Goal: Communication & Community: Answer question/provide support

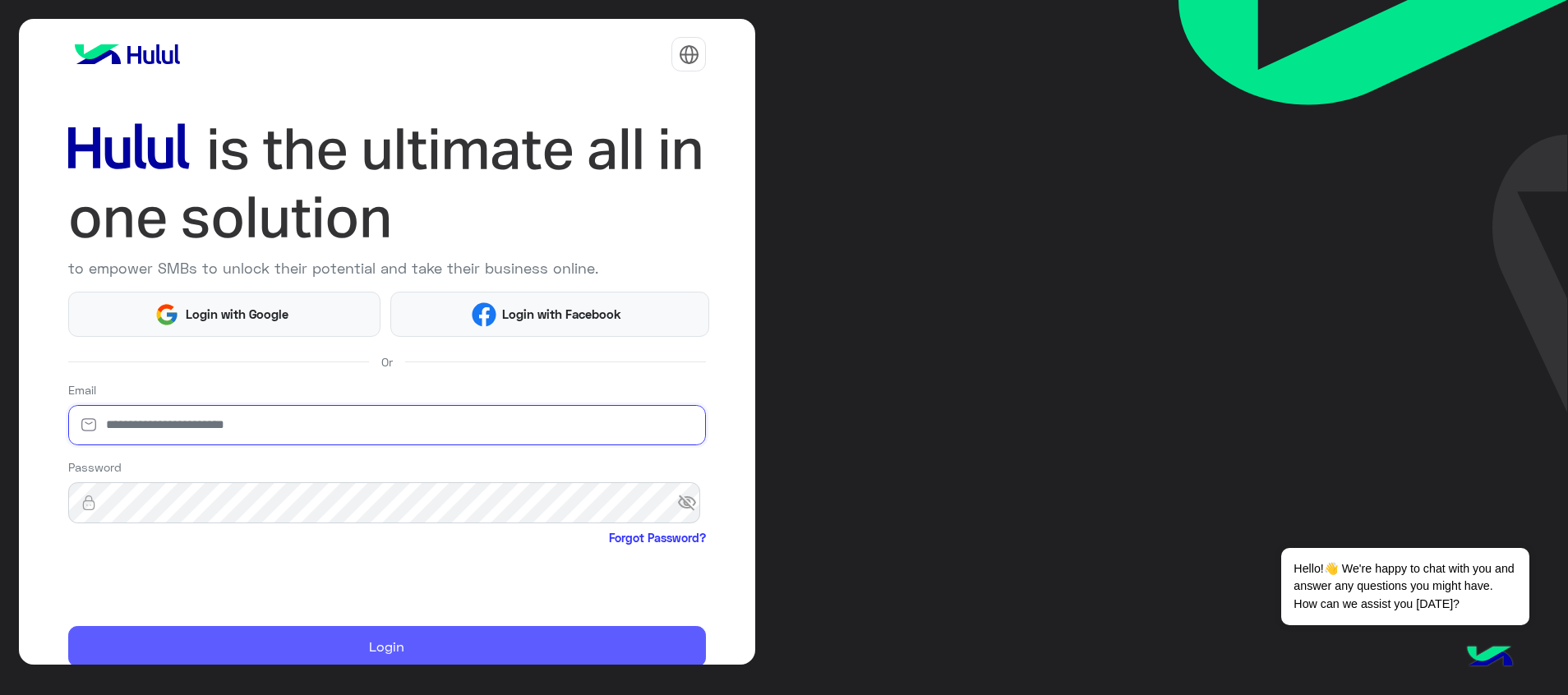
type input "**********"
click at [219, 636] on button "Login" at bounding box center [387, 646] width 638 height 42
click at [490, 641] on button "Login" at bounding box center [387, 646] width 638 height 42
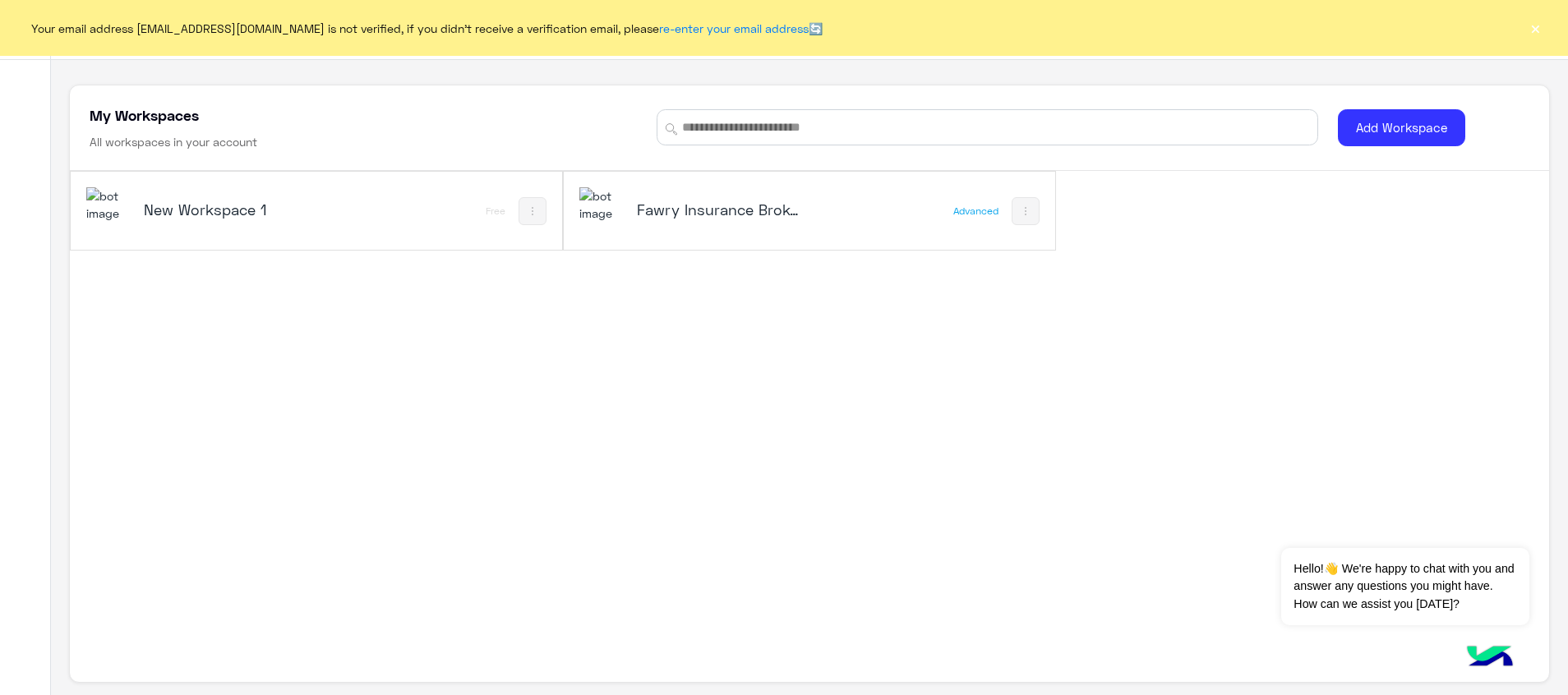
click at [1537, 30] on button "×" at bounding box center [1534, 27] width 17 height 17
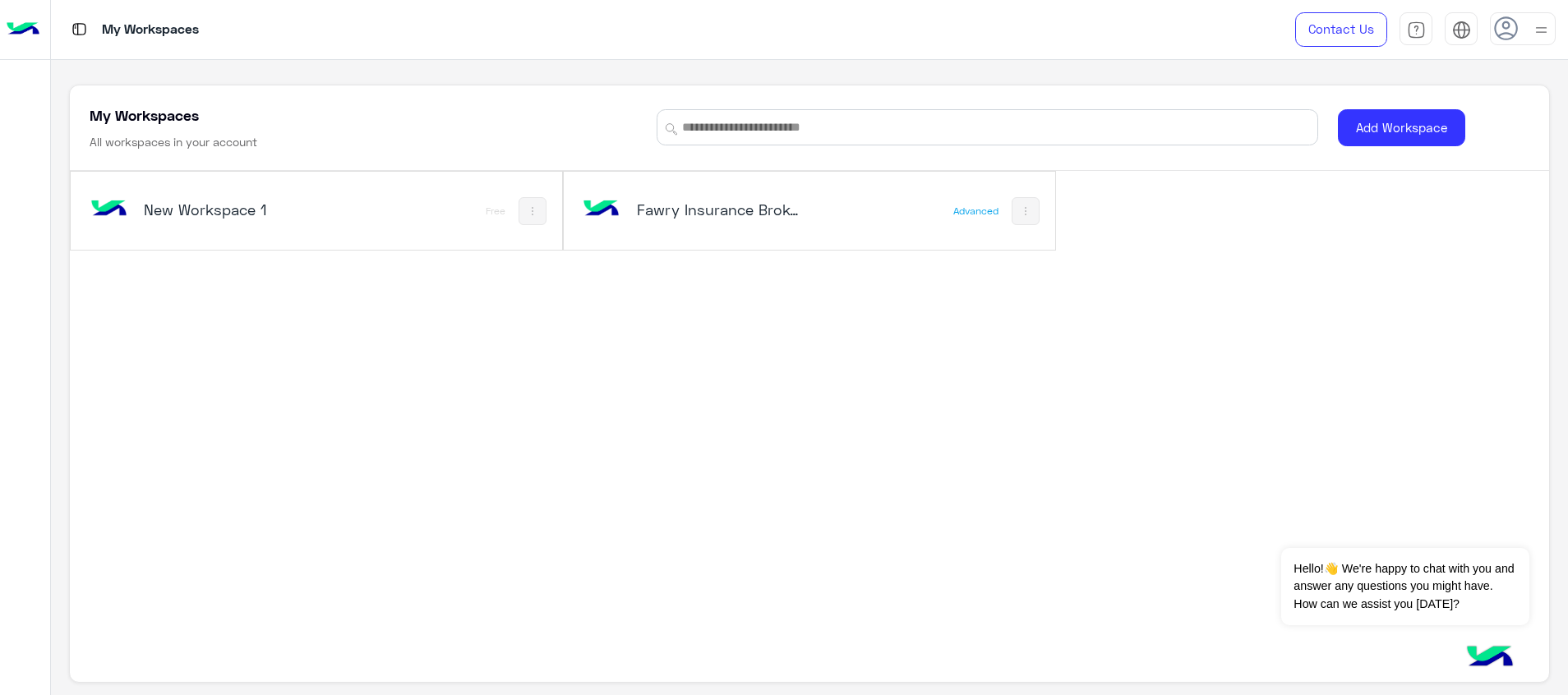
click at [765, 231] on div "Fawry Insurance Brokerage`s" at bounding box center [717, 211] width 276 height 48
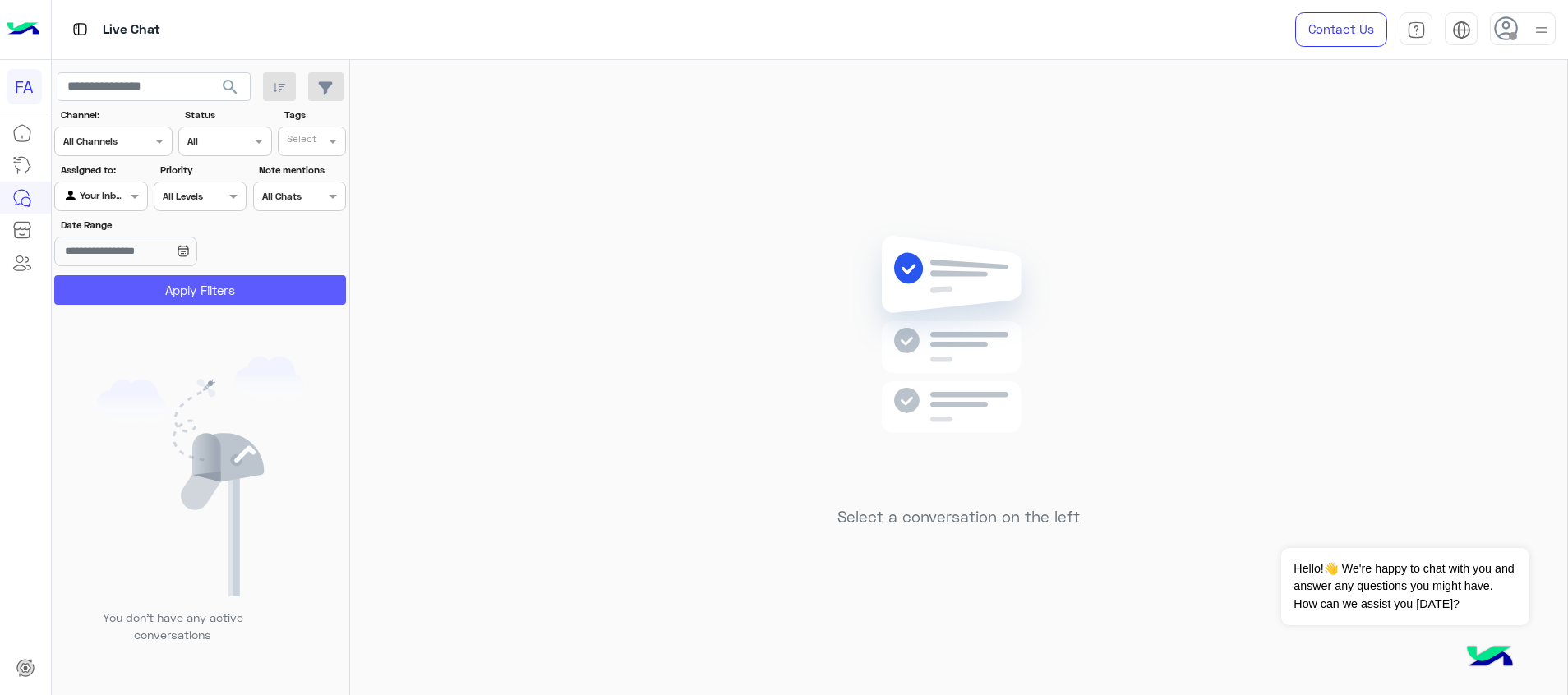
click at [209, 282] on button "Apply Filters" at bounding box center [200, 291] width 291 height 30
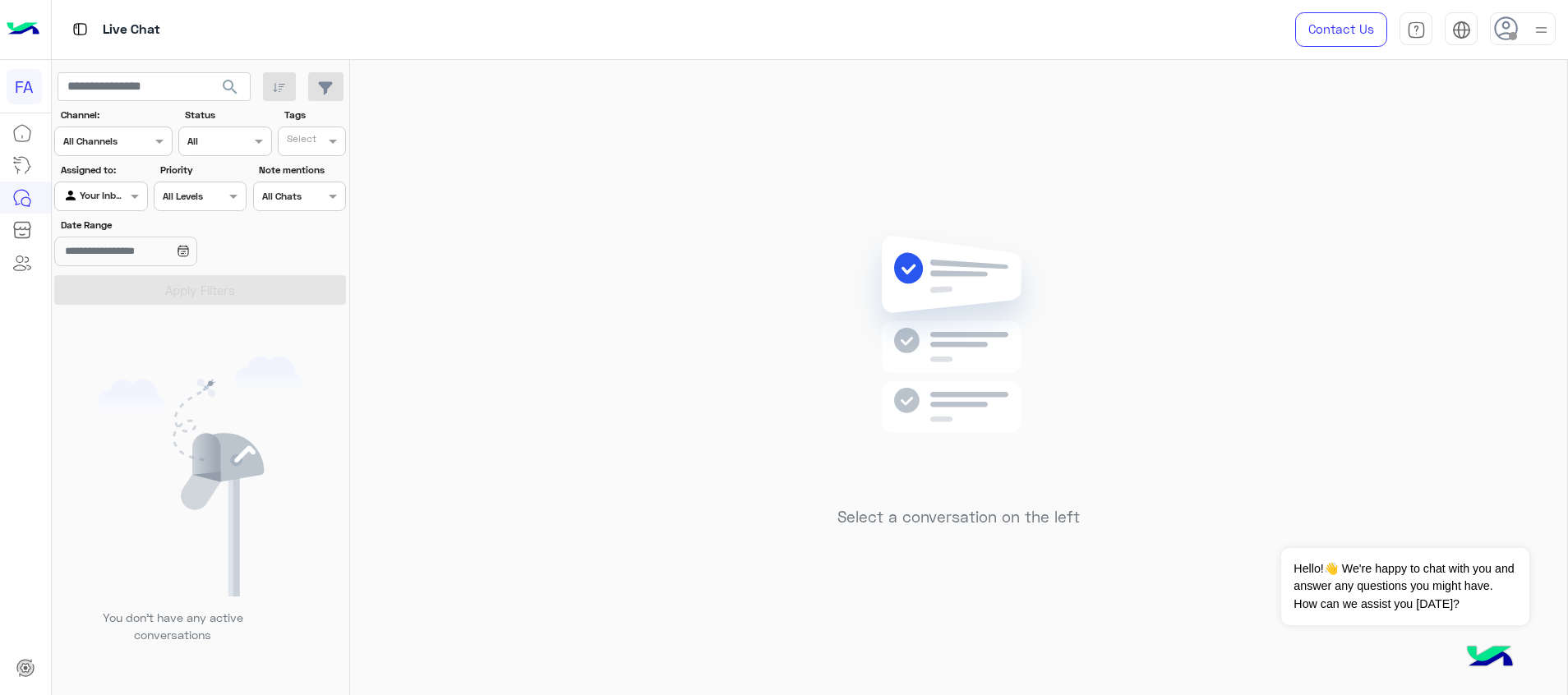
click at [1519, 31] on div at bounding box center [1522, 28] width 65 height 33
click at [1534, 128] on div "Online Break Busy Offline" at bounding box center [1452, 184] width 204 height 145
click at [812, 274] on div "Select a conversation on the left" at bounding box center [958, 381] width 1217 height 642
click at [128, 202] on span at bounding box center [136, 196] width 20 height 18
click at [111, 259] on b "Unassigned" at bounding box center [109, 260] width 63 height 14
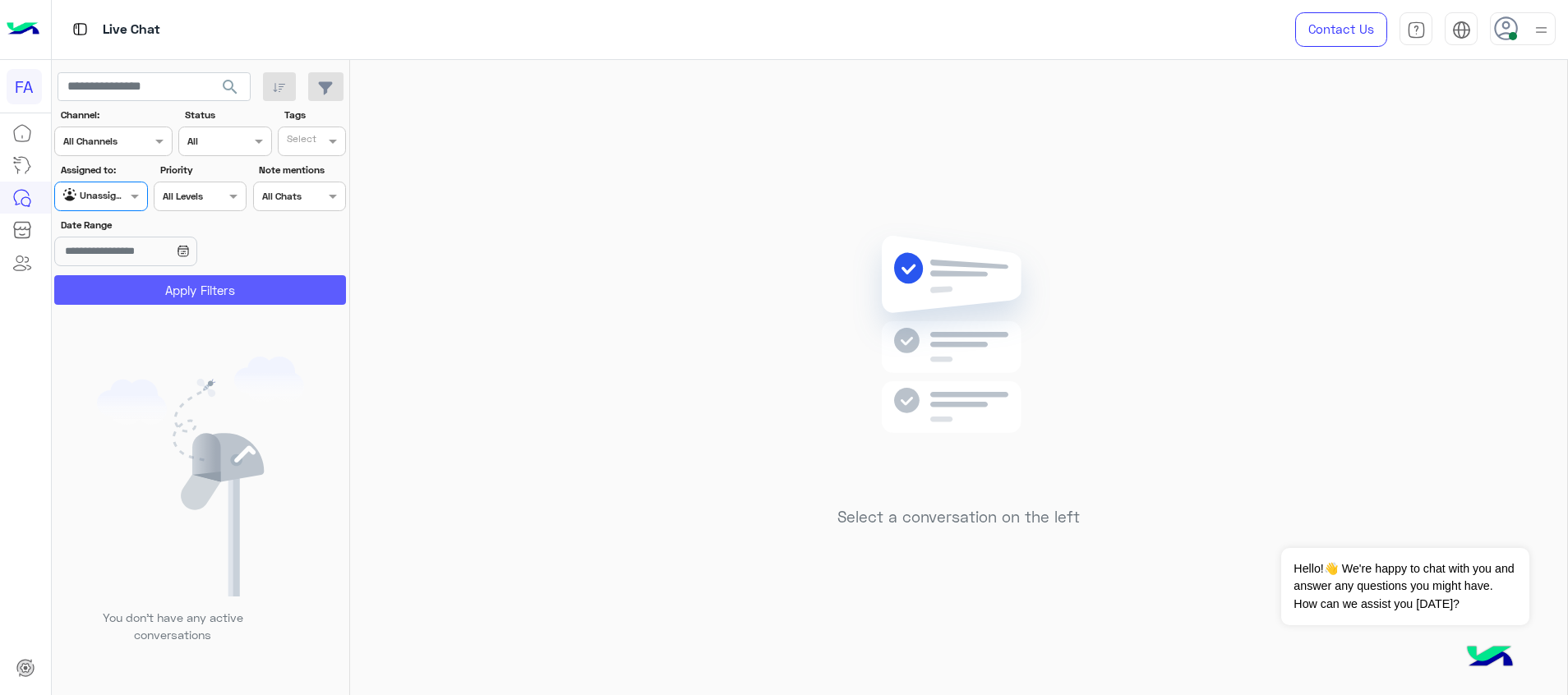
click at [163, 285] on button "Apply Filters" at bounding box center [200, 291] width 291 height 30
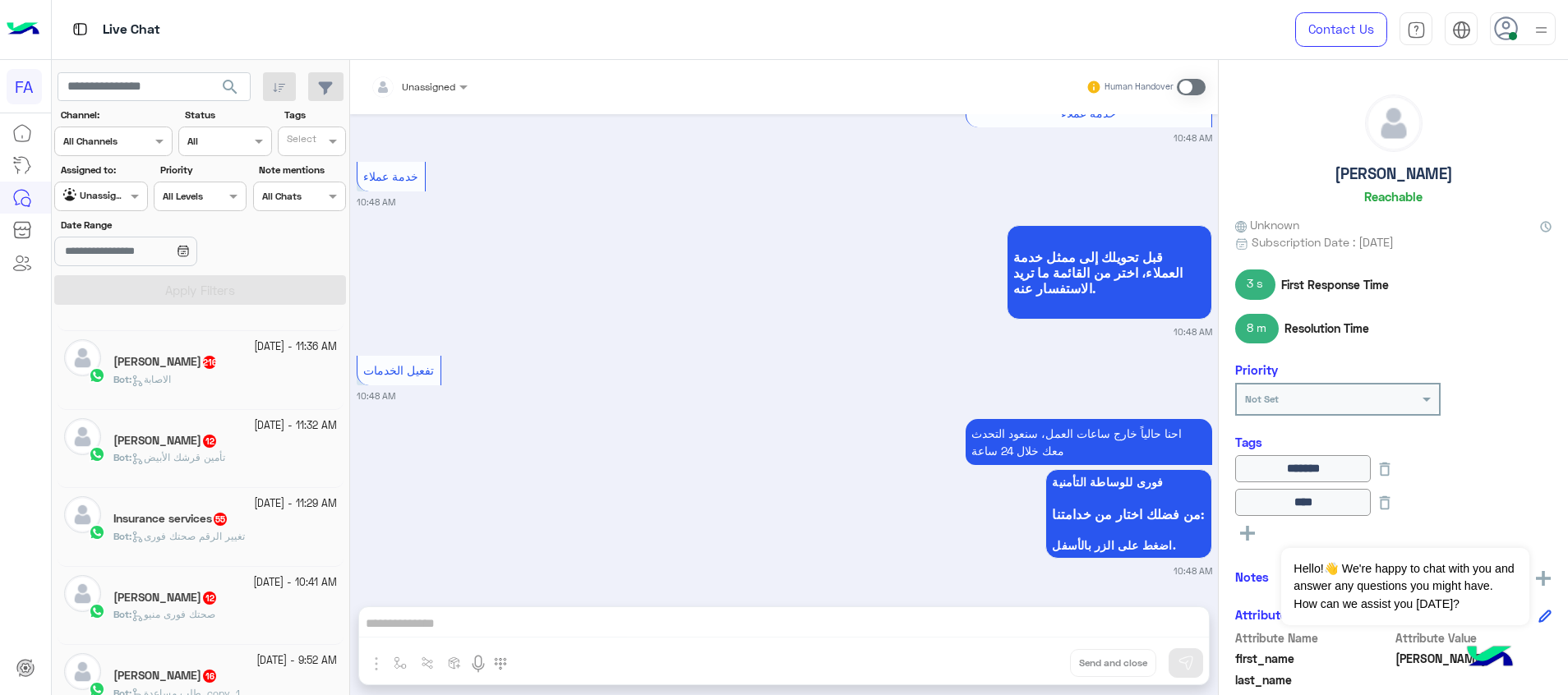
scroll to position [1118, 0]
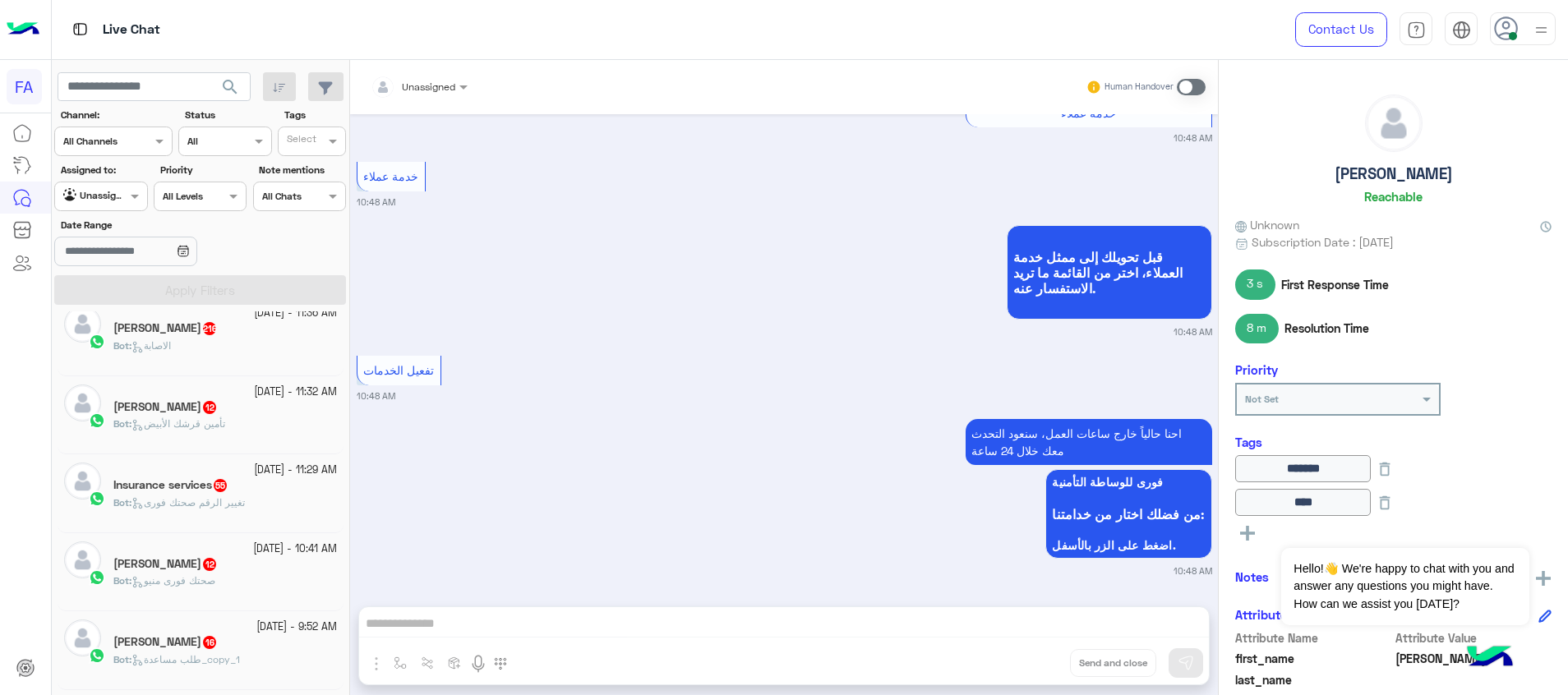
click at [284, 486] on div "Insurance services 55" at bounding box center [224, 487] width 223 height 18
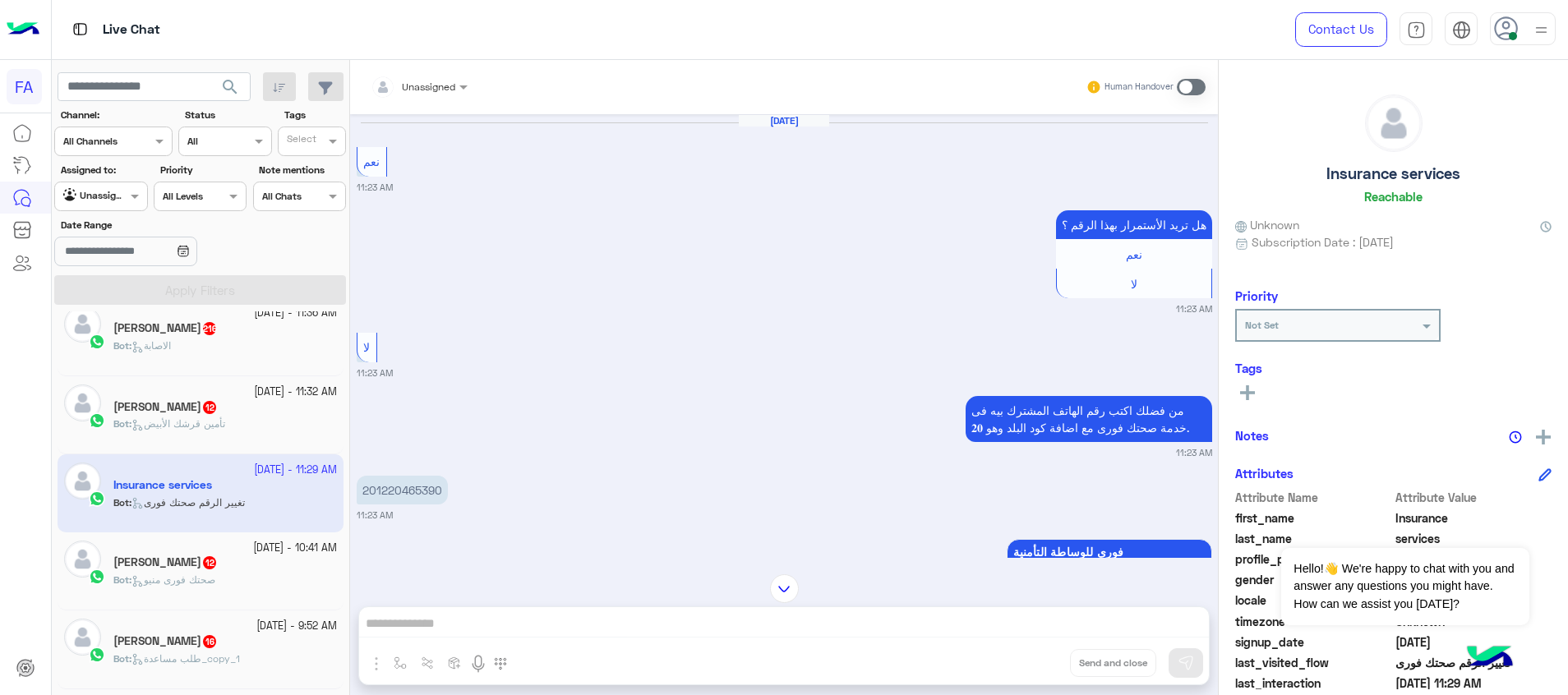
scroll to position [2054, 0]
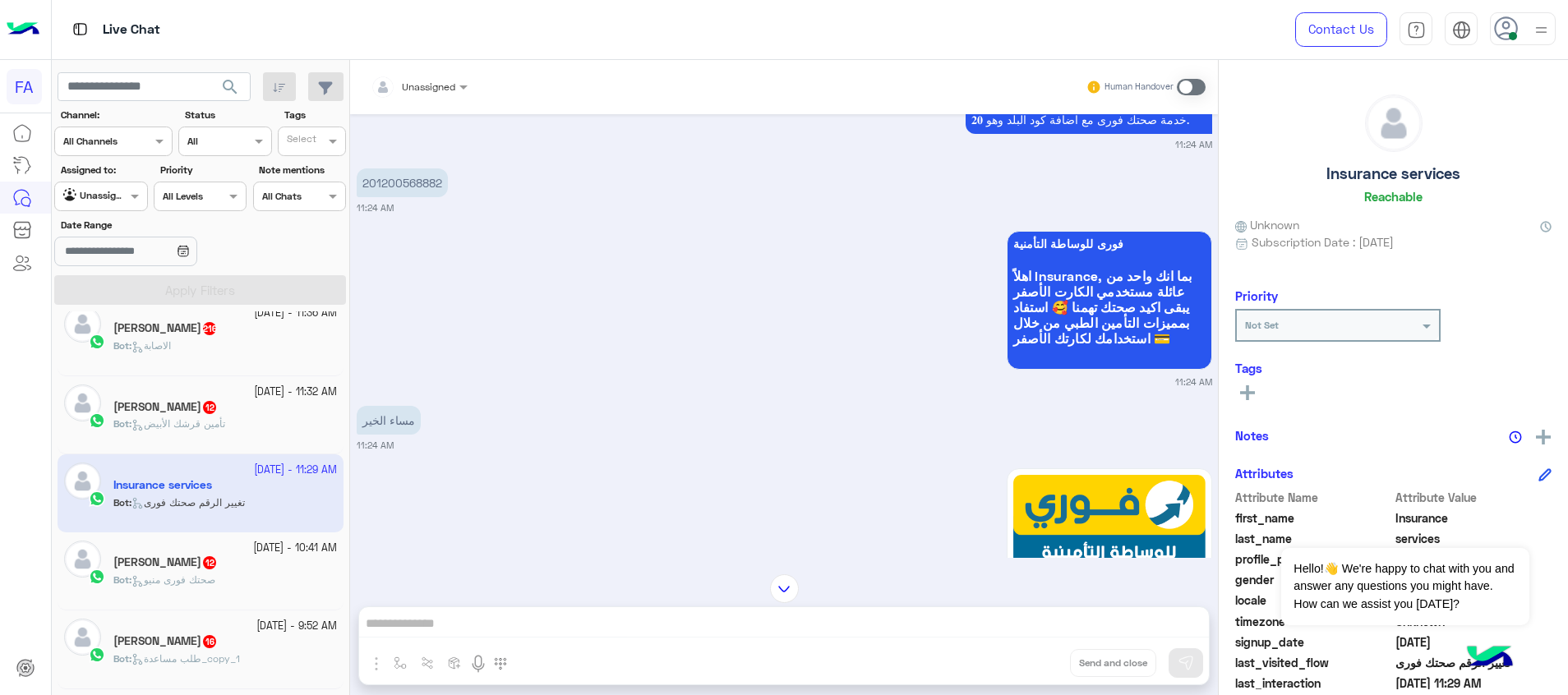
click at [253, 402] on div "عبدالحميد جبر 12" at bounding box center [224, 409] width 223 height 18
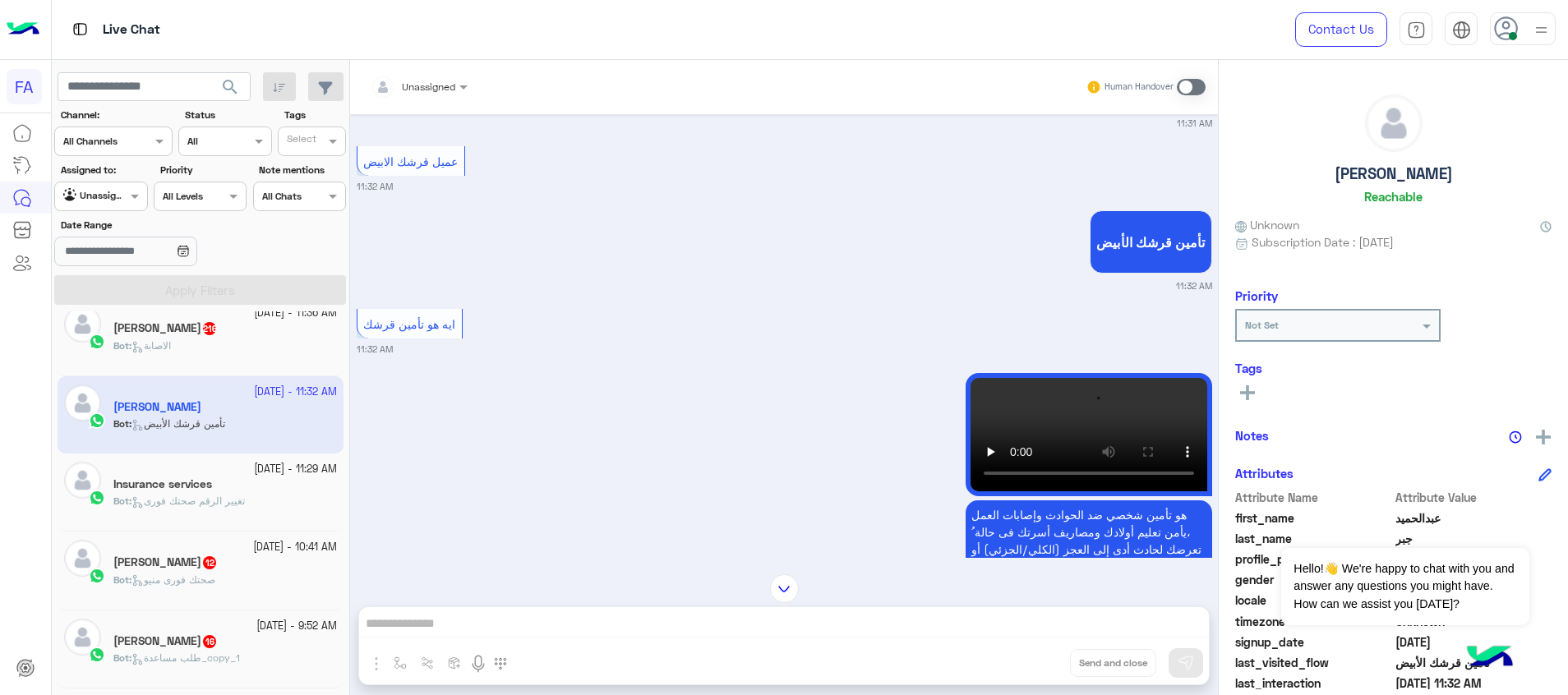
scroll to position [2101, 0]
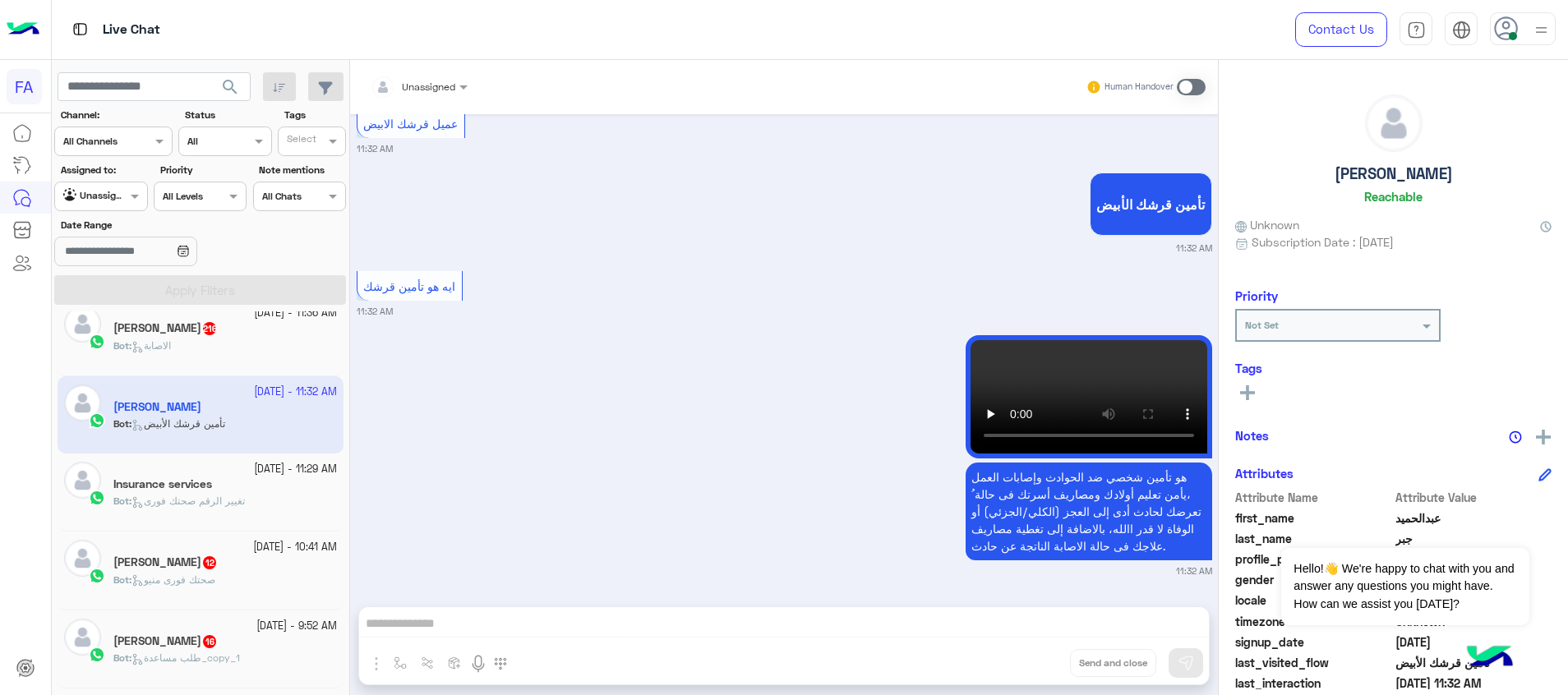
click at [241, 341] on div "Bot : الاصابة" at bounding box center [224, 352] width 223 height 29
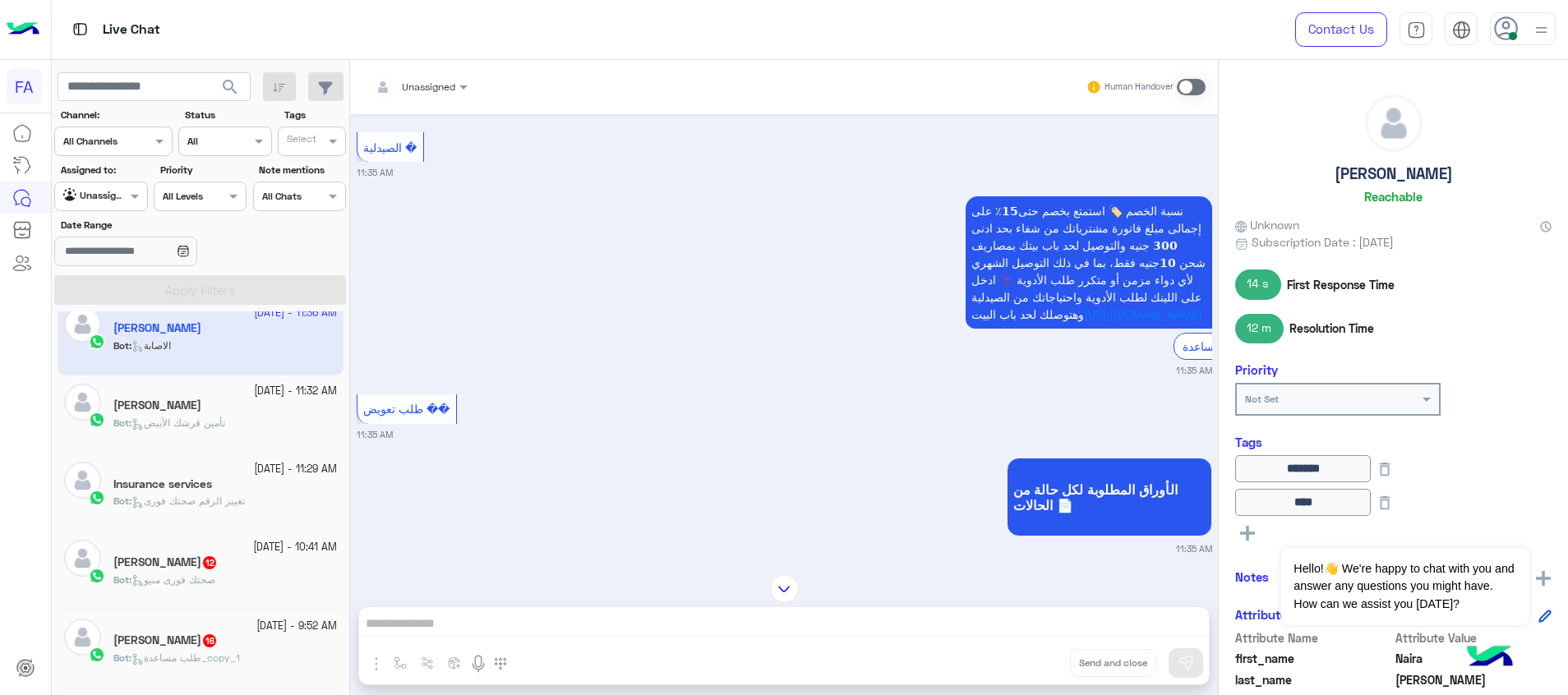
scroll to position [872, 0]
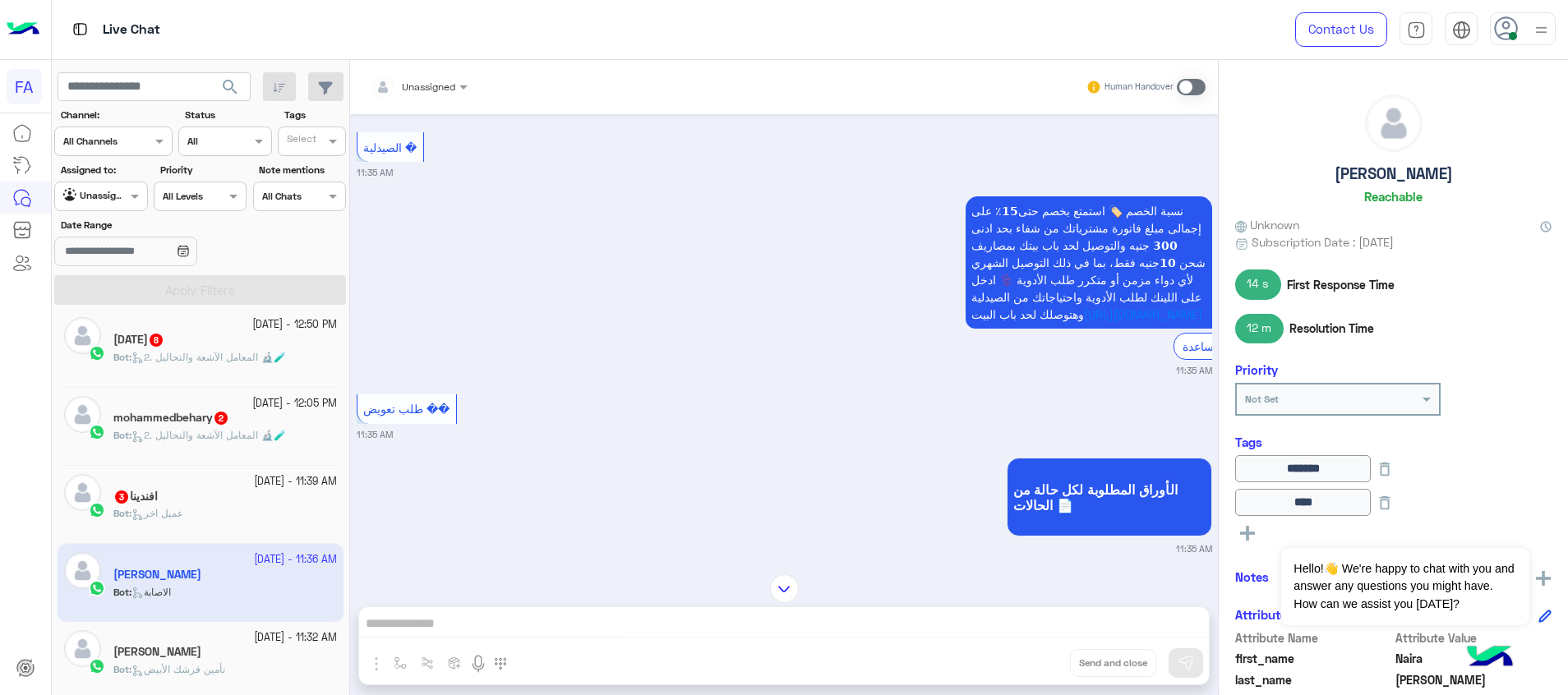
click at [245, 505] on div "افندينا 3" at bounding box center [224, 499] width 223 height 18
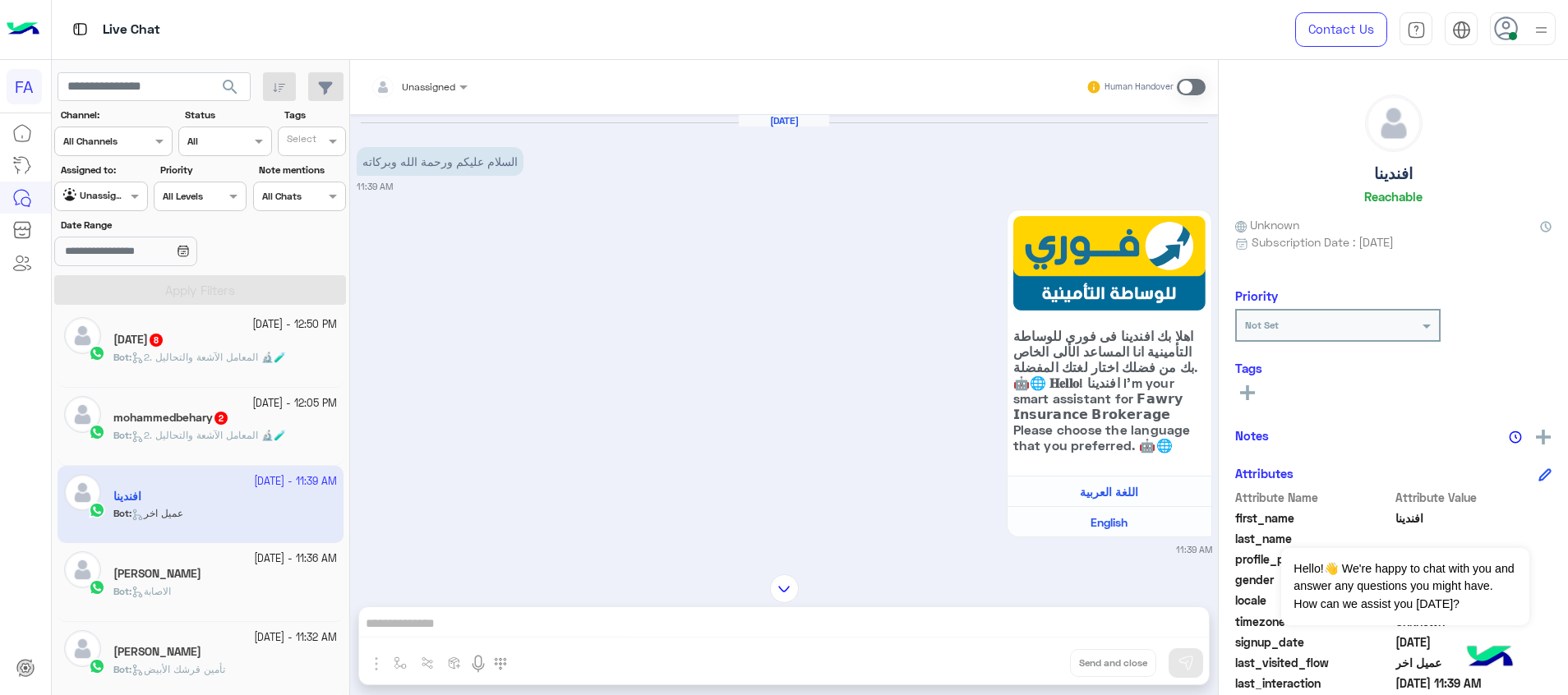
click at [213, 442] on p "Bot : 2. المعامل الآشعة والتحاليل 🔬🧪" at bounding box center [199, 435] width 172 height 15
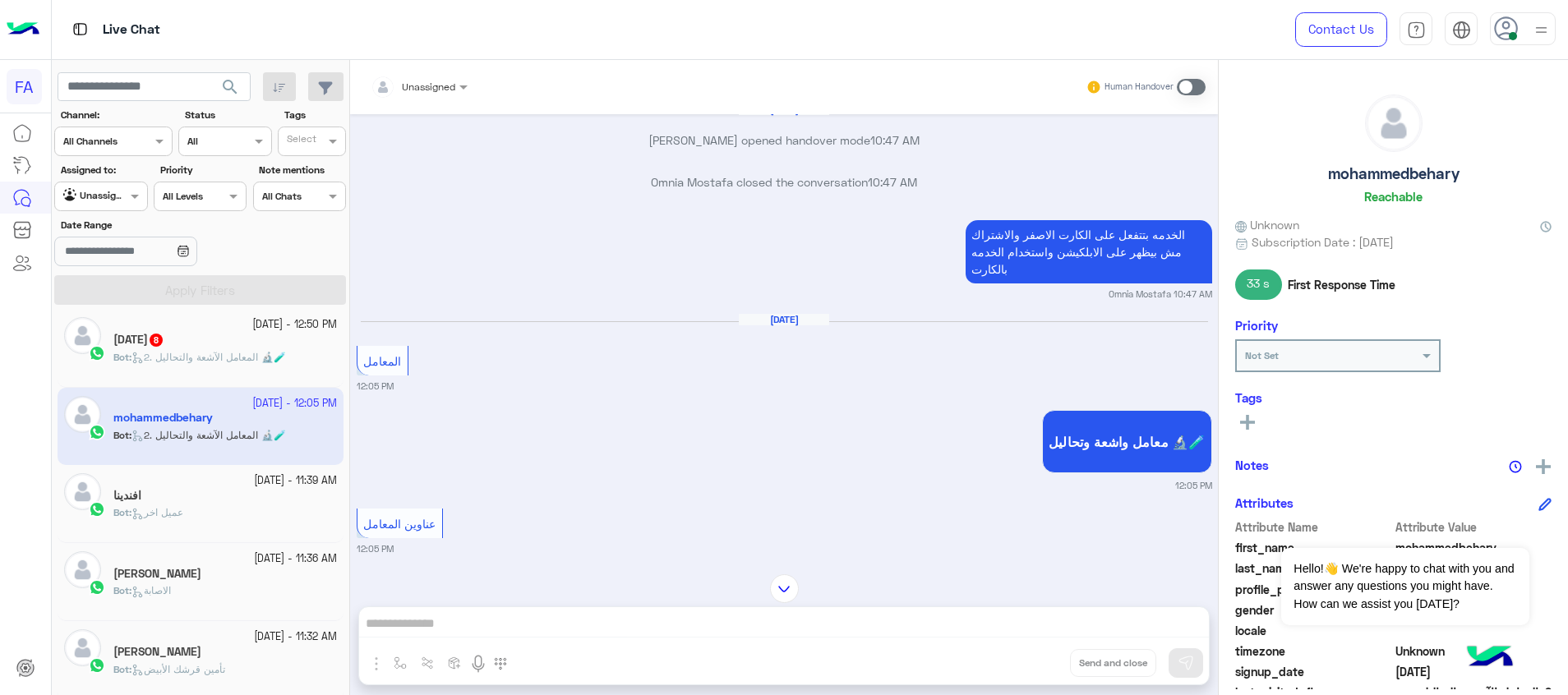
scroll to position [1645, 0]
click at [286, 350] on p "Bot : 2. المعامل الآشعة والتحاليل 🔬🧪" at bounding box center [199, 357] width 172 height 15
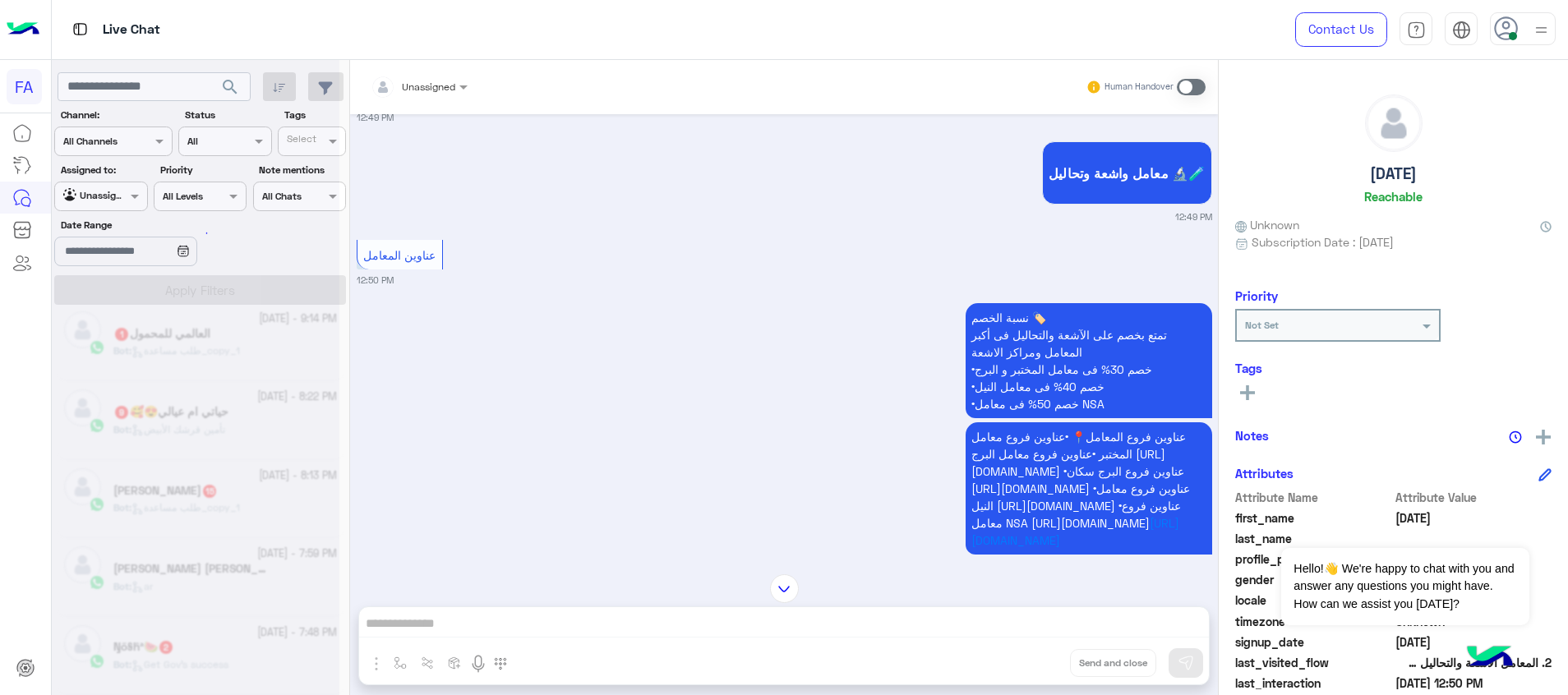
scroll to position [8, 0]
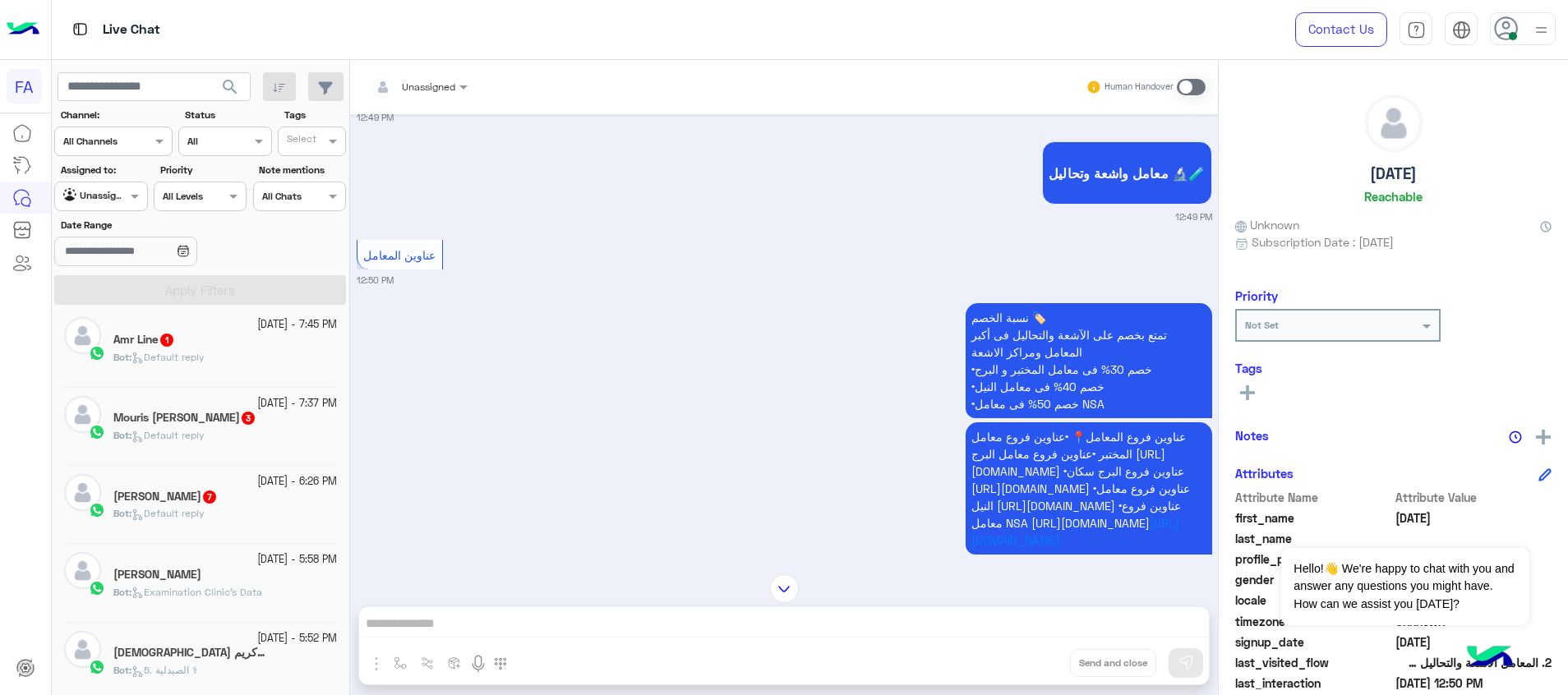
click at [278, 553] on small "18 September - 5:58 PM" at bounding box center [297, 560] width 79 height 16
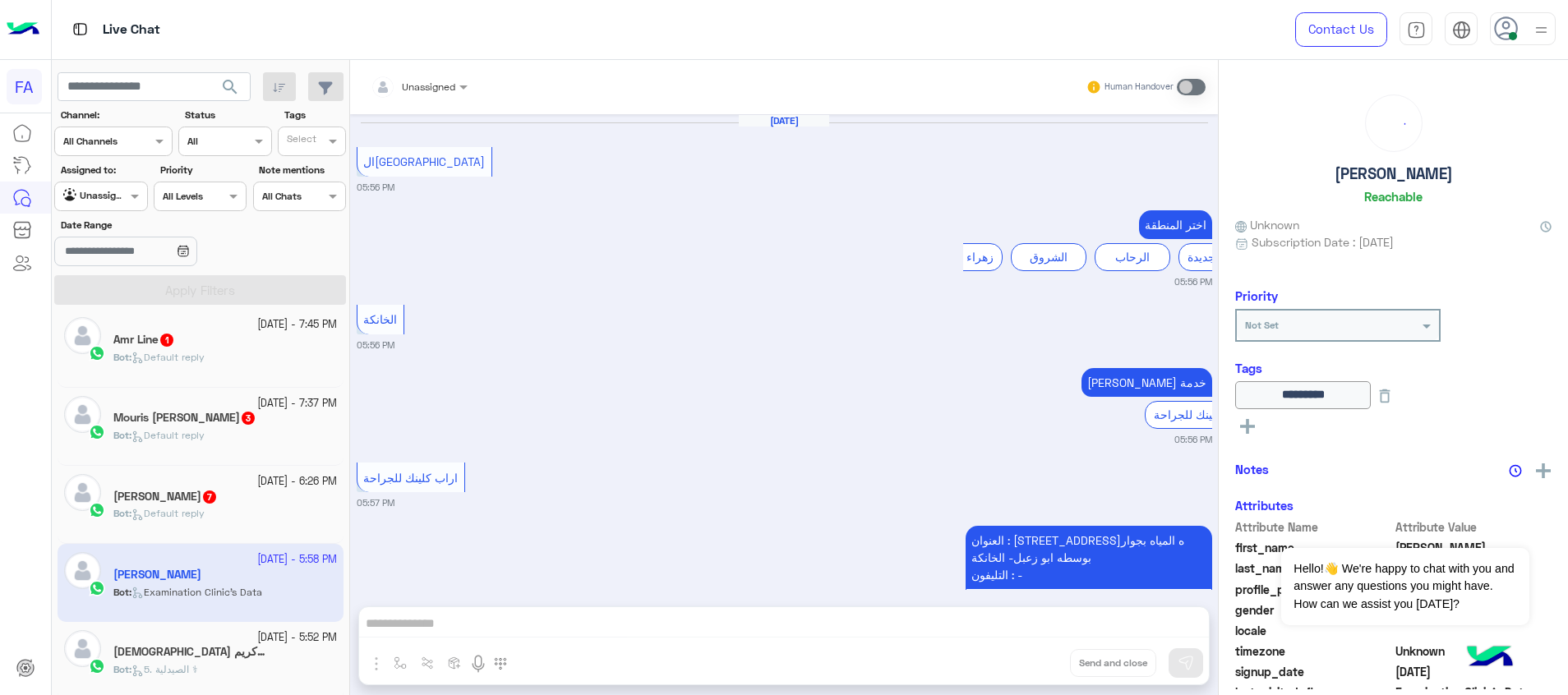
scroll to position [1350, 0]
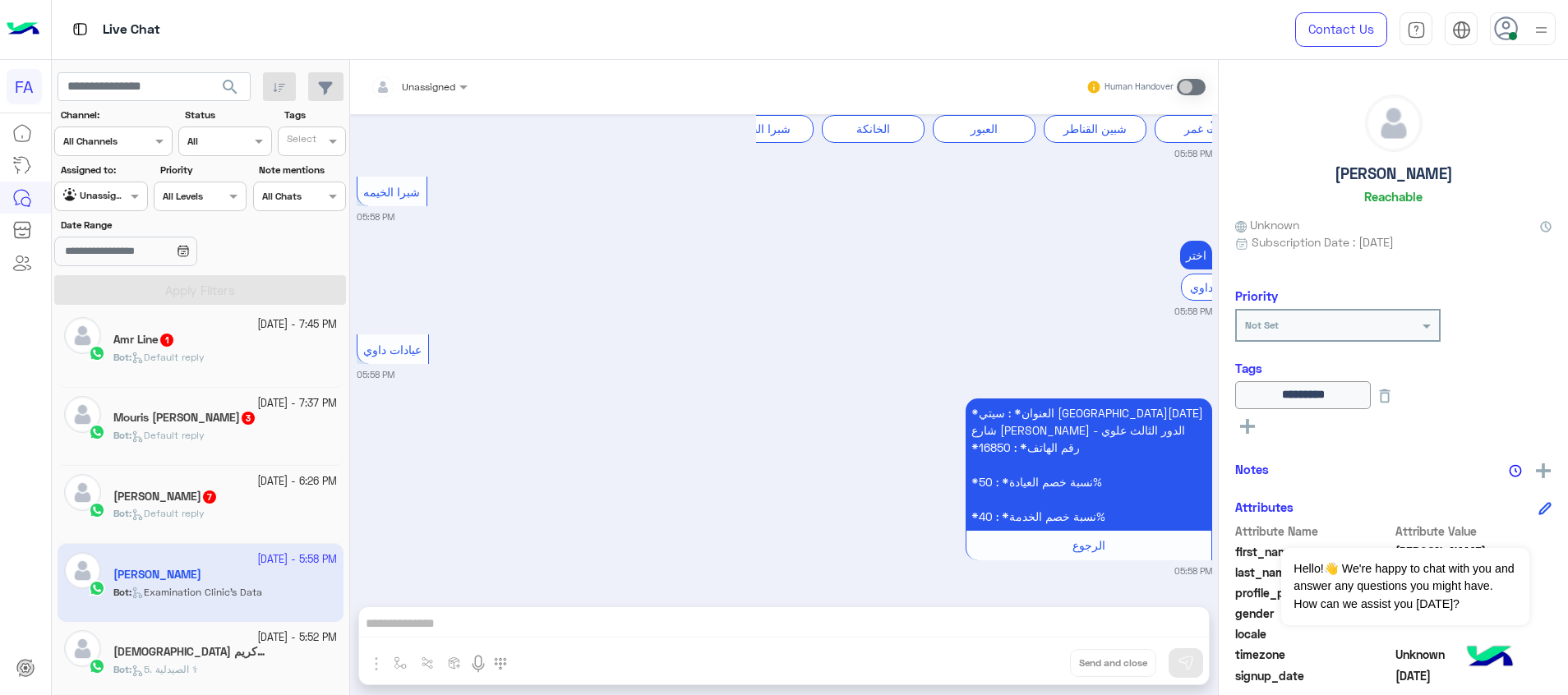
click at [225, 498] on div "طارق As 7" at bounding box center [224, 499] width 223 height 18
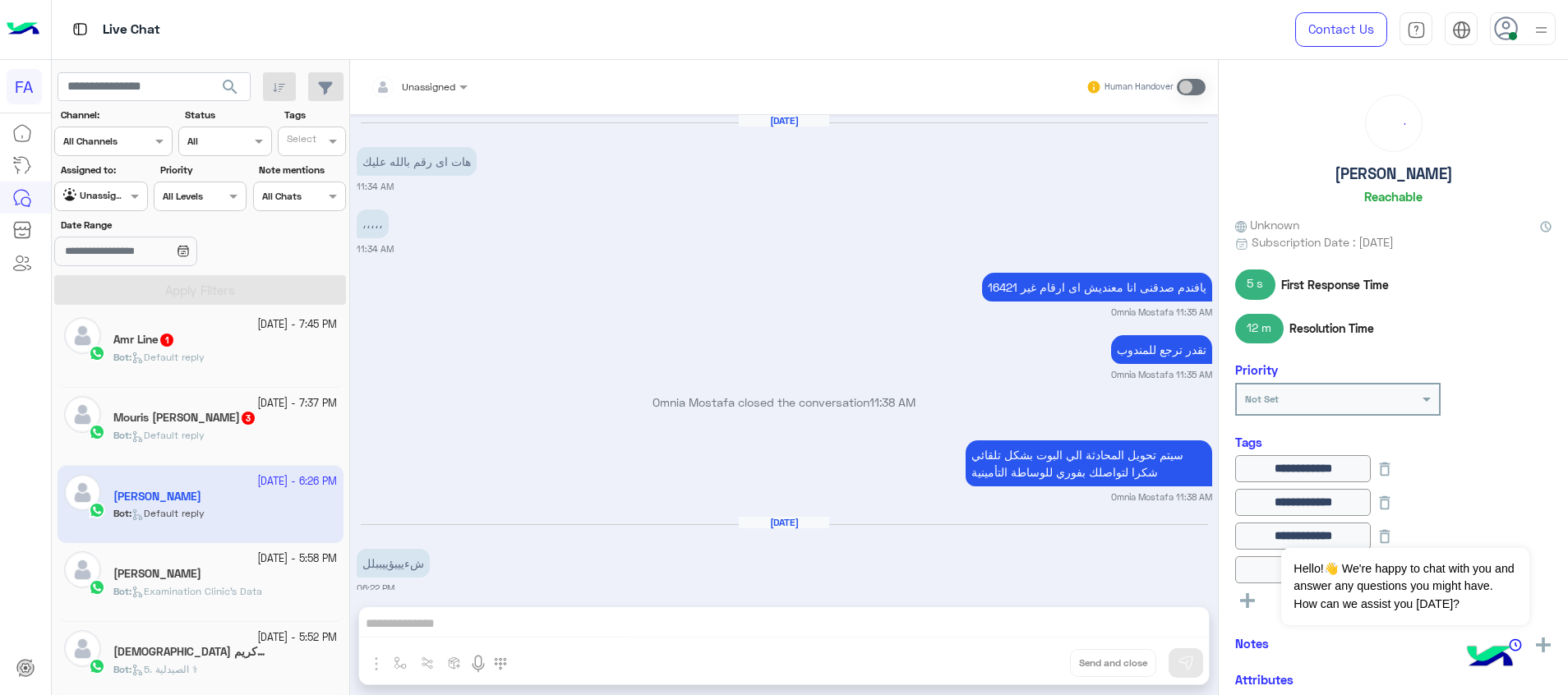
scroll to position [1639, 0]
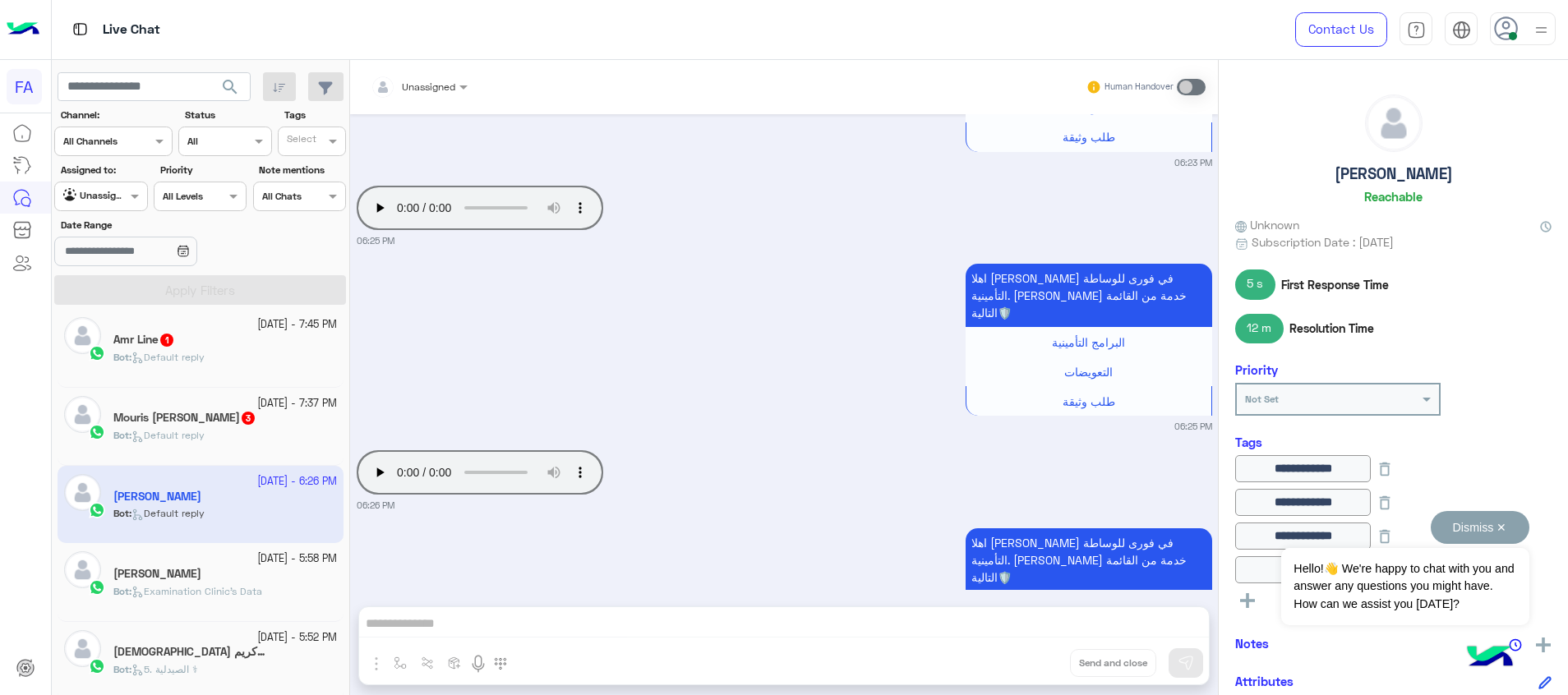
click at [1484, 528] on button "Dismiss ✕" at bounding box center [1480, 527] width 99 height 33
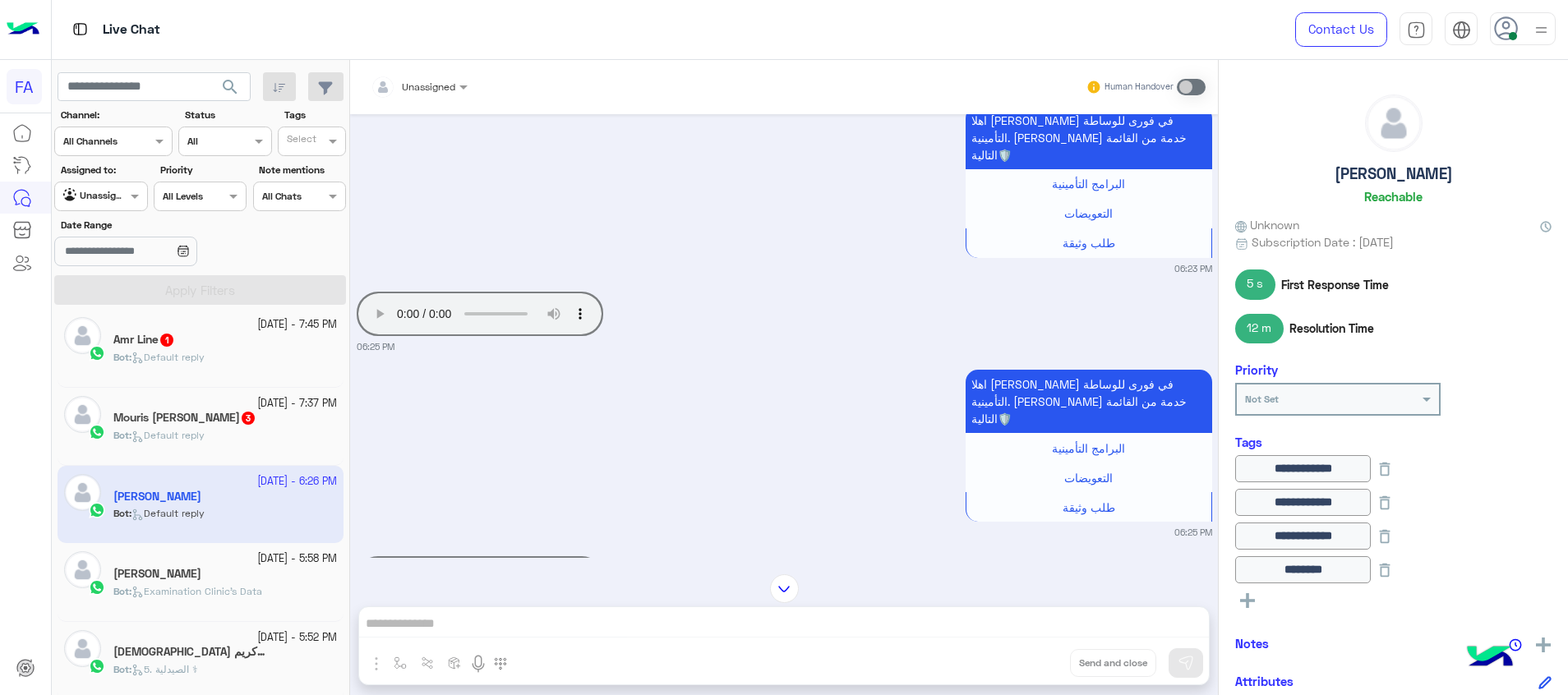
scroll to position [1515, 0]
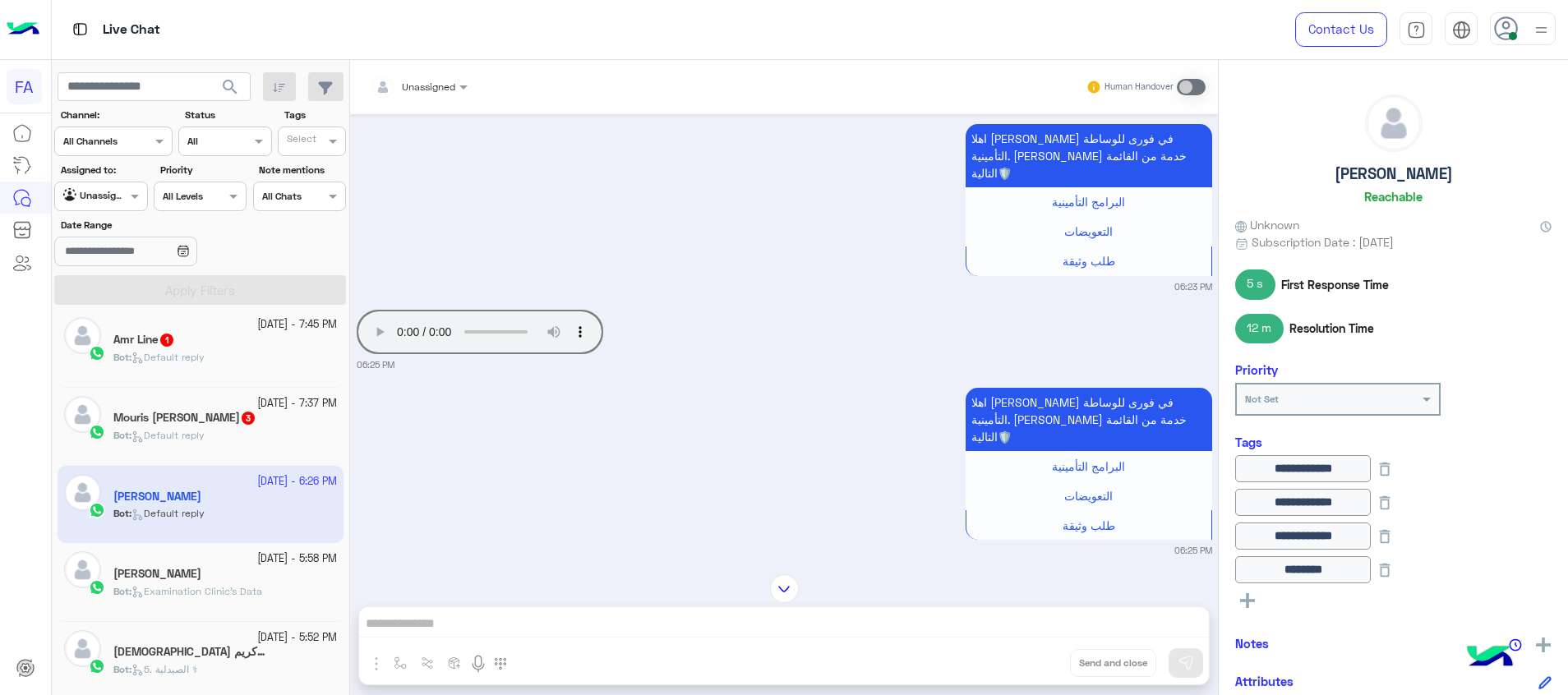
click at [205, 446] on div "Bot : Default reply" at bounding box center [224, 442] width 223 height 29
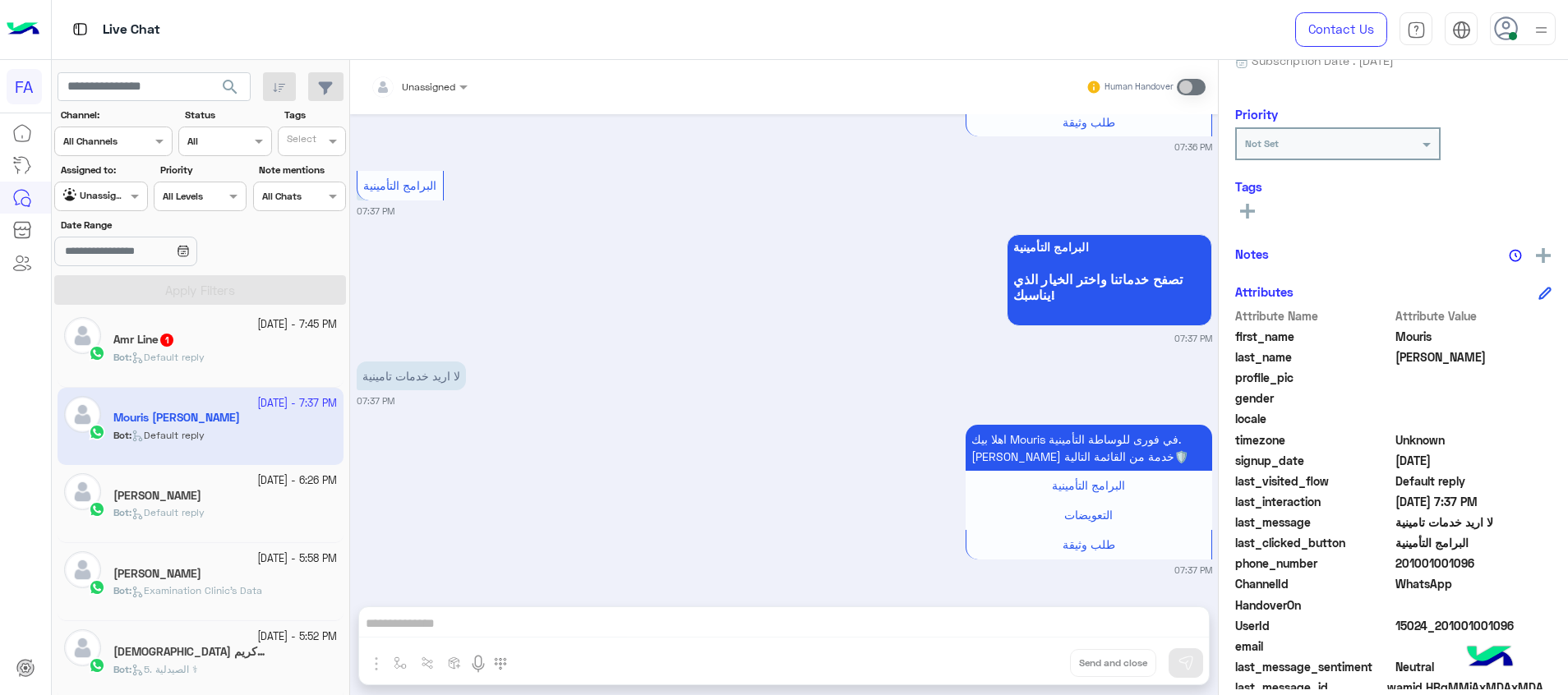
scroll to position [208, 0]
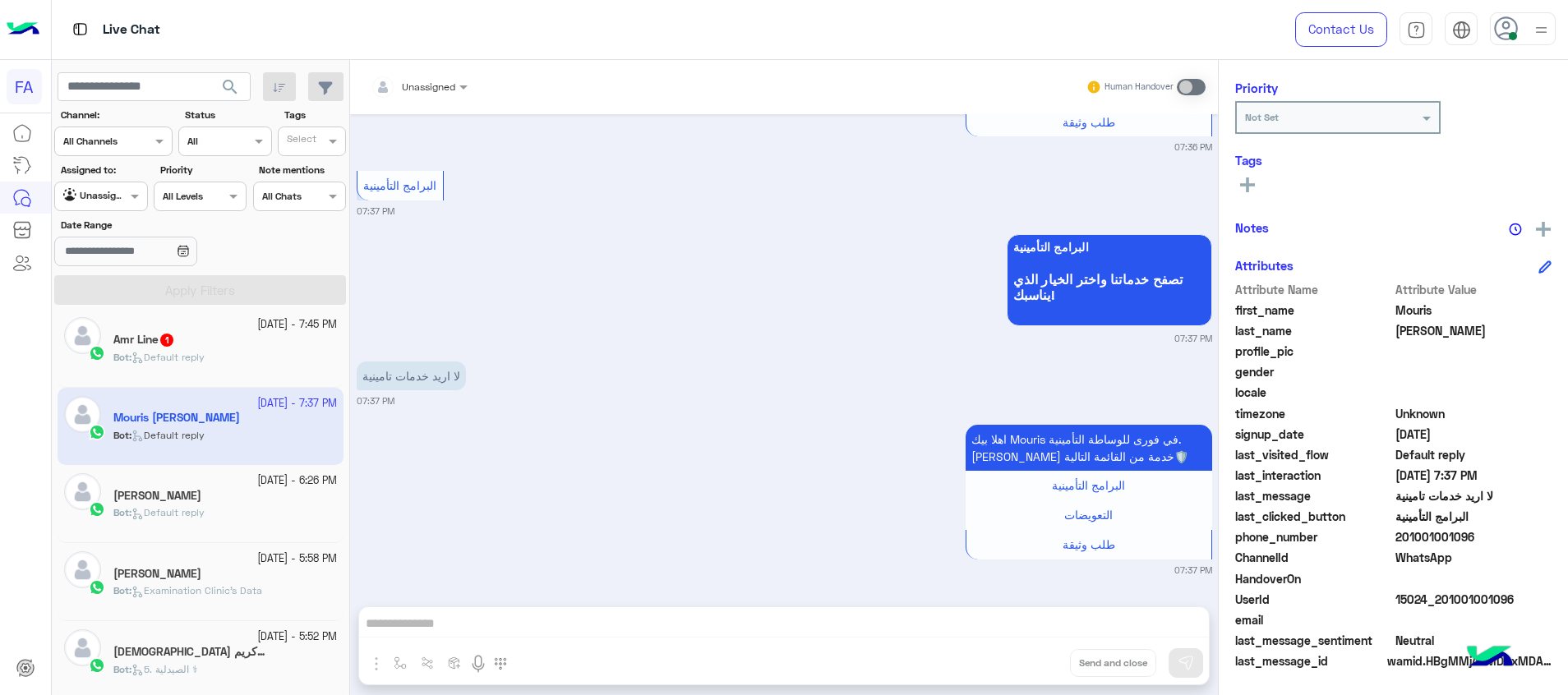
drag, startPoint x: 1473, startPoint y: 536, endPoint x: 1405, endPoint y: 537, distance: 68.0
click at [1405, 537] on span "201001001096" at bounding box center [1474, 537] width 157 height 18
copy span "1001001096"
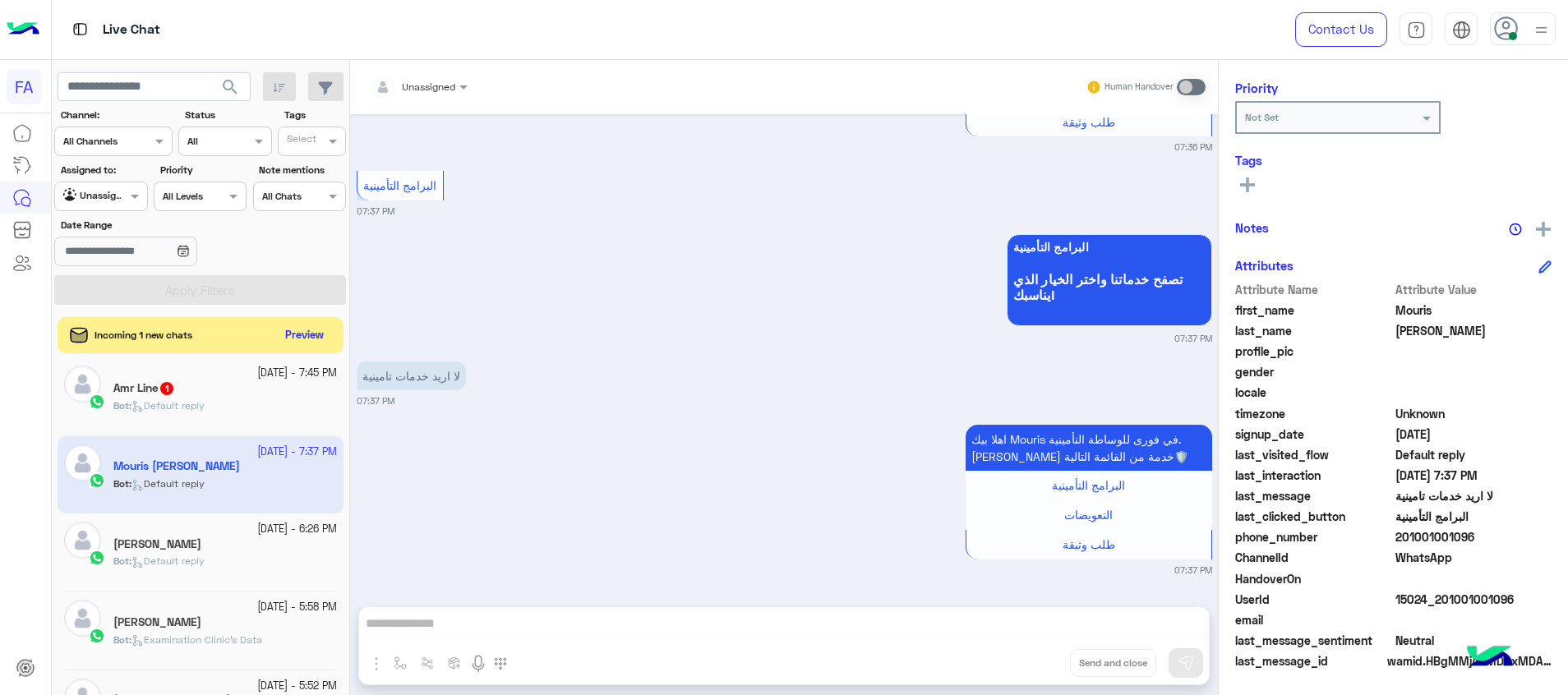
copy span "1001001096"
click at [209, 387] on div "Amr Line 1" at bounding box center [224, 390] width 223 height 18
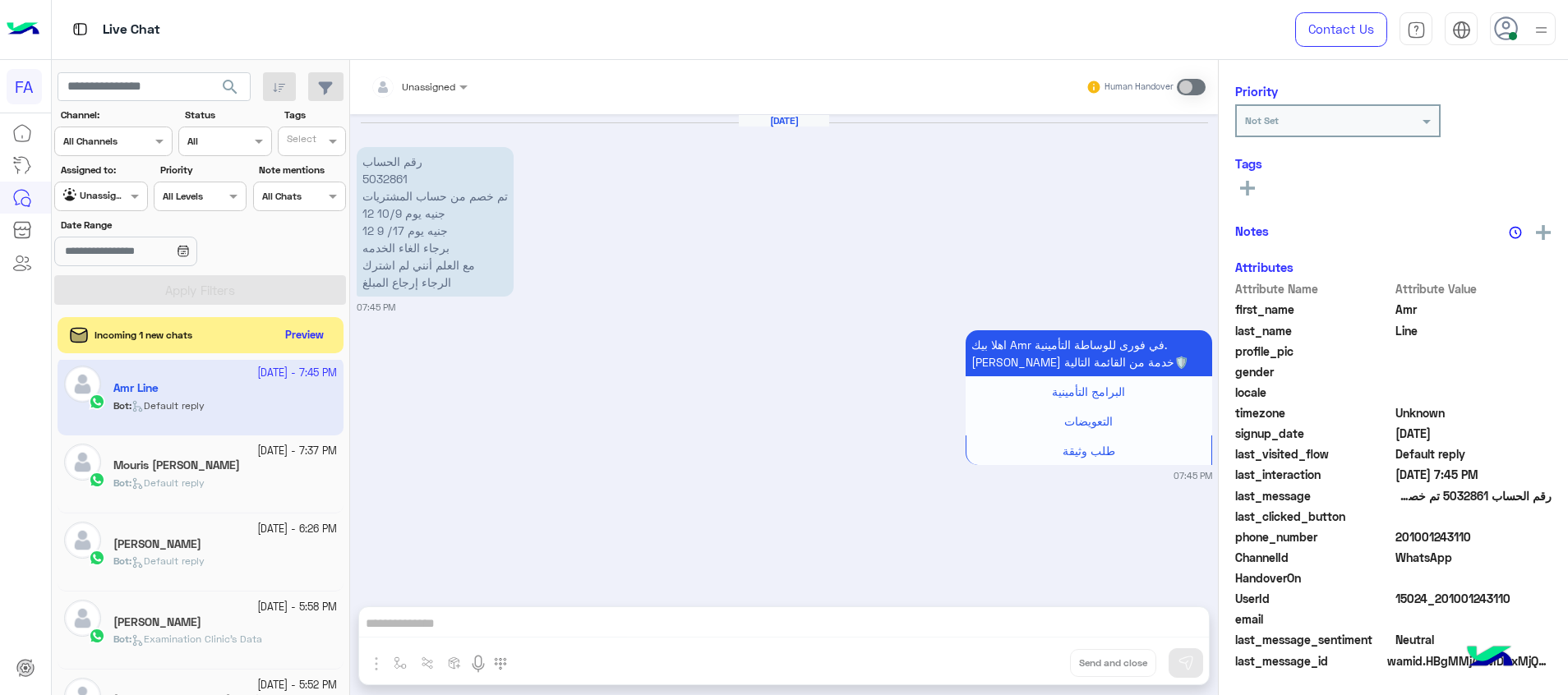
scroll to position [208, 0]
click at [385, 180] on p "رقم الحساب 5032861 تم خصم من حساب المشتريات 12 جنيه يوم 10/9 12 جنيه يوم 17/ 9 …" at bounding box center [435, 222] width 157 height 149
copy p "5032861"
drag, startPoint x: 1504, startPoint y: 598, endPoint x: 1440, endPoint y: 601, distance: 64.1
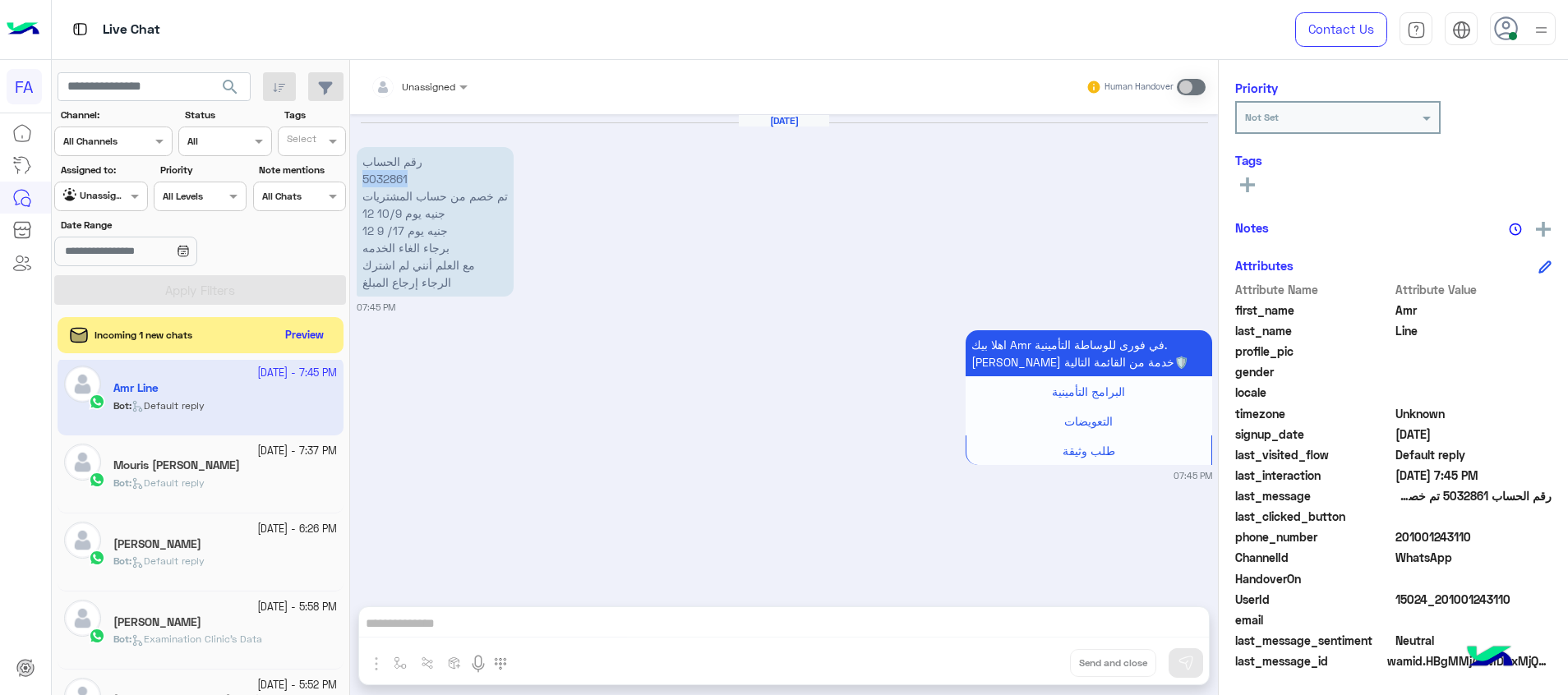
click at [1440, 601] on span "15024_201001243110" at bounding box center [1474, 600] width 157 height 18
copy span "01001243110"
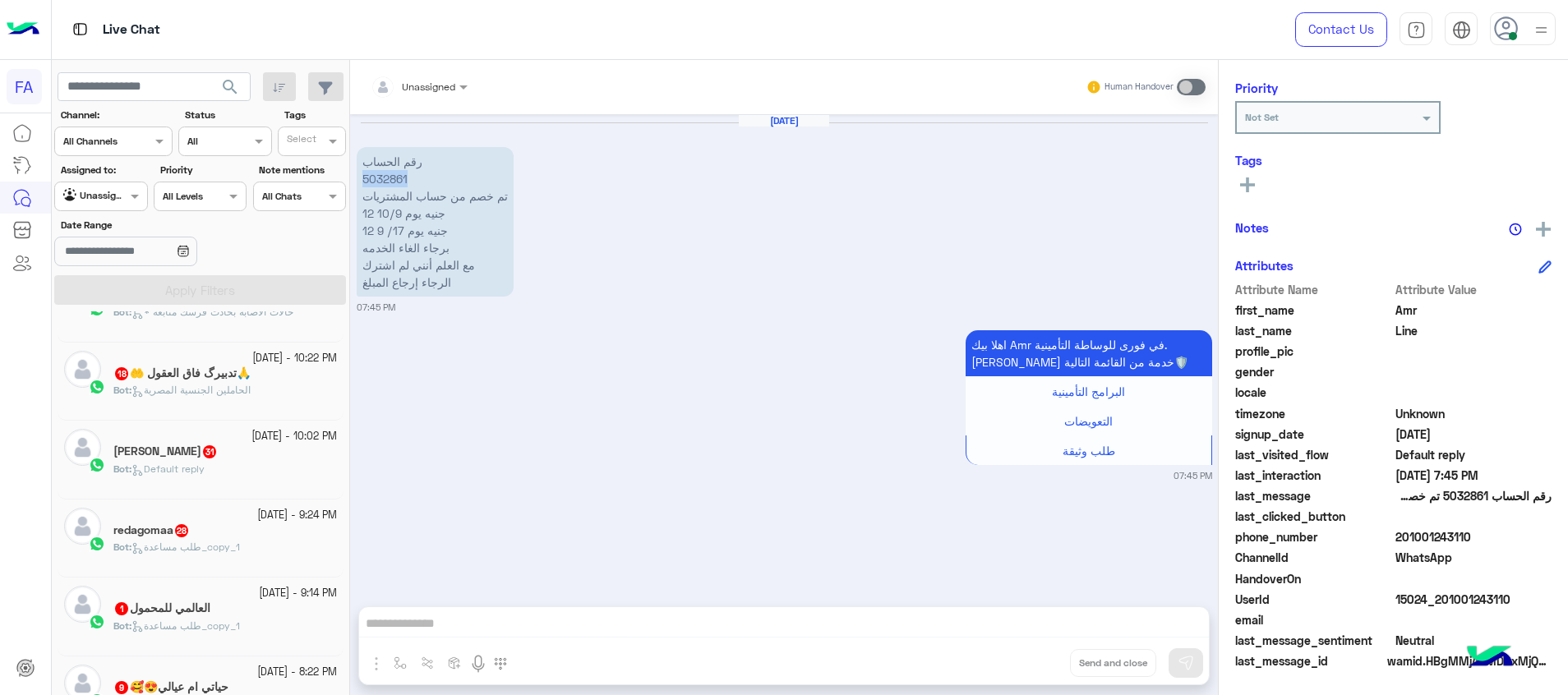
scroll to position [1118, 0]
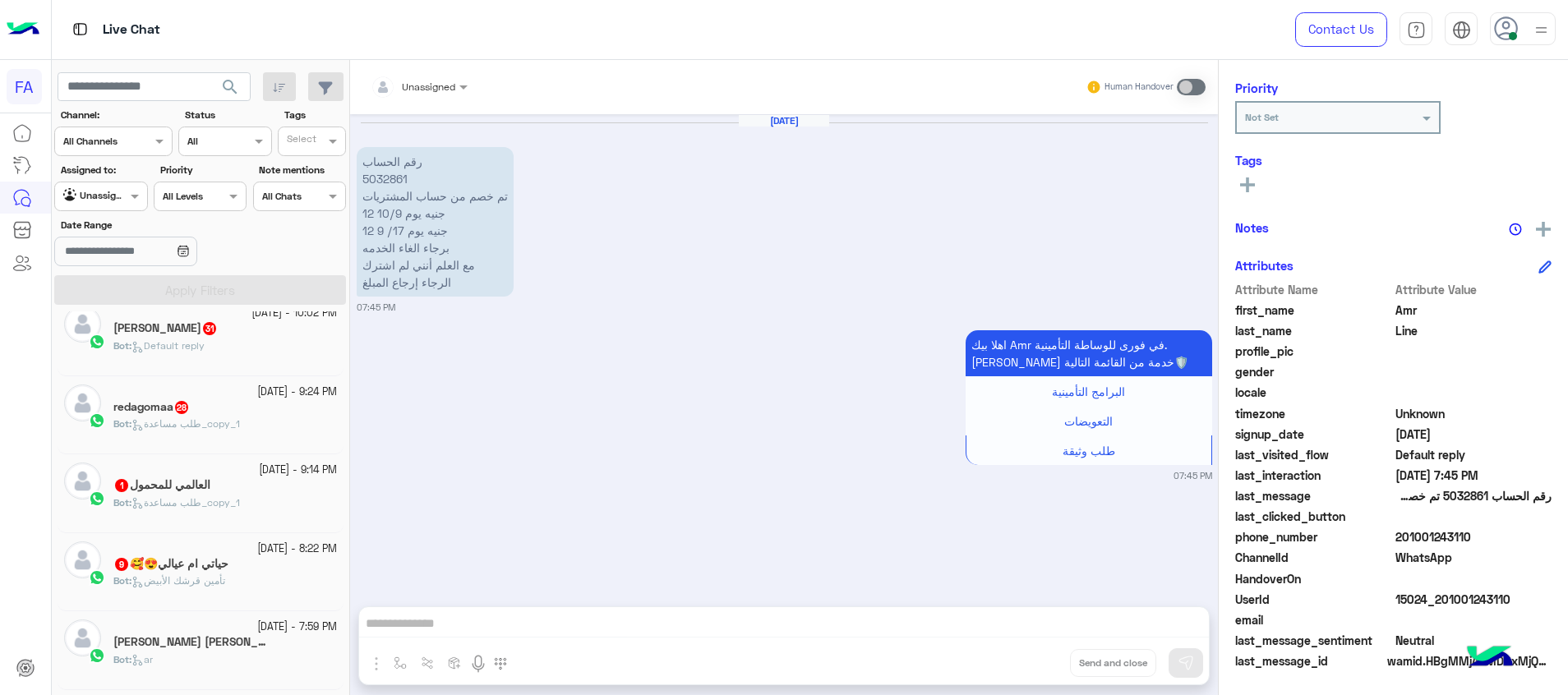
click at [232, 643] on h5 "جمال البسمي محمد خضير 2" at bounding box center [191, 642] width 156 height 14
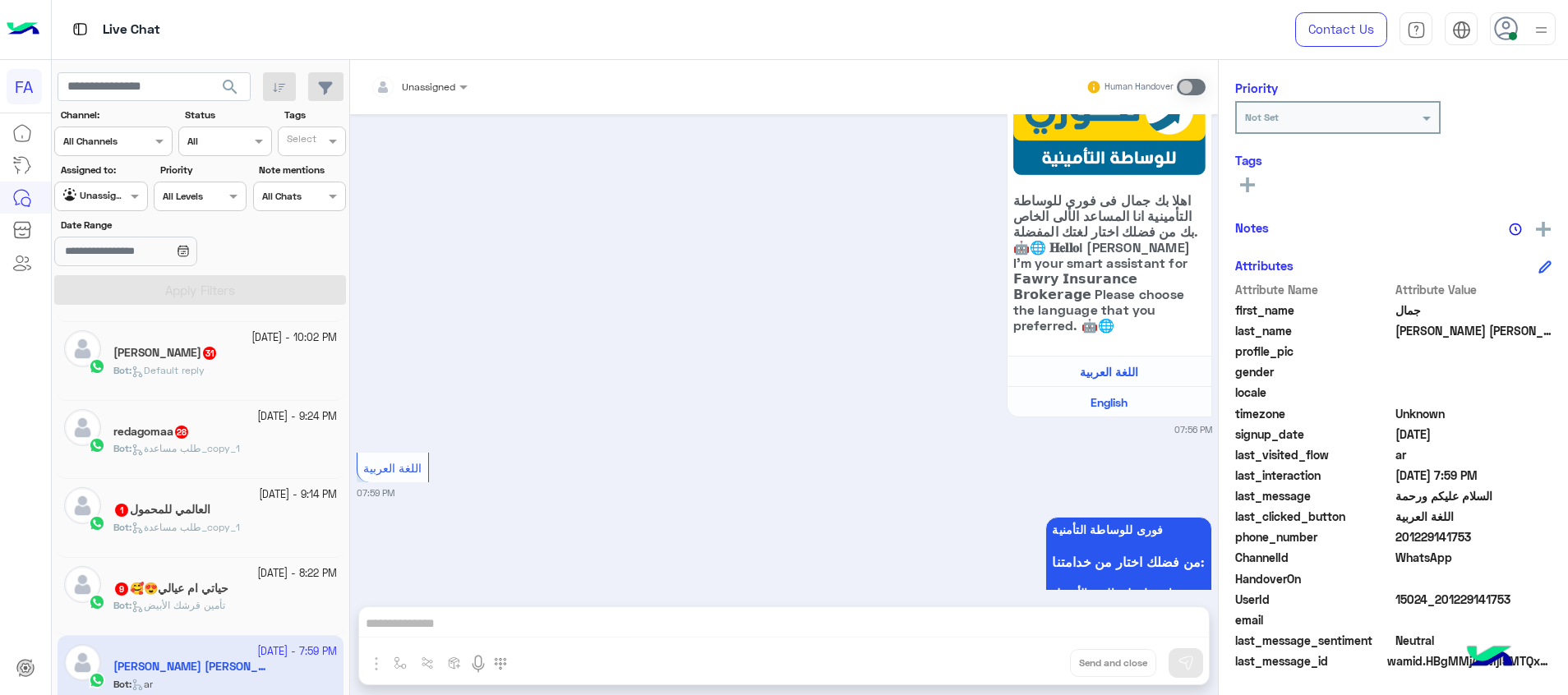
scroll to position [1143, 0]
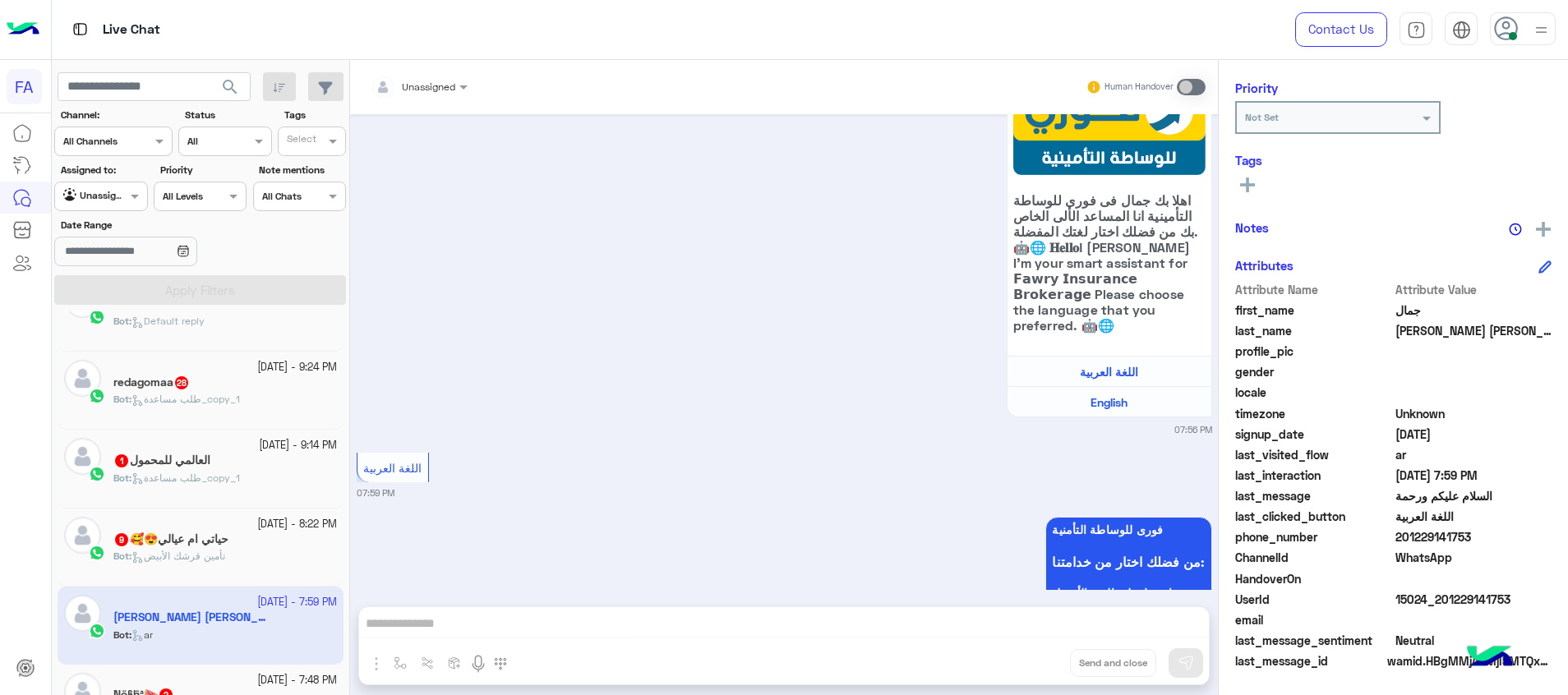
click at [267, 690] on div "Ŋő§ĥª🍉 2" at bounding box center [224, 697] width 223 height 18
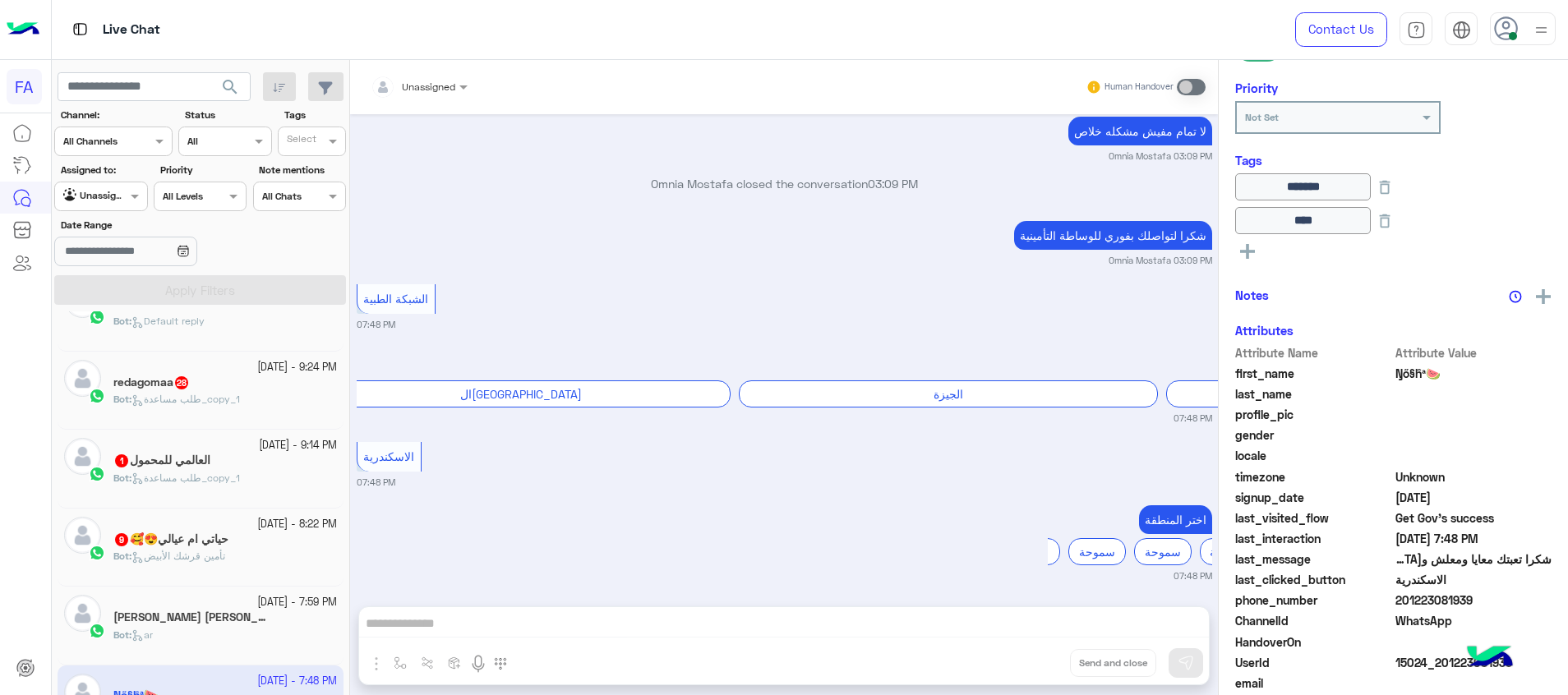
scroll to position [1055, 0]
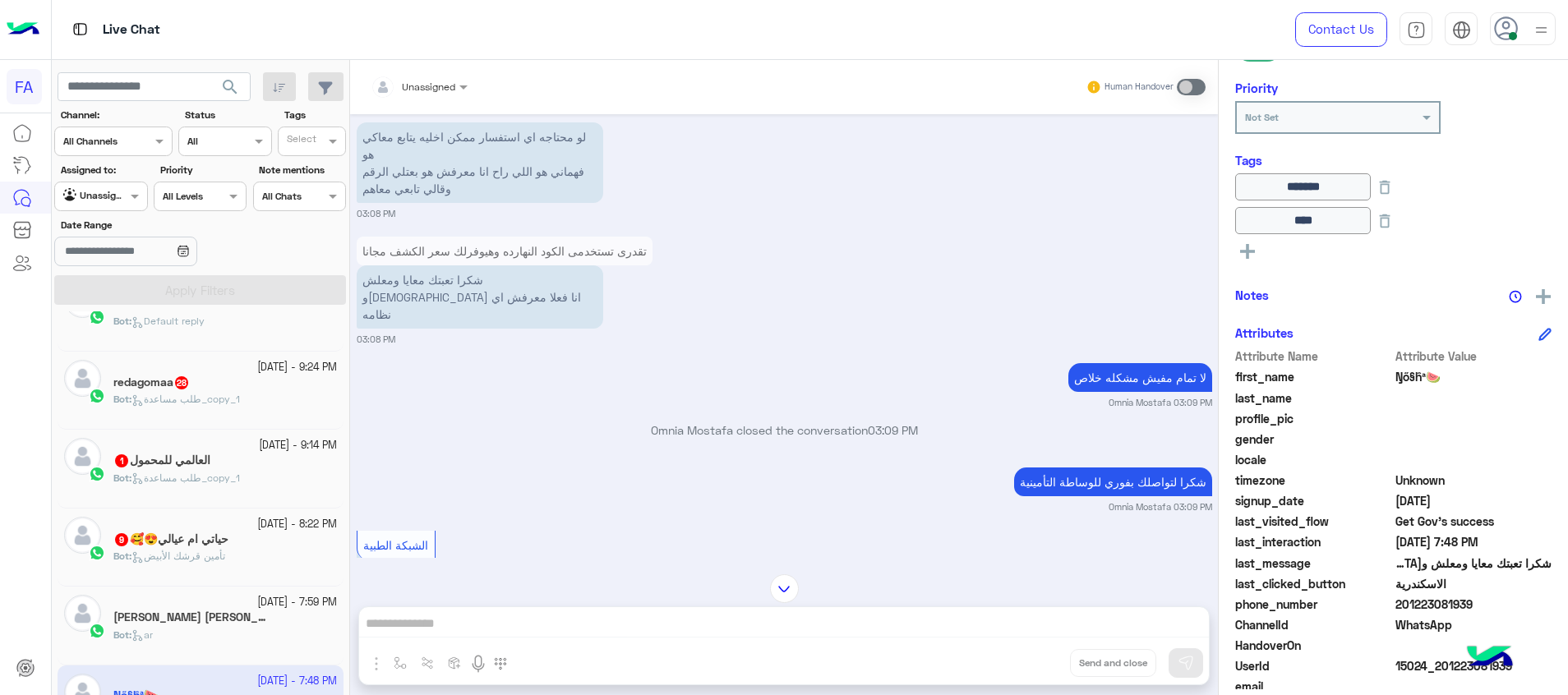
click at [166, 608] on div "18 September - 7:59 PM" at bounding box center [224, 603] width 223 height 16
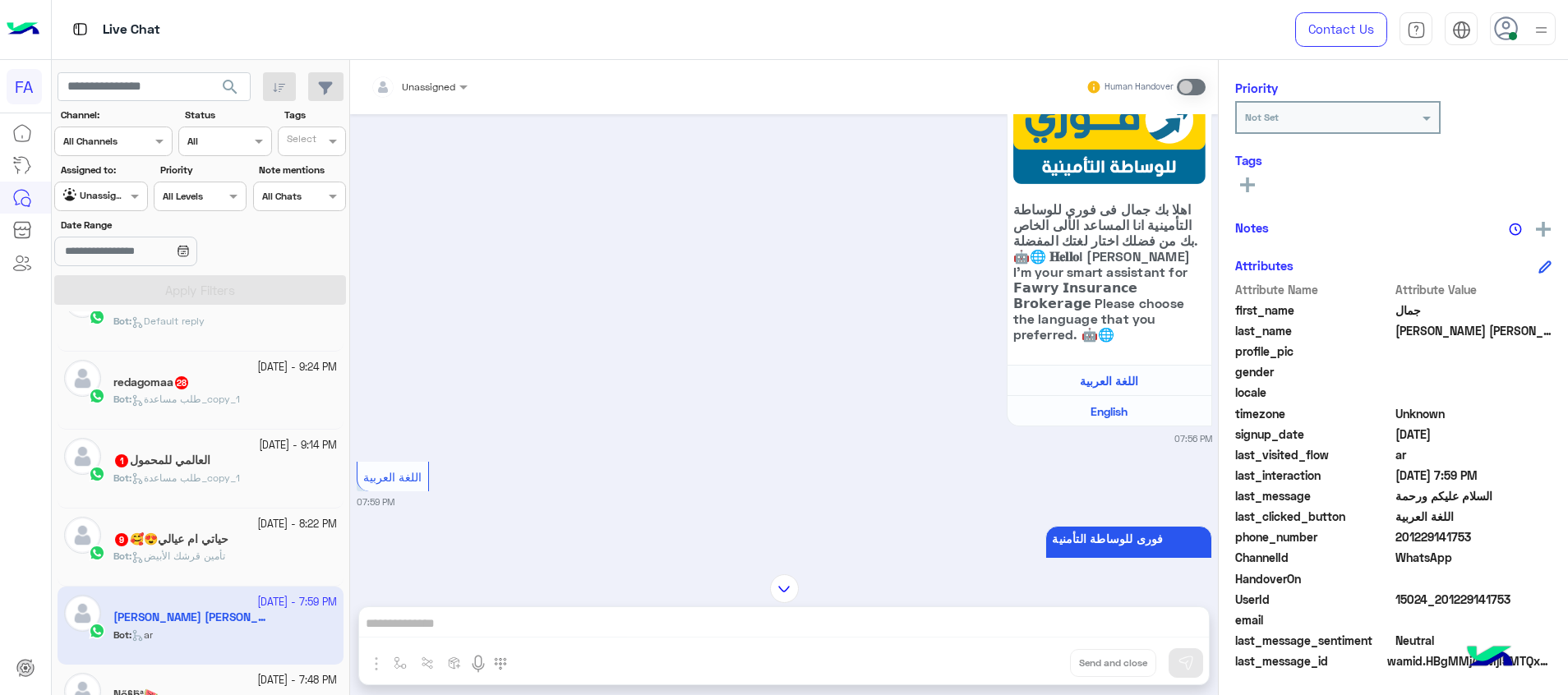
scroll to position [1235, 0]
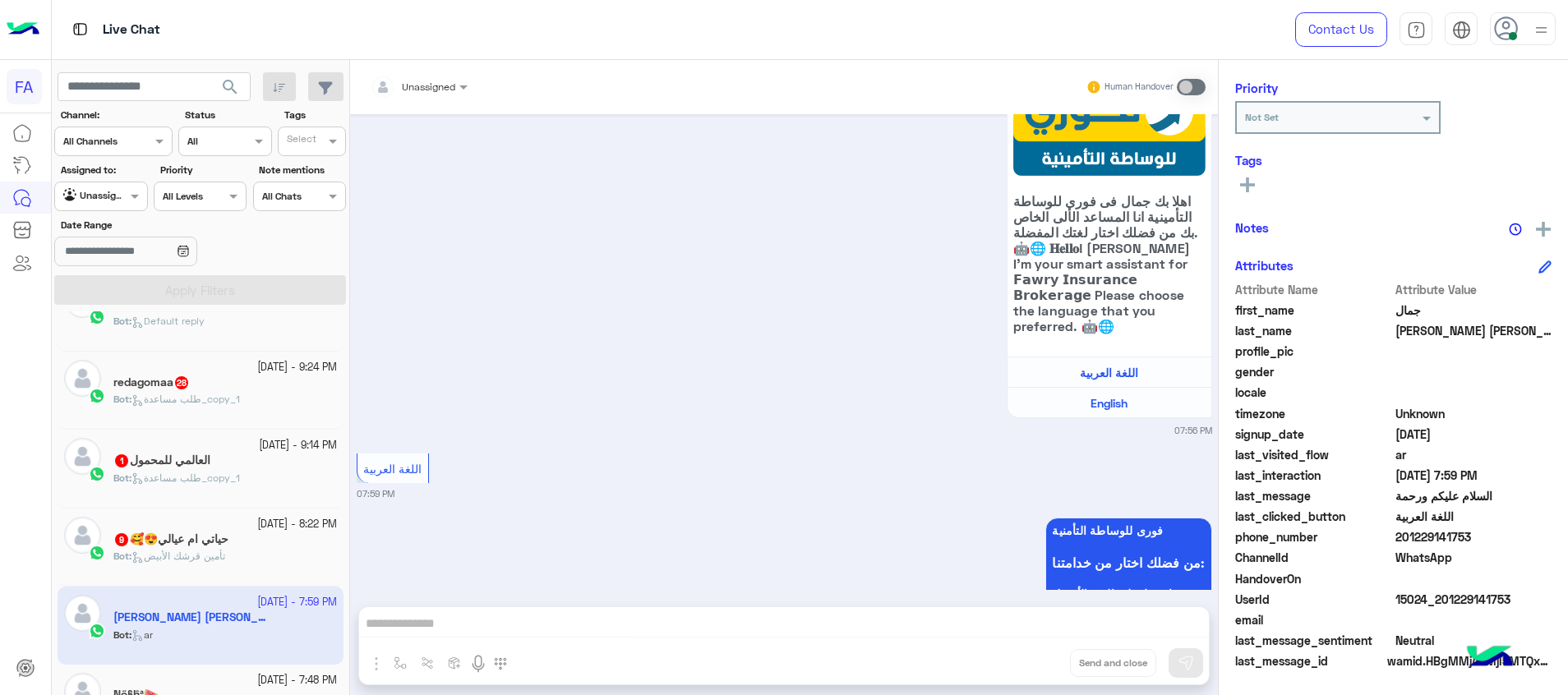
click at [207, 538] on h5 "حياتي ام عيالي😍🥰 9" at bounding box center [170, 540] width 115 height 14
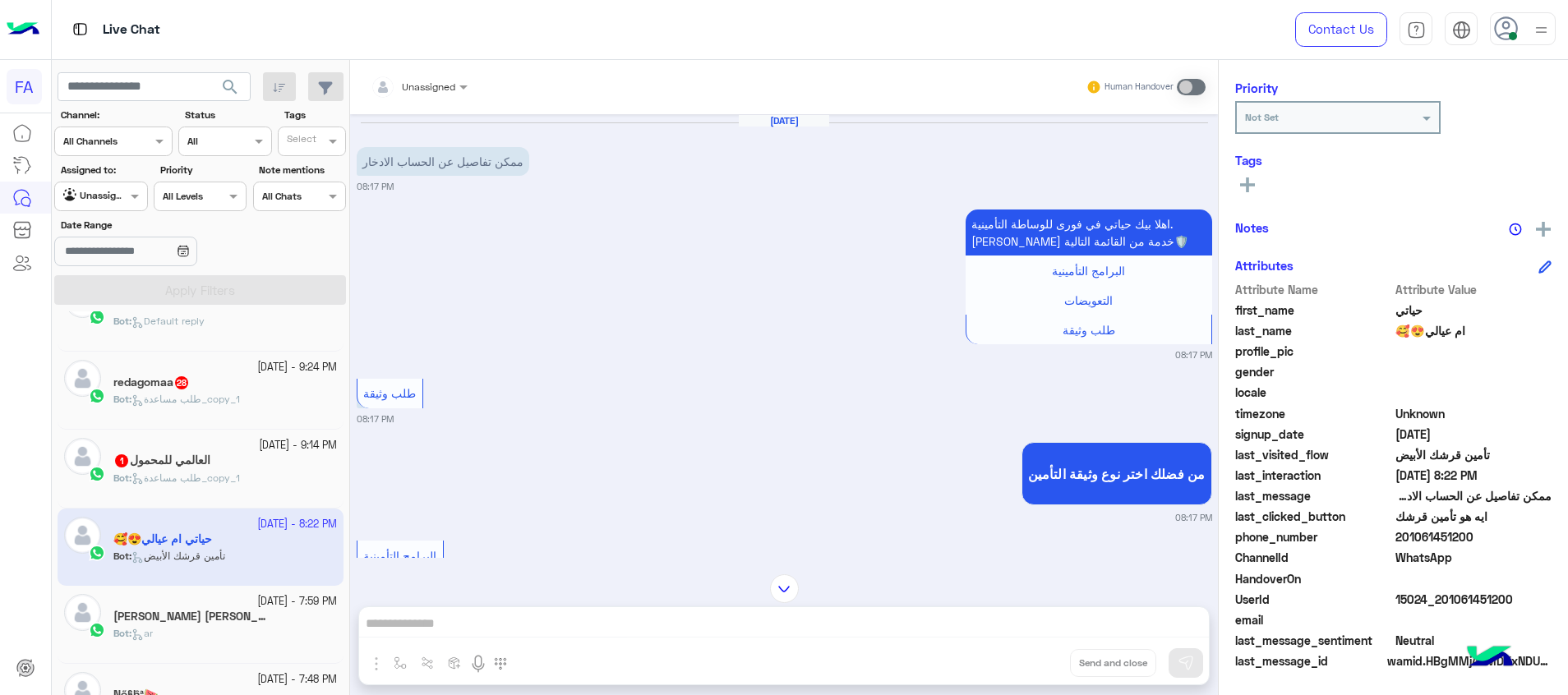
click at [268, 477] on div "Bot : طلب مساعدة_copy_1" at bounding box center [224, 485] width 223 height 29
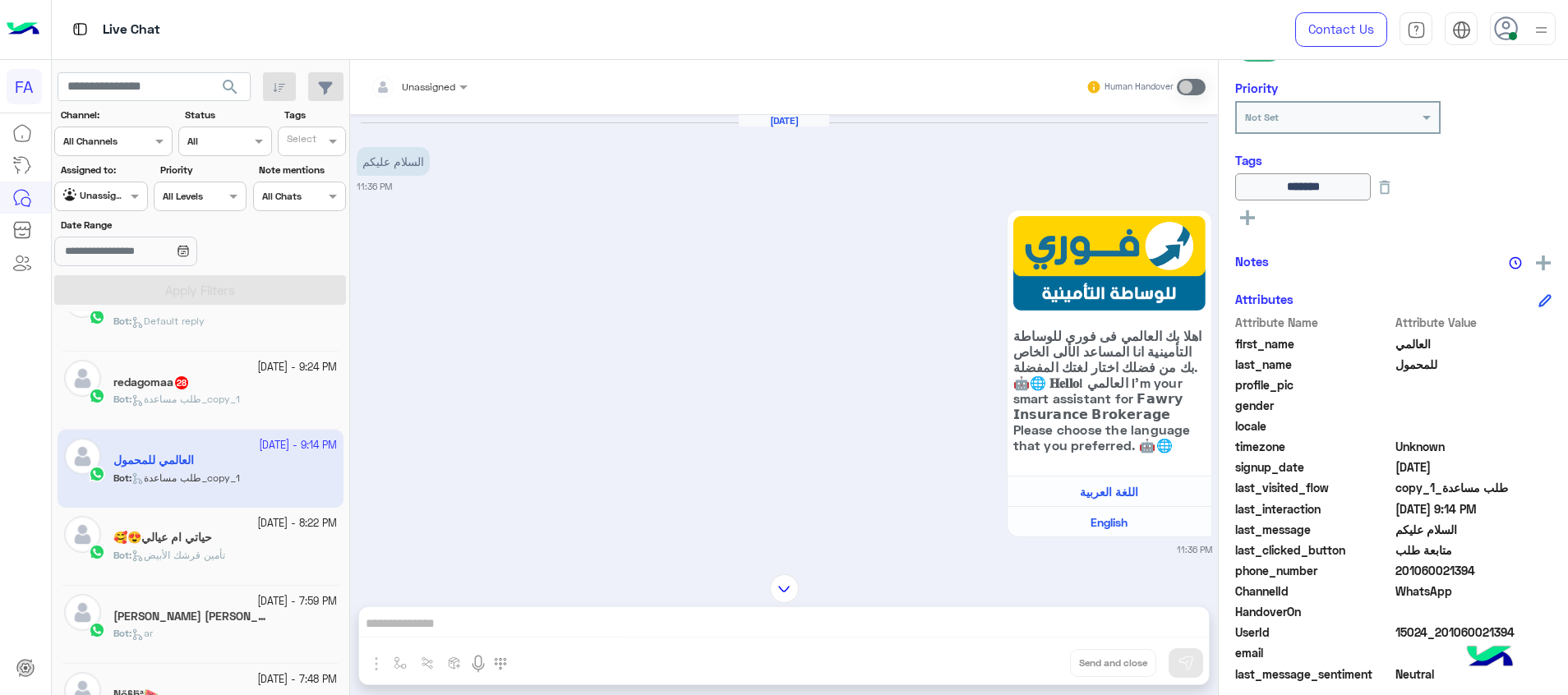
click at [181, 390] on div "redagomaa 28" at bounding box center [224, 384] width 223 height 18
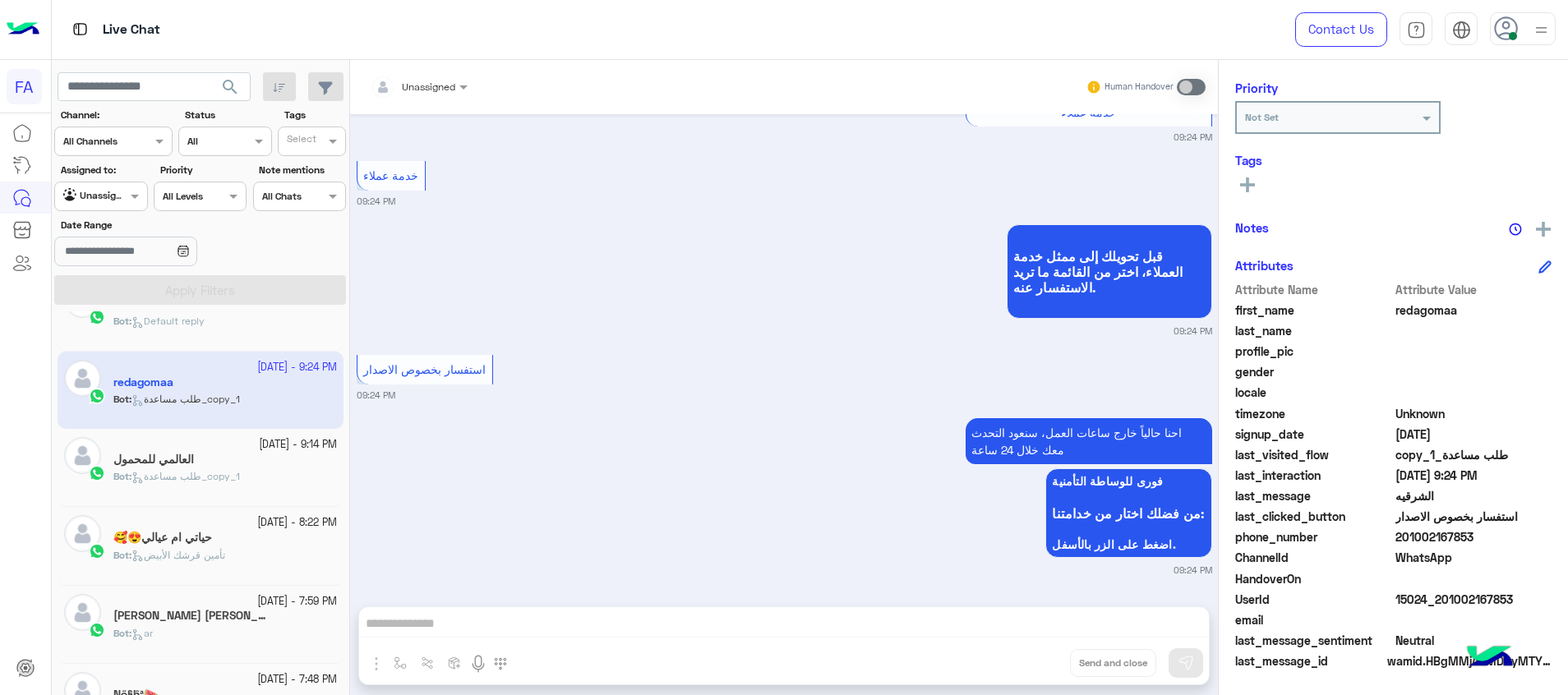
drag, startPoint x: 1513, startPoint y: 602, endPoint x: 1443, endPoint y: 601, distance: 70.0
click at [1443, 601] on span "15024_201002167853" at bounding box center [1474, 600] width 157 height 18
copy span "1002167853"
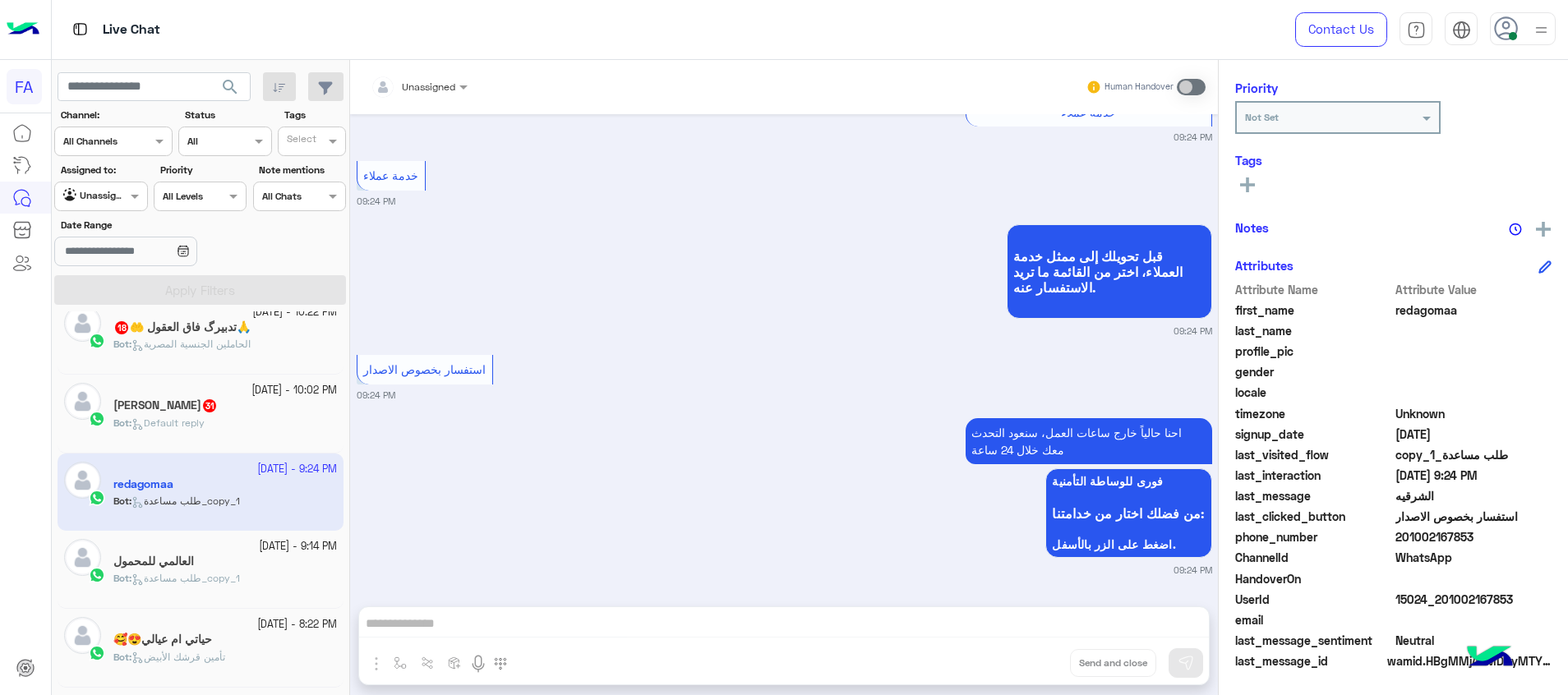
scroll to position [1019, 0]
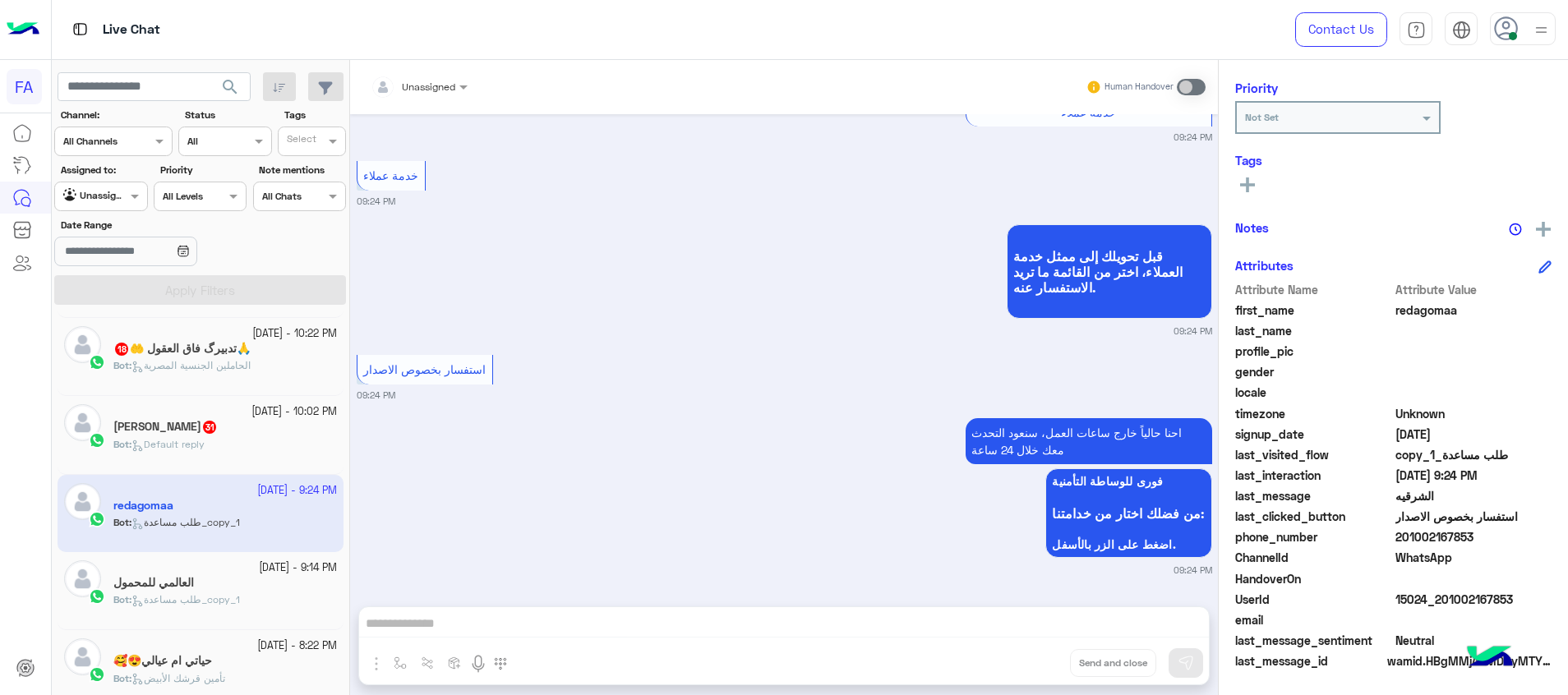
click at [227, 432] on div "محمد جاد 31" at bounding box center [224, 429] width 223 height 18
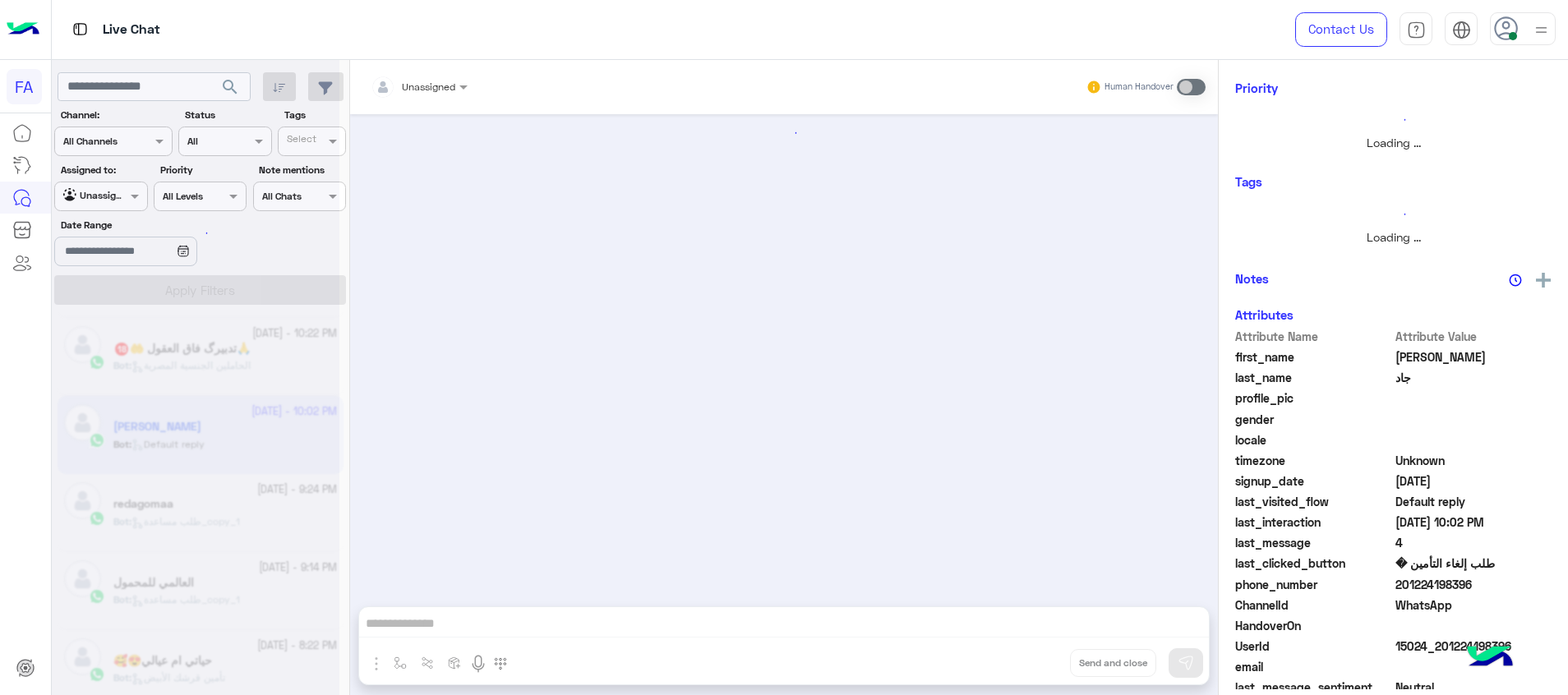
click at [184, 436] on div at bounding box center [196, 353] width 288 height 695
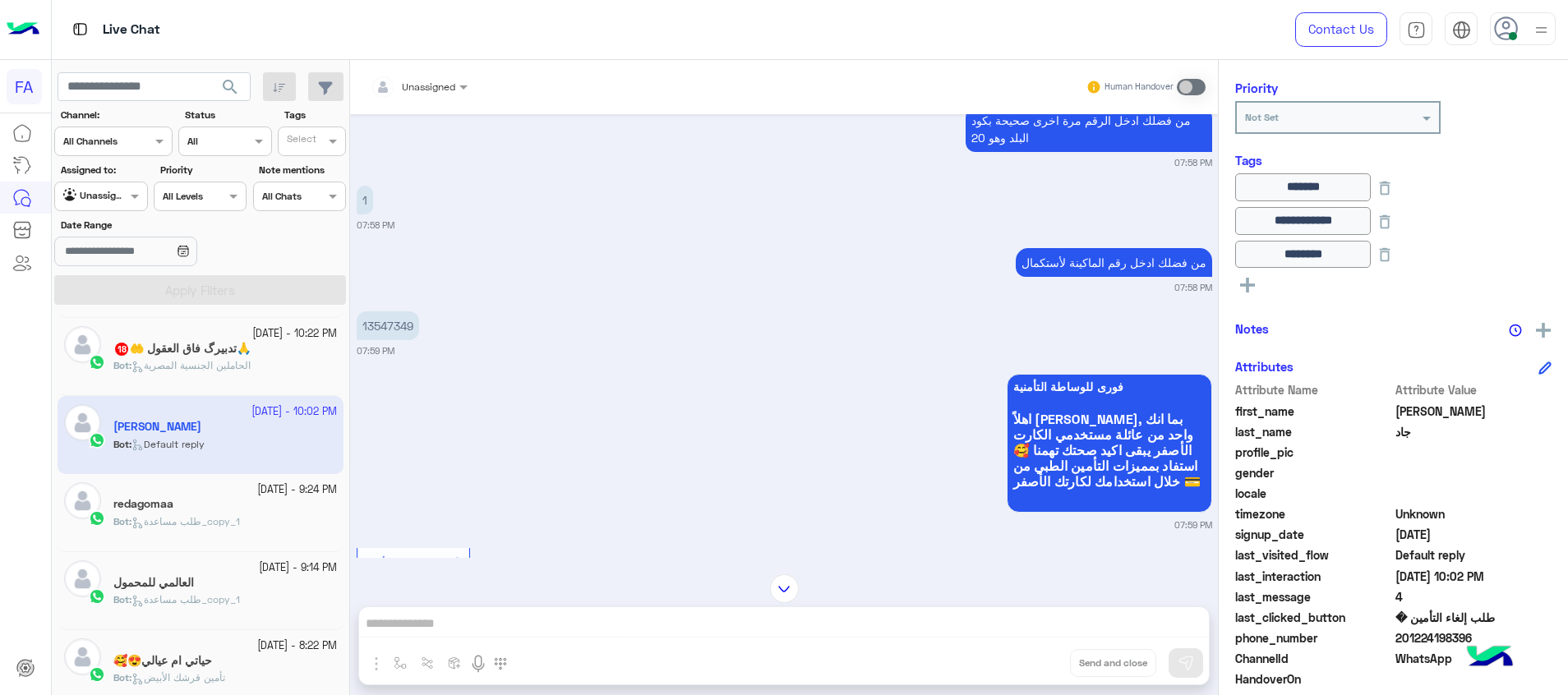
scroll to position [354, 0]
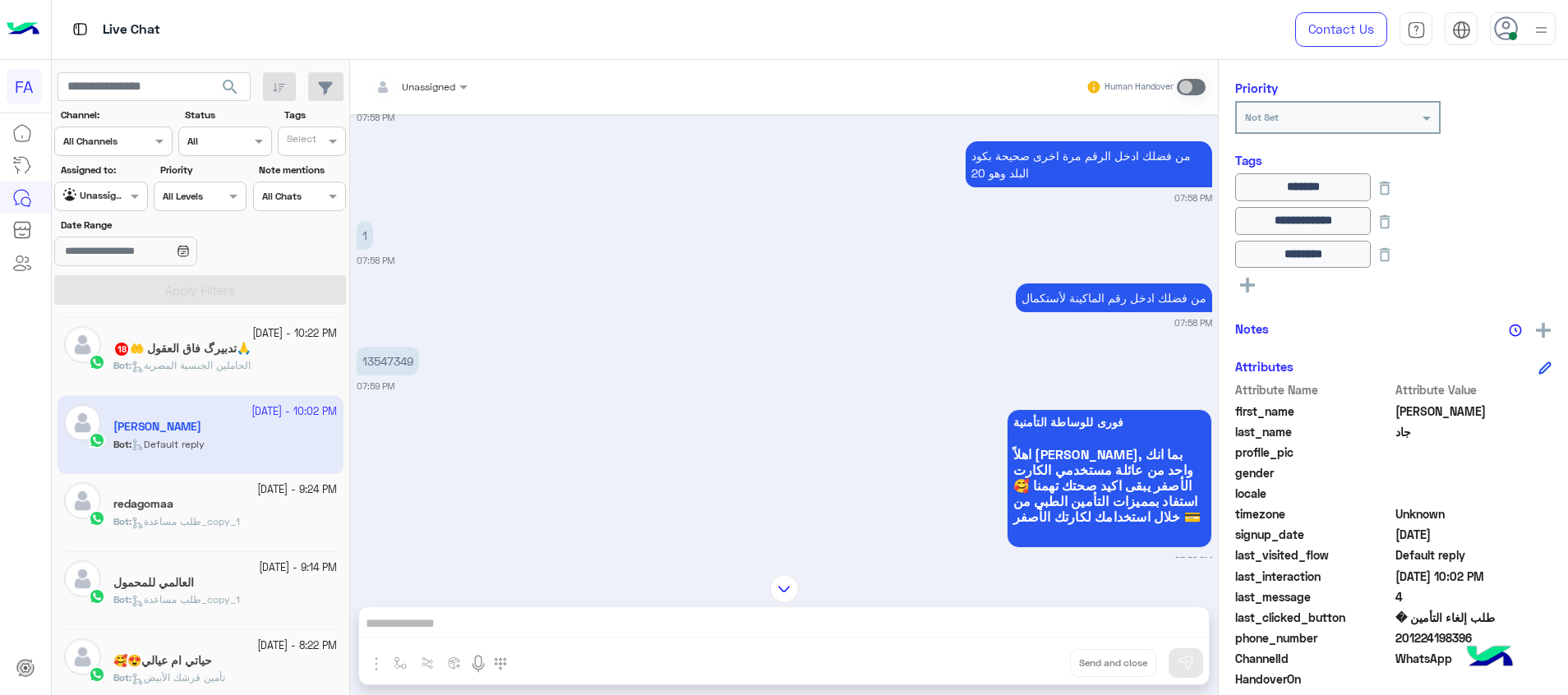
click at [387, 359] on p "13547349" at bounding box center [388, 361] width 63 height 29
copy p "13547349"
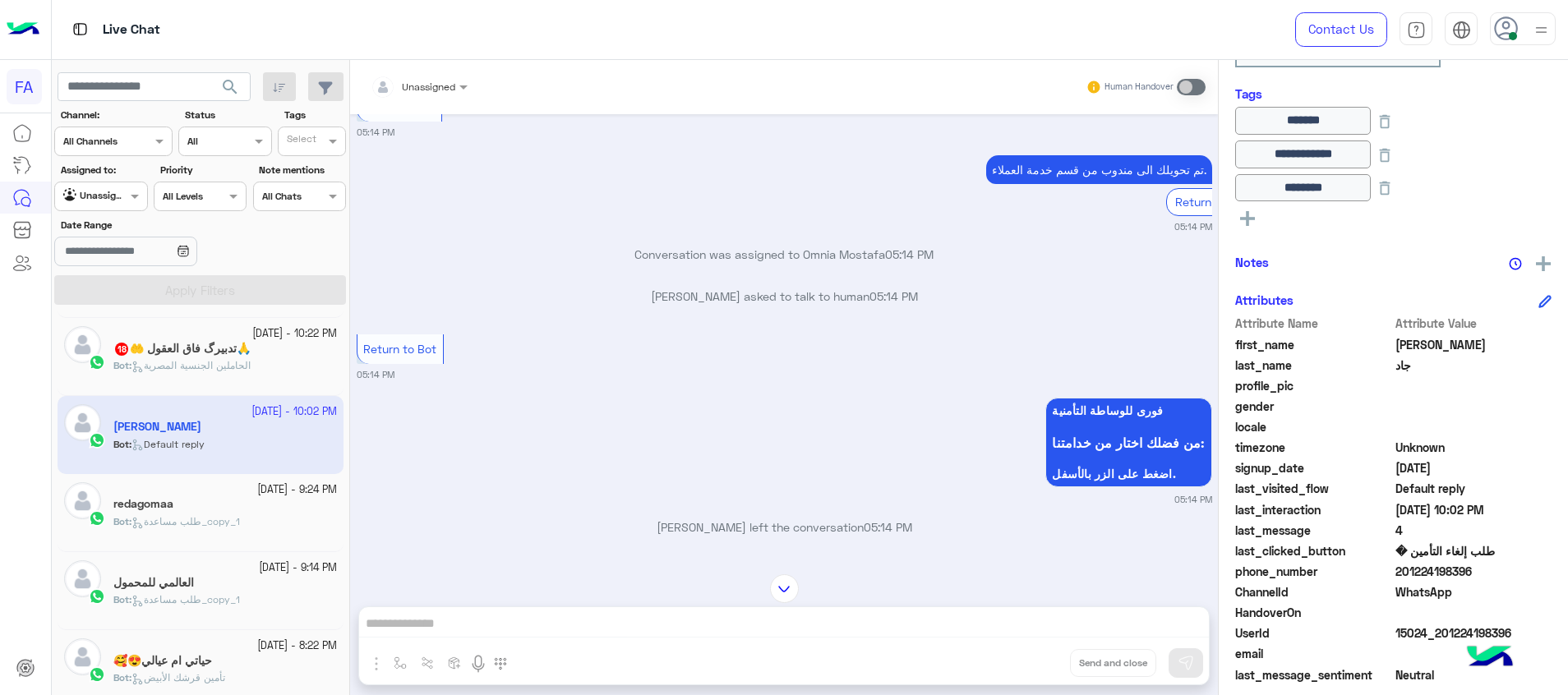
scroll to position [309, 0]
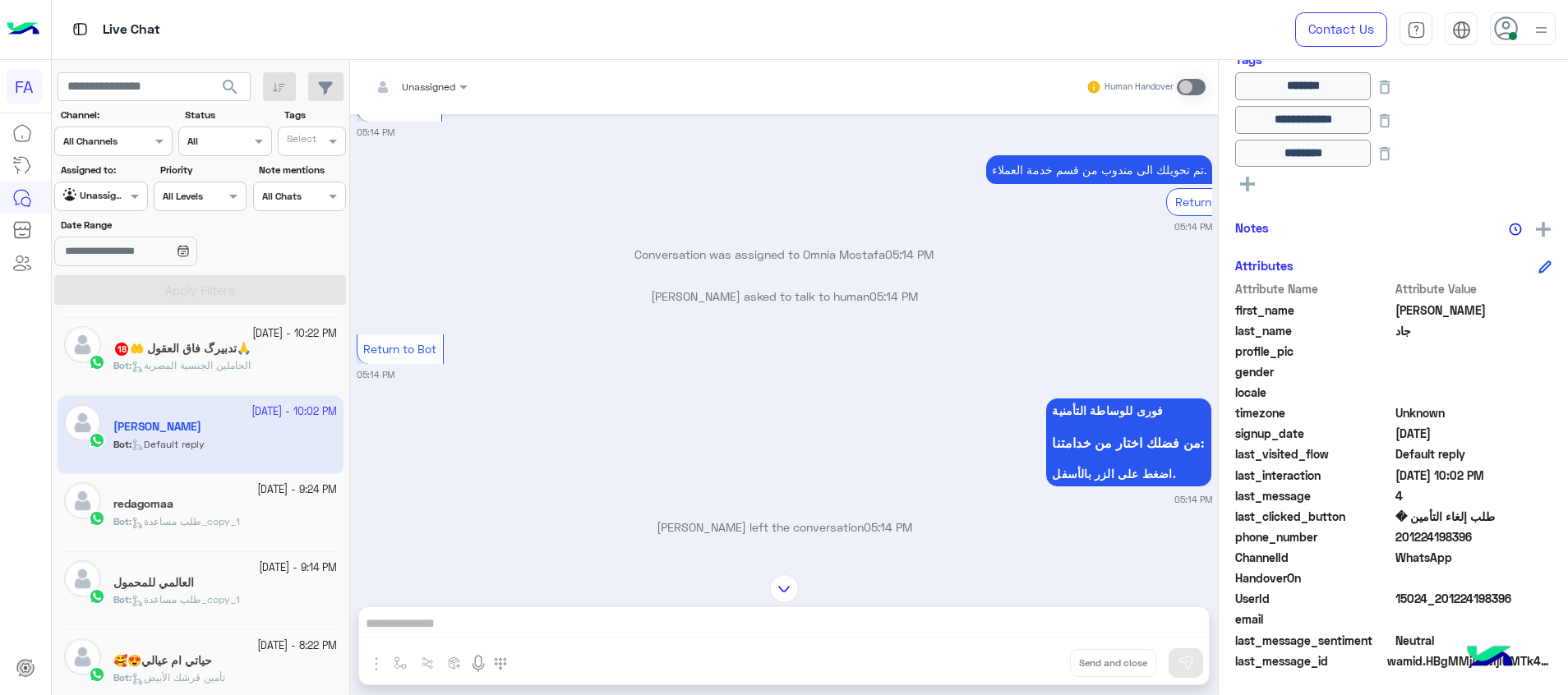
drag, startPoint x: 1478, startPoint y: 540, endPoint x: 1405, endPoint y: 540, distance: 73.0
click at [1405, 540] on span "201224198396" at bounding box center [1474, 537] width 157 height 18
copy span "1224198396"
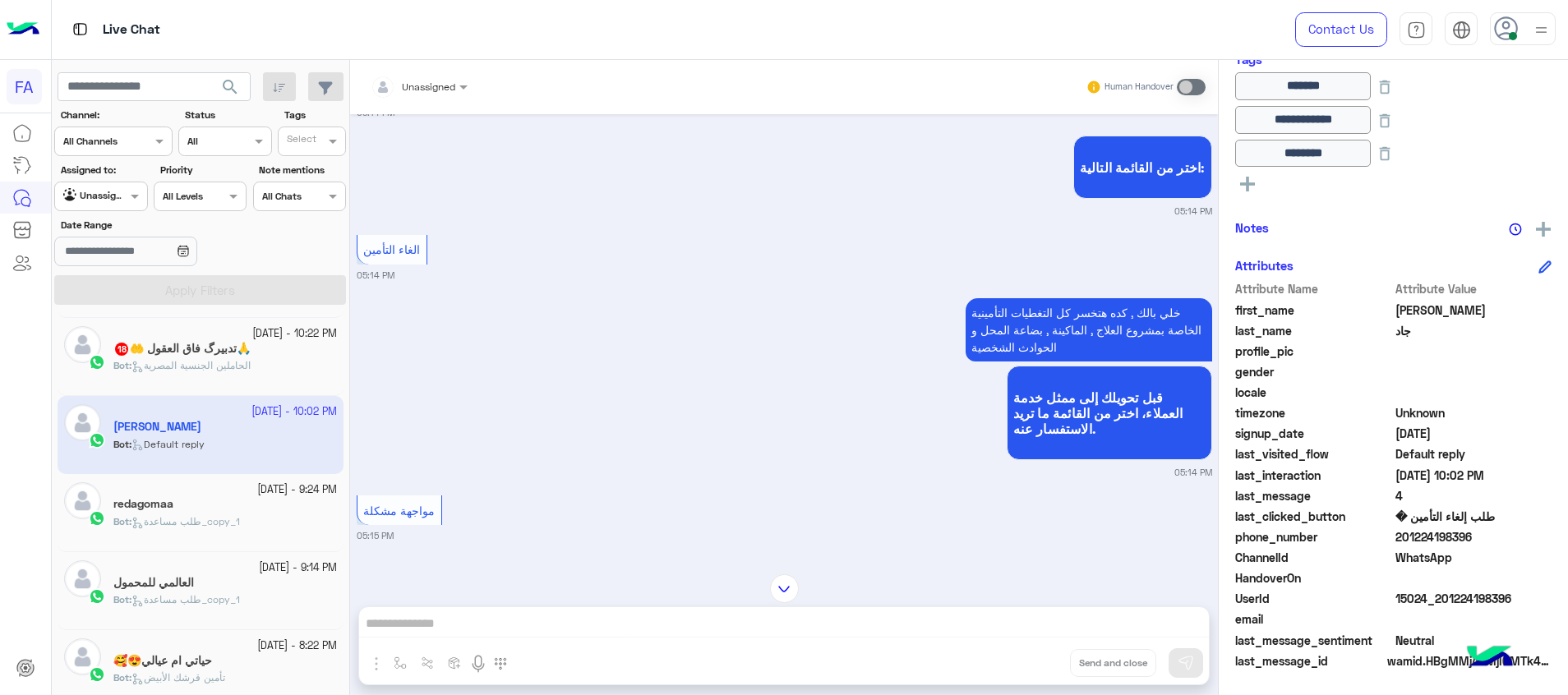
scroll to position [3361, 0]
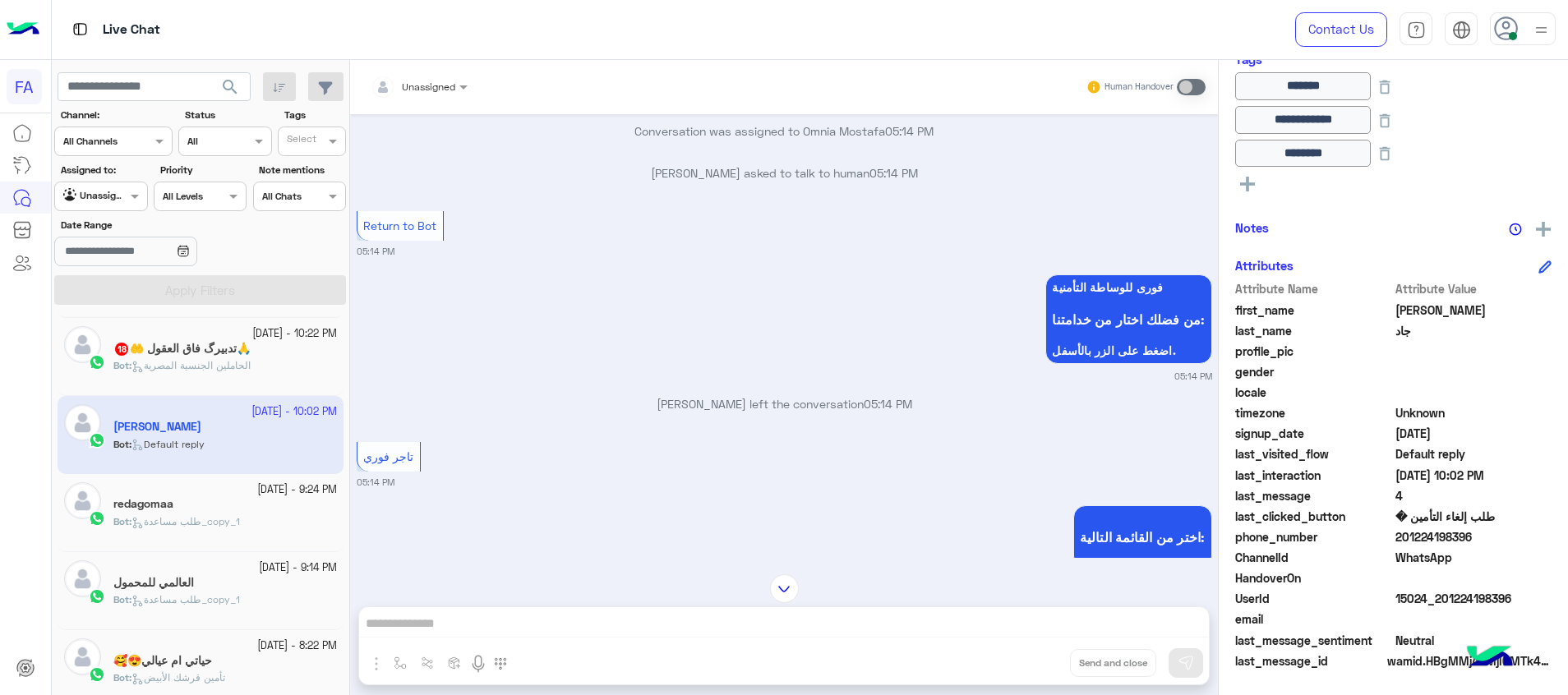
click at [1240, 186] on icon at bounding box center [1247, 184] width 15 height 15
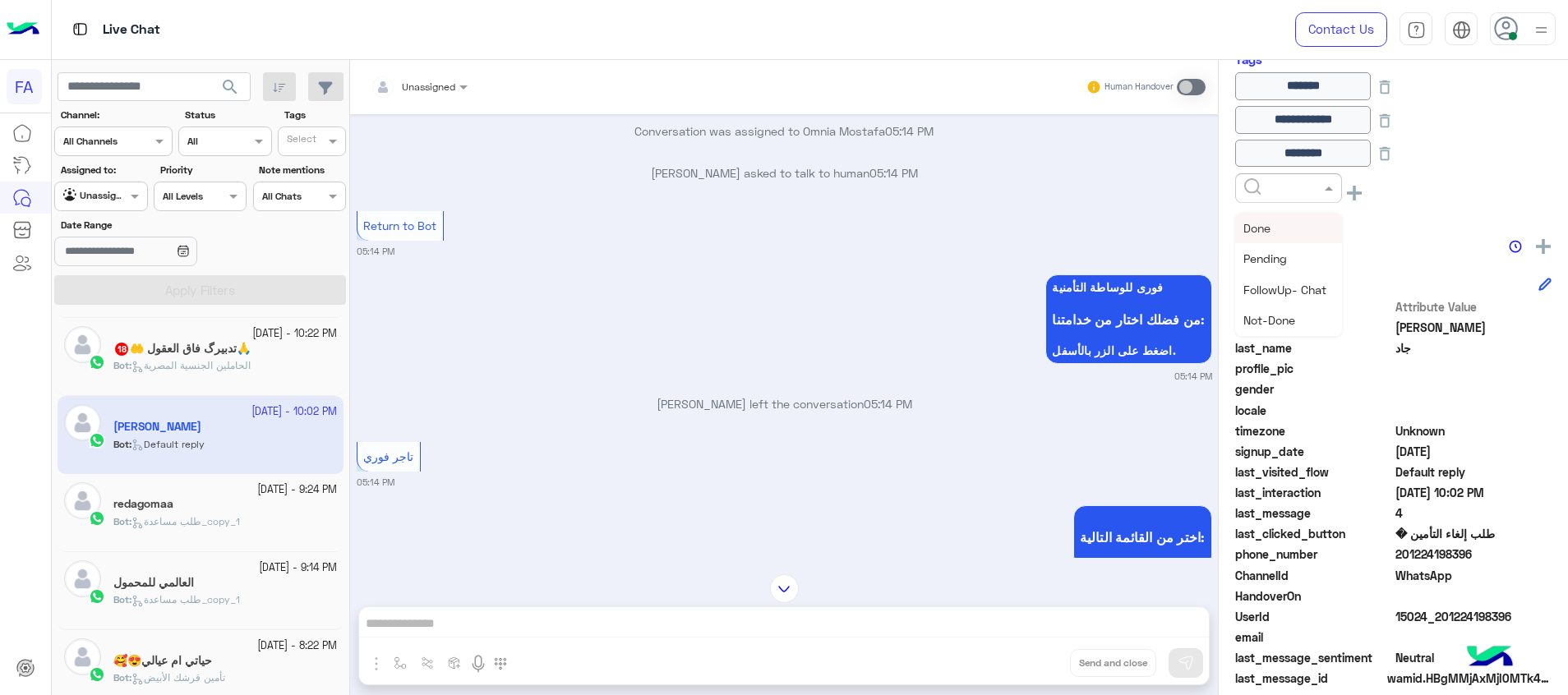
click at [1270, 186] on input "text" at bounding box center [1269, 186] width 50 height 15
click at [1290, 258] on span "Call Back" at bounding box center [1268, 259] width 49 height 14
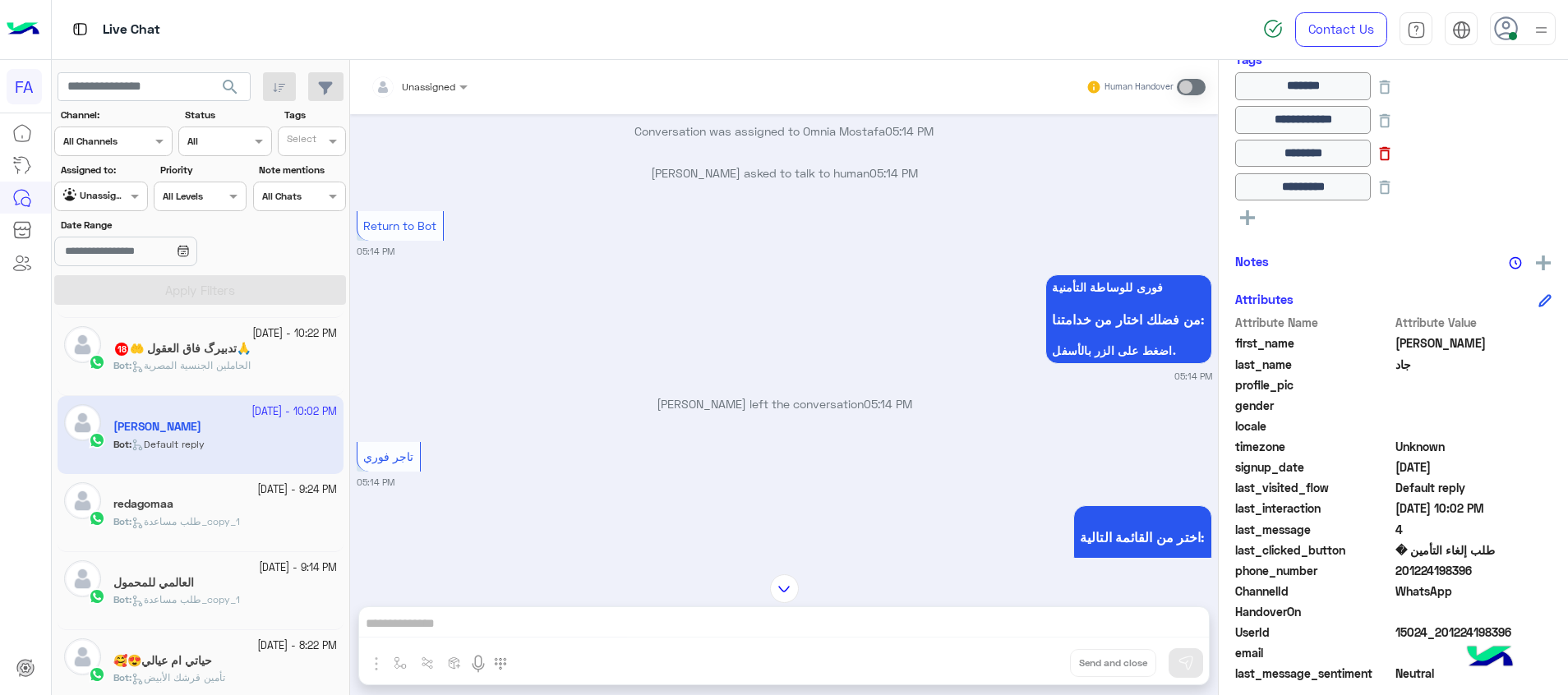
click at [1391, 148] on icon at bounding box center [1385, 155] width 11 height 14
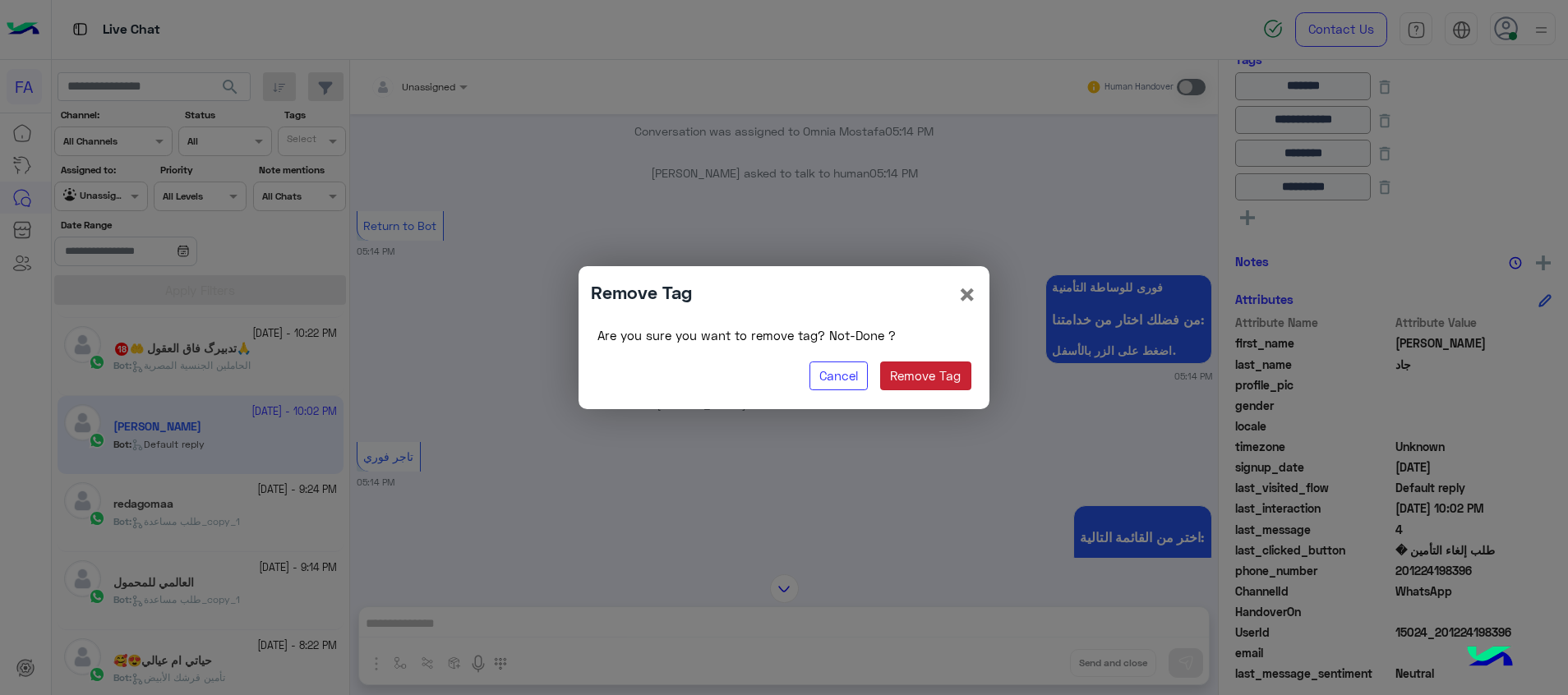
click at [959, 377] on button "Remove Tag" at bounding box center [925, 377] width 91 height 30
type input "*********"
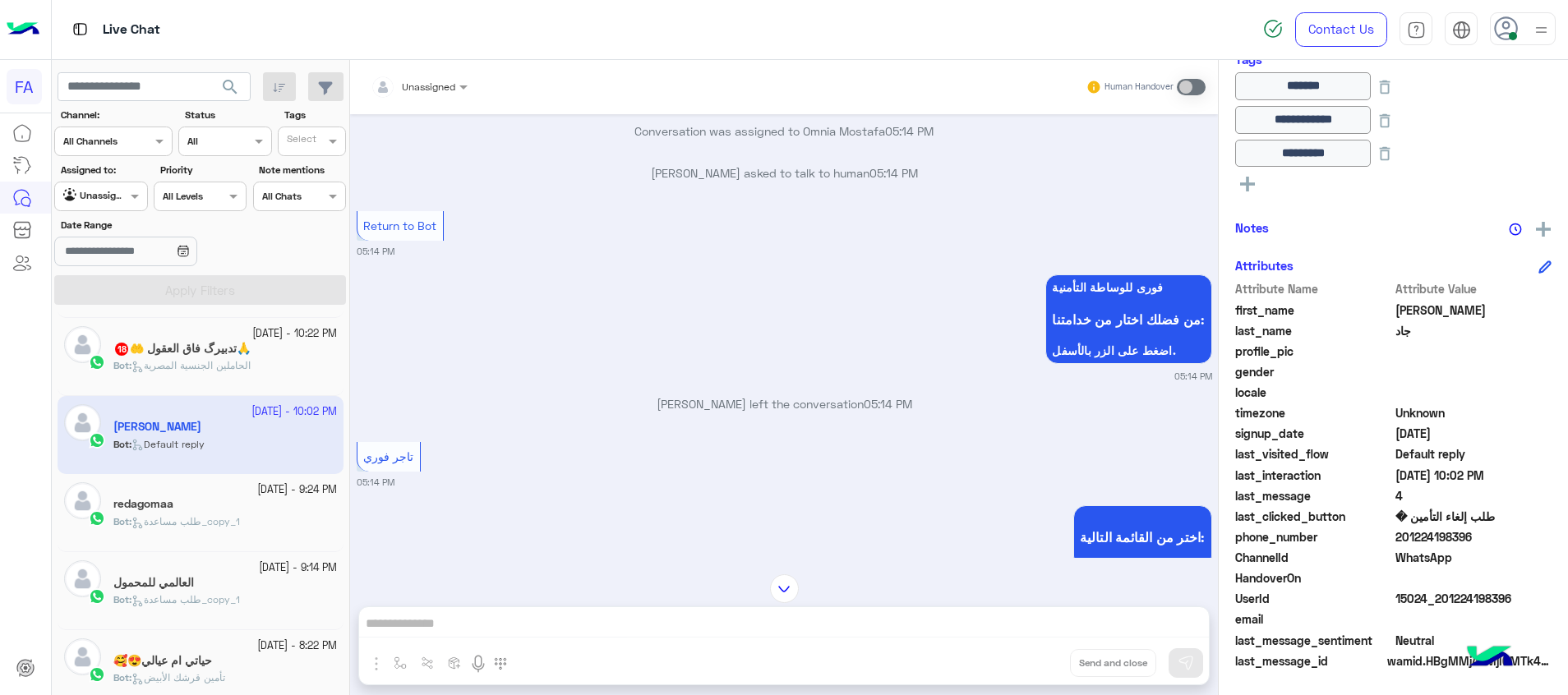
click at [1248, 187] on rect at bounding box center [1248, 184] width 4 height 15
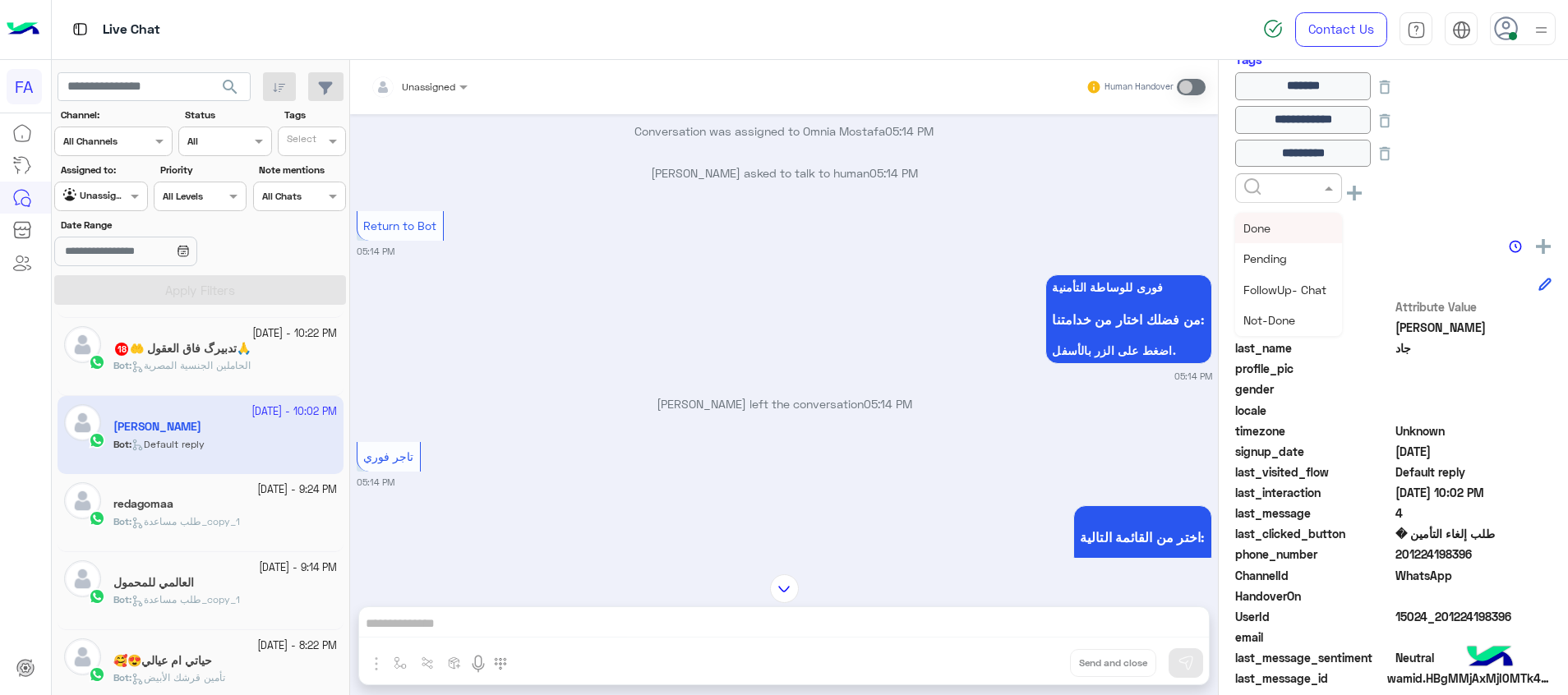
click at [1275, 189] on input "text" at bounding box center [1269, 186] width 50 height 15
click at [1302, 314] on div "Not-Done" at bounding box center [1288, 320] width 107 height 30
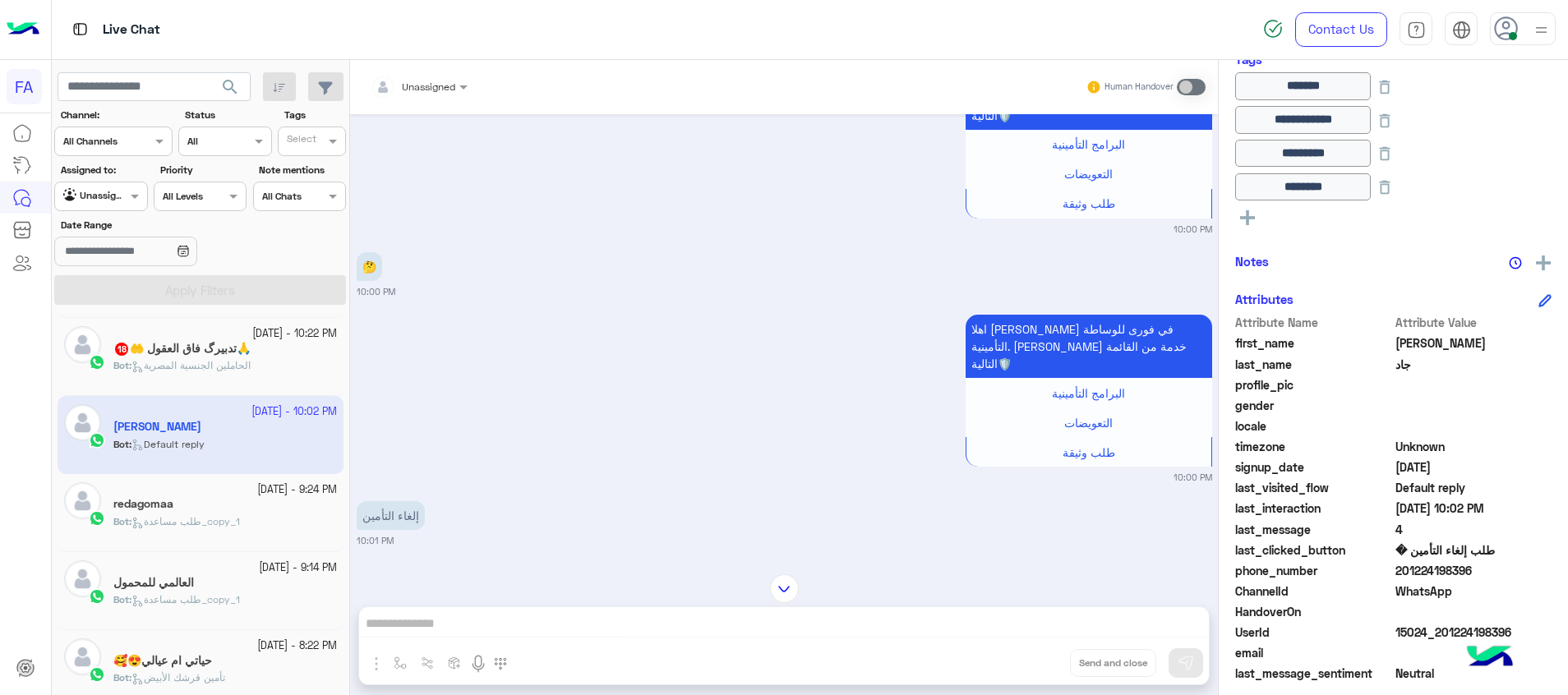
scroll to position [14043, 0]
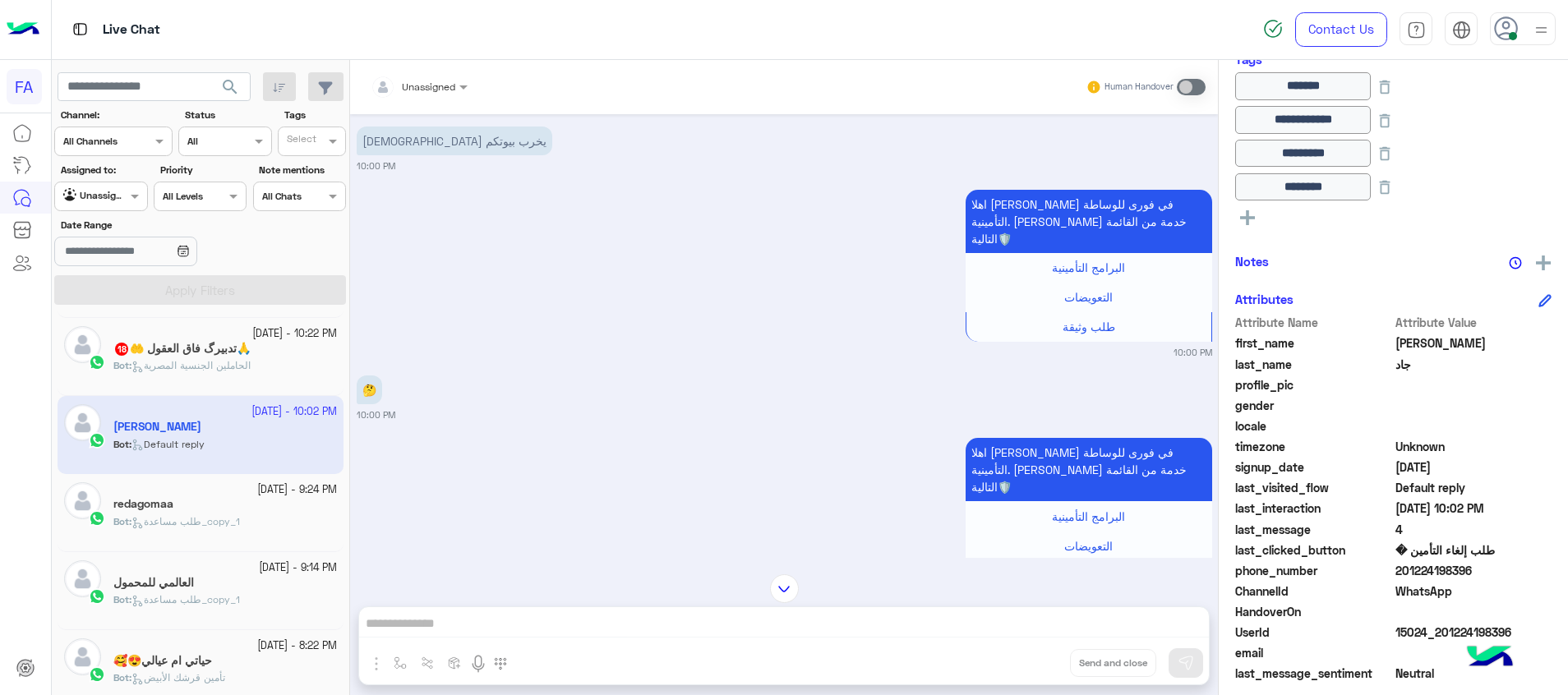
click at [290, 360] on div "Bot : الحاملين الجنسية المصرية" at bounding box center [224, 373] width 223 height 29
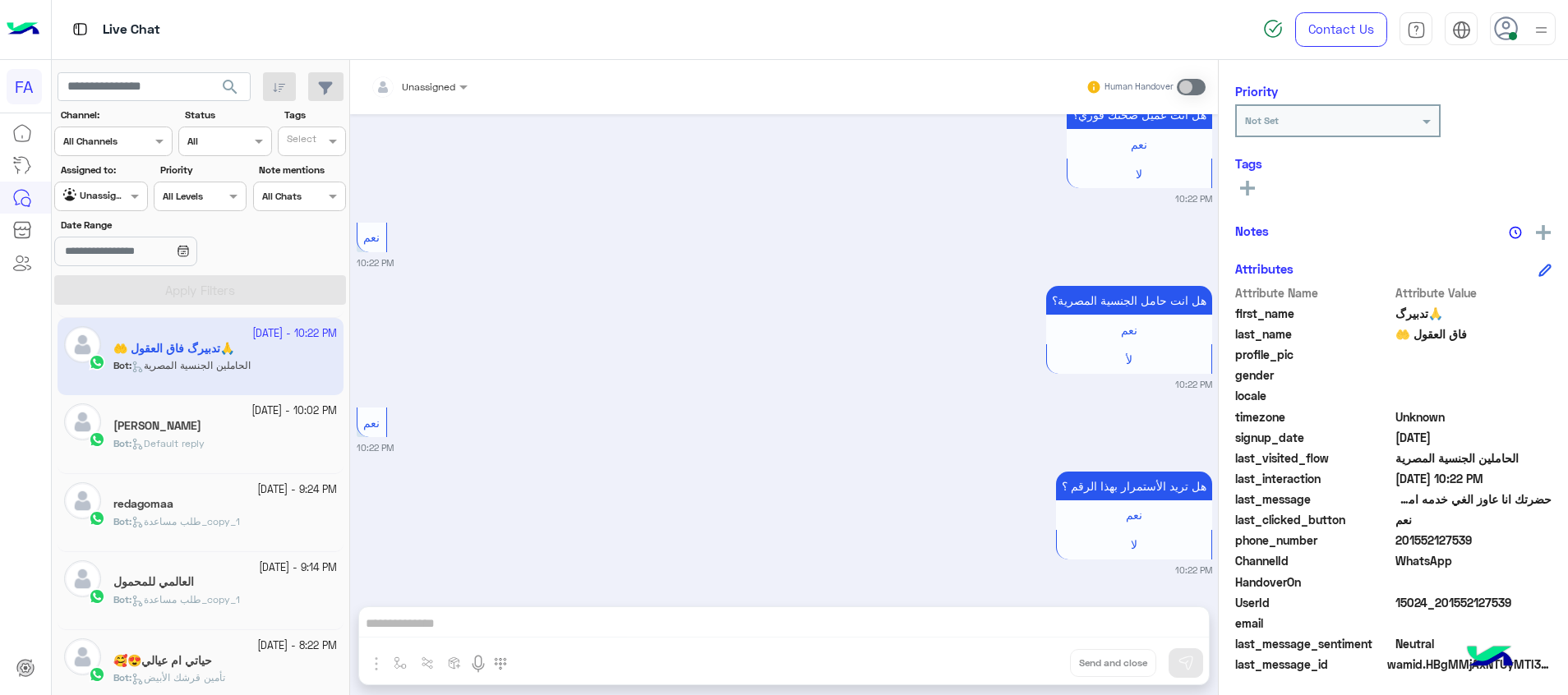
scroll to position [208, 0]
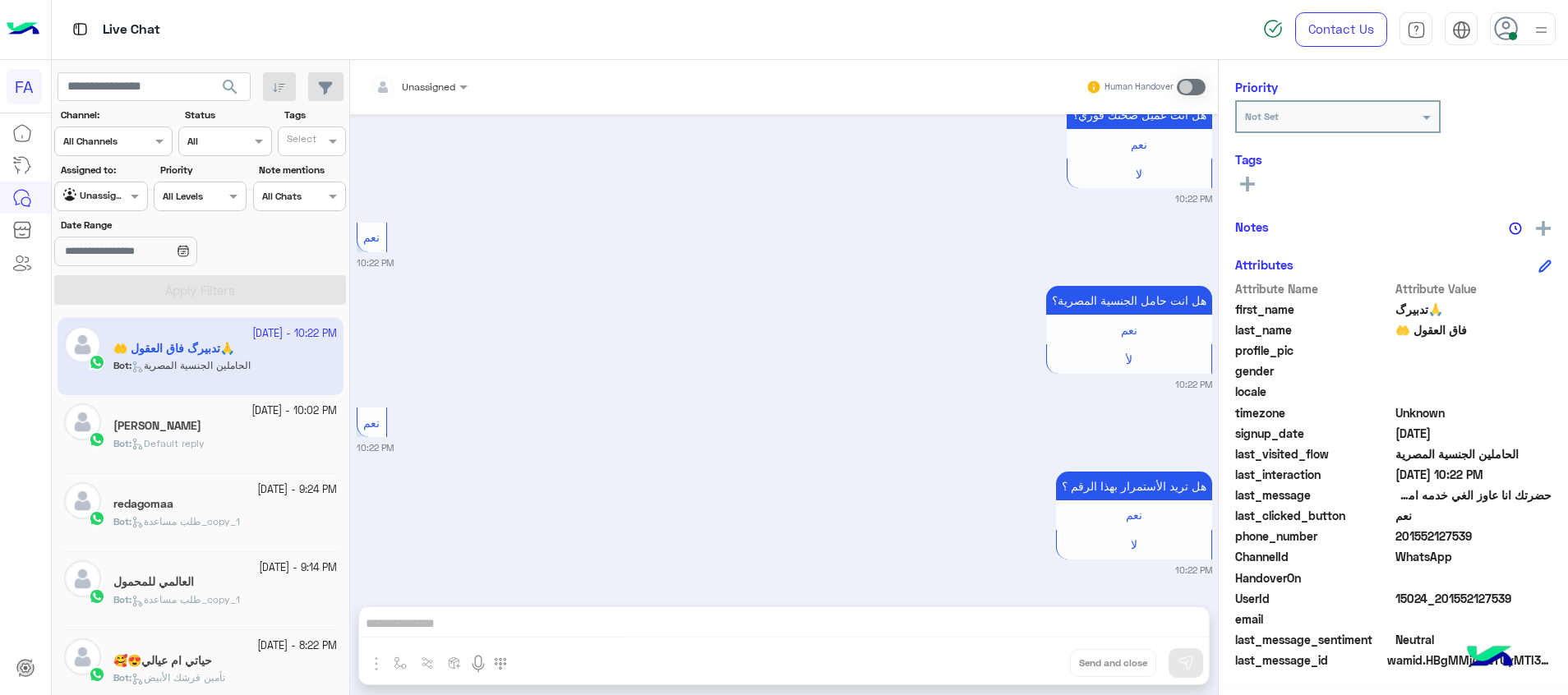
click at [191, 433] on div "محمد جاد" at bounding box center [224, 428] width 223 height 18
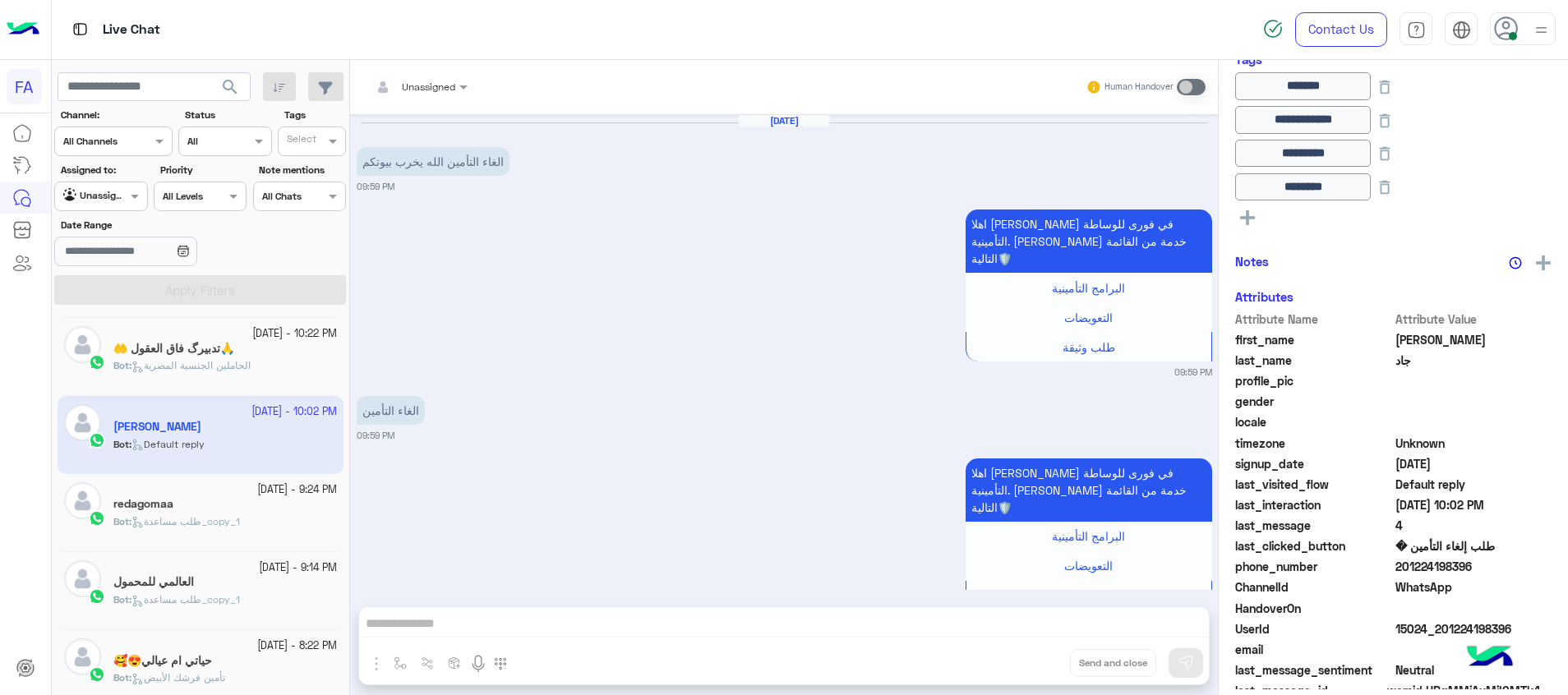
scroll to position [1869, 0]
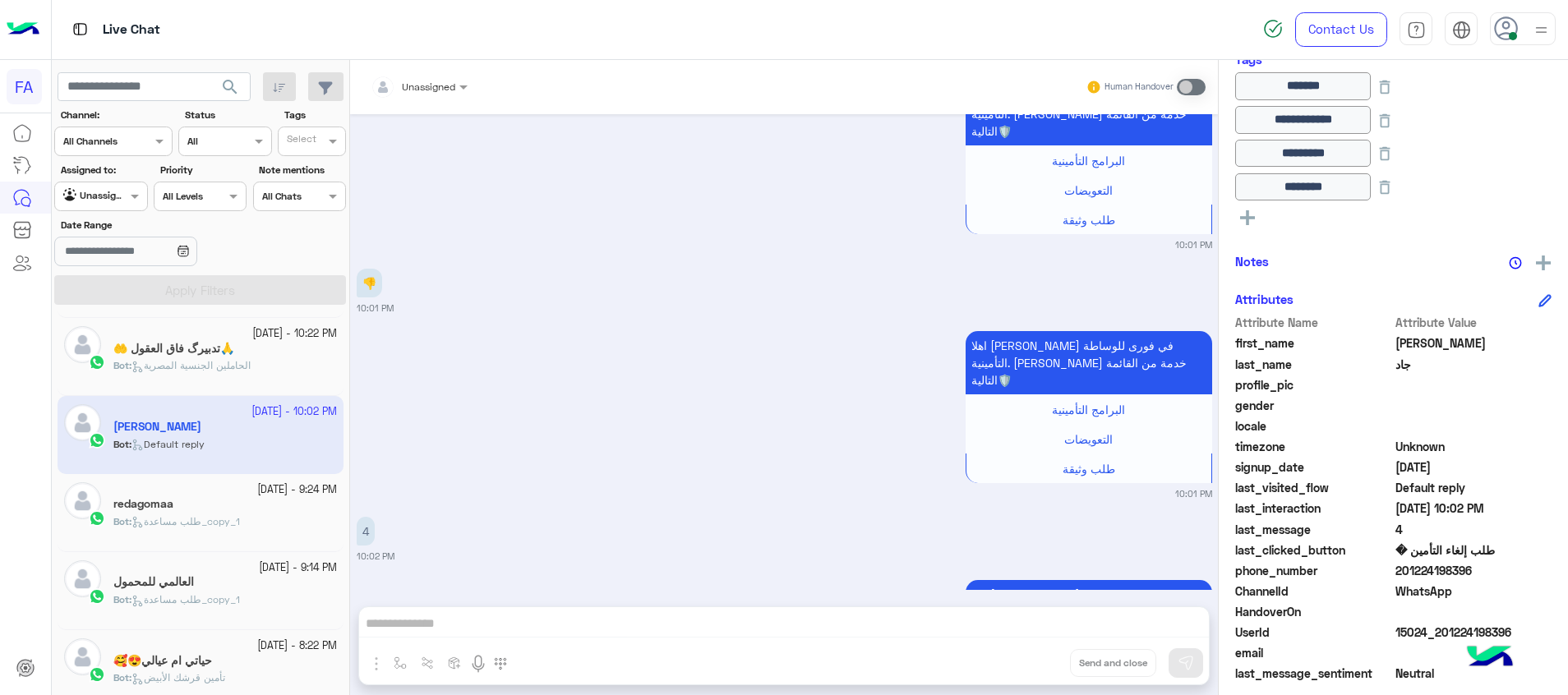
drag, startPoint x: 1475, startPoint y: 566, endPoint x: 1404, endPoint y: 565, distance: 71.0
click at [1404, 565] on span "201224198396" at bounding box center [1474, 571] width 157 height 18
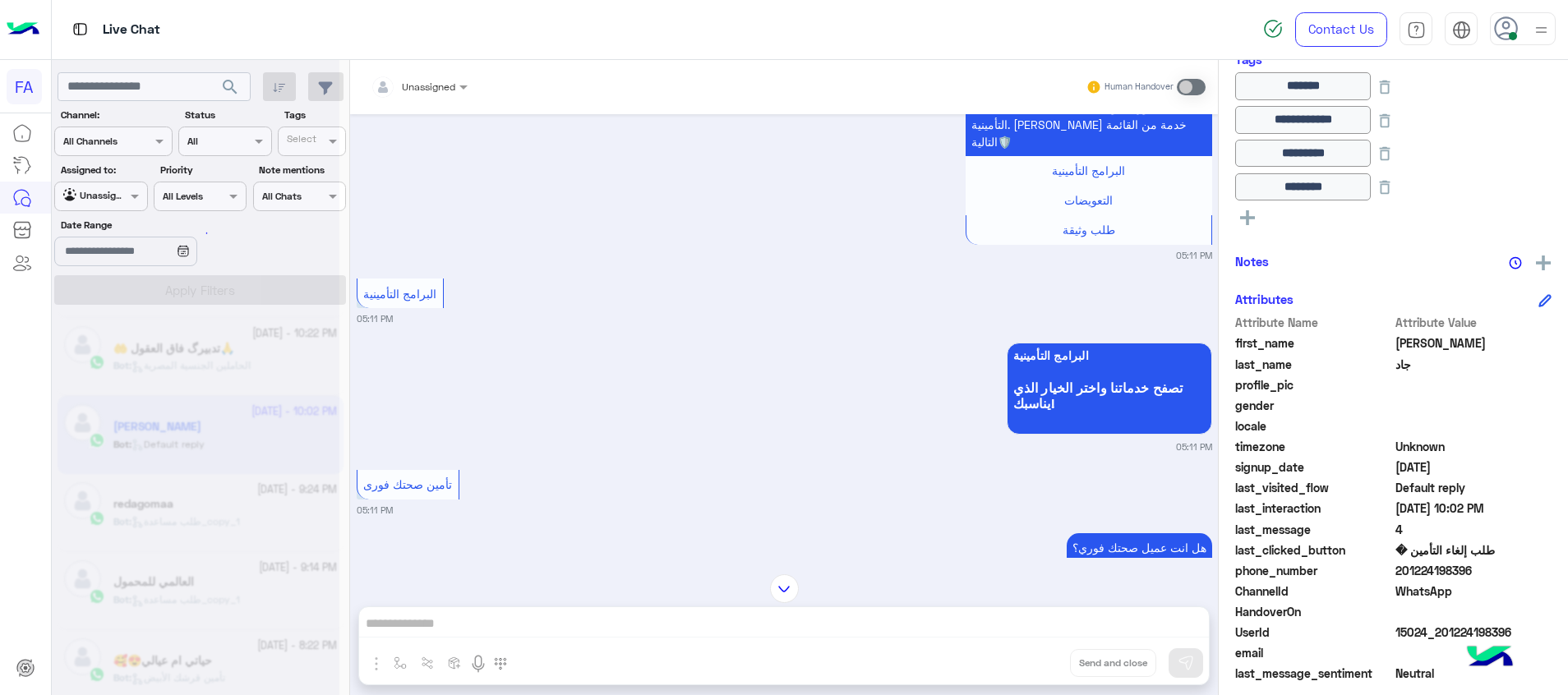
scroll to position [0, 0]
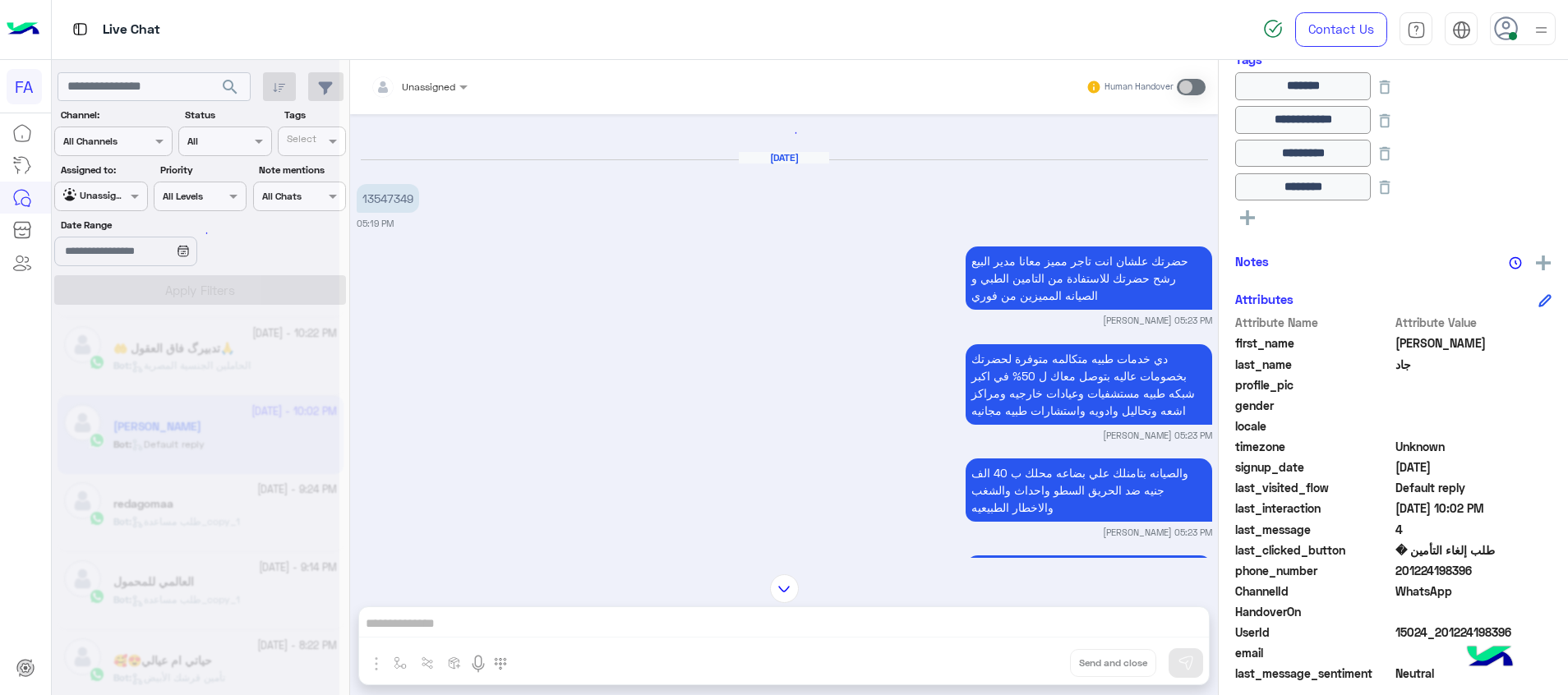
click at [406, 193] on p "13547349" at bounding box center [388, 198] width 63 height 29
copy p "13547349"
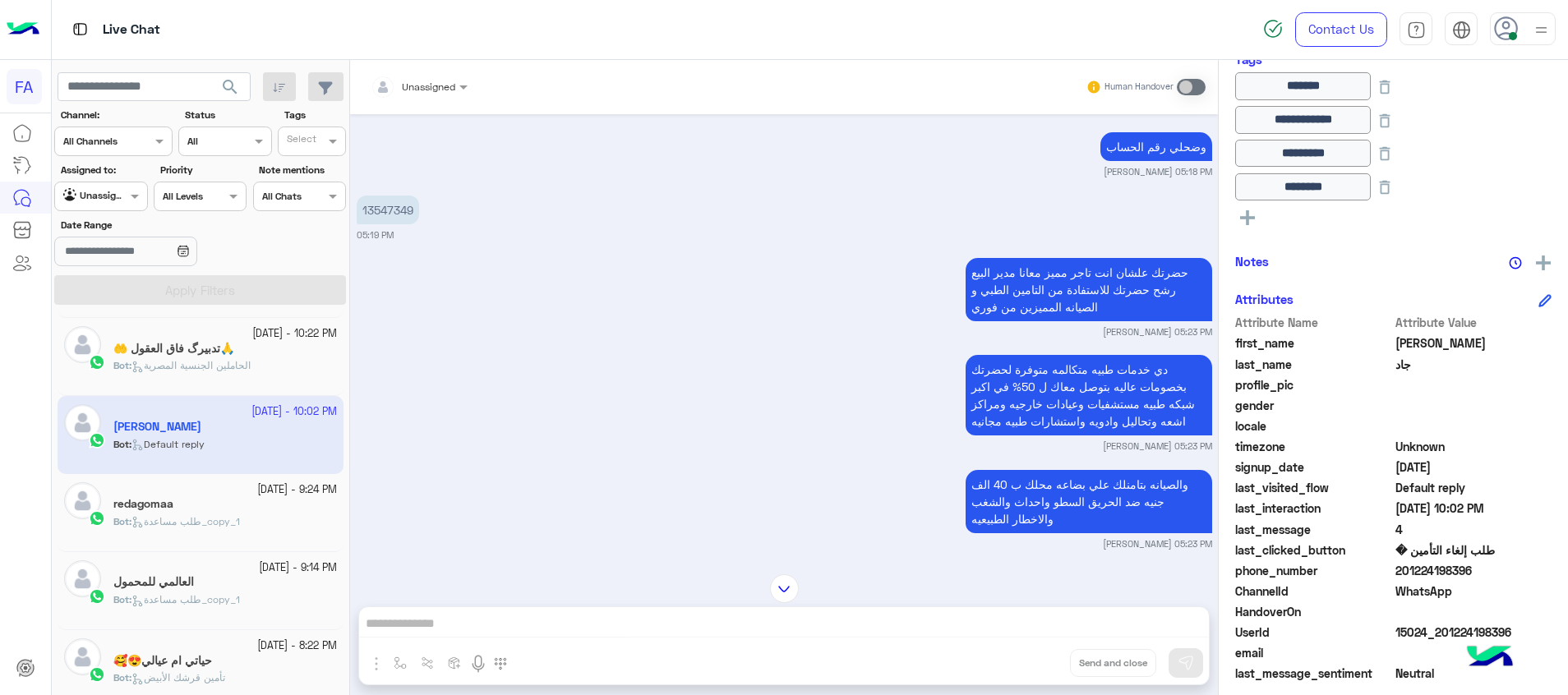
click at [389, 196] on p "13547349" at bounding box center [388, 210] width 63 height 29
click at [391, 196] on p "13547349" at bounding box center [388, 210] width 63 height 29
copy p "13547349"
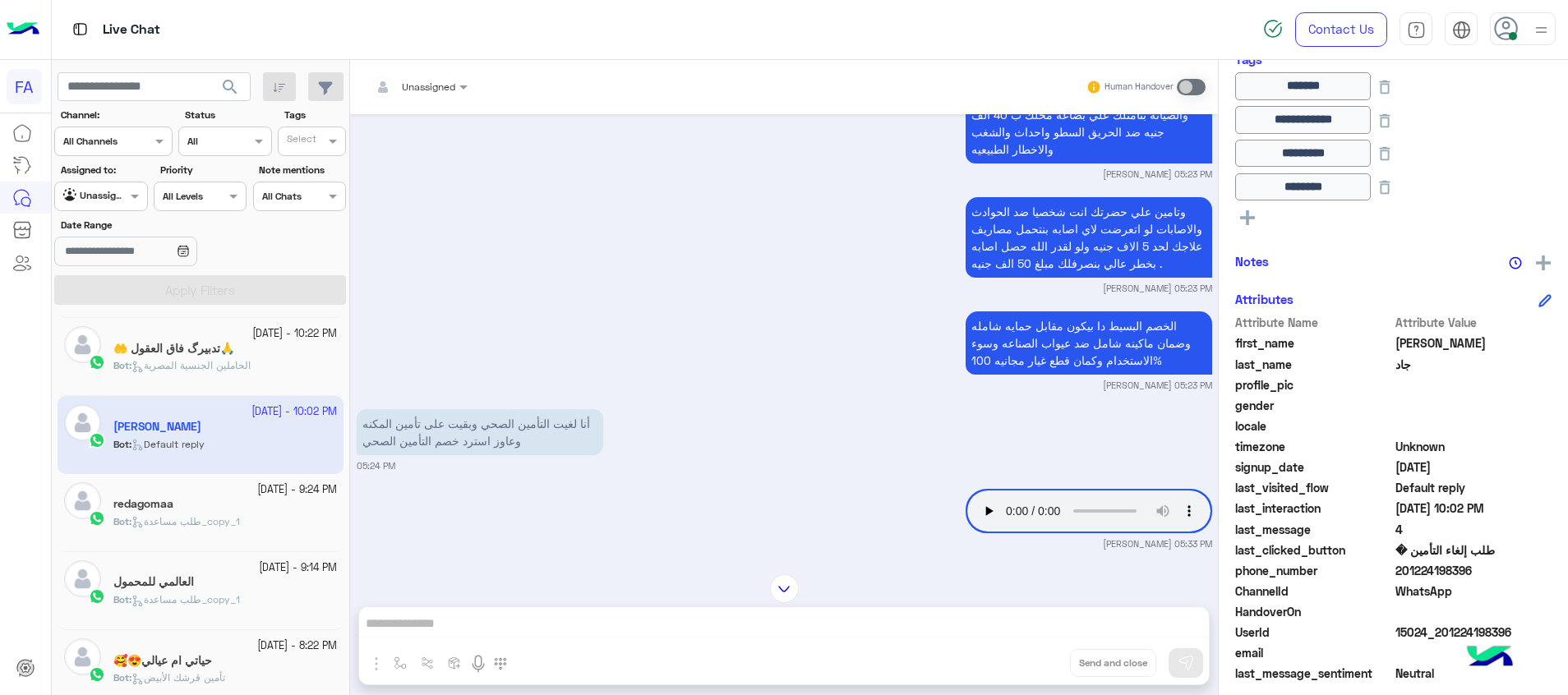
click at [192, 335] on div "18 September - 10:22 PM" at bounding box center [224, 334] width 223 height 16
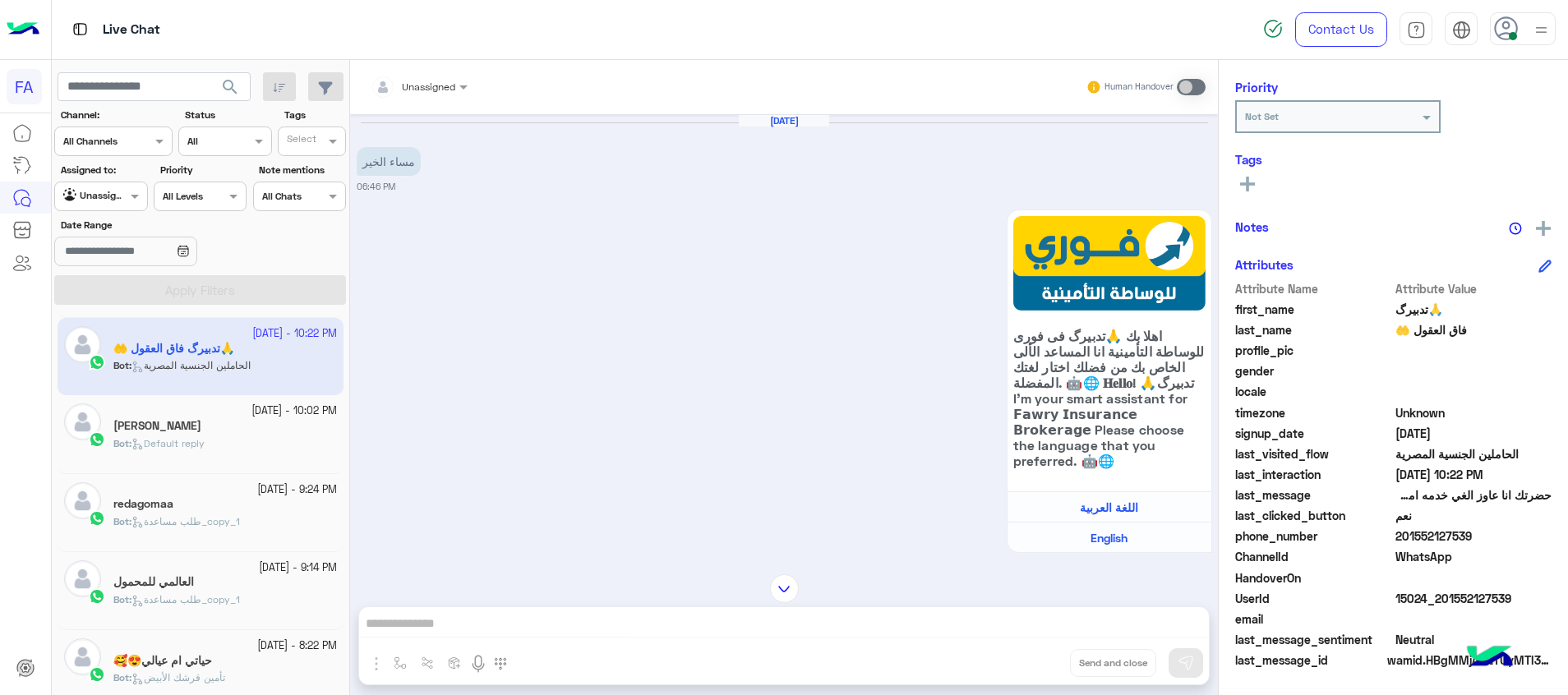
scroll to position [1639, 0]
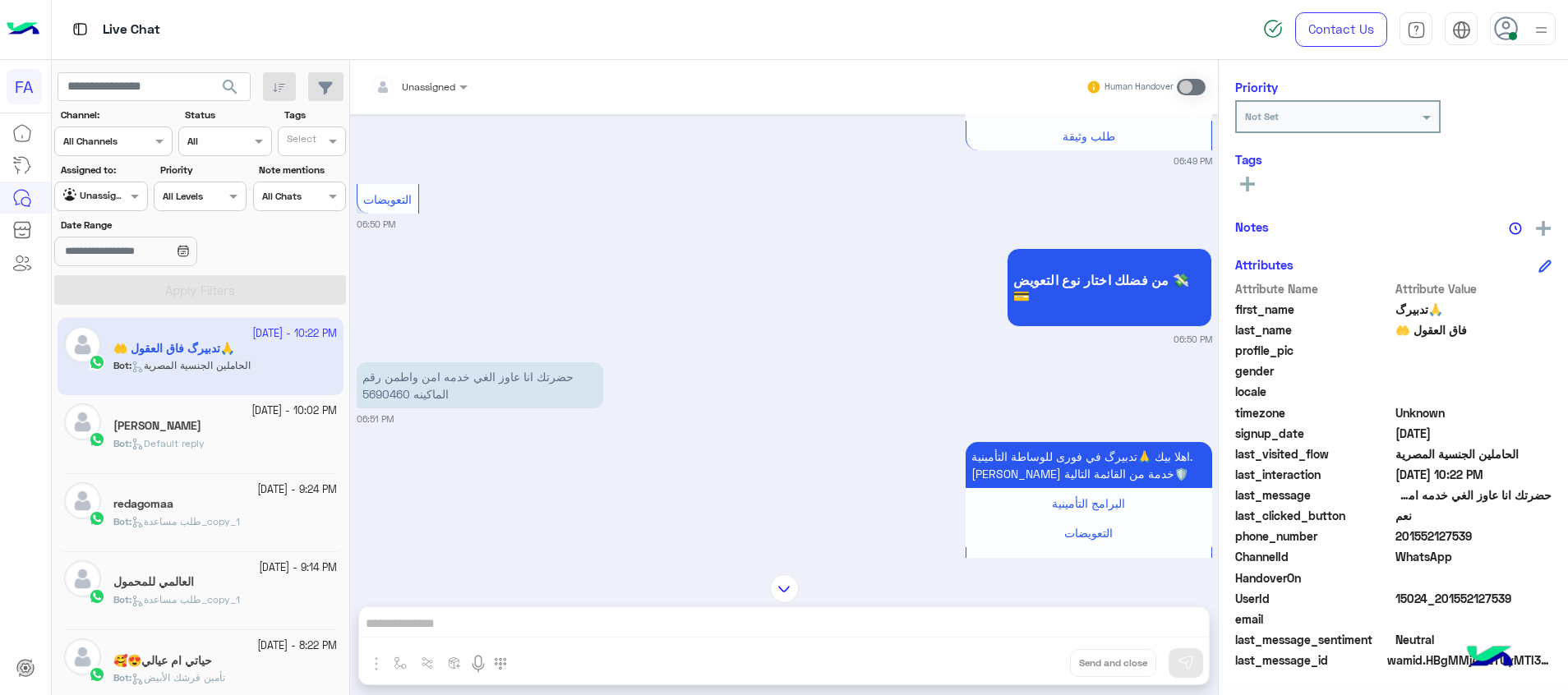
drag, startPoint x: 1478, startPoint y: 598, endPoint x: 1444, endPoint y: 599, distance: 34.0
click at [1444, 599] on span "15024_201552127539" at bounding box center [1474, 599] width 157 height 18
copy span "1552127539"
click at [380, 397] on p "حضرتك انا عاوز الغي خدمه امن واطمن رقم الماكينه 5690460" at bounding box center [479, 385] width 246 height 46
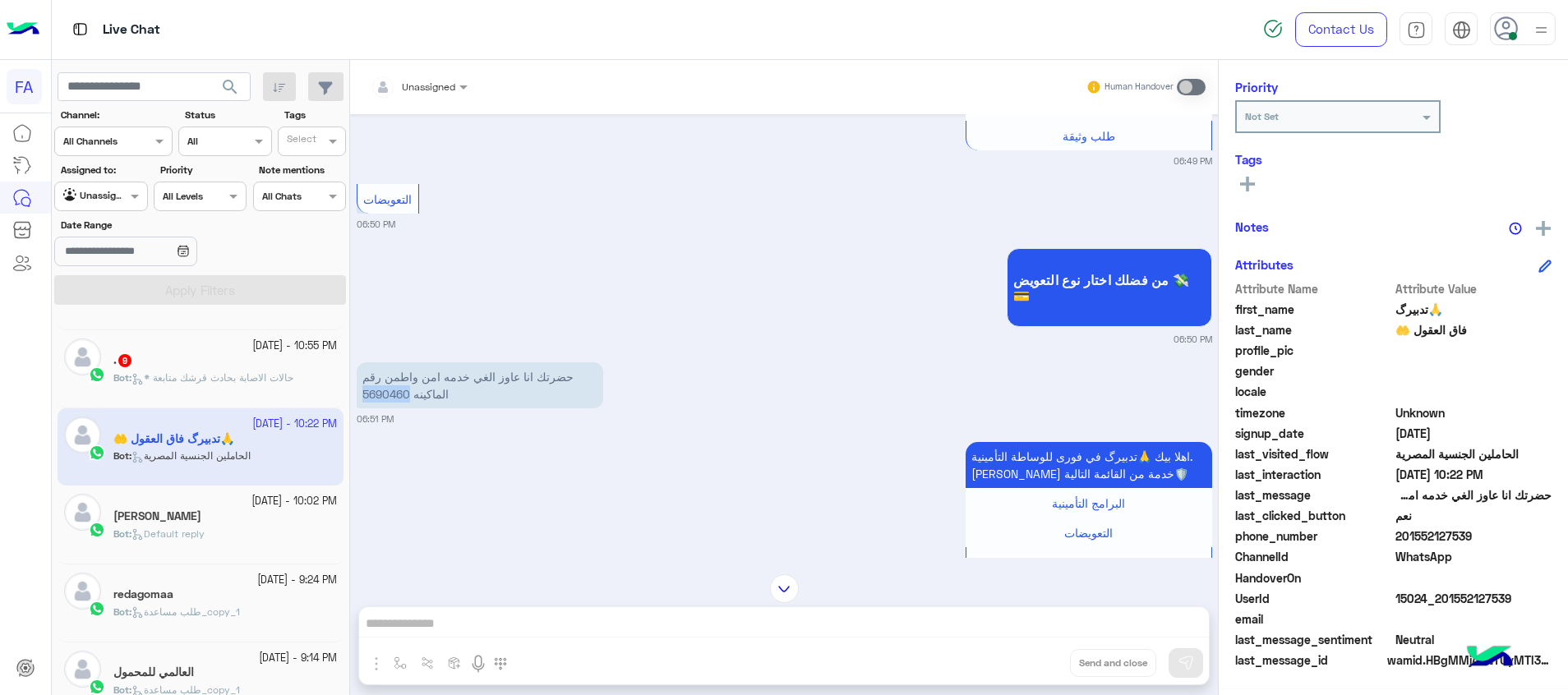
scroll to position [649, 0]
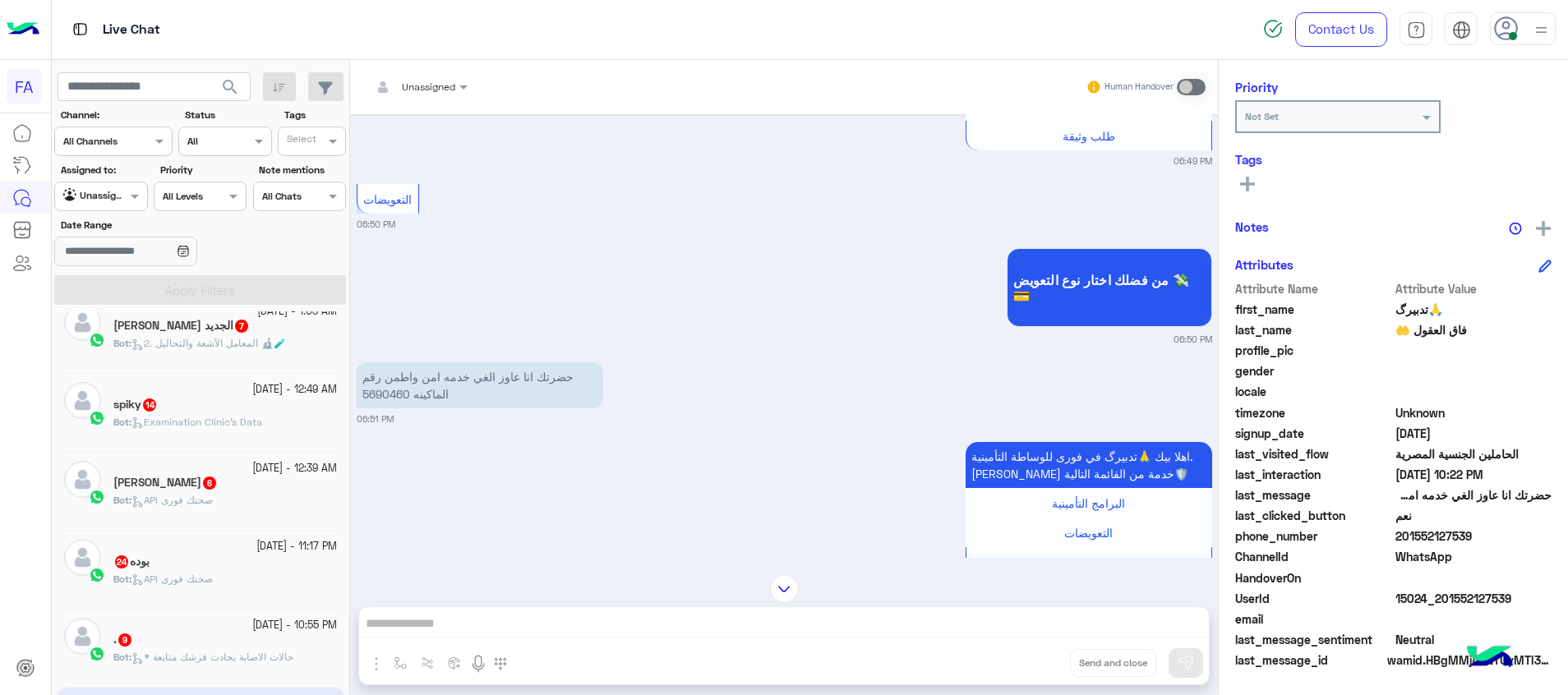
click at [237, 647] on div ". 9" at bounding box center [224, 642] width 223 height 18
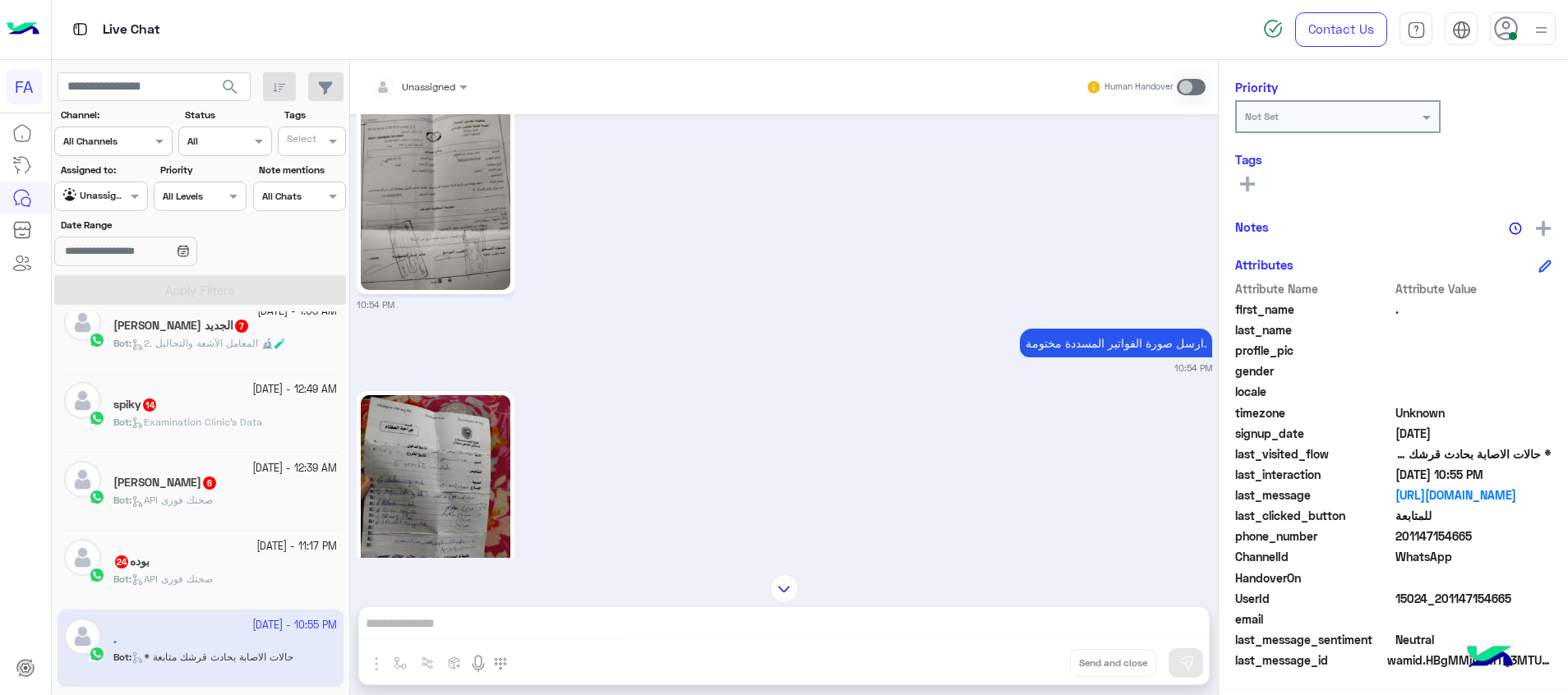
scroll to position [1748, 0]
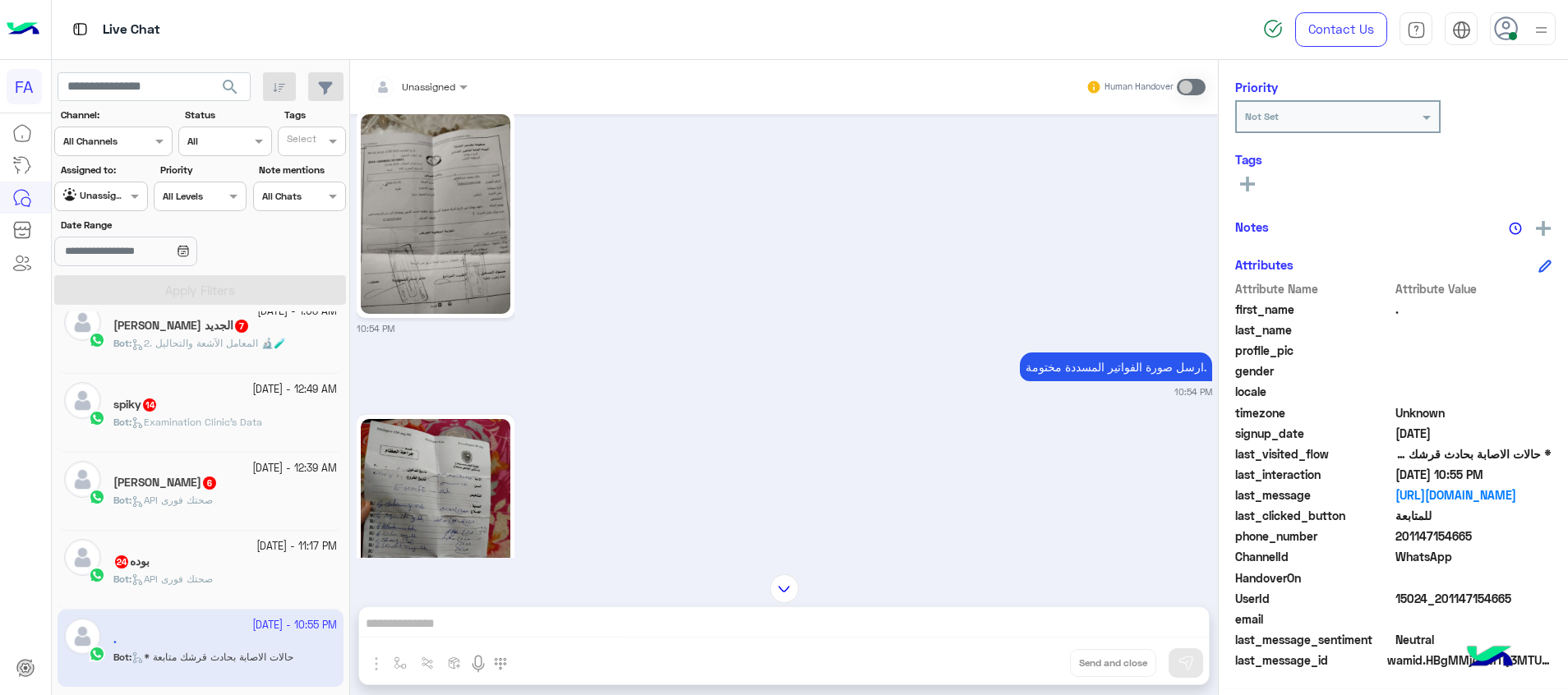
click at [255, 562] on div "بوده 24" at bounding box center [224, 563] width 223 height 18
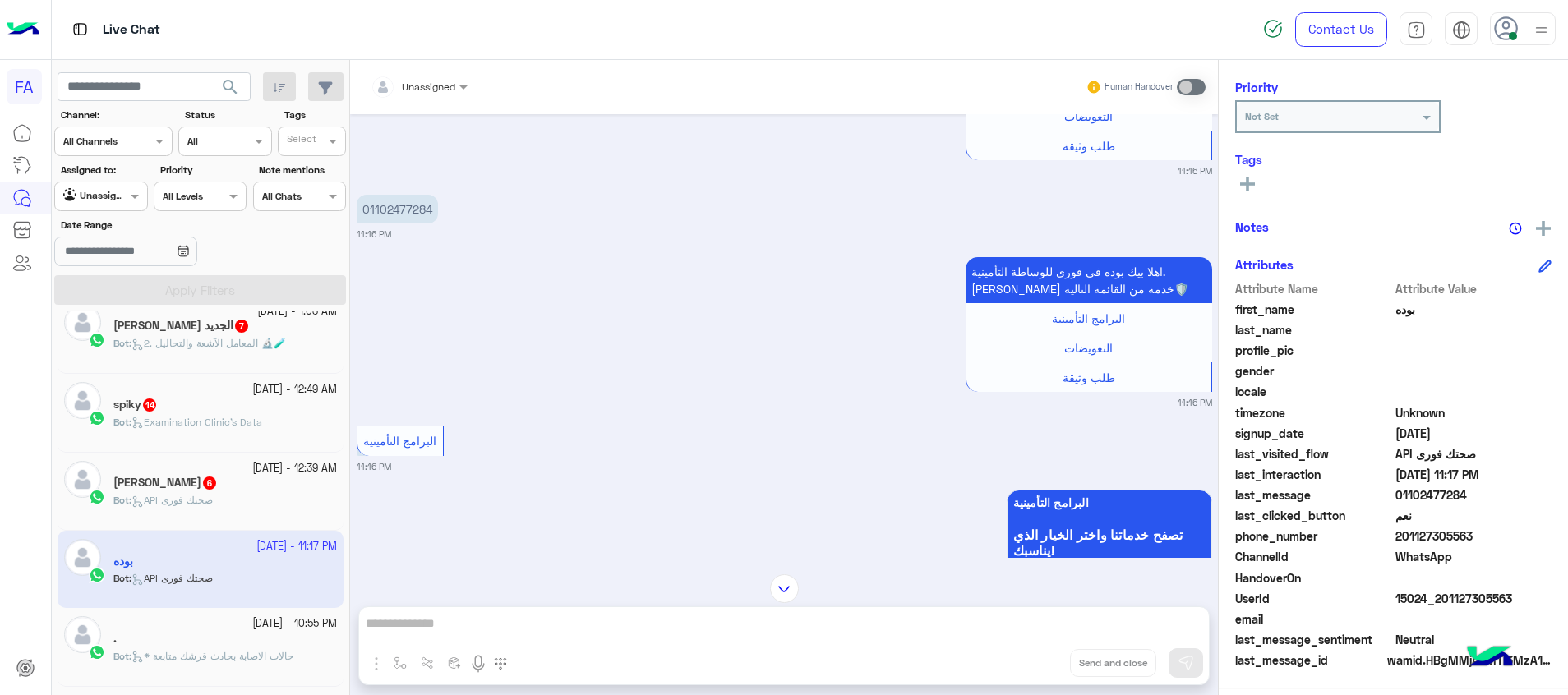
scroll to position [3887, 0]
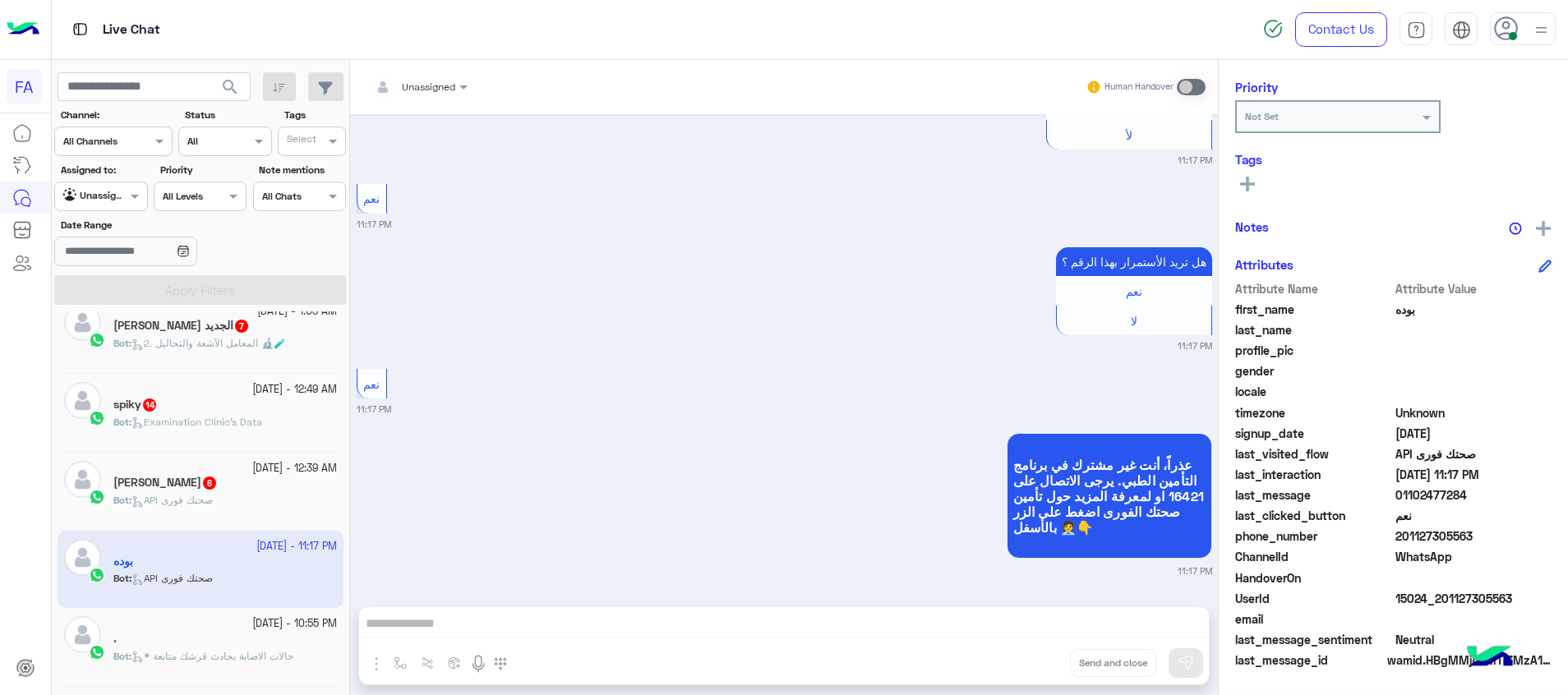
drag, startPoint x: 1509, startPoint y: 601, endPoint x: 1444, endPoint y: 609, distance: 65.5
click at [1444, 609] on div "UserId 15024_201127305563" at bounding box center [1393, 600] width 316 height 20
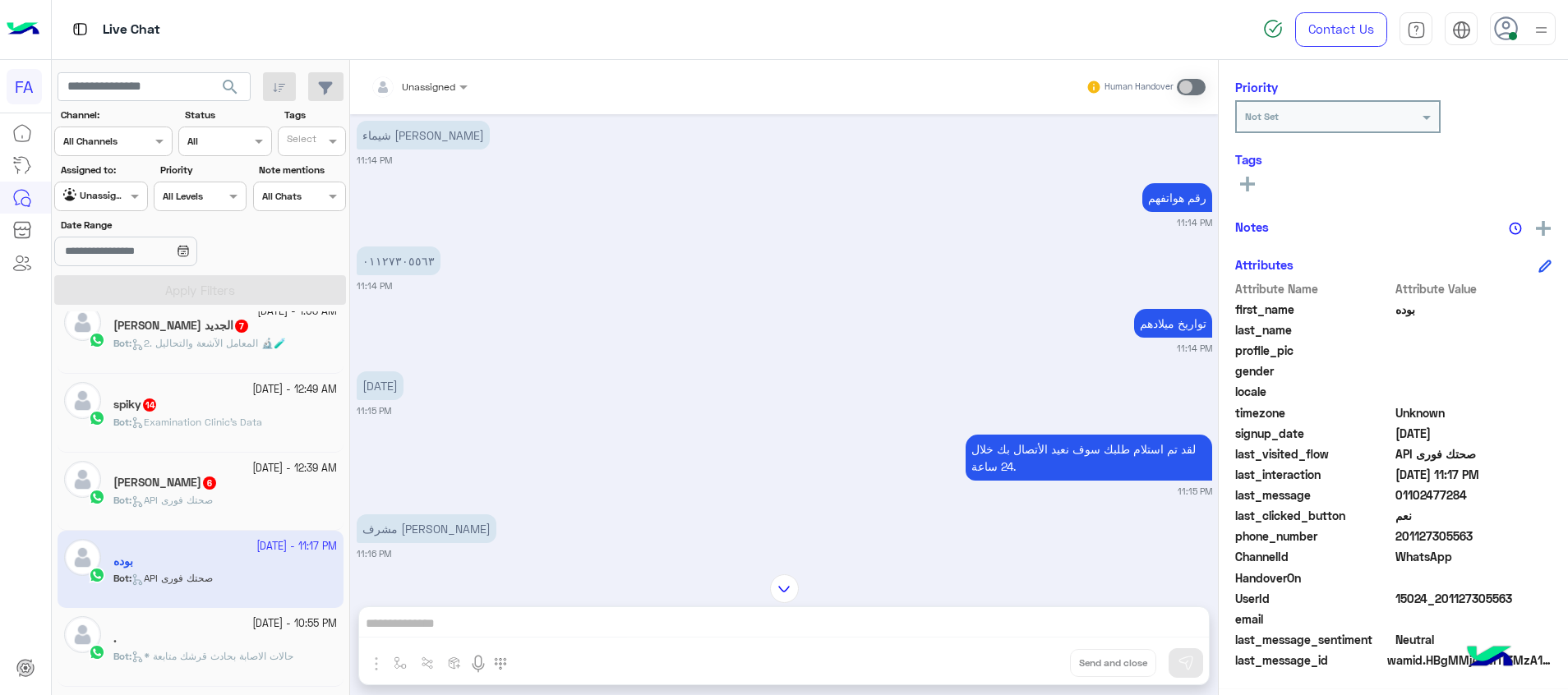
scroll to position [2407, 0]
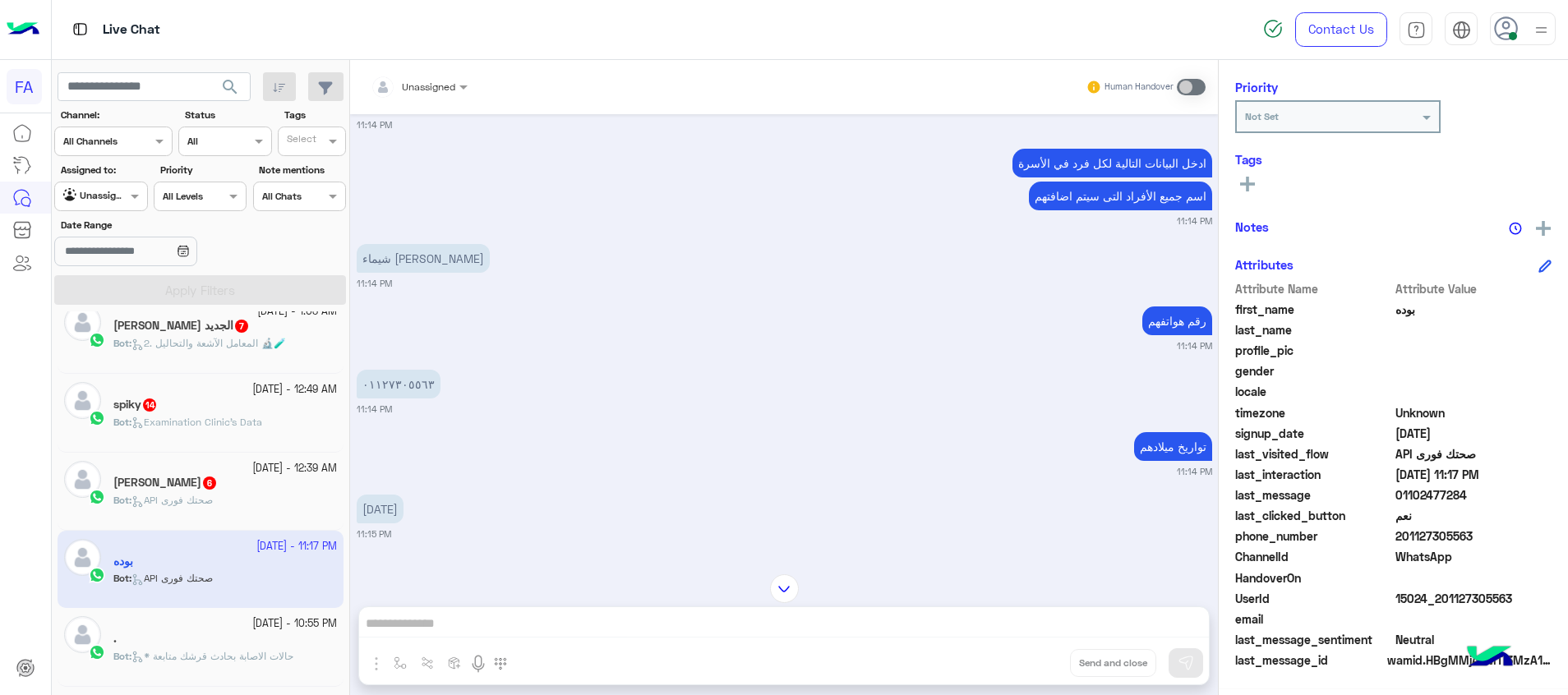
click at [219, 492] on div "Ahmed EzZ 6" at bounding box center [224, 485] width 223 height 18
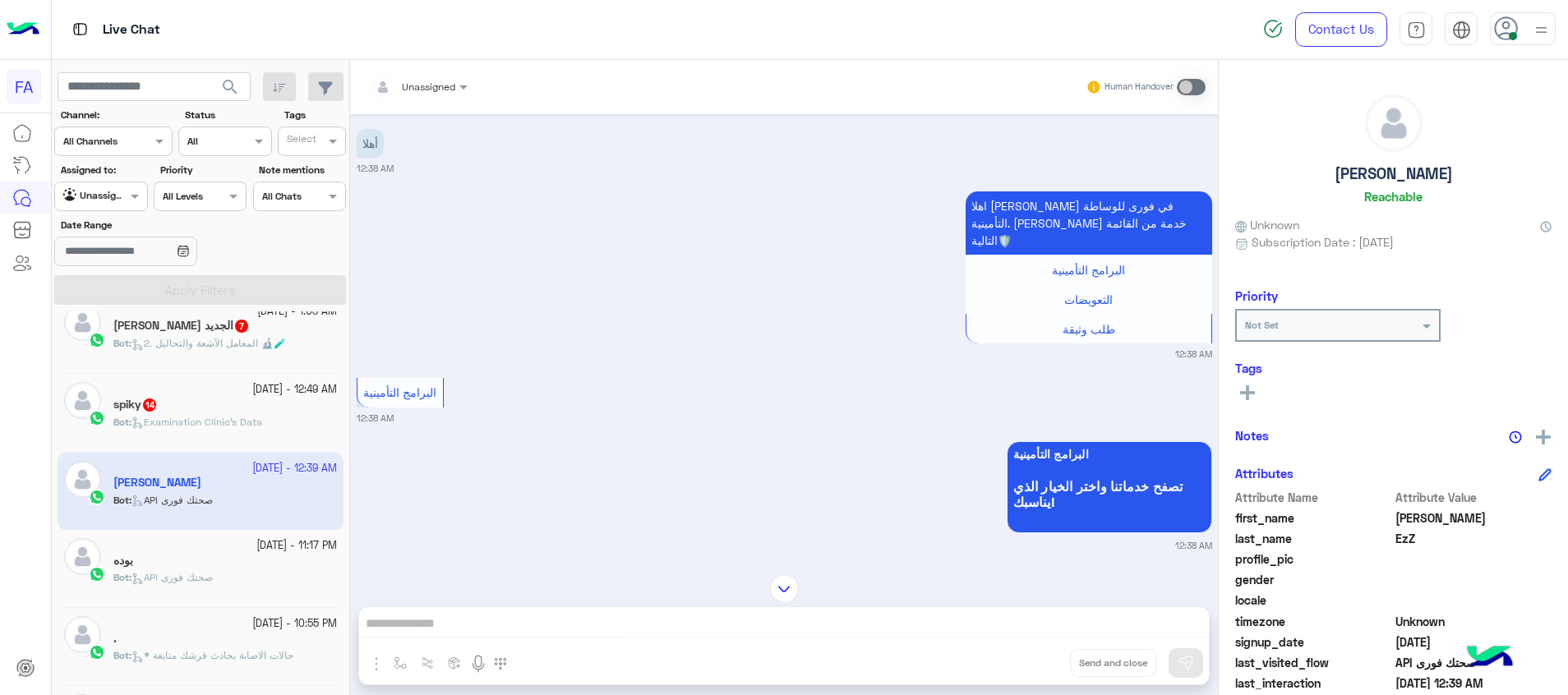
scroll to position [1, 0]
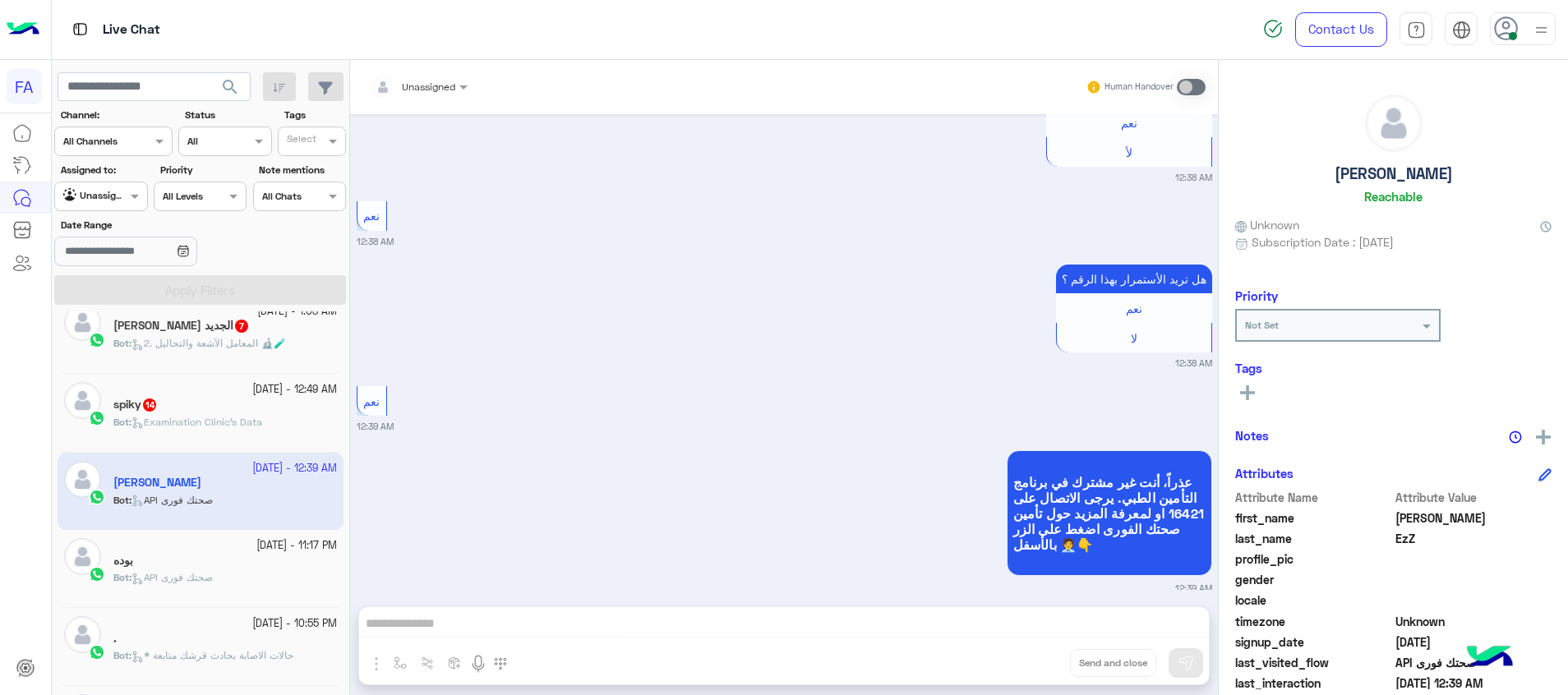
click at [238, 427] on span "Examination Clinic's Data" at bounding box center [197, 422] width 131 height 12
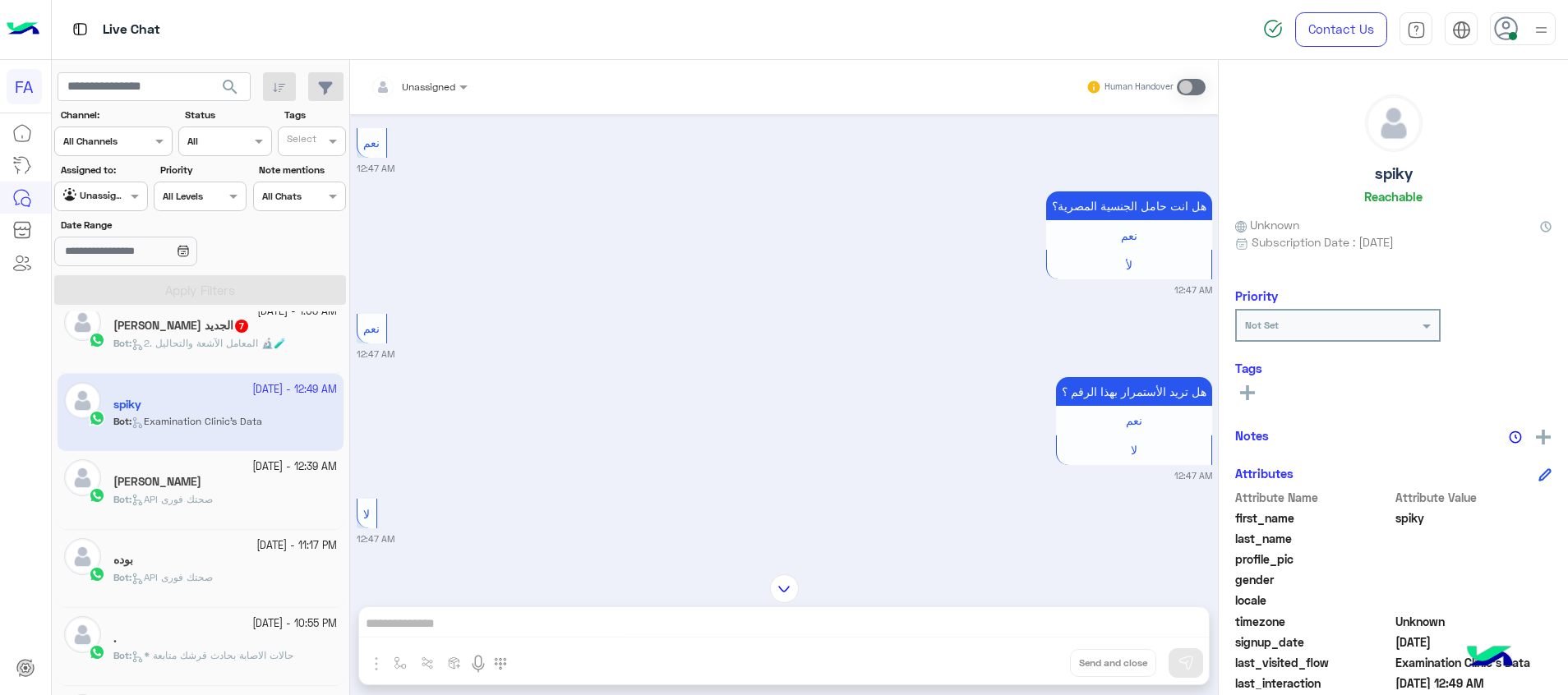
click at [184, 368] on div "19 September - 1:03 AM محمد صبري الجديد 7 Bot : 2. المعامل الآشعة والتحاليل 🔬🧪" at bounding box center [200, 335] width 286 height 78
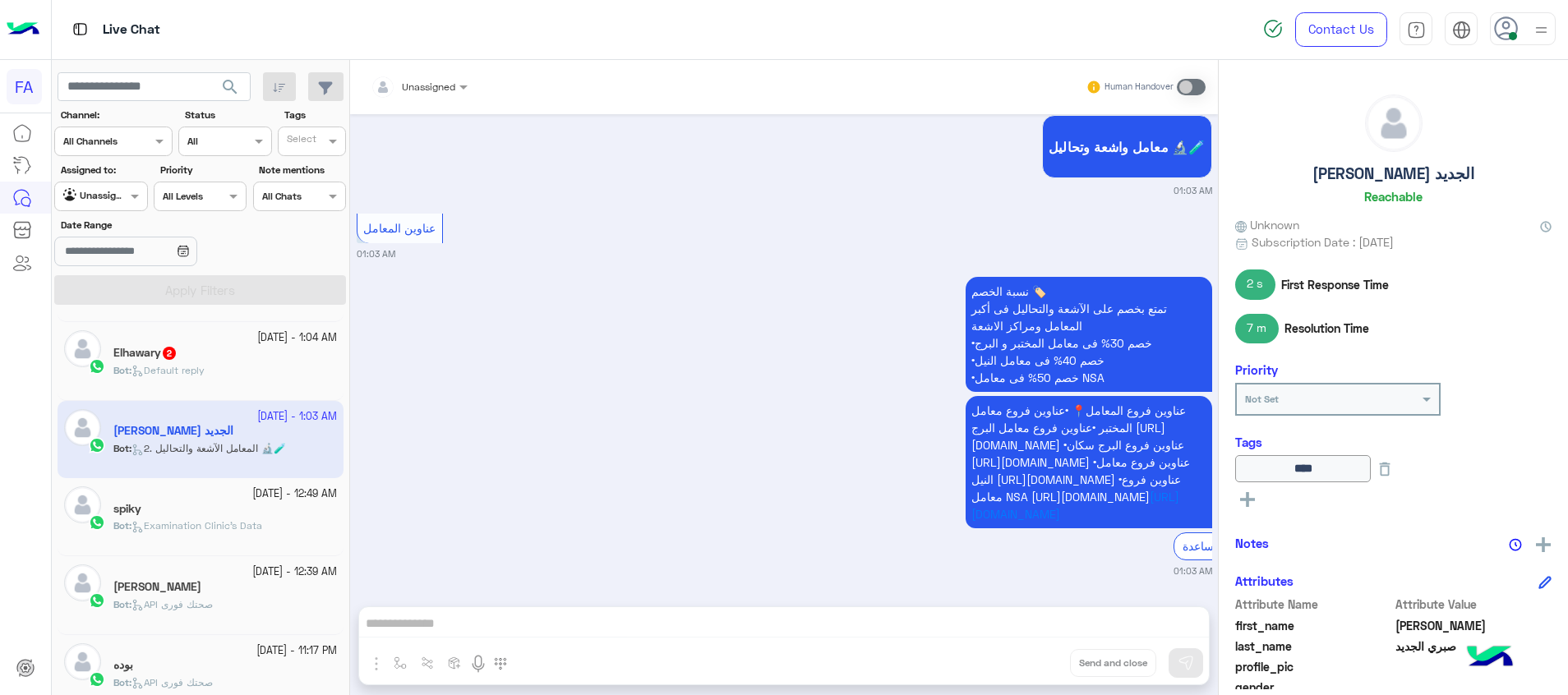
scroll to position [526, 0]
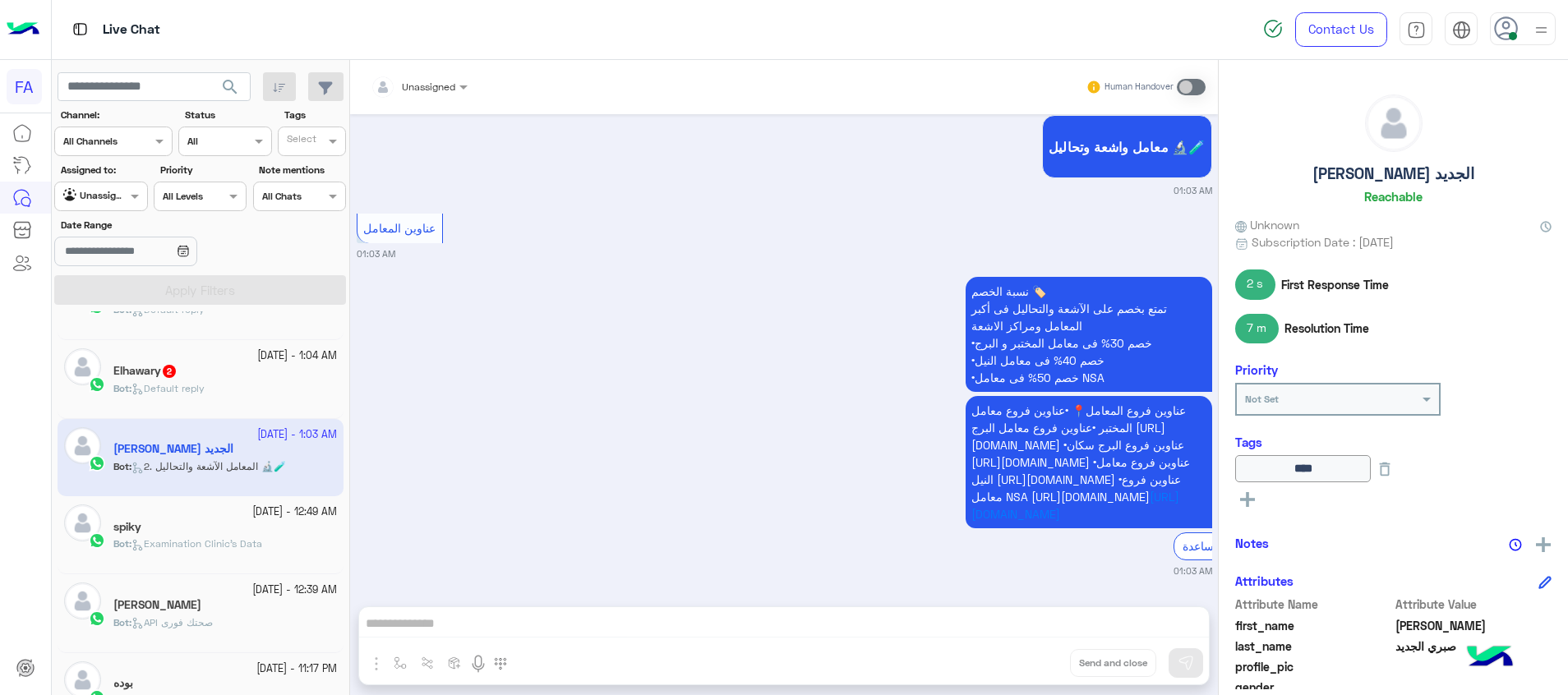
click at [272, 369] on div "Elhawary 2" at bounding box center [224, 373] width 223 height 18
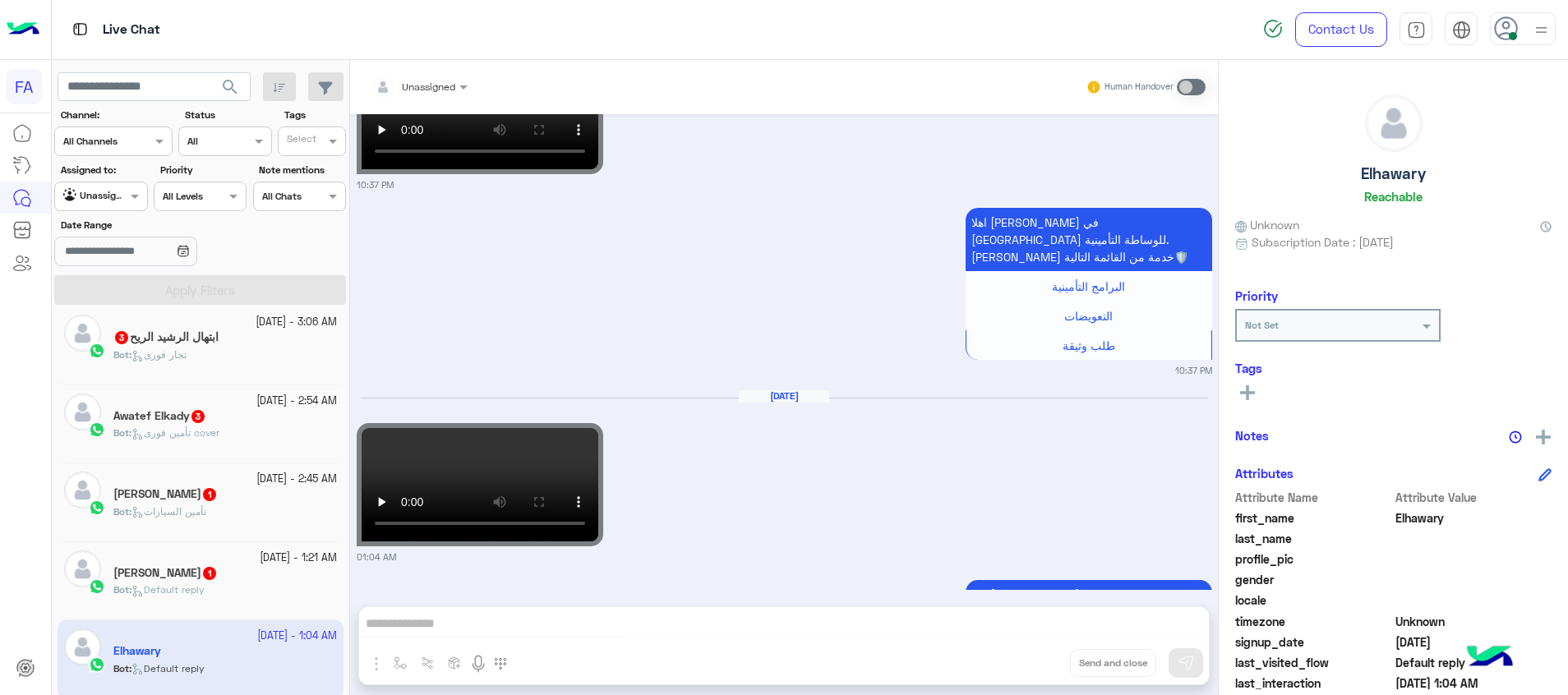
scroll to position [279, 0]
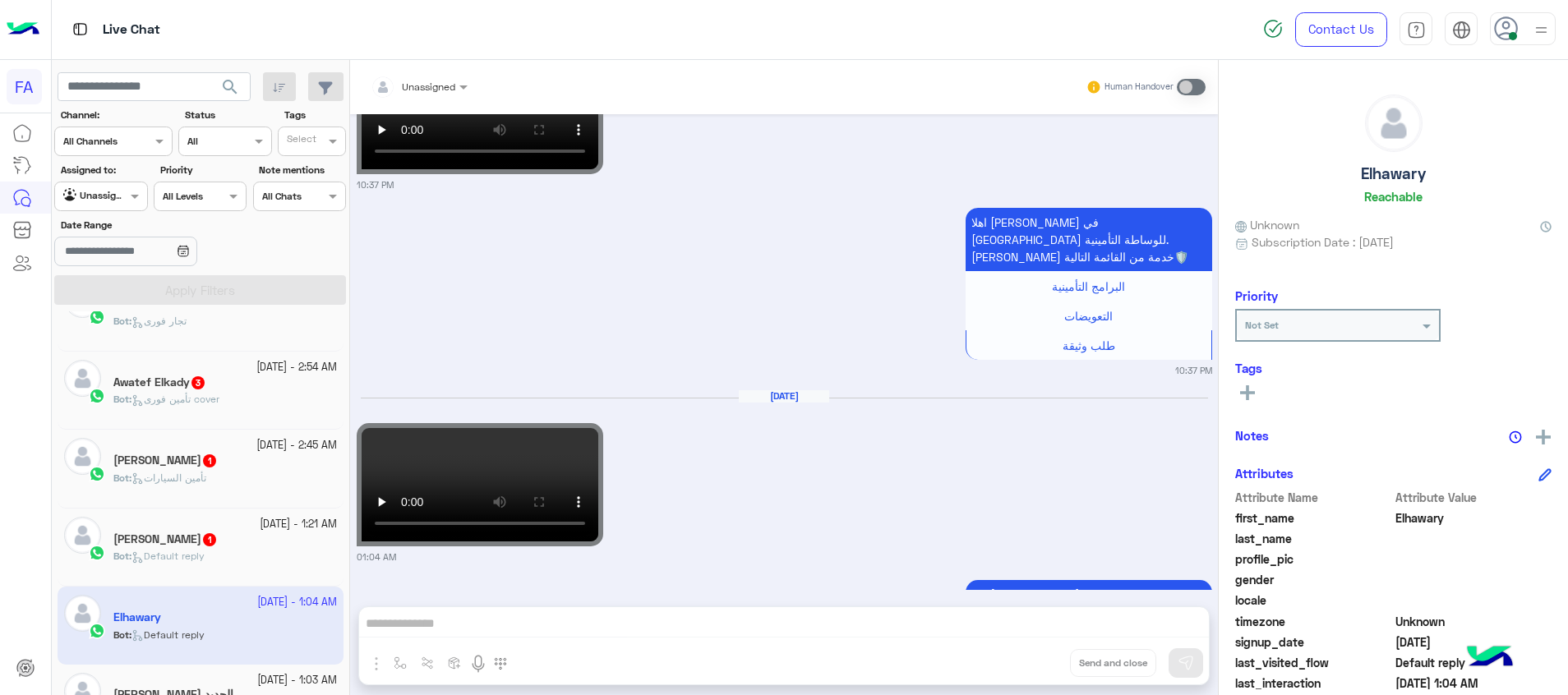
click at [280, 565] on div "Bot : Default reply" at bounding box center [224, 563] width 223 height 29
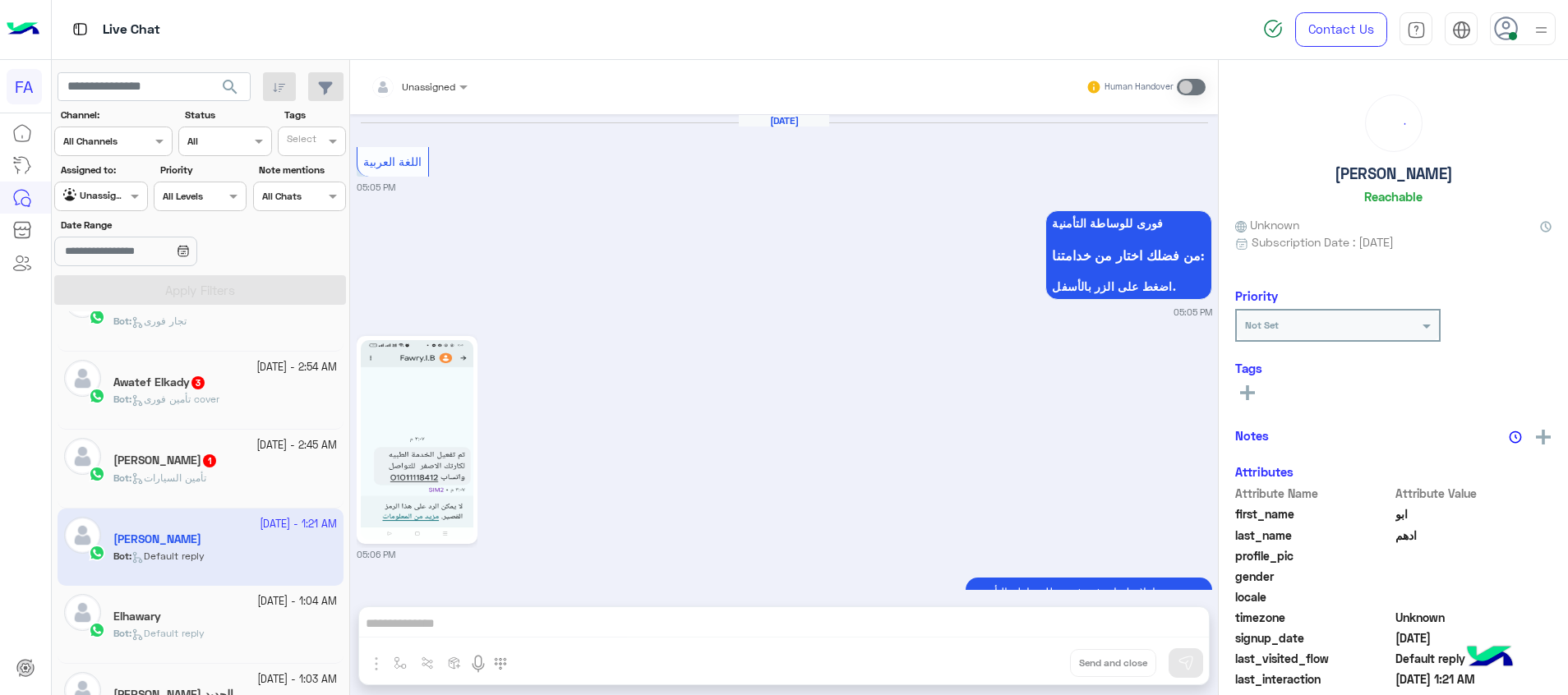
scroll to position [2678, 0]
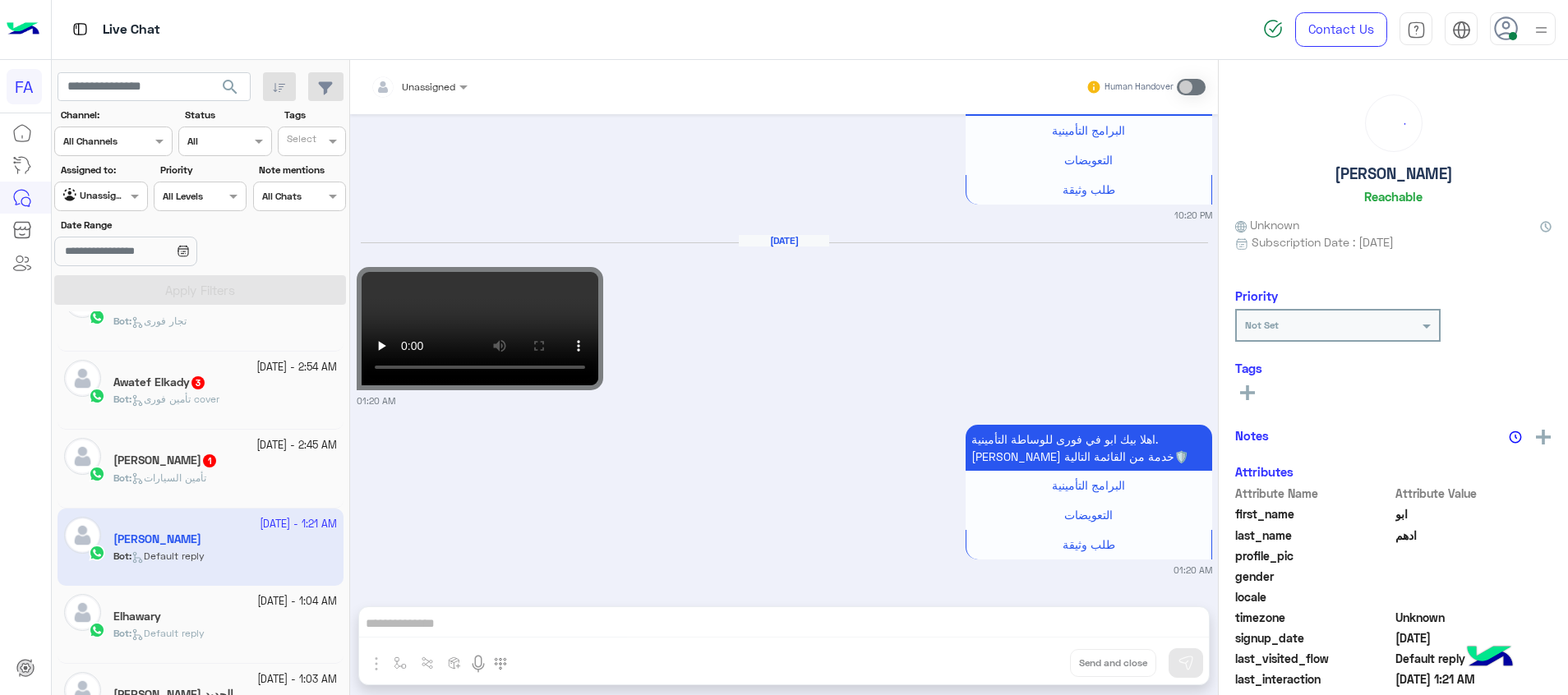
click at [221, 473] on div "Bot : تأمين السيارات" at bounding box center [224, 485] width 223 height 29
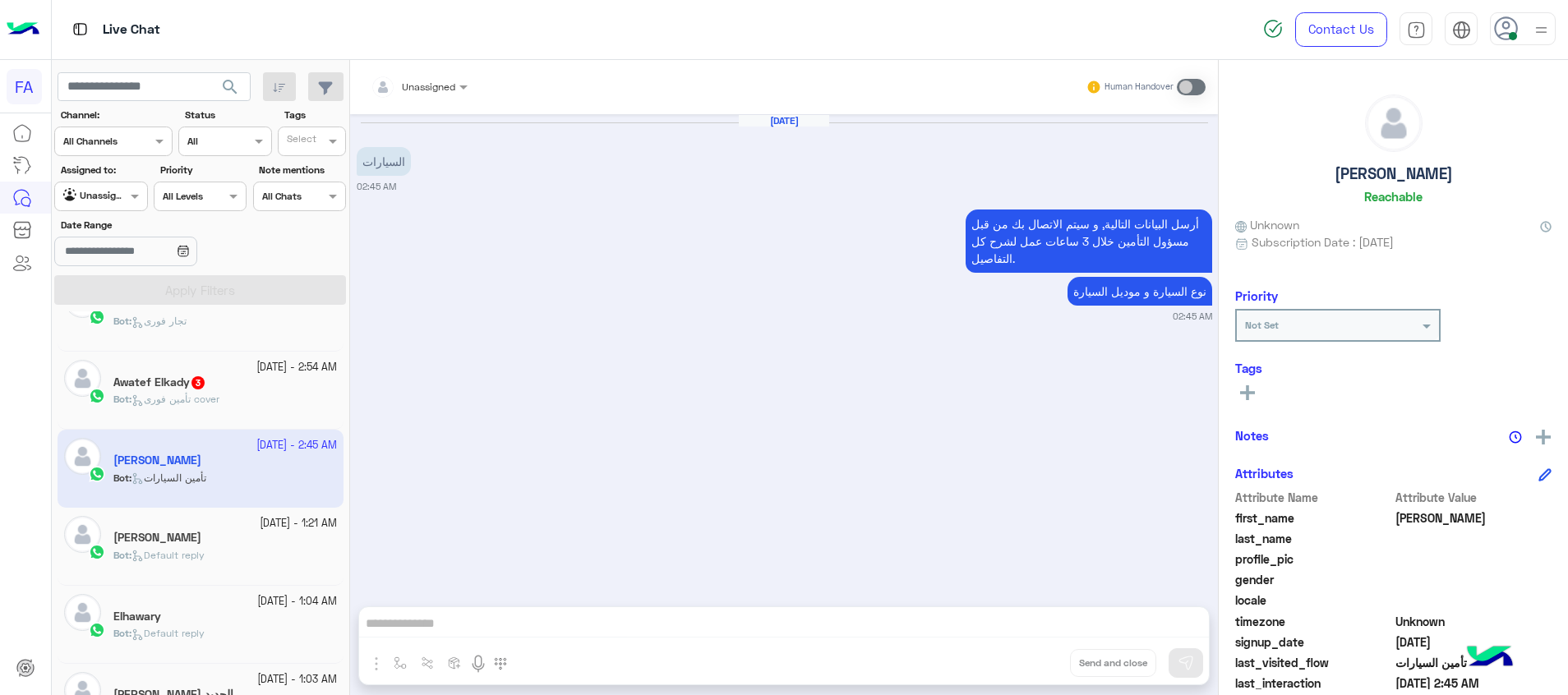
click at [234, 400] on div "Bot : تأمين فورى cover" at bounding box center [224, 406] width 223 height 29
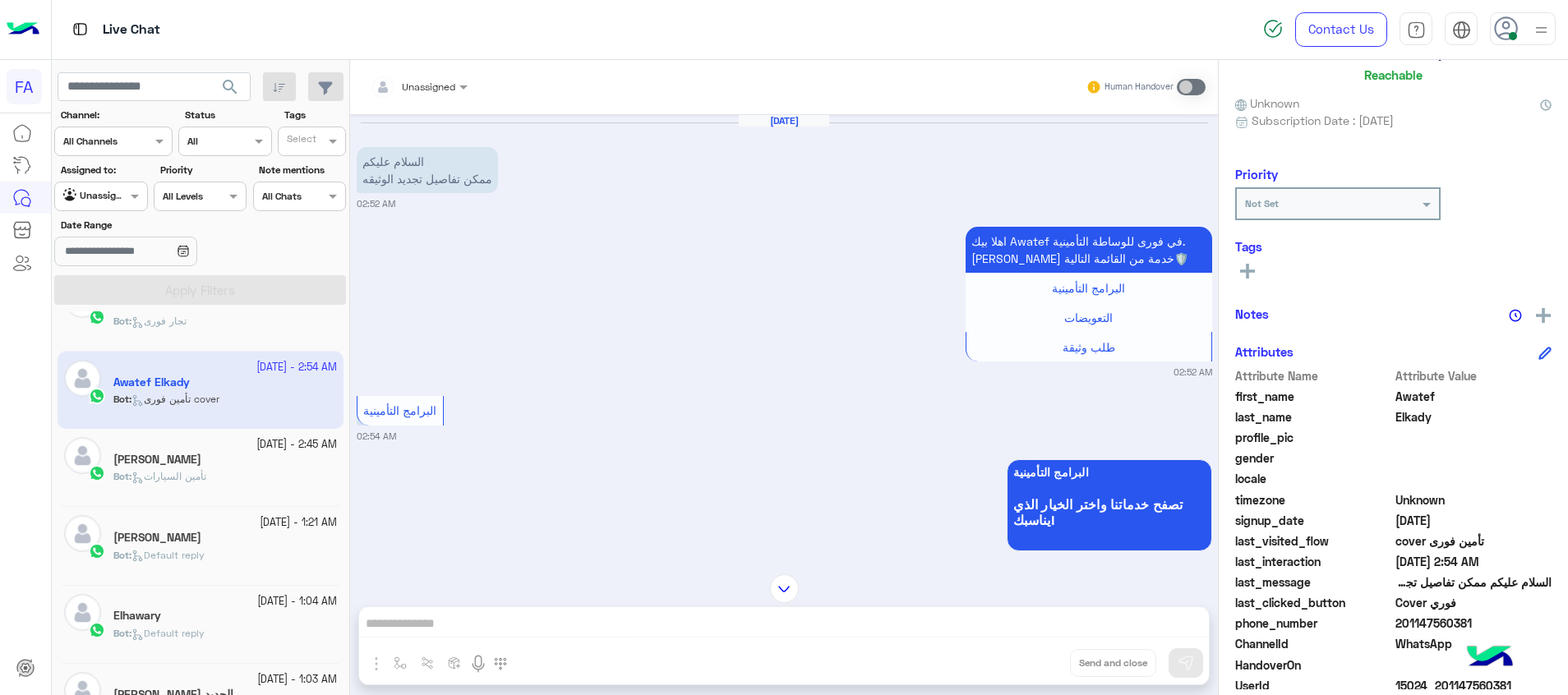
scroll to position [208, 0]
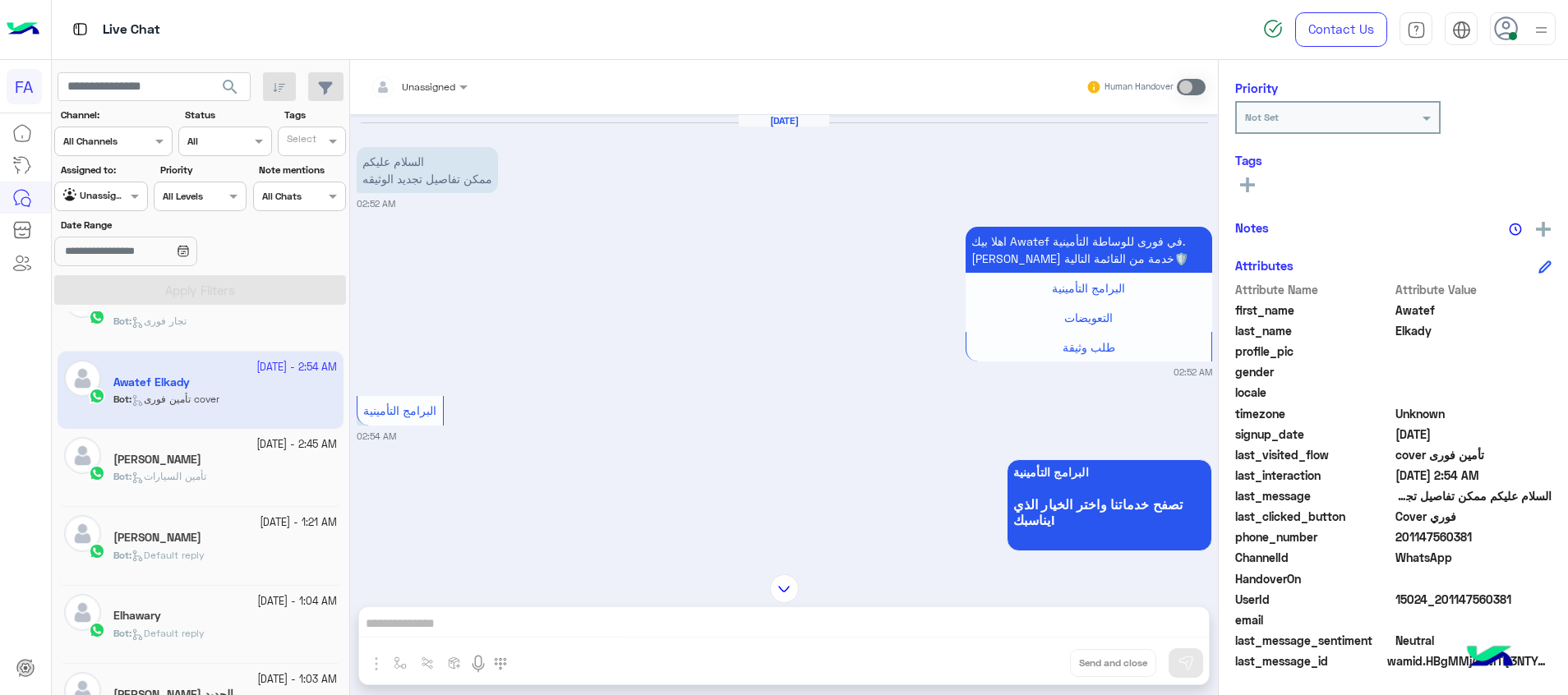
drag, startPoint x: 1521, startPoint y: 601, endPoint x: 1444, endPoint y: 606, distance: 77.2
click at [1444, 606] on span "15024_201147560381" at bounding box center [1474, 600] width 157 height 18
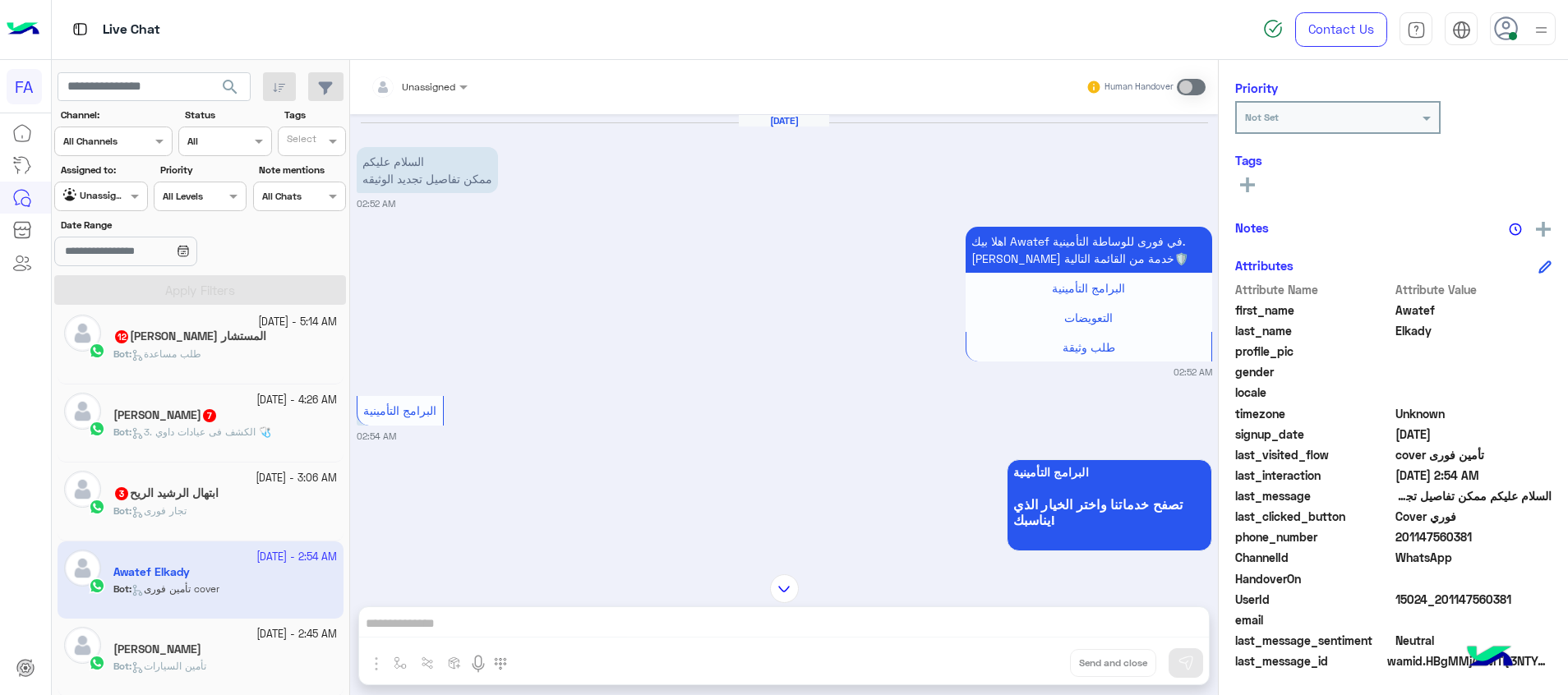
scroll to position [33, 0]
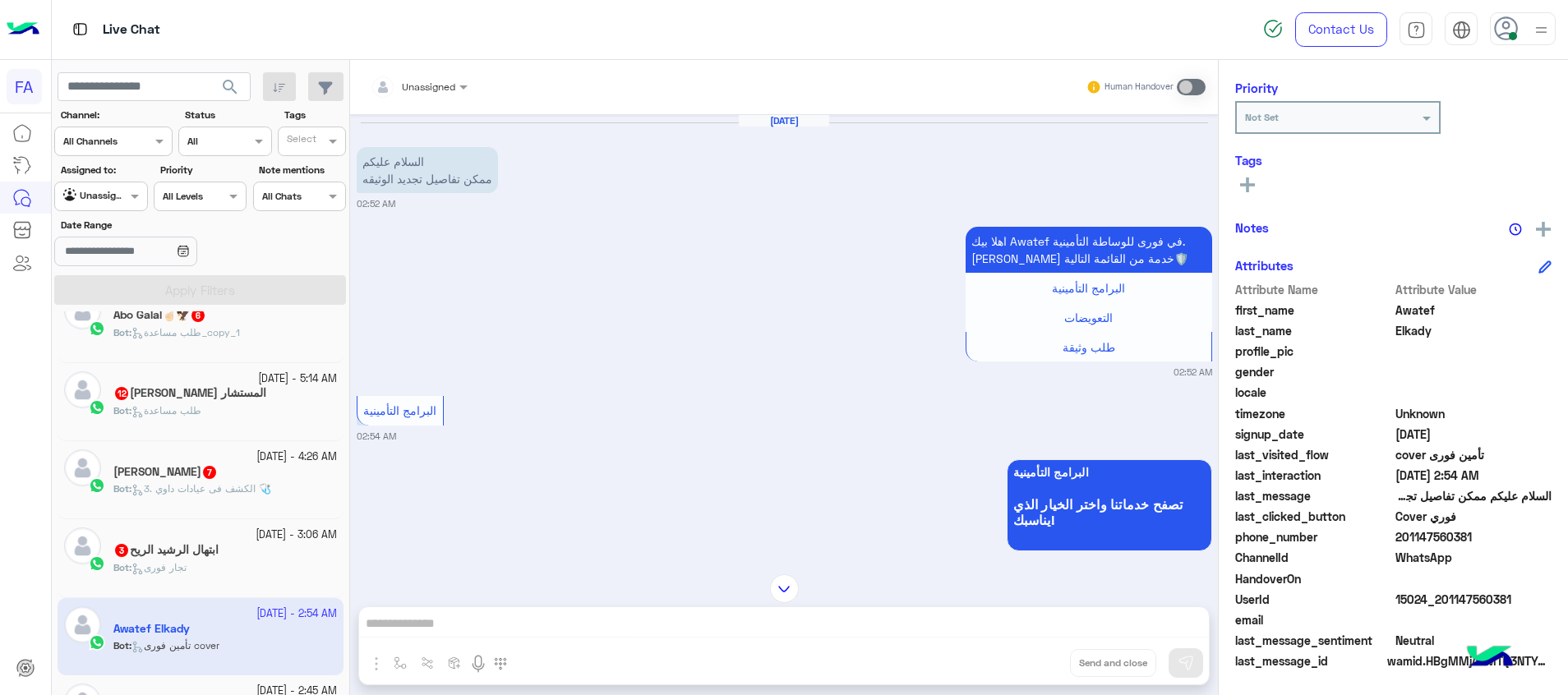
click at [204, 562] on div "Bot : تجار فورى" at bounding box center [224, 575] width 223 height 29
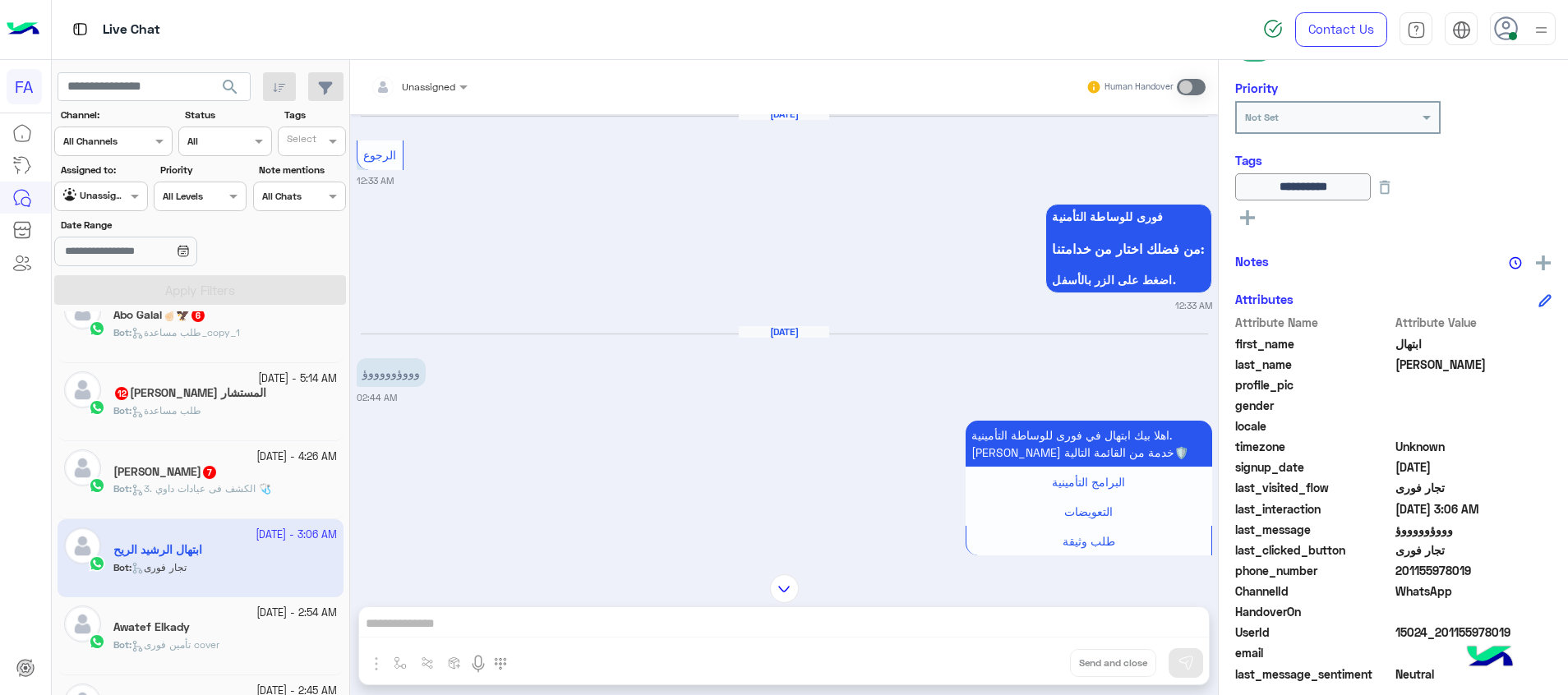
scroll to position [1098, 0]
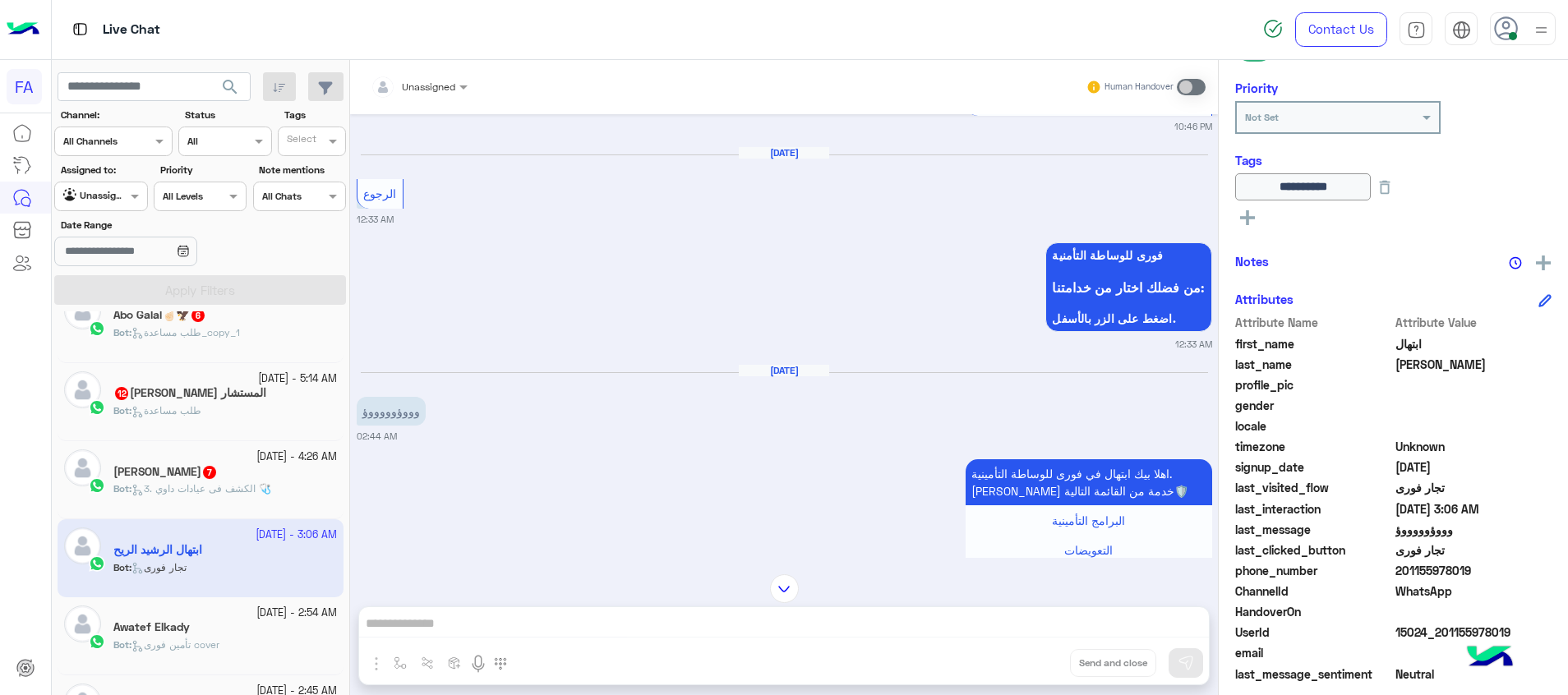
click at [252, 487] on span "3. الكشف فى عيادات داوي 🩺" at bounding box center [201, 488] width 139 height 12
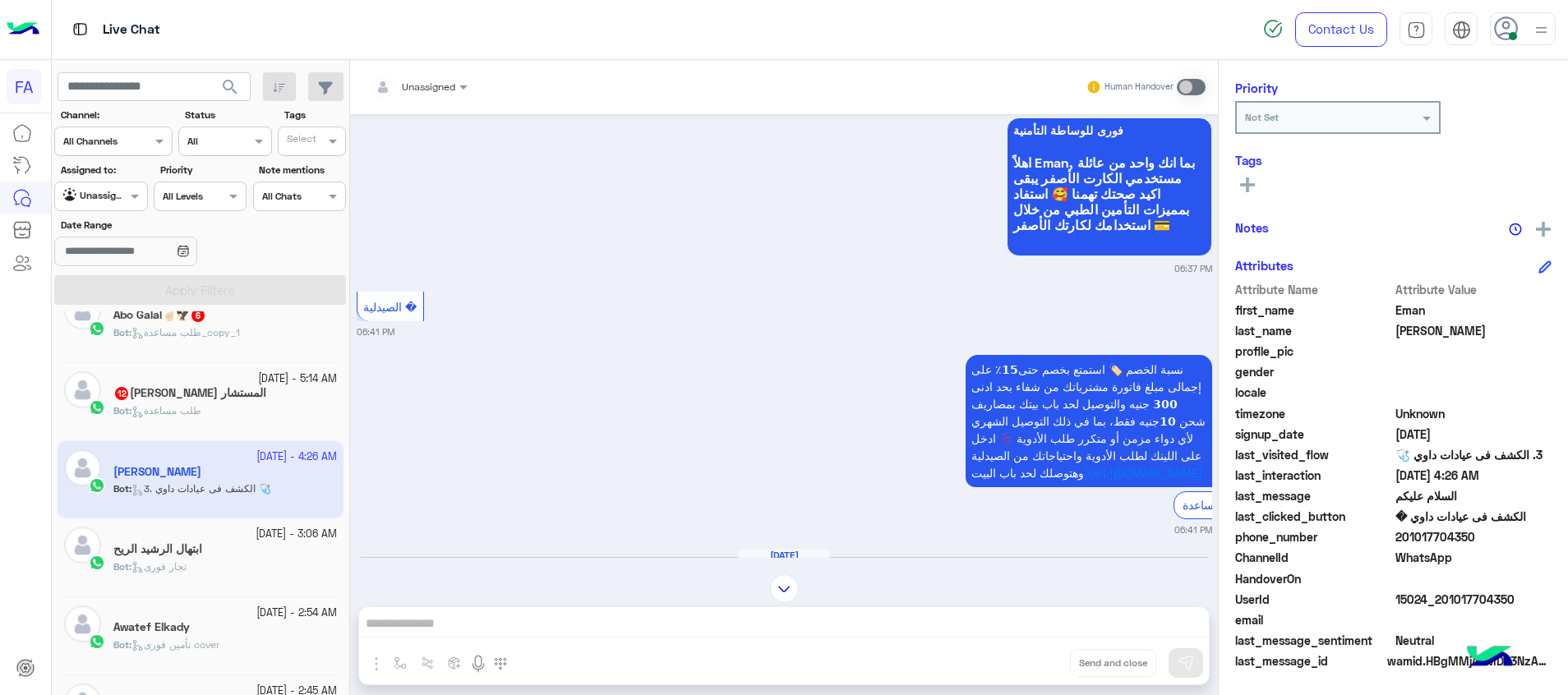
scroll to position [1448, 0]
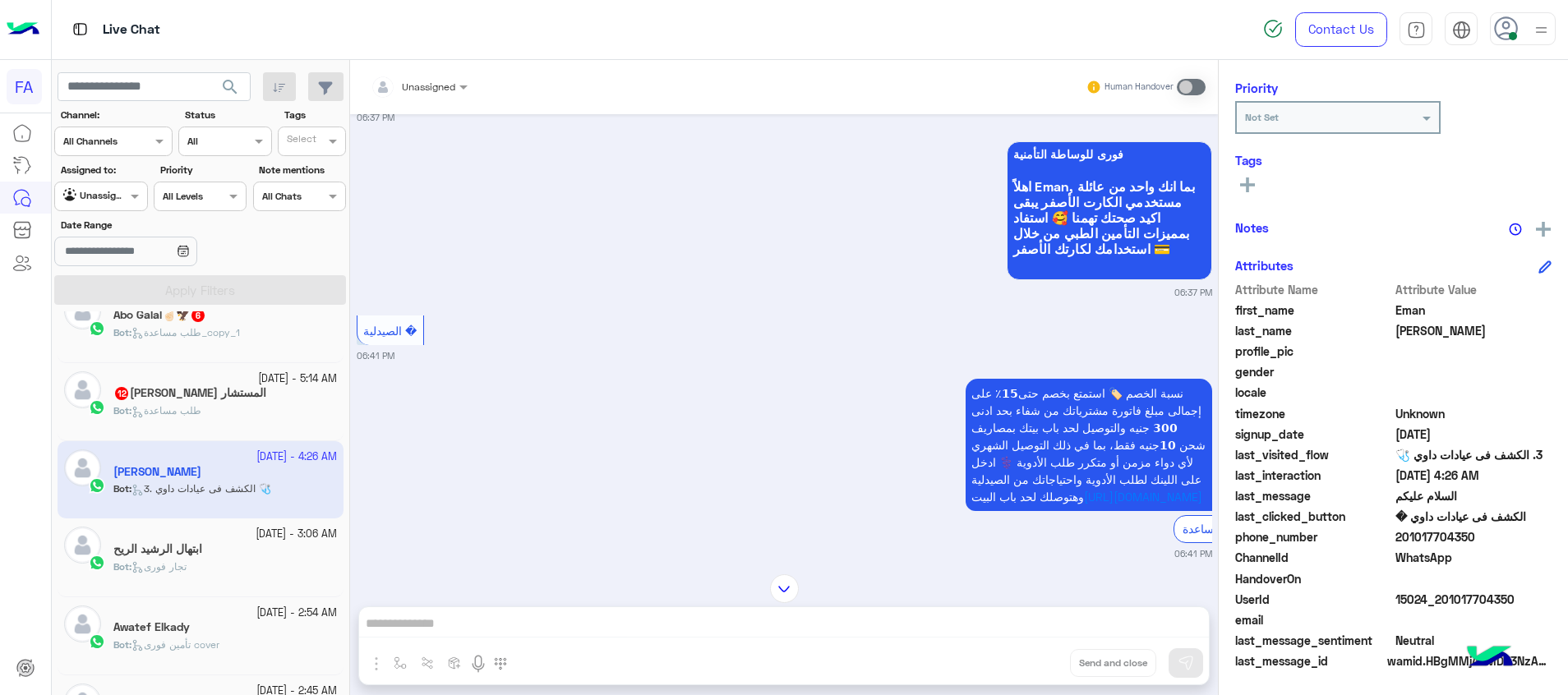
click at [172, 397] on h5 "المستشار مدحت عاصم 12" at bounding box center [189, 393] width 153 height 14
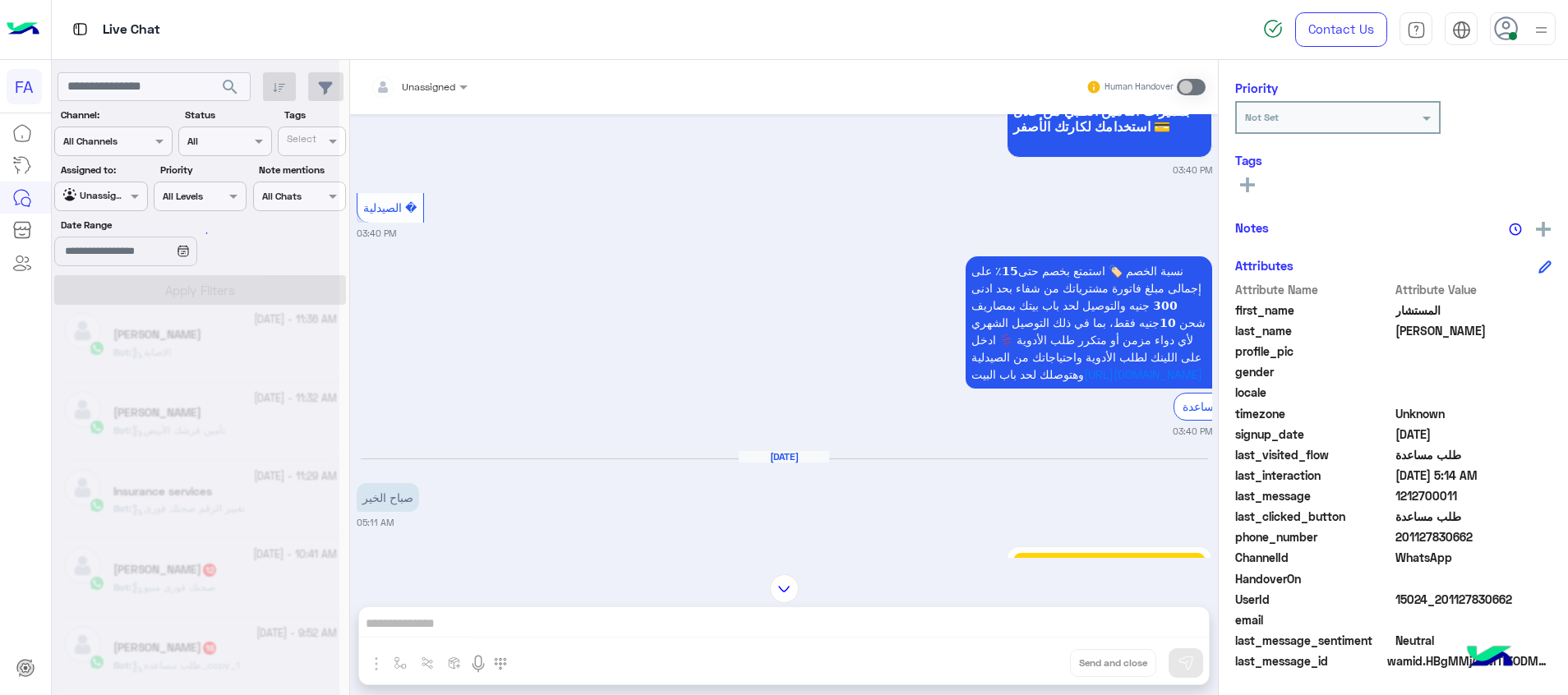
scroll to position [8, 0]
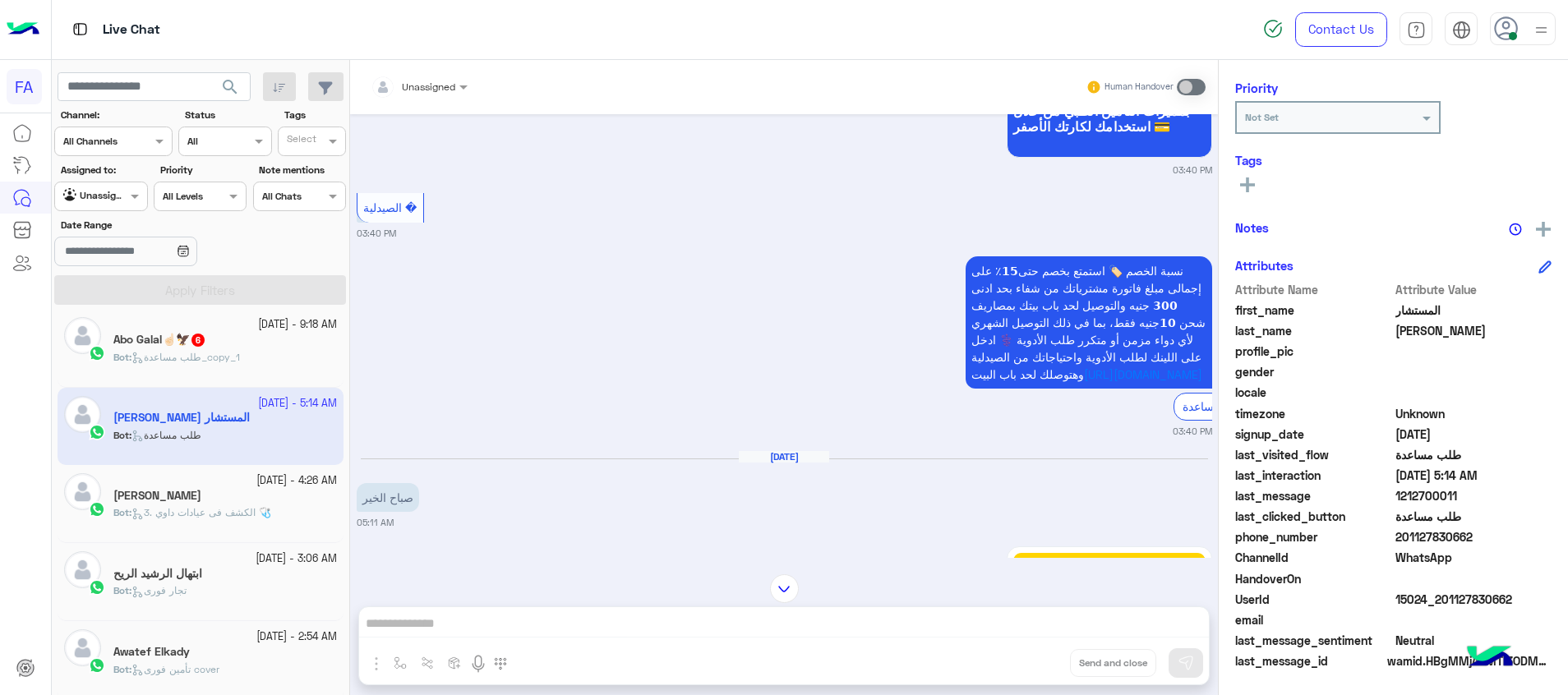
click at [220, 348] on div "Abo Galal☝🏻🦅 6" at bounding box center [224, 342] width 223 height 18
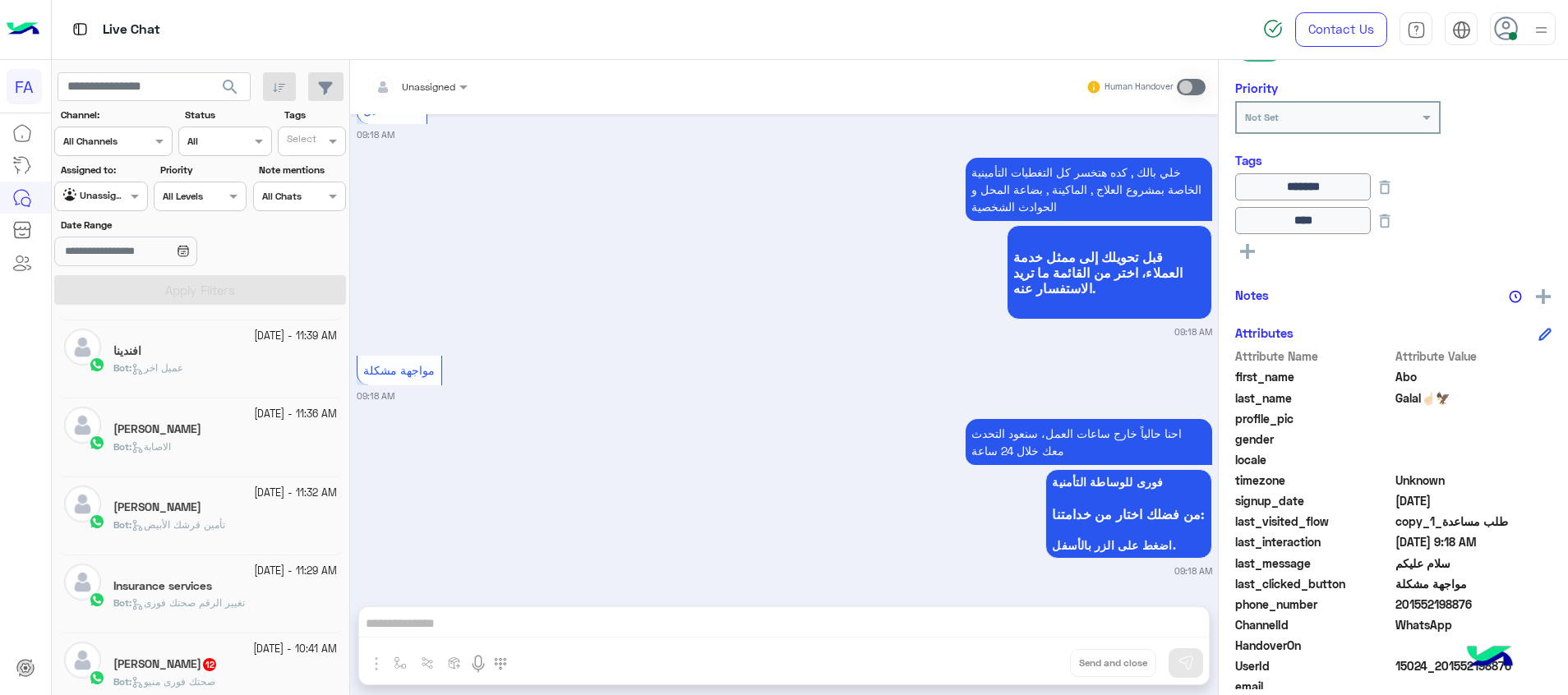
scroll to position [1118, 0]
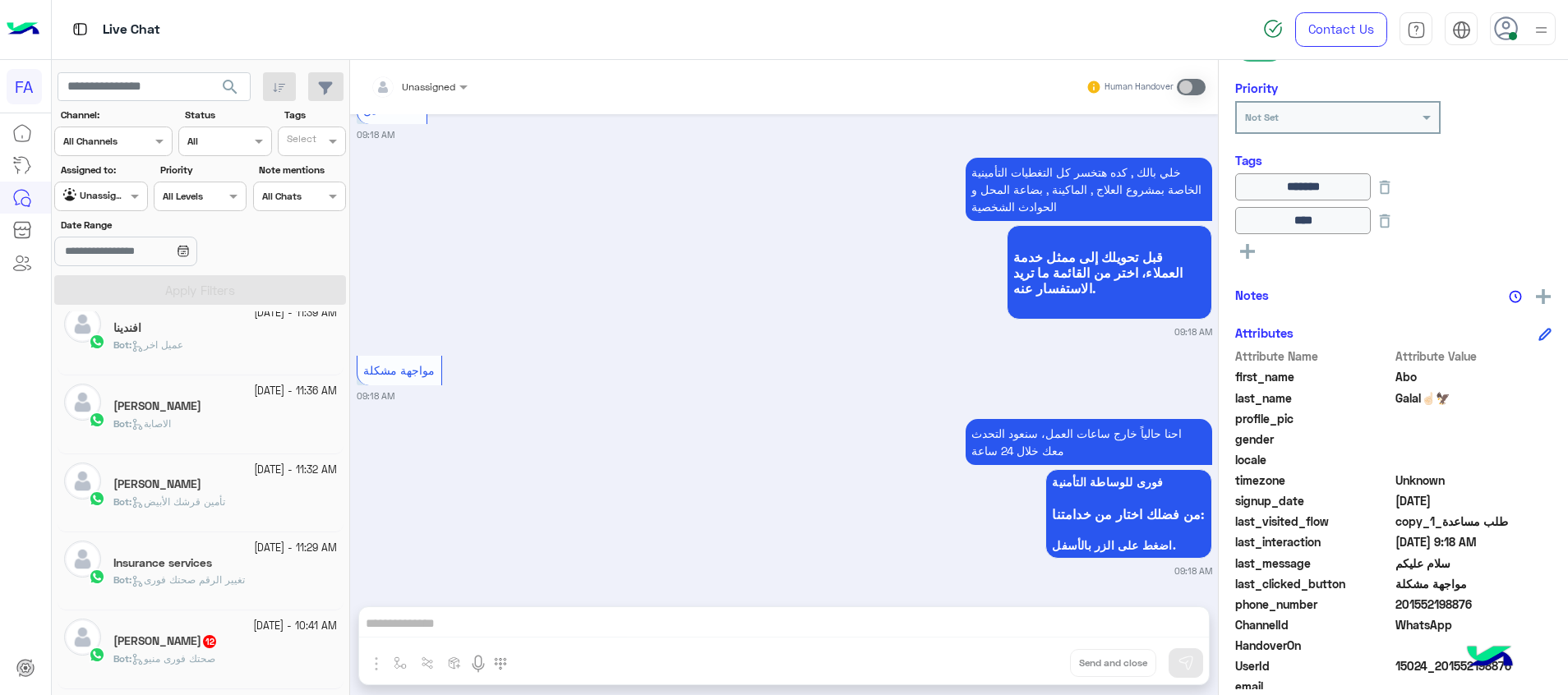
click at [209, 661] on span "صحتك فورى منيو" at bounding box center [173, 659] width 84 height 12
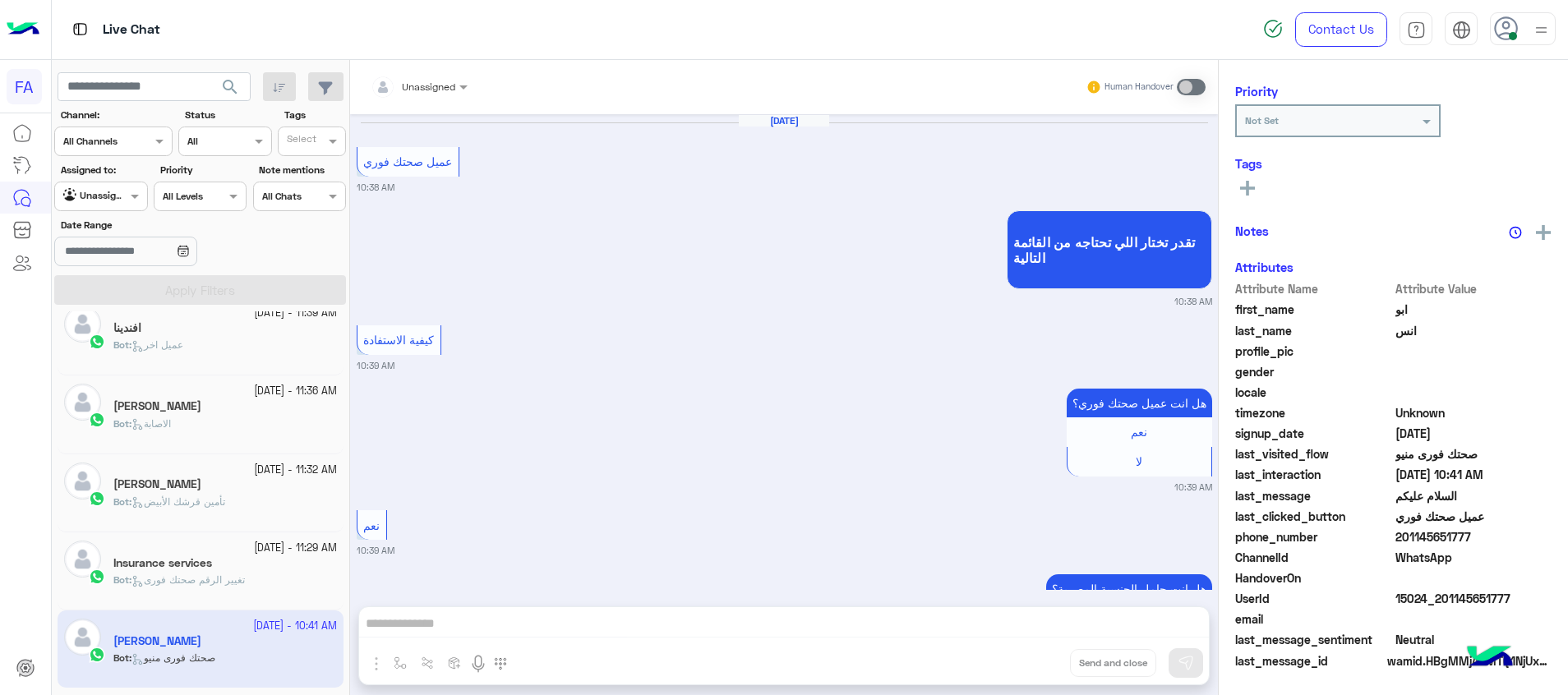
scroll to position [205, 0]
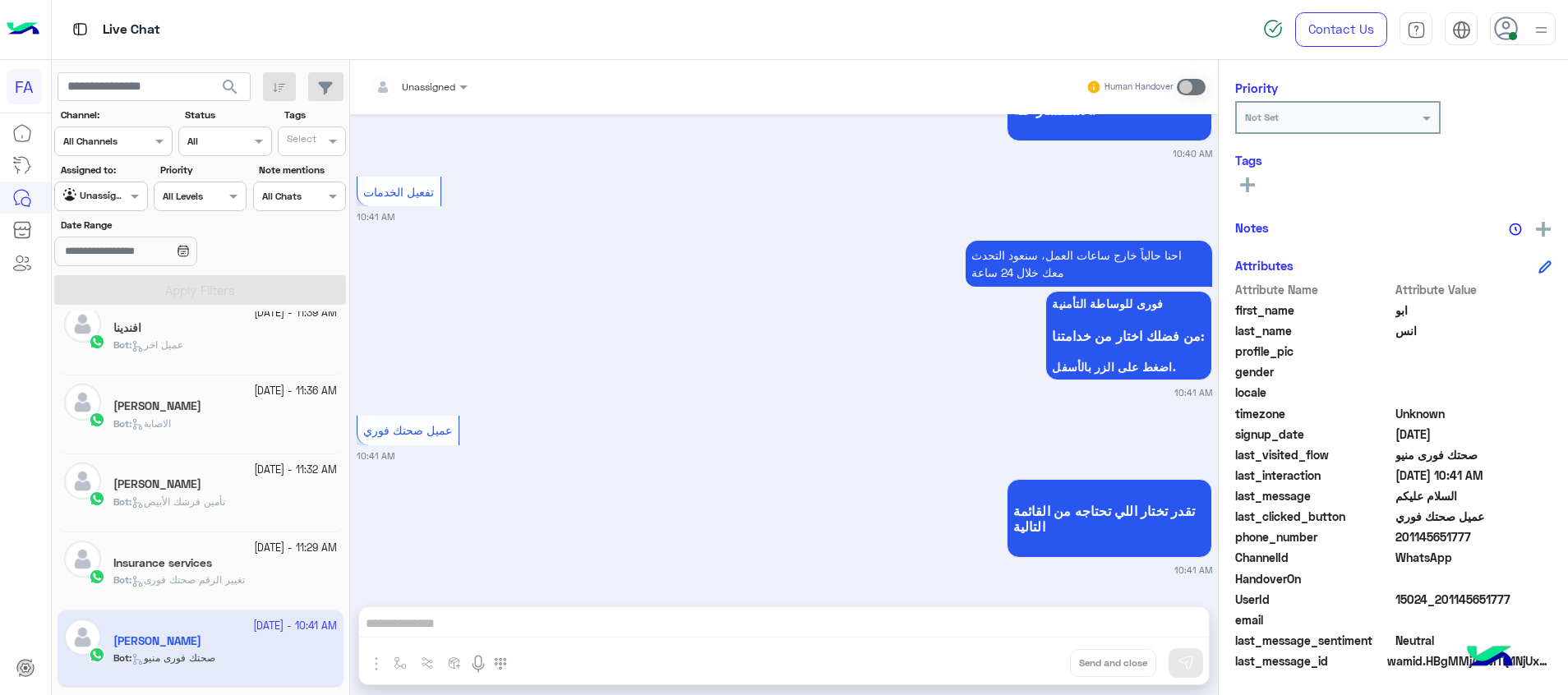
drag, startPoint x: 1518, startPoint y: 597, endPoint x: 1446, endPoint y: 597, distance: 72.0
click at [1446, 597] on span "15024_201145651777" at bounding box center [1474, 600] width 157 height 18
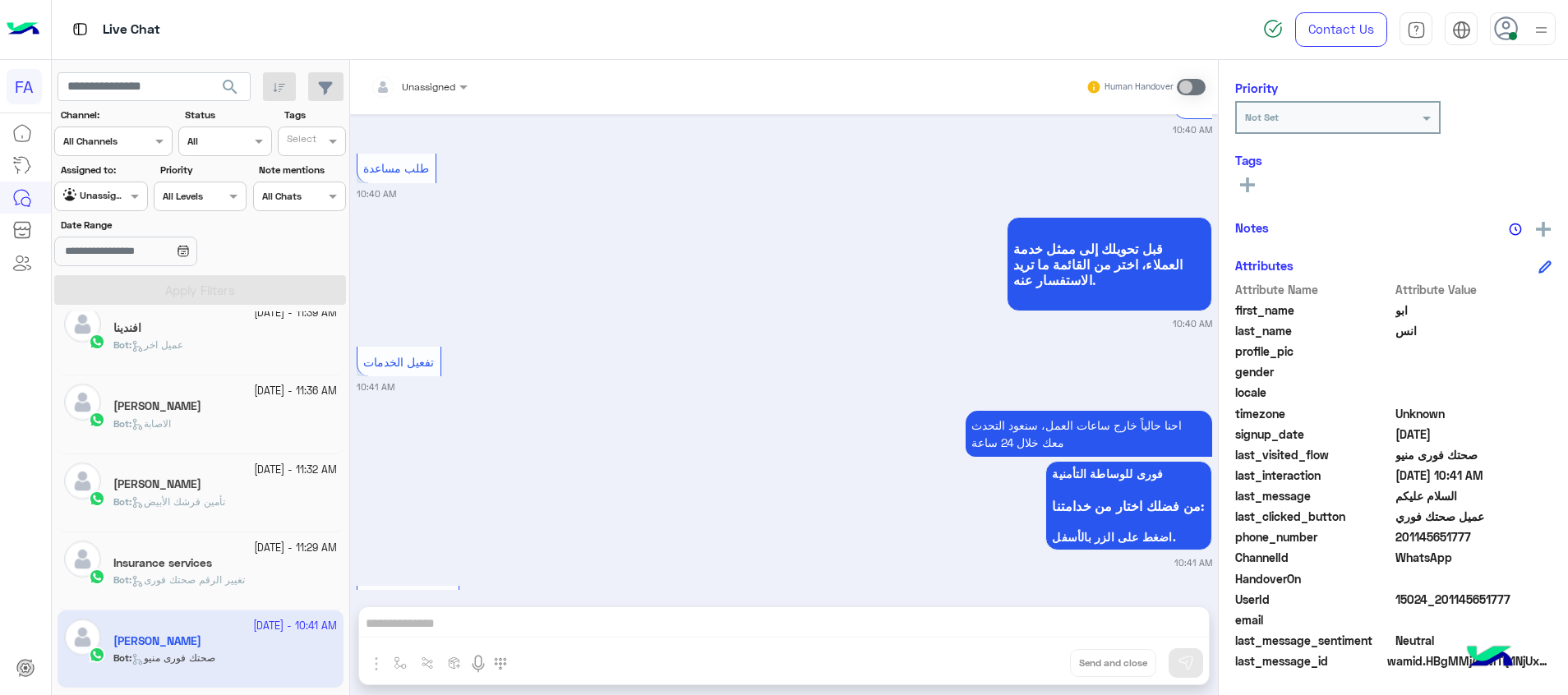
scroll to position [2387, 0]
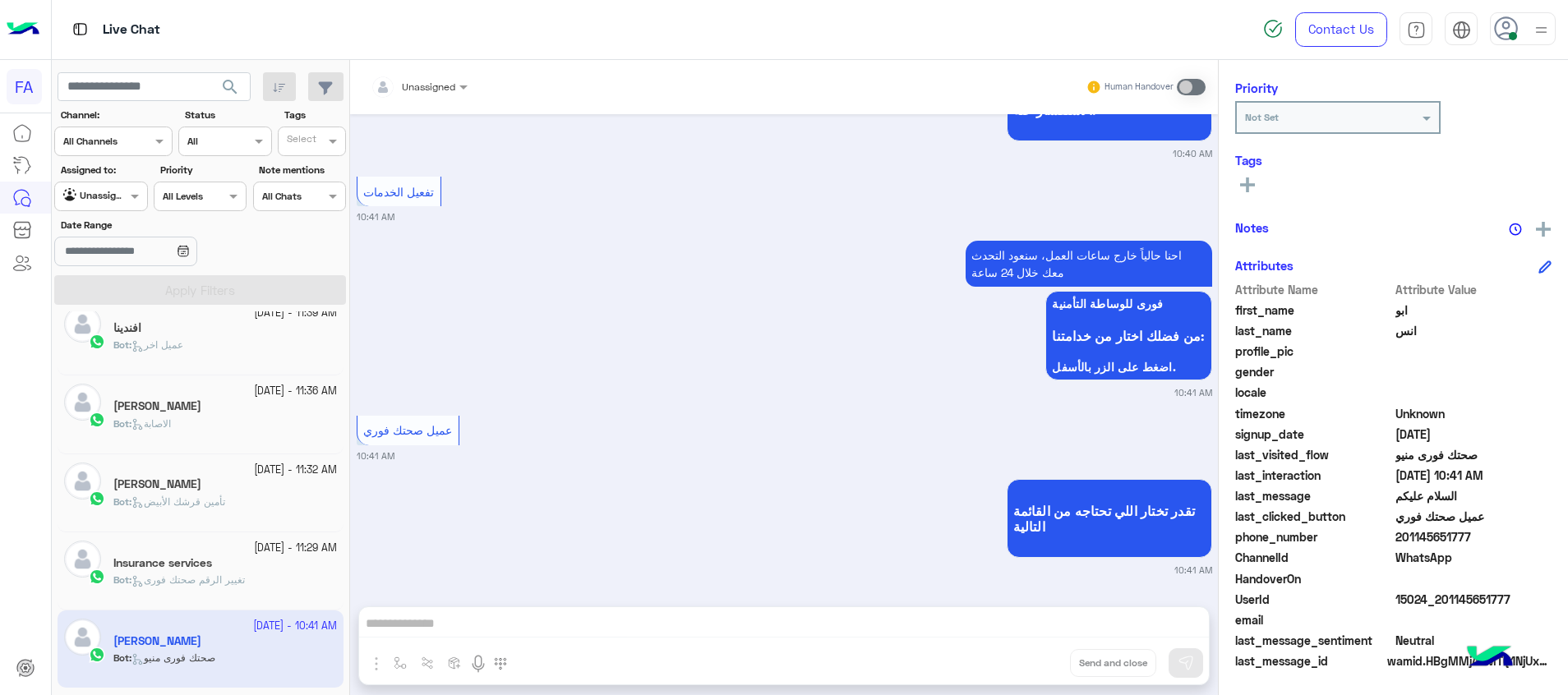
click at [1246, 187] on icon at bounding box center [1247, 185] width 15 height 15
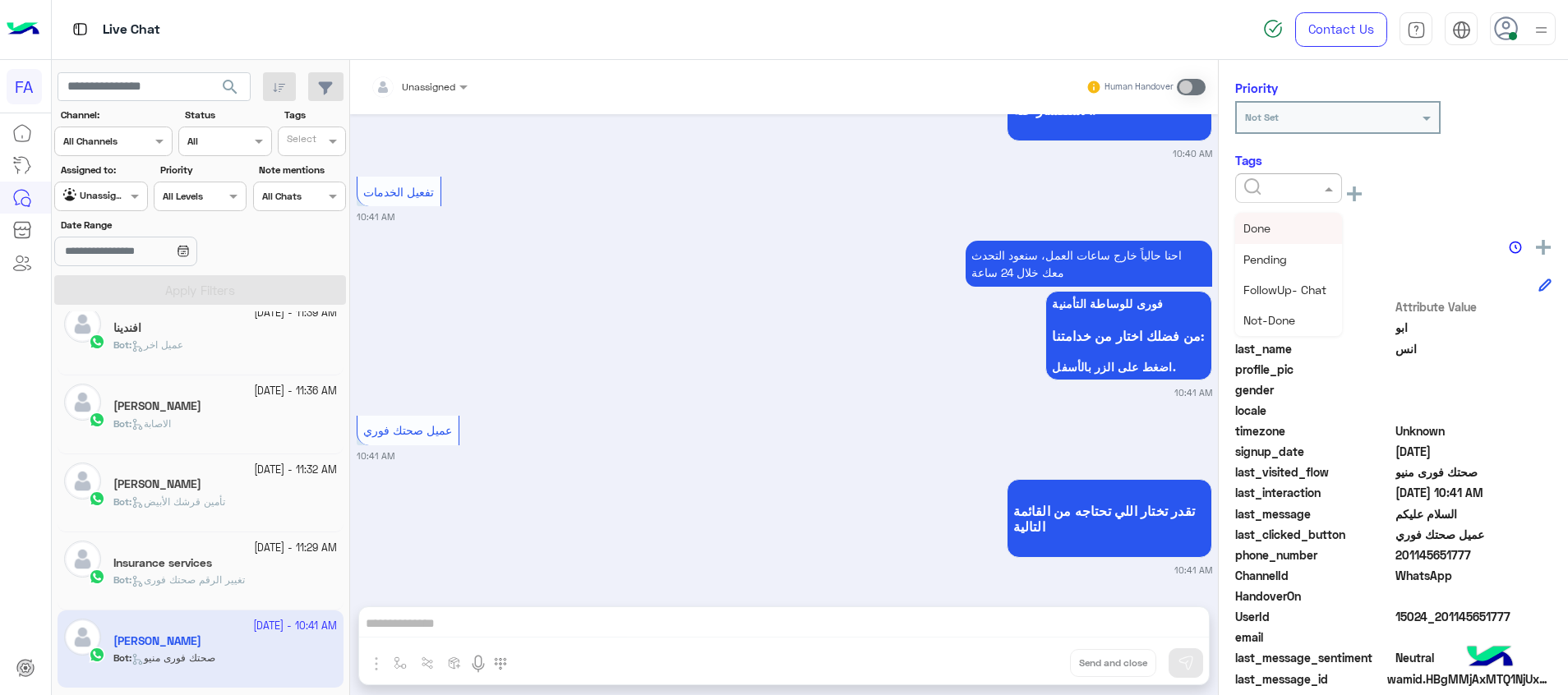
click at [1246, 187] on input "text" at bounding box center [1269, 186] width 50 height 15
click at [1297, 255] on div "Call Back" at bounding box center [1288, 258] width 107 height 30
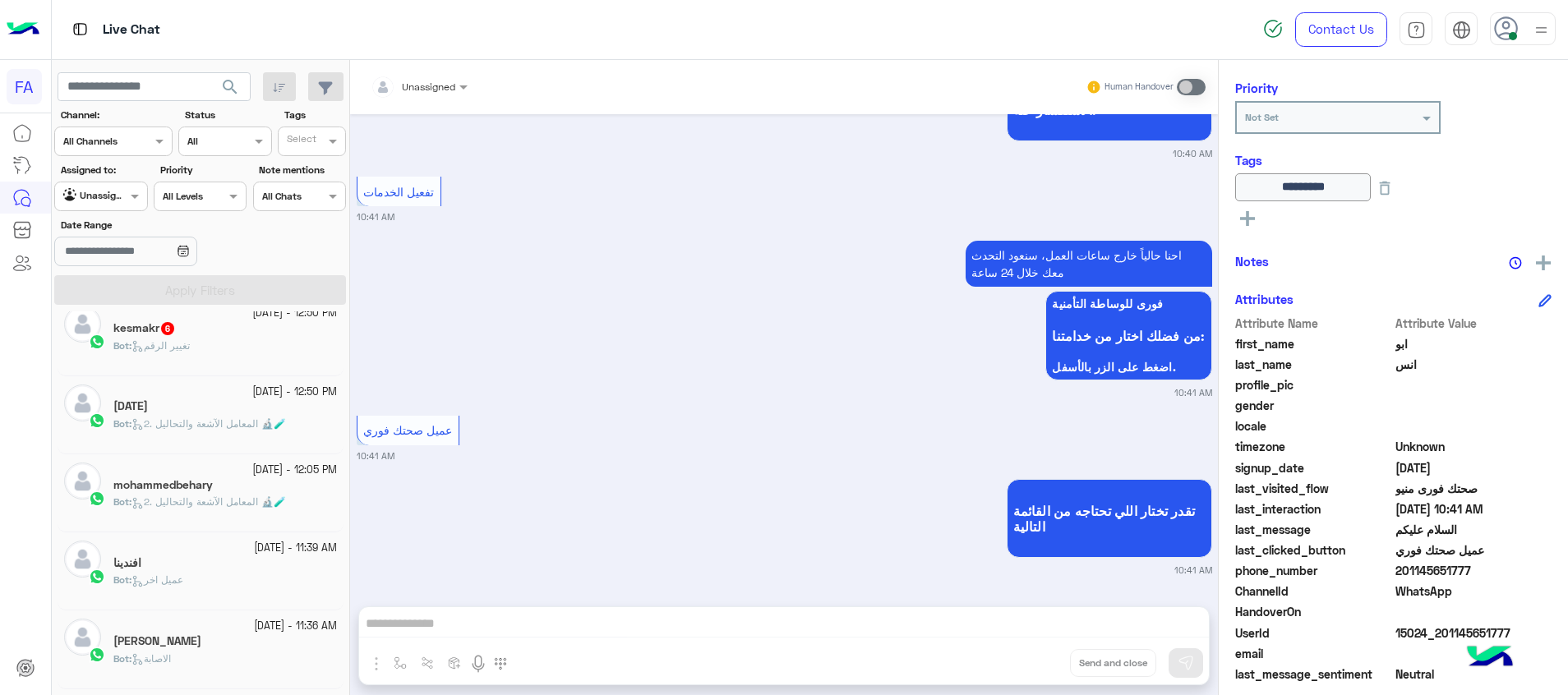
scroll to position [872, 0]
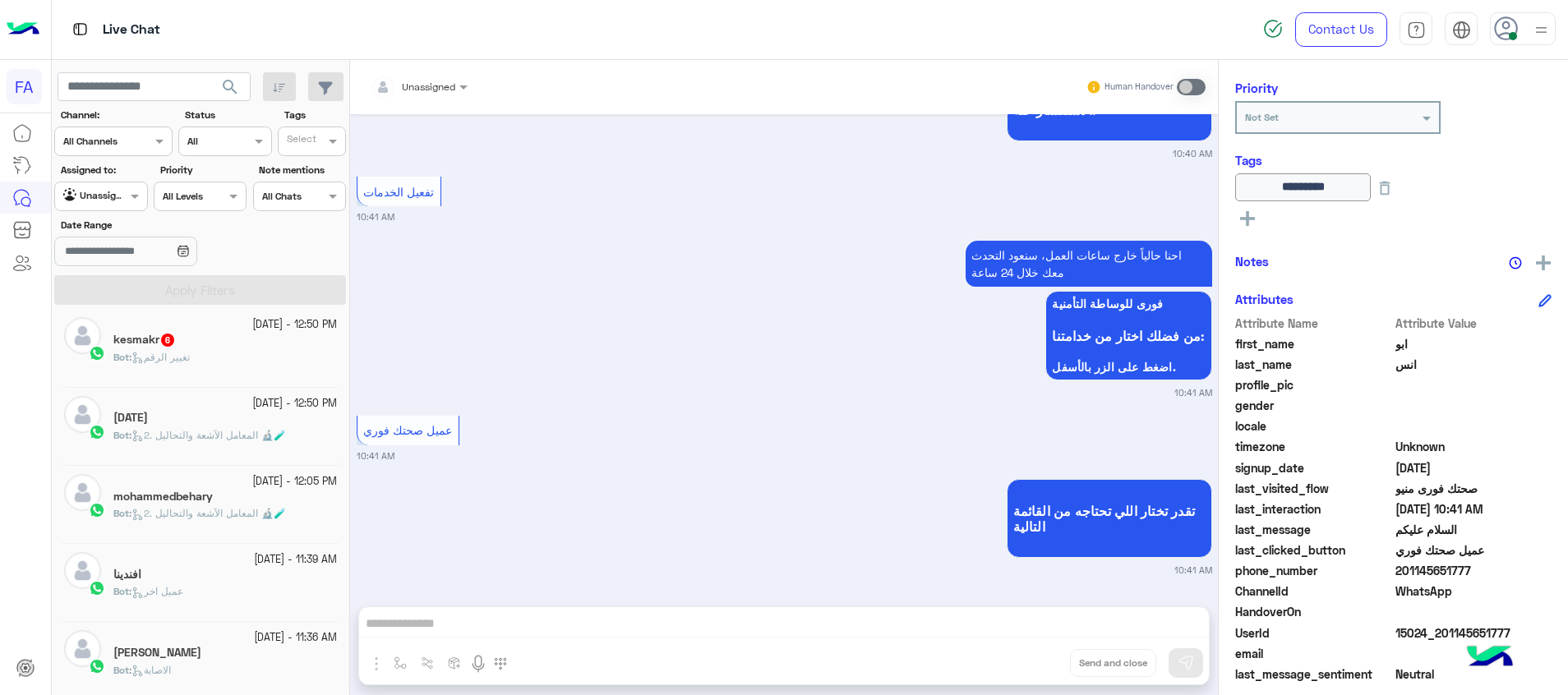
click at [283, 338] on div "kesmakr 6" at bounding box center [224, 342] width 223 height 18
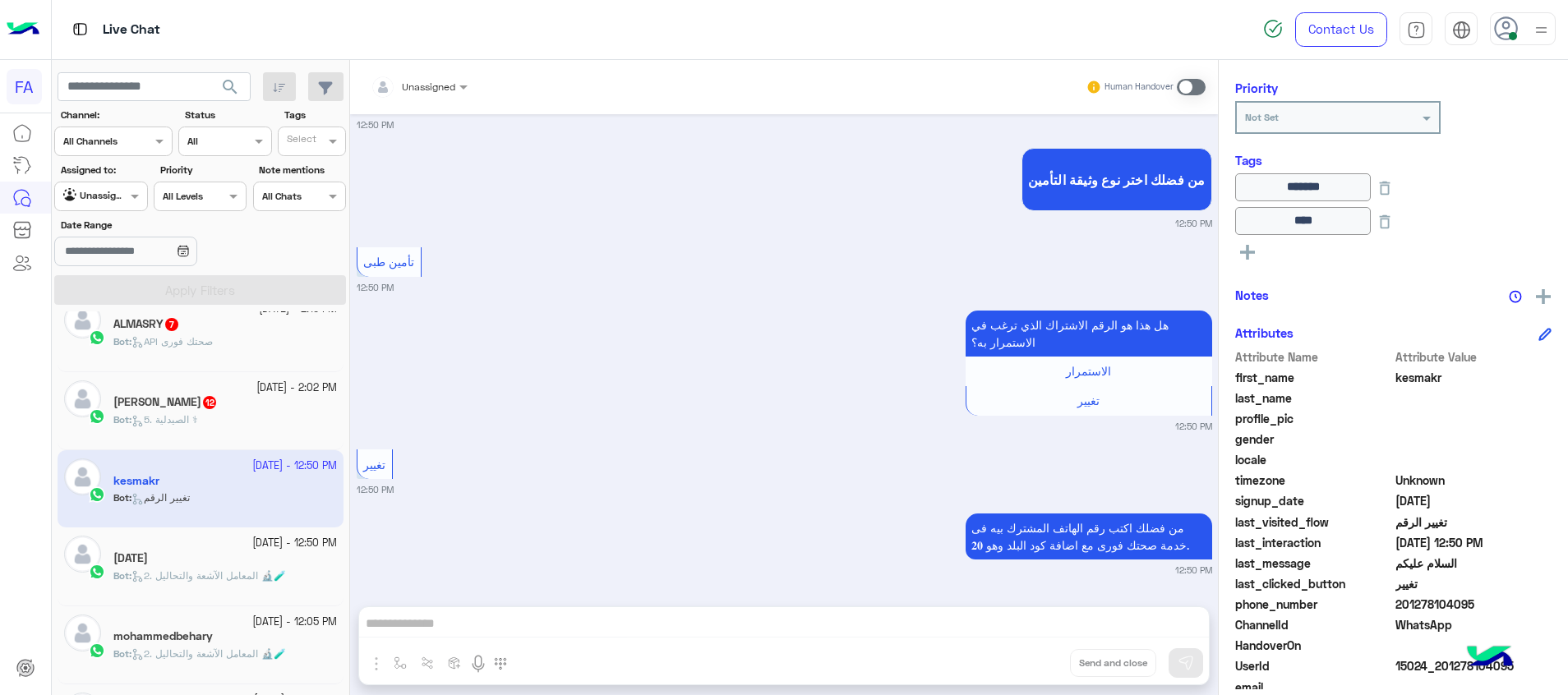
scroll to position [624, 0]
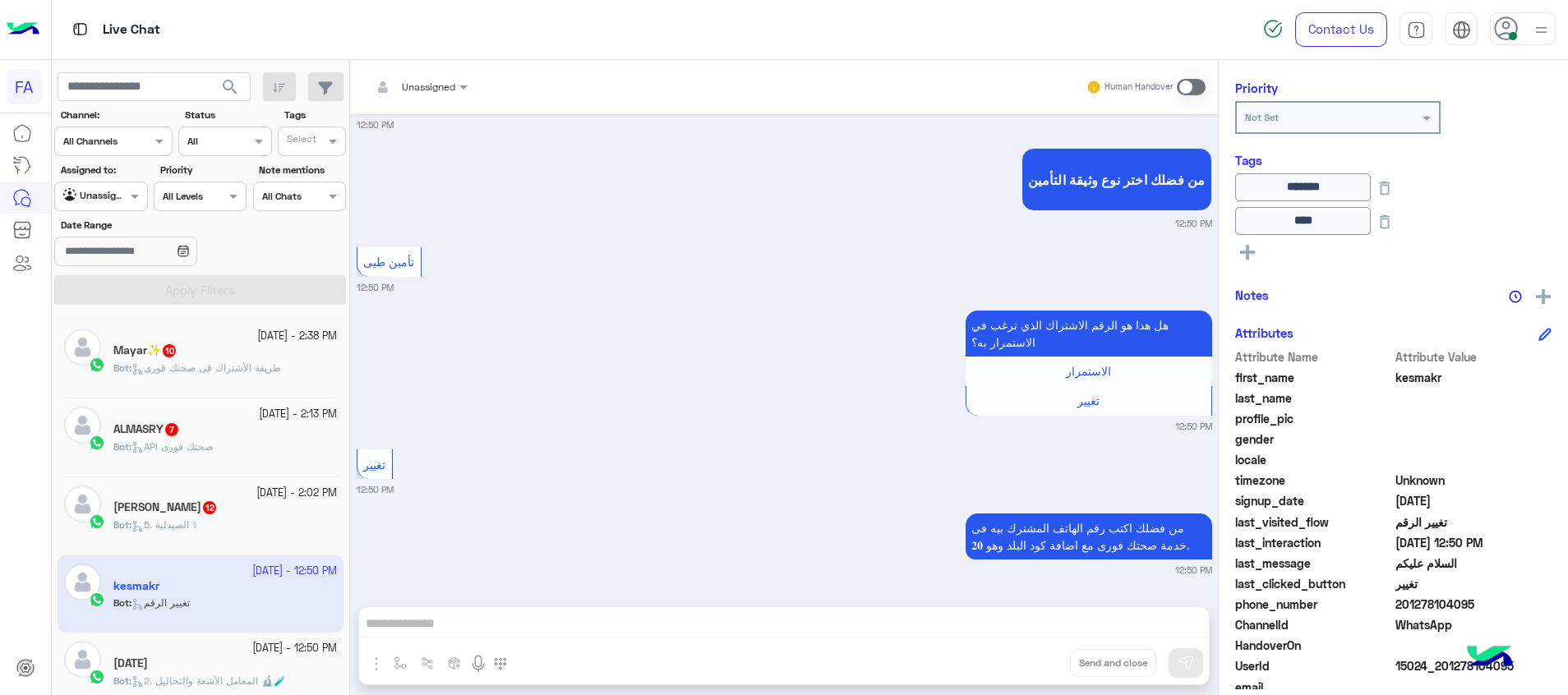
click at [230, 520] on div "Bot : 5. الصيدلية ⚕" at bounding box center [224, 532] width 223 height 29
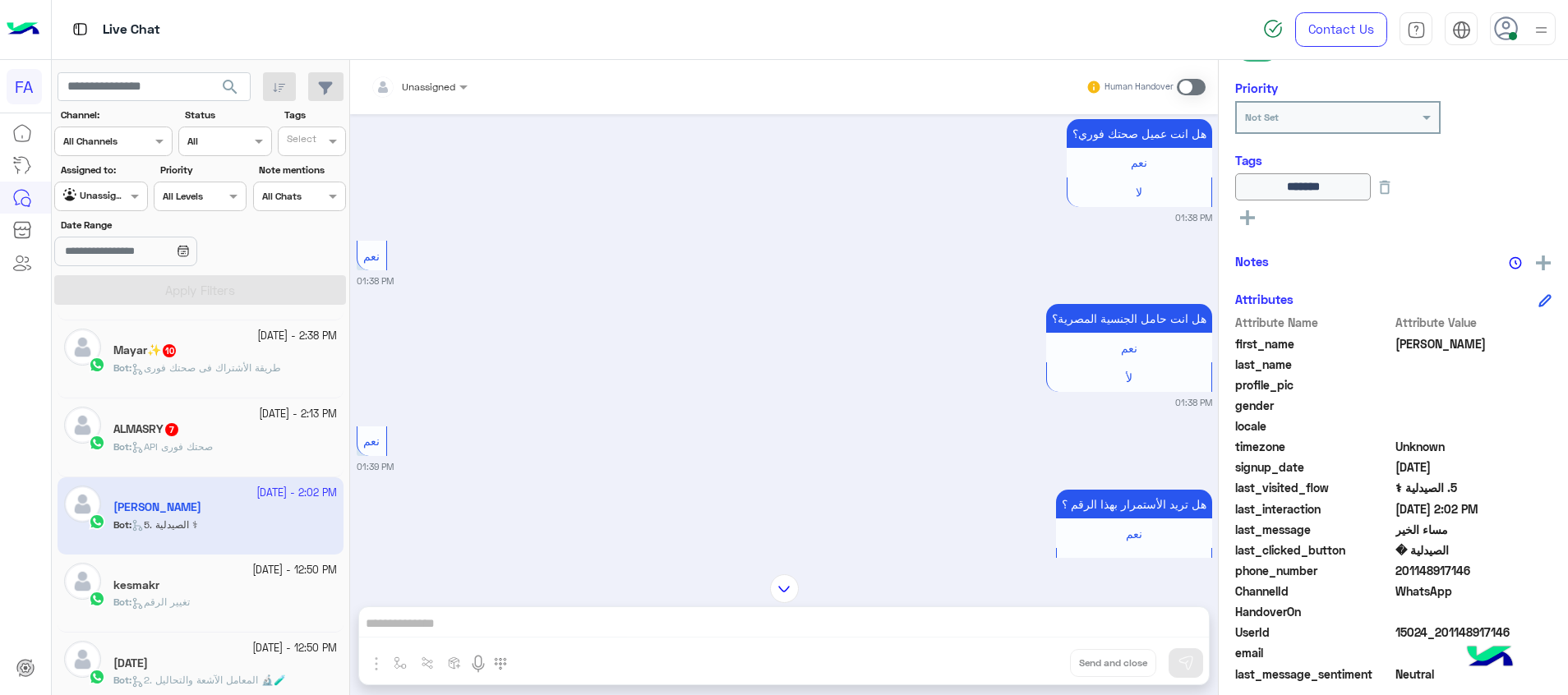
scroll to position [231, 0]
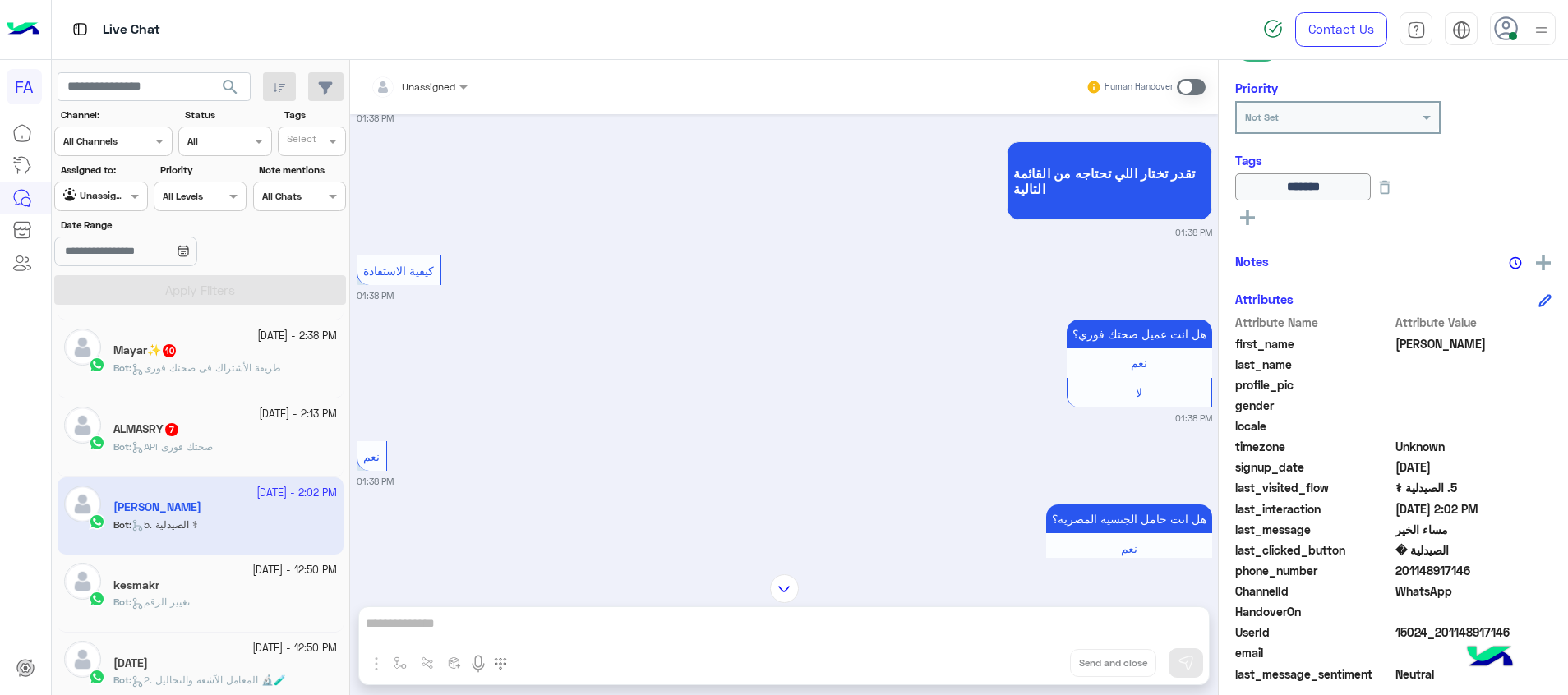
click at [263, 407] on small "19 September - 2:13 PM" at bounding box center [298, 415] width 78 height 16
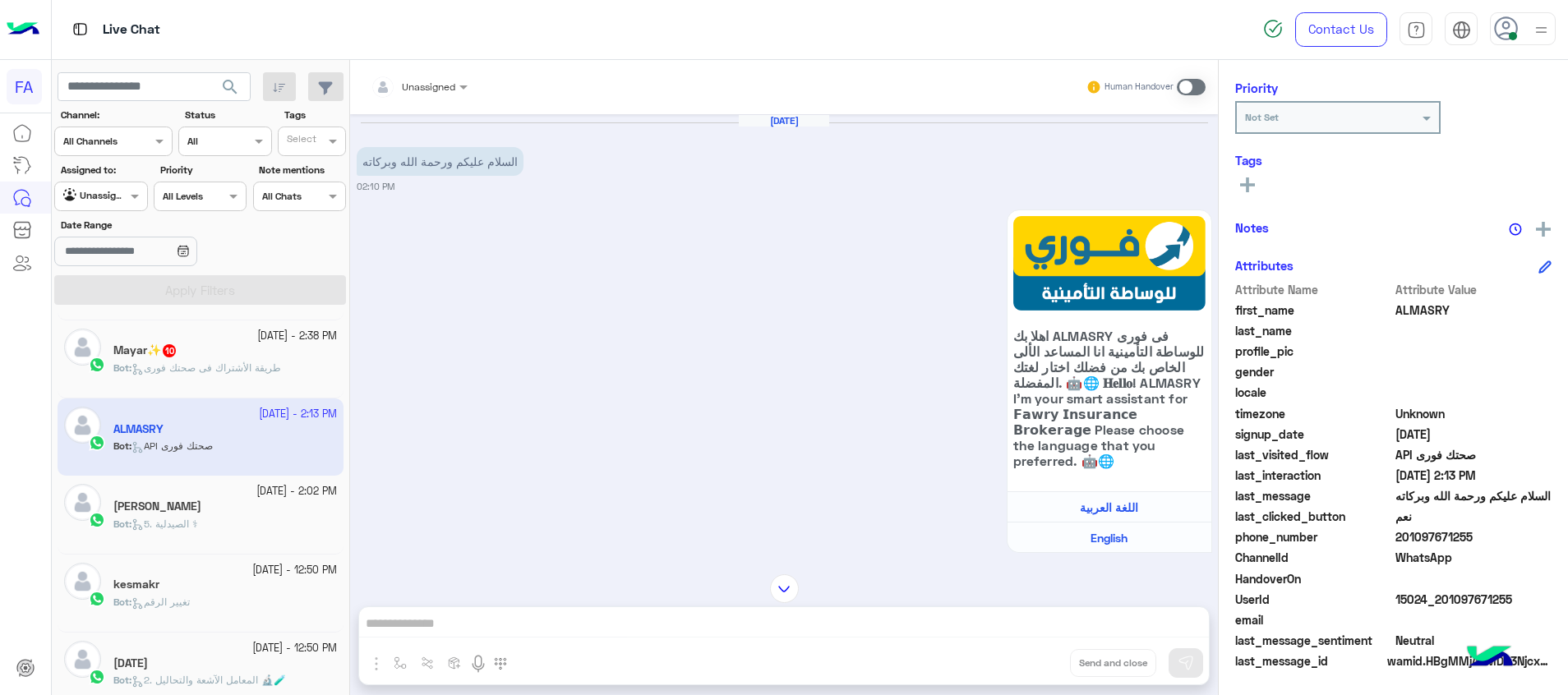
click at [175, 336] on div "19 September - 2:38 PM" at bounding box center [224, 336] width 223 height 16
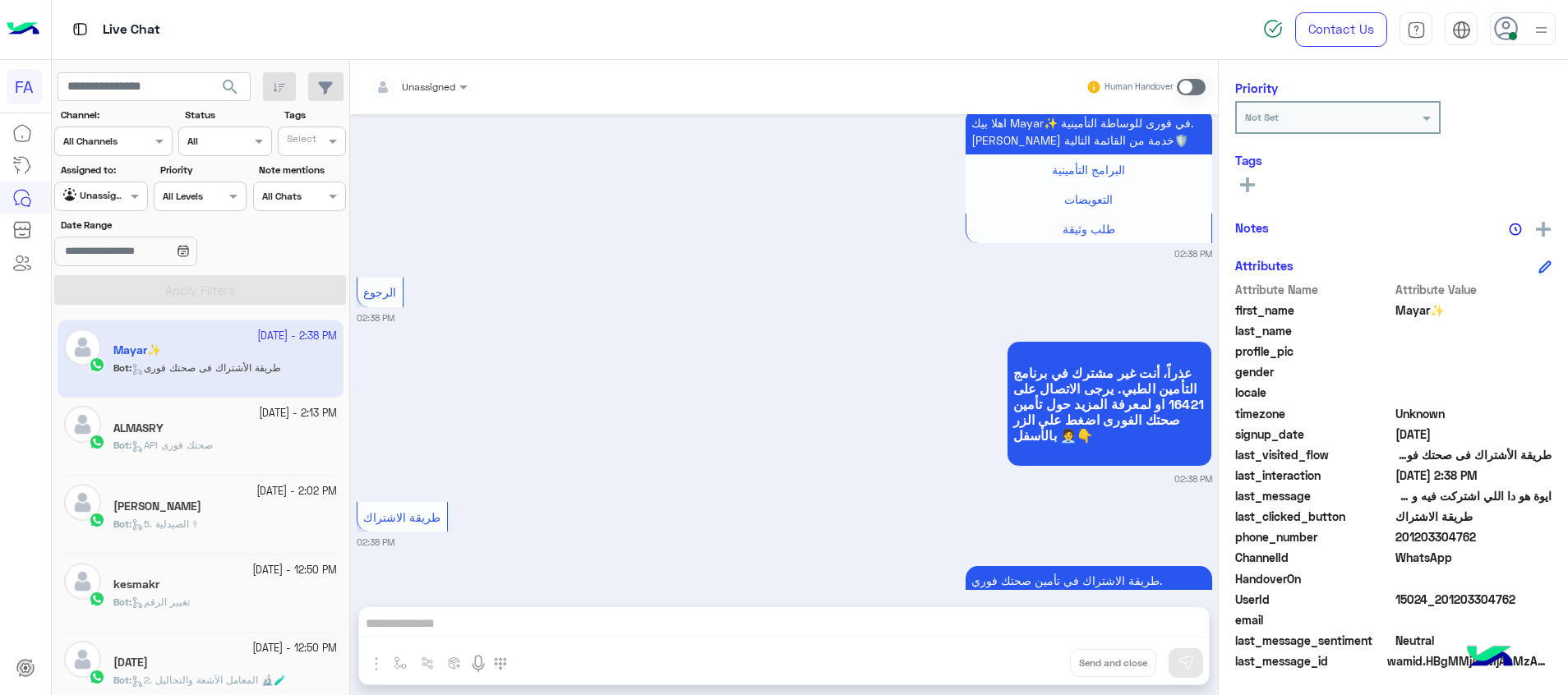
scroll to position [1892, 0]
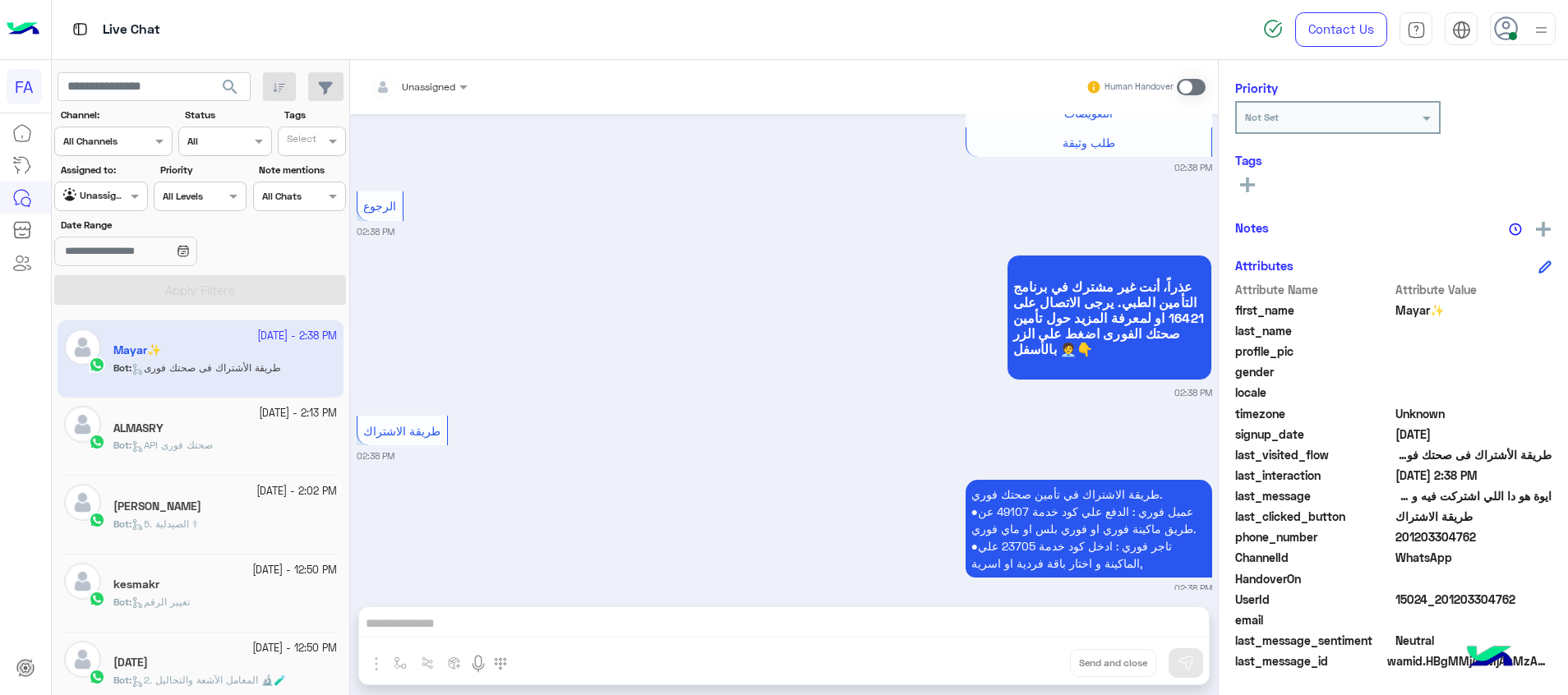
drag, startPoint x: 1514, startPoint y: 593, endPoint x: 1445, endPoint y: 606, distance: 70.2
click at [1445, 606] on span "15024_201203304762" at bounding box center [1474, 600] width 157 height 18
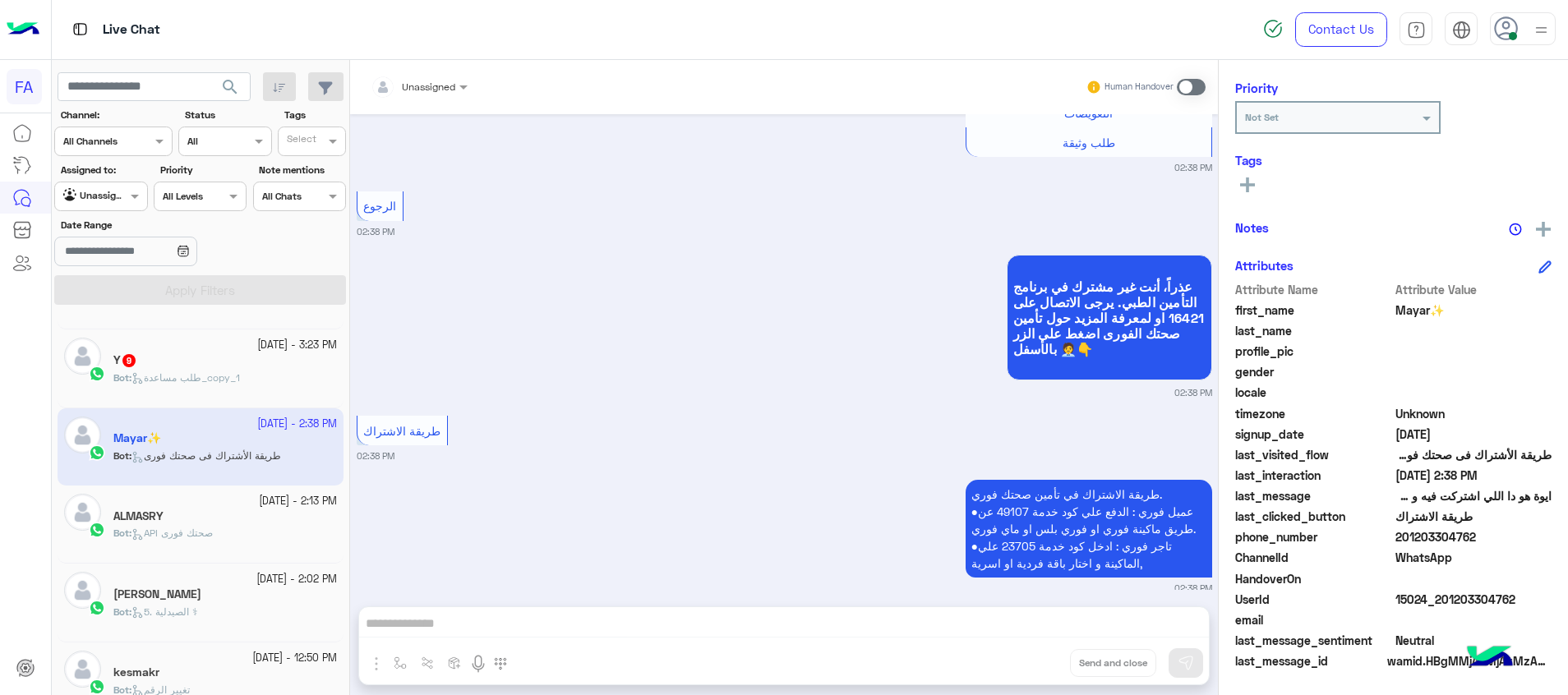
scroll to position [502, 0]
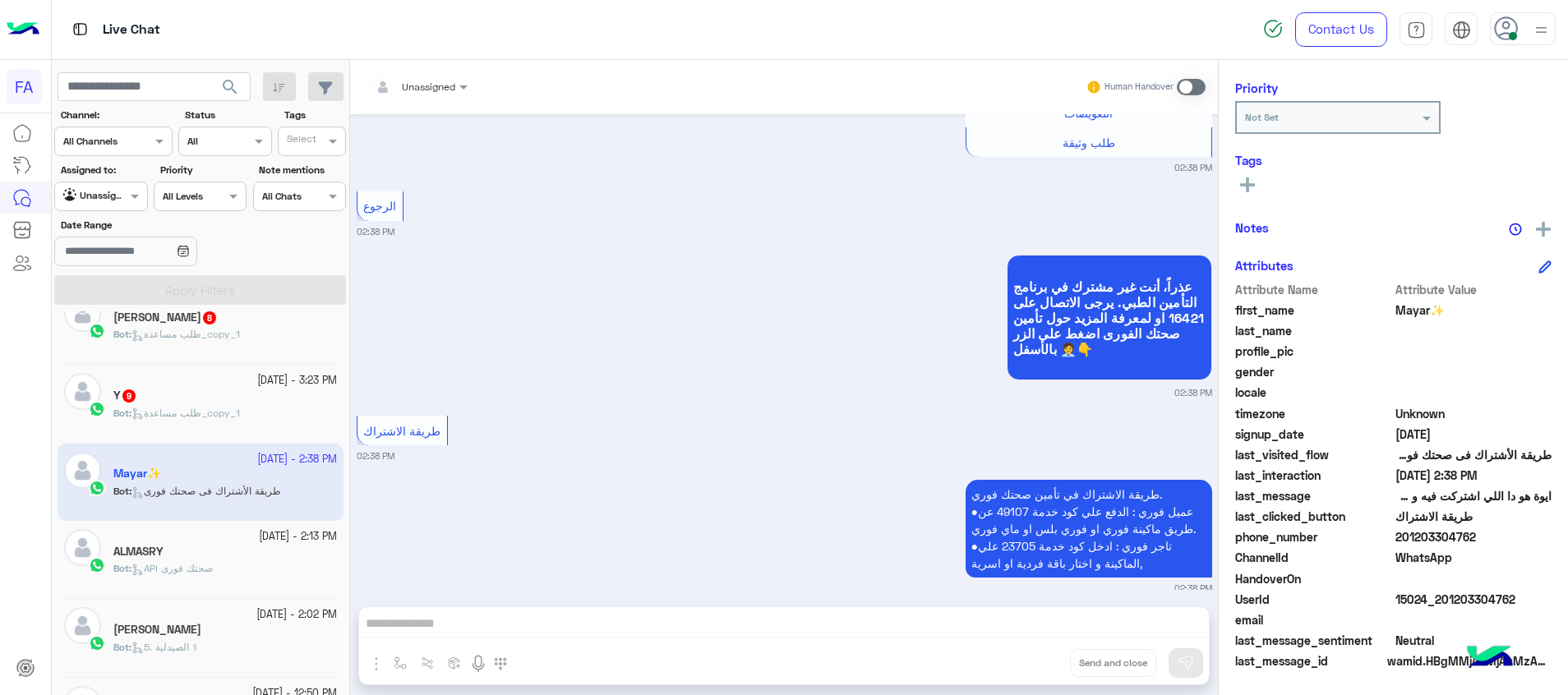
click at [175, 404] on div "Y 9" at bounding box center [224, 397] width 223 height 18
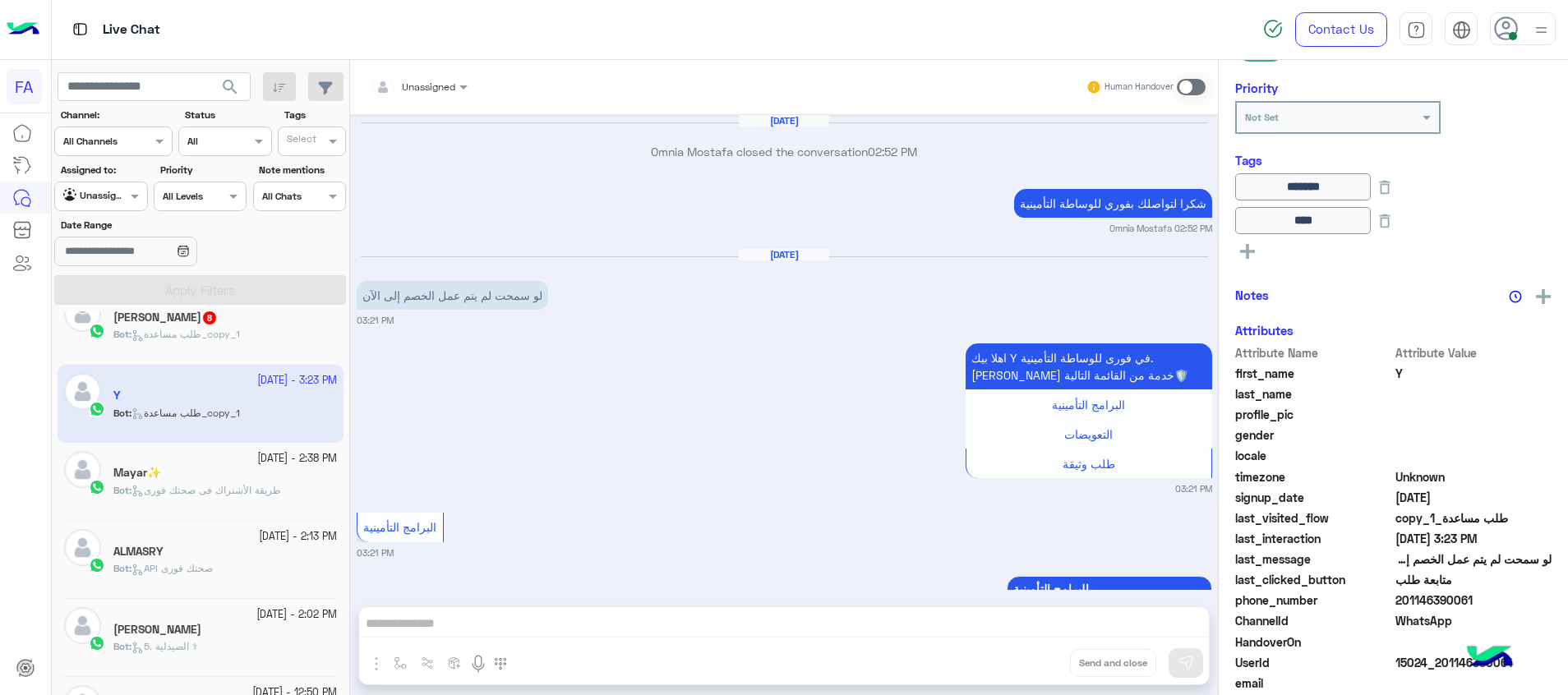
scroll to position [1500, 0]
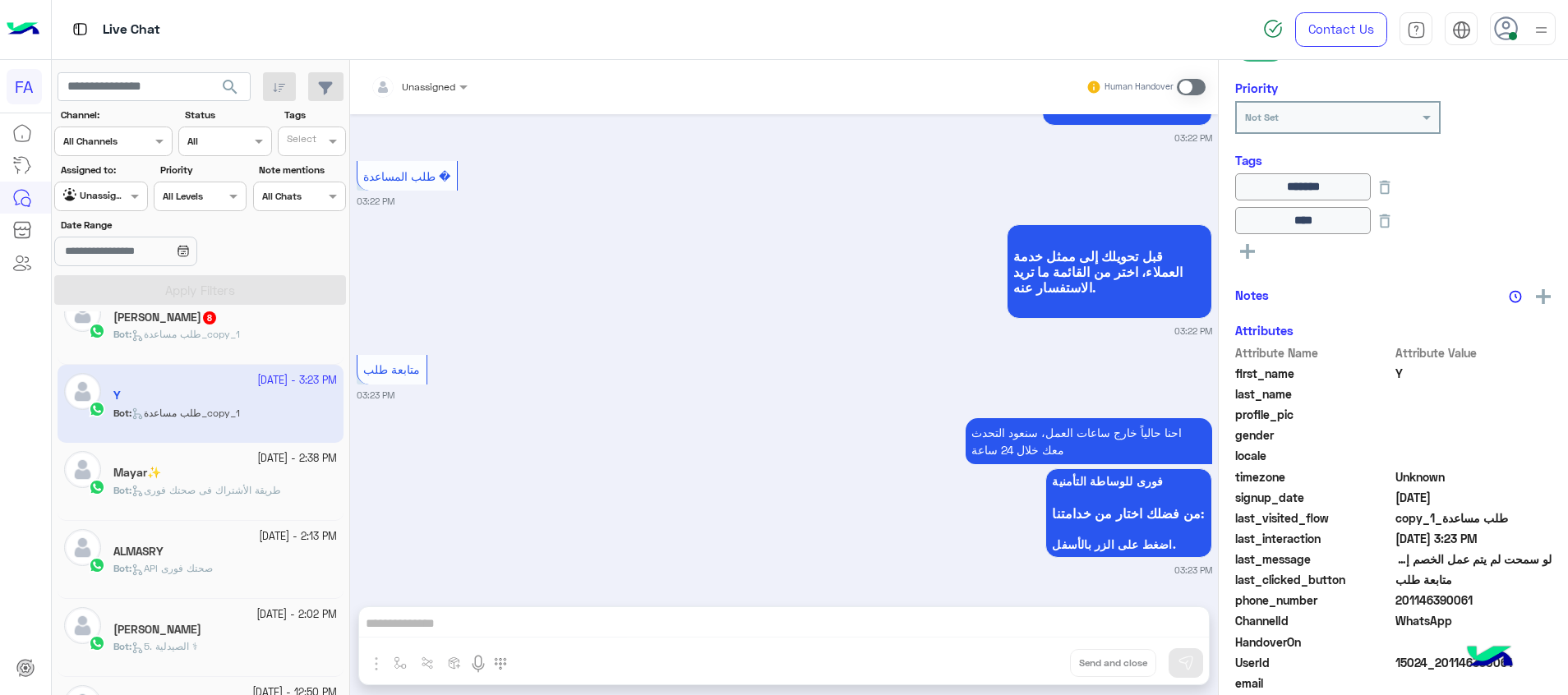
click at [200, 490] on span "طريقة الأشتراك فى صحتك فورى" at bounding box center [206, 490] width 149 height 12
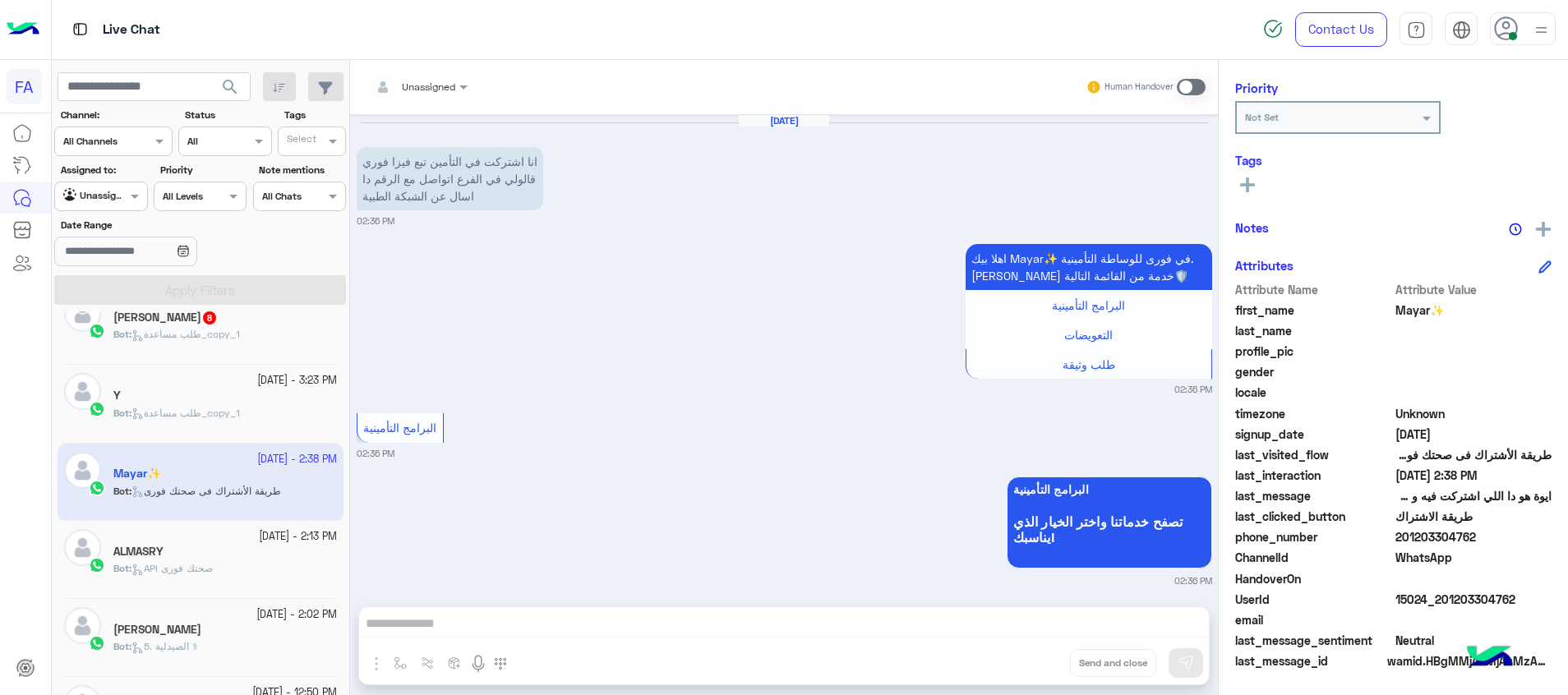
scroll to position [1893, 0]
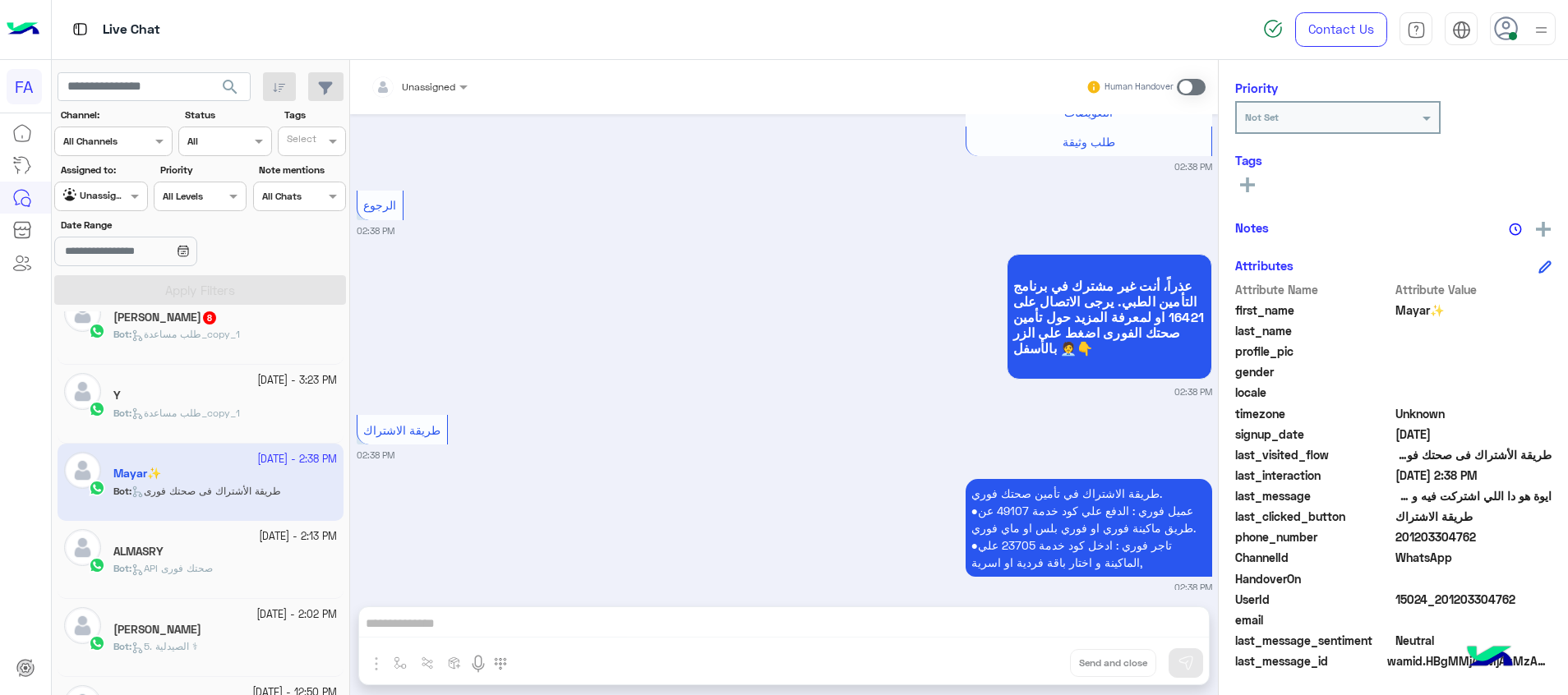
click at [447, 67] on div "Unassigned Human Handover" at bounding box center [783, 87] width 868 height 54
click at [456, 94] on span at bounding box center [465, 87] width 20 height 18
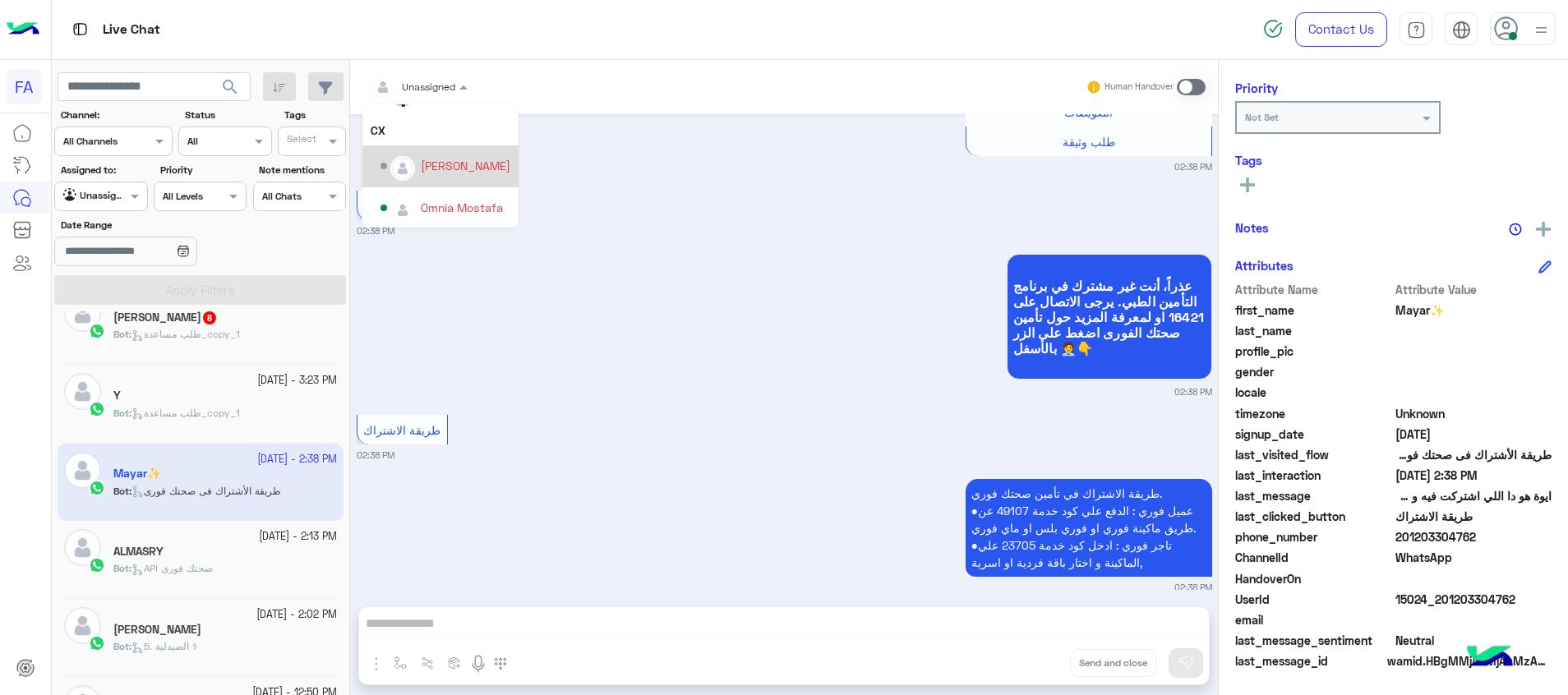
scroll to position [147, 0]
click at [450, 193] on div "Omnia Mostafa" at bounding box center [445, 207] width 130 height 29
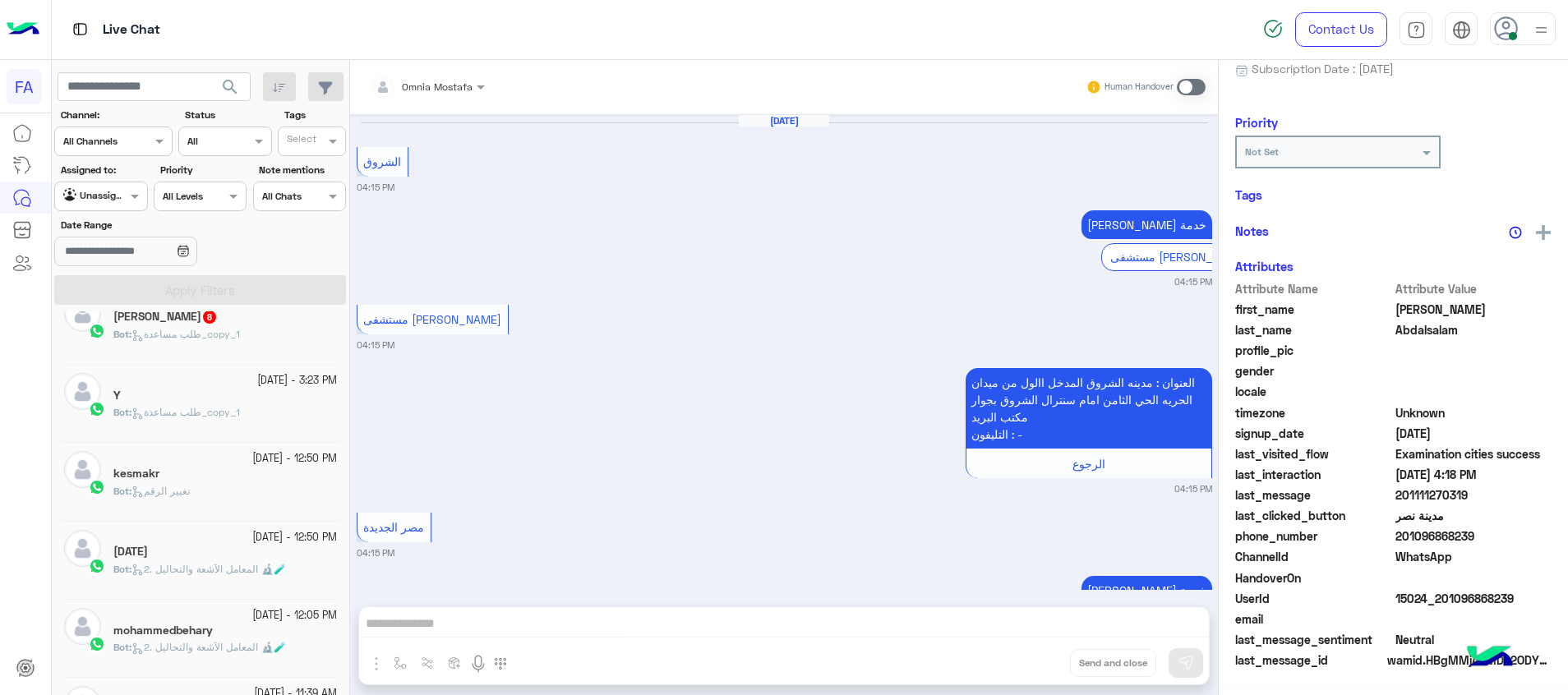
scroll to position [1242, 0]
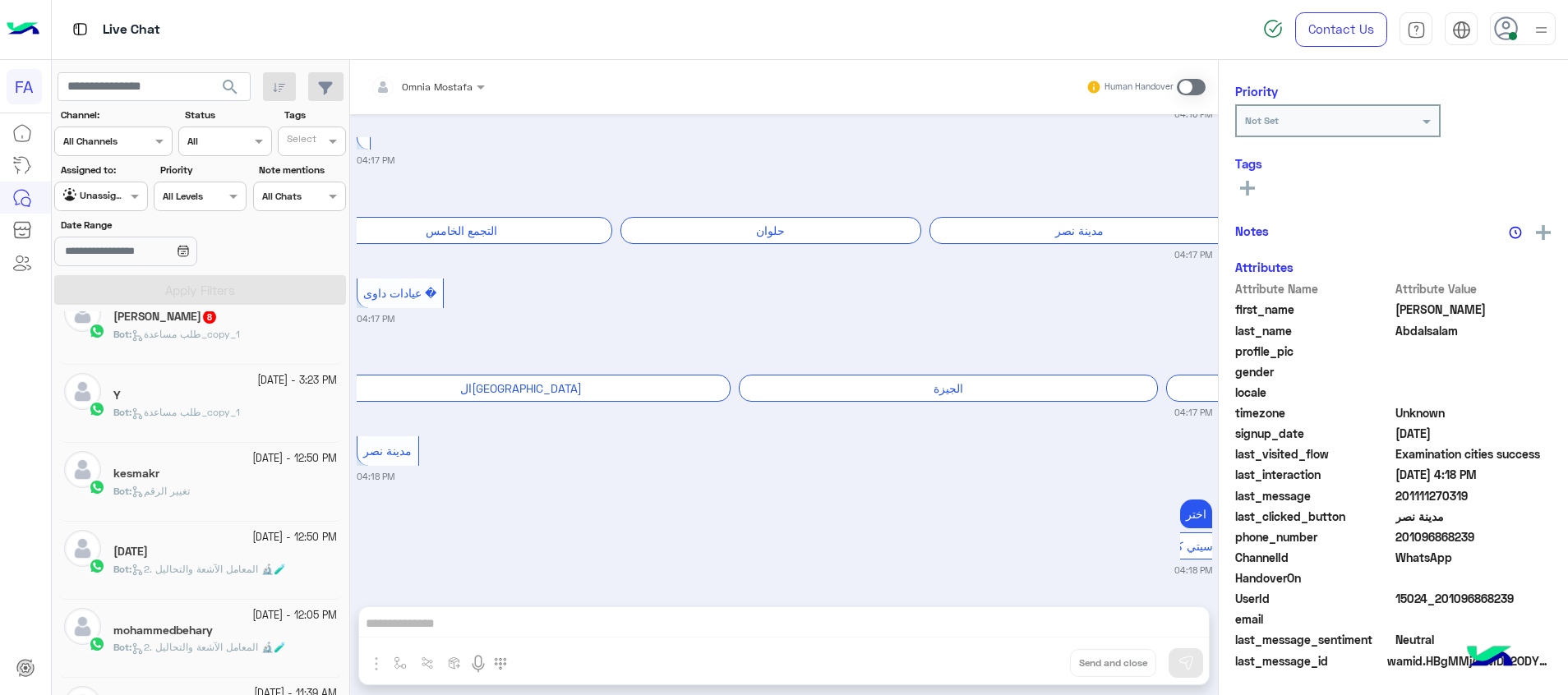
click at [219, 412] on span "طلب مساعدة_copy_1" at bounding box center [185, 412] width 109 height 12
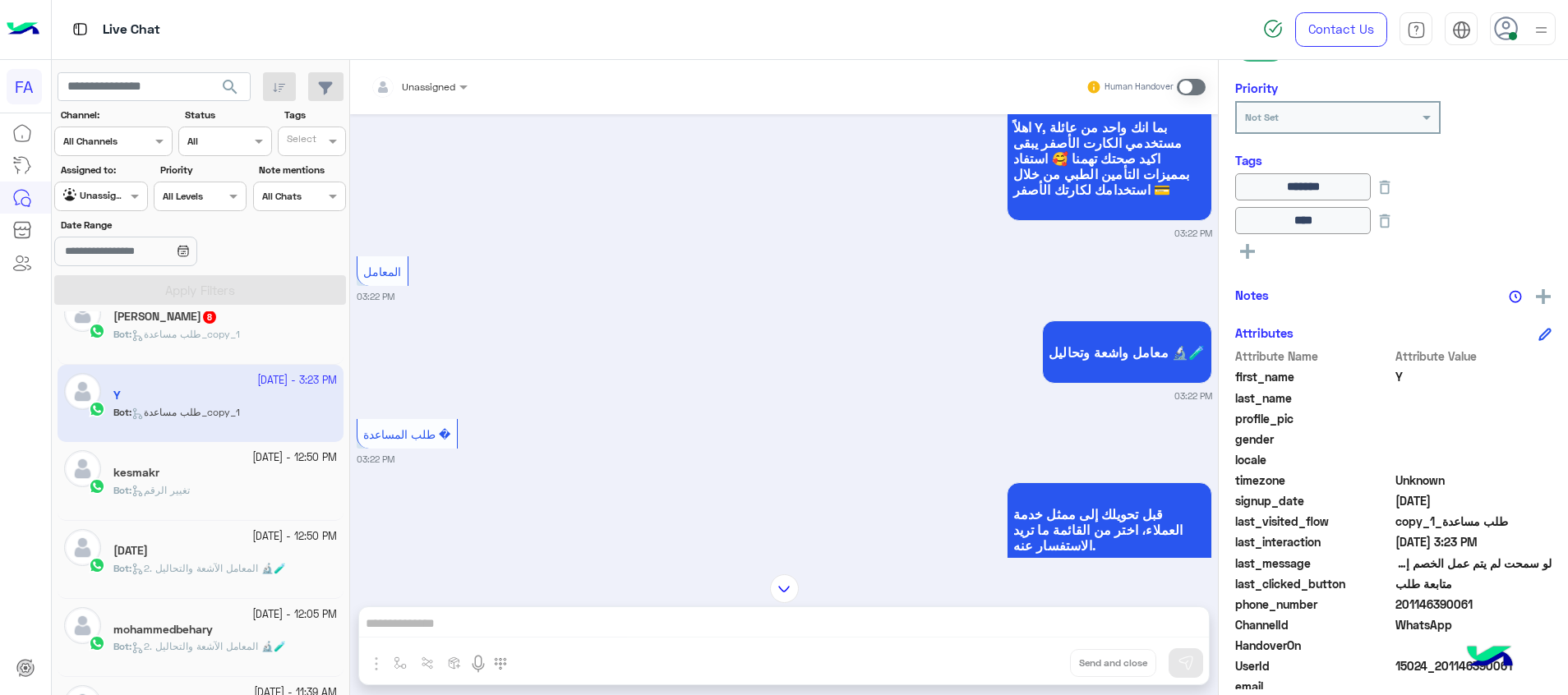
scroll to position [3189, 0]
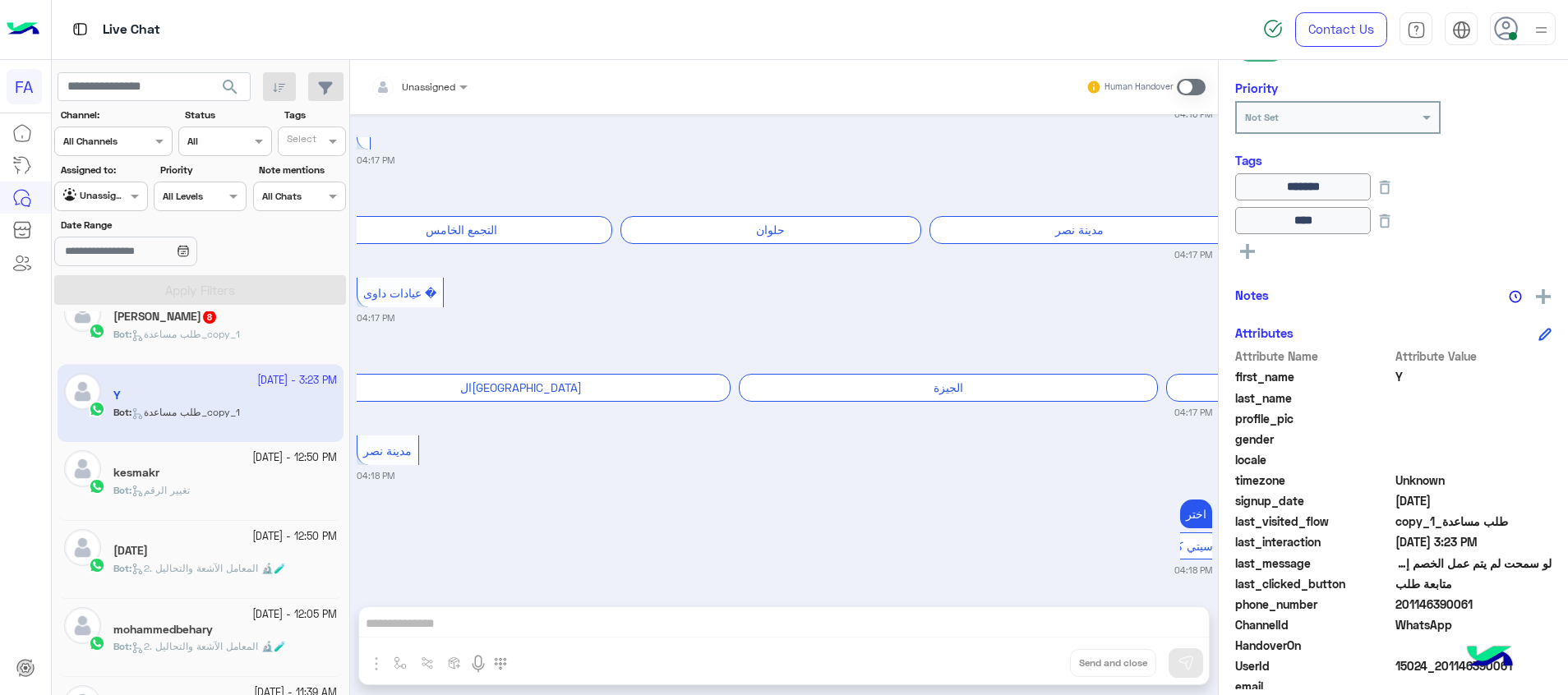
click at [167, 508] on div "Bot : تغيير الرقم" at bounding box center [224, 497] width 223 height 29
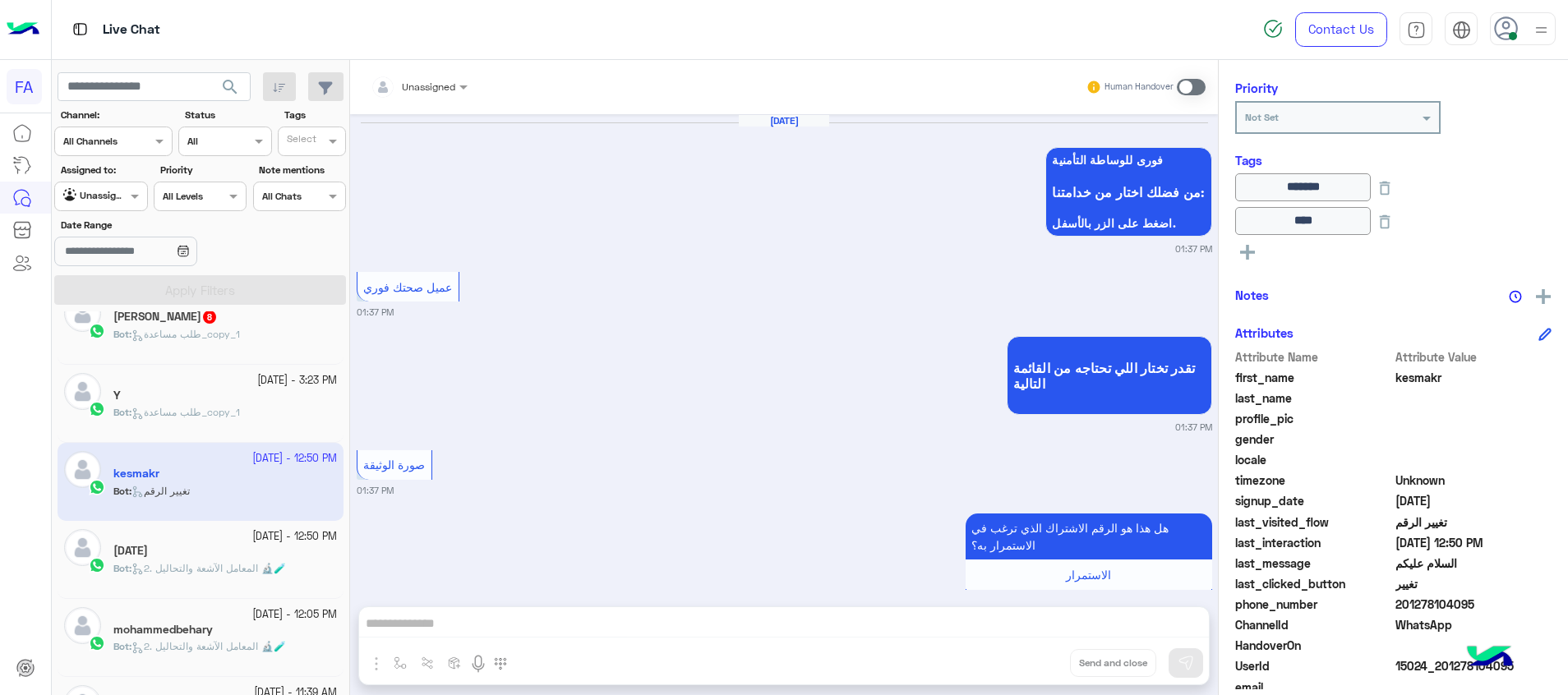
scroll to position [1613, 0]
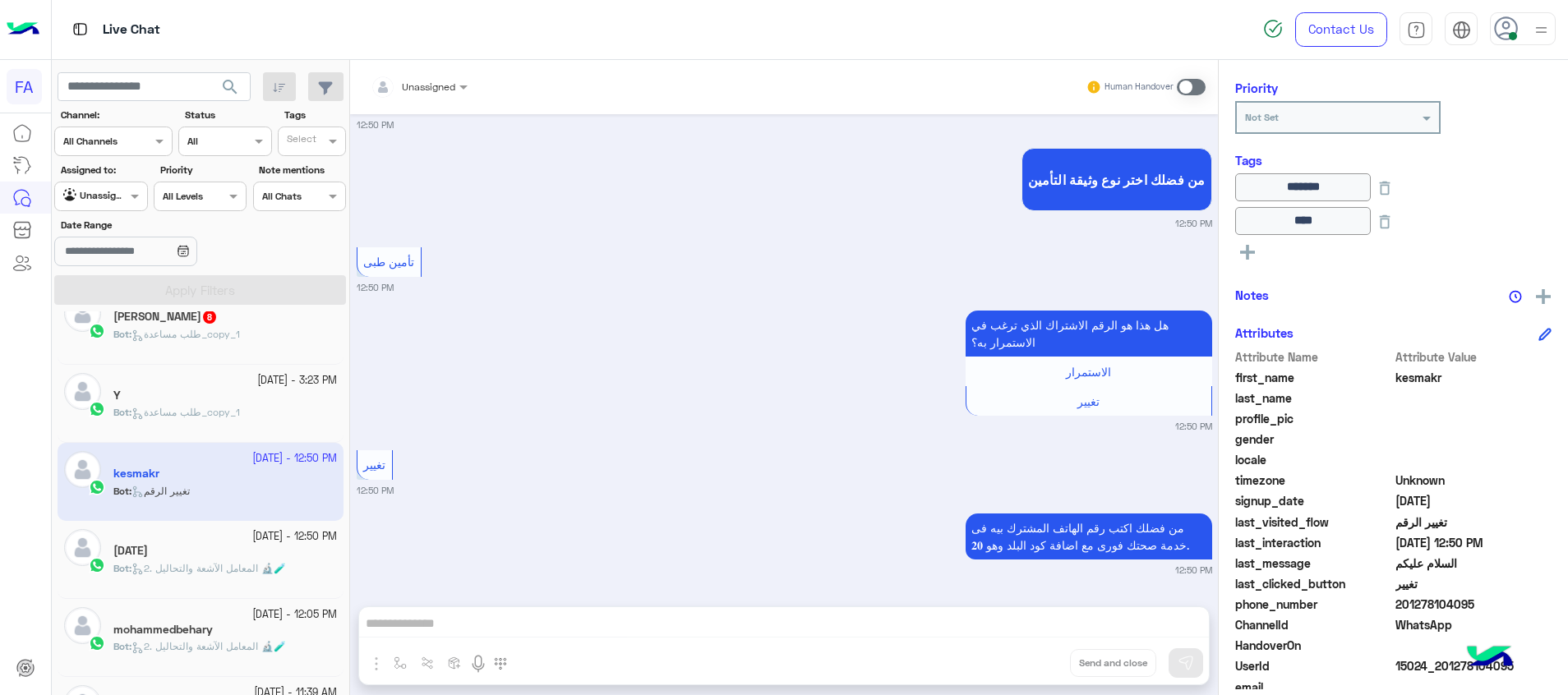
click at [240, 418] on span "طلب مساعدة_copy_1" at bounding box center [185, 412] width 109 height 12
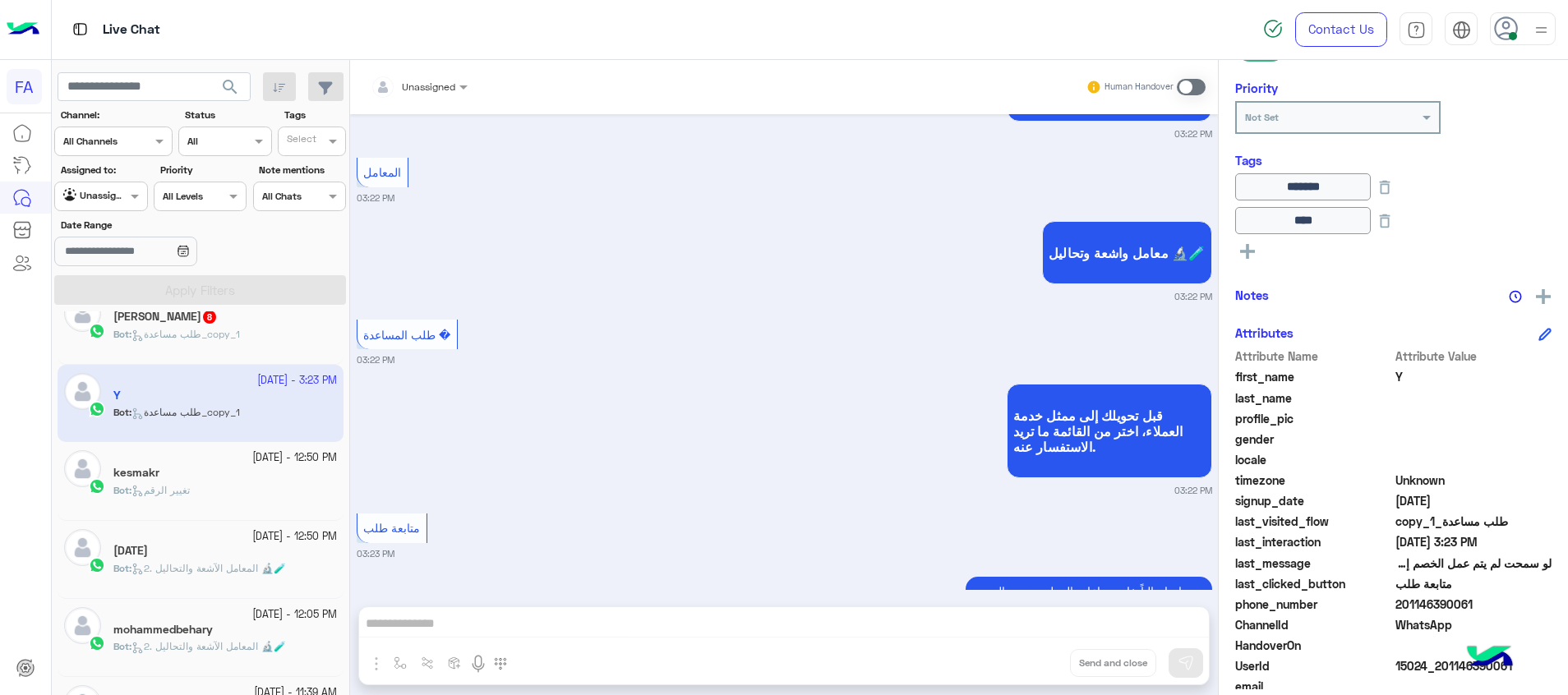
scroll to position [3146, 0]
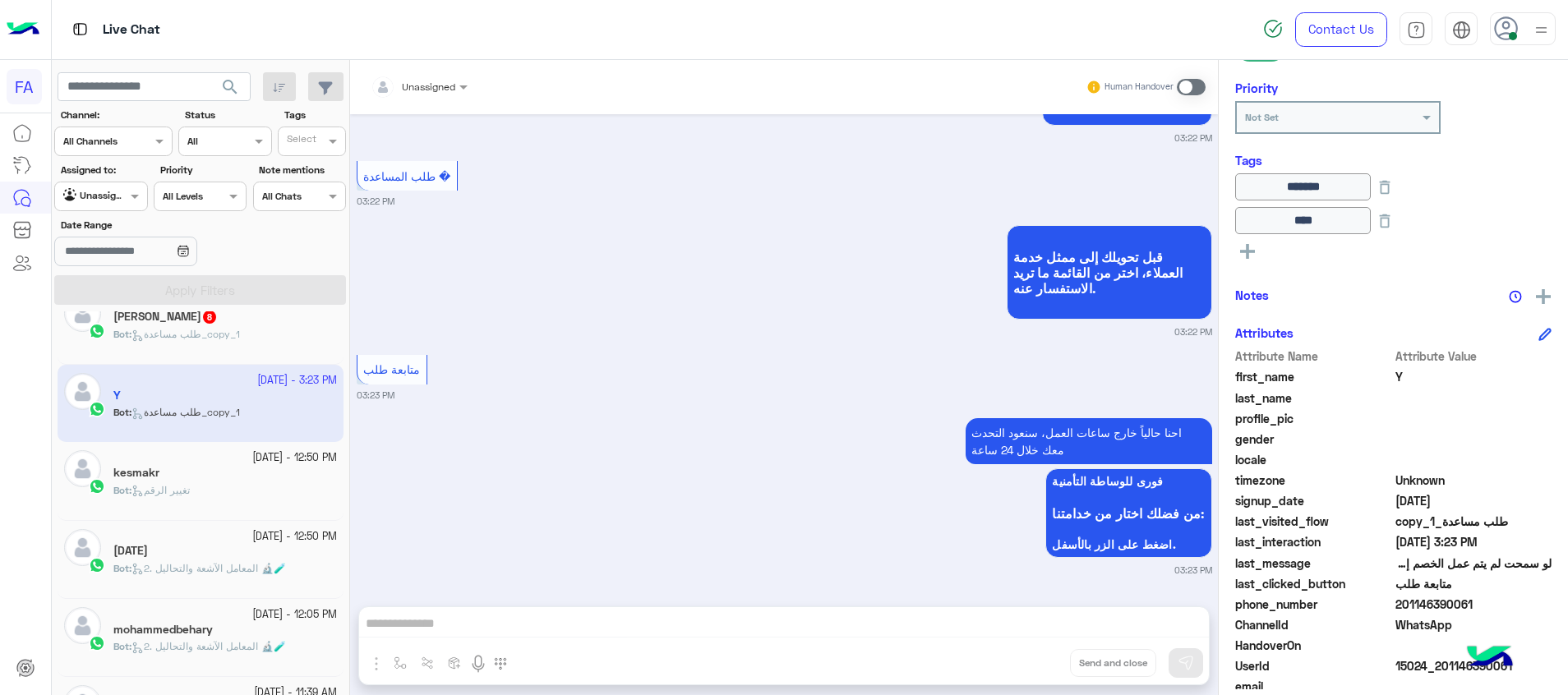
drag, startPoint x: 1482, startPoint y: 608, endPoint x: 1407, endPoint y: 605, distance: 75.1
click at [1407, 605] on span "201146390061" at bounding box center [1474, 605] width 157 height 18
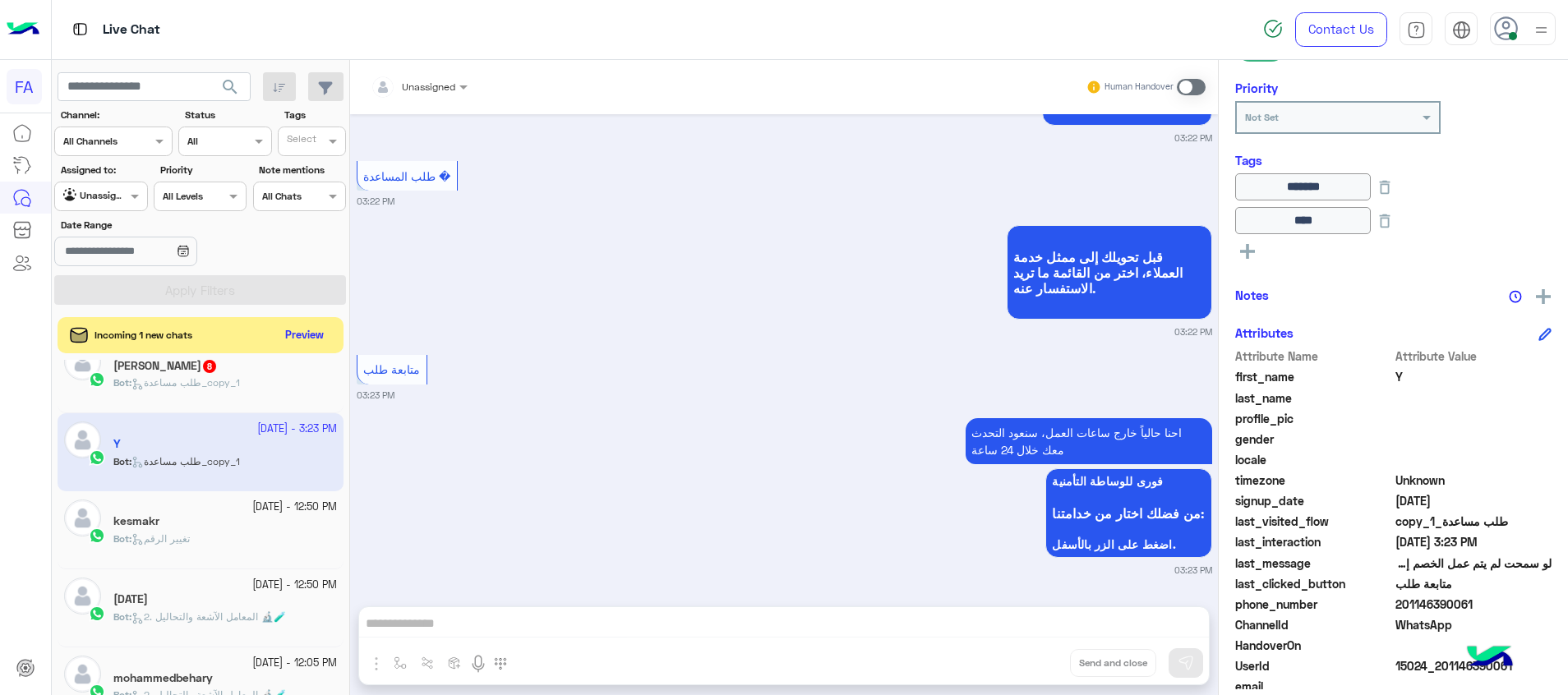
click at [225, 371] on div "ABO KENZY 8" at bounding box center [224, 368] width 223 height 18
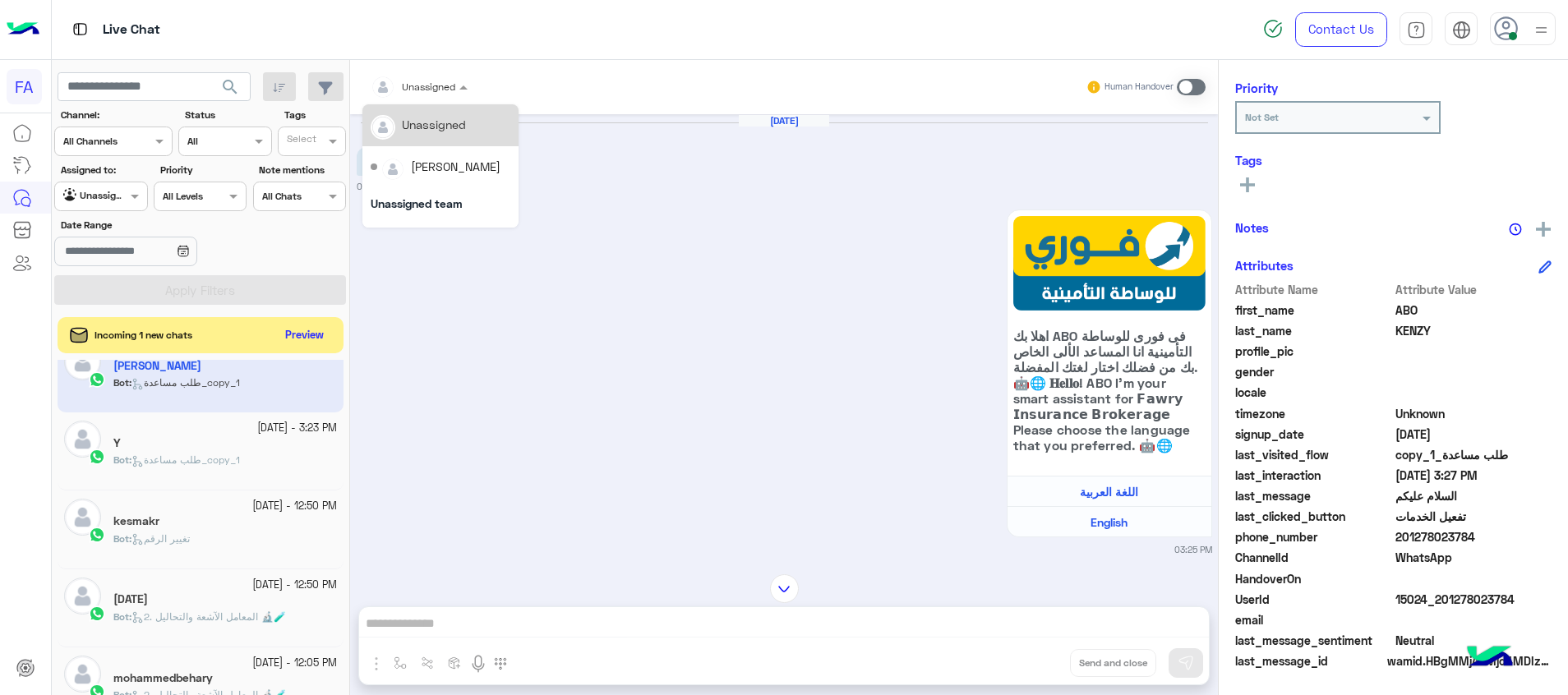
click at [453, 82] on div at bounding box center [418, 85] width 113 height 16
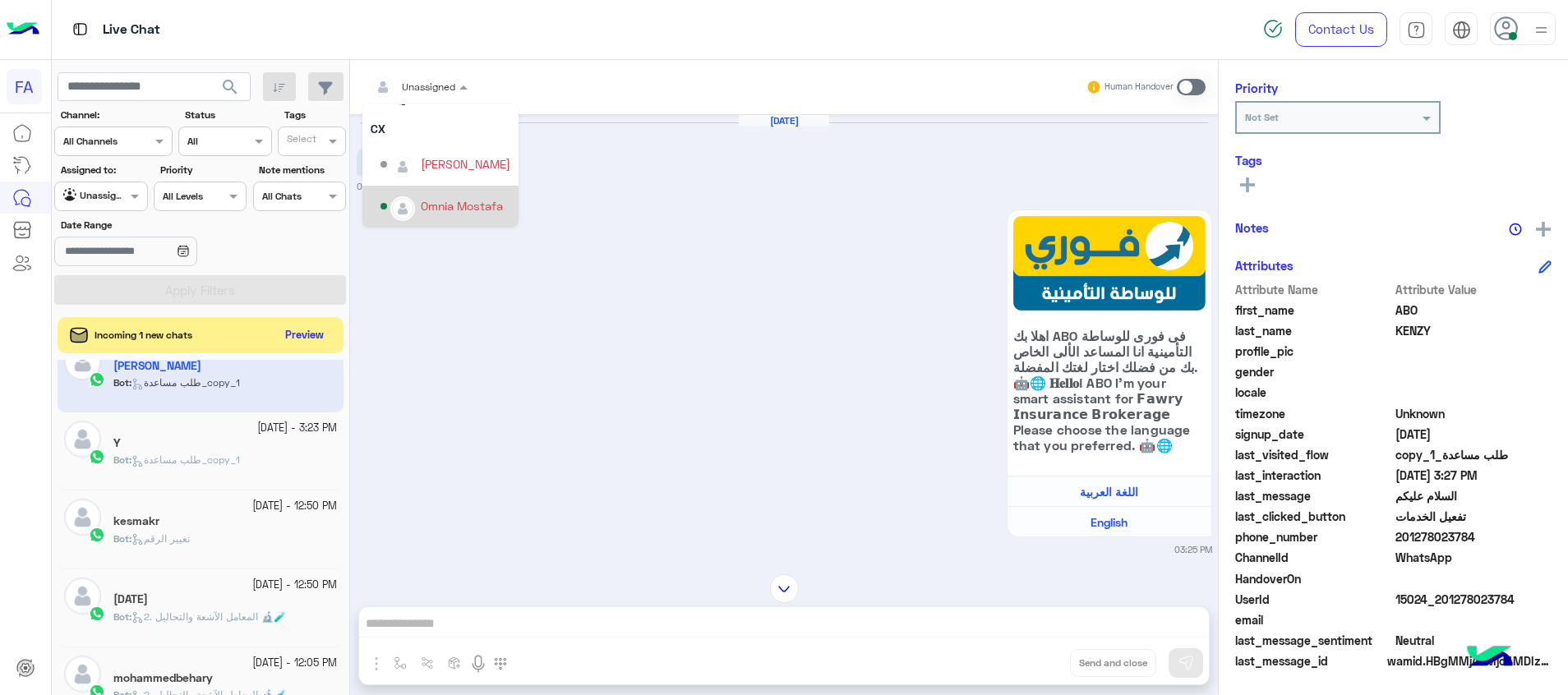
click at [474, 204] on div "Omnia Mostafa" at bounding box center [462, 206] width 82 height 18
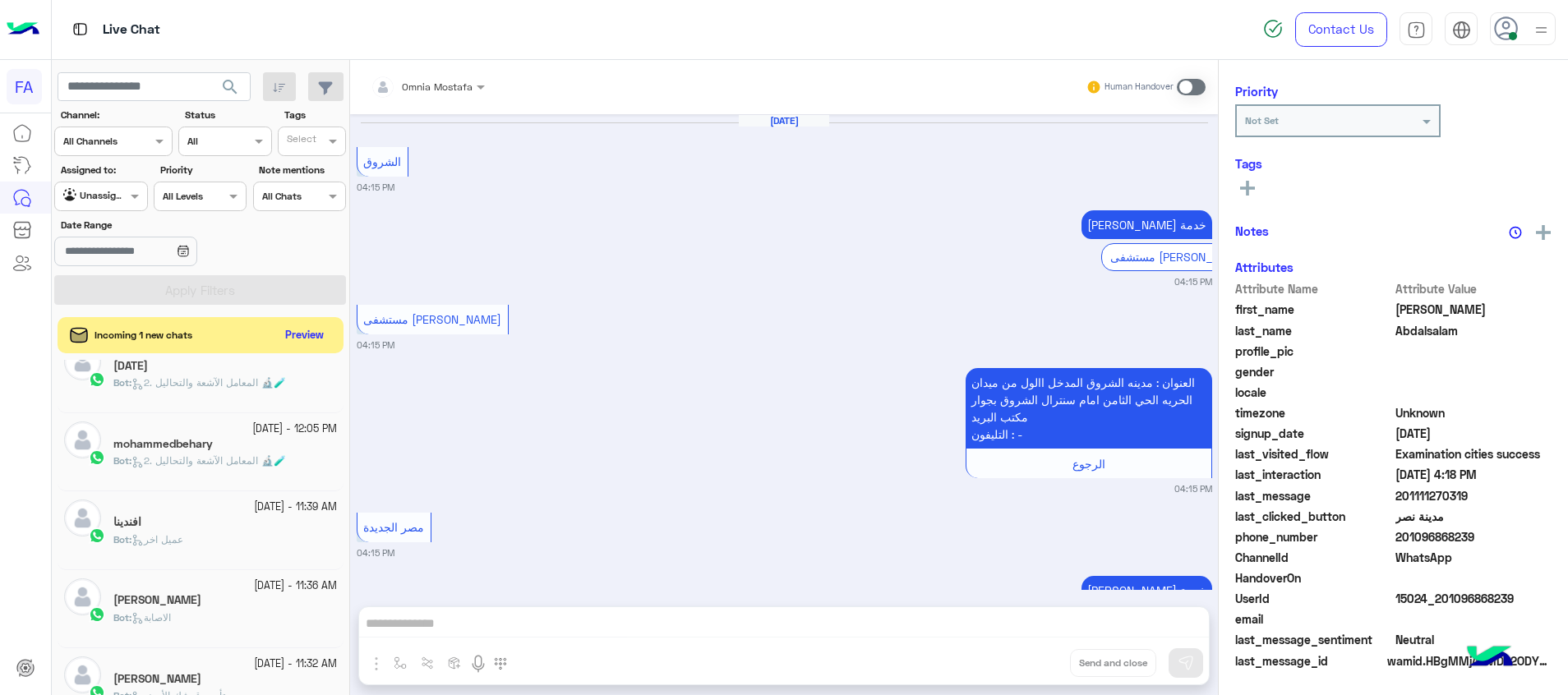
scroll to position [1242, 0]
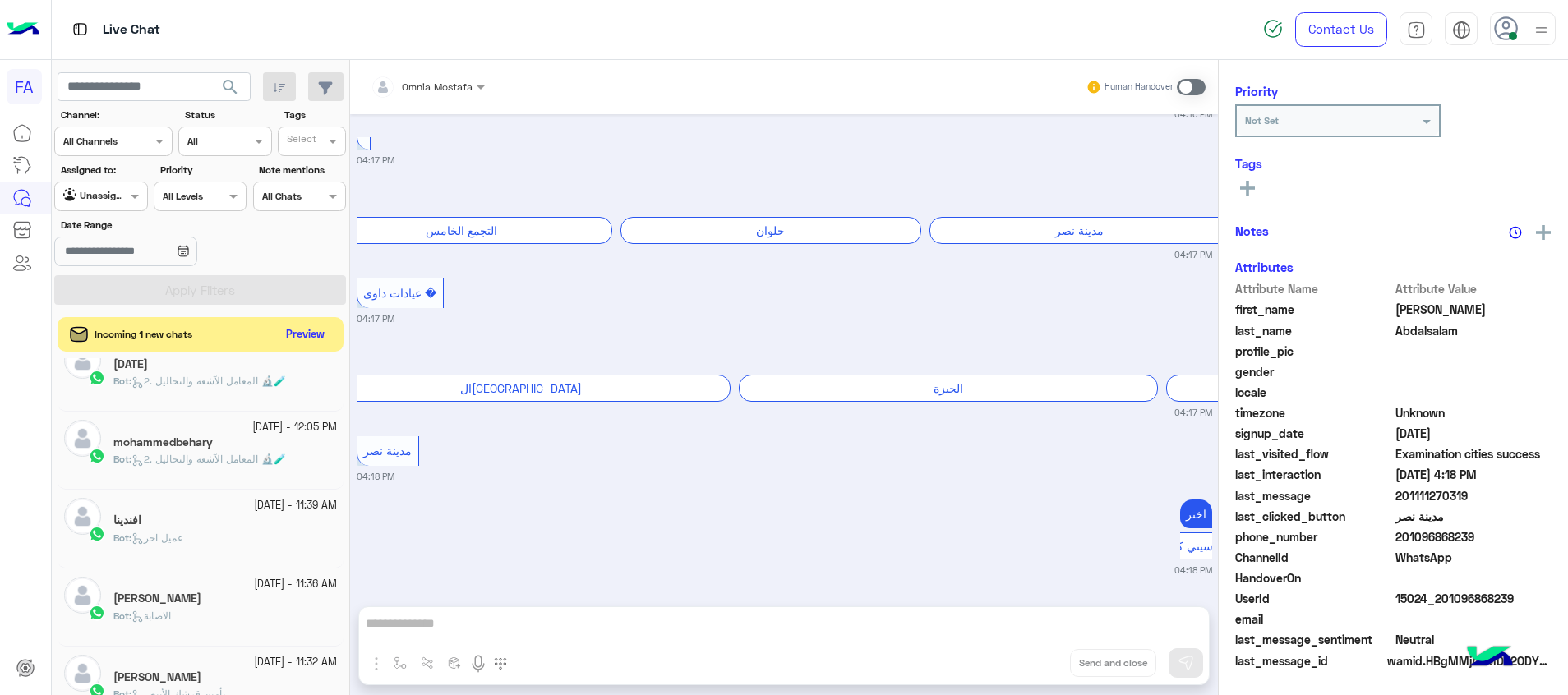
click at [309, 339] on button "Preview" at bounding box center [305, 335] width 51 height 22
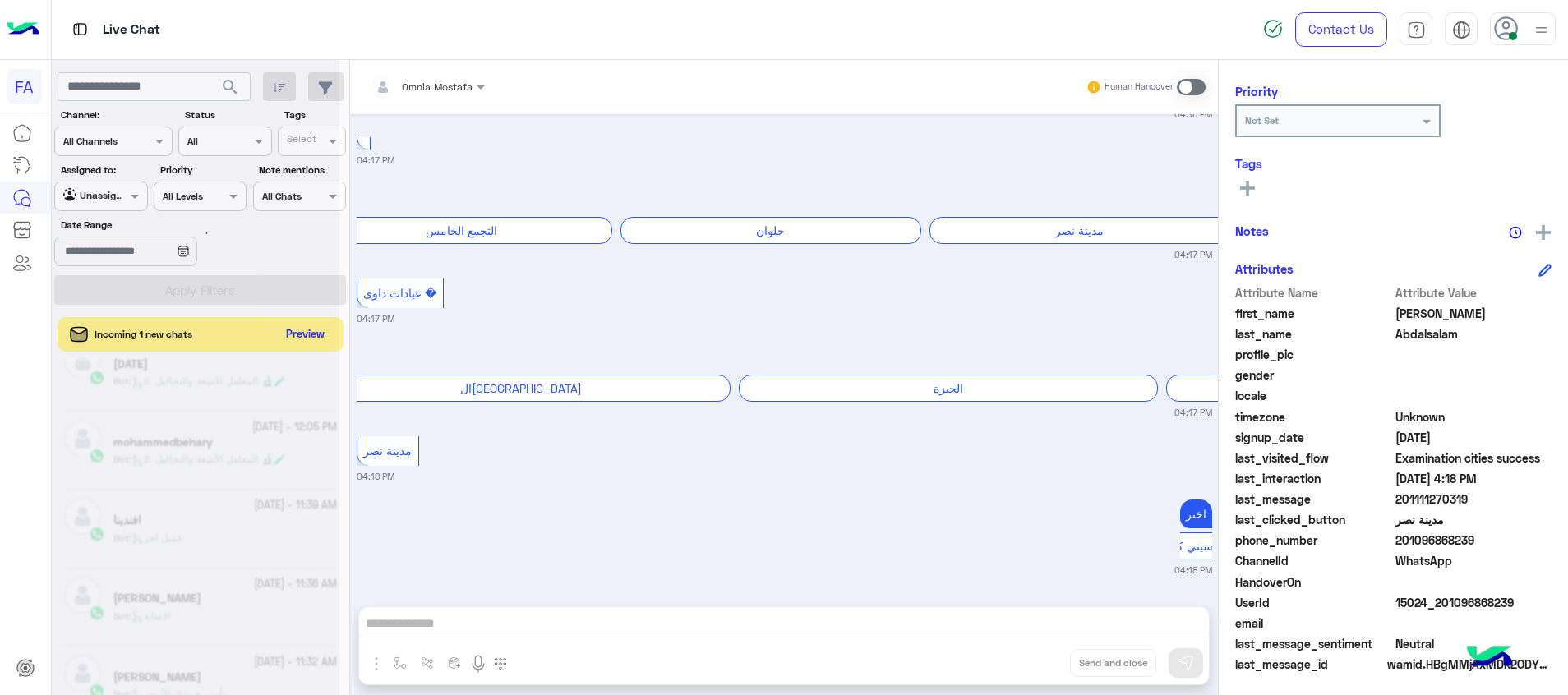
scroll to position [208, 0]
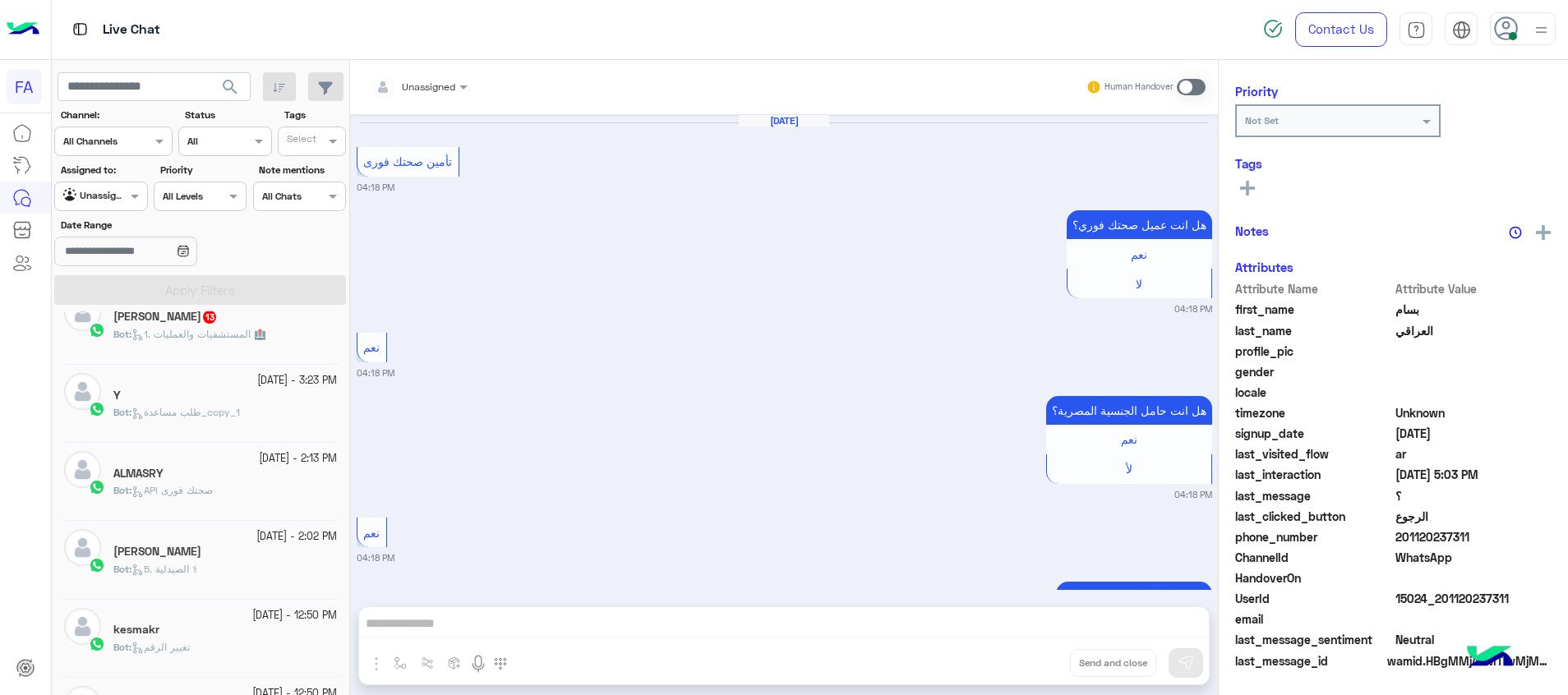
scroll to position [1381, 0]
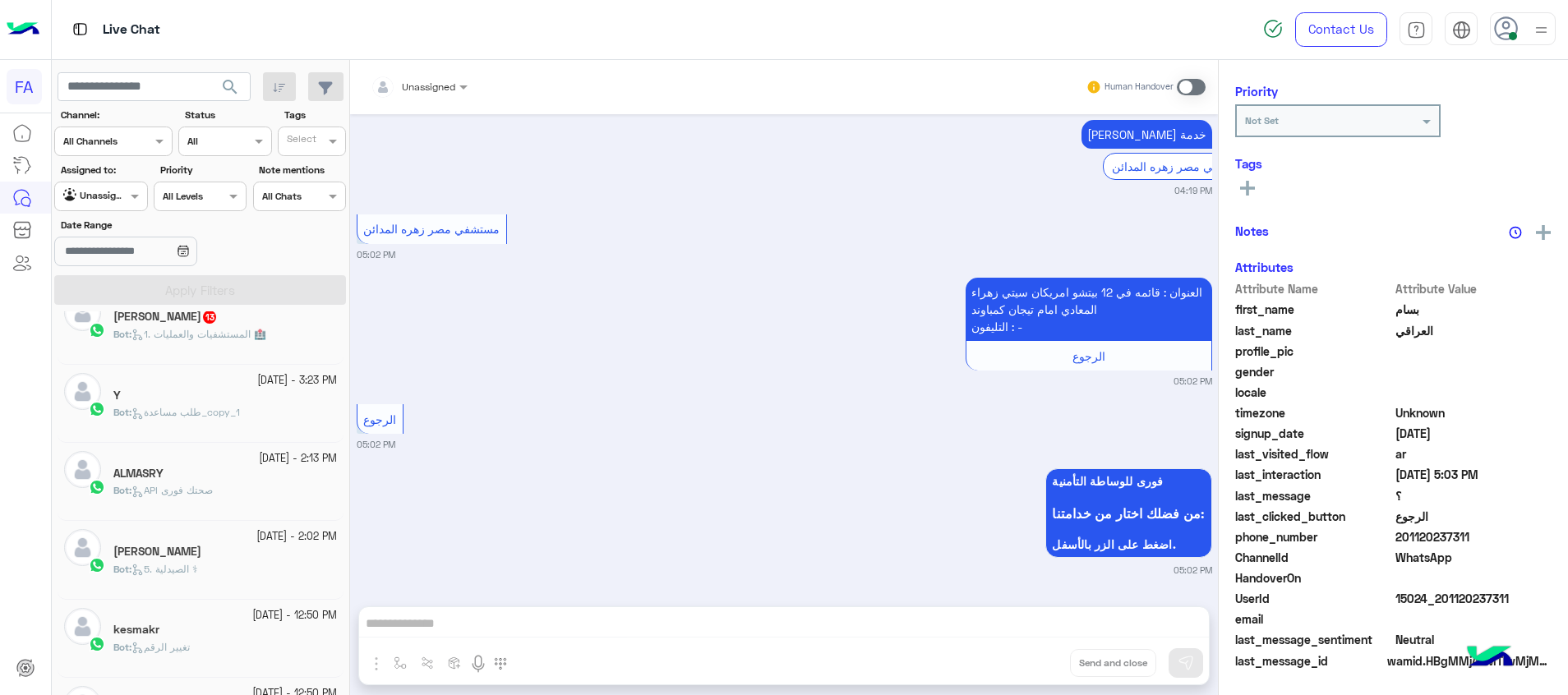
click at [238, 410] on span "طلب مساعدة_copy_1" at bounding box center [185, 412] width 109 height 12
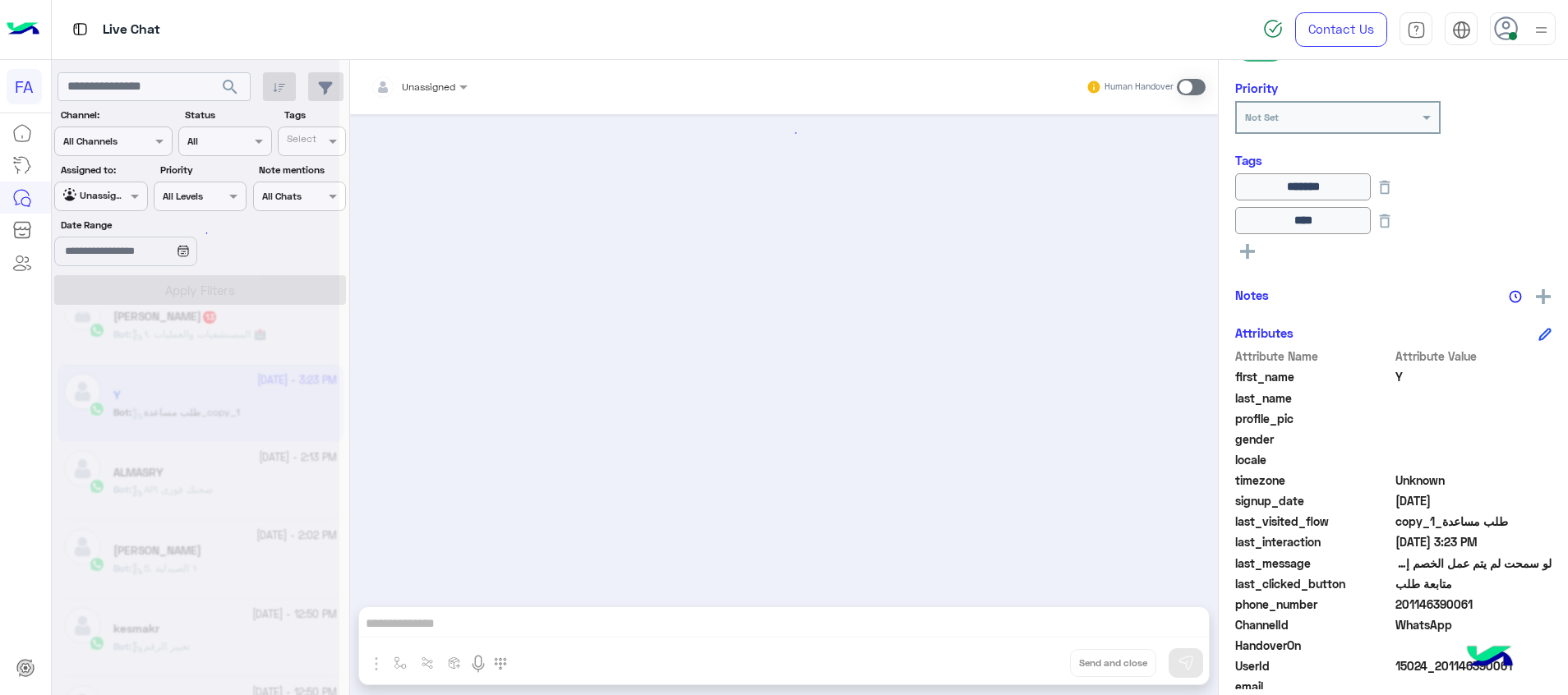
scroll to position [1500, 0]
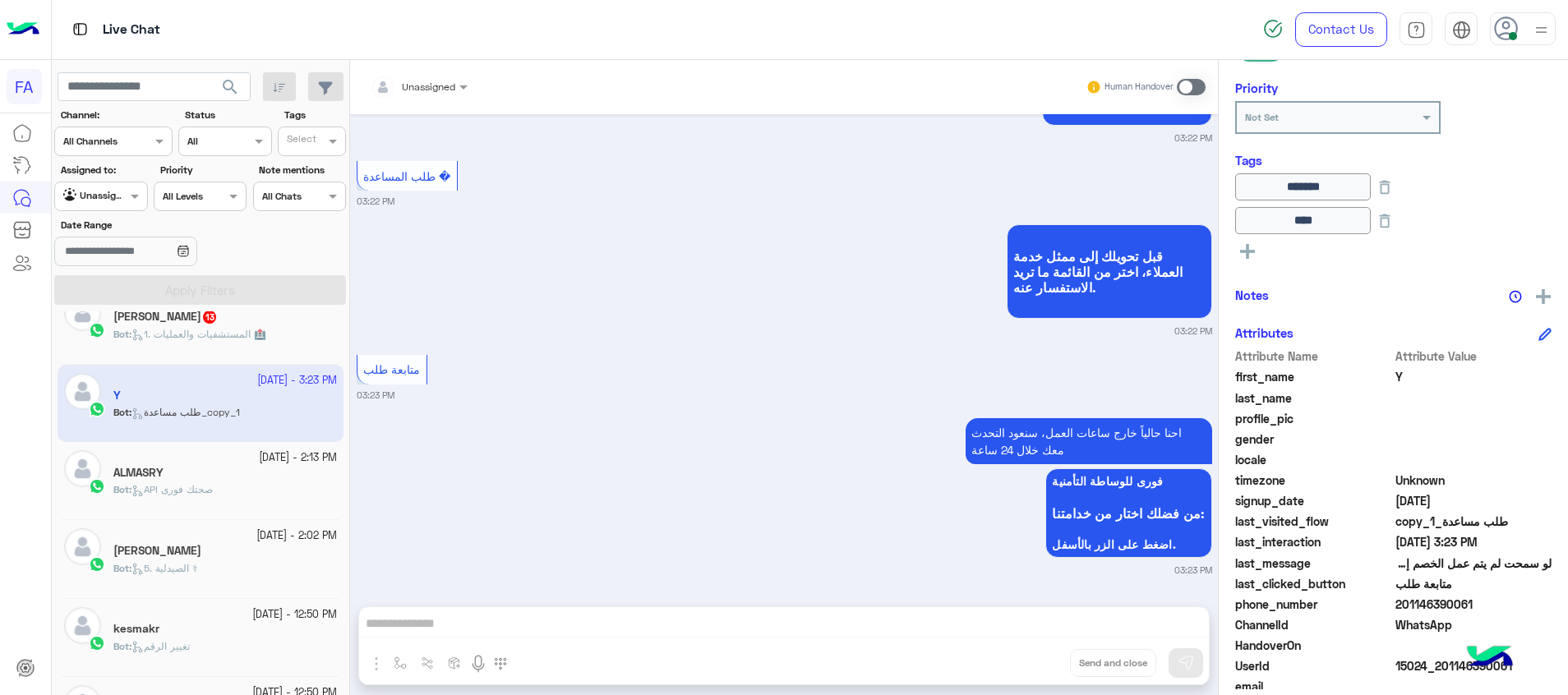
click at [287, 324] on div "عمرو ابو ليان 13" at bounding box center [224, 319] width 223 height 18
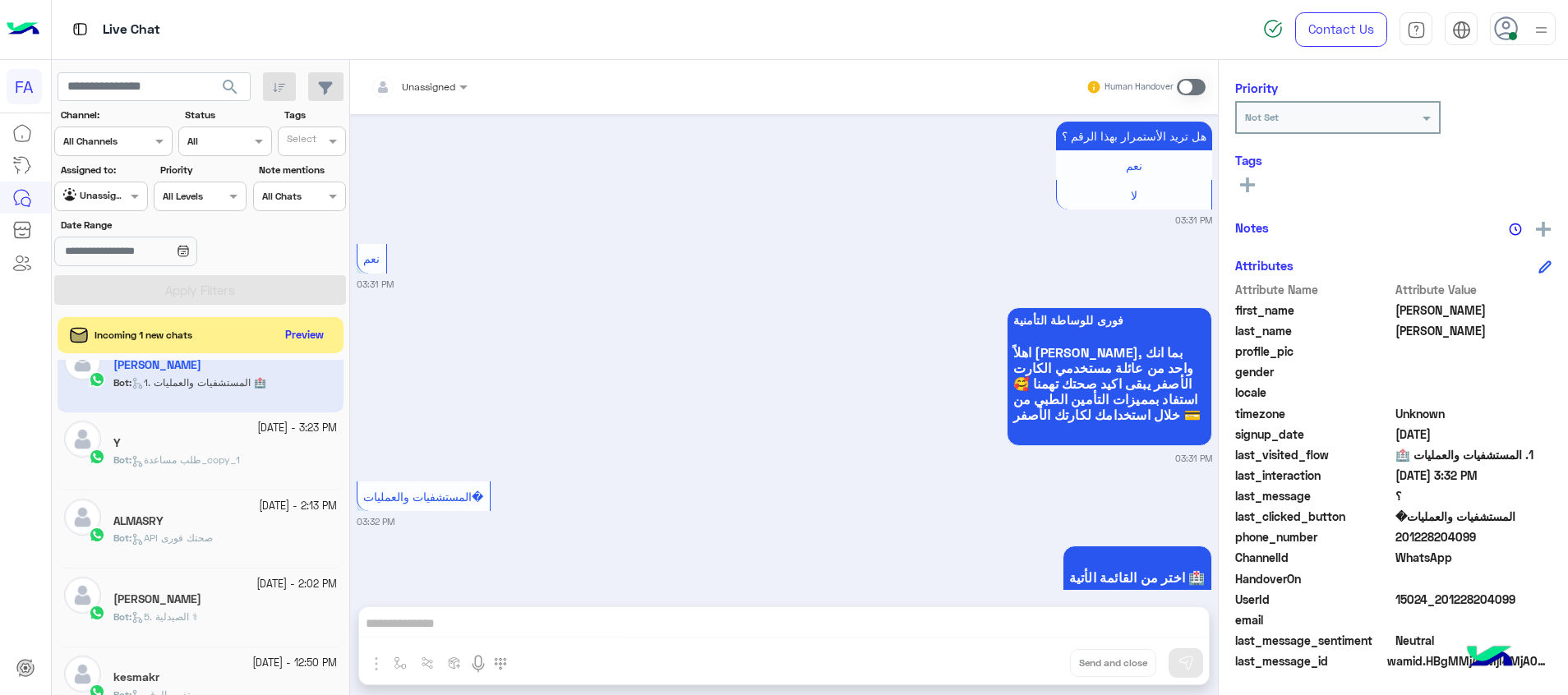
scroll to position [378, 0]
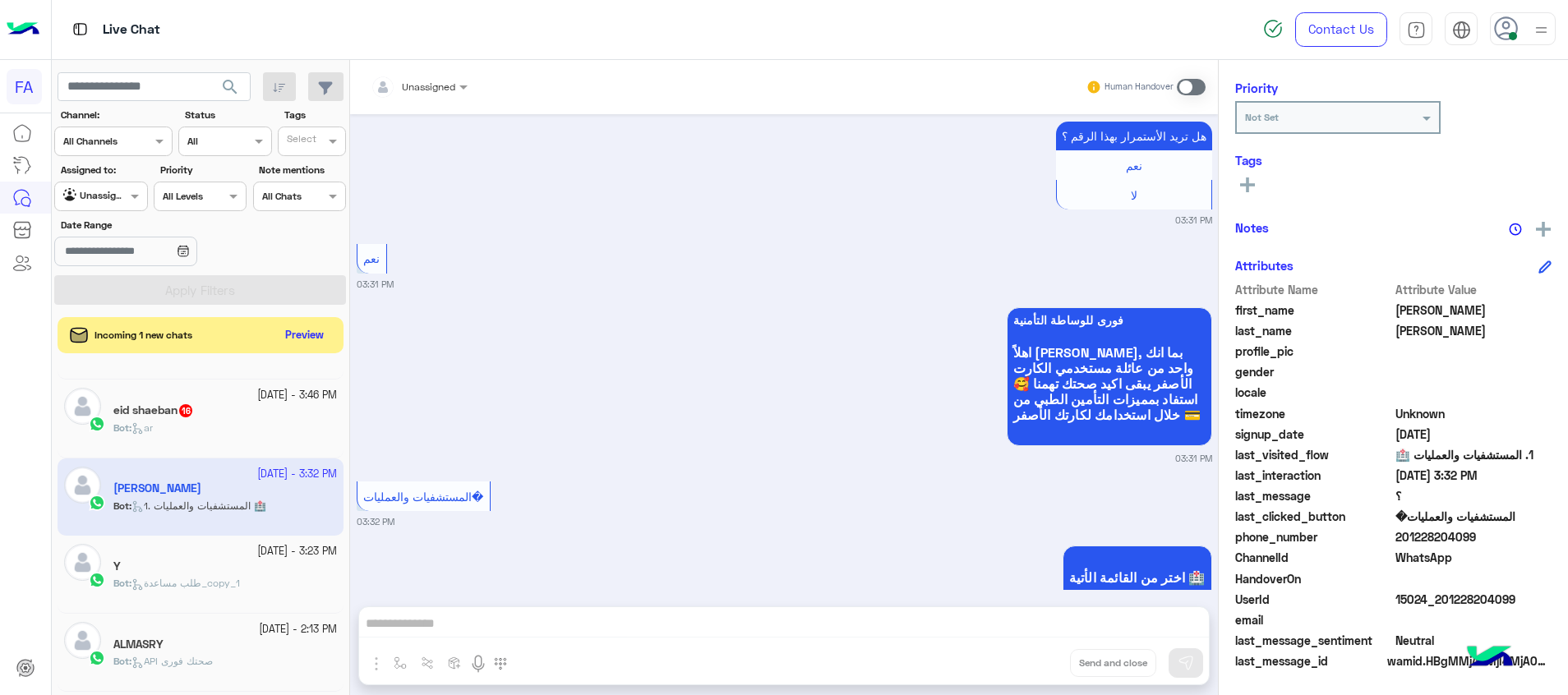
click at [201, 432] on div "Bot : ar" at bounding box center [224, 435] width 223 height 29
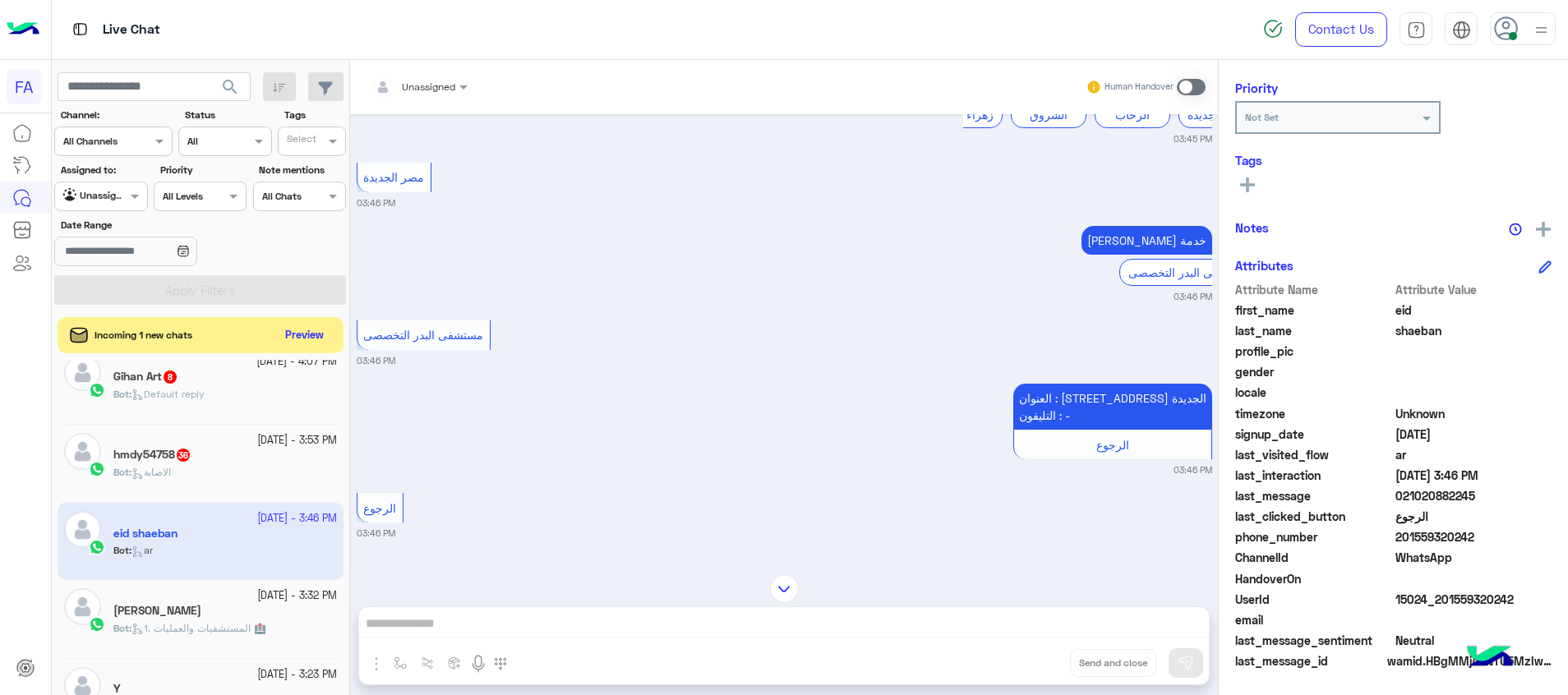
click at [227, 463] on div "hmdy54758 36" at bounding box center [224, 457] width 223 height 18
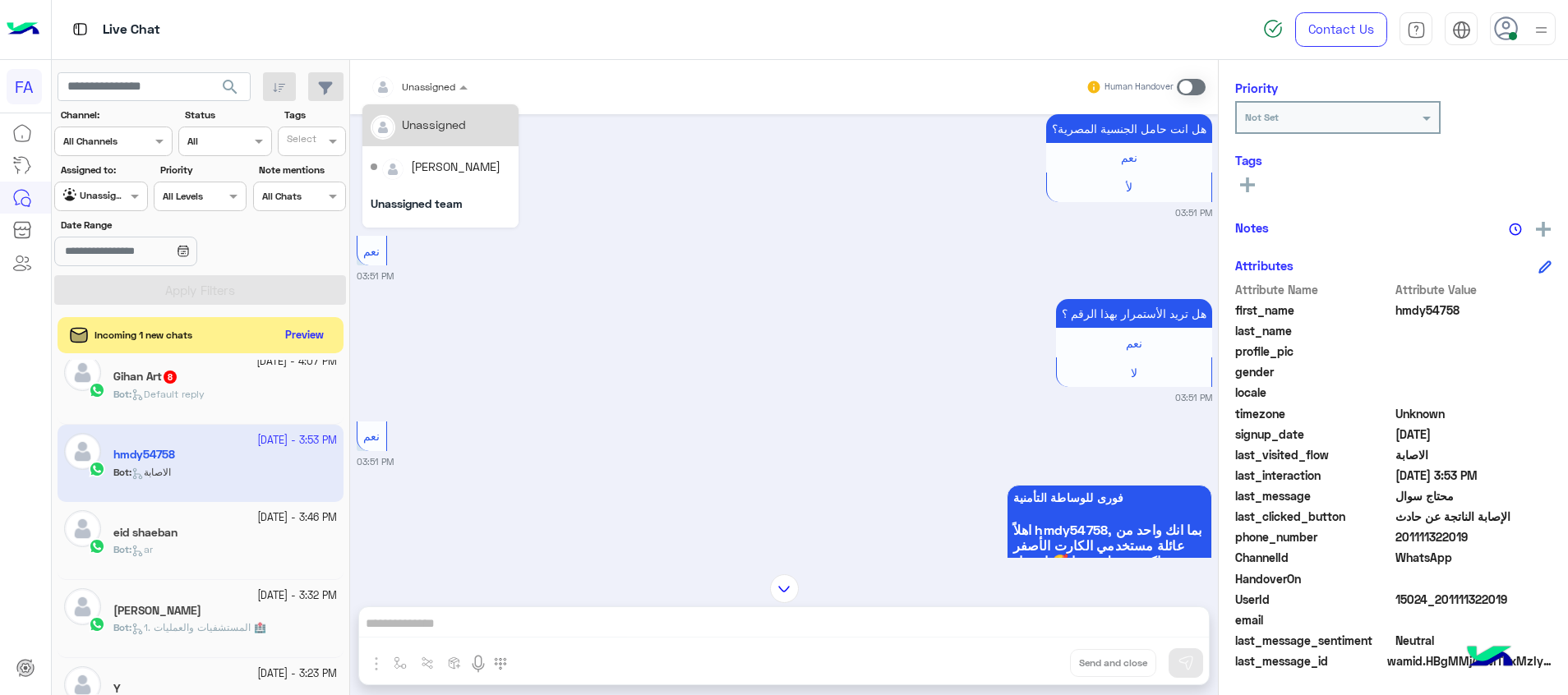
click at [441, 89] on div at bounding box center [418, 85] width 113 height 16
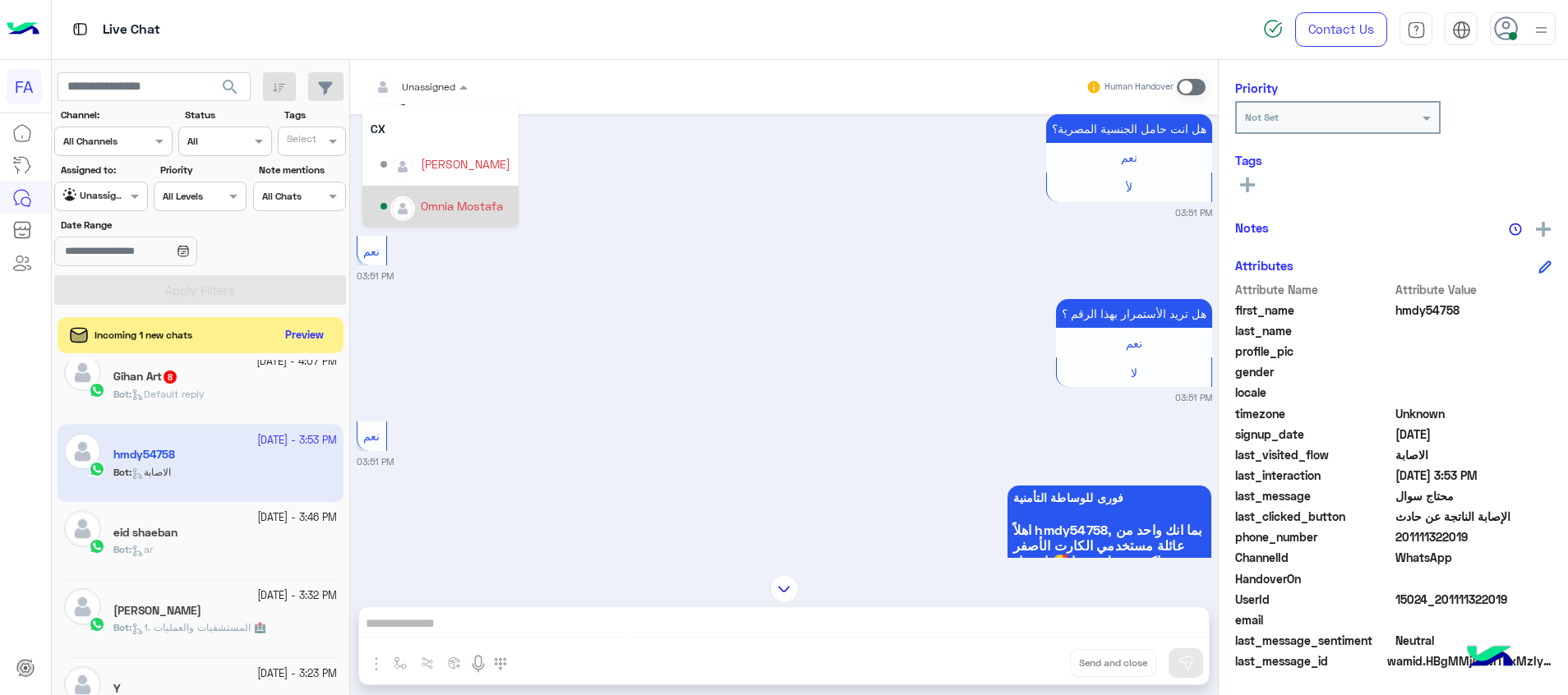
click at [456, 194] on div "Omnia Mostafa" at bounding box center [445, 207] width 130 height 29
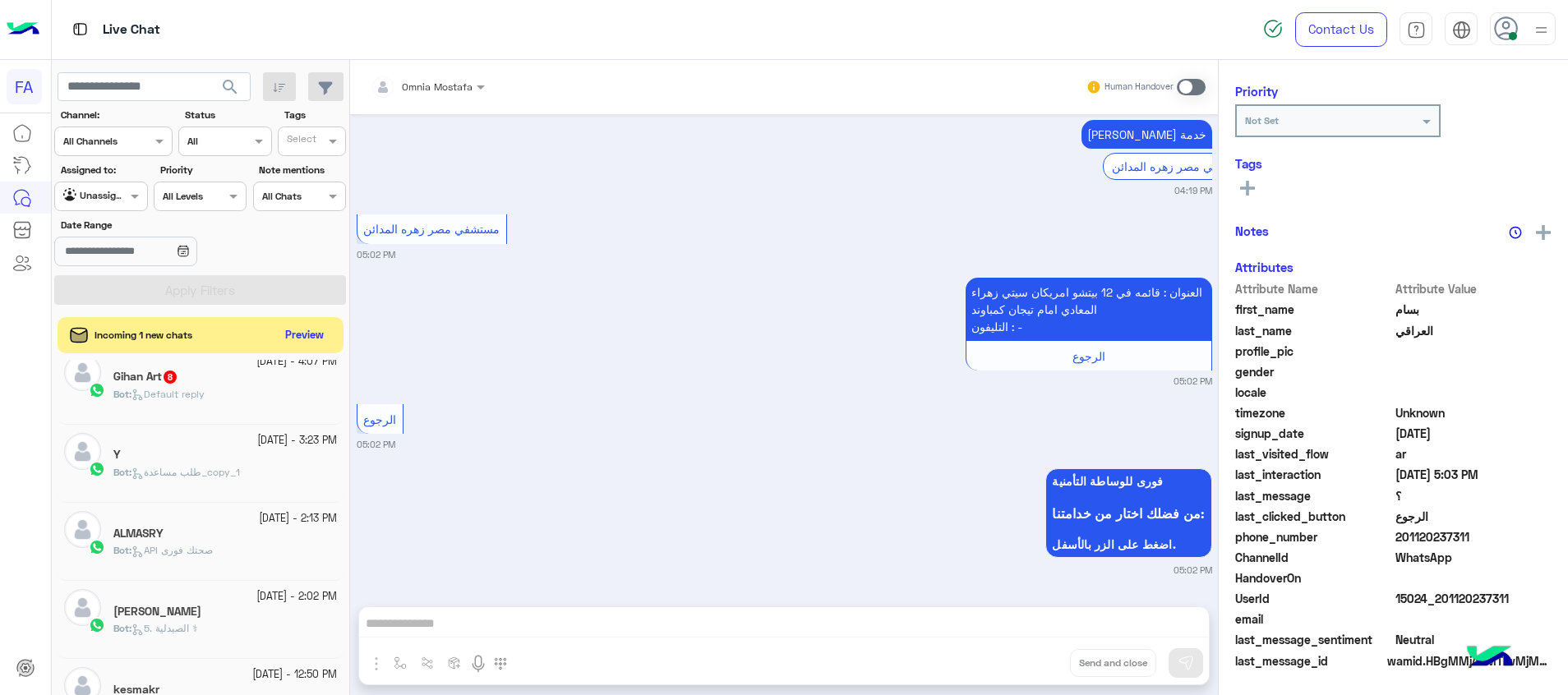
click at [195, 394] on span "Default reply" at bounding box center [168, 394] width 73 height 12
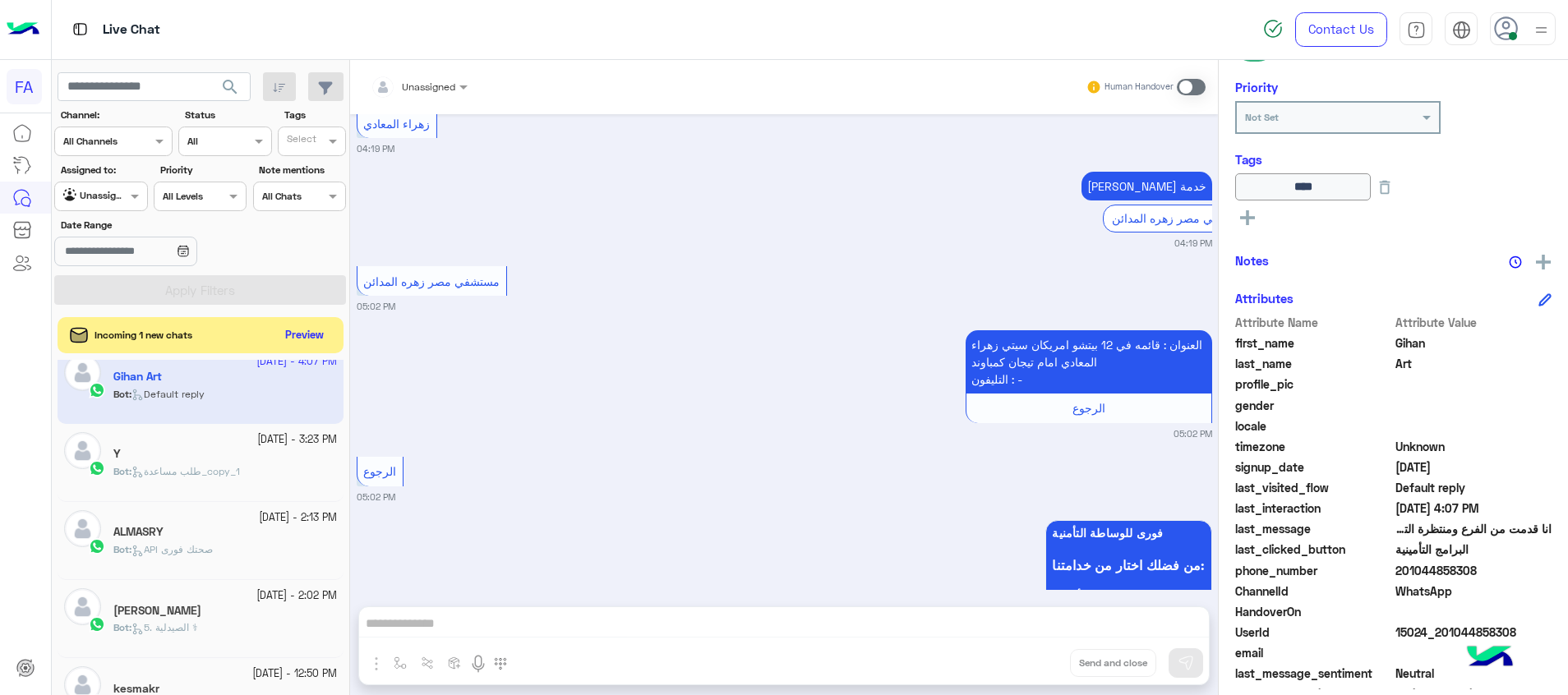
click at [631, 516] on div "فورى للوساطة التأمنية من فضلك اختار من خدامتنا: اضغط على الزر بالأسفل. 05:02 PM" at bounding box center [784, 572] width 856 height 113
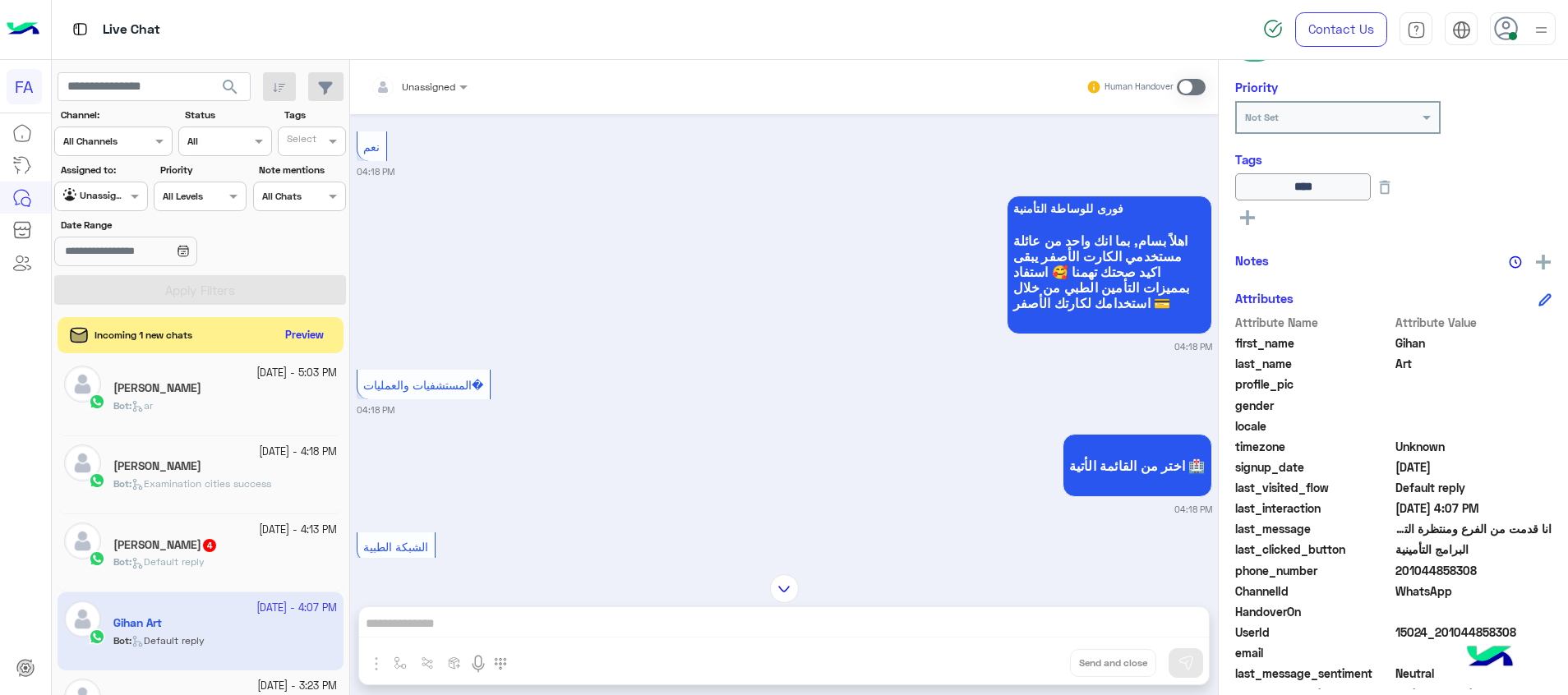
click at [284, 539] on div "Hala Abd Elslam 4" at bounding box center [224, 548] width 223 height 18
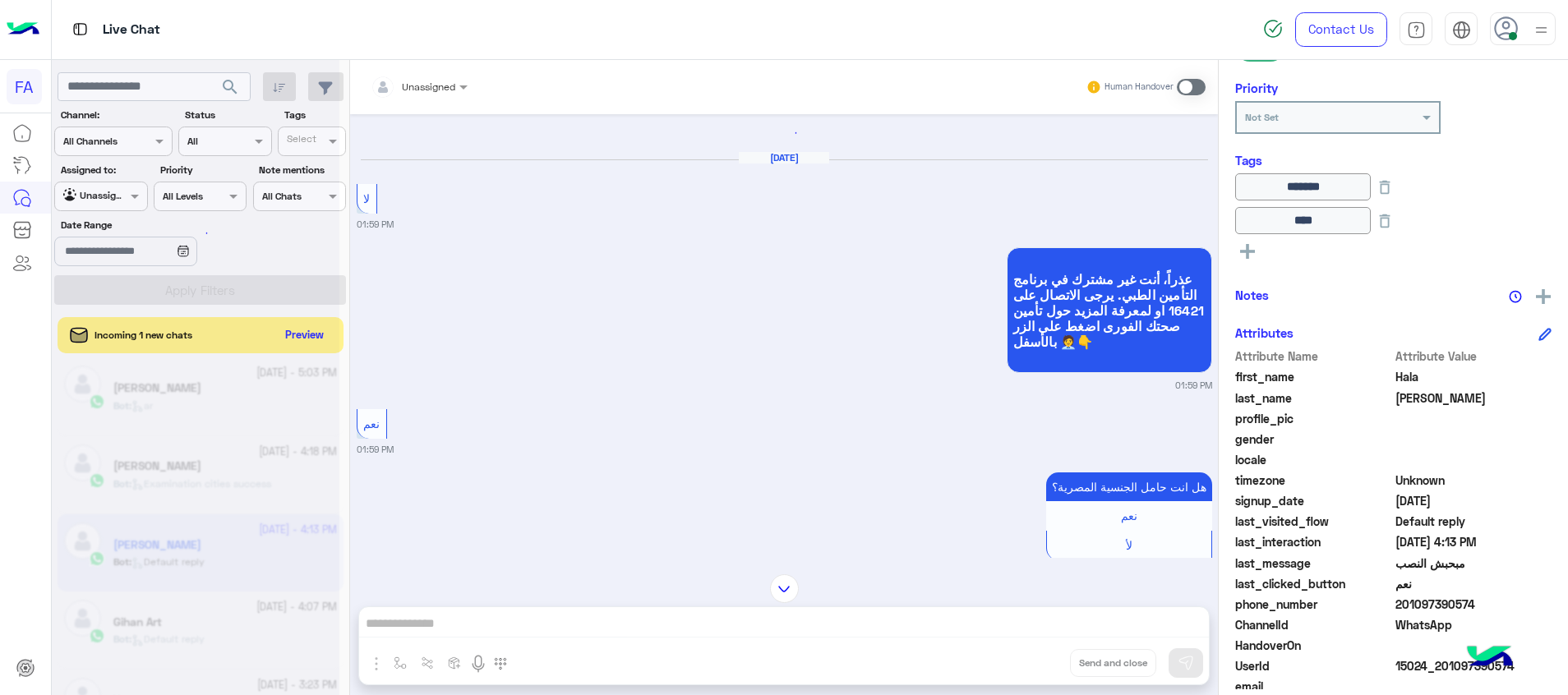
scroll to position [1598, 0]
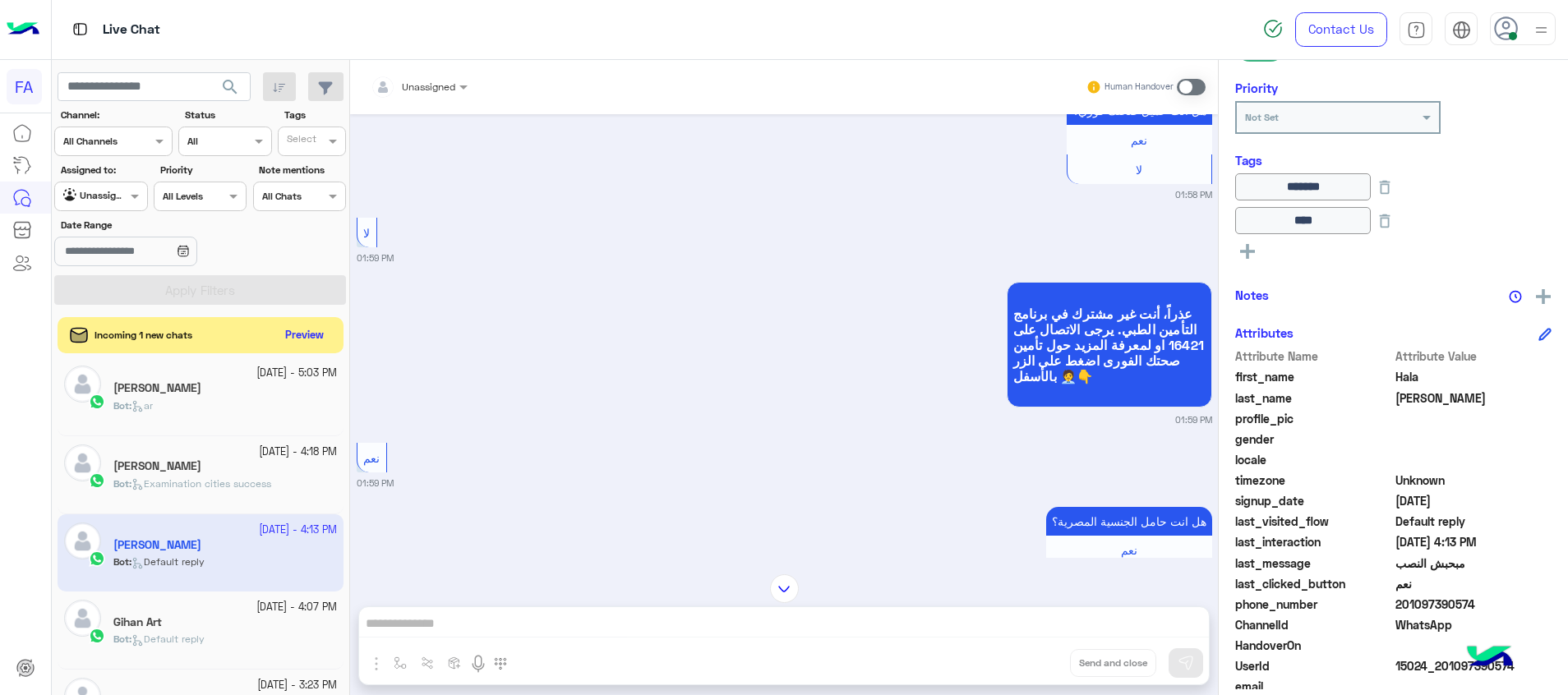
click at [240, 480] on span "Examination cities success" at bounding box center [201, 484] width 139 height 12
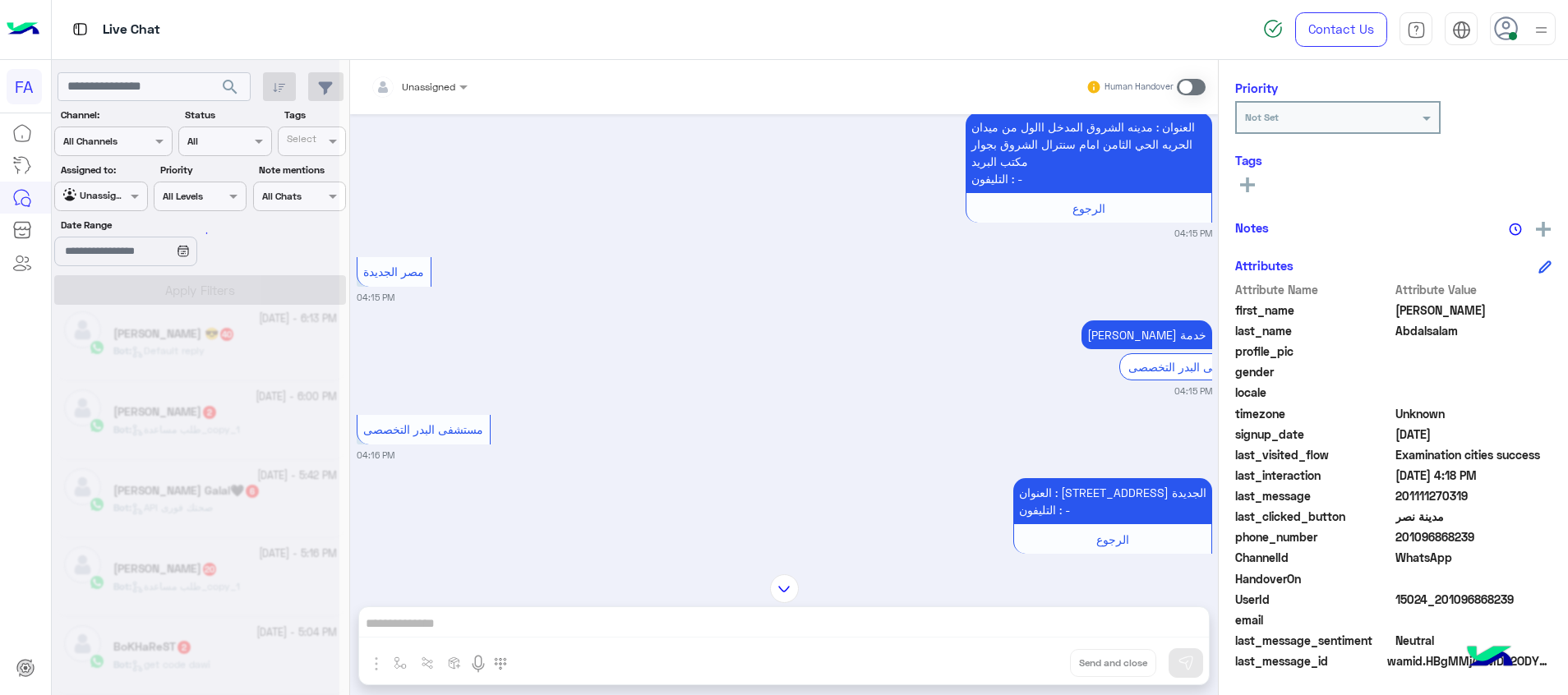
scroll to position [8, 0]
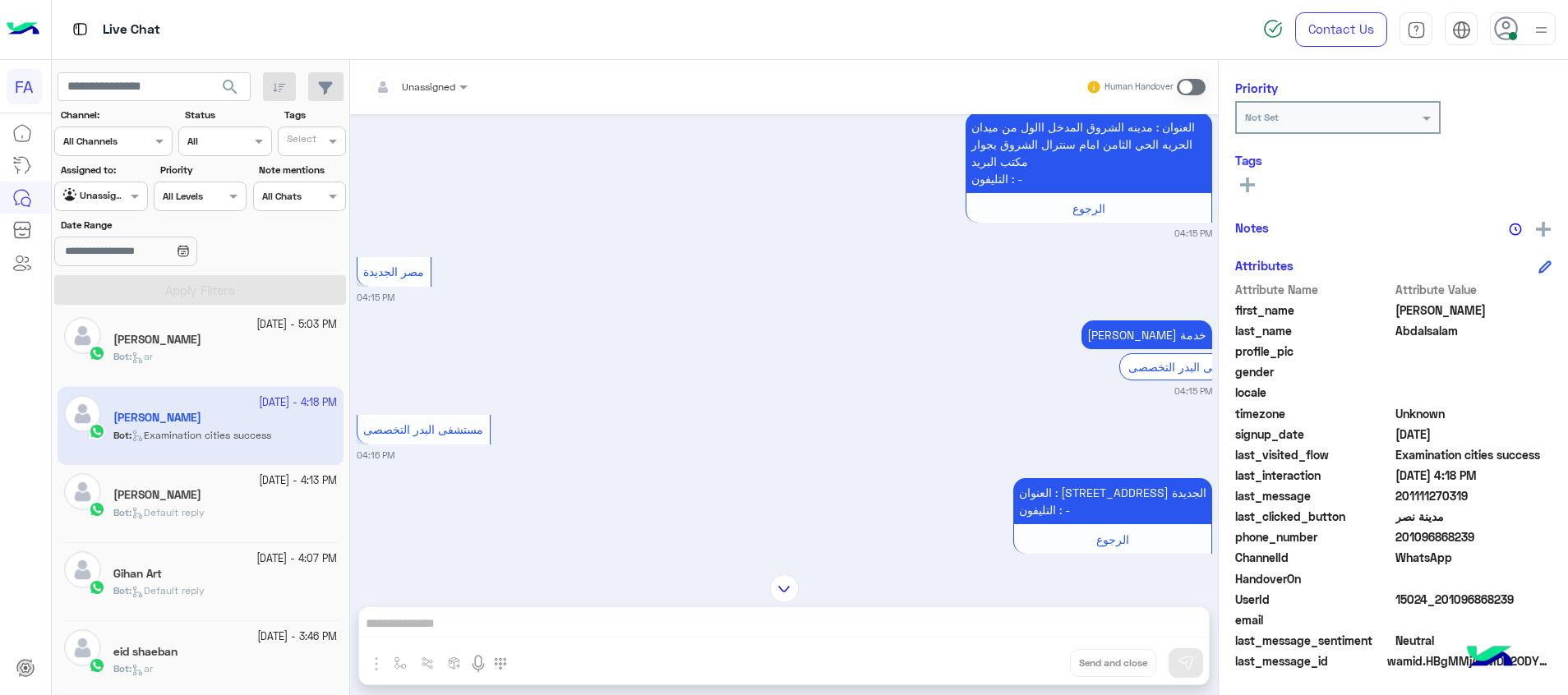
click at [219, 336] on div "بسام العراقي" at bounding box center [224, 342] width 223 height 18
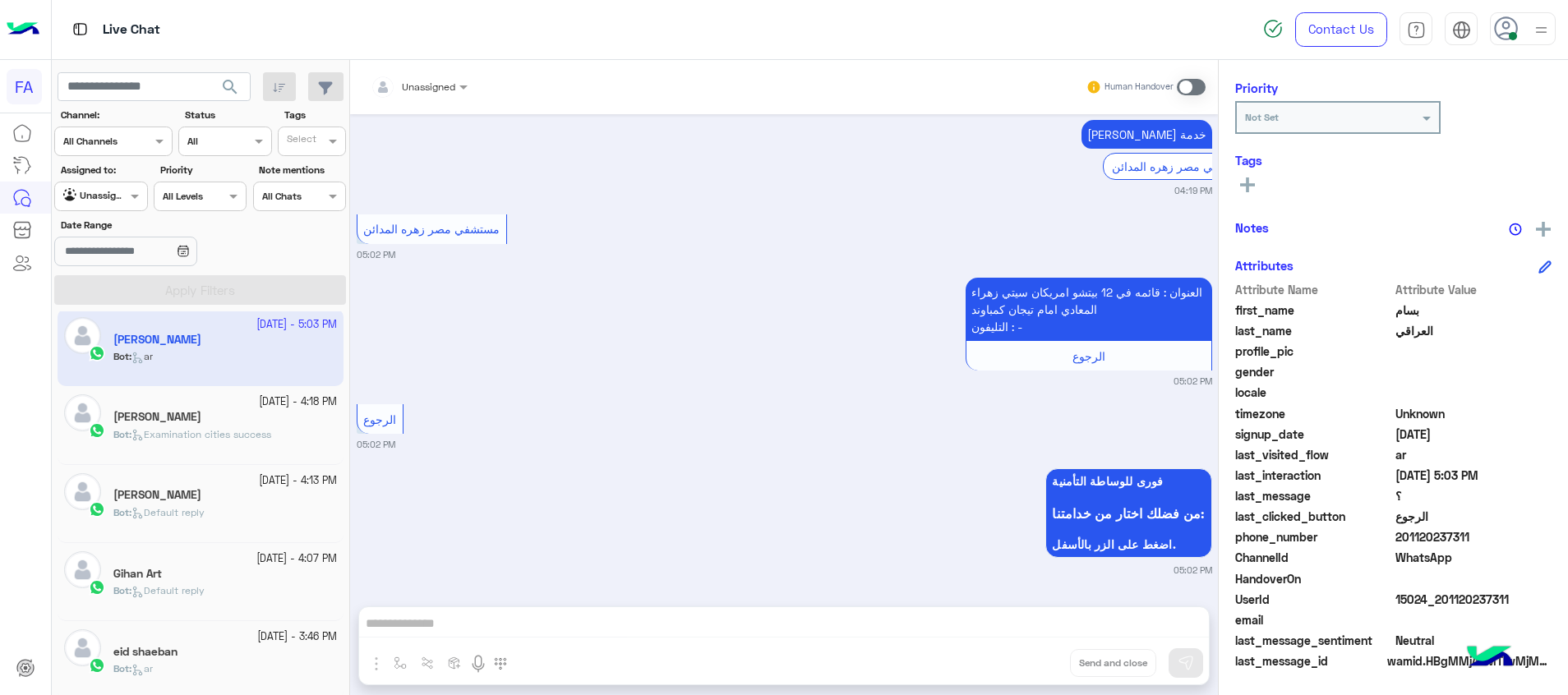
scroll to position [1257, 0]
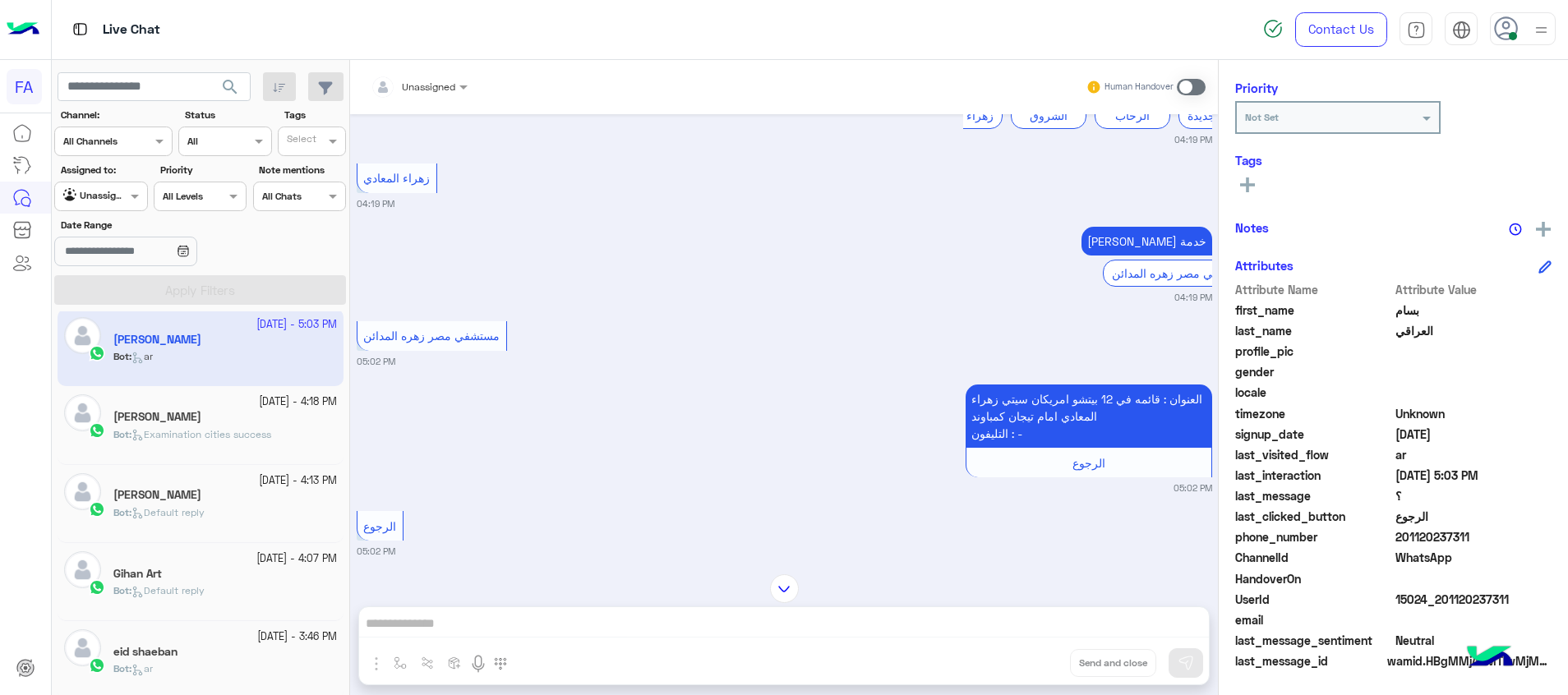
click at [244, 445] on div "Bot : Examination cities success" at bounding box center [224, 442] width 223 height 29
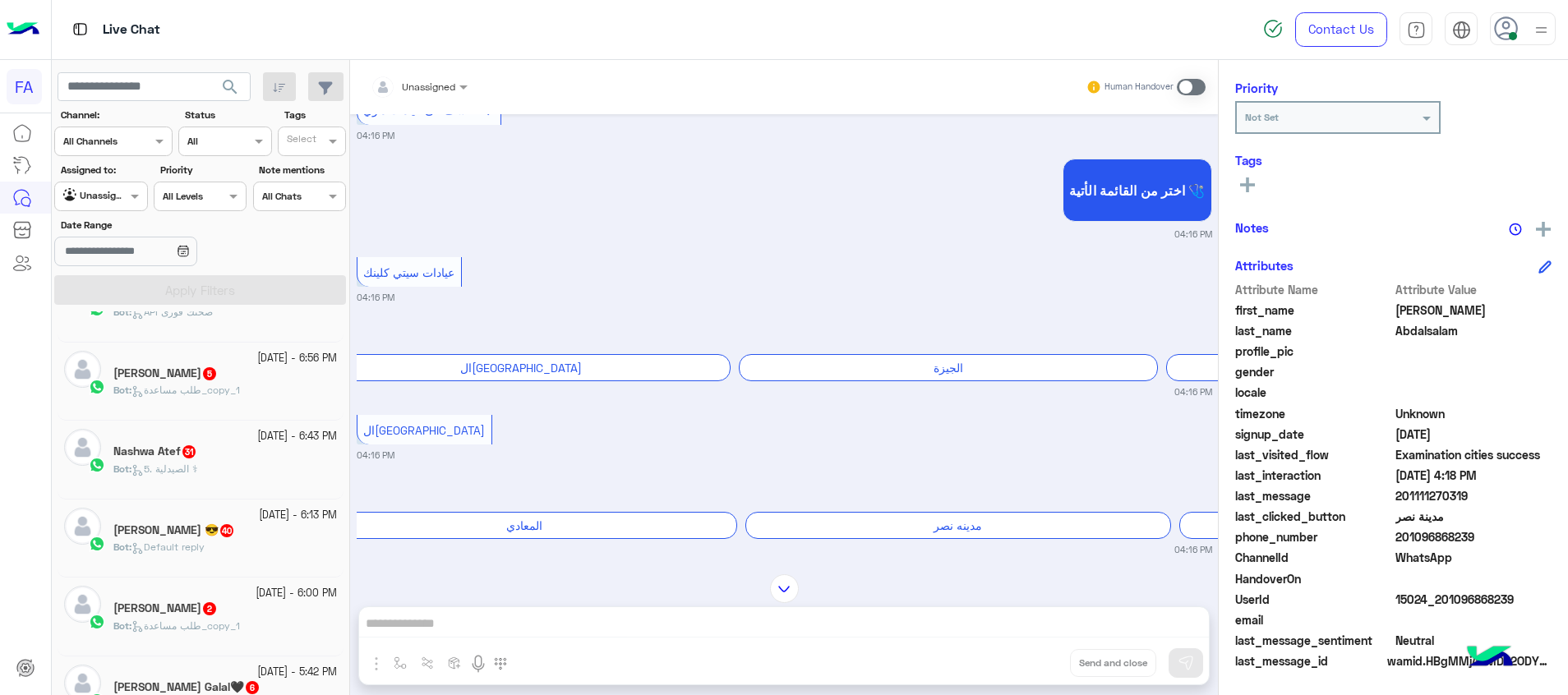
scroll to position [1118, 0]
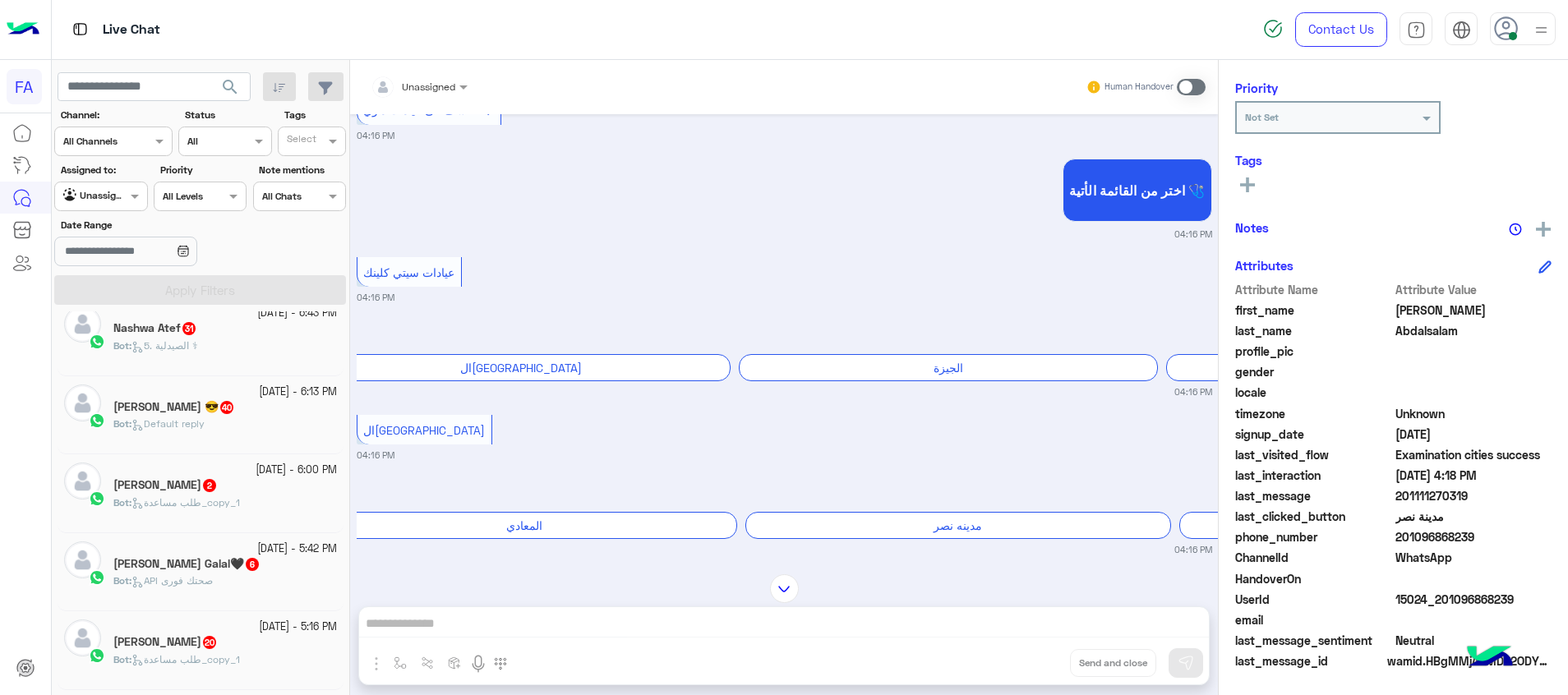
click at [289, 665] on div "Bot : طلب مساعدة_copy_1" at bounding box center [224, 667] width 223 height 29
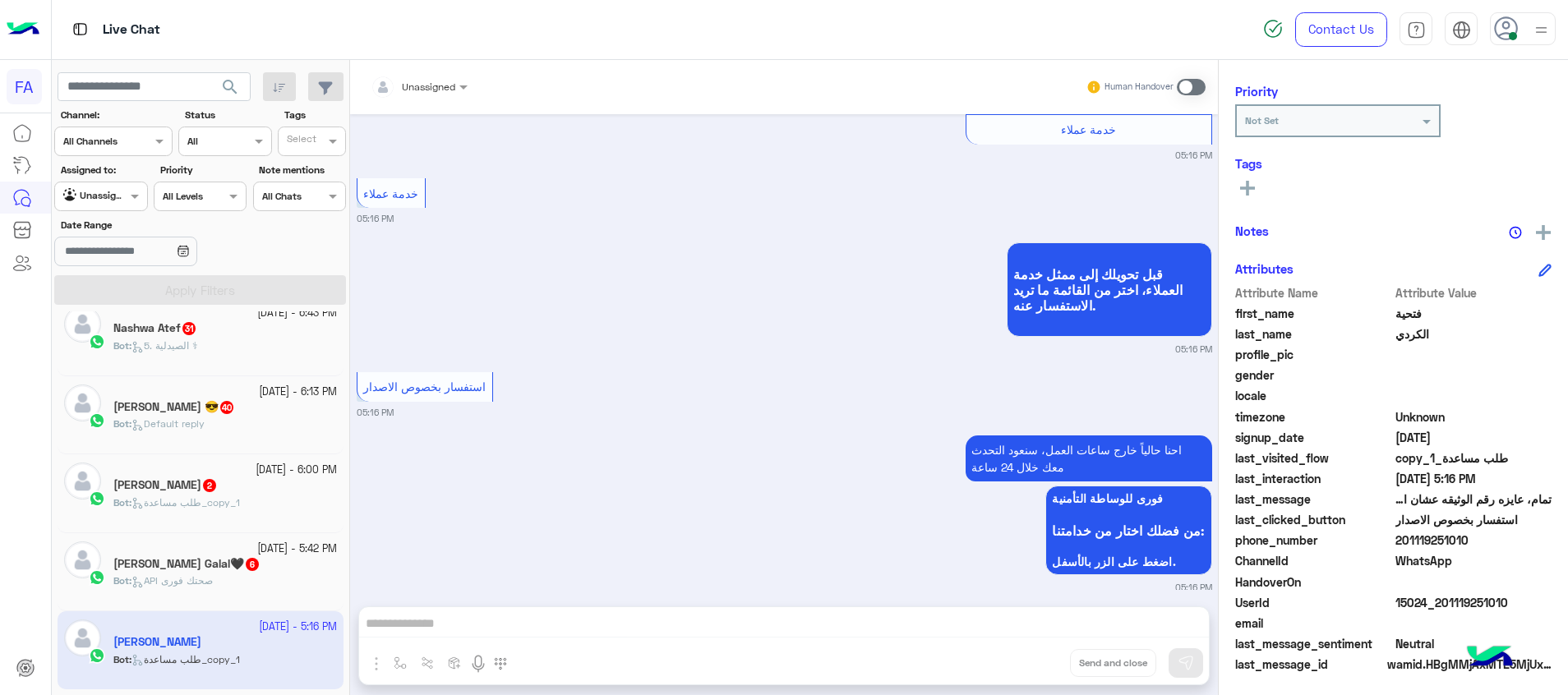
scroll to position [1167, 0]
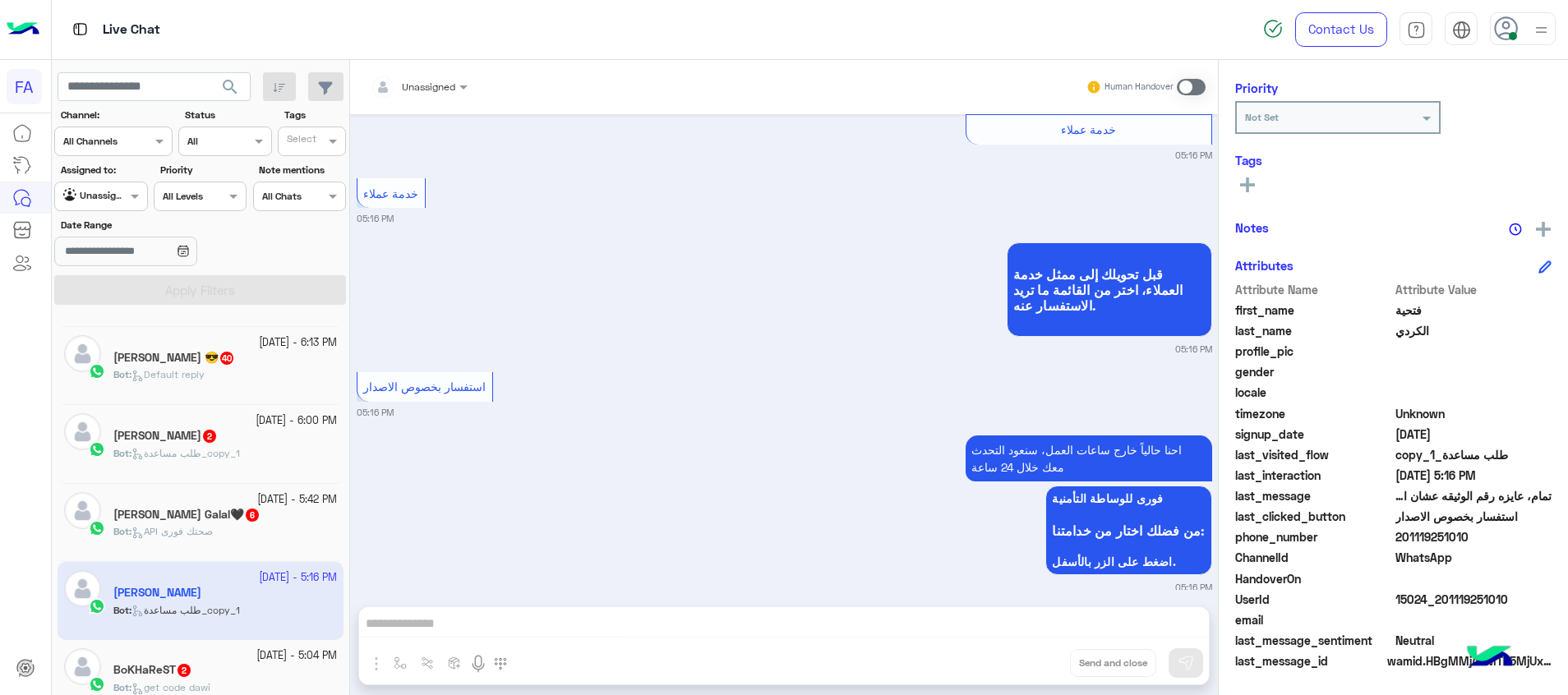
click at [277, 665] on div "BoKHaReST 2" at bounding box center [224, 672] width 223 height 18
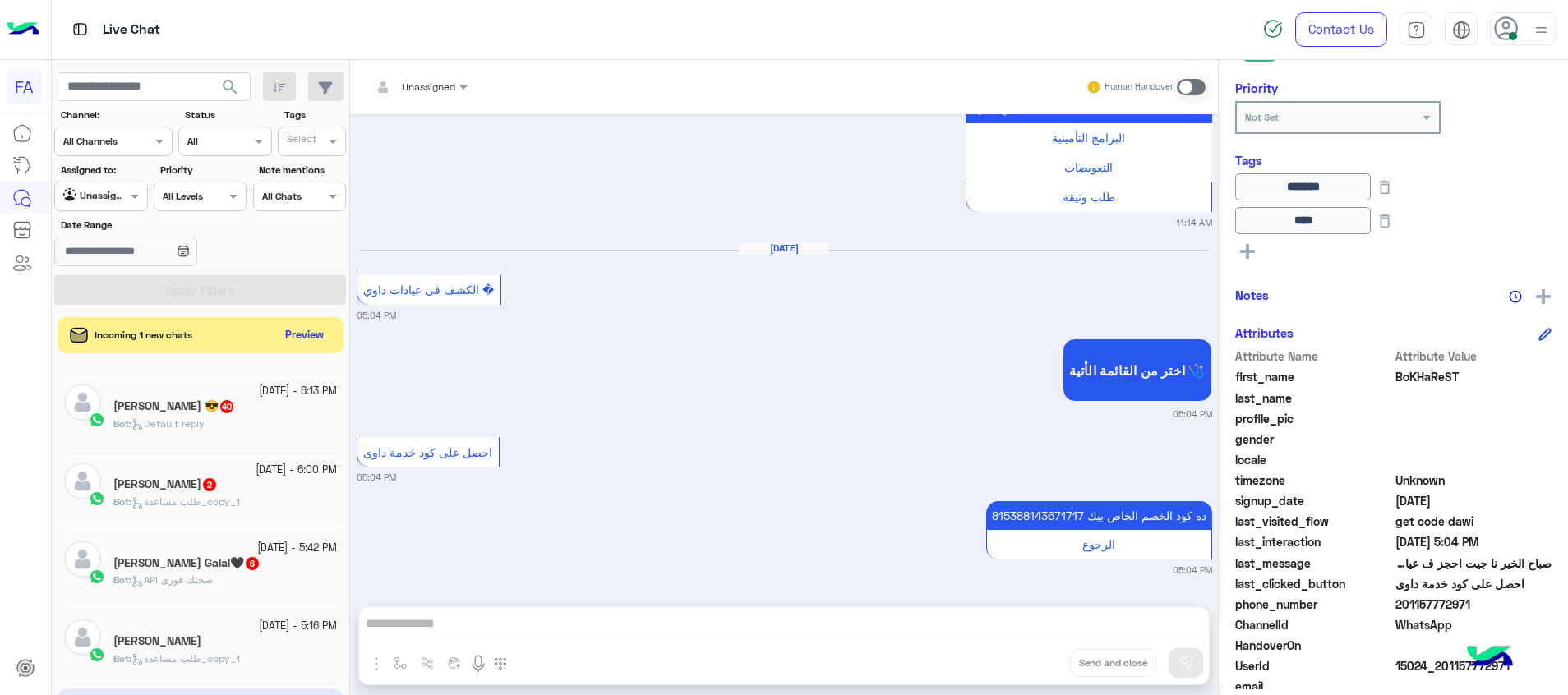
scroll to position [1466, 0]
click at [228, 653] on span "Bot : طلب مساعدة_copy_1" at bounding box center [176, 659] width 126 height 12
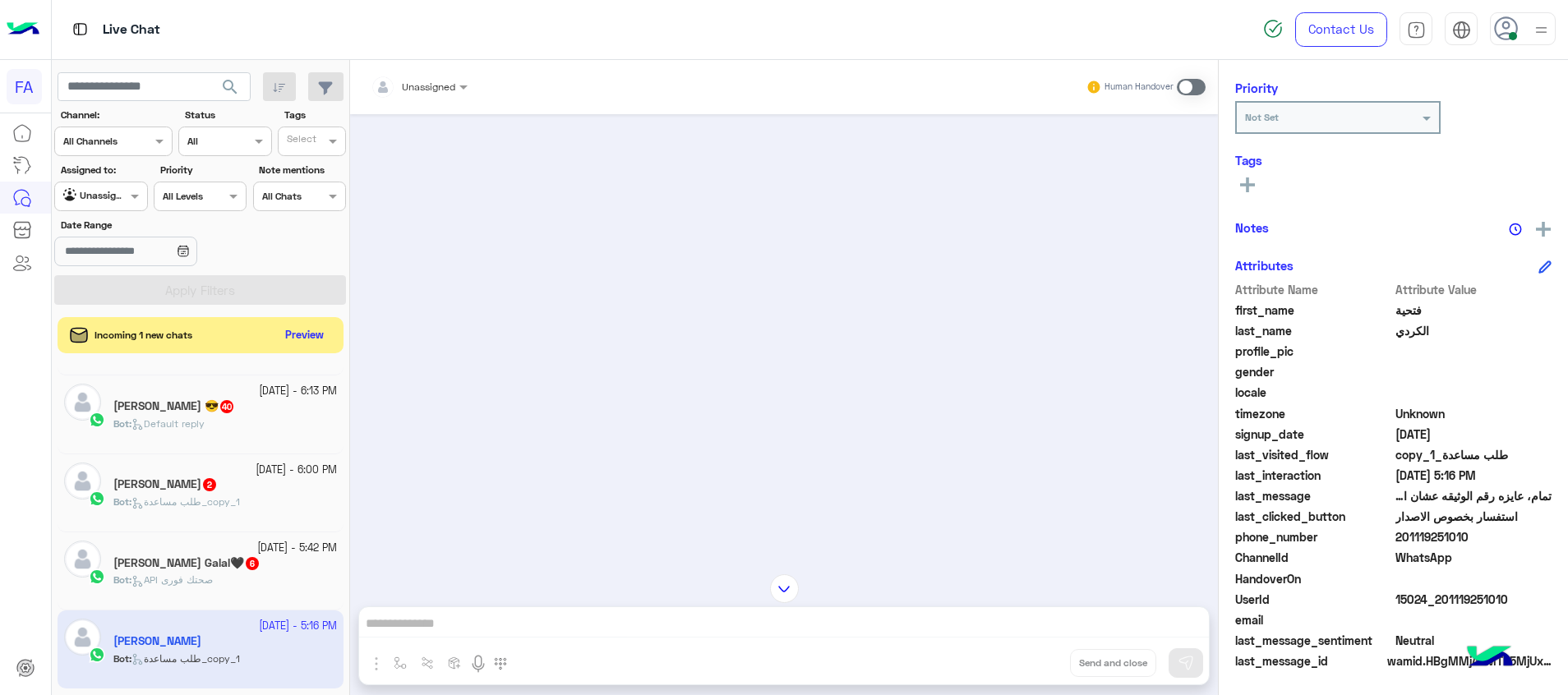
click at [445, 94] on div "Unassigned" at bounding box center [428, 87] width 53 height 15
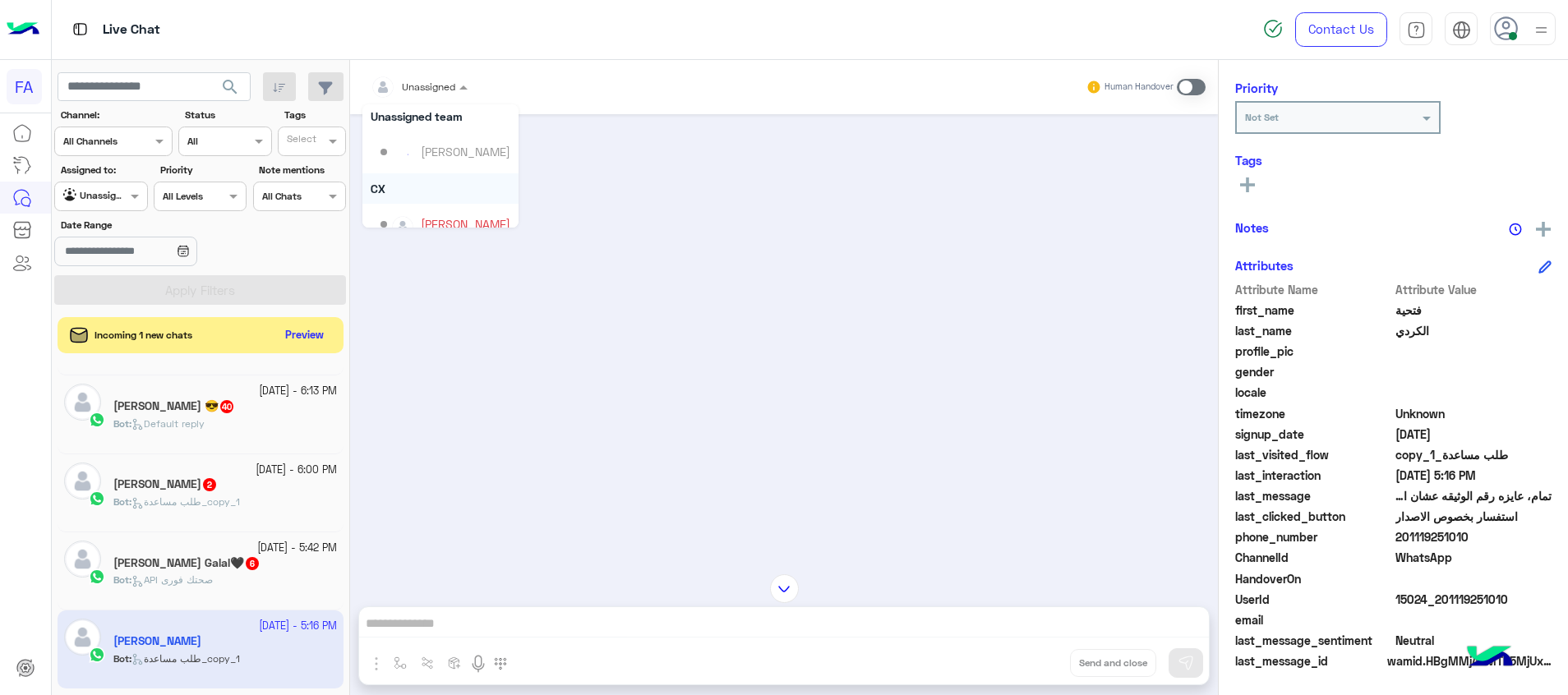
scroll to position [147, 0]
click at [442, 198] on div "Omnia Mostafa" at bounding box center [462, 206] width 82 height 18
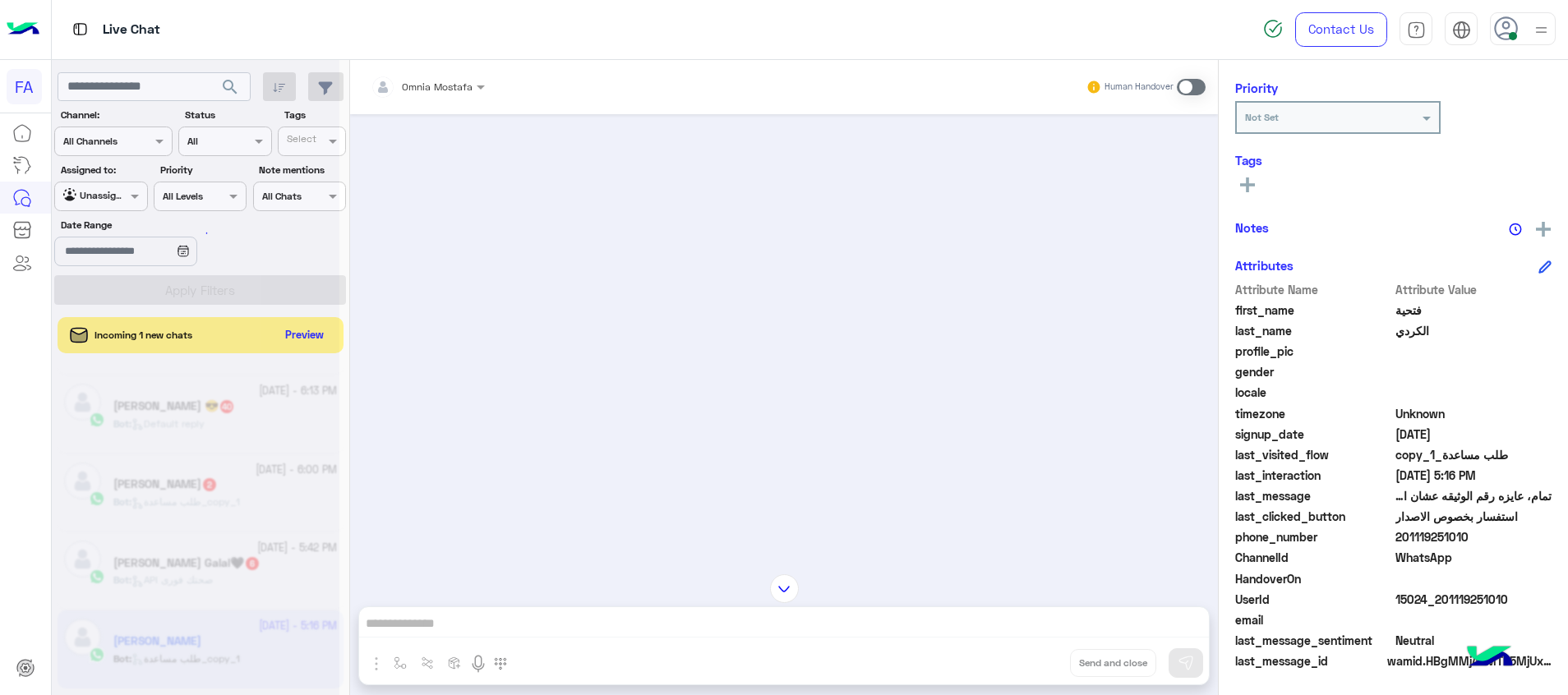
scroll to position [1164, 0]
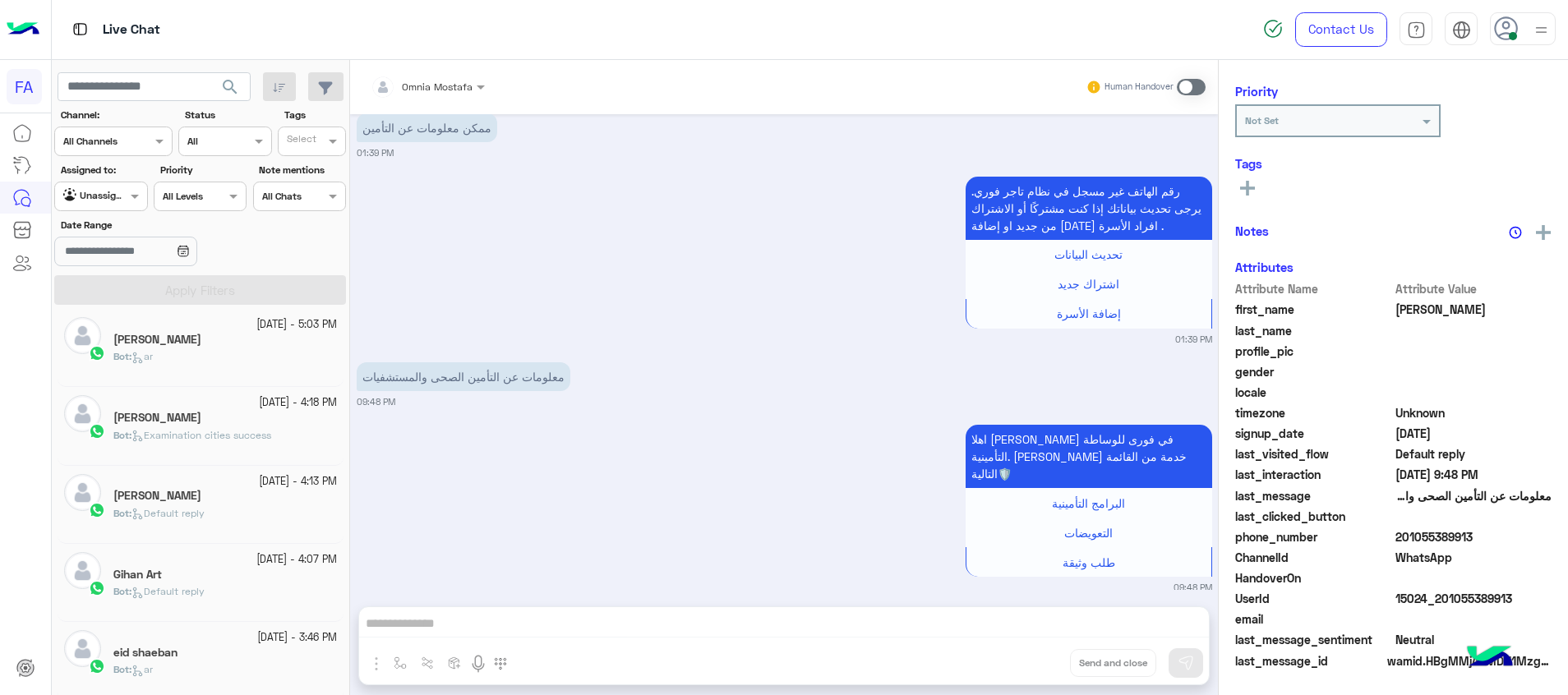
click at [205, 586] on span "Default reply" at bounding box center [168, 592] width 73 height 12
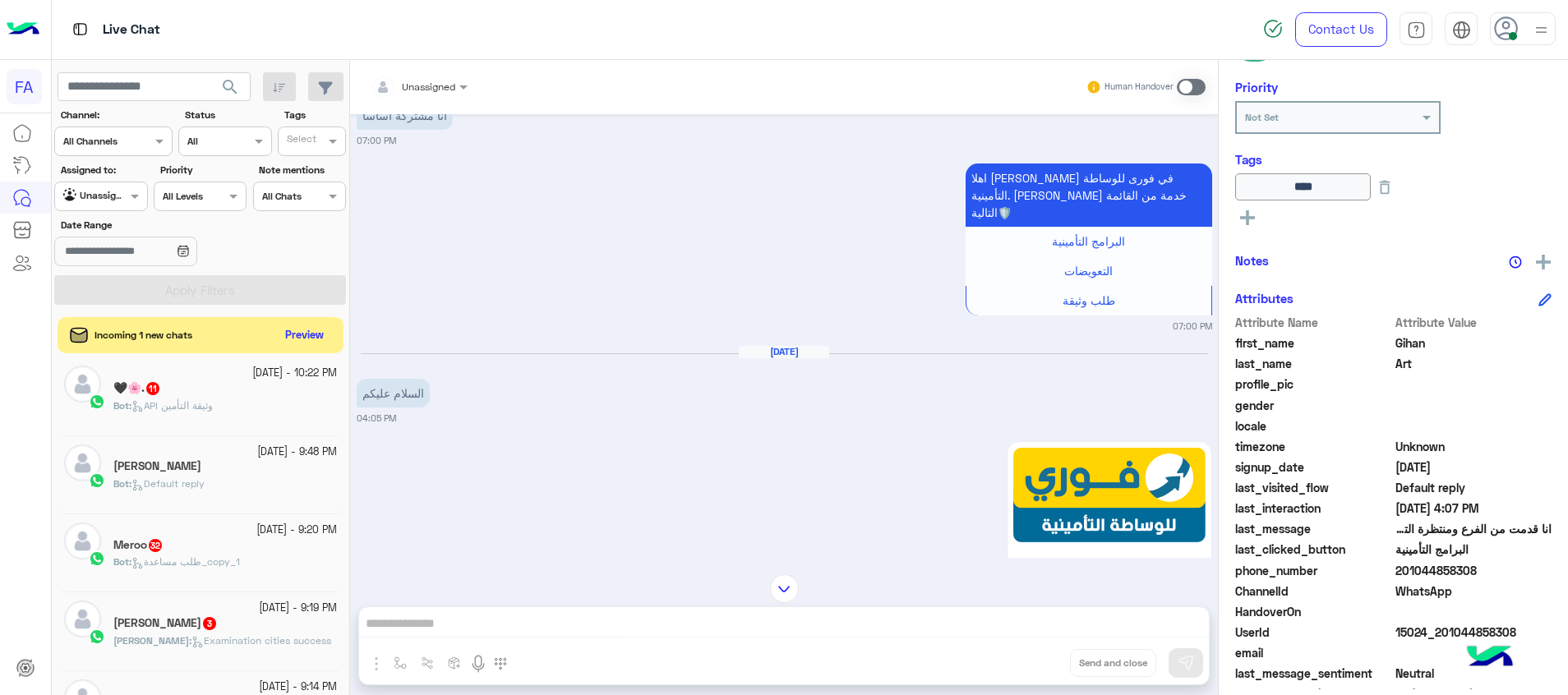
click at [451, 79] on div at bounding box center [418, 85] width 113 height 16
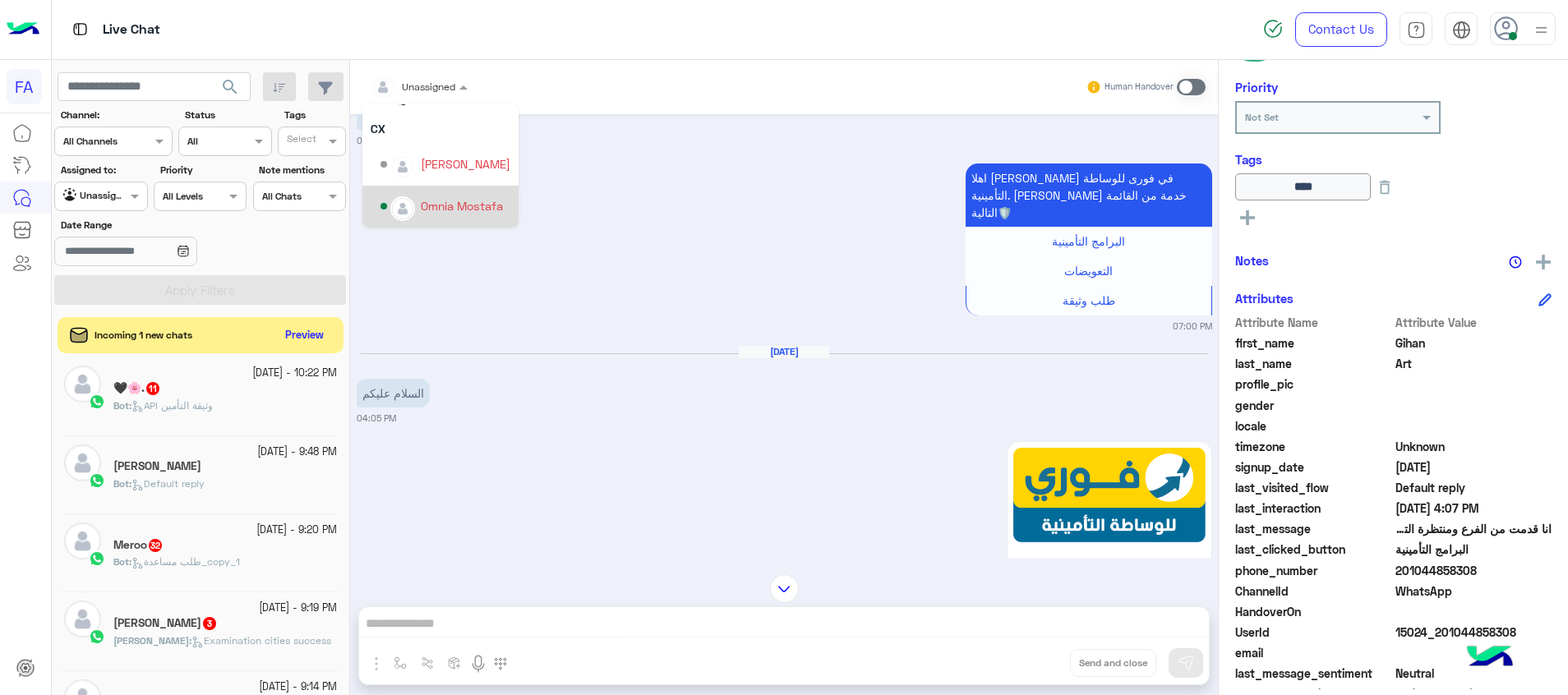
click at [444, 197] on div "Omnia Mostafa" at bounding box center [462, 206] width 82 height 18
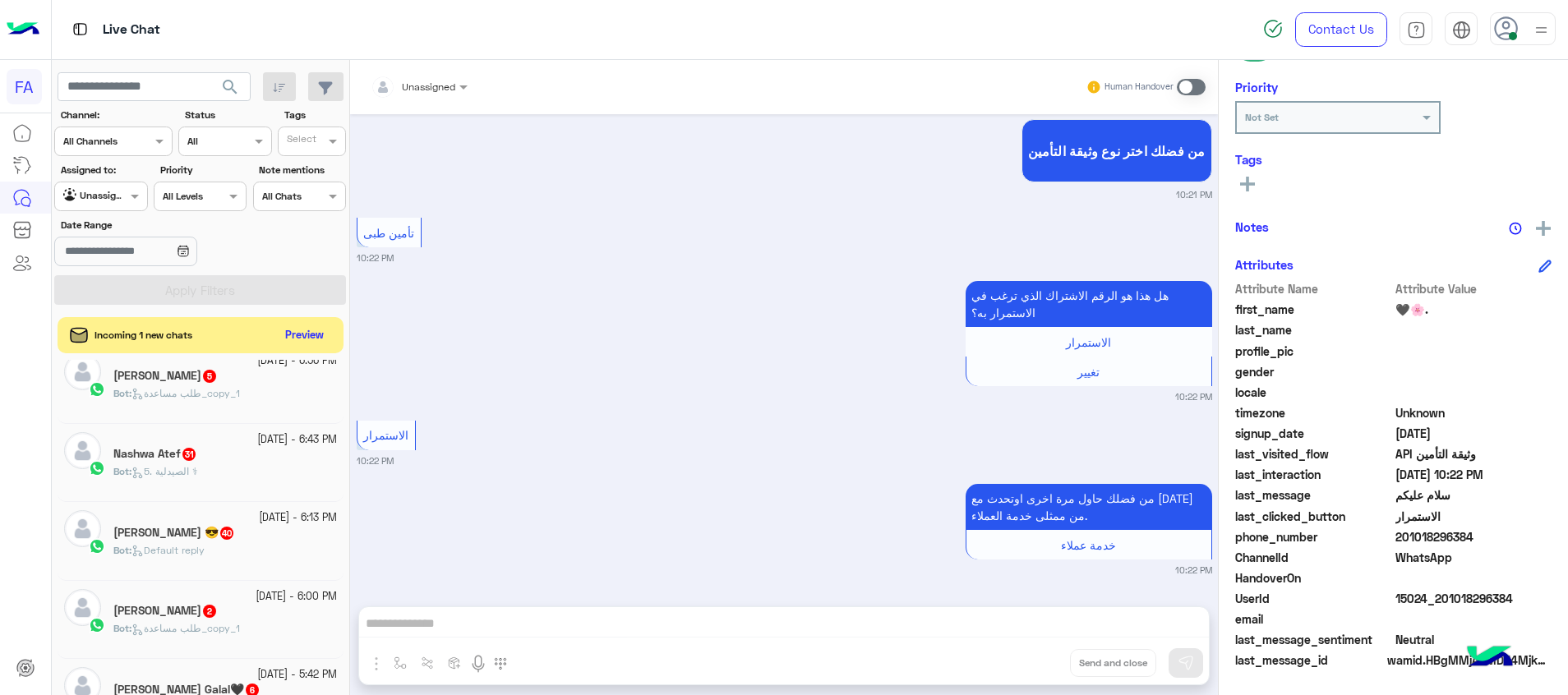
click at [257, 681] on small "19 September - 5:42 PM" at bounding box center [297, 676] width 79 height 16
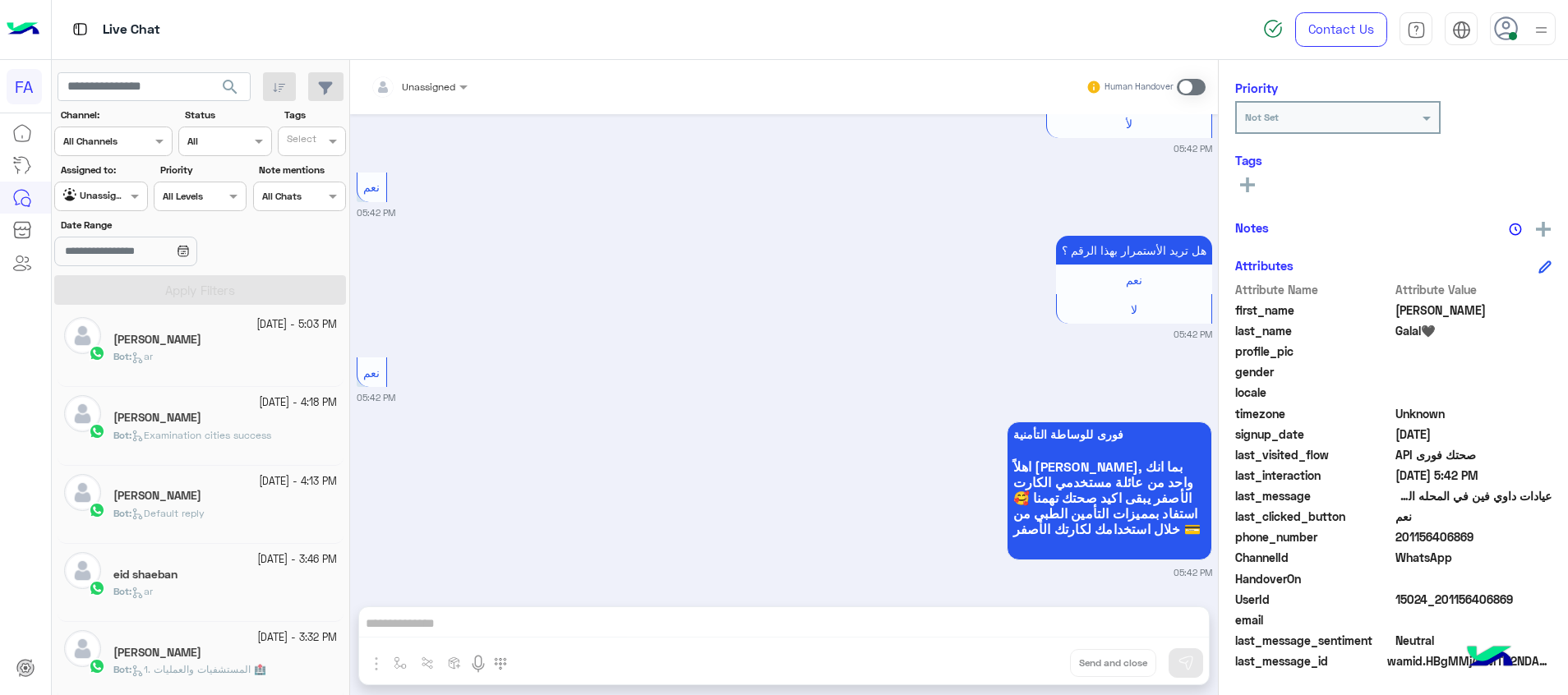
click at [239, 374] on div "Bot : ar" at bounding box center [224, 364] width 223 height 29
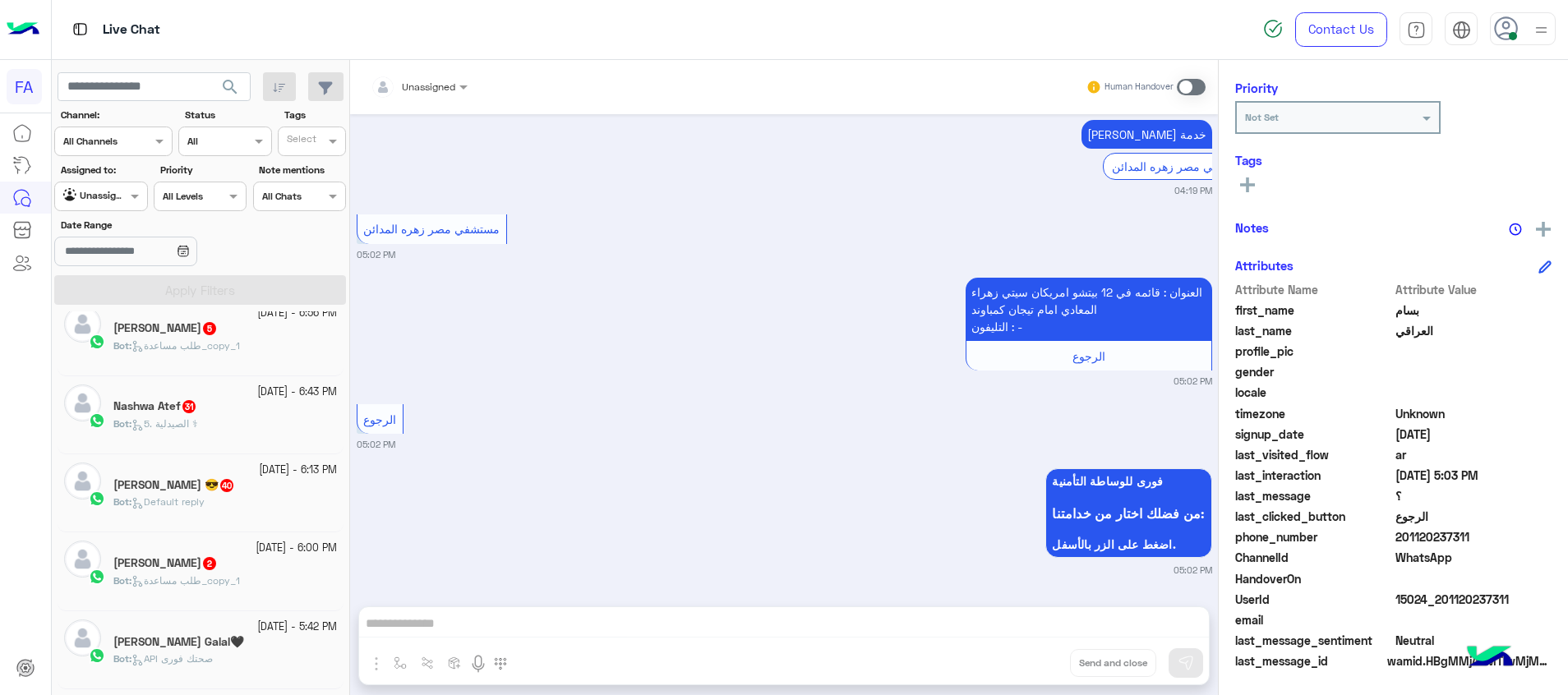
click at [232, 645] on div "Ahmed Galal🖤" at bounding box center [224, 644] width 223 height 18
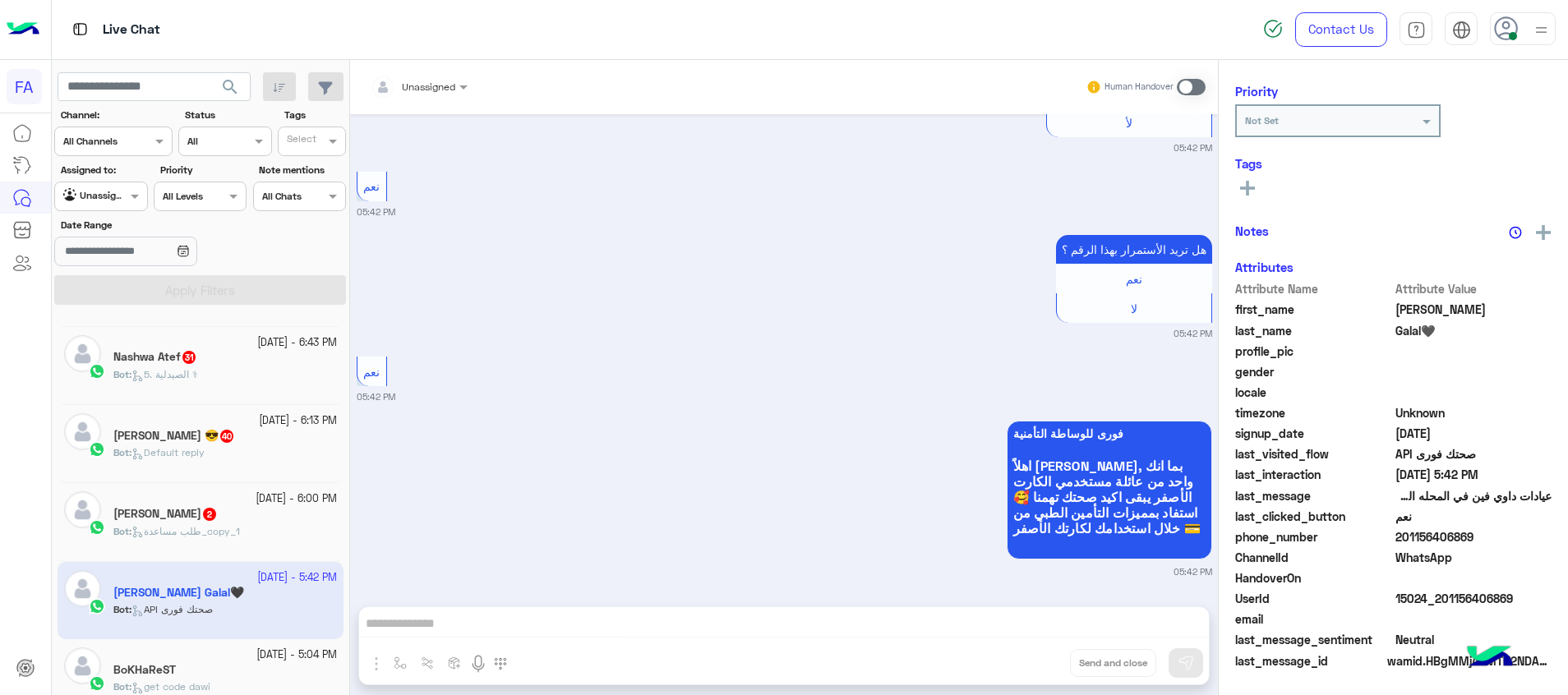
click at [230, 667] on div "BoKHaReST" at bounding box center [224, 672] width 223 height 18
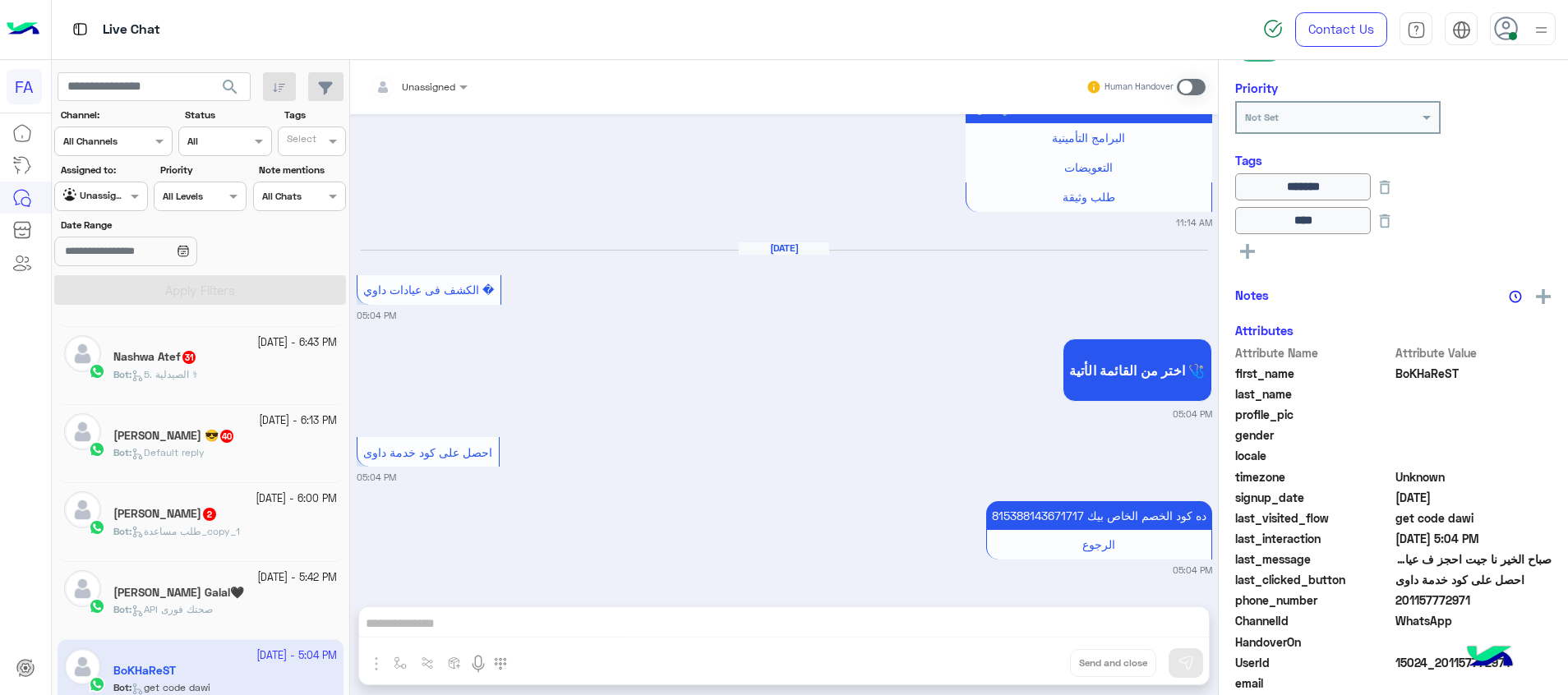
click at [218, 523] on div "Mohamed Atef 2" at bounding box center [224, 516] width 223 height 18
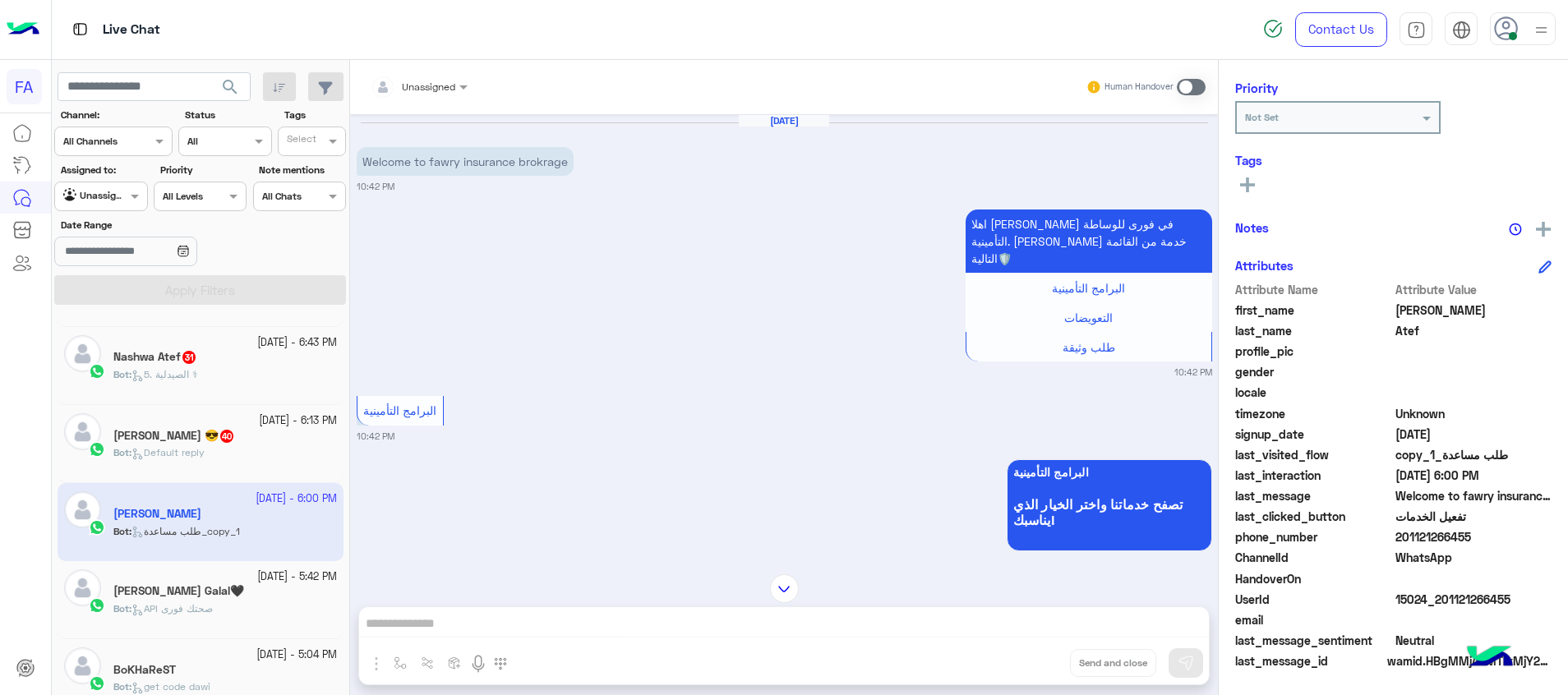
click at [200, 423] on div "[DATE] - 6:13 PM" at bounding box center [224, 421] width 223 height 16
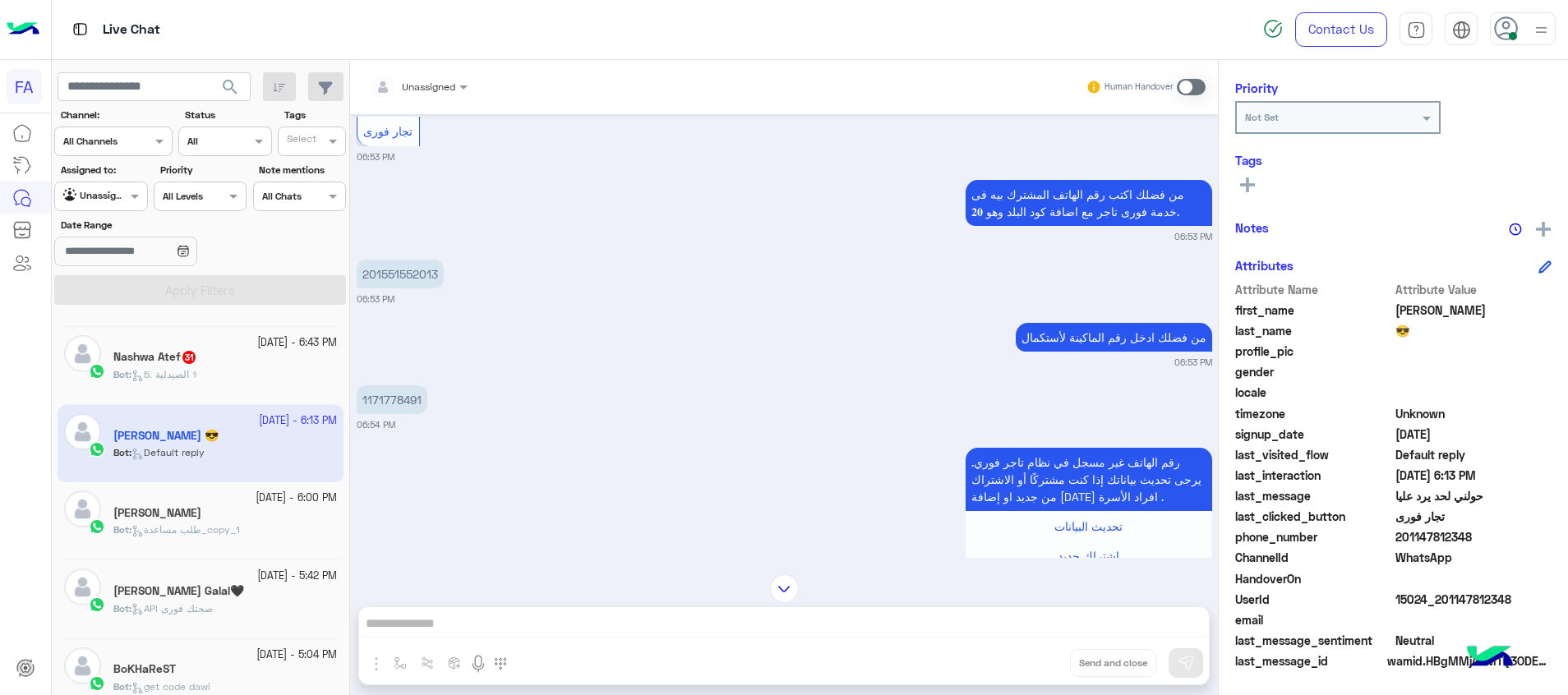
click at [422, 84] on input "text" at bounding box center [399, 84] width 57 height 15
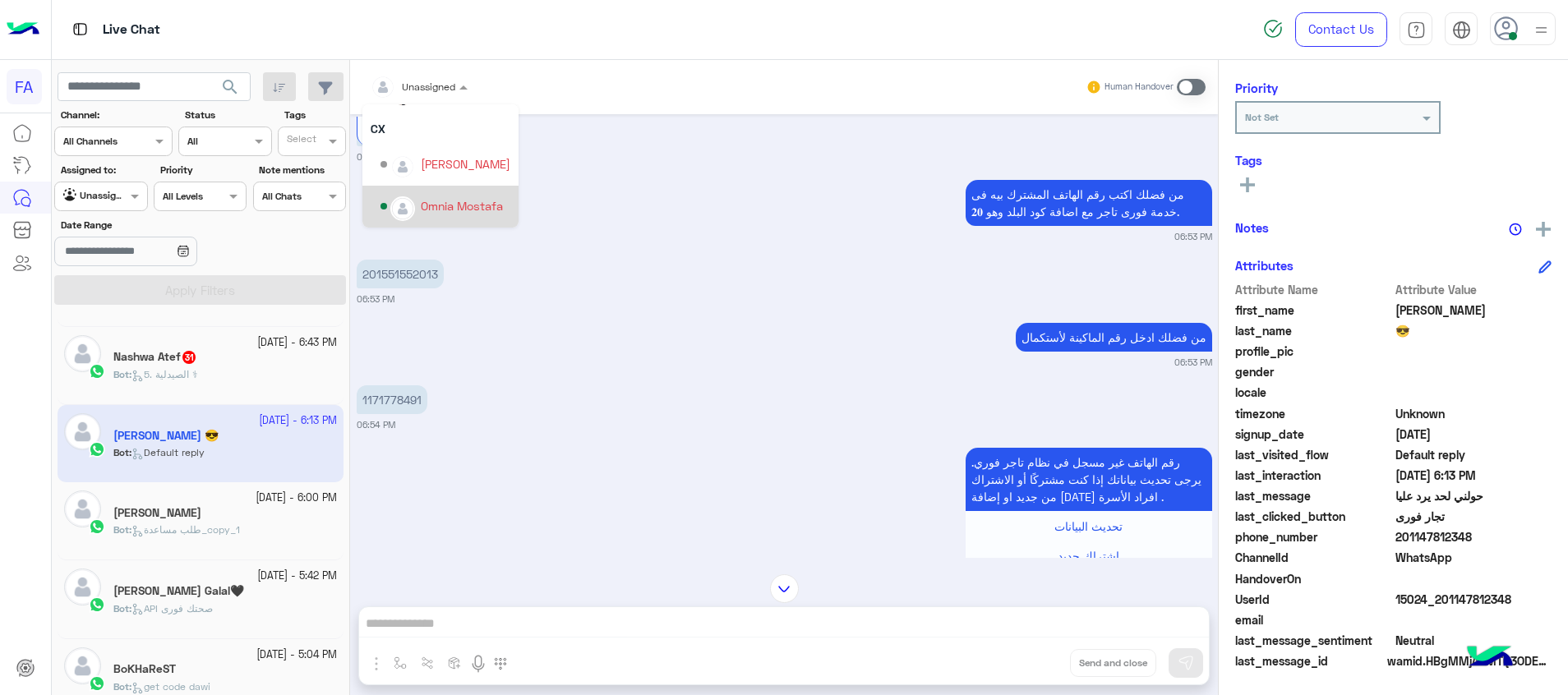
click at [444, 221] on div "Omnia Mostafa" at bounding box center [440, 206] width 156 height 42
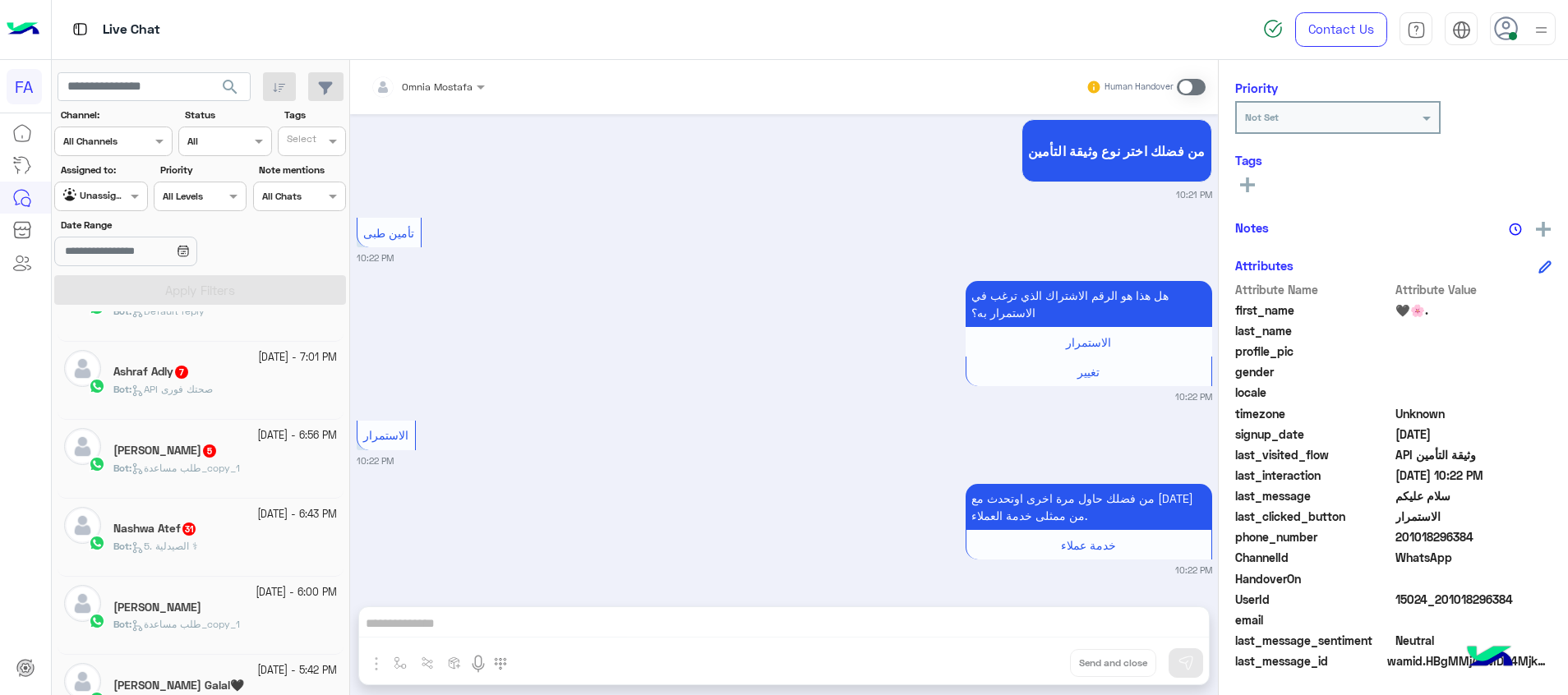
click at [231, 528] on div "Nashwa Atef 31" at bounding box center [224, 531] width 223 height 18
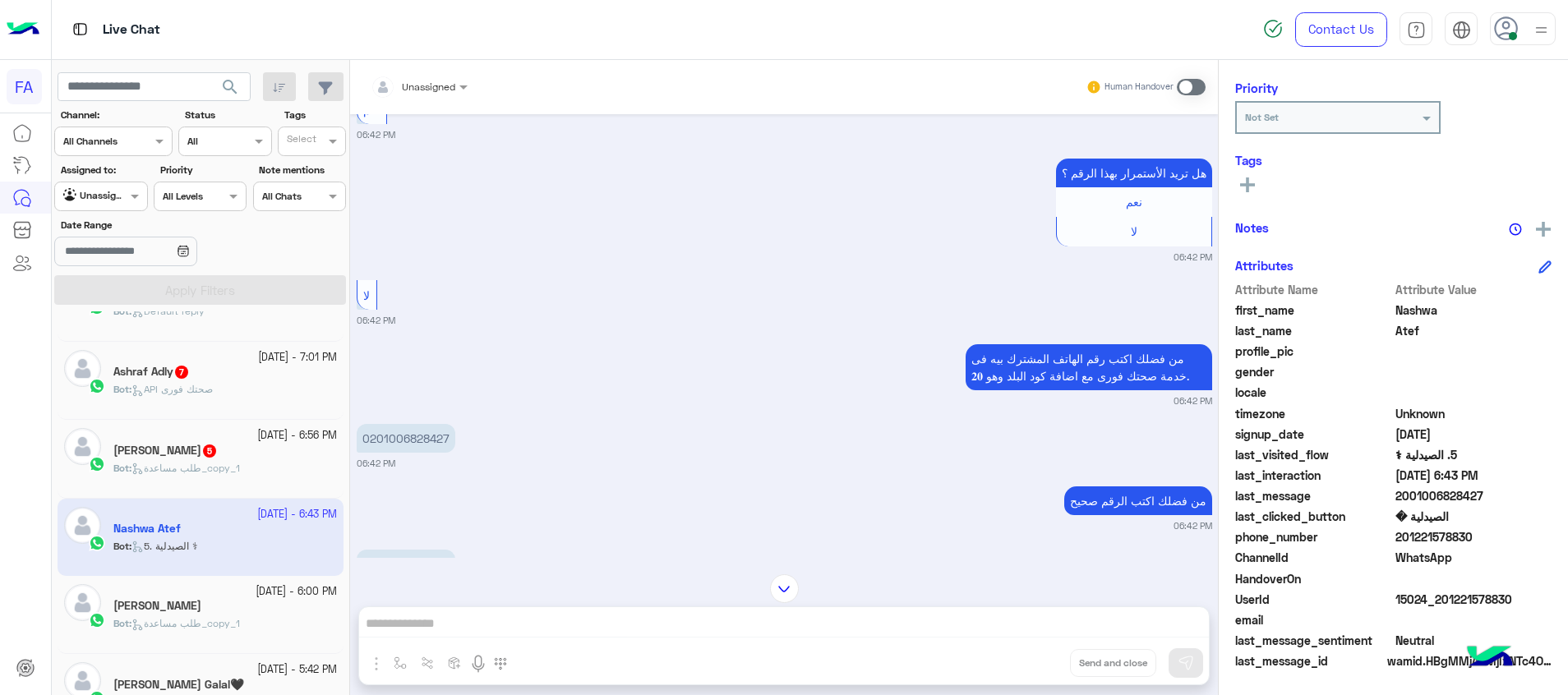
click at [225, 445] on div "Ahmed 5" at bounding box center [224, 453] width 223 height 18
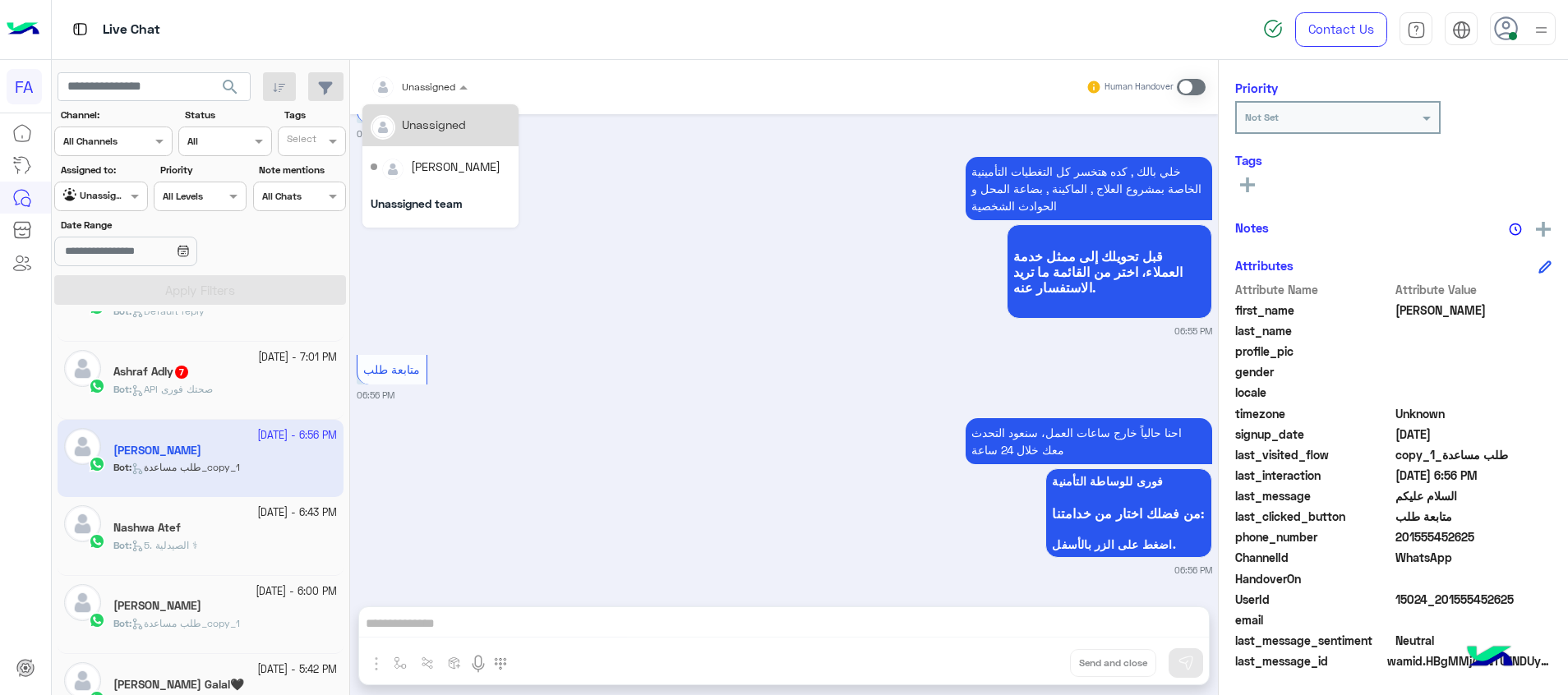
click at [456, 84] on span at bounding box center [465, 87] width 20 height 18
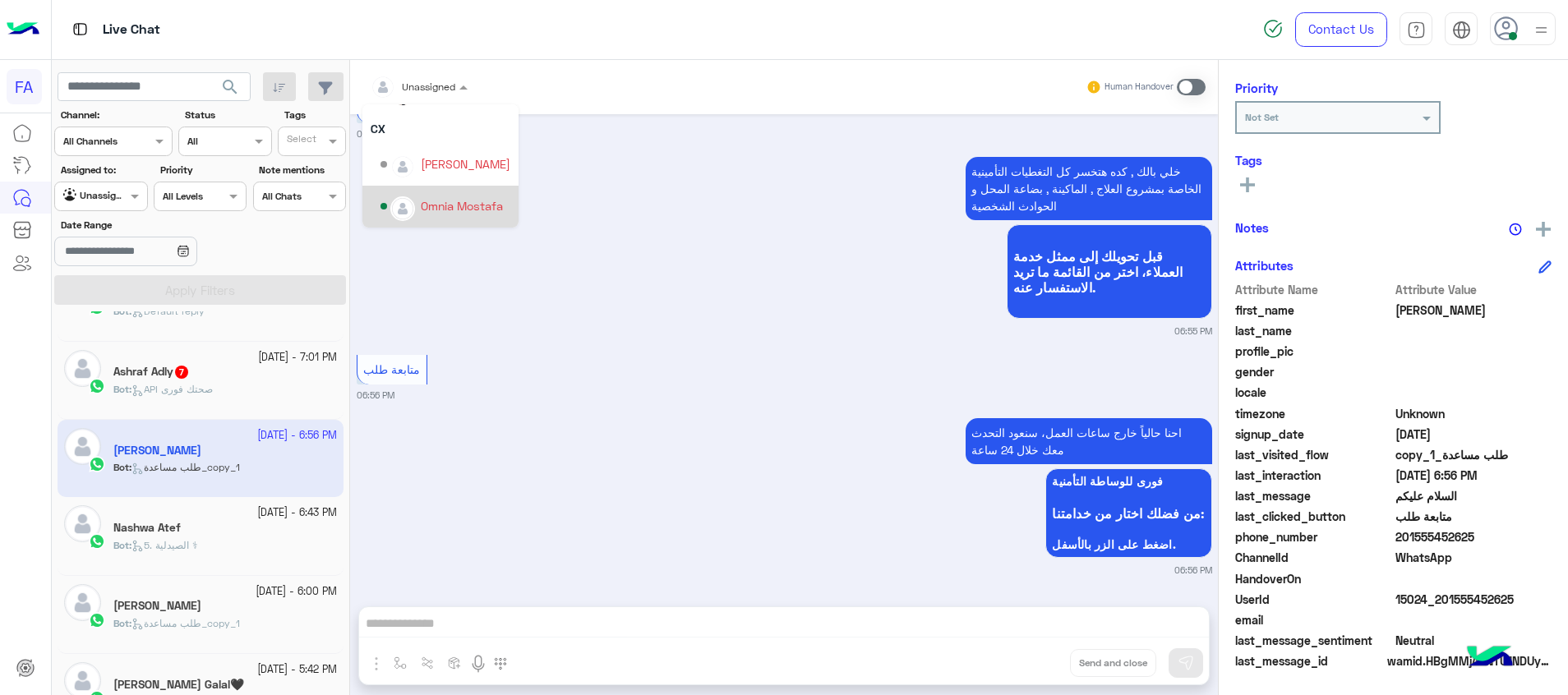
click at [426, 213] on div "Omnia Mostafa" at bounding box center [462, 206] width 82 height 18
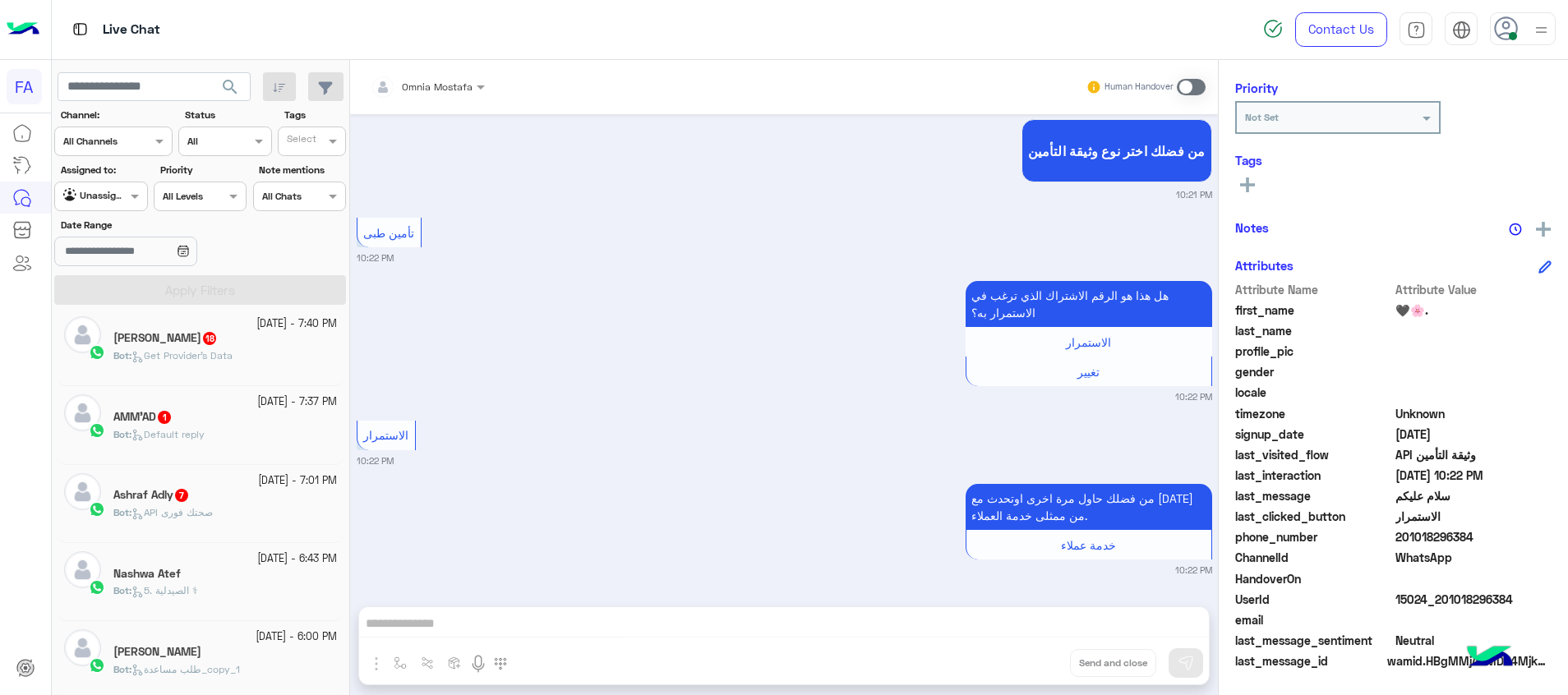
click at [244, 531] on div "Bot : API صحتك فورى" at bounding box center [224, 519] width 223 height 29
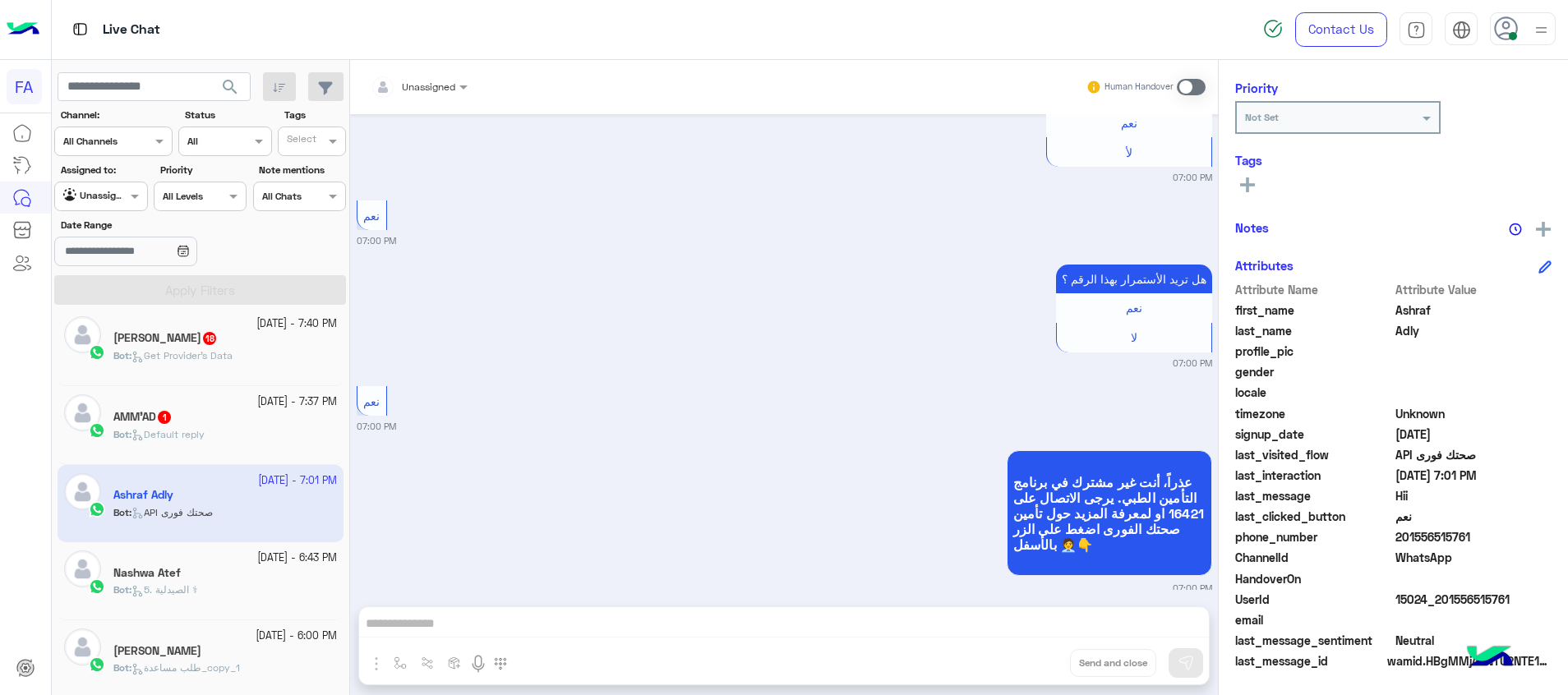
click at [871, 501] on div "عذراً، أنت غير مشترك في برنامج التأمين الطبي. يرجى الاتصال على 16421 او لمعرفة …" at bounding box center [784, 520] width 856 height 148
click at [193, 429] on span "Default reply" at bounding box center [168, 434] width 73 height 12
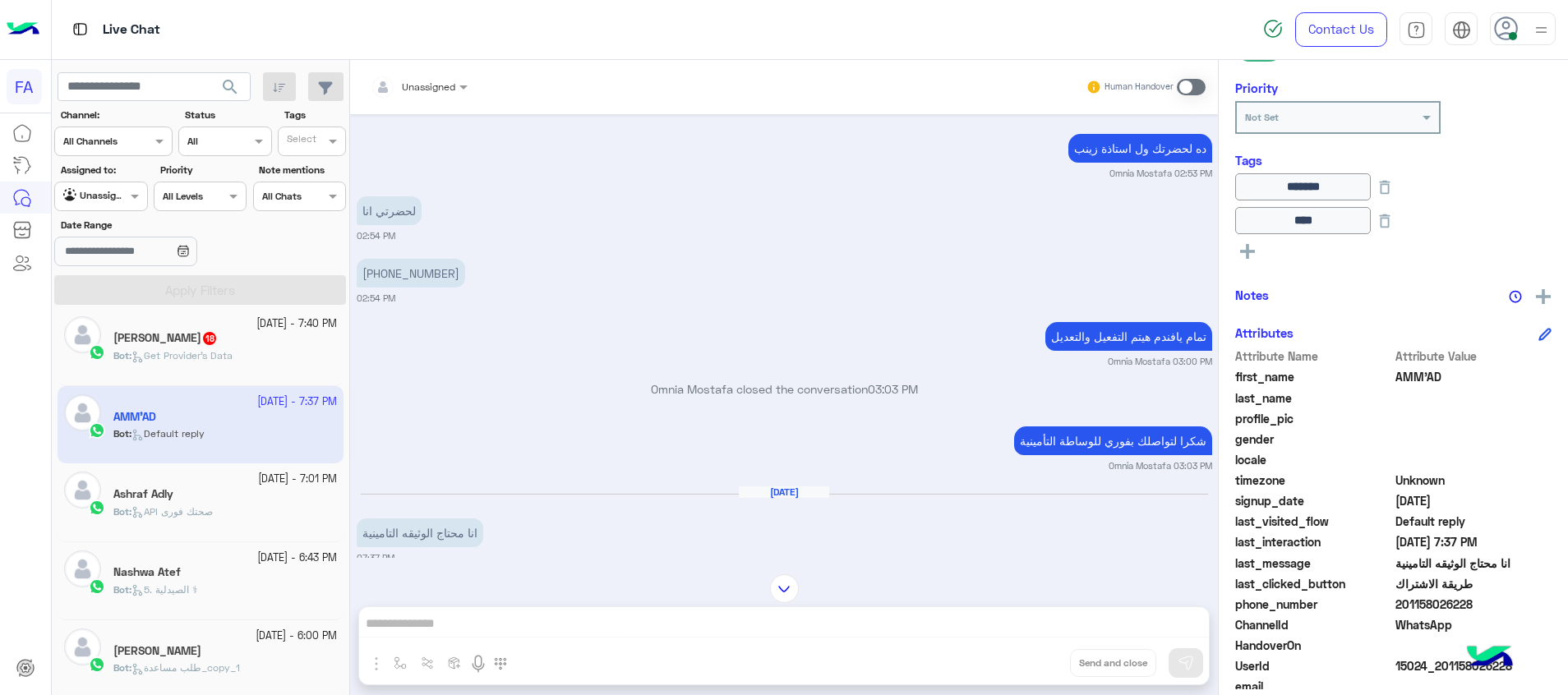
scroll to position [2764, 0]
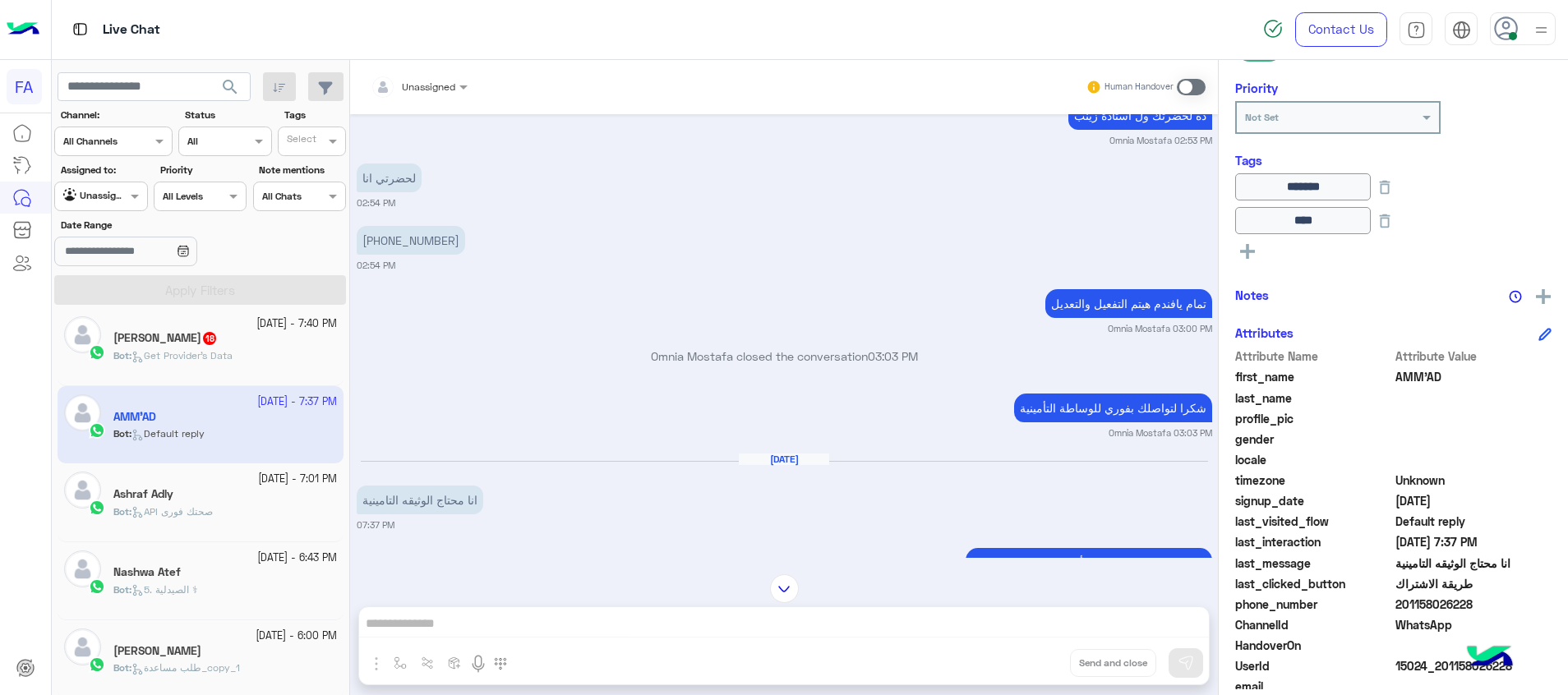
drag, startPoint x: 1470, startPoint y: 608, endPoint x: 1399, endPoint y: 612, distance: 71.1
click at [1399, 612] on span "201158026228" at bounding box center [1474, 605] width 157 height 18
drag, startPoint x: 1125, startPoint y: 623, endPoint x: 1155, endPoint y: 462, distance: 163.8
click at [1125, 623] on div "Unassigned Human Handover Sep 9, 2025 Conversation was assigned to Omnia Mostaf…" at bounding box center [783, 381] width 868 height 642
click at [1184, 85] on span at bounding box center [1191, 87] width 29 height 17
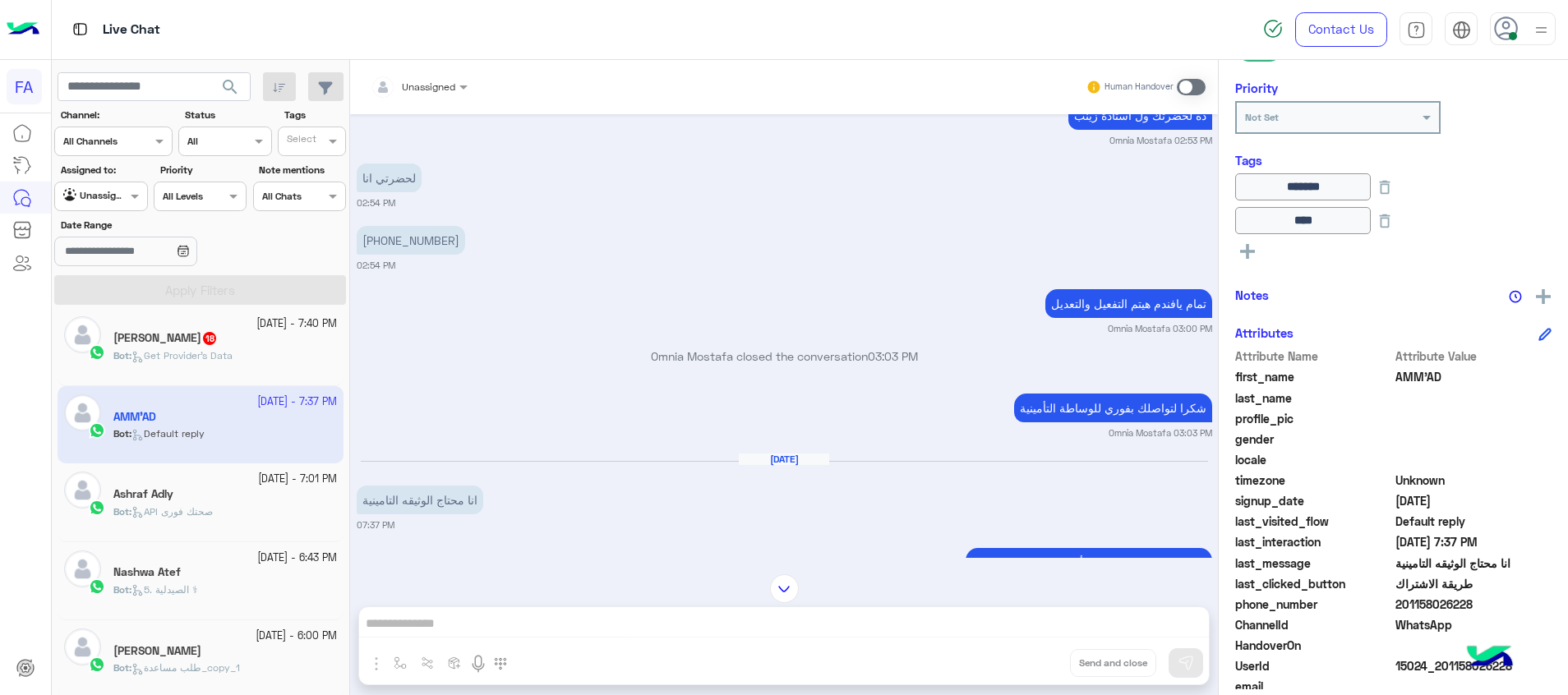
click at [1174, 631] on div "Unassigned Human Handover Sep 9, 2025 Conversation was assigned to Omnia Mostaf…" at bounding box center [783, 381] width 868 height 642
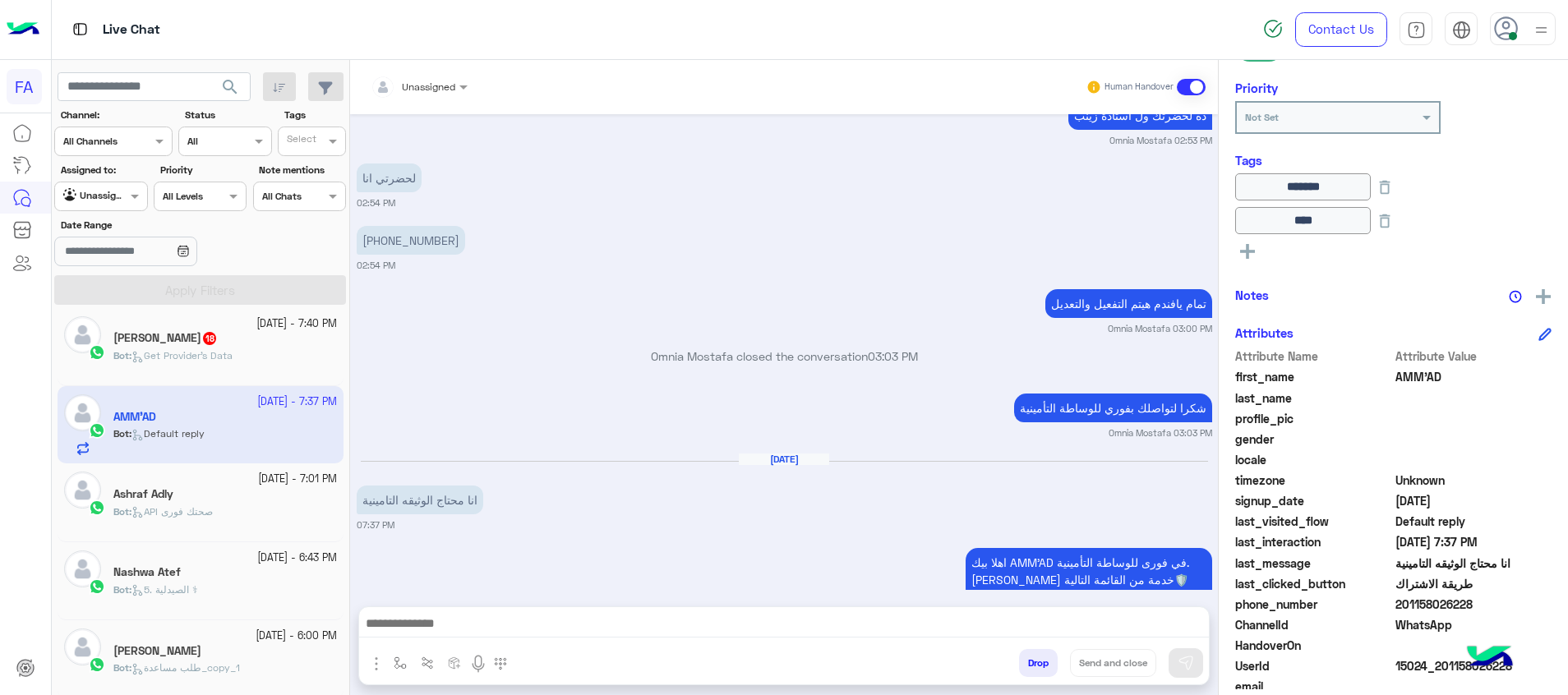
scroll to position [2958, 0]
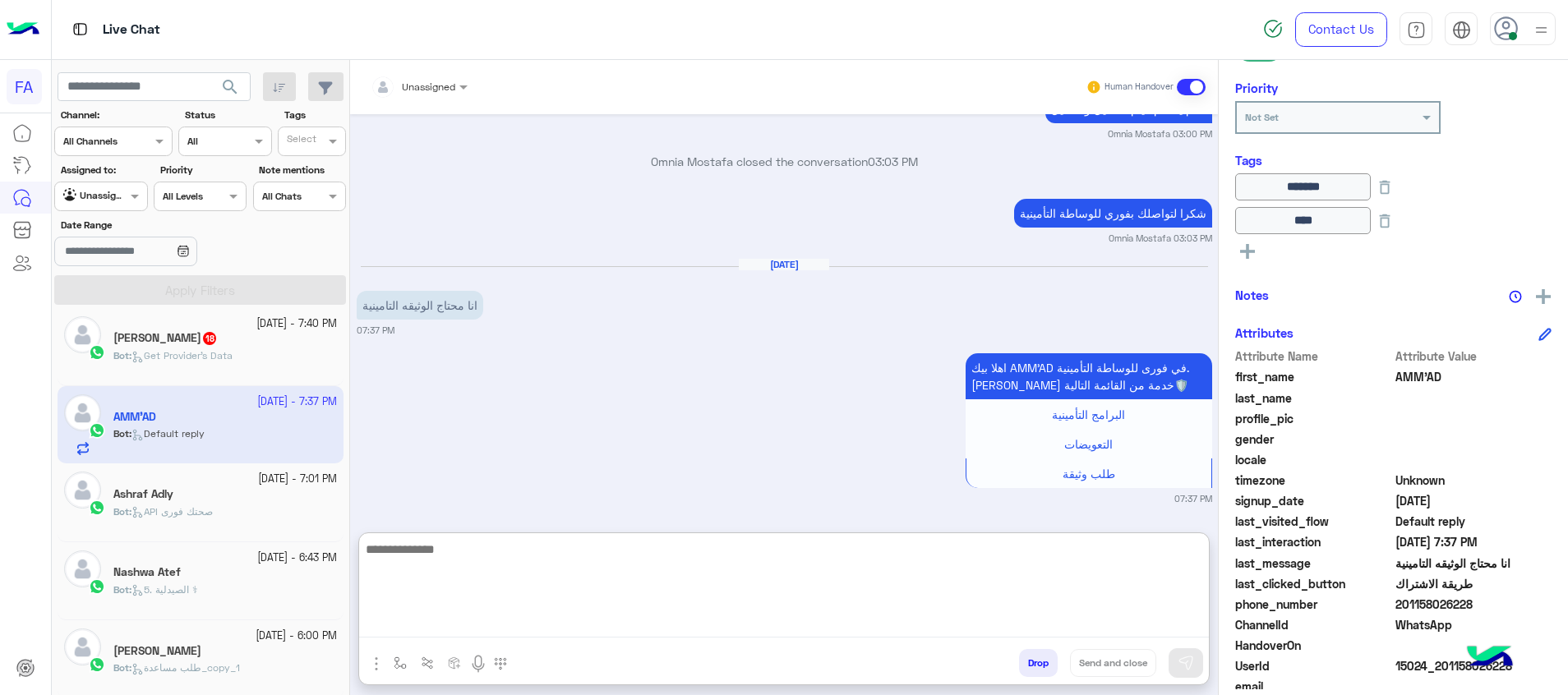
click at [1172, 623] on textarea at bounding box center [784, 589] width 849 height 99
paste textarea "**********"
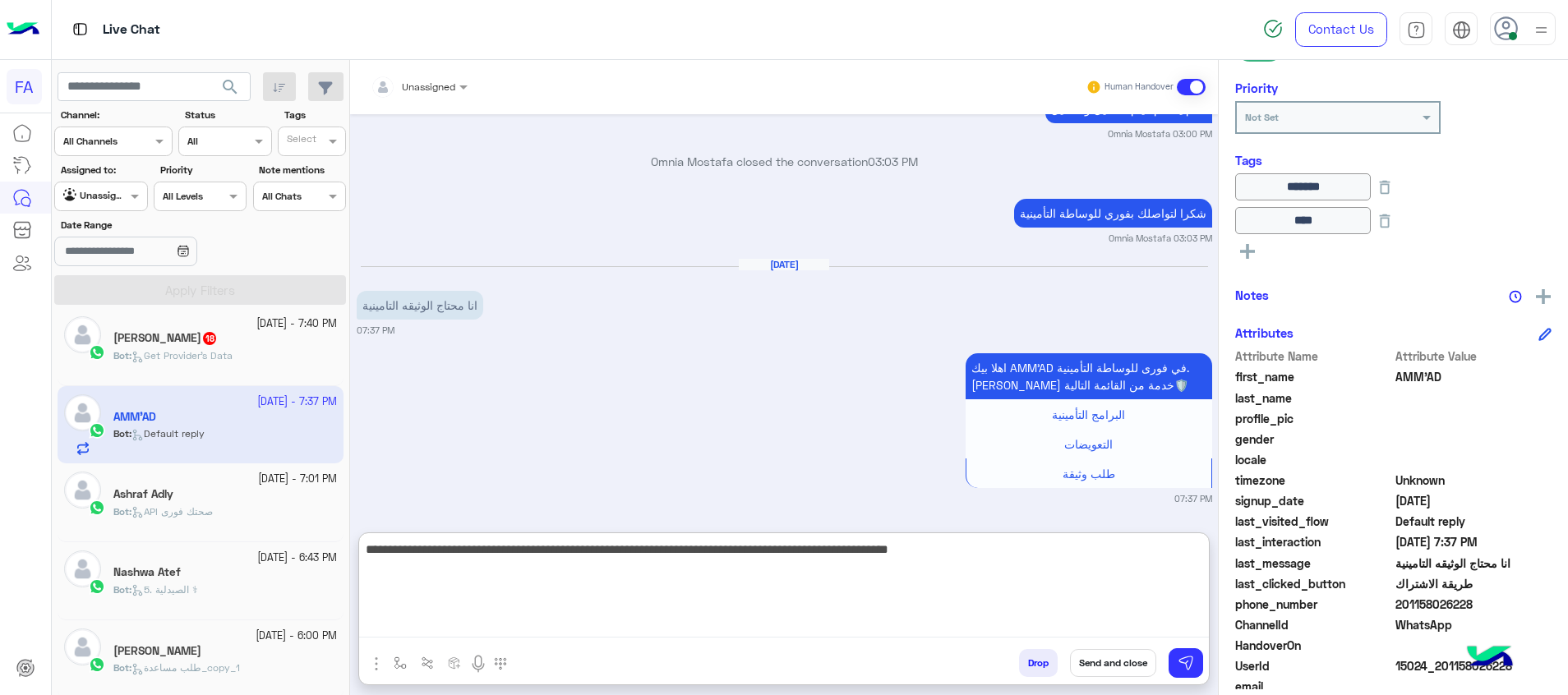
click at [871, 550] on textarea "**********" at bounding box center [784, 589] width 849 height 99
click at [872, 552] on textarea "**********" at bounding box center [784, 589] width 849 height 99
drag, startPoint x: 872, startPoint y: 552, endPoint x: 743, endPoint y: 547, distance: 129.1
click at [743, 547] on textarea "**********" at bounding box center [784, 589] width 849 height 99
type textarea "**********"
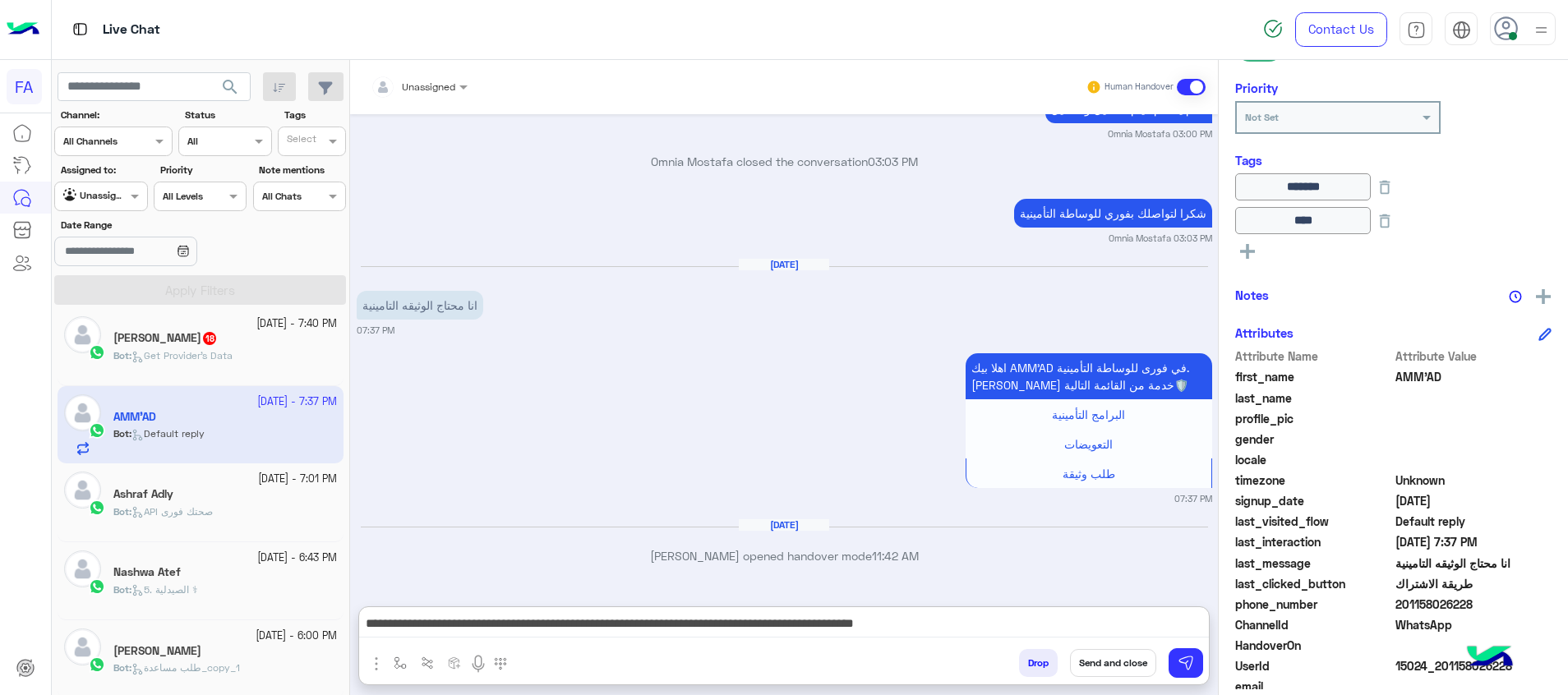
click at [425, 94] on div "Unassigned" at bounding box center [413, 87] width 85 height 33
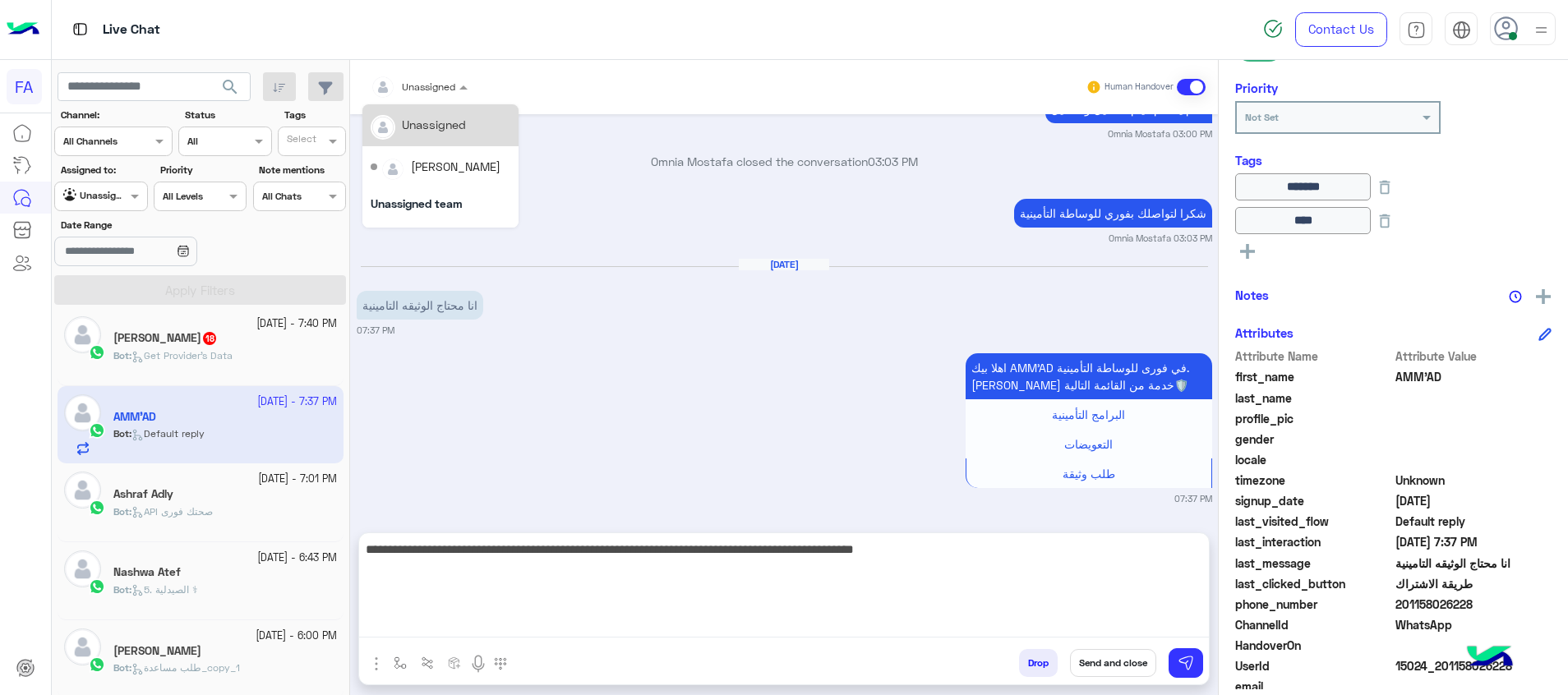
scroll to position [0, 0]
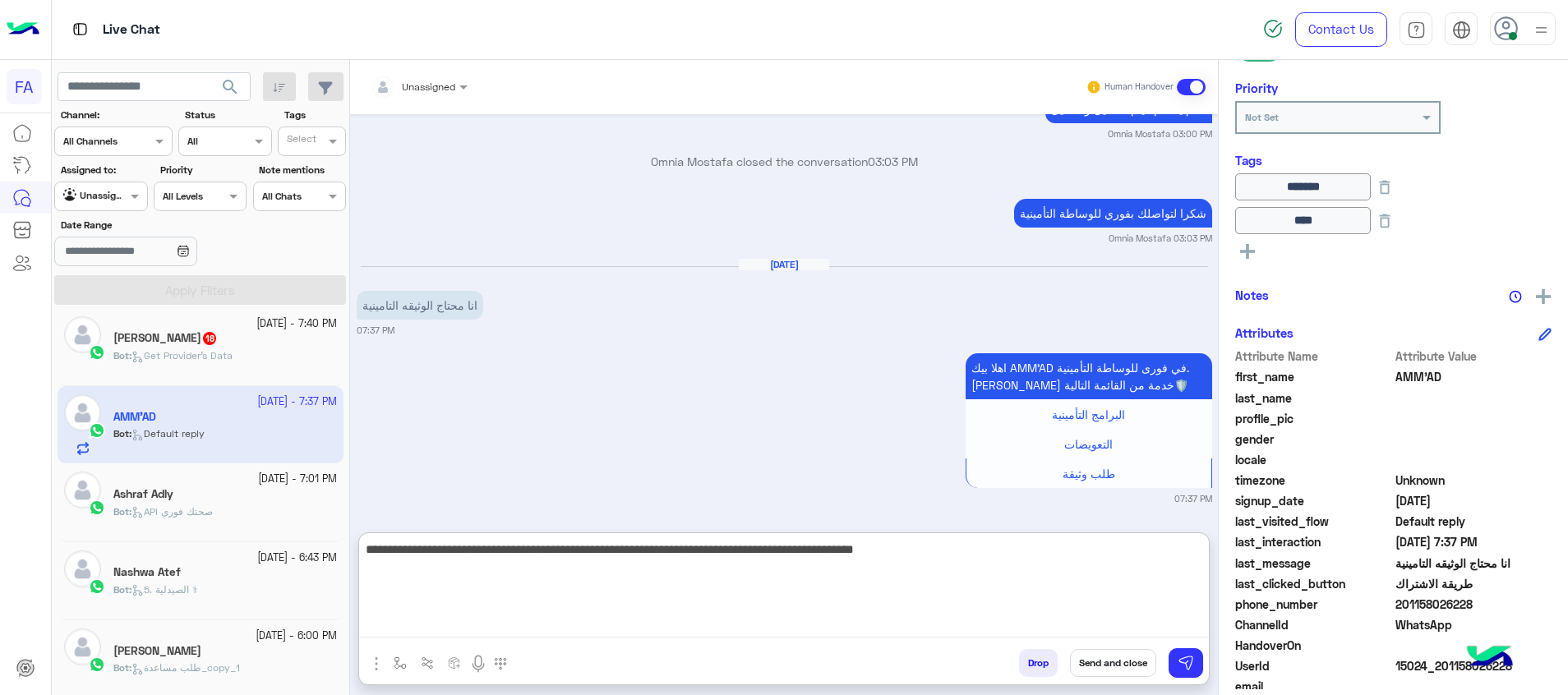
drag, startPoint x: 1104, startPoint y: 638, endPoint x: 1305, endPoint y: 521, distance: 232.6
click at [1305, 521] on mat-drawer-container "Unassigned Human Handover Sep 9, 2025 Conversation was assigned to Omnia Mostaf…" at bounding box center [958, 381] width 1217 height 642
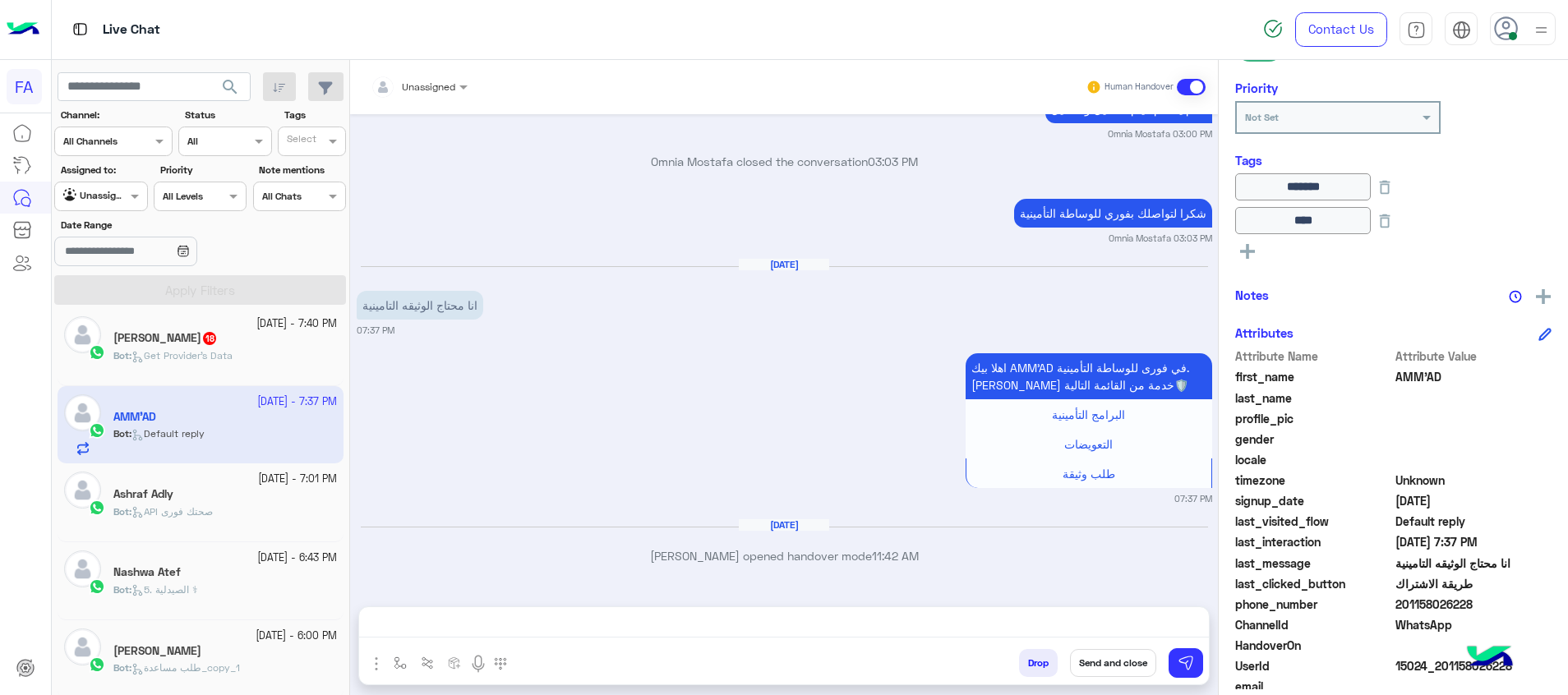
click at [1186, 613] on div at bounding box center [784, 628] width 849 height 42
click at [1192, 627] on textarea at bounding box center [784, 625] width 849 height 25
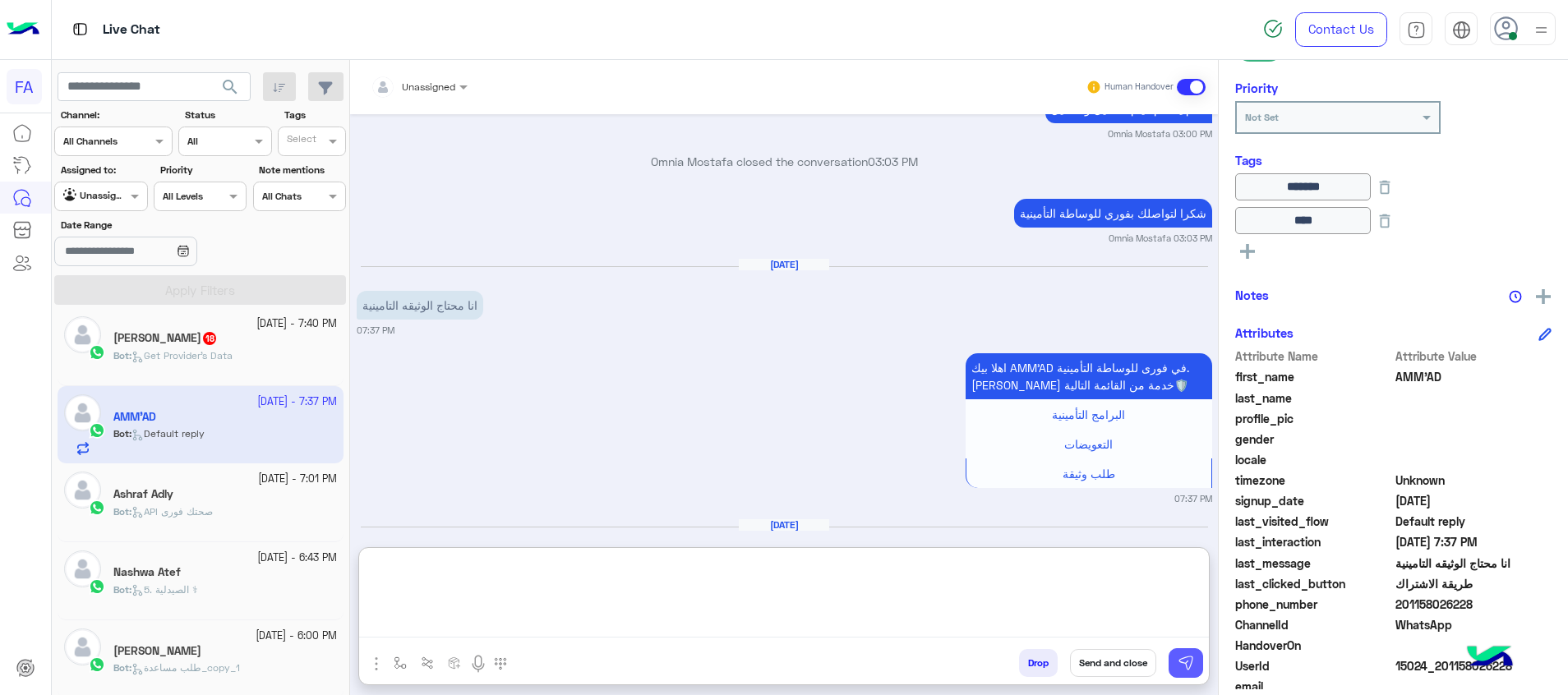
paste textarea "**********"
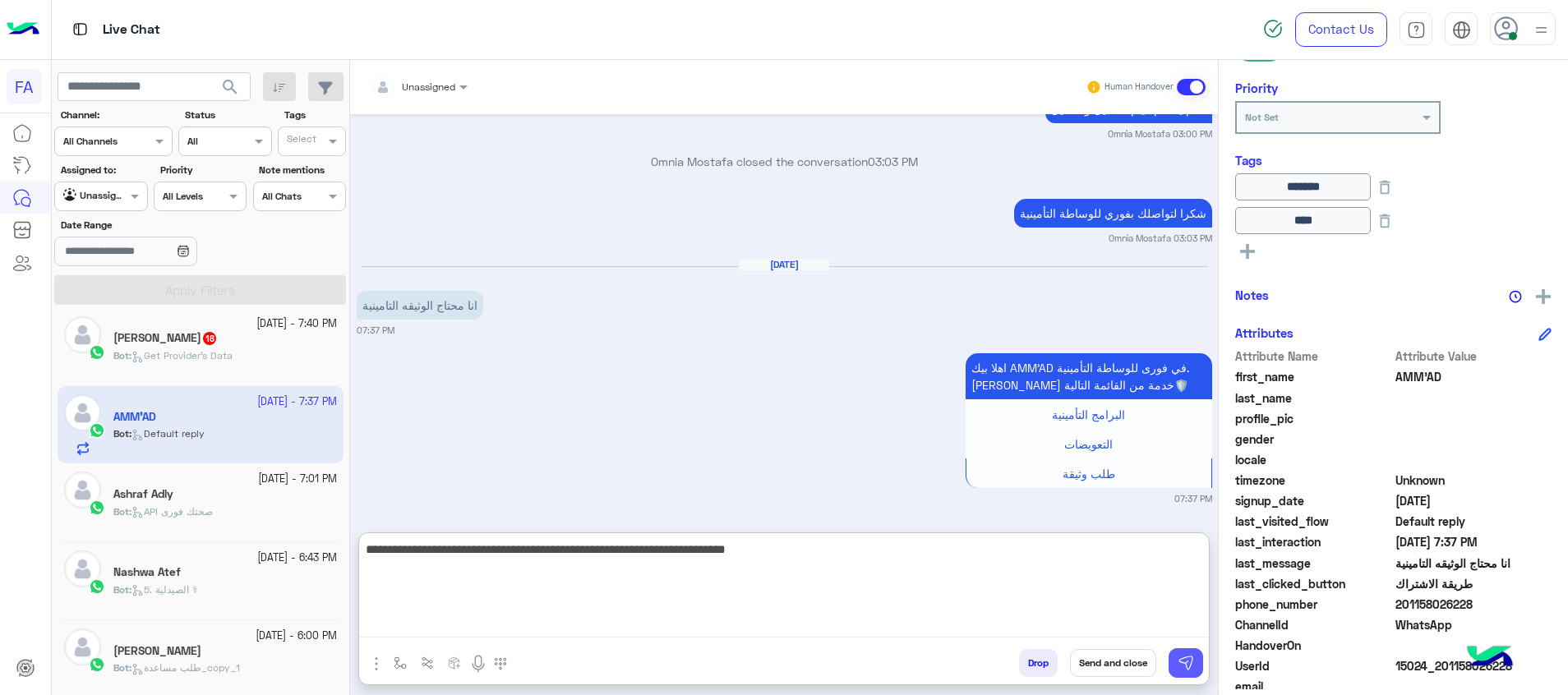
type textarea "**********"
click at [1190, 665] on img at bounding box center [1186, 663] width 17 height 17
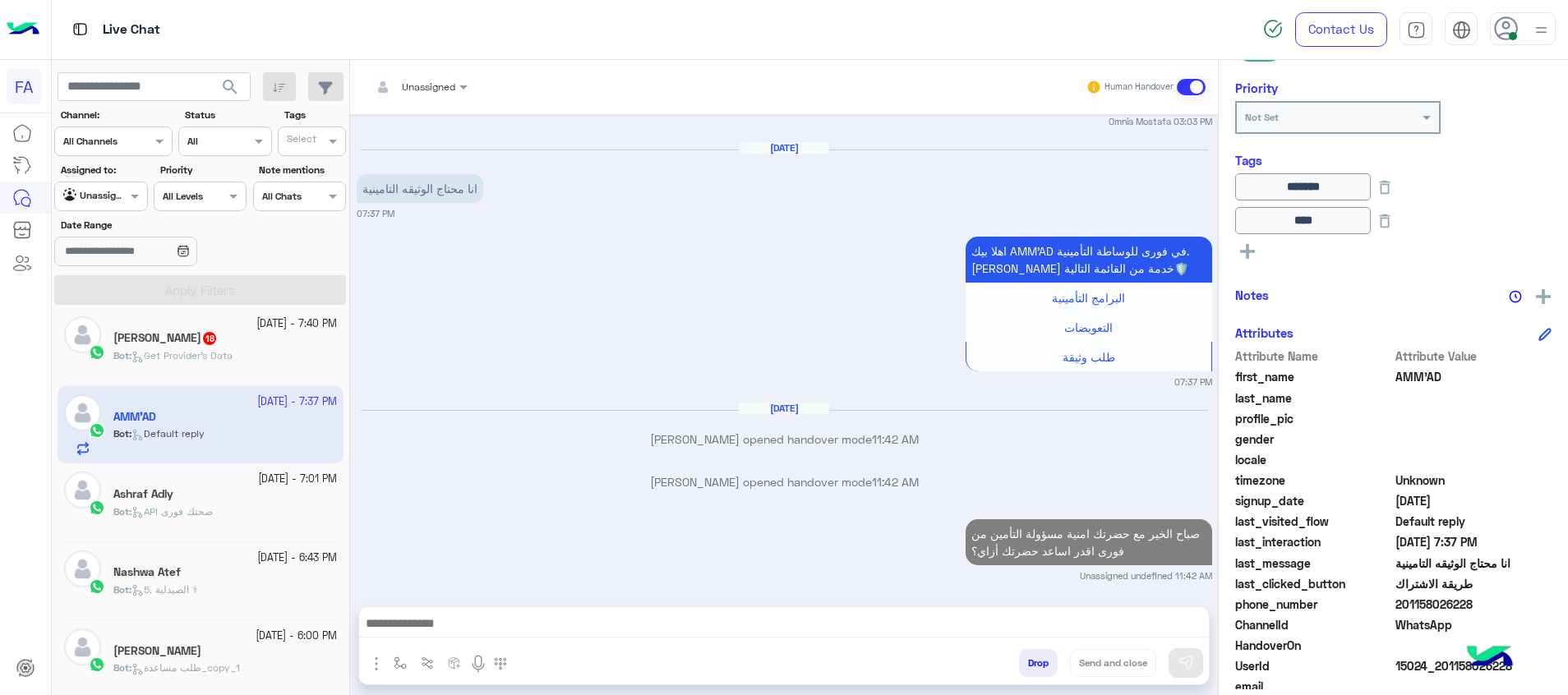
scroll to position [3081, 0]
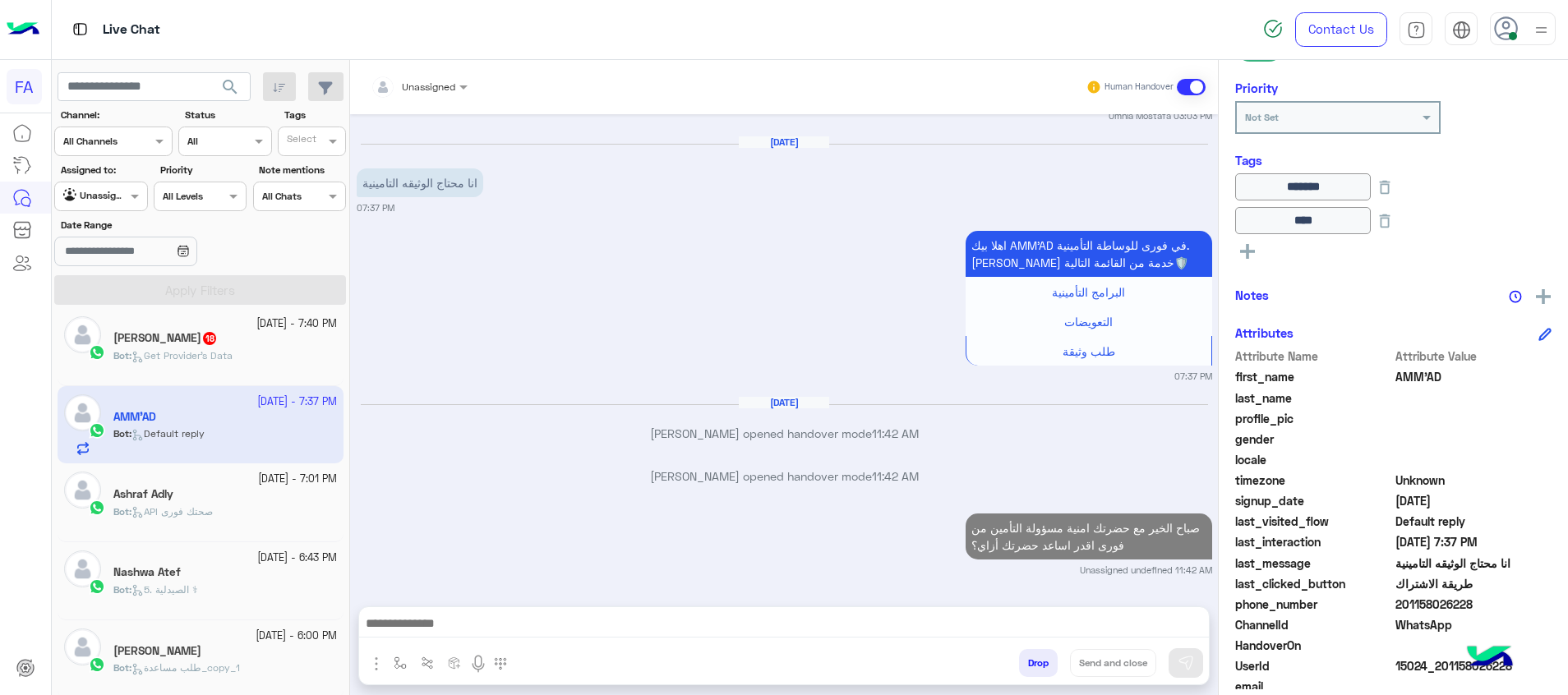
click at [296, 353] on div "Bot : Get Provider's Data" at bounding box center [224, 363] width 223 height 29
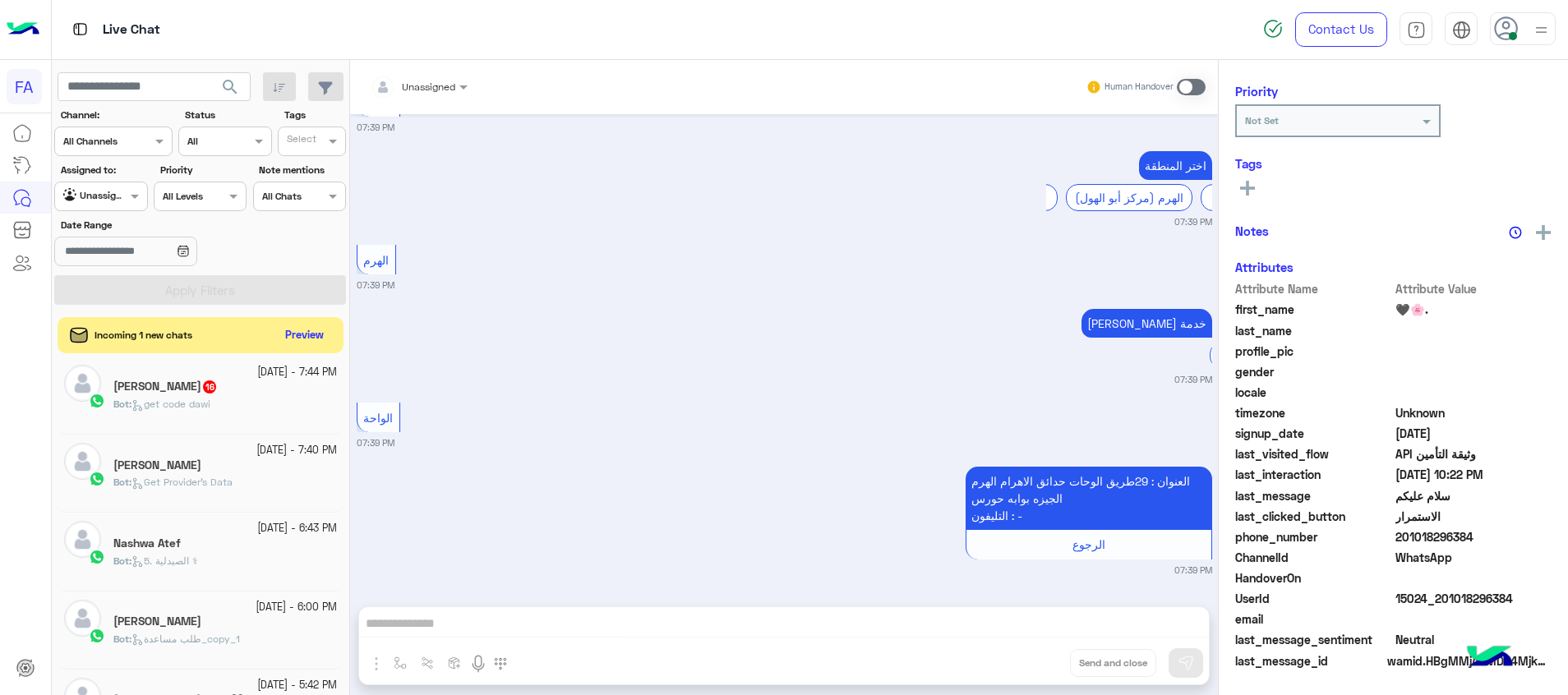
scroll to position [3383, 0]
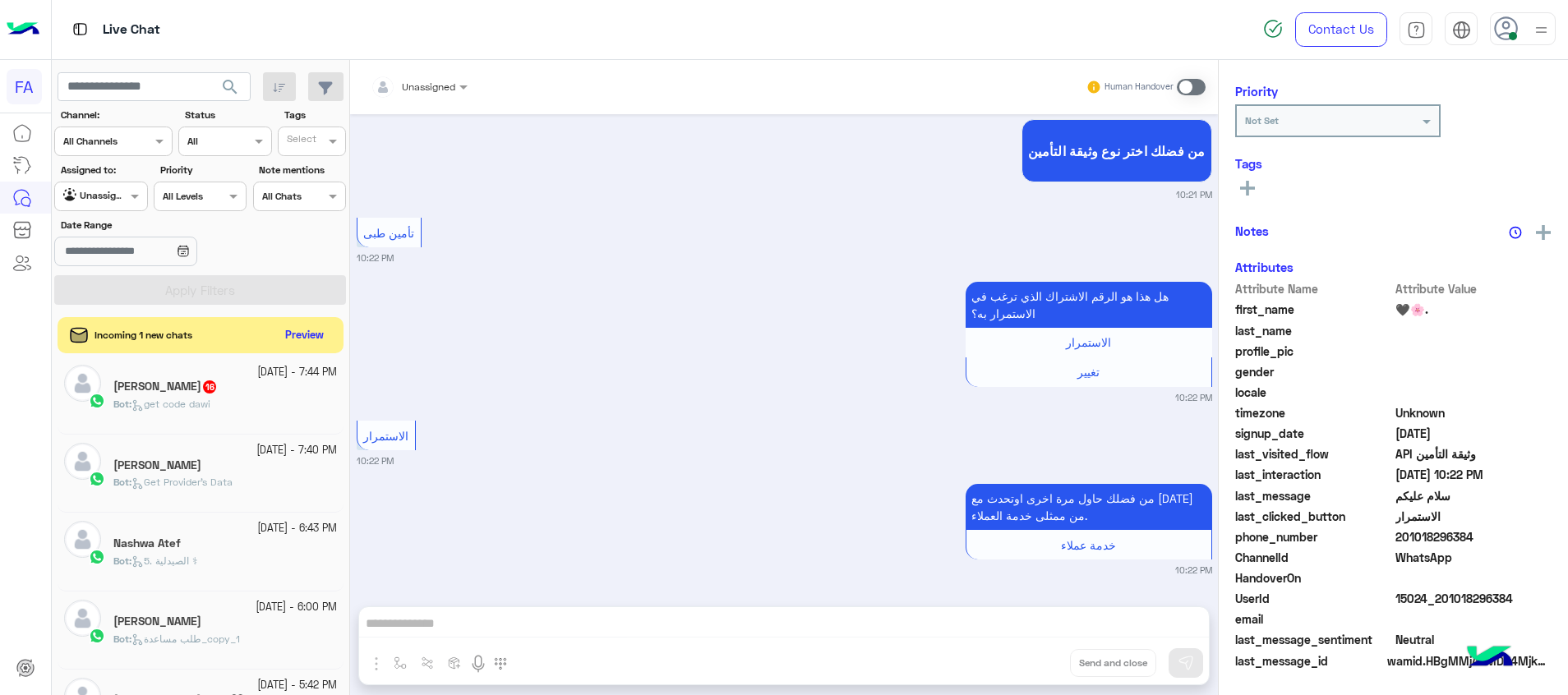
click at [256, 400] on div "Bot : get code dawi" at bounding box center [224, 412] width 223 height 29
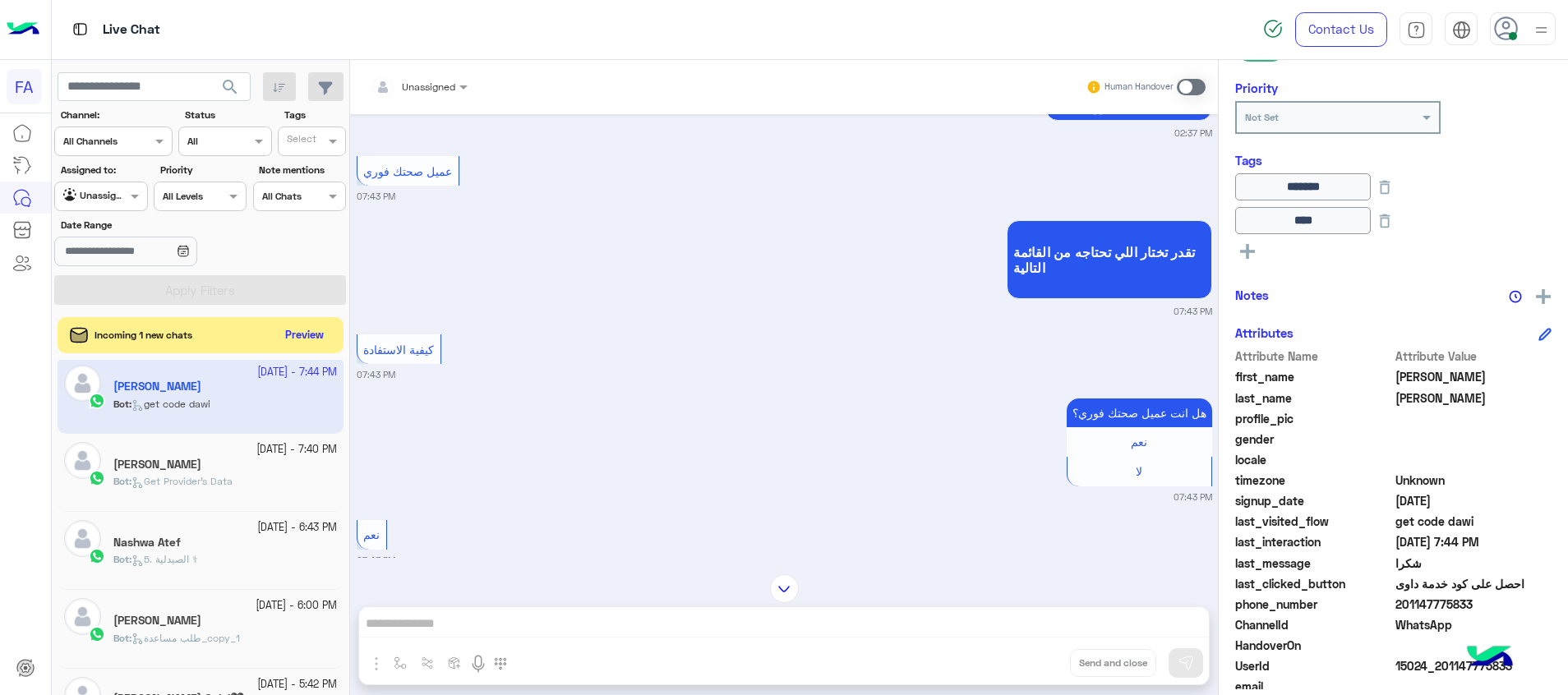
scroll to position [263, 0]
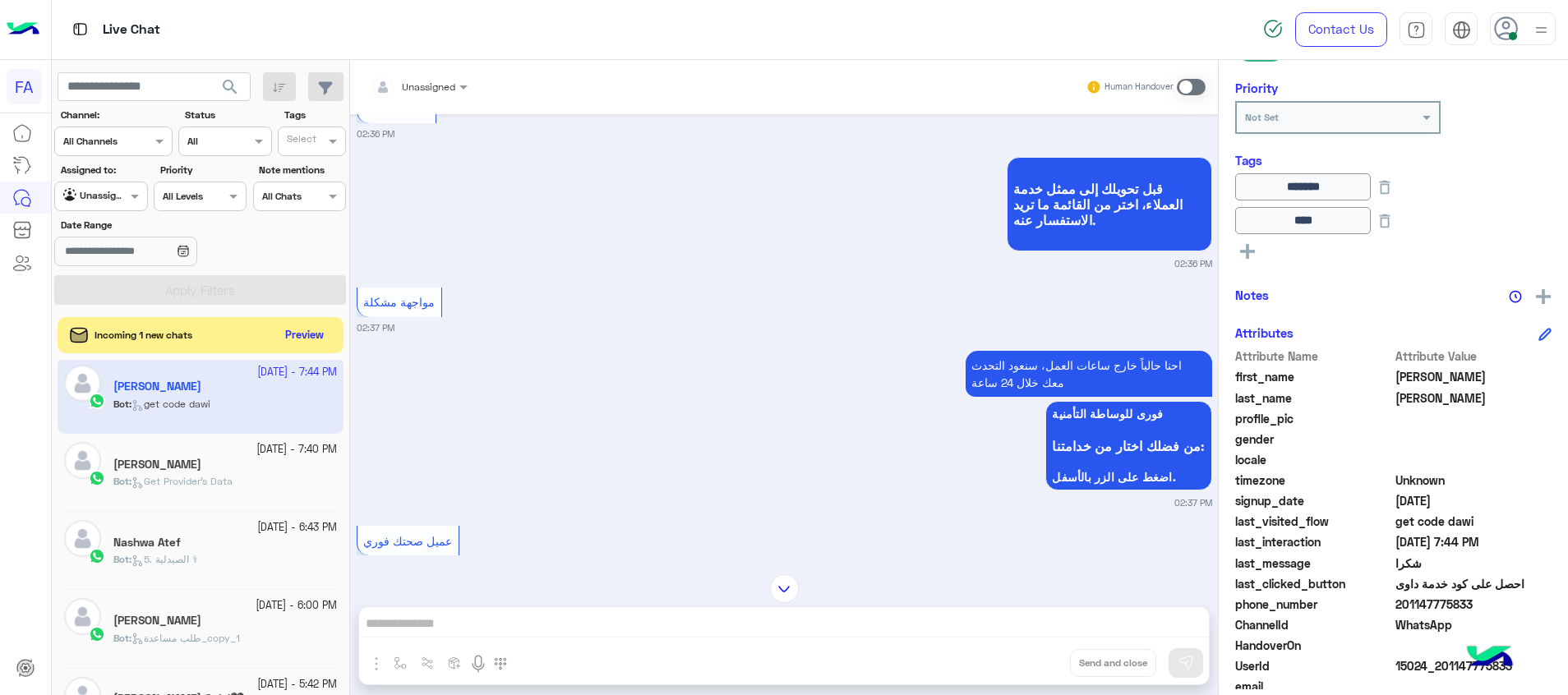
click at [187, 457] on h5 "[PERSON_NAME]" at bounding box center [157, 465] width 88 height 14
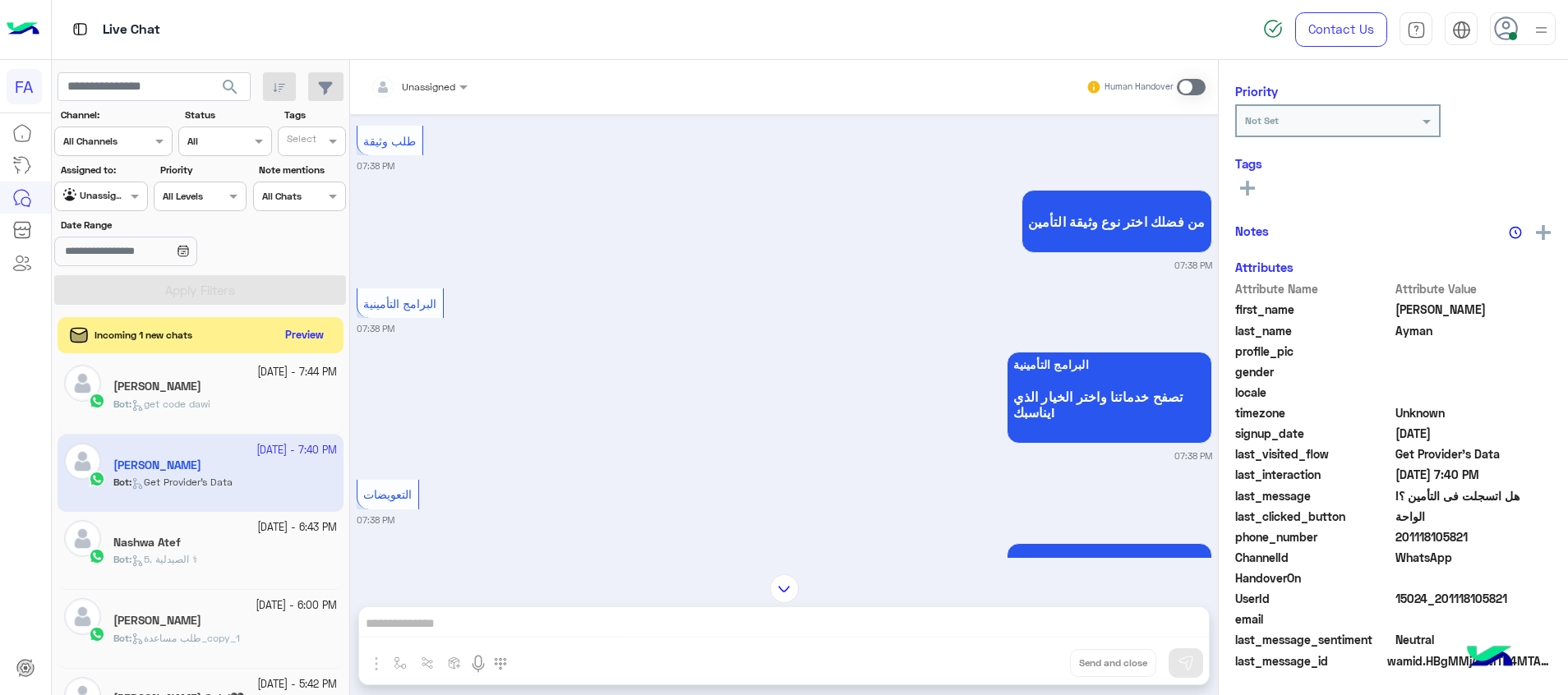
scroll to position [208, 0]
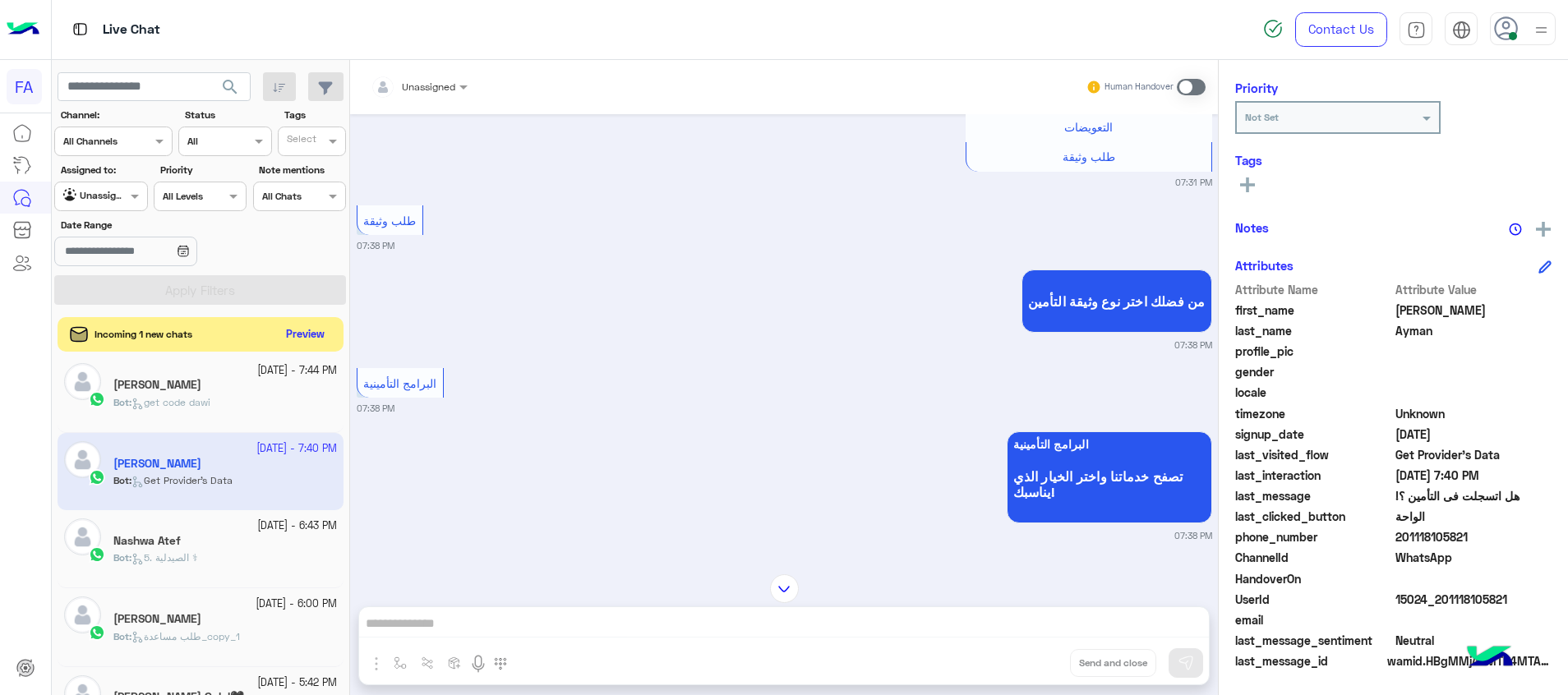
click at [315, 335] on button "Preview" at bounding box center [305, 335] width 51 height 22
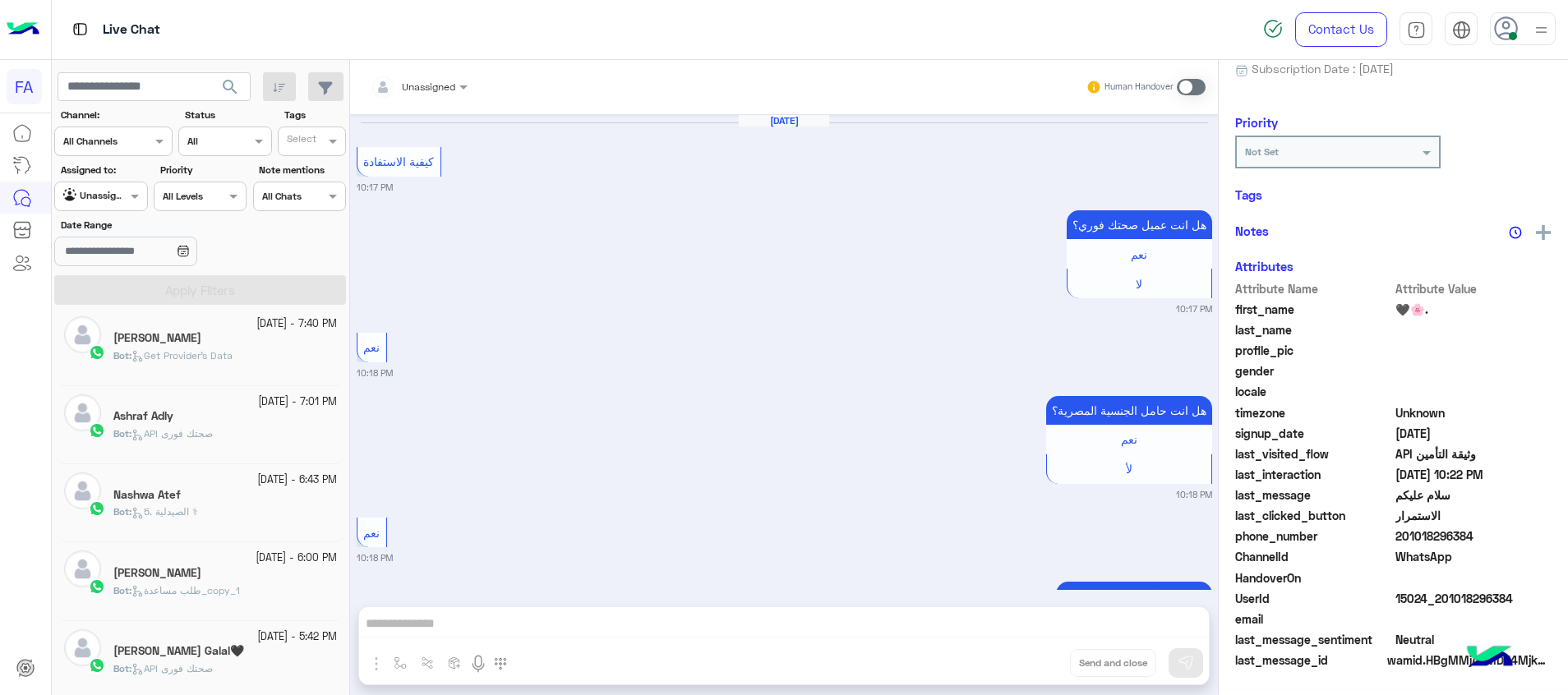
scroll to position [1522, 0]
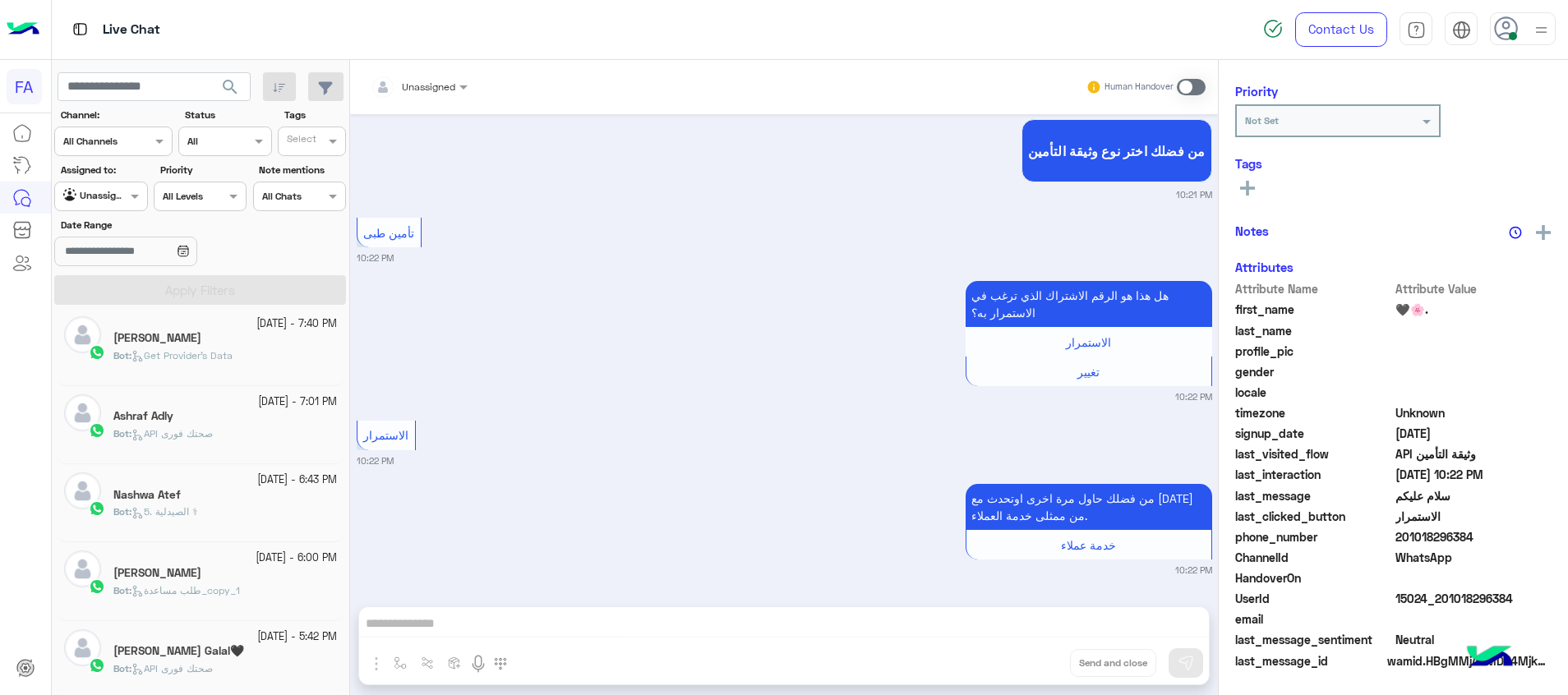
click at [264, 505] on div "Bot : 5. الصيدلية ⚕" at bounding box center [224, 518] width 223 height 29
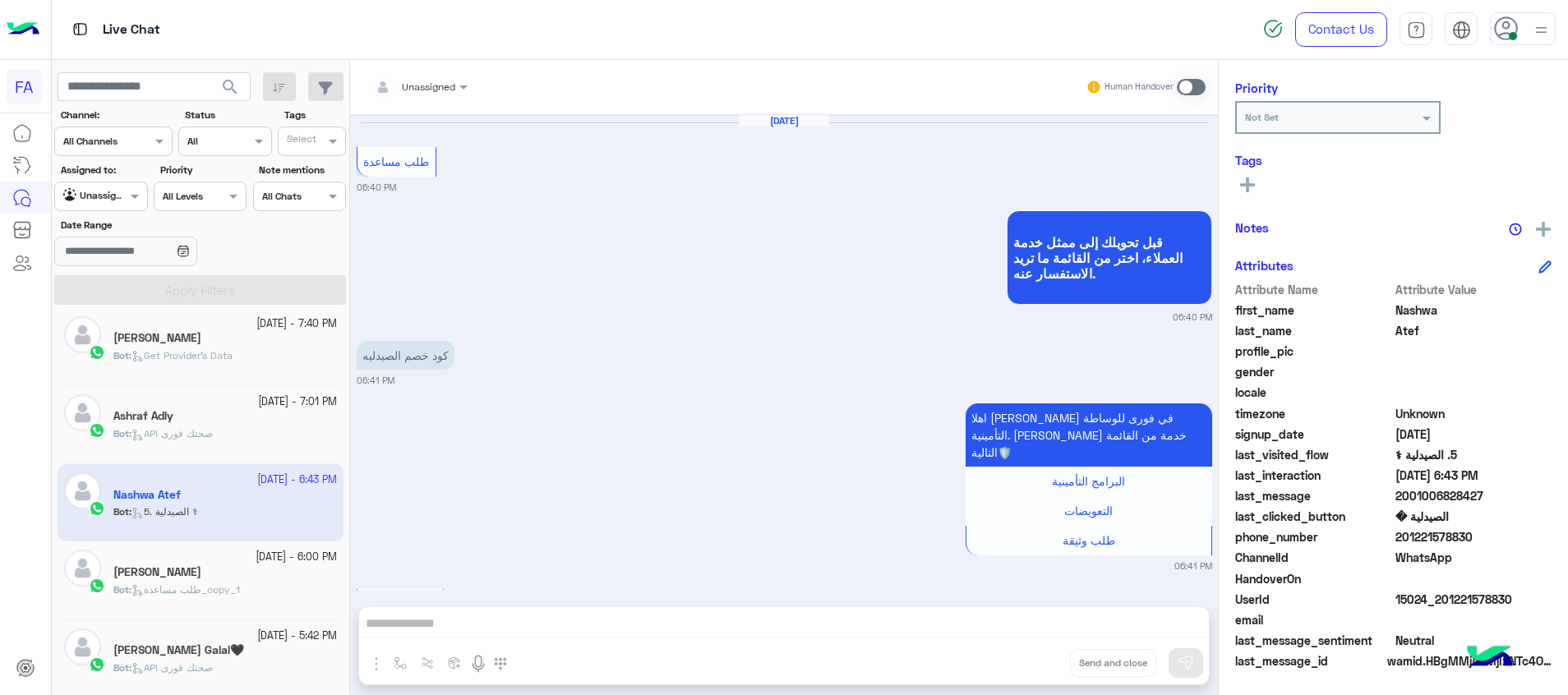
scroll to position [1550, 0]
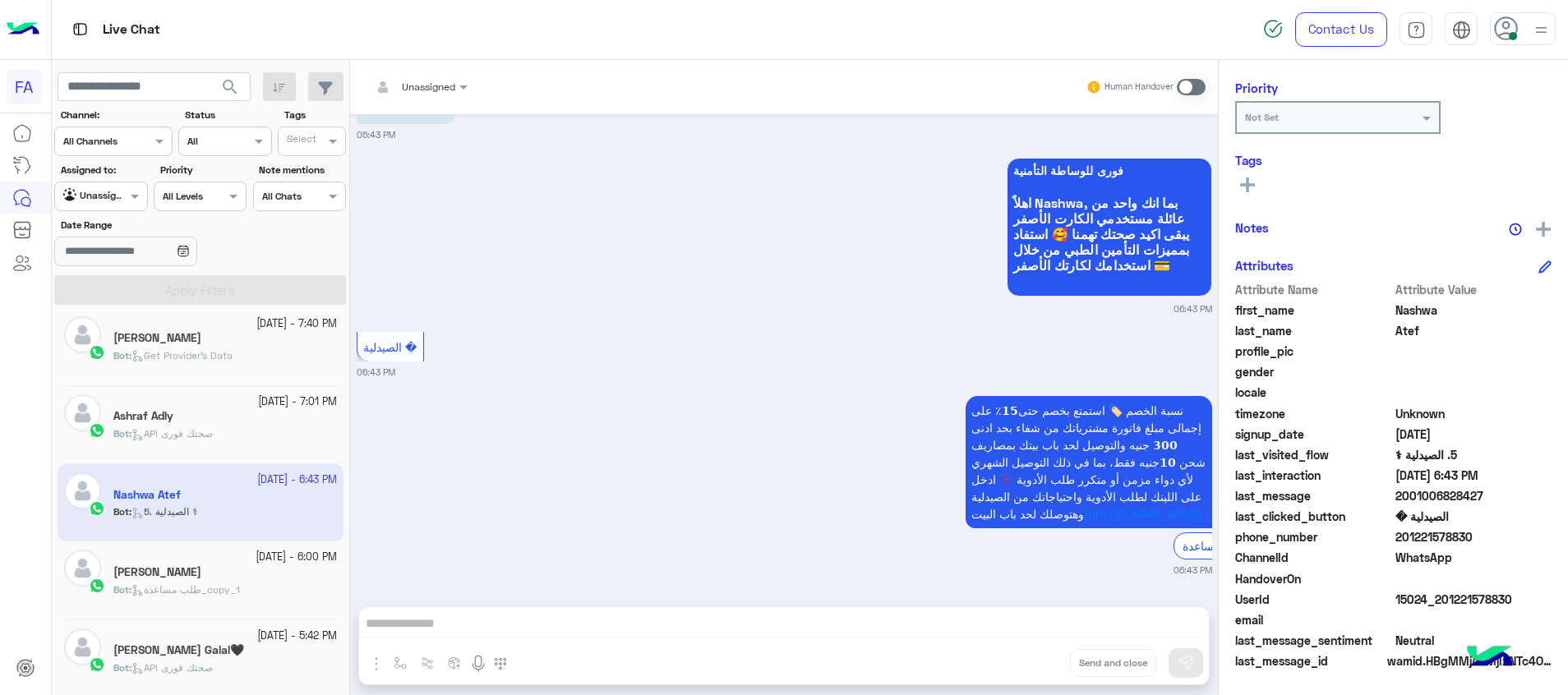
click at [227, 419] on div "Ashraf Adly" at bounding box center [224, 418] width 223 height 18
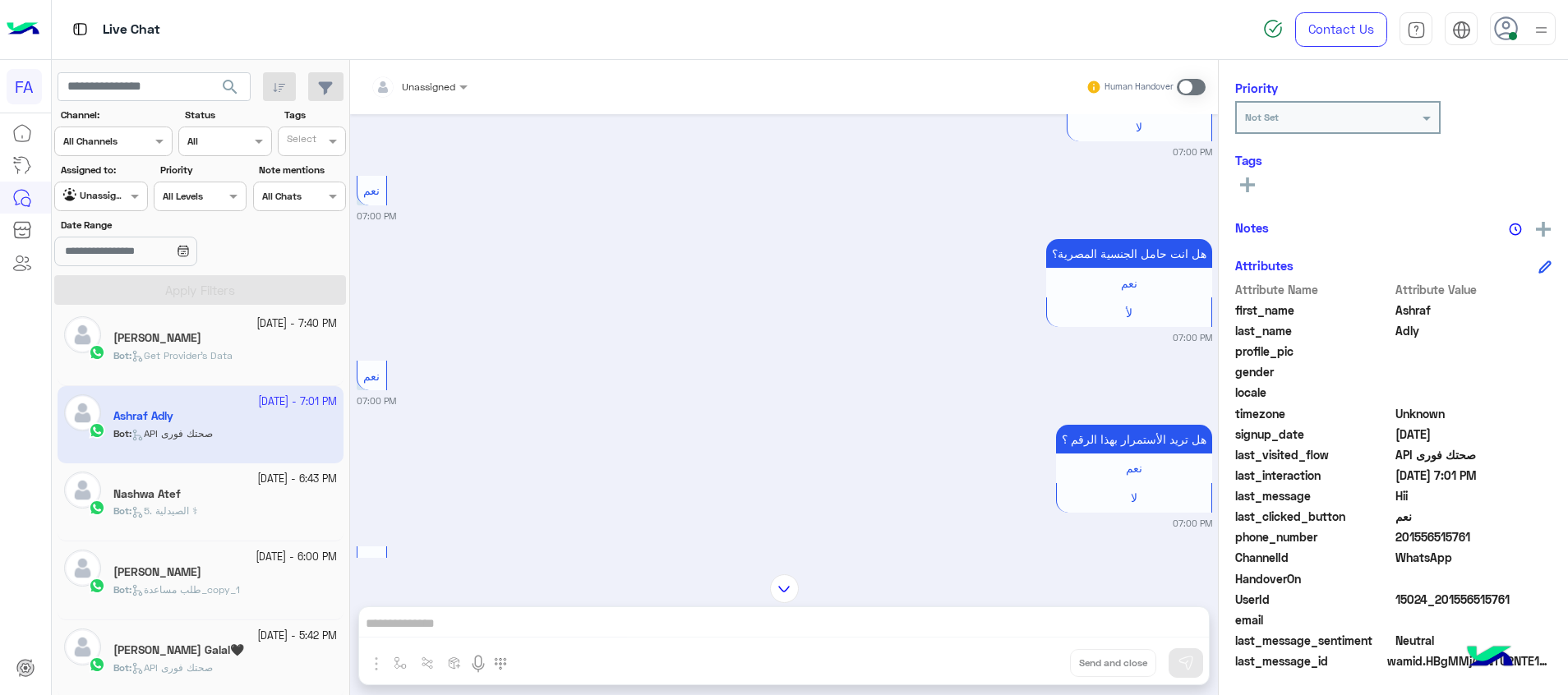
scroll to position [919, 0]
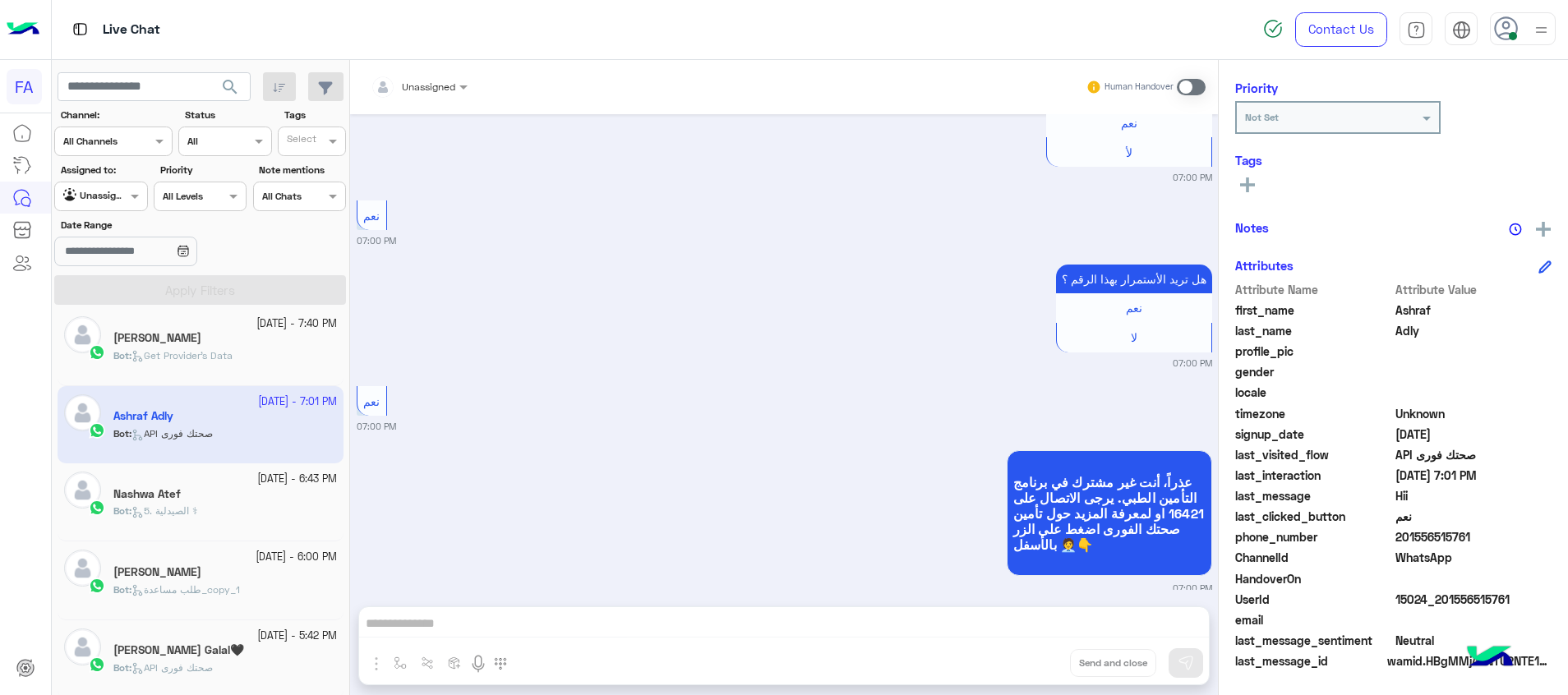
drag, startPoint x: 1514, startPoint y: 600, endPoint x: 1443, endPoint y: 600, distance: 71.0
click at [1443, 600] on span "15024_201556515761" at bounding box center [1474, 600] width 157 height 18
click at [315, 349] on div "Bot : Get Provider's Data" at bounding box center [224, 363] width 223 height 29
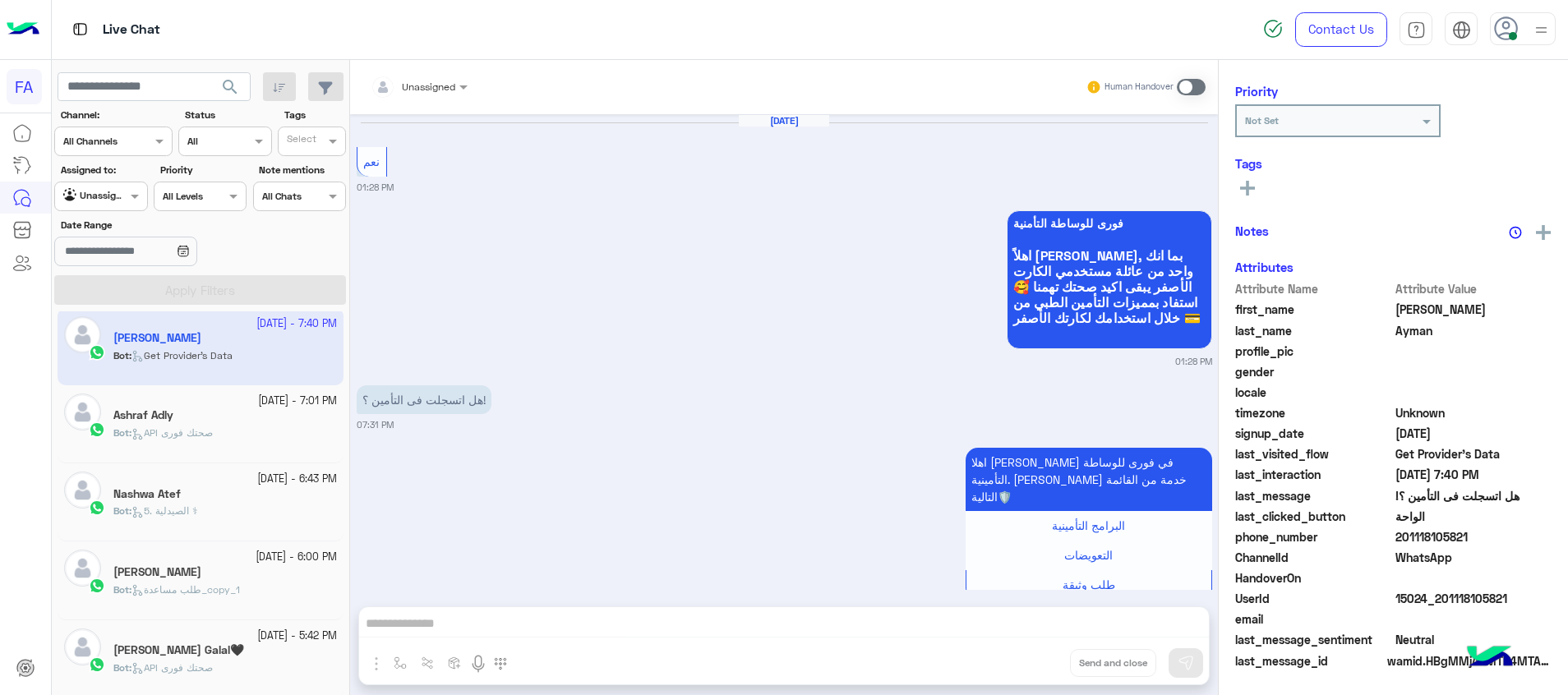
scroll to position [1415, 0]
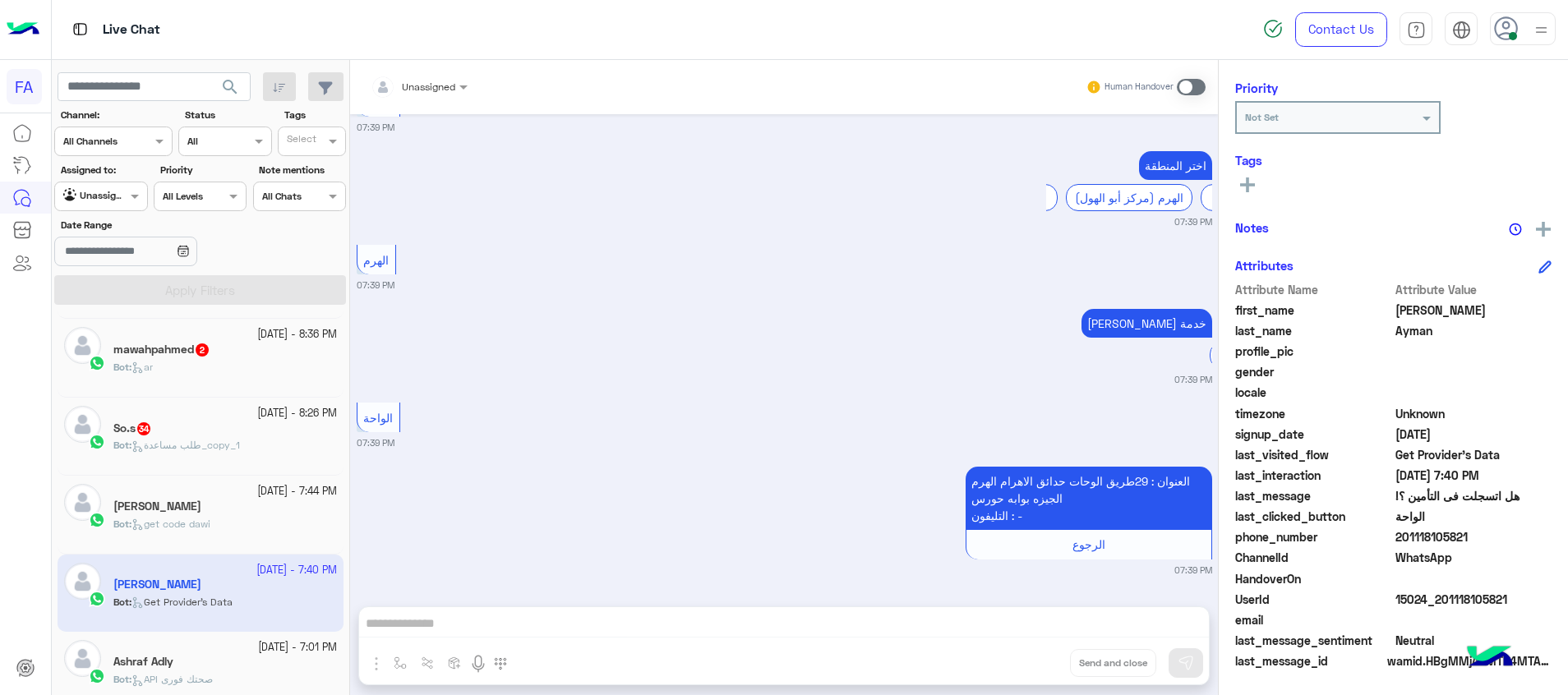
click at [201, 504] on h5 "Abdelrahman Osman" at bounding box center [157, 507] width 88 height 14
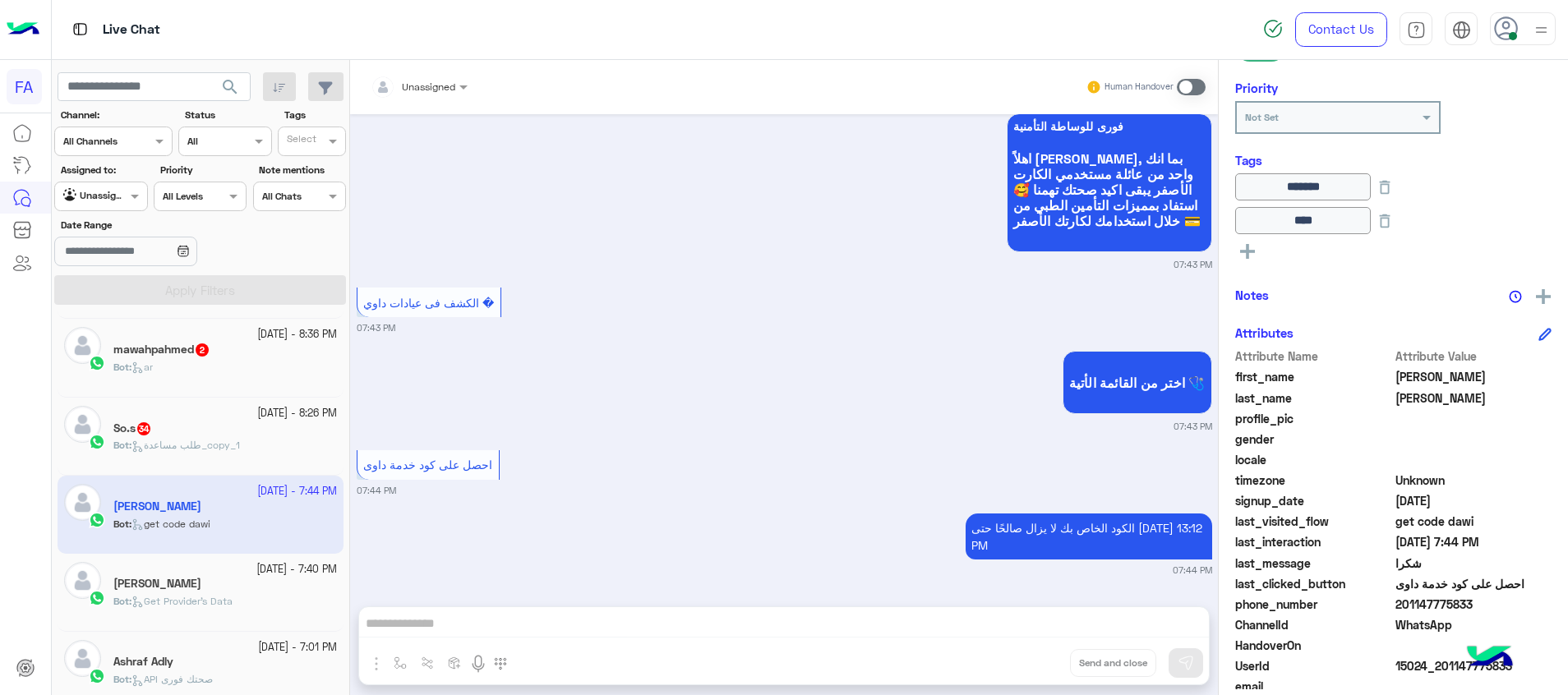
click at [245, 463] on div "Bot : طلب مساعدة_copy_1" at bounding box center [224, 452] width 223 height 29
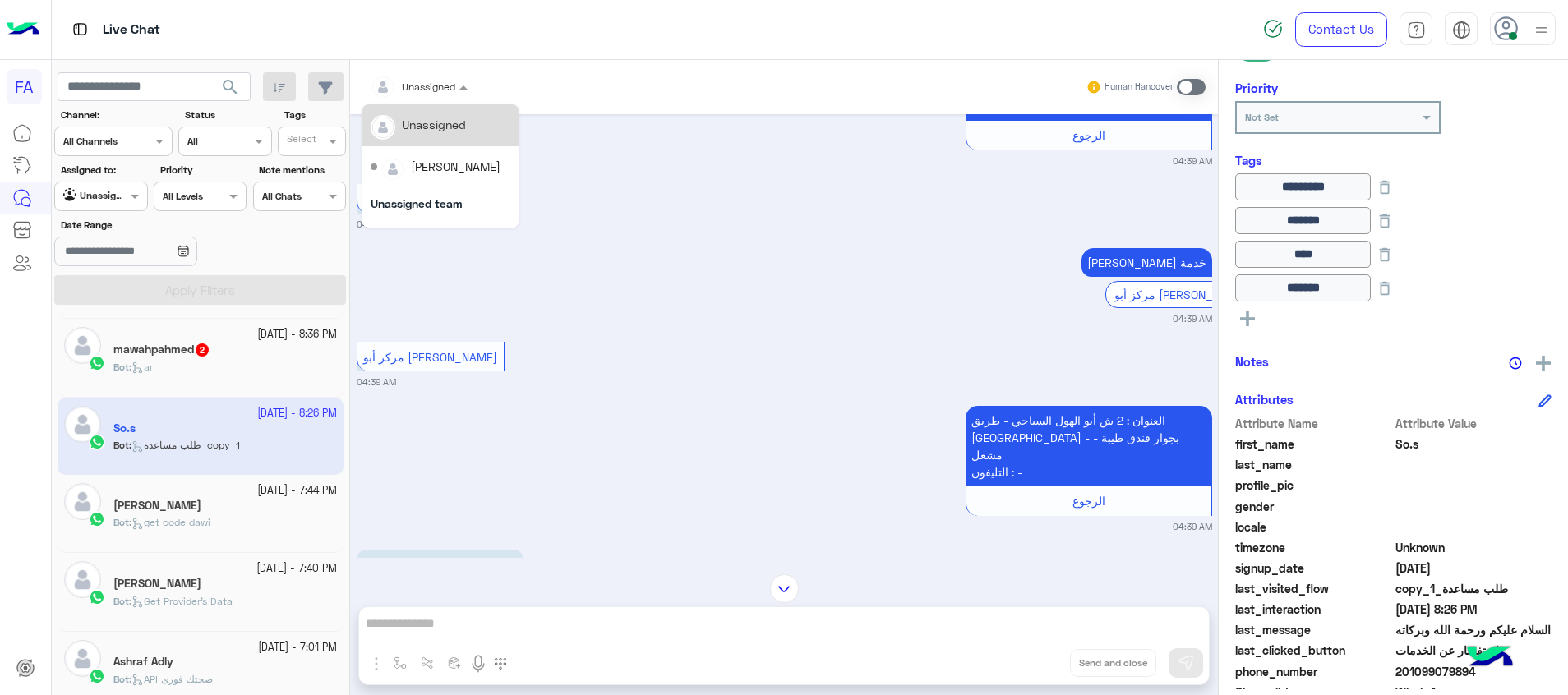
click at [455, 75] on div "Unassigned" at bounding box center [413, 87] width 85 height 33
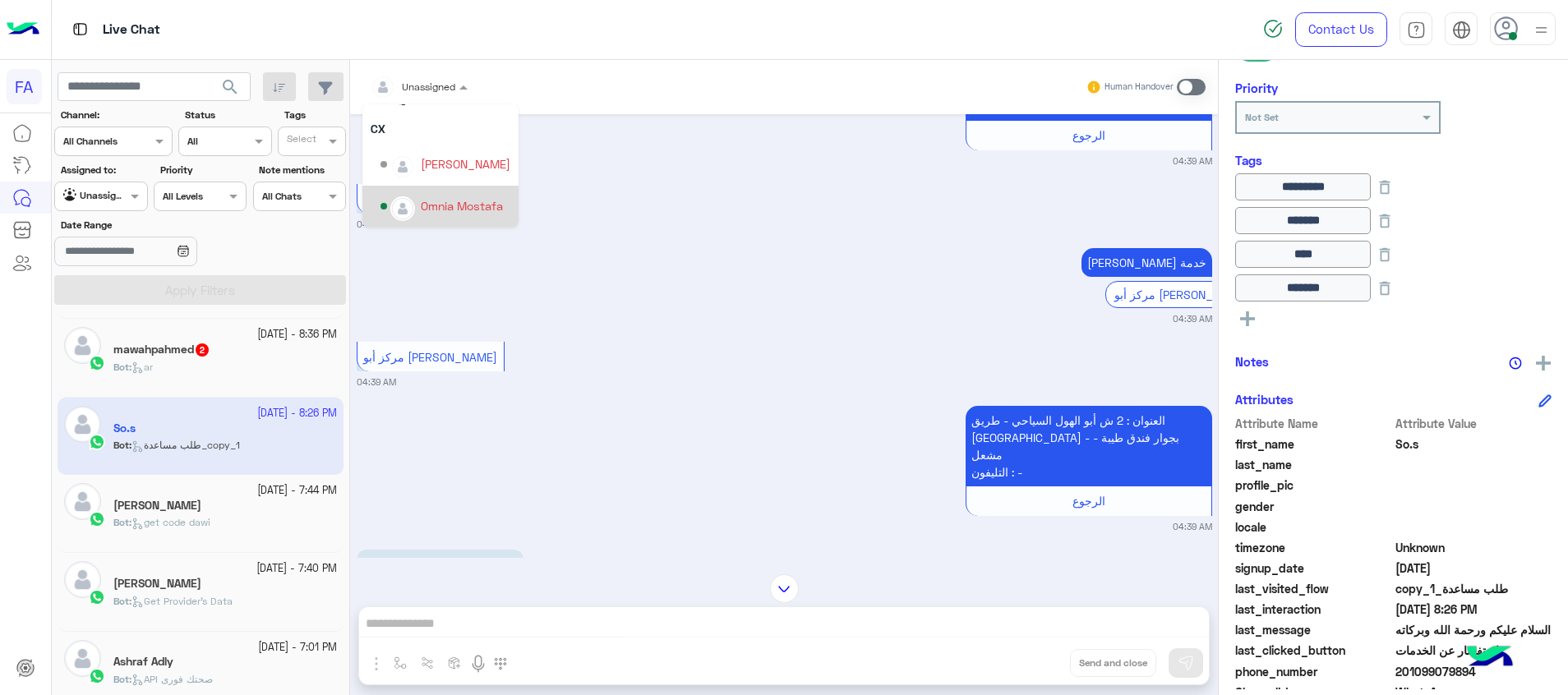
click at [449, 207] on div "Omnia Mostafa" at bounding box center [462, 206] width 82 height 18
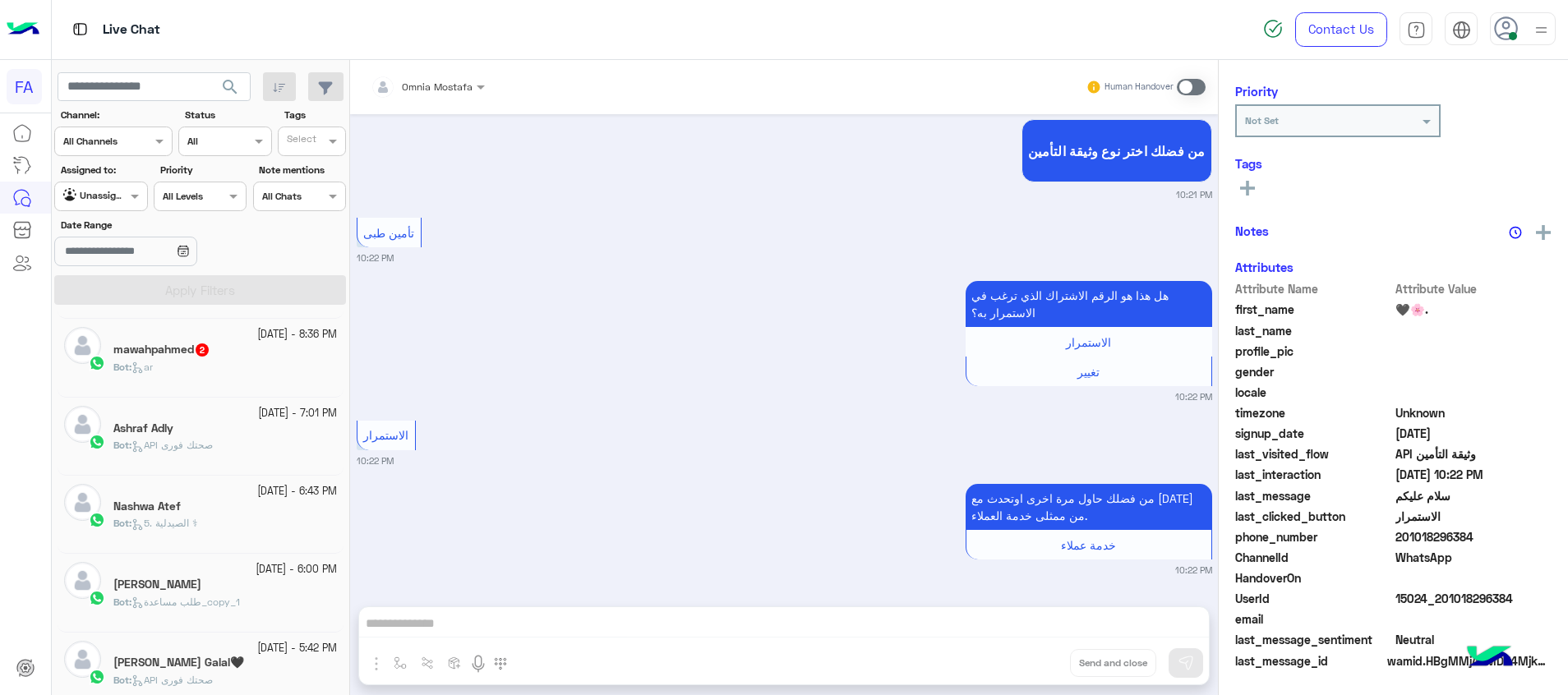
click at [227, 364] on div "Bot : ar" at bounding box center [224, 374] width 223 height 29
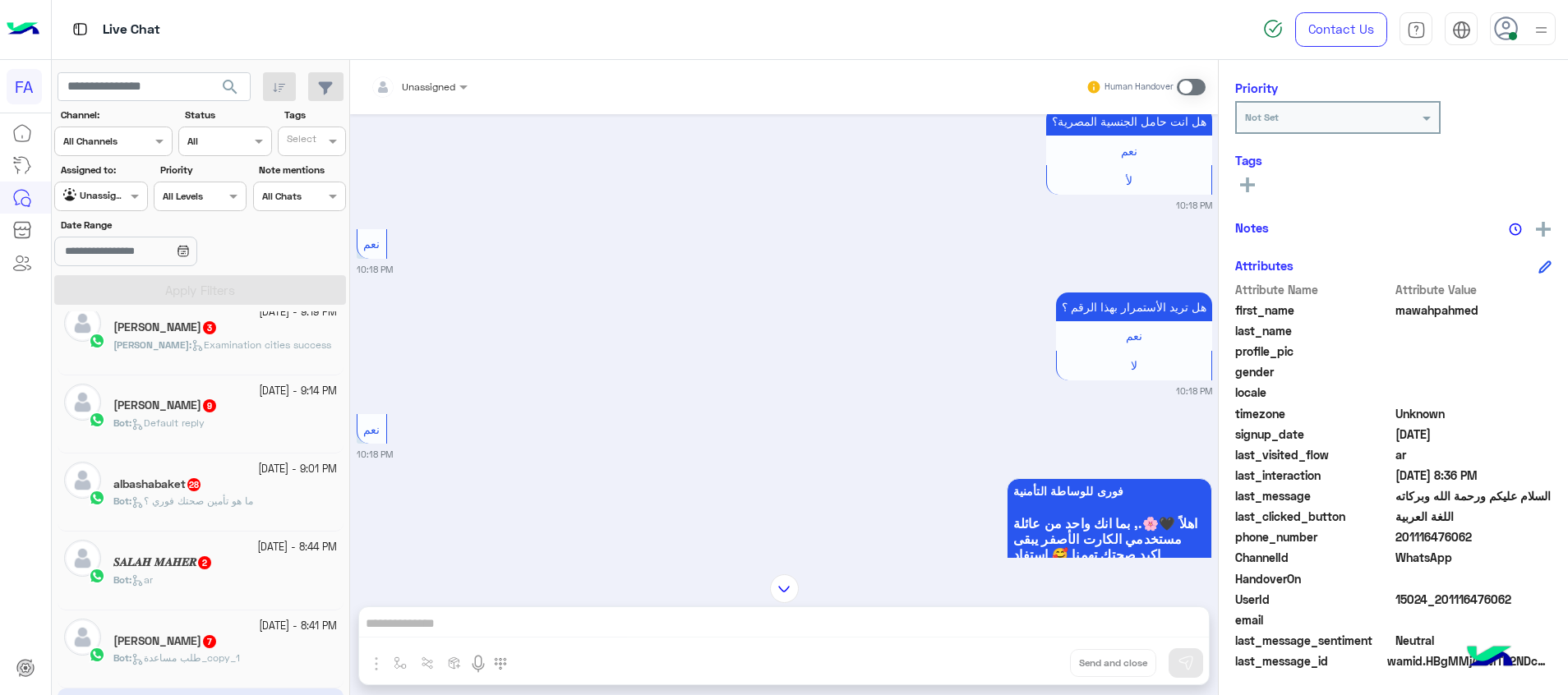
click at [248, 666] on div "Bot : طلب مساعدة_copy_1" at bounding box center [224, 665] width 223 height 29
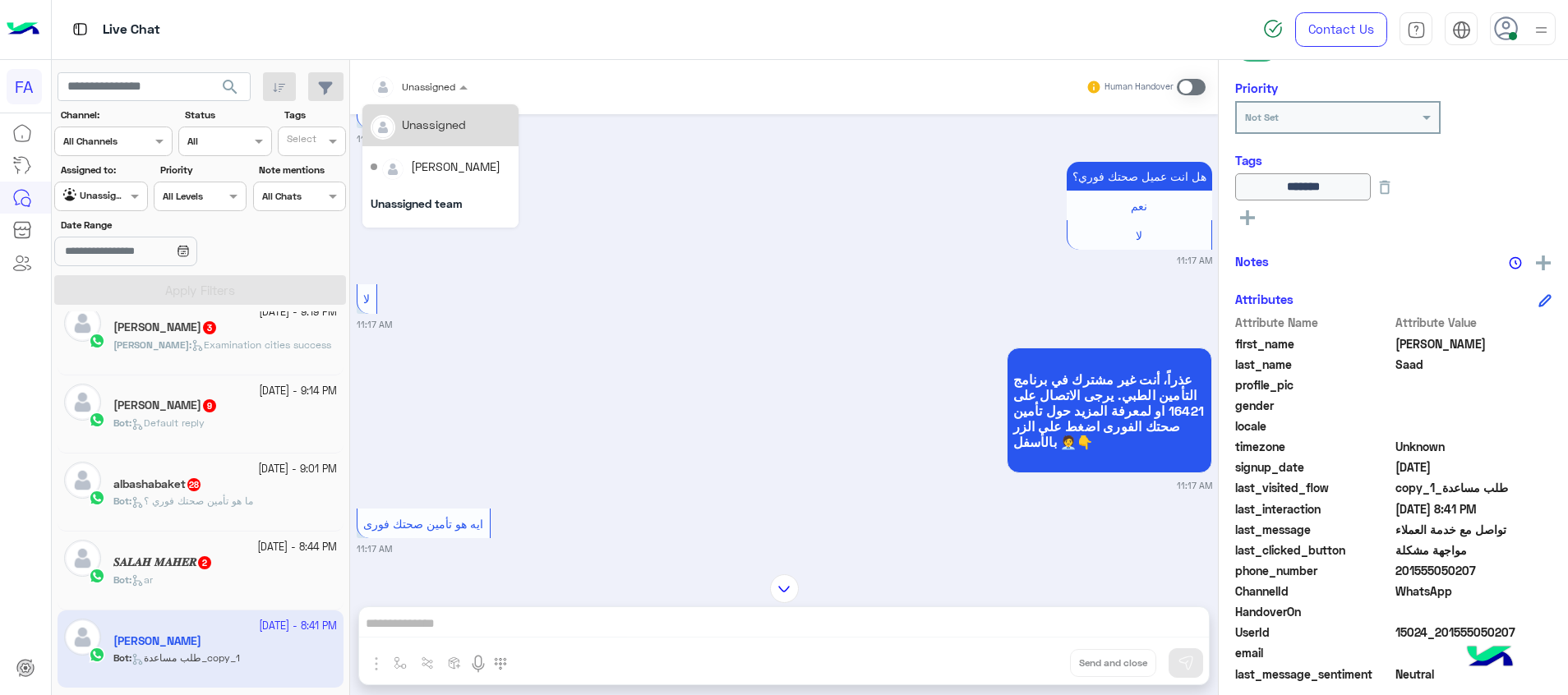
click at [436, 84] on div at bounding box center [418, 85] width 113 height 16
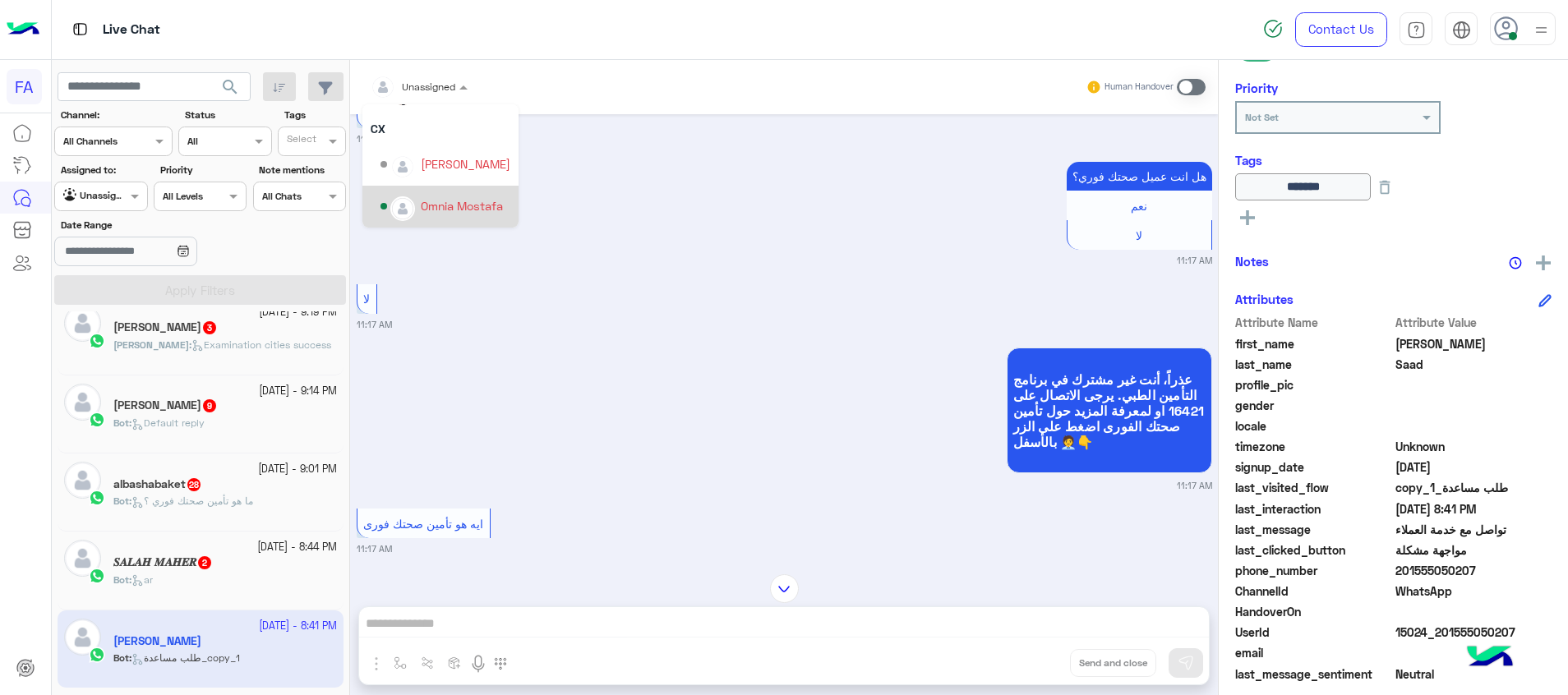
click at [438, 193] on div "Omnia Mostafa" at bounding box center [445, 207] width 130 height 29
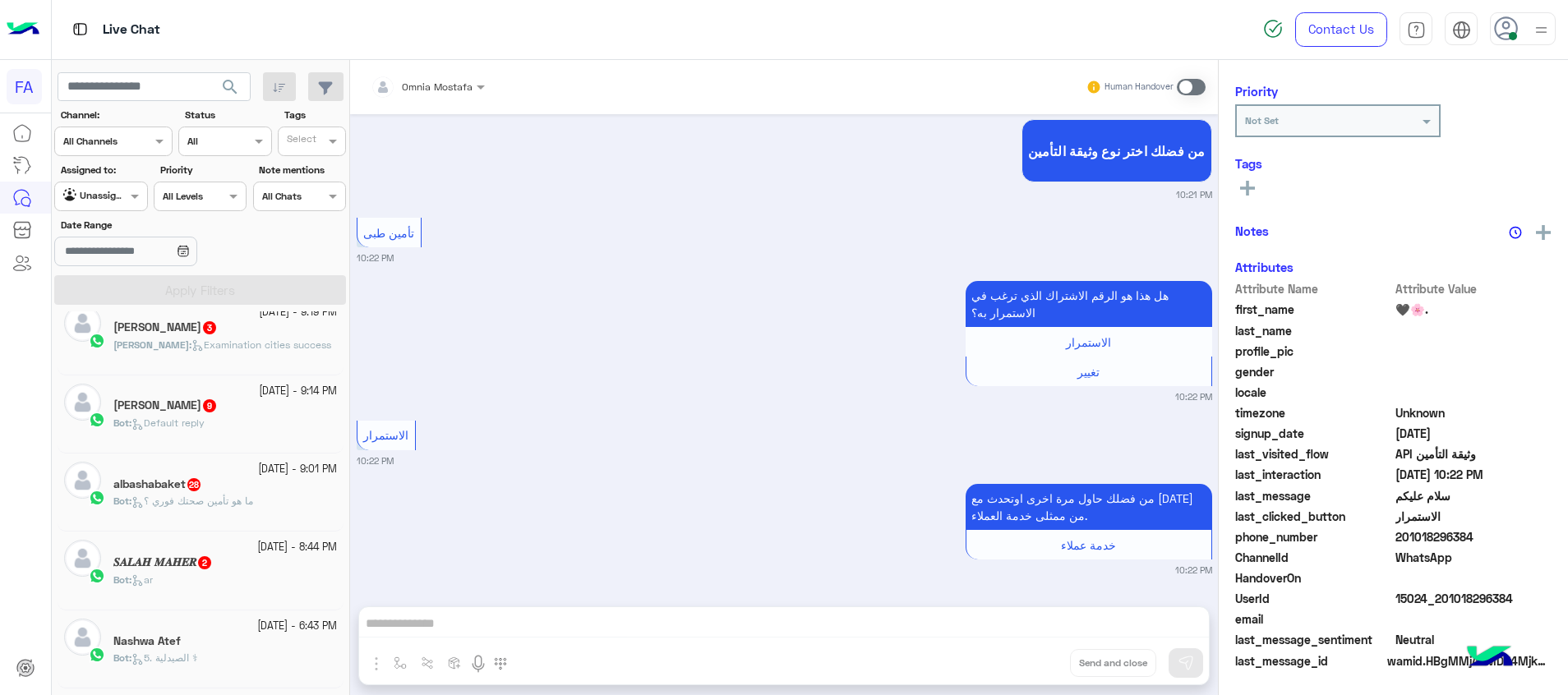
click at [201, 560] on span "2" at bounding box center [204, 562] width 17 height 14
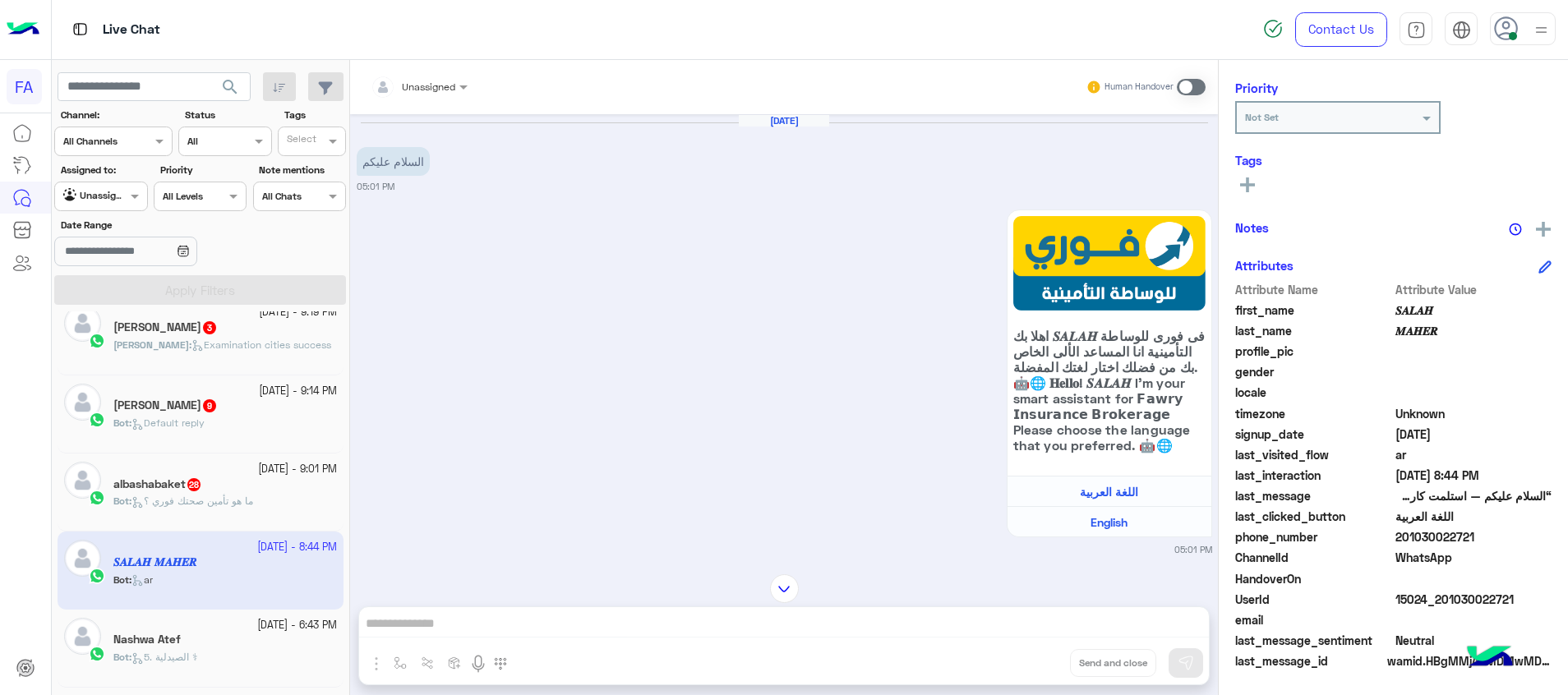
click at [290, 484] on div "albashabaket 28" at bounding box center [224, 487] width 223 height 18
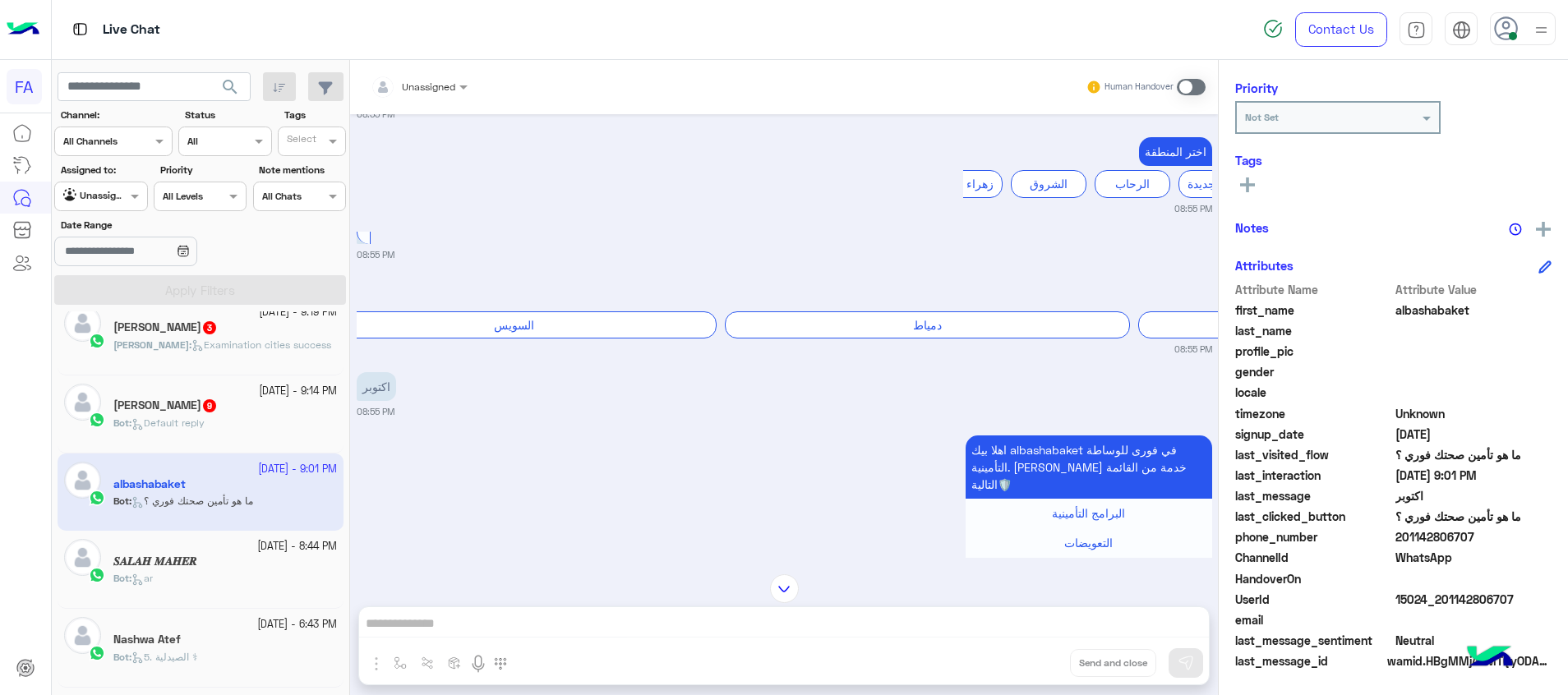
click at [241, 427] on div "Bot : Default reply" at bounding box center [224, 430] width 223 height 29
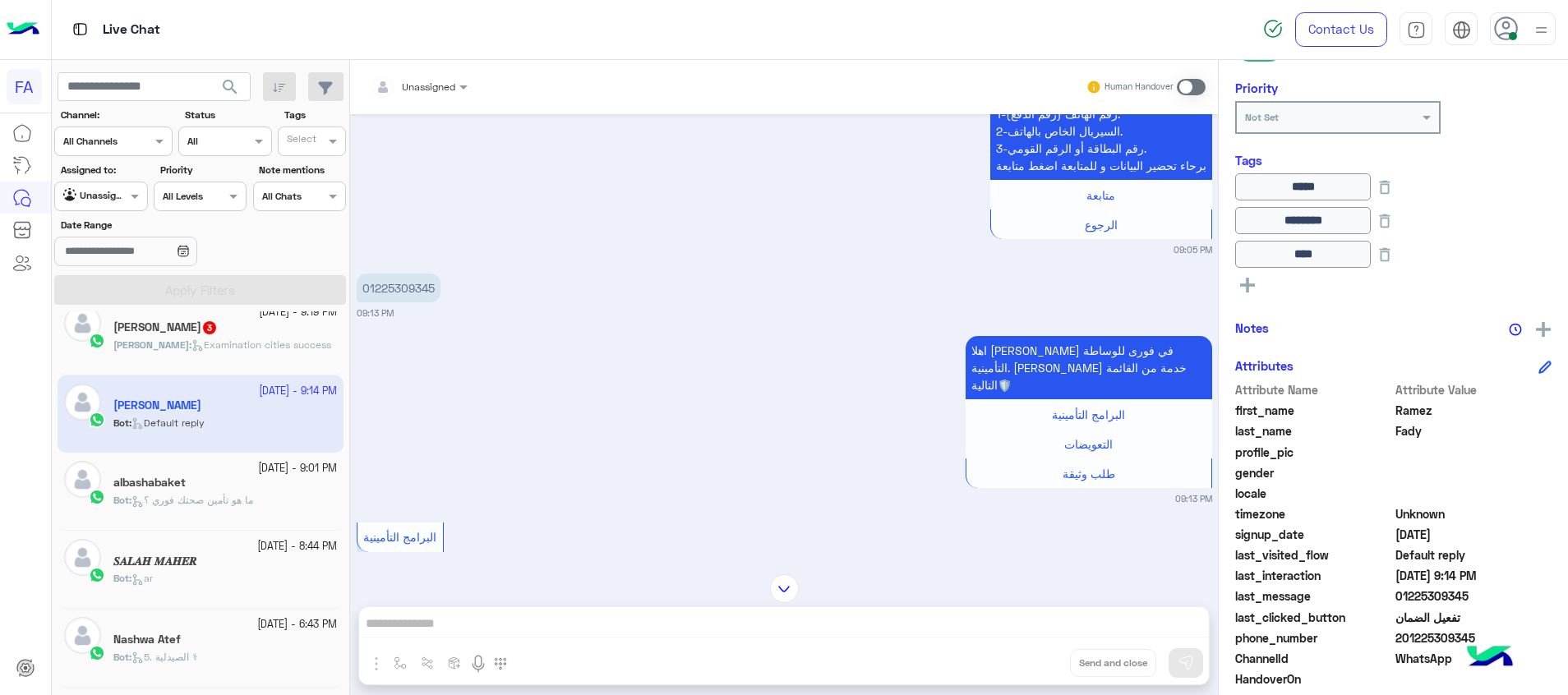
click at [307, 403] on app-inbox-user "19 September - 9:14 PM Ramez Fady Bot : Default reply" at bounding box center [200, 413] width 286 height 77
click at [300, 351] on div "Ali : Examination cities success" at bounding box center [224, 352] width 223 height 29
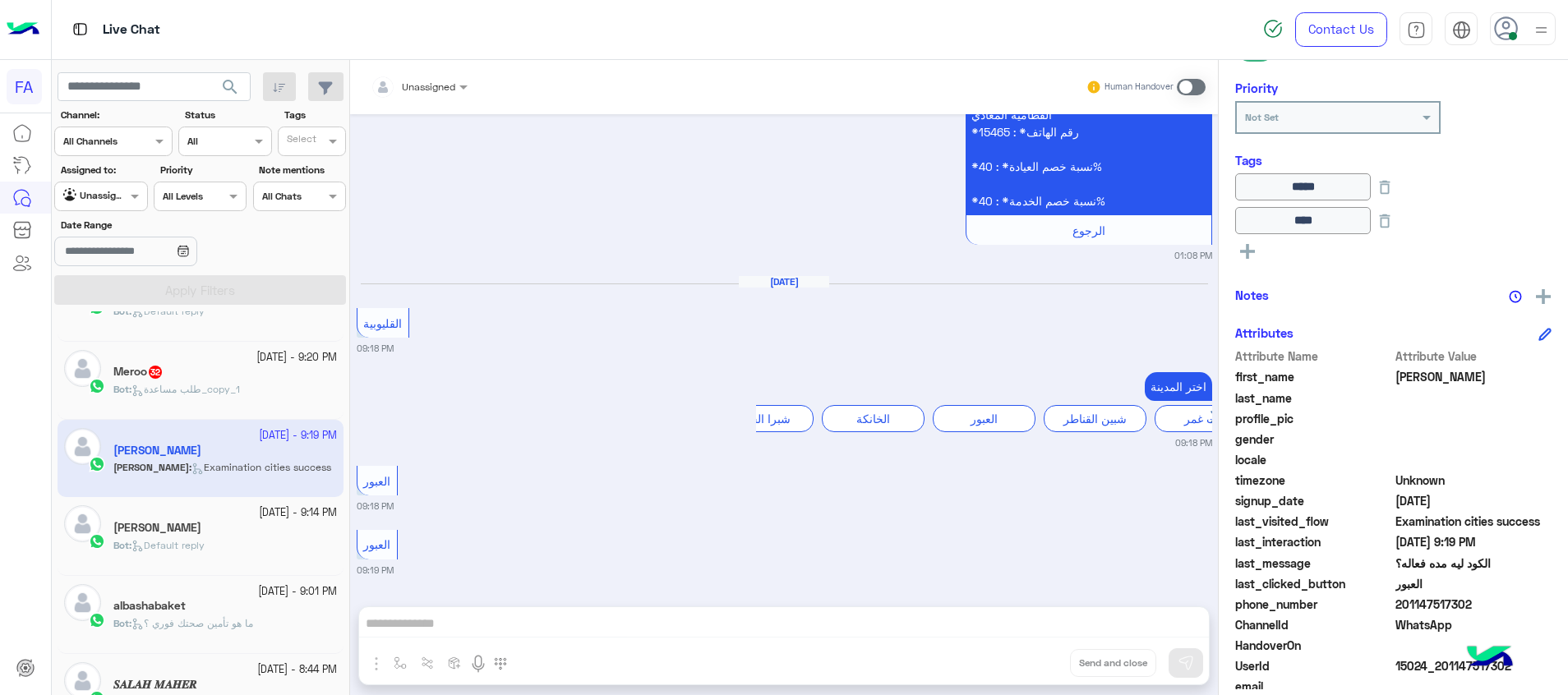
click at [300, 356] on small "[DATE] - 9:20 PM" at bounding box center [296, 358] width 80 height 16
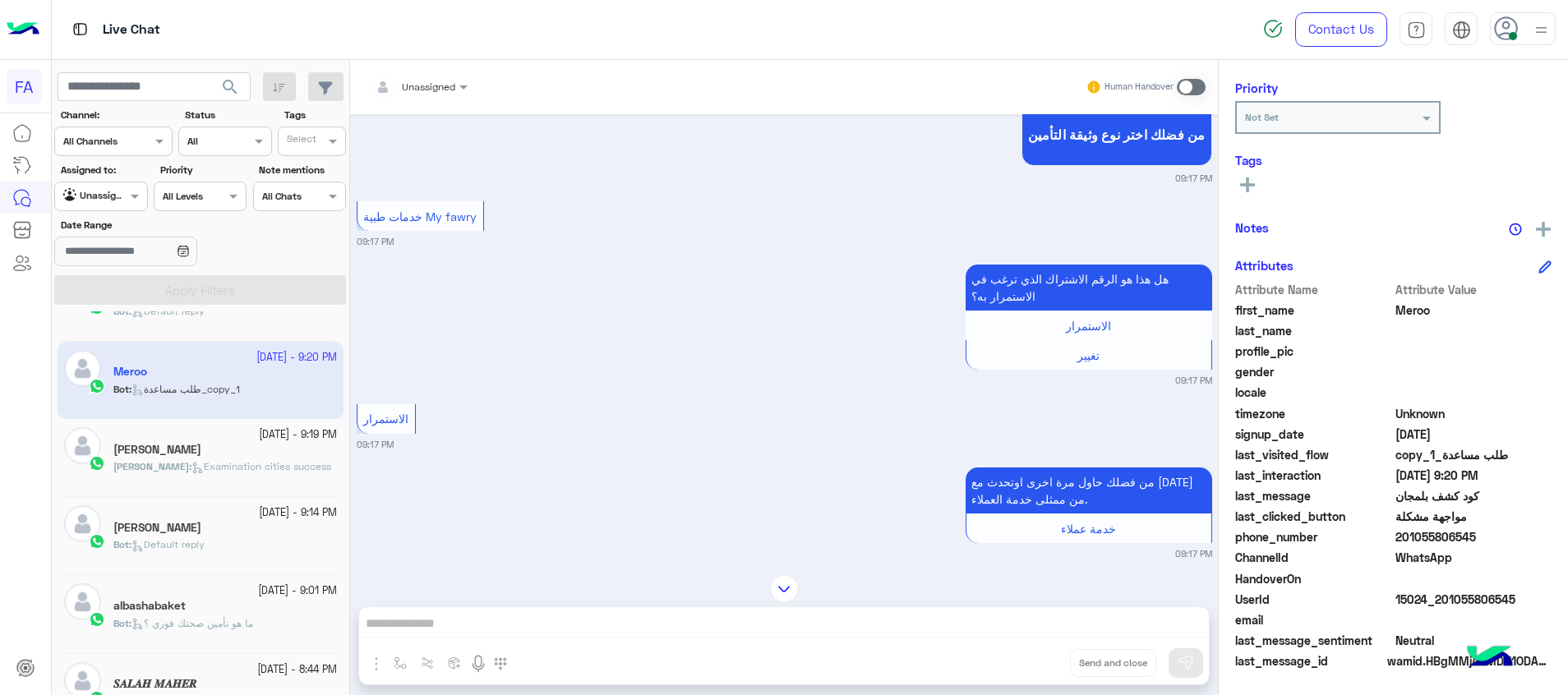
click at [433, 90] on div at bounding box center [418, 85] width 113 height 16
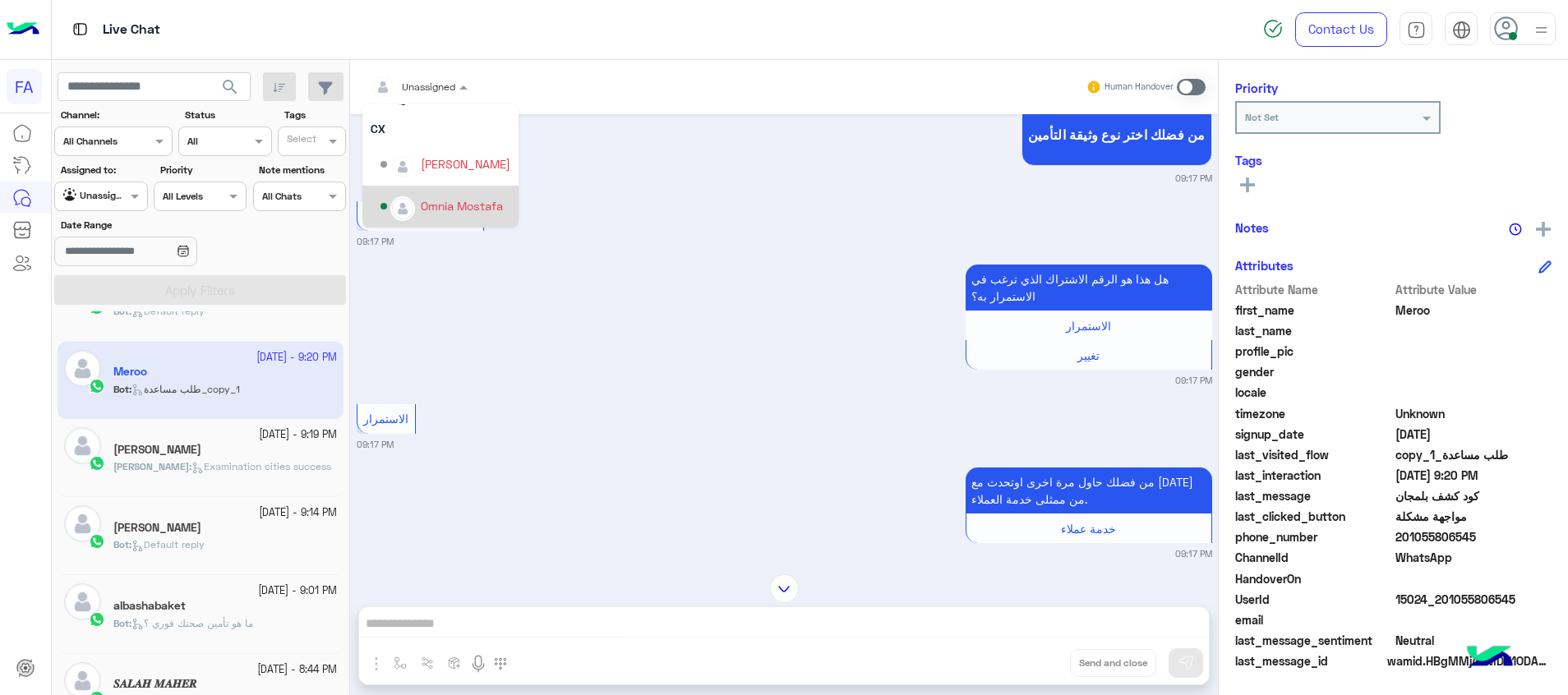
click at [444, 200] on div "Omnia Mostafa" at bounding box center [462, 206] width 82 height 18
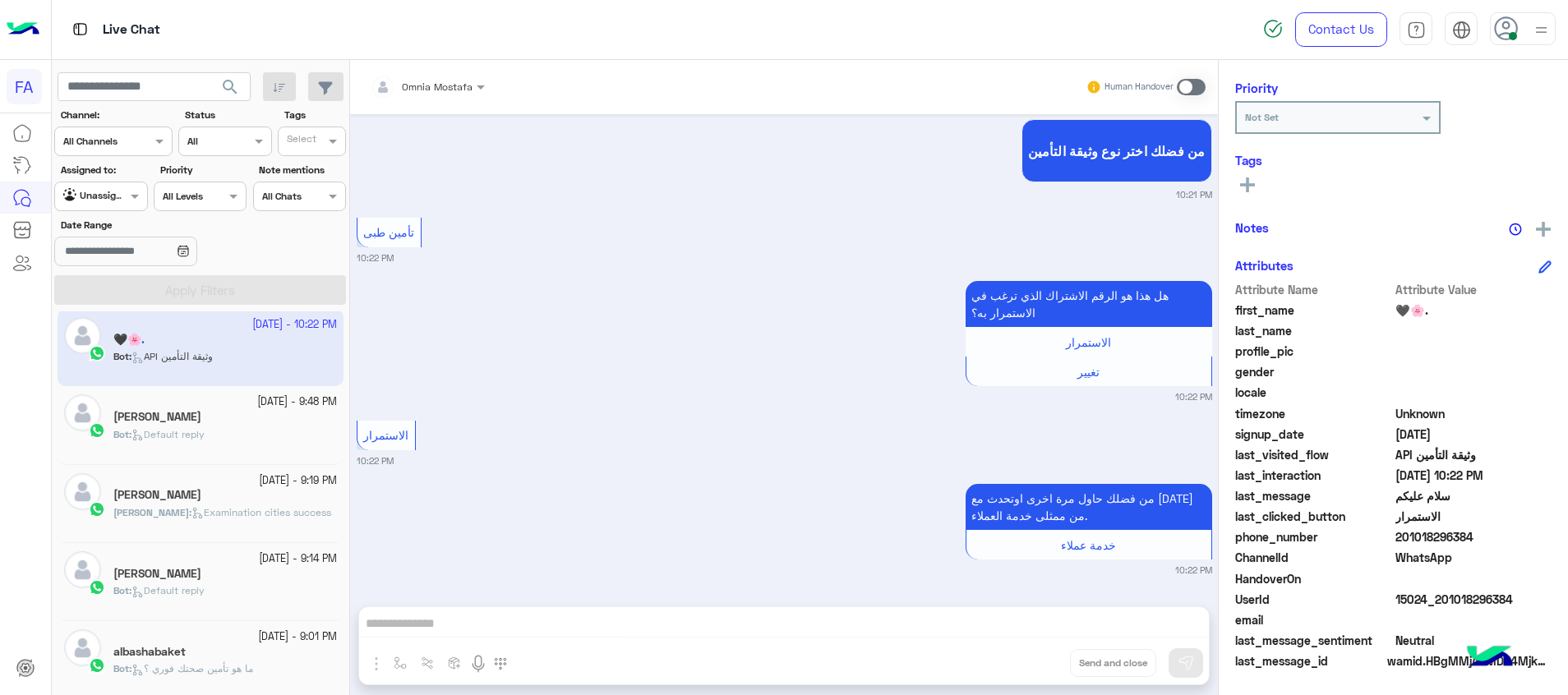
click at [214, 437] on div "Bot : Default reply" at bounding box center [224, 442] width 223 height 29
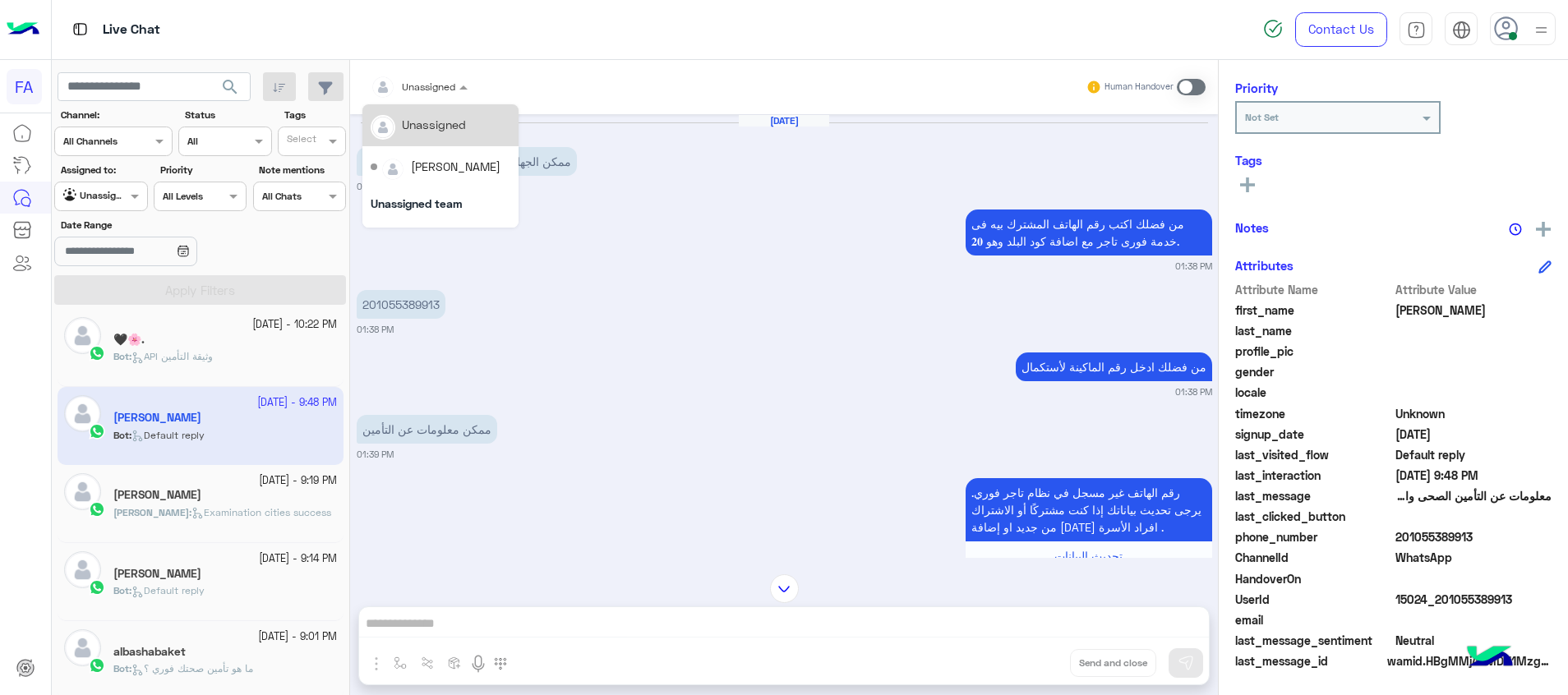
click at [429, 95] on div "Unassigned" at bounding box center [413, 87] width 85 height 33
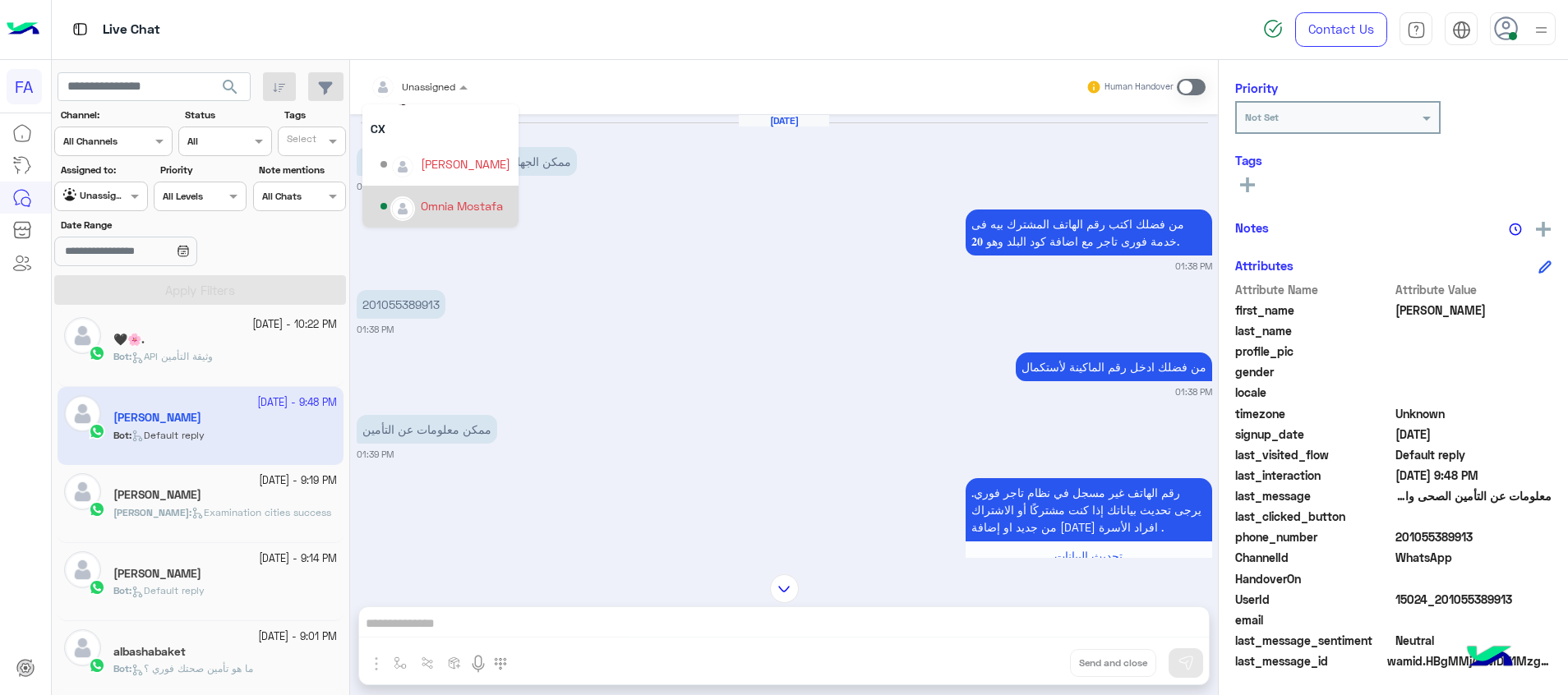
click at [433, 209] on div "Omnia Mostafa" at bounding box center [462, 206] width 82 height 18
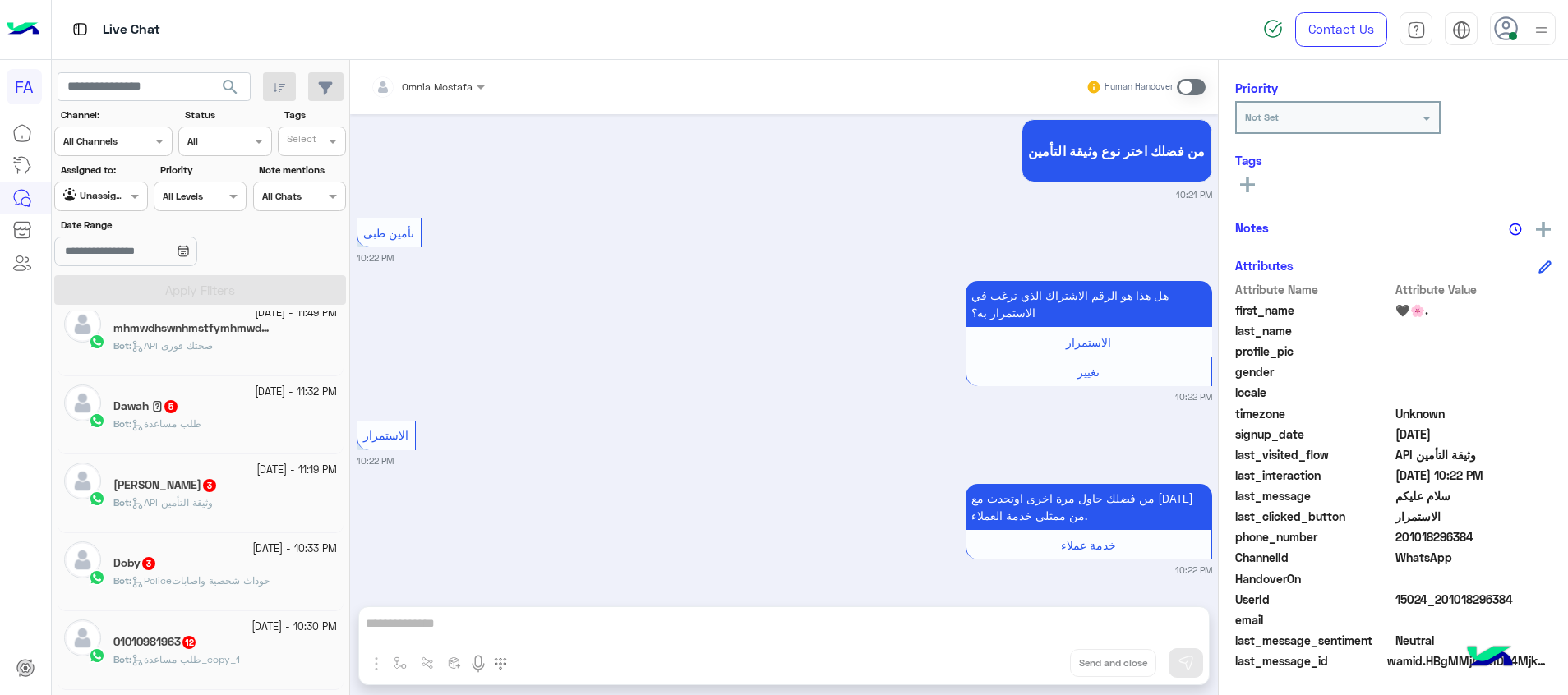
click at [225, 655] on span "طلب مساعدة_copy_1" at bounding box center [185, 660] width 109 height 12
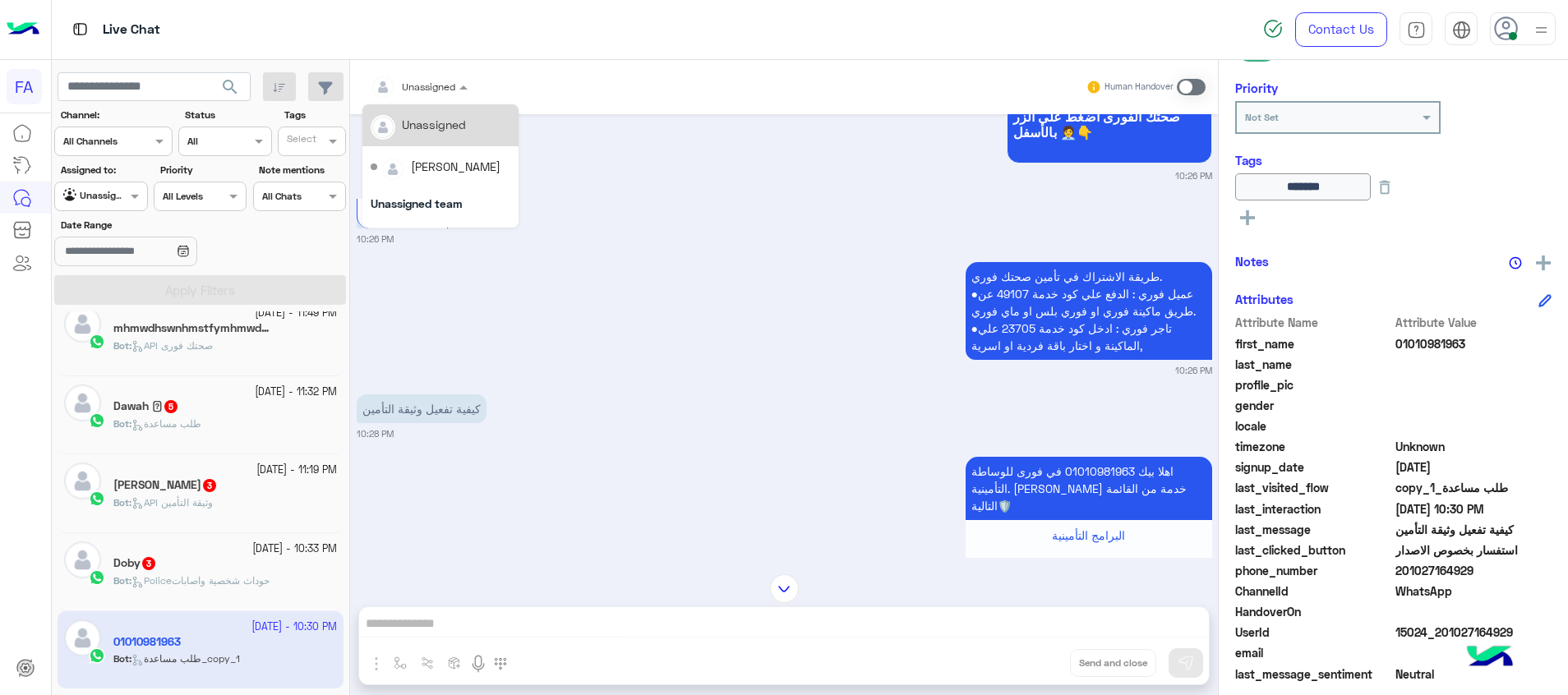
click at [446, 89] on div at bounding box center [418, 85] width 113 height 16
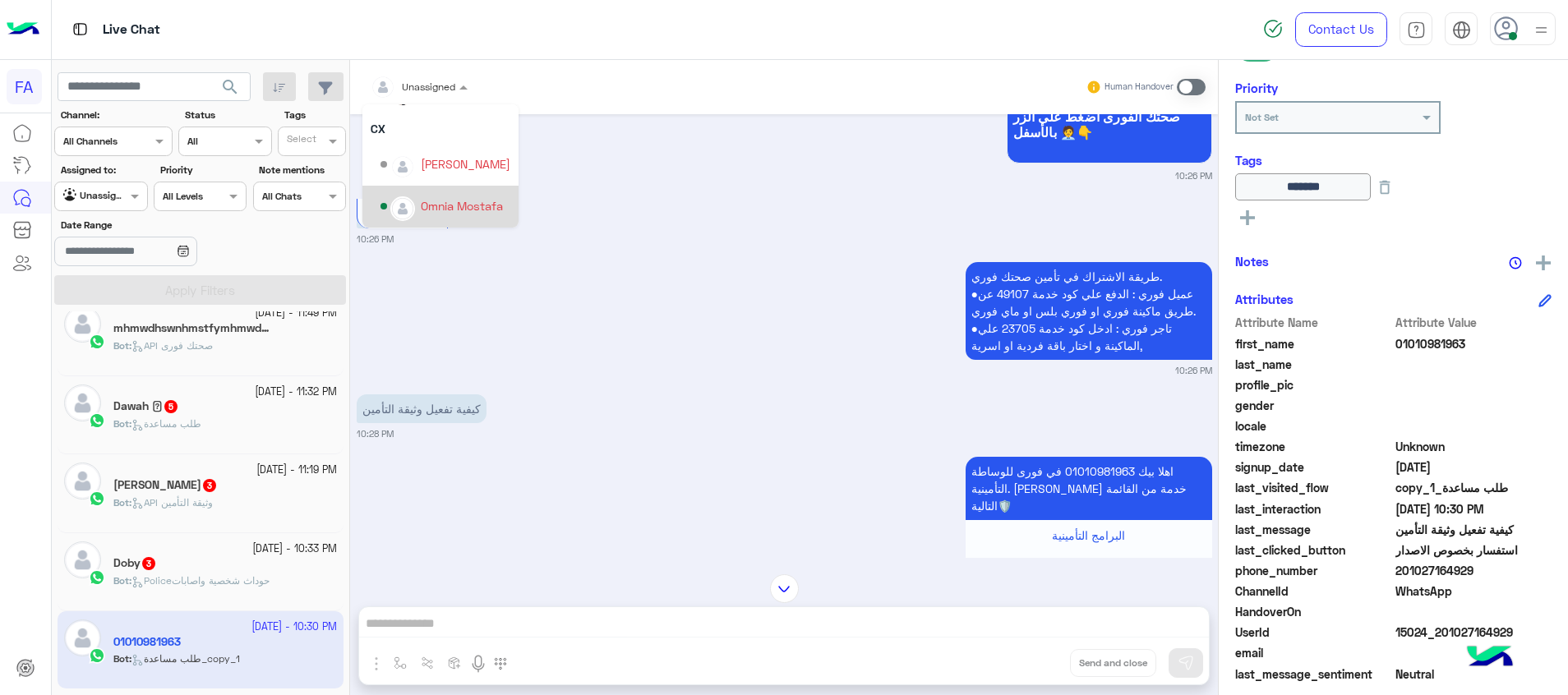
click at [431, 200] on div "Omnia Mostafa" at bounding box center [462, 206] width 82 height 18
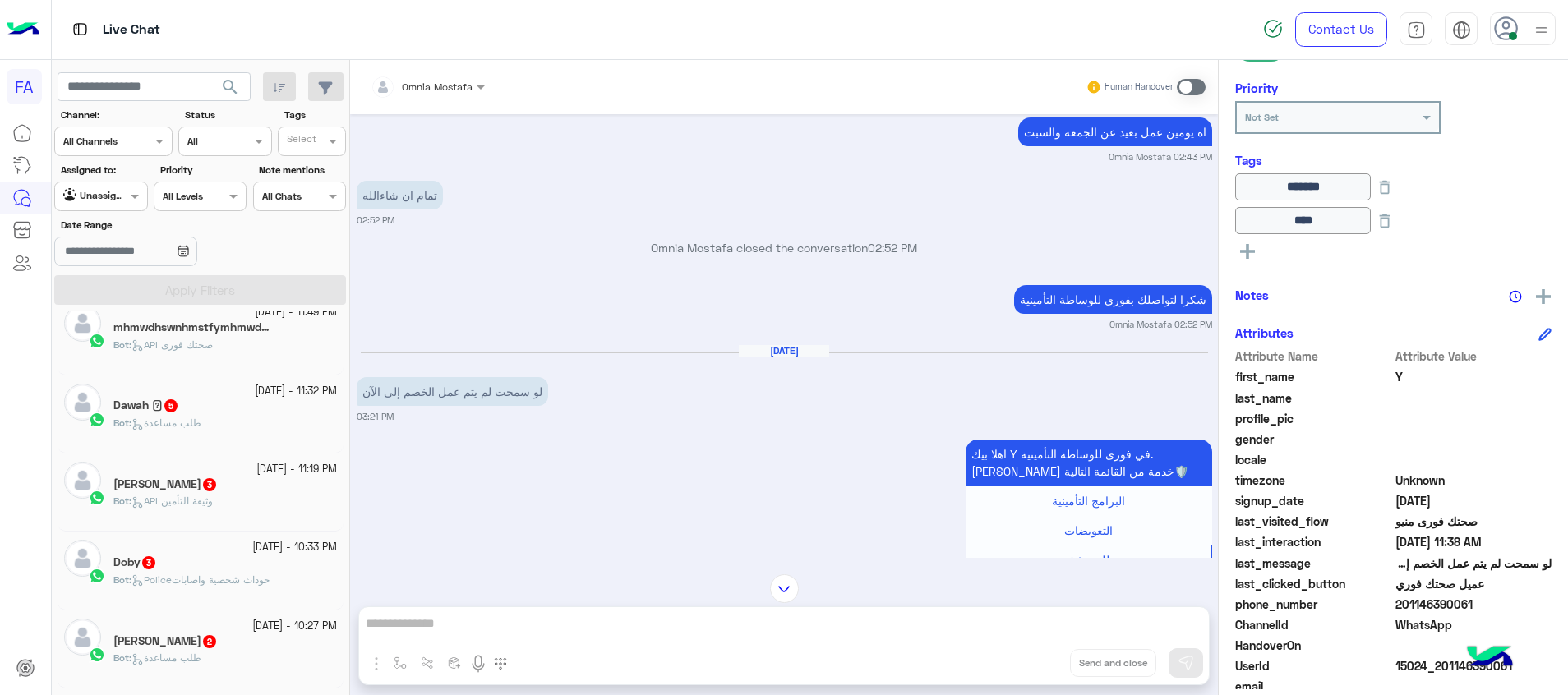
click at [254, 650] on div "سفيان 2" at bounding box center [224, 643] width 223 height 18
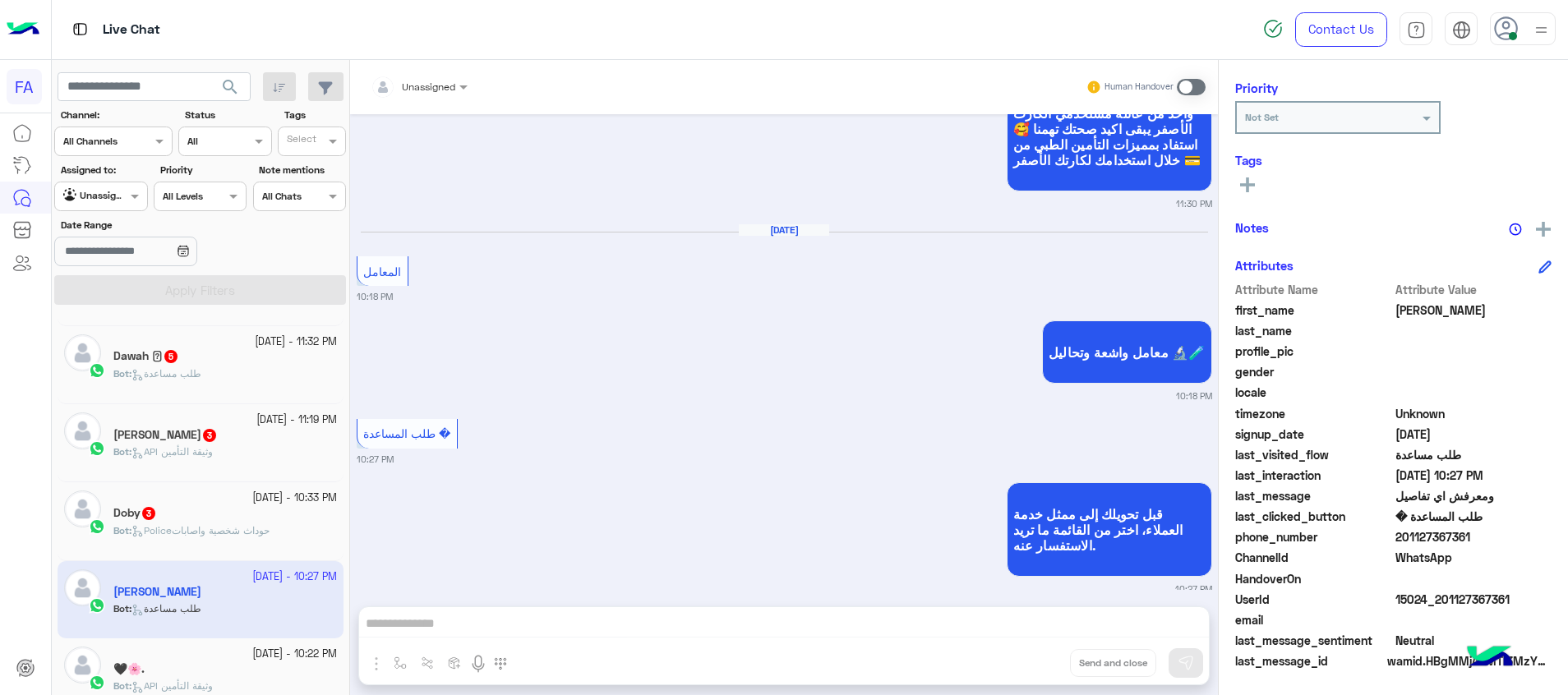
click at [279, 509] on div "Doby 3" at bounding box center [224, 515] width 223 height 18
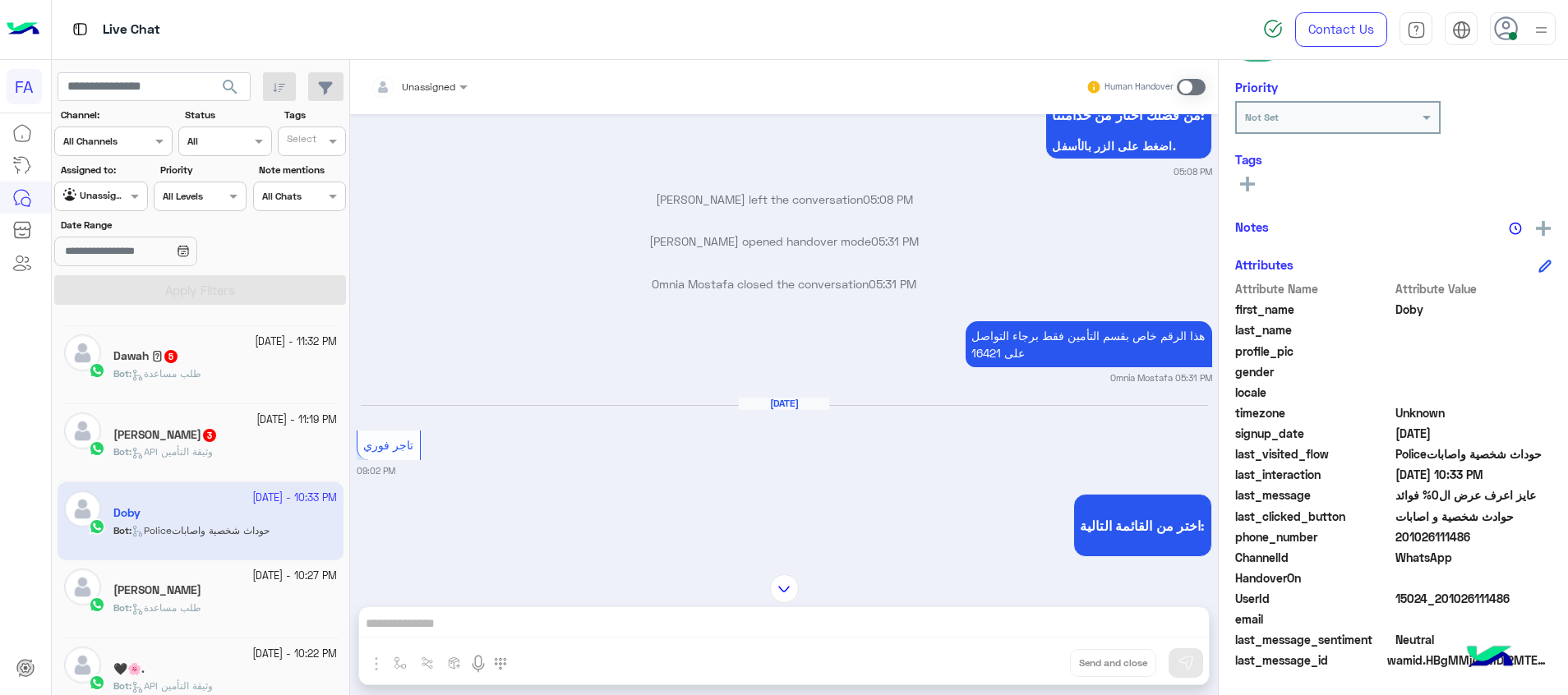
click at [158, 450] on span "API وثيقة التأمين" at bounding box center [172, 451] width 81 height 12
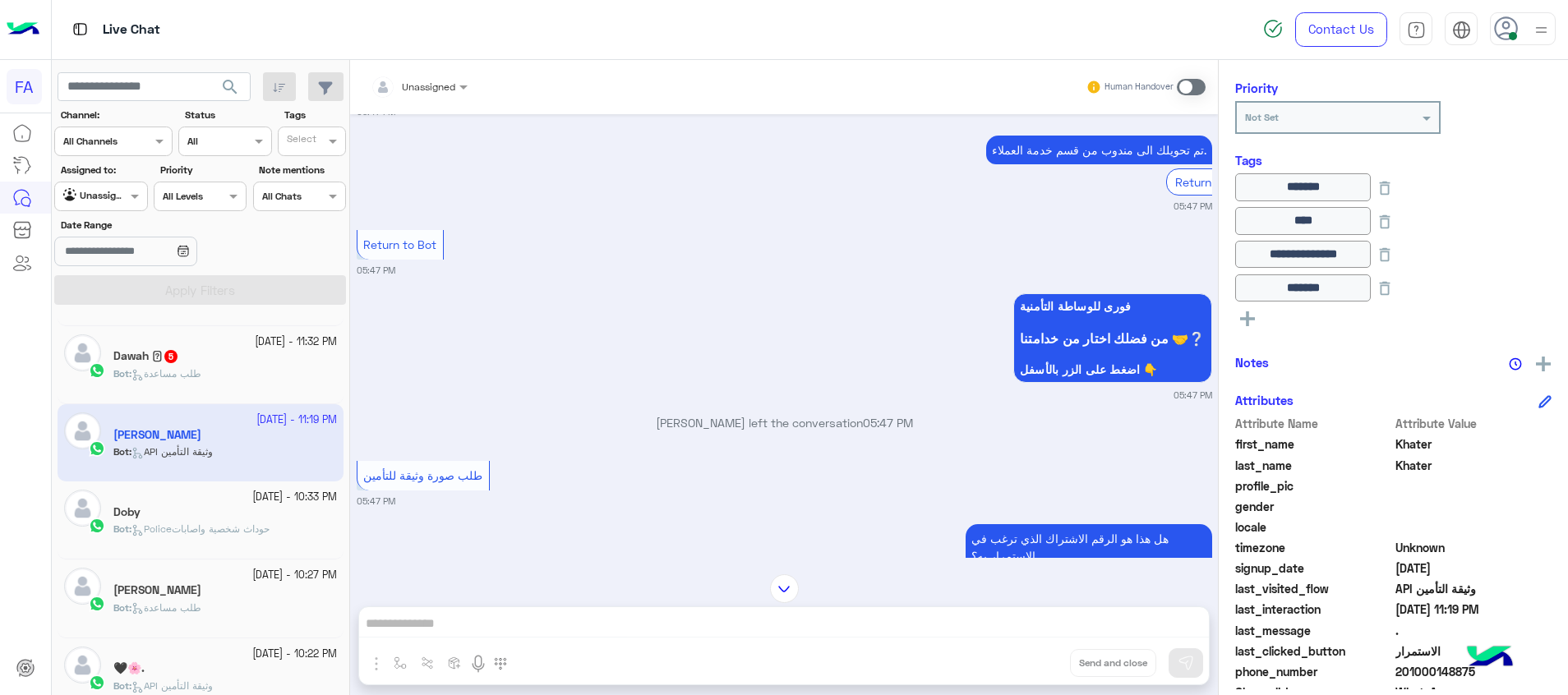
click at [227, 367] on div "Bot : طلب مساعدة" at bounding box center [224, 381] width 223 height 29
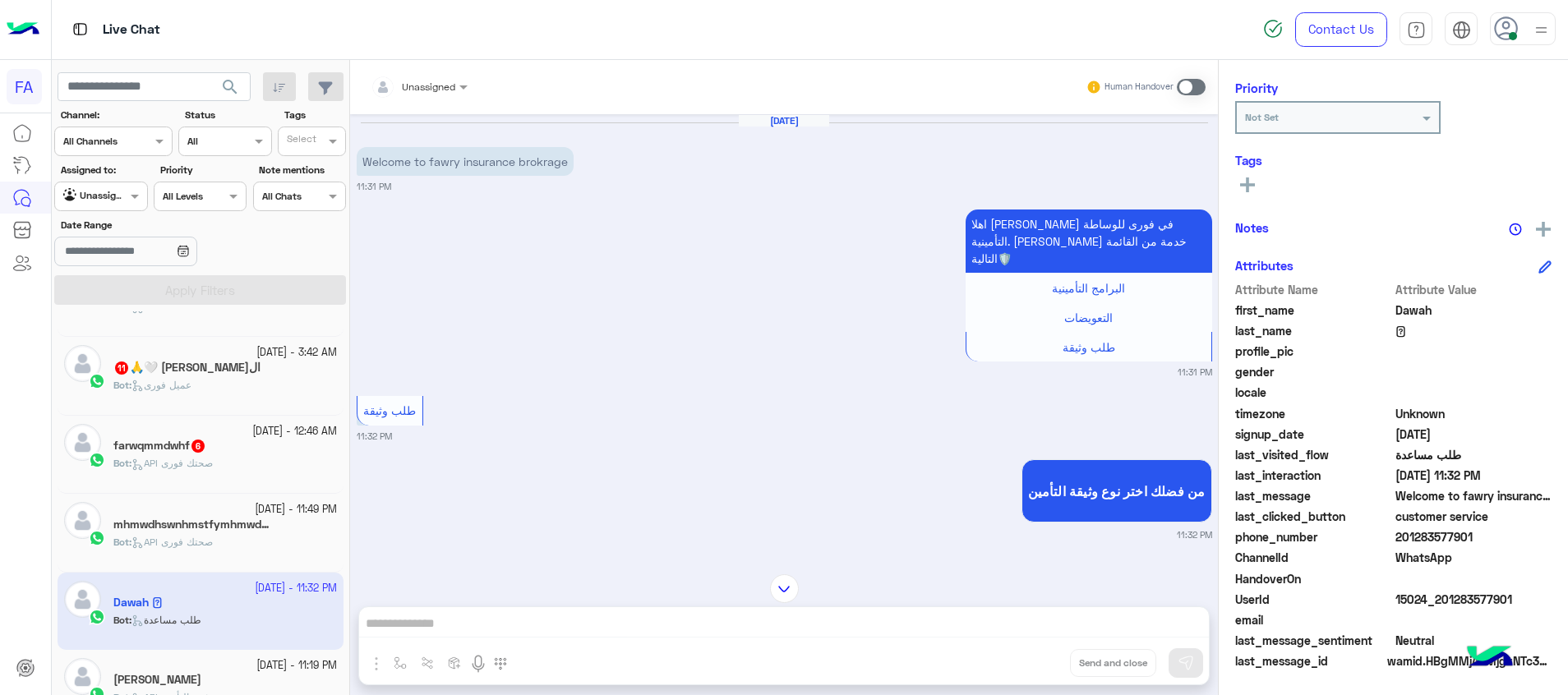
click at [255, 497] on div "19 September - 11:49 PM mhmwdhswnhmstfymhmwdhswnh 6 Bot : API صحتك فورى" at bounding box center [200, 533] width 286 height 78
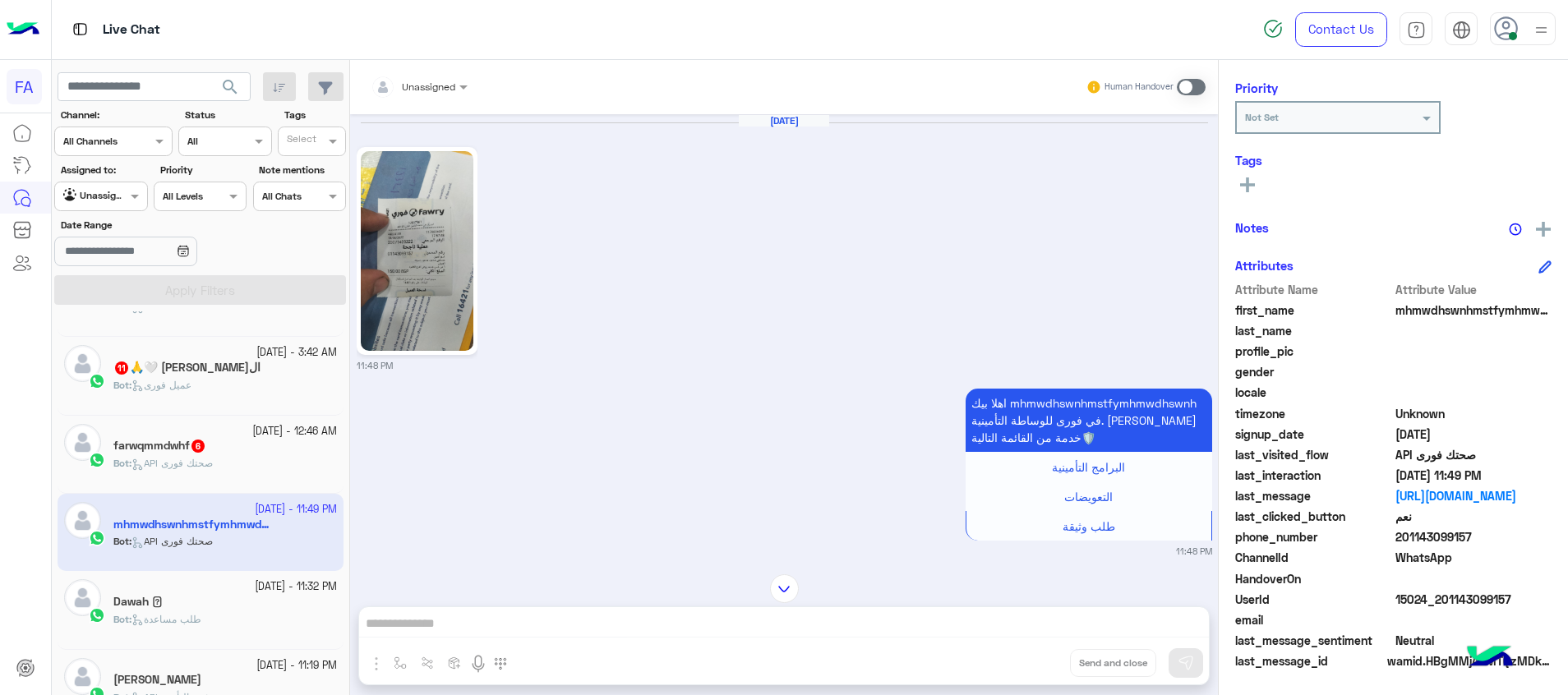
click at [428, 286] on img at bounding box center [418, 251] width 113 height 200
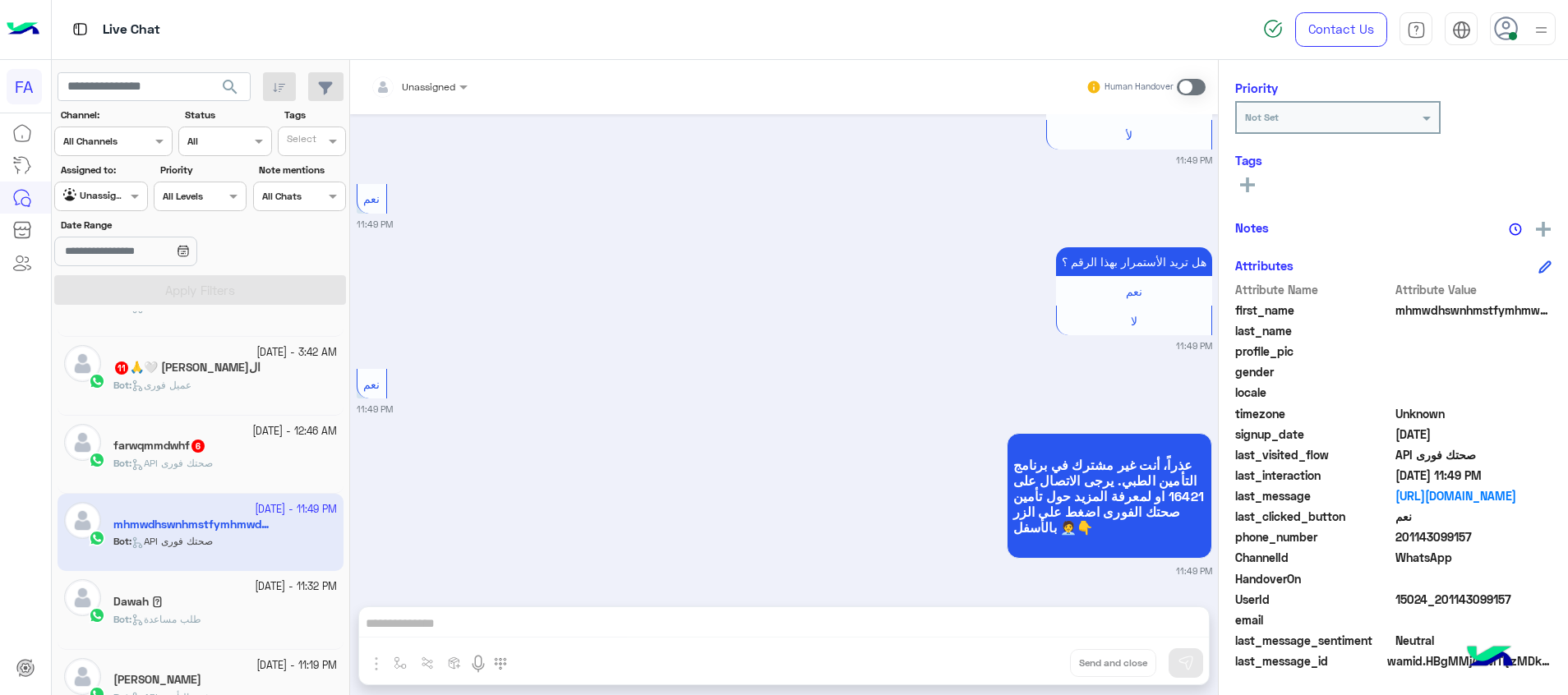
click at [188, 475] on div "Bot : API صحتك فورى" at bounding box center [224, 471] width 223 height 29
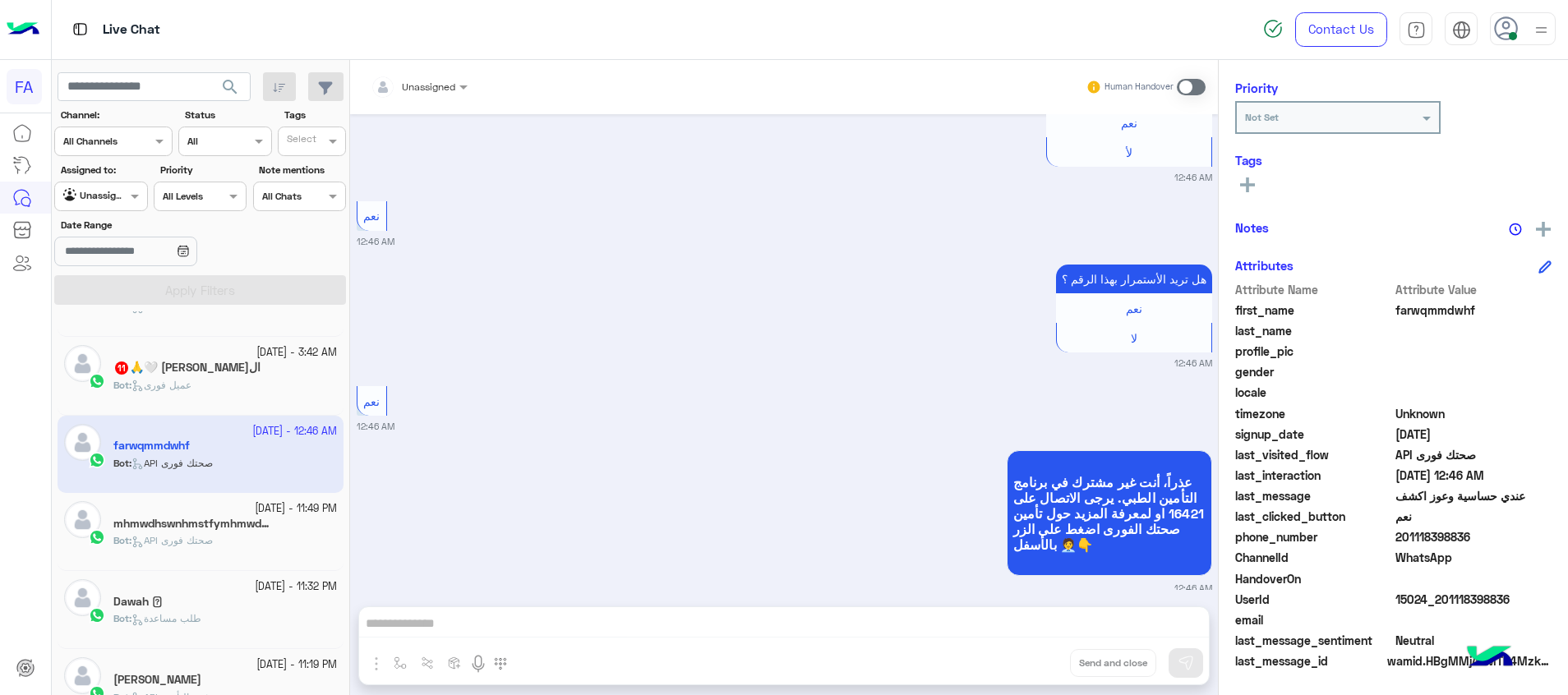
drag, startPoint x: 1517, startPoint y: 600, endPoint x: 1441, endPoint y: 599, distance: 76.0
click at [1441, 599] on span "15024_201118398836" at bounding box center [1474, 600] width 157 height 18
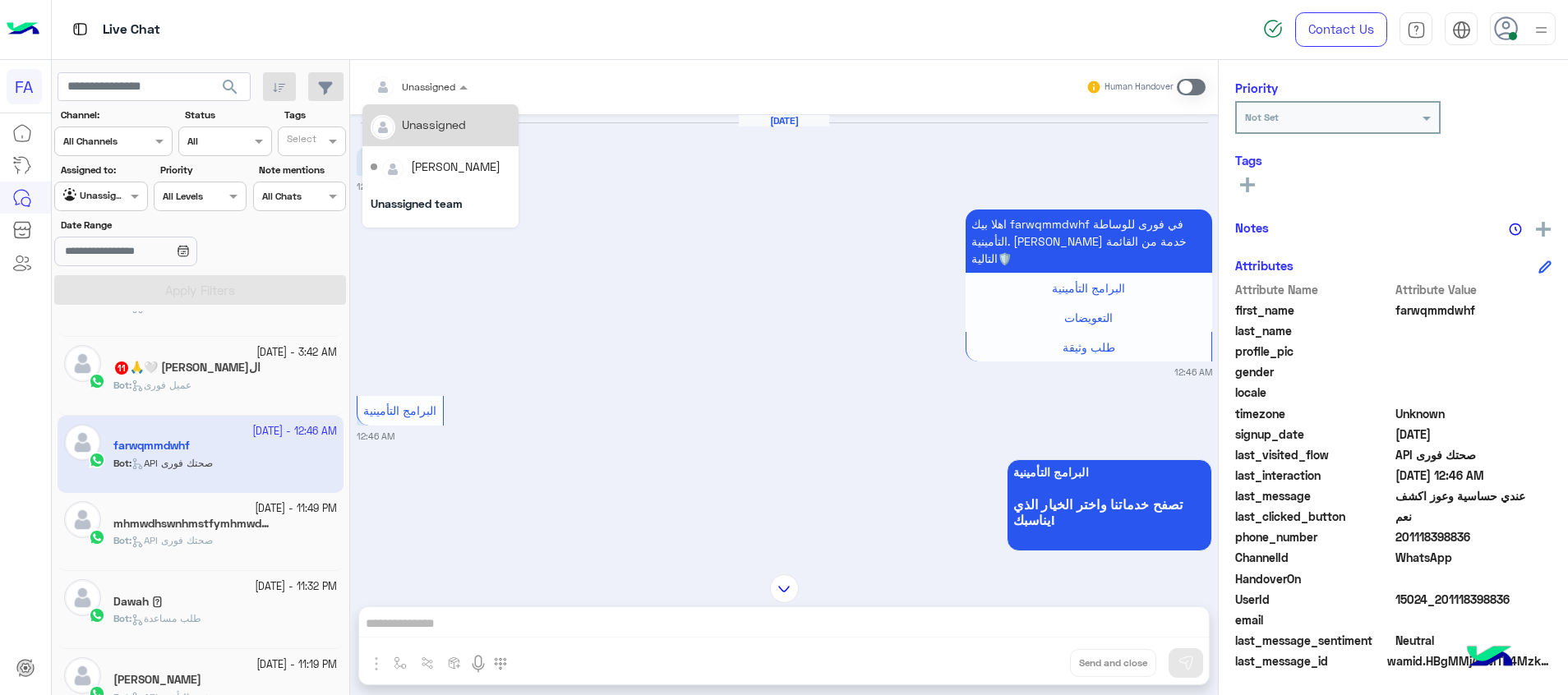
click at [455, 77] on div at bounding box center [418, 85] width 113 height 16
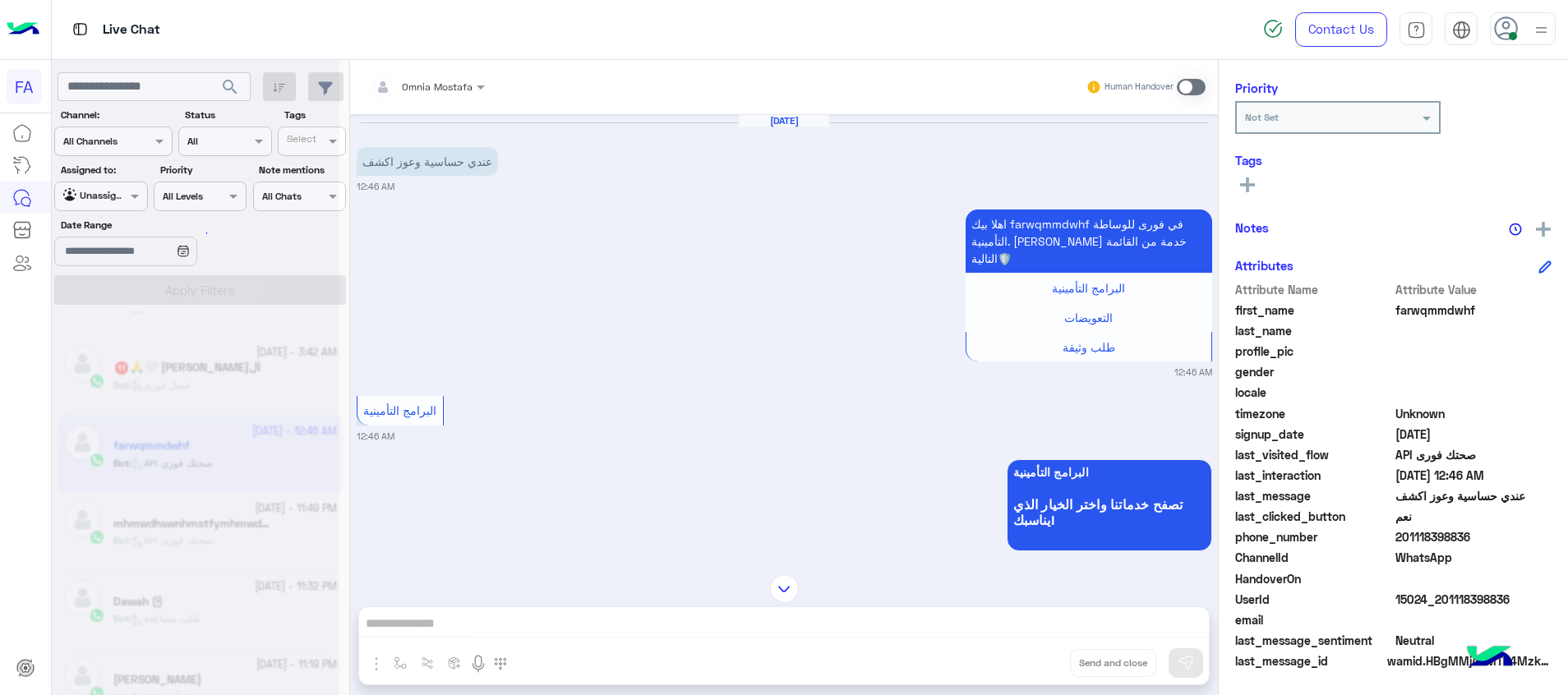
drag, startPoint x: 323, startPoint y: 276, endPoint x: 298, endPoint y: 399, distance: 125.5
click at [298, 399] on div at bounding box center [196, 353] width 288 height 695
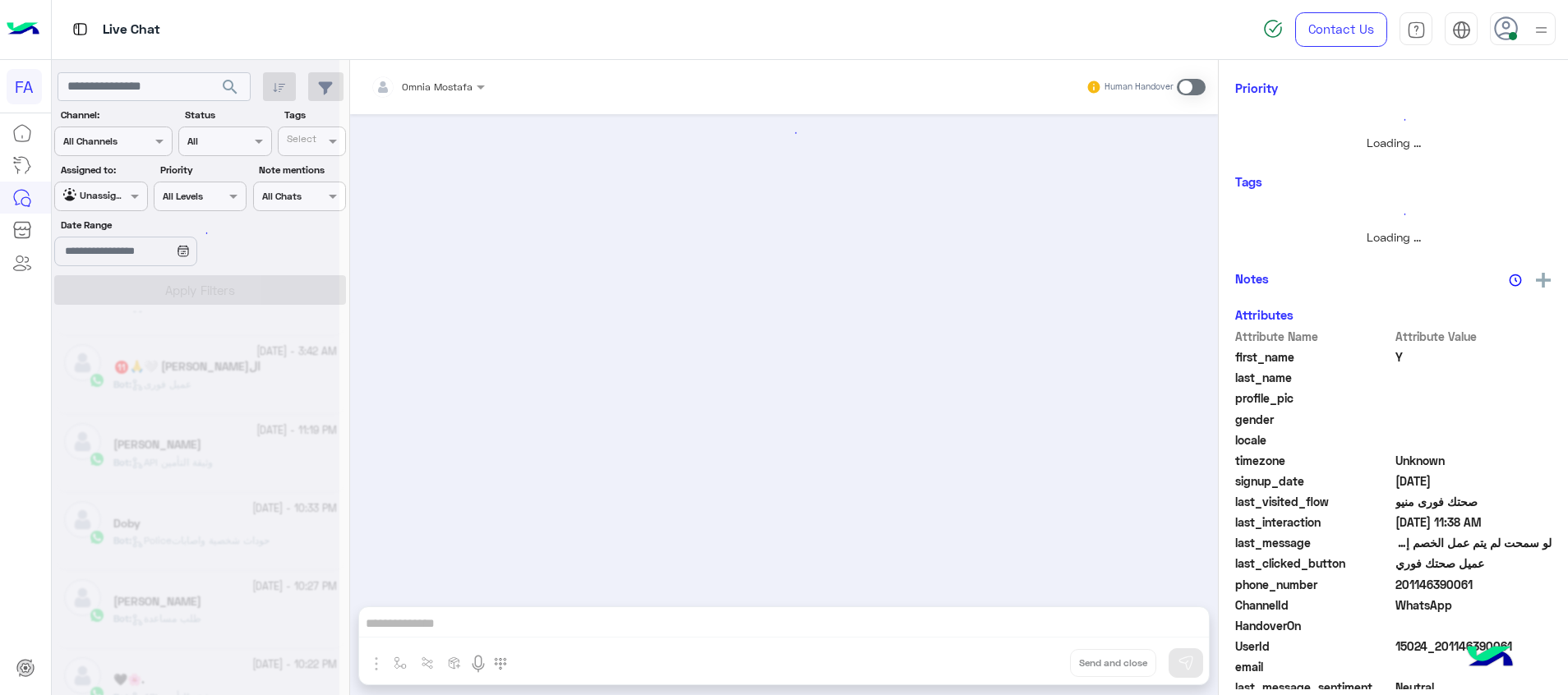
scroll to position [920, 0]
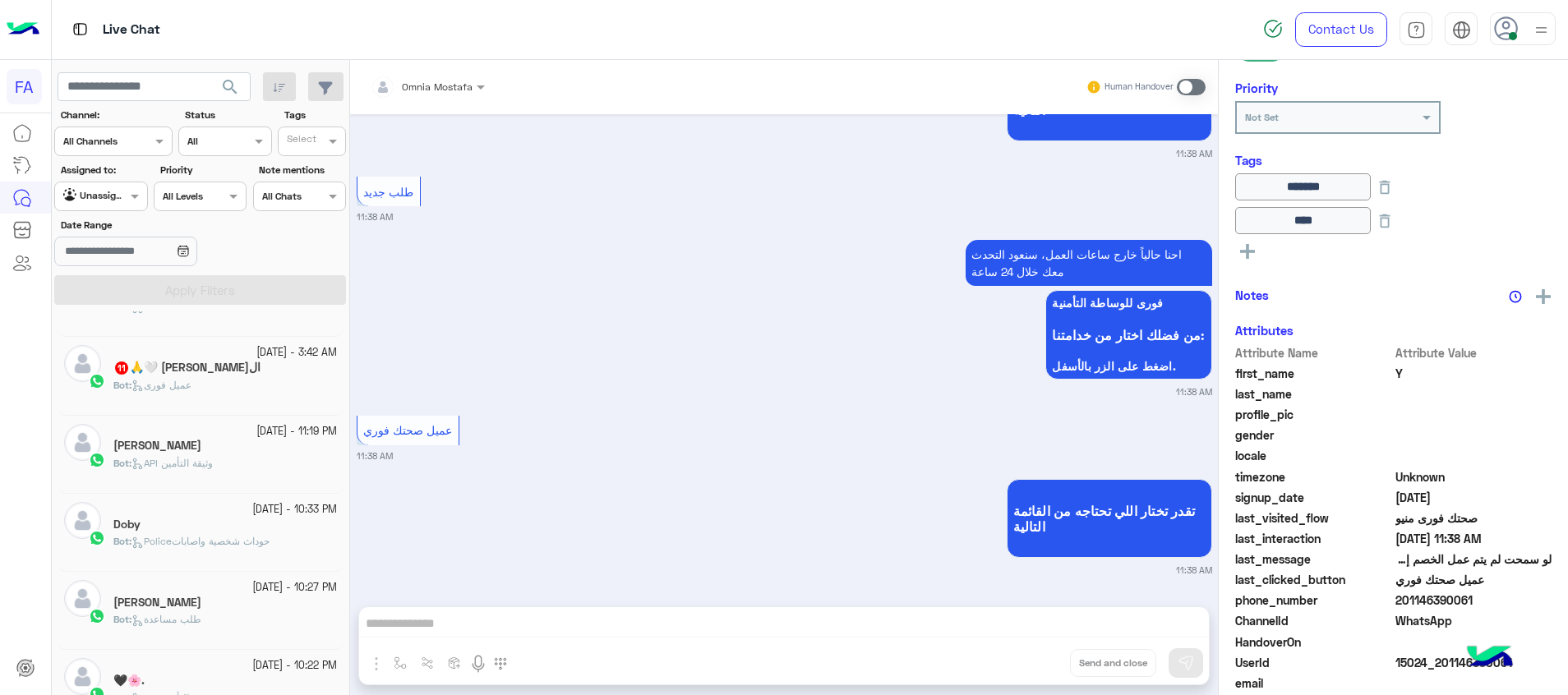
click at [255, 393] on div "Bot : عميل فورى" at bounding box center [224, 392] width 223 height 29
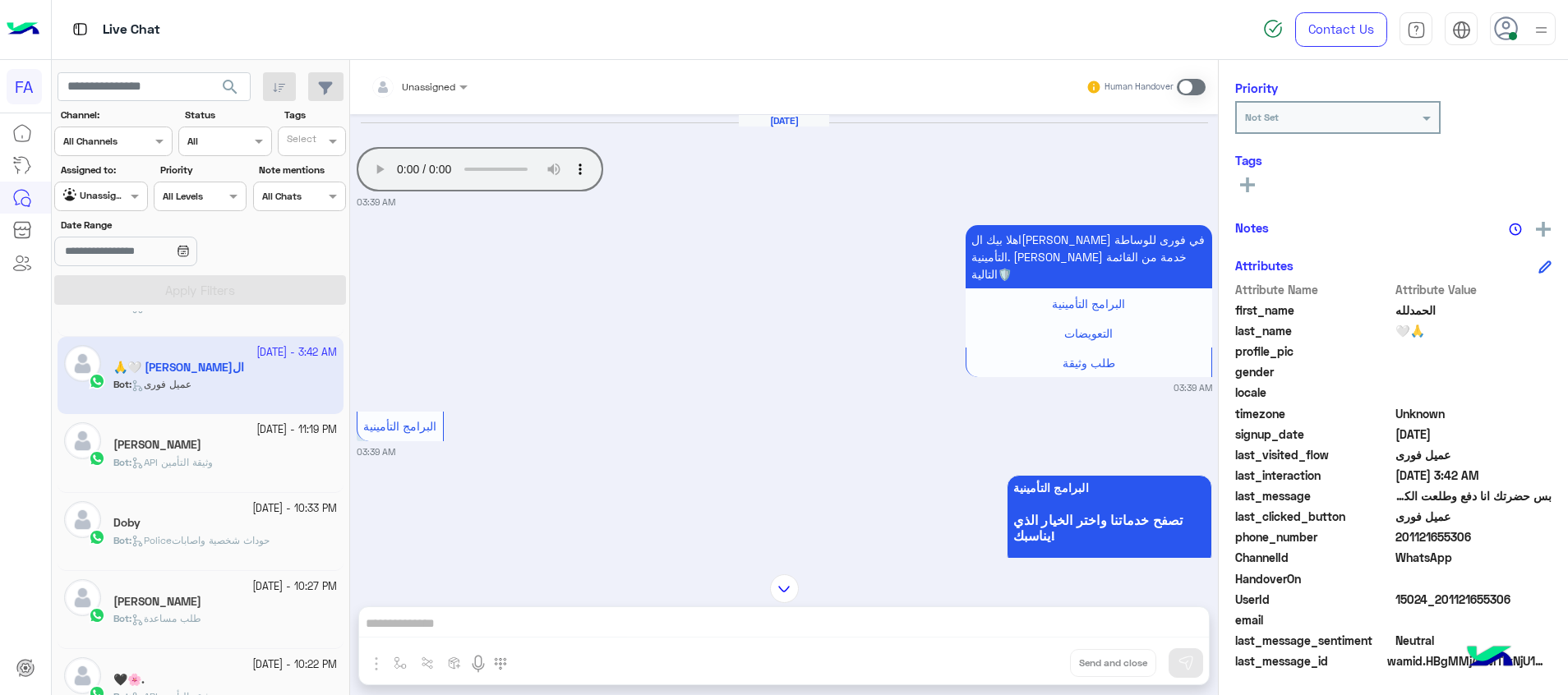
drag, startPoint x: 1522, startPoint y: 608, endPoint x: 1447, endPoint y: 610, distance: 75.0
click at [1447, 610] on div "UserId 15024_201121655306" at bounding box center [1393, 601] width 316 height 20
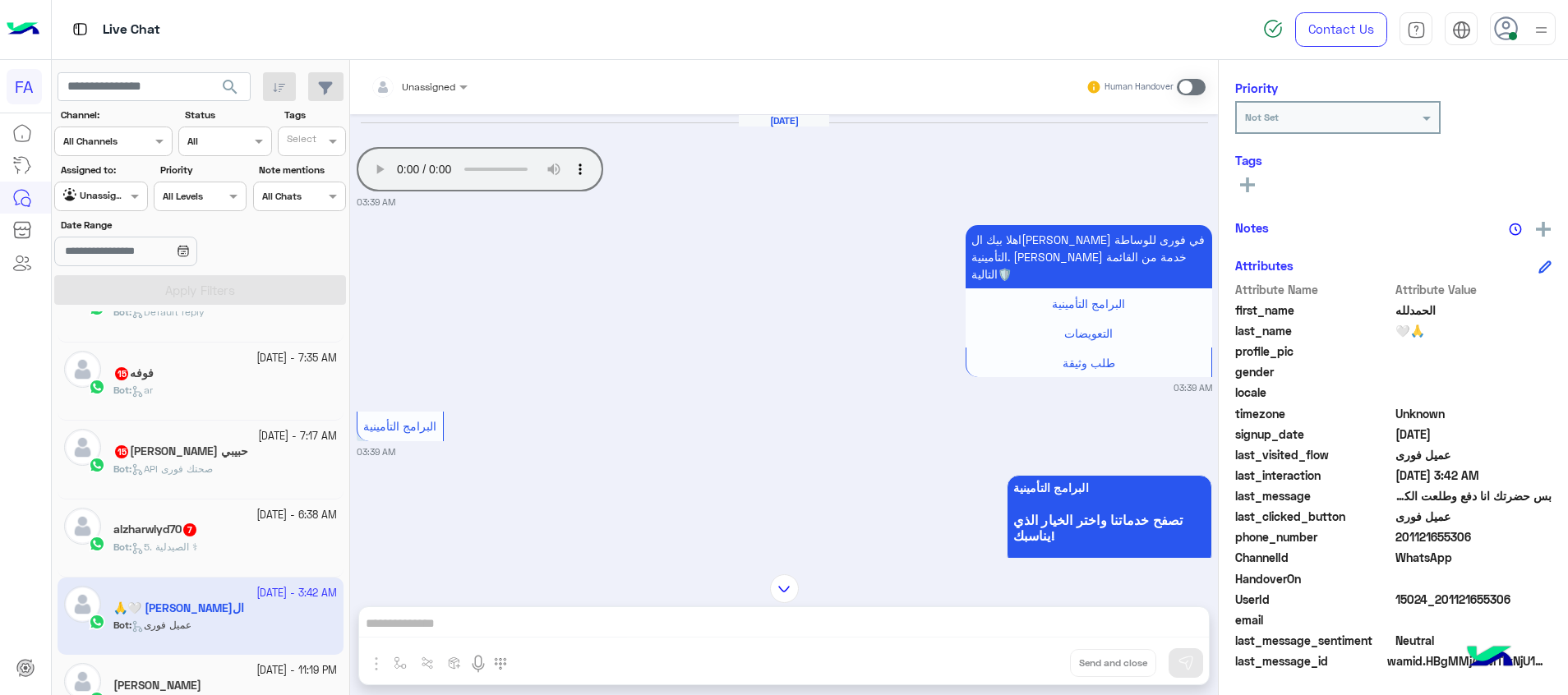
scroll to position [675, 0]
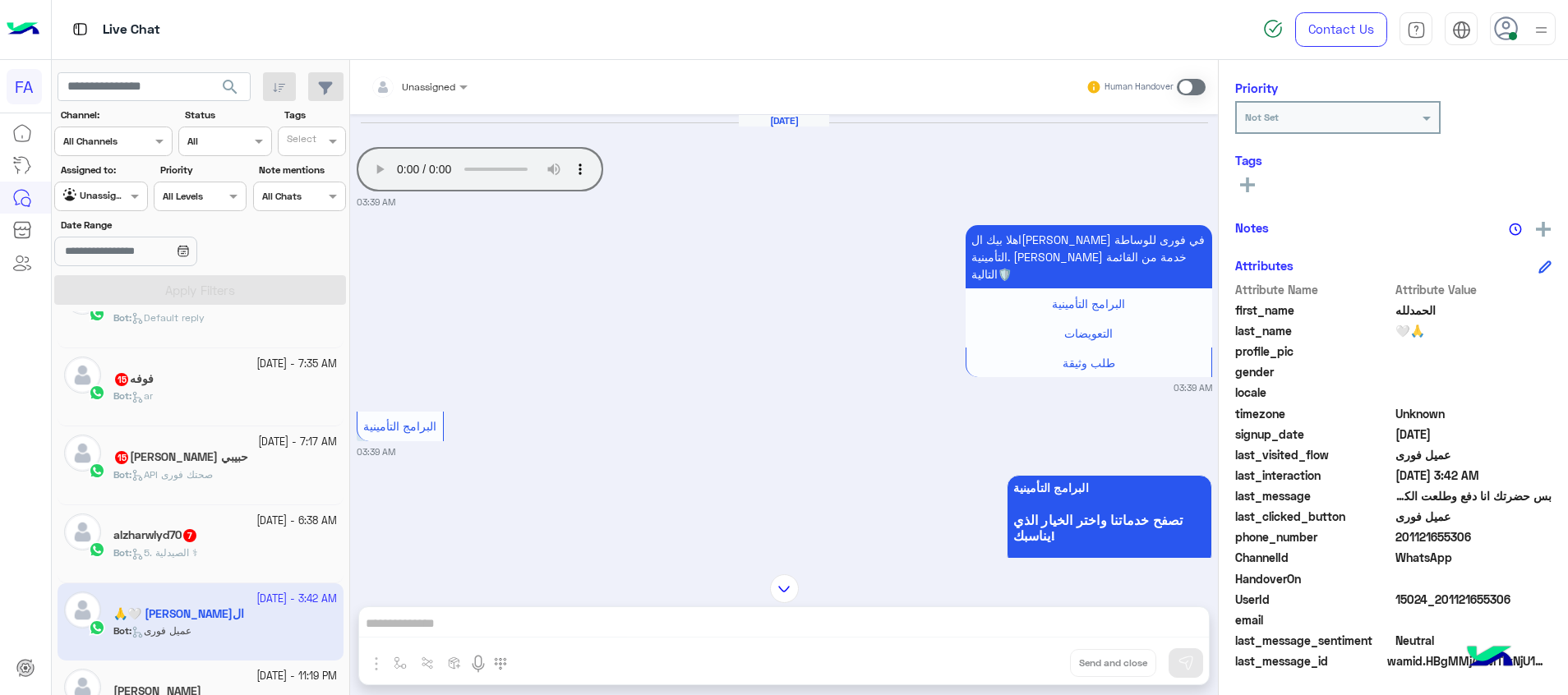
click at [206, 523] on div "20 September - 6:38 AM" at bounding box center [224, 522] width 223 height 16
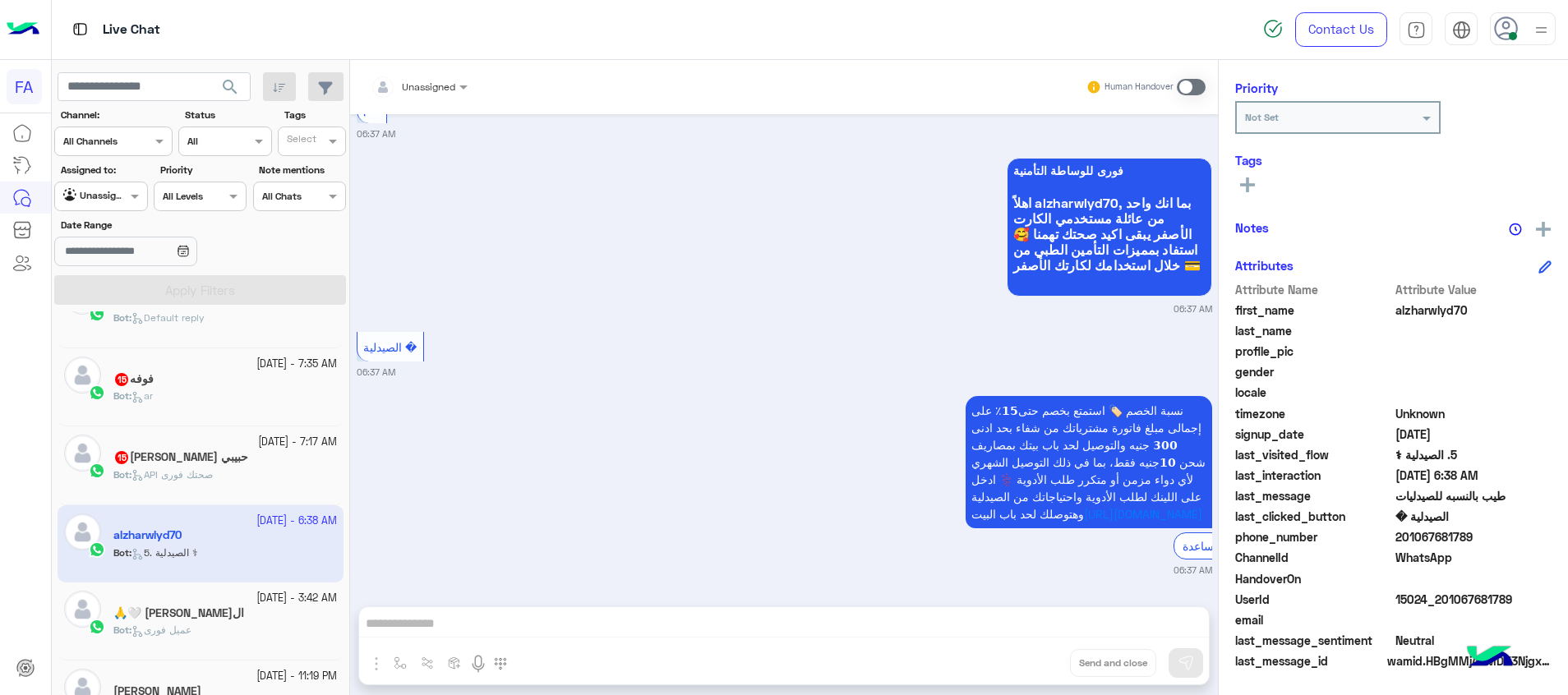
click at [227, 457] on div "حبيبي يارسول الله 15" at bounding box center [224, 459] width 223 height 18
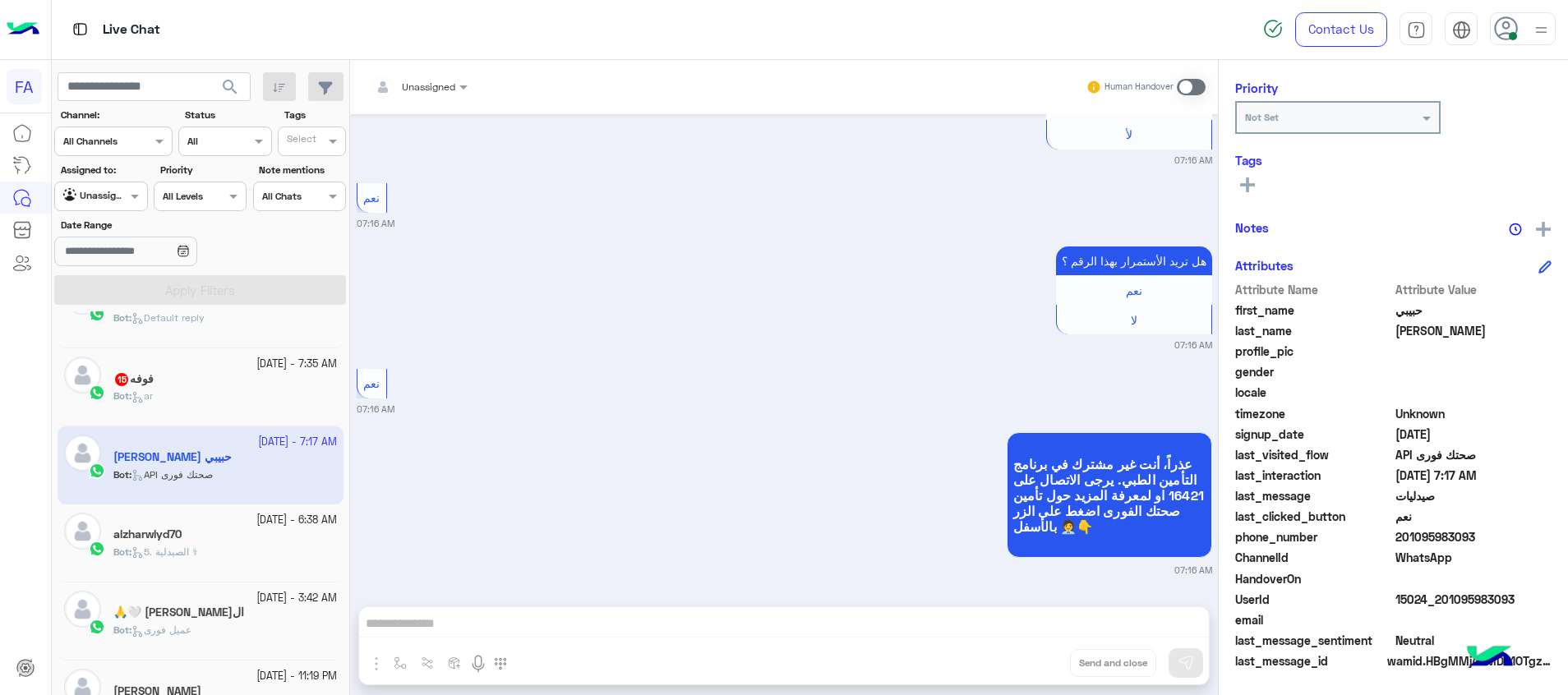
drag, startPoint x: 1516, startPoint y: 597, endPoint x: 1553, endPoint y: 606, distance: 38.1
click at [1452, 601] on span "15024_201095983093" at bounding box center [1474, 600] width 157 height 18
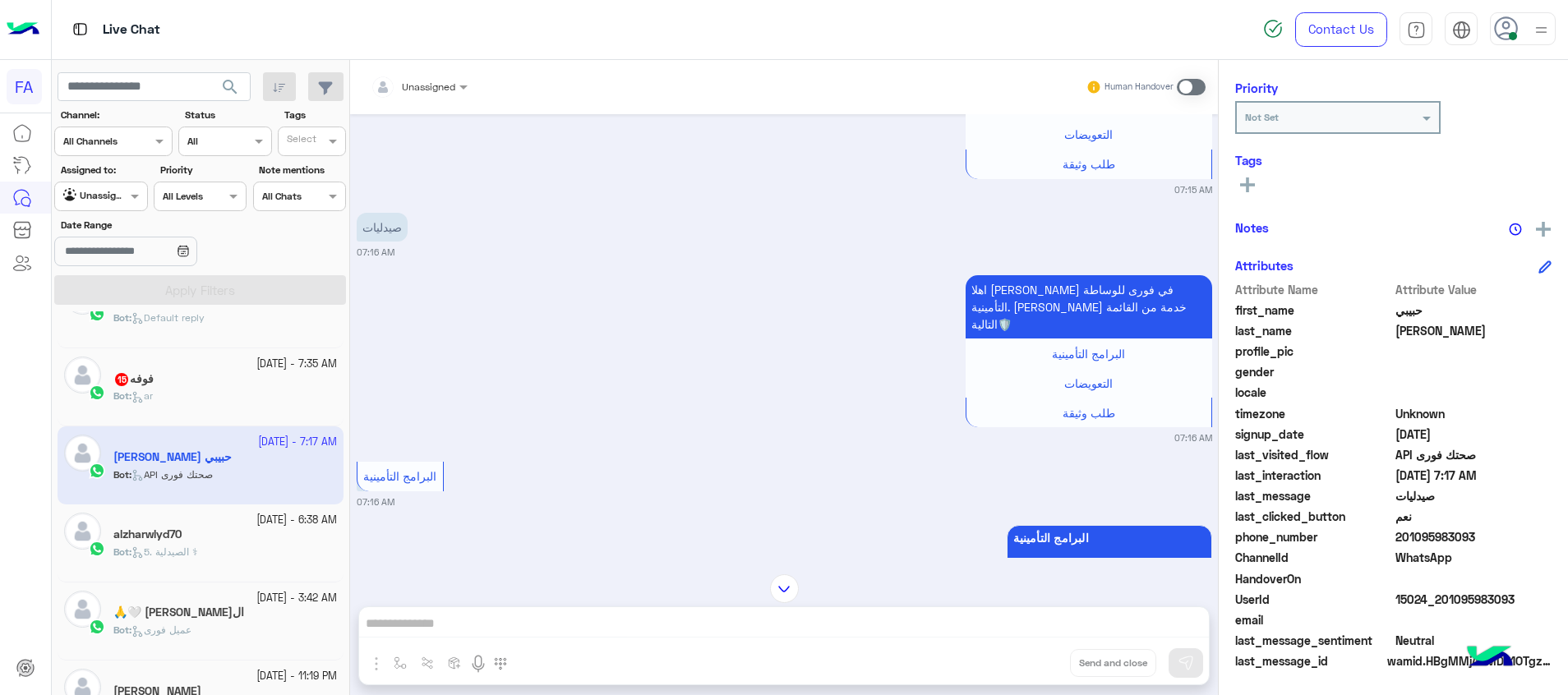
scroll to position [2708, 0]
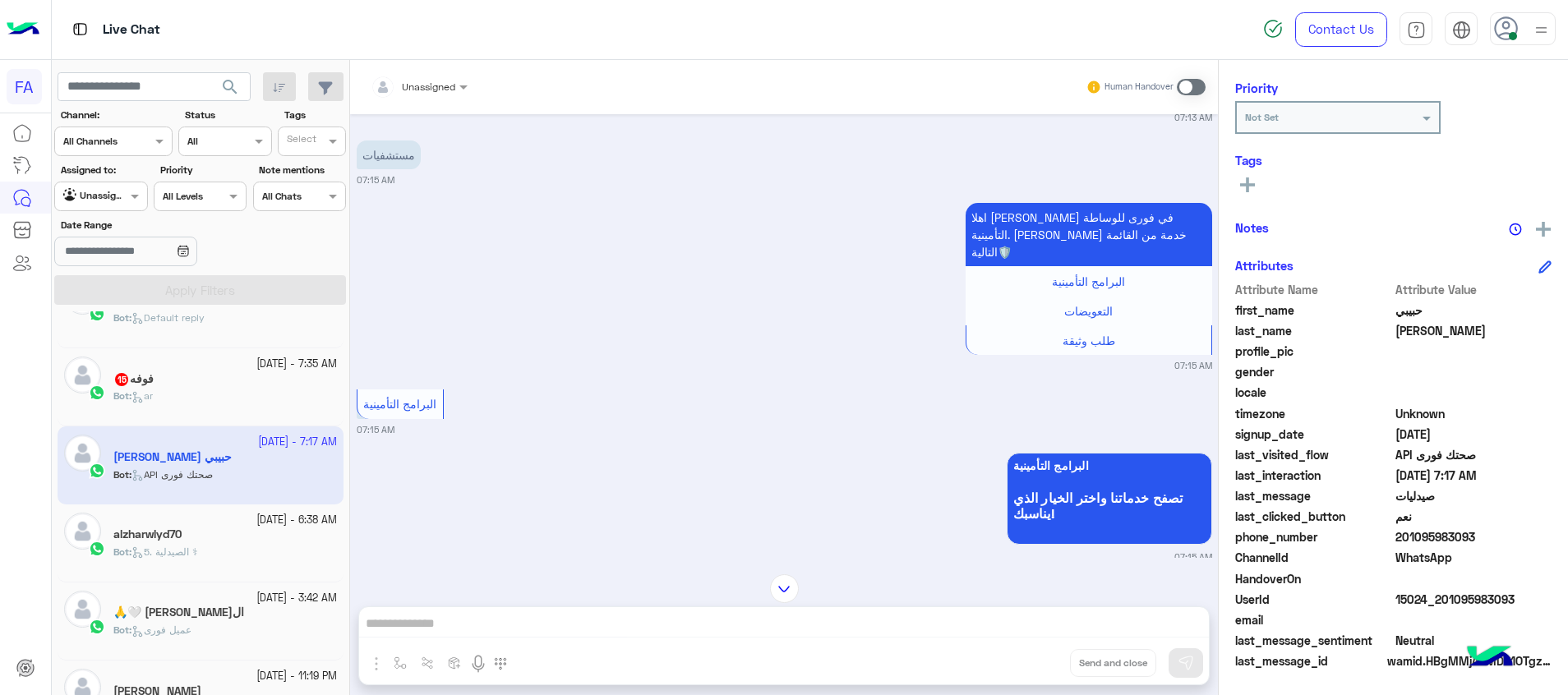
click at [231, 392] on div "Bot : ar" at bounding box center [224, 403] width 223 height 29
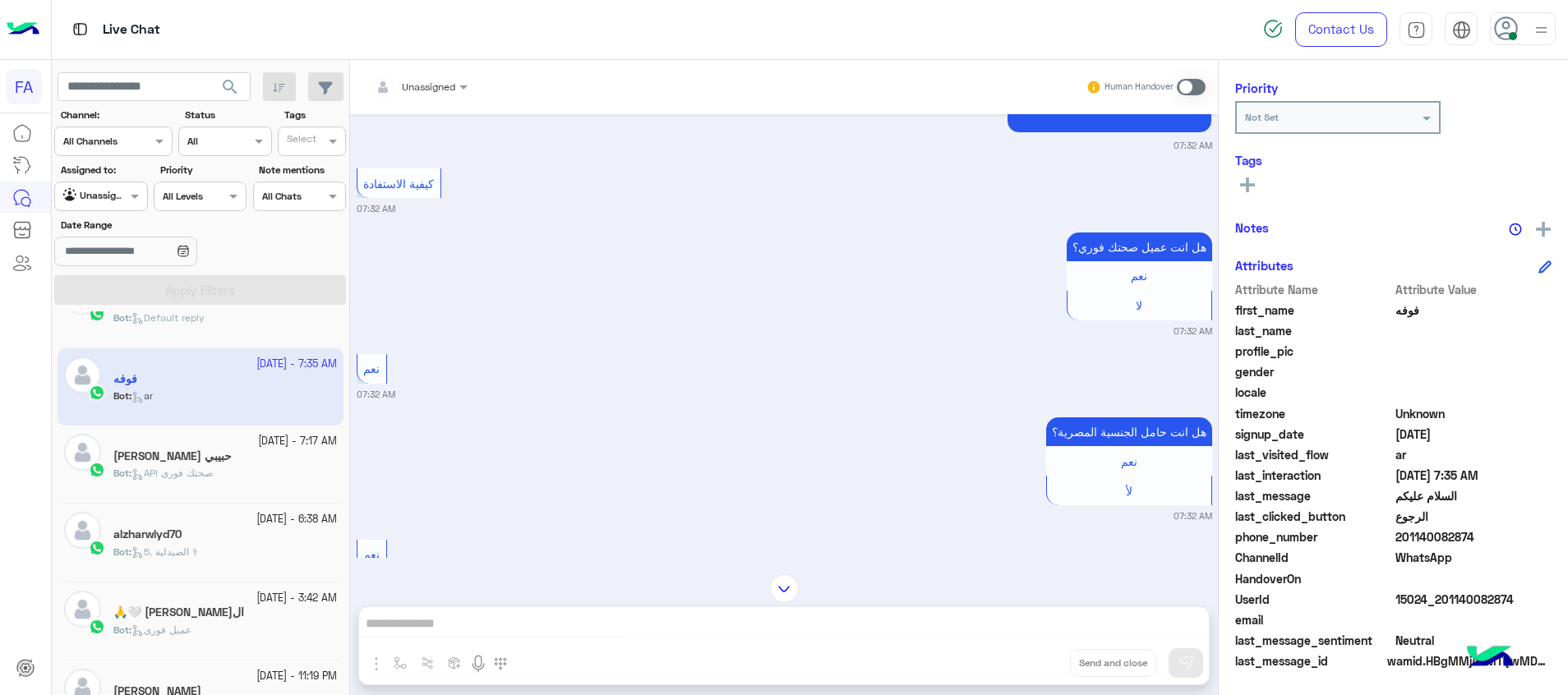
scroll to position [551, 0]
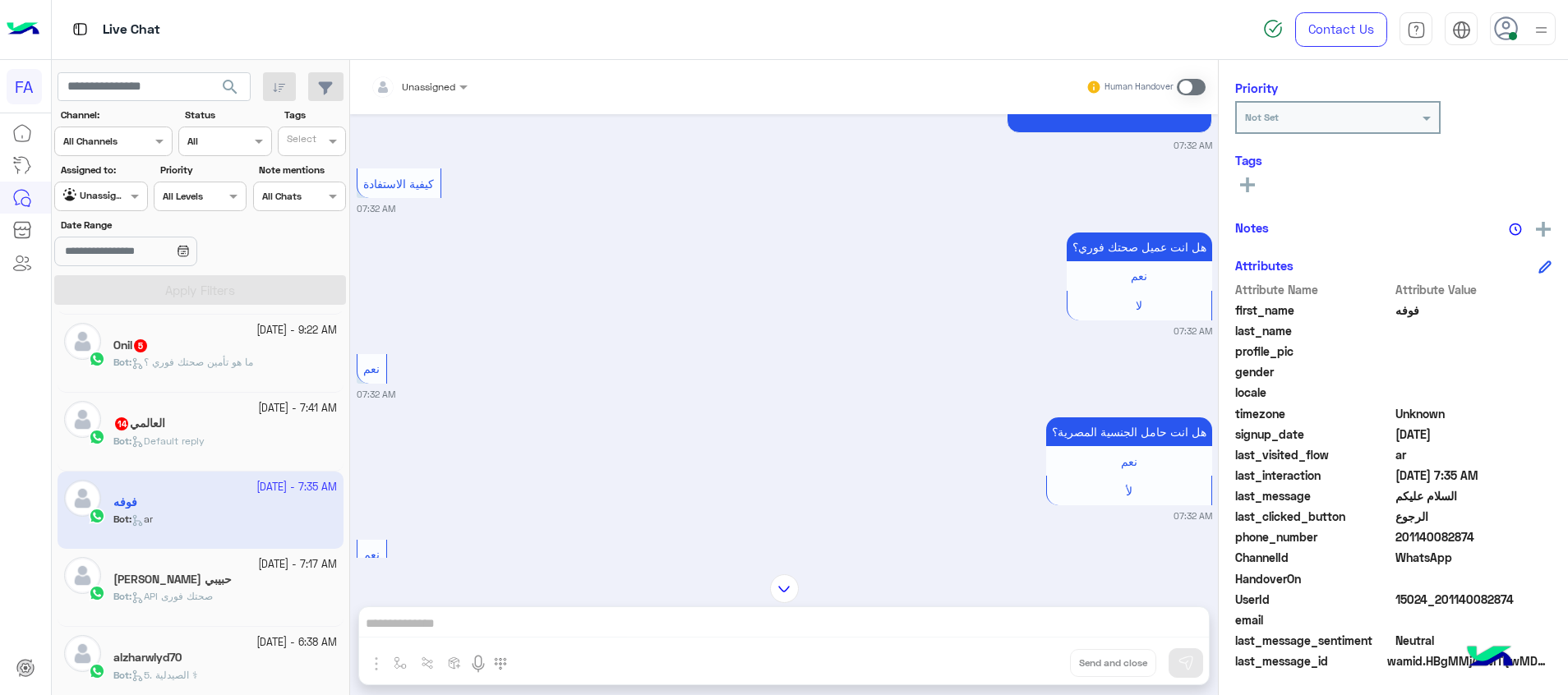
click at [183, 447] on p "Bot : Default reply" at bounding box center [158, 441] width 91 height 15
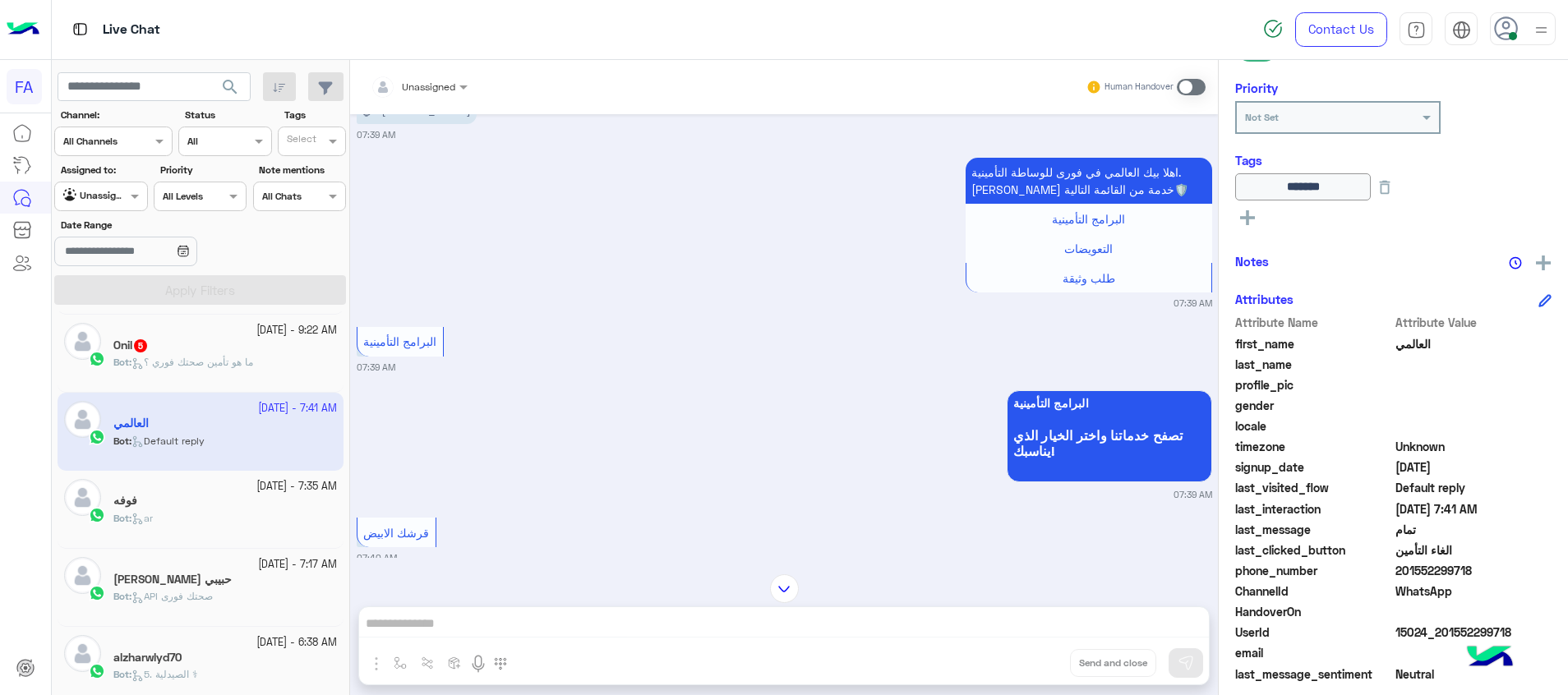
scroll to position [2587, 0]
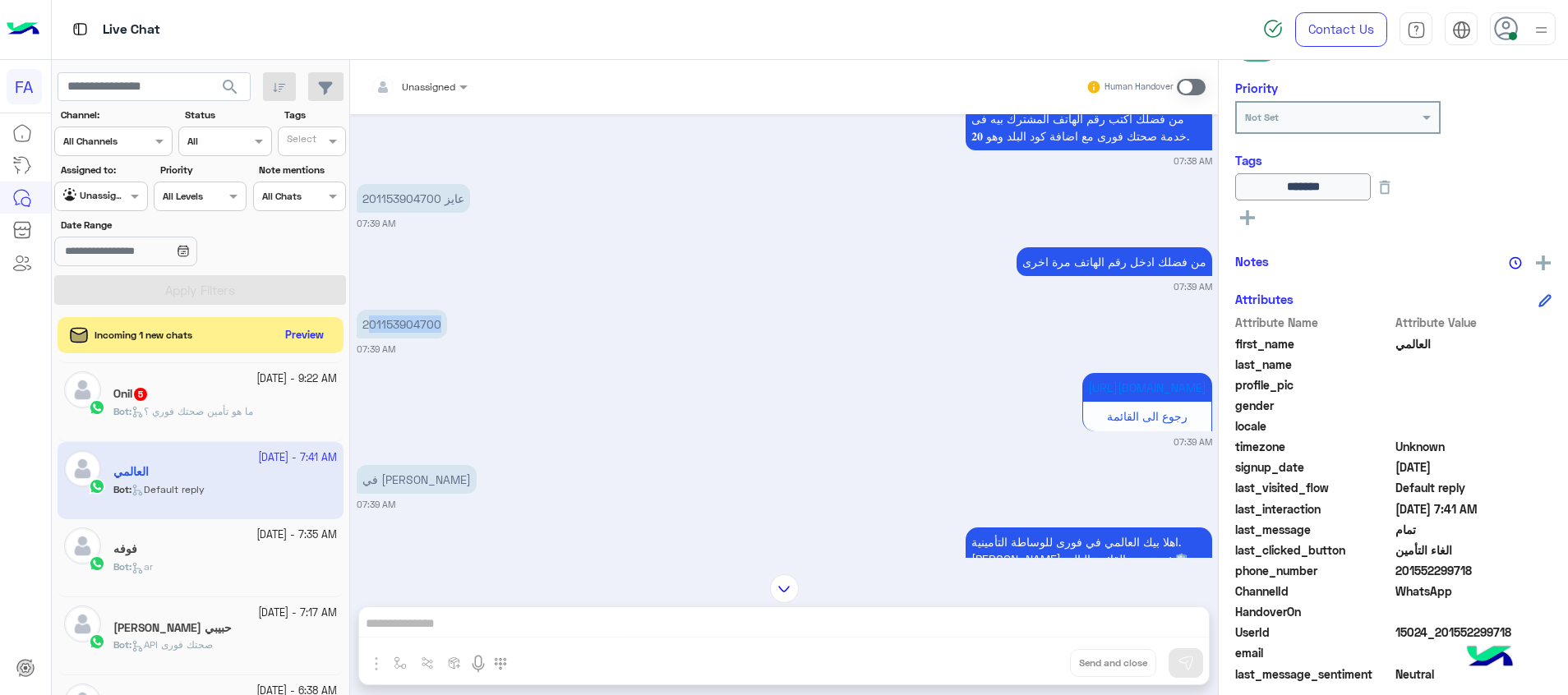
drag, startPoint x: 447, startPoint y: 321, endPoint x: 370, endPoint y: 327, distance: 77.2
click at [370, 327] on div "201153904700 07:39 AM" at bounding box center [784, 330] width 856 height 50
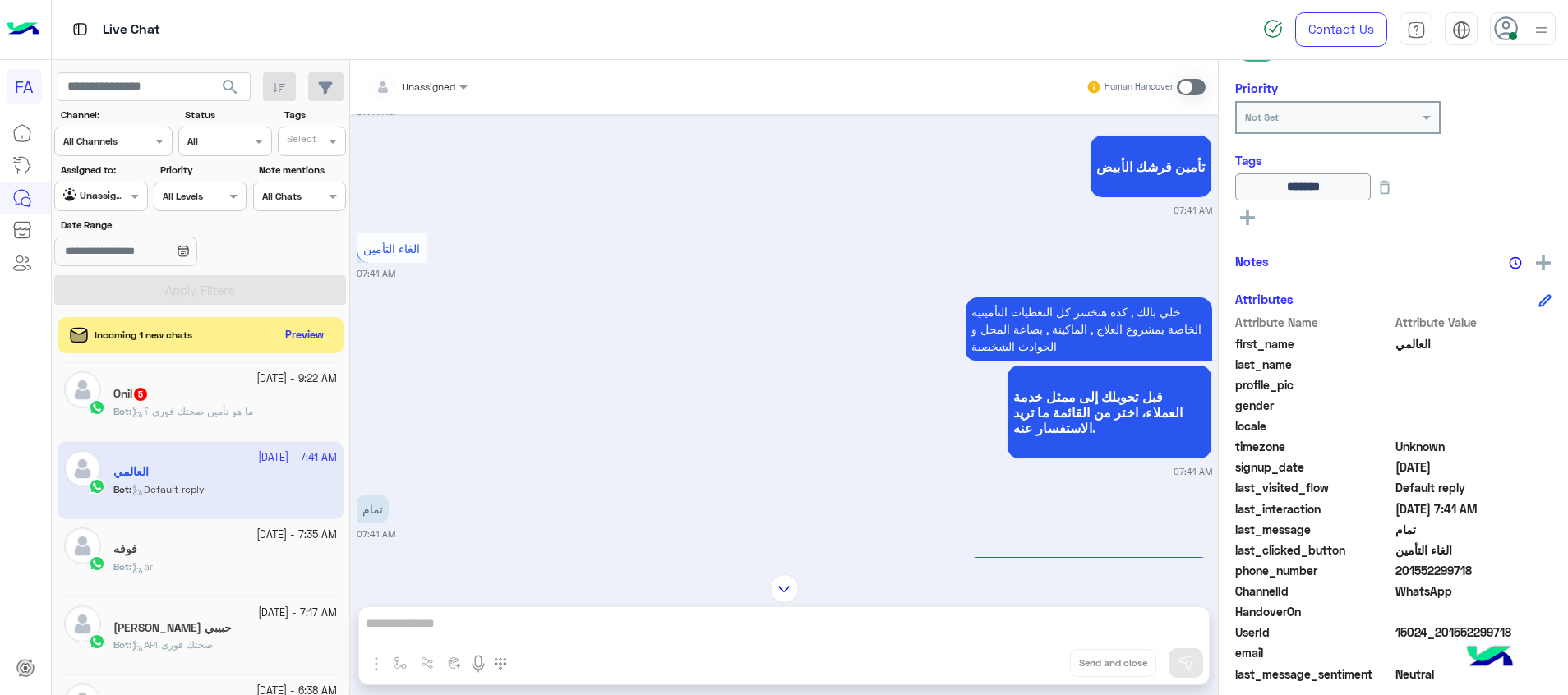
scroll to position [4216, 0]
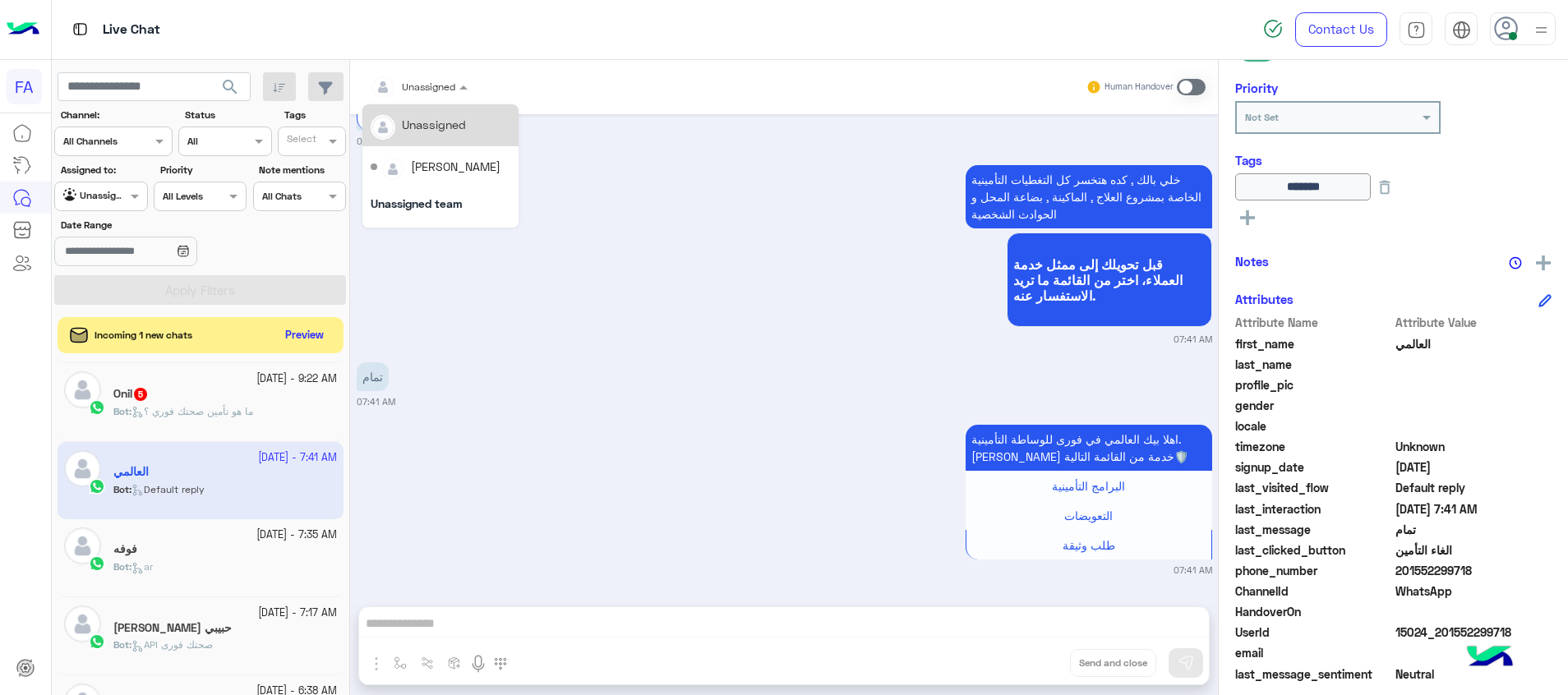
click at [440, 79] on div at bounding box center [418, 85] width 113 height 16
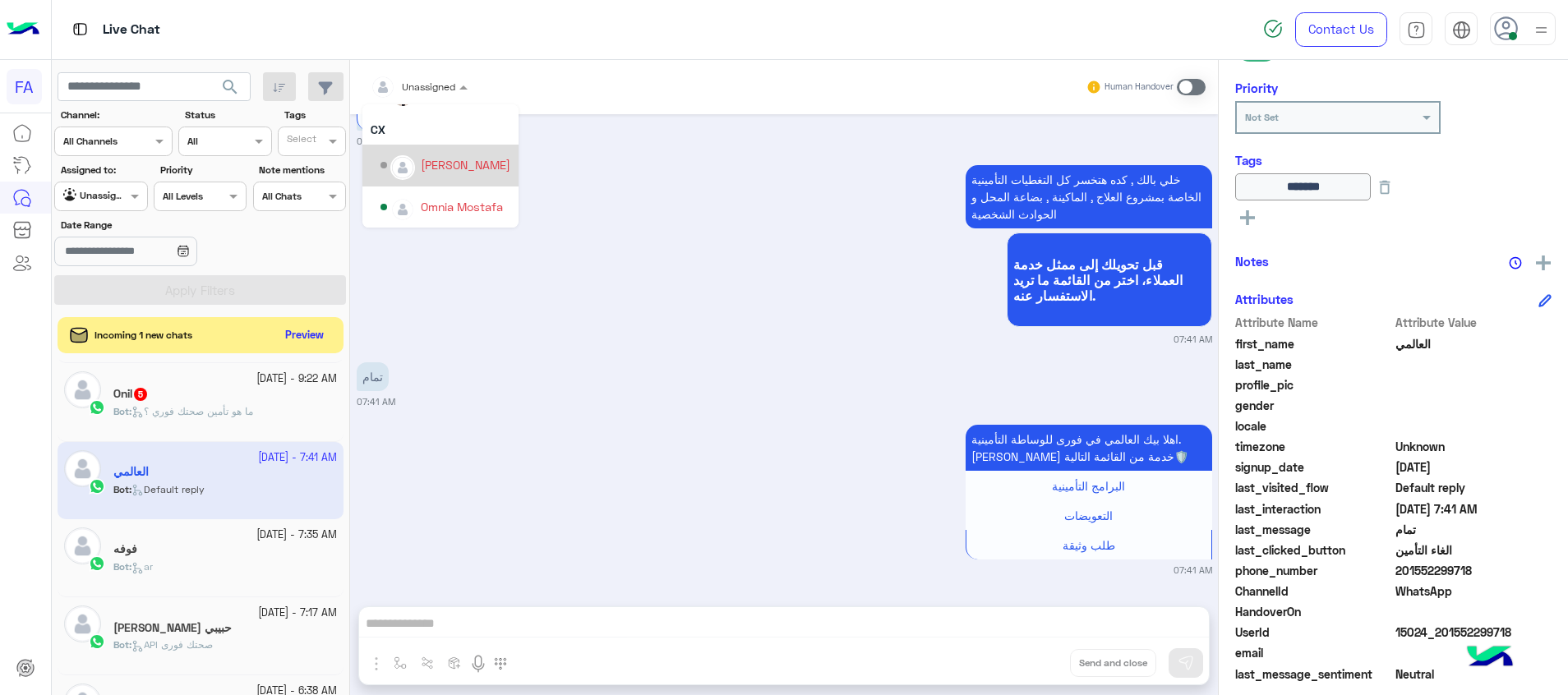
scroll to position [147, 0]
click at [445, 205] on div "Omnia Mostafa" at bounding box center [462, 206] width 82 height 18
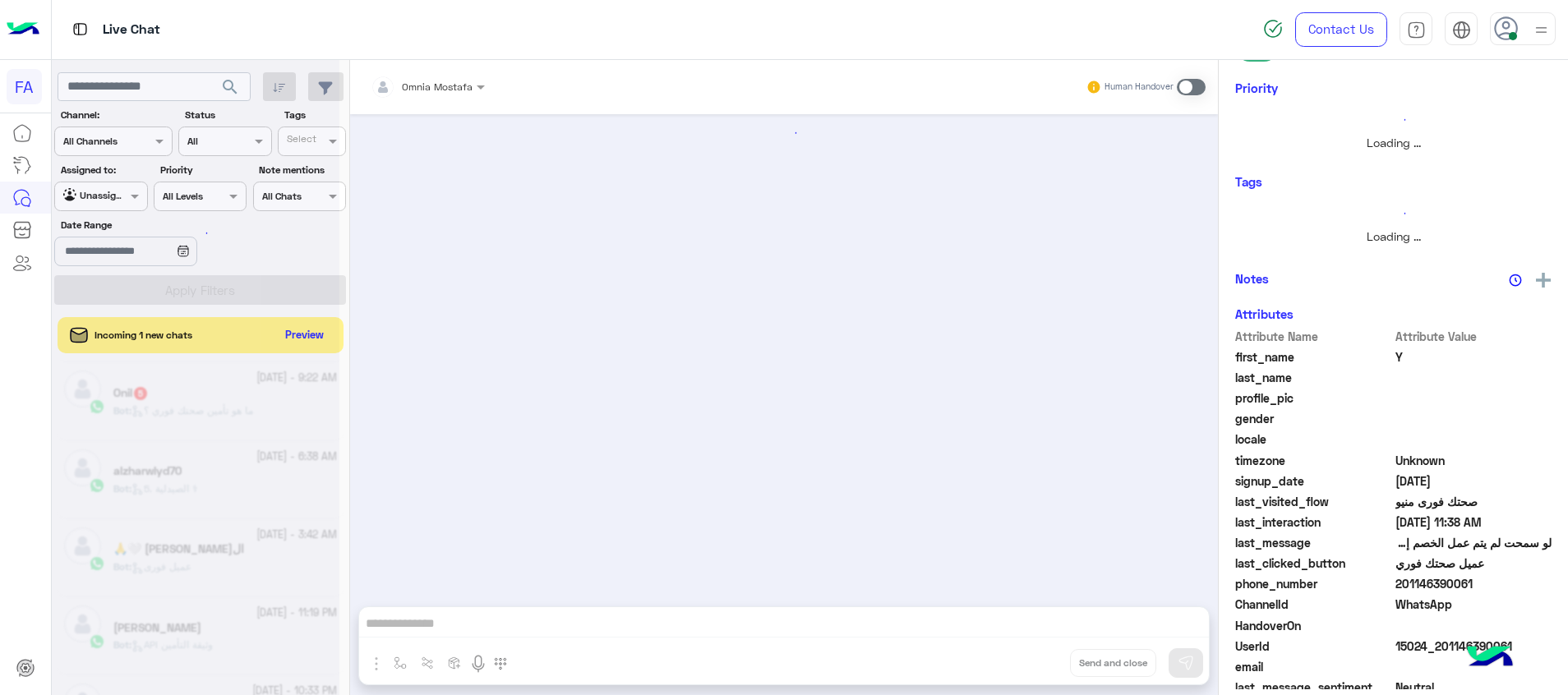
scroll to position [551, 0]
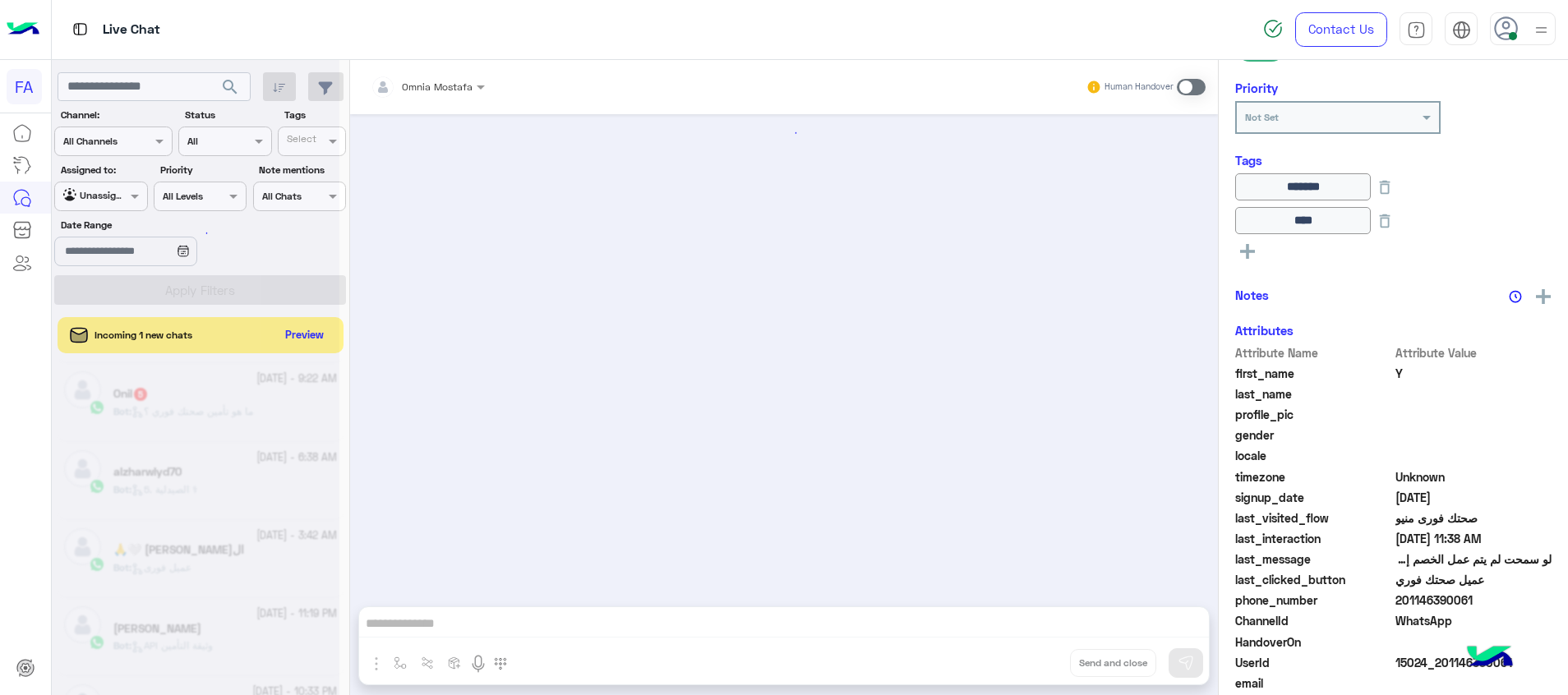
click at [183, 411] on span "ما هو تأمين صحتك فوري ؟" at bounding box center [192, 412] width 122 height 12
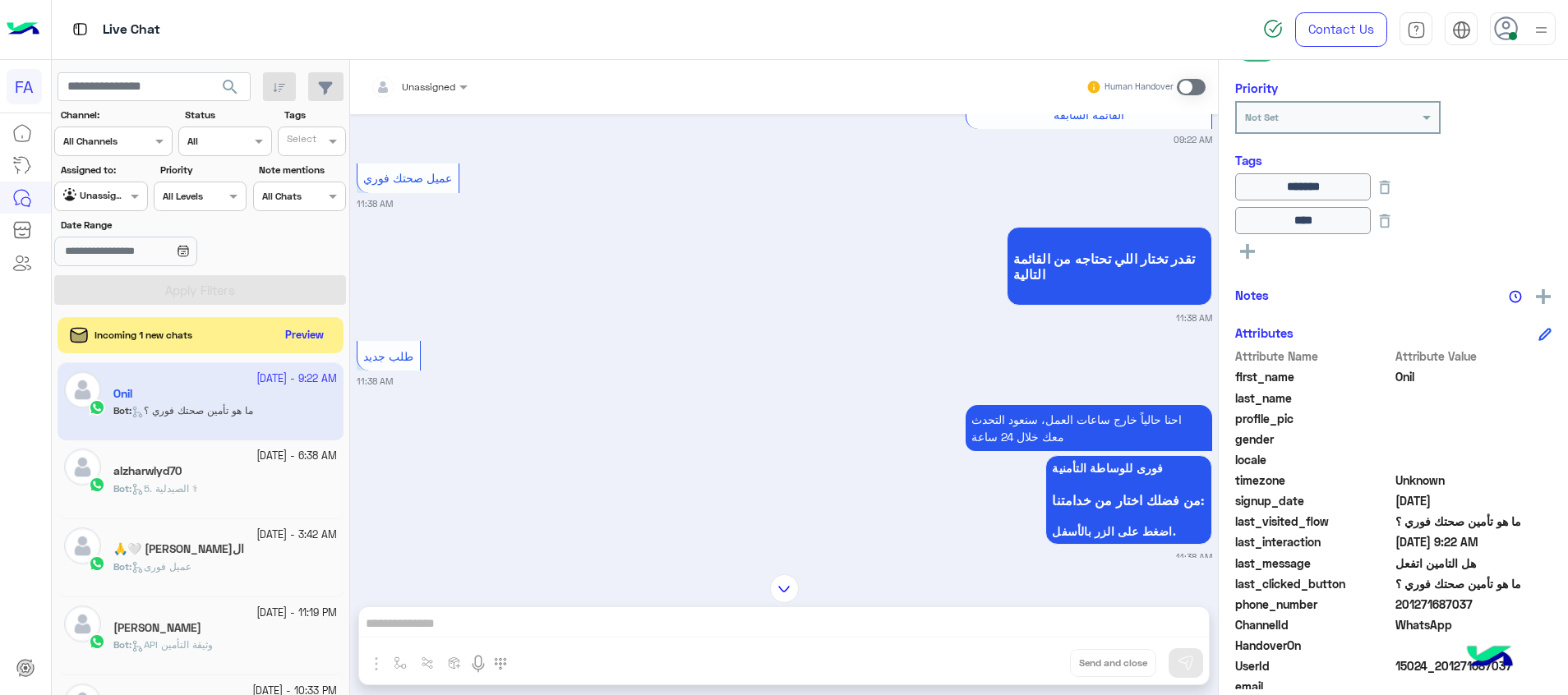
scroll to position [4287, 0]
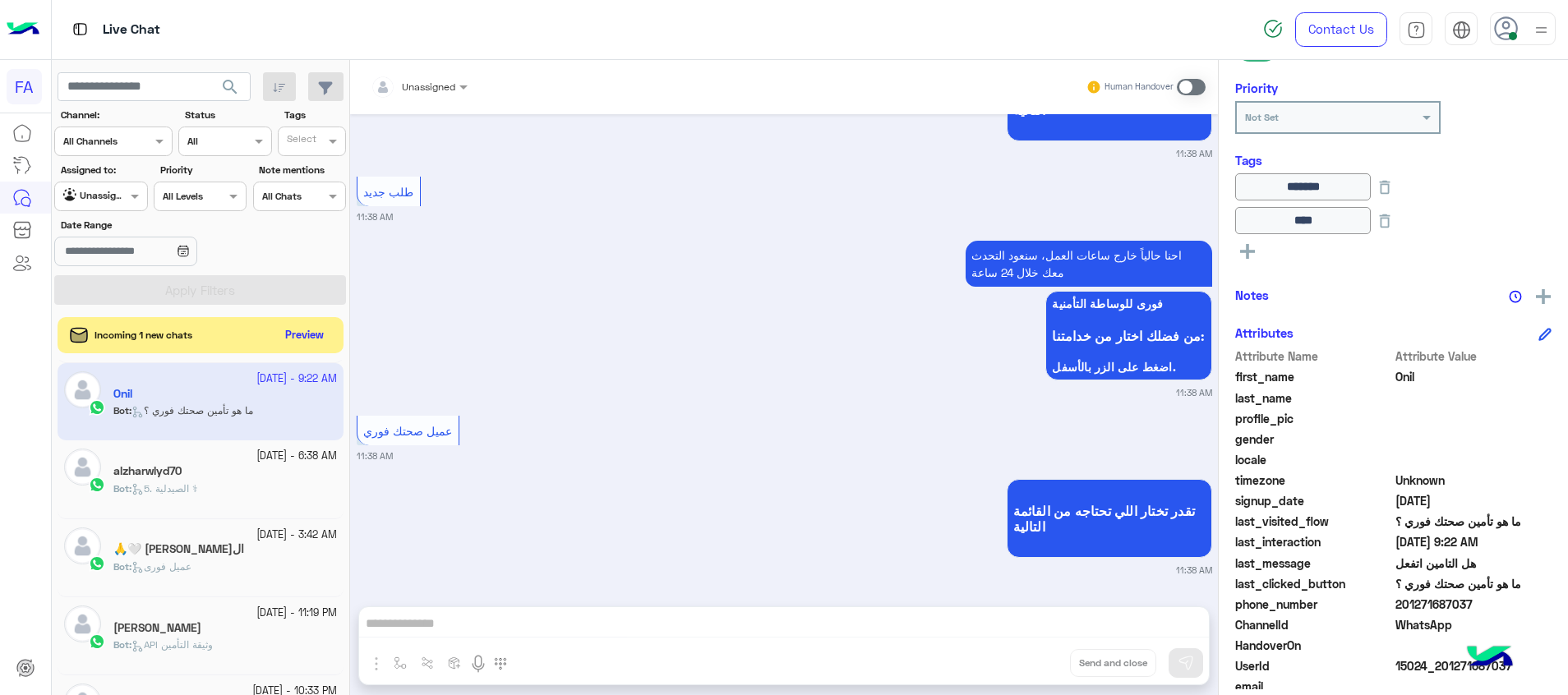
drag, startPoint x: 1472, startPoint y: 603, endPoint x: 1411, endPoint y: 603, distance: 61.0
click at [1407, 603] on span "201271687037" at bounding box center [1474, 605] width 157 height 18
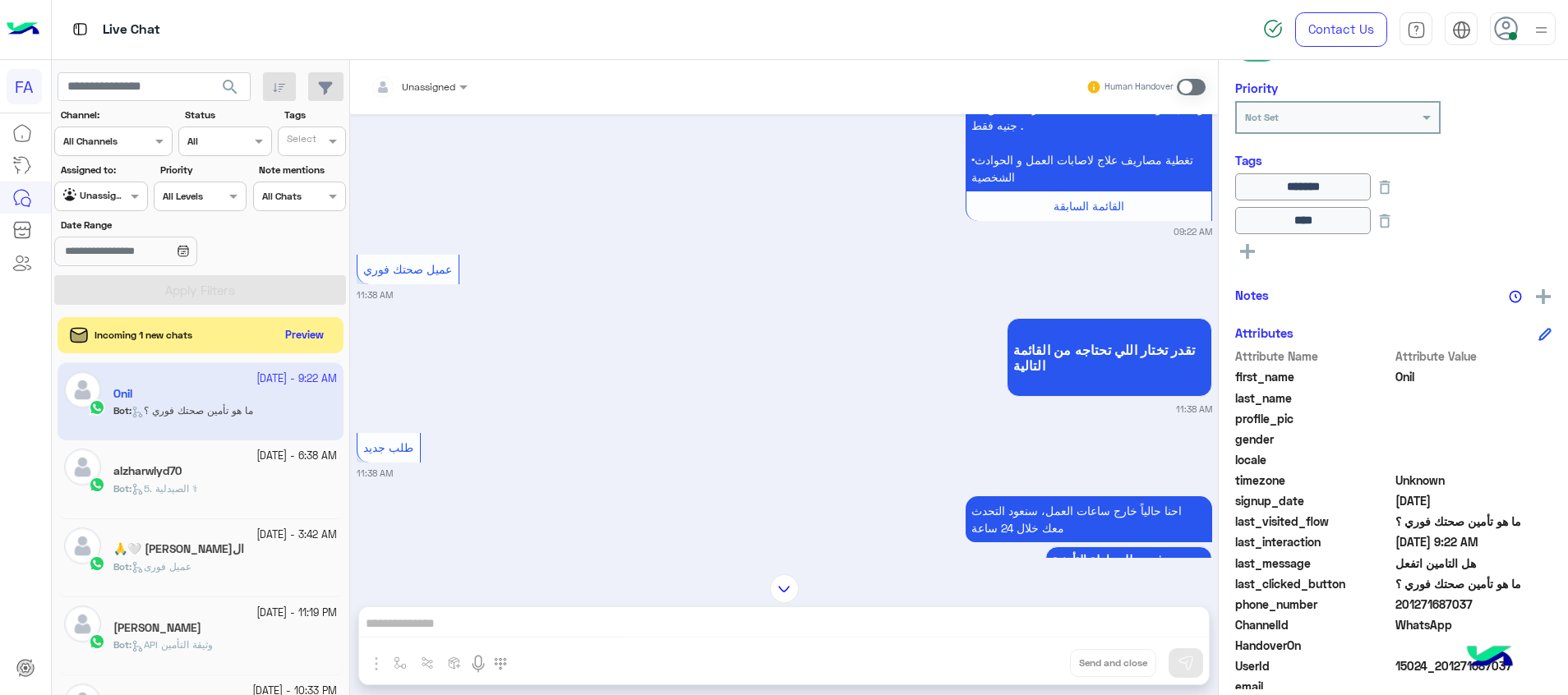
scroll to position [5299, 0]
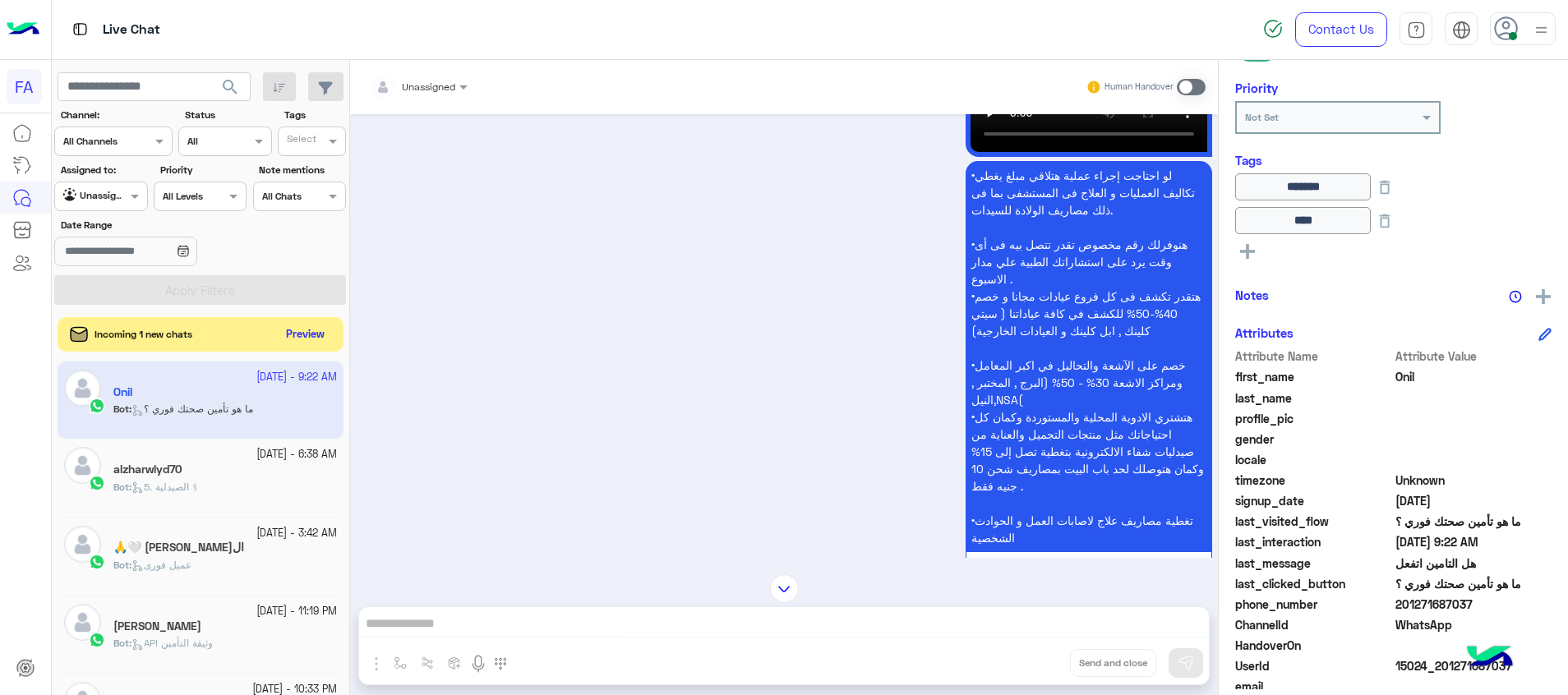
click at [309, 327] on button "Preview" at bounding box center [305, 335] width 51 height 22
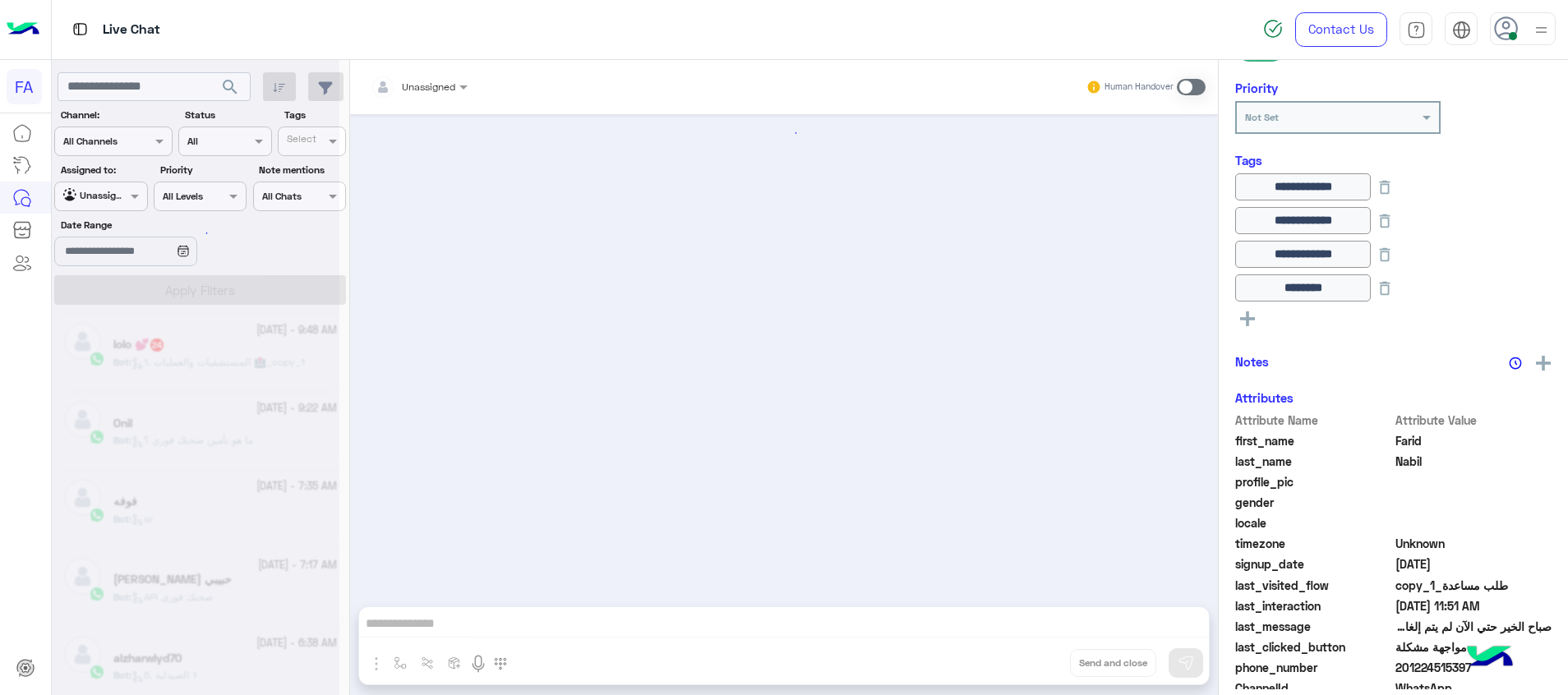
scroll to position [1426, 0]
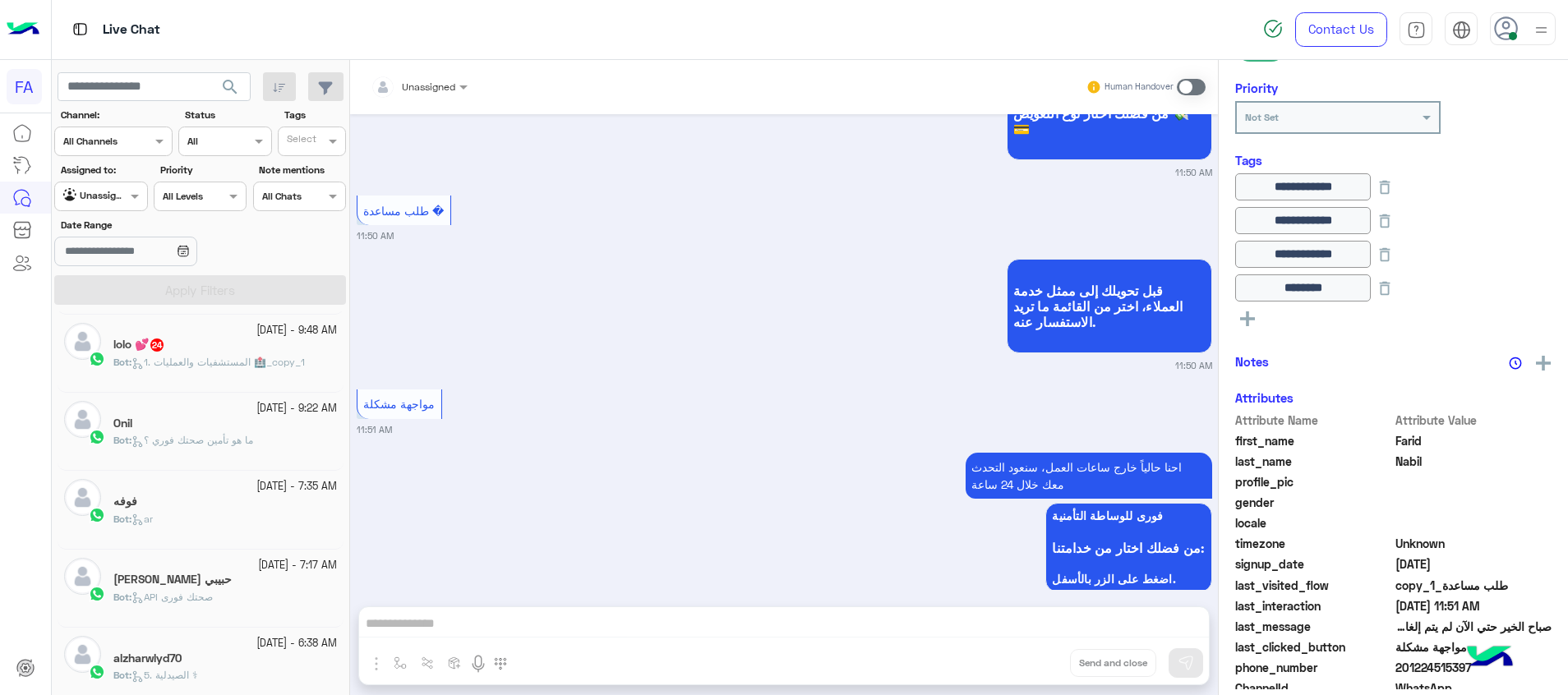
click at [245, 362] on span "1. المستشفيات والعمليات 🏥_copy_1" at bounding box center [218, 362] width 173 height 12
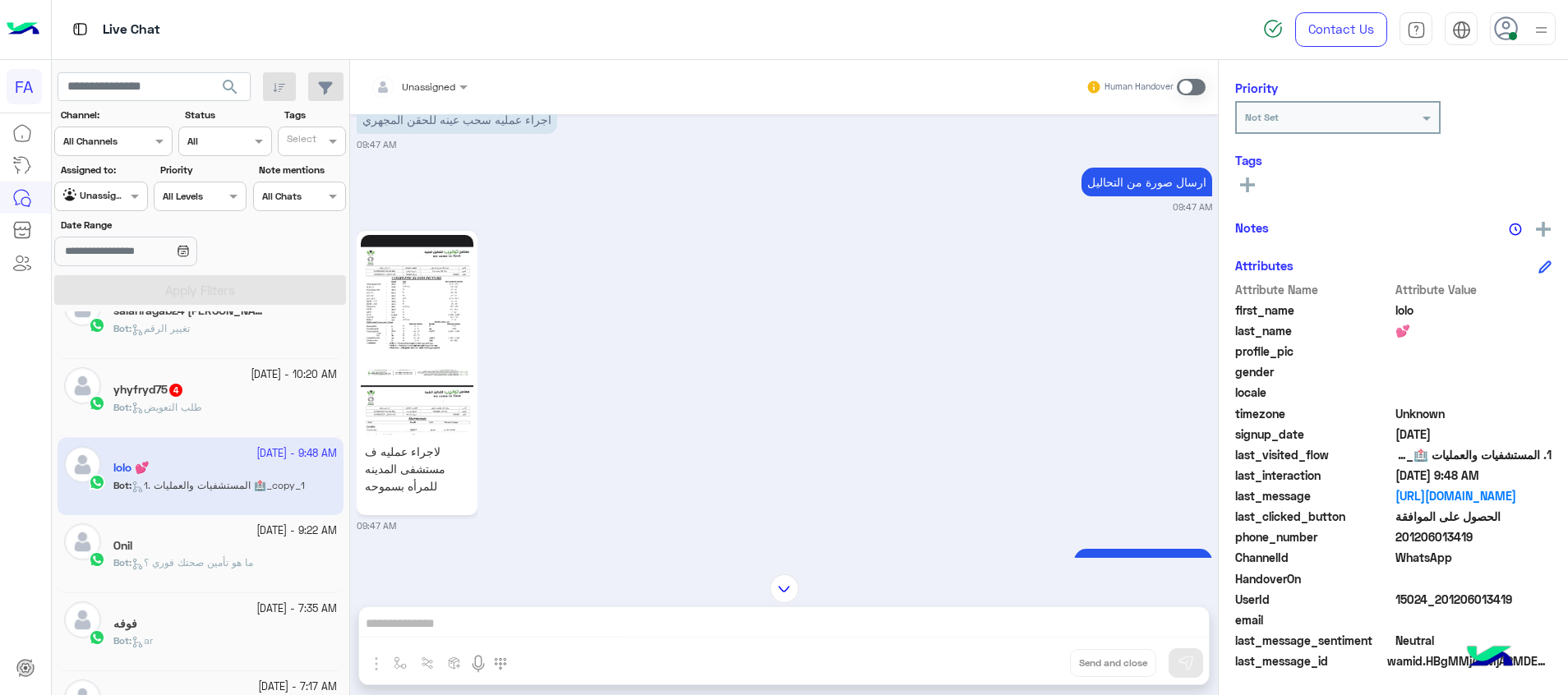
scroll to position [1409, 0]
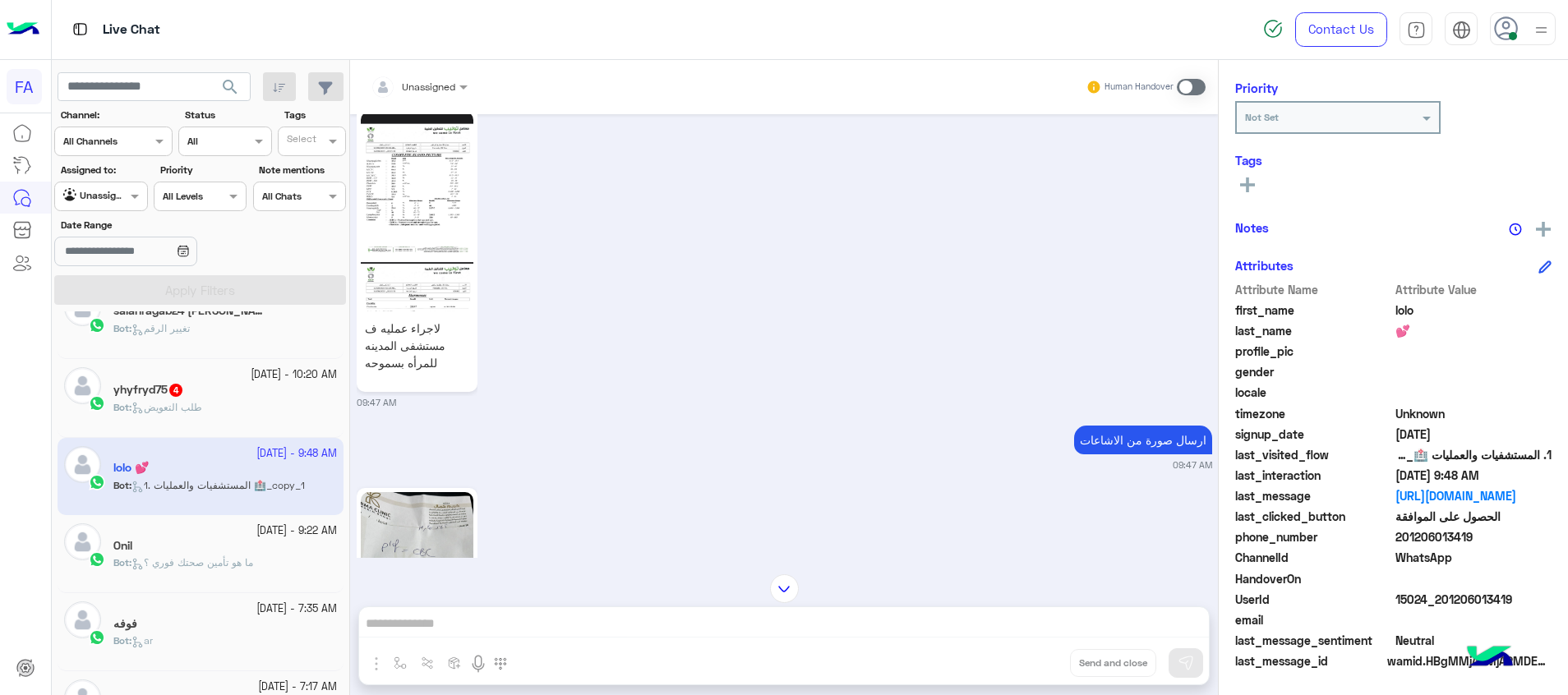
click at [273, 400] on div "Bot : طلب التعويض" at bounding box center [224, 414] width 223 height 29
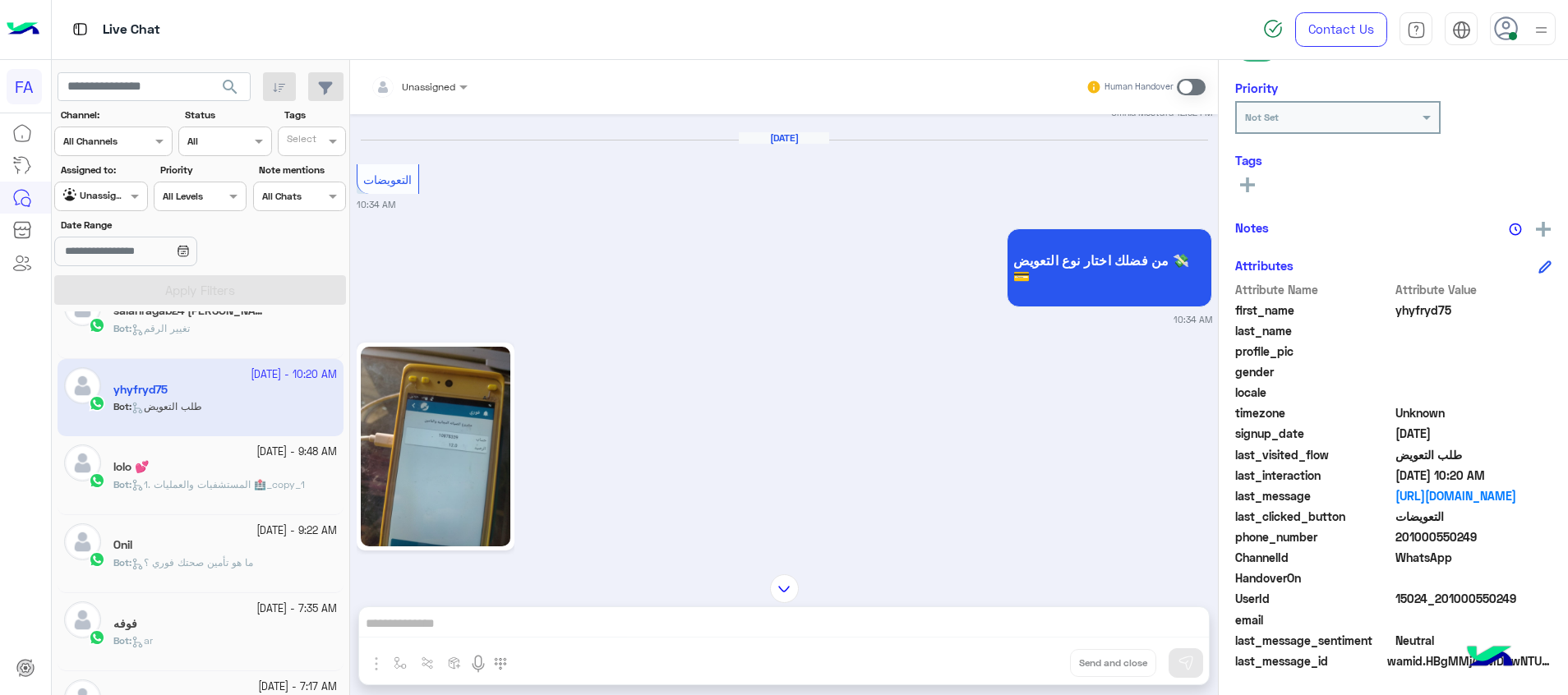
scroll to position [502, 0]
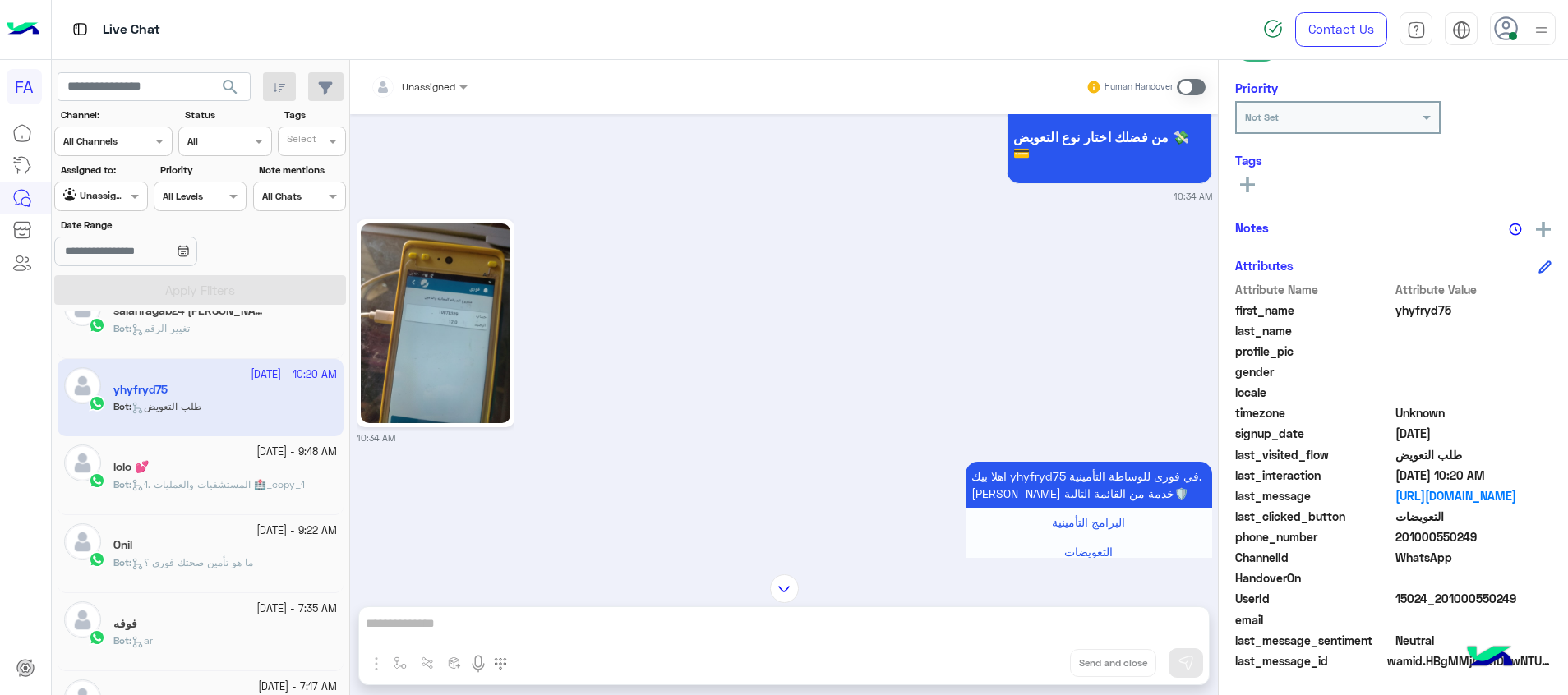
click at [452, 351] on img at bounding box center [435, 323] width 149 height 200
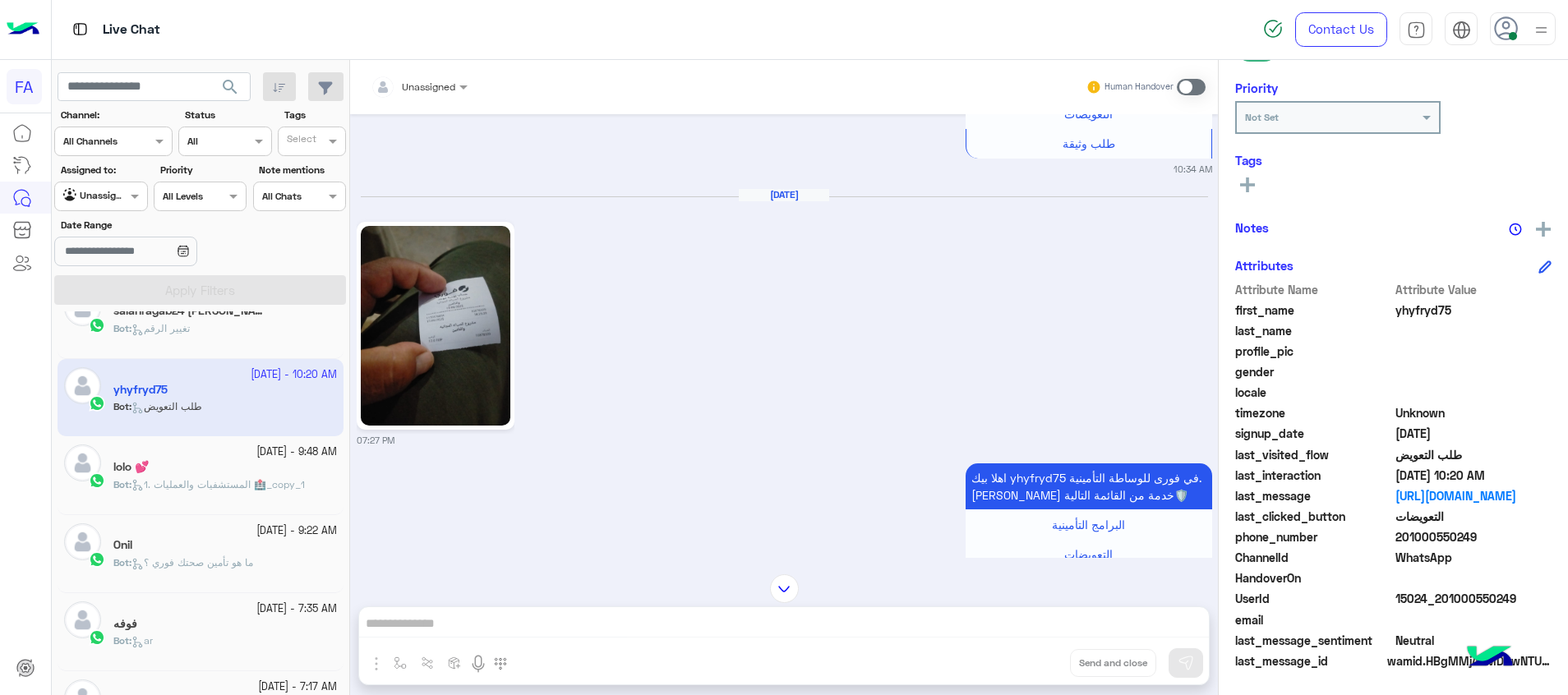
scroll to position [2188, 0]
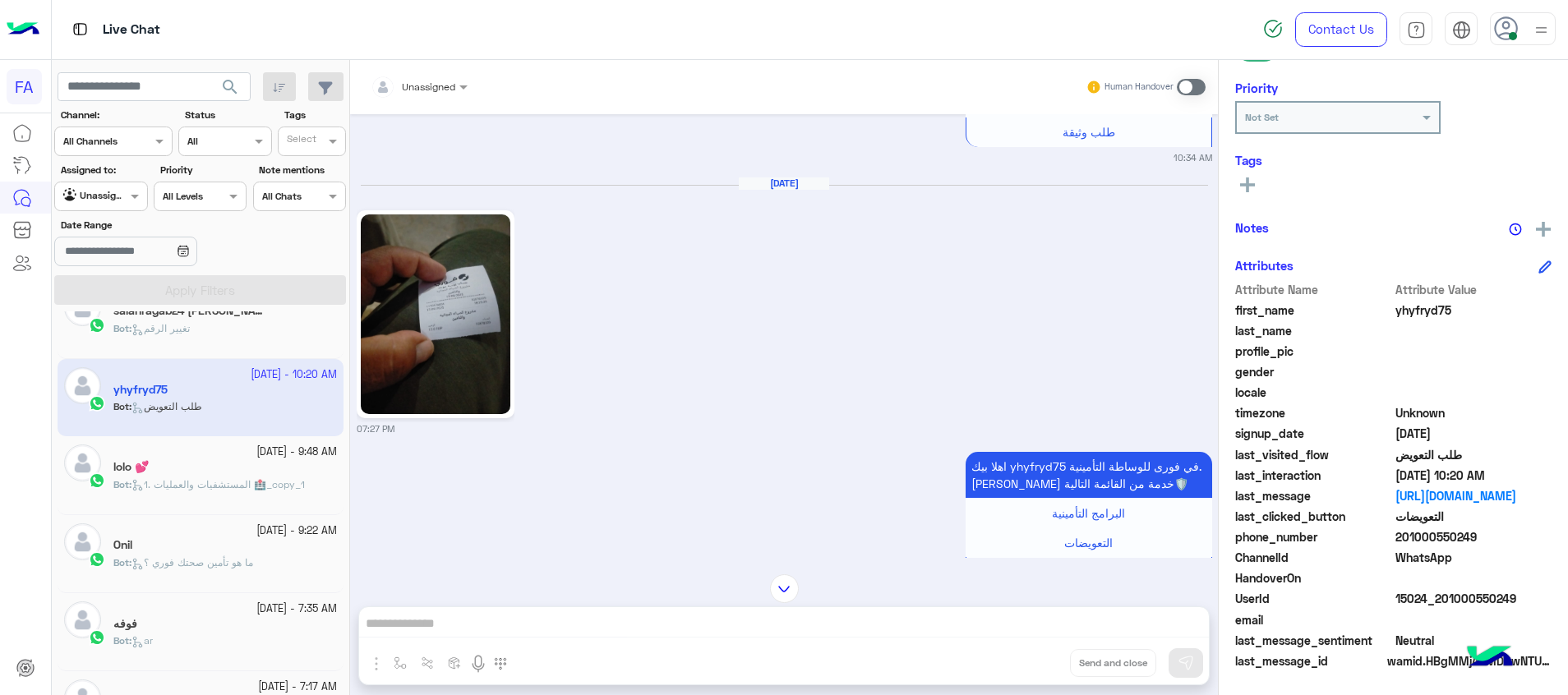
click at [464, 338] on img at bounding box center [435, 314] width 149 height 200
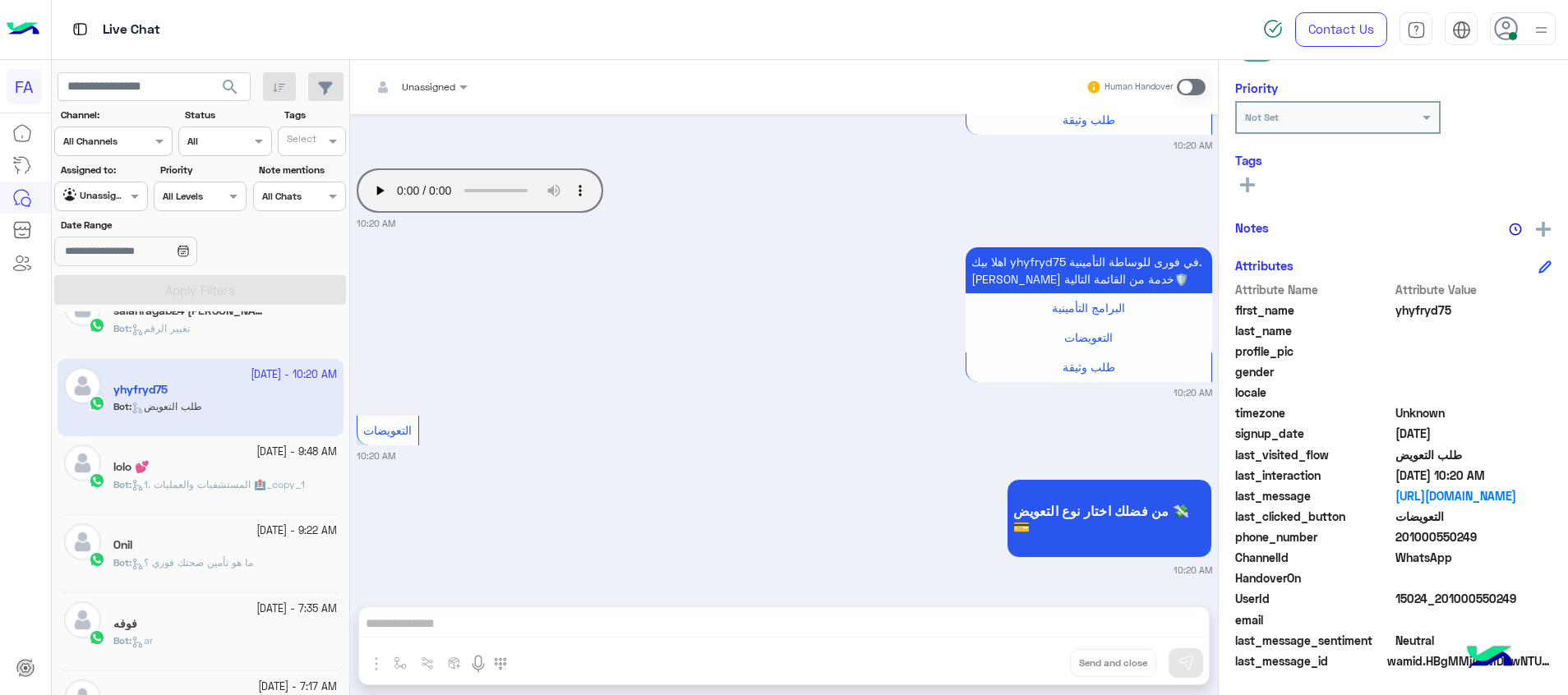
scroll to position [2725, 0]
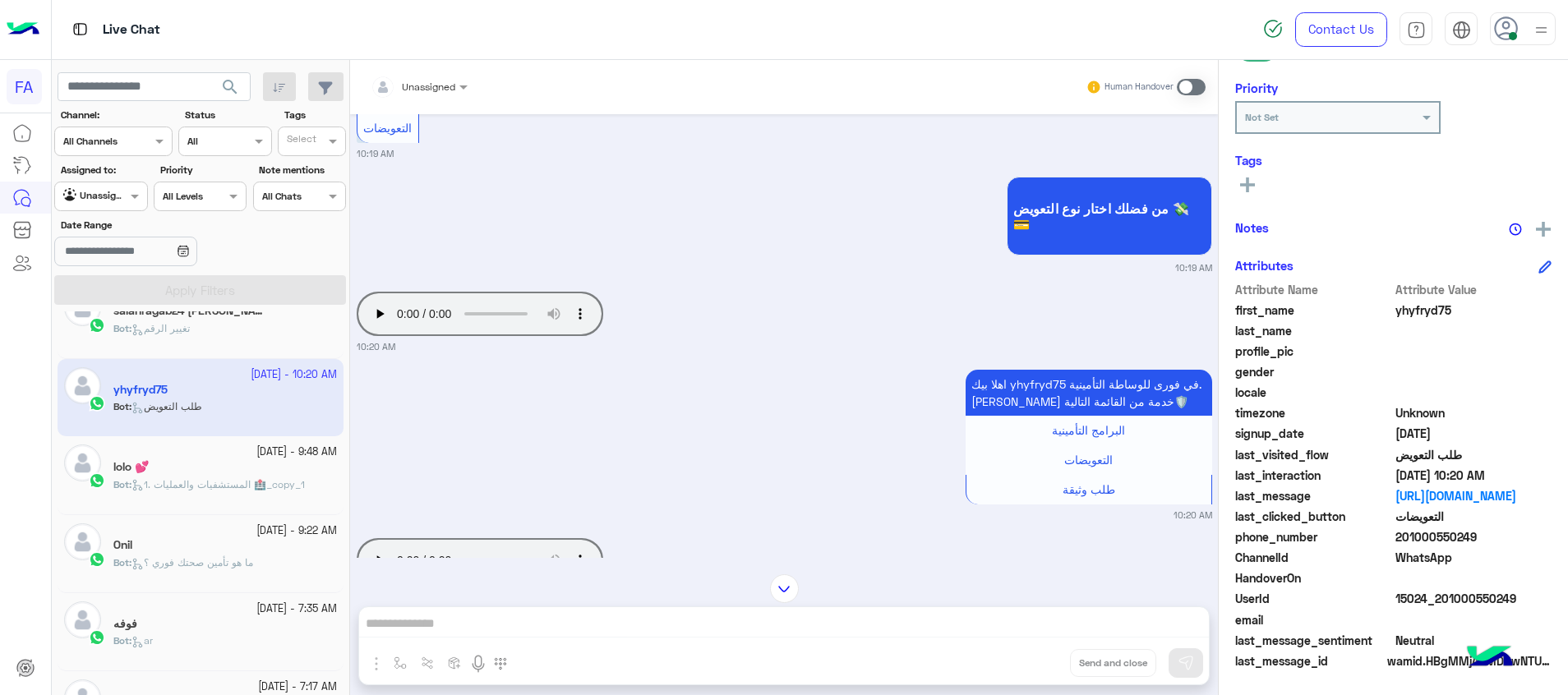
click at [437, 84] on div at bounding box center [418, 85] width 113 height 16
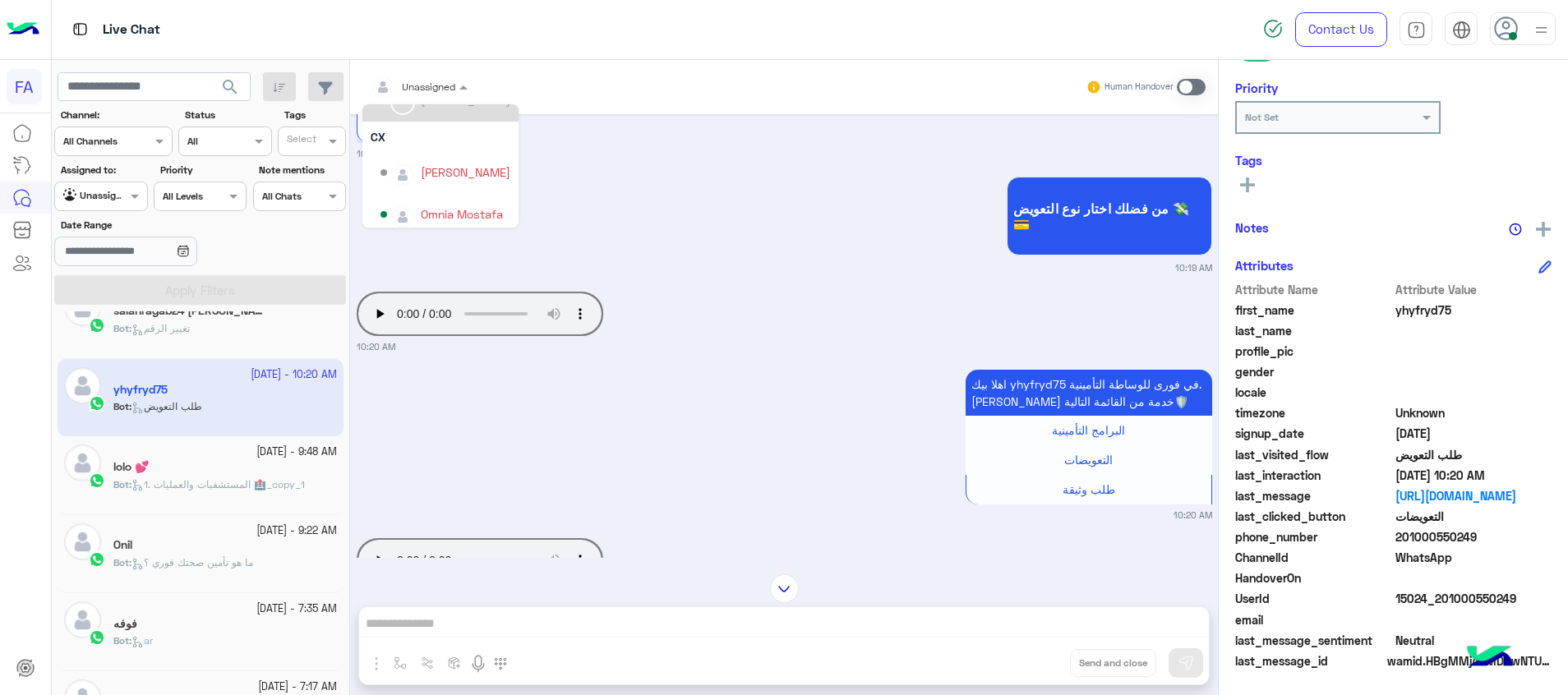
scroll to position [147, 0]
click at [434, 206] on div "Omnia Mostafa" at bounding box center [462, 206] width 82 height 18
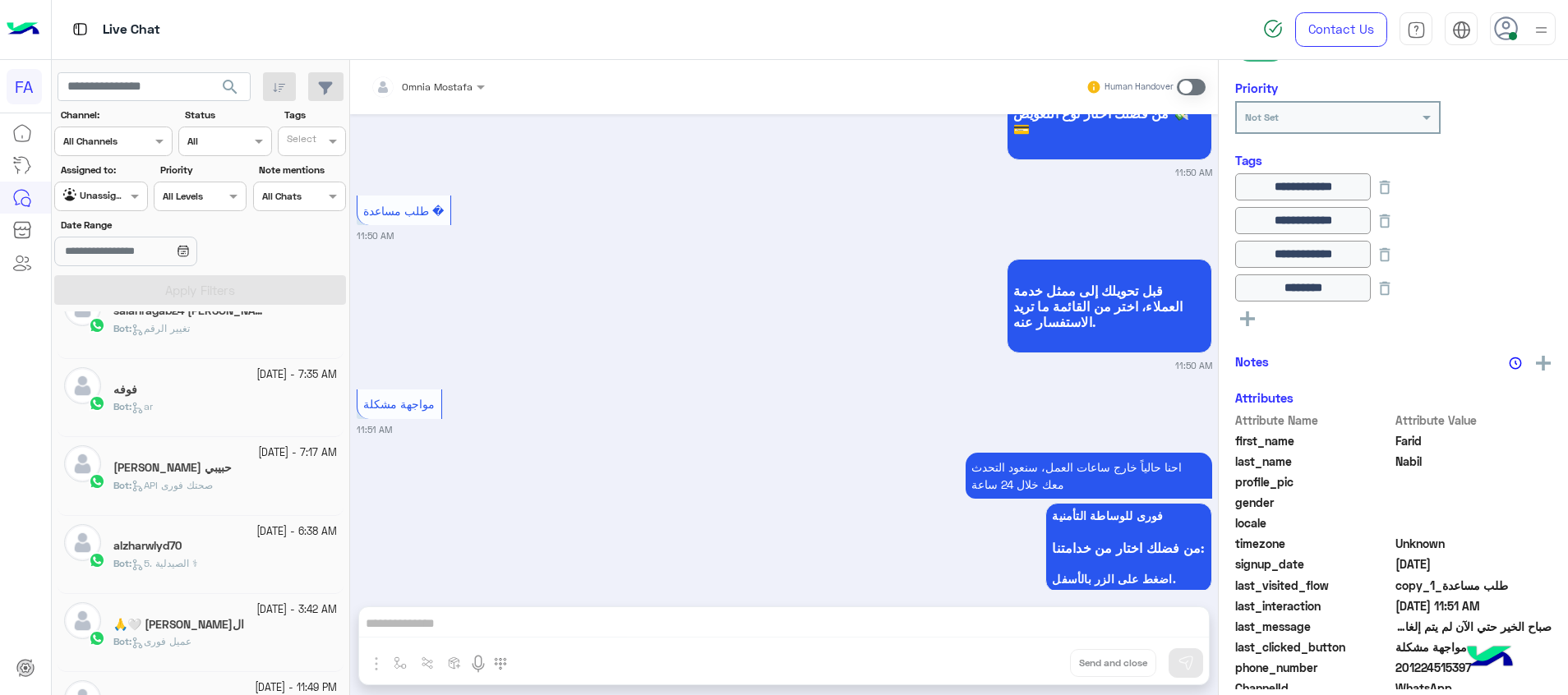
scroll to position [304, 0]
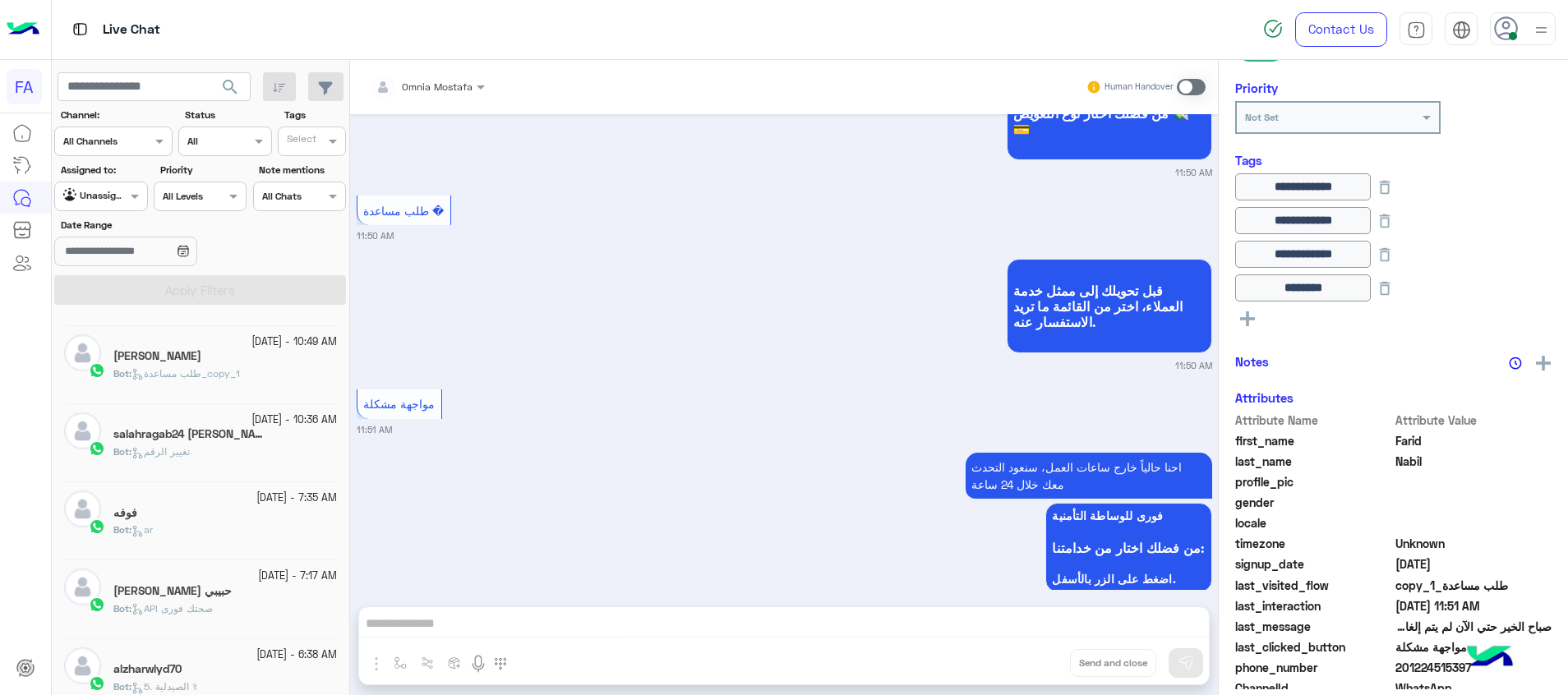
click at [228, 480] on div "20 September - 10:36 AM salahragab24 رجب جمال احمد 8 Bot : تغيير الرقم" at bounding box center [200, 443] width 286 height 78
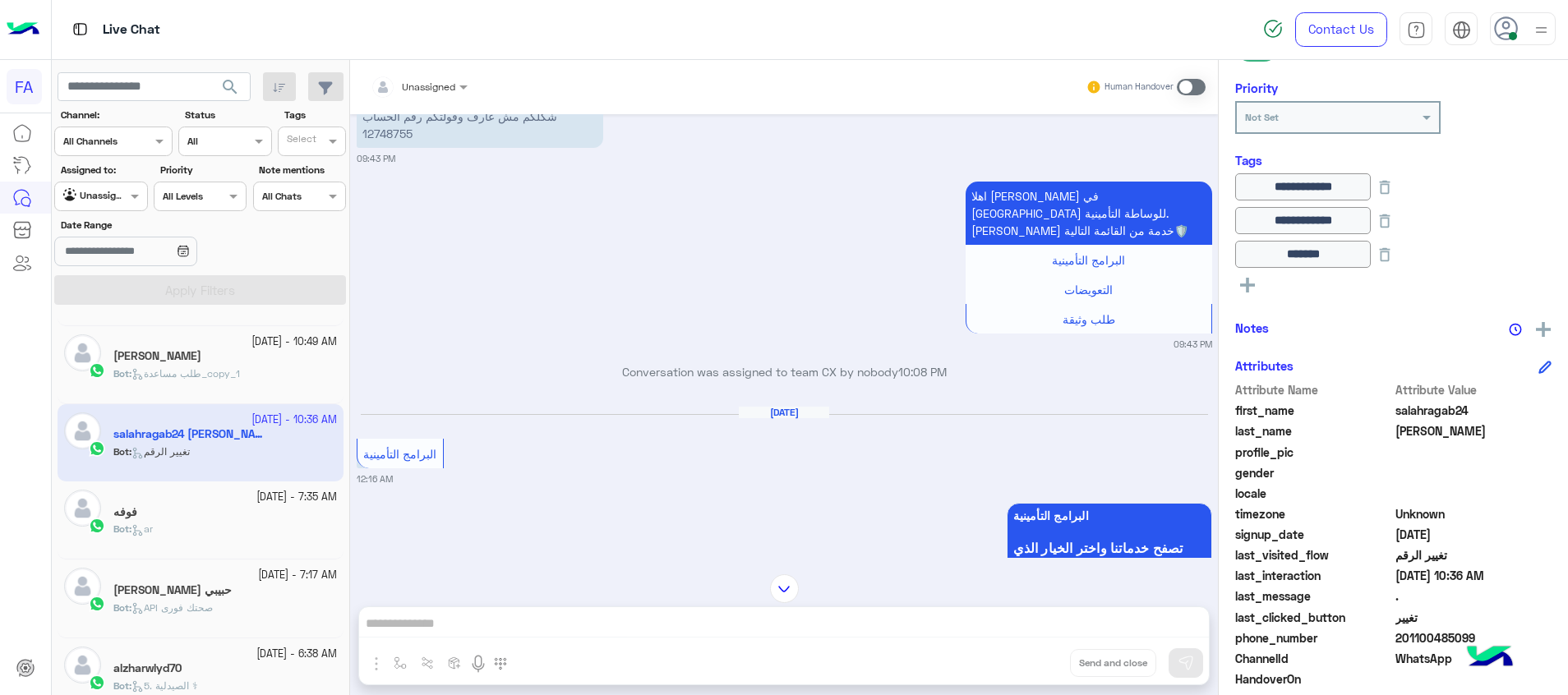
scroll to position [835, 0]
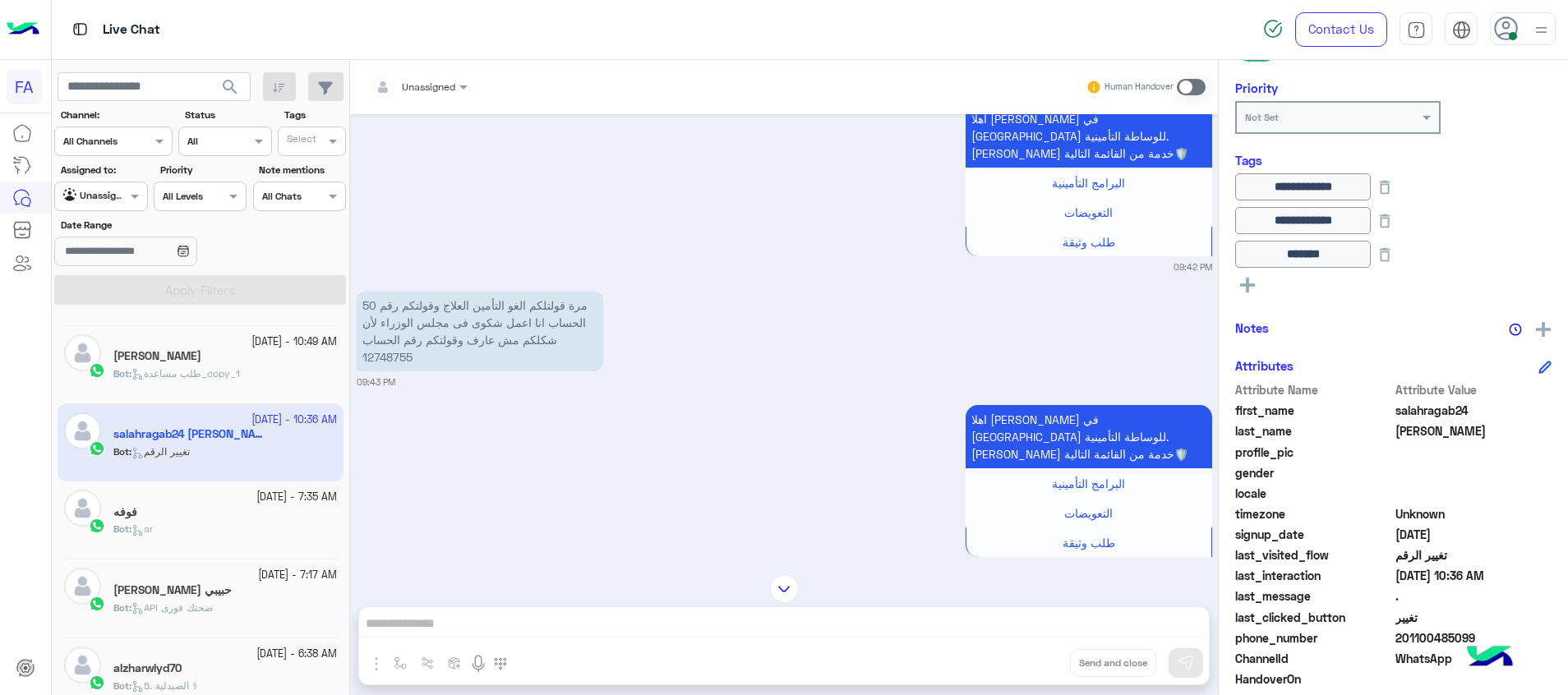
click at [375, 327] on p "50 مرة قولتلكم الغو التأمين العلاج وقولتكم رقم الحساب انا اعمل شكوى فى مجلس الو…" at bounding box center [479, 330] width 246 height 80
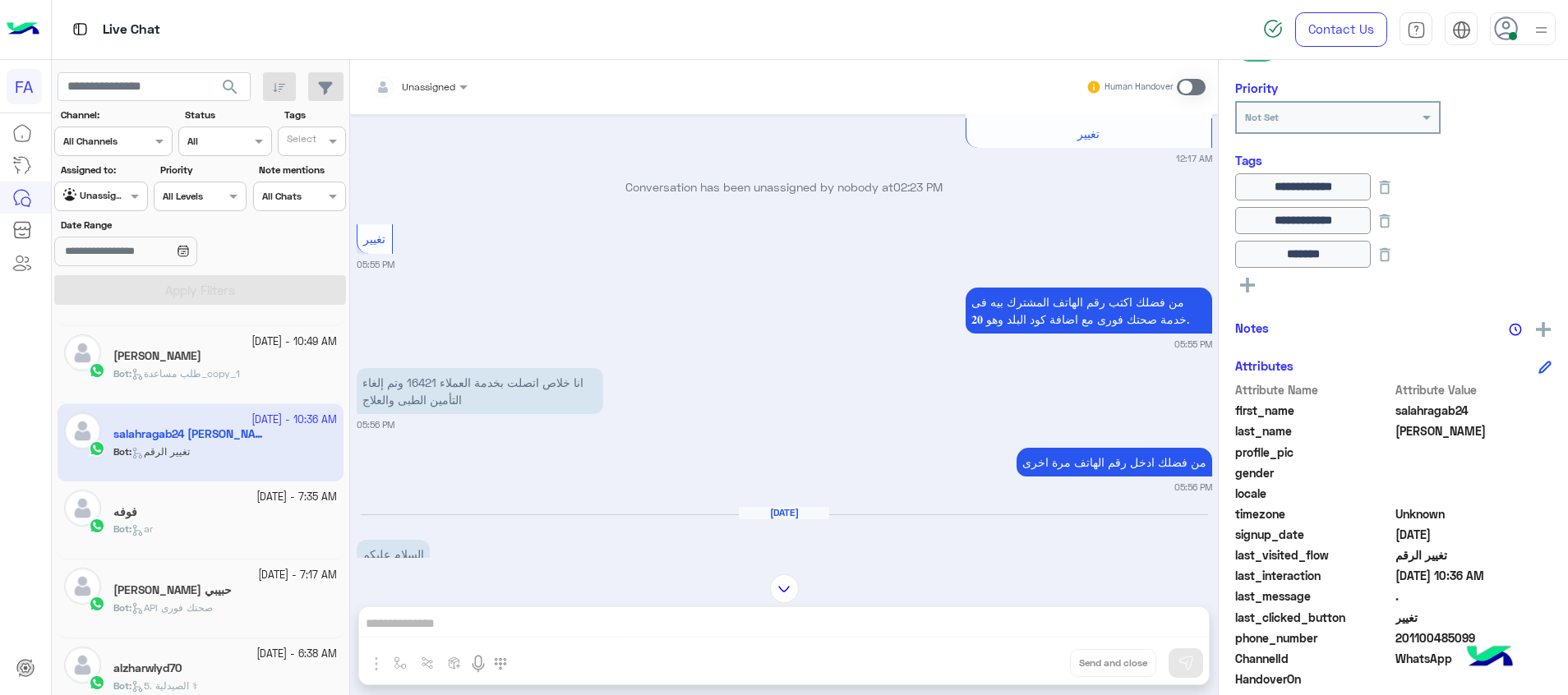
scroll to position [5838, 0]
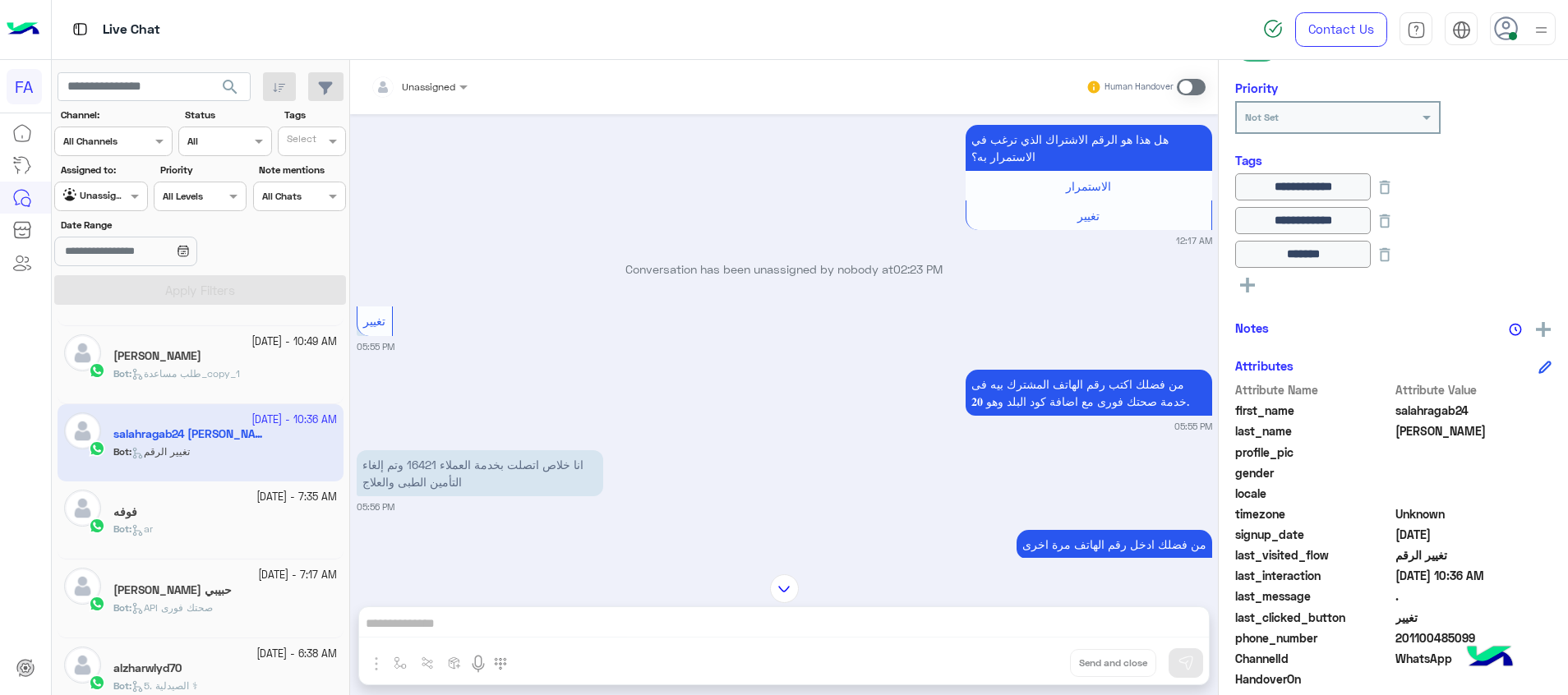
click at [179, 376] on span "طلب مساعدة_copy_1" at bounding box center [185, 374] width 109 height 12
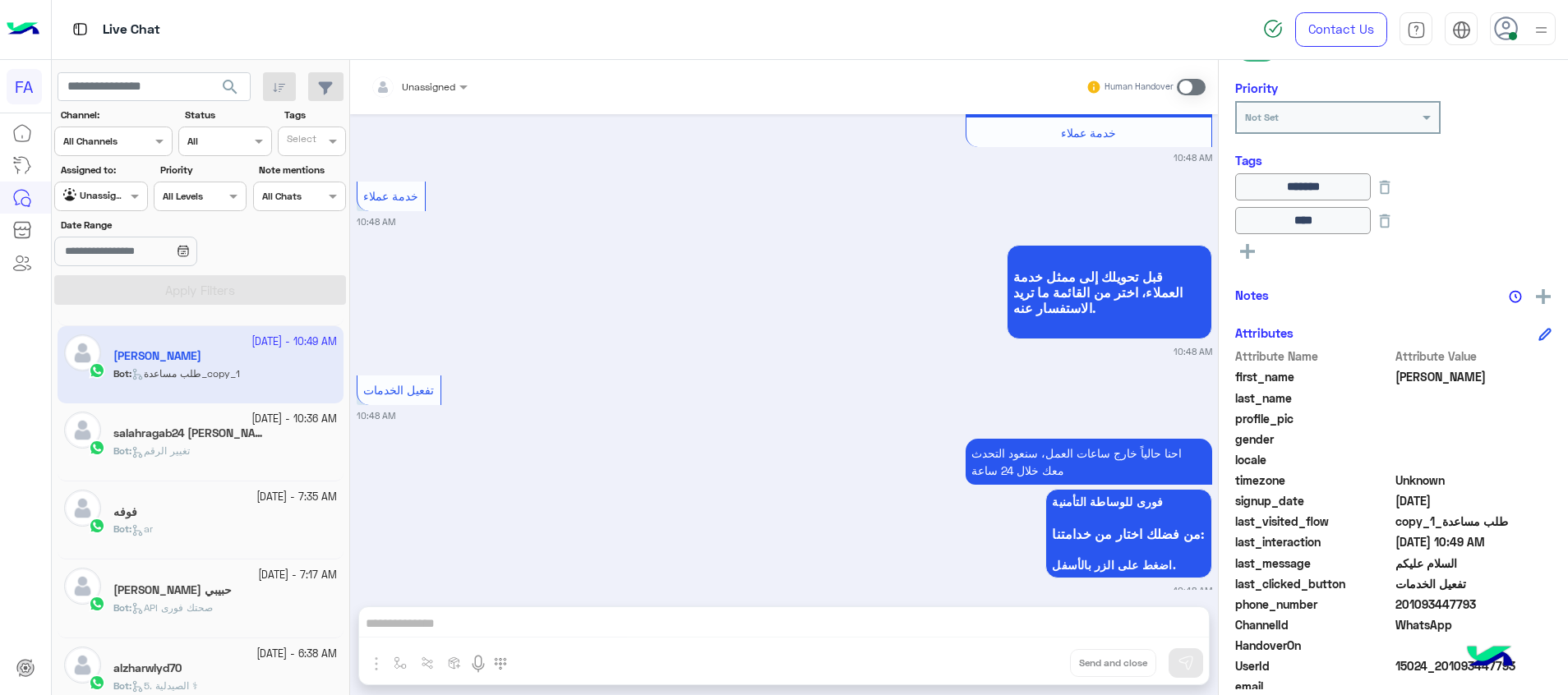
scroll to position [1794, 0]
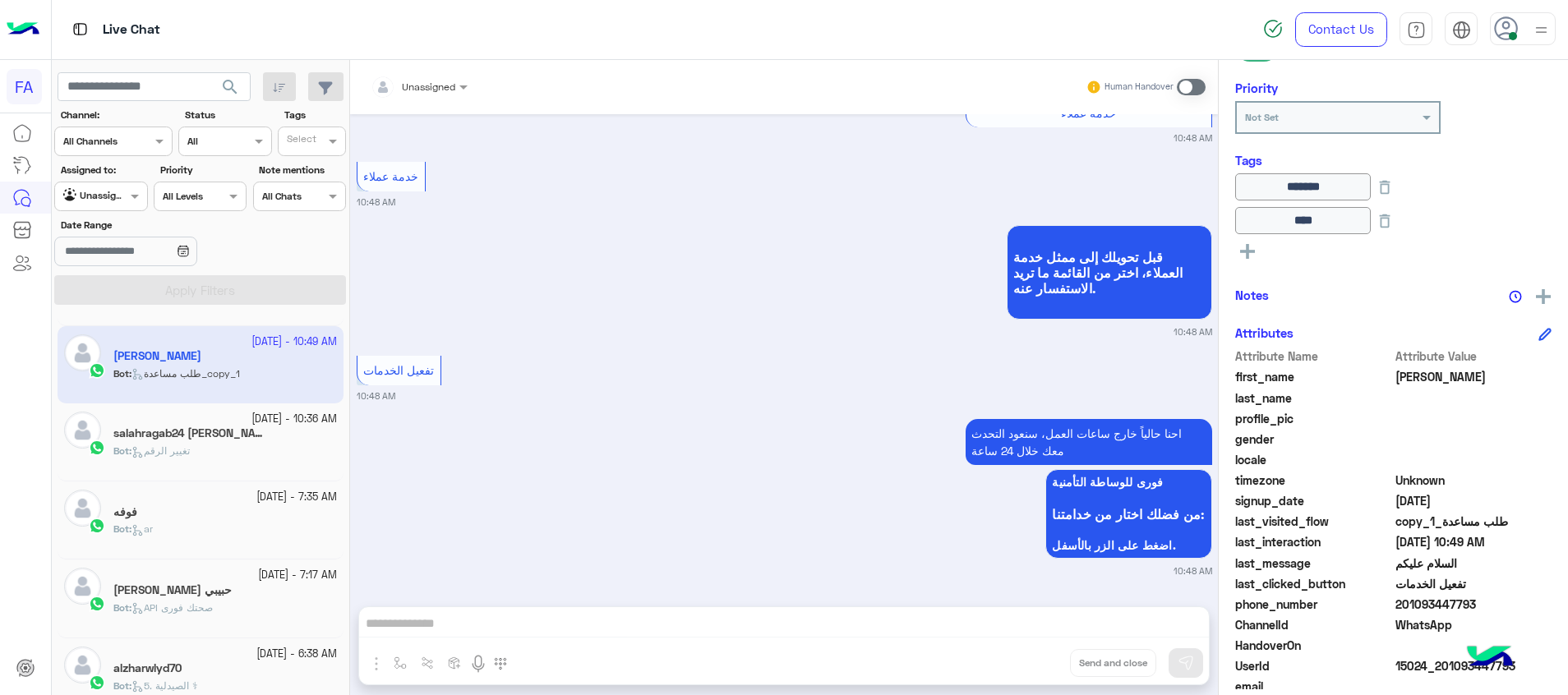
click at [444, 79] on div at bounding box center [418, 85] width 113 height 16
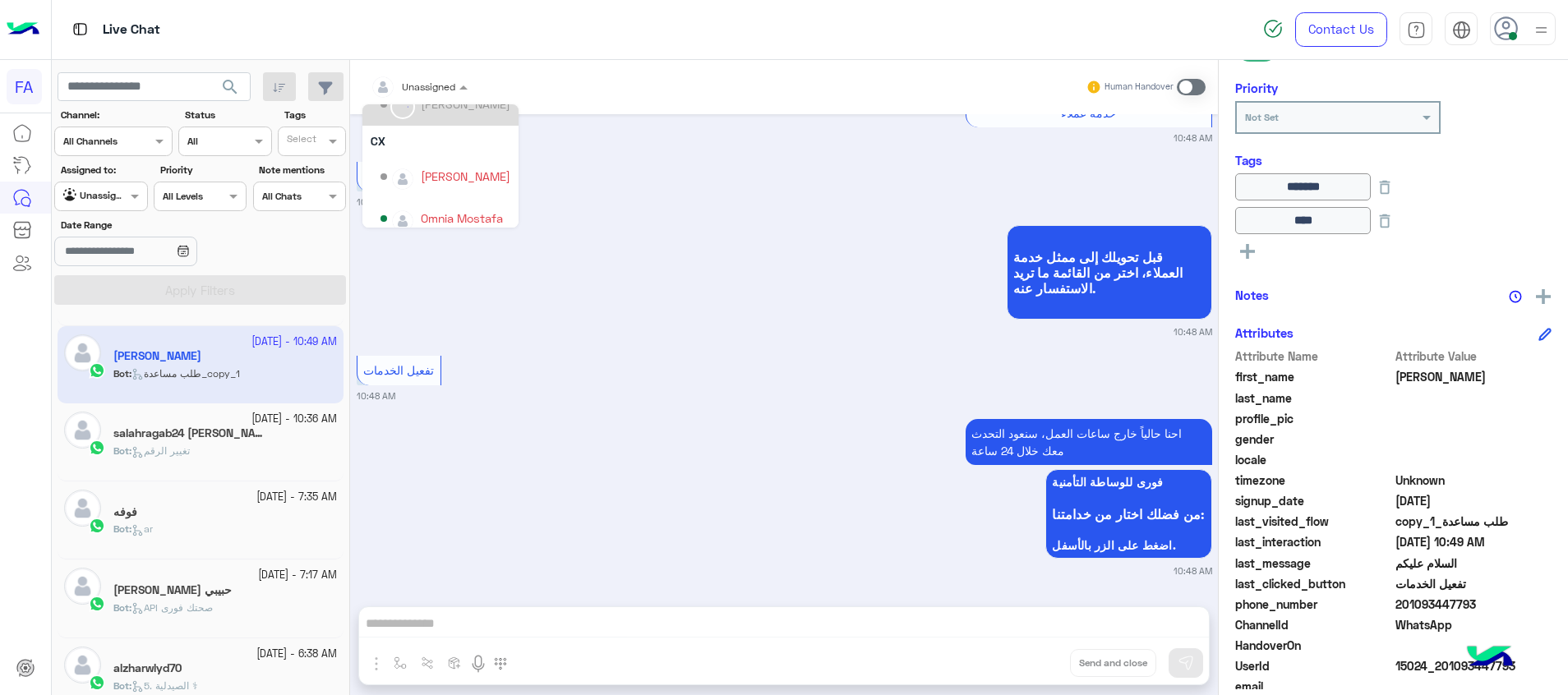
scroll to position [147, 0]
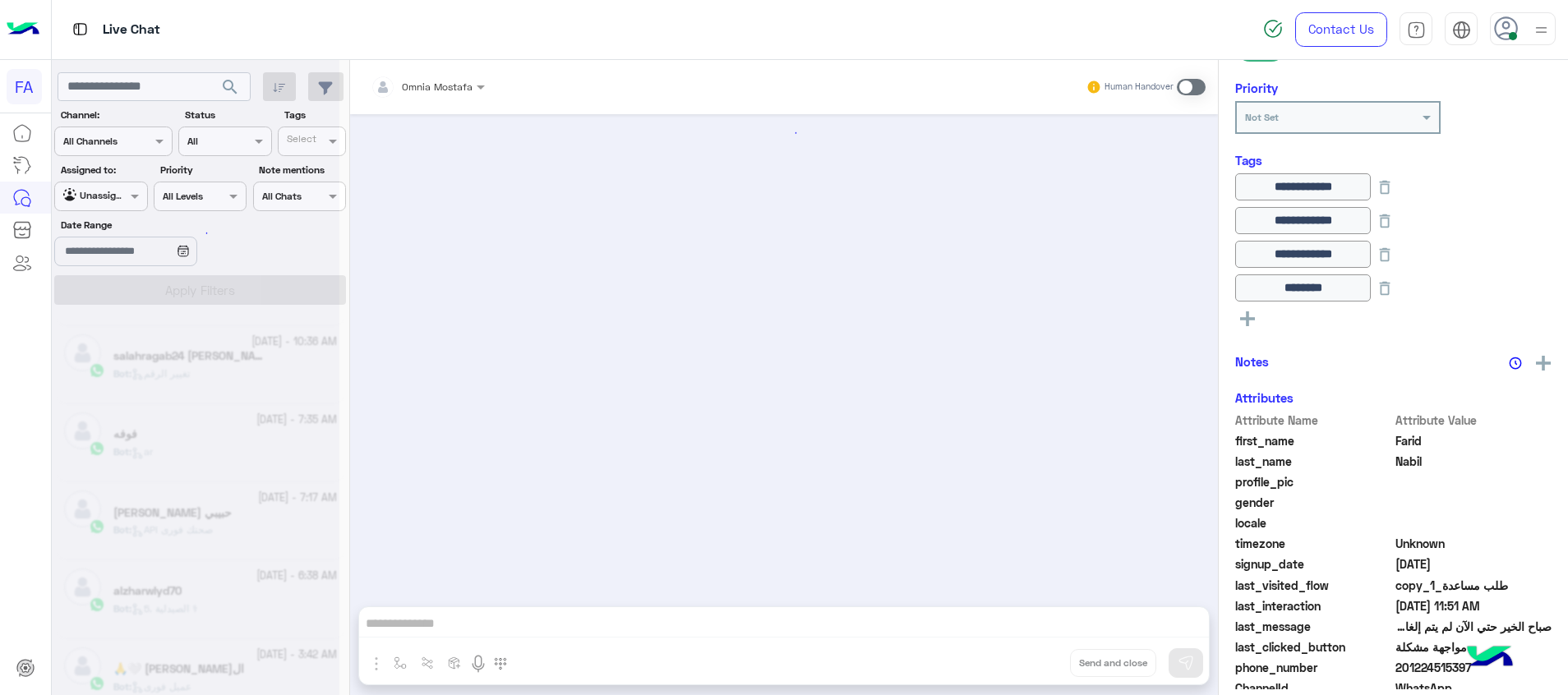
scroll to position [1426, 0]
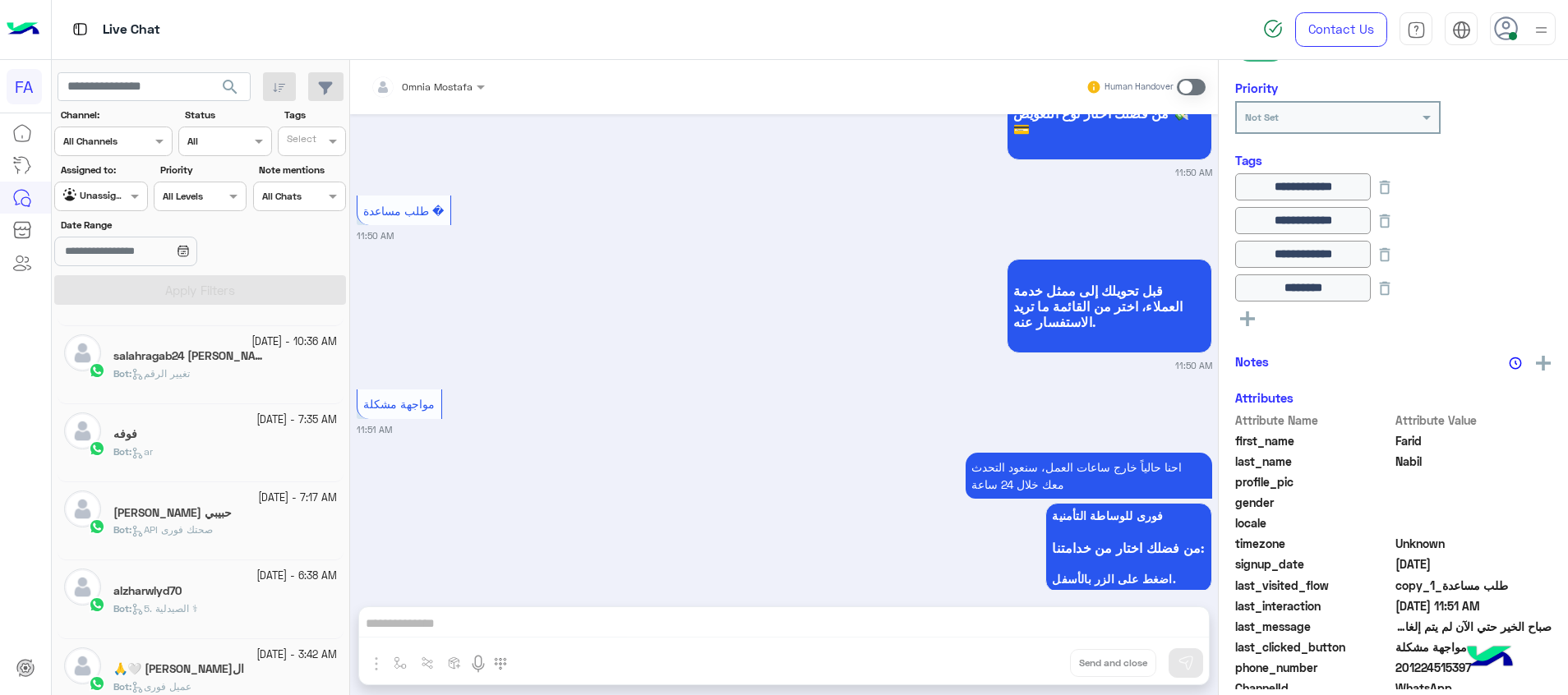
click at [259, 361] on h5 "salahragab24 [PERSON_NAME]" at bounding box center [191, 357] width 156 height 14
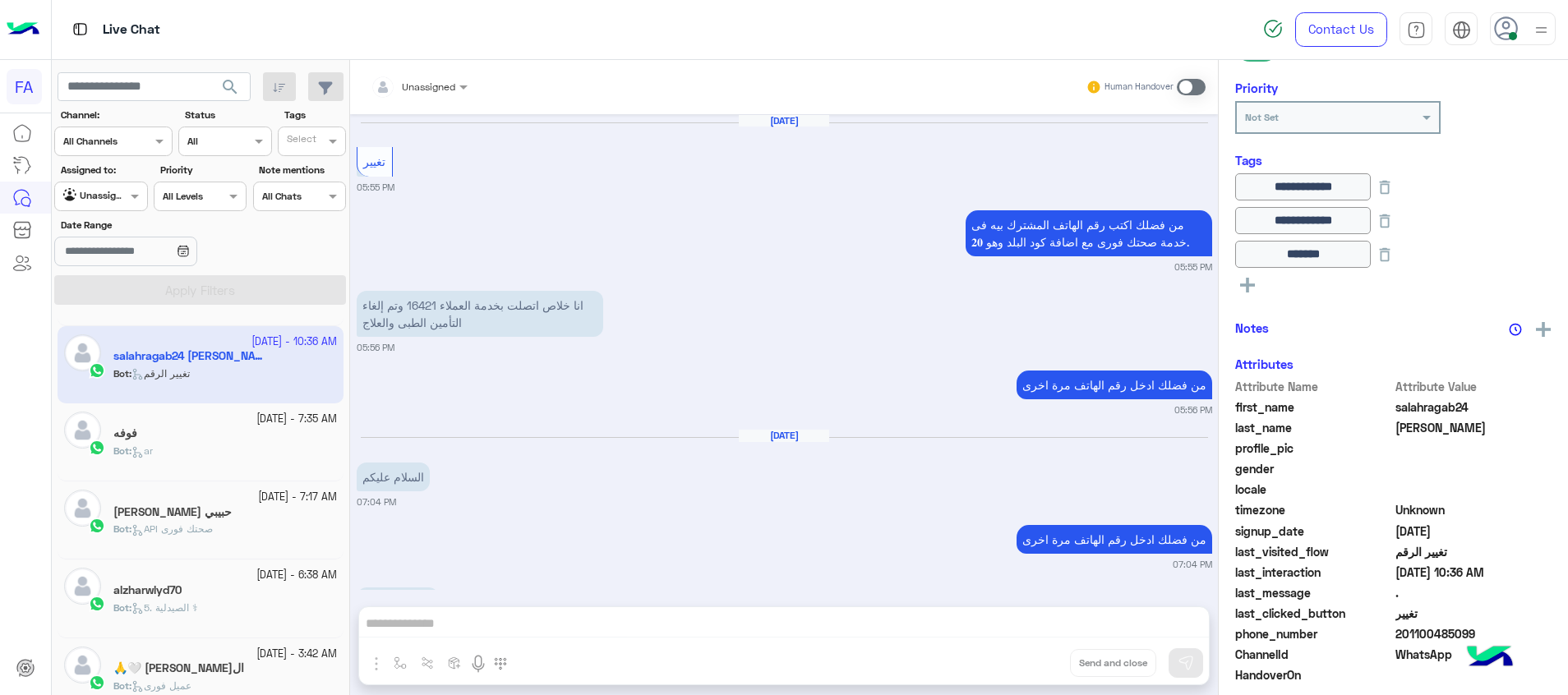
scroll to position [1085, 0]
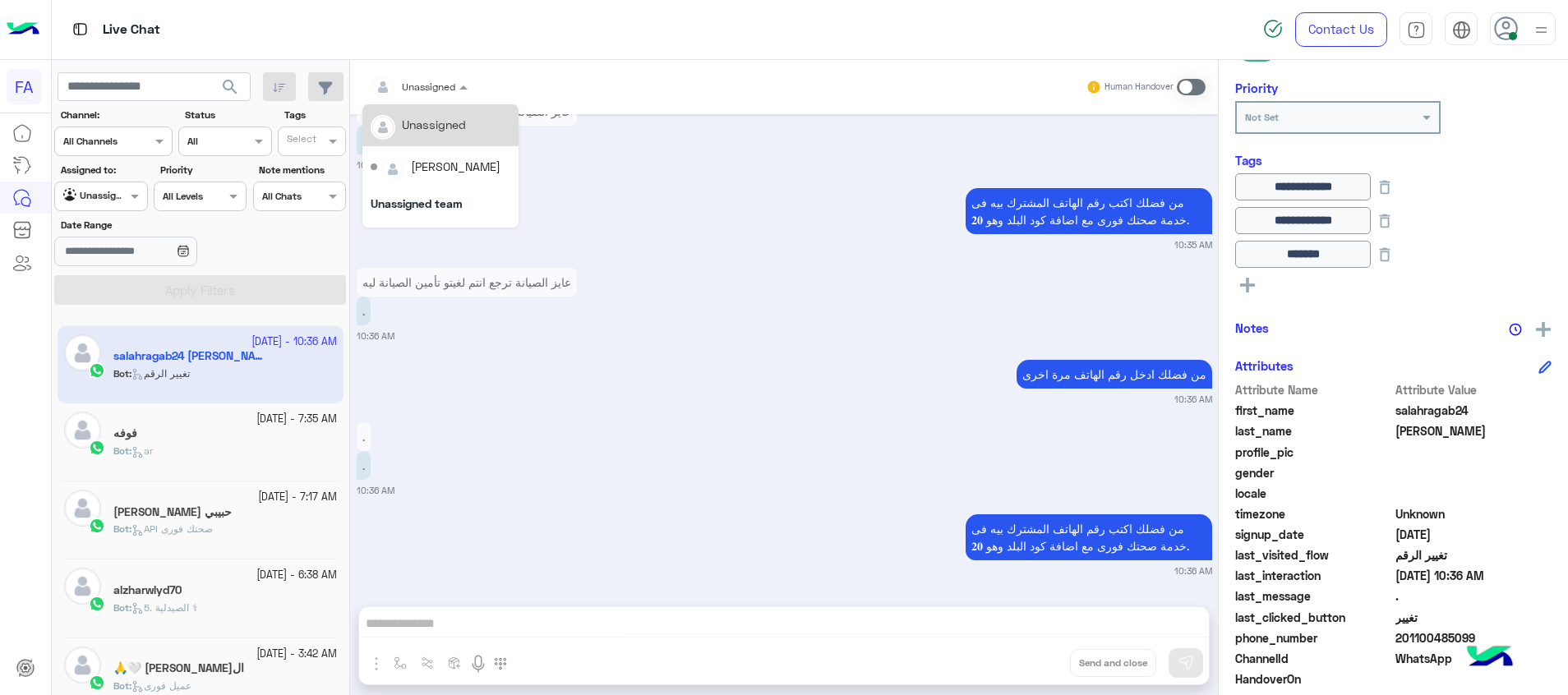
click at [433, 86] on div at bounding box center [418, 85] width 113 height 16
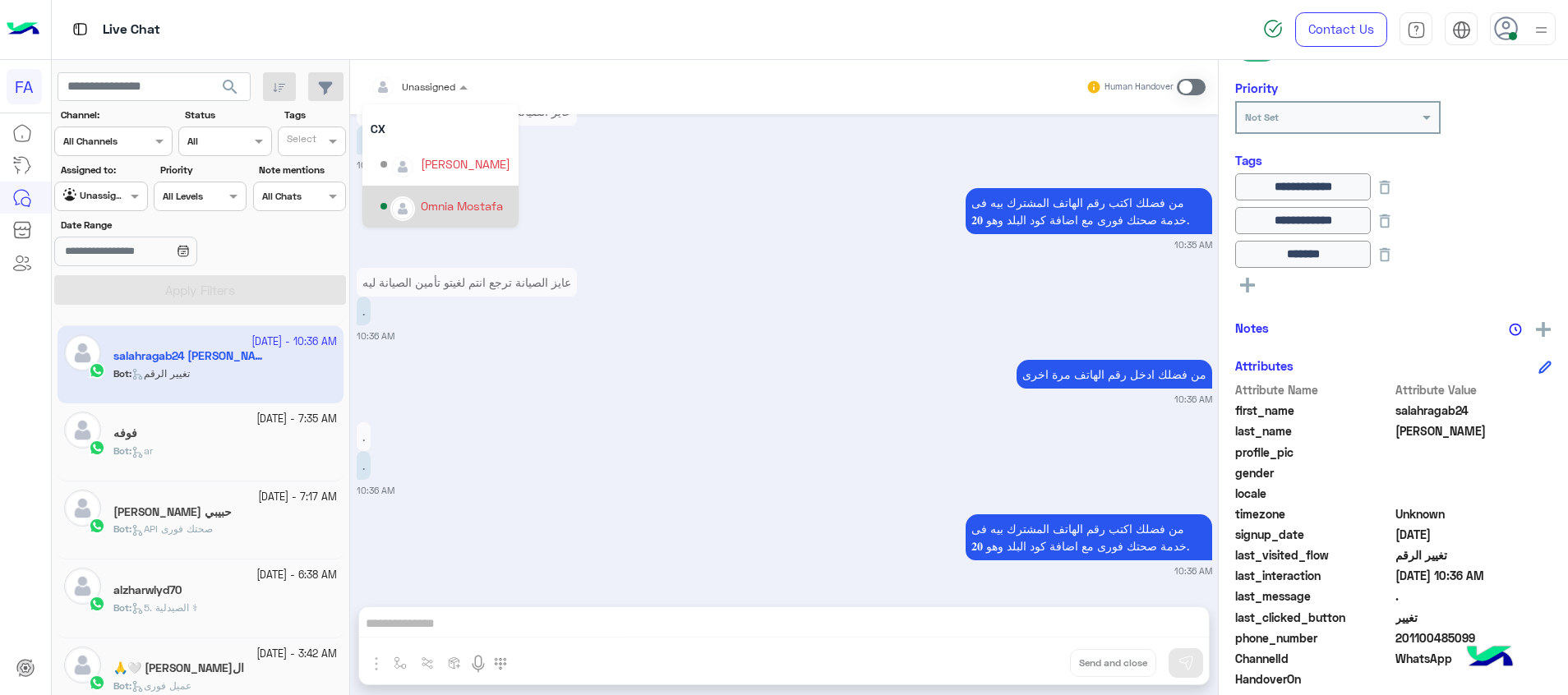
click at [451, 206] on div "Omnia Mostafa" at bounding box center [462, 206] width 82 height 18
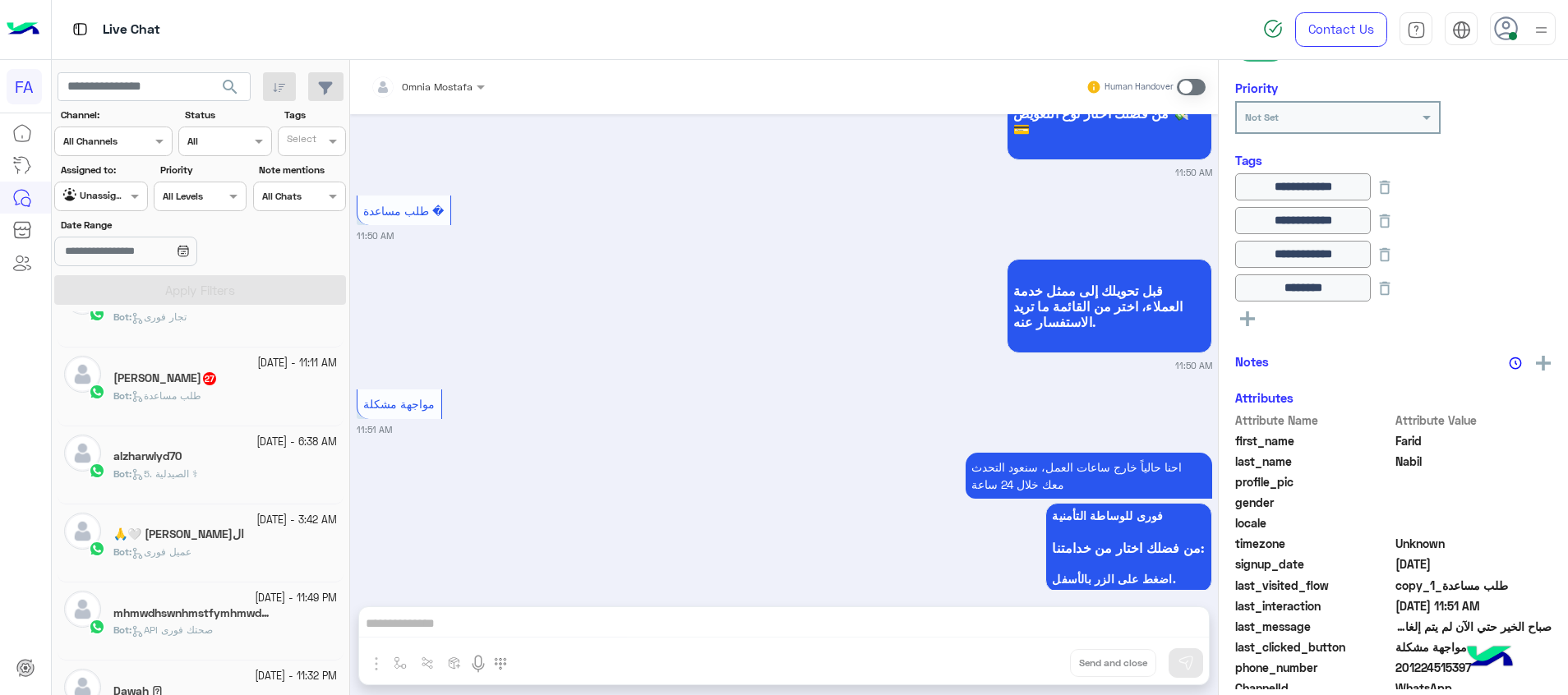
scroll to position [181, 0]
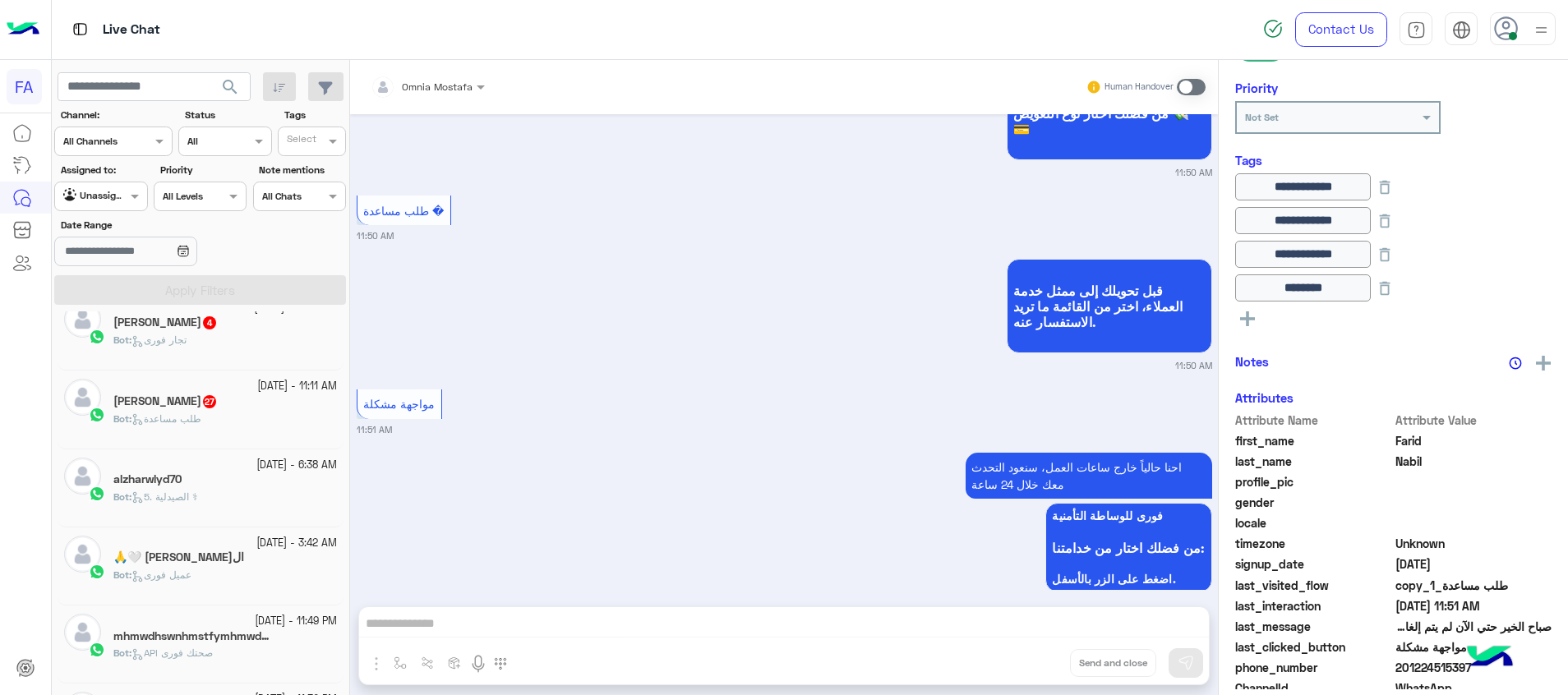
click at [230, 410] on div "ممدوح القلينى 27" at bounding box center [224, 404] width 223 height 18
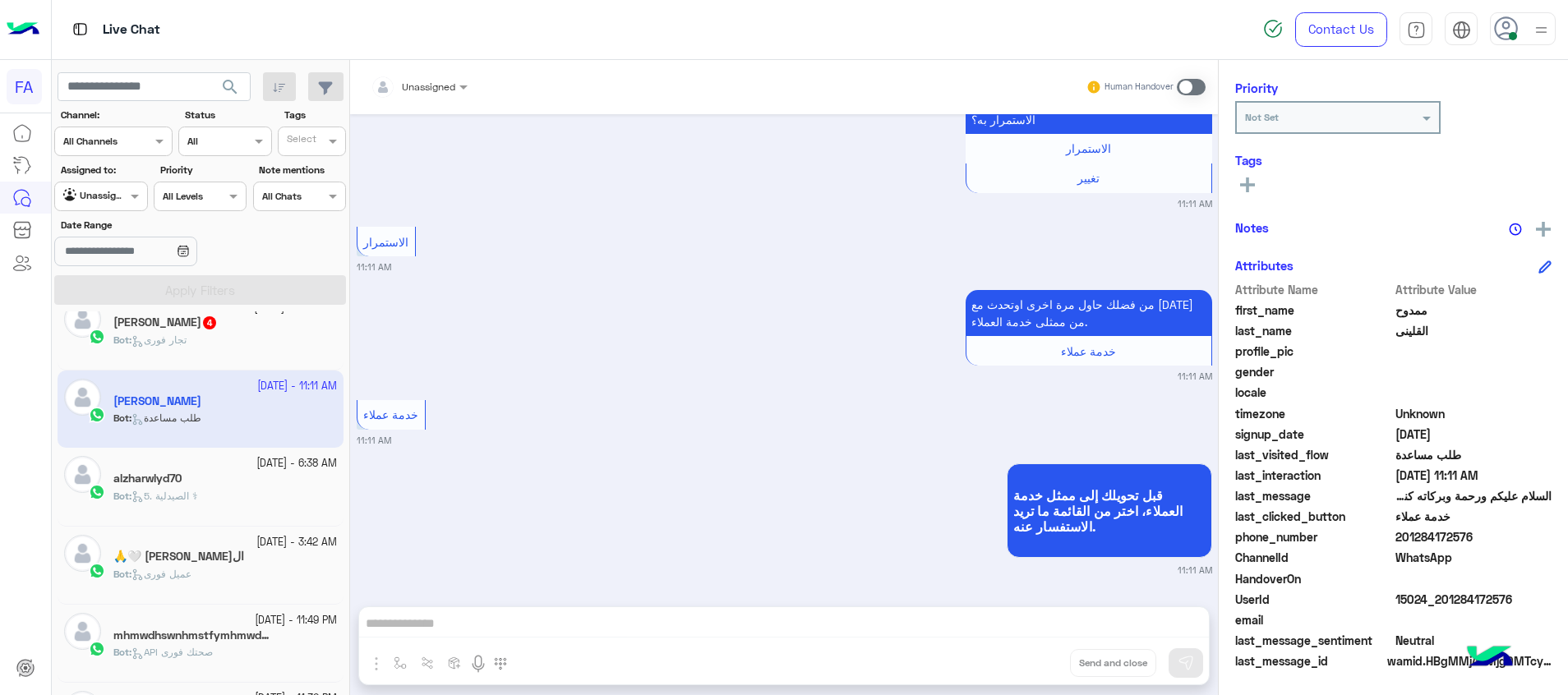
scroll to position [4866, 0]
drag, startPoint x: 426, startPoint y: 76, endPoint x: 431, endPoint y: 83, distance: 8.6
click at [427, 78] on input "text" at bounding box center [399, 84] width 57 height 15
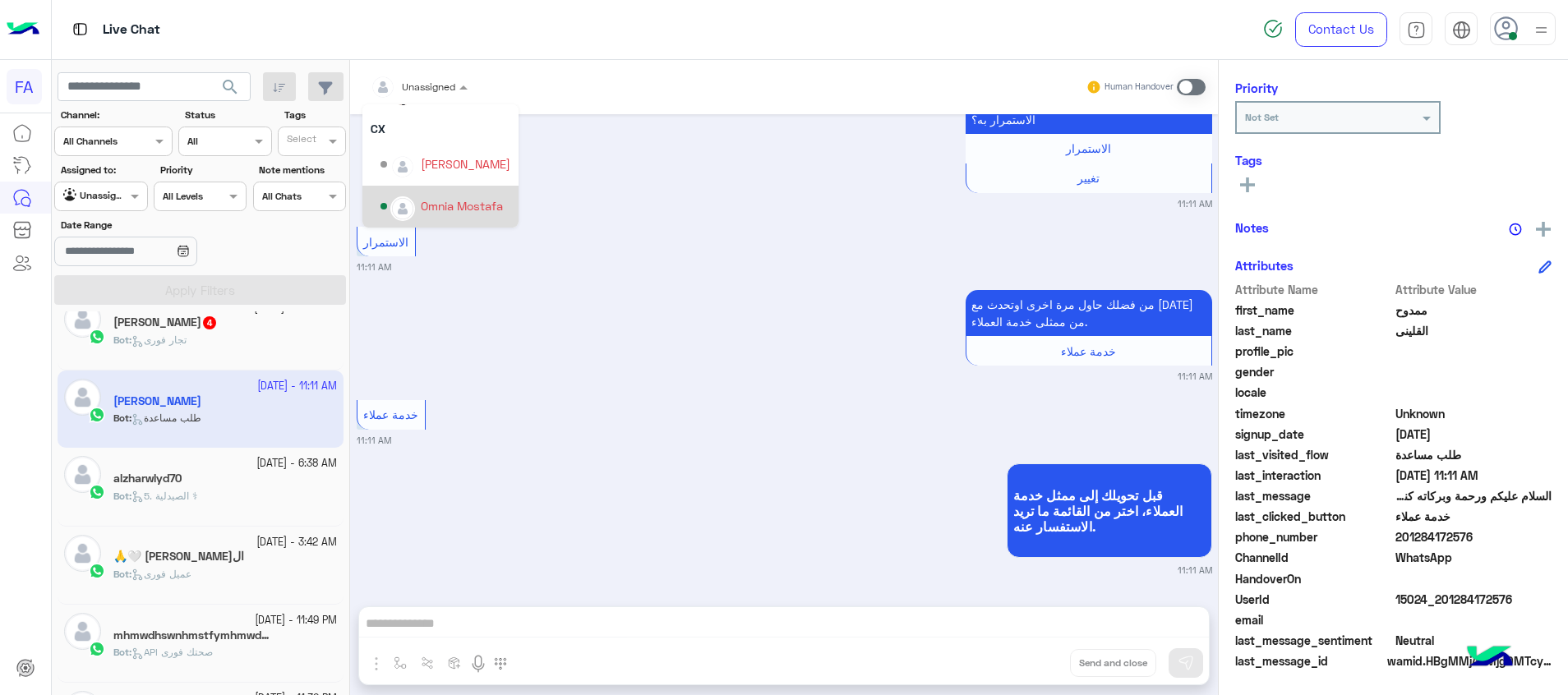
click at [456, 215] on div "Omnia Mostafa" at bounding box center [445, 207] width 130 height 29
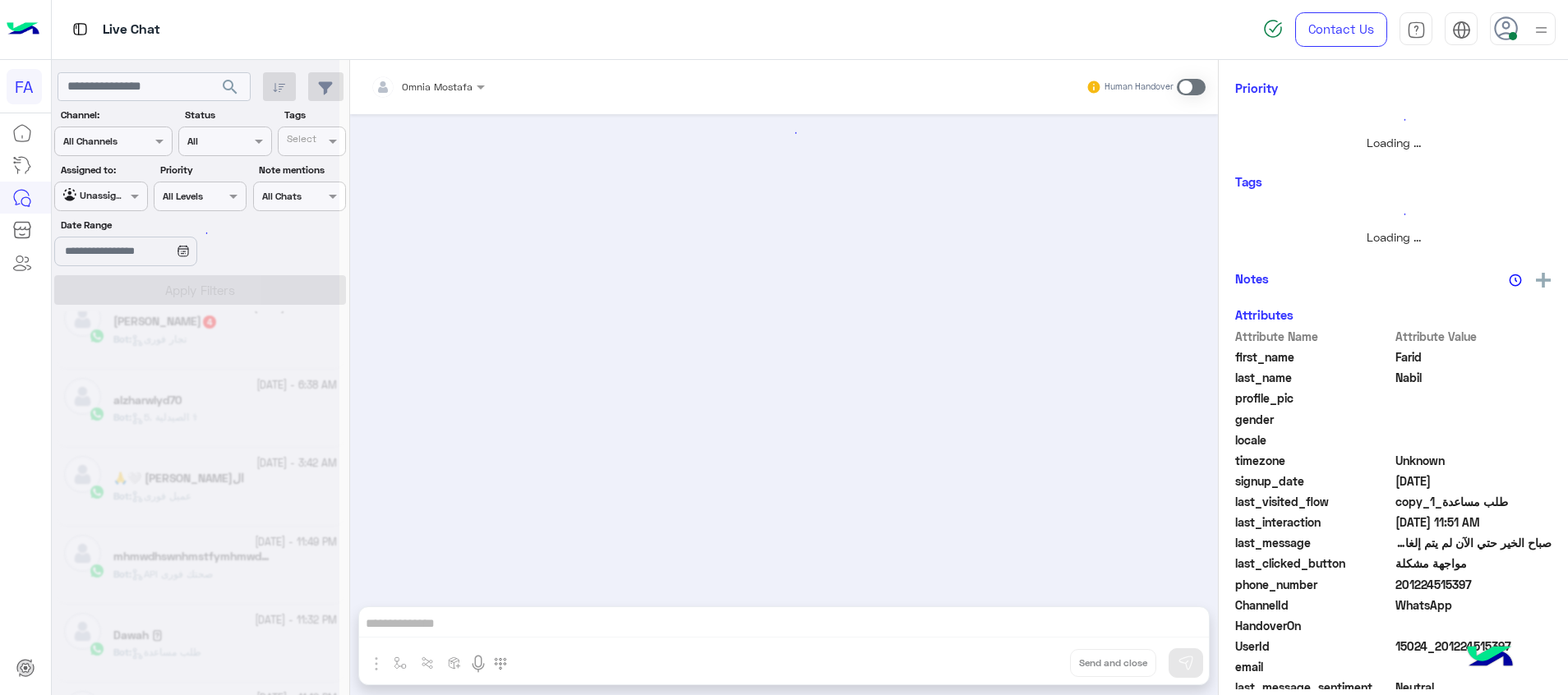
scroll to position [181, 0]
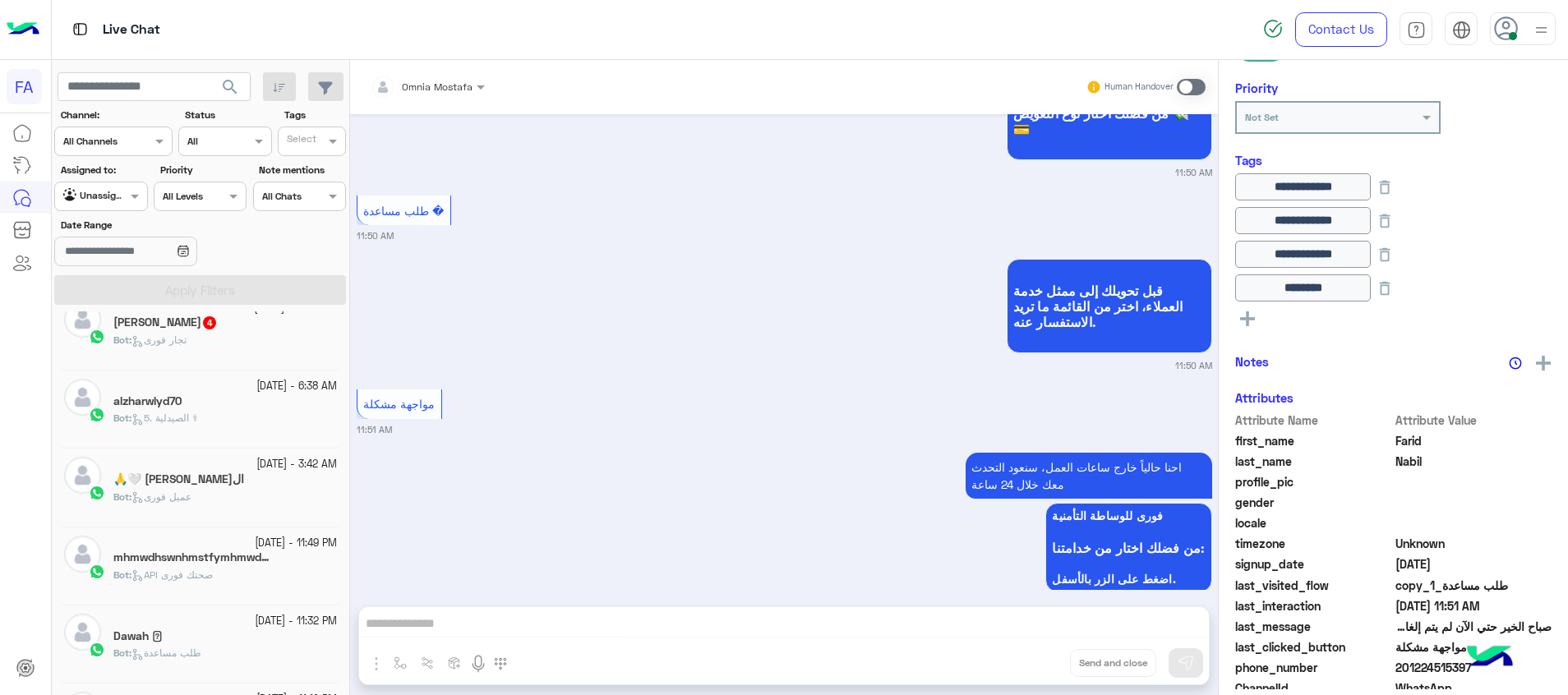
click at [247, 336] on div "Bot : تجار فورى" at bounding box center [224, 347] width 223 height 29
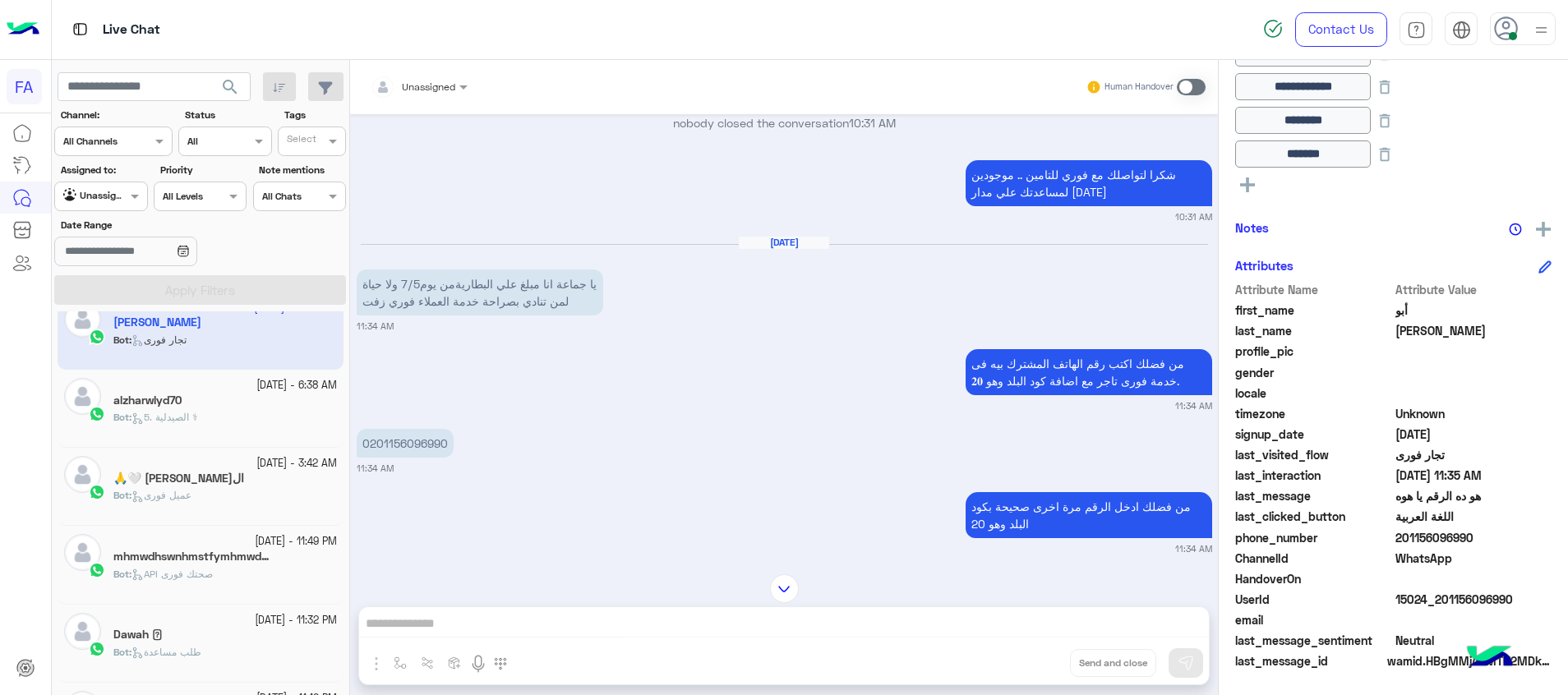
drag, startPoint x: 1453, startPoint y: 534, endPoint x: 1405, endPoint y: 539, distance: 48.3
click at [1405, 539] on span "201156096990" at bounding box center [1474, 538] width 157 height 18
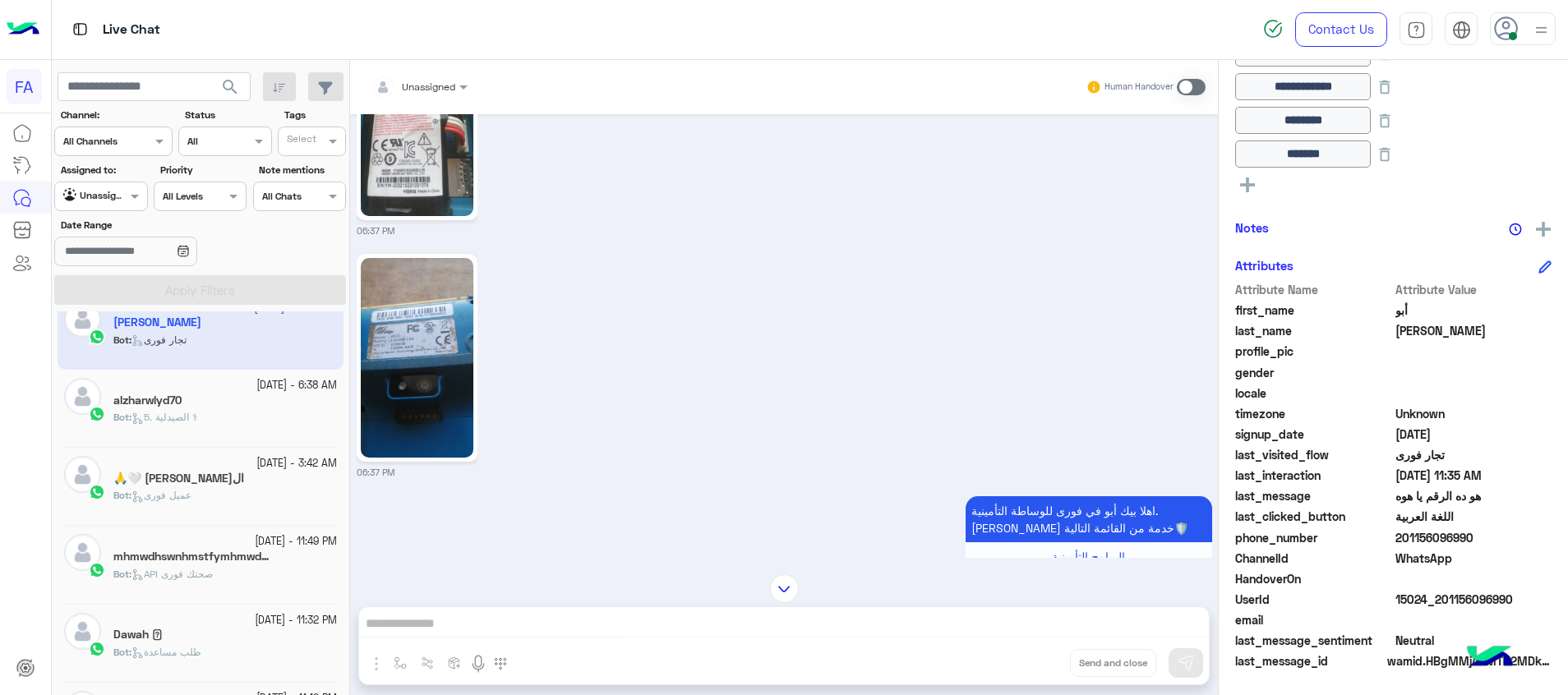
scroll to position [74, 0]
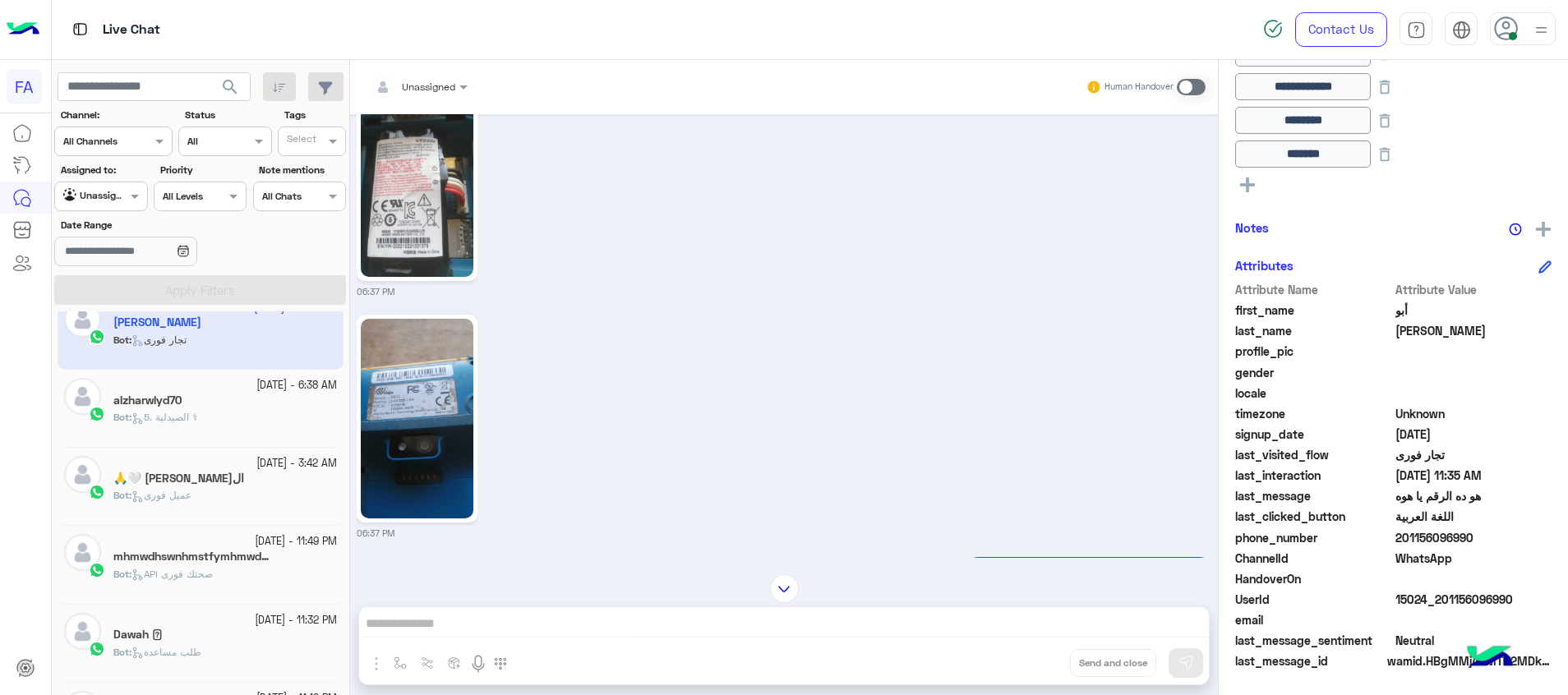
click at [435, 205] on img at bounding box center [418, 177] width 113 height 200
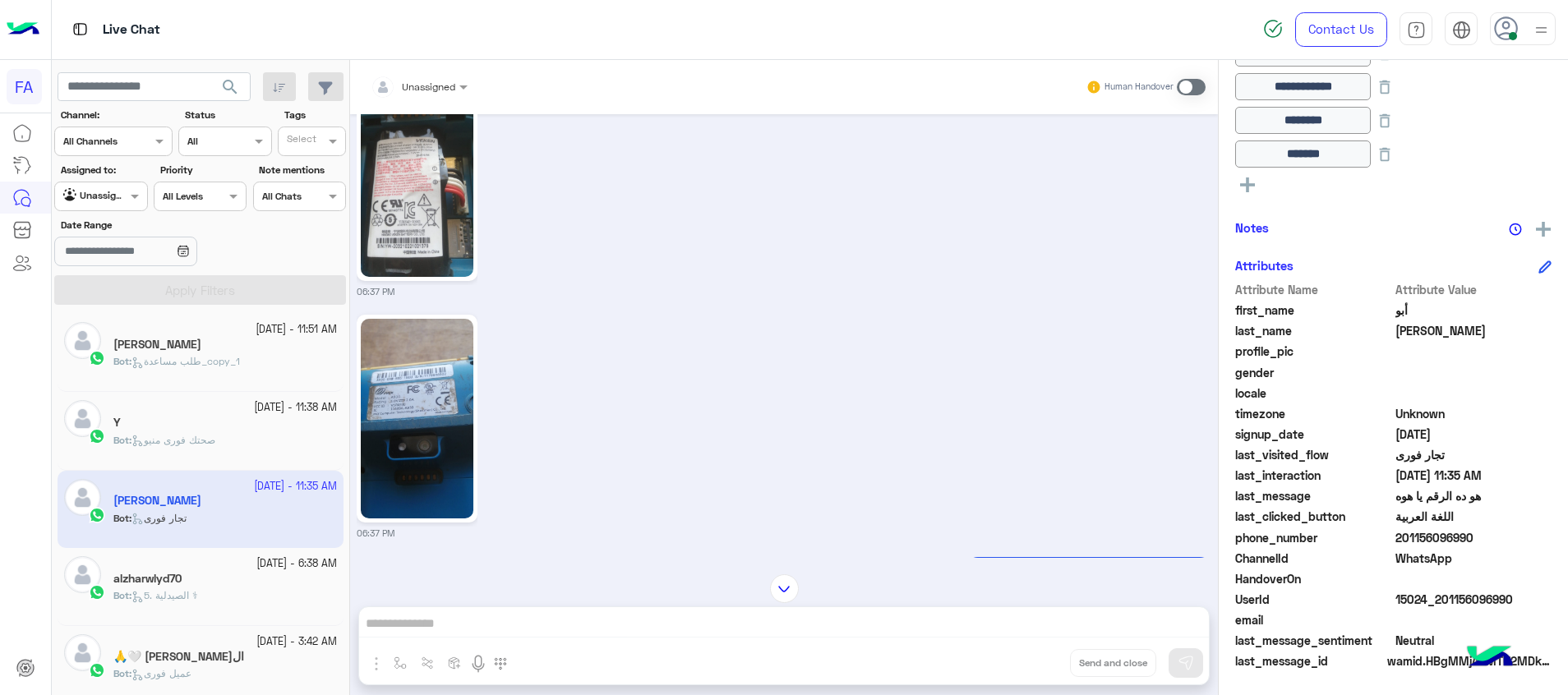
scroll to position [0, 0]
drag, startPoint x: 238, startPoint y: 461, endPoint x: 231, endPoint y: 449, distance: 13.9
click at [231, 449] on div "Bot : صحتك فورى منيو" at bounding box center [224, 450] width 223 height 29
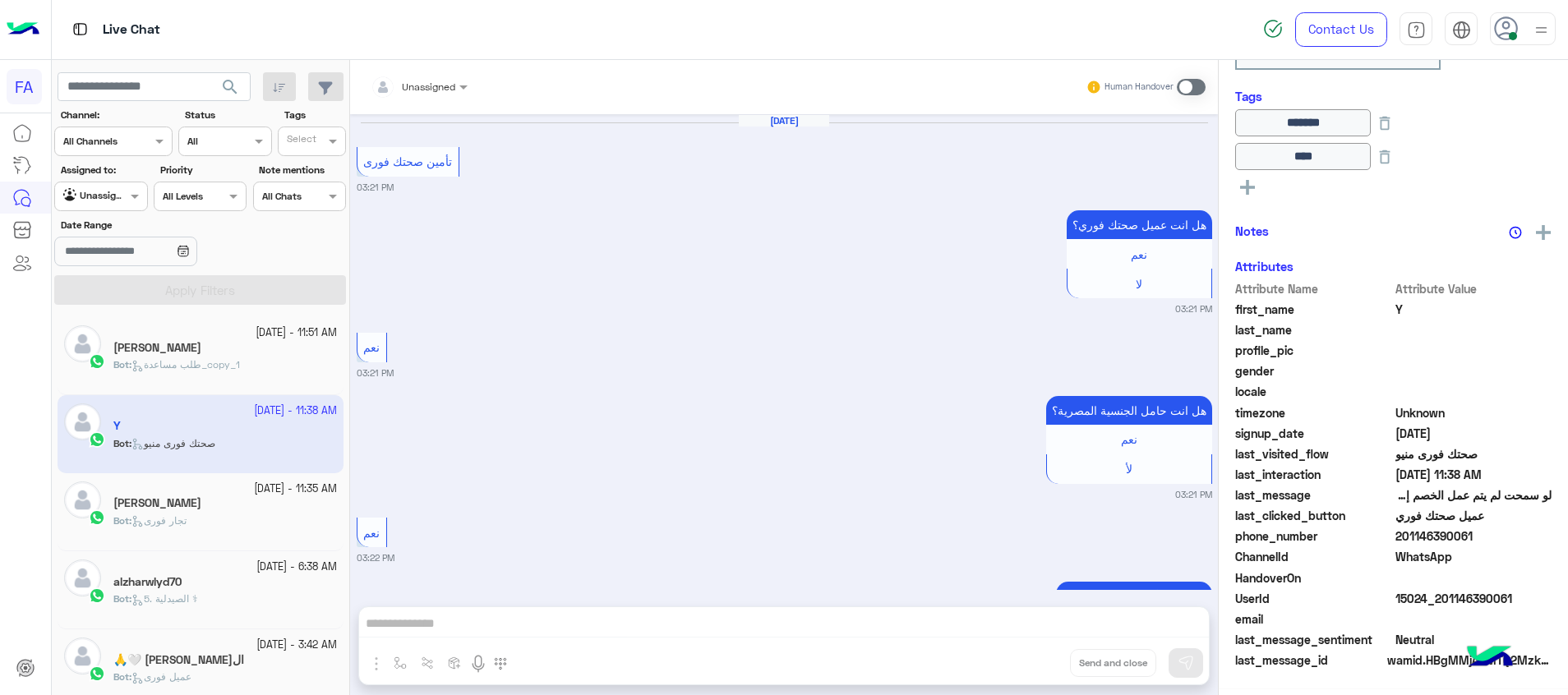
scroll to position [1568, 0]
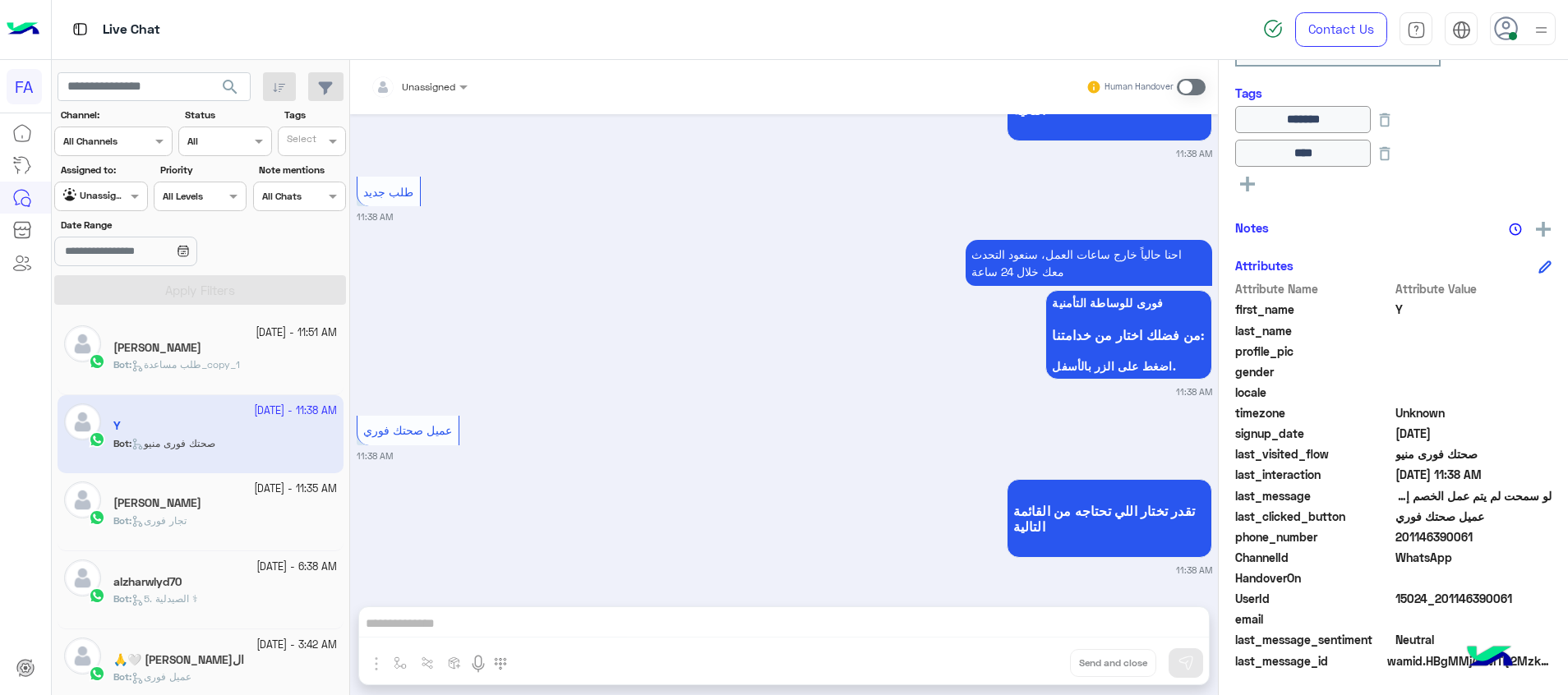
click at [251, 367] on div "Bot : طلب مساعدة_copy_1" at bounding box center [224, 372] width 223 height 29
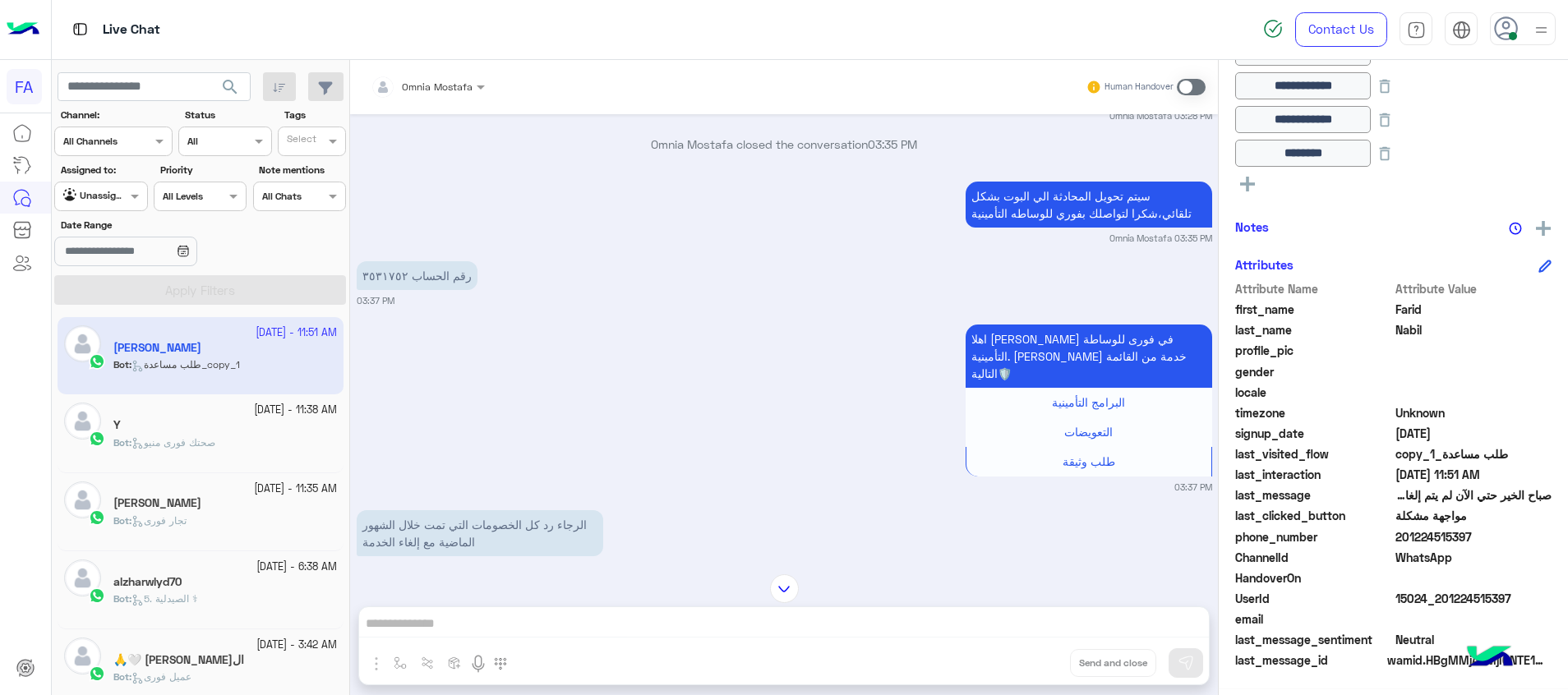
scroll to position [1866, 0]
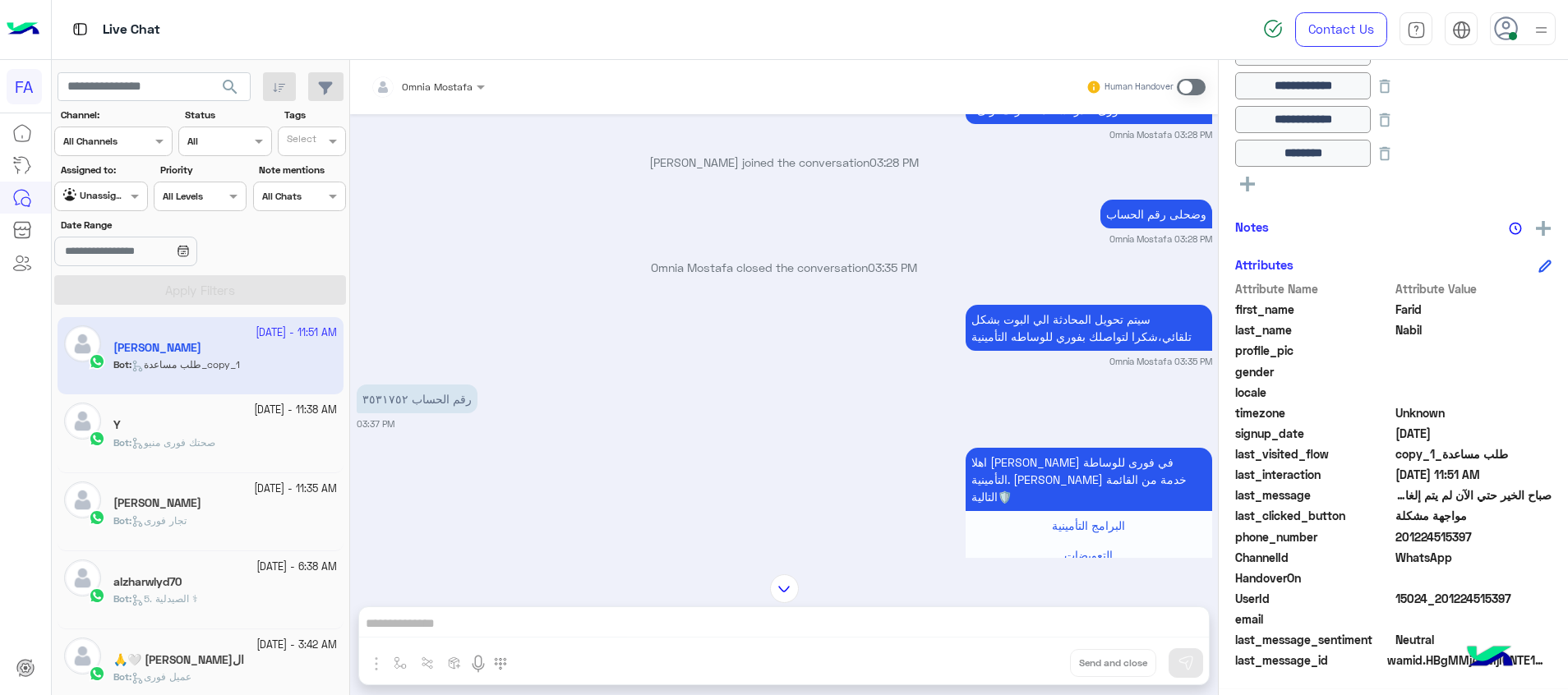
click at [381, 385] on p "رقم الحساب ٣٥٣١٧٥٢" at bounding box center [417, 399] width 121 height 29
click at [465, 90] on div at bounding box center [427, 85] width 131 height 16
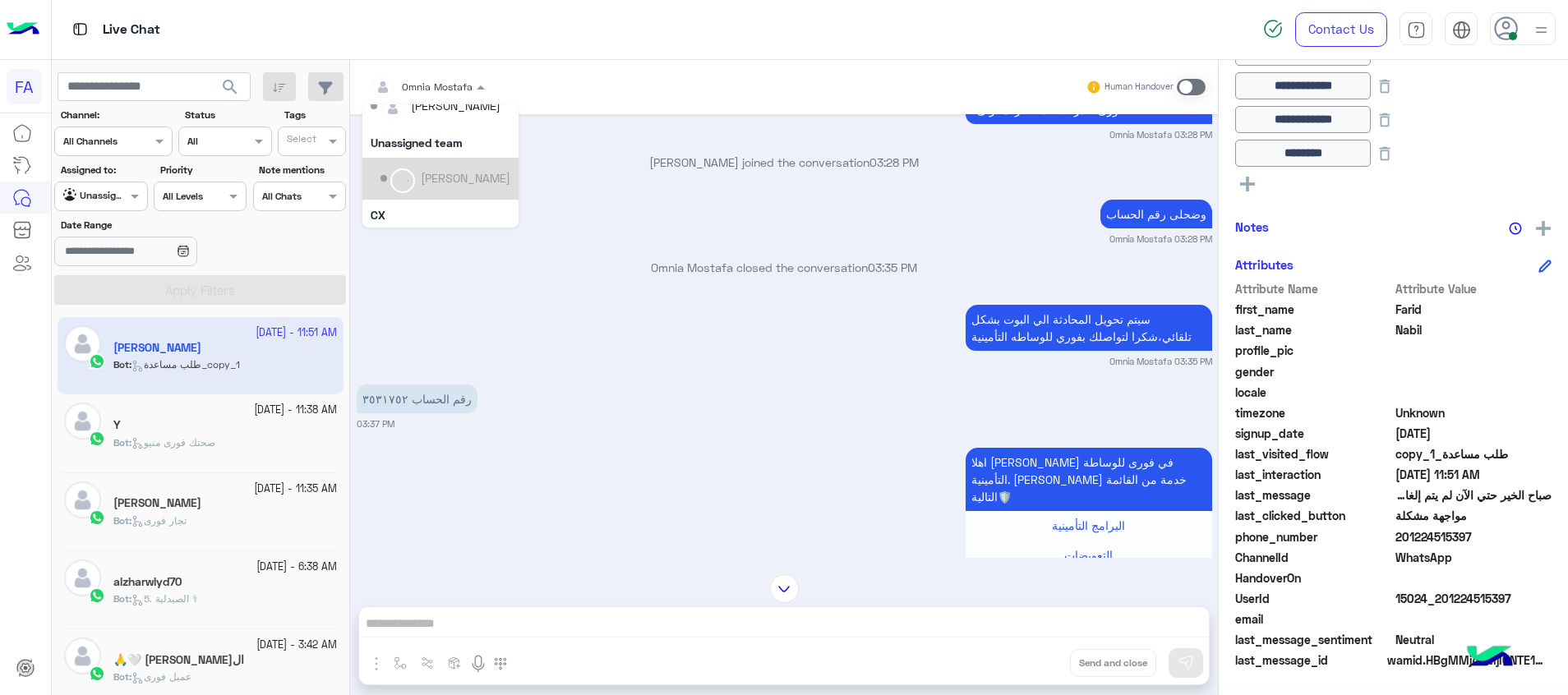
scroll to position [147, 0]
click at [480, 200] on div "Omnia Mostafa" at bounding box center [462, 206] width 82 height 18
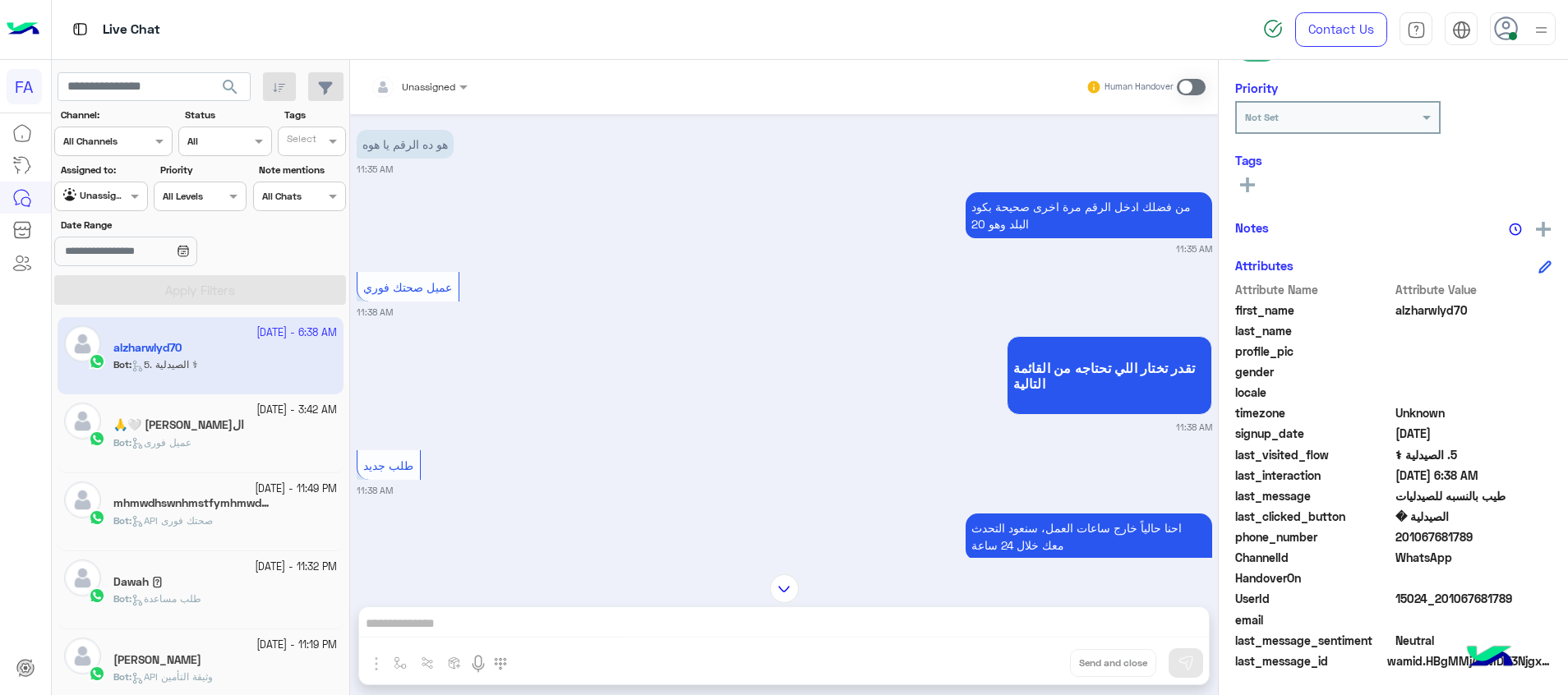
scroll to position [4704, 0]
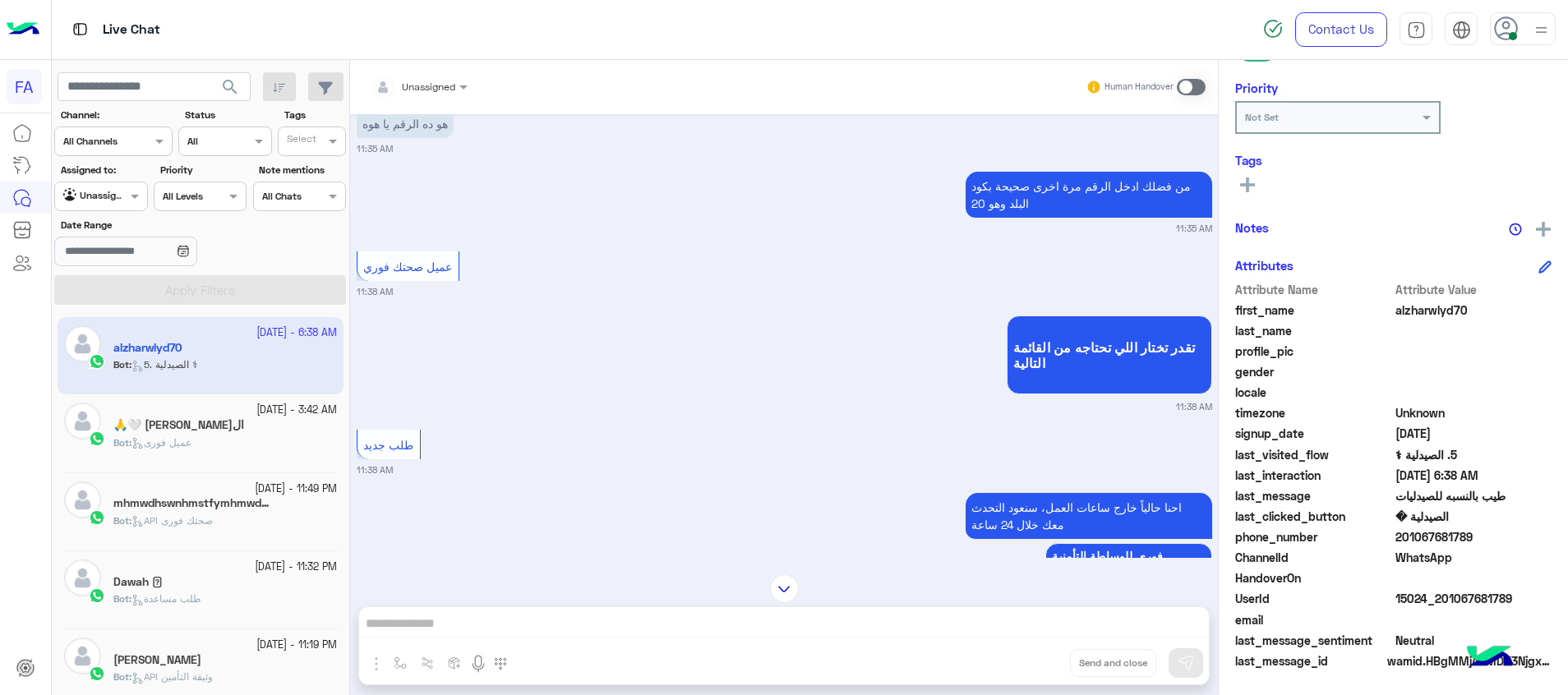
click at [231, 86] on span "search" at bounding box center [230, 87] width 19 height 19
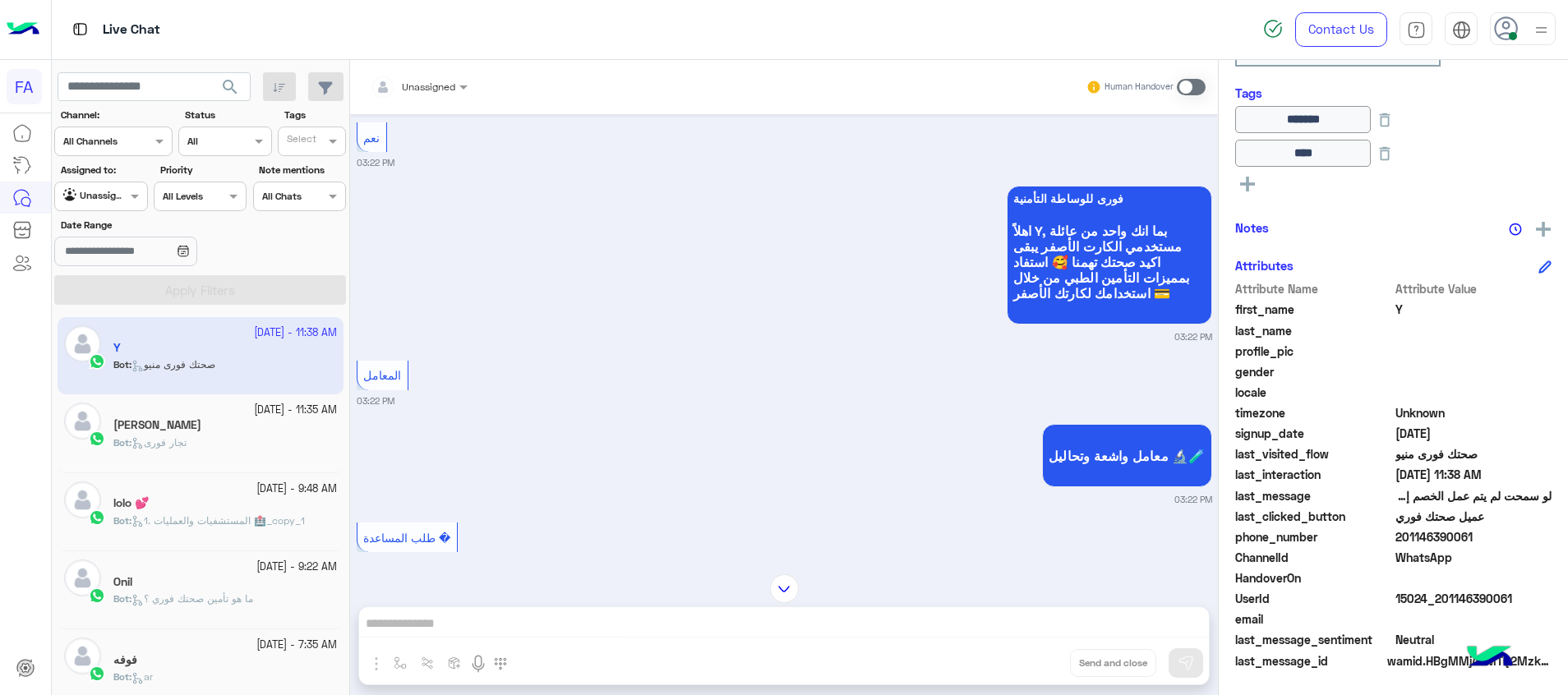
scroll to position [211, 0]
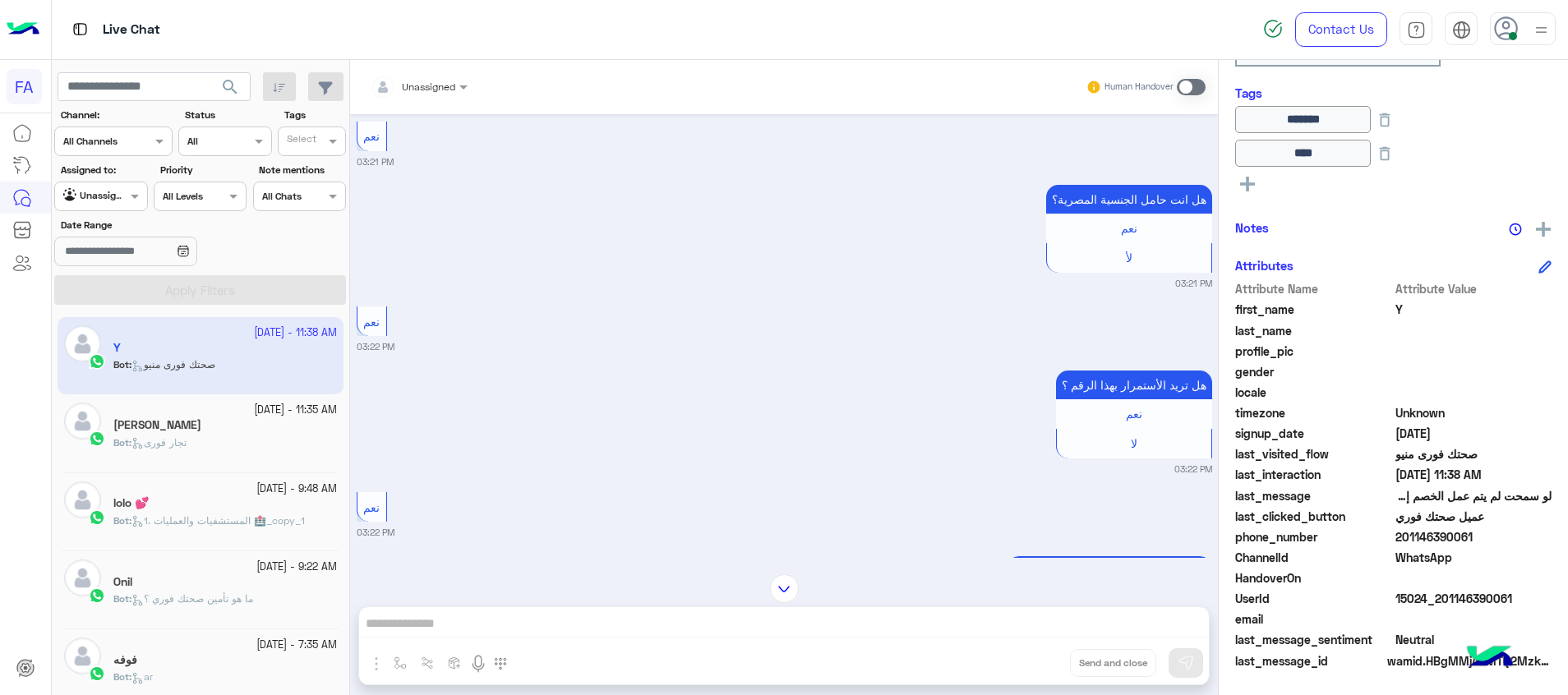
click at [224, 458] on div "Bot : تجار فورى" at bounding box center [224, 449] width 223 height 29
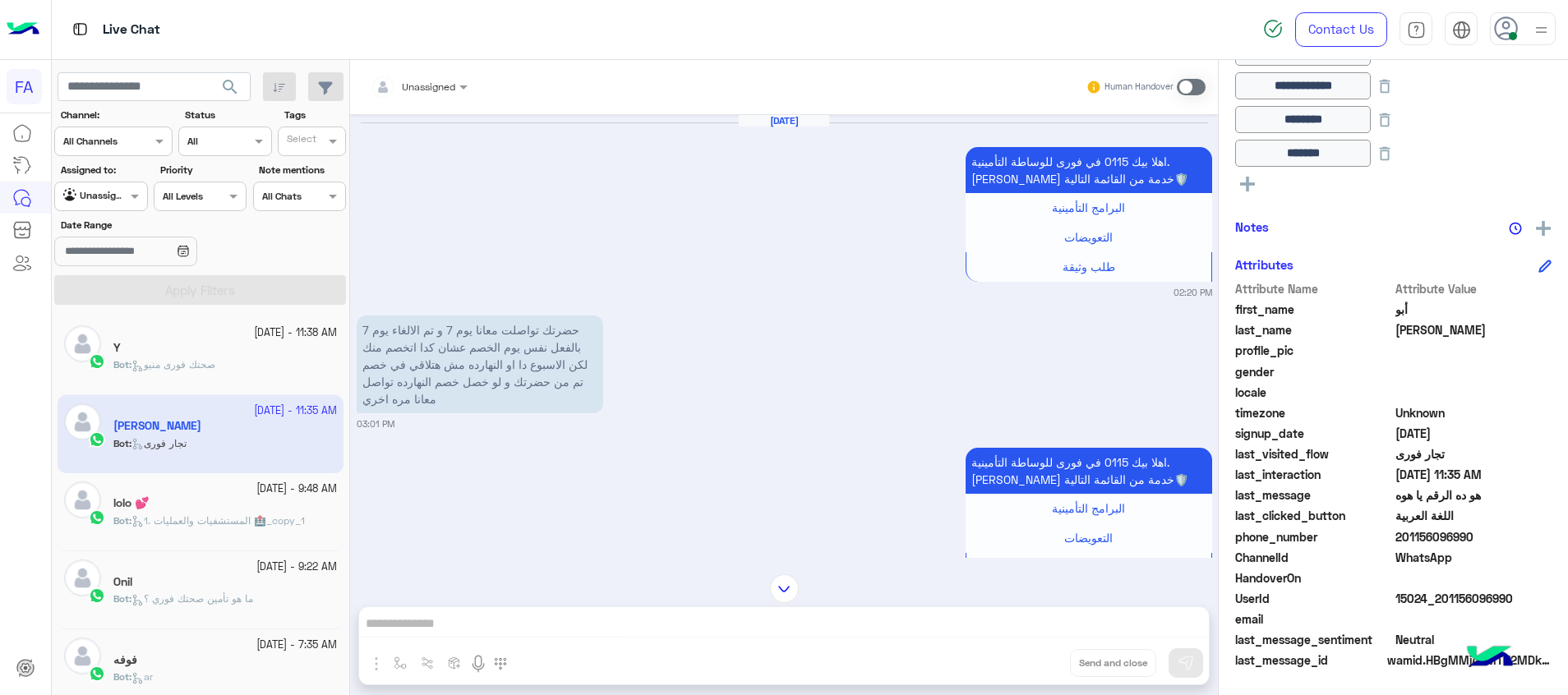
scroll to position [2472, 0]
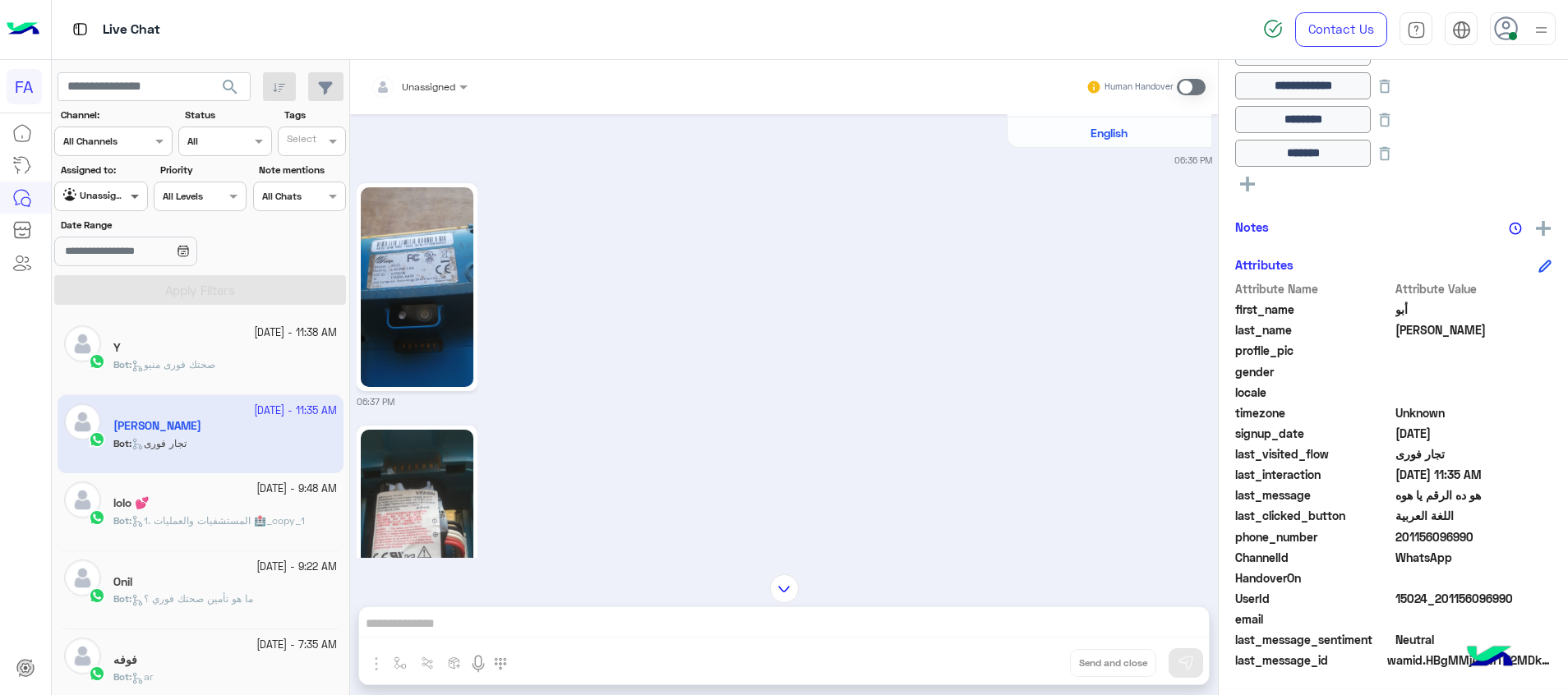
click at [124, 189] on div at bounding box center [100, 194] width 91 height 16
drag, startPoint x: 116, startPoint y: 290, endPoint x: 177, endPoint y: 286, distance: 61.1
click at [116, 288] on b "Your Inbox" at bounding box center [107, 291] width 57 height 14
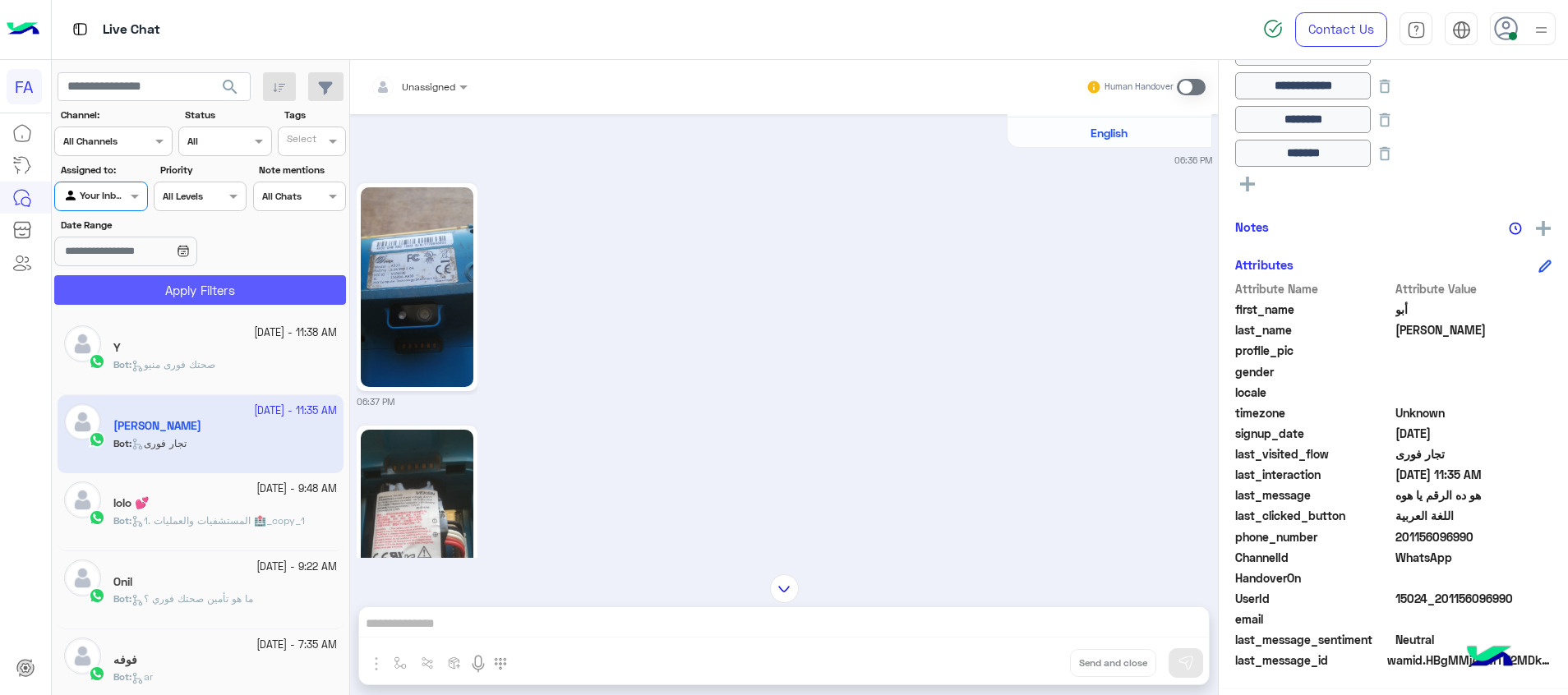
click at [177, 286] on button "Apply Filters" at bounding box center [200, 291] width 291 height 30
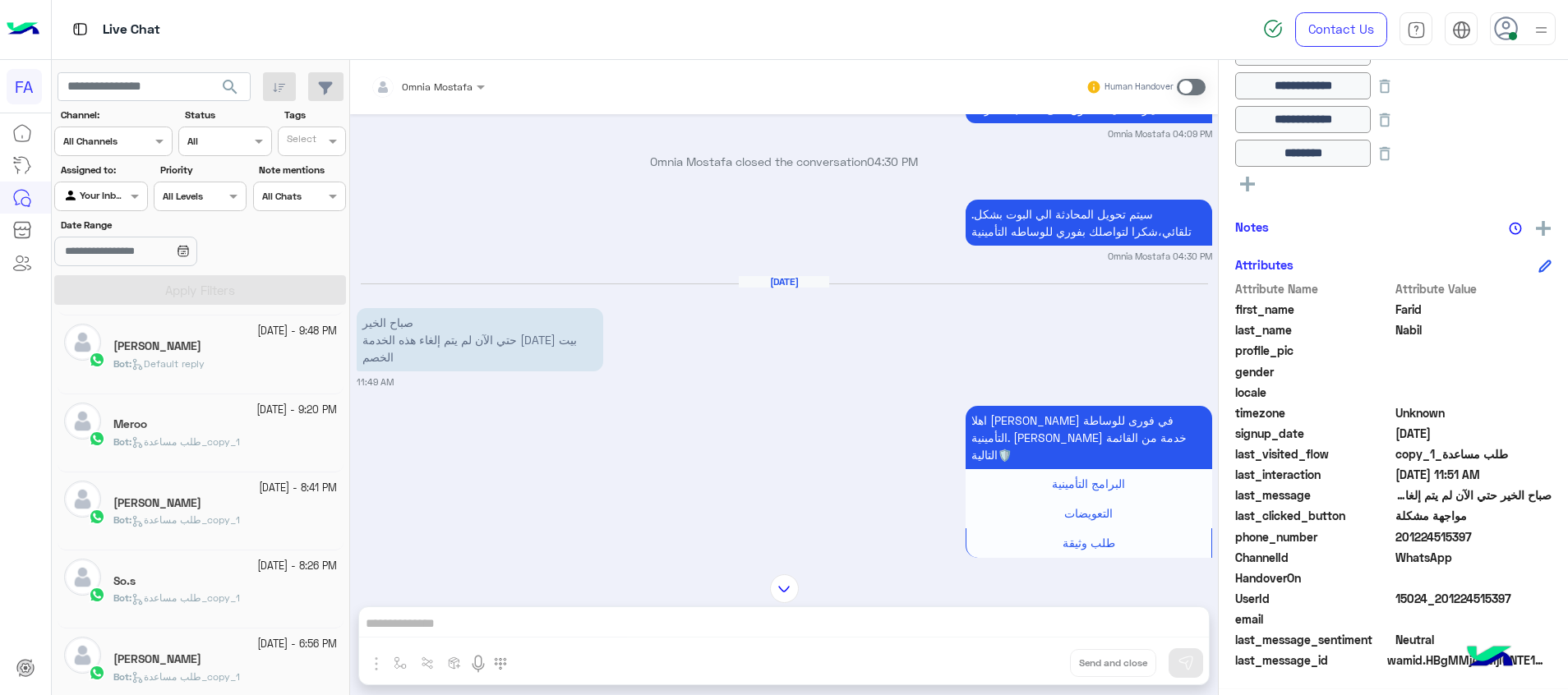
scroll to position [1187, 0]
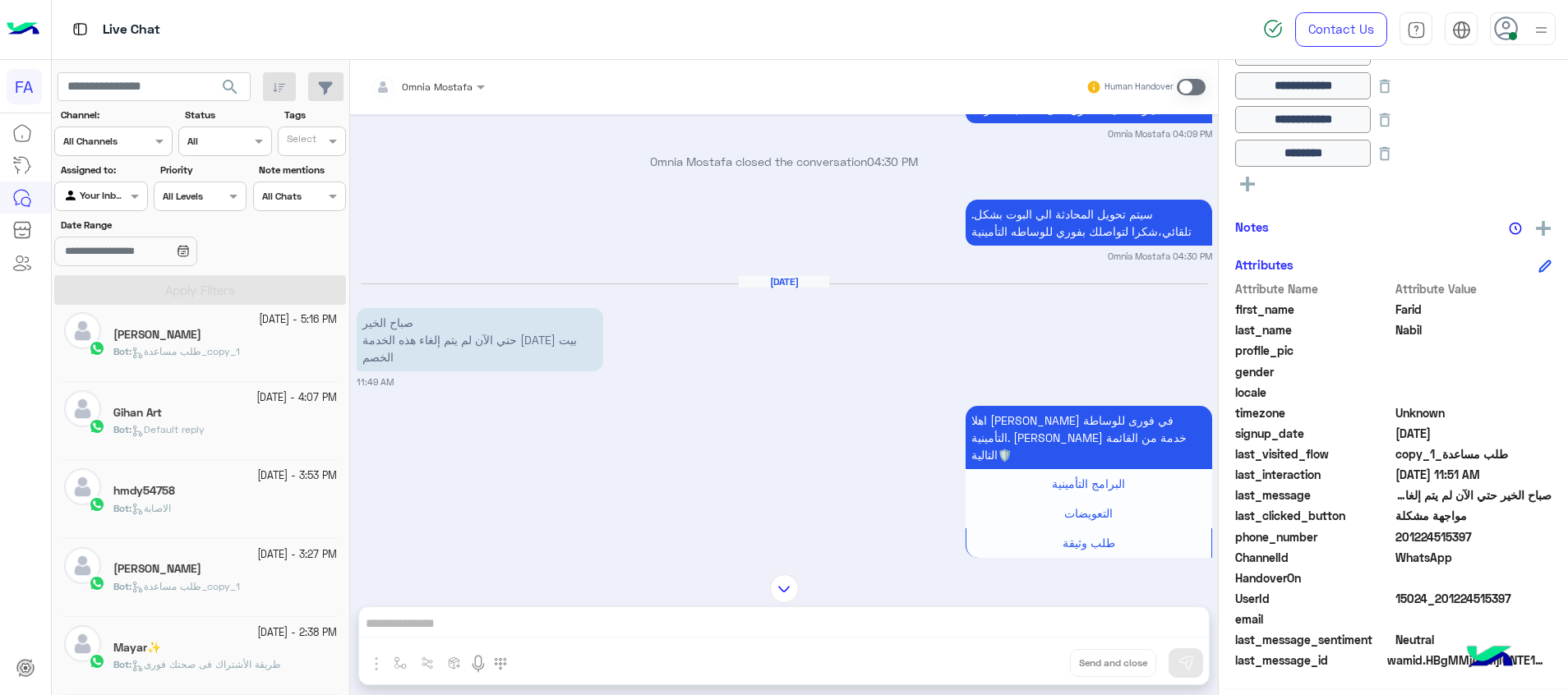
click at [210, 659] on span "طريقة الأشتراك فى صحتك فورى" at bounding box center [206, 664] width 149 height 12
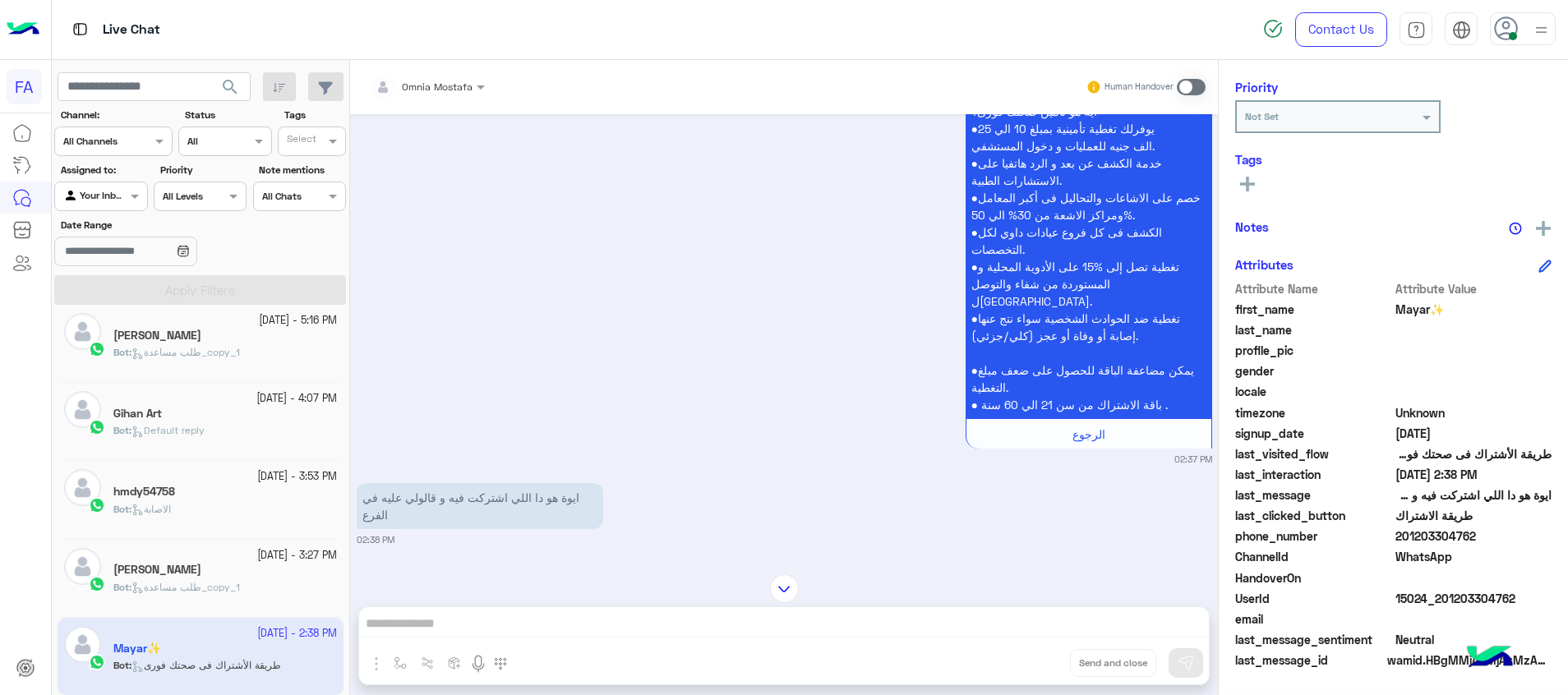
scroll to position [1251, 0]
click at [1187, 87] on span at bounding box center [1191, 87] width 29 height 17
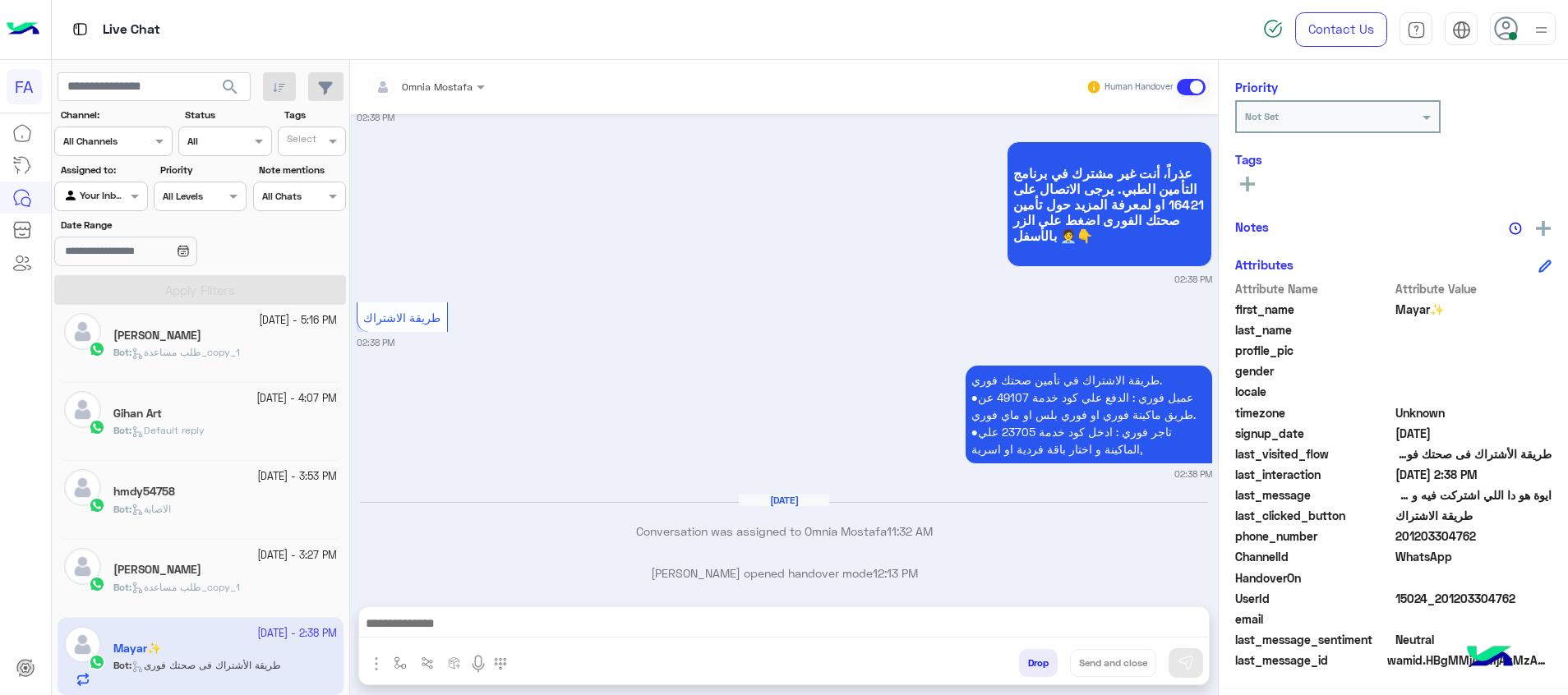
click at [1149, 623] on textarea at bounding box center [784, 625] width 849 height 25
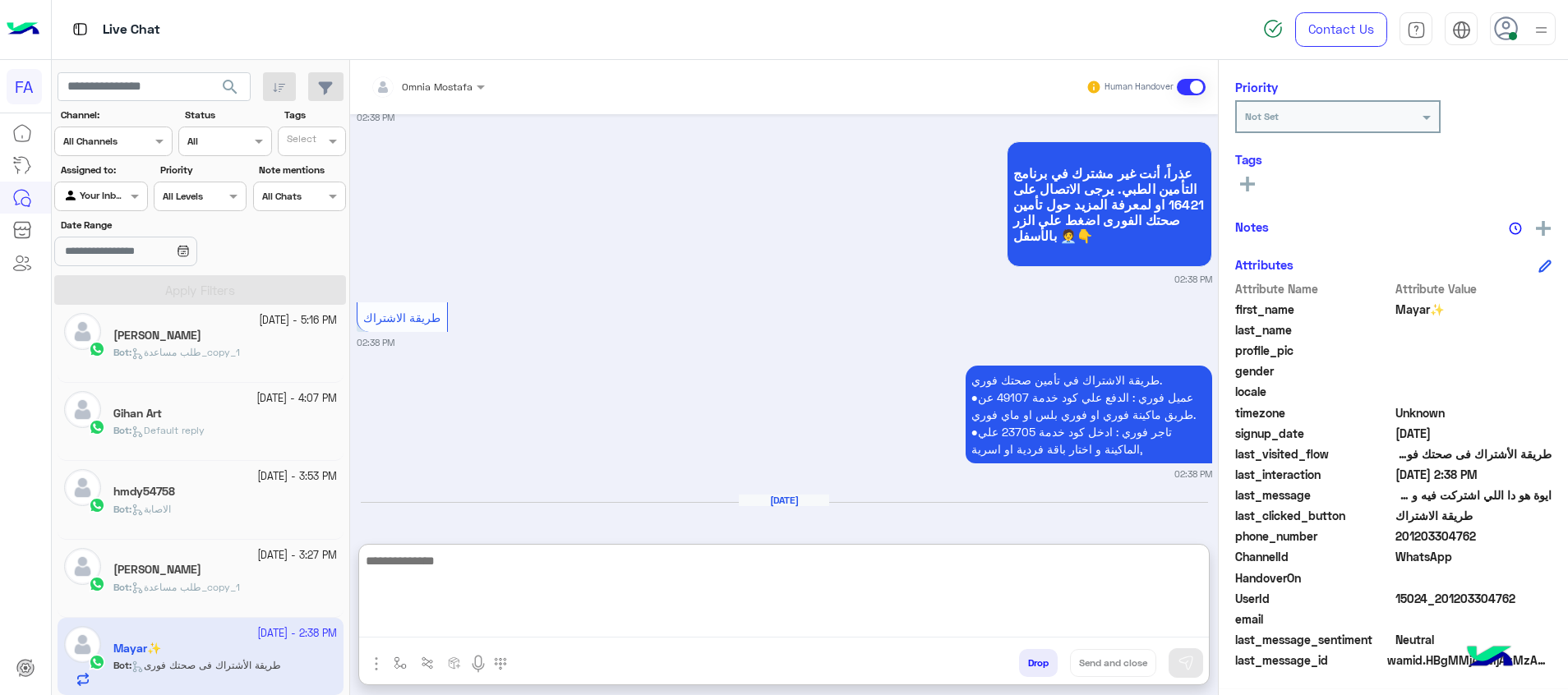
paste textarea "**********"
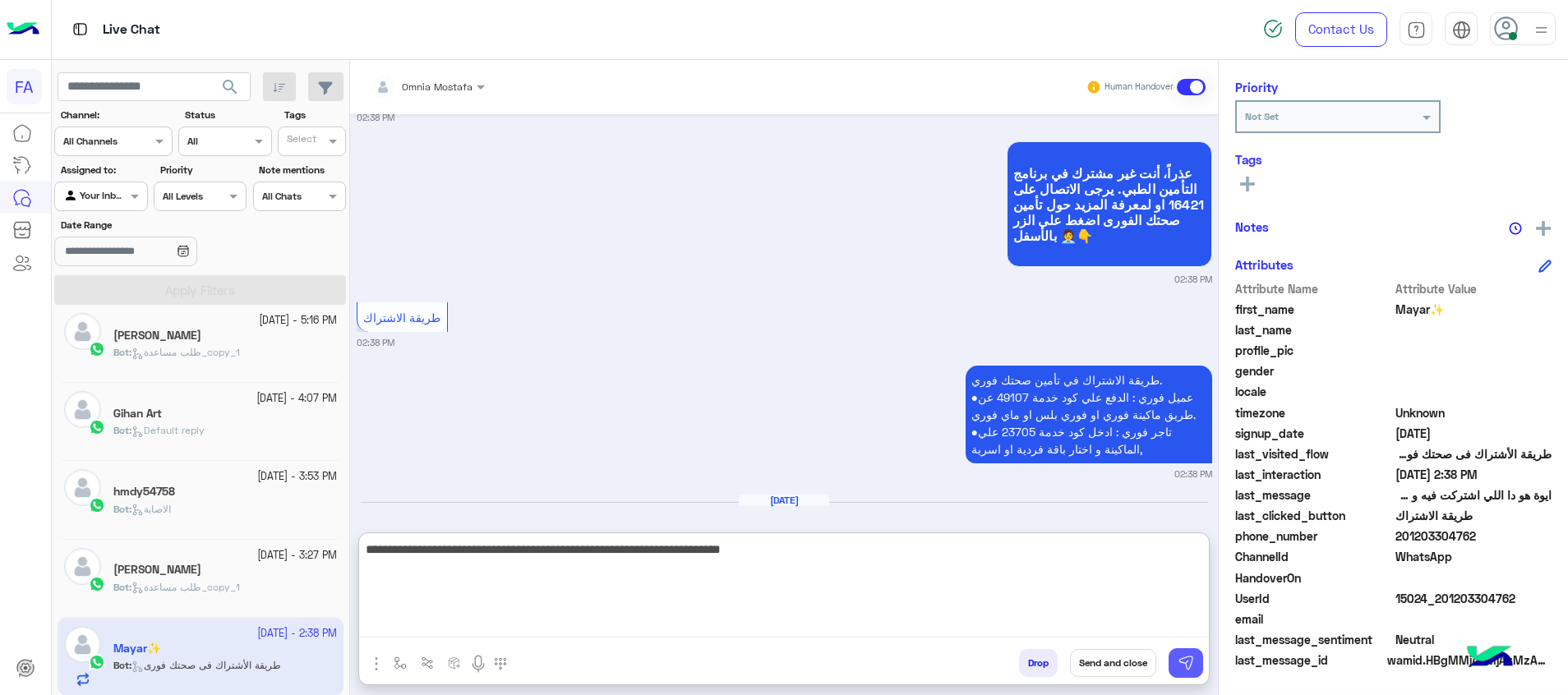
type textarea "**********"
click at [1183, 658] on img at bounding box center [1186, 663] width 17 height 17
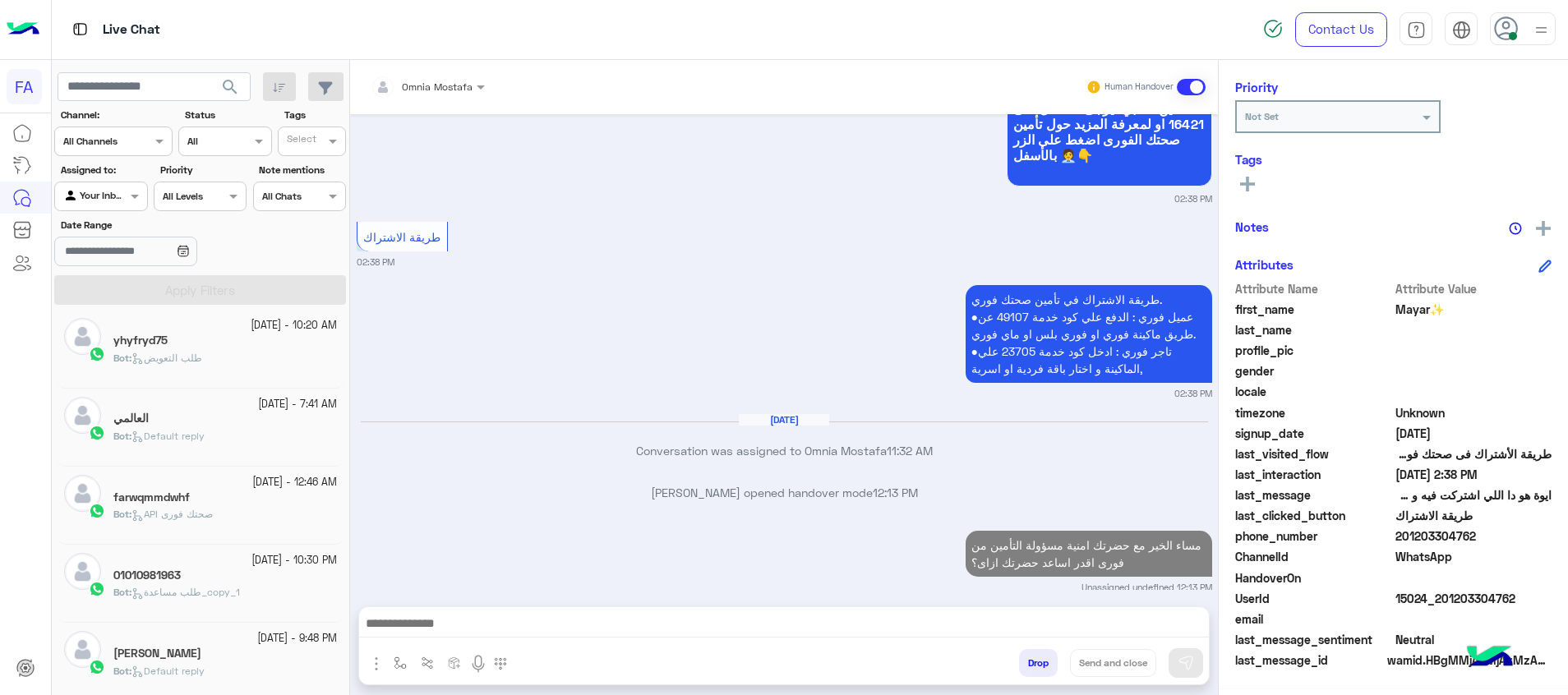
scroll to position [0, 0]
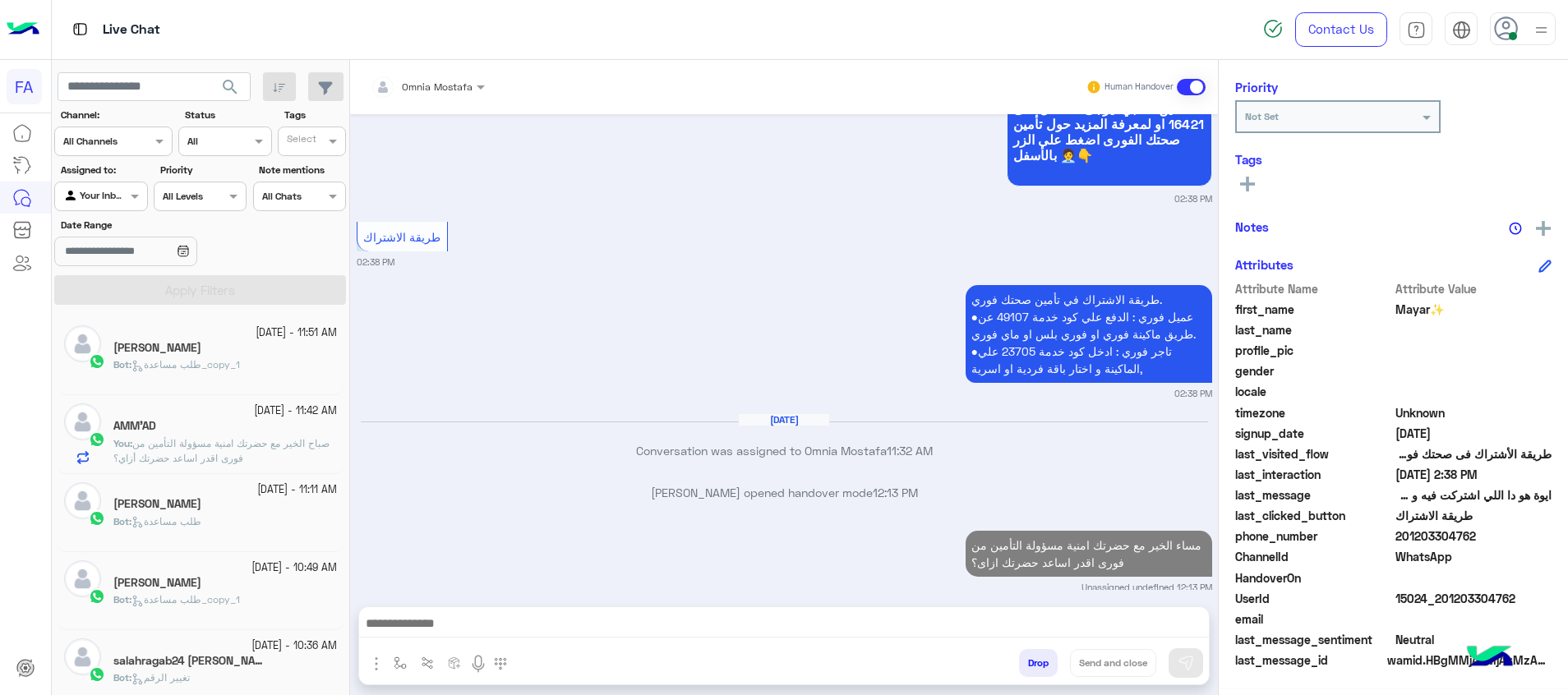
click at [263, 475] on div "20 September - 11:11 AM ممدوح القلينى Bot : طلب مساعدة" at bounding box center [200, 513] width 286 height 78
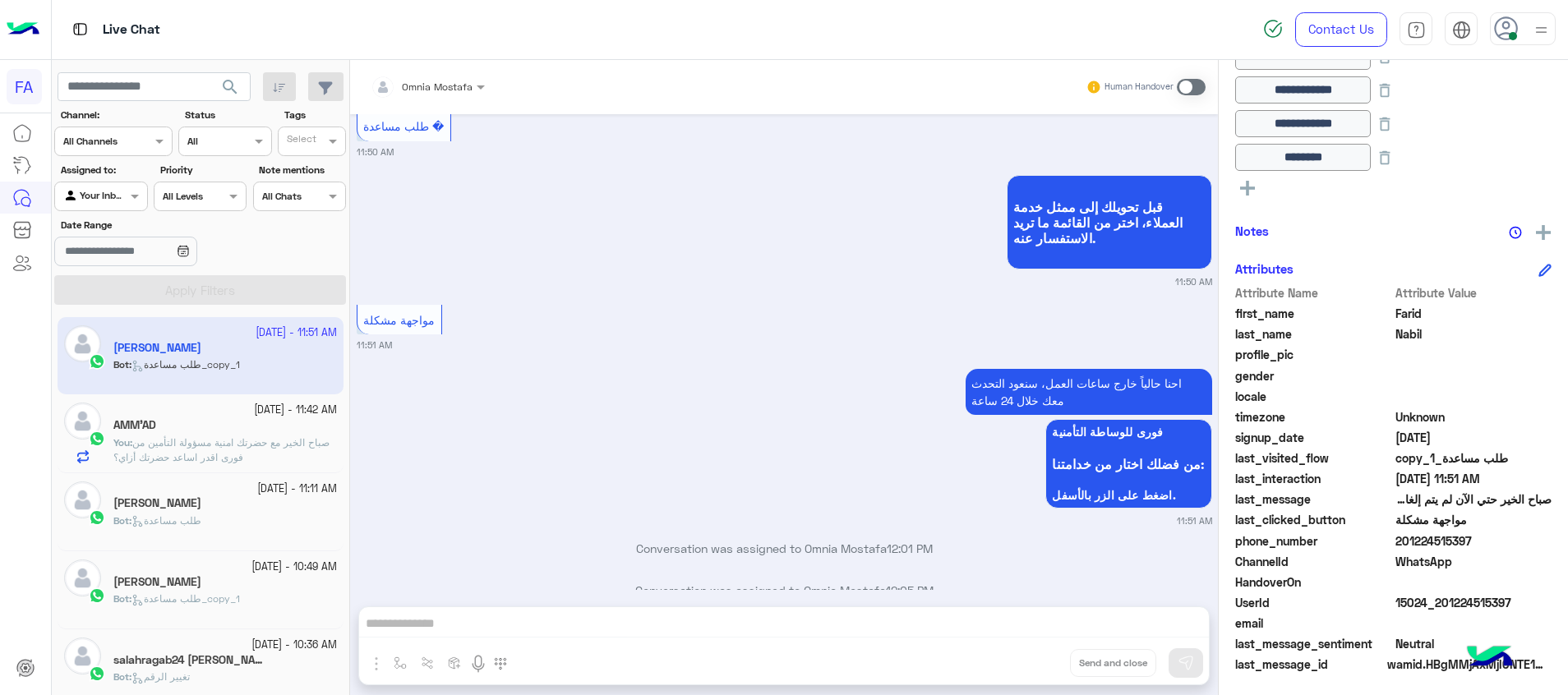
scroll to position [417, 0]
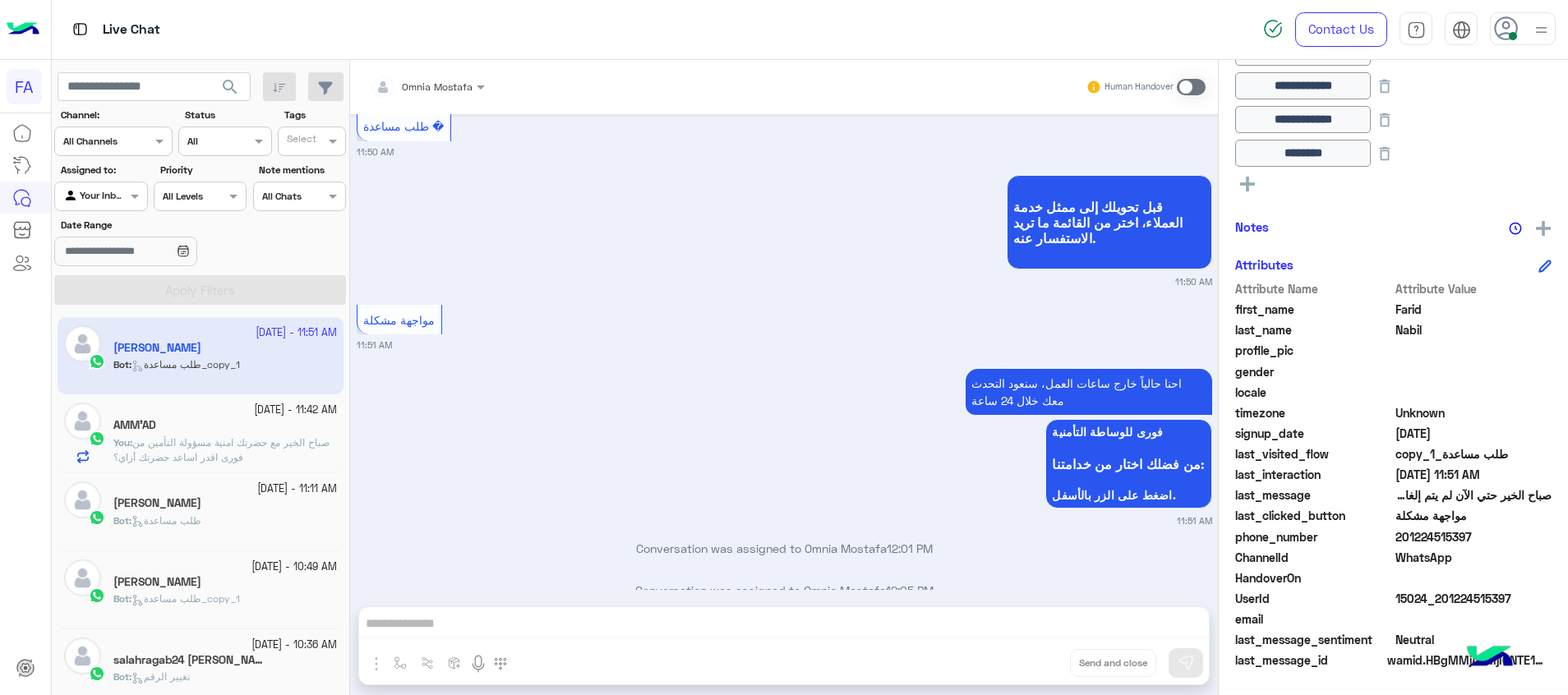
click at [1183, 615] on div "Omnia Mostafa Human Handover Apr 19, 2025 اهلا بيك Farid في فورى للوساطة التأمي…" at bounding box center [783, 381] width 868 height 642
click at [177, 428] on div "AMM’AD" at bounding box center [224, 427] width 223 height 18
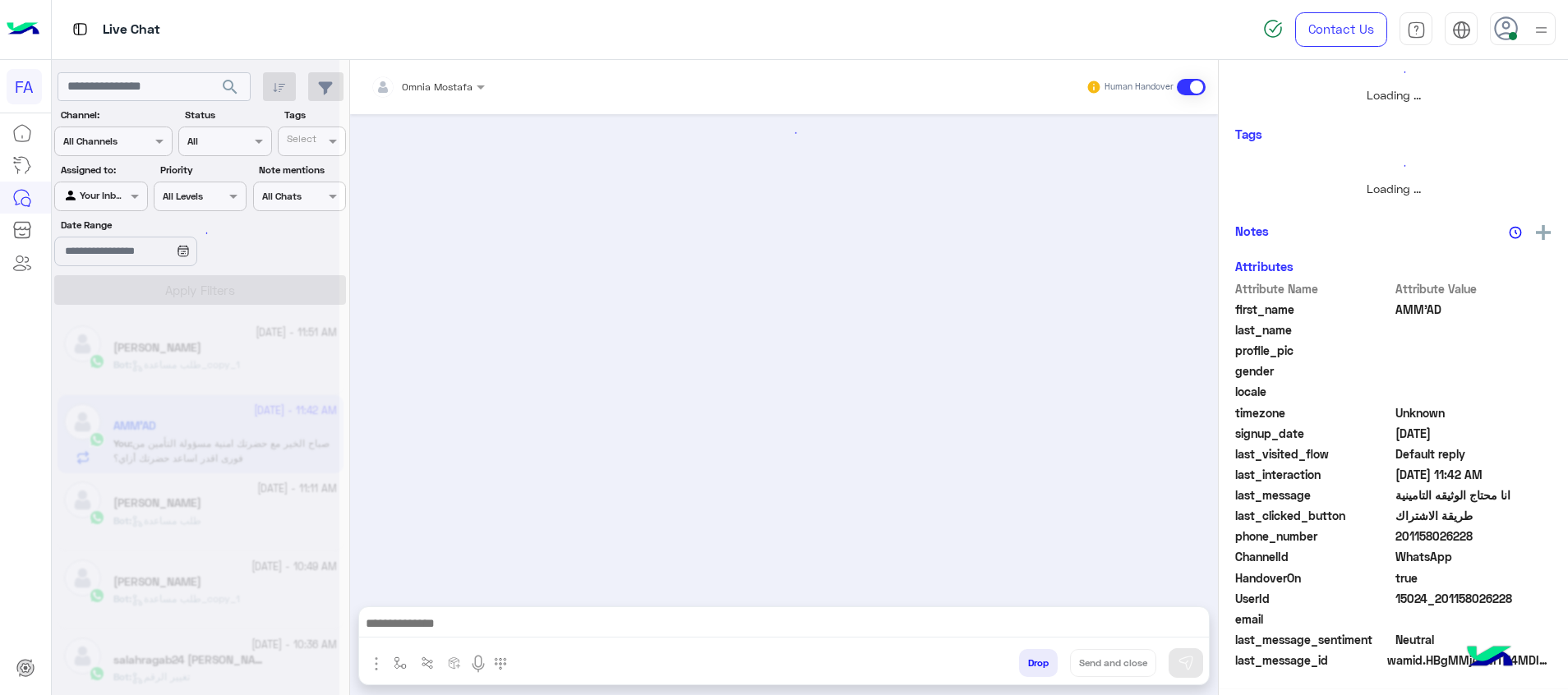
scroll to position [333, 0]
click at [1074, 624] on textarea at bounding box center [784, 625] width 849 height 25
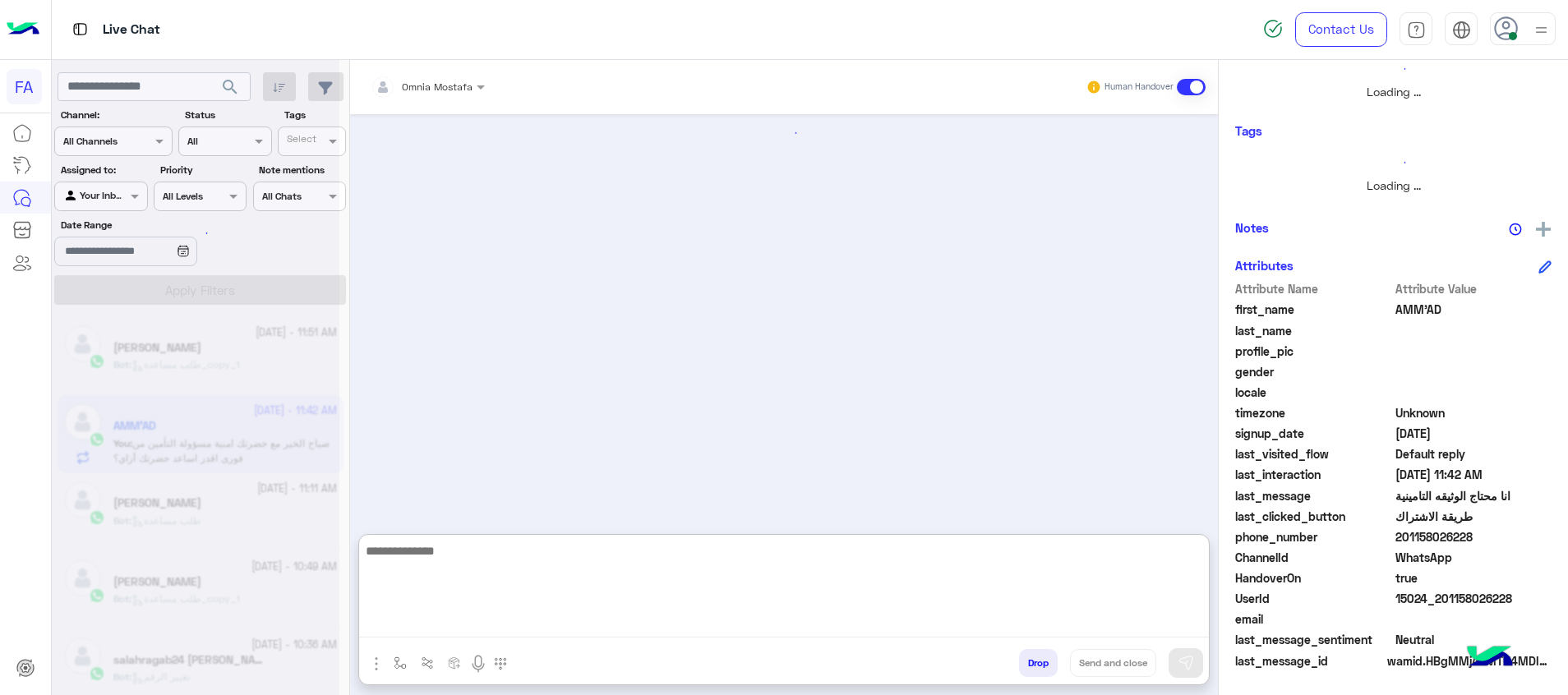
paste textarea "**********"
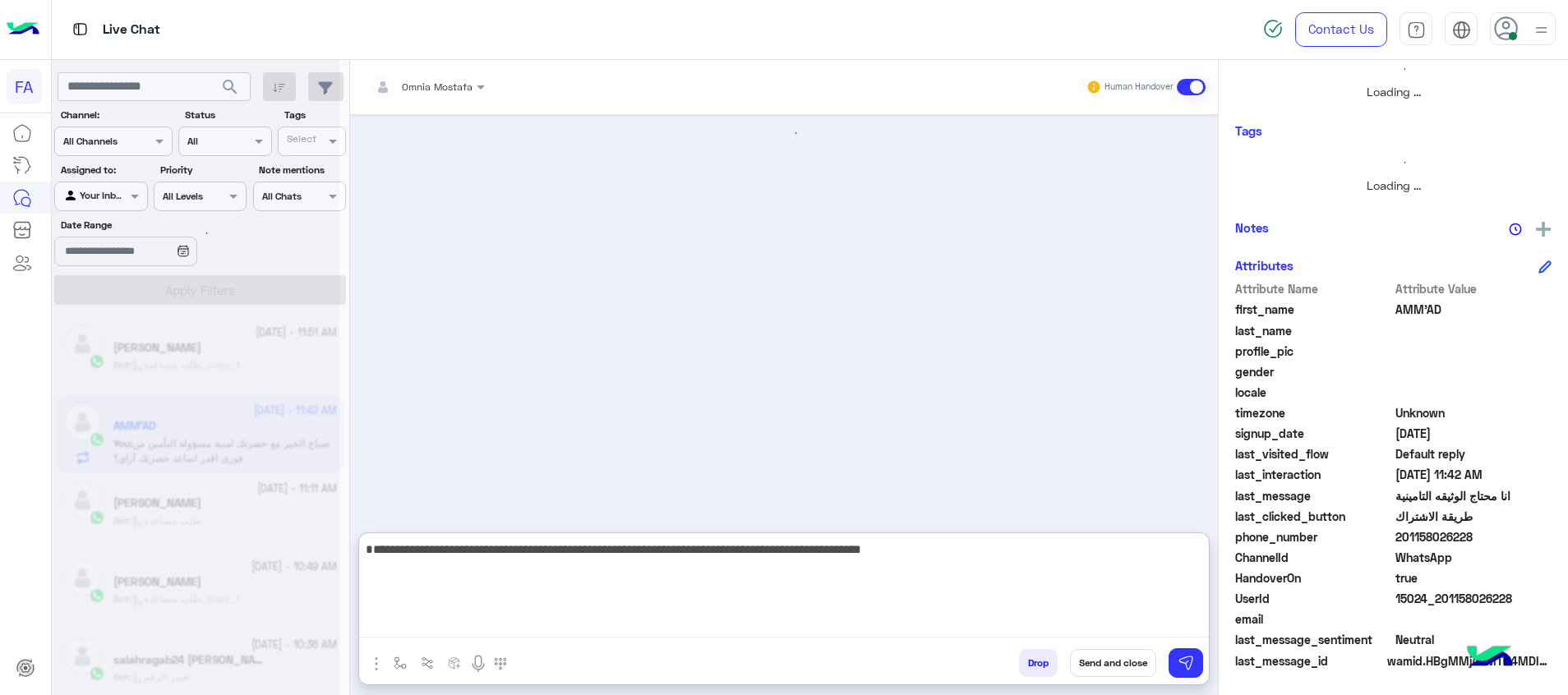
type textarea "**********"
click at [1107, 656] on button "Send and close" at bounding box center [1113, 663] width 87 height 28
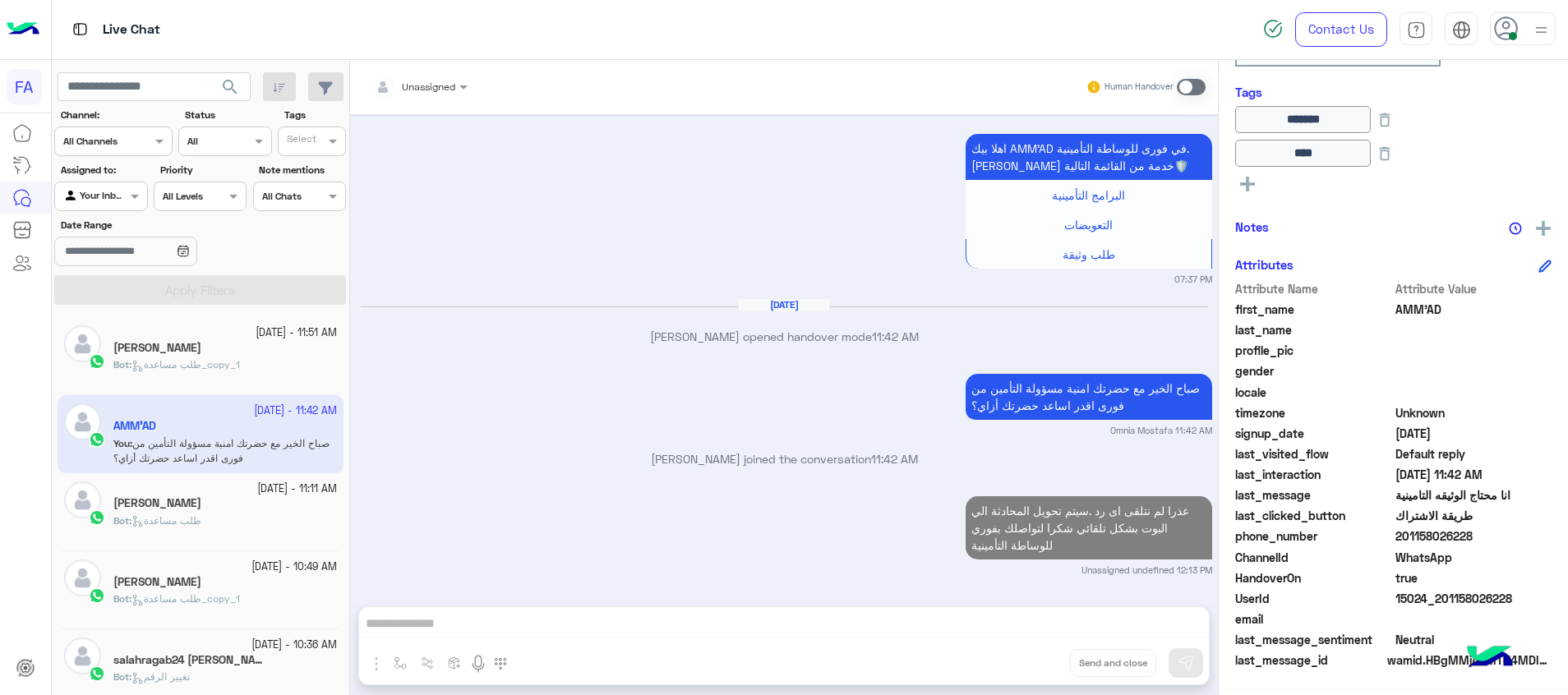
scroll to position [1020, 0]
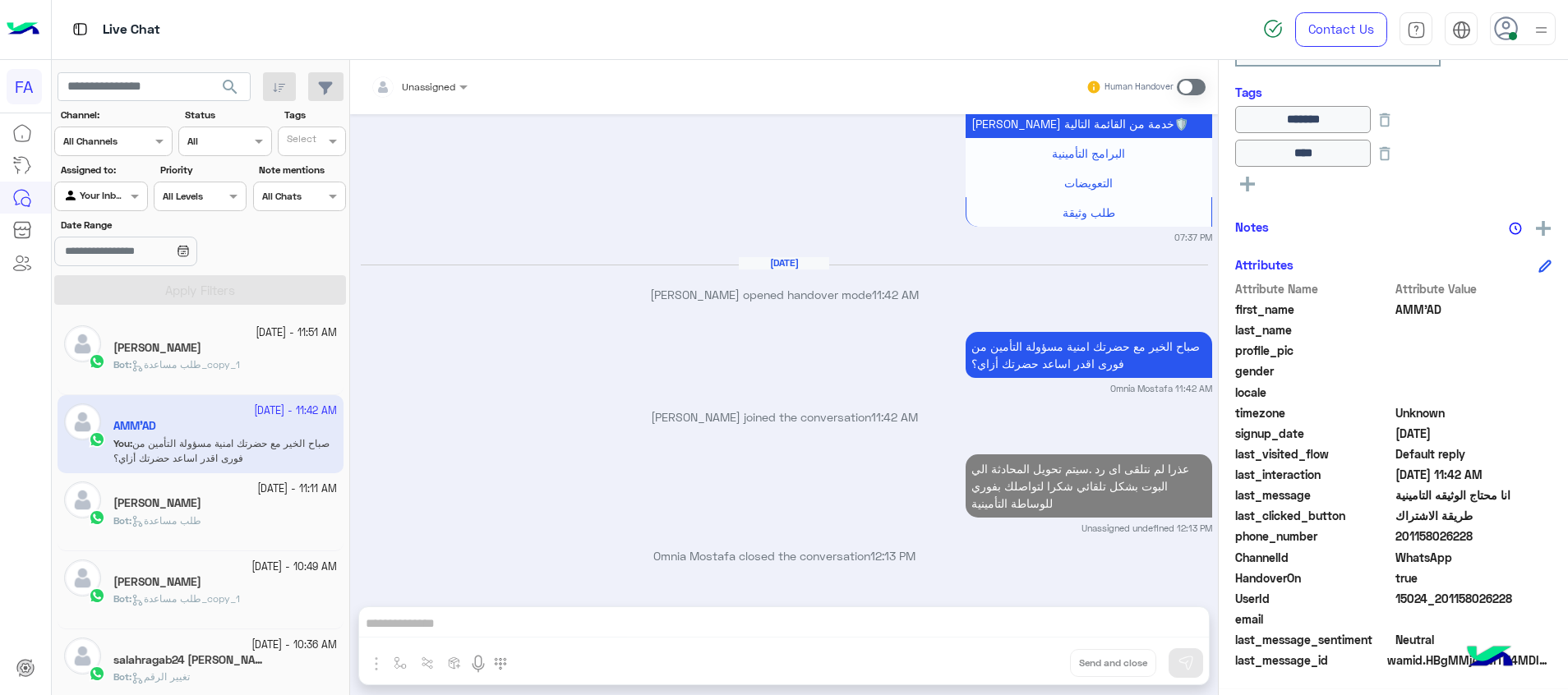
click at [219, 75] on button "search" at bounding box center [230, 90] width 41 height 35
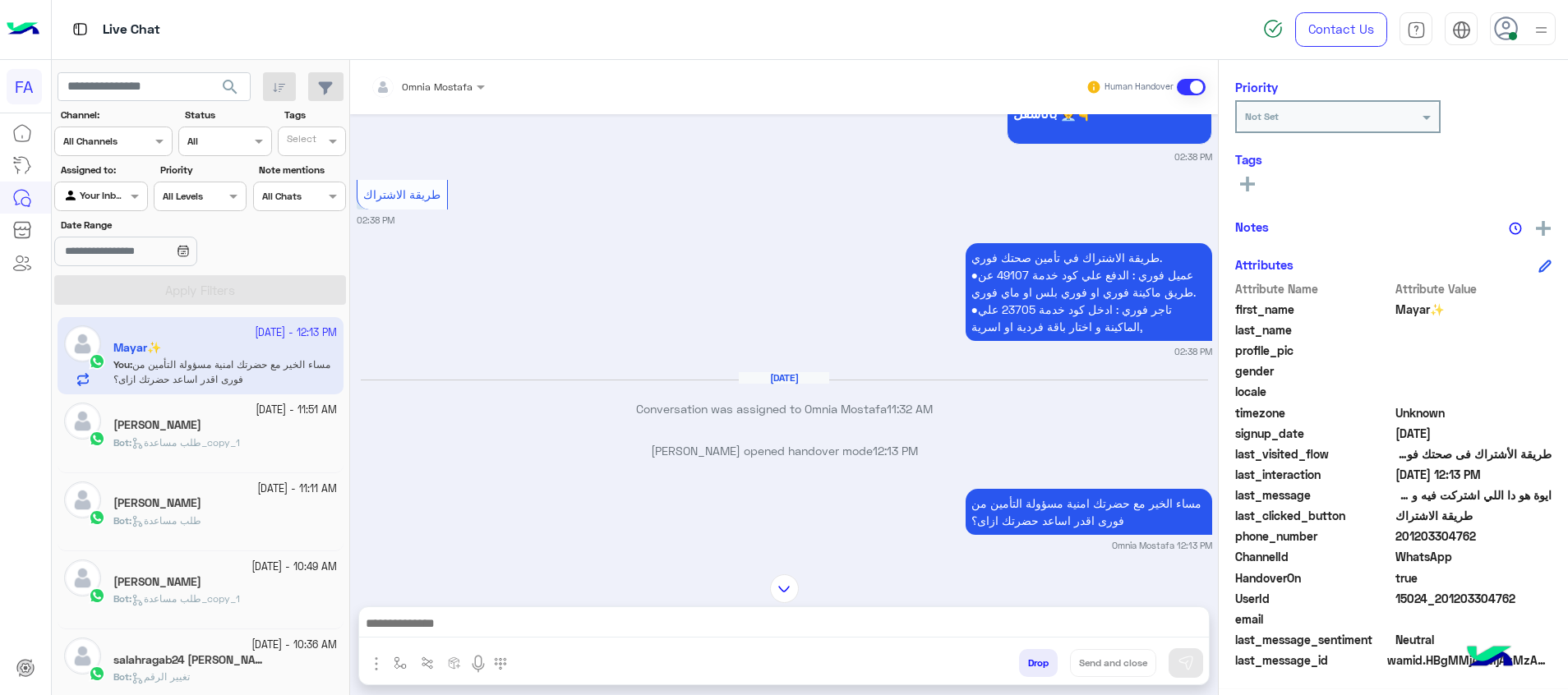
scroll to position [1302, 0]
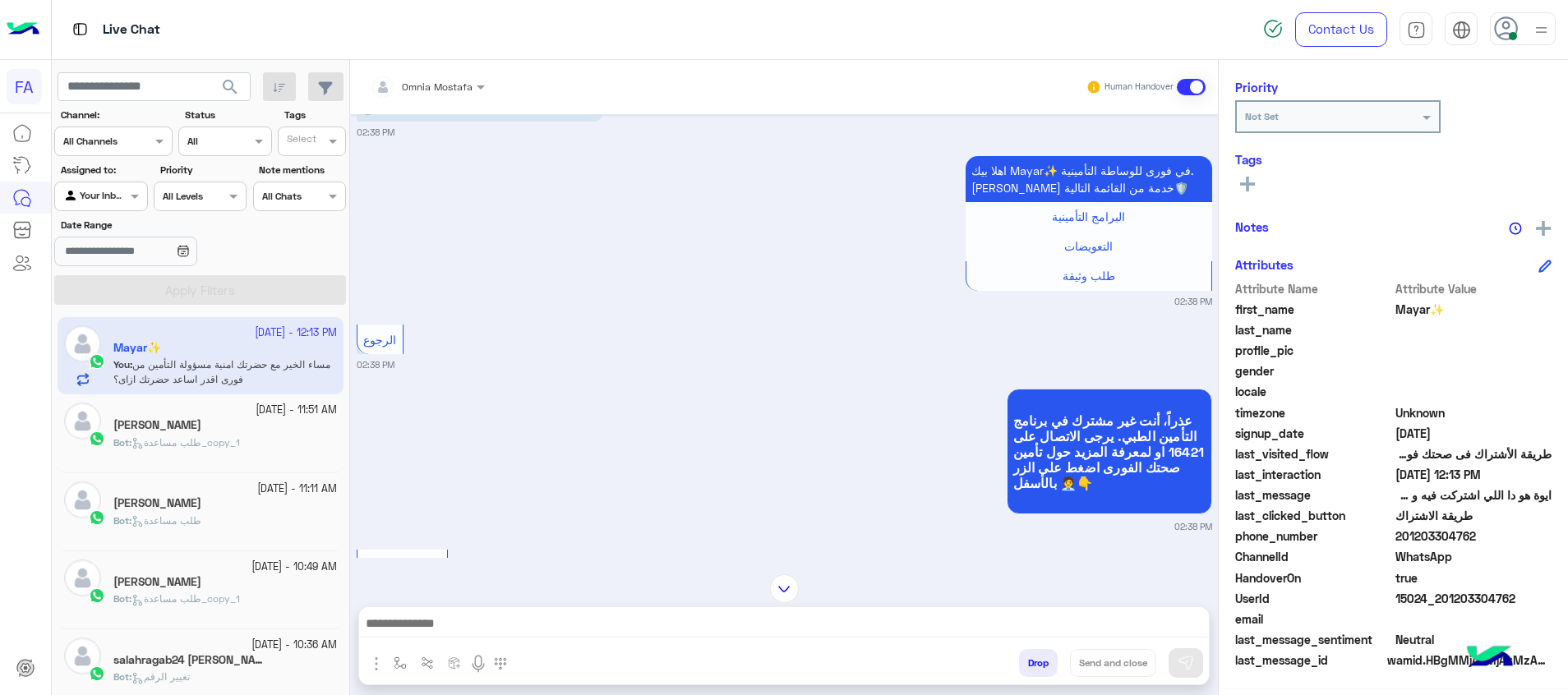
drag, startPoint x: 1515, startPoint y: 599, endPoint x: 1444, endPoint y: 599, distance: 71.0
click at [1444, 599] on span "15024_201203304762" at bounding box center [1474, 599] width 157 height 18
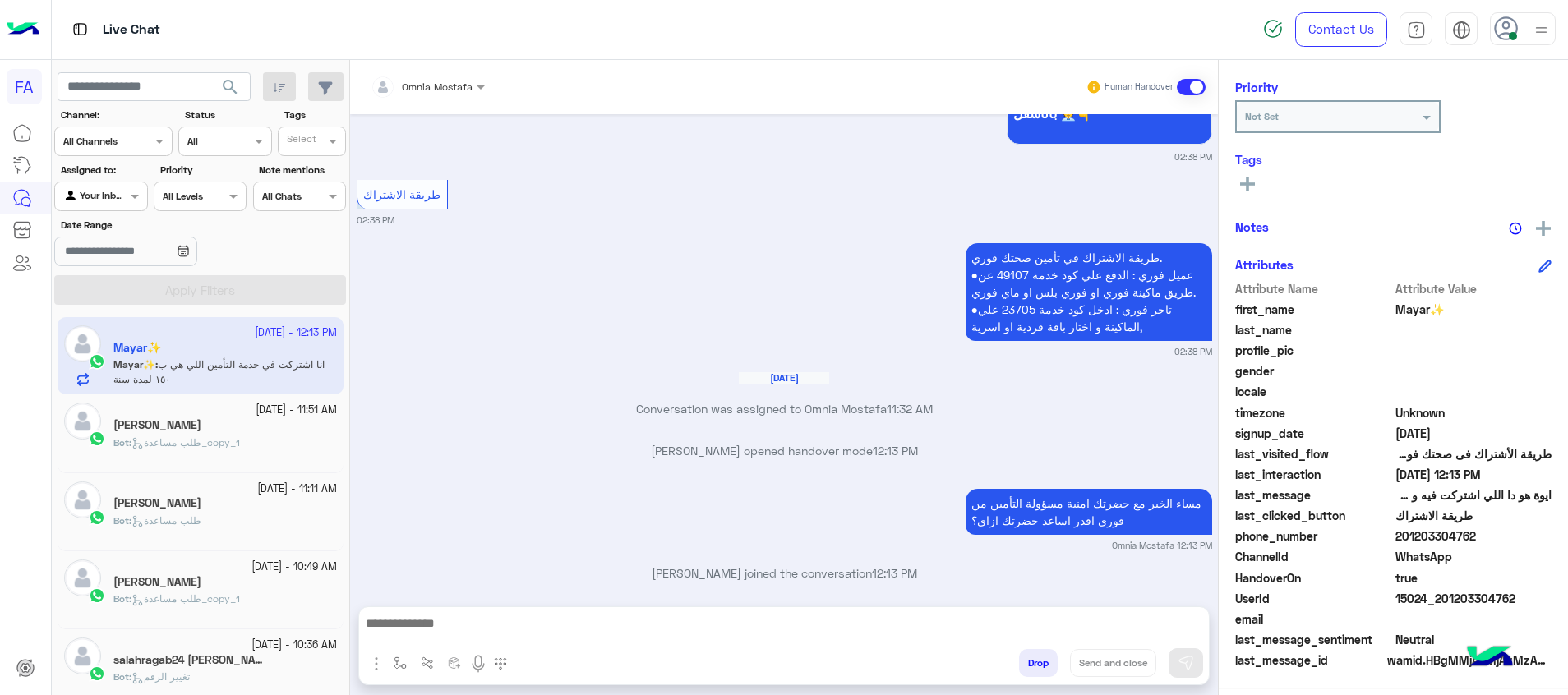
scroll to position [1751, 0]
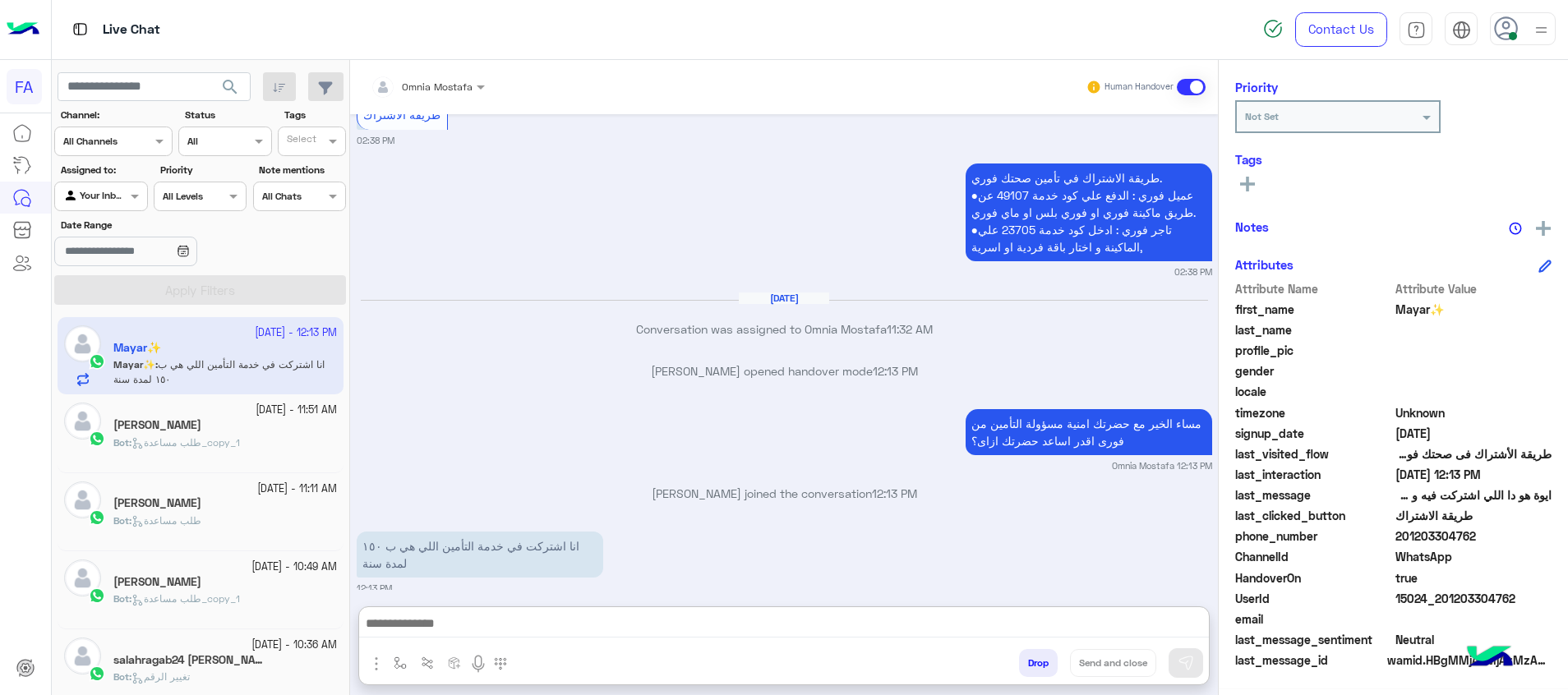
click at [1056, 624] on textarea at bounding box center [784, 625] width 849 height 25
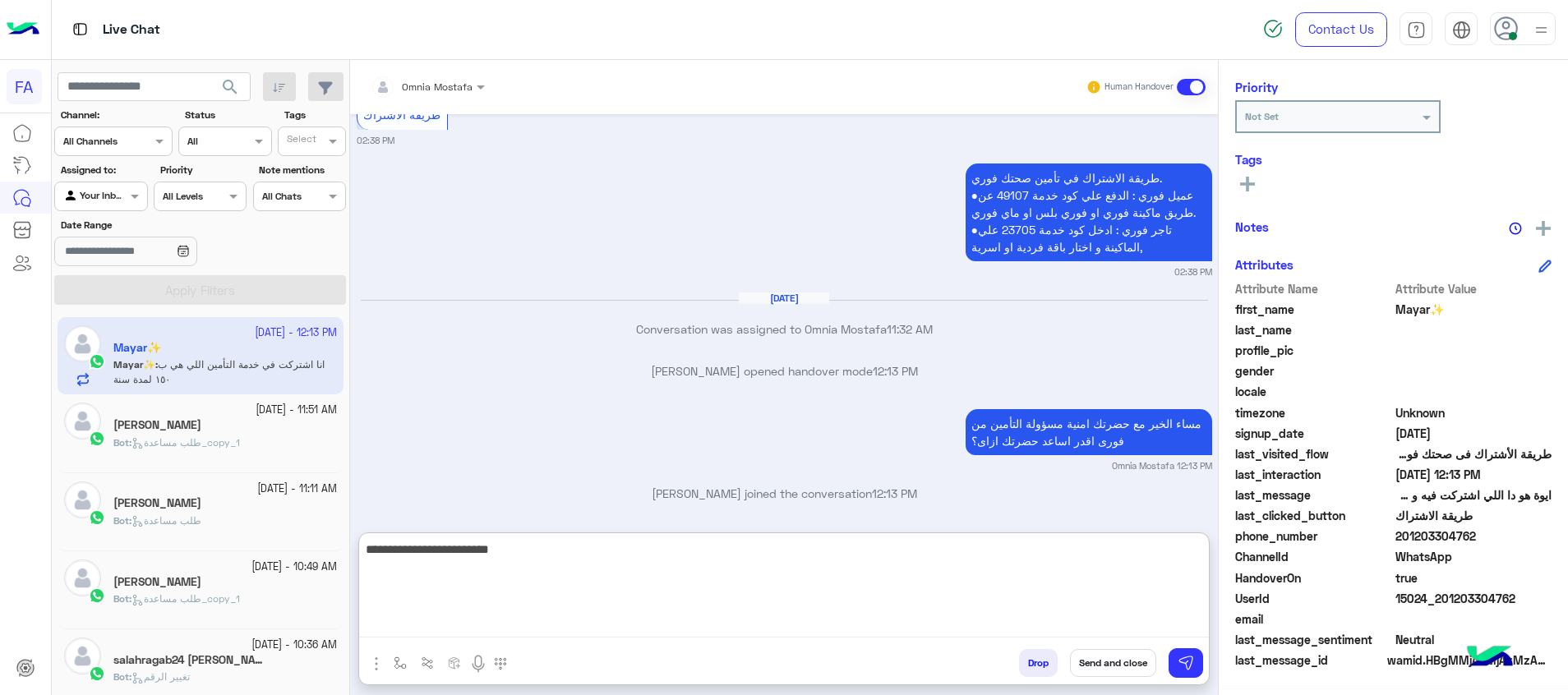
scroll to position [1906, 0]
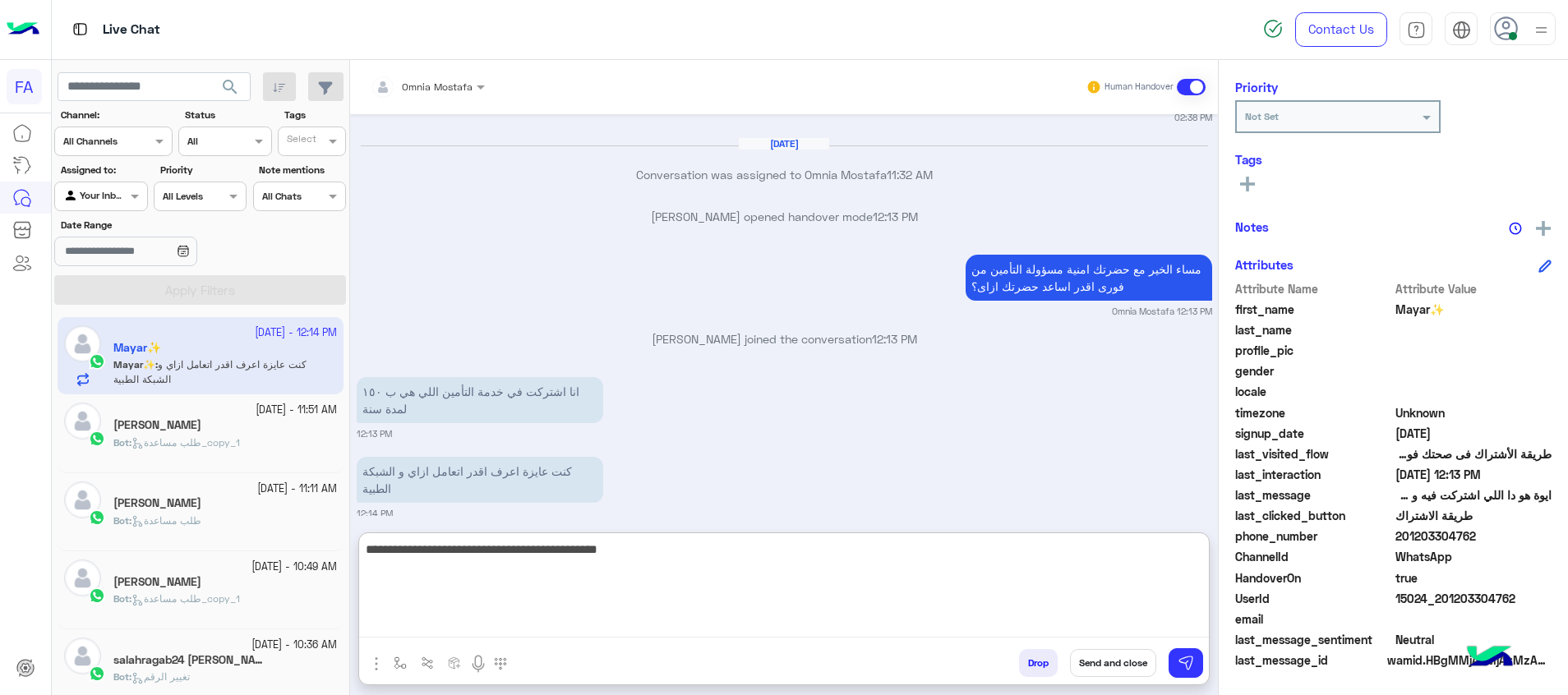
type textarea "**********"
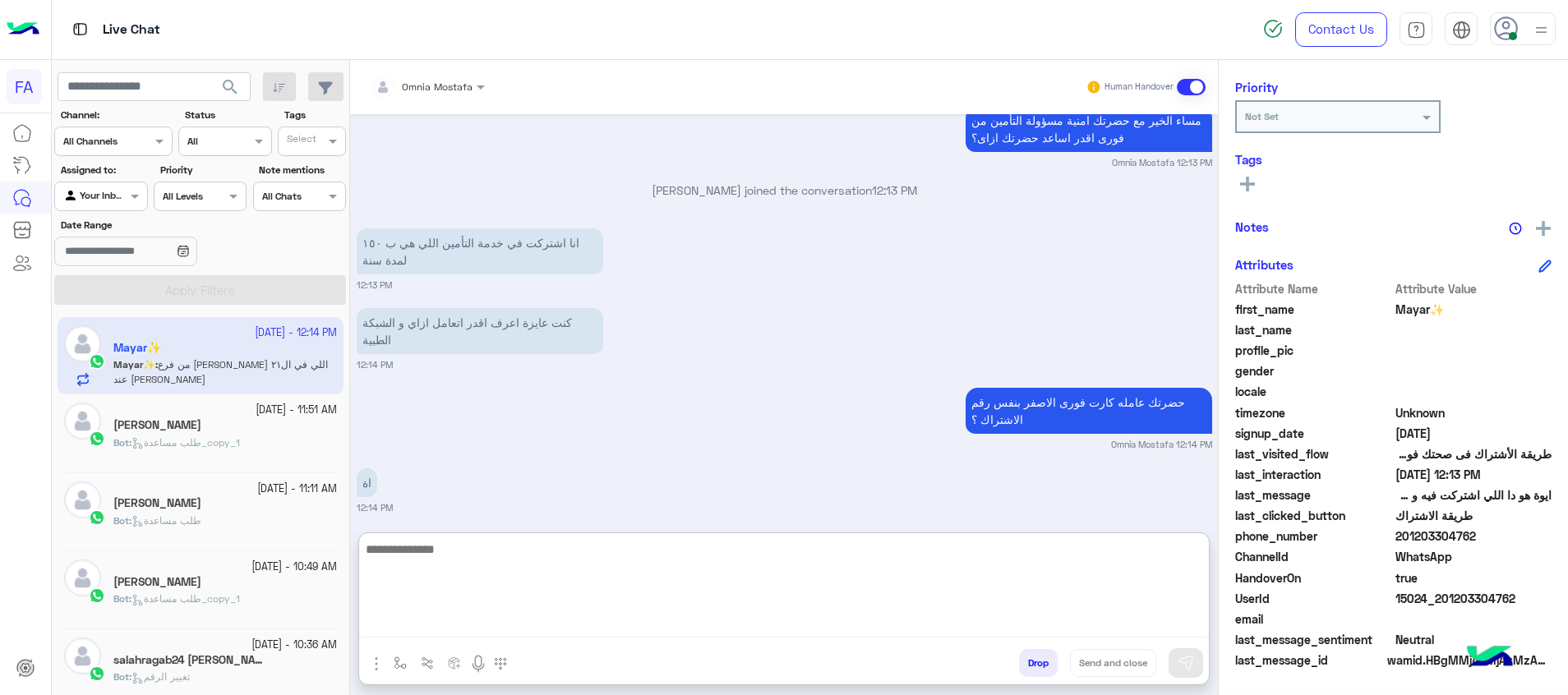
scroll to position [2128, 0]
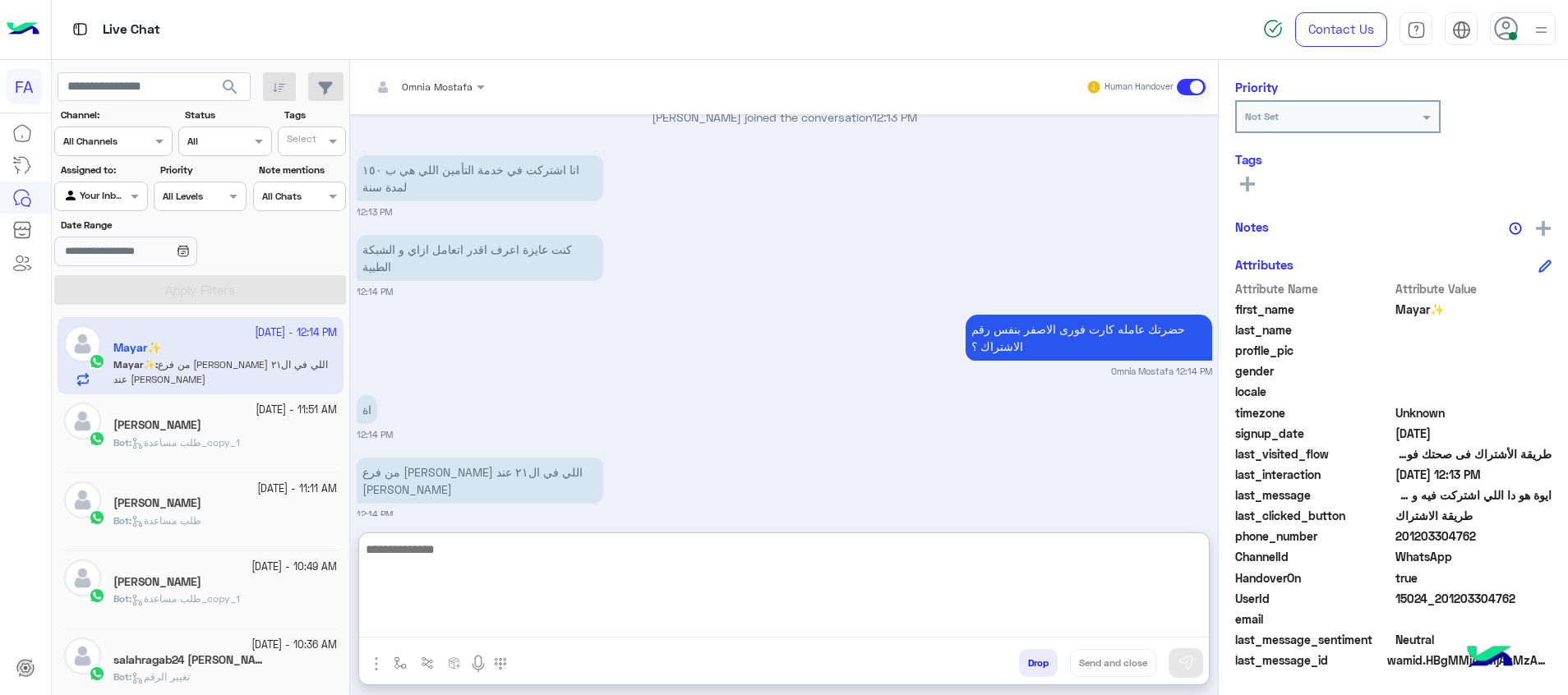
click at [750, 578] on textarea at bounding box center [784, 589] width 849 height 99
type textarea "*"
type textarea "**********"
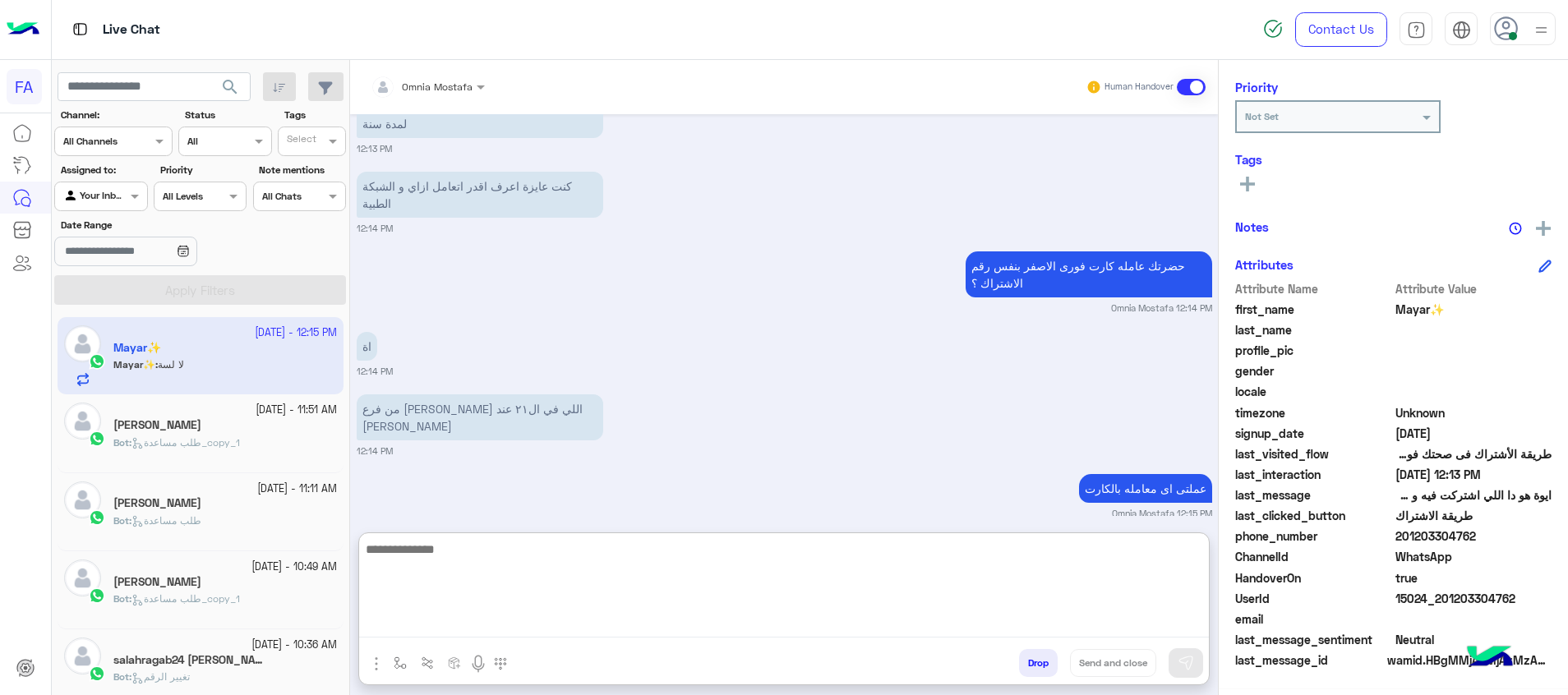
scroll to position [2254, 0]
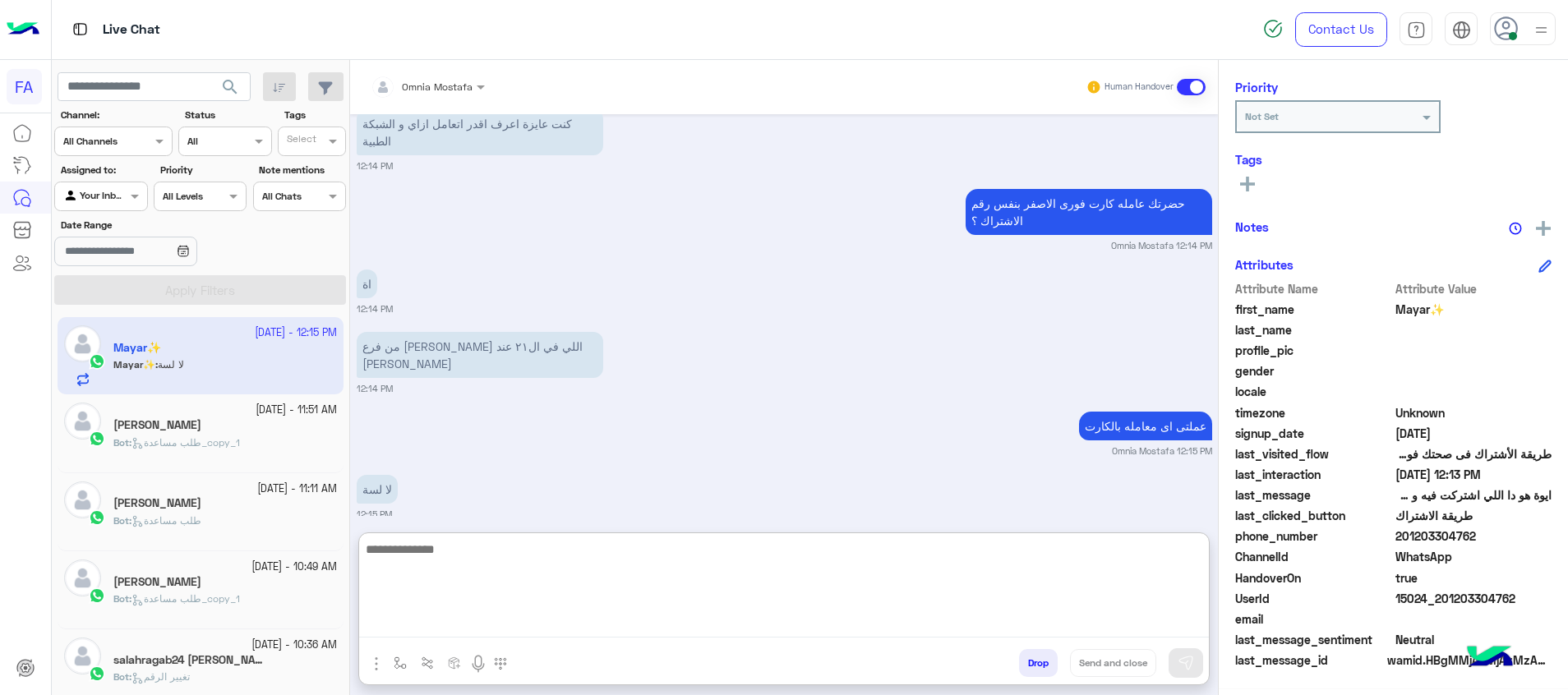
drag, startPoint x: 765, startPoint y: 585, endPoint x: 743, endPoint y: 599, distance: 26.1
click at [764, 585] on textarea at bounding box center [784, 589] width 849 height 99
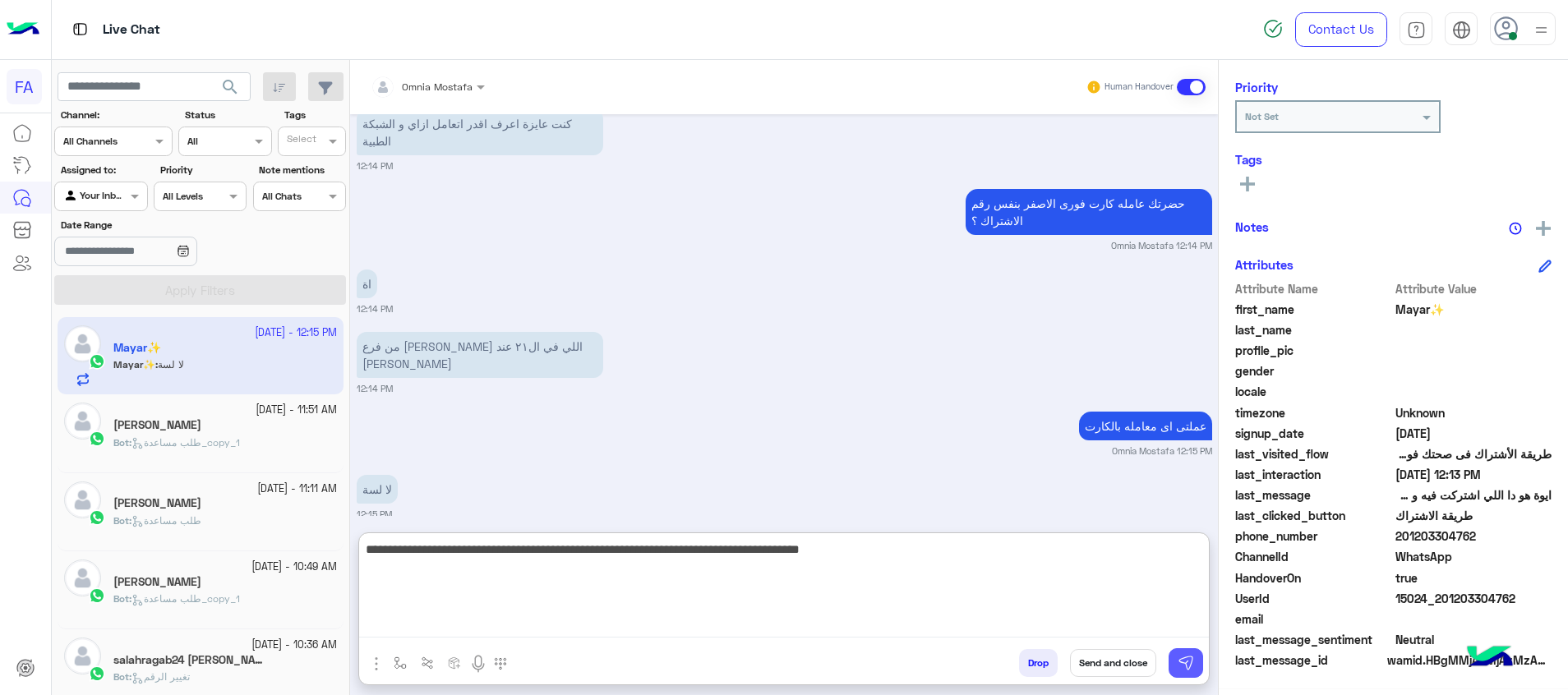
type textarea "**********"
click at [1187, 666] on img at bounding box center [1186, 663] width 17 height 17
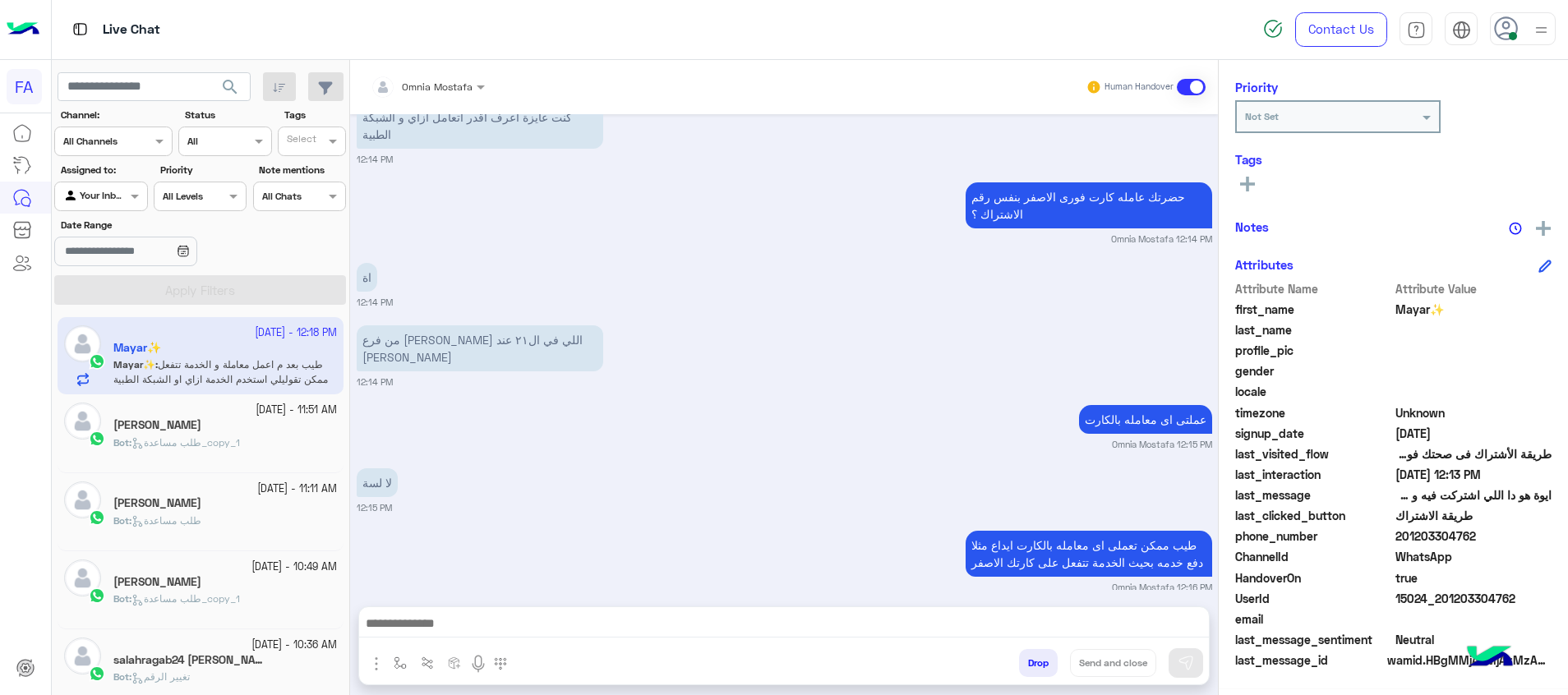
scroll to position [2489, 0]
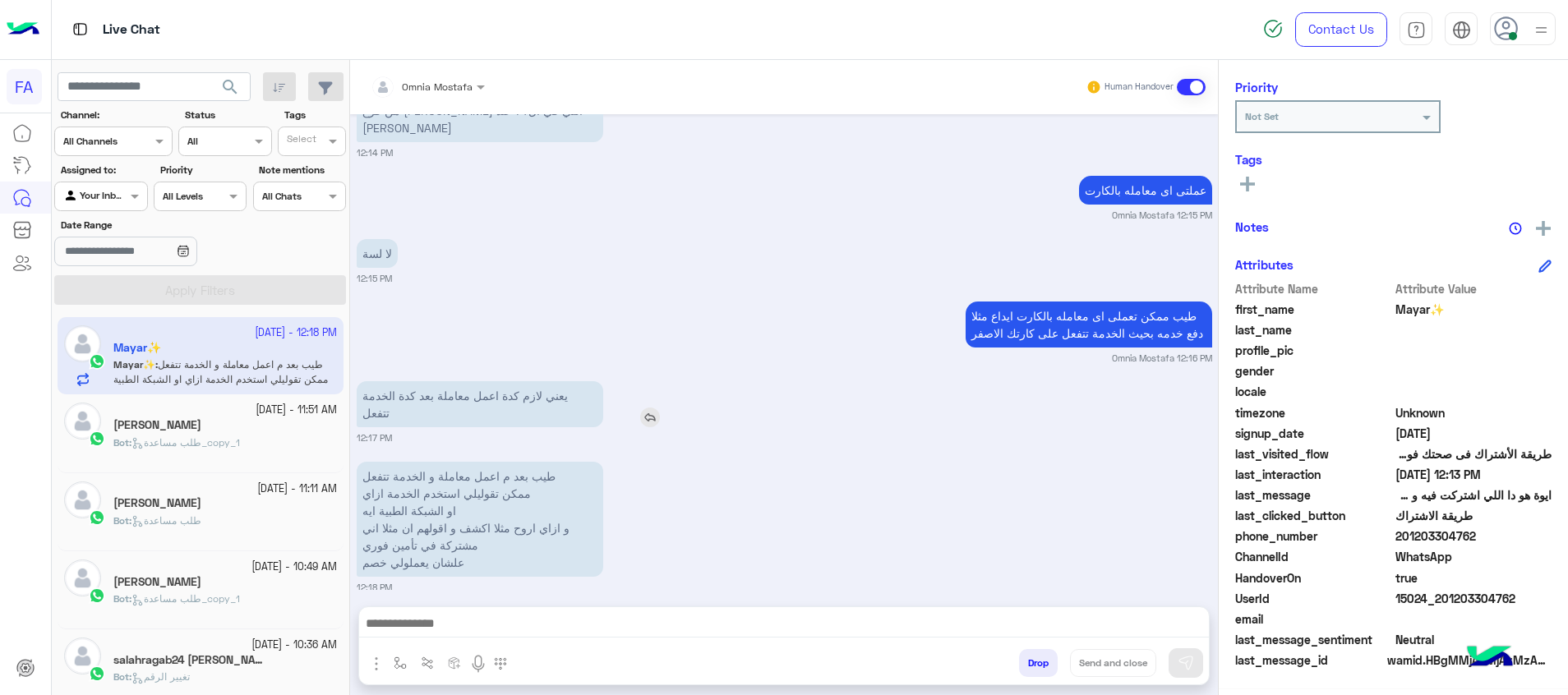
click at [619, 403] on div "يعني لازم كدة اعمل معاملة بعد كدة الخدمة تتفعل" at bounding box center [526, 404] width 340 height 46
click at [663, 619] on textarea at bounding box center [784, 625] width 849 height 25
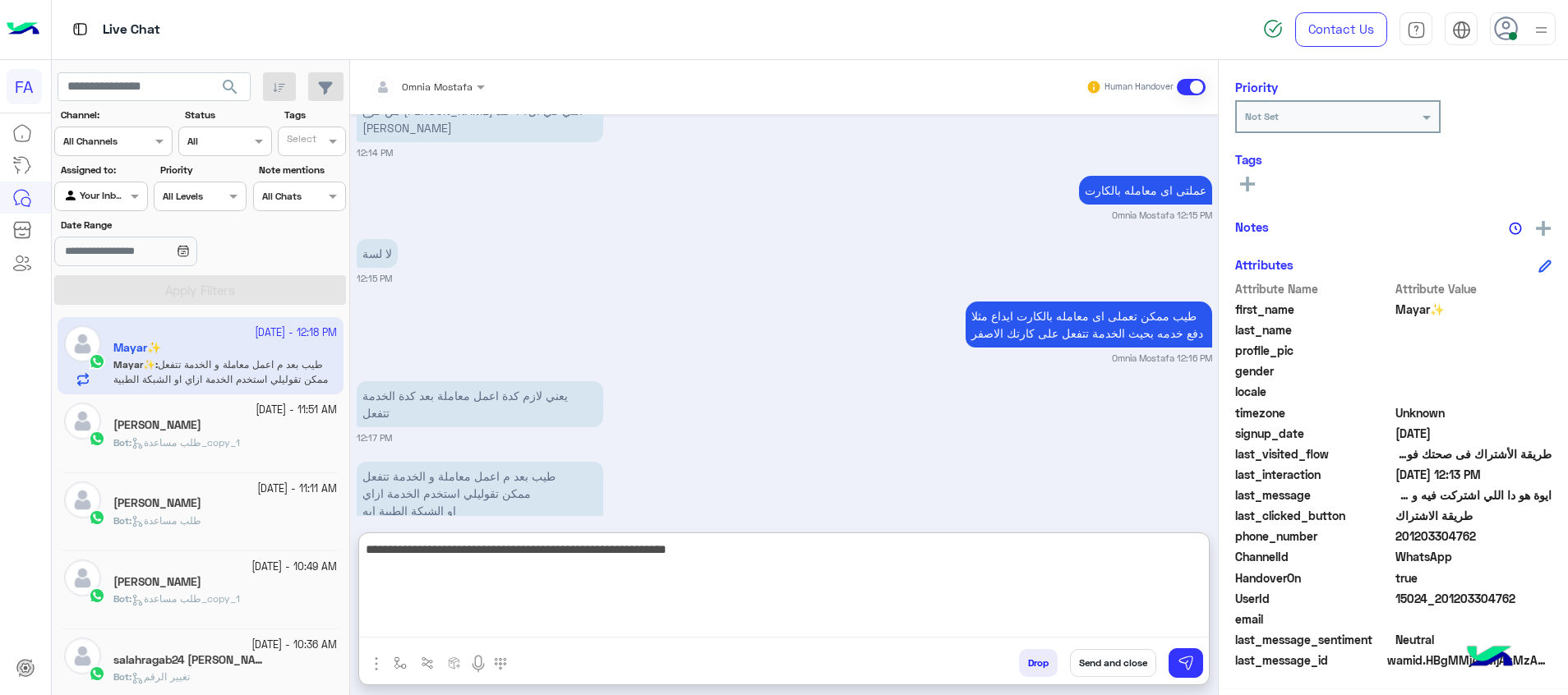
type textarea "**********"
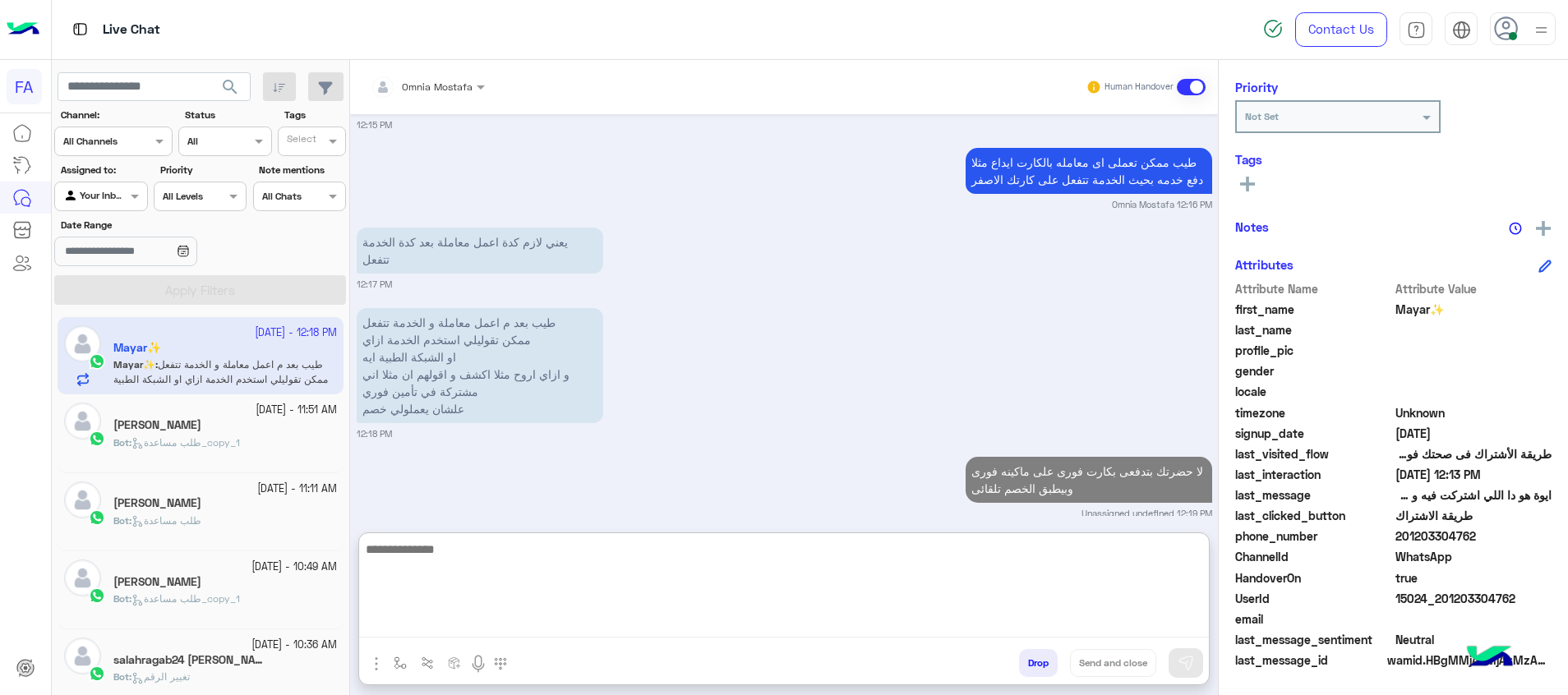
click at [575, 557] on textarea at bounding box center [784, 589] width 849 height 99
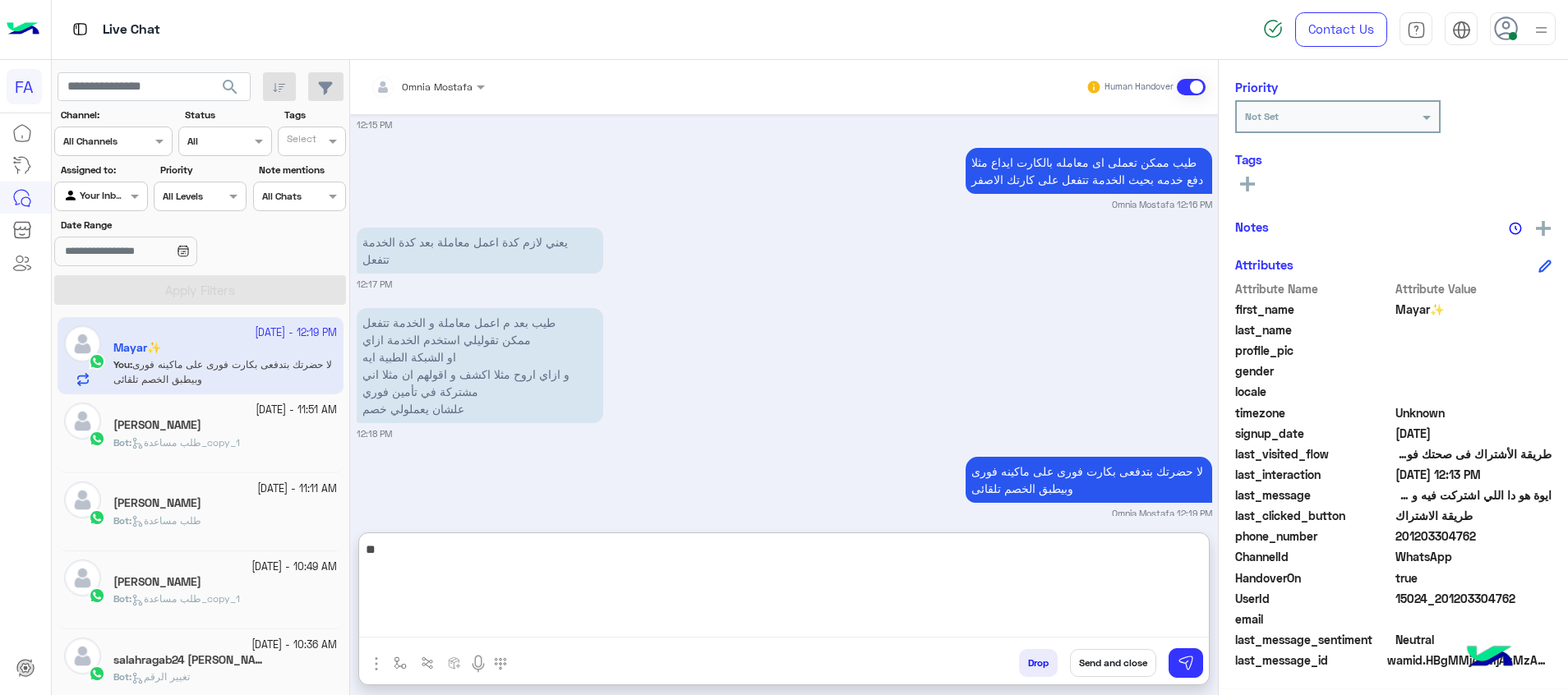
type textarea "*"
type textarea "**********"
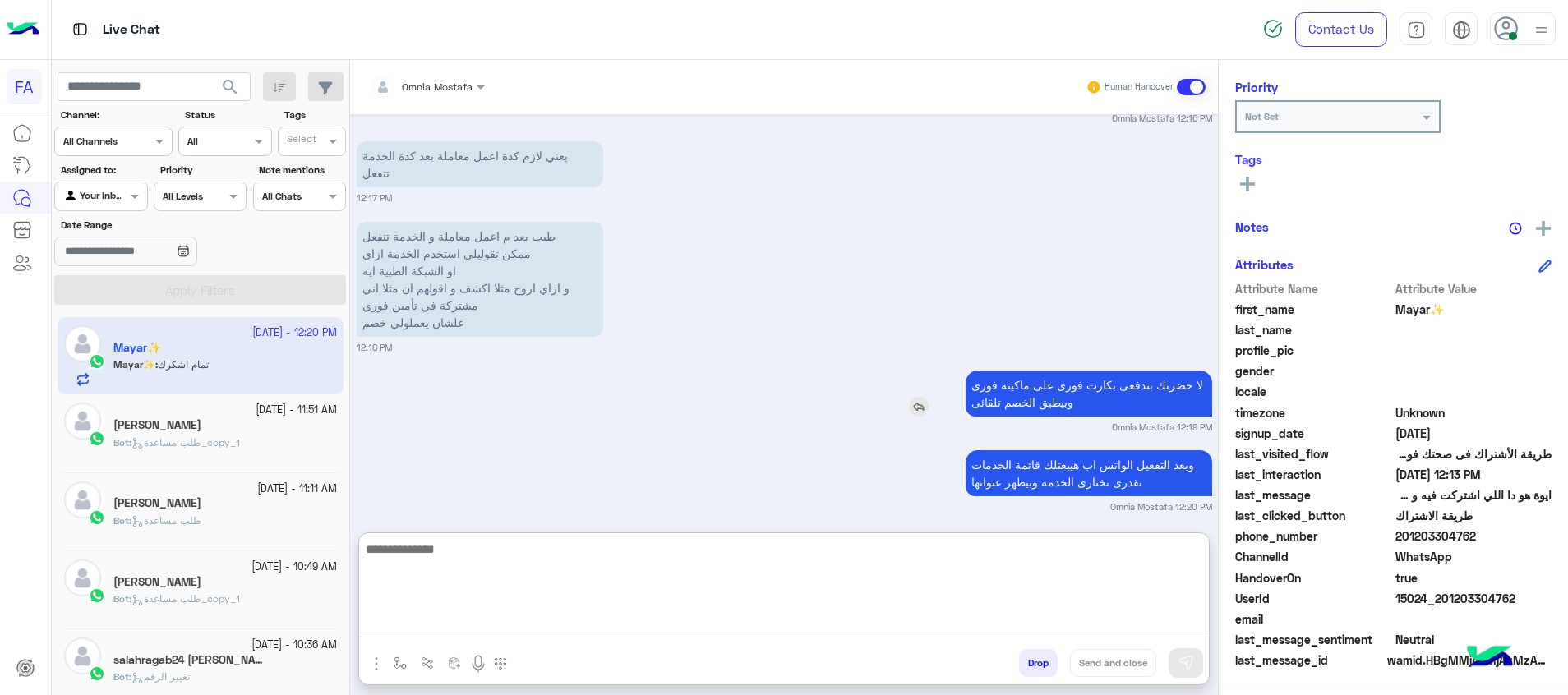
scroll to position [2803, 0]
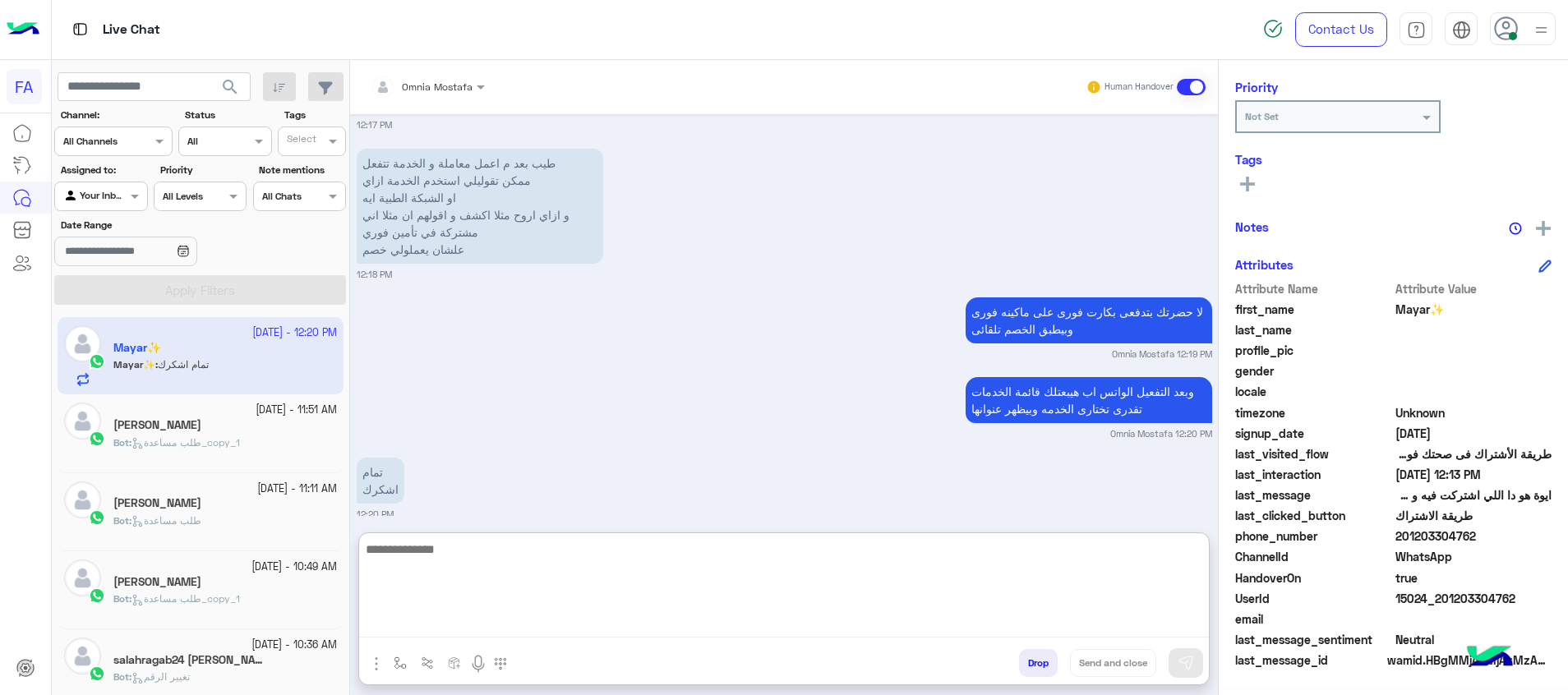
click at [1252, 180] on icon at bounding box center [1247, 184] width 15 height 15
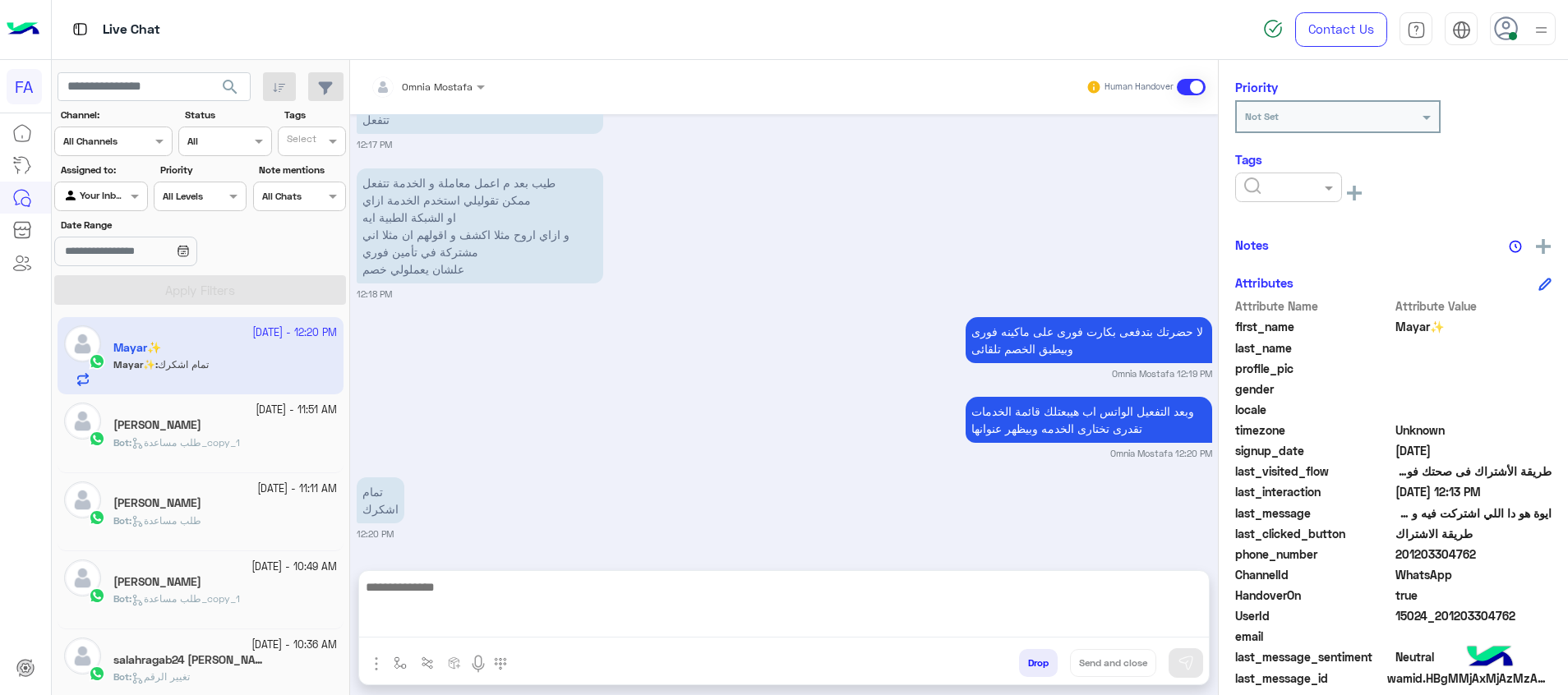
click at [1256, 180] on input "text" at bounding box center [1269, 185] width 50 height 15
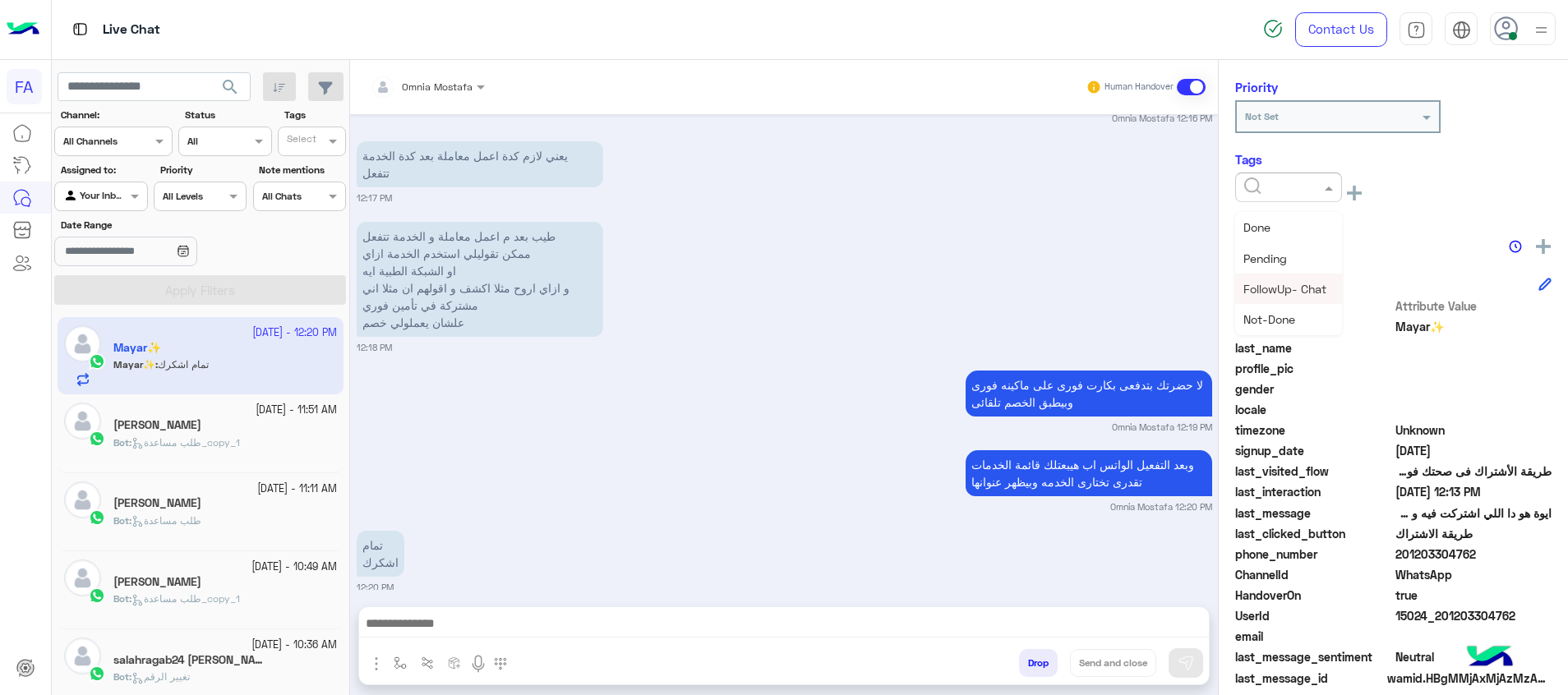
scroll to position [124, 0]
click at [1300, 311] on div "Medical" at bounding box center [1288, 319] width 107 height 30
click at [1254, 208] on ng-select "× Medical" at bounding box center [1288, 191] width 107 height 37
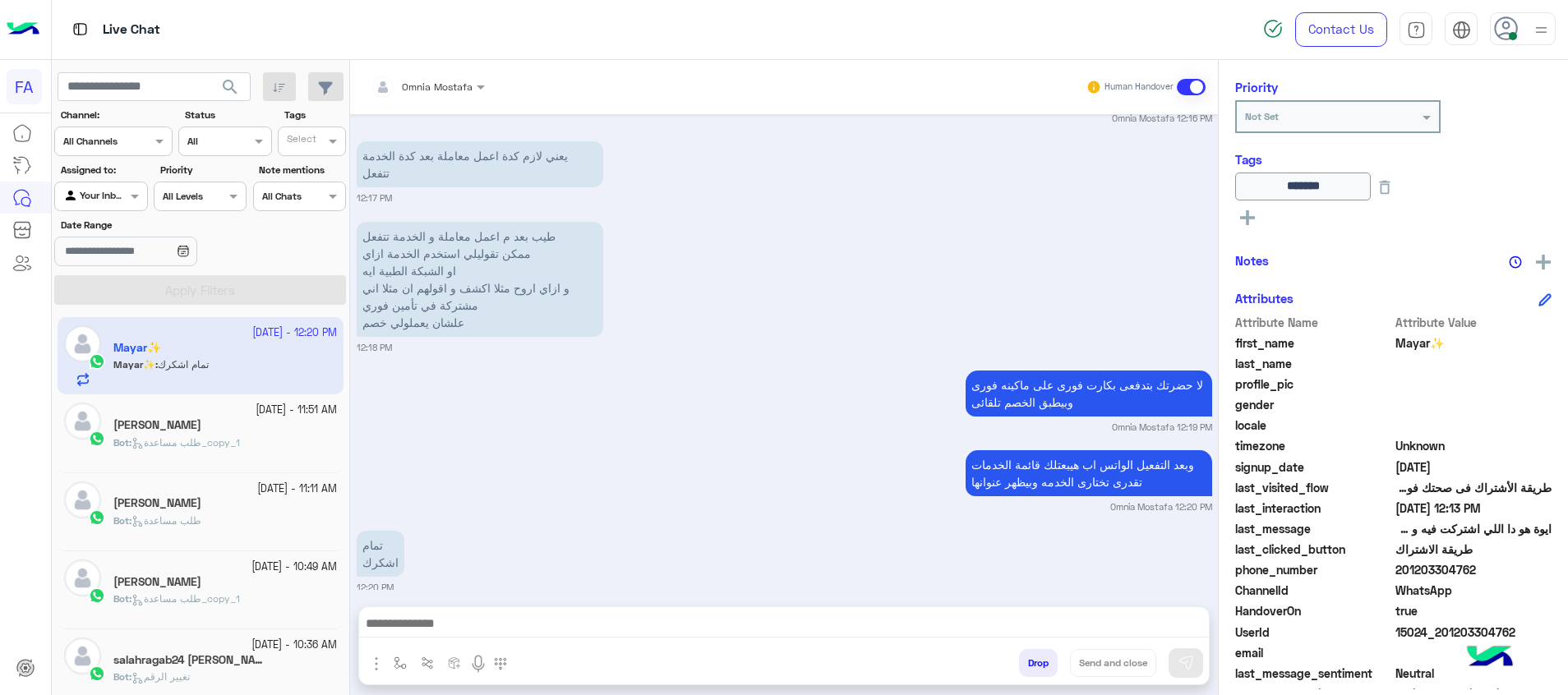
click at [1243, 218] on rect at bounding box center [1247, 218] width 15 height 4
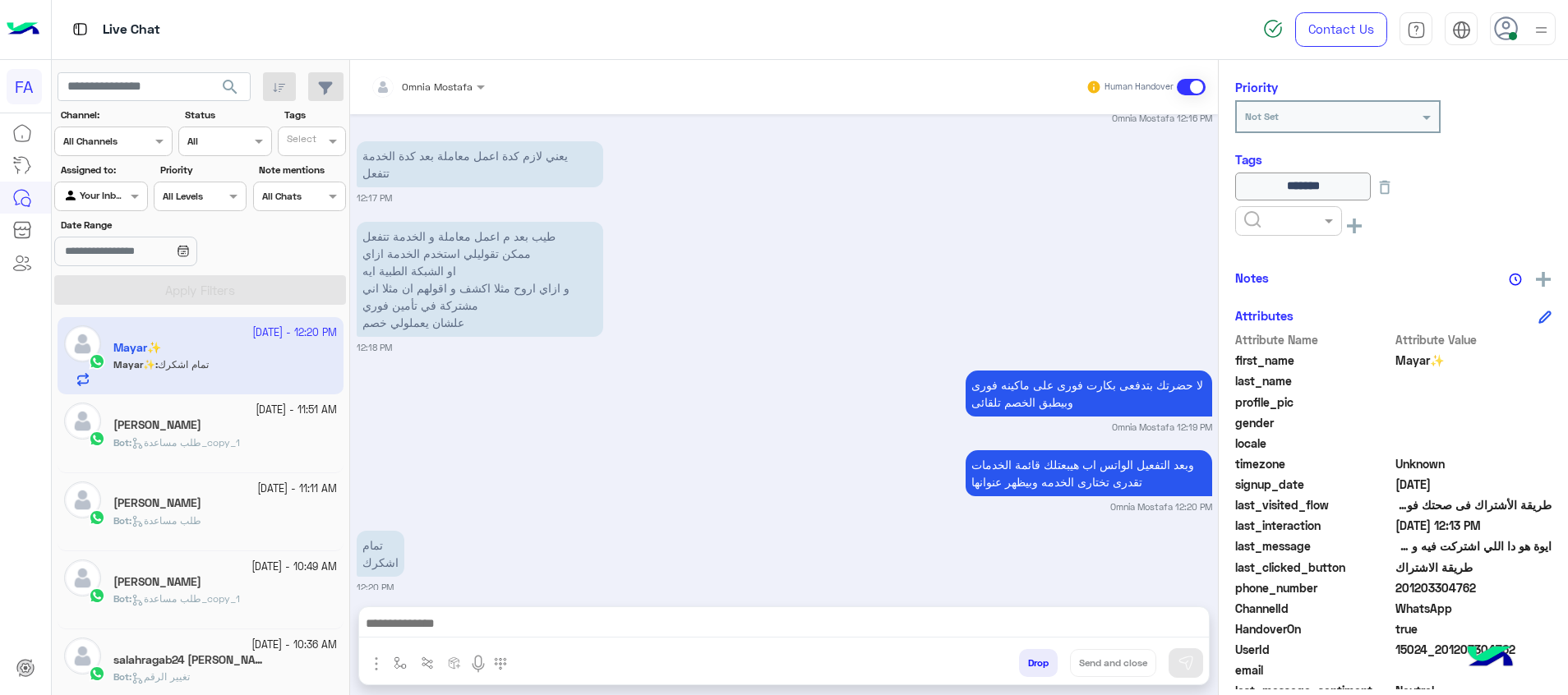
click at [1247, 218] on input "text" at bounding box center [1269, 219] width 50 height 15
click at [1273, 263] on div "Done" at bounding box center [1288, 261] width 107 height 30
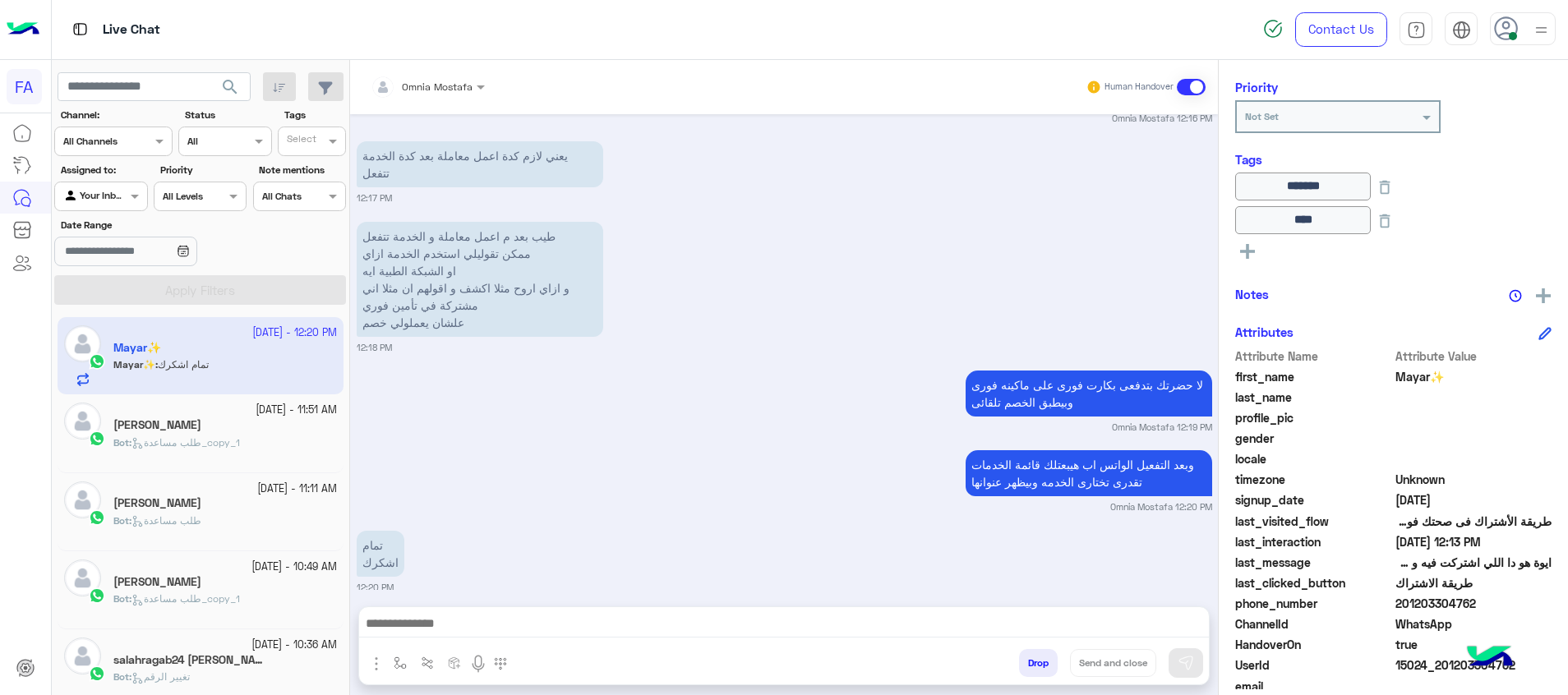
drag, startPoint x: 1473, startPoint y: 604, endPoint x: 1406, endPoint y: 604, distance: 67.0
click at [1406, 604] on span "201203304762" at bounding box center [1474, 604] width 157 height 18
click at [1105, 624] on textarea at bounding box center [784, 625] width 849 height 25
paste textarea "**********"
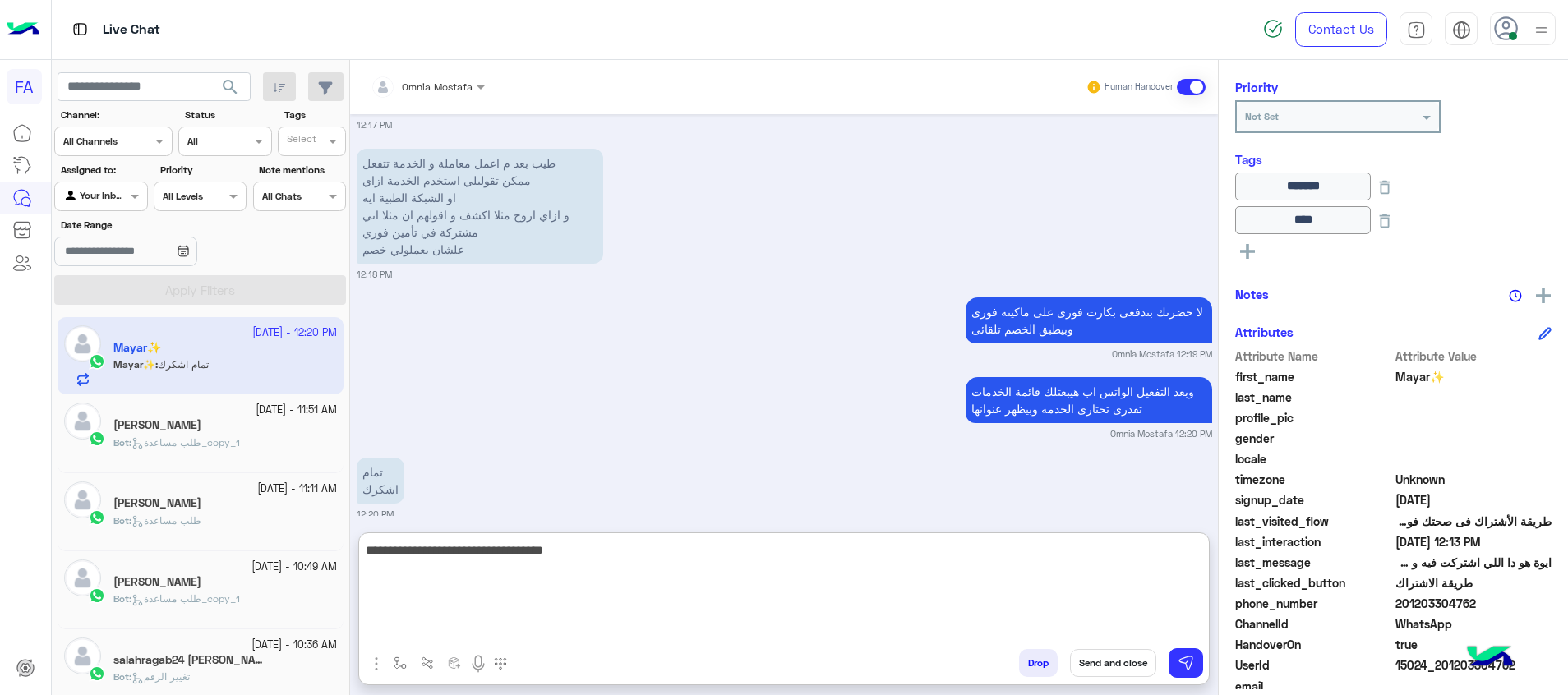
scroll to position [2803, 0]
type textarea "**********"
click at [1115, 656] on button "Send and close" at bounding box center [1113, 663] width 87 height 28
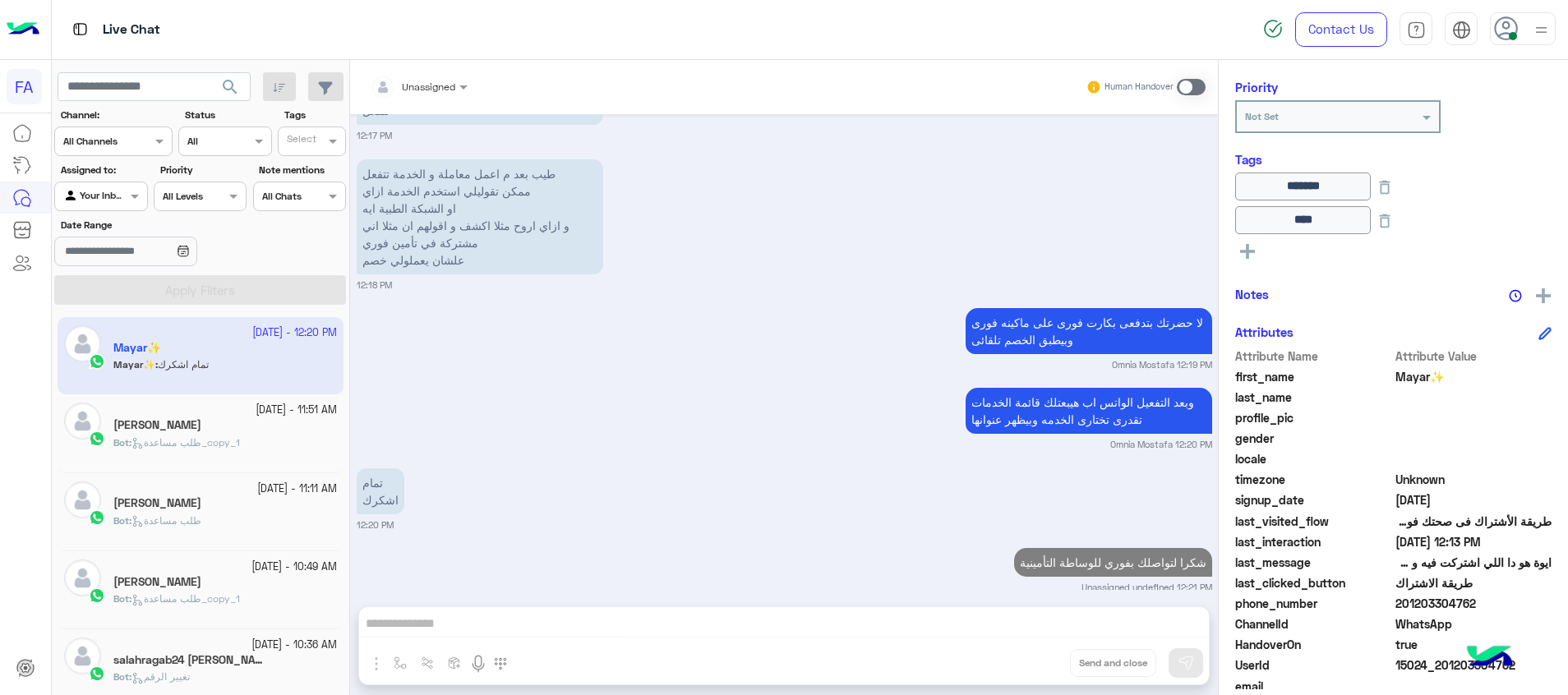
scroll to position [2834, 0]
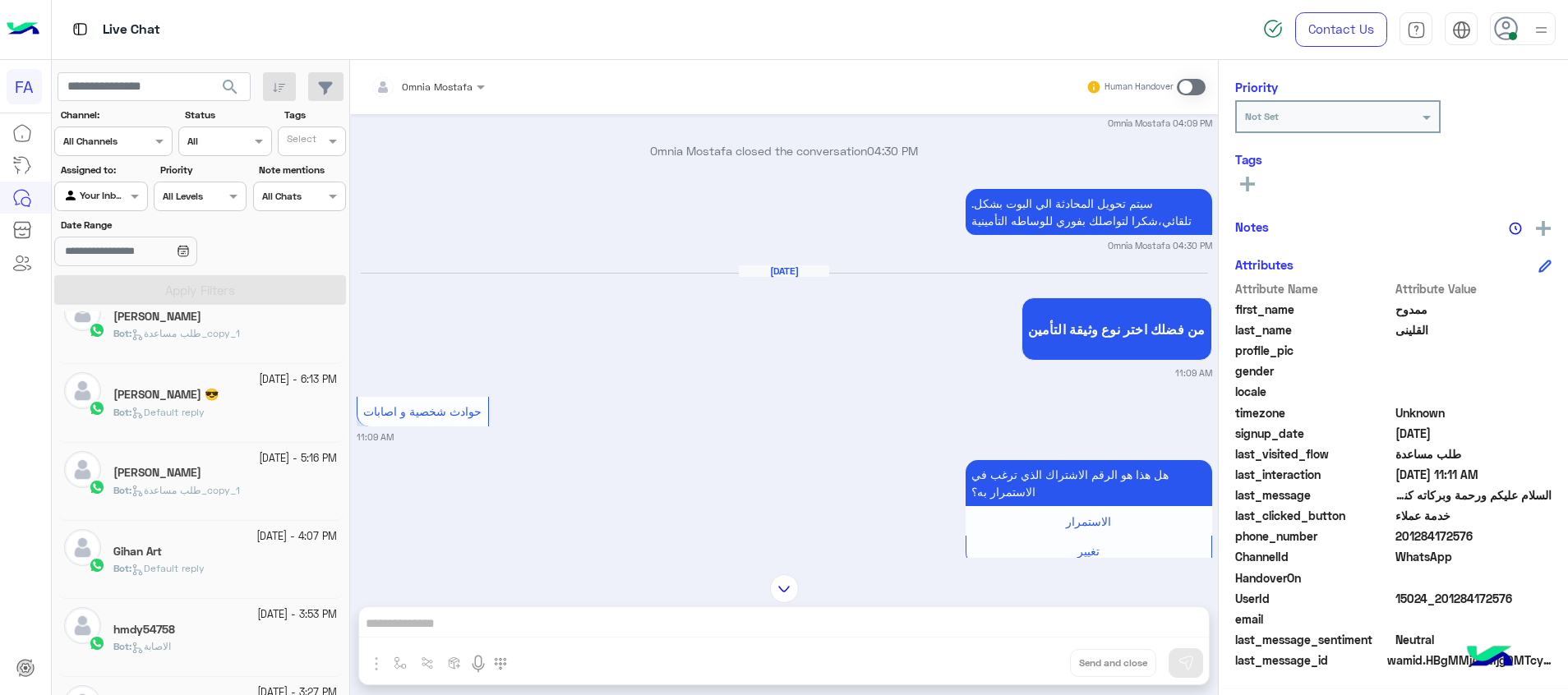
scroll to position [1030, 0]
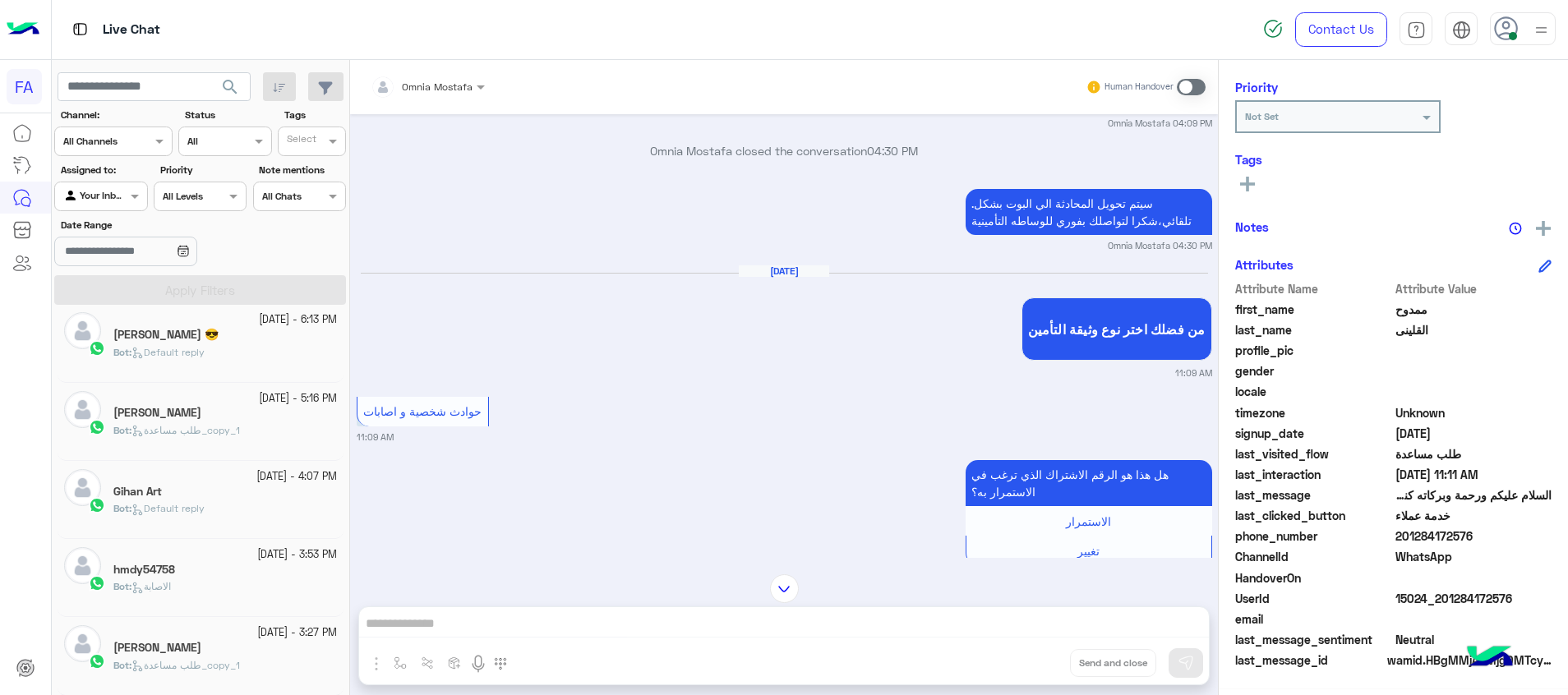
click at [234, 656] on div "[PERSON_NAME]" at bounding box center [224, 650] width 223 height 18
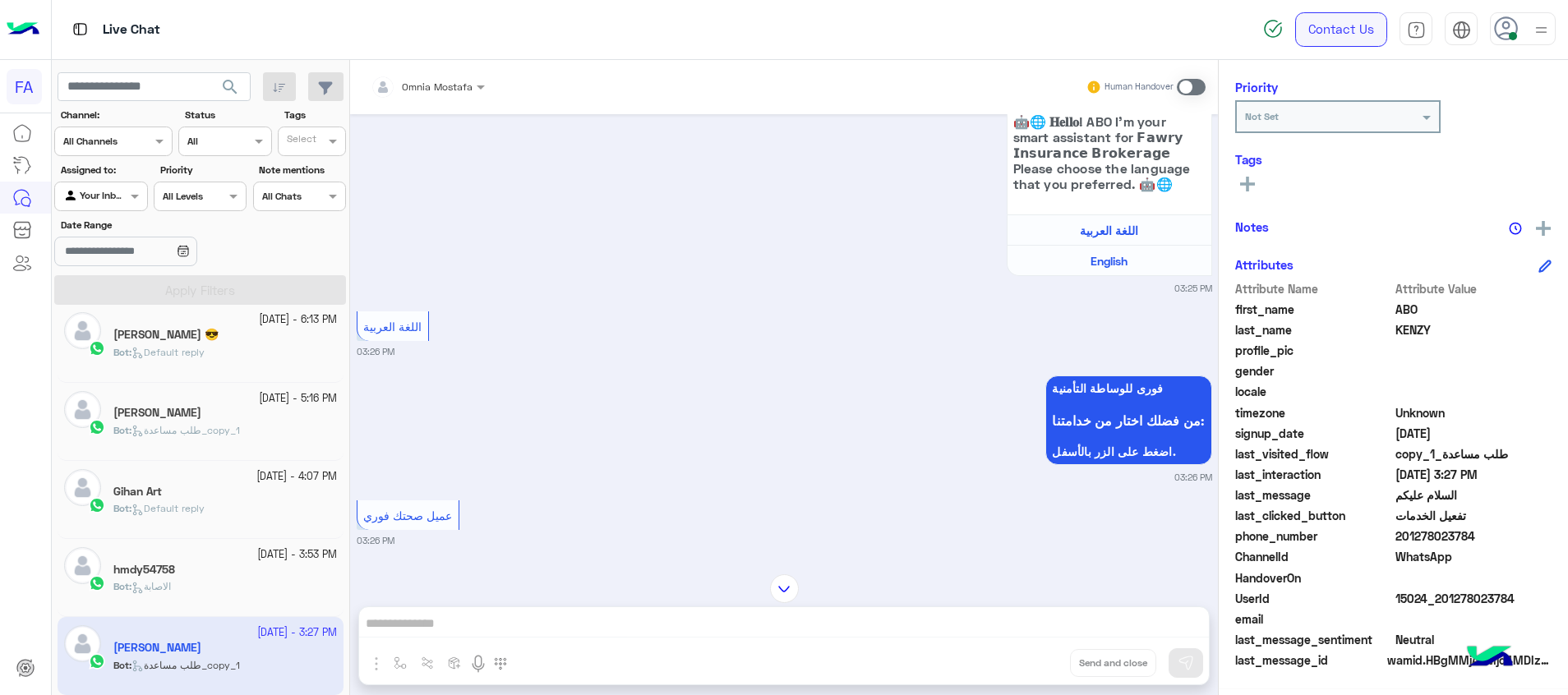
scroll to position [156, 0]
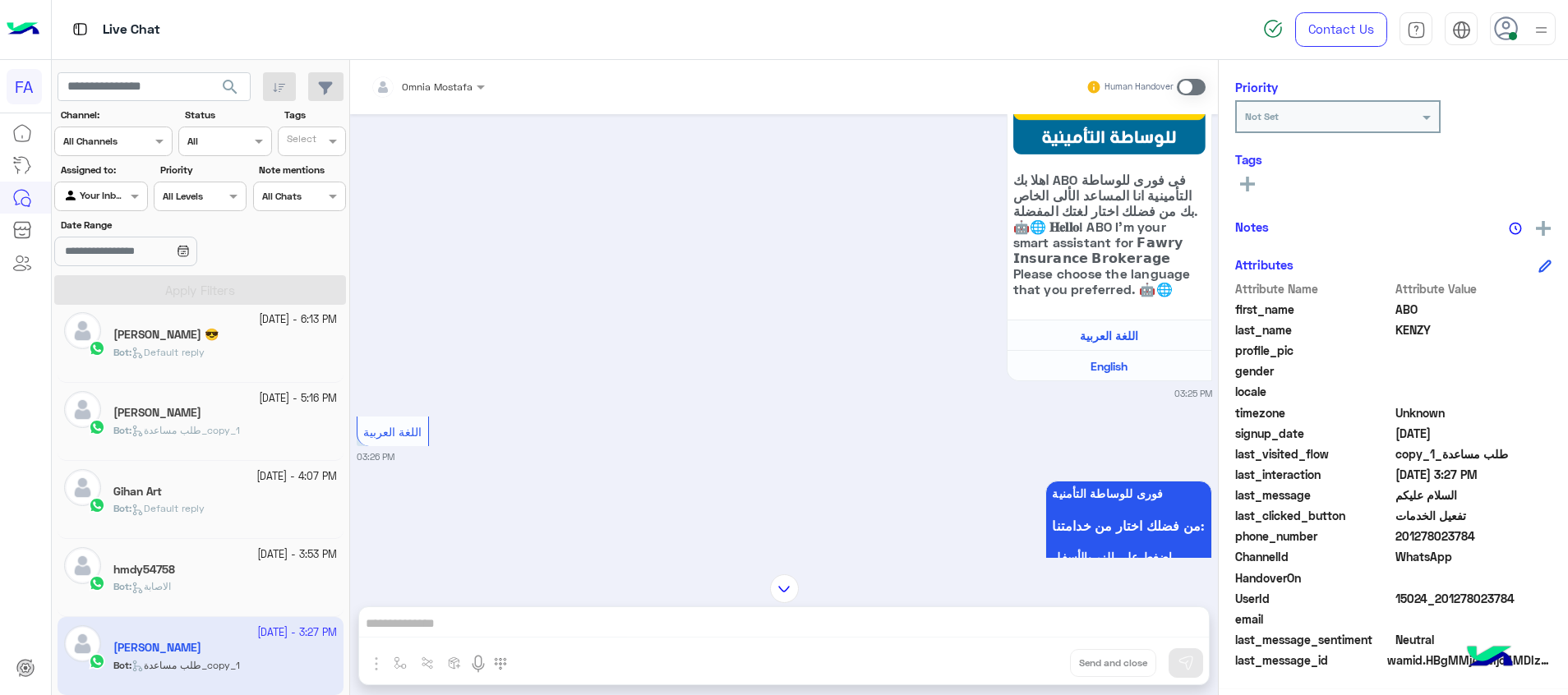
click at [1182, 87] on span at bounding box center [1191, 87] width 29 height 17
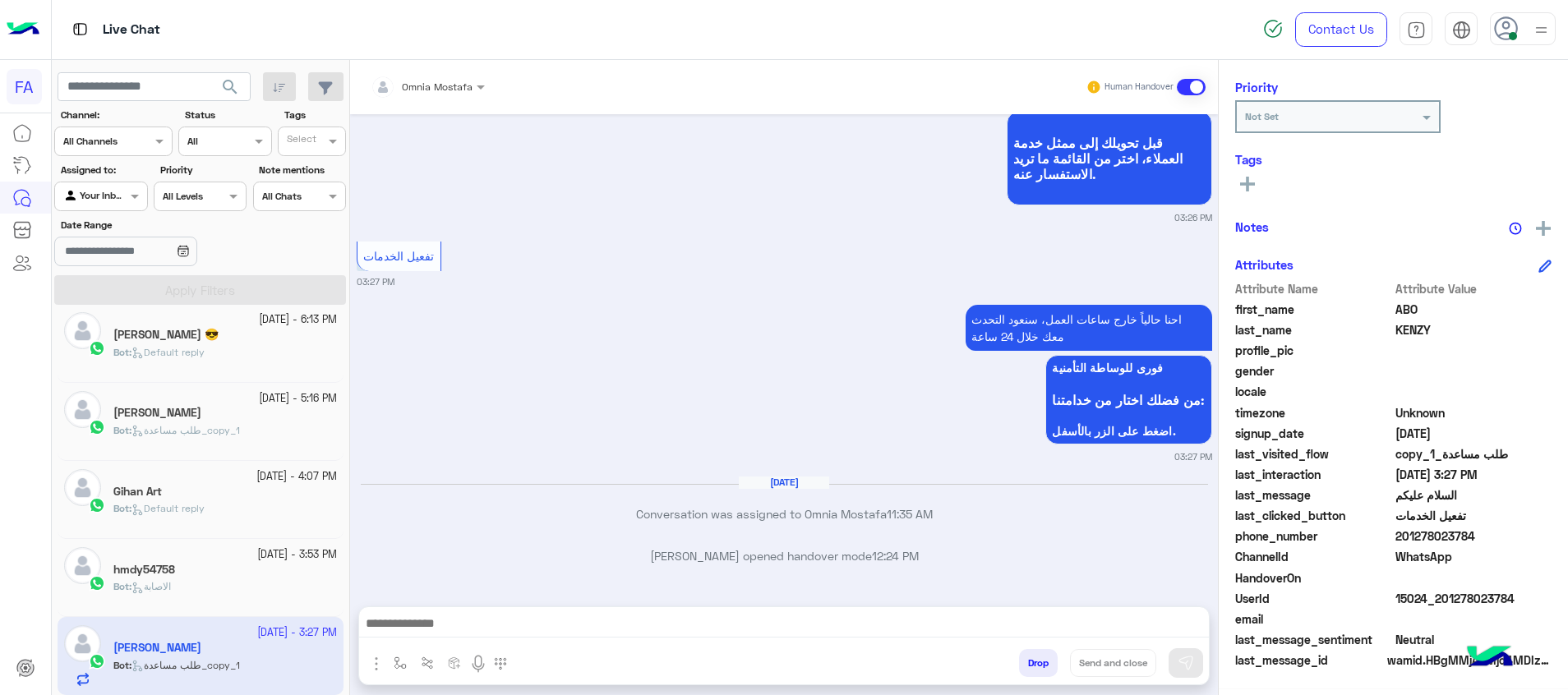
click at [1192, 619] on textarea at bounding box center [784, 625] width 849 height 25
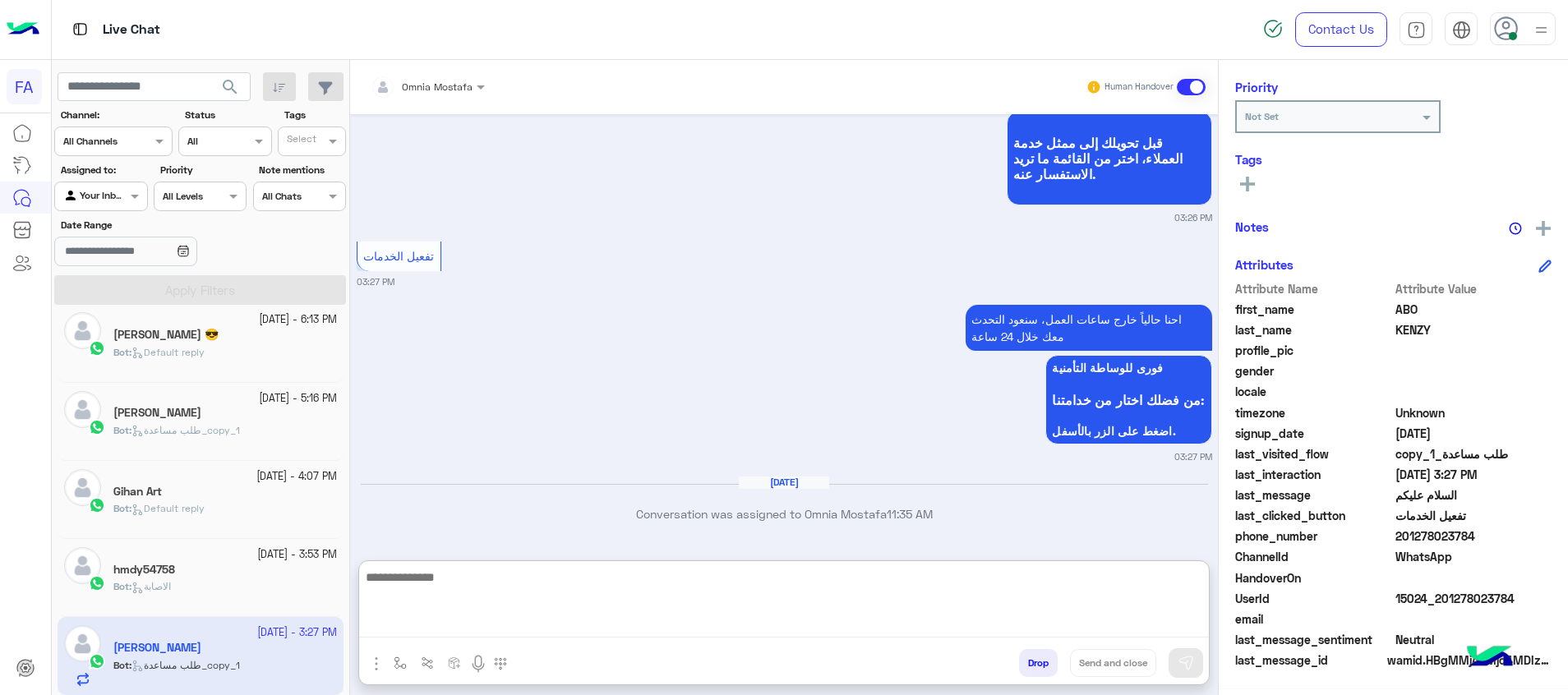
paste textarea "**********"
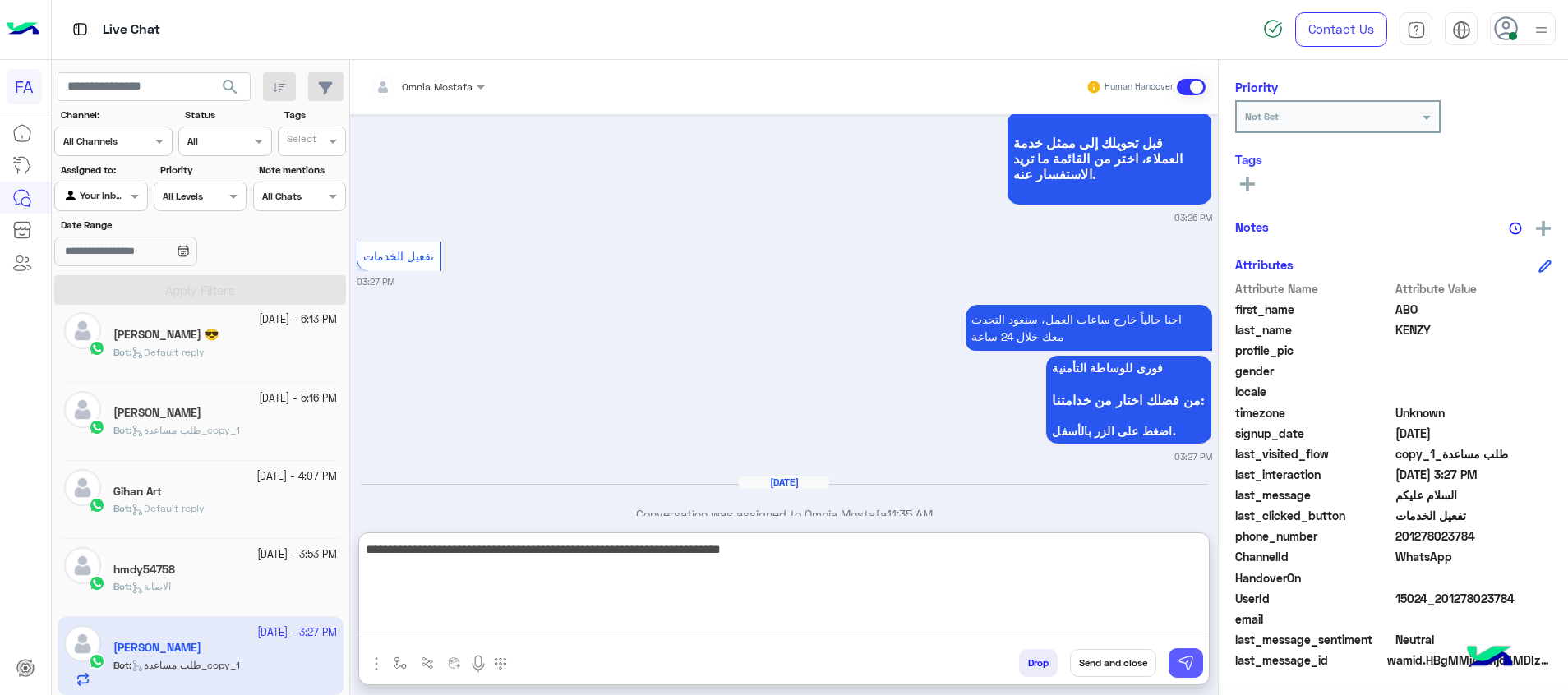
type textarea "**********"
click at [1187, 661] on img at bounding box center [1186, 663] width 17 height 17
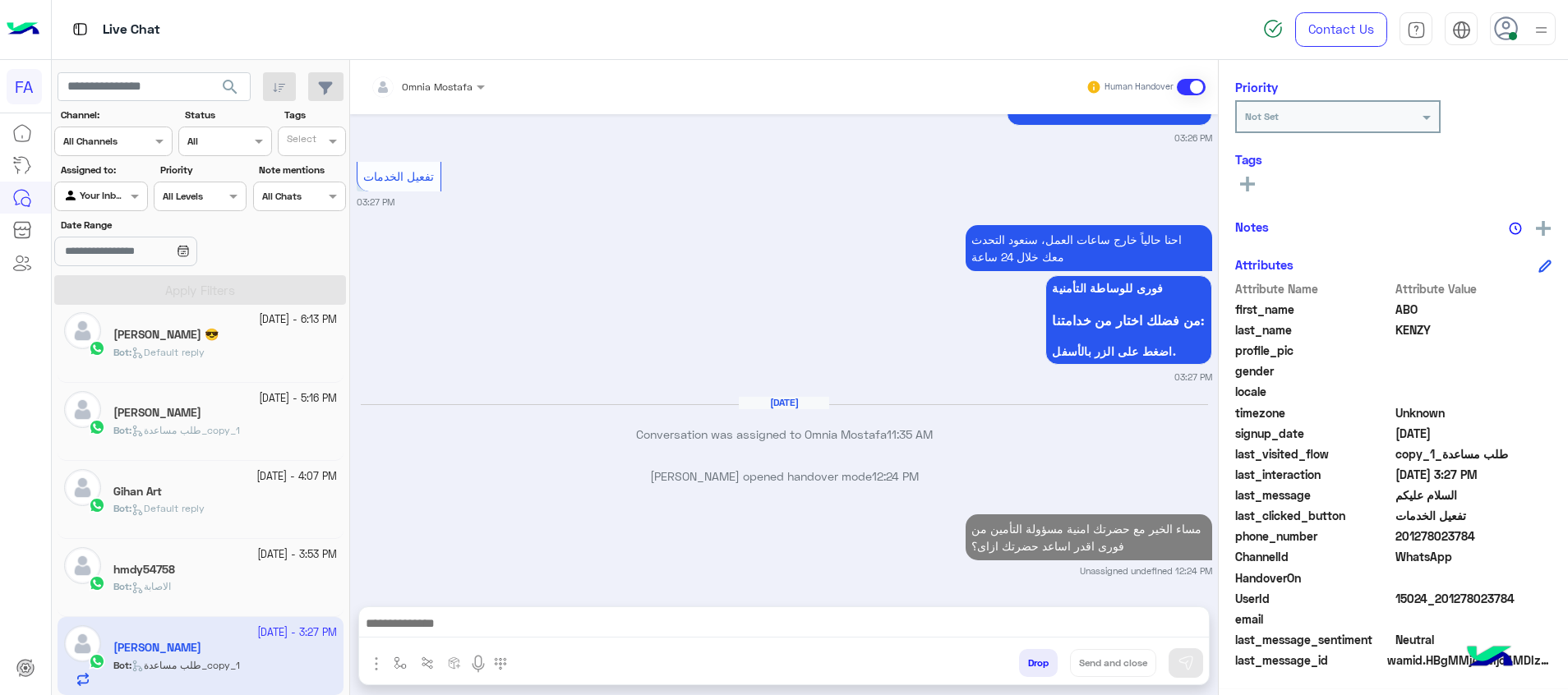
scroll to position [952, 0]
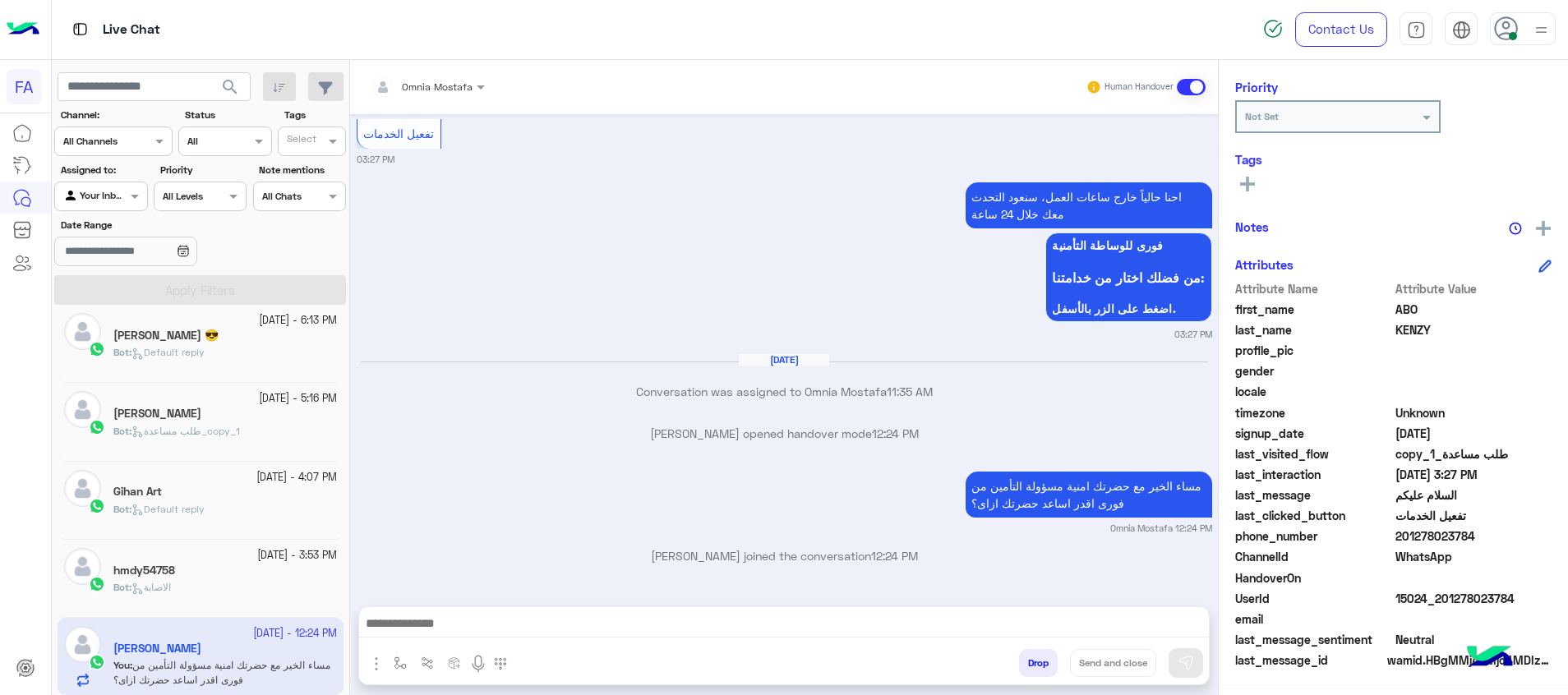
click at [237, 586] on div "Bot : الاصابة" at bounding box center [224, 594] width 223 height 29
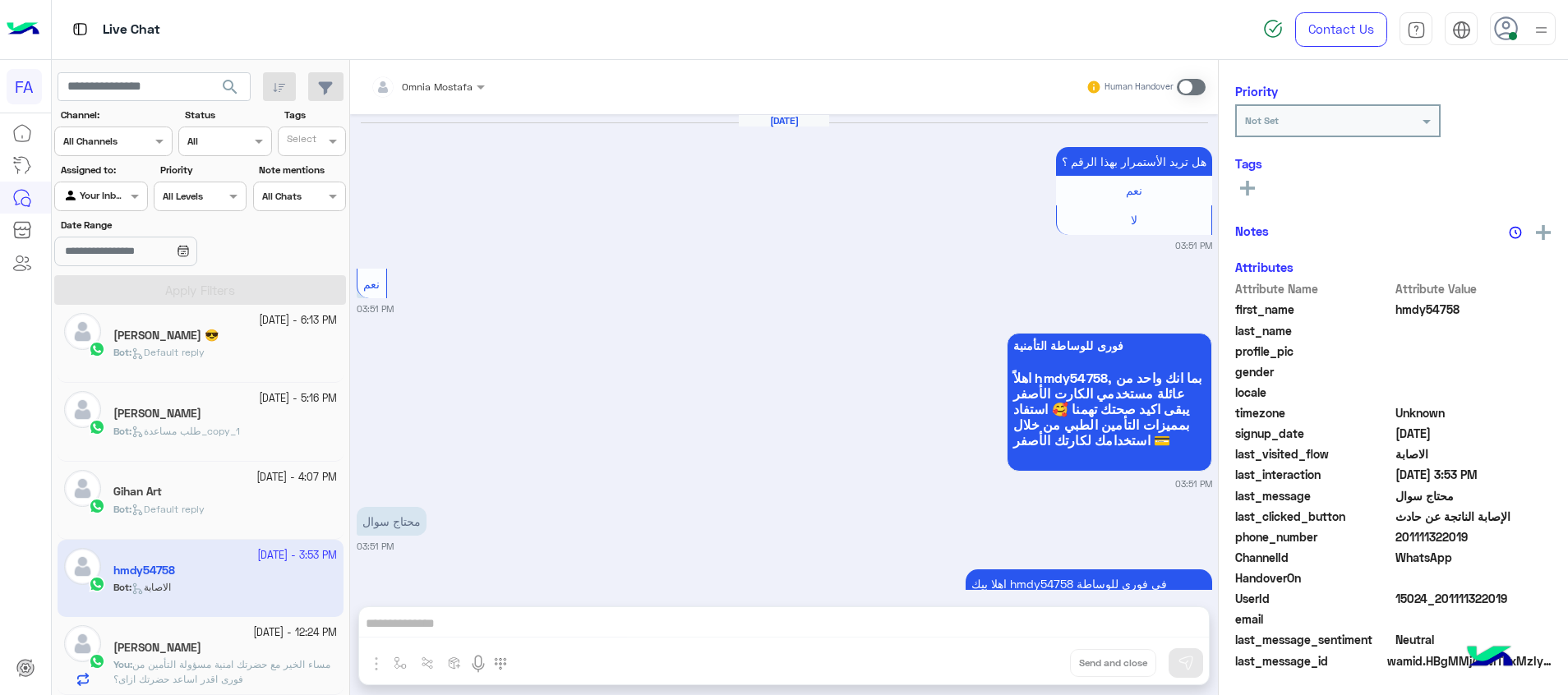
scroll to position [205, 0]
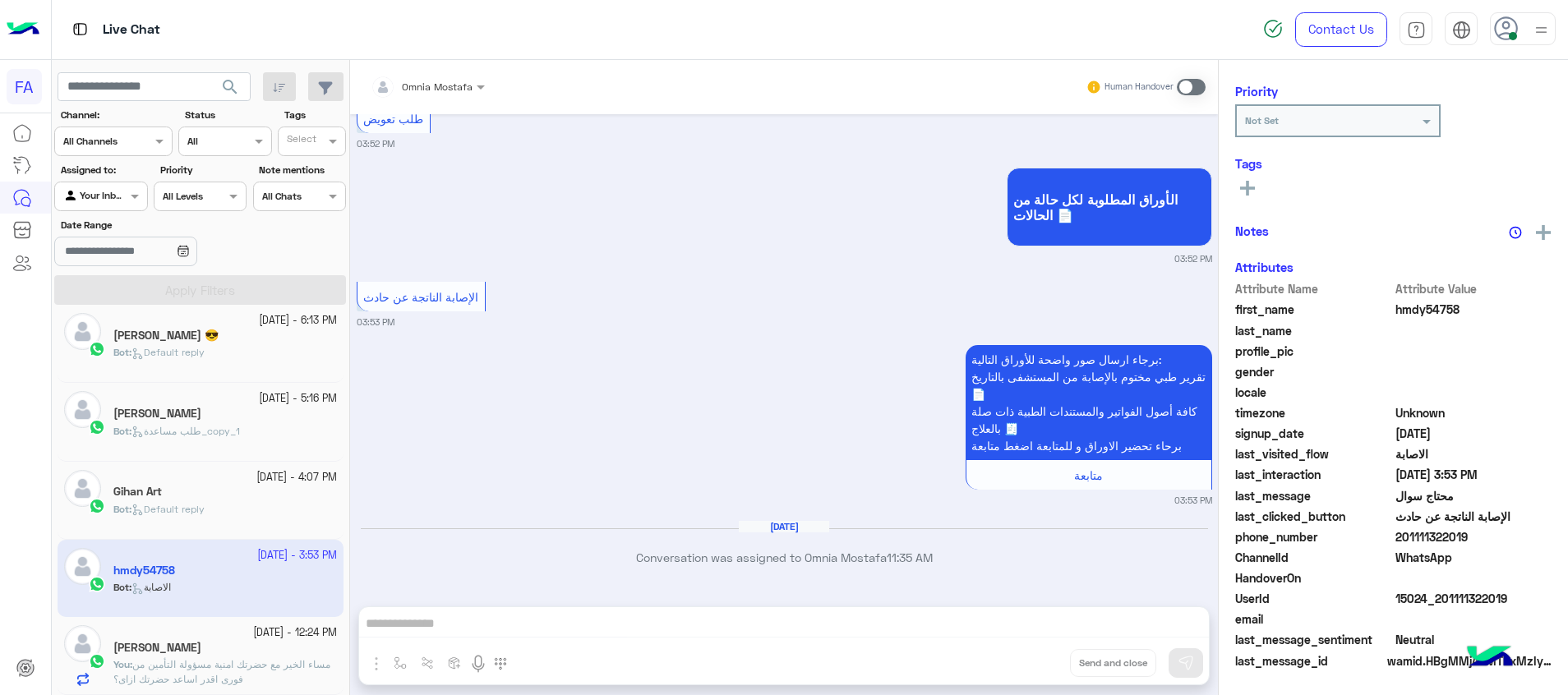
click at [1179, 618] on div "Omnia Mostafa Human Handover Sep 19, 2025 هل تريد الأستمرار بهذا الرقم ؟ نعم لا…" at bounding box center [783, 381] width 868 height 642
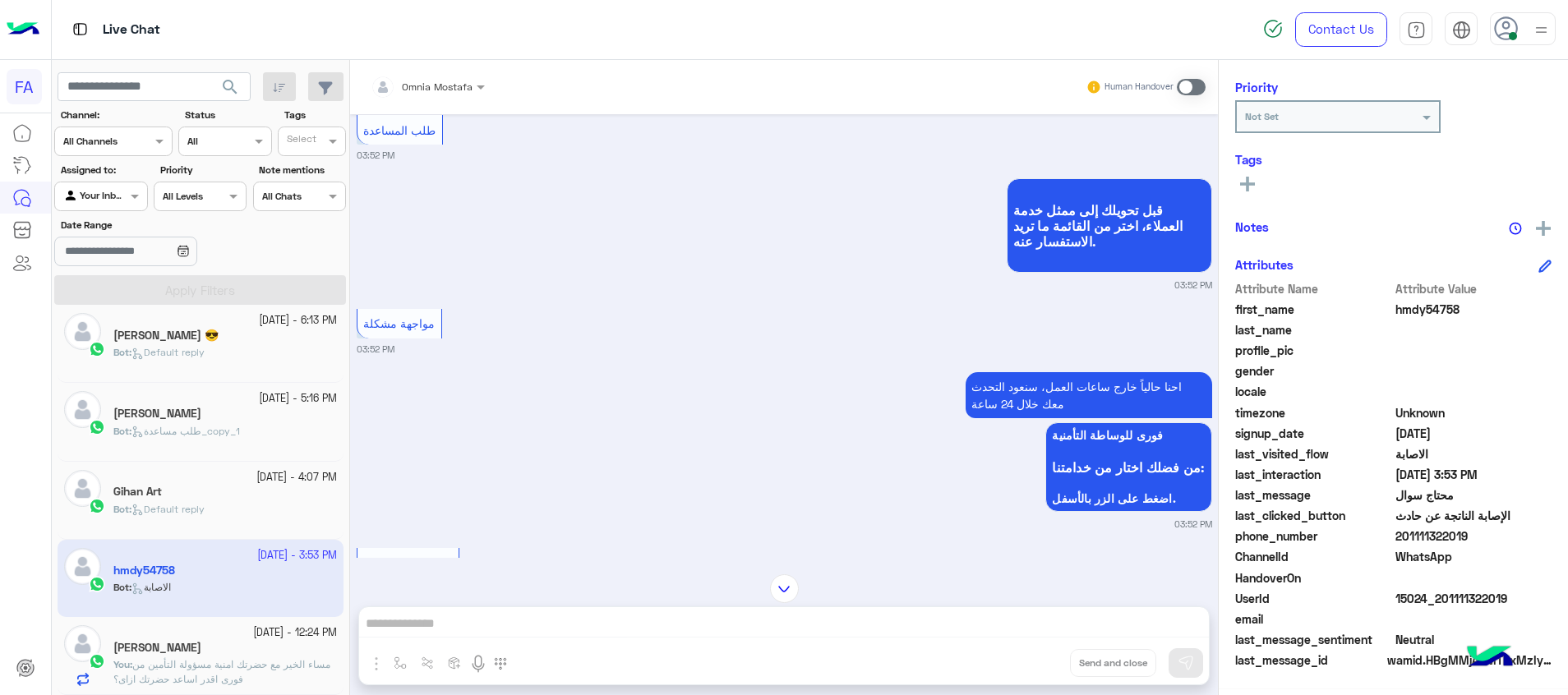
scroll to position [880, 0]
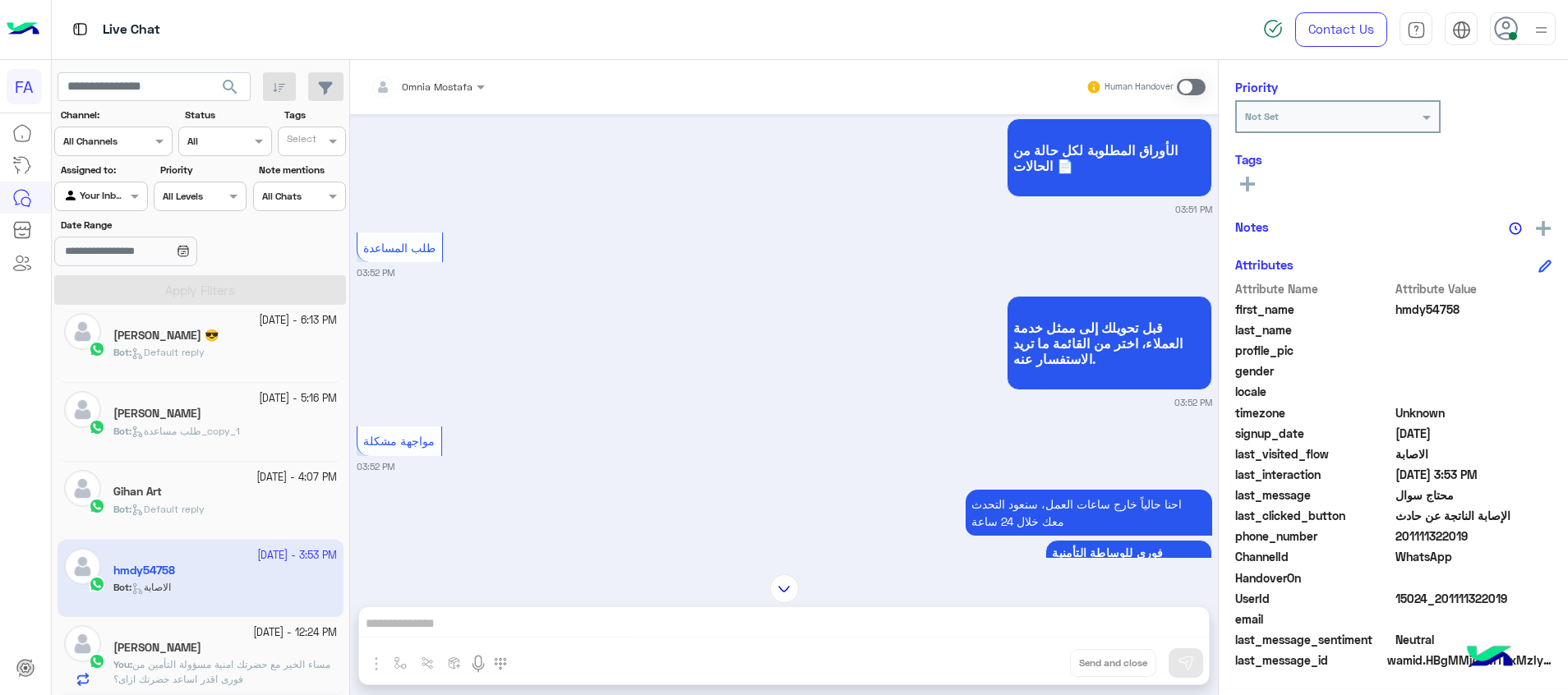
click at [1187, 84] on span at bounding box center [1191, 87] width 29 height 17
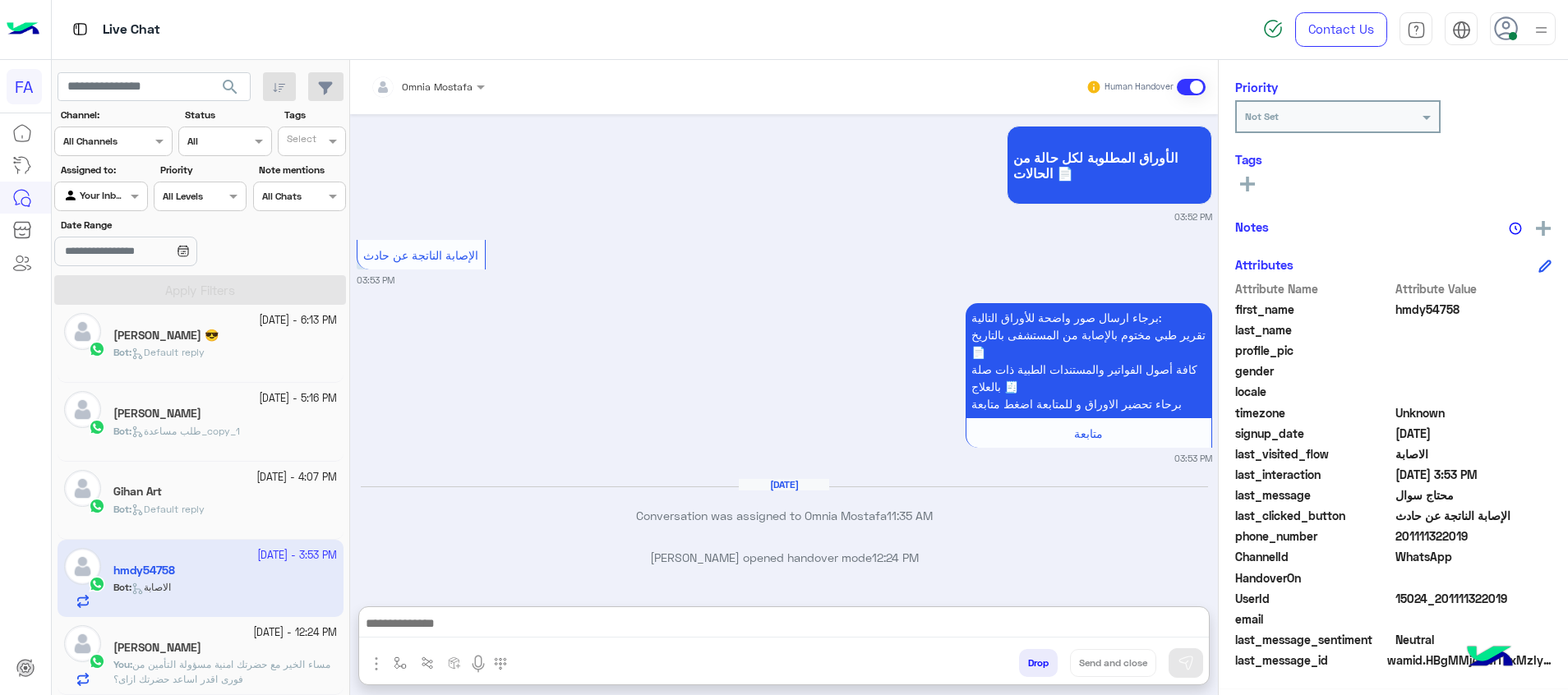
click at [1185, 633] on textarea at bounding box center [784, 625] width 849 height 25
paste textarea "**********"
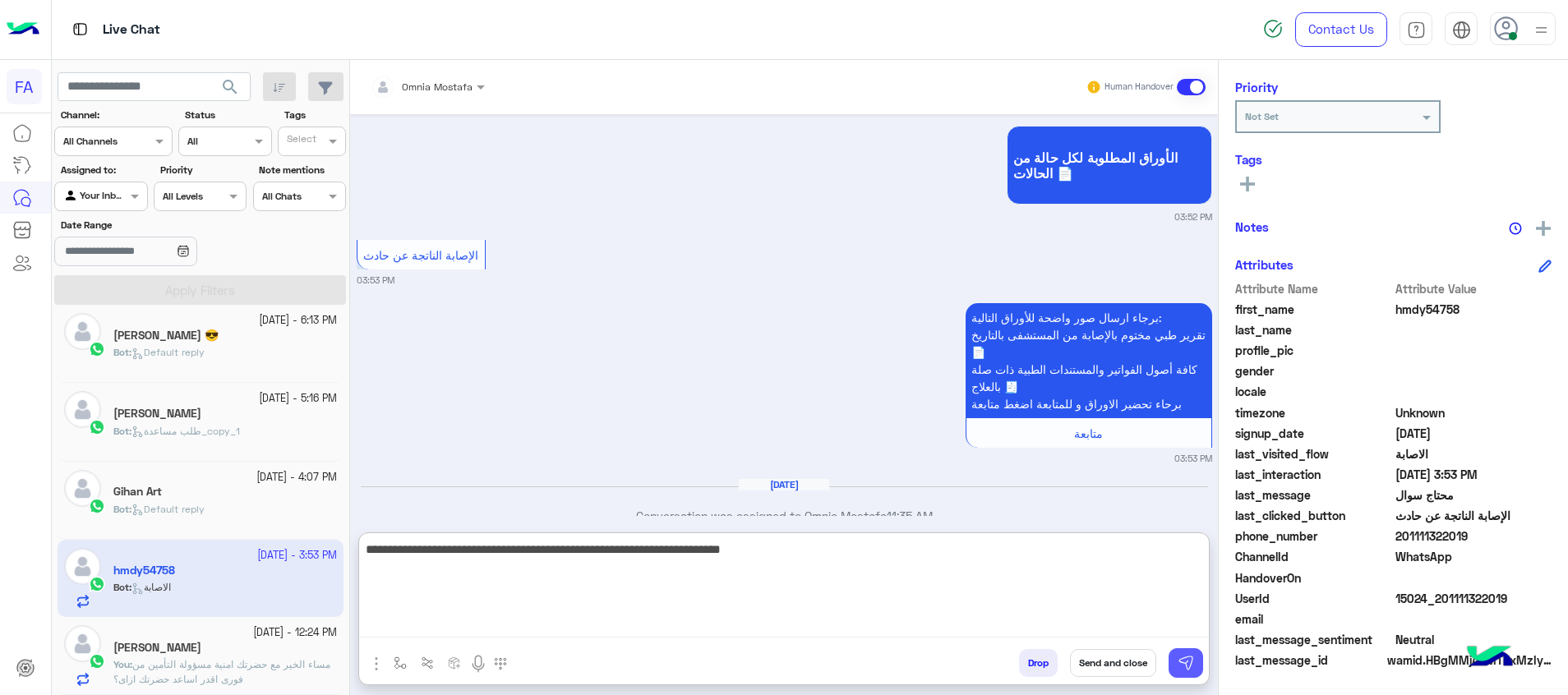
type textarea "**********"
click at [1185, 661] on img at bounding box center [1186, 663] width 17 height 17
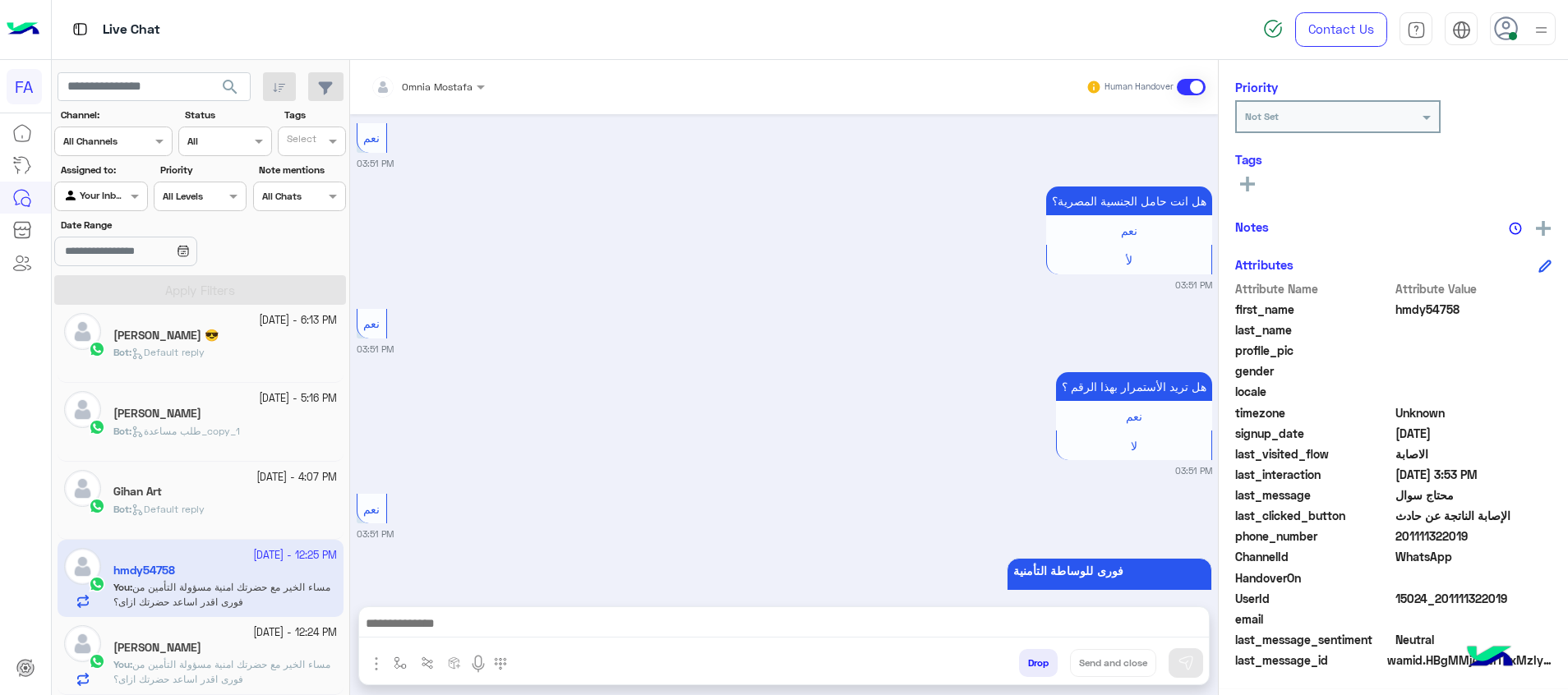
scroll to position [3777, 0]
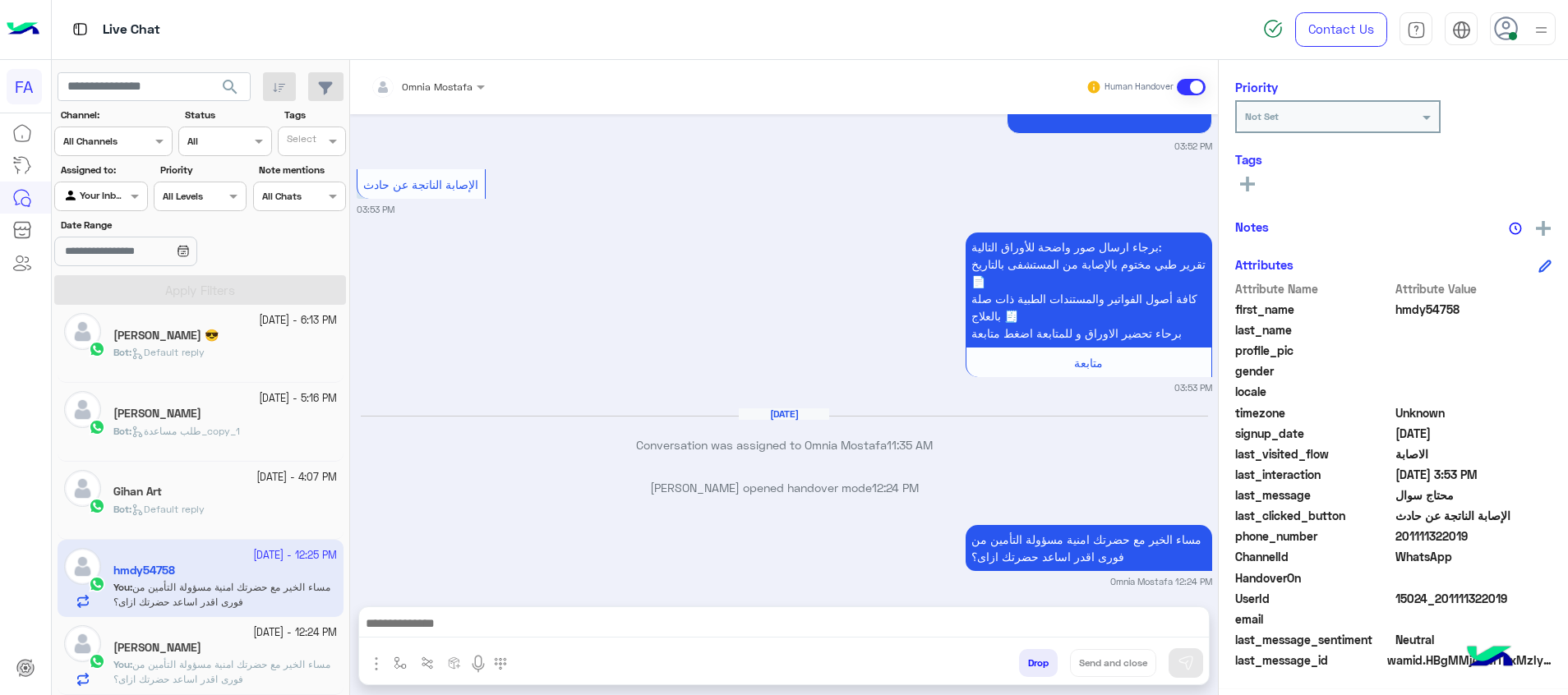
click at [277, 494] on div "Gihan Art" at bounding box center [224, 494] width 223 height 18
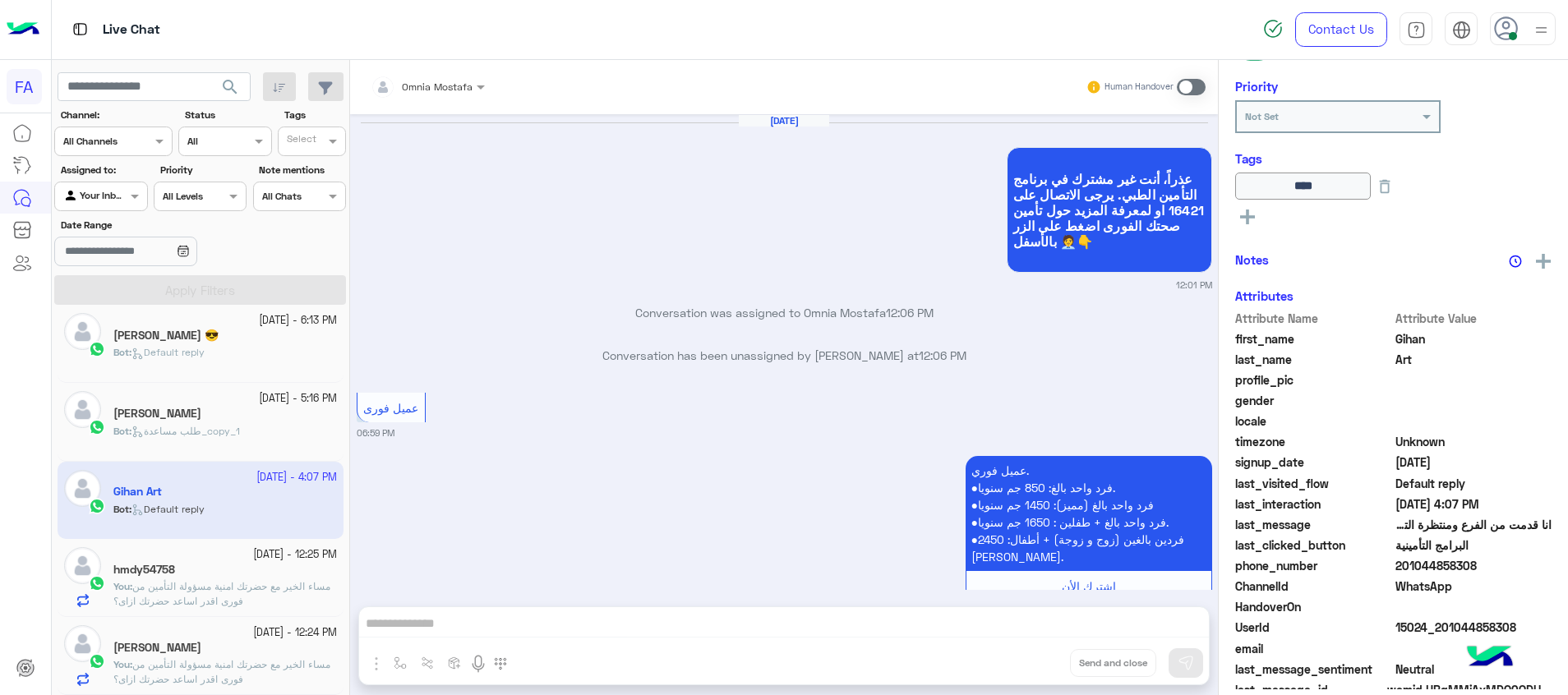
scroll to position [1909, 0]
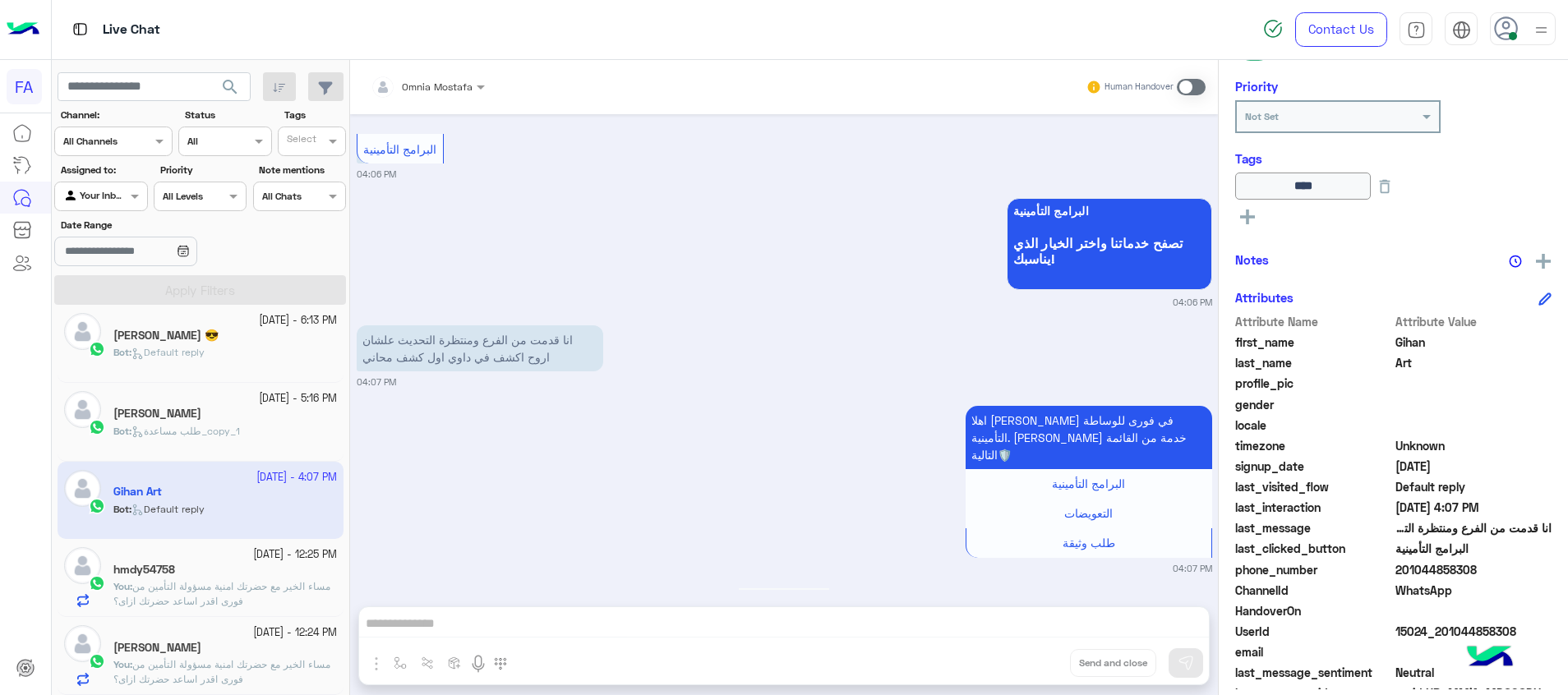
click at [1183, 91] on span at bounding box center [1191, 87] width 29 height 17
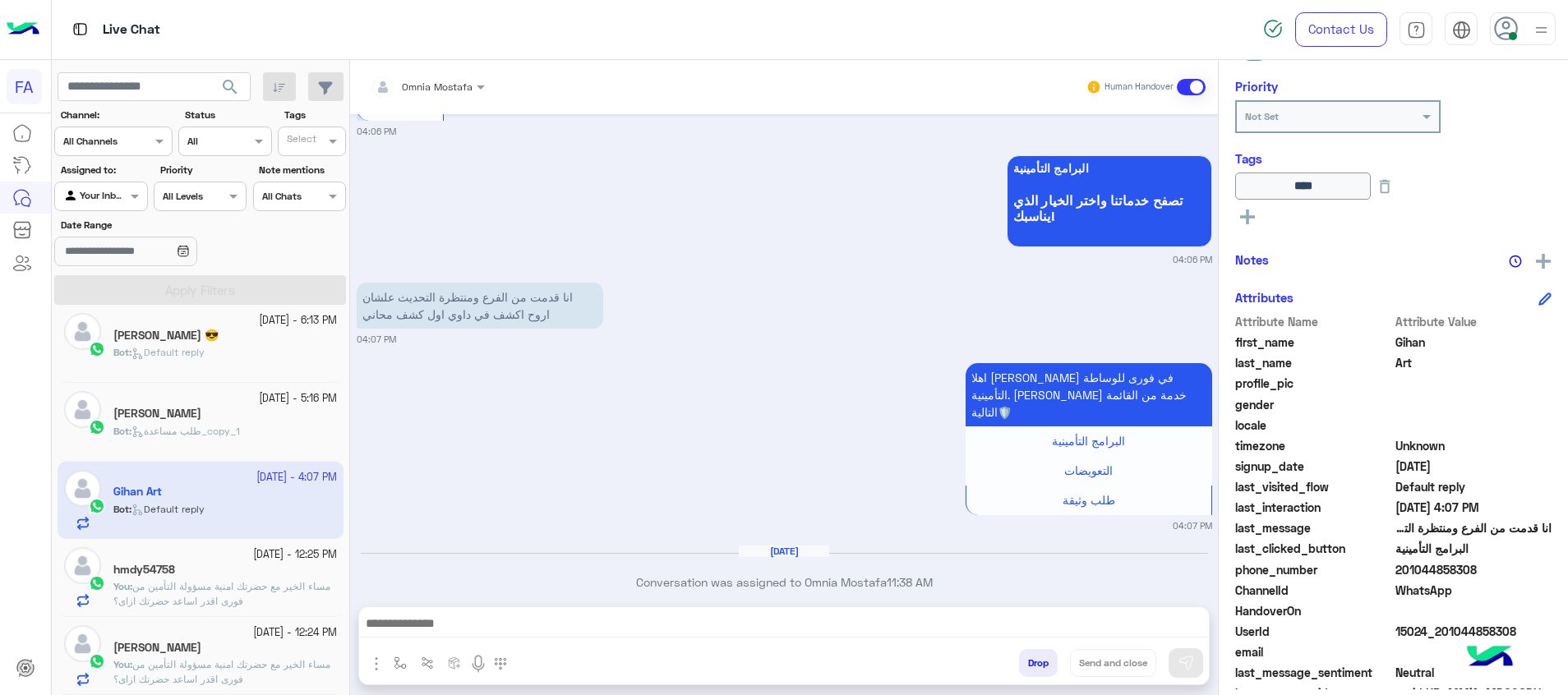
click at [1146, 621] on textarea at bounding box center [784, 625] width 849 height 25
paste textarea "**********"
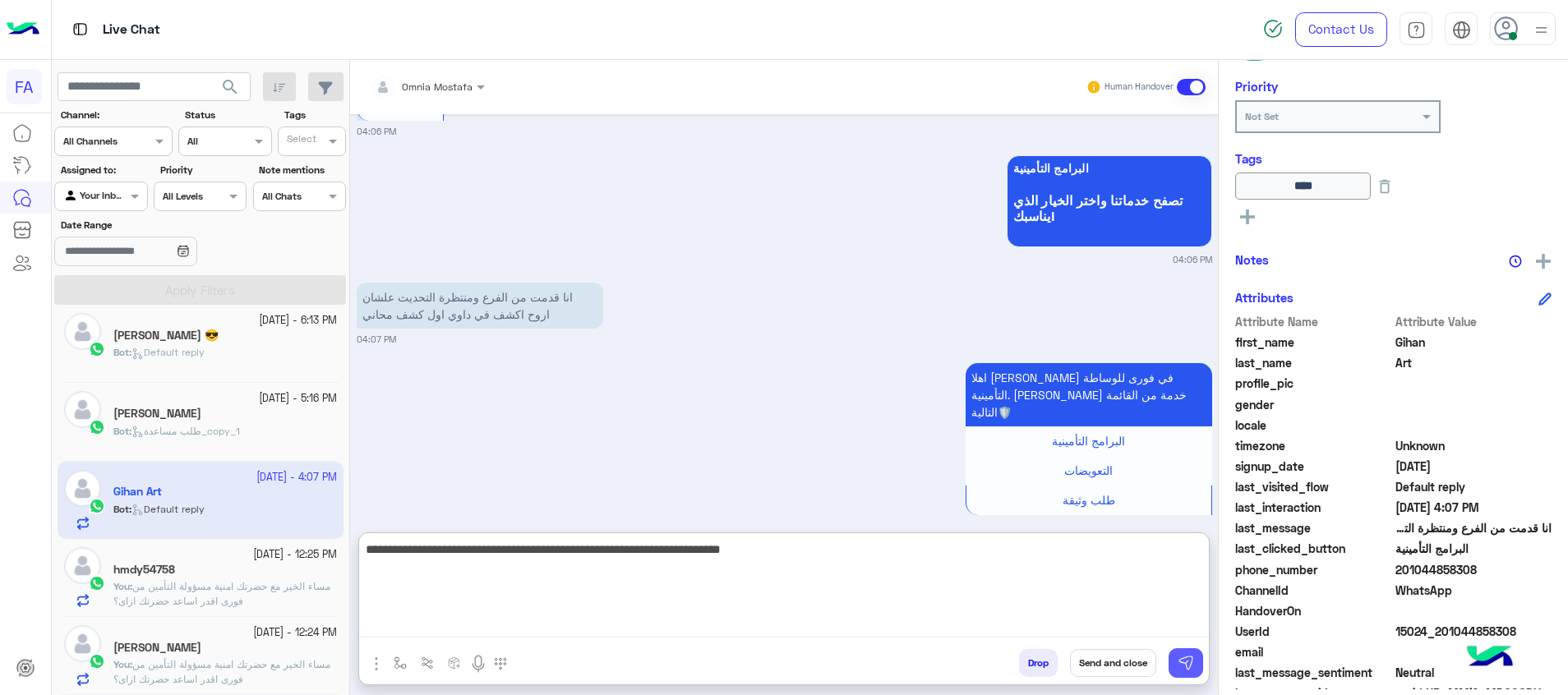
type textarea "**********"
click at [1192, 658] on img at bounding box center [1186, 663] width 17 height 17
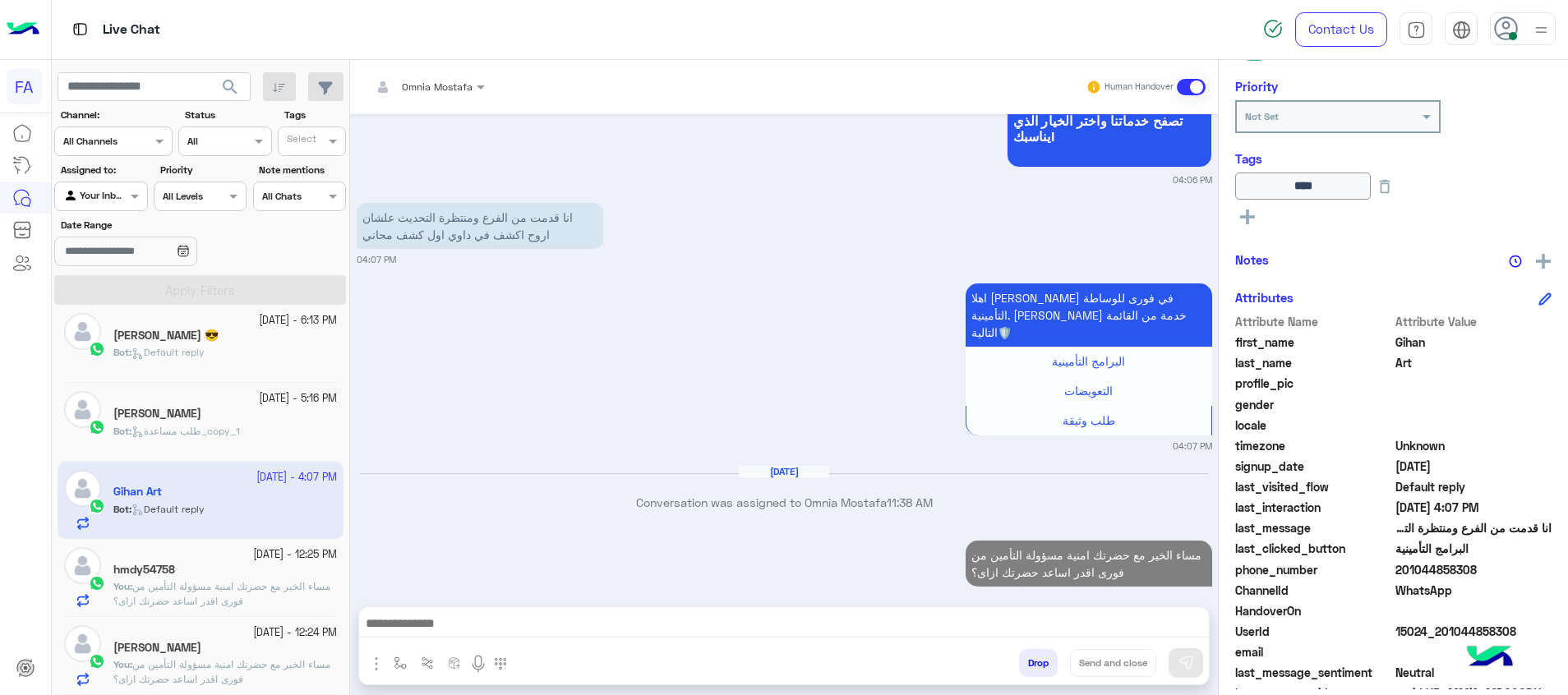
drag, startPoint x: 1488, startPoint y: 569, endPoint x: 1406, endPoint y: 579, distance: 82.6
click at [1406, 579] on div "phone_number 201044858308" at bounding box center [1393, 571] width 316 height 20
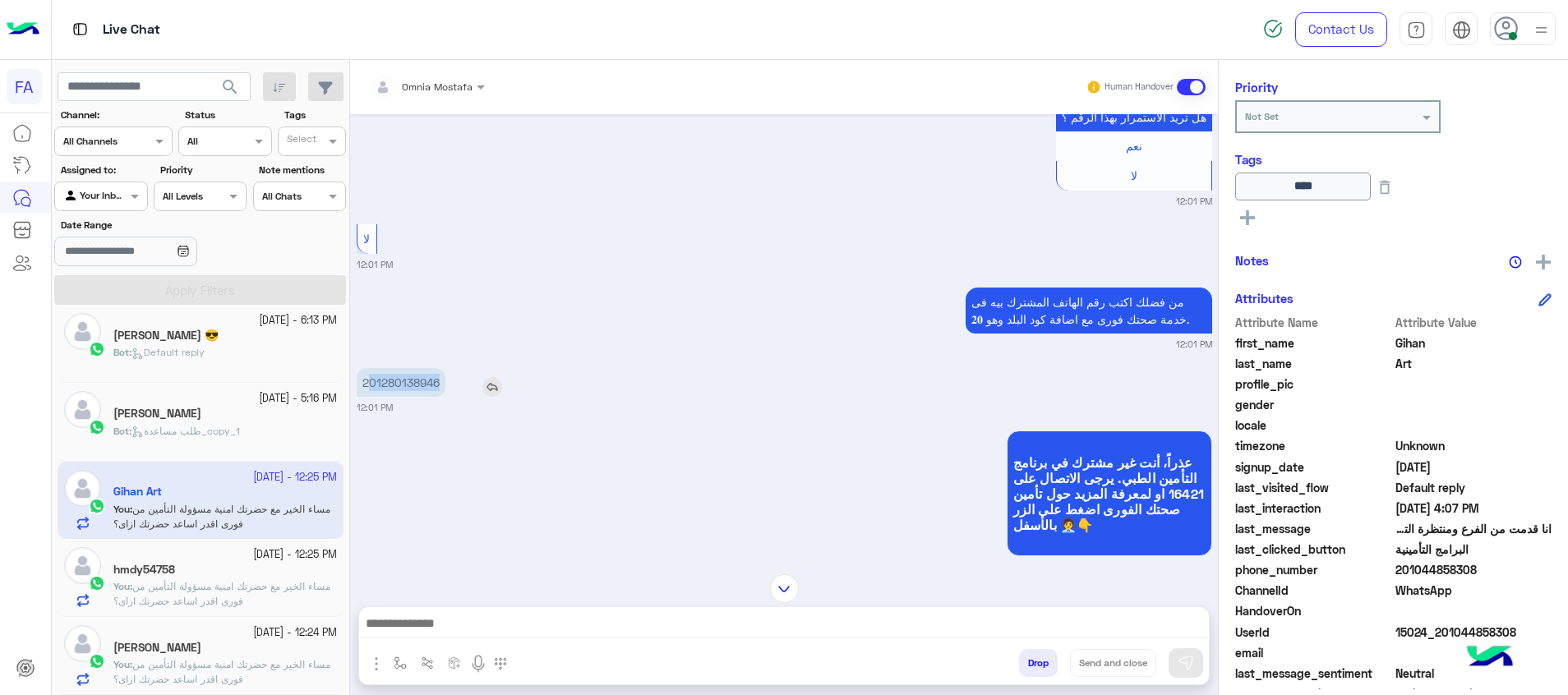
drag, startPoint x: 445, startPoint y: 380, endPoint x: 368, endPoint y: 385, distance: 77.2
click at [368, 385] on p "201280138946" at bounding box center [401, 382] width 89 height 29
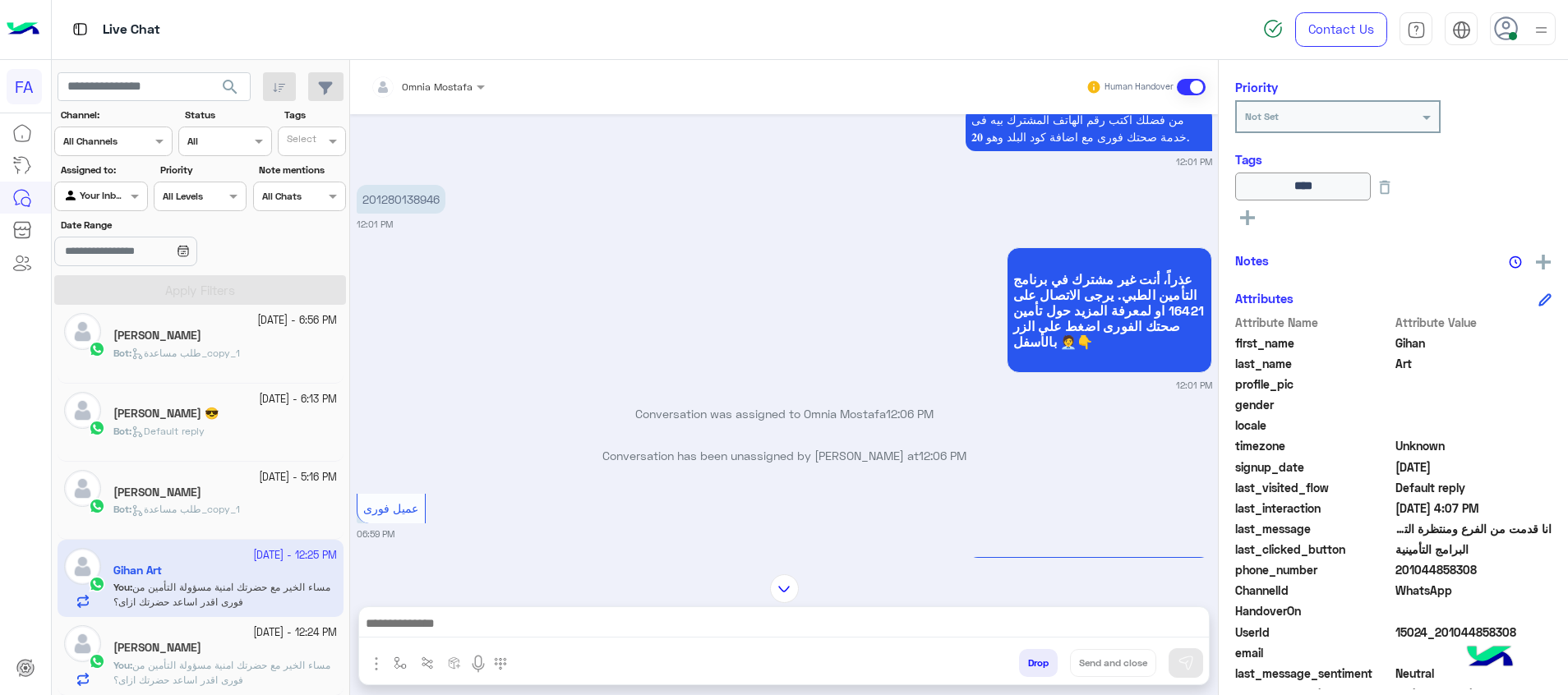
scroll to position [5450, 0]
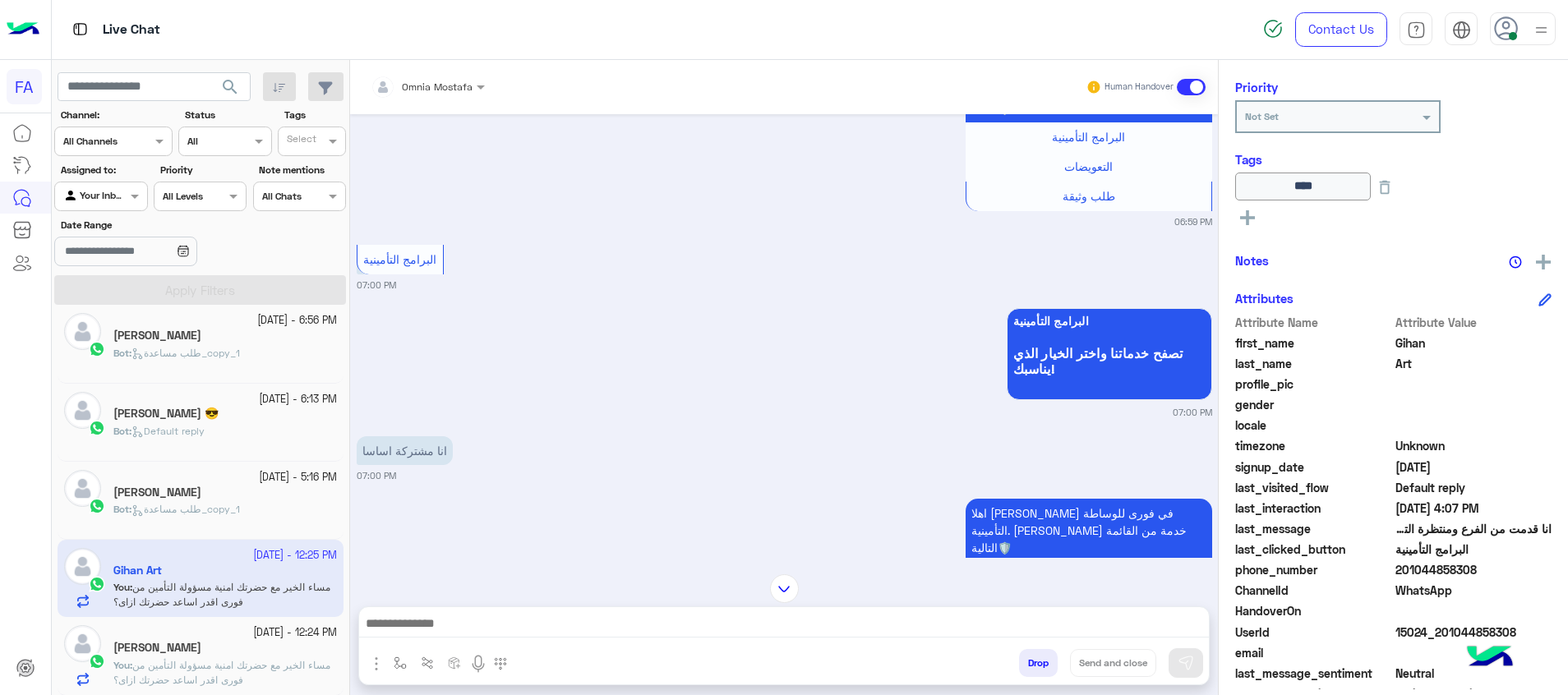
click at [230, 79] on span "search" at bounding box center [230, 87] width 19 height 19
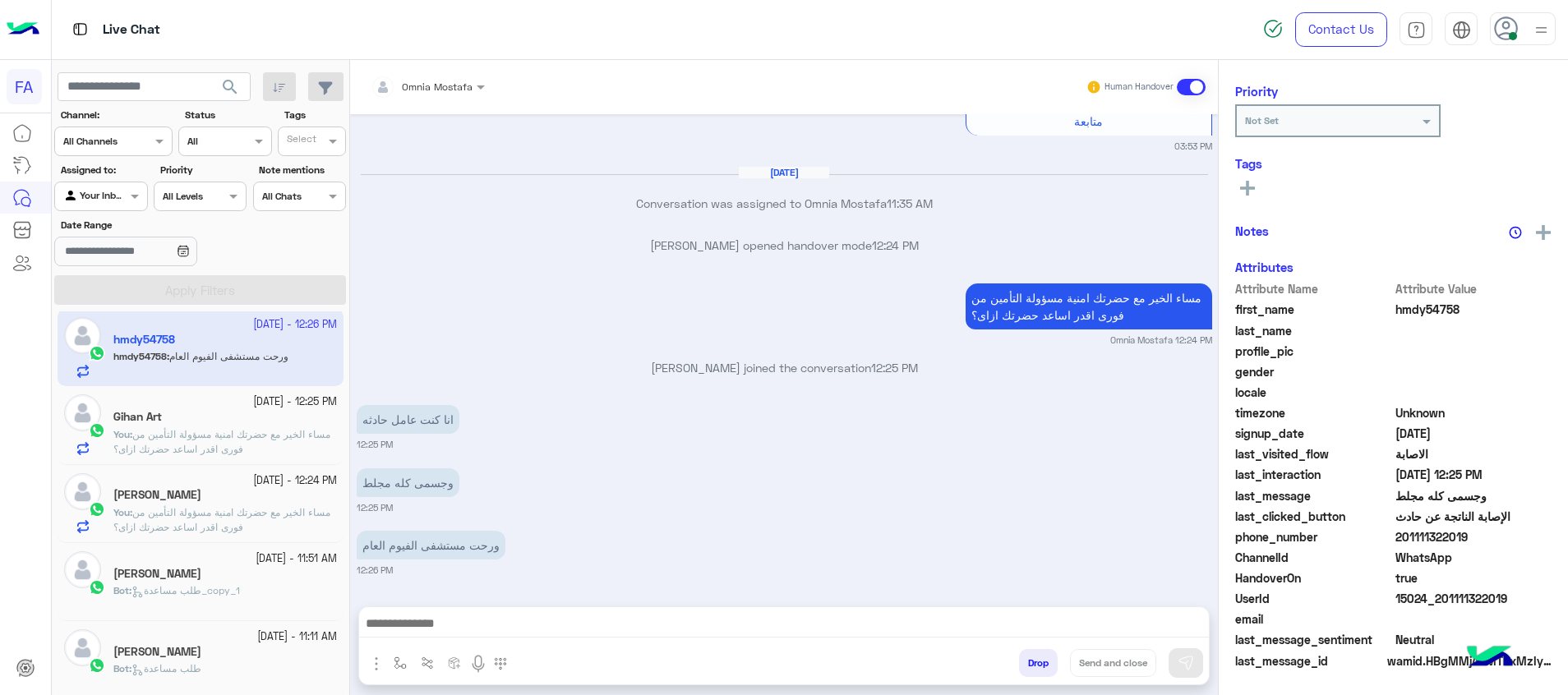
scroll to position [208, 0]
drag, startPoint x: 1502, startPoint y: 603, endPoint x: 1438, endPoint y: 600, distance: 64.1
click at [1438, 600] on span "15024_201111322019" at bounding box center [1474, 599] width 157 height 18
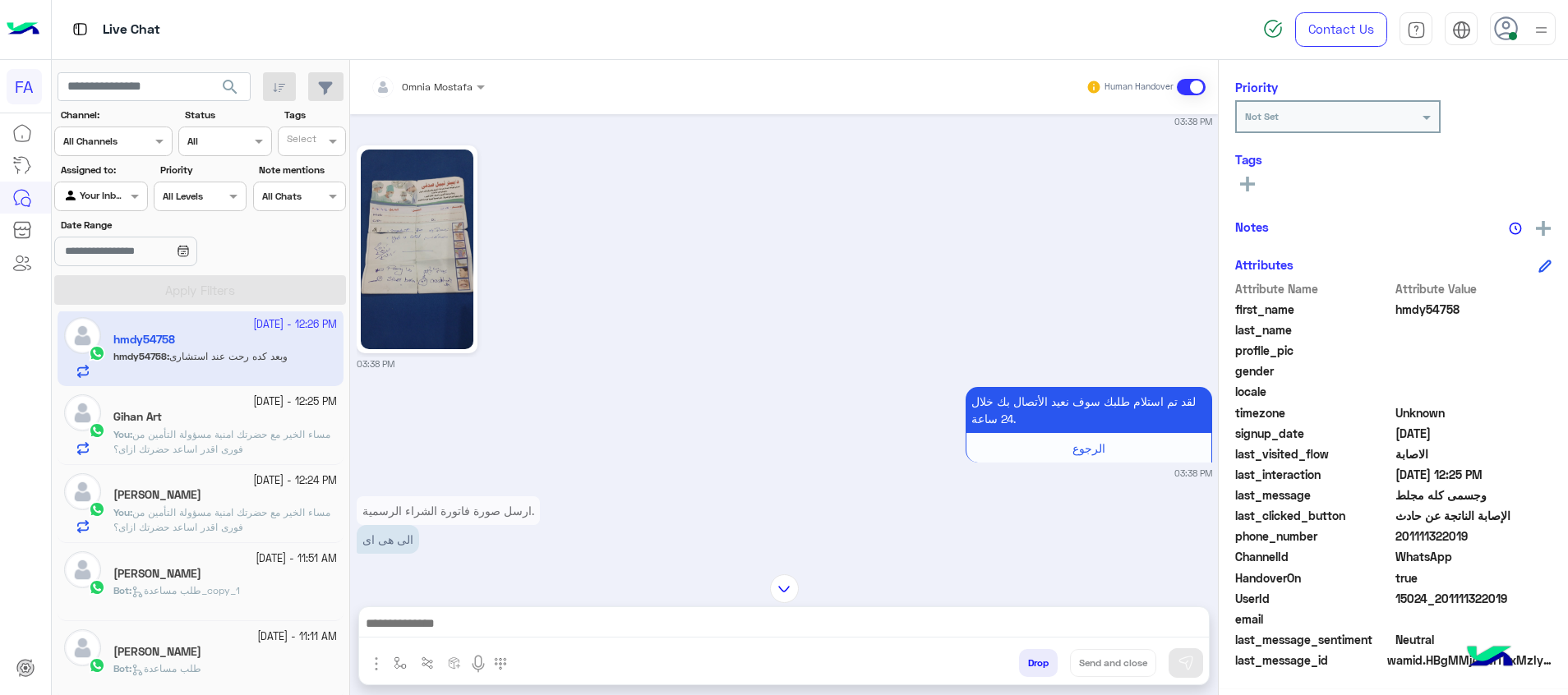
scroll to position [1773, 0]
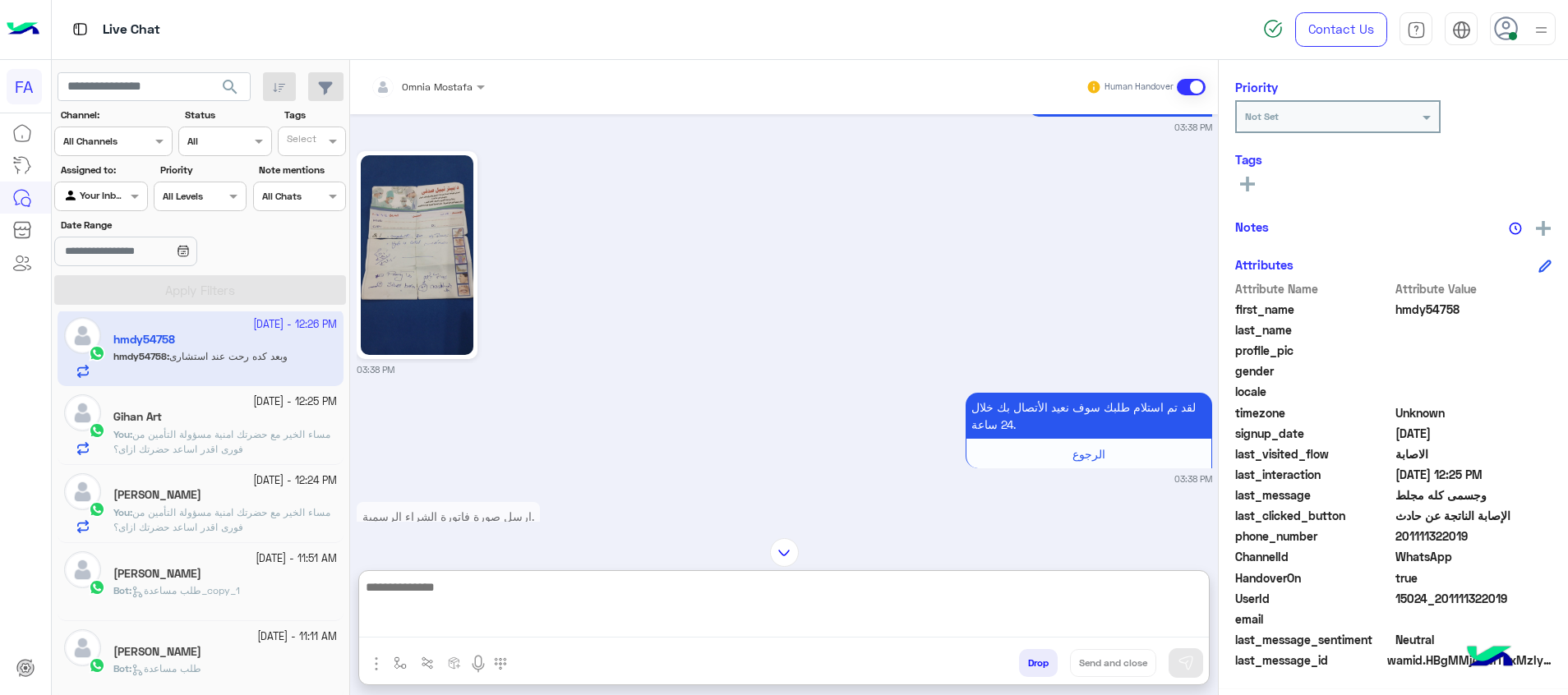
click at [1161, 623] on textarea at bounding box center [784, 607] width 849 height 61
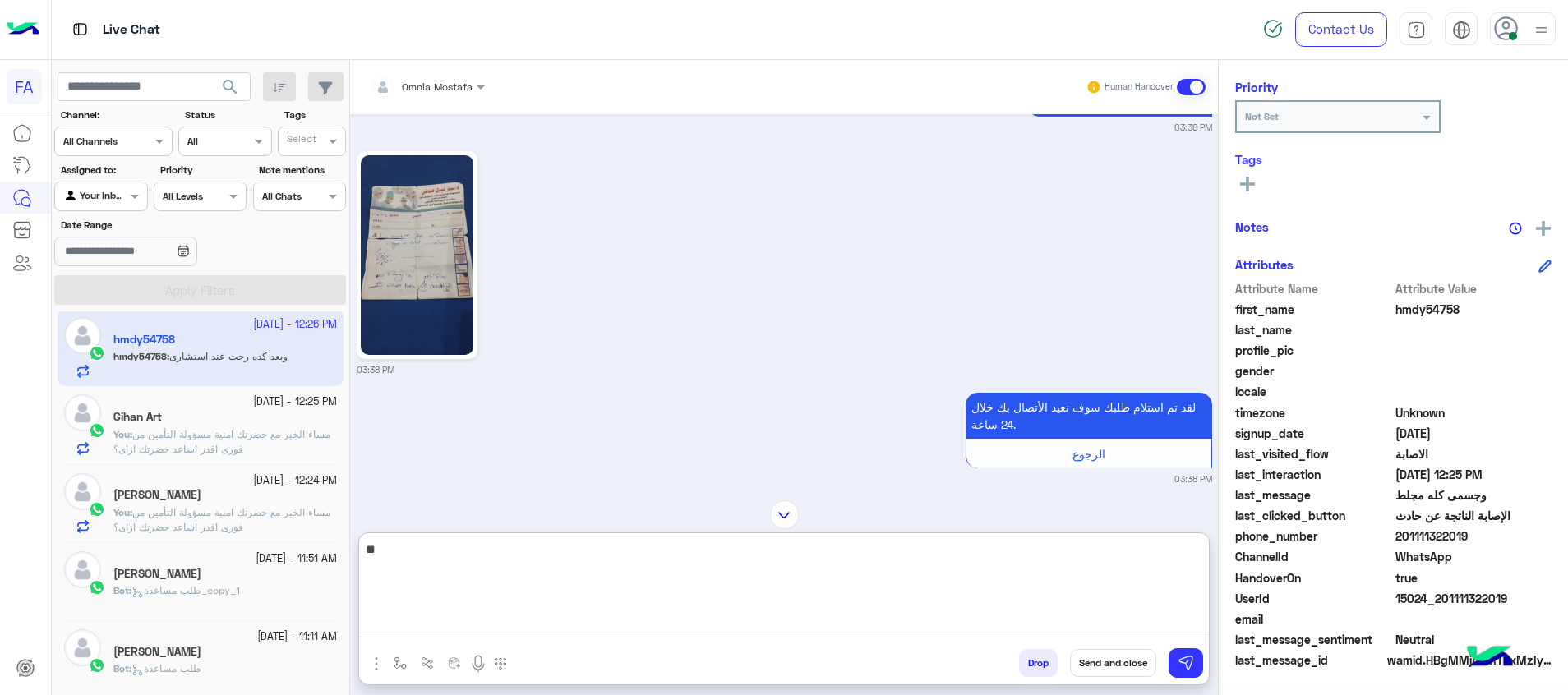
type textarea "*"
type textarea "**********"
click at [963, 570] on textarea "**********" at bounding box center [784, 589] width 849 height 99
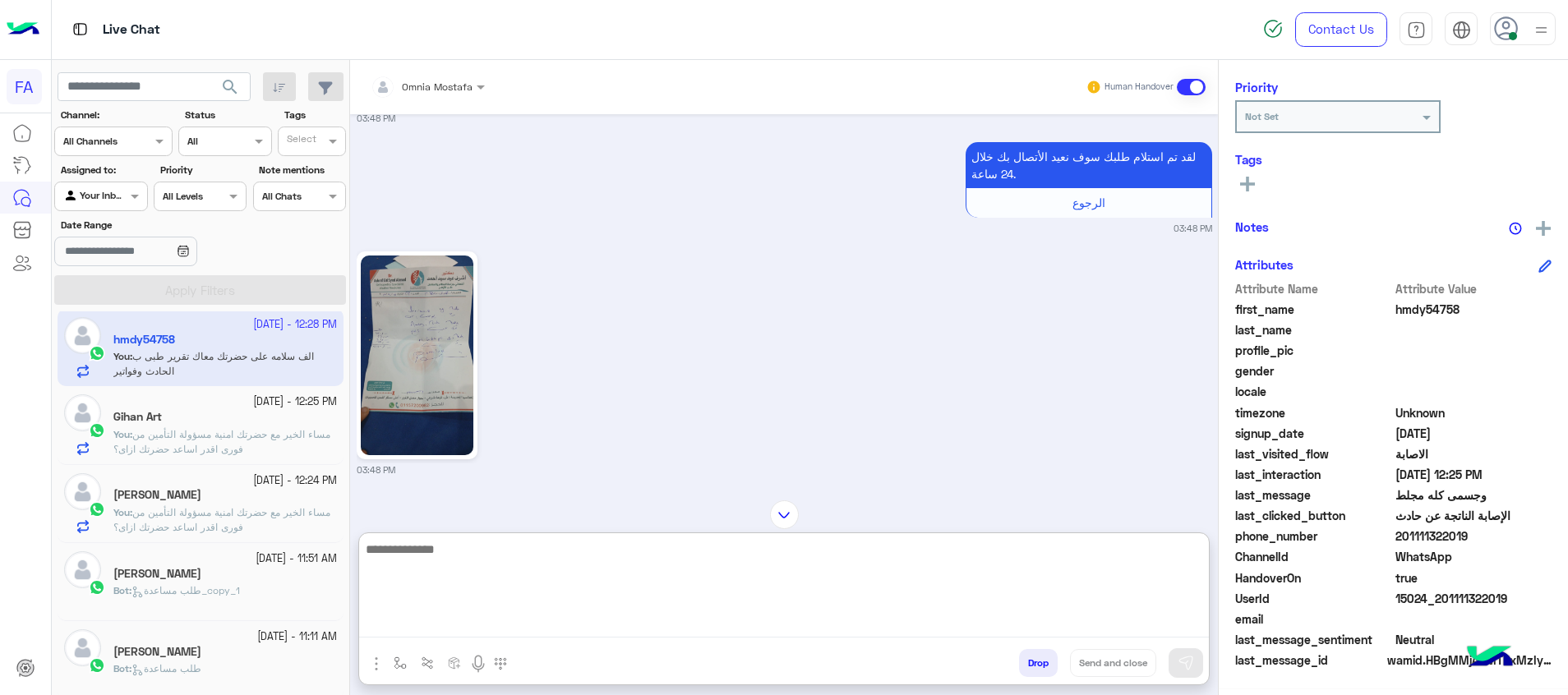
scroll to position [4526, 0]
click at [432, 327] on img at bounding box center [418, 354] width 113 height 200
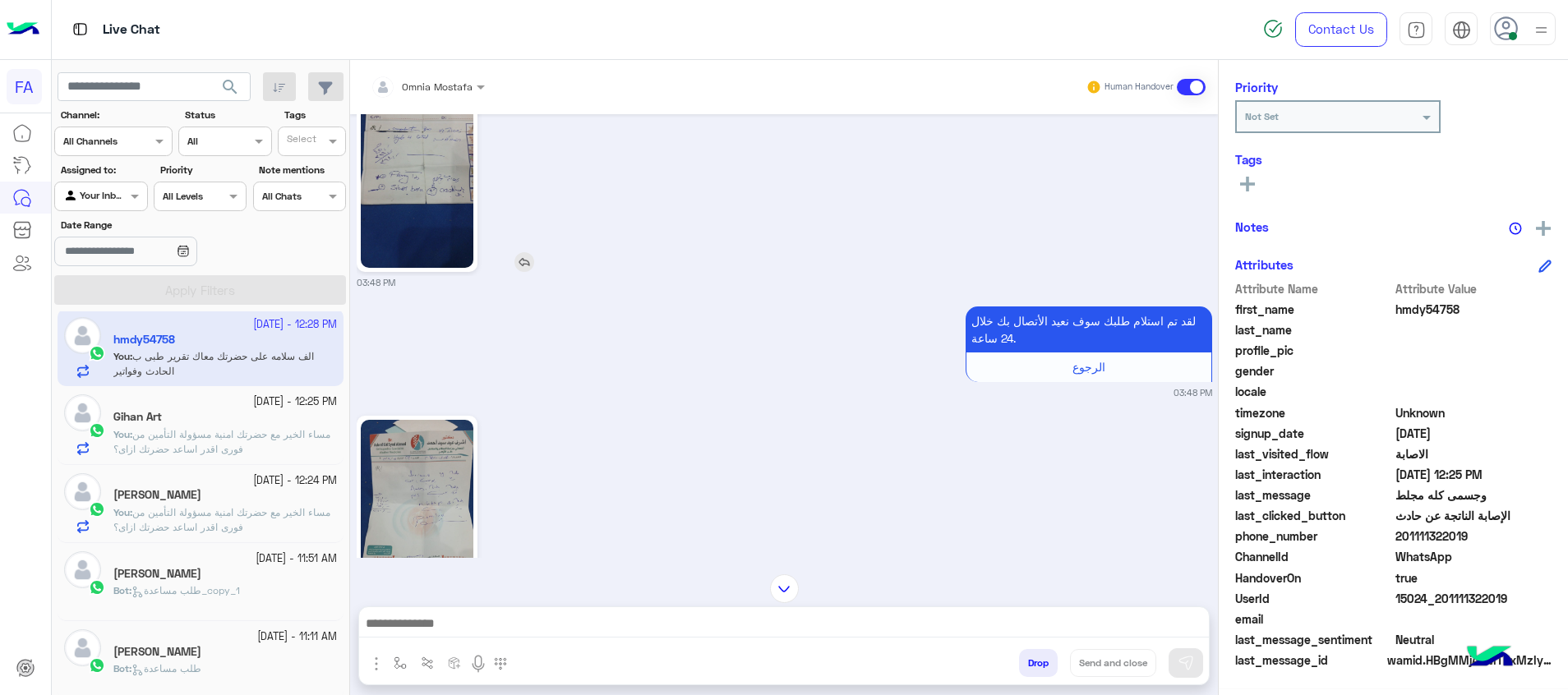
scroll to position [4156, 0]
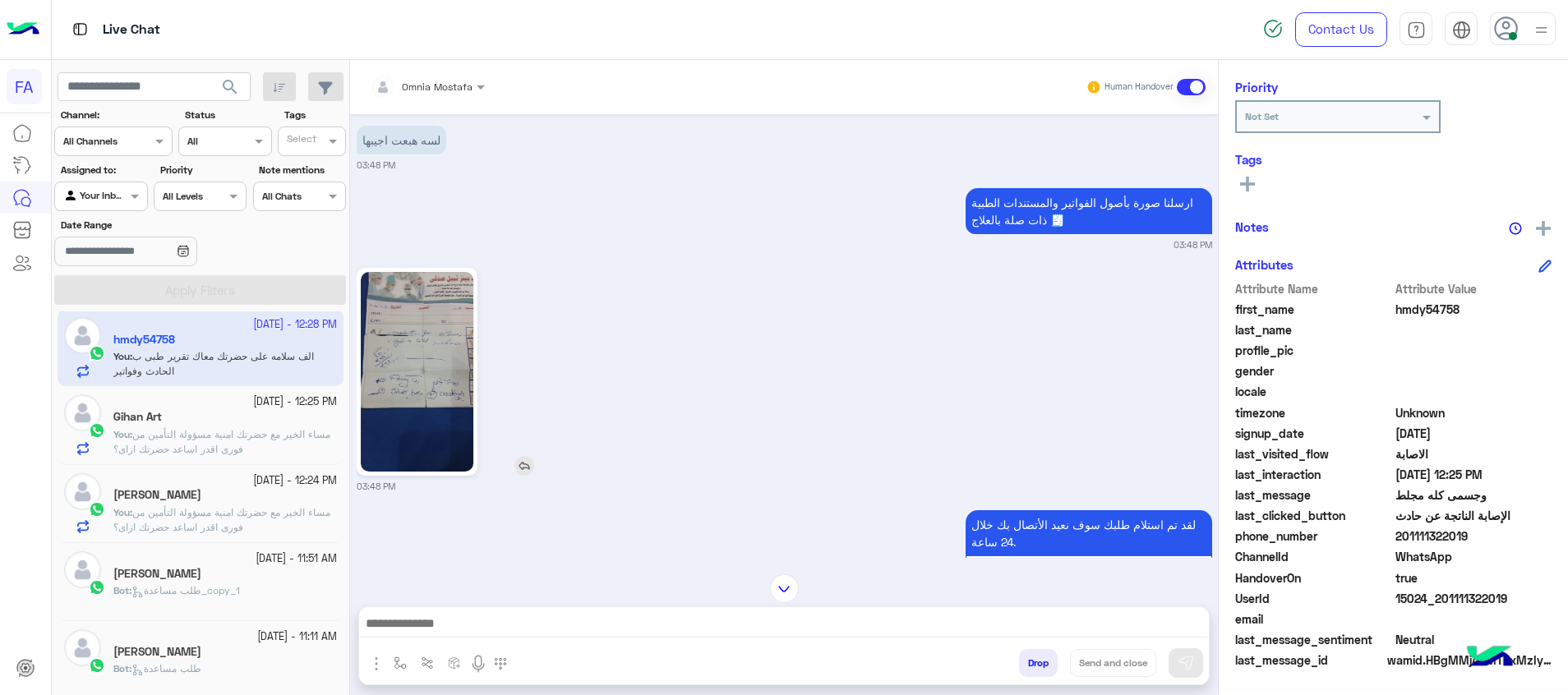
click at [462, 326] on img at bounding box center [418, 372] width 113 height 200
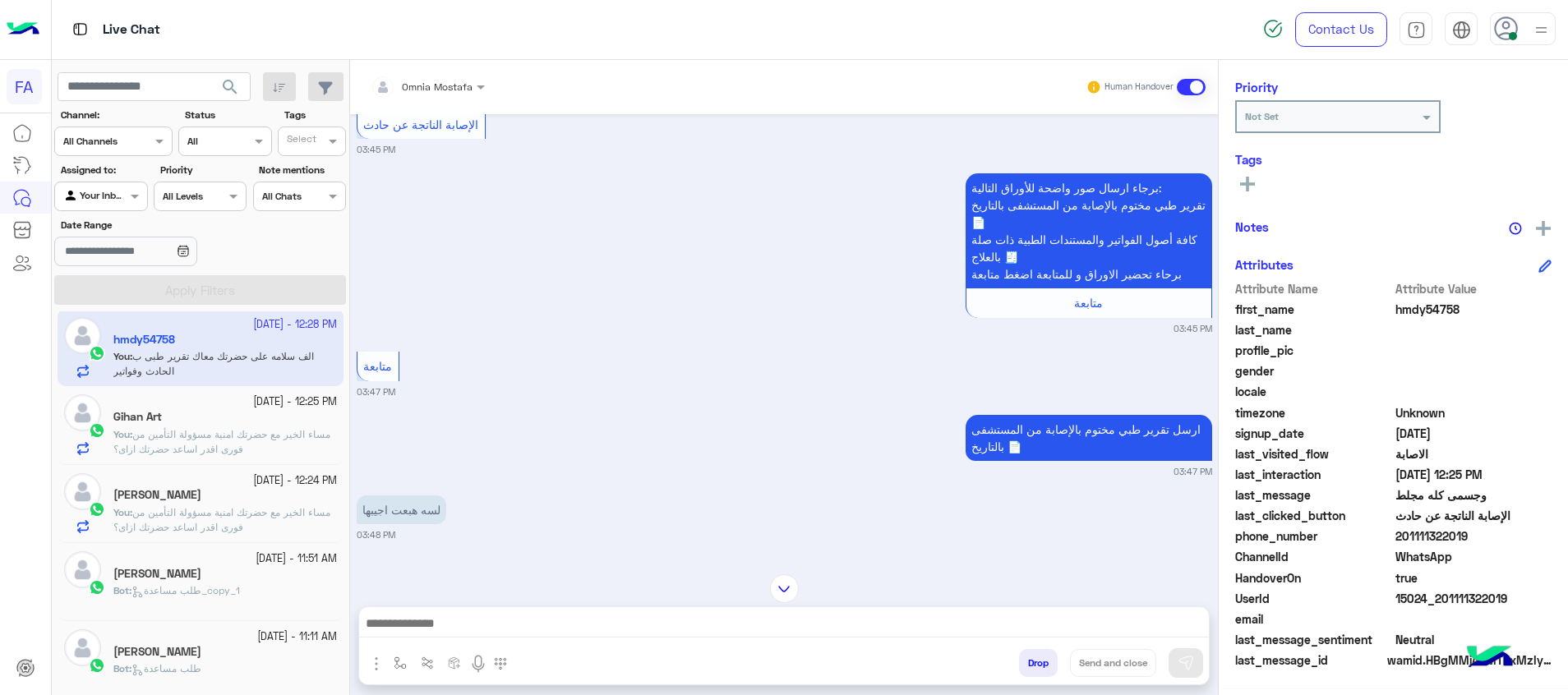
scroll to position [3539, 0]
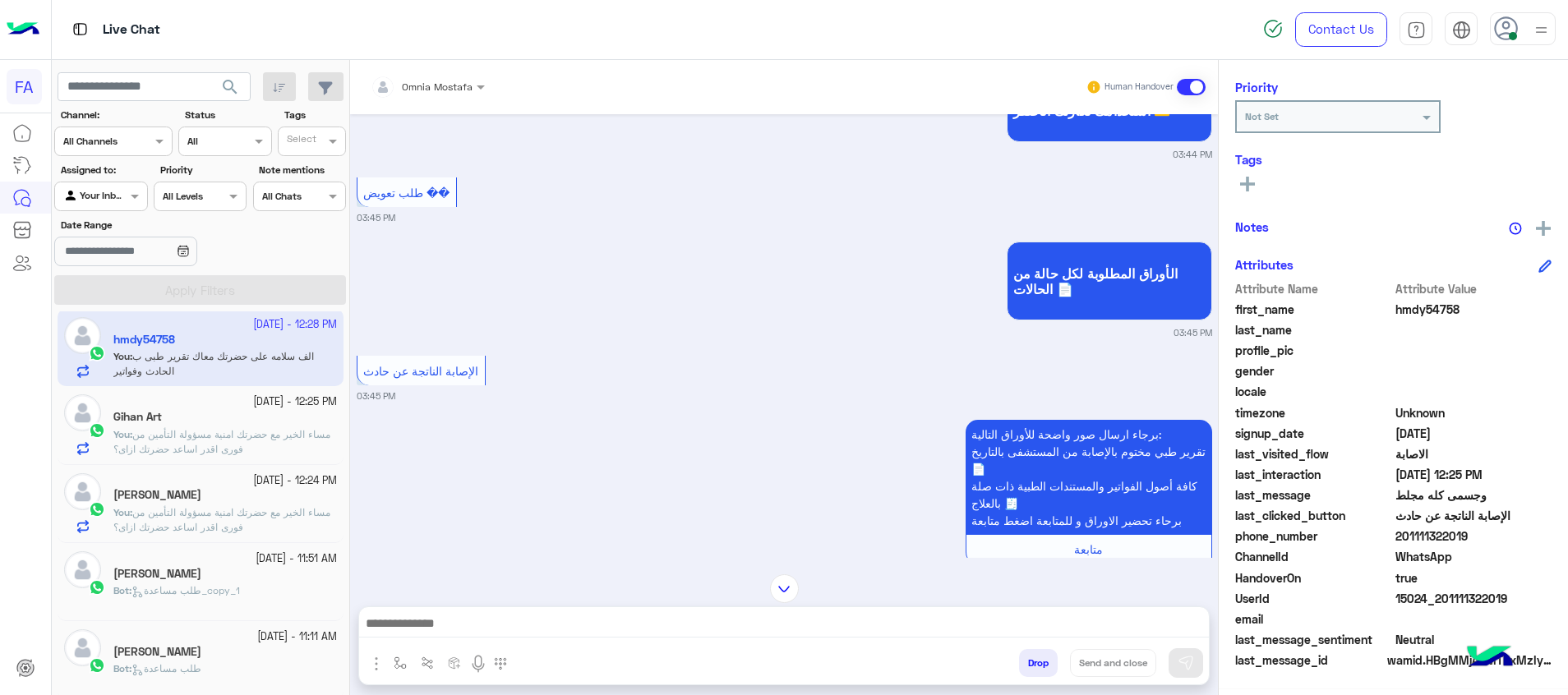
drag, startPoint x: 1511, startPoint y: 593, endPoint x: 1442, endPoint y: 602, distance: 69.6
click at [1442, 602] on span "15024_201111322019" at bounding box center [1474, 599] width 157 height 18
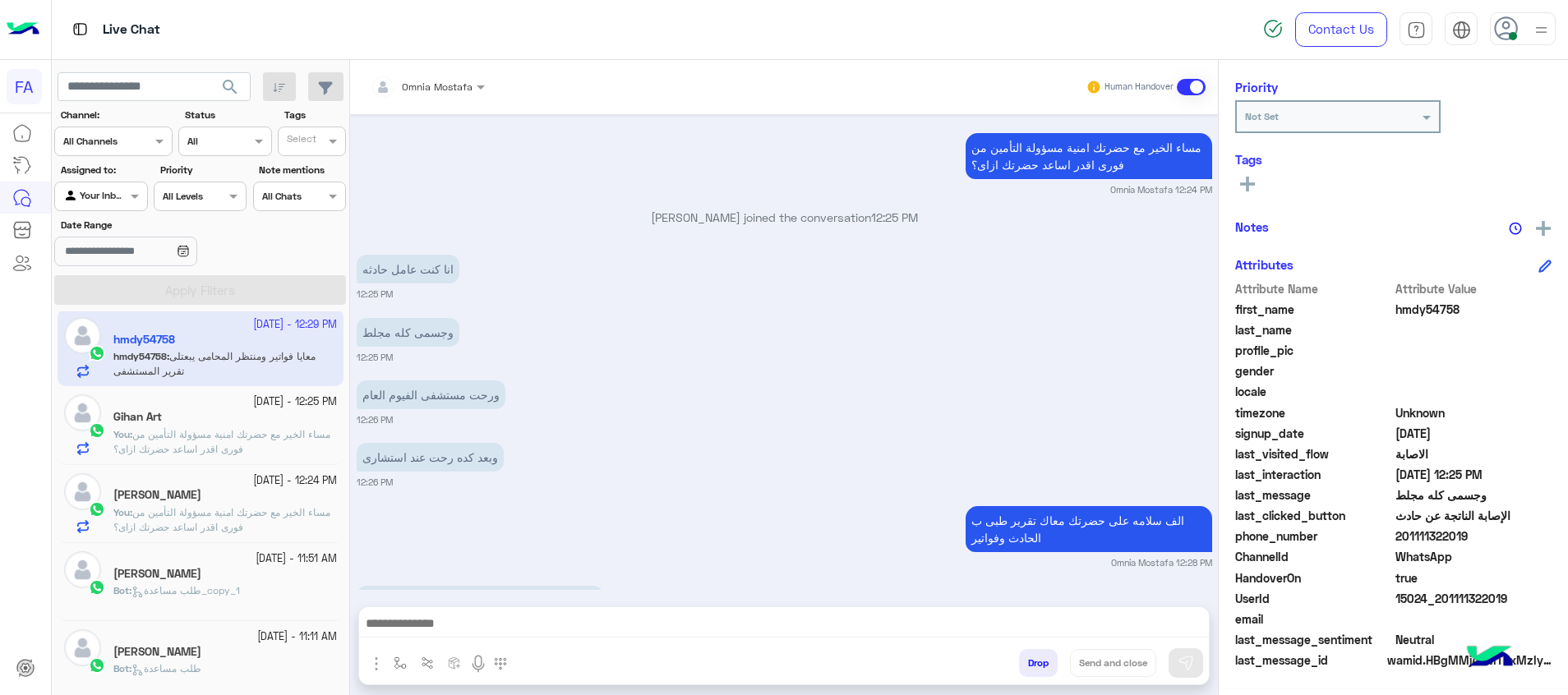
click at [1146, 613] on textarea at bounding box center [784, 625] width 849 height 25
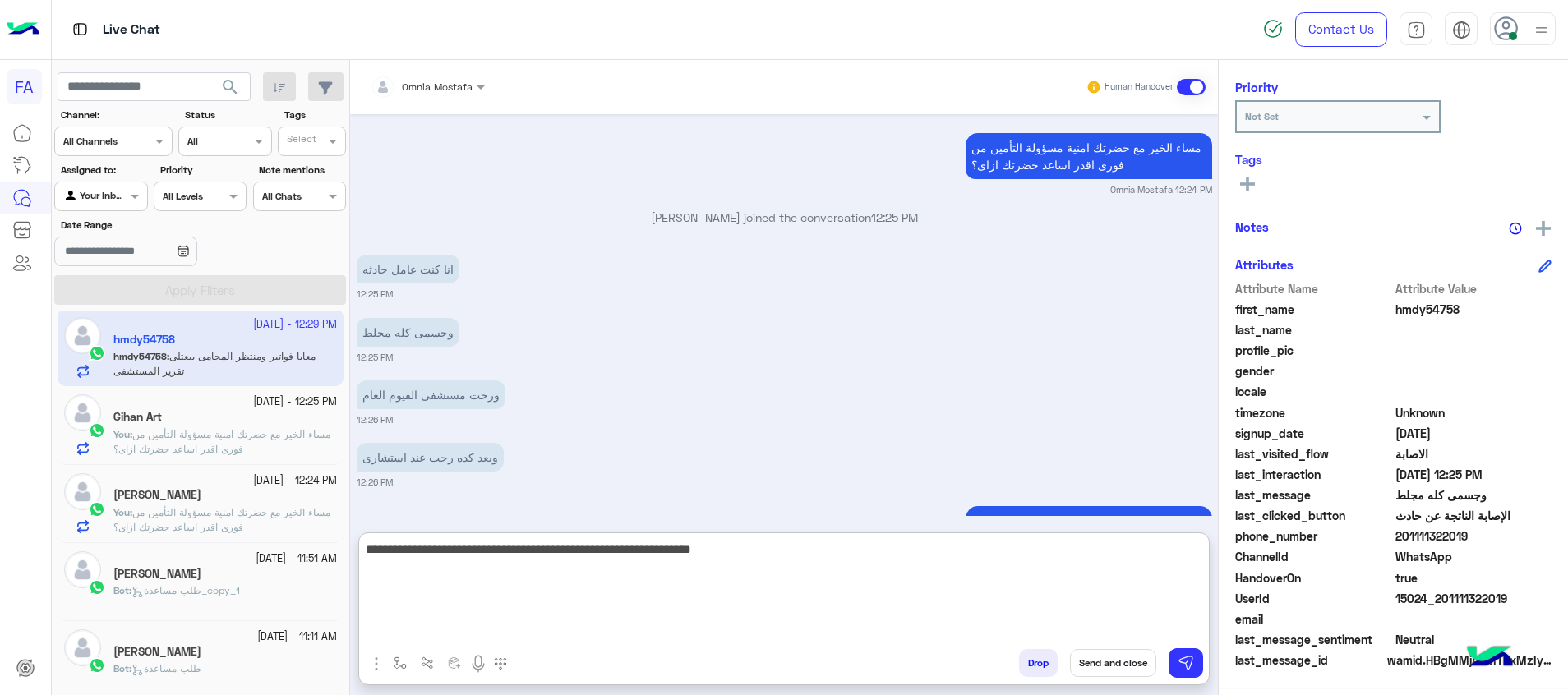
type textarea "**********"
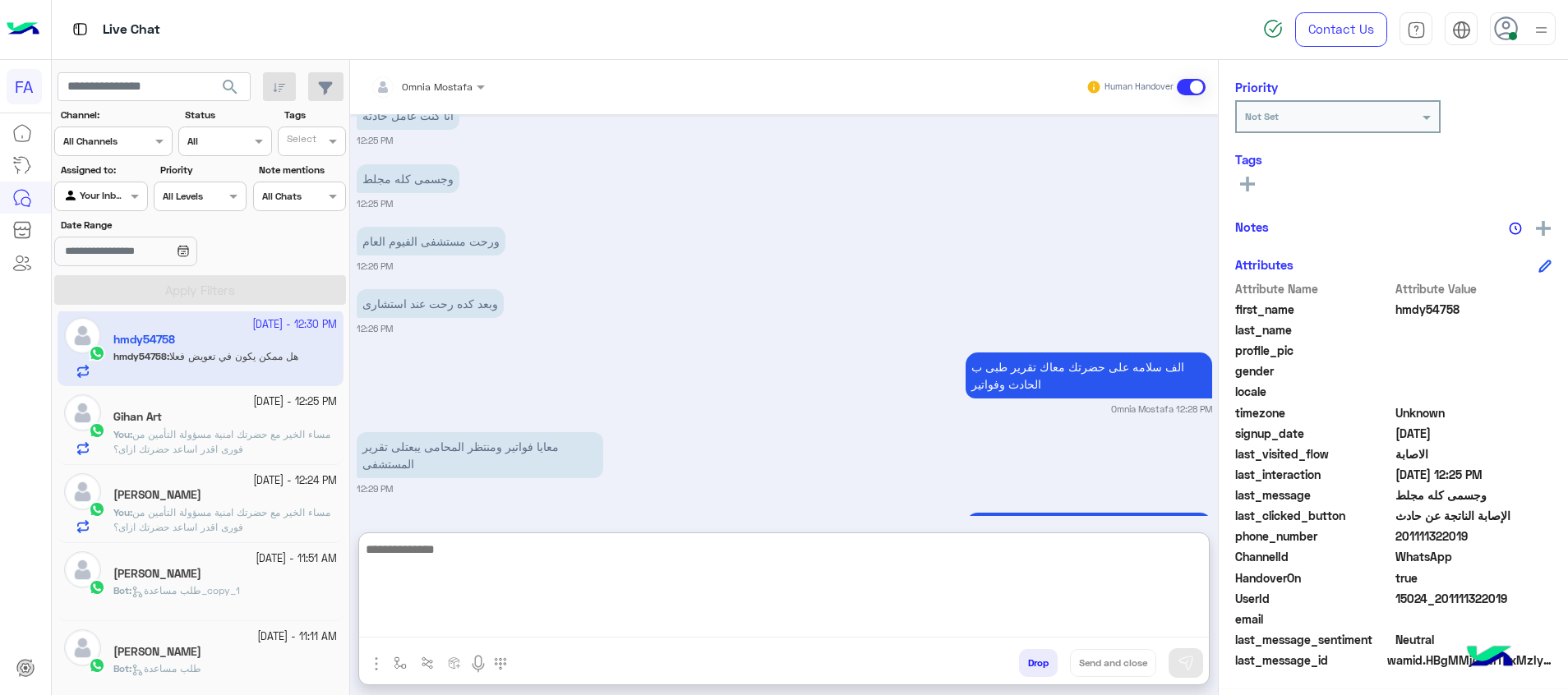
scroll to position [8520, 0]
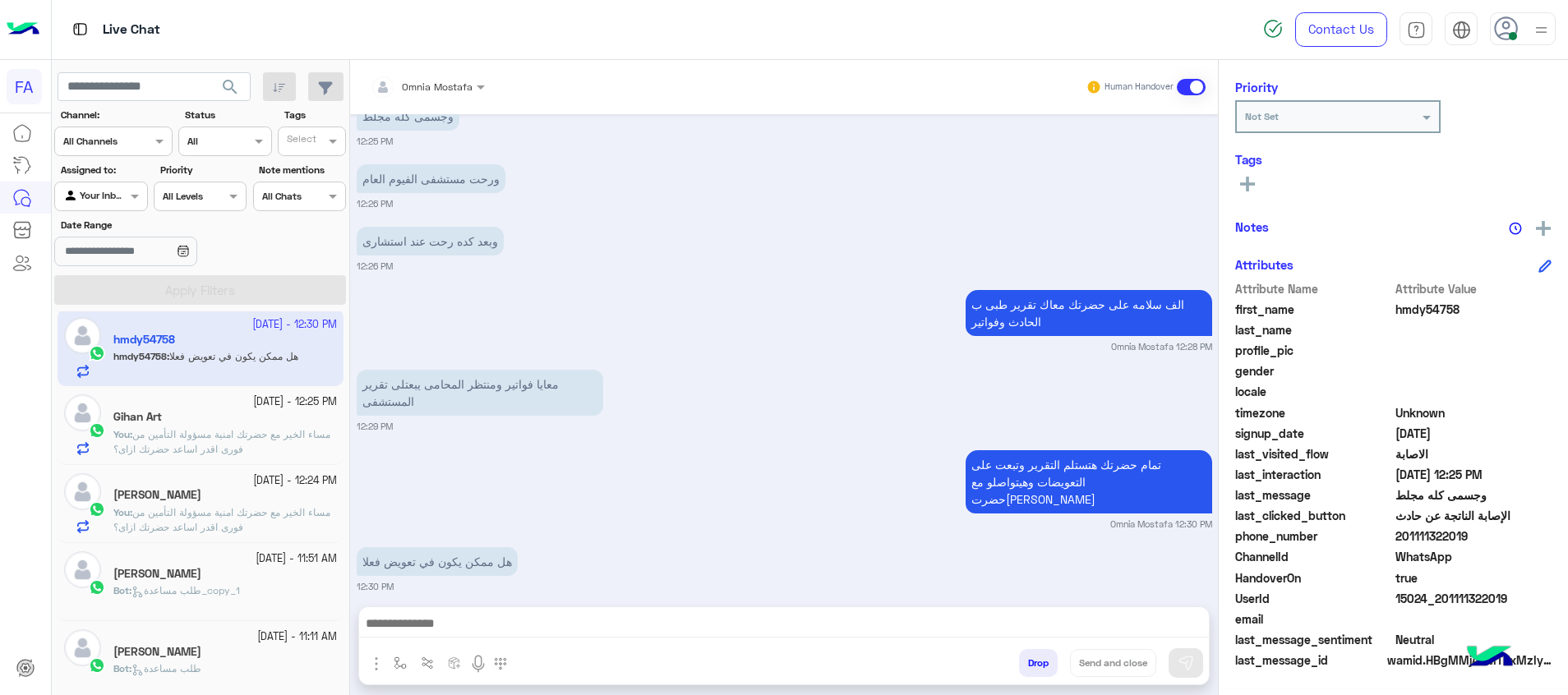
click at [1255, 181] on button at bounding box center [1248, 182] width 25 height 19
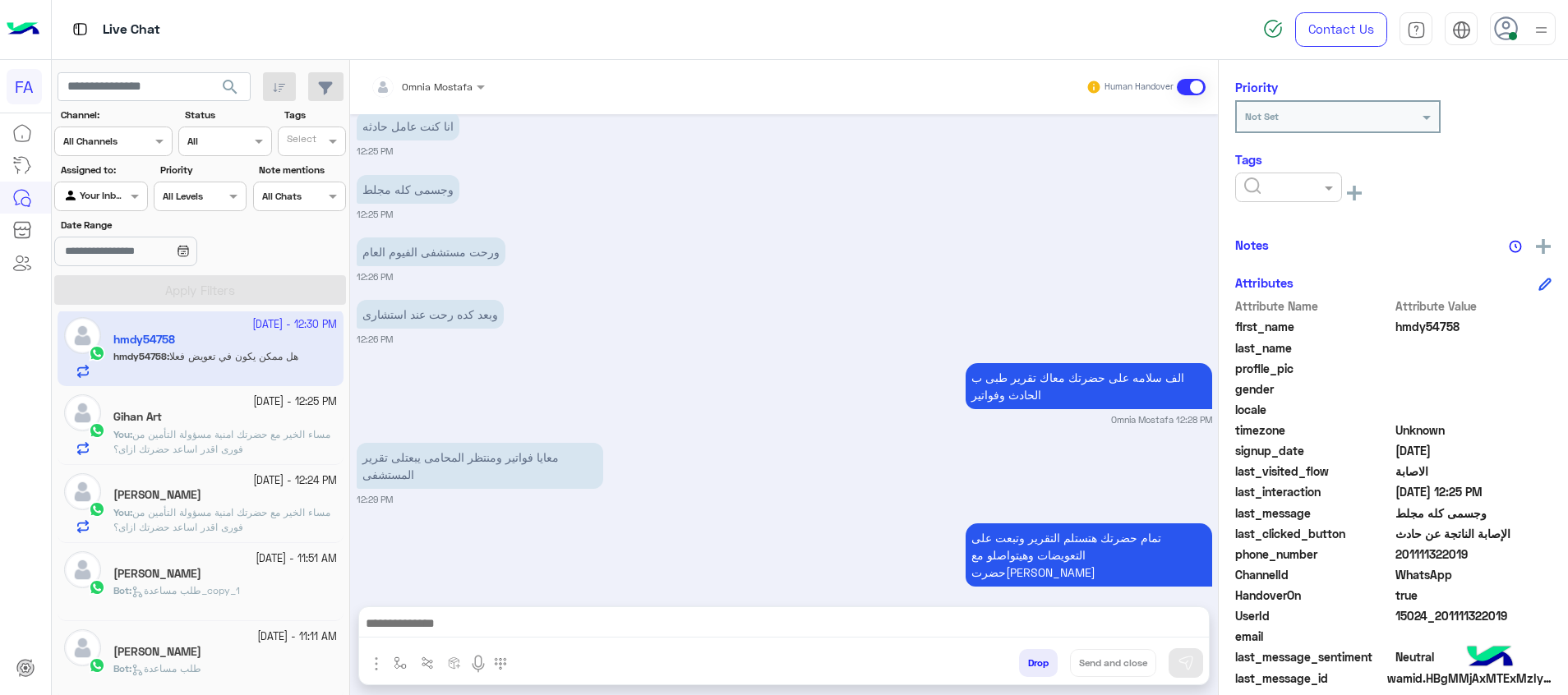
click at [1255, 185] on input "text" at bounding box center [1269, 185] width 50 height 15
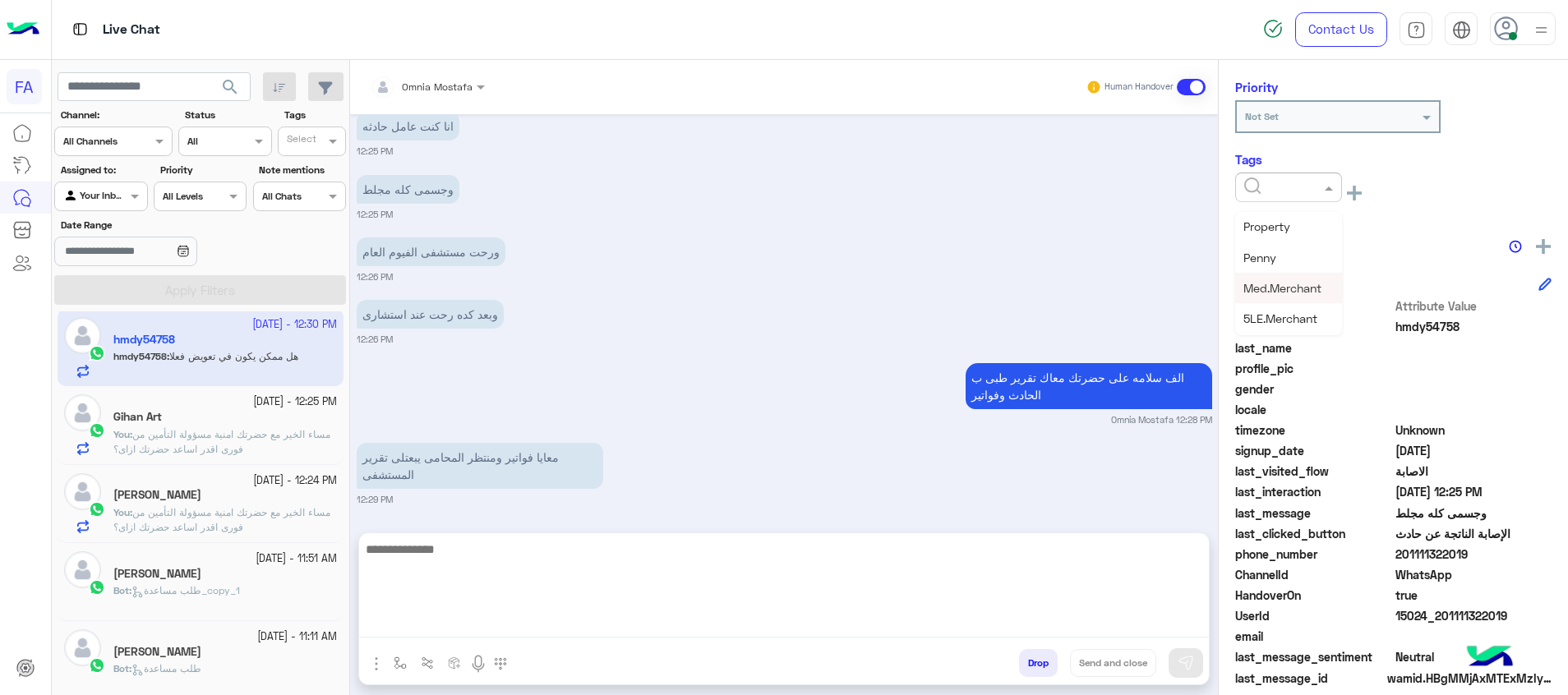
click at [1135, 638] on textarea at bounding box center [784, 589] width 849 height 99
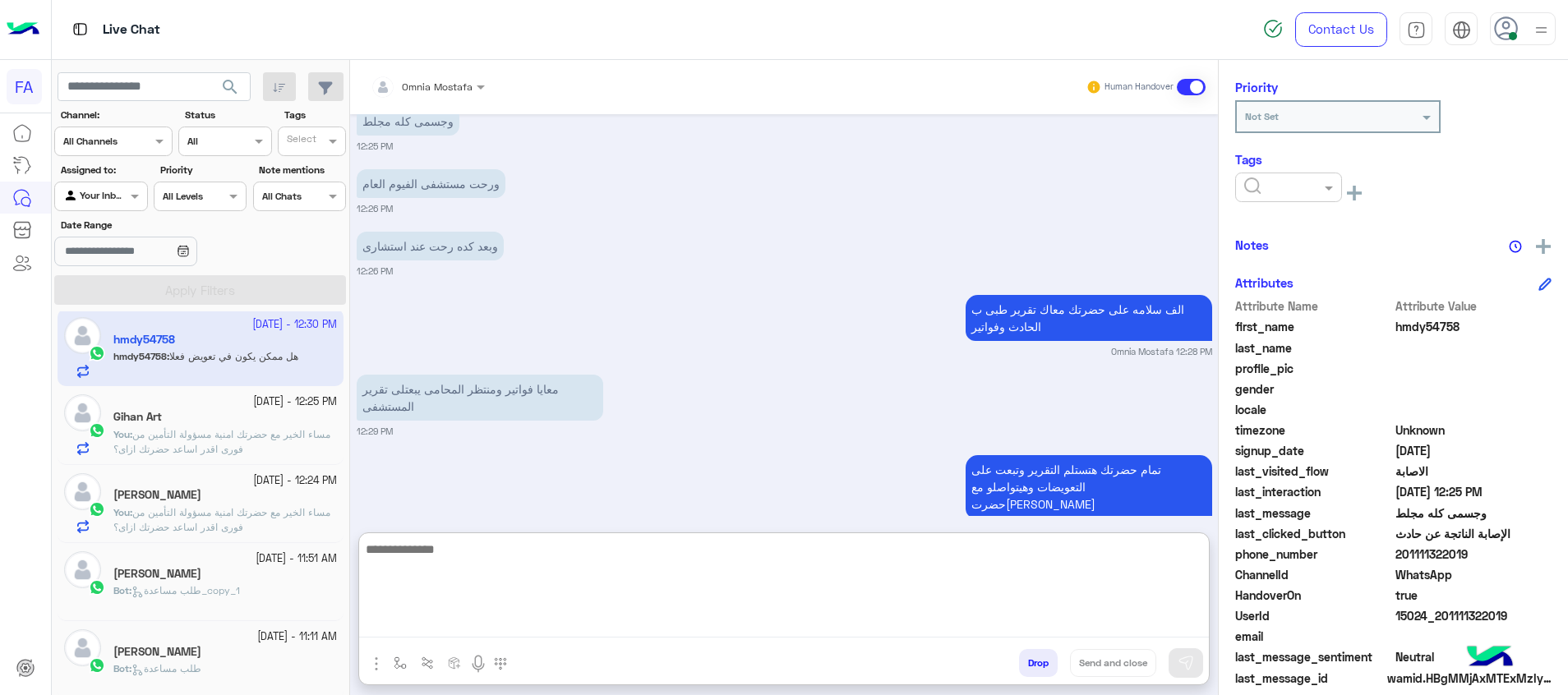
scroll to position [8520, 0]
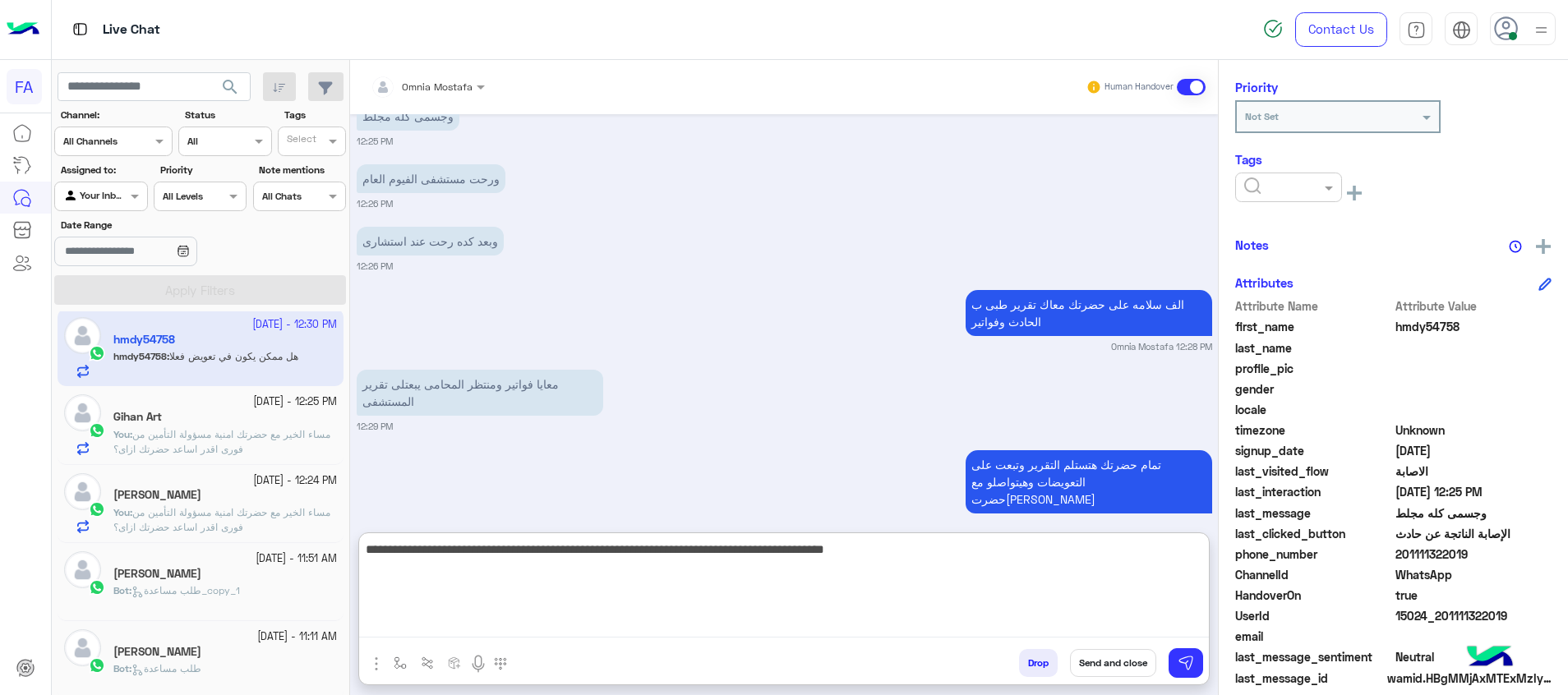
type textarea "**********"
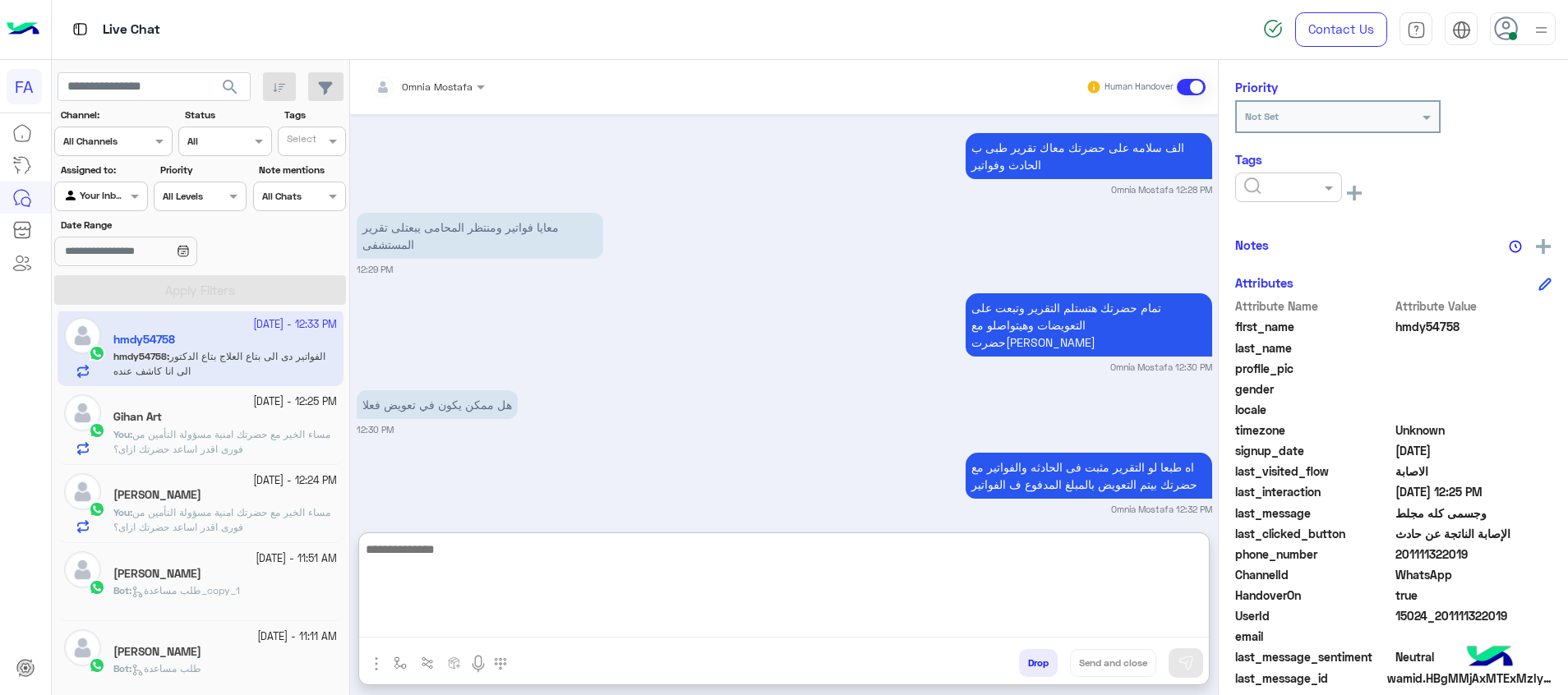
scroll to position [8681, 0]
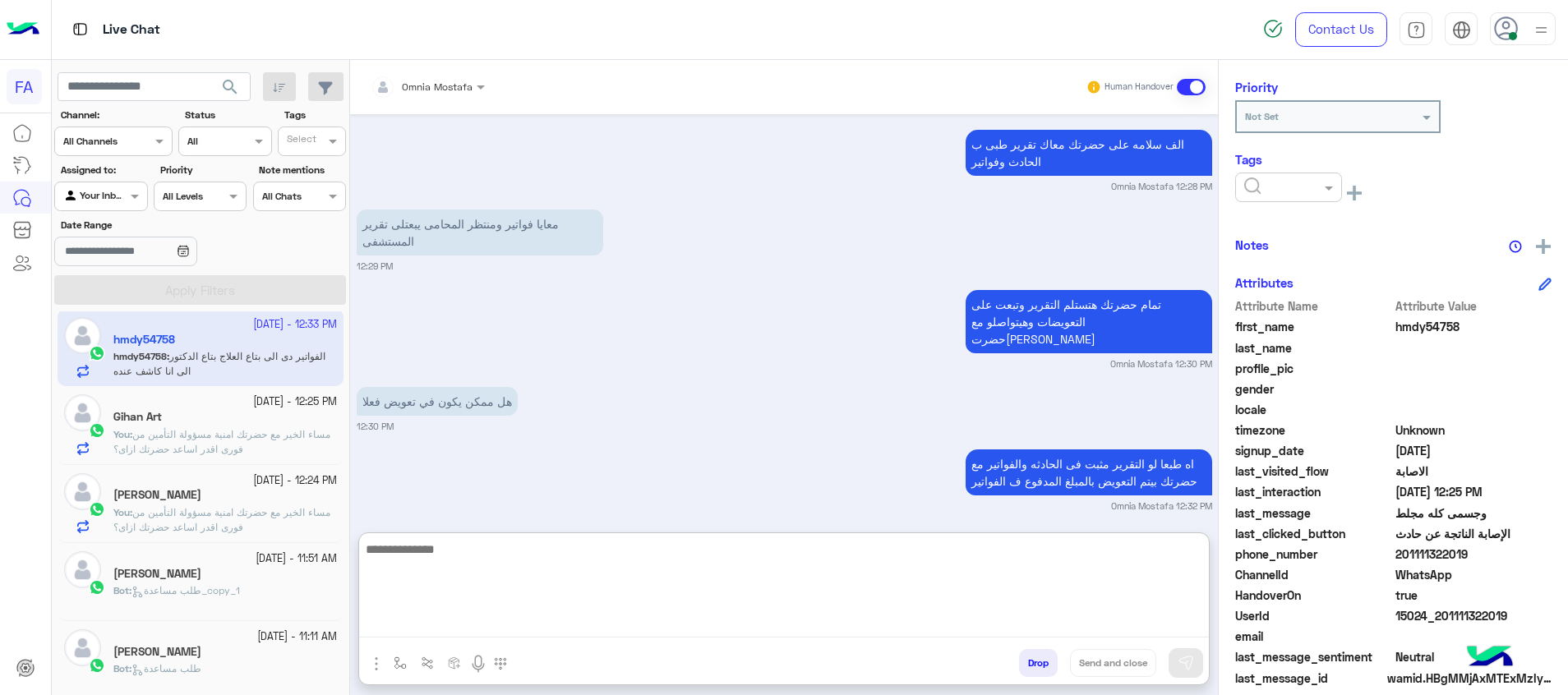
click at [1089, 552] on textarea at bounding box center [784, 589] width 849 height 99
type textarea "**********"
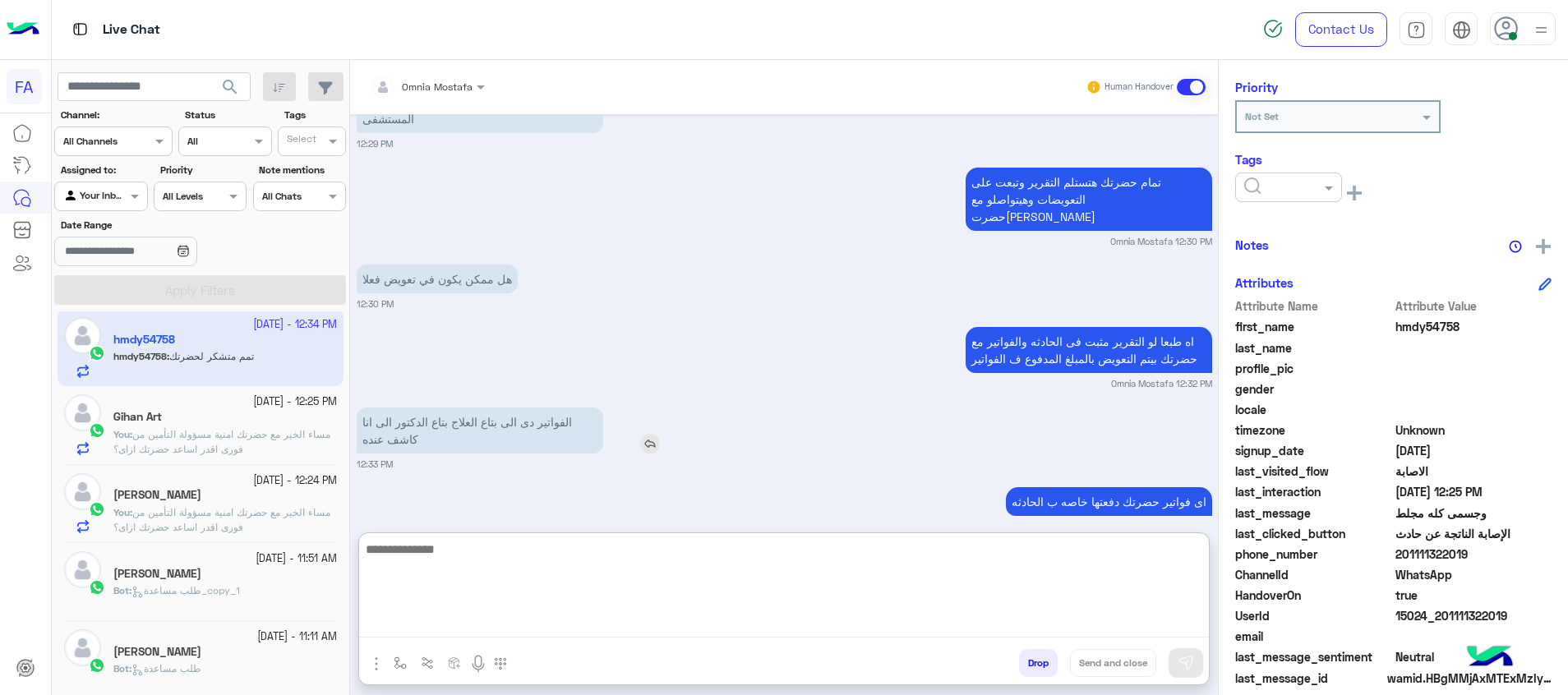
scroll to position [8806, 0]
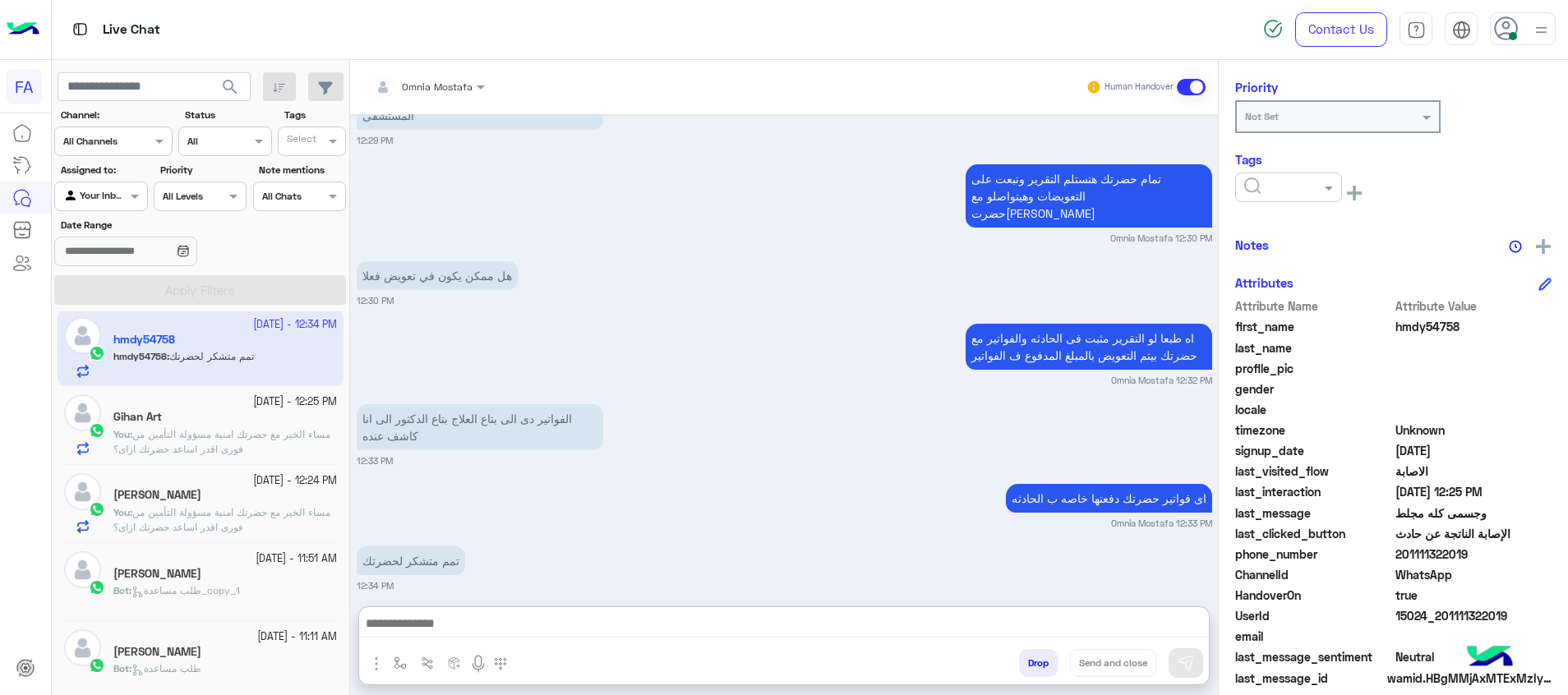
click at [1293, 190] on input "text" at bounding box center [1269, 185] width 50 height 15
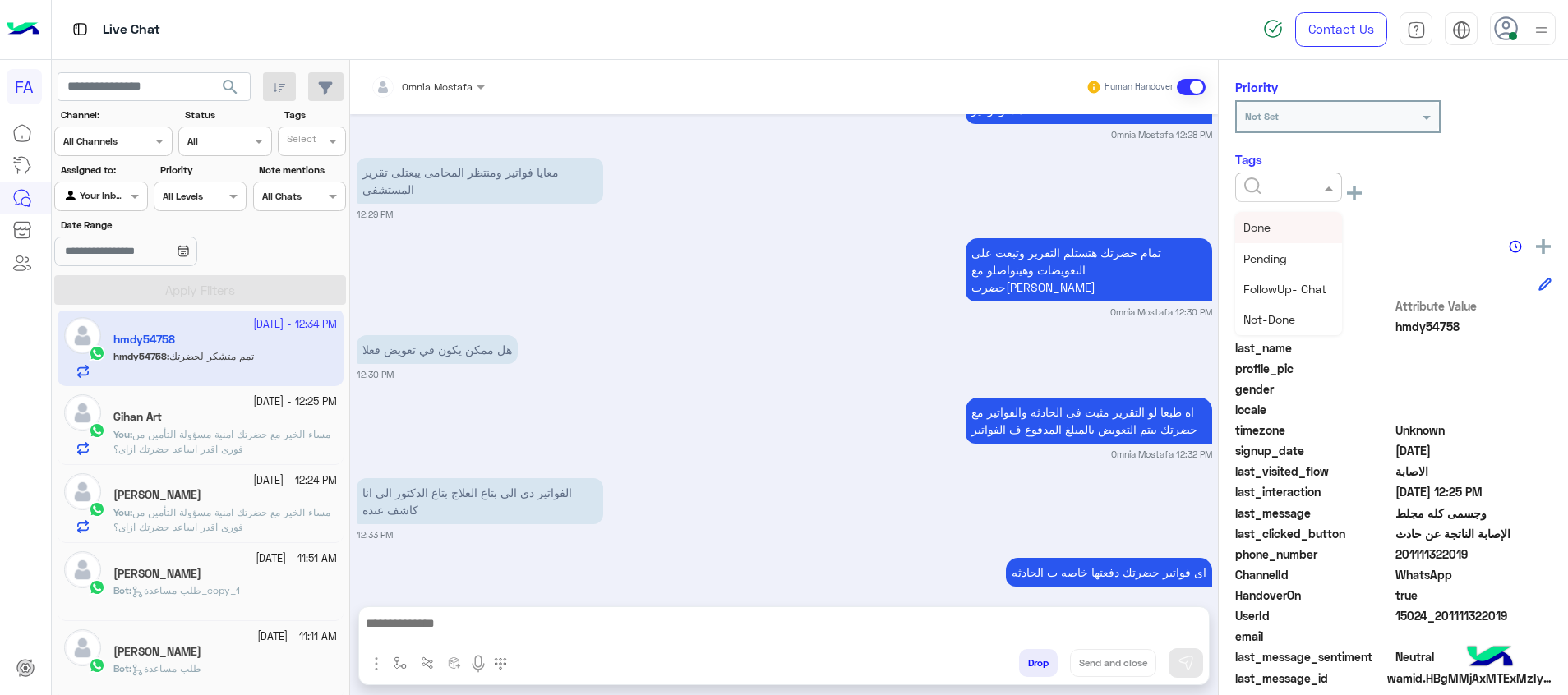
scroll to position [8733, 0]
click at [1297, 188] on div at bounding box center [1288, 185] width 105 height 16
click at [1303, 317] on div "Medical" at bounding box center [1288, 319] width 107 height 30
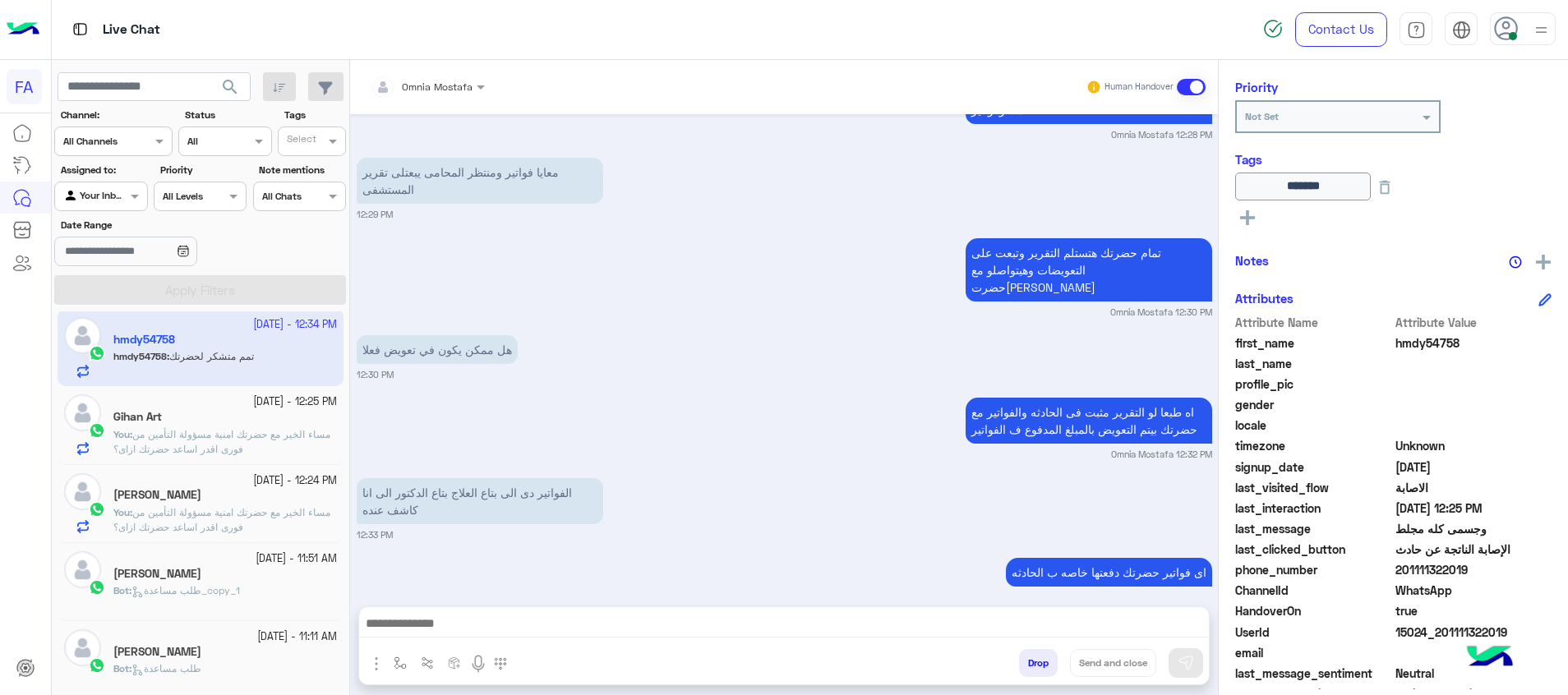
click at [1255, 214] on button at bounding box center [1248, 216] width 25 height 19
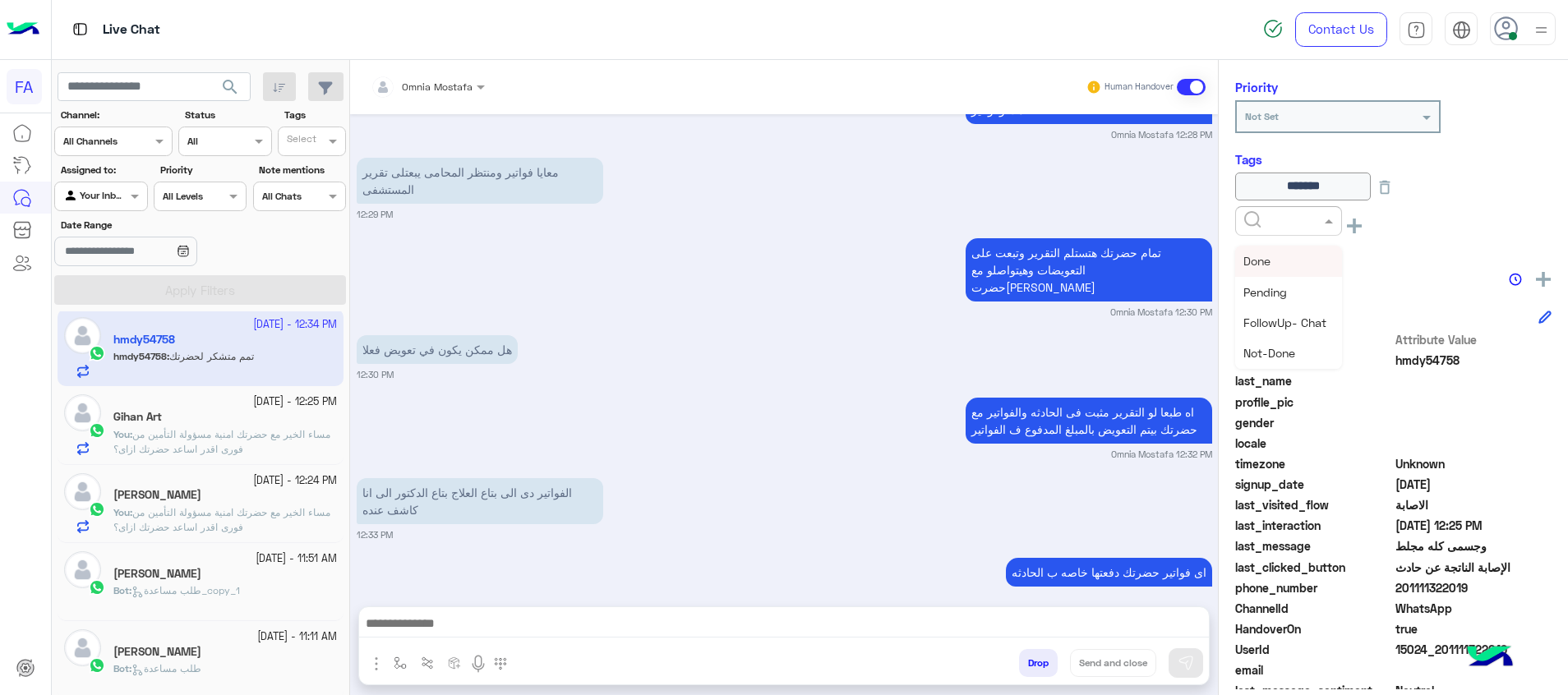
click at [1252, 214] on input "text" at bounding box center [1269, 219] width 50 height 15
click at [1275, 251] on div "Done" at bounding box center [1288, 261] width 107 height 30
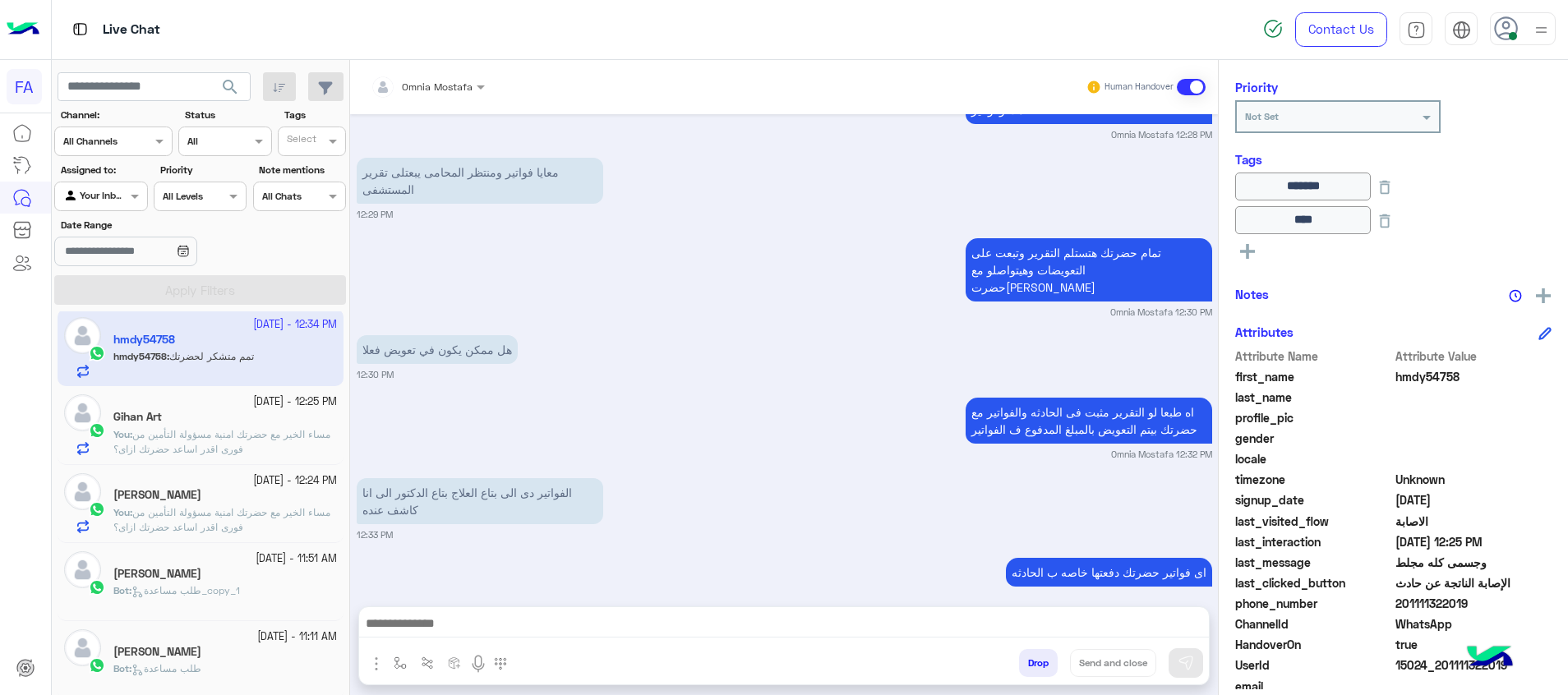
click at [1059, 694] on html "FA Live Chat Contact Us Help Center عربي English search Channel: Channel All Ch…" at bounding box center [784, 347] width 1568 height 695
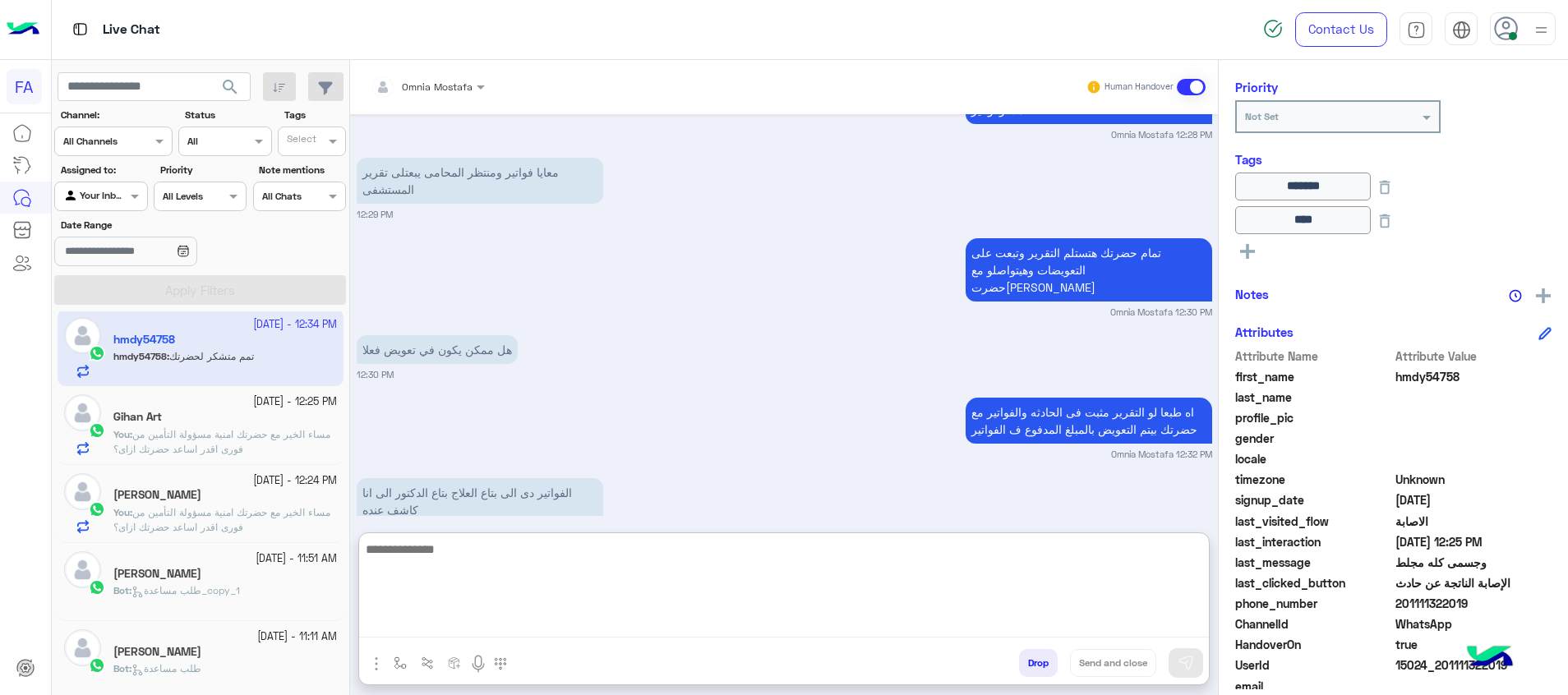
click at [1128, 629] on textarea at bounding box center [784, 589] width 849 height 99
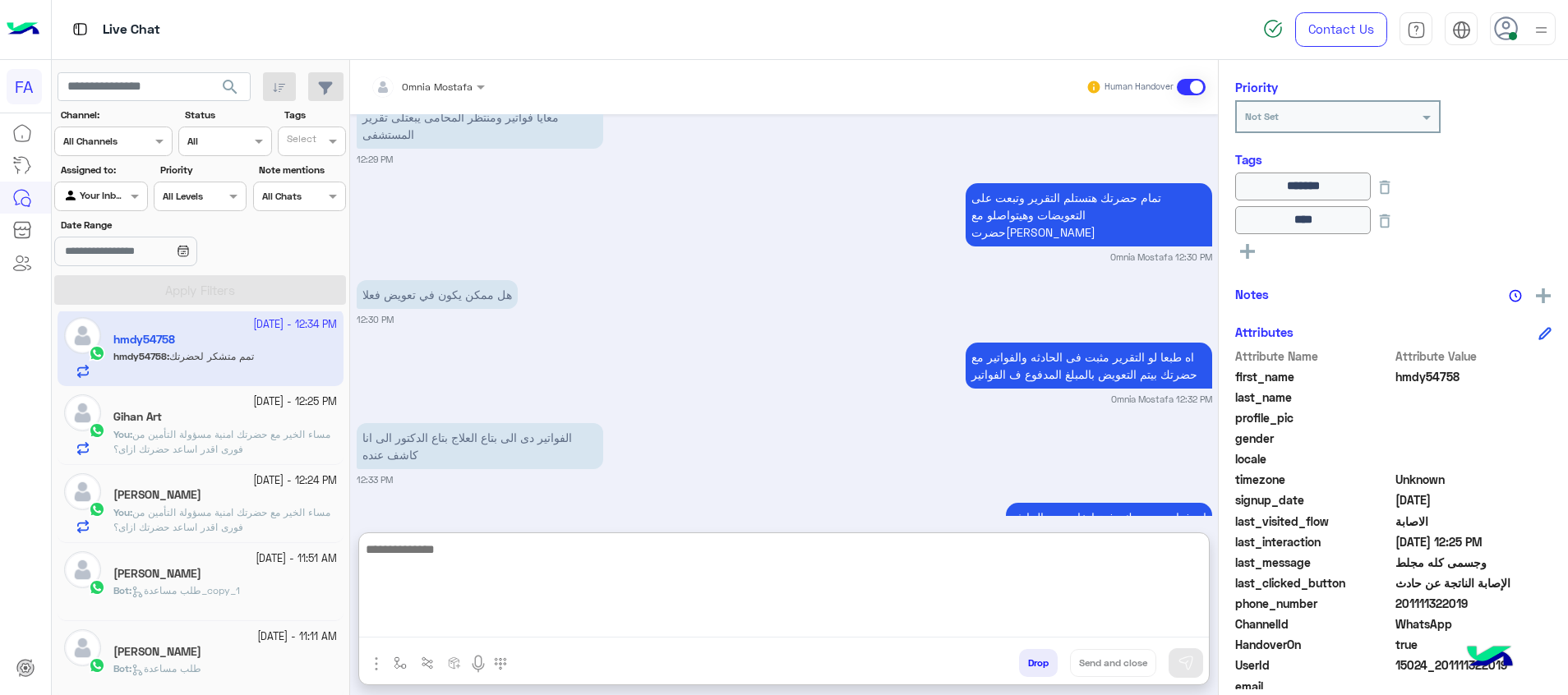
paste textarea "**********"
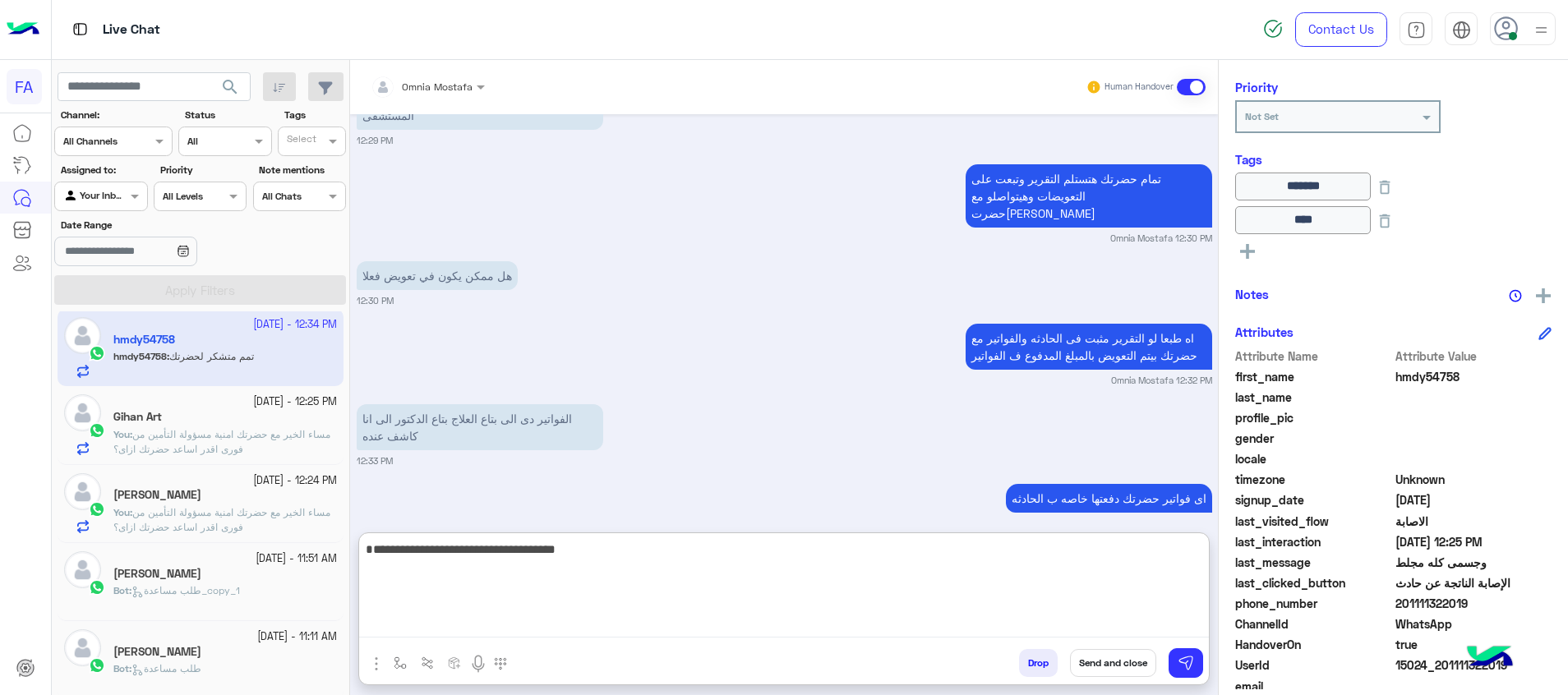
type textarea "**********"
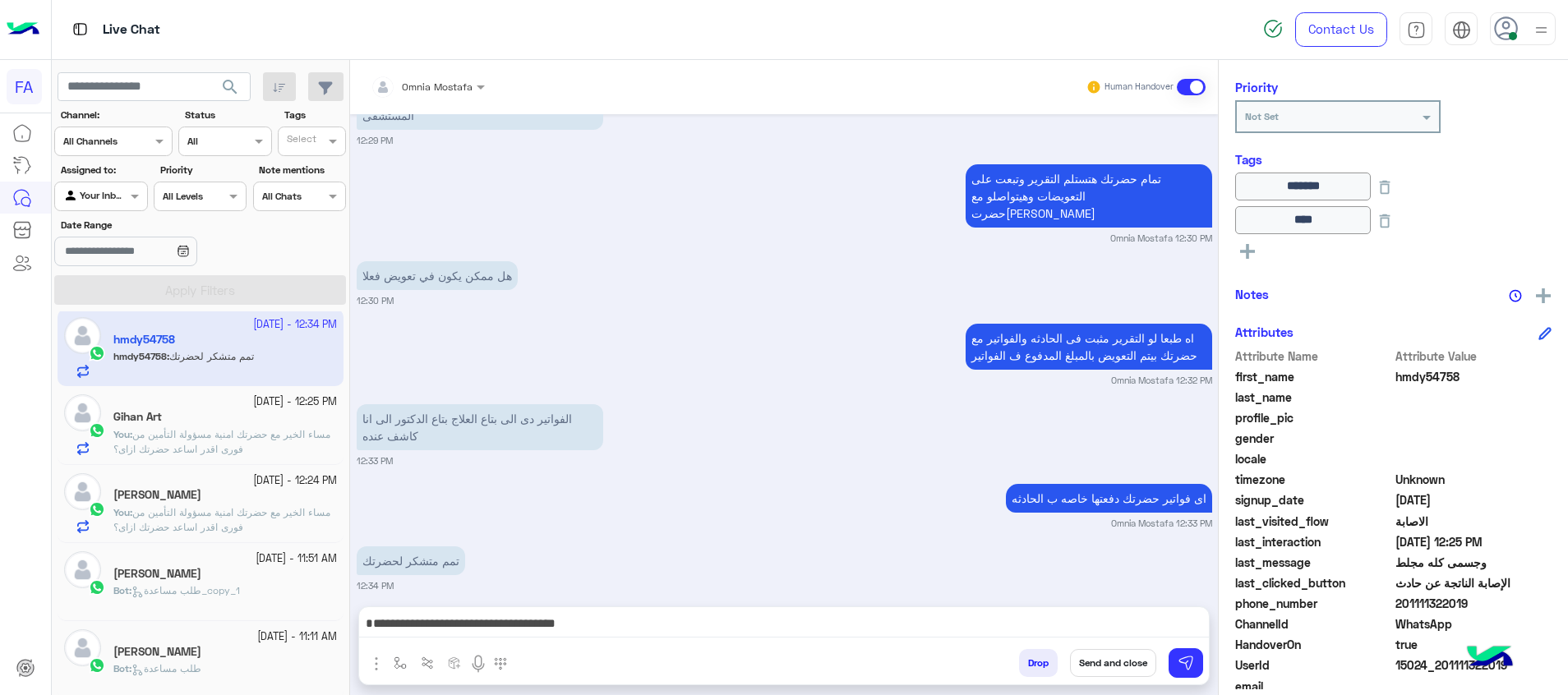
click at [1125, 655] on button "Send and close" at bounding box center [1113, 663] width 87 height 28
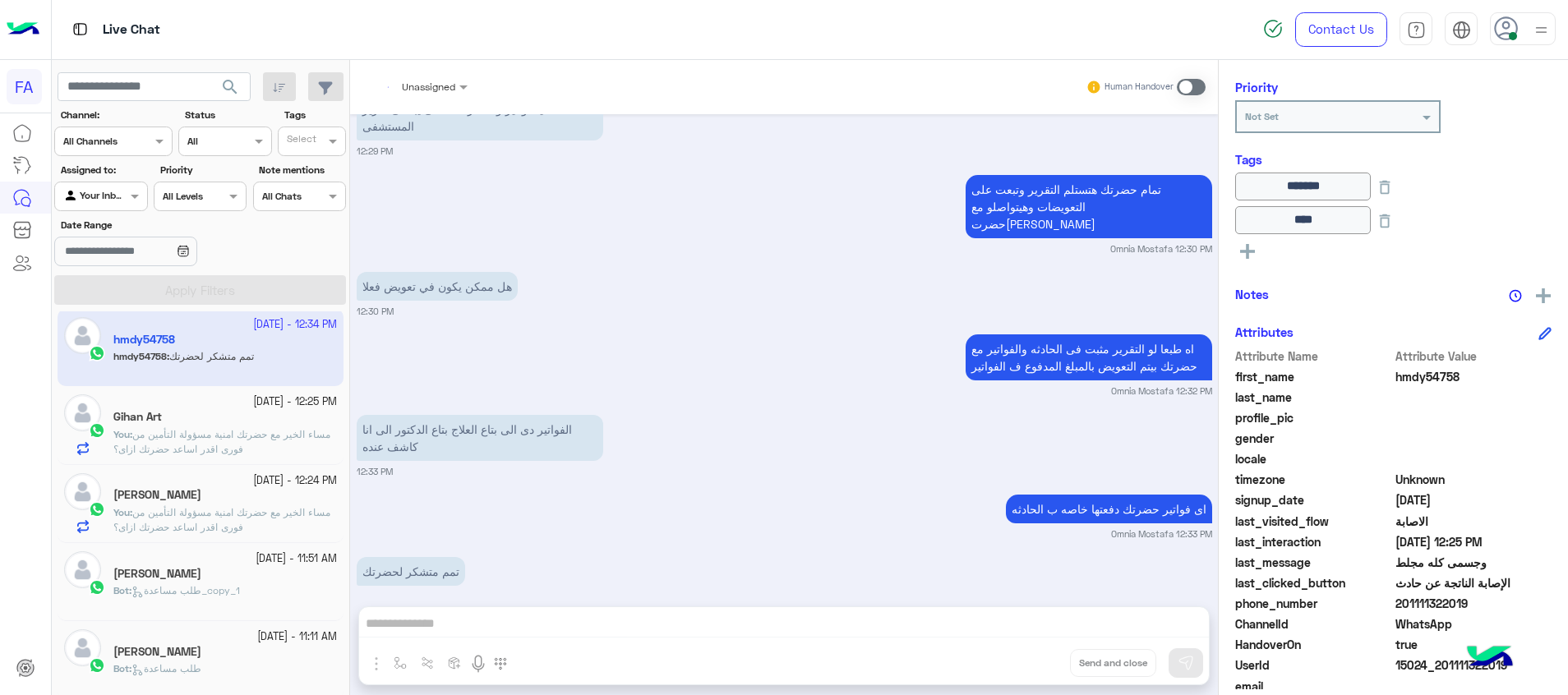
scroll to position [8838, 0]
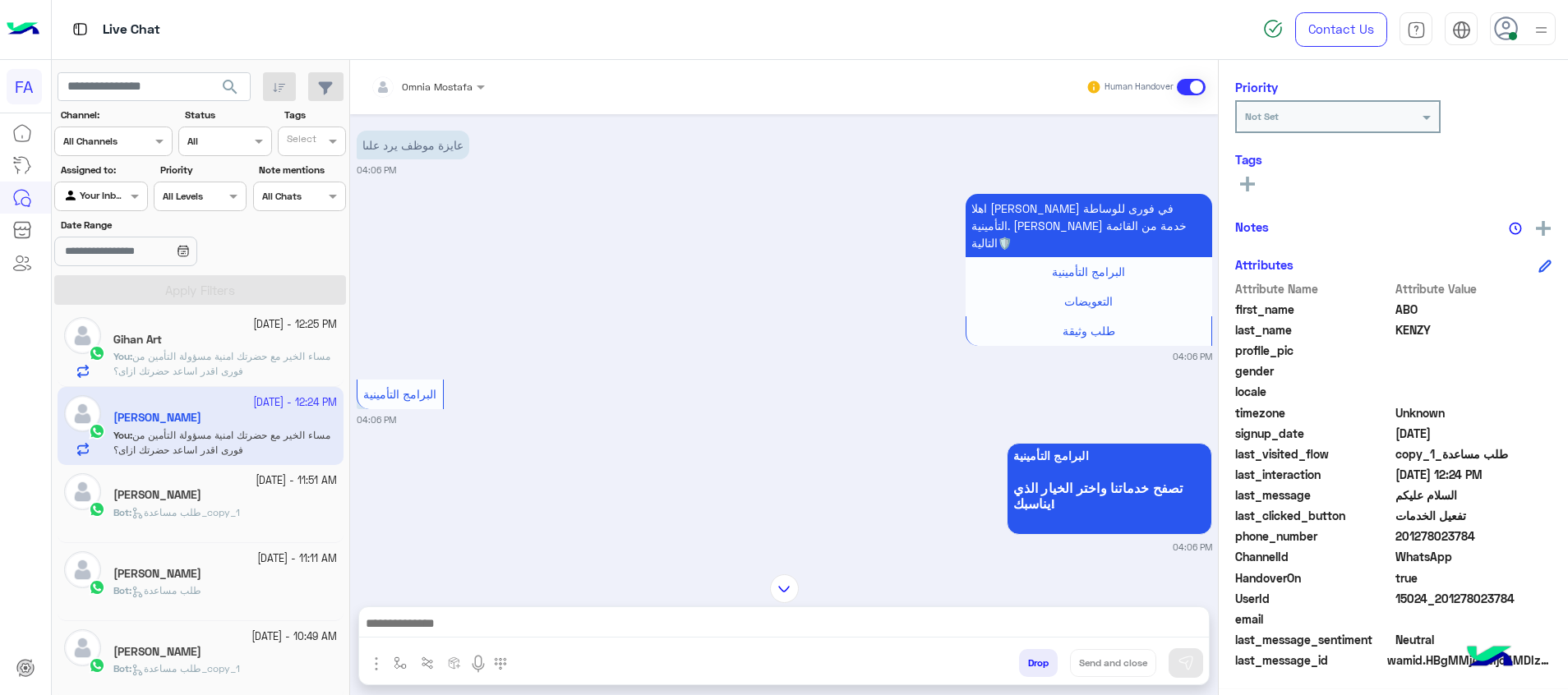
scroll to position [3429, 0]
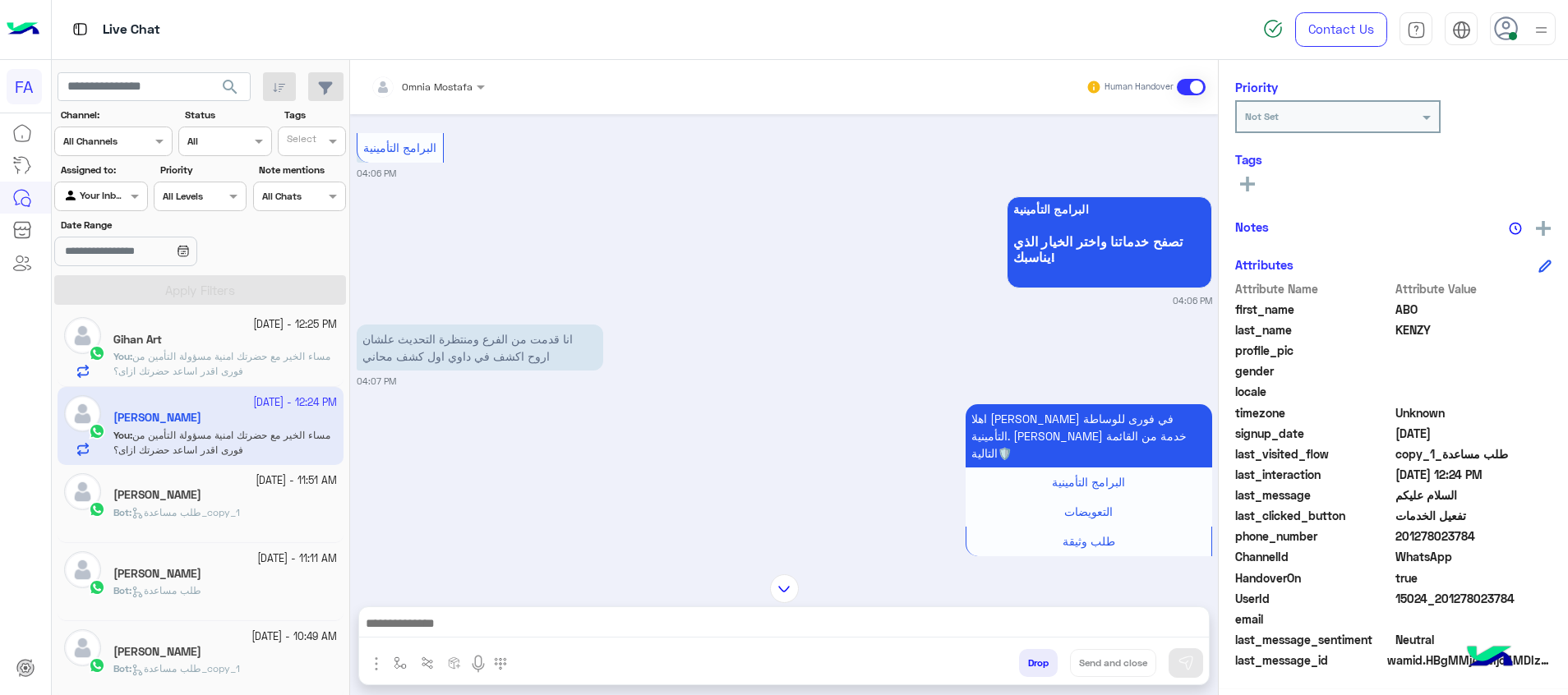
click at [229, 94] on span "search" at bounding box center [230, 87] width 19 height 19
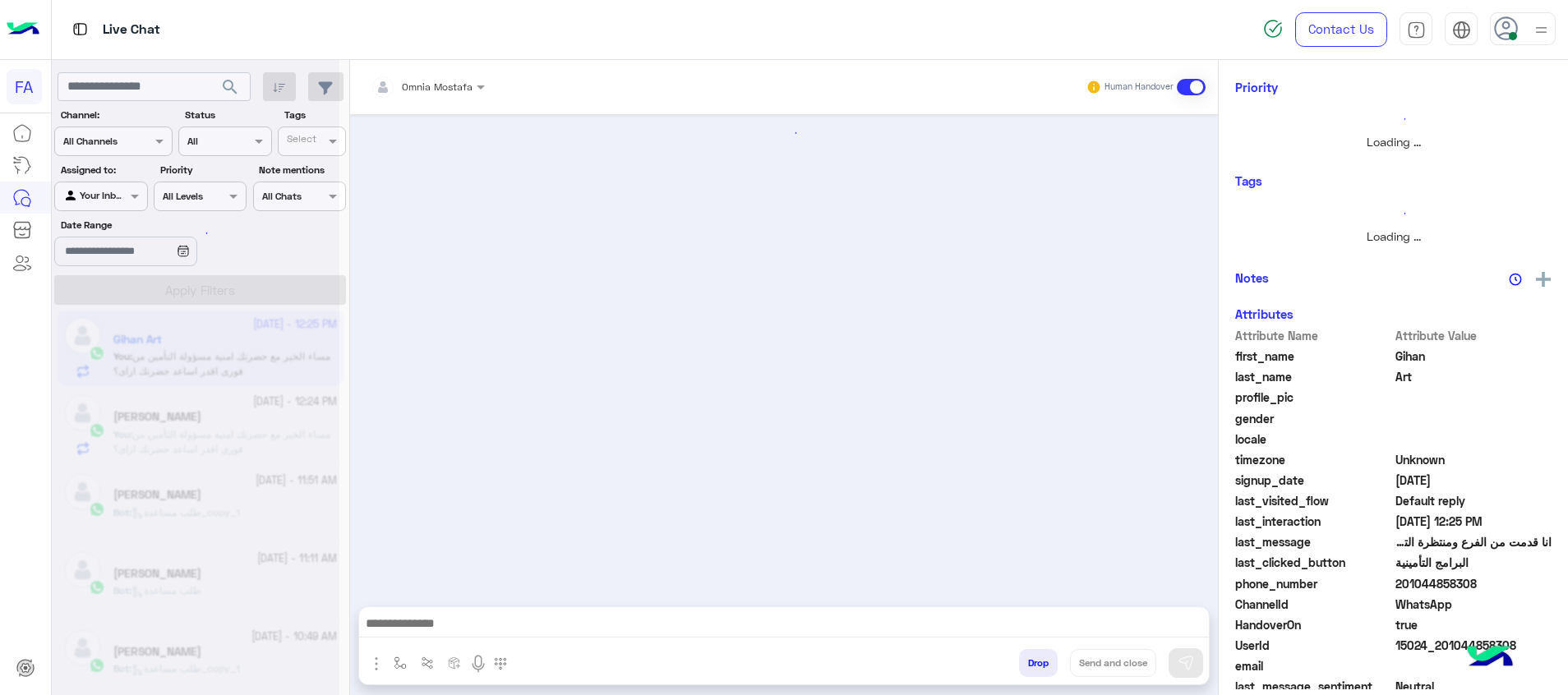
scroll to position [1828, 0]
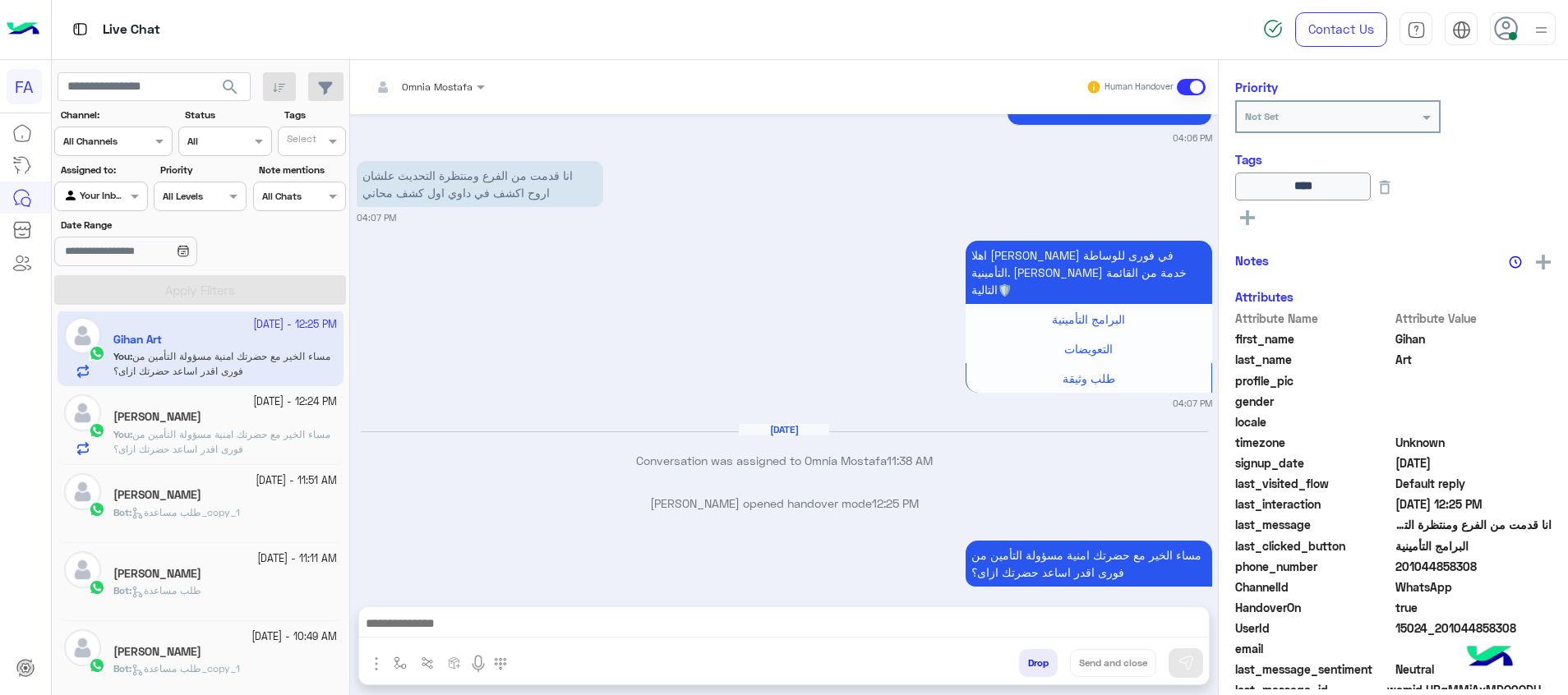
click at [151, 458] on div "[DATE] - 12:24 PM ABO KENZY You : مساء الخير مع حضرتك امنية مسؤولة التأمين من ف…" at bounding box center [200, 425] width 286 height 78
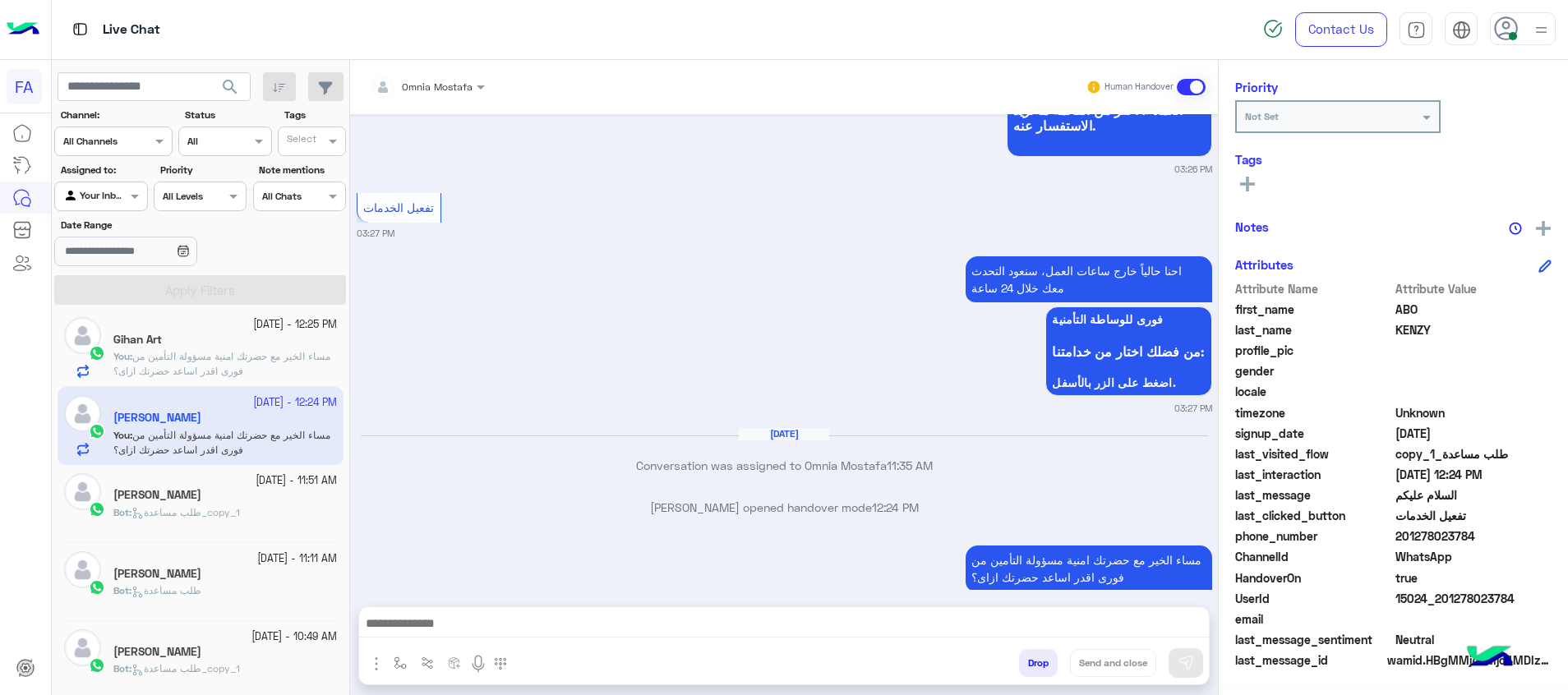
scroll to position [1552, 0]
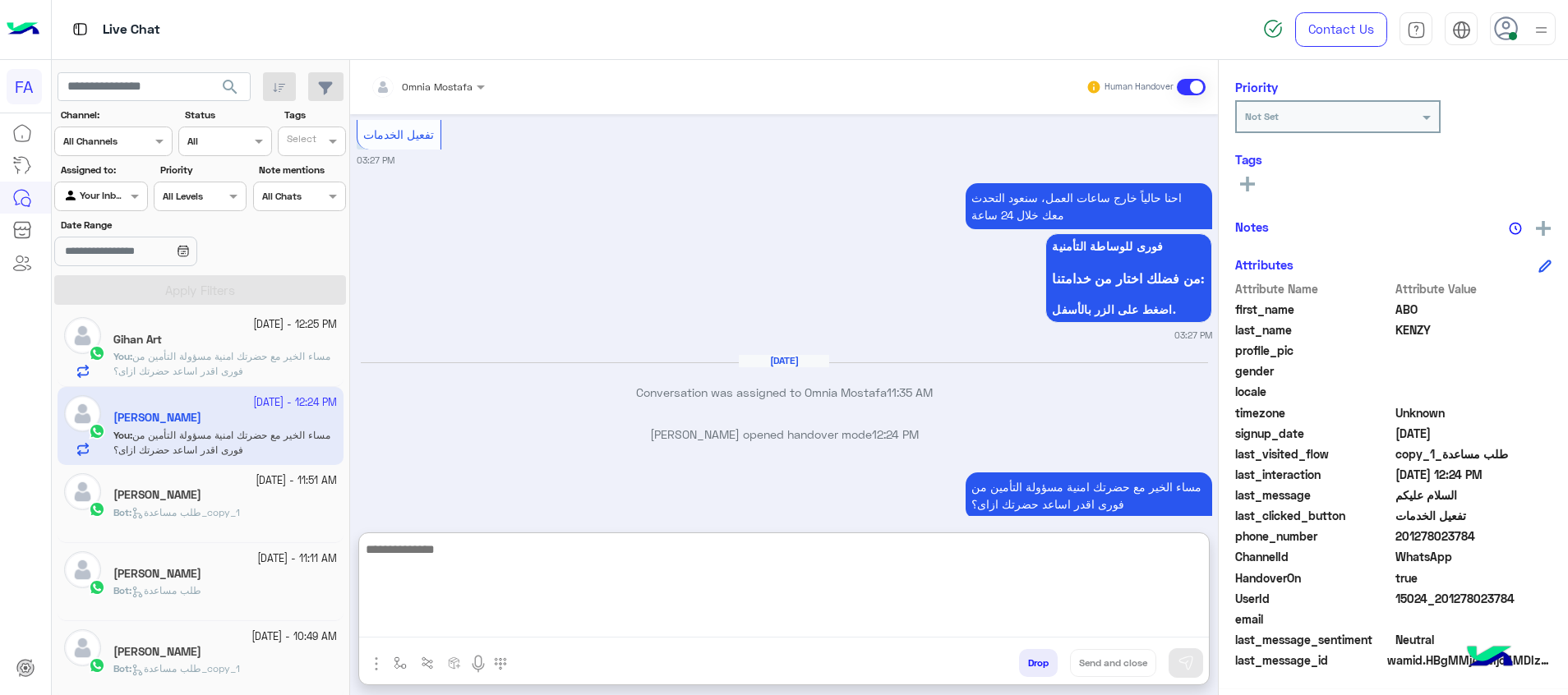
click at [1172, 631] on textarea at bounding box center [784, 589] width 849 height 99
paste textarea "**********"
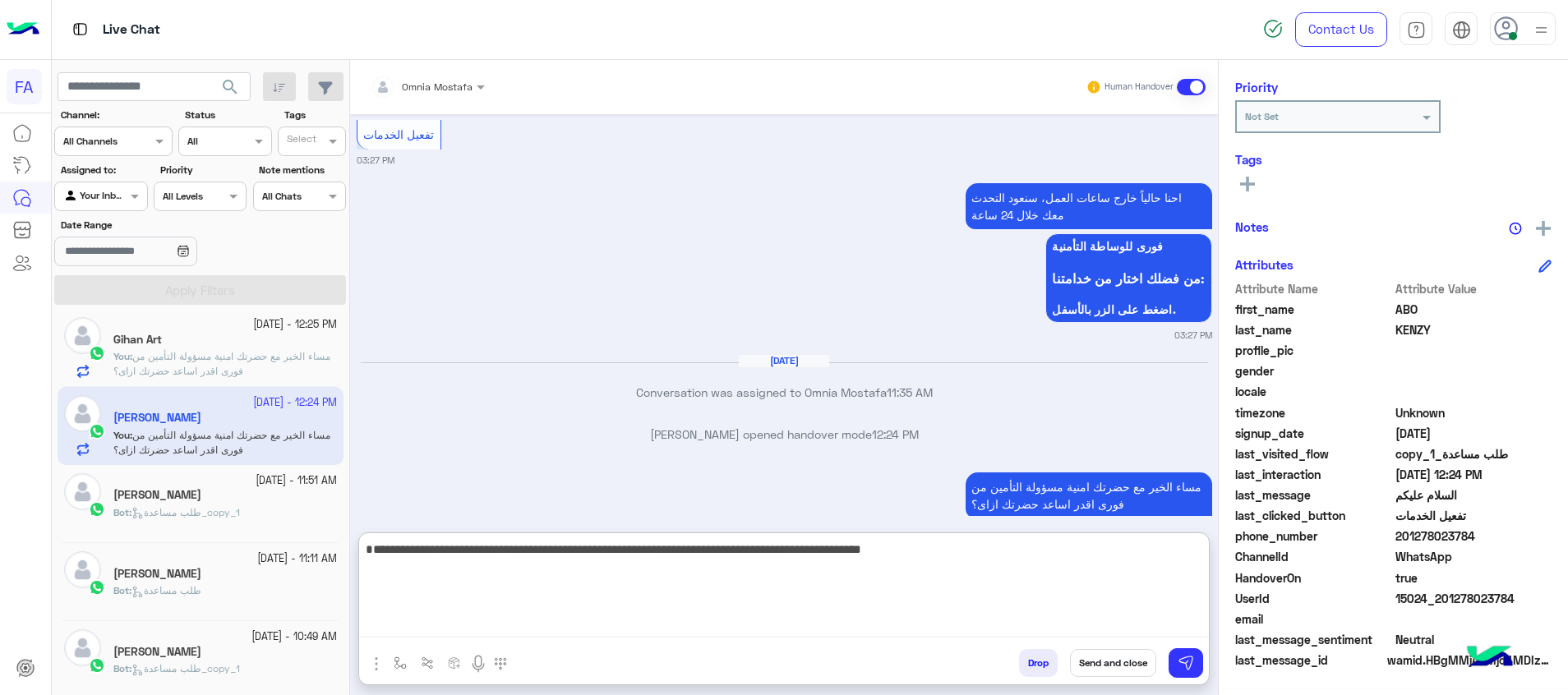
type textarea "**********"
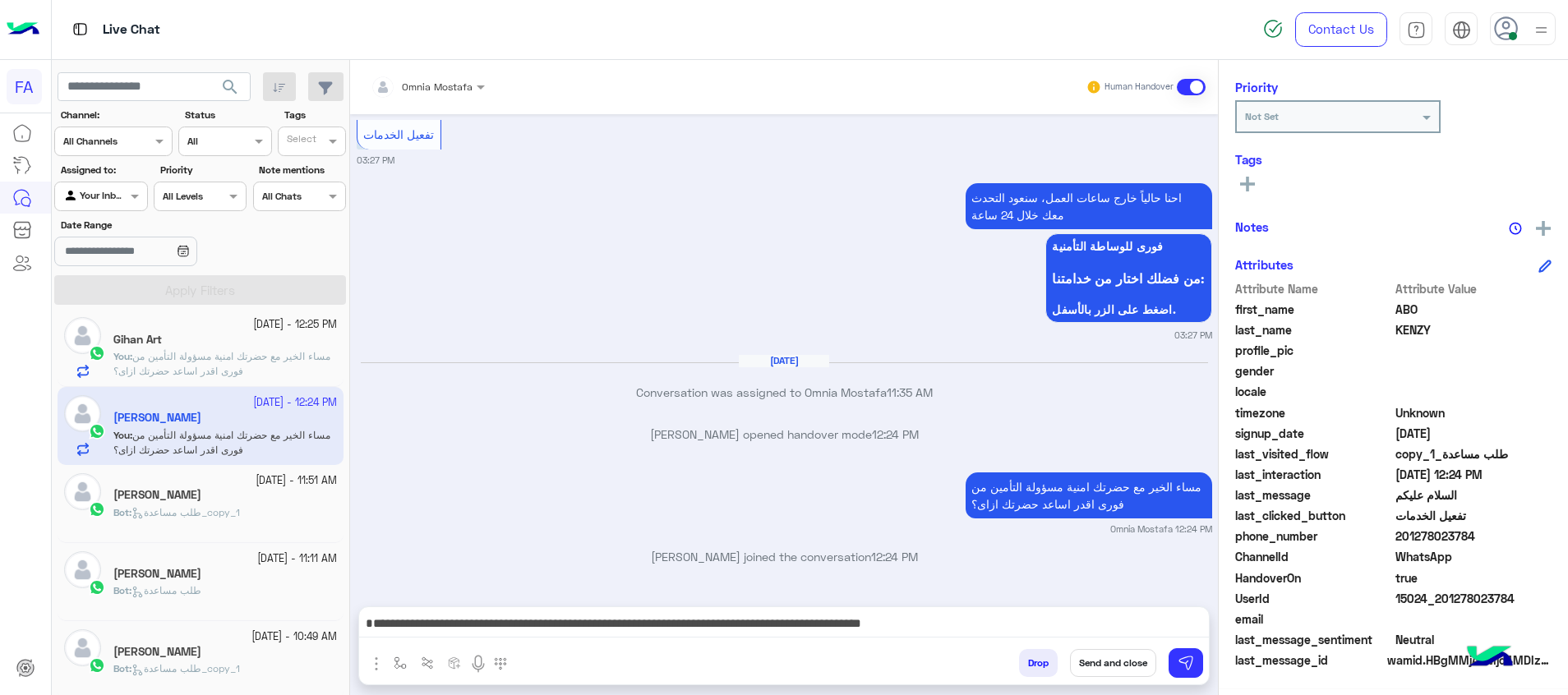
click at [1104, 669] on button "Send and close" at bounding box center [1113, 663] width 87 height 28
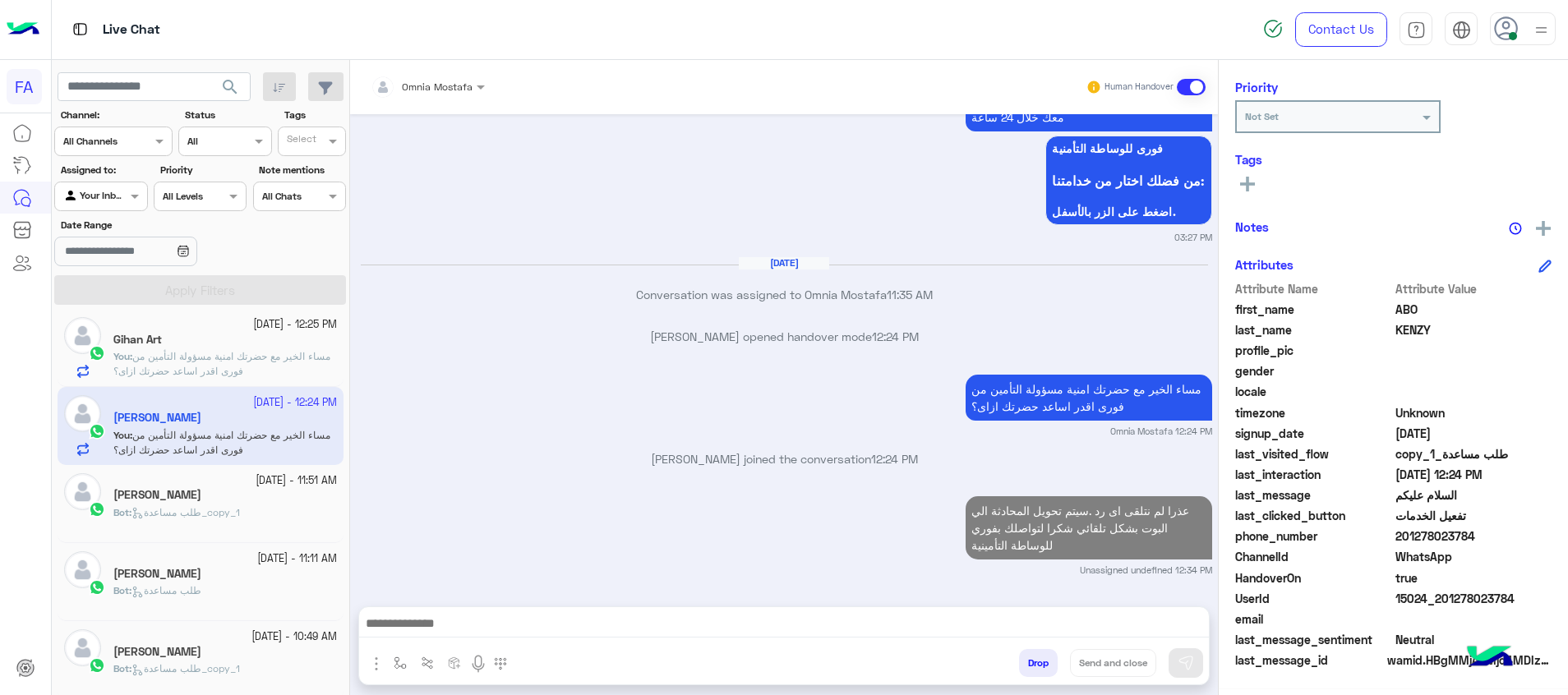
scroll to position [1693, 0]
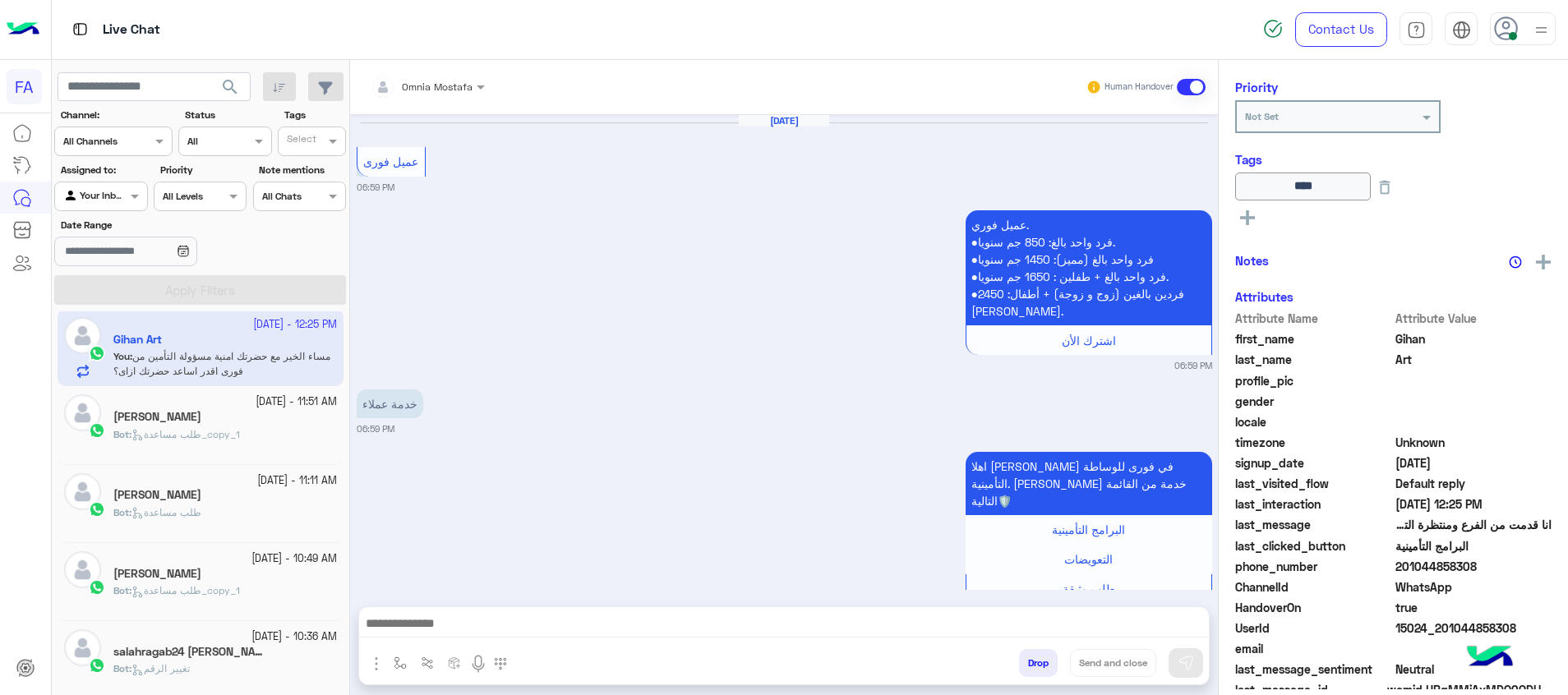
scroll to position [1828, 0]
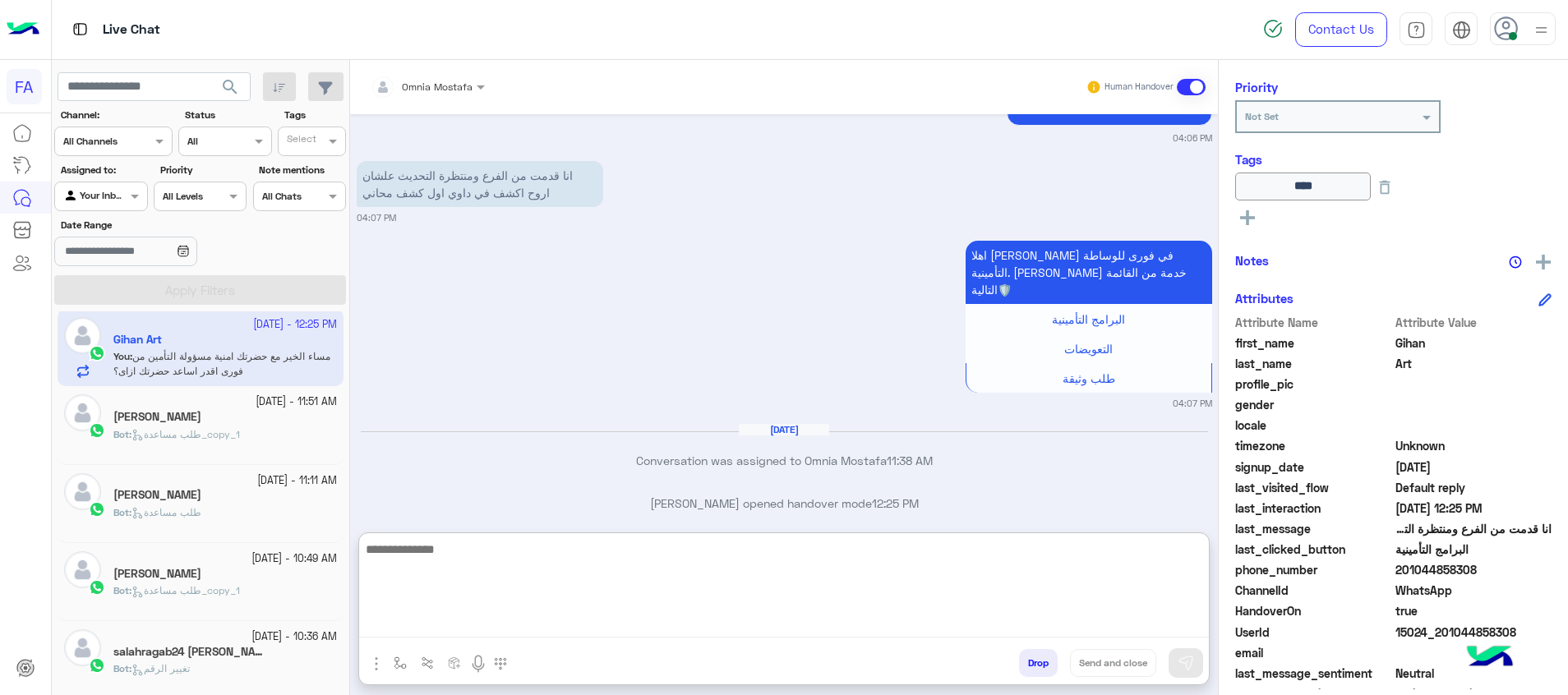
click at [1136, 620] on textarea at bounding box center [784, 589] width 849 height 99
paste textarea "**********"
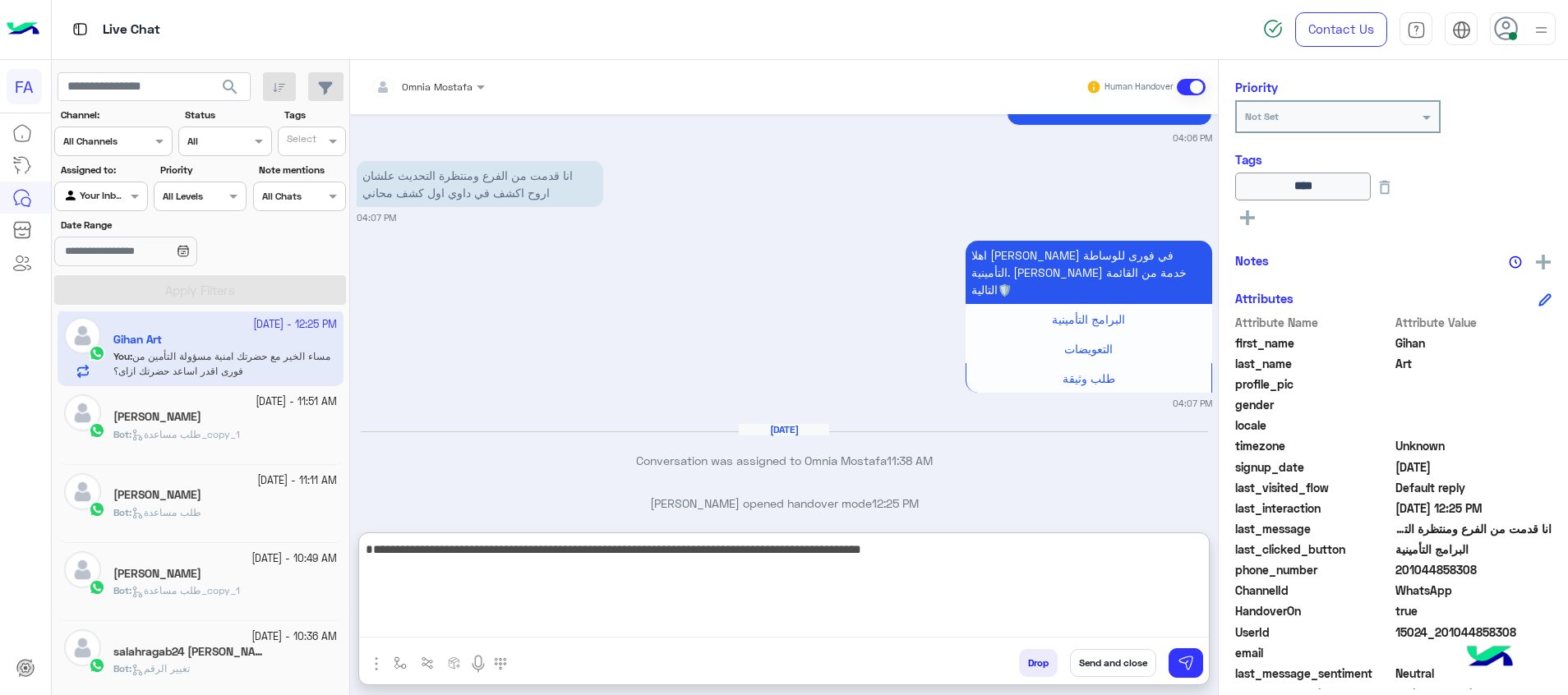
type textarea "**********"
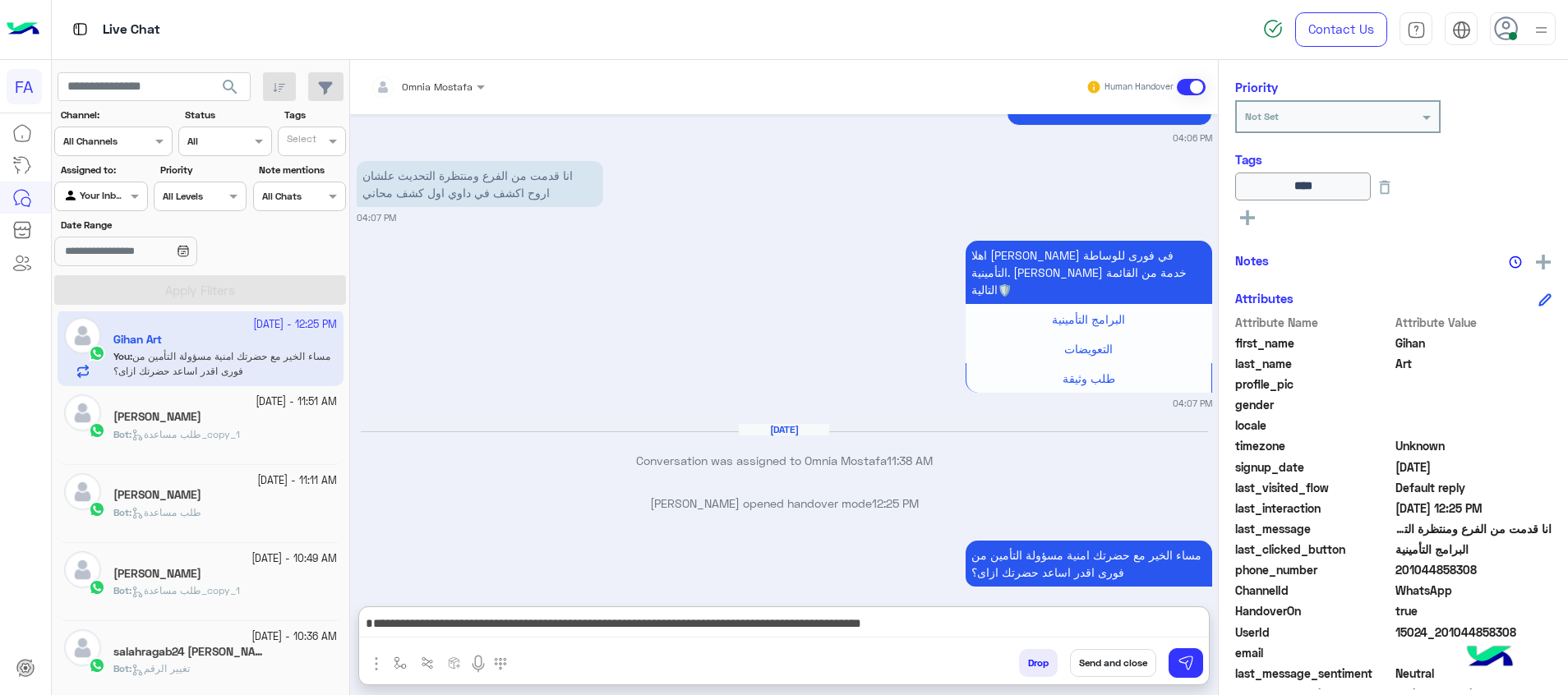
click at [1249, 216] on rect at bounding box center [1247, 218] width 15 height 4
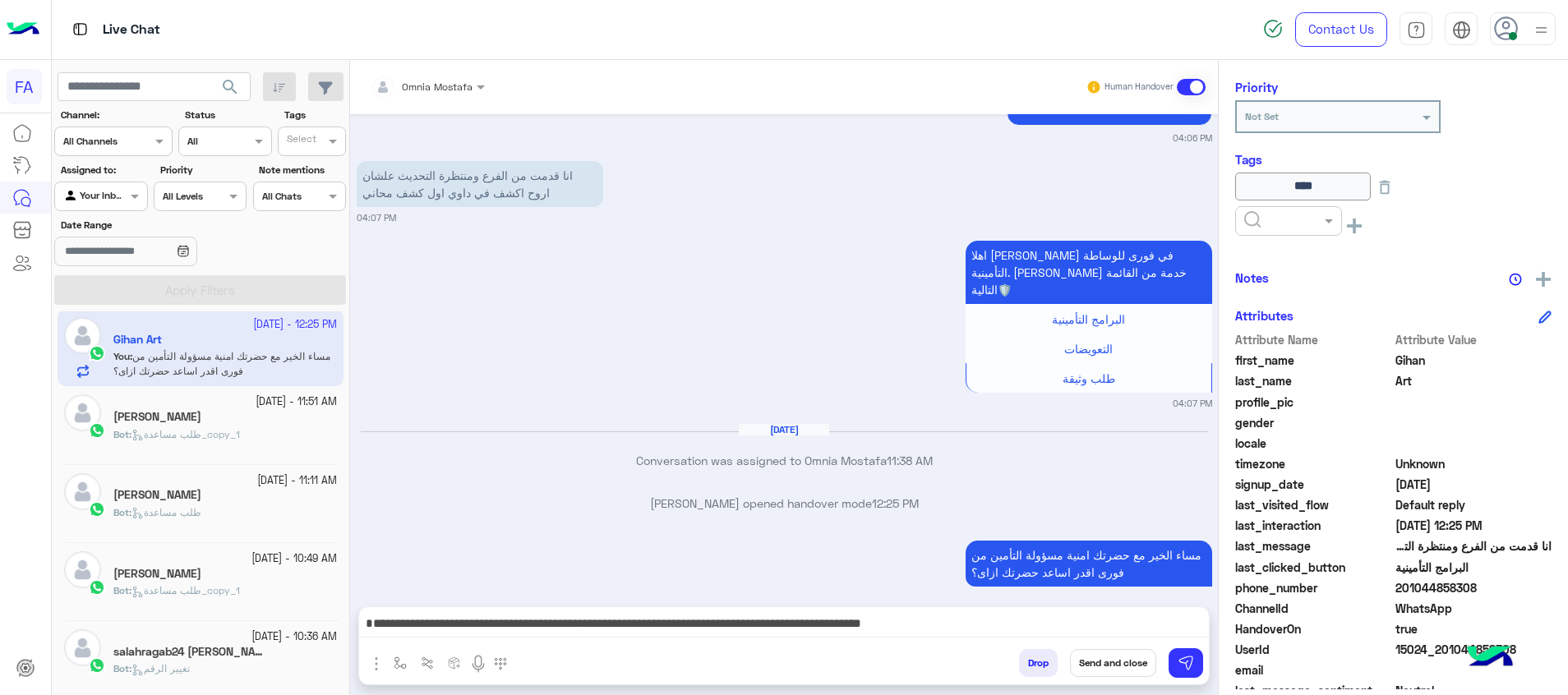
click at [1269, 215] on input "text" at bounding box center [1269, 219] width 50 height 15
click at [1263, 290] on span "Pending" at bounding box center [1264, 292] width 43 height 14
click at [1114, 663] on button "Send and close" at bounding box center [1113, 663] width 87 height 28
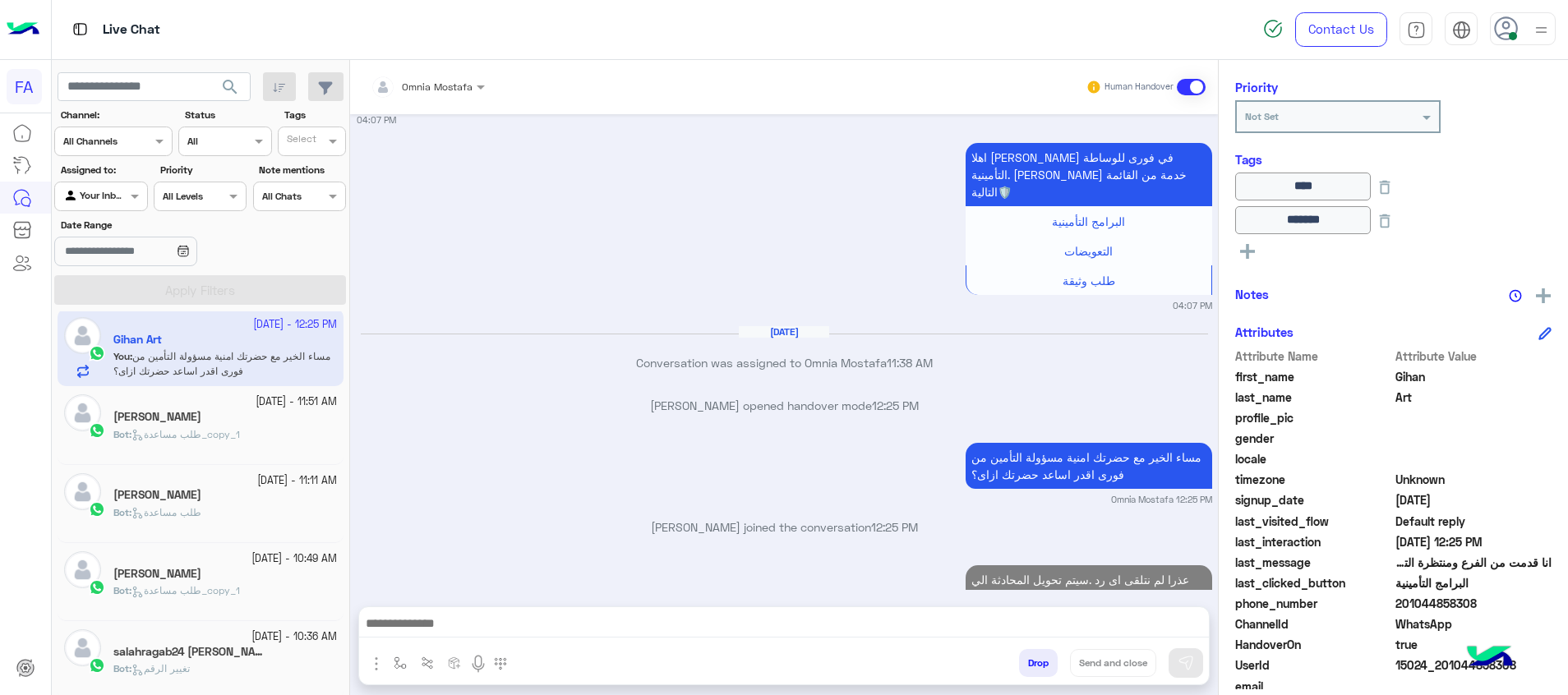
scroll to position [1968, 0]
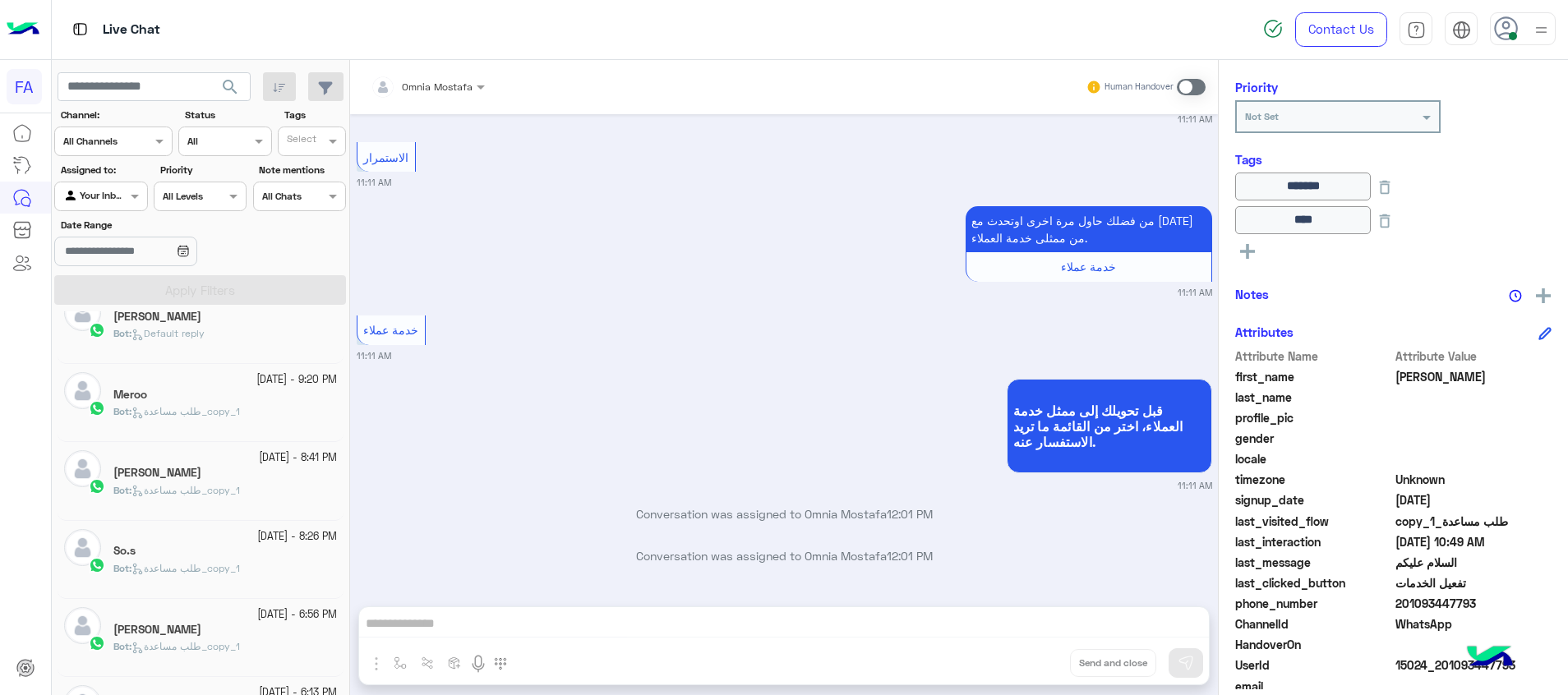
scroll to position [717, 0]
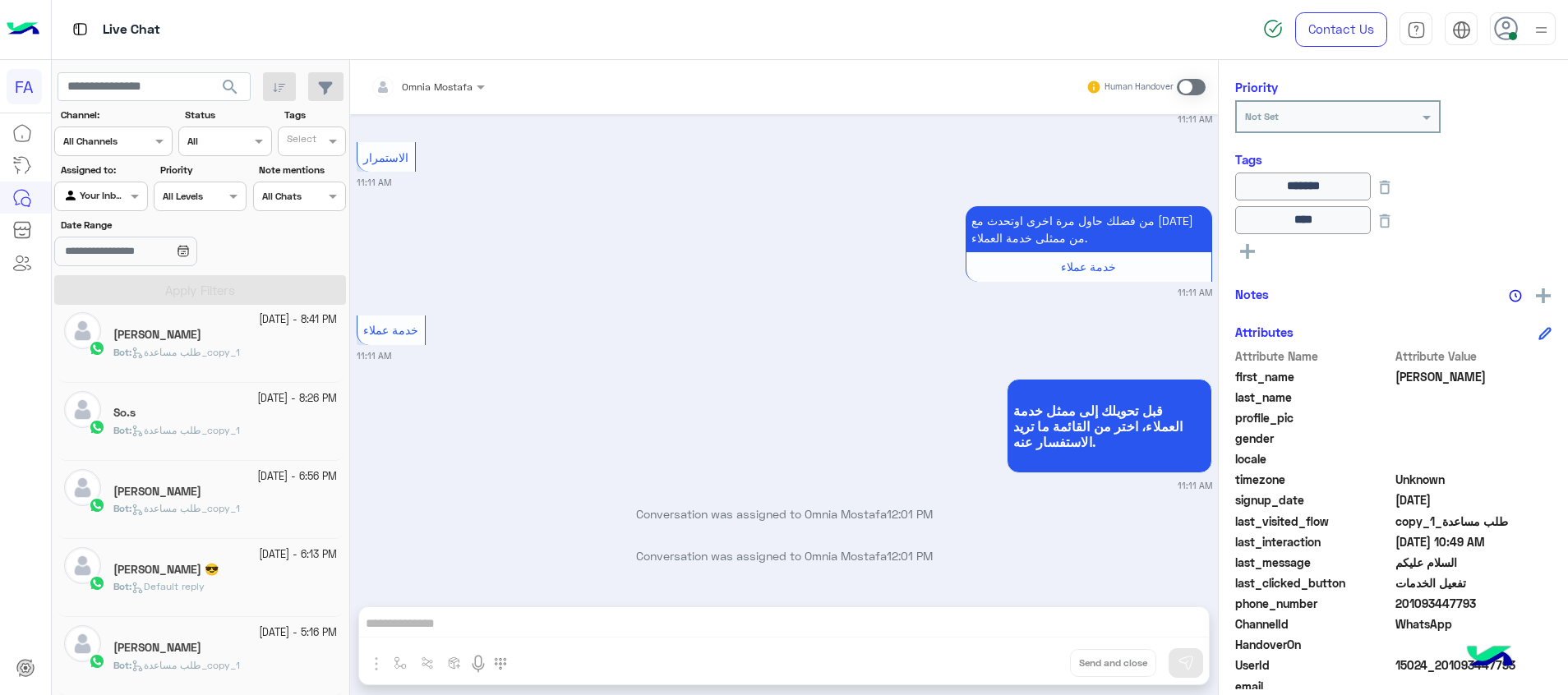
click at [238, 665] on span "طلب مساعدة_copy_1" at bounding box center [185, 665] width 109 height 12
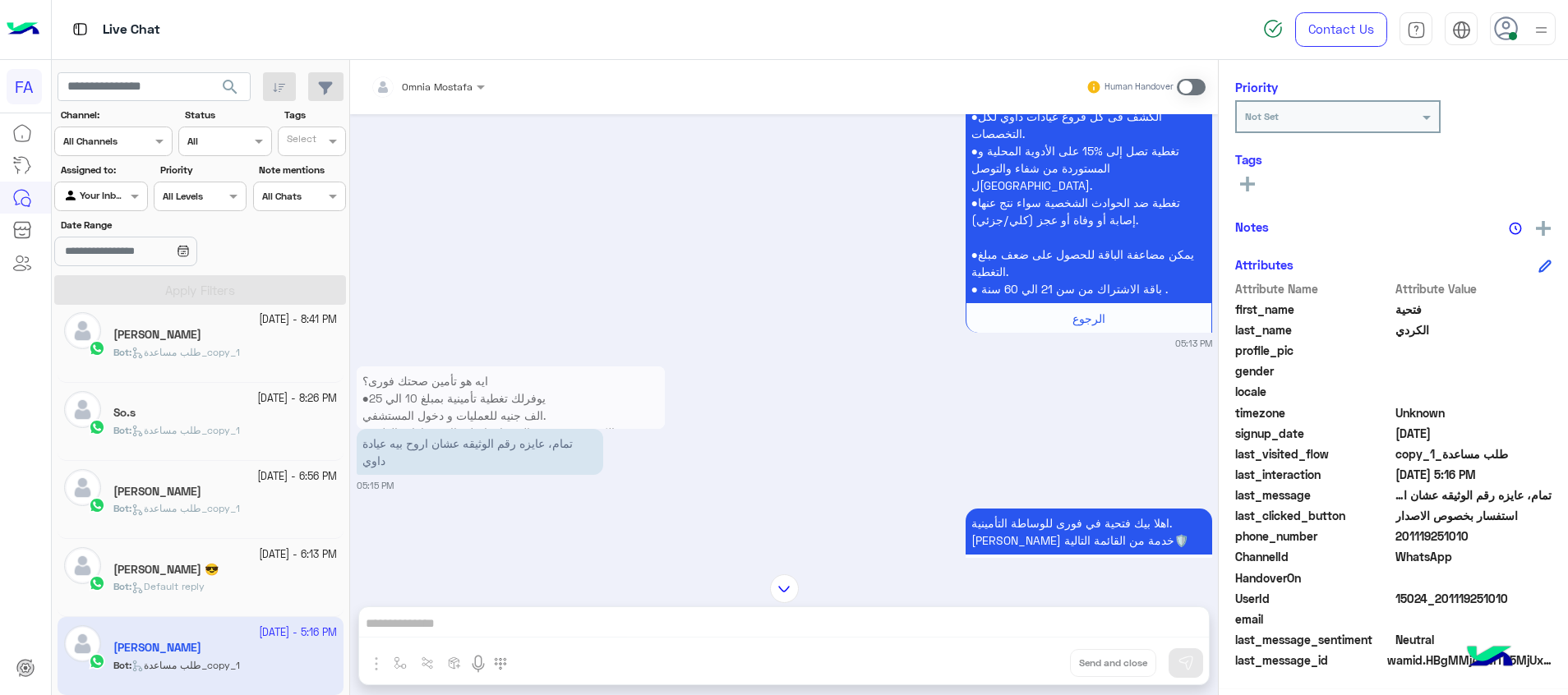
drag, startPoint x: 1506, startPoint y: 602, endPoint x: 1446, endPoint y: 603, distance: 60.0
click at [1446, 603] on span "15024_201119251010" at bounding box center [1474, 599] width 157 height 18
copy span "1119251010"
drag, startPoint x: 1187, startPoint y: 85, endPoint x: 1132, endPoint y: 427, distance: 346.4
click at [1186, 87] on span at bounding box center [1191, 87] width 29 height 17
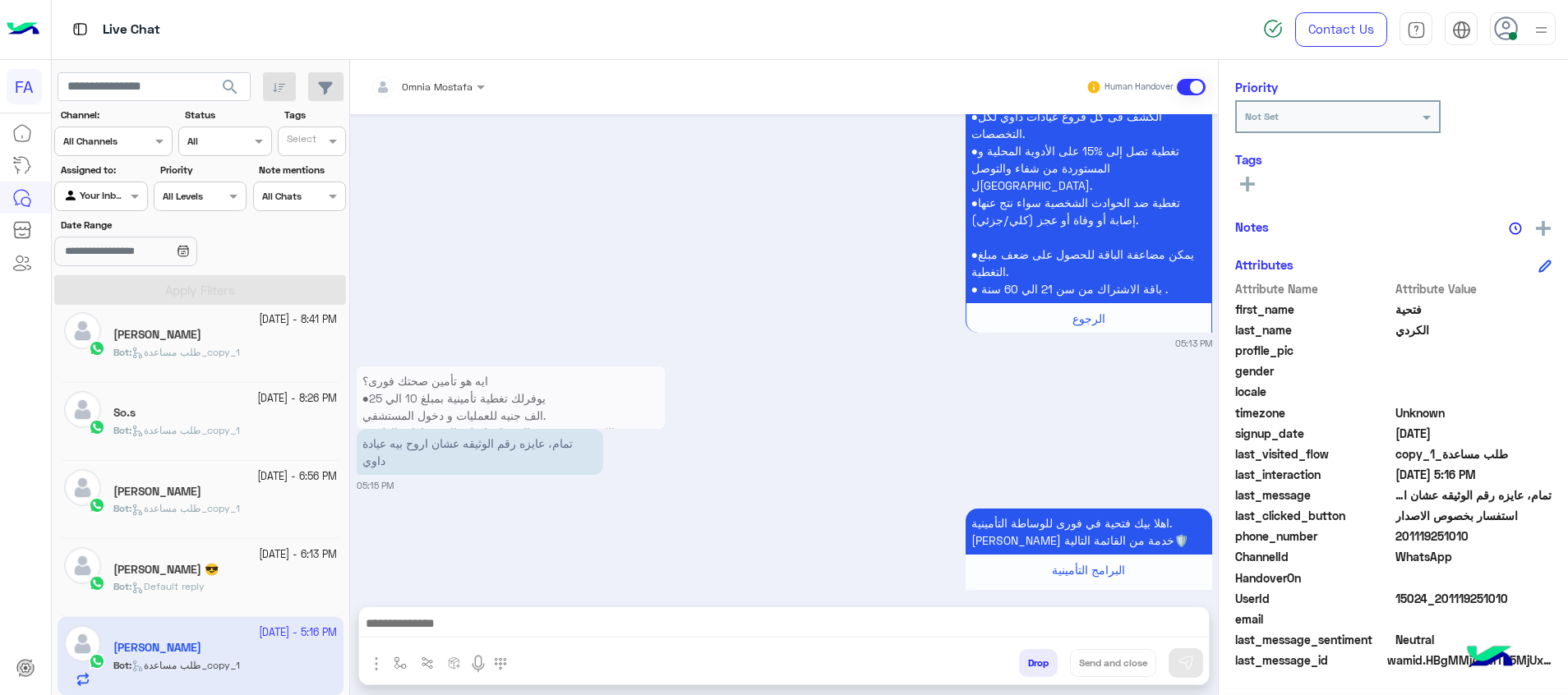
scroll to position [1914, 0]
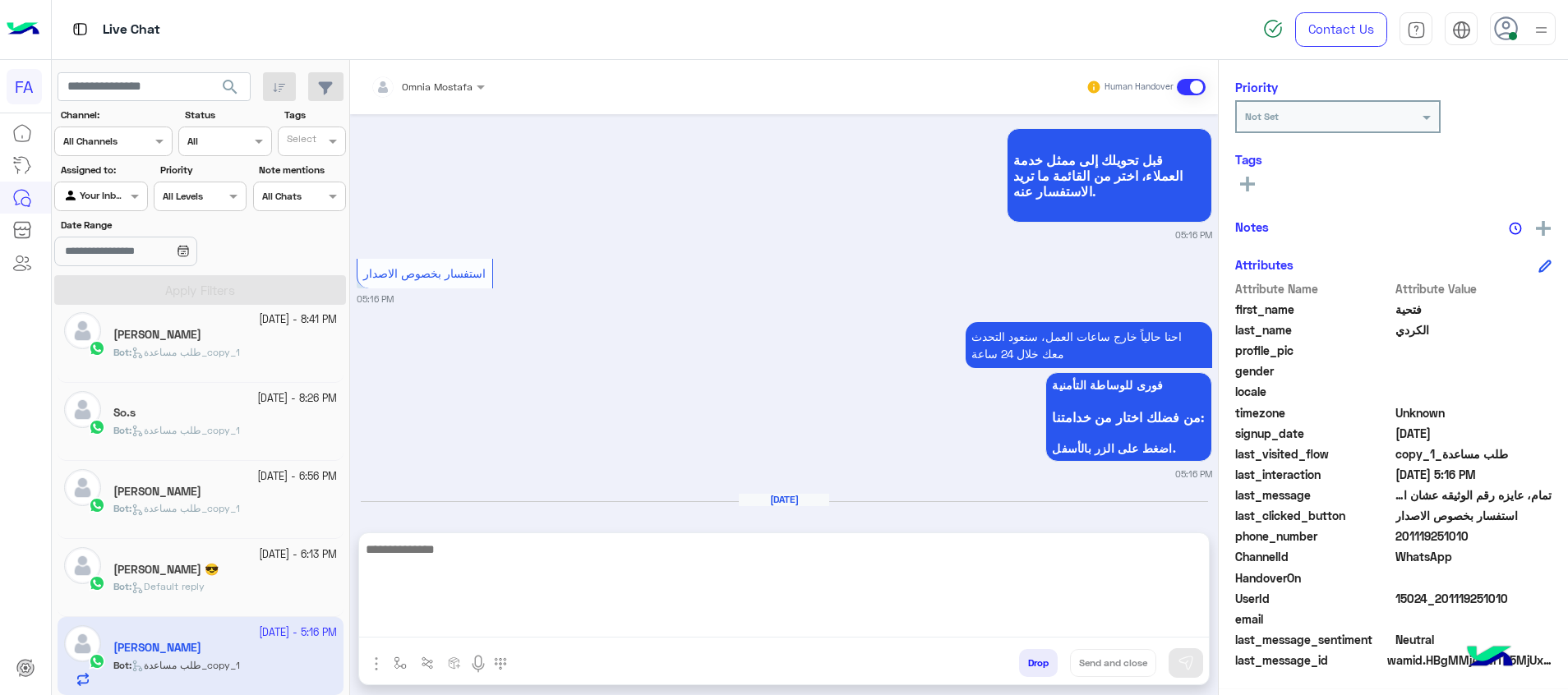
click at [1175, 631] on textarea at bounding box center [784, 589] width 849 height 99
paste textarea "**********"
type textarea "**********"
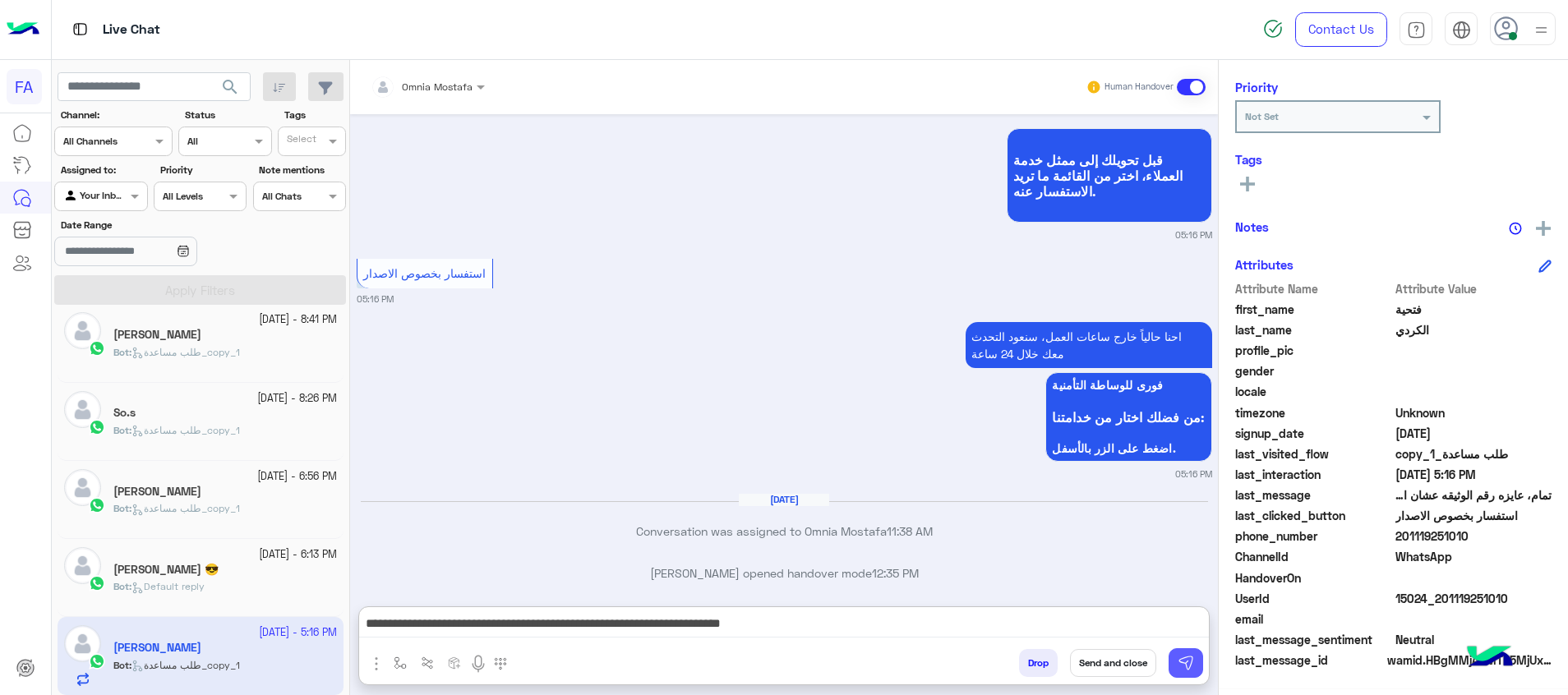
click at [1184, 664] on img at bounding box center [1186, 663] width 17 height 17
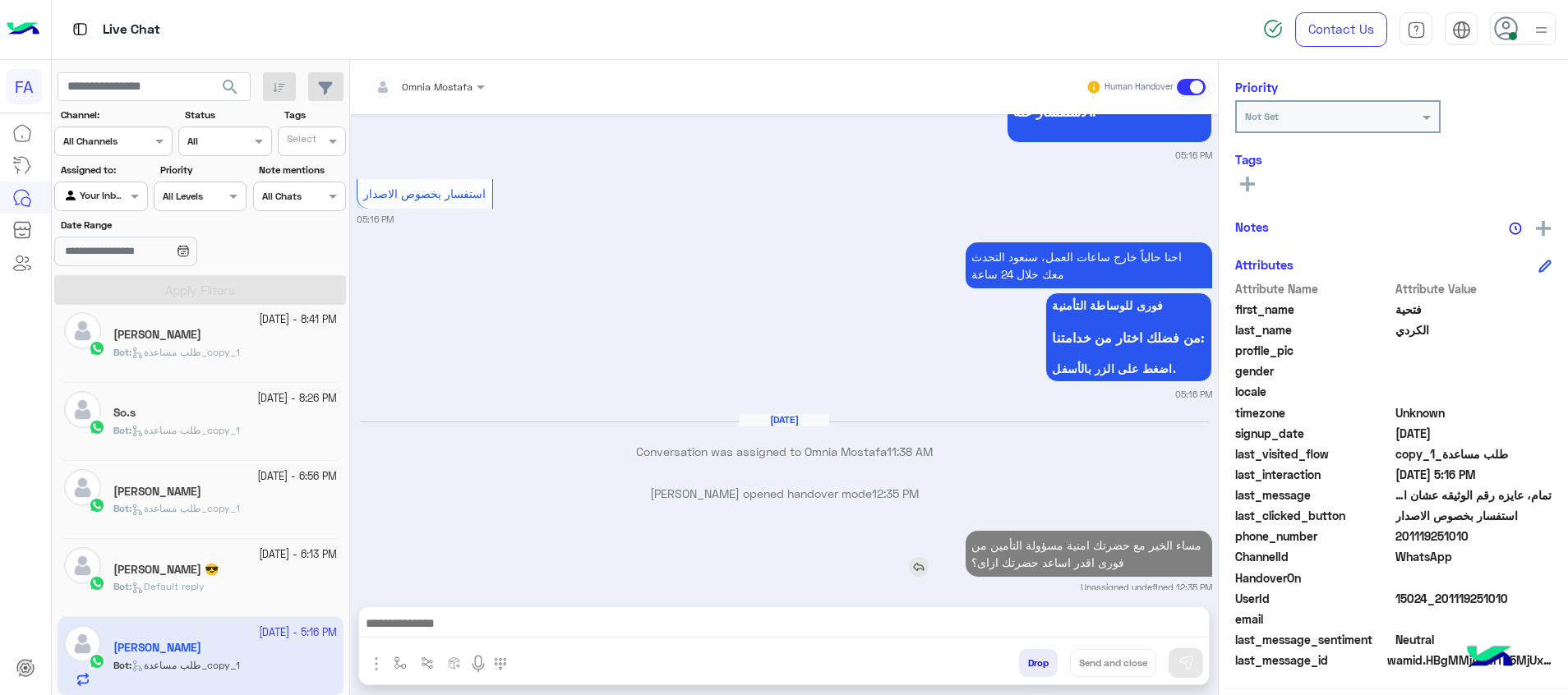
scroll to position [638, 0]
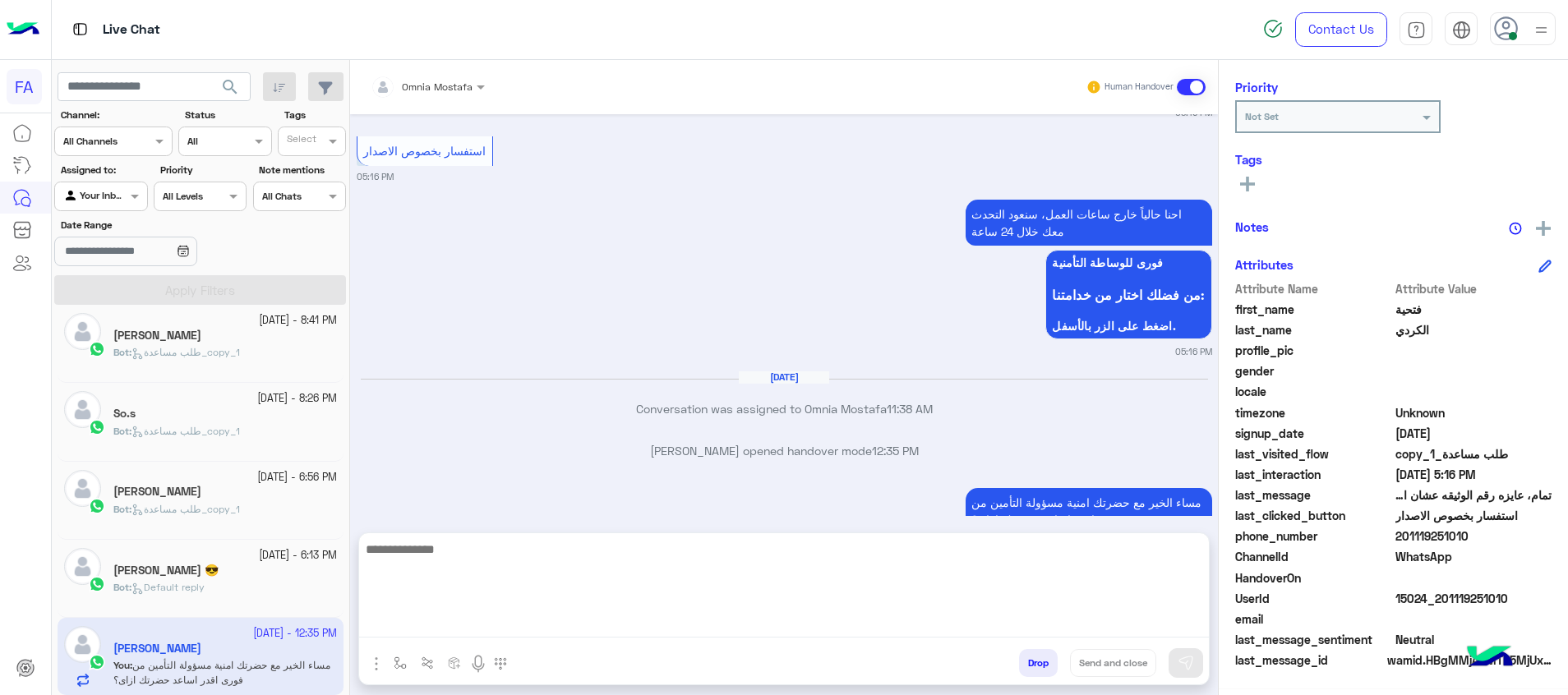
click at [1138, 631] on textarea at bounding box center [784, 589] width 849 height 99
paste textarea "**********"
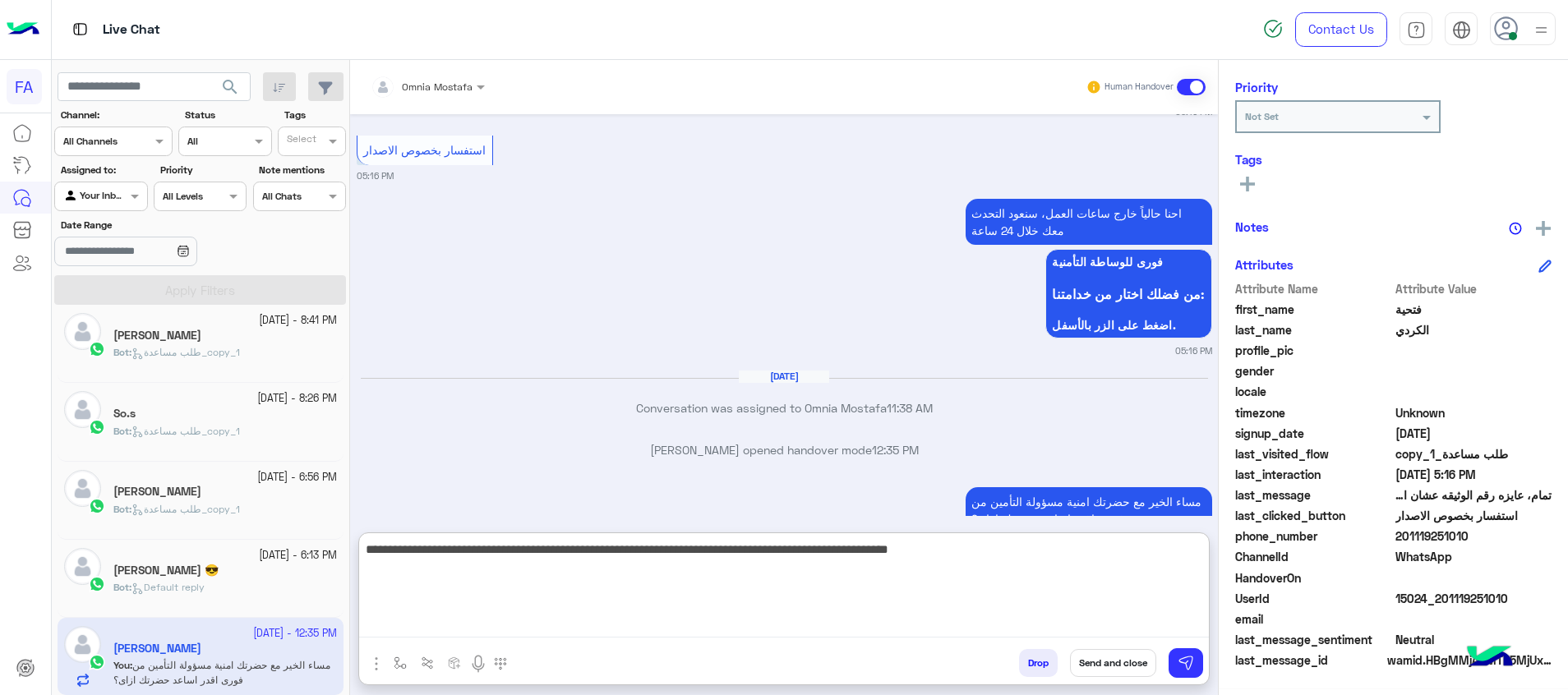
drag, startPoint x: 590, startPoint y: 553, endPoint x: 717, endPoint y: 557, distance: 127.1
click at [717, 557] on textarea "**********" at bounding box center [784, 589] width 849 height 99
type textarea "**********"
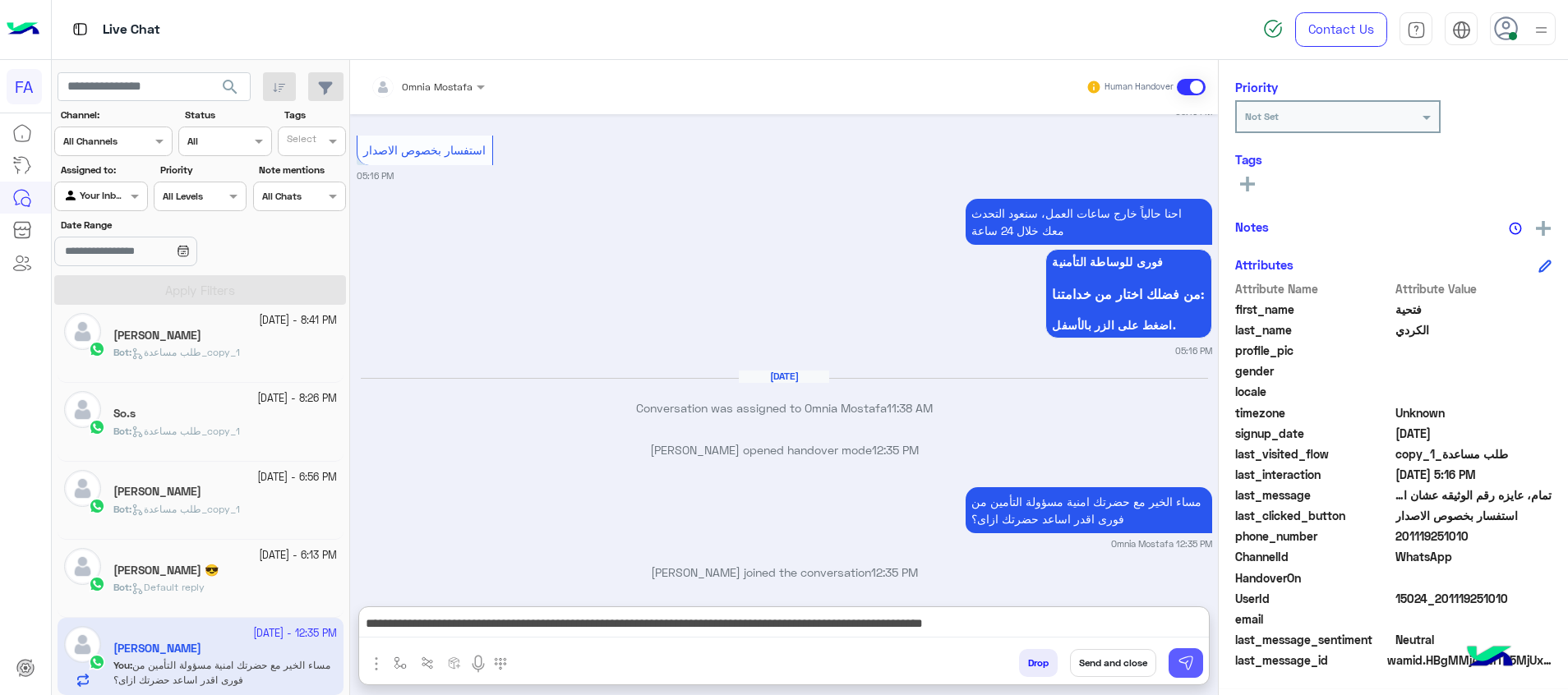
click at [1181, 666] on img at bounding box center [1186, 663] width 17 height 17
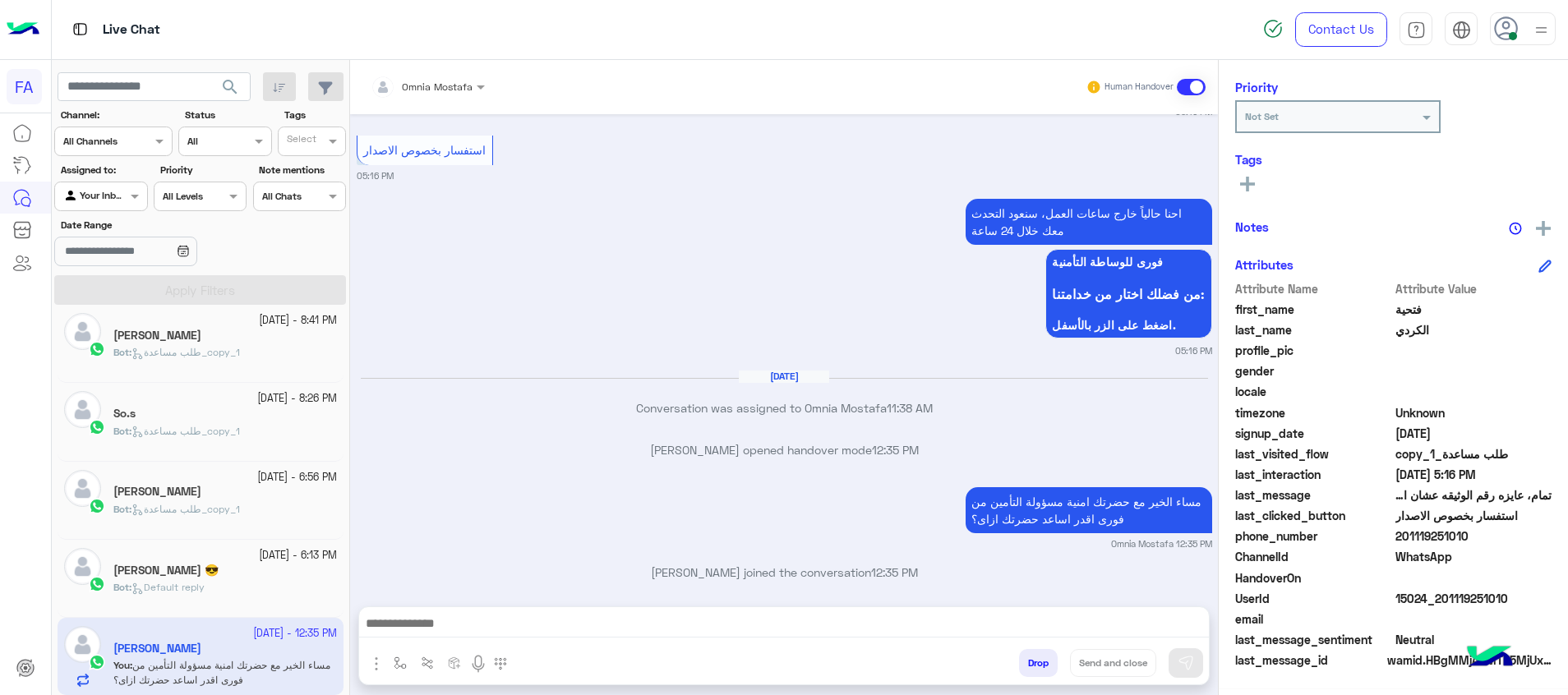
scroll to position [2133, 0]
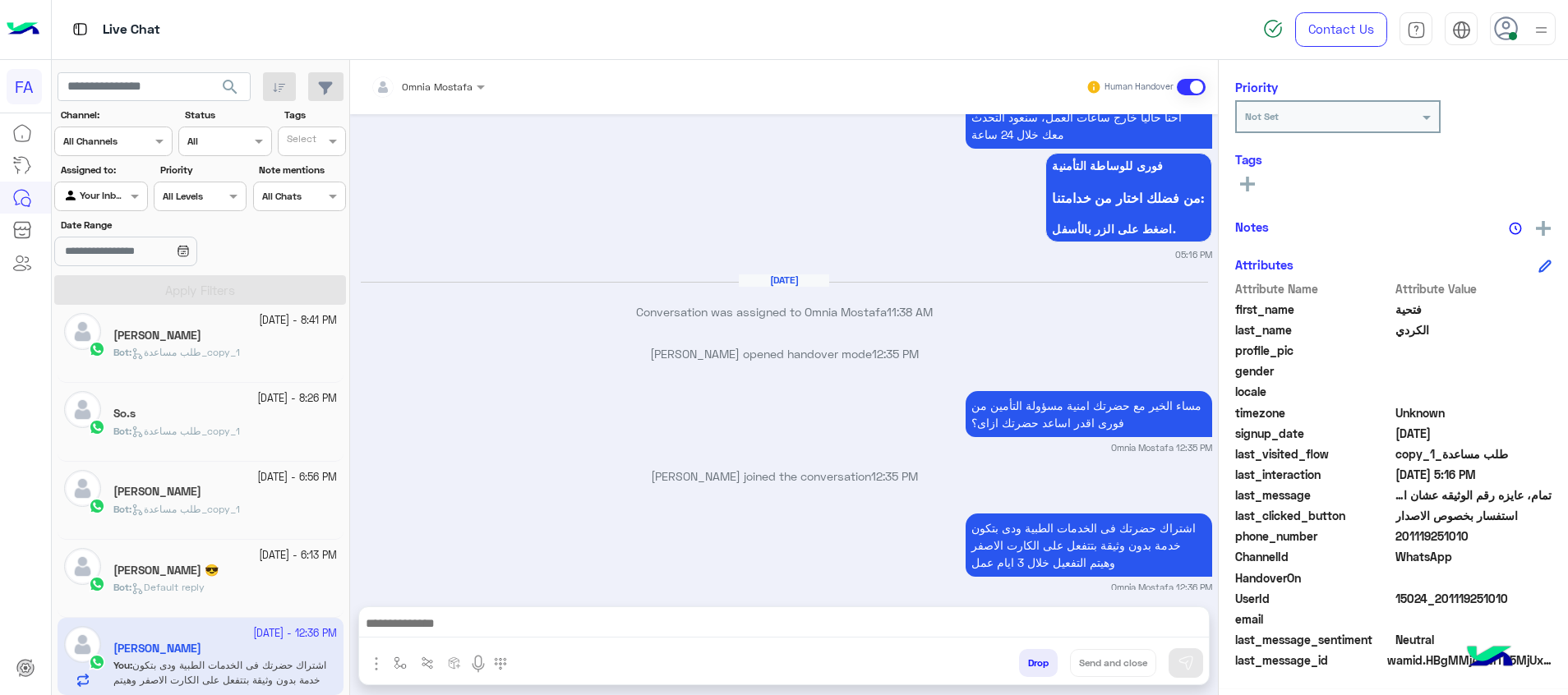
click at [253, 582] on div "Bot : Default reply" at bounding box center [224, 594] width 223 height 29
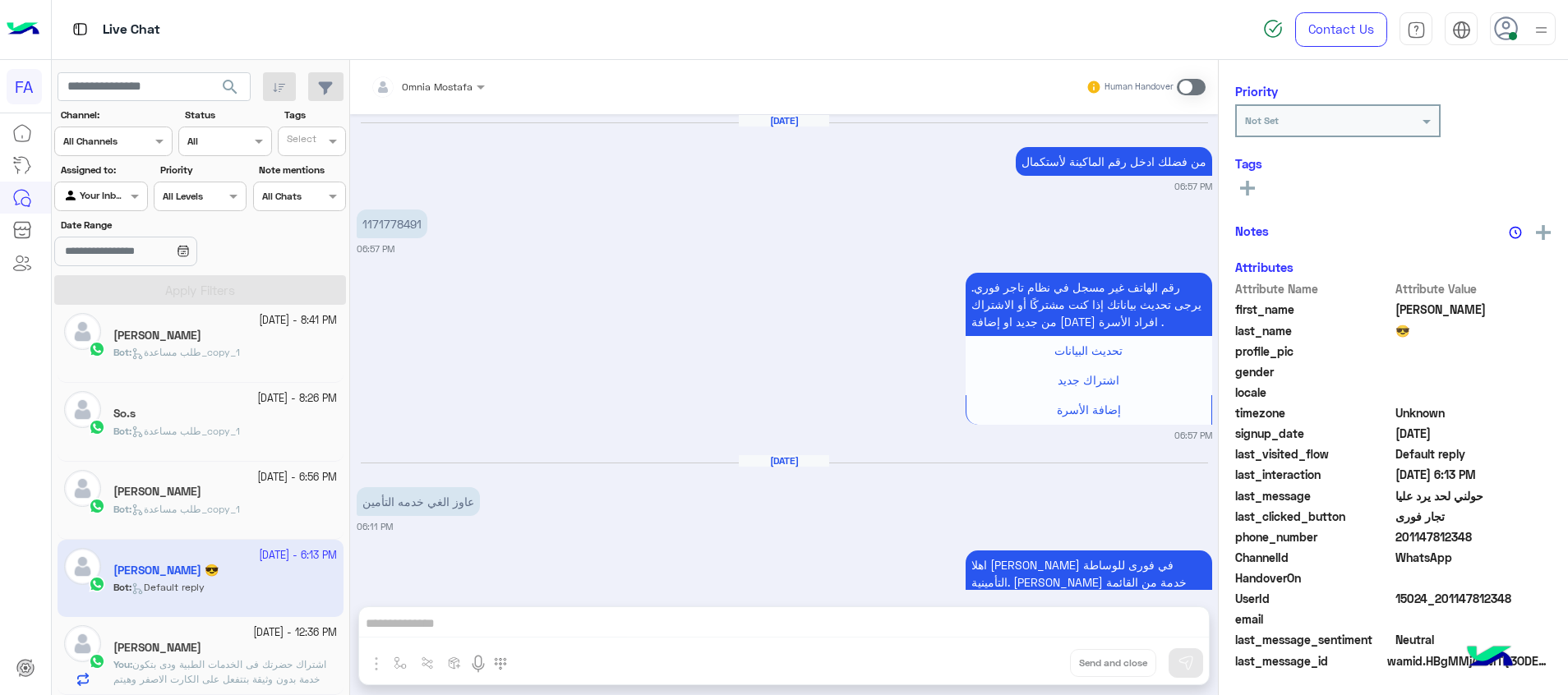
scroll to position [1512, 0]
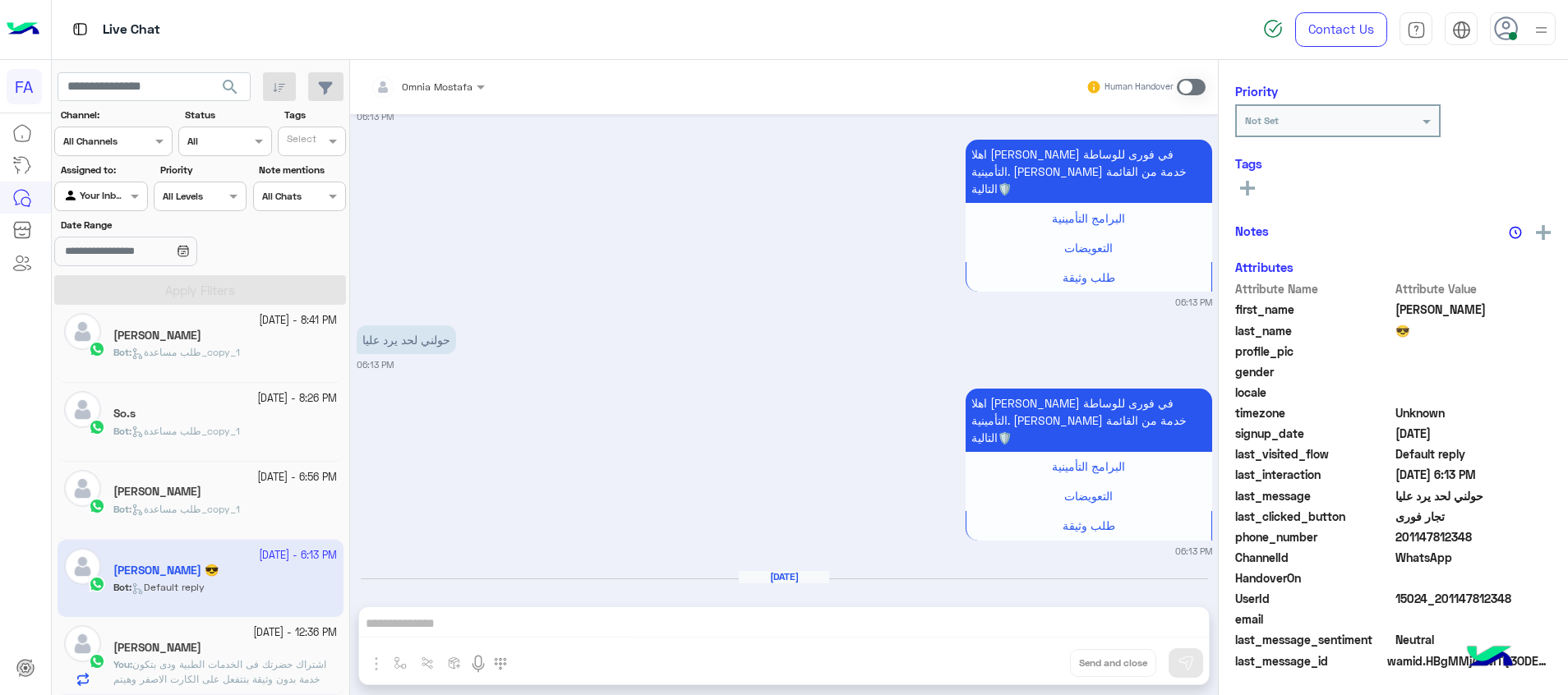
click at [250, 492] on div "[PERSON_NAME]" at bounding box center [224, 494] width 223 height 18
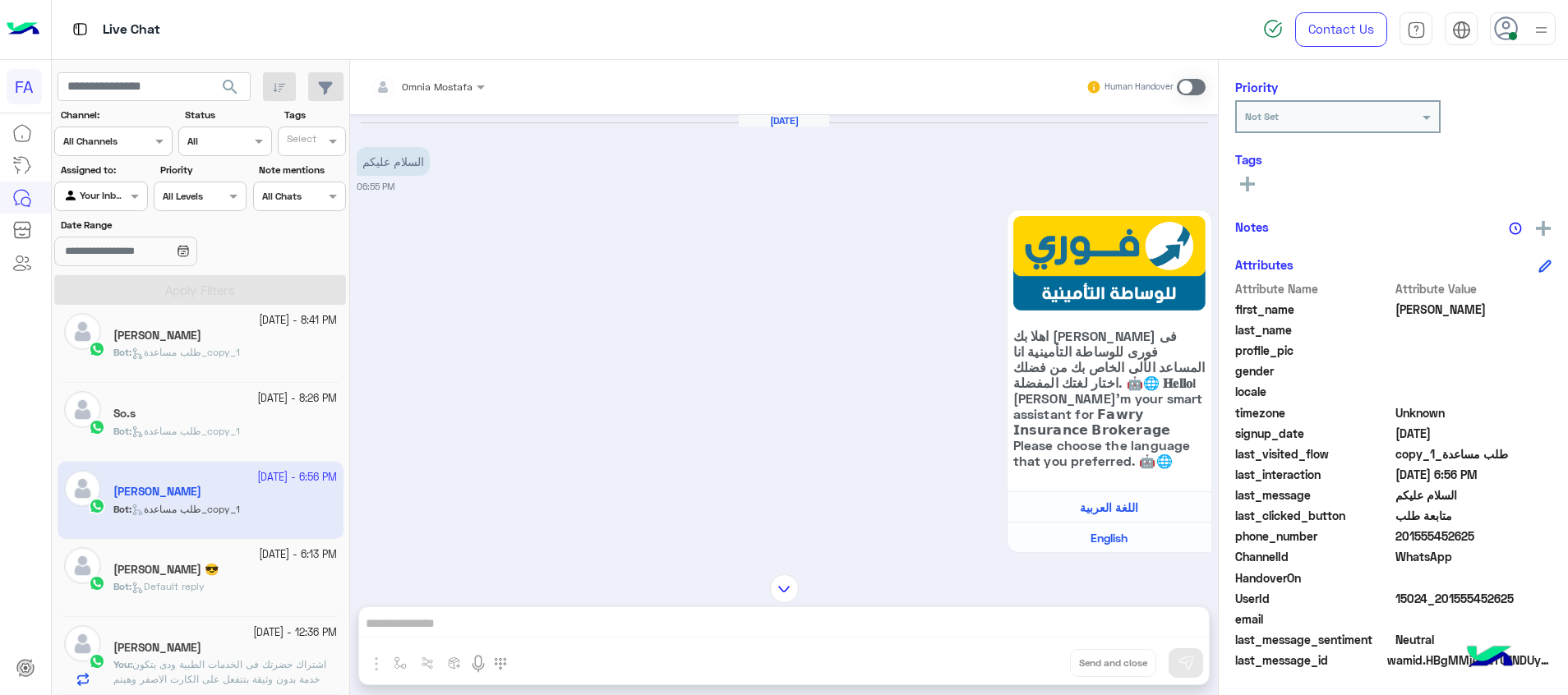
click at [1187, 89] on span at bounding box center [1191, 87] width 29 height 17
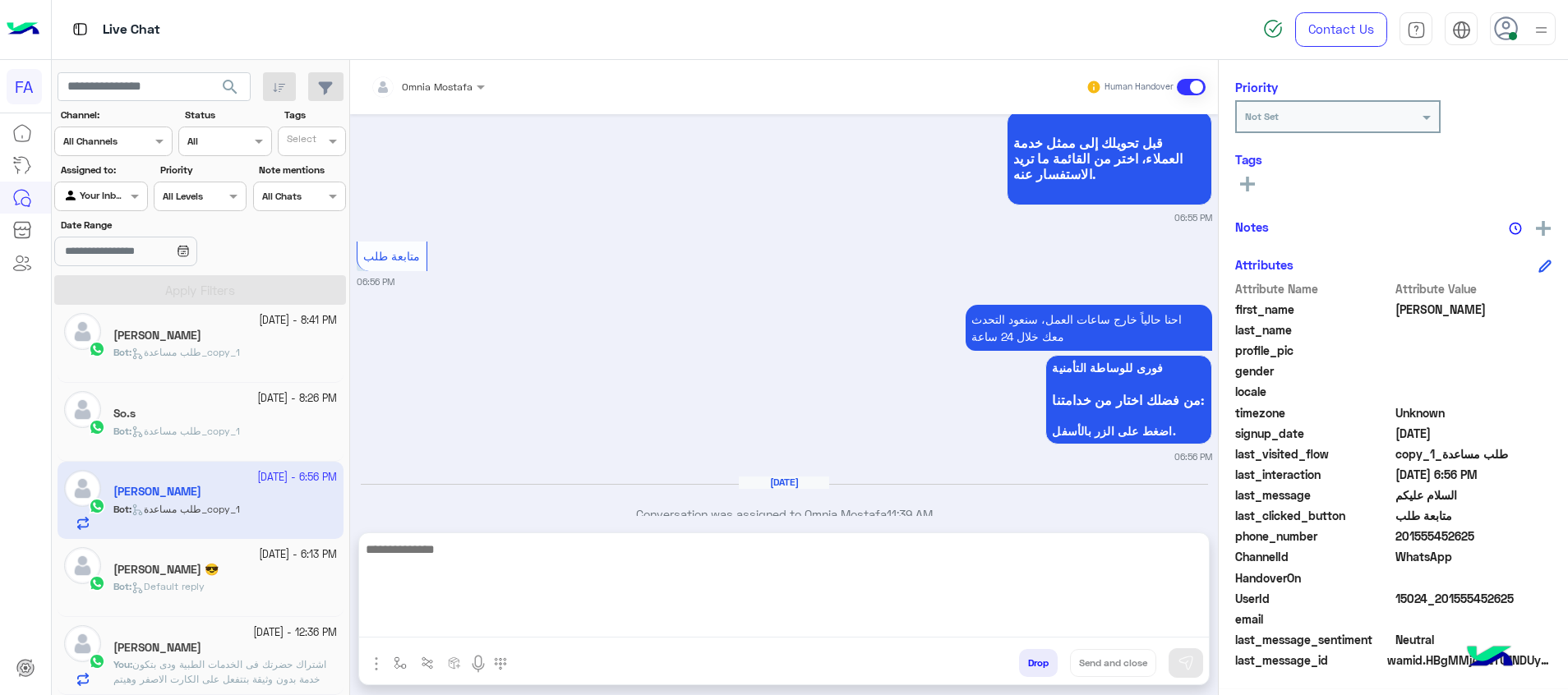
drag, startPoint x: 1180, startPoint y: 632, endPoint x: 1186, endPoint y: 622, distance: 11.7
click at [1179, 632] on textarea at bounding box center [784, 589] width 849 height 99
paste textarea "**********"
type textarea "**********"
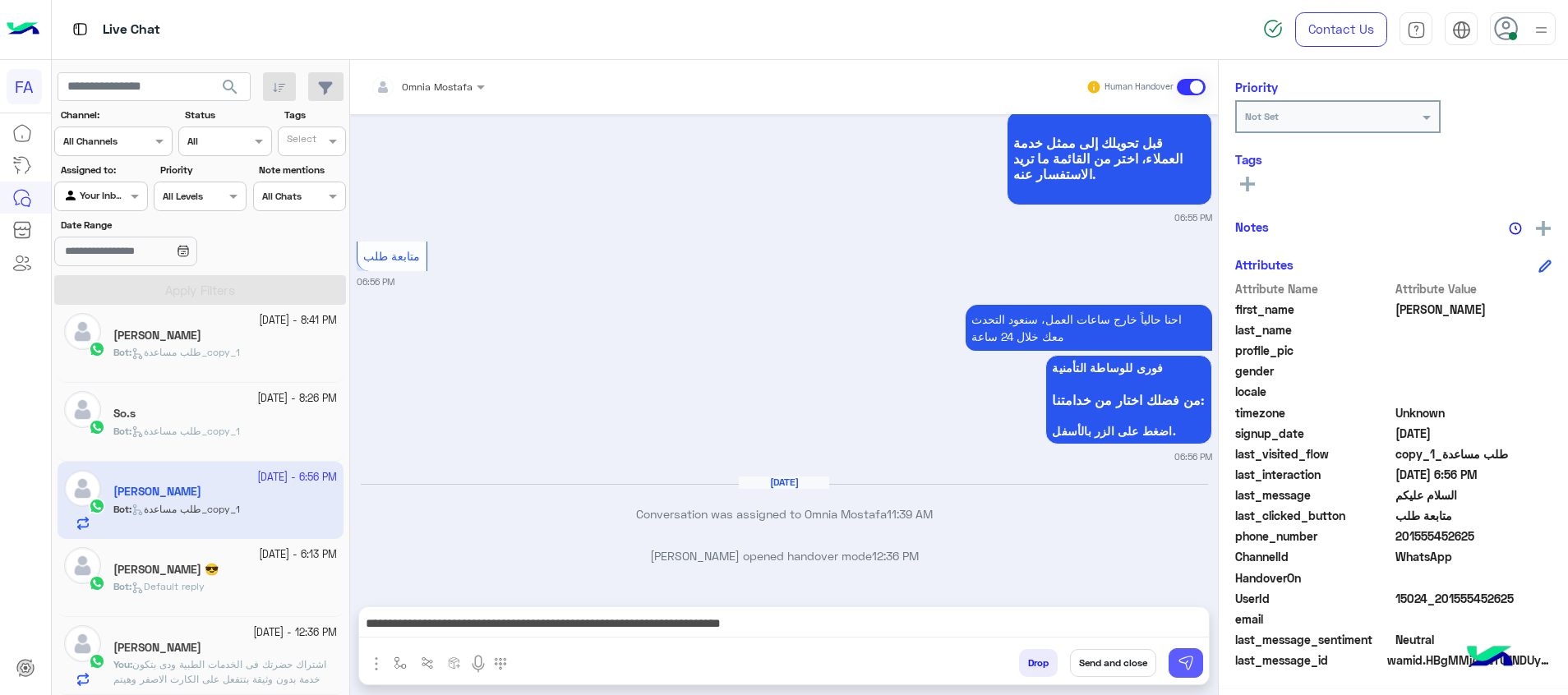
click at [1187, 668] on img at bounding box center [1186, 663] width 17 height 17
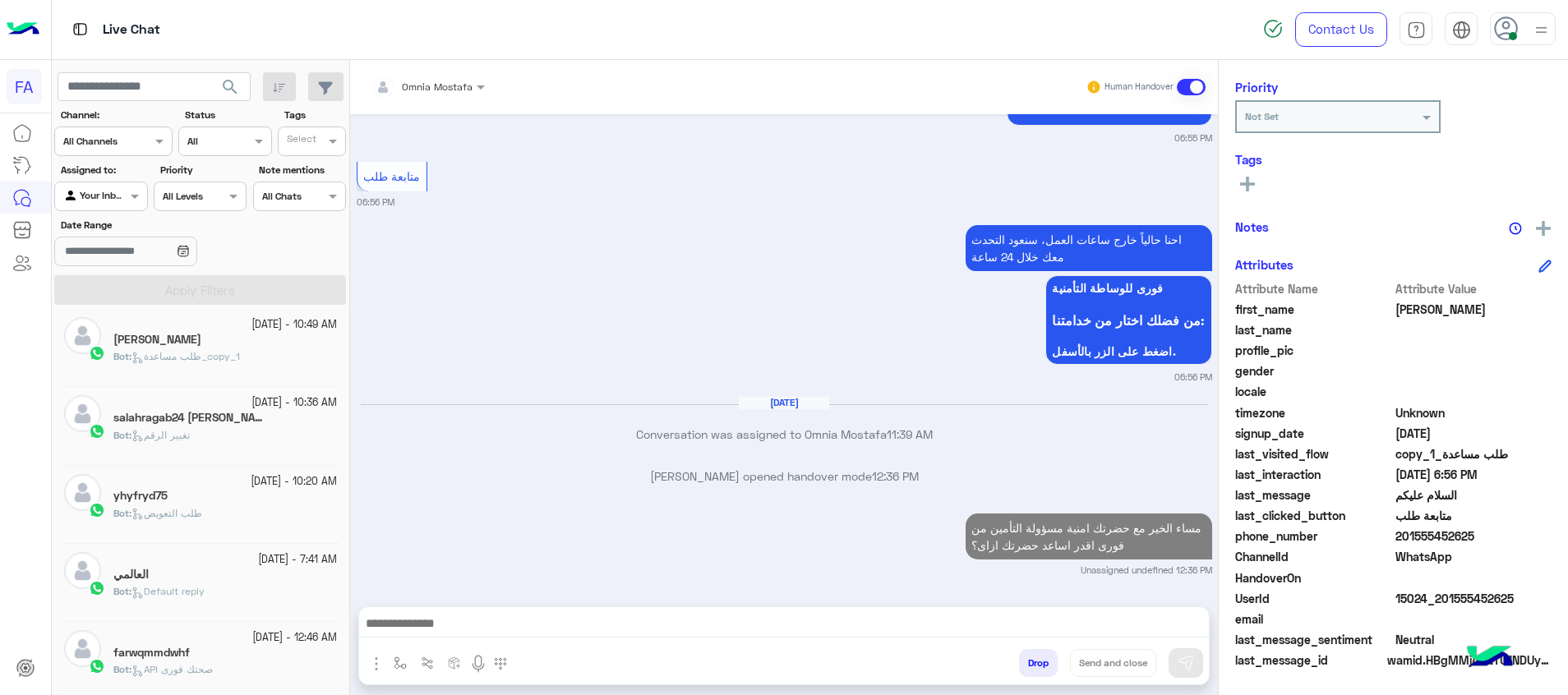
scroll to position [0, 0]
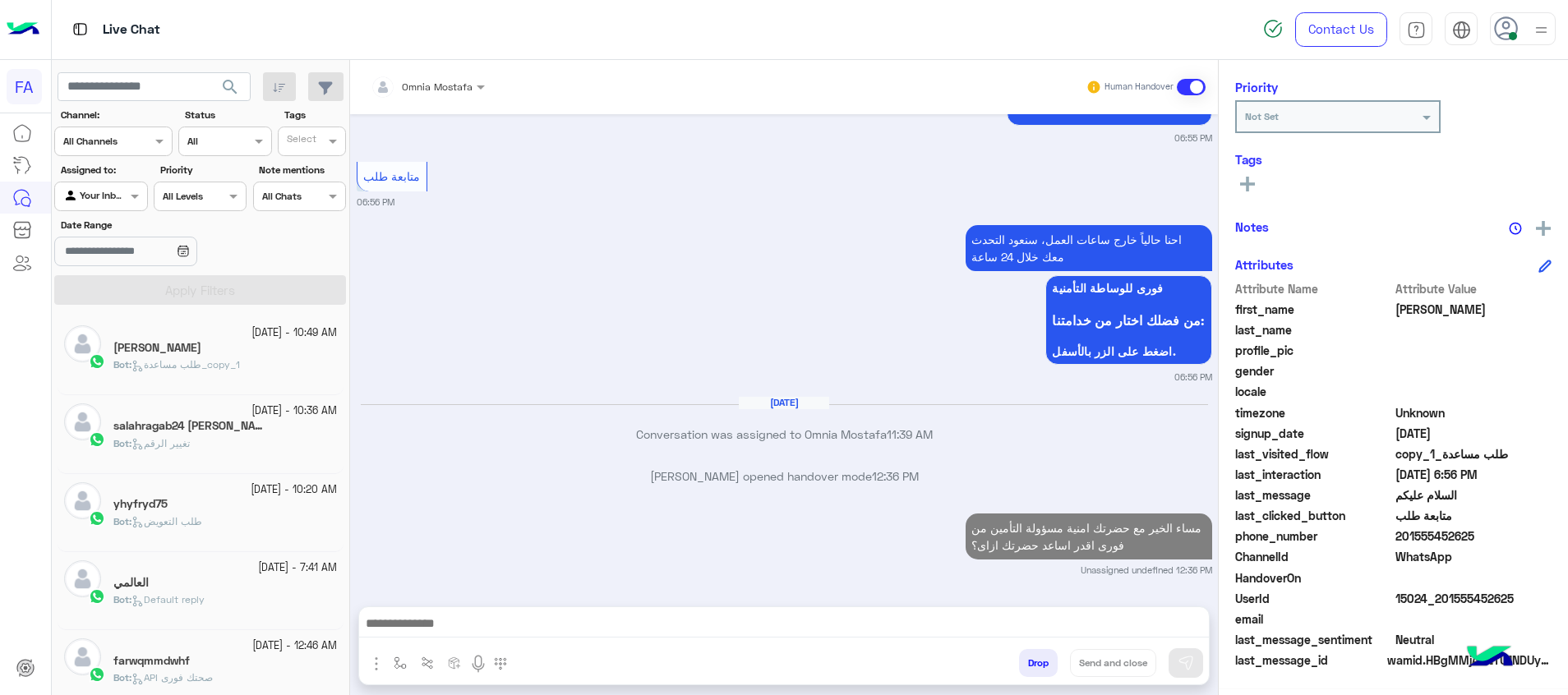
drag, startPoint x: 223, startPoint y: 77, endPoint x: 229, endPoint y: 87, distance: 11.7
click at [207, 80] on div "search" at bounding box center [154, 87] width 193 height 30
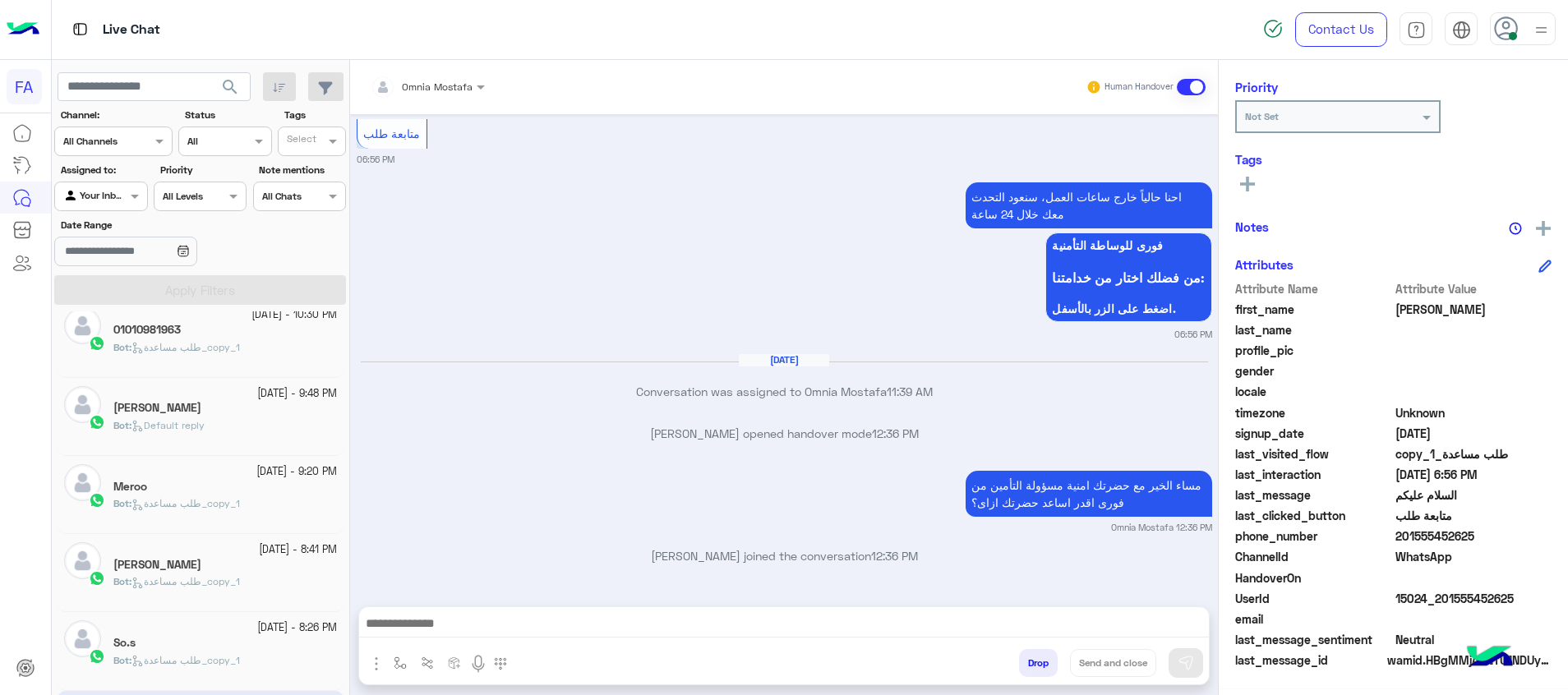
scroll to position [22, 0]
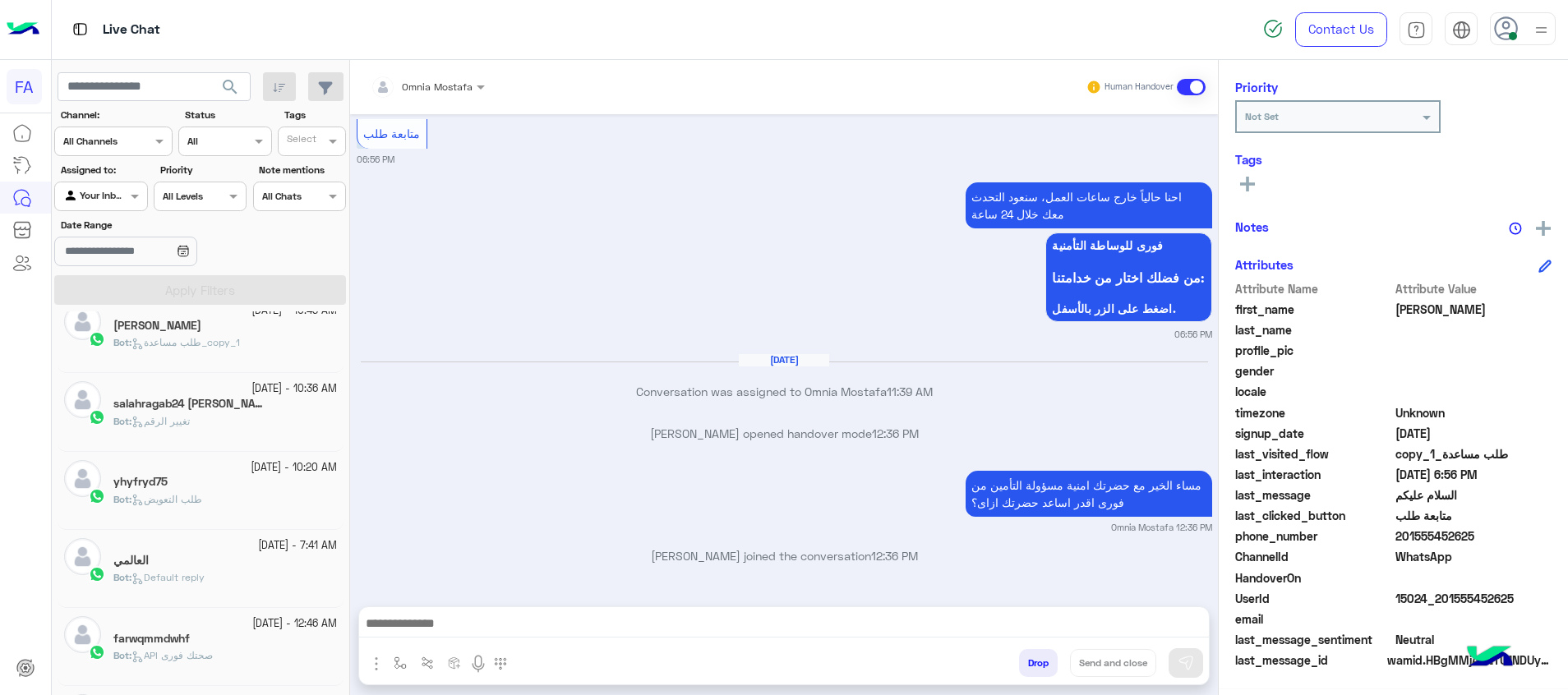
click at [224, 89] on span "search" at bounding box center [230, 87] width 19 height 19
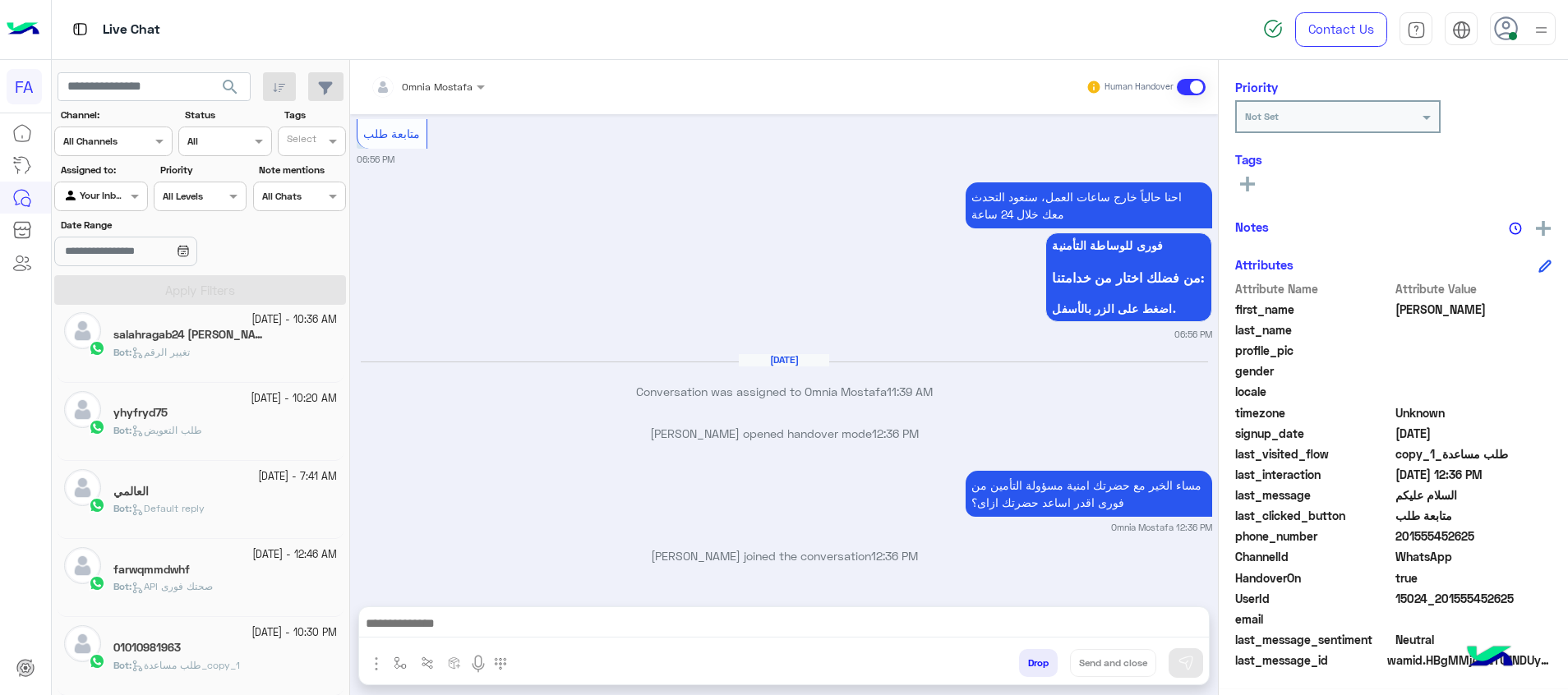
scroll to position [795, 0]
click at [219, 593] on p "Bot : طلب مساعدة_copy_1" at bounding box center [176, 587] width 126 height 15
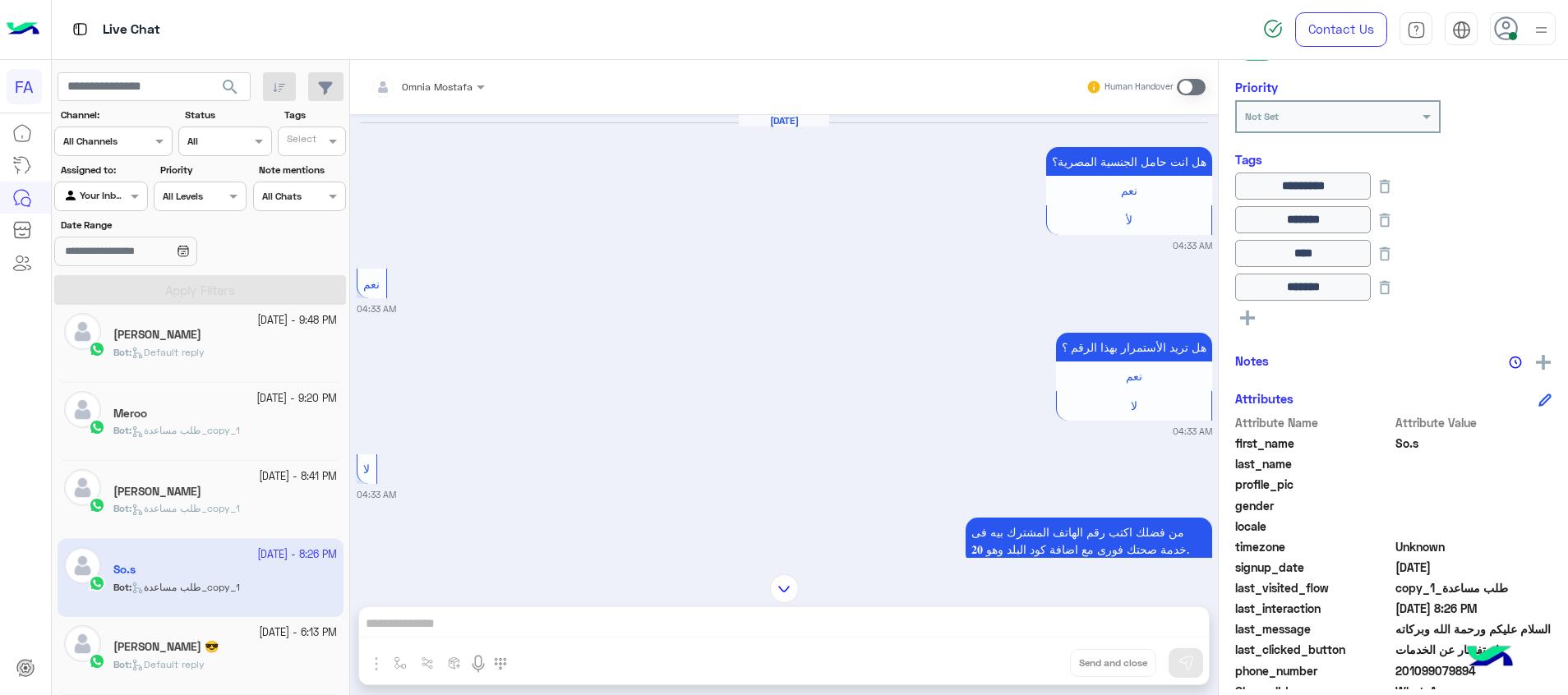
scroll to position [1684, 0]
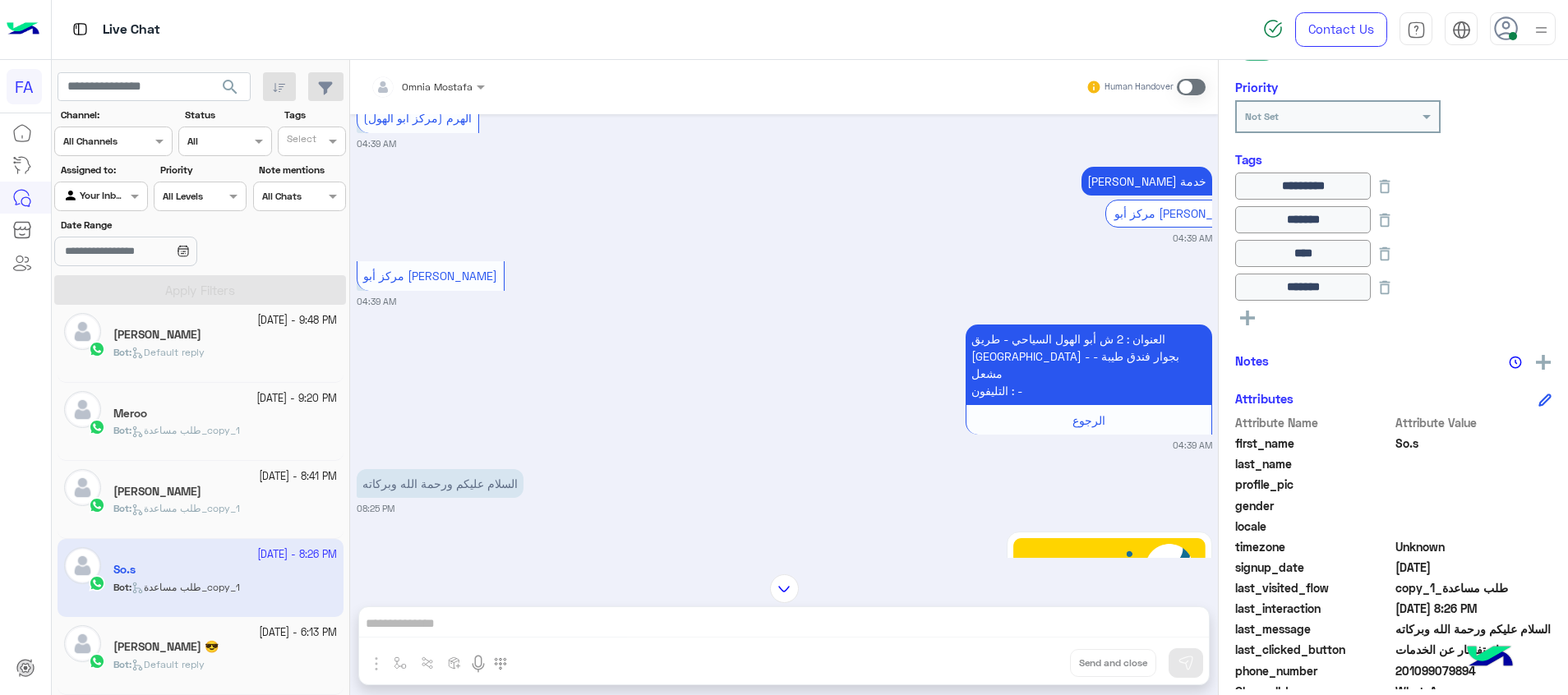
click at [1182, 84] on span at bounding box center [1191, 87] width 29 height 17
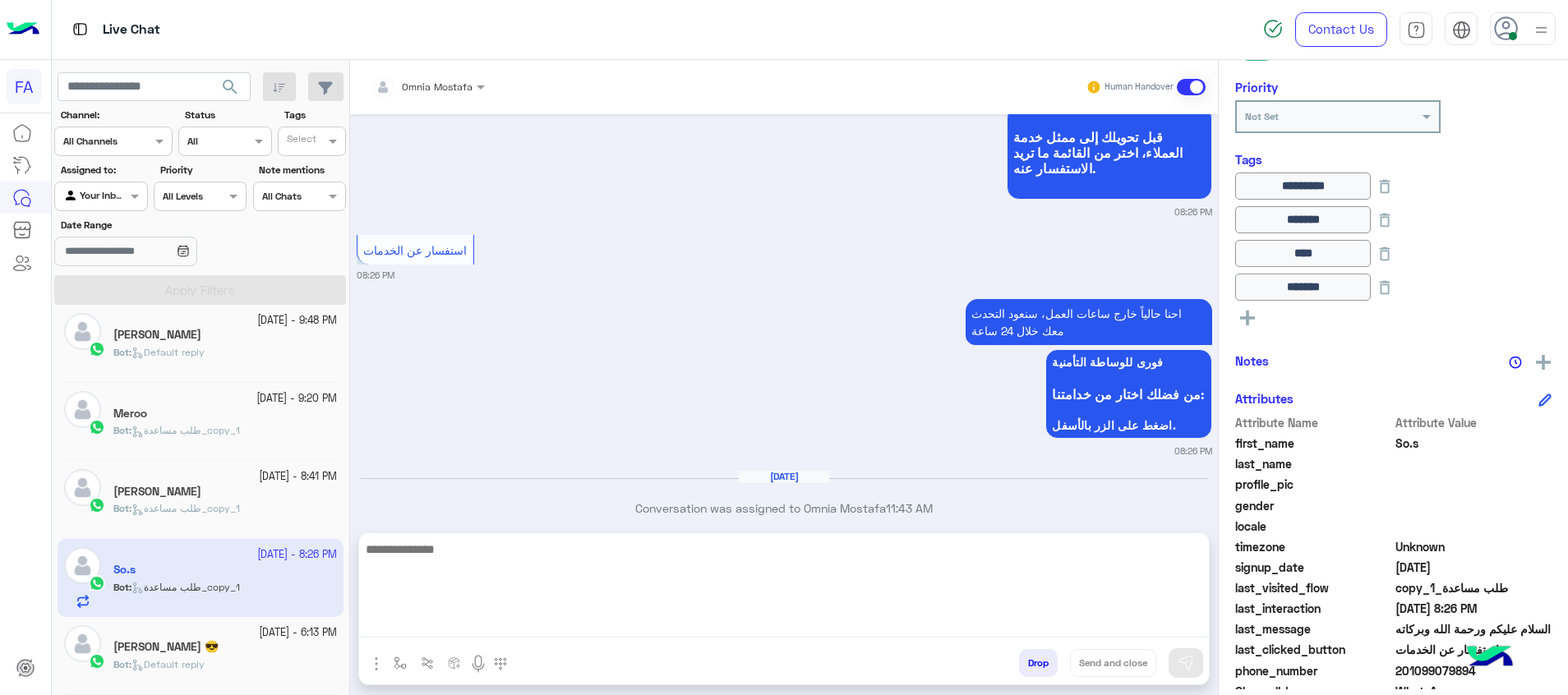
drag, startPoint x: 1144, startPoint y: 616, endPoint x: 1155, endPoint y: 617, distance: 11.0
click at [1144, 616] on textarea at bounding box center [784, 589] width 849 height 99
paste textarea "**********"
type textarea "**********"
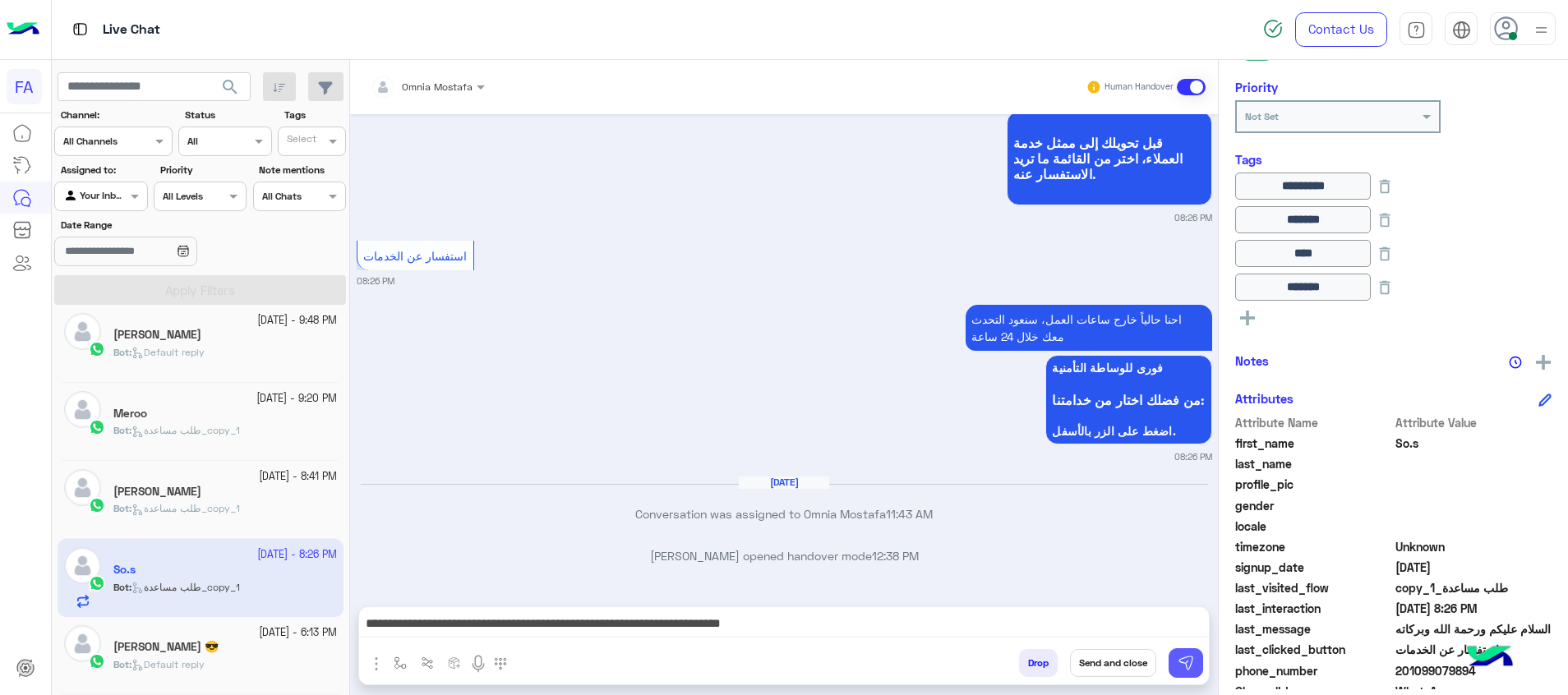
click at [1184, 648] on button at bounding box center [1185, 663] width 34 height 30
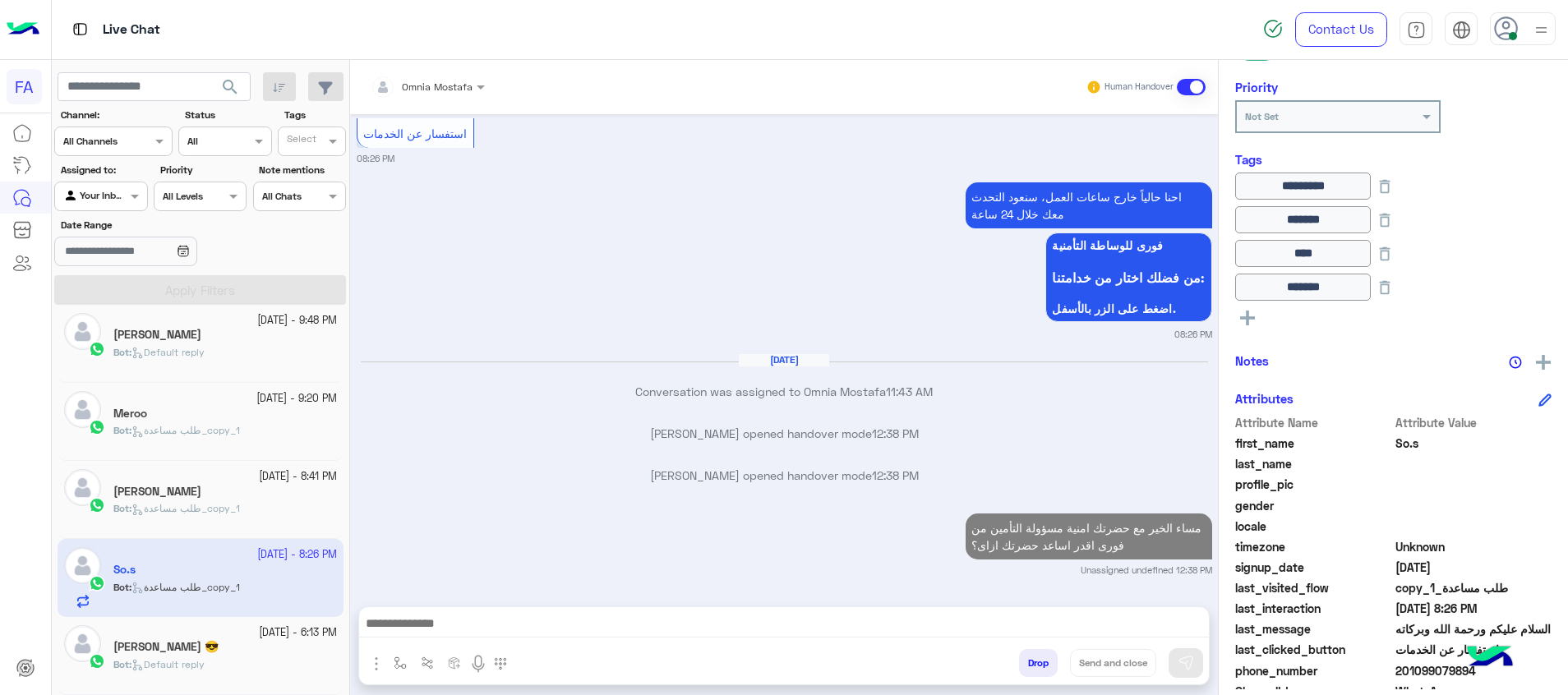
scroll to position [3565, 0]
click at [186, 440] on div "Bot : طلب مساعدة_copy_1" at bounding box center [224, 437] width 223 height 29
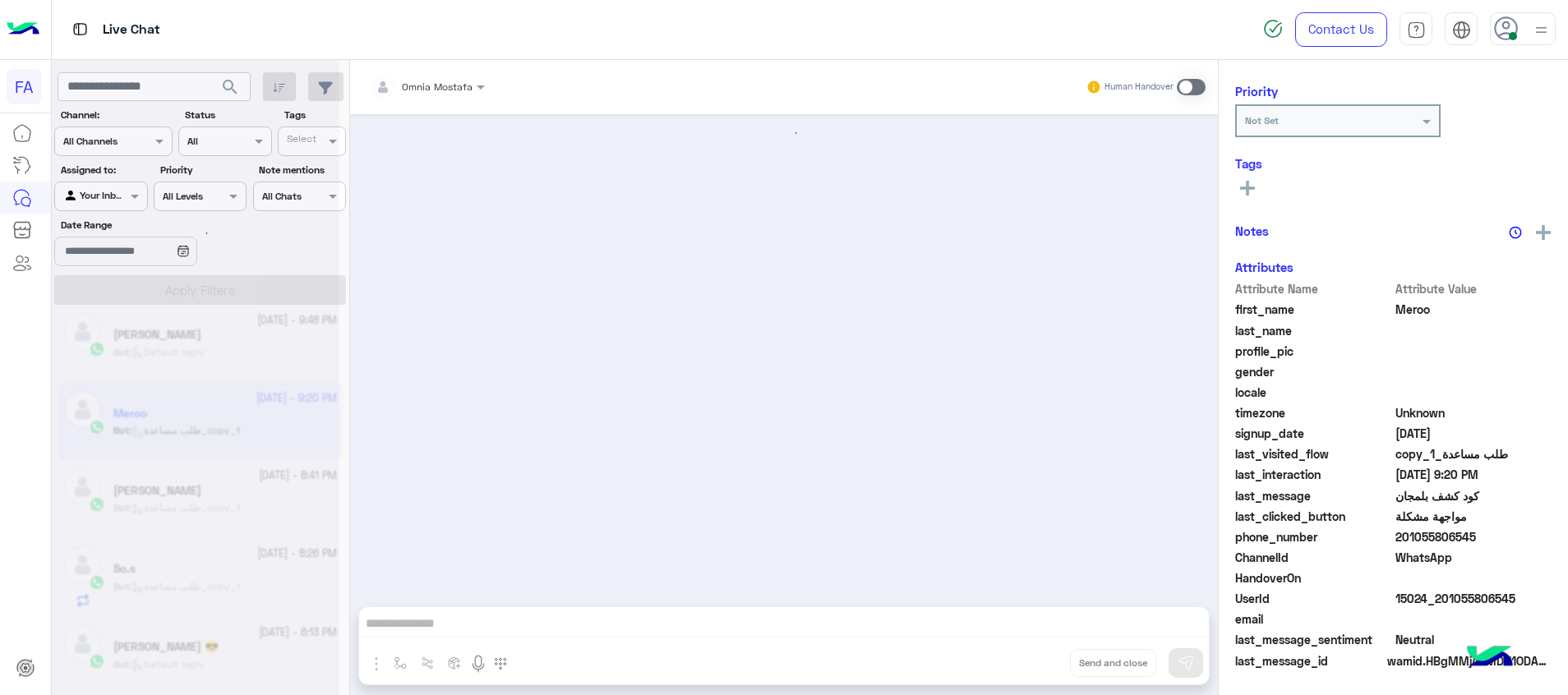
scroll to position [1519, 0]
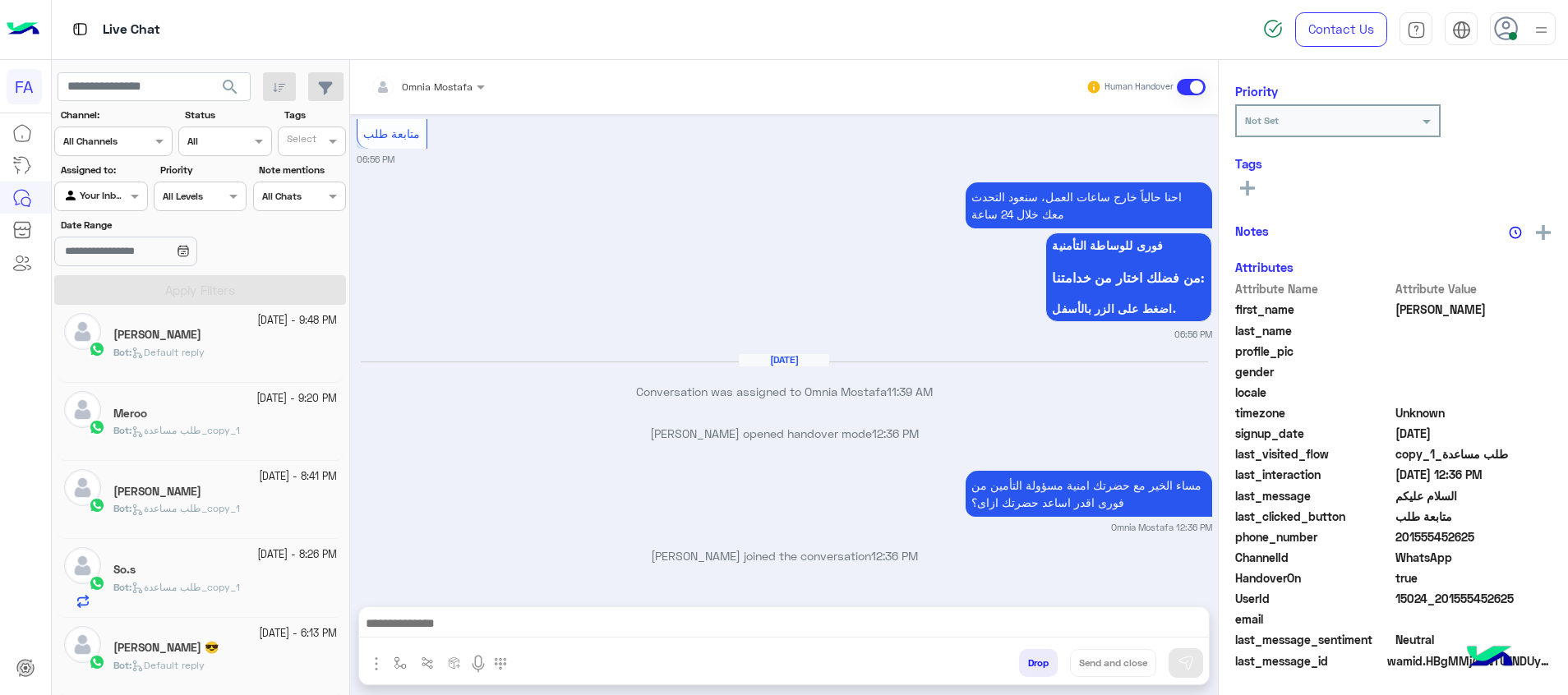
scroll to position [208, 0]
click at [256, 404] on small "[DATE] - 9:20 PM" at bounding box center [296, 399] width 80 height 16
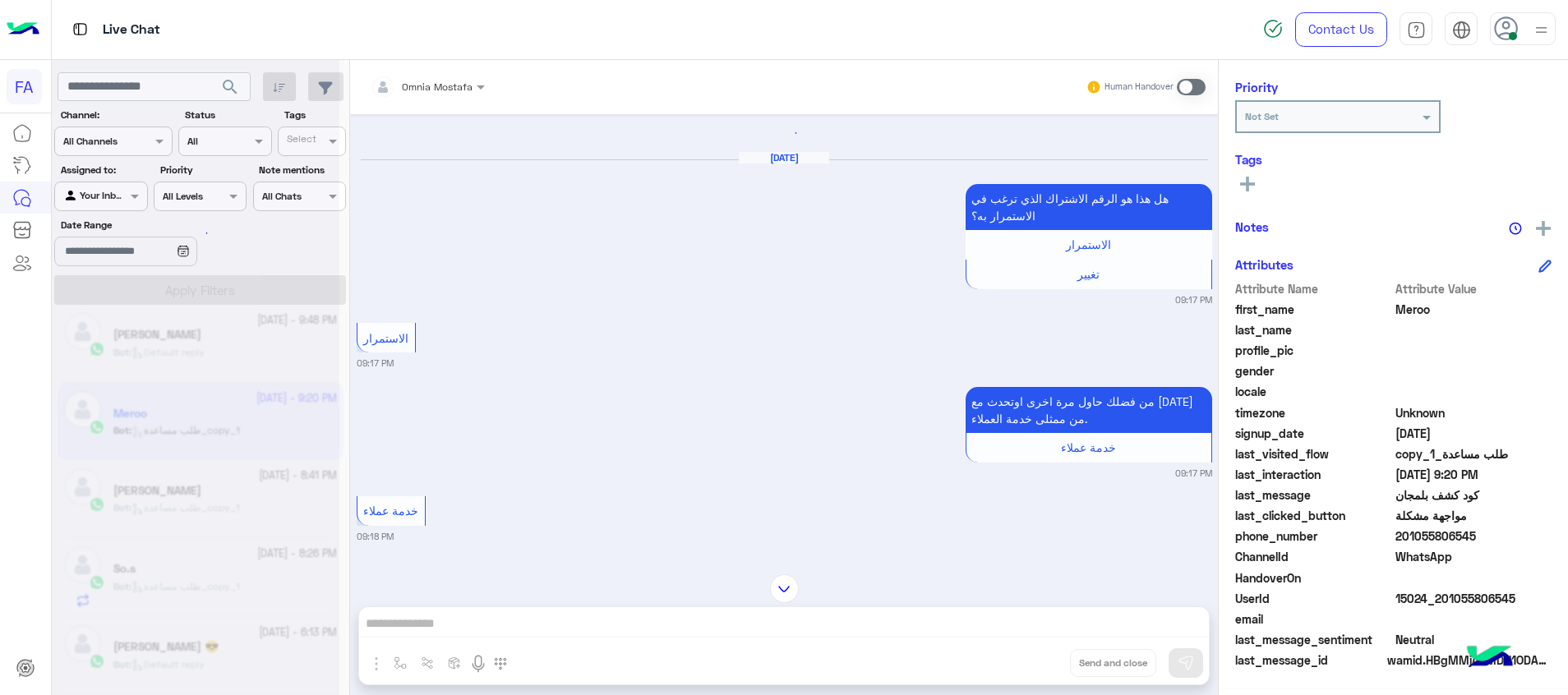
scroll to position [2049, 0]
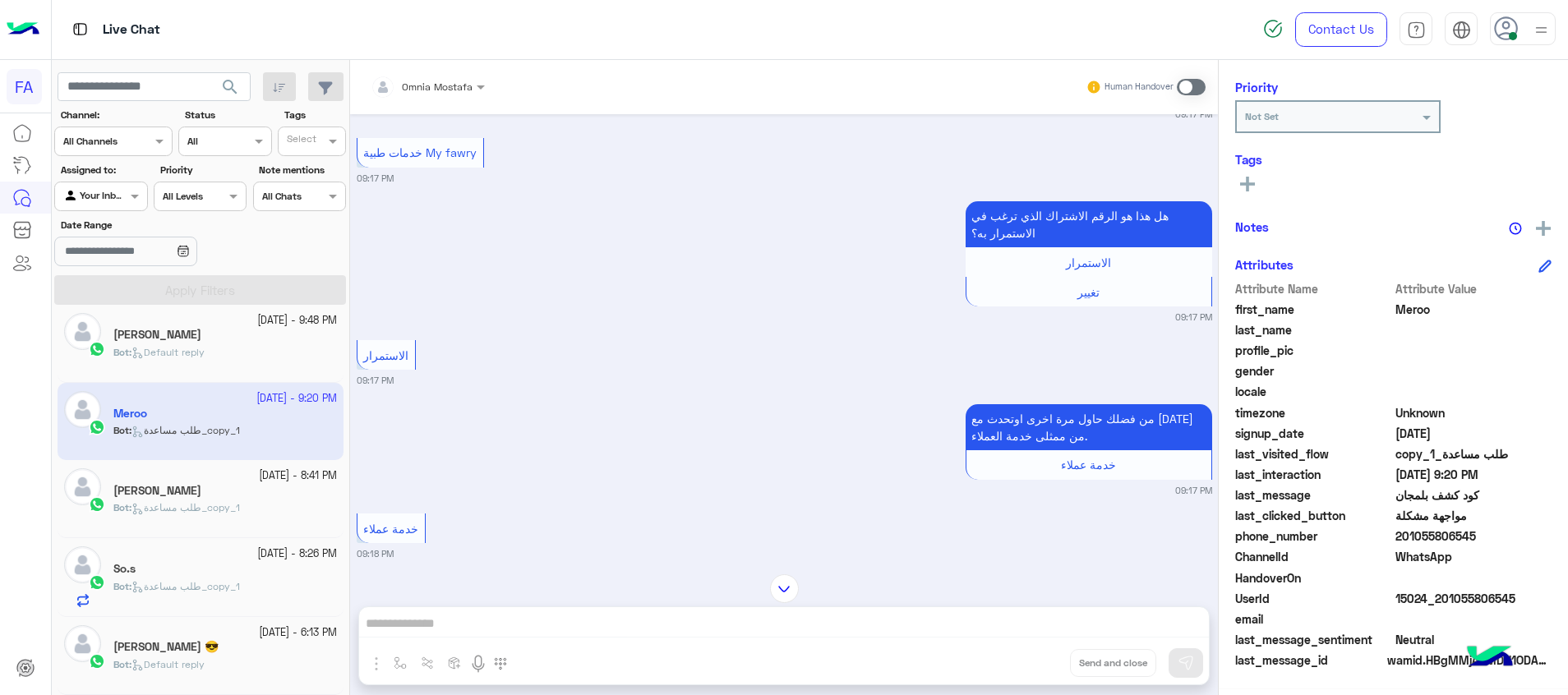
click at [1186, 88] on span at bounding box center [1191, 87] width 29 height 17
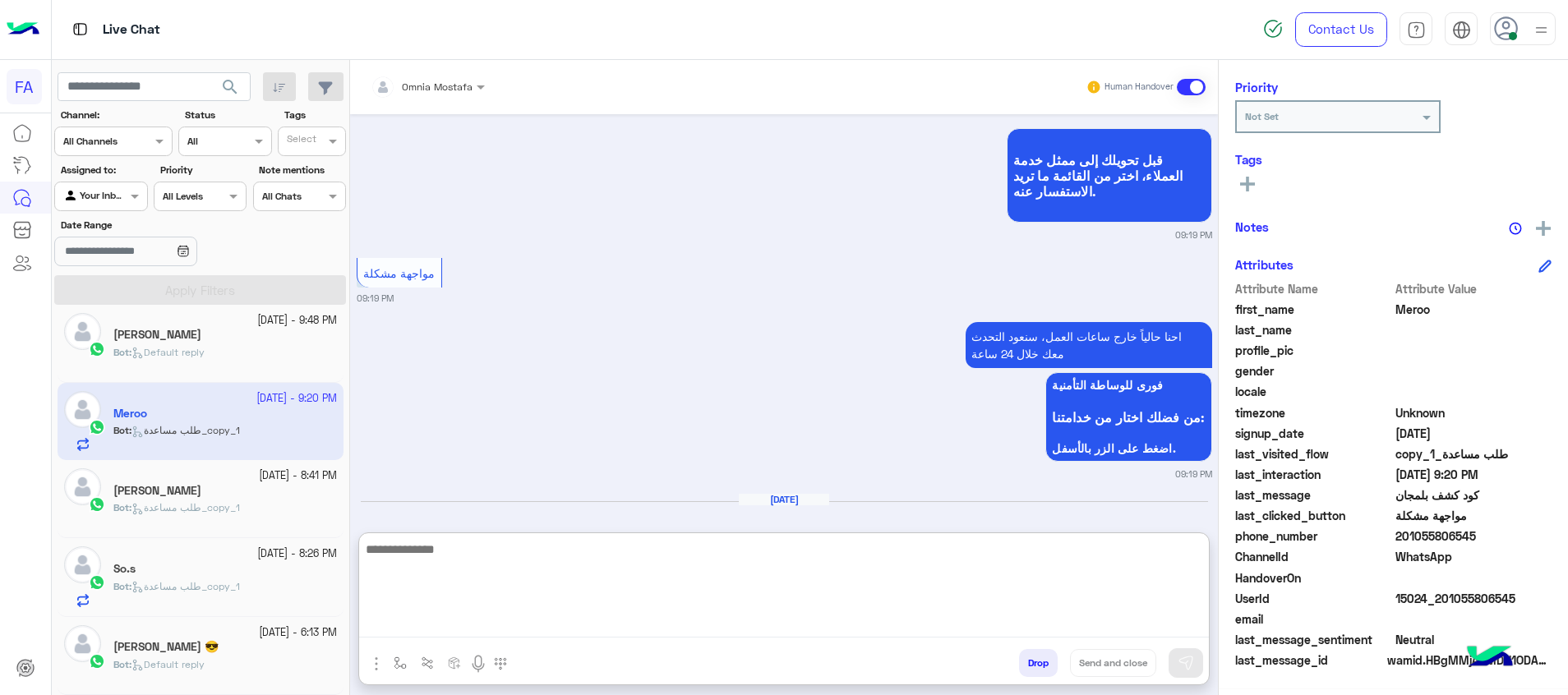
click at [1180, 632] on textarea at bounding box center [784, 589] width 849 height 99
paste textarea "**********"
type textarea "**********"
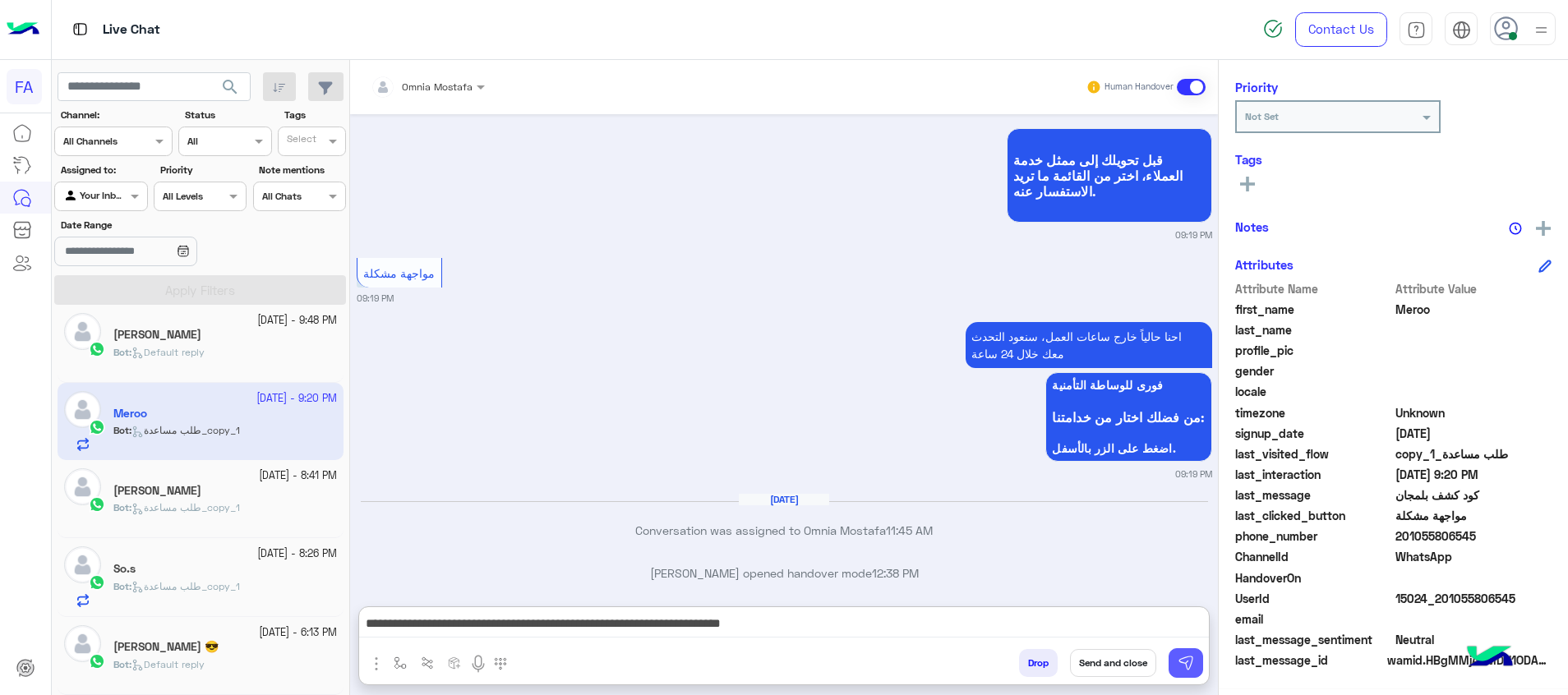
click at [1195, 662] on button at bounding box center [1185, 663] width 34 height 30
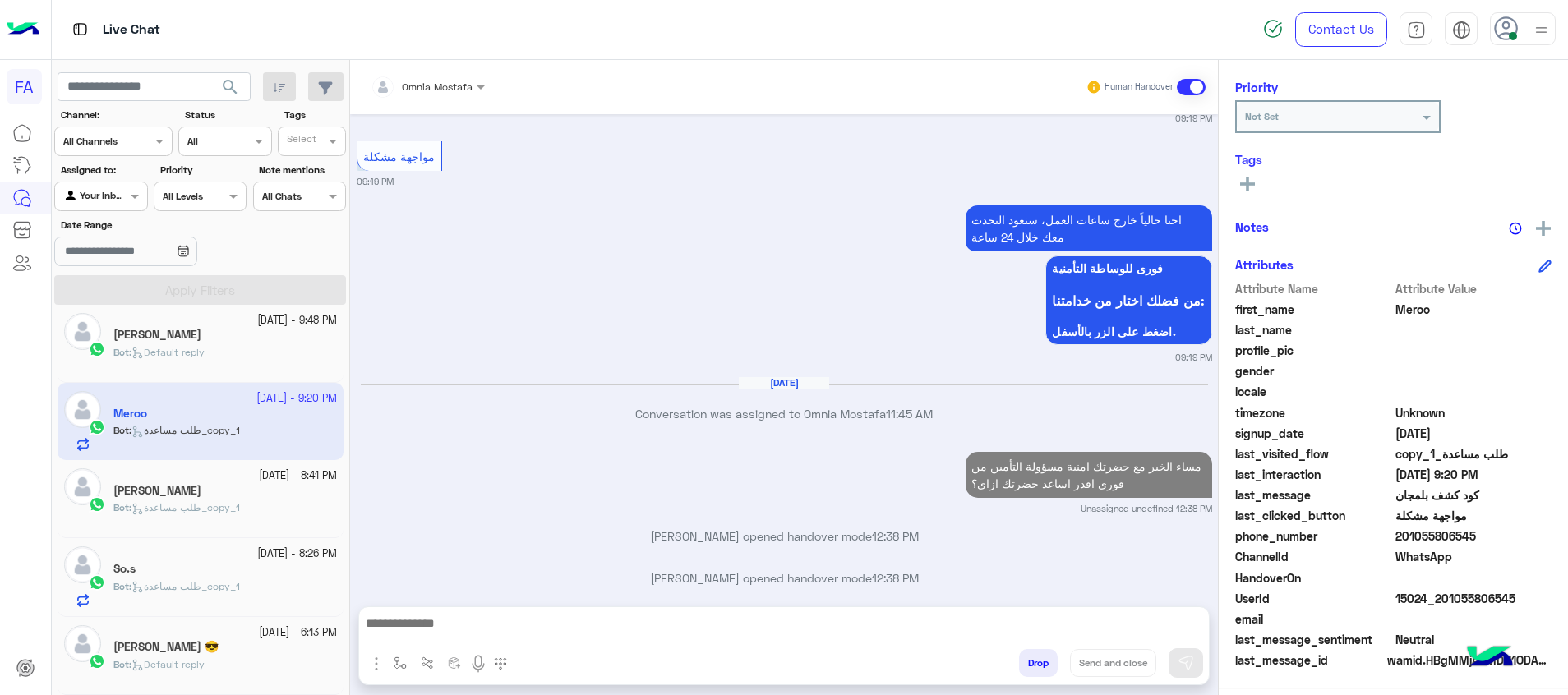
scroll to position [3769, 0]
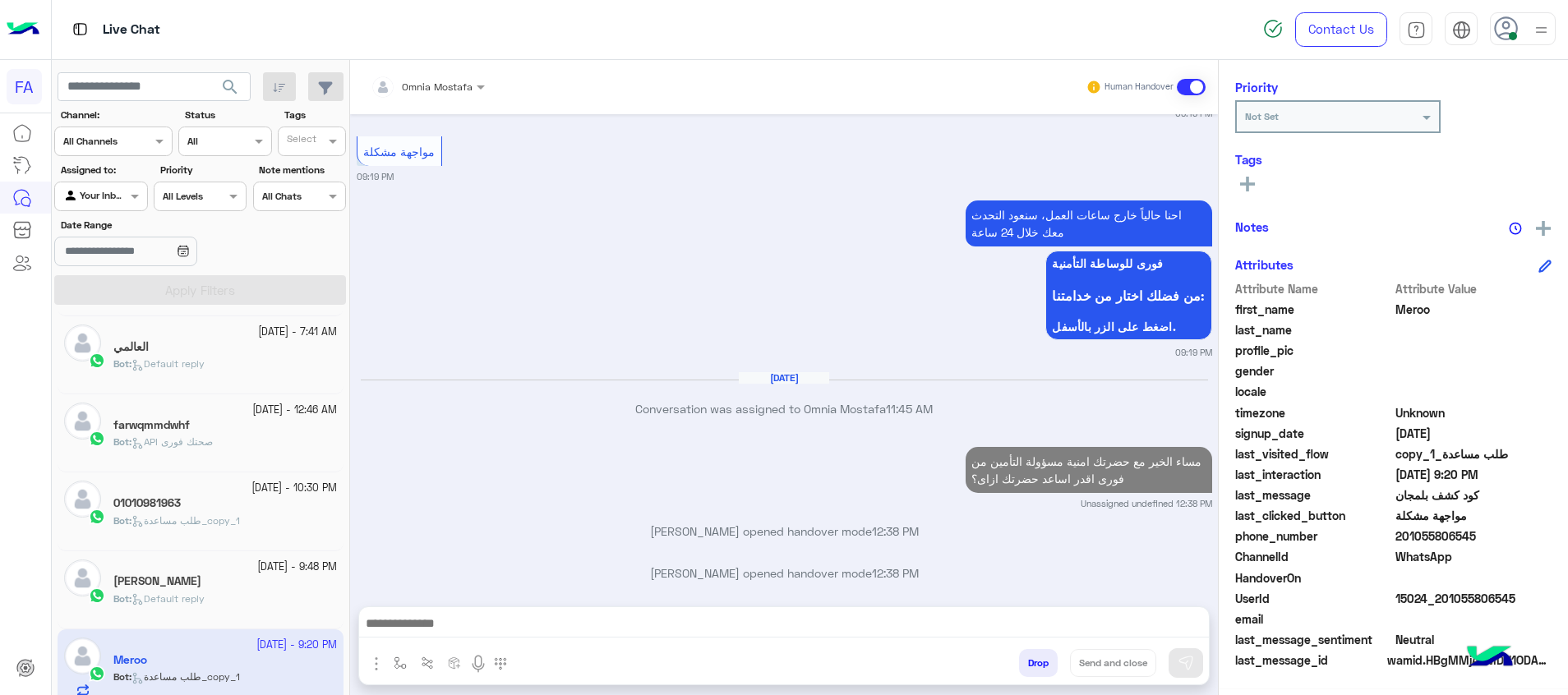
click at [199, 589] on div "[PERSON_NAME]" at bounding box center [224, 584] width 223 height 18
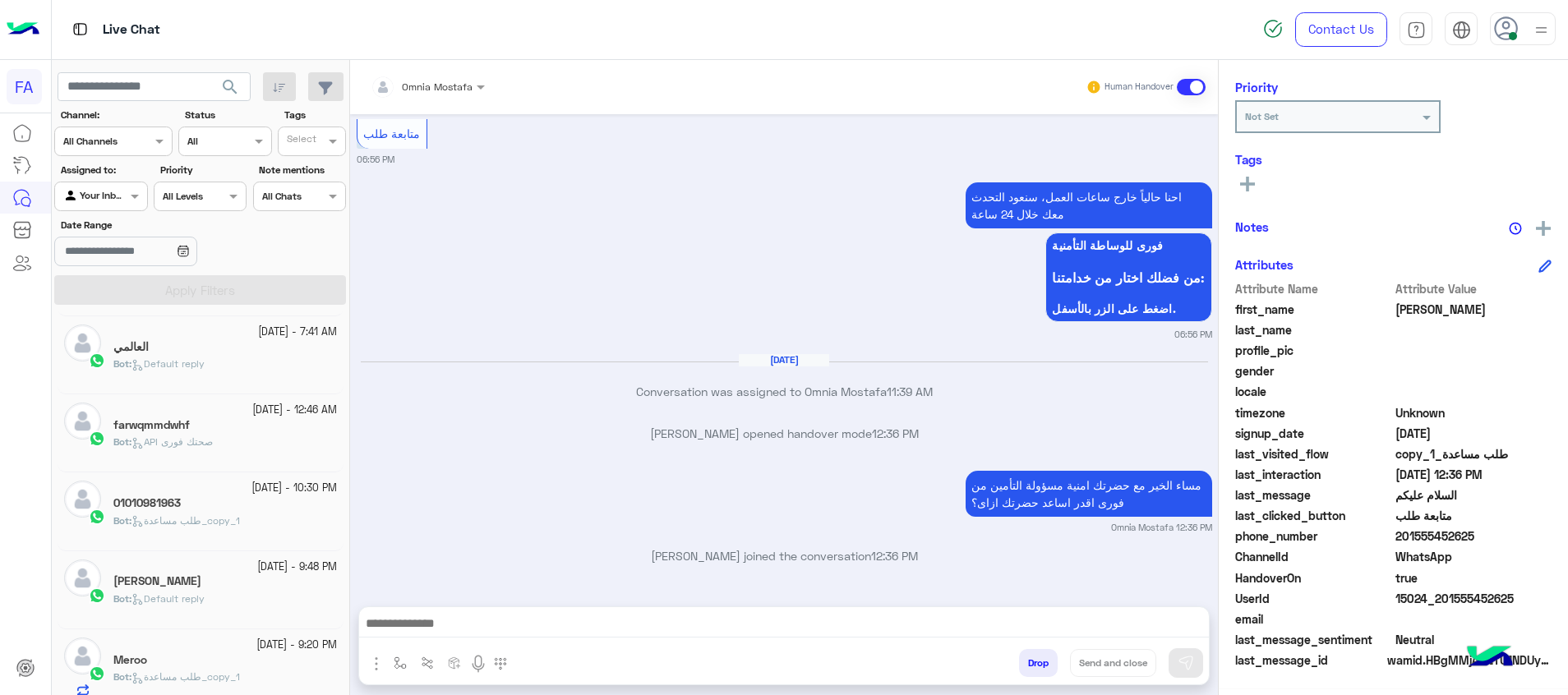
drag, startPoint x: 167, startPoint y: 599, endPoint x: 417, endPoint y: 583, distance: 250.5
click at [168, 601] on span "Default reply" at bounding box center [168, 599] width 73 height 12
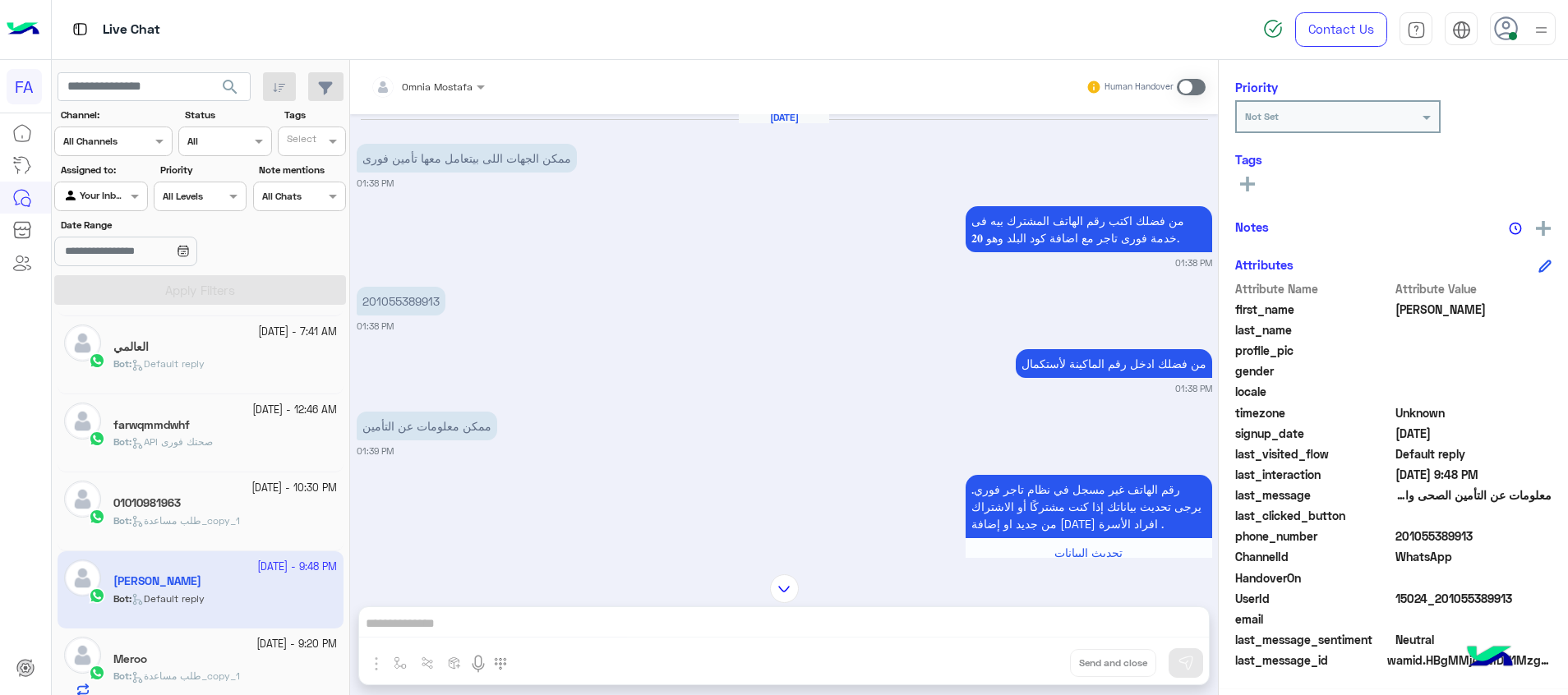
click at [1191, 86] on span at bounding box center [1191, 87] width 29 height 17
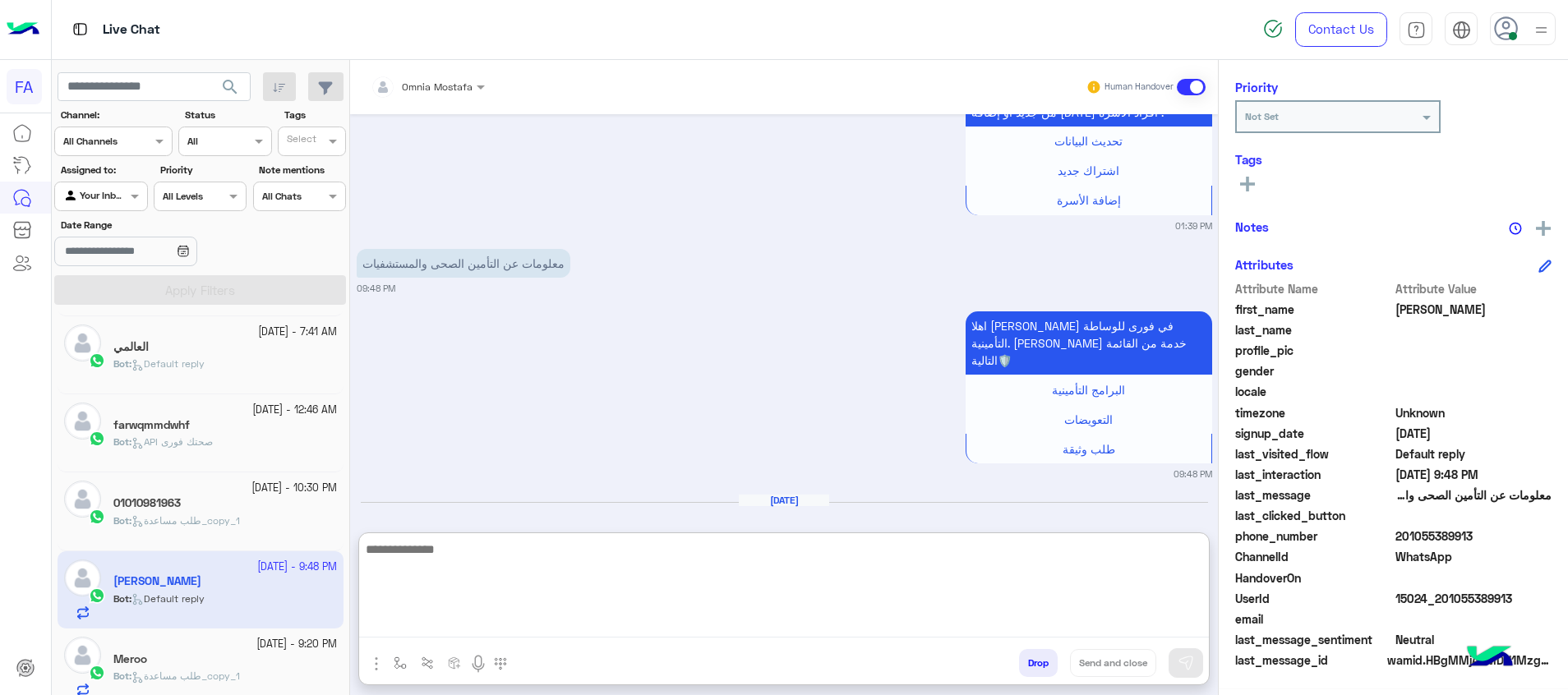
drag, startPoint x: 1132, startPoint y: 623, endPoint x: 1225, endPoint y: 648, distance: 96.3
click at [1135, 623] on textarea at bounding box center [784, 589] width 849 height 99
paste textarea "**********"
type textarea "**********"
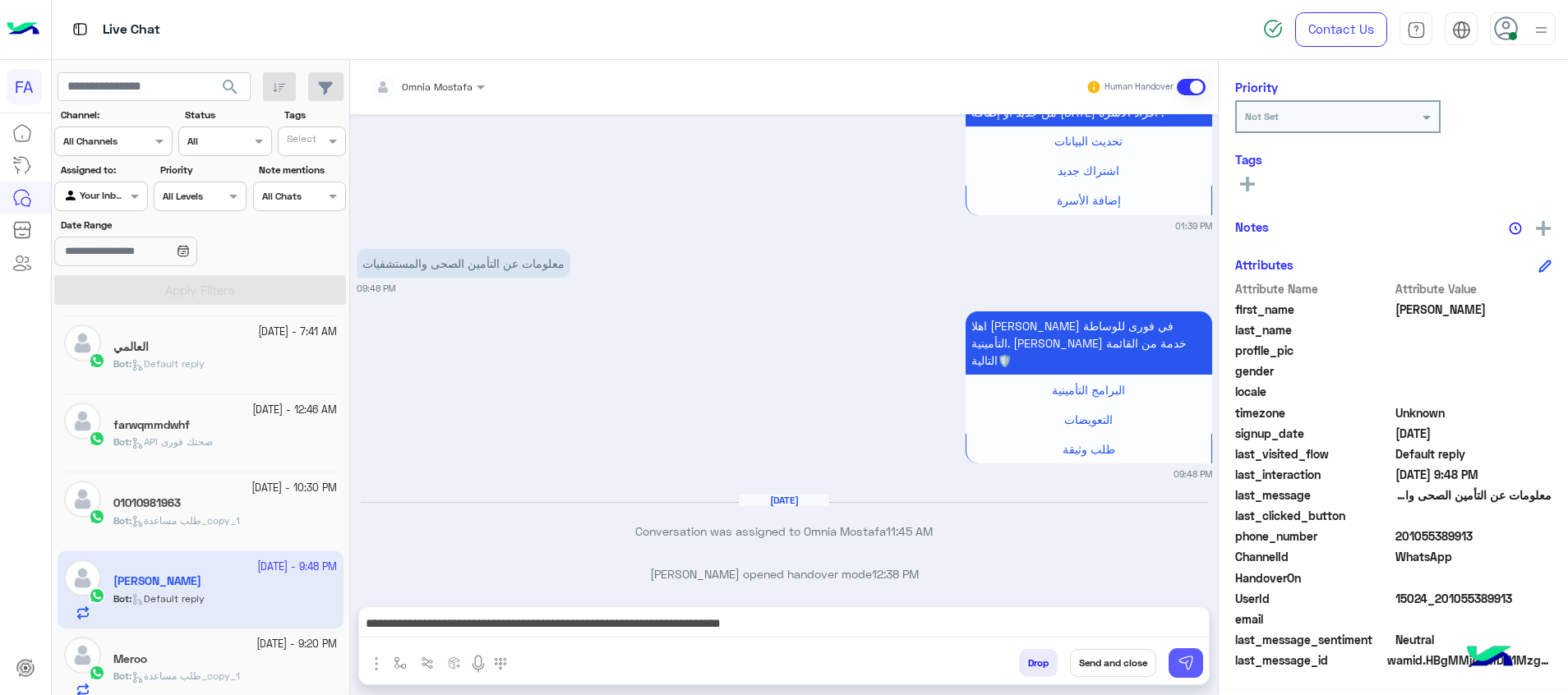
click at [1180, 662] on img at bounding box center [1186, 663] width 17 height 17
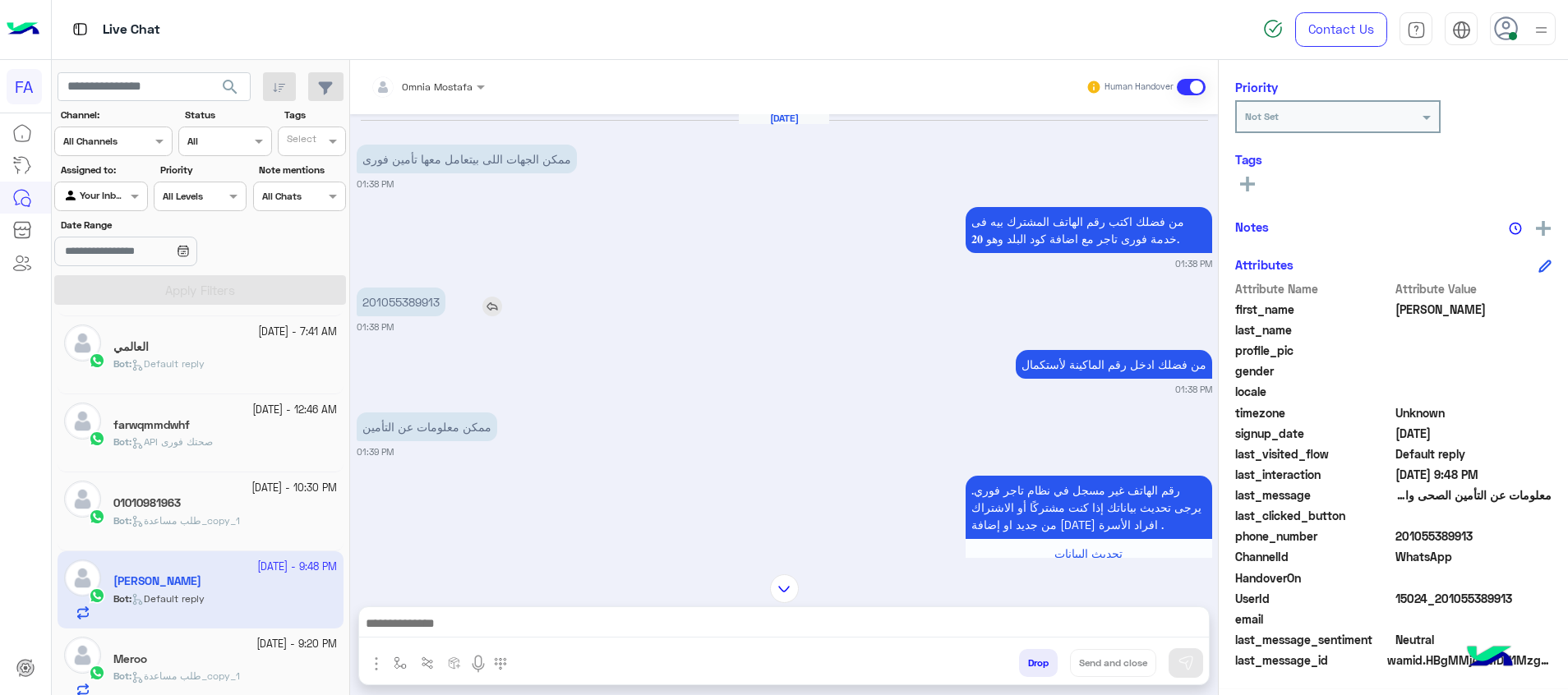
click at [421, 291] on p "201055389913" at bounding box center [401, 302] width 89 height 29
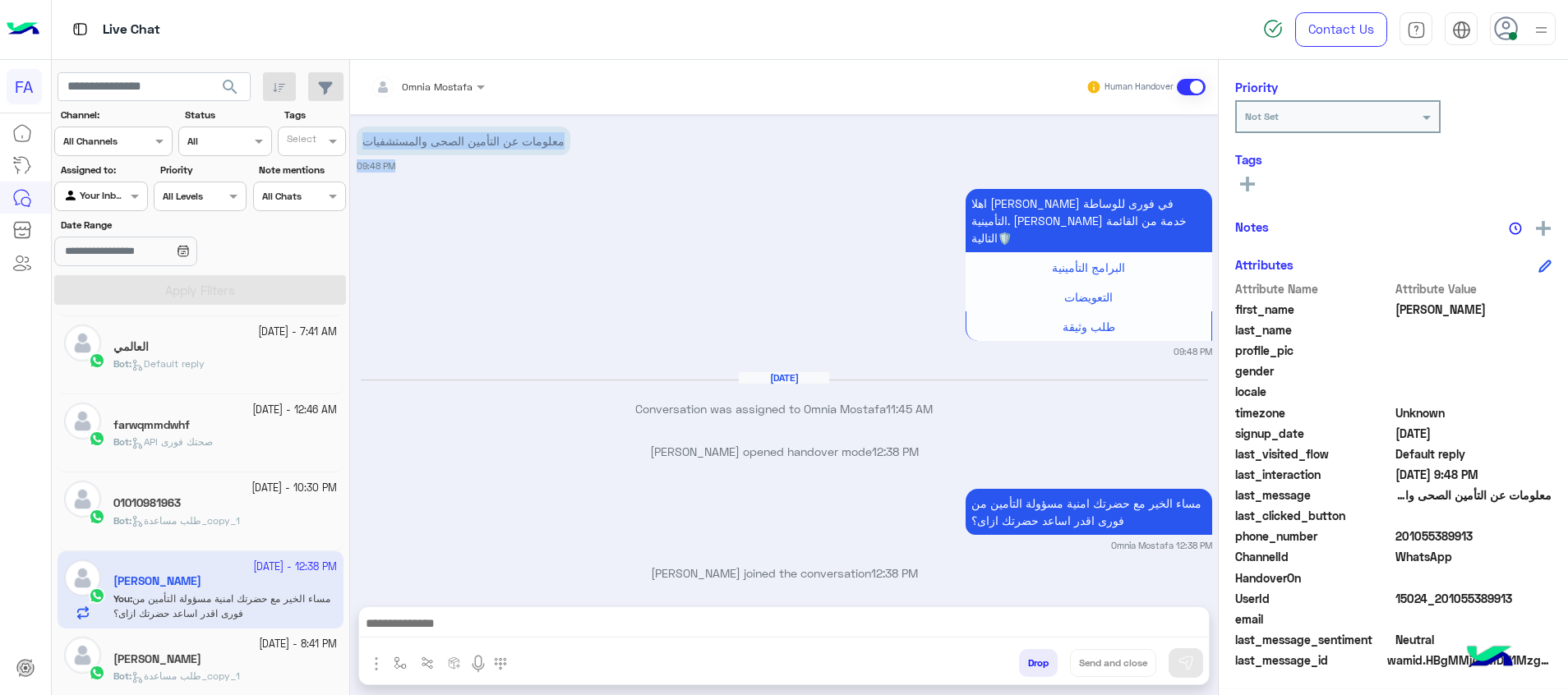
drag, startPoint x: 438, startPoint y: 298, endPoint x: 378, endPoint y: 303, distance: 60.2
click at [378, 303] on div "[DATE] ممكن الجهات اللى بيتعامل معها تأمين فورى 01:38 PM من فضلك اكتب رقم الهات…" at bounding box center [783, 351] width 868 height 476
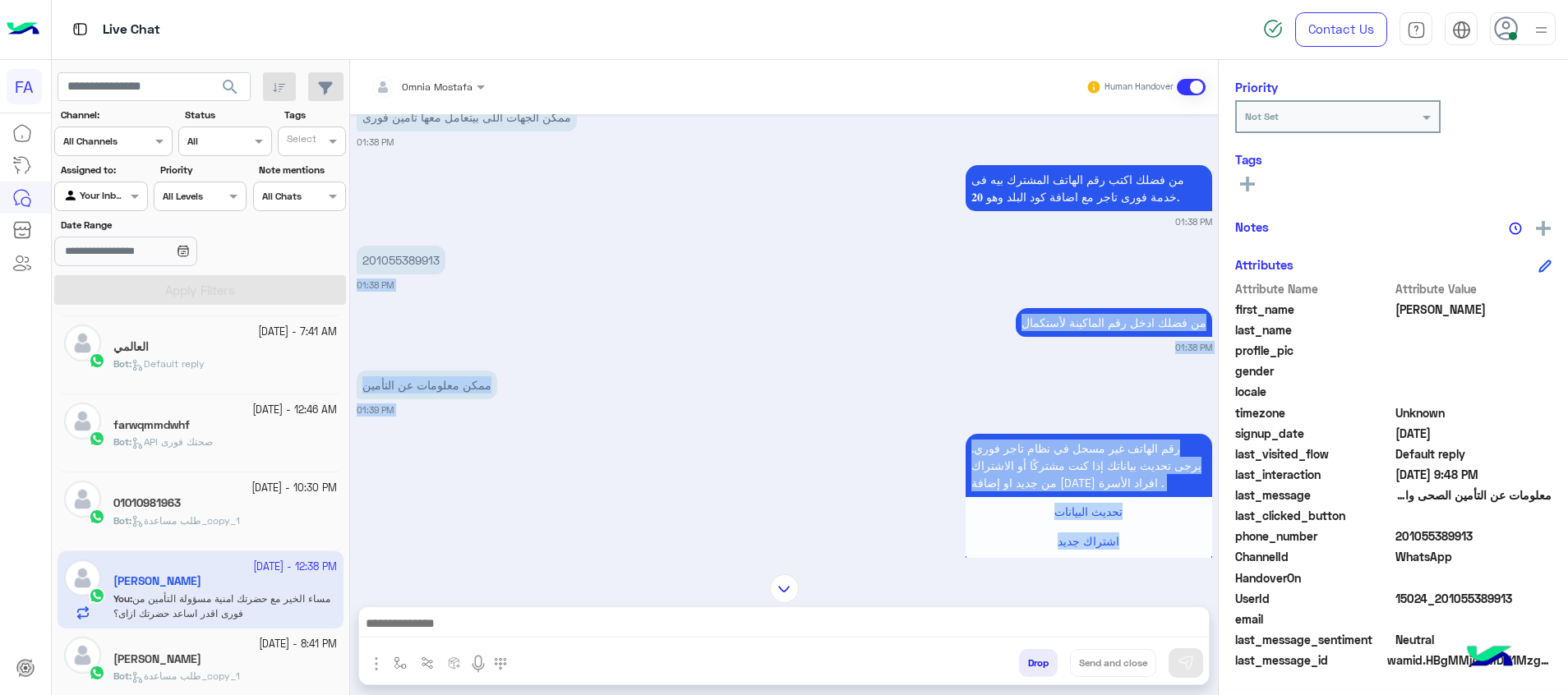
click at [677, 352] on small "01:38 PM" at bounding box center [784, 347] width 856 height 13
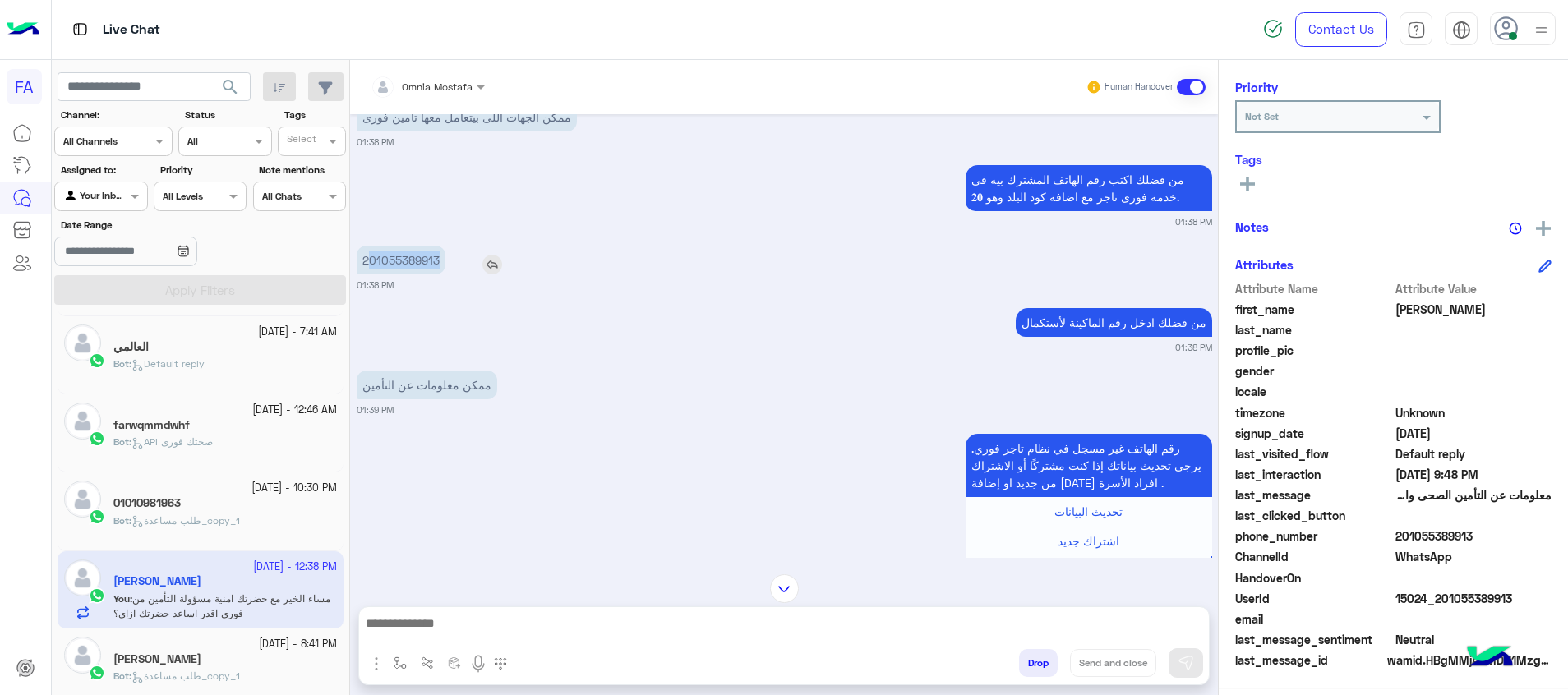
drag, startPoint x: 441, startPoint y: 258, endPoint x: 368, endPoint y: 260, distance: 73.0
click at [368, 260] on p "201055389913" at bounding box center [401, 260] width 89 height 29
copy p "01055389913"
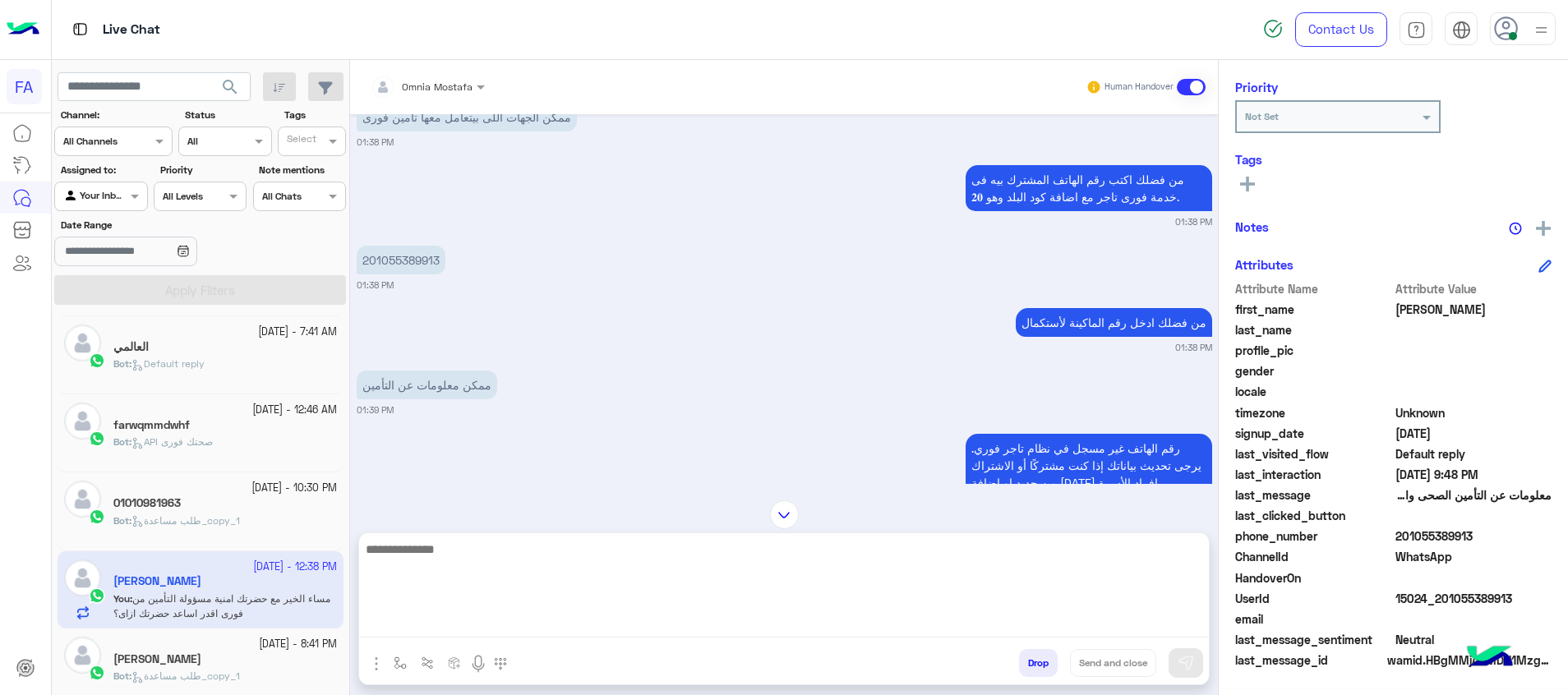
drag, startPoint x: 1097, startPoint y: 613, endPoint x: 1101, endPoint y: 621, distance: 8.9
click at [1101, 621] on textarea at bounding box center [784, 589] width 849 height 99
click at [1101, 622] on textarea at bounding box center [784, 589] width 849 height 99
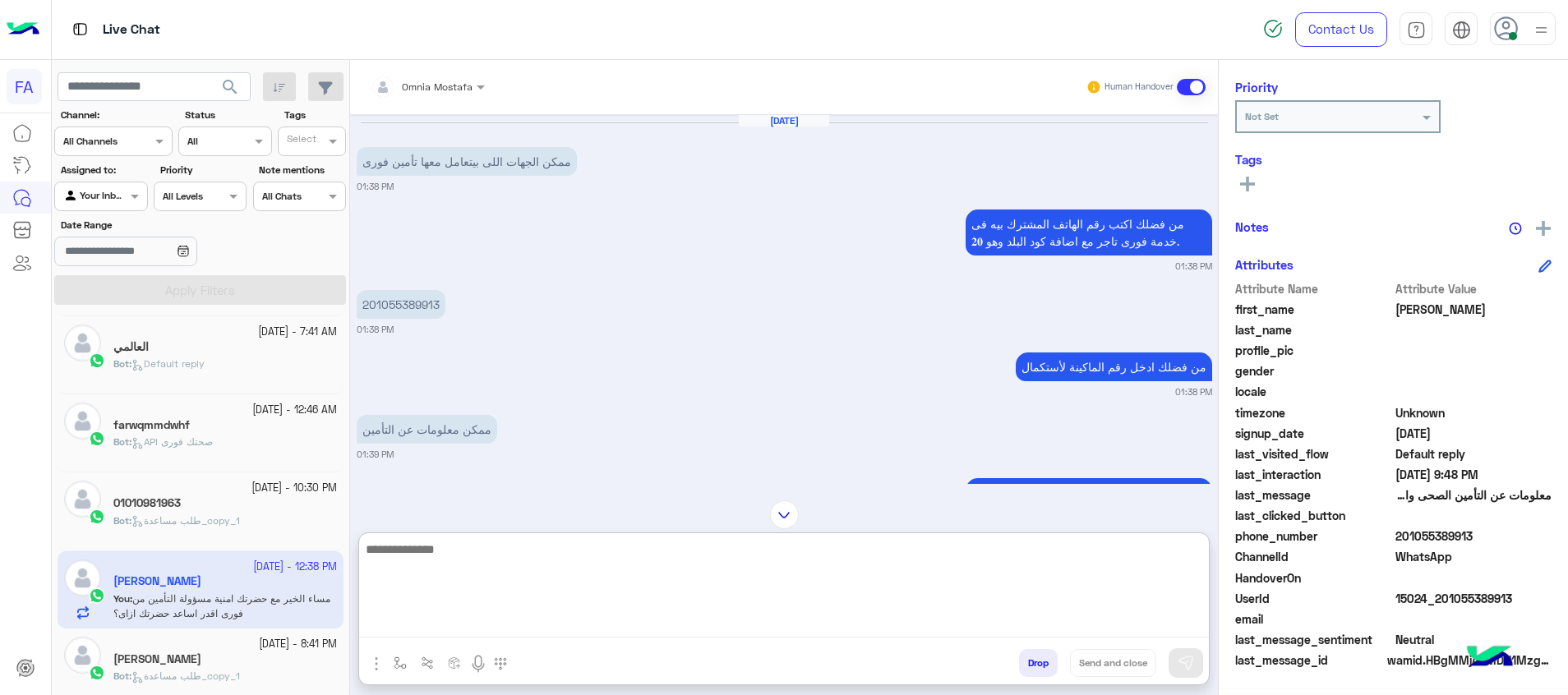
click at [1030, 568] on textarea at bounding box center [784, 589] width 849 height 99
type textarea "**********"
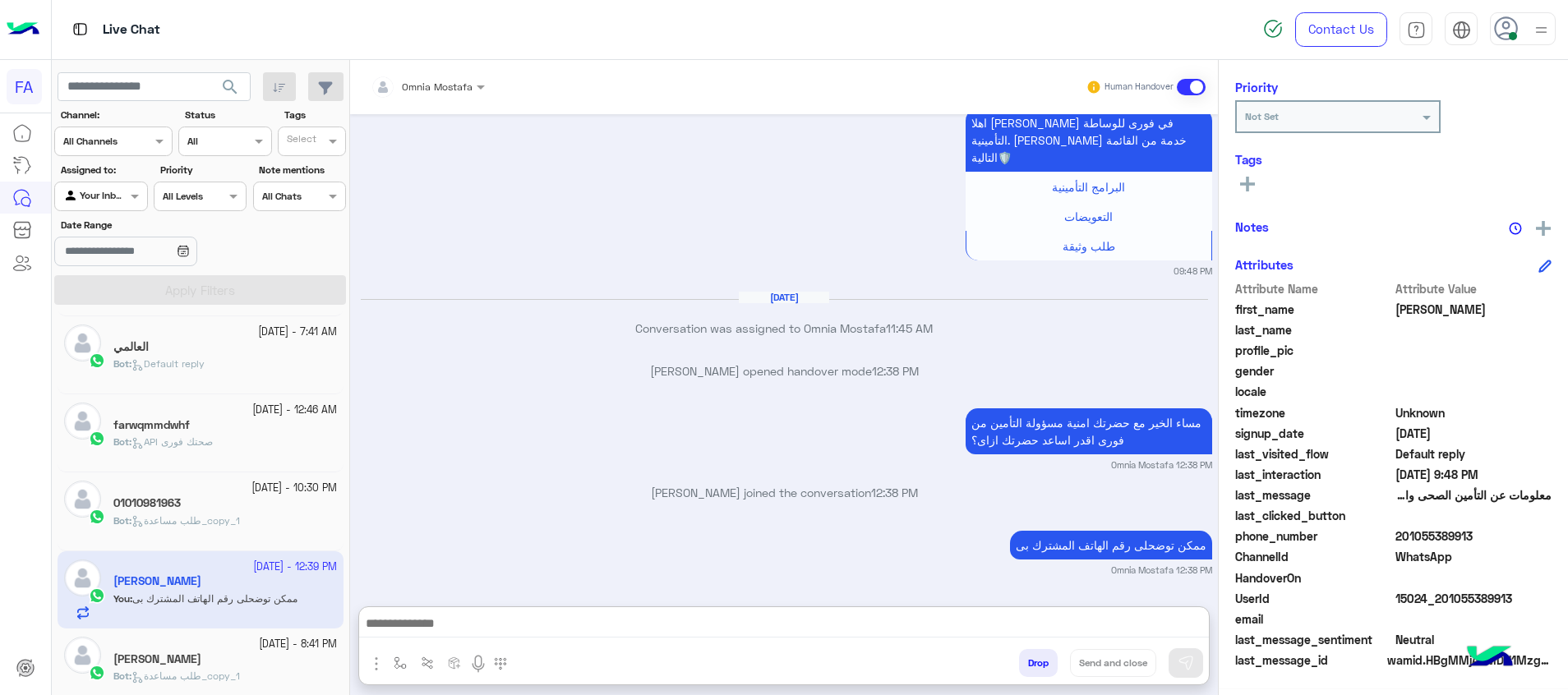
click at [231, 89] on span "search" at bounding box center [230, 87] width 19 height 19
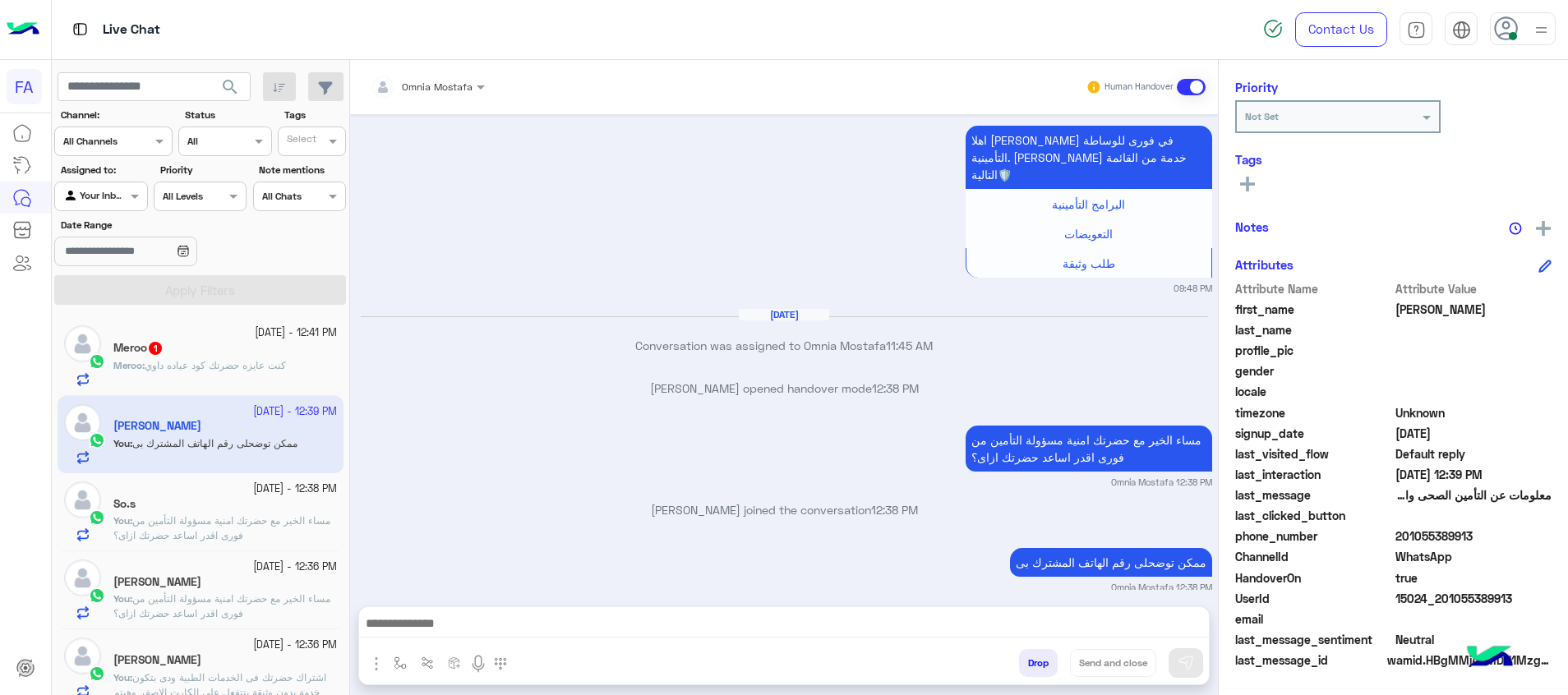
click at [193, 350] on div "Meroo 1" at bounding box center [224, 350] width 223 height 18
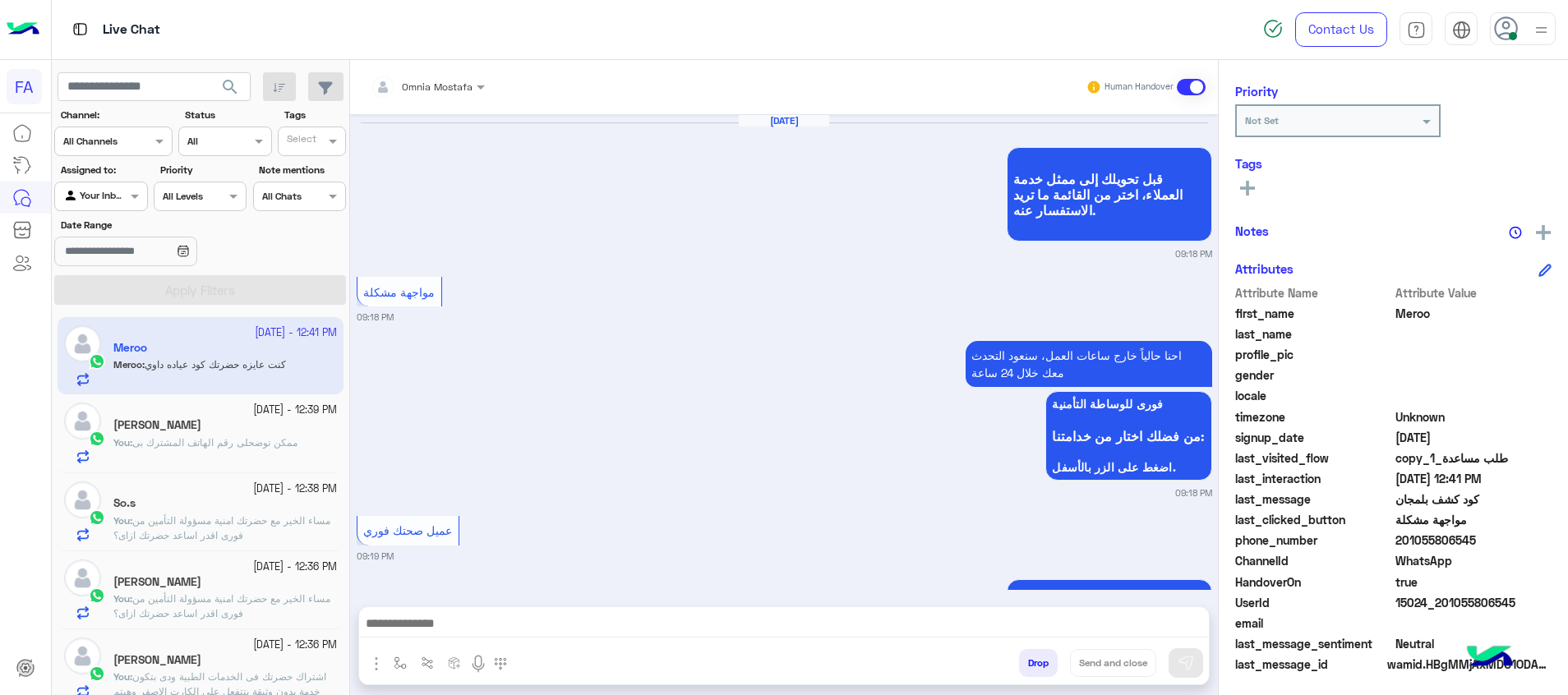
scroll to position [208, 0]
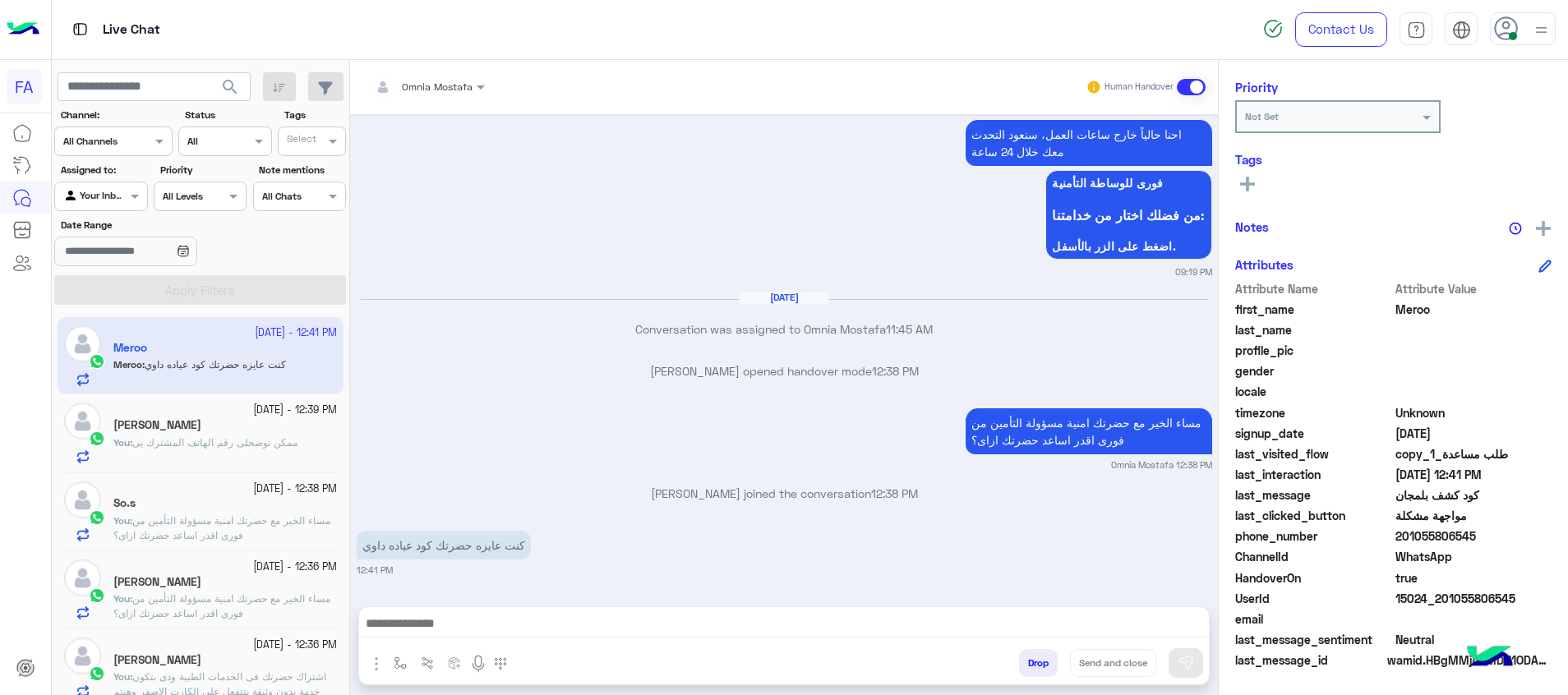
drag, startPoint x: 1478, startPoint y: 535, endPoint x: 1405, endPoint y: 542, distance: 73.3
click at [1405, 542] on span "201055806545" at bounding box center [1474, 537] width 157 height 18
copy span "1055806545"
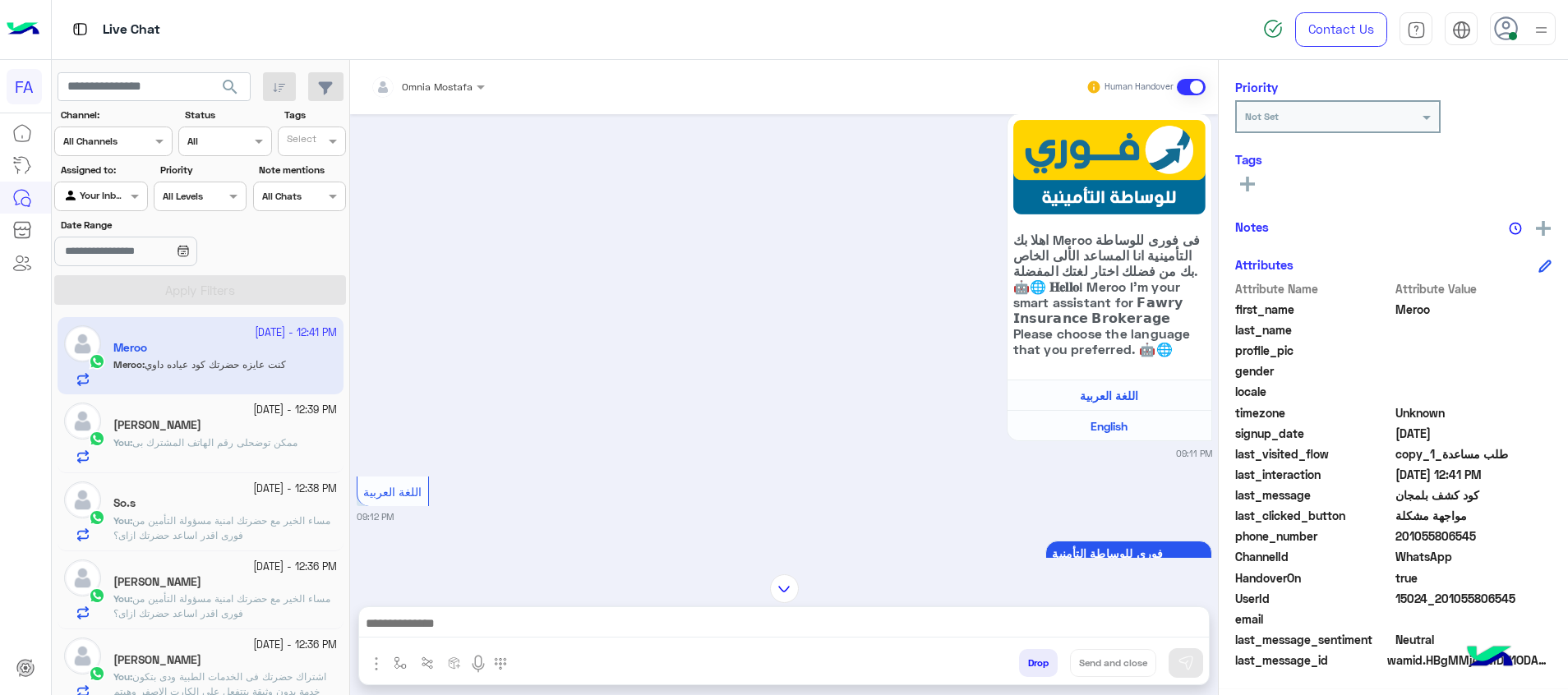
scroll to position [0, 0]
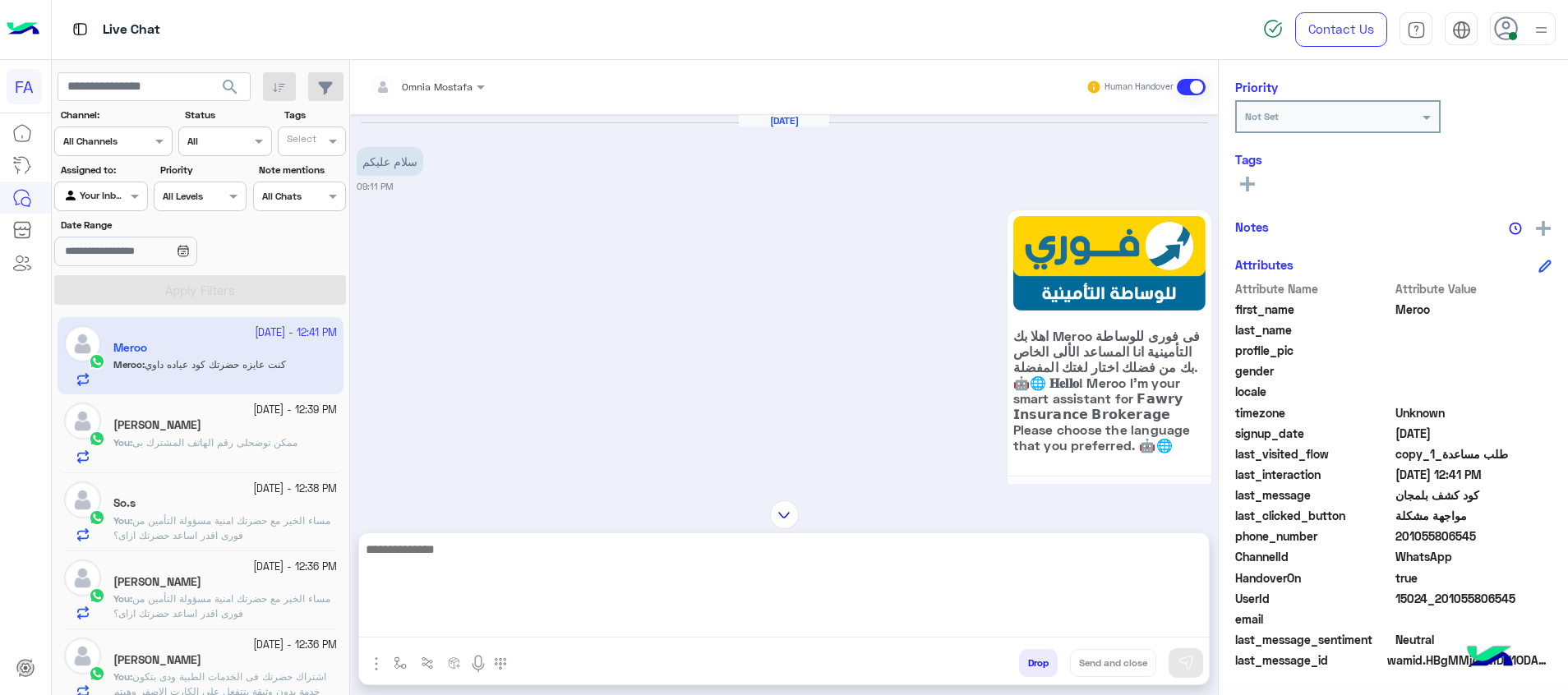
click at [1139, 619] on textarea at bounding box center [784, 589] width 849 height 99
drag, startPoint x: 1139, startPoint y: 628, endPoint x: 971, endPoint y: 623, distance: 168.1
click at [971, 624] on textarea "*******" at bounding box center [784, 589] width 849 height 99
type textarea "**********"
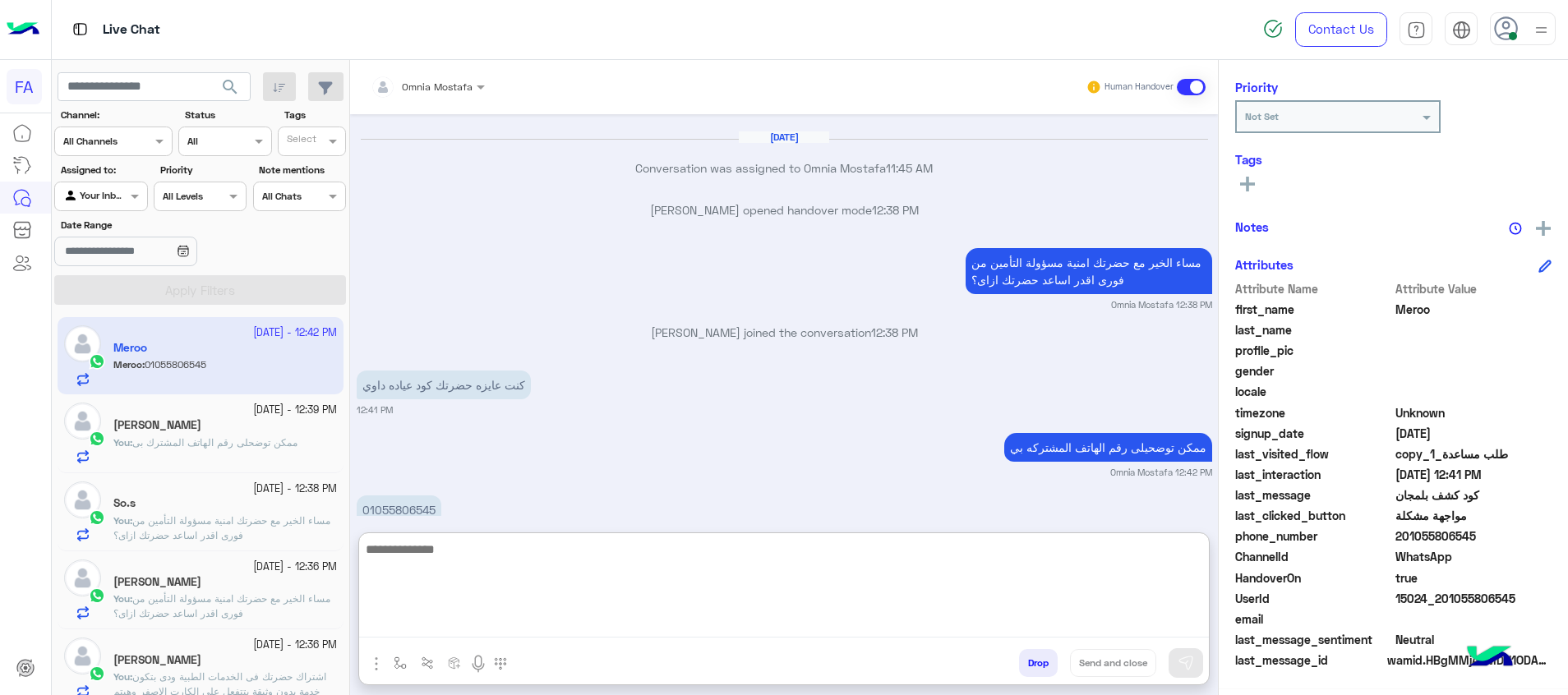
scroll to position [6568, 0]
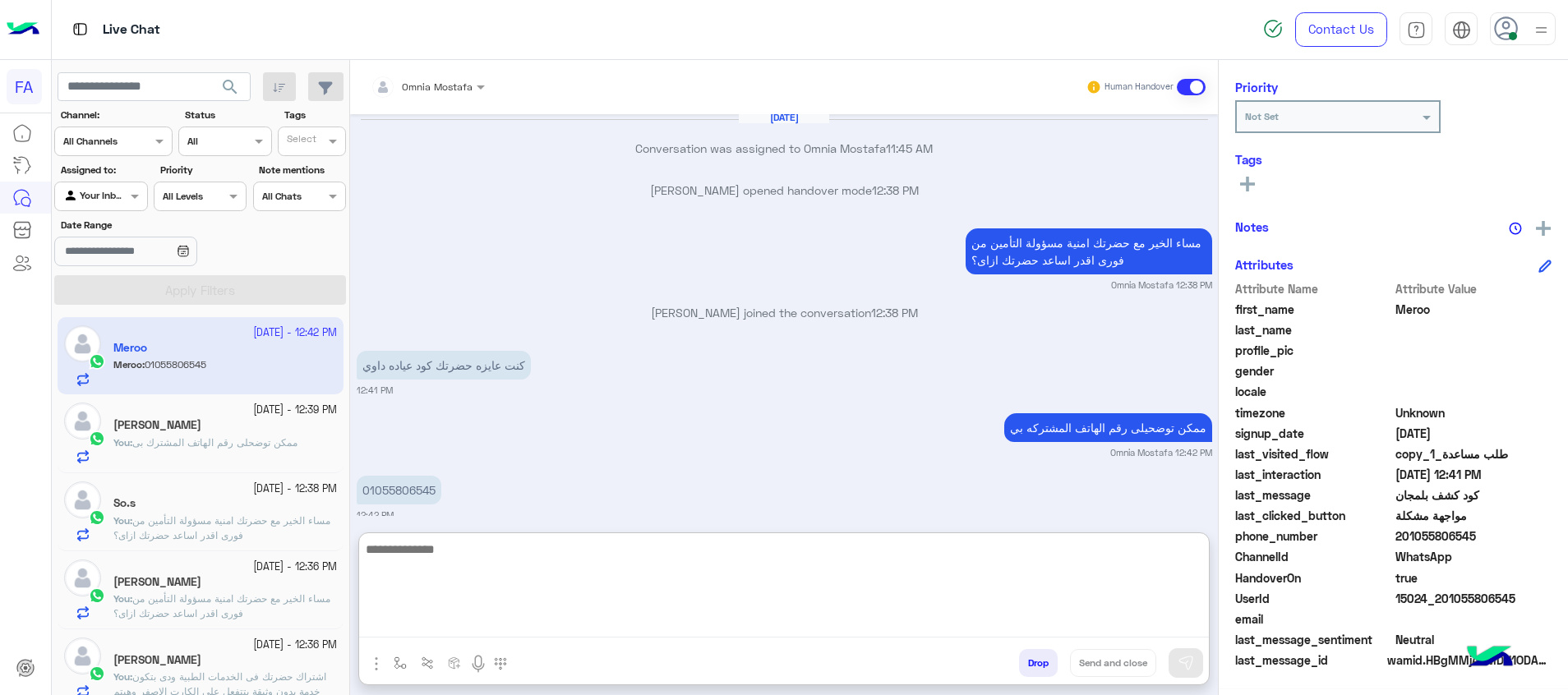
click at [837, 585] on textarea at bounding box center [784, 589] width 849 height 99
type textarea "**********"
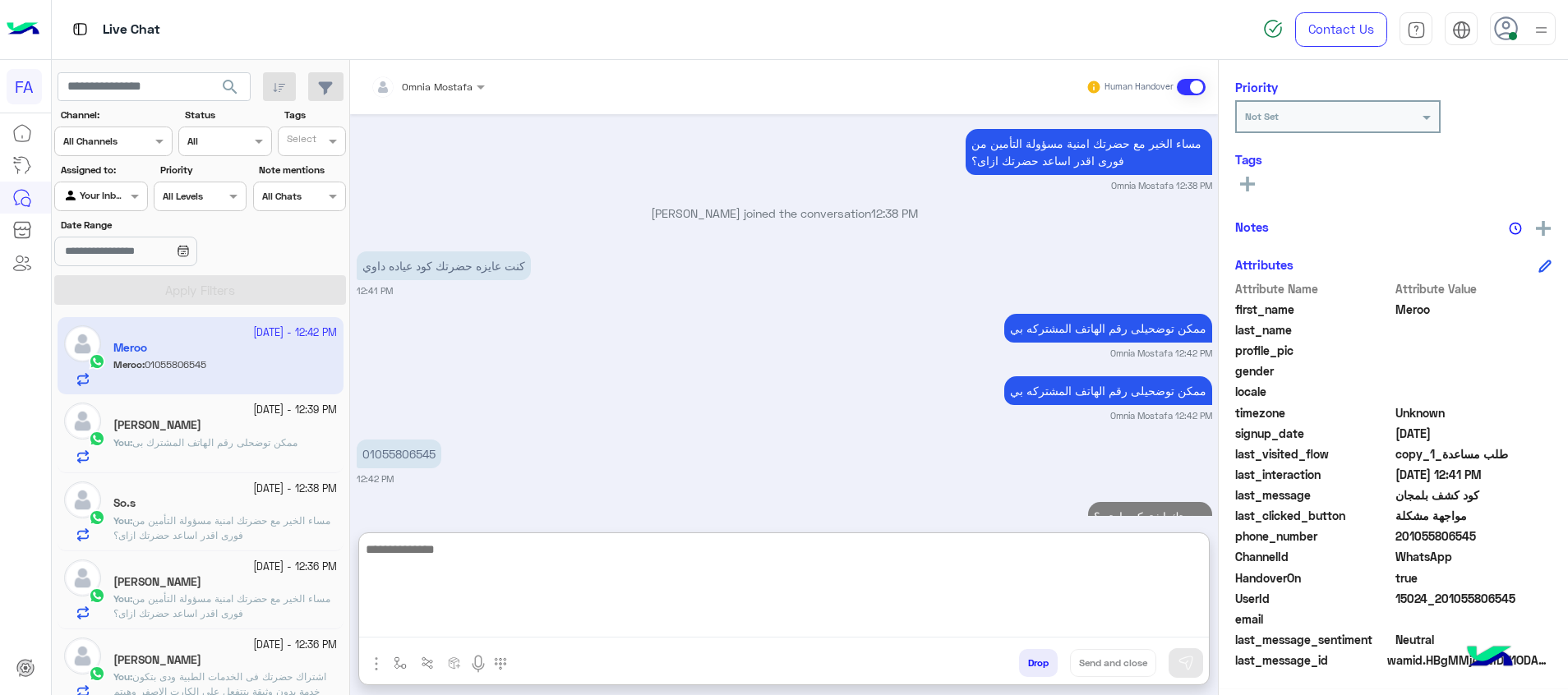
scroll to position [6694, 0]
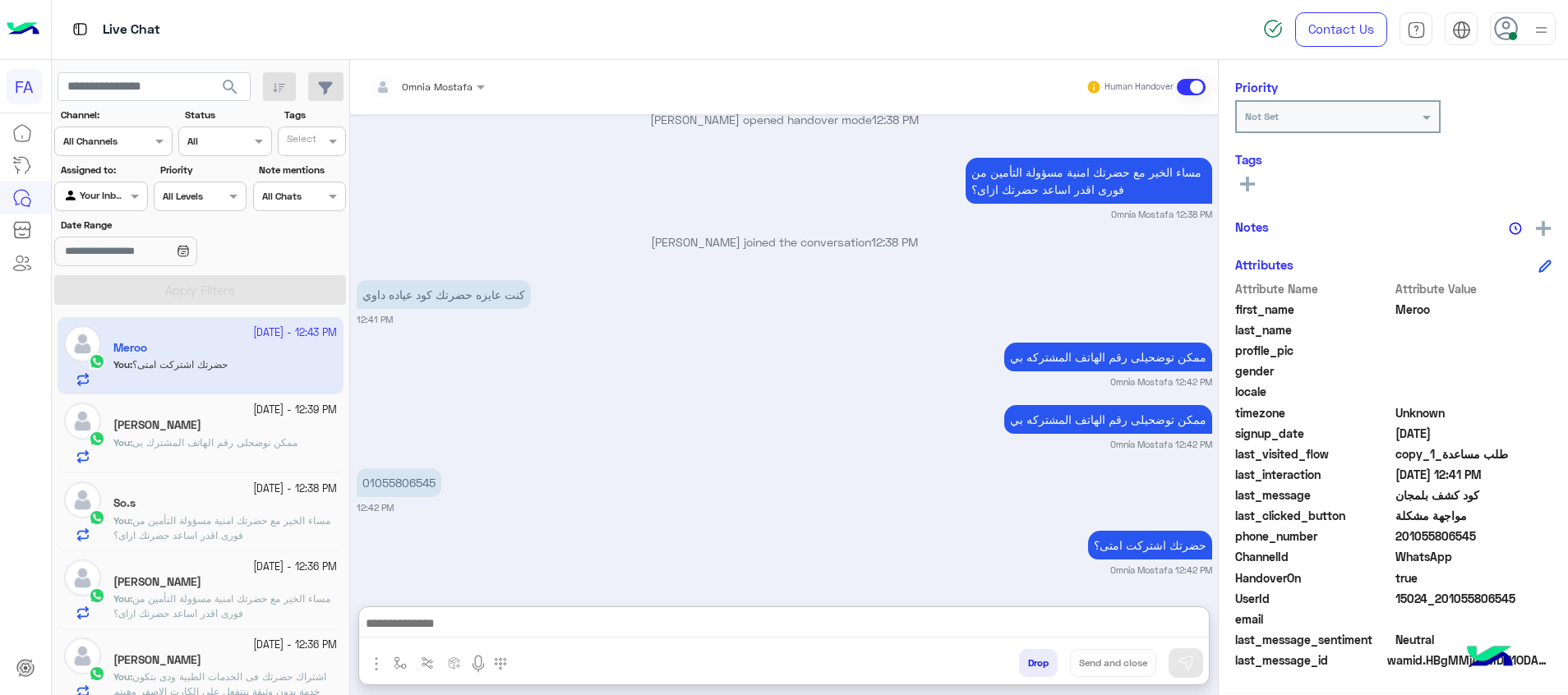
click at [242, 654] on div "[PERSON_NAME]" at bounding box center [224, 662] width 223 height 18
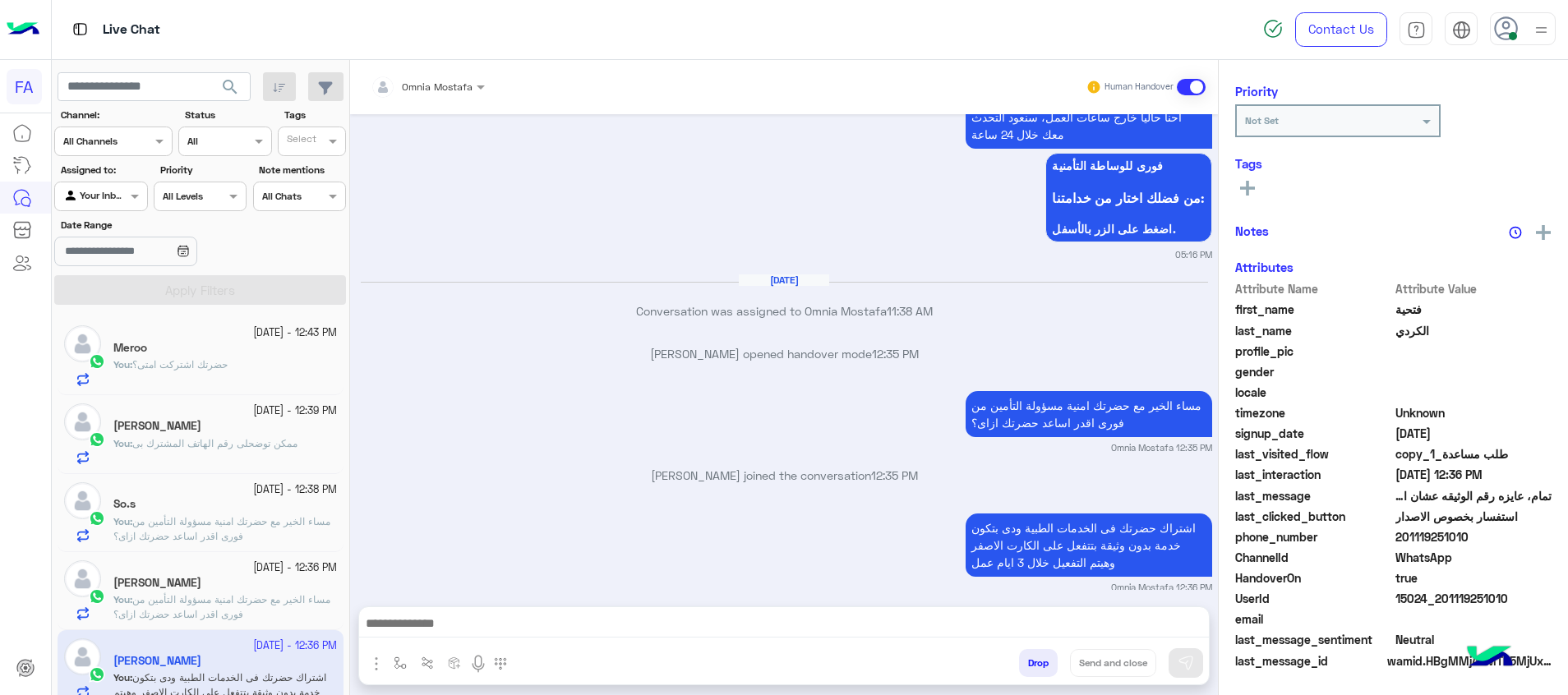
scroll to position [208, 0]
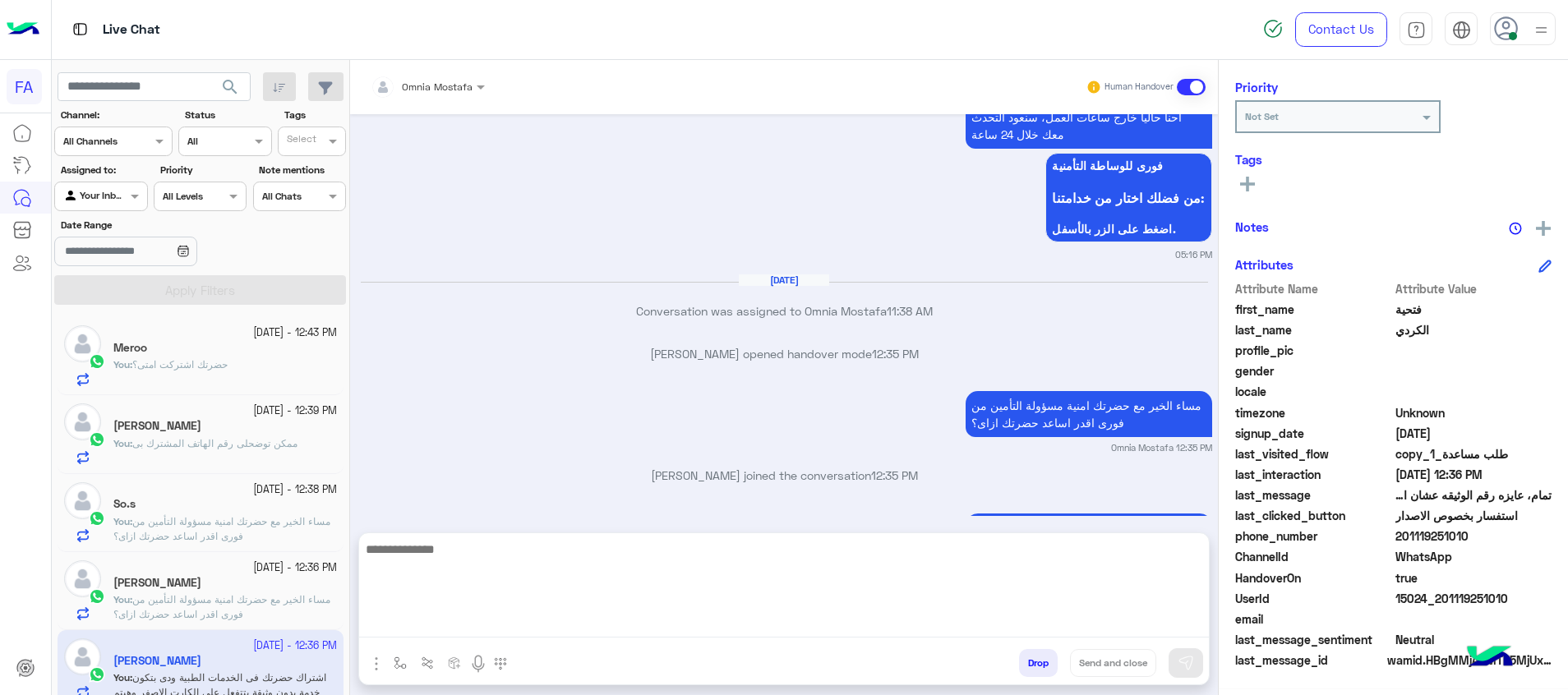
click at [1185, 613] on textarea at bounding box center [784, 589] width 849 height 99
paste textarea "**********"
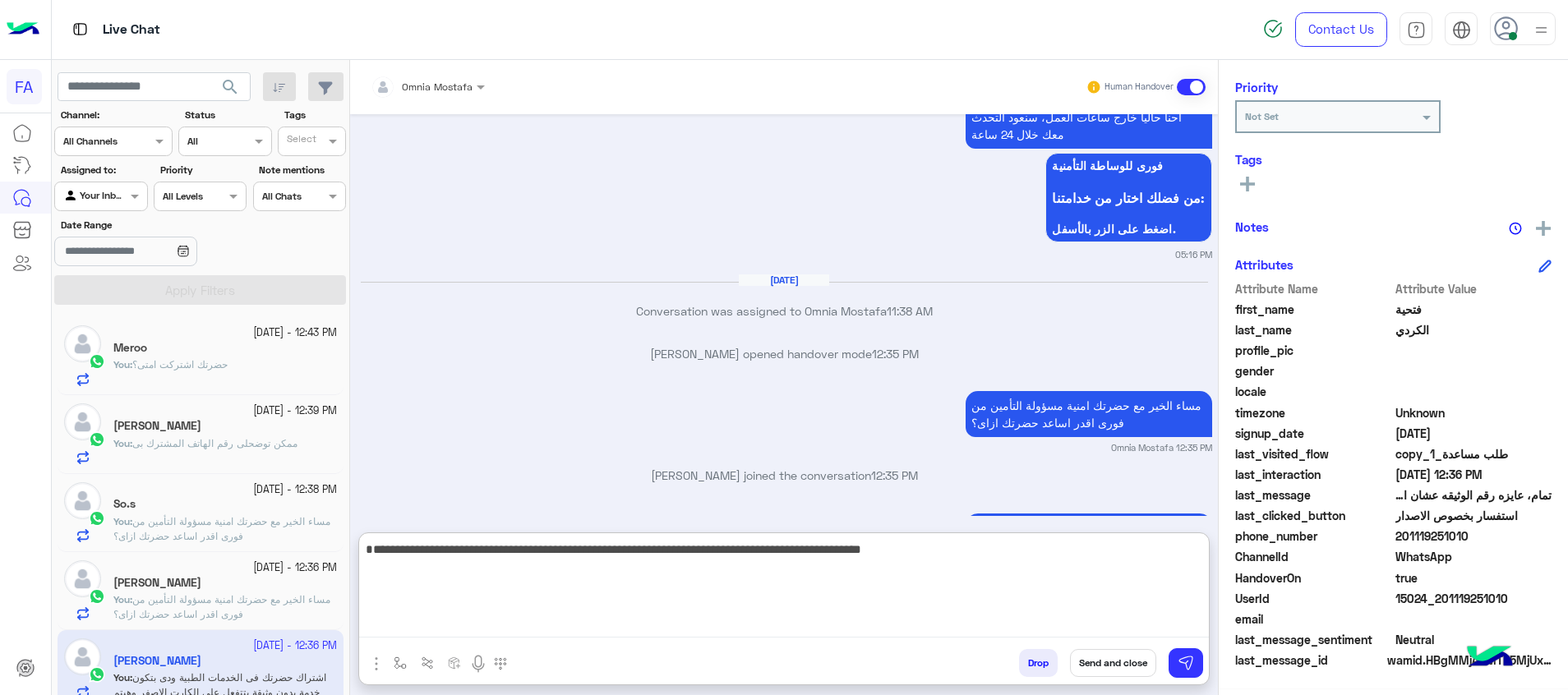
type textarea "**********"
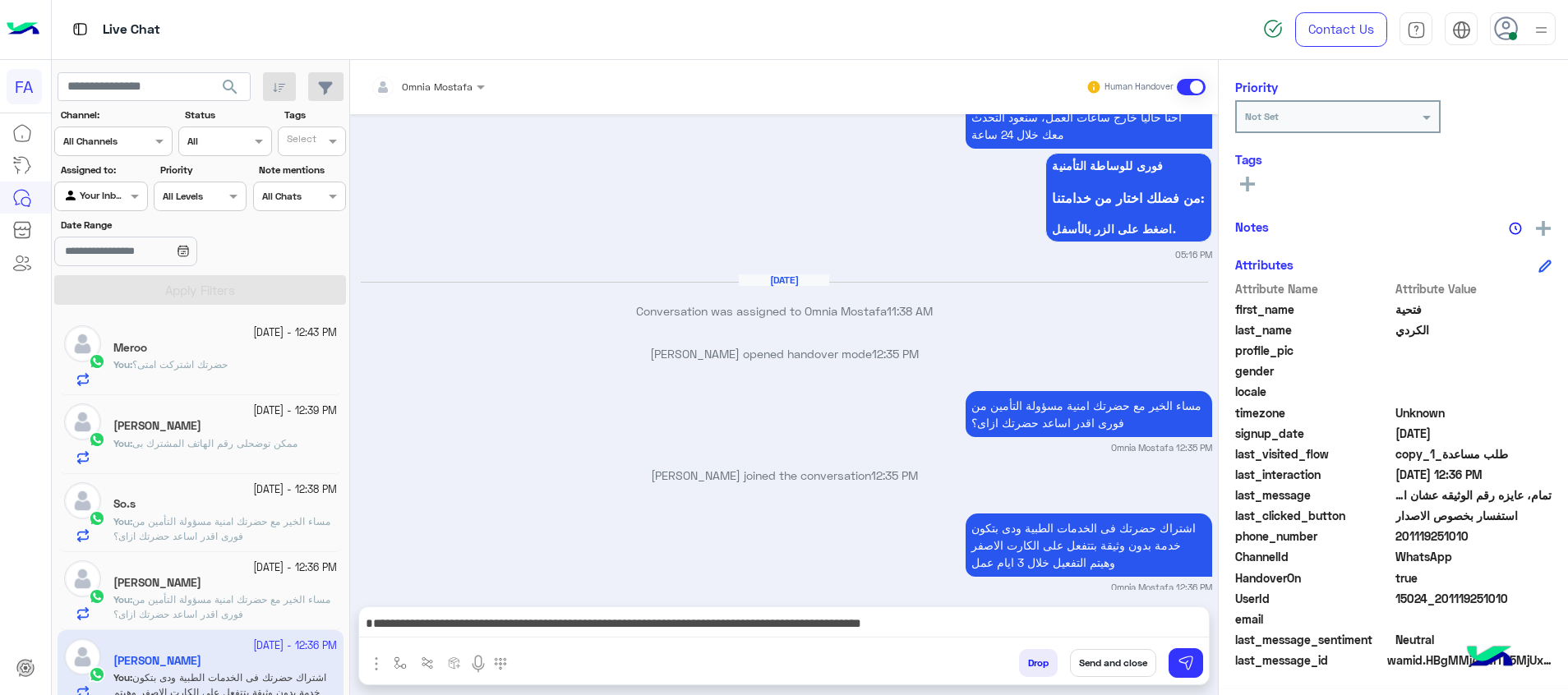
click at [1251, 180] on icon at bounding box center [1247, 184] width 15 height 15
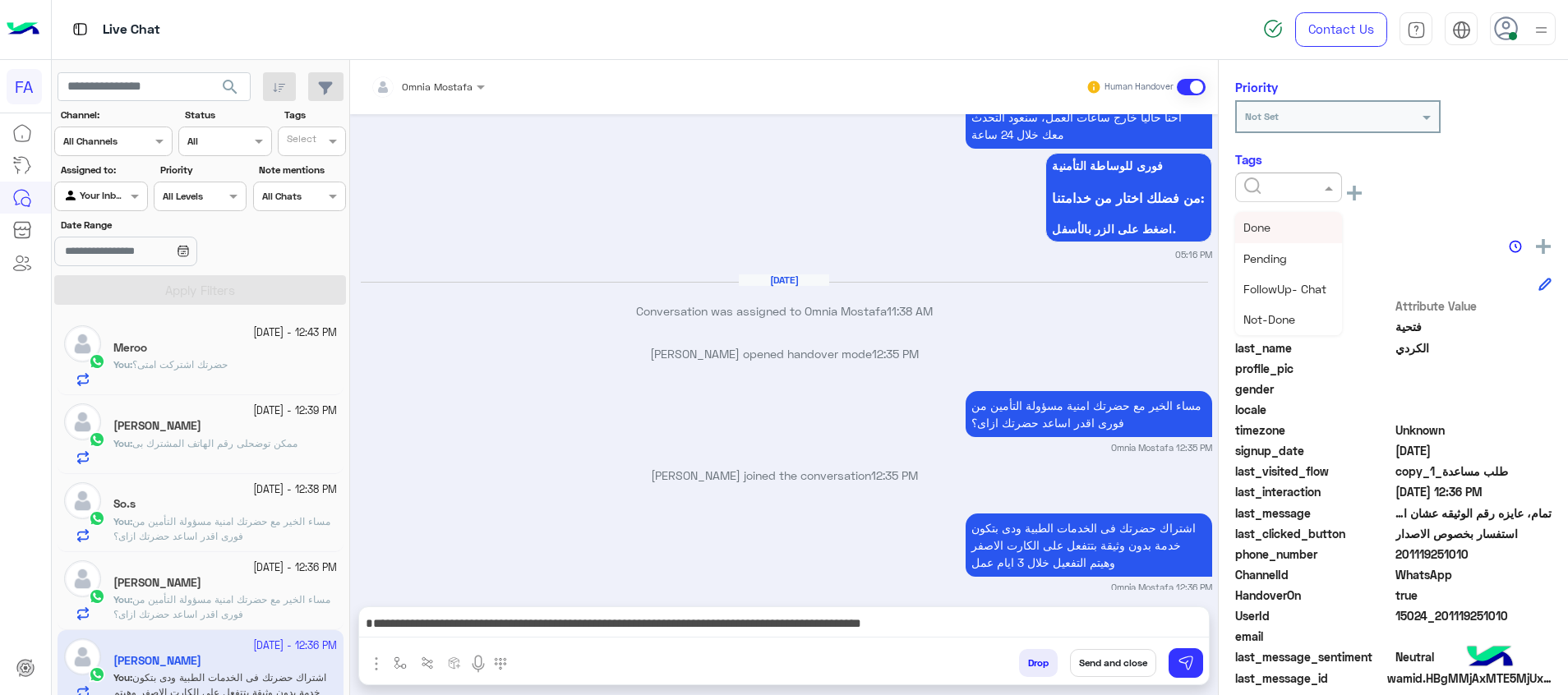
click at [1255, 185] on input "text" at bounding box center [1269, 185] width 50 height 15
click at [1276, 254] on span "Pending" at bounding box center [1264, 259] width 43 height 14
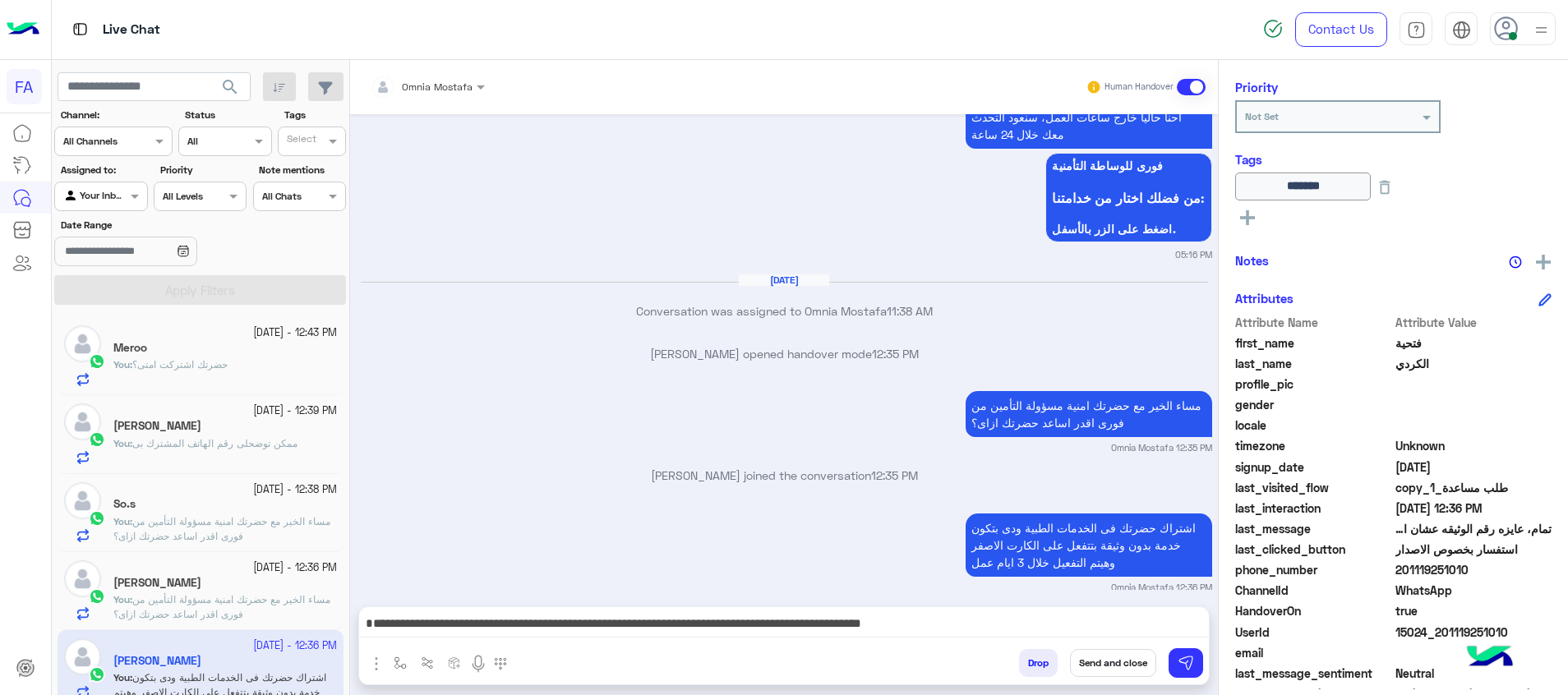
click at [1127, 670] on button "Send and close" at bounding box center [1113, 663] width 87 height 28
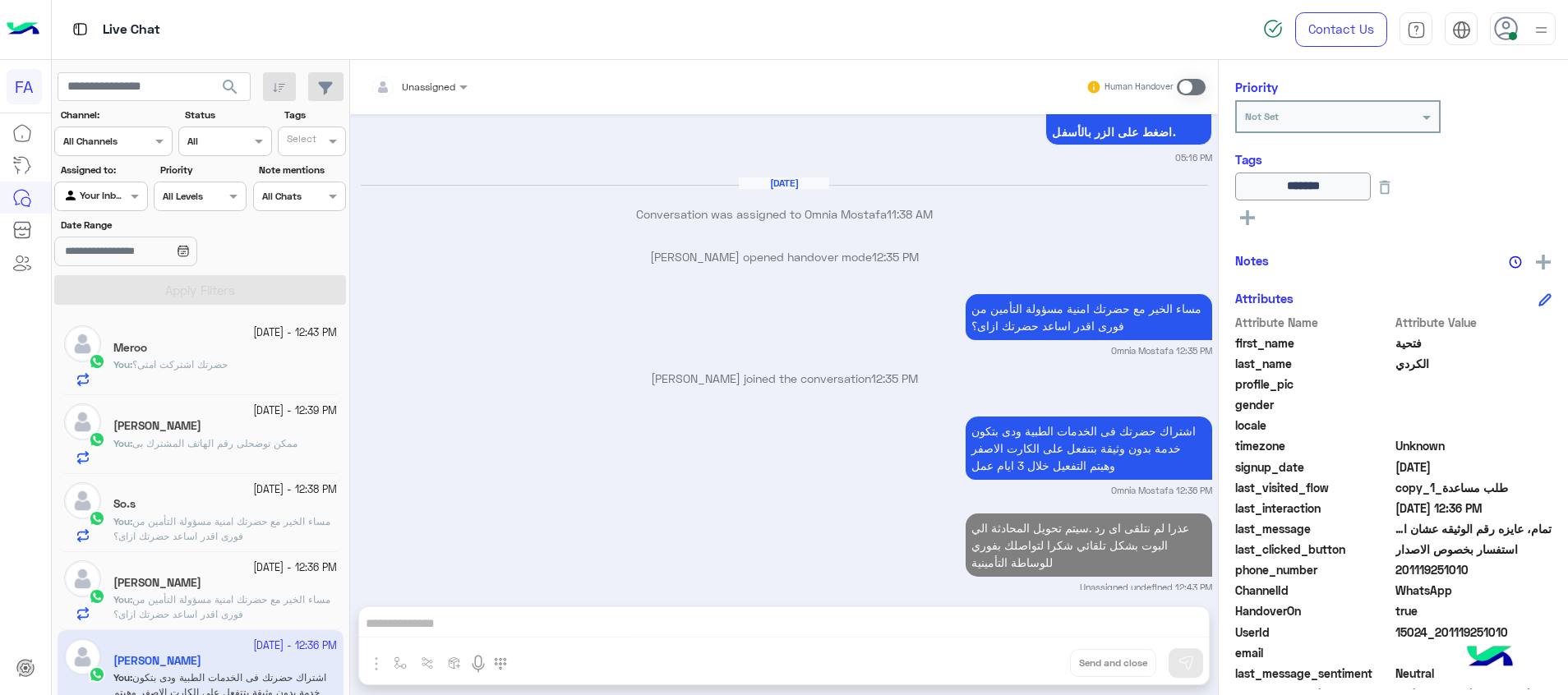
scroll to position [1901, 0]
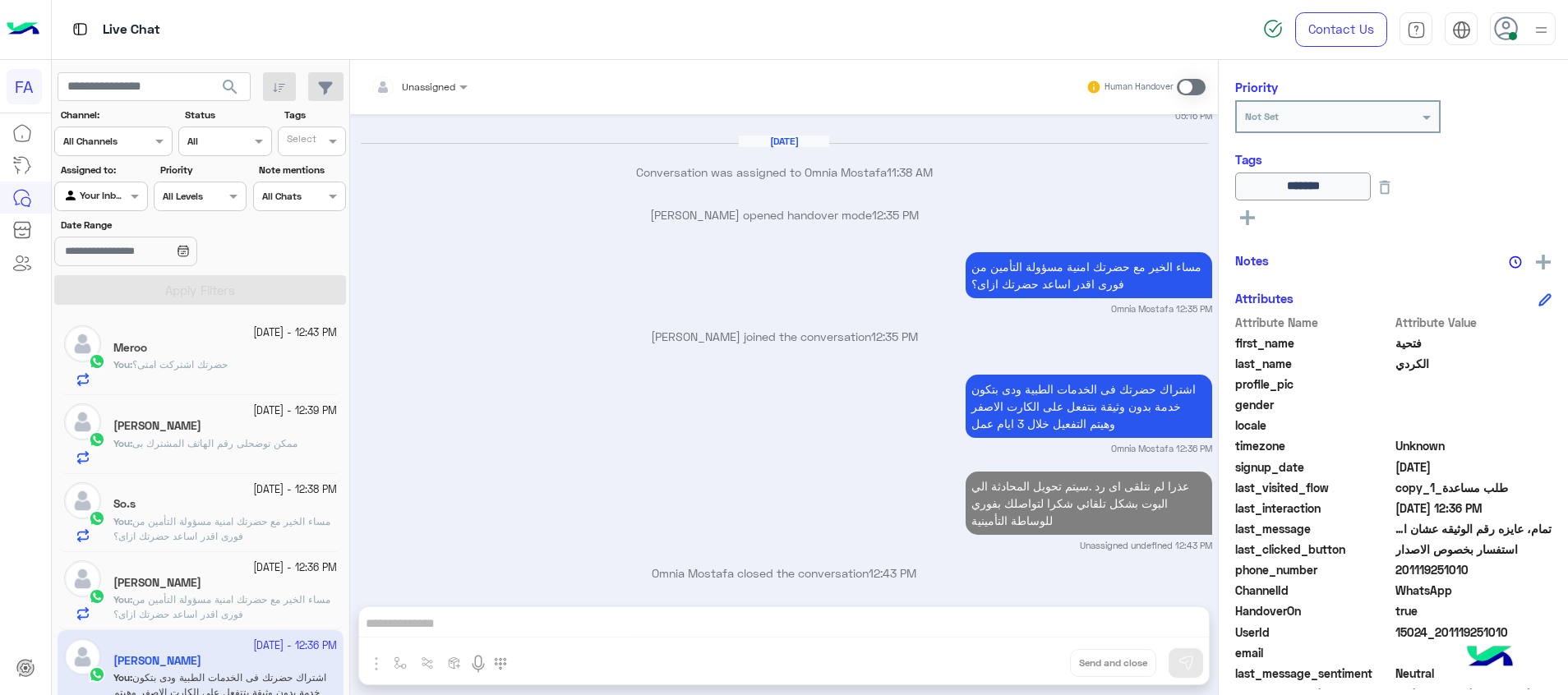
drag, startPoint x: 176, startPoint y: 647, endPoint x: 195, endPoint y: 620, distance: 33.0
click at [179, 645] on app-inbox-user "[DATE] - 12:36 PM [PERSON_NAME] You : اشتراك حضرتك فى الخدمات الطبية ودى بتكون …" at bounding box center [200, 669] width 286 height 77
click at [192, 606] on span "مساء الخير مع حضرتك امنية مسؤولة التأمين من فورى اقدر اساعد حضرتك ازاى؟" at bounding box center [222, 607] width 217 height 27
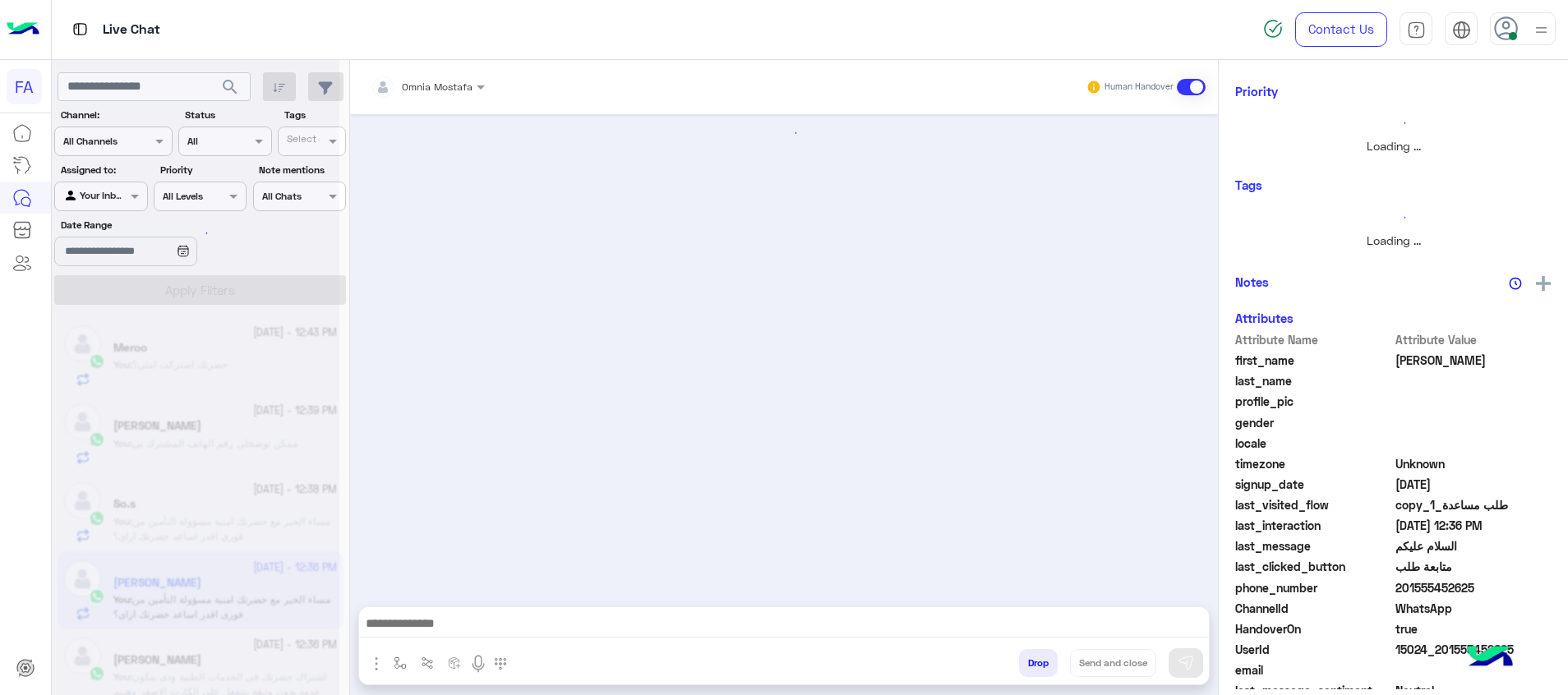
scroll to position [1098, 0]
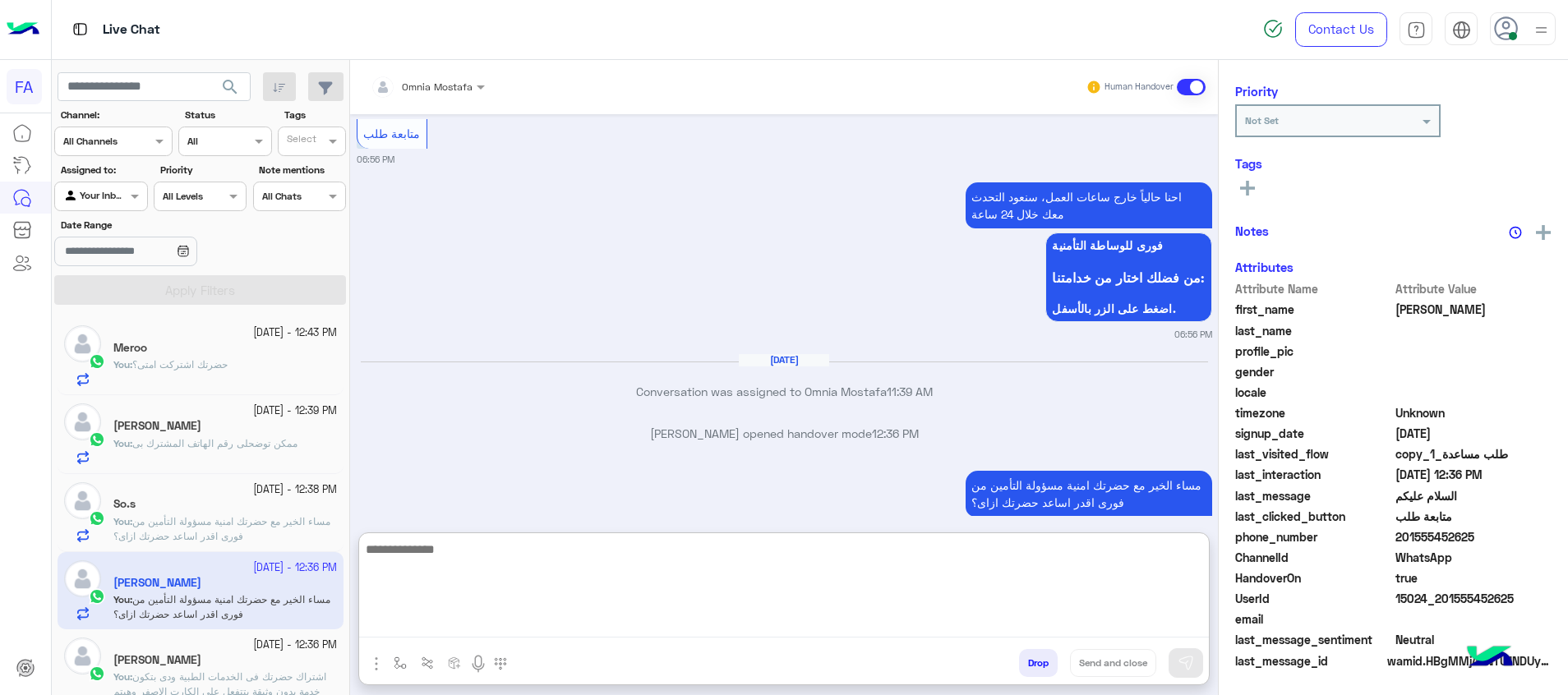
click at [1103, 623] on textarea at bounding box center [784, 589] width 849 height 99
paste textarea "**********"
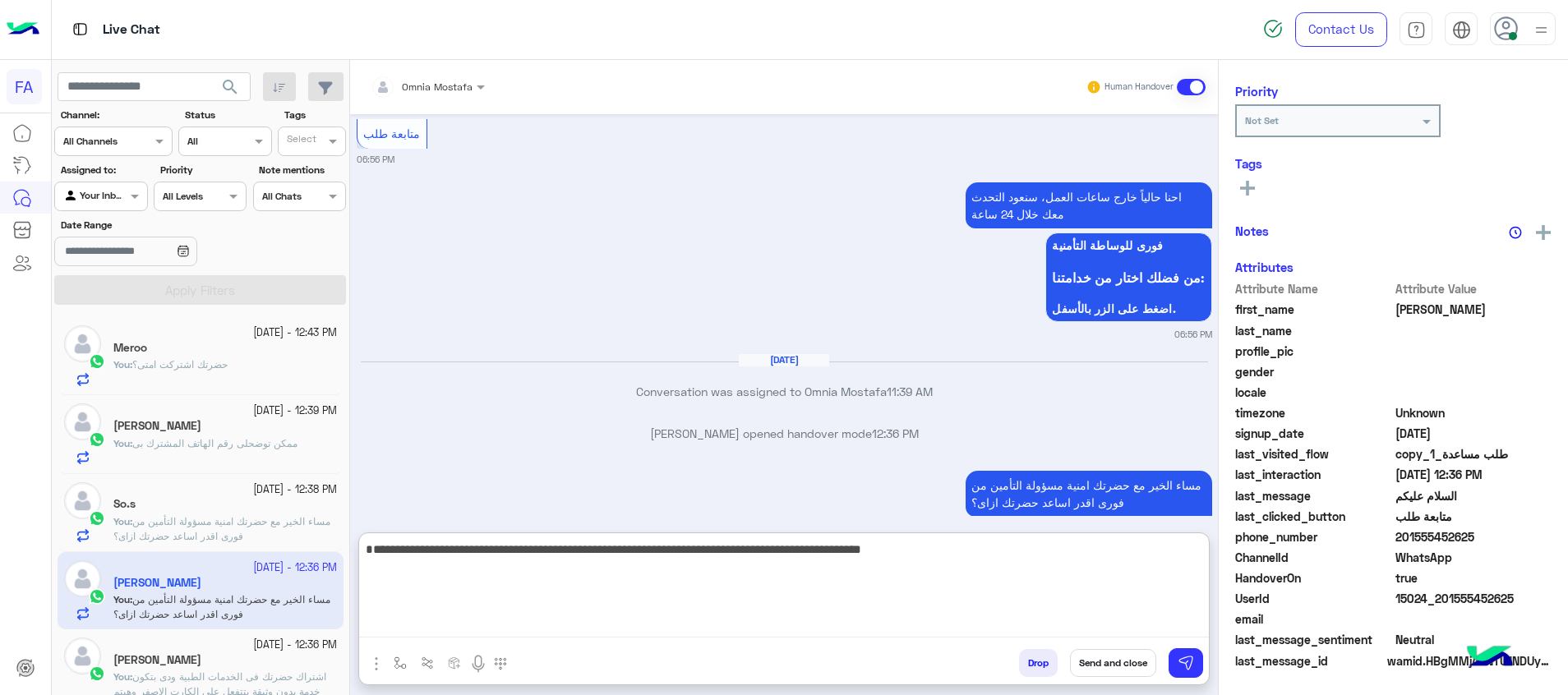
type textarea "**********"
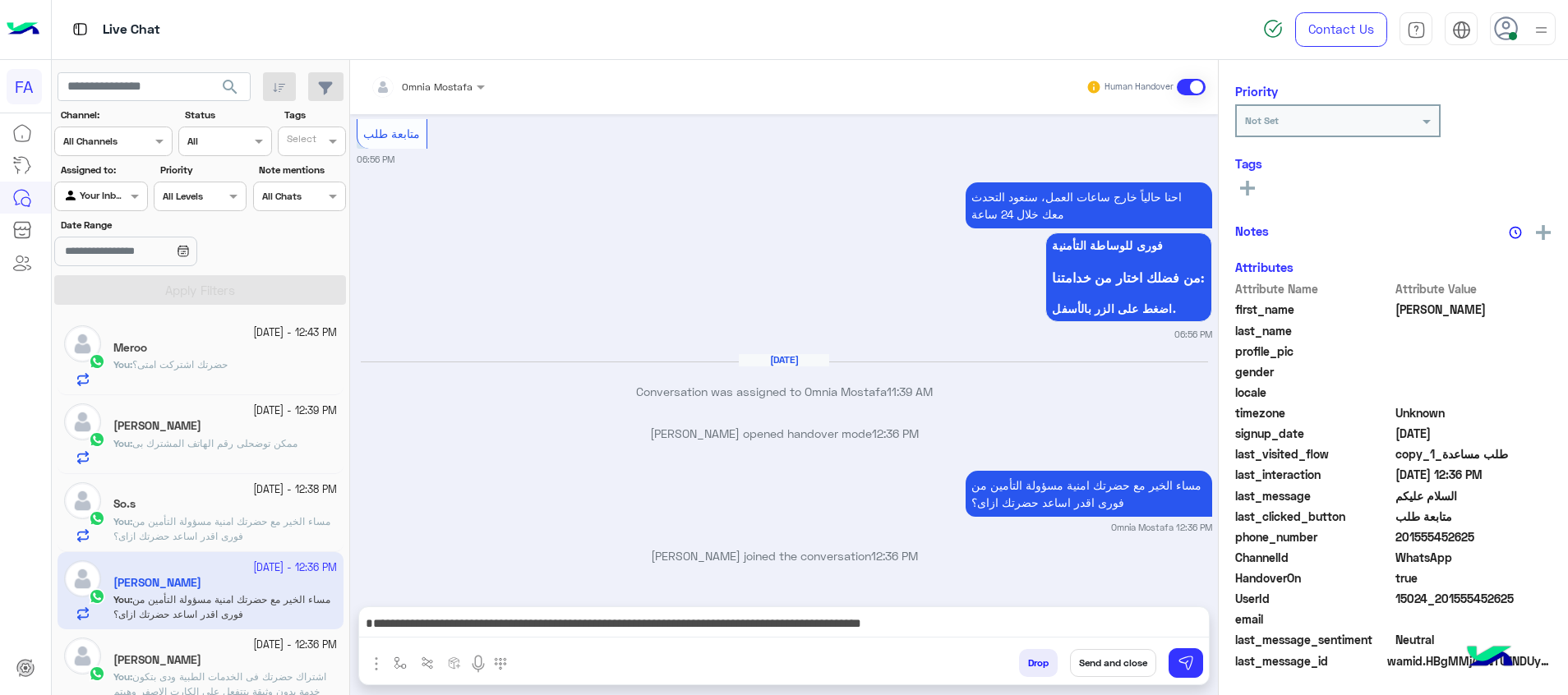
click at [1248, 184] on rect at bounding box center [1248, 188] width 4 height 15
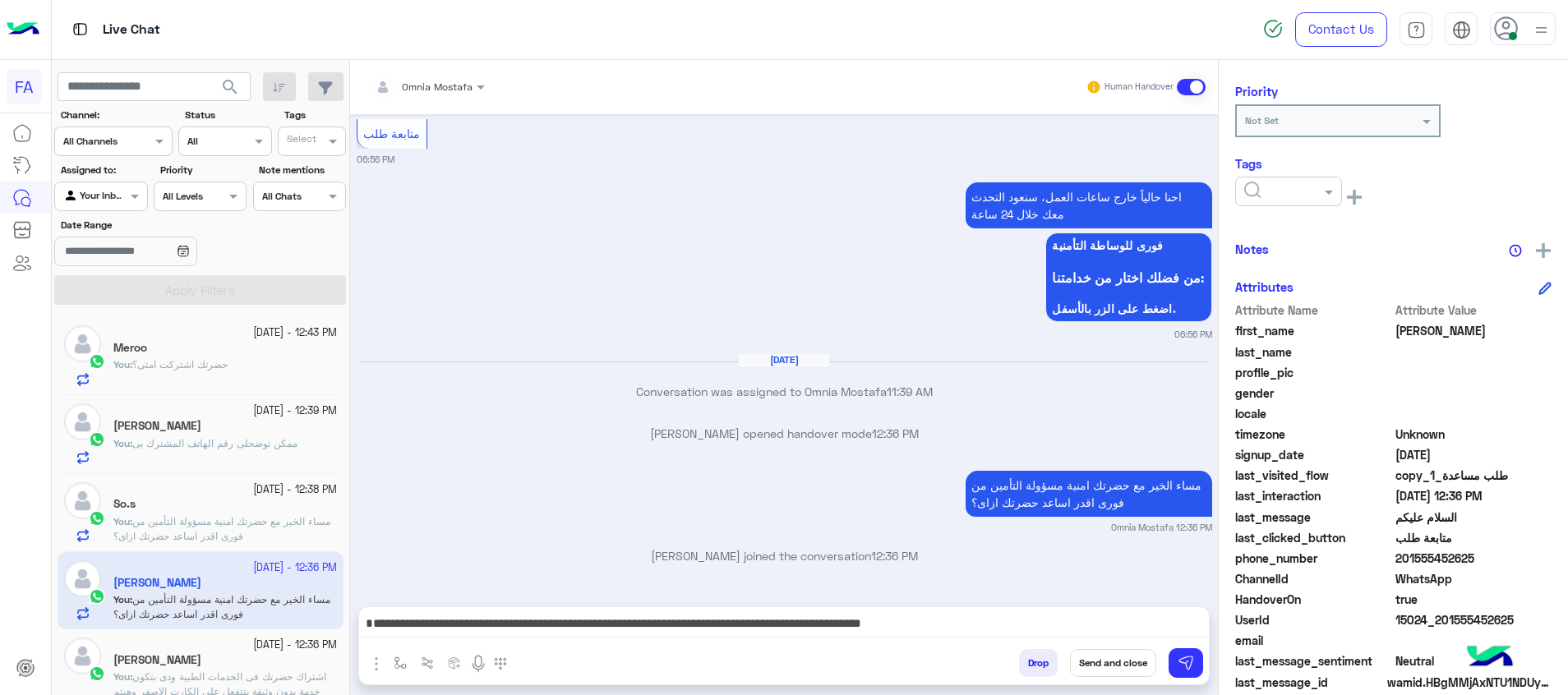
click at [1244, 192] on div at bounding box center [1244, 192] width 0 height 0
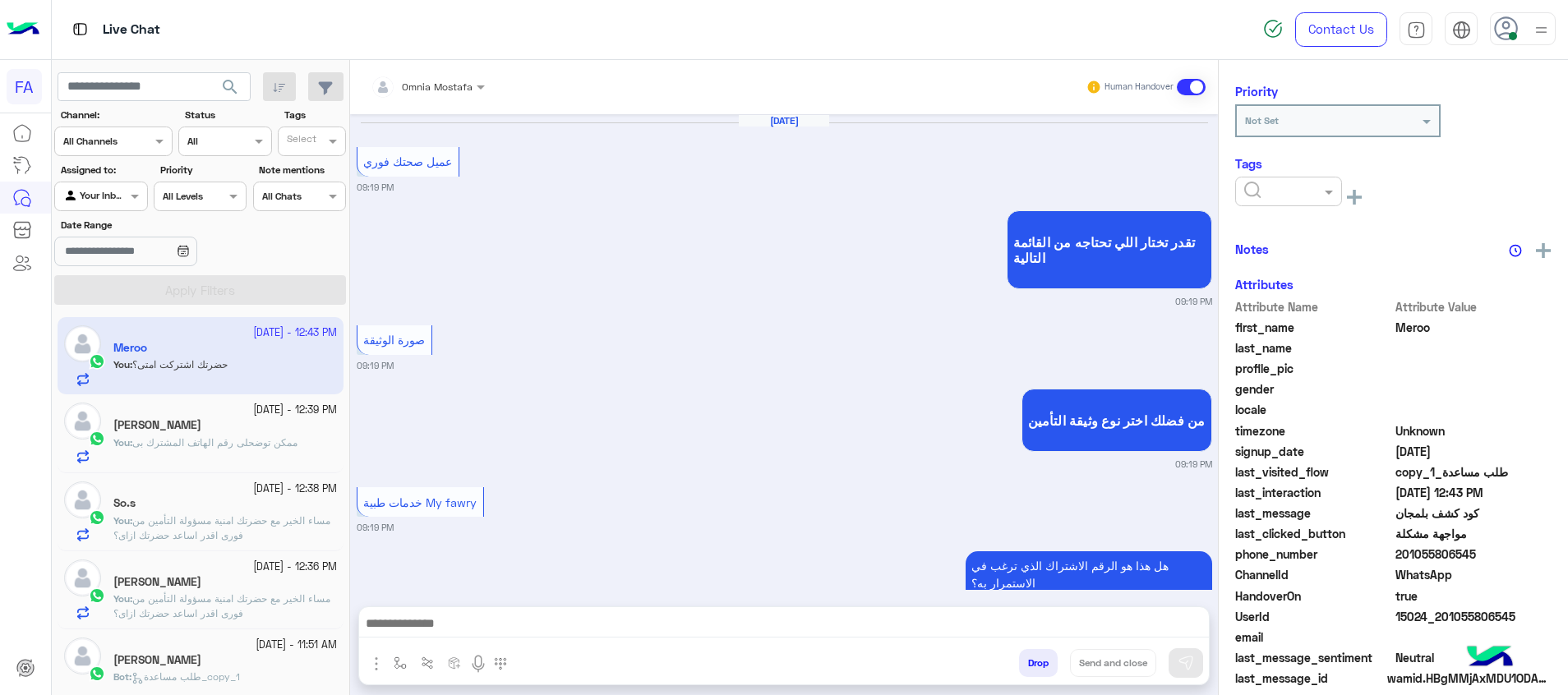
scroll to position [1190, 0]
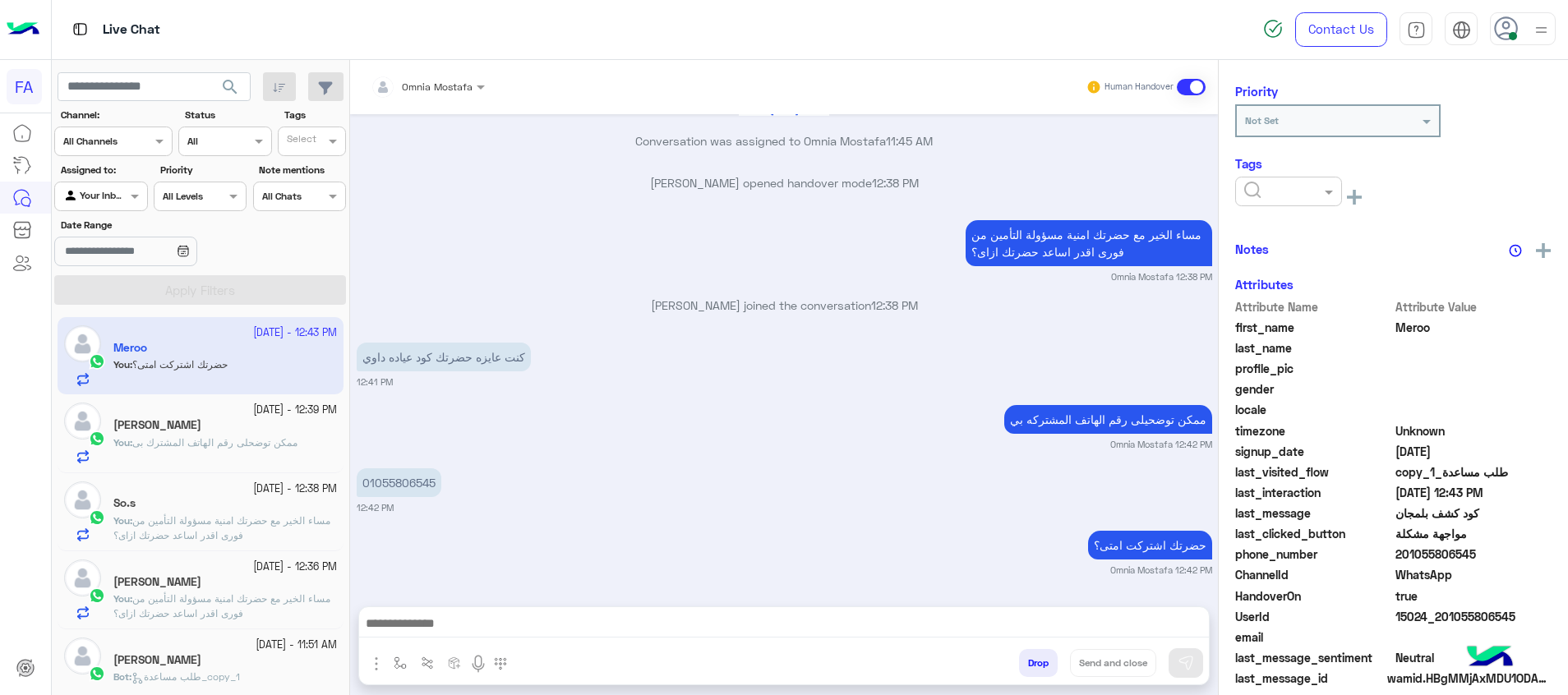
click at [170, 562] on div "[DATE] - 12:36 PM [PERSON_NAME] You : مساء الخير مع حضرتك امنية مسؤولة التأمين …" at bounding box center [200, 590] width 286 height 78
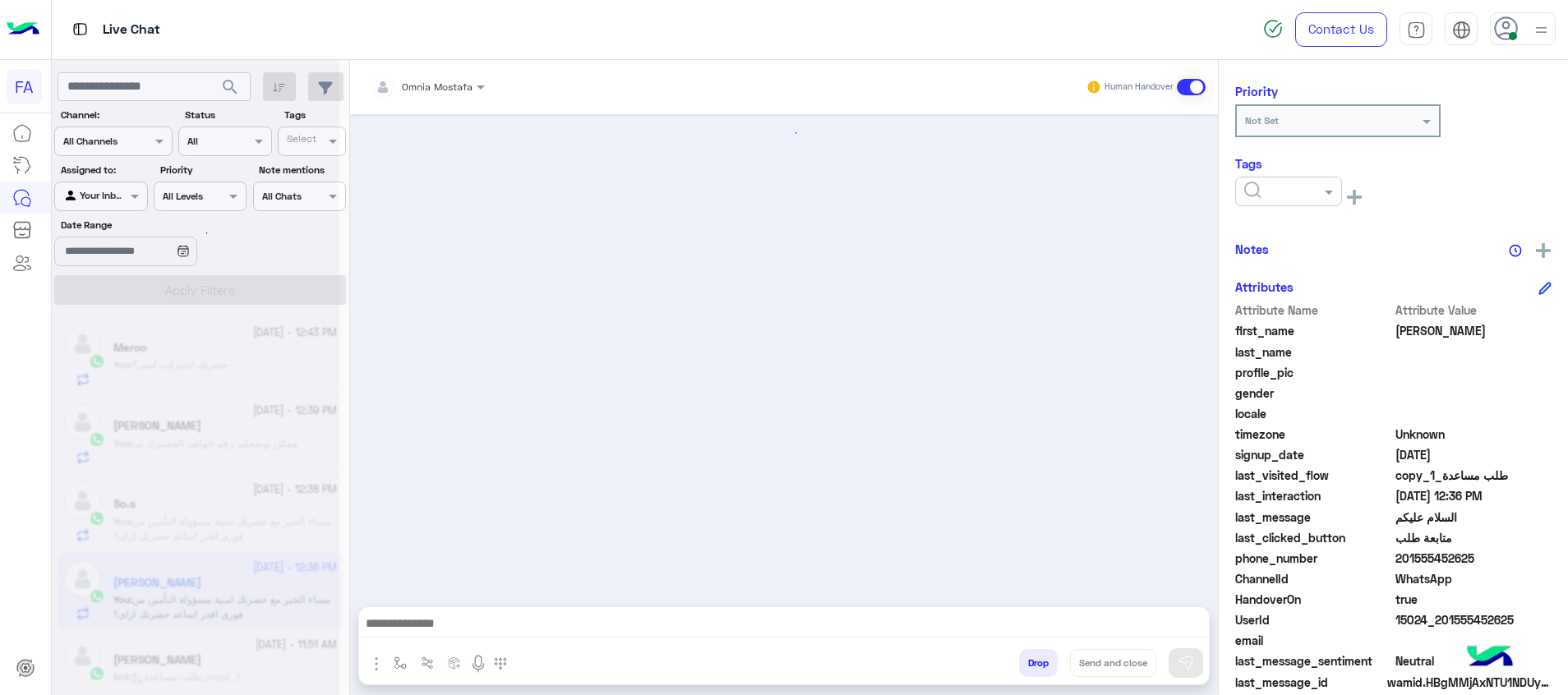
scroll to position [1098, 0]
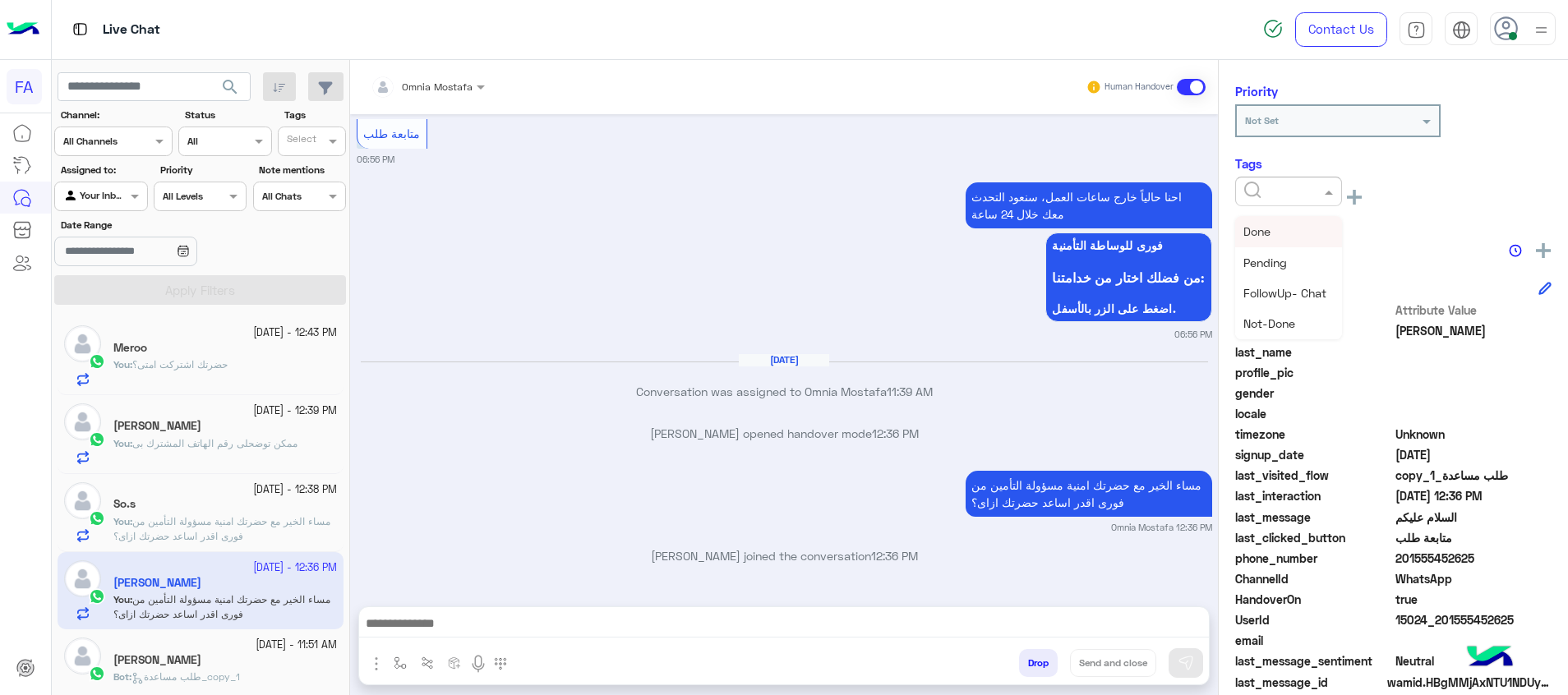
drag, startPoint x: 1295, startPoint y: 186, endPoint x: 1270, endPoint y: 263, distance: 81.0
click at [1296, 186] on div at bounding box center [1288, 190] width 105 height 16
click at [1268, 263] on span "Pending" at bounding box center [1264, 262] width 43 height 14
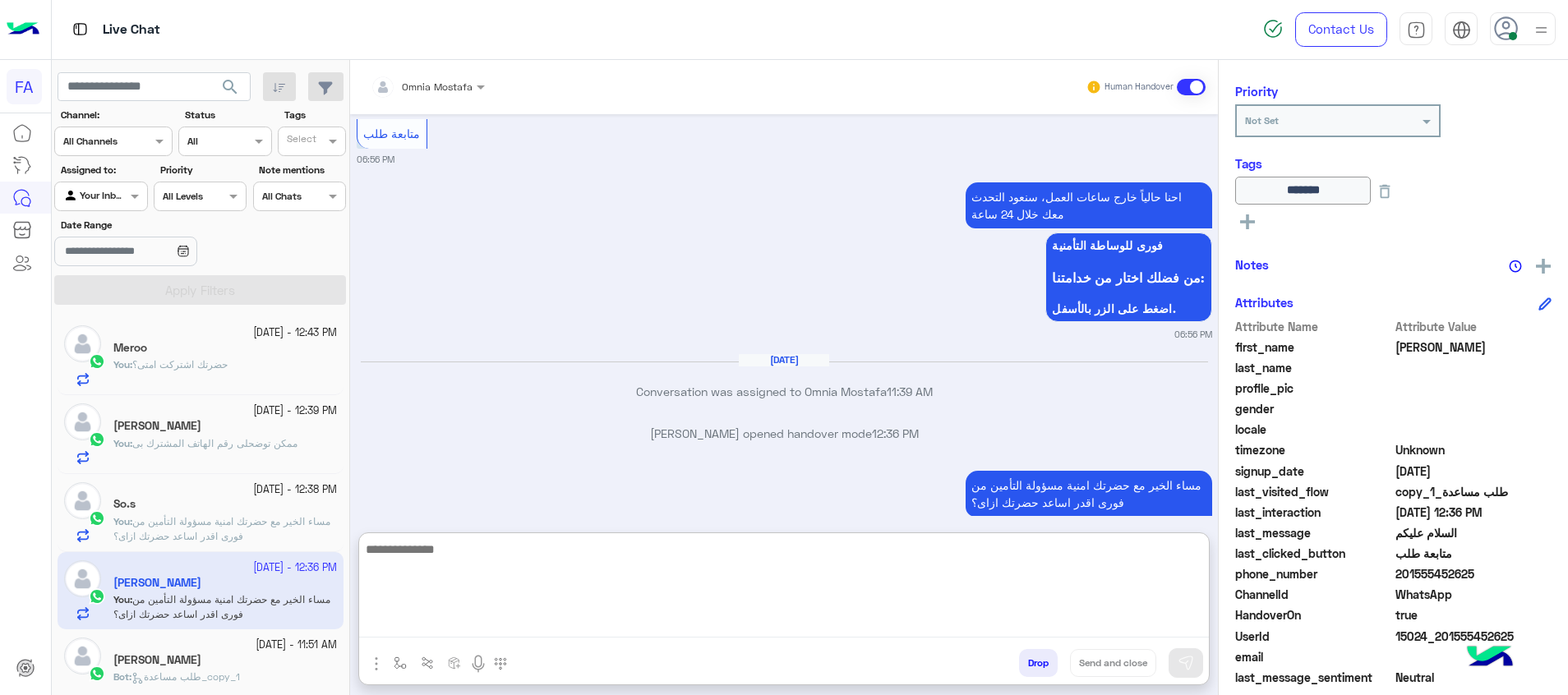
click at [1122, 628] on textarea at bounding box center [784, 589] width 849 height 99
paste textarea "**********"
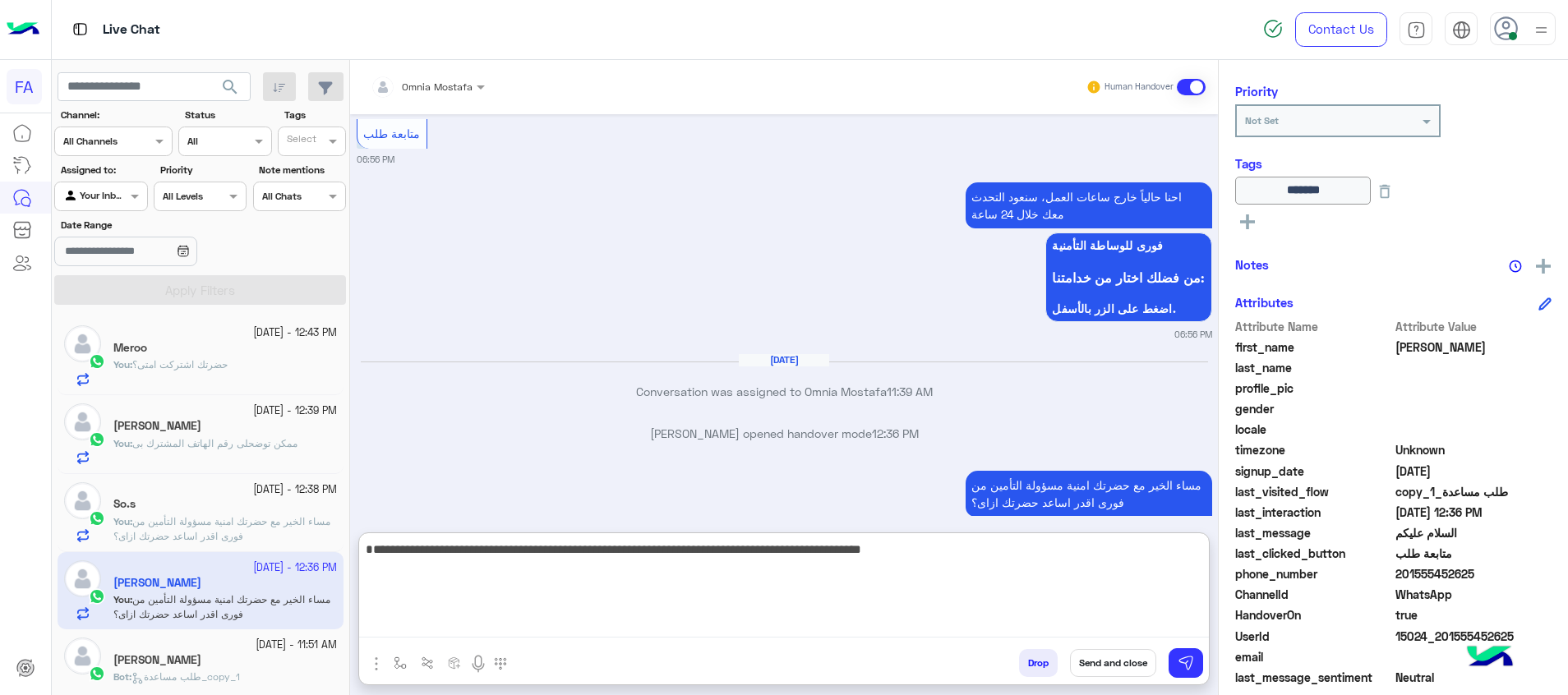
type textarea "**********"
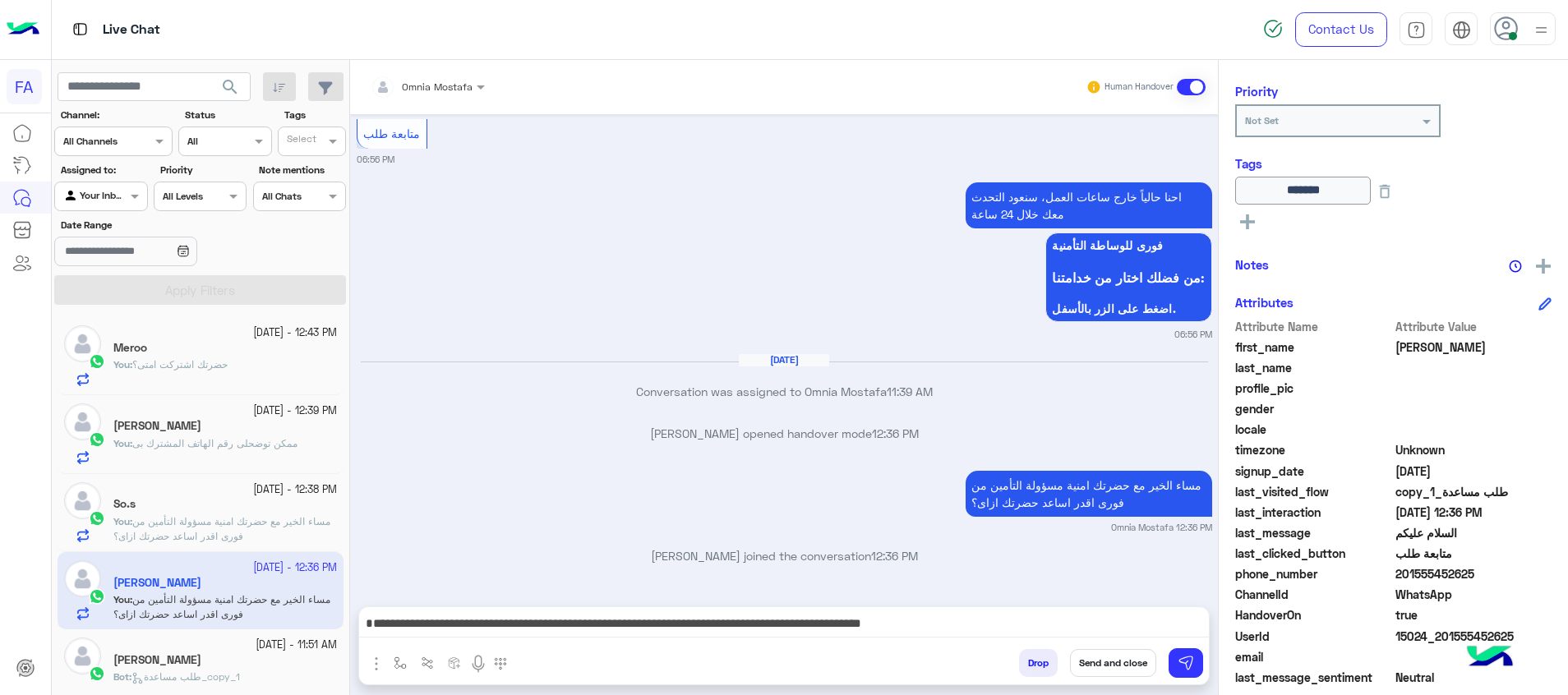
click at [1131, 662] on button "Send and close" at bounding box center [1113, 663] width 87 height 28
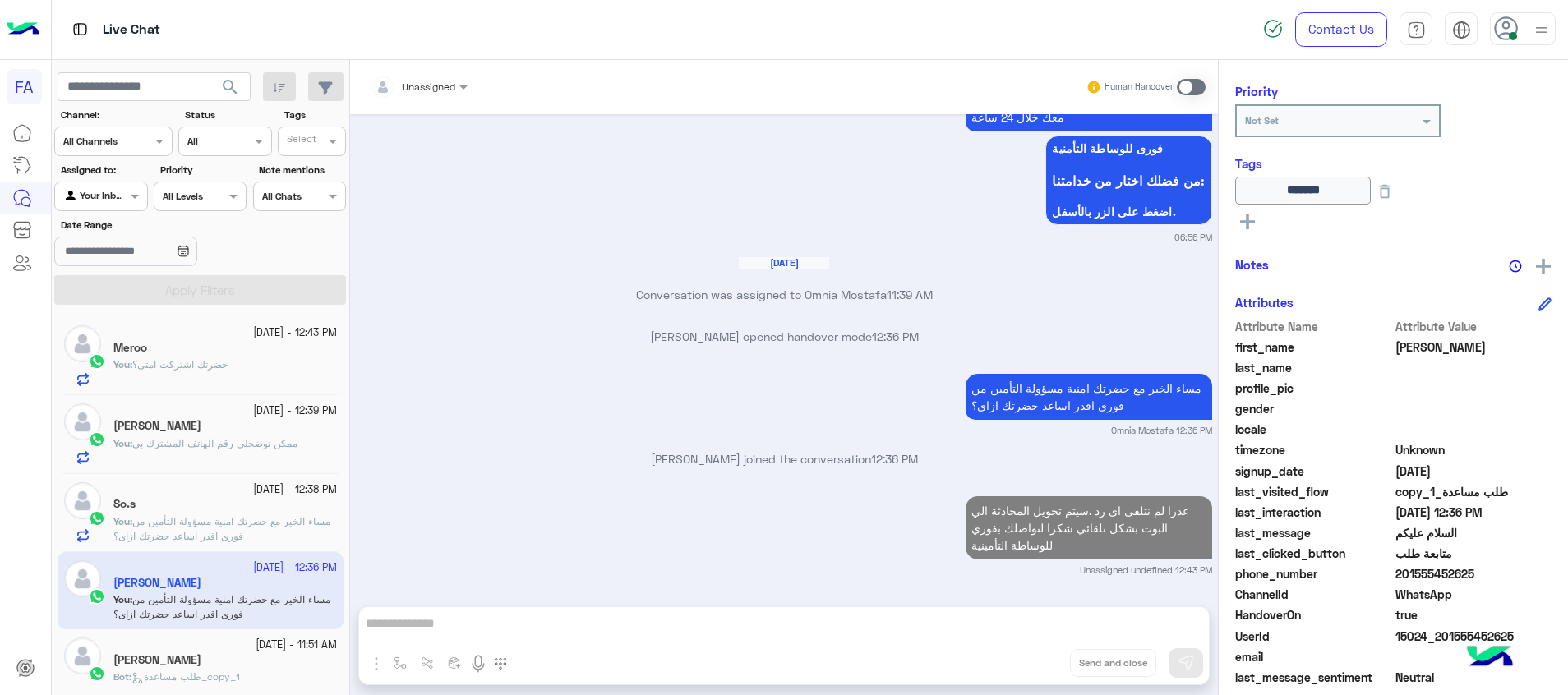
scroll to position [1237, 0]
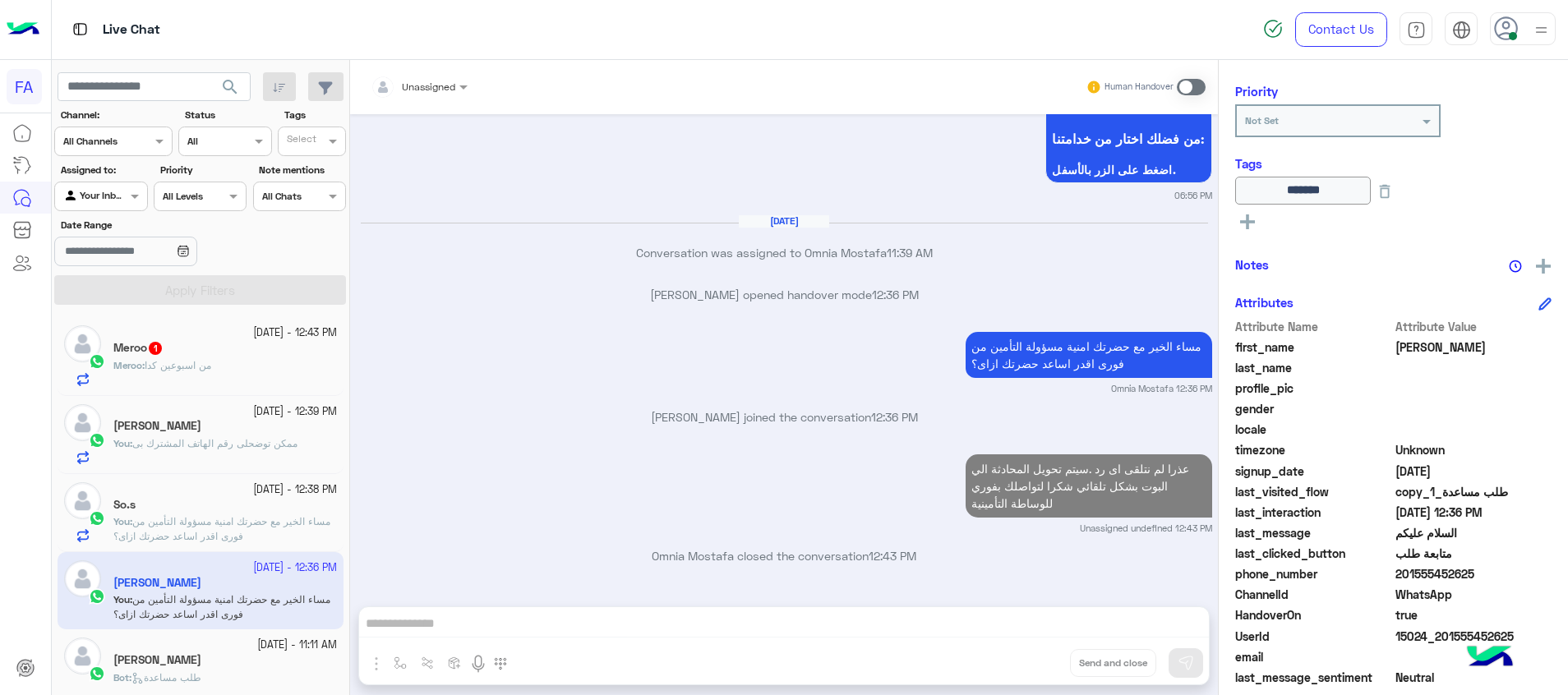
click at [212, 515] on p "You : مساء الخير مع حضرتك امنية مسؤولة التأمين من فورى اقدر اساعد حضرتك ازاى؟" at bounding box center [224, 530] width 223 height 30
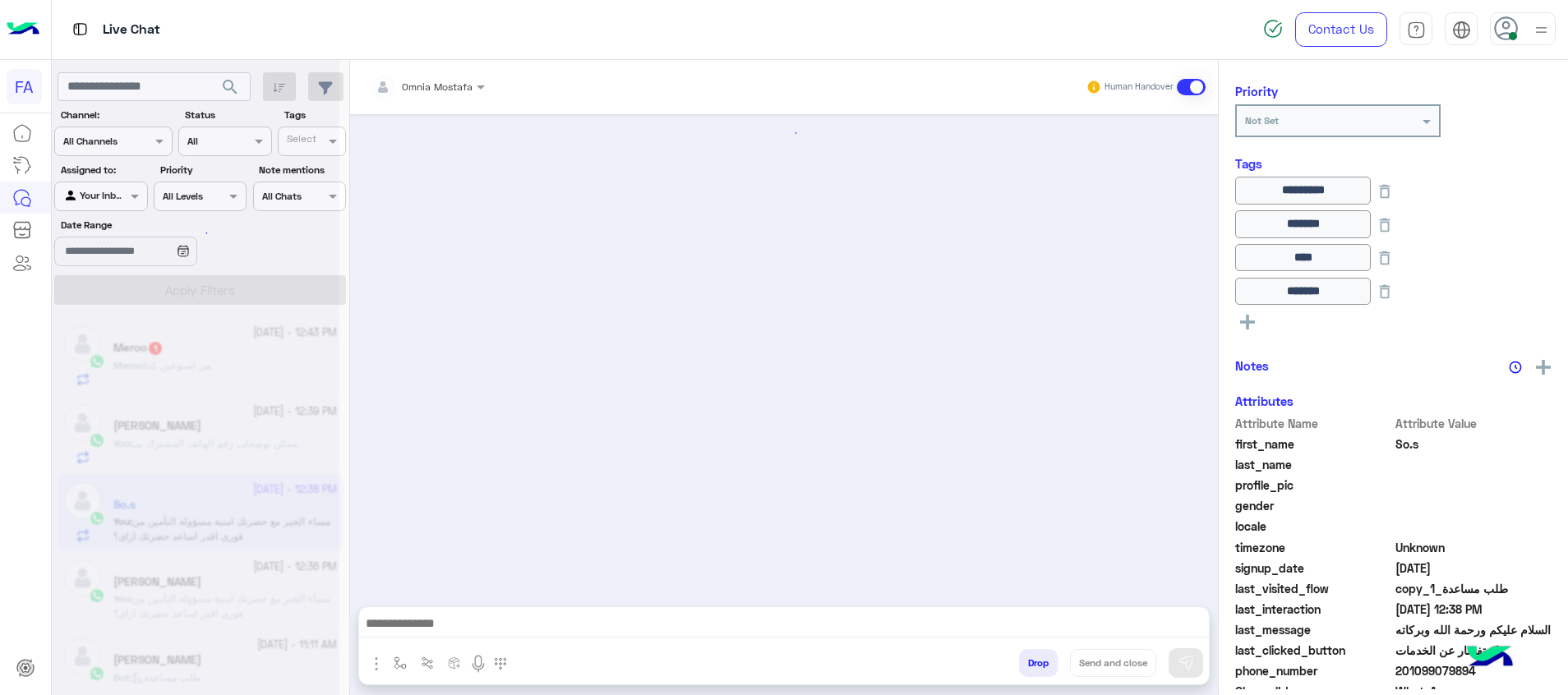
scroll to position [1553, 0]
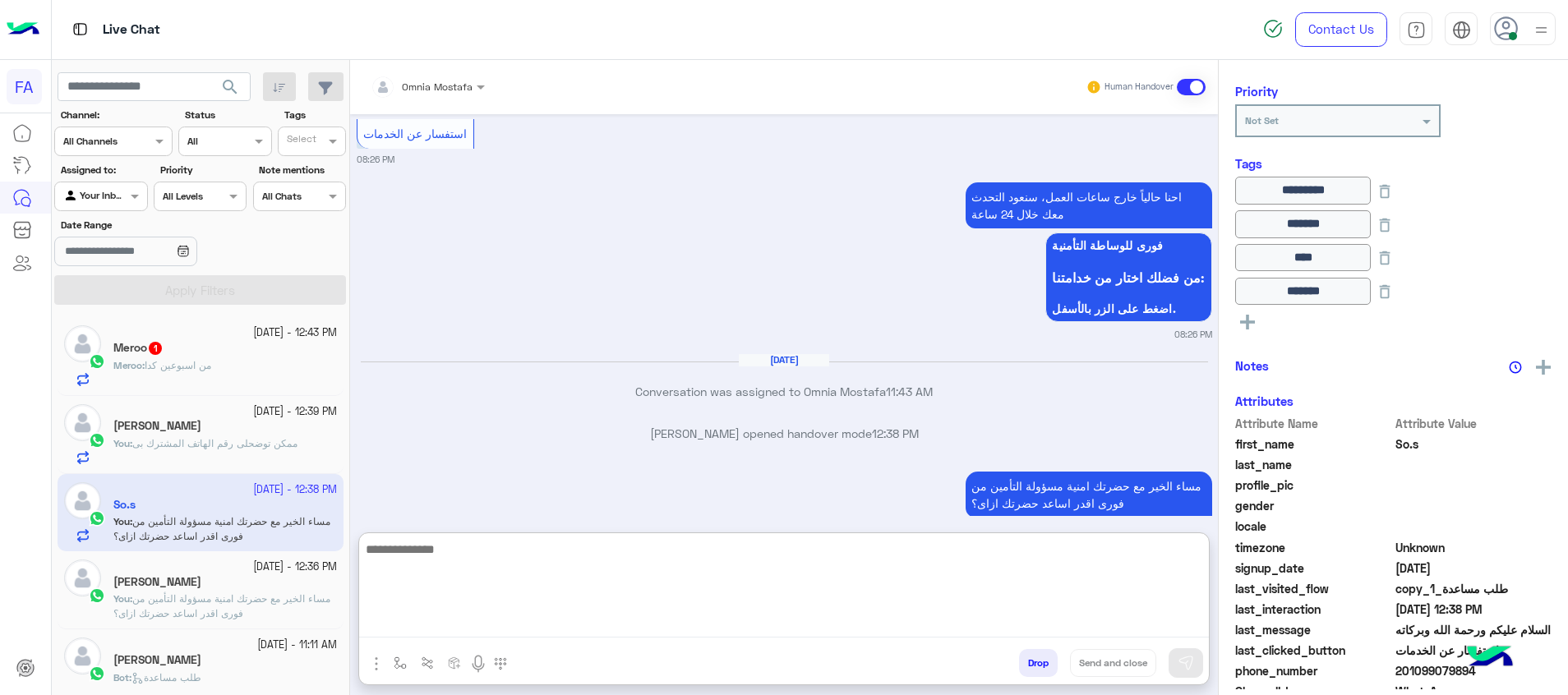
click at [1155, 626] on textarea at bounding box center [784, 589] width 849 height 99
paste textarea "**********"
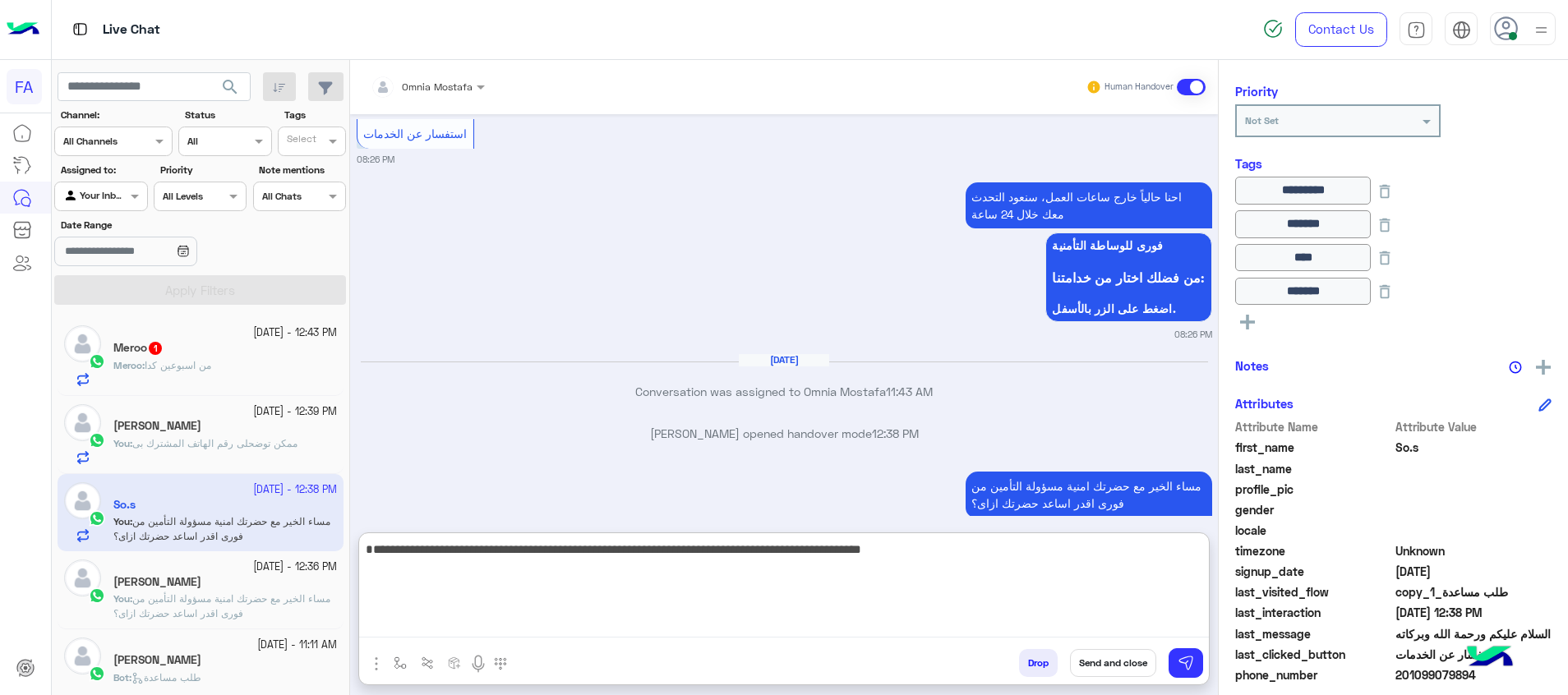
type textarea "**********"
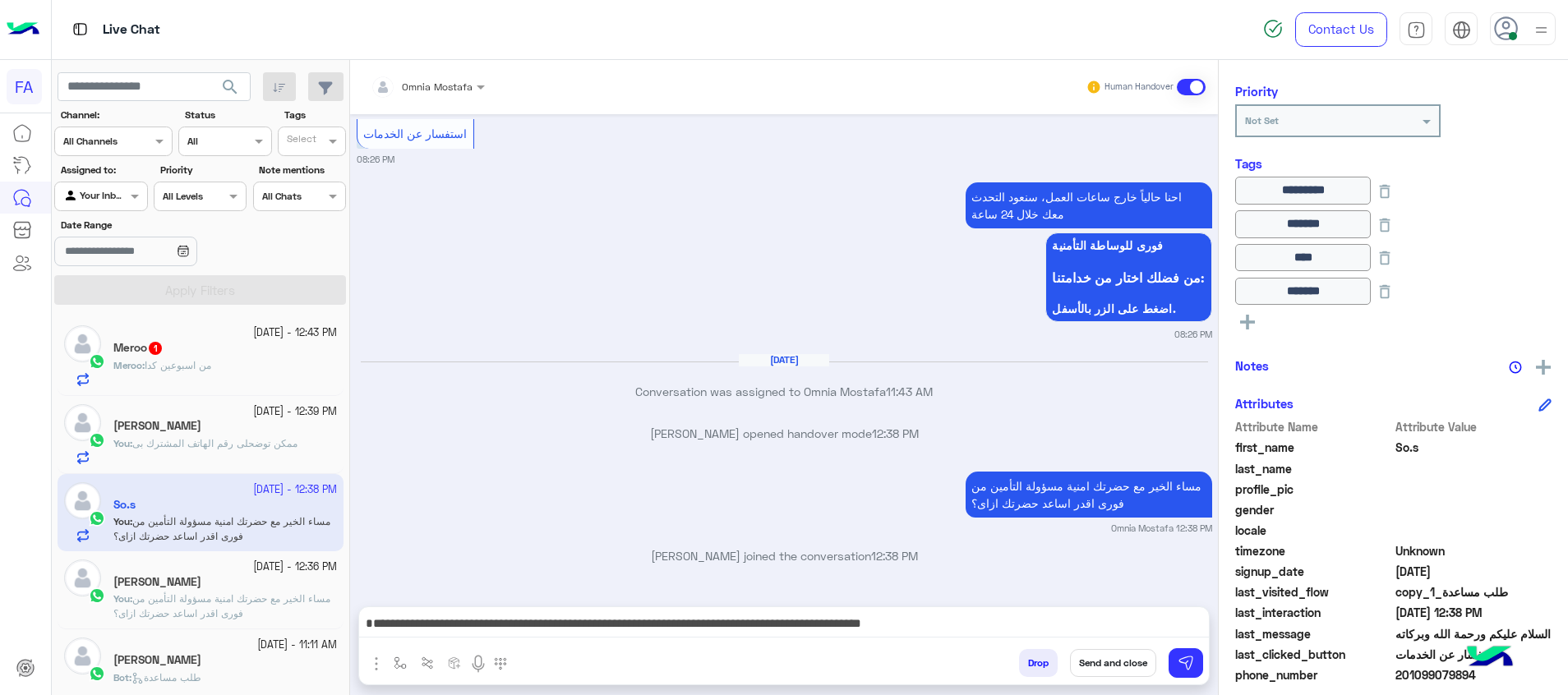
click at [1112, 653] on button "Send and close" at bounding box center [1113, 663] width 87 height 28
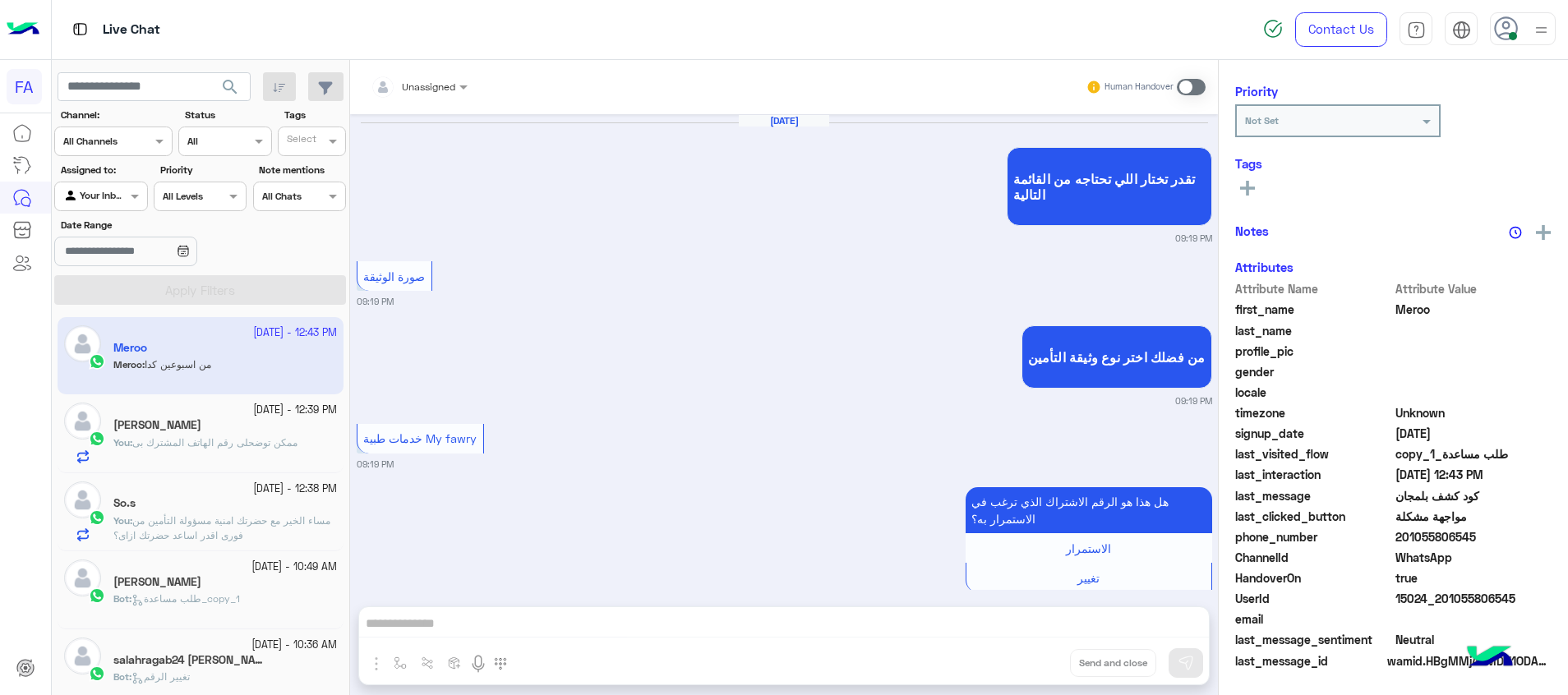
scroll to position [1189, 0]
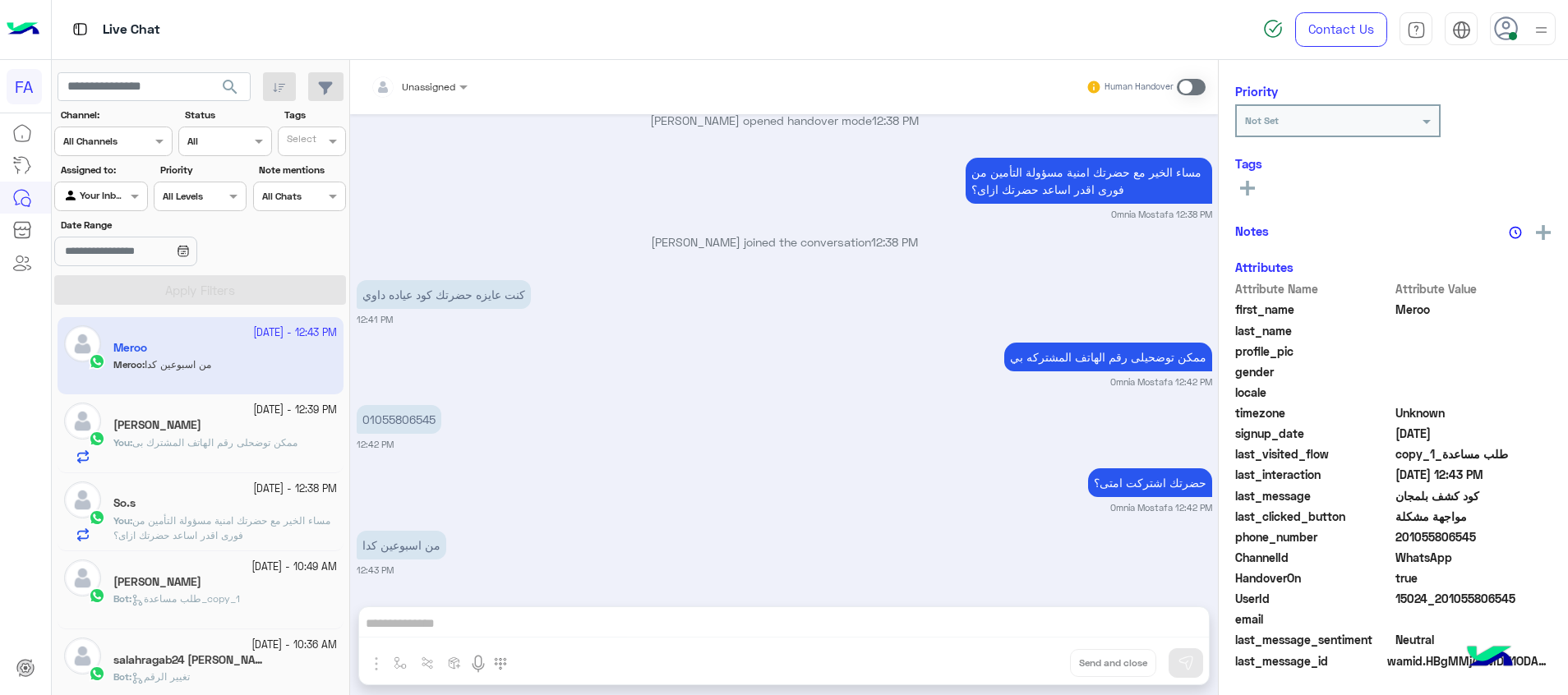
click at [243, 517] on span "مساء الخير مع حضرتك امنية مسؤولة التأمين من فورى اقدر اساعد حضرتك ازاى؟" at bounding box center [222, 528] width 217 height 27
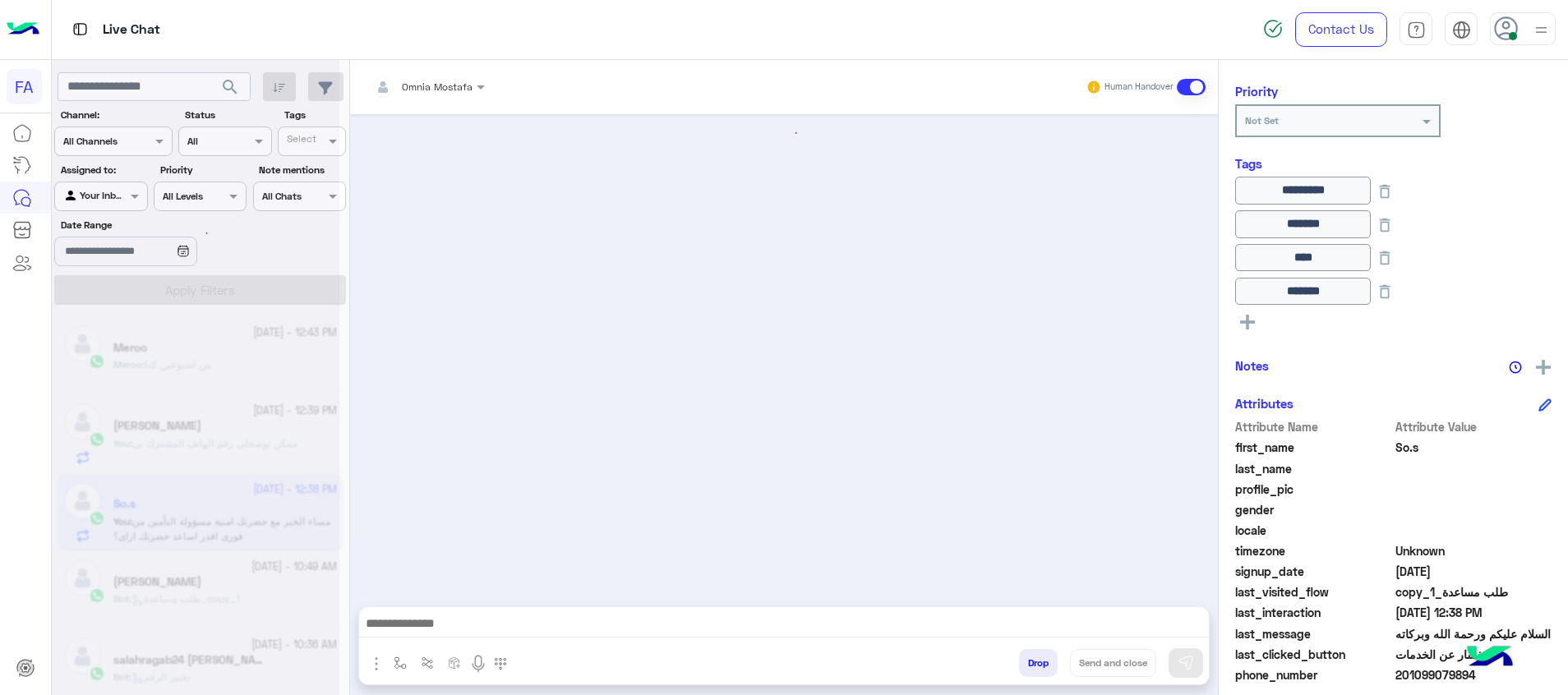
scroll to position [1533, 0]
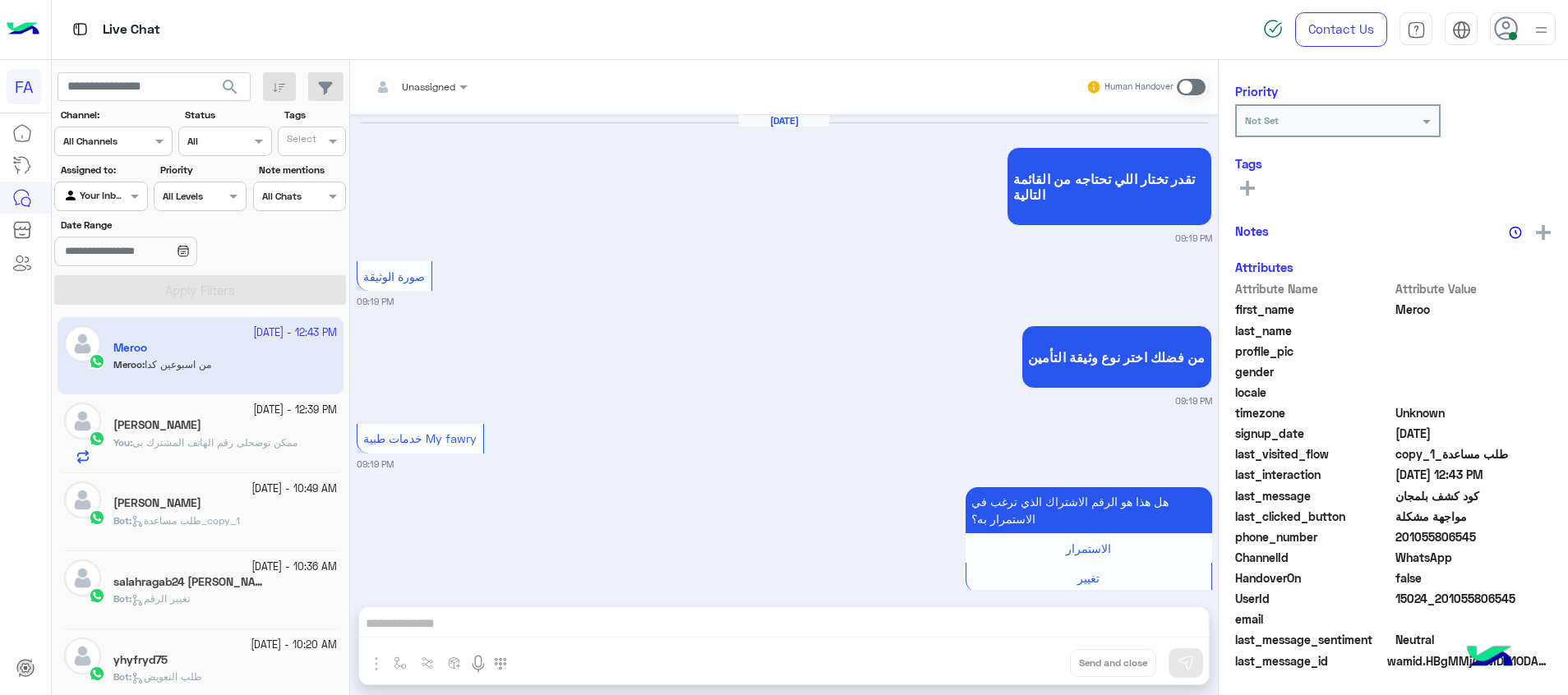
scroll to position [1189, 0]
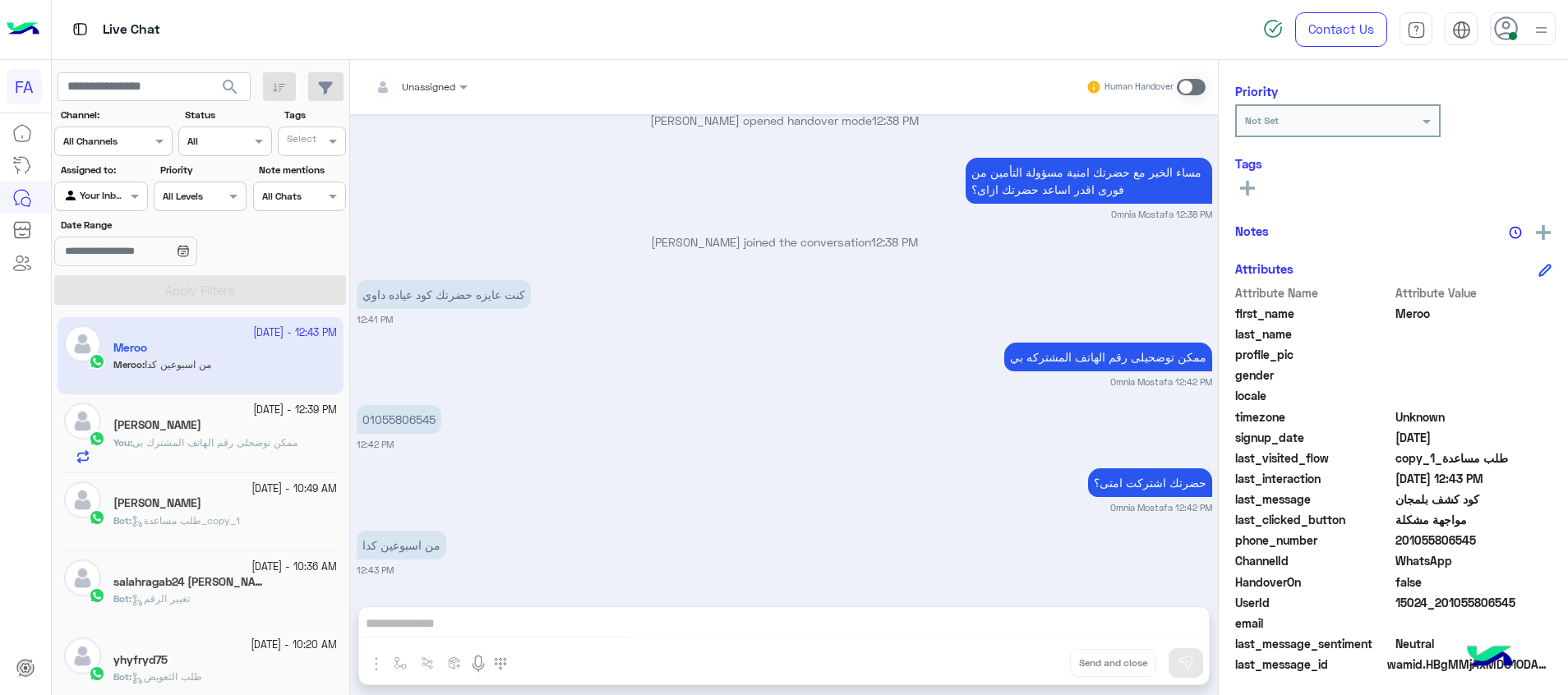
click at [228, 77] on span "search" at bounding box center [230, 87] width 19 height 19
click at [1029, 611] on div at bounding box center [784, 628] width 849 height 42
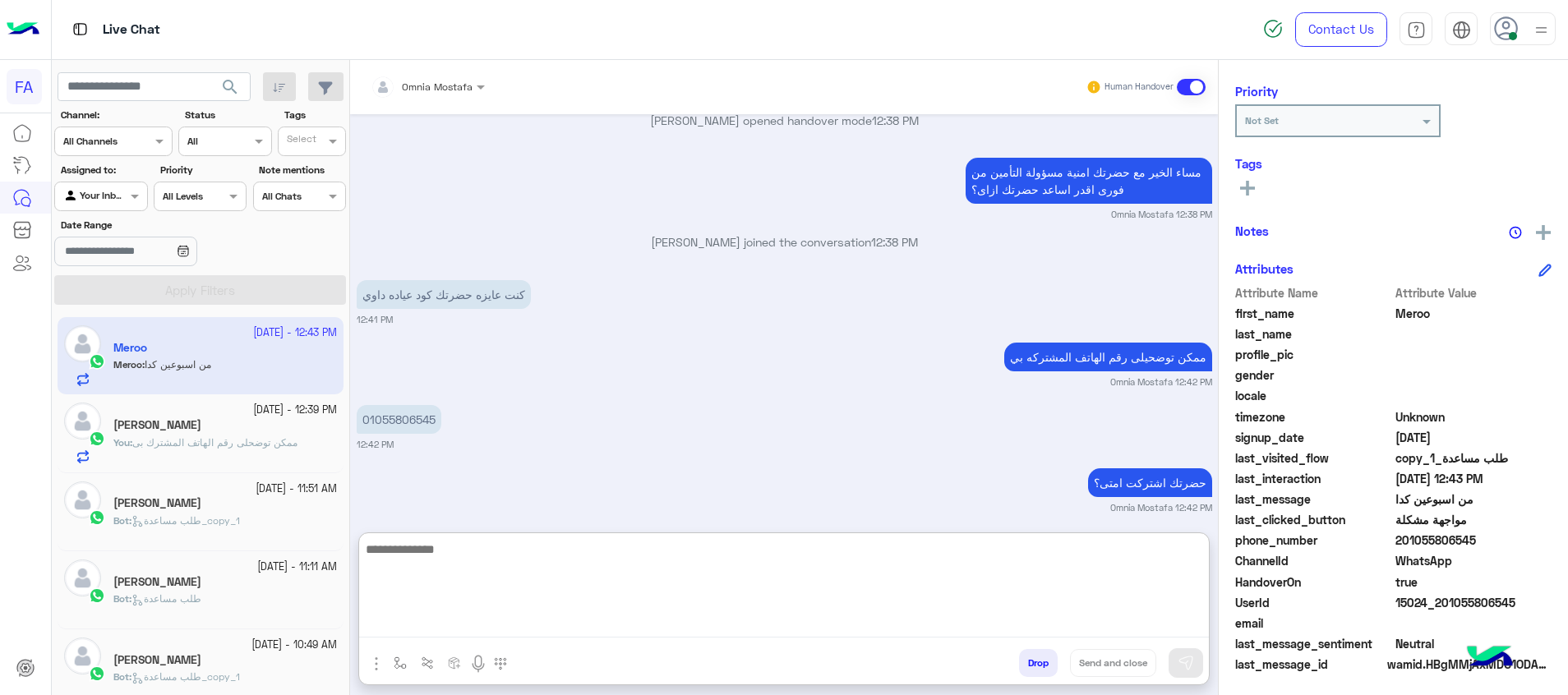
click at [1046, 616] on textarea at bounding box center [784, 589] width 849 height 99
type textarea "**********"
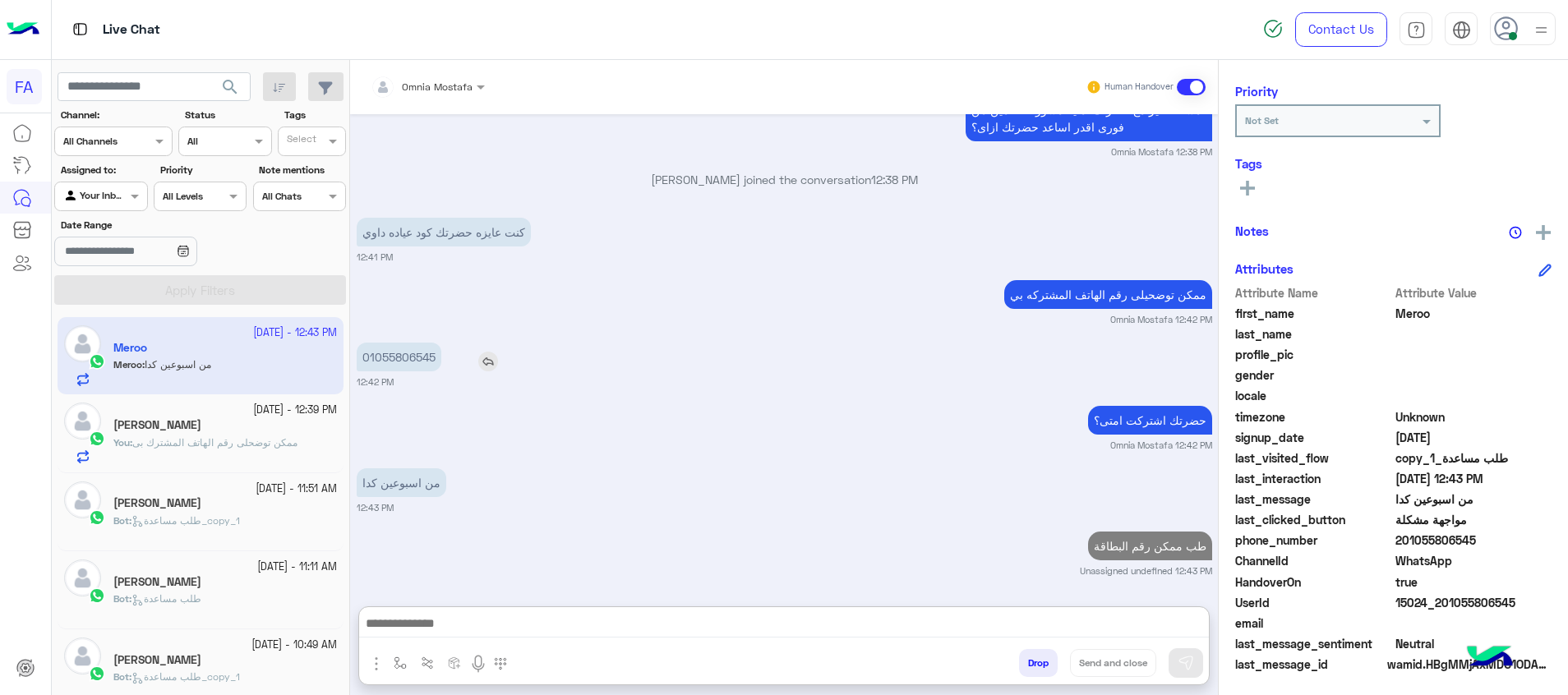
click at [403, 343] on p "01055806545" at bounding box center [399, 357] width 85 height 29
click at [403, 281] on div "ممكن توضحيلى رقم الهاتف المشتركه بي Omnia Mostafa 12:42 PM" at bounding box center [784, 301] width 856 height 50
drag, startPoint x: 403, startPoint y: 282, endPoint x: 390, endPoint y: 348, distance: 67.3
click at [390, 348] on p "01055806545" at bounding box center [399, 357] width 85 height 29
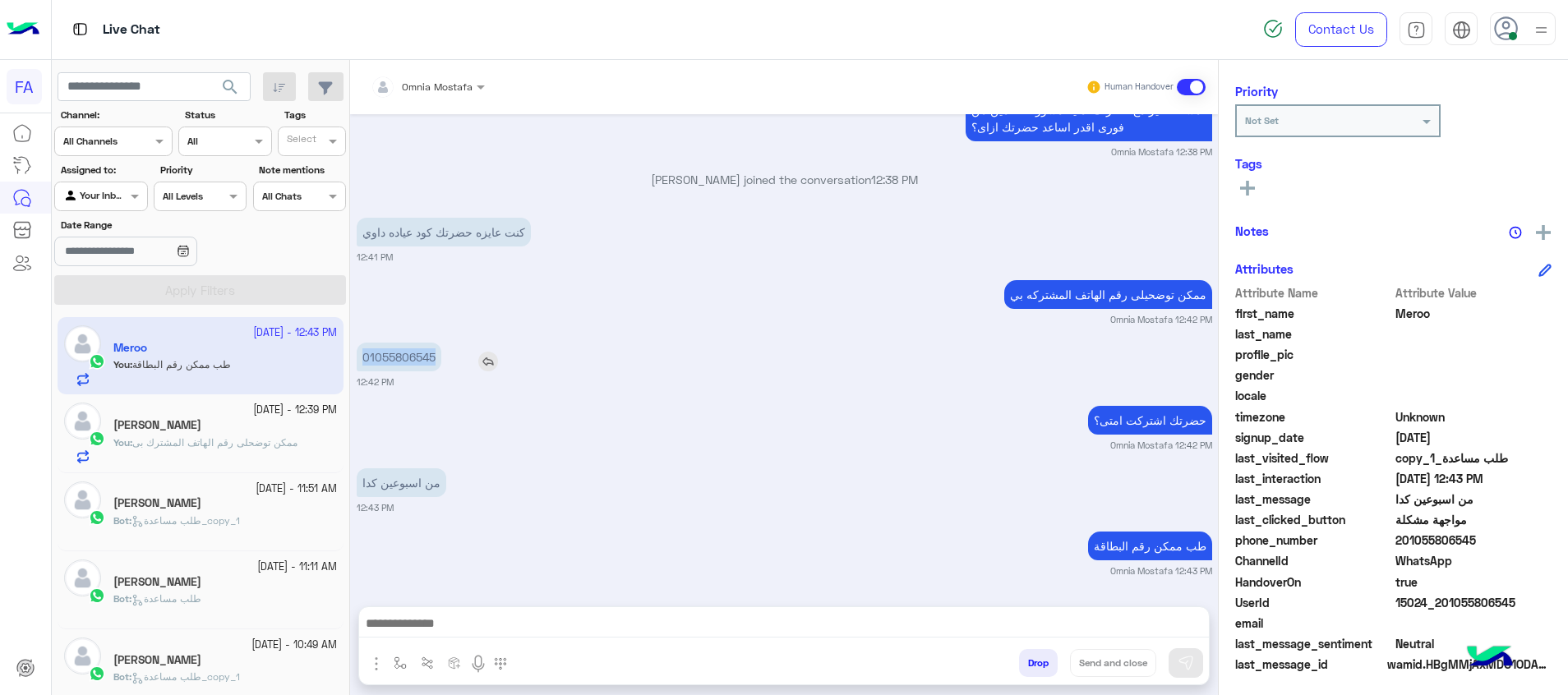
click at [390, 348] on p "01055806545" at bounding box center [399, 357] width 85 height 29
copy p "01055806545"
click at [275, 435] on p "You : ممكن توضحلى رقم الهاتف المشترك بى" at bounding box center [205, 442] width 184 height 15
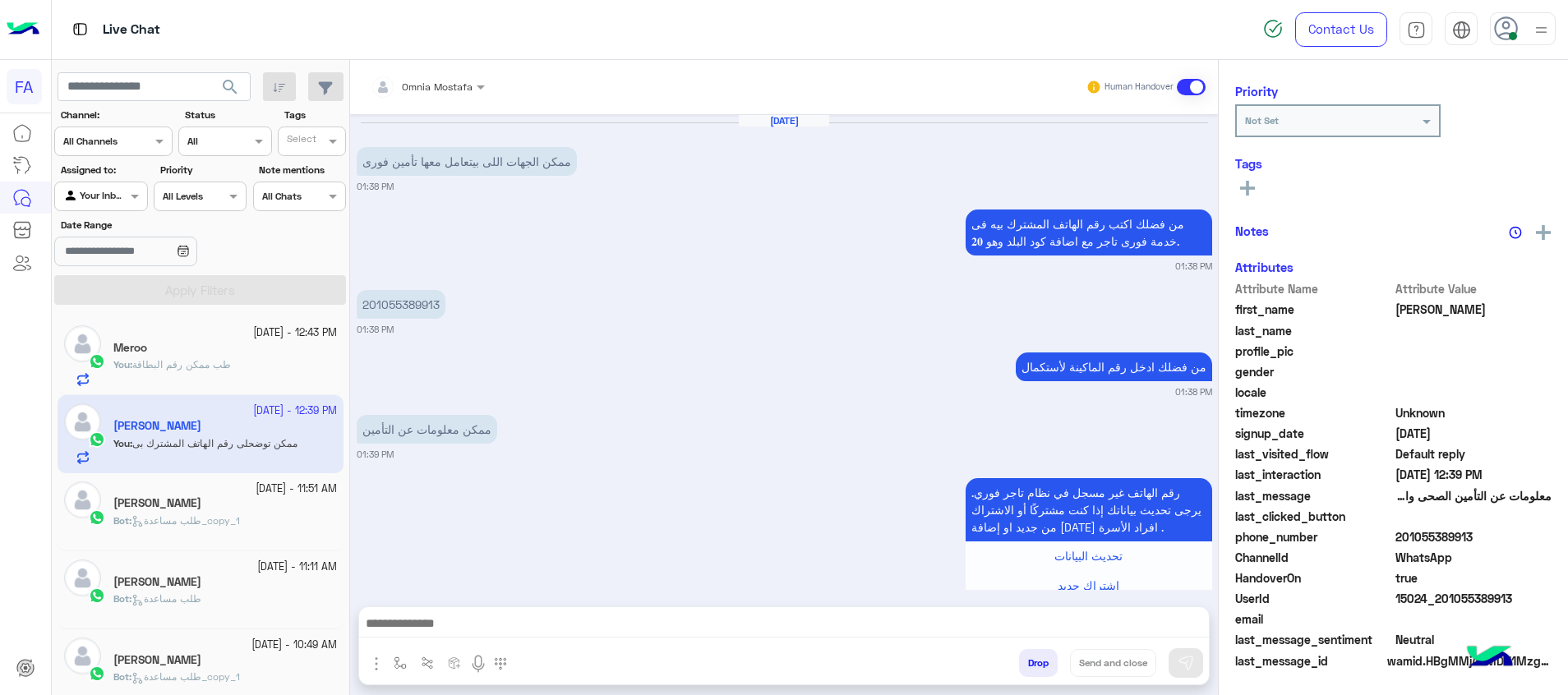
scroll to position [601, 0]
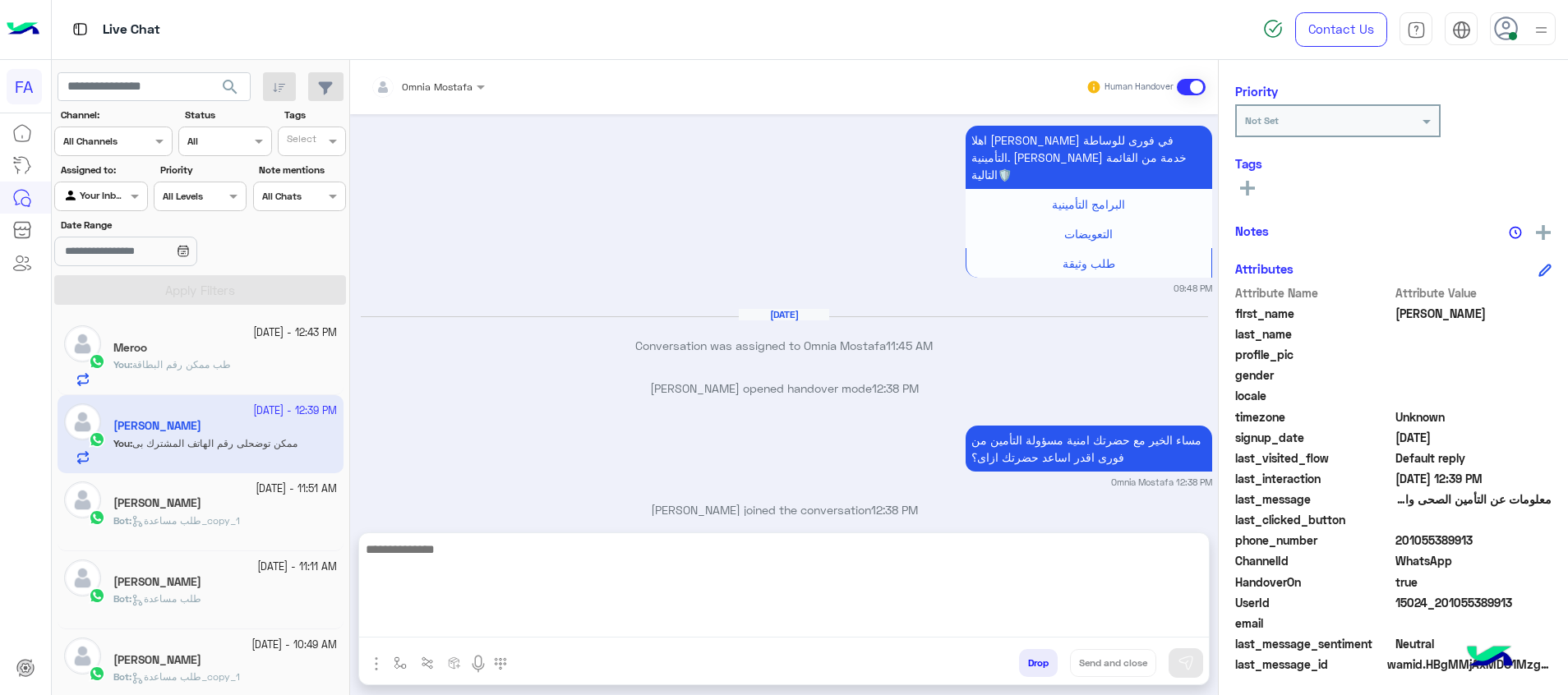
click at [1146, 631] on textarea at bounding box center [784, 589] width 849 height 99
paste textarea "**********"
type textarea "**********"
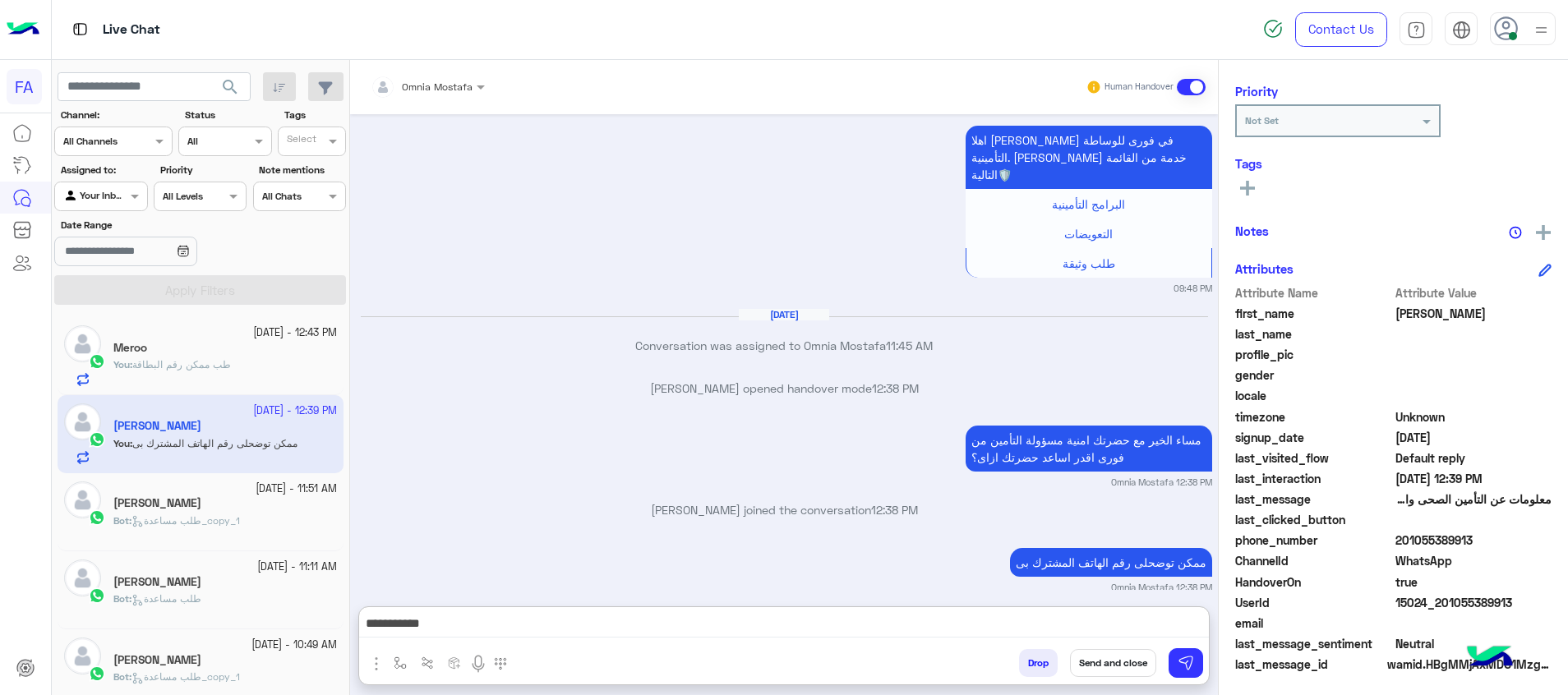
click at [1255, 184] on button at bounding box center [1248, 186] width 25 height 19
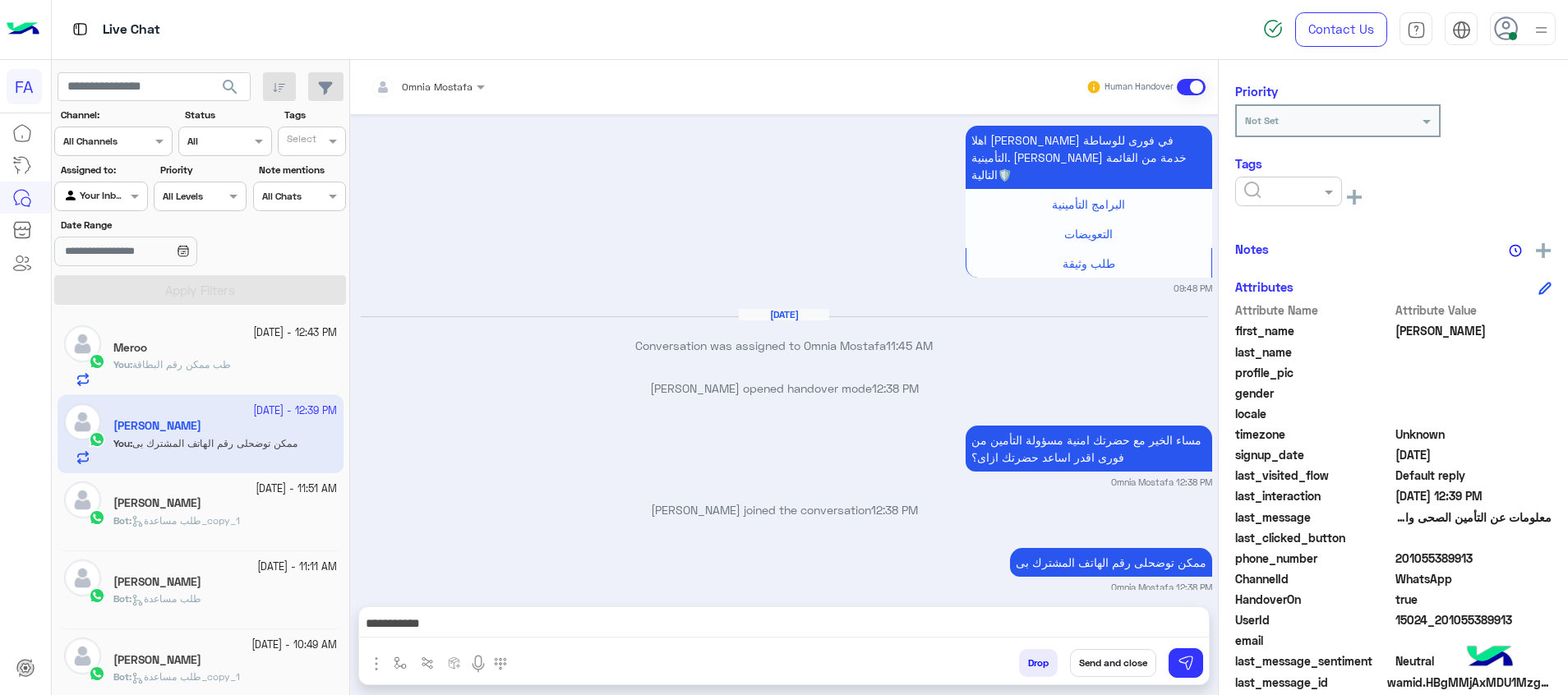
click at [1255, 184] on input "text" at bounding box center [1269, 190] width 50 height 15
click at [1267, 258] on span "Pending" at bounding box center [1264, 262] width 43 height 14
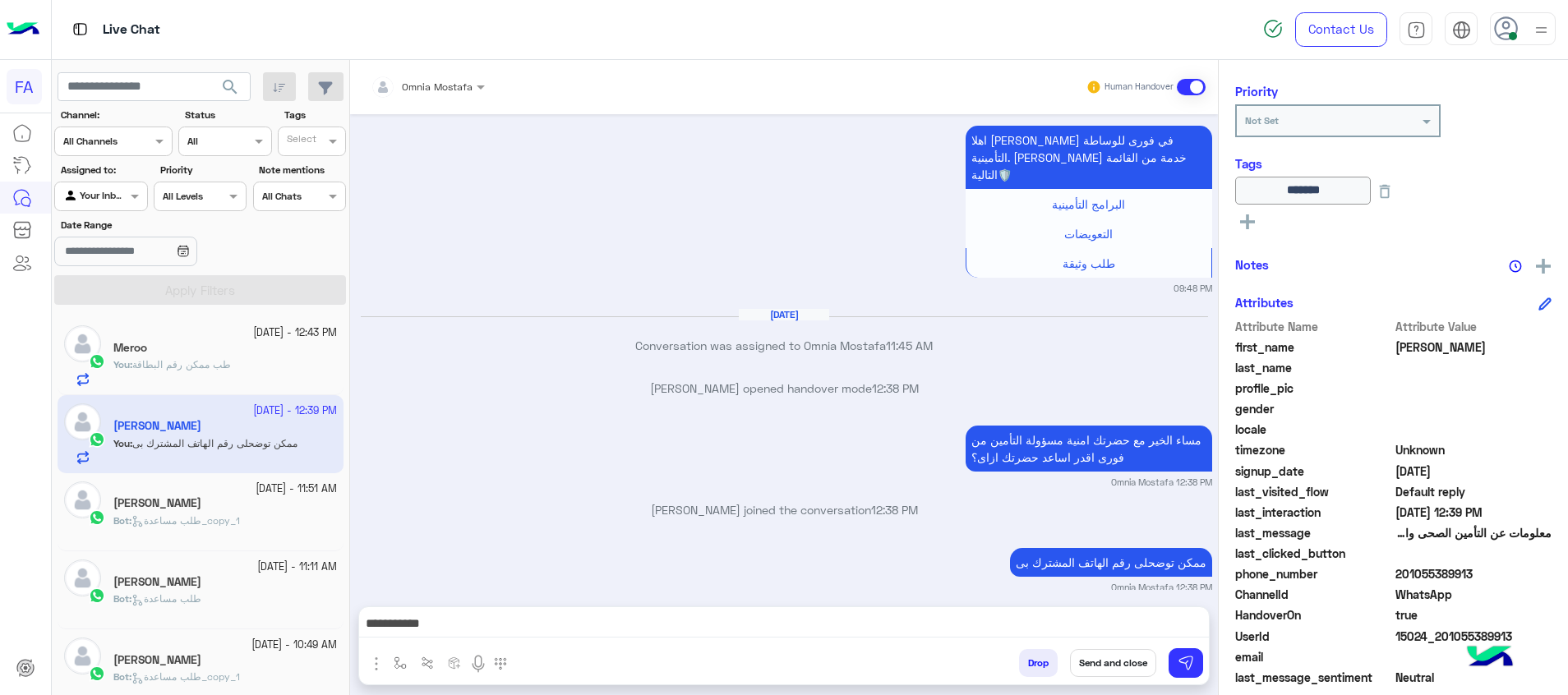
click at [1125, 661] on button "Send and close" at bounding box center [1113, 663] width 87 height 28
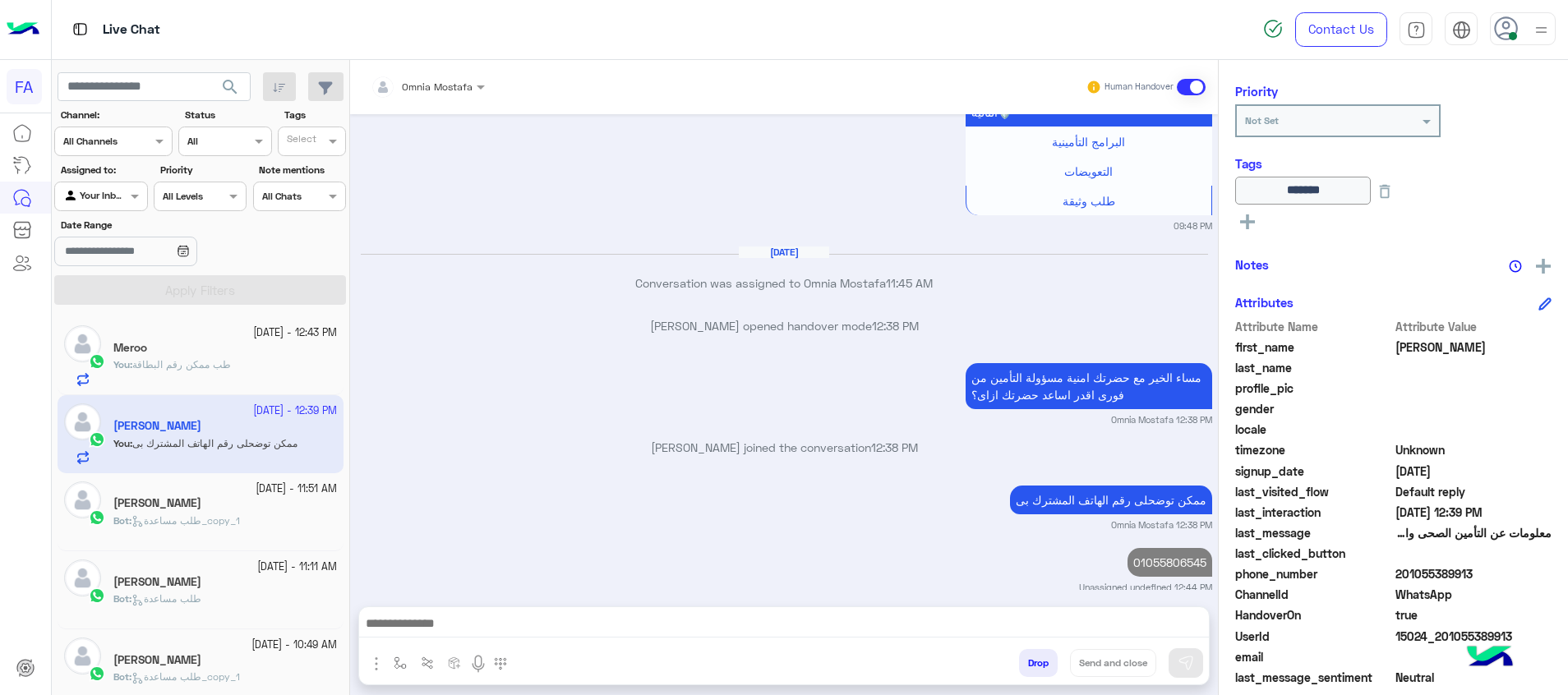
scroll to position [706, 0]
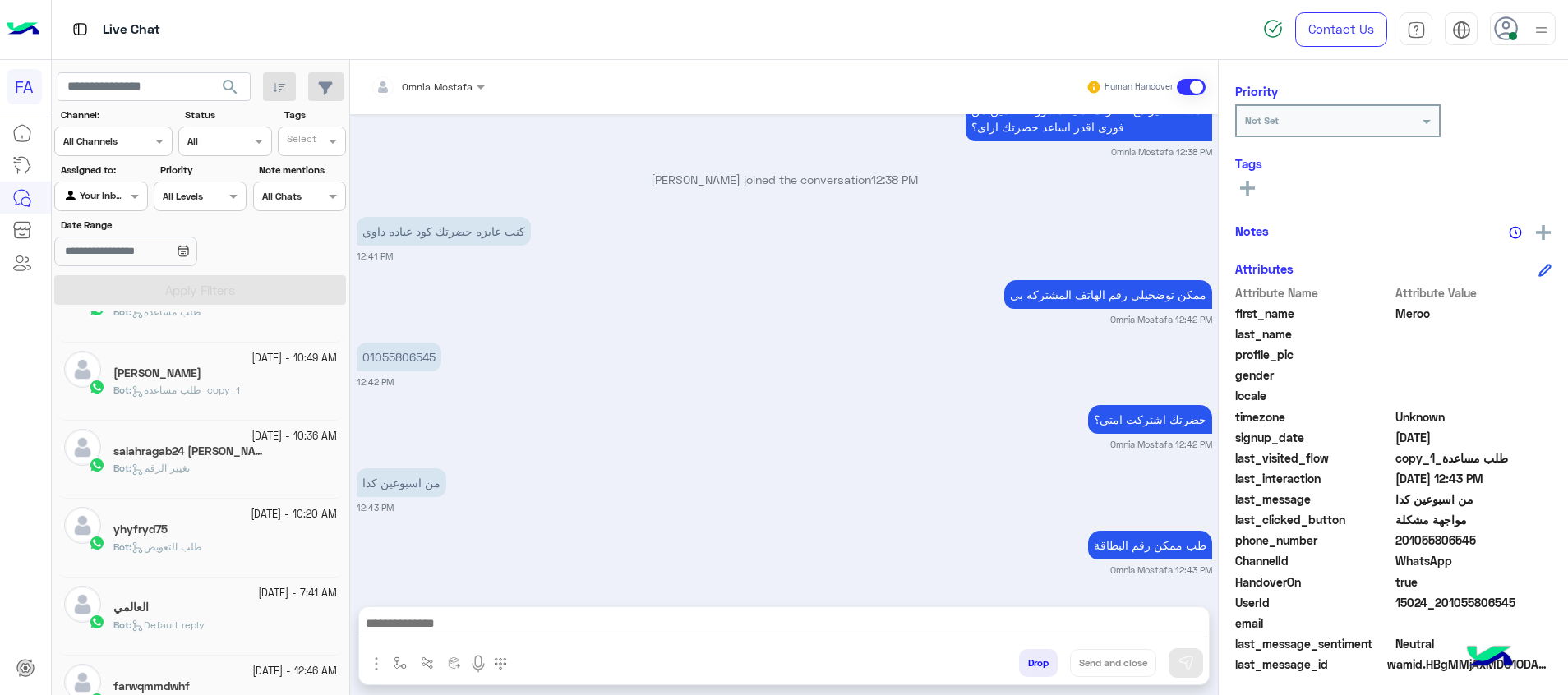
scroll to position [481, 0]
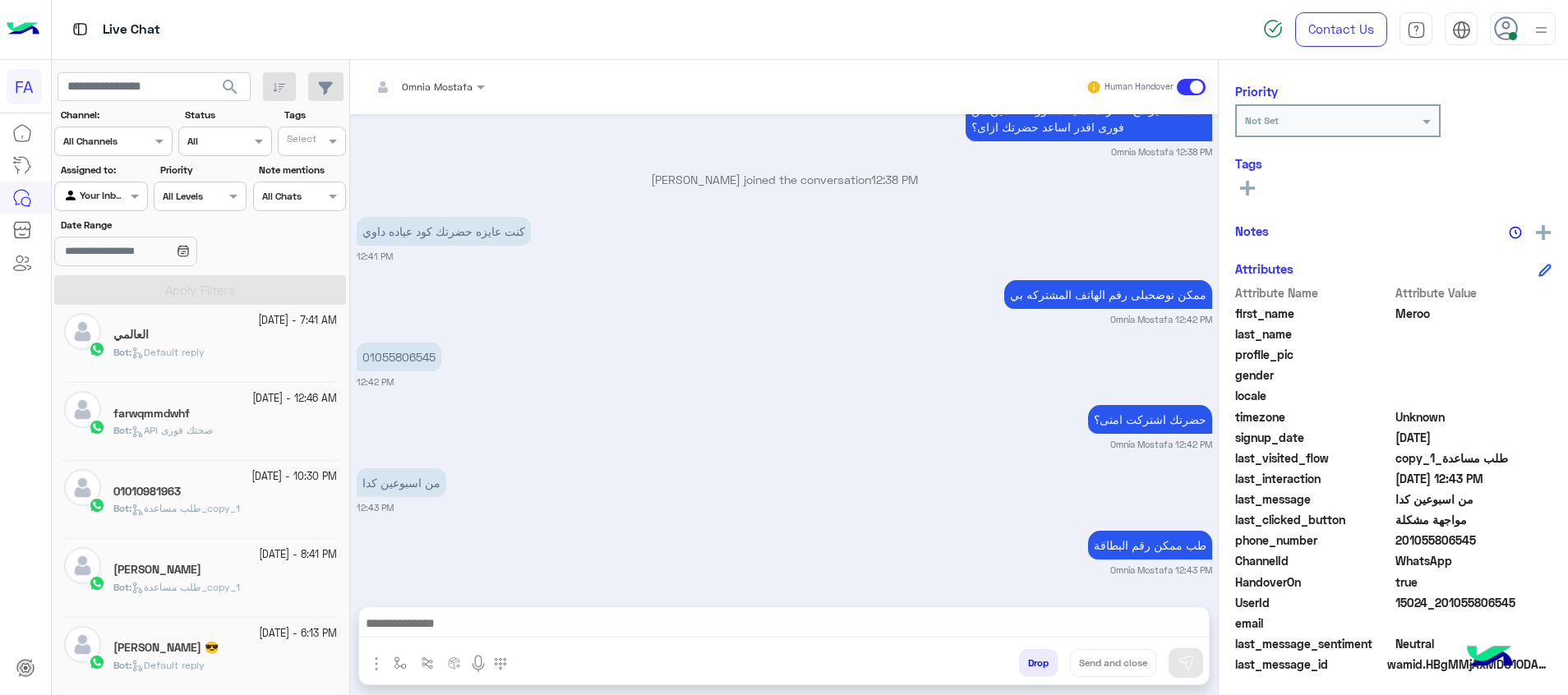
click at [217, 506] on span "طلب مساعدة_copy_1" at bounding box center [185, 509] width 109 height 12
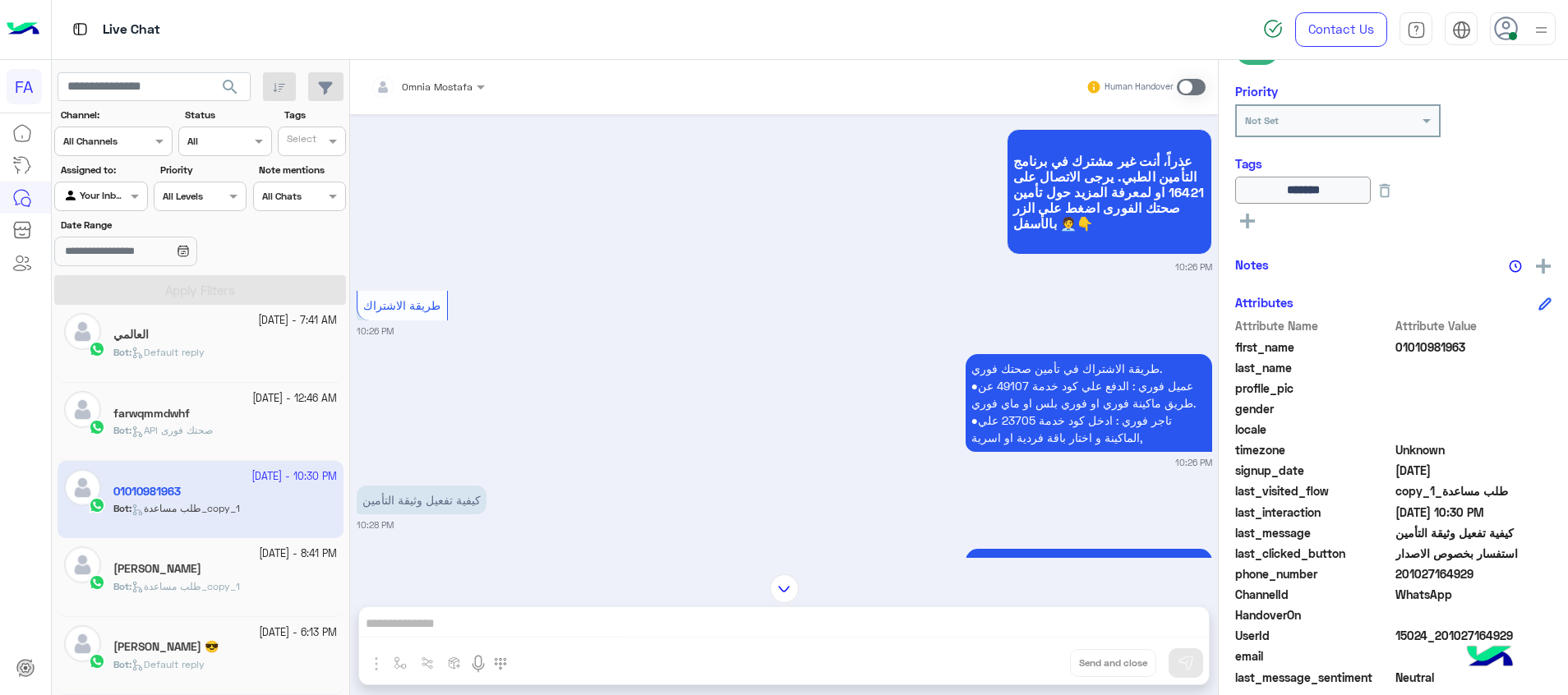
scroll to position [731, 0]
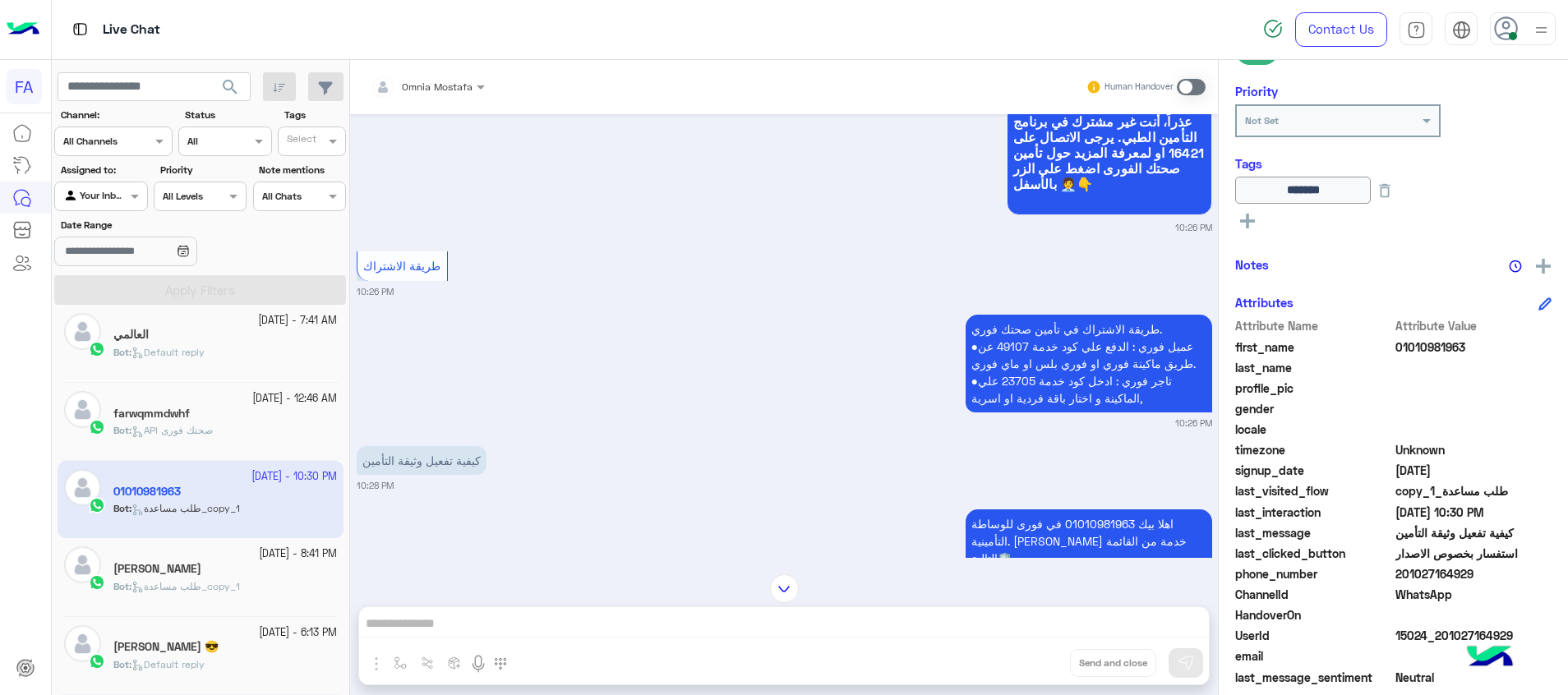
drag, startPoint x: 1484, startPoint y: 576, endPoint x: 1406, endPoint y: 570, distance: 78.2
click at [1406, 570] on span "201027164929" at bounding box center [1474, 574] width 157 height 18
copy span "1027164929"
click at [1189, 88] on span at bounding box center [1191, 87] width 29 height 17
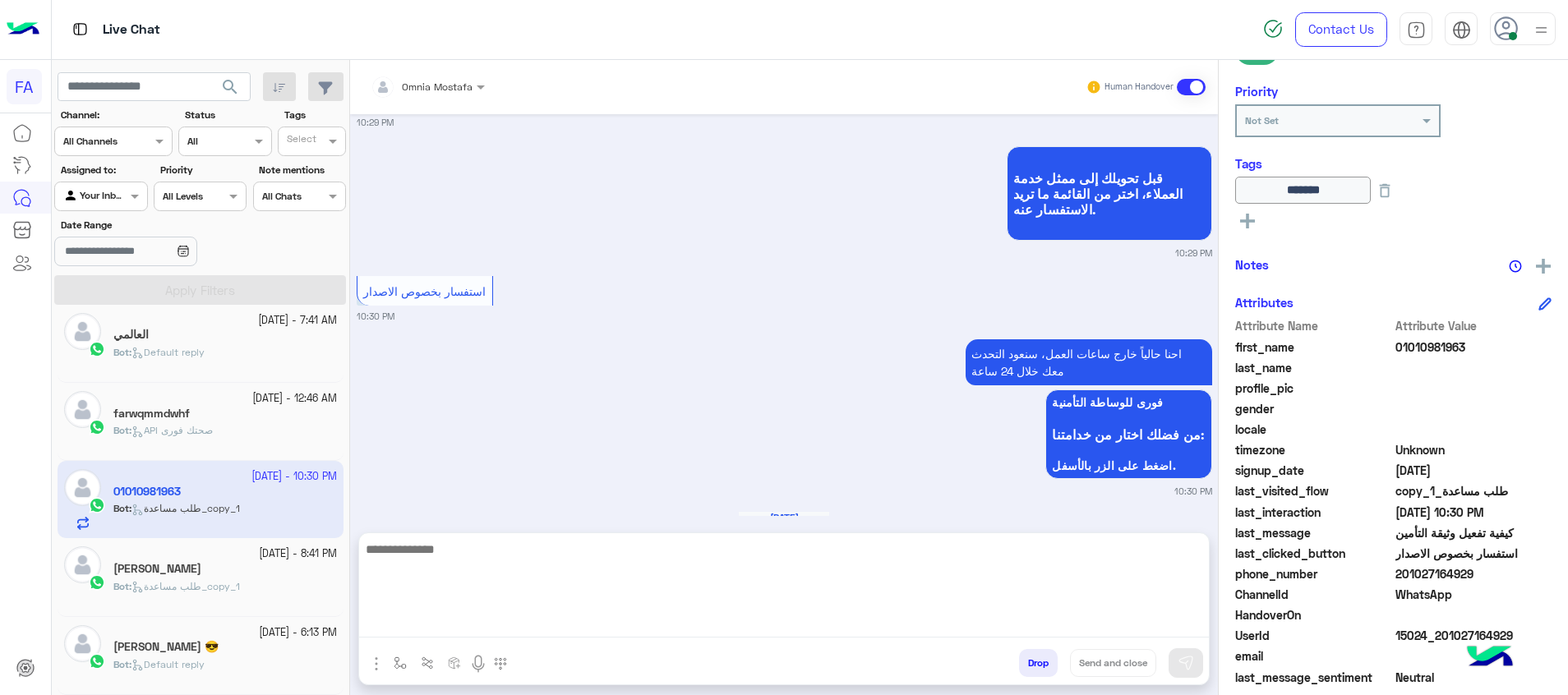
drag, startPoint x: 1165, startPoint y: 626, endPoint x: 1191, endPoint y: 646, distance: 32.8
click at [1165, 626] on textarea at bounding box center [784, 589] width 849 height 99
paste textarea "**********"
type textarea "**********"
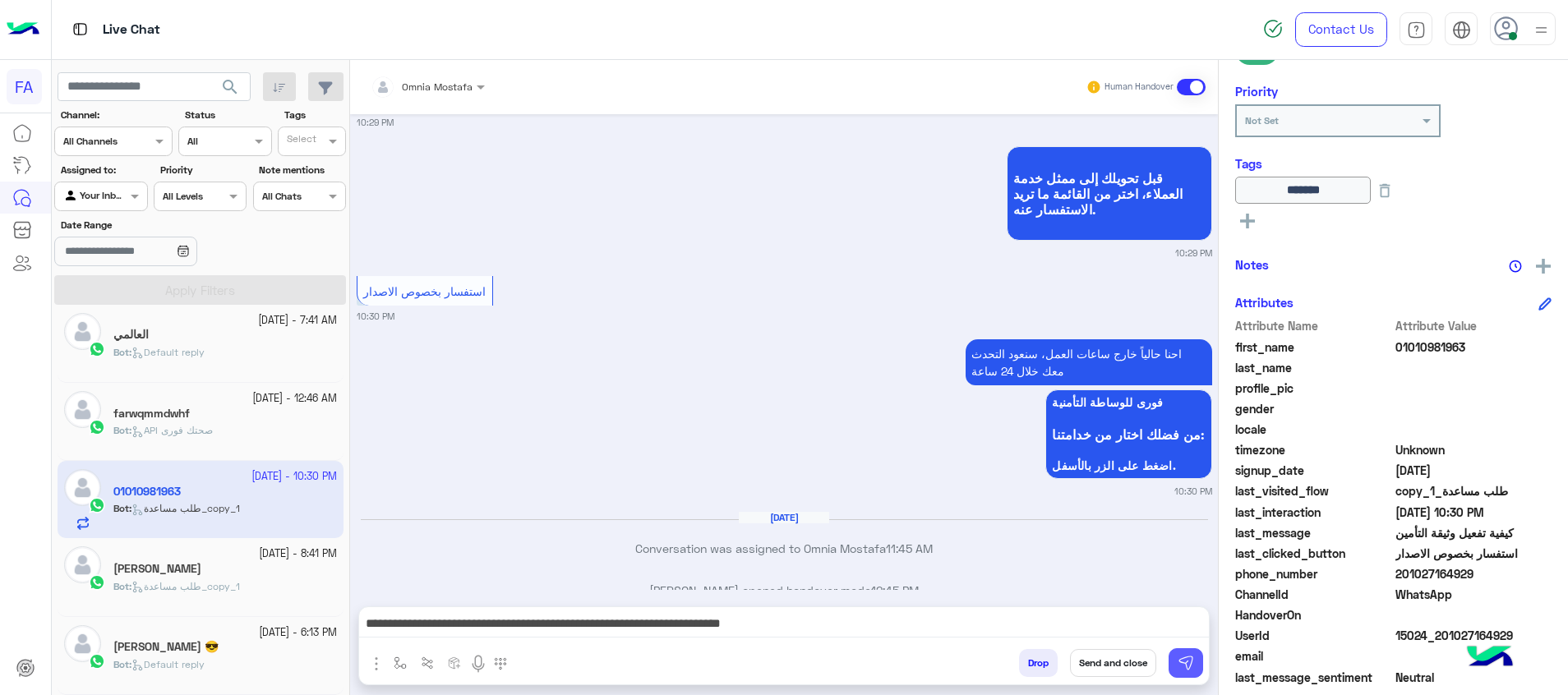
click at [1191, 648] on button at bounding box center [1185, 663] width 34 height 30
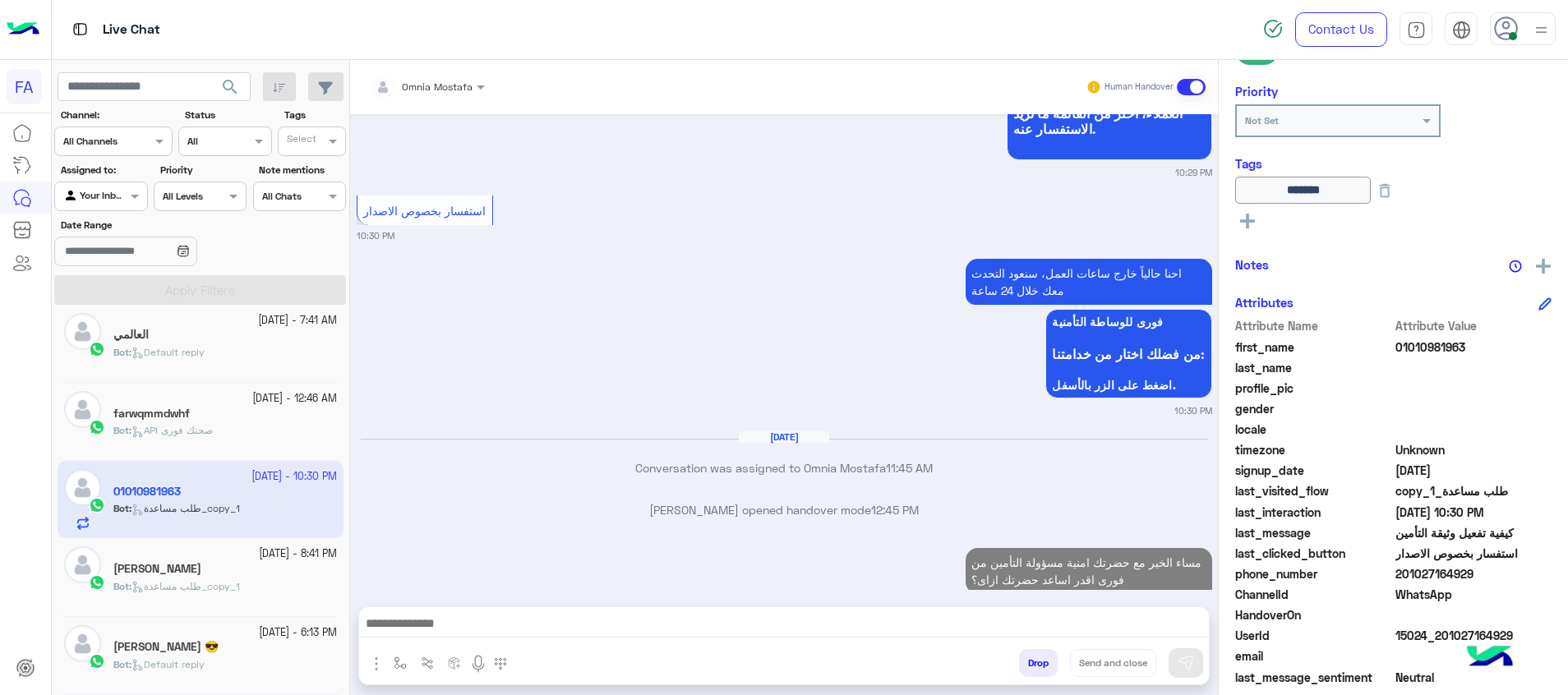
click at [207, 435] on span "API صحتك فورى" at bounding box center [172, 430] width 81 height 12
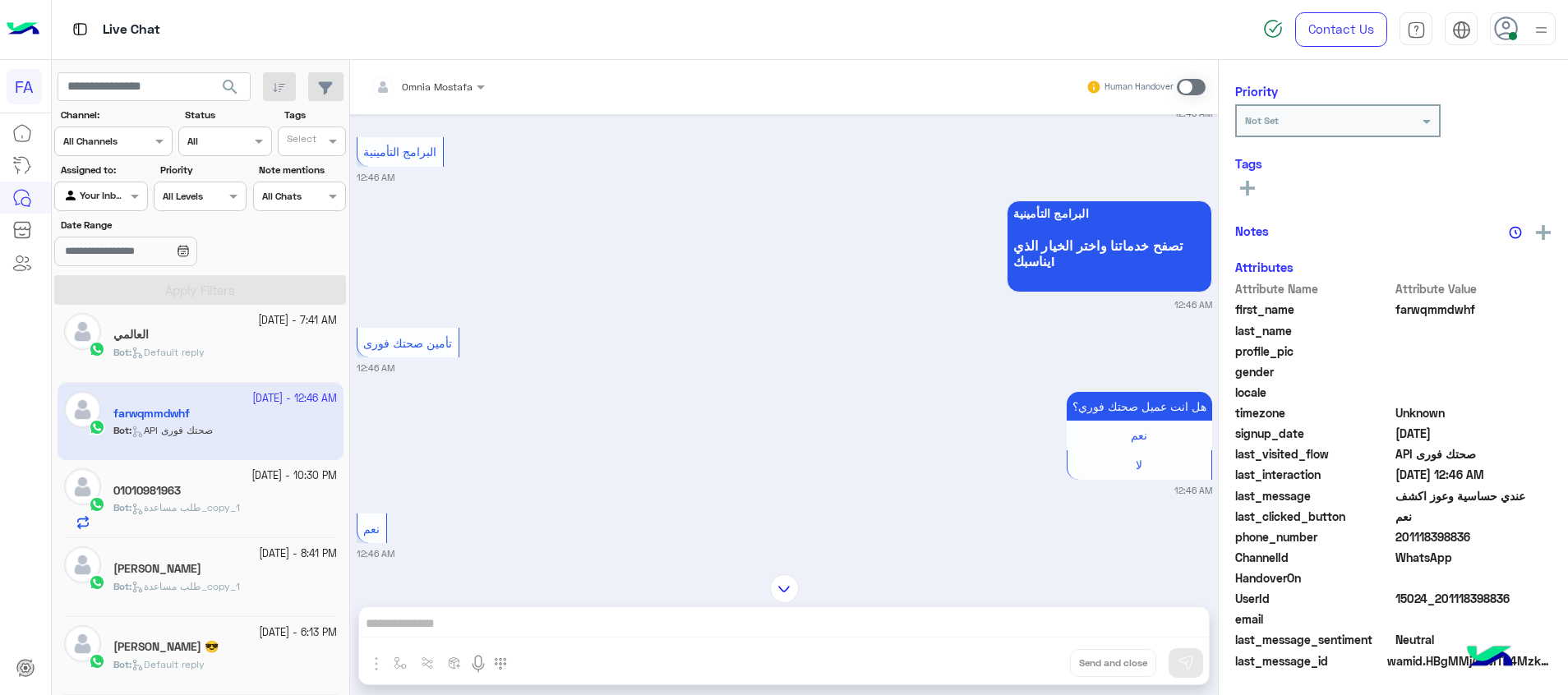
scroll to position [60, 0]
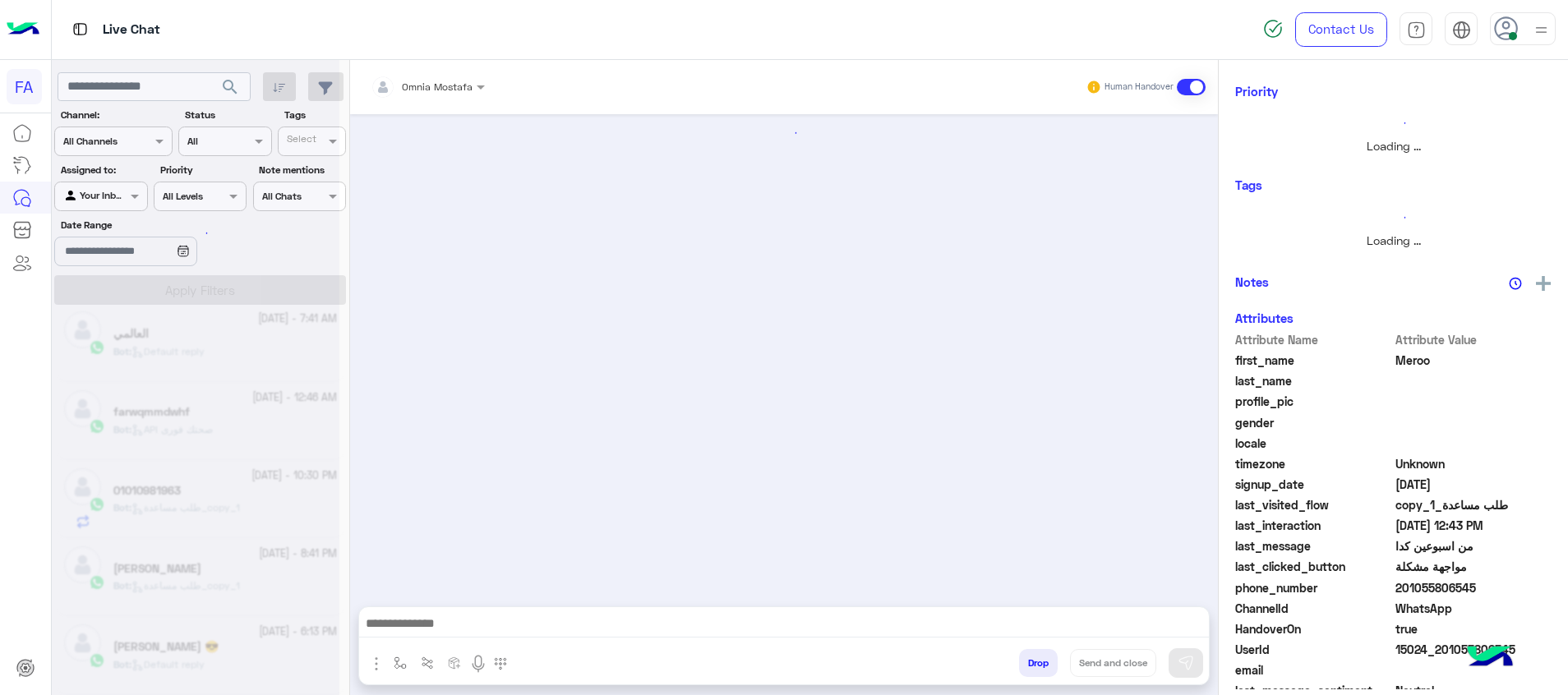
scroll to position [1137, 0]
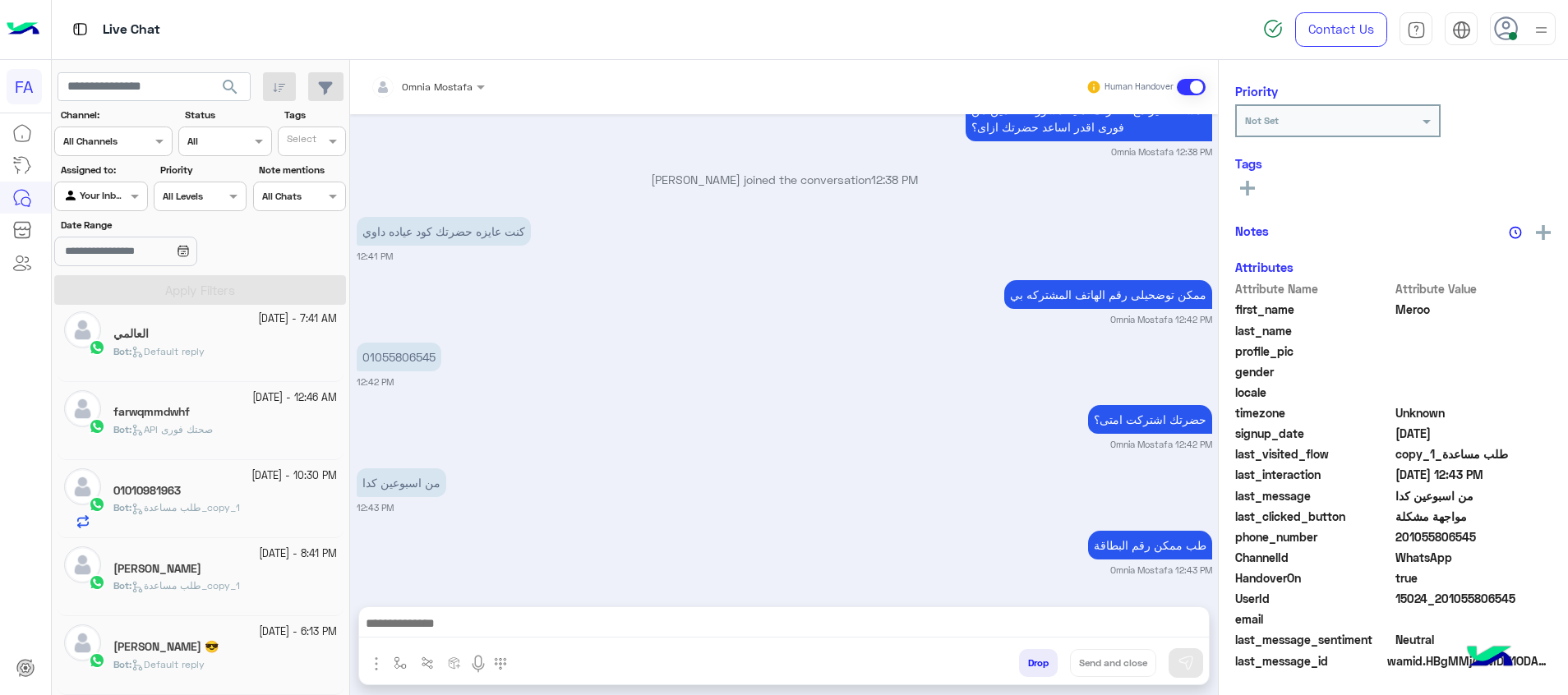
click at [136, 415] on h5 "farwqmmdwhf" at bounding box center [151, 412] width 77 height 14
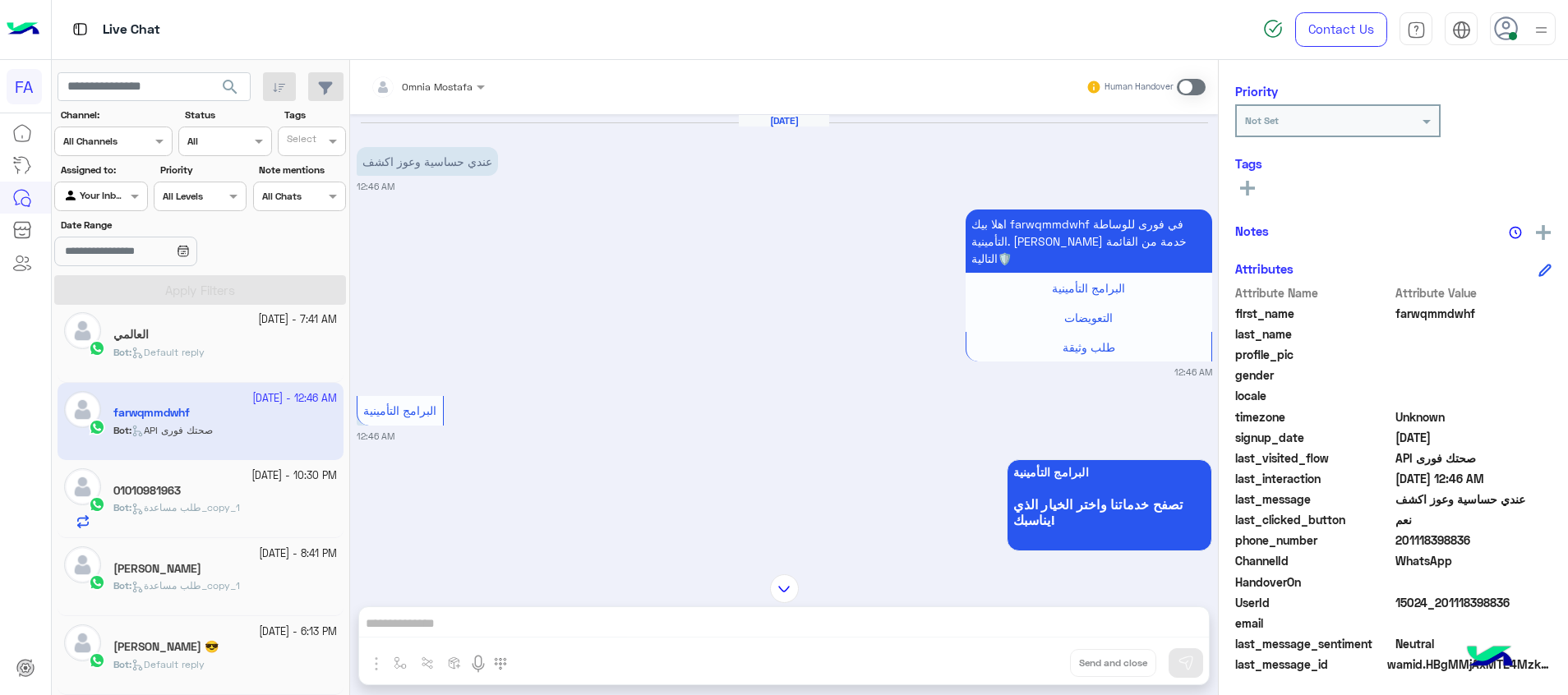
click at [1182, 87] on span at bounding box center [1191, 87] width 29 height 17
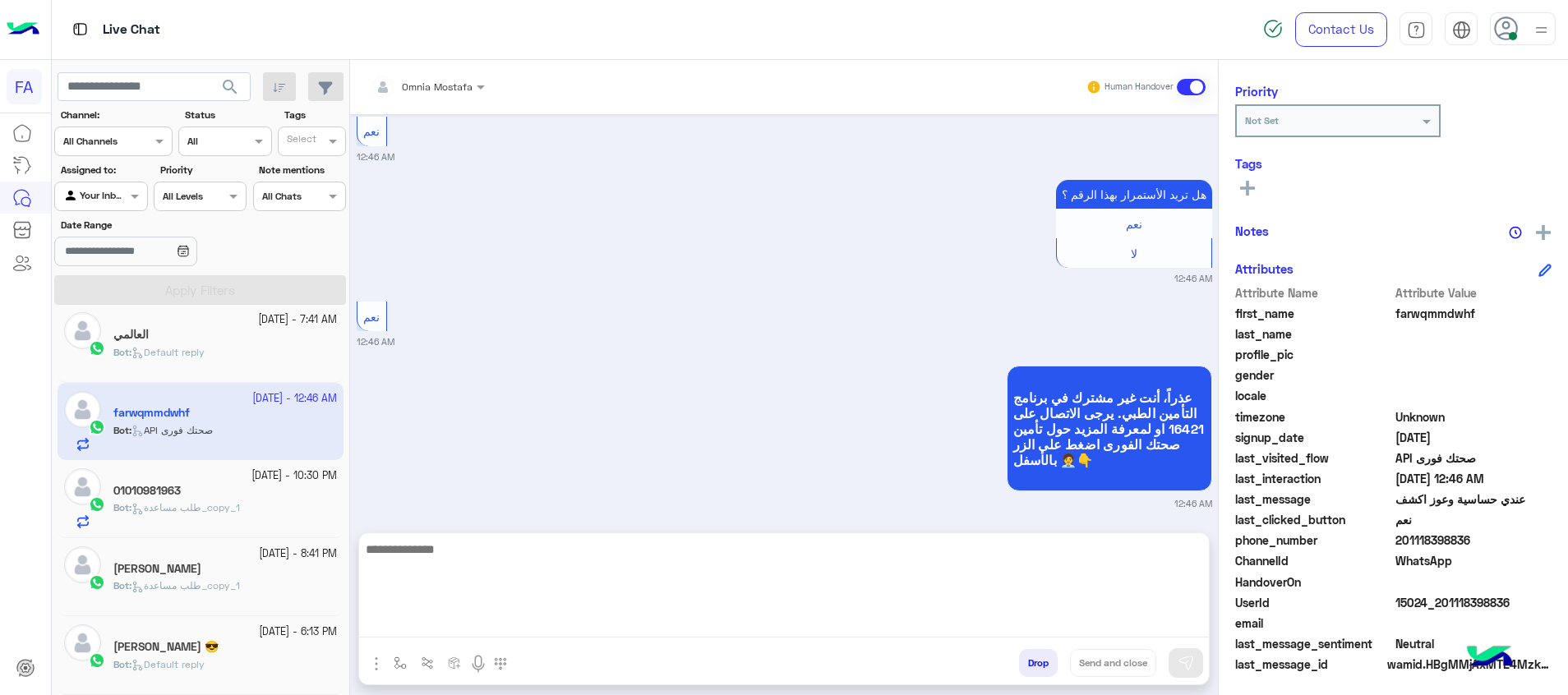
click at [1173, 623] on textarea at bounding box center [784, 589] width 849 height 99
paste textarea "**********"
type textarea "**********"
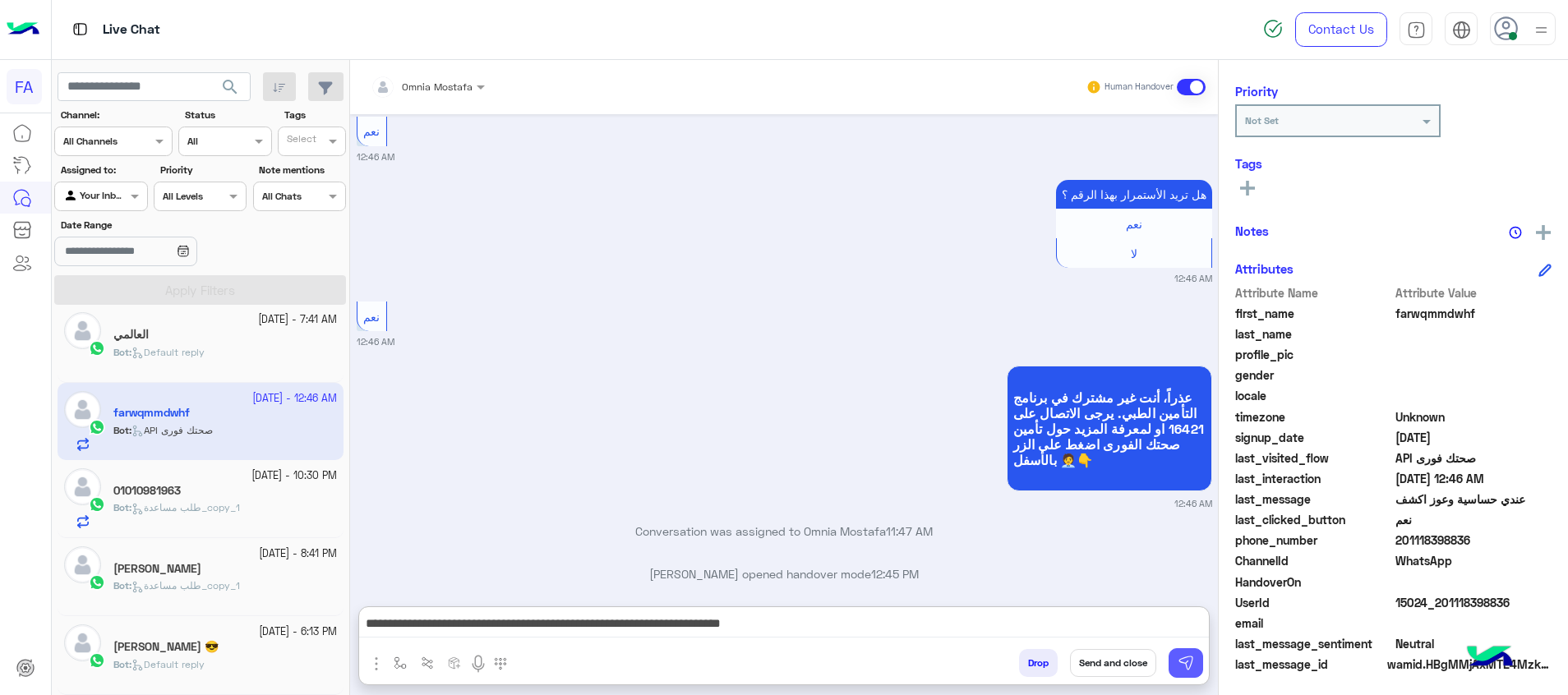
click at [1189, 660] on img at bounding box center [1186, 663] width 17 height 17
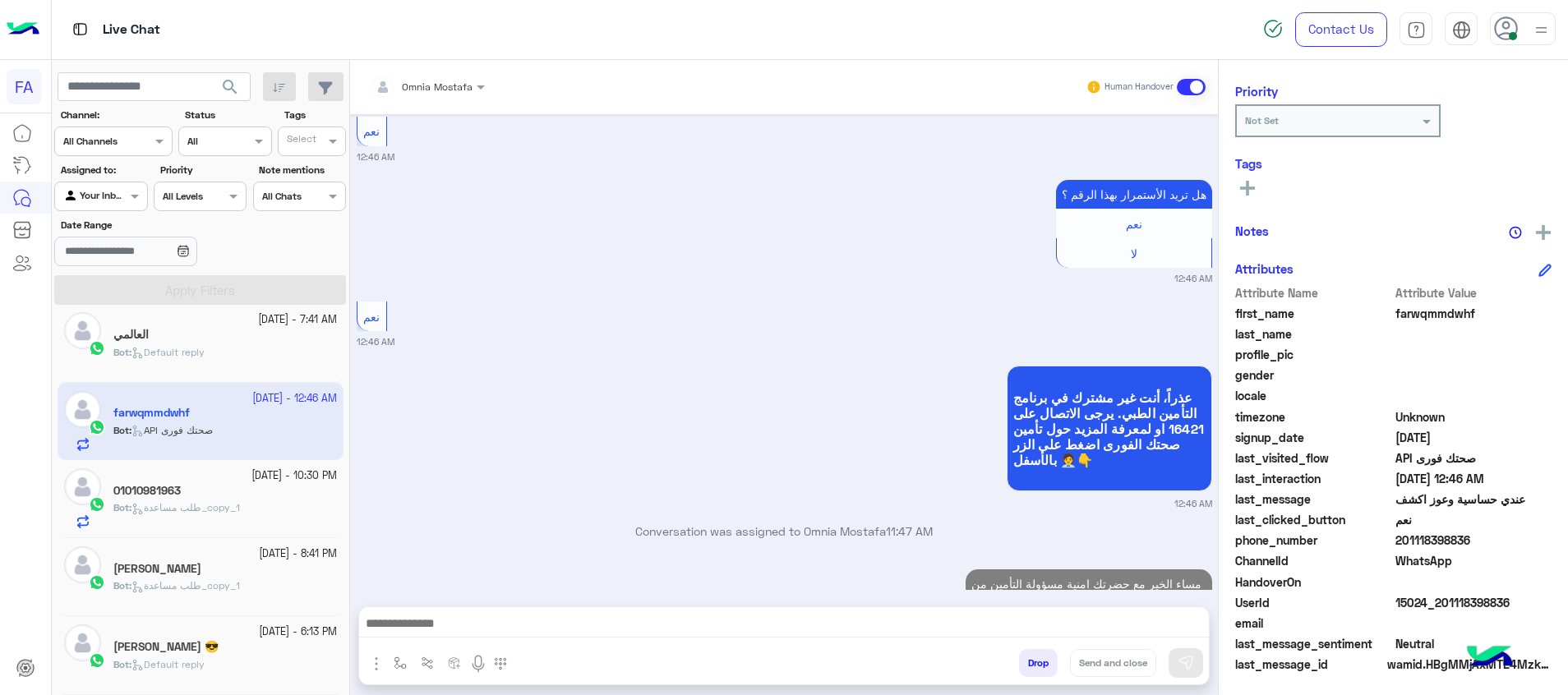
scroll to position [922, 0]
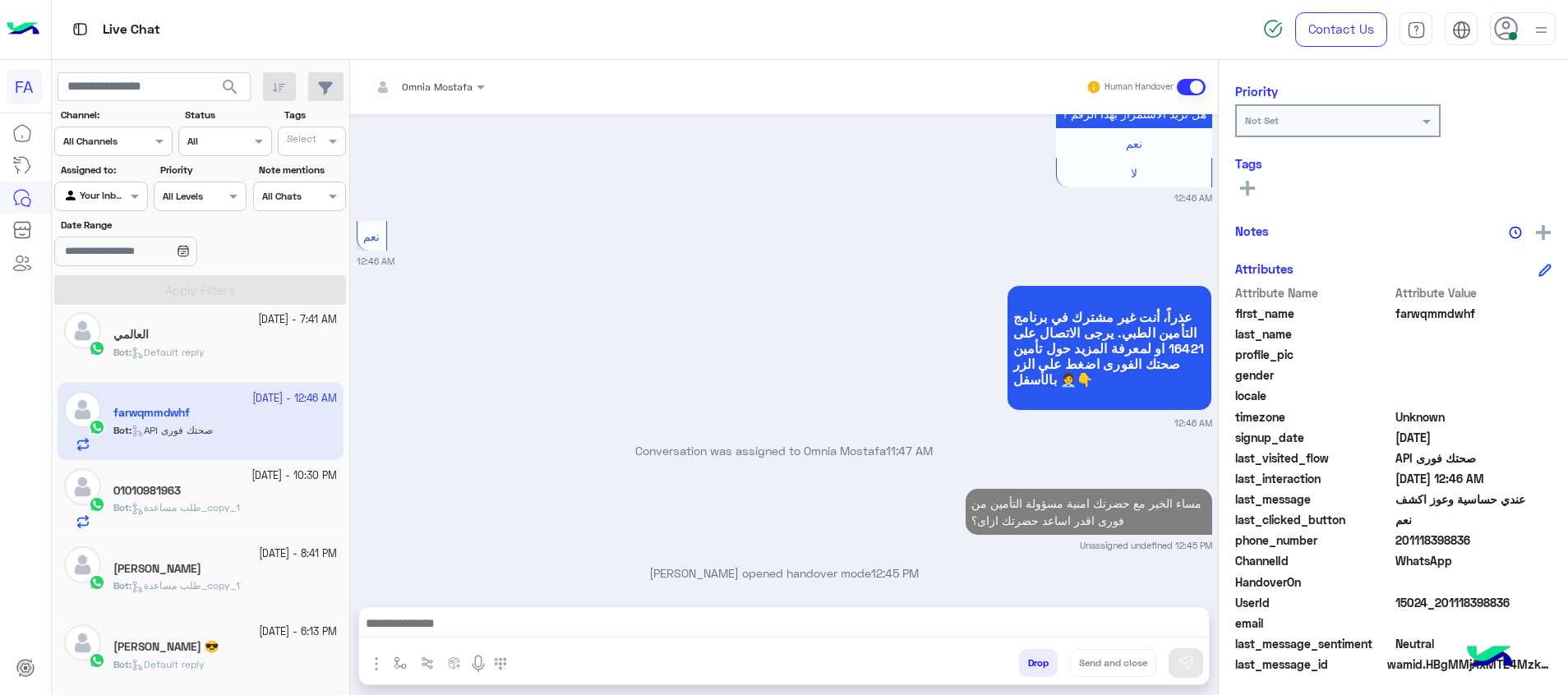
drag, startPoint x: 1517, startPoint y: 602, endPoint x: 1441, endPoint y: 602, distance: 76.0
click at [1441, 602] on span "15024_201118398836" at bounding box center [1474, 603] width 157 height 18
copy span "01118398836"
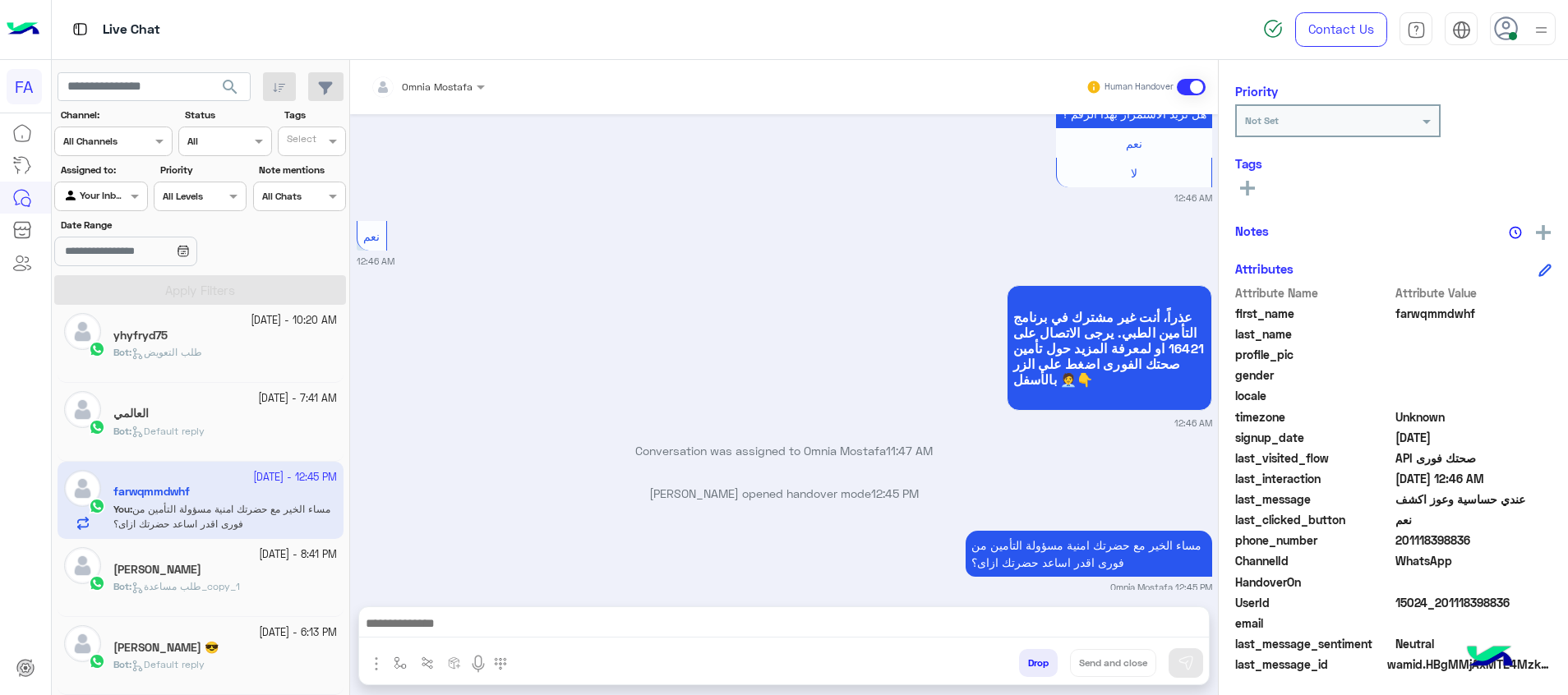
scroll to position [326, 0]
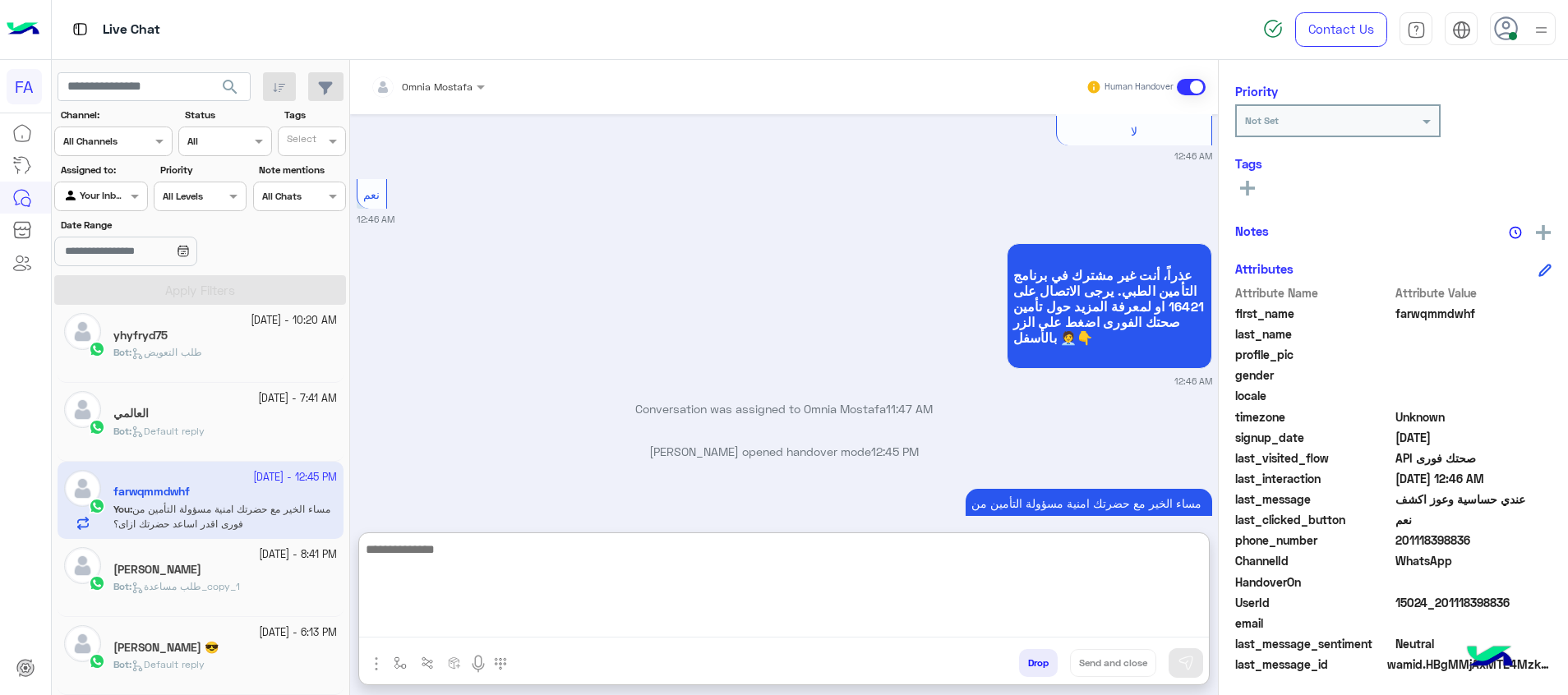
click at [991, 633] on textarea at bounding box center [784, 589] width 849 height 99
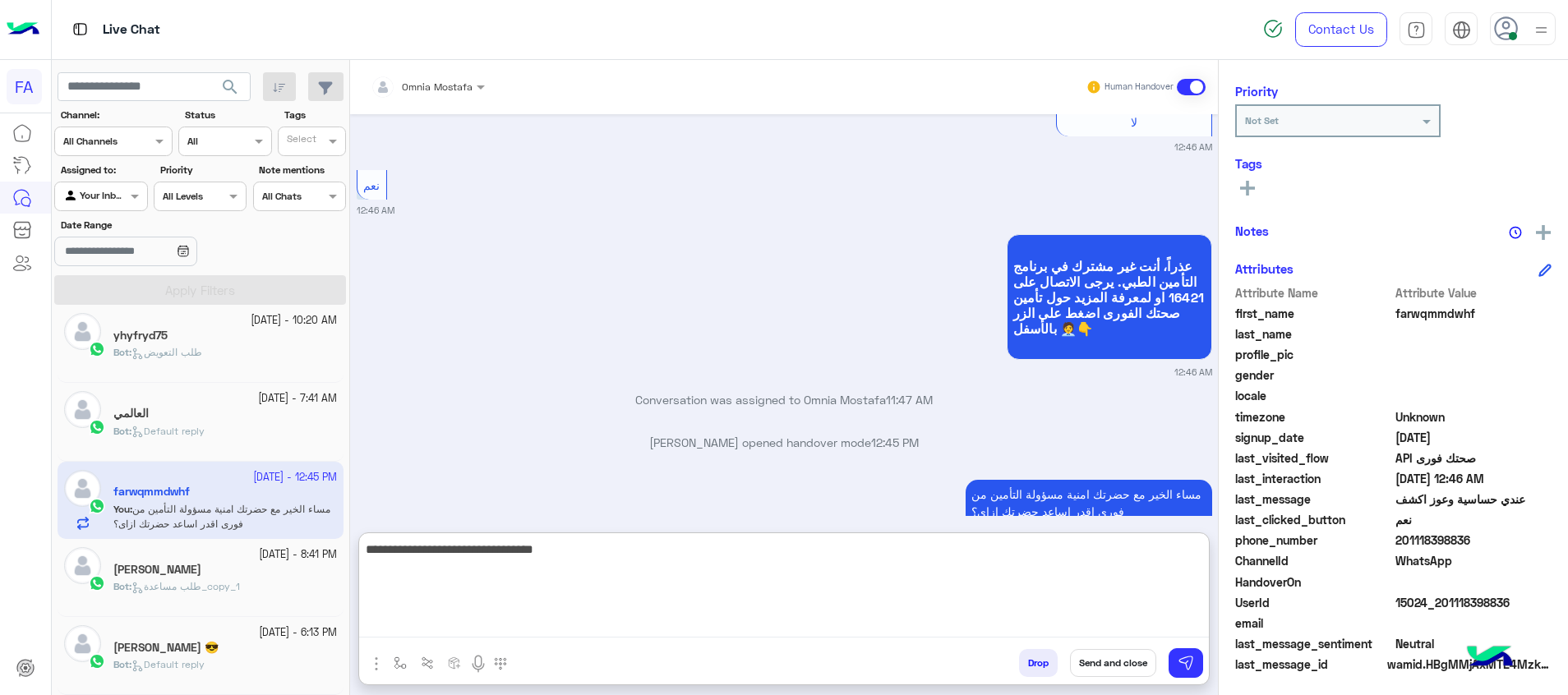
type textarea "**********"
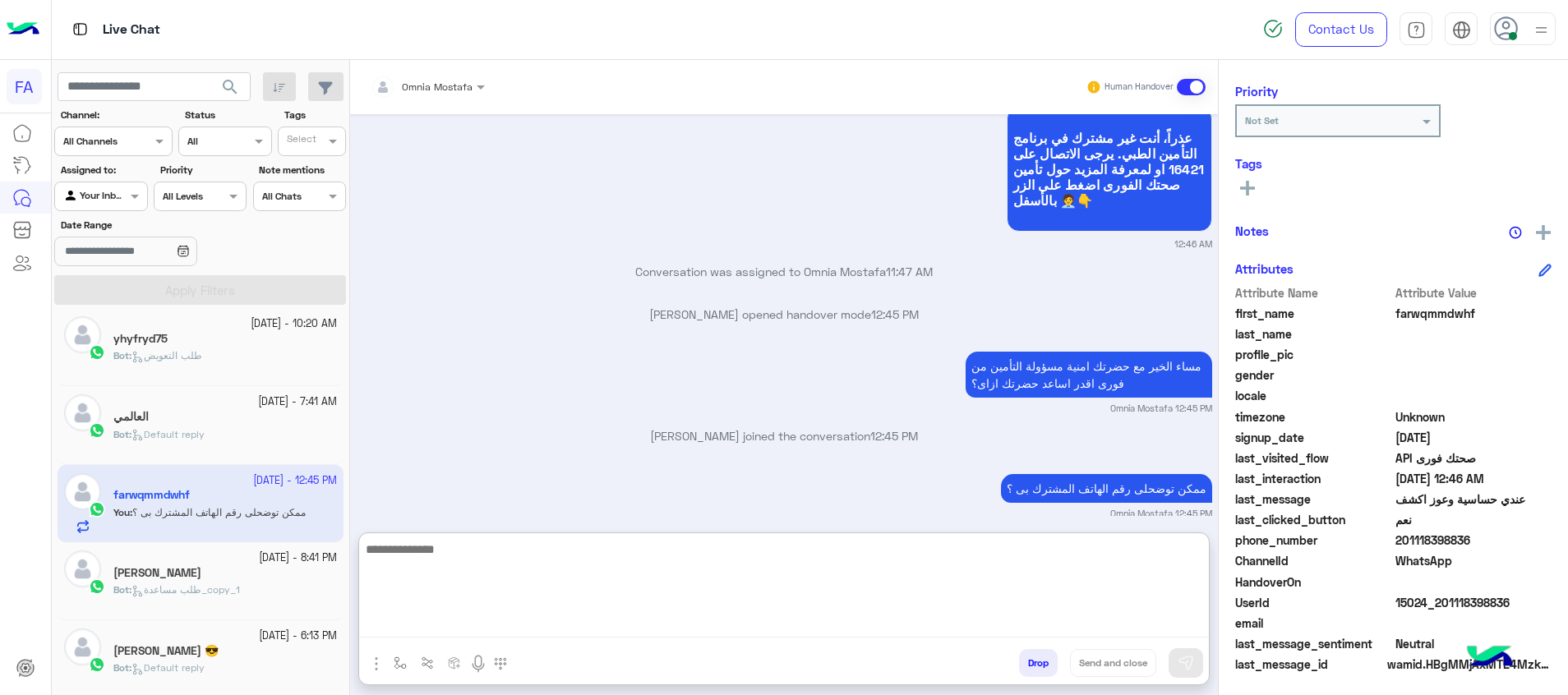
scroll to position [326, 0]
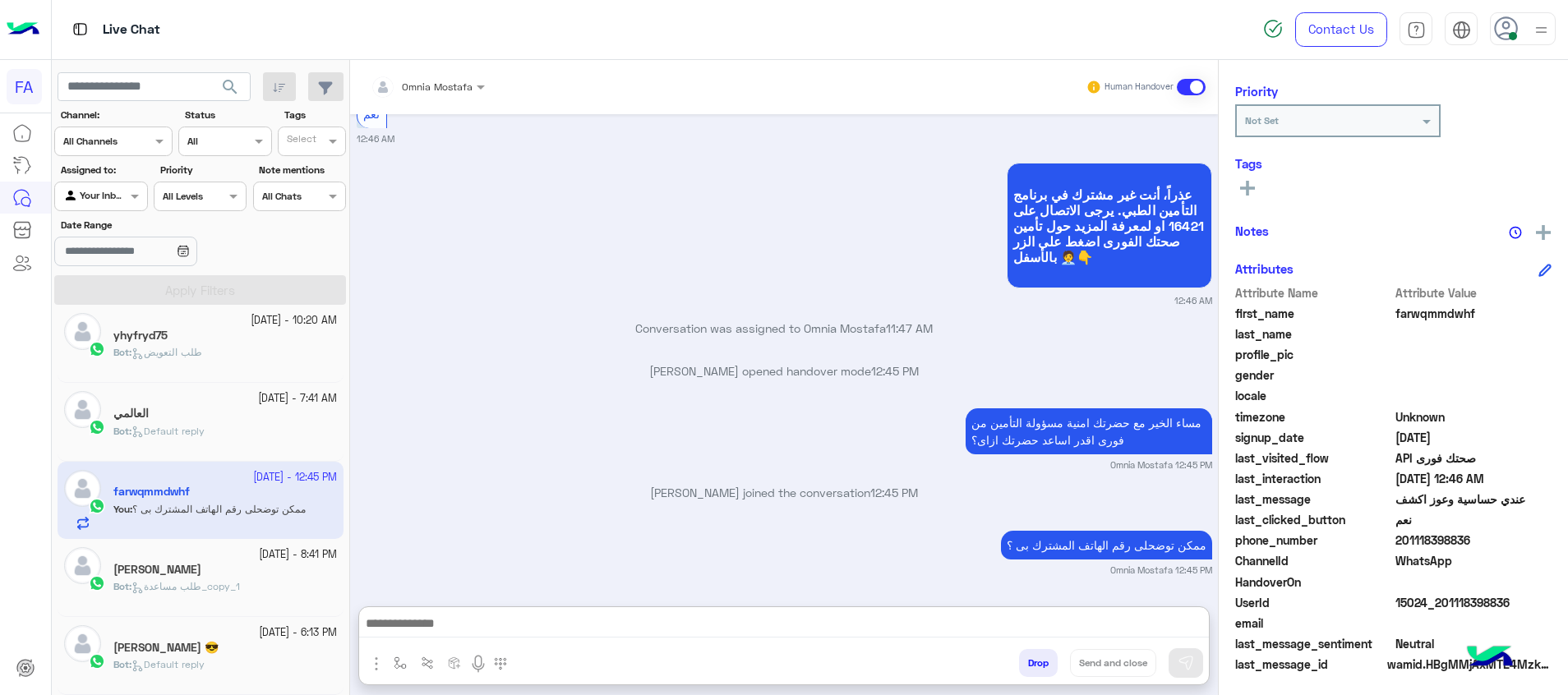
click at [197, 413] on div "العالمي" at bounding box center [224, 416] width 223 height 18
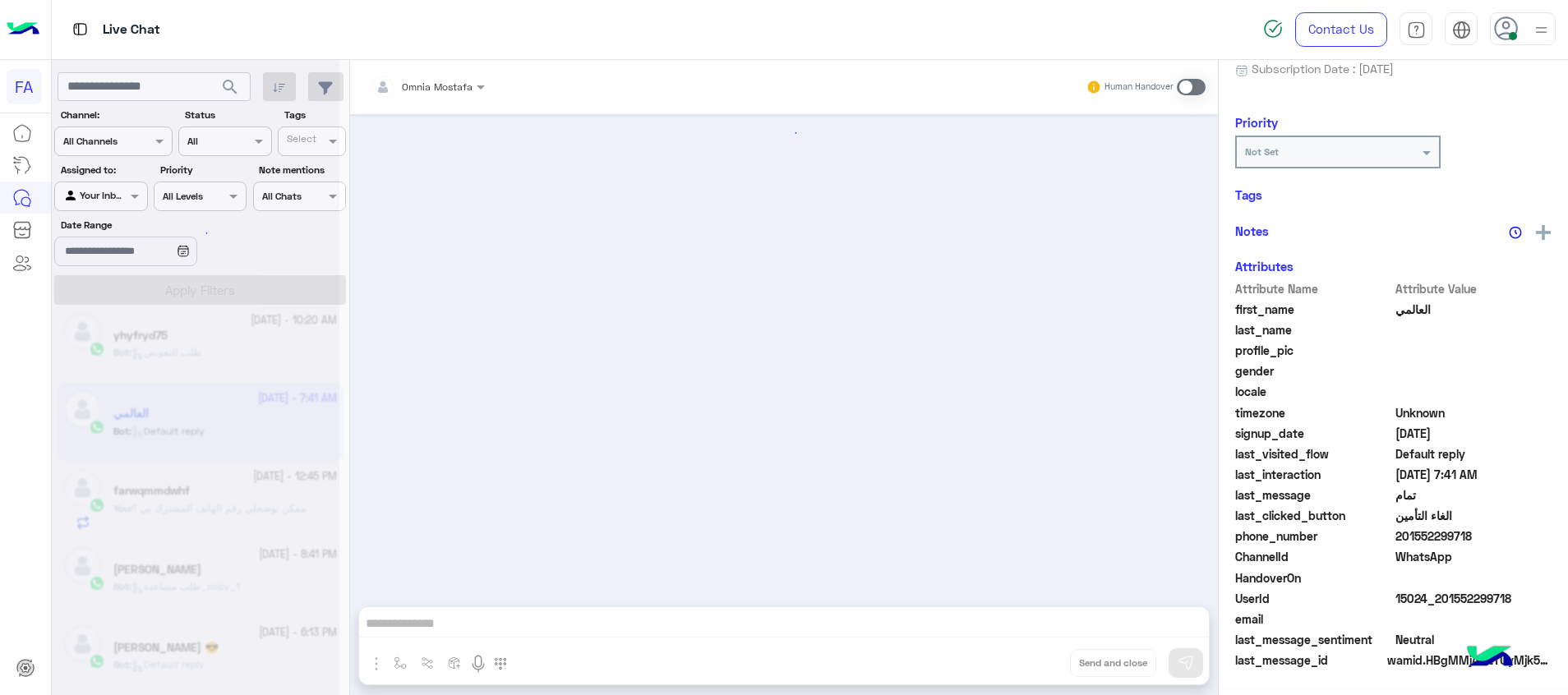
scroll to position [205, 0]
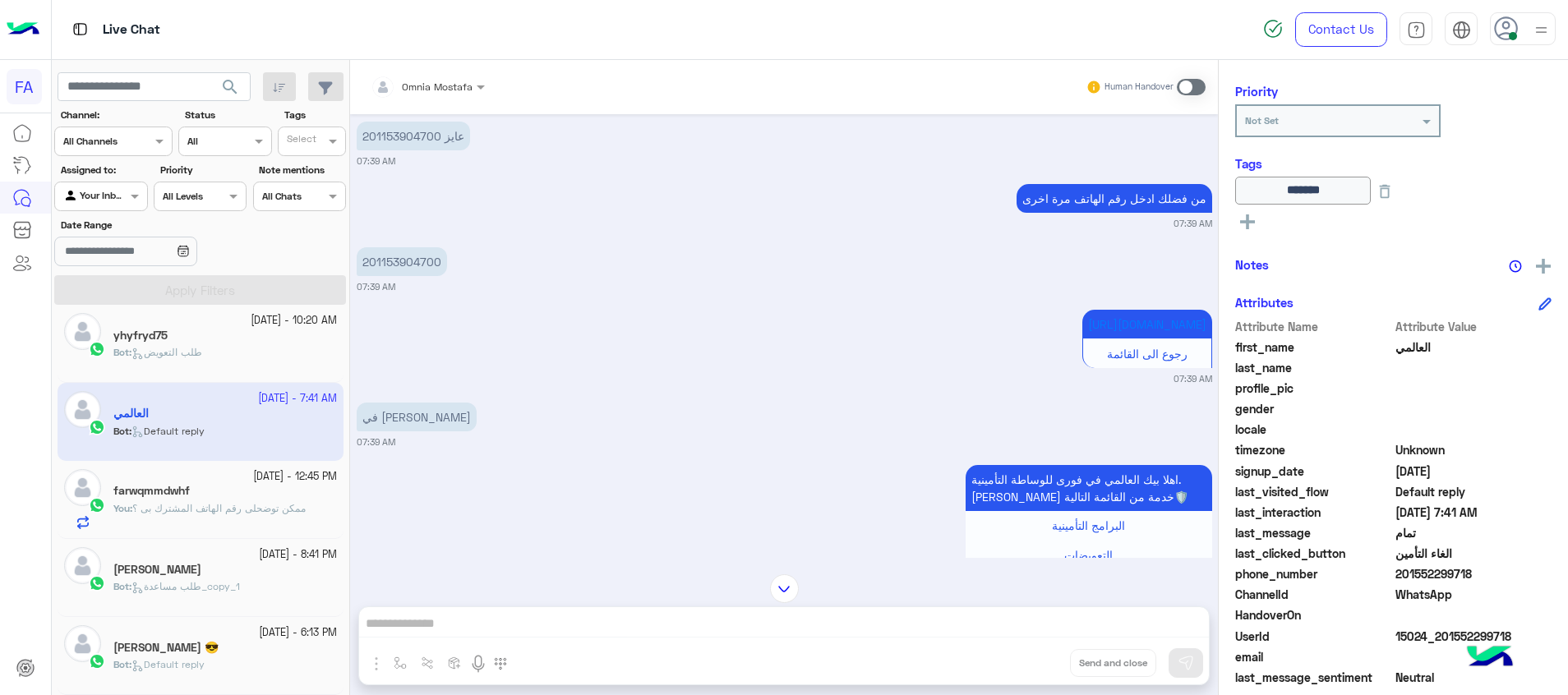
click at [1180, 85] on span at bounding box center [1191, 87] width 29 height 17
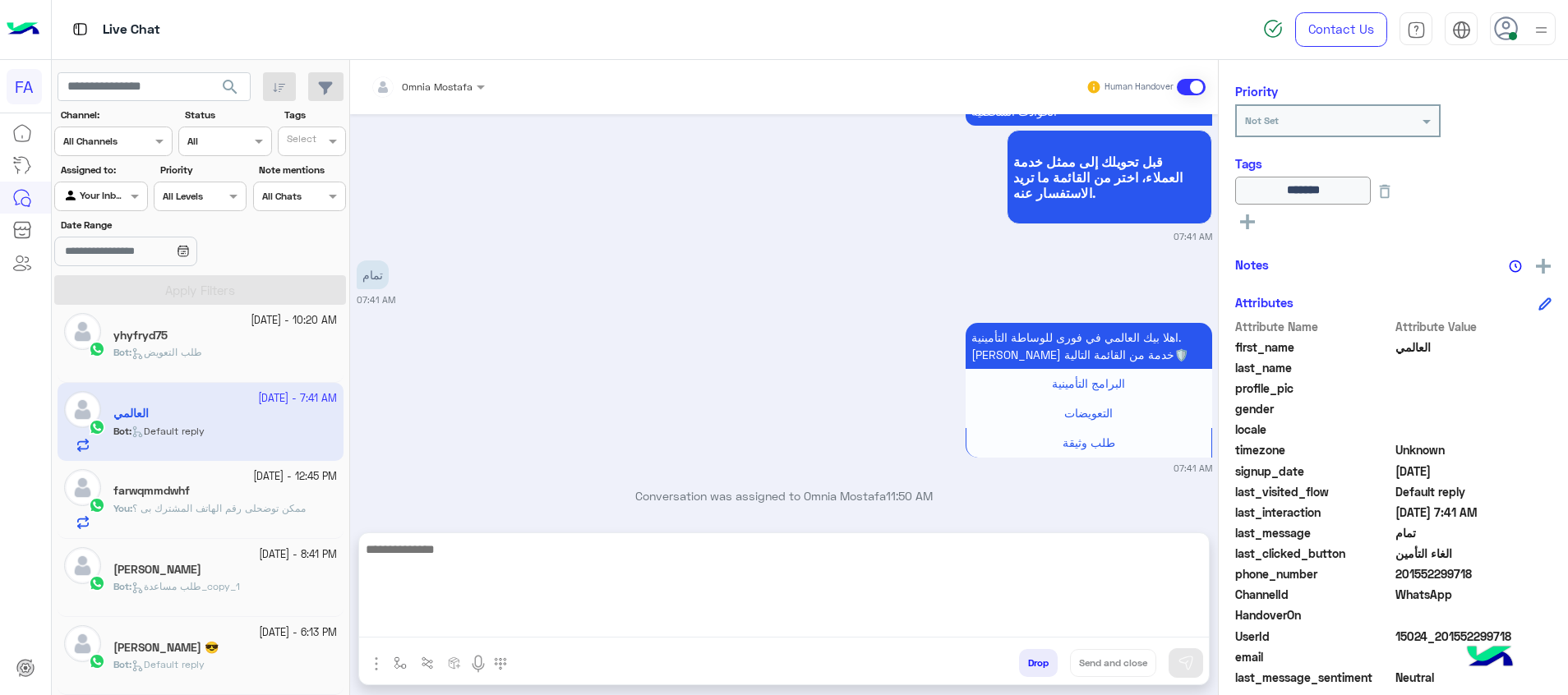
click at [1187, 626] on textarea at bounding box center [784, 589] width 849 height 99
paste textarea "**********"
type textarea "**********"
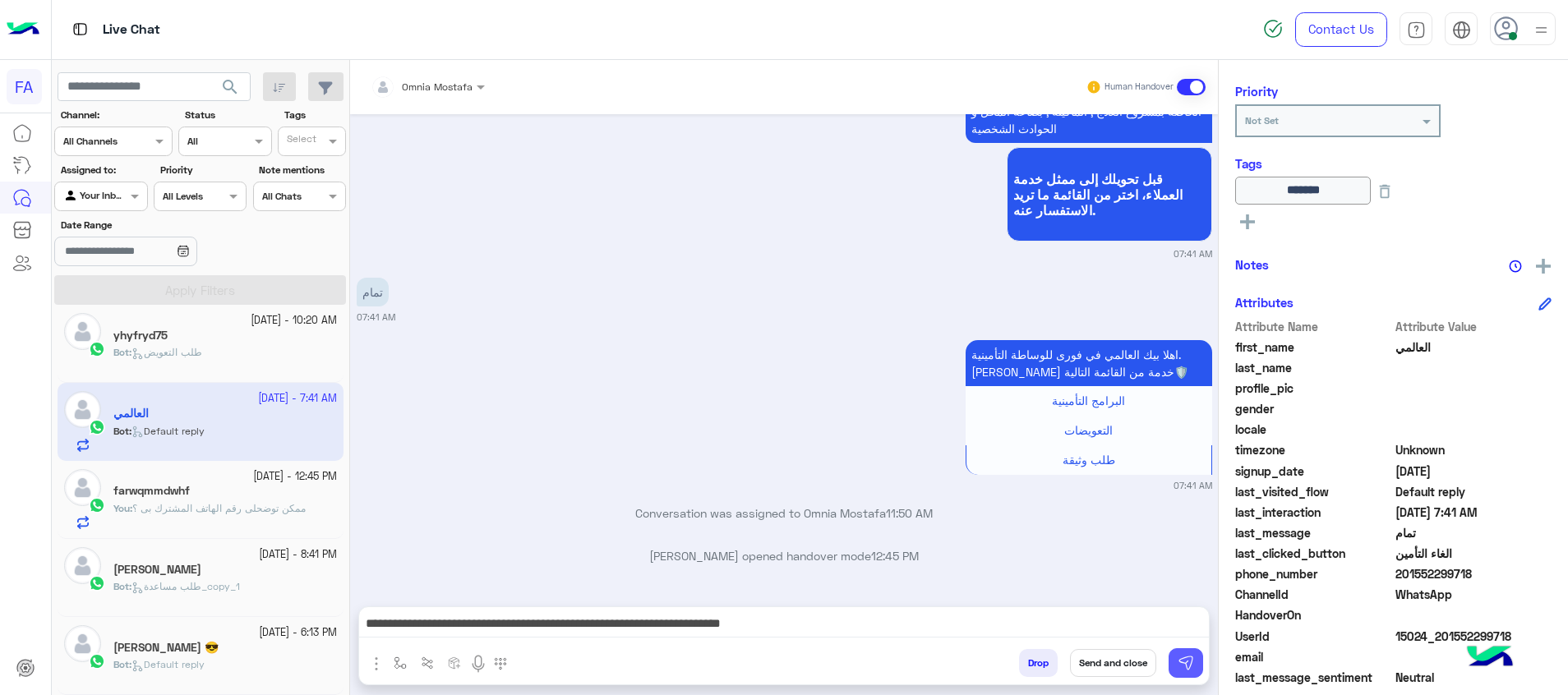
click at [1192, 670] on img at bounding box center [1186, 663] width 17 height 17
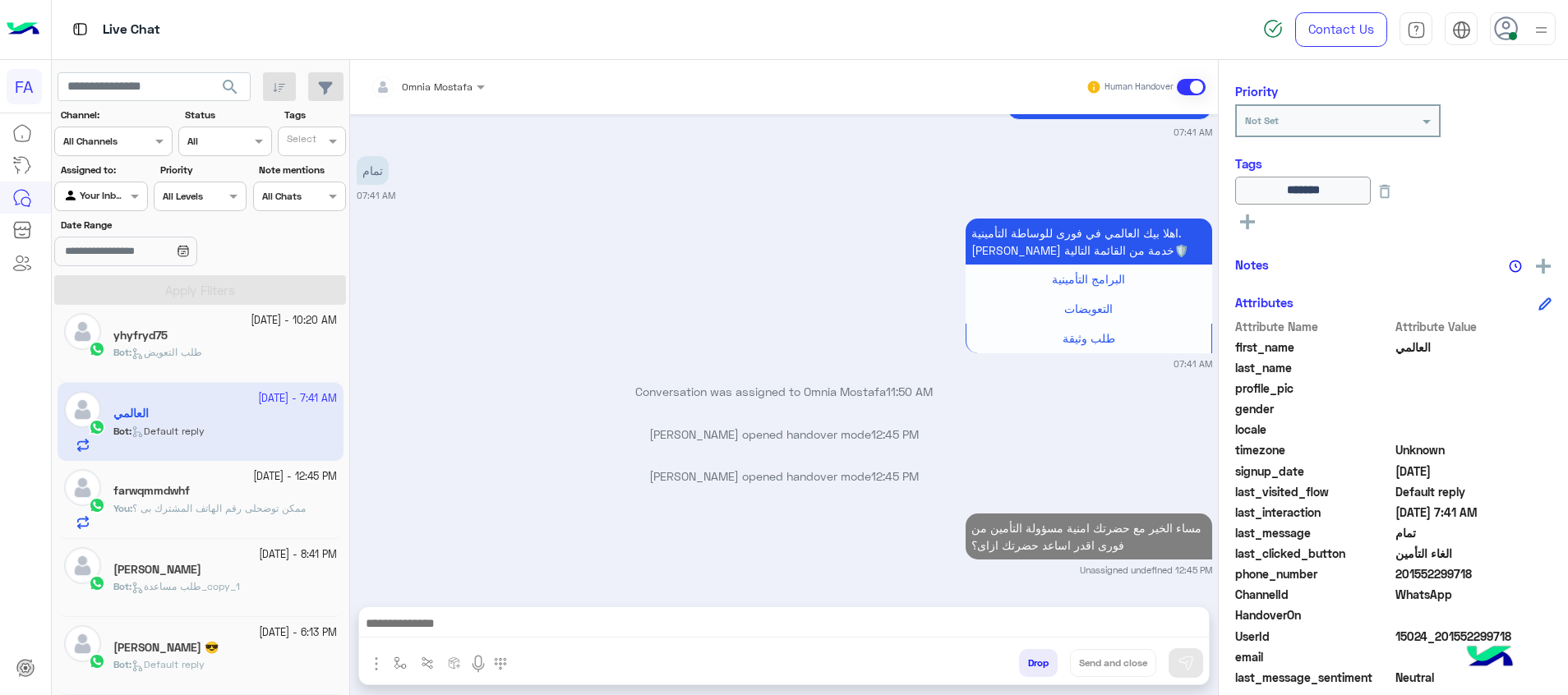
scroll to position [4358, 0]
click at [241, 342] on div "yhyfryd75" at bounding box center [224, 337] width 223 height 18
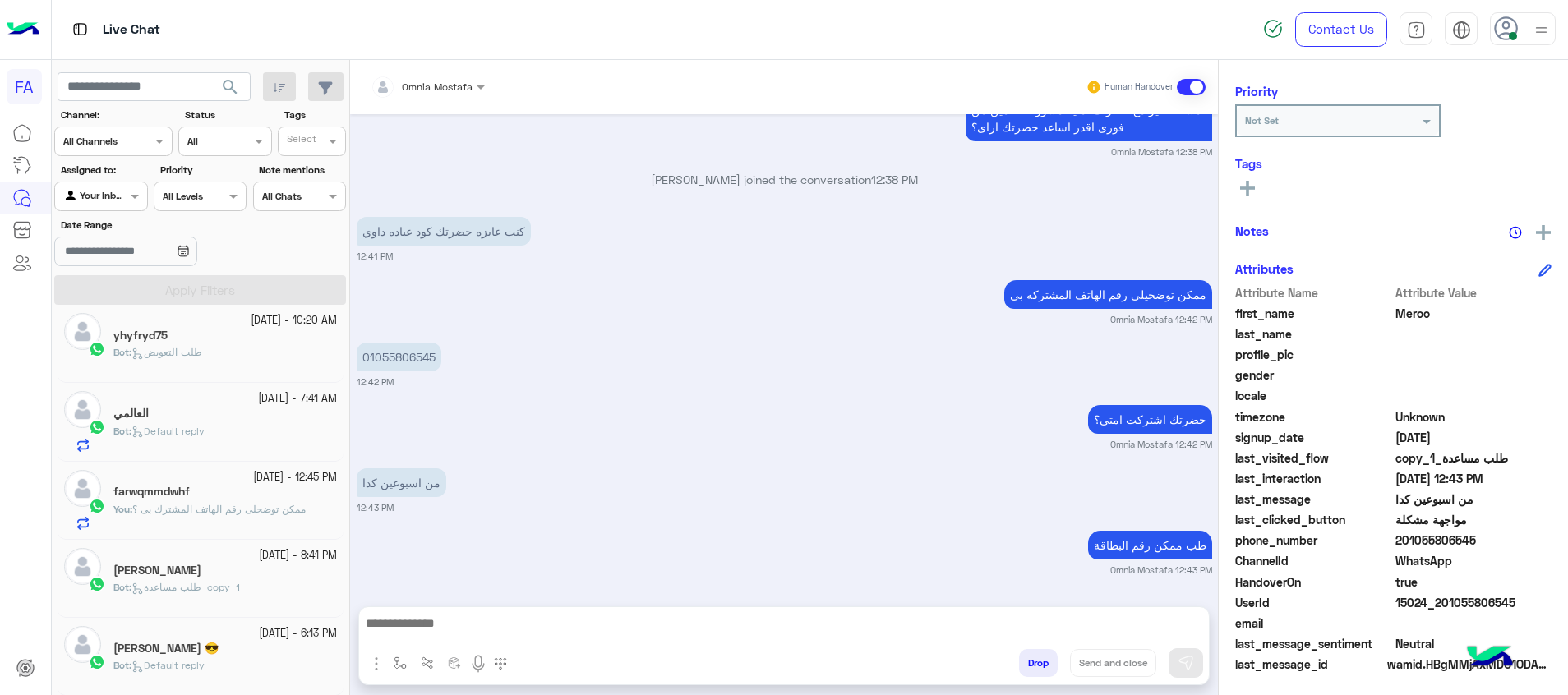
click at [266, 418] on div "العالمي" at bounding box center [224, 416] width 223 height 18
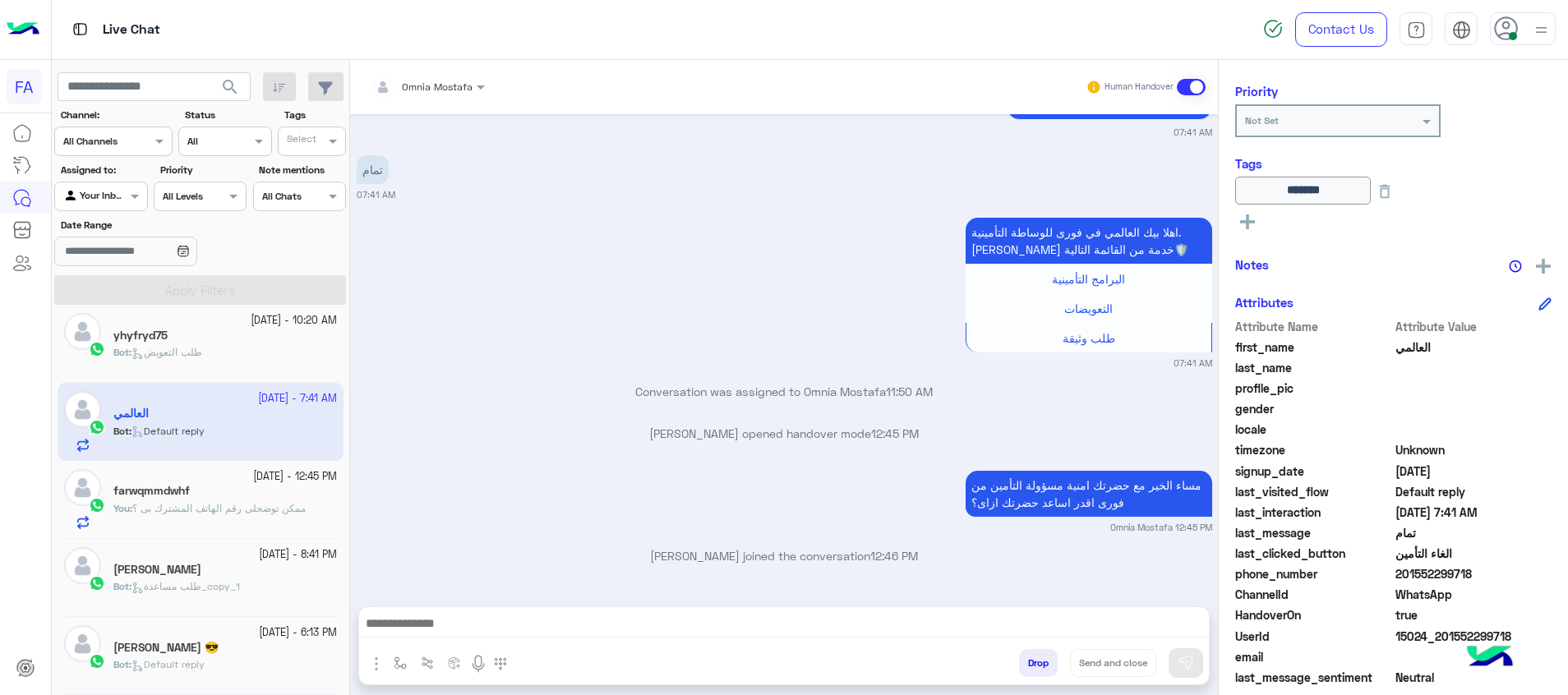
click at [225, 340] on div "yhyfryd75" at bounding box center [224, 337] width 223 height 18
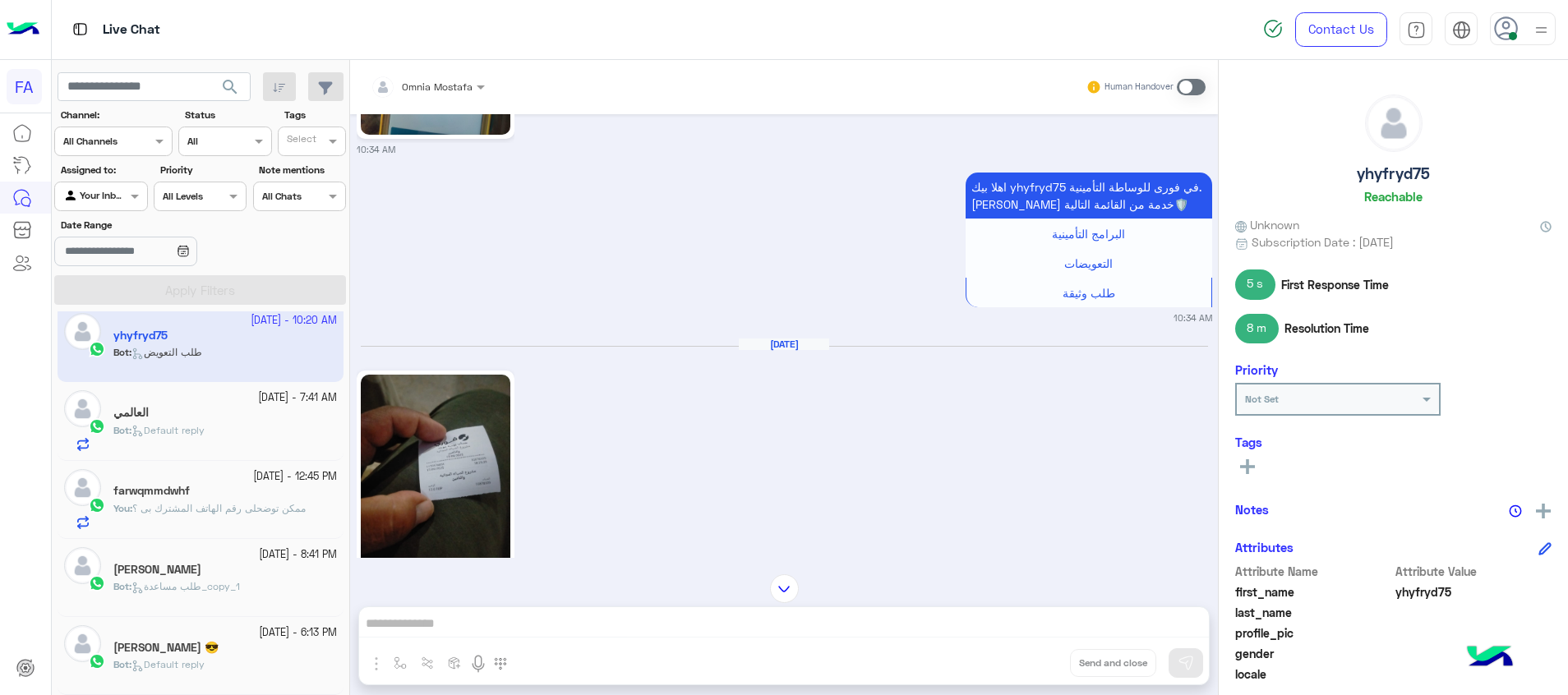
click at [1186, 82] on span at bounding box center [1191, 87] width 29 height 17
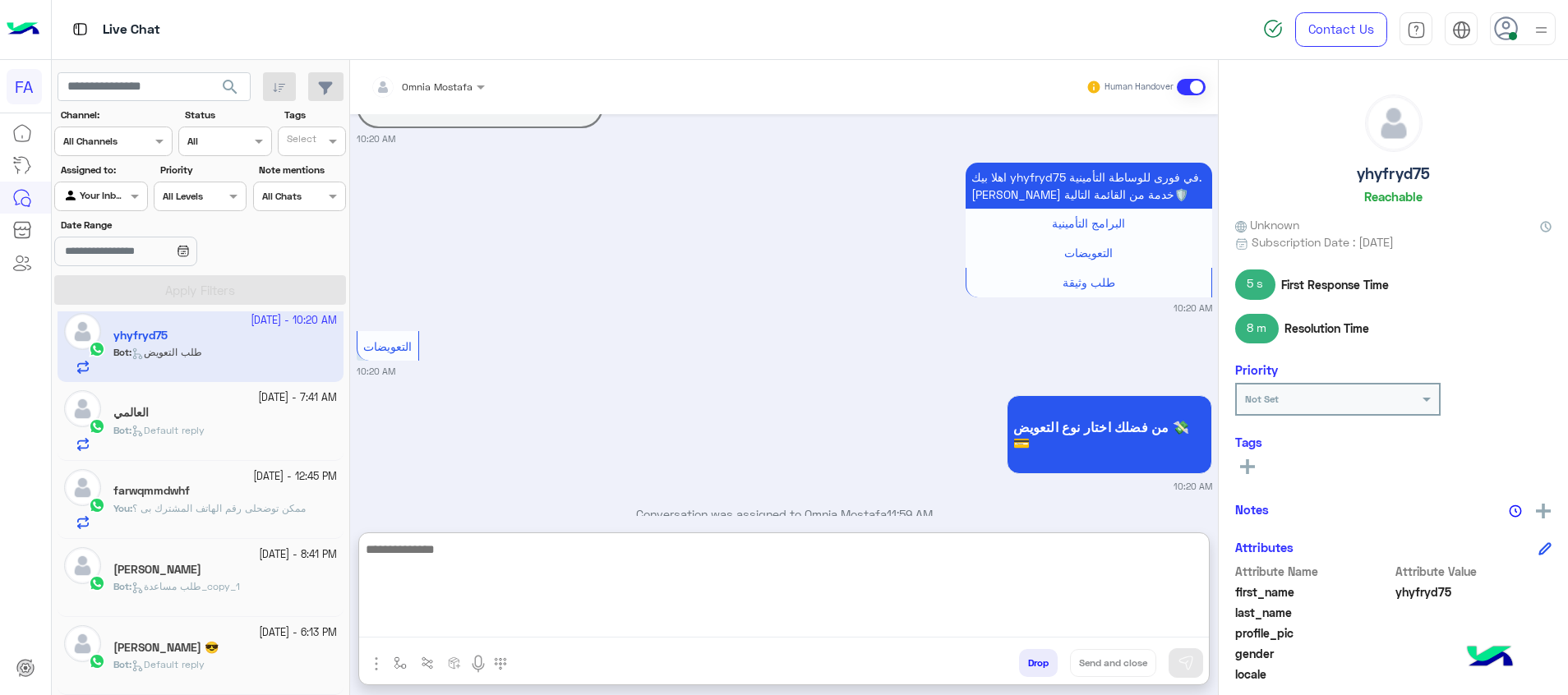
click at [1192, 619] on textarea at bounding box center [784, 589] width 849 height 99
paste textarea "**********"
type textarea "**********"
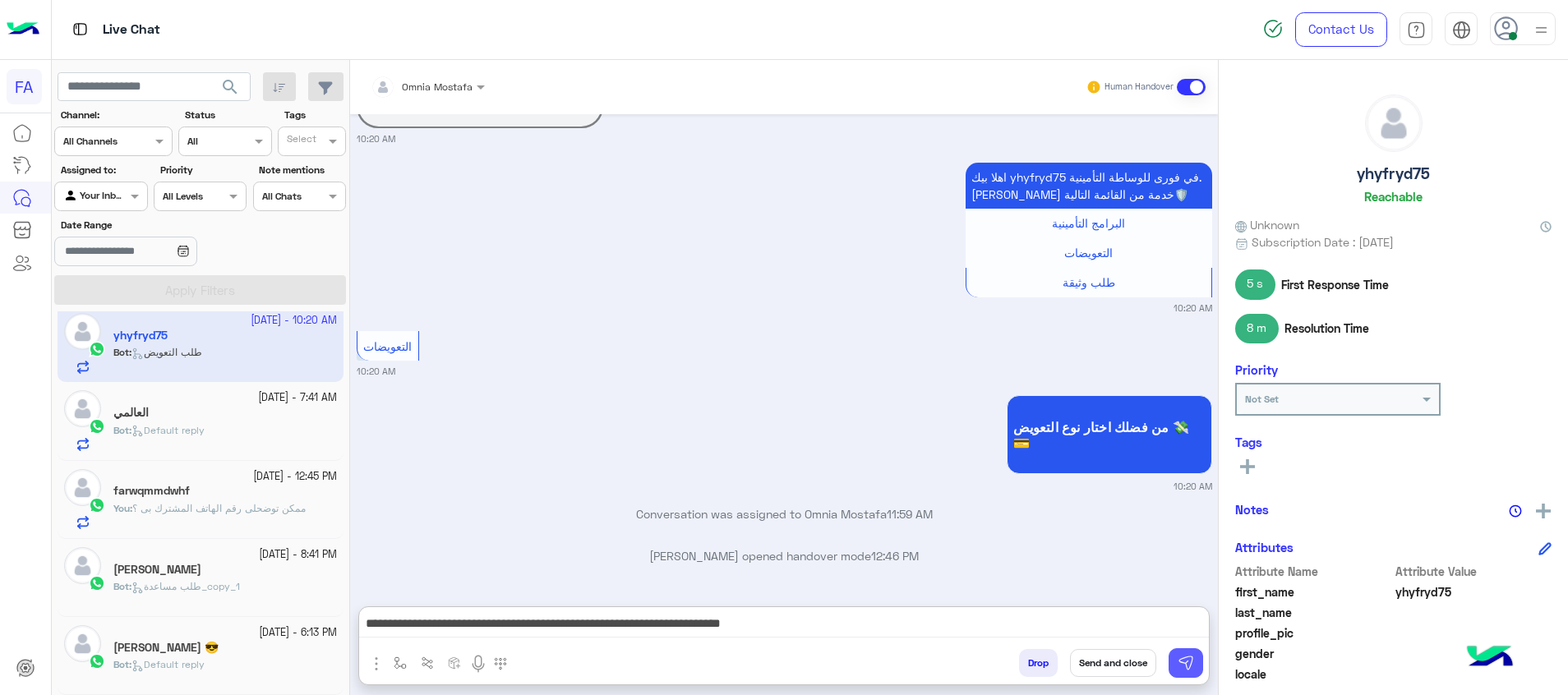
click at [1193, 657] on img at bounding box center [1186, 663] width 17 height 17
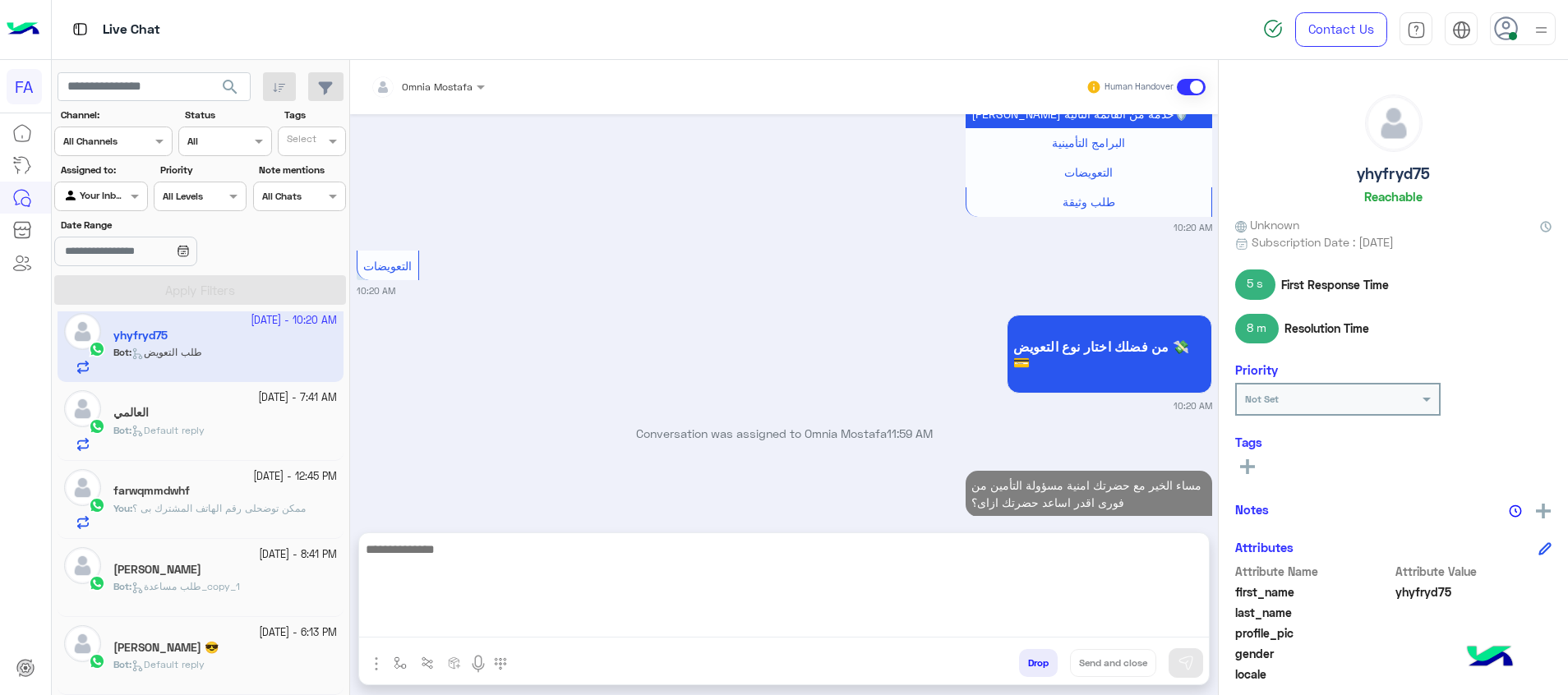
click at [1119, 621] on textarea at bounding box center [784, 589] width 849 height 99
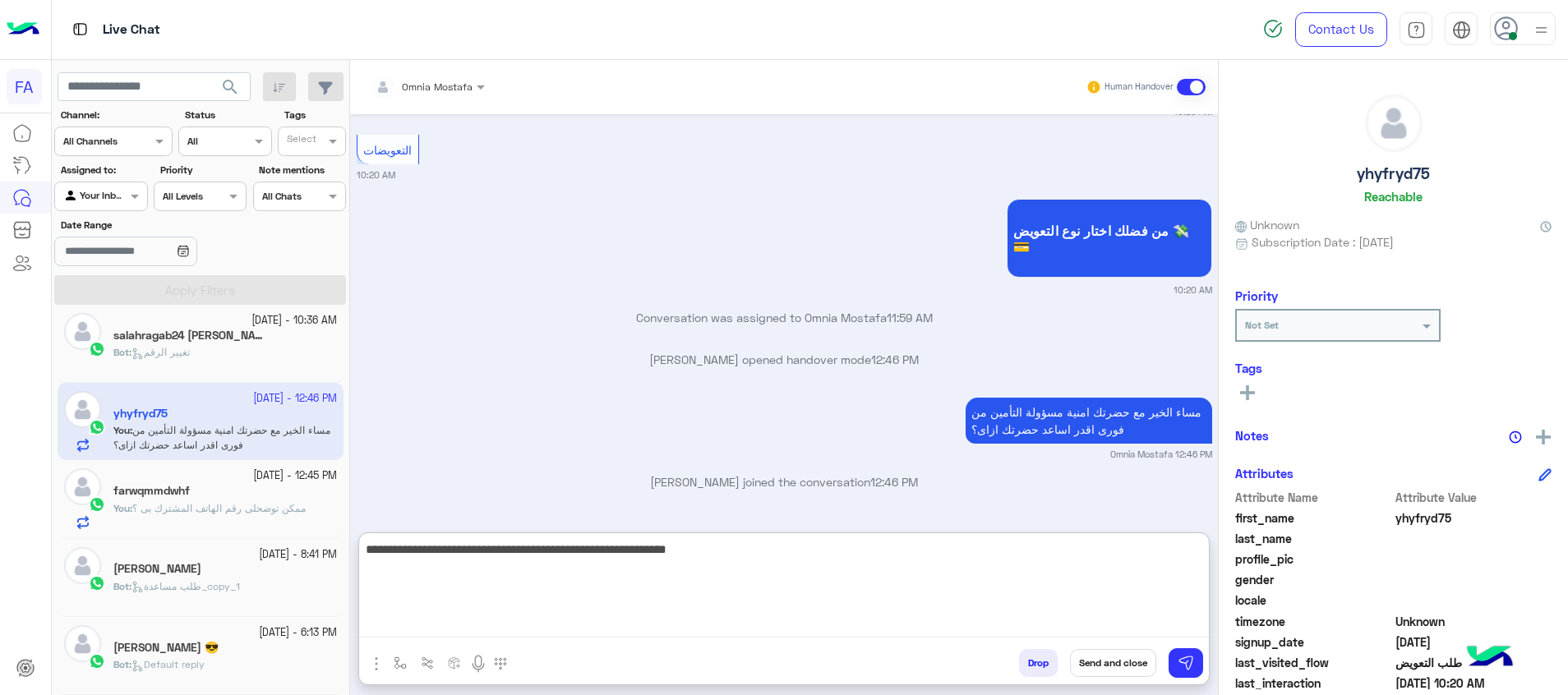
type textarea "**********"
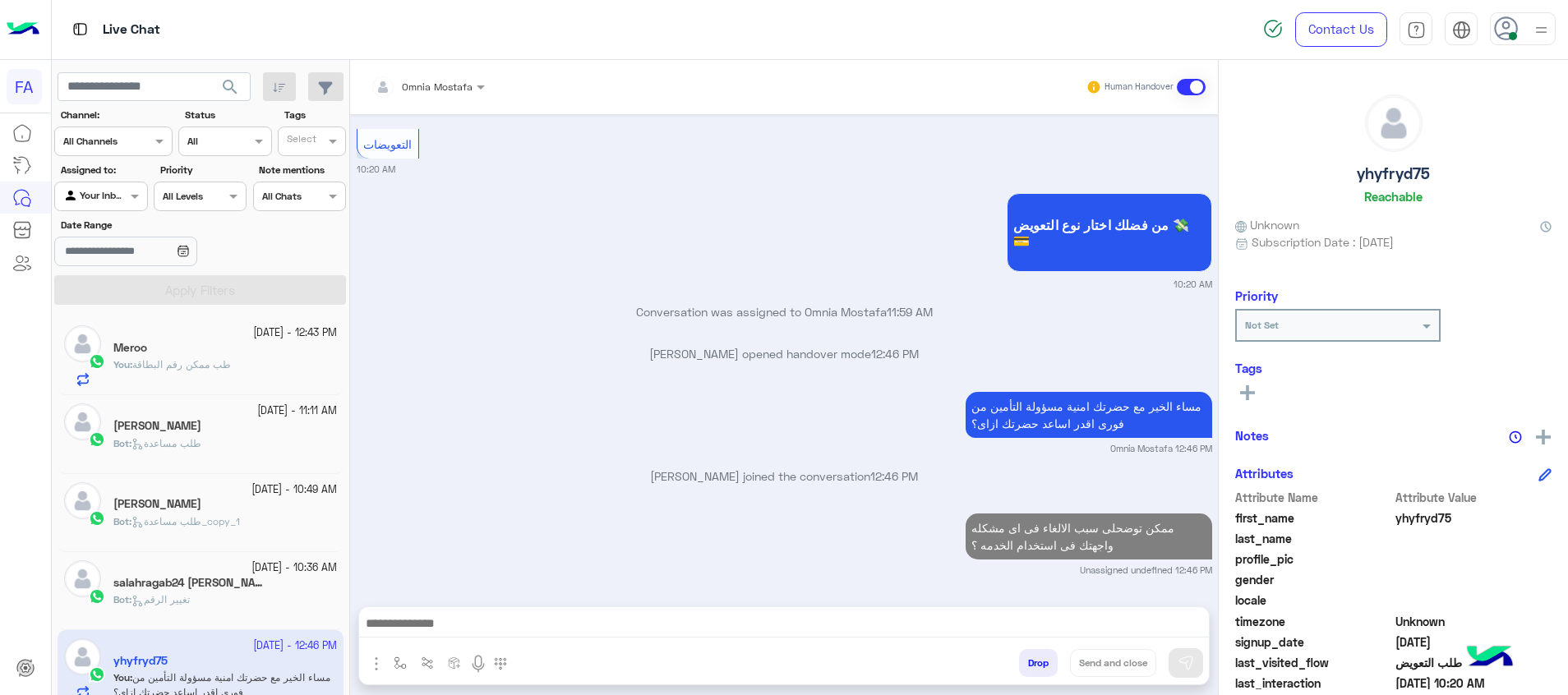
click at [236, 81] on span "search" at bounding box center [230, 87] width 19 height 19
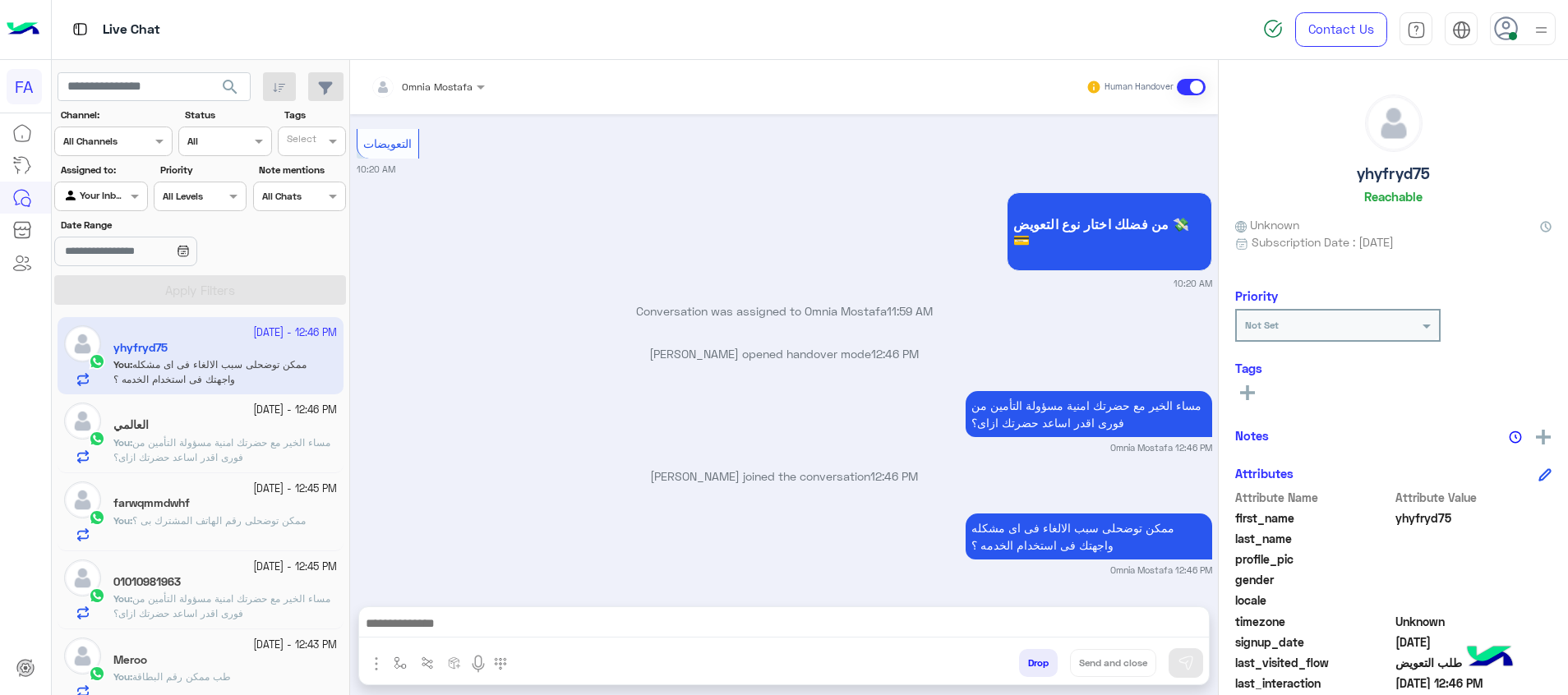
click at [221, 673] on span "طب ممكن رقم البطاقة" at bounding box center [182, 676] width 99 height 12
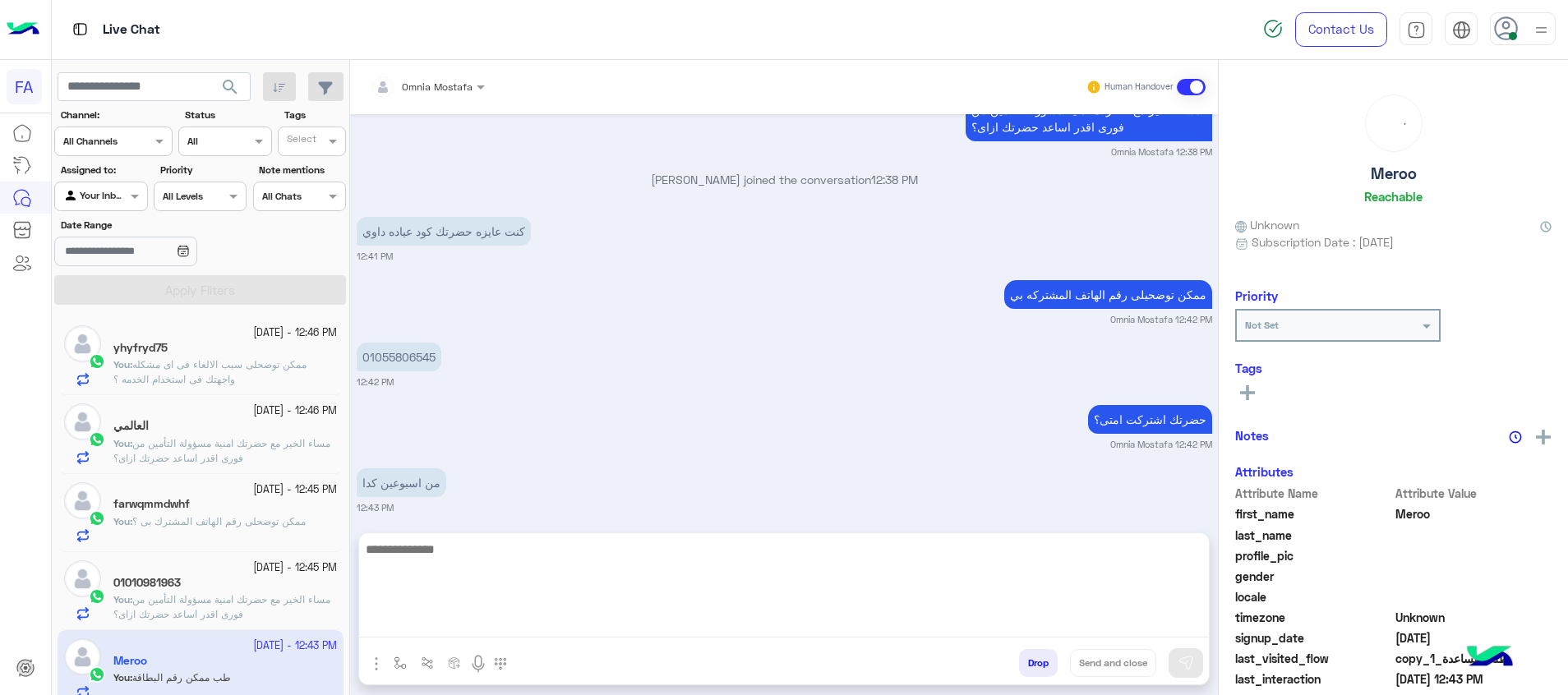
click at [939, 624] on textarea at bounding box center [784, 589] width 849 height 99
type textarea "**"
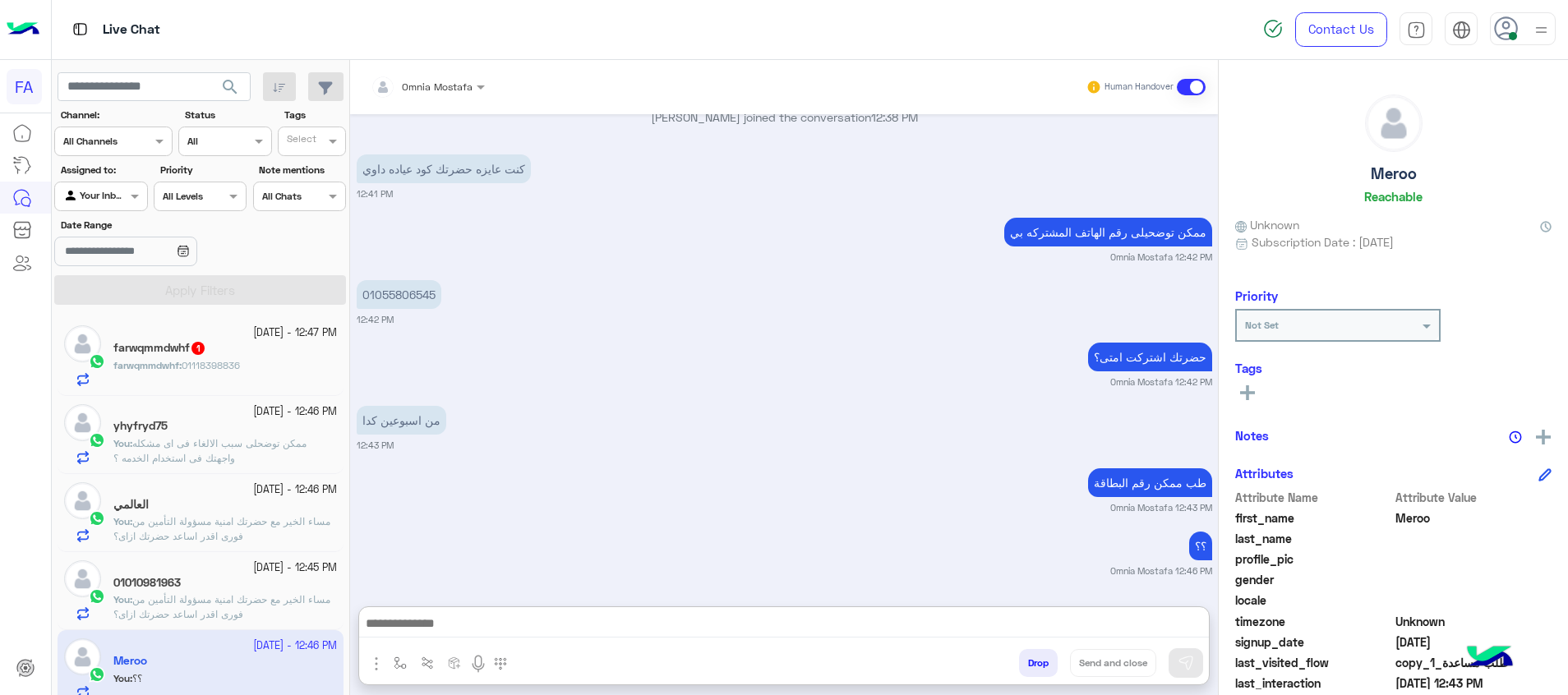
click at [267, 360] on div "farwqmmdwhf : 01118398836" at bounding box center [224, 373] width 223 height 29
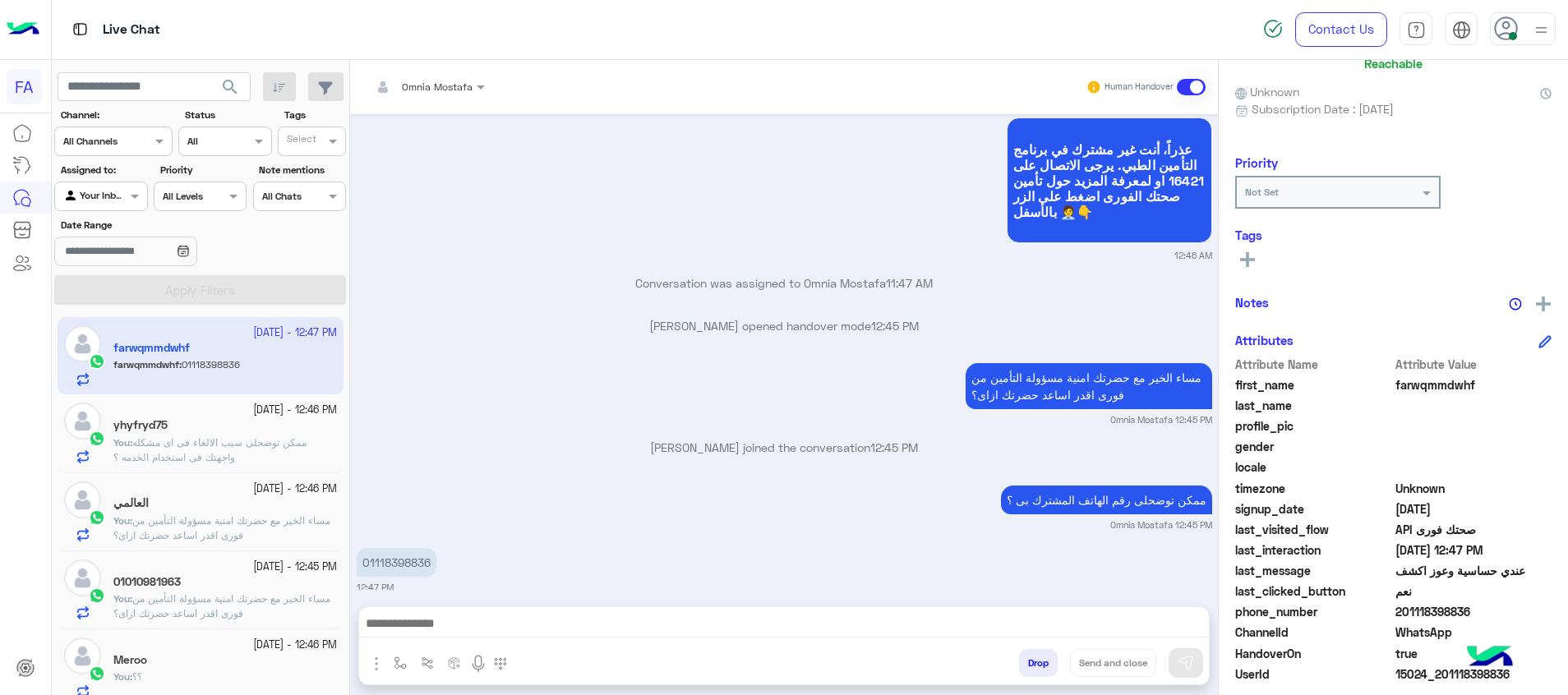
scroll to position [205, 0]
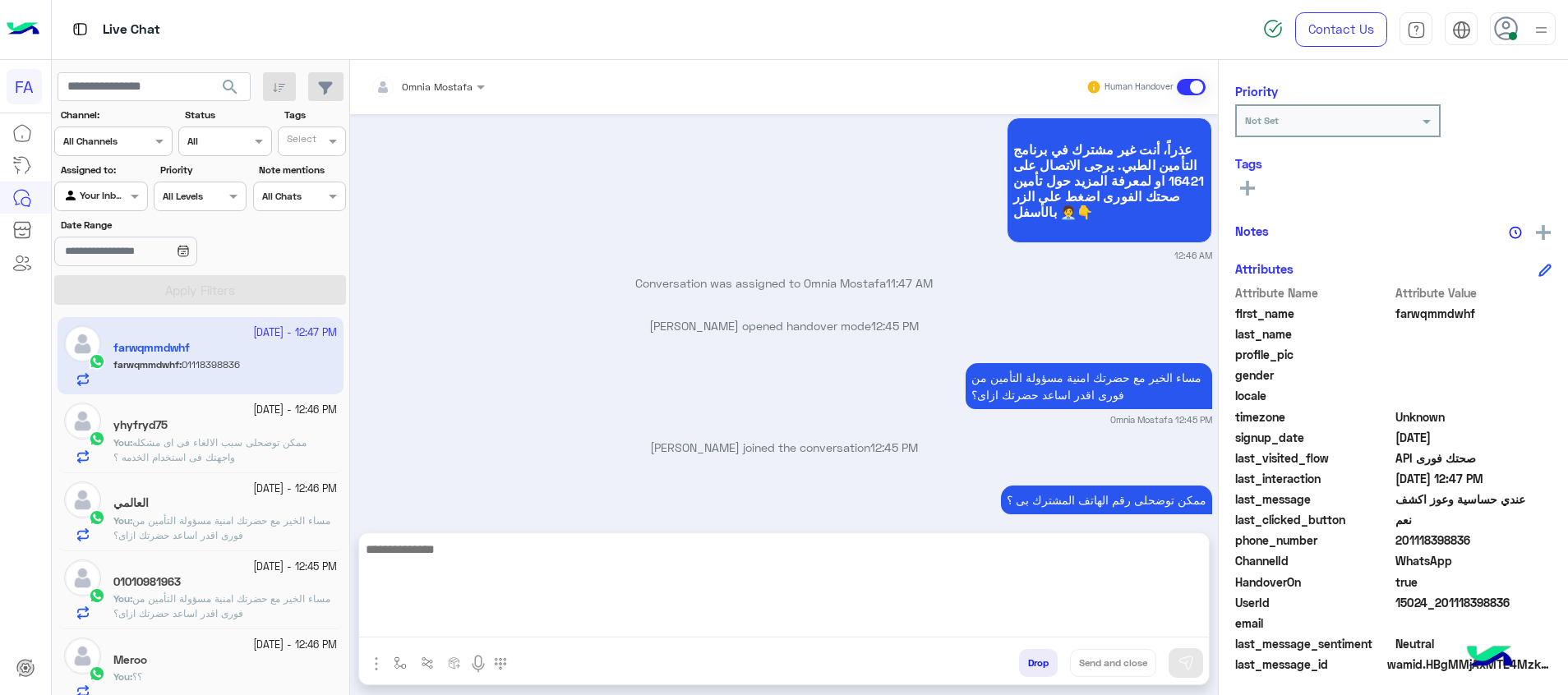
click at [878, 626] on textarea at bounding box center [784, 589] width 849 height 99
type textarea "**********"
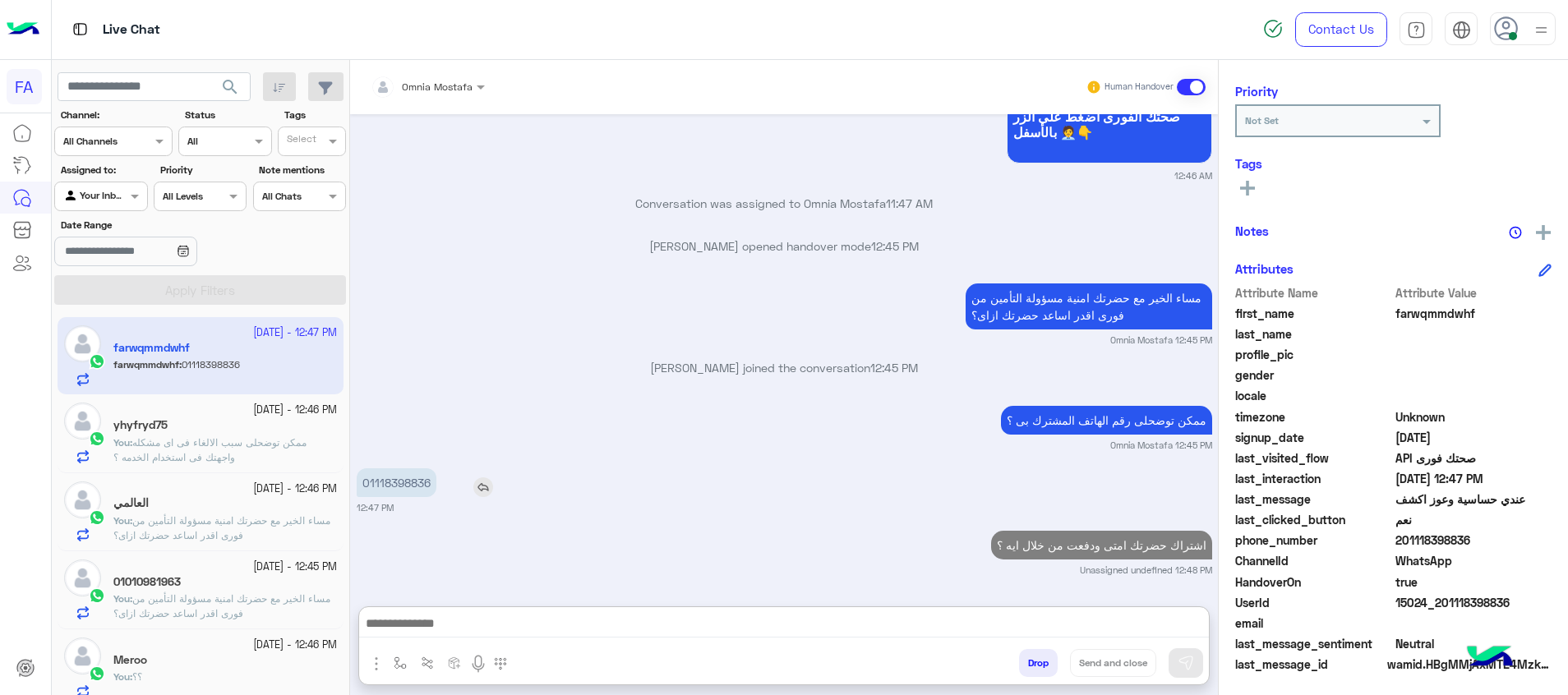
click at [414, 468] on p "01118398836" at bounding box center [396, 482] width 79 height 29
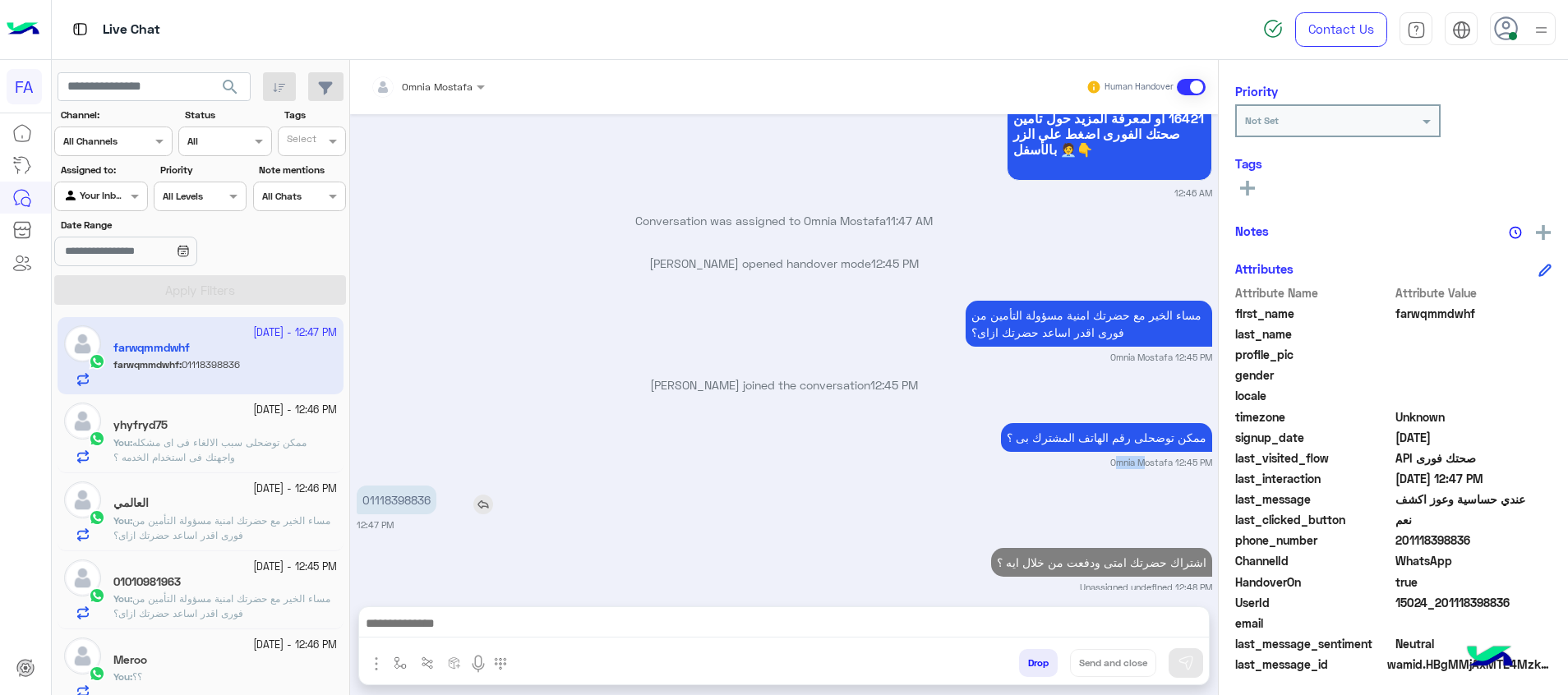
click at [414, 419] on div "ممكن توضحلى رقم الهاتف المشترك بى ؟ Omnia Mostafa 12:45 PM" at bounding box center [784, 444] width 856 height 50
drag, startPoint x: 414, startPoint y: 410, endPoint x: 404, endPoint y: 473, distance: 63.8
click at [404, 486] on p "01118398836" at bounding box center [396, 500] width 79 height 29
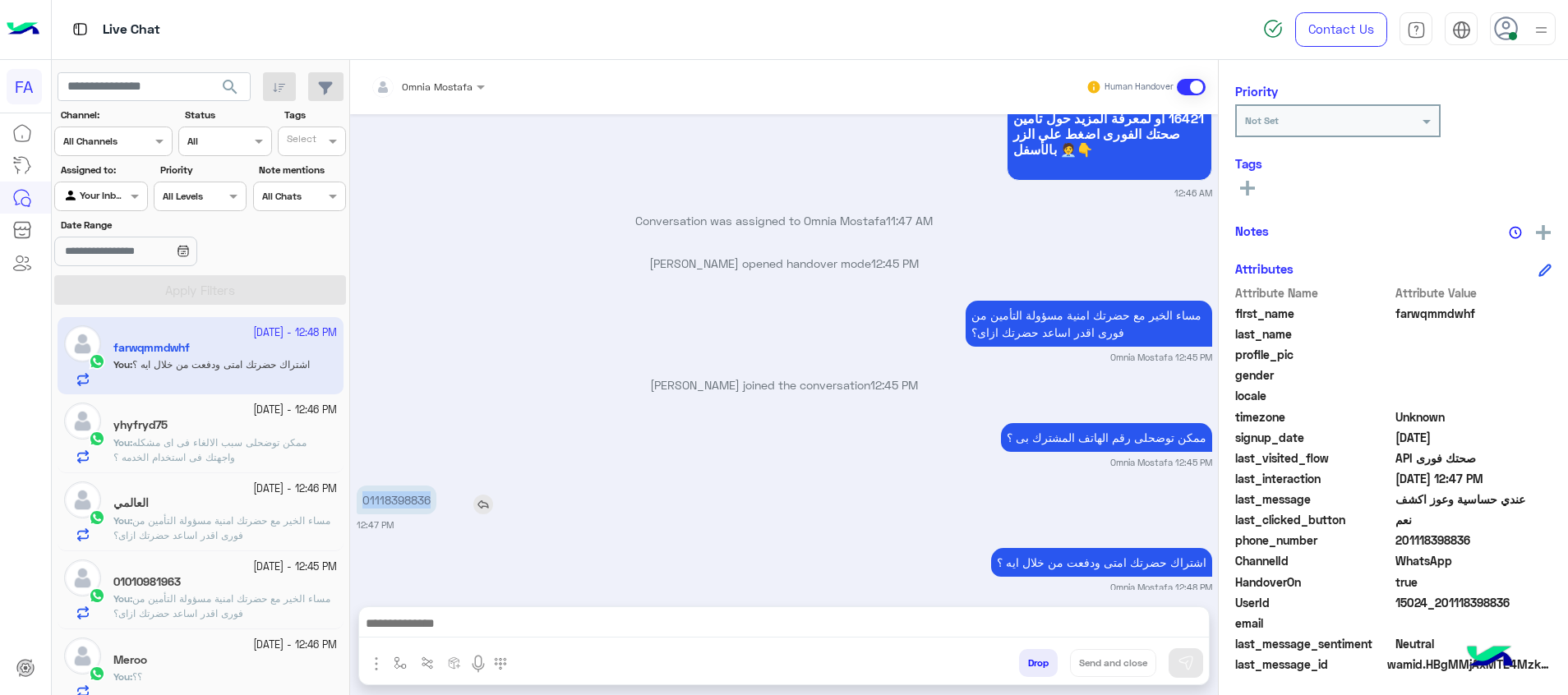
click at [405, 486] on p "01118398836" at bounding box center [396, 500] width 79 height 29
copy p "01118398836"
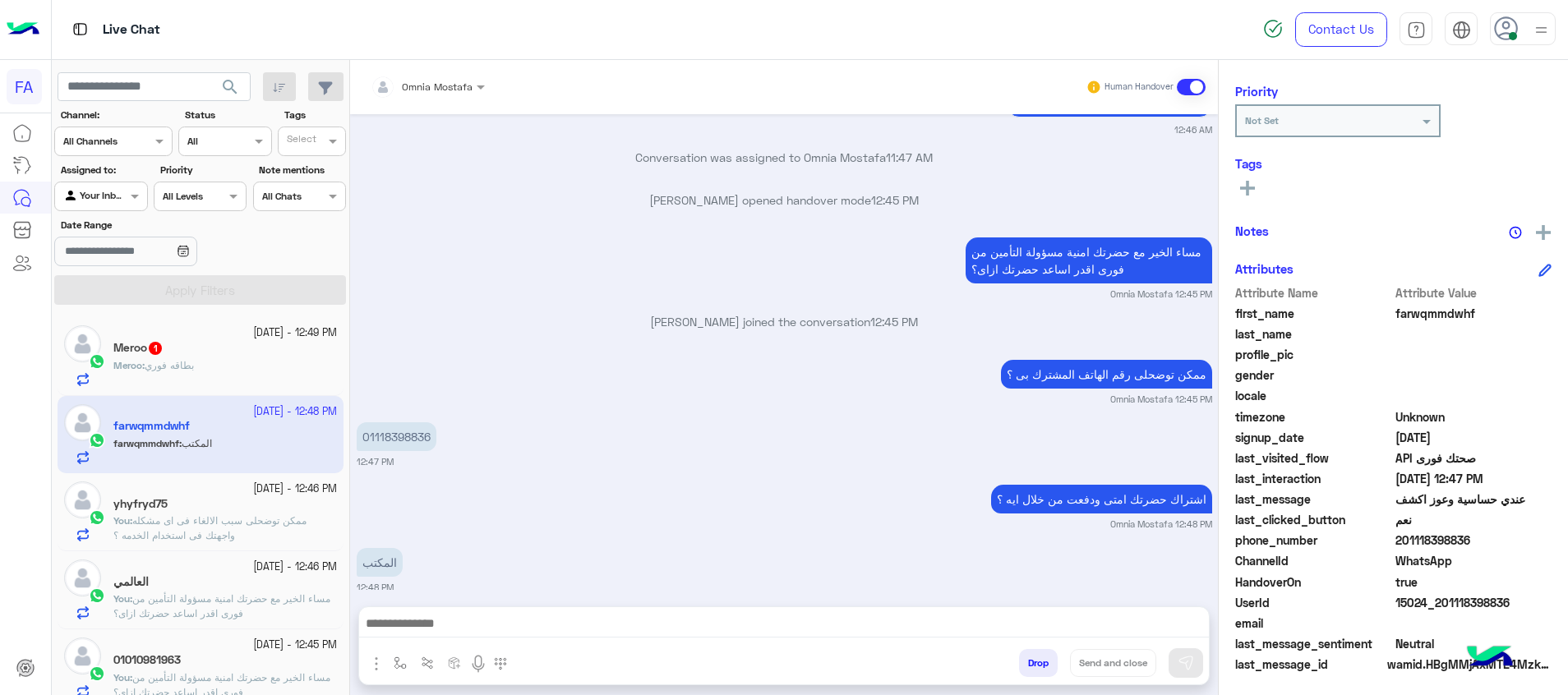
click at [233, 369] on div "Meroo : بطاقه فوري" at bounding box center [224, 373] width 223 height 29
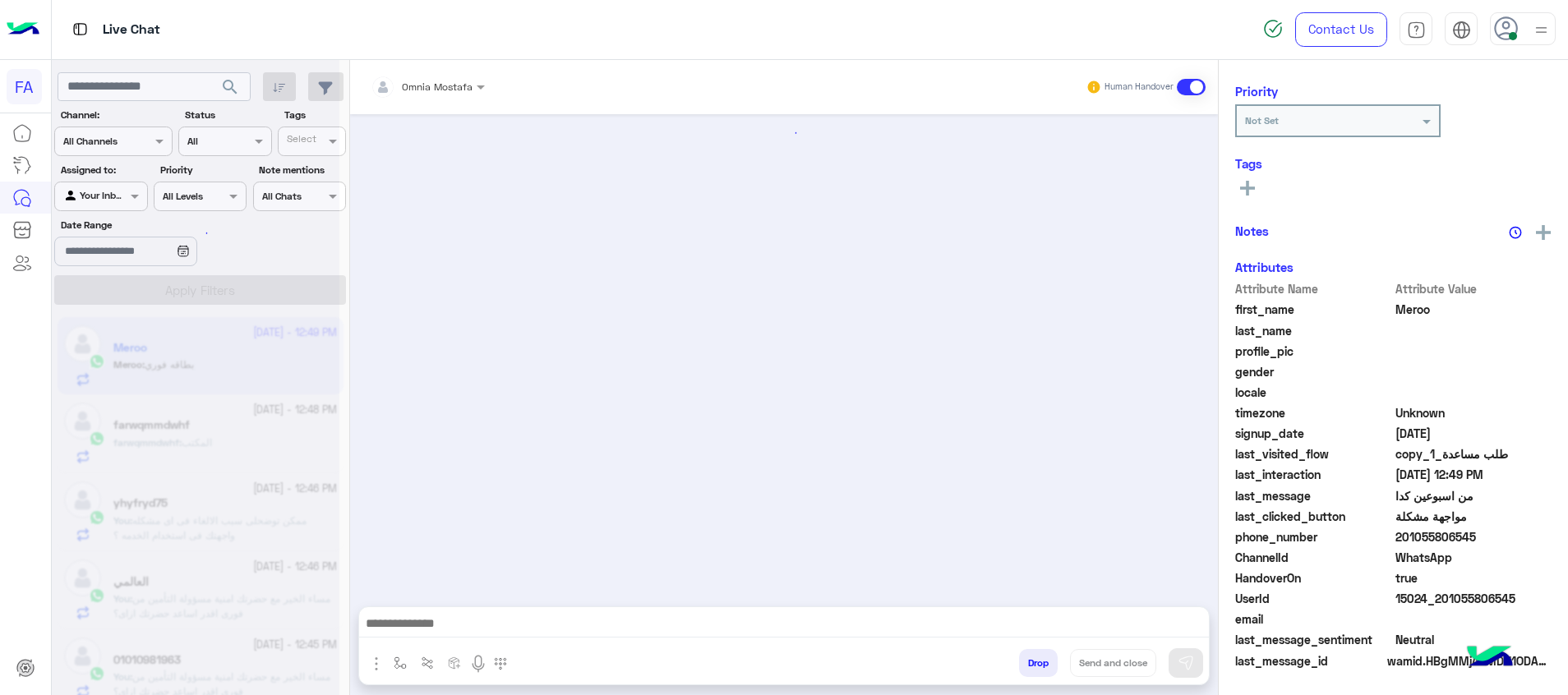
scroll to position [1099, 0]
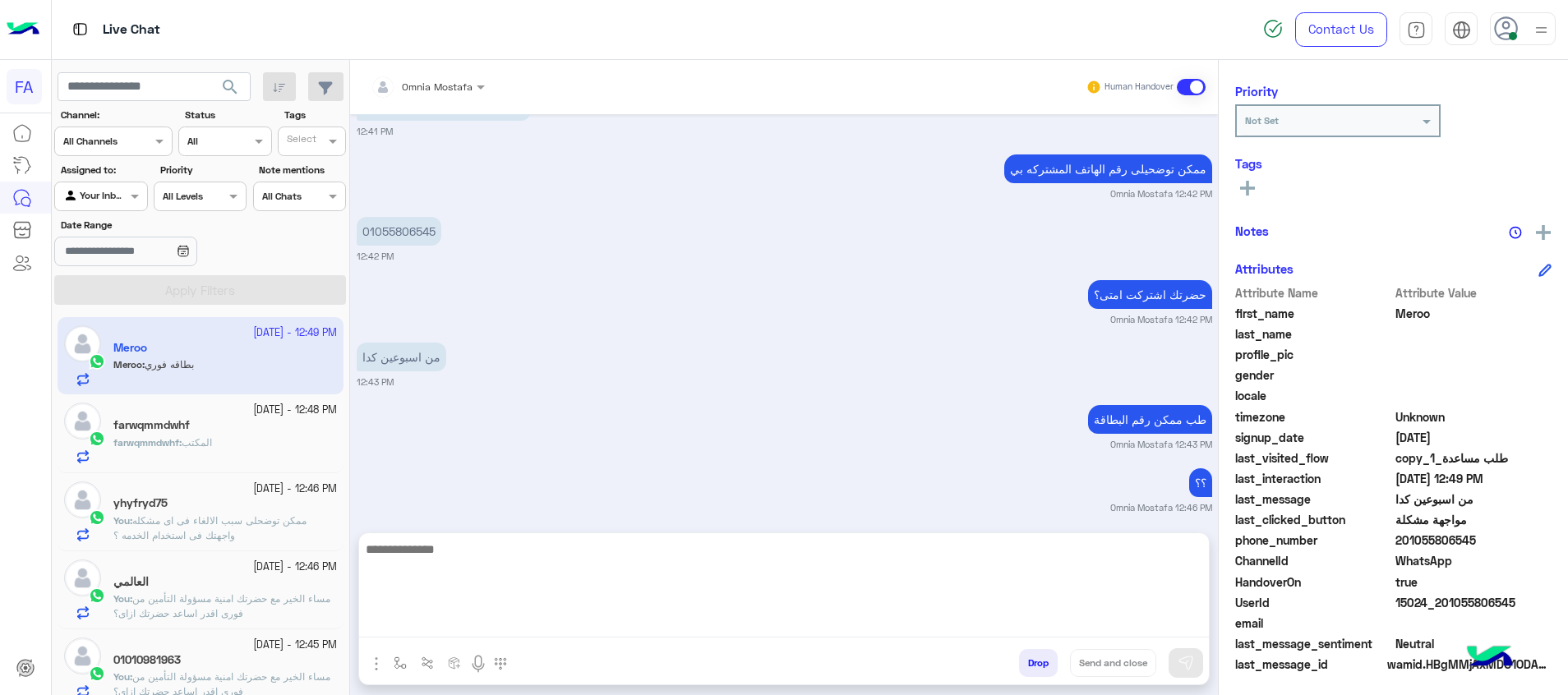
click at [755, 617] on textarea at bounding box center [784, 589] width 849 height 99
type textarea "**********"
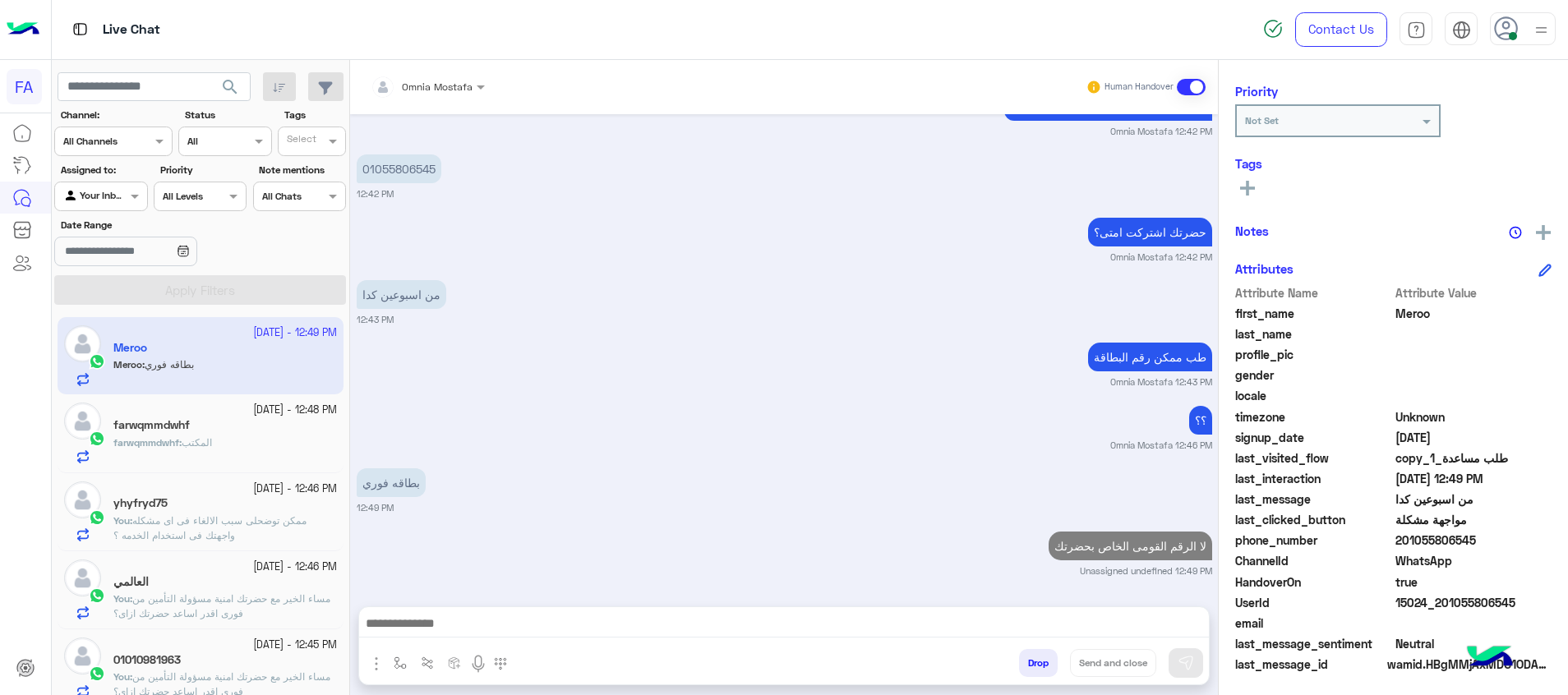
click at [212, 444] on span "المكتب" at bounding box center [197, 442] width 30 height 12
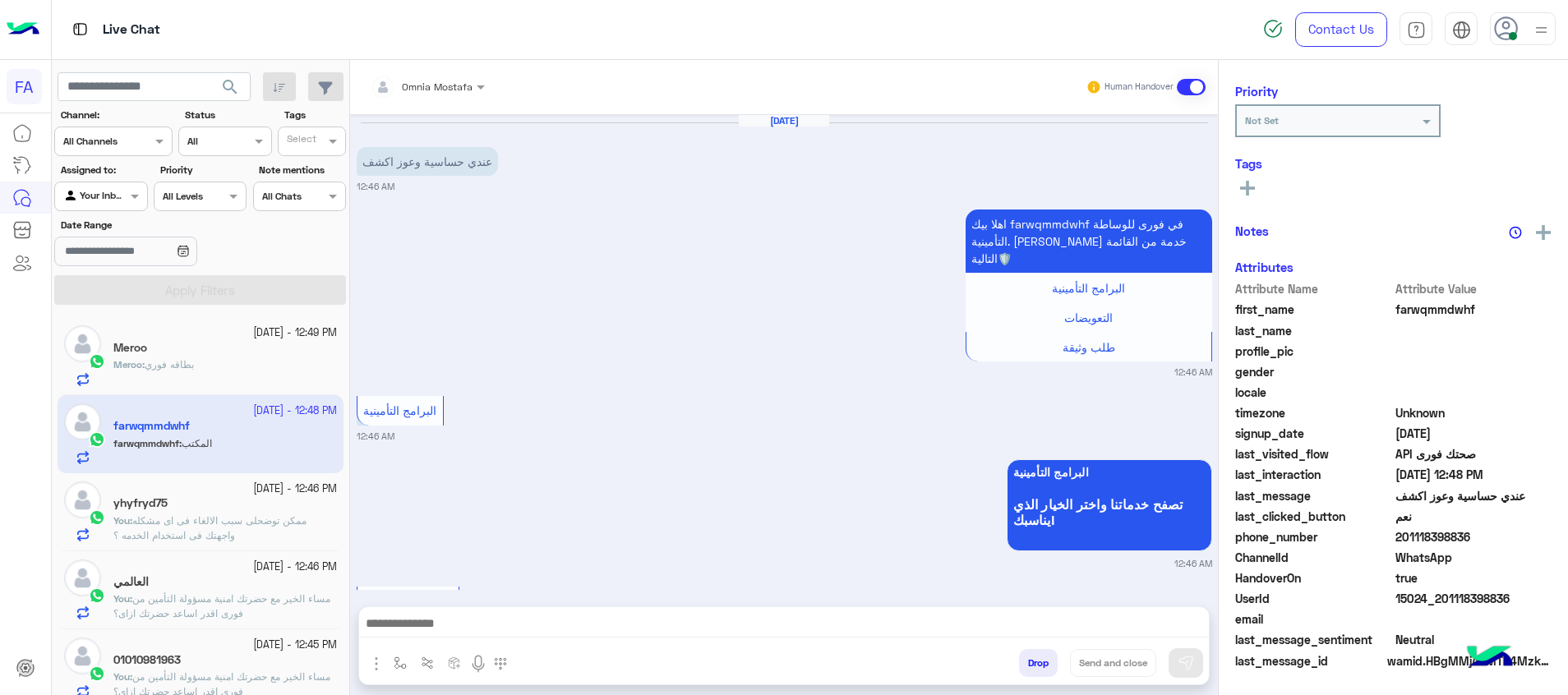
scroll to position [1215, 0]
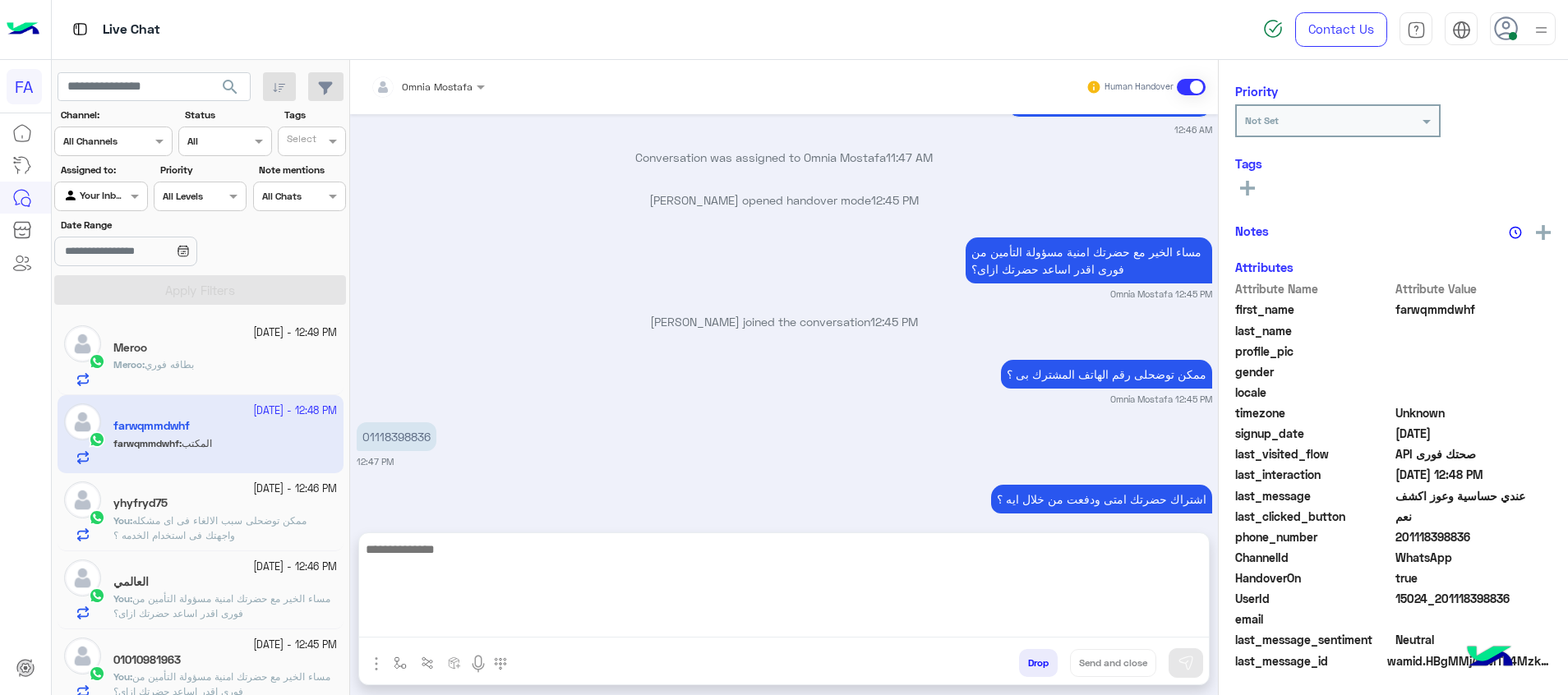
click at [1161, 633] on textarea at bounding box center [784, 589] width 849 height 99
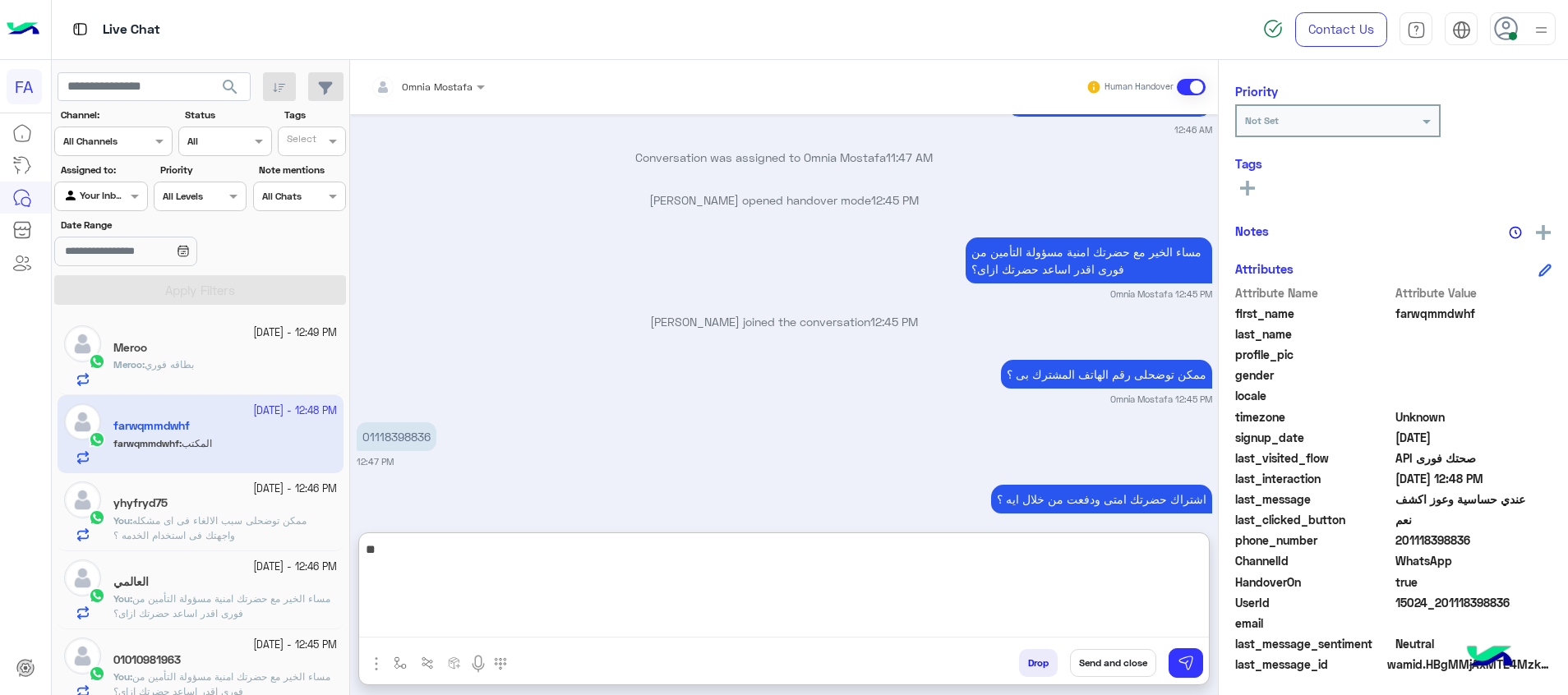
type textarea "*"
type textarea "**********"
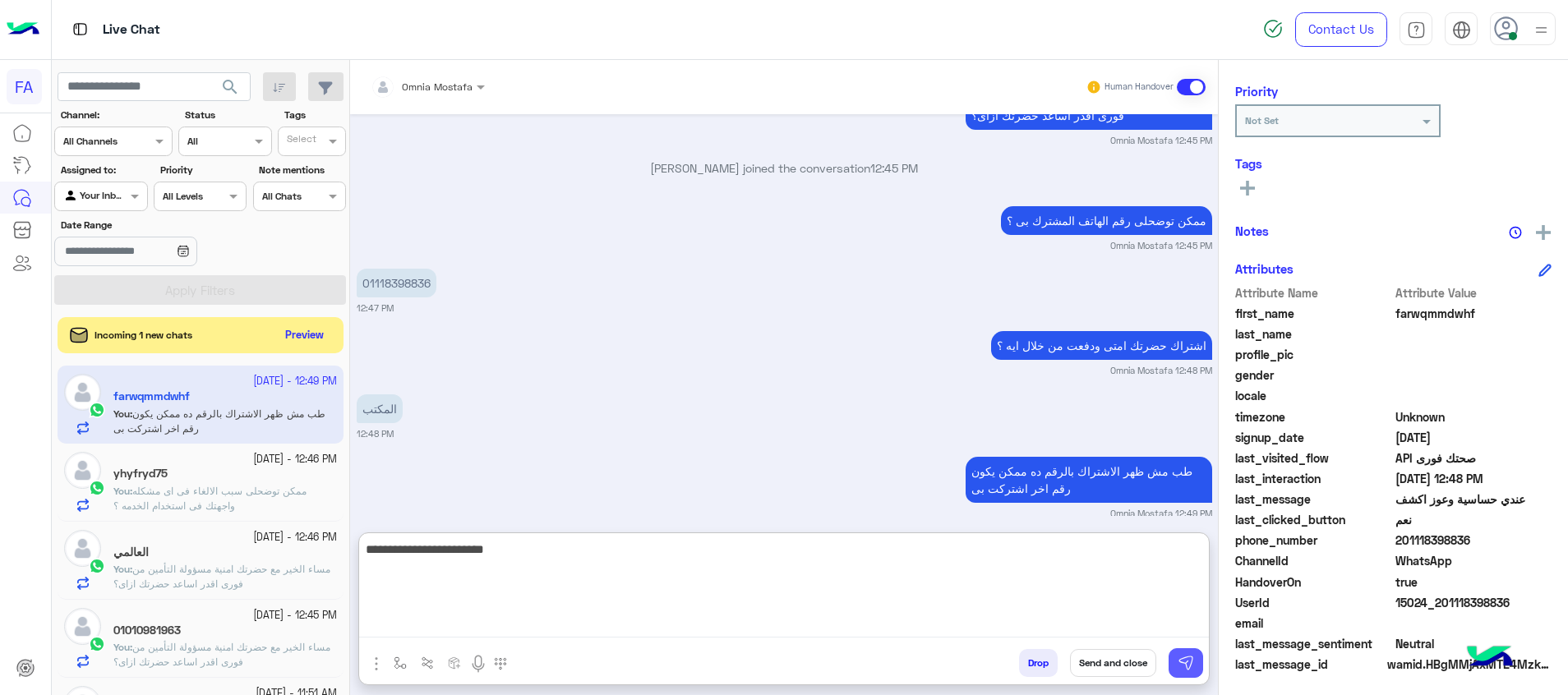
type textarea "**********"
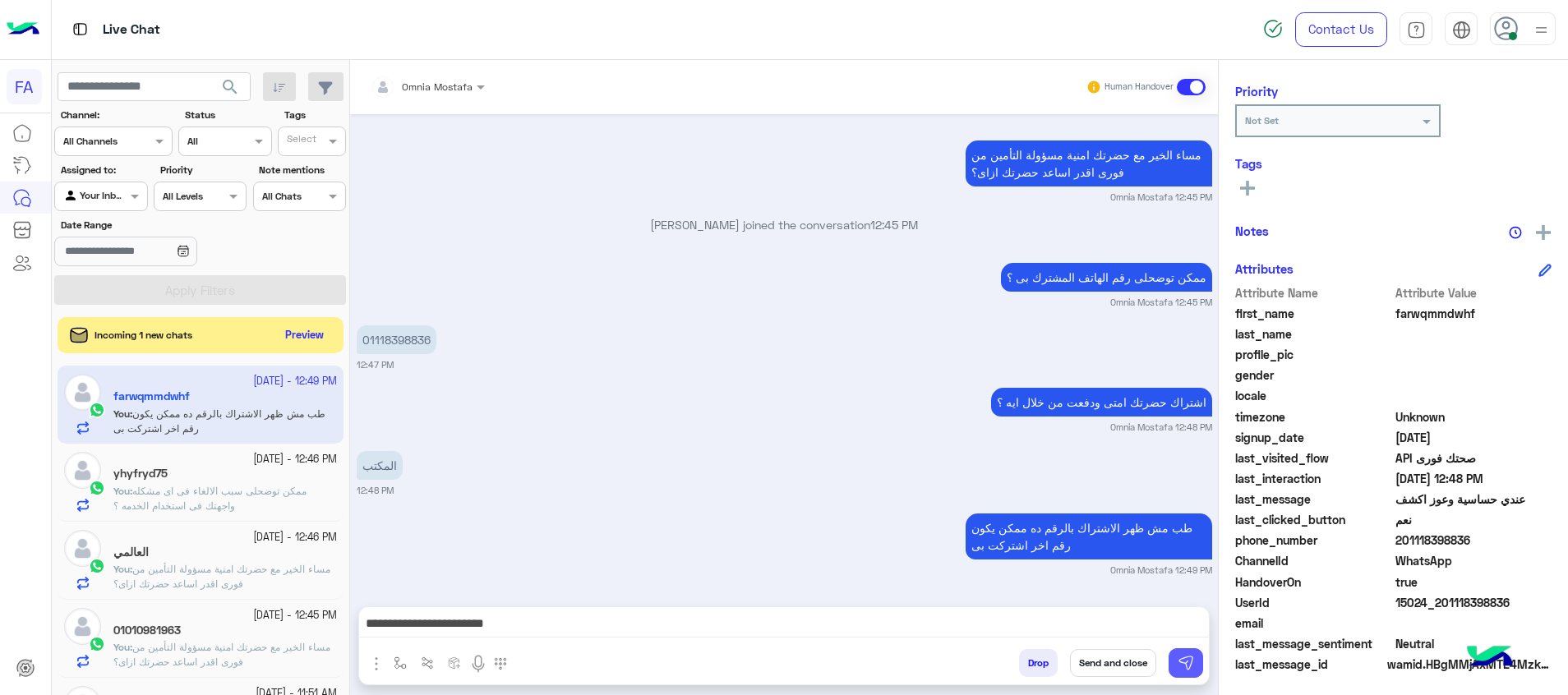
click at [1187, 666] on img at bounding box center [1186, 663] width 17 height 17
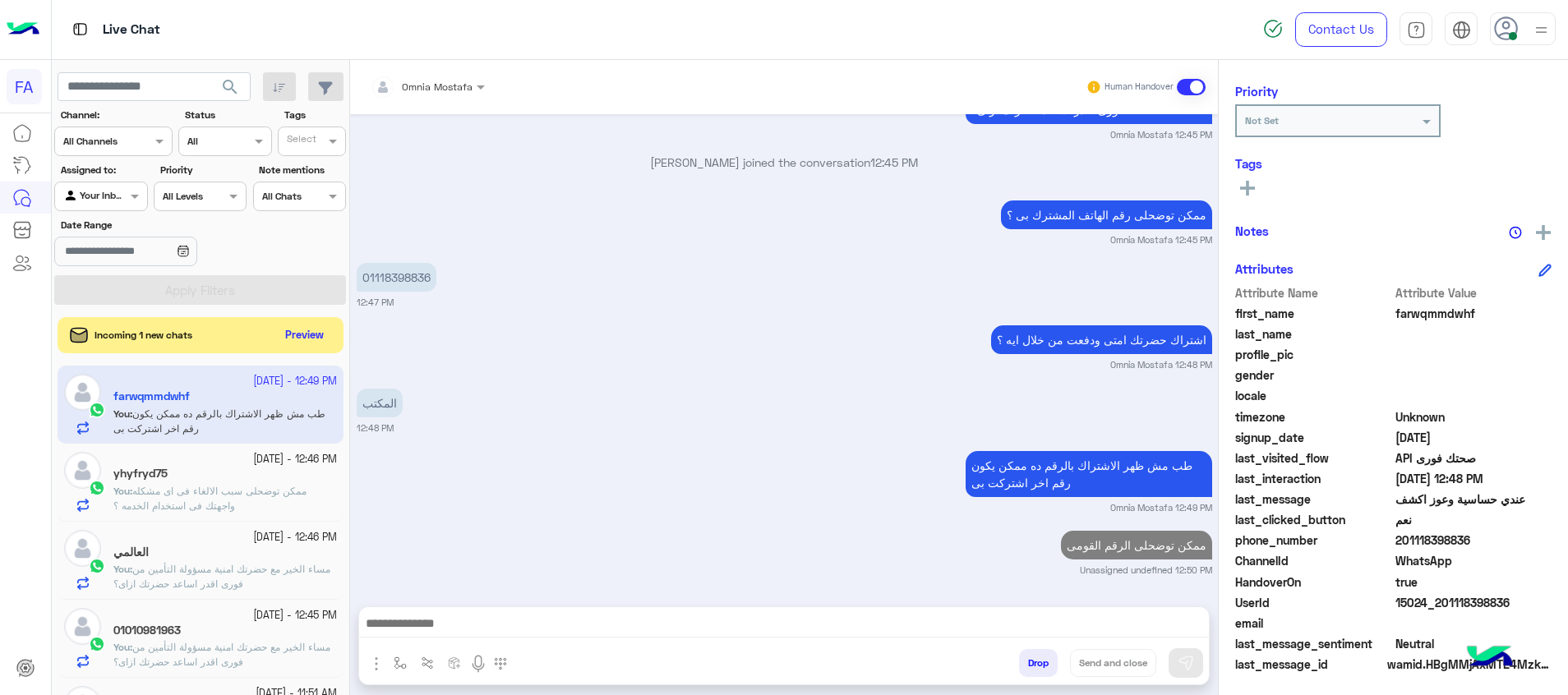
scroll to position [1357, 0]
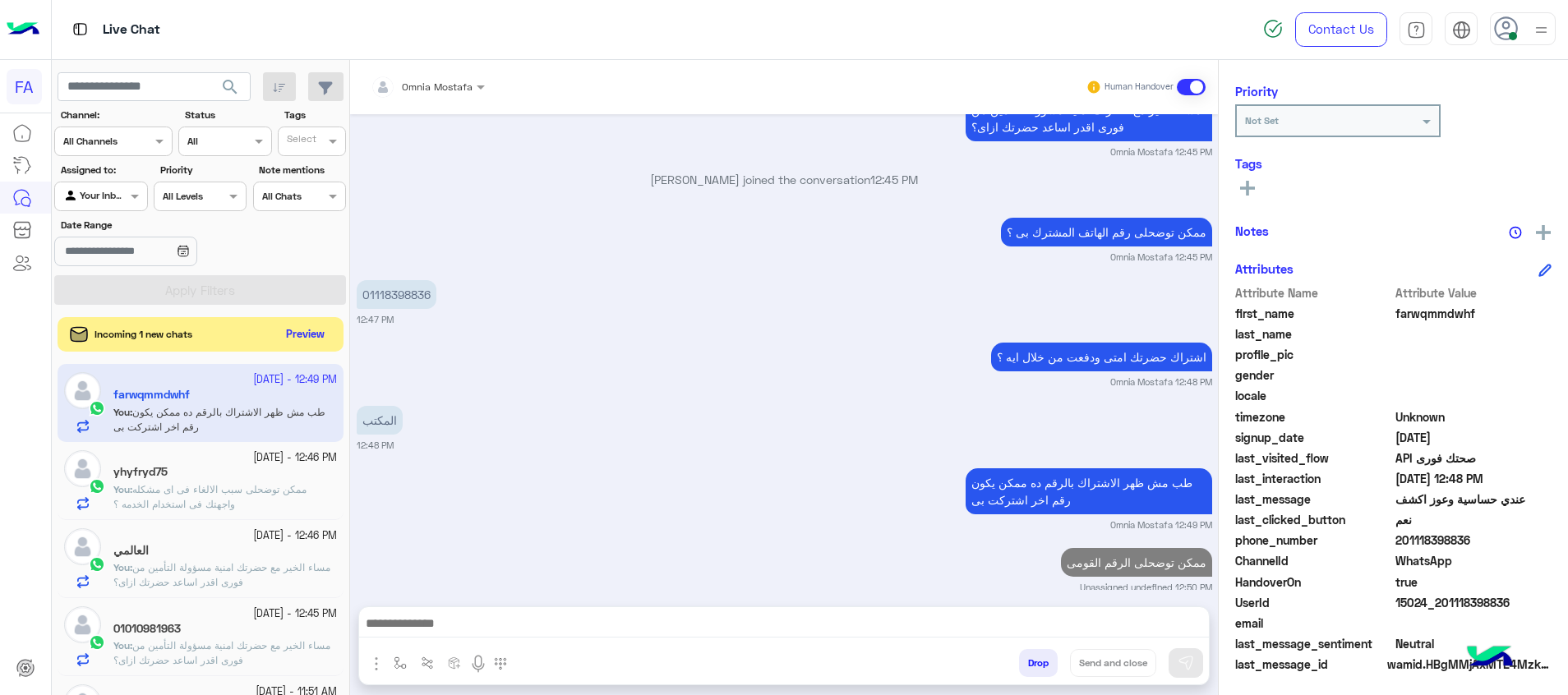
click at [288, 344] on button "Preview" at bounding box center [305, 335] width 51 height 22
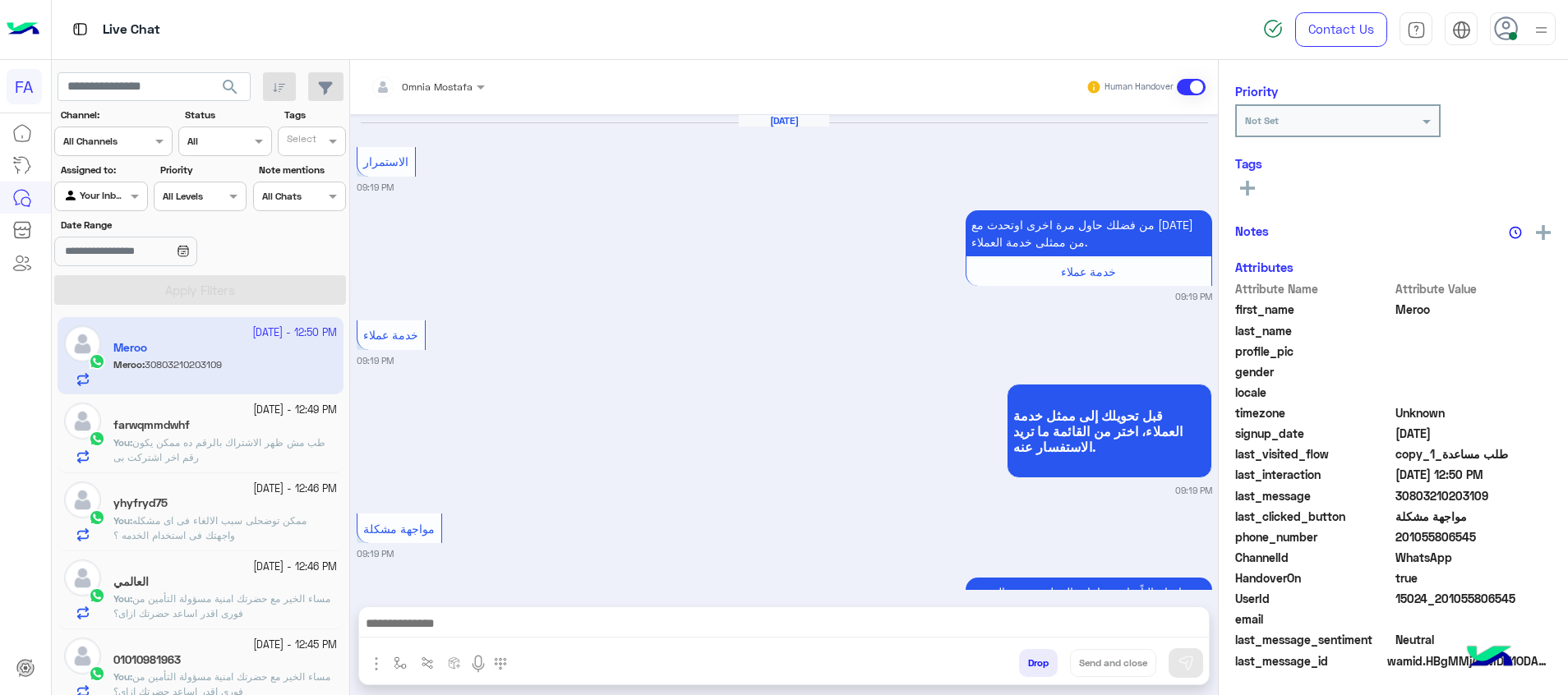
scroll to position [1023, 0]
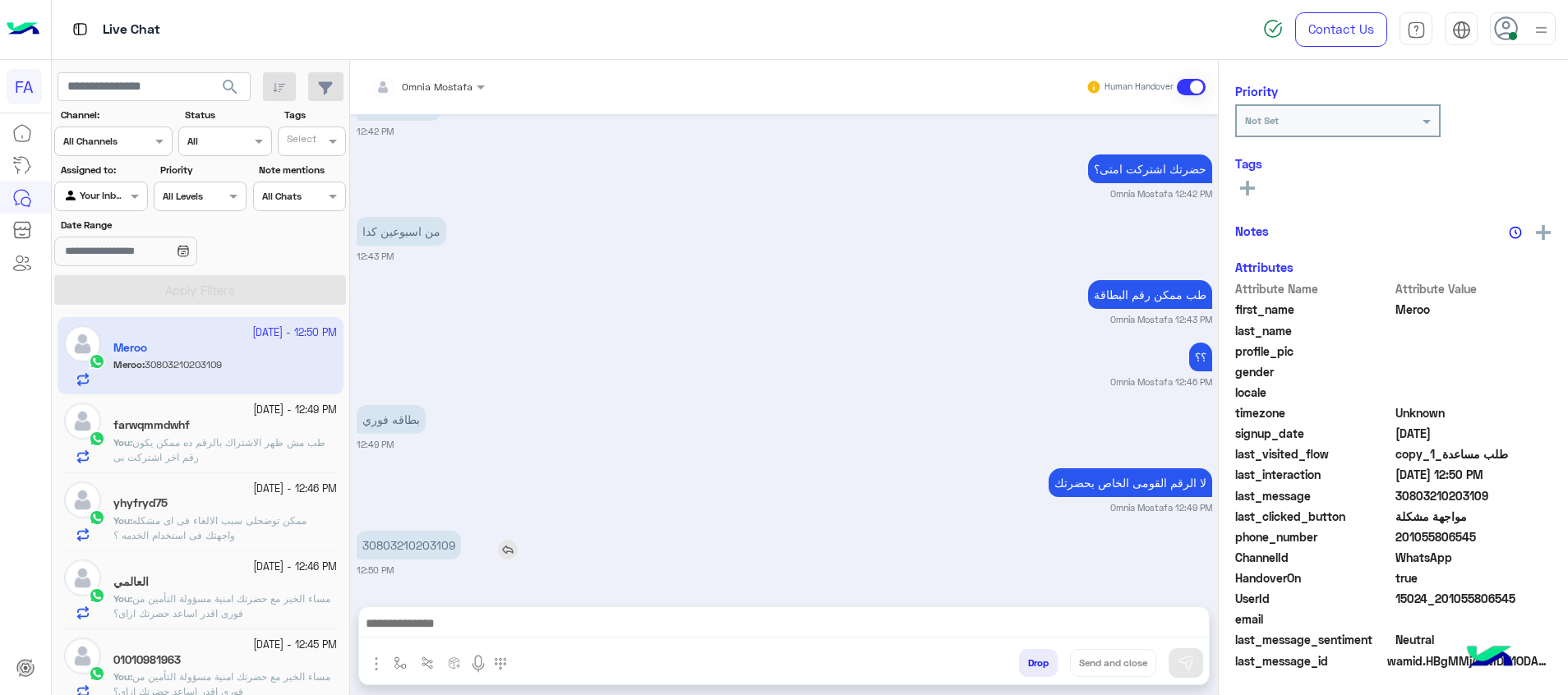
click at [430, 545] on p "30803210203109" at bounding box center [409, 545] width 104 height 29
copy p "30803210203109"
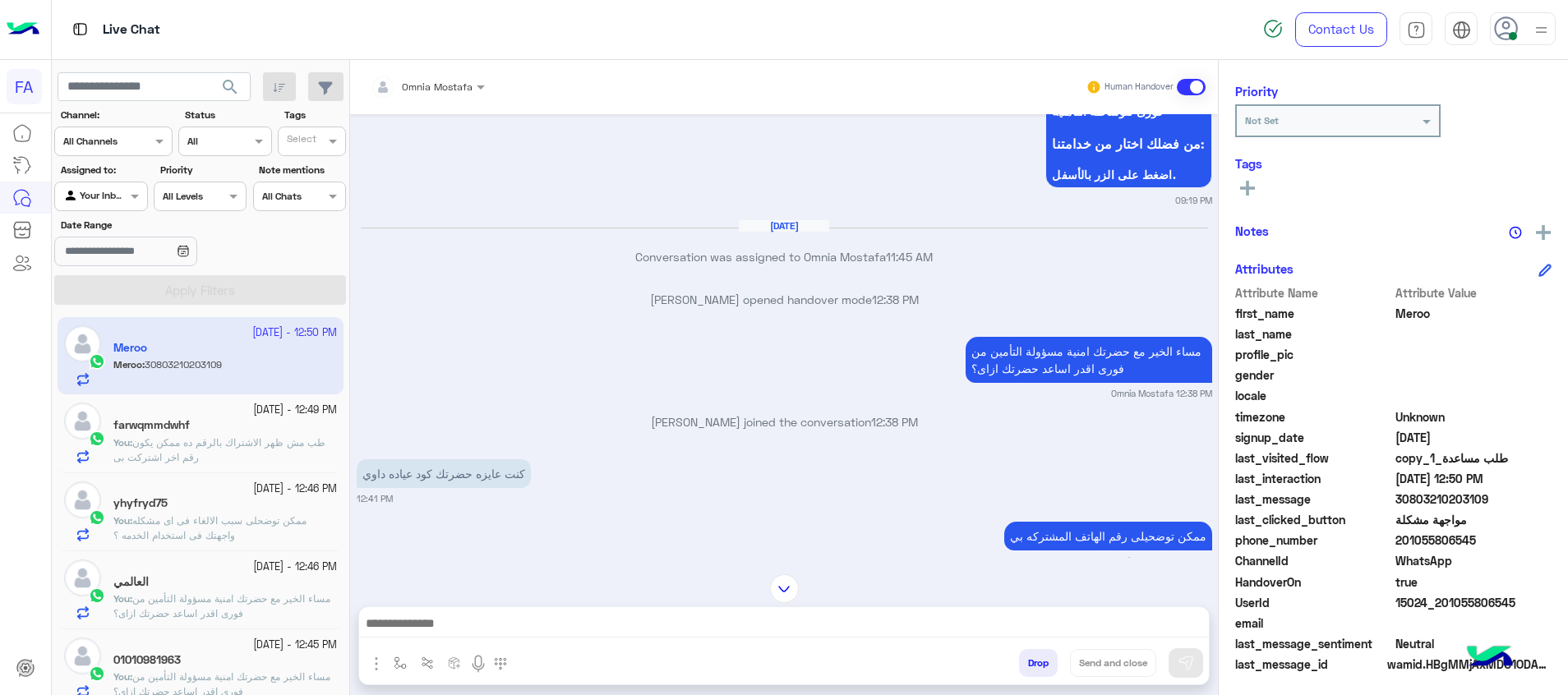
scroll to position [776, 0]
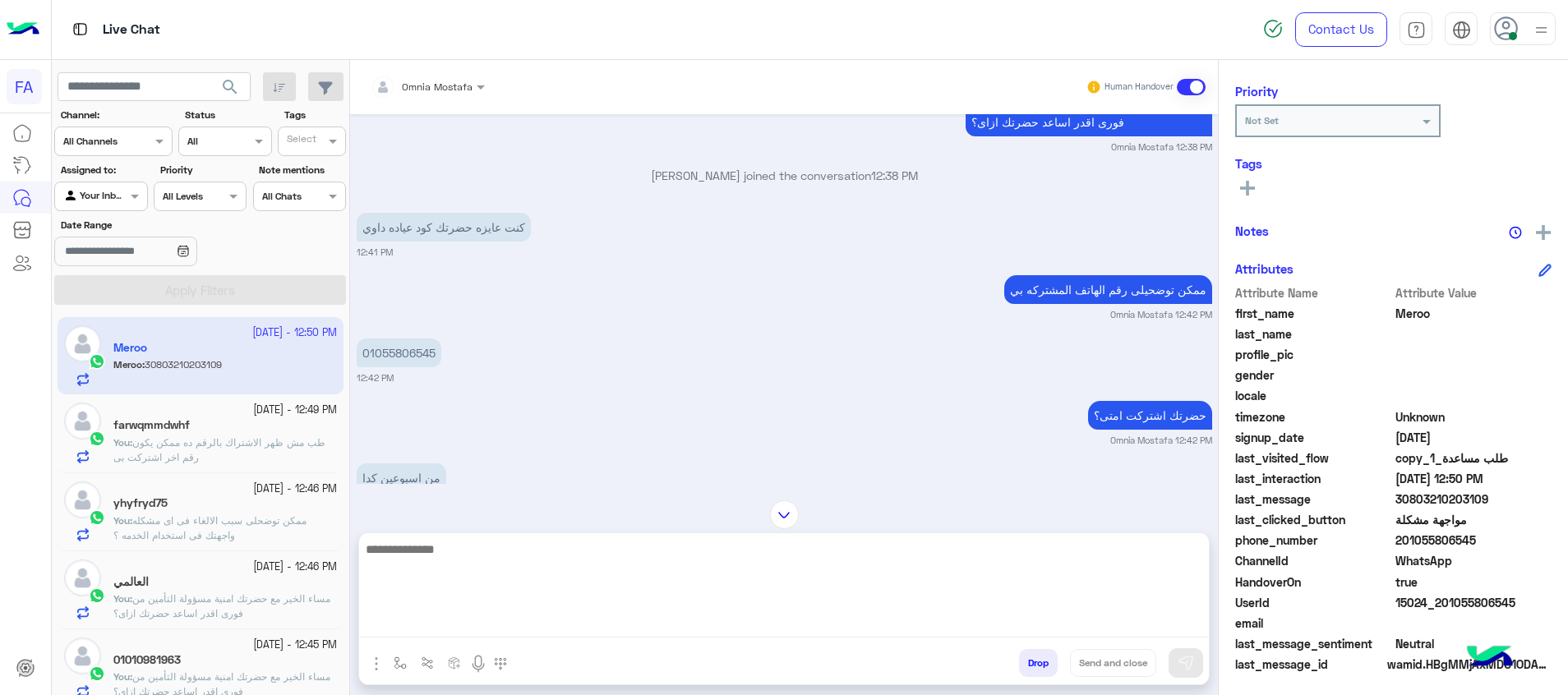
click at [1061, 627] on textarea at bounding box center [784, 589] width 849 height 99
type textarea "**********"
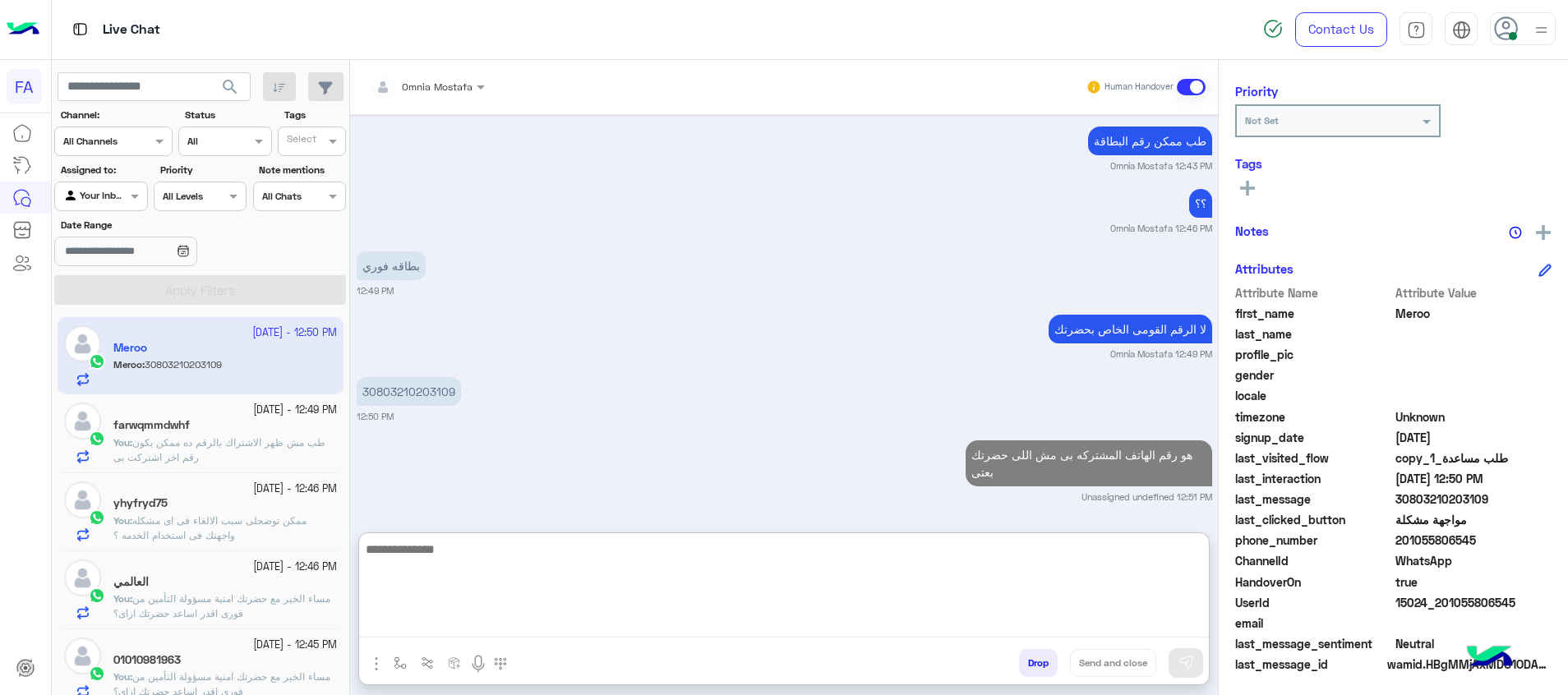
type textarea "*"
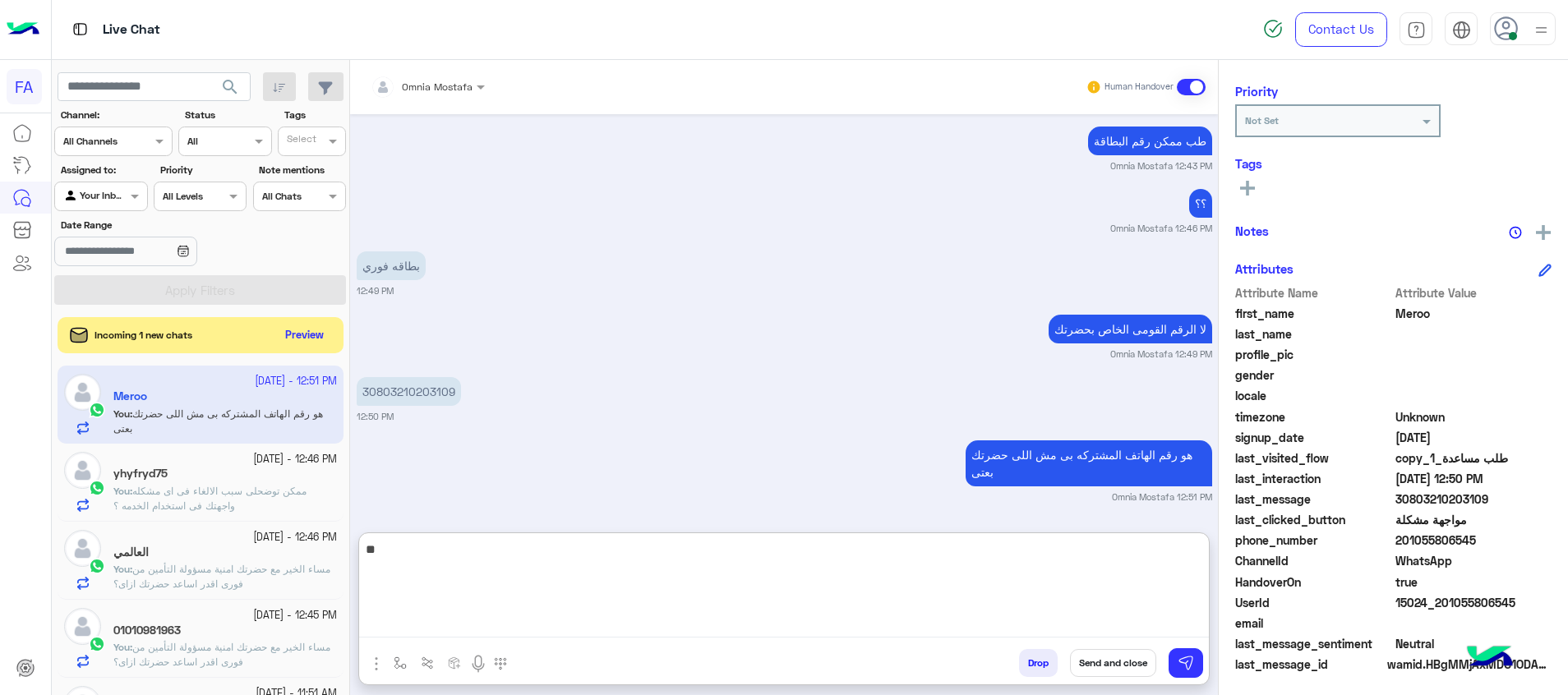
type textarea "*"
type textarea "**********"
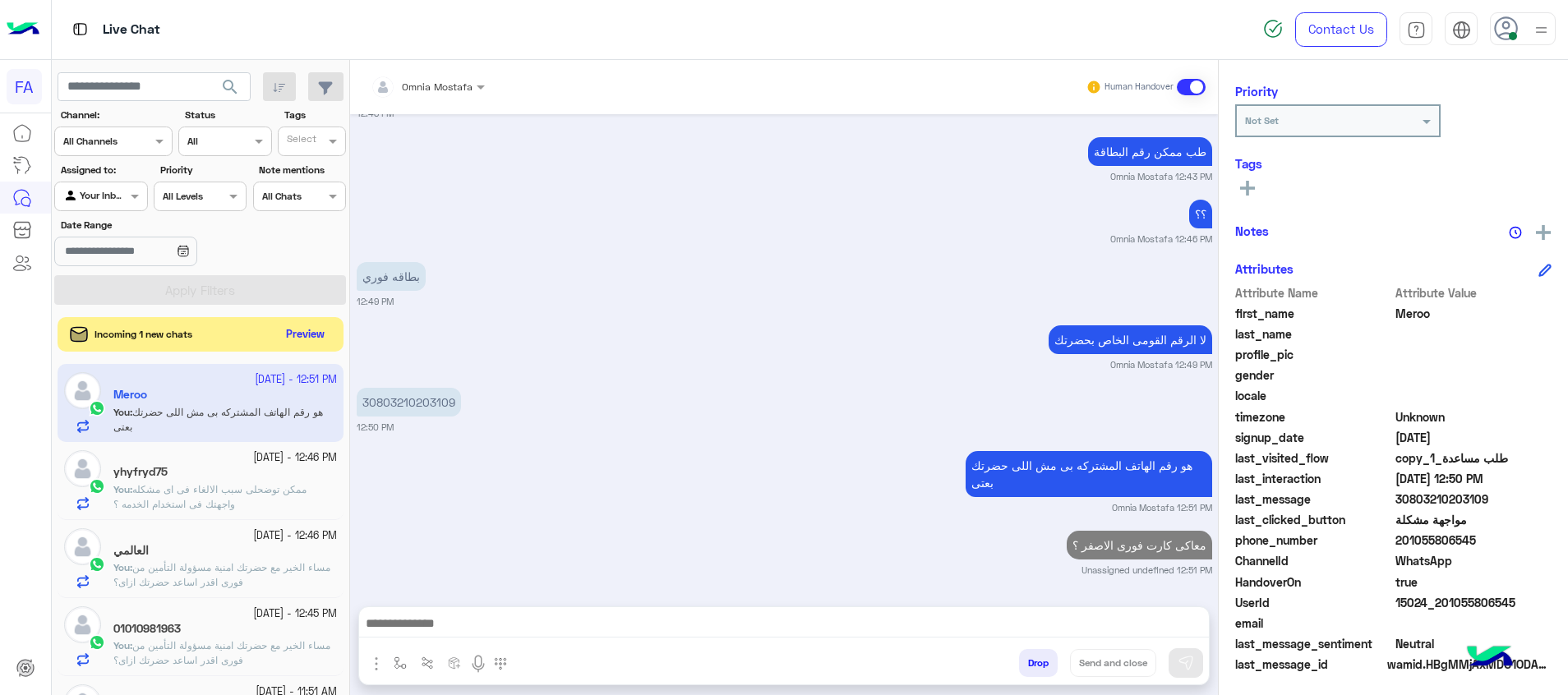
scroll to position [1166, 0]
click at [309, 336] on button "Preview" at bounding box center [305, 335] width 51 height 22
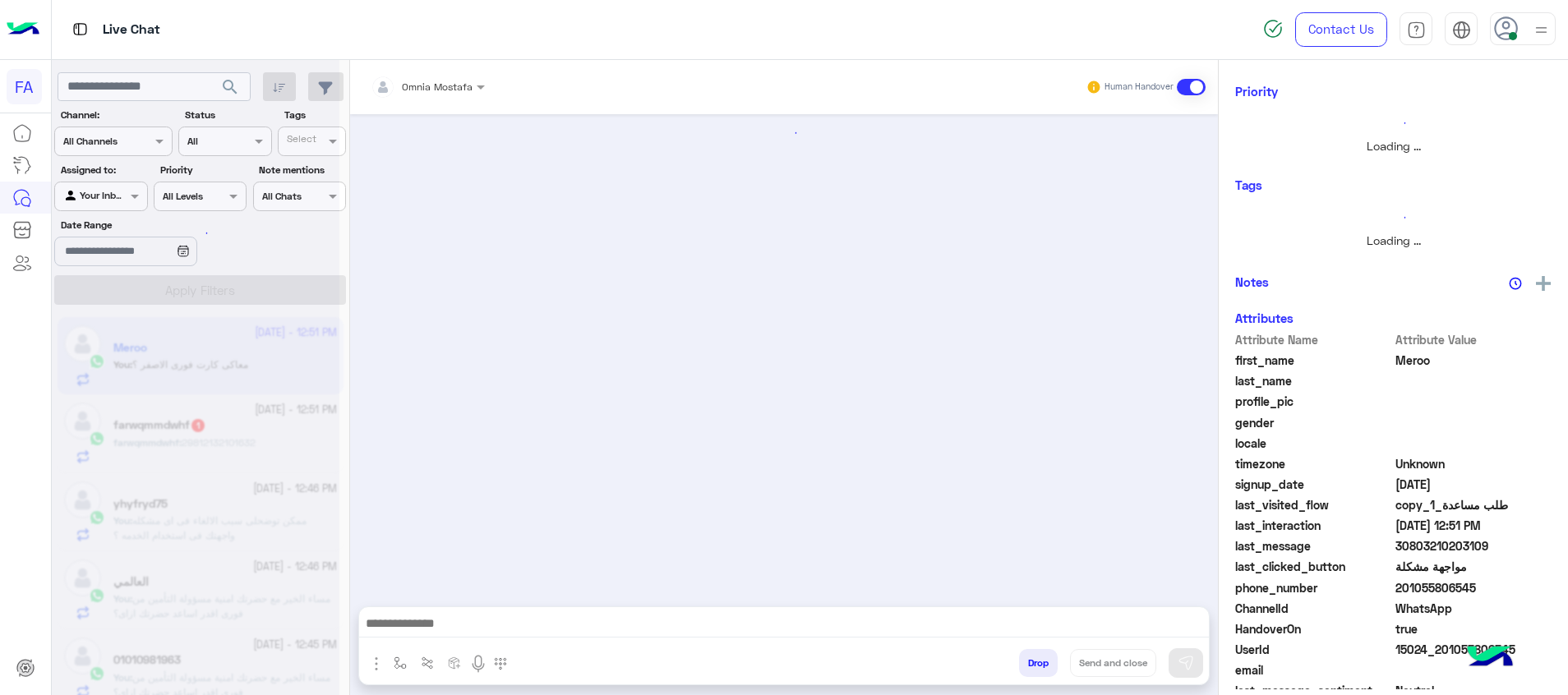
scroll to position [0, 0]
click at [298, 329] on div at bounding box center [196, 353] width 288 height 695
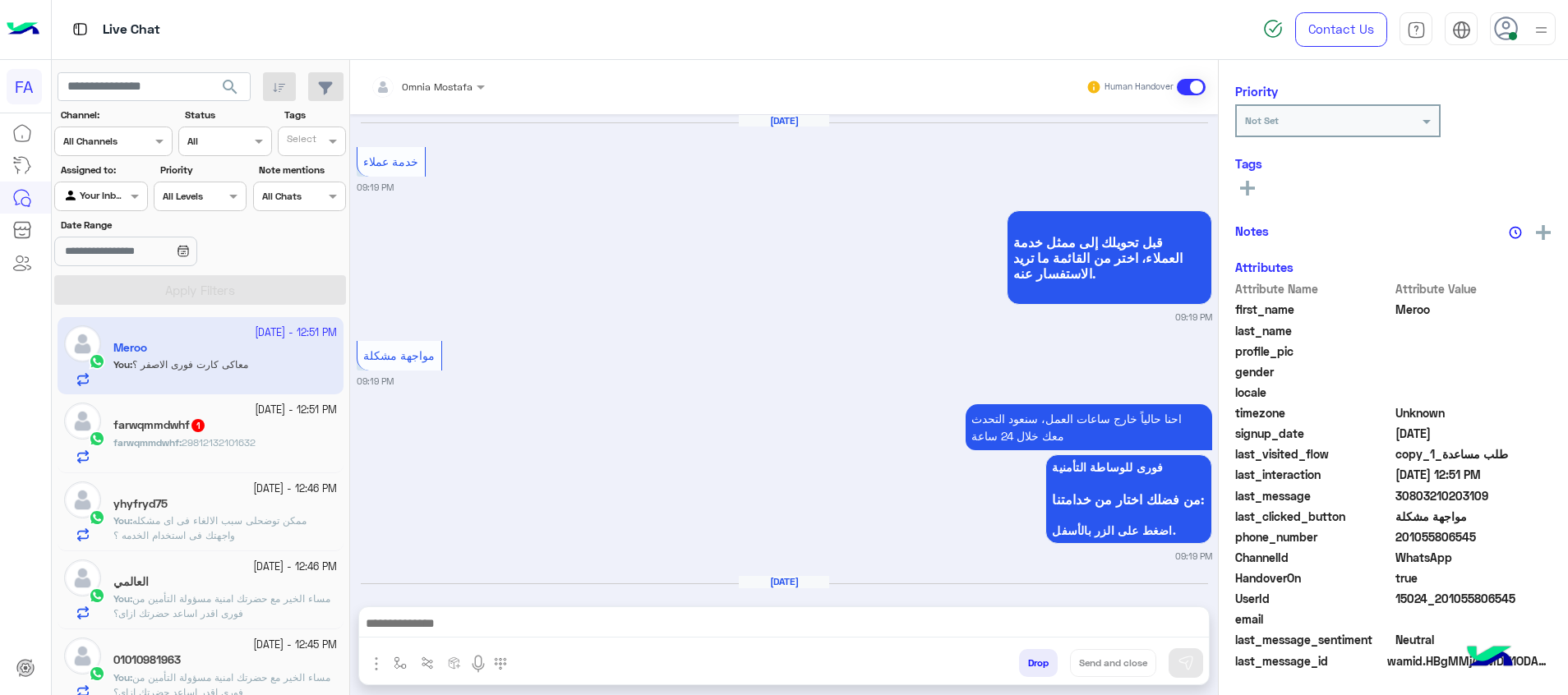
scroll to position [992, 0]
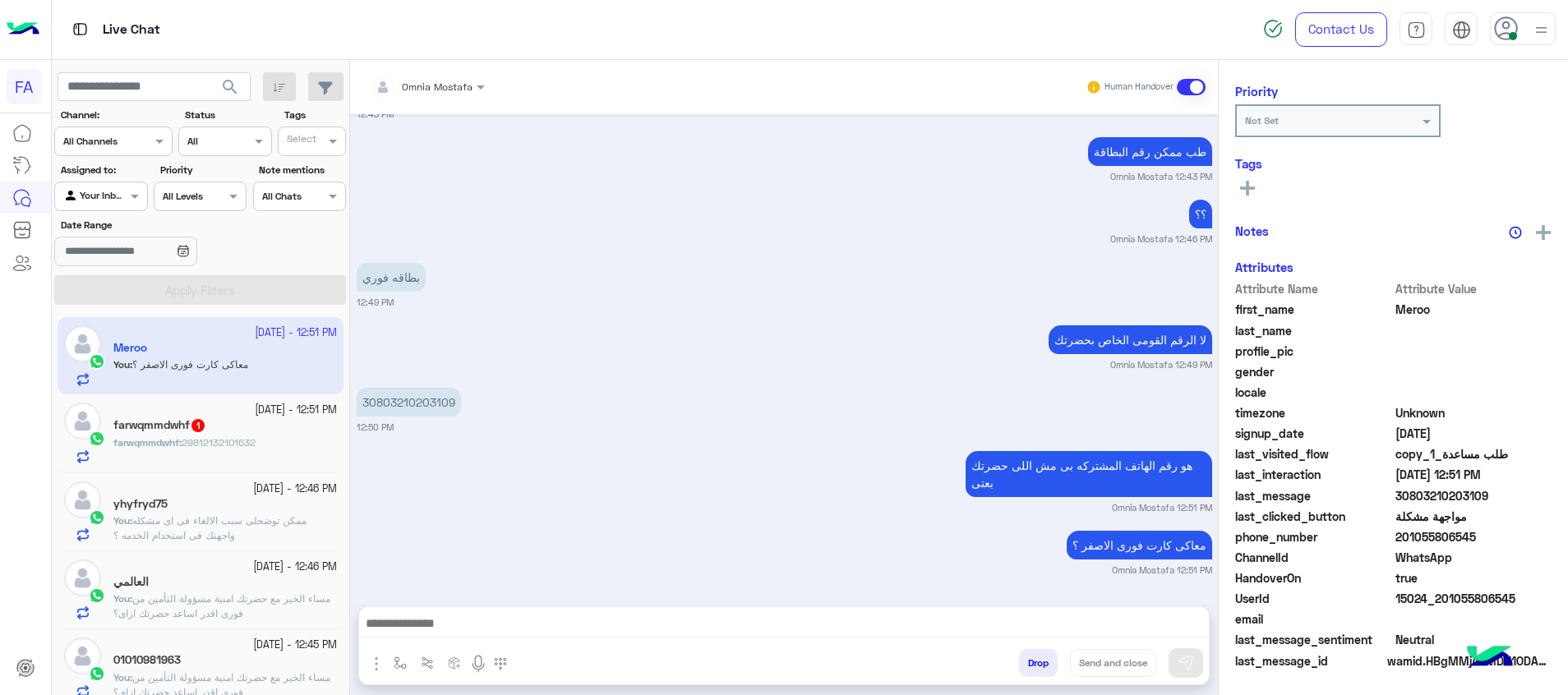
click at [272, 440] on div "farwqmmdwhf : 29812132101632" at bounding box center [224, 449] width 223 height 29
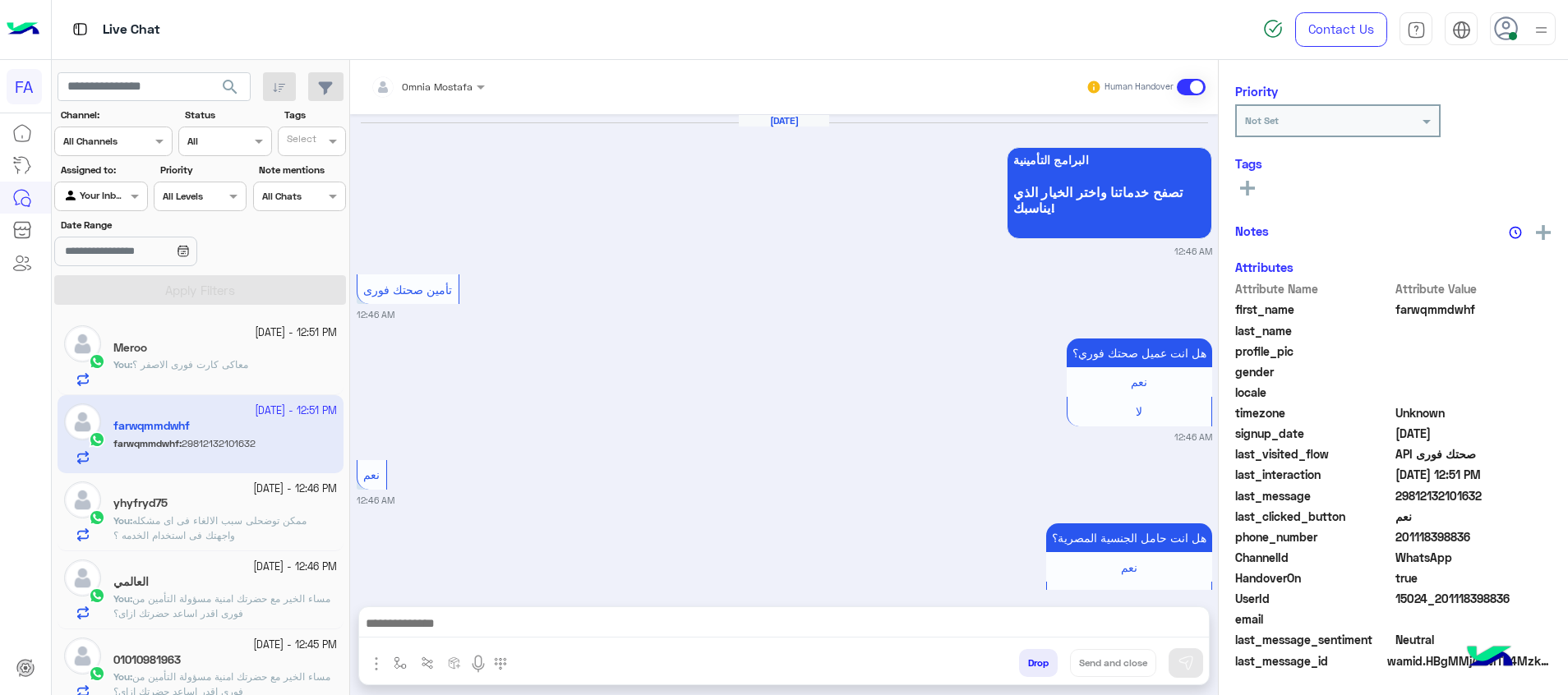
scroll to position [1126, 0]
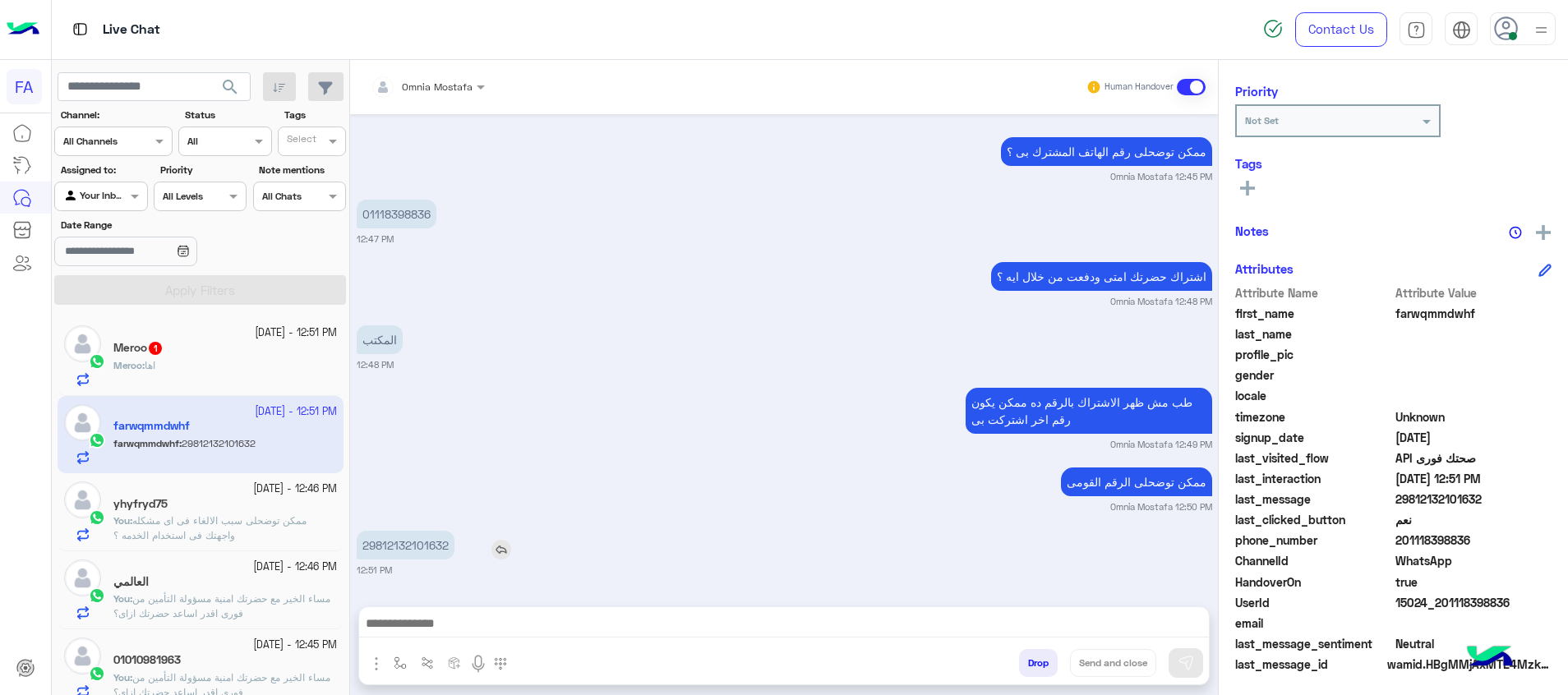
click at [406, 543] on p "29812132101632" at bounding box center [405, 545] width 98 height 29
drag, startPoint x: 244, startPoint y: 359, endPoint x: 788, endPoint y: 532, distance: 570.8
click at [245, 359] on div "Meroo : اها" at bounding box center [224, 373] width 223 height 29
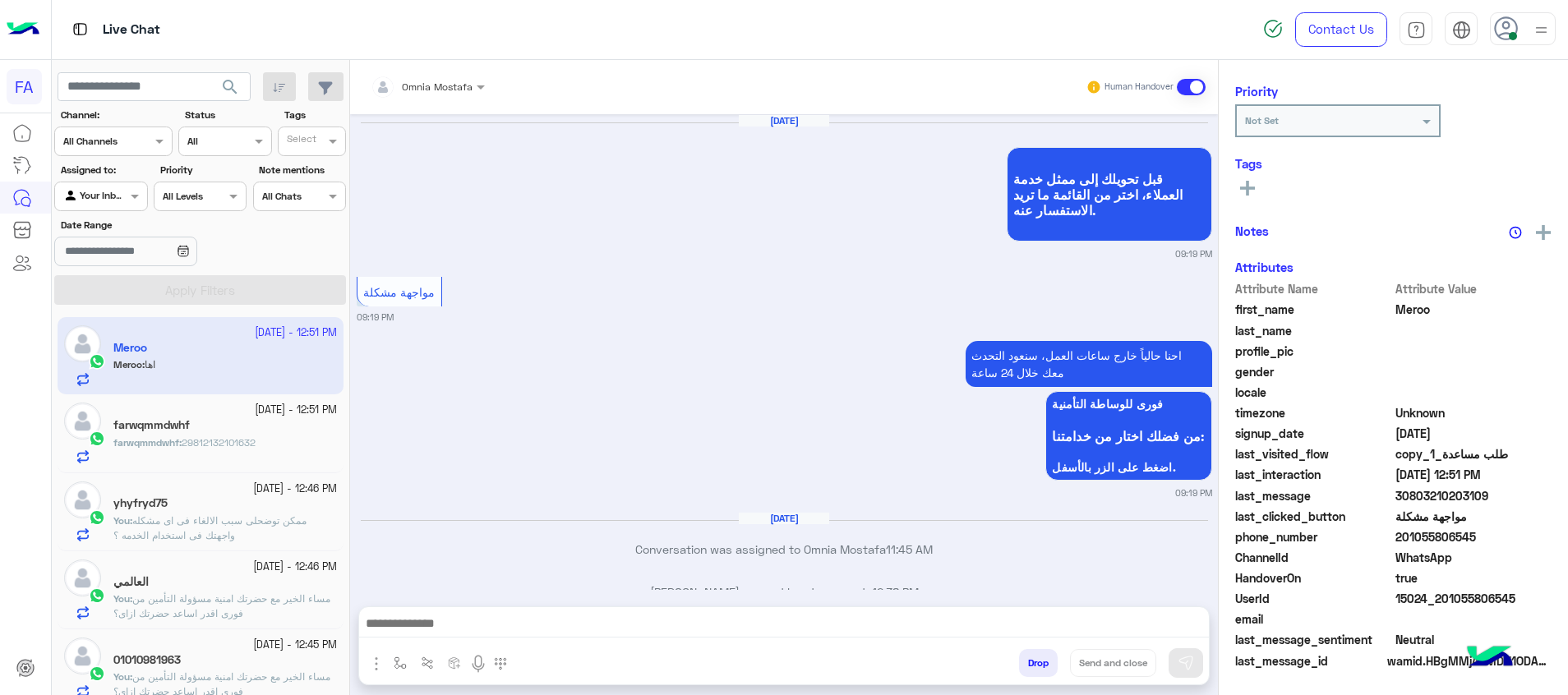
scroll to position [991, 0]
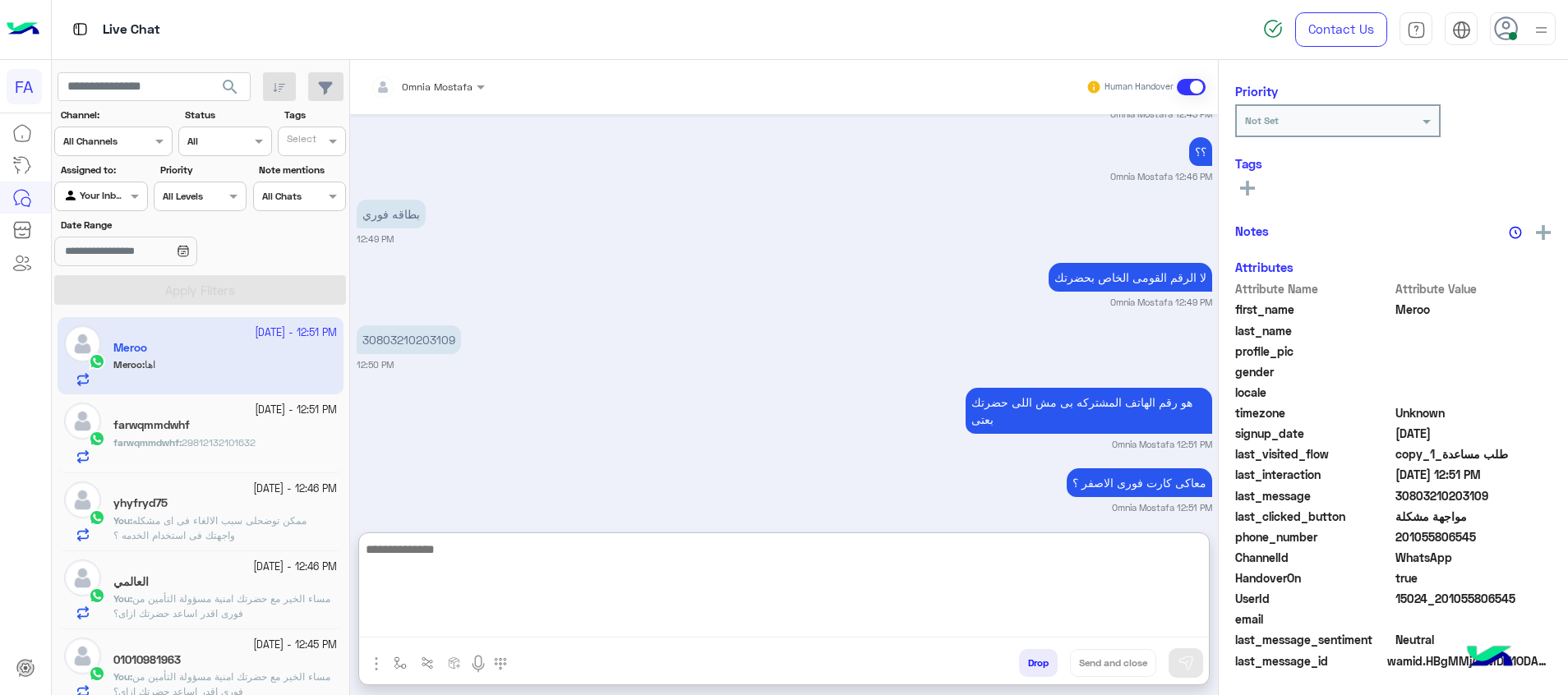
click at [883, 616] on textarea at bounding box center [784, 589] width 849 height 99
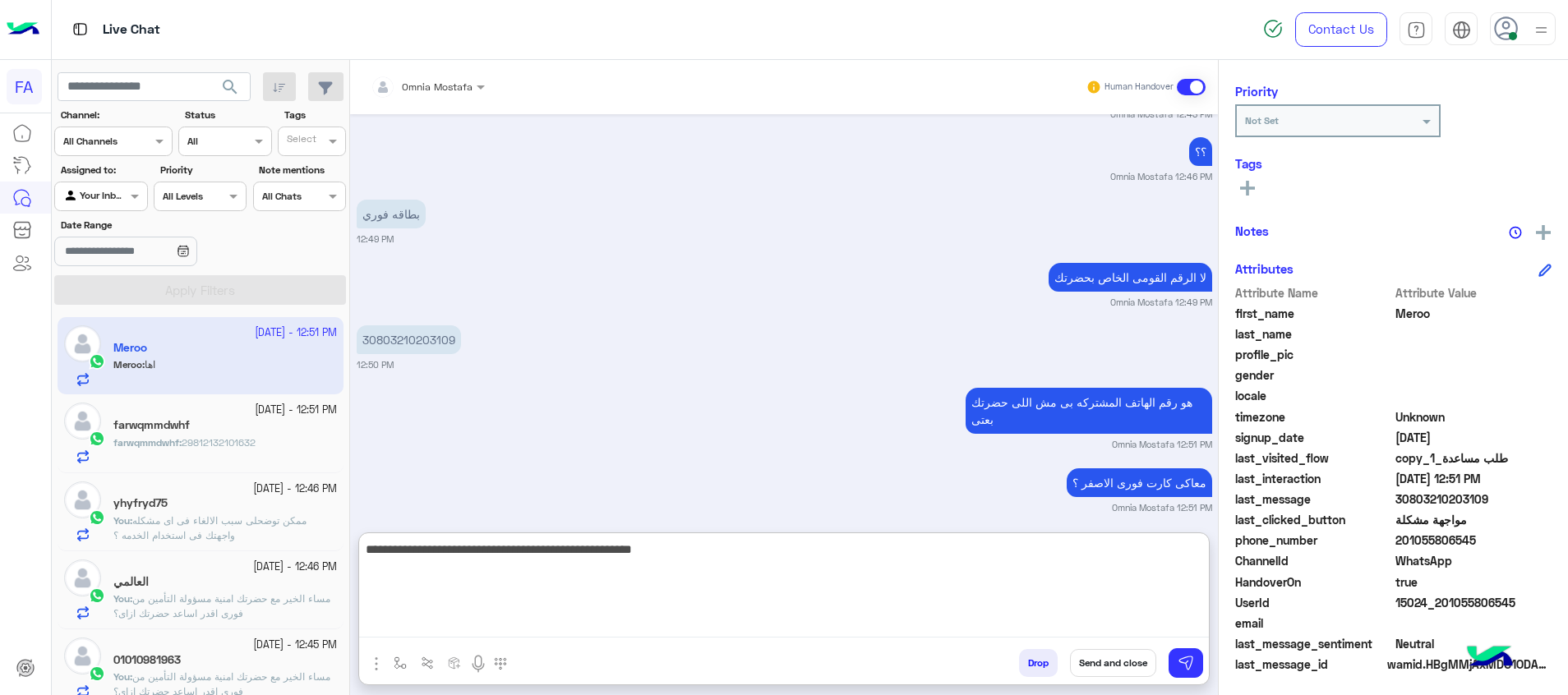
type textarea "**********"
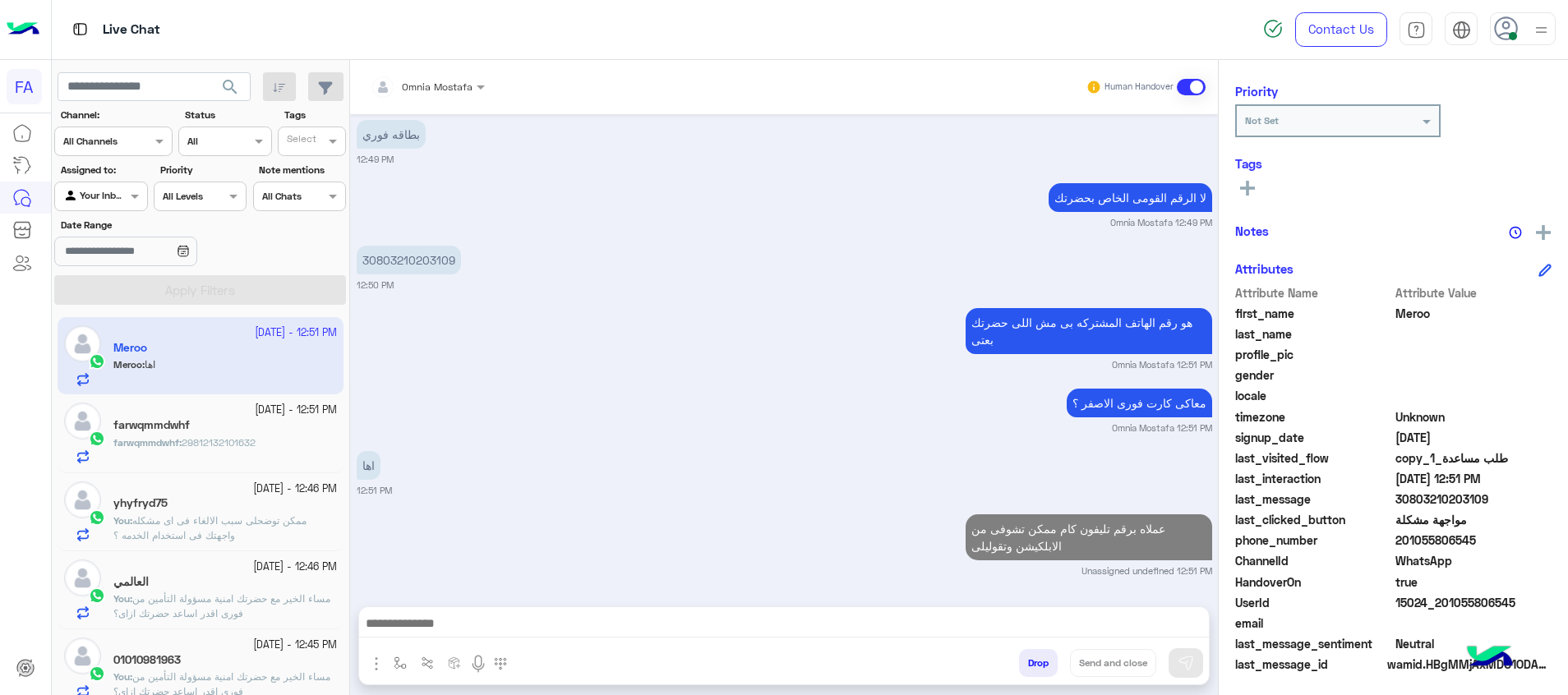
click at [269, 443] on div "farwqmmdwhf : 29812132101632" at bounding box center [224, 449] width 223 height 29
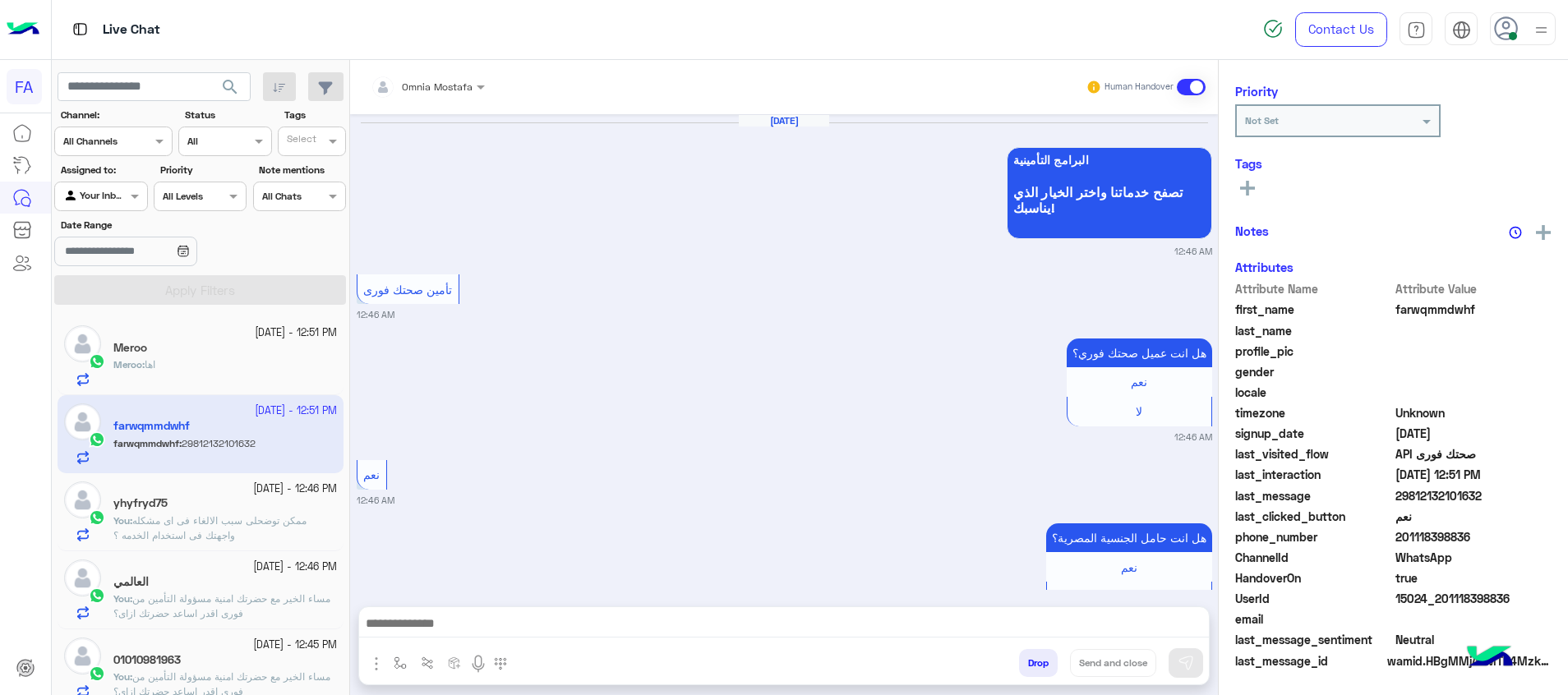
scroll to position [1126, 0]
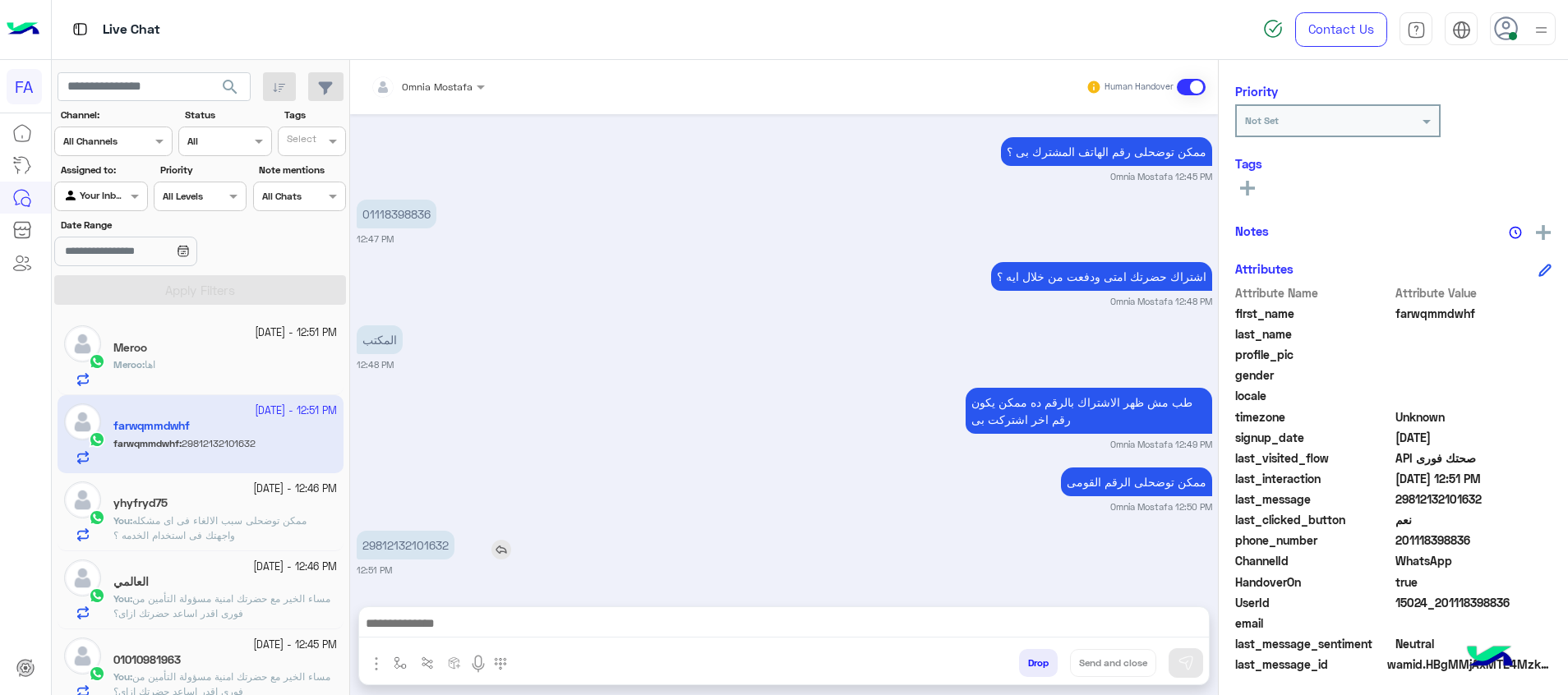
click at [421, 539] on p "29812132101632" at bounding box center [405, 545] width 98 height 29
copy p "29812132101632"
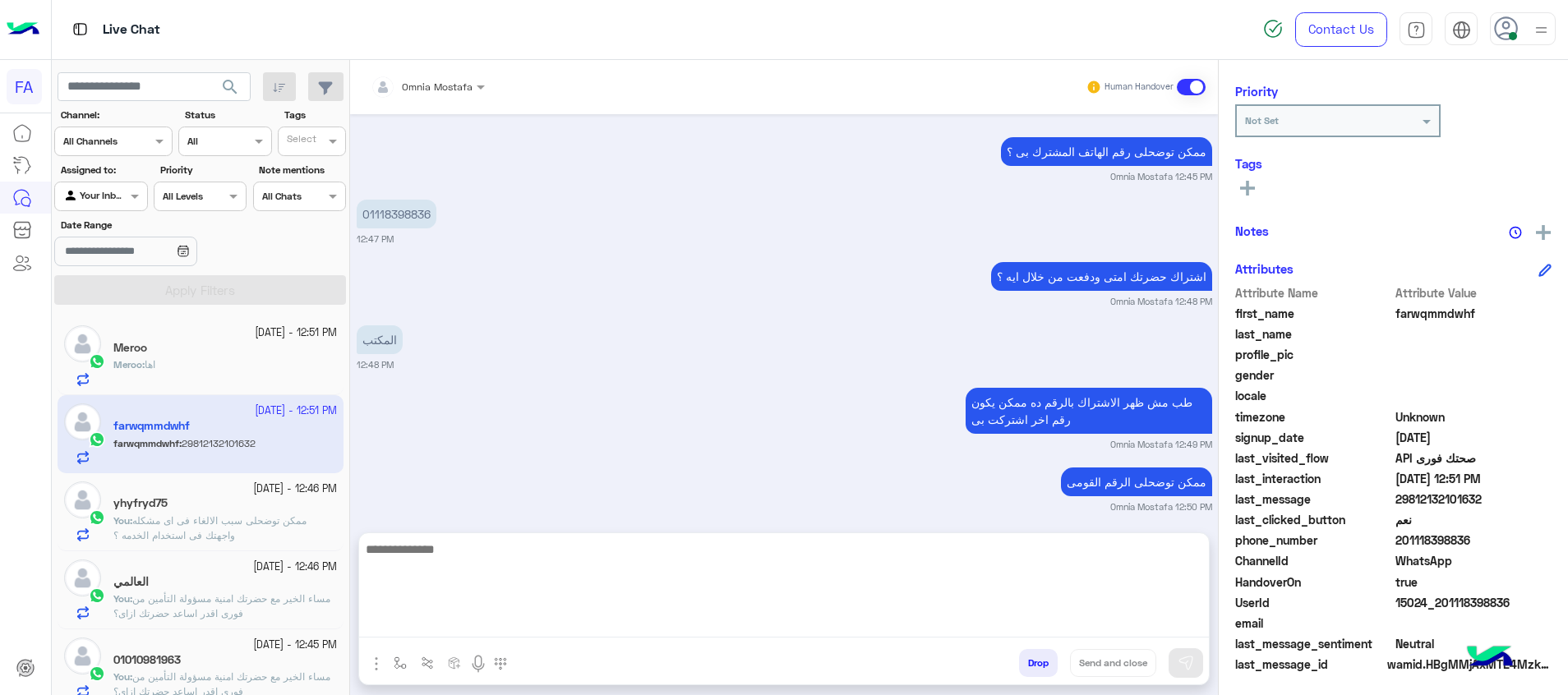
click at [1120, 618] on textarea at bounding box center [784, 589] width 849 height 99
type textarea "**********"
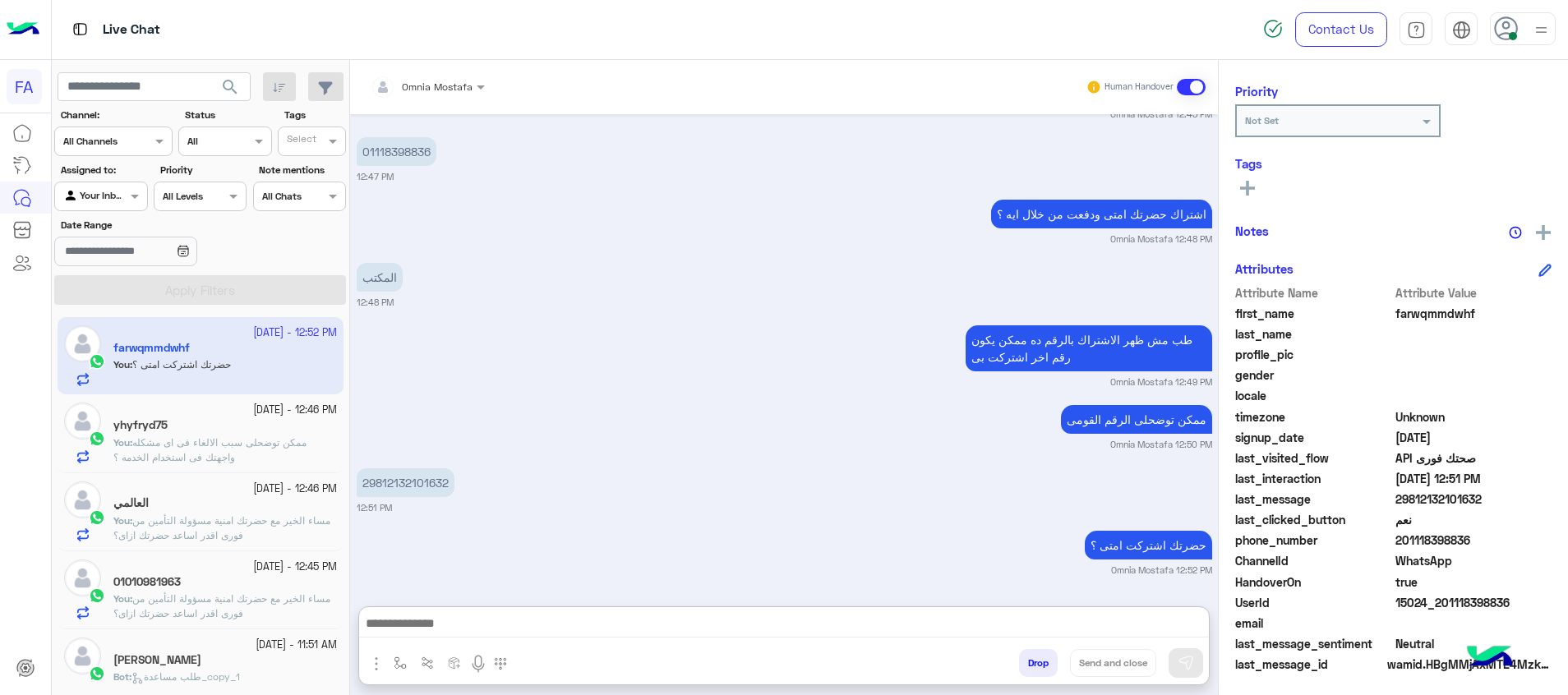
click at [230, 80] on span "search" at bounding box center [230, 87] width 19 height 19
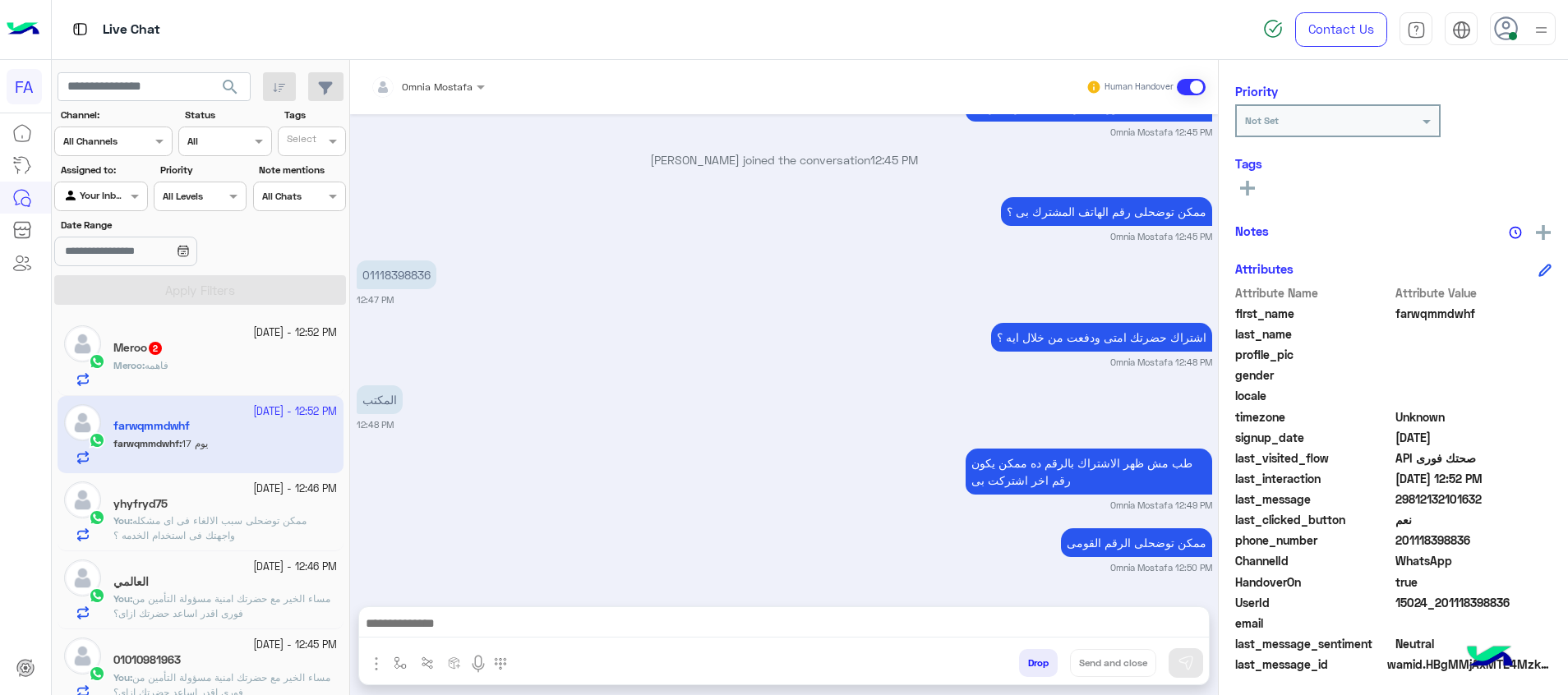
scroll to position [1123, 0]
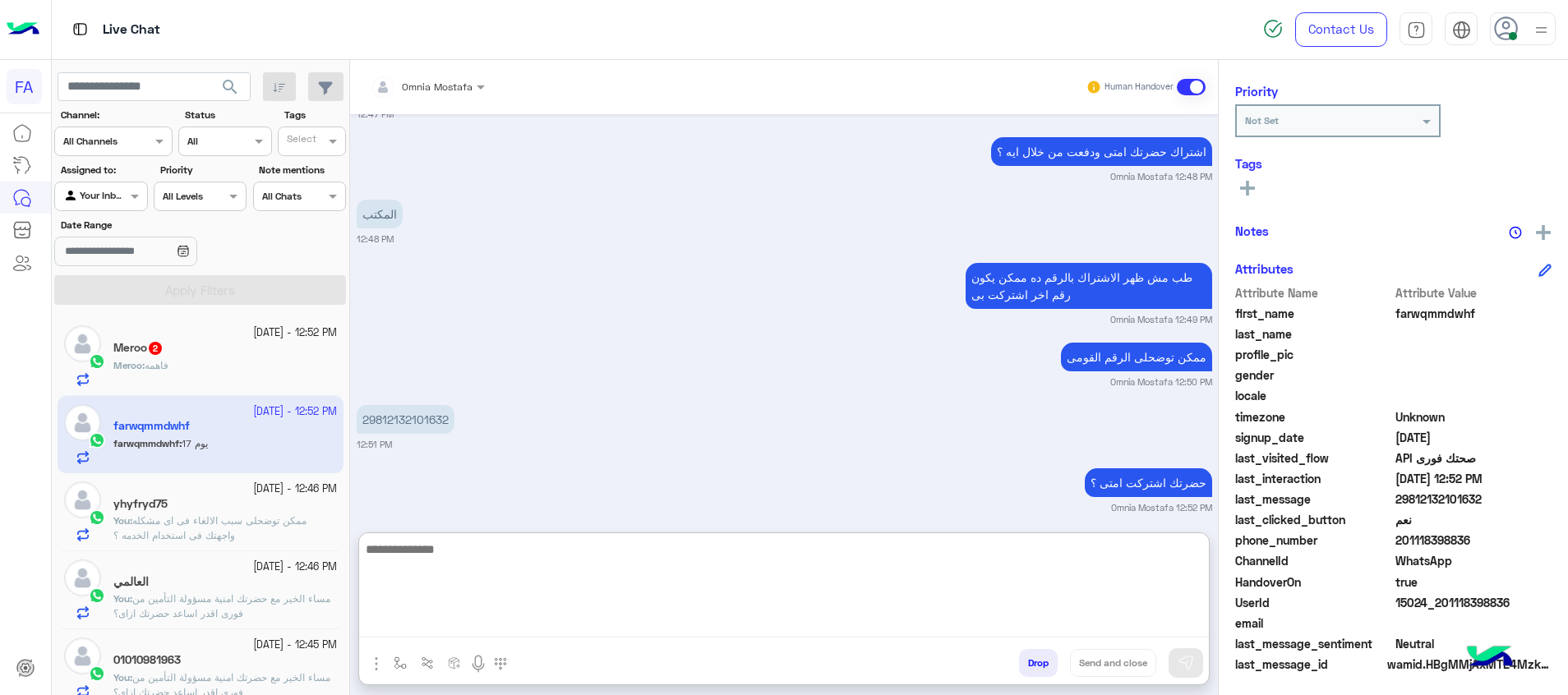
click at [999, 613] on textarea at bounding box center [784, 589] width 849 height 99
type textarea "**********"
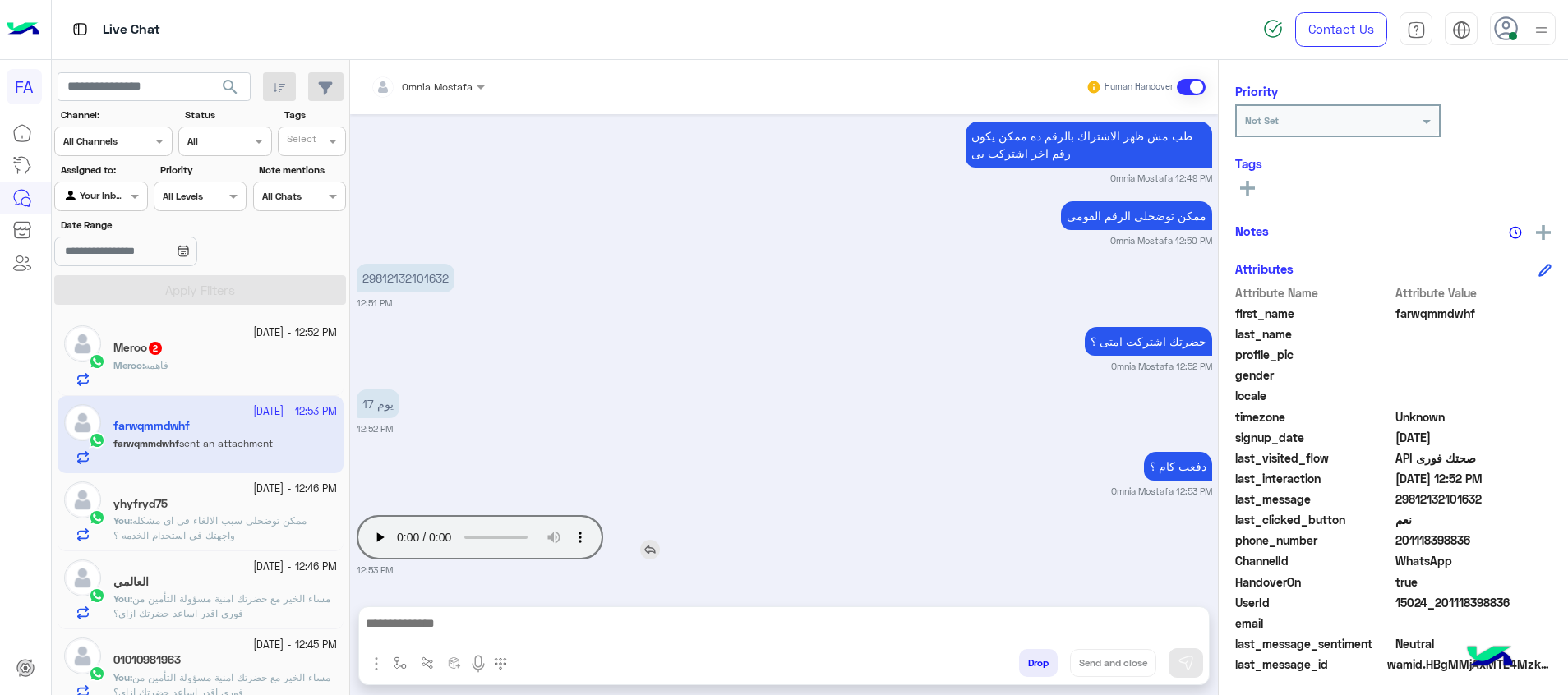
scroll to position [1265, 0]
click at [241, 366] on div "Meroo : فاهمه" at bounding box center [224, 373] width 223 height 29
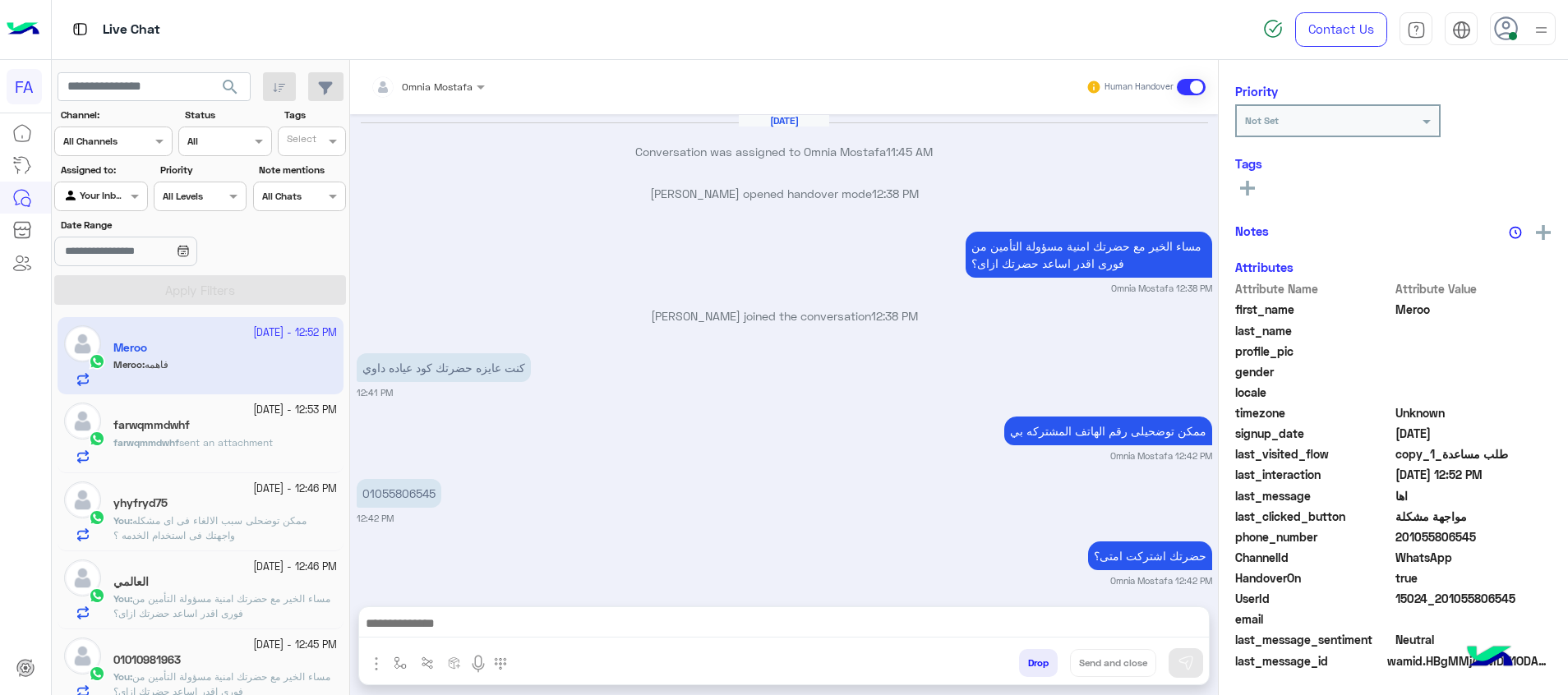
scroll to position [799, 0]
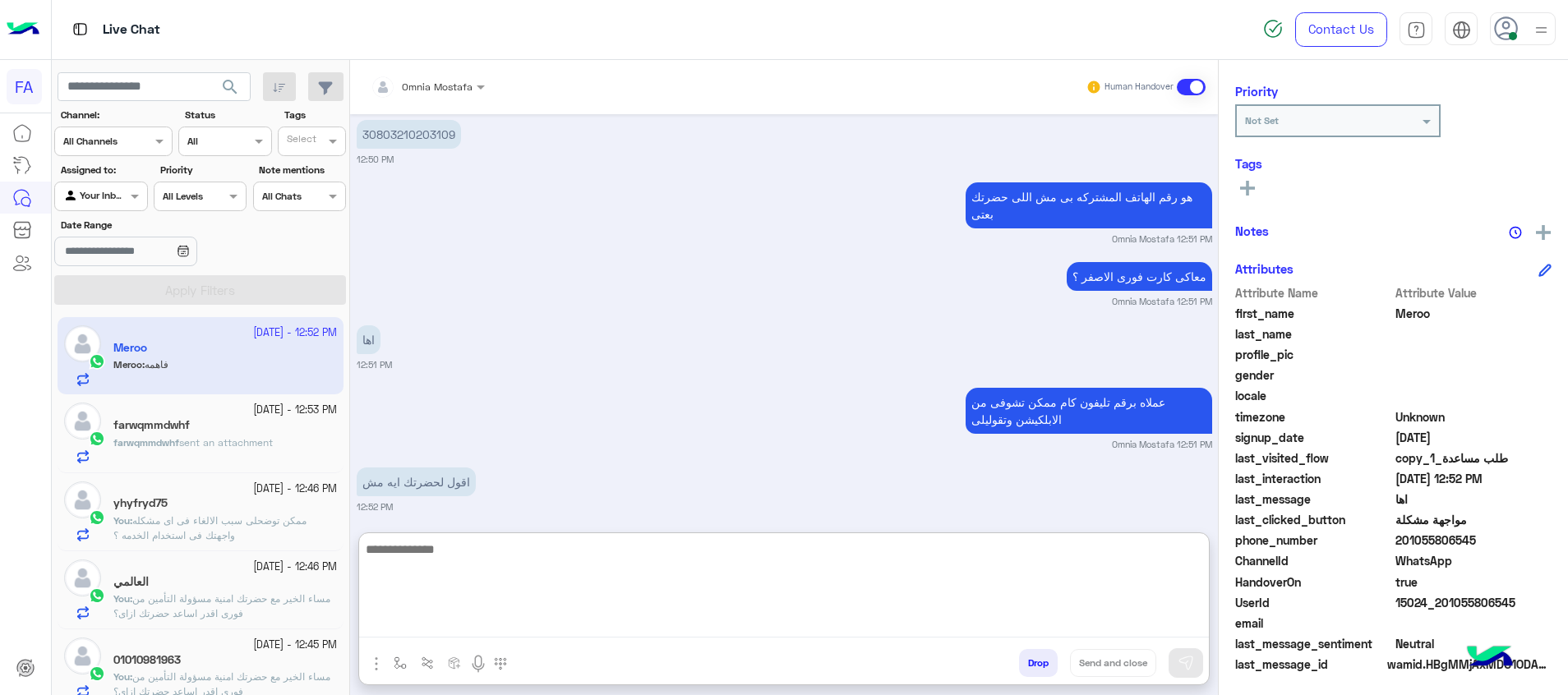
click at [939, 623] on textarea at bounding box center [784, 589] width 849 height 99
type textarea "**********"
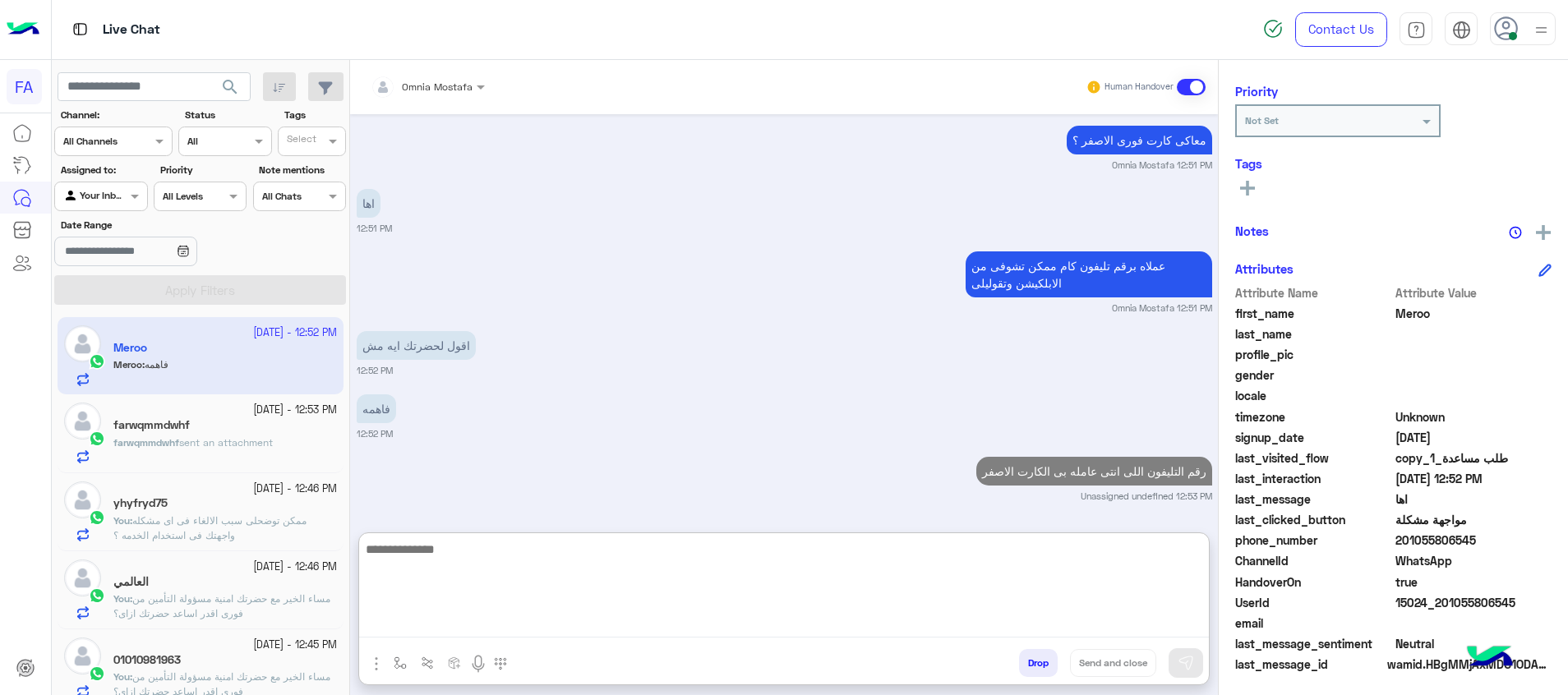
scroll to position [812, 0]
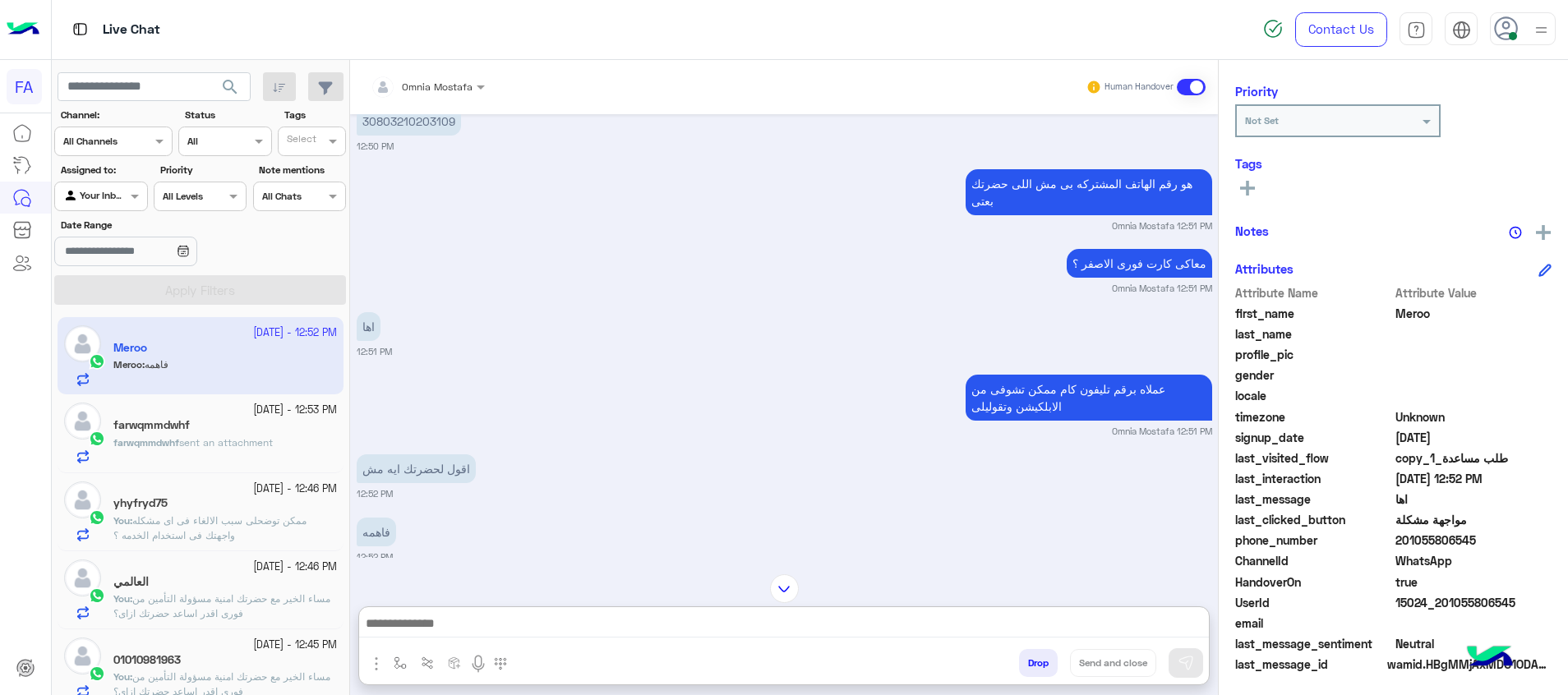
click at [227, 438] on span "sent an attachment" at bounding box center [226, 442] width 94 height 12
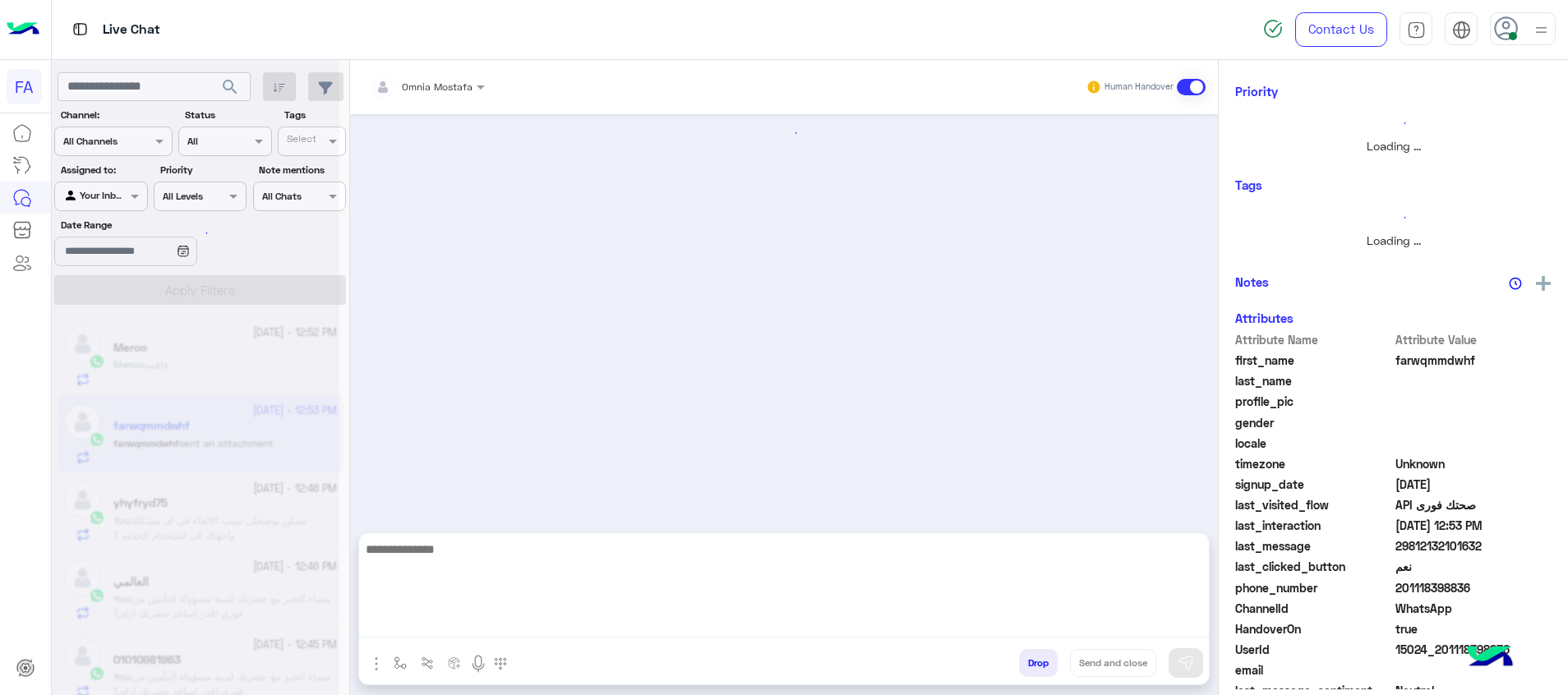
drag, startPoint x: 983, startPoint y: 619, endPoint x: 966, endPoint y: 621, distance: 17.1
click at [983, 619] on textarea at bounding box center [784, 589] width 849 height 99
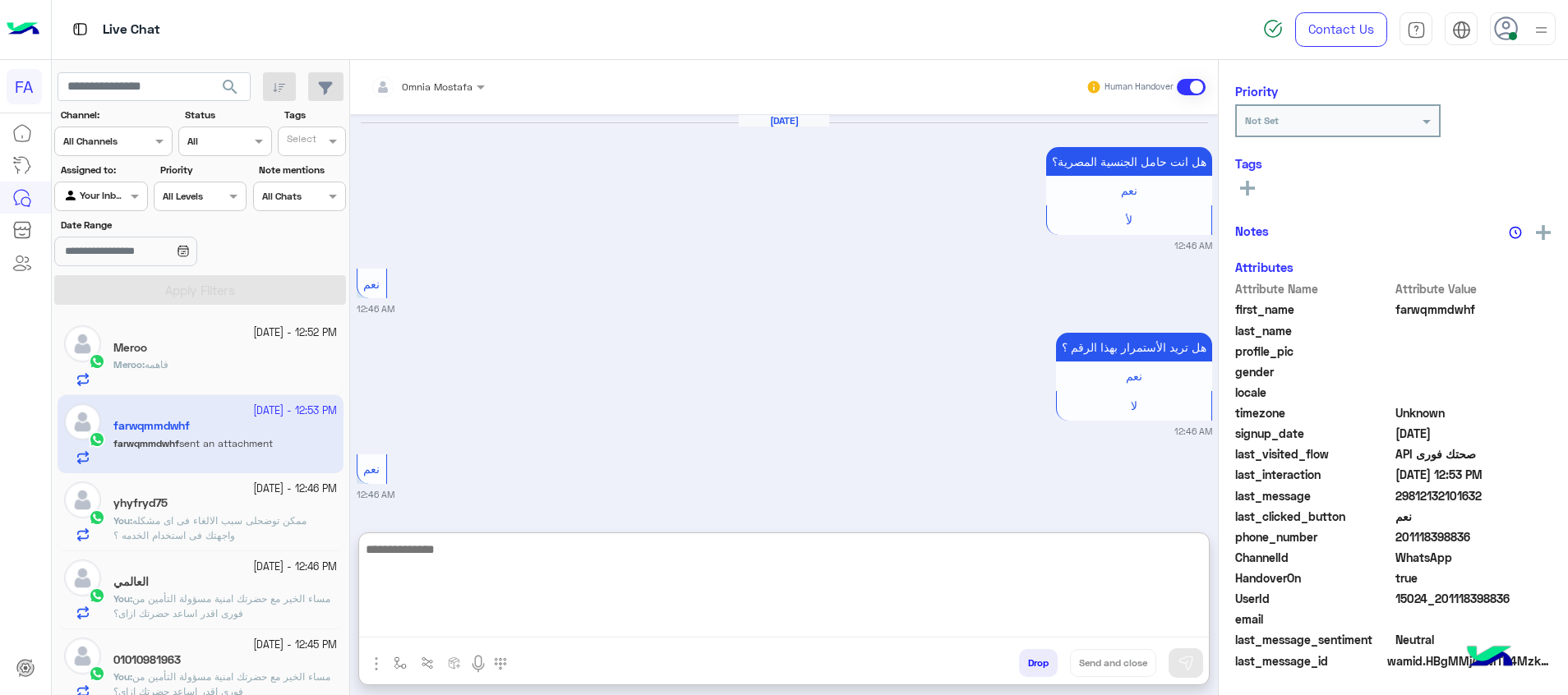
scroll to position [1046, 0]
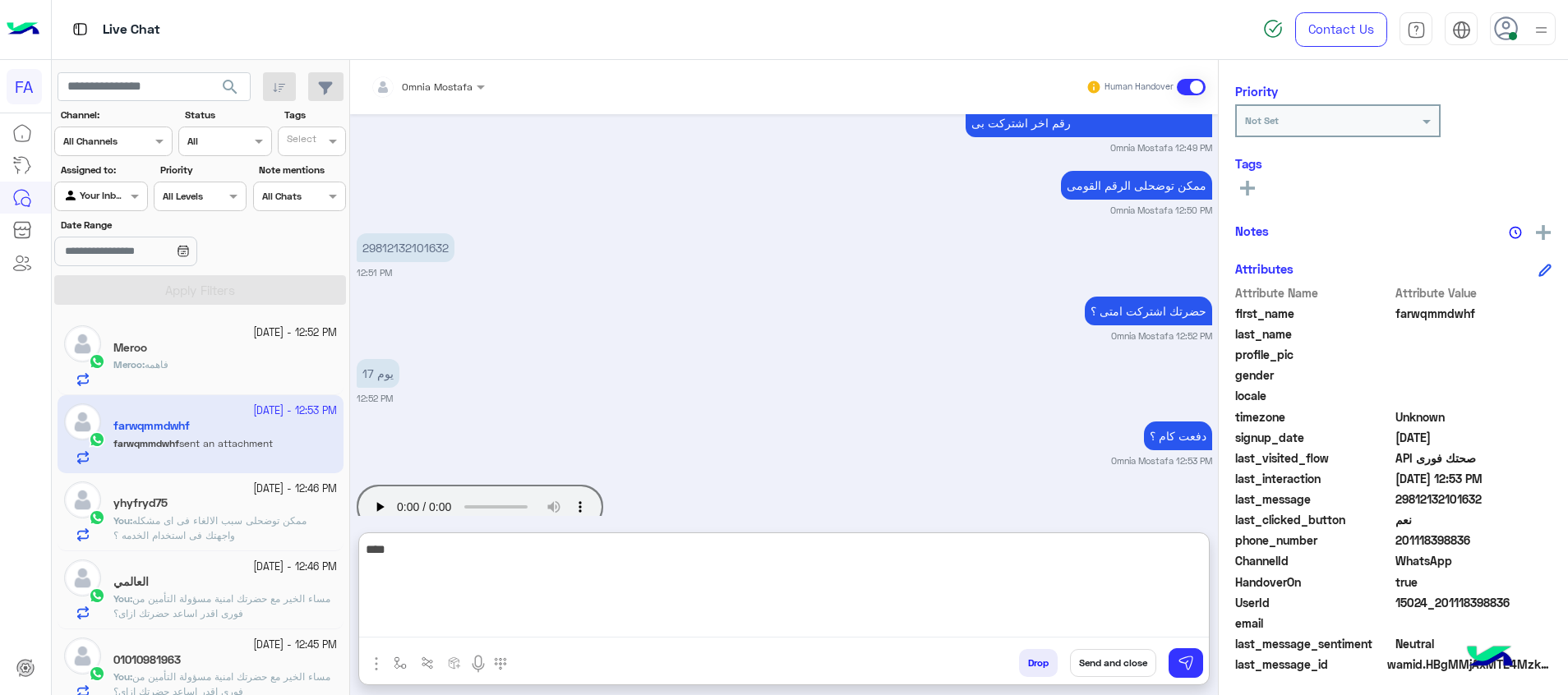
type textarea "****"
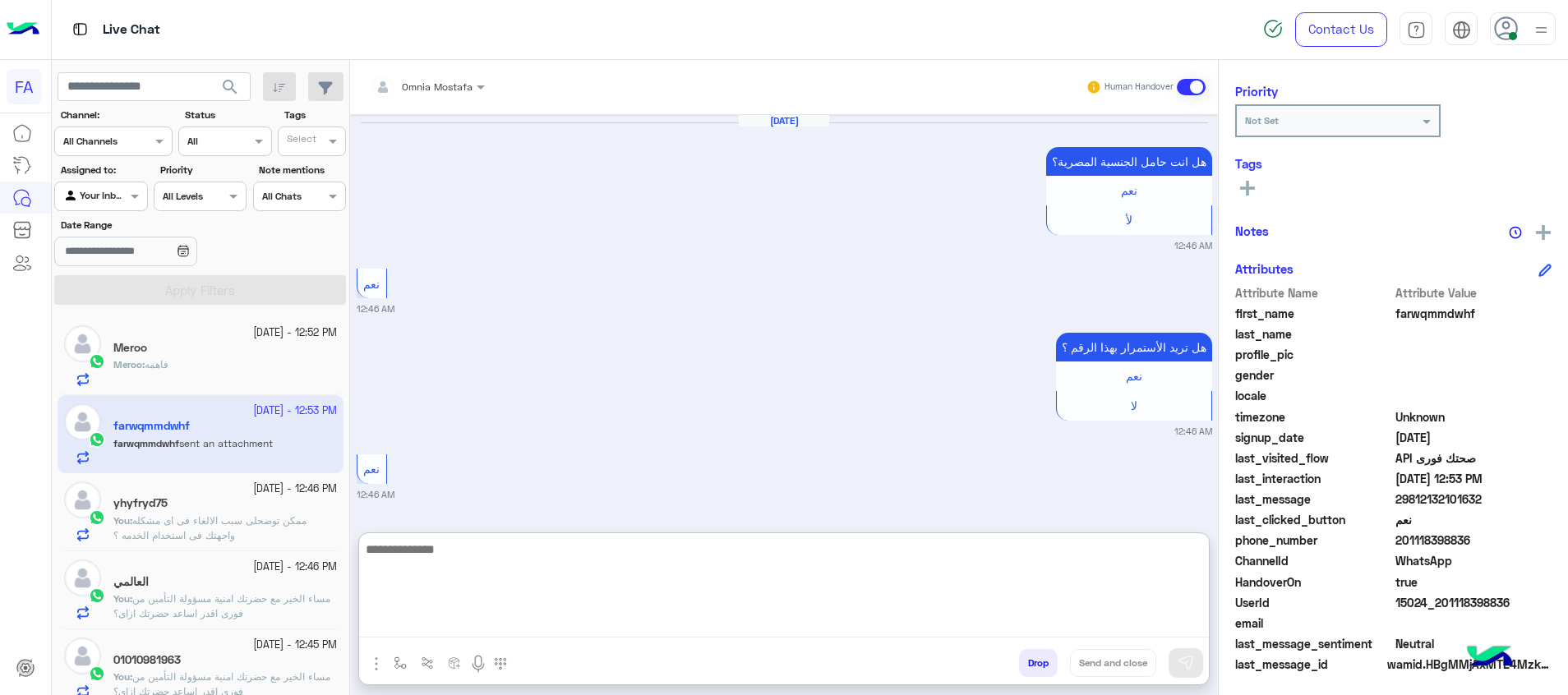
scroll to position [1090, 0]
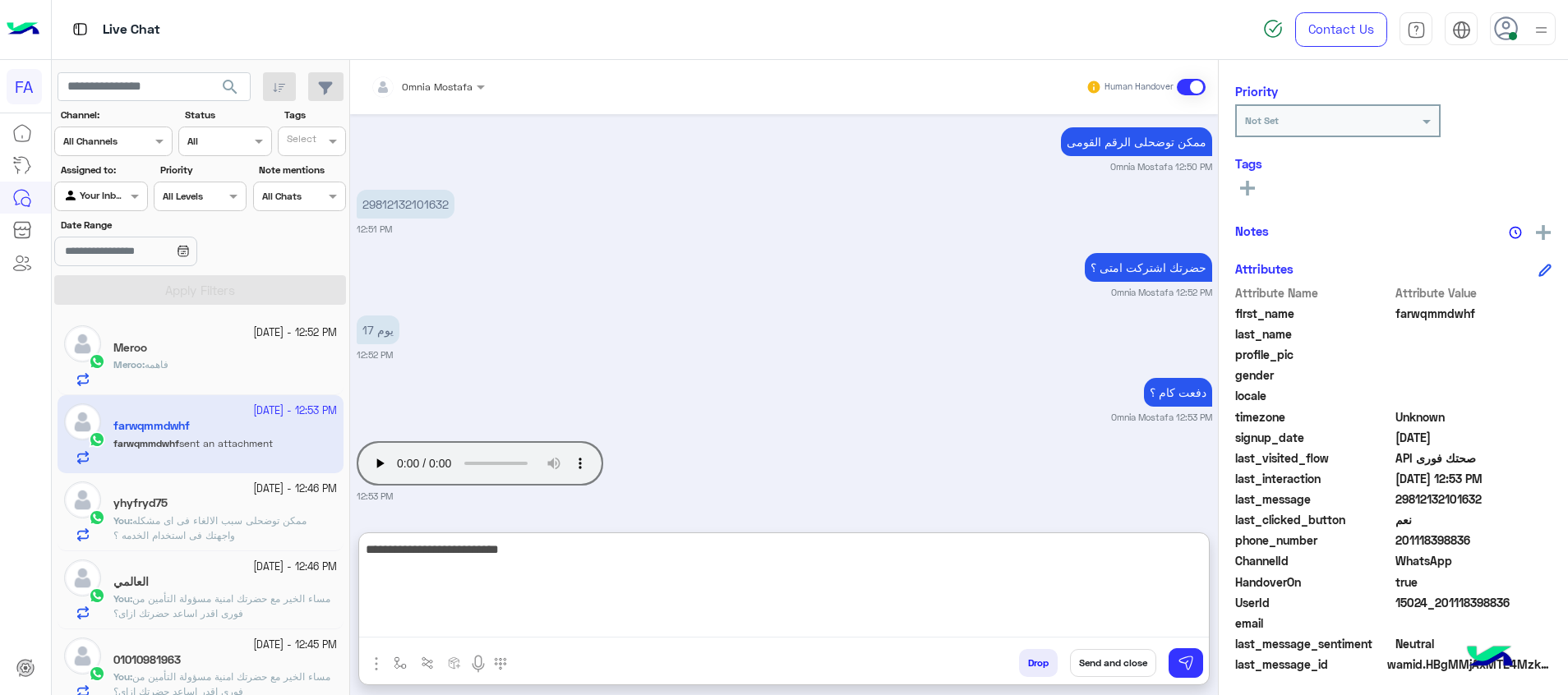
type textarea "**********"
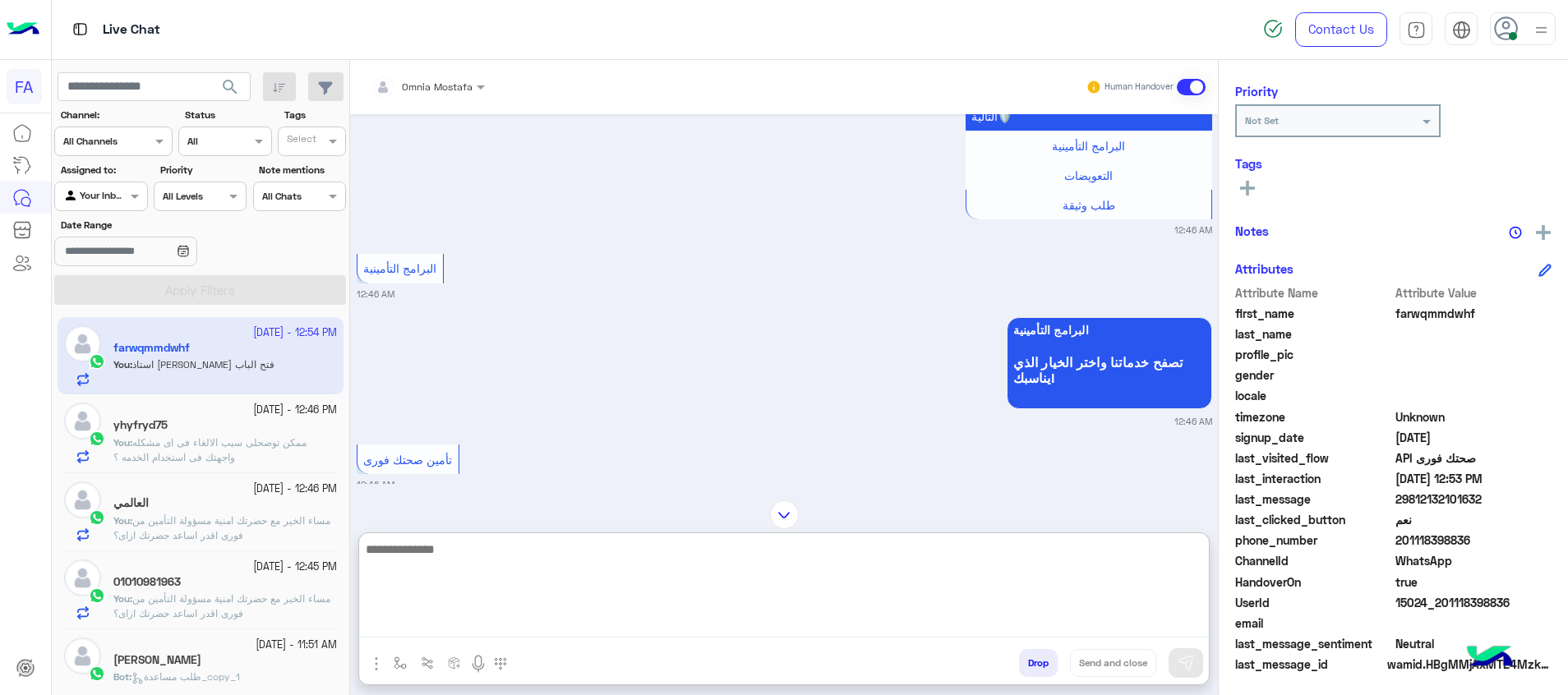
scroll to position [0, 0]
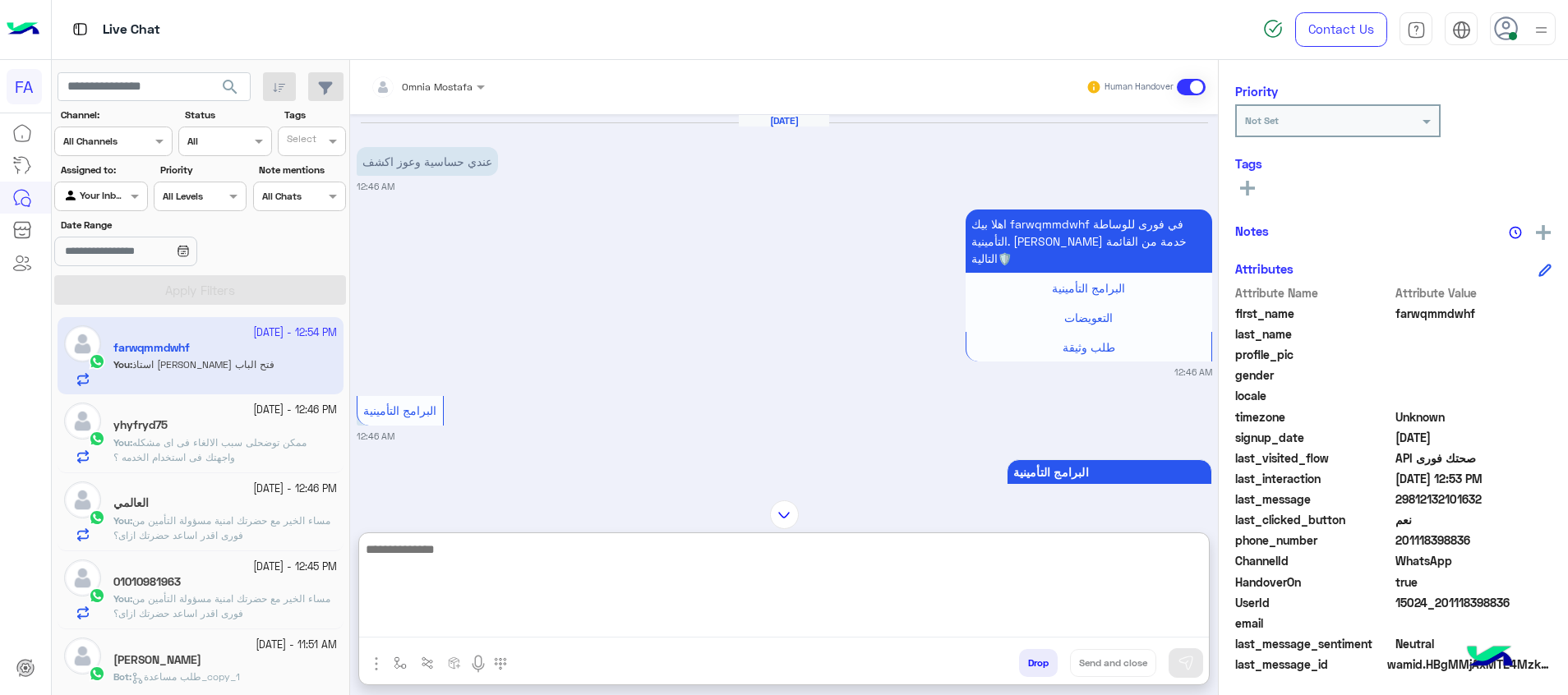
drag, startPoint x: 943, startPoint y: 564, endPoint x: 933, endPoint y: 673, distance: 109.5
click at [946, 562] on textarea at bounding box center [784, 589] width 849 height 99
type textarea "**********"
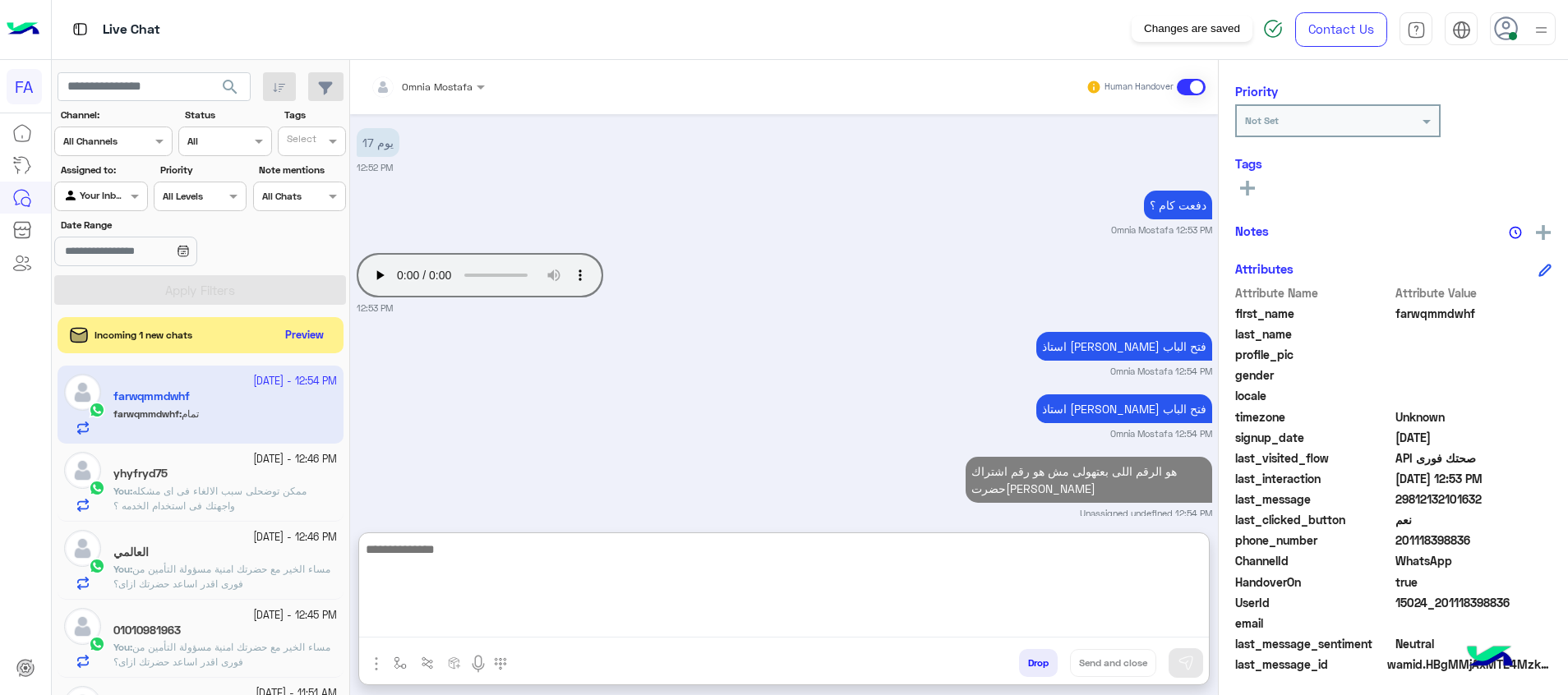
scroll to position [2030, 0]
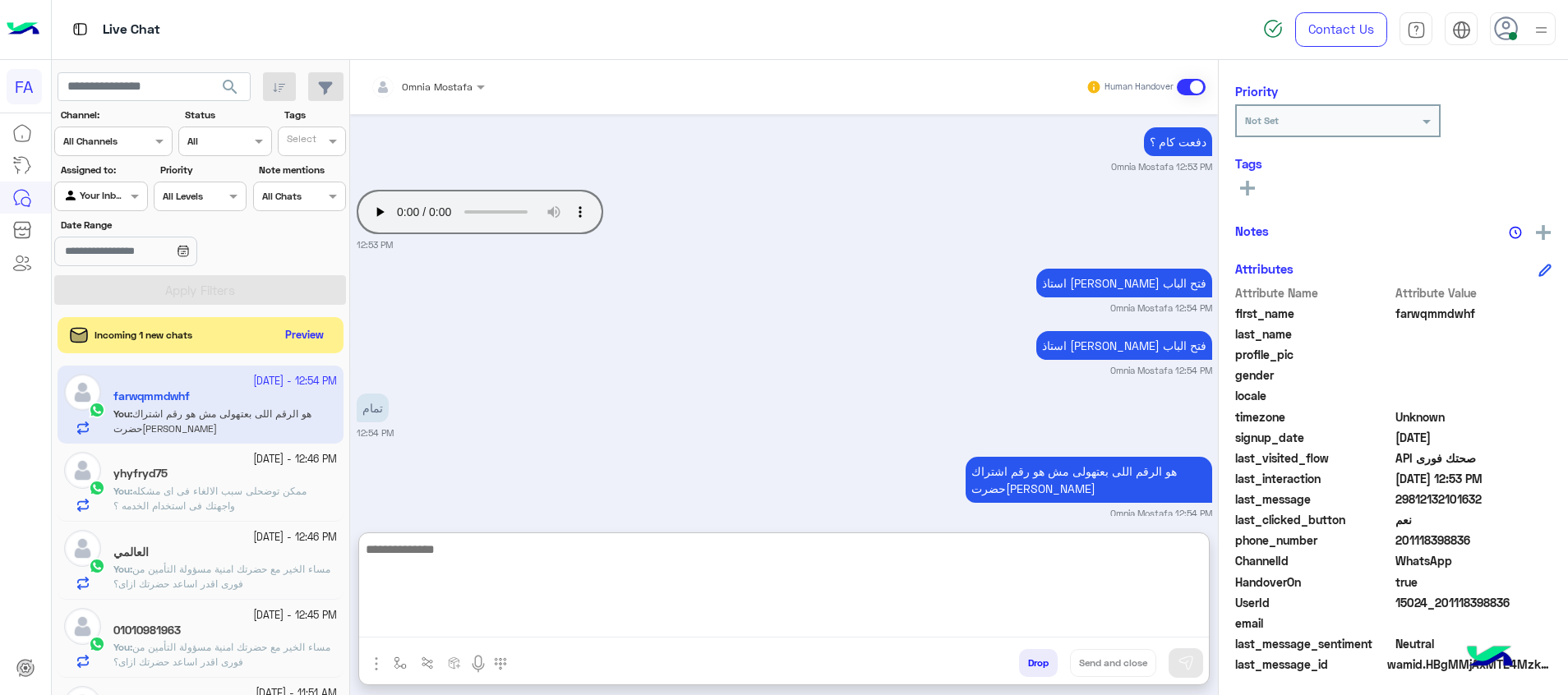
click at [1026, 571] on textarea at bounding box center [784, 589] width 849 height 99
type textarea "**********"
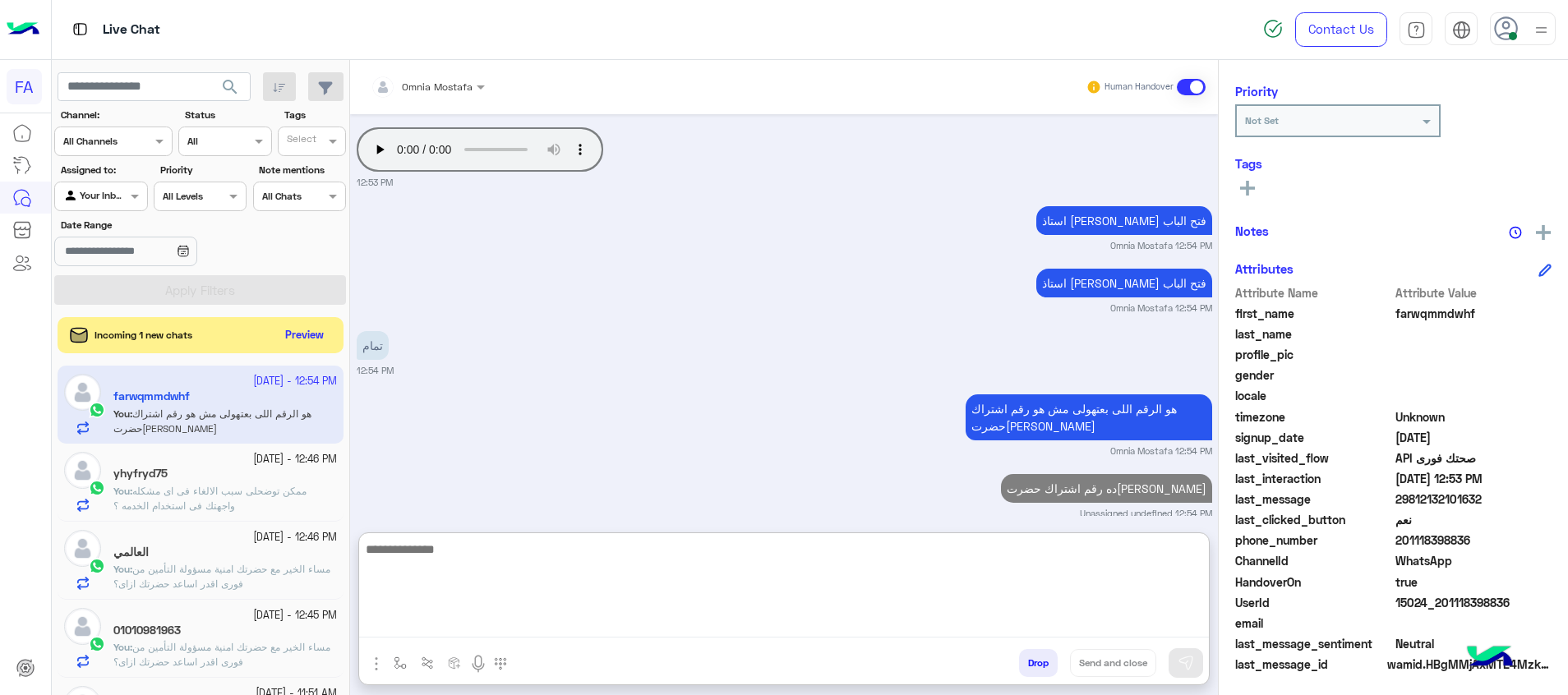
click at [1007, 585] on textarea at bounding box center [784, 589] width 849 height 99
type textarea "*"
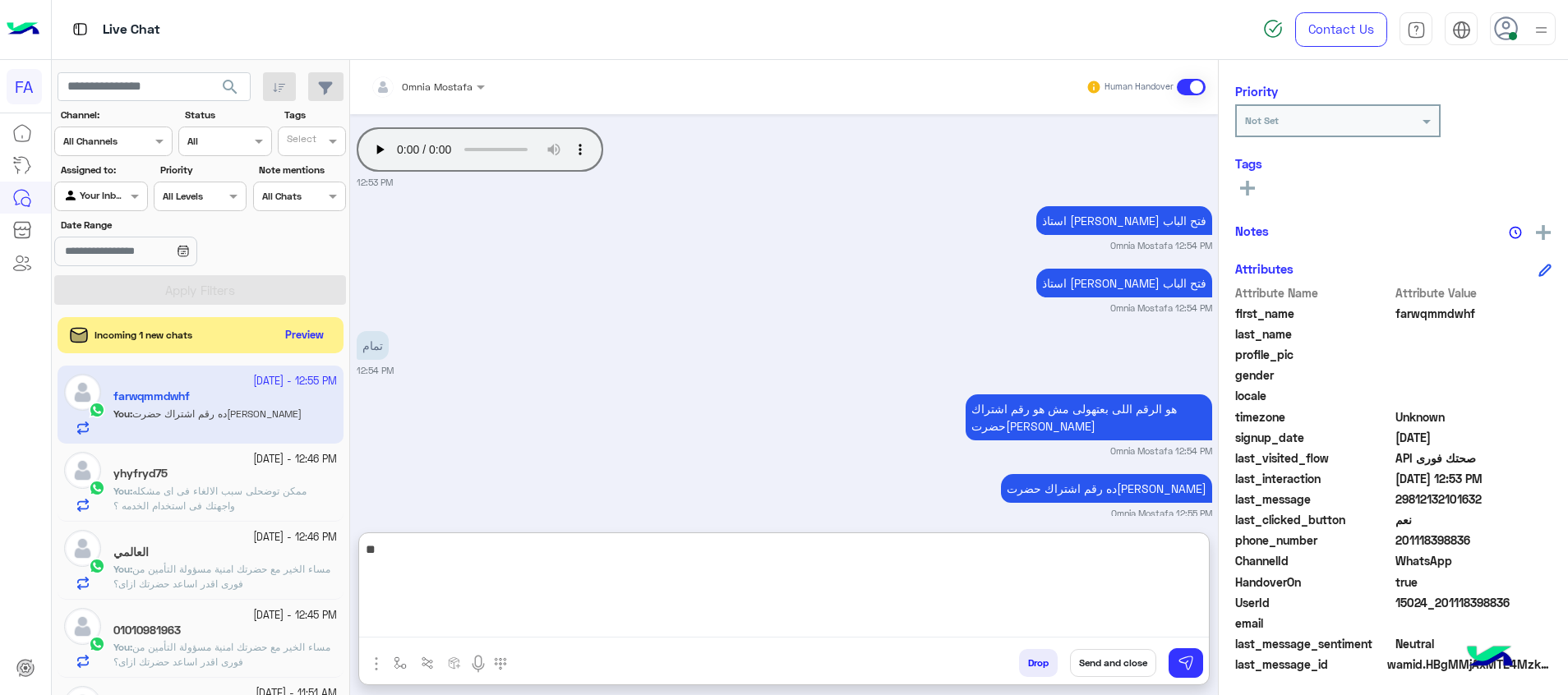
type textarea "*"
paste textarea "**********"
type textarea "**********"
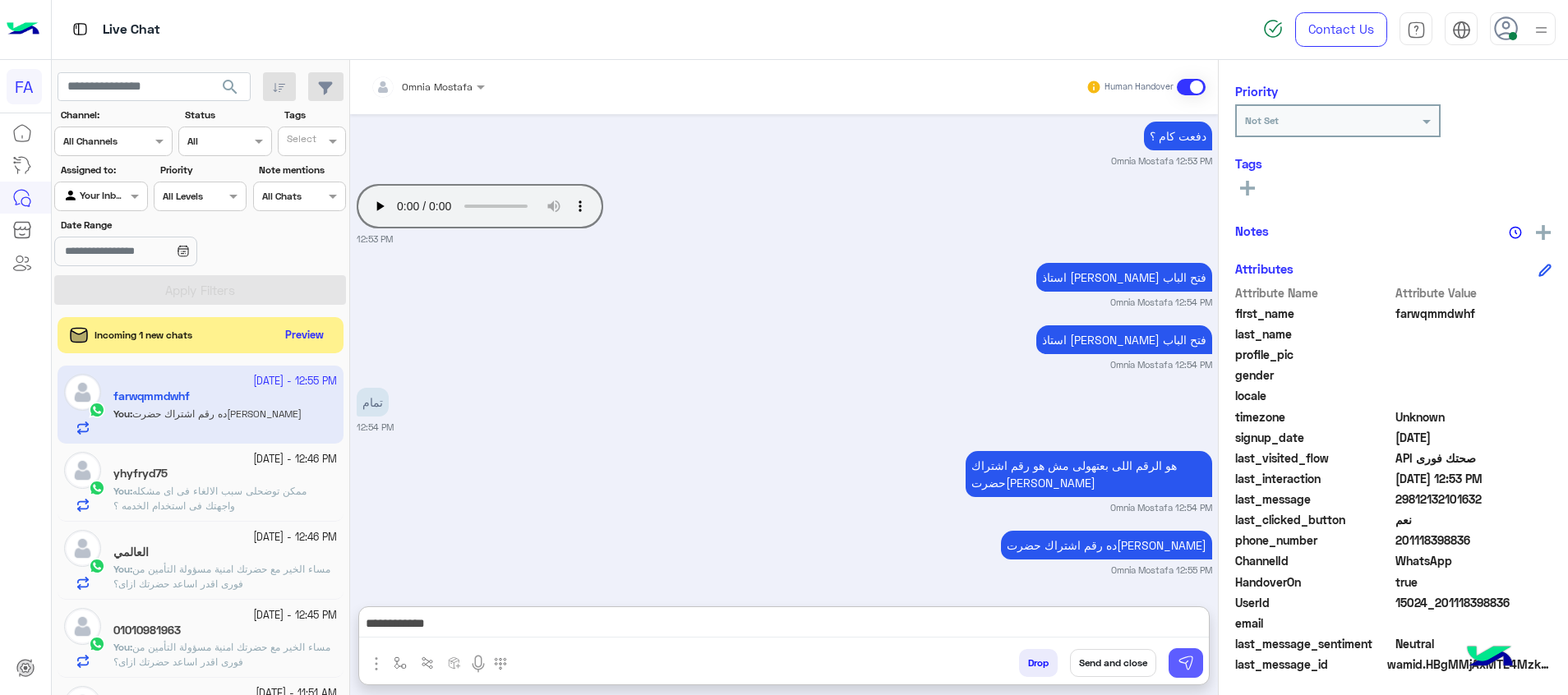
click at [1195, 658] on button at bounding box center [1185, 663] width 34 height 30
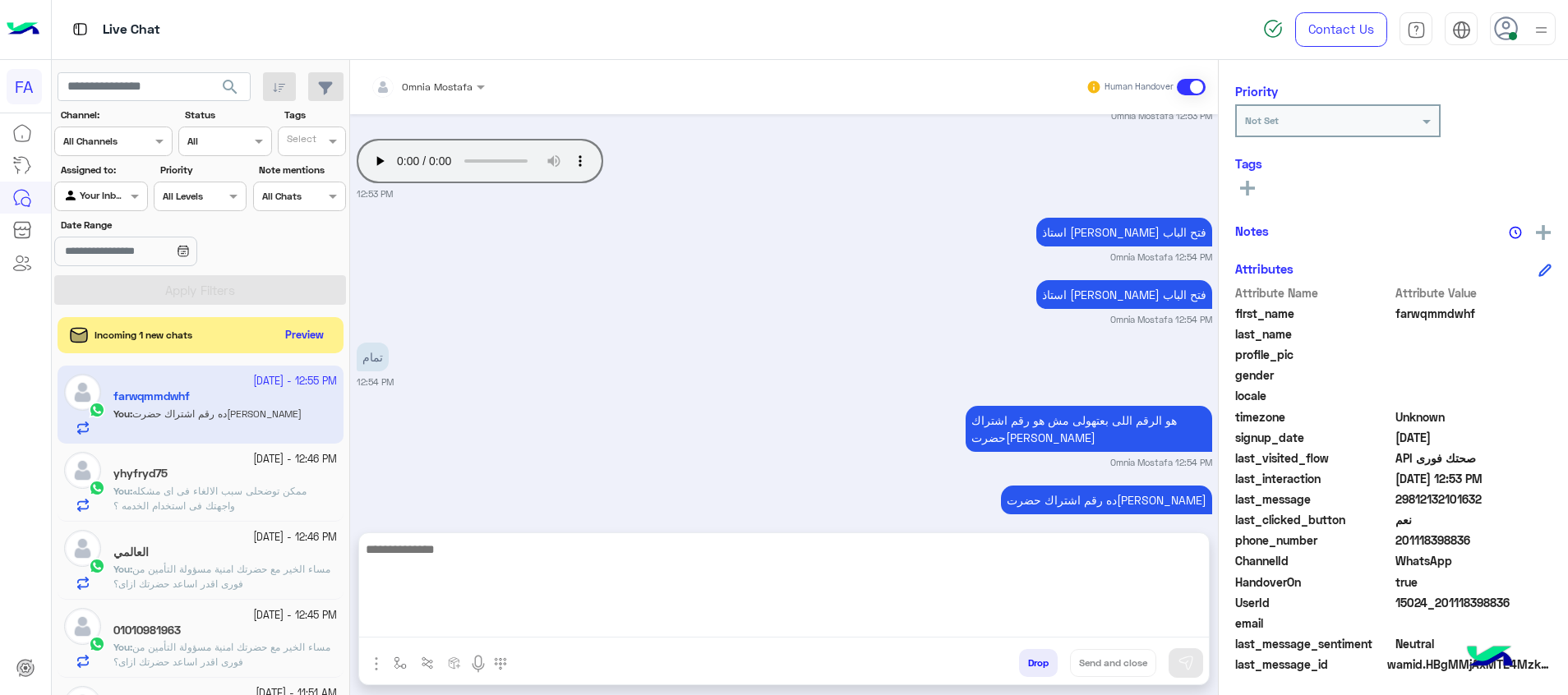
click at [1163, 628] on textarea at bounding box center [784, 589] width 849 height 99
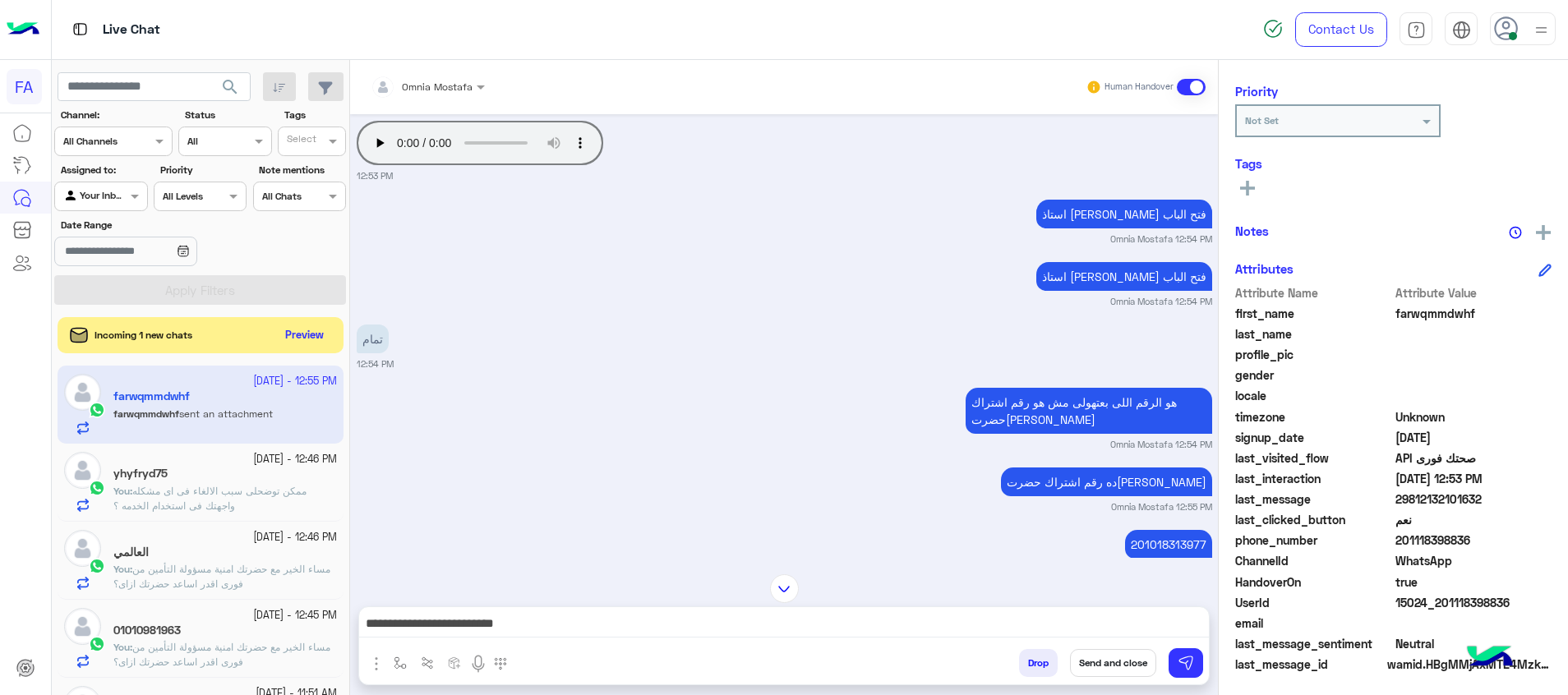
scroll to position [2223, 0]
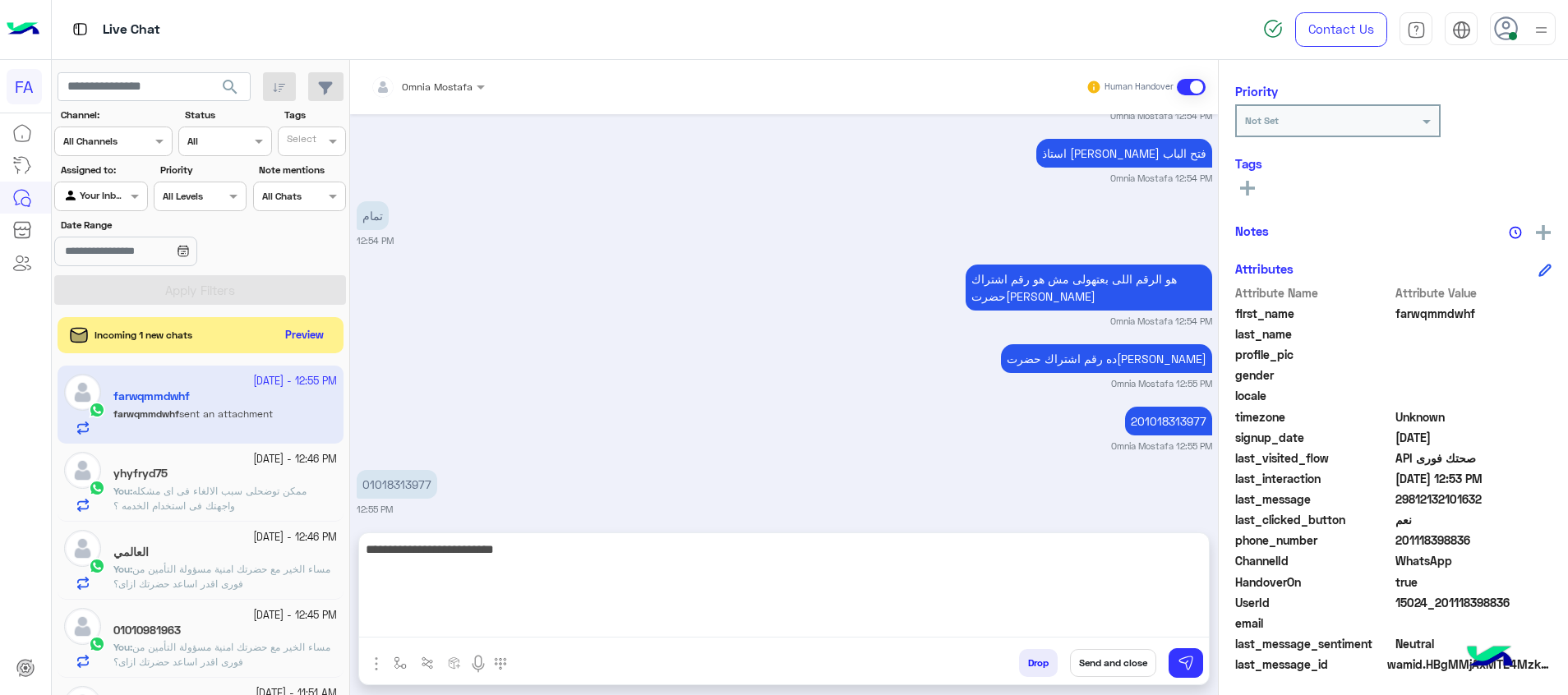
click at [1044, 626] on textarea "**********" at bounding box center [784, 589] width 849 height 99
type textarea "**********"
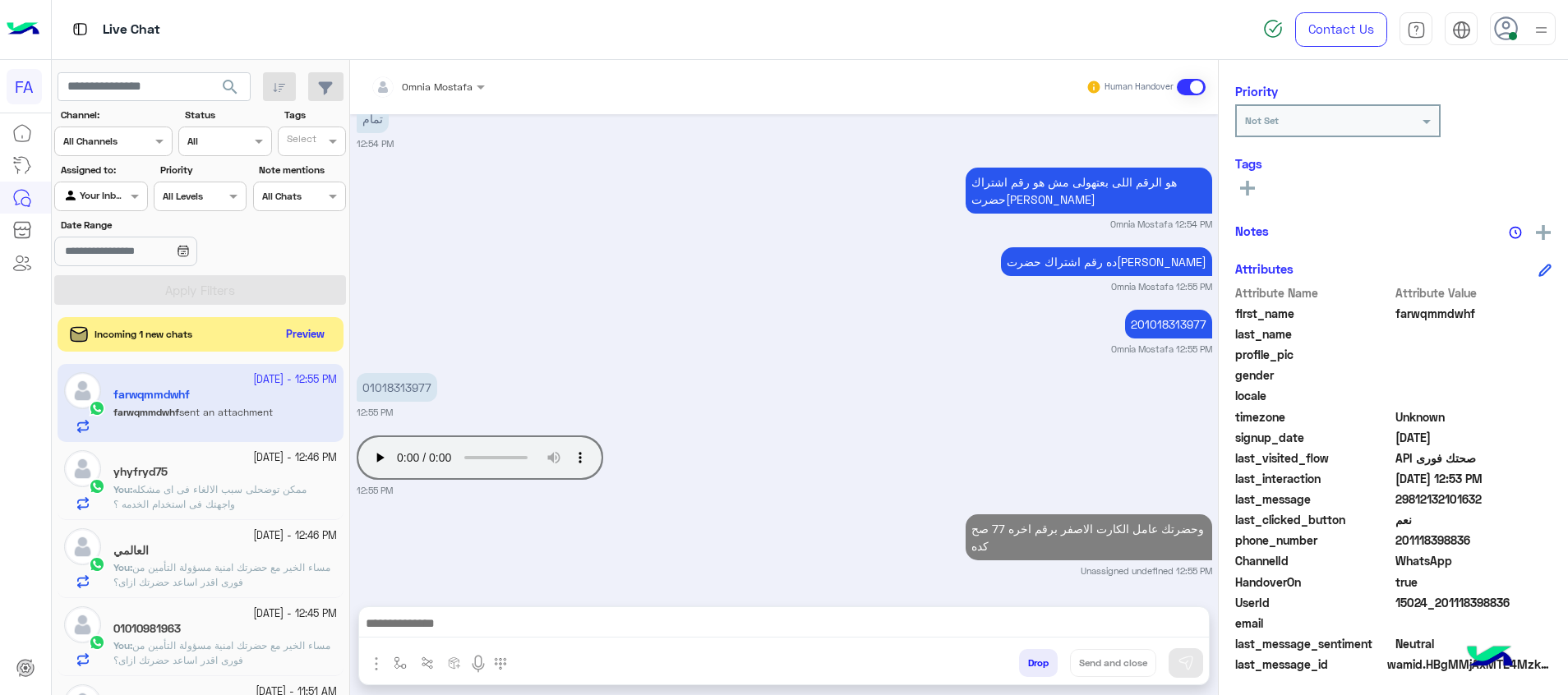
click at [305, 343] on button "Preview" at bounding box center [305, 335] width 51 height 22
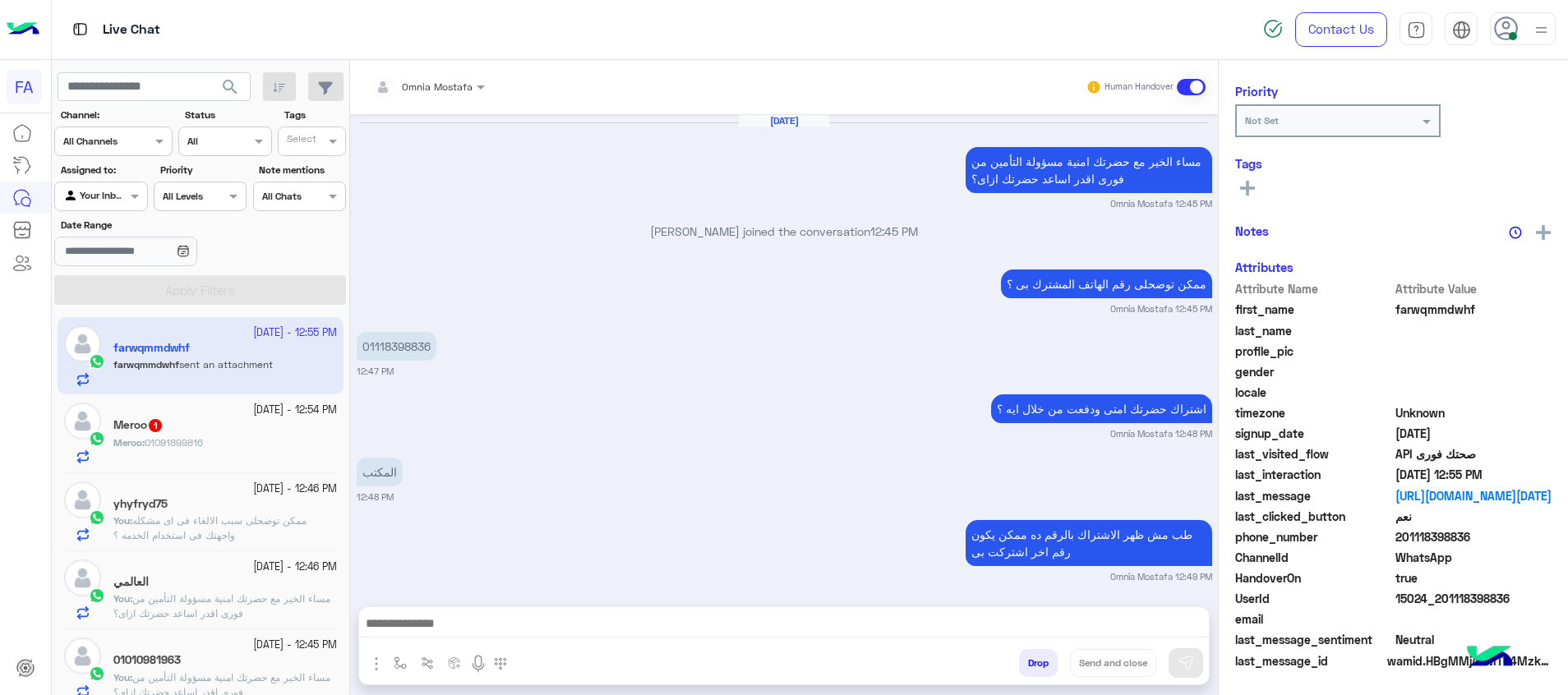
scroll to position [872, 0]
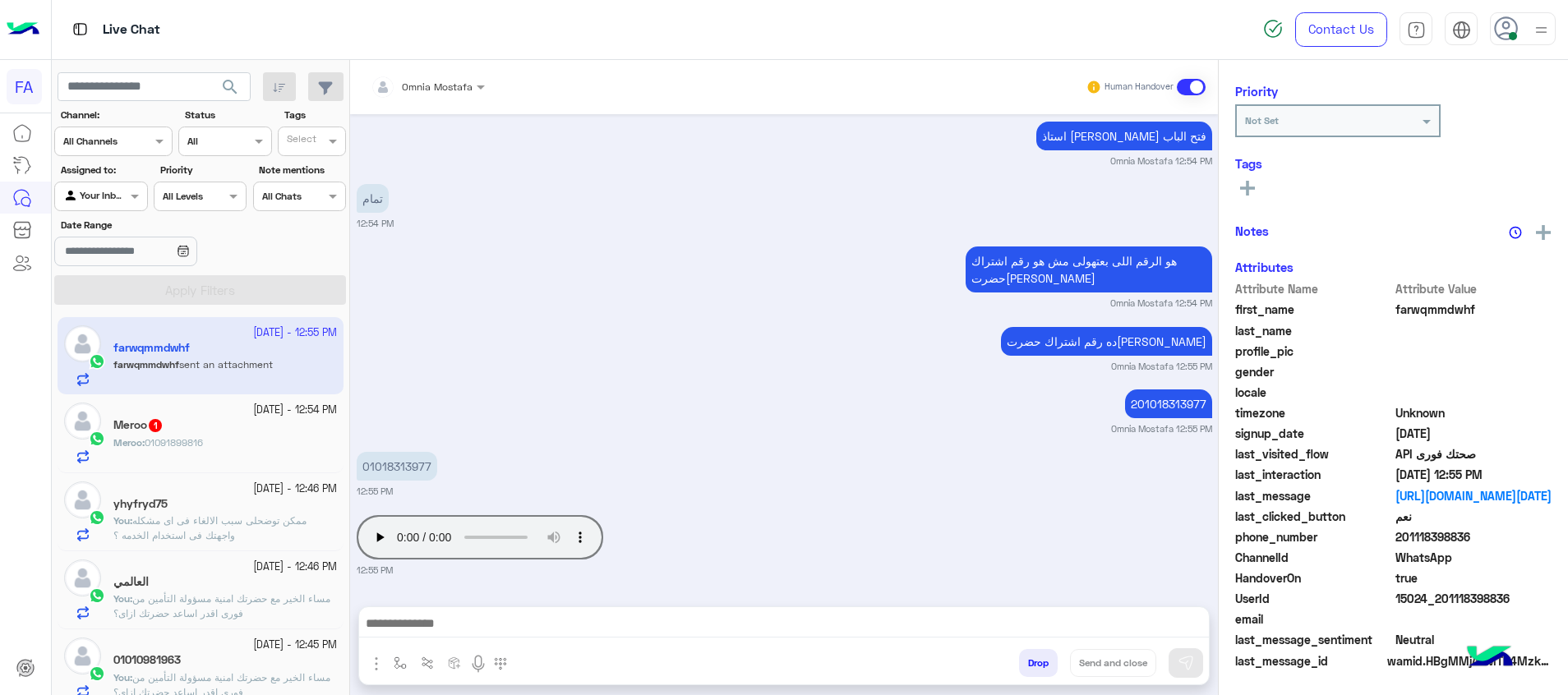
click at [290, 431] on div "Meroo 1" at bounding box center [224, 427] width 223 height 18
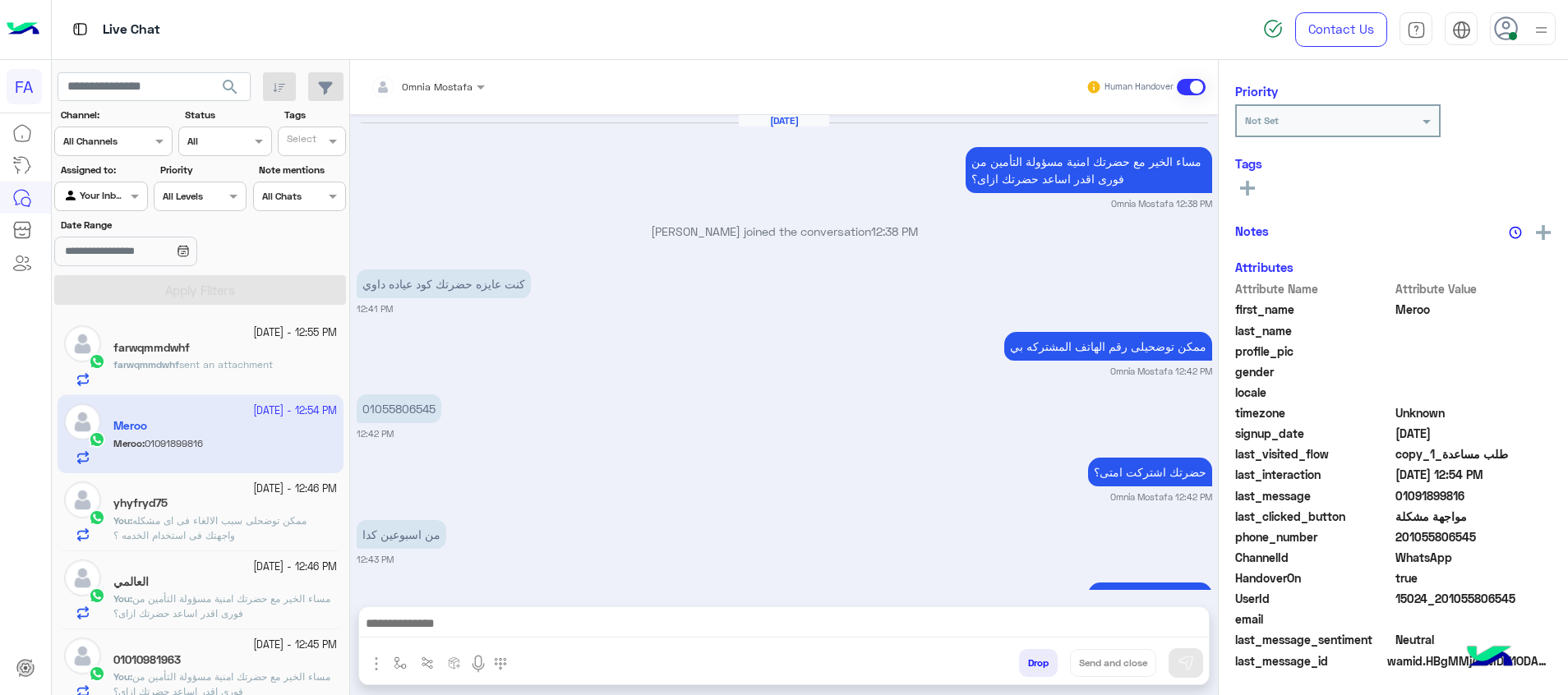
scroll to position [840, 0]
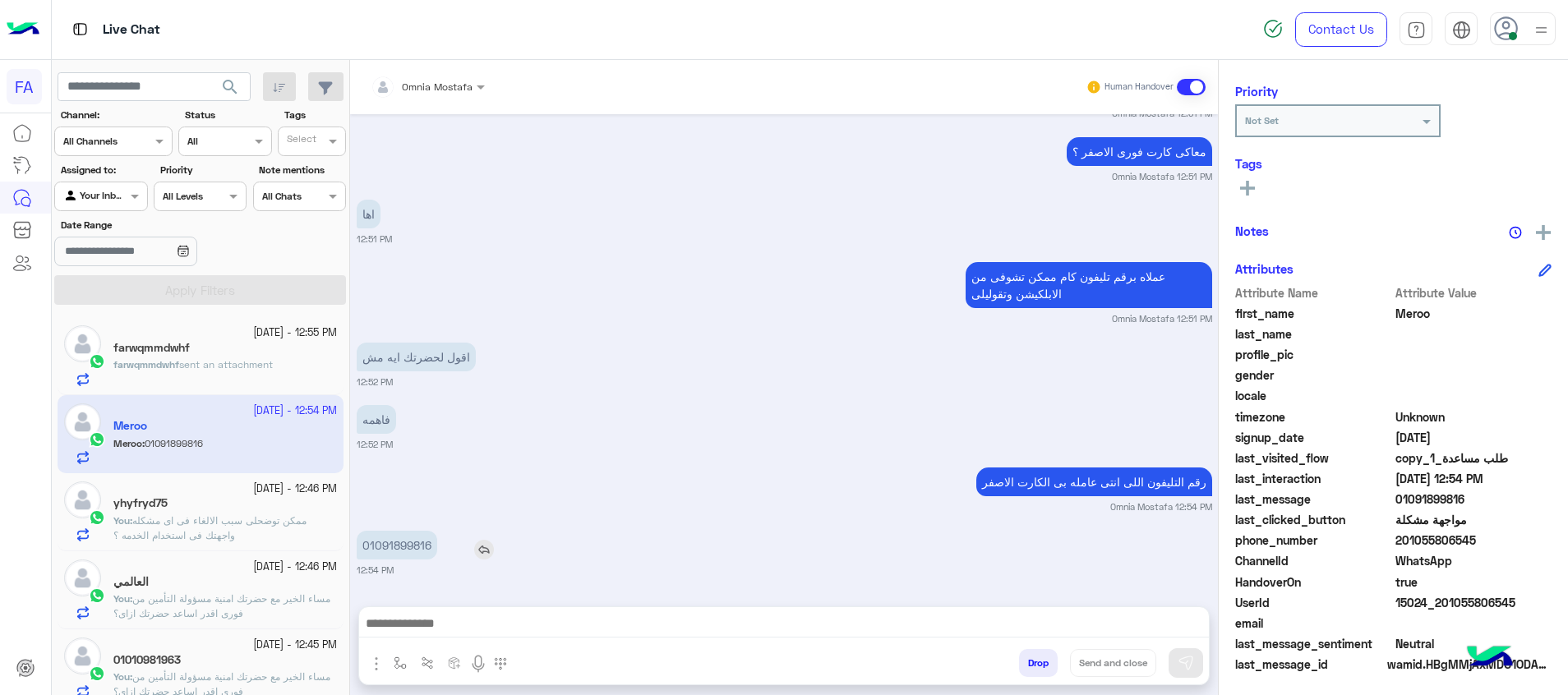
click at [421, 547] on p "01091899816" at bounding box center [396, 545] width 80 height 29
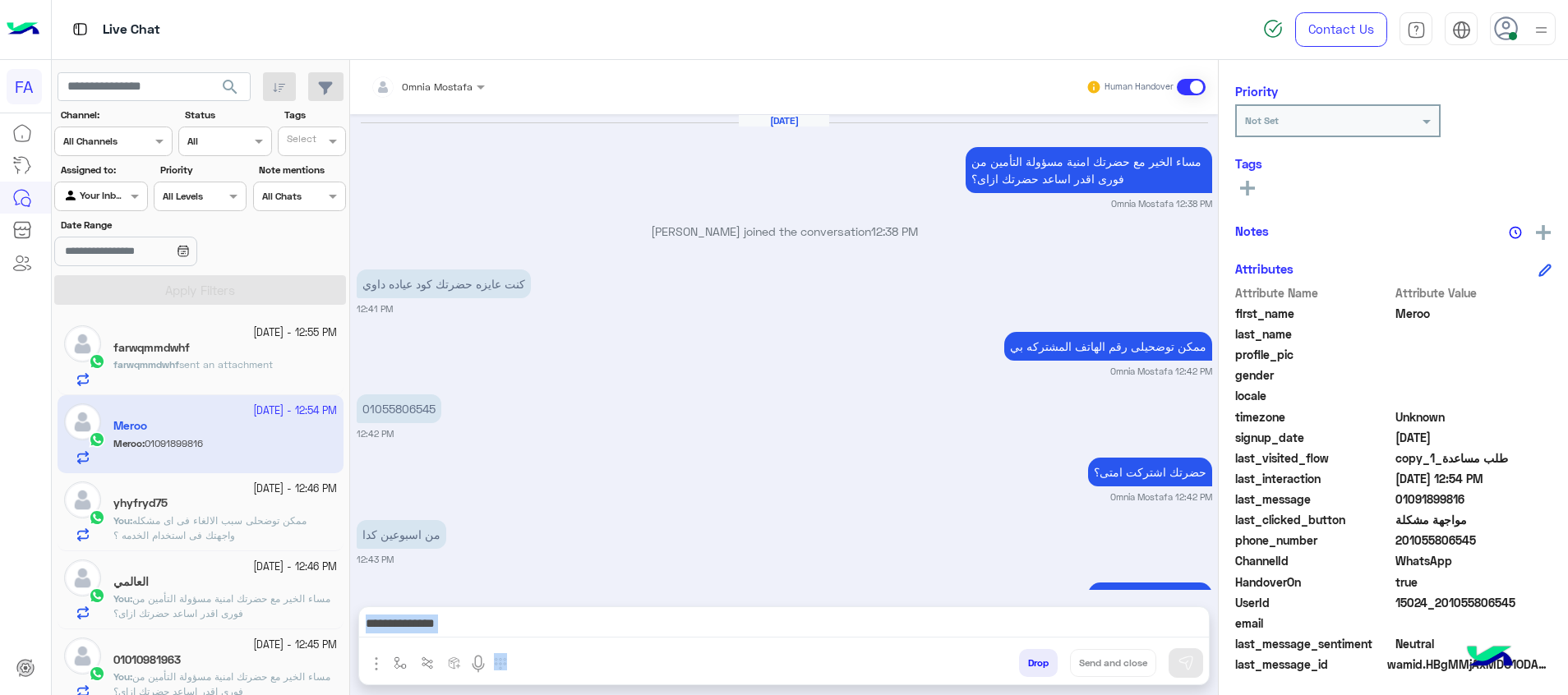
click at [421, 547] on div "[DATE] مساء الخير مع حضرتك امنية مسؤولة التأمين من فورى اقدر اساعد حضرتك ازاى؟ …" at bounding box center [783, 351] width 868 height 476
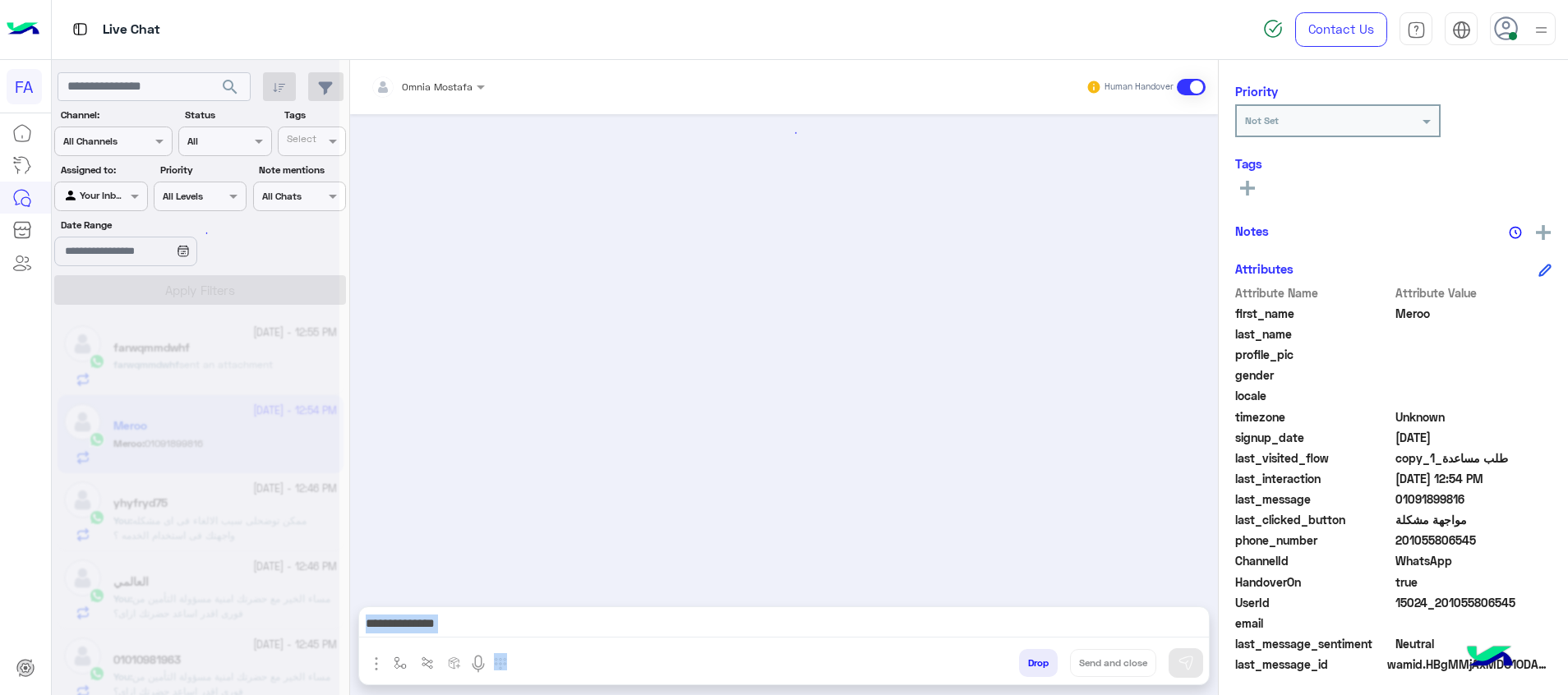
scroll to position [840, 0]
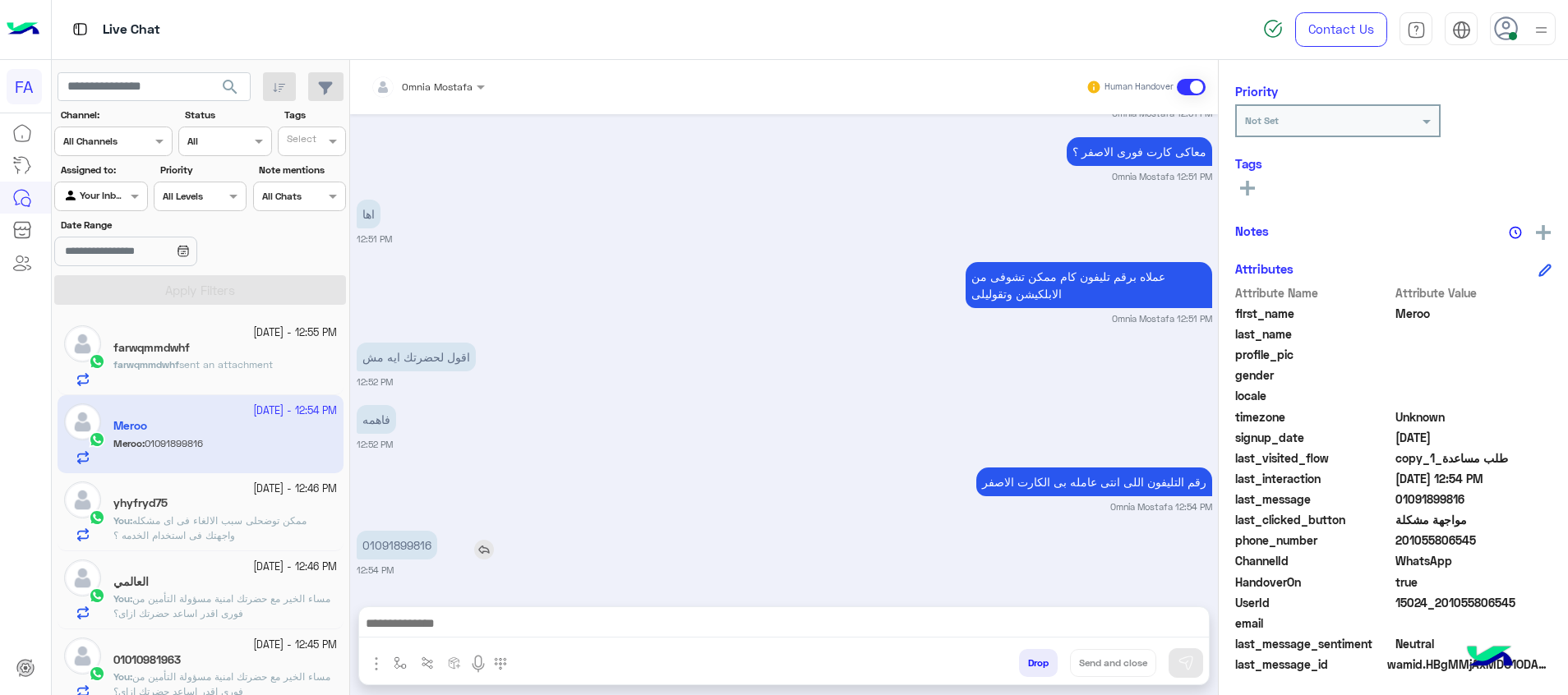
click at [421, 551] on p "01091899816" at bounding box center [396, 545] width 80 height 29
copy p "01091899816"
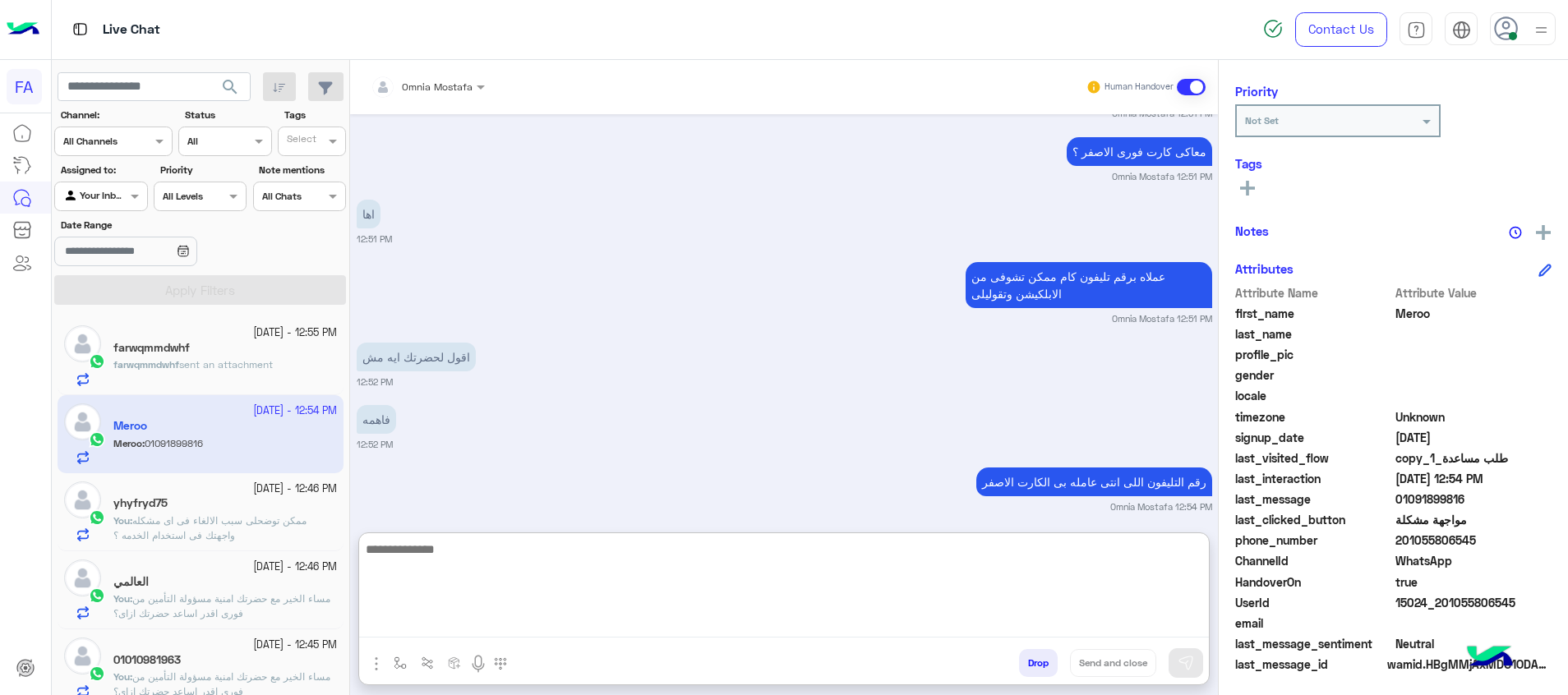
click at [1133, 622] on textarea at bounding box center [784, 589] width 849 height 99
type textarea "**********"
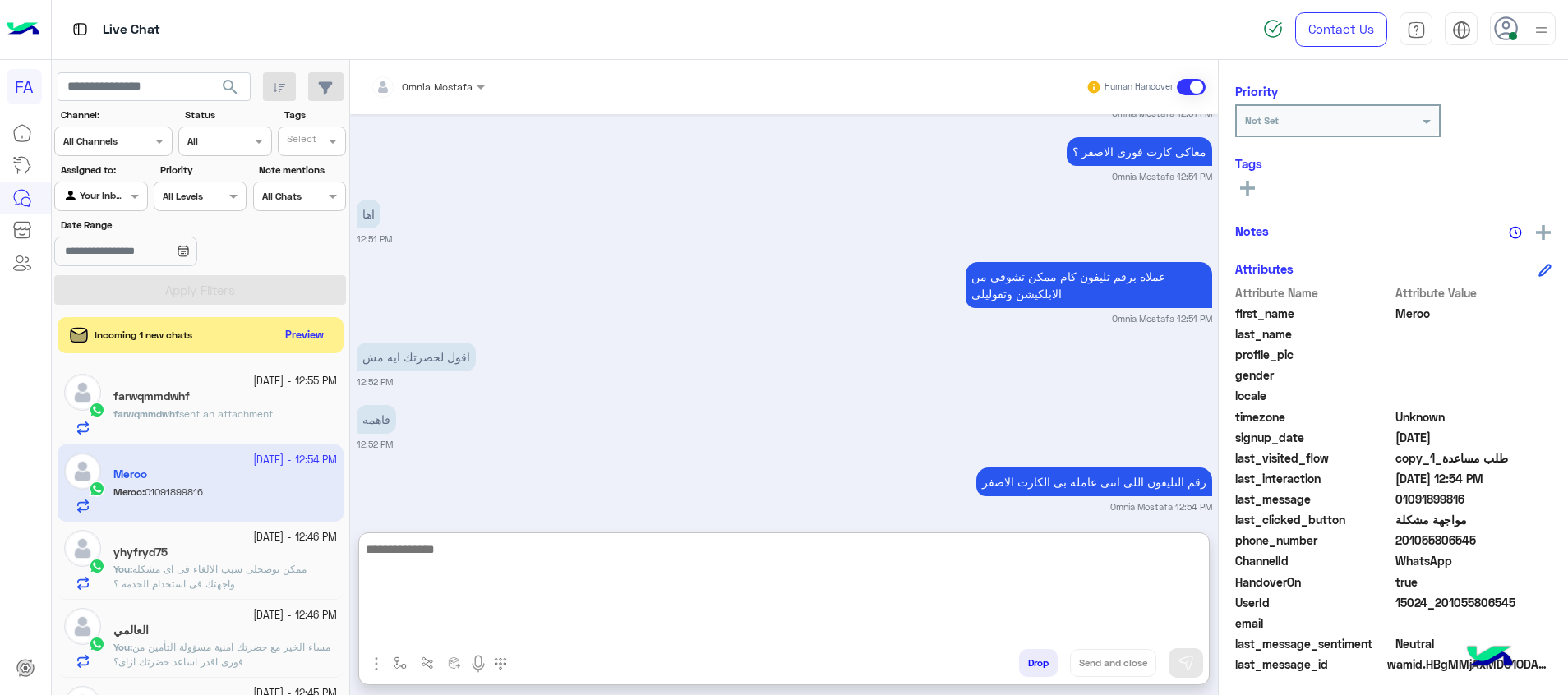
scroll to position [977, 0]
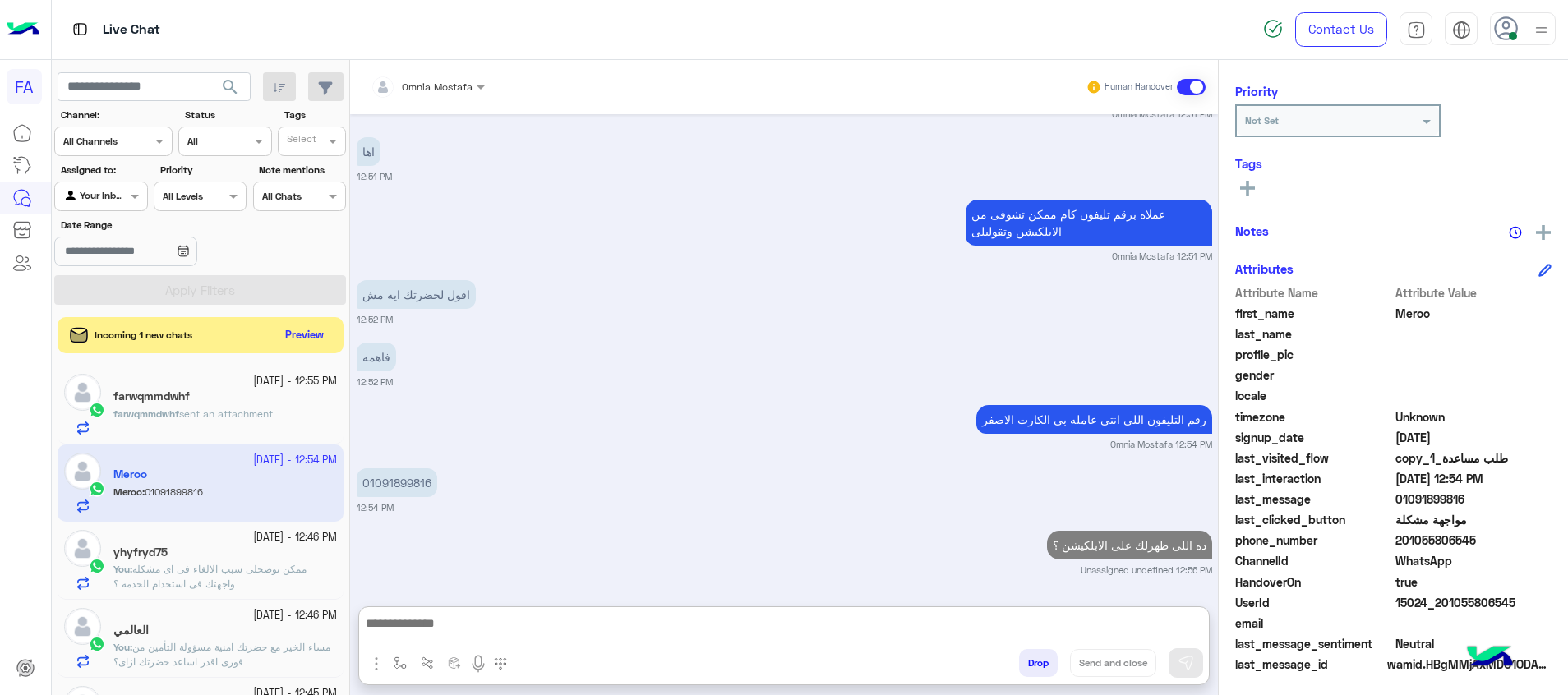
click at [303, 321] on div "Incoming 1 new chats Preview" at bounding box center [200, 335] width 286 height 36
click at [306, 334] on button "Preview" at bounding box center [305, 335] width 51 height 22
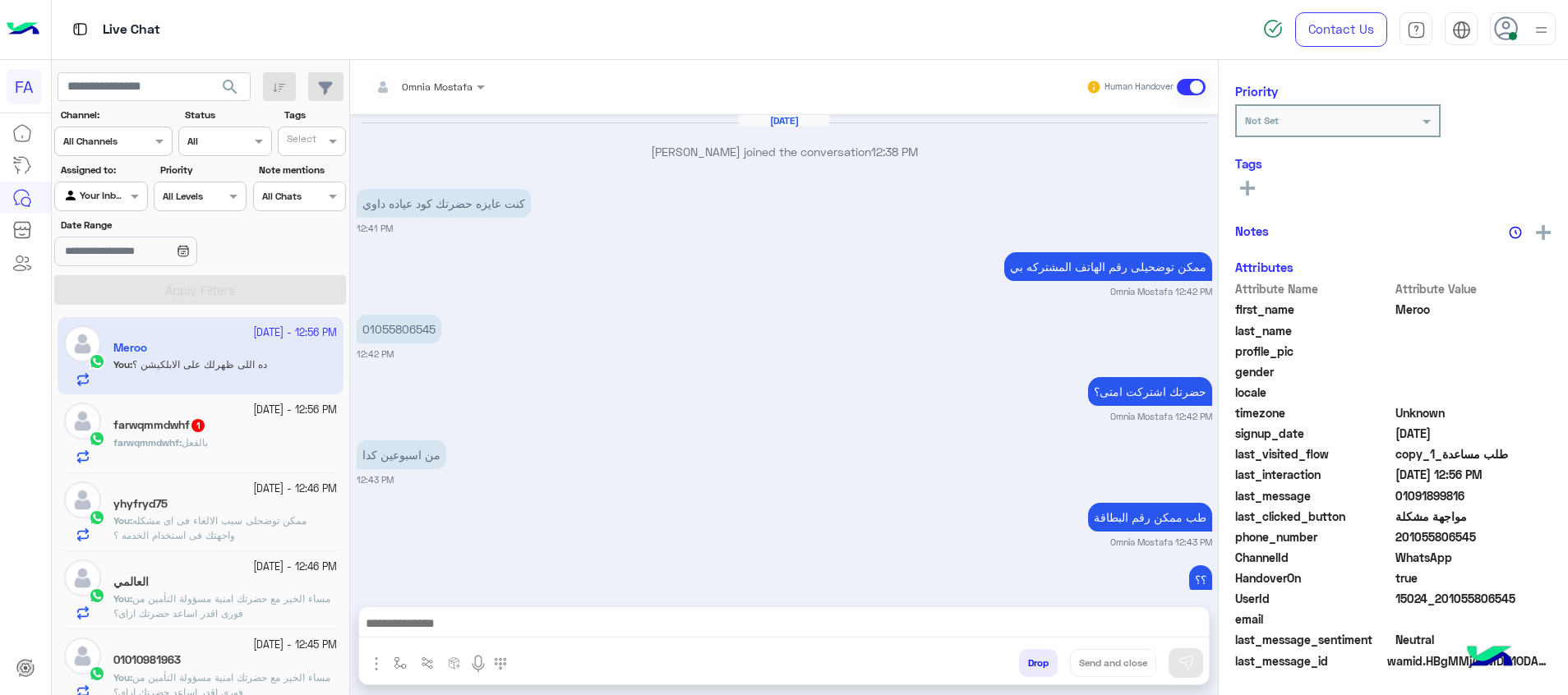
scroll to position [823, 0]
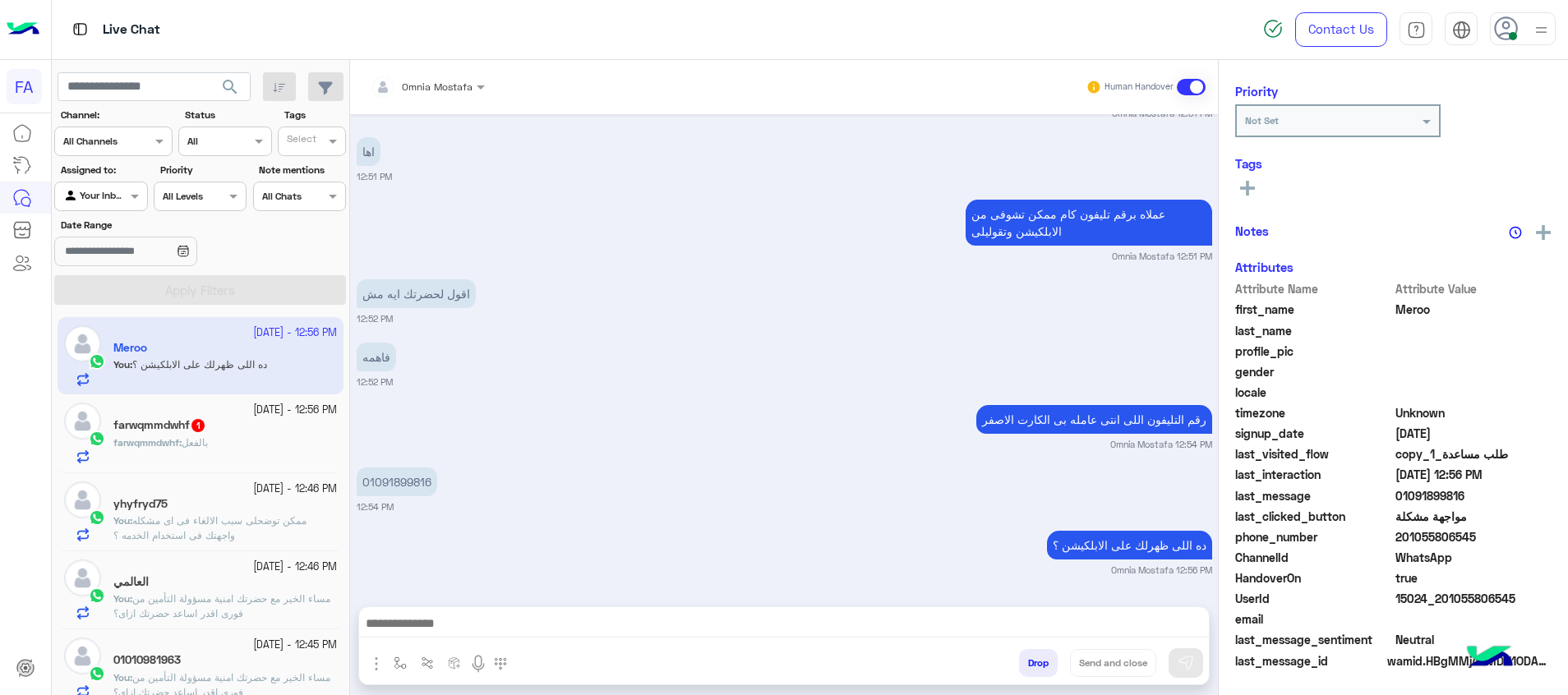
click at [226, 419] on div "farwqmmdwhf 1" at bounding box center [224, 427] width 223 height 18
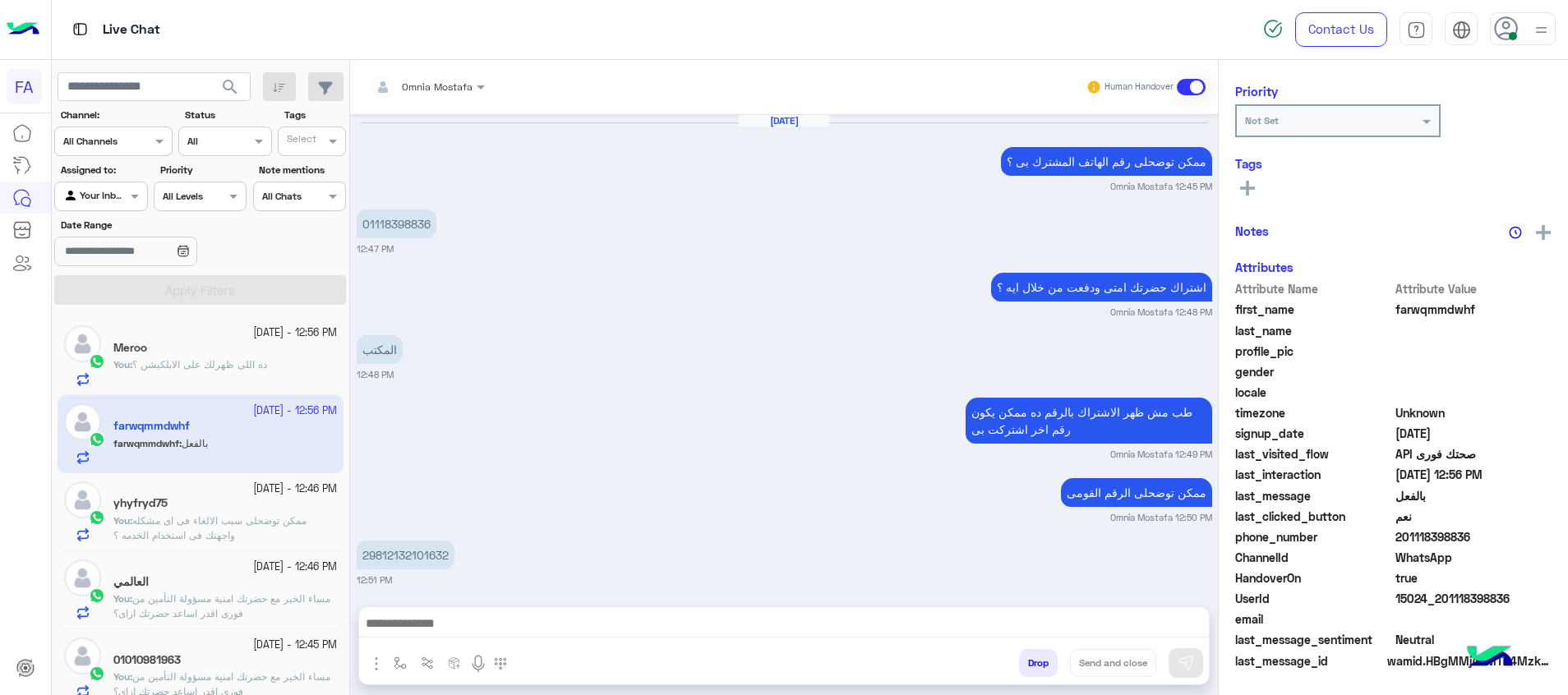
scroll to position [892, 0]
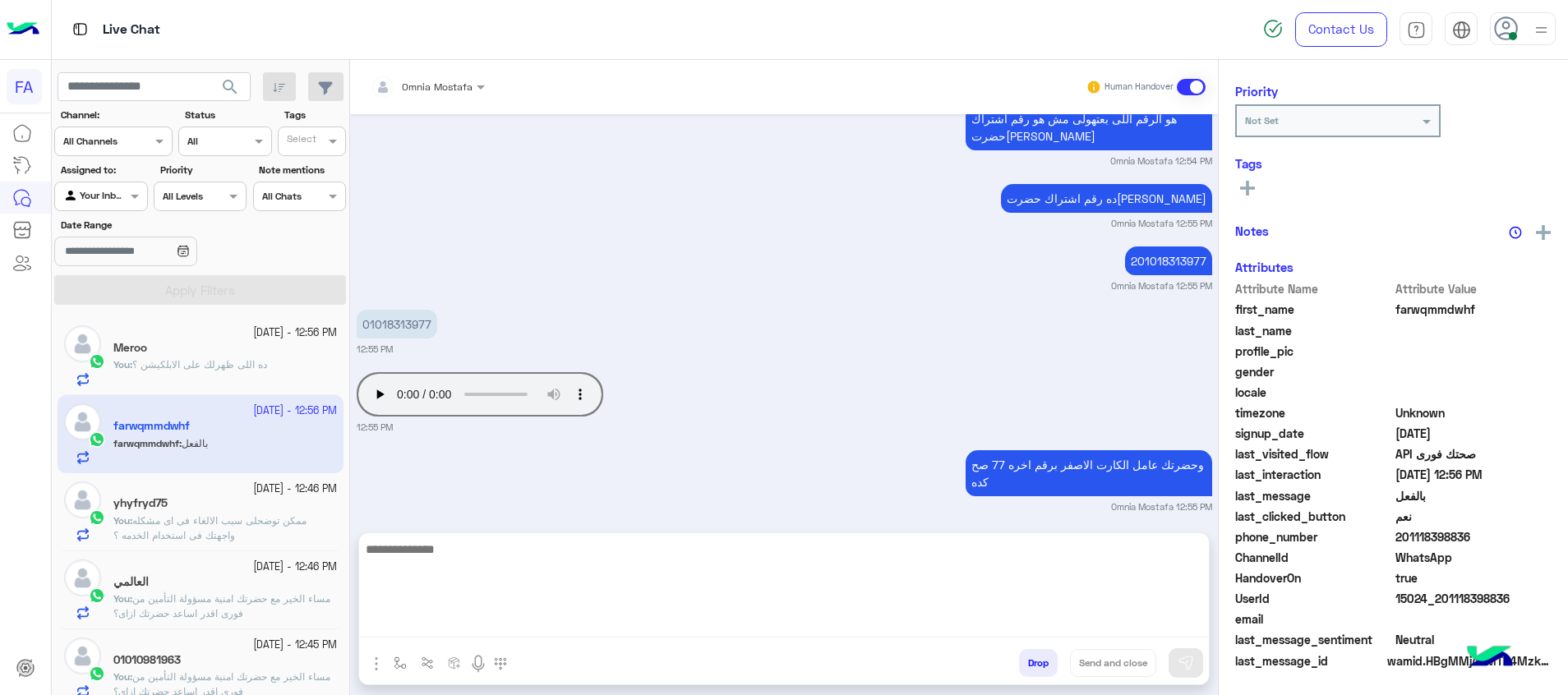
click at [964, 631] on textarea at bounding box center [784, 589] width 849 height 99
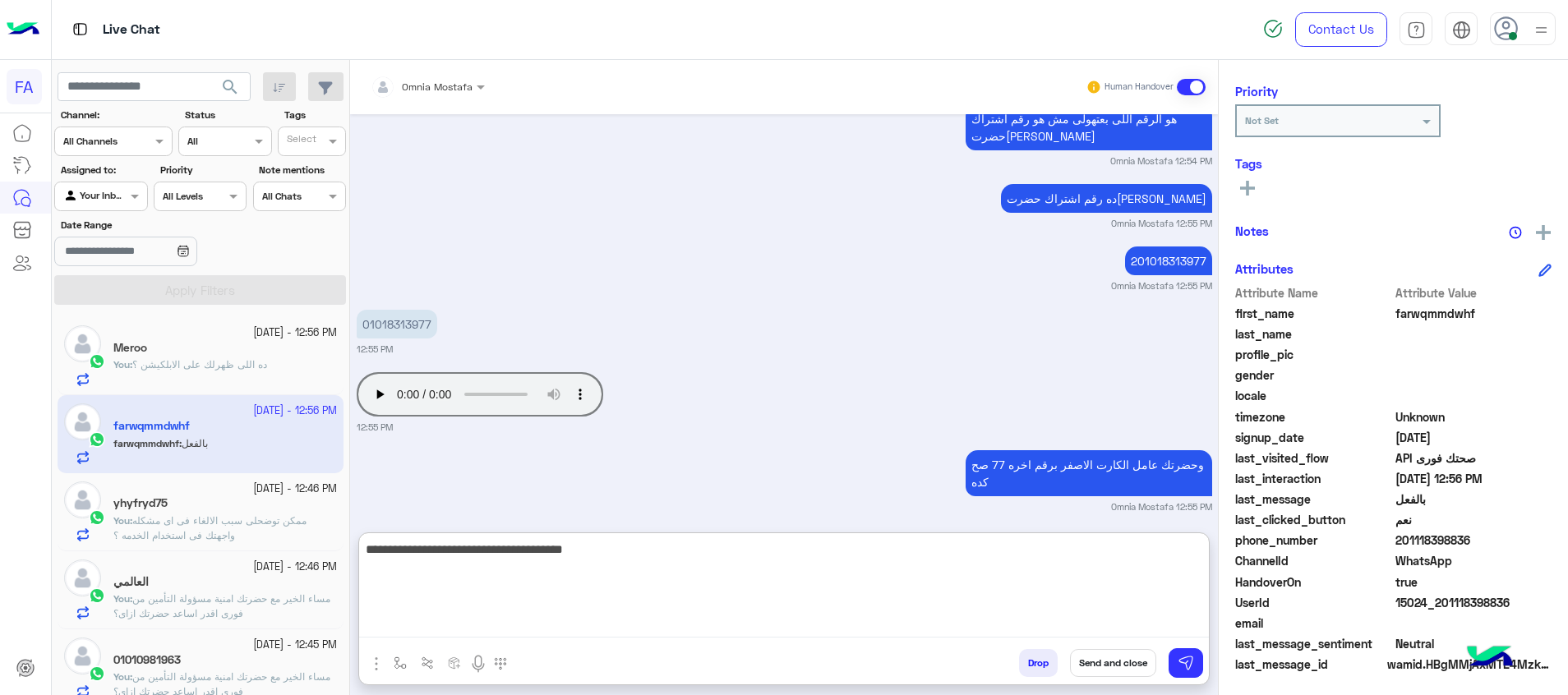
type textarea "**********"
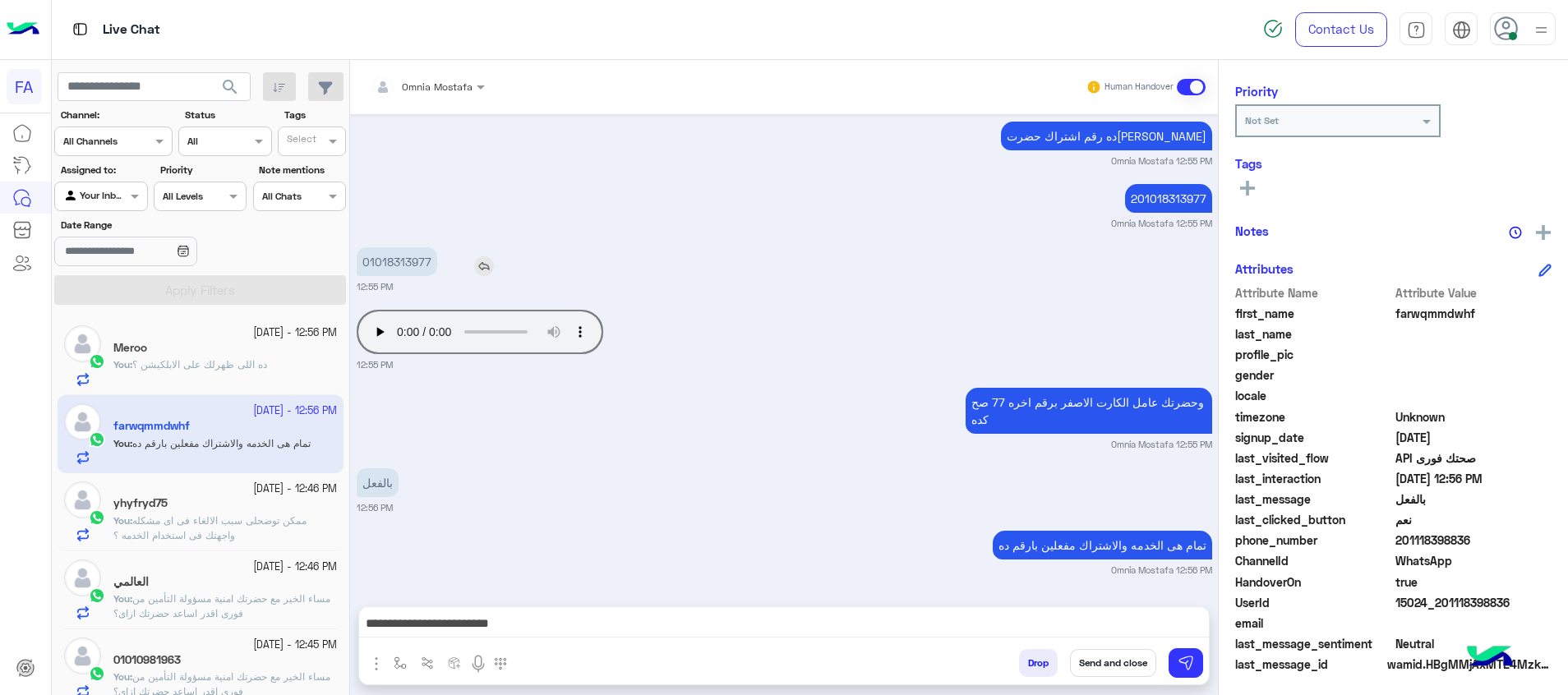
click at [412, 243] on div "01018313977" at bounding box center [443, 261] width 174 height 37
click at [412, 187] on div "201018313977 Omnia Mostafa 12:55 PM" at bounding box center [784, 205] width 856 height 50
drag, startPoint x: 412, startPoint y: 187, endPoint x: 394, endPoint y: 257, distance: 72.3
click at [394, 257] on p "01018313977" at bounding box center [396, 261] width 80 height 29
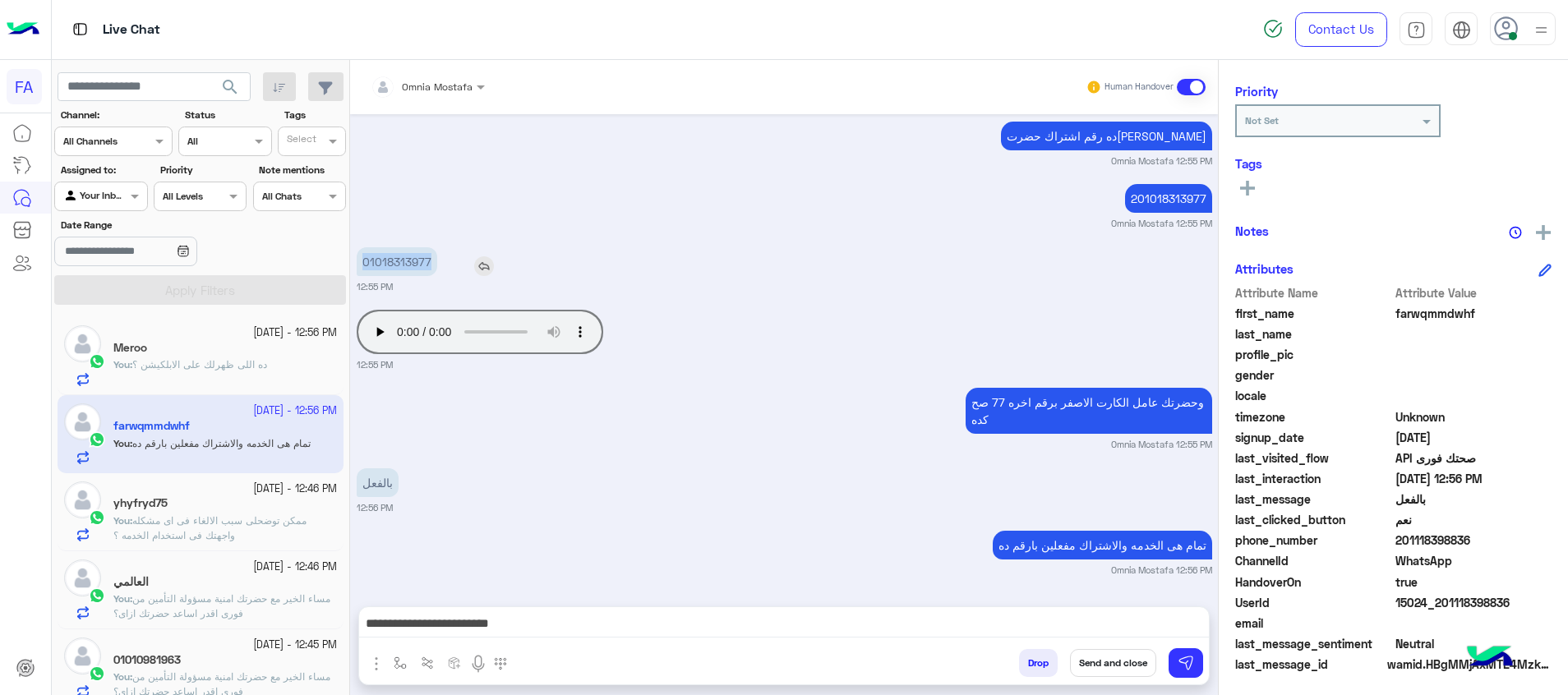
click at [394, 257] on p "01018313977" at bounding box center [396, 261] width 80 height 29
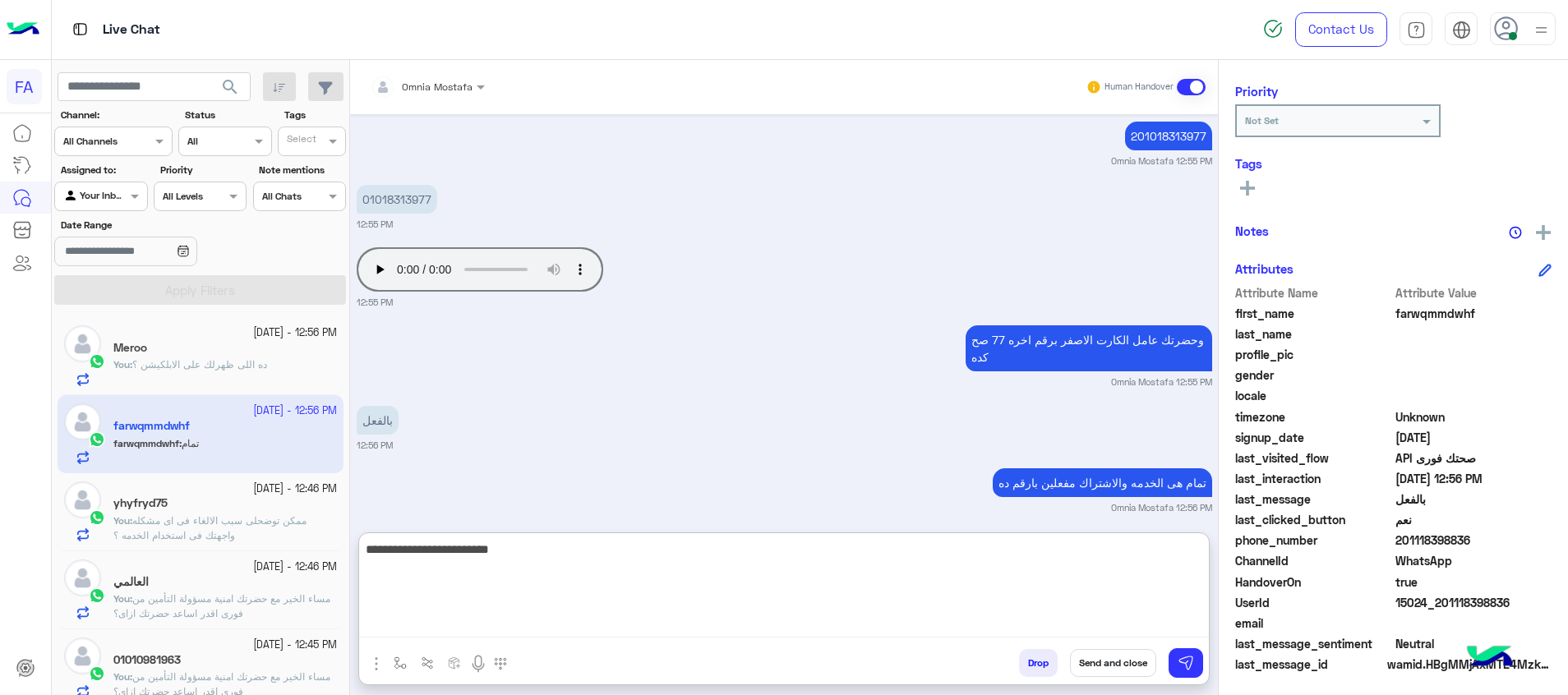
click at [1006, 631] on textarea "**********" at bounding box center [784, 589] width 849 height 99
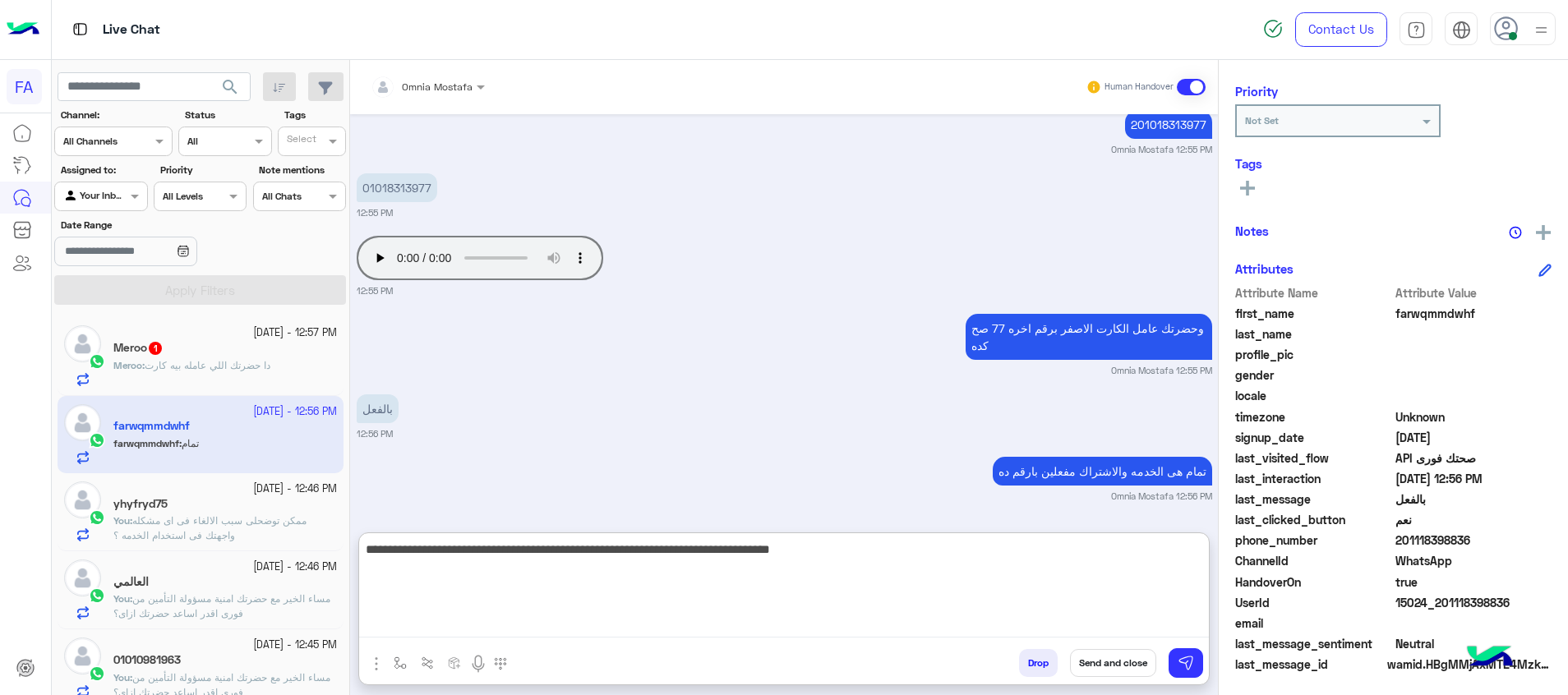
type textarea "**********"
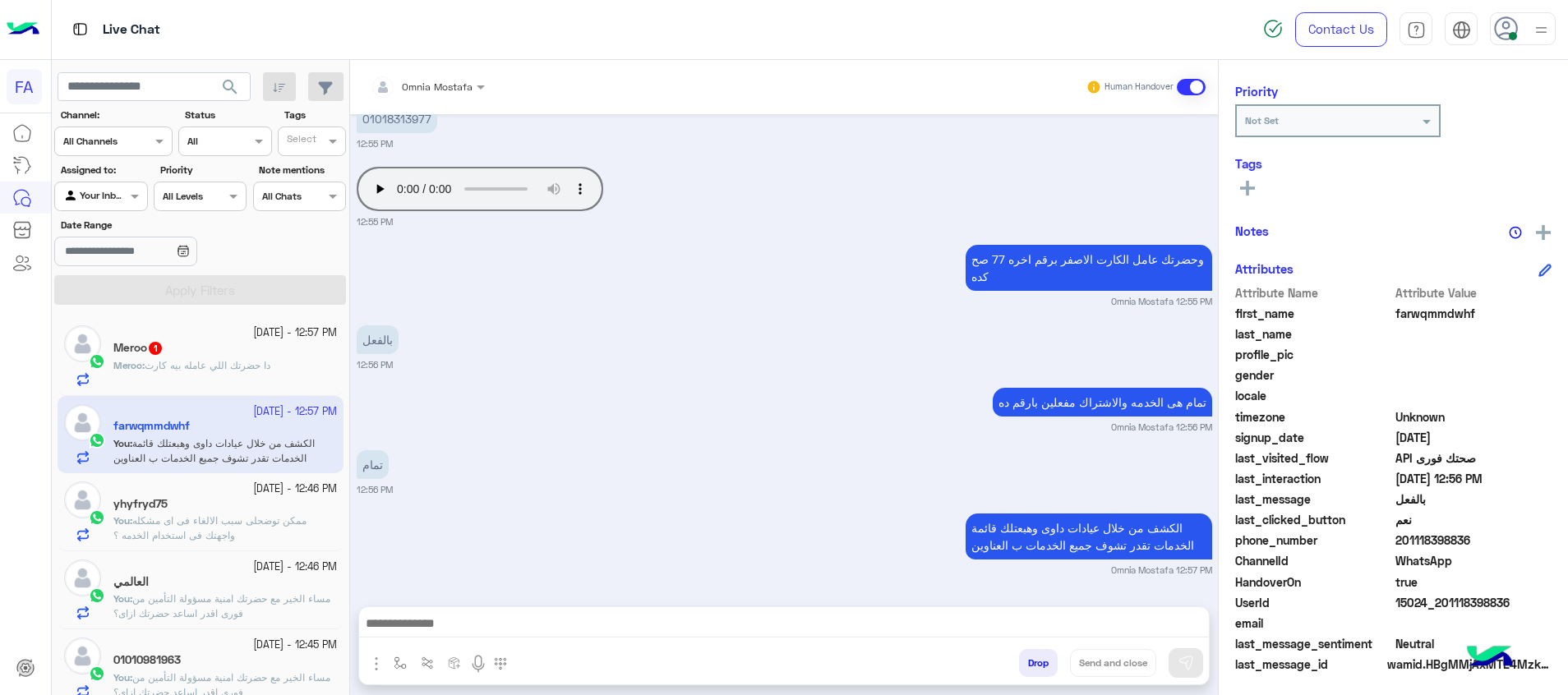
scroll to position [1097, 0]
drag, startPoint x: 1481, startPoint y: 533, endPoint x: 1401, endPoint y: 540, distance: 80.3
click at [1401, 540] on span "201118398836" at bounding box center [1474, 540] width 157 height 18
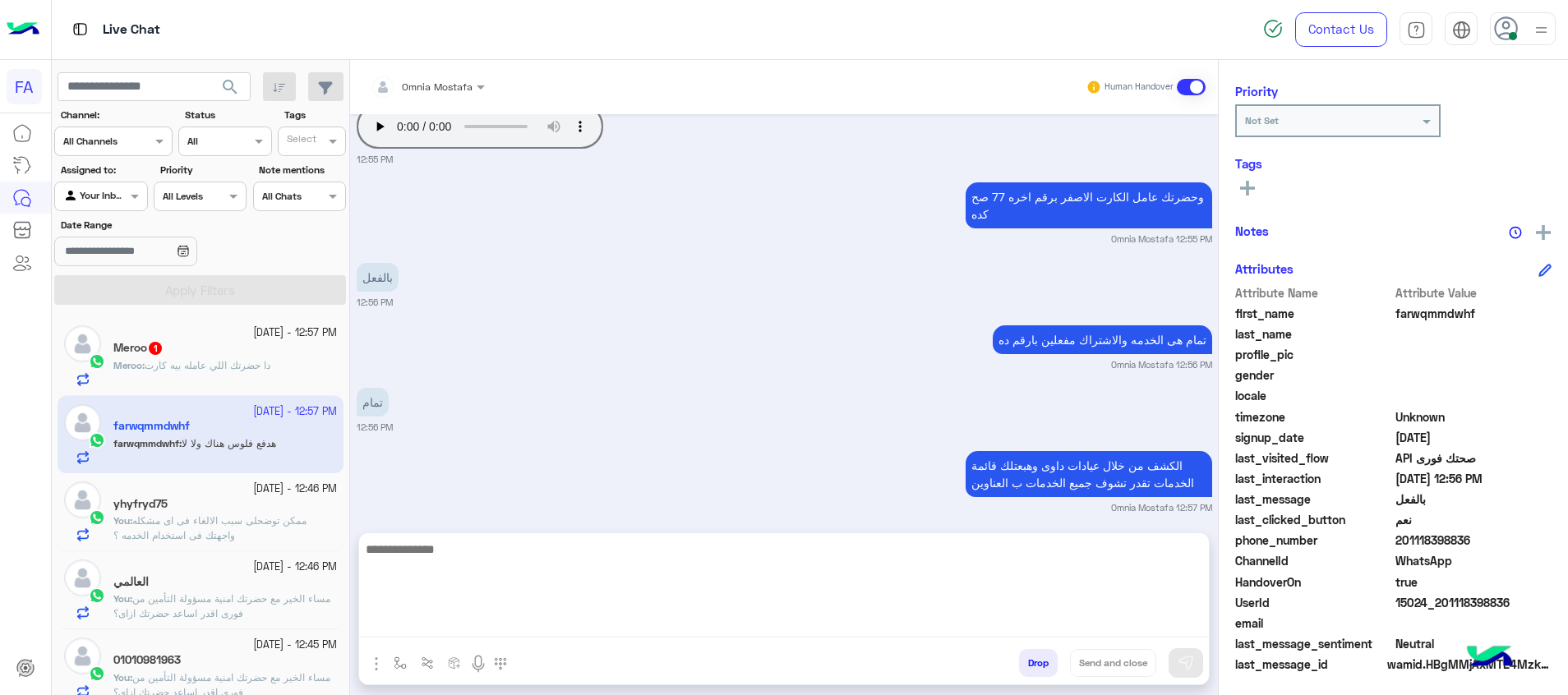
click at [699, 625] on textarea at bounding box center [784, 589] width 849 height 99
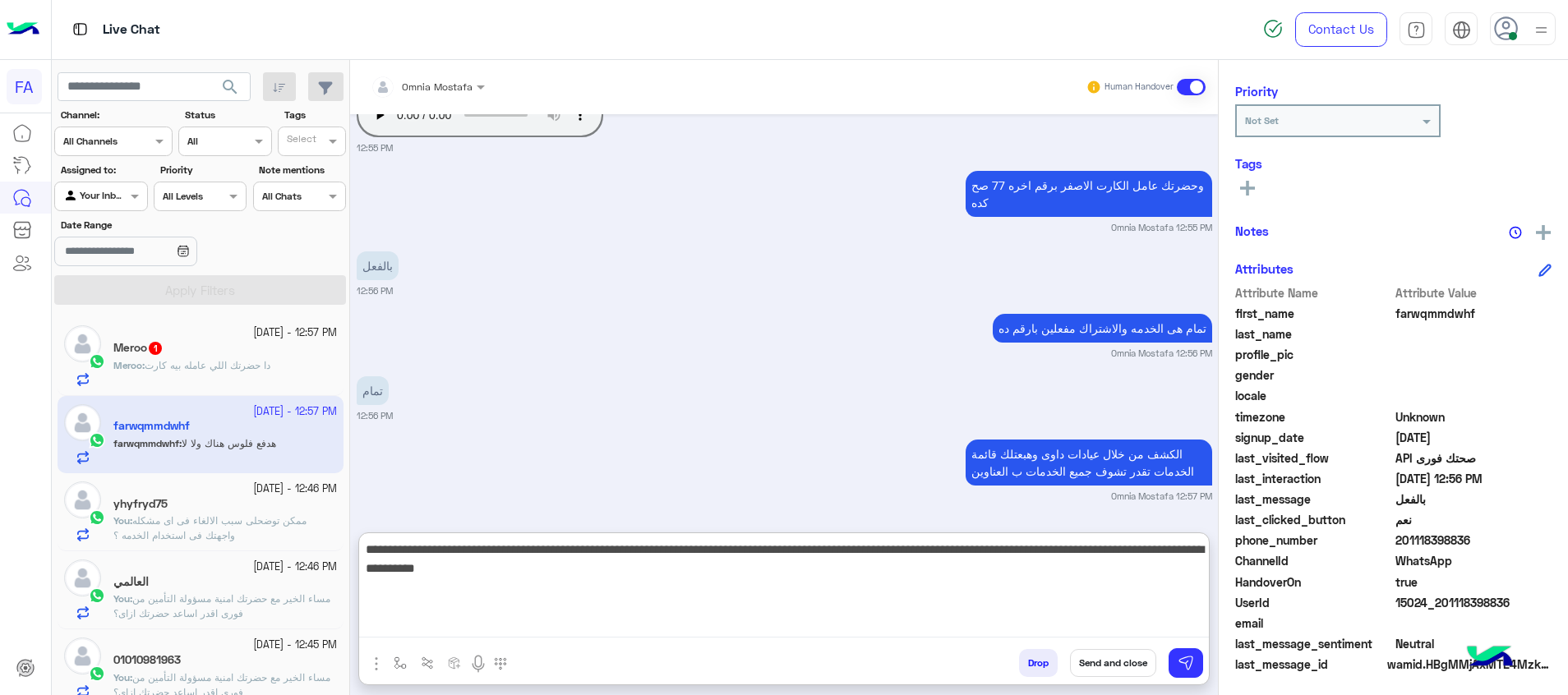
type textarea "**********"
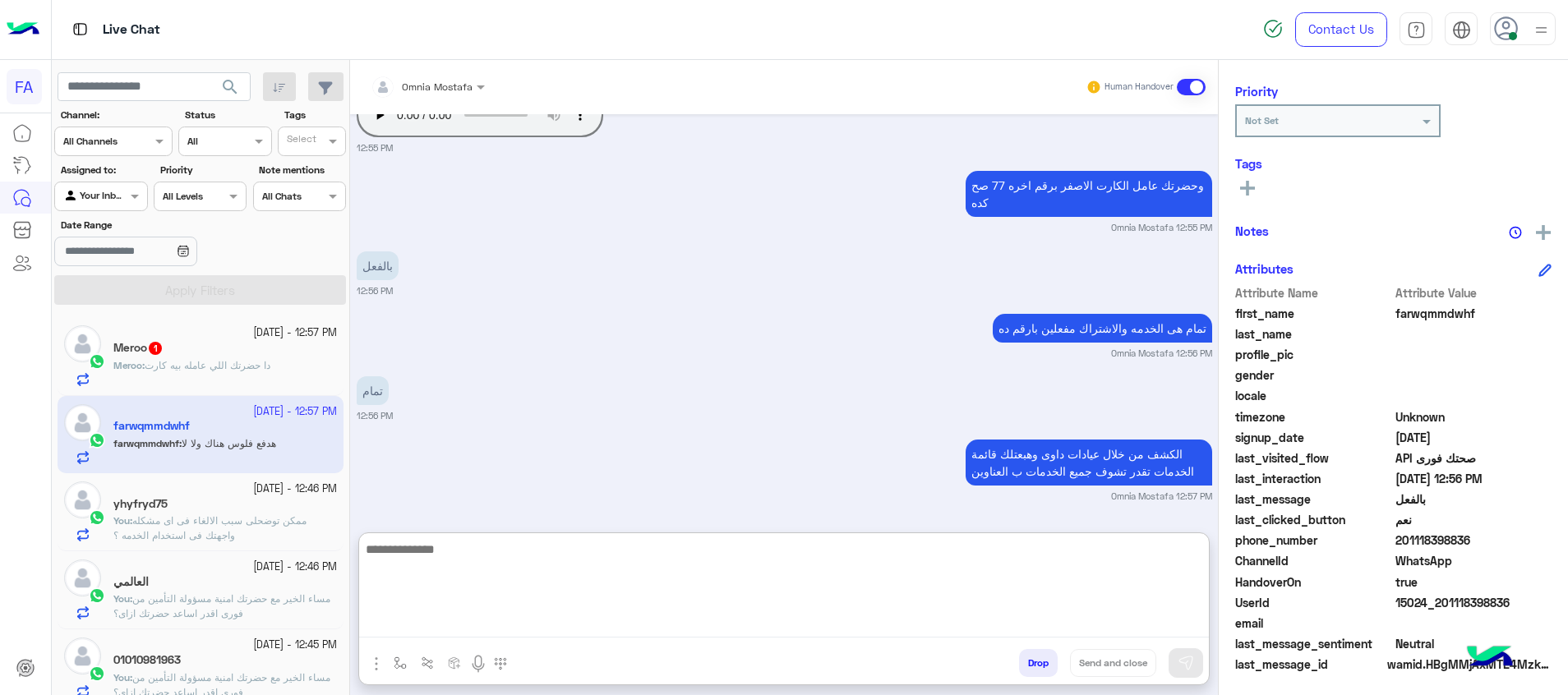
scroll to position [1365, 0]
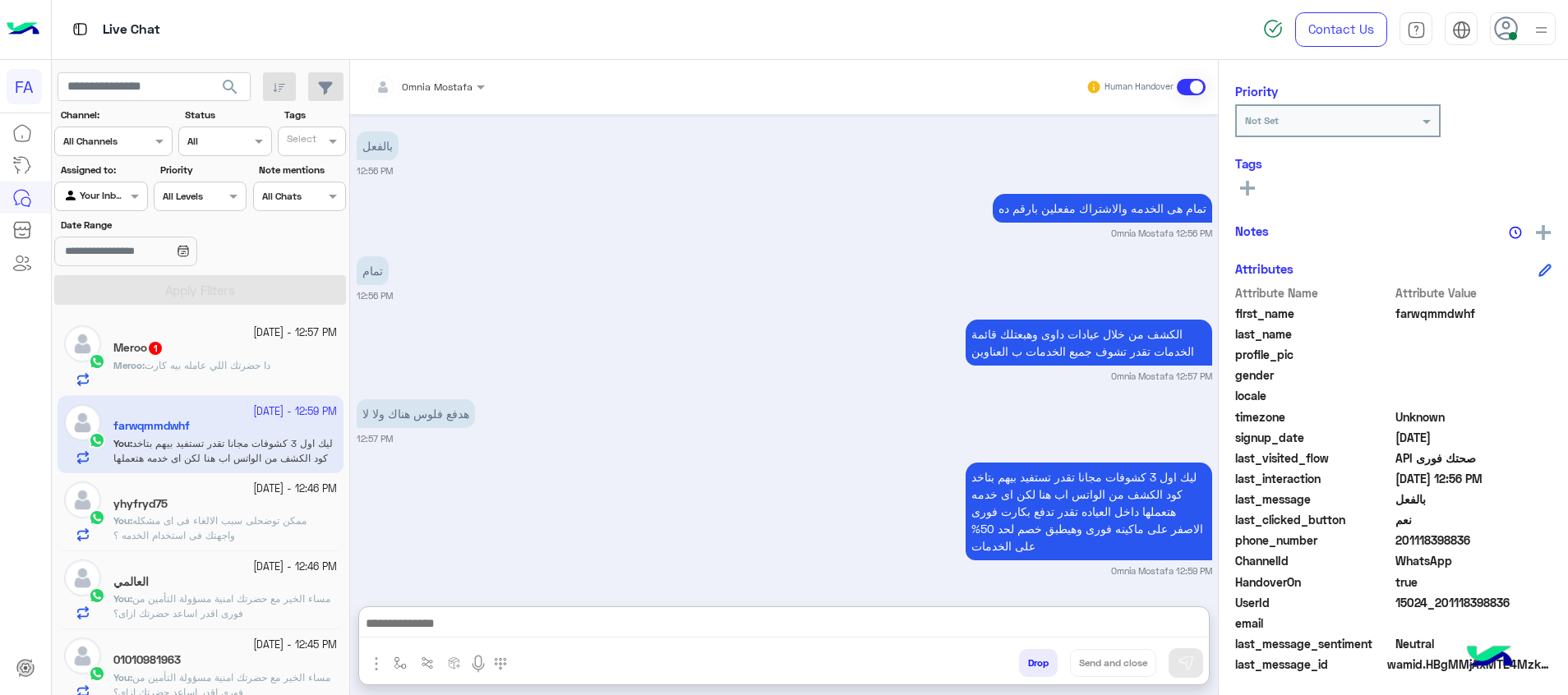
click at [281, 348] on div "Meroo 1" at bounding box center [224, 350] width 223 height 18
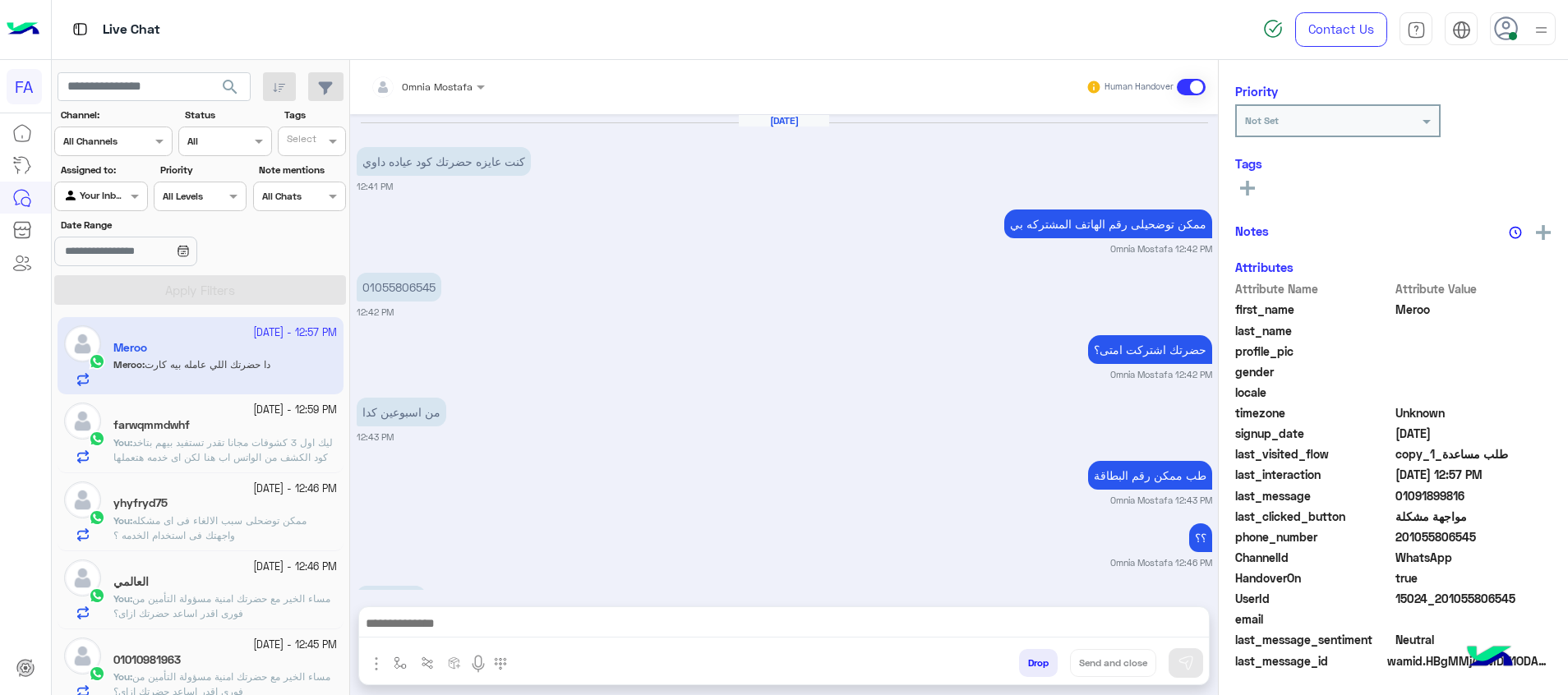
scroll to position [843, 0]
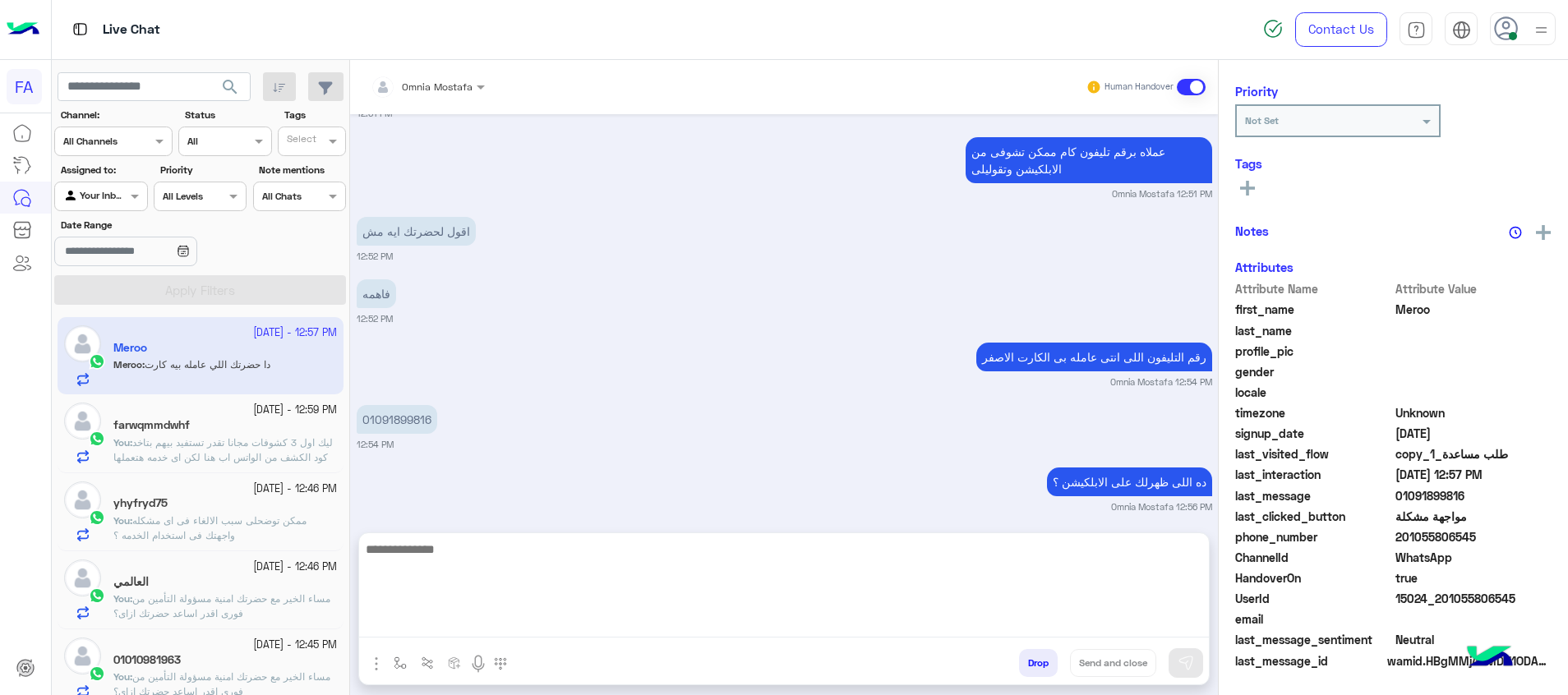
click at [852, 637] on textarea at bounding box center [784, 589] width 849 height 99
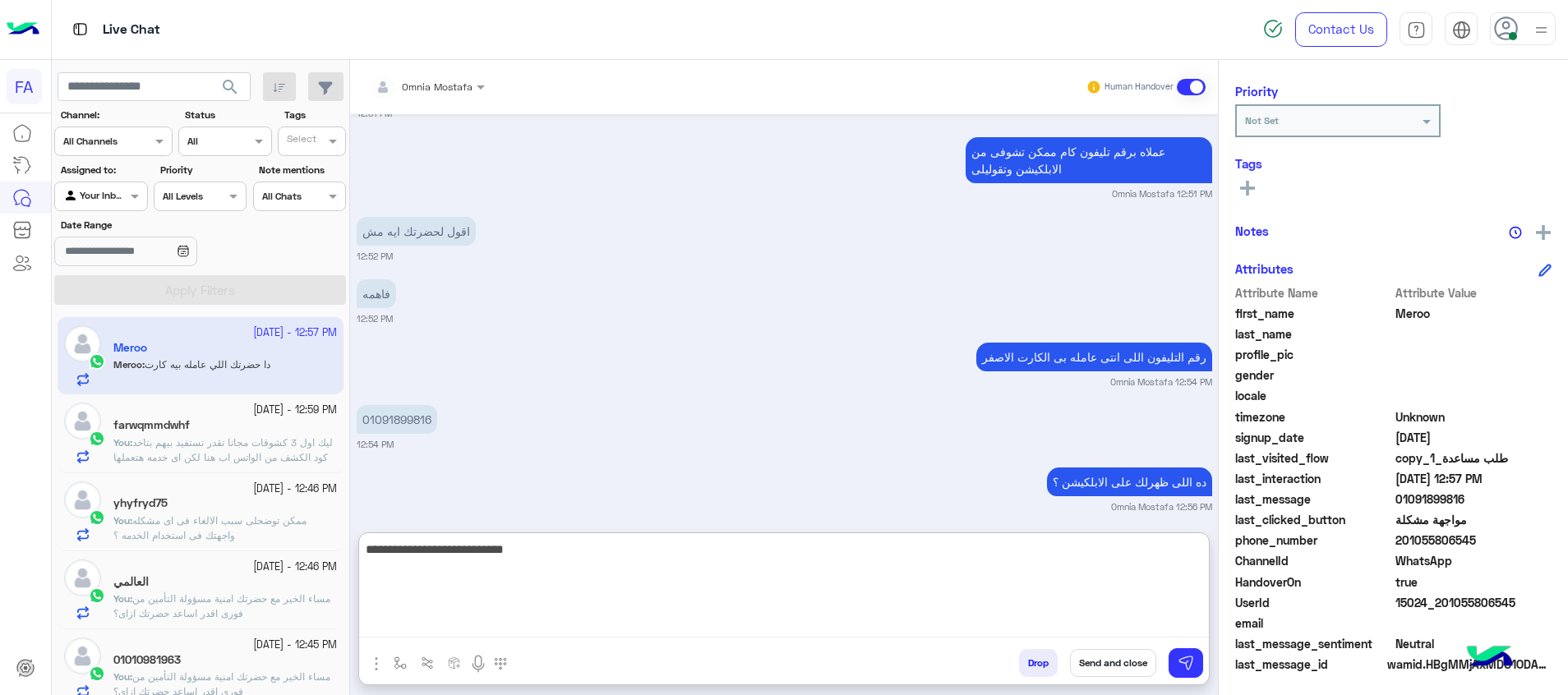
type textarea "**********"
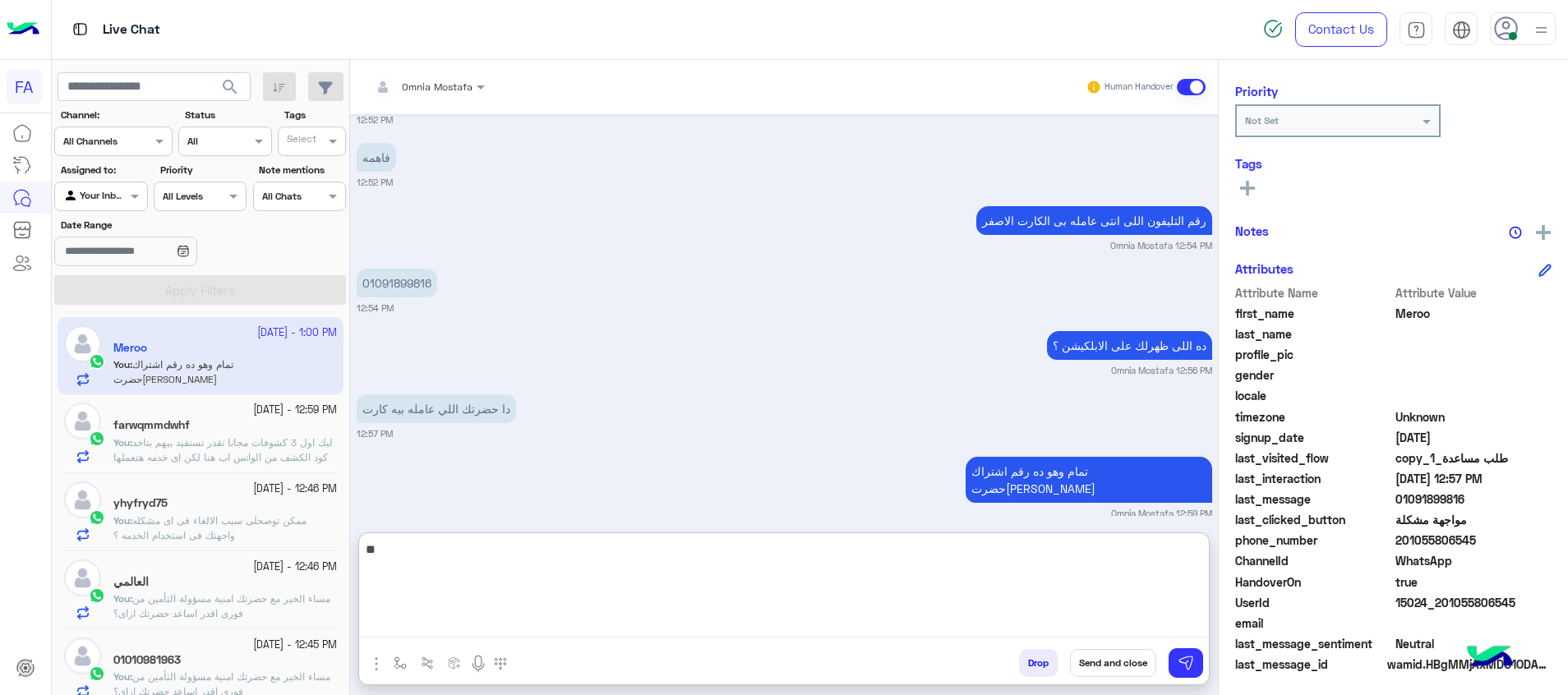
type textarea "*"
type textarea "**********"
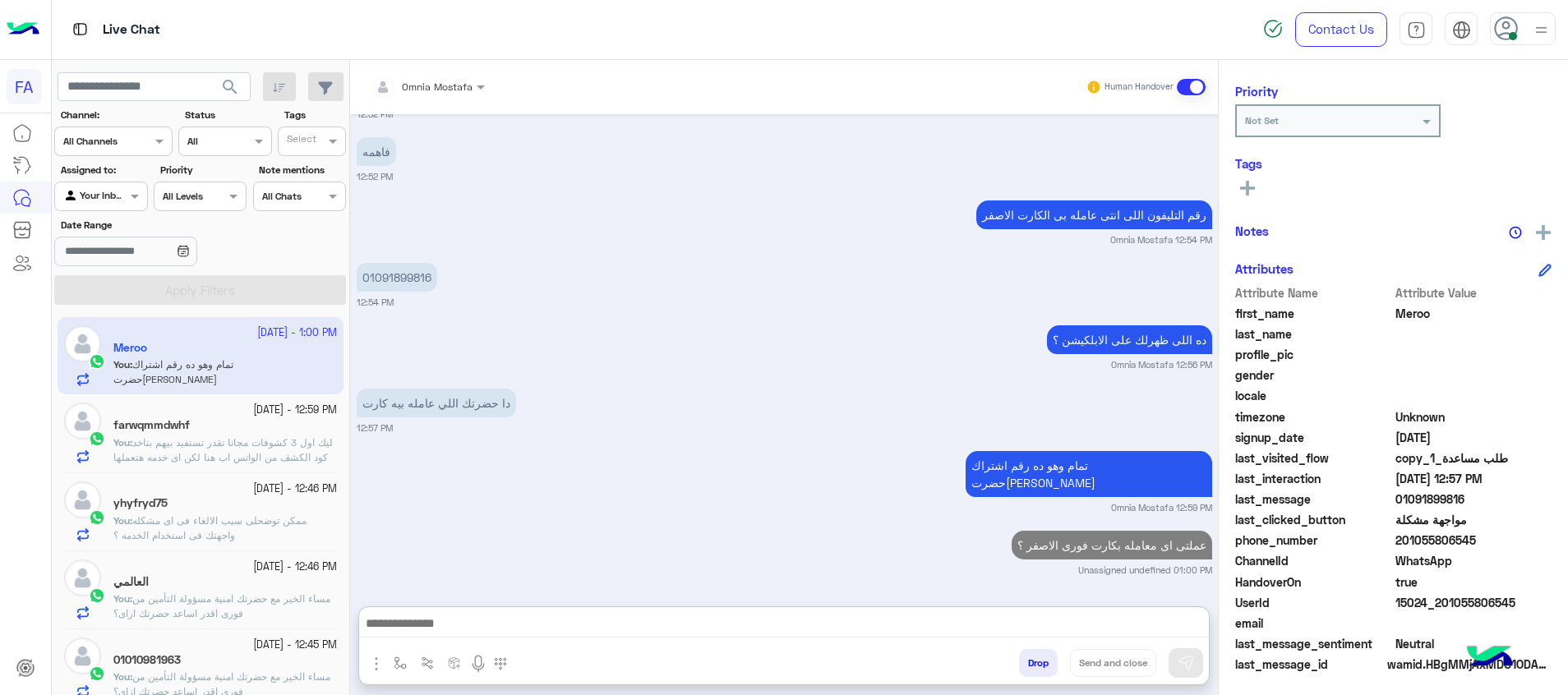
click at [294, 678] on span "مساء الخير مع حضرتك امنية مسؤولة التأمين من فورى اقدر اساعد حضرتك ازاى؟" at bounding box center [222, 684] width 217 height 27
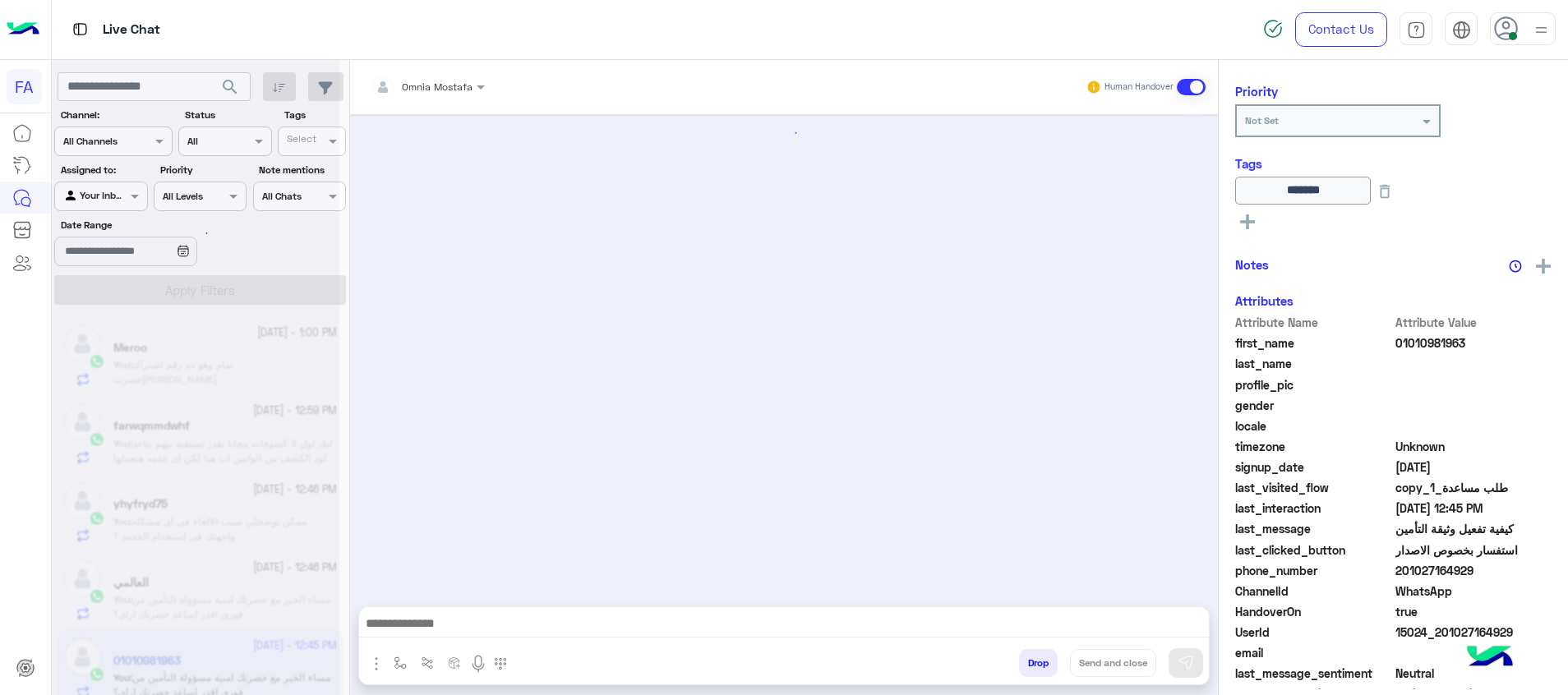
scroll to position [205, 0]
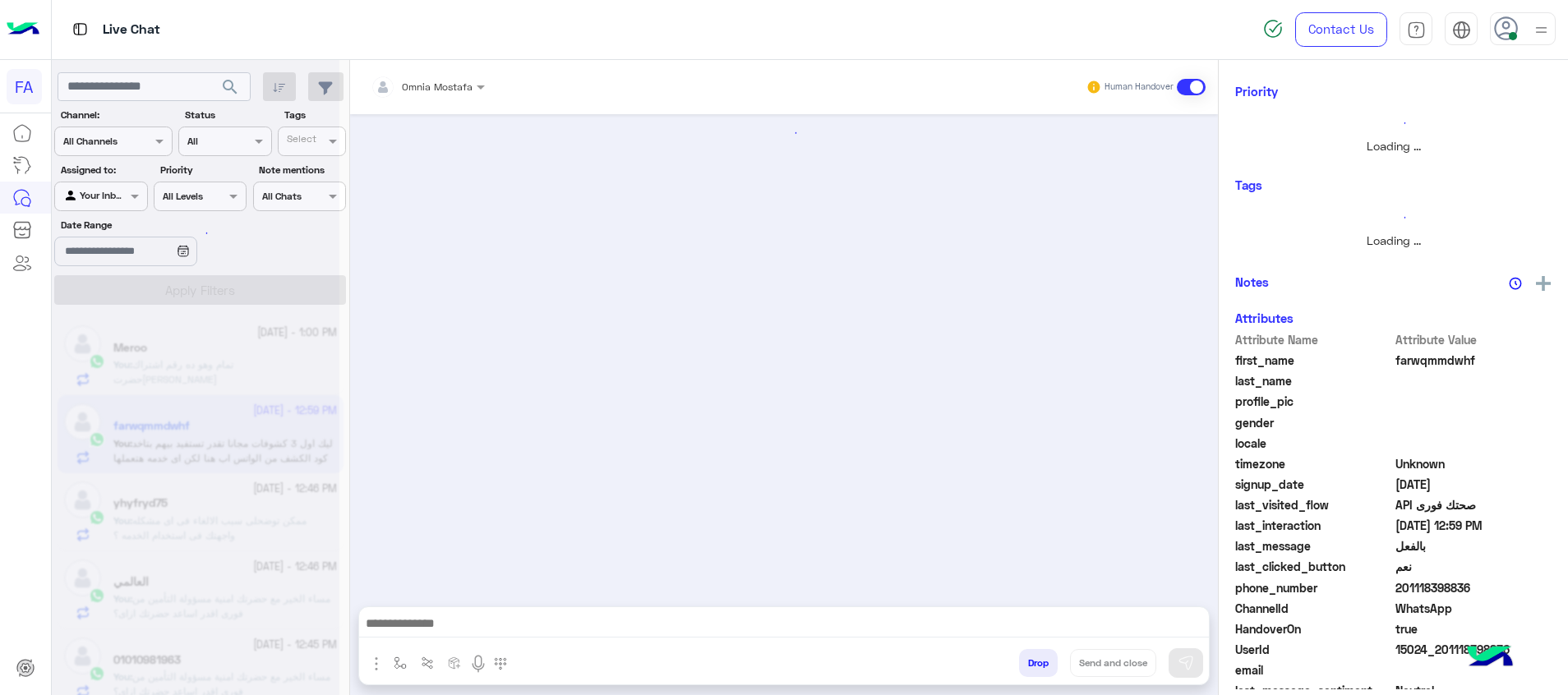
scroll to position [961, 0]
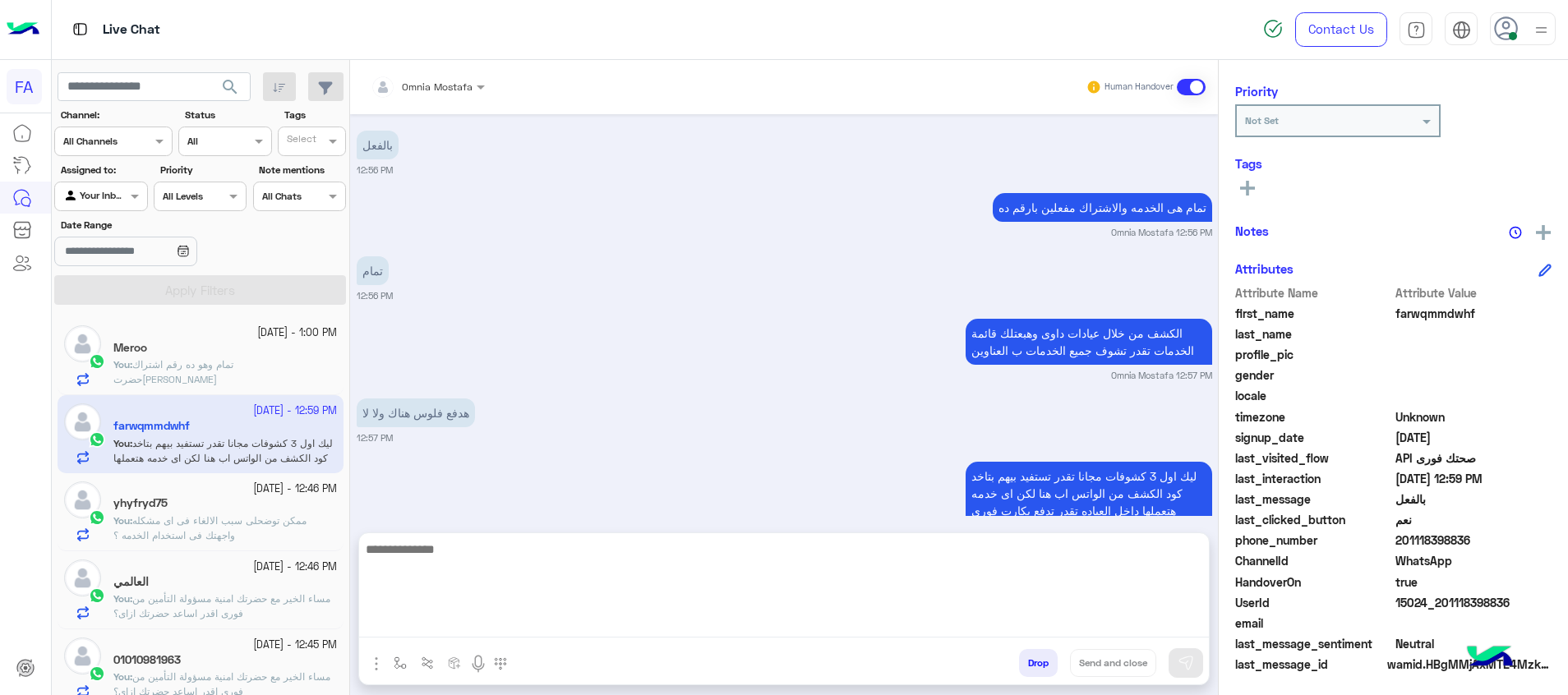
click at [1171, 633] on textarea at bounding box center [784, 589] width 849 height 99
paste textarea "**********"
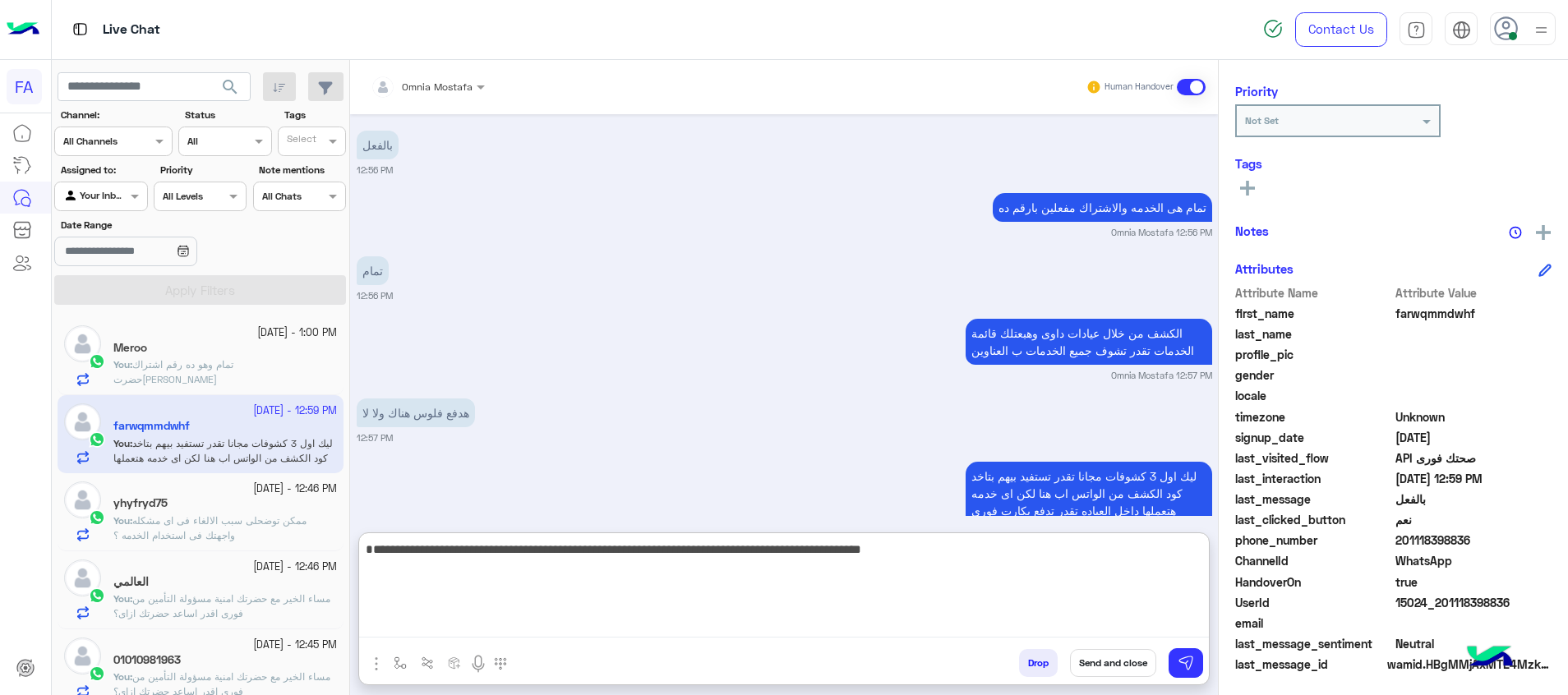
type textarea "**********"
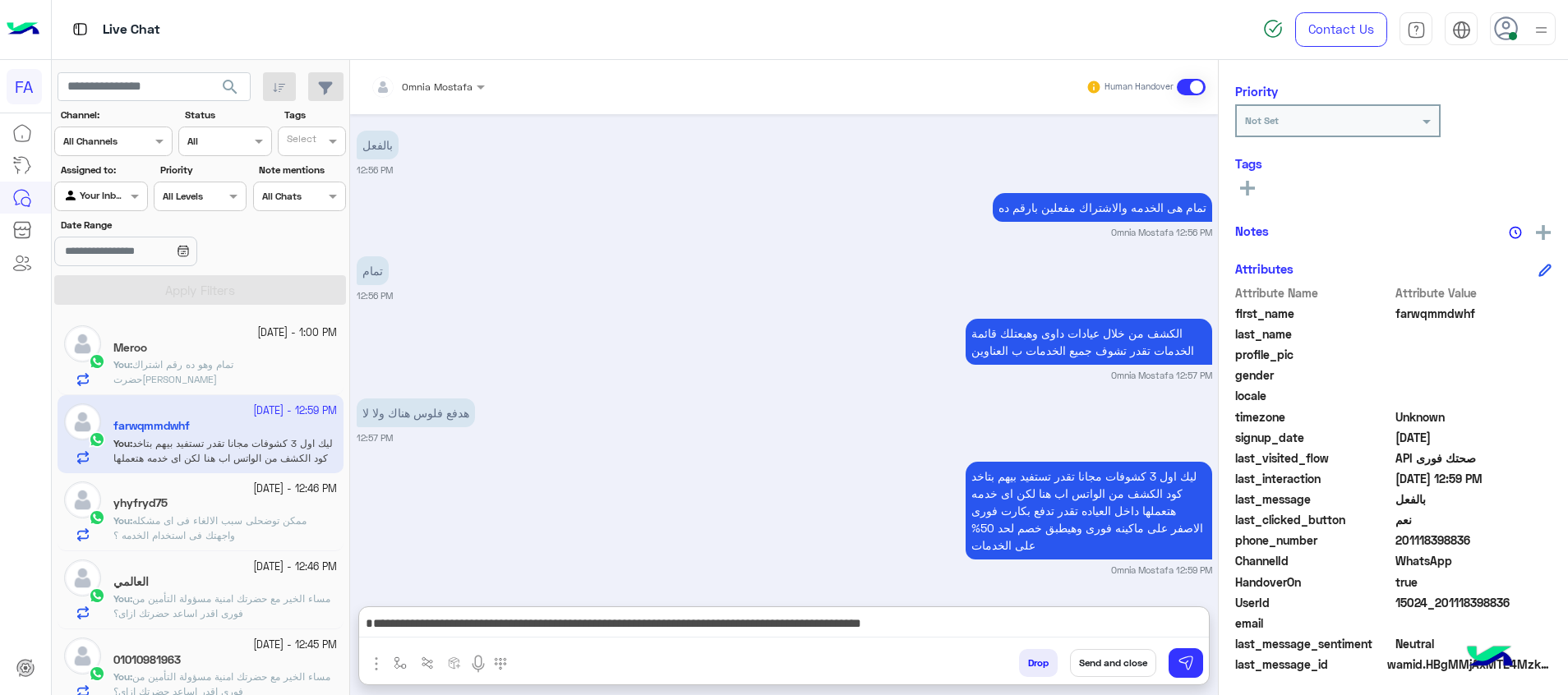
click at [1249, 189] on rect at bounding box center [1247, 188] width 15 height 4
click at [1264, 202] on div "See All" at bounding box center [1393, 189] width 316 height 26
click at [1245, 185] on icon at bounding box center [1247, 188] width 15 height 15
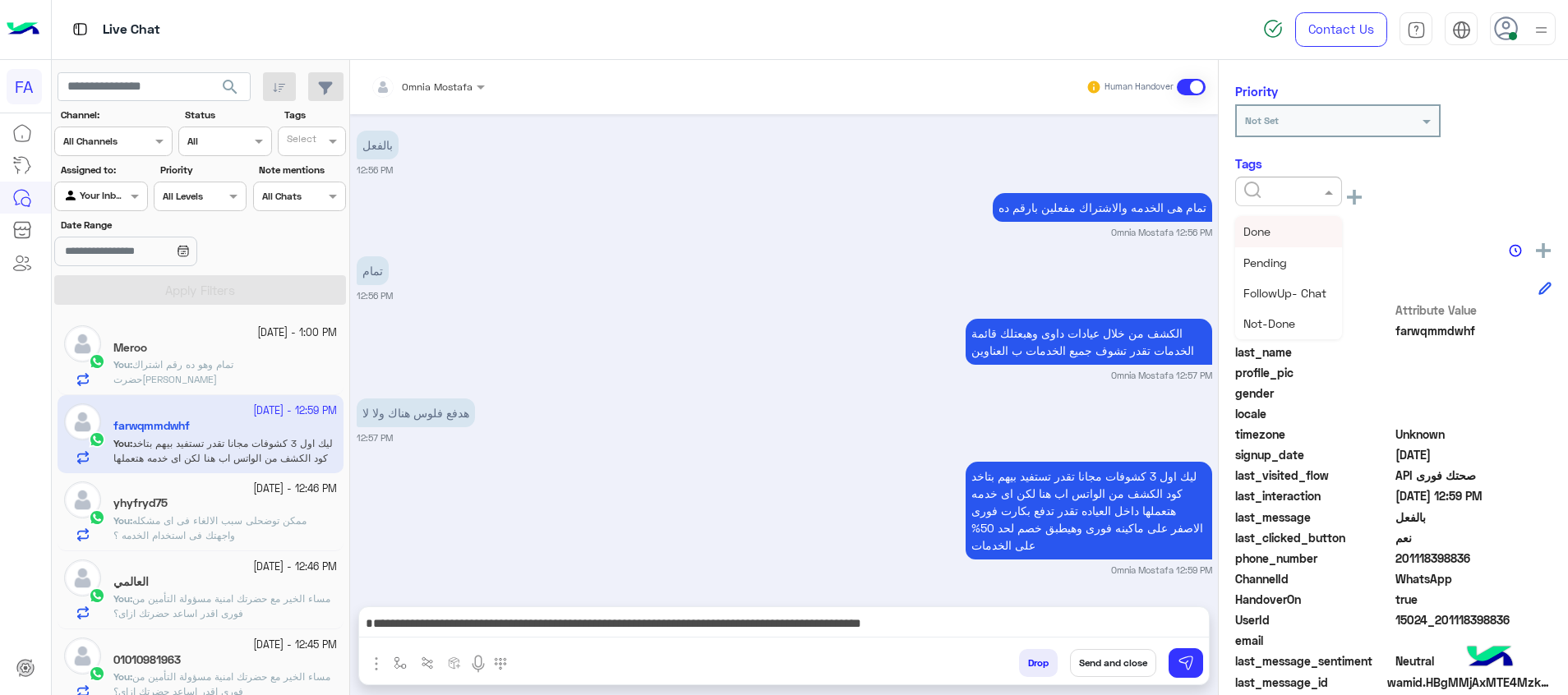
click at [1263, 187] on input "text" at bounding box center [1269, 190] width 50 height 15
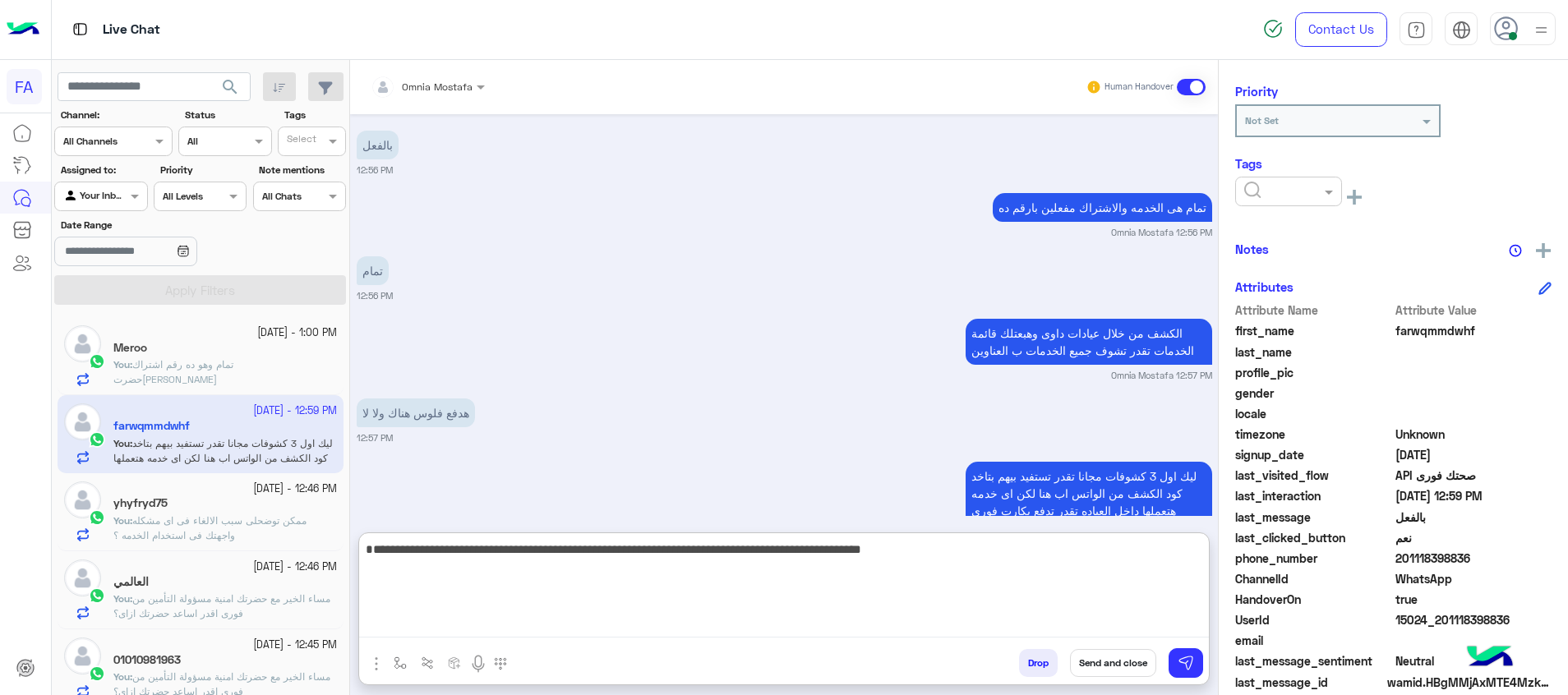
click at [689, 618] on textarea "**********" at bounding box center [784, 589] width 849 height 99
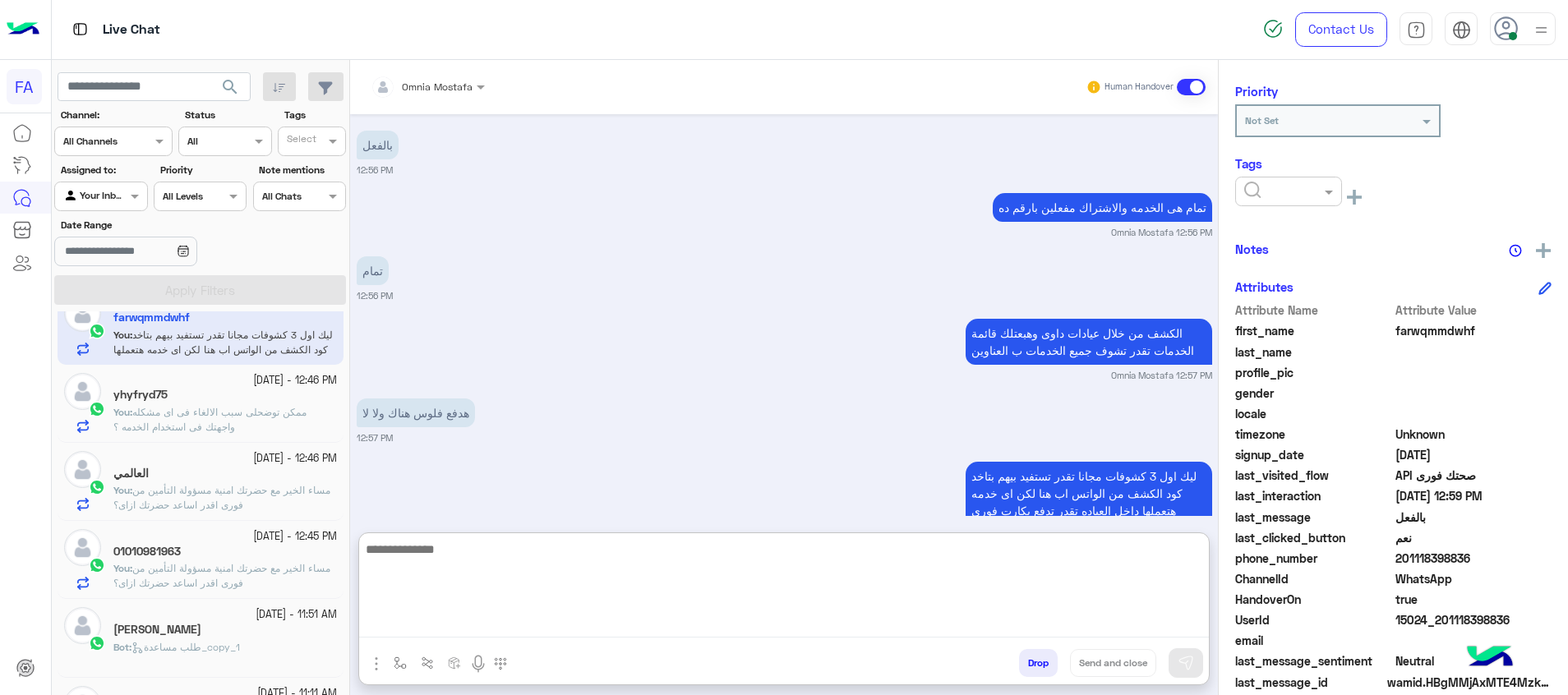
scroll to position [246, 0]
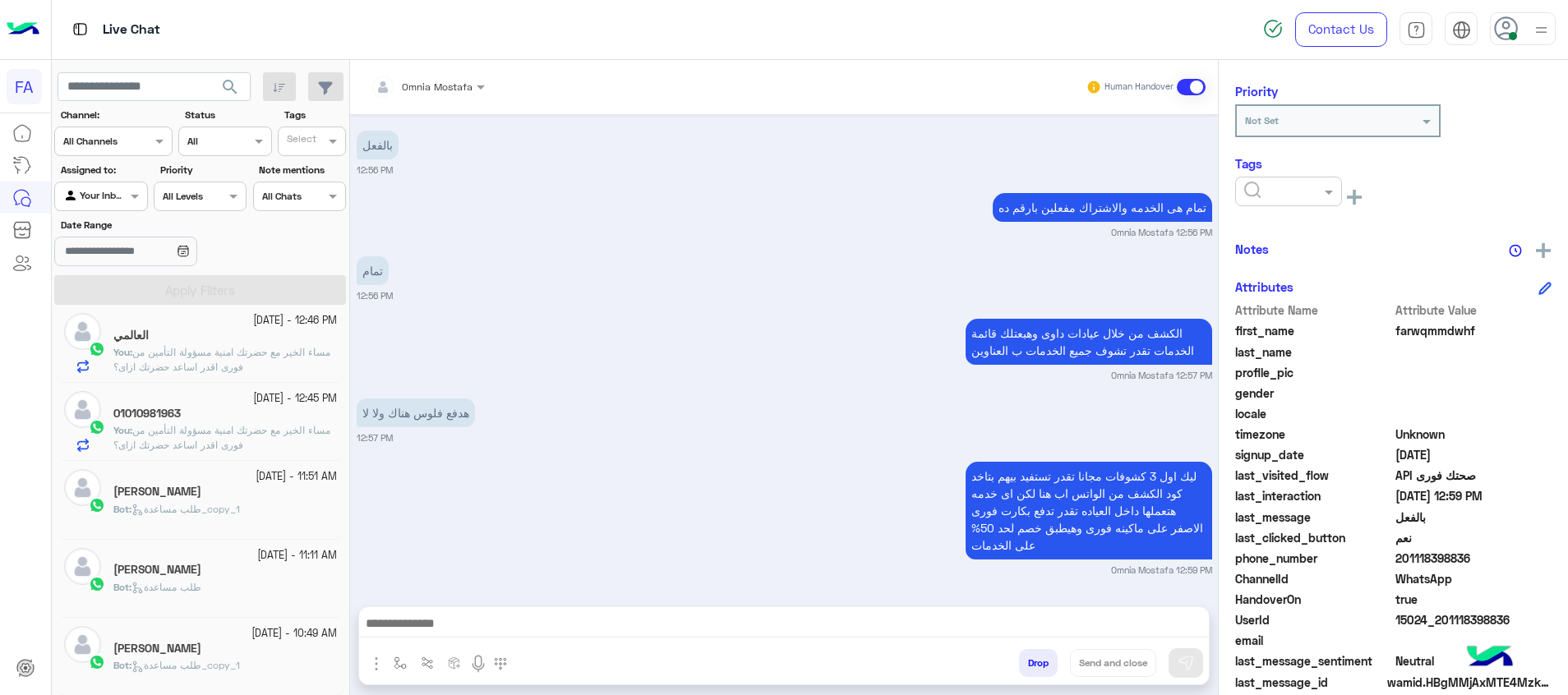
click at [238, 429] on span "مساء الخير مع حضرتك امنية مسؤولة التأمين من فورى اقدر اساعد حضرتك ازاى؟" at bounding box center [222, 437] width 217 height 27
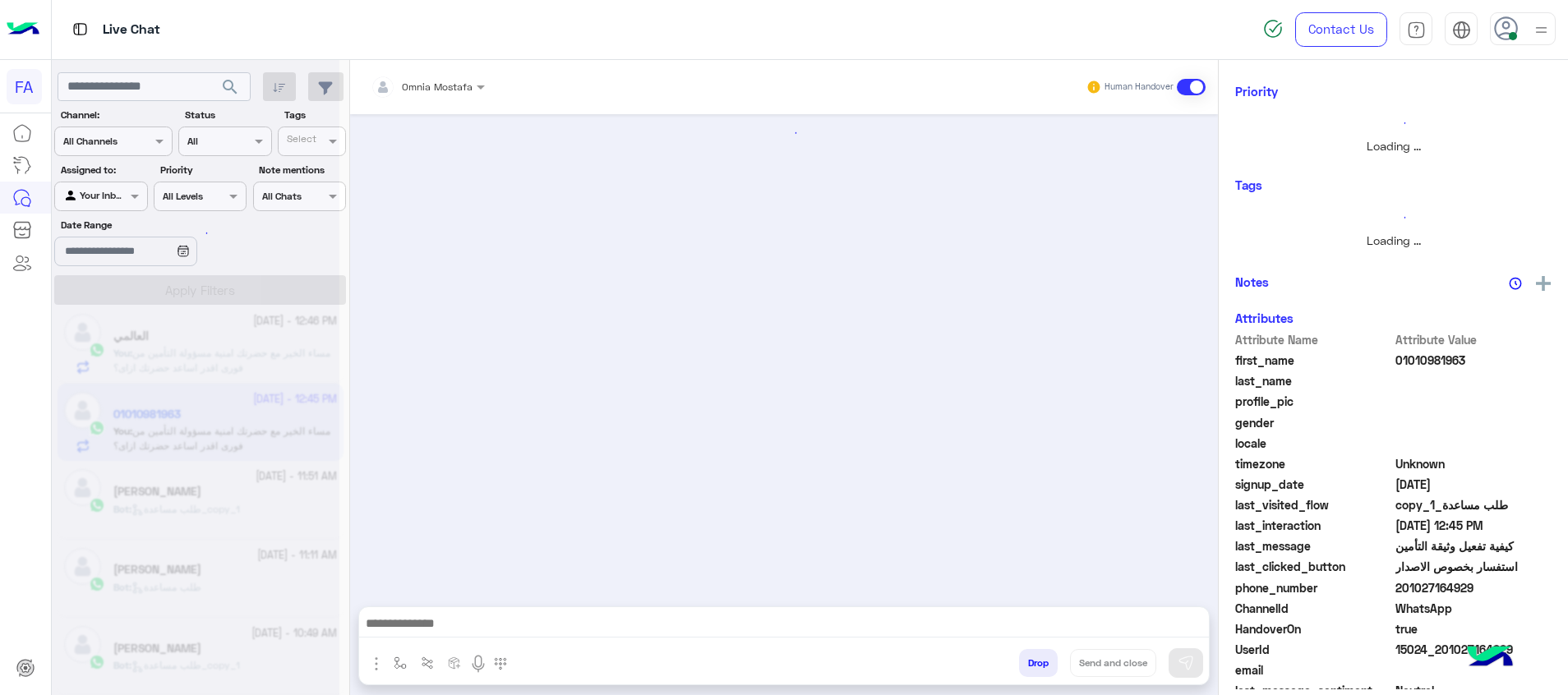
scroll to position [247, 0]
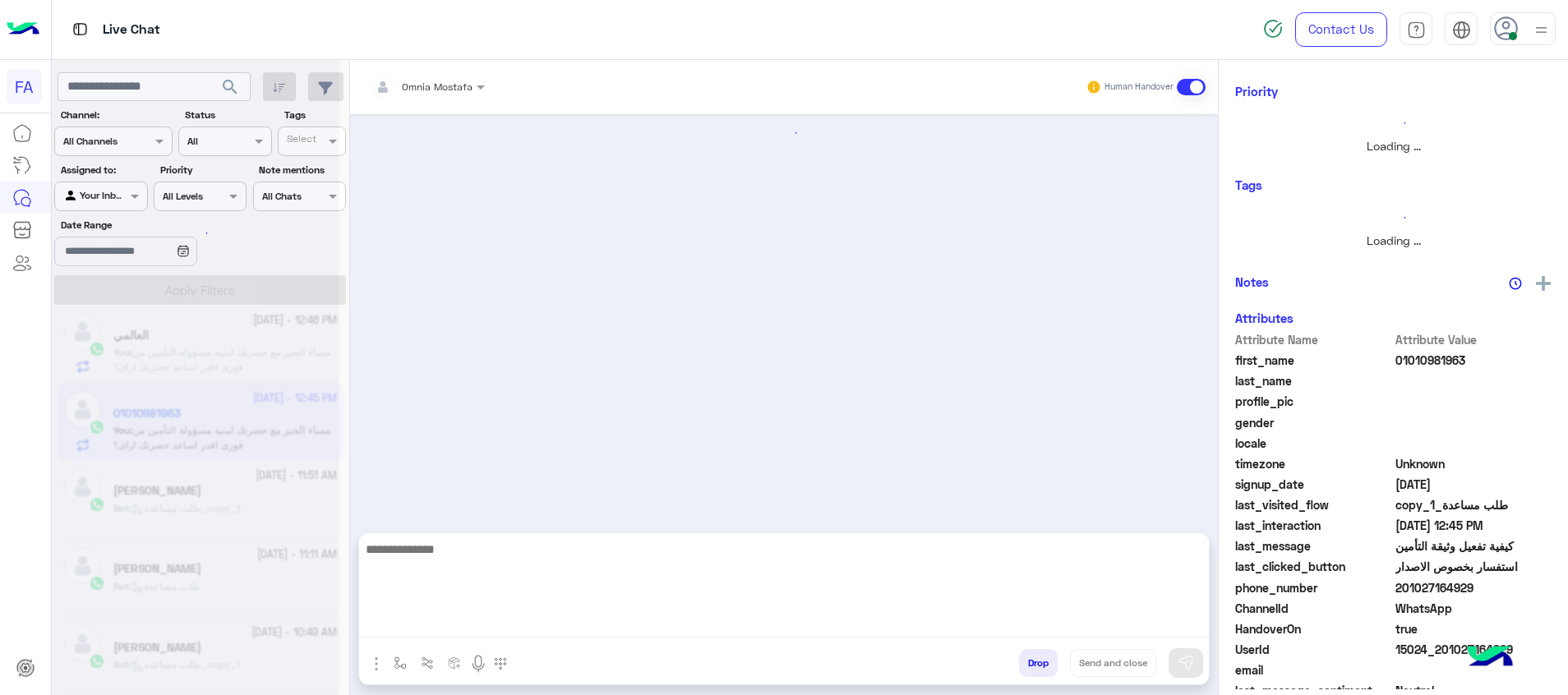
click at [1002, 620] on textarea at bounding box center [784, 589] width 849 height 99
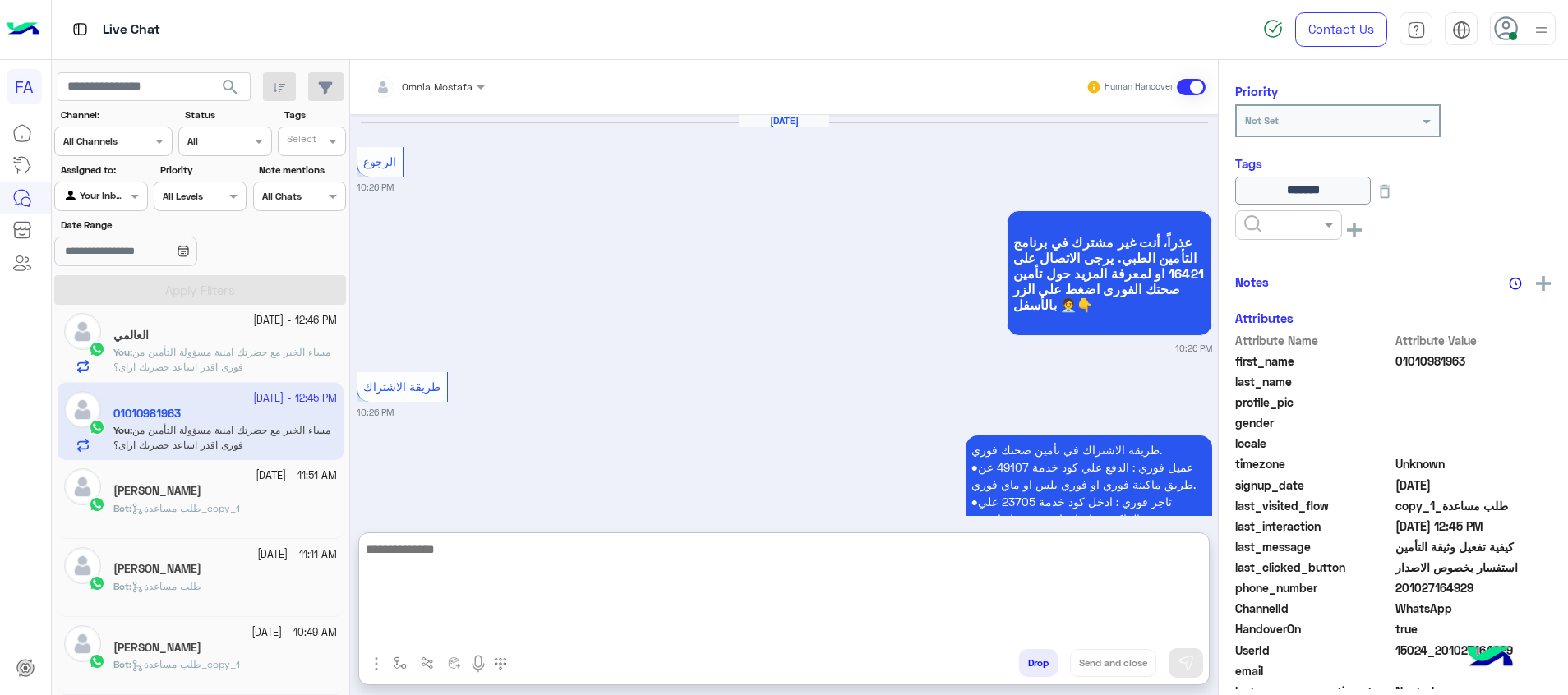
scroll to position [1470, 0]
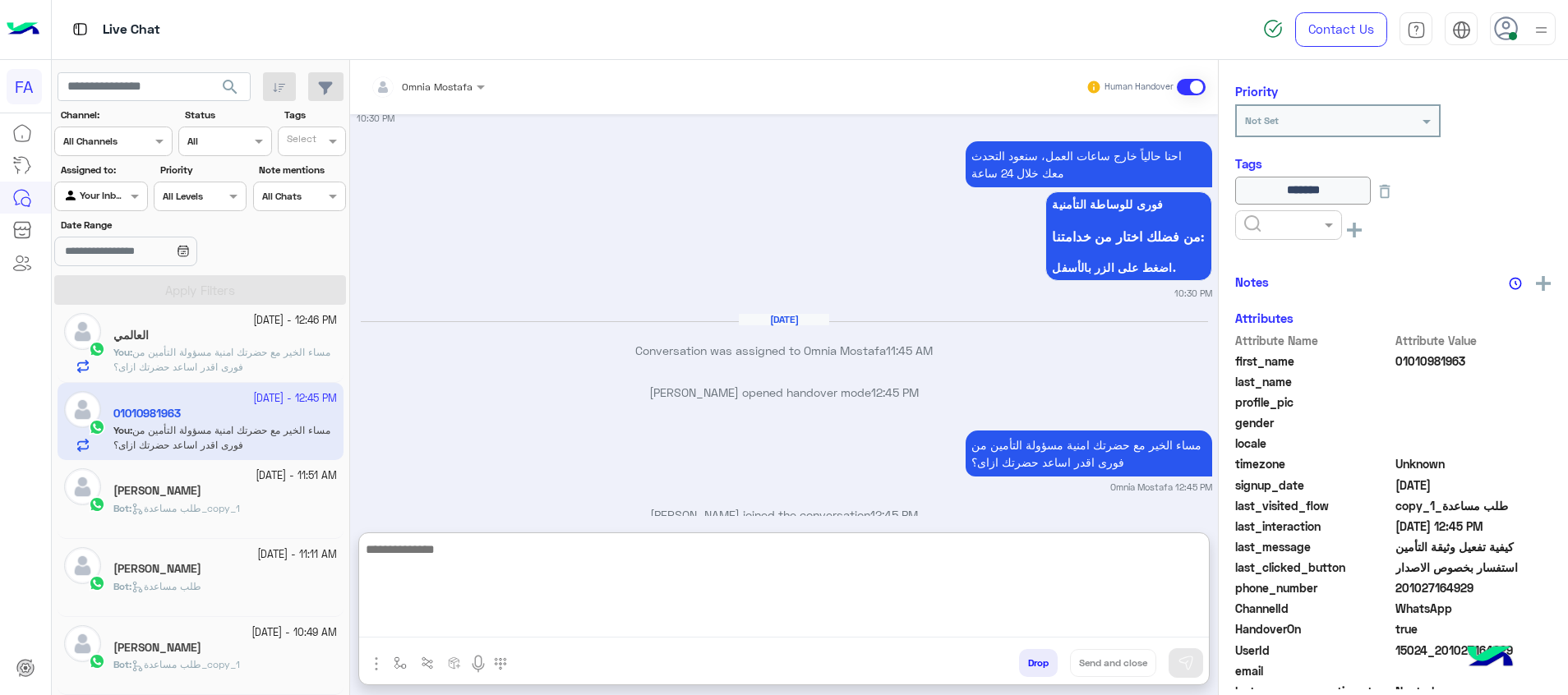
paste textarea "**********"
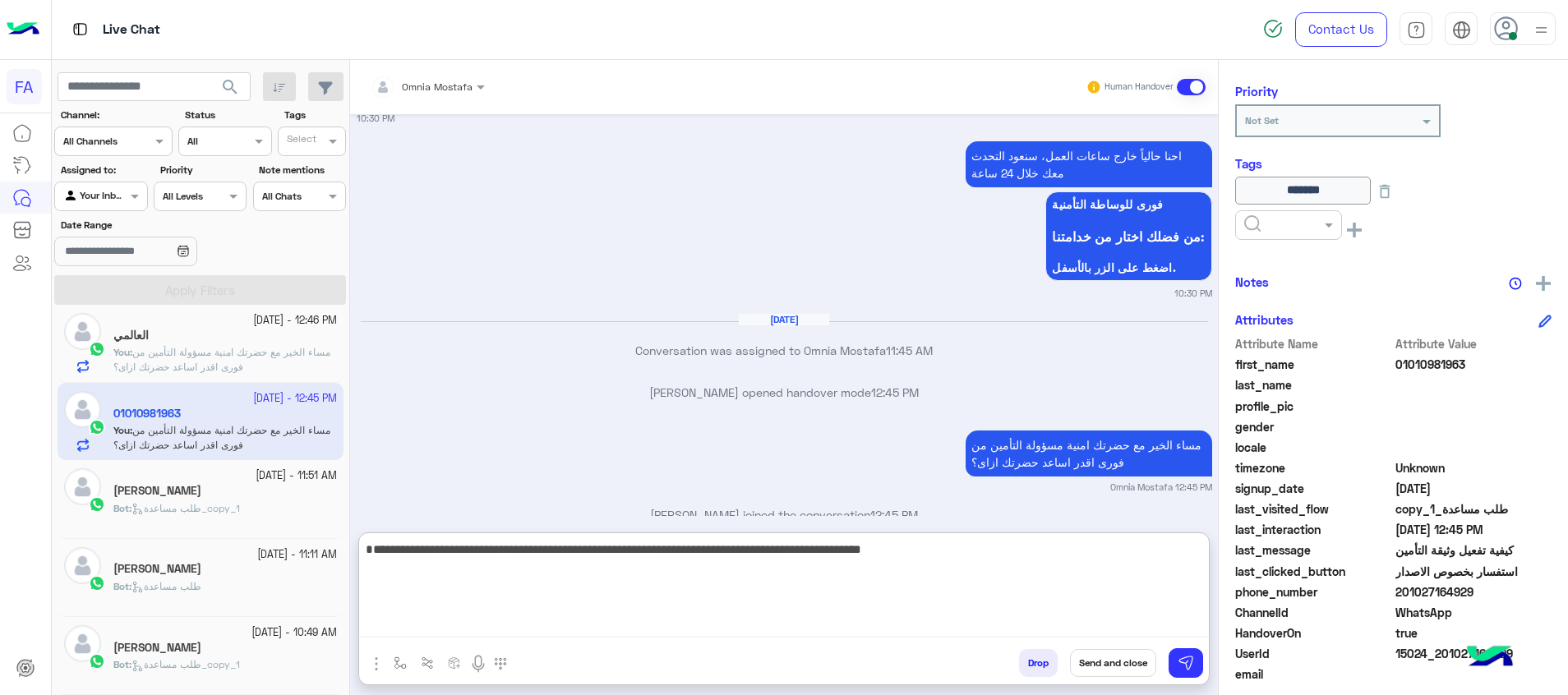
type textarea "**********"
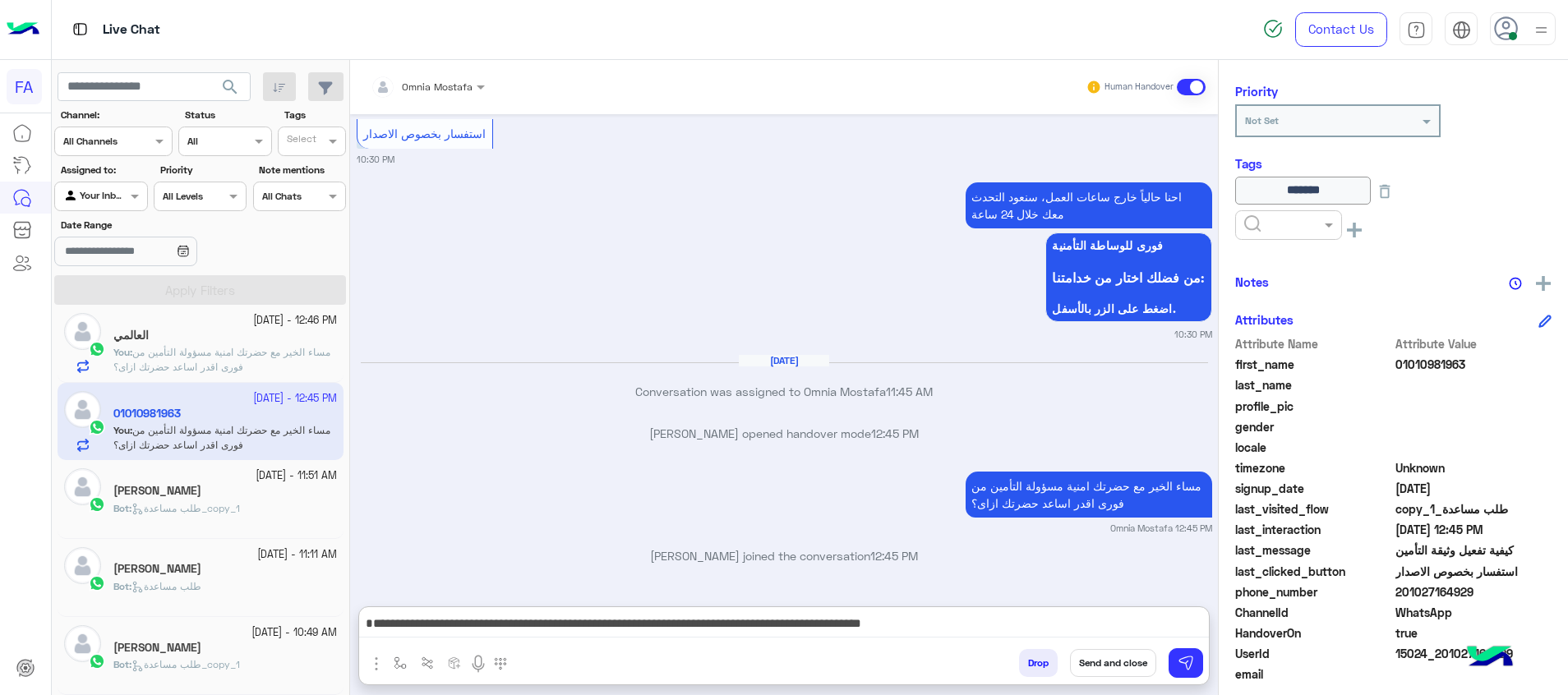
click at [1116, 663] on button "Send and close" at bounding box center [1113, 663] width 87 height 28
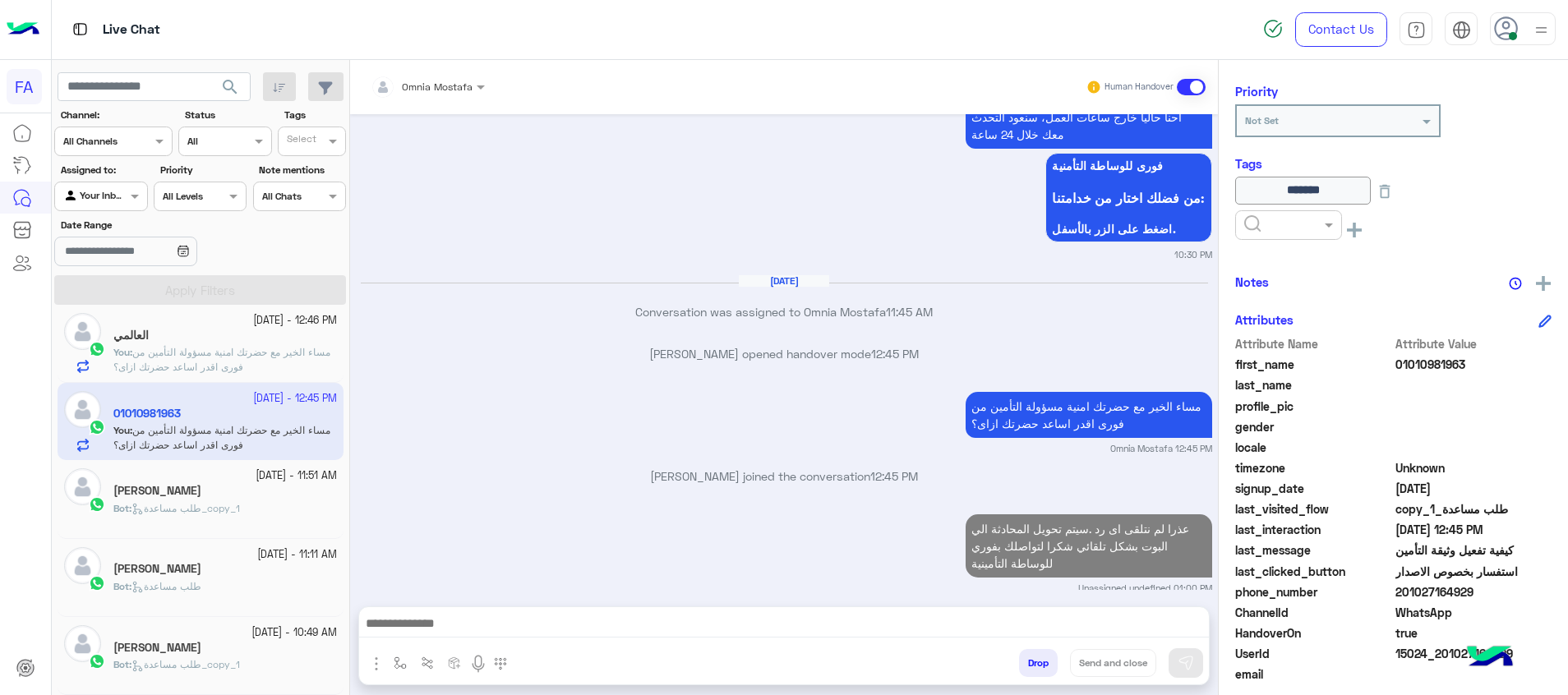
scroll to position [1552, 0]
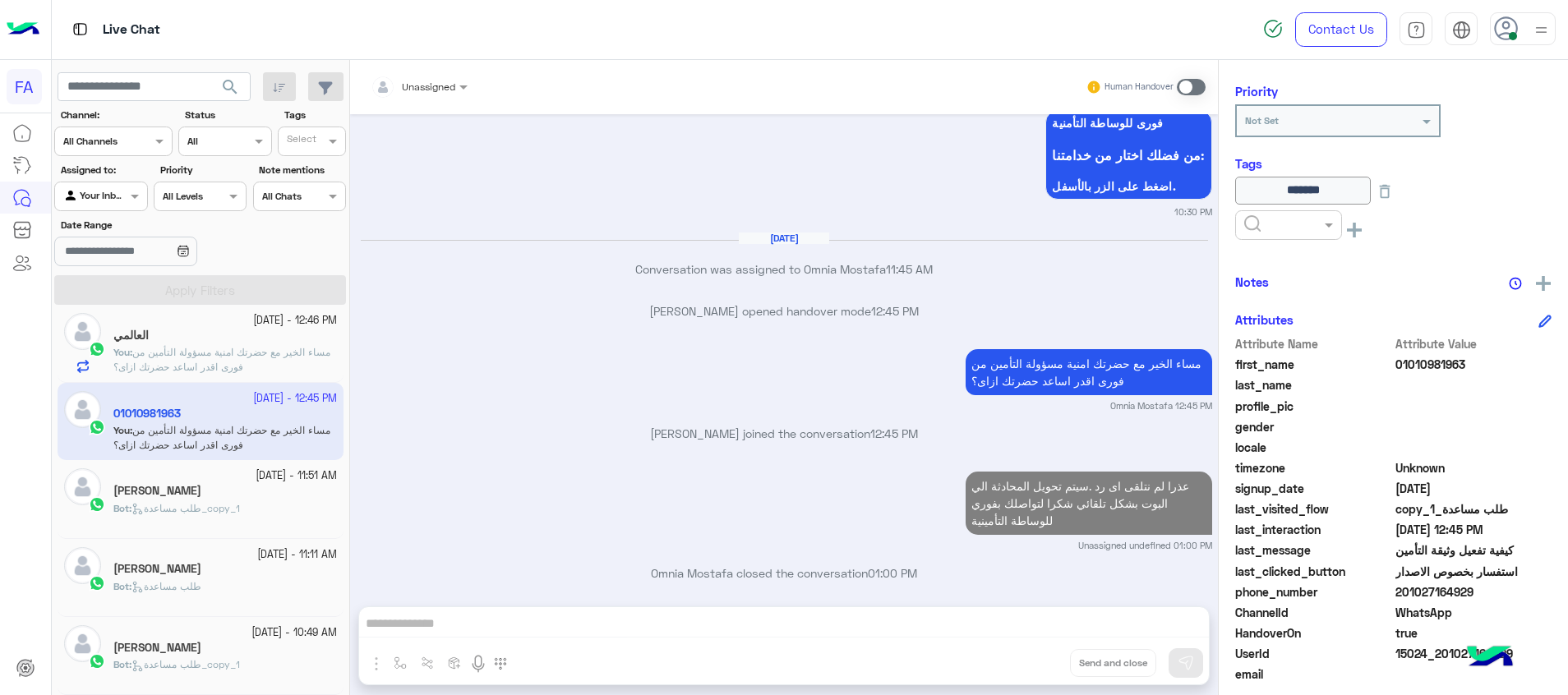
click at [228, 359] on p "You : مساء الخير مع حضرتك امنية مسؤولة التأمين من فورى اقدر اساعد حضرتك ازاى؟" at bounding box center [224, 360] width 223 height 30
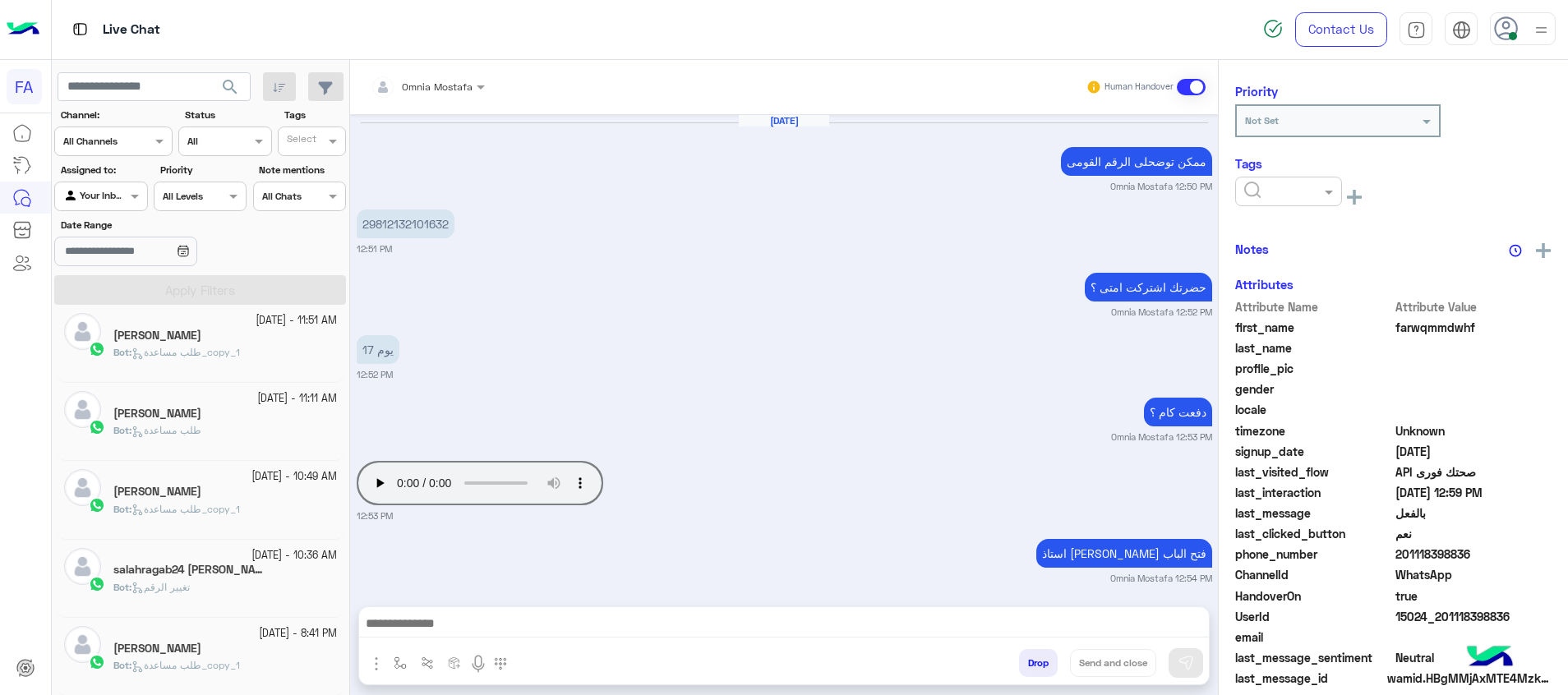
scroll to position [961, 0]
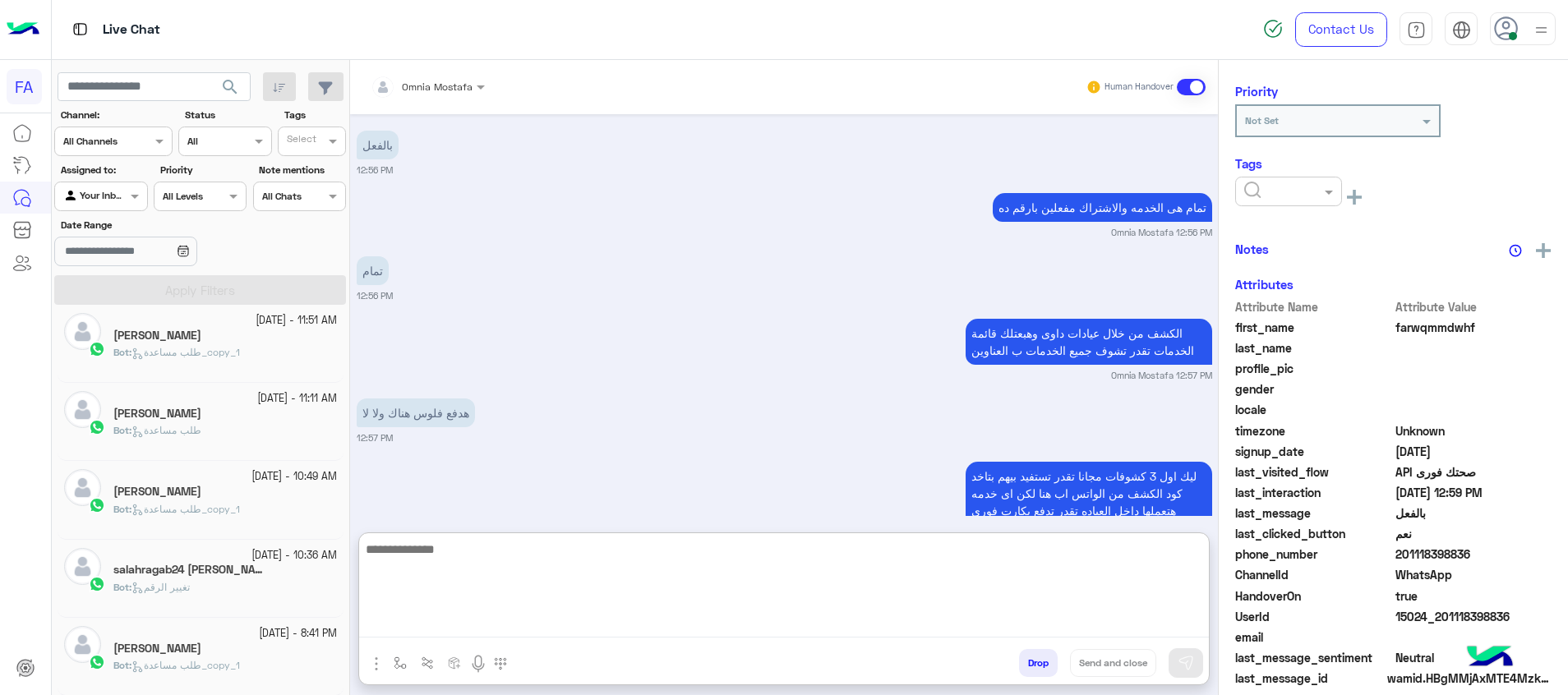
click at [1184, 623] on textarea at bounding box center [784, 589] width 849 height 99
paste textarea "**********"
type textarea "**********"
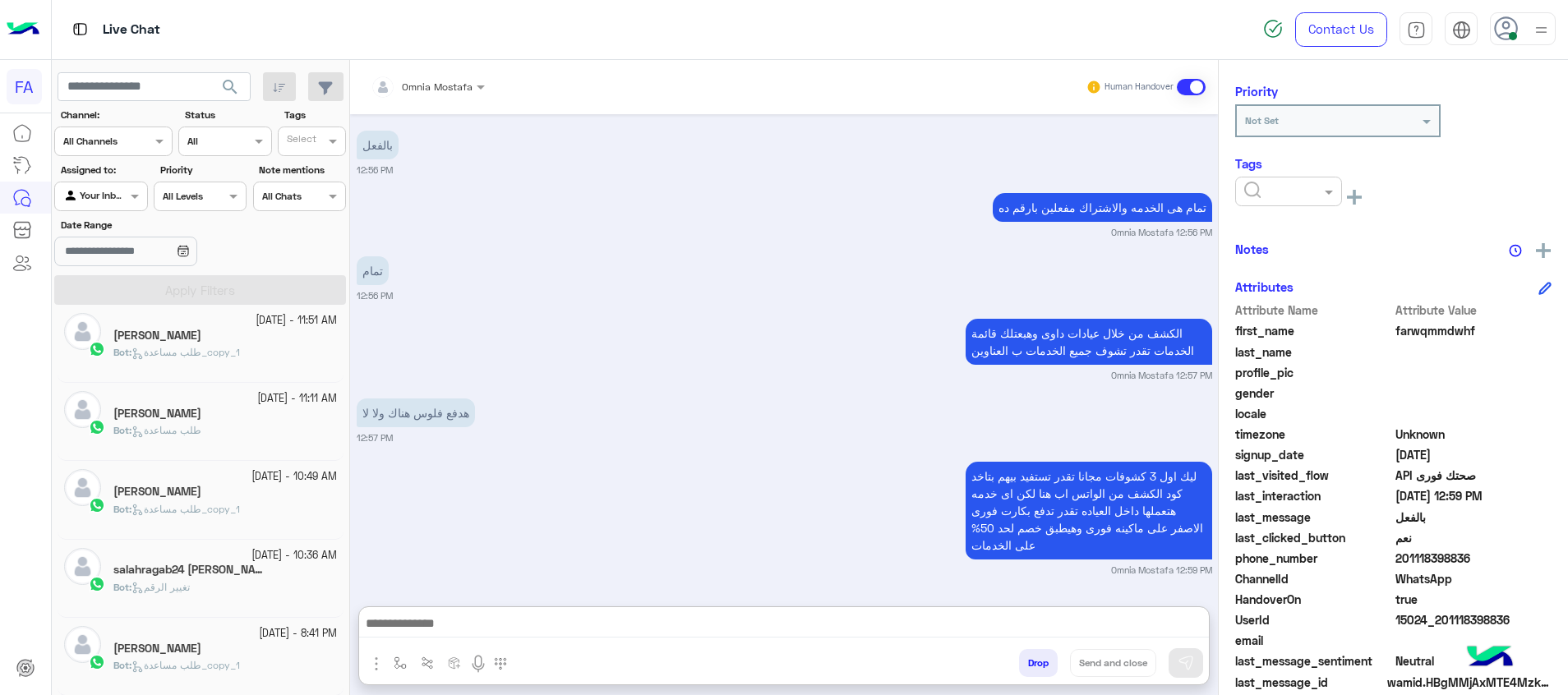
click at [237, 426] on div "Bot : طلب مساعدة" at bounding box center [224, 437] width 223 height 29
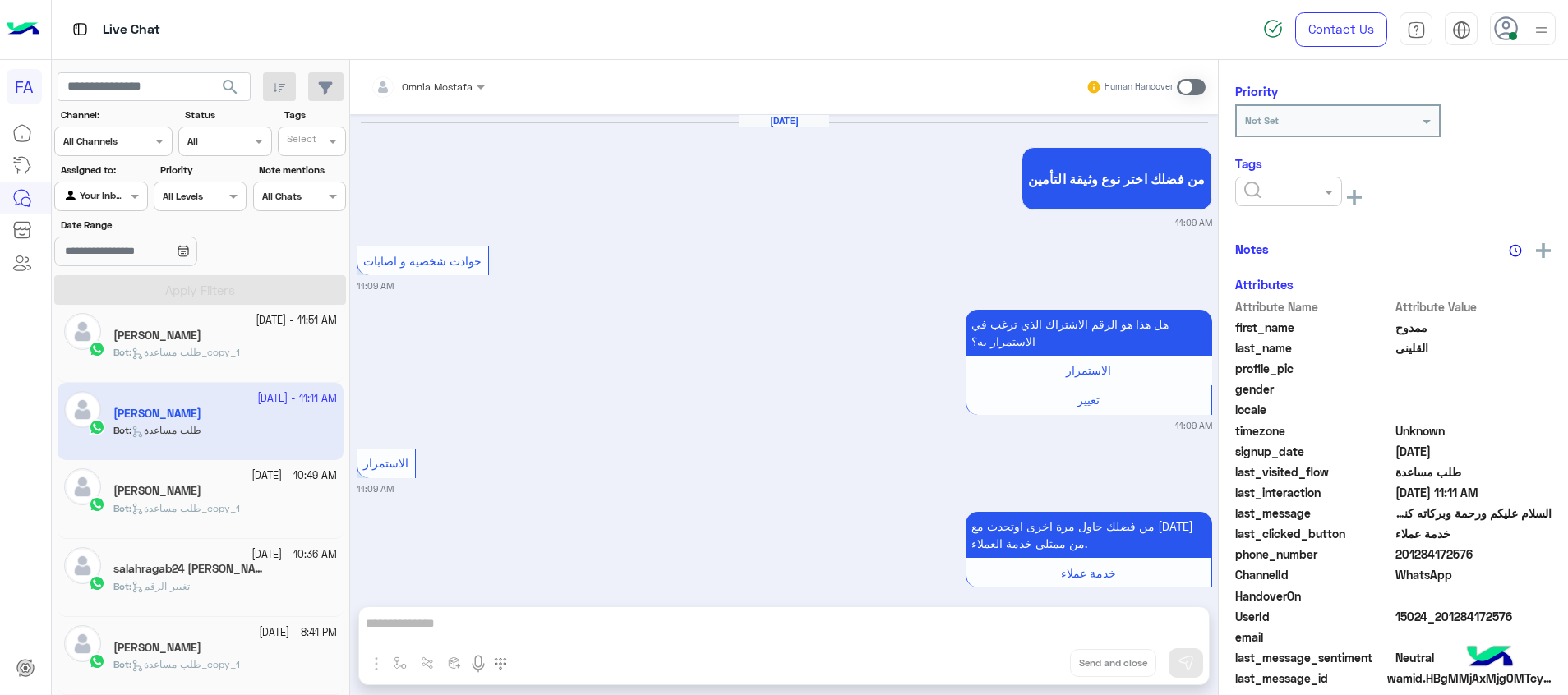
scroll to position [1414, 0]
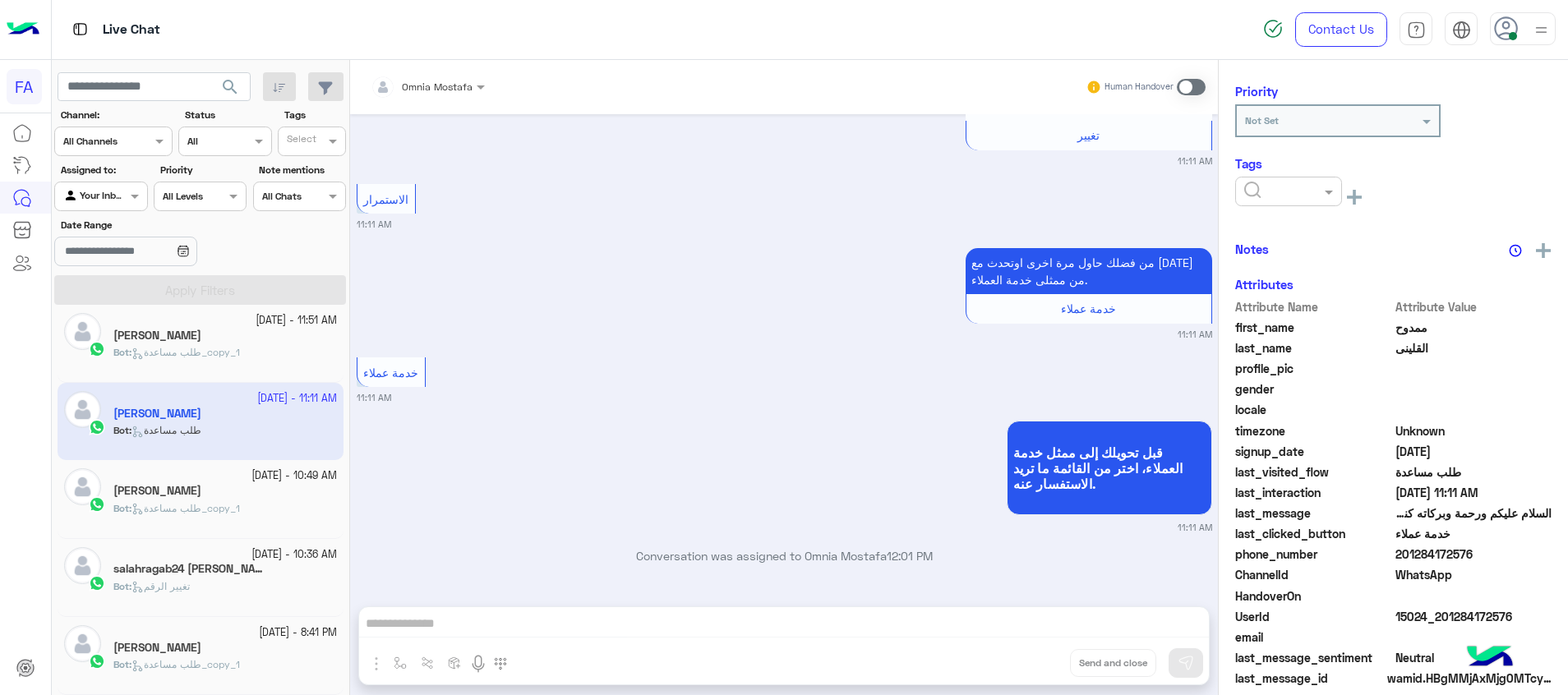
click at [221, 353] on span "طلب مساعدة_copy_1" at bounding box center [185, 352] width 109 height 12
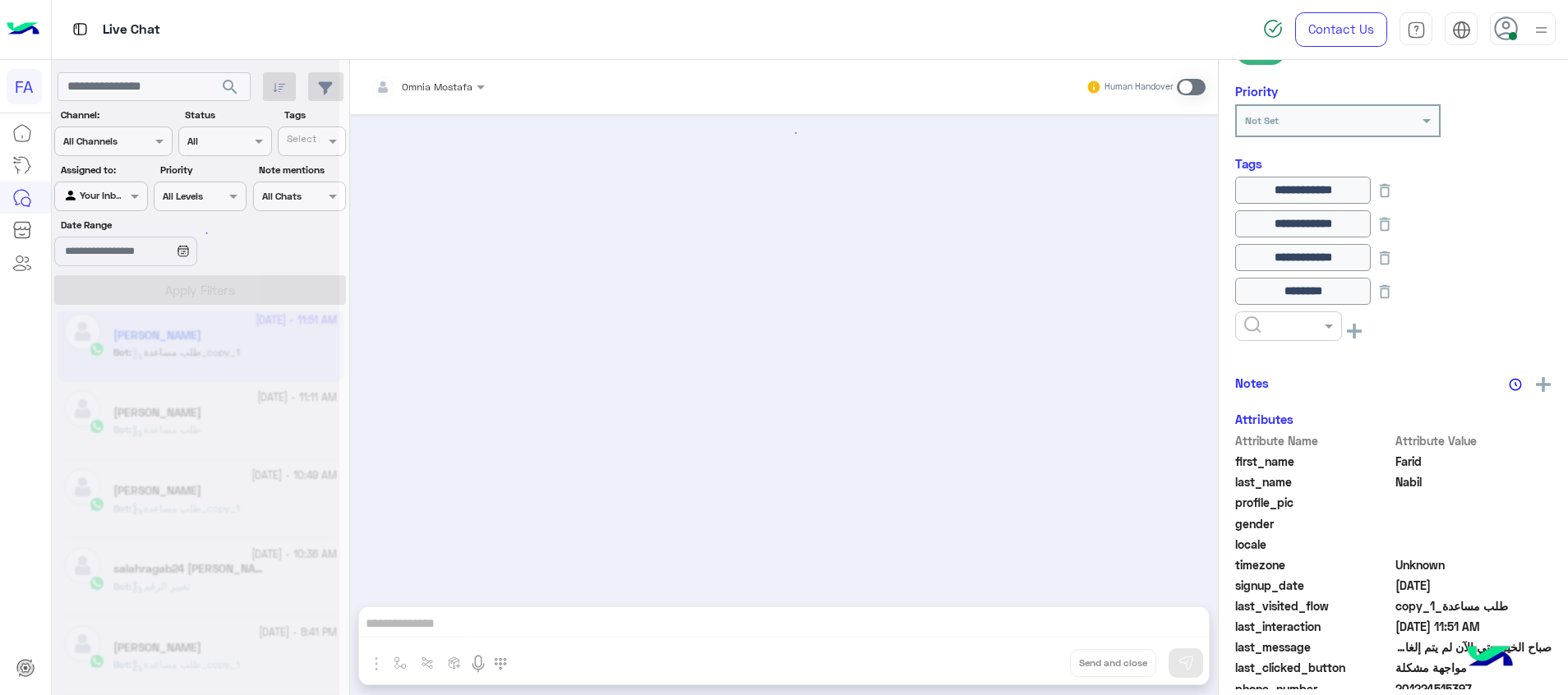
scroll to position [1388, 0]
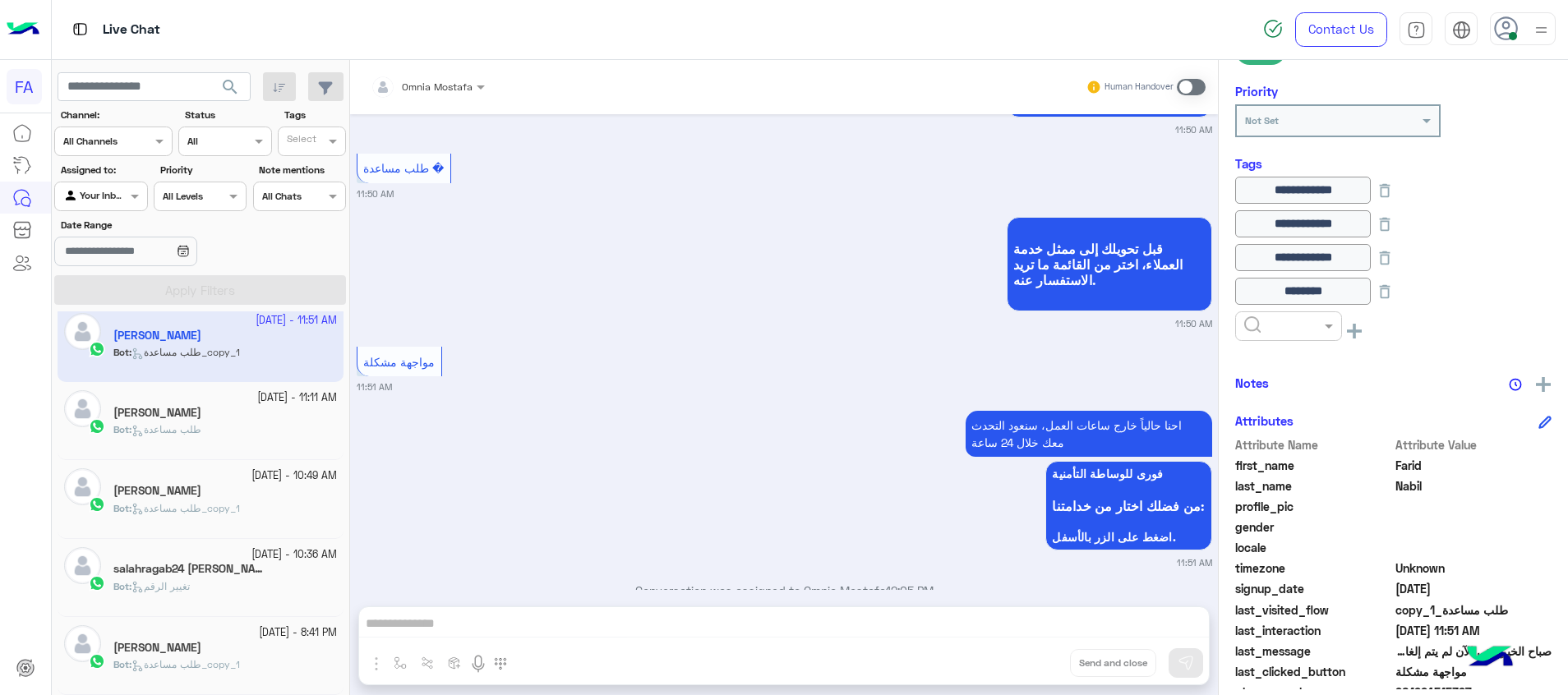
click at [229, 79] on span "search" at bounding box center [230, 87] width 19 height 19
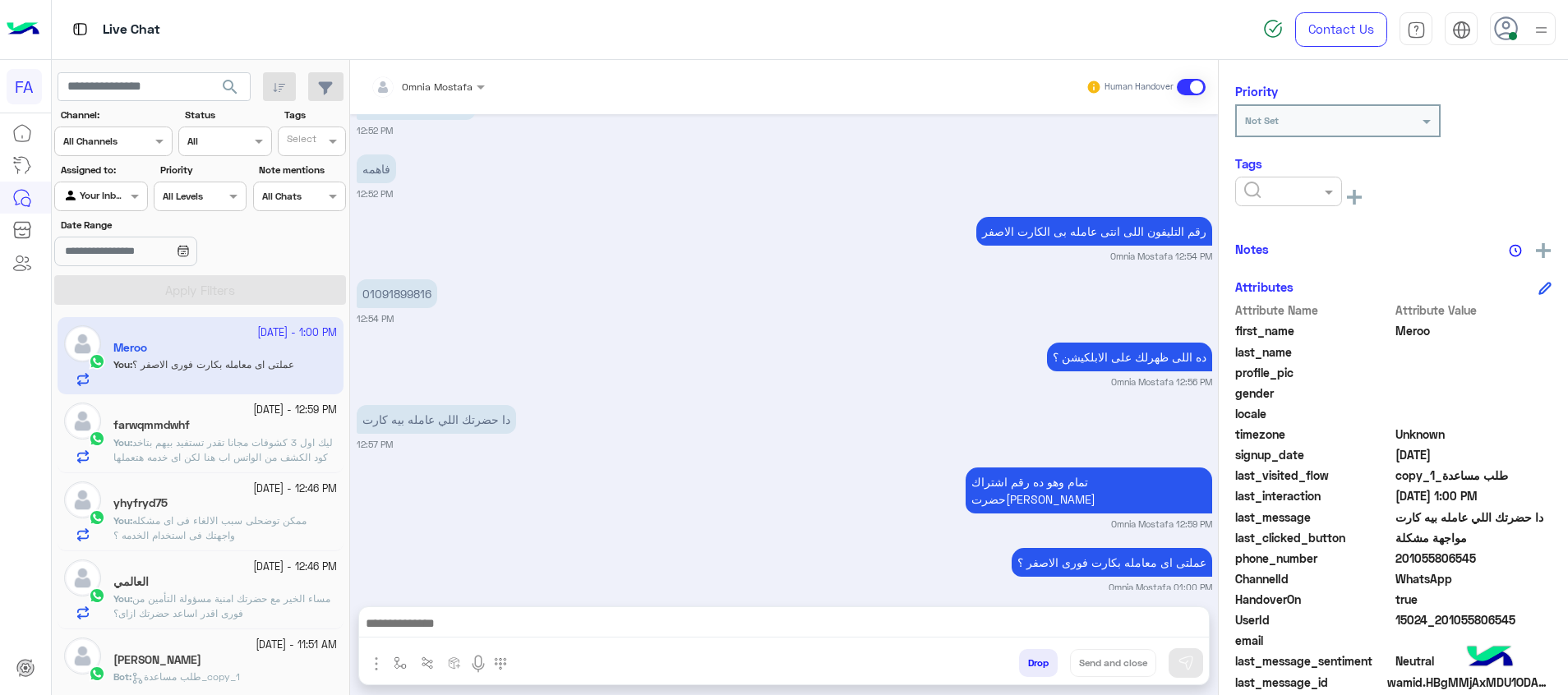
click at [241, 601] on span "مساء الخير مع حضرتك امنية مسؤولة التأمين من فورى اقدر اساعد حضرتك ازاى؟" at bounding box center [222, 606] width 217 height 27
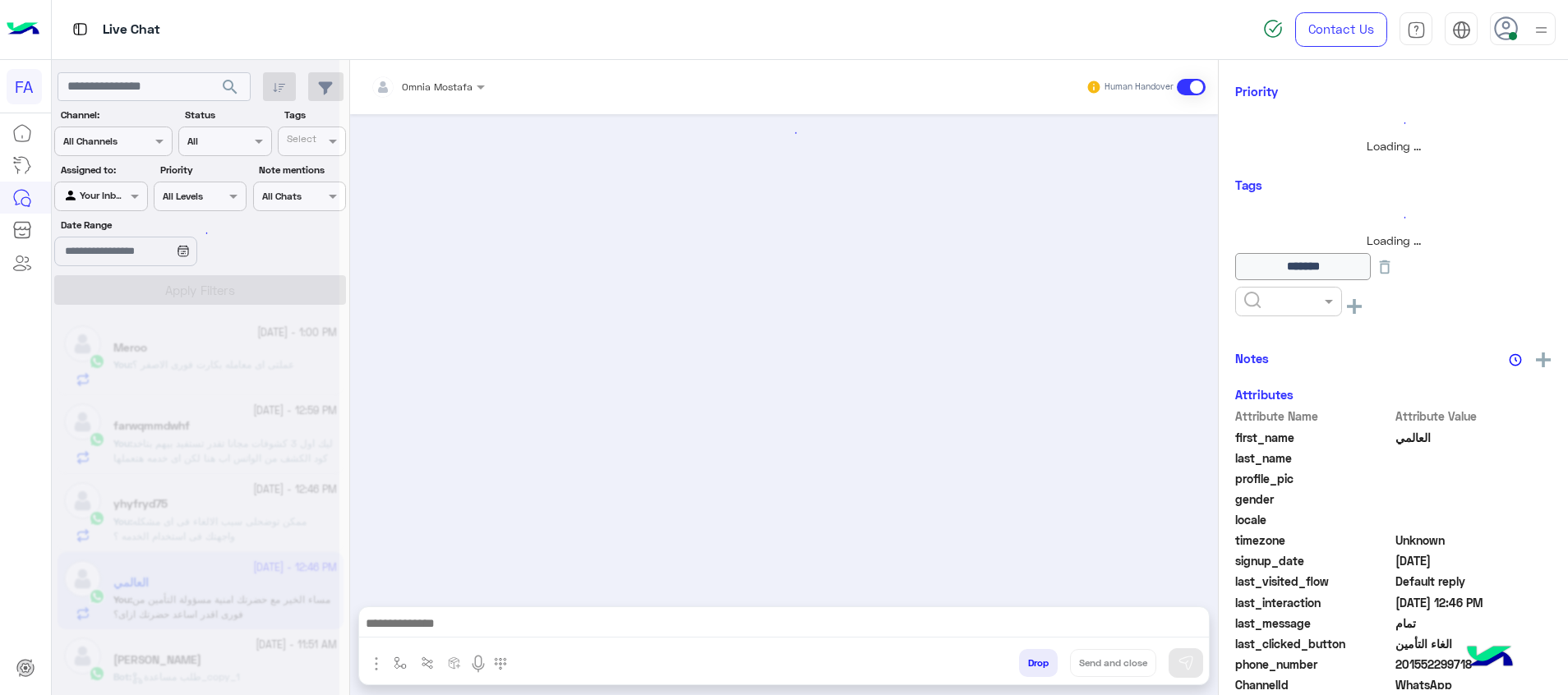
scroll to position [1500, 0]
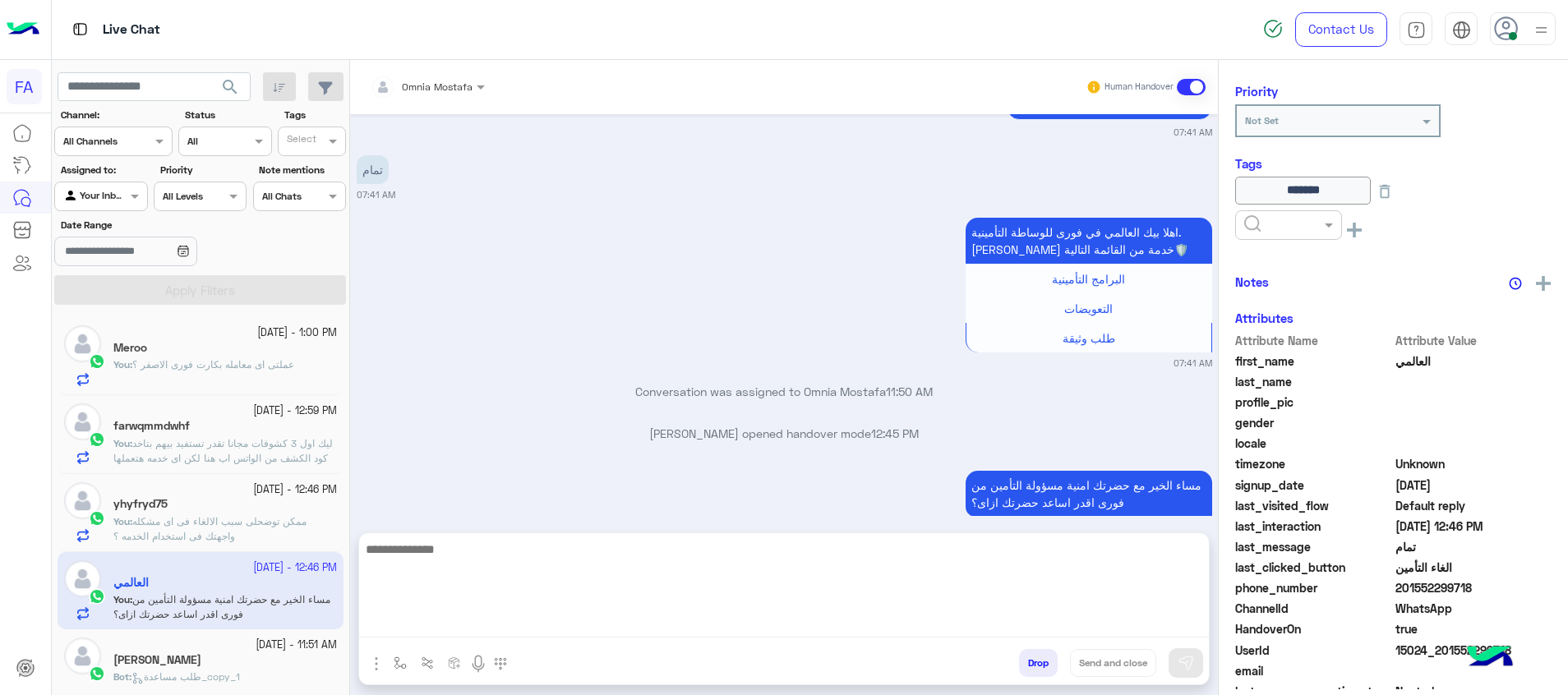
click at [1163, 627] on textarea at bounding box center [784, 589] width 849 height 99
paste textarea "**********"
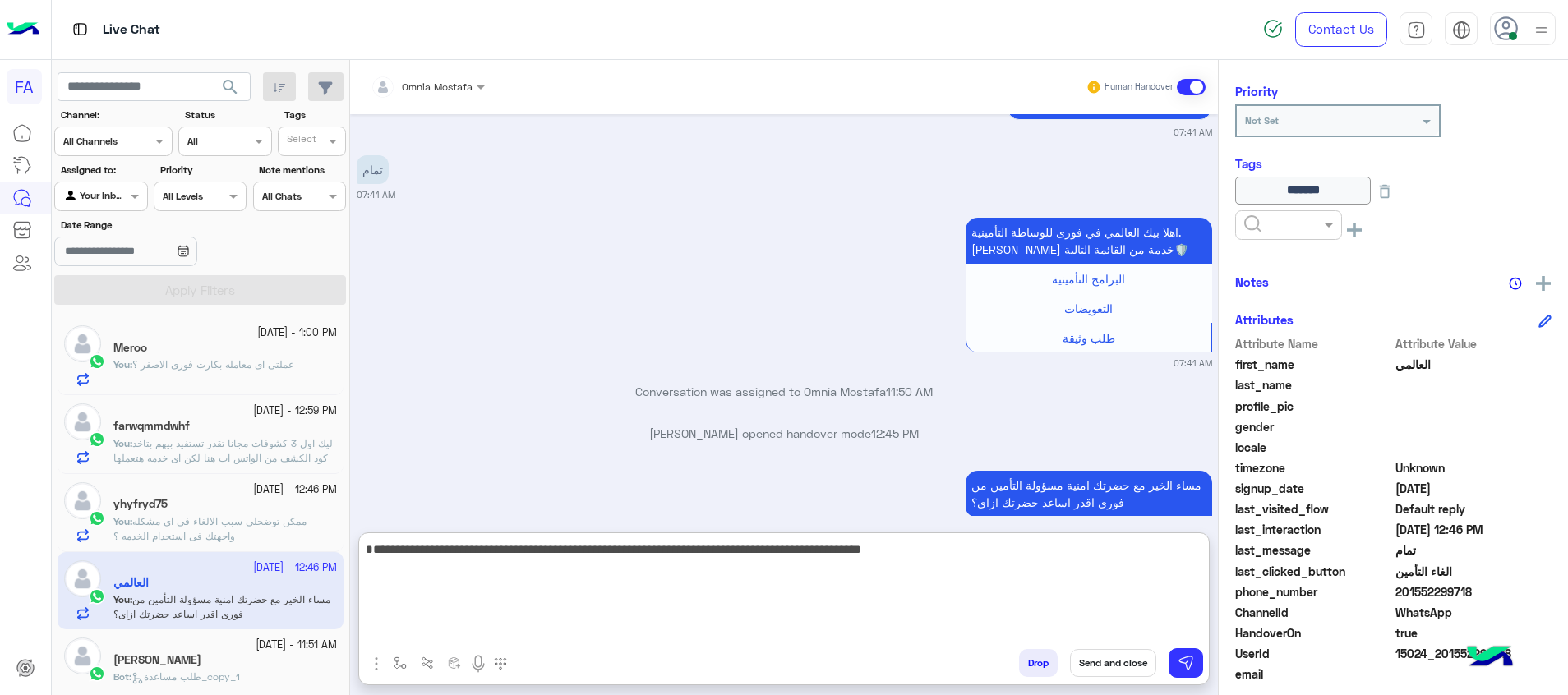
type textarea "**********"
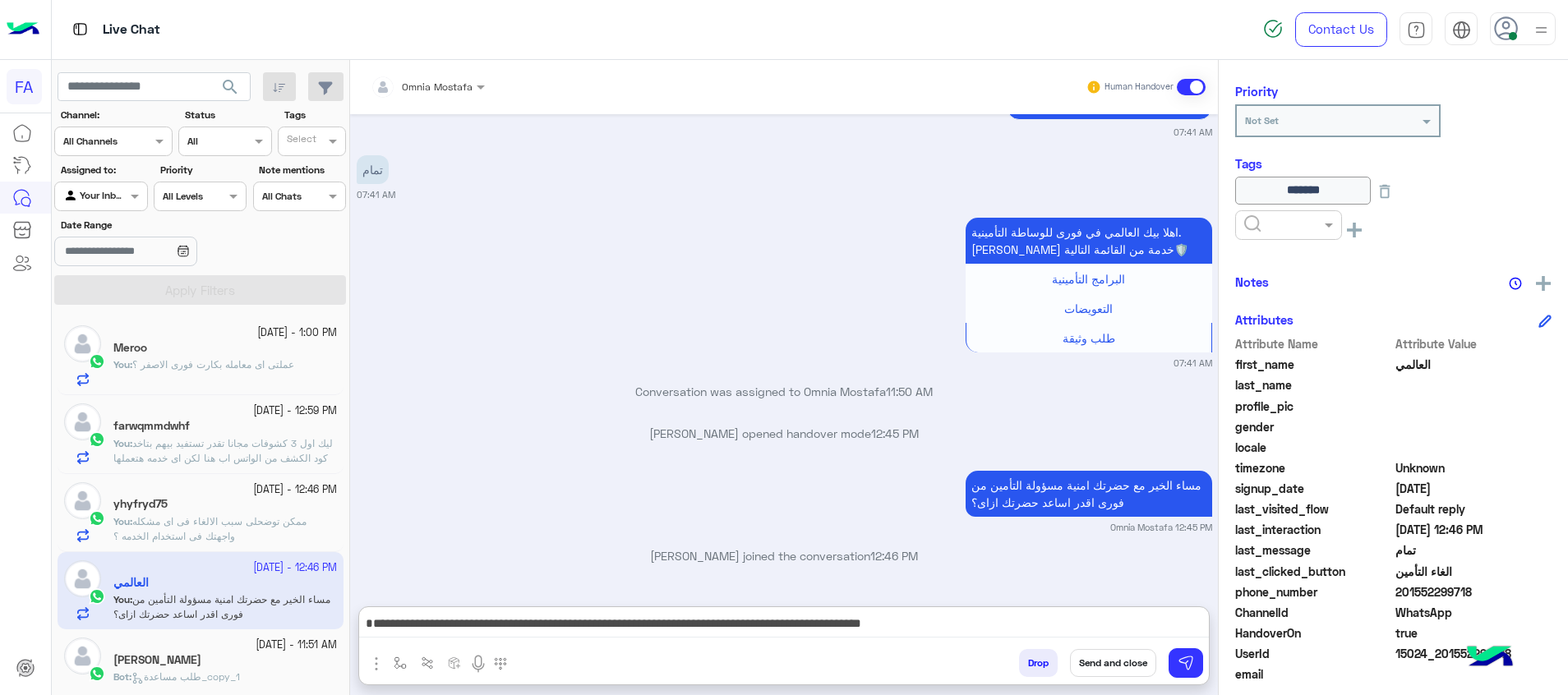
click at [1116, 659] on button "Send and close" at bounding box center [1113, 663] width 87 height 28
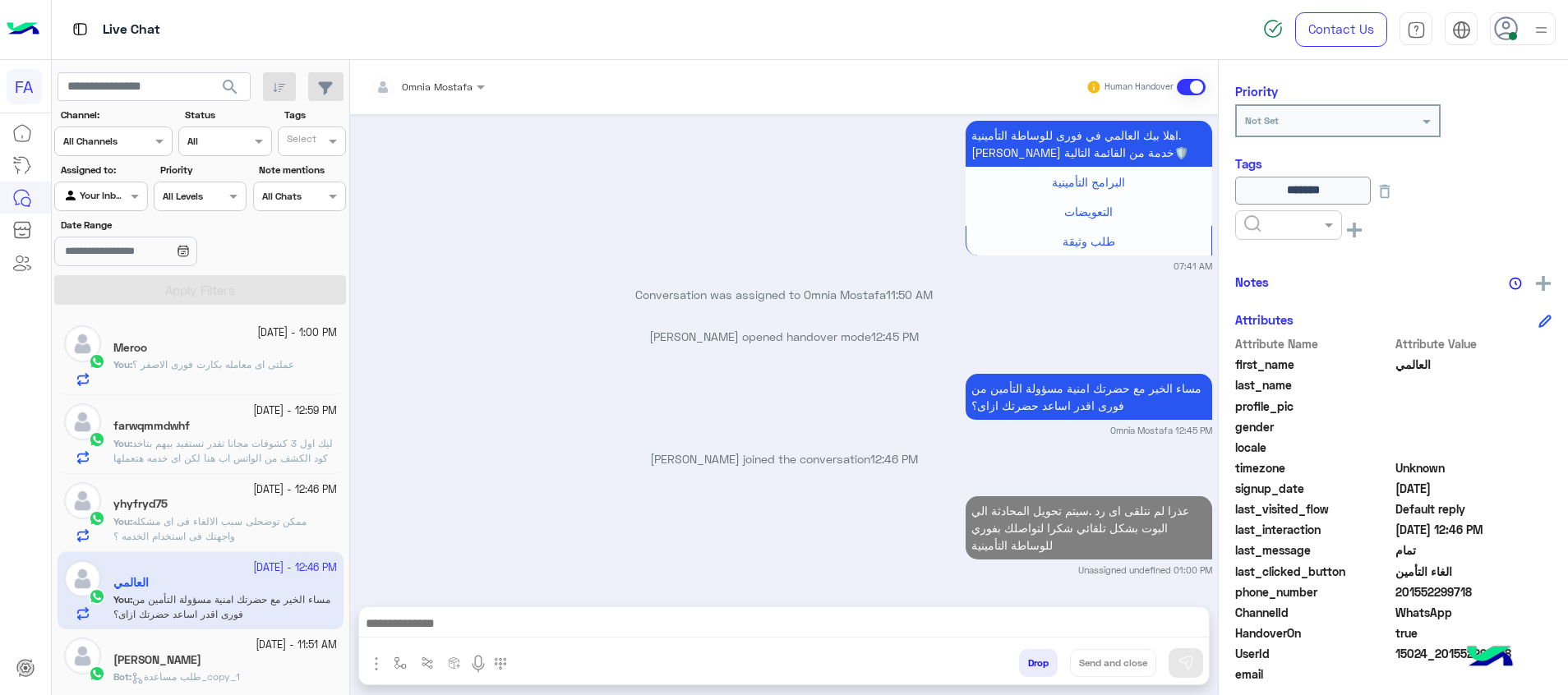
scroll to position [1640, 0]
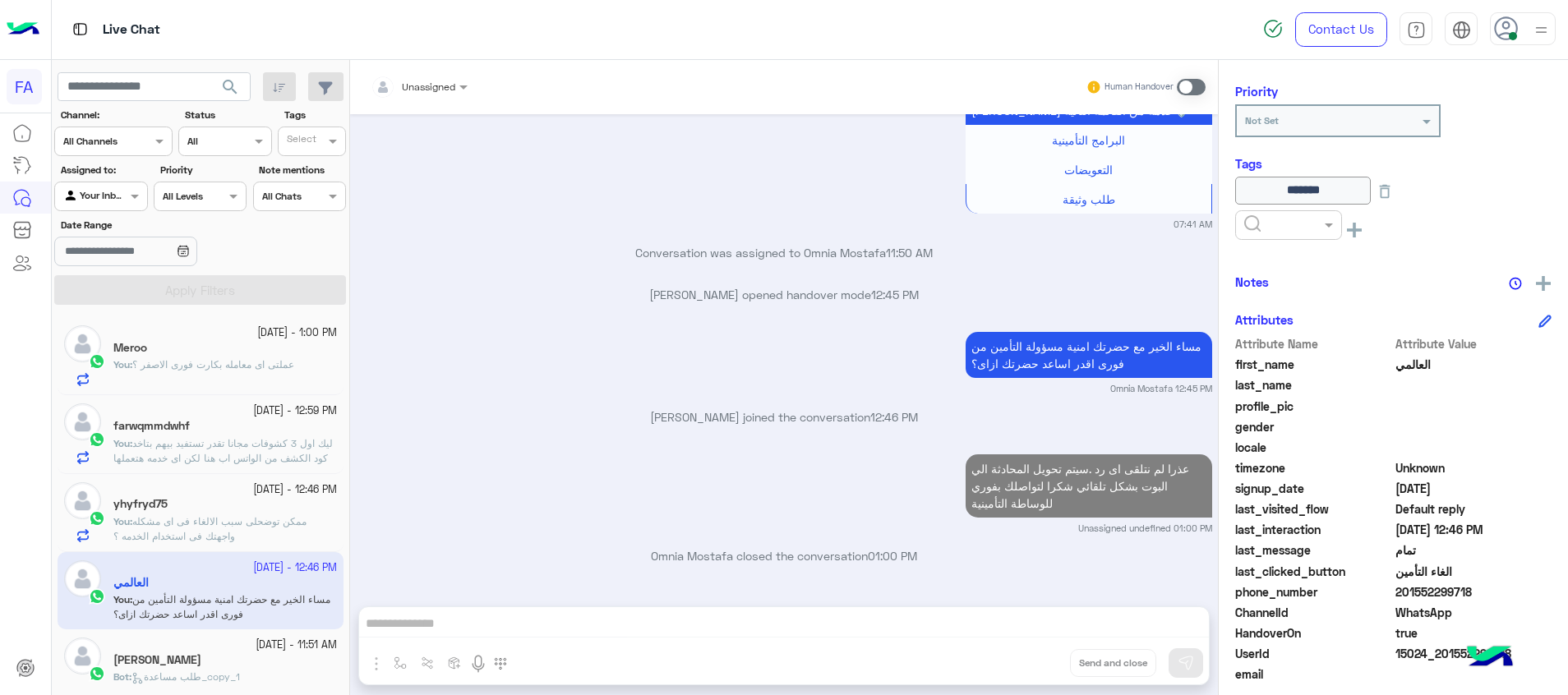
click at [260, 519] on span "ممكن توضحلى سبب الالغاء فى اى مشكله واجهتك فى استخدام الخدمه ؟" at bounding box center [209, 529] width 193 height 27
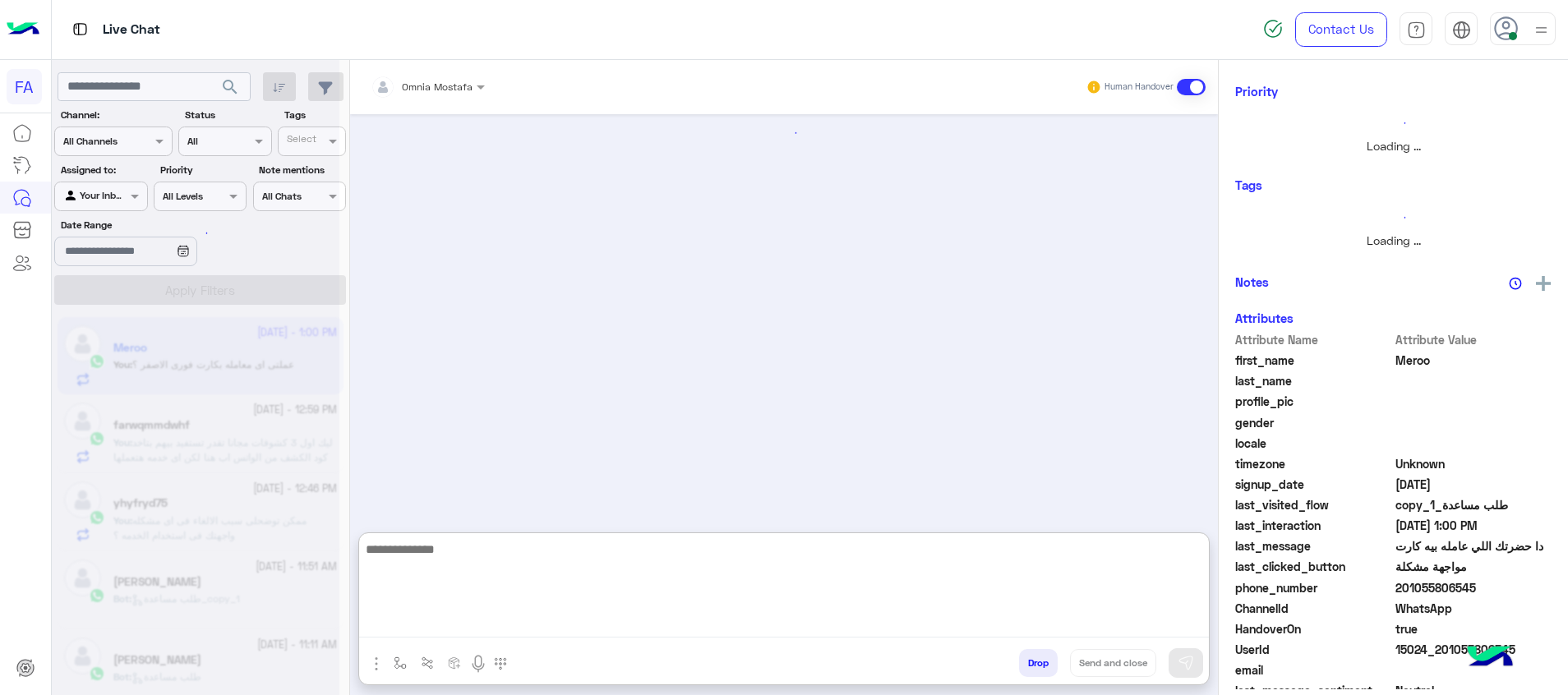
click at [1170, 615] on textarea at bounding box center [784, 589] width 849 height 99
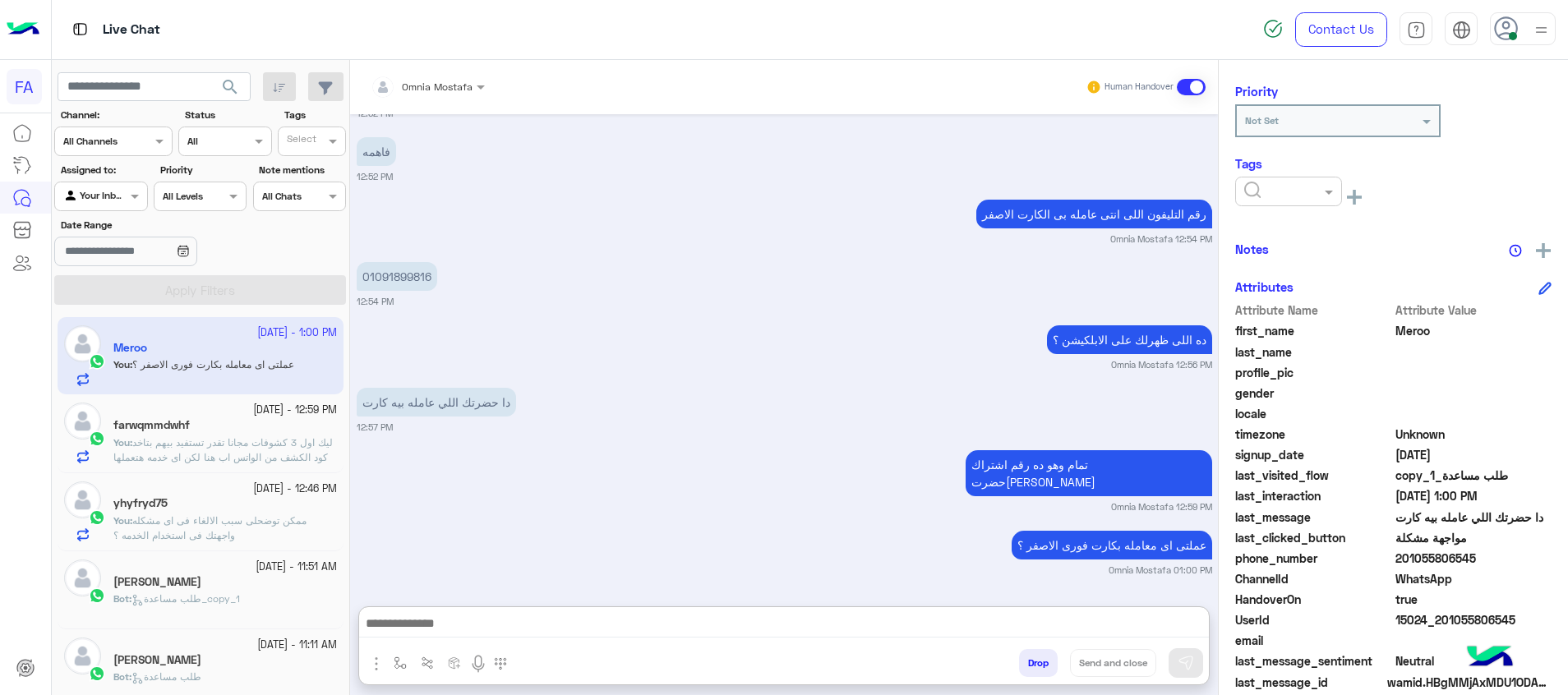
click at [288, 518] on span "ممكن توضحلى سبب الالغاء فى اى مشكله واجهتك فى استخدام الخدمه ؟" at bounding box center [209, 528] width 193 height 27
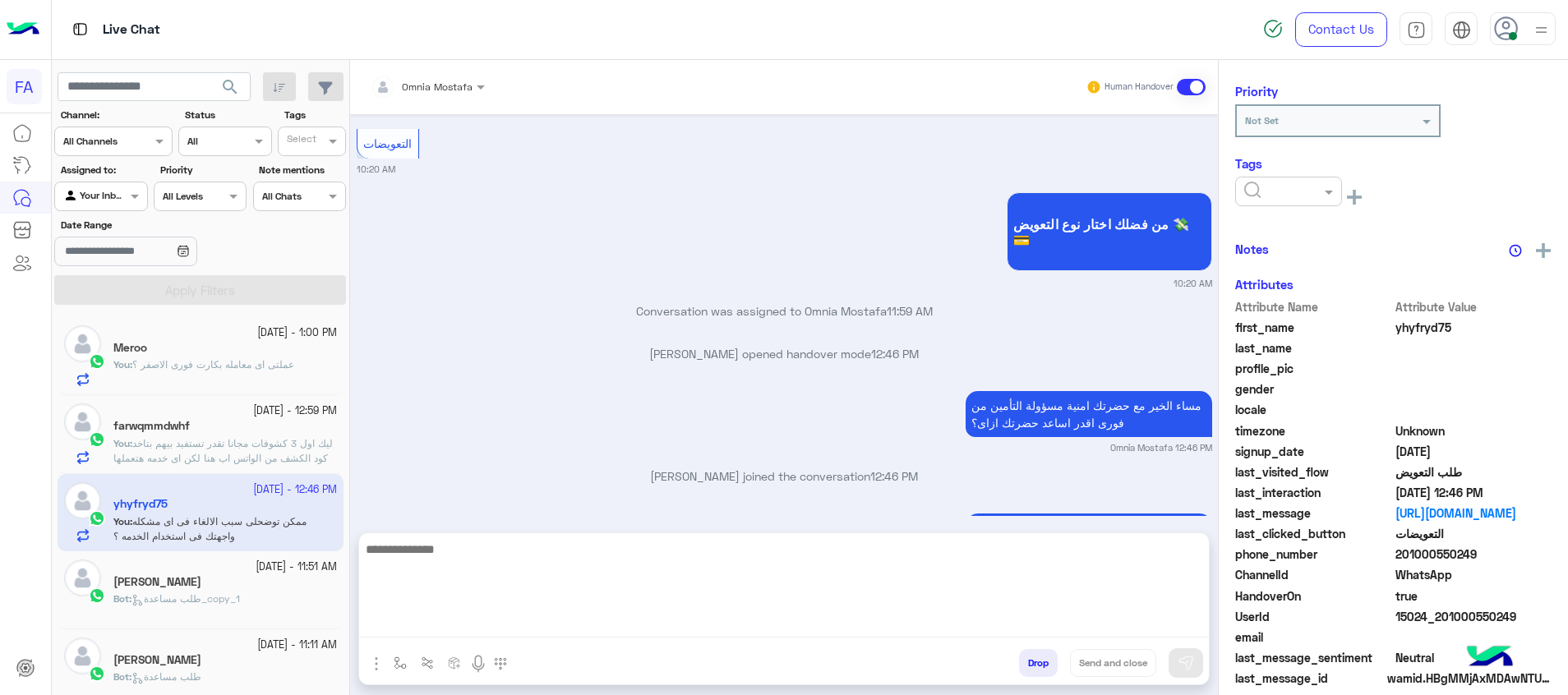
click at [1105, 619] on textarea at bounding box center [784, 589] width 849 height 99
paste textarea "**********"
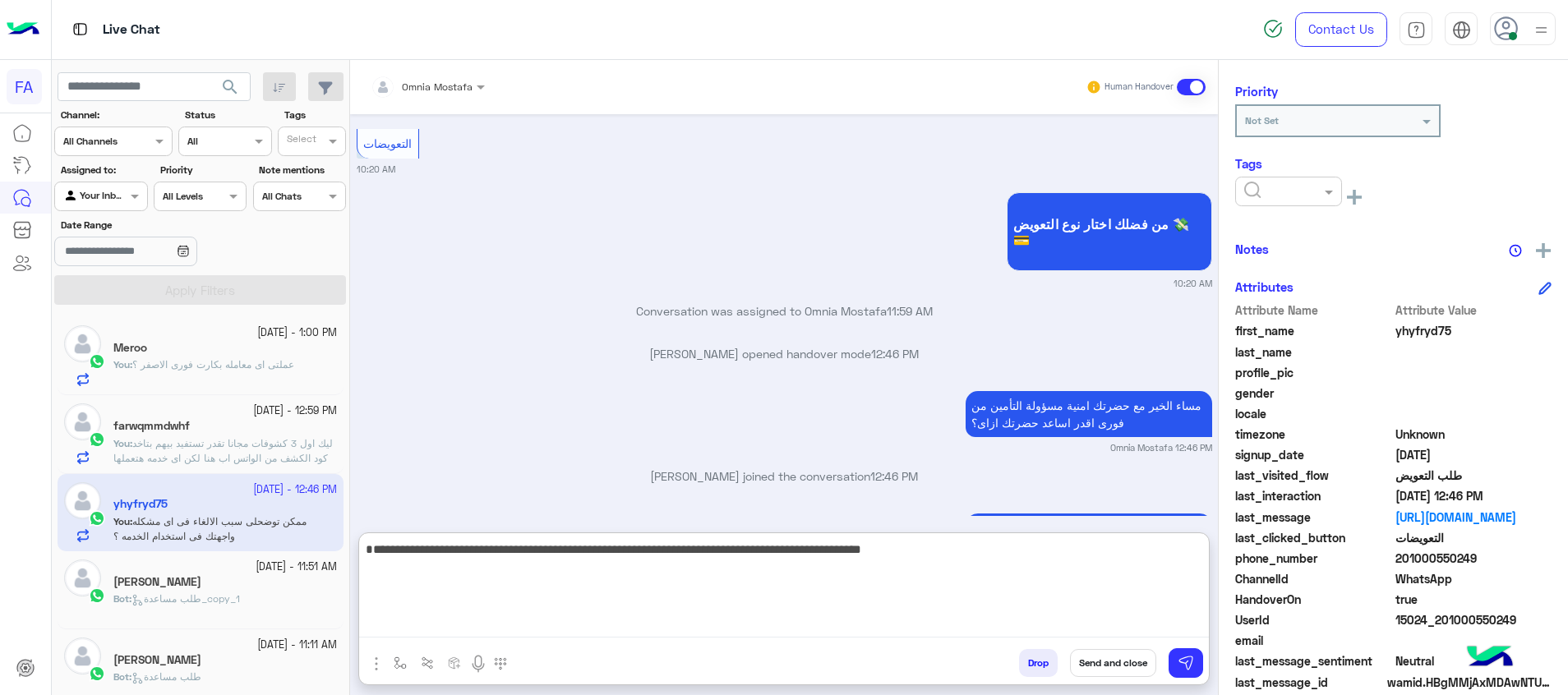
type textarea "**********"
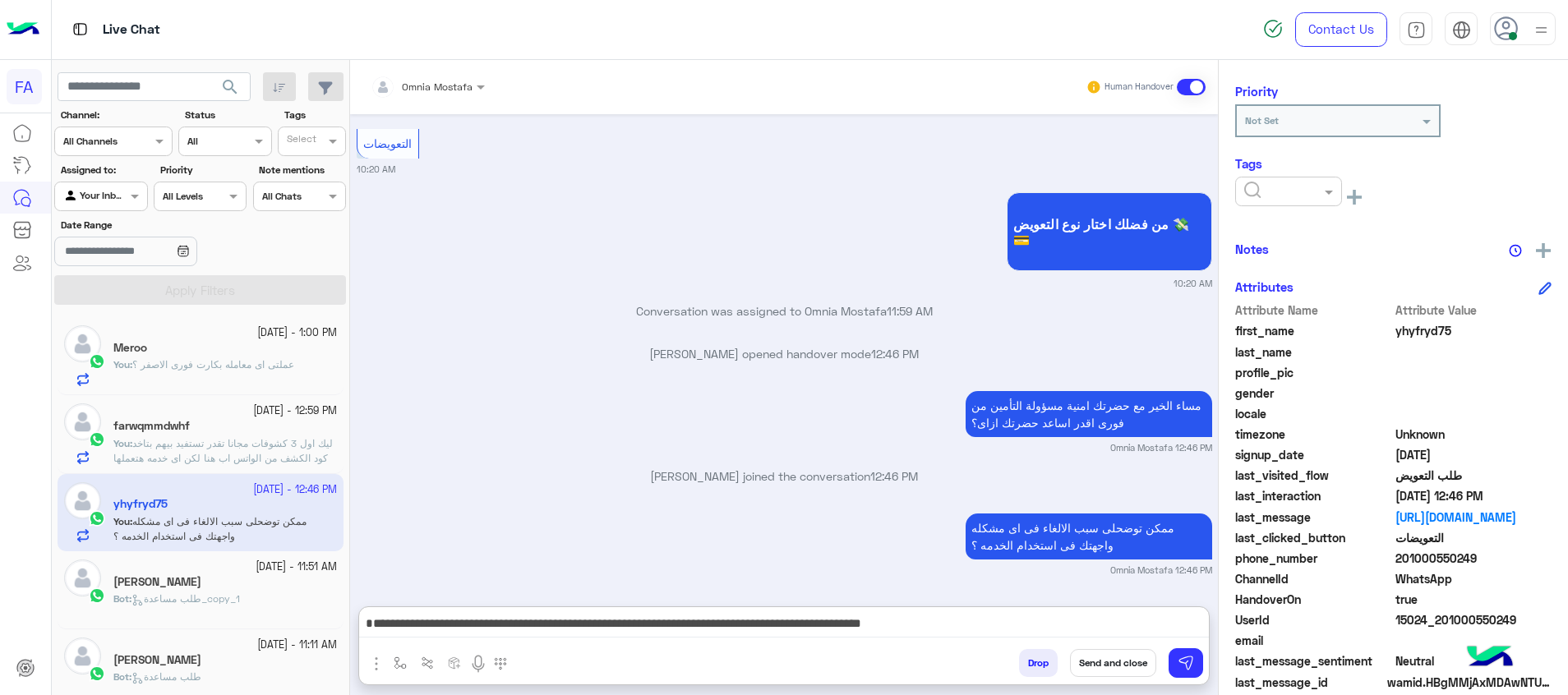
drag, startPoint x: 1271, startPoint y: 196, endPoint x: 1281, endPoint y: 207, distance: 14.9
click at [1272, 196] on input "text" at bounding box center [1269, 190] width 50 height 15
click at [1275, 259] on span "Pending" at bounding box center [1264, 262] width 43 height 14
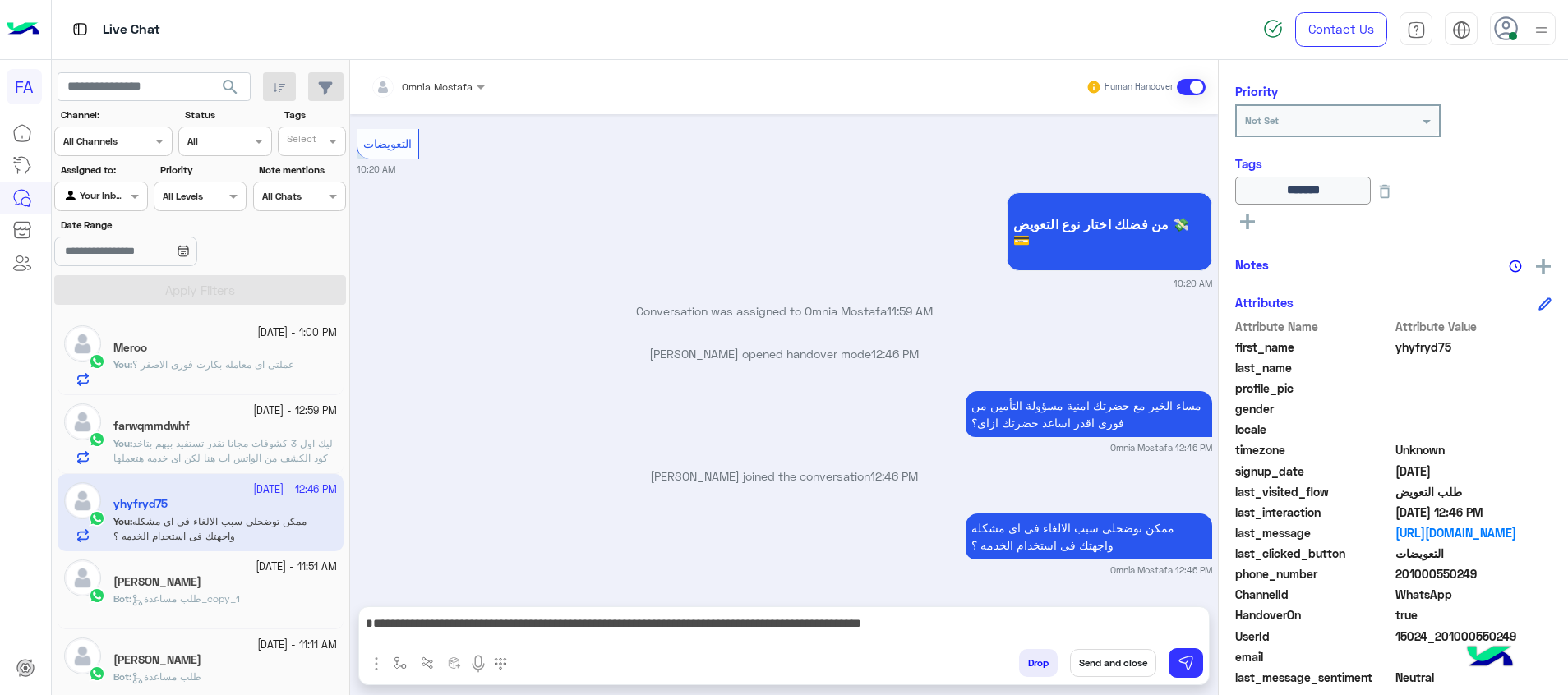
click at [1120, 655] on button "Send and close" at bounding box center [1113, 663] width 87 height 28
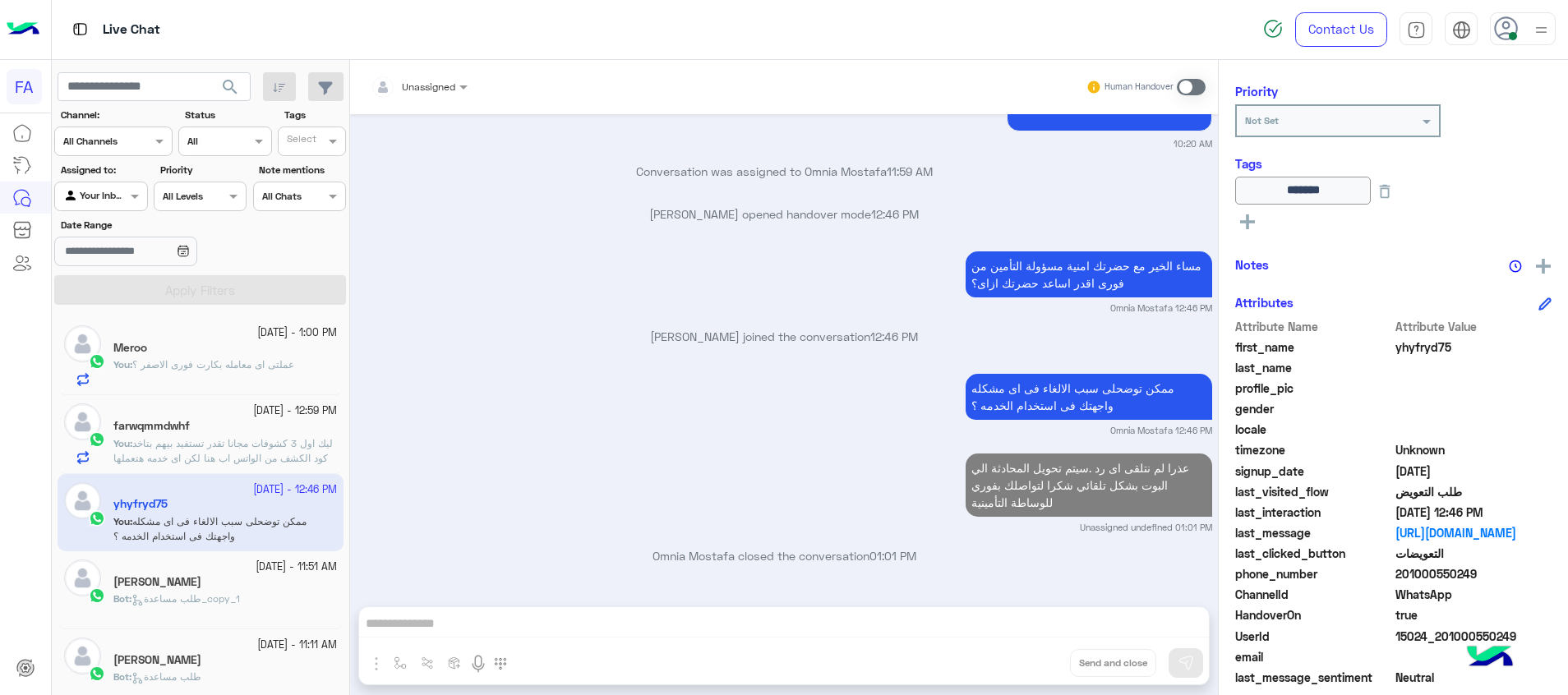
click at [267, 449] on p "You : ليك اول 3 كشوفات مجانا تقدر تستفيد بيهم بتاخد كود الكشف من الواتس اب هنا …" at bounding box center [224, 465] width 223 height 59
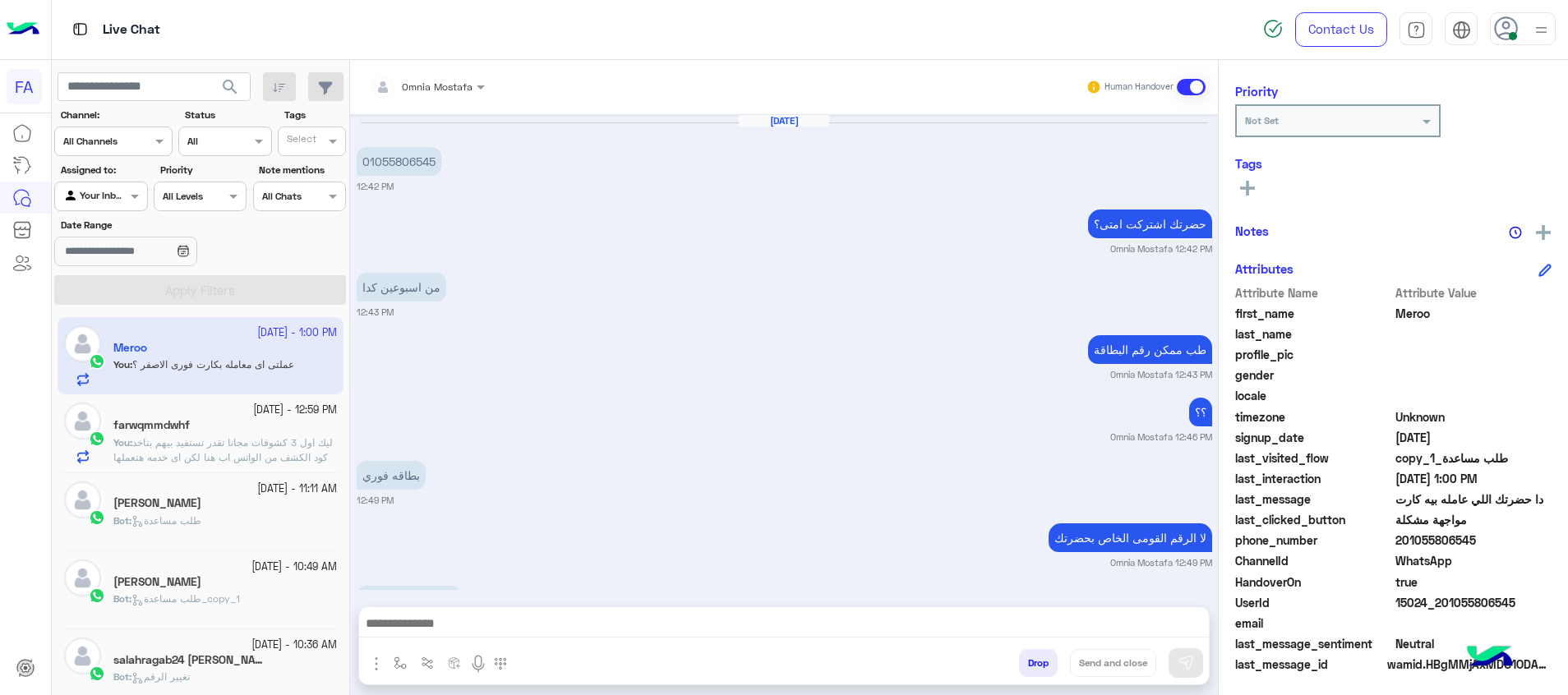
click at [232, 88] on span "search" at bounding box center [230, 87] width 19 height 19
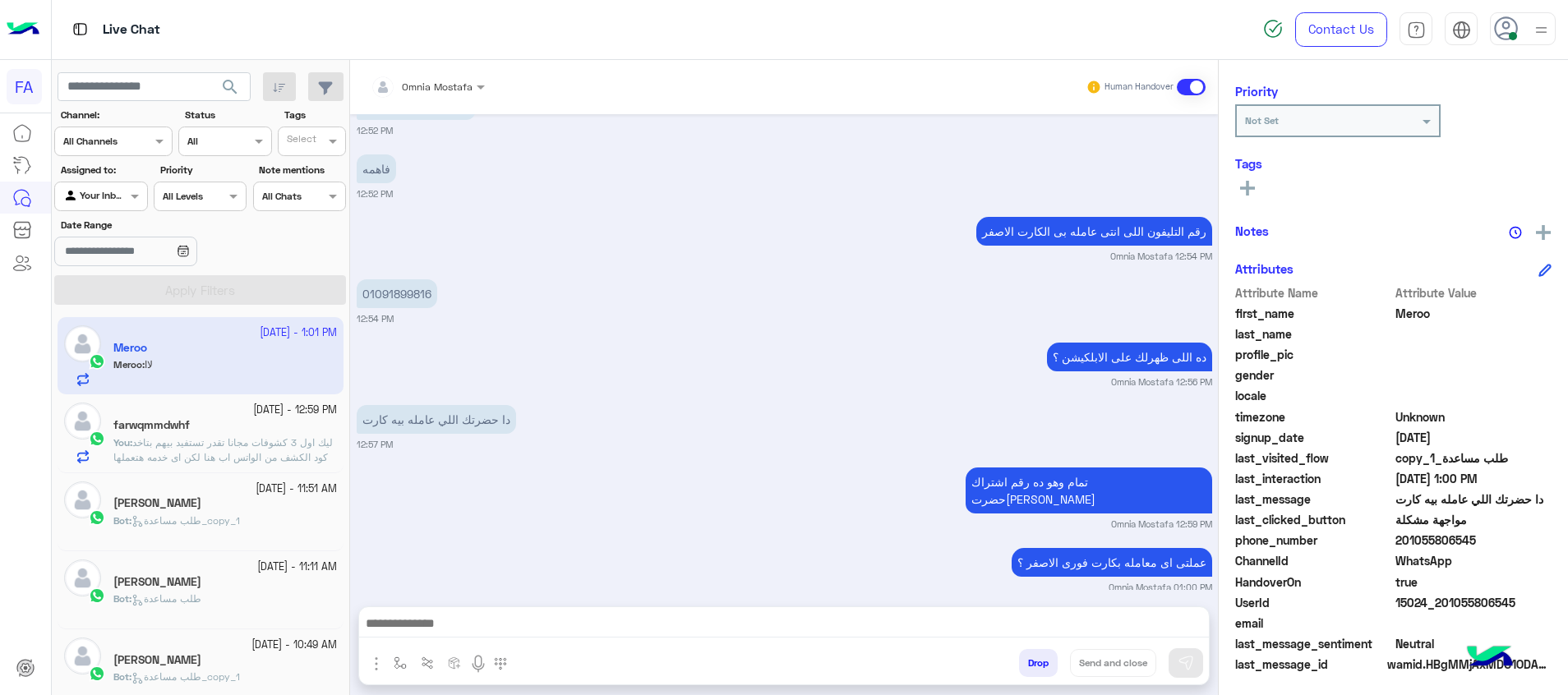
scroll to position [906, 0]
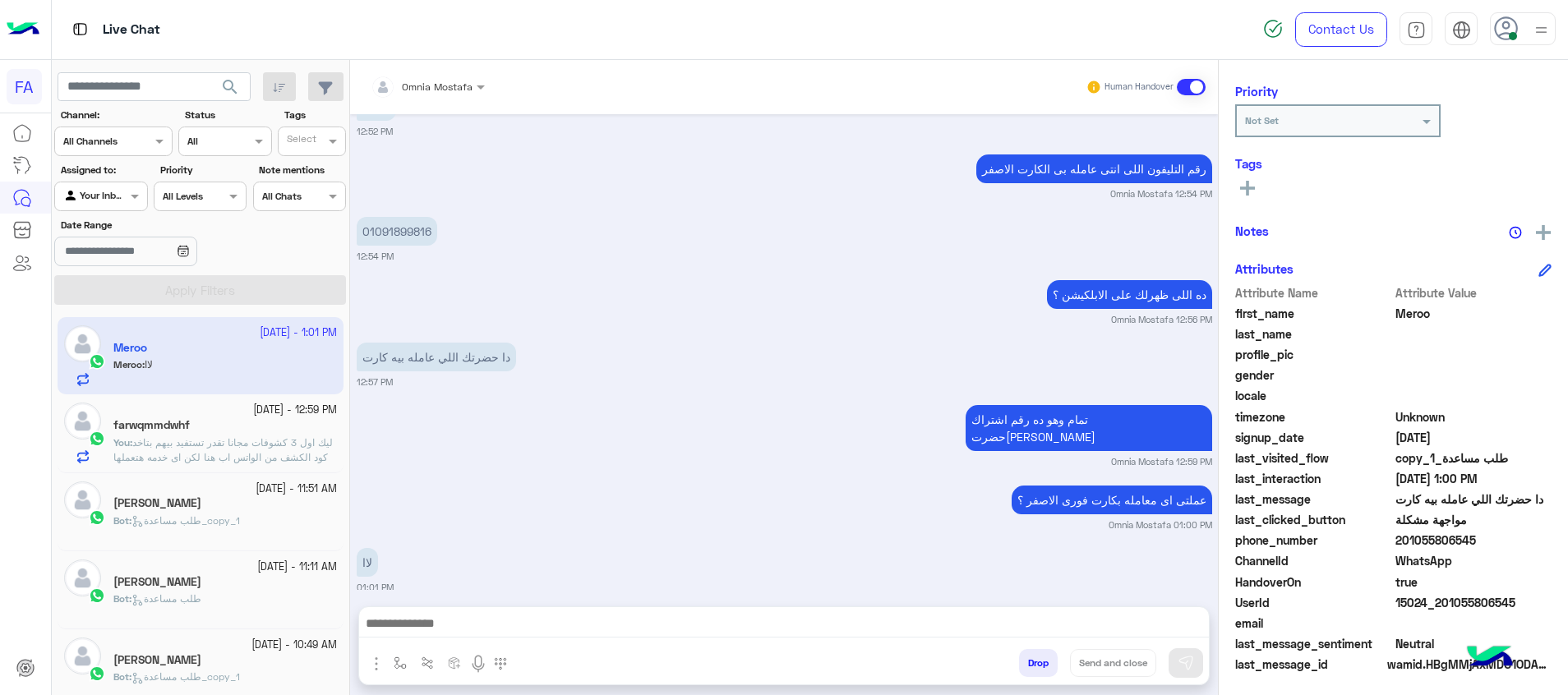
click at [1168, 611] on div at bounding box center [784, 628] width 849 height 42
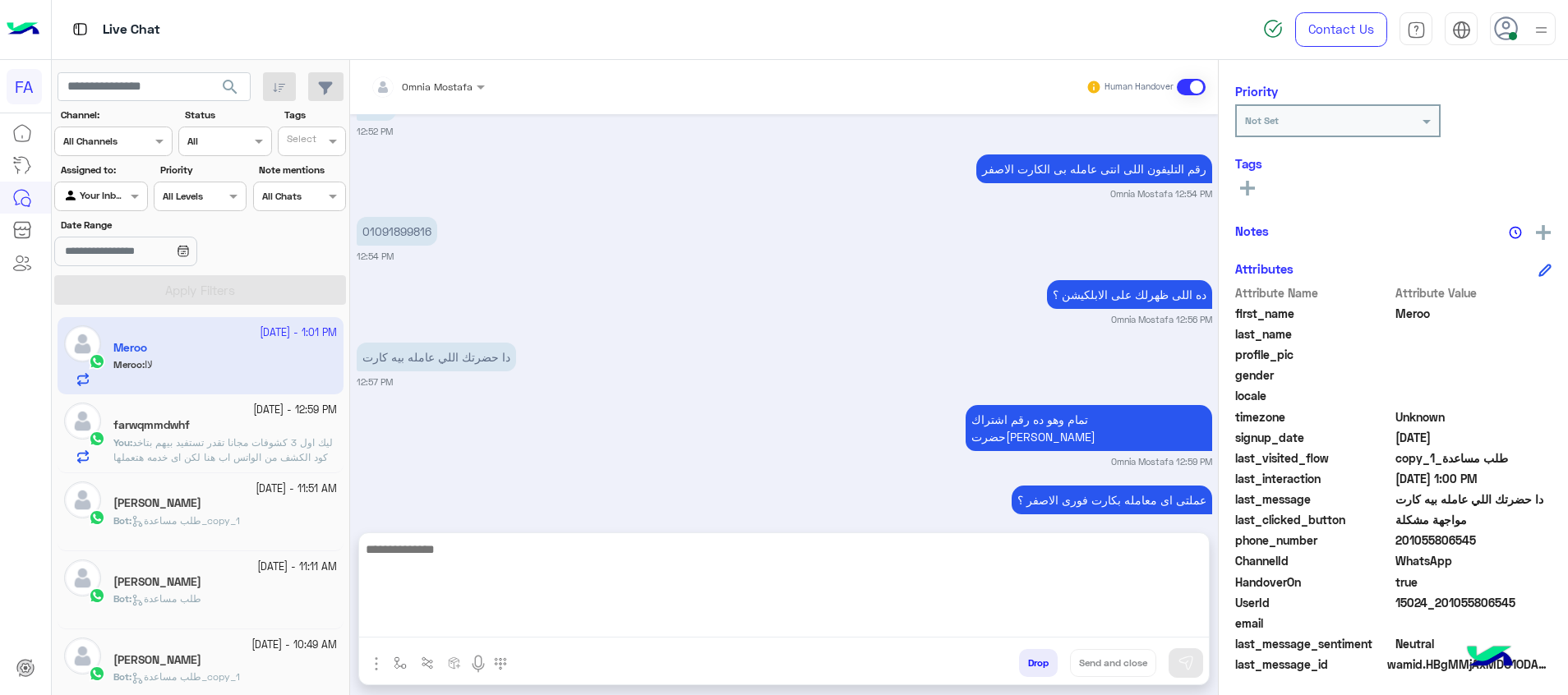
click at [1003, 623] on textarea at bounding box center [784, 589] width 849 height 99
type textarea "**********"
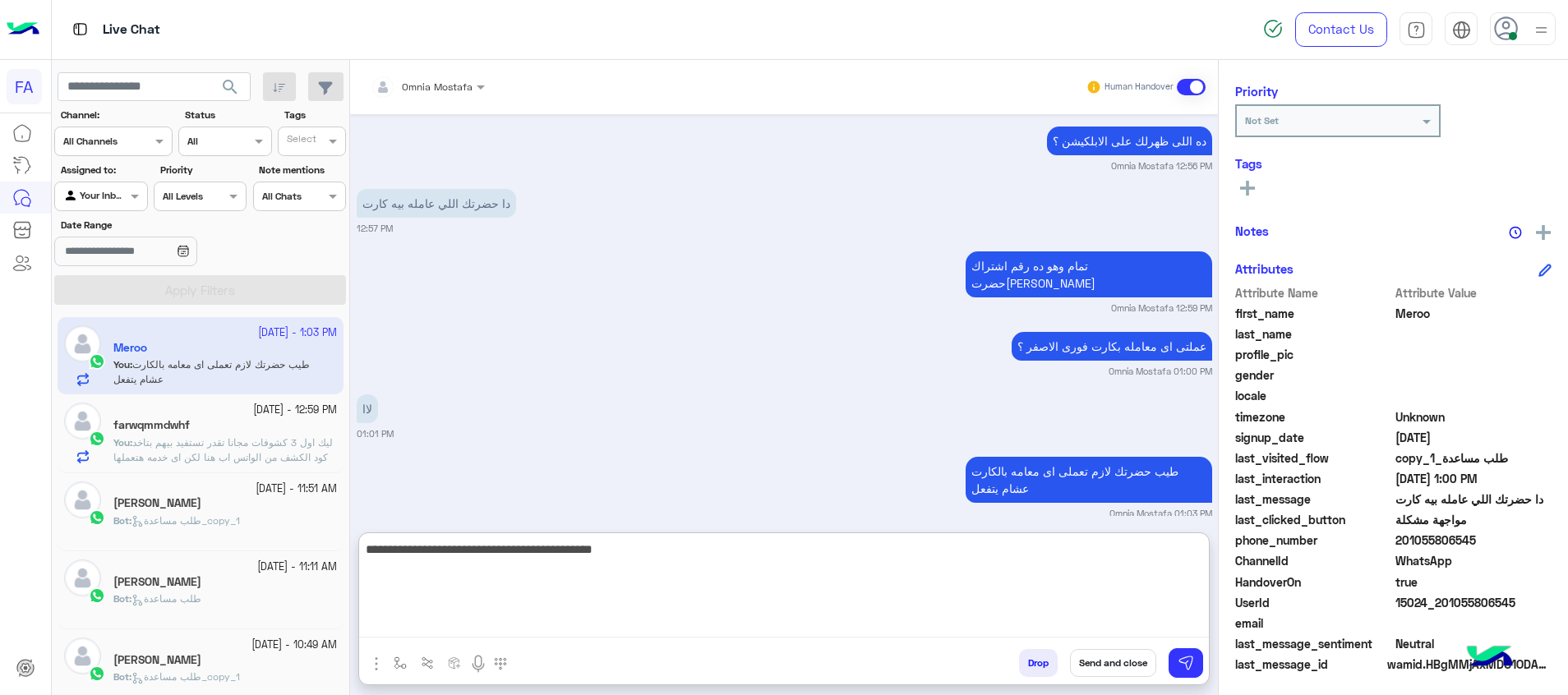
type textarea "**********"
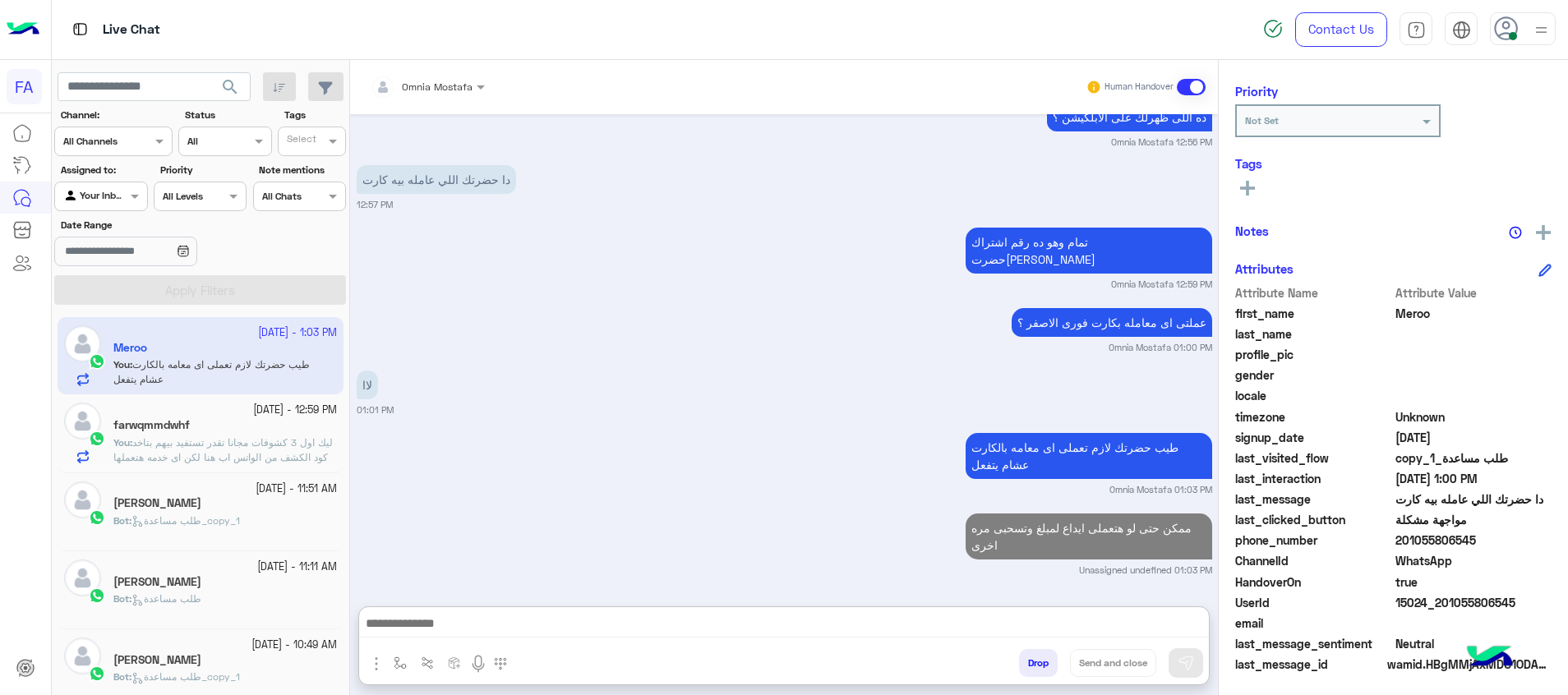
drag, startPoint x: 1250, startPoint y: 171, endPoint x: 1251, endPoint y: 193, distance: 22.0
click at [1251, 184] on div "Tags See All" at bounding box center [1393, 179] width 316 height 47
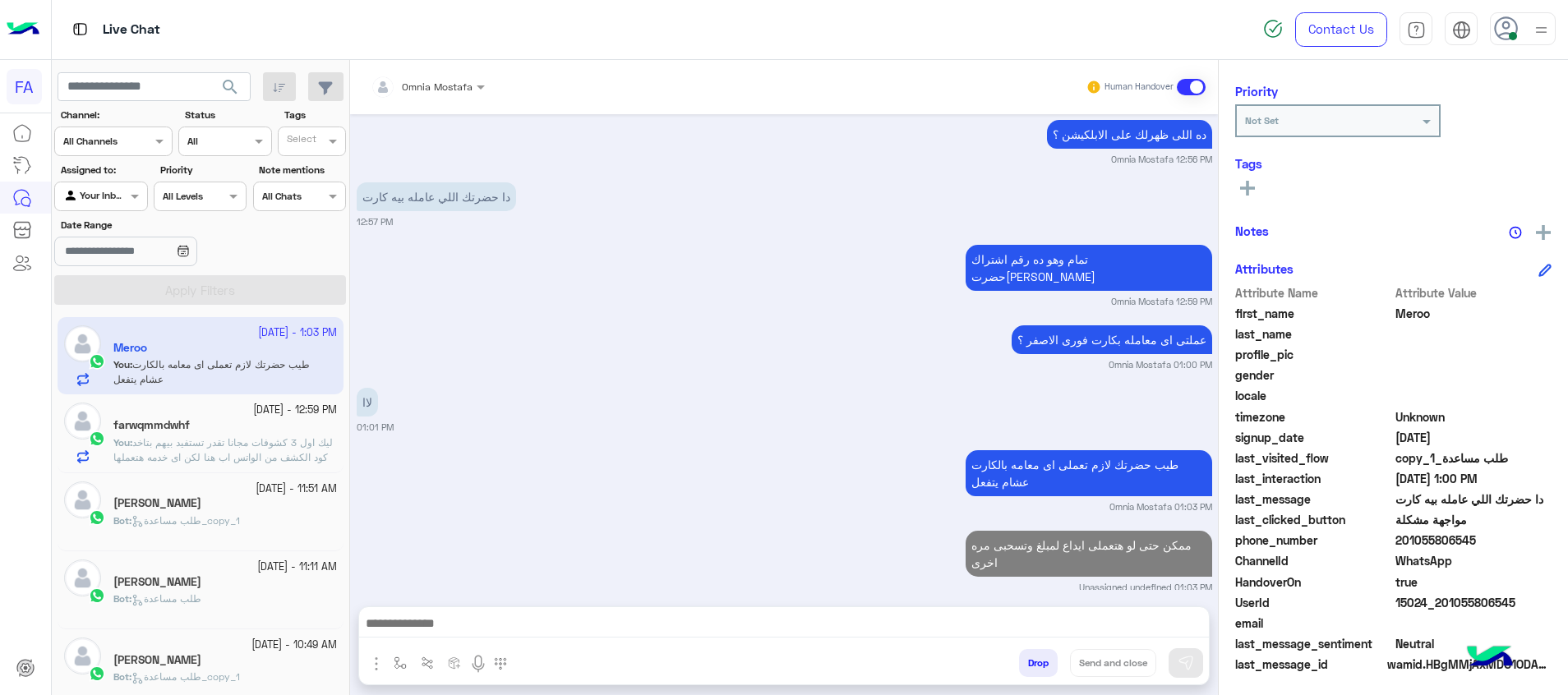
click at [1251, 193] on icon at bounding box center [1247, 188] width 15 height 15
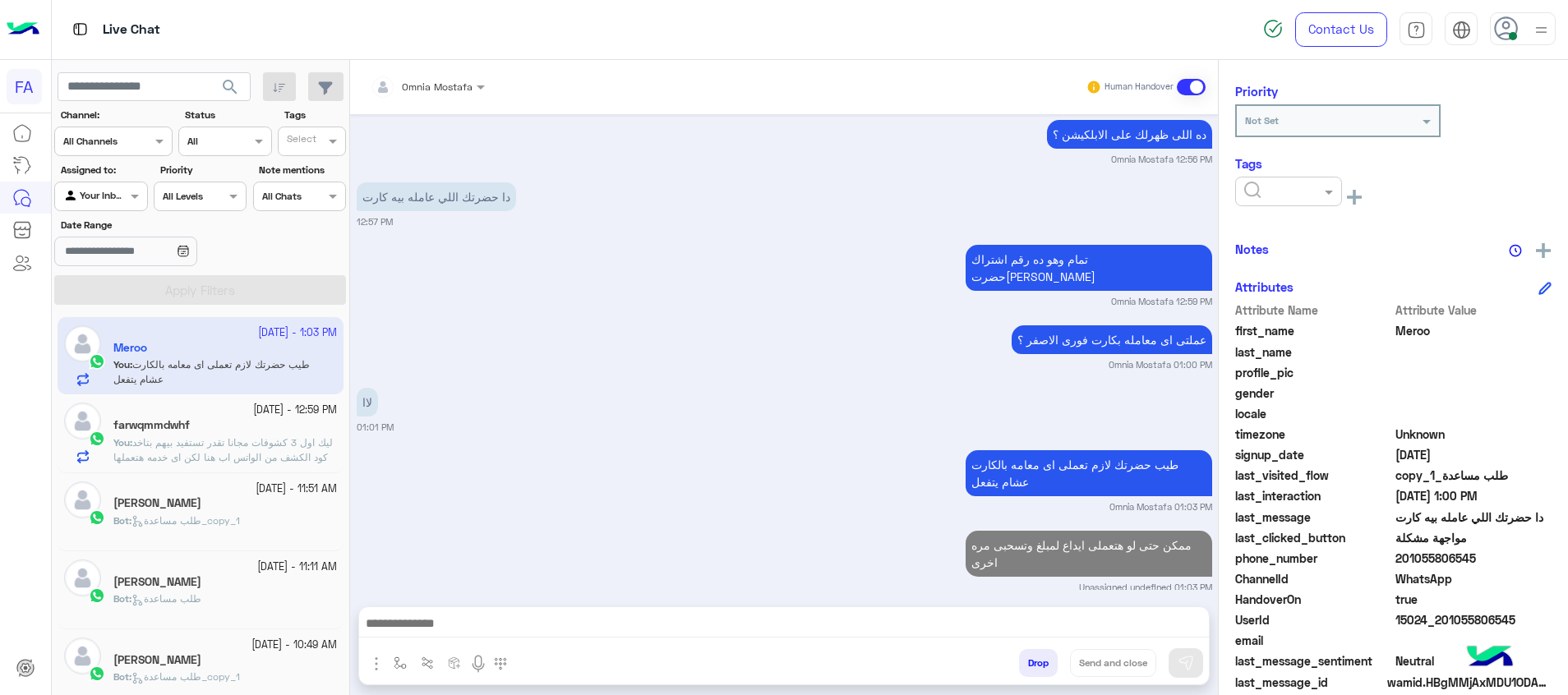
click at [1275, 187] on input "text" at bounding box center [1269, 190] width 50 height 15
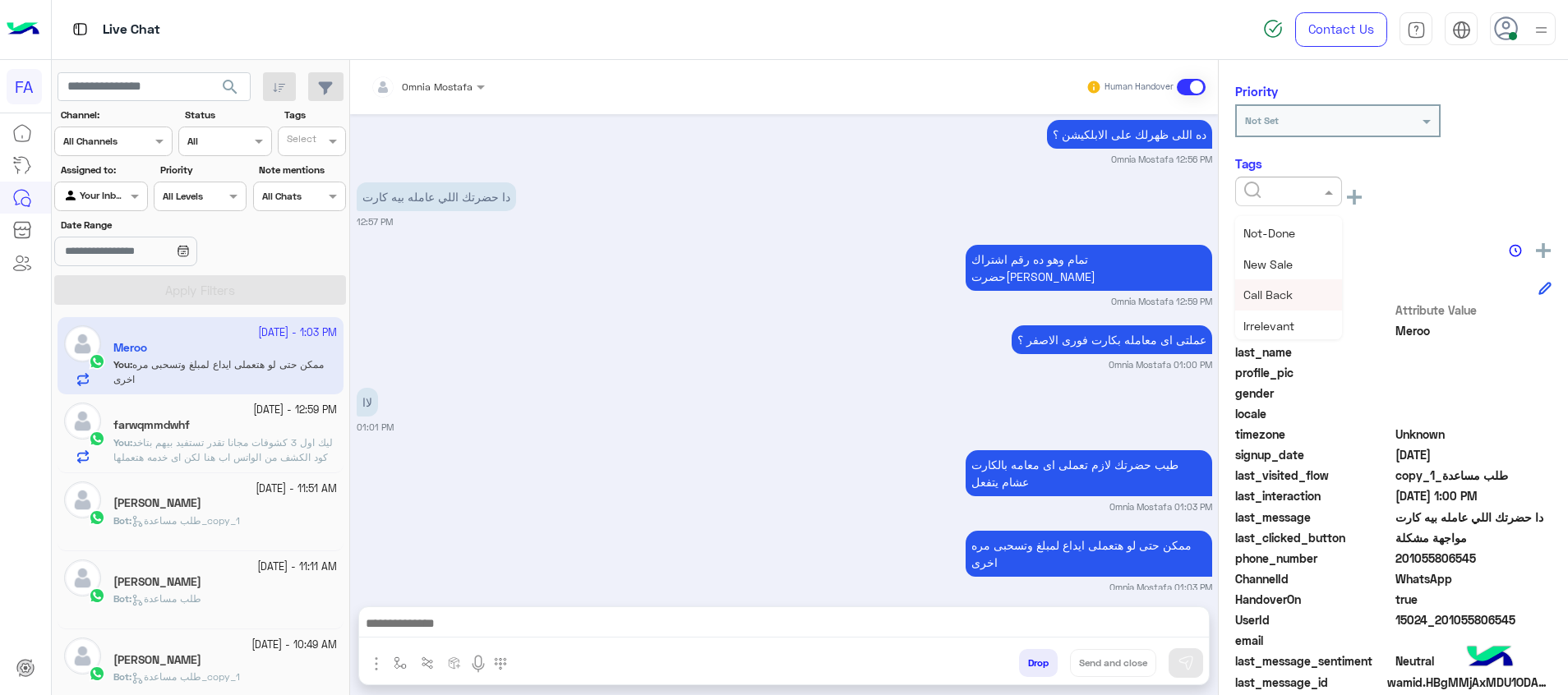
scroll to position [124, 0]
drag, startPoint x: 1285, startPoint y: 314, endPoint x: 1277, endPoint y: 246, distance: 68.5
click at [1285, 314] on div "Medical" at bounding box center [1288, 323] width 107 height 30
click at [1251, 220] on div "Meroo Reachable Unknown Subscription Date : [DATE] Priority Not Set Tags × Medi…" at bounding box center [1393, 374] width 350 height 630
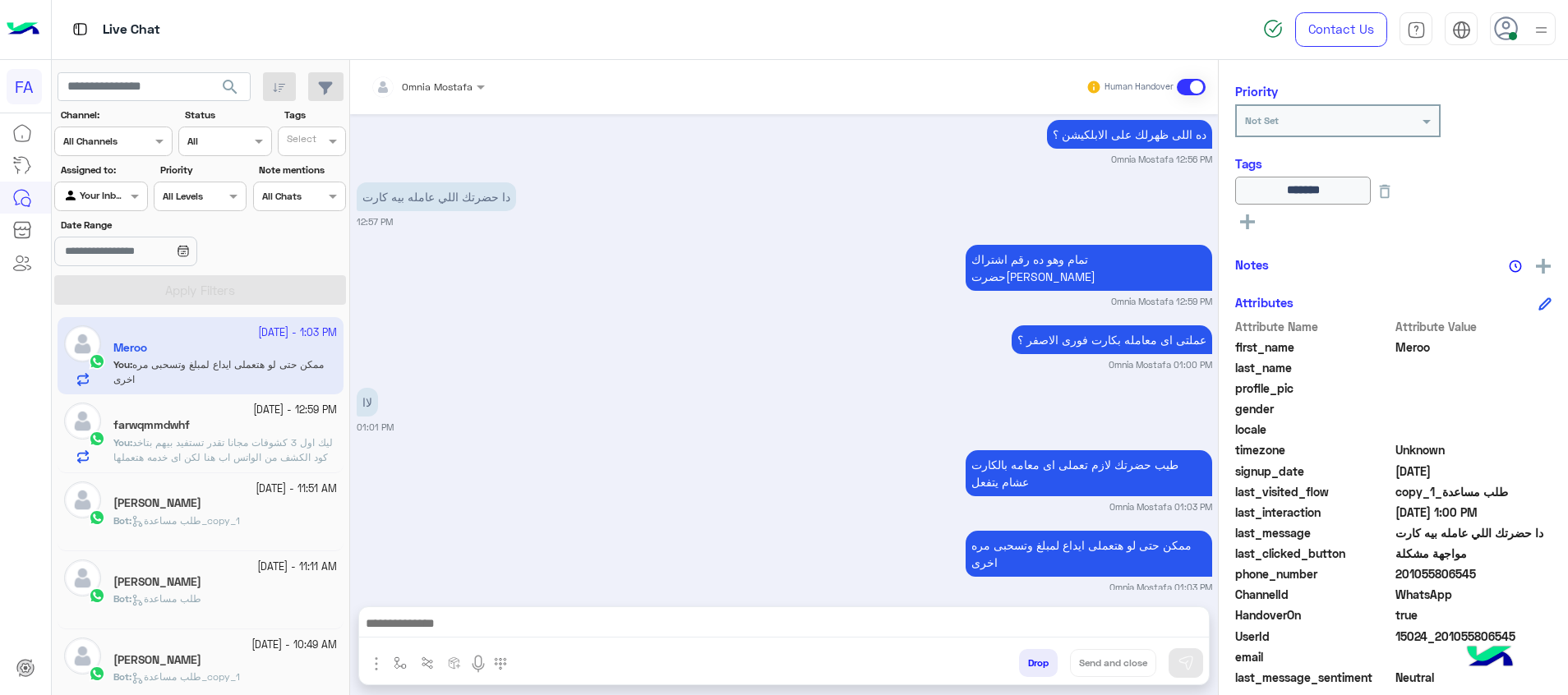
click at [1251, 220] on icon at bounding box center [1247, 222] width 15 height 15
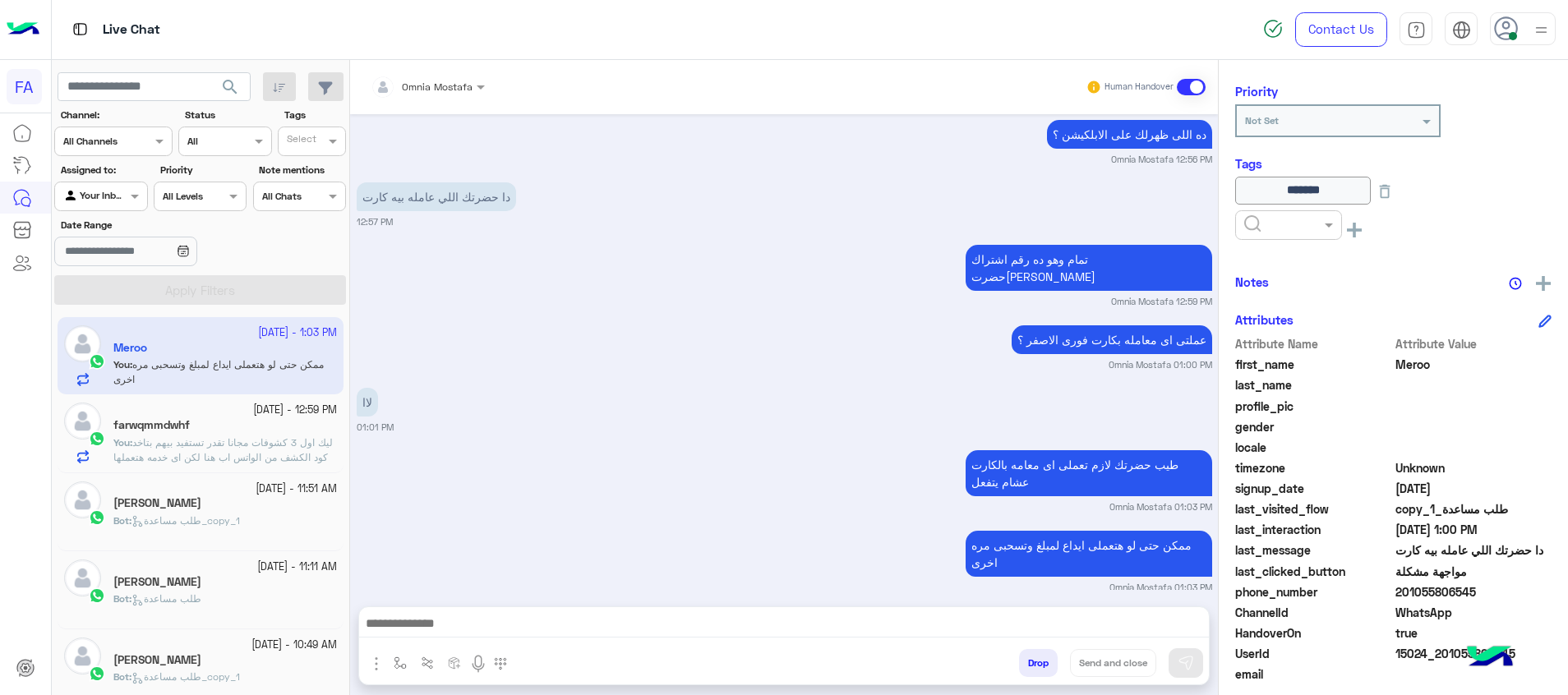
click at [1244, 225] on div at bounding box center [1244, 225] width 0 height 0
drag, startPoint x: 1270, startPoint y: 278, endPoint x: 1272, endPoint y: 267, distance: 11.2
click at [1270, 276] on div "Done" at bounding box center [1288, 265] width 107 height 30
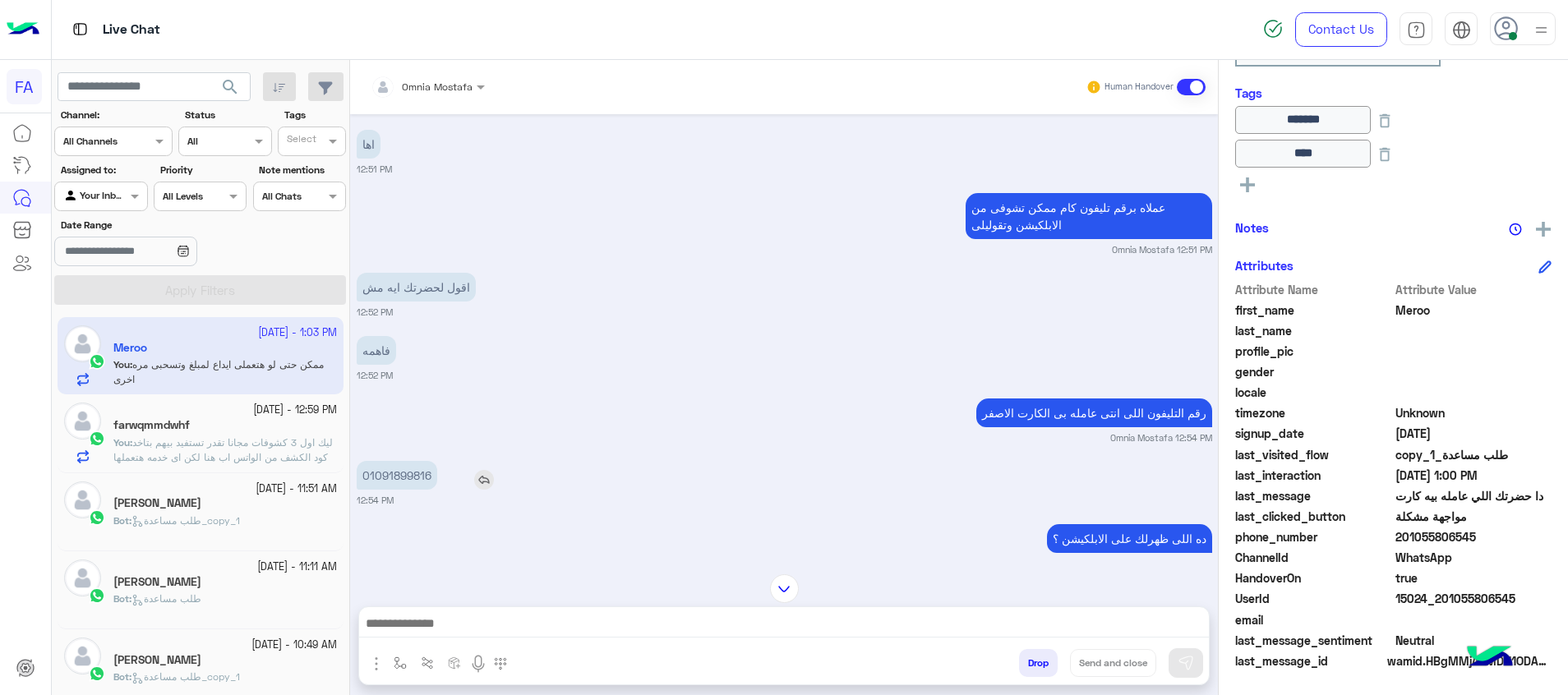
scroll to position [696, 0]
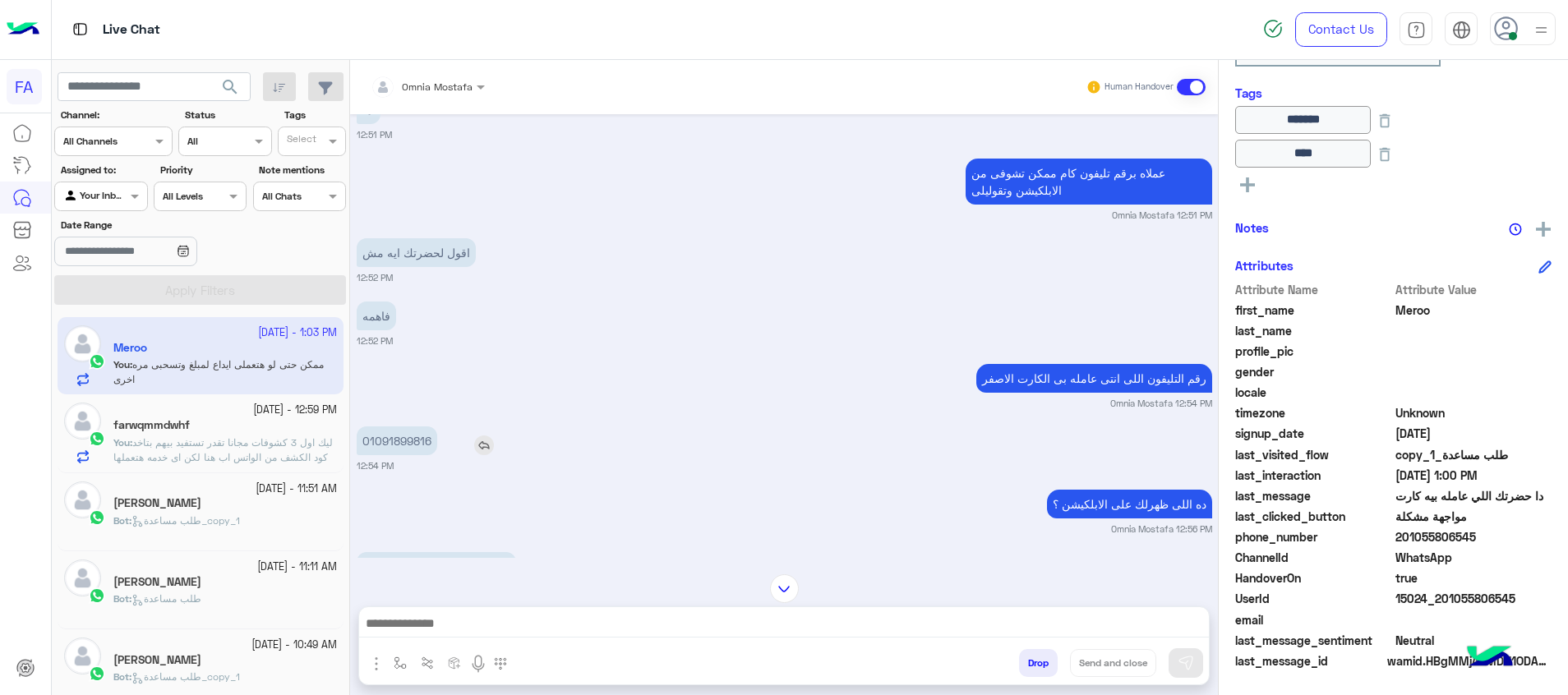
click at [413, 442] on p "01091899816" at bounding box center [396, 441] width 80 height 29
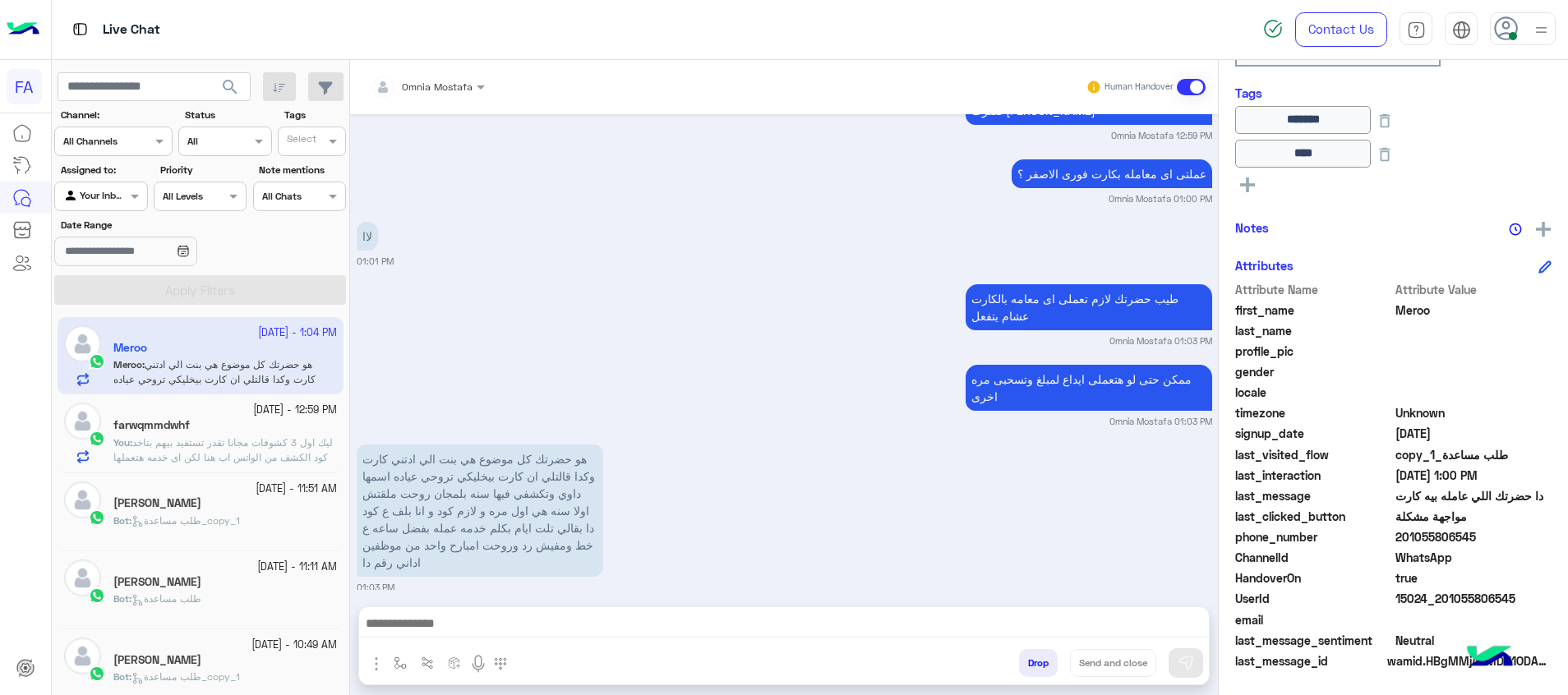
drag, startPoint x: 1518, startPoint y: 595, endPoint x: 1449, endPoint y: 601, distance: 69.3
click at [1449, 601] on span "15024_201055806545" at bounding box center [1474, 599] width 157 height 18
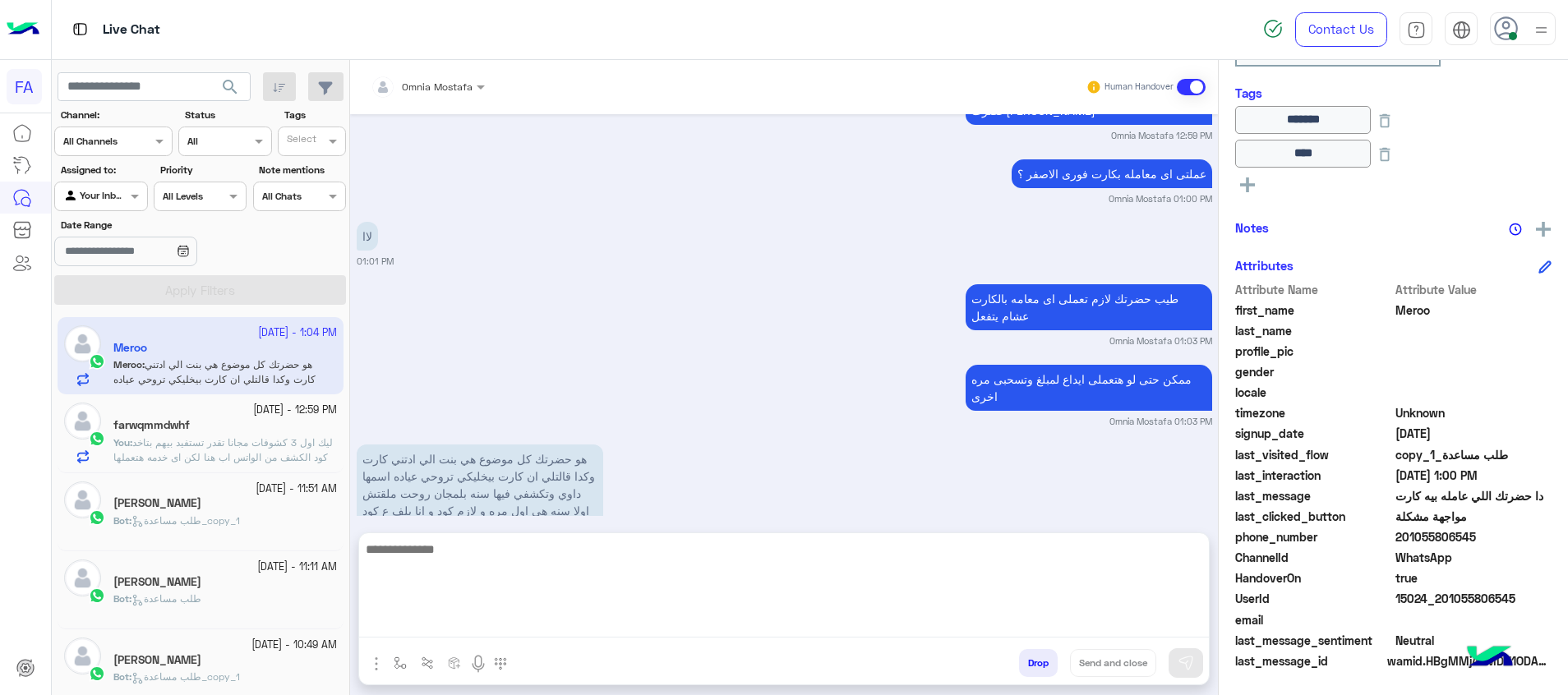
click at [952, 628] on textarea at bounding box center [784, 589] width 849 height 99
type textarea "*"
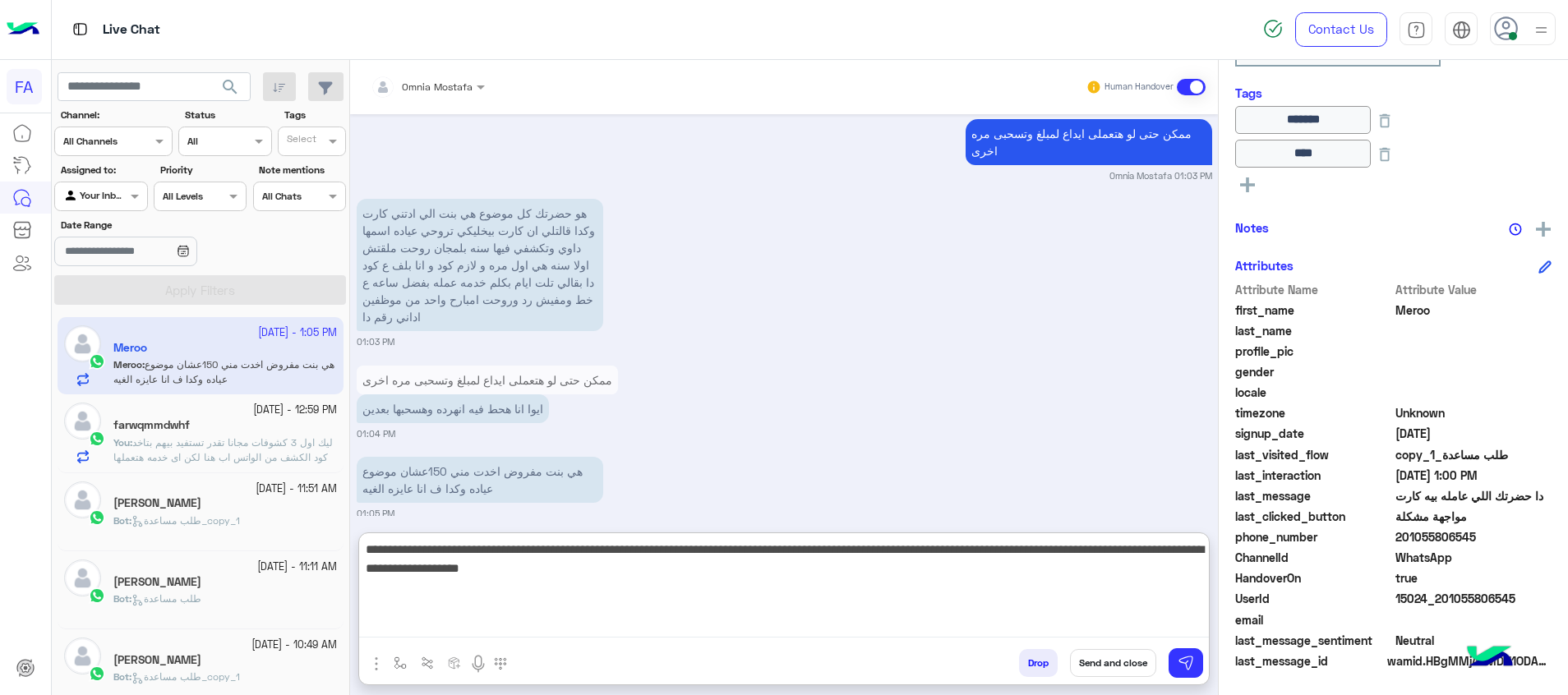
scroll to position [1558, 0]
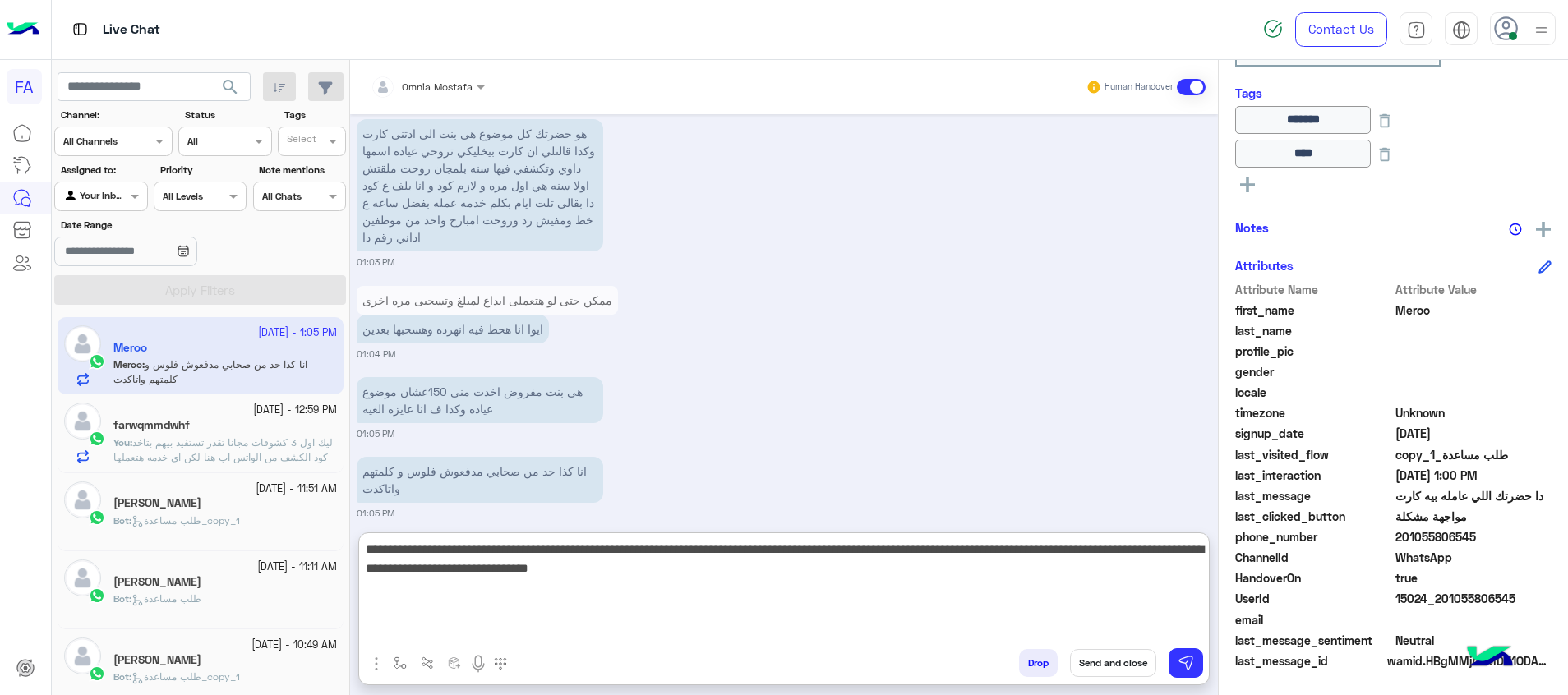
type textarea "**********"
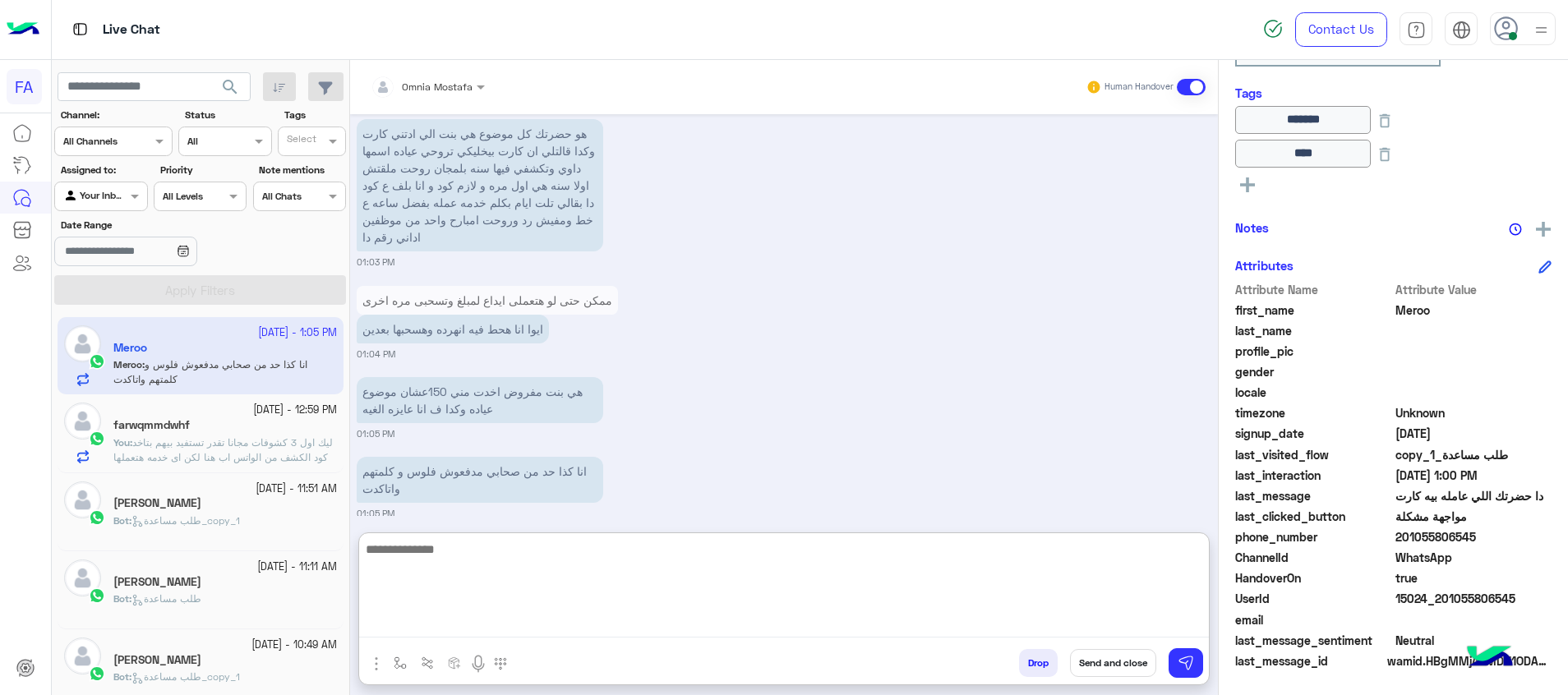
scroll to position [1689, 0]
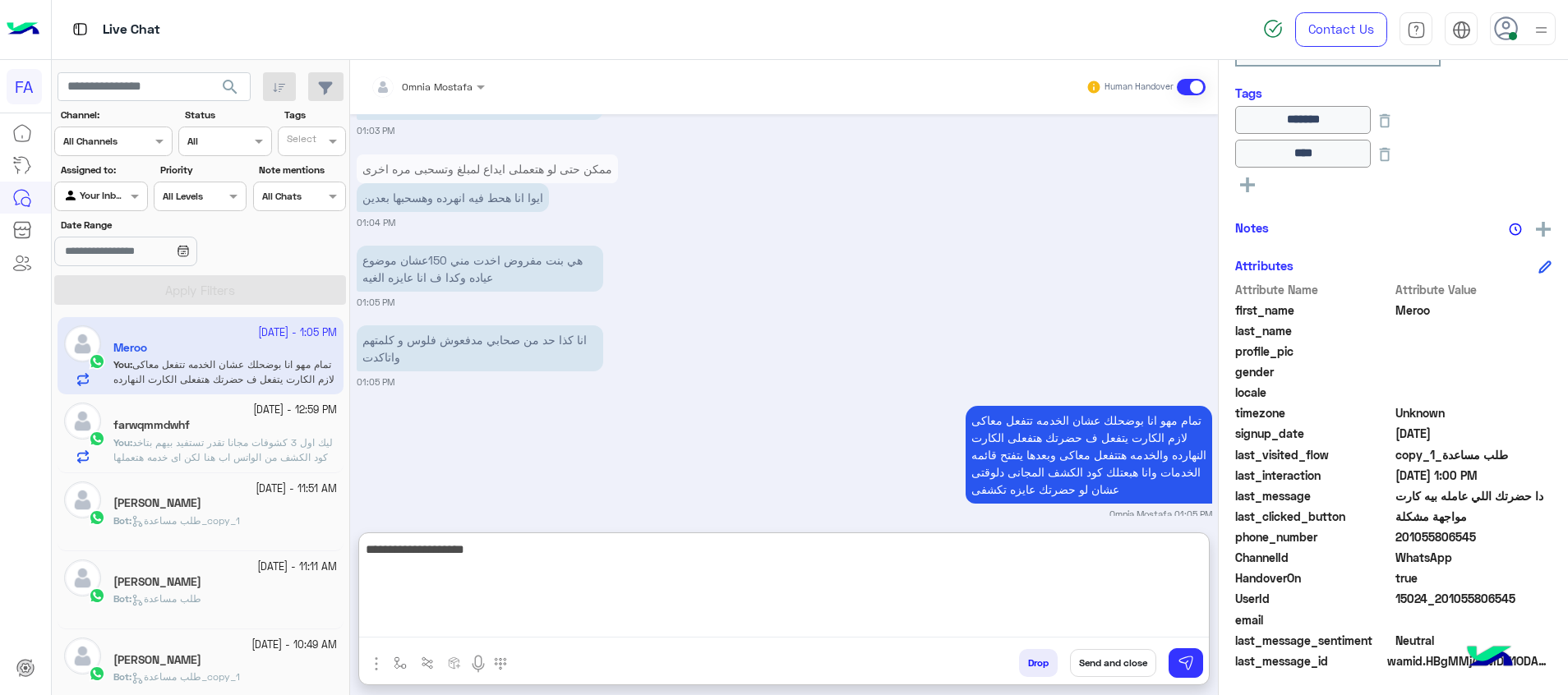
type textarea "**********"
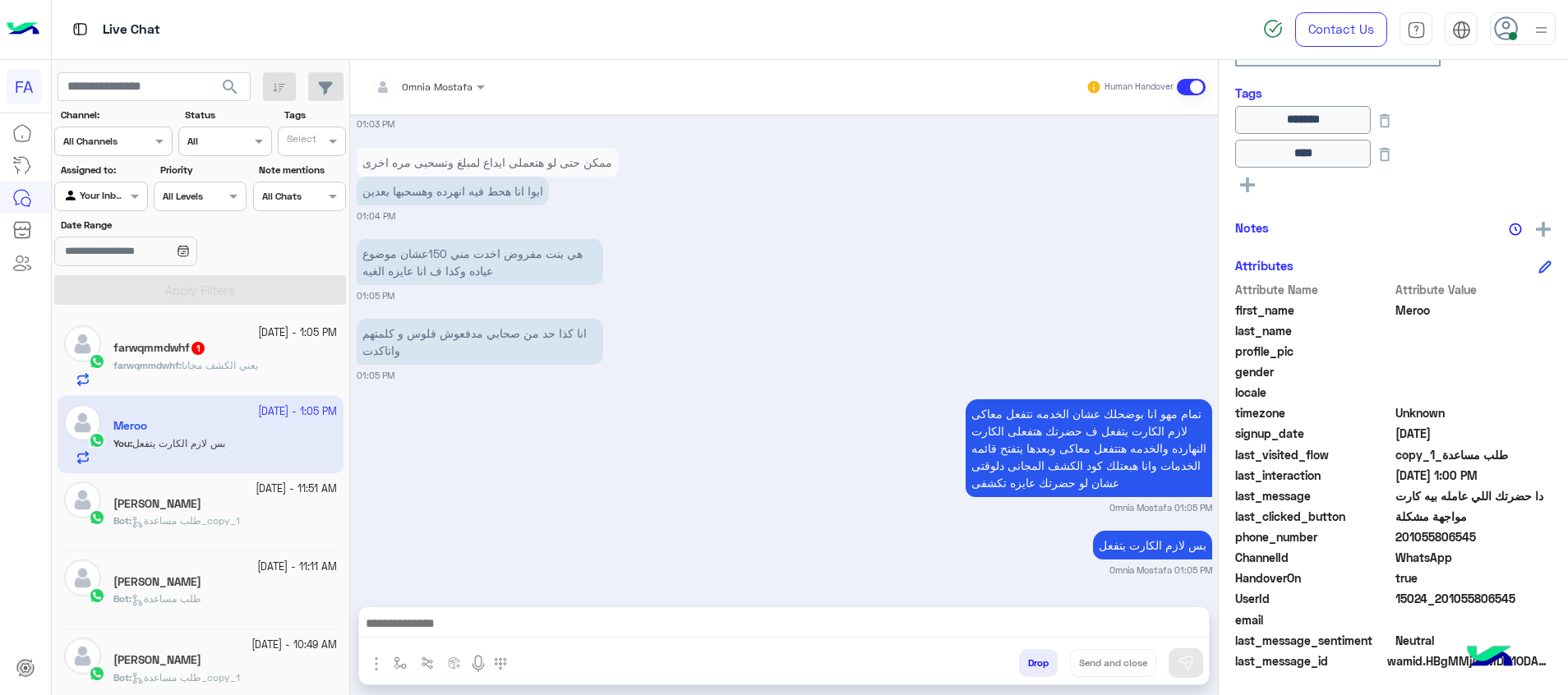
click at [230, 357] on div "farwqmmdwhf 1" at bounding box center [224, 350] width 223 height 18
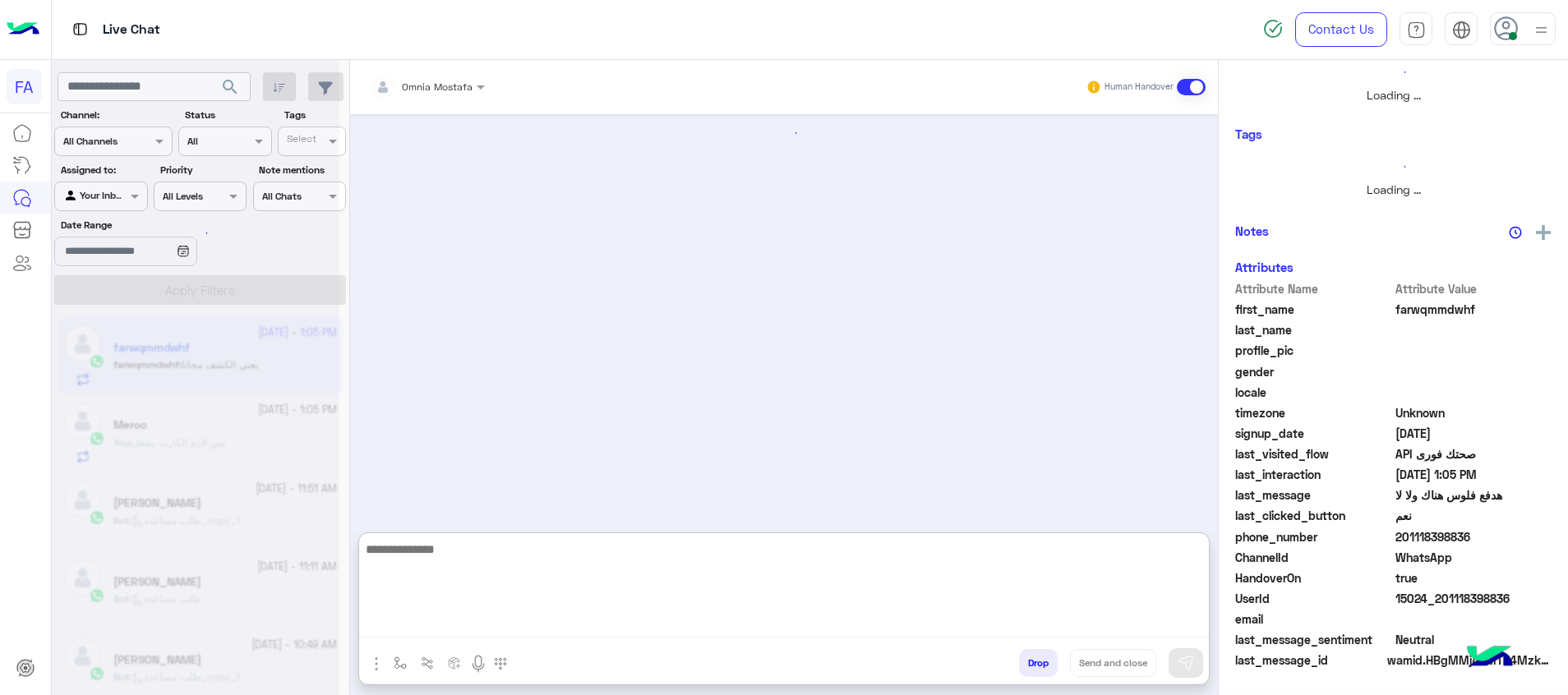
click at [928, 616] on textarea at bounding box center [784, 589] width 849 height 99
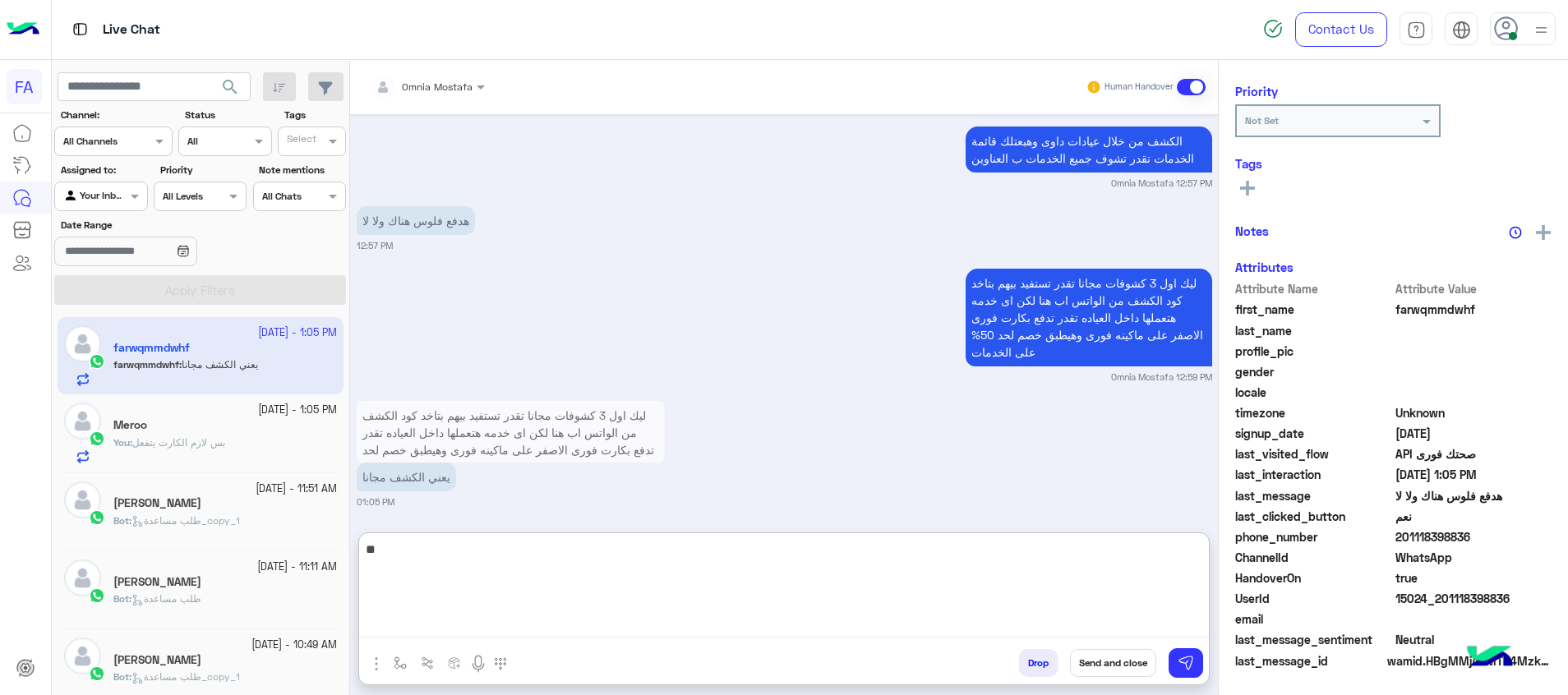
scroll to position [208, 0]
type textarea "**********"
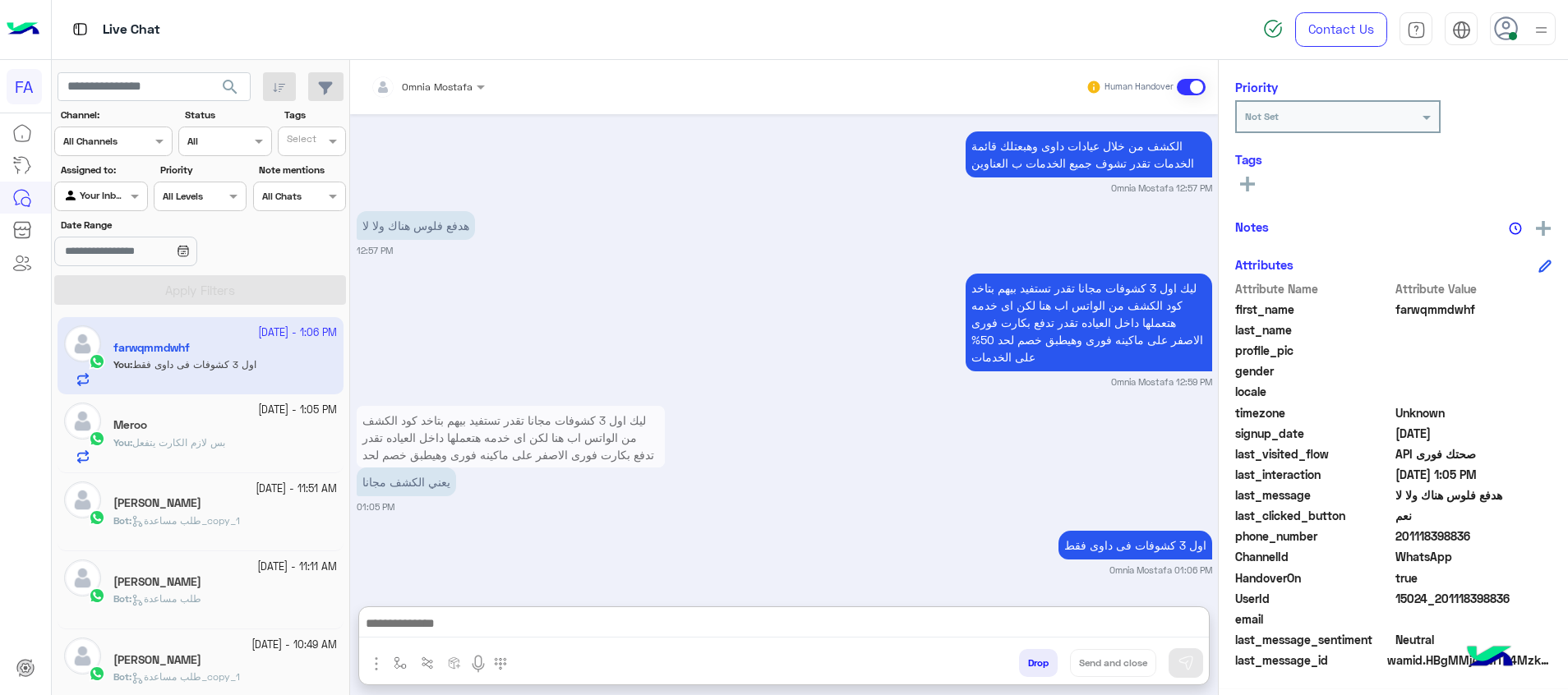
click at [287, 442] on div "You : بس لازم الكارت يتفعل" at bounding box center [224, 449] width 223 height 29
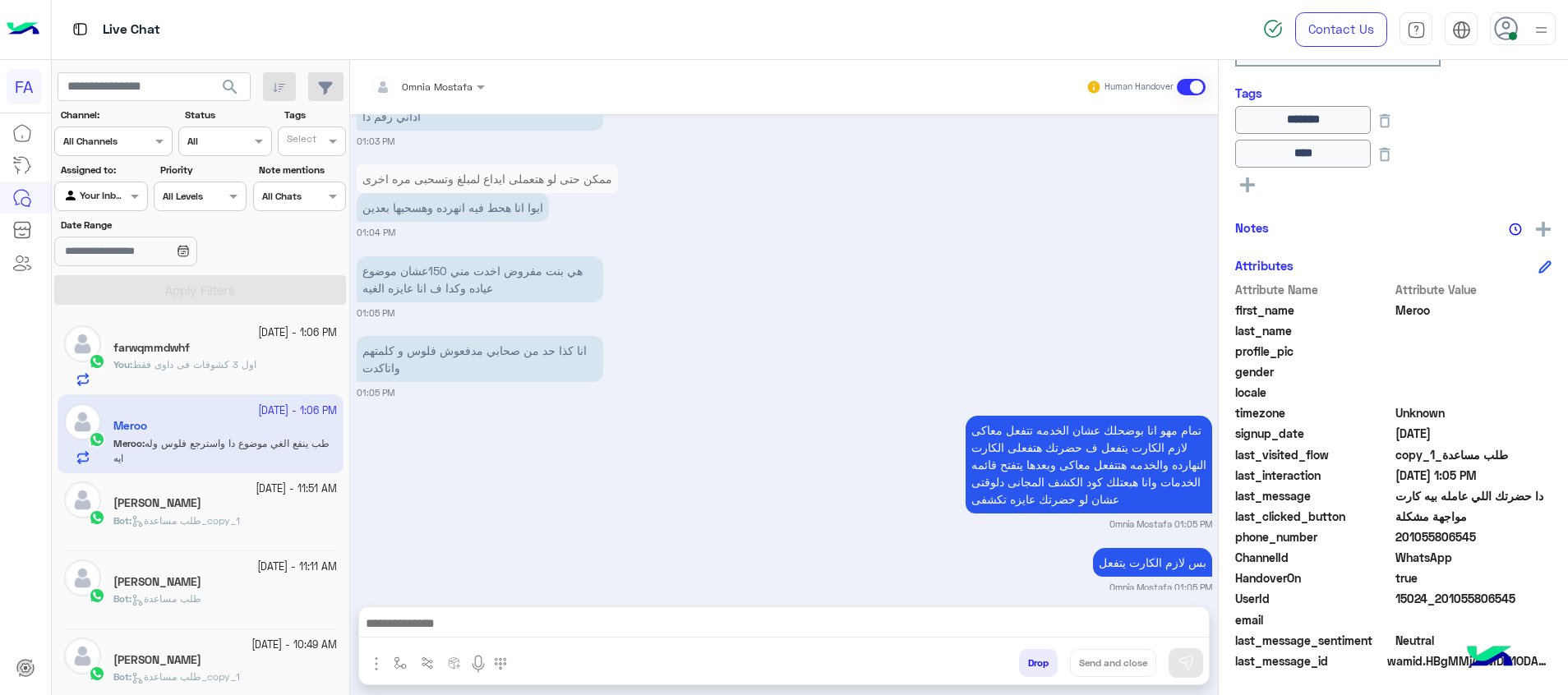
scroll to position [1176, 0]
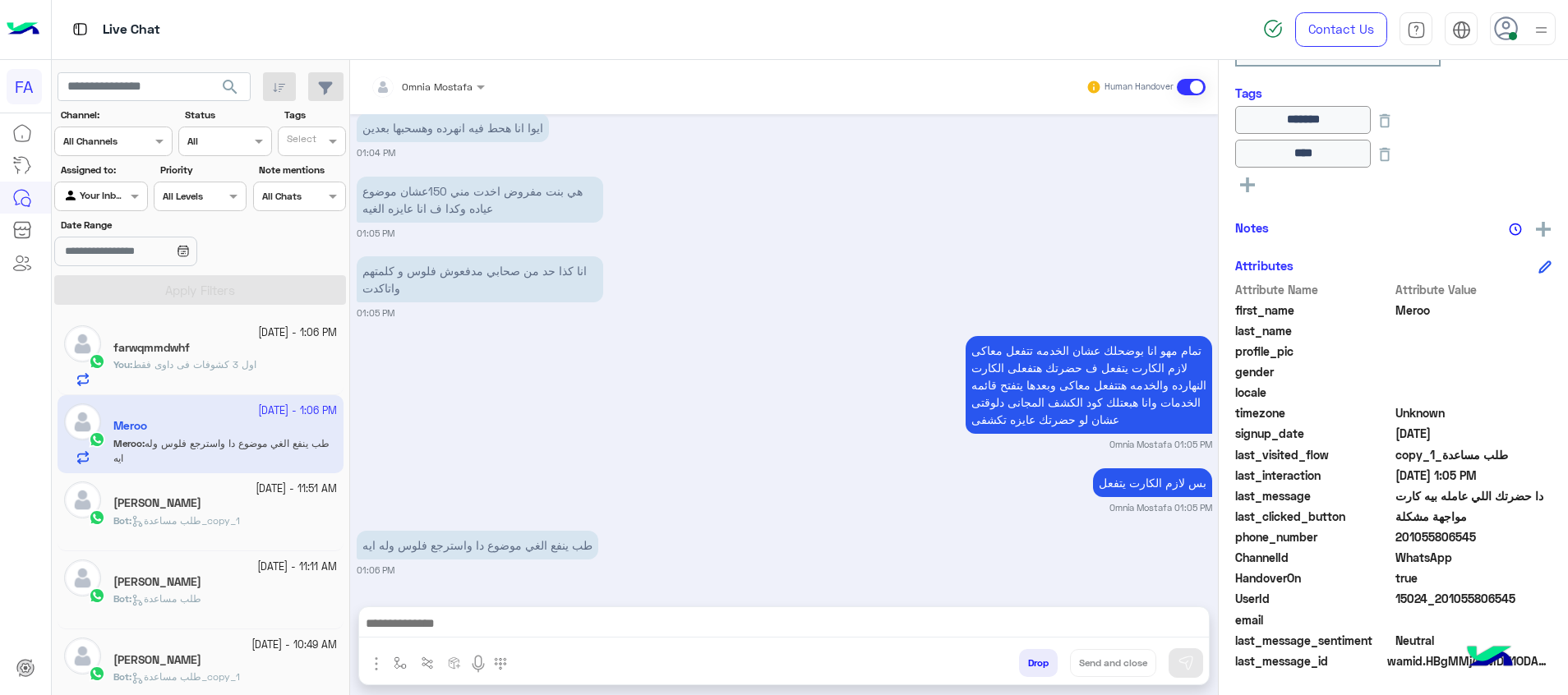
click at [1001, 611] on div at bounding box center [784, 628] width 849 height 42
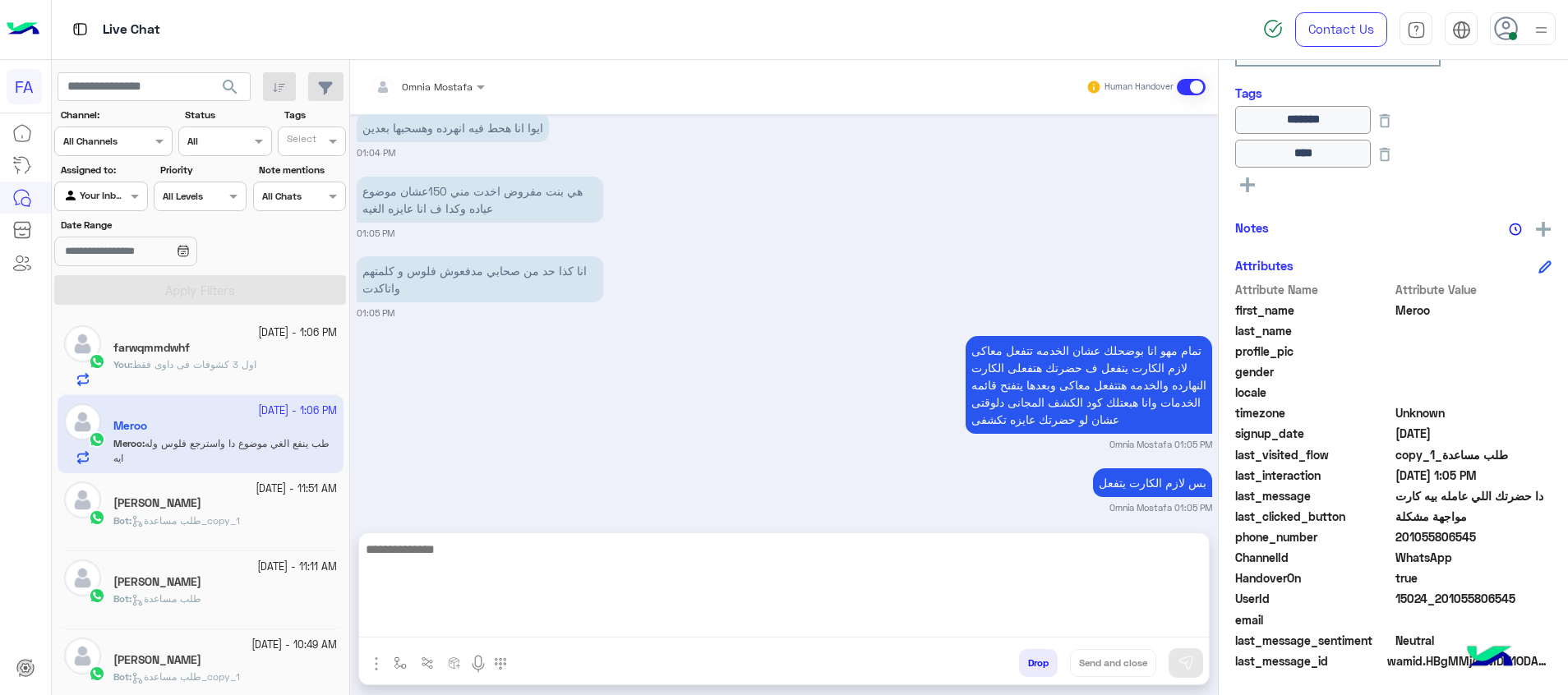
click at [1019, 623] on textarea at bounding box center [784, 589] width 849 height 99
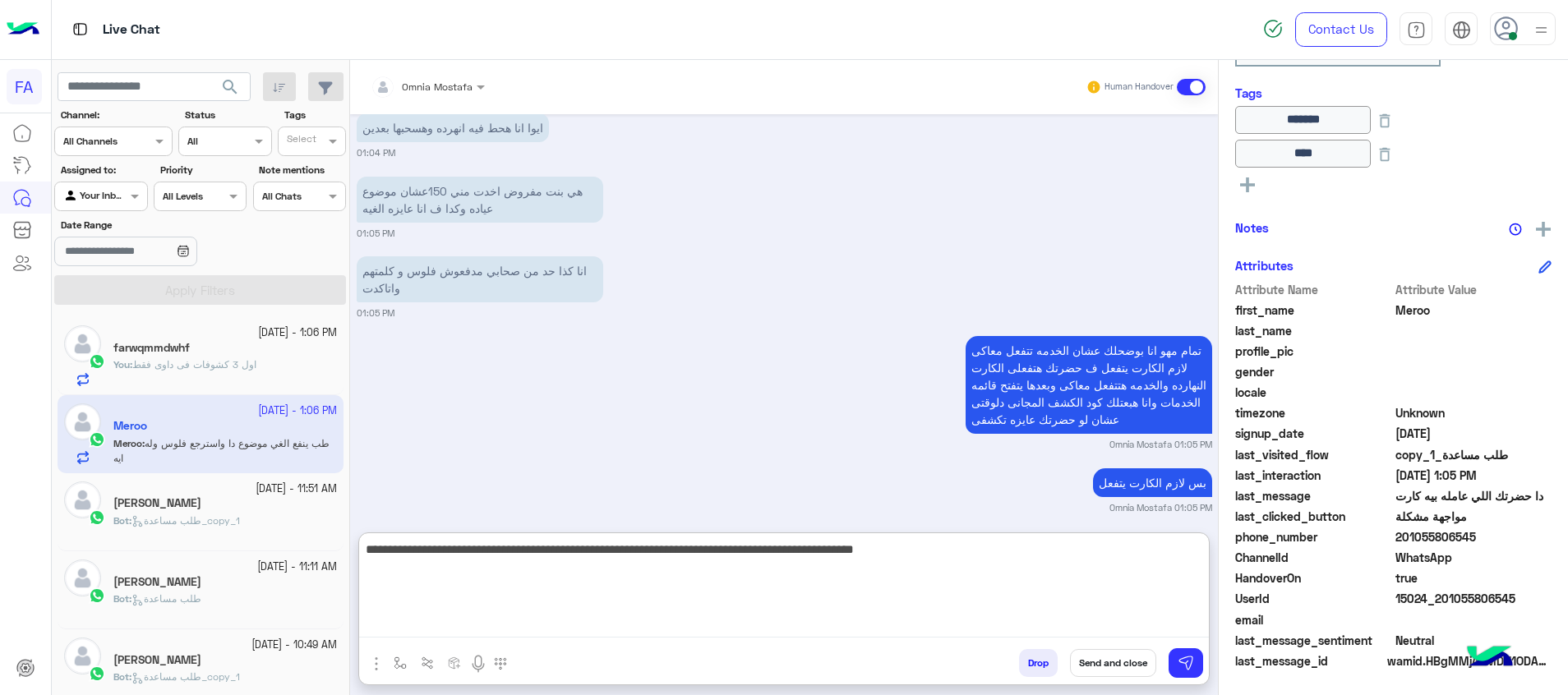
type textarea "**********"
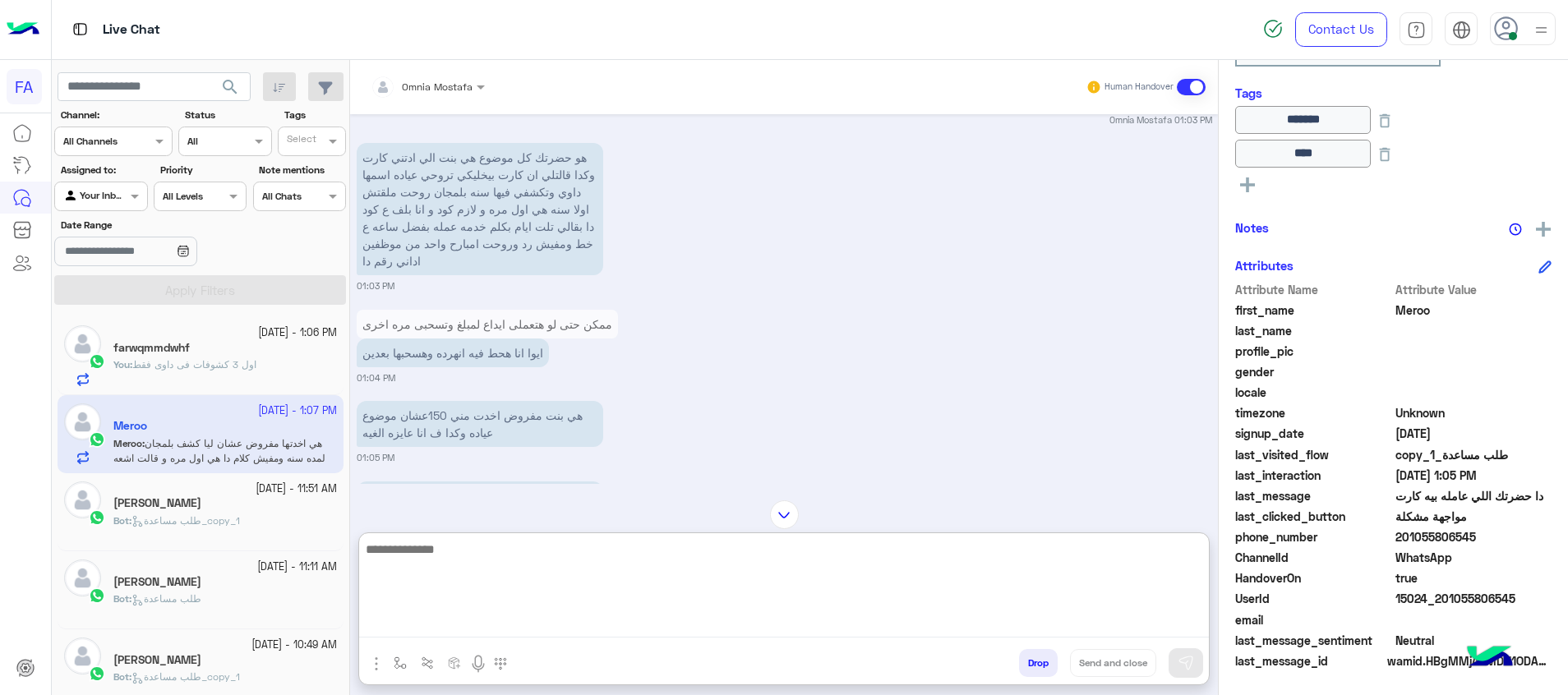
scroll to position [2626, 0]
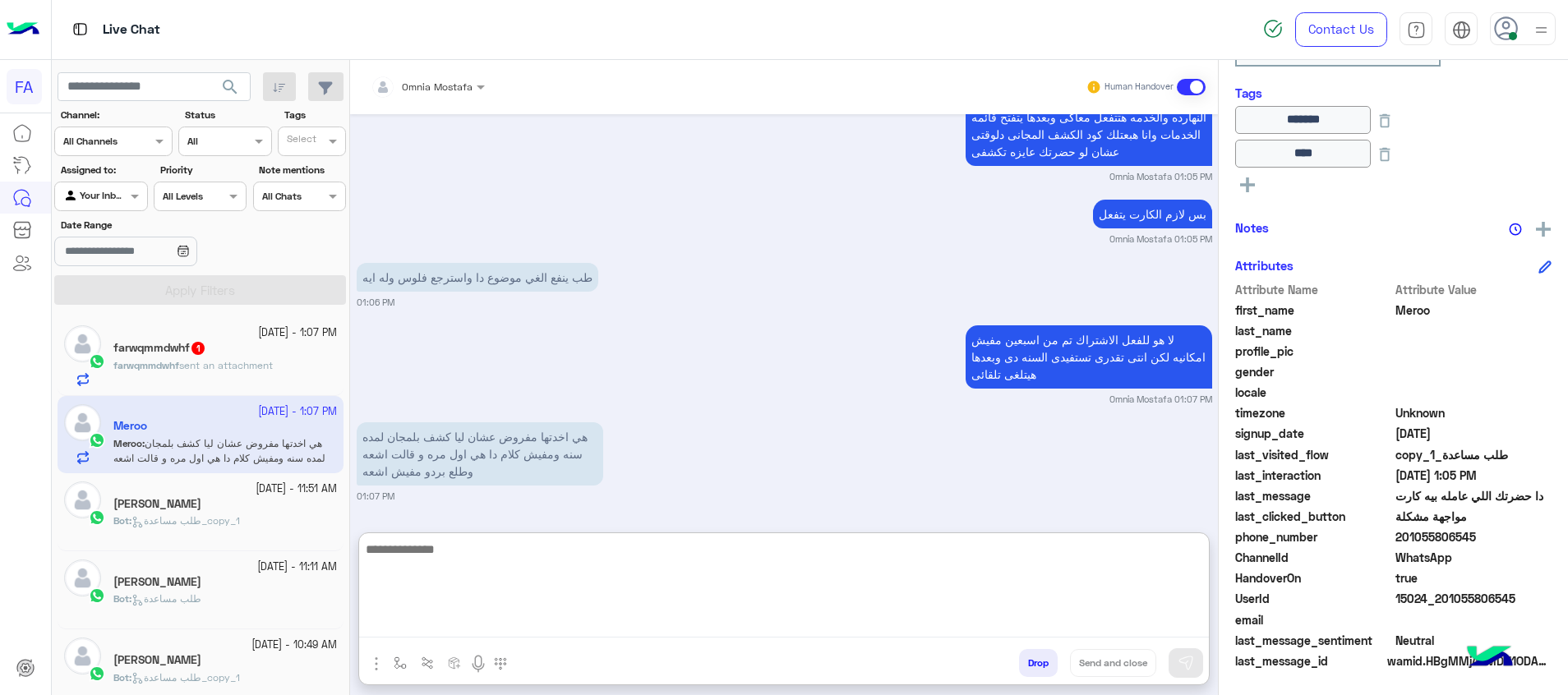
click at [740, 588] on textarea at bounding box center [784, 589] width 849 height 99
type textarea "**********"
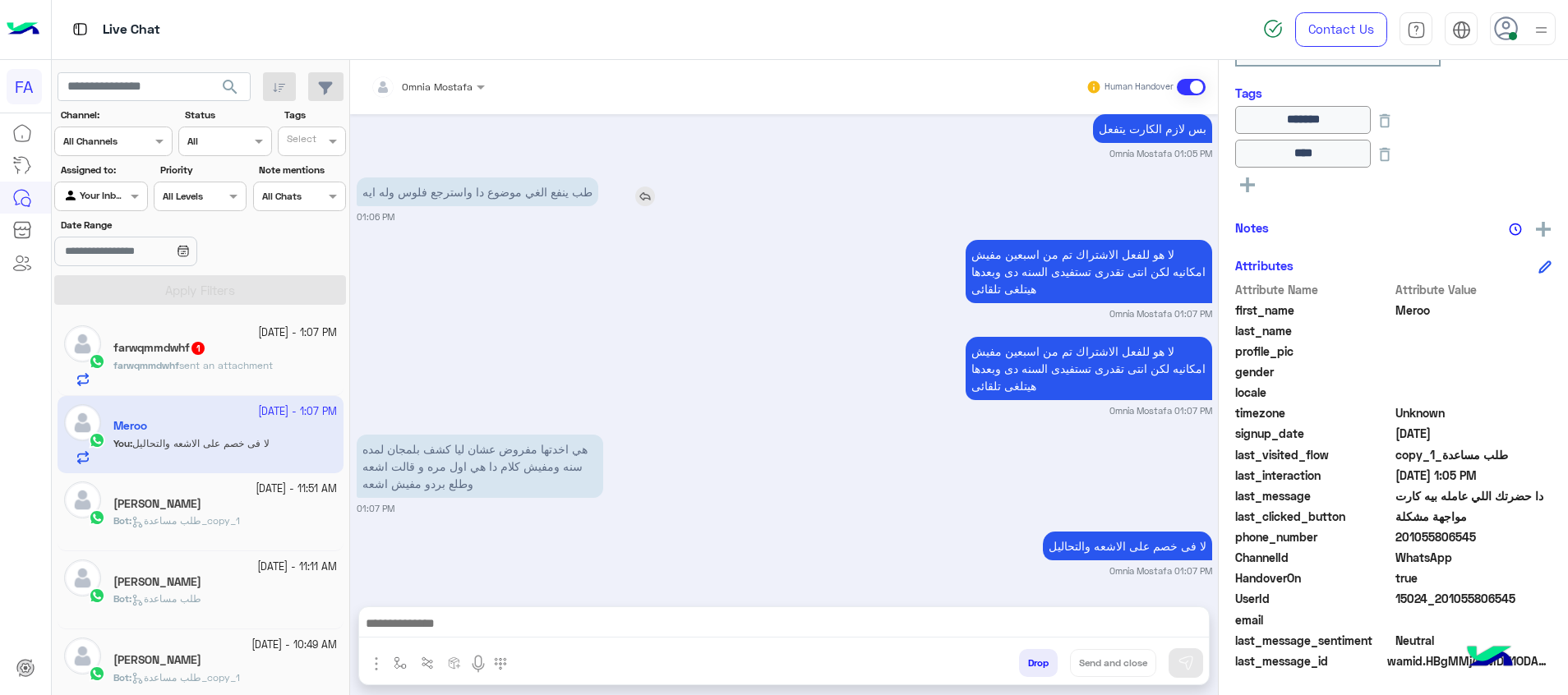
scroll to position [2713, 0]
drag, startPoint x: 603, startPoint y: 231, endPoint x: 603, endPoint y: 221, distance: 10.0
click at [603, 231] on div "[DATE] مواجهة مشكلة 09:19 PM احنا حالياً خارج ساعات العمل، سنعود التحدث معك خلا…" at bounding box center [783, 351] width 868 height 476
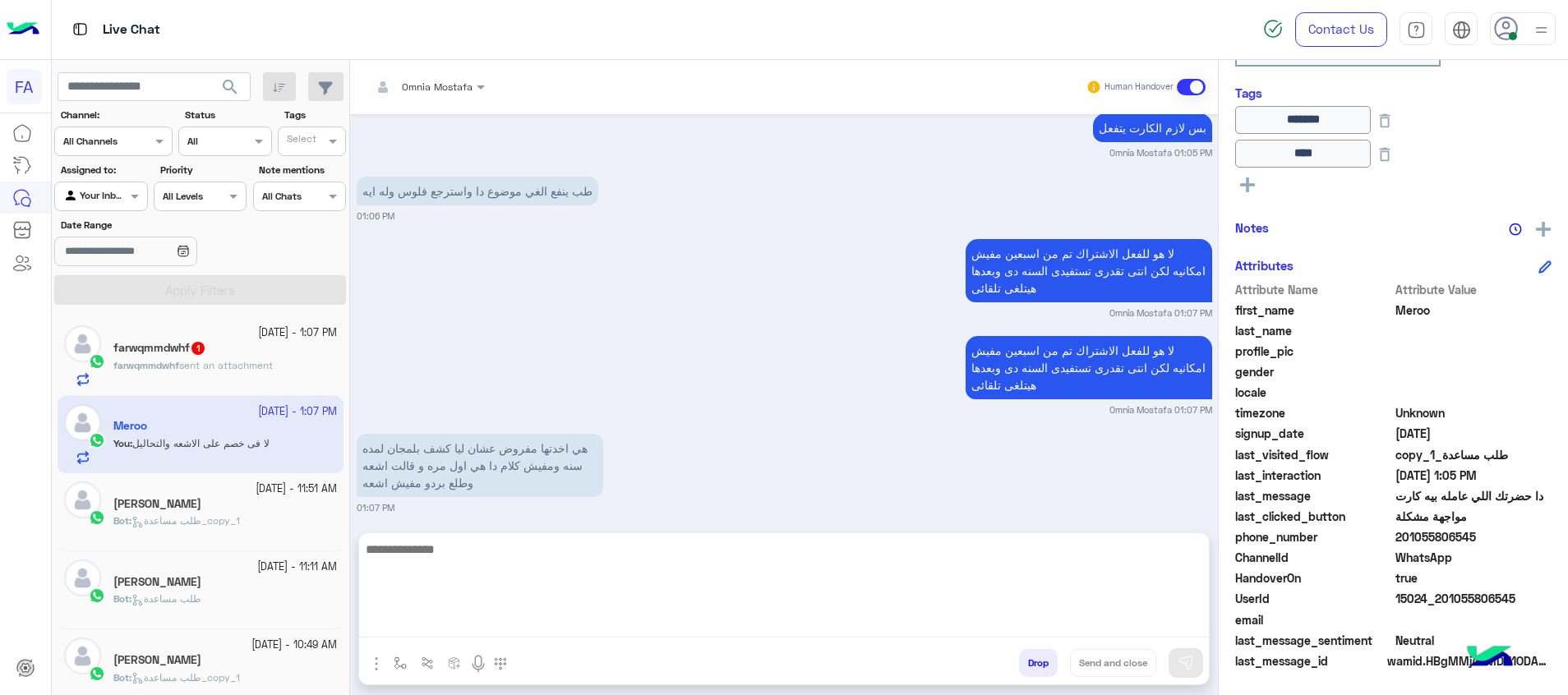
click at [1157, 629] on textarea at bounding box center [784, 589] width 849 height 99
paste textarea "**********"
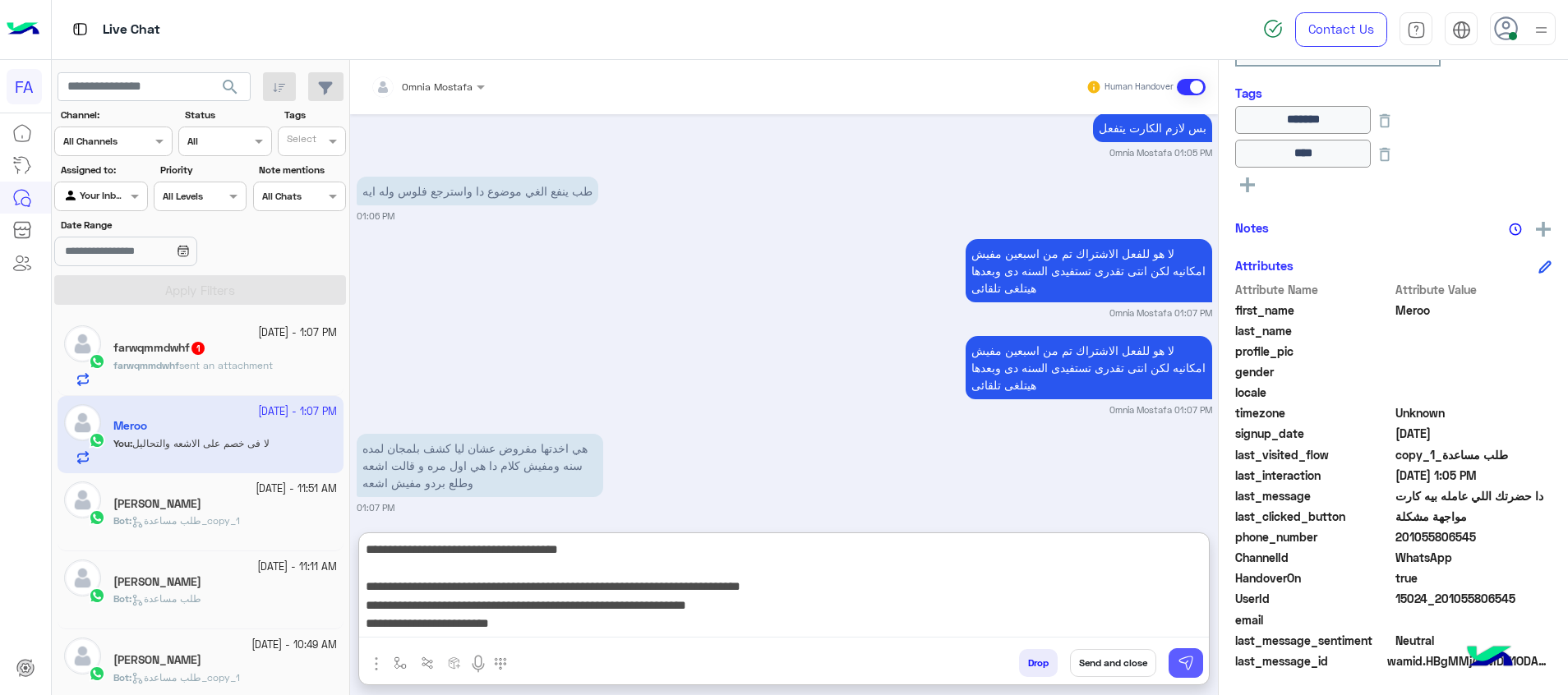
scroll to position [143, 0]
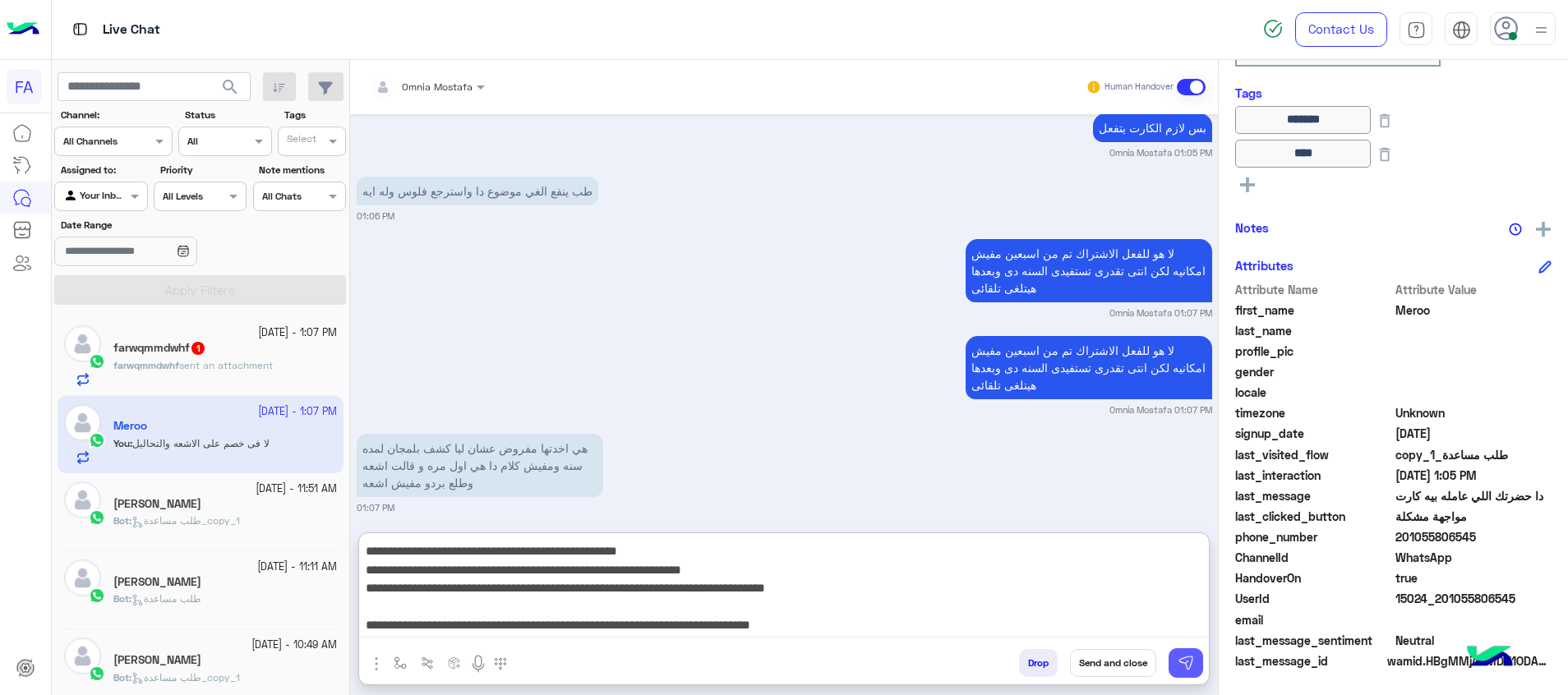
type textarea "**********"
click at [1181, 656] on img at bounding box center [1186, 663] width 17 height 17
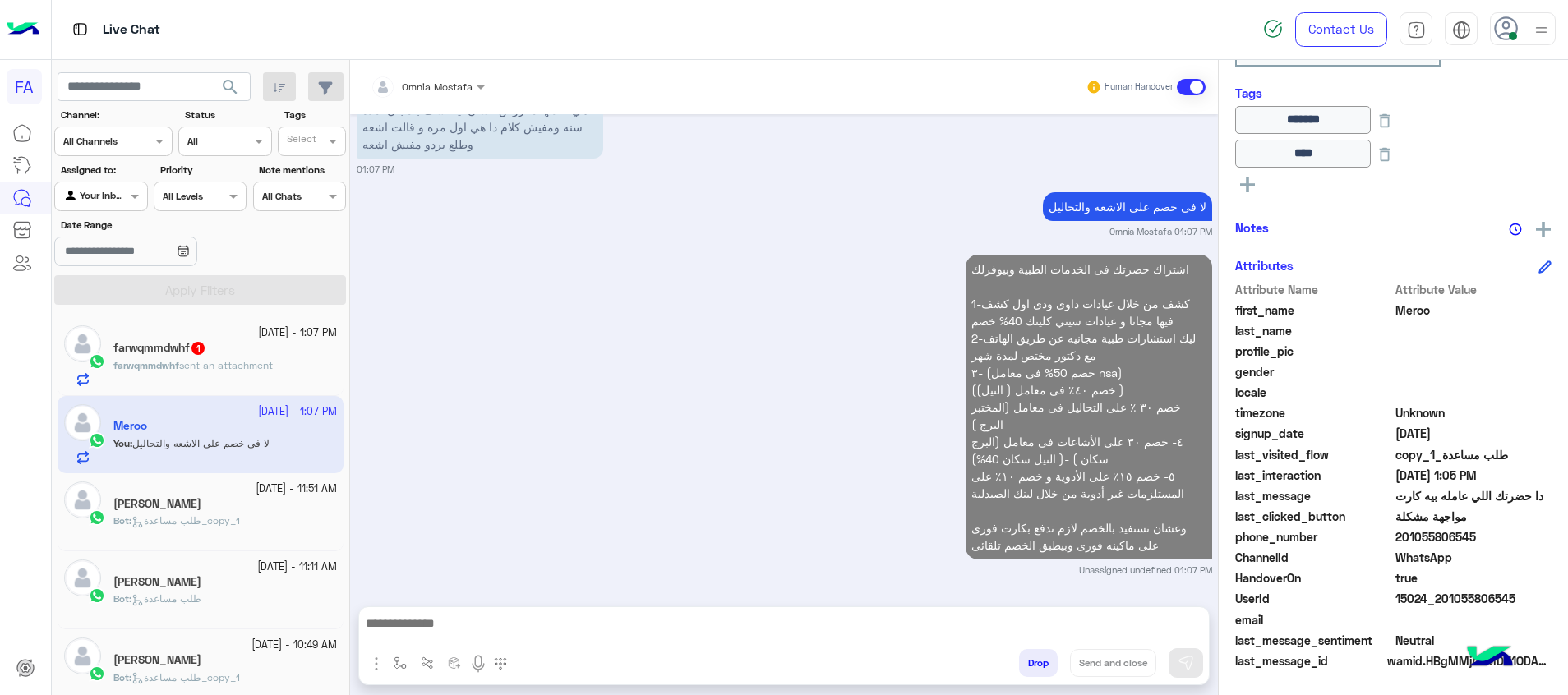
scroll to position [3178, 0]
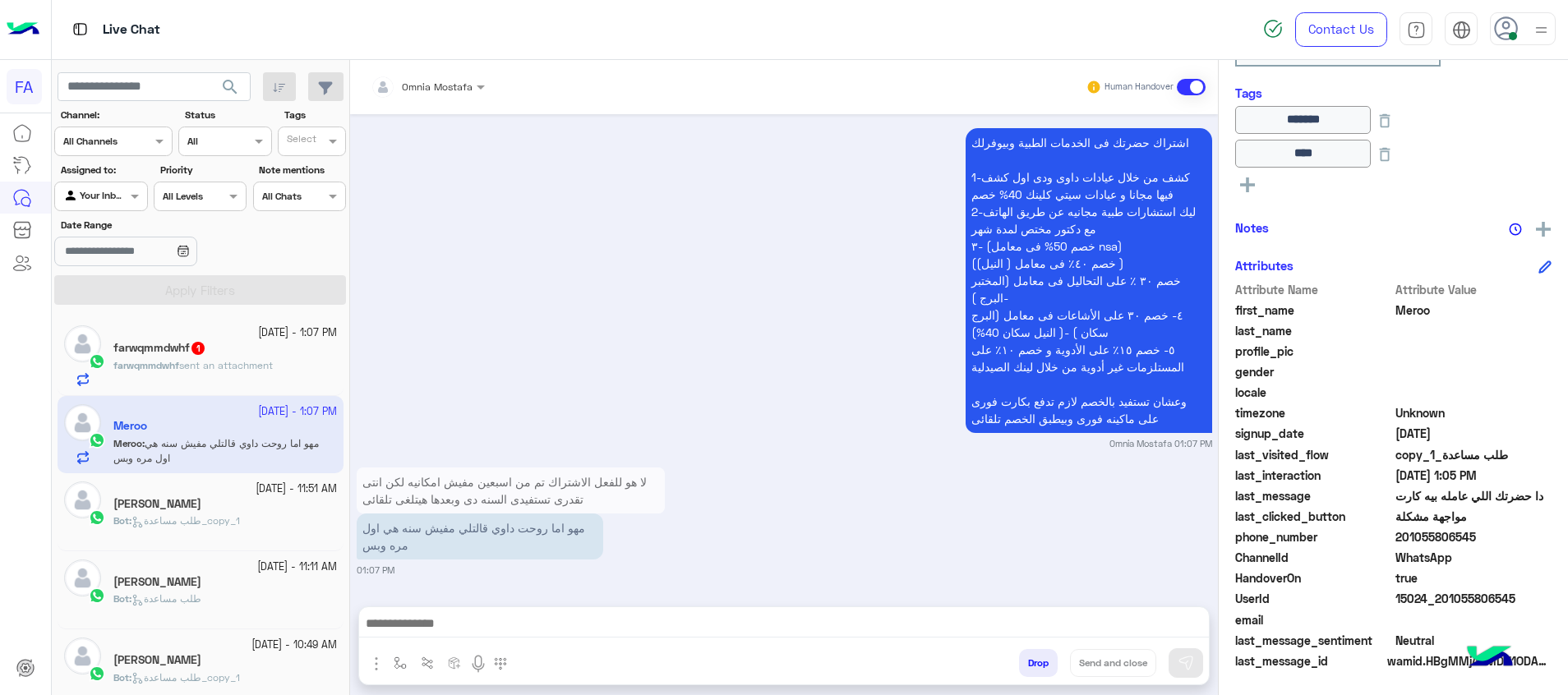
click at [262, 360] on span "sent an attachment" at bounding box center [226, 366] width 94 height 12
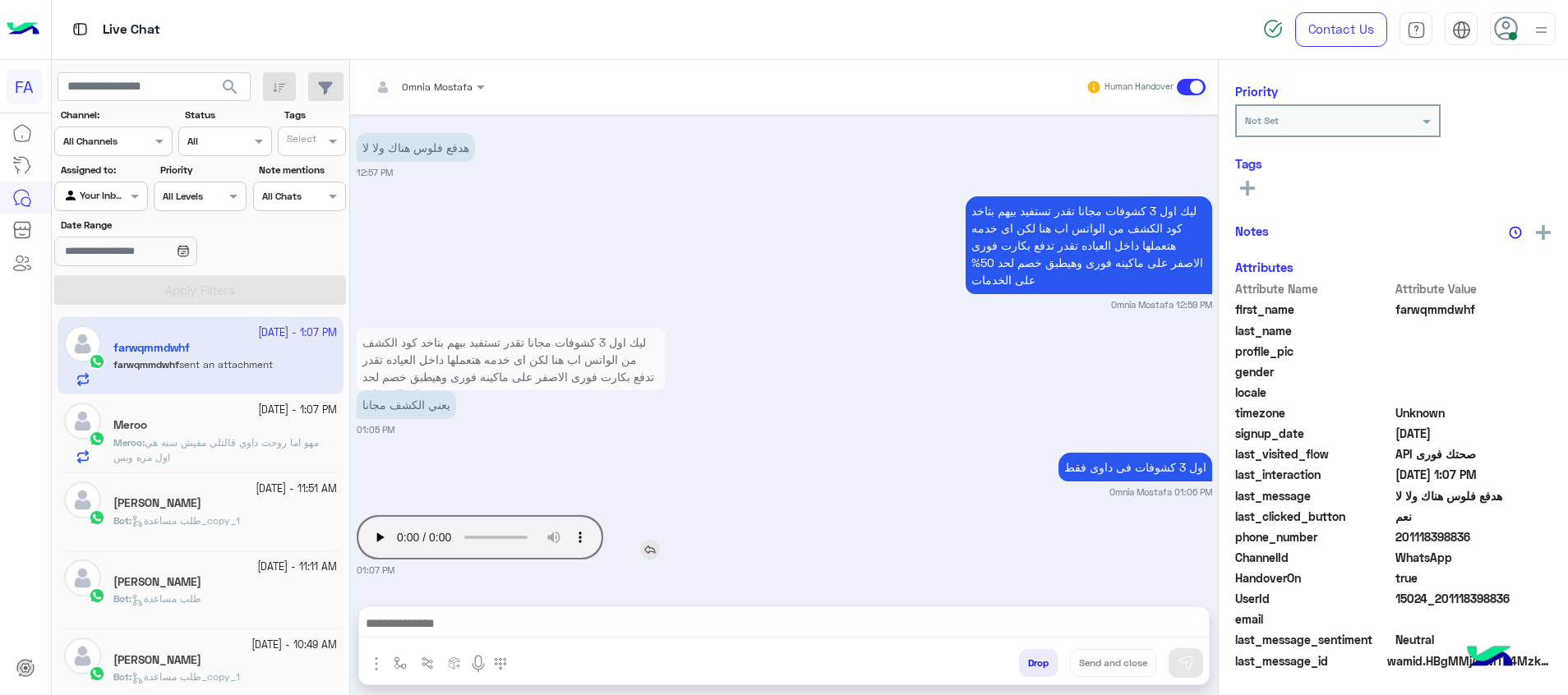
scroll to position [208, 0]
click at [1251, 174] on button at bounding box center [1248, 182] width 25 height 19
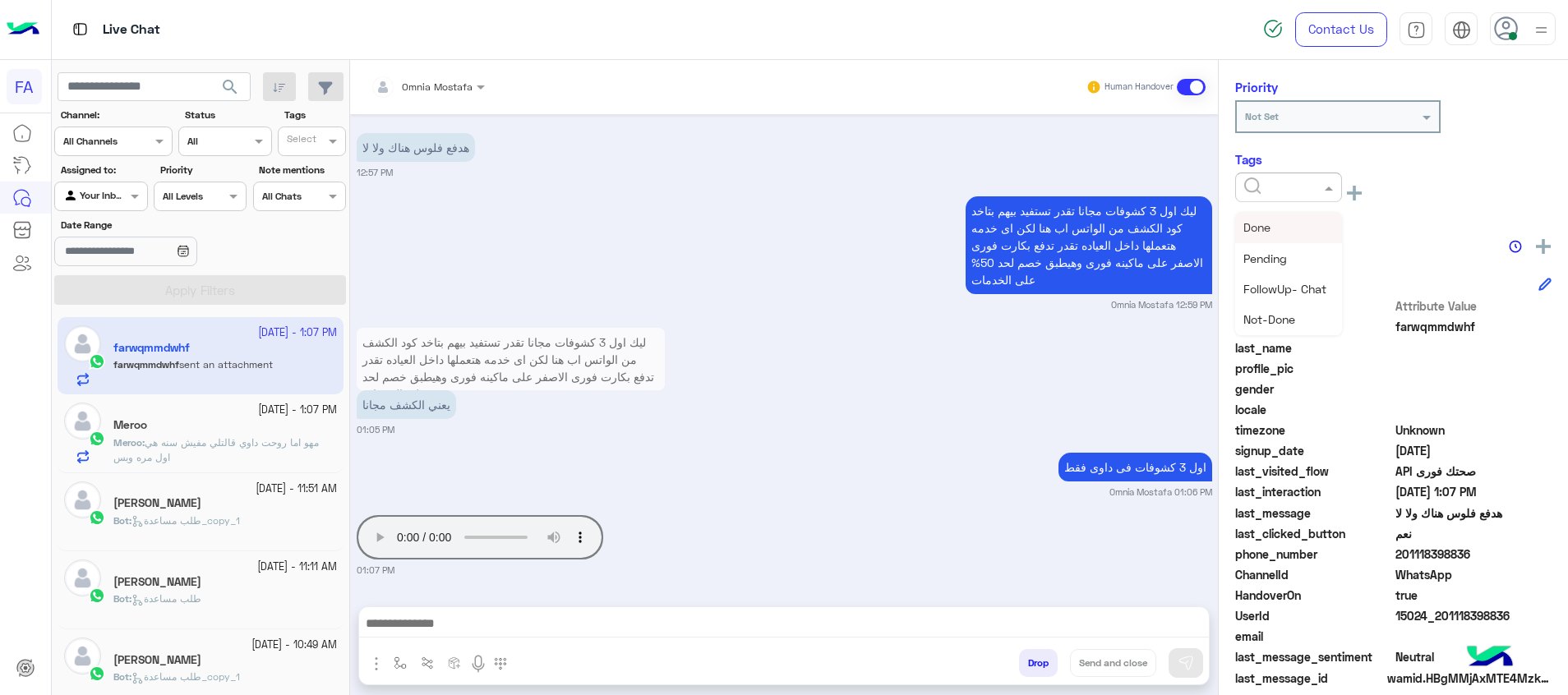
click at [1263, 178] on div at bounding box center [1288, 187] width 107 height 30
click at [1302, 308] on div "Medical" at bounding box center [1288, 319] width 107 height 30
click at [1243, 211] on div "× Medical See All" at bounding box center [1393, 193] width 316 height 43
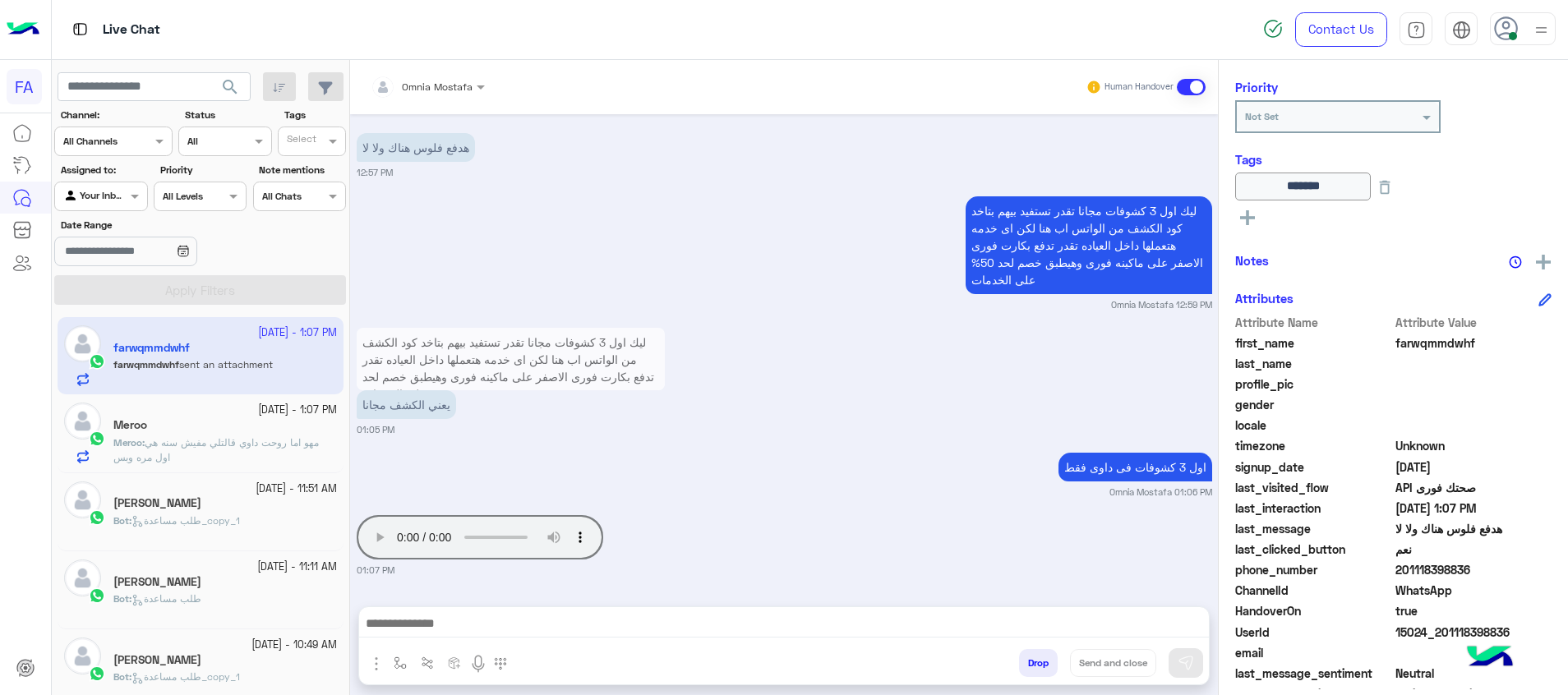
click at [1245, 219] on icon at bounding box center [1247, 217] width 15 height 15
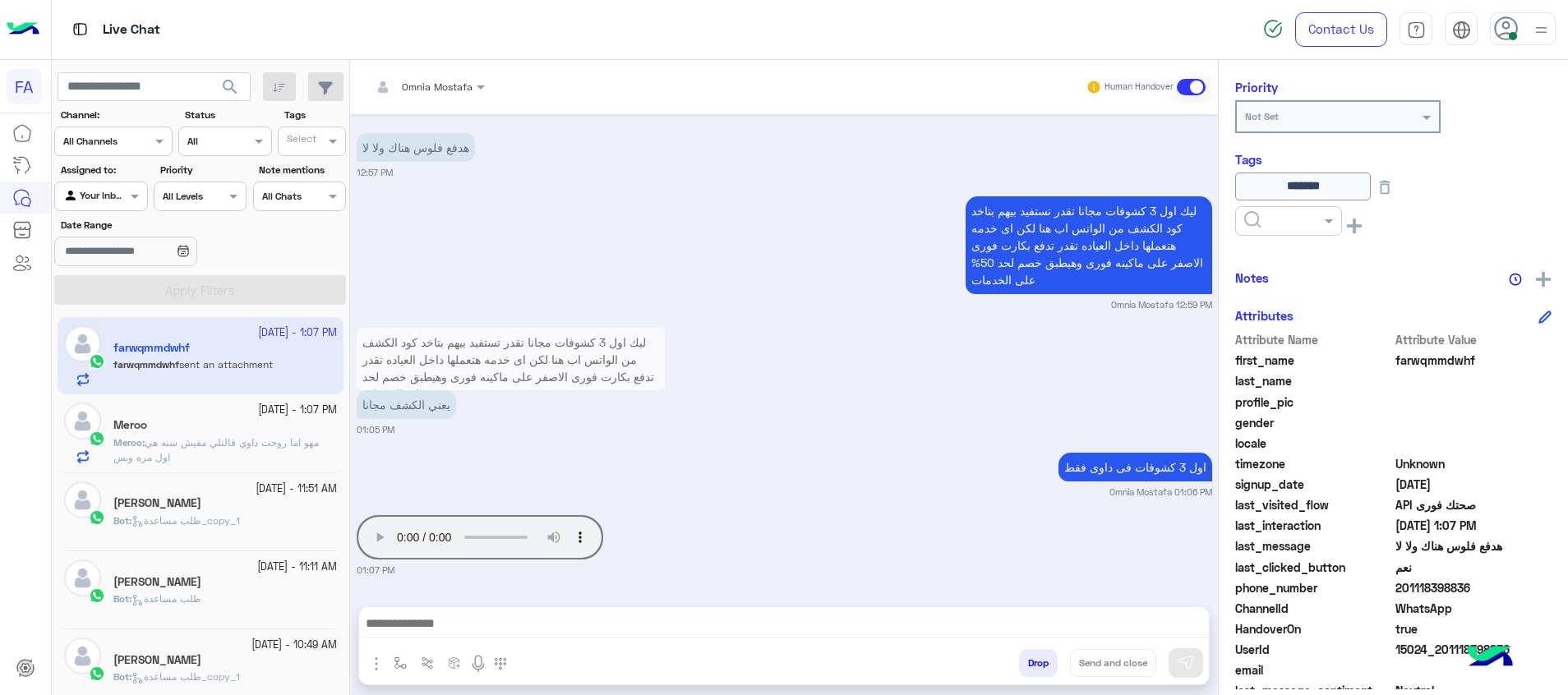
click at [1253, 219] on input "text" at bounding box center [1269, 219] width 50 height 15
click at [1285, 265] on div "Done" at bounding box center [1288, 261] width 107 height 30
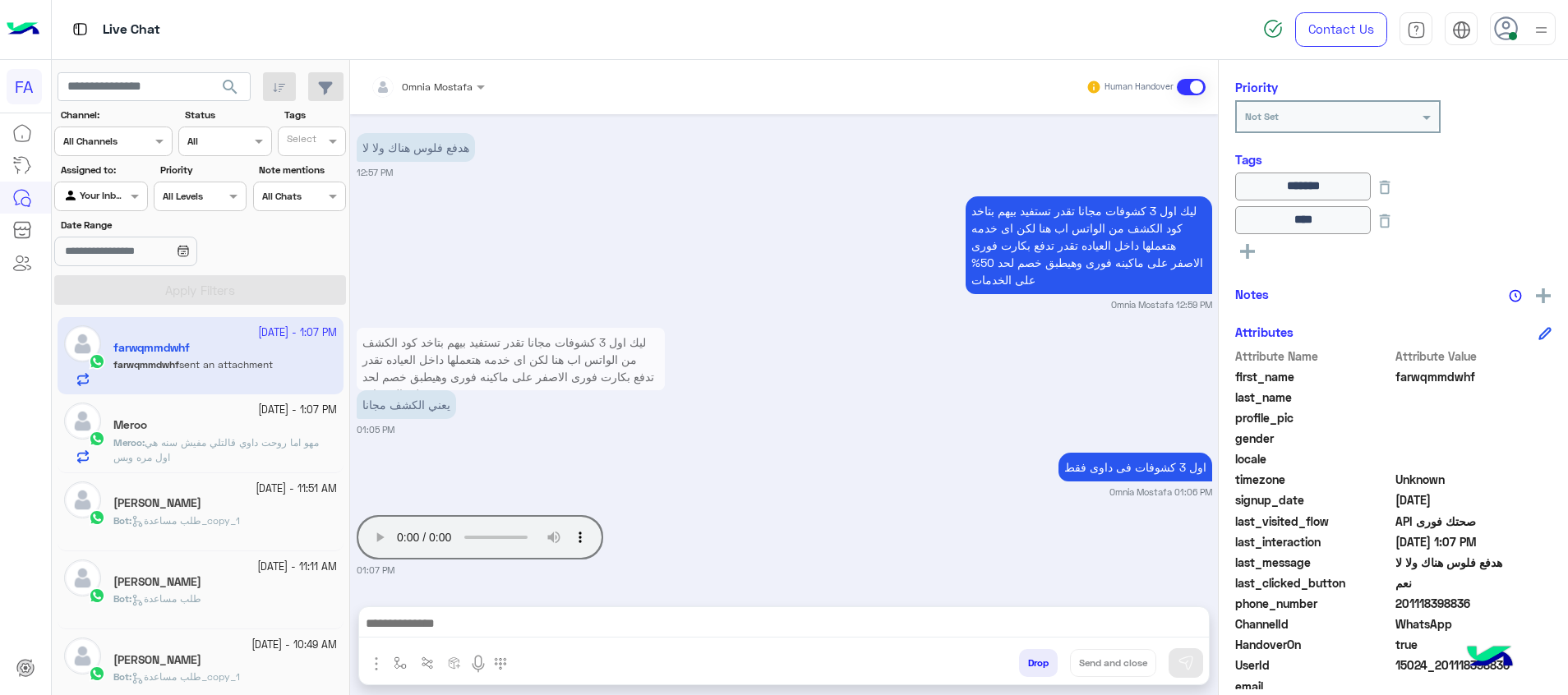
click at [1127, 630] on textarea at bounding box center [784, 625] width 849 height 25
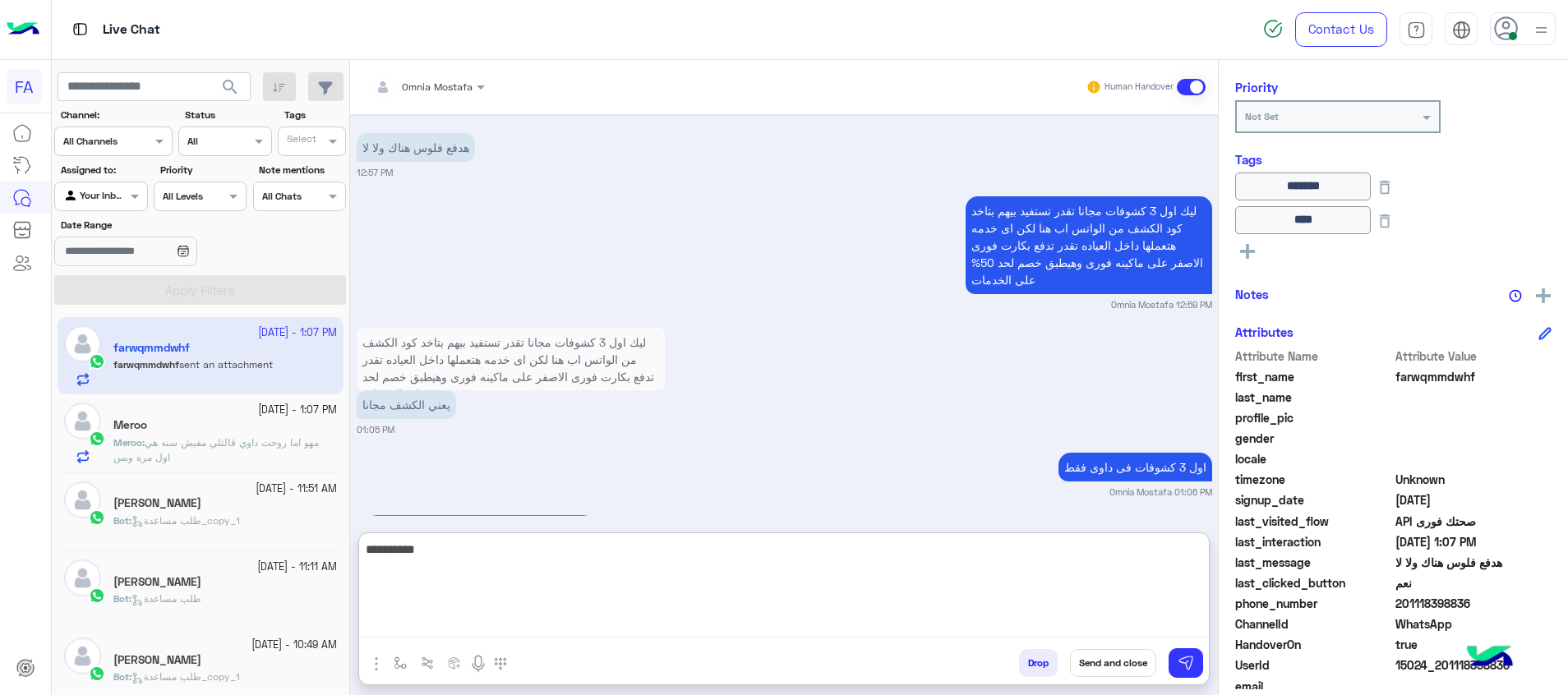
type textarea "**********"
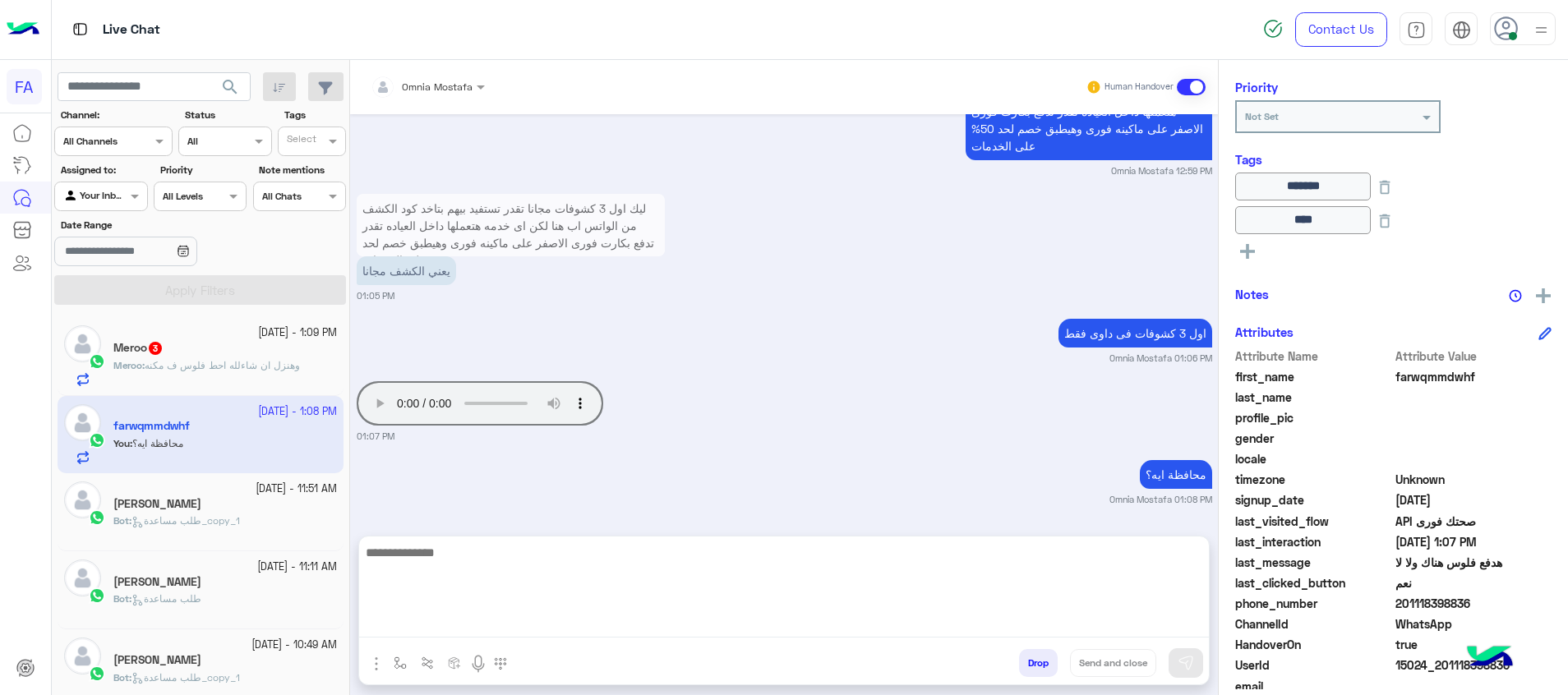
click at [209, 359] on span "وهنزل ان شاءلله احط فلوس ف مكنه" at bounding box center [222, 366] width 155 height 12
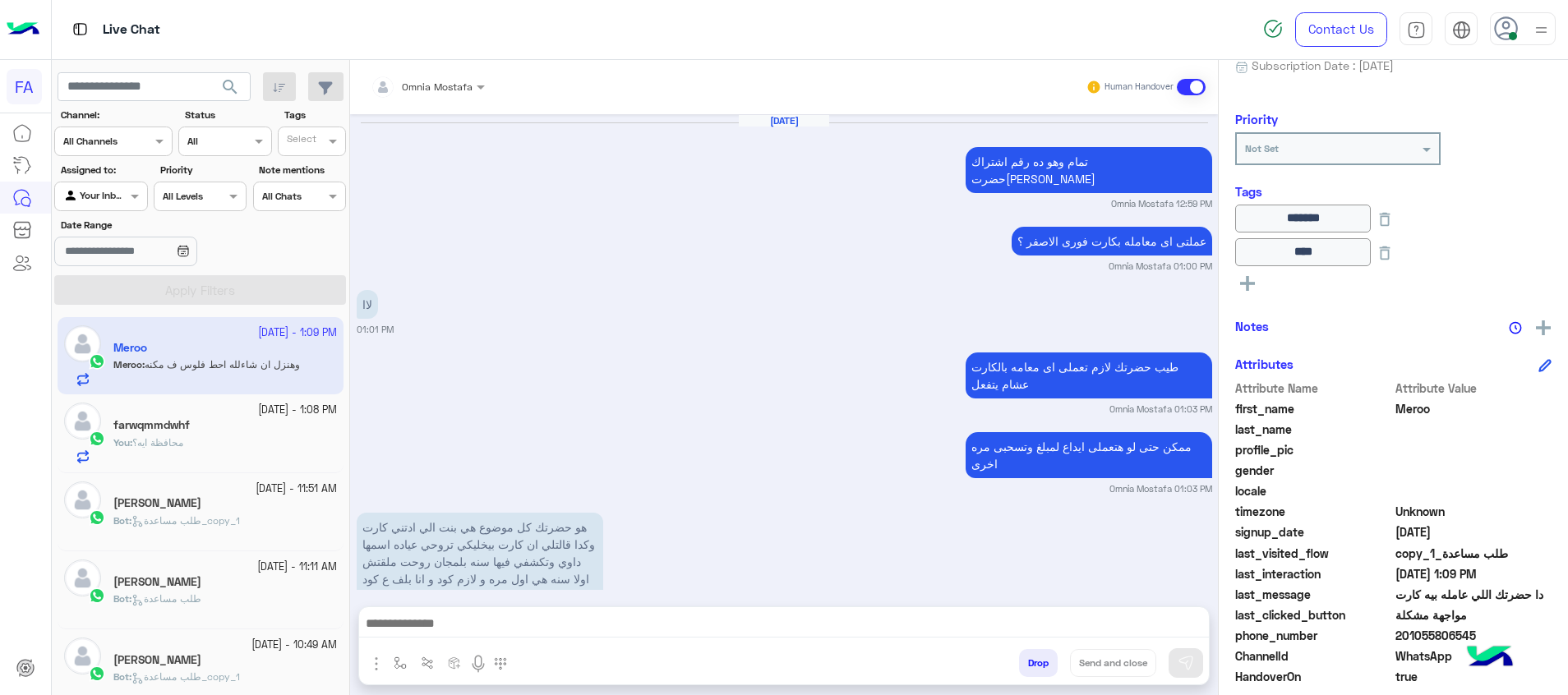
scroll to position [1505, 0]
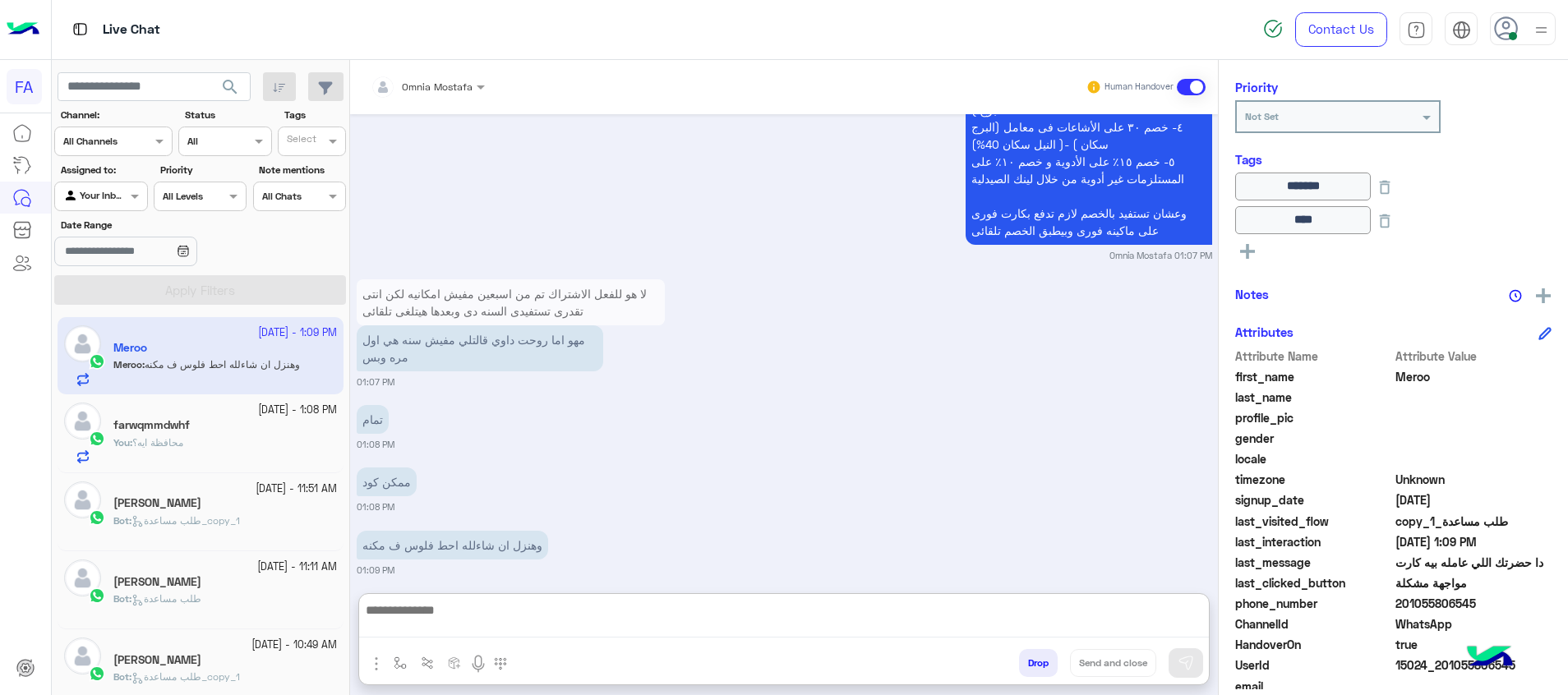
click at [833, 629] on textarea at bounding box center [784, 618] width 849 height 38
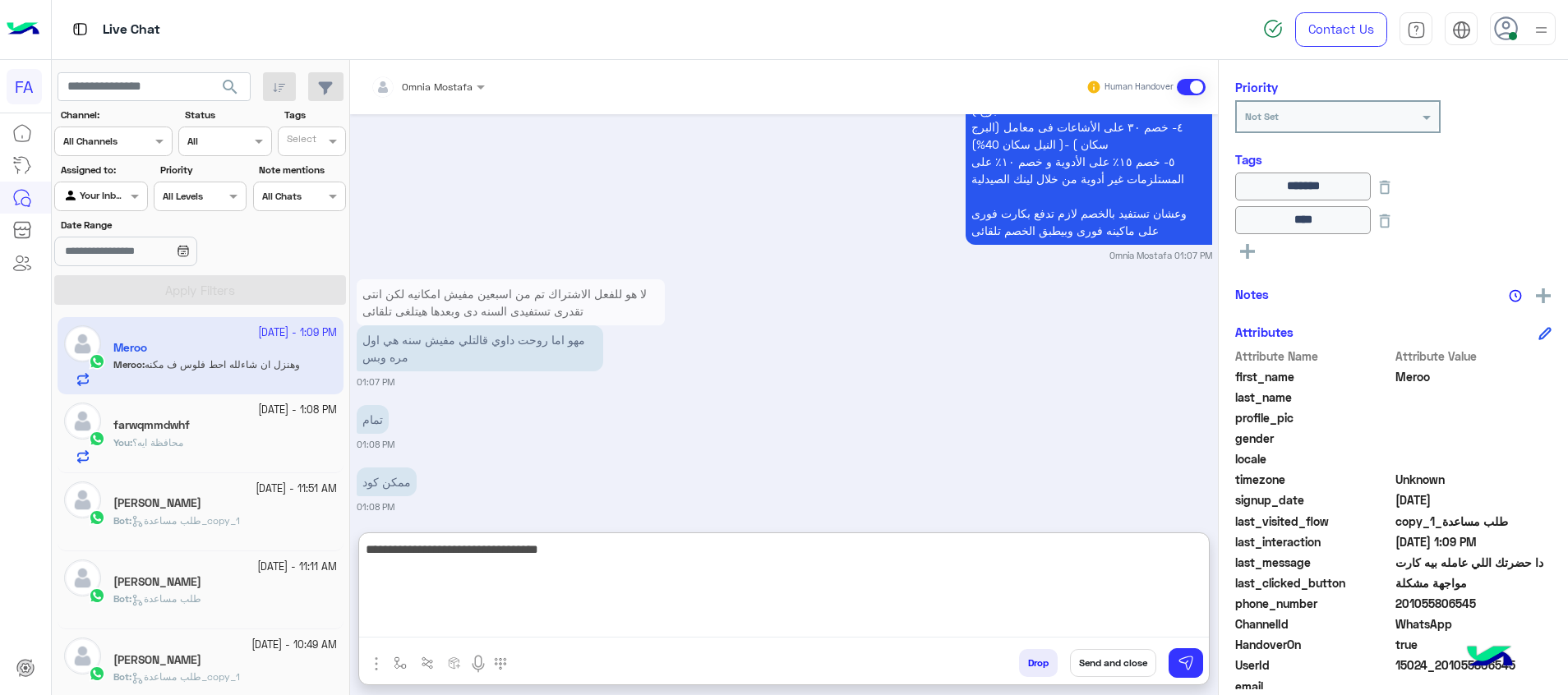
type textarea "**********"
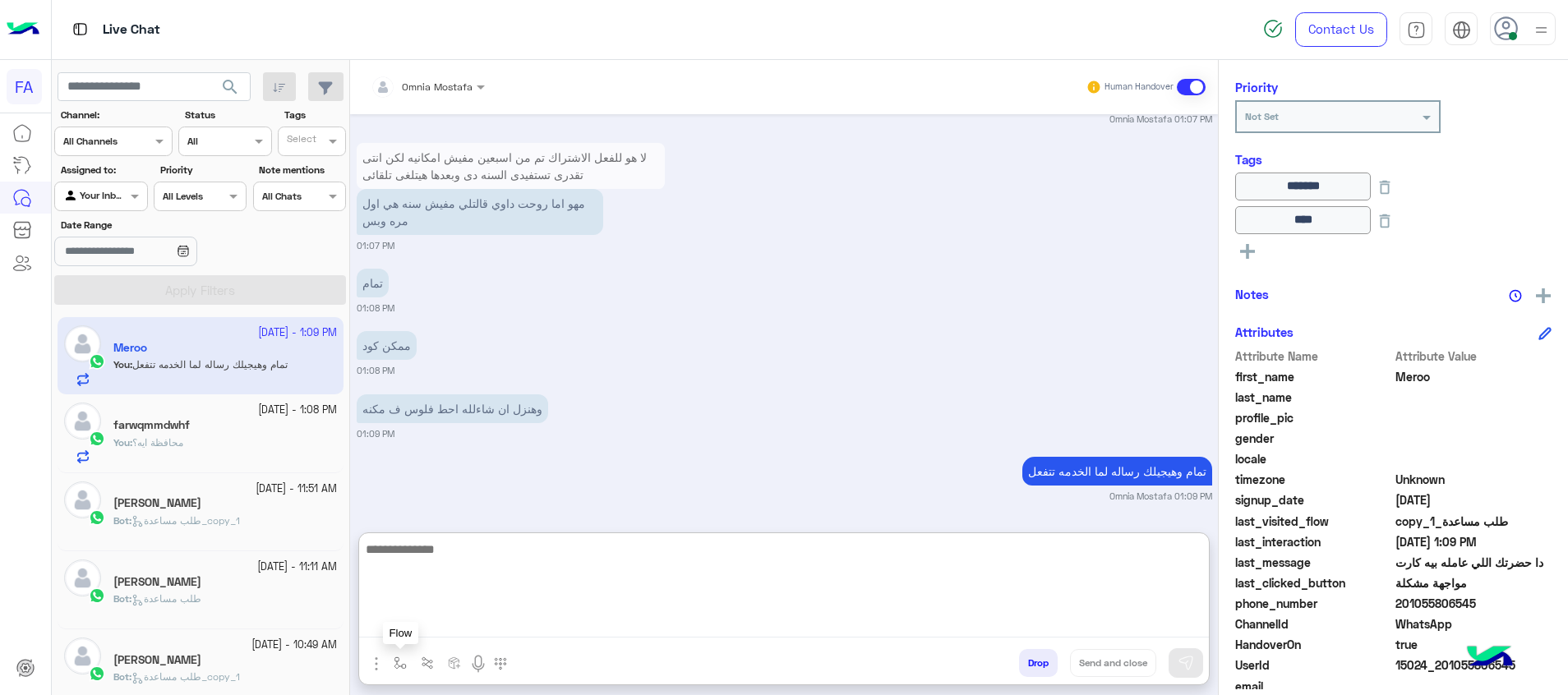
click at [396, 669] on img "button" at bounding box center [400, 663] width 13 height 13
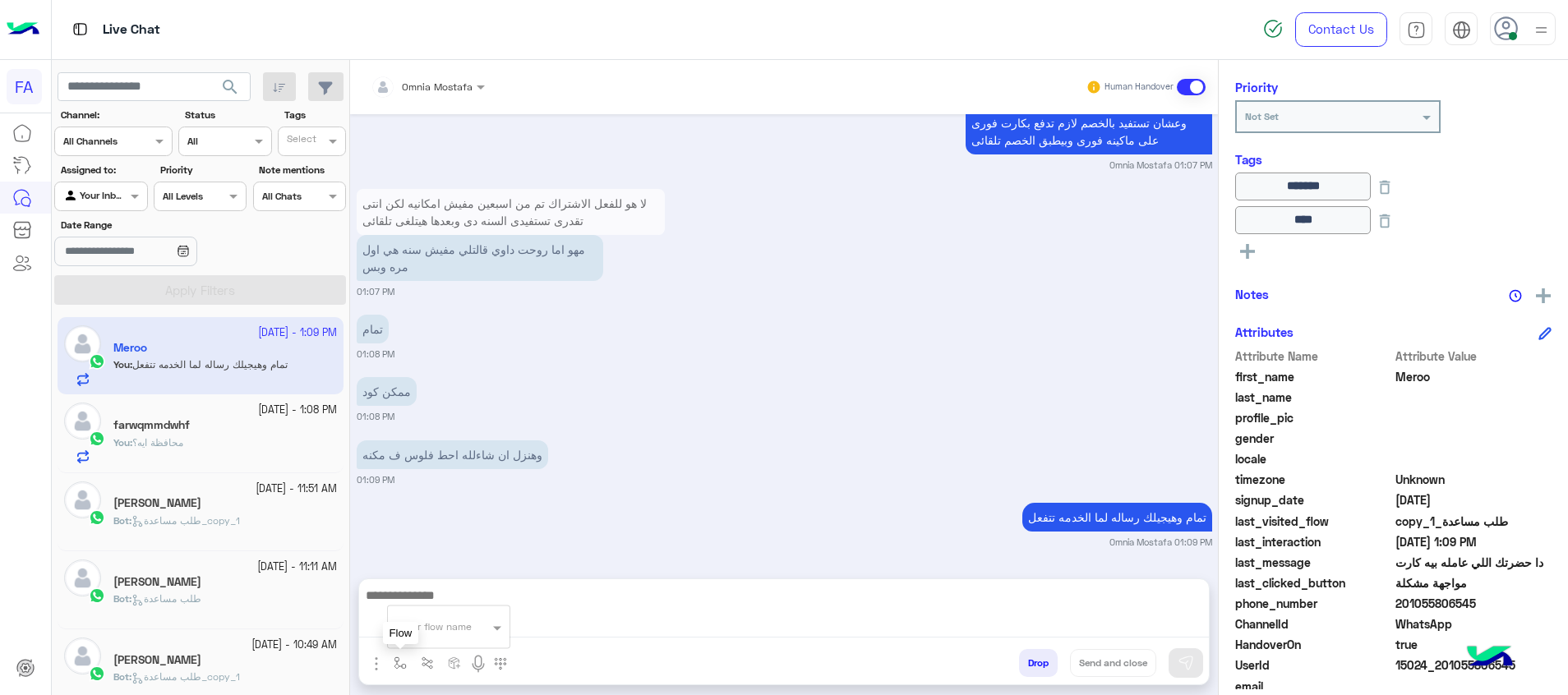
scroll to position [1568, 0]
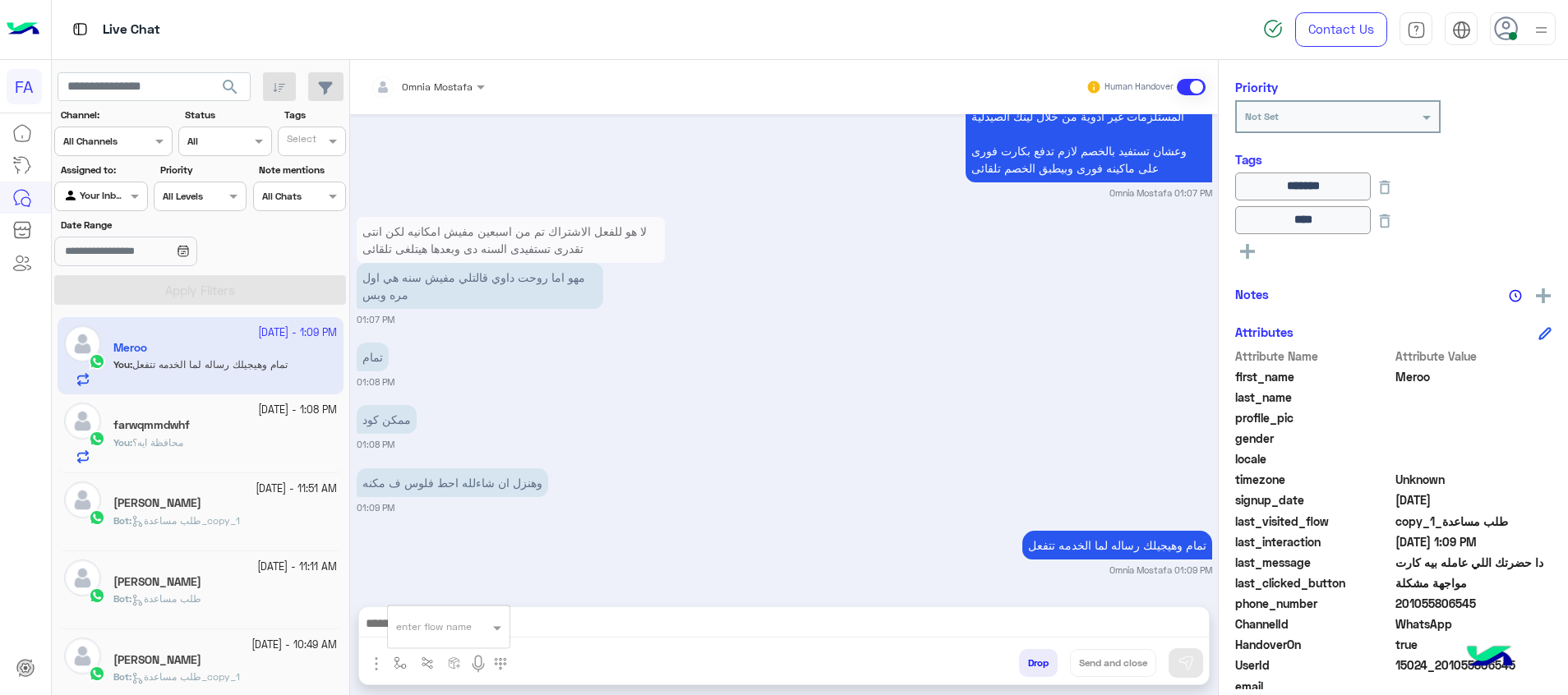
click at [479, 631] on div at bounding box center [449, 624] width 122 height 16
click at [458, 603] on span "get code dawi" at bounding box center [438, 599] width 83 height 15
type textarea "**********"
click at [1188, 666] on img at bounding box center [1186, 663] width 17 height 17
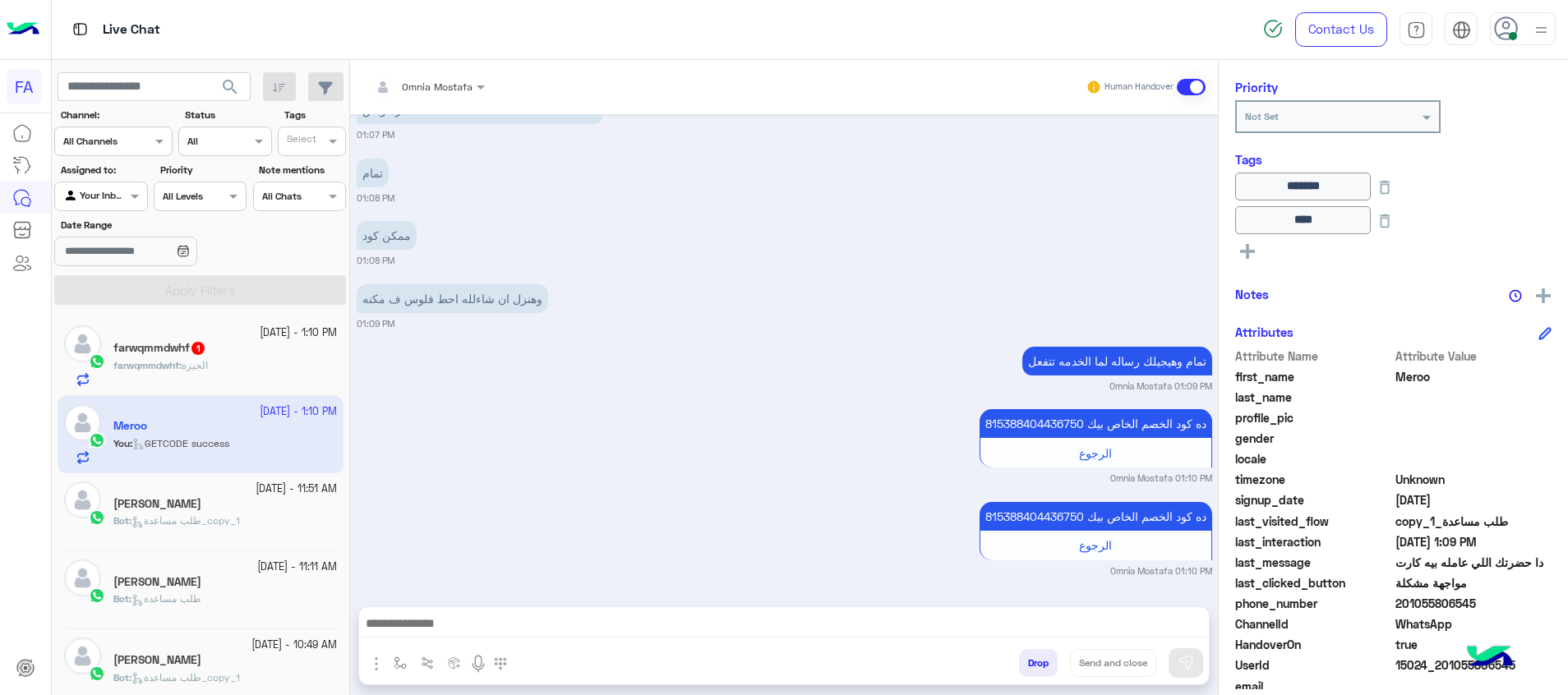
scroll to position [3071, 0]
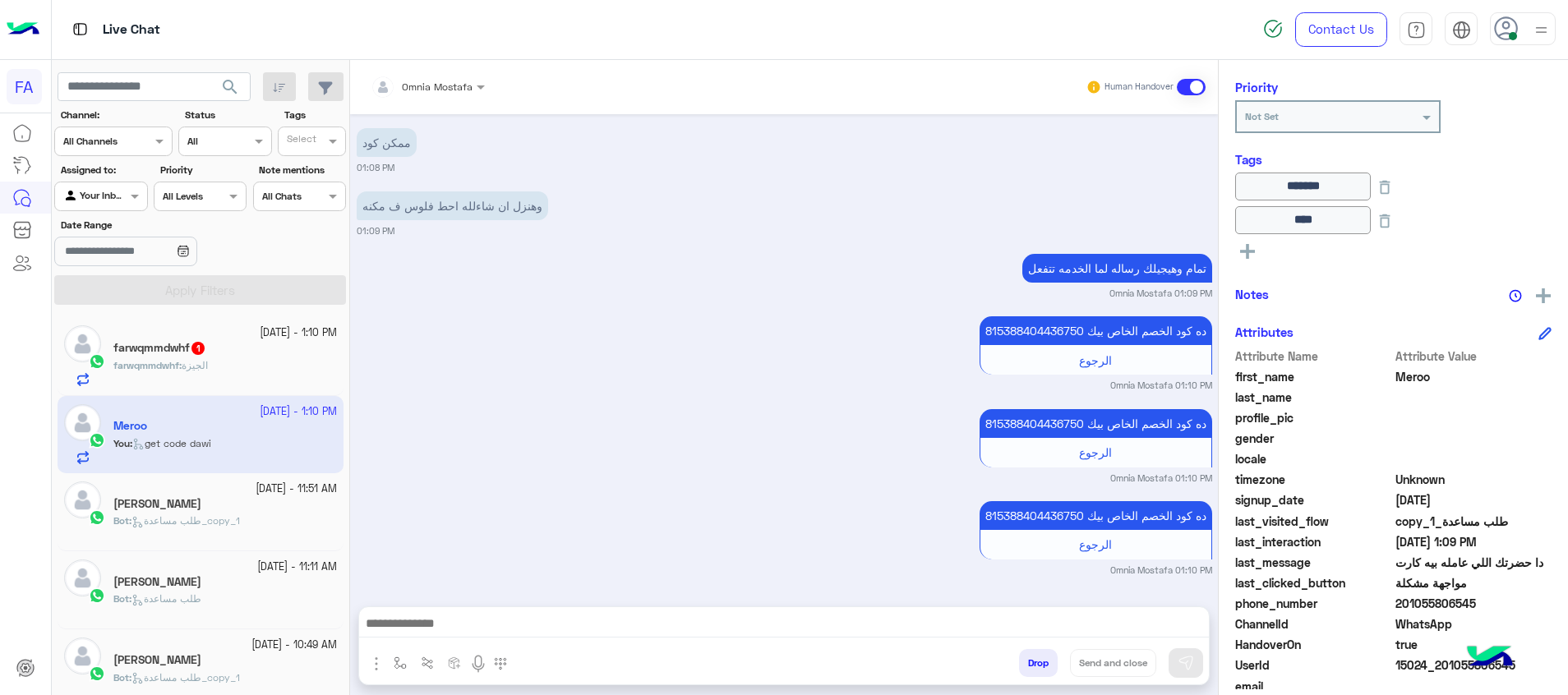
click at [258, 362] on div "farwqmmdwhf : الجيزة" at bounding box center [224, 373] width 223 height 29
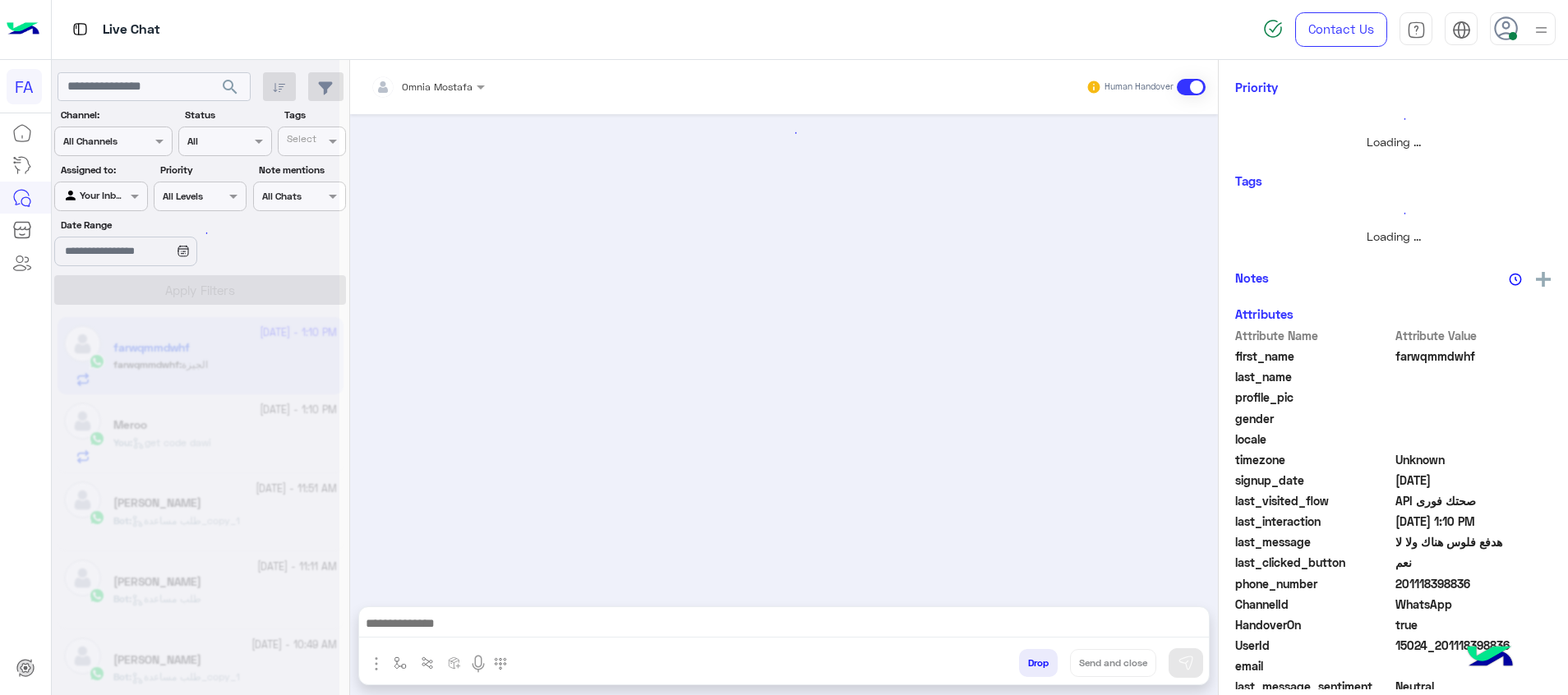
click at [1168, 628] on textarea at bounding box center [784, 625] width 849 height 25
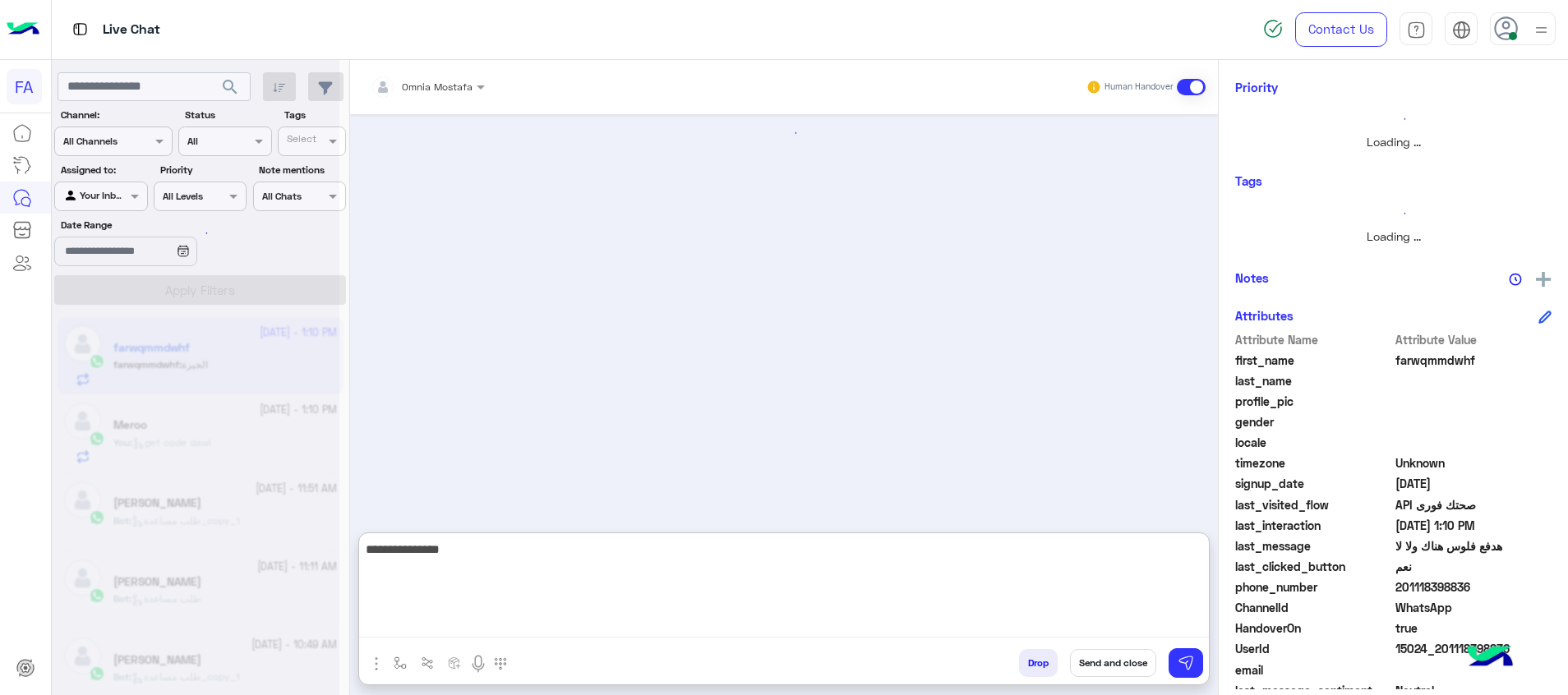
scroll to position [1112, 0]
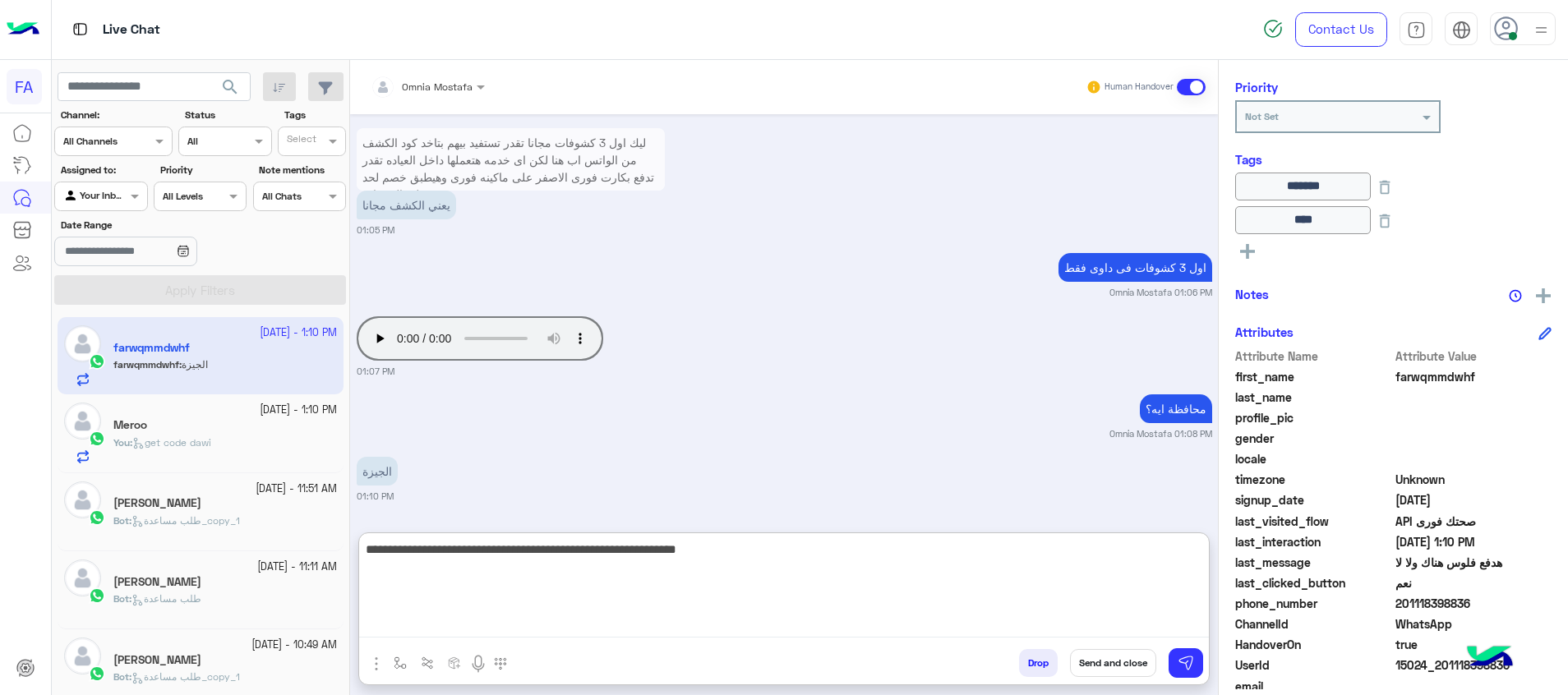
type textarea "**********"
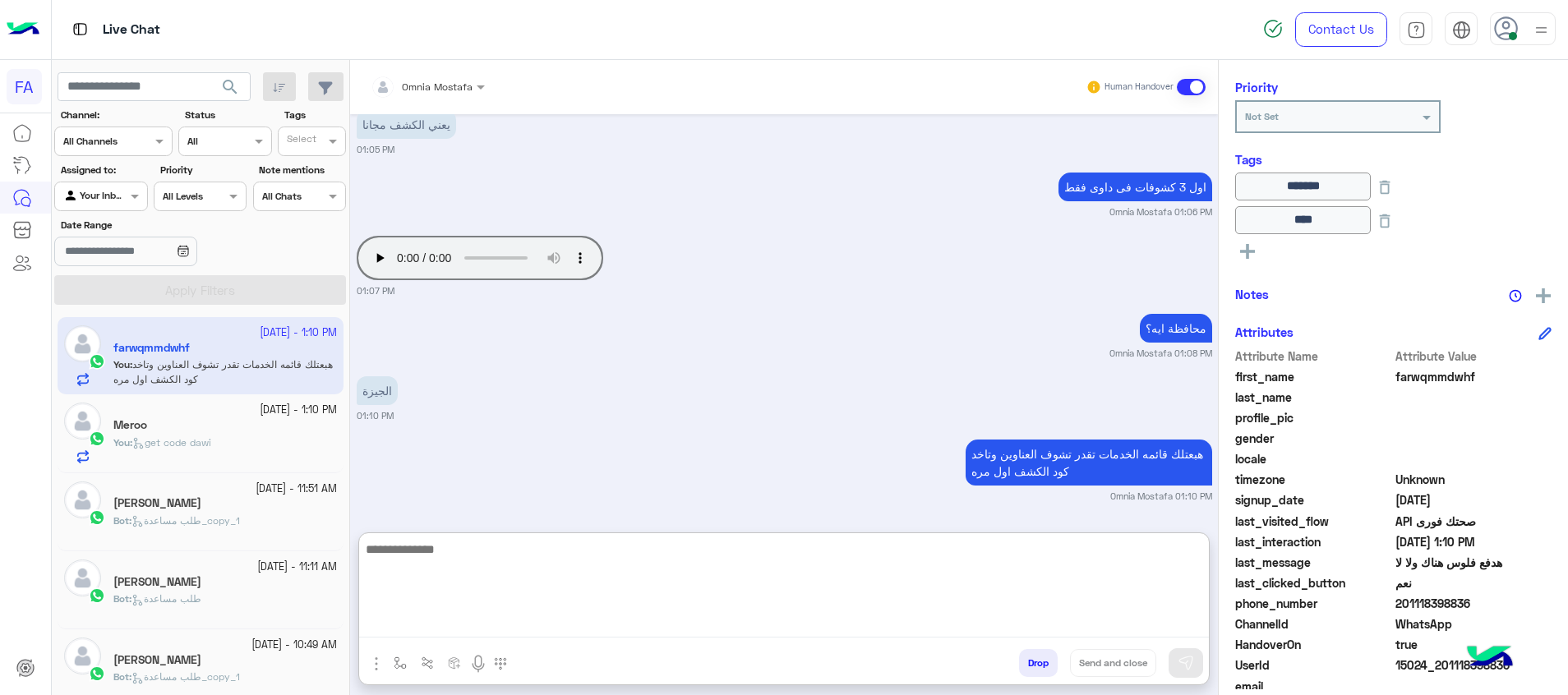
click at [172, 449] on p "You : get code dawi" at bounding box center [162, 442] width 98 height 15
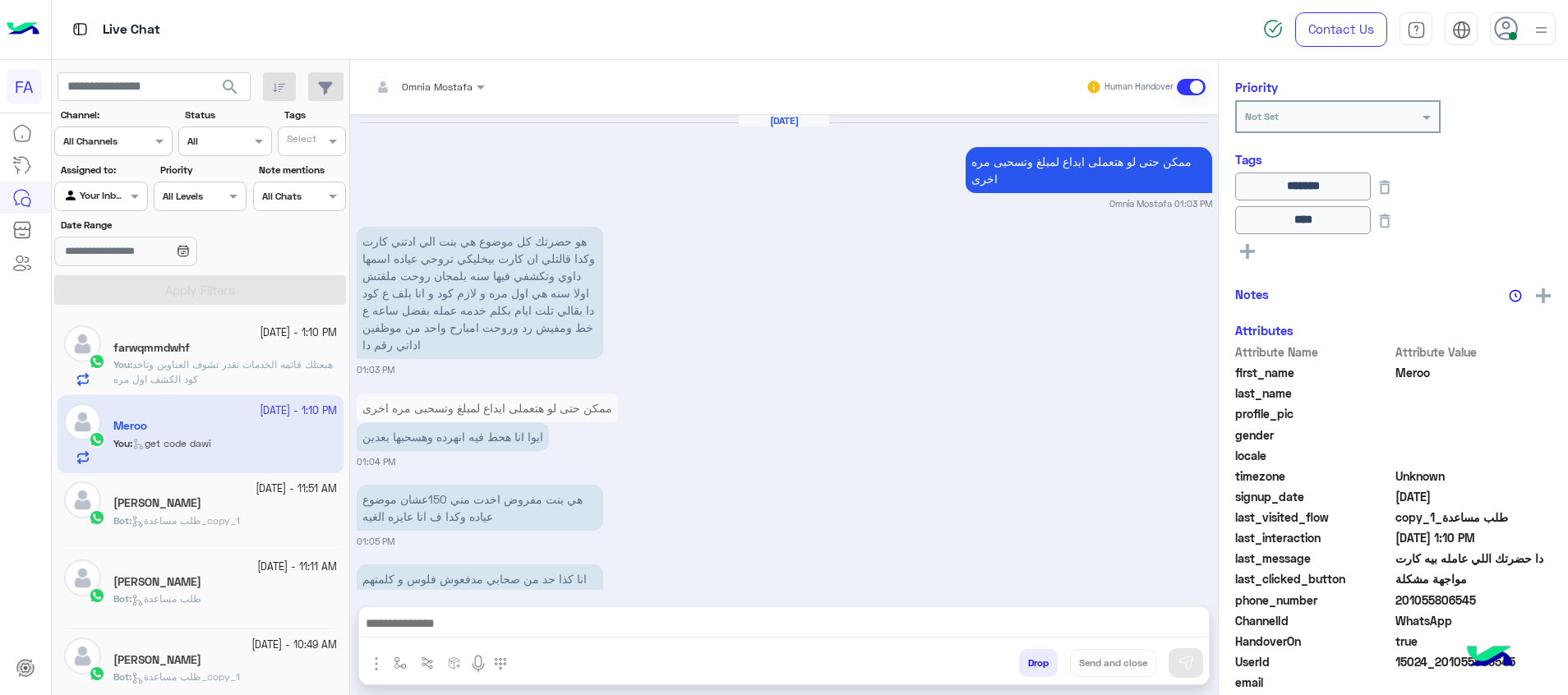
scroll to position [1576, 0]
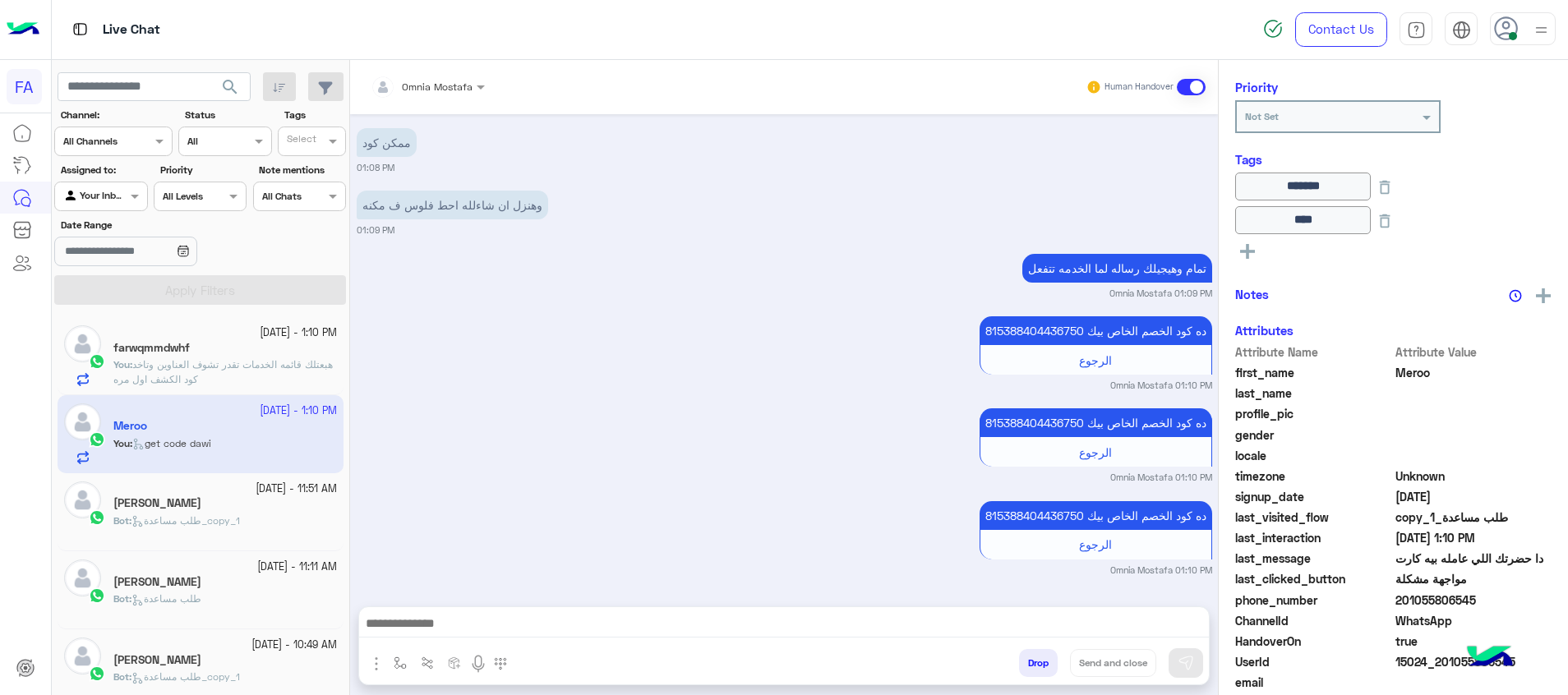
click at [881, 617] on textarea at bounding box center [784, 625] width 849 height 25
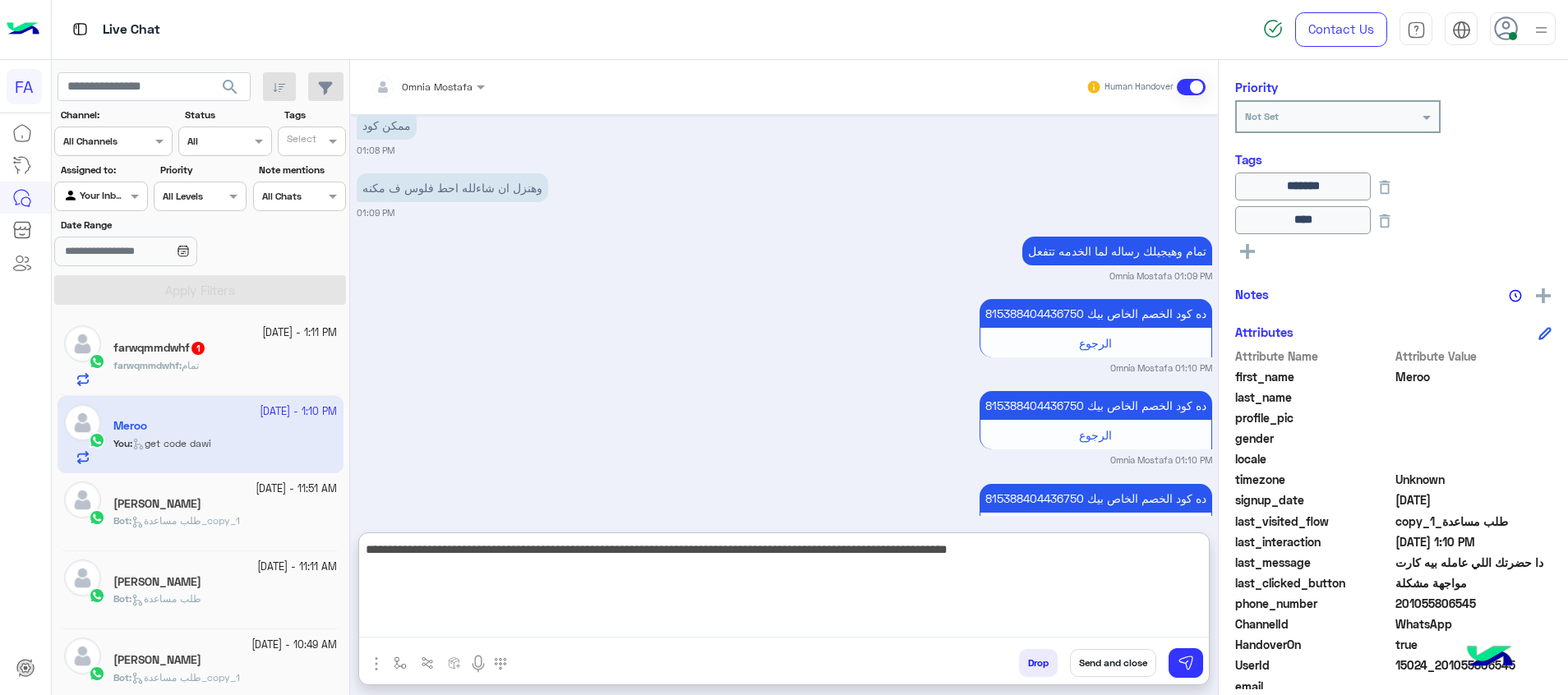
type textarea "**********"
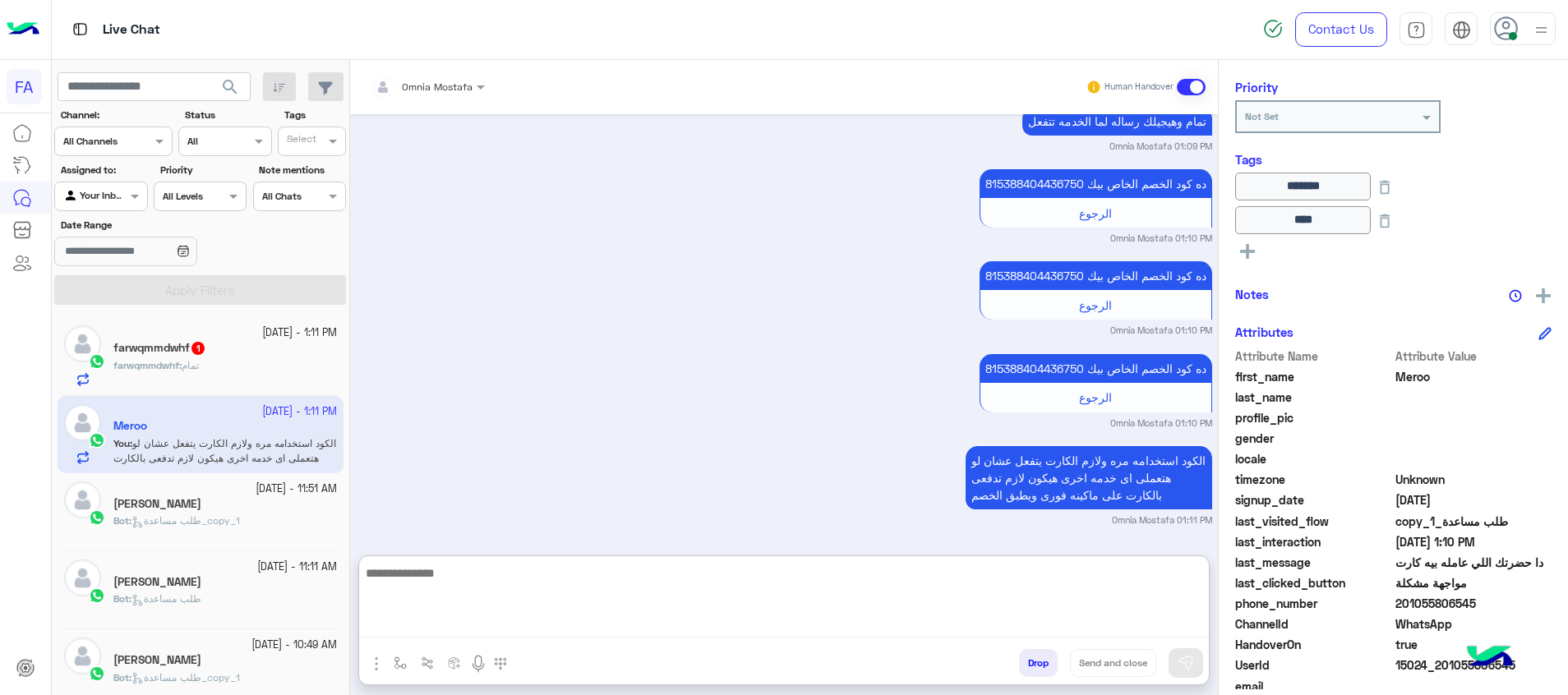
scroll to position [1748, 0]
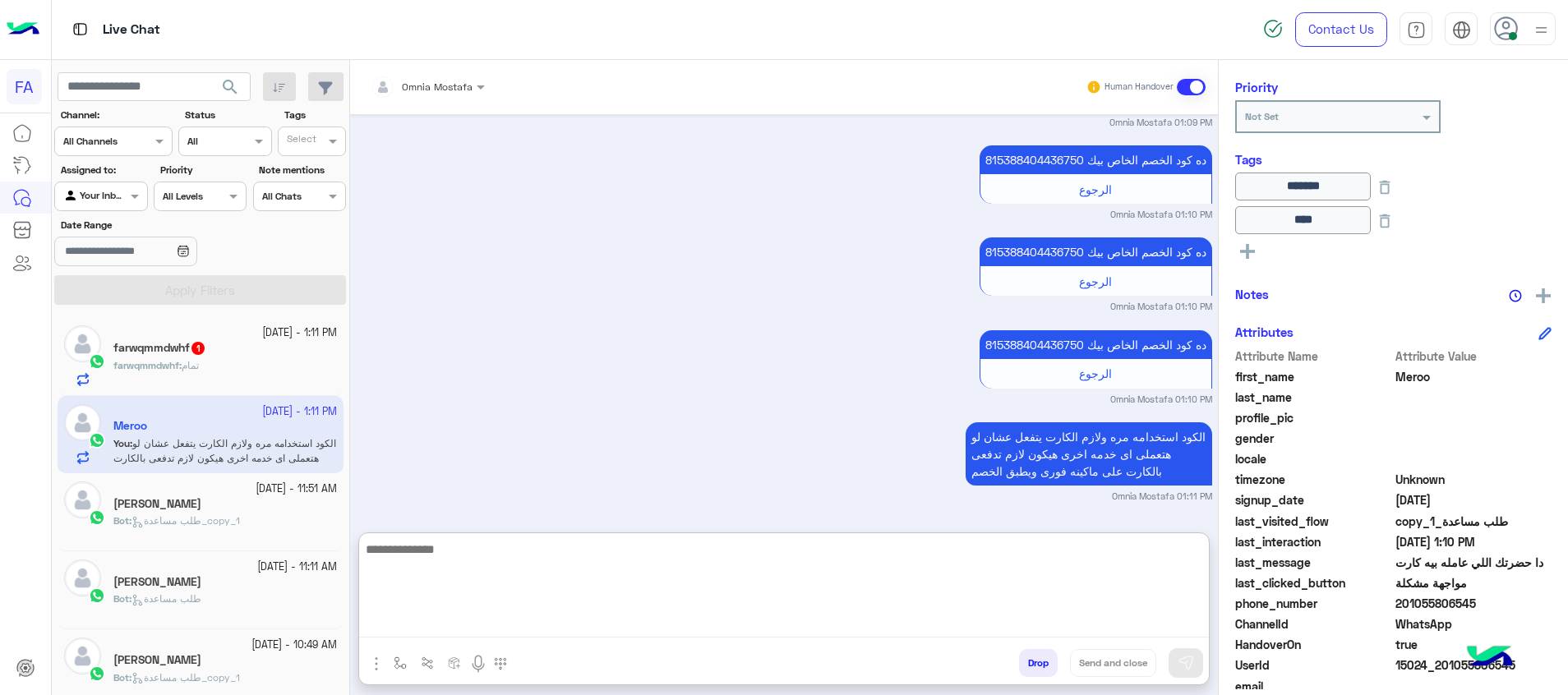
click at [230, 357] on div "farwqmmdwhf 1" at bounding box center [224, 350] width 223 height 18
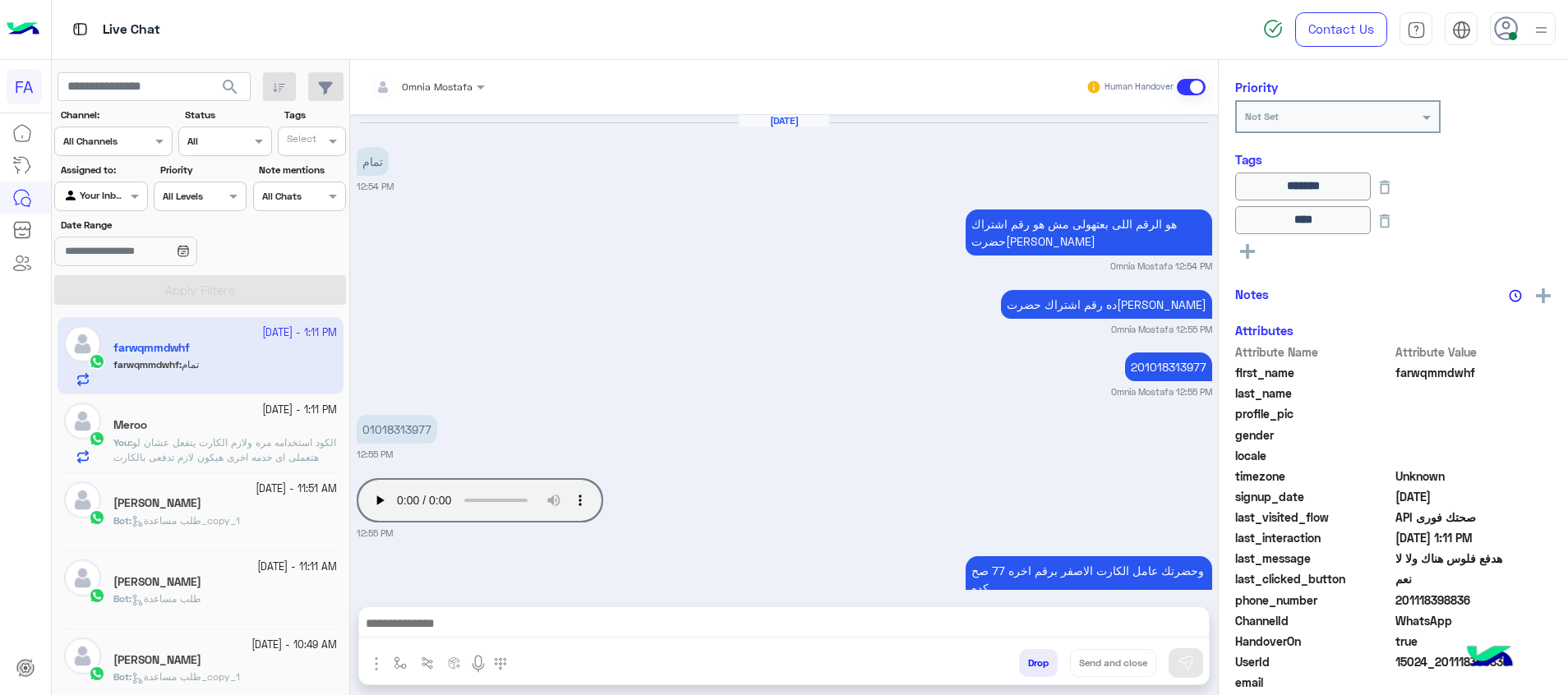
scroll to position [1039, 0]
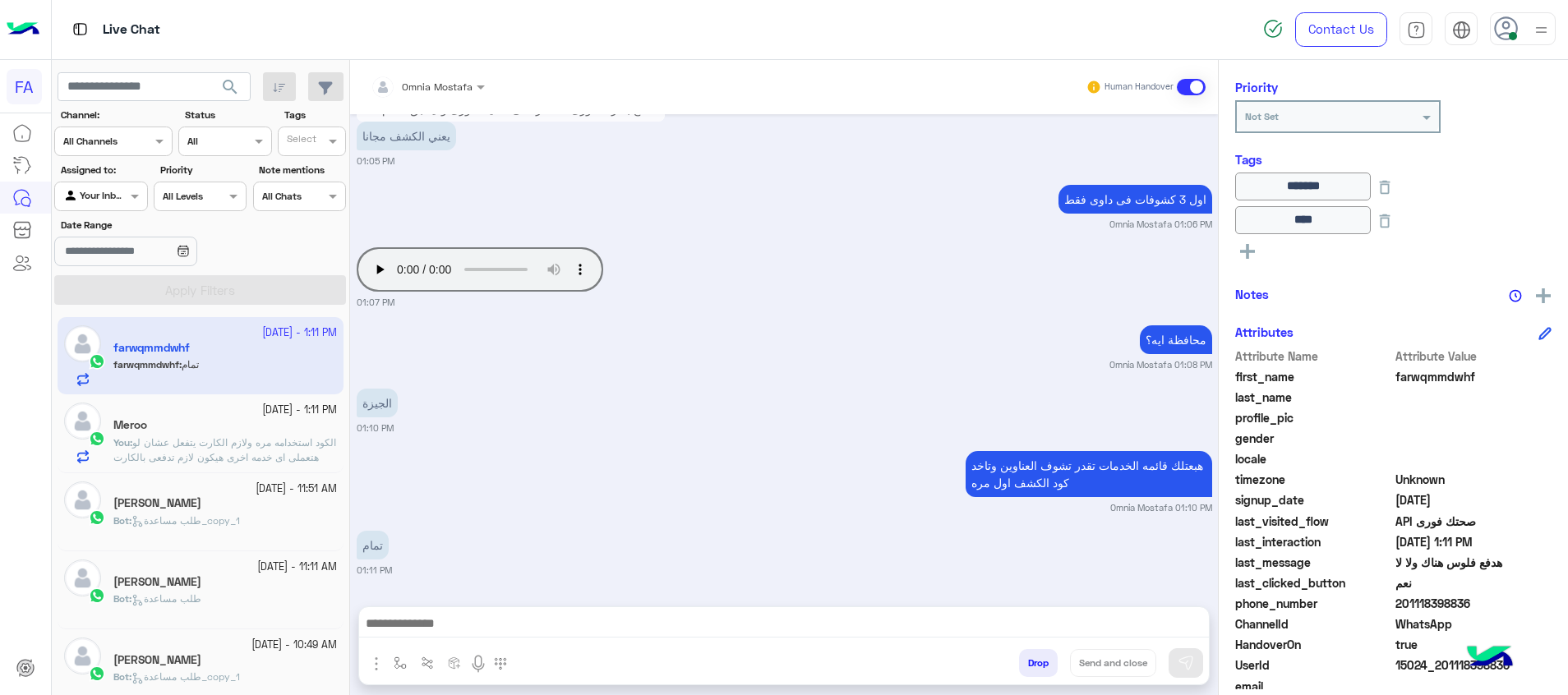
drag, startPoint x: 1144, startPoint y: 628, endPoint x: 1161, endPoint y: 634, distance: 18.0
click at [1144, 628] on textarea at bounding box center [784, 625] width 849 height 25
paste textarea "**********"
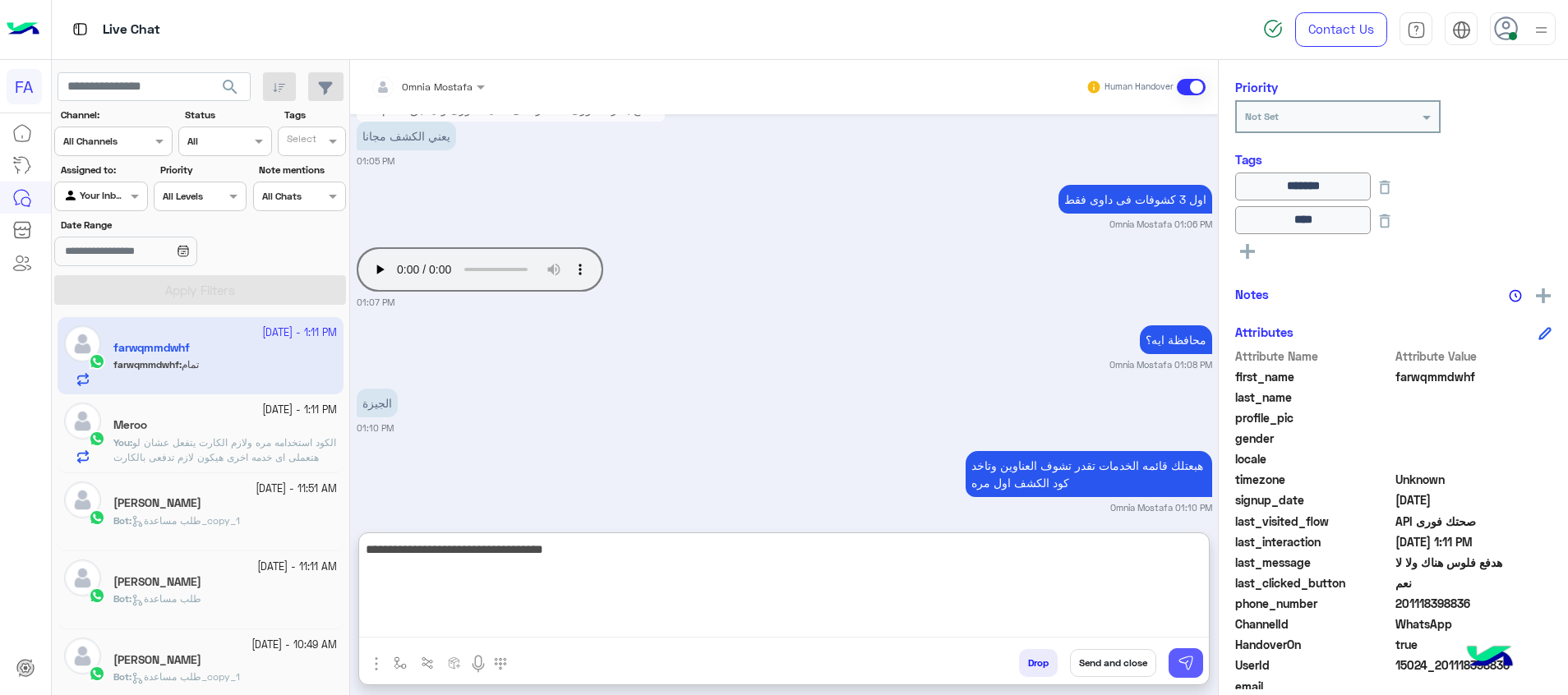
type textarea "**********"
click at [1180, 660] on img at bounding box center [1186, 663] width 17 height 17
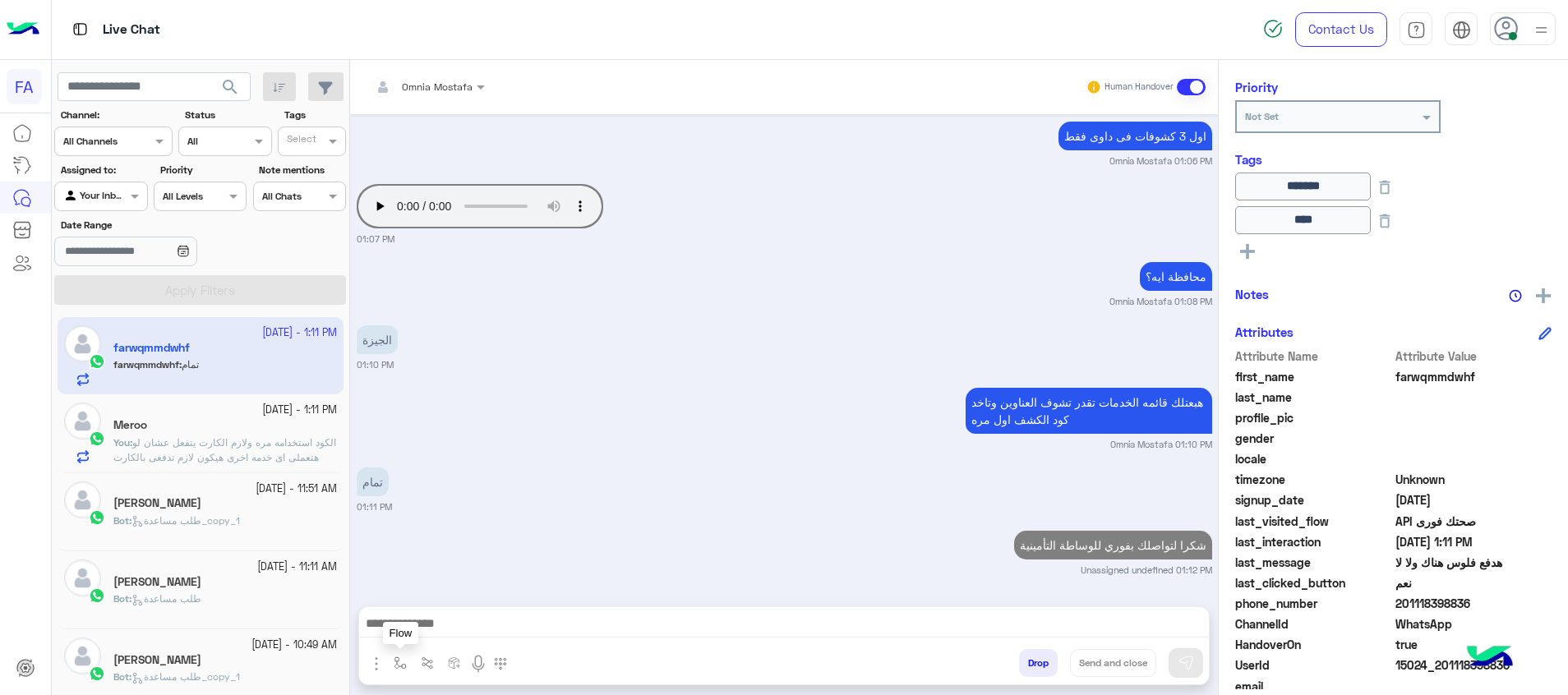
click at [394, 661] on img "button" at bounding box center [400, 663] width 13 height 13
click at [454, 628] on input "text" at bounding box center [429, 624] width 65 height 15
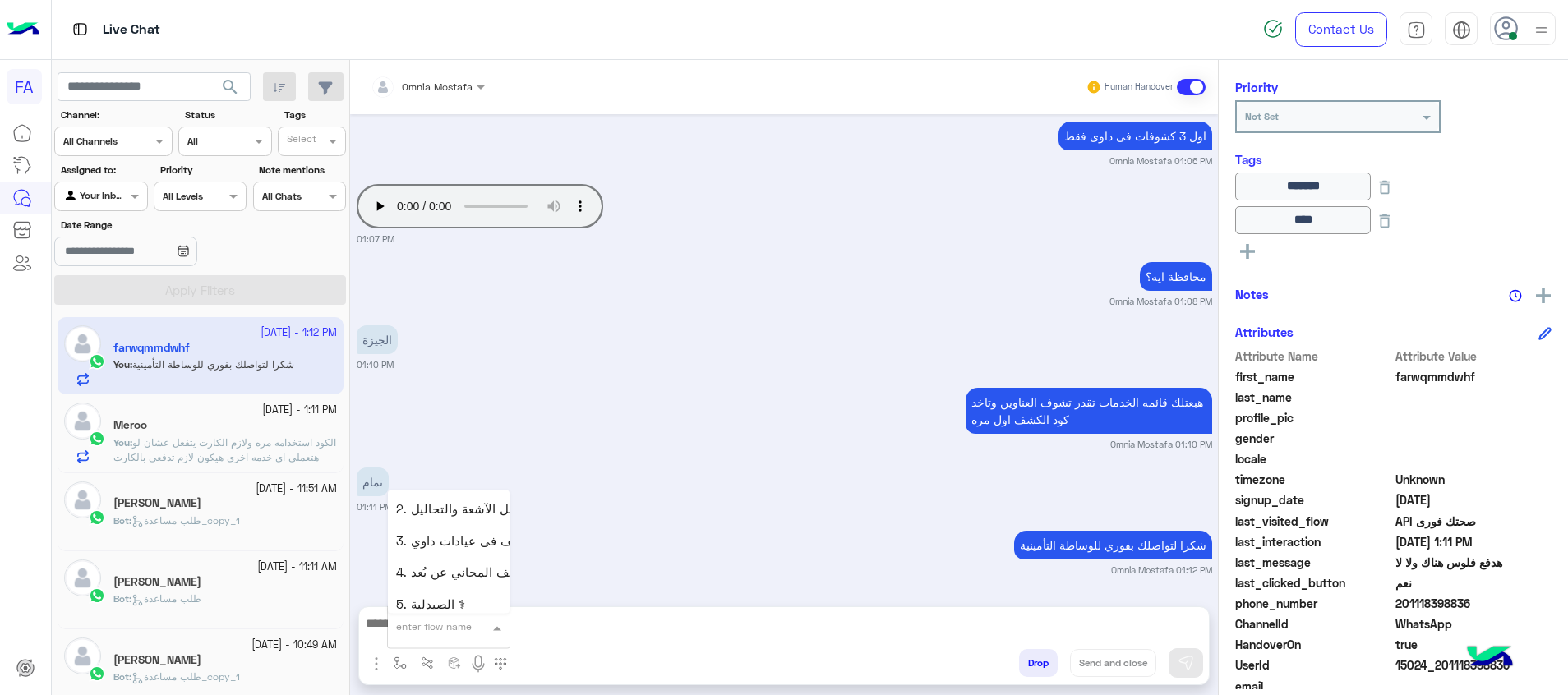
scroll to position [986, 0]
click at [424, 508] on div "صحتك منيو" at bounding box center [449, 501] width 122 height 32
type textarea "*********"
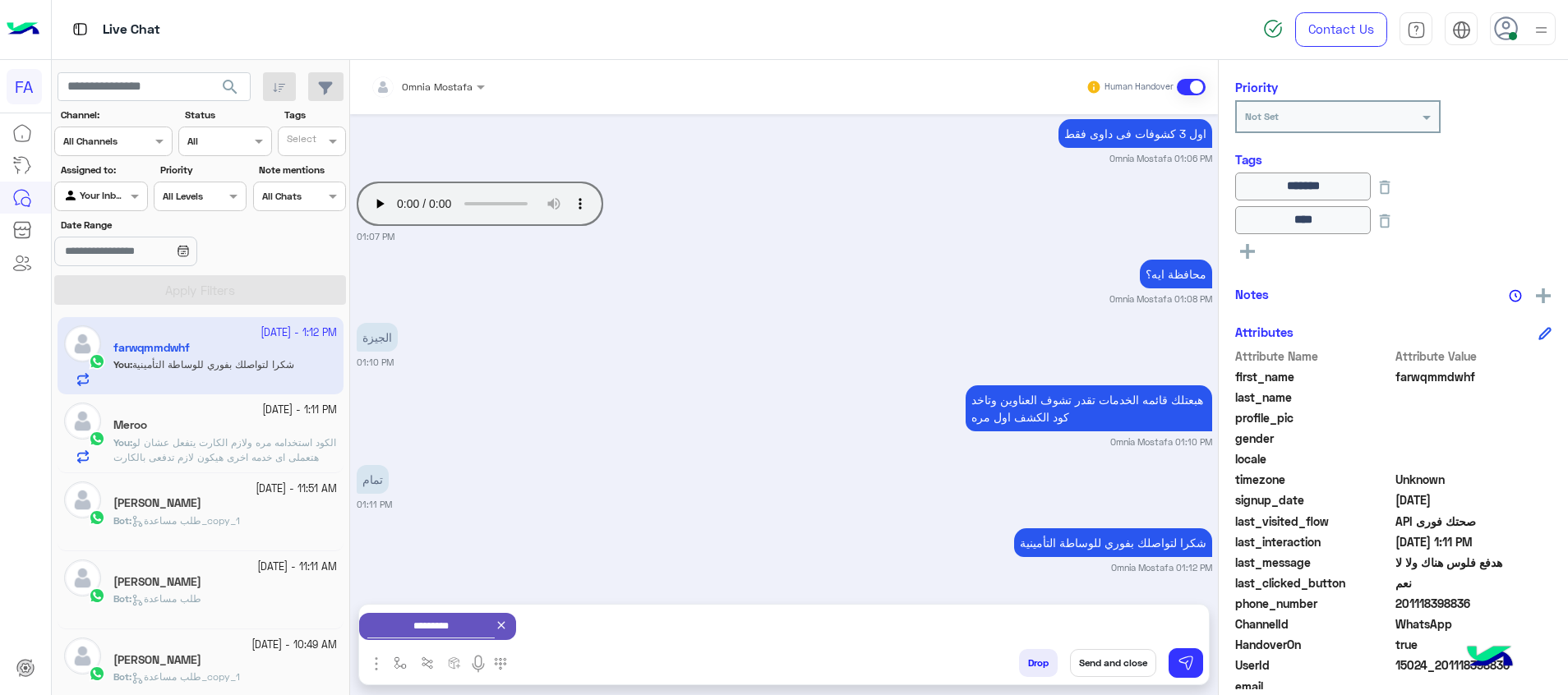
click at [1106, 670] on button "Send and close" at bounding box center [1113, 663] width 87 height 28
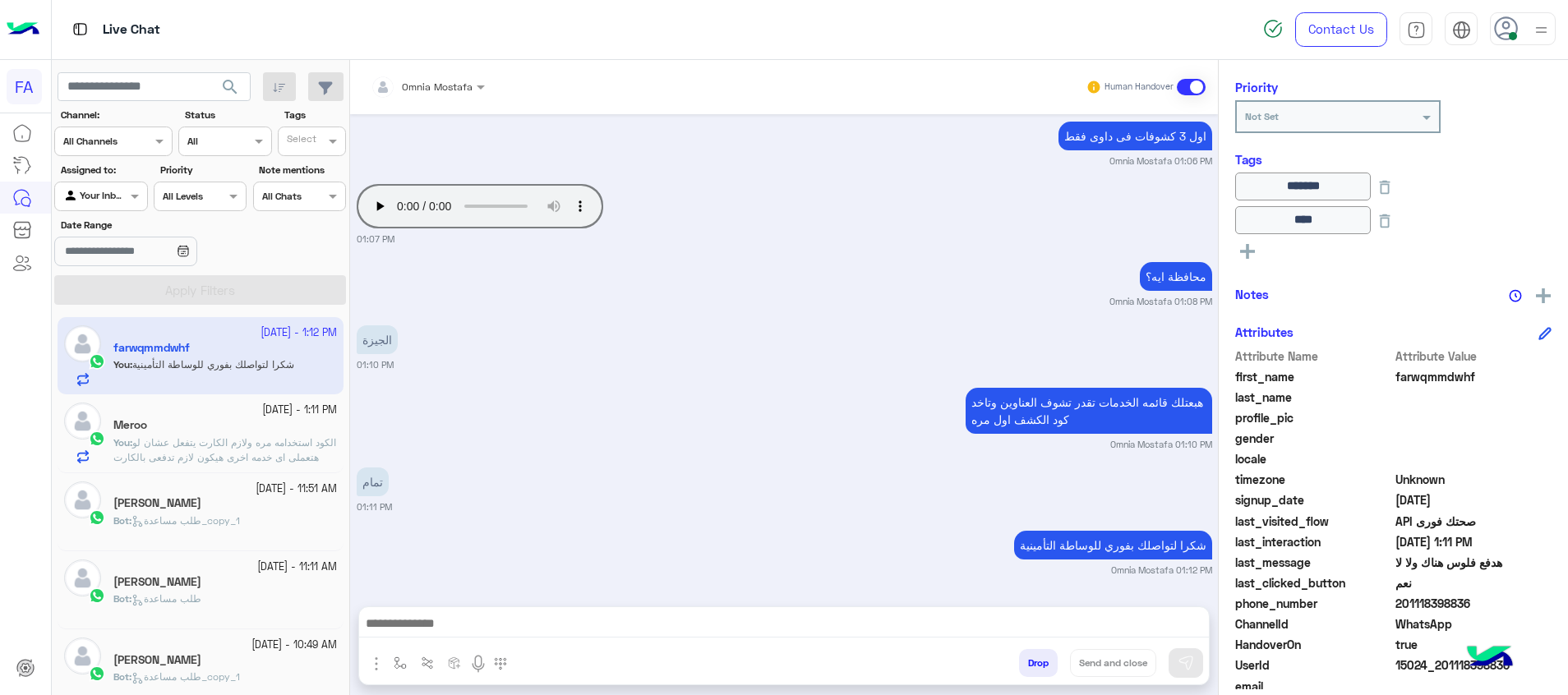
scroll to position [1144, 0]
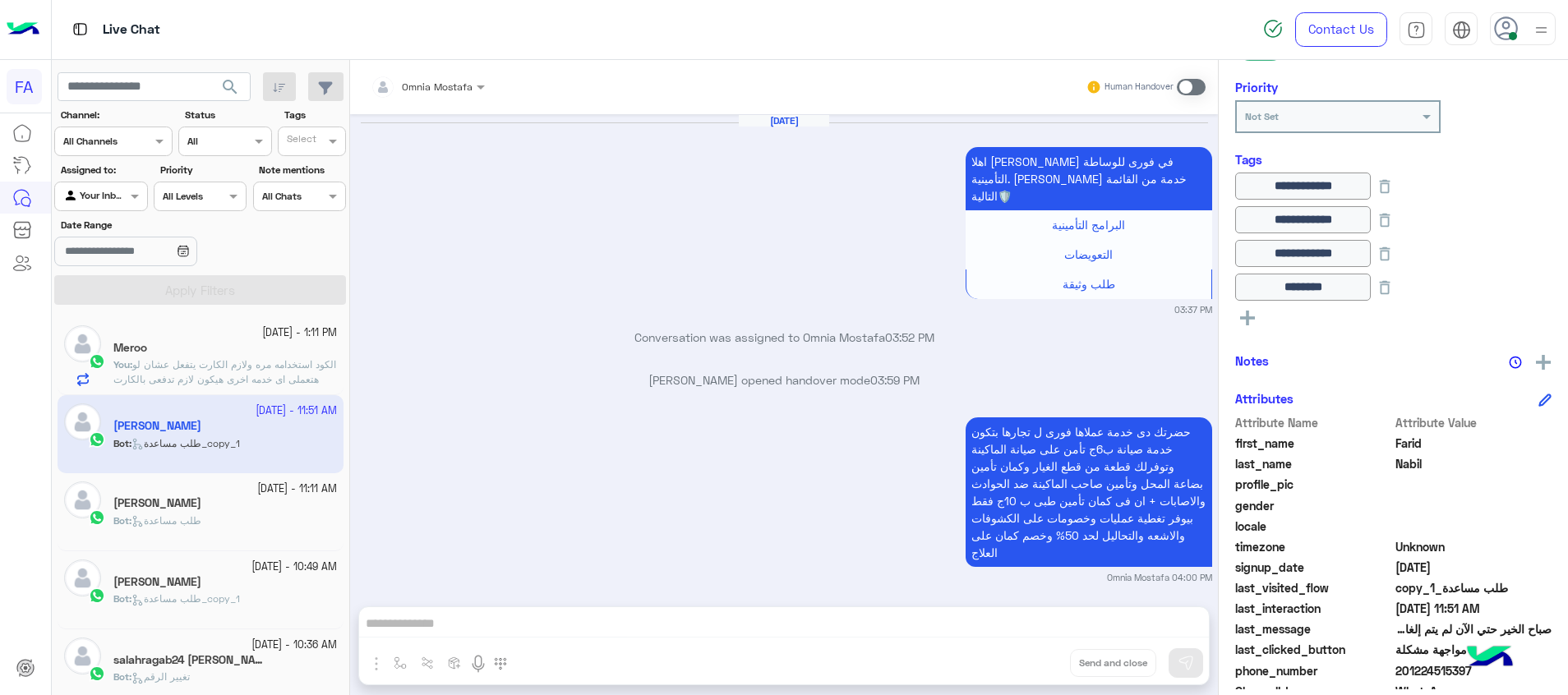
scroll to position [3428, 0]
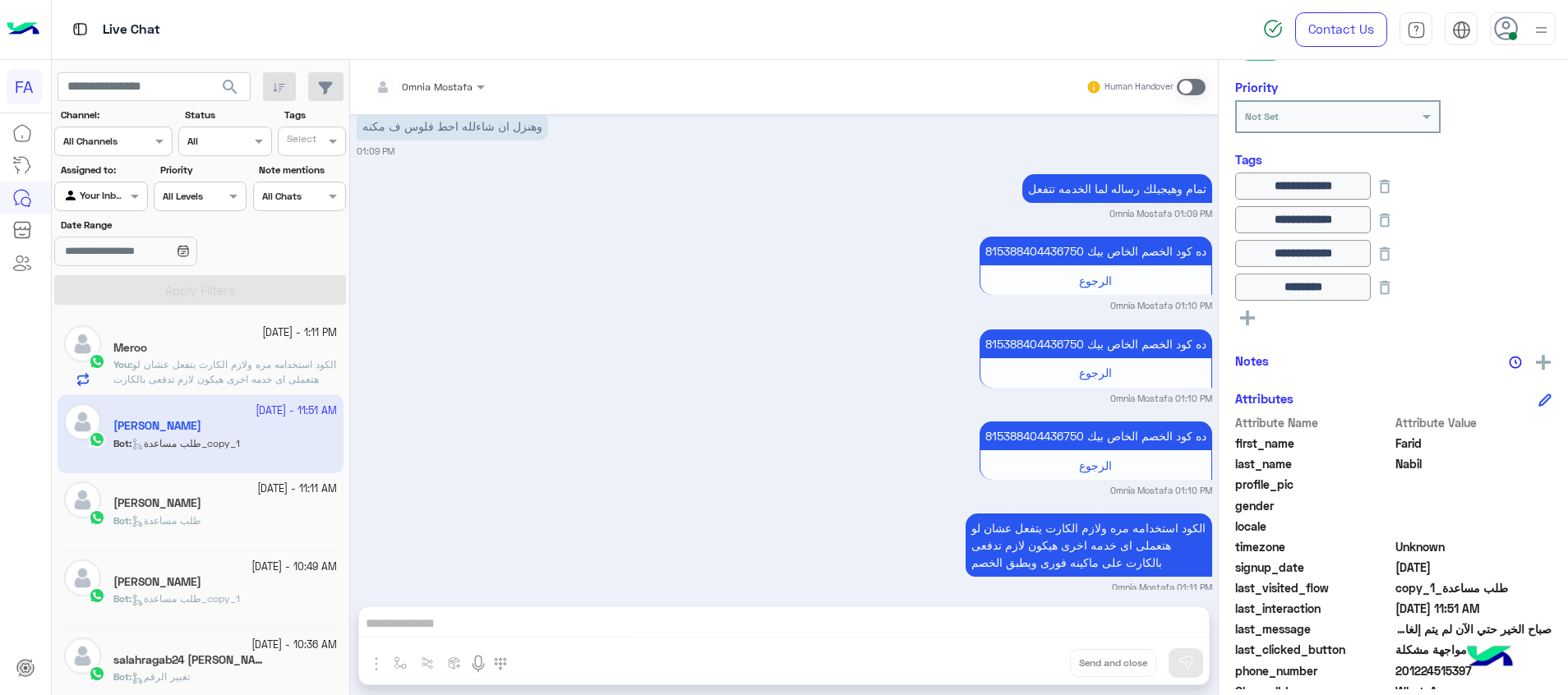
click at [236, 366] on span "الكود استخدامه مره ولازم الكارت يتفعل عشان لو هتعملى اى خدمه اخرى هيكون لازم تد…" at bounding box center [224, 379] width 222 height 42
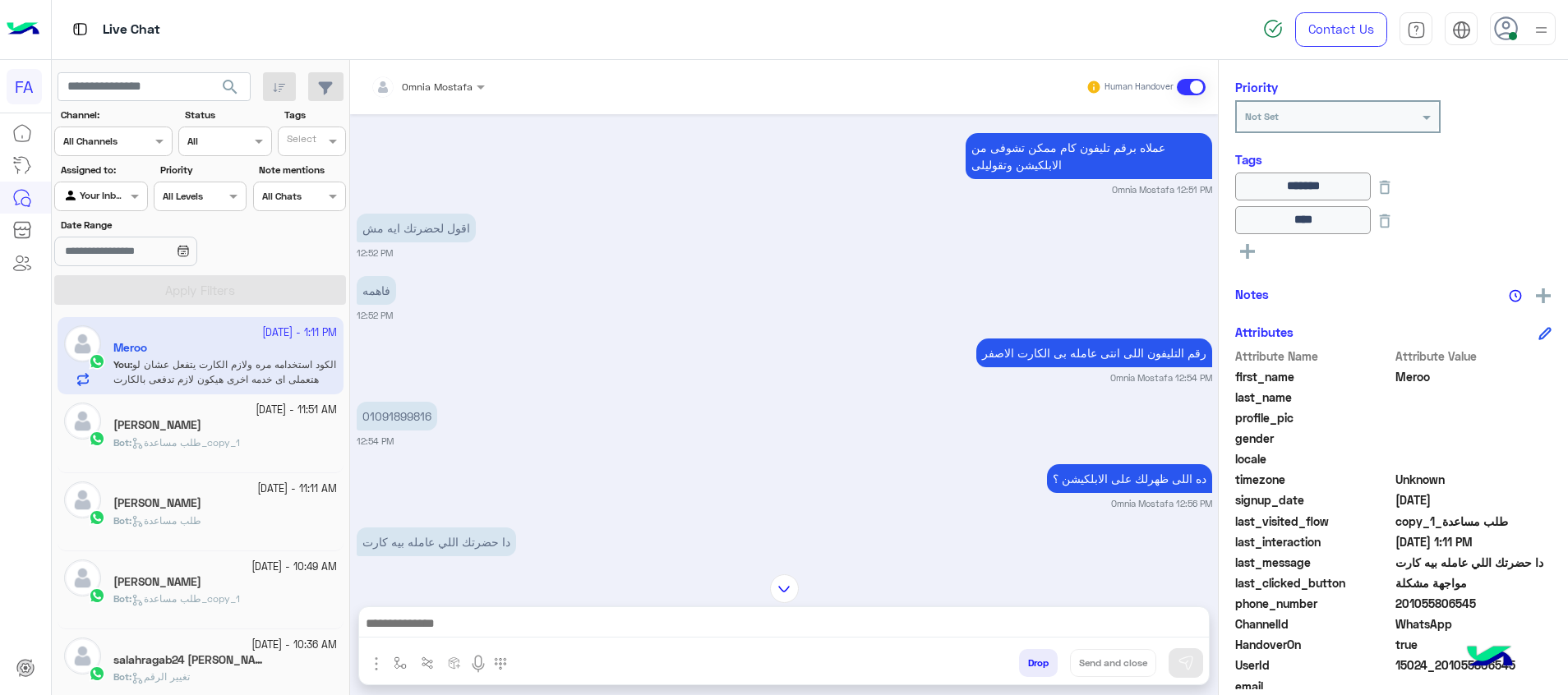
scroll to position [2087, 0]
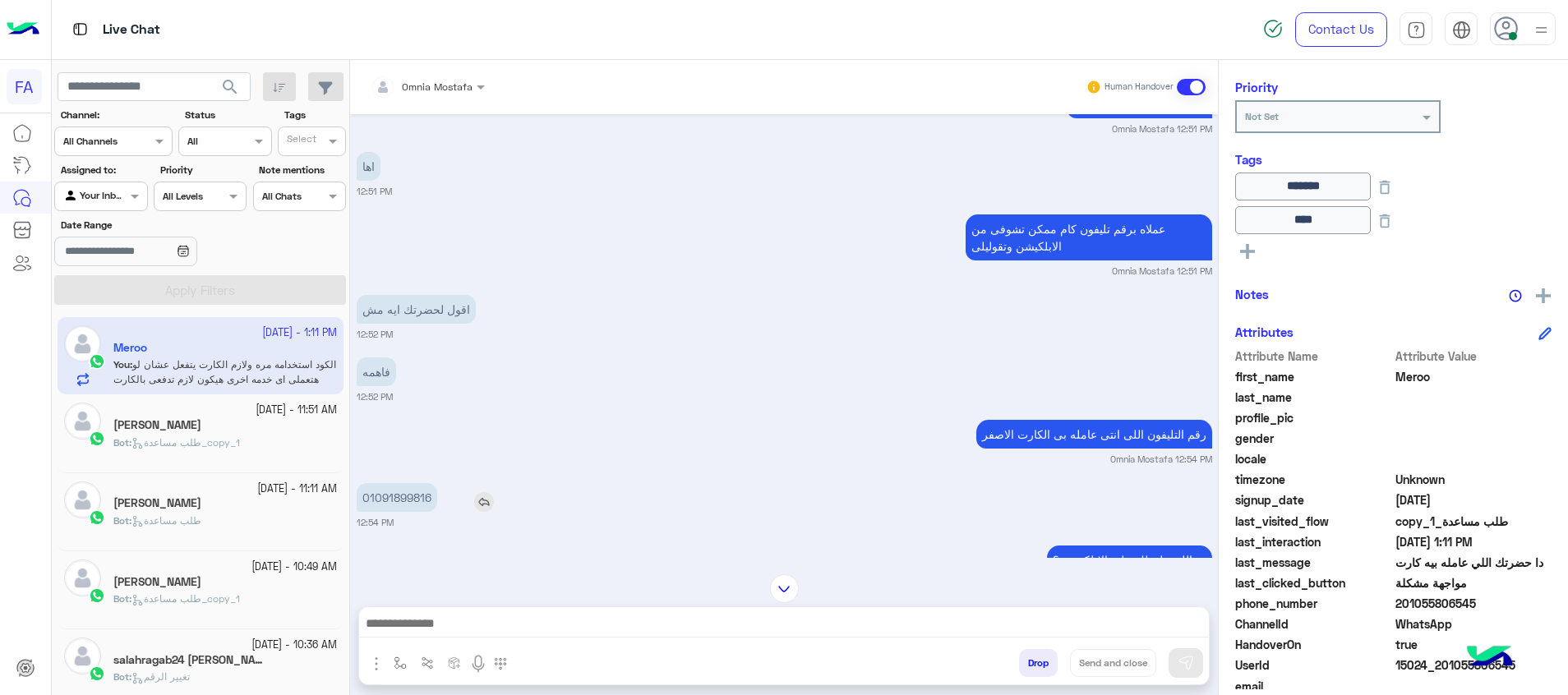
click at [416, 499] on p "01091899816" at bounding box center [396, 497] width 80 height 29
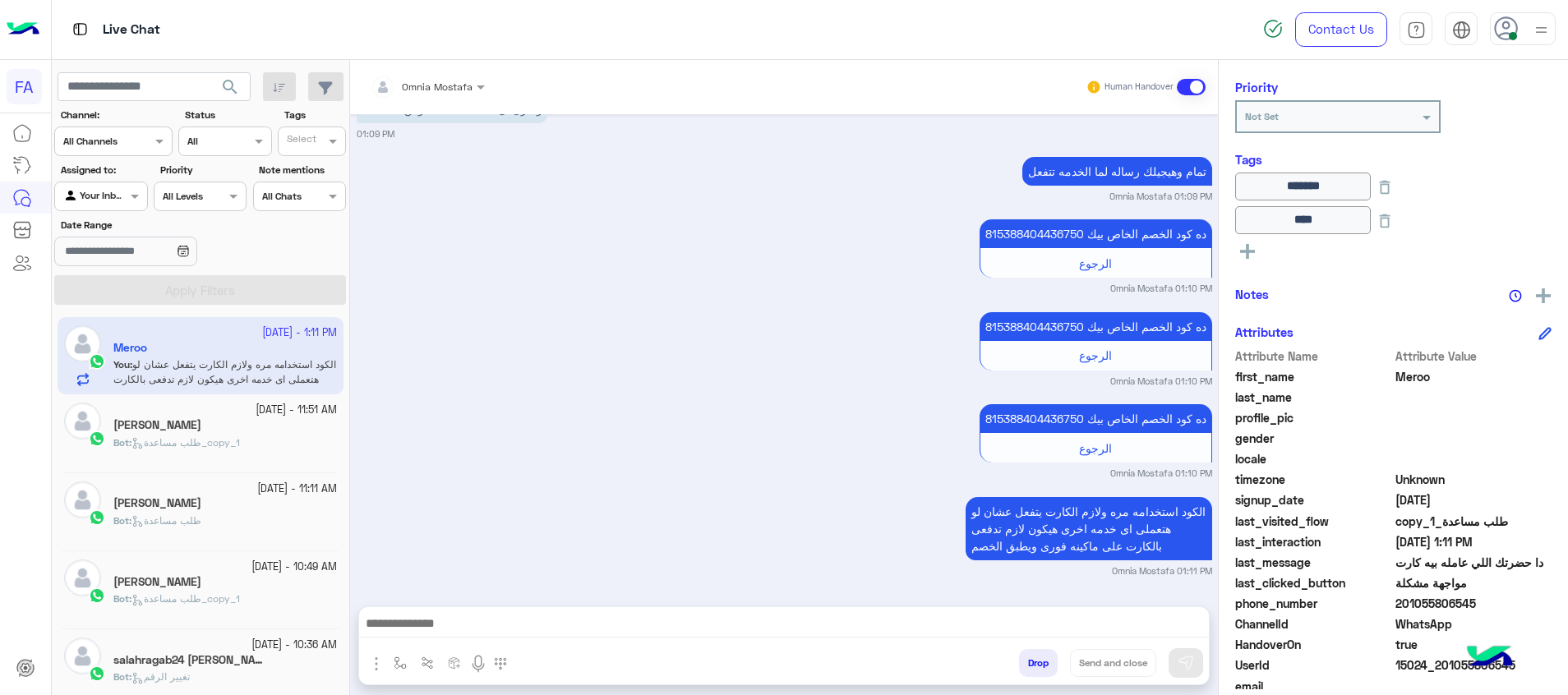
click at [573, 359] on div "815388404436750 ده كود الخصم الخاص بيك الرجوع Omnia Mostafa 01:10 PM" at bounding box center [784, 348] width 856 height 79
click at [1106, 614] on textarea at bounding box center [784, 625] width 849 height 25
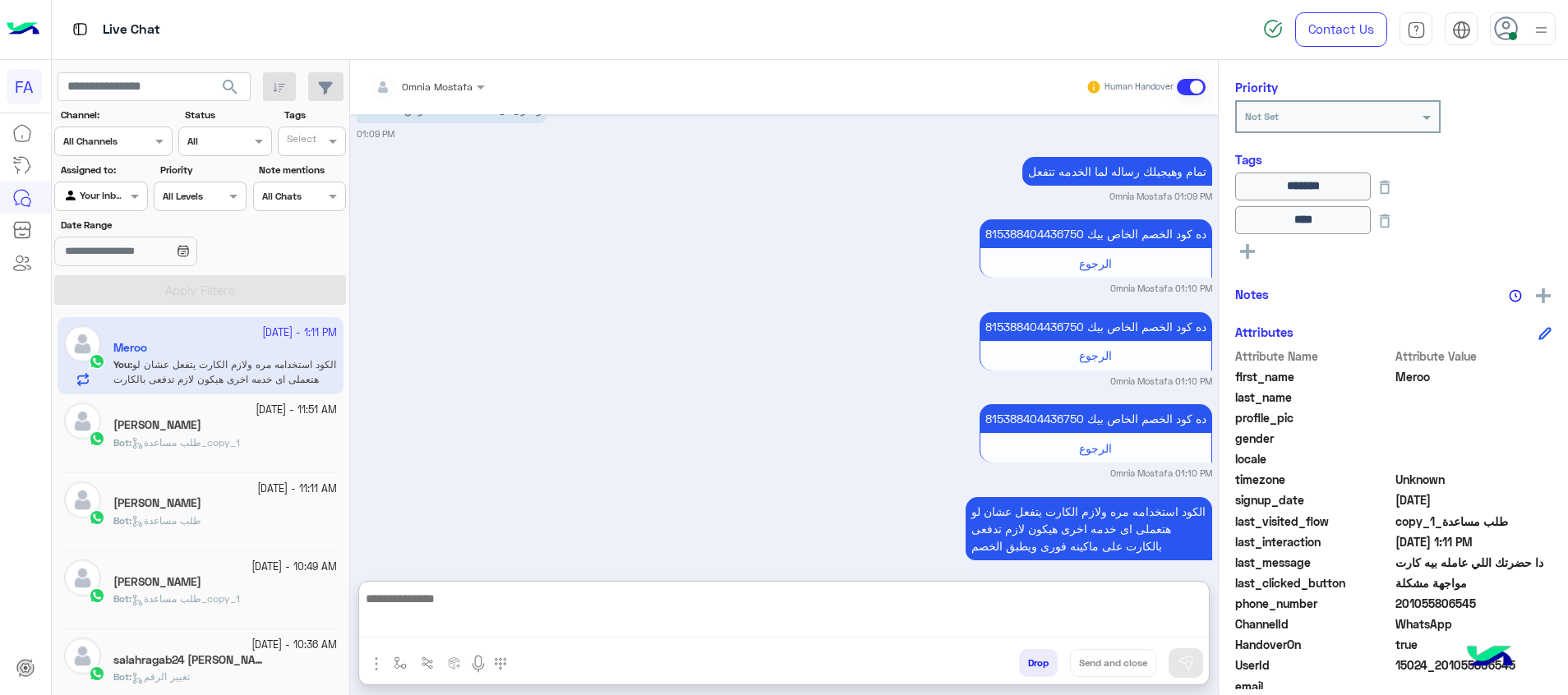
paste textarea "**********"
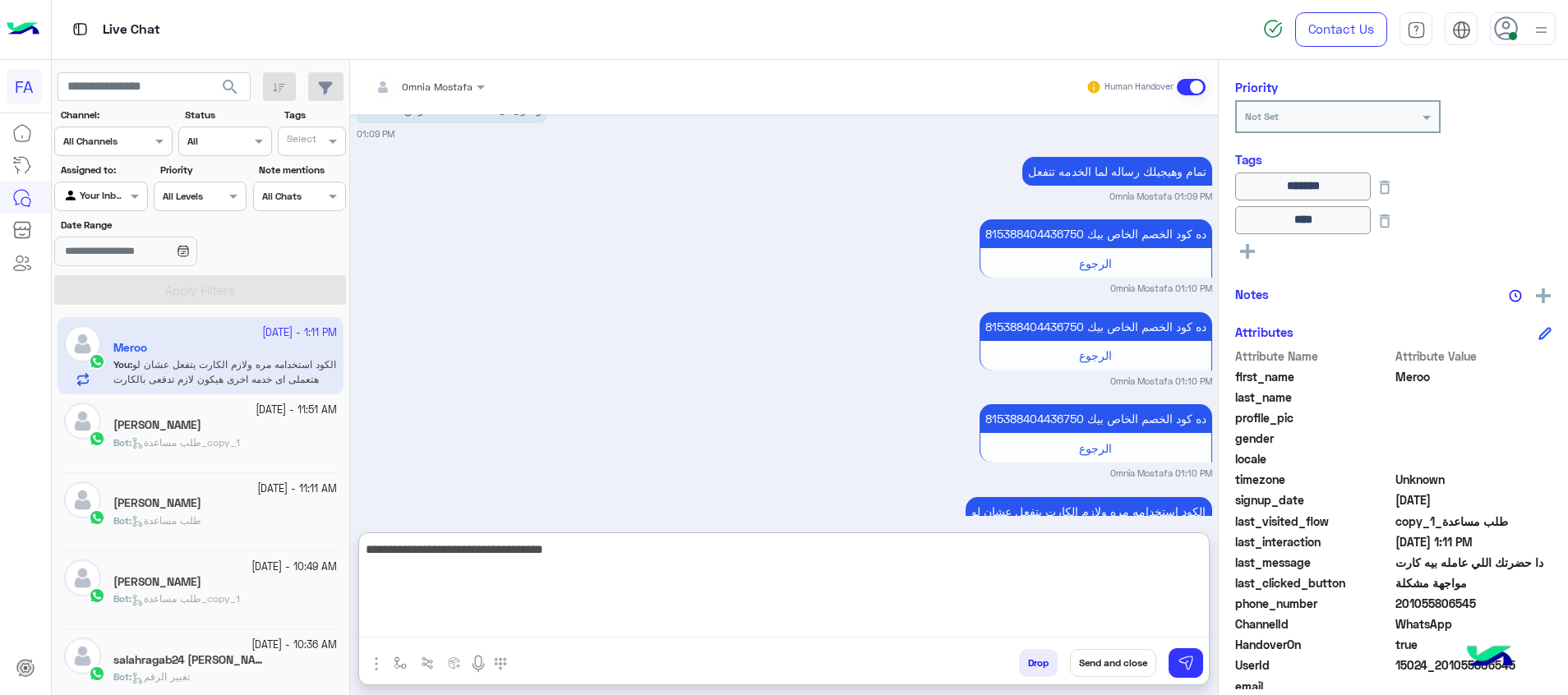
type textarea "**********"
click at [1132, 652] on button "Send and close" at bounding box center [1113, 663] width 87 height 28
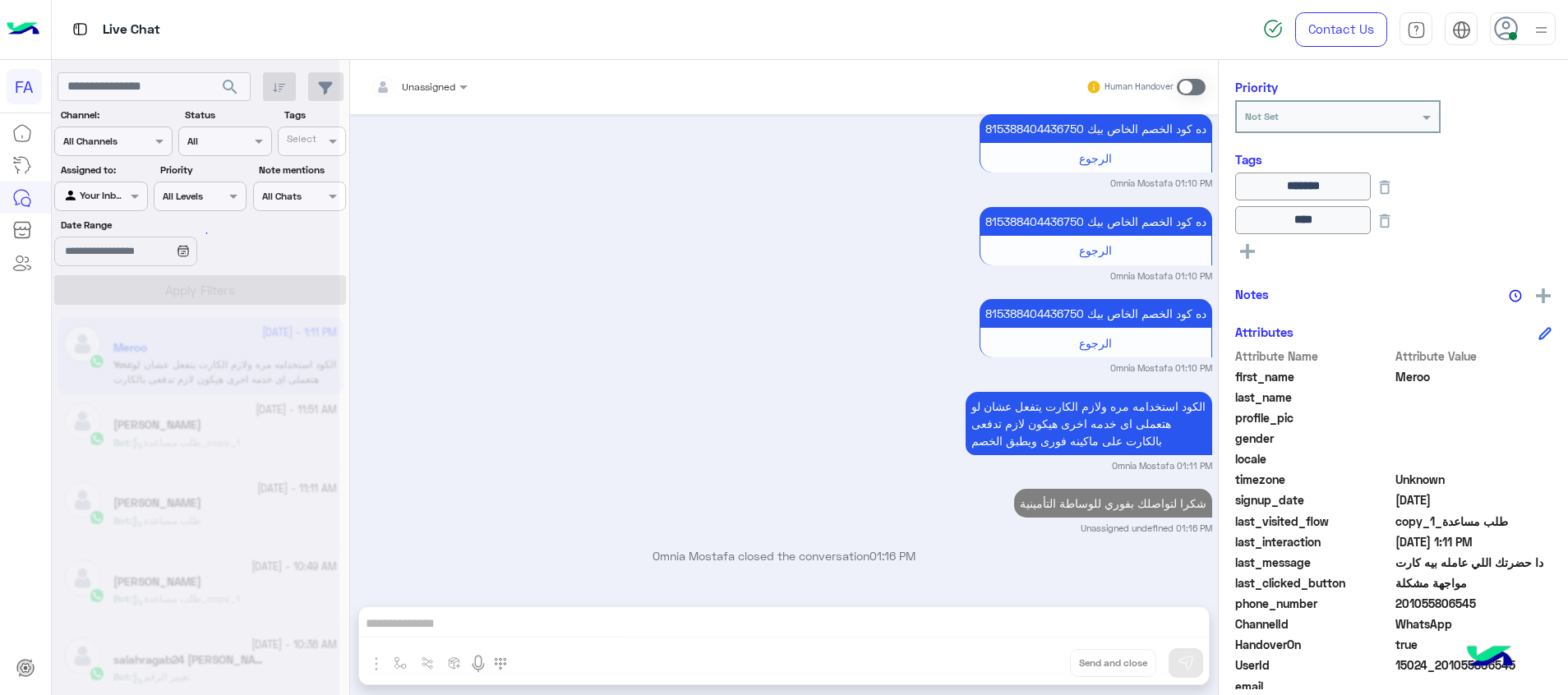
scroll to position [4657, 0]
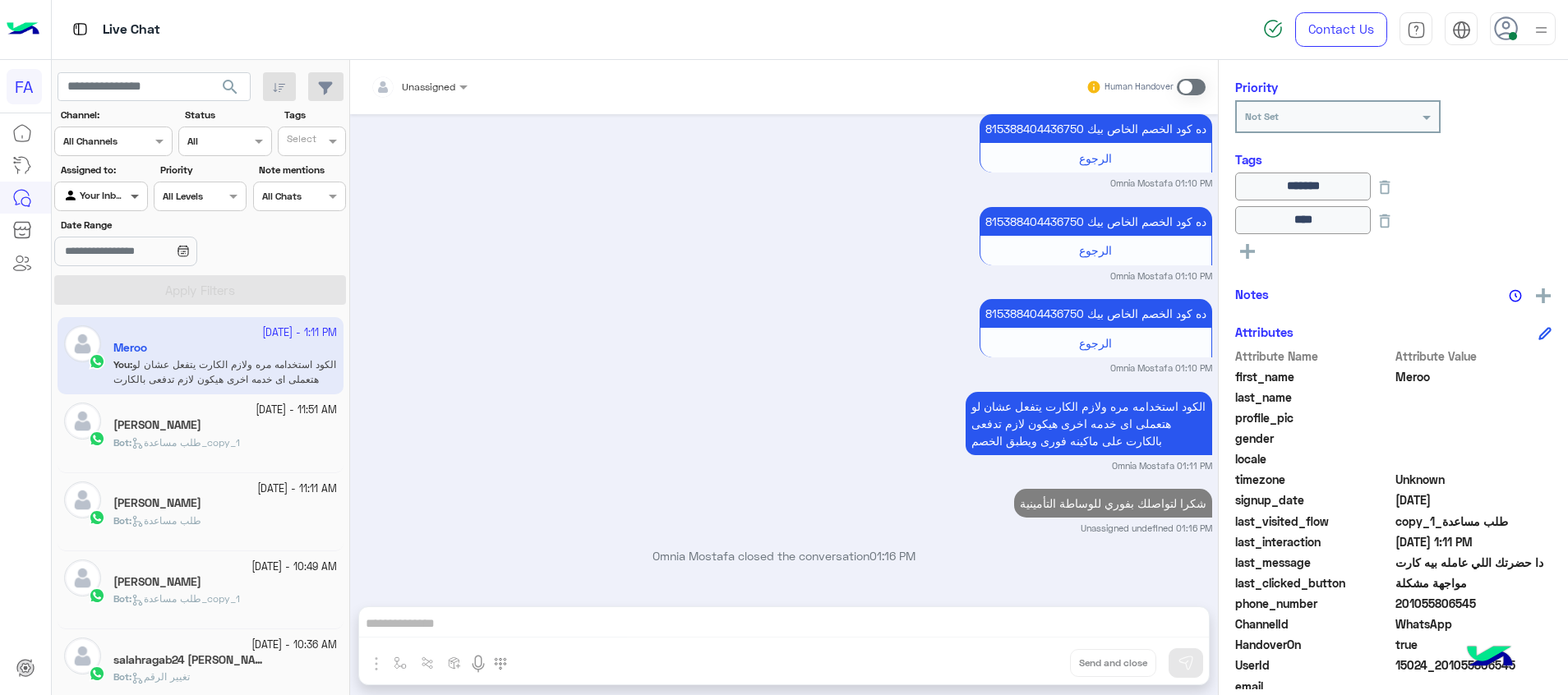
click at [128, 192] on span at bounding box center [136, 196] width 20 height 18
click at [102, 254] on b "Unassigned" at bounding box center [109, 260] width 63 height 14
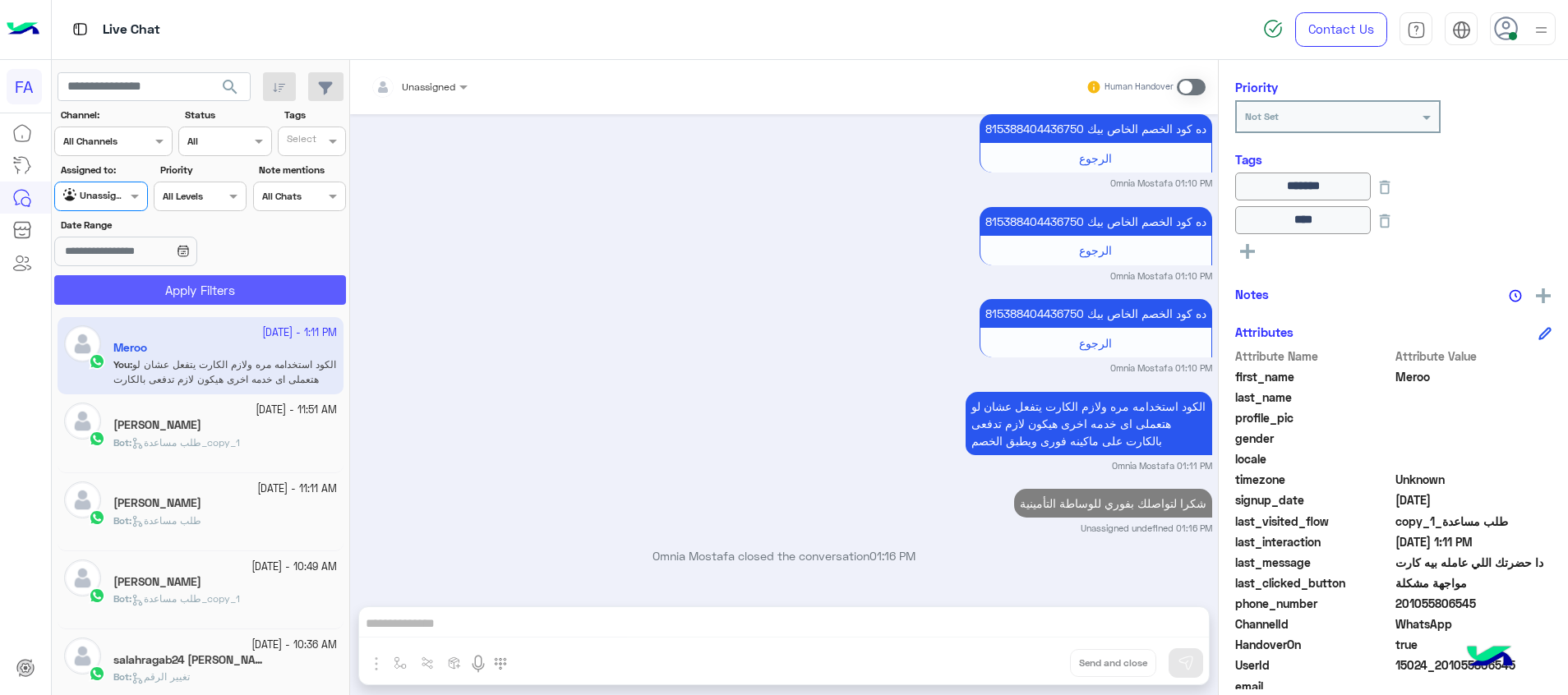
click at [171, 298] on button "Apply Filters" at bounding box center [200, 291] width 291 height 30
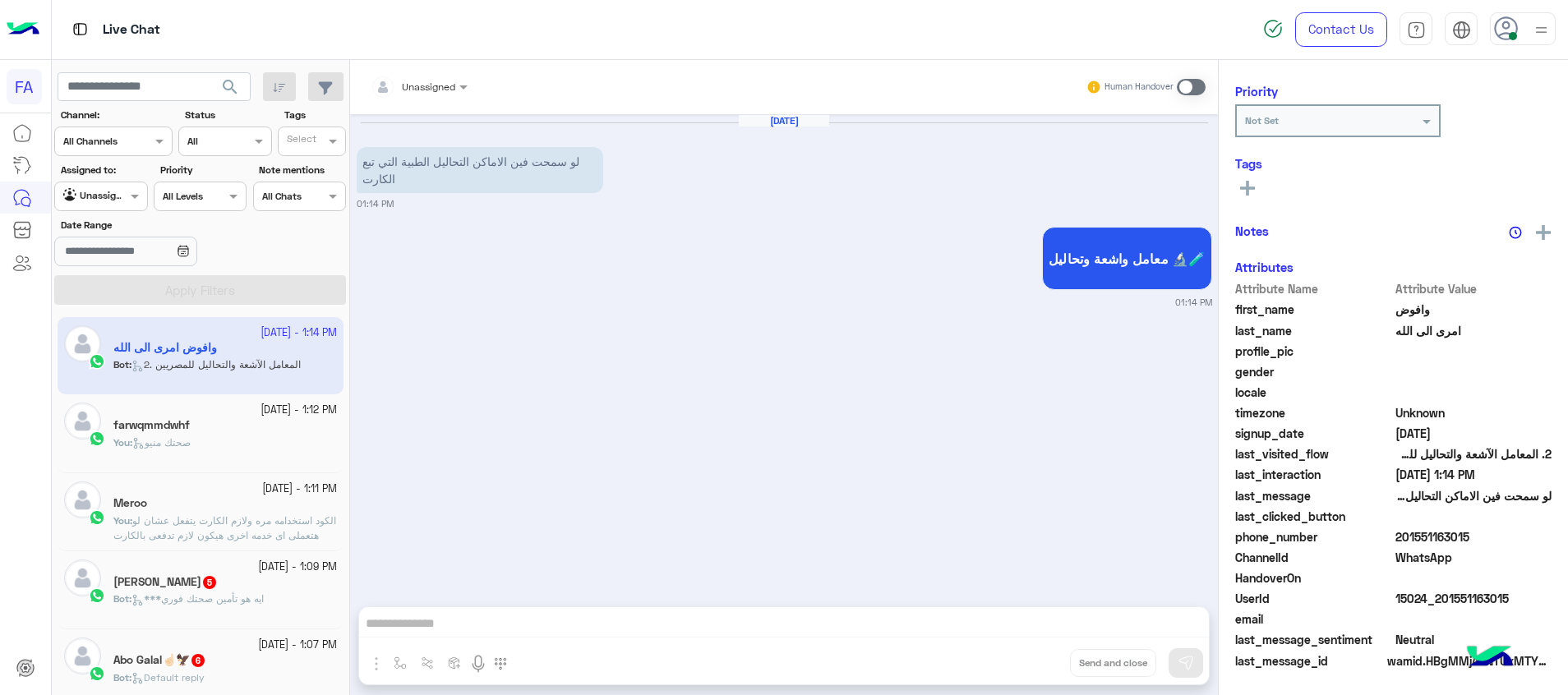
scroll to position [208, 0]
click at [229, 85] on span "search" at bounding box center [230, 87] width 19 height 19
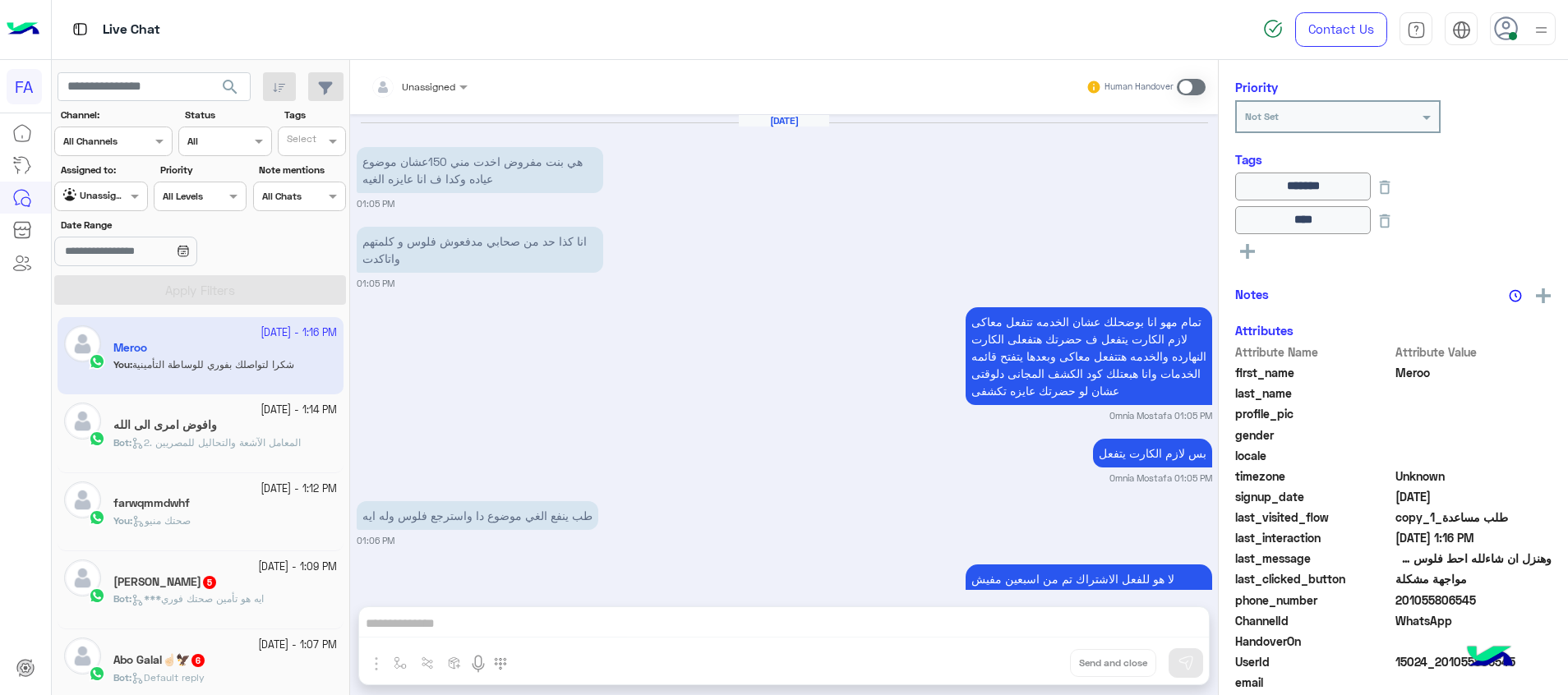
scroll to position [1440, 0]
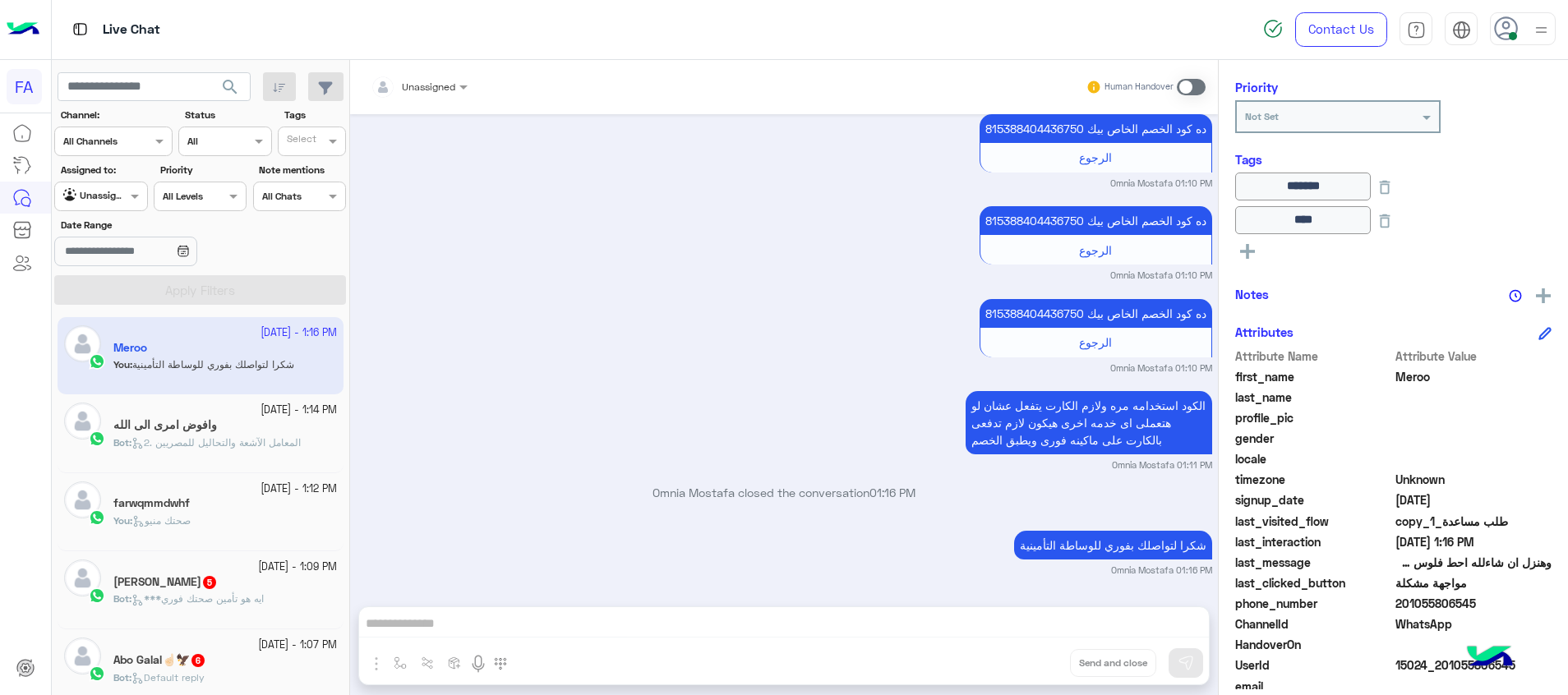
click at [268, 431] on div "وافوض امرى الى الله" at bounding box center [224, 427] width 223 height 18
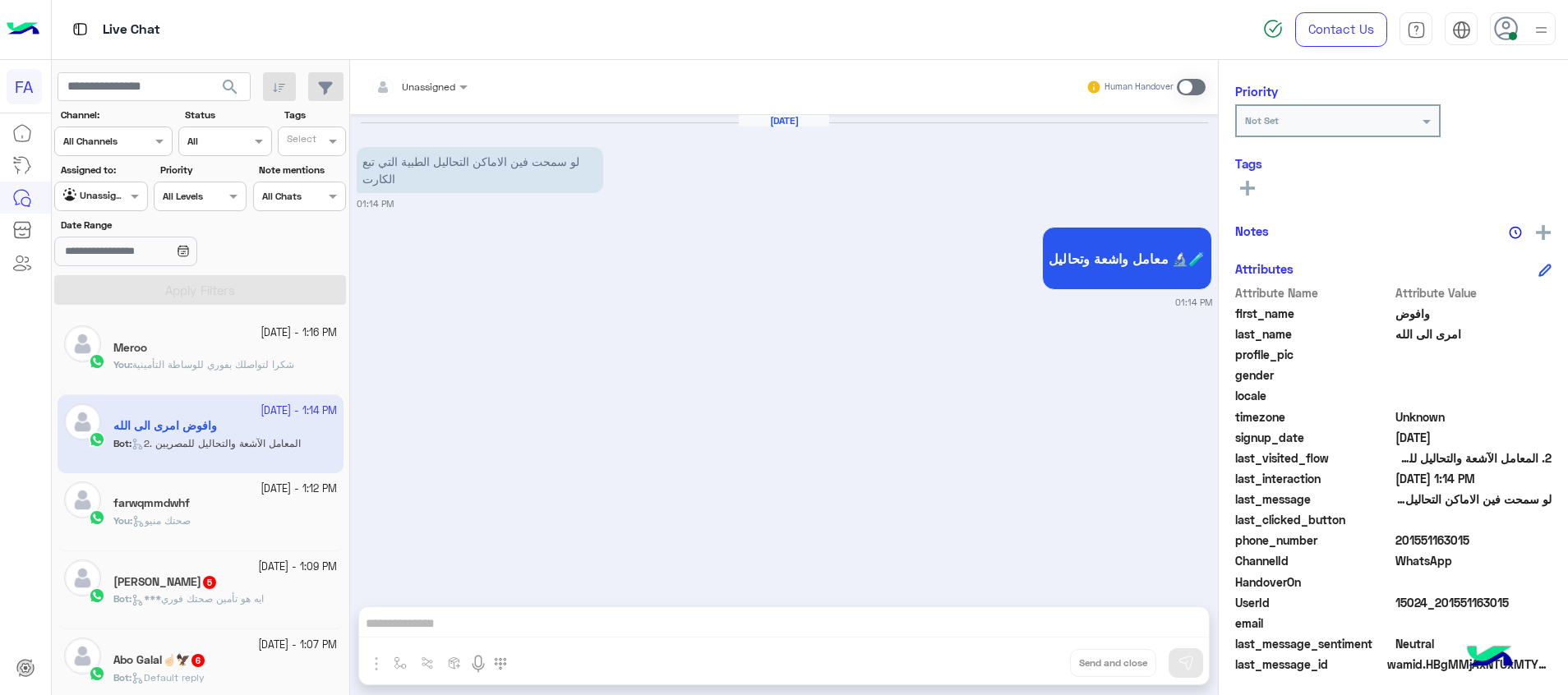
scroll to position [208, 0]
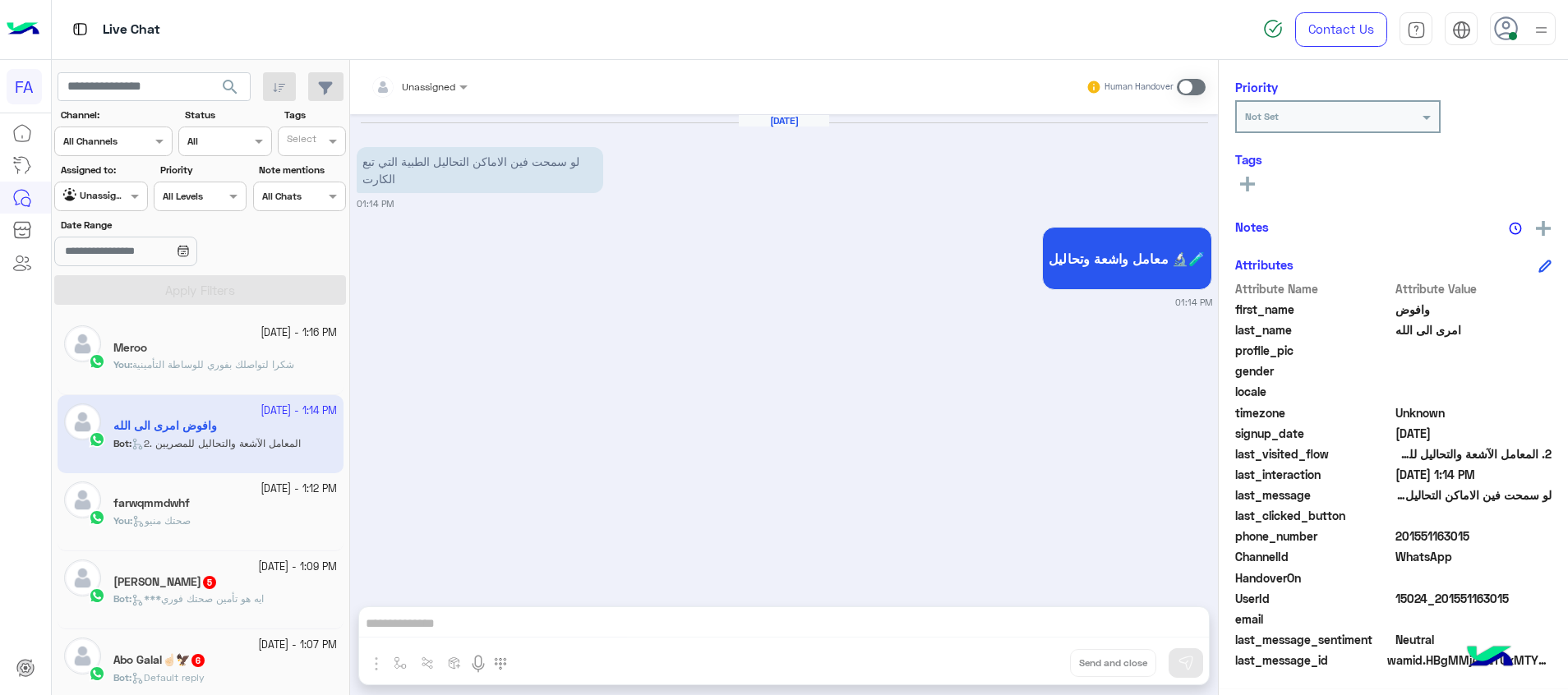
click at [230, 89] on span "search" at bounding box center [230, 87] width 19 height 19
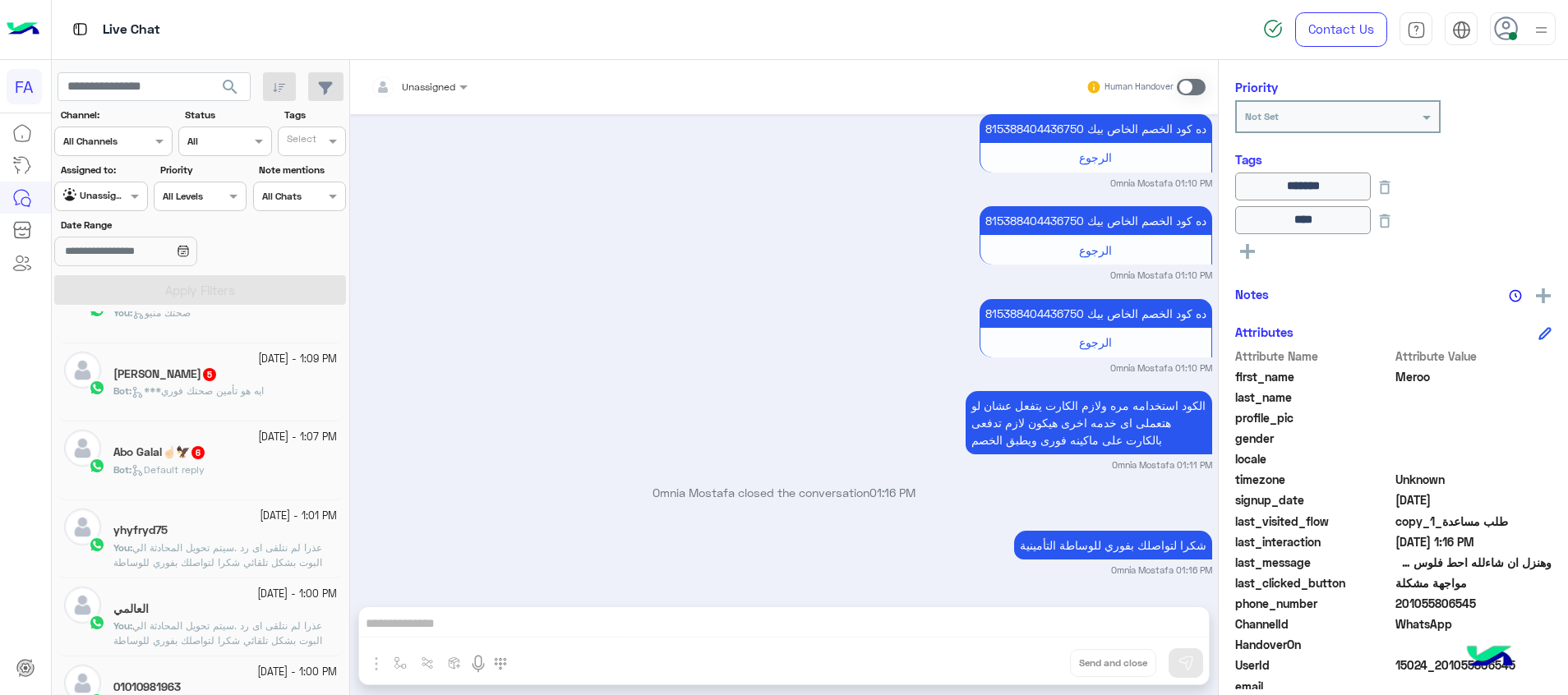
scroll to position [246, 0]
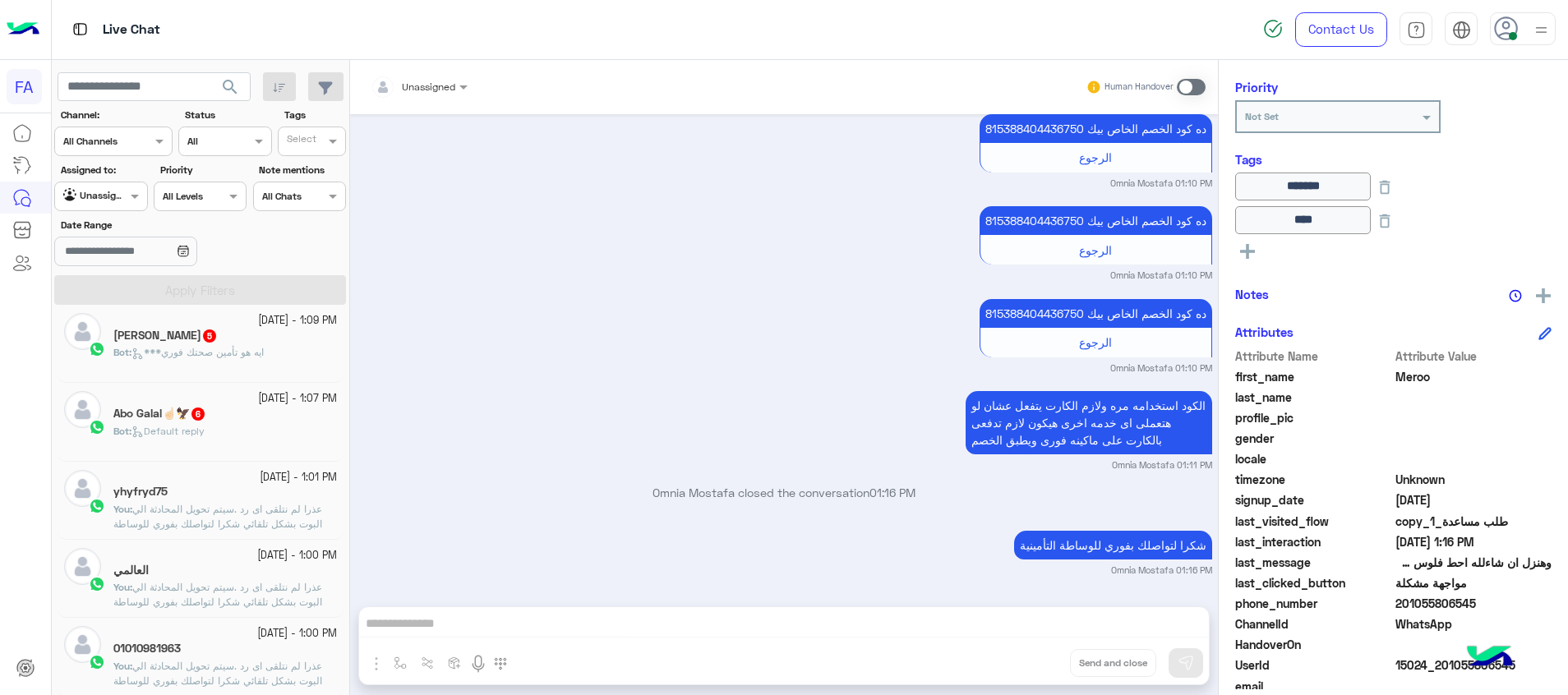
click at [260, 558] on small "[DATE] - 1:00 PM" at bounding box center [297, 556] width 79 height 16
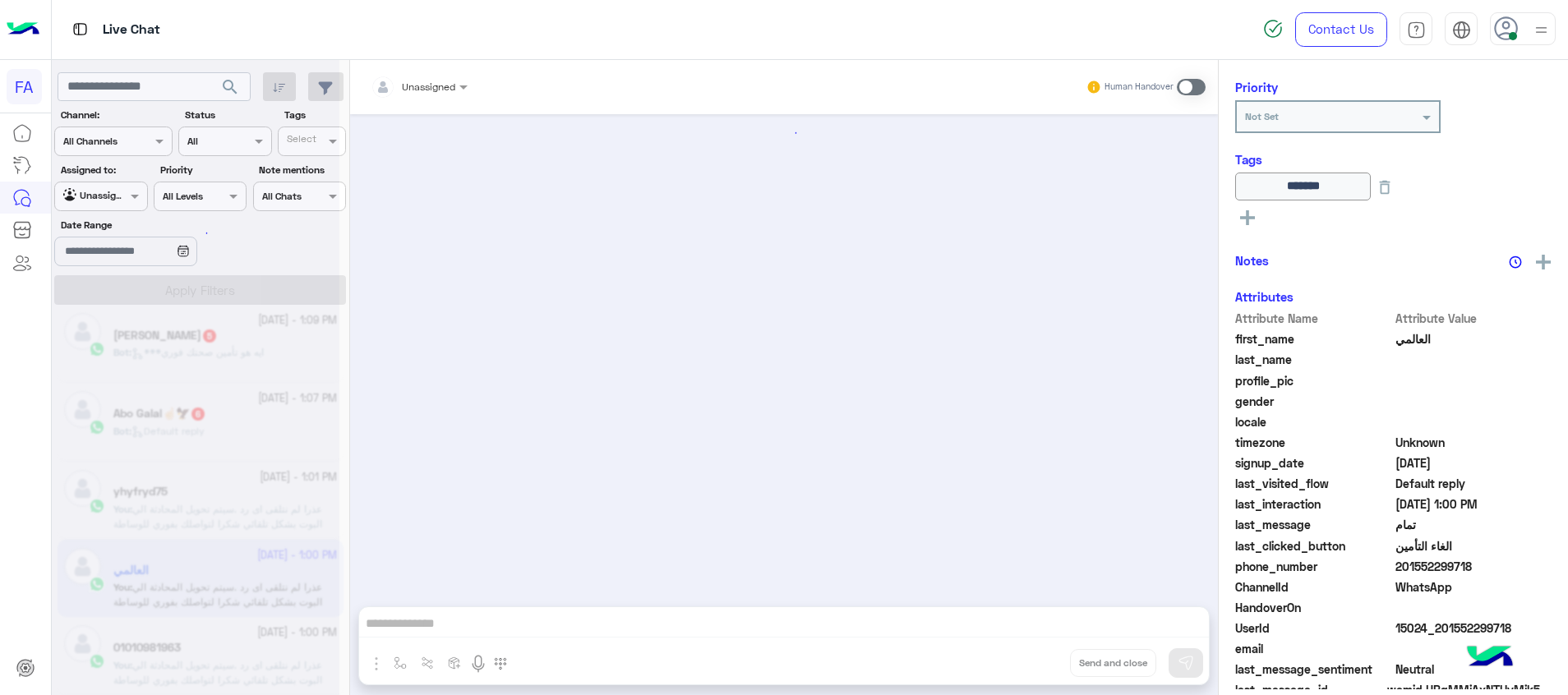
scroll to position [1409, 0]
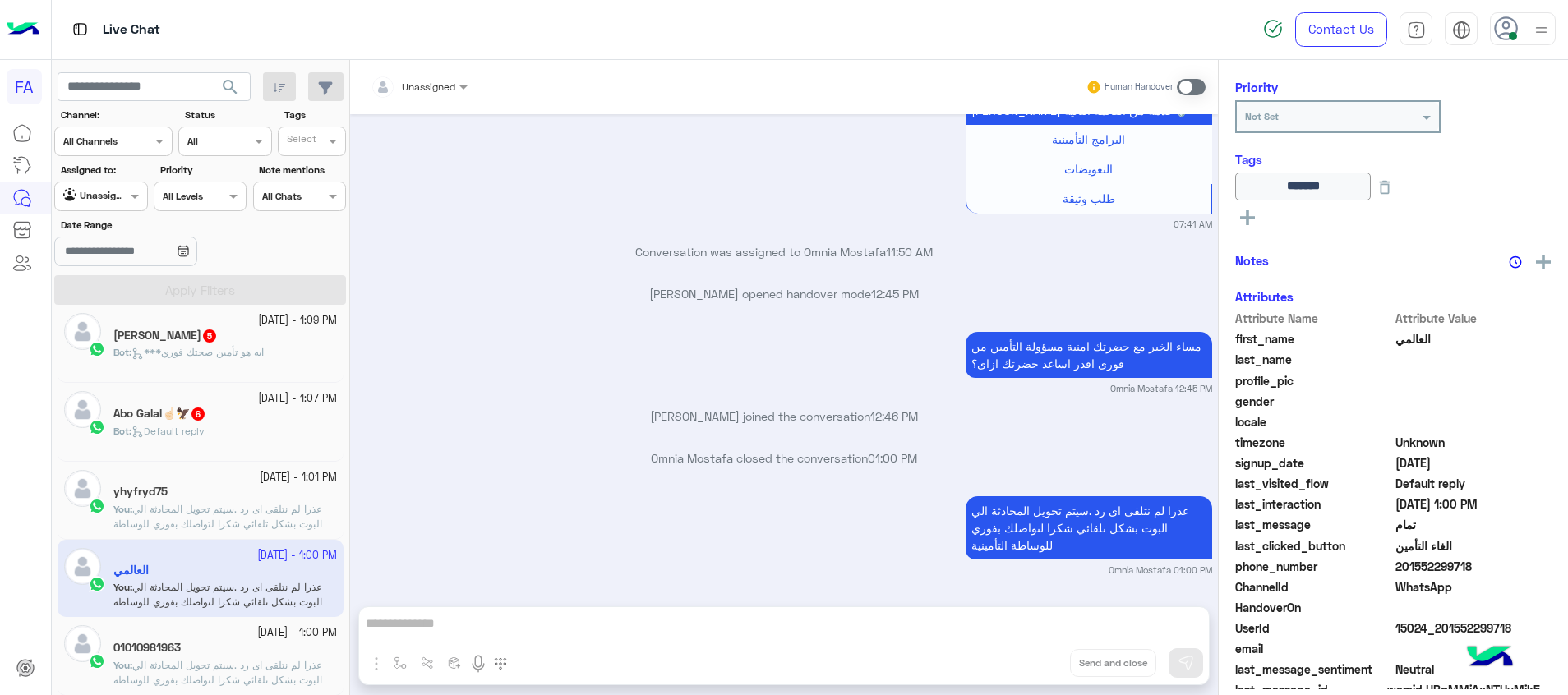
click at [246, 428] on div "Bot : Default reply" at bounding box center [224, 438] width 223 height 29
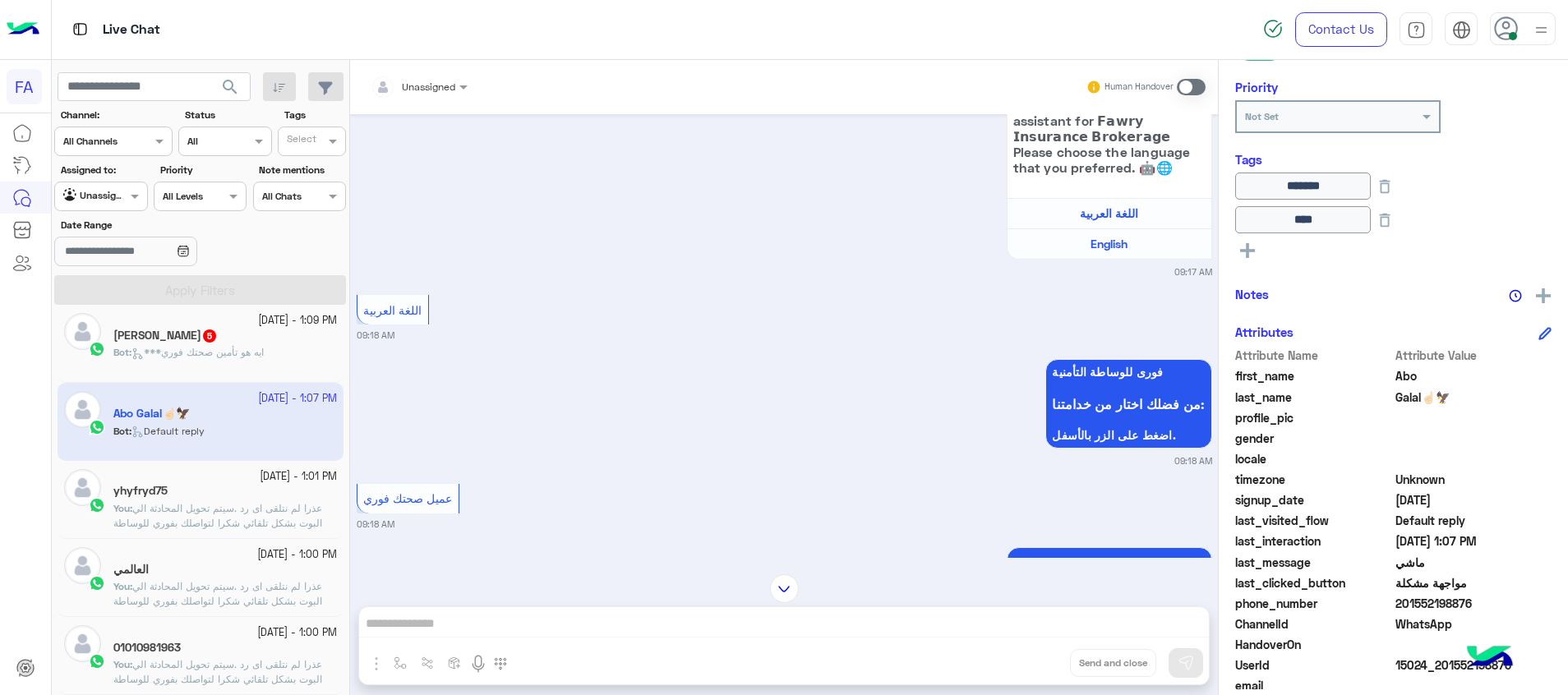
scroll to position [1454, 0]
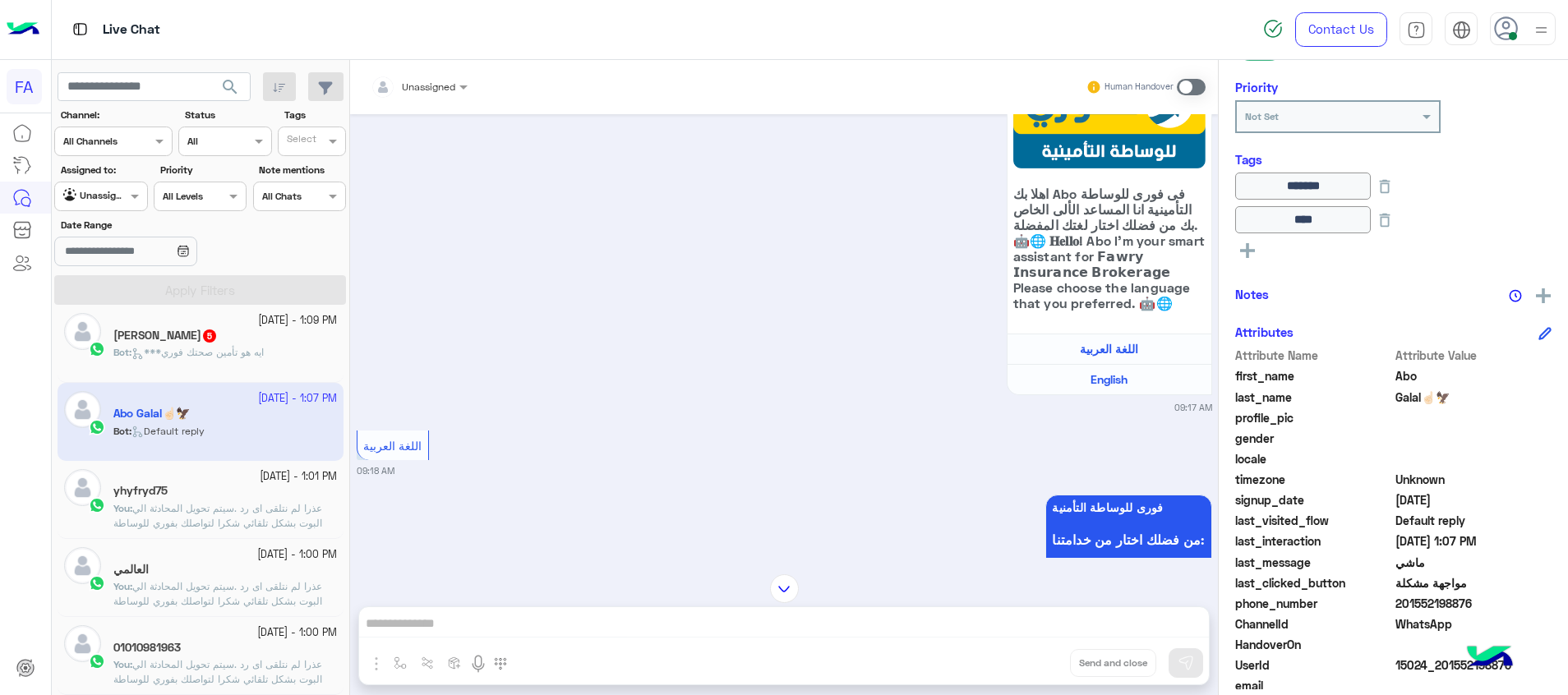
click at [207, 344] on div "[PERSON_NAME] 5" at bounding box center [224, 337] width 223 height 18
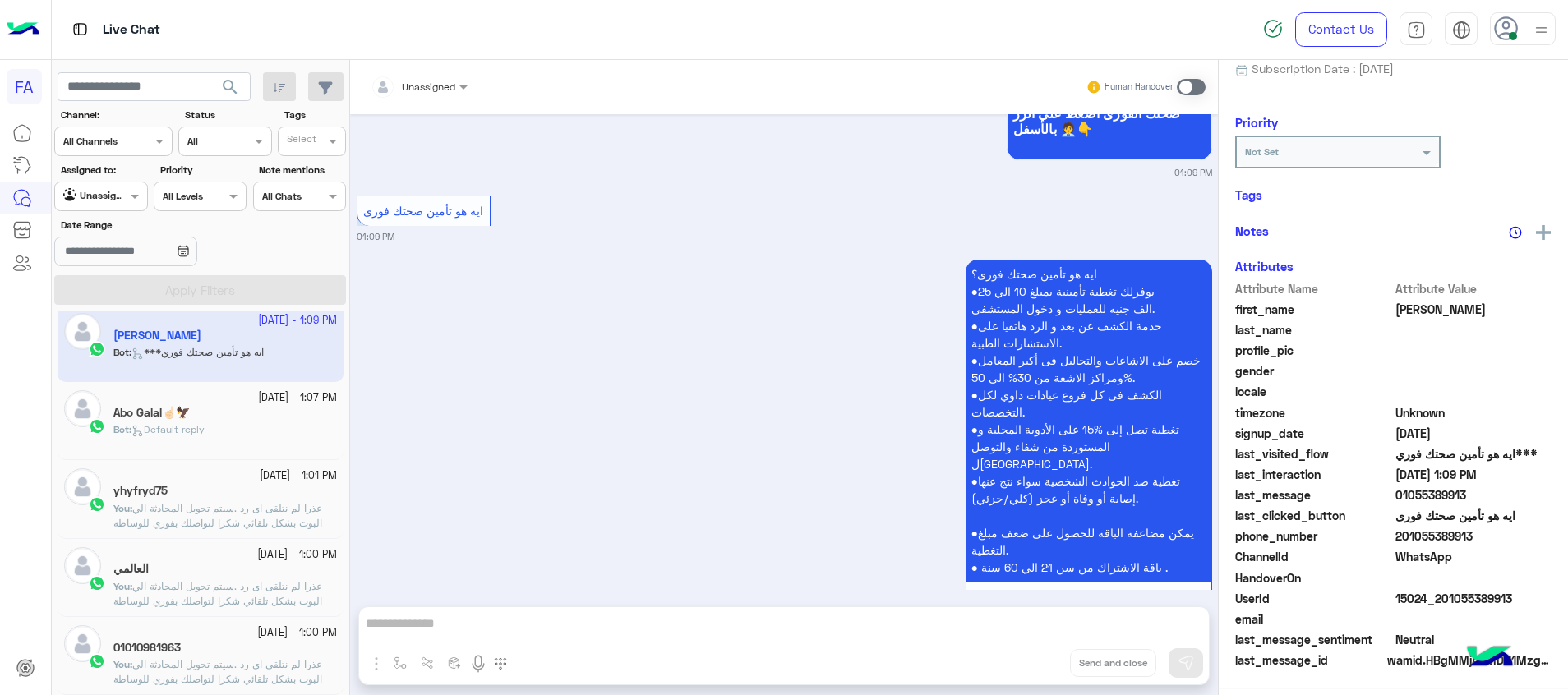
scroll to position [208, 0]
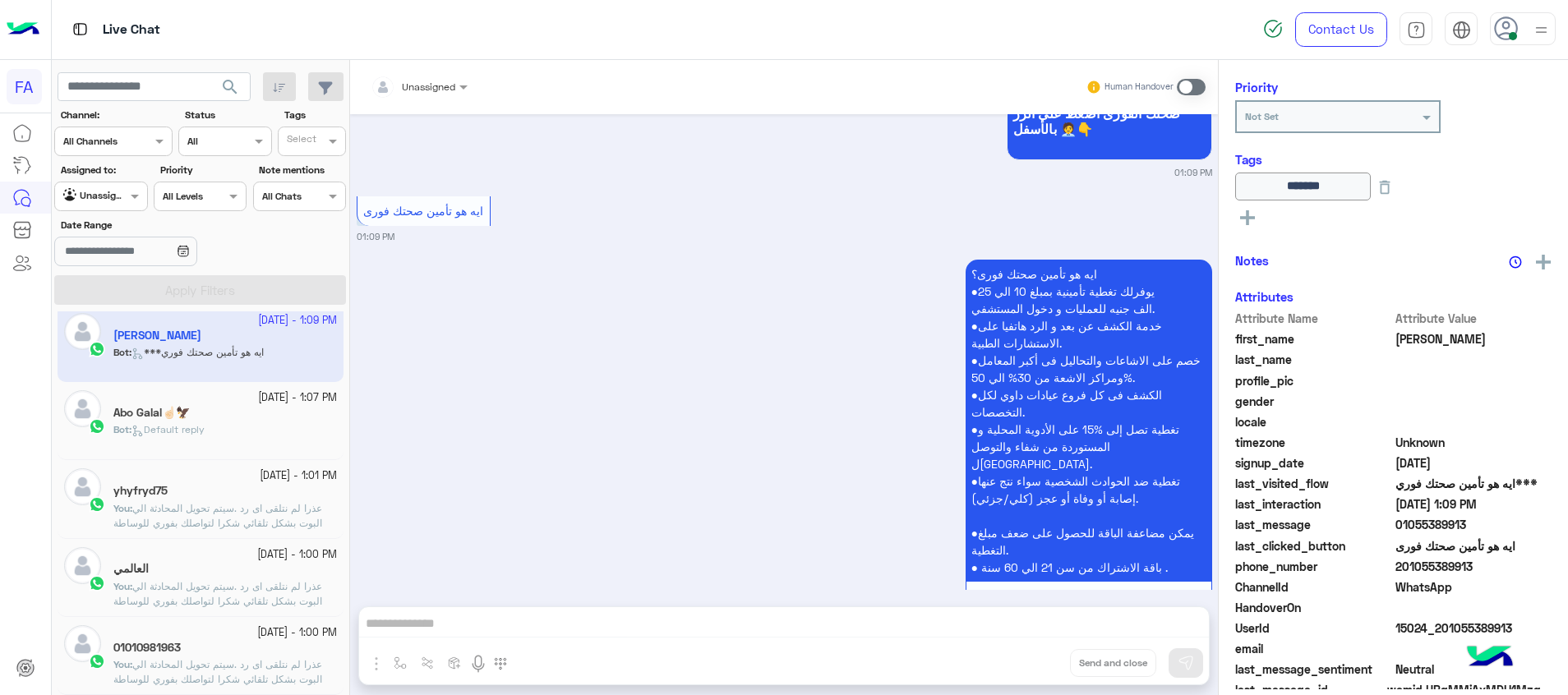
click at [207, 416] on div "Abo Galal☝🏻🦅" at bounding box center [224, 415] width 223 height 18
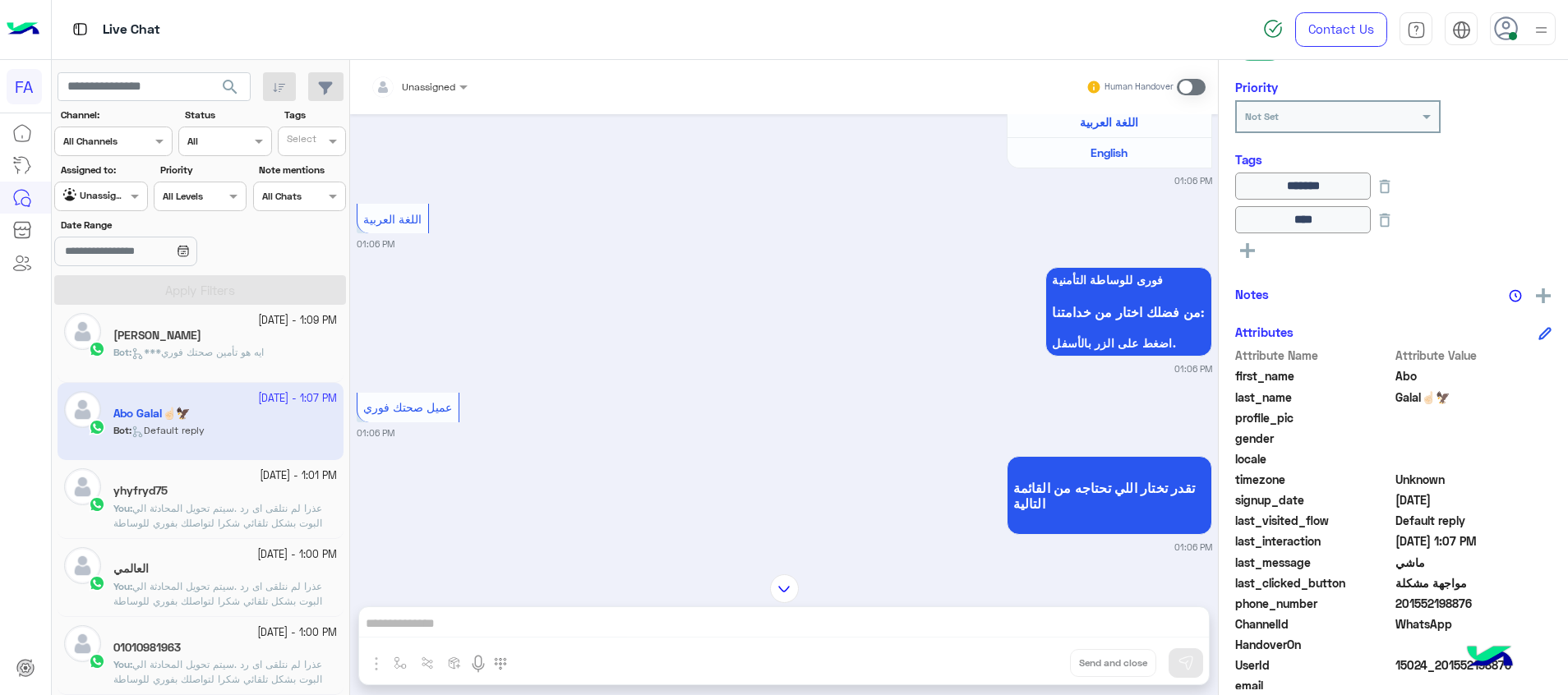
click at [219, 356] on span "***ايه هو تأمين صحتك فوري" at bounding box center [198, 352] width 132 height 12
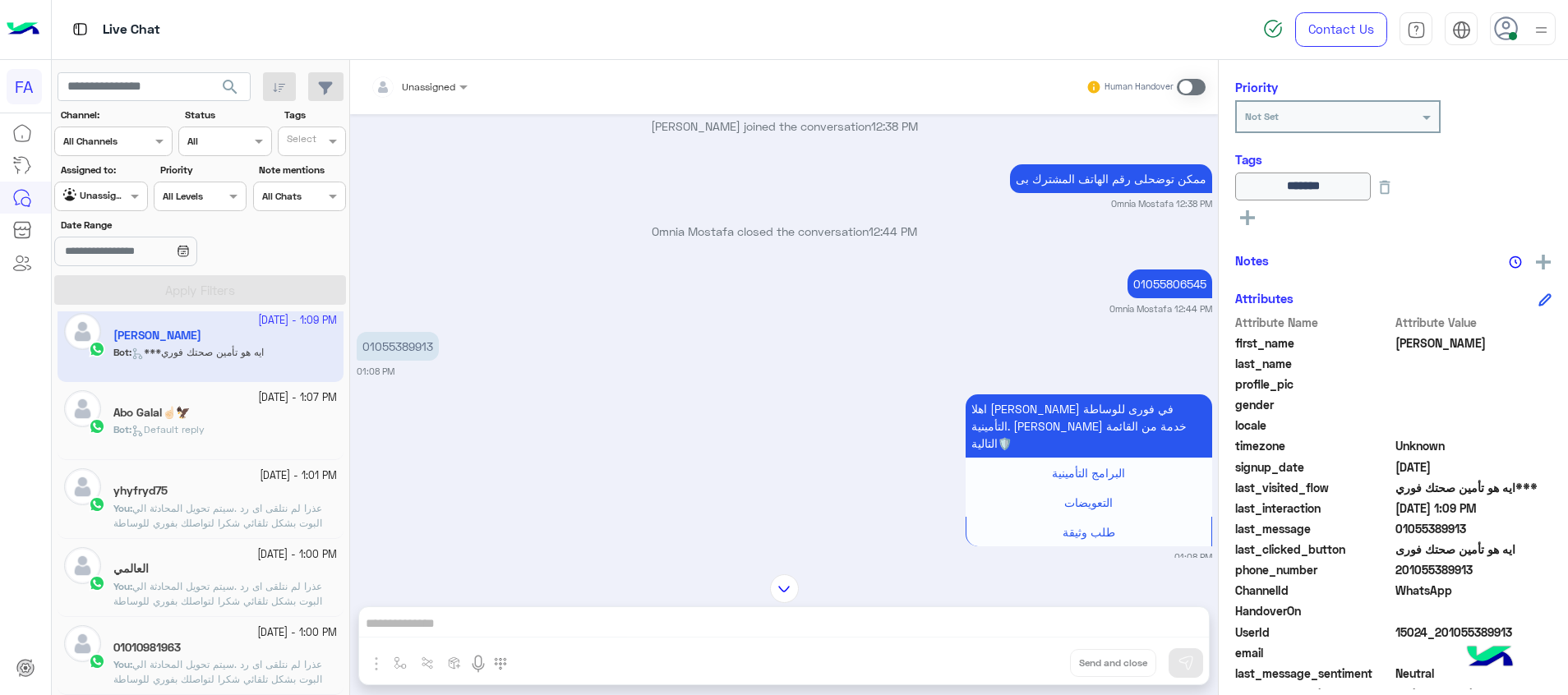
click at [395, 332] on p "01055389913" at bounding box center [397, 346] width 82 height 29
drag, startPoint x: 396, startPoint y: 326, endPoint x: 471, endPoint y: 74, distance: 262.9
click at [471, 74] on div "Unassigned" at bounding box center [418, 87] width 113 height 30
click at [443, 78] on div at bounding box center [418, 85] width 113 height 16
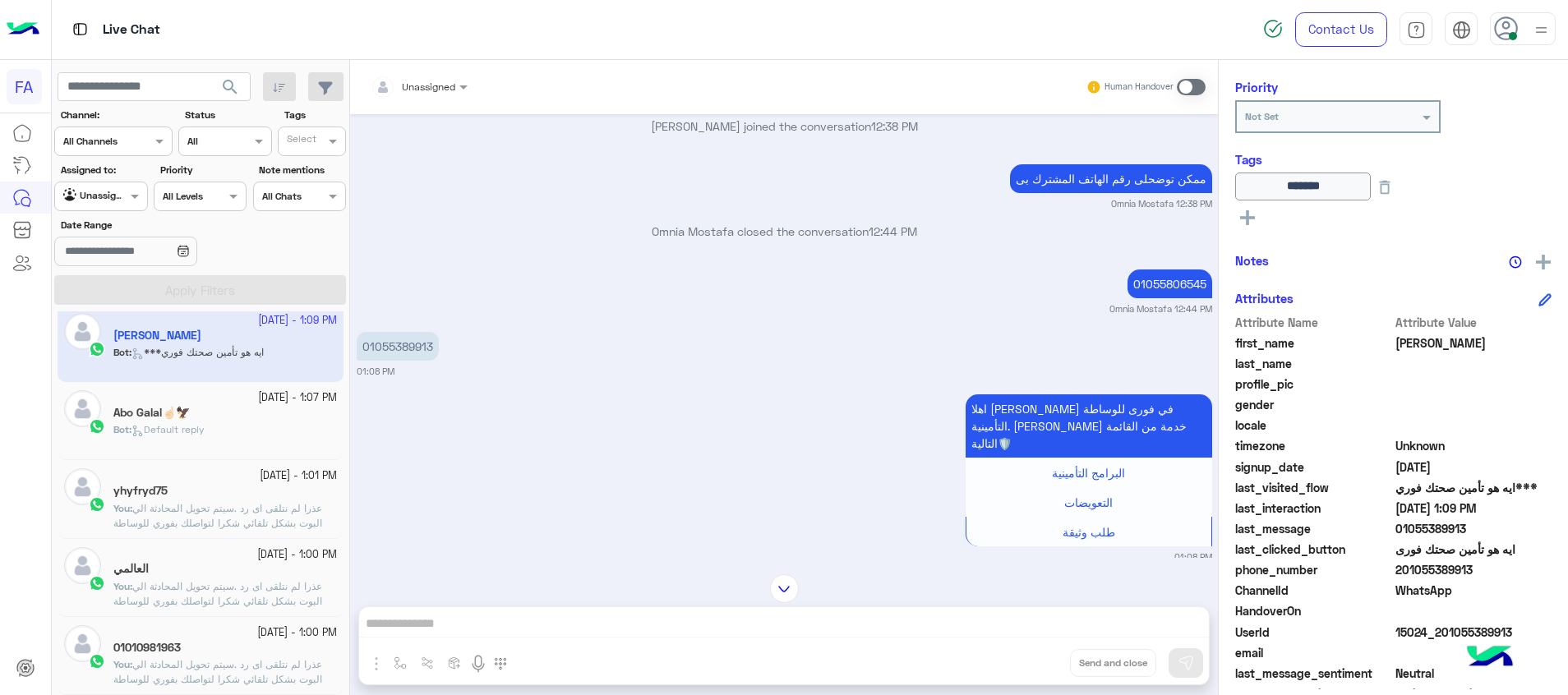
click at [443, 79] on div at bounding box center [418, 85] width 113 height 16
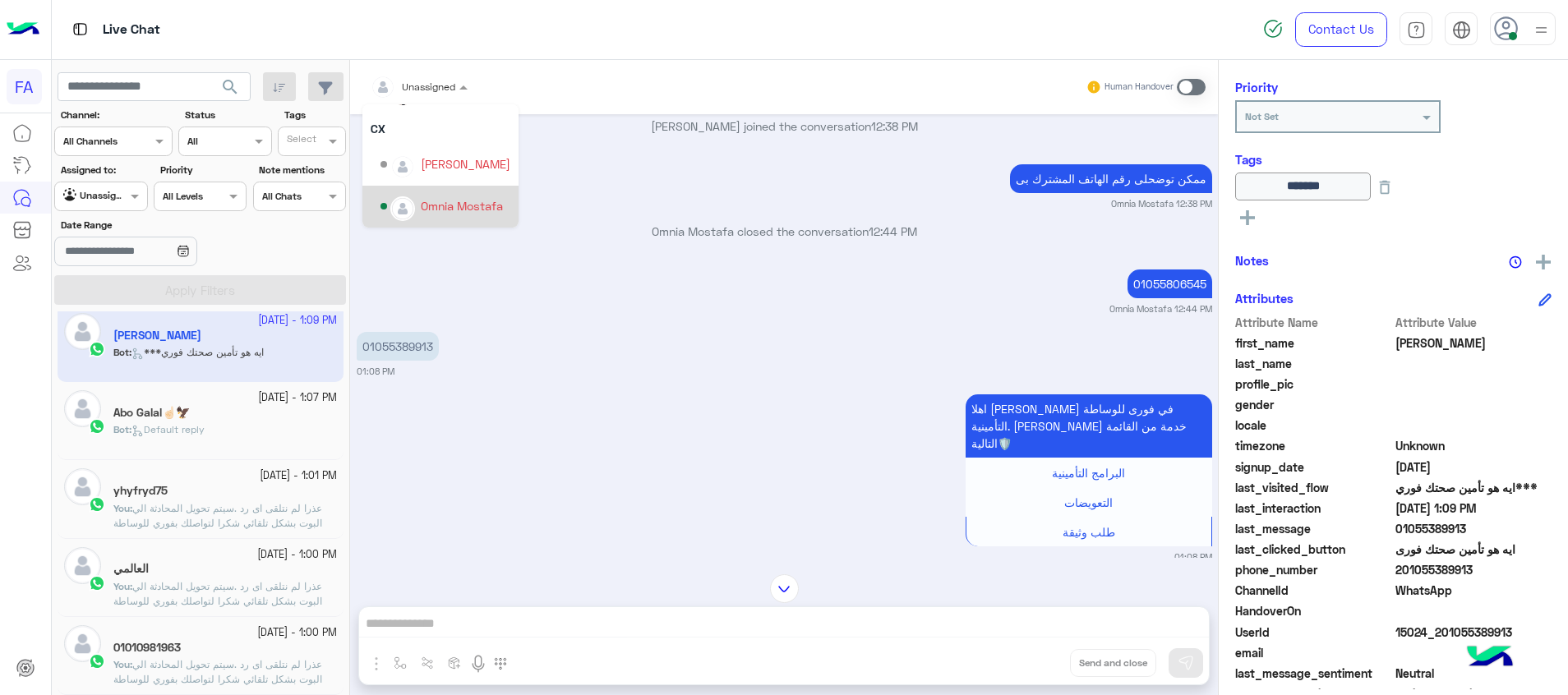
click at [459, 202] on div "Omnia Mostafa" at bounding box center [462, 206] width 82 height 18
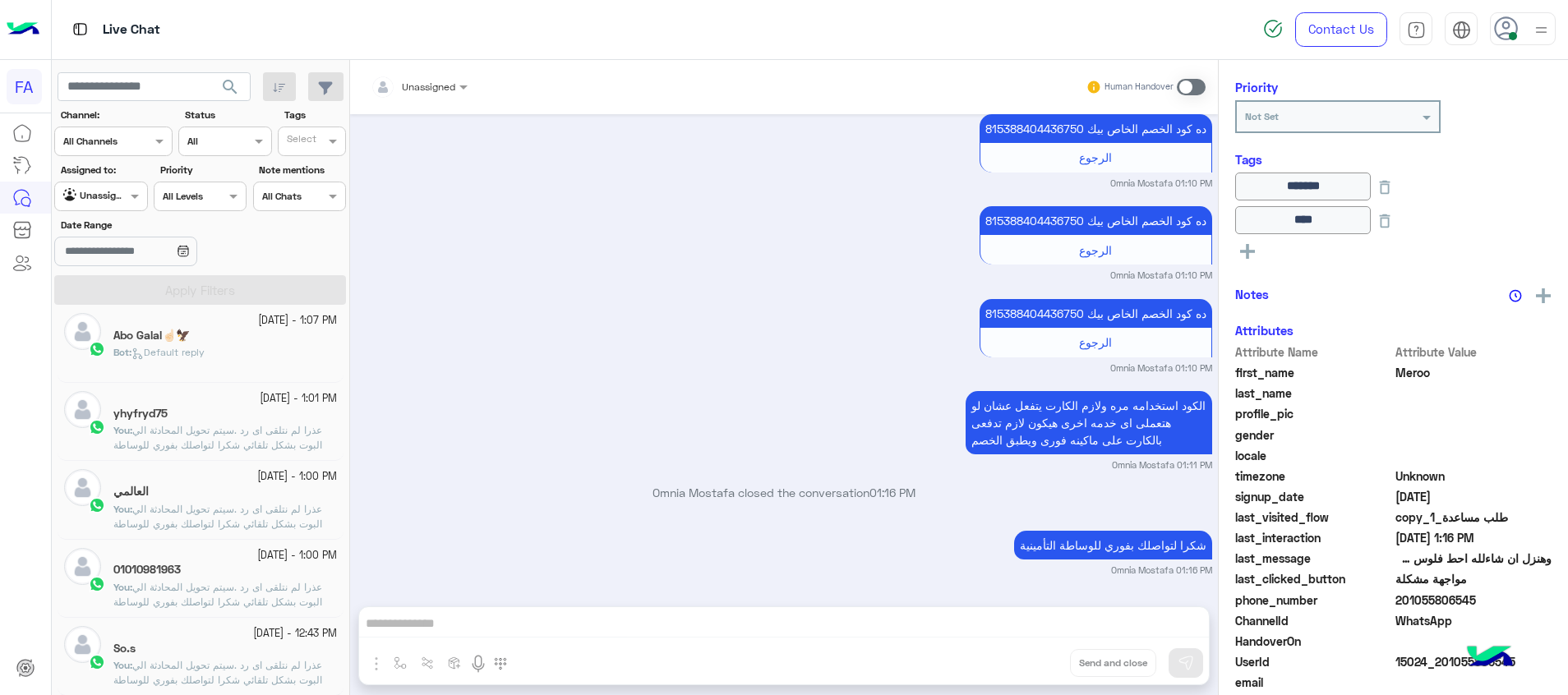
drag, startPoint x: 116, startPoint y: 187, endPoint x: 122, endPoint y: 213, distance: 26.7
click at [114, 193] on div at bounding box center [100, 194] width 91 height 16
drag, startPoint x: 103, startPoint y: 294, endPoint x: 165, endPoint y: 293, distance: 62.0
click at [105, 293] on b "Your Inbox" at bounding box center [107, 291] width 57 height 14
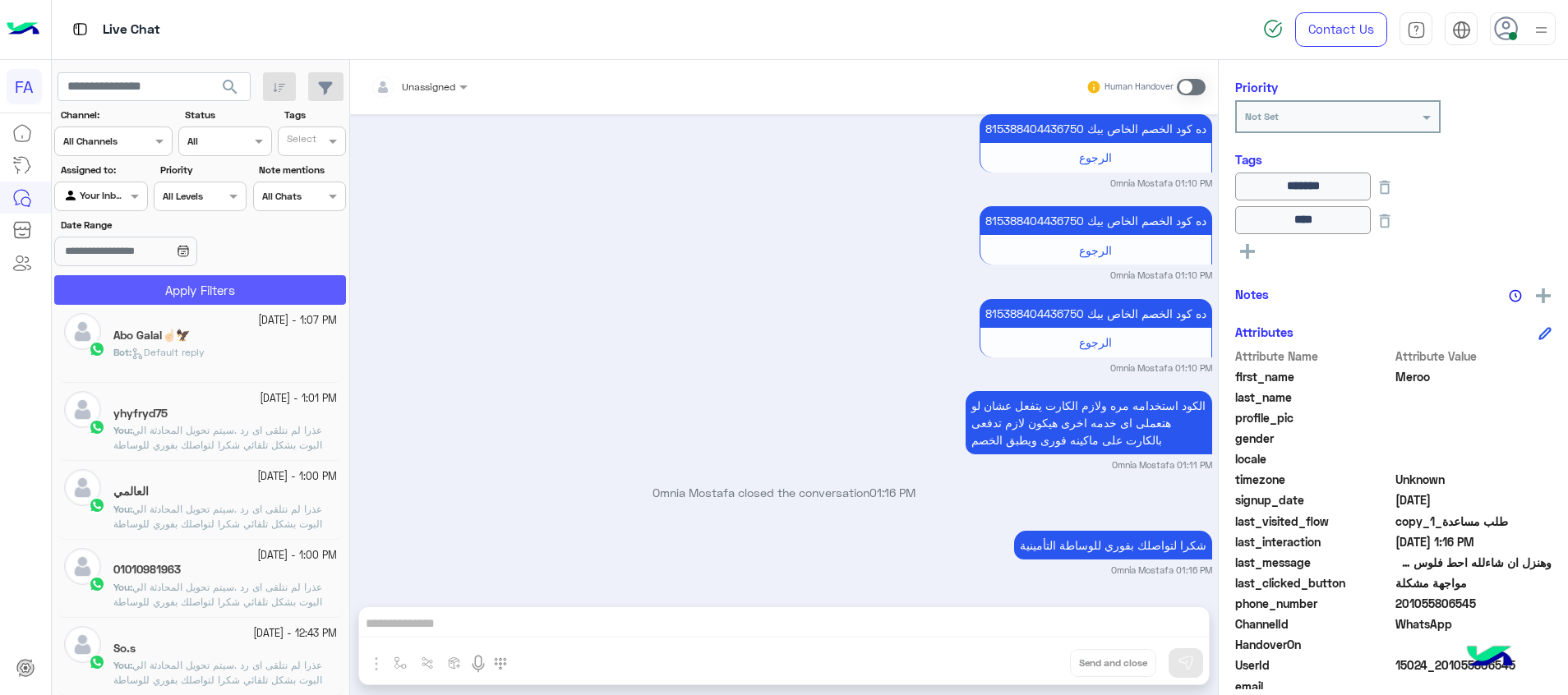
click at [165, 293] on button "Apply Filters" at bounding box center [200, 291] width 291 height 30
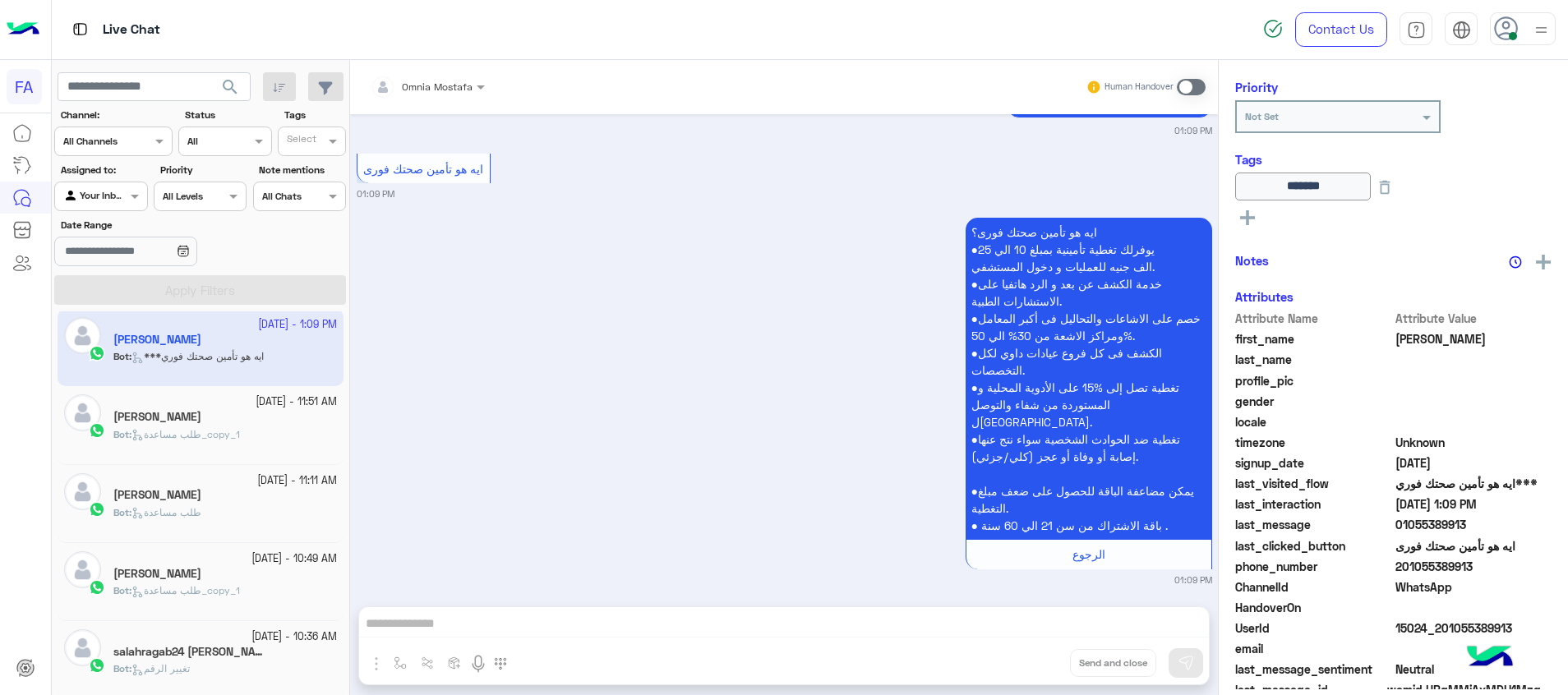
click at [254, 351] on app-inbox-user "[DATE] - 1:09 PM [PERSON_NAME] : ***ايه هو تأمين صحتك فوري" at bounding box center [200, 347] width 286 height 77
drag, startPoint x: 1476, startPoint y: 578, endPoint x: 1429, endPoint y: 577, distance: 47.0
click at [1429, 577] on span "201055389913" at bounding box center [1474, 570] width 157 height 18
drag, startPoint x: 1187, startPoint y: 87, endPoint x: 1086, endPoint y: 320, distance: 253.9
click at [1185, 89] on span at bounding box center [1191, 87] width 29 height 17
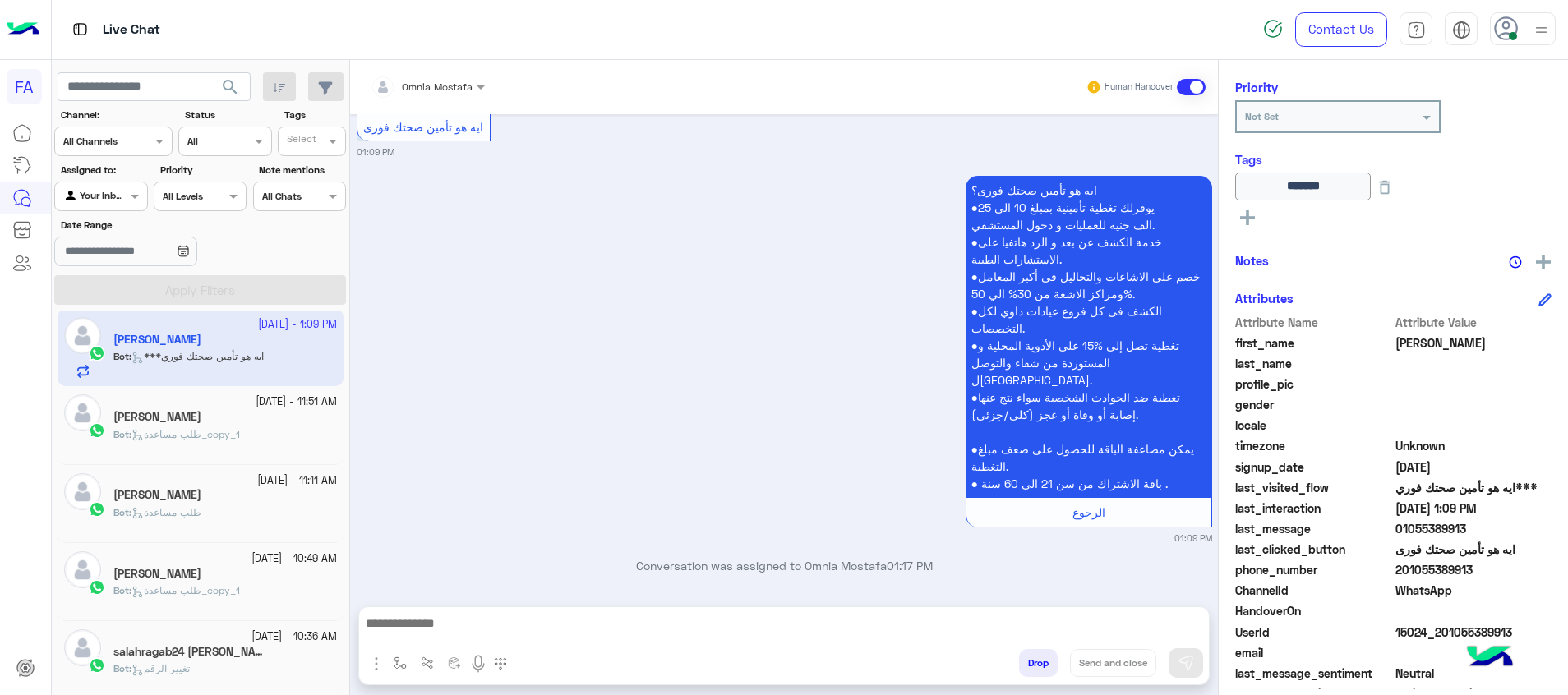
click at [1189, 632] on textarea at bounding box center [784, 625] width 849 height 25
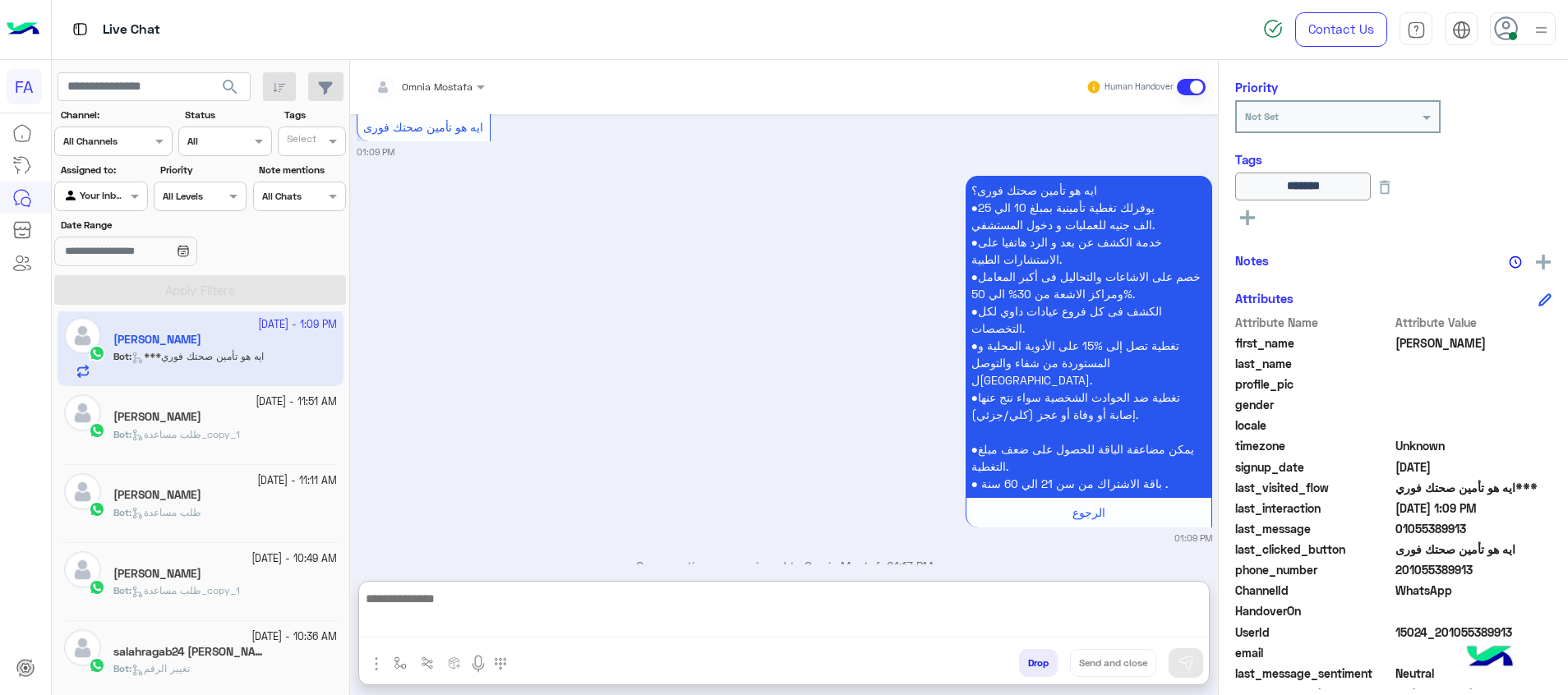
paste textarea "**********"
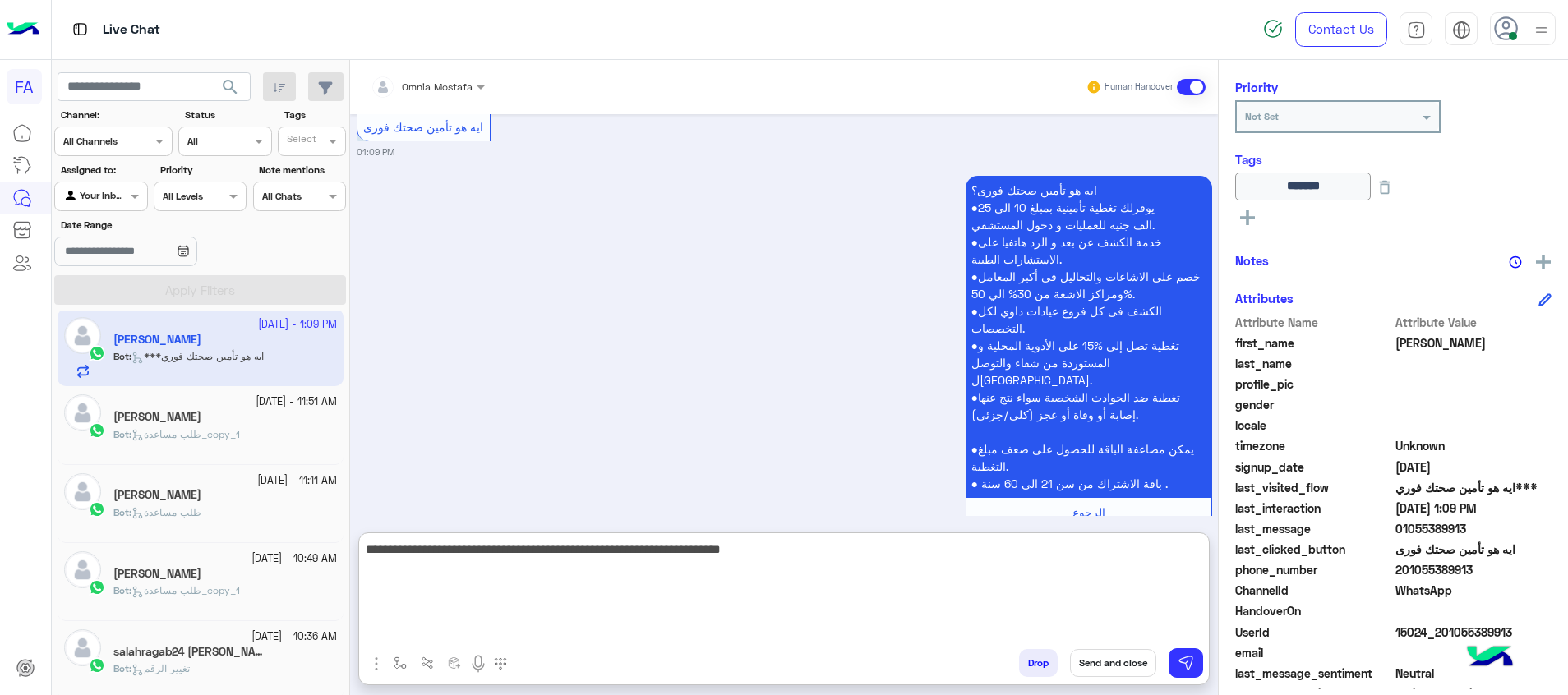
type textarea "**********"
click at [1190, 656] on img at bounding box center [1186, 663] width 17 height 17
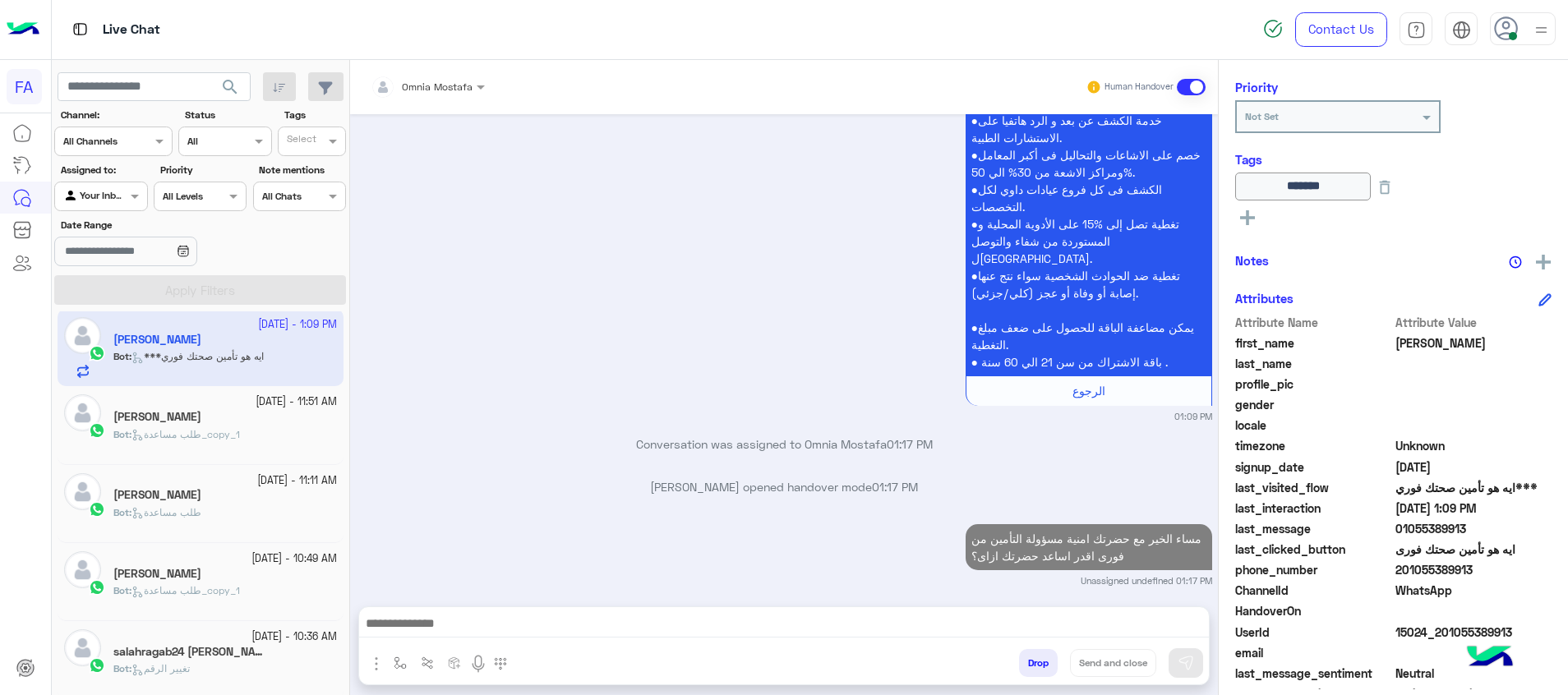
click at [1170, 614] on textarea at bounding box center [784, 625] width 849 height 25
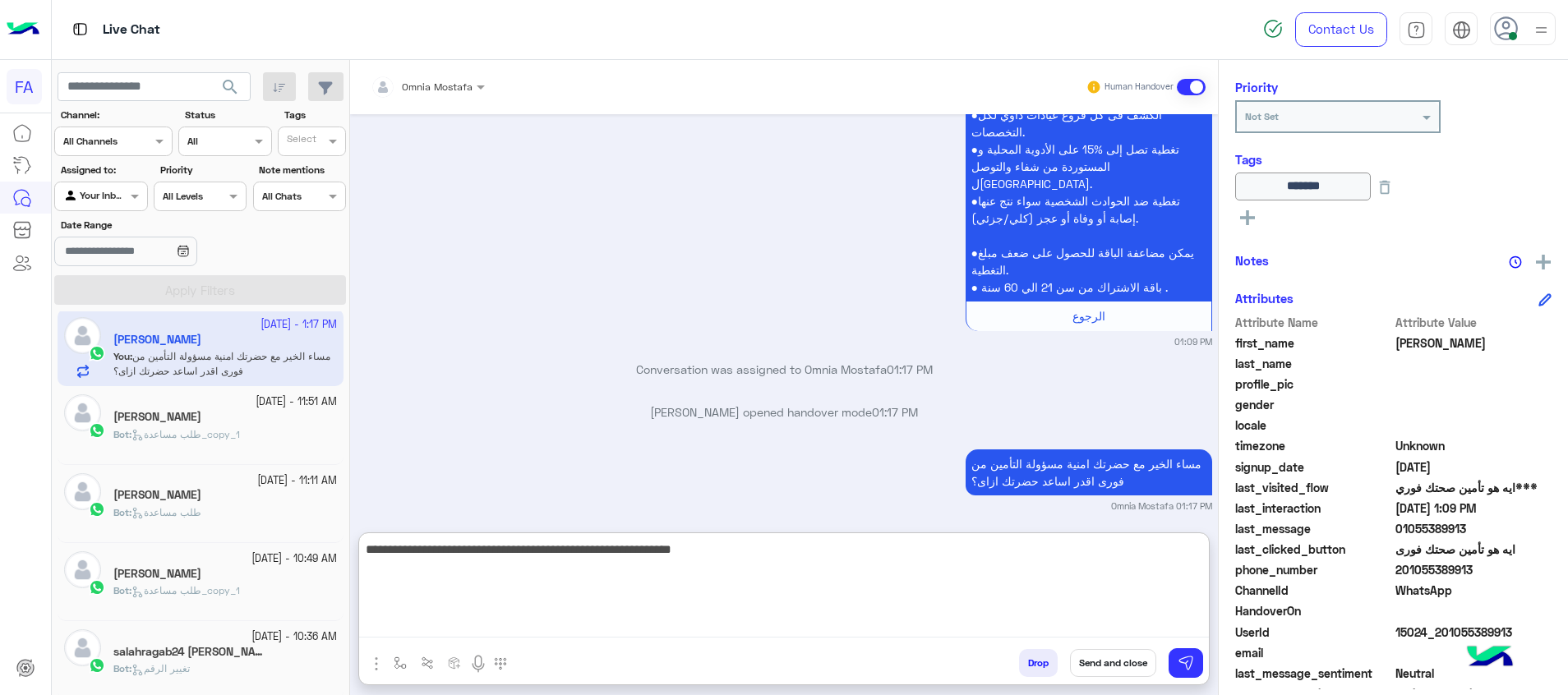
type textarea "**********"
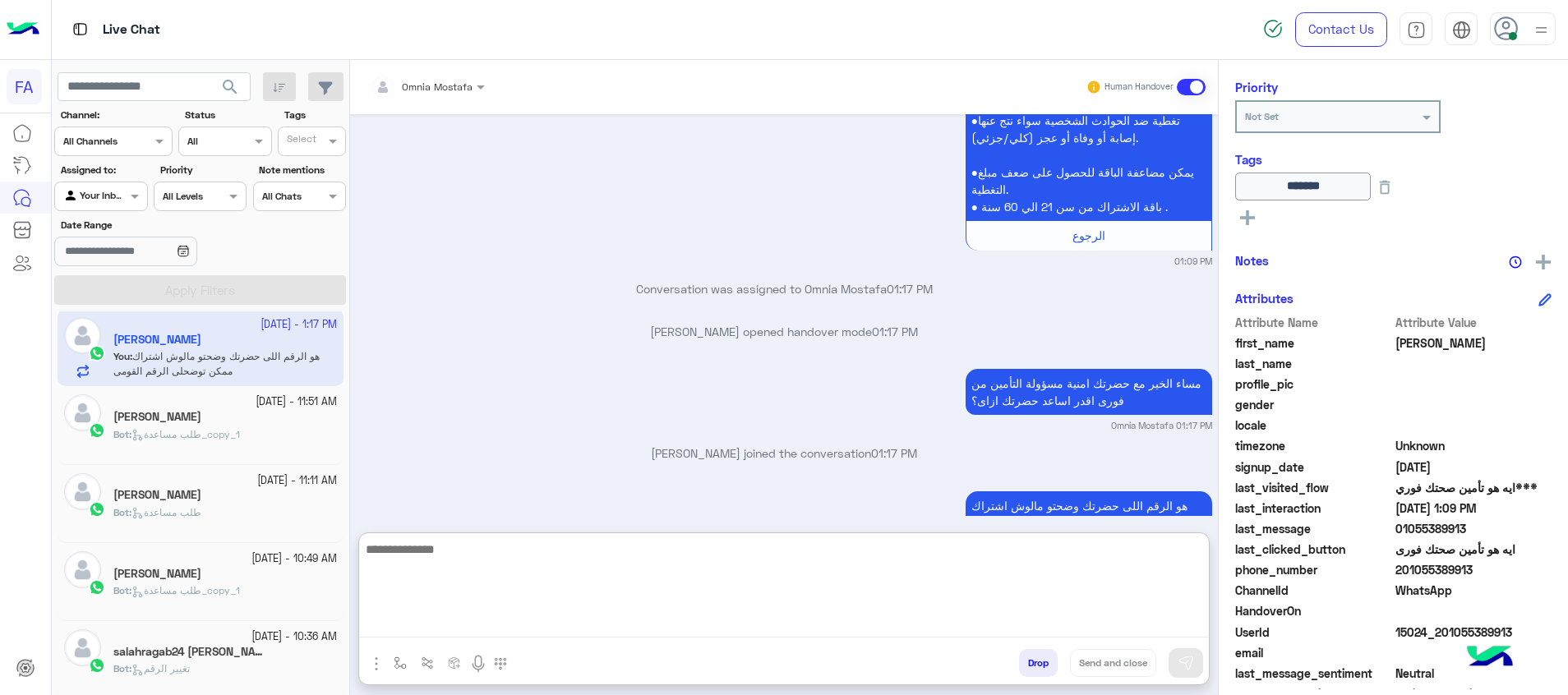
scroll to position [1892, 0]
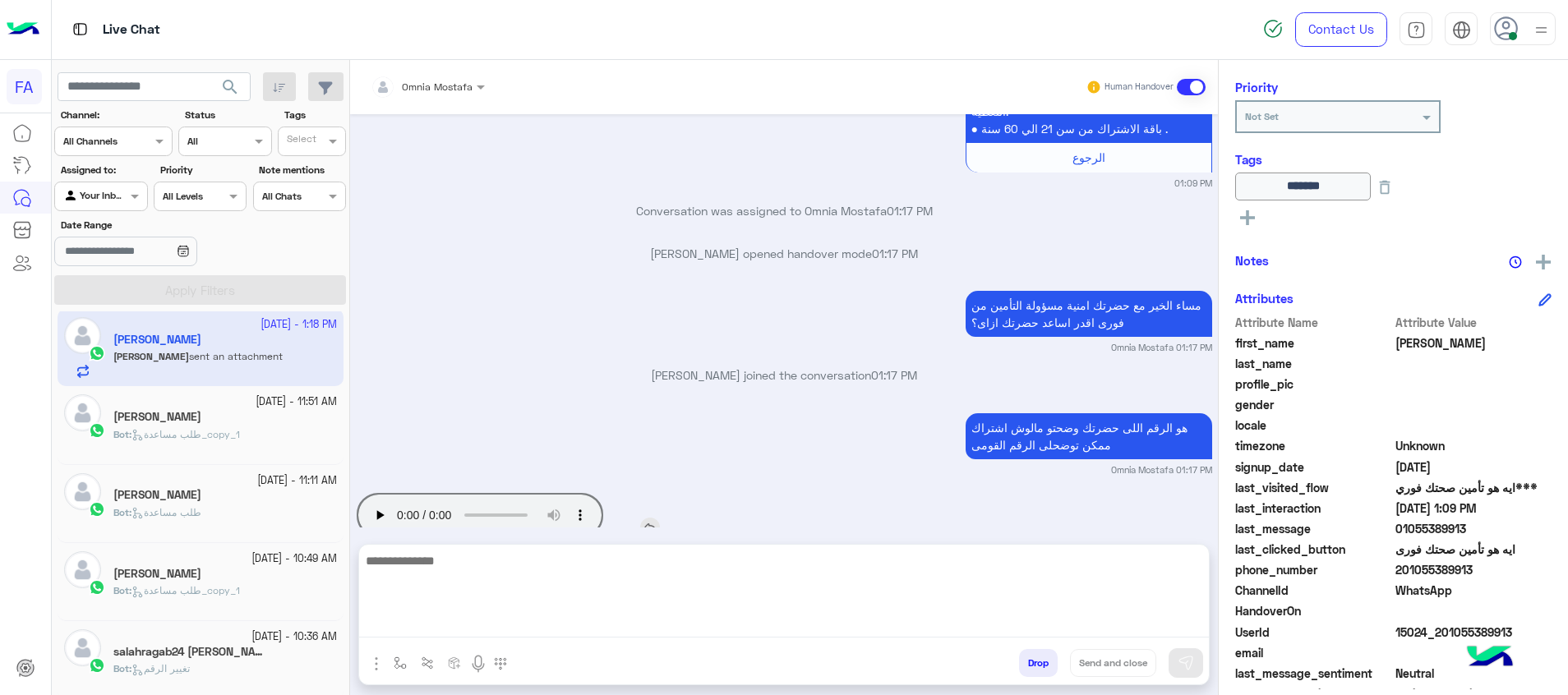
click at [375, 458] on div "[DATE] معلومات عن التأمين الصحى والمستشفيات 09:48 PM اهلا [PERSON_NAME] في فورى…" at bounding box center [783, 321] width 868 height 413
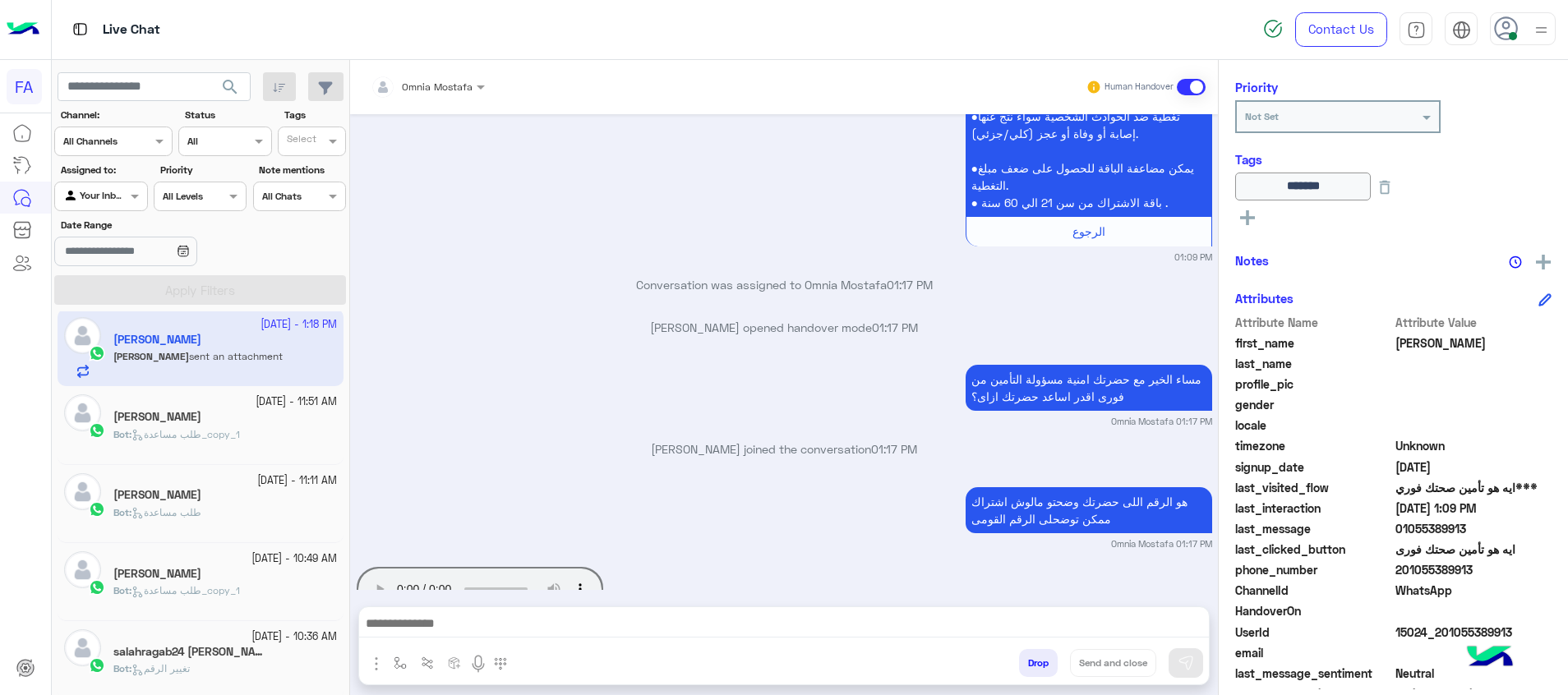
click at [1140, 623] on textarea at bounding box center [784, 625] width 849 height 25
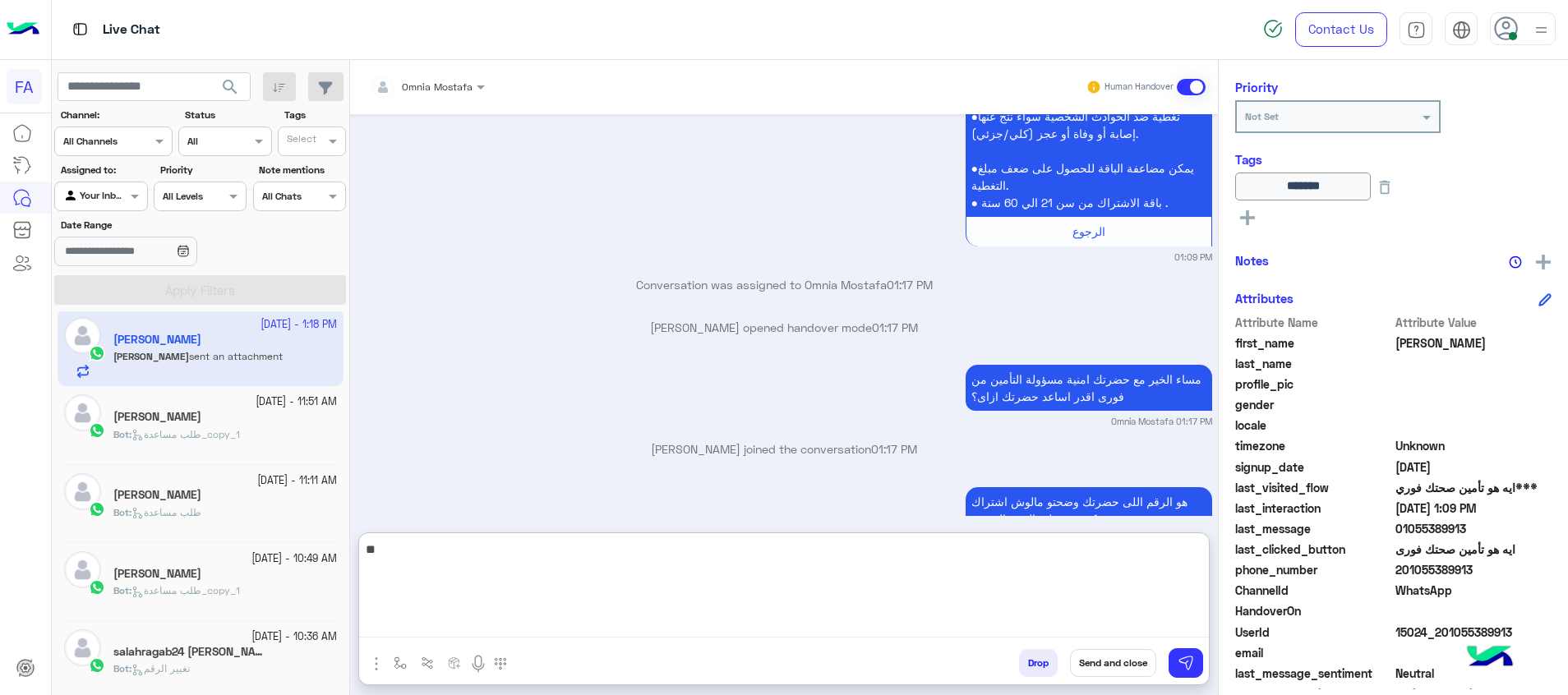
type textarea "*"
click at [400, 666] on img "button" at bounding box center [400, 663] width 13 height 13
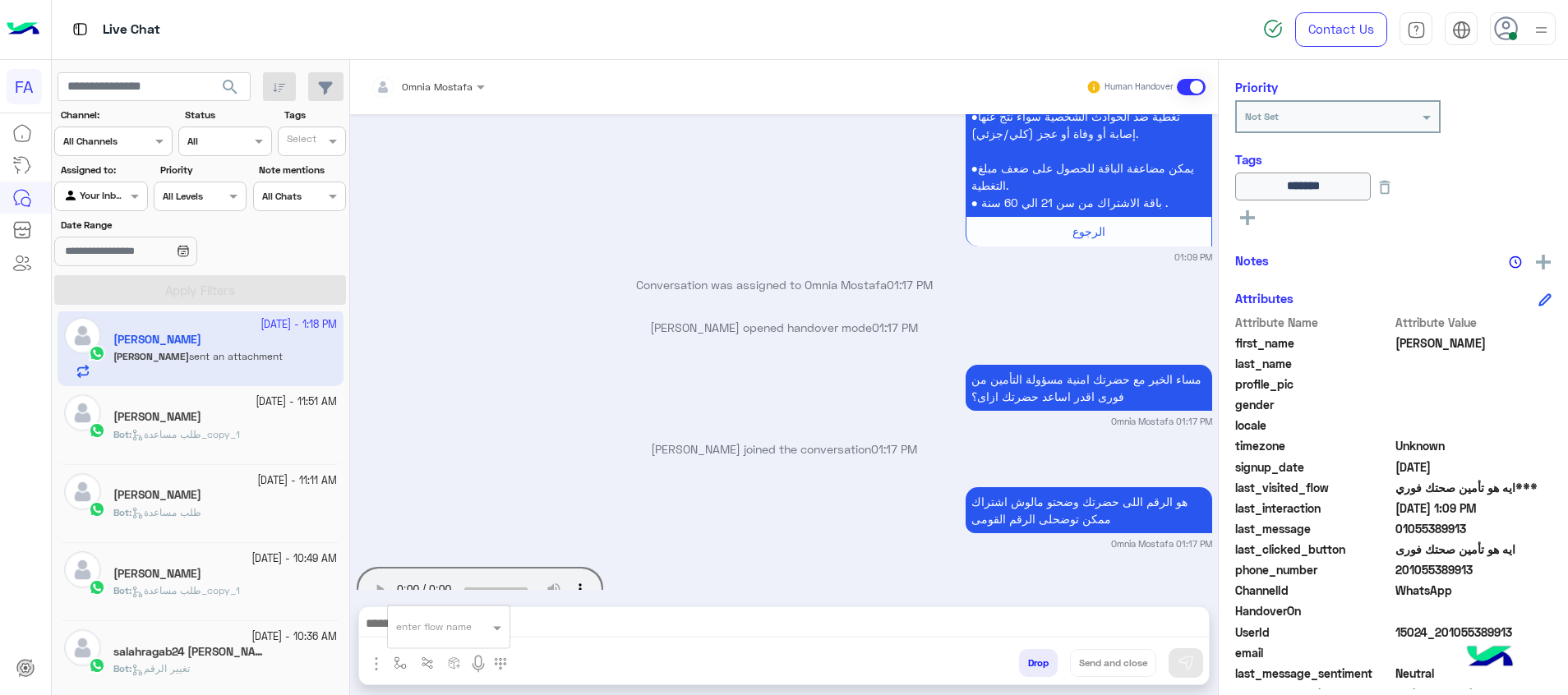
click at [456, 634] on div "enter flow name" at bounding box center [434, 627] width 76 height 15
click at [382, 662] on img "button" at bounding box center [376, 664] width 19 height 19
click at [409, 597] on span "Attachements" at bounding box center [433, 595] width 82 height 19
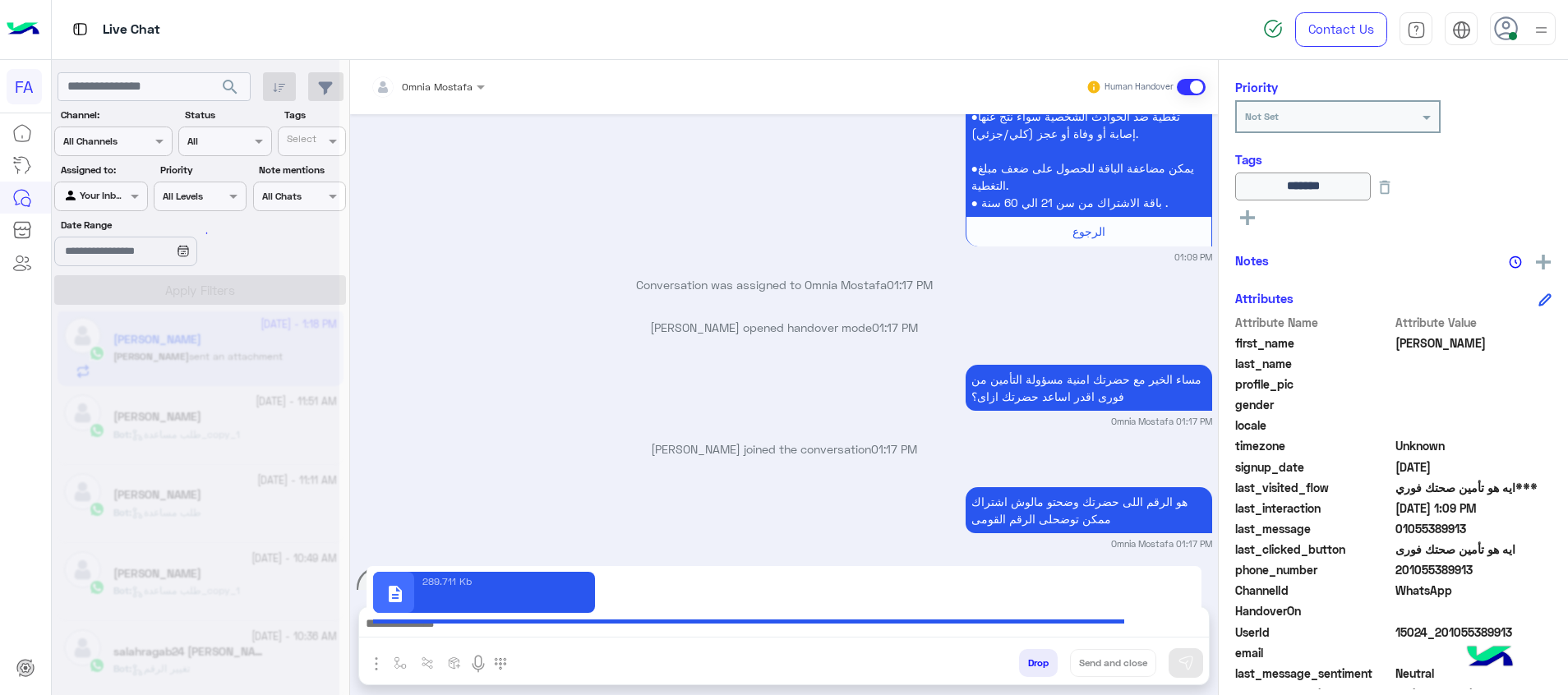
type textarea "**********"
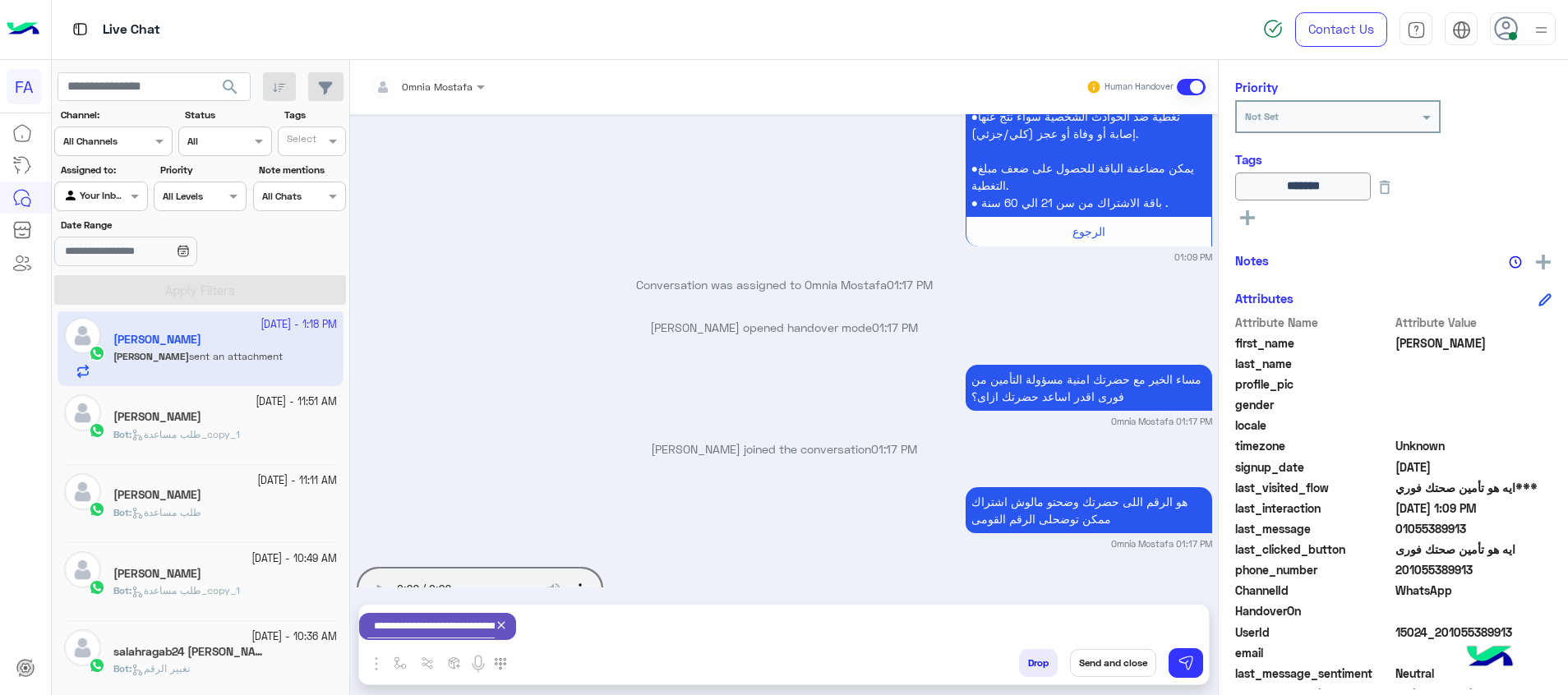
click at [1125, 666] on button "Send and close" at bounding box center [1113, 663] width 87 height 28
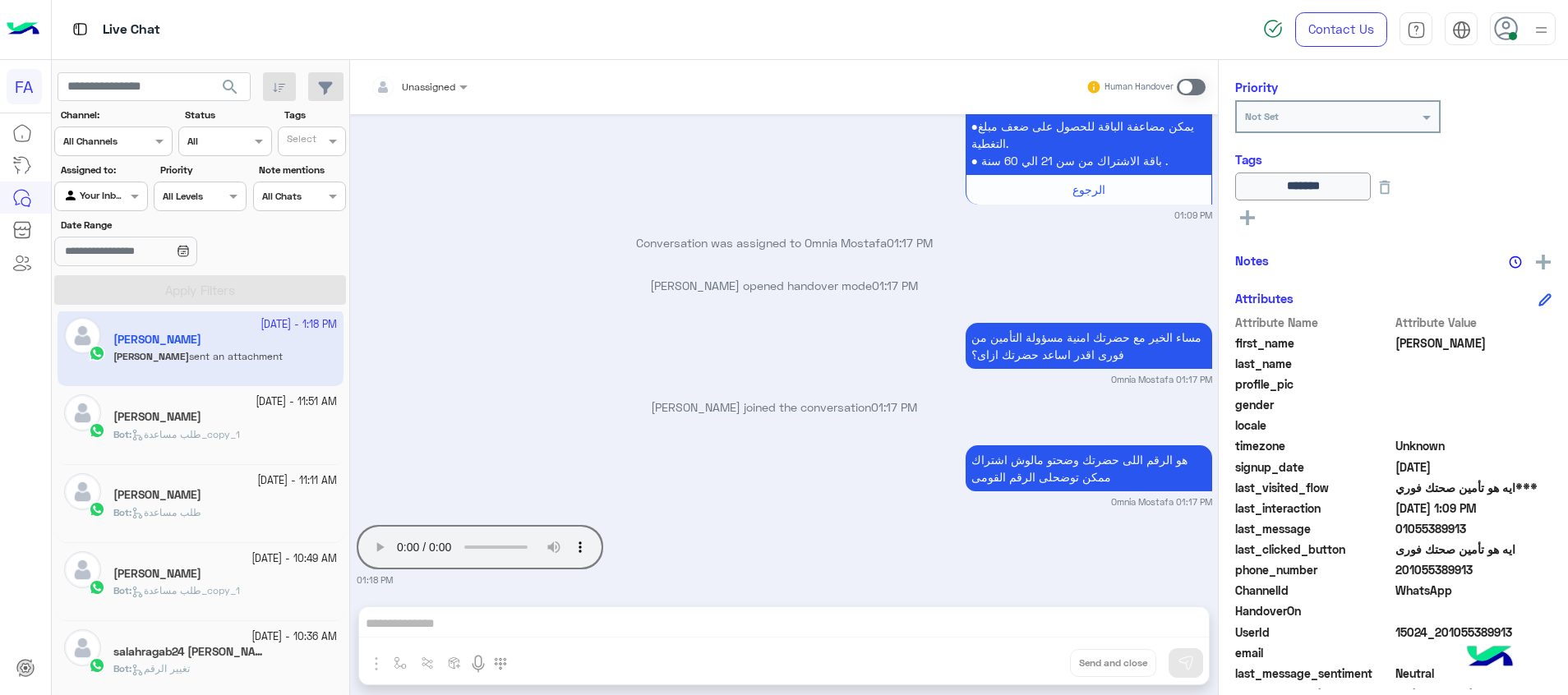
click at [1190, 86] on span at bounding box center [1191, 87] width 29 height 17
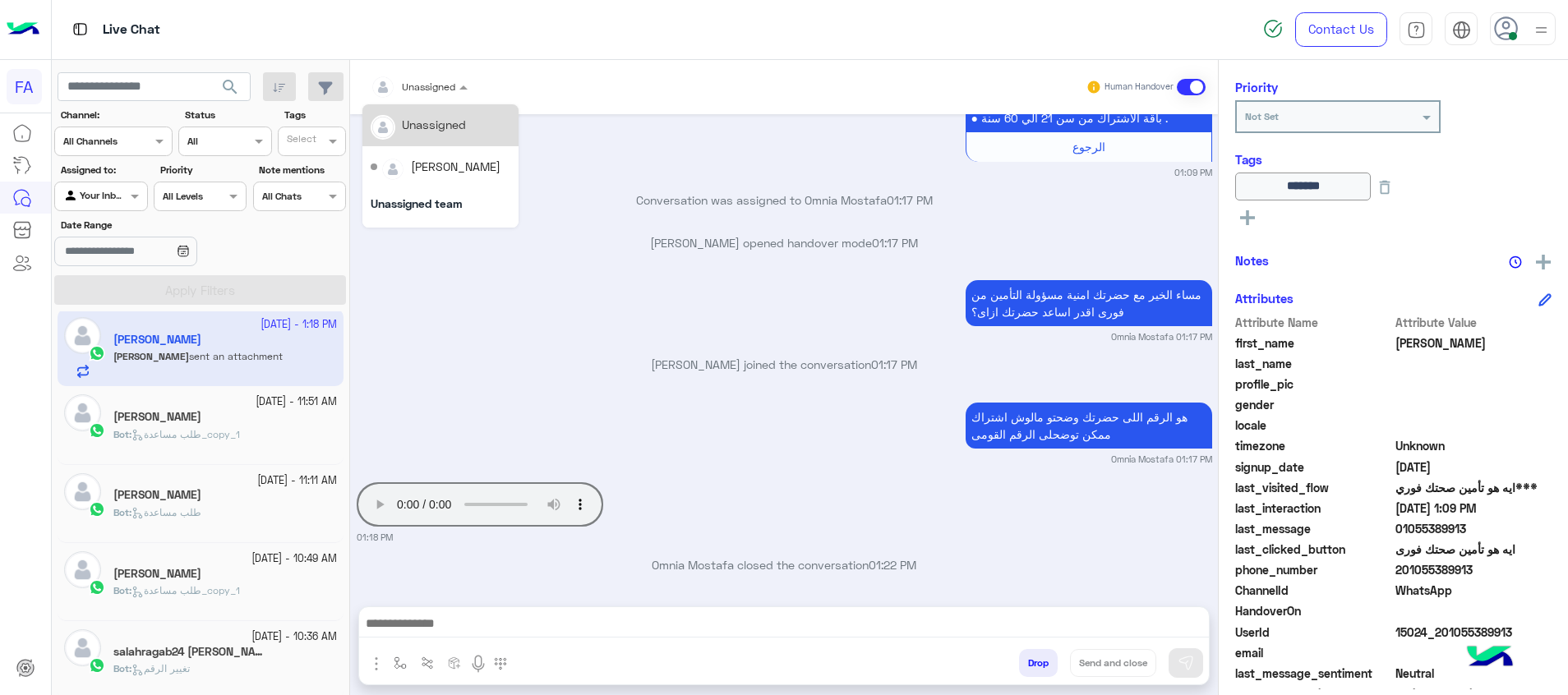
click at [445, 81] on div at bounding box center [418, 85] width 113 height 16
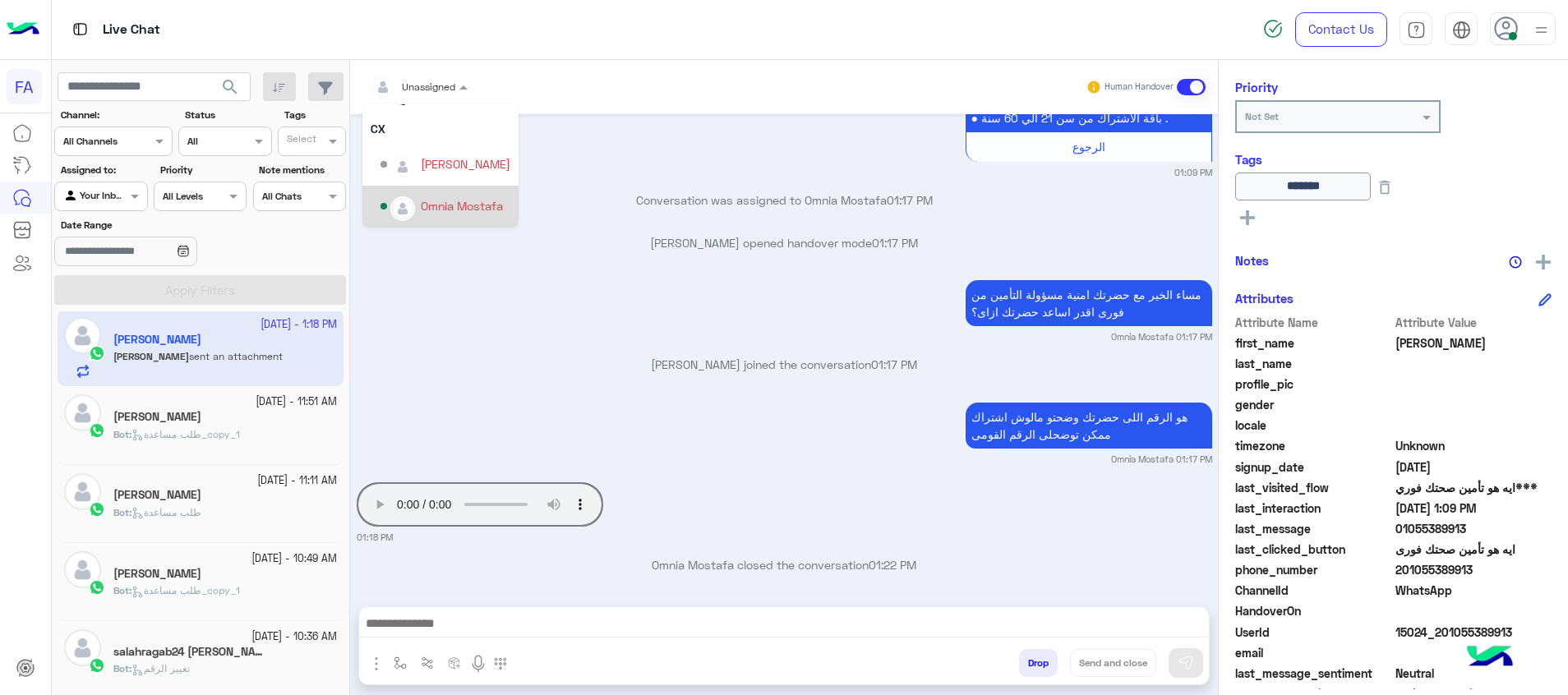
click at [463, 198] on div "Omnia Mostafa" at bounding box center [462, 206] width 82 height 18
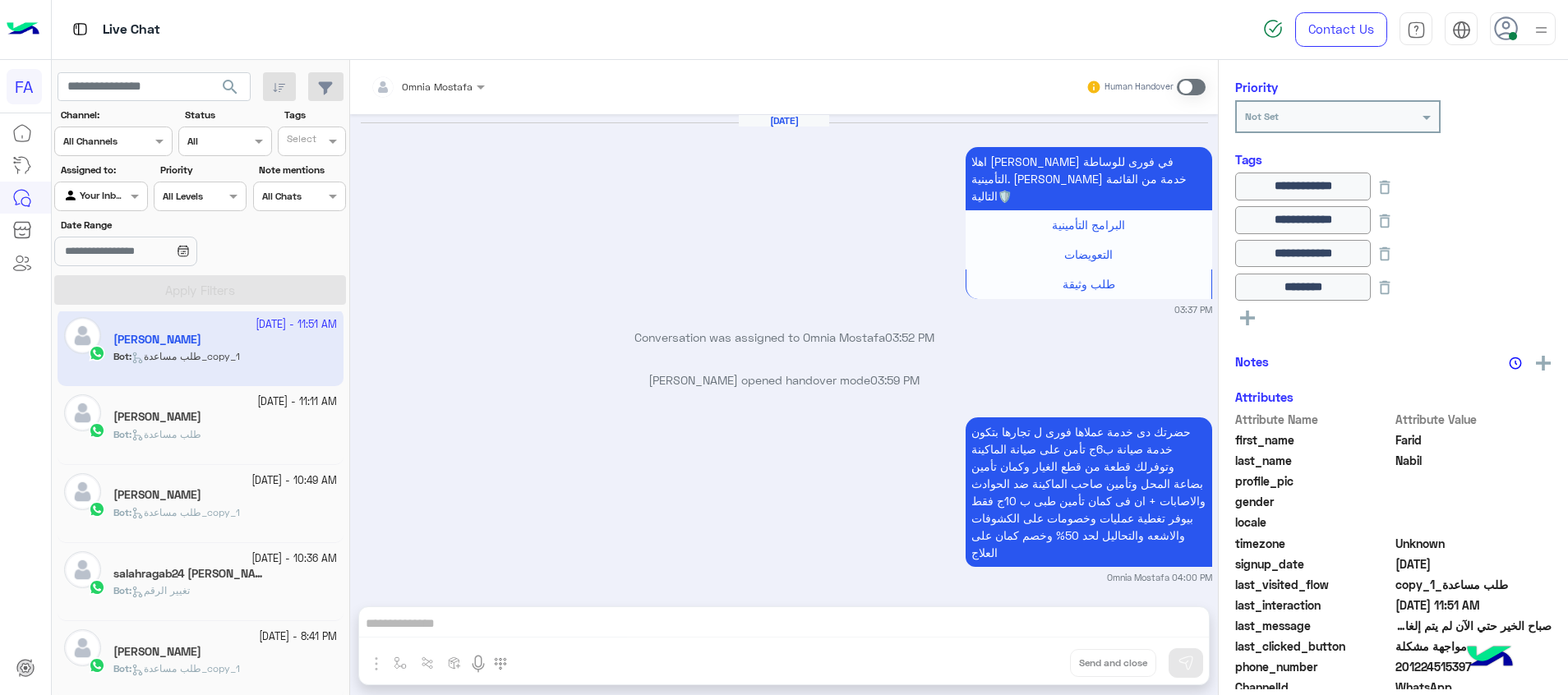
scroll to position [1388, 0]
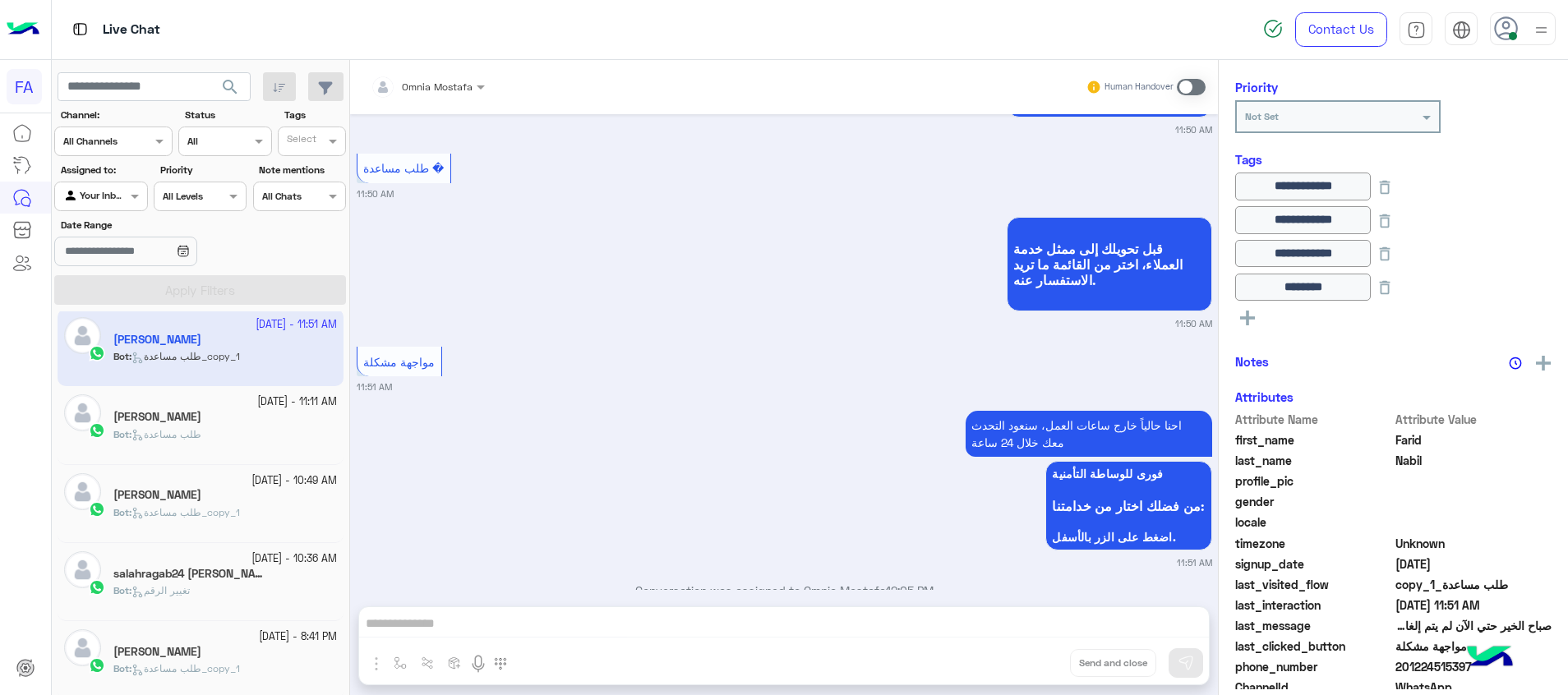
click at [241, 85] on button "search" at bounding box center [230, 90] width 41 height 35
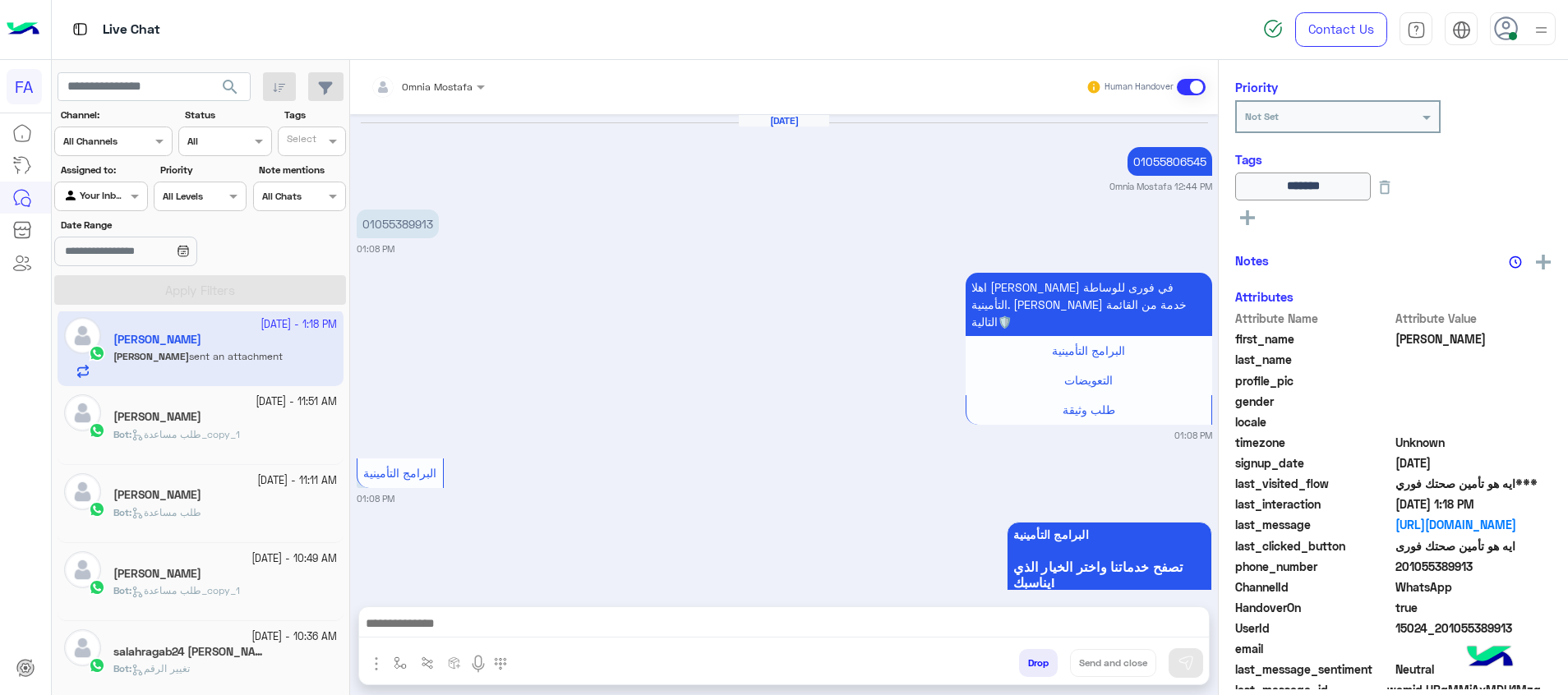
scroll to position [1373, 0]
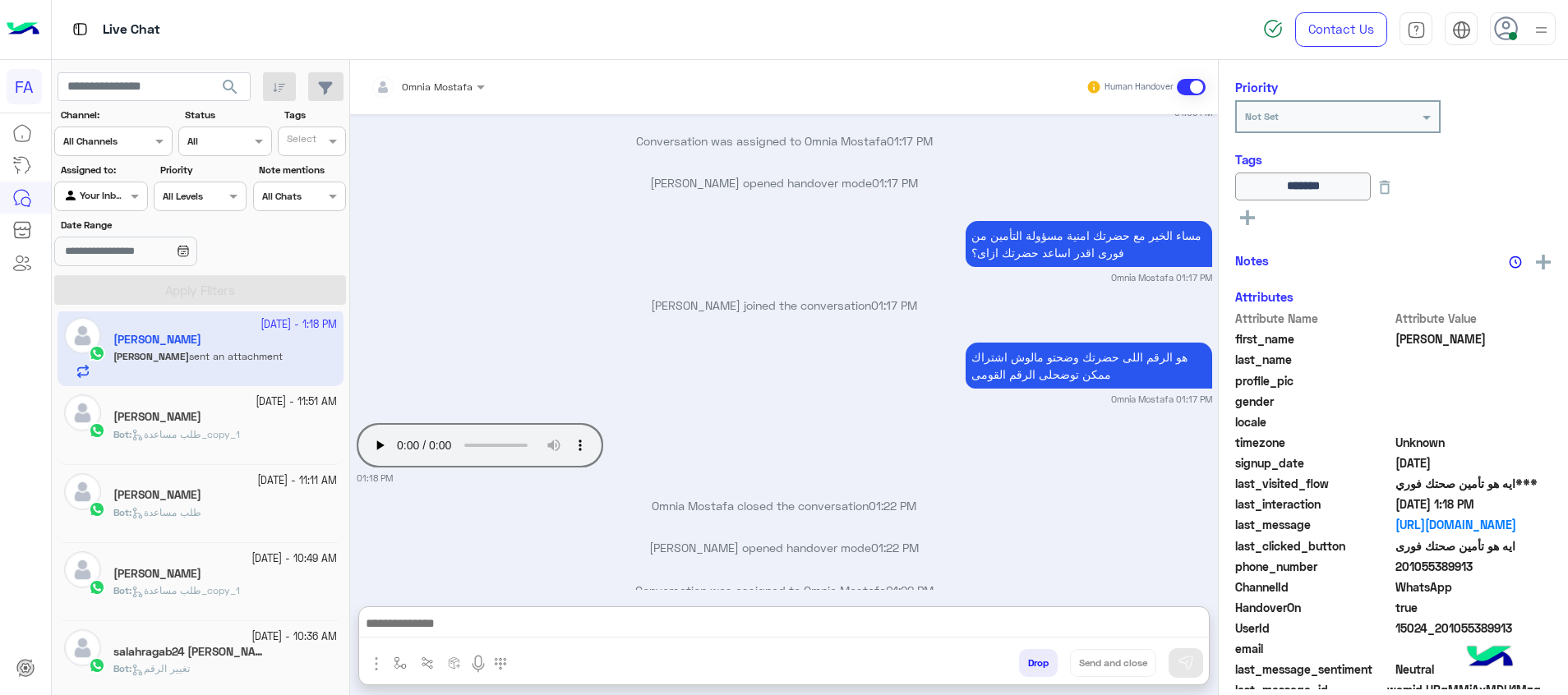
click at [1148, 628] on textarea at bounding box center [784, 625] width 849 height 25
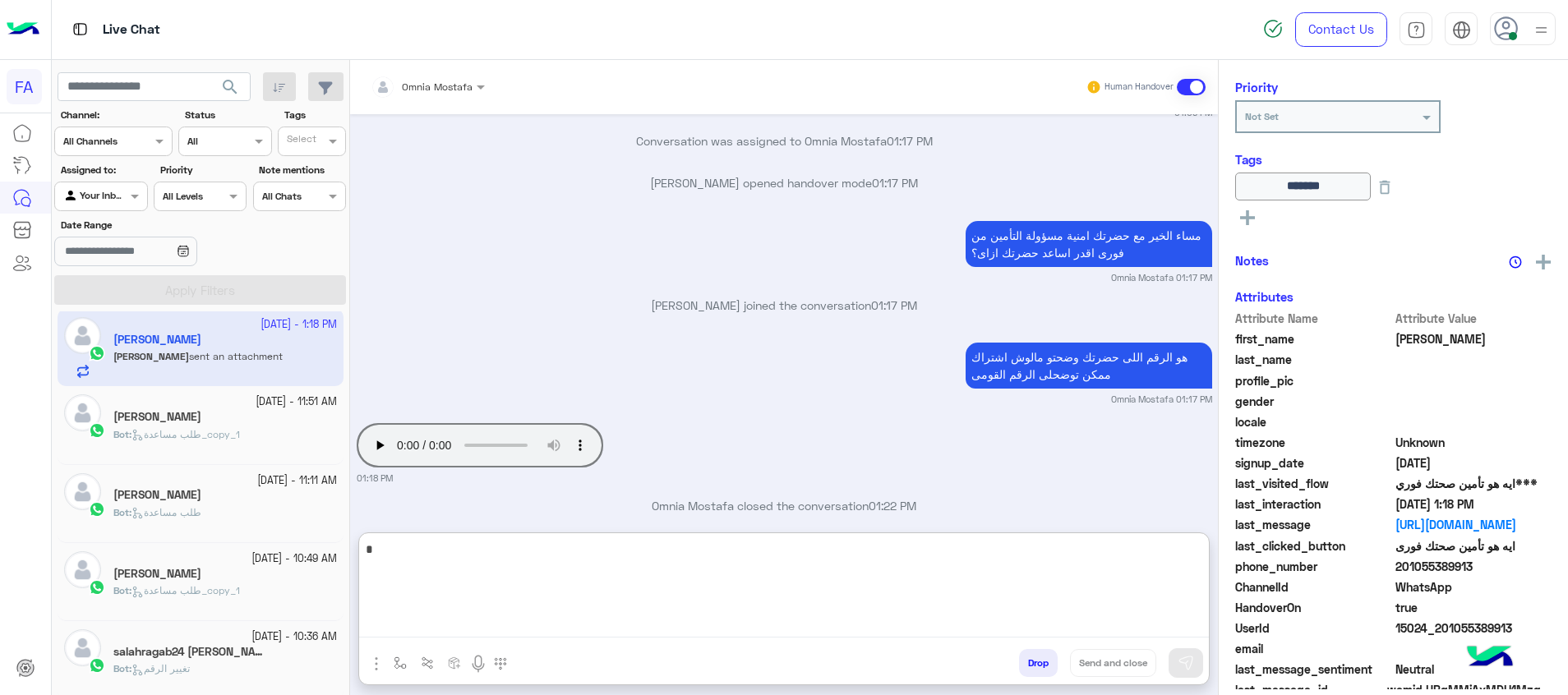
scroll to position [1568, 0]
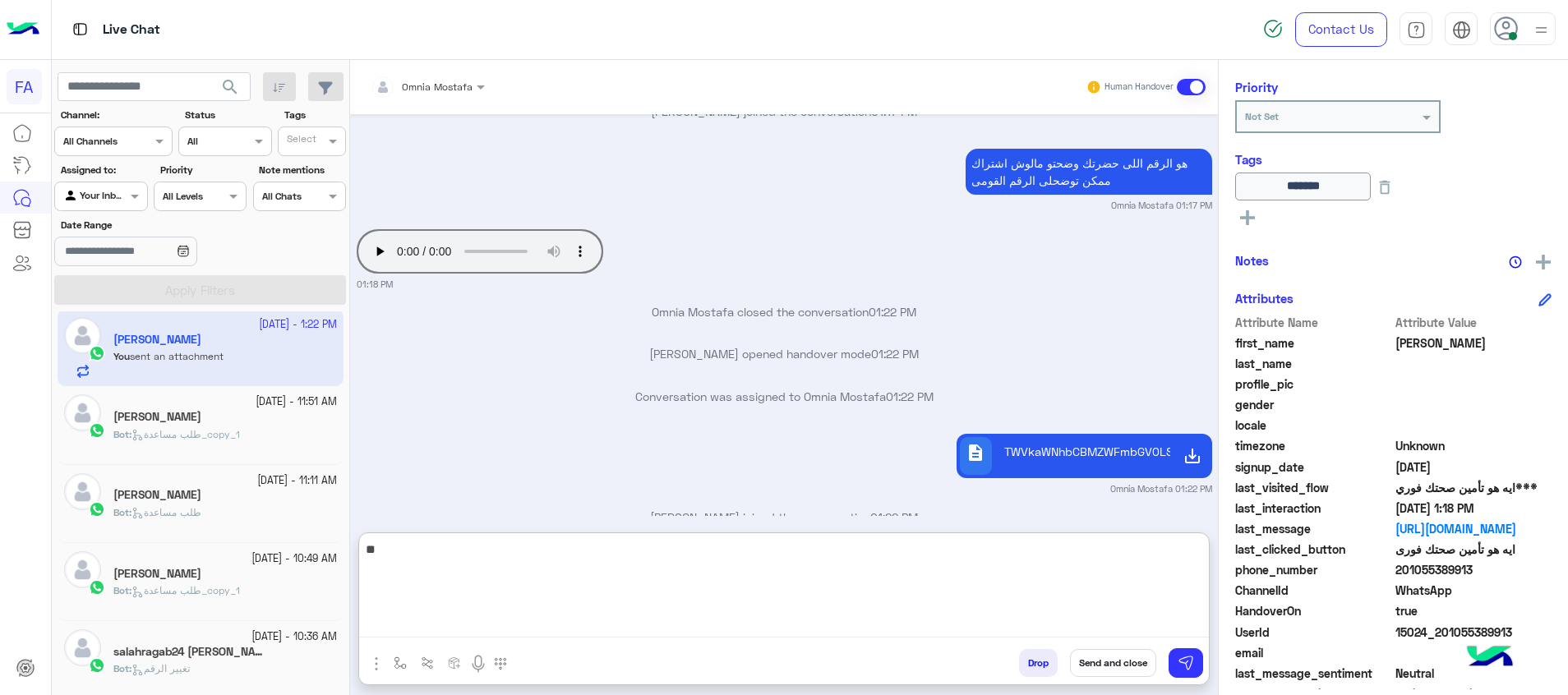
type textarea "*"
type textarea "**********"
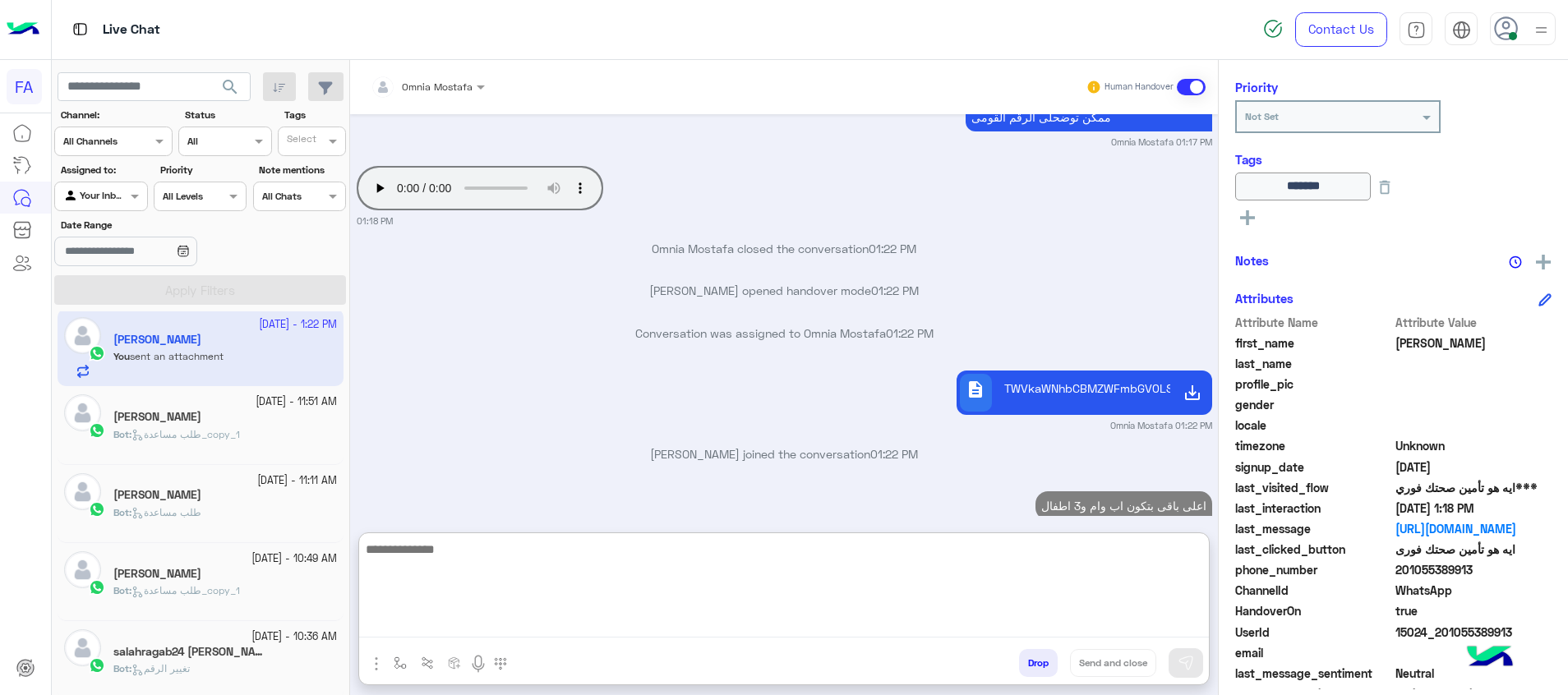
drag, startPoint x: 1152, startPoint y: 570, endPoint x: 1152, endPoint y: 581, distance: 11.0
click at [1152, 572] on textarea at bounding box center [784, 589] width 849 height 99
type textarea "****"
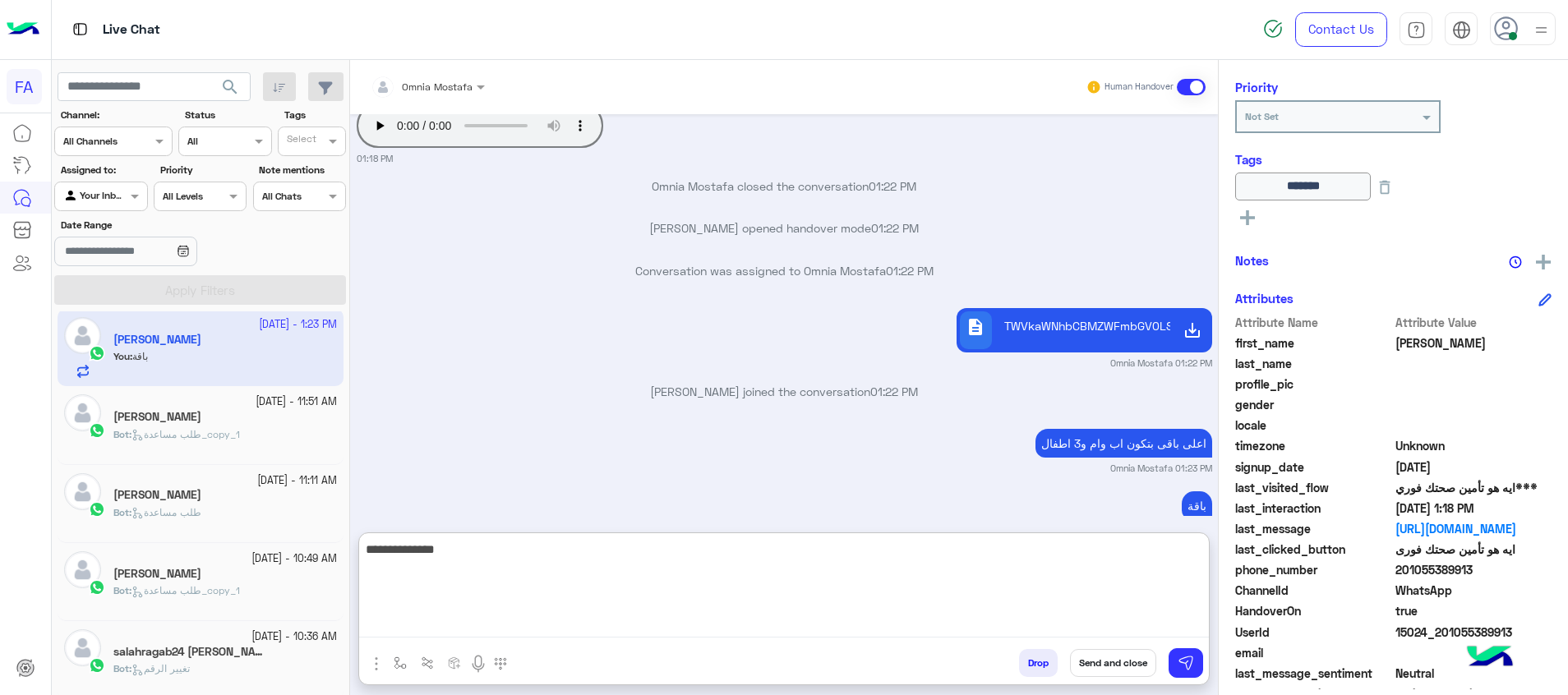
type textarea "**********"
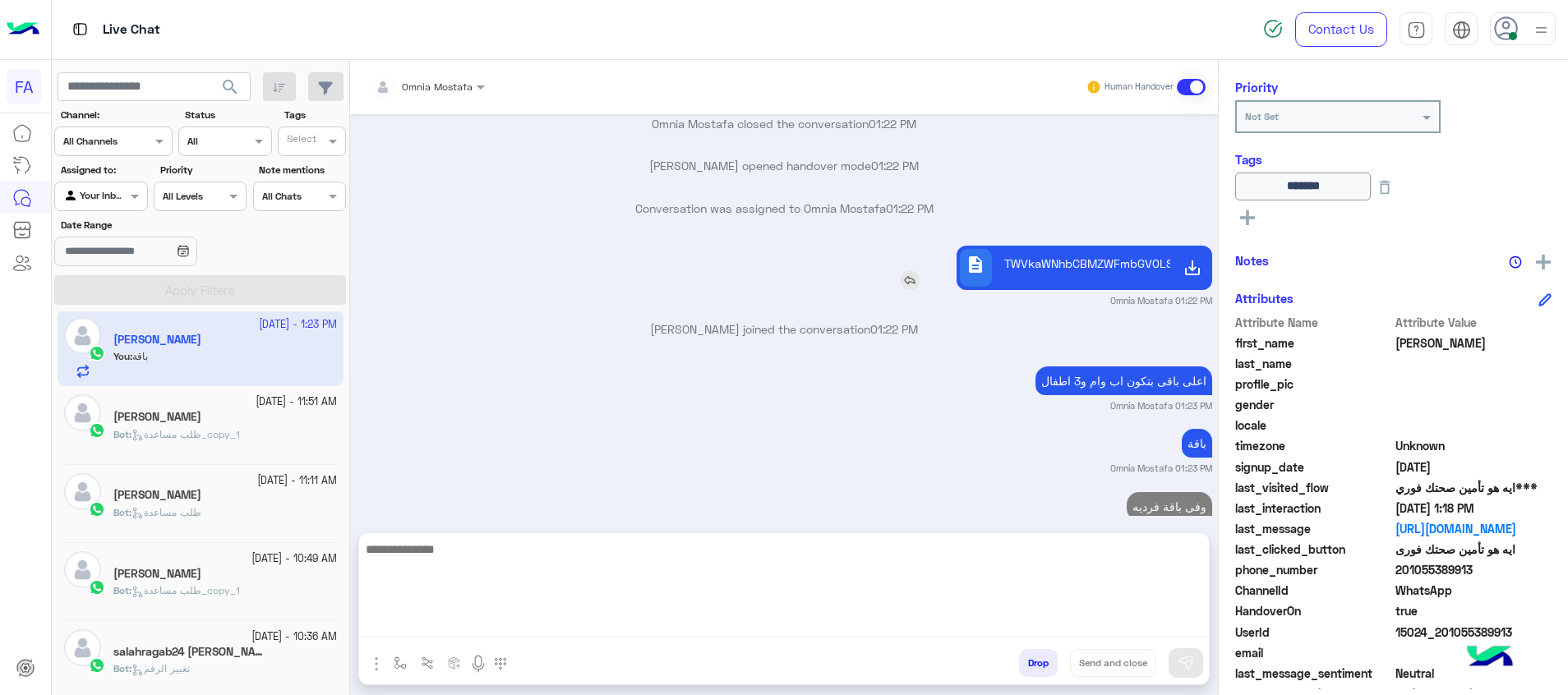
click at [1009, 220] on div "[DATE] 01055806545 Omnia Mostafa 12:44 PM 01055389913 01:08 PM اهلا [PERSON_NAM…" at bounding box center [783, 314] width 868 height 402
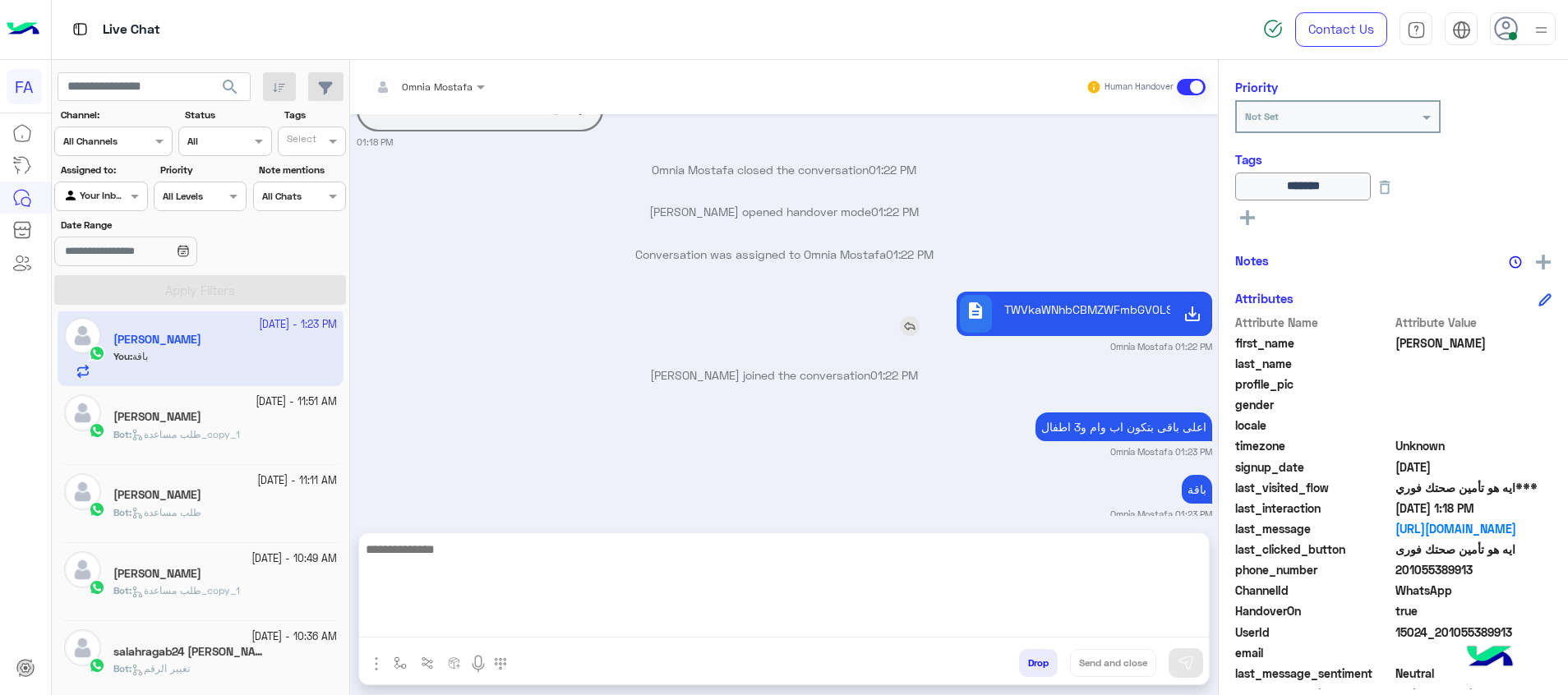
scroll to position [1681, 0]
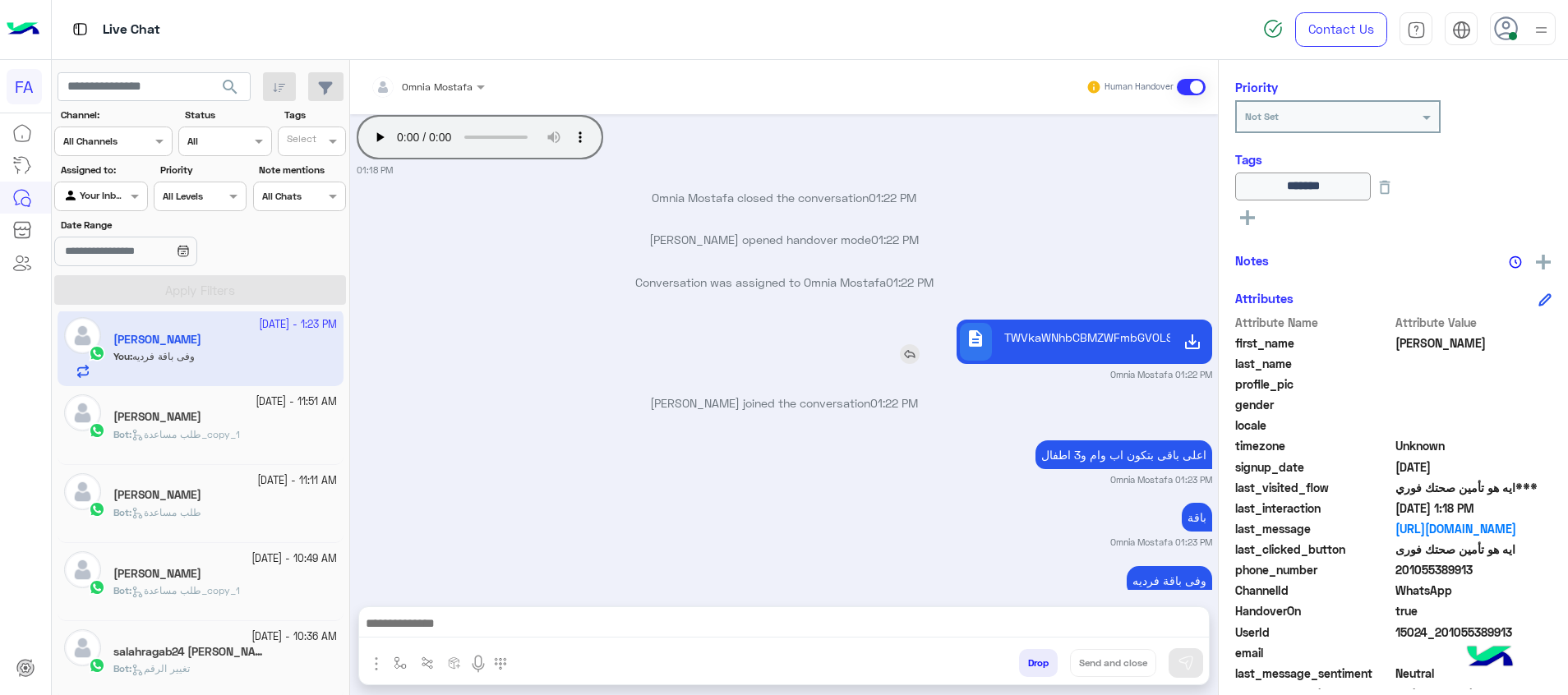
click at [1068, 329] on p "TWVkaWNhbCBMZWFmbGV0LSBZZWxsb3dDYXJkIE5ldHdvcmsucGRm.pdf" at bounding box center [1083, 337] width 160 height 18
click at [884, 622] on textarea at bounding box center [784, 625] width 849 height 25
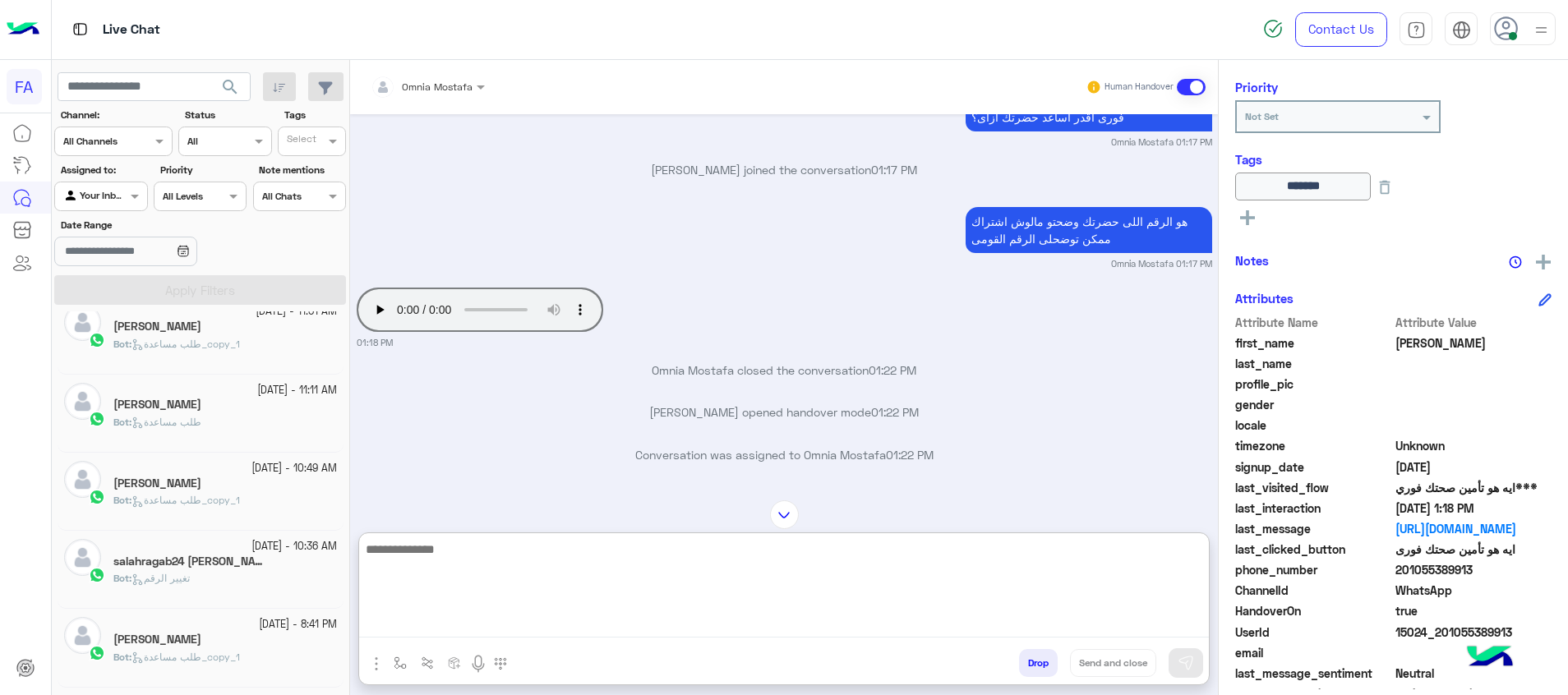
scroll to position [169, 0]
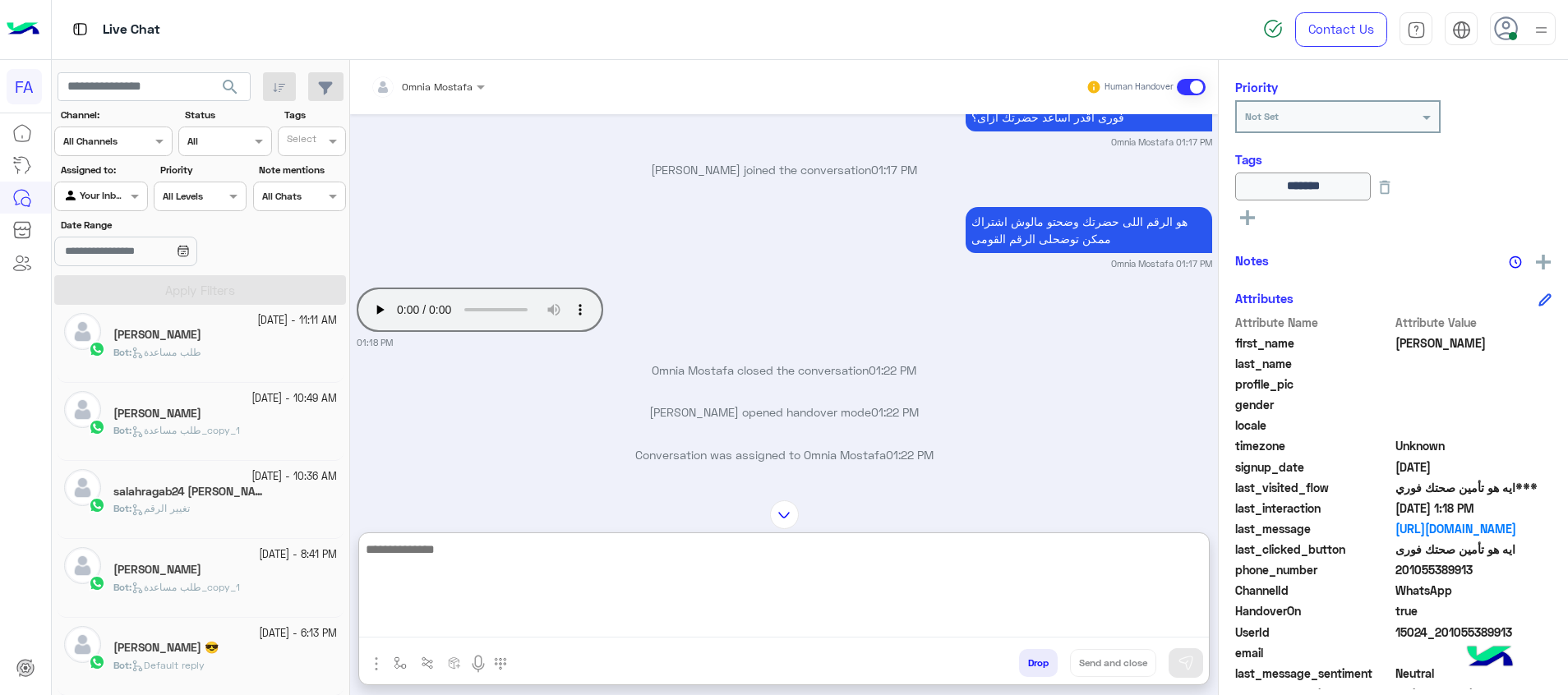
click at [217, 486] on h5 "salahragab24 [PERSON_NAME]" at bounding box center [191, 492] width 156 height 14
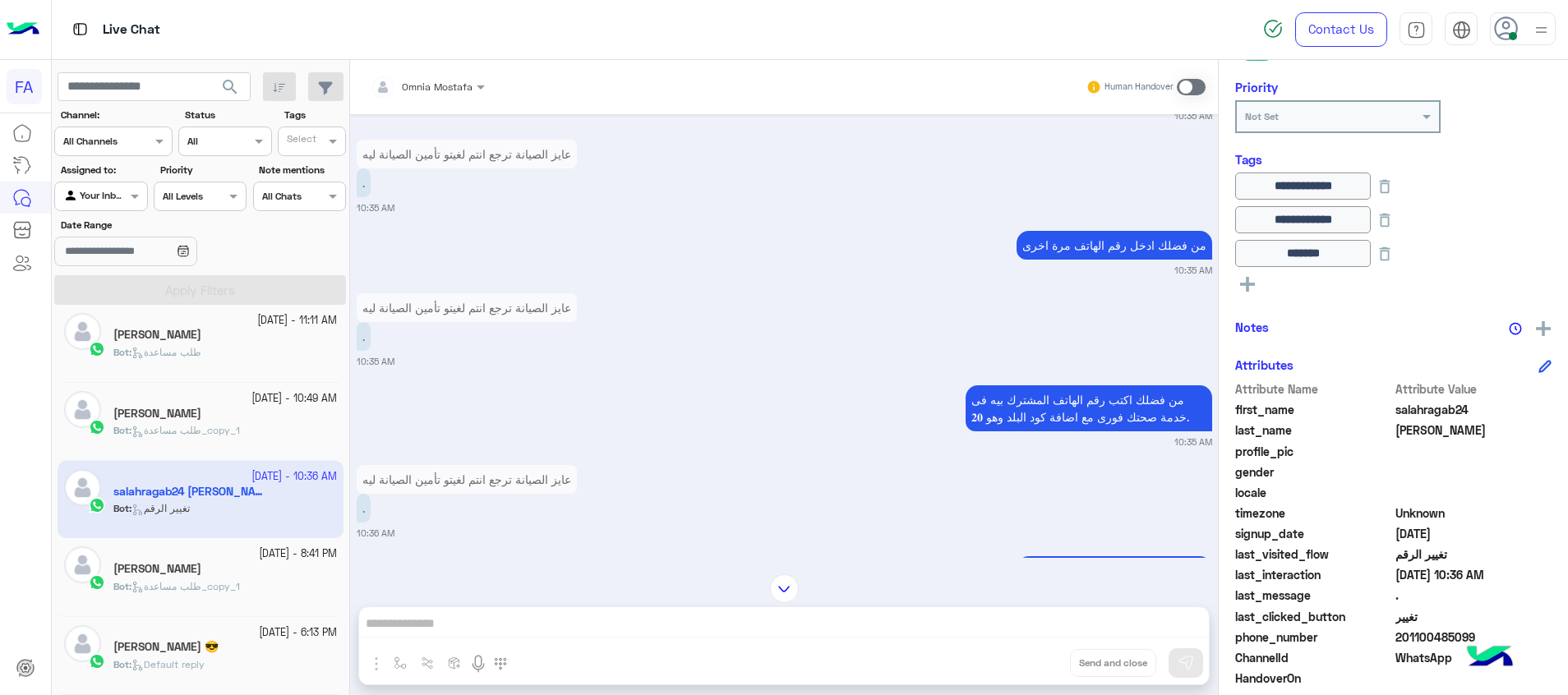
scroll to position [818, 0]
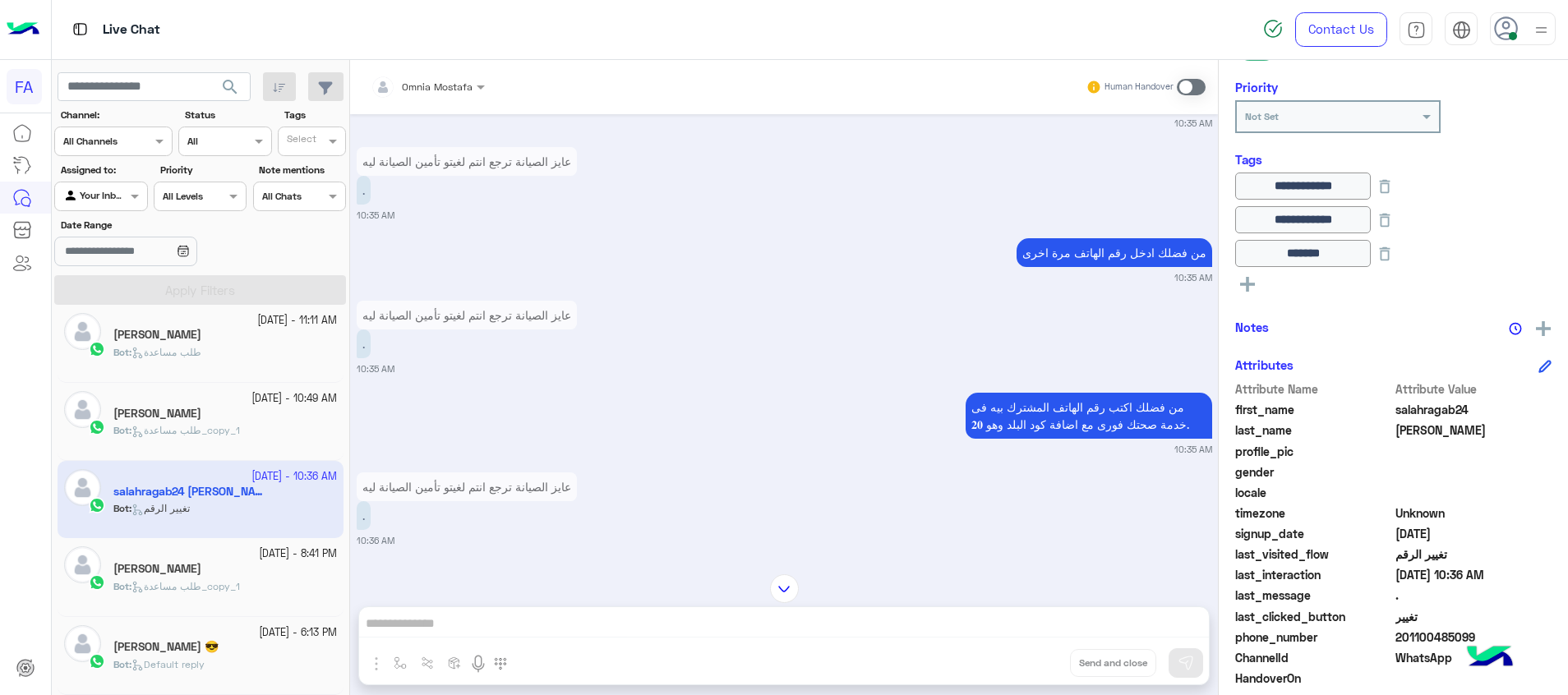
click at [184, 426] on span "طلب مساعدة_copy_1" at bounding box center [185, 430] width 109 height 12
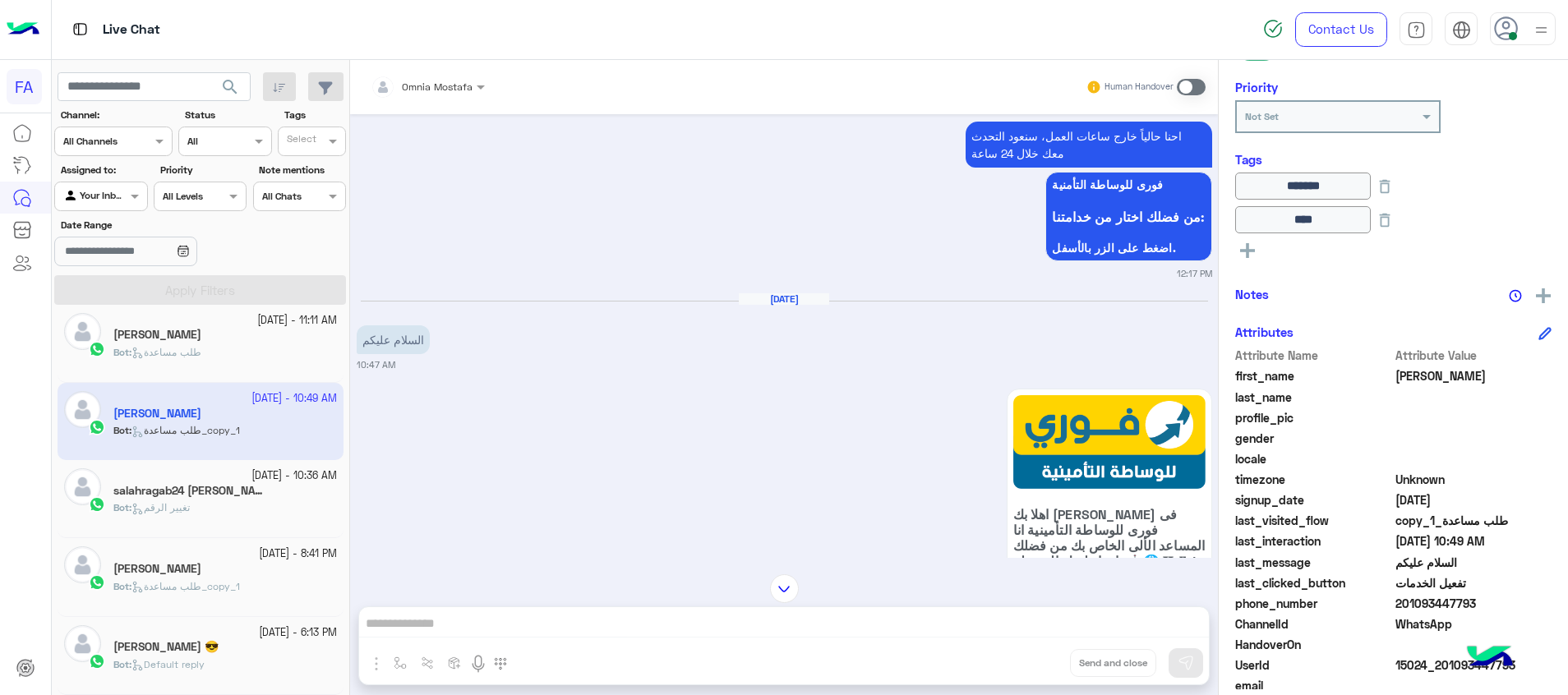
scroll to position [171, 0]
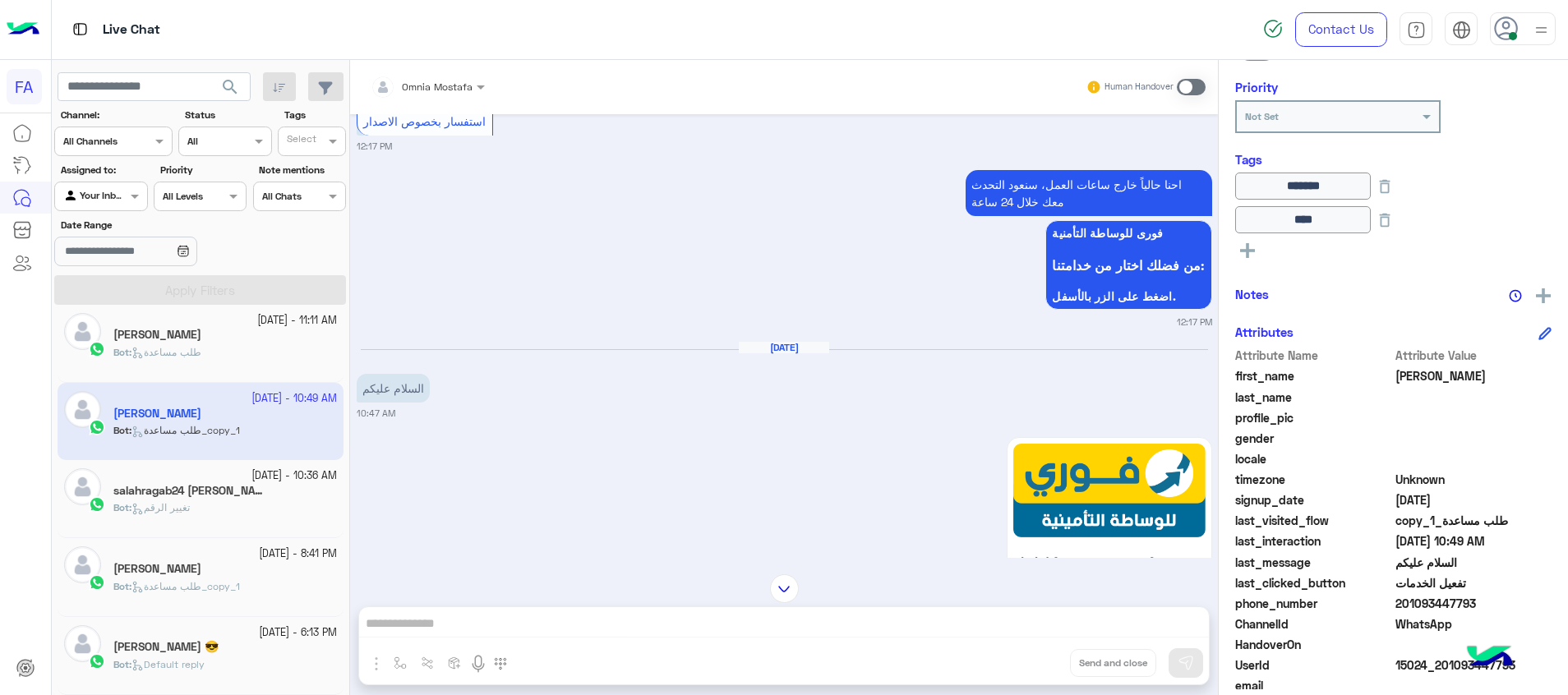
click at [1186, 87] on span at bounding box center [1191, 87] width 29 height 17
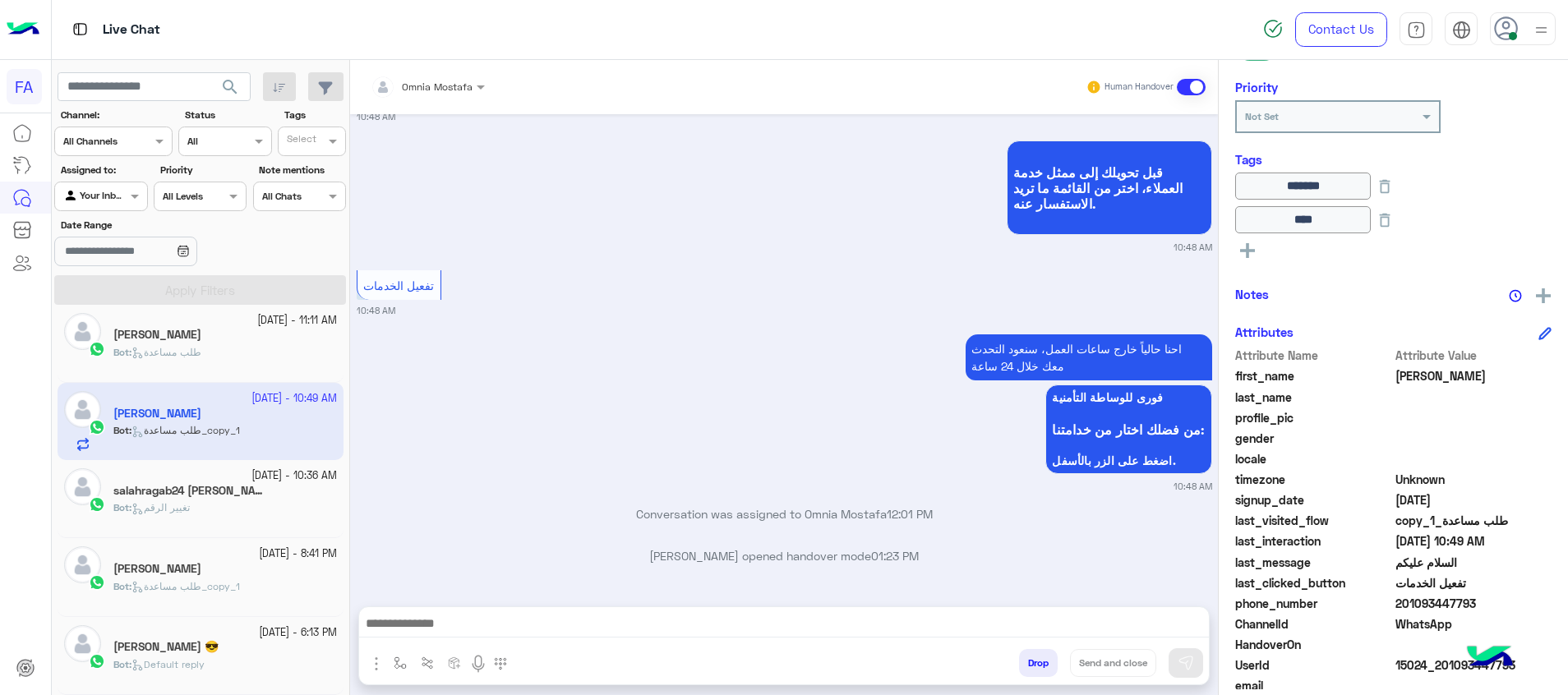
drag, startPoint x: 1141, startPoint y: 623, endPoint x: 1195, endPoint y: 643, distance: 57.6
click at [1141, 623] on textarea at bounding box center [784, 625] width 849 height 25
paste textarea "**********"
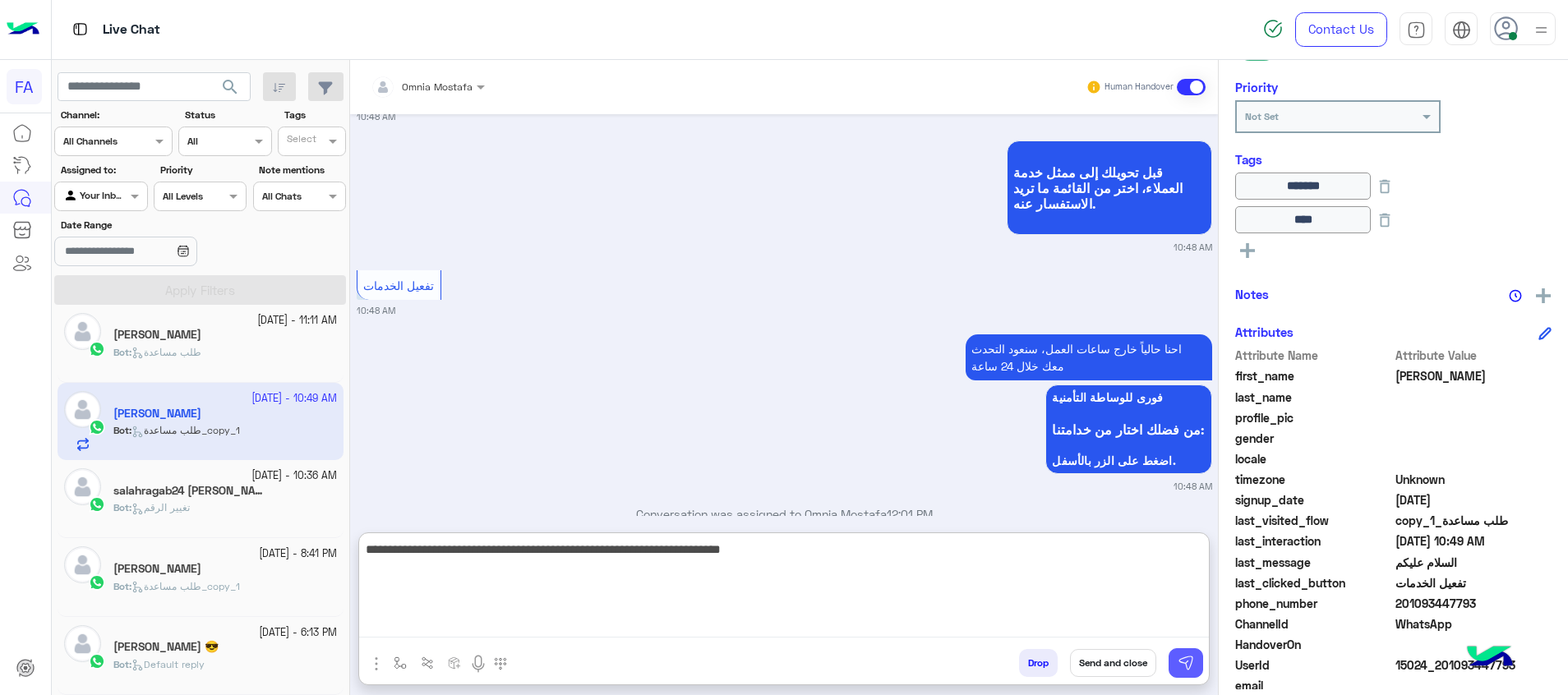
type textarea "**********"
click at [1195, 656] on button at bounding box center [1185, 663] width 34 height 30
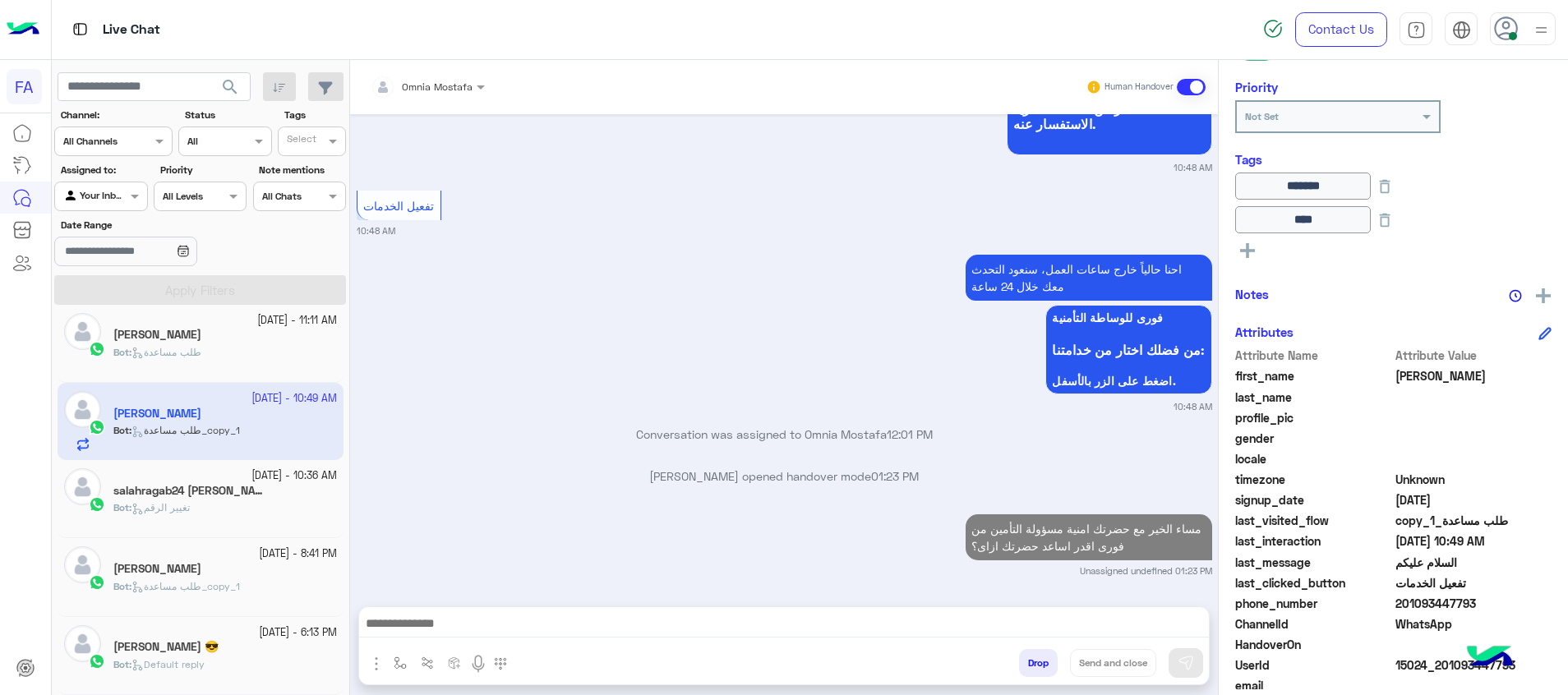
scroll to position [46, 0]
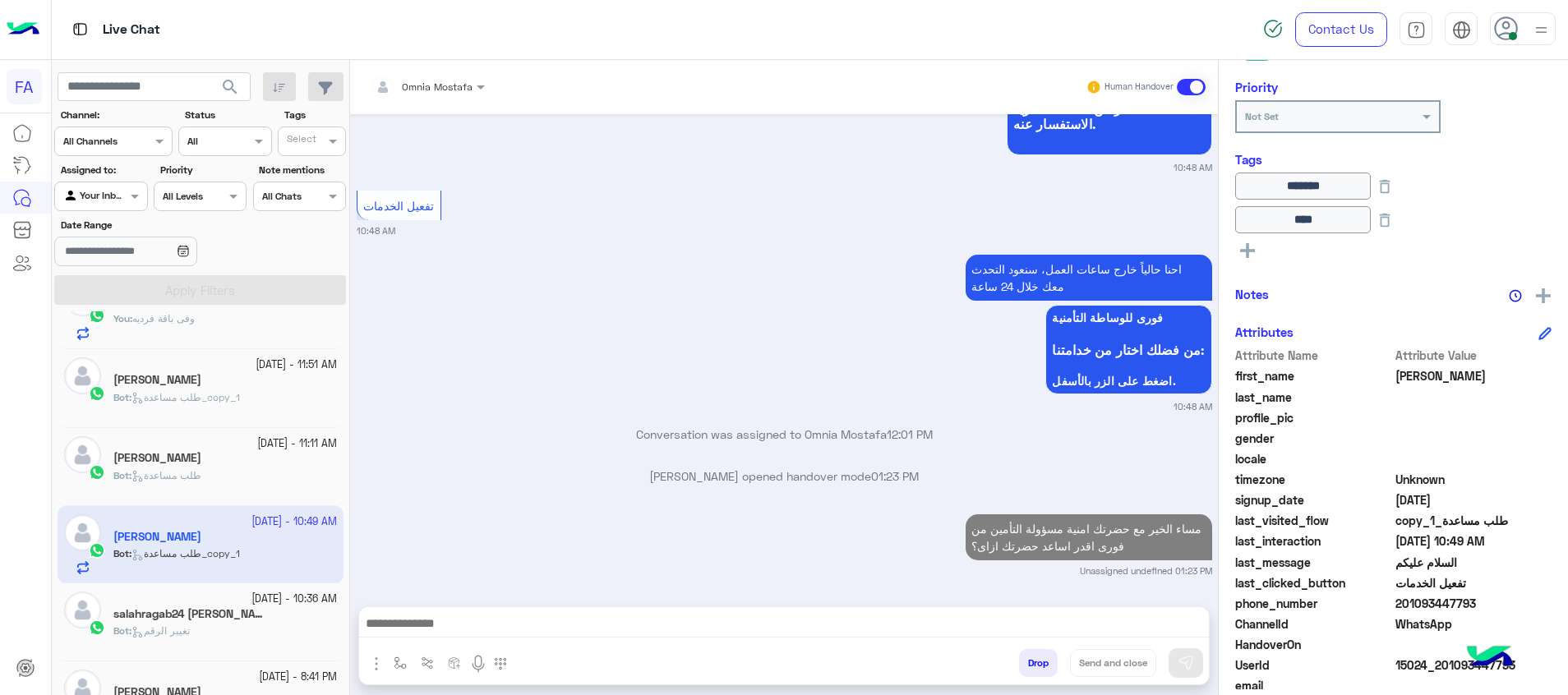
click at [201, 474] on span "Bot : طلب مساعدة" at bounding box center [157, 475] width 88 height 12
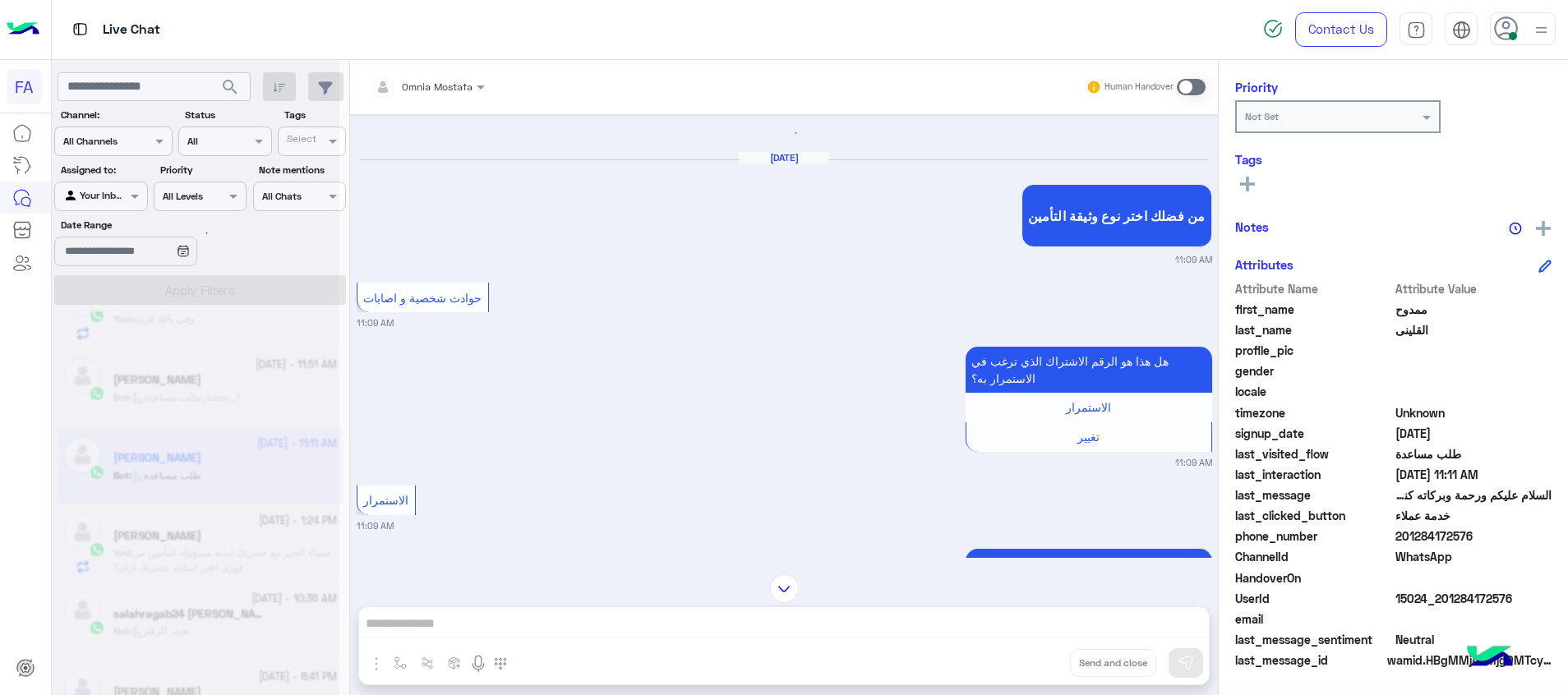
scroll to position [1852, 0]
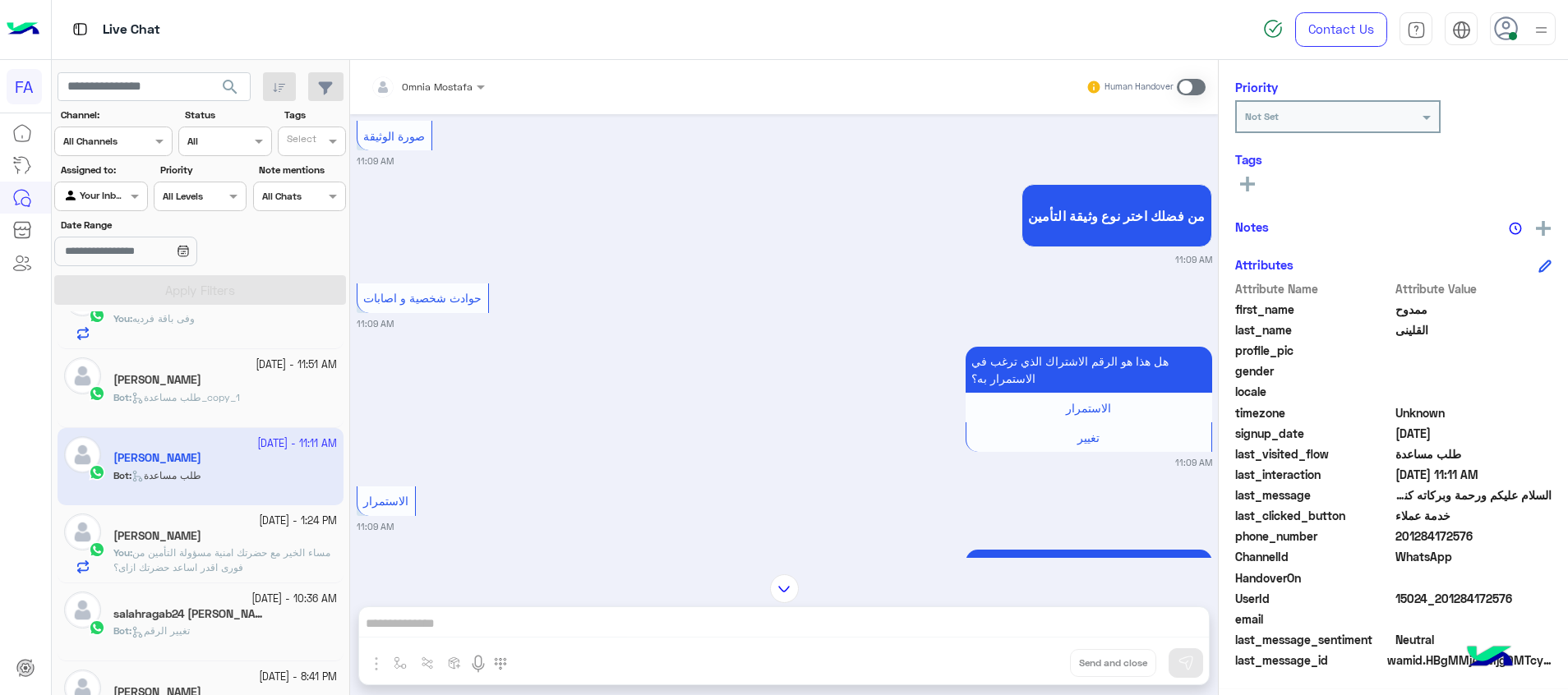
drag, startPoint x: 1192, startPoint y: 85, endPoint x: 1142, endPoint y: 237, distance: 160.0
click at [1190, 85] on span at bounding box center [1191, 87] width 29 height 17
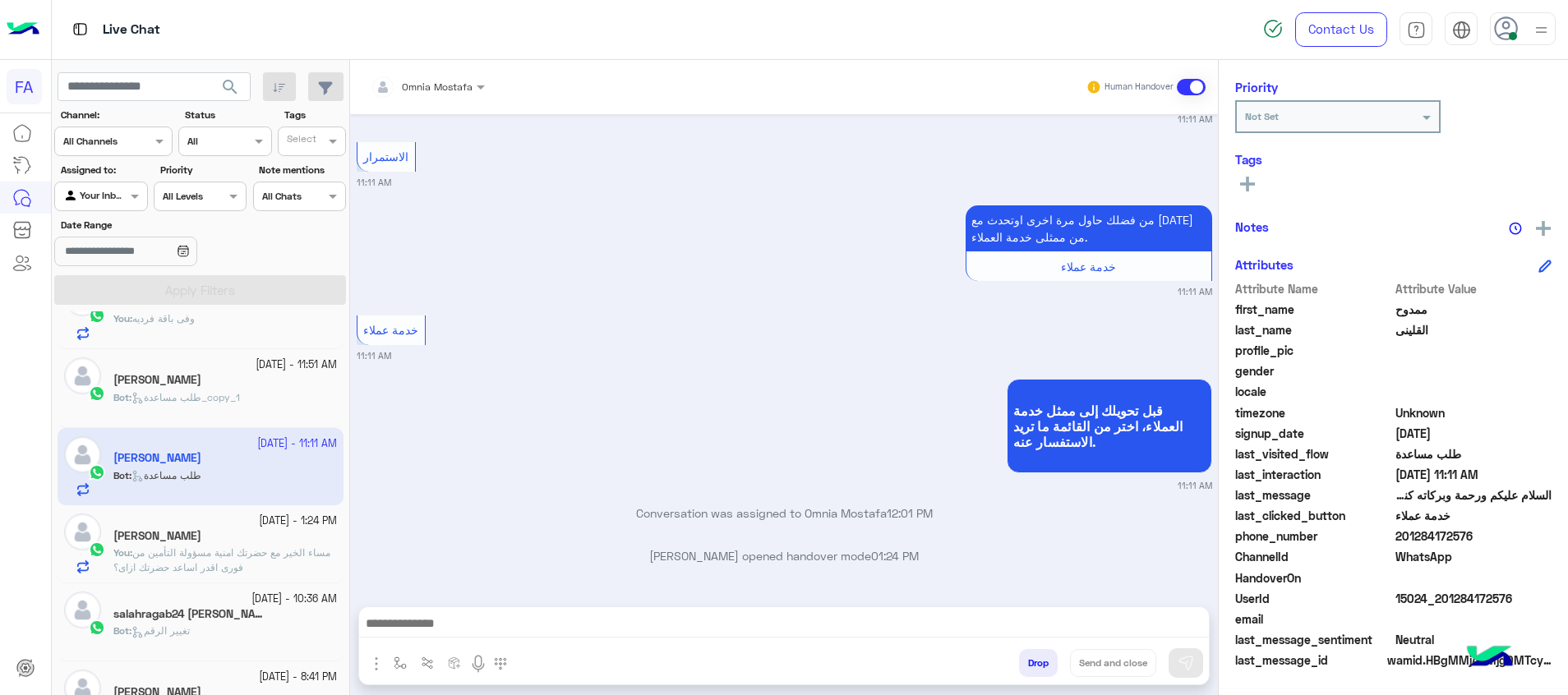
click at [1169, 625] on textarea at bounding box center [784, 625] width 849 height 25
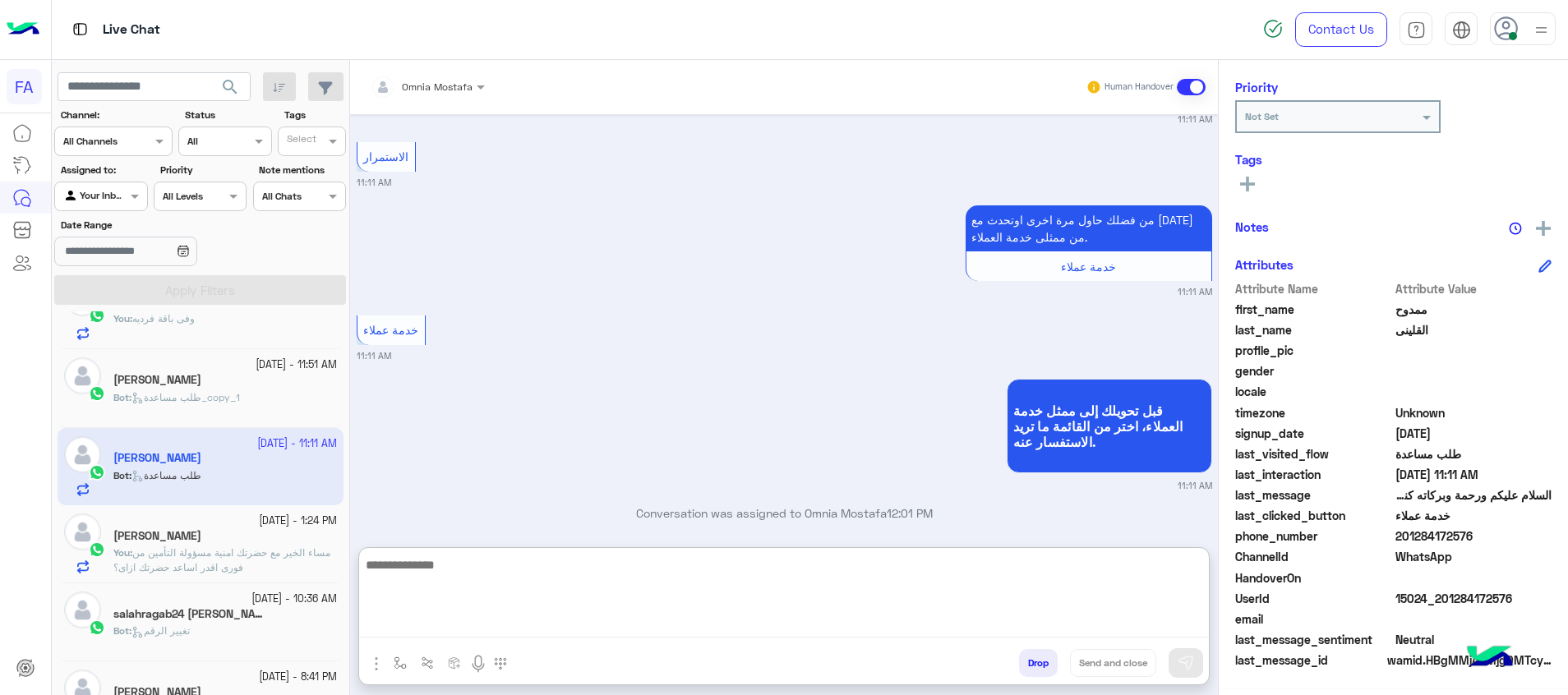
paste textarea "**********"
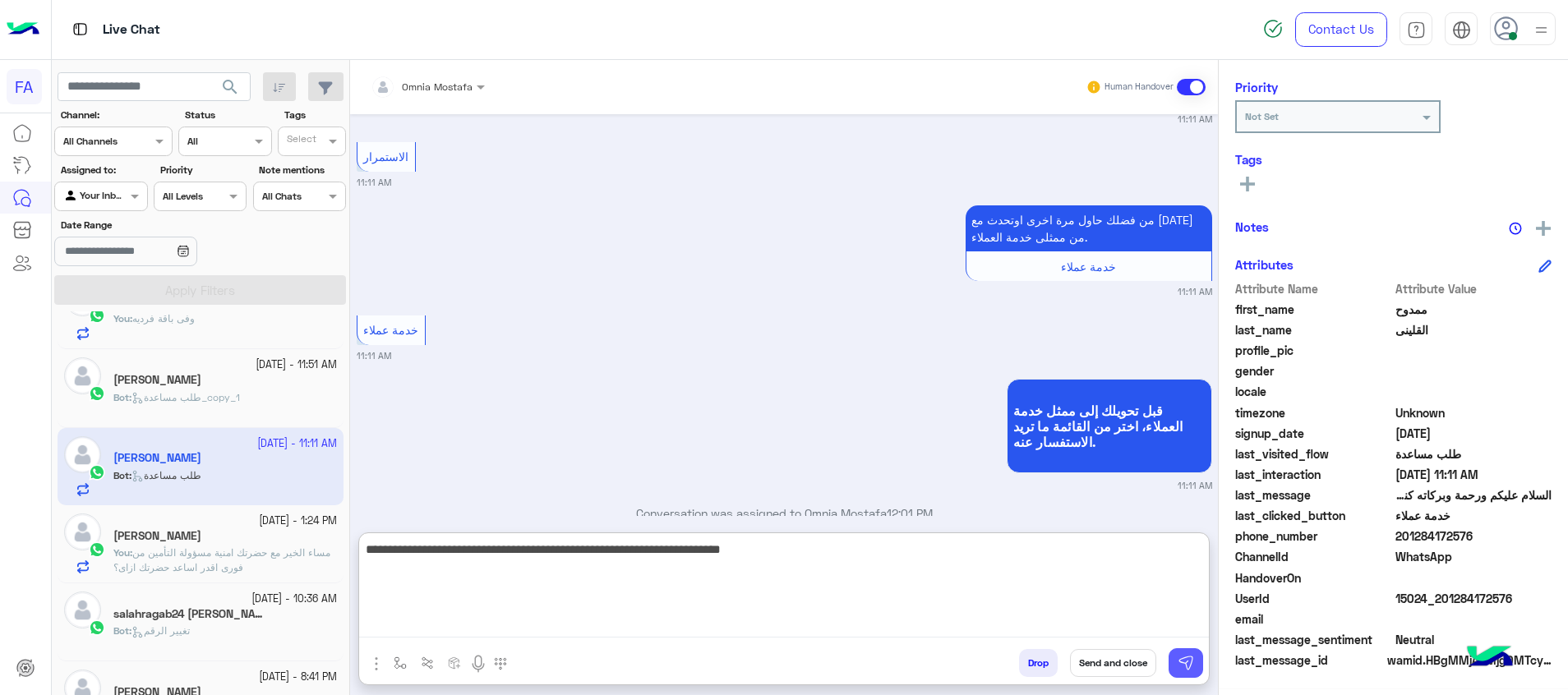
type textarea "**********"
click at [1185, 662] on img at bounding box center [1186, 663] width 17 height 17
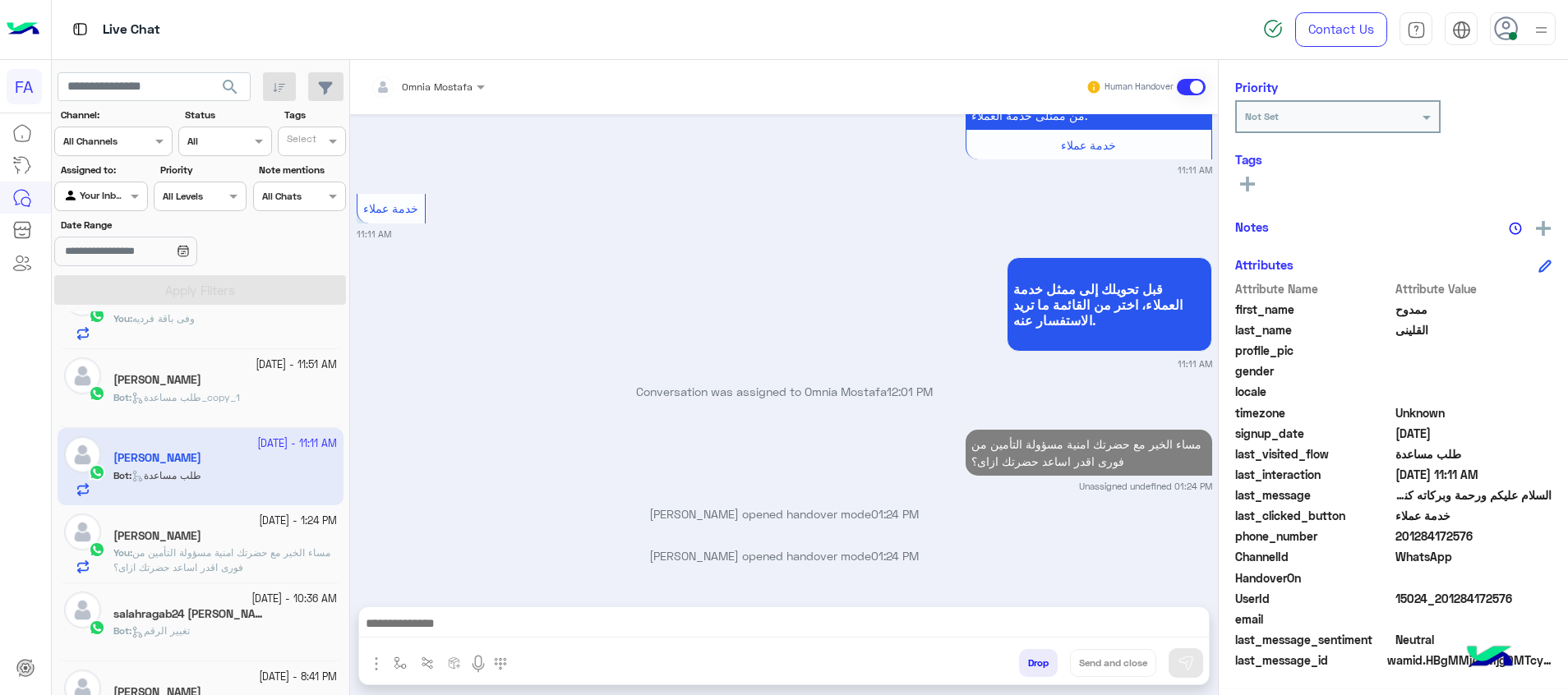
scroll to position [169, 0]
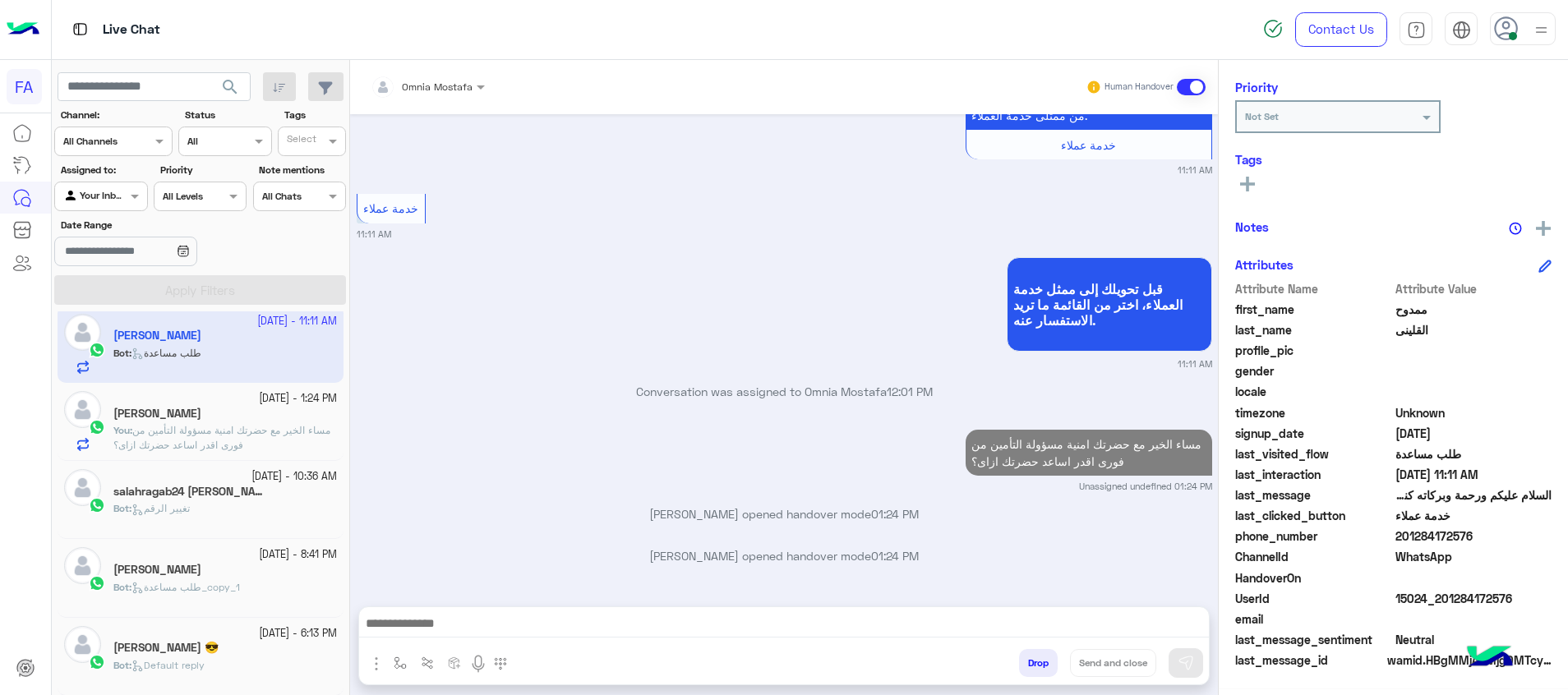
drag, startPoint x: 241, startPoint y: 503, endPoint x: 1162, endPoint y: 507, distance: 921.0
click at [241, 504] on div "Bot : تغيير الرقم" at bounding box center [224, 516] width 223 height 29
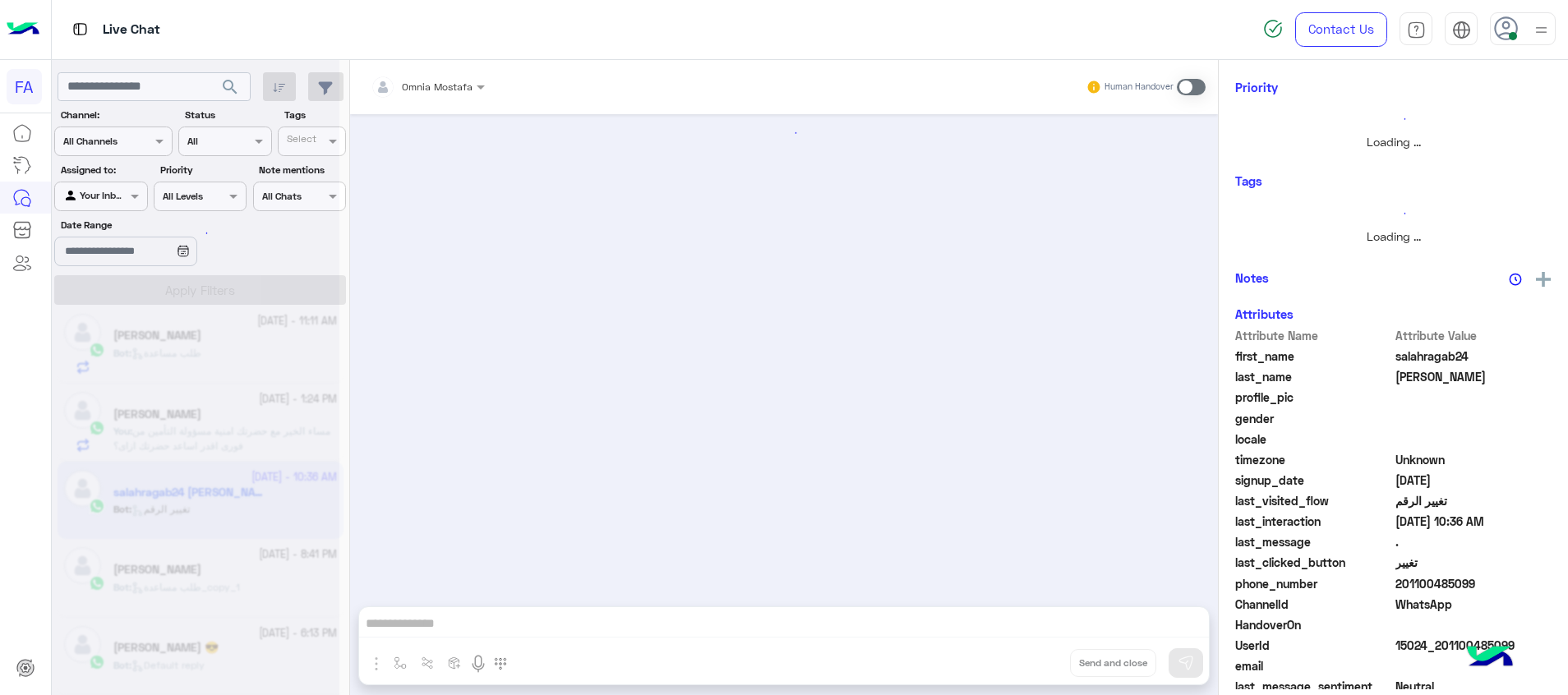
scroll to position [283, 0]
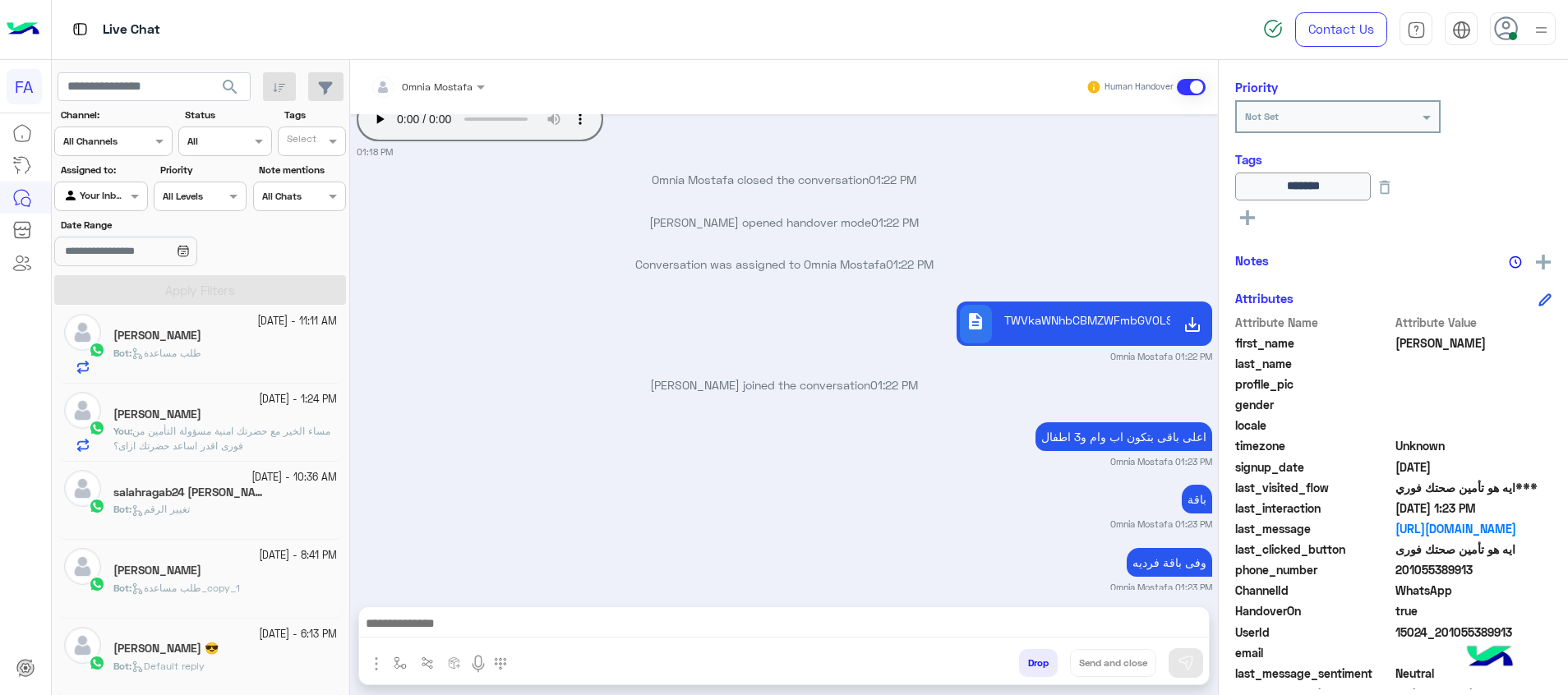
click at [185, 507] on span "تغيير الرقم" at bounding box center [161, 510] width 58 height 12
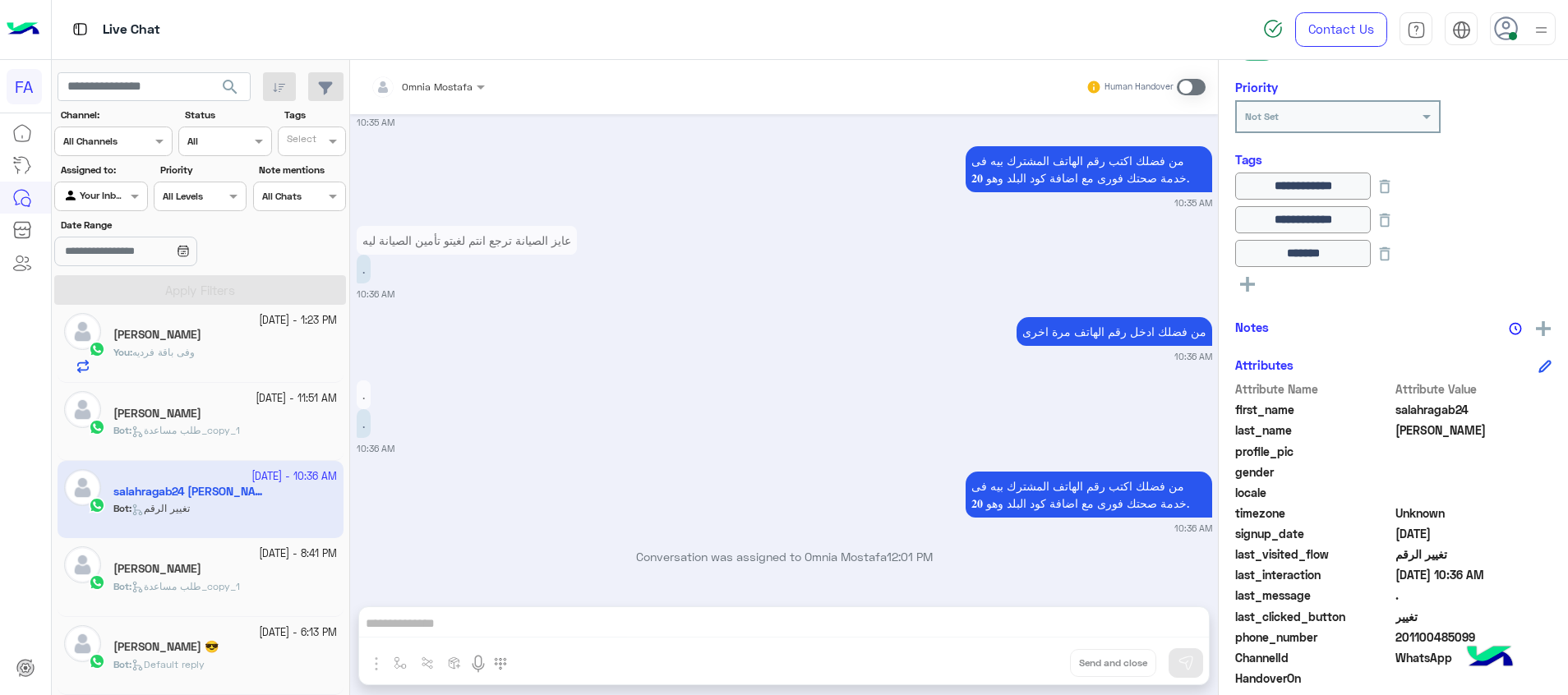
click at [1168, 623] on div "Omnia Mostafa Human Handover [DATE] من فضلك اكتب رقم الهاتف المشترك بيه فى خدمة…" at bounding box center [783, 381] width 868 height 642
click at [1193, 85] on span at bounding box center [1191, 87] width 29 height 17
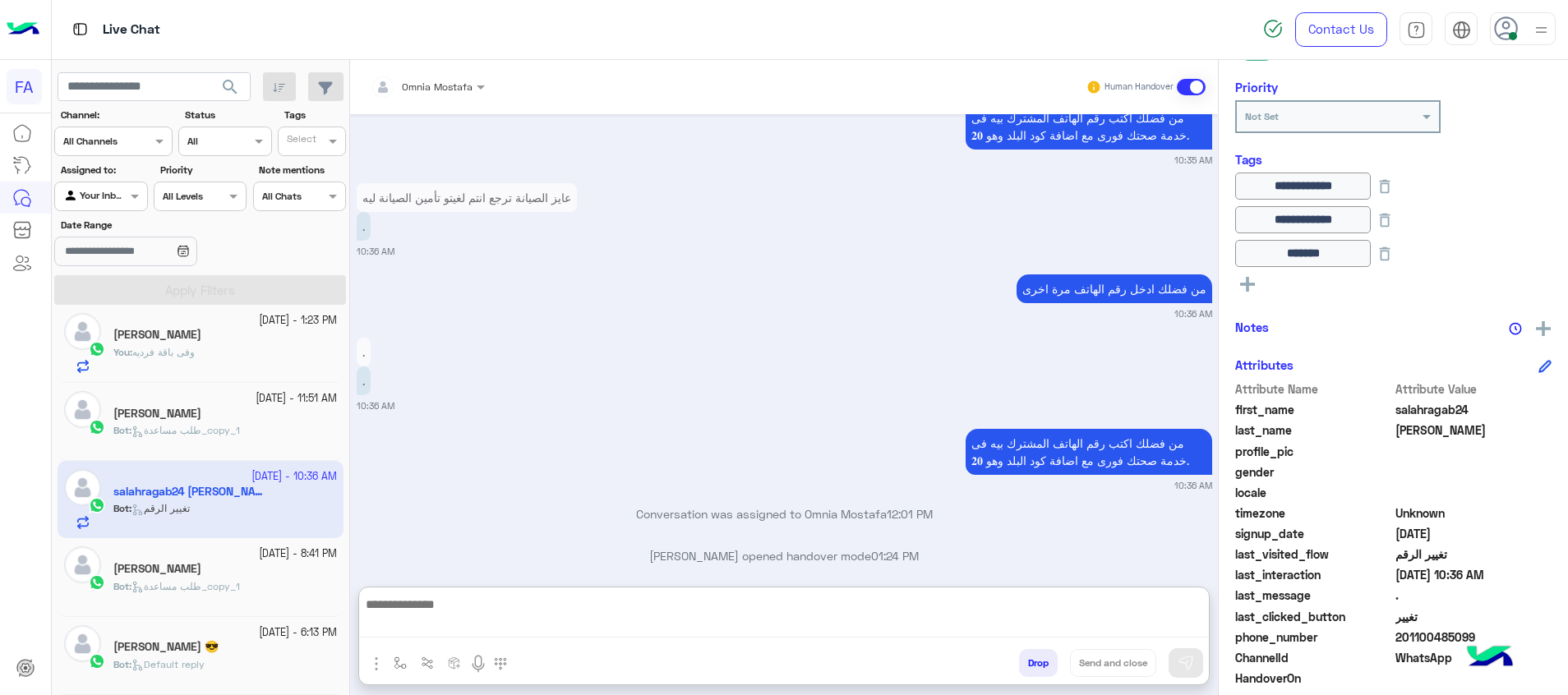
click at [1169, 622] on textarea at bounding box center [784, 616] width 849 height 43
paste textarea "**********"
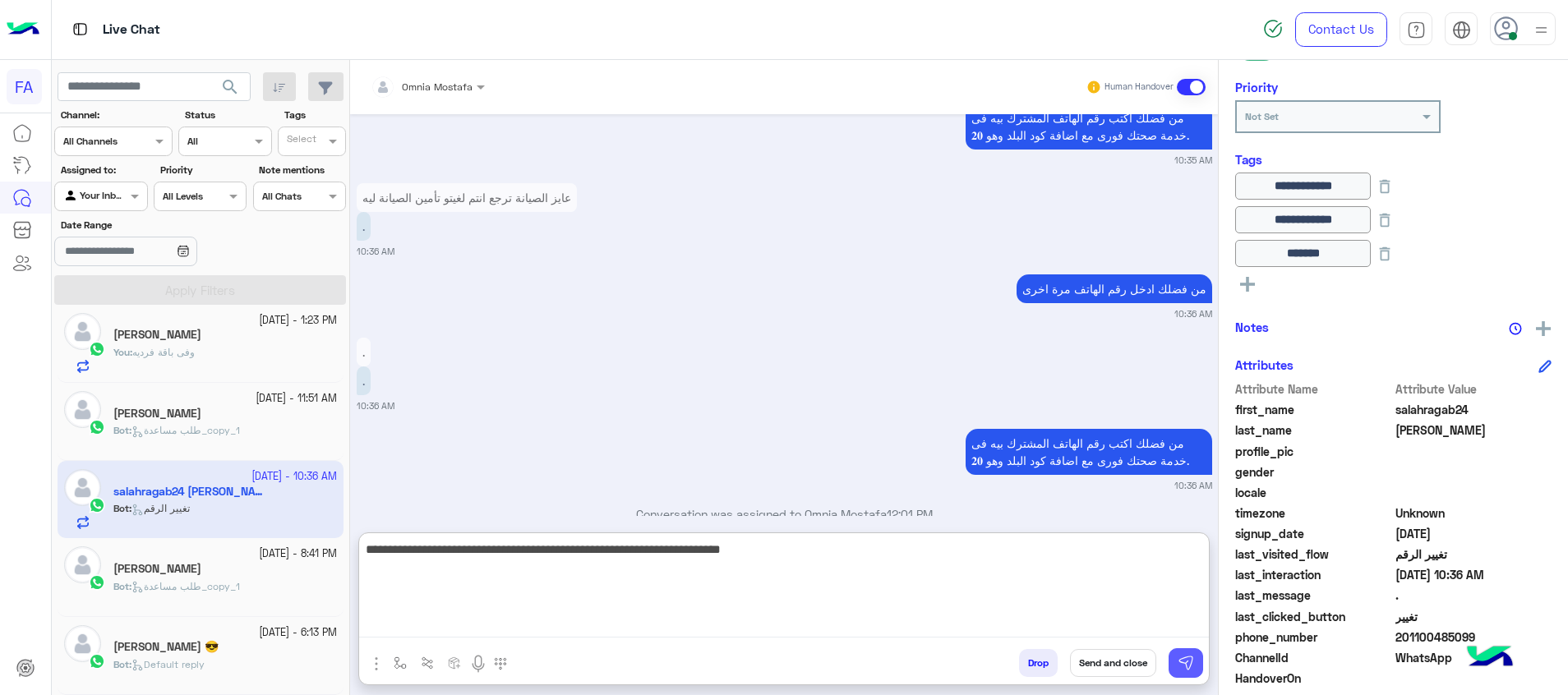
type textarea "**********"
click at [1183, 649] on button at bounding box center [1185, 663] width 34 height 30
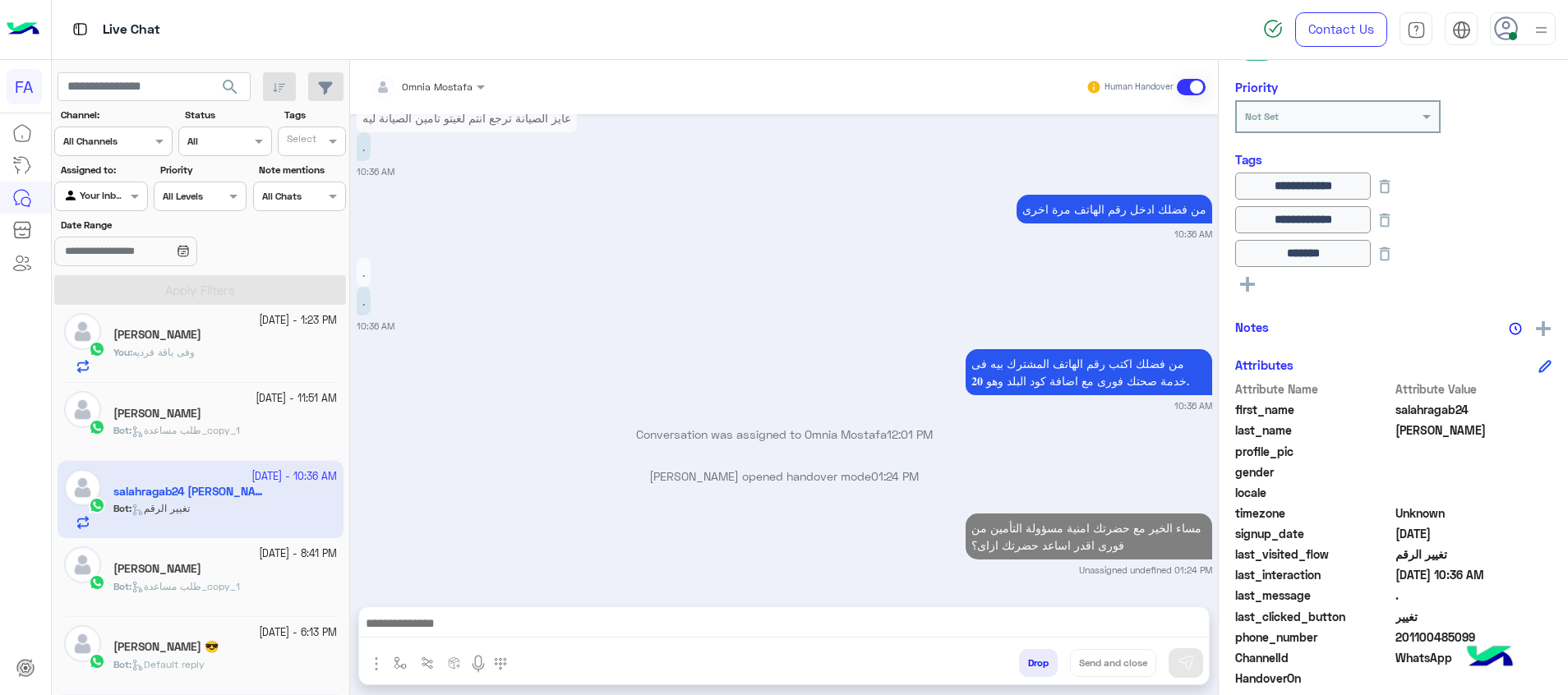
drag, startPoint x: 1115, startPoint y: 623, endPoint x: 1119, endPoint y: 672, distance: 49.2
click at [1115, 623] on textarea at bounding box center [784, 625] width 849 height 25
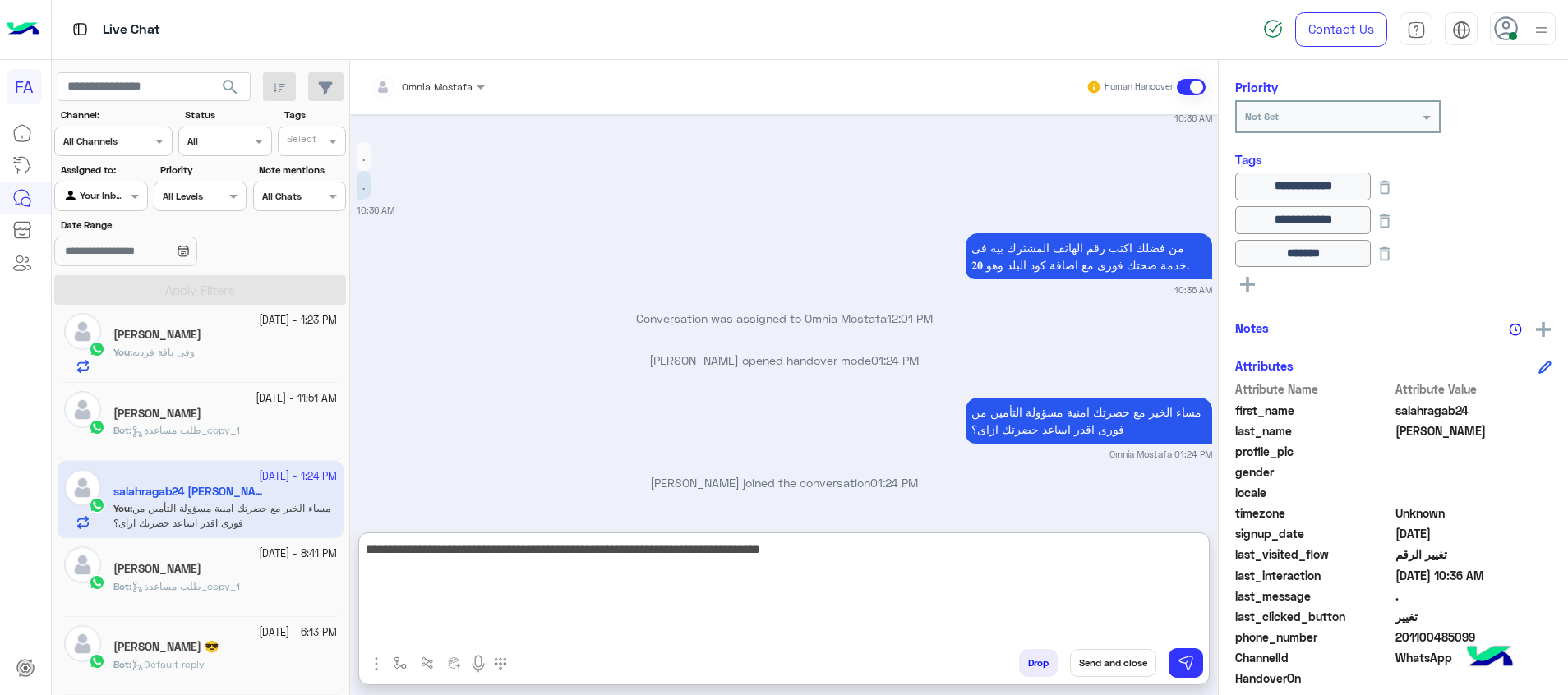
type textarea "**********"
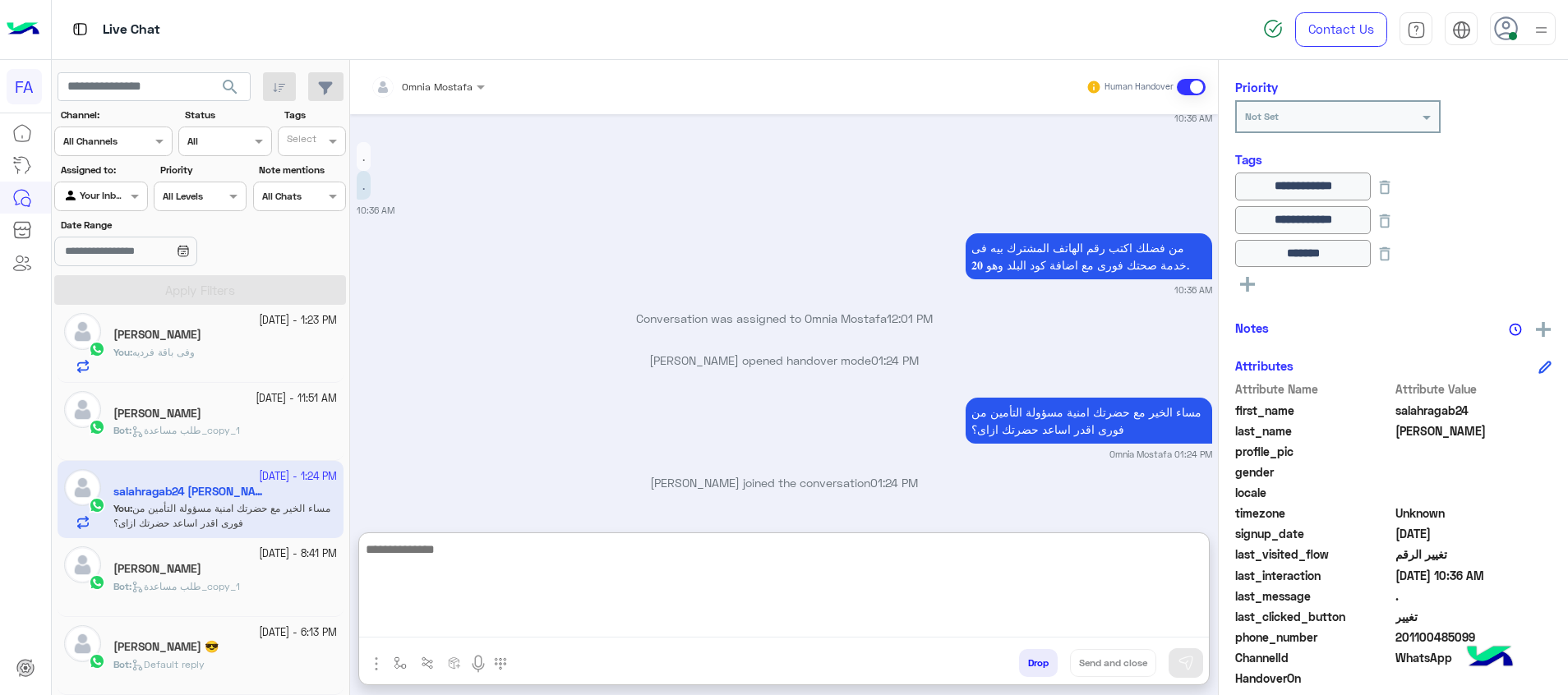
scroll to position [1383, 0]
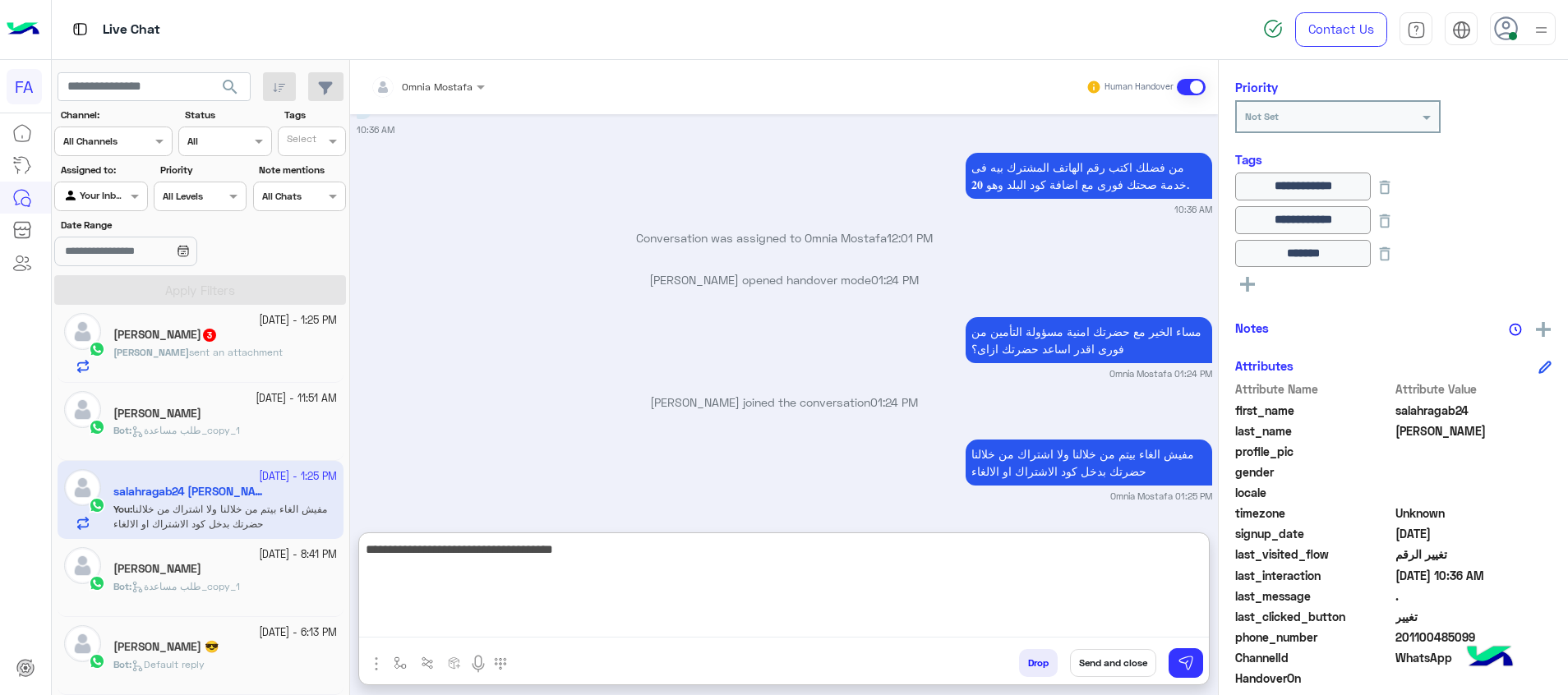
type textarea "**********"
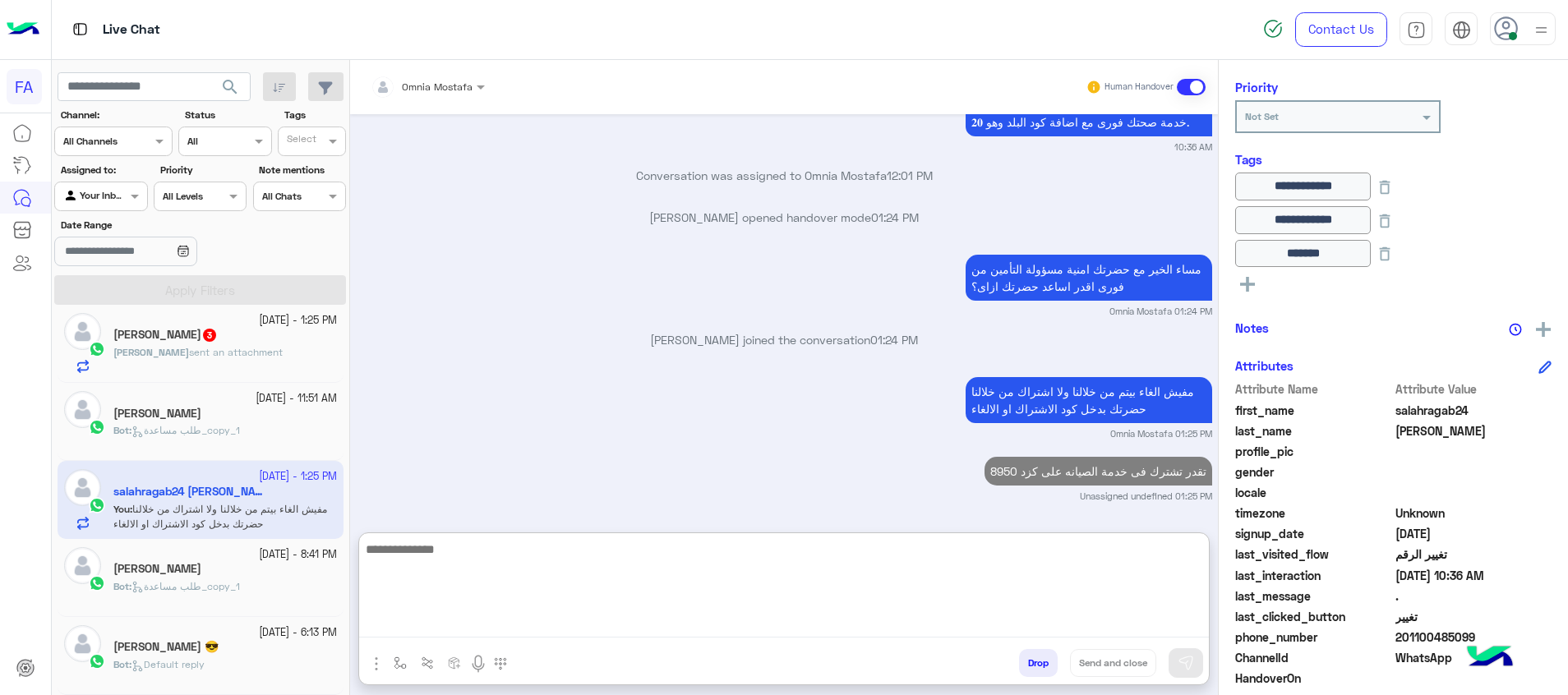
click at [1051, 551] on textarea at bounding box center [784, 589] width 849 height 99
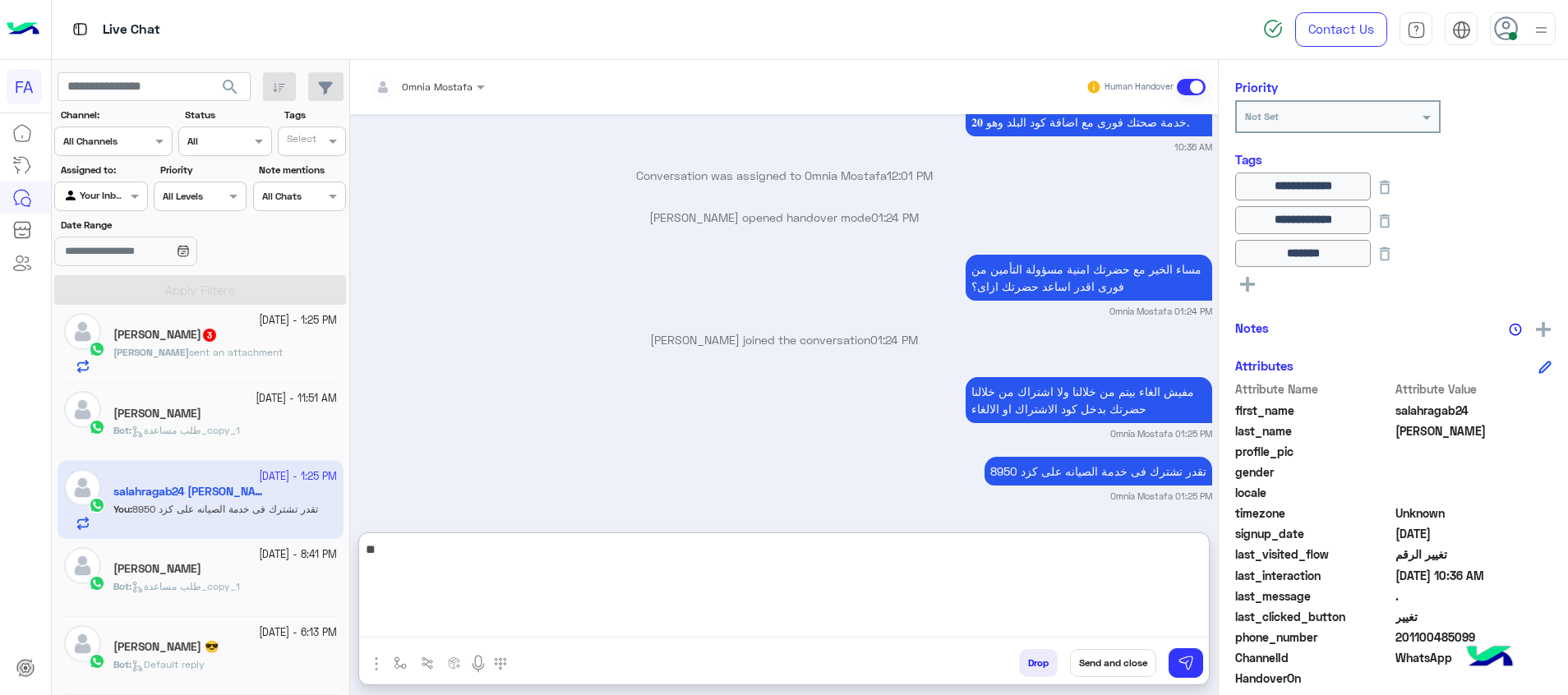
type textarea "***"
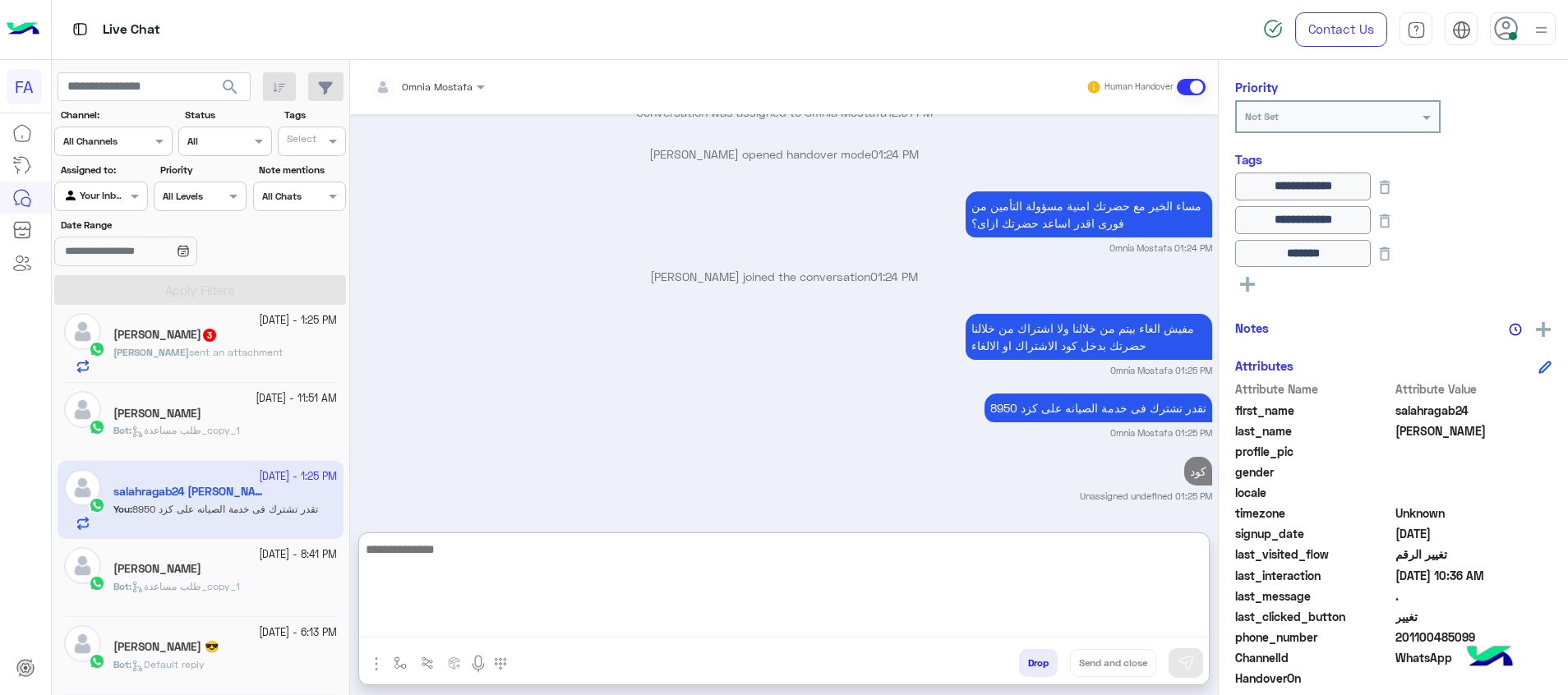
click at [249, 346] on span "sent an attachment" at bounding box center [236, 352] width 94 height 12
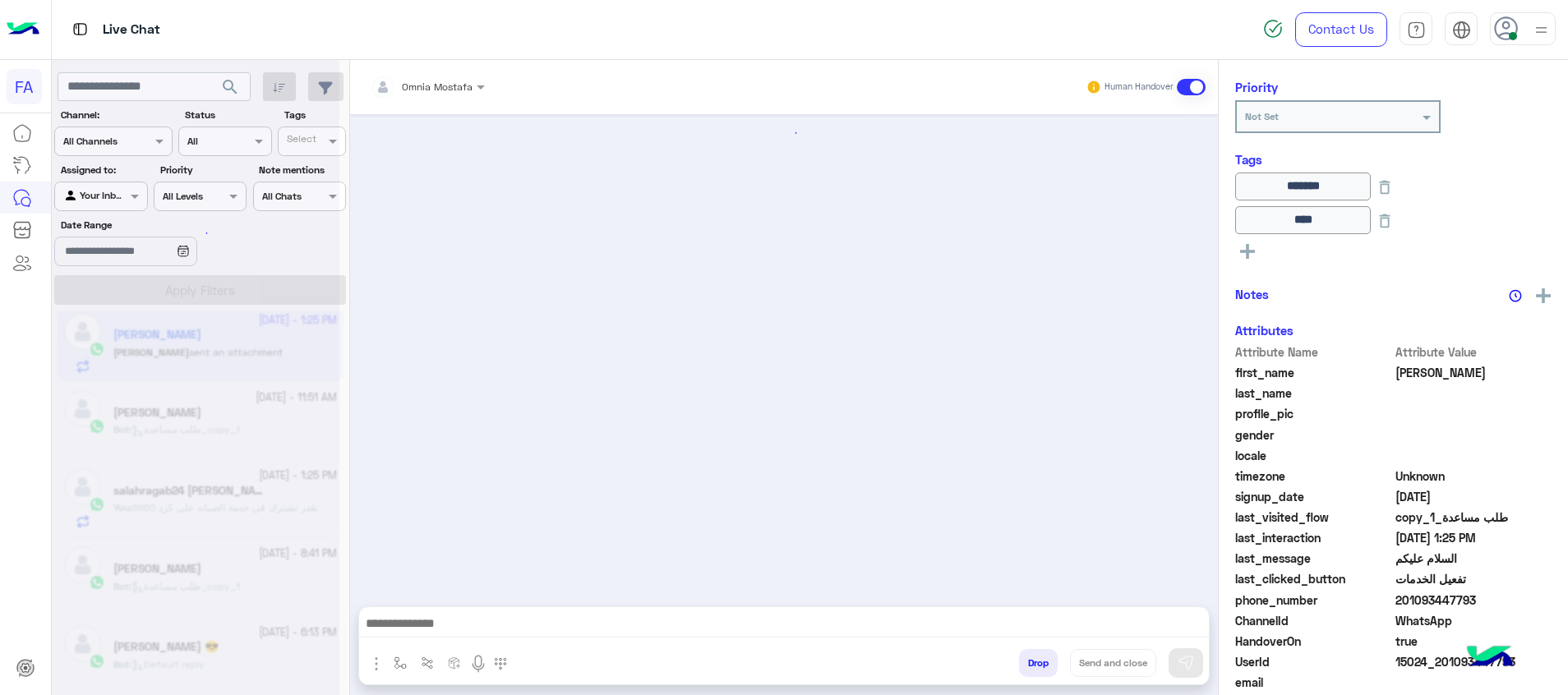
scroll to position [1256, 0]
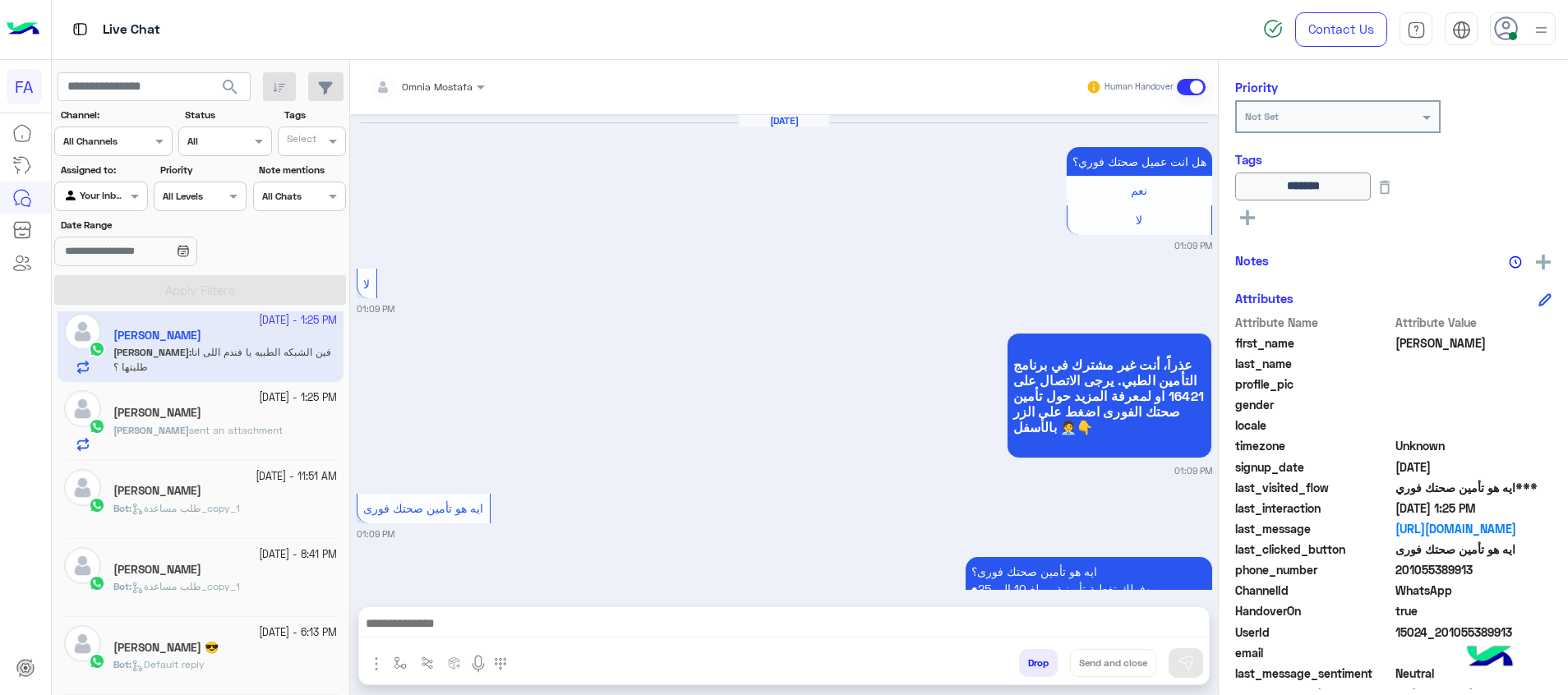
scroll to position [1196, 0]
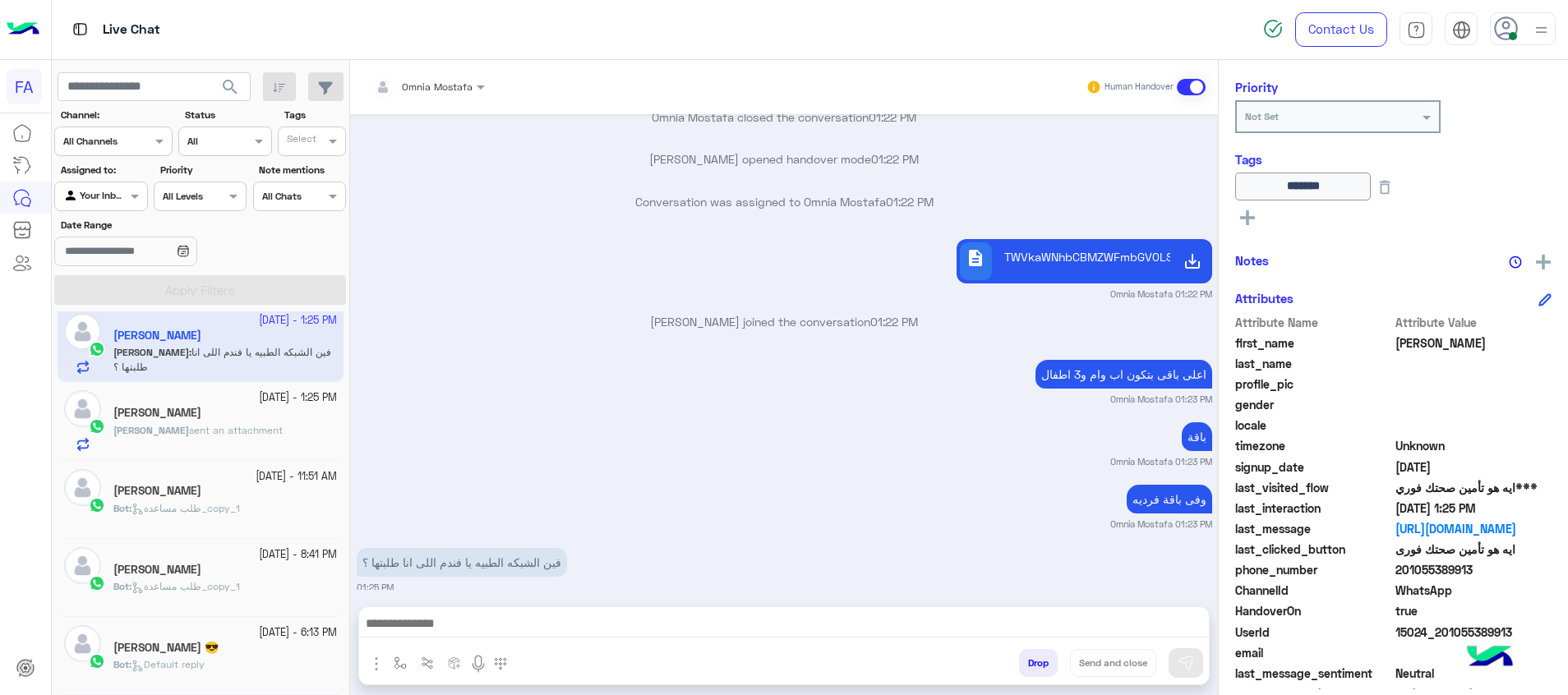
click at [226, 85] on span "search" at bounding box center [230, 87] width 19 height 19
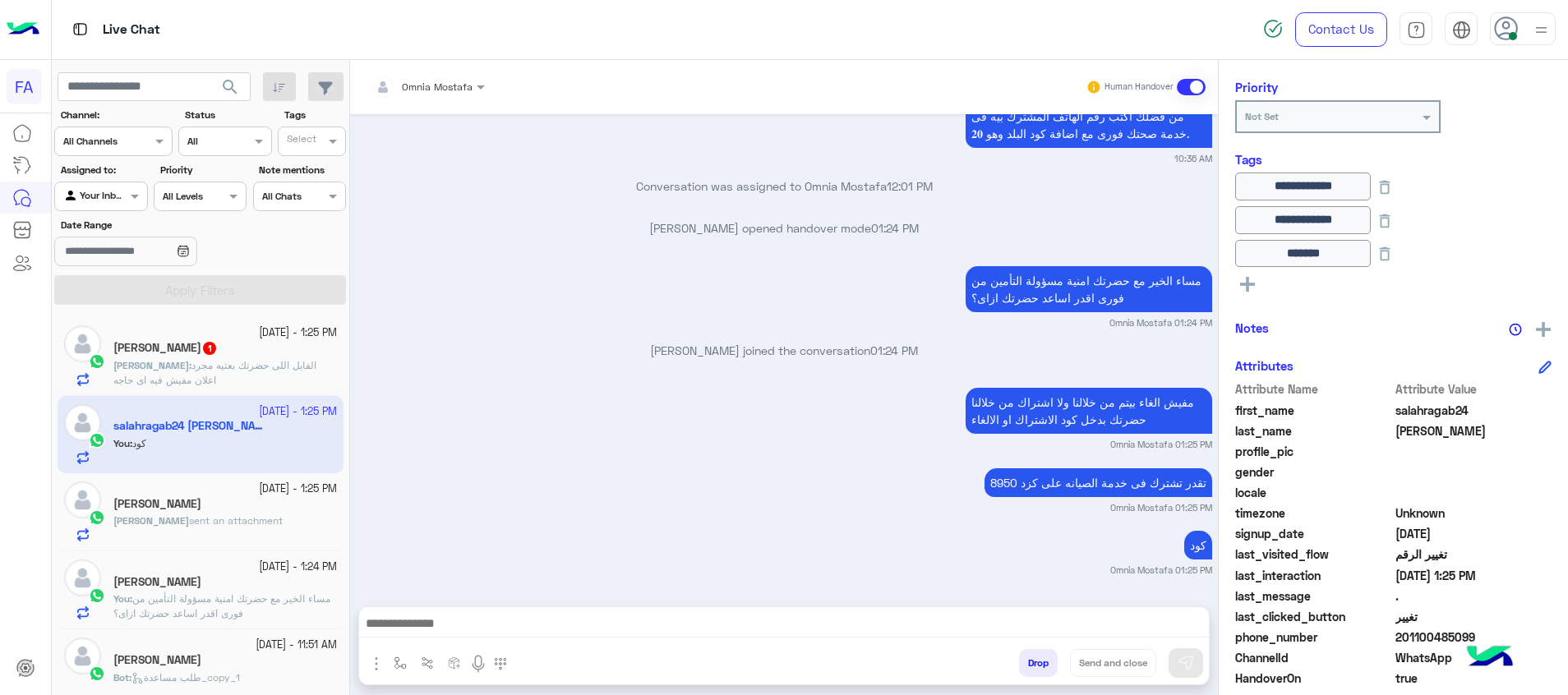
click at [263, 351] on div "[DEMOGRAPHIC_DATA] 1" at bounding box center [224, 350] width 223 height 18
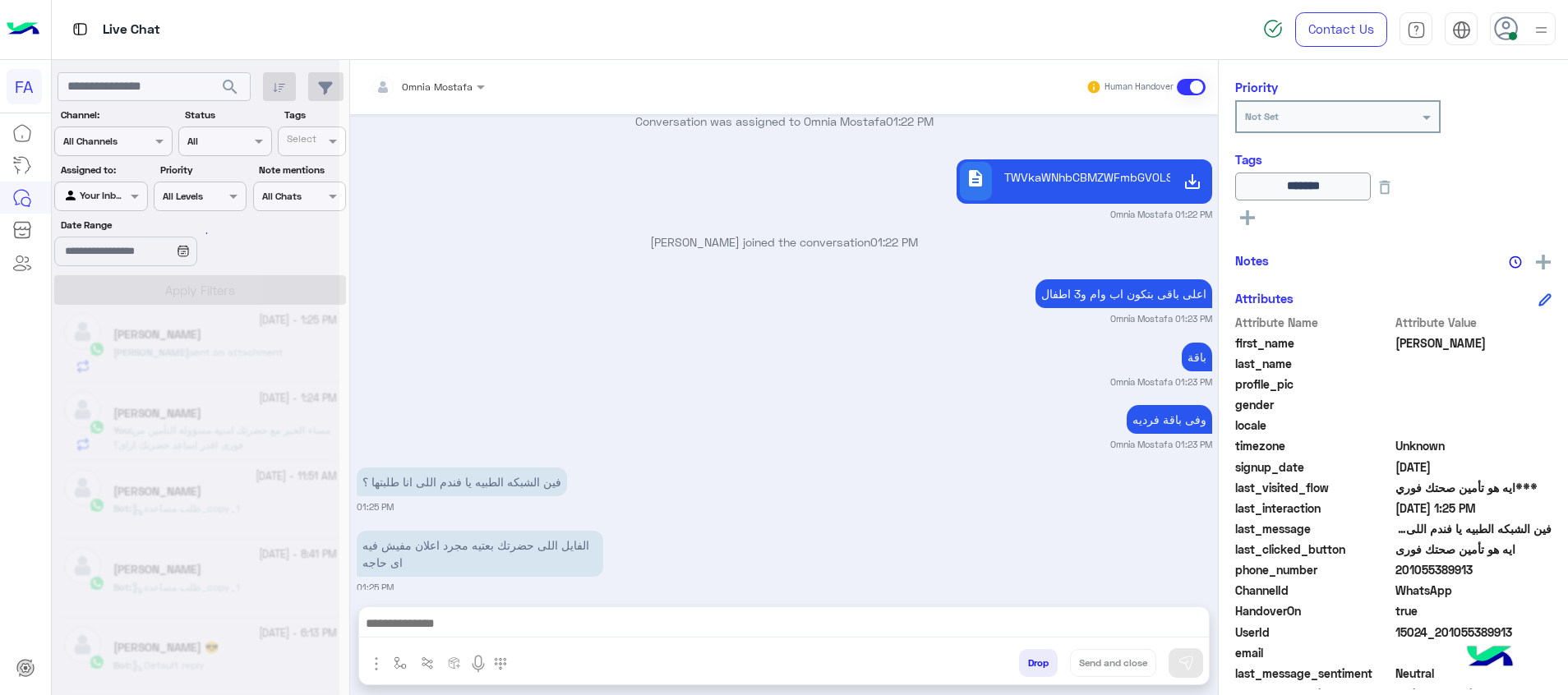
scroll to position [8, 0]
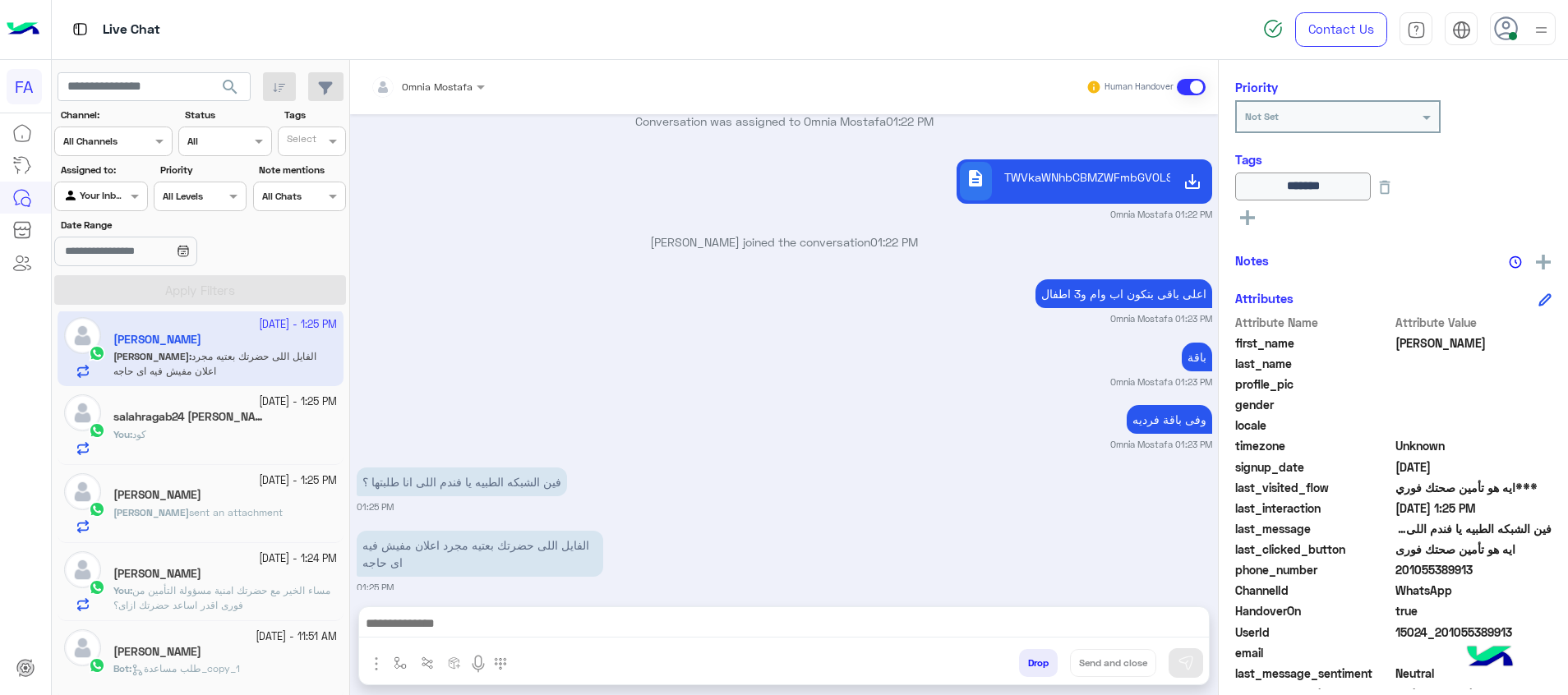
click at [843, 609] on div at bounding box center [784, 628] width 849 height 42
drag, startPoint x: 848, startPoint y: 613, endPoint x: 854, endPoint y: 622, distance: 10.8
click at [854, 622] on textarea at bounding box center [784, 625] width 849 height 25
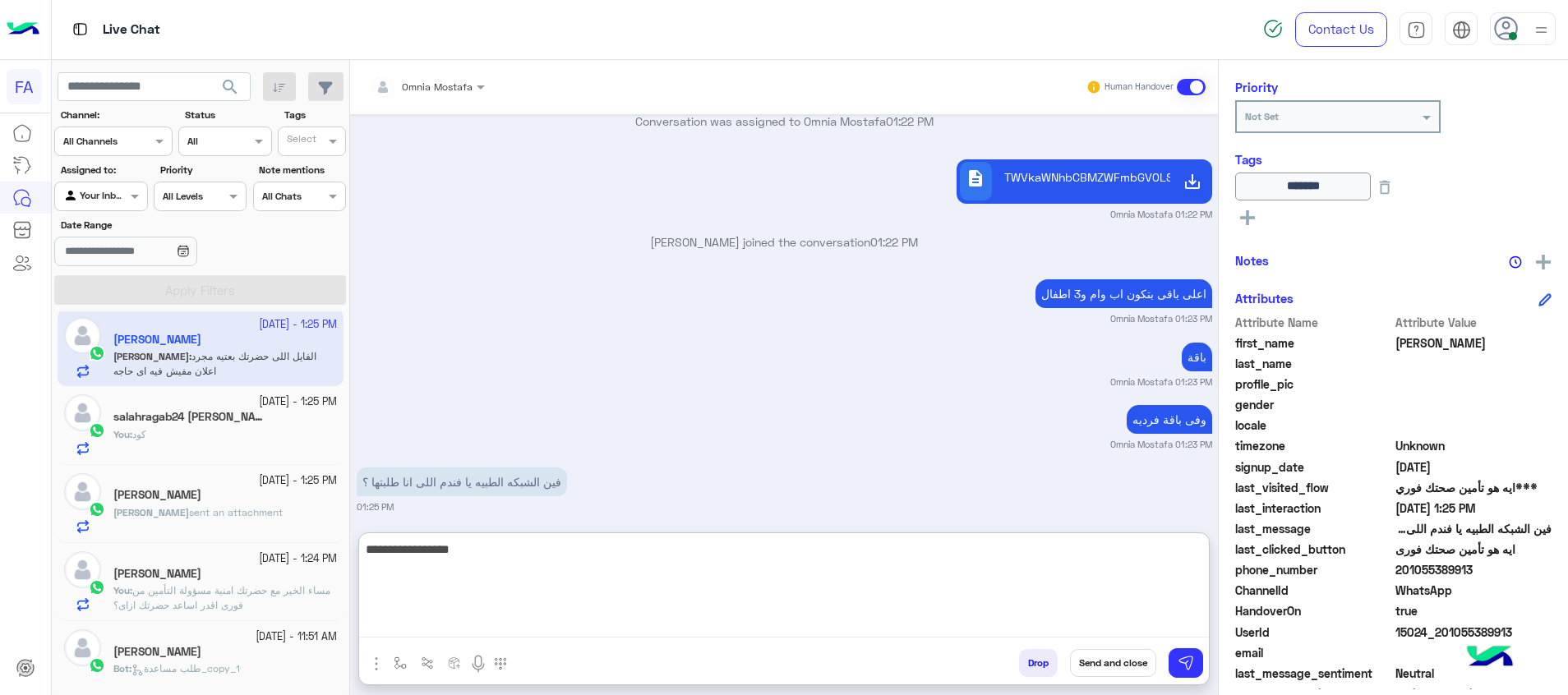
type textarea "**********"
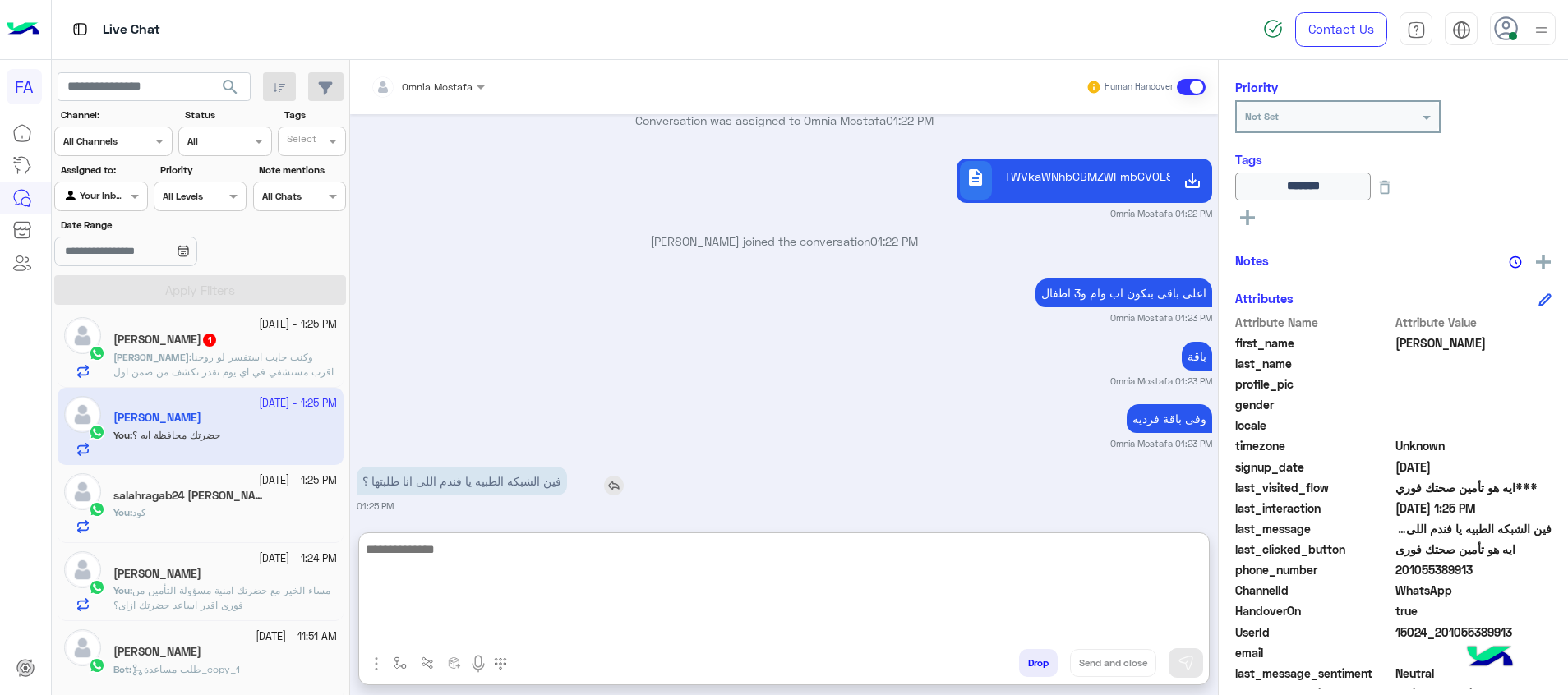
scroll to position [1044, 0]
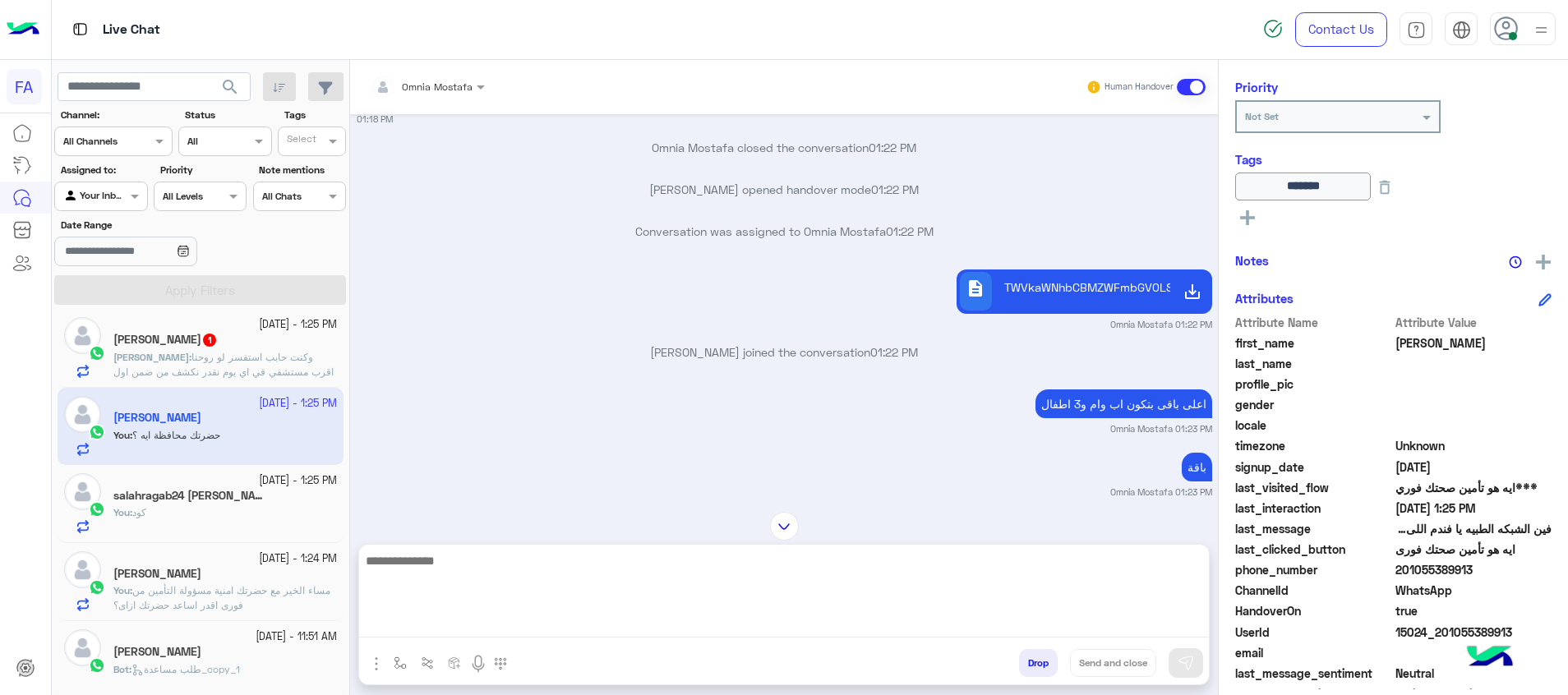
click at [294, 360] on span "وكنت حابب استفسر لو روحنا اقرب مستشفي في اي يوم نقدر نكشف من ضمن اول ٦ كشوفات ز…" at bounding box center [223, 386] width 221 height 72
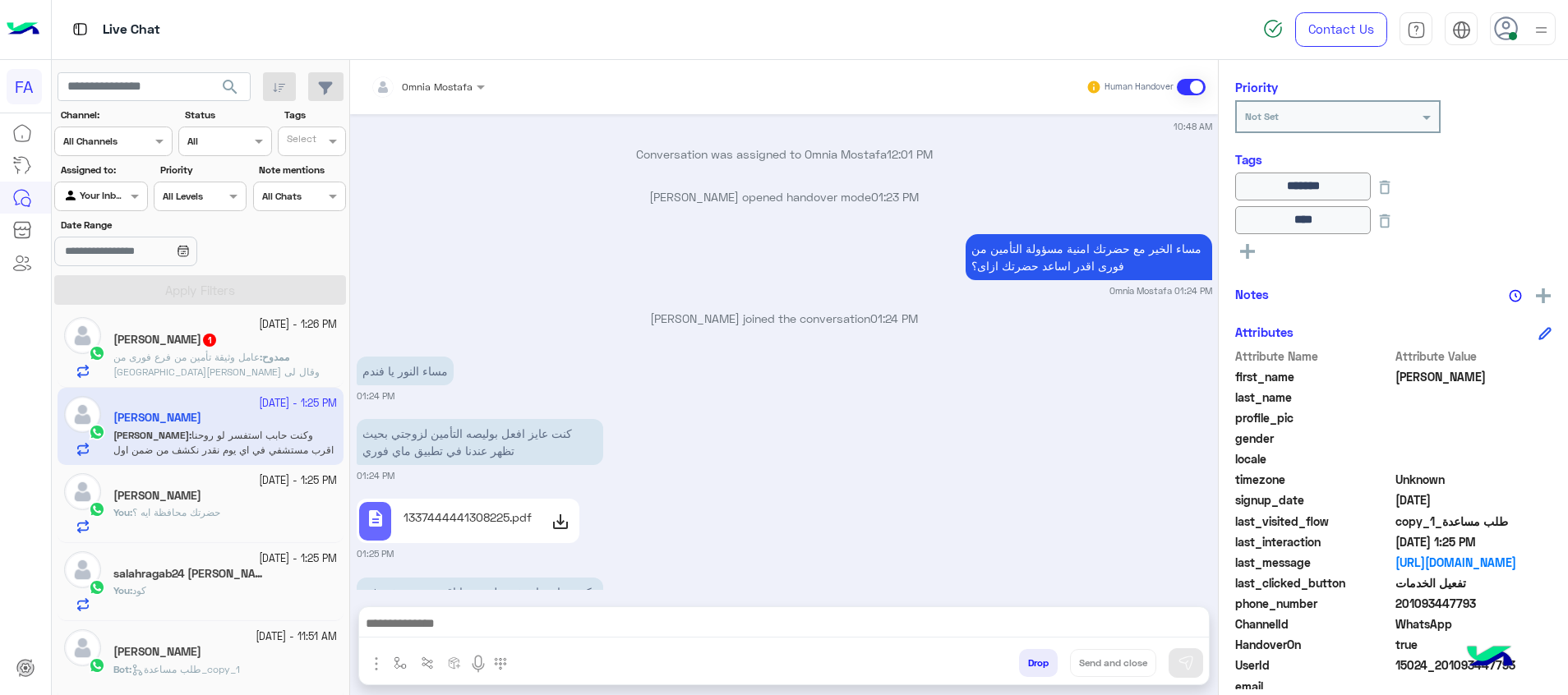
scroll to position [1262, 0]
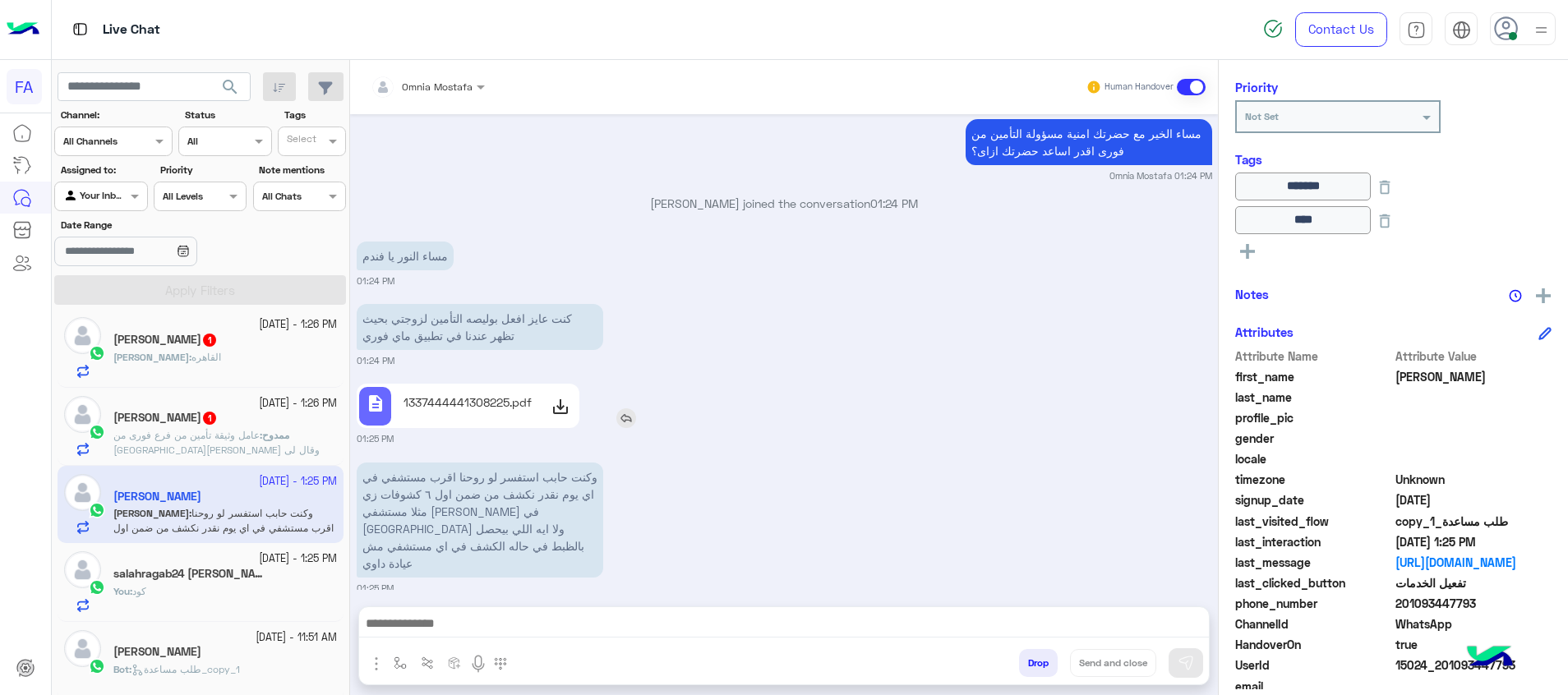
click at [494, 409] on p "1337444441308225.pdf" at bounding box center [467, 403] width 128 height 18
click at [701, 612] on div at bounding box center [784, 628] width 849 height 42
click at [693, 625] on textarea at bounding box center [784, 625] width 849 height 25
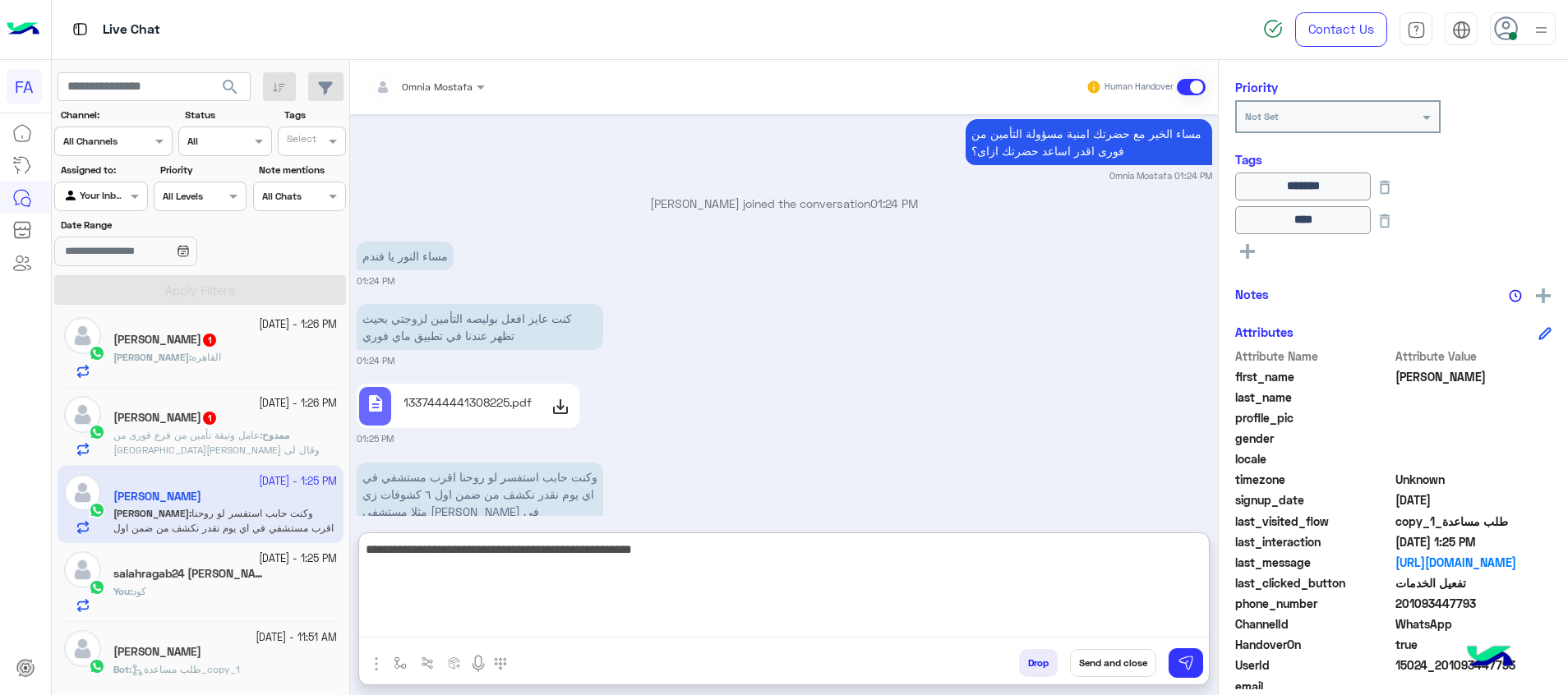
type textarea "**********"
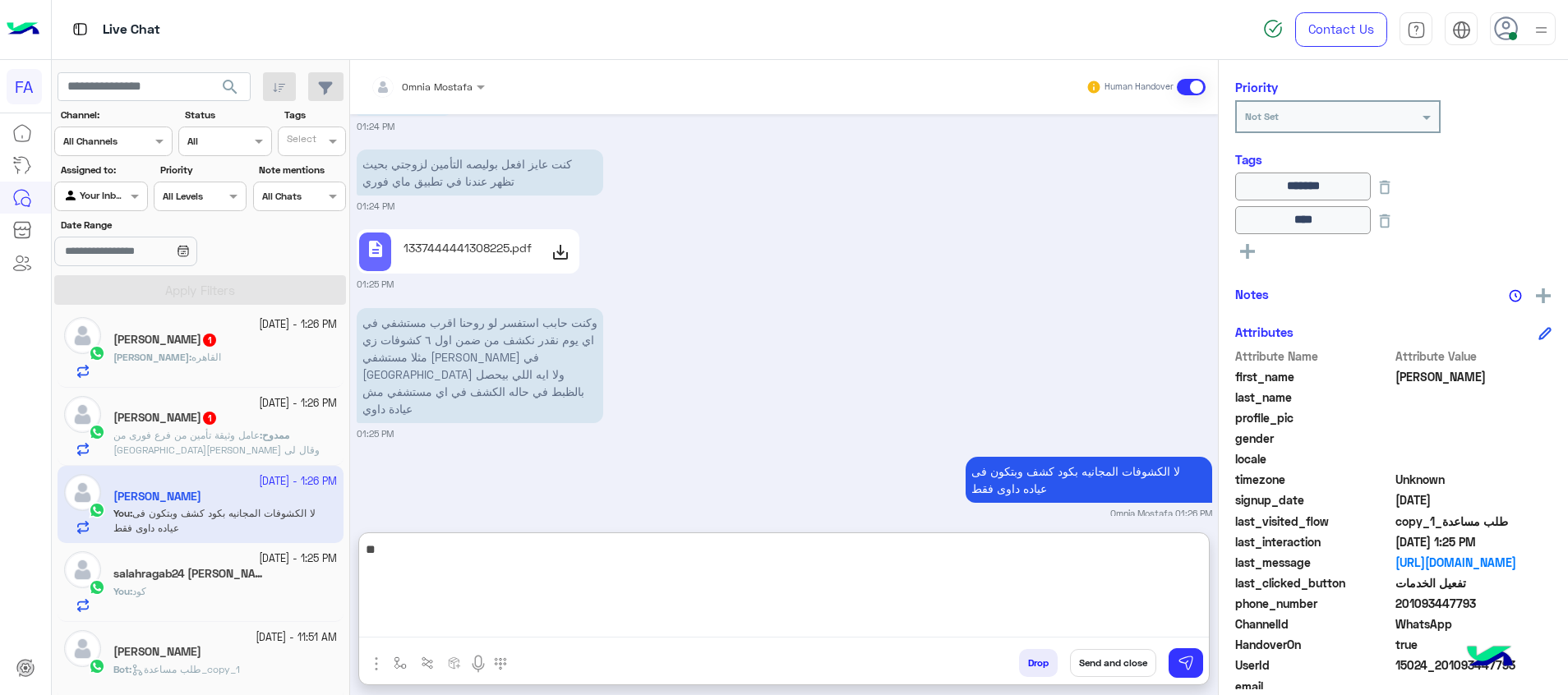
type textarea "*"
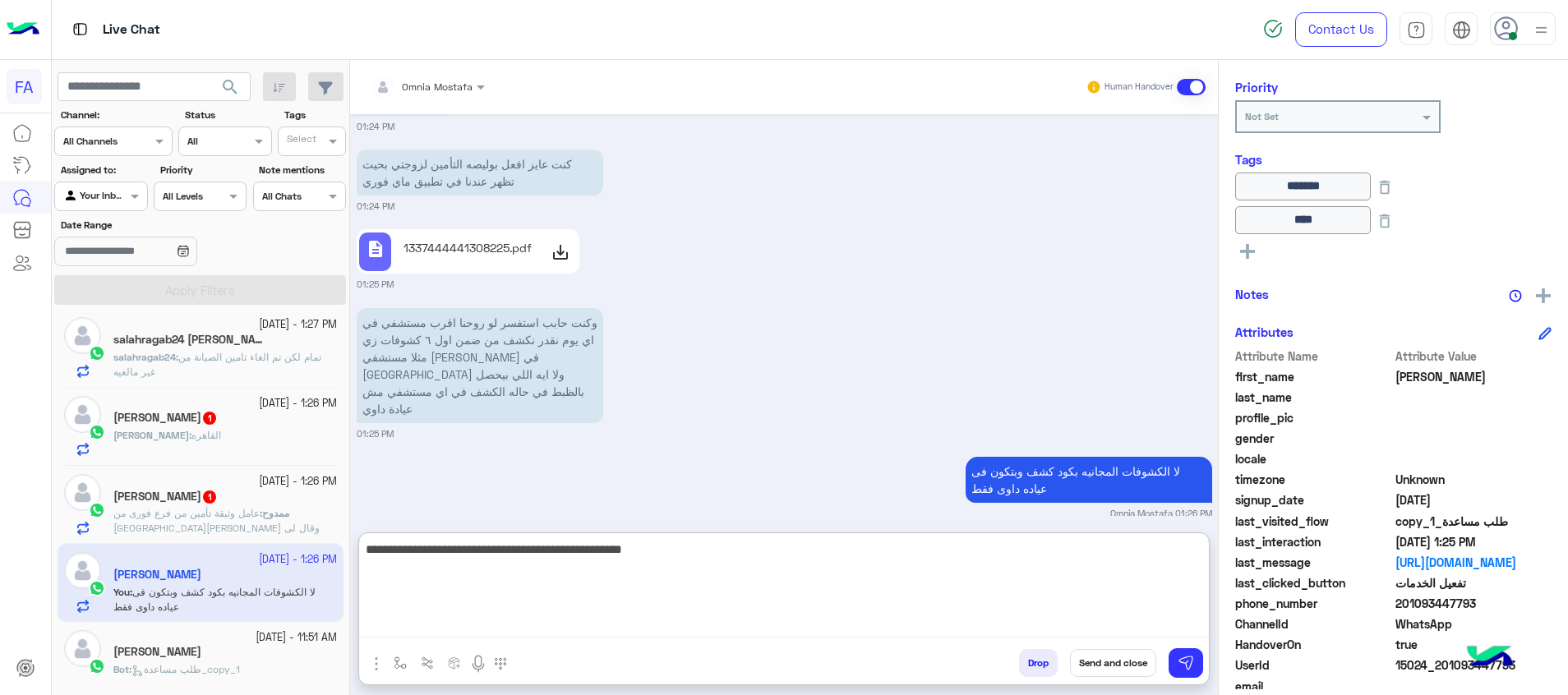
scroll to position [1478, 0]
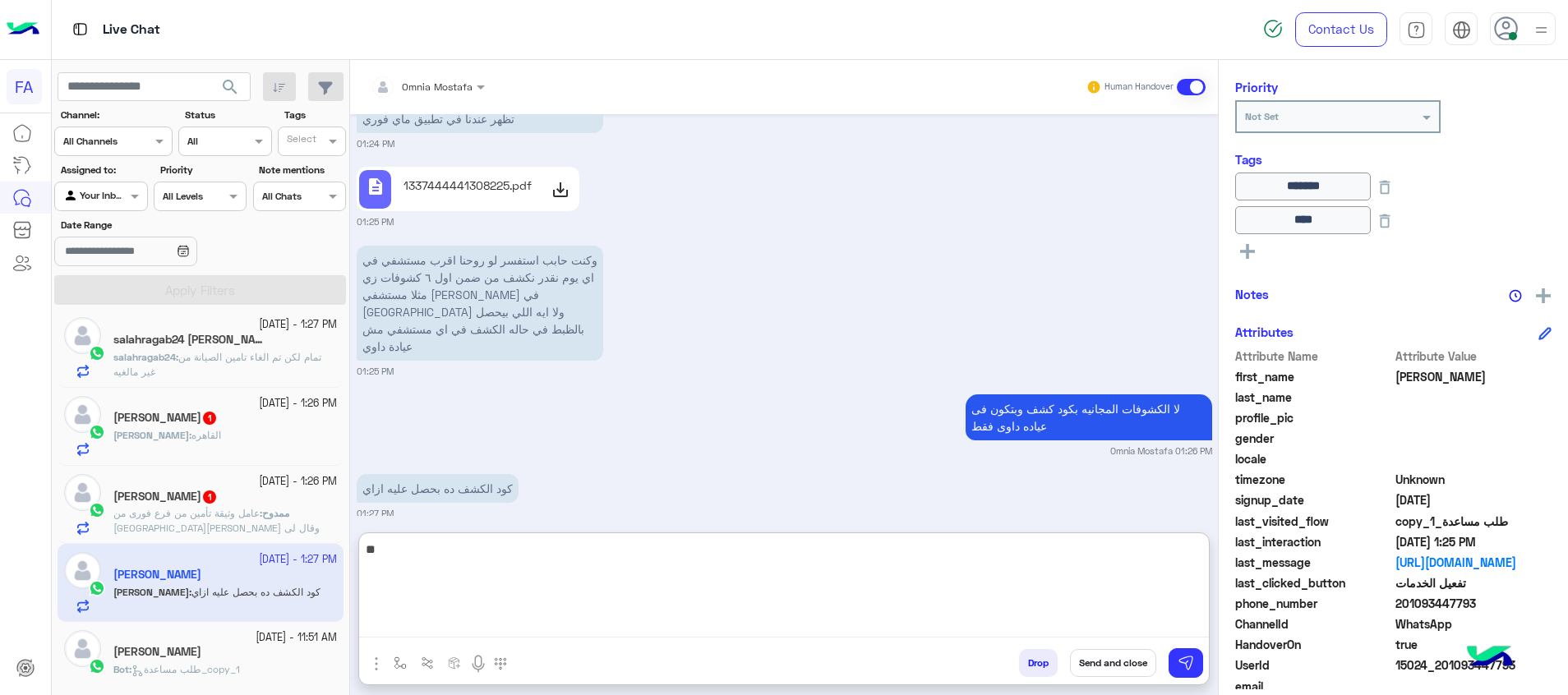
type textarea "*"
type textarea "**********"
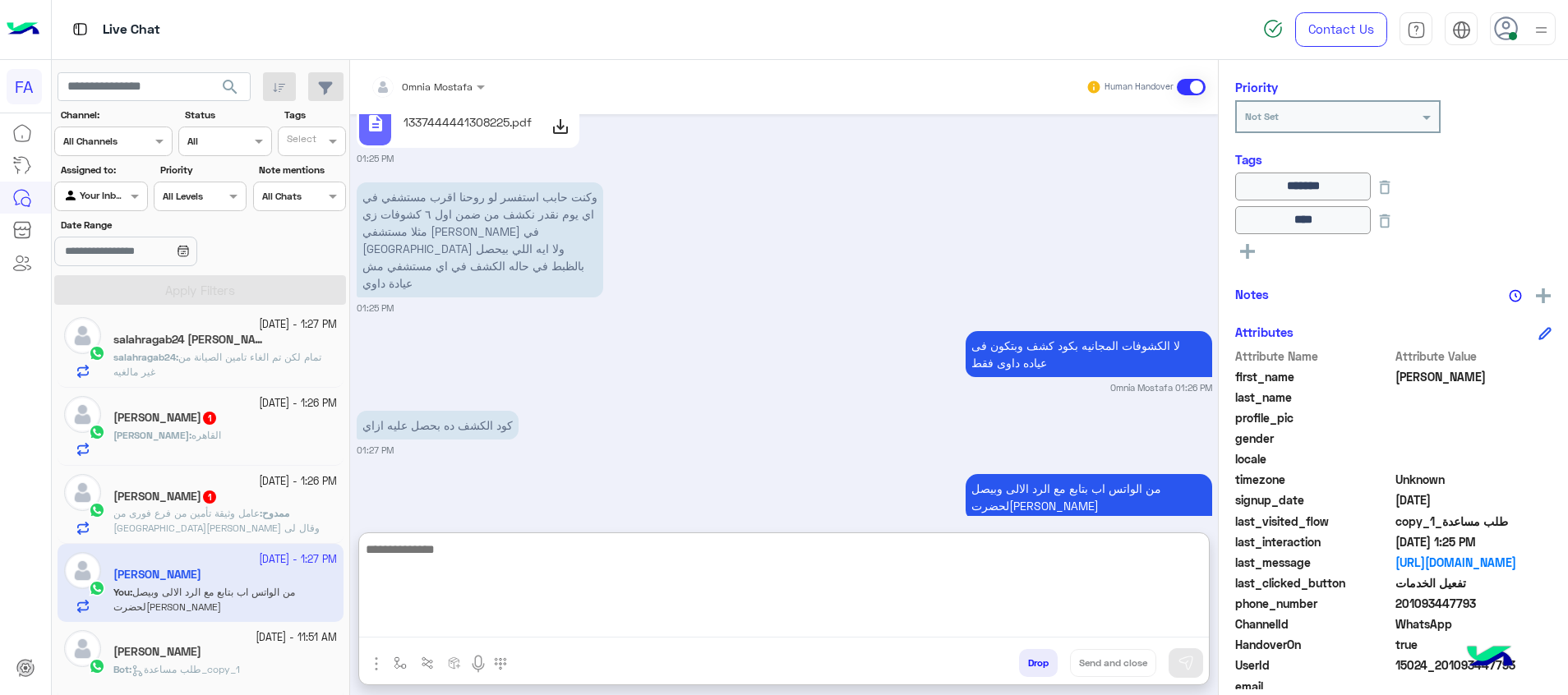
drag, startPoint x: 295, startPoint y: 526, endPoint x: 732, endPoint y: 648, distance: 453.7
click at [295, 526] on span "عامل وثيقة تأمين من فرع فورى من [GEOGRAPHIC_DATA][PERSON_NAME] وقال لى ابعت علي…" at bounding box center [216, 527] width 207 height 42
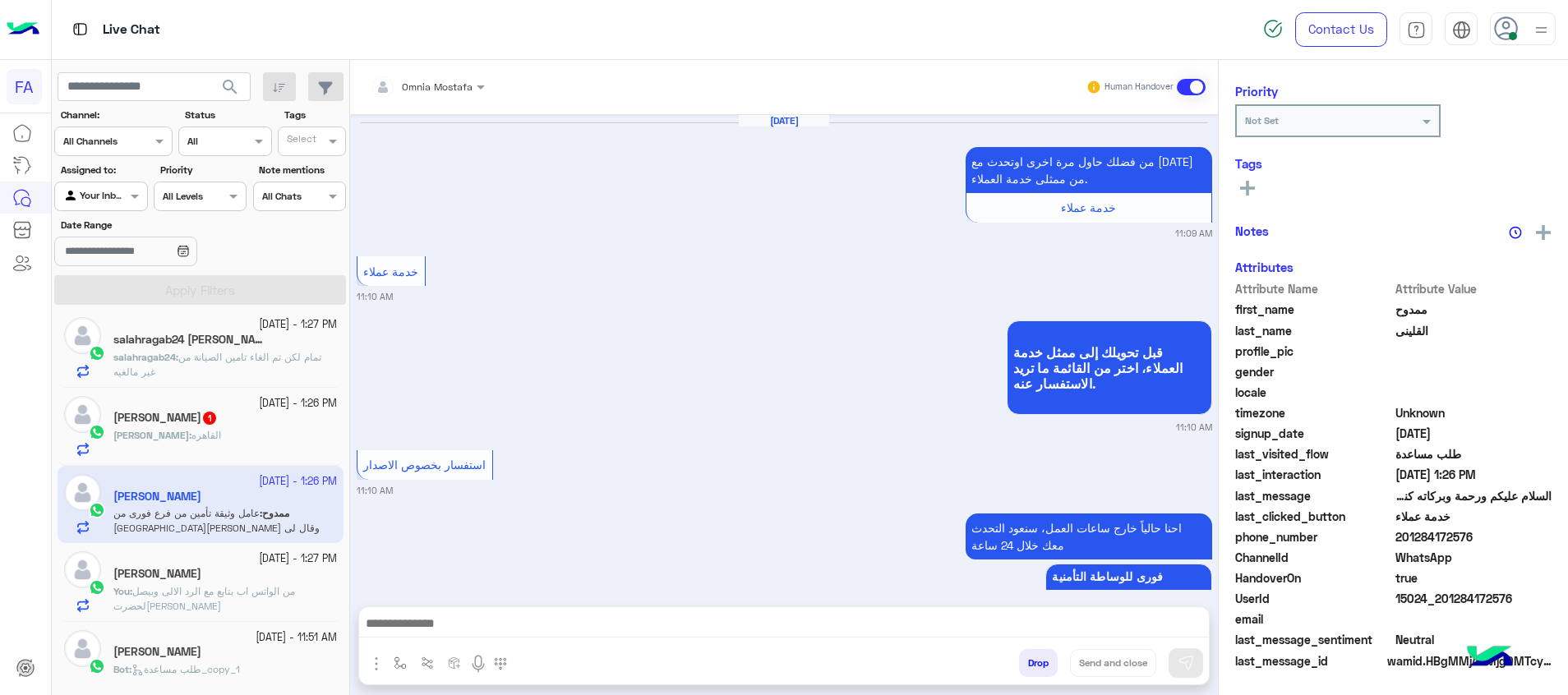
scroll to position [1311, 0]
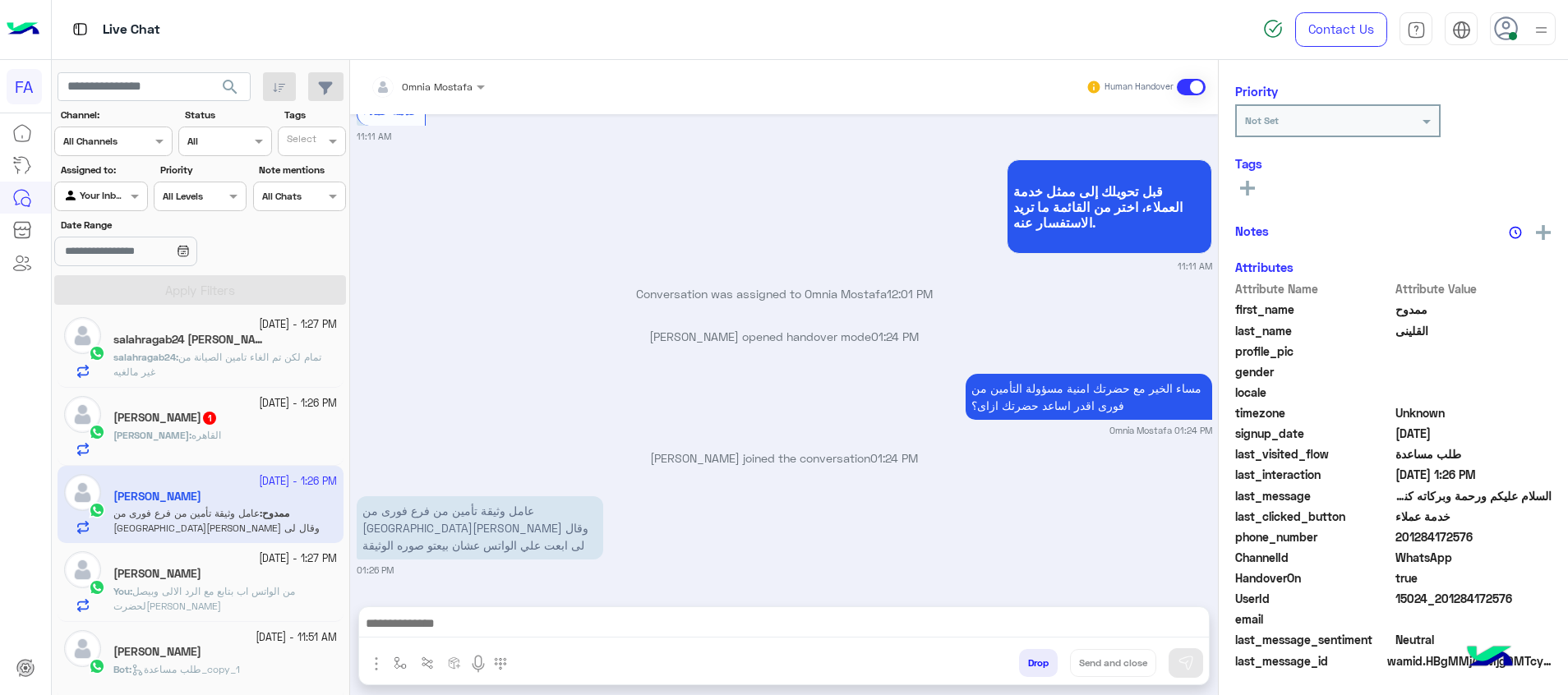
click at [819, 631] on textarea at bounding box center [784, 625] width 849 height 25
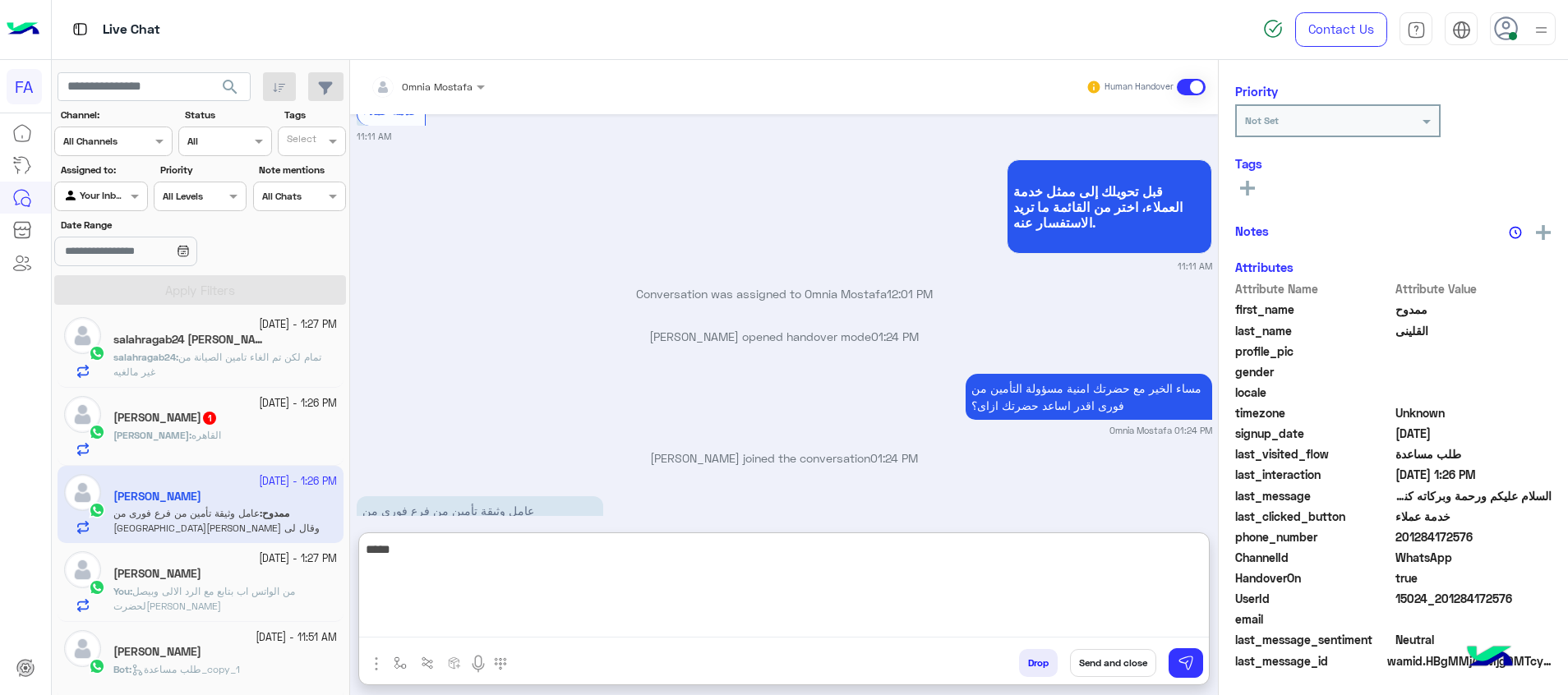
scroll to position [208, 0]
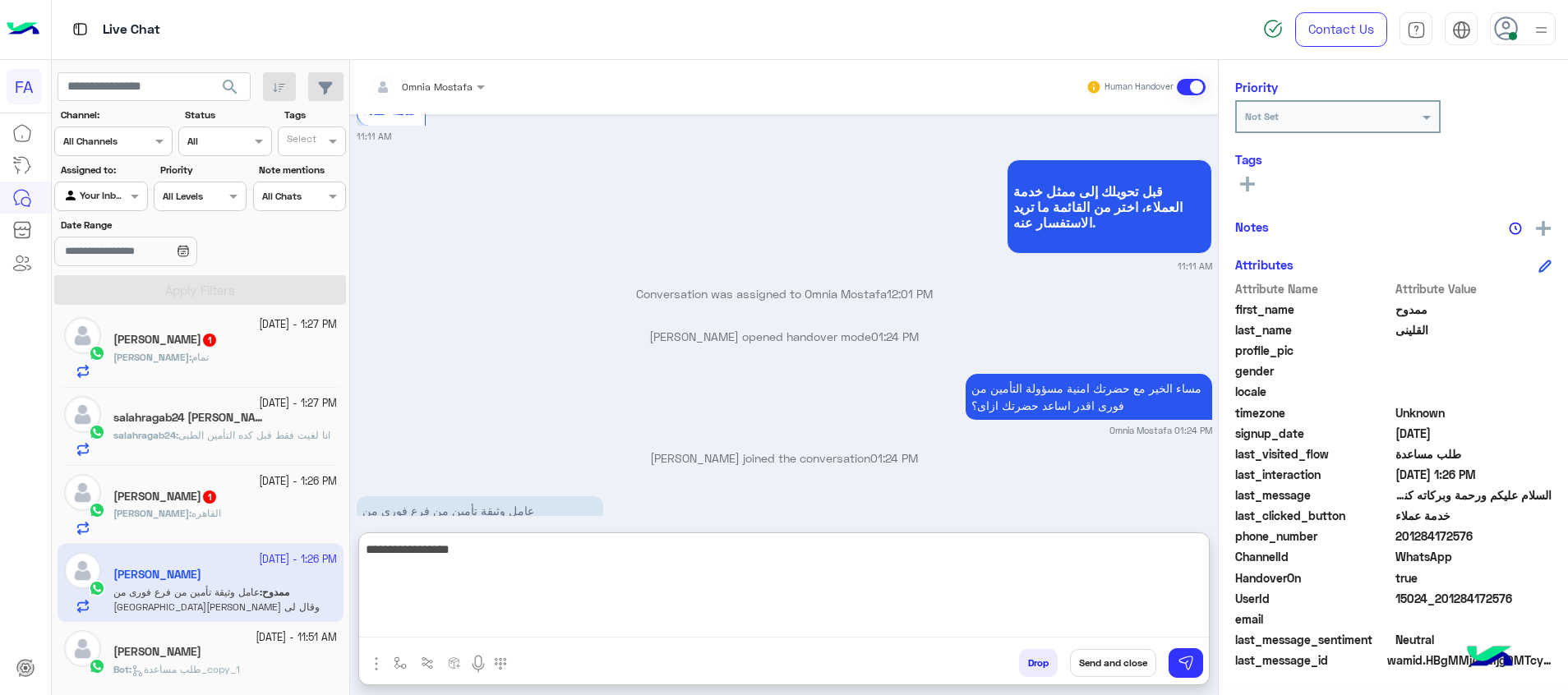
type textarea "**********"
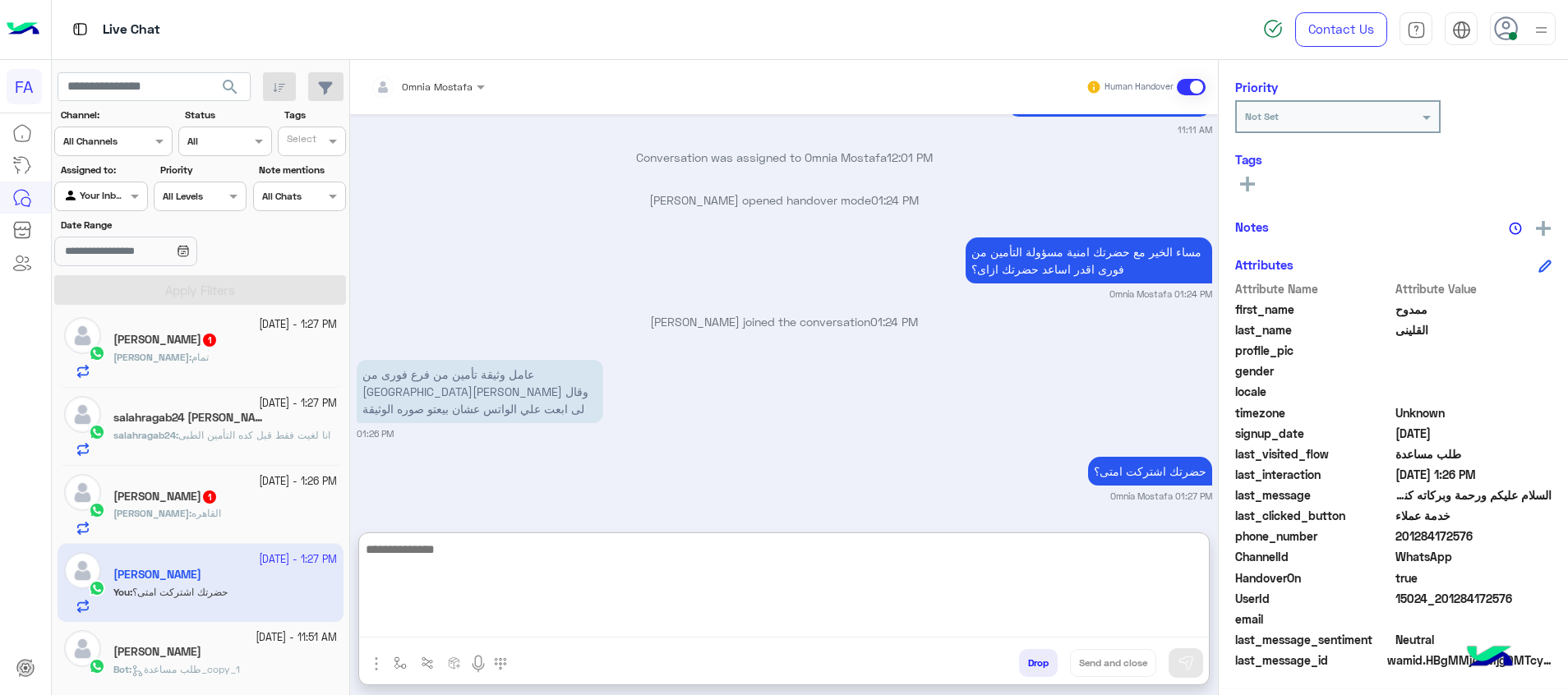
click at [260, 432] on span "انا لغيت فقط قبل كده التأمين الطبى" at bounding box center [254, 435] width 152 height 12
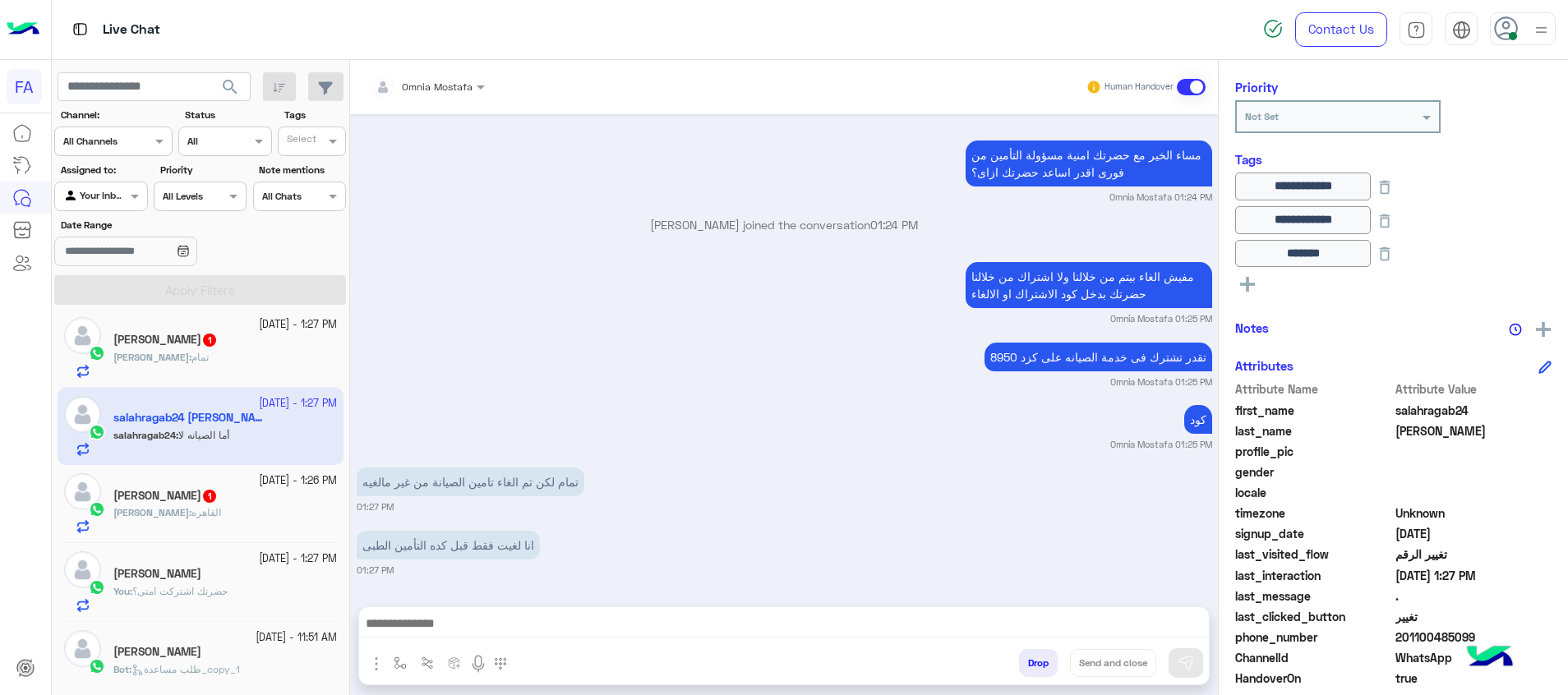
scroll to position [1011, 0]
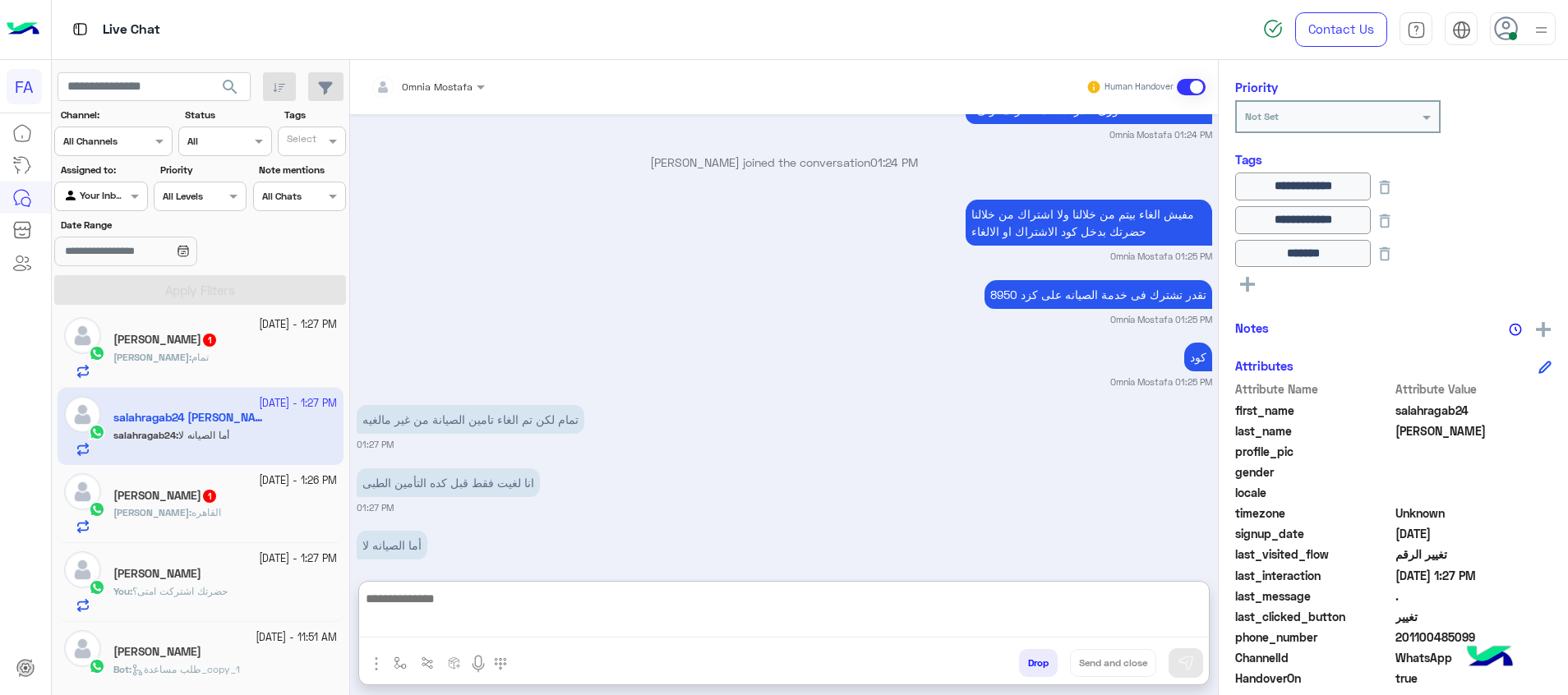
click at [688, 627] on textarea at bounding box center [784, 613] width 849 height 49
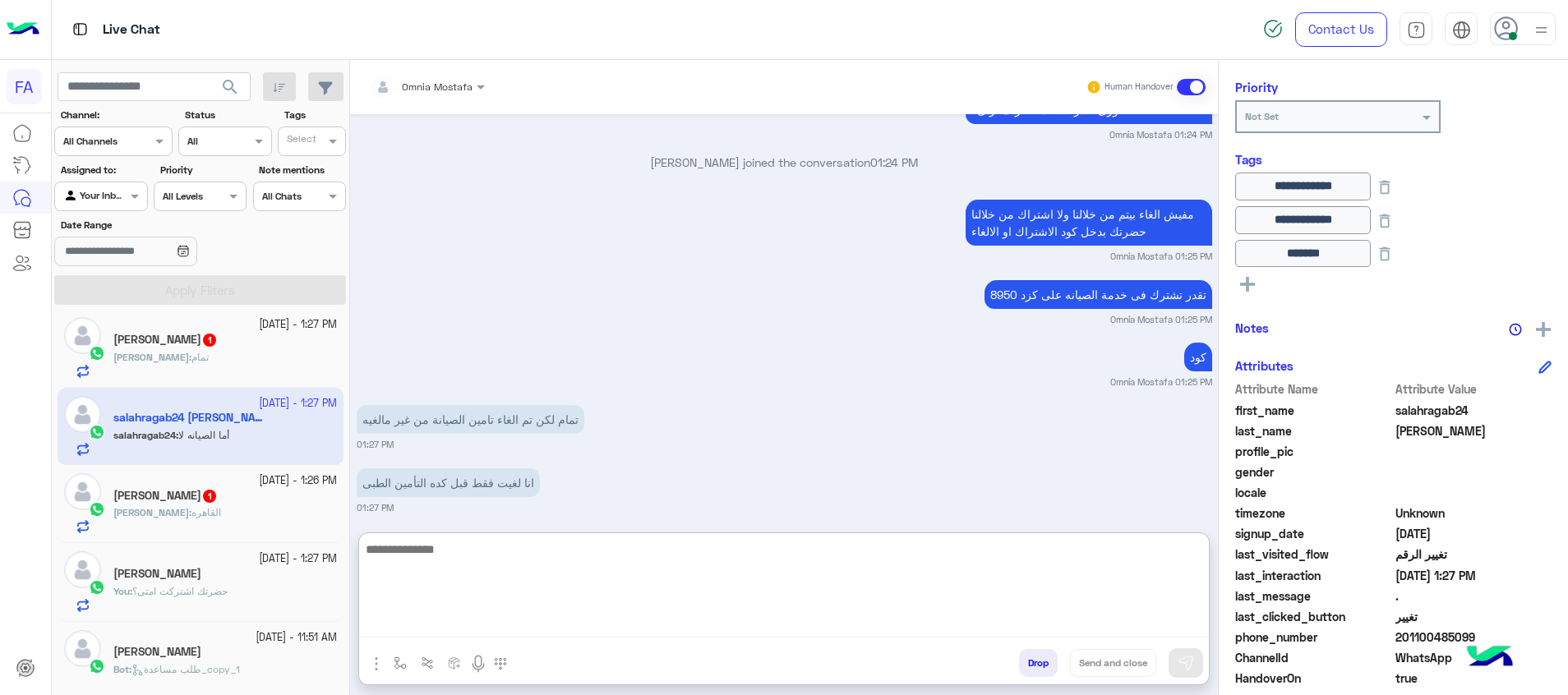
scroll to position [1084, 0]
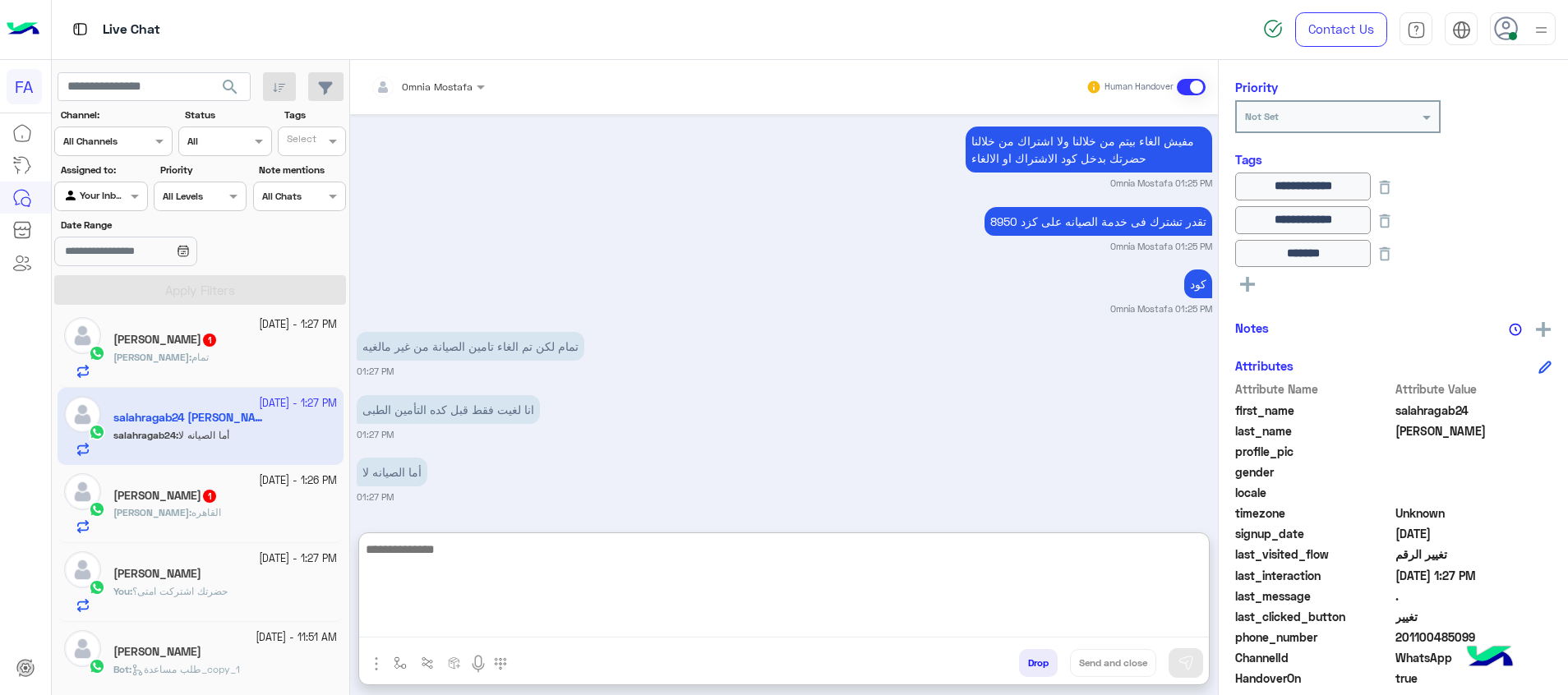
click at [758, 601] on textarea at bounding box center [784, 589] width 849 height 99
drag, startPoint x: 834, startPoint y: 585, endPoint x: 826, endPoint y: 590, distance: 9.4
click at [828, 587] on textarea at bounding box center [784, 589] width 849 height 99
type textarea "*"
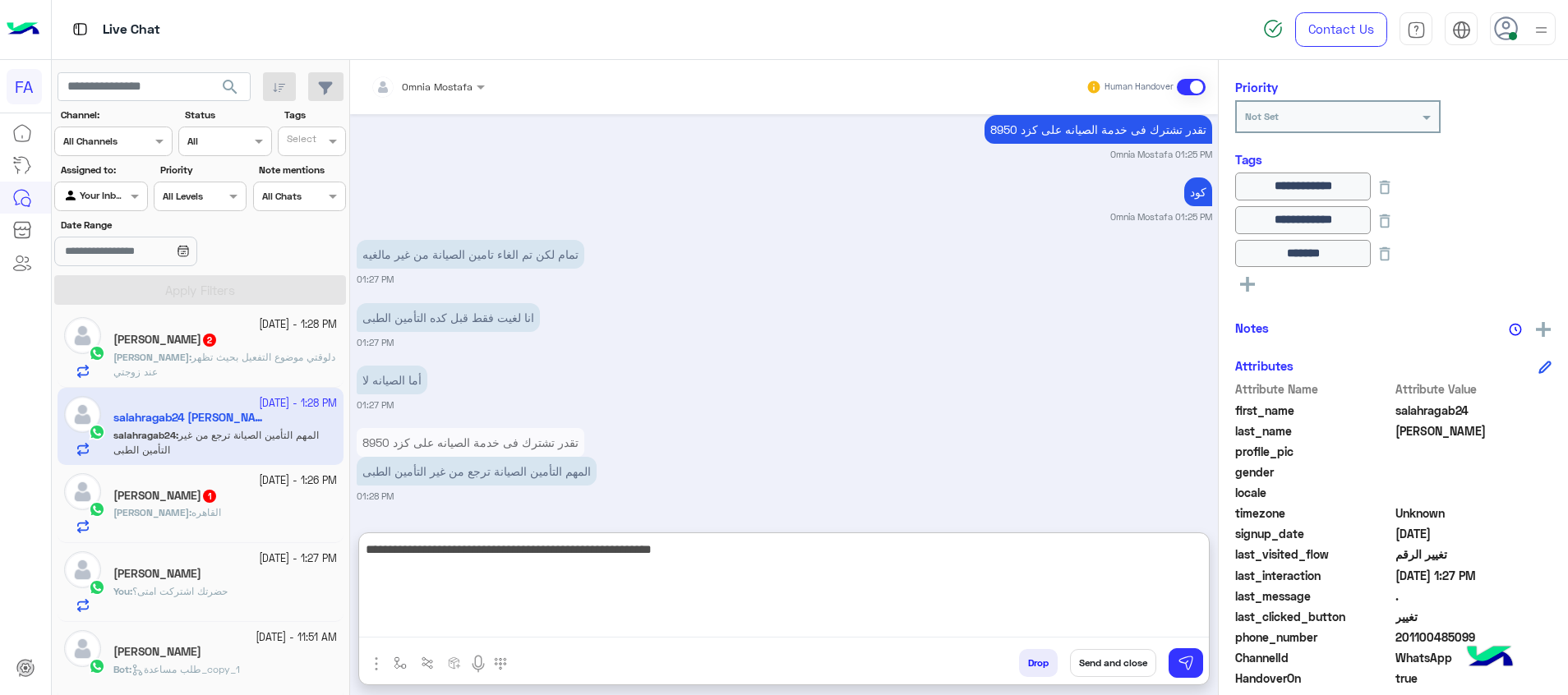
type textarea "**********"
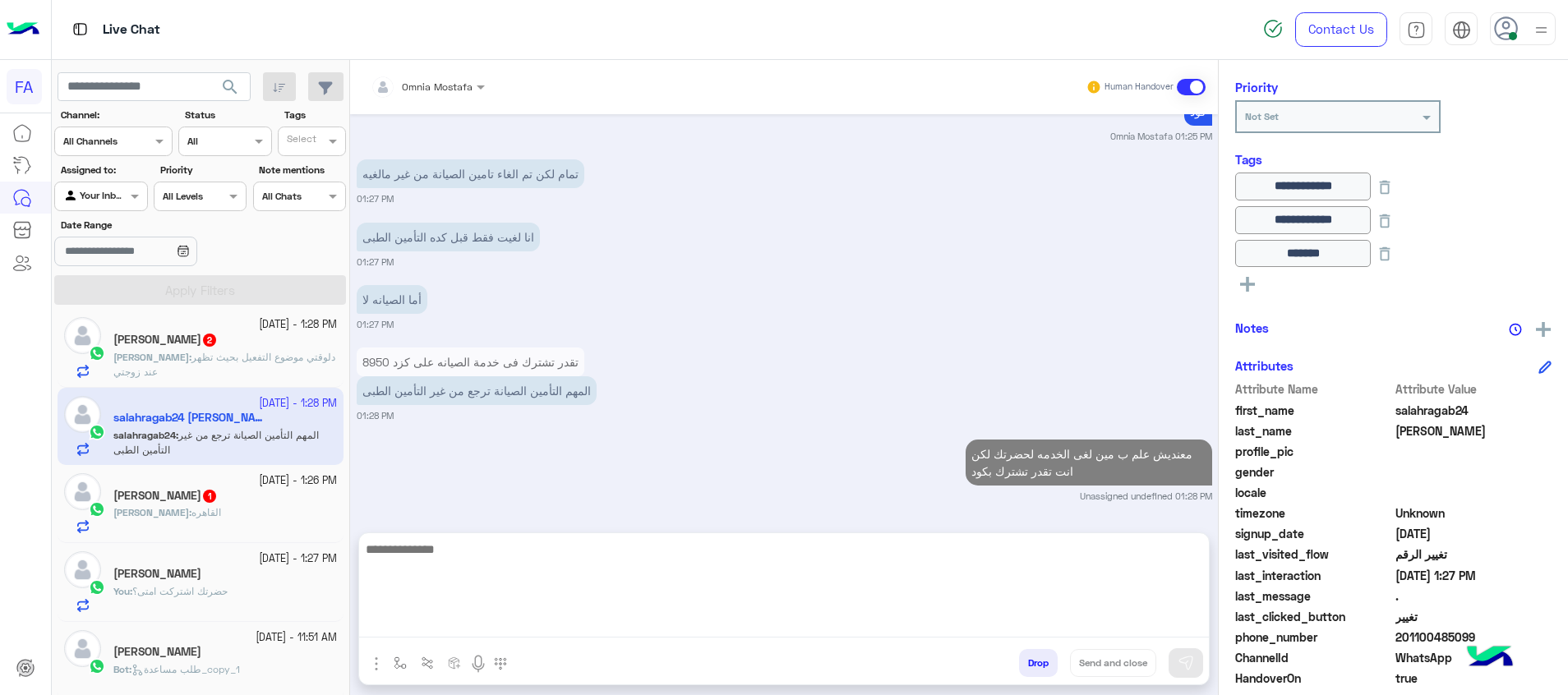
click at [240, 356] on span "دلوقتي موضوع التفعيل بحيث تظهر عند زوجتي" at bounding box center [223, 364] width 222 height 27
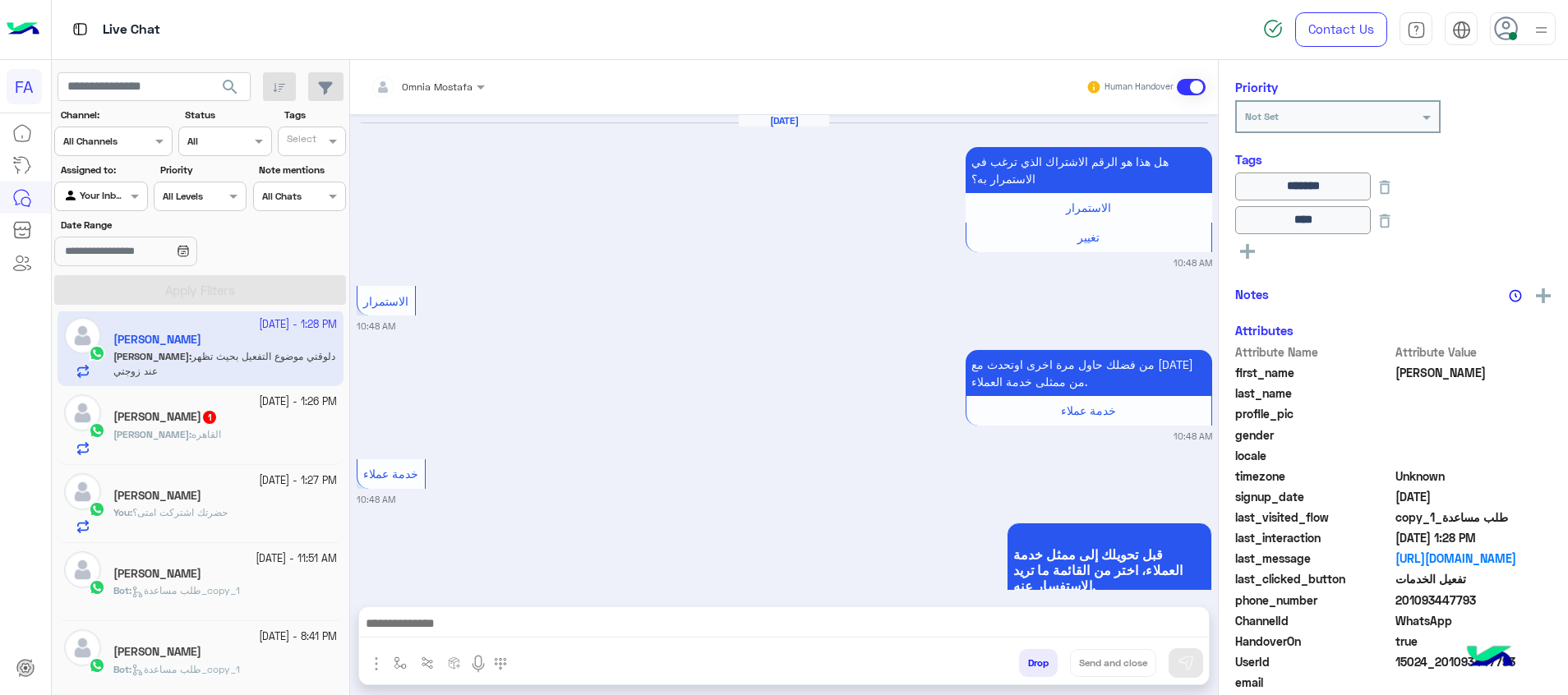
scroll to position [1235, 0]
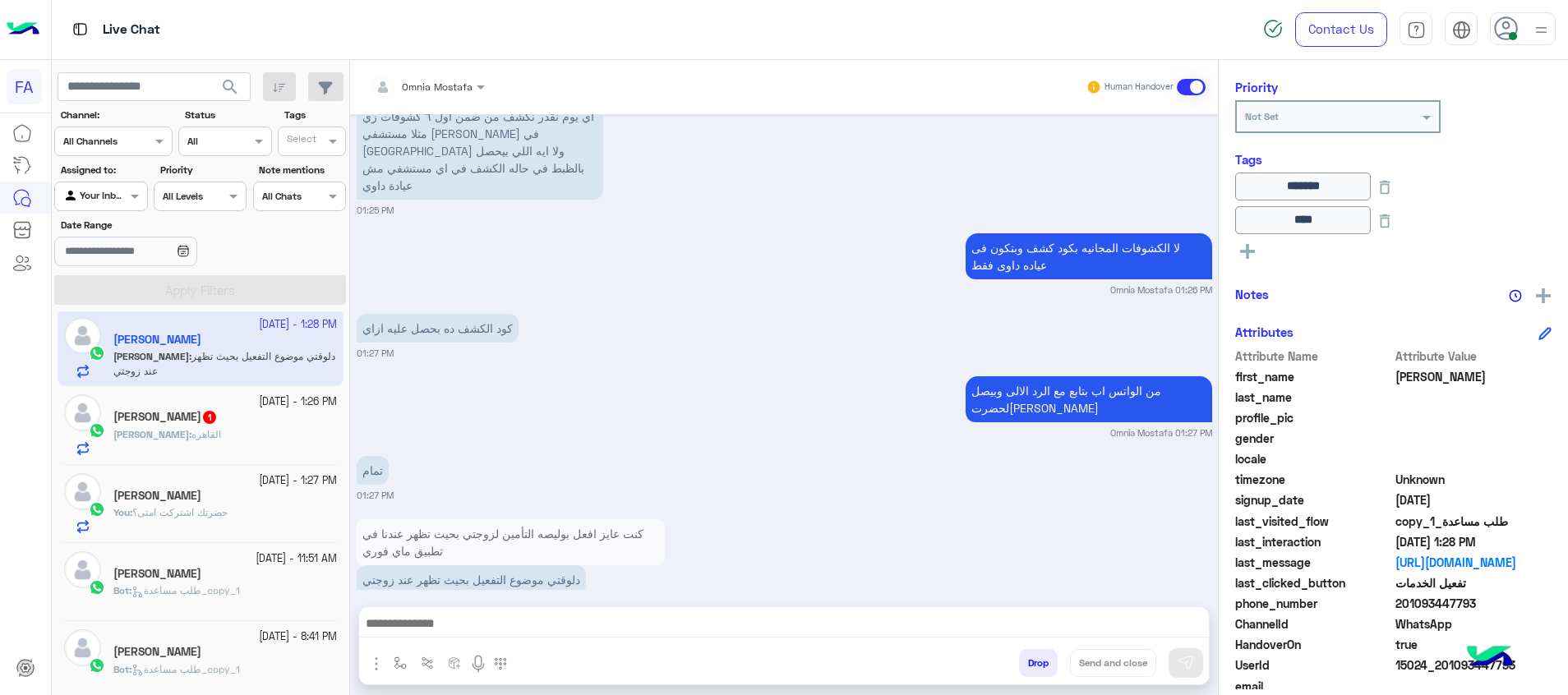
click at [801, 613] on textarea at bounding box center [784, 625] width 849 height 25
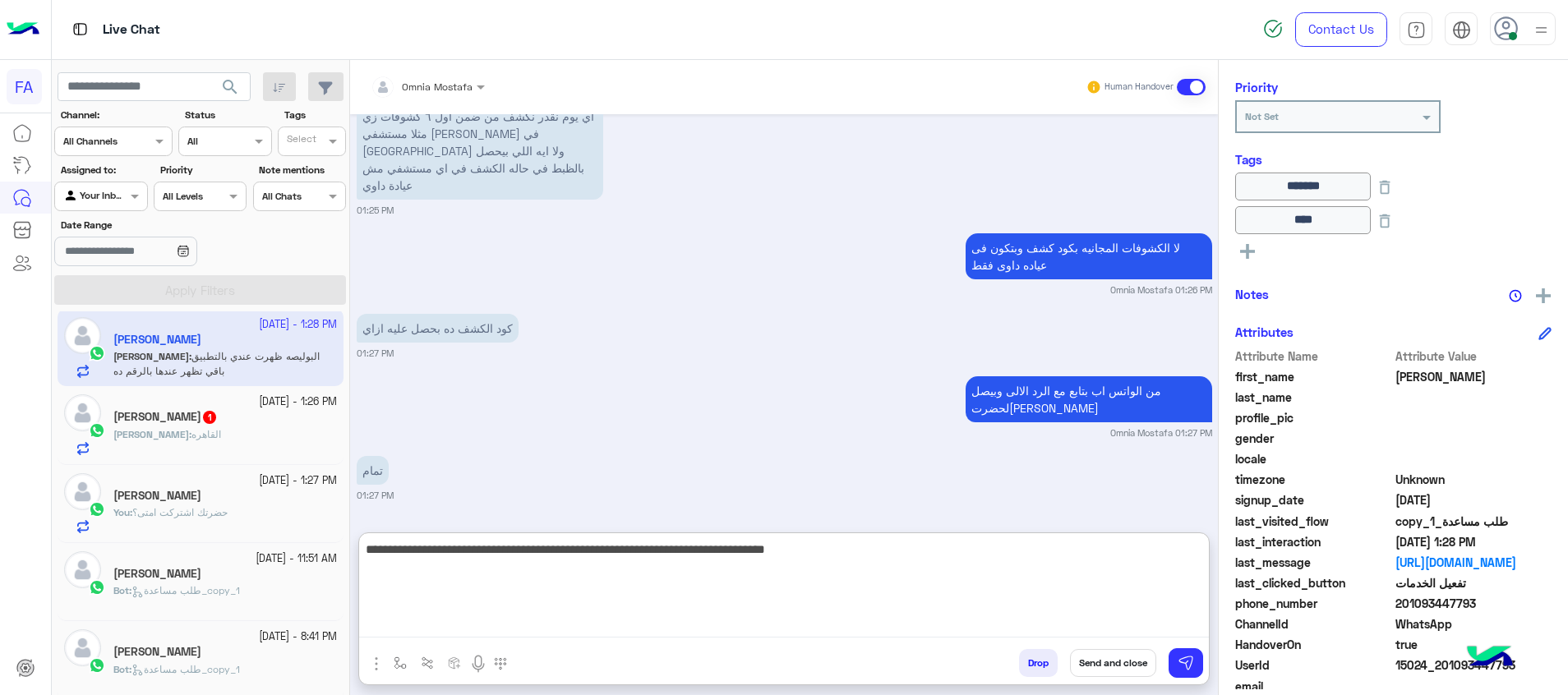
scroll to position [1389, 0]
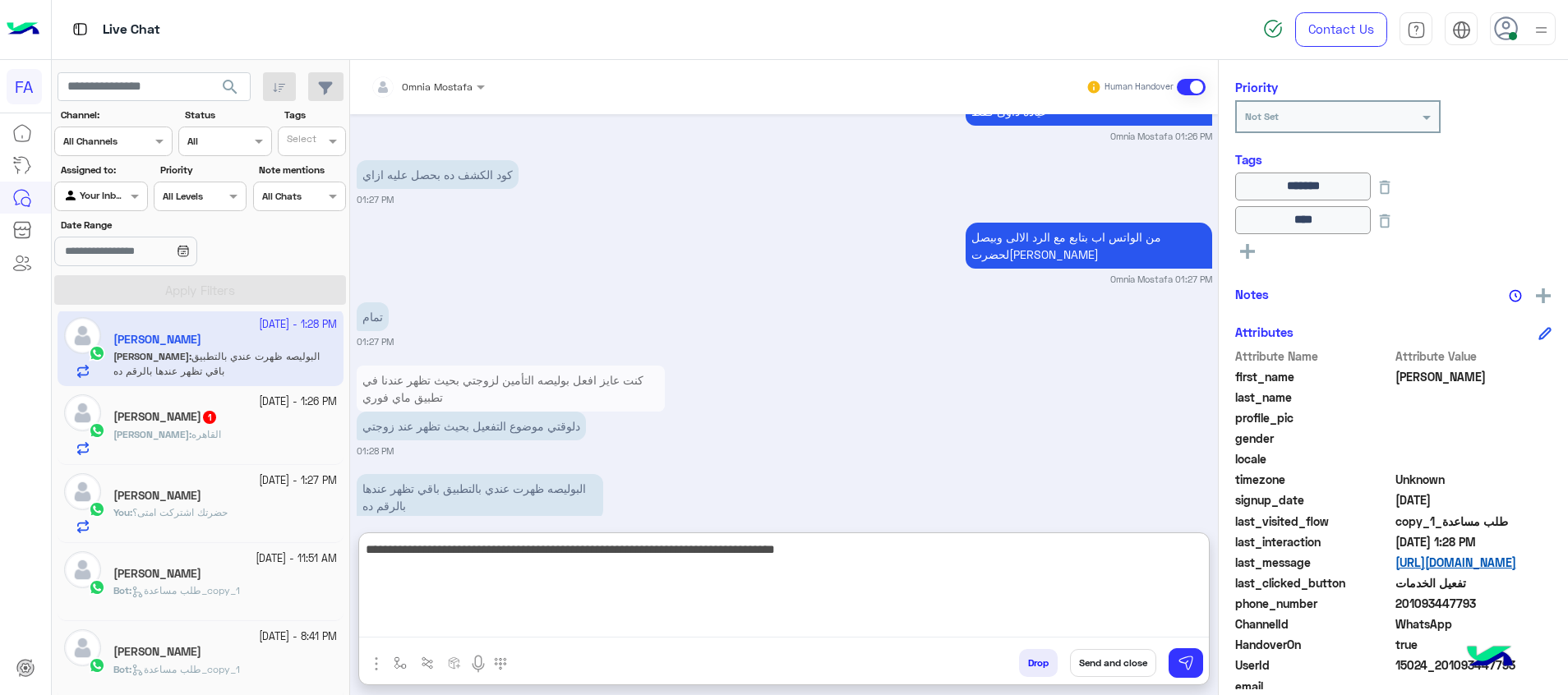
drag, startPoint x: 803, startPoint y: 559, endPoint x: 1482, endPoint y: 555, distance: 679.0
click at [1502, 555] on mat-drawer-container "Omnia Mostafa Human Handover [DATE] هل هذا هو الرقم الاشتراك الذي ترغب في الاست…" at bounding box center [958, 381] width 1217 height 642
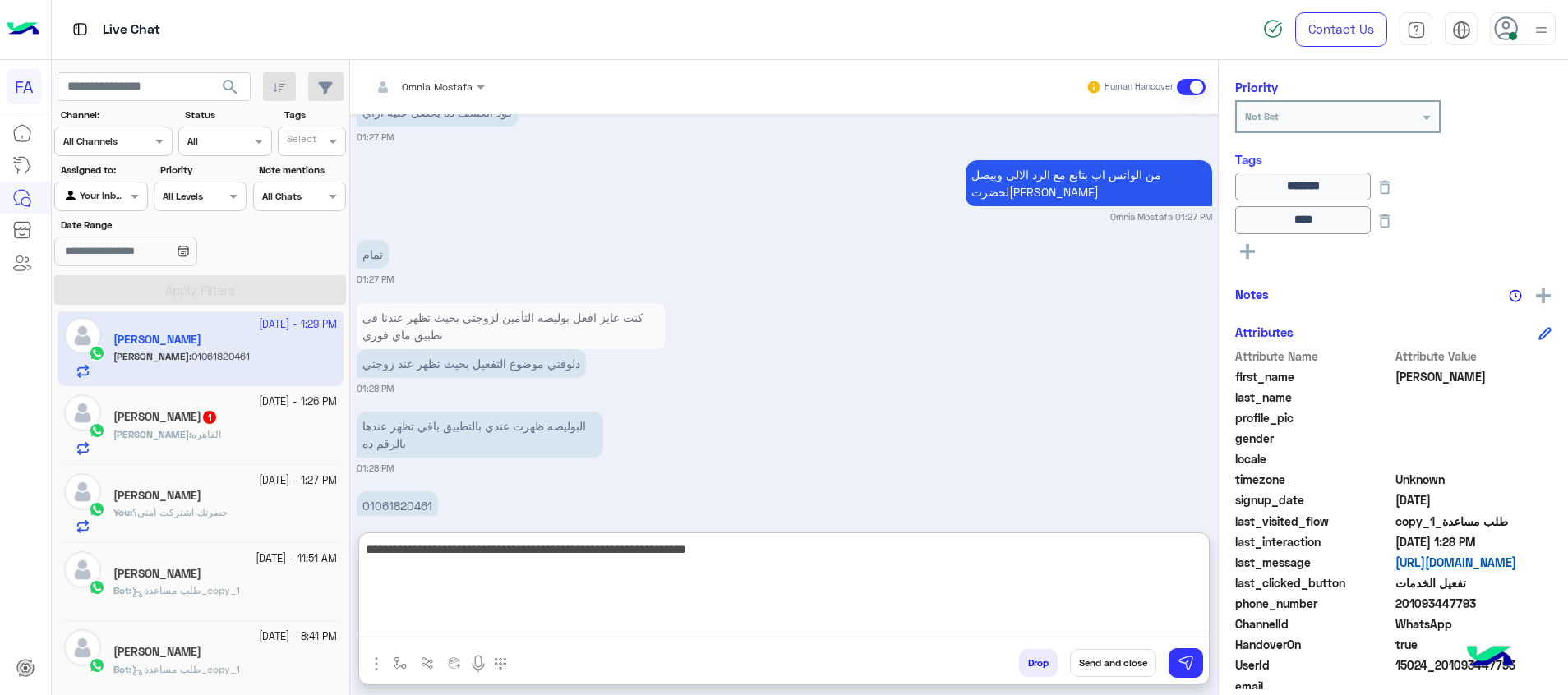
type textarea "**********"
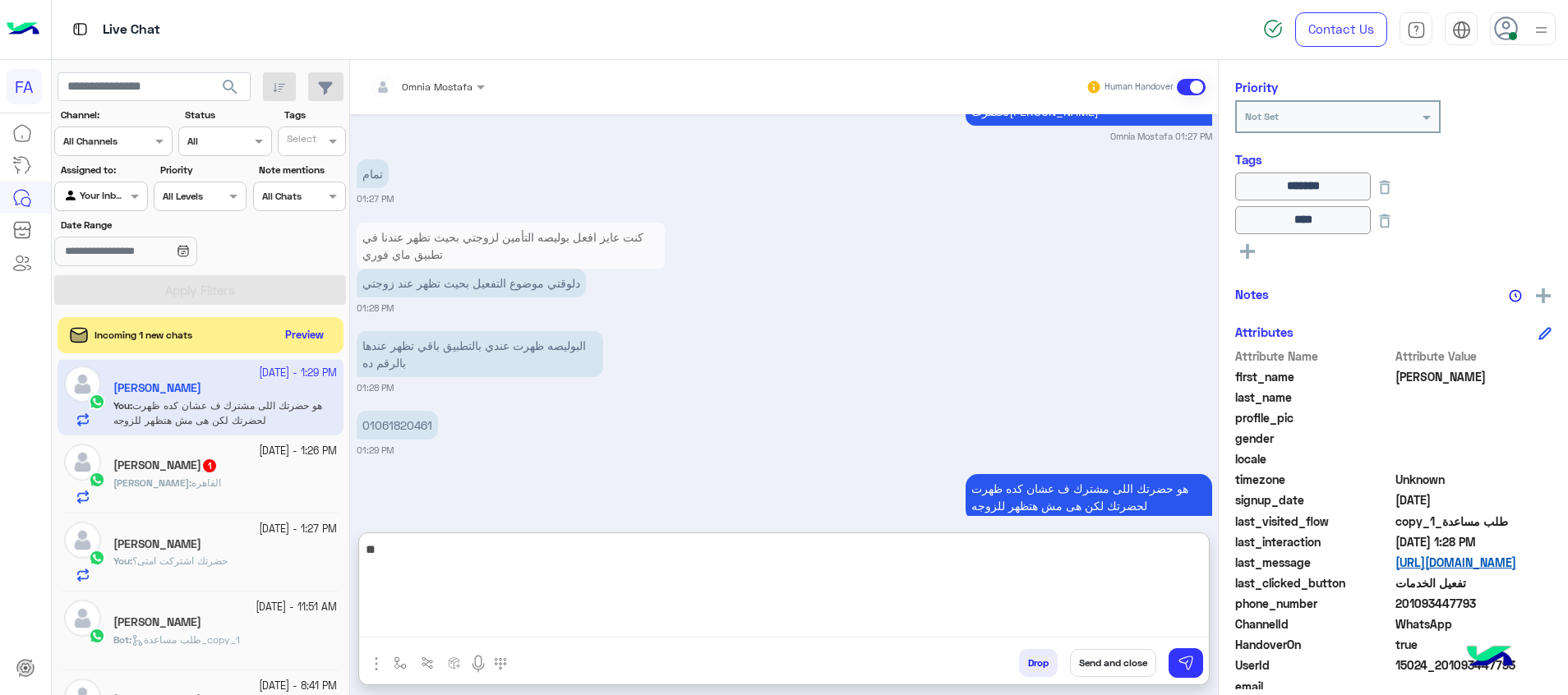
type textarea "*"
click at [407, 411] on p "01061820461" at bounding box center [397, 425] width 81 height 29
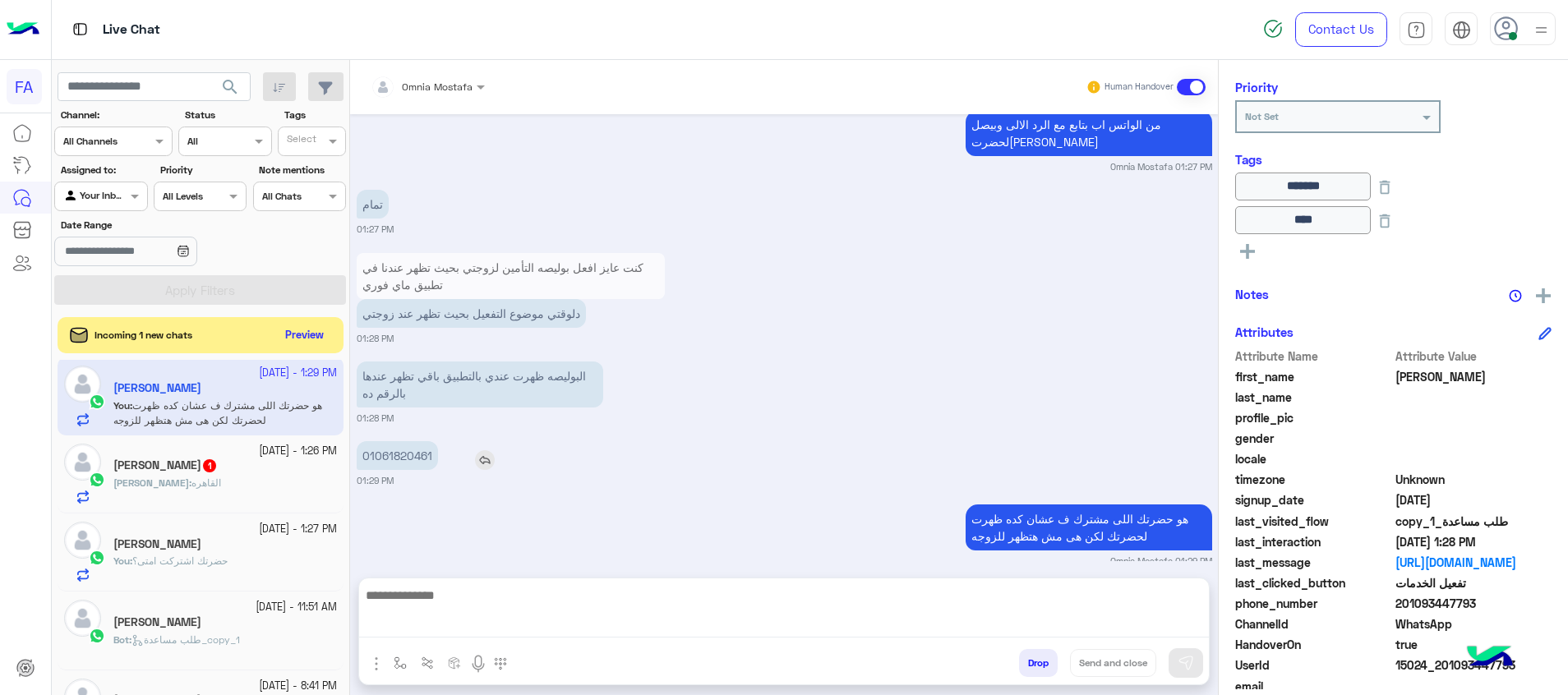
click at [407, 395] on div "البوليصه ظهرت عندي بالتطبيق باقي تظهر عندها بالرقم ده 01:28 PM" at bounding box center [784, 391] width 856 height 67
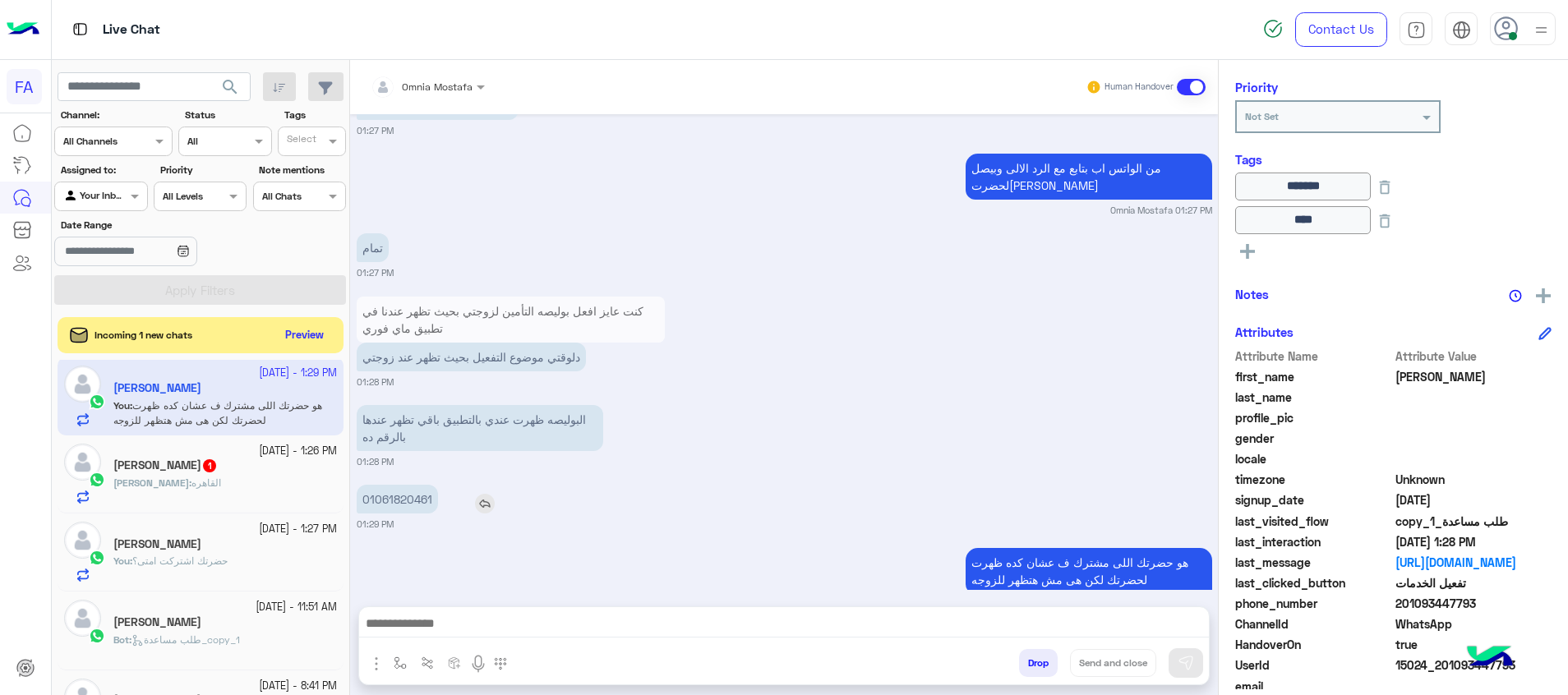
click at [408, 485] on p "01061820461" at bounding box center [397, 499] width 81 height 29
click at [399, 485] on p "01061820461" at bounding box center [397, 499] width 81 height 29
click at [242, 485] on div "[PERSON_NAME] : القاهره" at bounding box center [224, 490] width 223 height 29
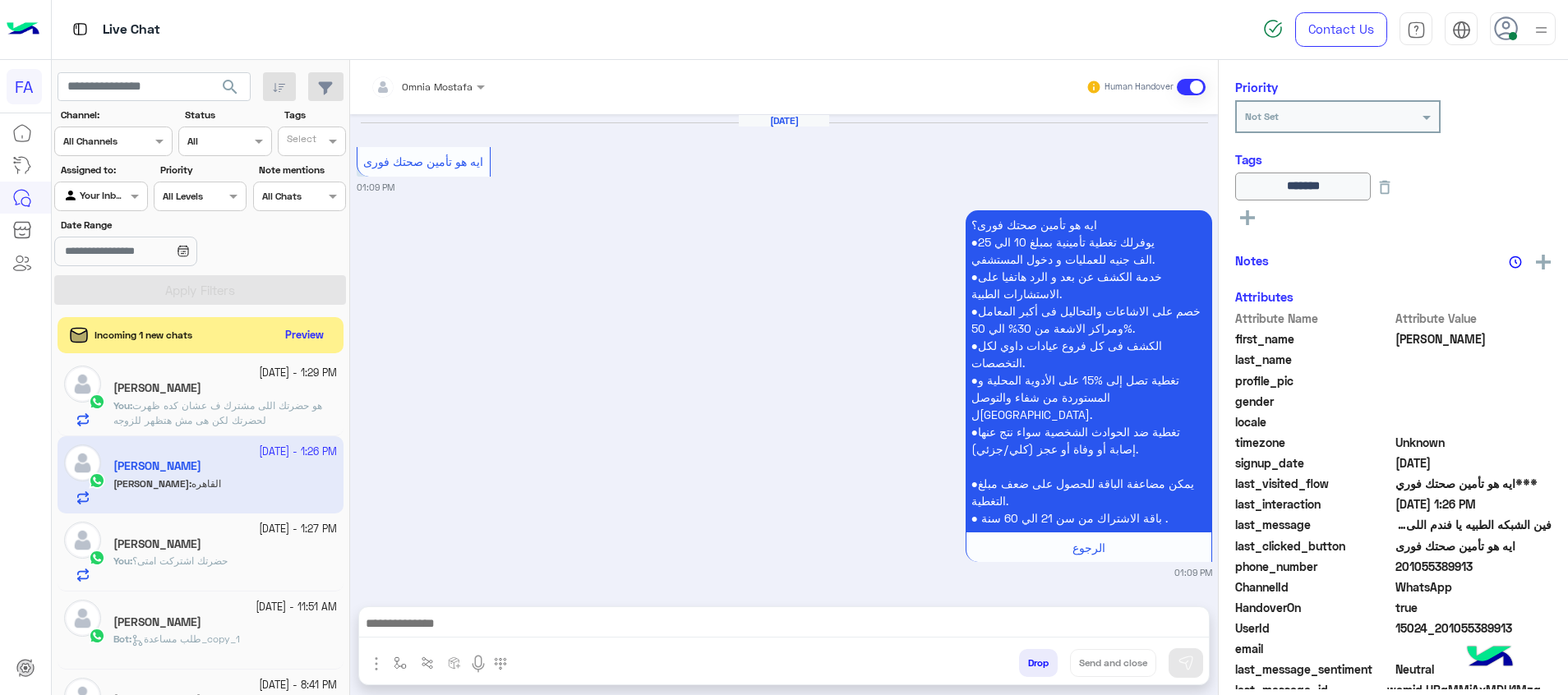
scroll to position [1054, 0]
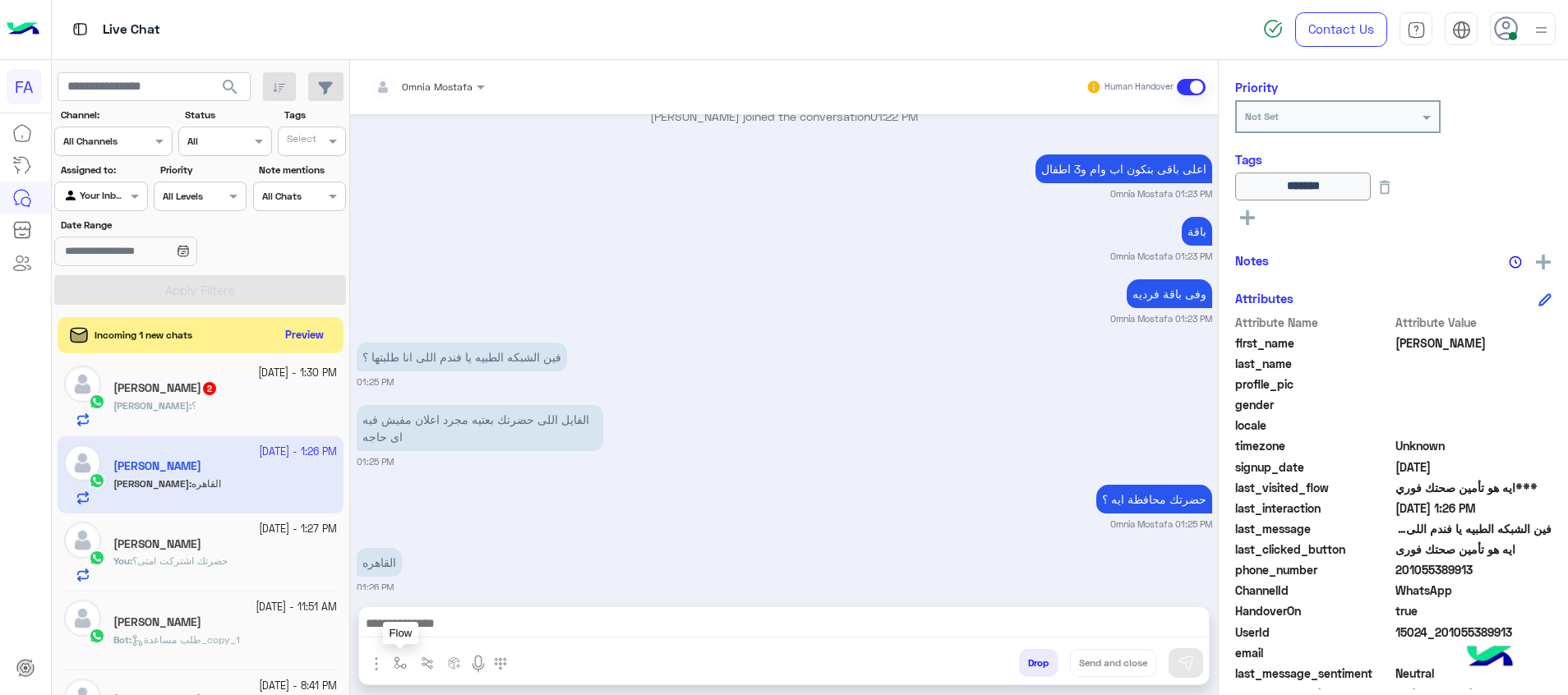
click at [400, 669] on img "button" at bounding box center [400, 663] width 13 height 13
click at [476, 621] on div at bounding box center [449, 624] width 122 height 16
click at [374, 669] on img "button" at bounding box center [376, 664] width 19 height 19
click at [437, 596] on span "Attachements" at bounding box center [433, 595] width 82 height 19
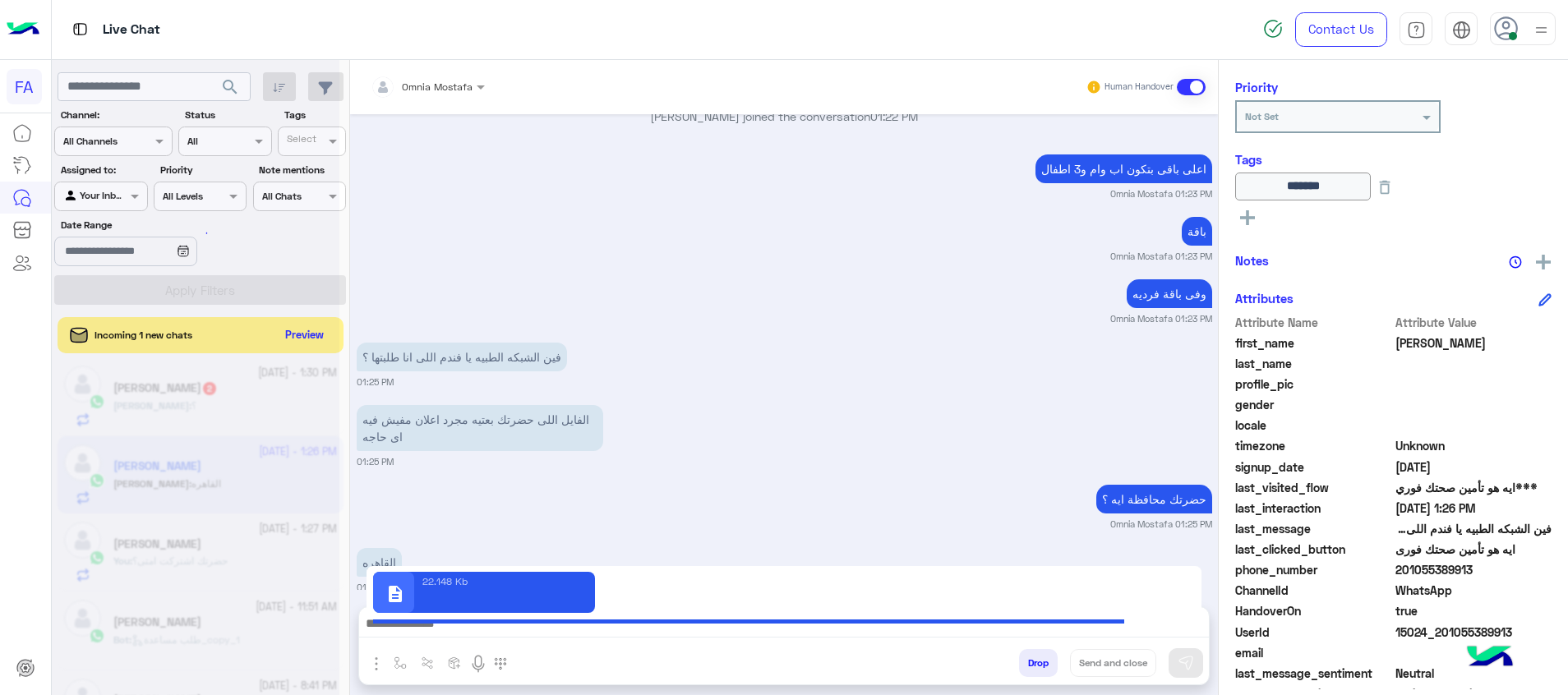
type textarea "**********"
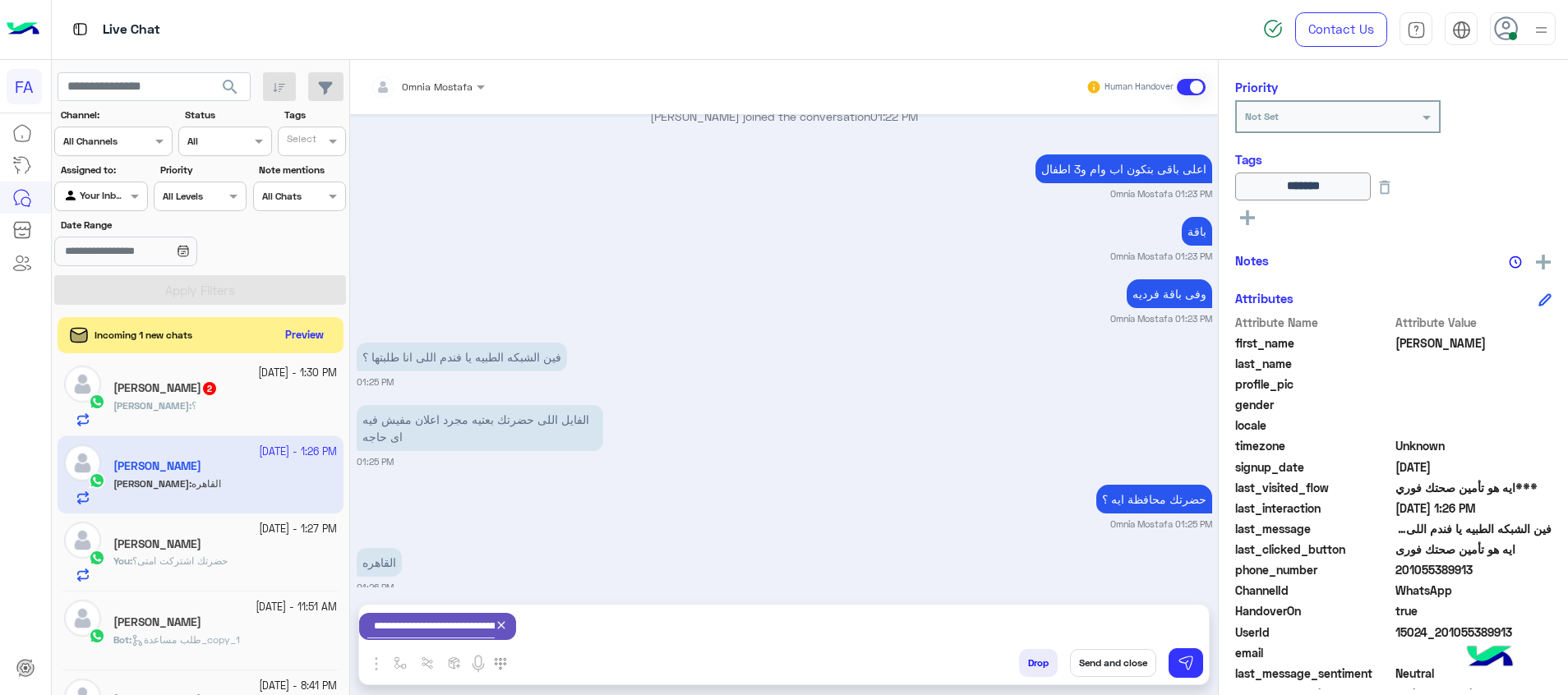
drag, startPoint x: 974, startPoint y: 620, endPoint x: 1251, endPoint y: 642, distance: 277.9
click at [974, 620] on div "**********" at bounding box center [784, 626] width 849 height 43
click at [1195, 662] on button at bounding box center [1185, 663] width 34 height 30
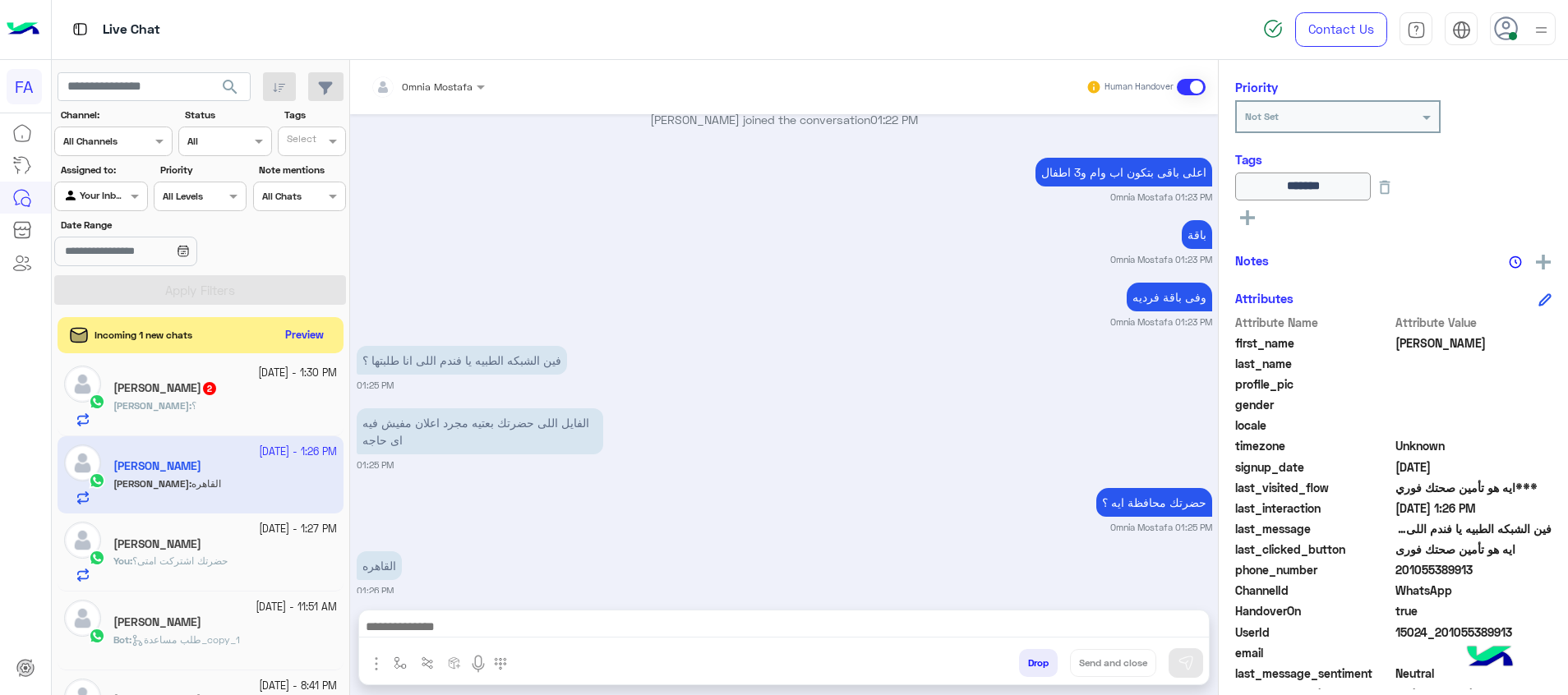
scroll to position [1054, 0]
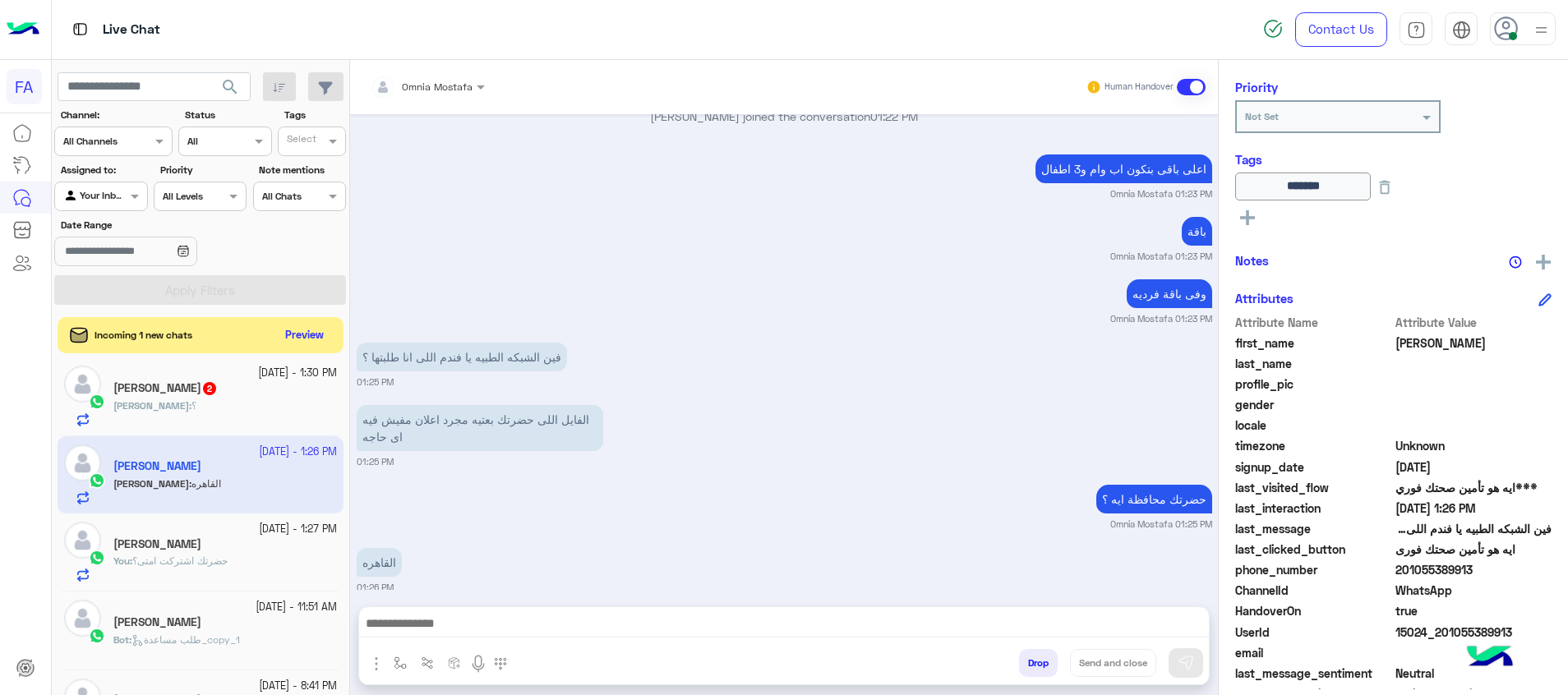
click at [1142, 630] on textarea at bounding box center [784, 625] width 849 height 25
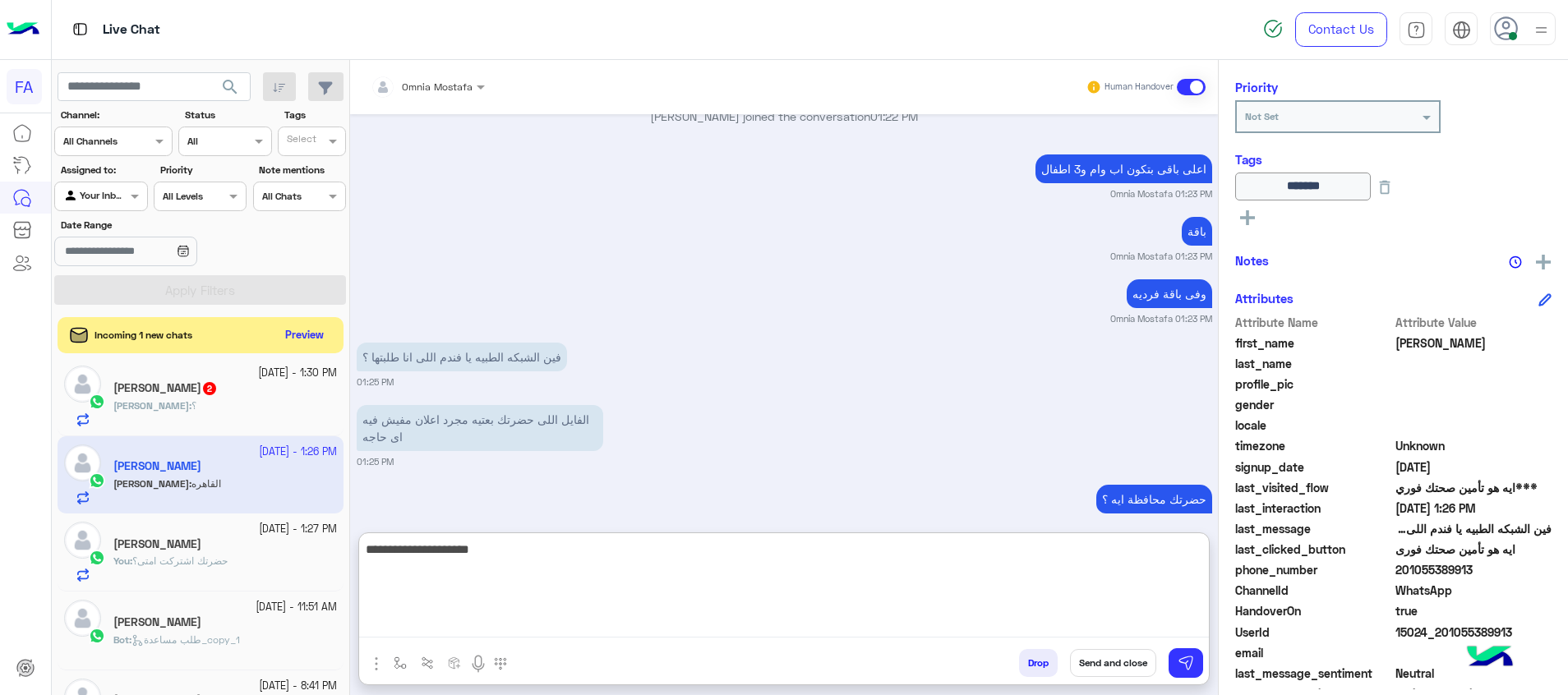
scroll to position [1206, 0]
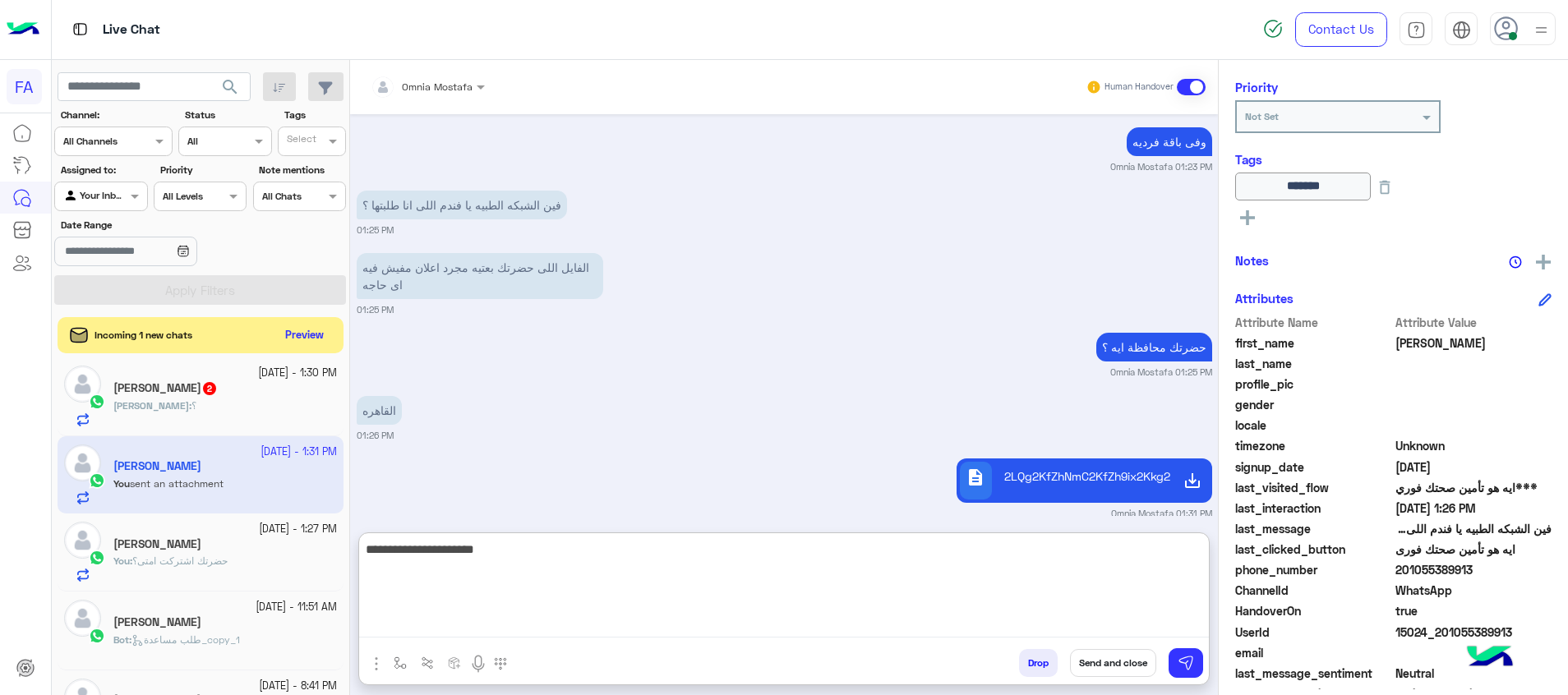
type textarea "**********"
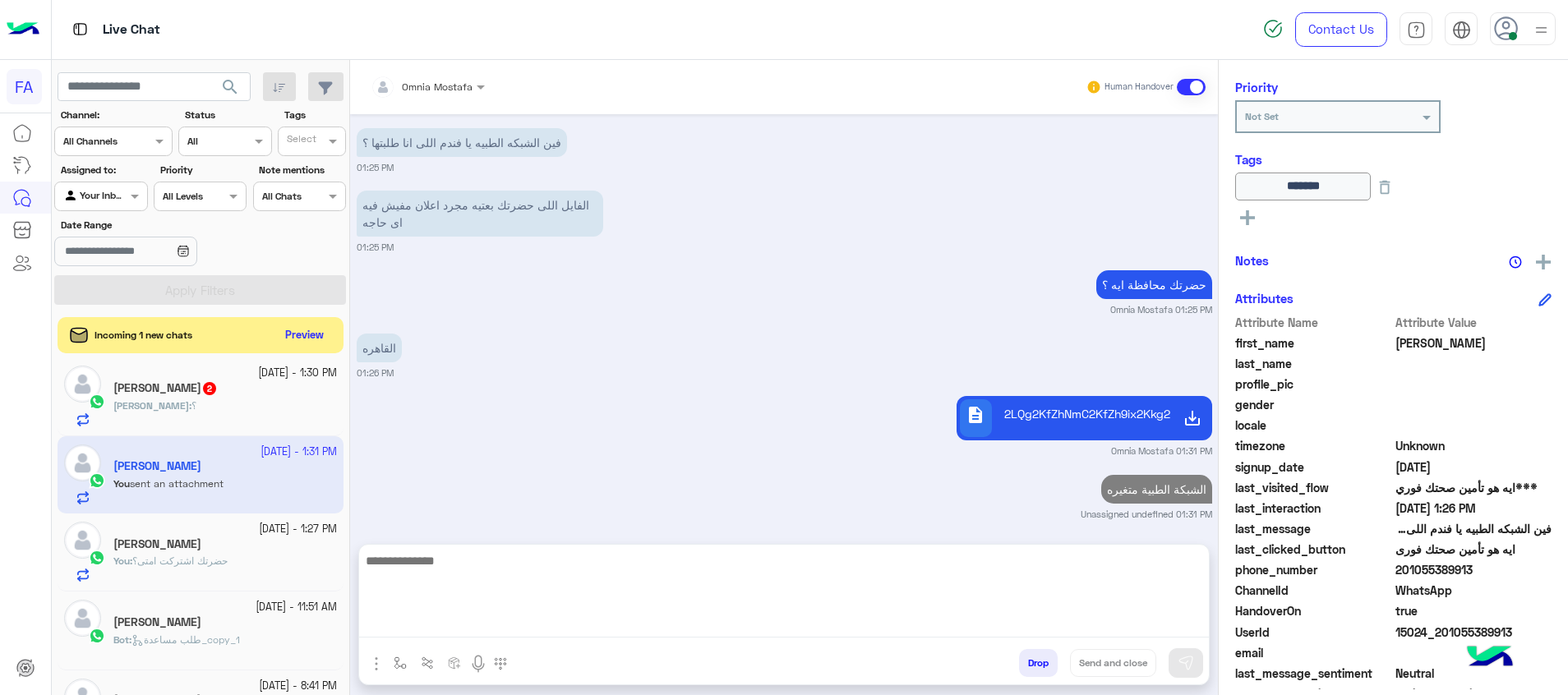
click at [245, 410] on div "[DEMOGRAPHIC_DATA] : ؟" at bounding box center [224, 412] width 223 height 29
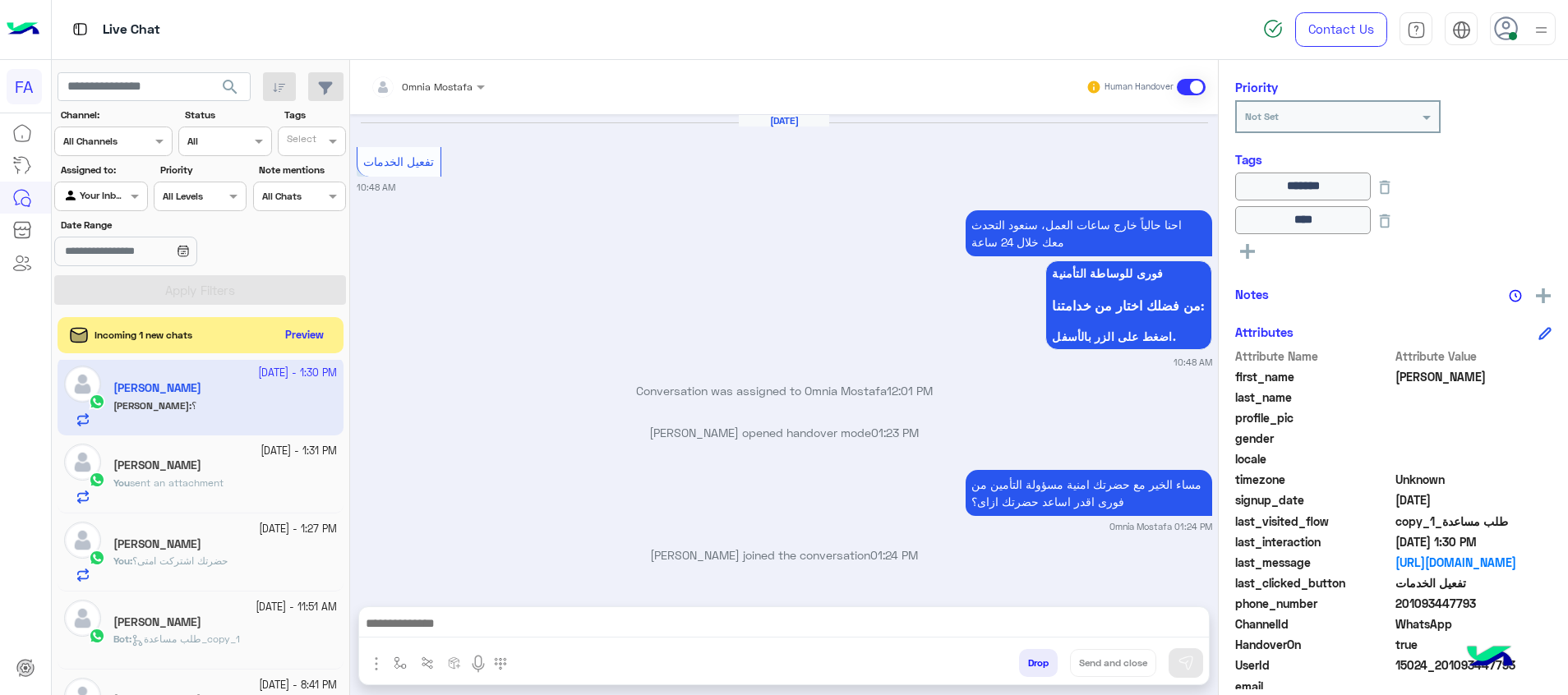
scroll to position [1095, 0]
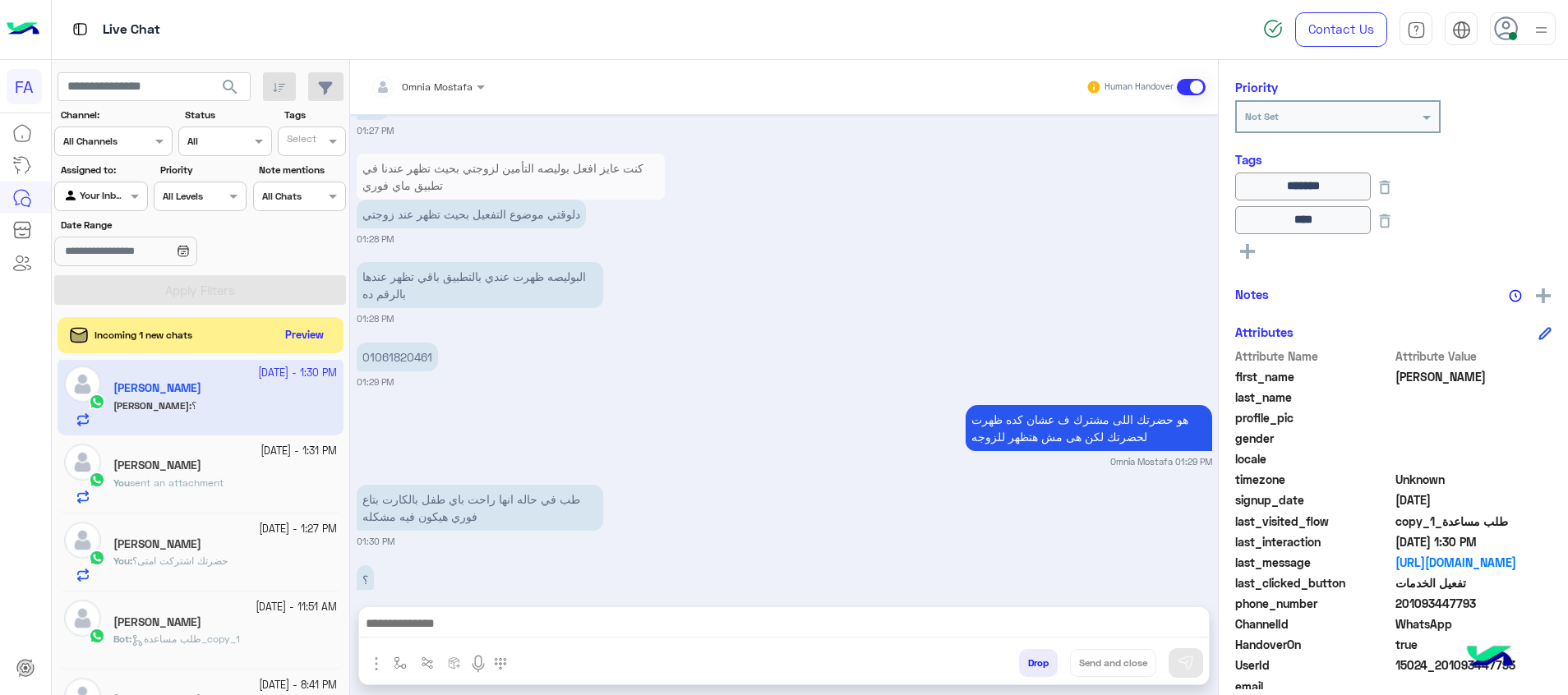
drag, startPoint x: 705, startPoint y: 629, endPoint x: 690, endPoint y: 631, distance: 15.1
click at [705, 629] on textarea at bounding box center [784, 625] width 849 height 25
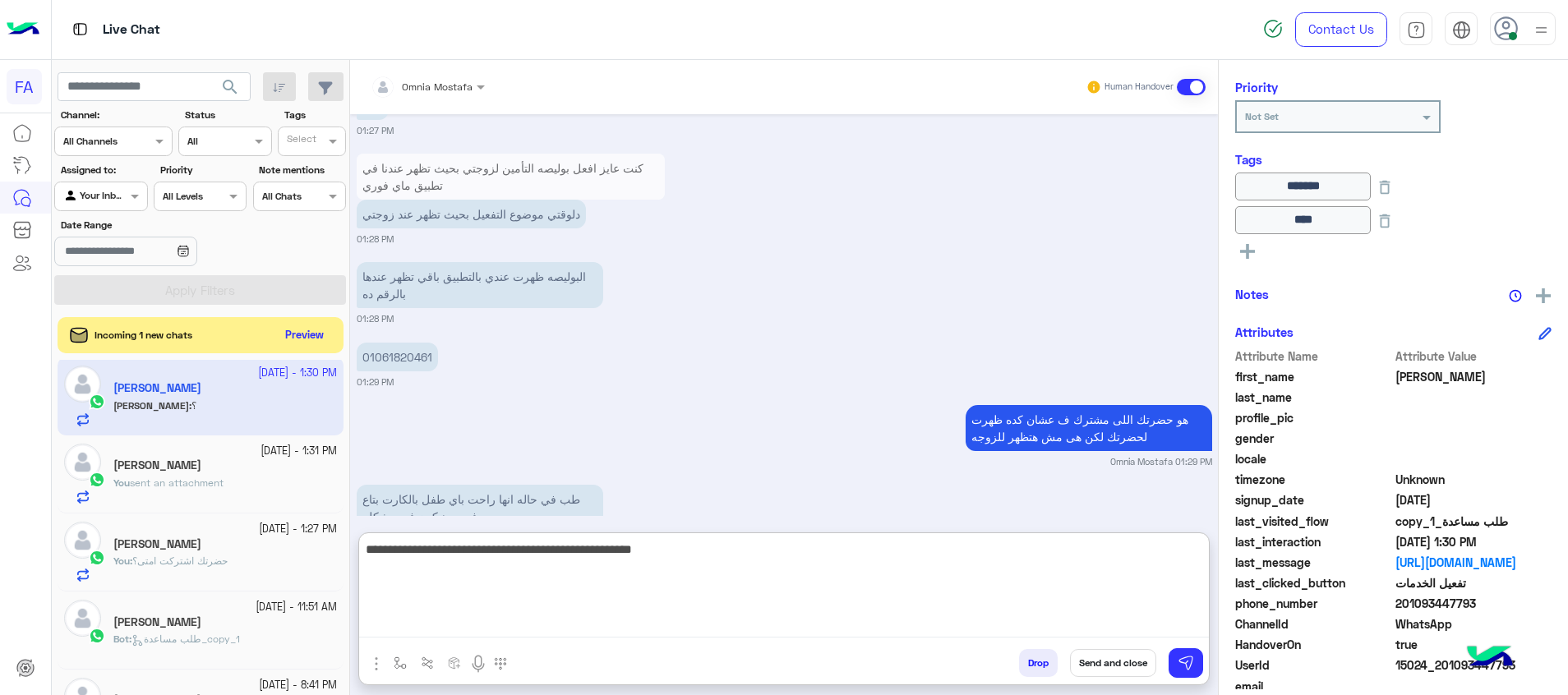
type textarea "**********"
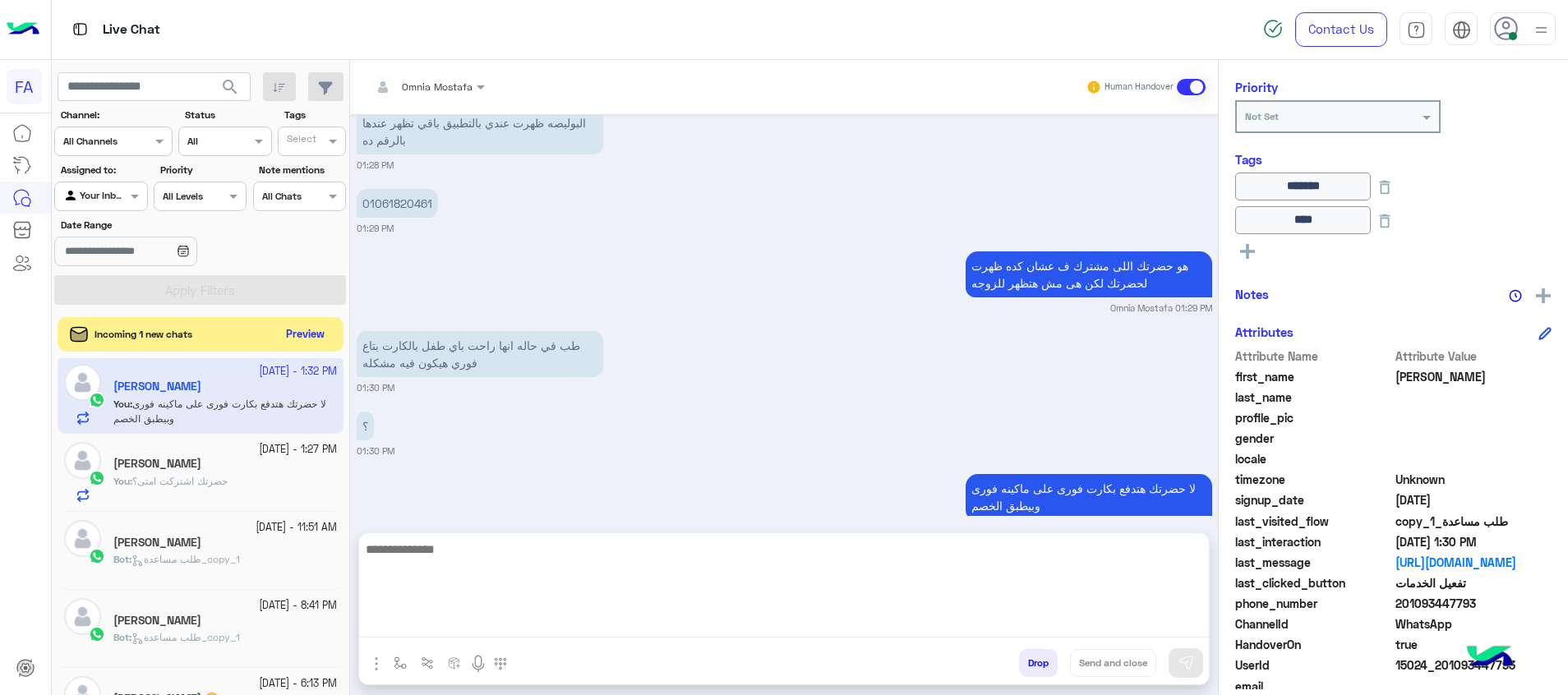
click at [320, 333] on button "Preview" at bounding box center [305, 335] width 51 height 22
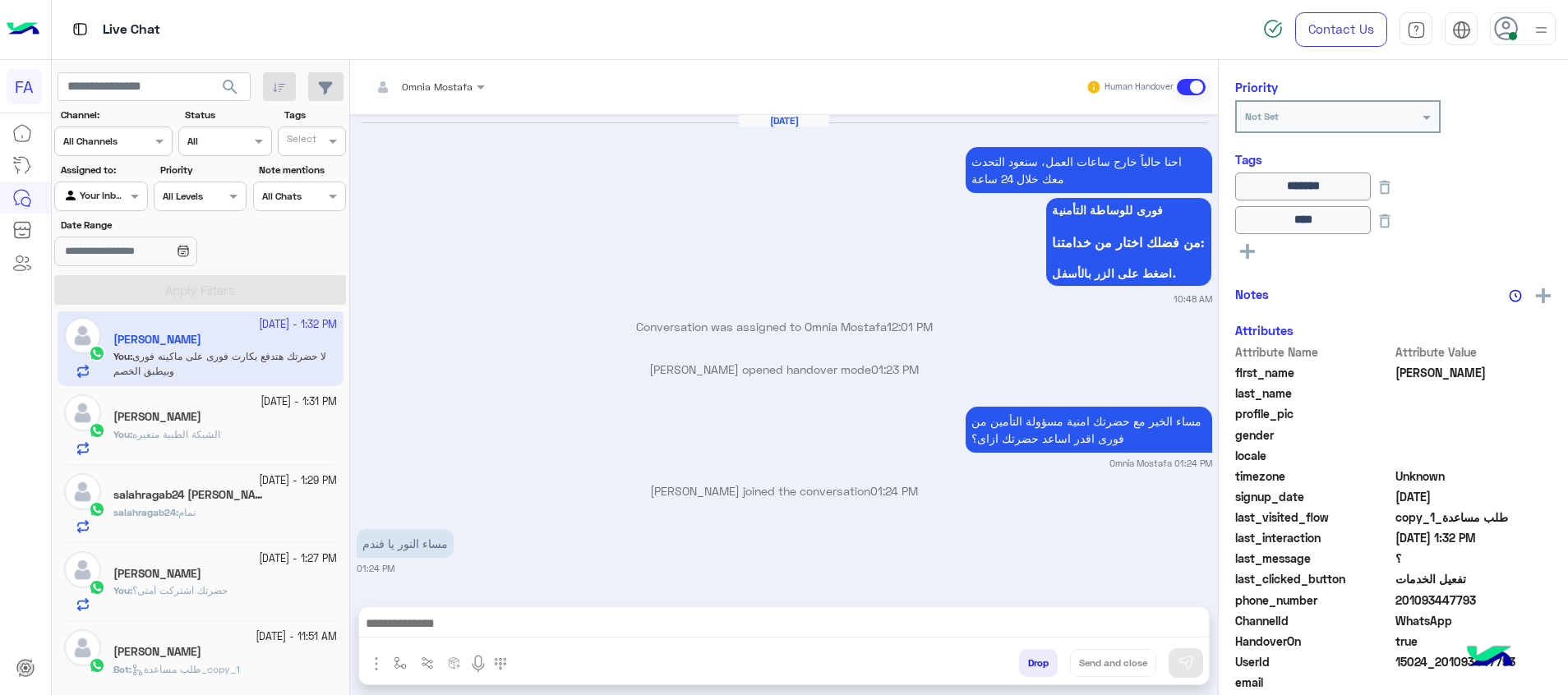
scroll to position [1111, 0]
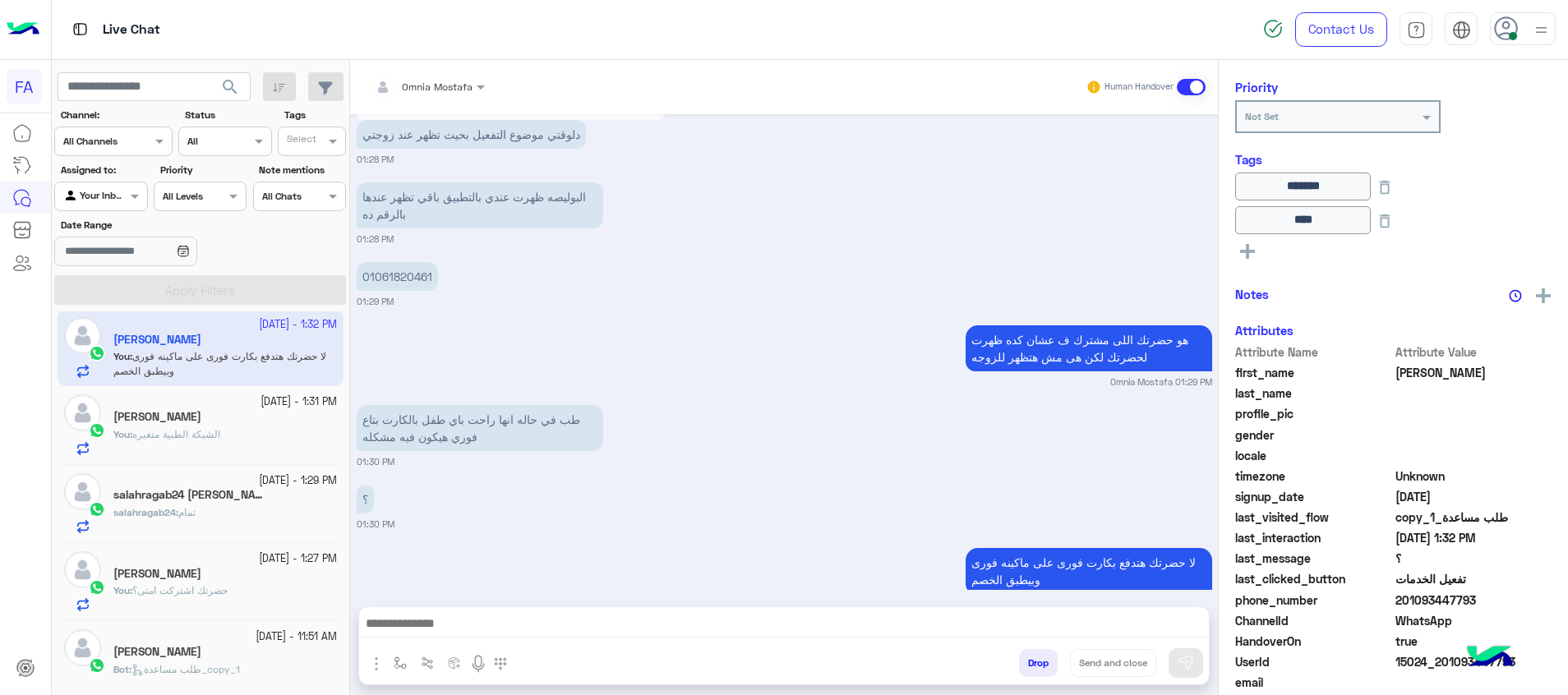
click at [255, 507] on div "salahragab24 : تمام" at bounding box center [224, 519] width 223 height 29
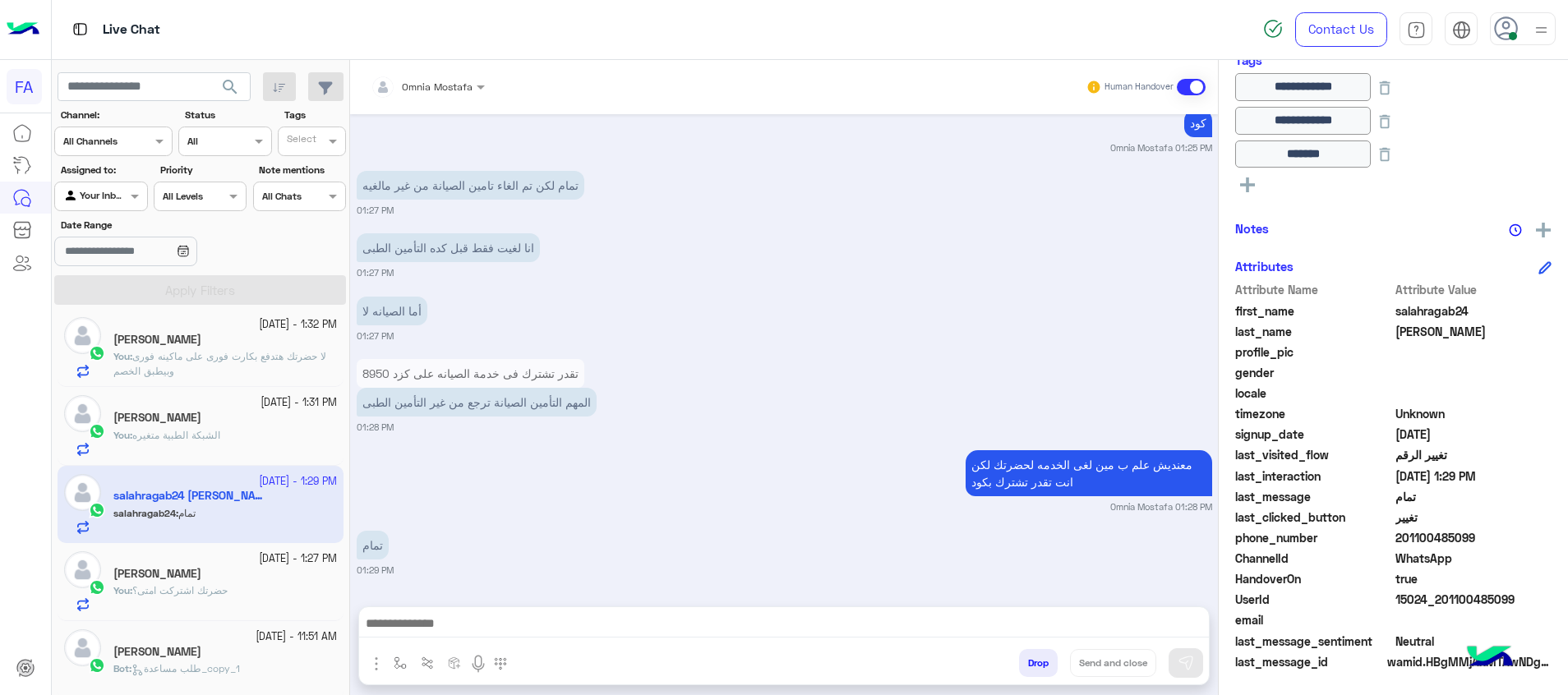
scroll to position [309, 0]
drag, startPoint x: 1443, startPoint y: 536, endPoint x: 1405, endPoint y: 540, distance: 38.2
click at [1405, 540] on span "201100485099" at bounding box center [1474, 537] width 157 height 18
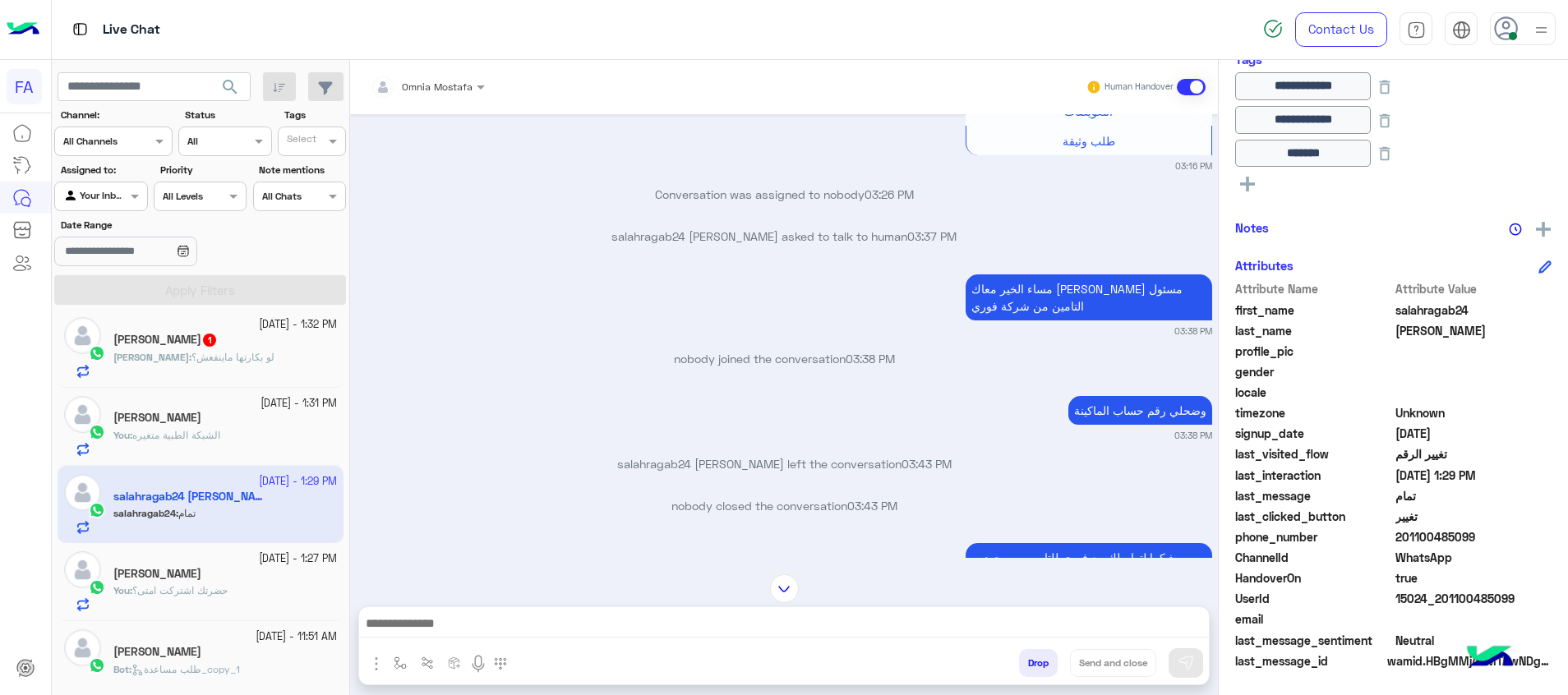
scroll to position [1208, 0]
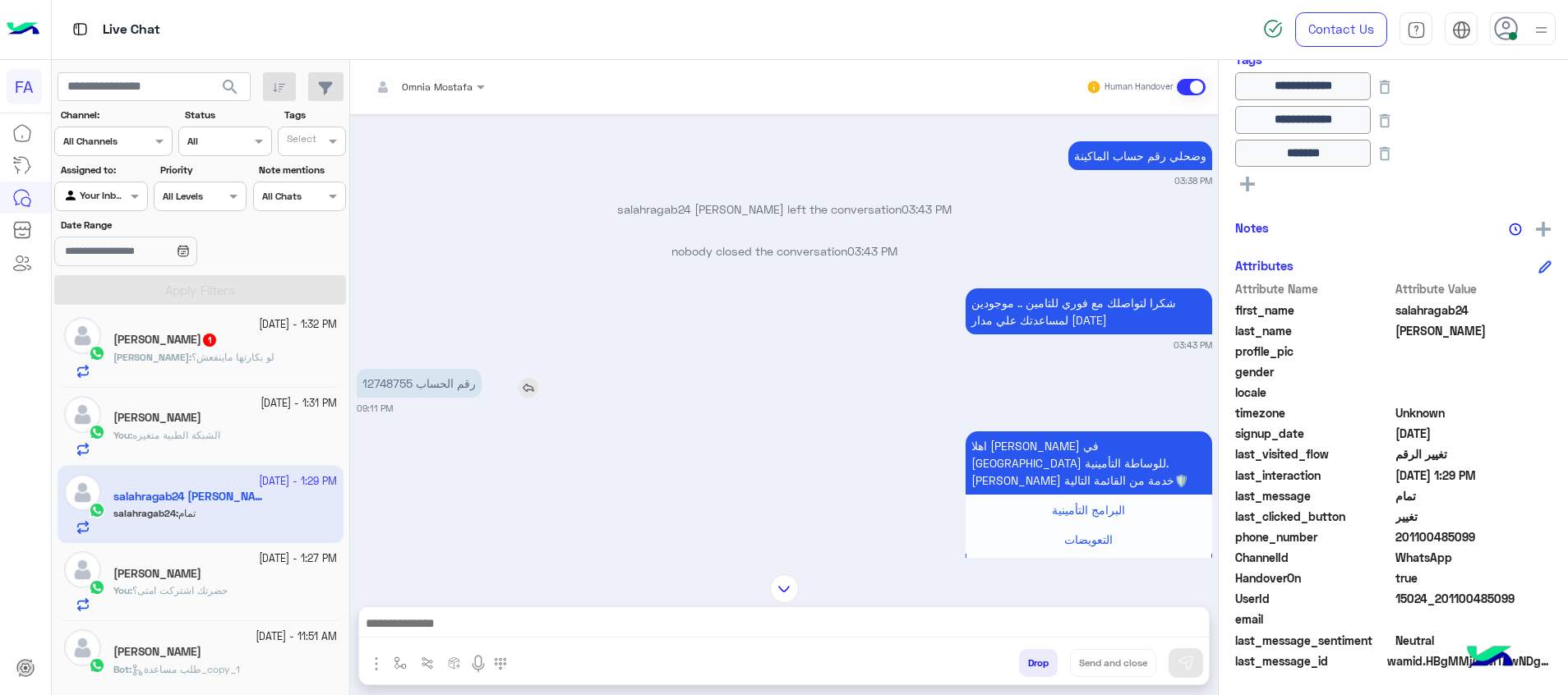
click at [386, 369] on p "رقم الحساب 12748755" at bounding box center [418, 383] width 124 height 29
drag, startPoint x: 215, startPoint y: 362, endPoint x: 693, endPoint y: 367, distance: 478.0
click at [219, 364] on p "[DEMOGRAPHIC_DATA] : لو بكارتها ماينفعش؟" at bounding box center [193, 357] width 161 height 15
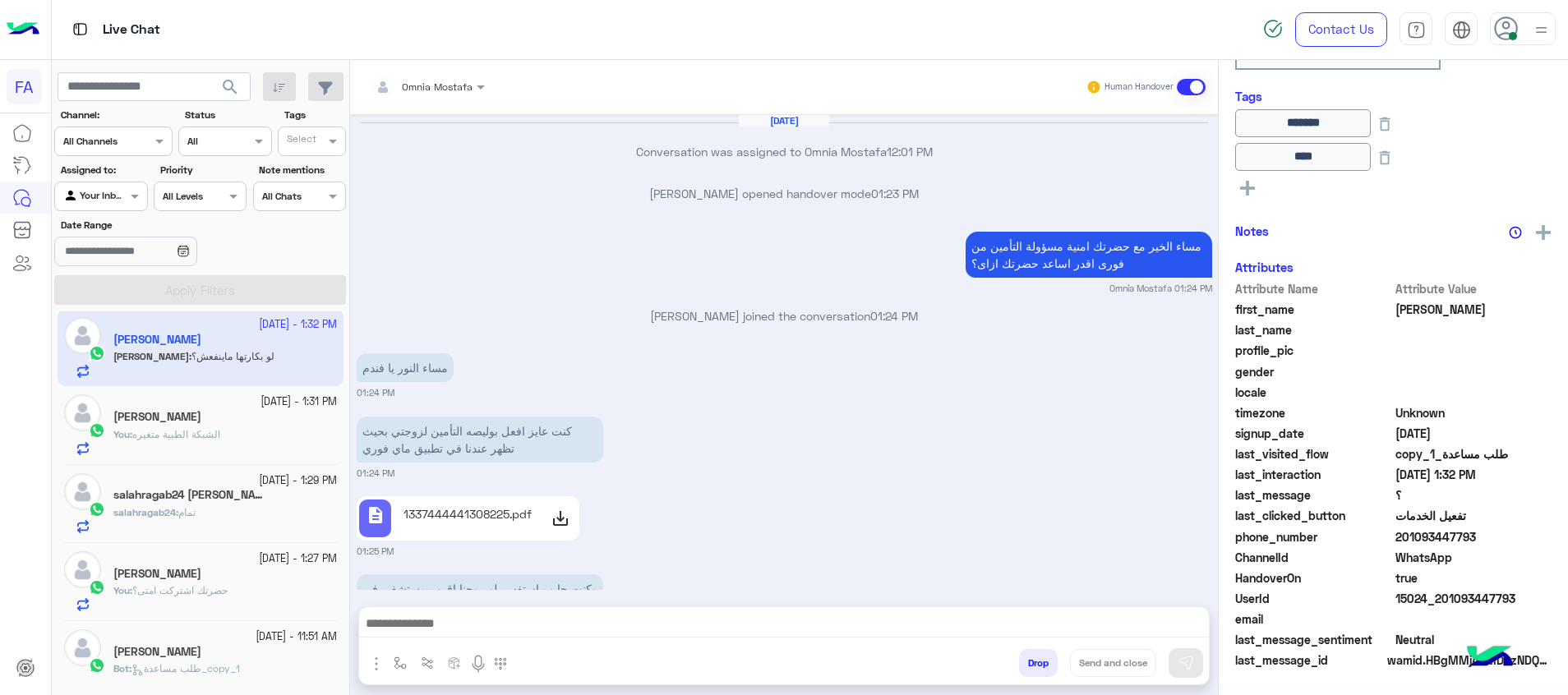
scroll to position [999, 0]
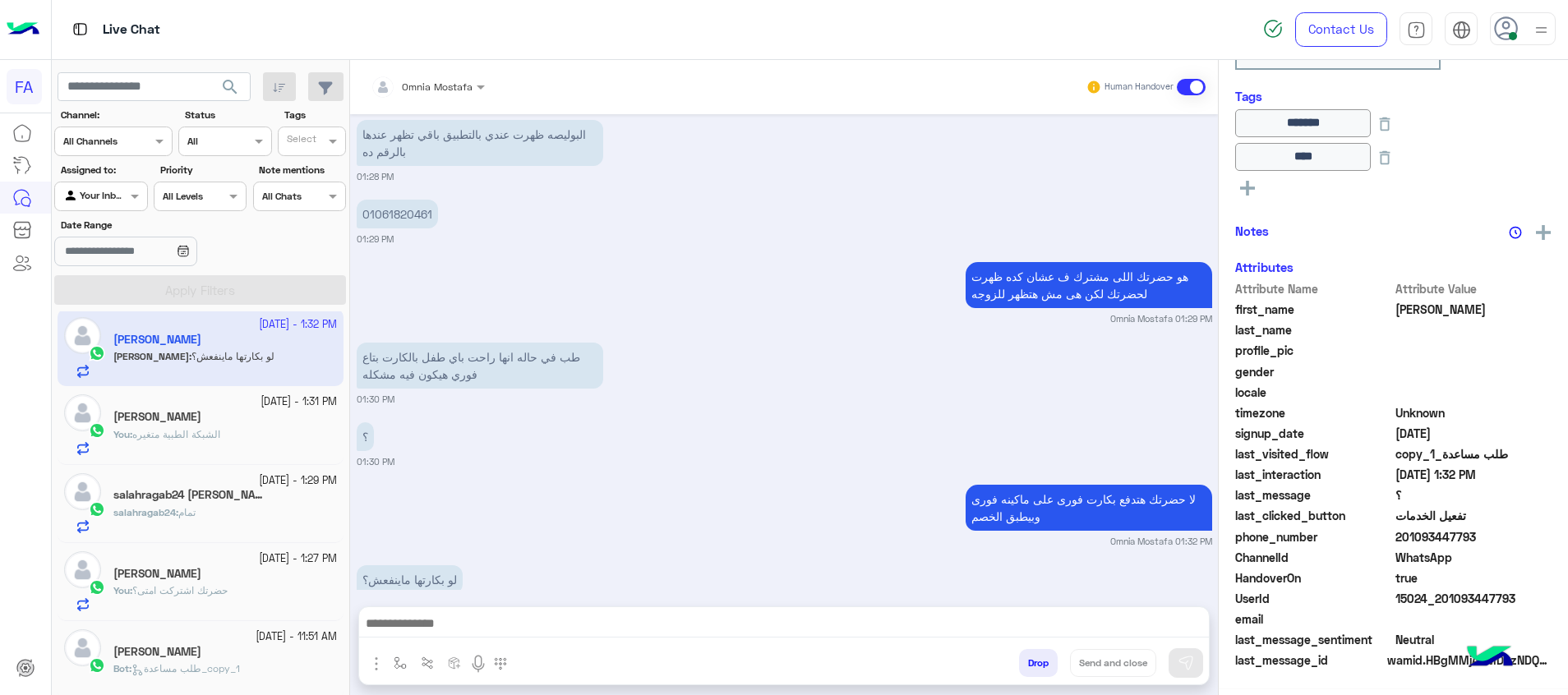
click at [924, 637] on textarea at bounding box center [784, 625] width 849 height 25
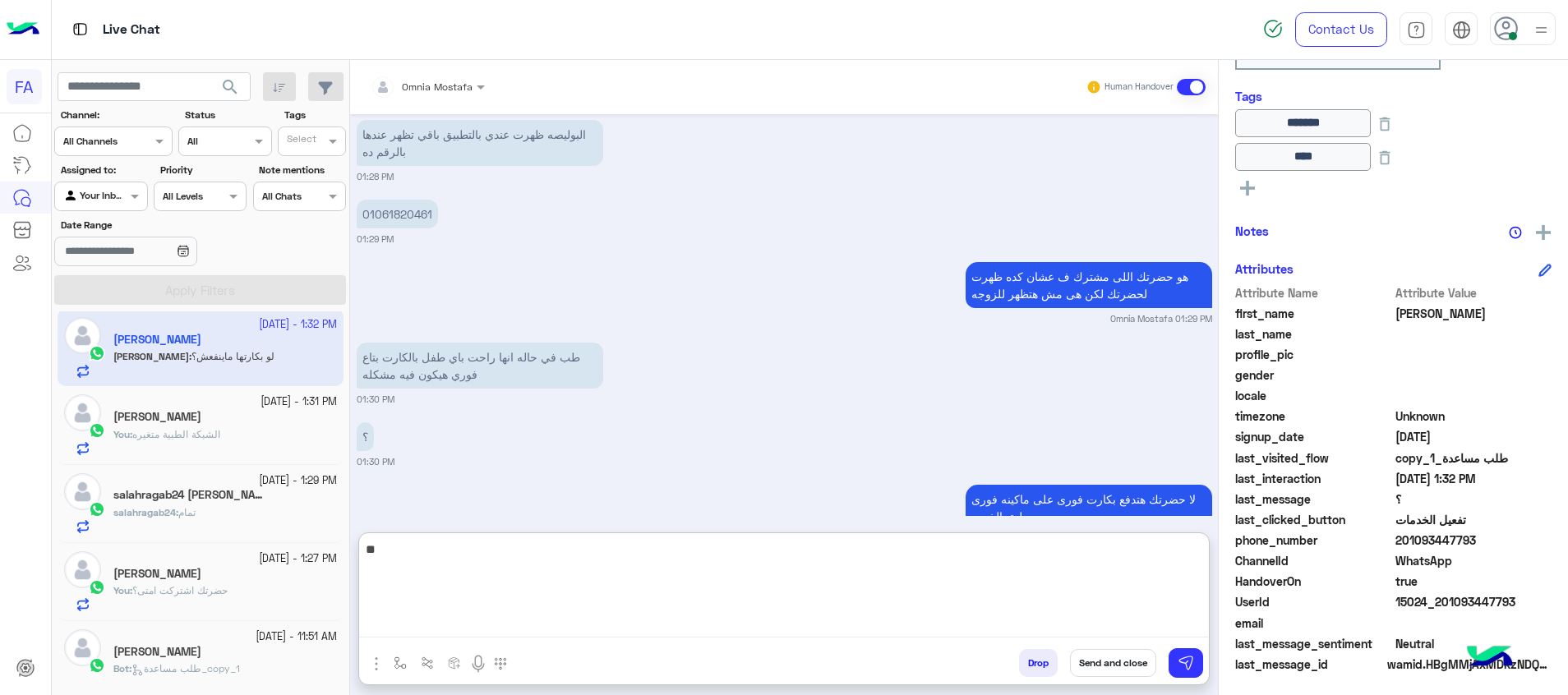
scroll to position [276, 0]
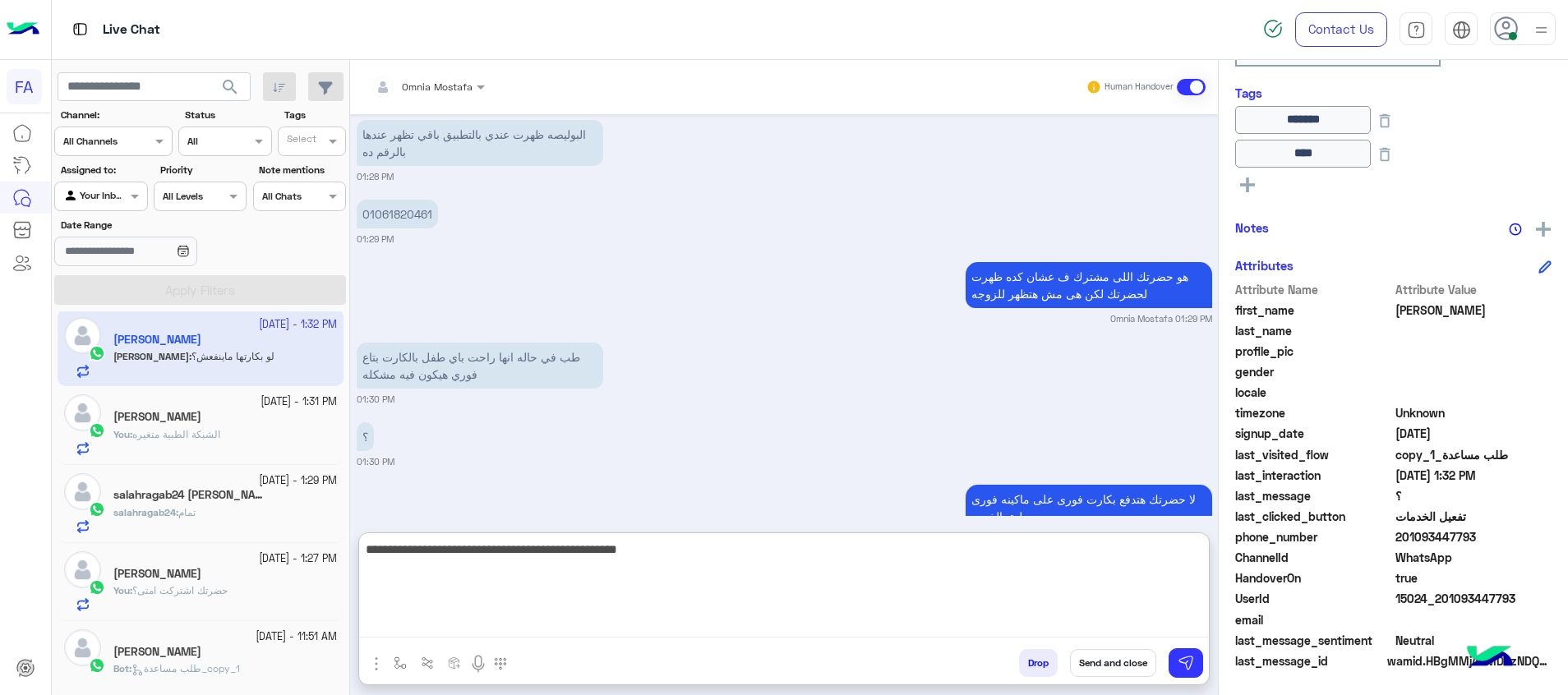
type textarea "**********"
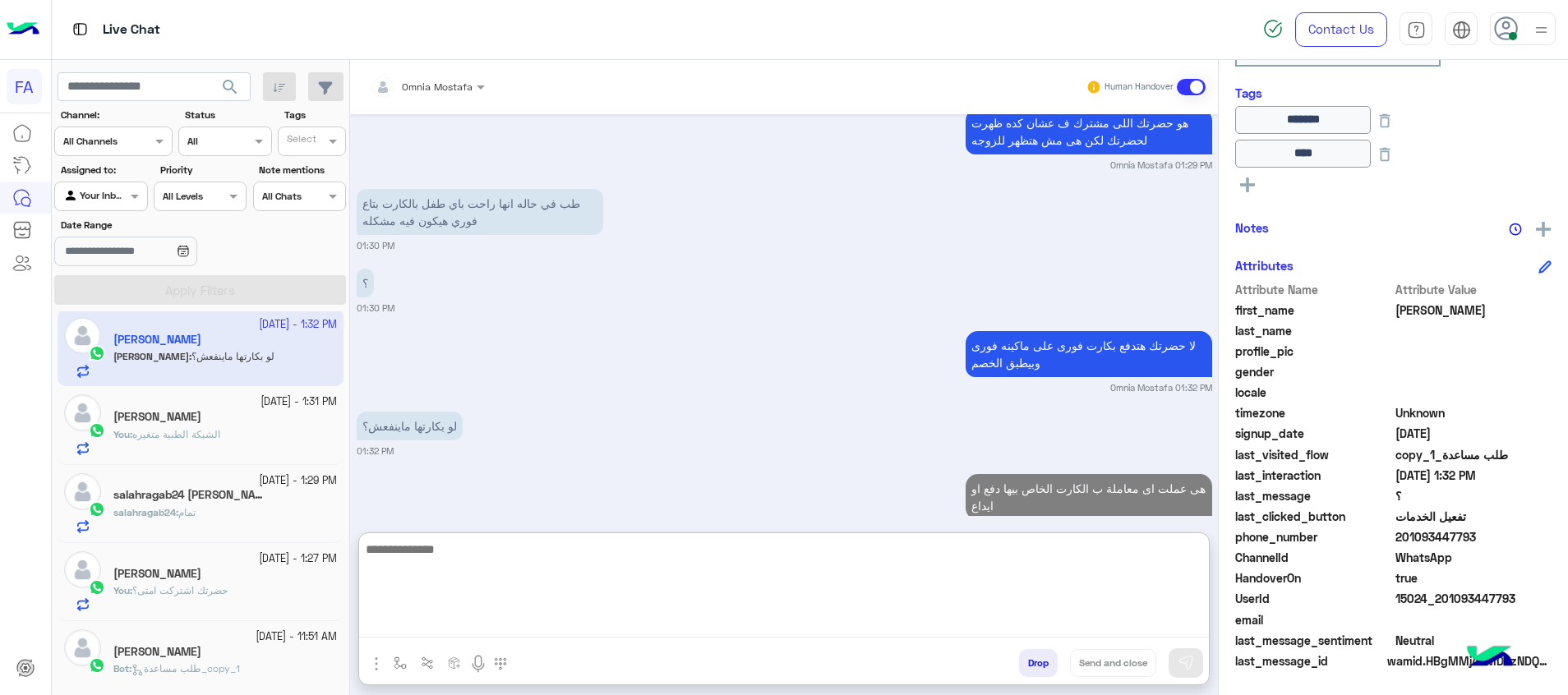
click at [274, 596] on div "You : حضرتك اشتركت امتى؟" at bounding box center [224, 598] width 223 height 29
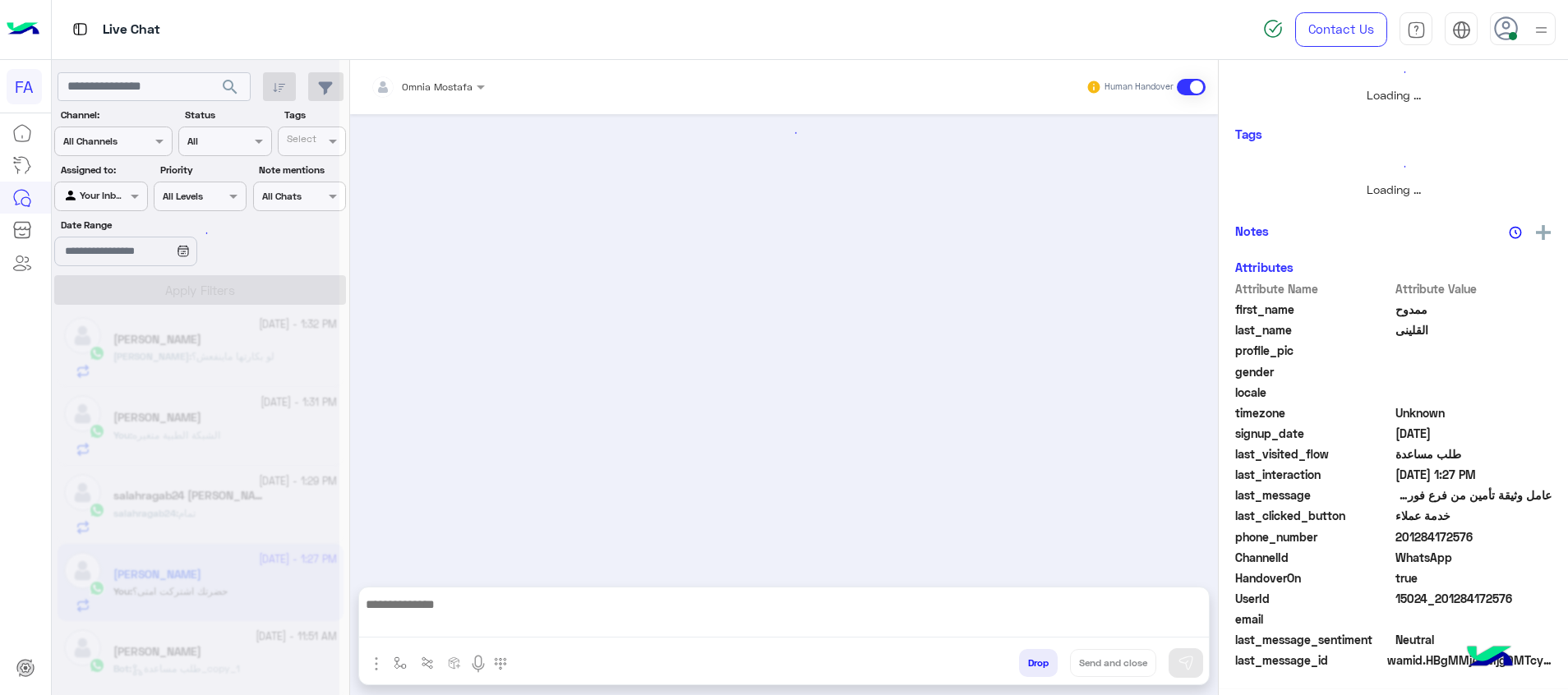
scroll to position [255, 0]
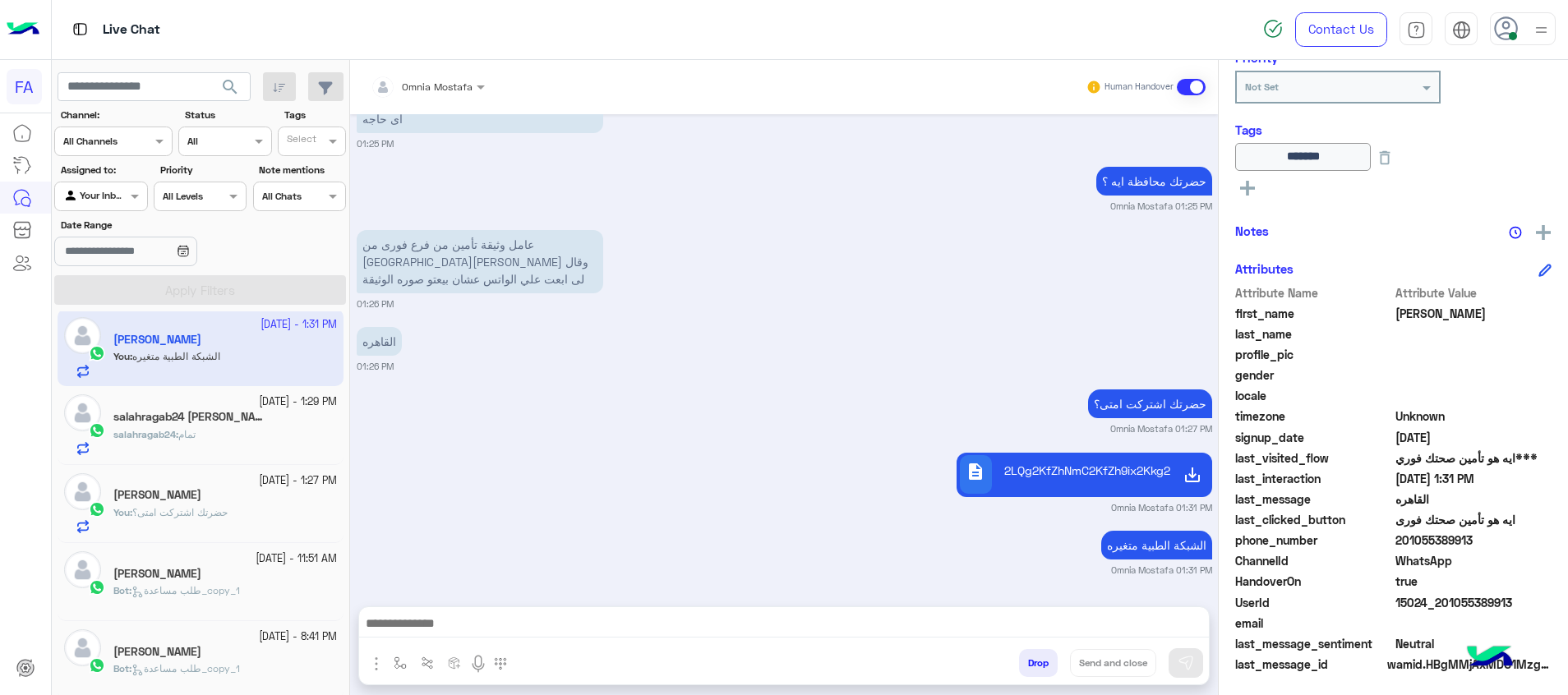
scroll to position [243, 0]
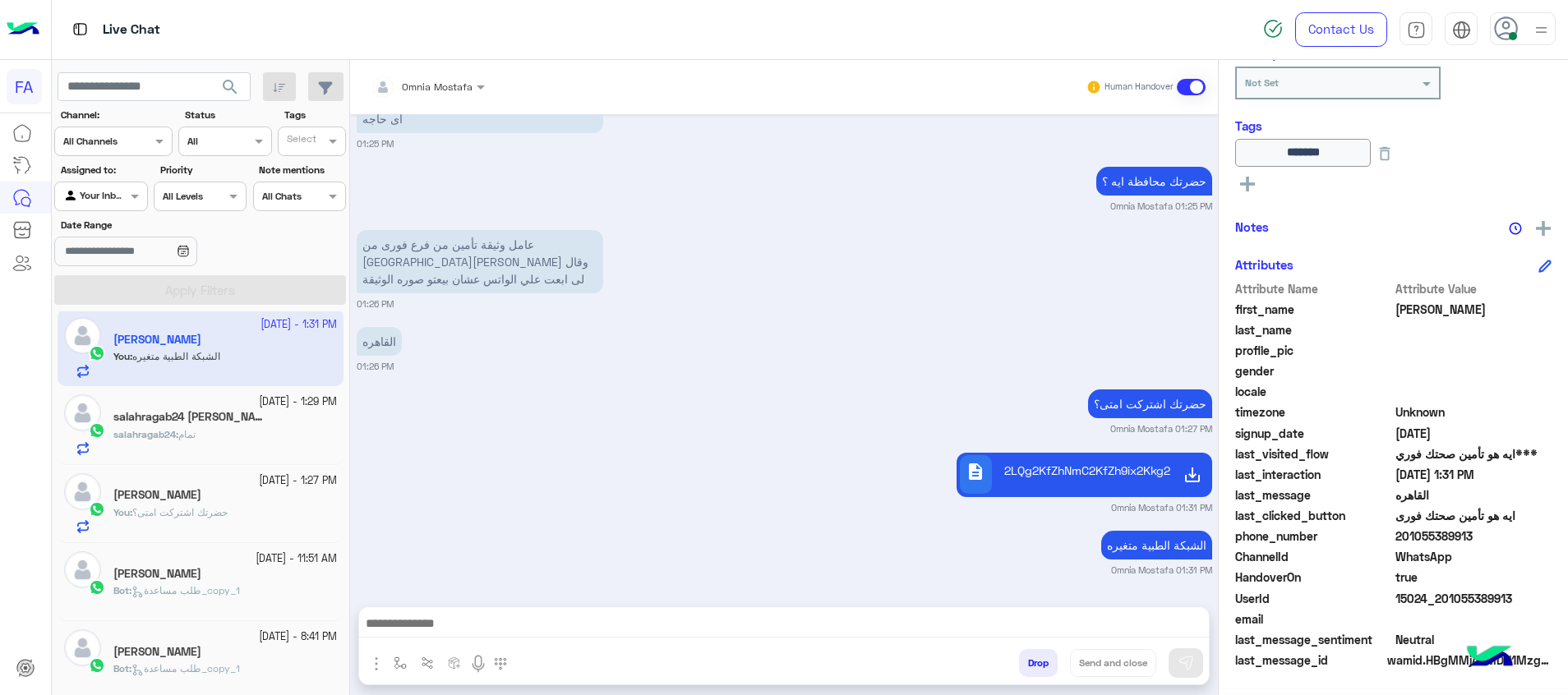
drag, startPoint x: 1529, startPoint y: 601, endPoint x: 1444, endPoint y: 598, distance: 85.1
click at [1444, 598] on span "15024_201055389913" at bounding box center [1474, 599] width 157 height 18
click at [222, 91] on span "search" at bounding box center [230, 87] width 19 height 19
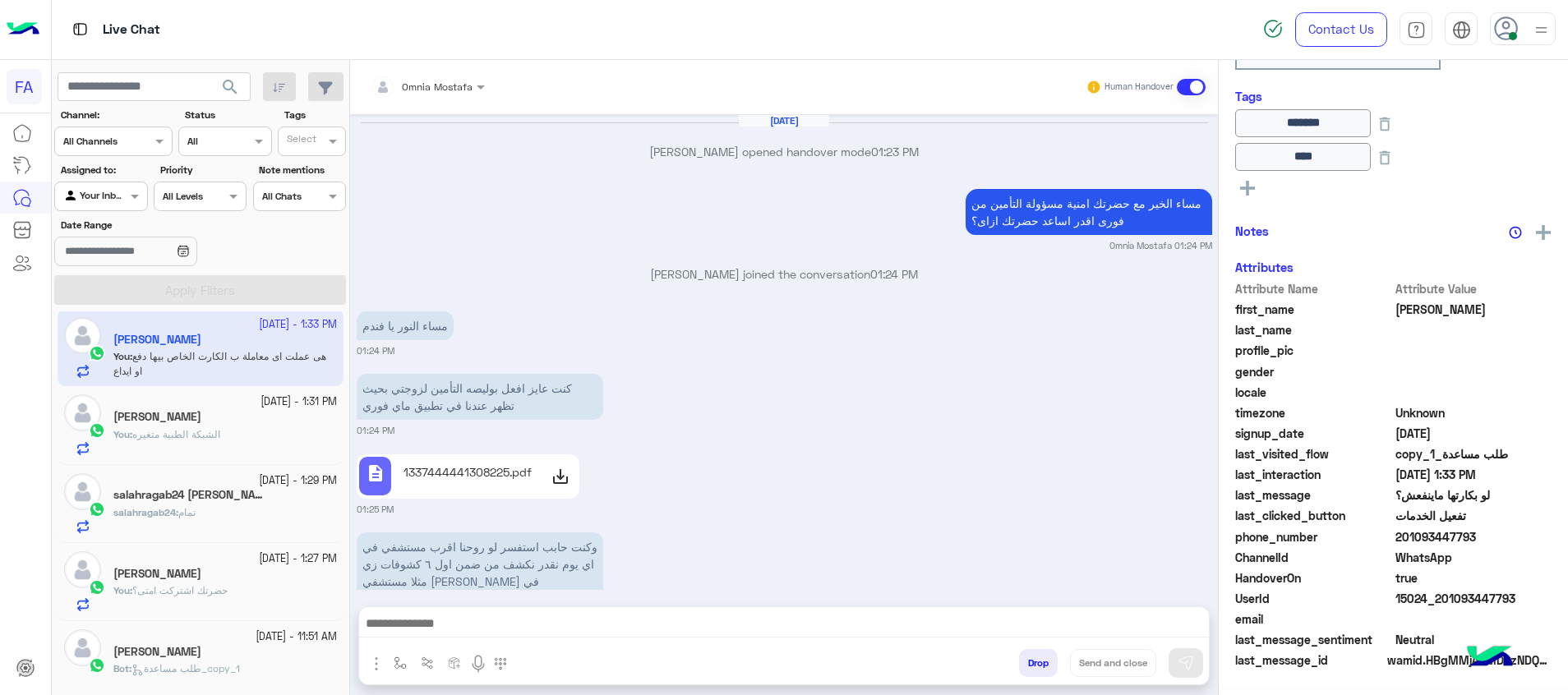
scroll to position [1037, 0]
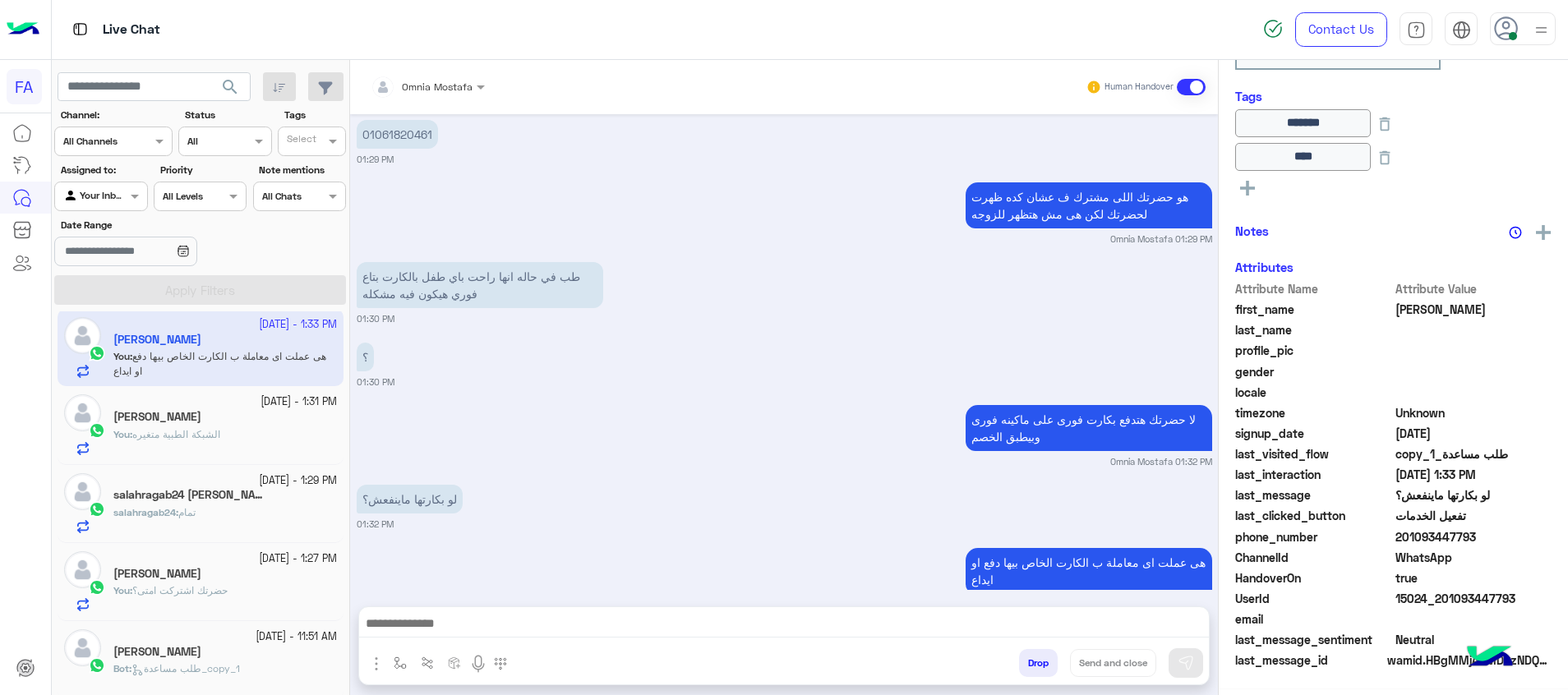
click at [254, 591] on div "You : حضرتك اشتركت امتى؟" at bounding box center [224, 598] width 223 height 29
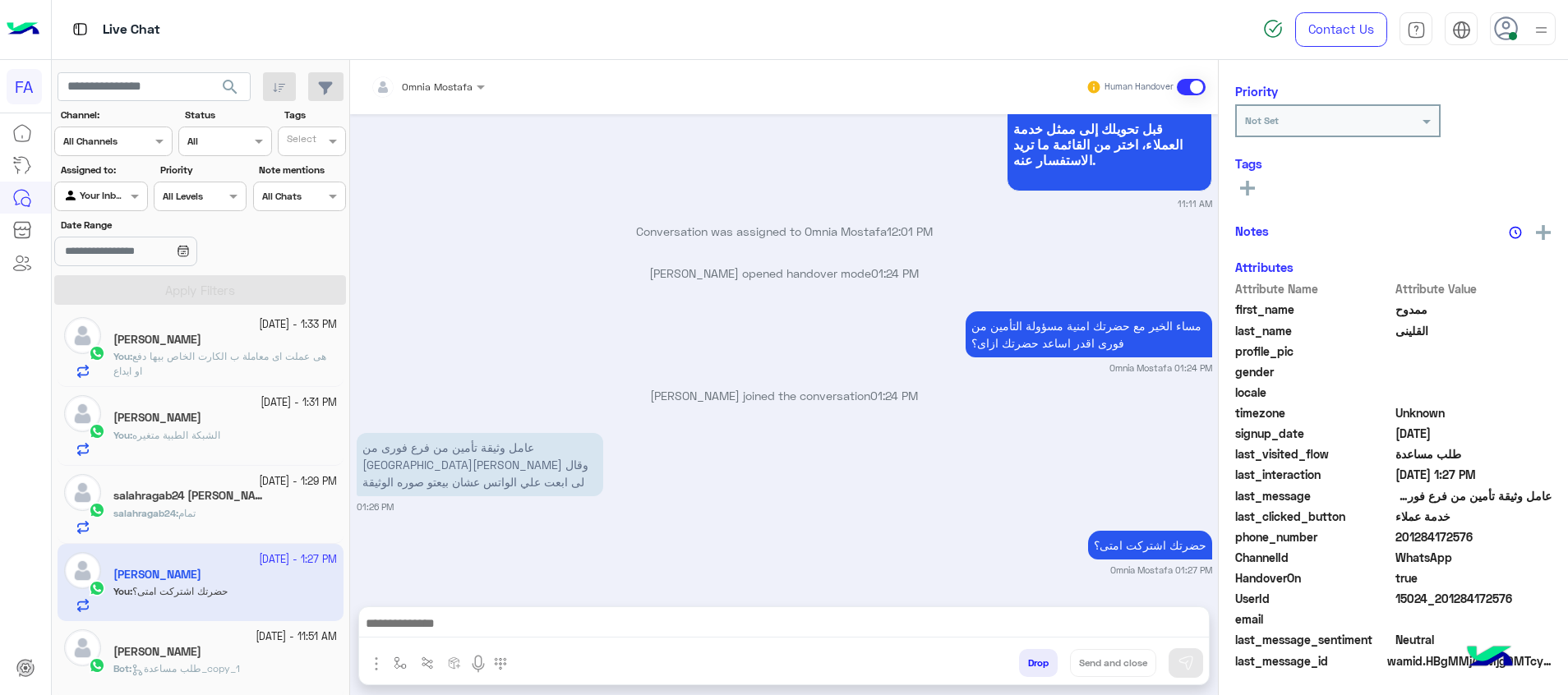
scroll to position [208, 0]
drag, startPoint x: 1516, startPoint y: 599, endPoint x: 1440, endPoint y: 601, distance: 76.0
click at [1440, 601] on span "15024_201284172576" at bounding box center [1474, 599] width 157 height 18
click at [285, 355] on div "[PERSON_NAME] : الكارت مفعل حاليا" at bounding box center [224, 364] width 223 height 29
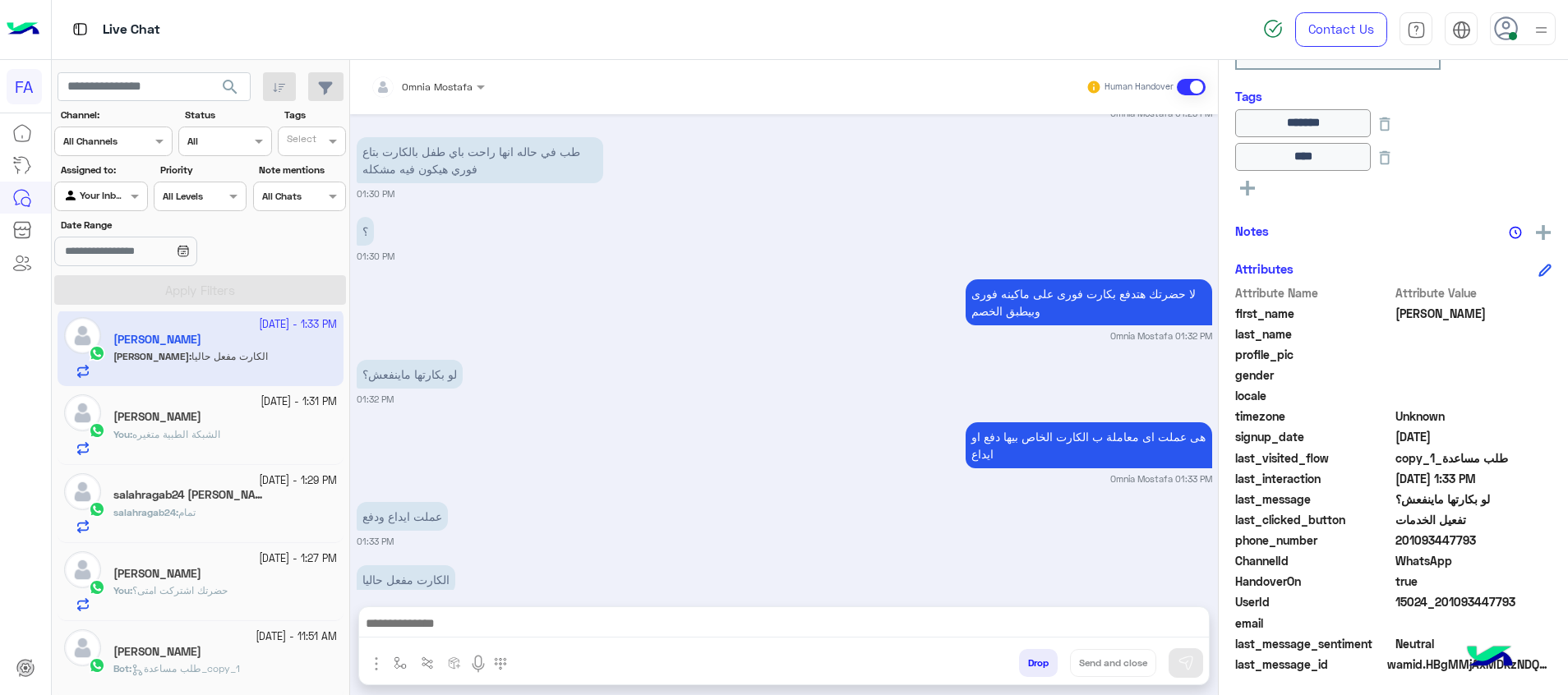
scroll to position [276, 0]
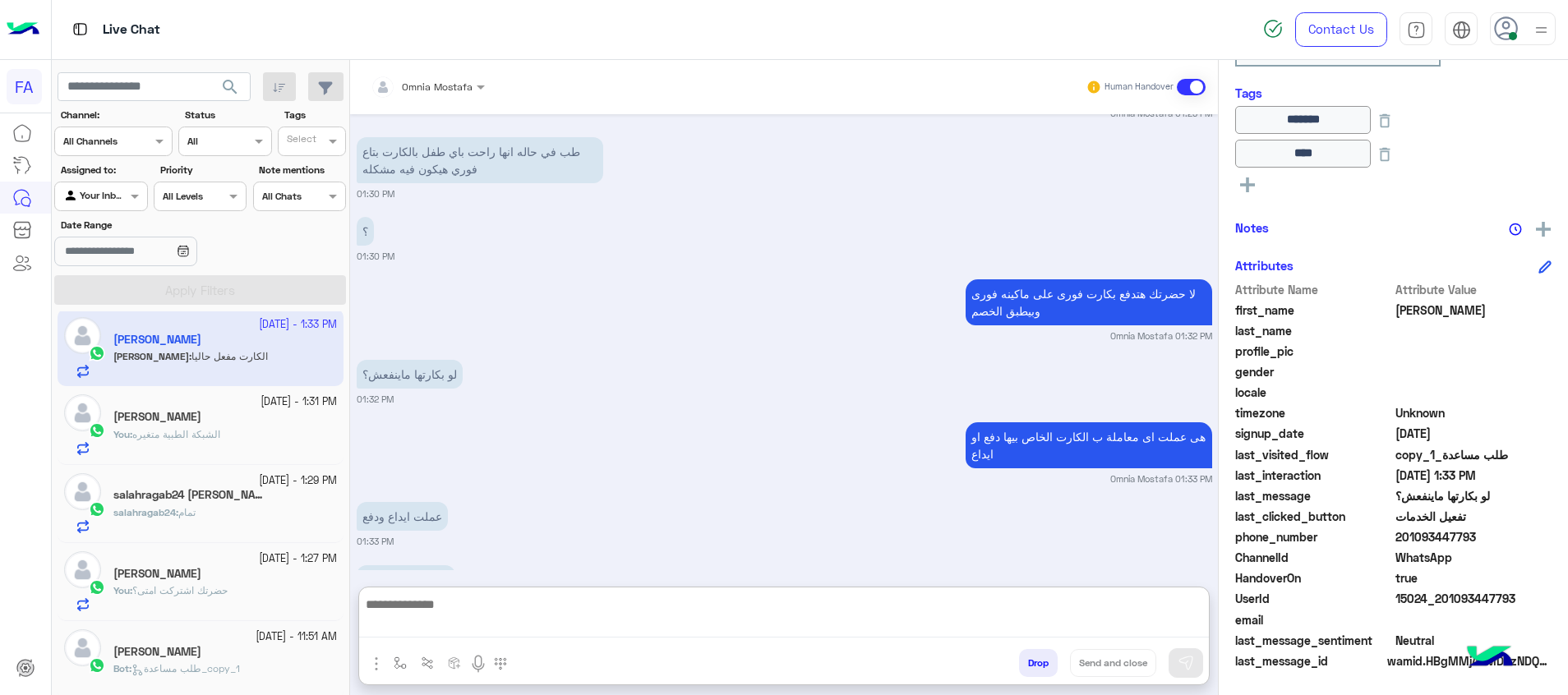
click at [912, 629] on textarea at bounding box center [784, 616] width 849 height 43
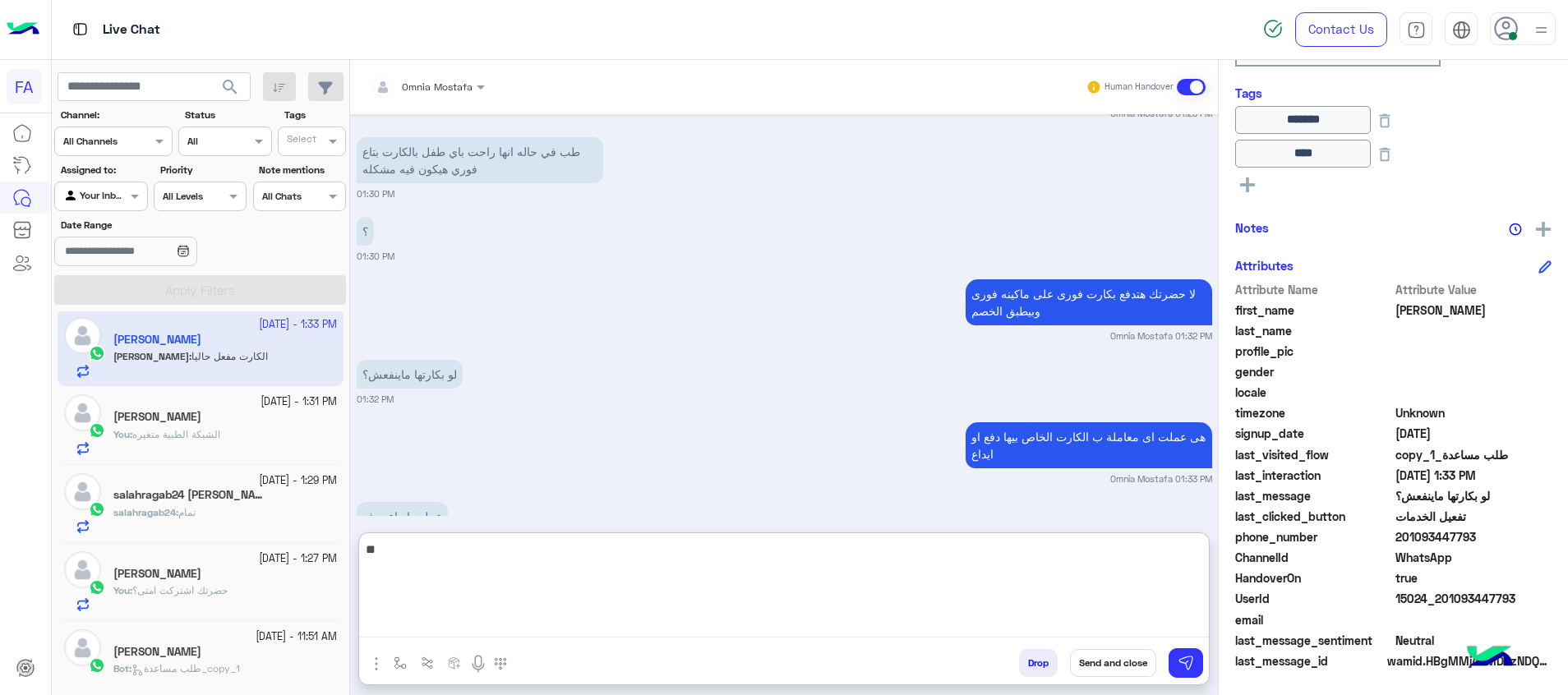
type textarea "*"
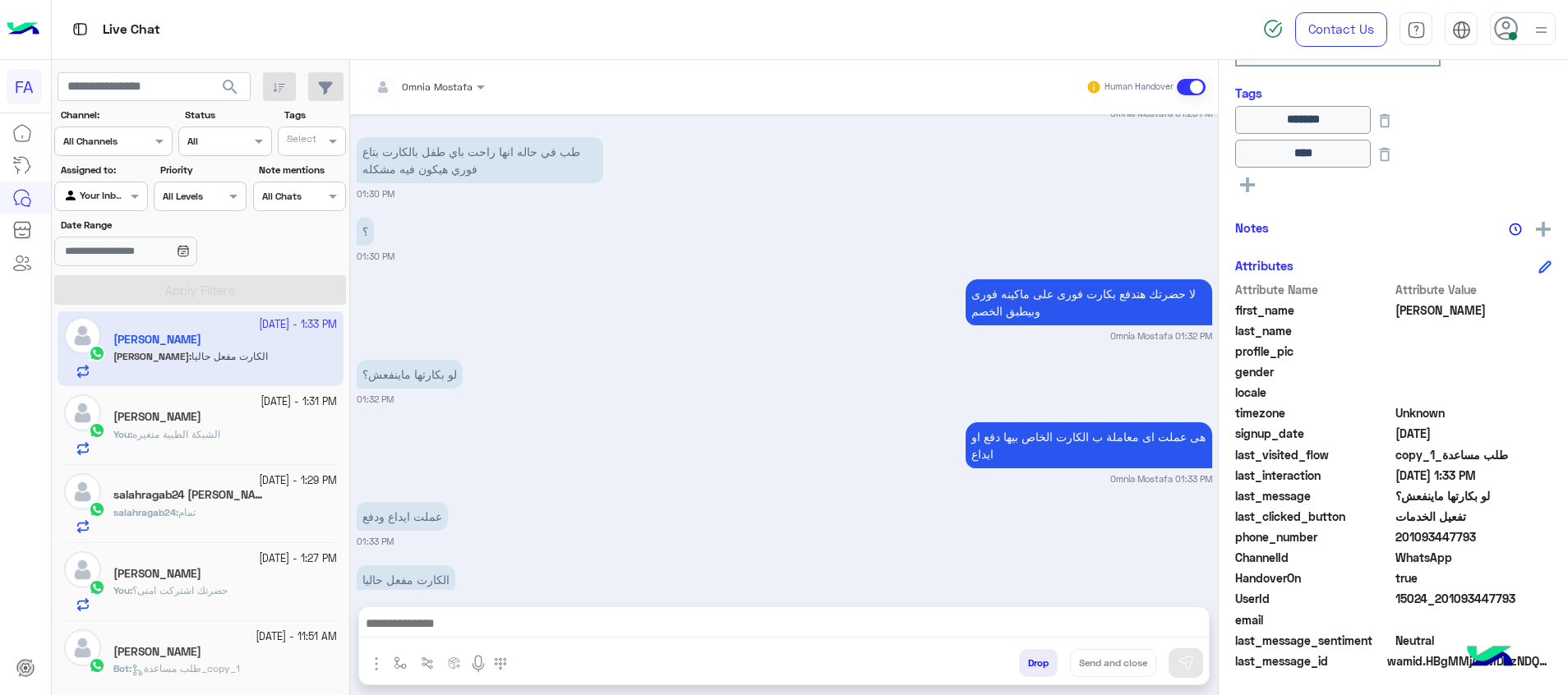
drag, startPoint x: 1513, startPoint y: 603, endPoint x: 1444, endPoint y: 601, distance: 69.0
click at [1444, 601] on span "15024_201093447793" at bounding box center [1474, 599] width 157 height 18
click at [530, 622] on textarea at bounding box center [784, 618] width 849 height 38
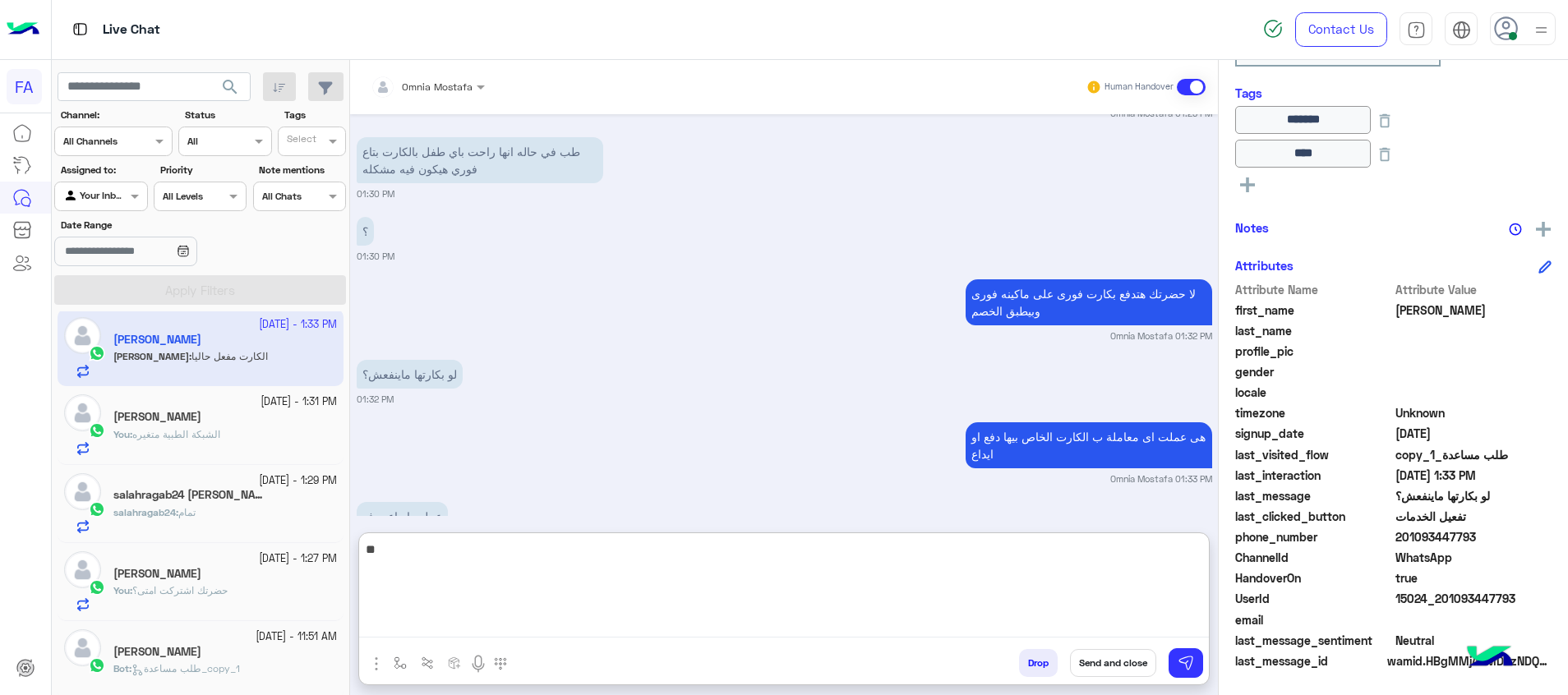
type textarea "*"
type textarea "**********"
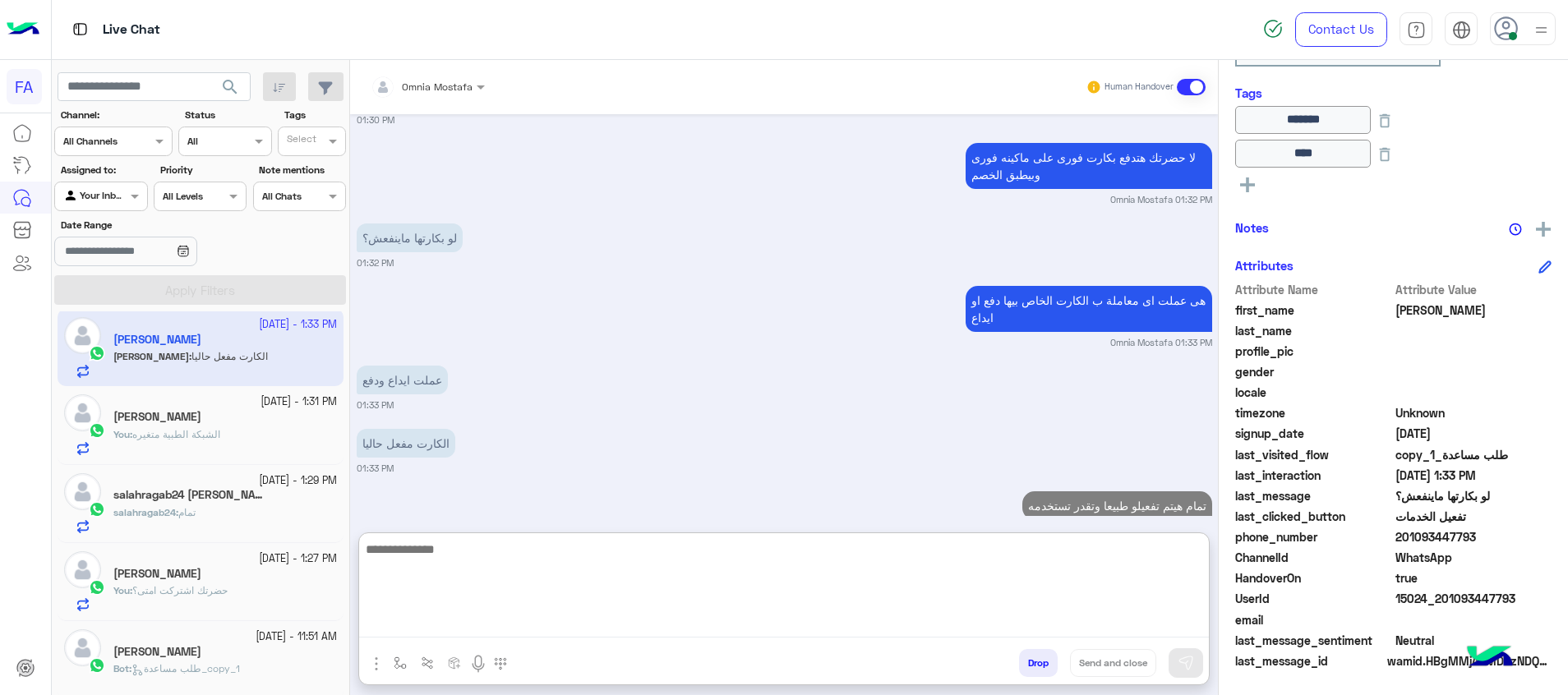
click at [200, 433] on span "الشبكة الطبية متغيره" at bounding box center [177, 434] width 88 height 12
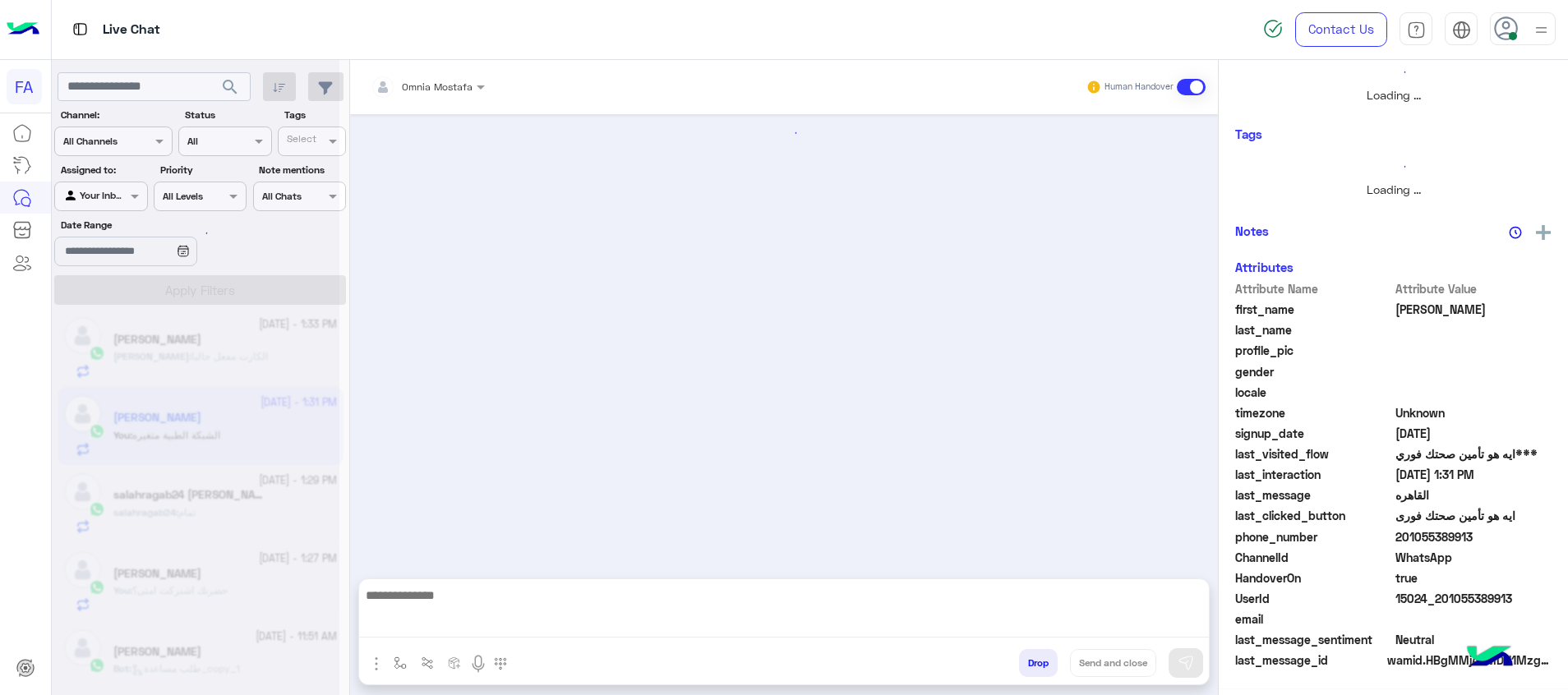
scroll to position [255, 0]
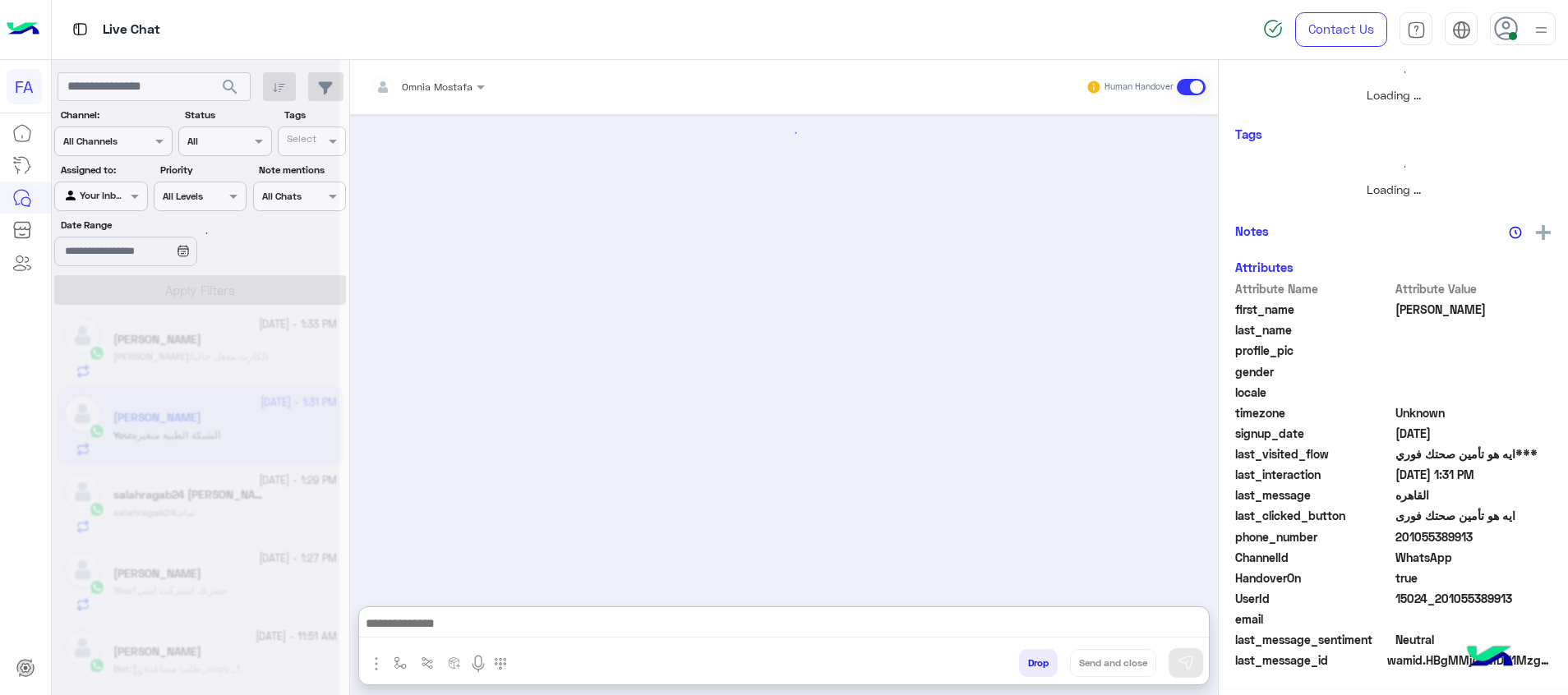
click at [1174, 625] on textarea at bounding box center [784, 625] width 849 height 25
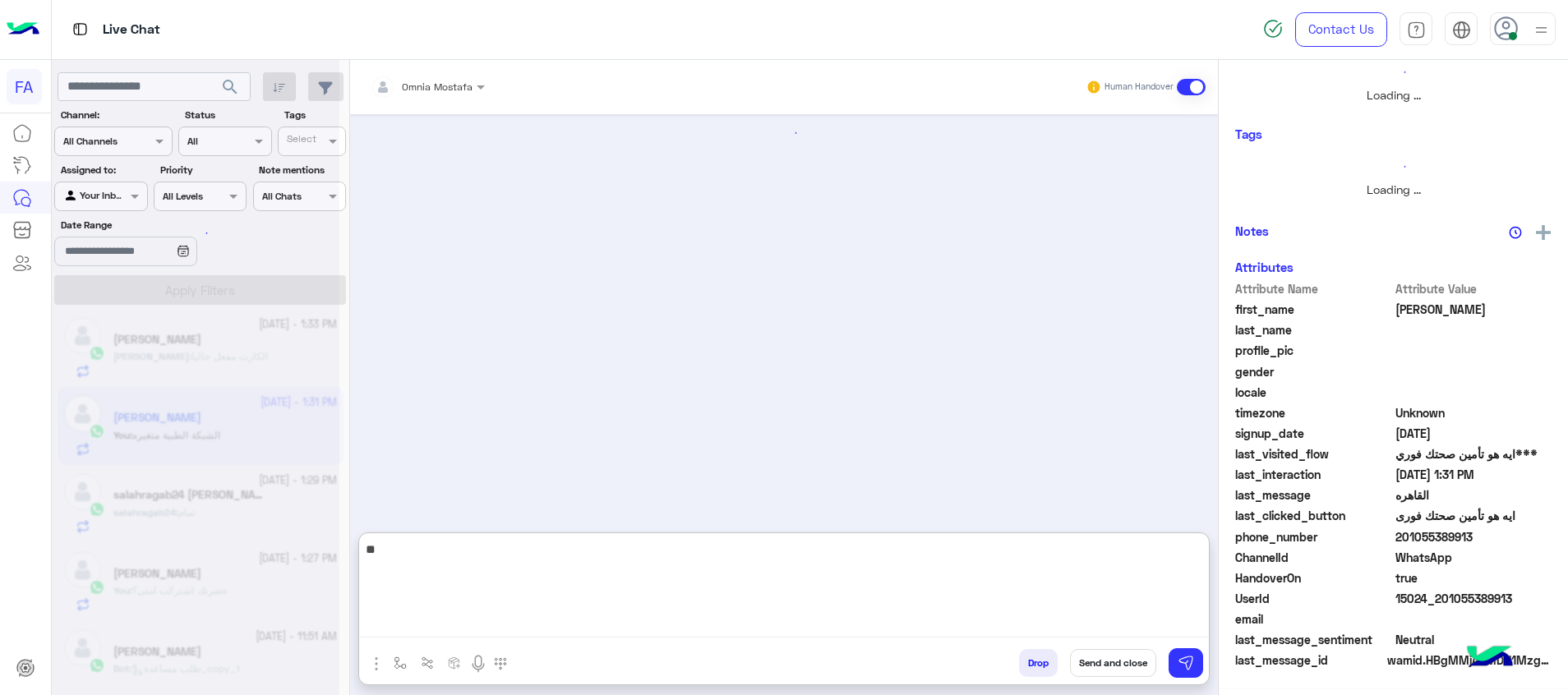
type textarea "**"
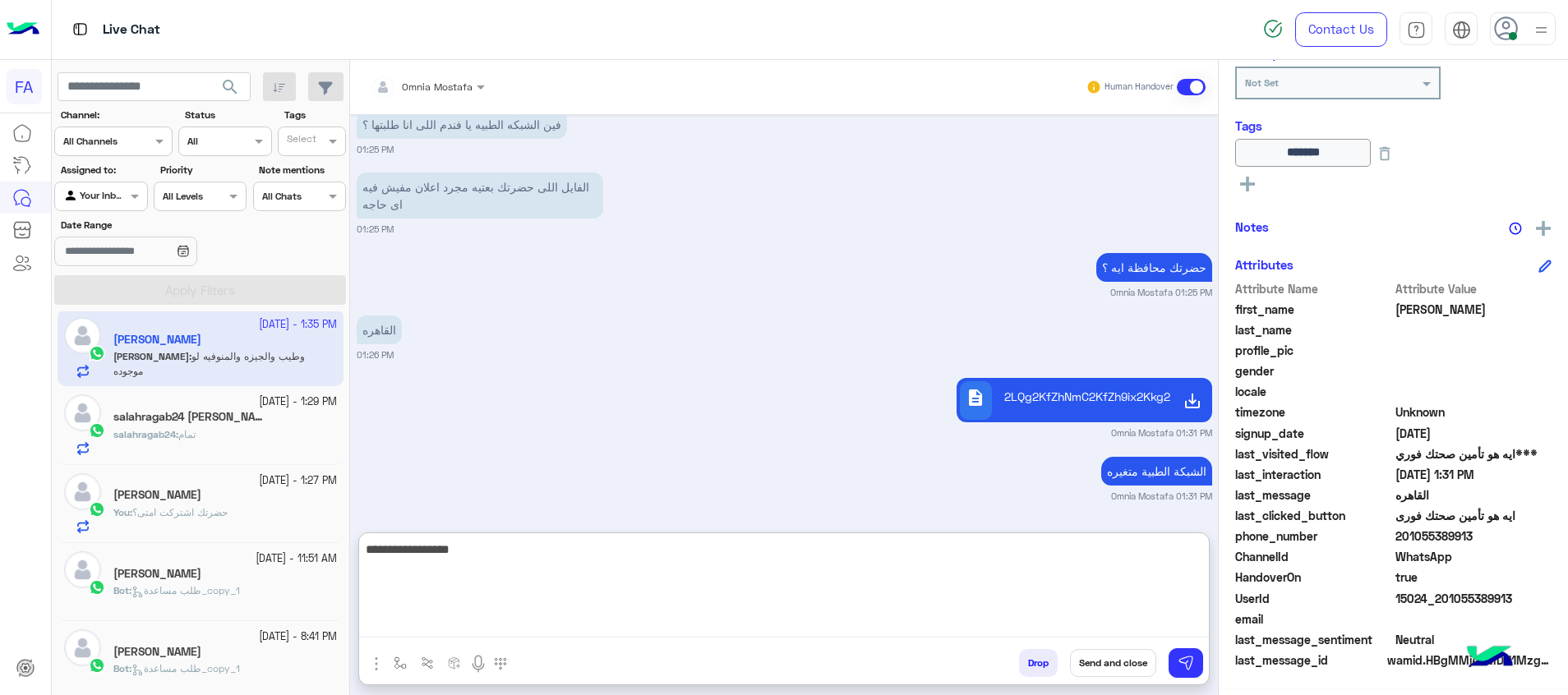
scroll to position [900, 0]
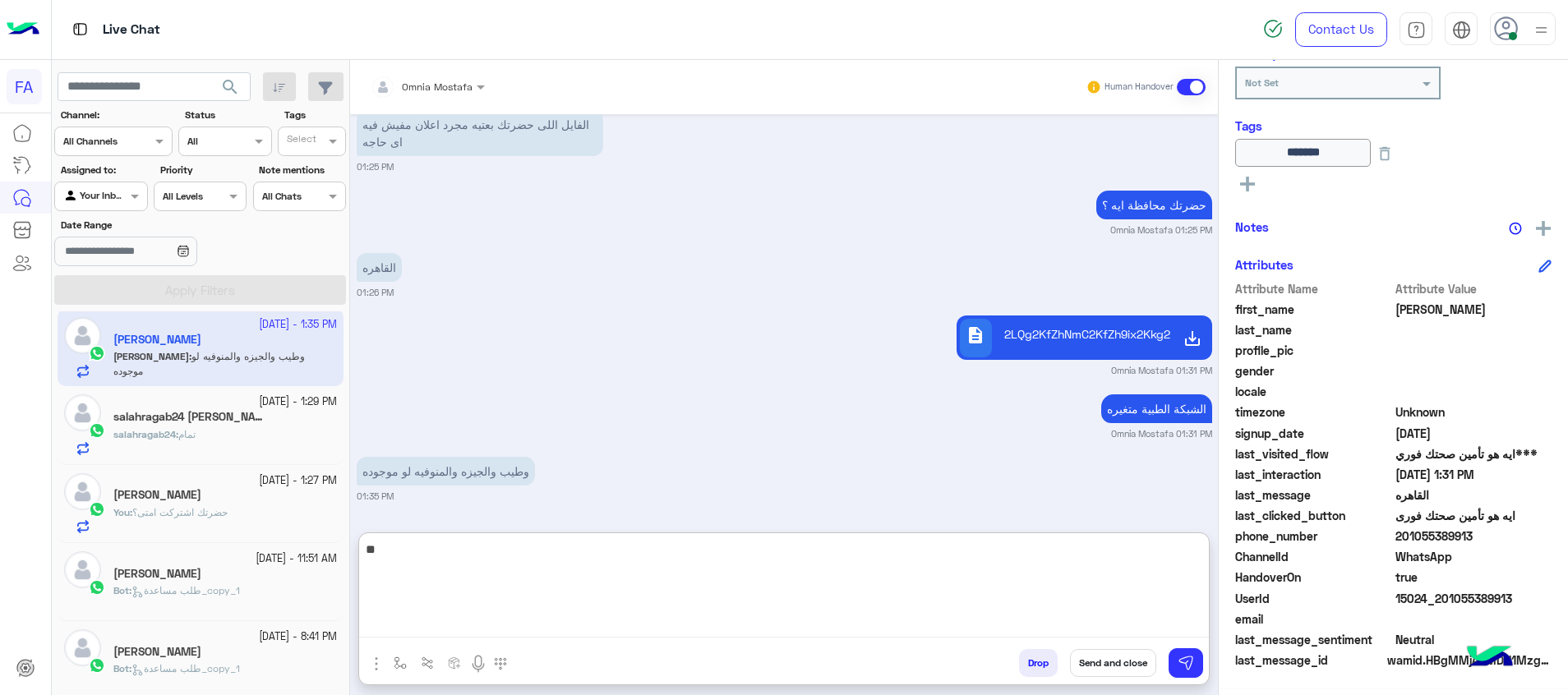
type textarea "*"
type textarea "**********"
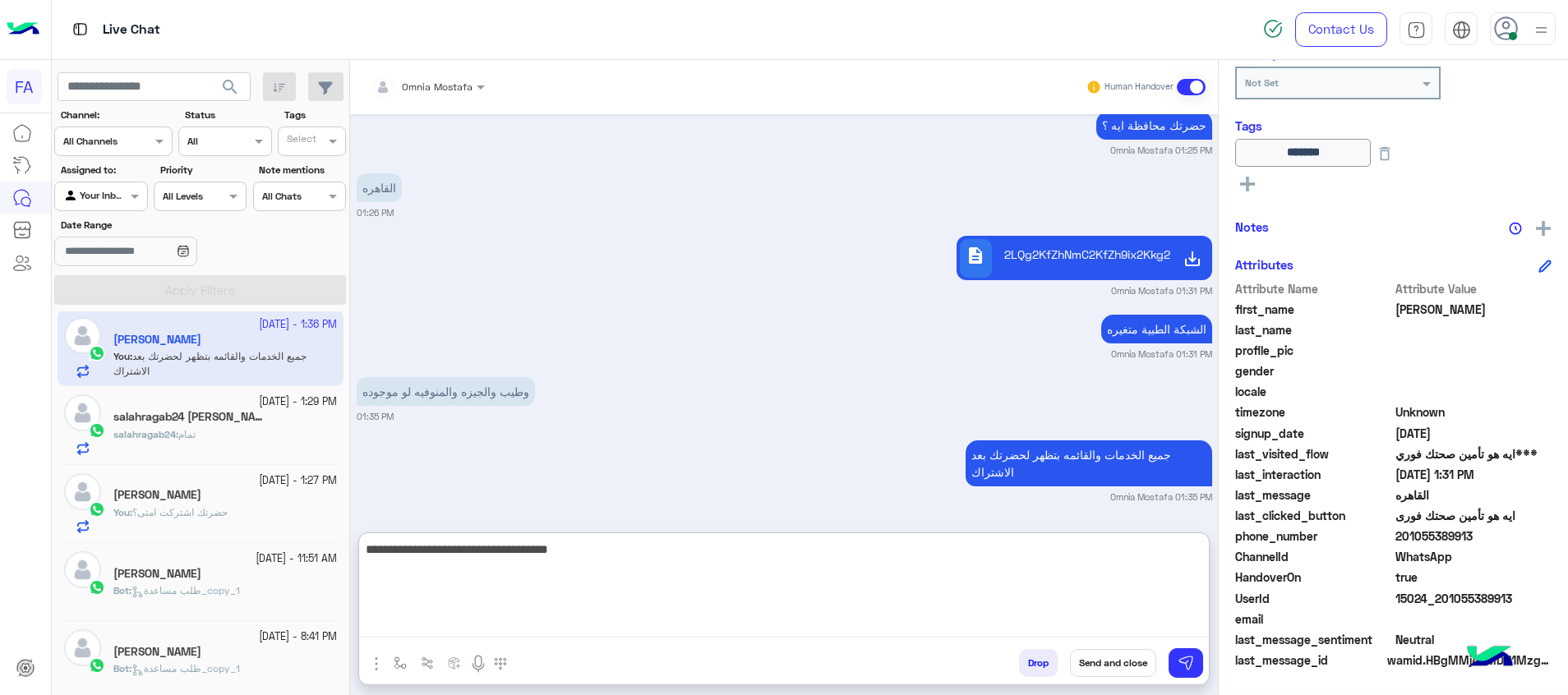
type textarea "**********"
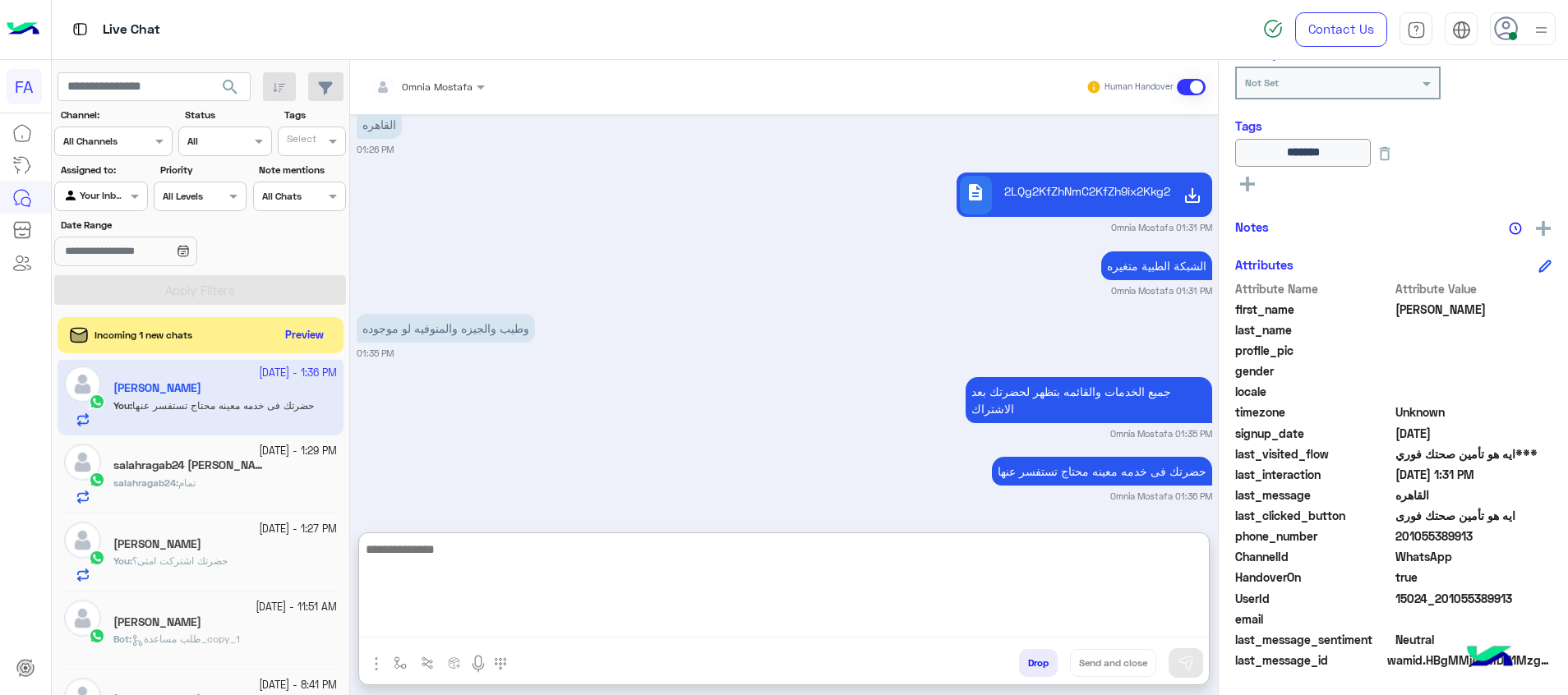
click at [307, 349] on div "Incoming 1 new chats Preview" at bounding box center [200, 335] width 286 height 36
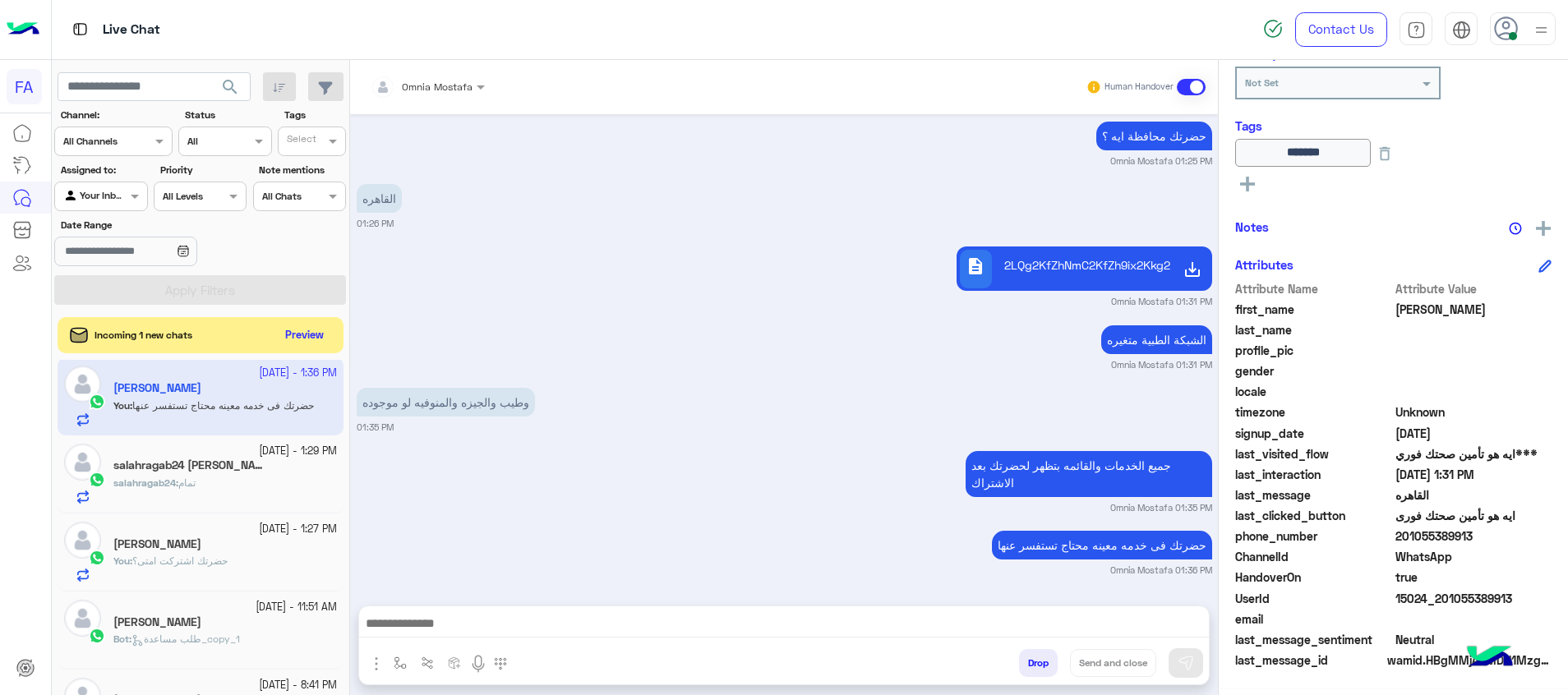
scroll to position [969, 0]
click at [305, 336] on button "Preview" at bounding box center [305, 335] width 51 height 22
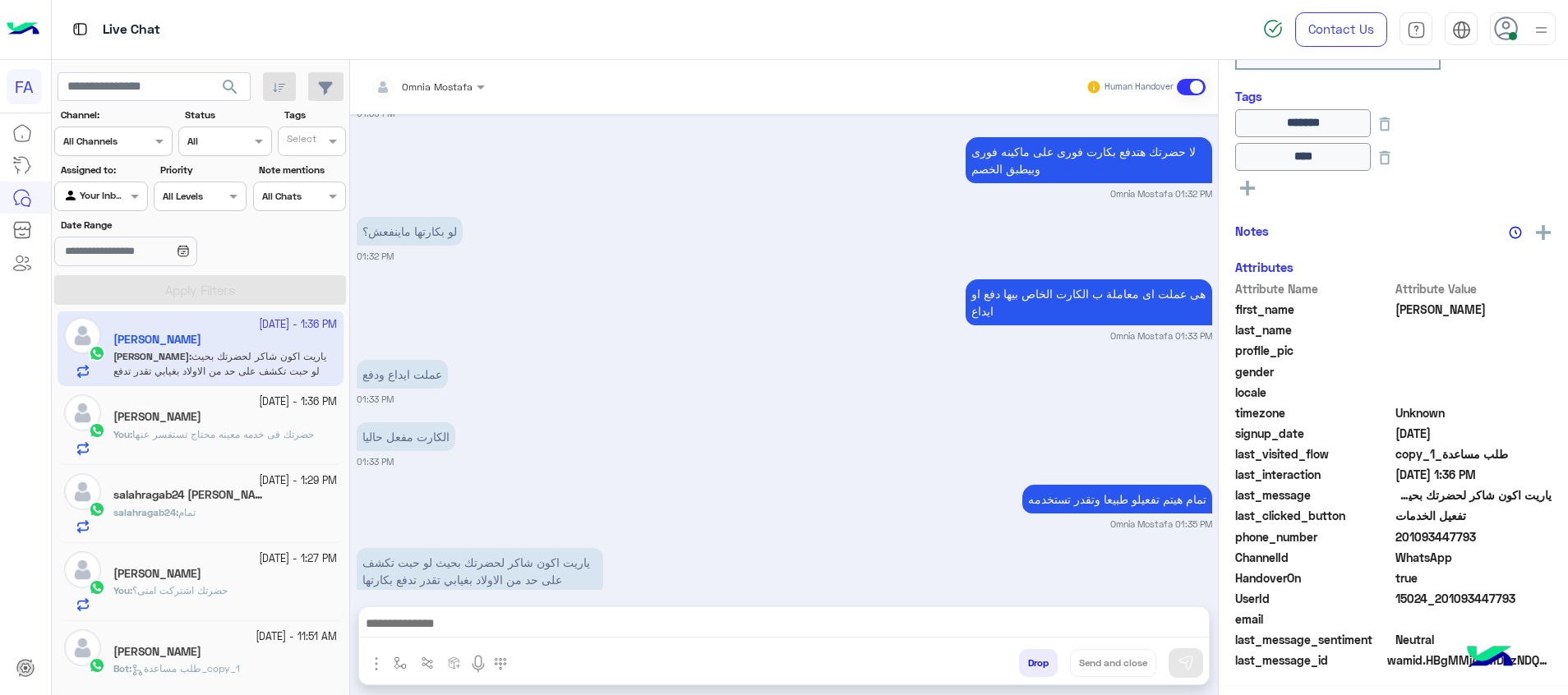
scroll to position [276, 0]
click at [745, 618] on textarea at bounding box center [784, 625] width 849 height 25
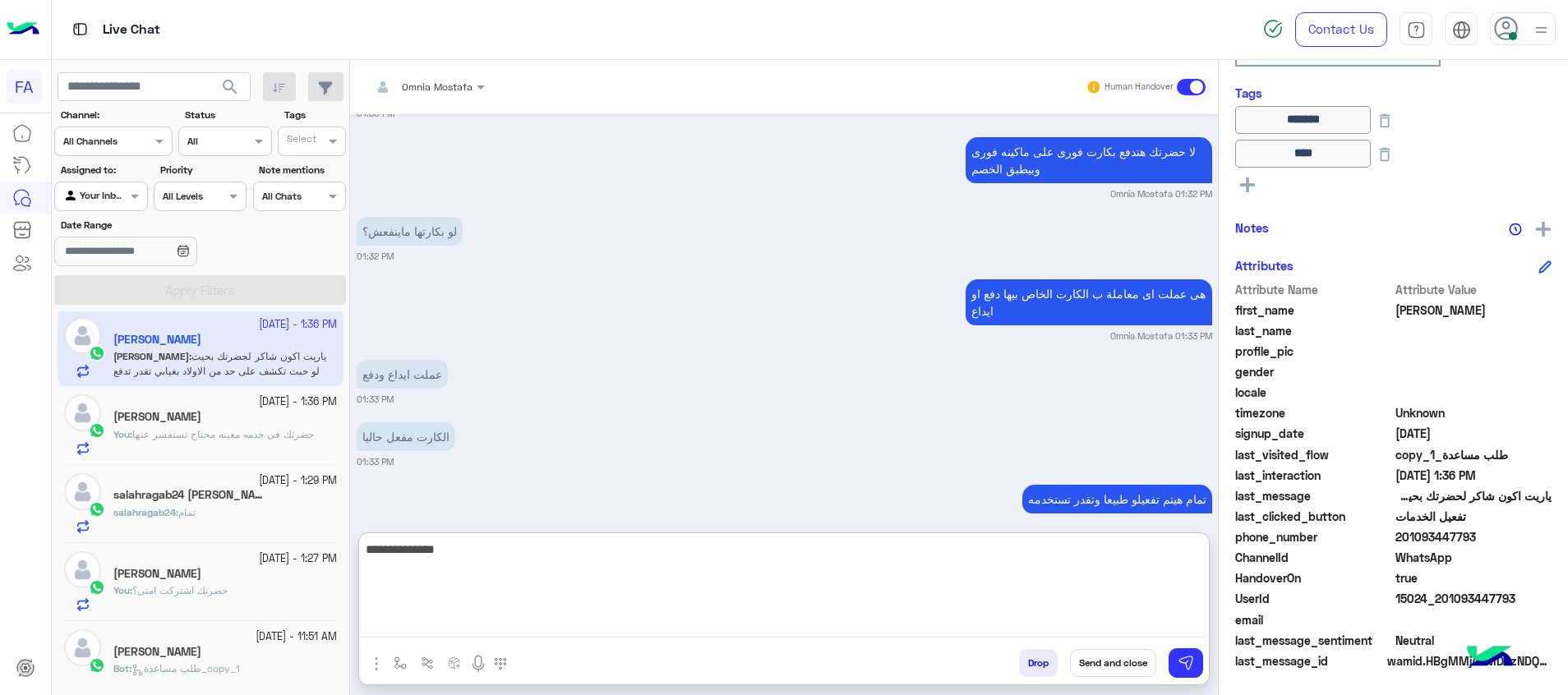
type textarea "**********"
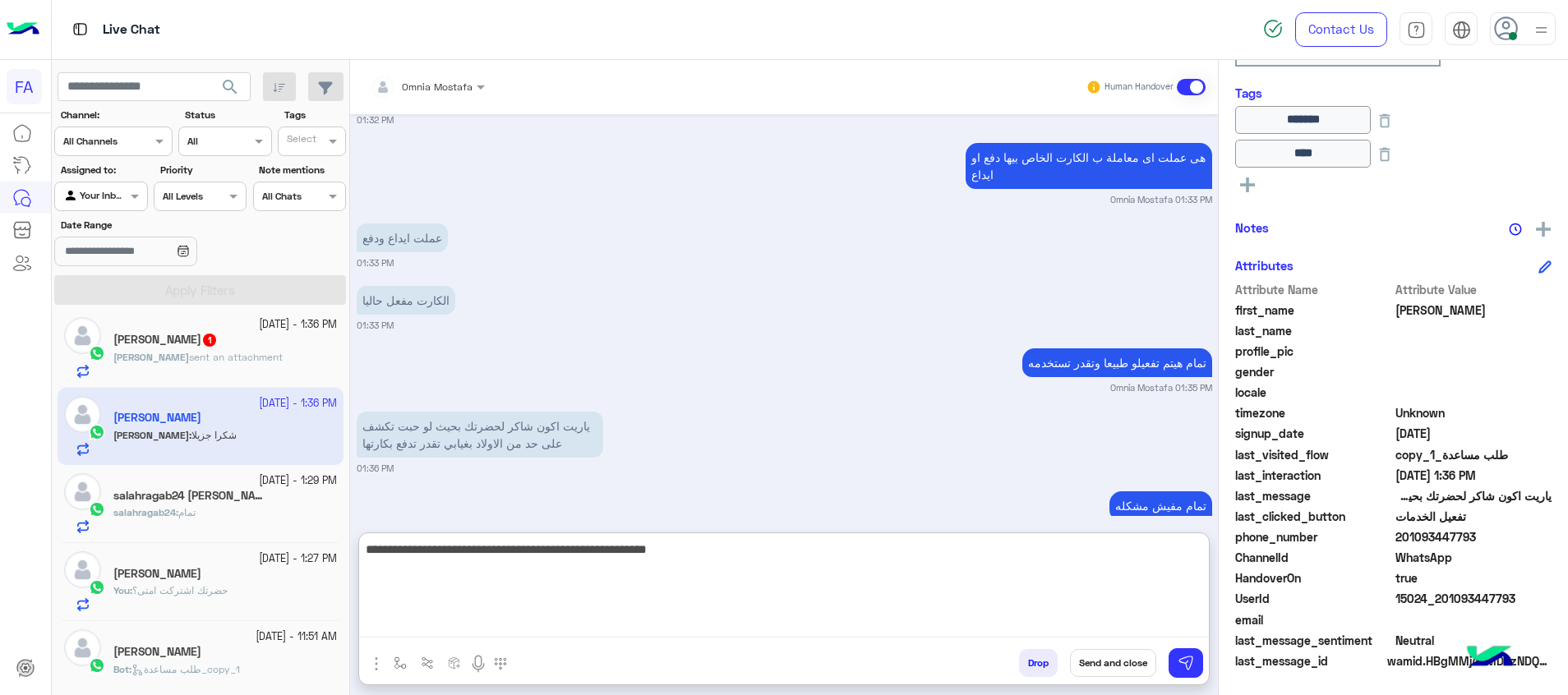
scroll to position [1276, 0]
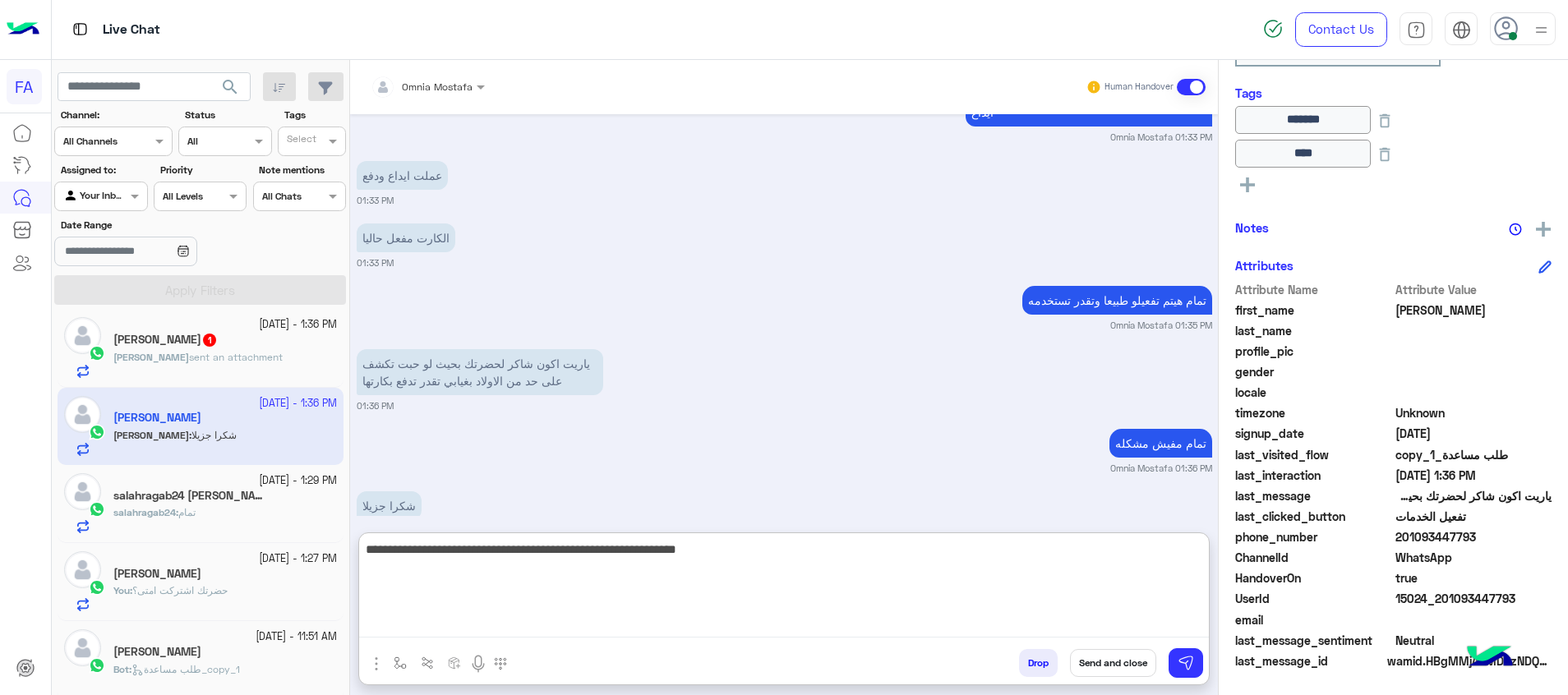
type textarea "**********"
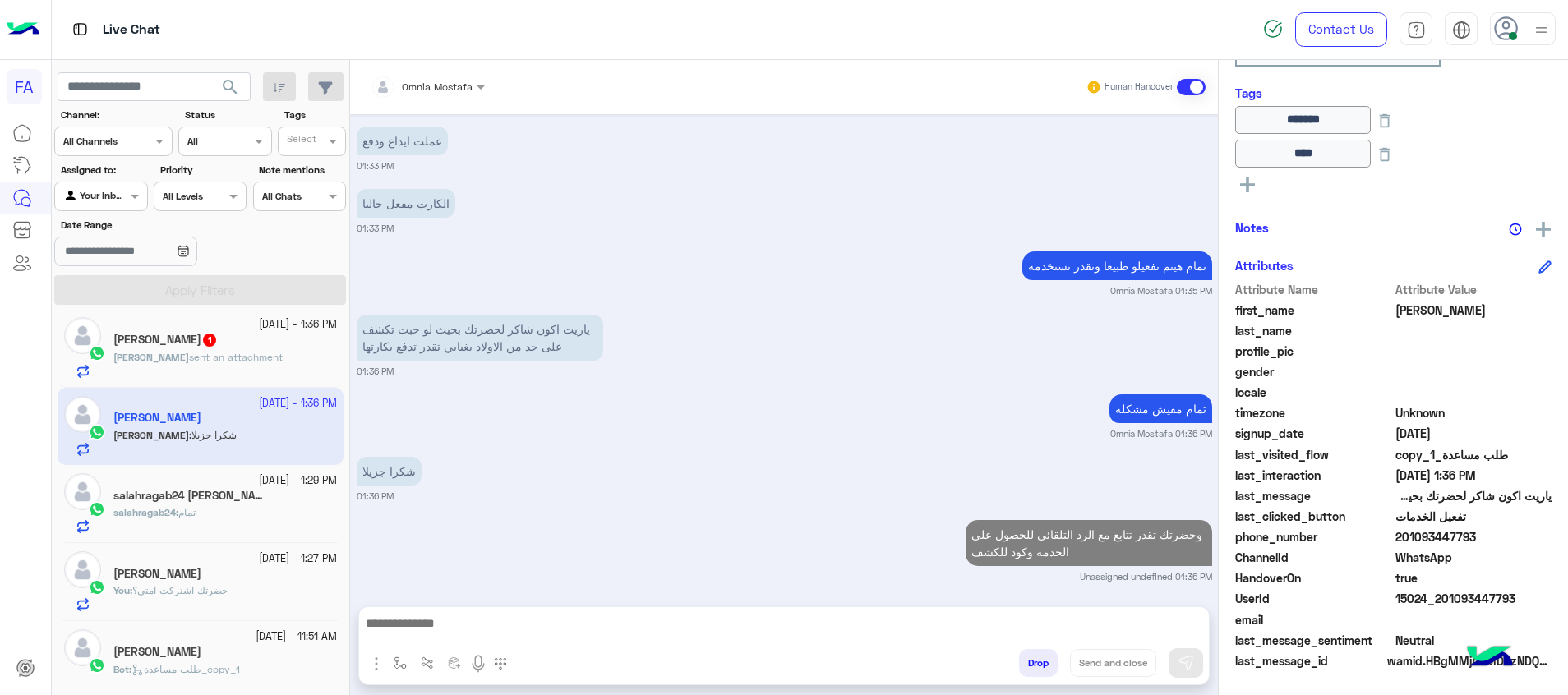
scroll to position [1283, 0]
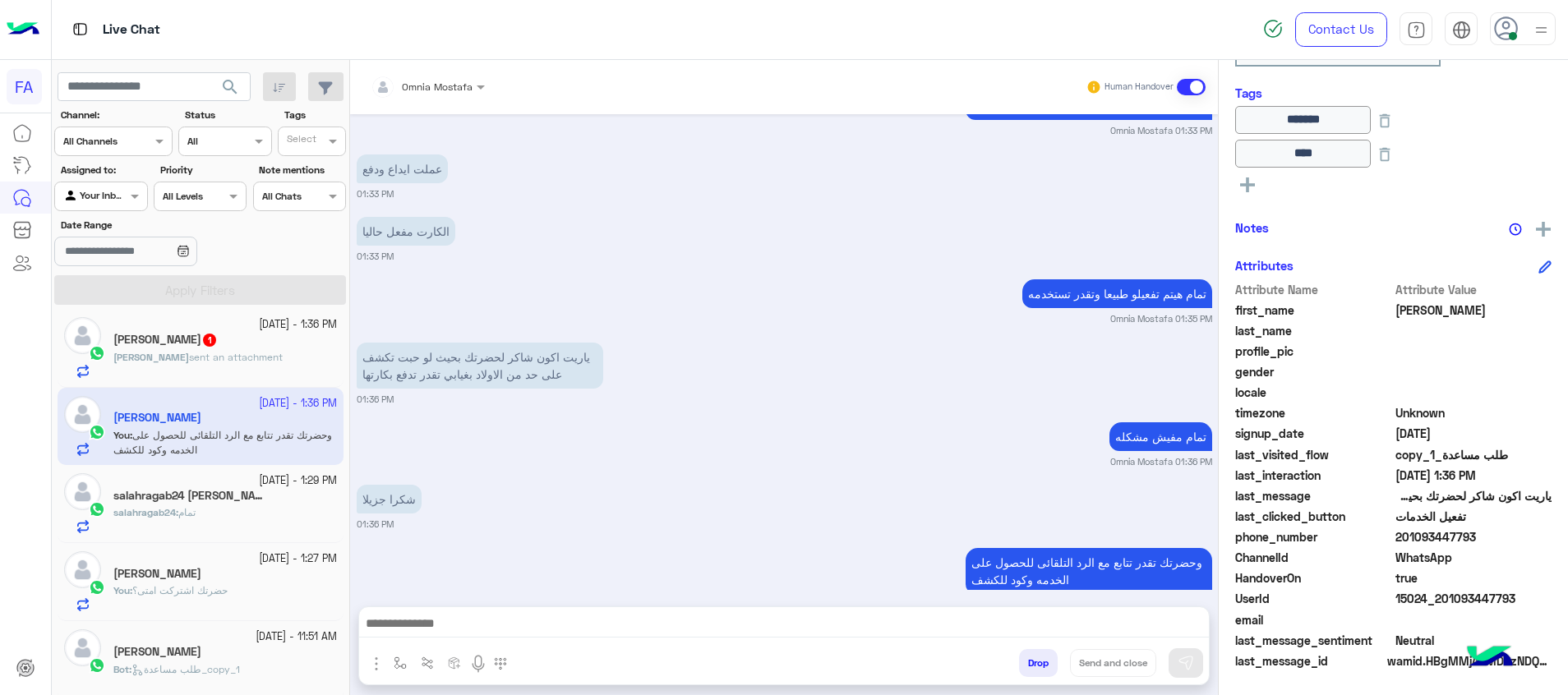
drag, startPoint x: 1527, startPoint y: 597, endPoint x: 1438, endPoint y: 602, distance: 89.1
click at [1438, 602] on span "15024_201093447793" at bounding box center [1474, 599] width 157 height 18
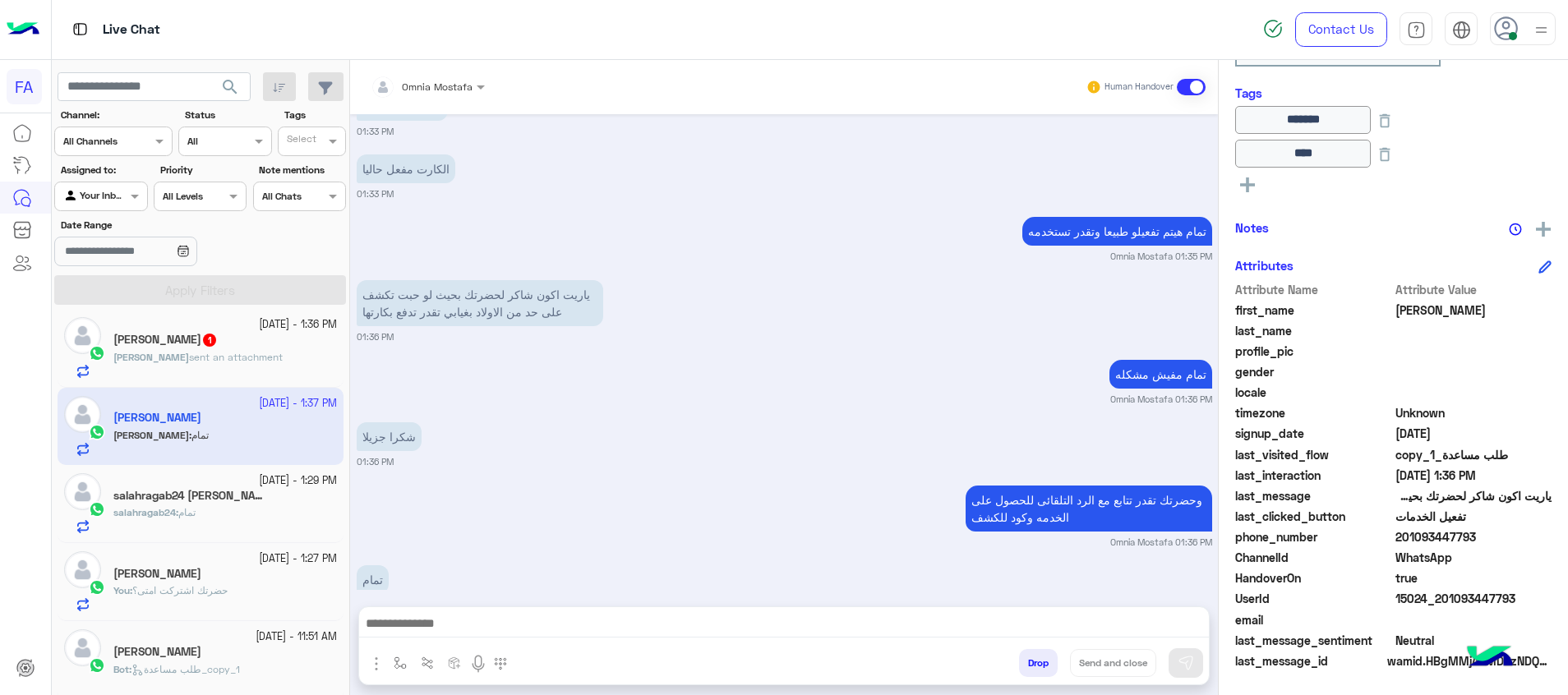
drag, startPoint x: 1185, startPoint y: 619, endPoint x: 1308, endPoint y: 420, distance: 233.9
click at [1185, 619] on textarea at bounding box center [784, 625] width 849 height 25
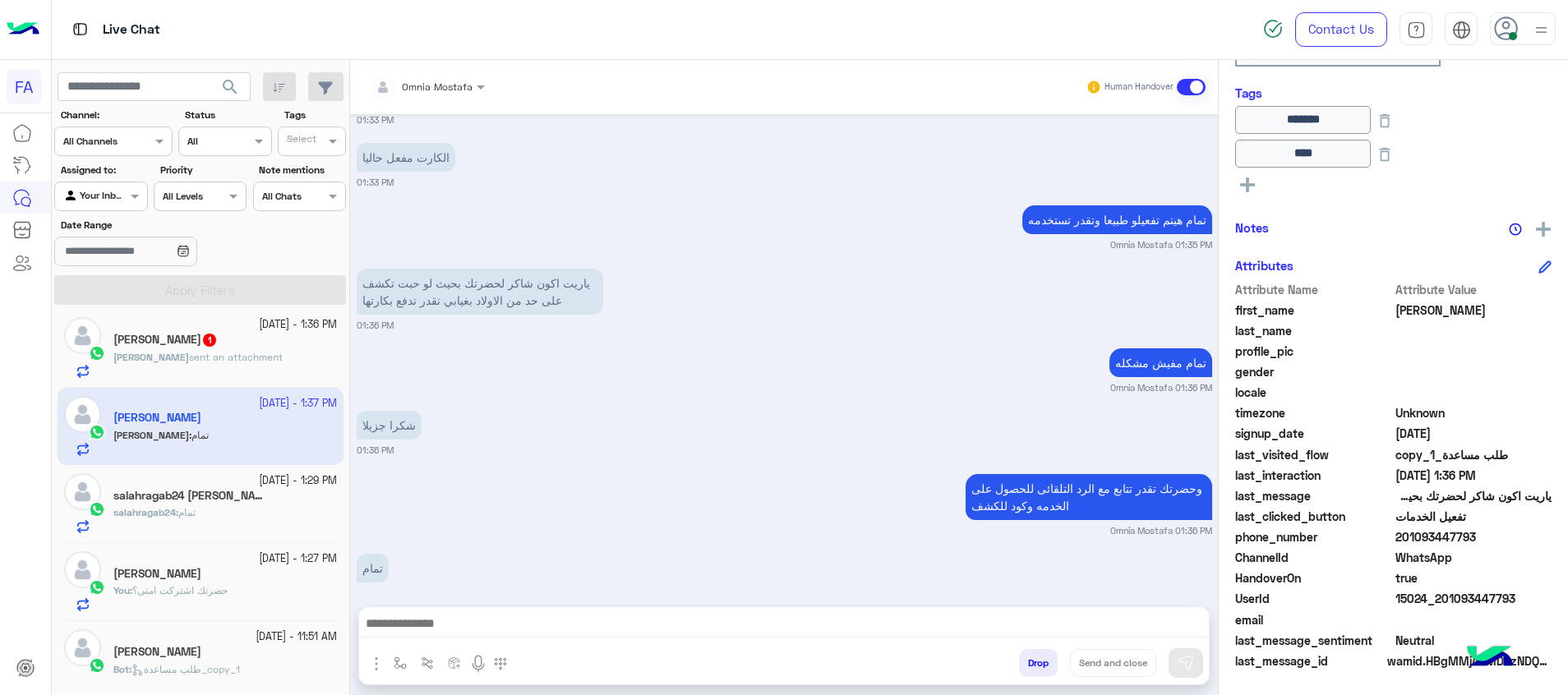
paste textarea "**********"
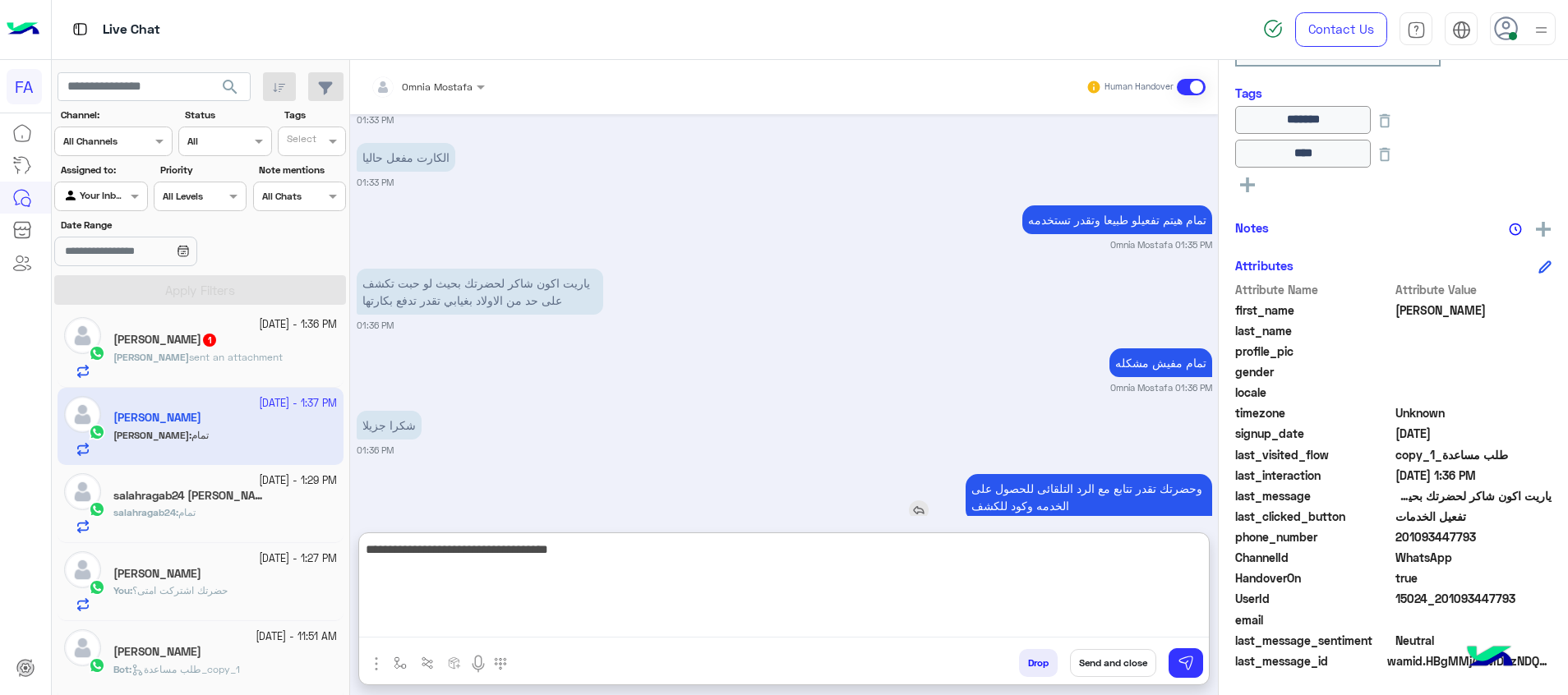
scroll to position [1419, 0]
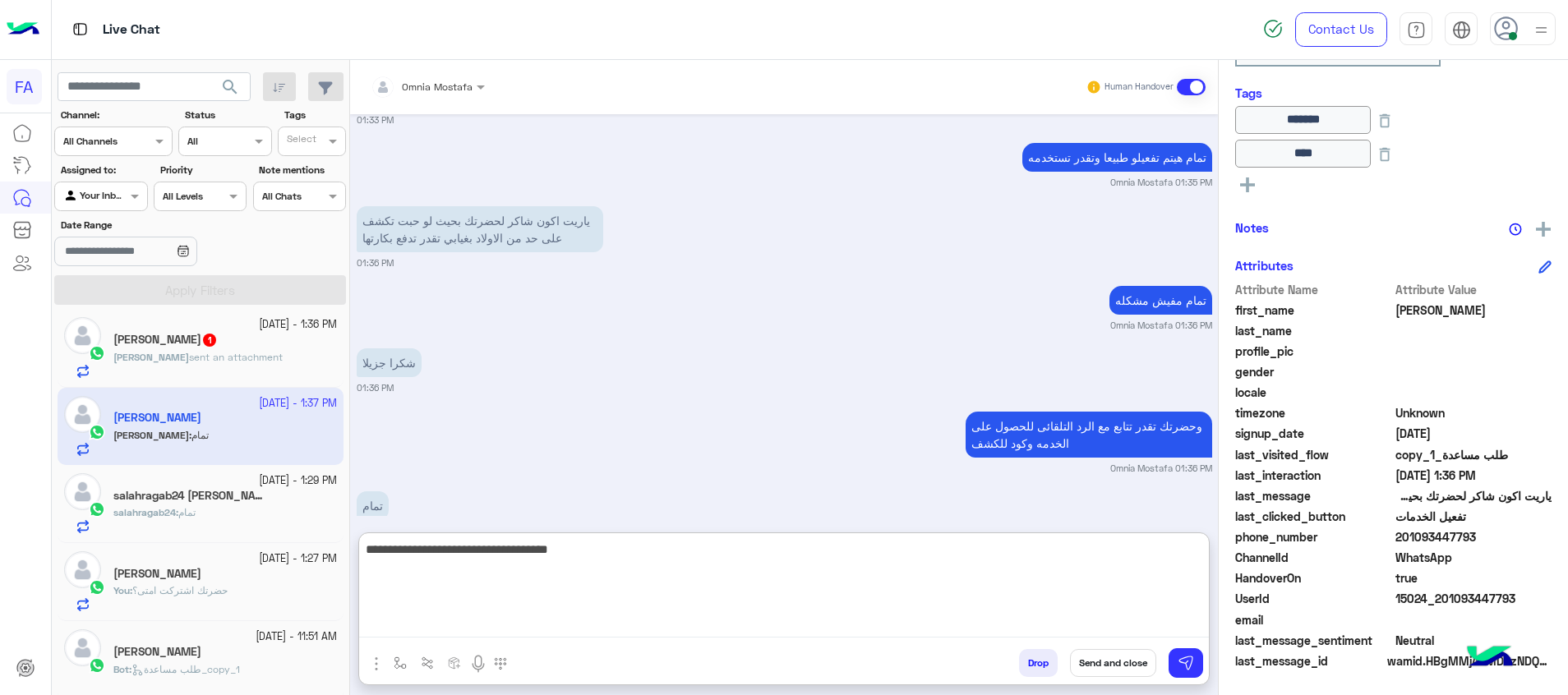
type textarea "**********"
click at [1137, 671] on button "Send and close" at bounding box center [1113, 663] width 87 height 28
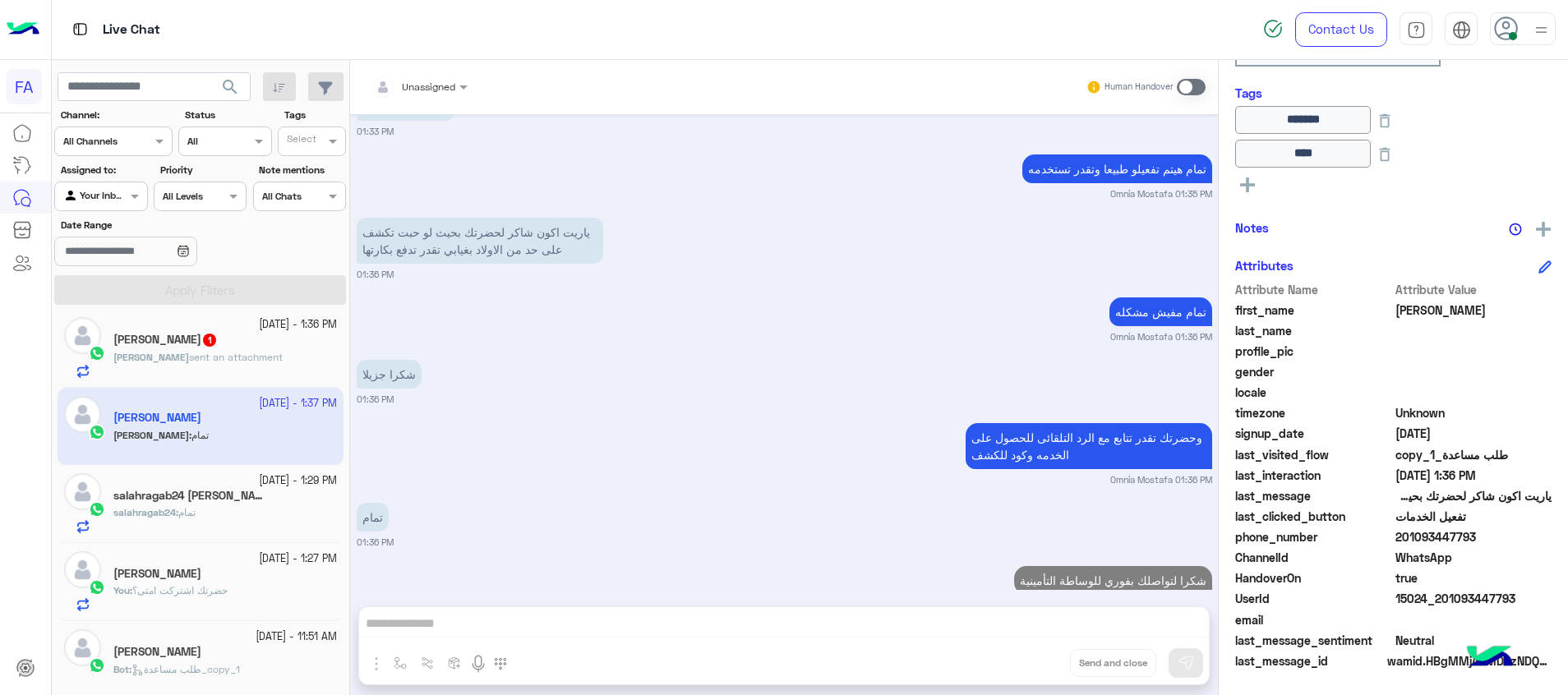
scroll to position [1451, 0]
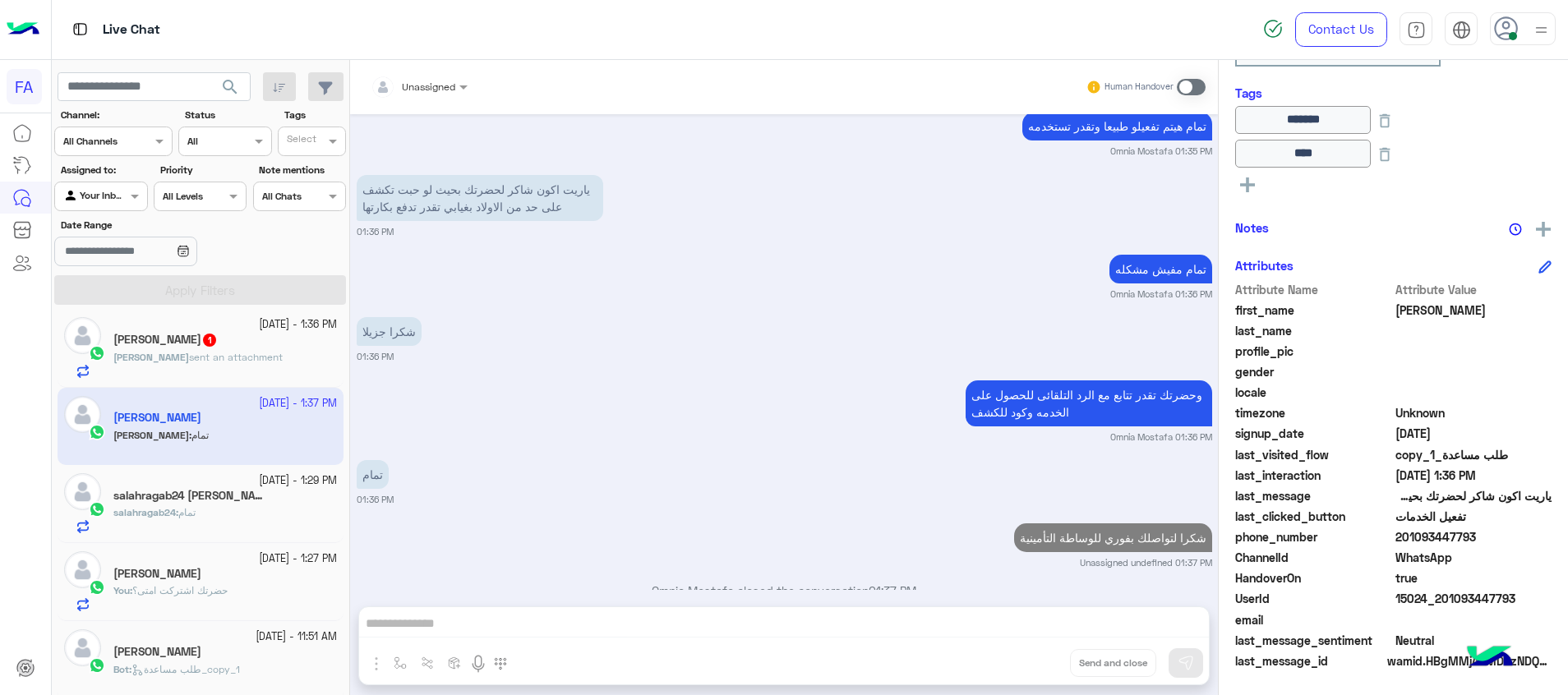
click at [241, 519] on div "salahragab24 : تمام" at bounding box center [224, 519] width 223 height 29
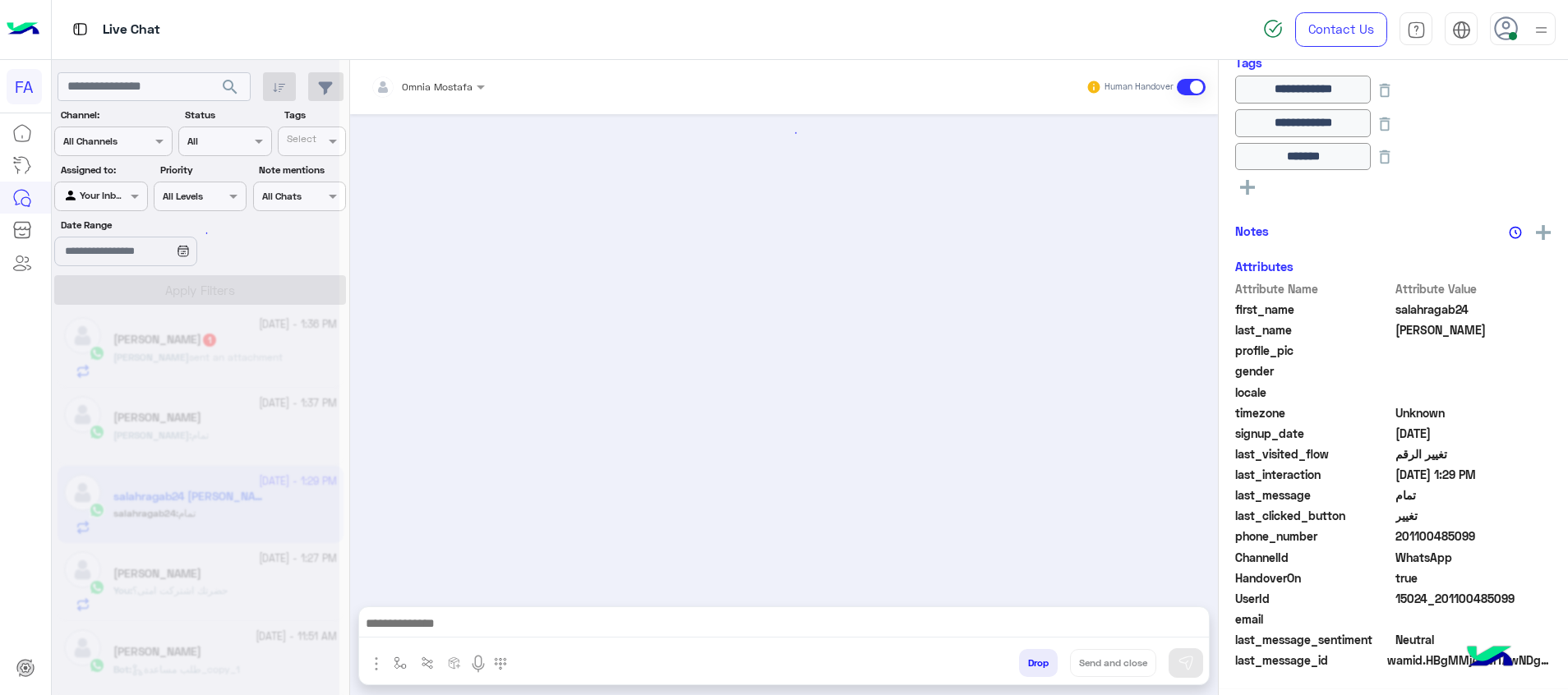
scroll to position [948, 0]
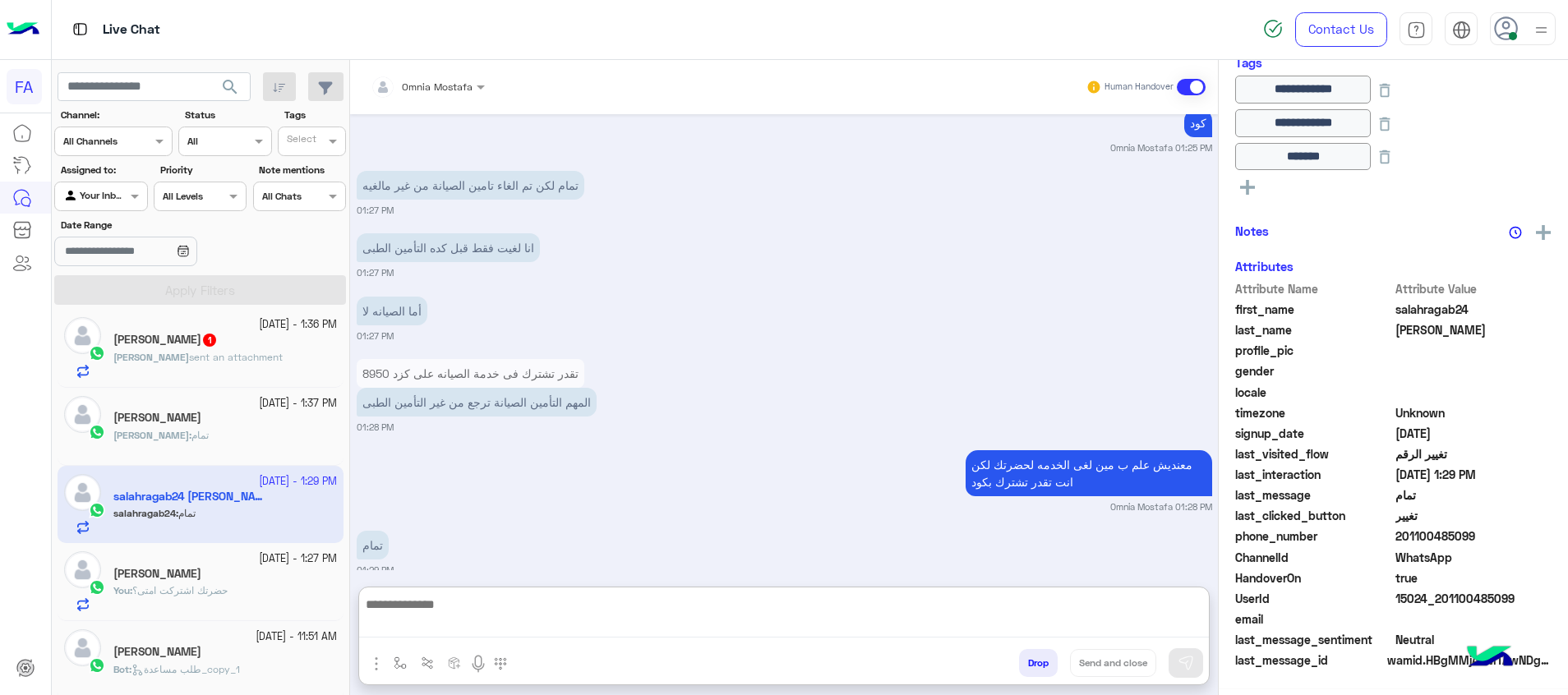
click at [1124, 626] on textarea at bounding box center [784, 616] width 849 height 43
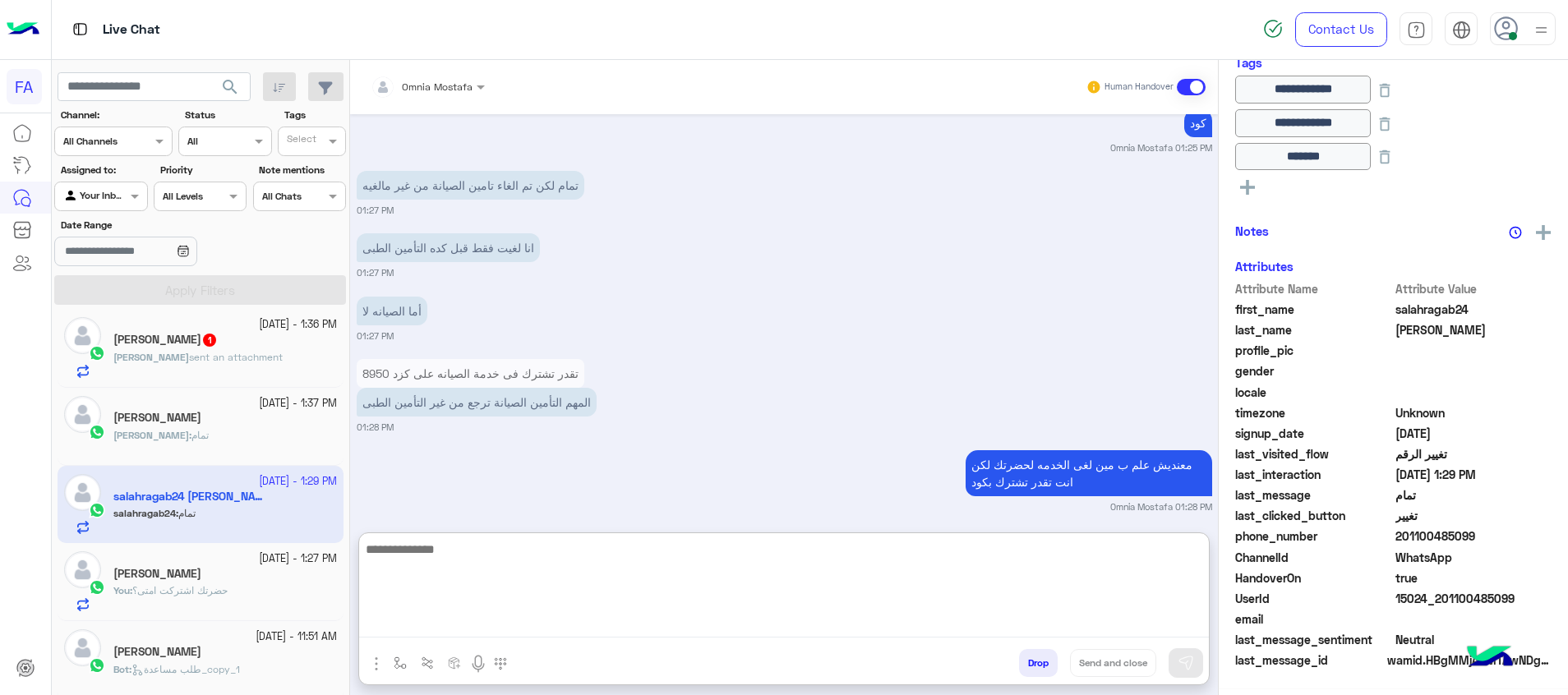
paste textarea "**********"
type textarea "**********"
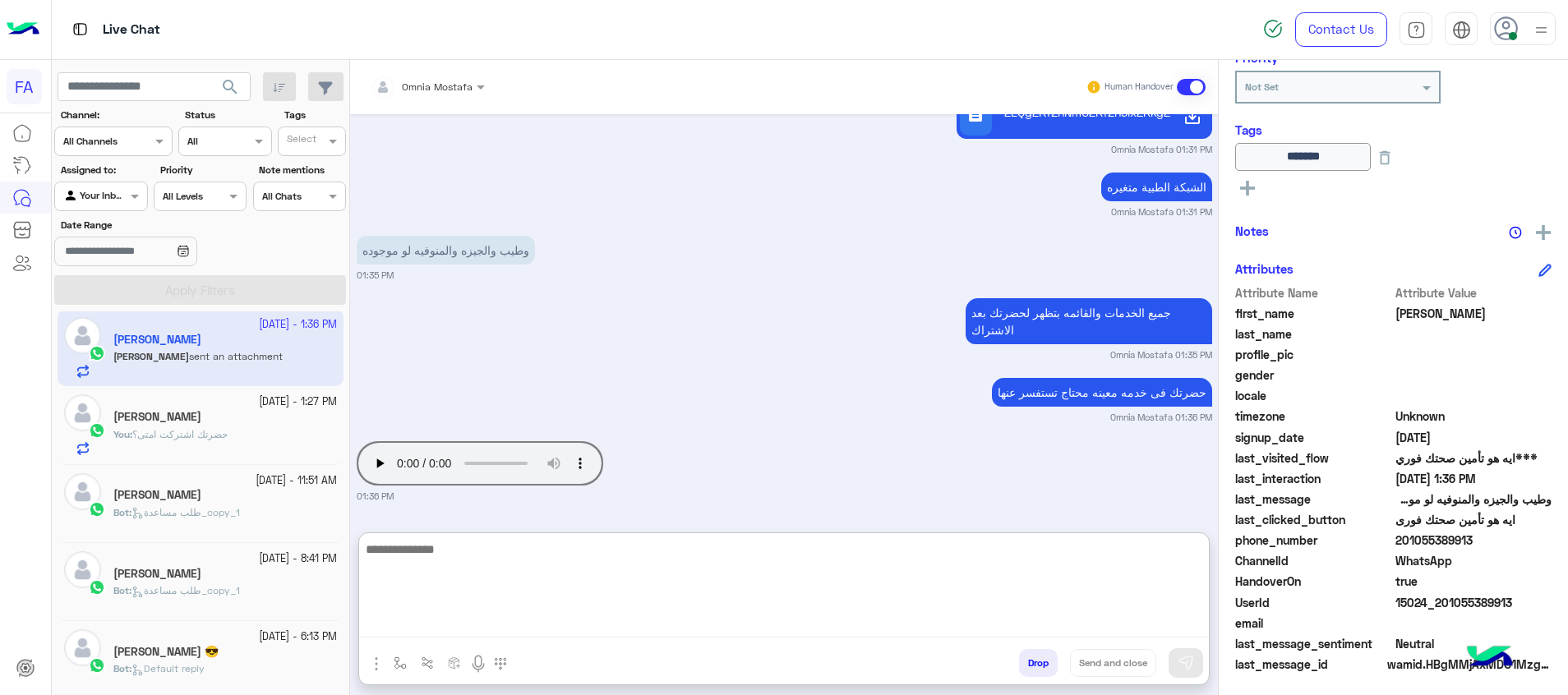
scroll to position [243, 0]
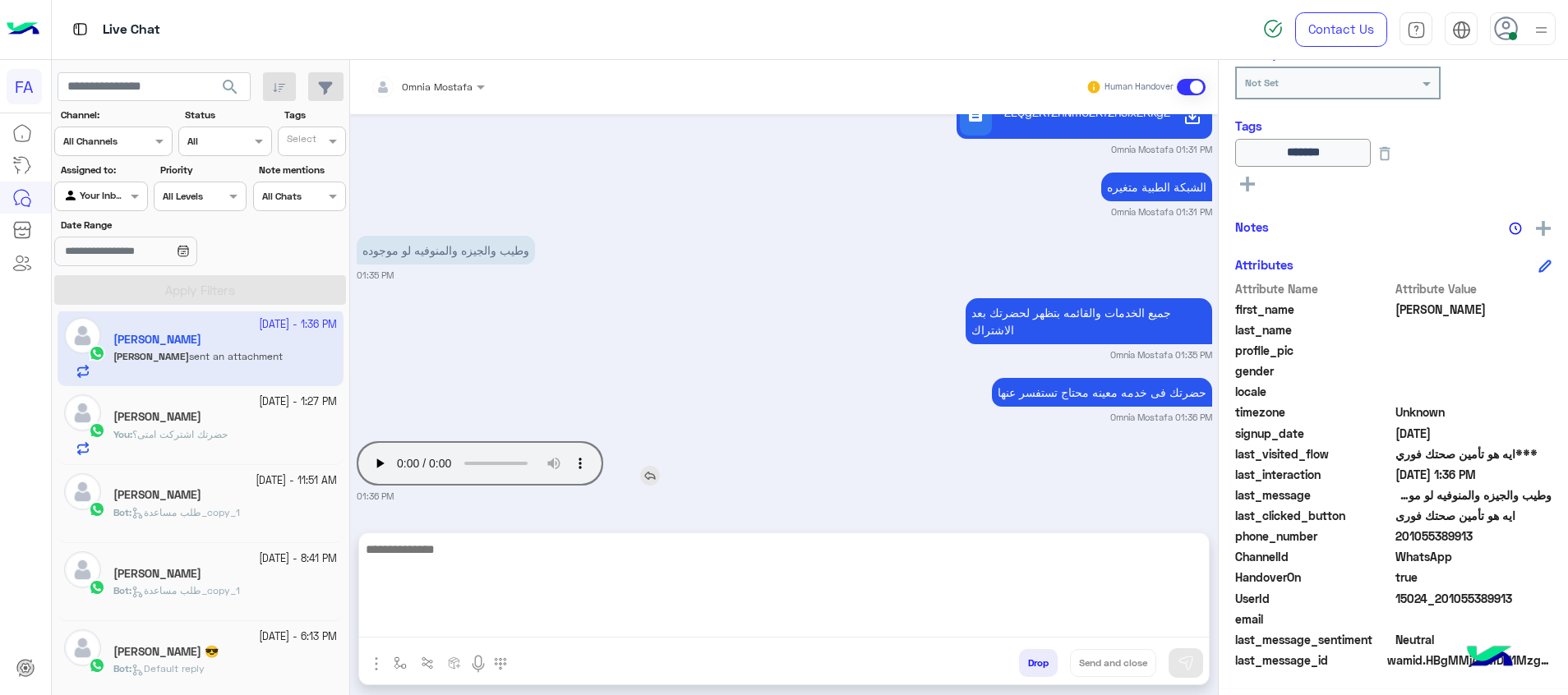
click at [382, 463] on div "Your browser does not support the audio tag." at bounding box center [526, 464] width 340 height 53
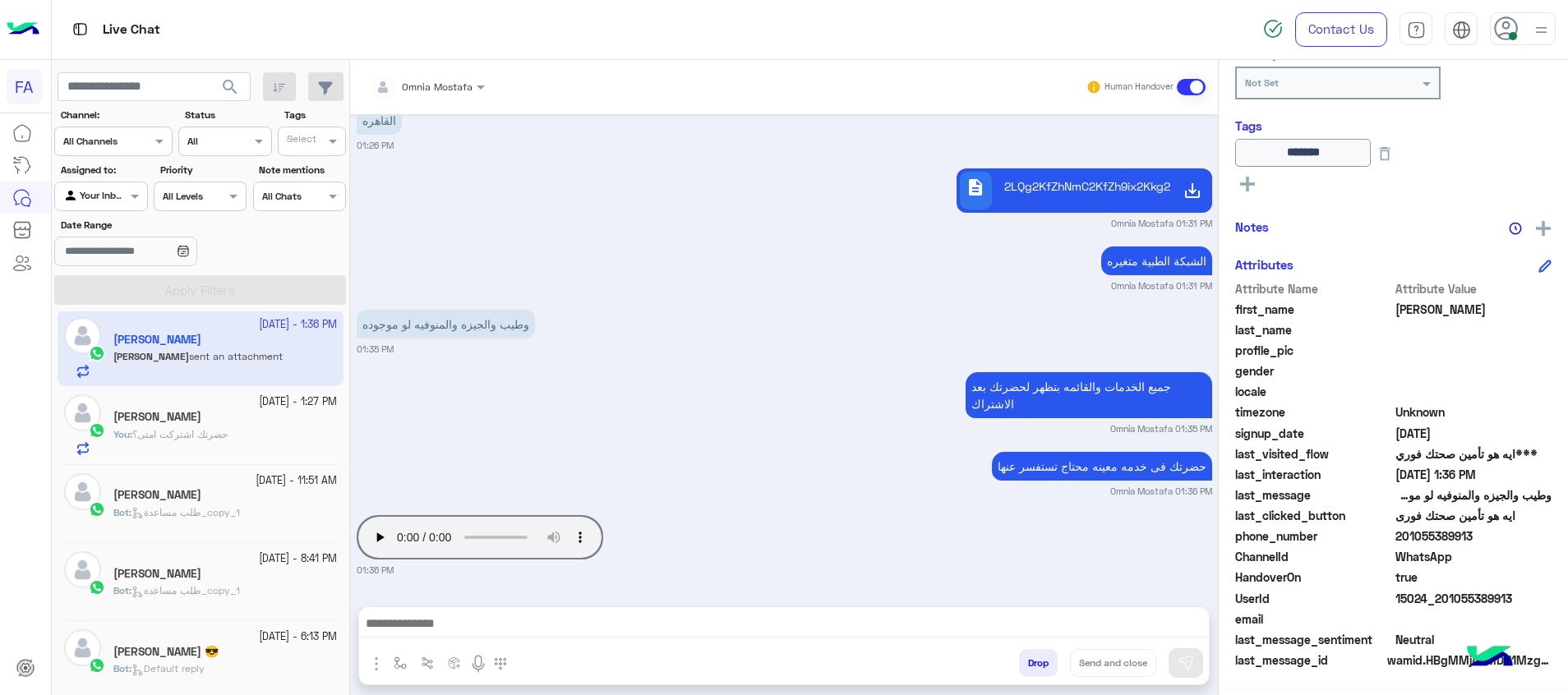
scroll to position [841, 0]
click at [943, 469] on img at bounding box center [945, 471] width 19 height 19
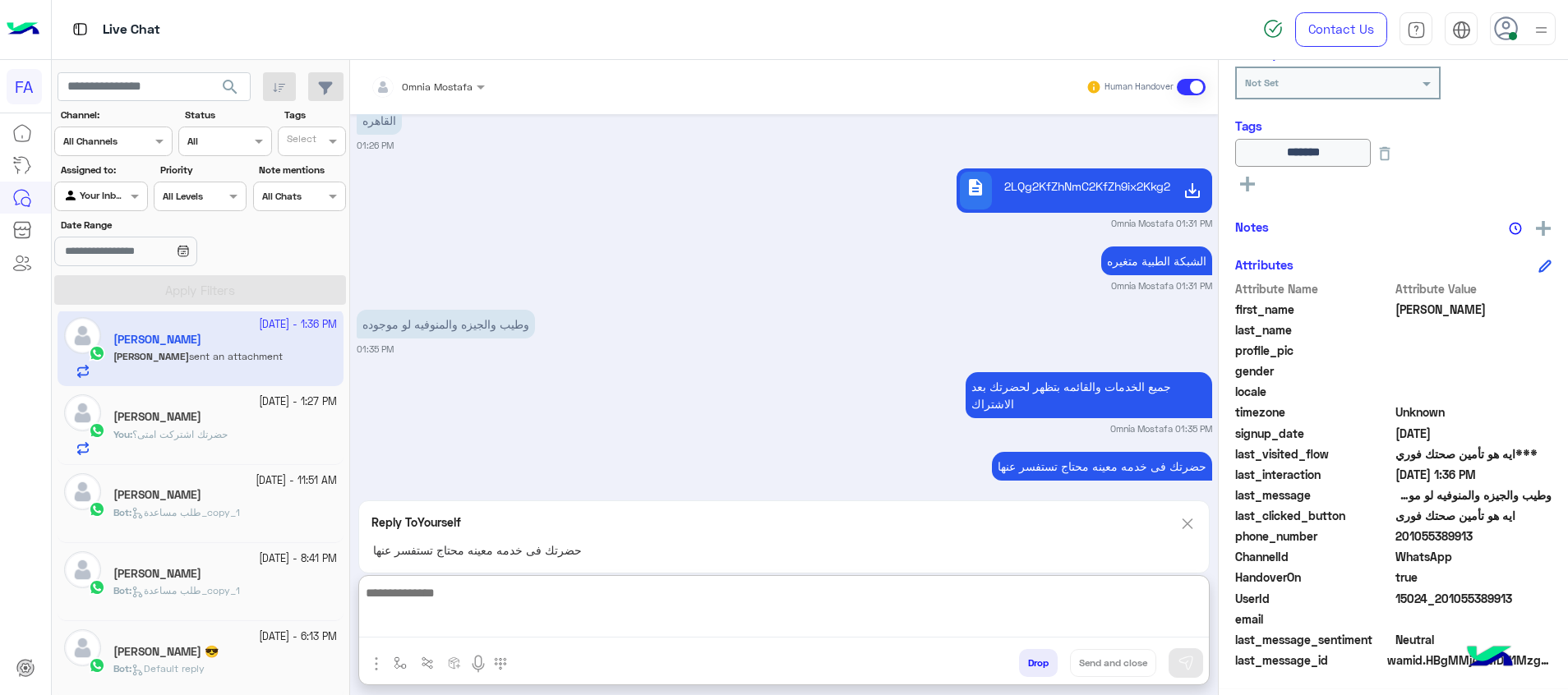
click at [1091, 619] on textarea at bounding box center [784, 610] width 849 height 55
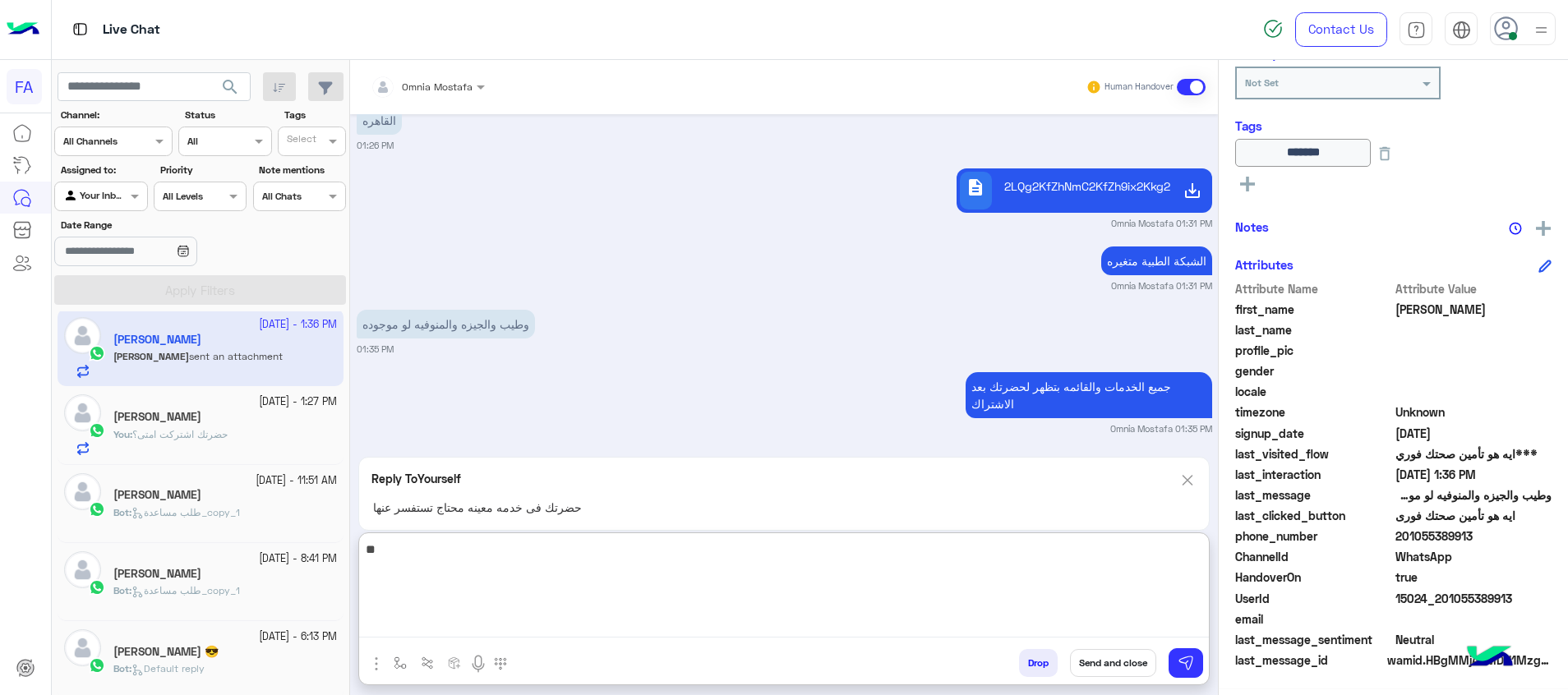
type textarea "*"
type textarea "**********"
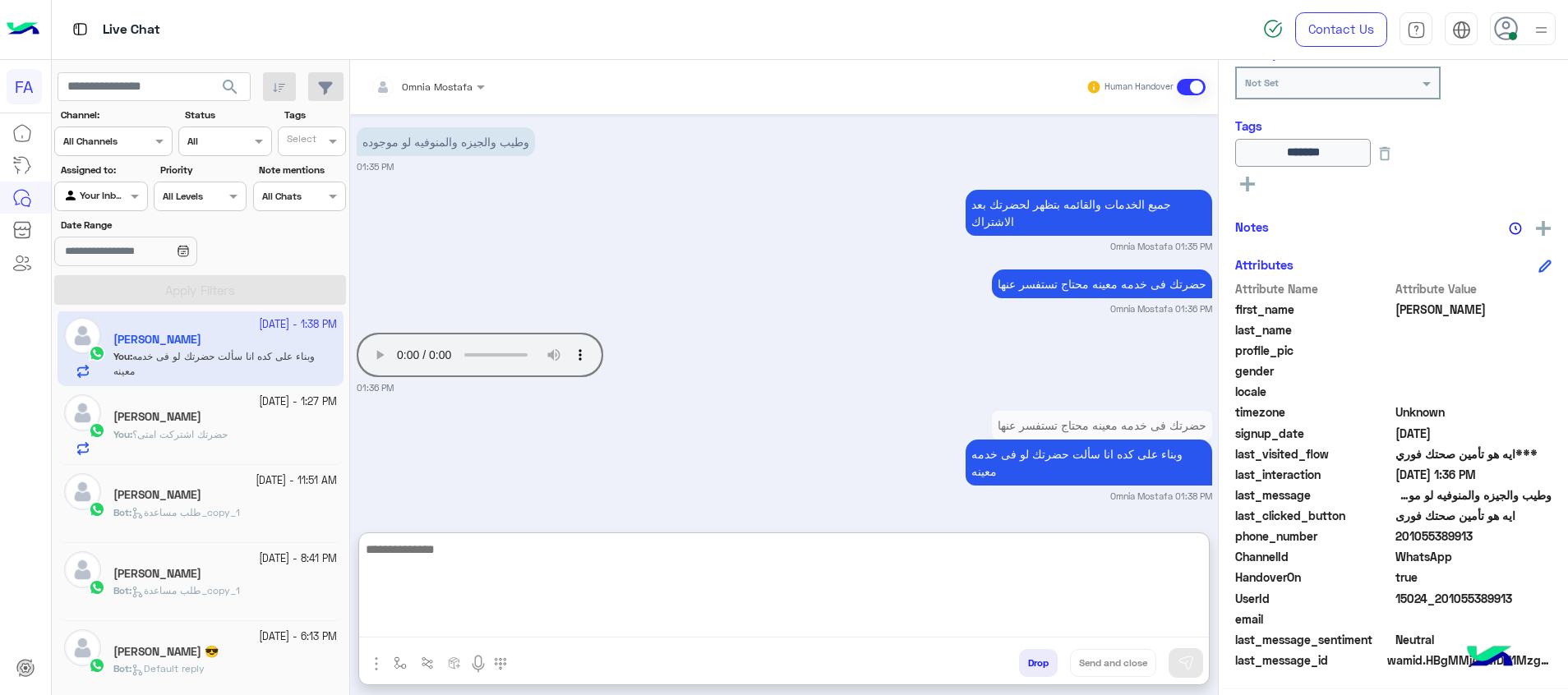
click at [373, 663] on img "button" at bounding box center [376, 664] width 19 height 19
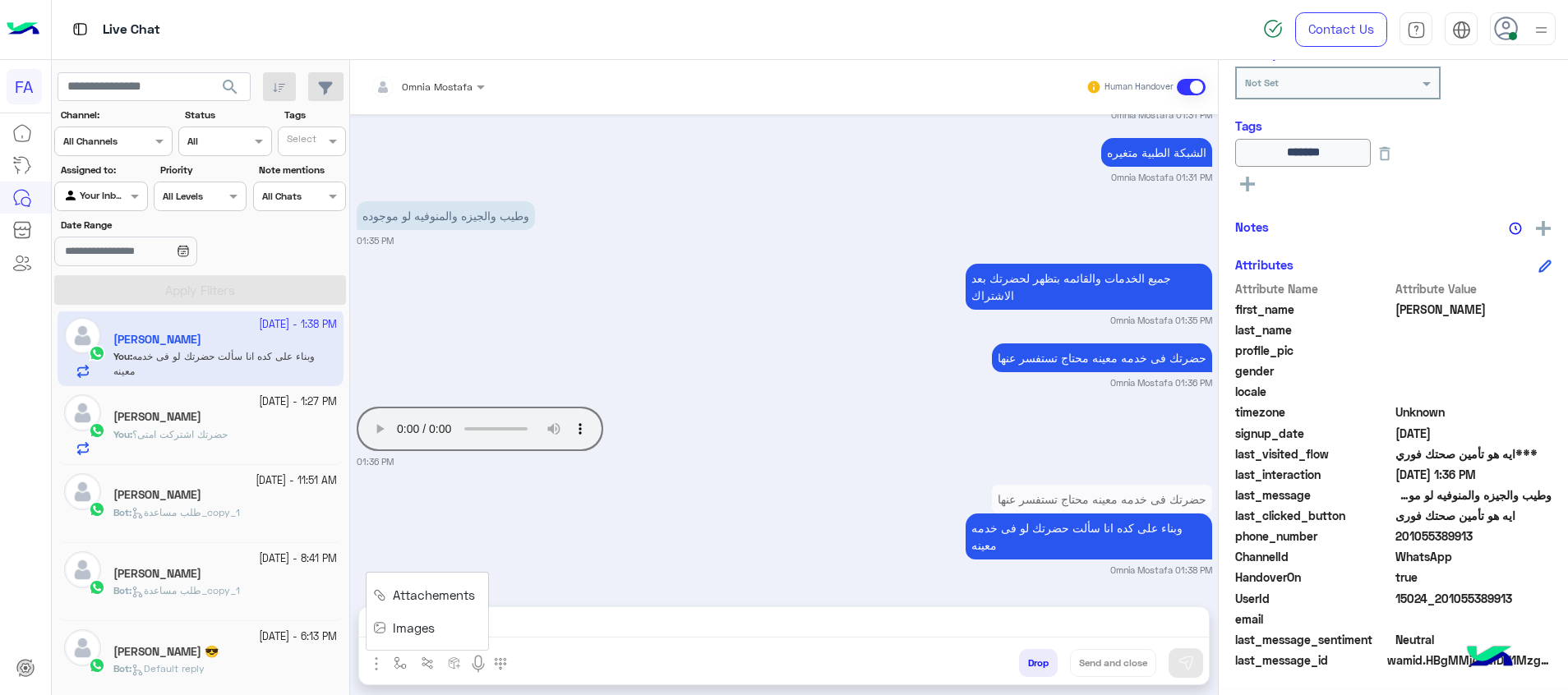
scroll to position [949, 0]
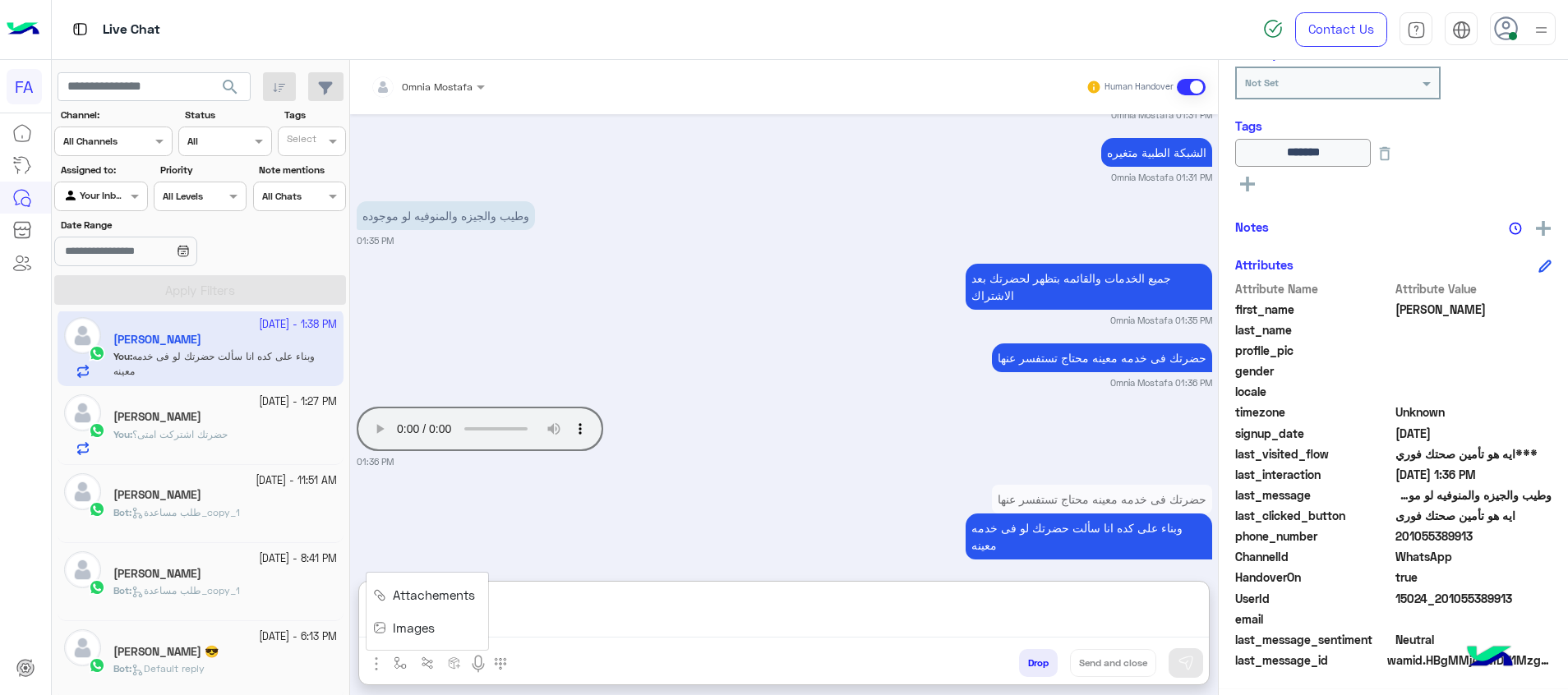
click at [1044, 631] on textarea at bounding box center [784, 613] width 849 height 49
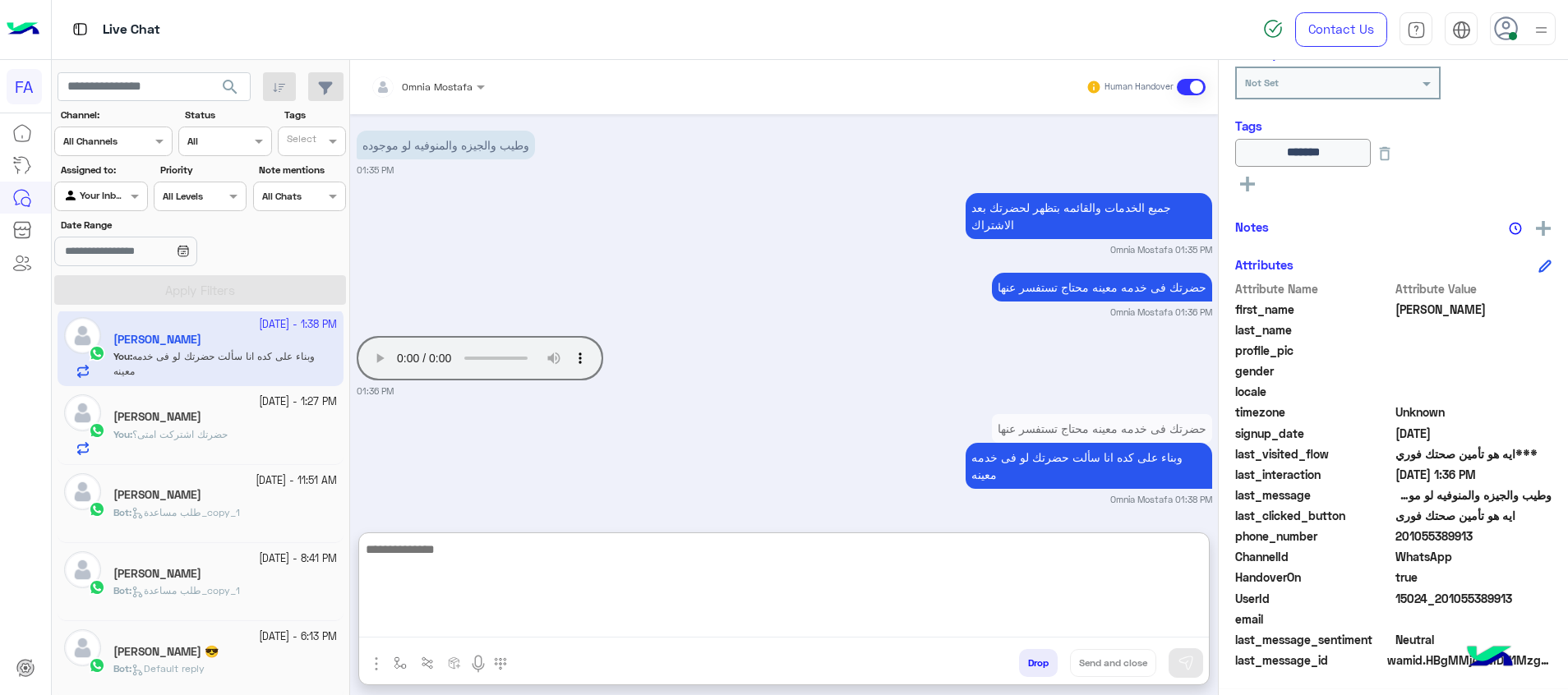
scroll to position [1024, 0]
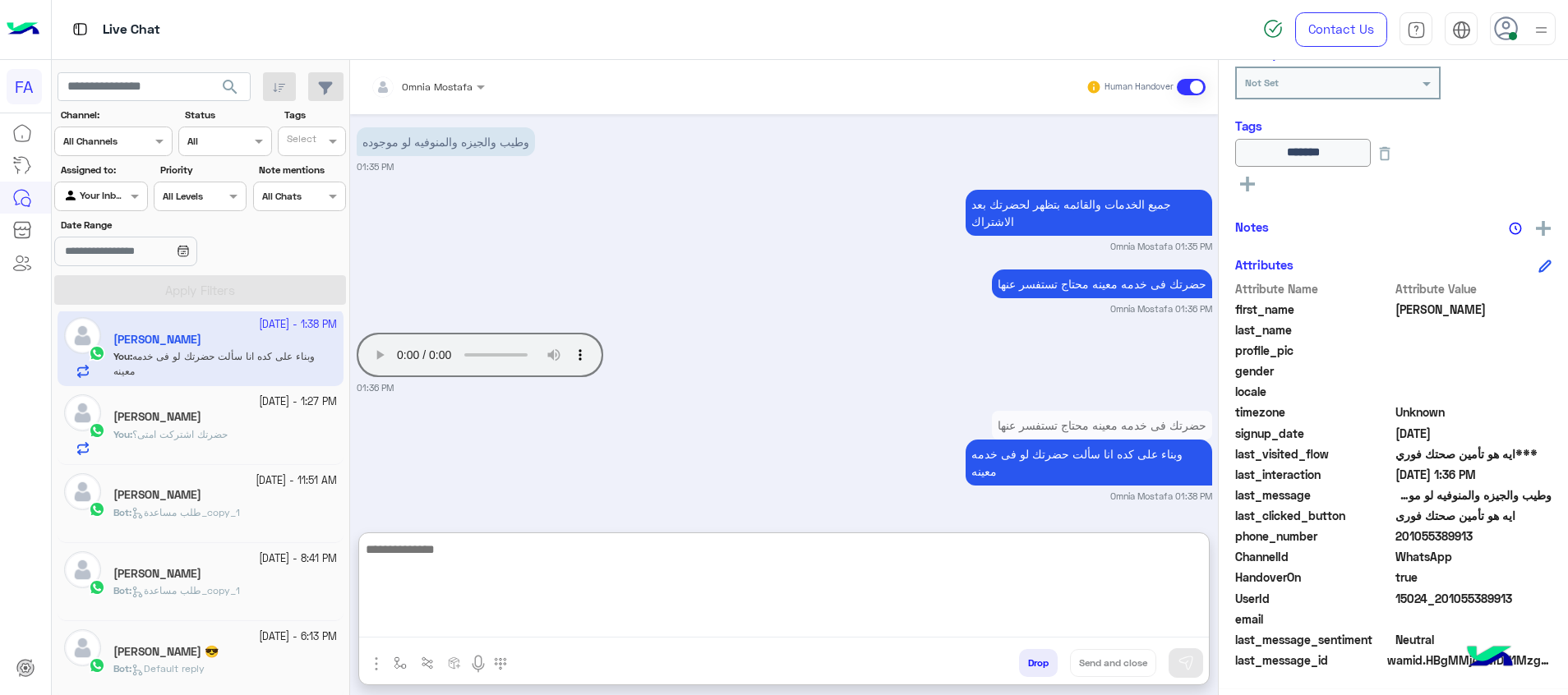
drag, startPoint x: 803, startPoint y: 578, endPoint x: 810, endPoint y: 643, distance: 65.4
click at [803, 577] on textarea at bounding box center [784, 589] width 849 height 99
type textarea "*"
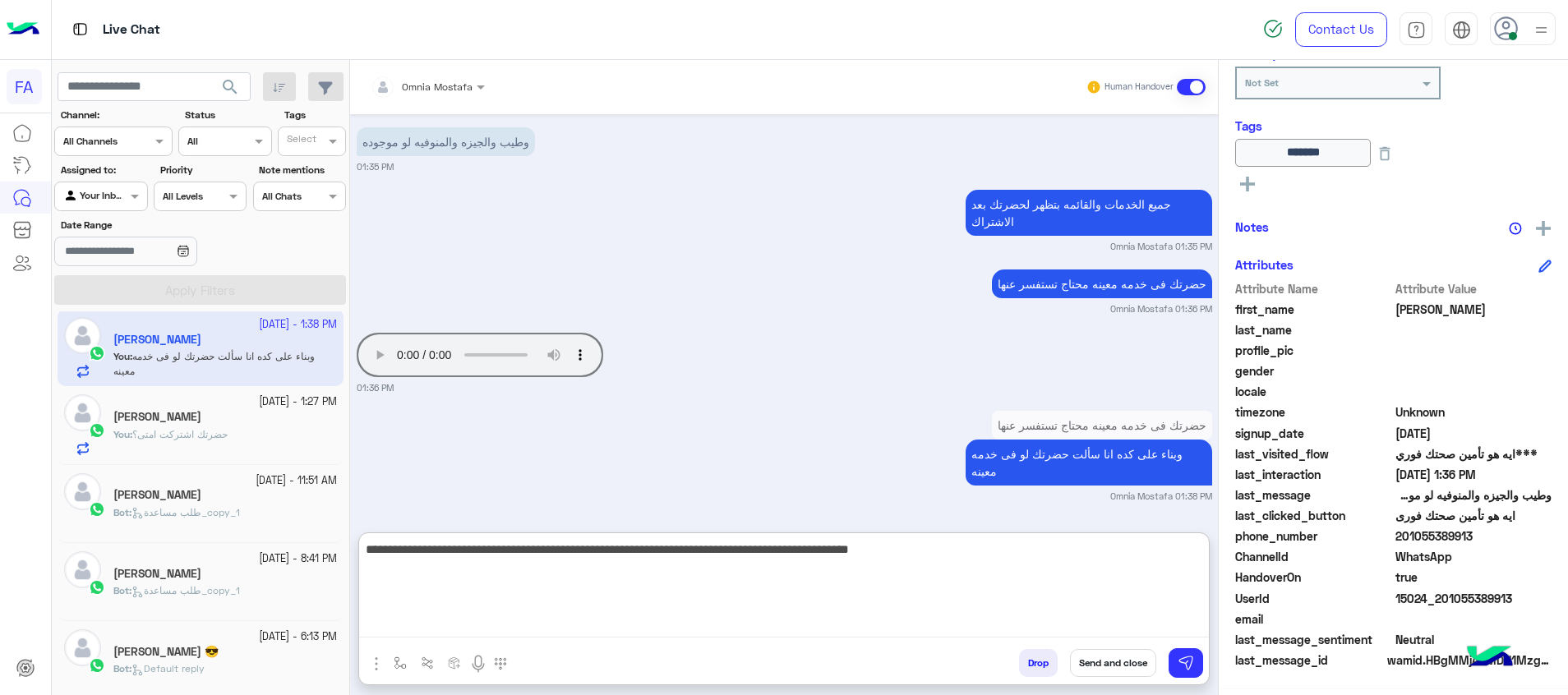
scroll to position [1101, 0]
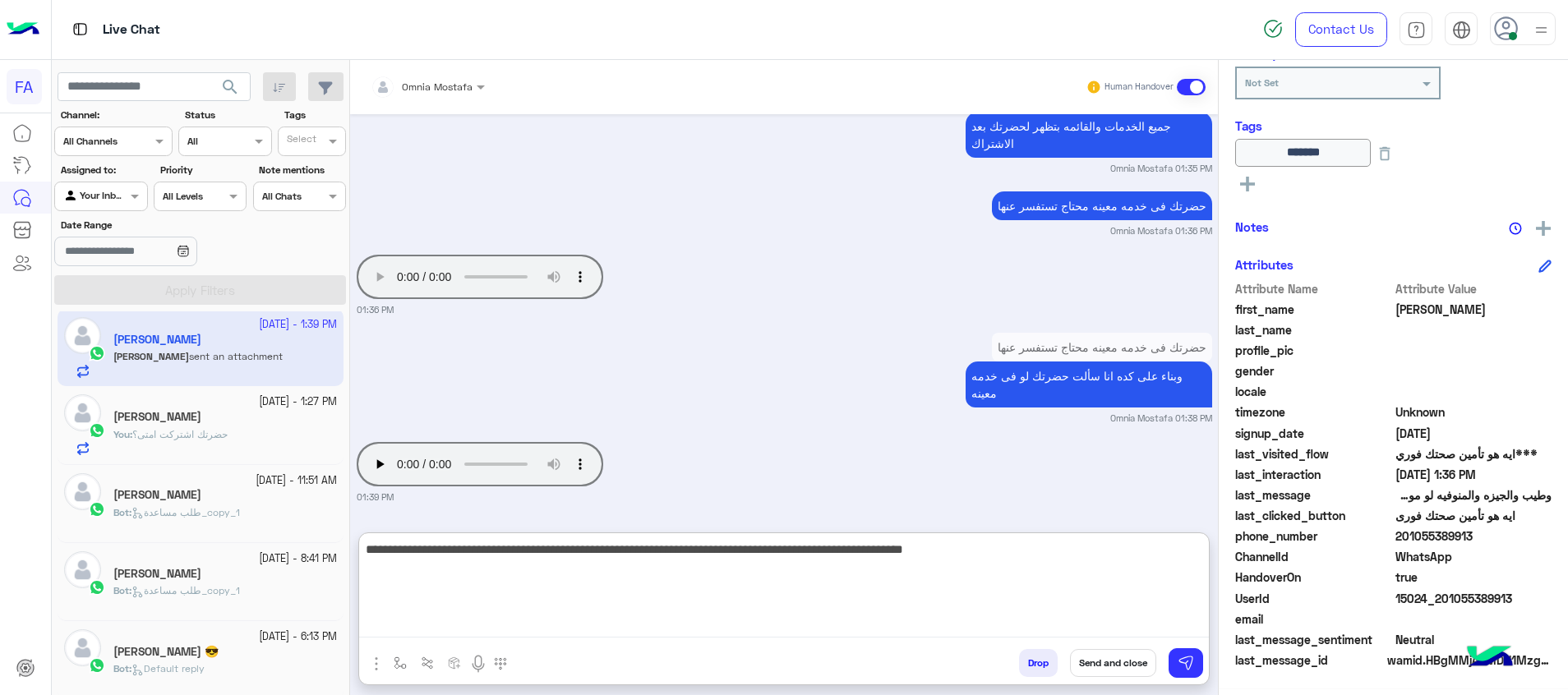
drag, startPoint x: 573, startPoint y: 557, endPoint x: 1286, endPoint y: 531, distance: 713.5
click at [1286, 531] on mat-drawer-container "Omnia Mostafa Human Handover [DATE] هو الرقم اللى حضرتك وضحتو مالوش اشتراك ممكن…" at bounding box center [958, 381] width 1217 height 642
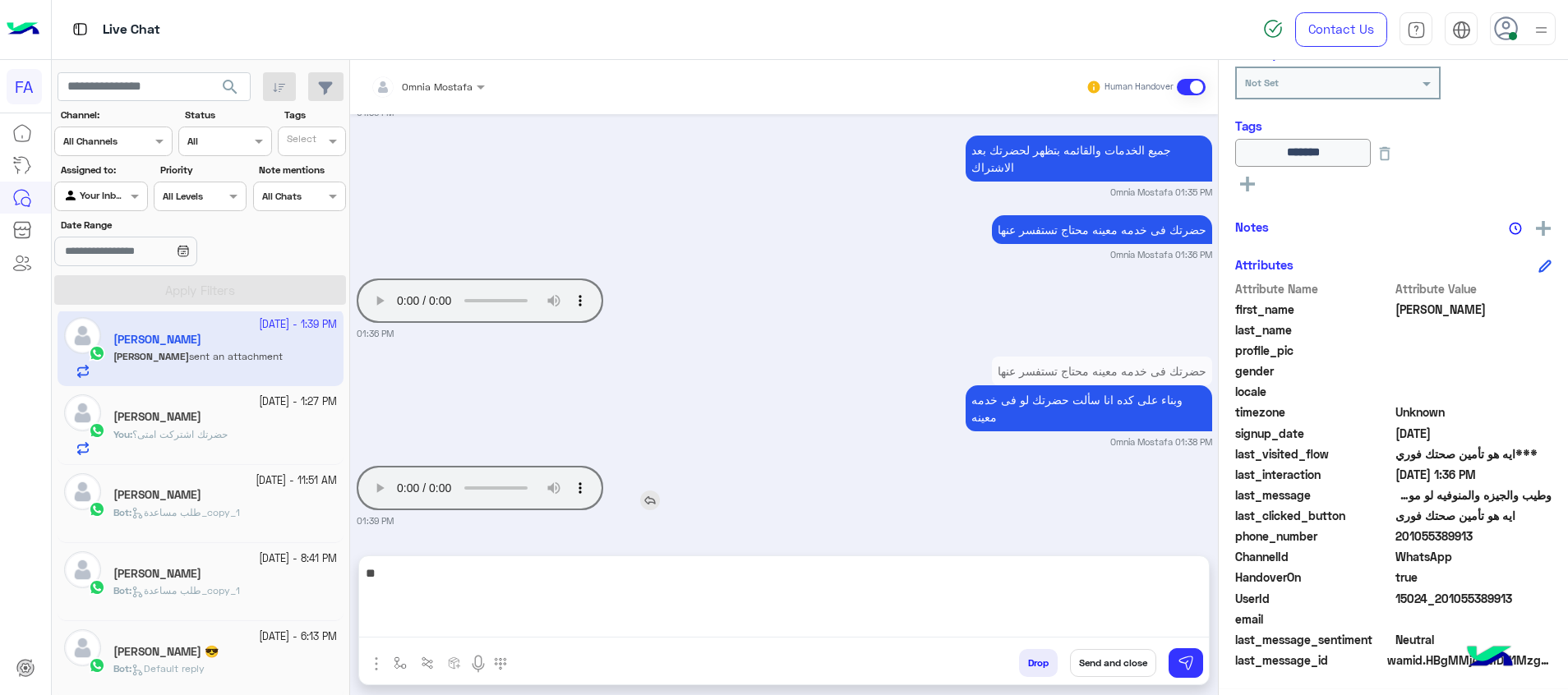
scroll to position [1027, 0]
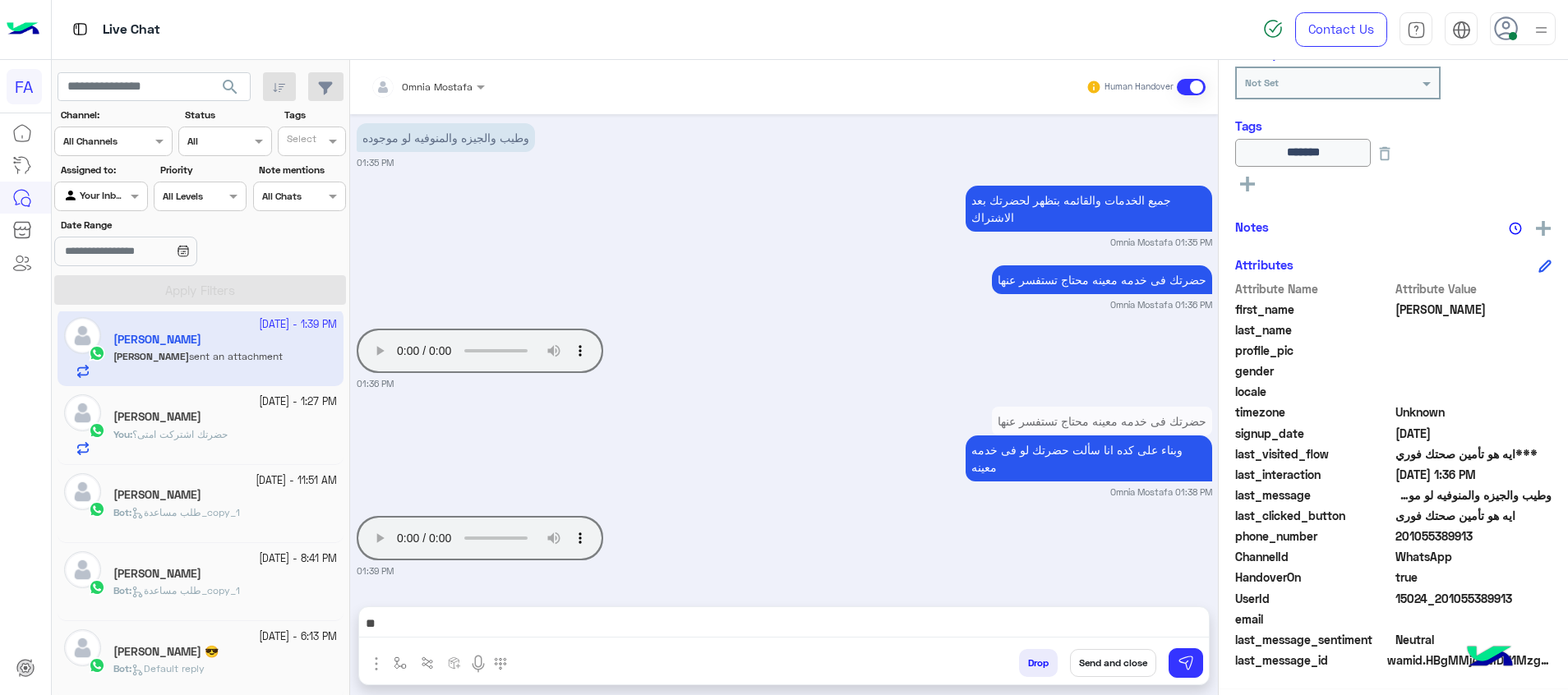
click at [1162, 624] on textarea "*" at bounding box center [784, 625] width 849 height 25
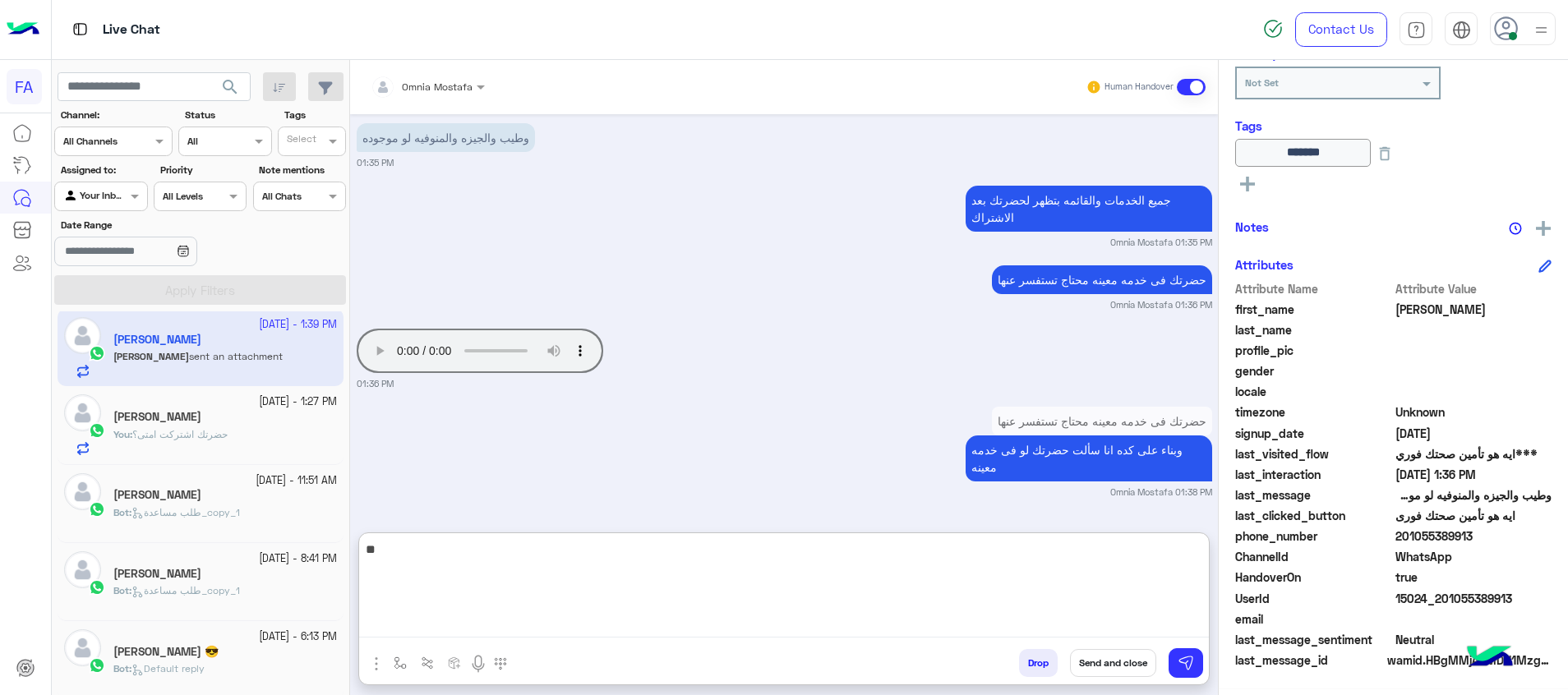
type textarea "*"
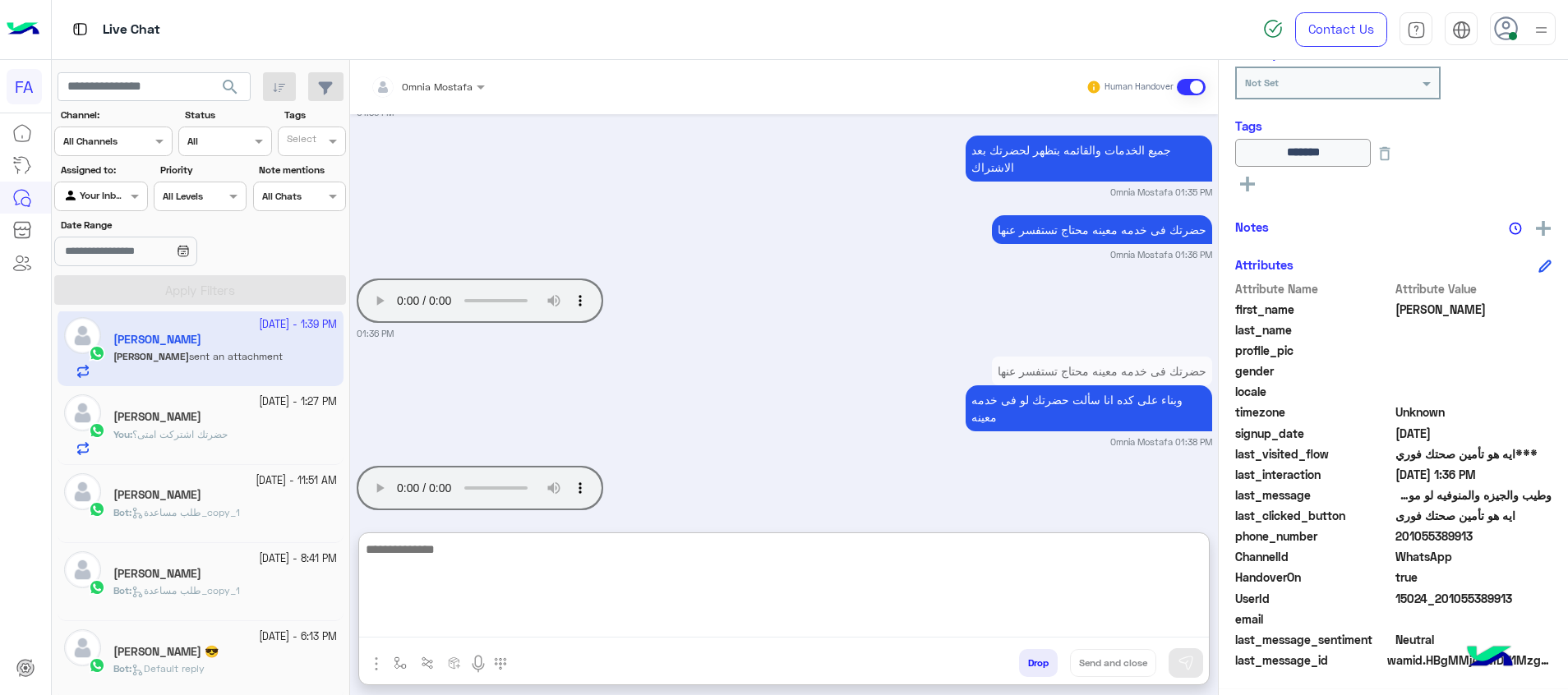
scroll to position [1101, 0]
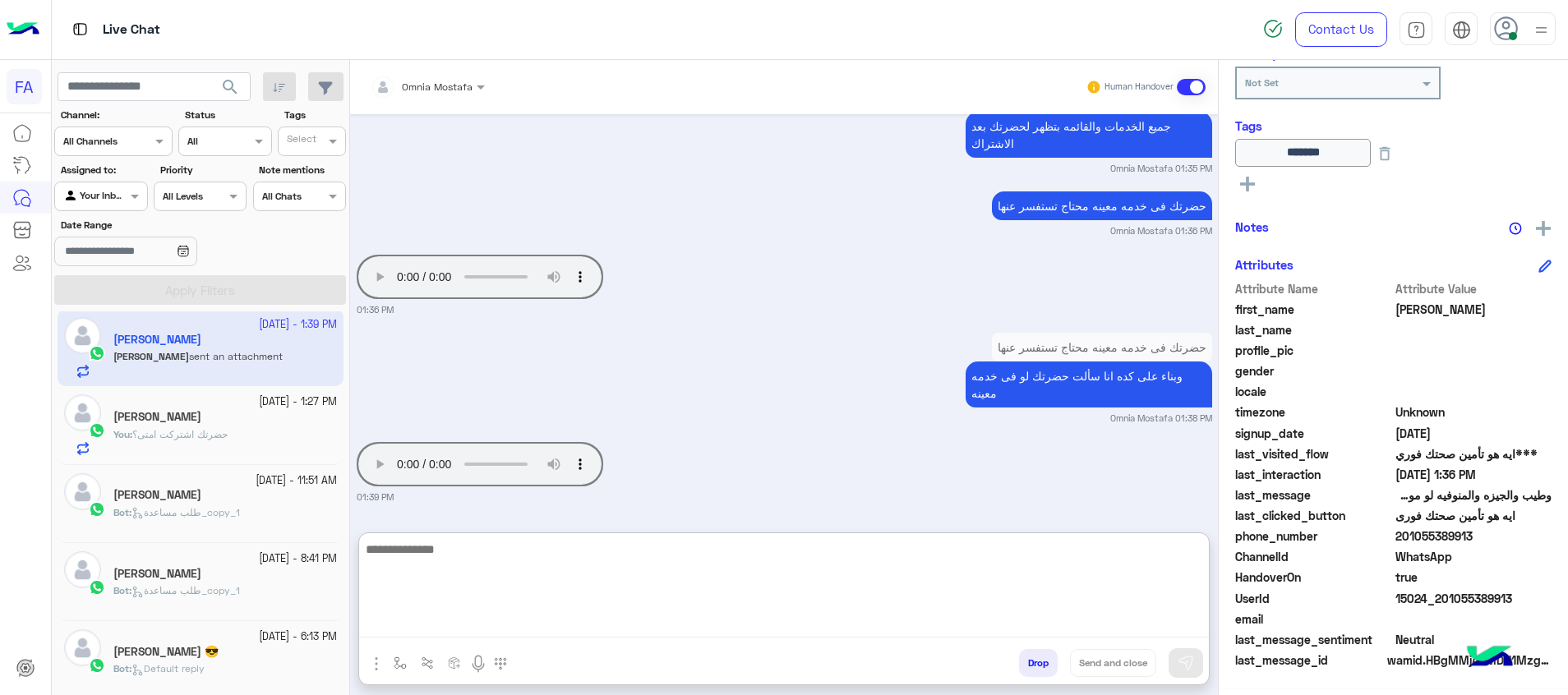
click at [852, 355] on div "حضرتك فى خدمه معينه محتاج تستفسر عنها وبناء على كده انا سألت حضرتك لو فى خدمه م…" at bounding box center [784, 376] width 856 height 96
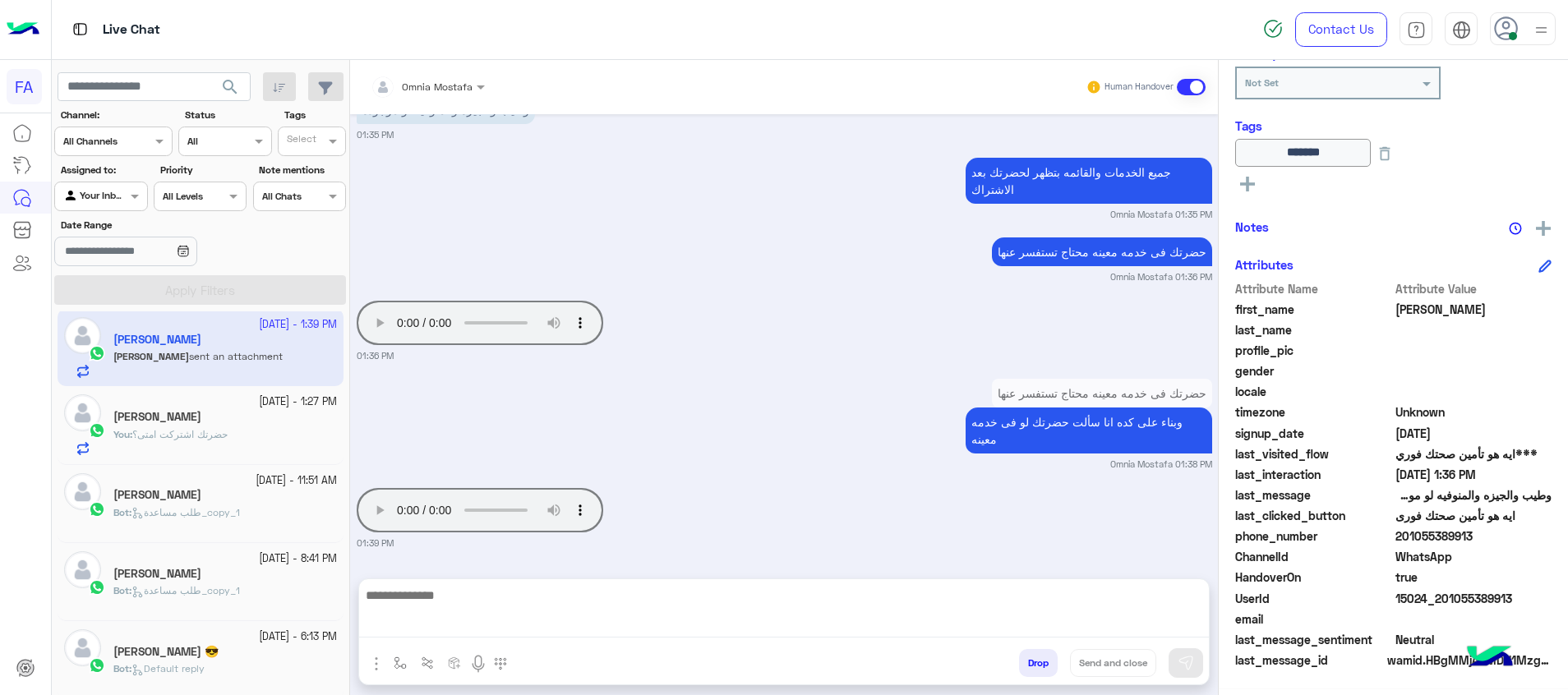
scroll to position [1027, 0]
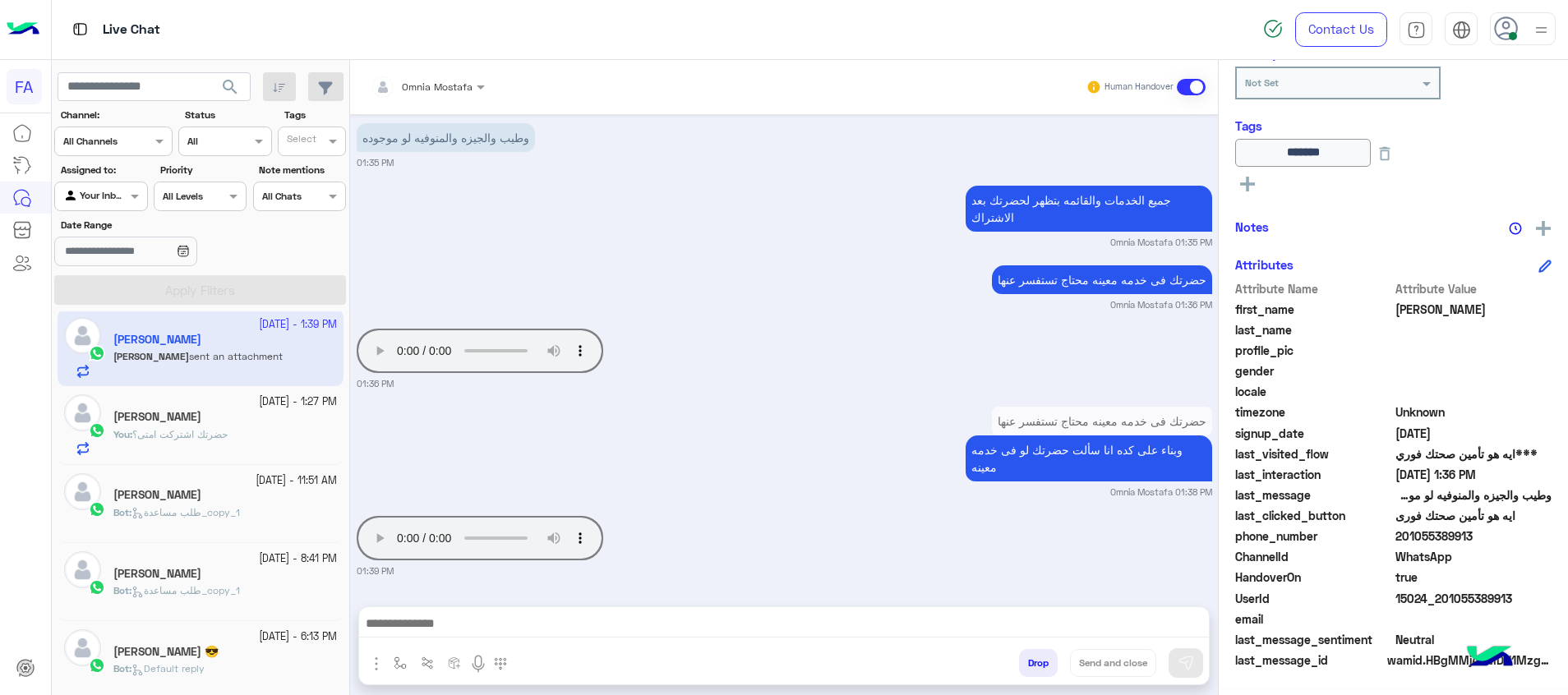
click at [846, 616] on textarea at bounding box center [784, 625] width 849 height 25
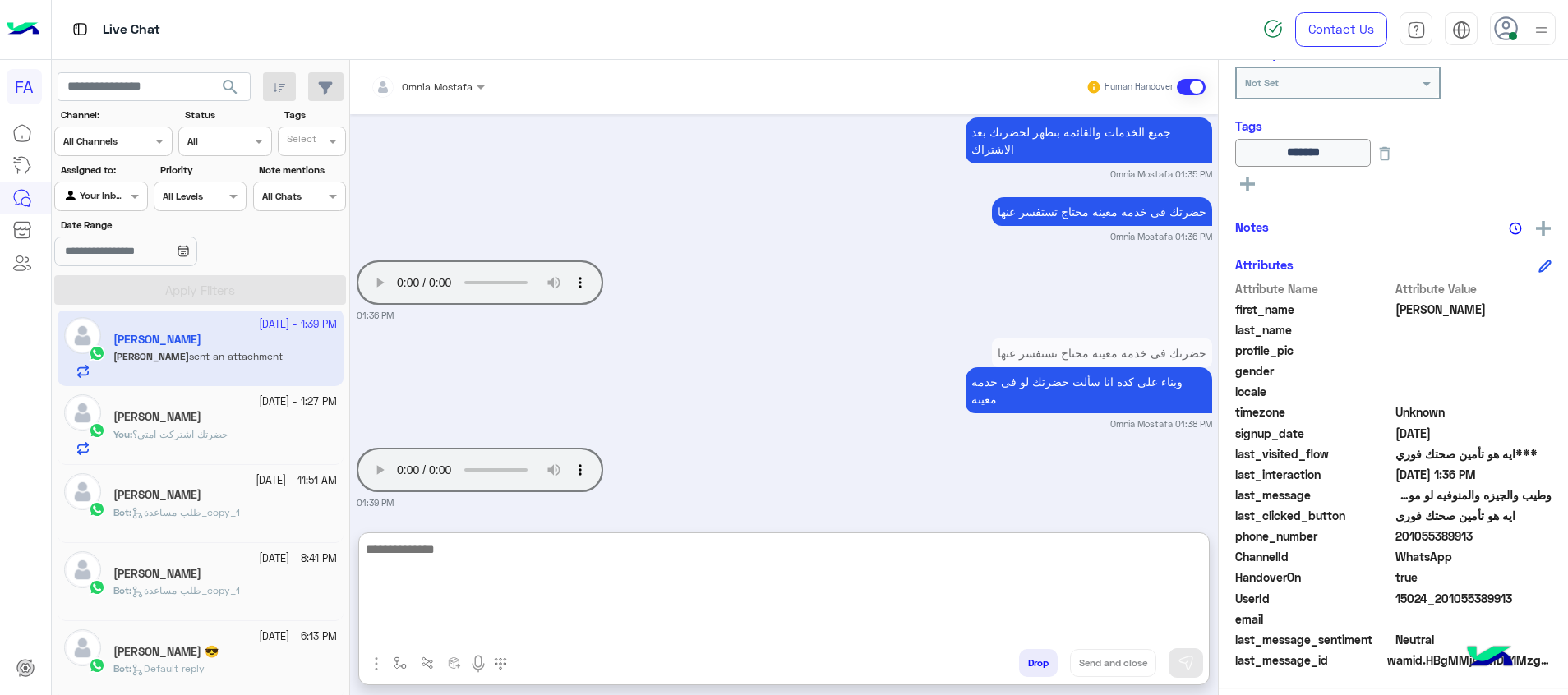
scroll to position [1101, 0]
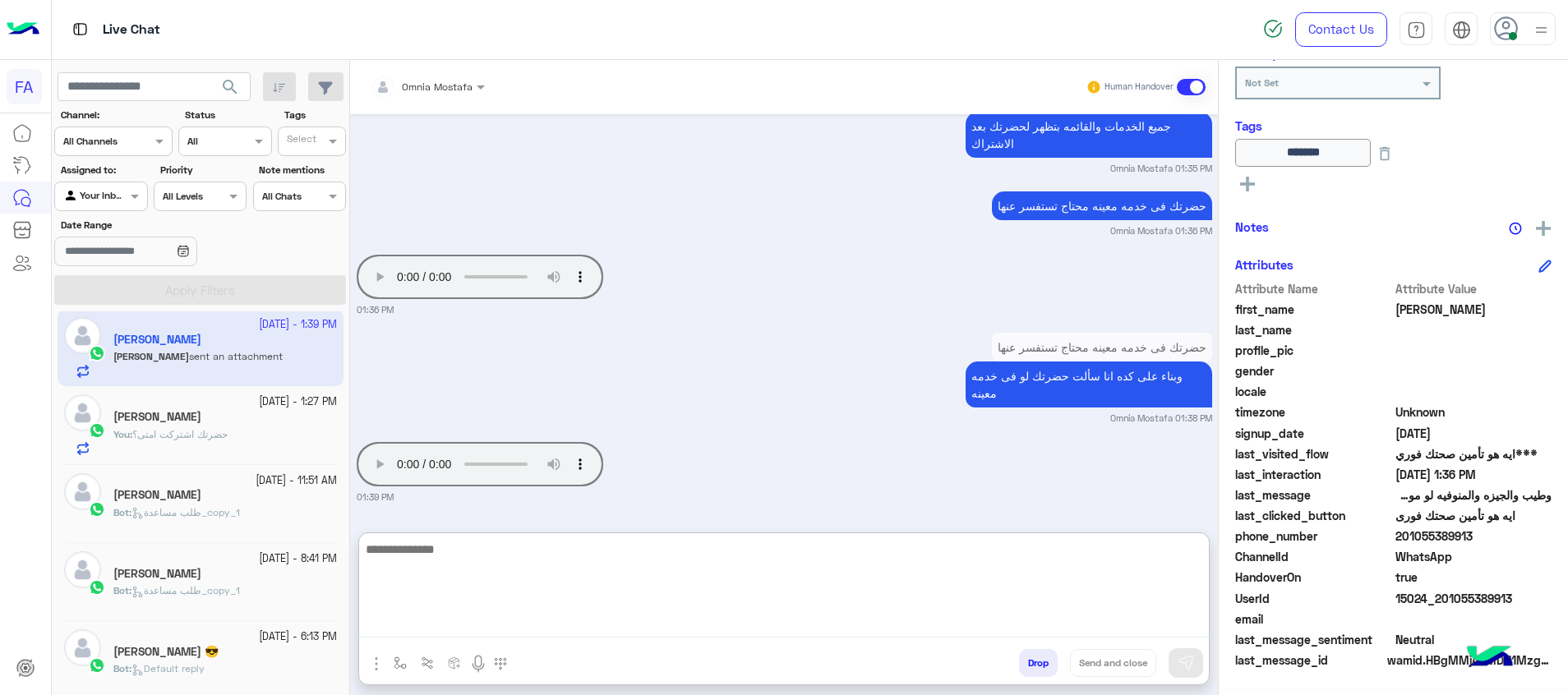
click at [384, 667] on img "button" at bounding box center [376, 664] width 19 height 19
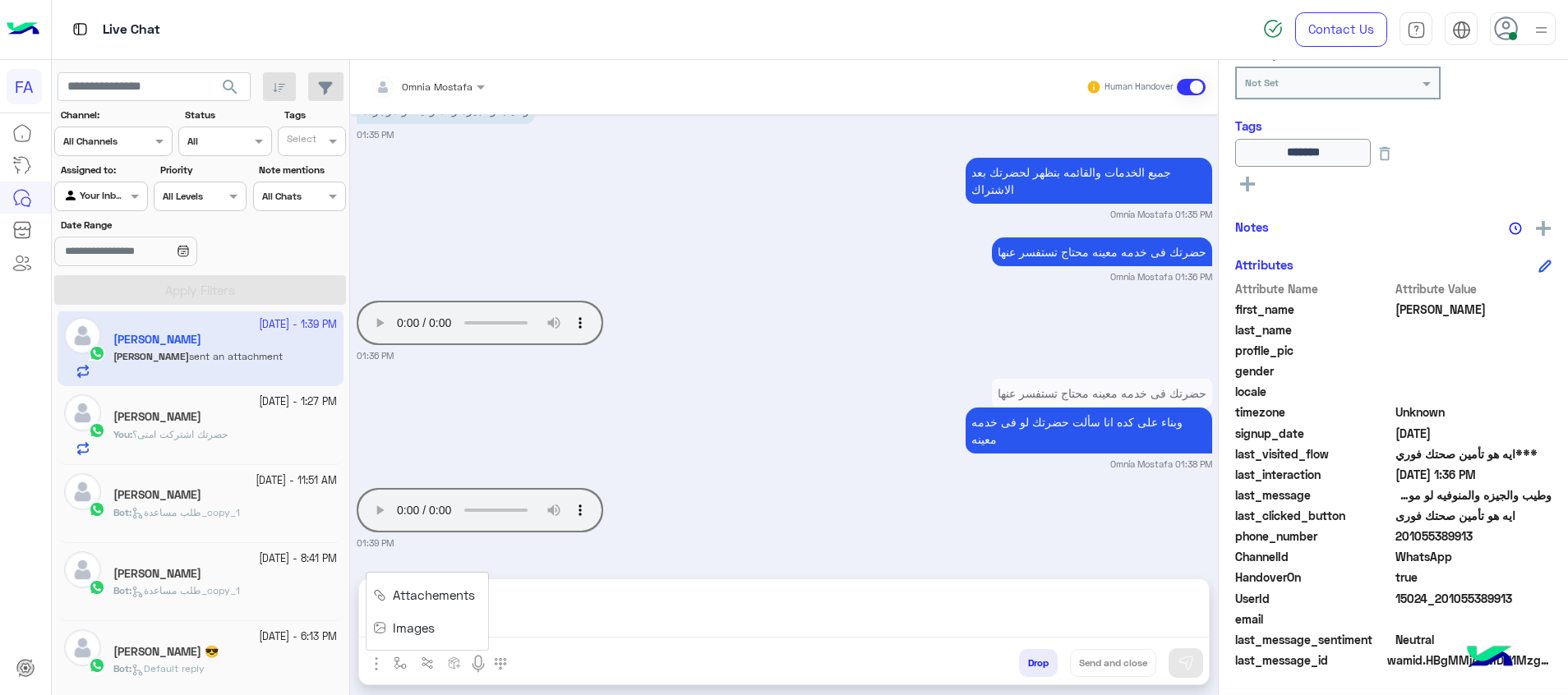
scroll to position [1027, 0]
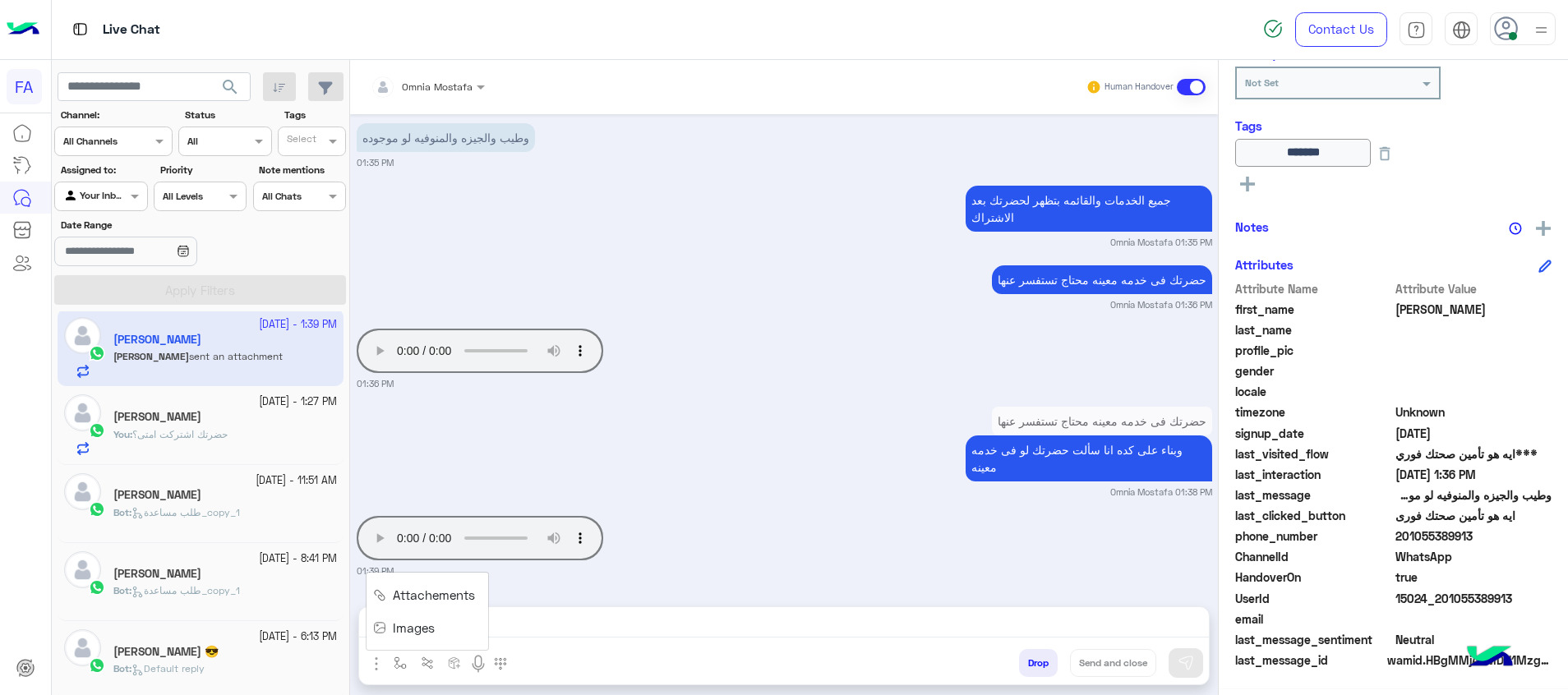
click at [431, 577] on ul "Attachements Images" at bounding box center [427, 611] width 124 height 79
click at [376, 667] on img "button" at bounding box center [376, 664] width 19 height 19
click at [427, 596] on span "Attachements" at bounding box center [433, 595] width 82 height 19
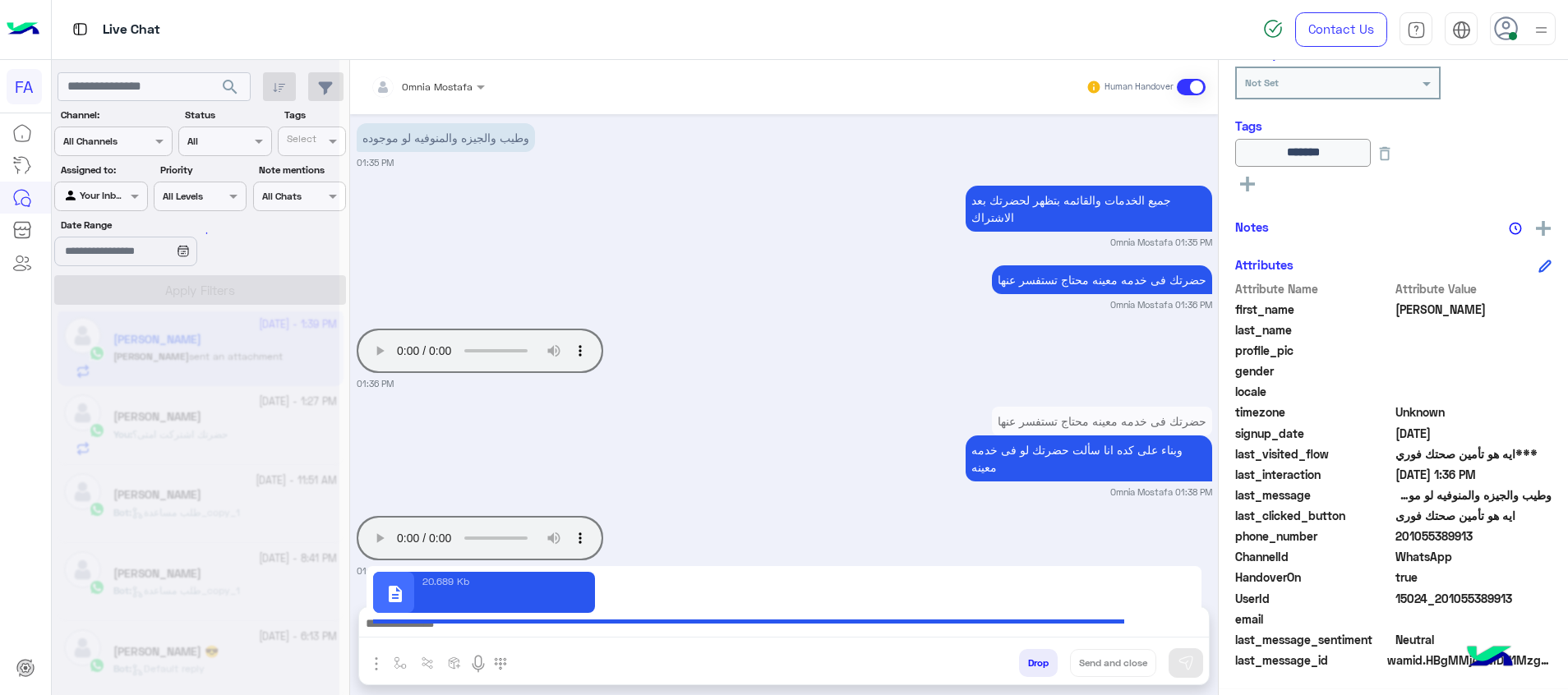
type textarea "**********"
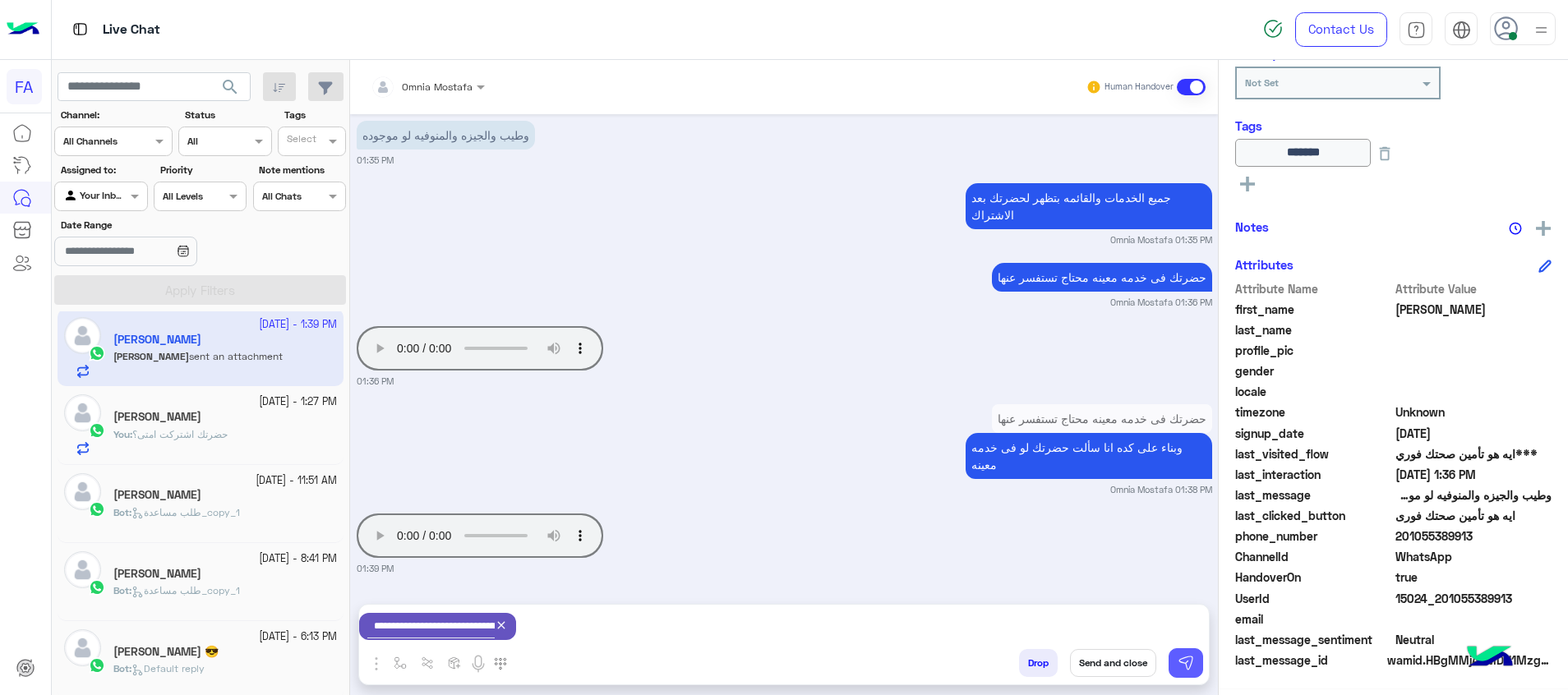
click at [1187, 668] on img at bounding box center [1186, 663] width 17 height 17
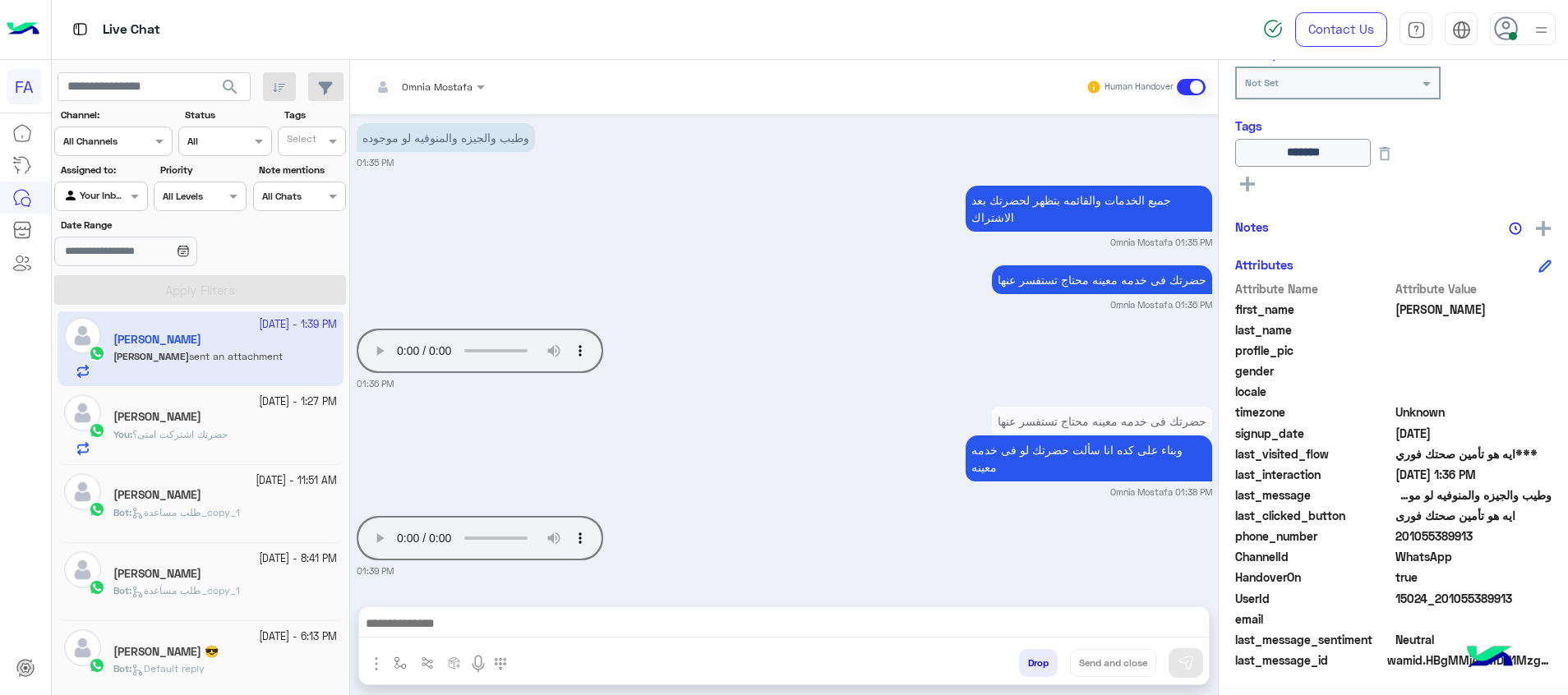
click at [1187, 632] on textarea at bounding box center [784, 625] width 849 height 25
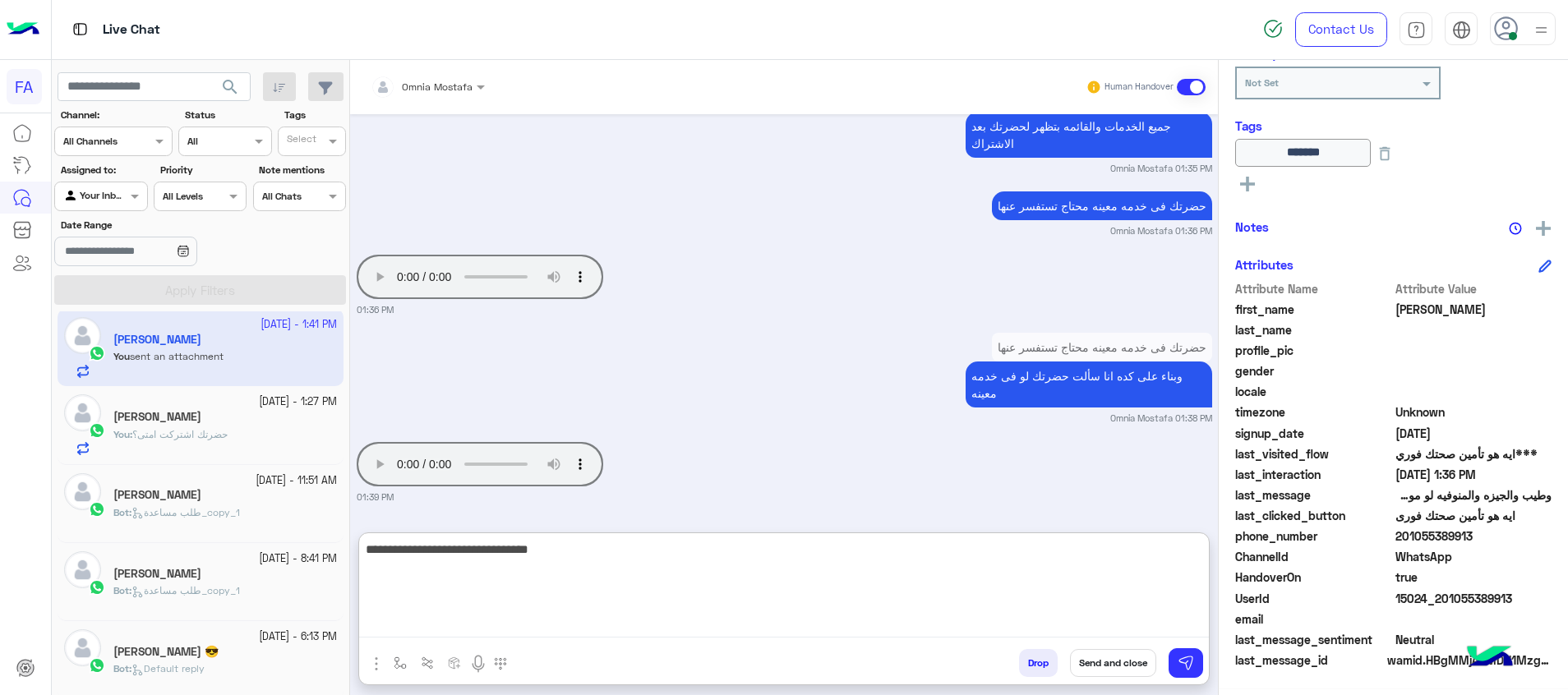
scroll to position [1180, 0]
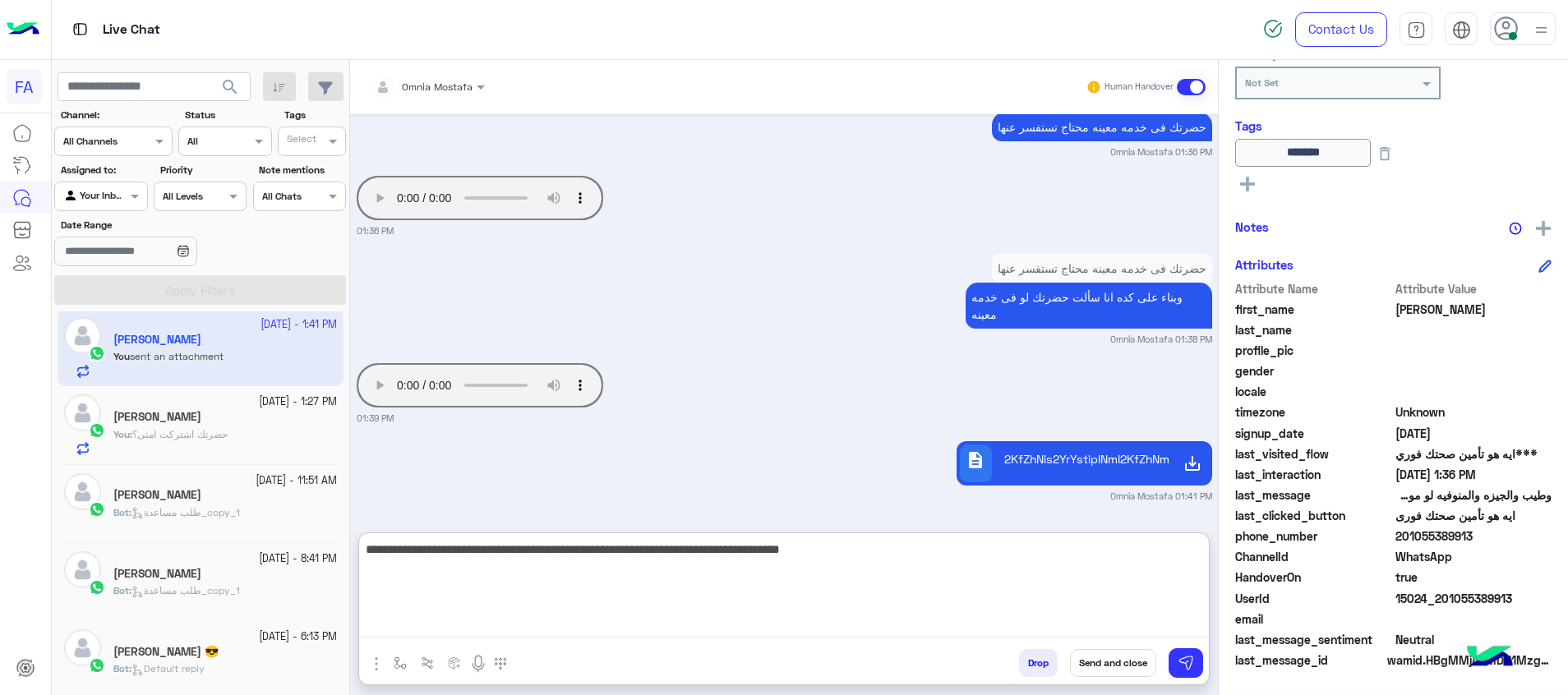
type textarea "**********"
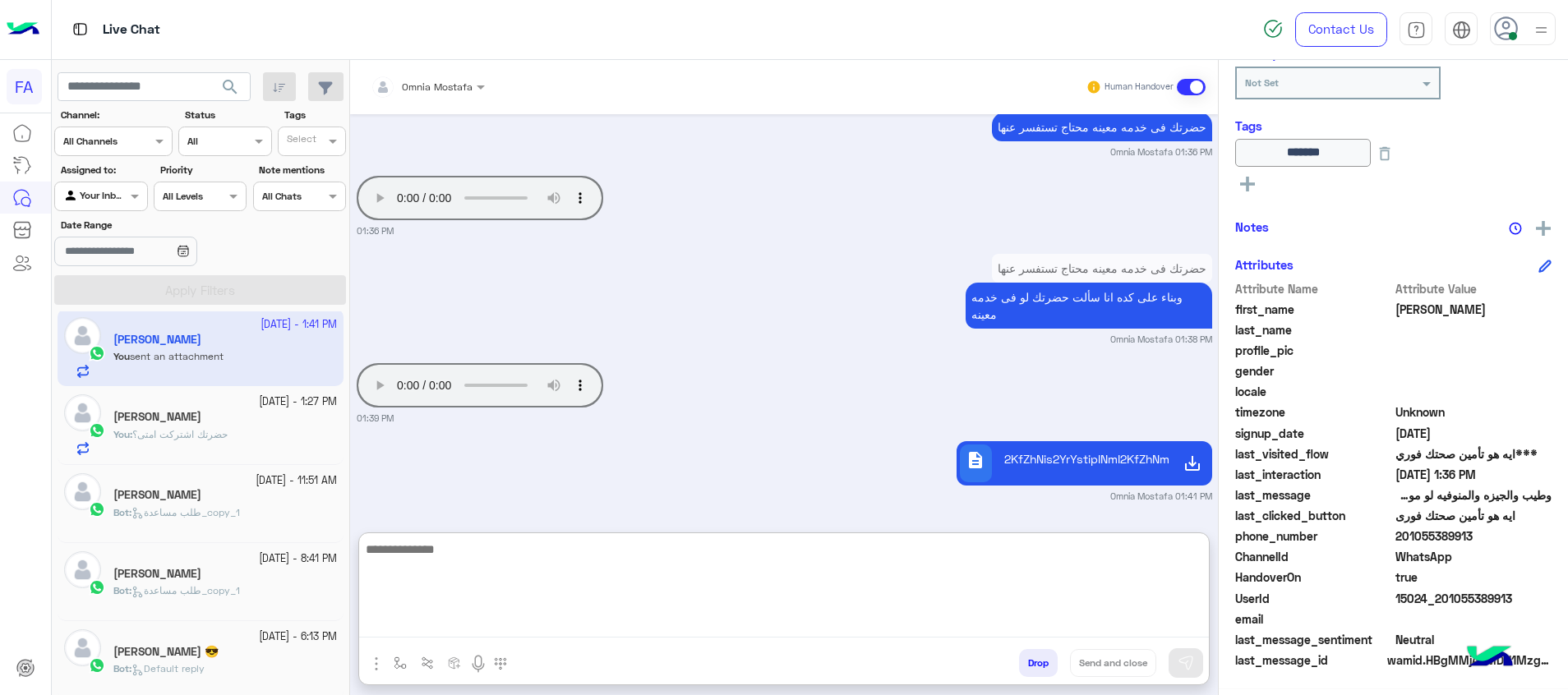
scroll to position [1260, 0]
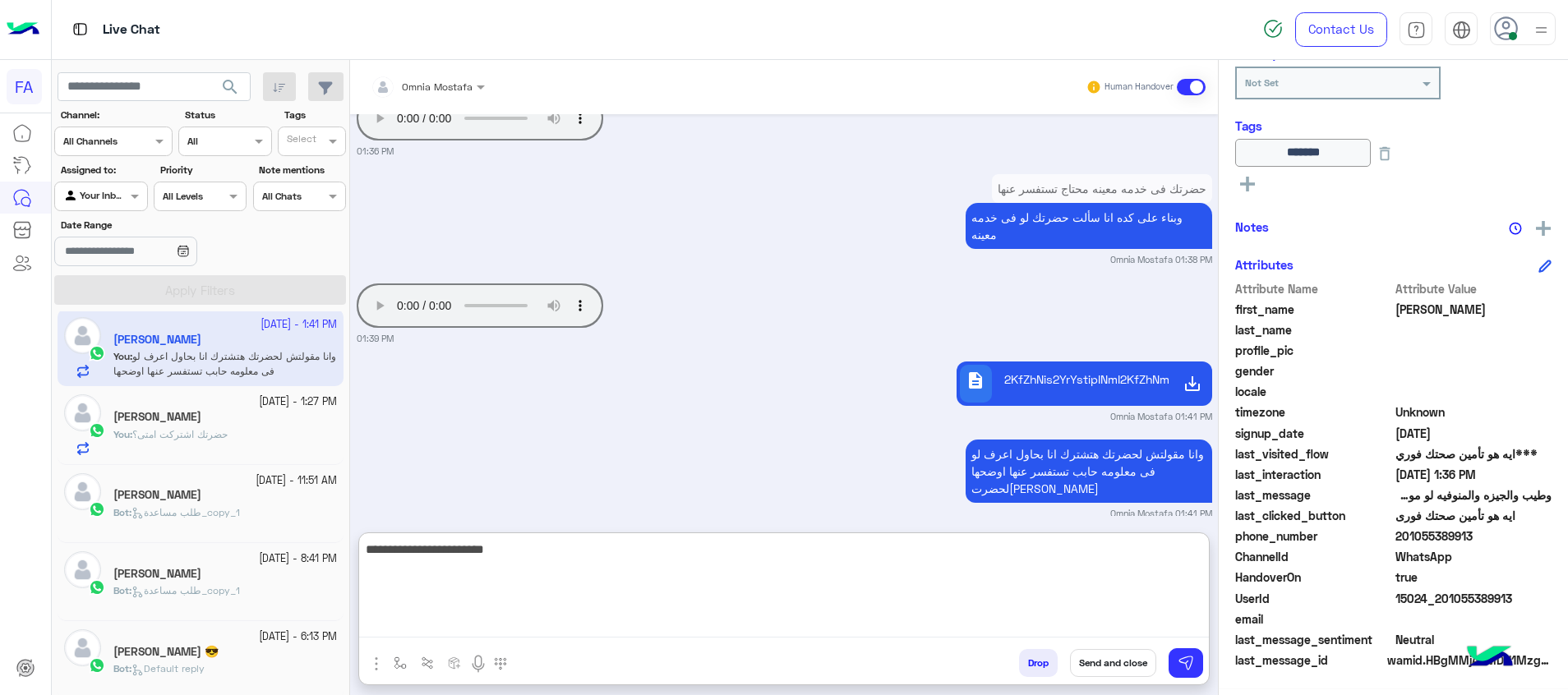
type textarea "**********"
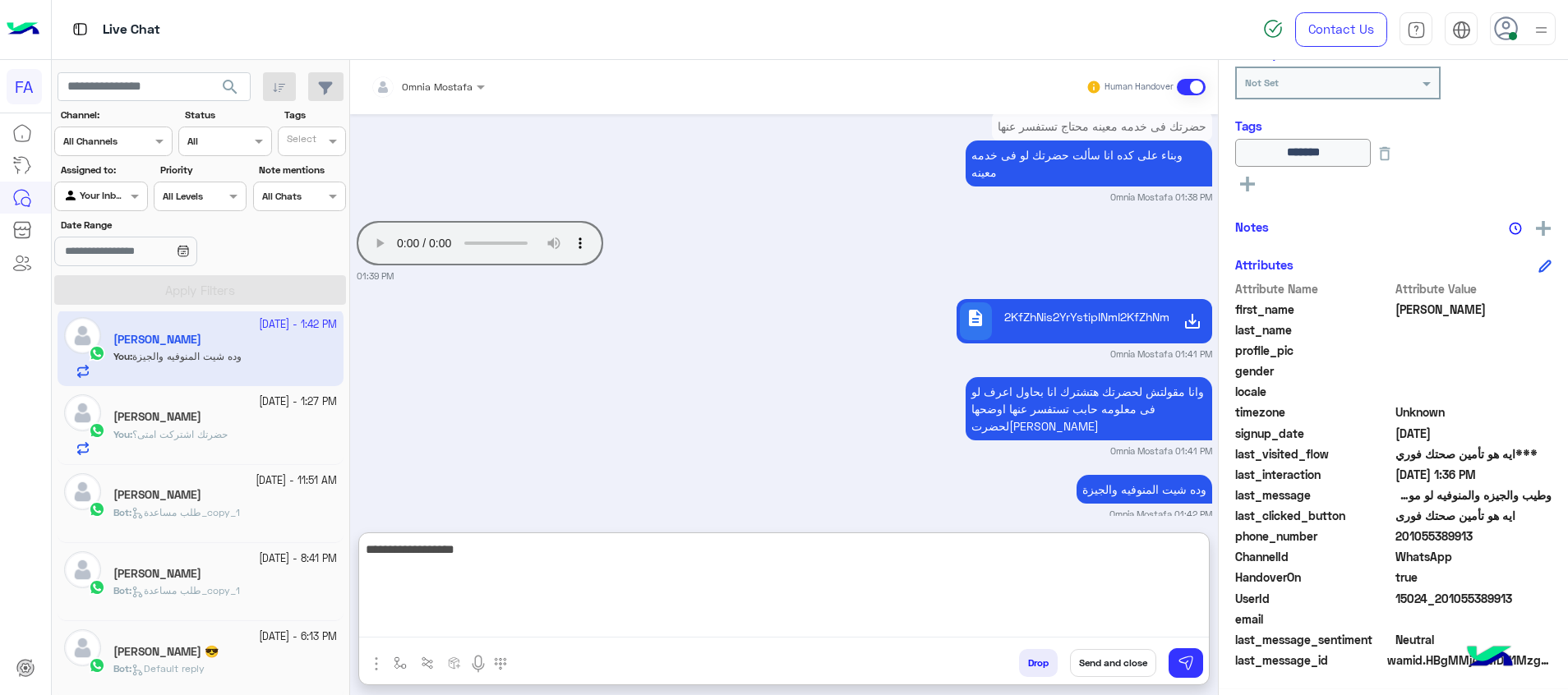
type textarea "**********"
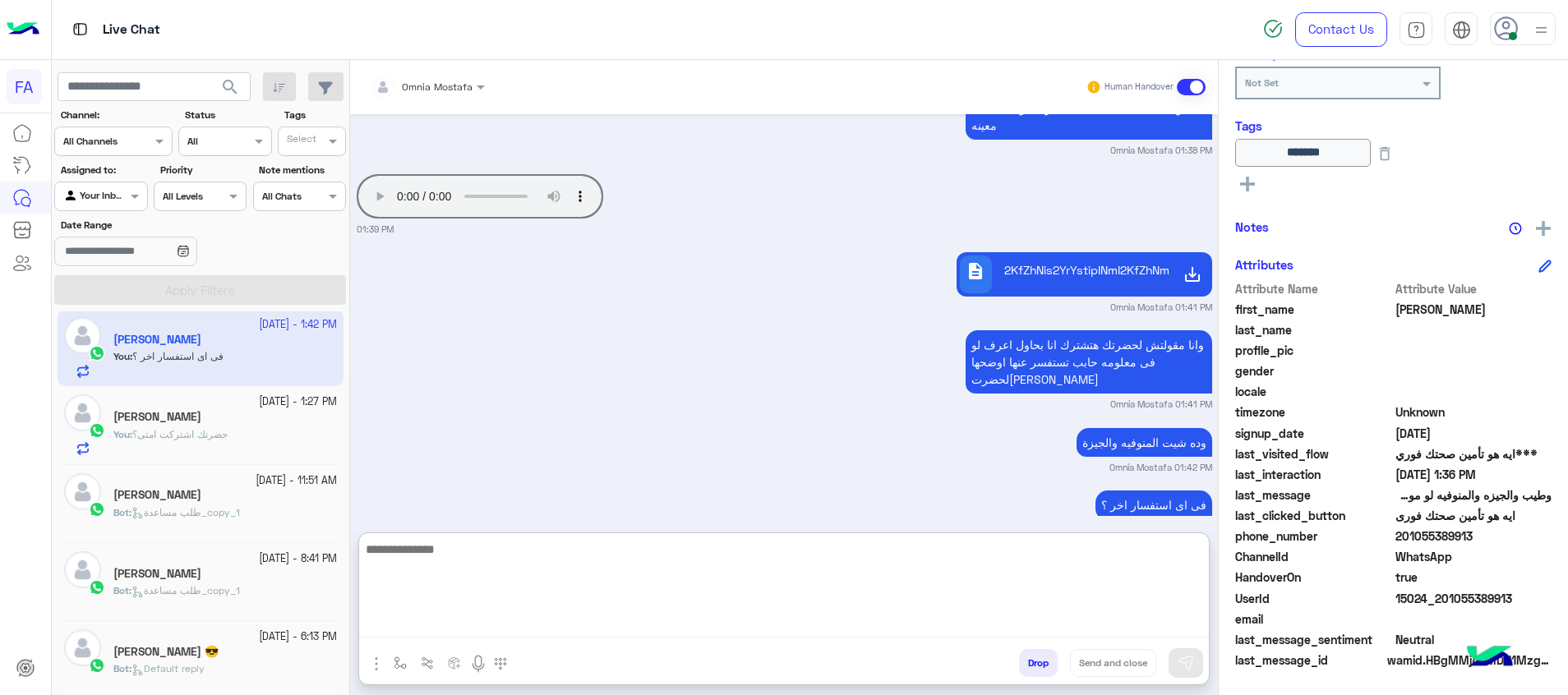
scroll to position [1385, 0]
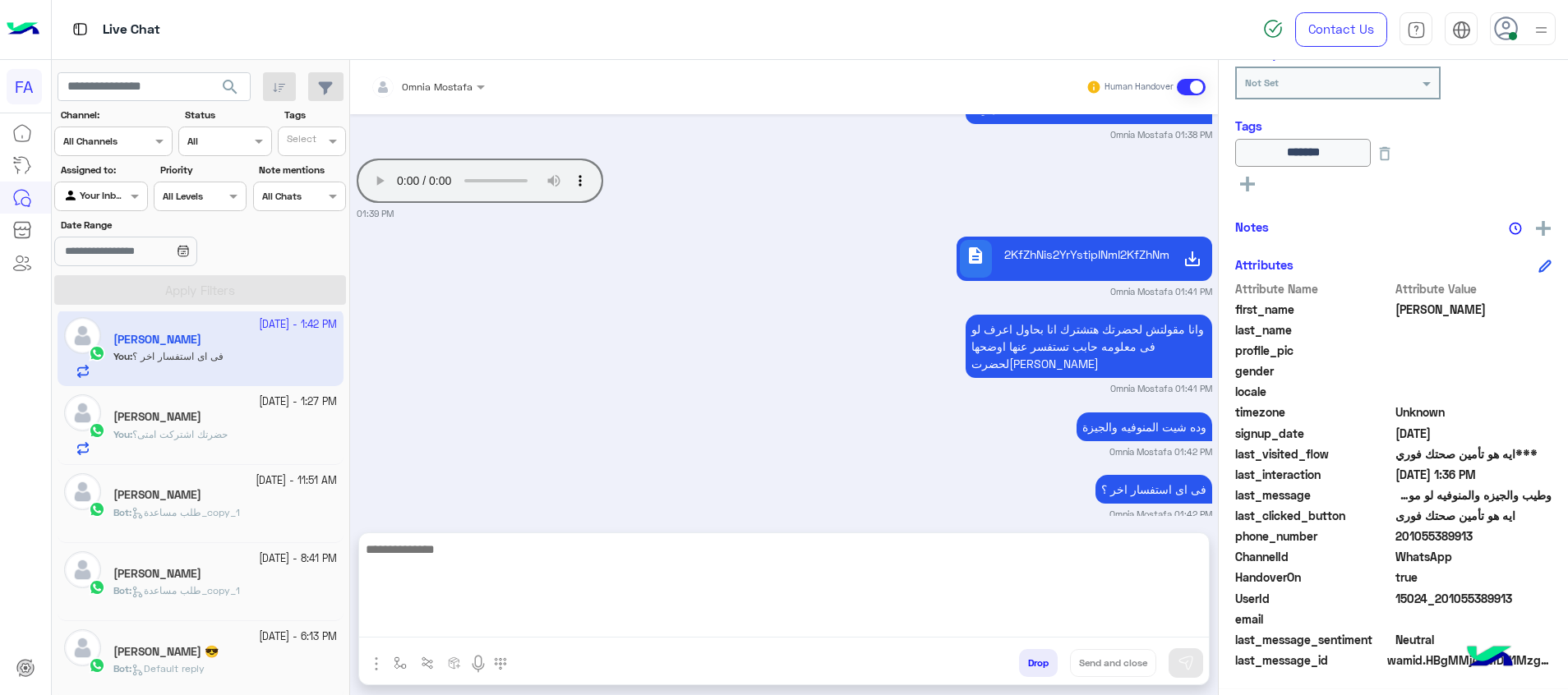
click at [229, 90] on span "search" at bounding box center [230, 87] width 19 height 19
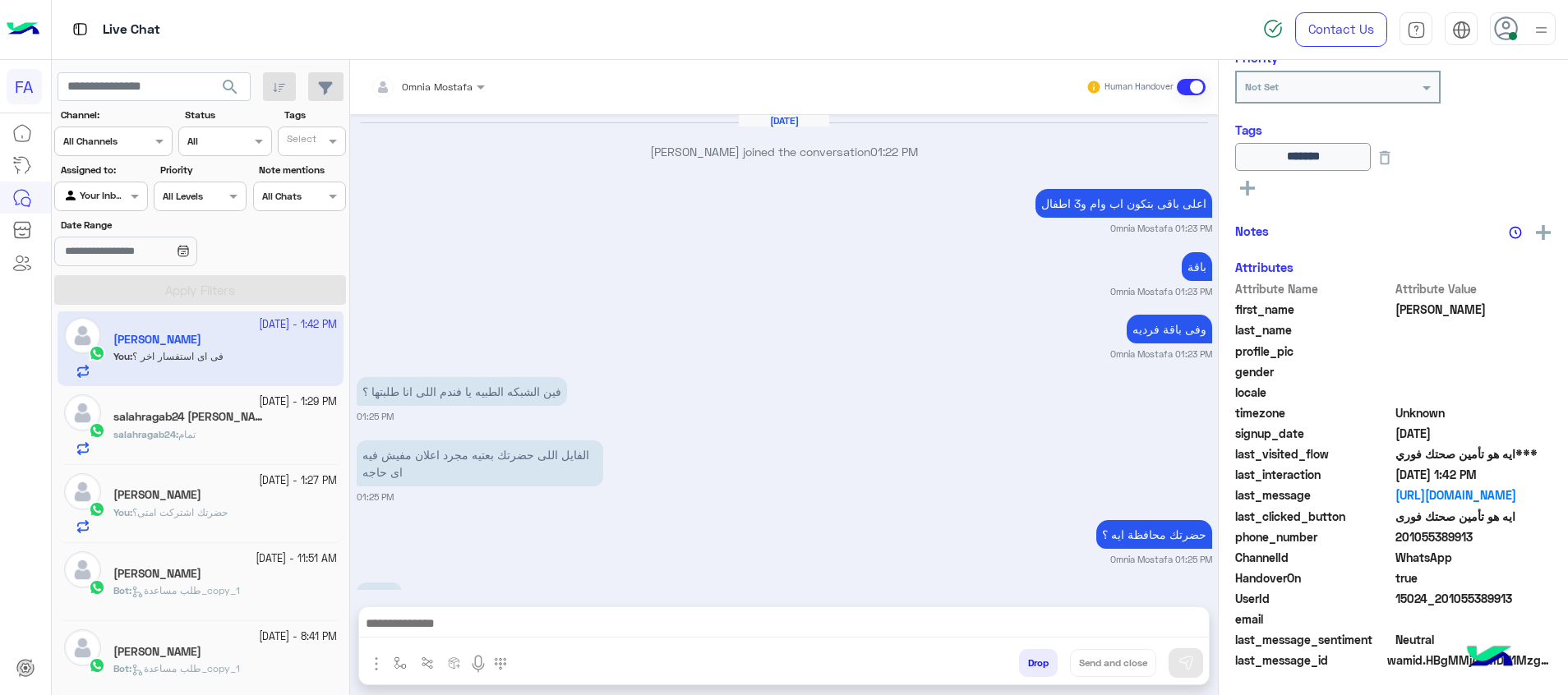
scroll to position [948, 0]
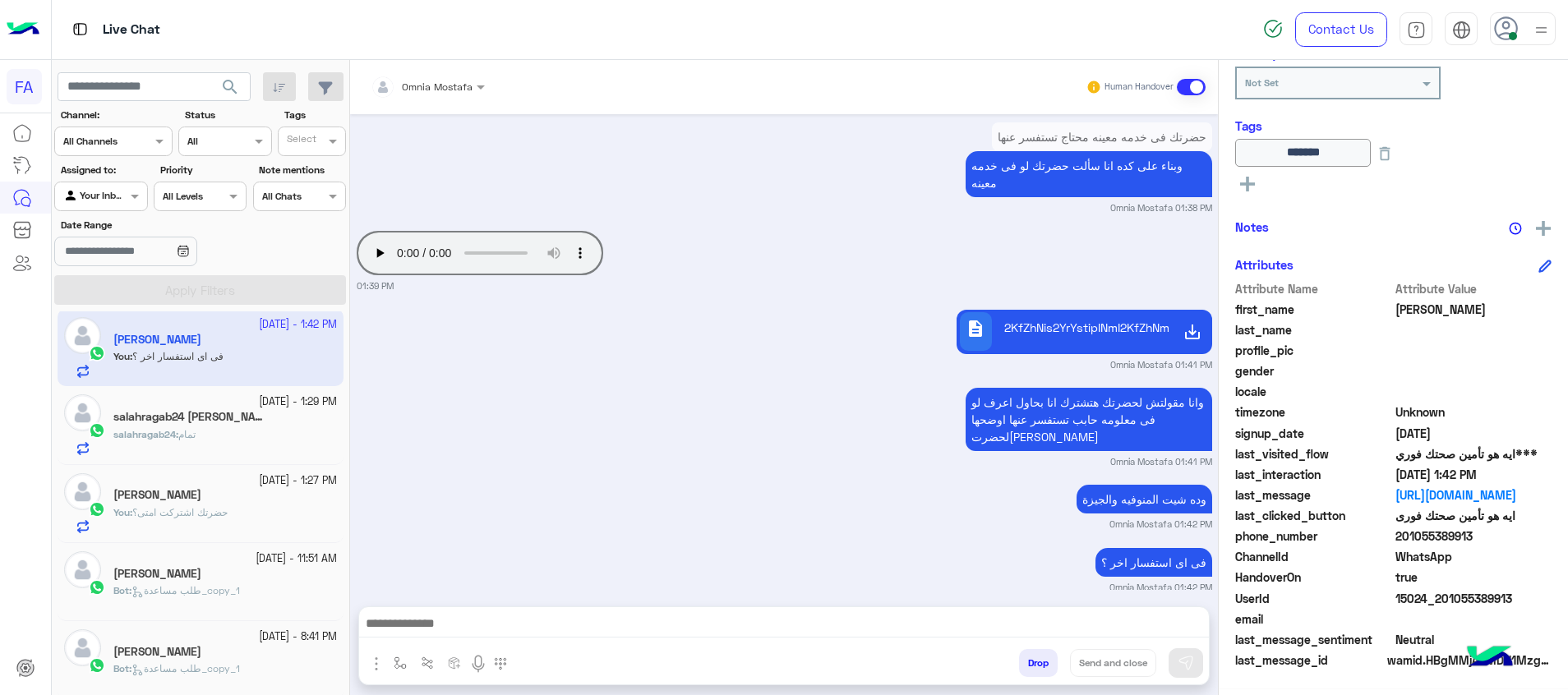
click at [258, 416] on h5 "salahragab24 [PERSON_NAME]" at bounding box center [191, 417] width 156 height 14
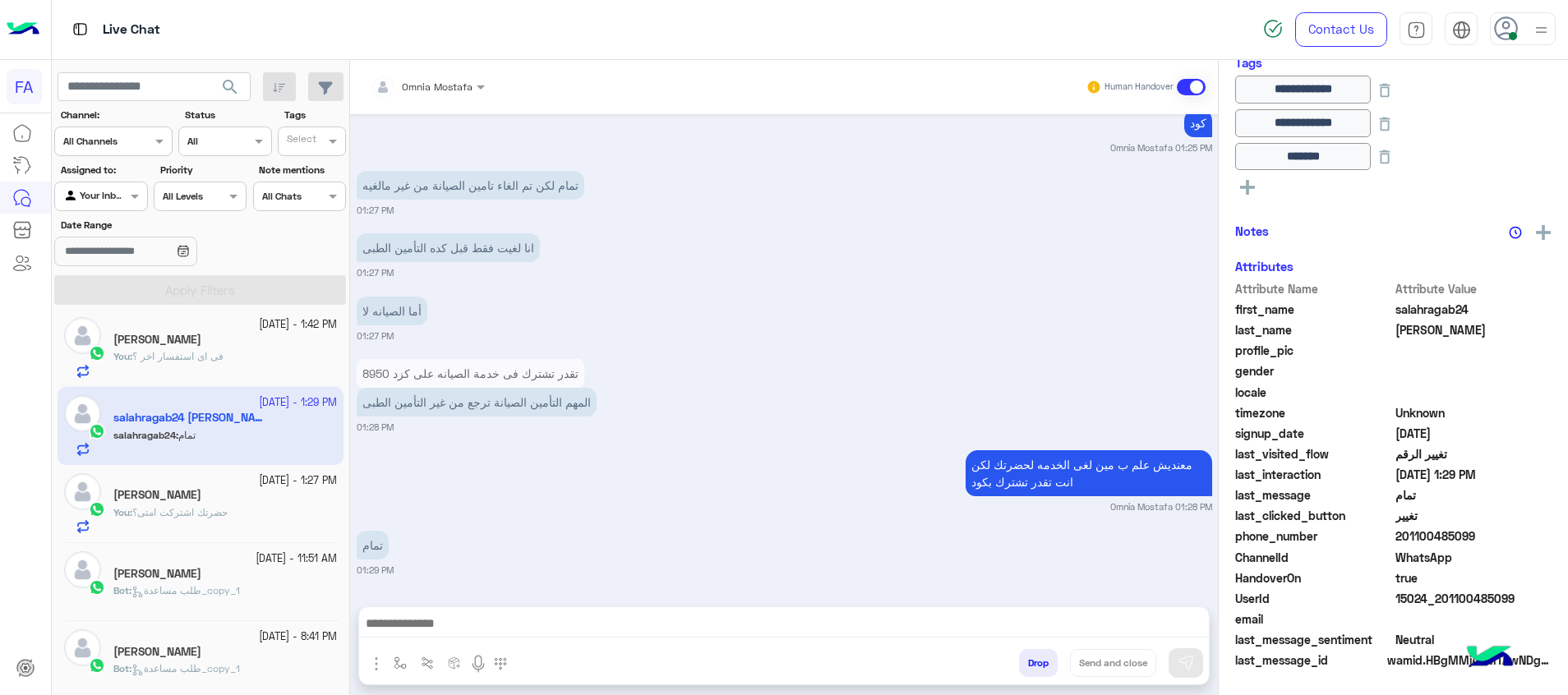
scroll to position [309, 0]
click at [1134, 617] on textarea at bounding box center [784, 625] width 849 height 25
paste textarea "**********"
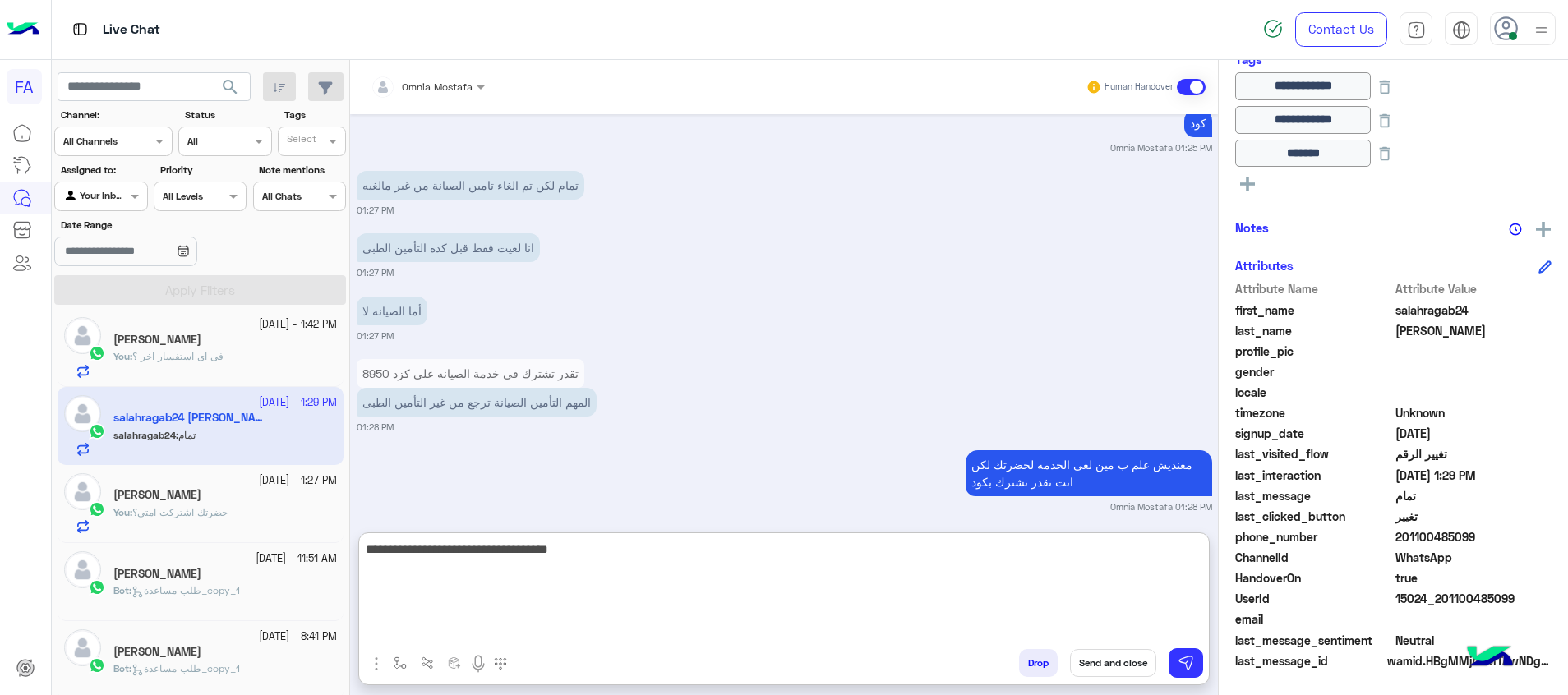
type textarea "**********"
drag, startPoint x: 1134, startPoint y: 666, endPoint x: 567, endPoint y: 574, distance: 574.4
click at [1133, 668] on button "Send and close" at bounding box center [1113, 663] width 87 height 28
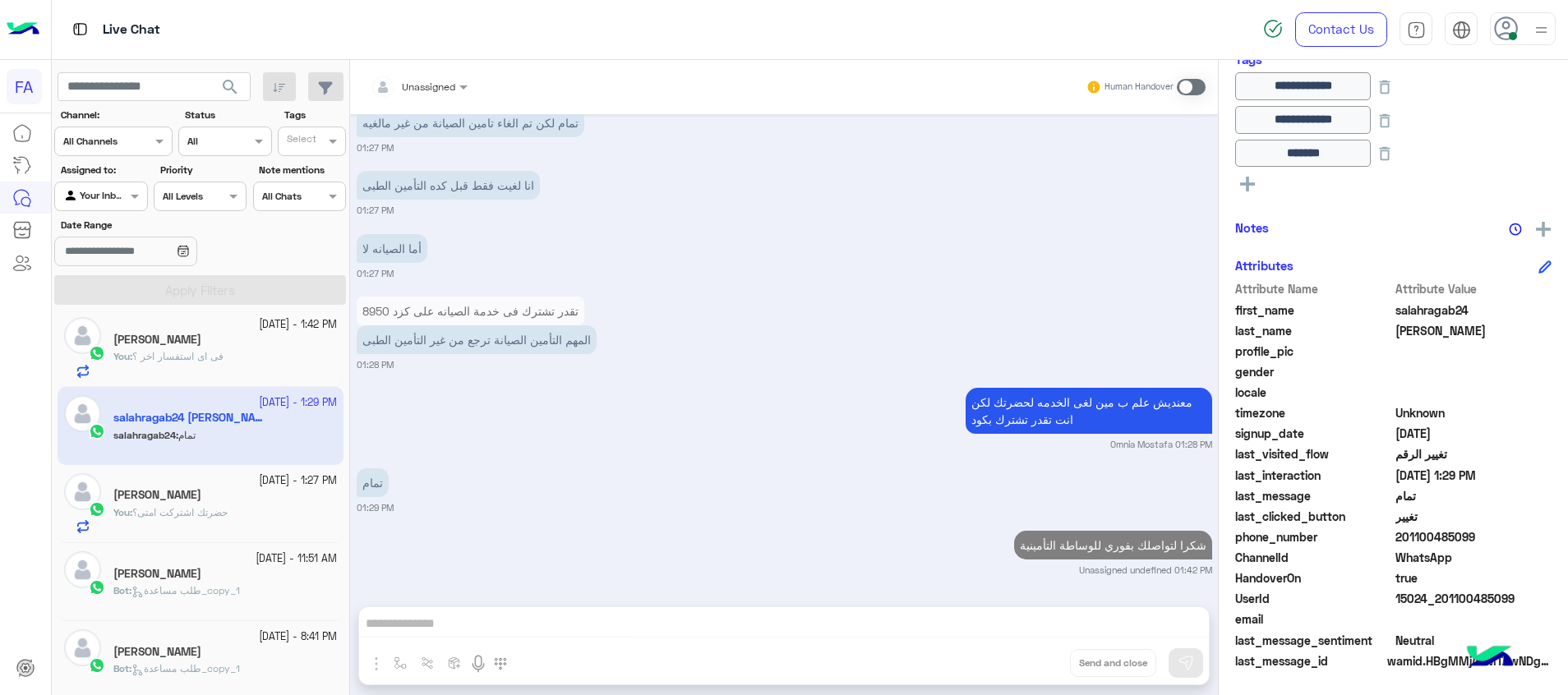
scroll to position [1053, 0]
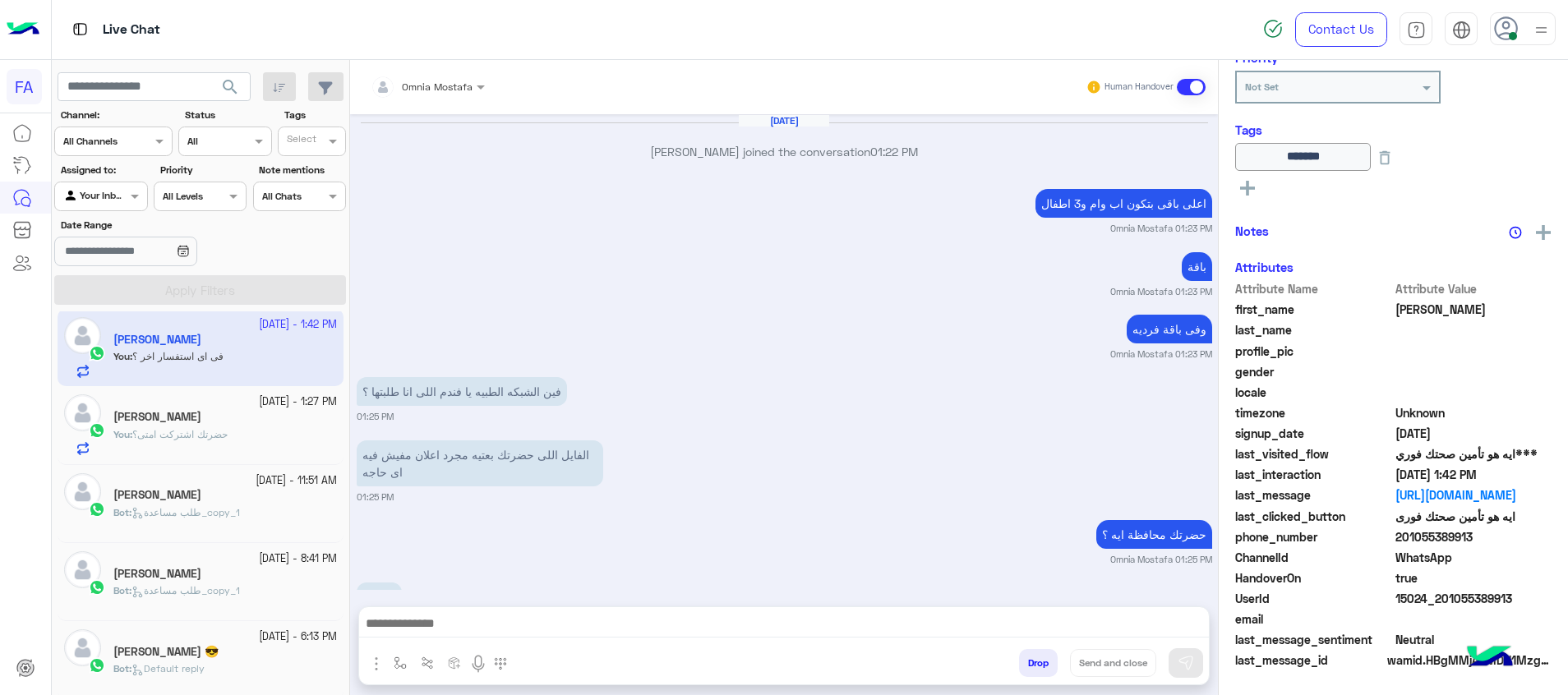
scroll to position [948, 0]
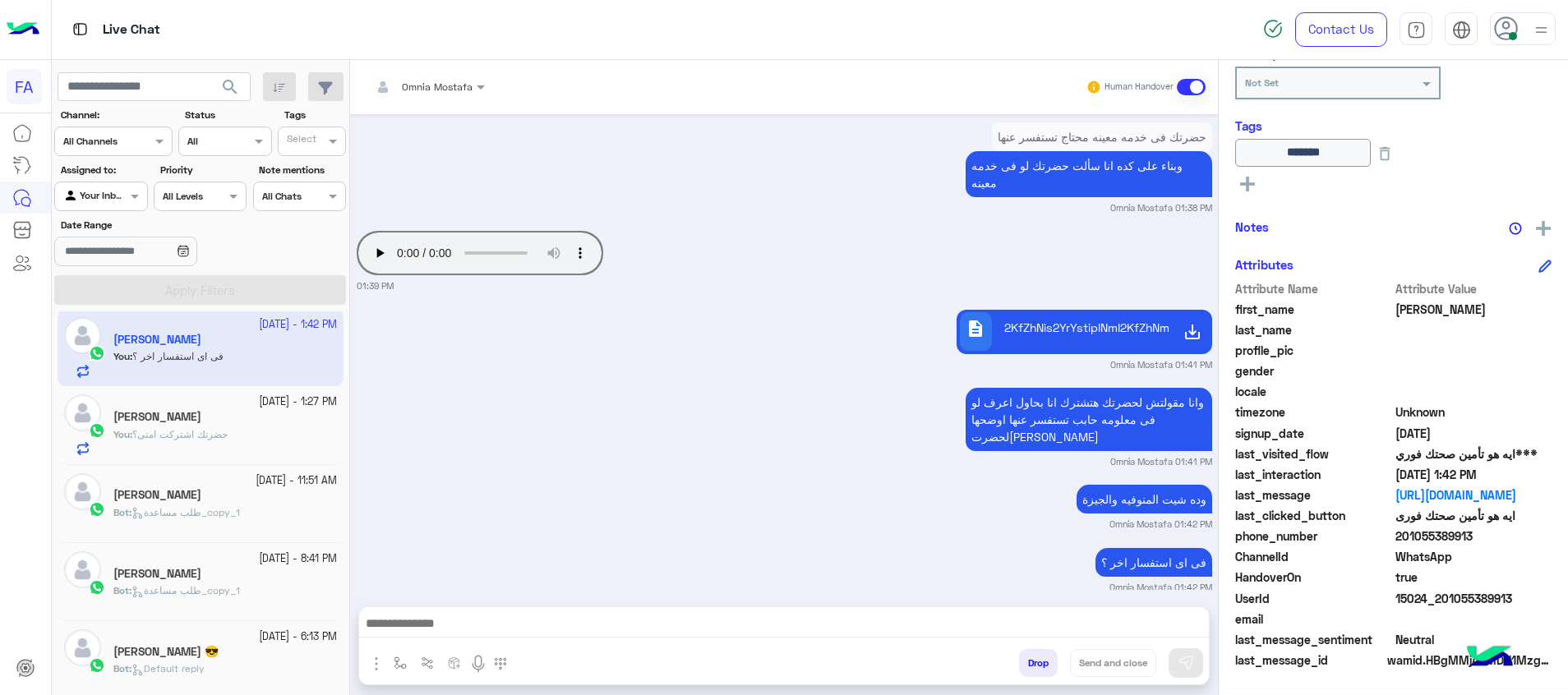
click at [173, 420] on h5 "[PERSON_NAME]" at bounding box center [157, 417] width 88 height 14
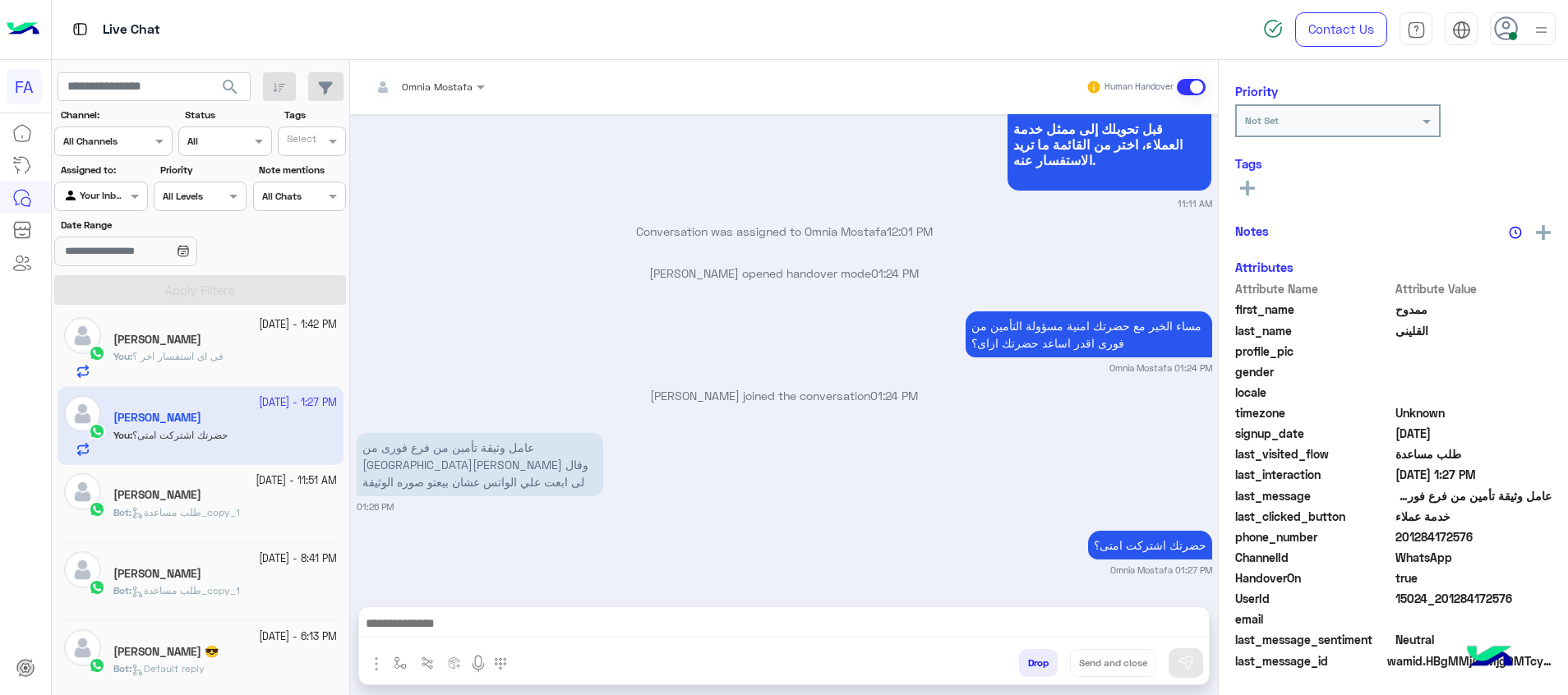
scroll to position [208, 0]
click at [1181, 631] on textarea at bounding box center [784, 625] width 849 height 25
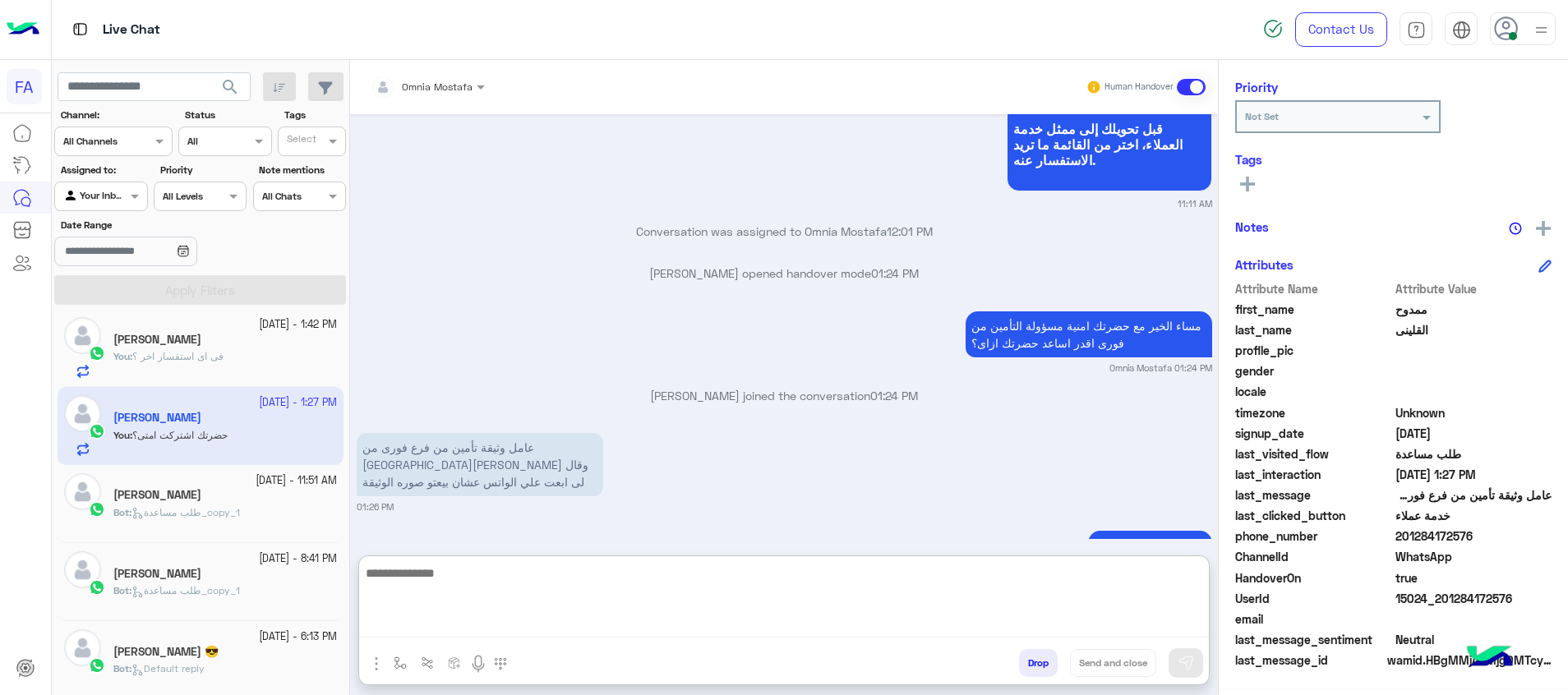
paste textarea "**********"
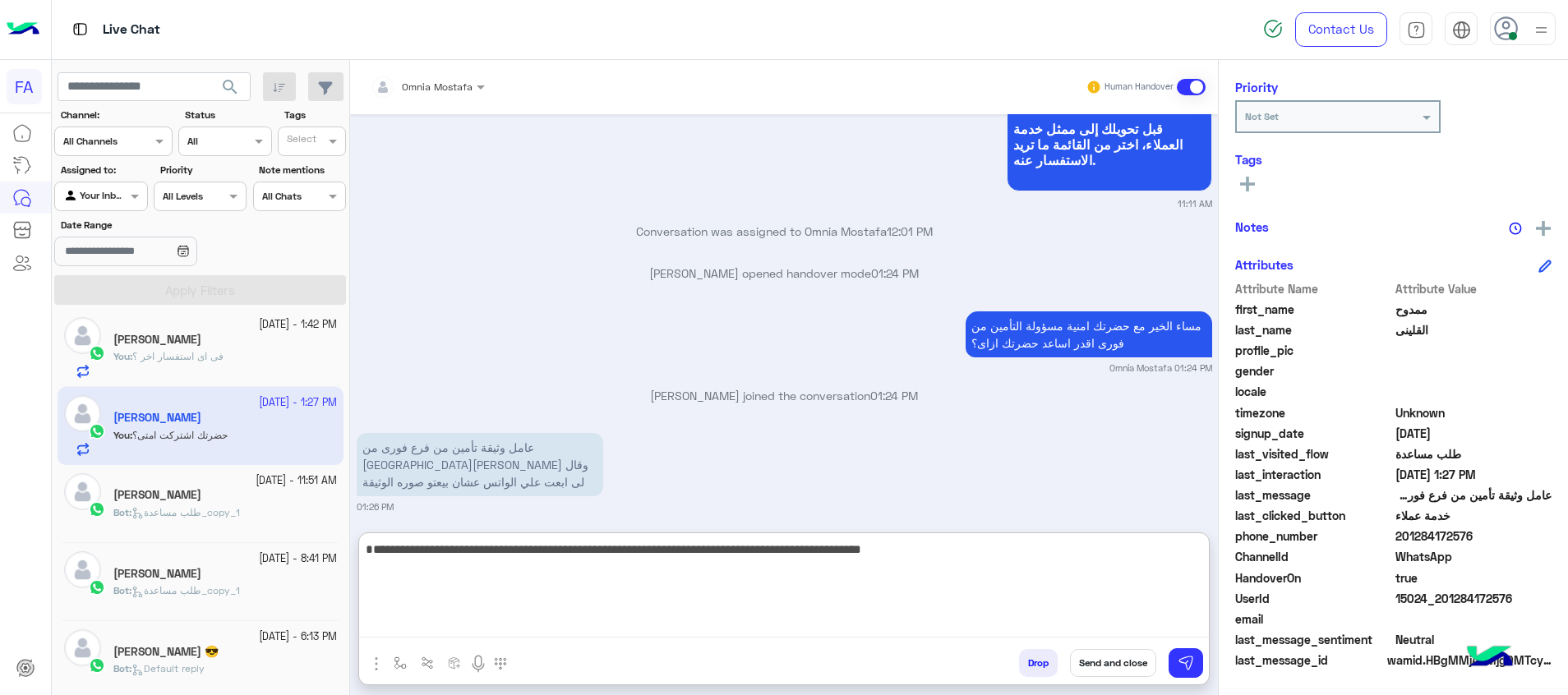
type textarea "**********"
click at [1244, 177] on icon at bounding box center [1247, 184] width 15 height 15
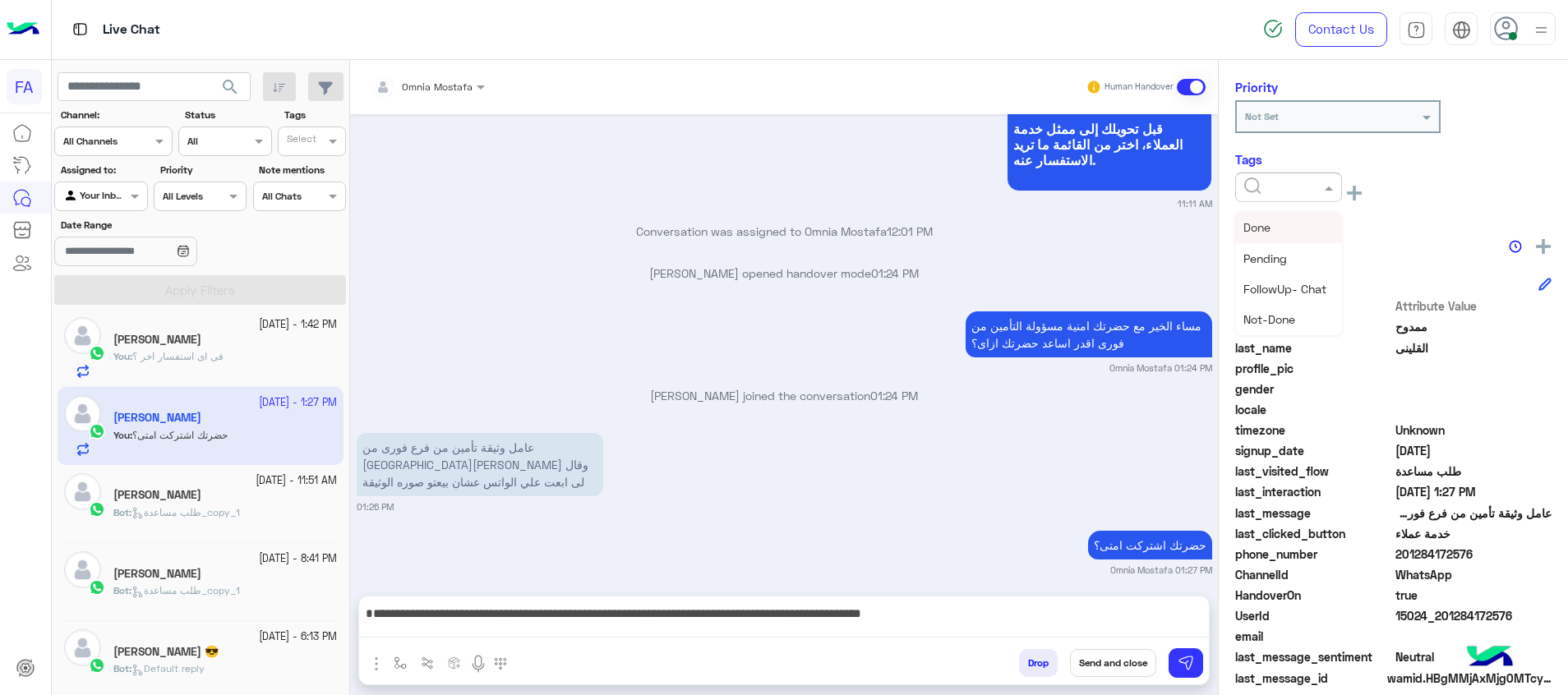
click at [1244, 177] on div at bounding box center [1288, 187] width 107 height 30
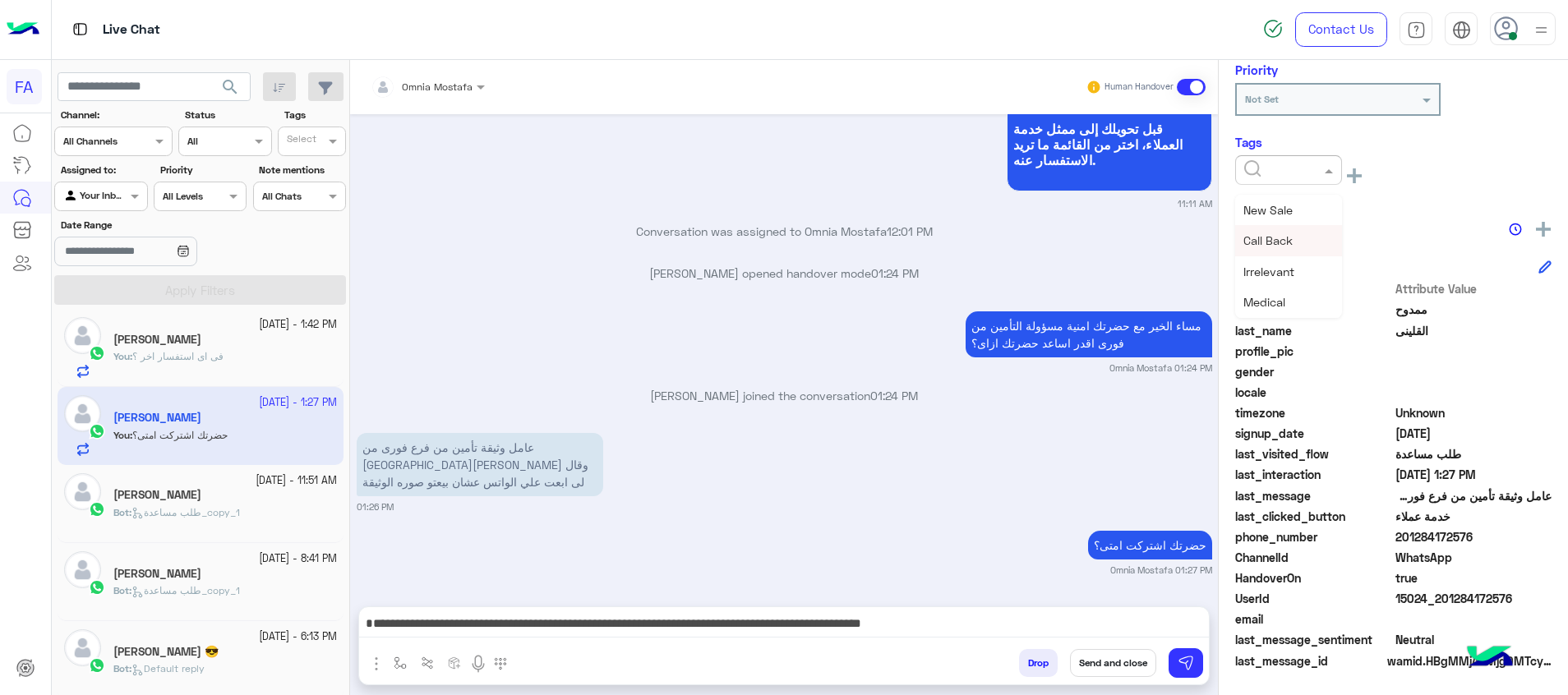
scroll to position [246, 0]
click at [1302, 246] on div "Penny" at bounding box center [1288, 240] width 107 height 30
click at [1252, 195] on div "× Penny See All" at bounding box center [1393, 177] width 316 height 43
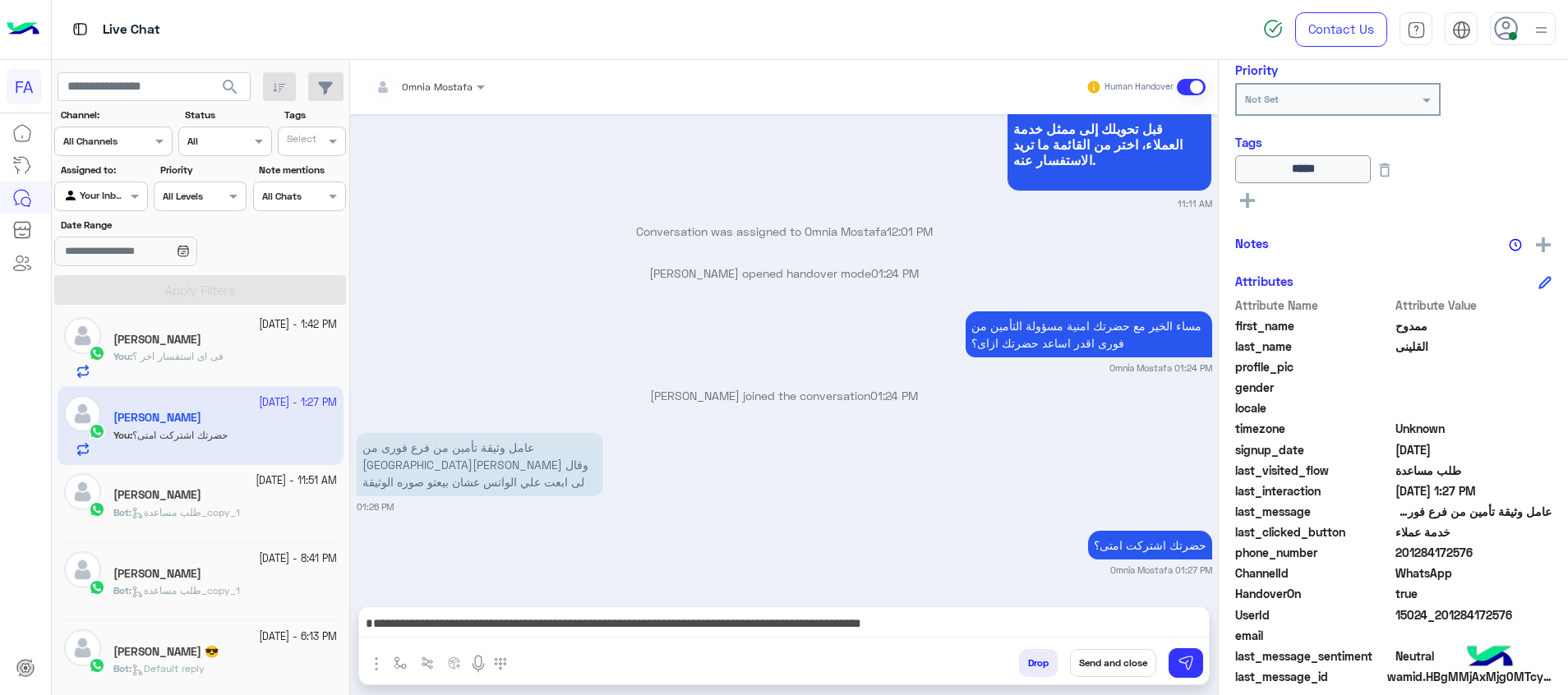
click at [1252, 195] on icon at bounding box center [1247, 200] width 15 height 15
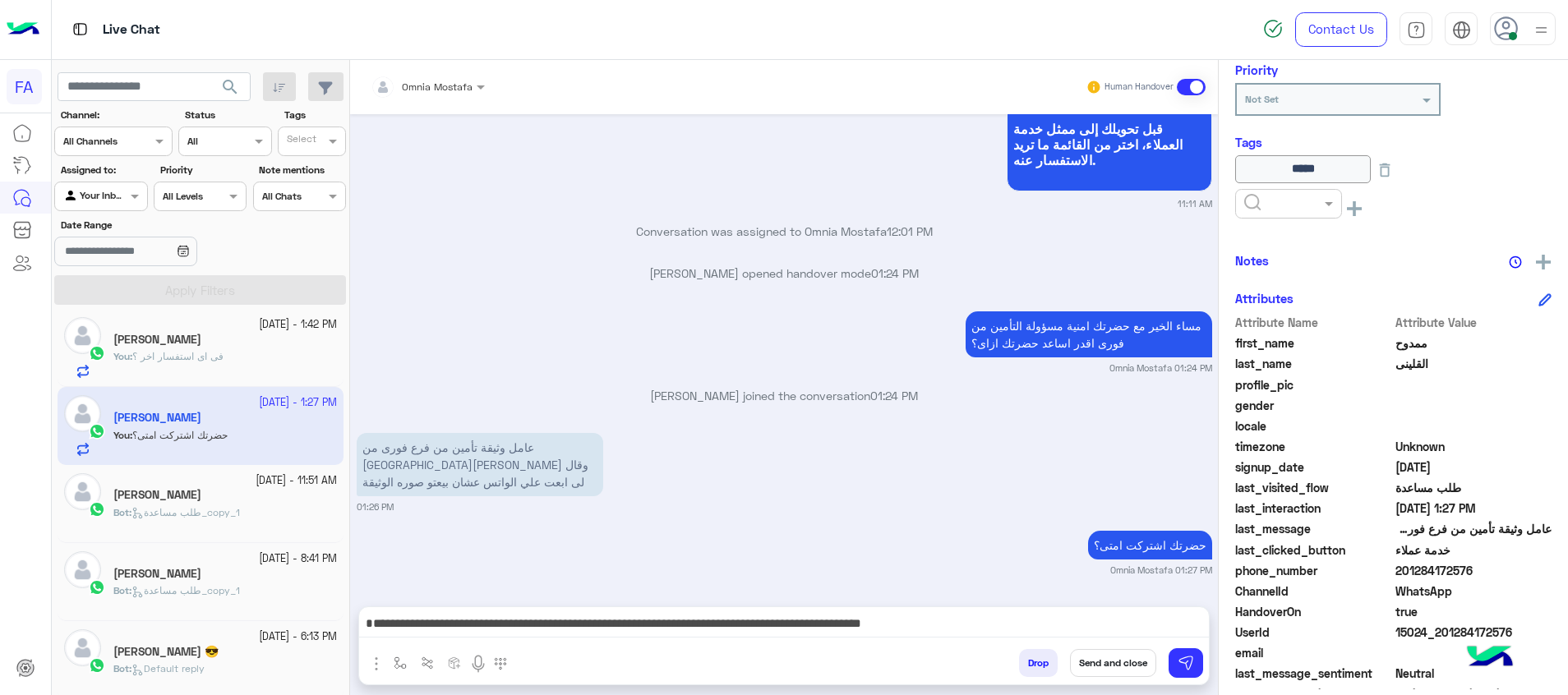
click at [1262, 207] on input "text" at bounding box center [1269, 202] width 50 height 15
click at [1268, 272] on span "Pending" at bounding box center [1264, 275] width 43 height 14
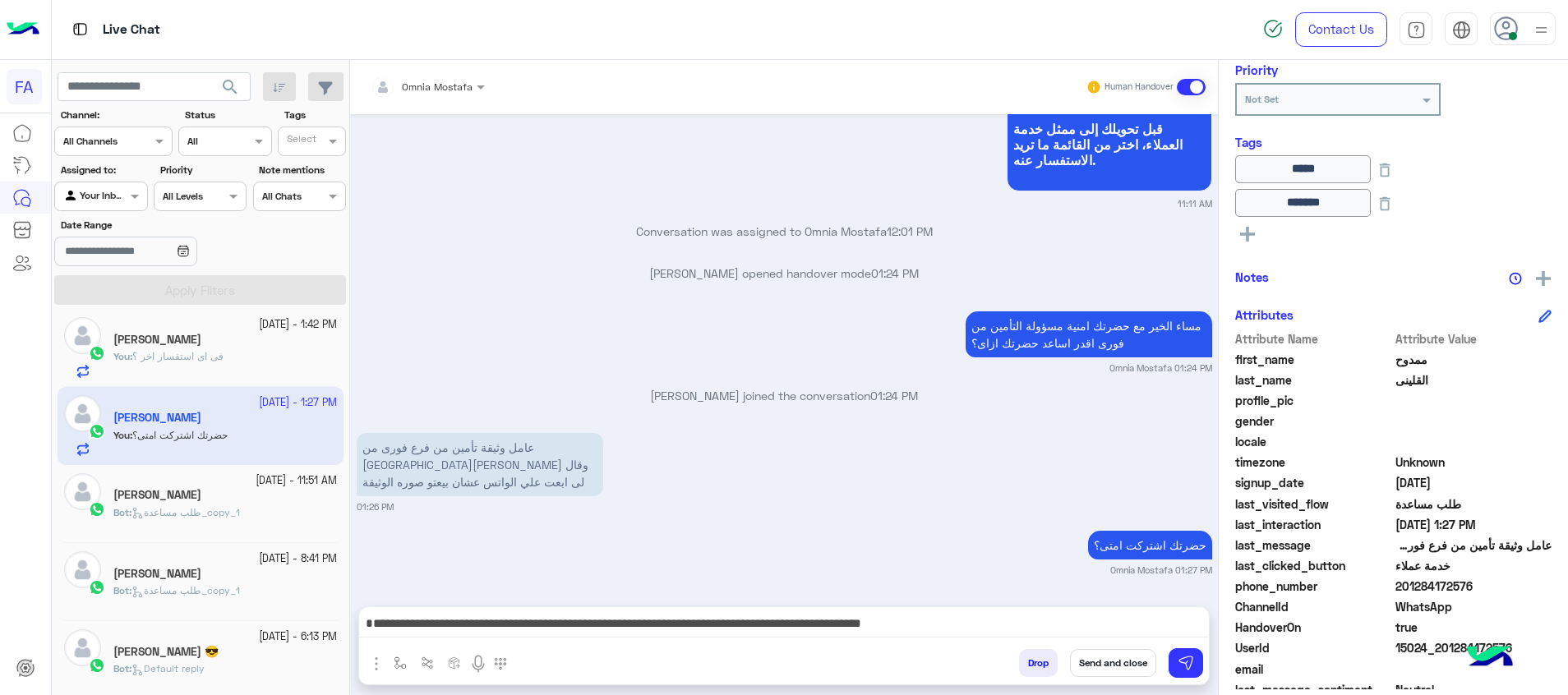
click at [1129, 663] on button "Send and close" at bounding box center [1113, 663] width 87 height 28
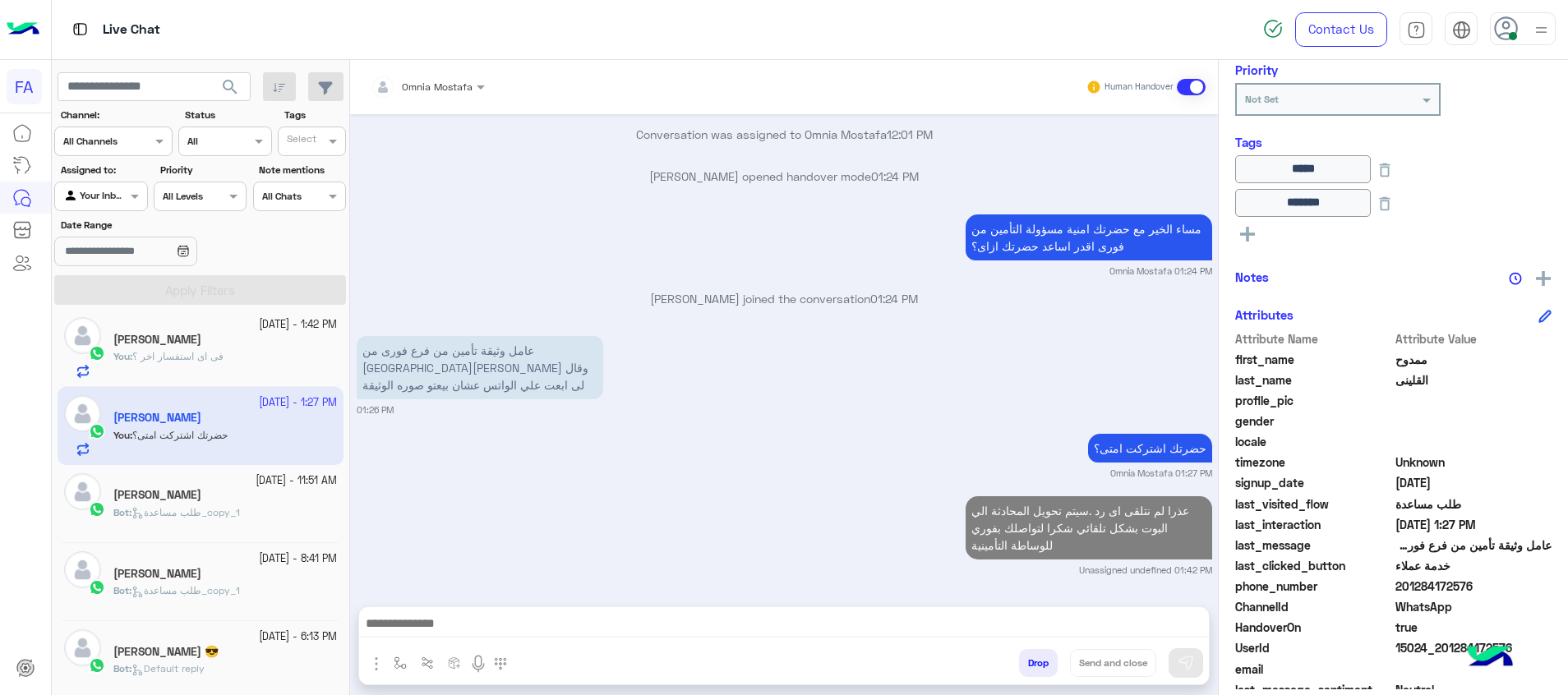
scroll to position [1402, 0]
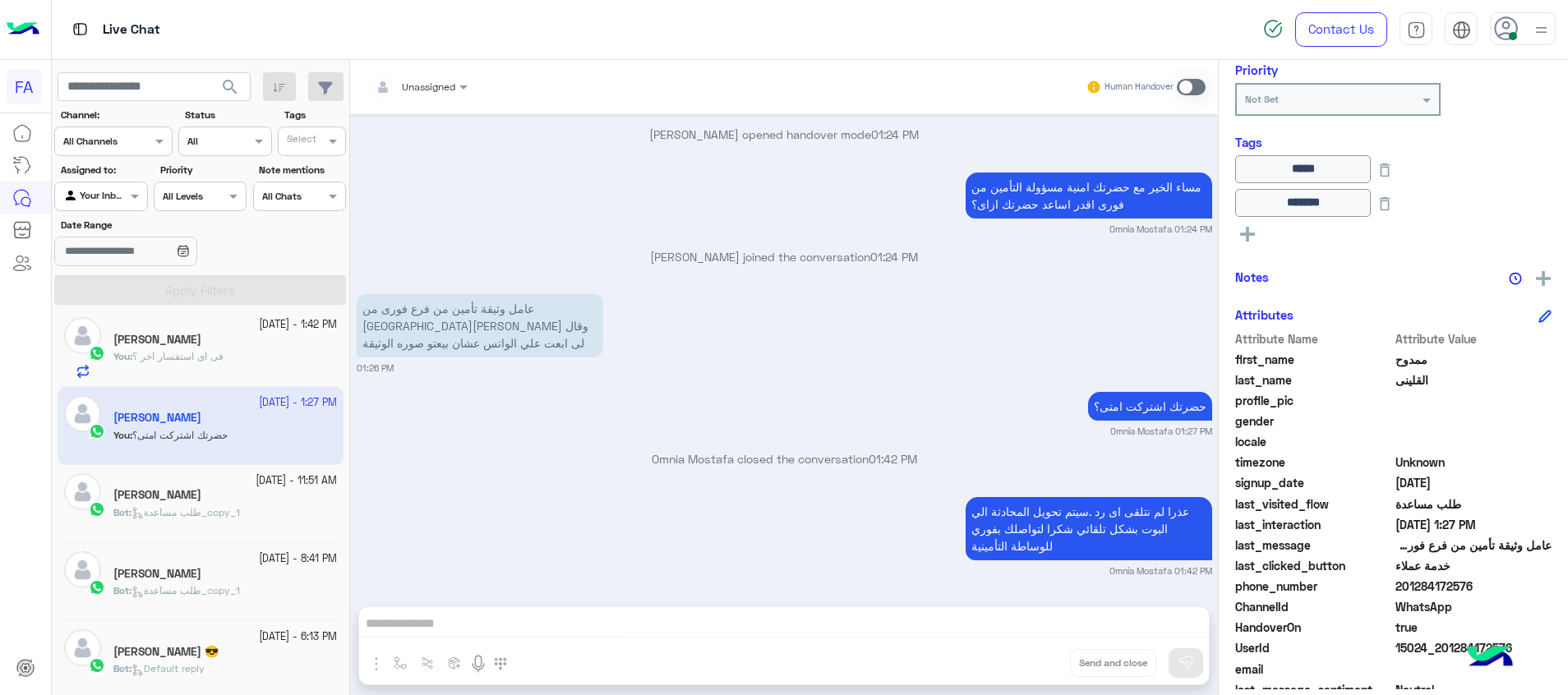
click at [196, 349] on div "[PERSON_NAME]" at bounding box center [224, 342] width 223 height 18
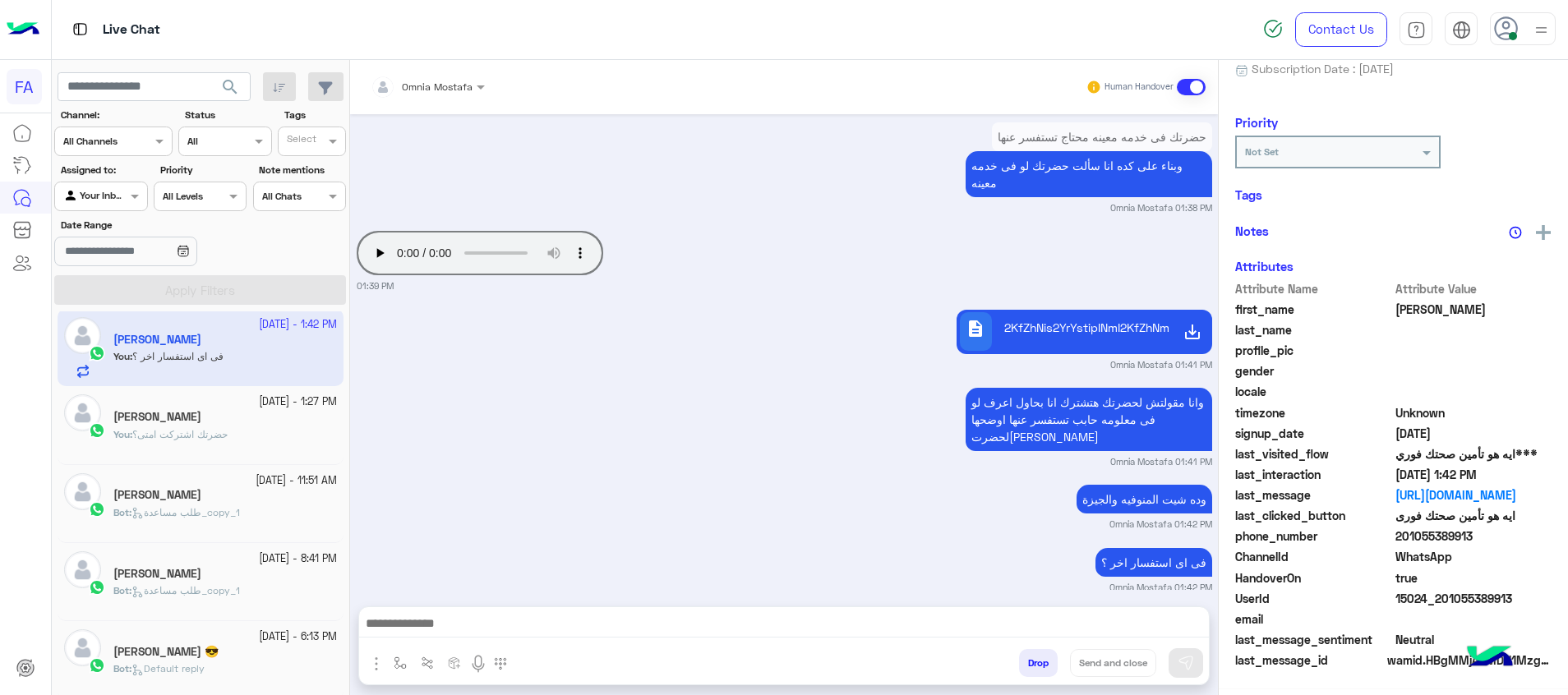
scroll to position [226, 0]
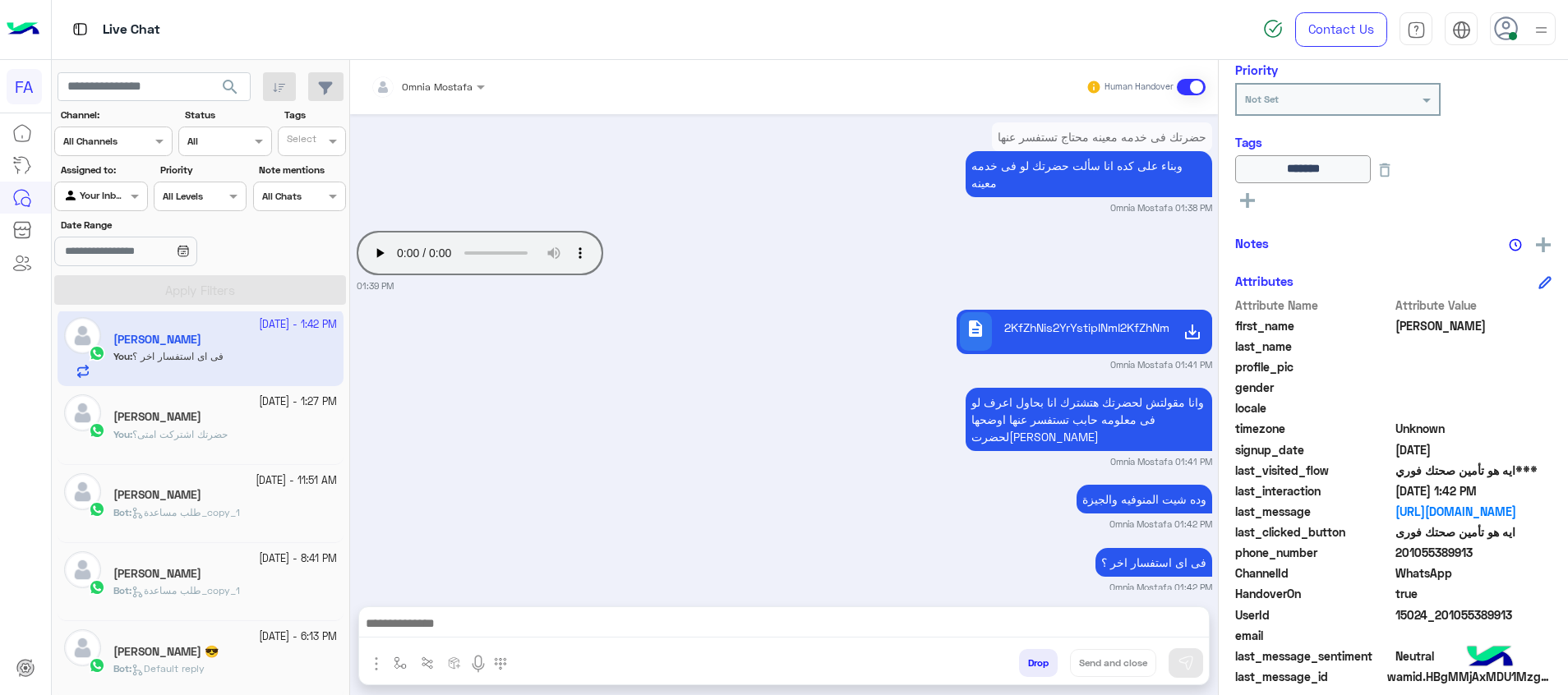
click at [230, 78] on span "search" at bounding box center [230, 87] width 19 height 19
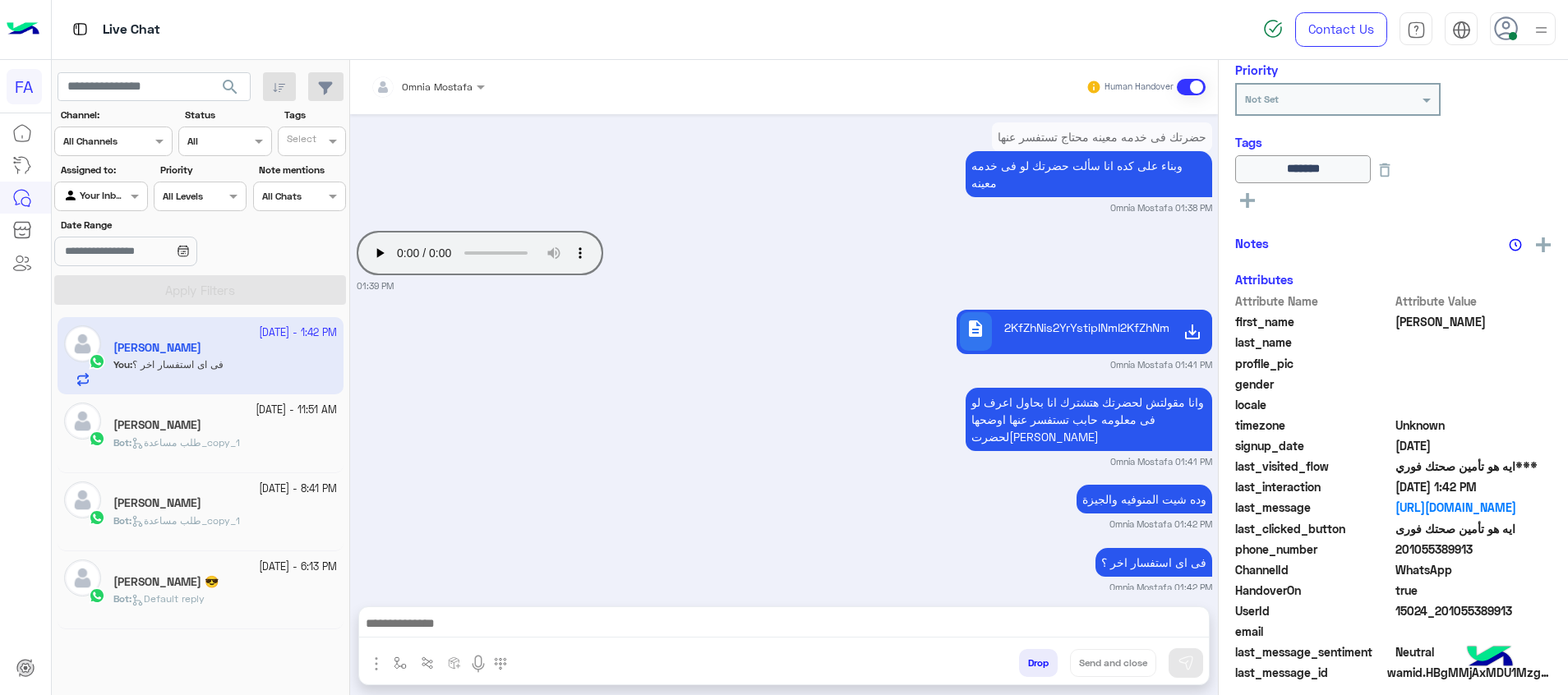
click at [224, 445] on span "طلب مساعدة_copy_1" at bounding box center [185, 442] width 109 height 12
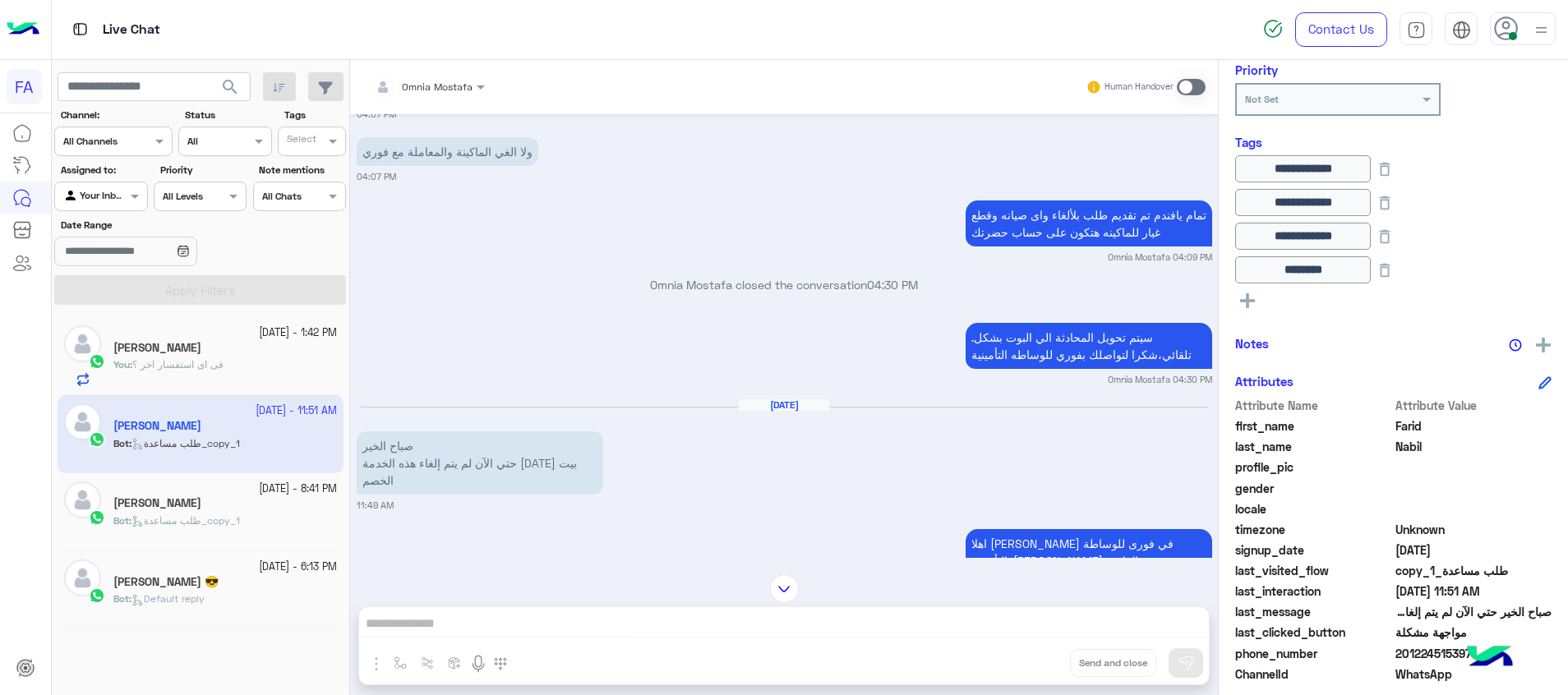
click at [1191, 90] on span at bounding box center [1191, 87] width 29 height 17
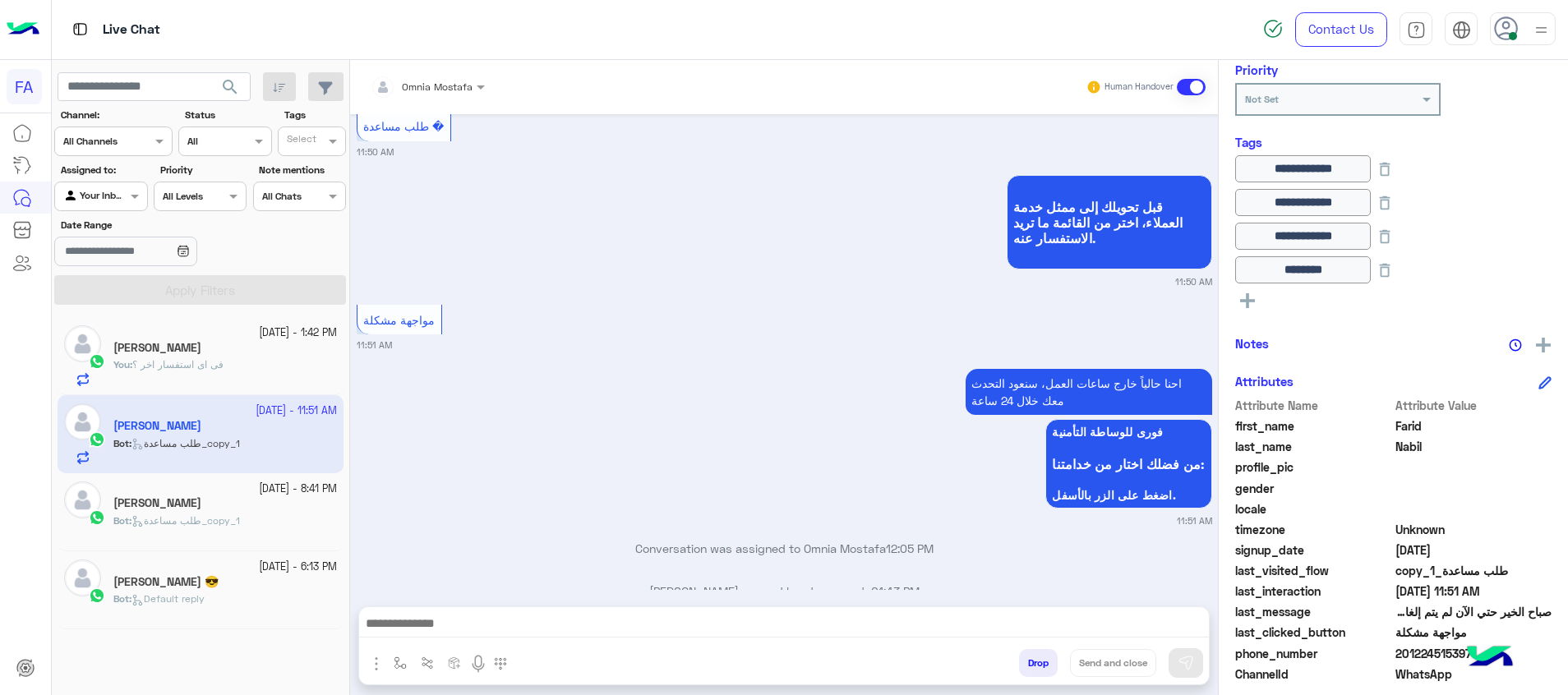
click at [1177, 624] on textarea at bounding box center [784, 625] width 849 height 25
paste textarea "**********"
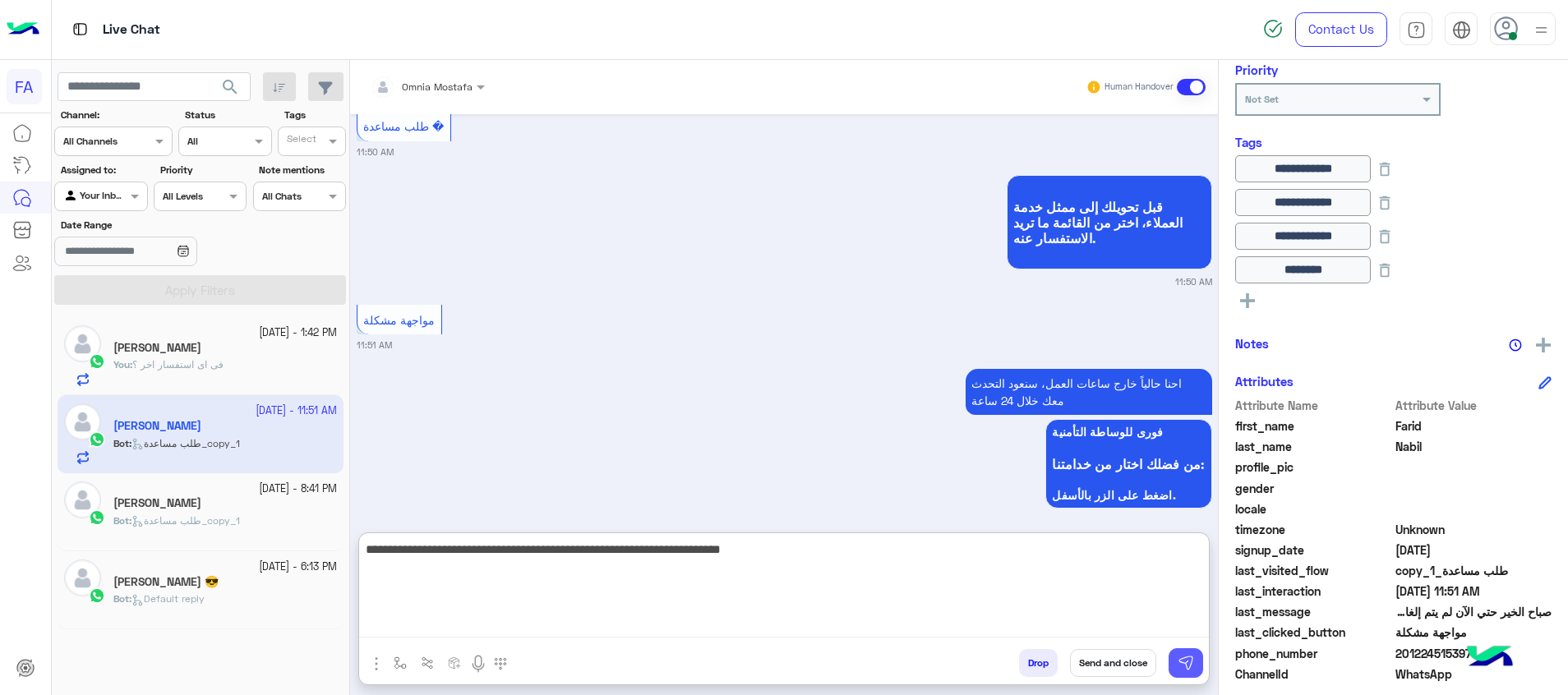
type textarea "**********"
click at [1176, 667] on button at bounding box center [1185, 663] width 34 height 30
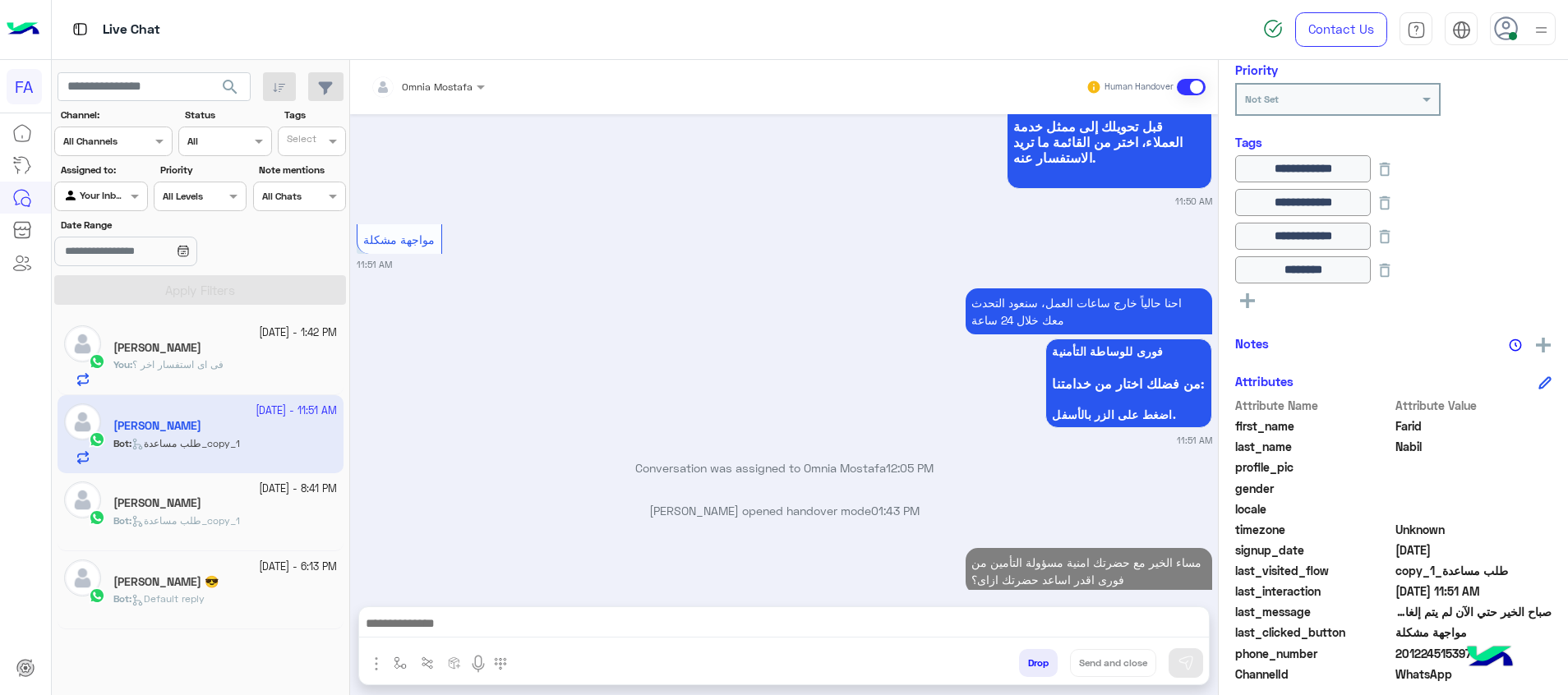
click at [1190, 622] on textarea at bounding box center [784, 625] width 849 height 25
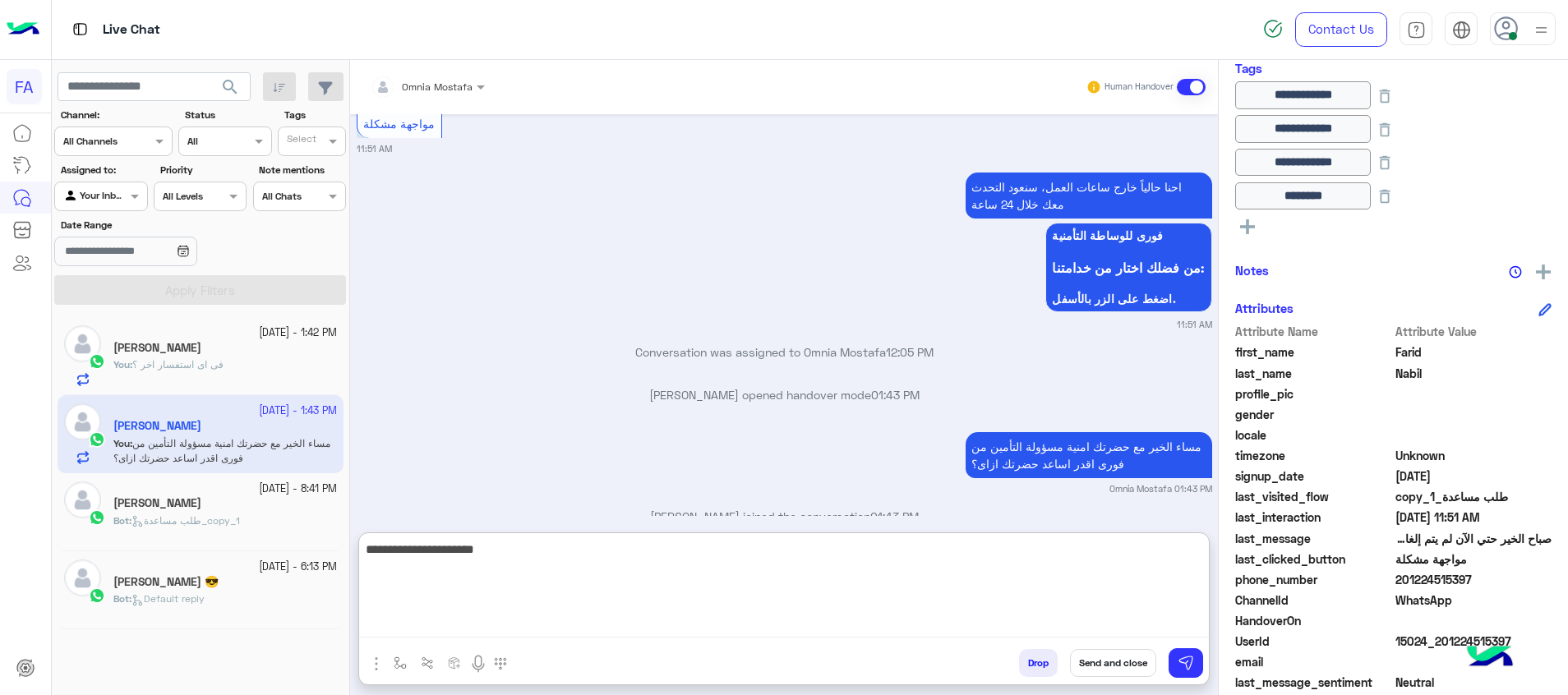
scroll to position [226, 0]
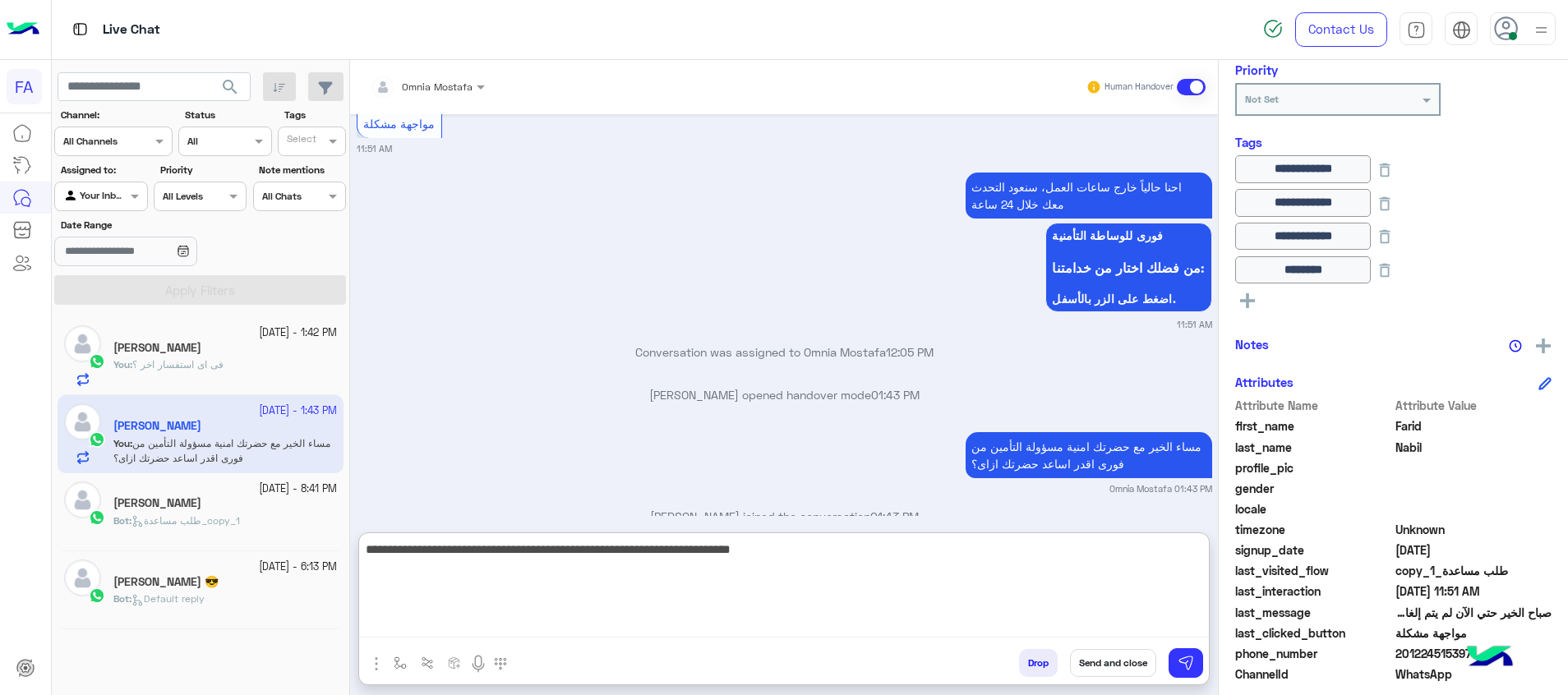
type textarea "**********"
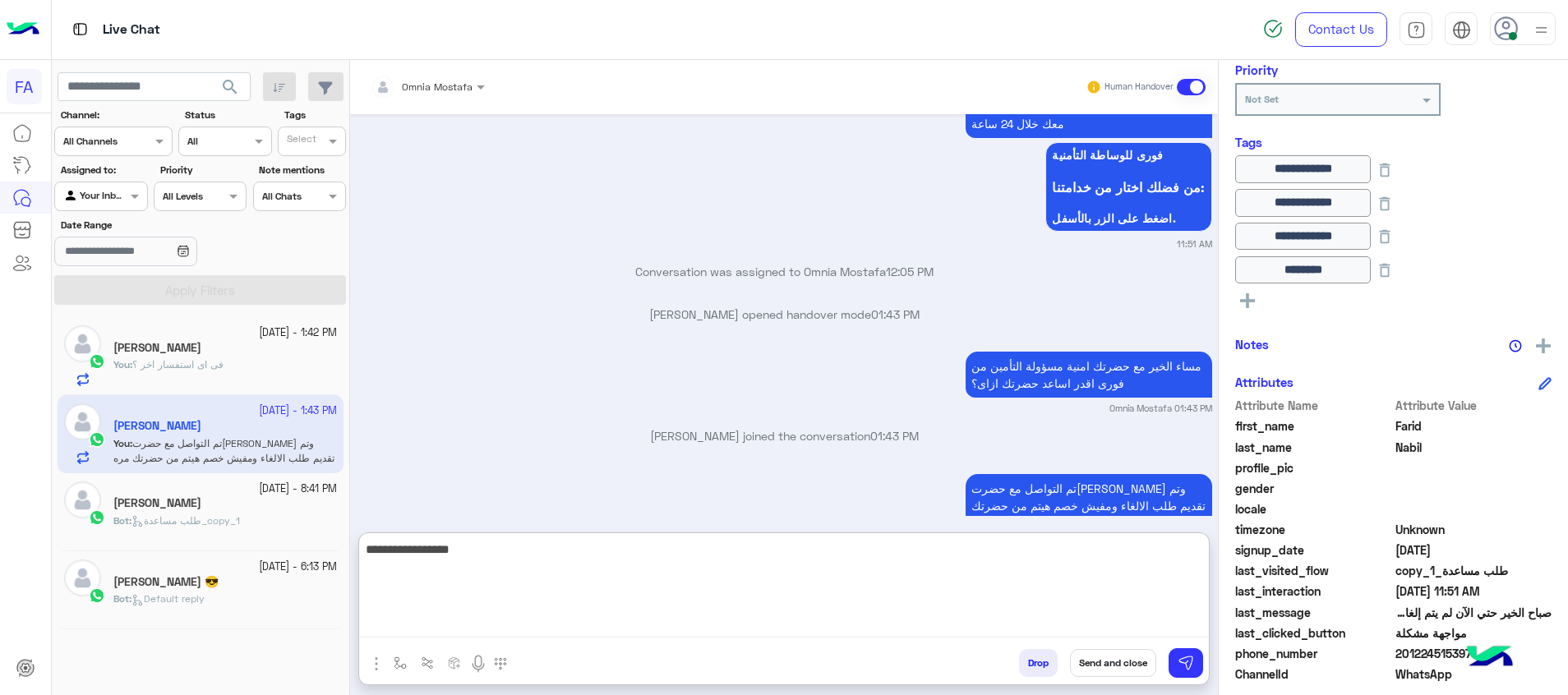
type textarea "**********"
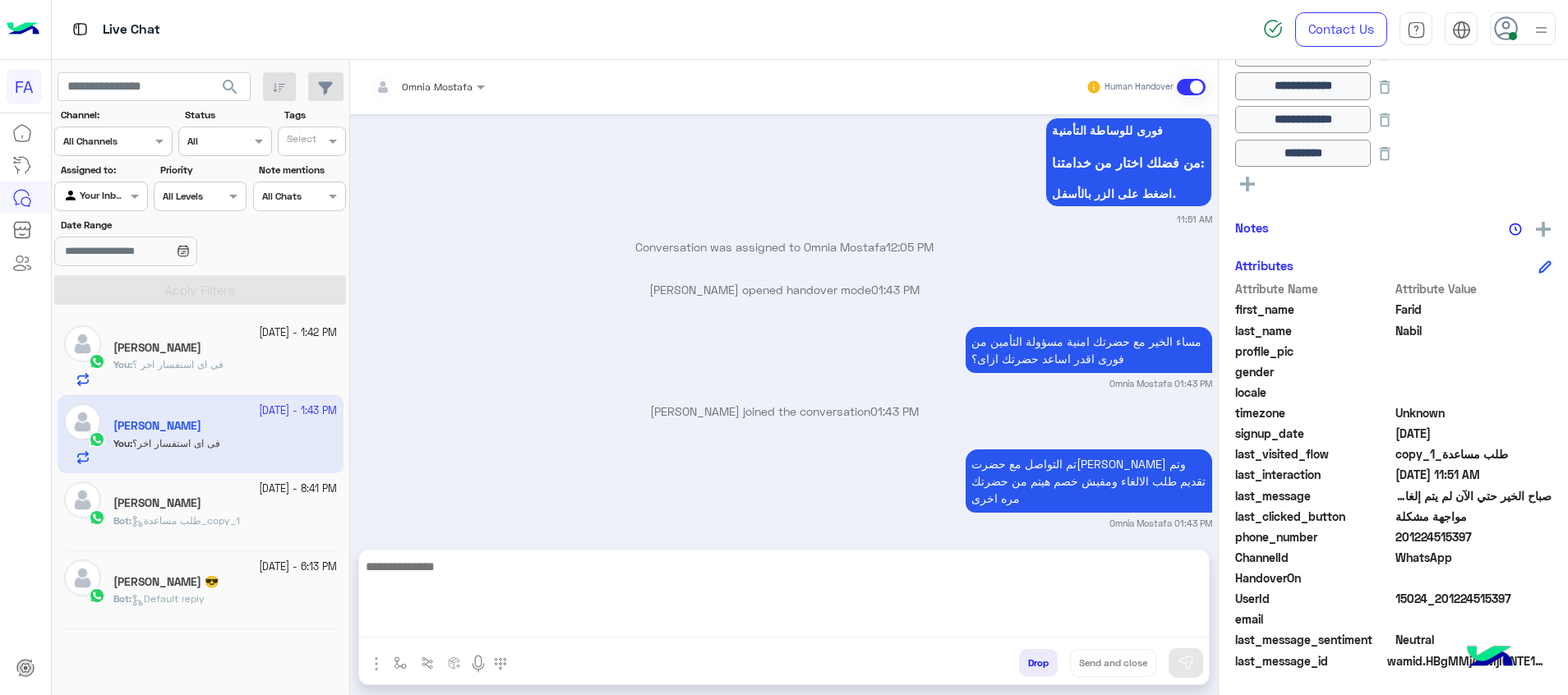
scroll to position [1696, 0]
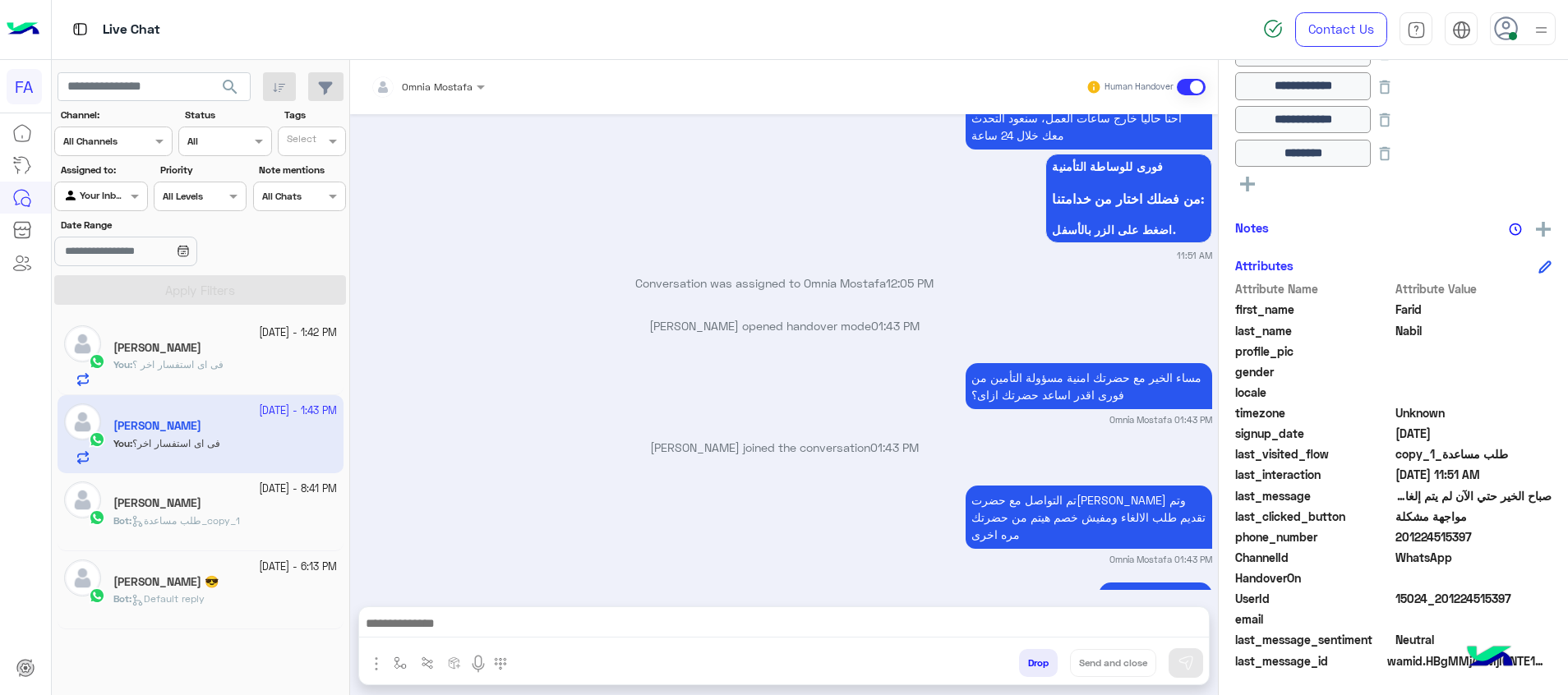
drag, startPoint x: 1472, startPoint y: 535, endPoint x: 1402, endPoint y: 538, distance: 70.1
click at [1402, 538] on span "201224515397" at bounding box center [1474, 537] width 157 height 18
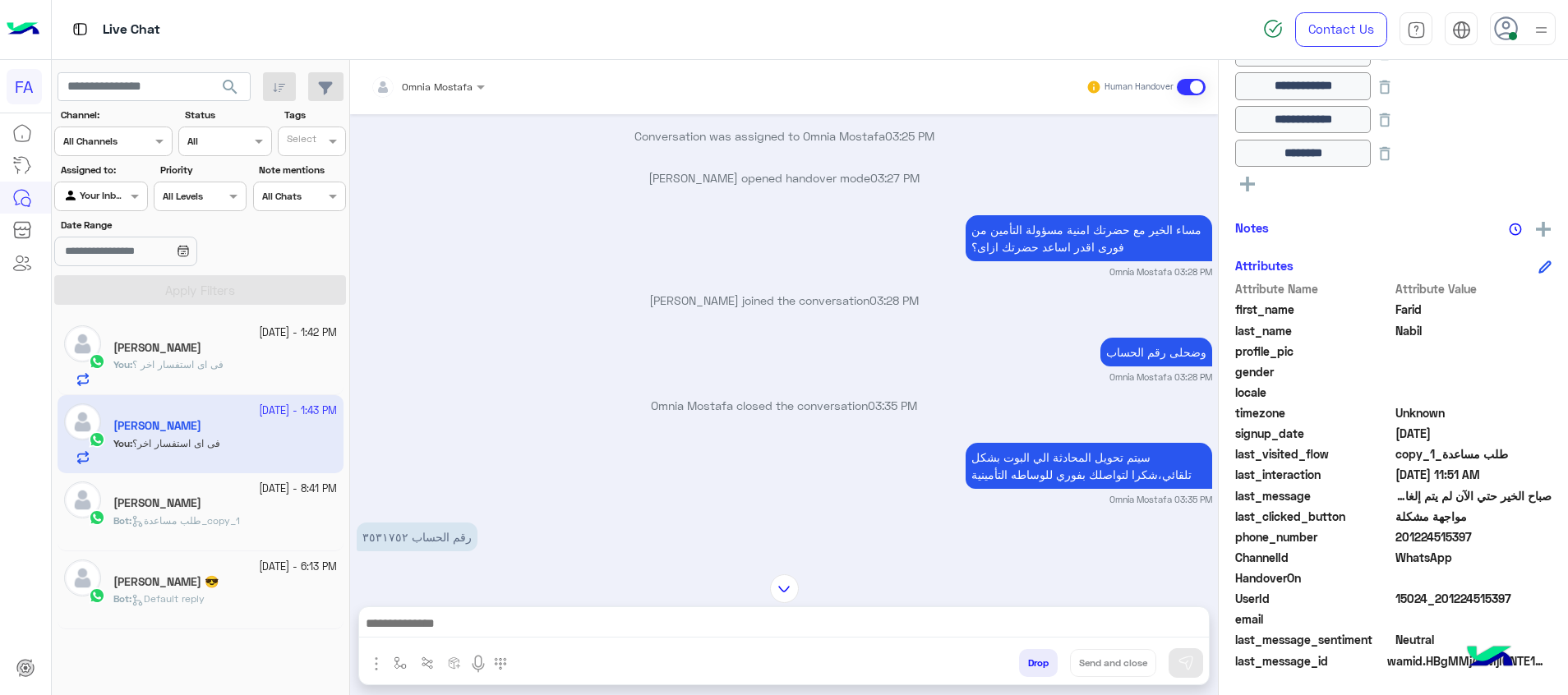
scroll to position [645, 0]
click at [391, 524] on p "رقم الحساب ٣٥٣١٧٥٢" at bounding box center [417, 538] width 121 height 29
drag, startPoint x: 1476, startPoint y: 531, endPoint x: 1404, endPoint y: 535, distance: 72.1
click at [1404, 535] on span "201224515397" at bounding box center [1474, 537] width 157 height 18
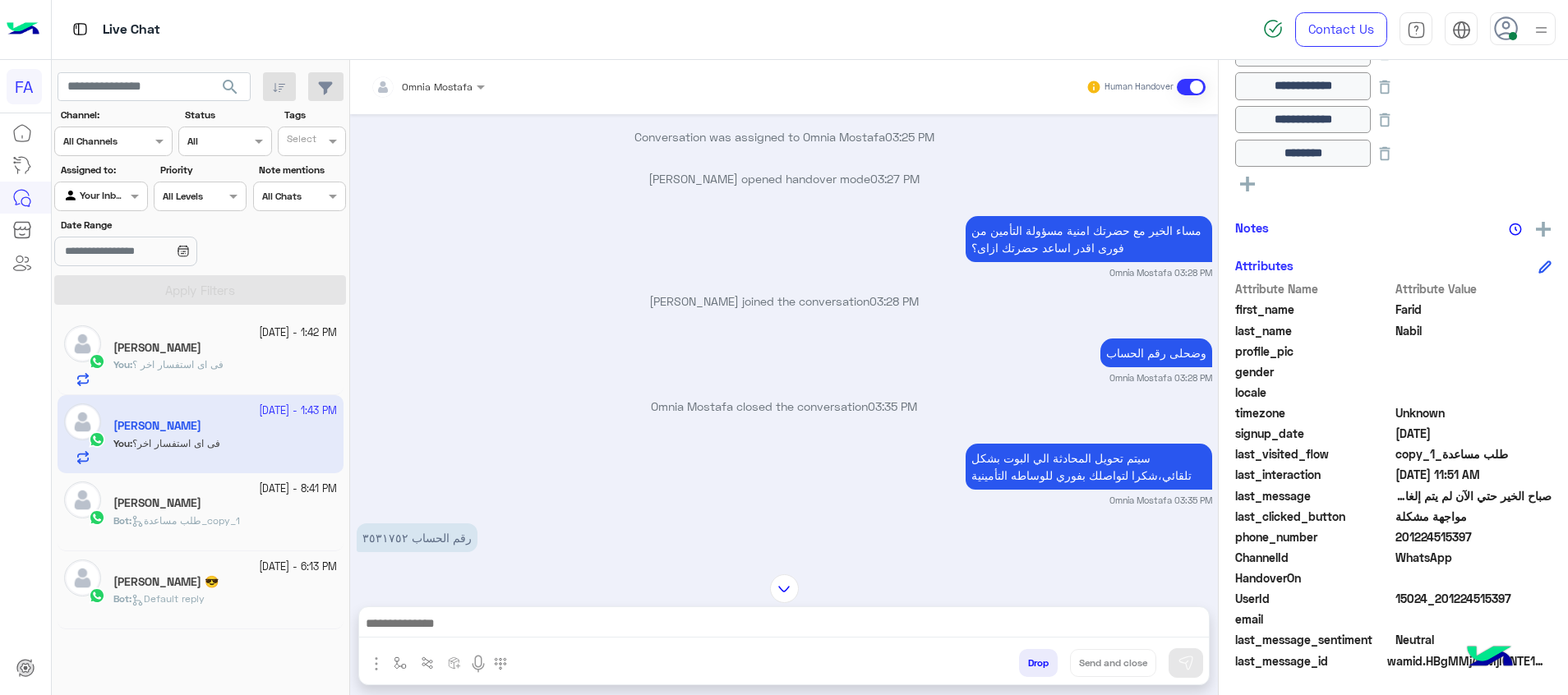
click at [275, 368] on div "You : فى اى استفسار اخر ؟" at bounding box center [224, 372] width 223 height 29
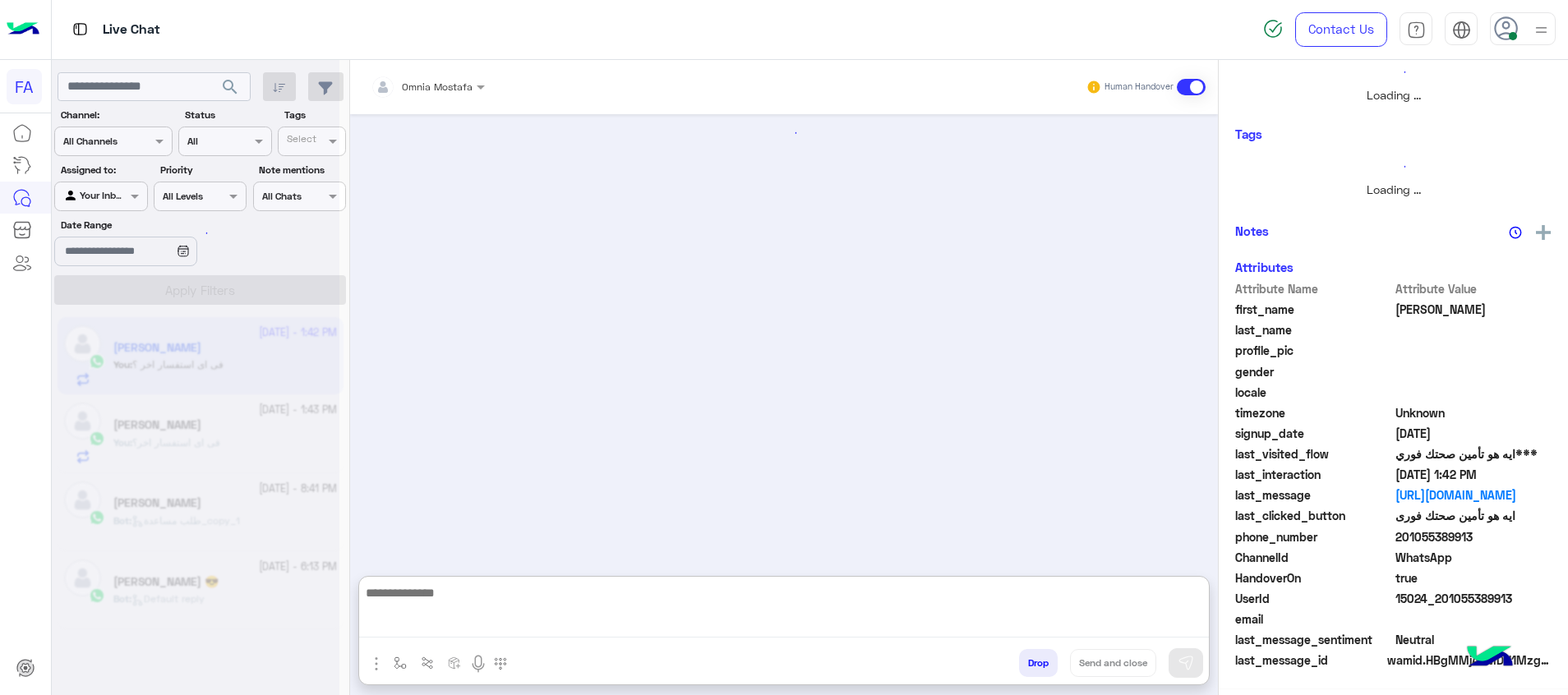
click at [1126, 620] on textarea at bounding box center [784, 610] width 849 height 55
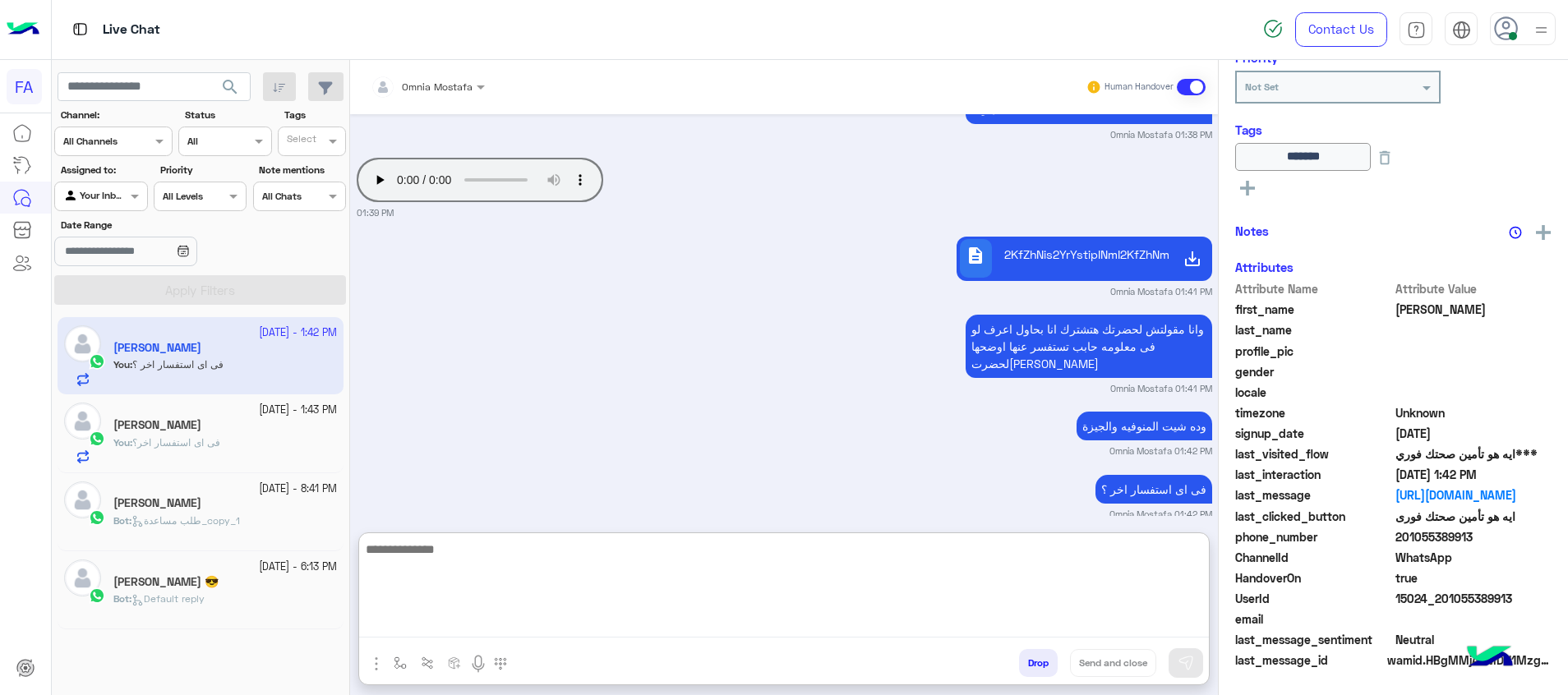
scroll to position [243, 0]
type textarea "**"
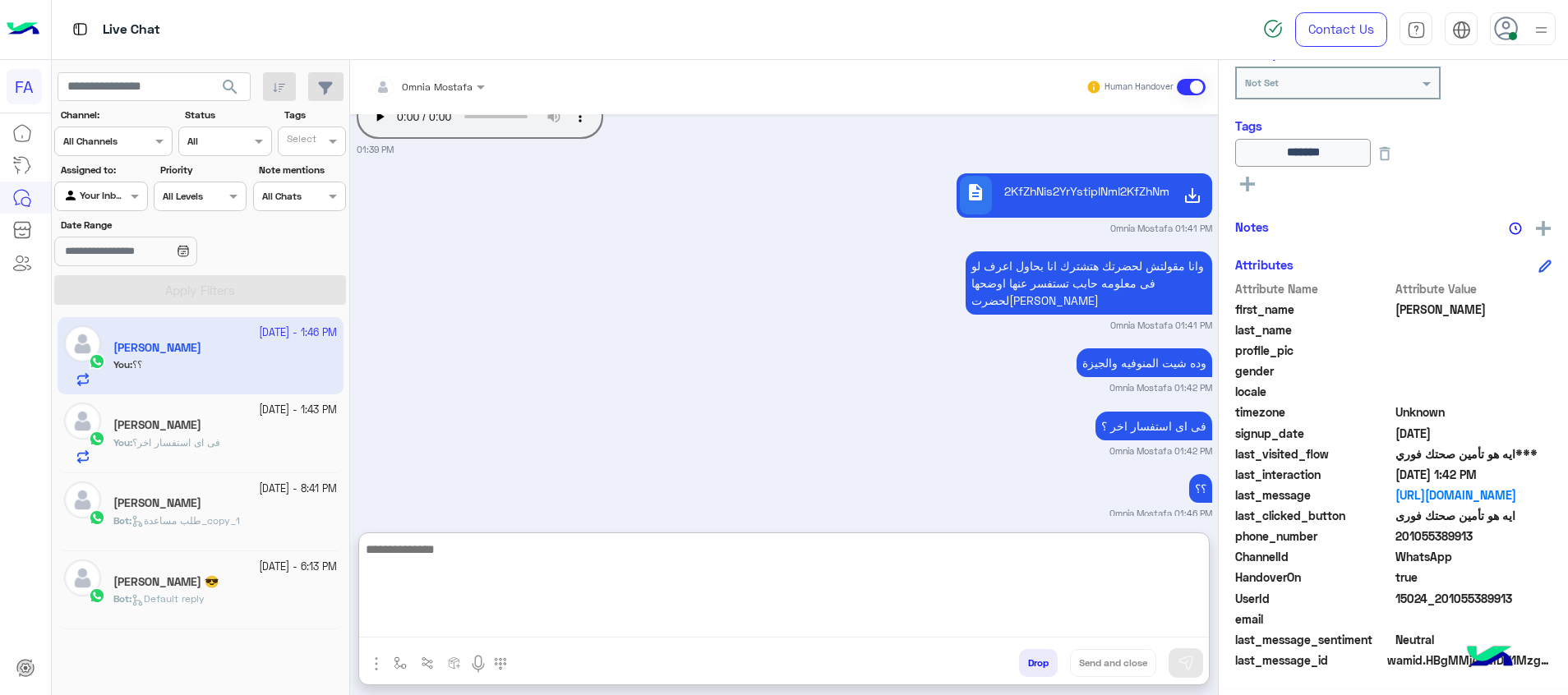
scroll to position [962, 0]
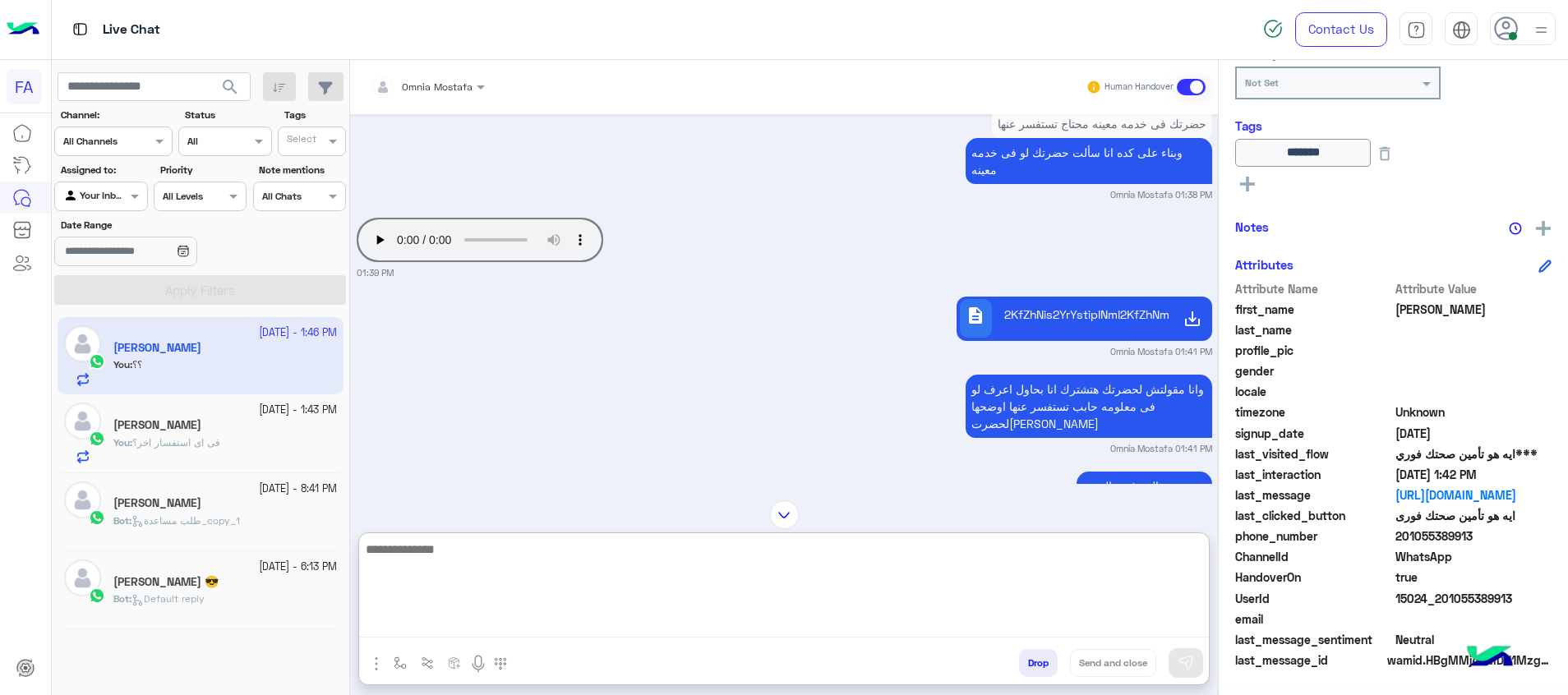
click at [1249, 181] on icon at bounding box center [1247, 184] width 15 height 15
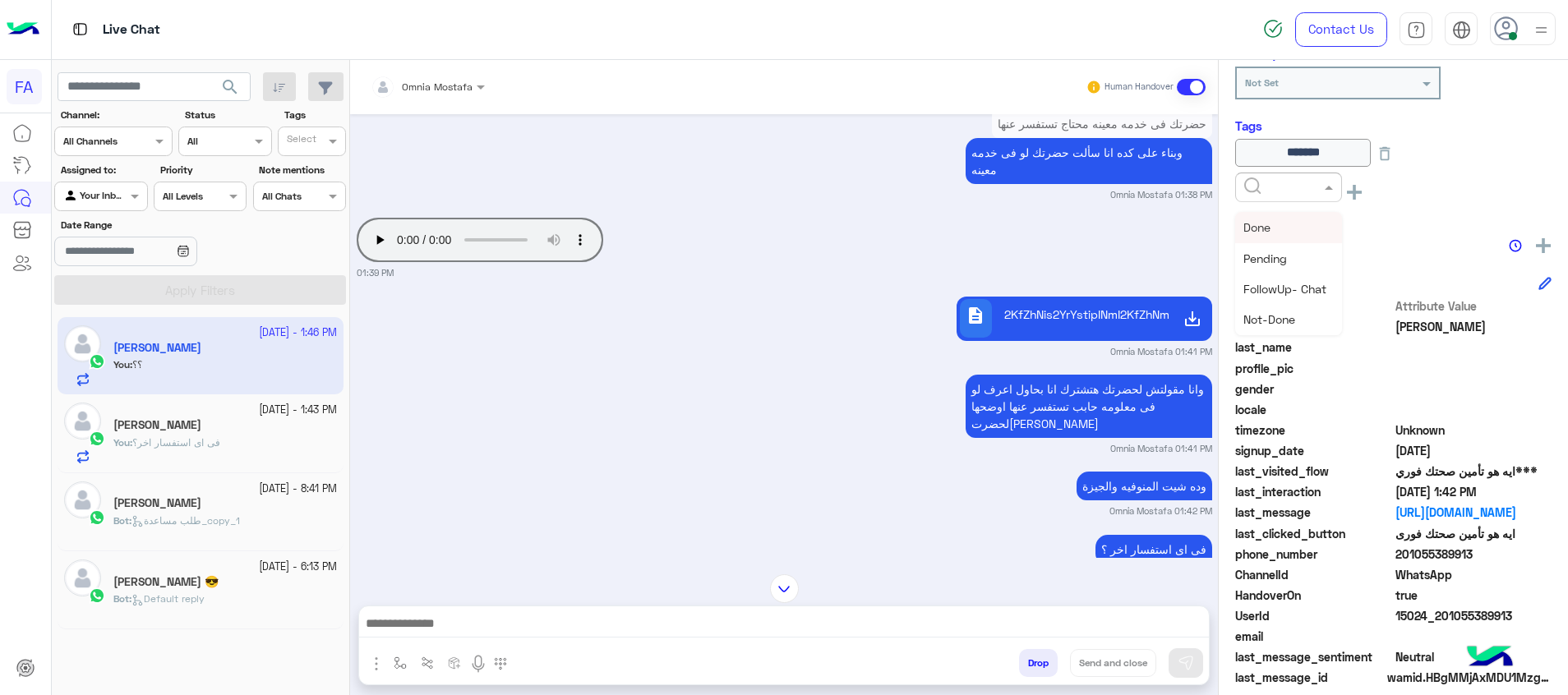
click at [1249, 181] on input "text" at bounding box center [1269, 185] width 50 height 15
click at [1298, 306] on div "Medical" at bounding box center [1288, 319] width 107 height 30
click at [1393, 152] on icon at bounding box center [1384, 154] width 18 height 18
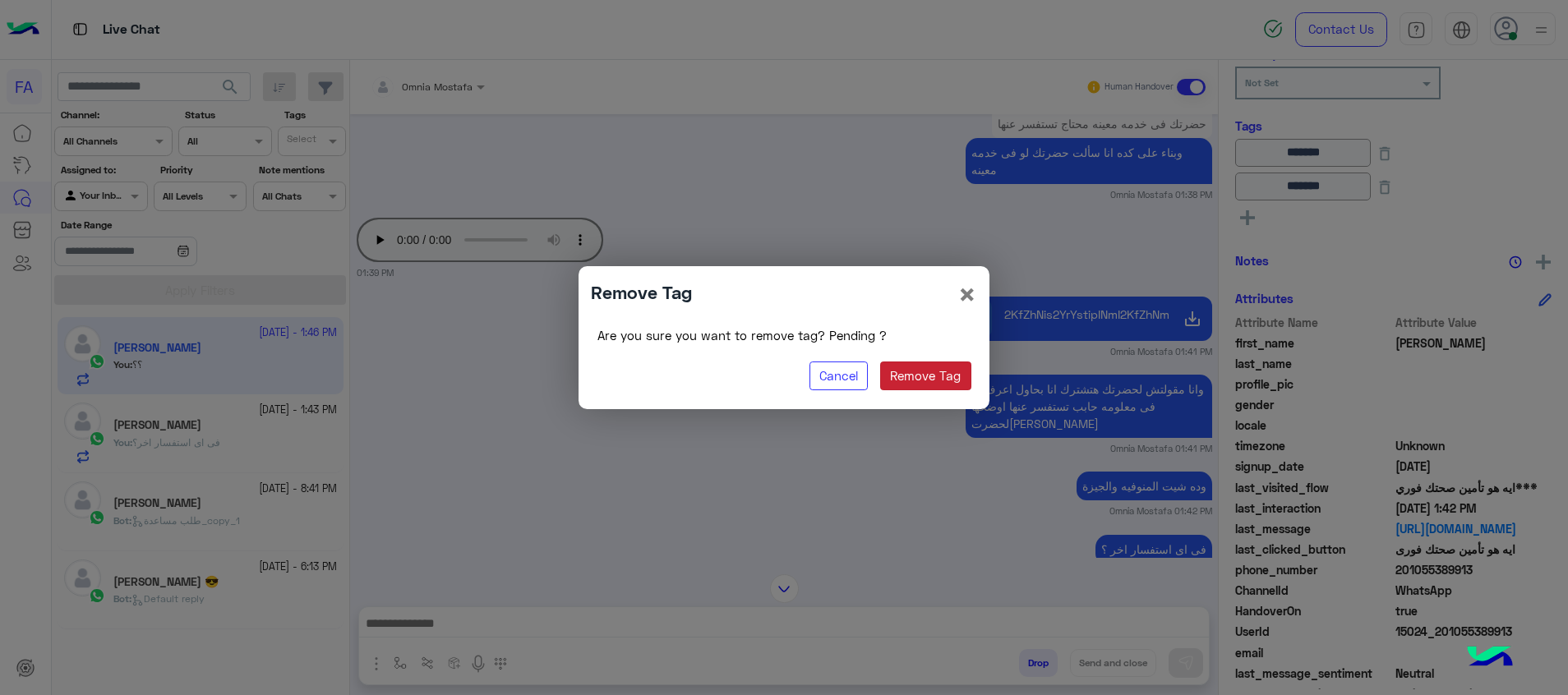
click at [919, 385] on button "Remove Tag" at bounding box center [925, 377] width 91 height 30
type input "*******"
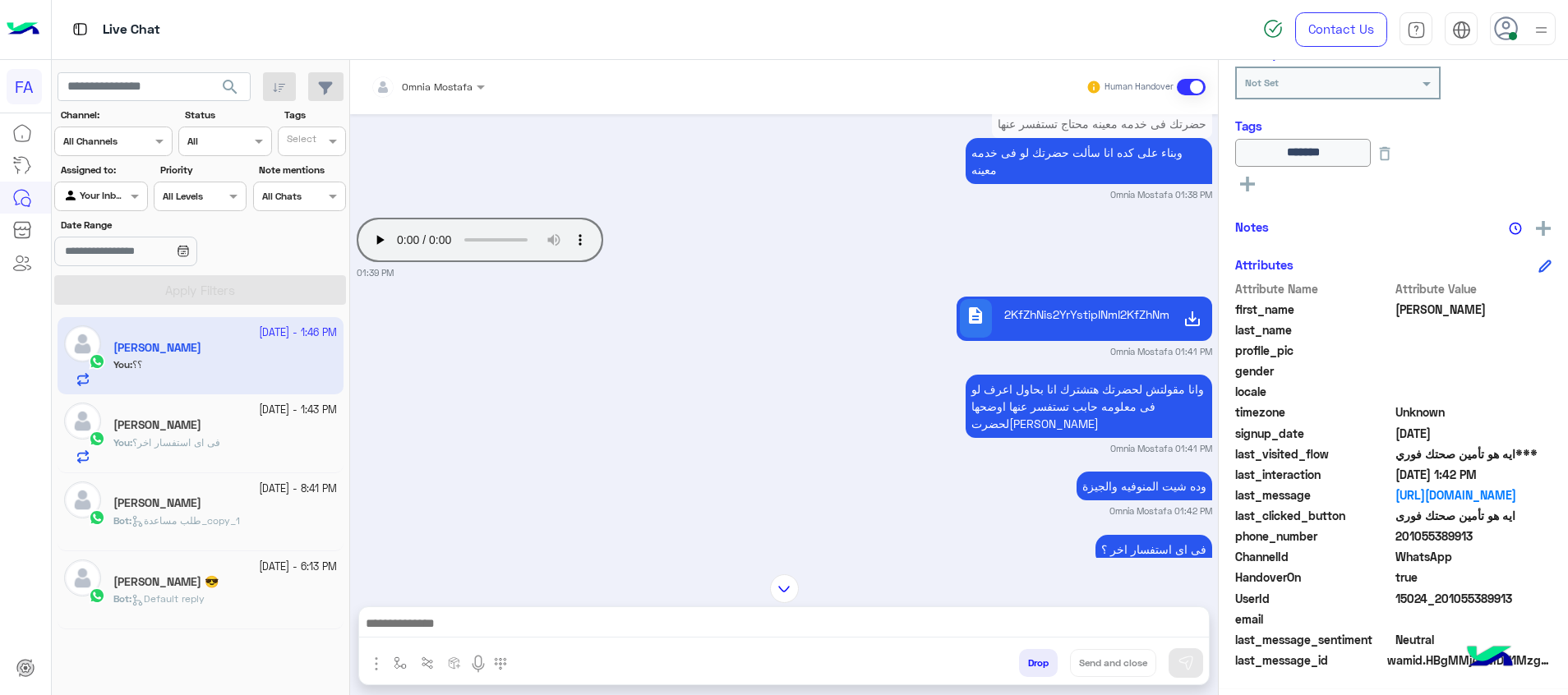
click at [1246, 177] on icon at bounding box center [1247, 184] width 15 height 15
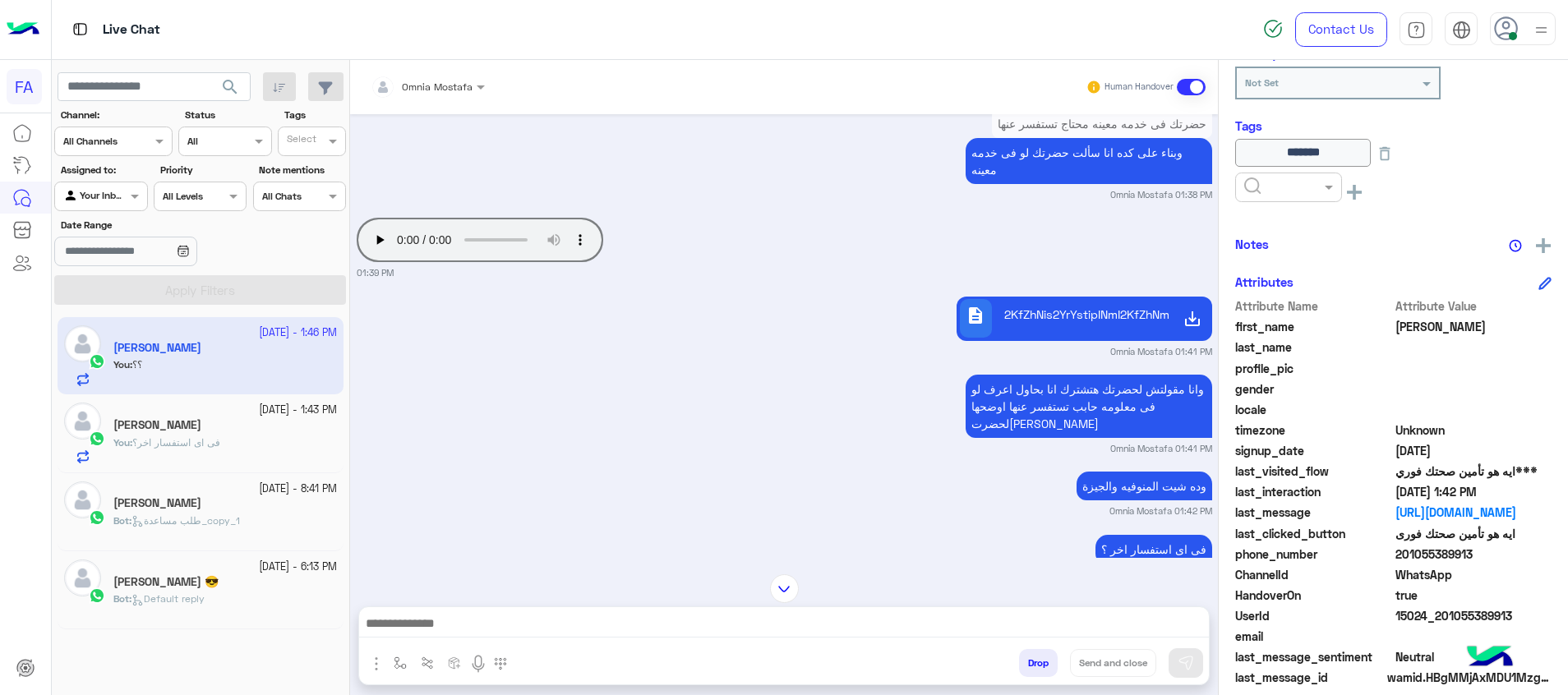
click at [1255, 180] on div at bounding box center [1288, 187] width 107 height 30
click at [1298, 229] on div "Done" at bounding box center [1288, 227] width 107 height 30
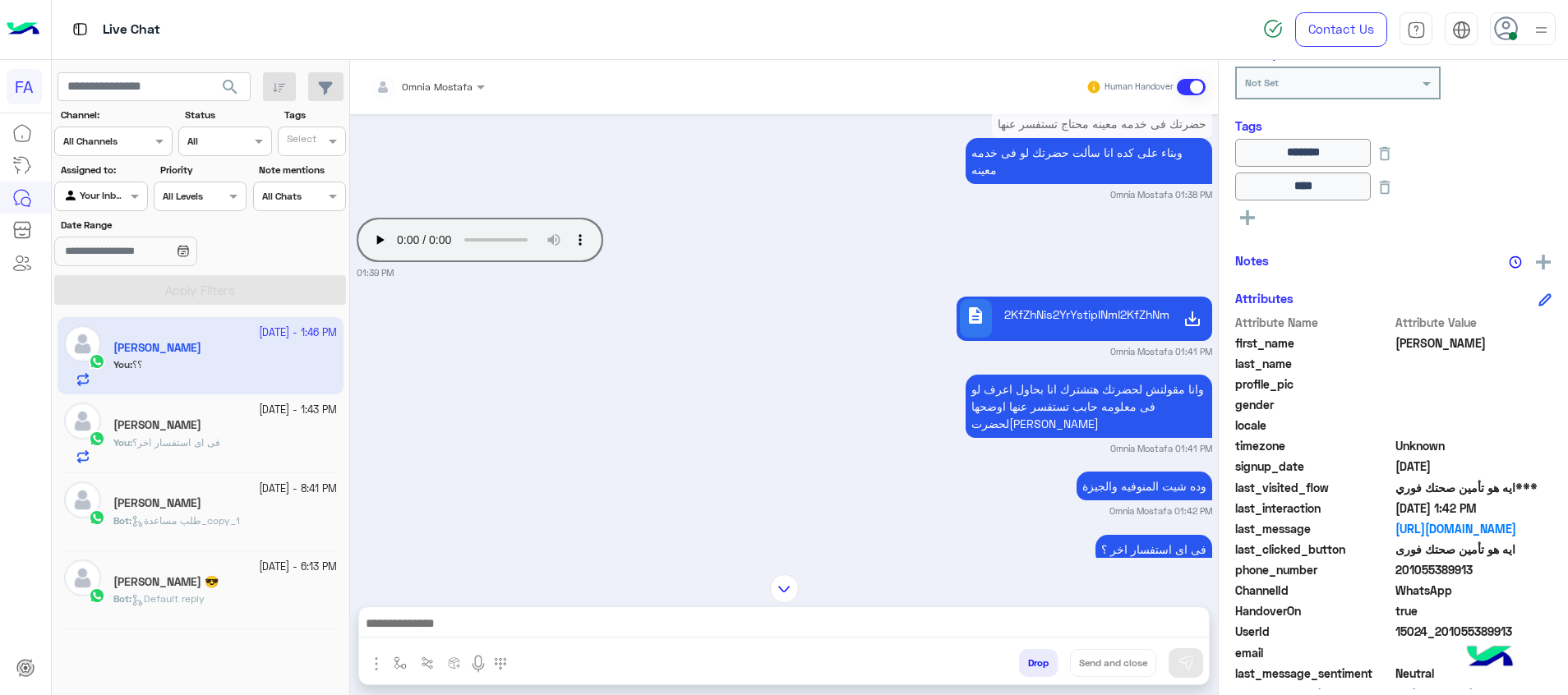
click at [1406, 569] on span "201055389913" at bounding box center [1474, 570] width 157 height 18
click at [1423, 343] on span "[PERSON_NAME]" at bounding box center [1474, 344] width 157 height 18
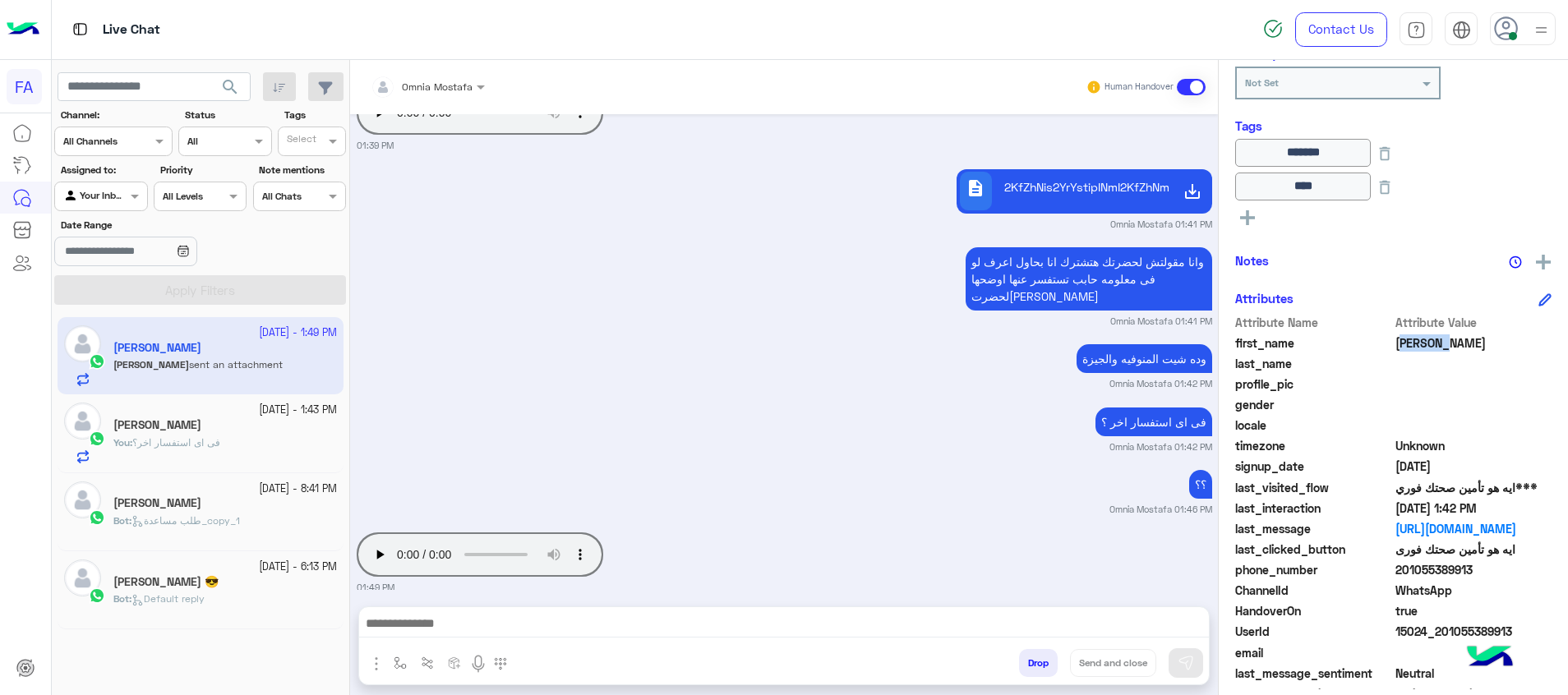
click at [275, 449] on div "You : فى اى استفسار اخر؟" at bounding box center [224, 449] width 223 height 29
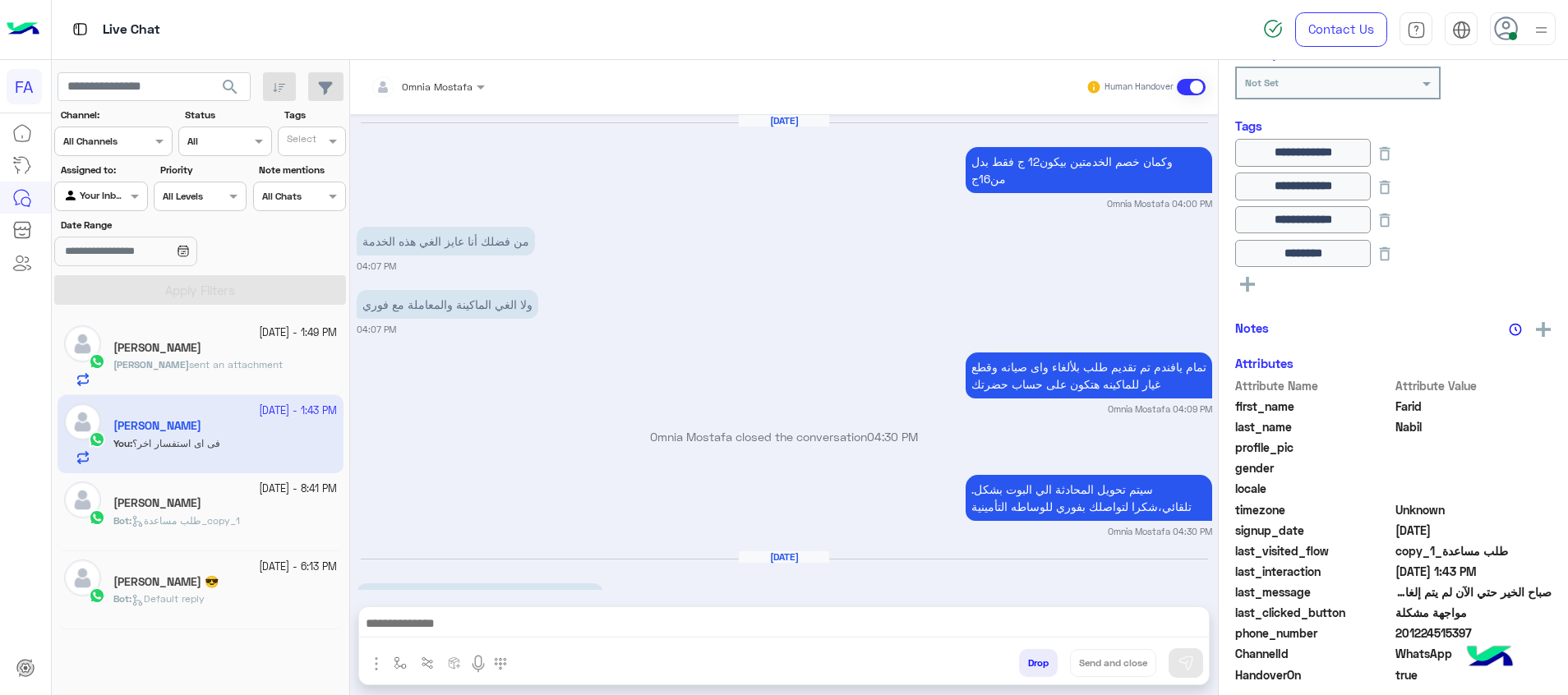
scroll to position [1216, 0]
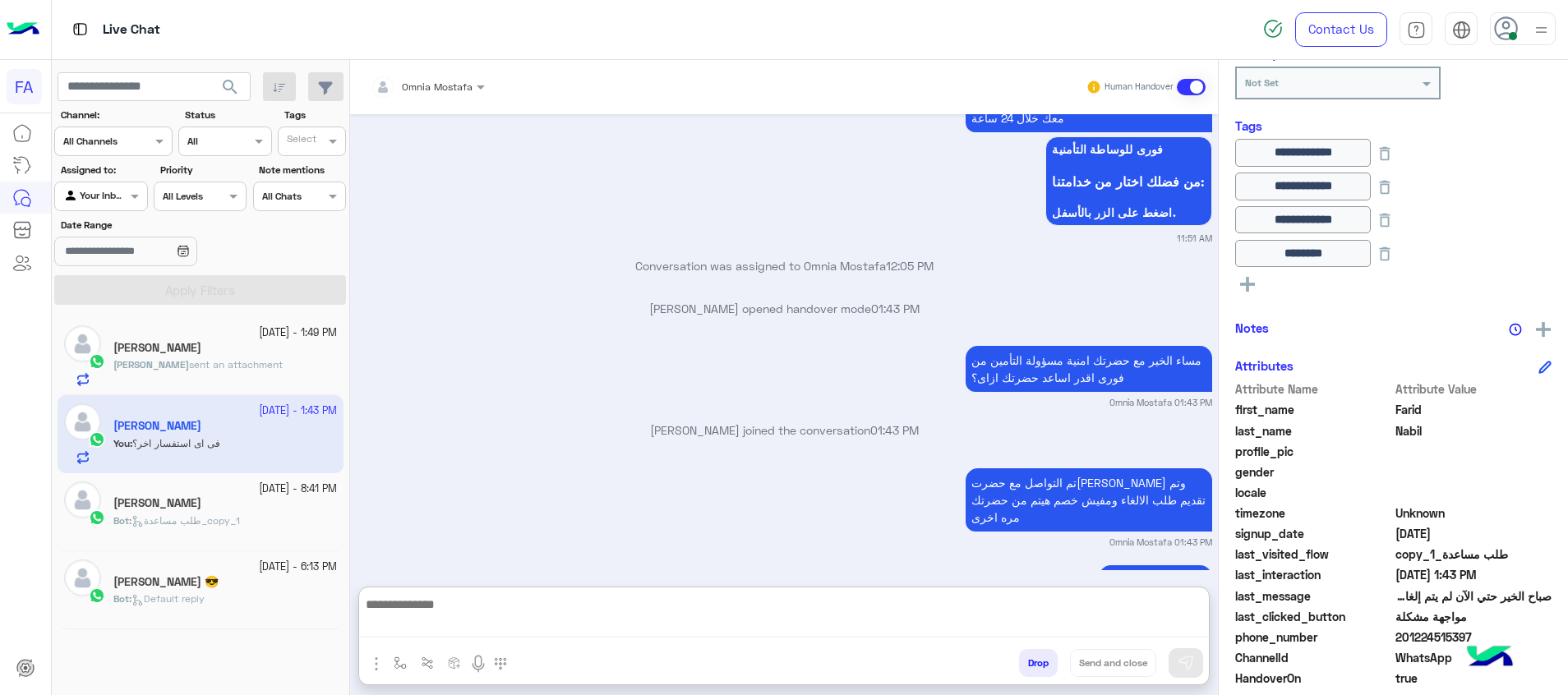
click at [1176, 616] on textarea at bounding box center [784, 616] width 849 height 43
paste textarea "**********"
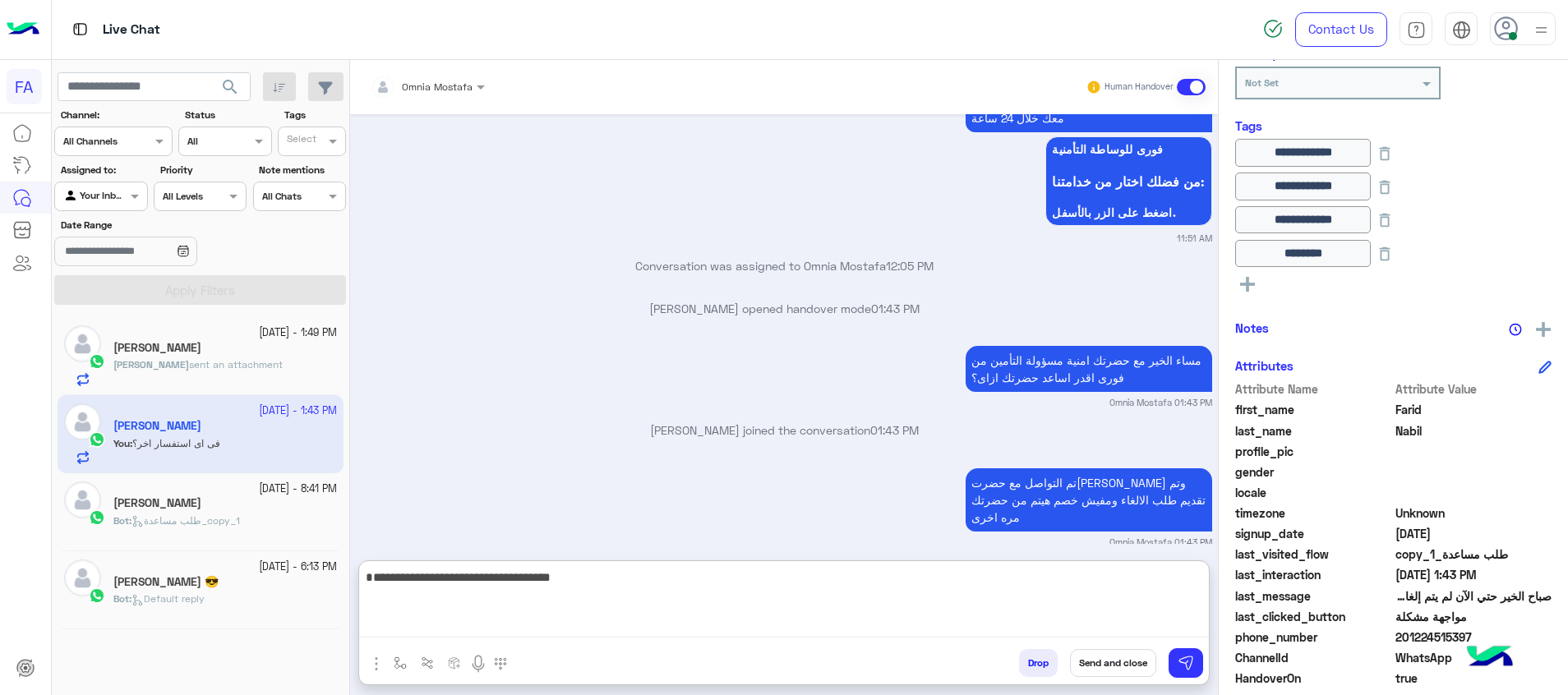
drag, startPoint x: 996, startPoint y: 614, endPoint x: 1255, endPoint y: 614, distance: 259.0
click at [1255, 614] on mat-drawer-container "Omnia Mostafa Human Handover [DATE] وكمان خصم الخدمتين بيكون12 ج فقط بدل من16ج …" at bounding box center [958, 381] width 1217 height 642
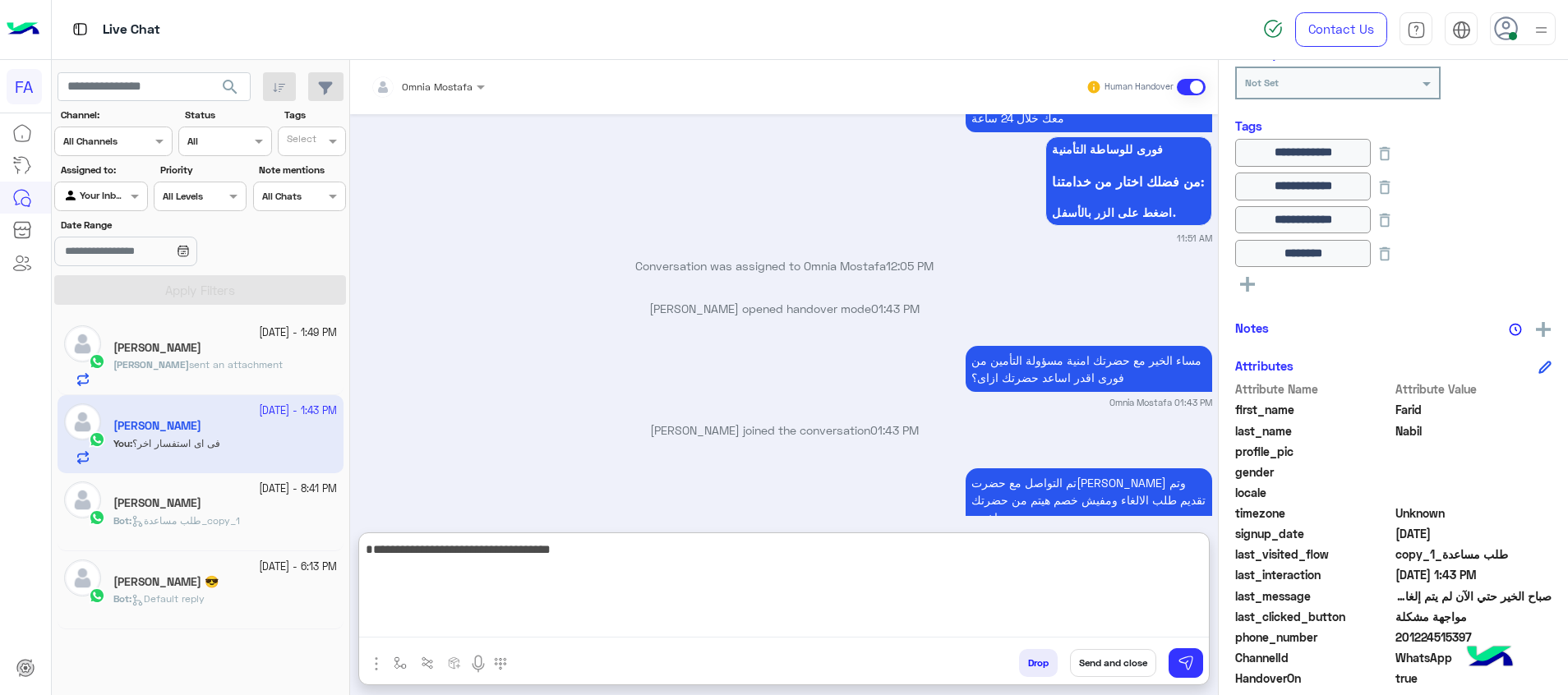
paste textarea "**********"
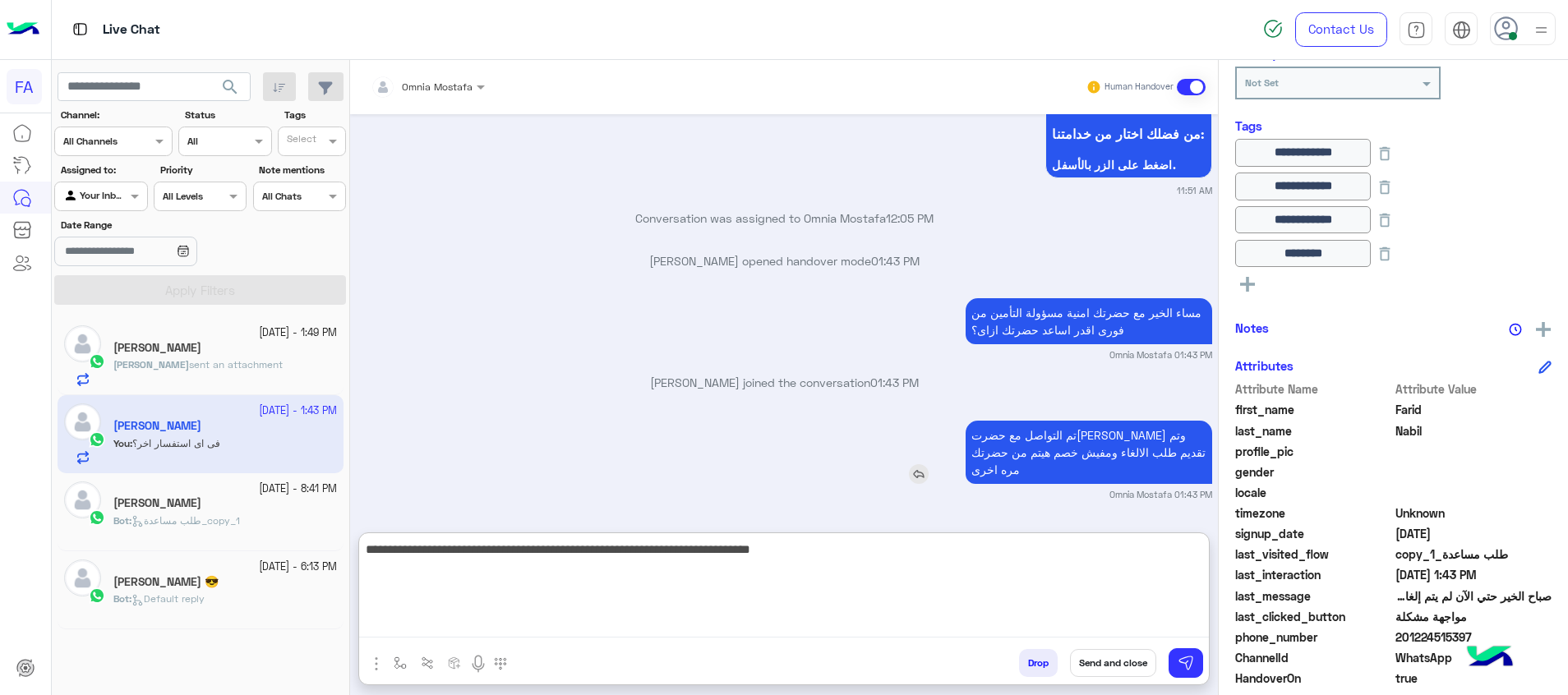
scroll to position [1290, 0]
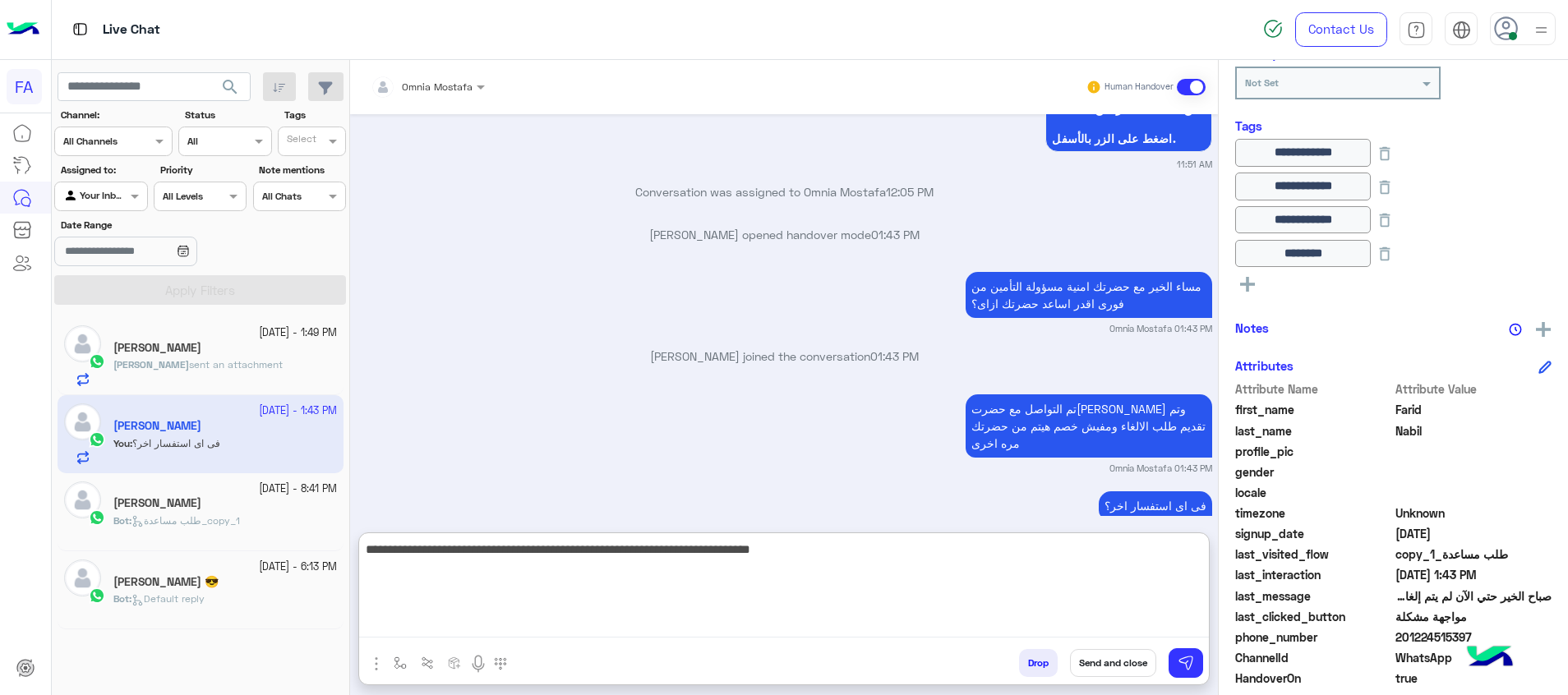
type textarea "**********"
click at [1108, 670] on button "Send and close" at bounding box center [1113, 663] width 87 height 28
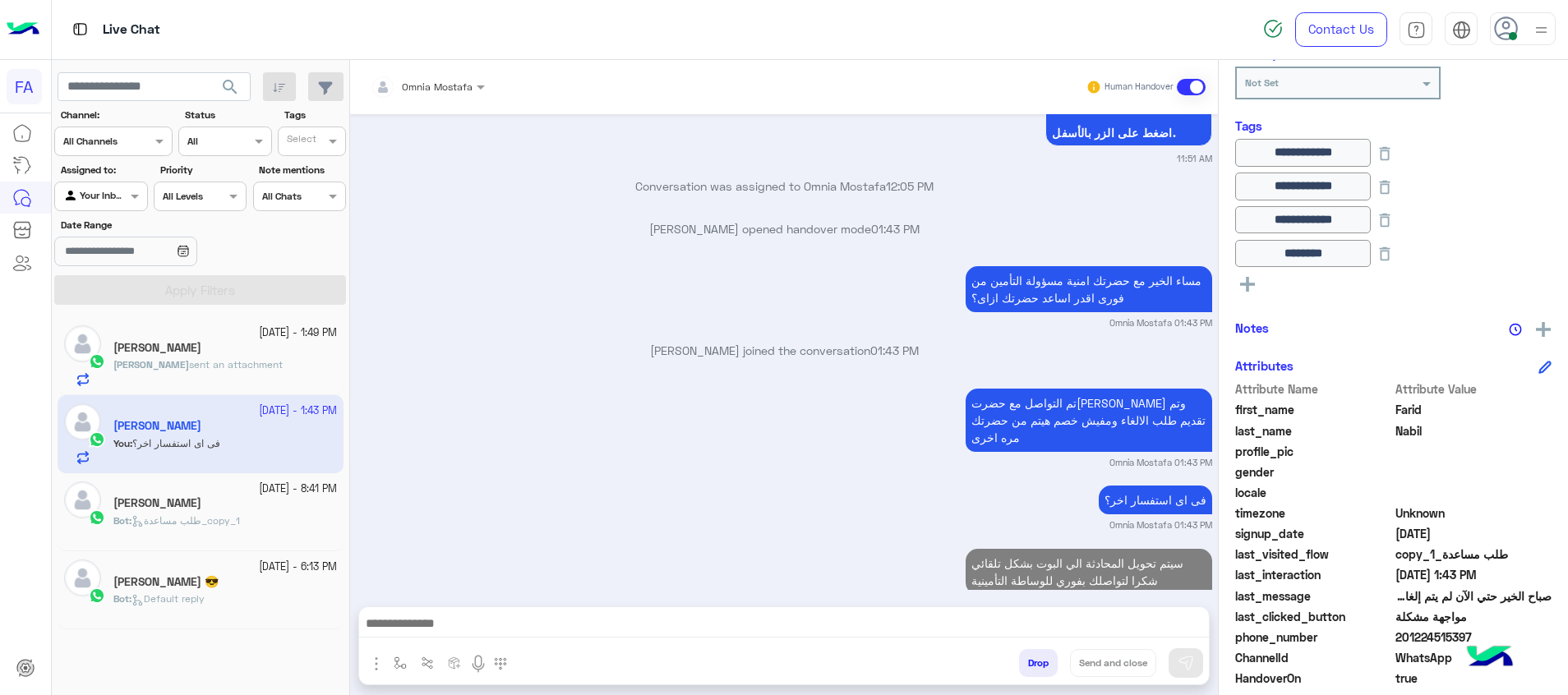
scroll to position [1339, 0]
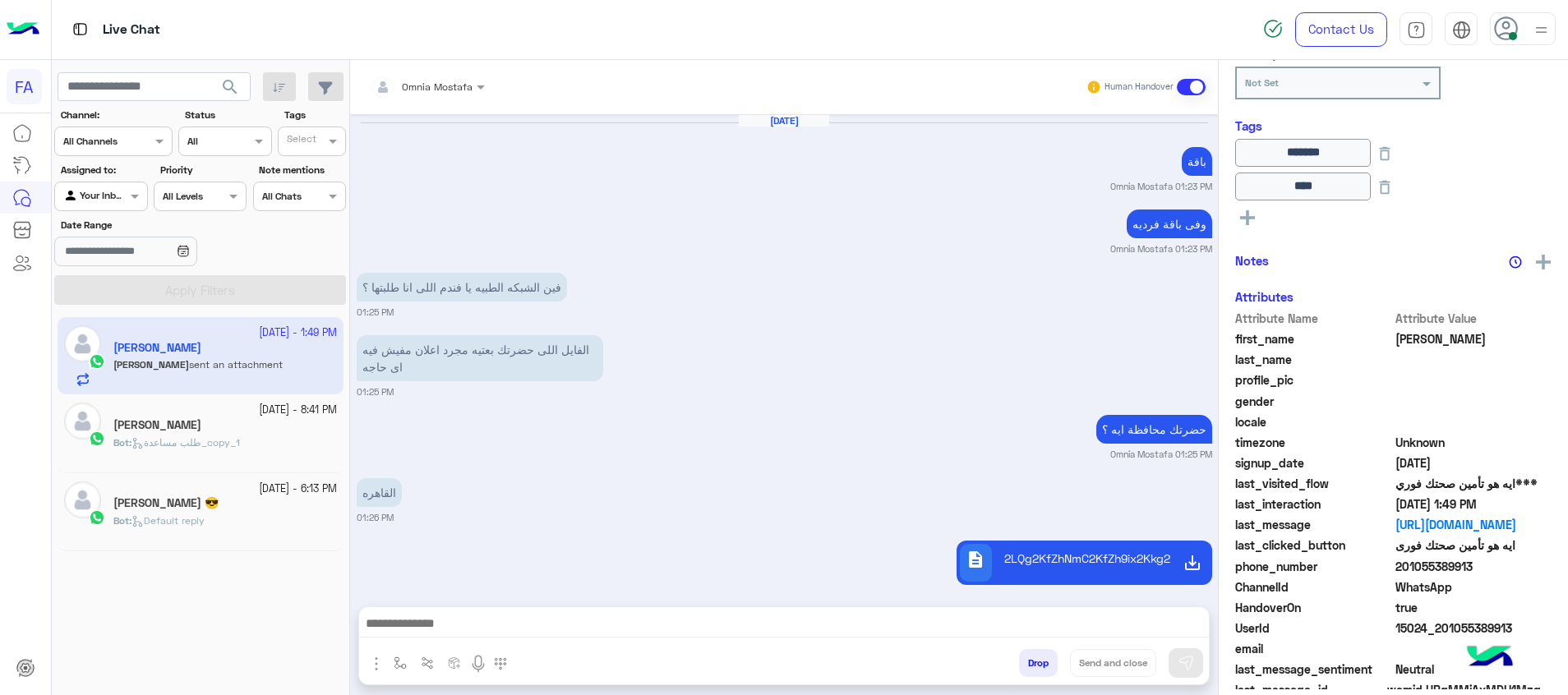
scroll to position [985, 0]
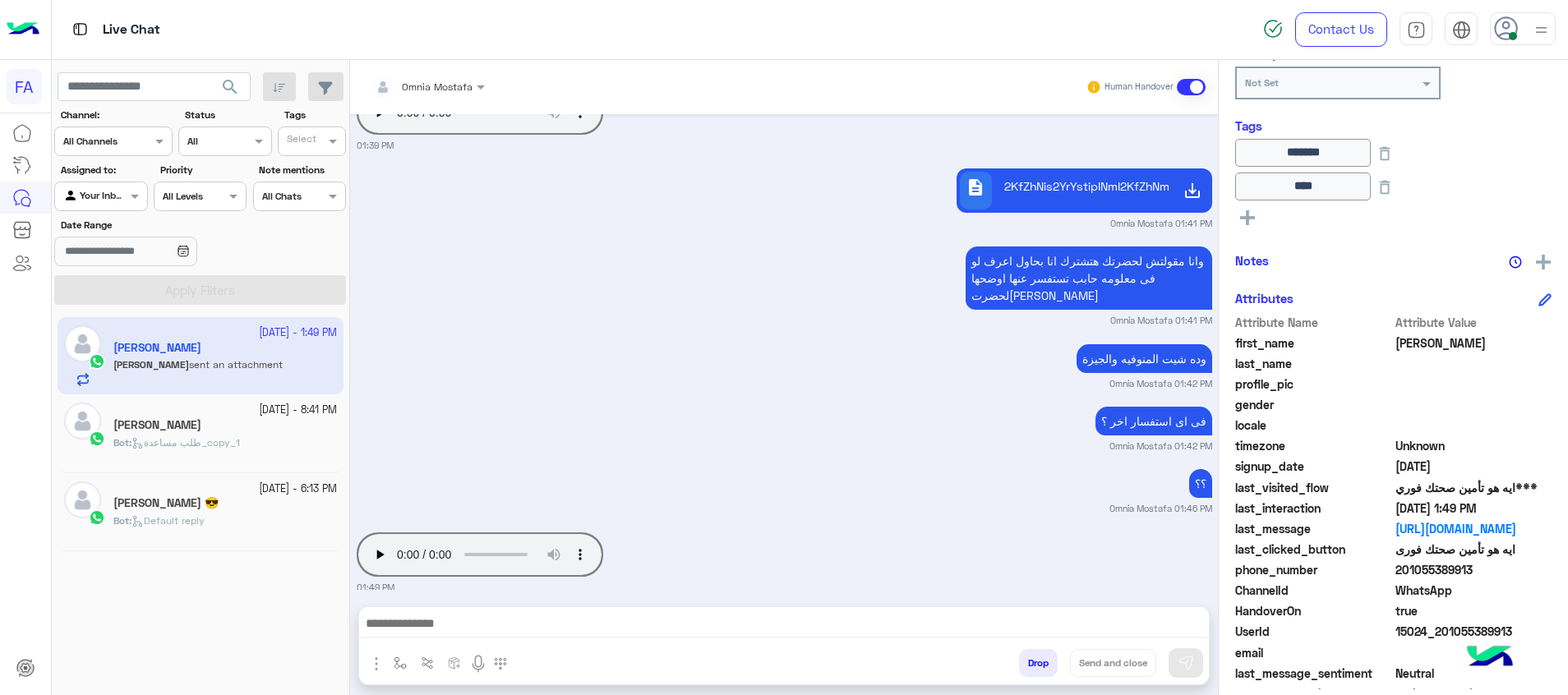
drag, startPoint x: 232, startPoint y: 449, endPoint x: 979, endPoint y: 607, distance: 763.5
click at [232, 449] on p "Bot : طلب مساعدة_copy_1" at bounding box center [176, 442] width 126 height 15
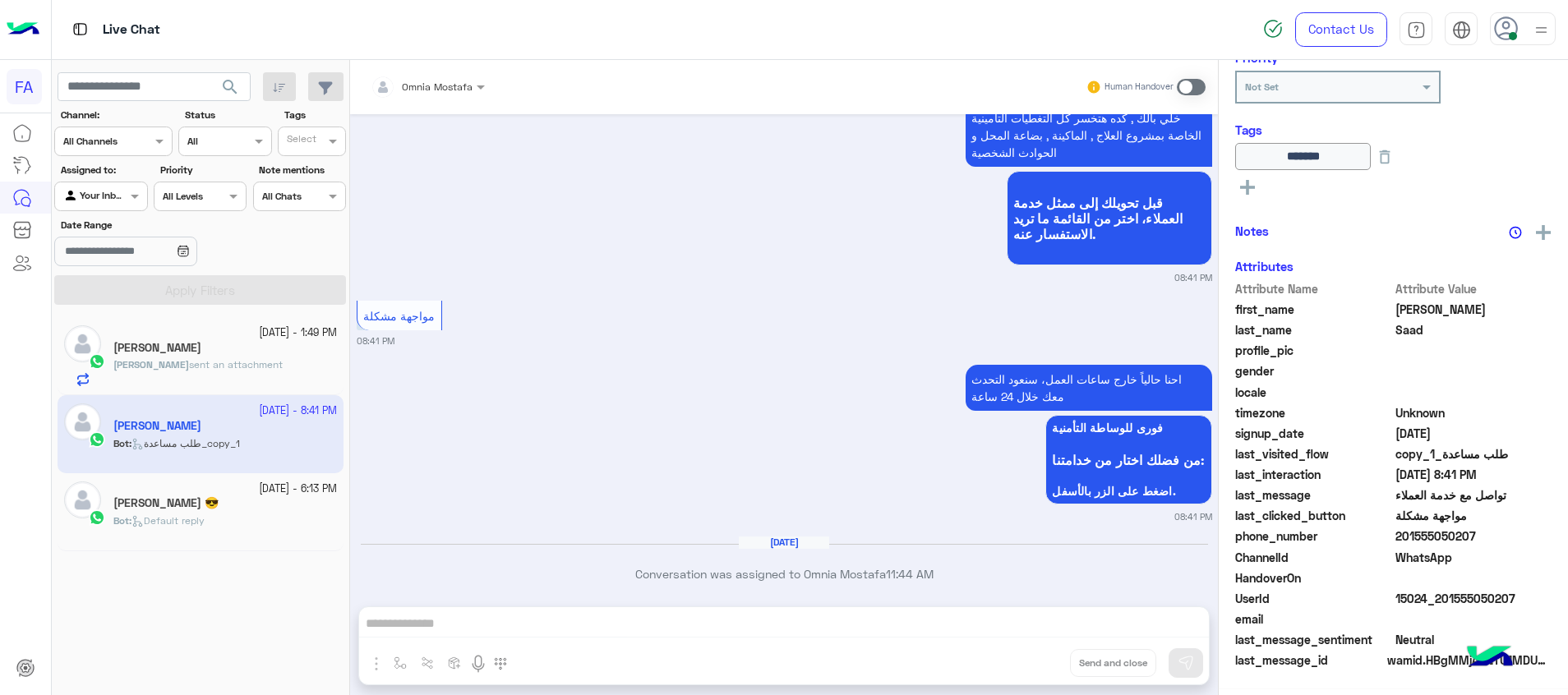
scroll to position [315, 0]
click at [1188, 87] on span at bounding box center [1191, 87] width 29 height 17
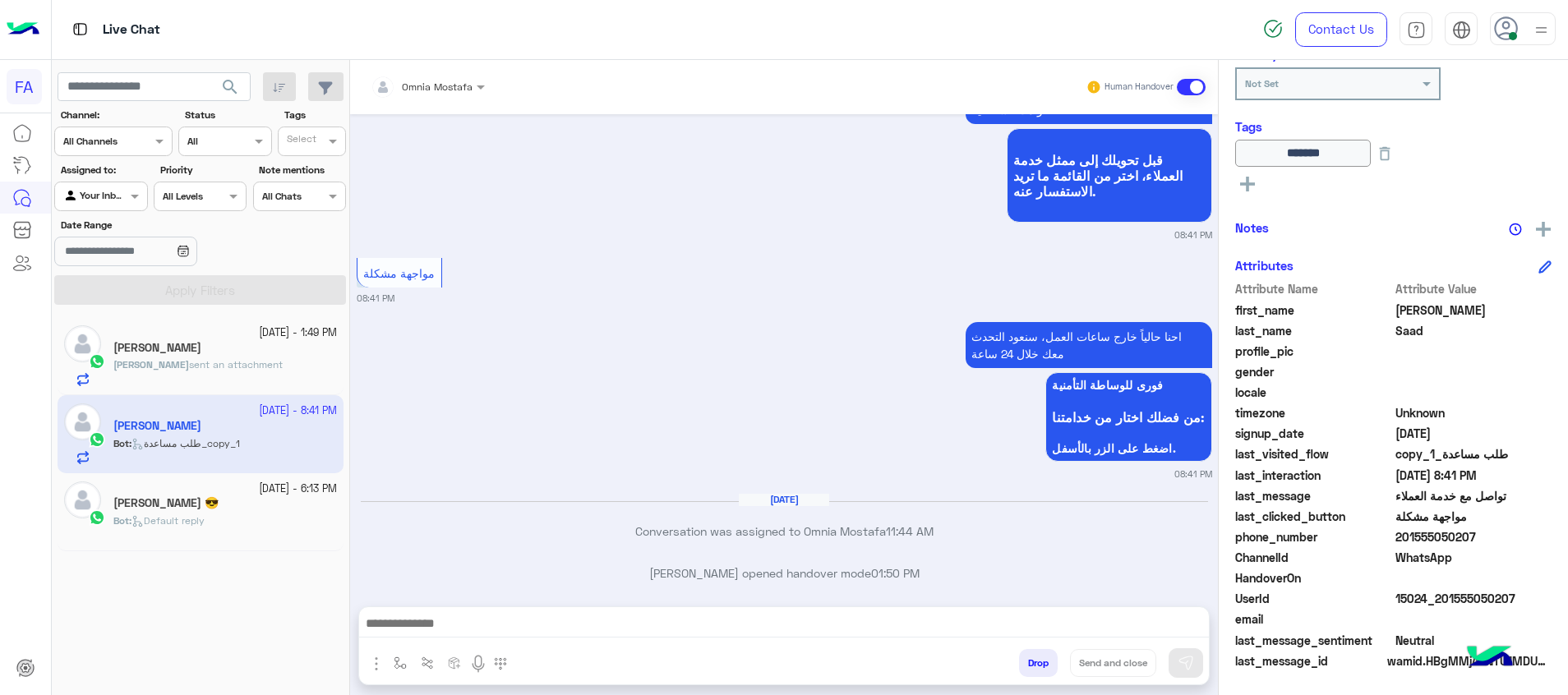
click at [1175, 611] on div at bounding box center [784, 628] width 849 height 42
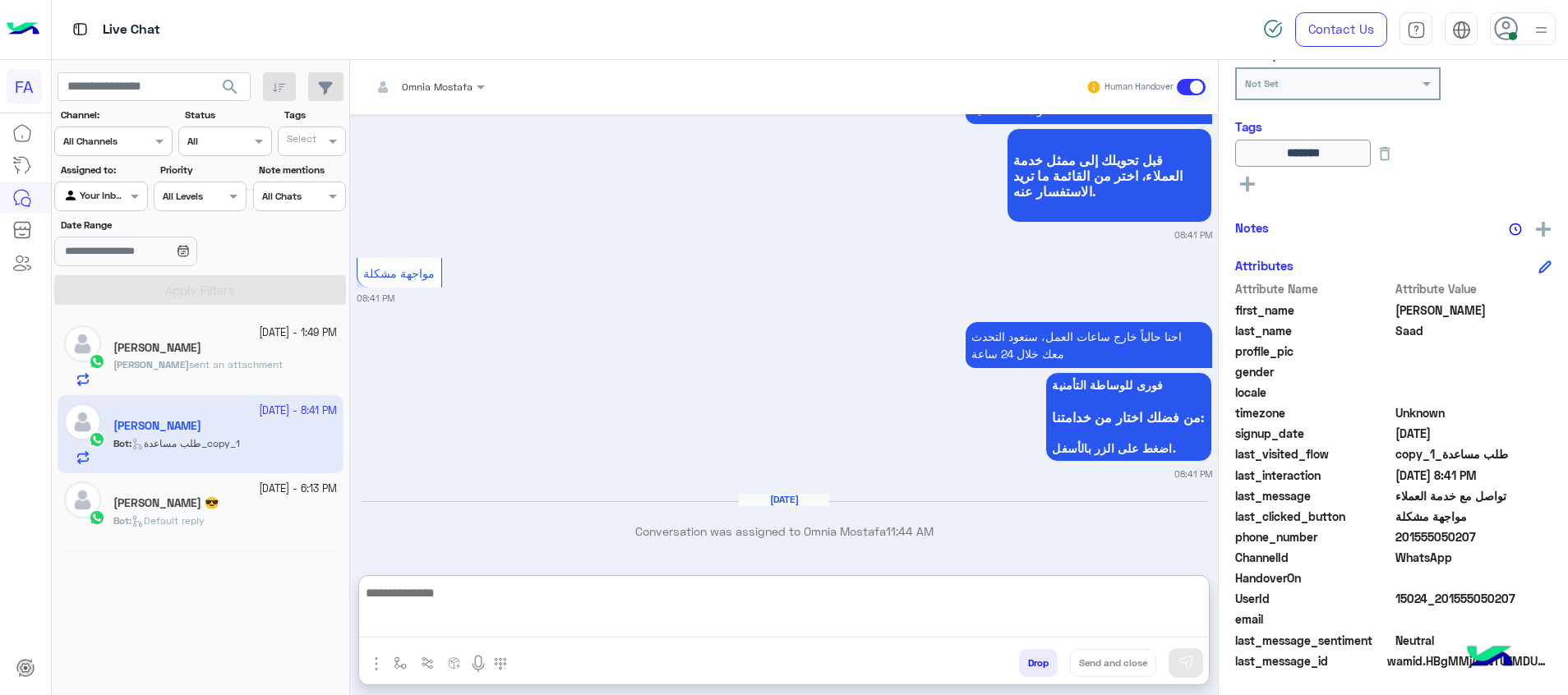
click at [1150, 621] on textarea at bounding box center [784, 610] width 849 height 55
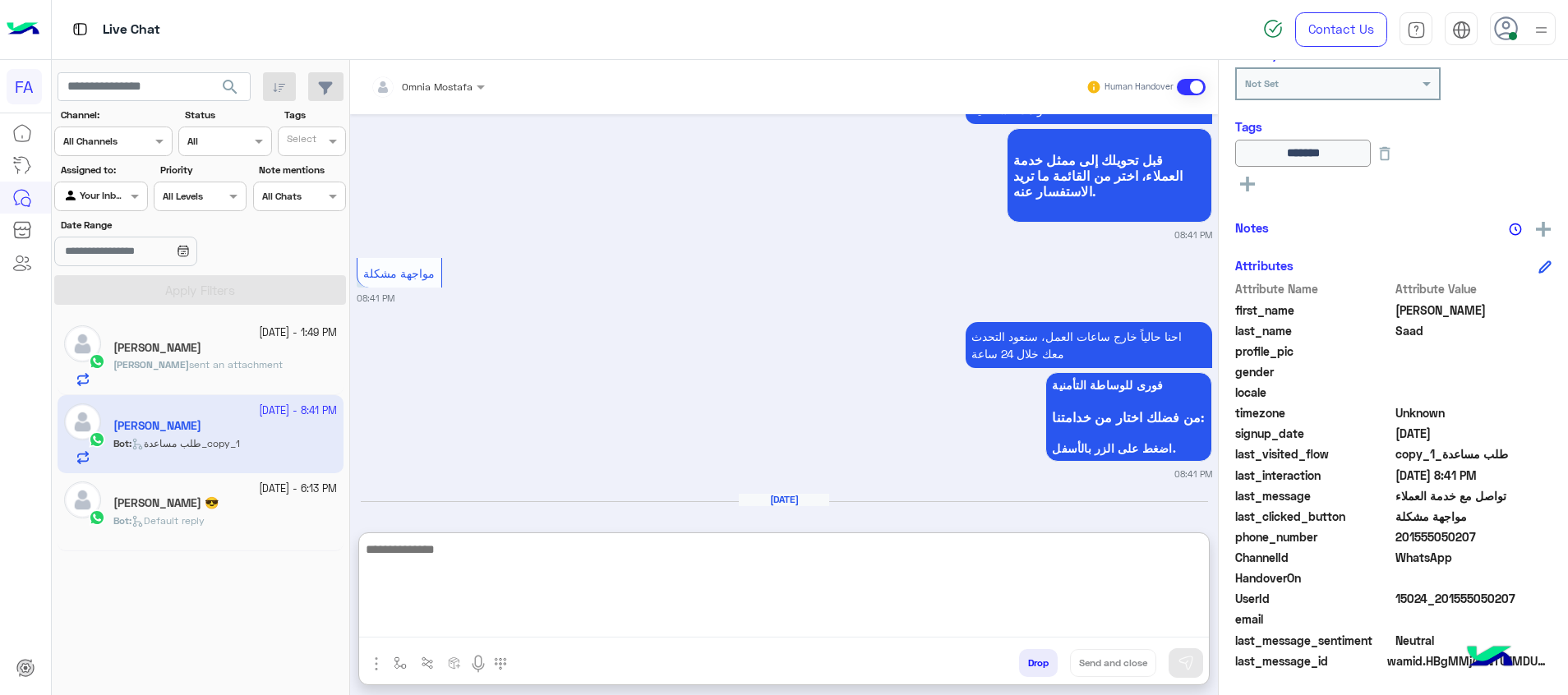
paste textarea "**********"
type textarea "**********"
click at [1189, 659] on img at bounding box center [1186, 663] width 17 height 17
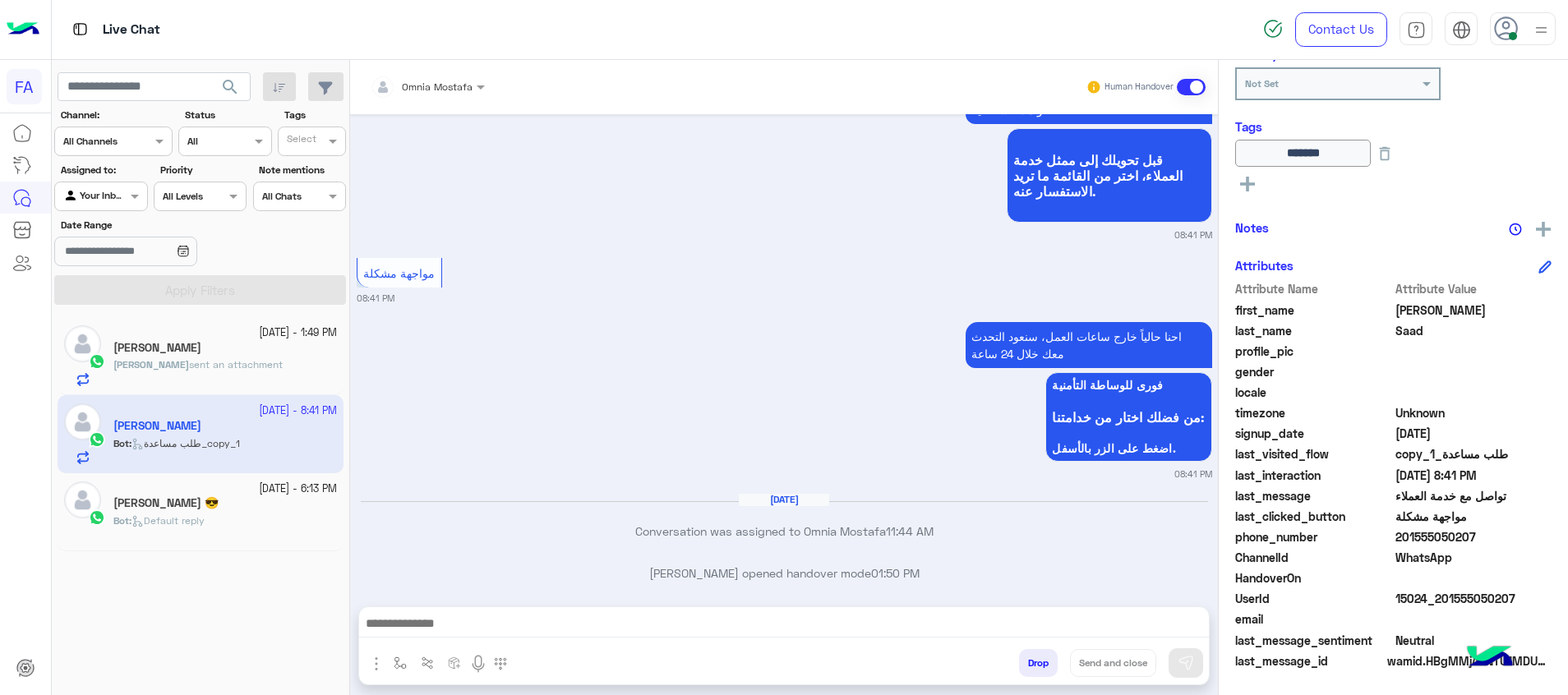
scroll to position [1870, 0]
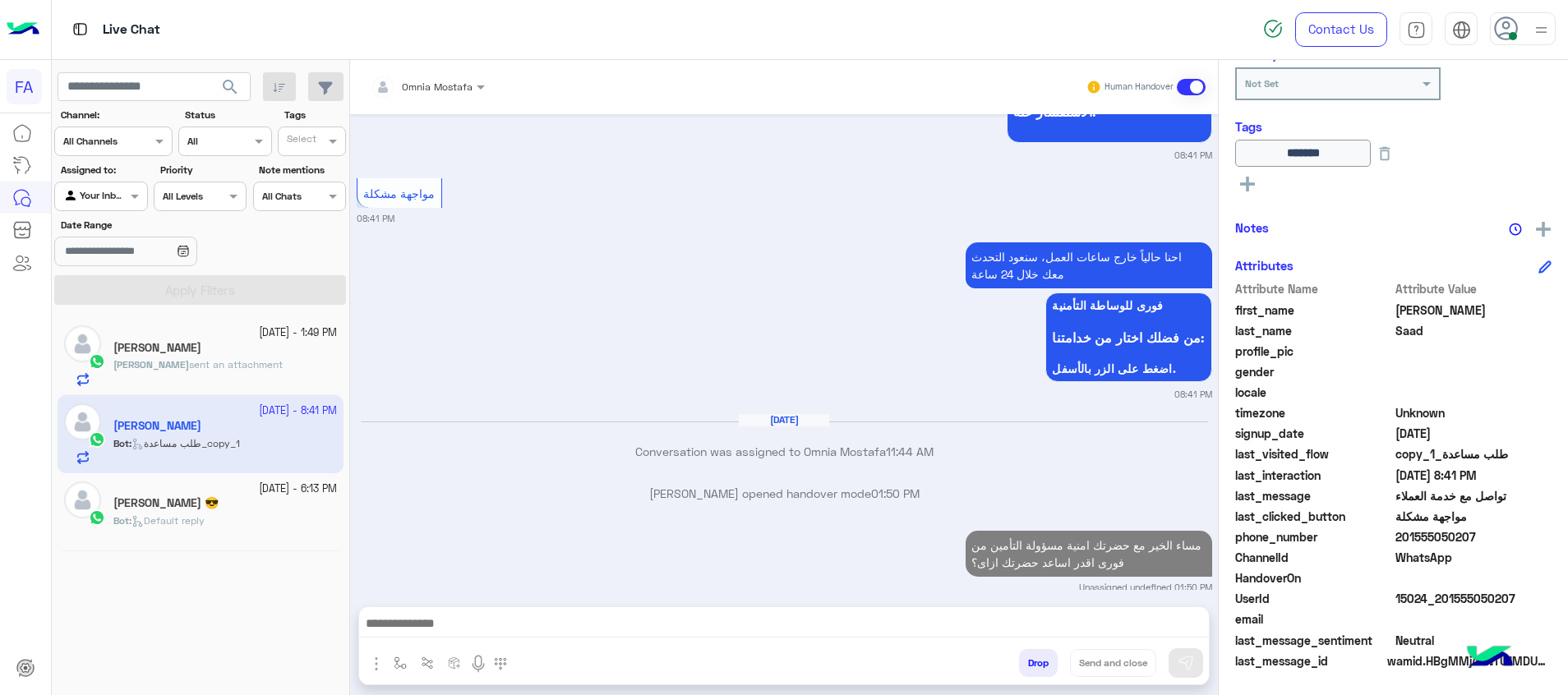
click at [158, 525] on span "Default reply" at bounding box center [168, 521] width 73 height 12
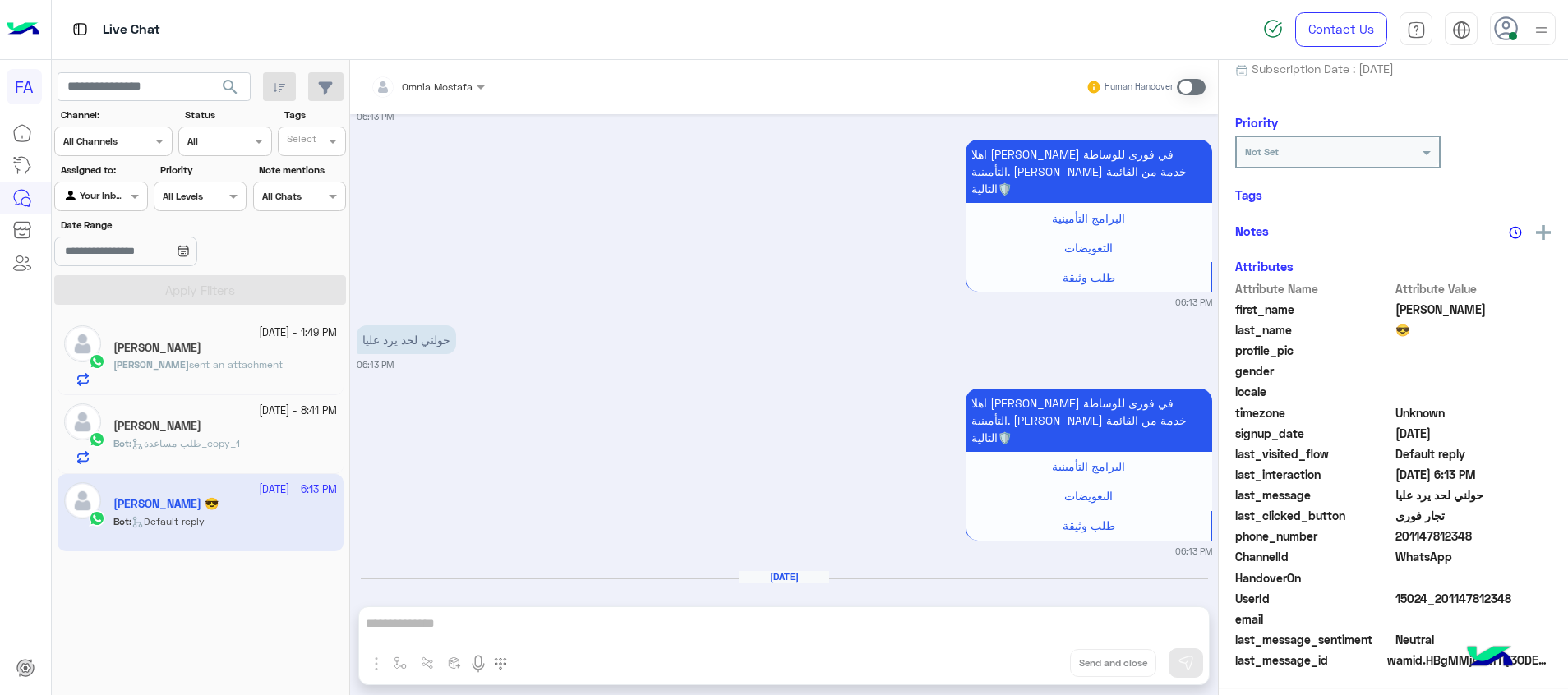
scroll to position [205, 0]
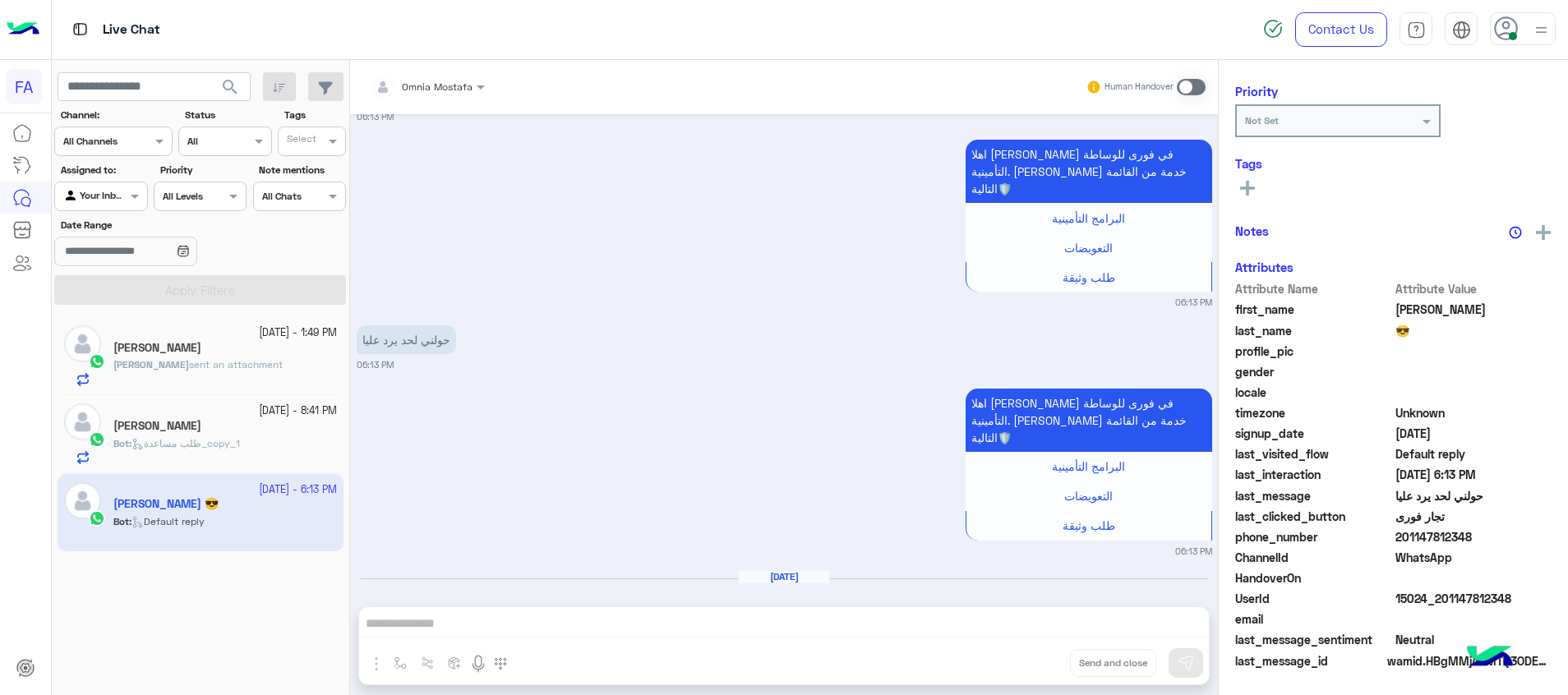
click at [1196, 79] on span at bounding box center [1191, 87] width 29 height 17
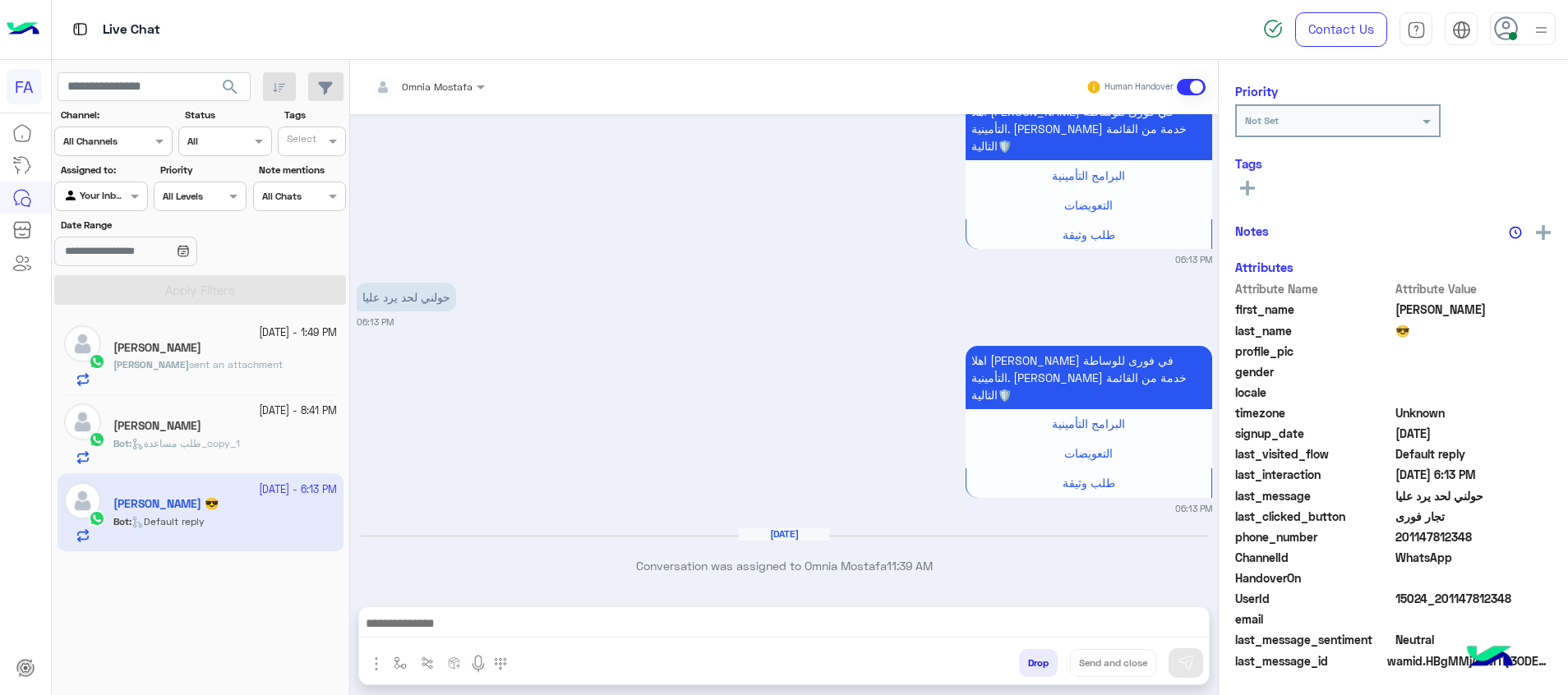
scroll to position [208, 0]
click at [1197, 623] on textarea at bounding box center [784, 625] width 849 height 25
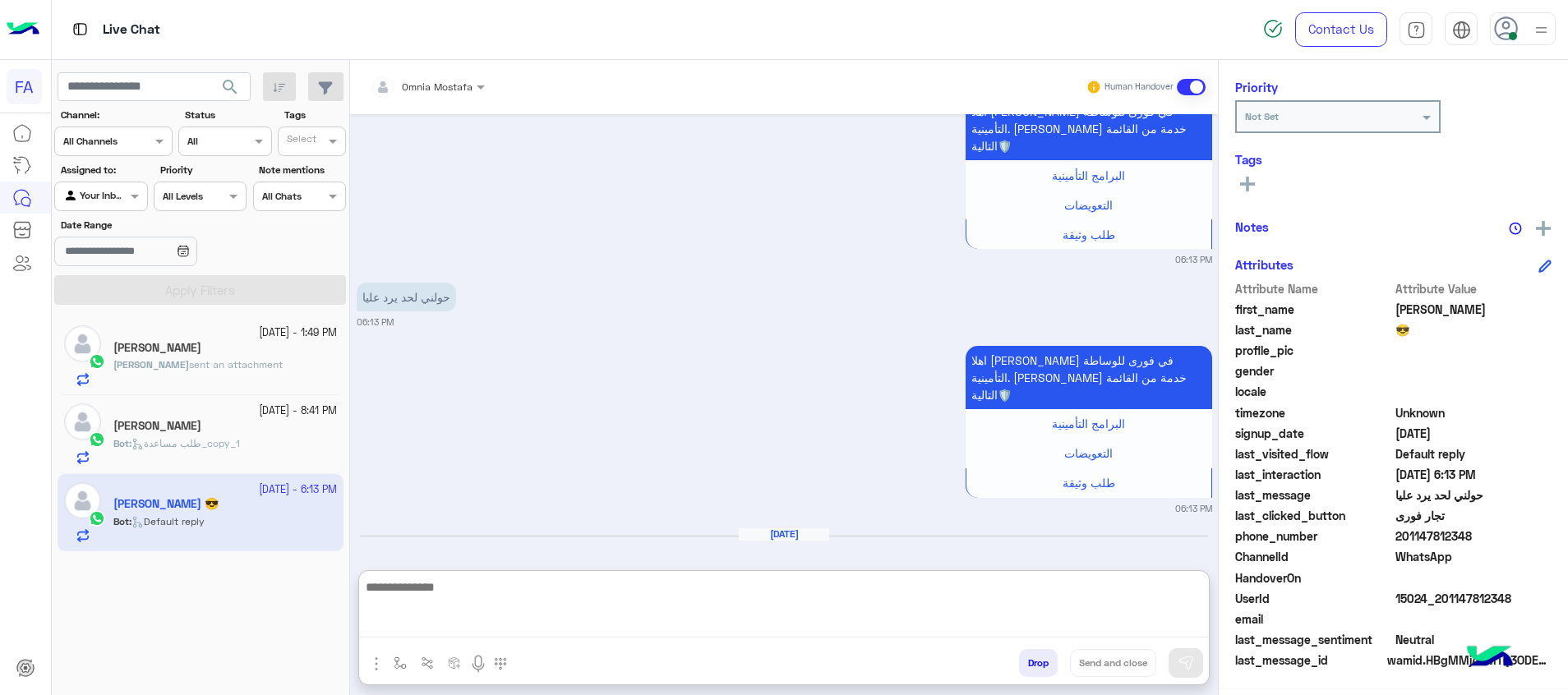
paste textarea "**********"
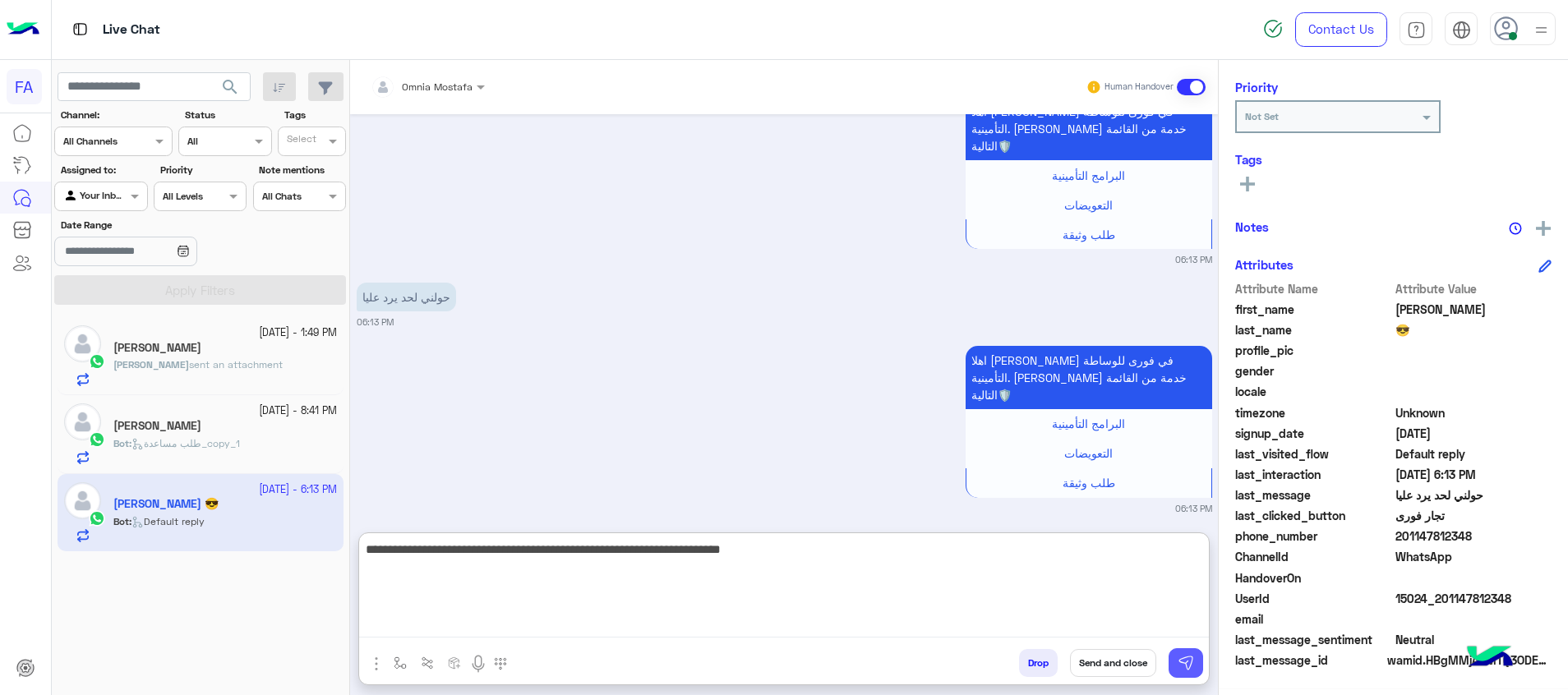
type textarea "**********"
click at [1198, 657] on button at bounding box center [1185, 663] width 34 height 30
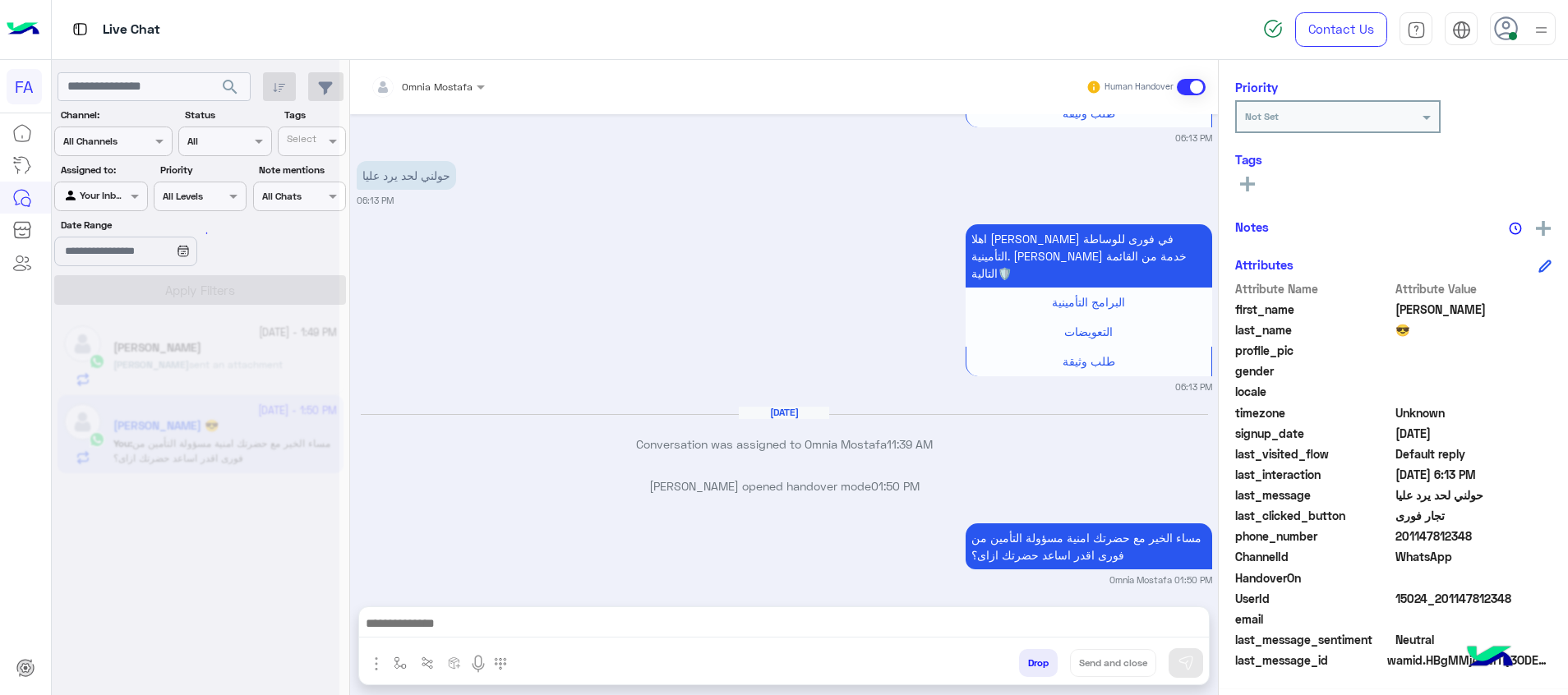
scroll to position [3143, 0]
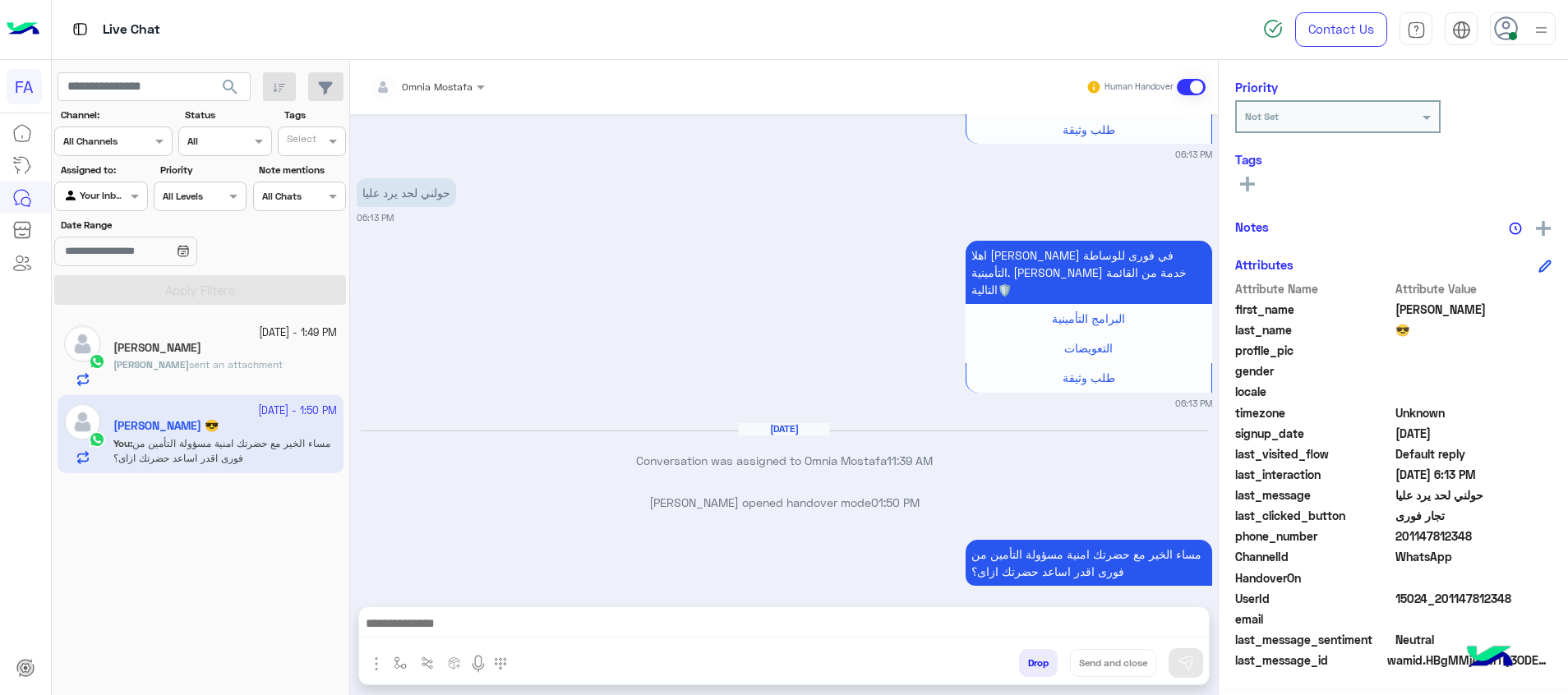
click at [225, 92] on span "search" at bounding box center [230, 87] width 19 height 19
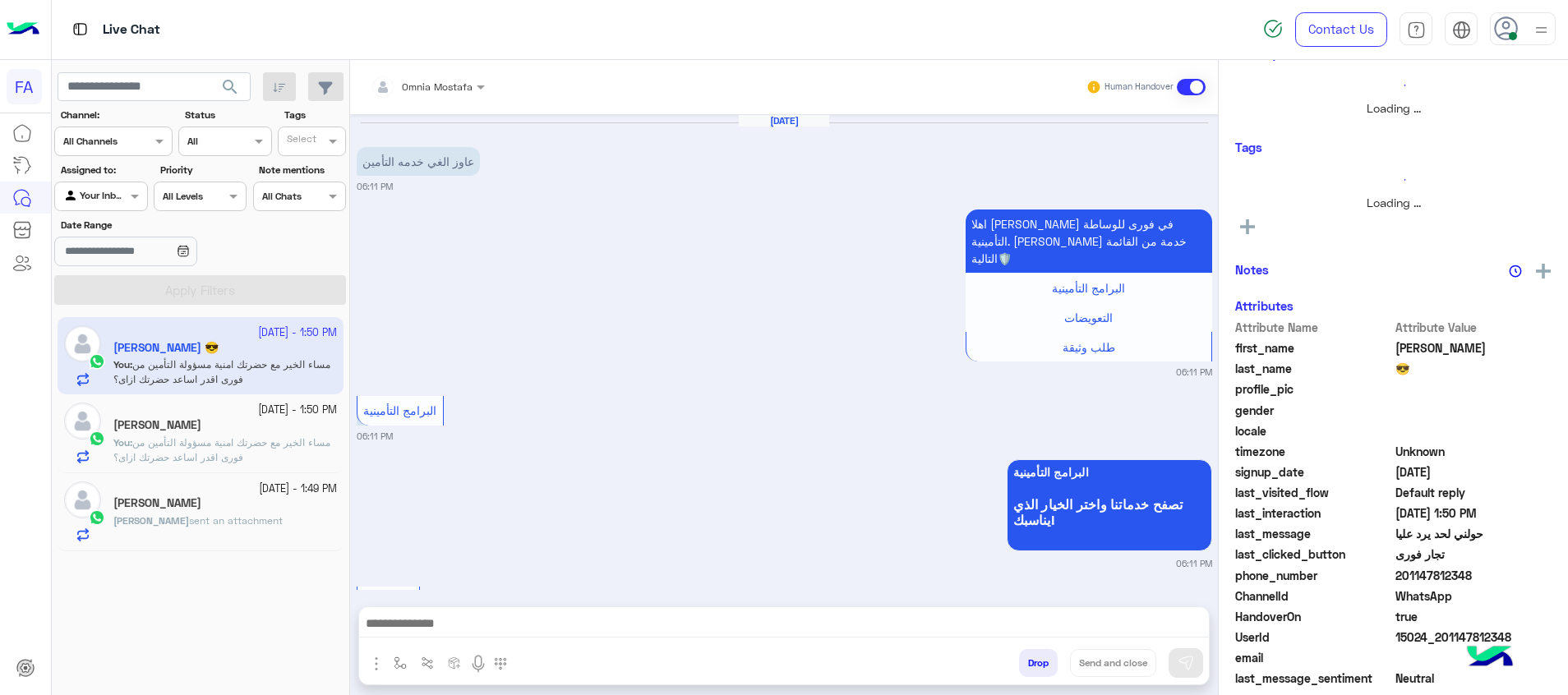
scroll to position [1335, 0]
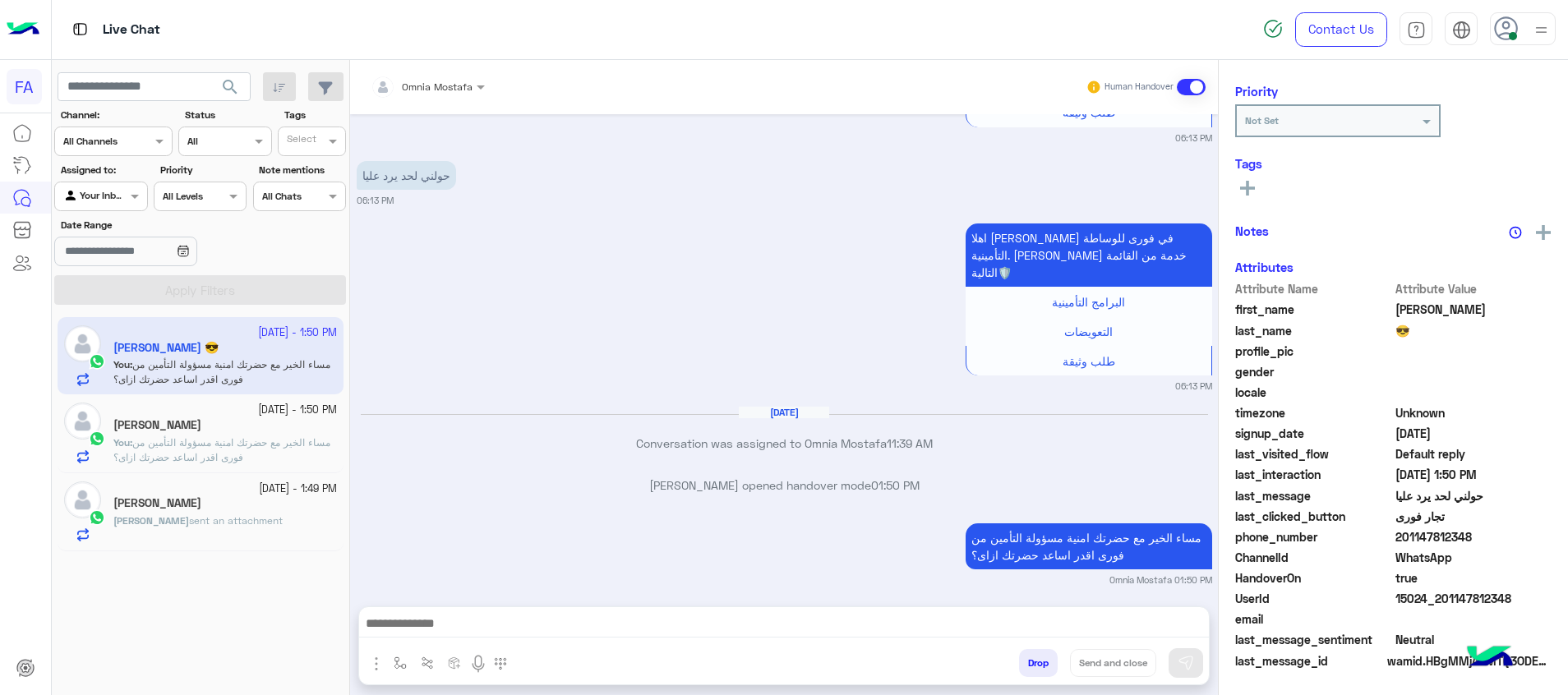
click at [262, 516] on div "[PERSON_NAME] sent an attachment" at bounding box center [224, 528] width 223 height 29
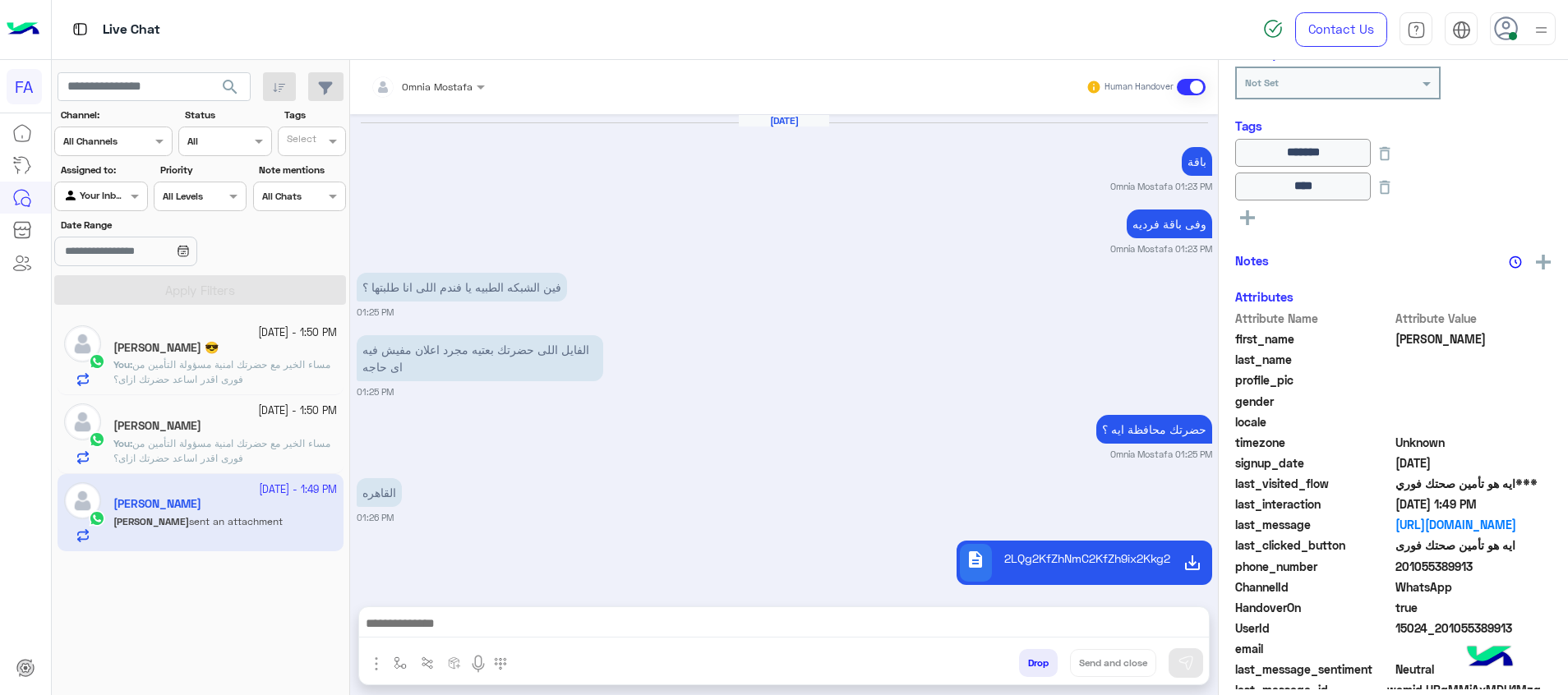
scroll to position [985, 0]
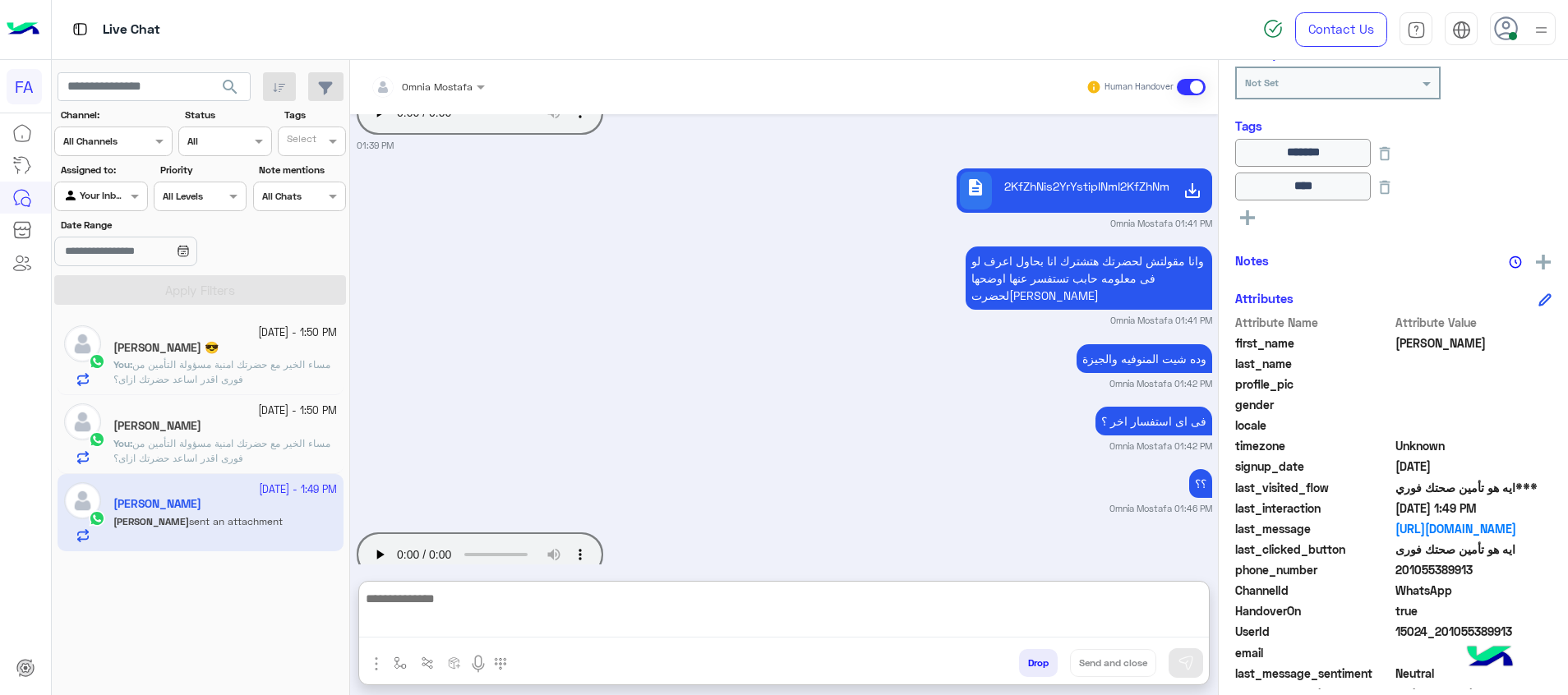
click at [702, 623] on textarea at bounding box center [784, 613] width 849 height 49
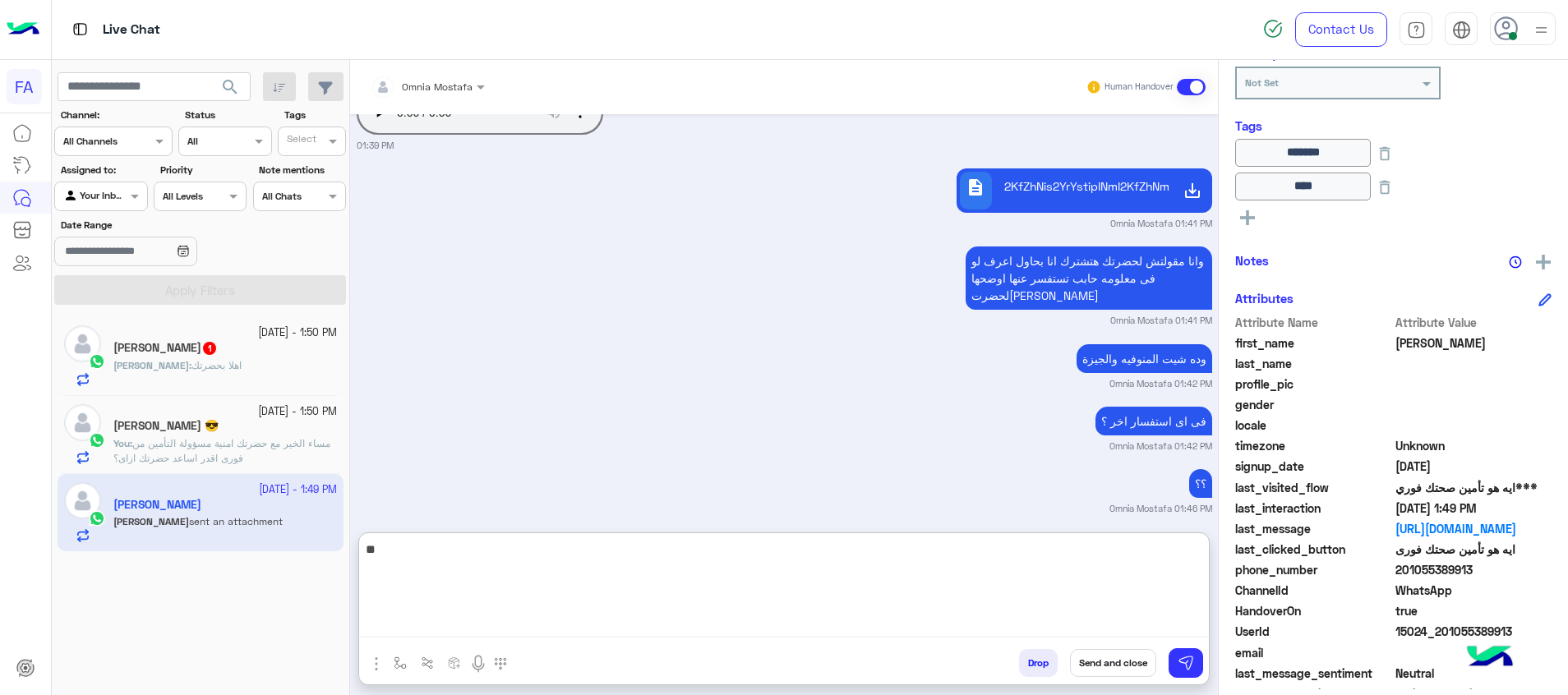
type textarea "*"
type textarea "**********"
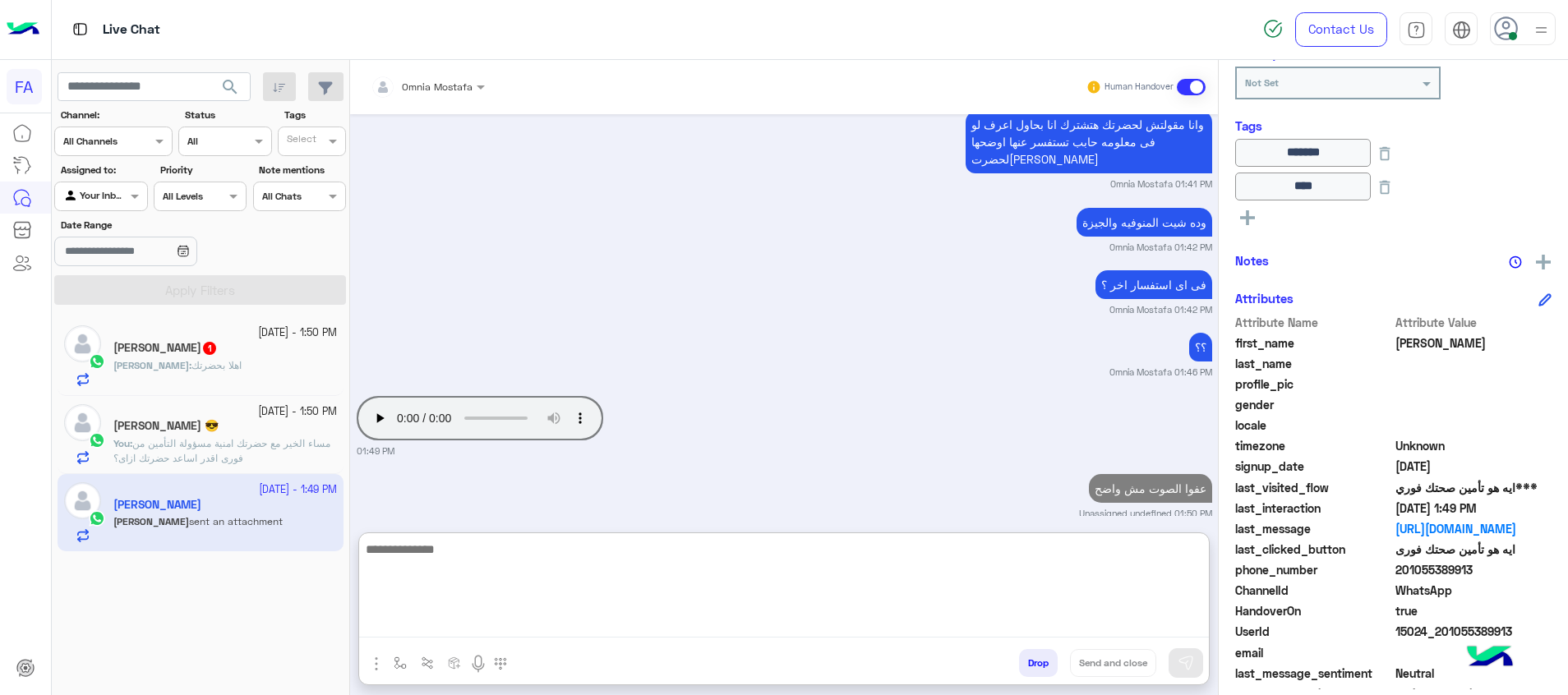
click at [245, 366] on div "[PERSON_NAME] : اهلا بحضرت[PERSON_NAME]" at bounding box center [224, 373] width 223 height 29
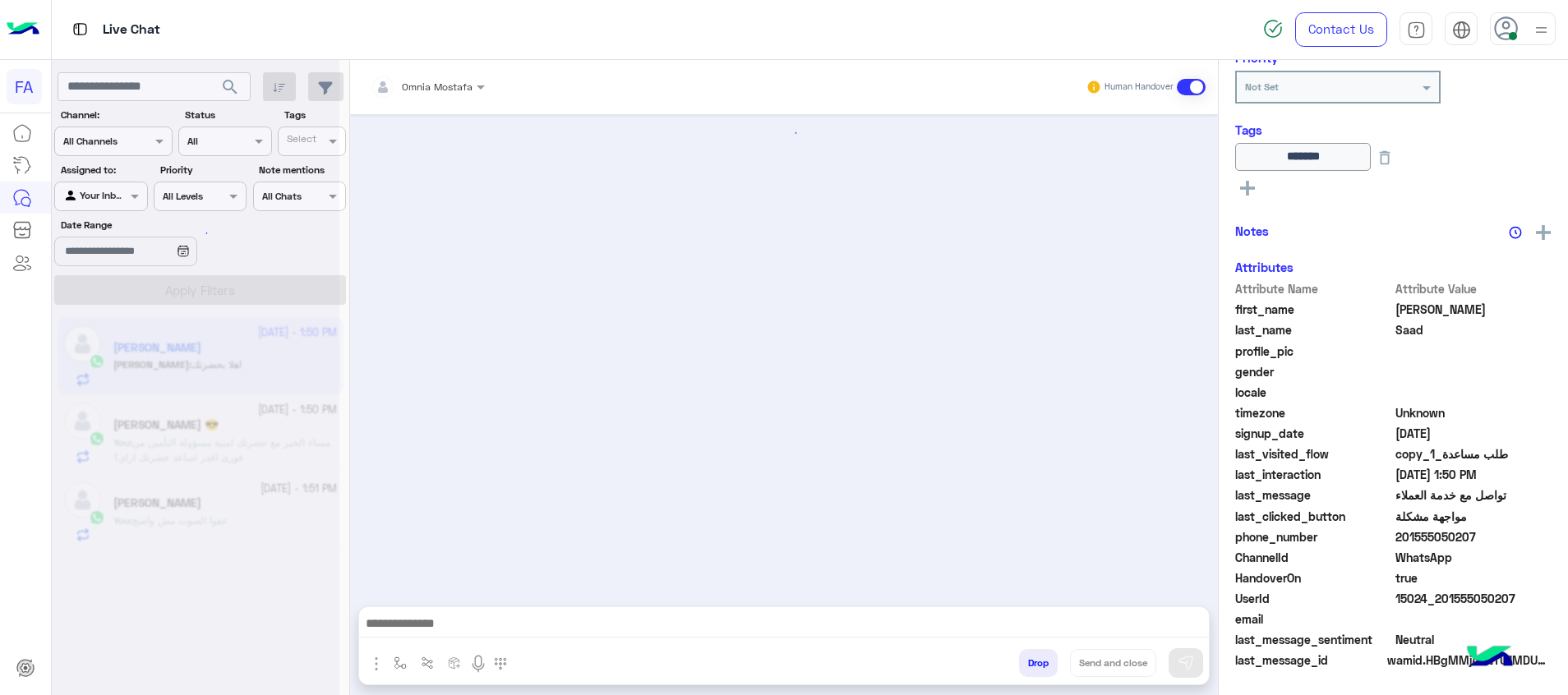
scroll to position [238, 0]
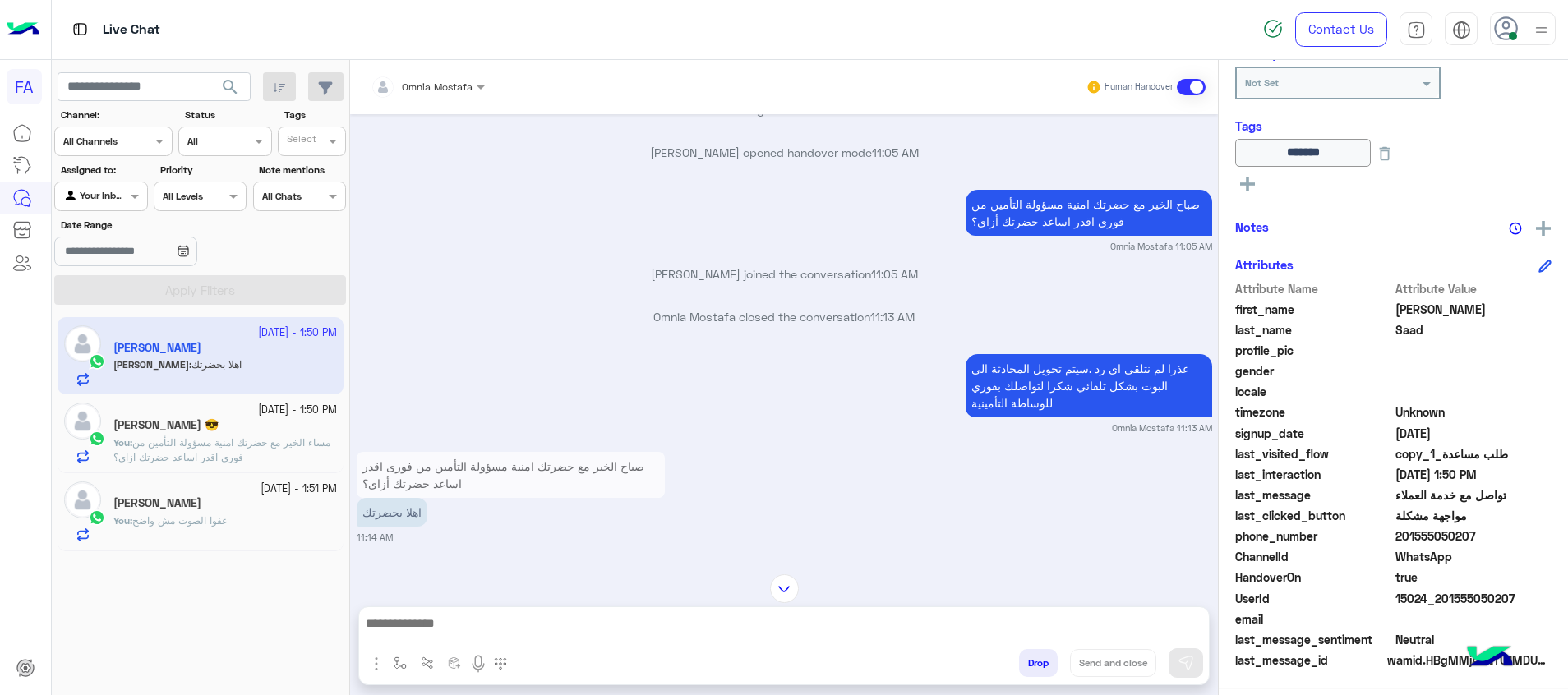
drag, startPoint x: 1515, startPoint y: 608, endPoint x: 1444, endPoint y: 603, distance: 71.2
click at [1444, 603] on div "UserId 15024_201555050207" at bounding box center [1393, 600] width 316 height 20
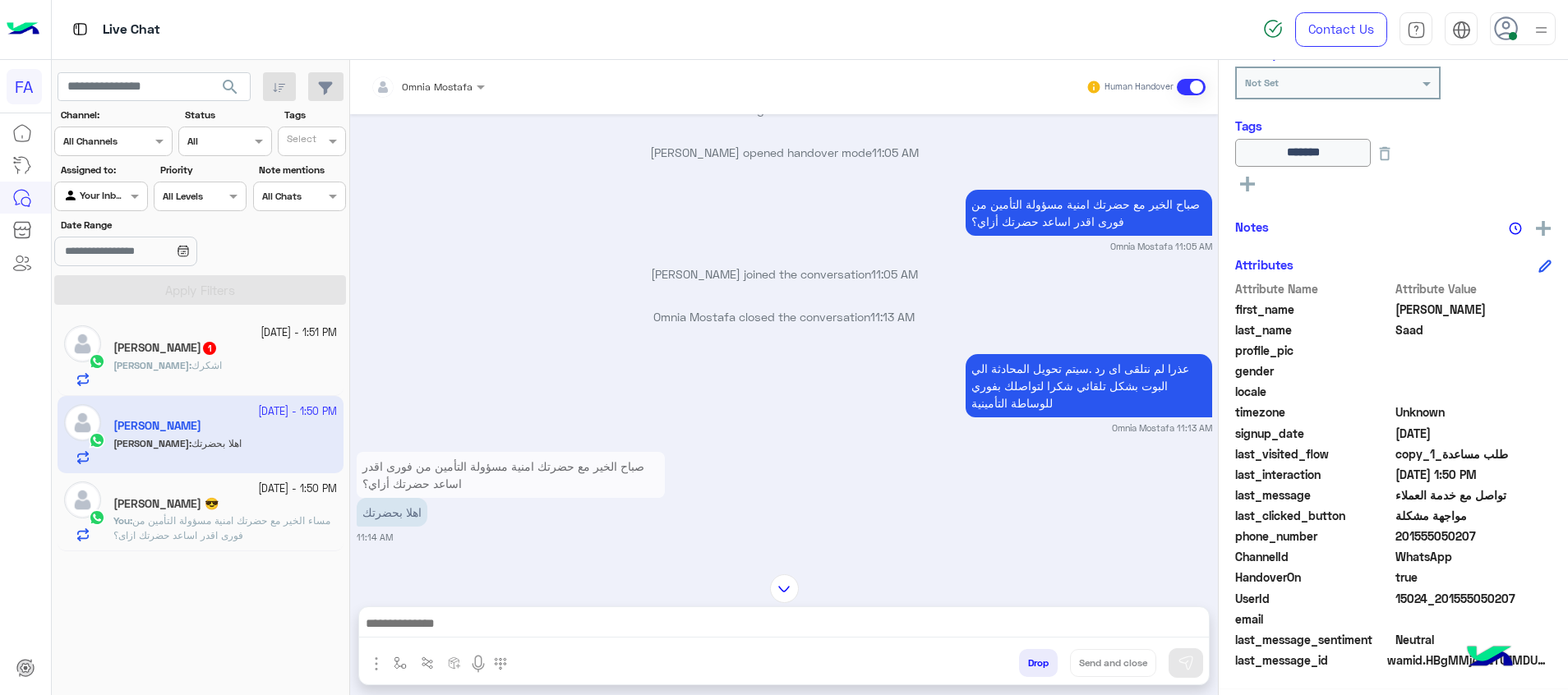
click at [266, 351] on div "[DEMOGRAPHIC_DATA] 1" at bounding box center [224, 350] width 223 height 18
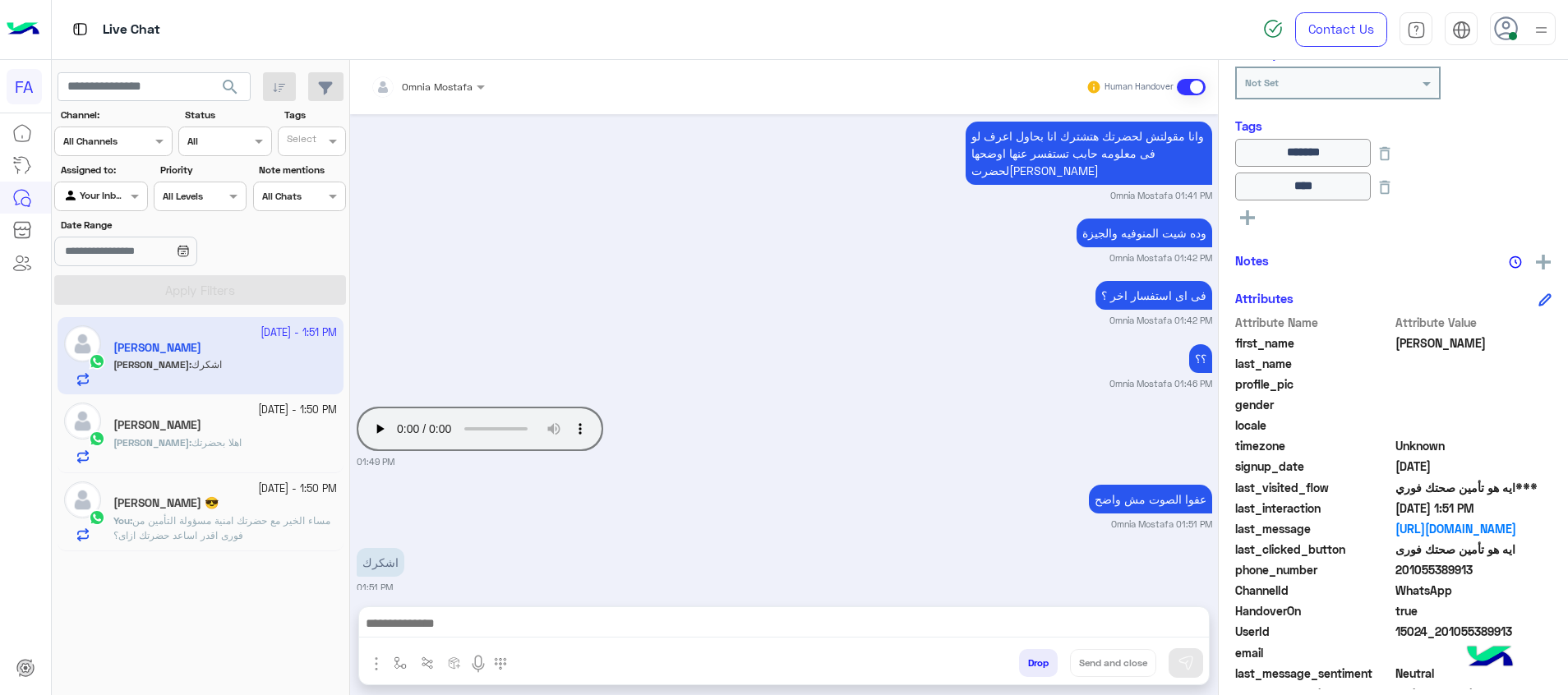
drag, startPoint x: 1132, startPoint y: 608, endPoint x: 1148, endPoint y: 624, distance: 22.6
click at [1134, 611] on div at bounding box center [784, 628] width 849 height 42
click at [1148, 624] on textarea at bounding box center [784, 618] width 849 height 38
paste textarea "**********"
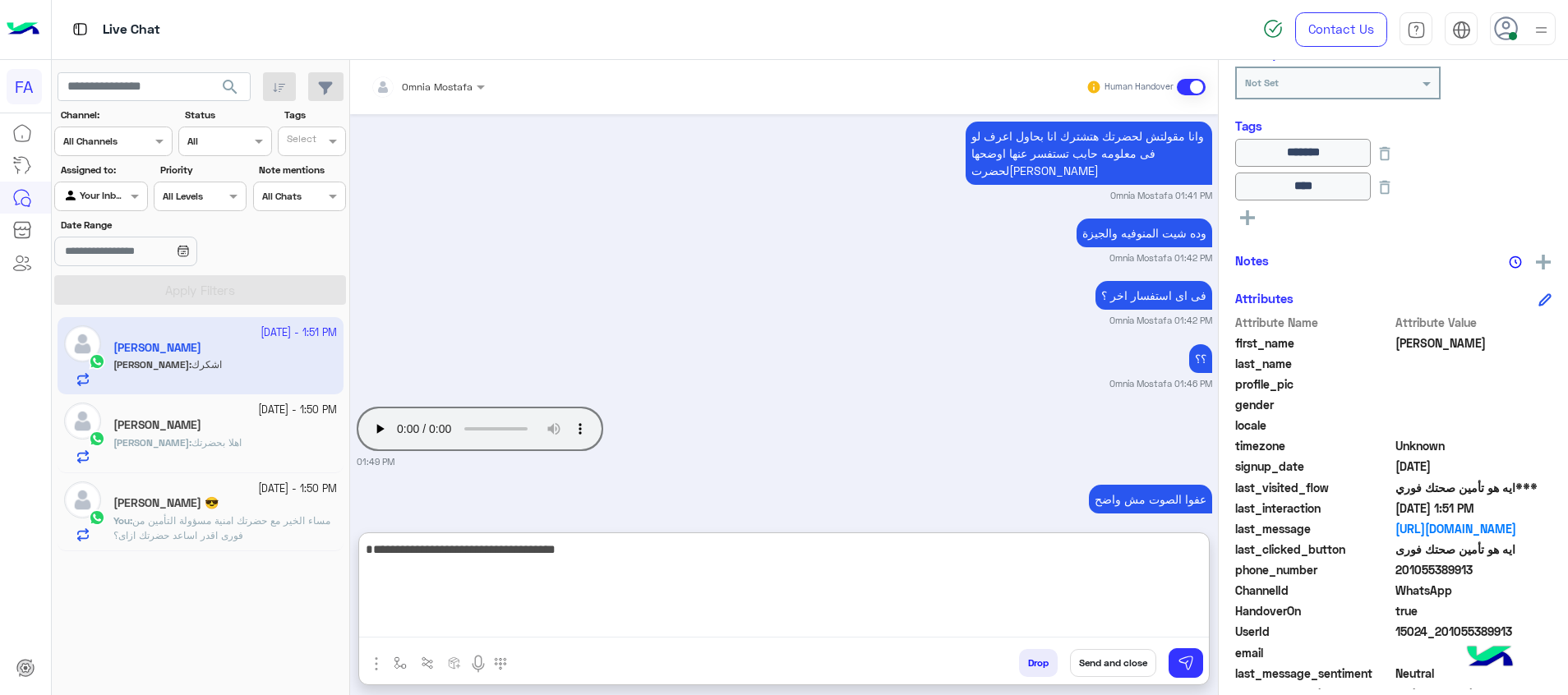
type textarea "**********"
click at [1135, 657] on button "Send and close" at bounding box center [1113, 663] width 87 height 28
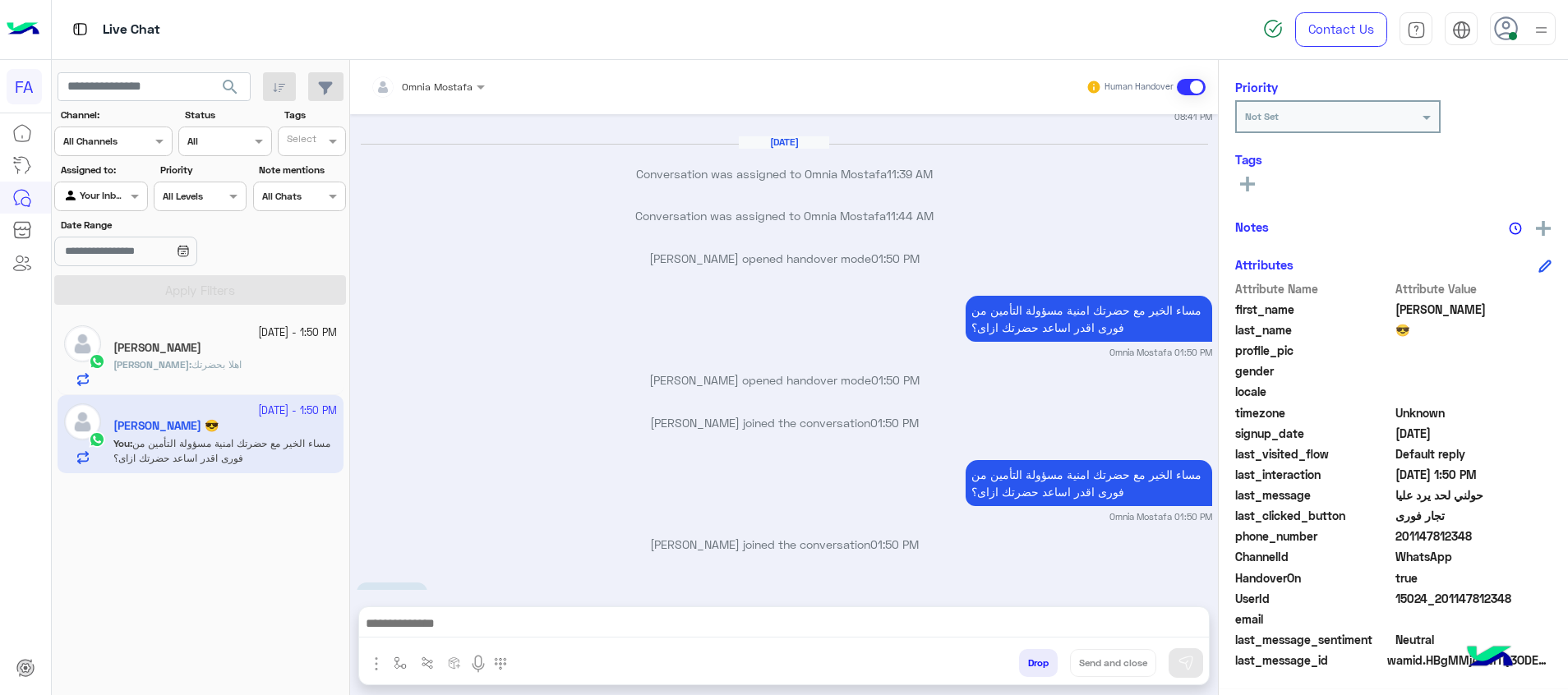
click at [94, 201] on div "Your Inbox" at bounding box center [94, 196] width 63 height 17
click at [120, 256] on b "Unassigned" at bounding box center [109, 260] width 63 height 14
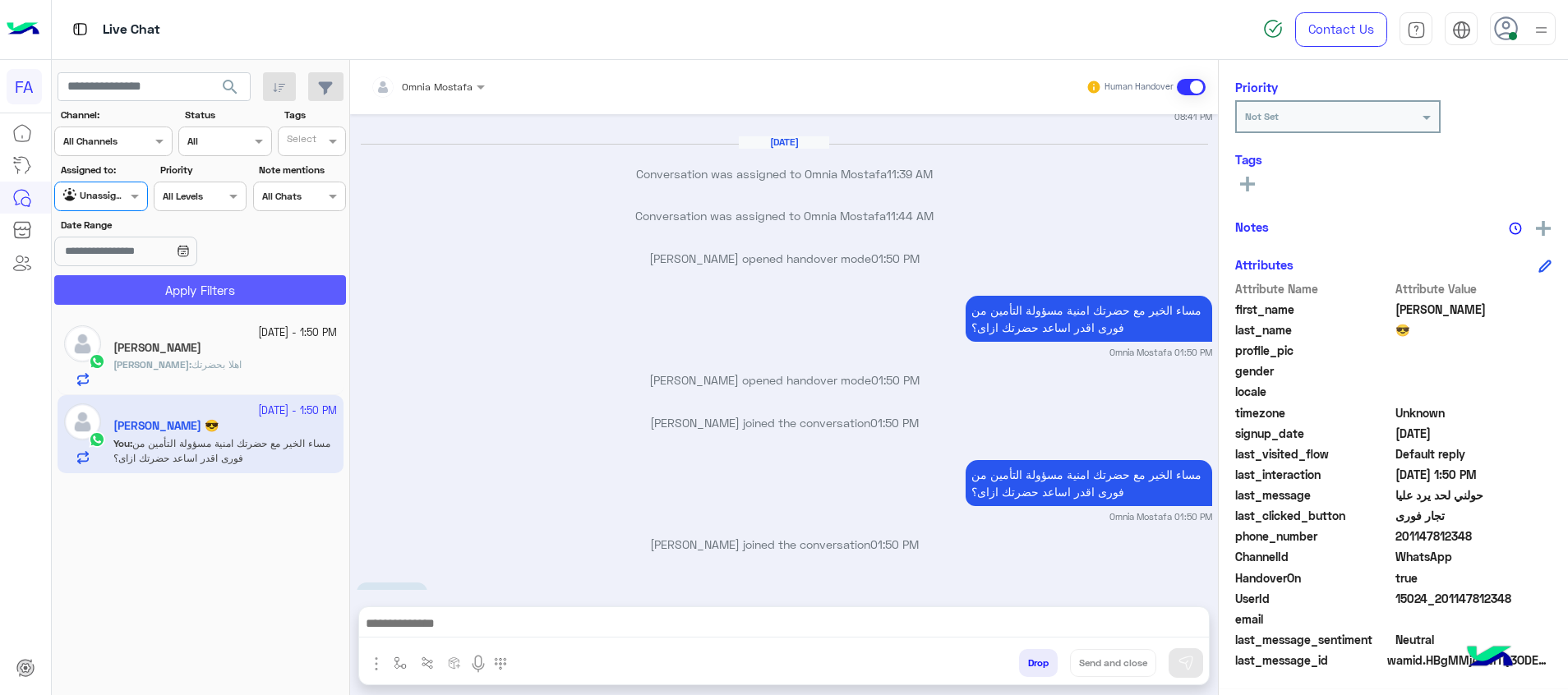
click at [178, 298] on button "Apply Filters" at bounding box center [200, 291] width 291 height 30
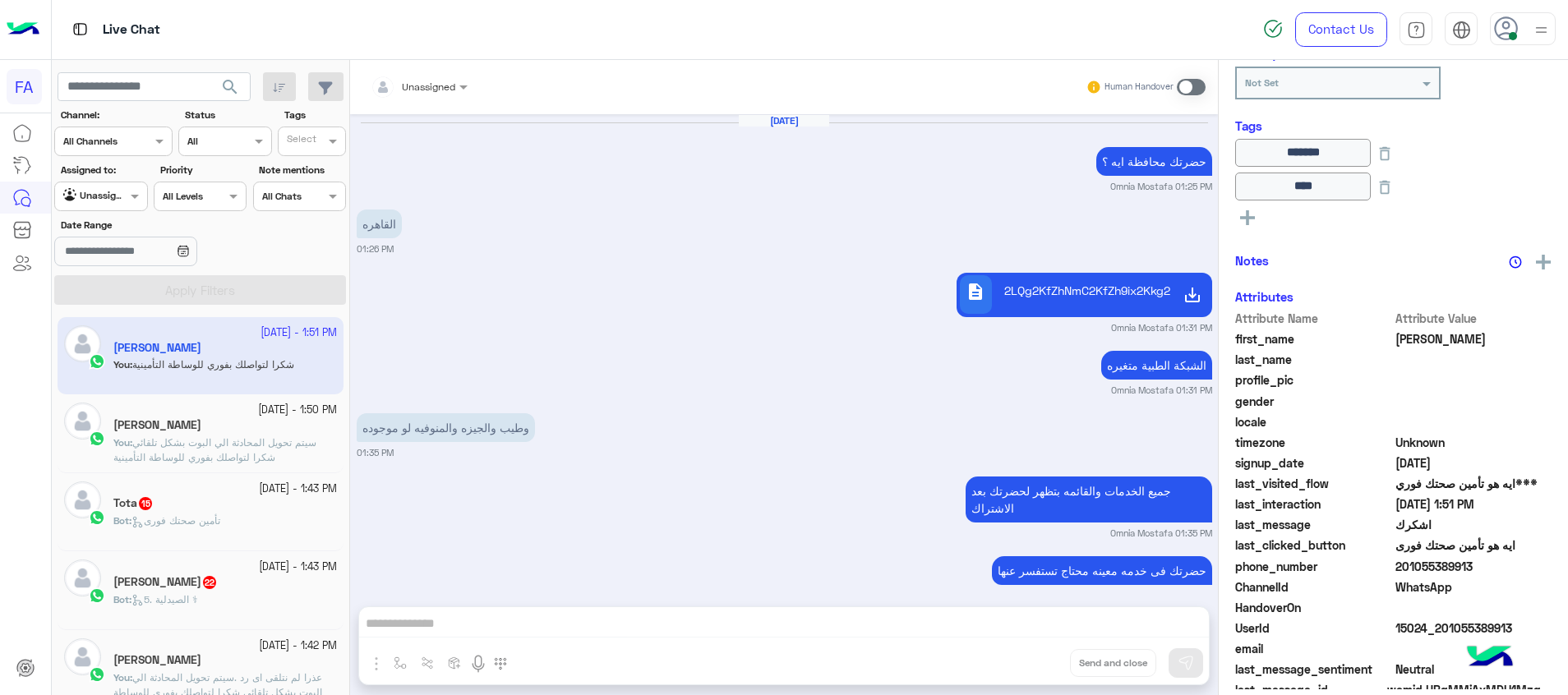
scroll to position [947, 0]
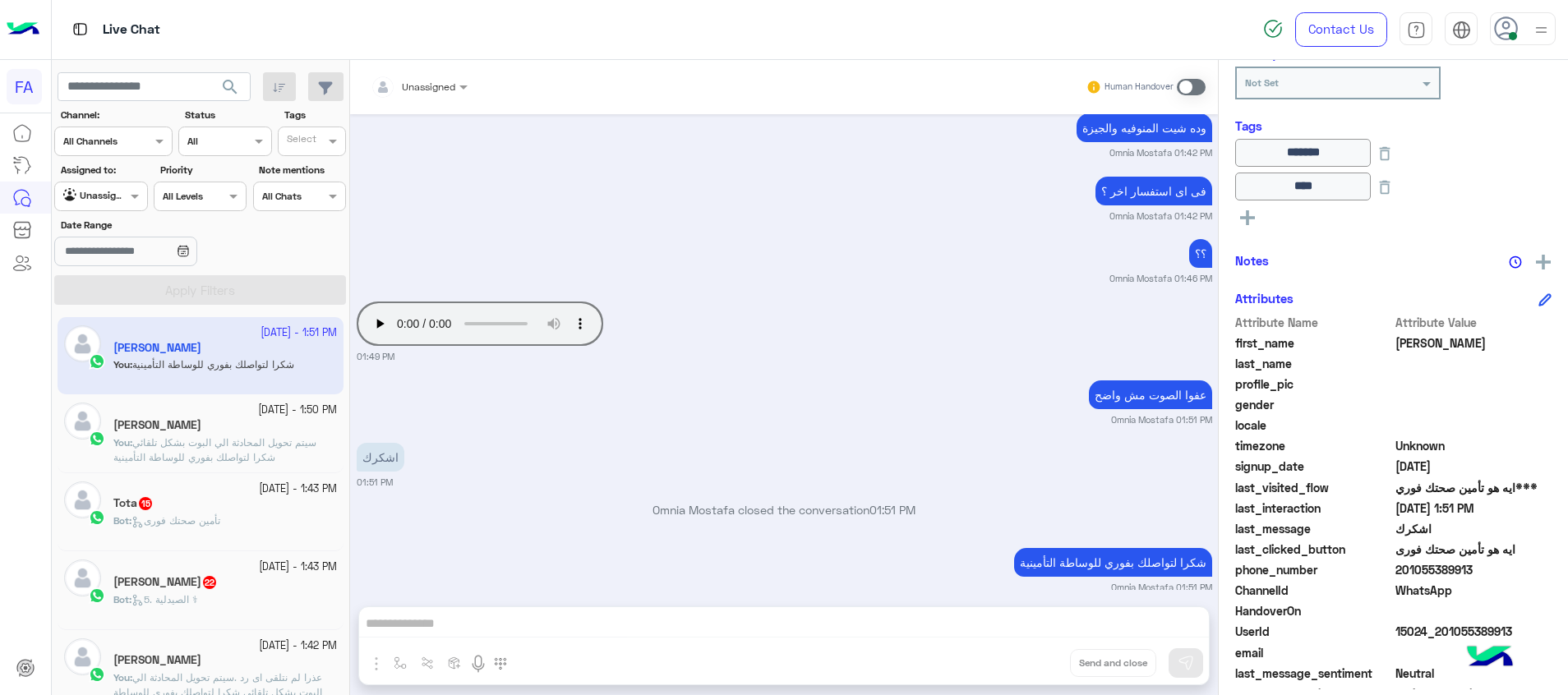
drag, startPoint x: 1472, startPoint y: 567, endPoint x: 1402, endPoint y: 575, distance: 70.5
click at [1402, 575] on span "201055389913" at bounding box center [1474, 570] width 157 height 18
click at [112, 197] on div at bounding box center [100, 194] width 91 height 16
click at [126, 296] on b "Your Inbox" at bounding box center [107, 291] width 57 height 14
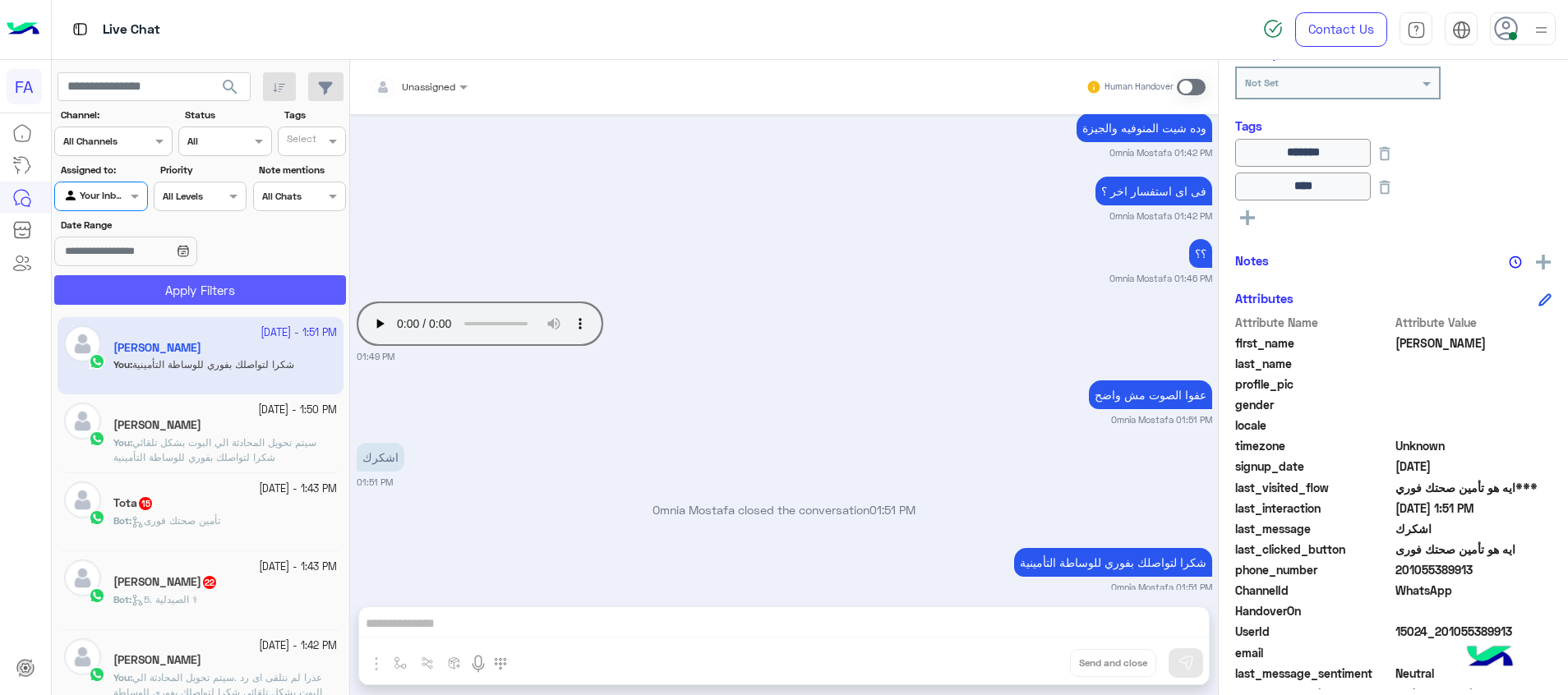
click at [178, 291] on button "Apply Filters" at bounding box center [200, 291] width 291 height 30
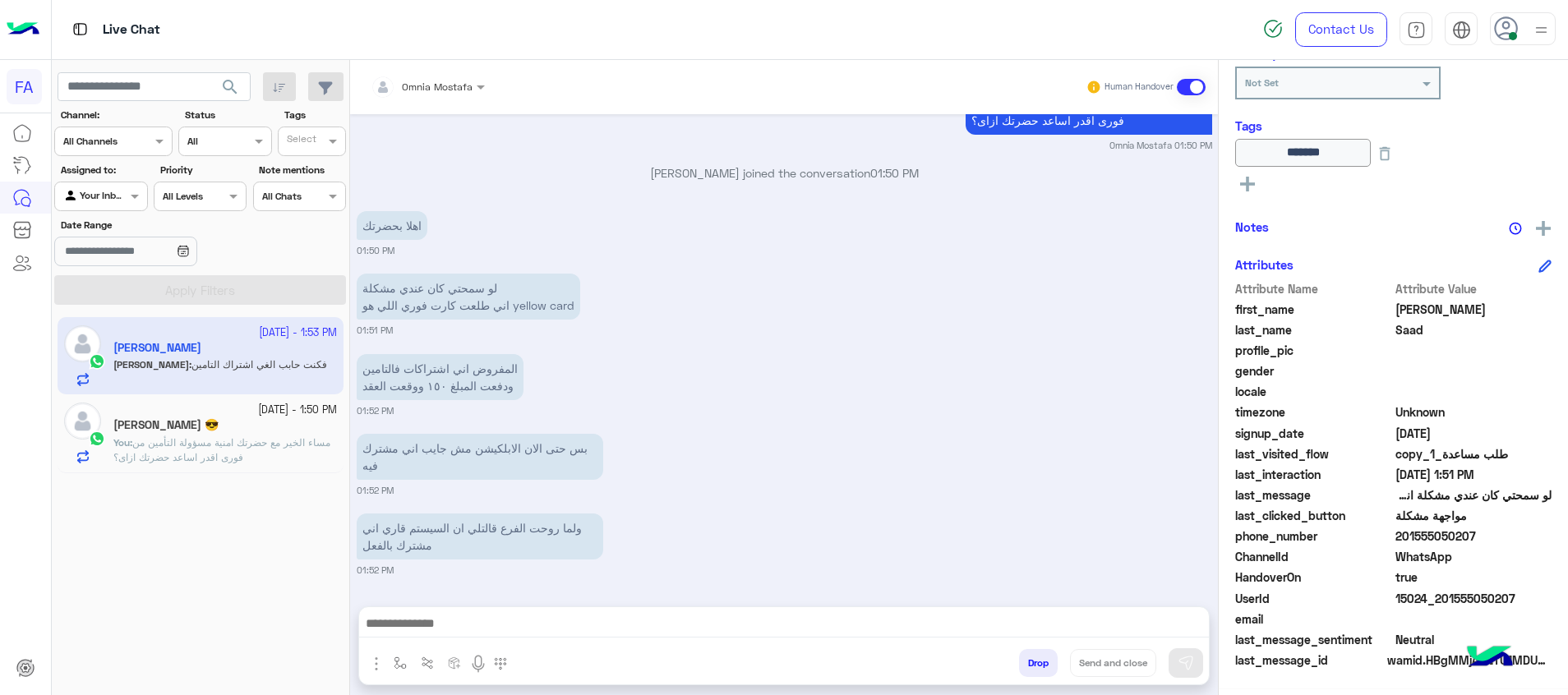
scroll to position [1773, 0]
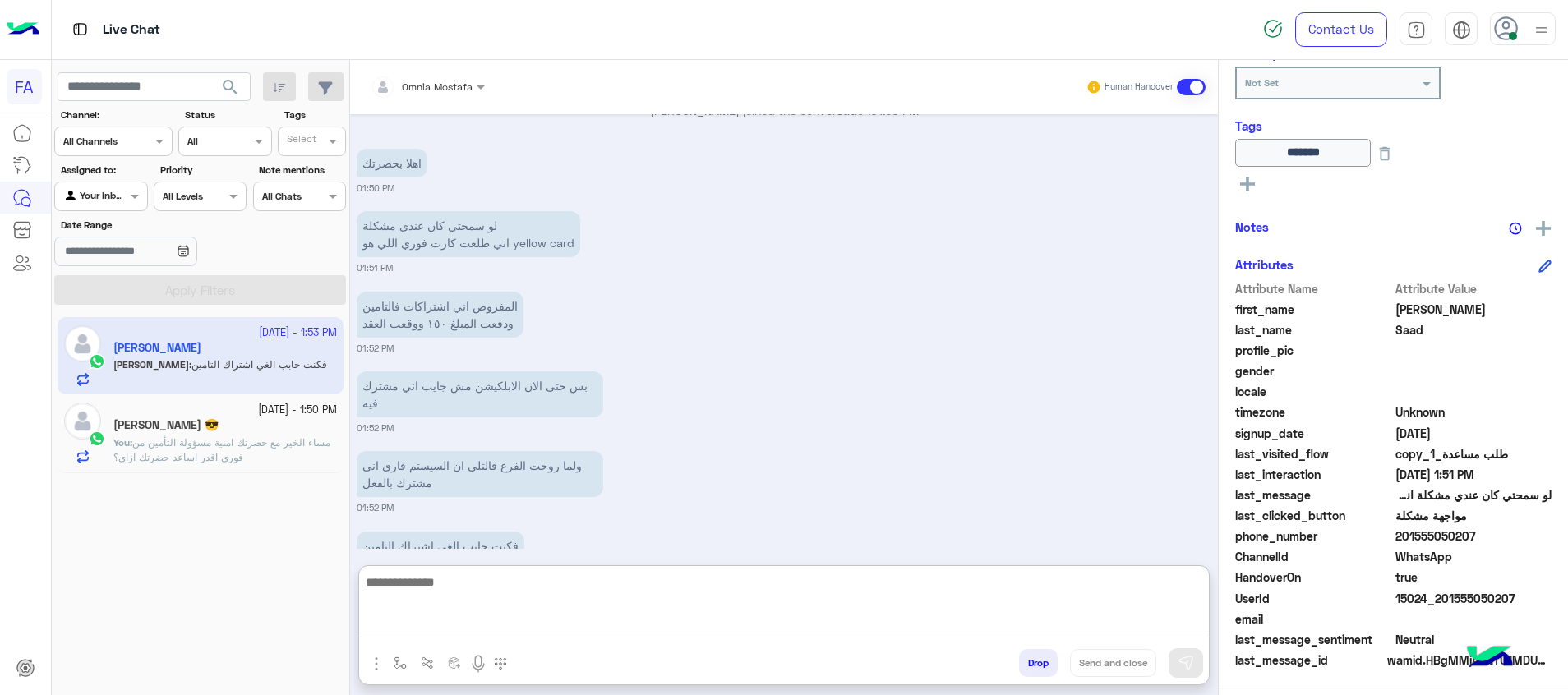
click at [842, 627] on textarea at bounding box center [784, 605] width 849 height 65
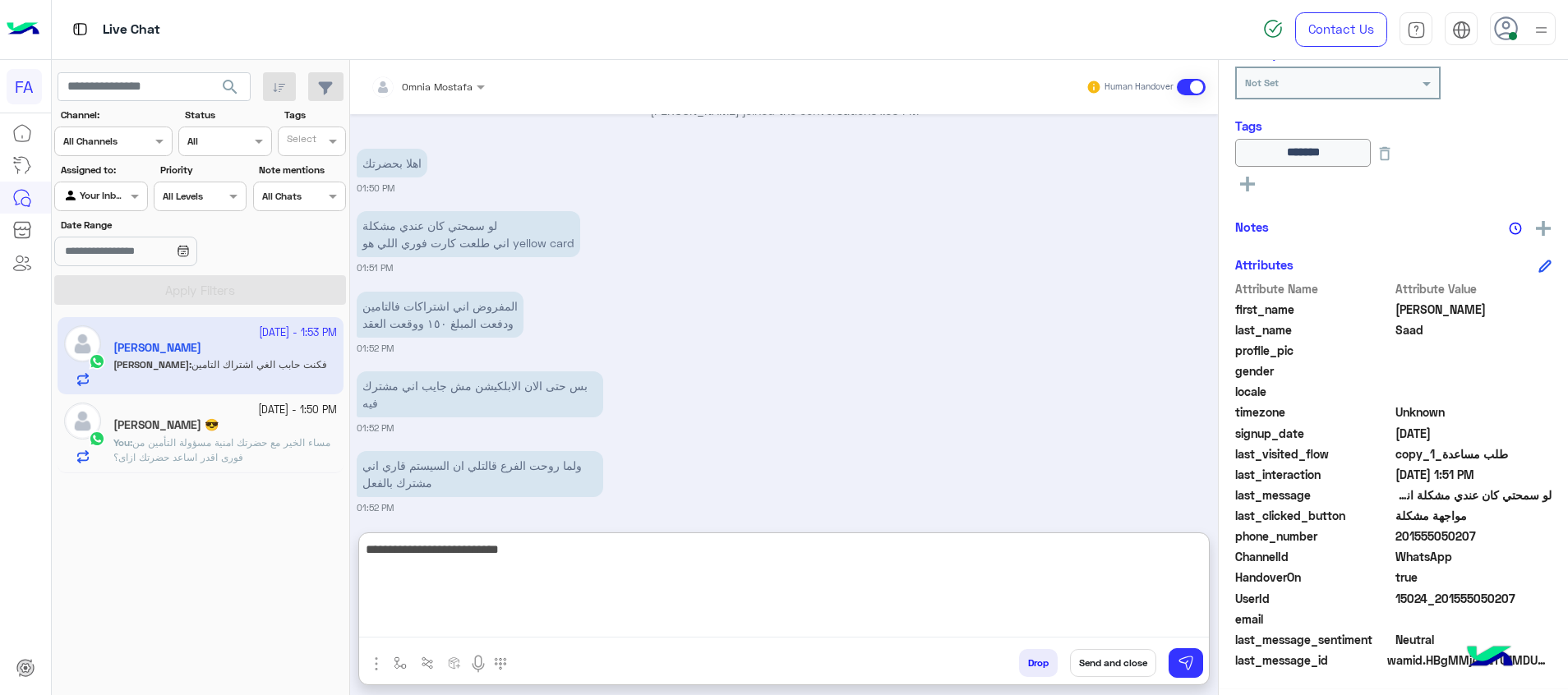
type textarea "**********"
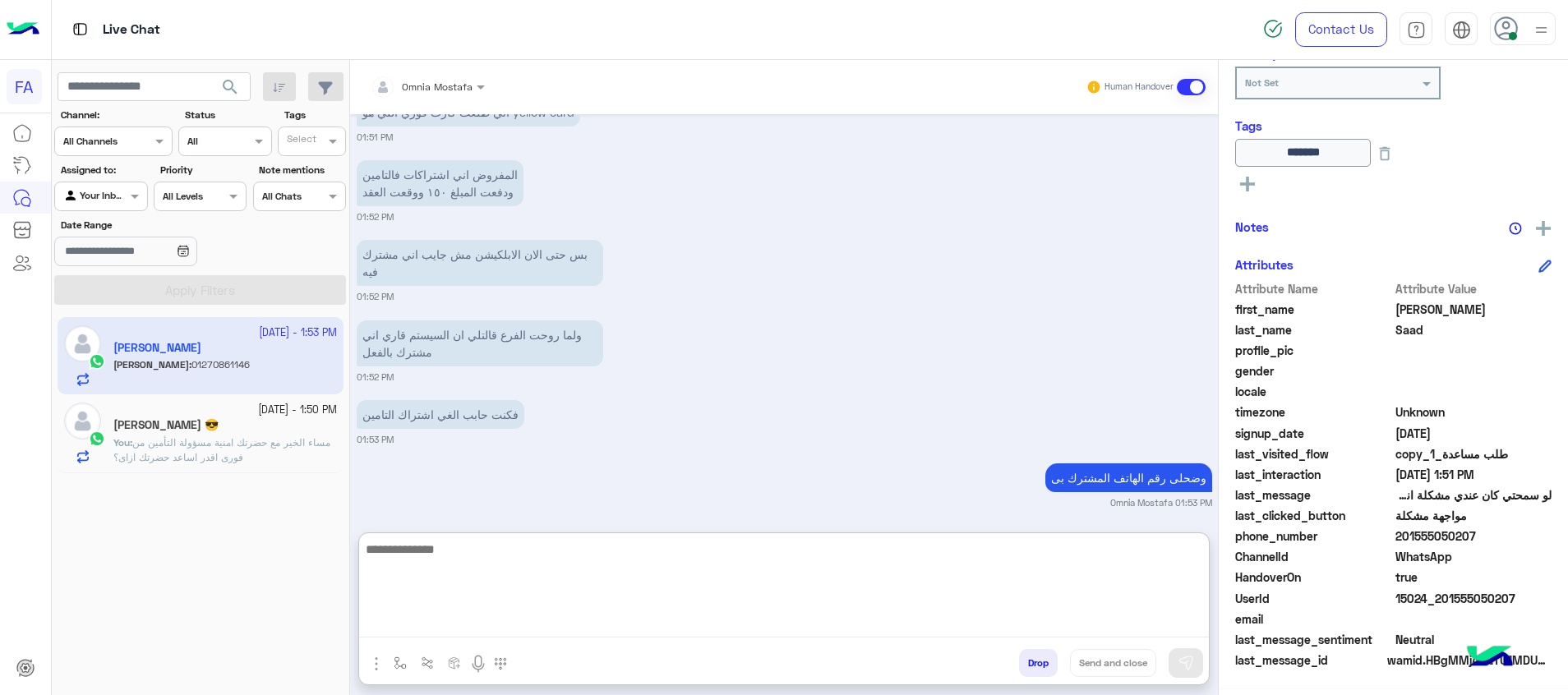
scroll to position [7421, 0]
click at [397, 470] on div "[DATE] السلام عليكم 06:45 PM اهلا بك [PERSON_NAME] فى فورى للوساطة التأمينية ان…" at bounding box center [783, 314] width 868 height 402
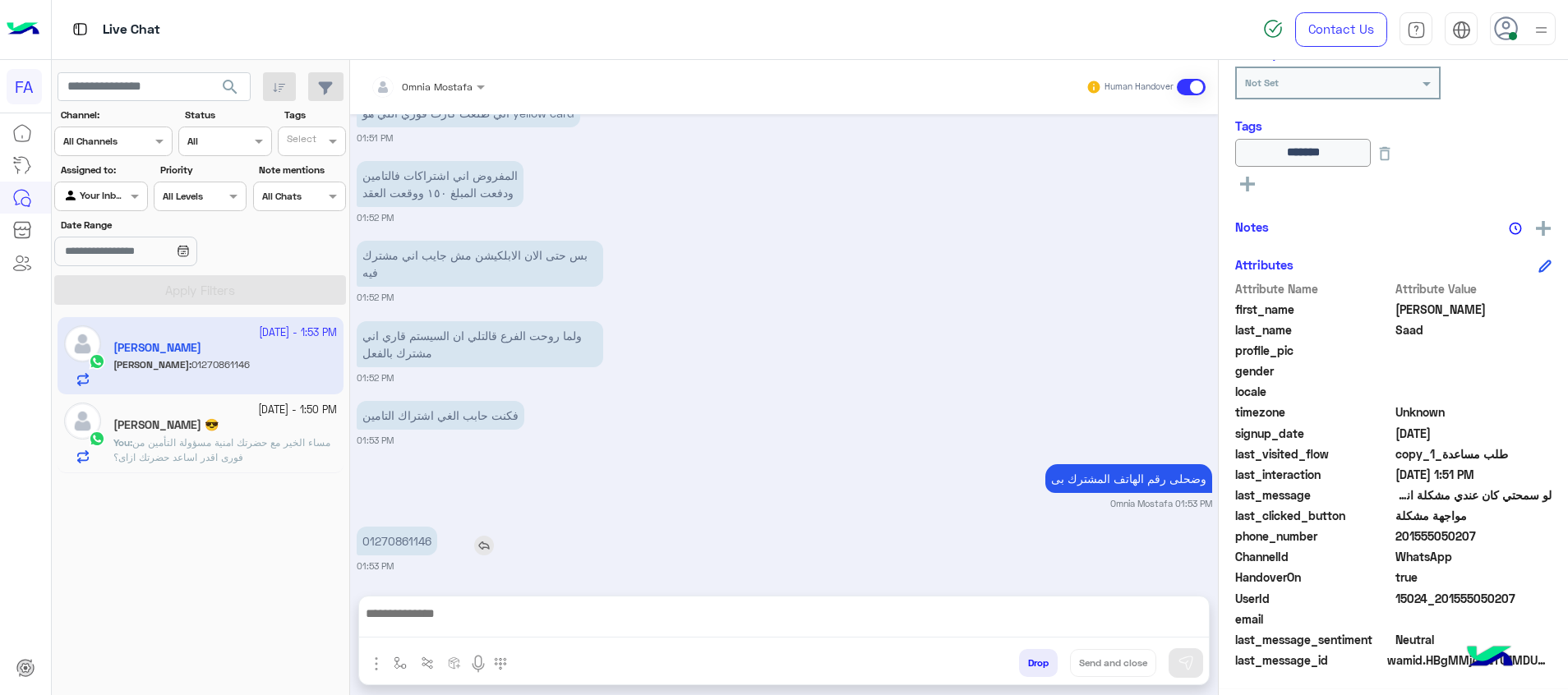
scroll to position [7347, 0]
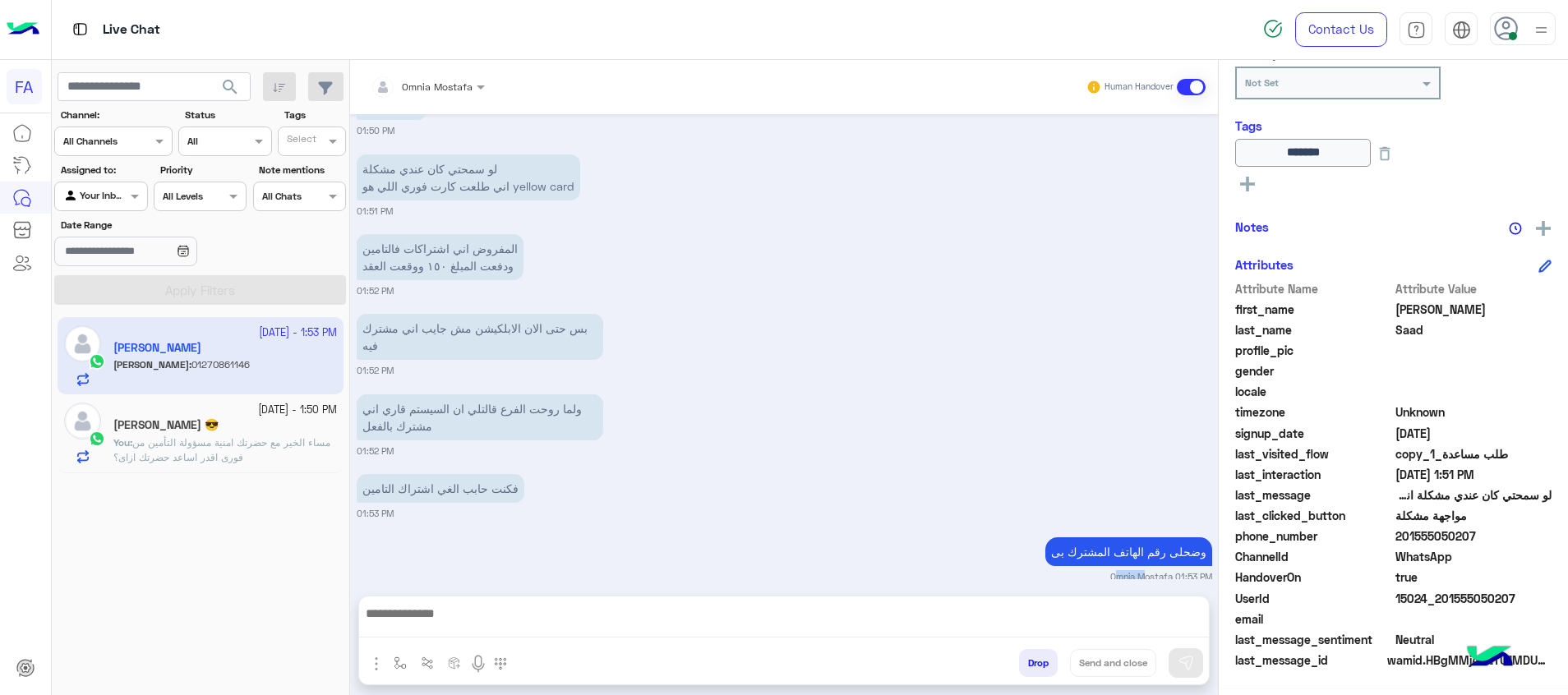
click at [397, 533] on div "وضحلى رقم الهاتف المشترك بى Omnia Mostafa 01:53 PM" at bounding box center [784, 558] width 856 height 50
drag, startPoint x: 397, startPoint y: 470, endPoint x: 408, endPoint y: 553, distance: 83.7
click at [409, 600] on p "01270861146" at bounding box center [396, 614] width 80 height 29
click at [408, 600] on p "01270861146" at bounding box center [396, 614] width 80 height 29
click at [848, 617] on textarea at bounding box center [784, 625] width 849 height 25
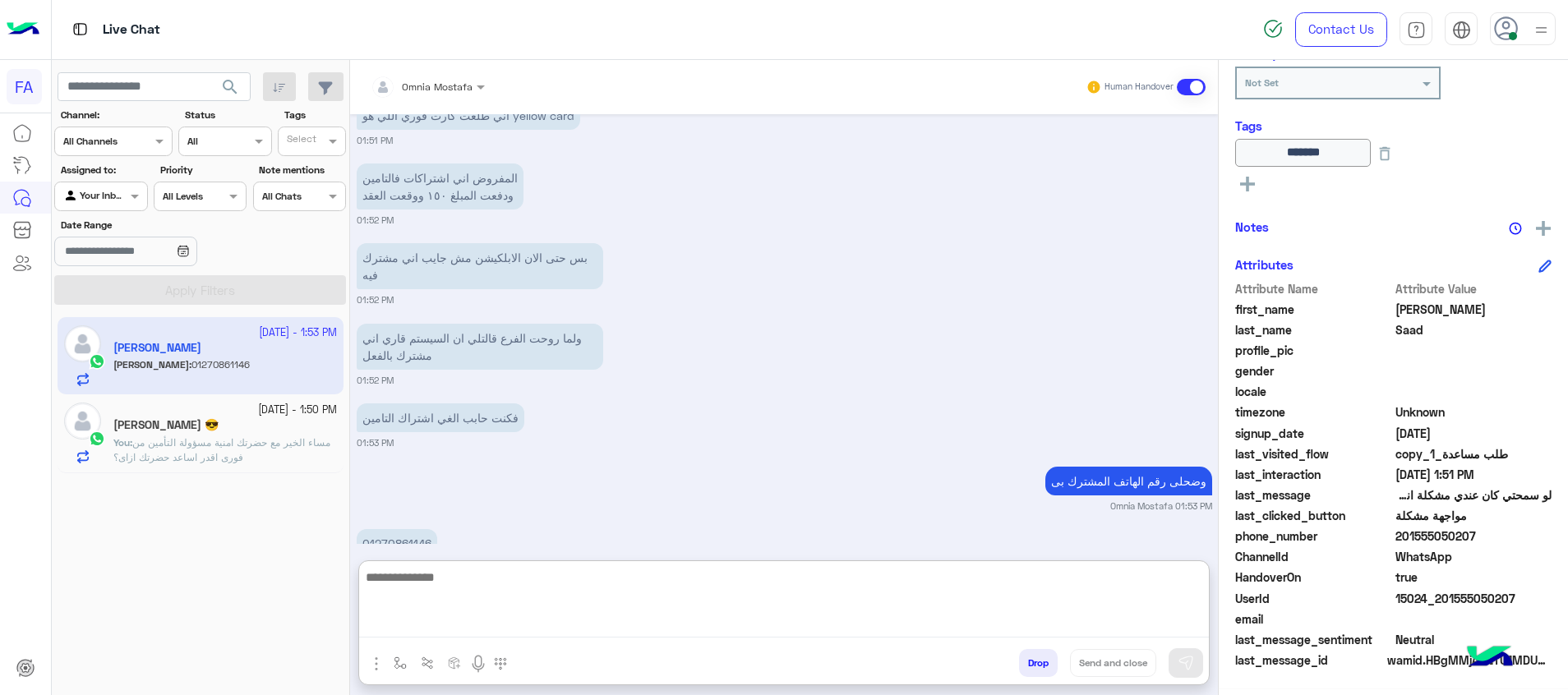
scroll to position [7421, 0]
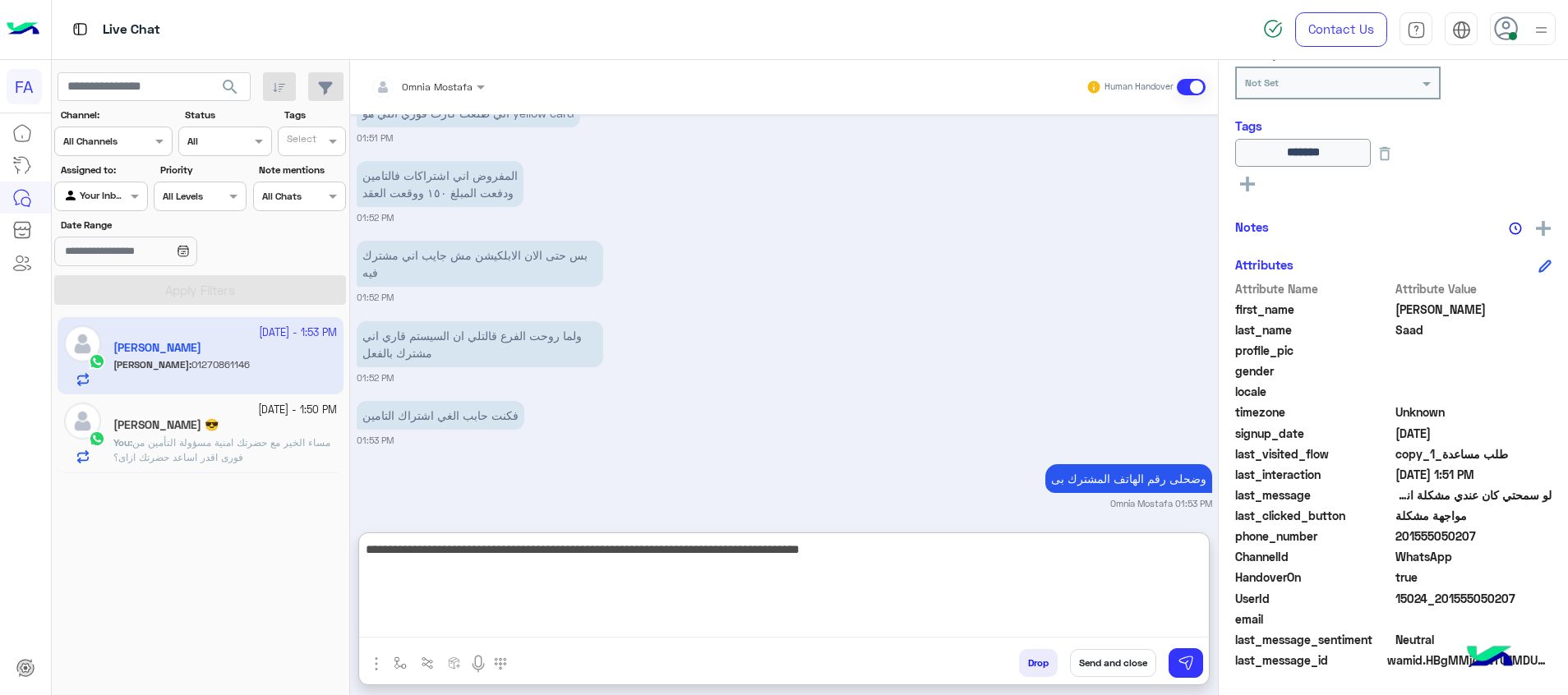
type textarea "**********"
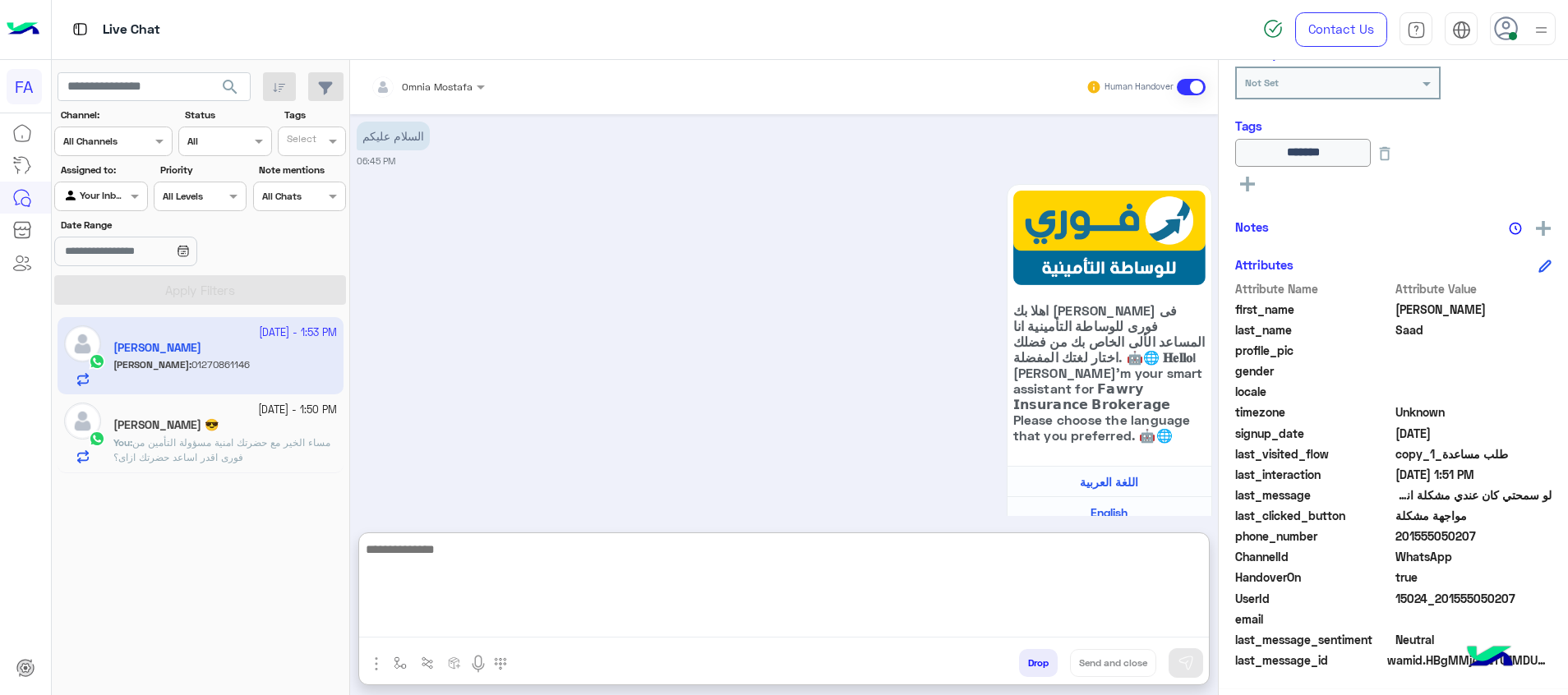
scroll to position [7581, 0]
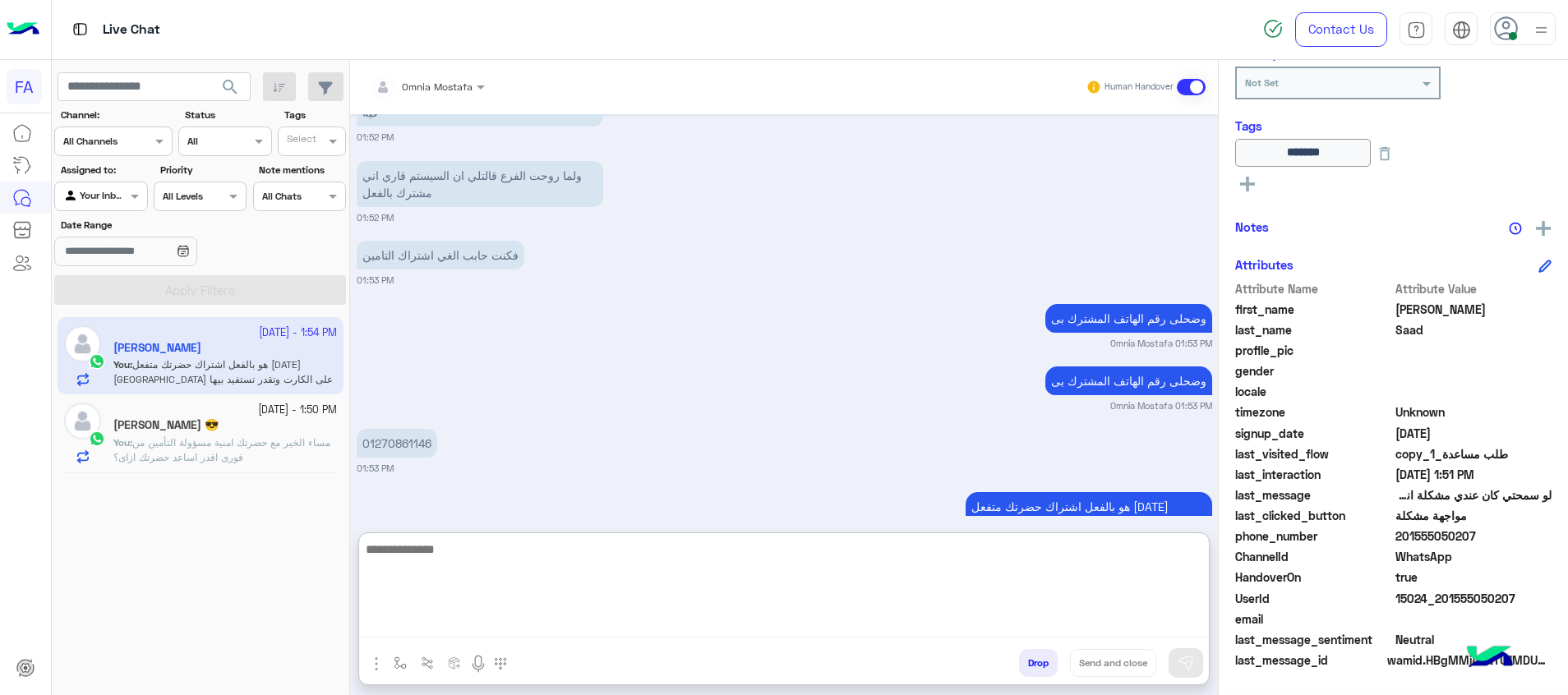
click at [115, 191] on div at bounding box center [100, 194] width 91 height 16
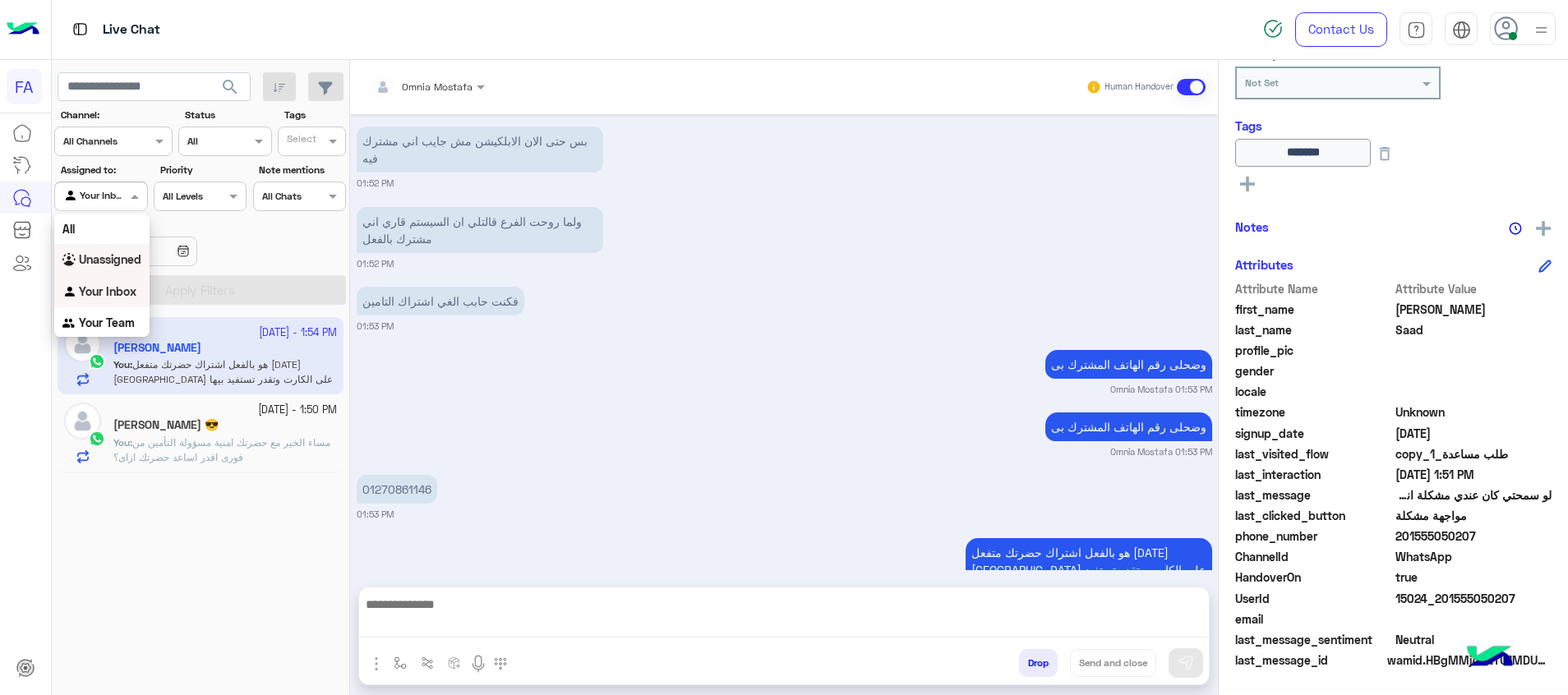
scroll to position [7507, 0]
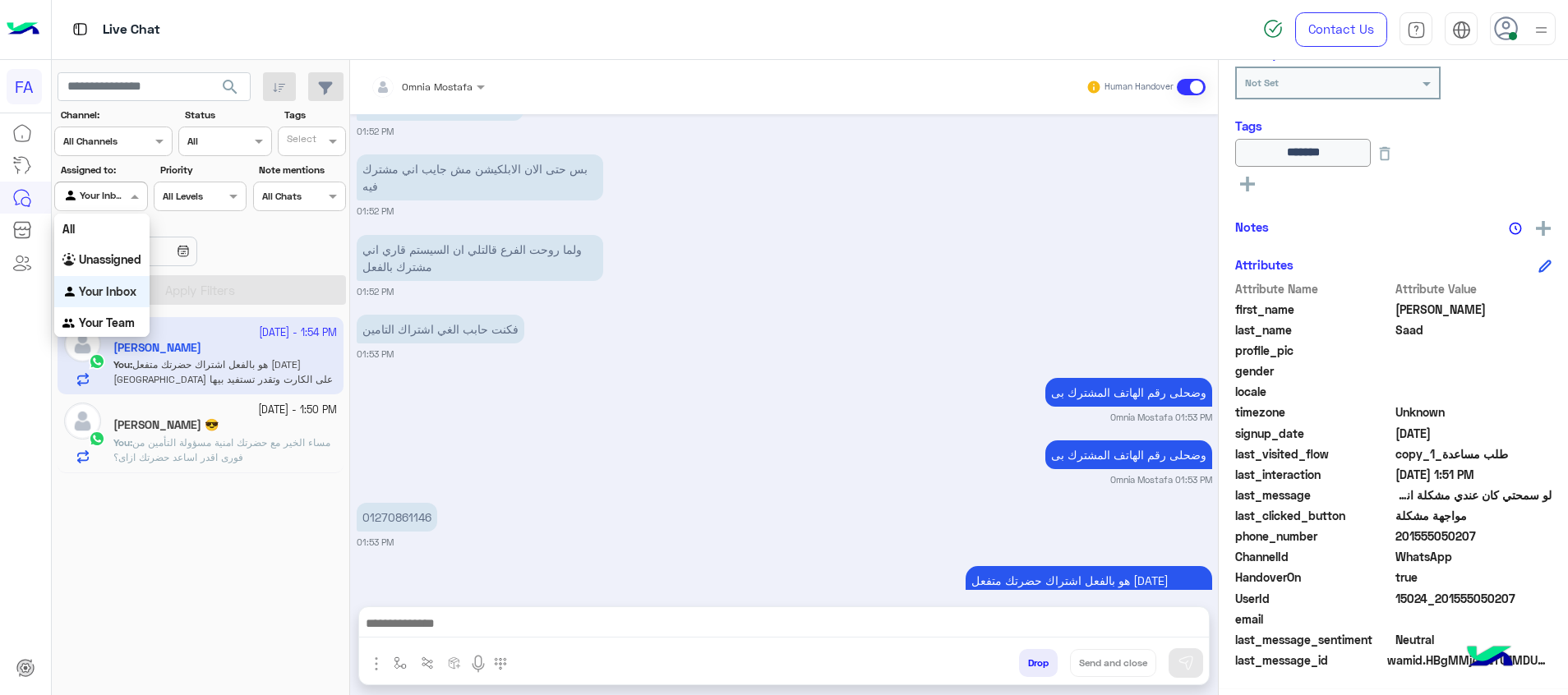
drag, startPoint x: 111, startPoint y: 286, endPoint x: 157, endPoint y: 274, distance: 47.5
click at [111, 288] on b "Your Inbox" at bounding box center [107, 291] width 57 height 14
click at [158, 274] on section "Channel: Channel All Channels Status Channel All Tags Select Assigned to: Agent…" at bounding box center [201, 206] width 274 height 197
click at [130, 191] on span at bounding box center [136, 196] width 20 height 18
click at [117, 255] on b "Unassigned" at bounding box center [109, 260] width 63 height 14
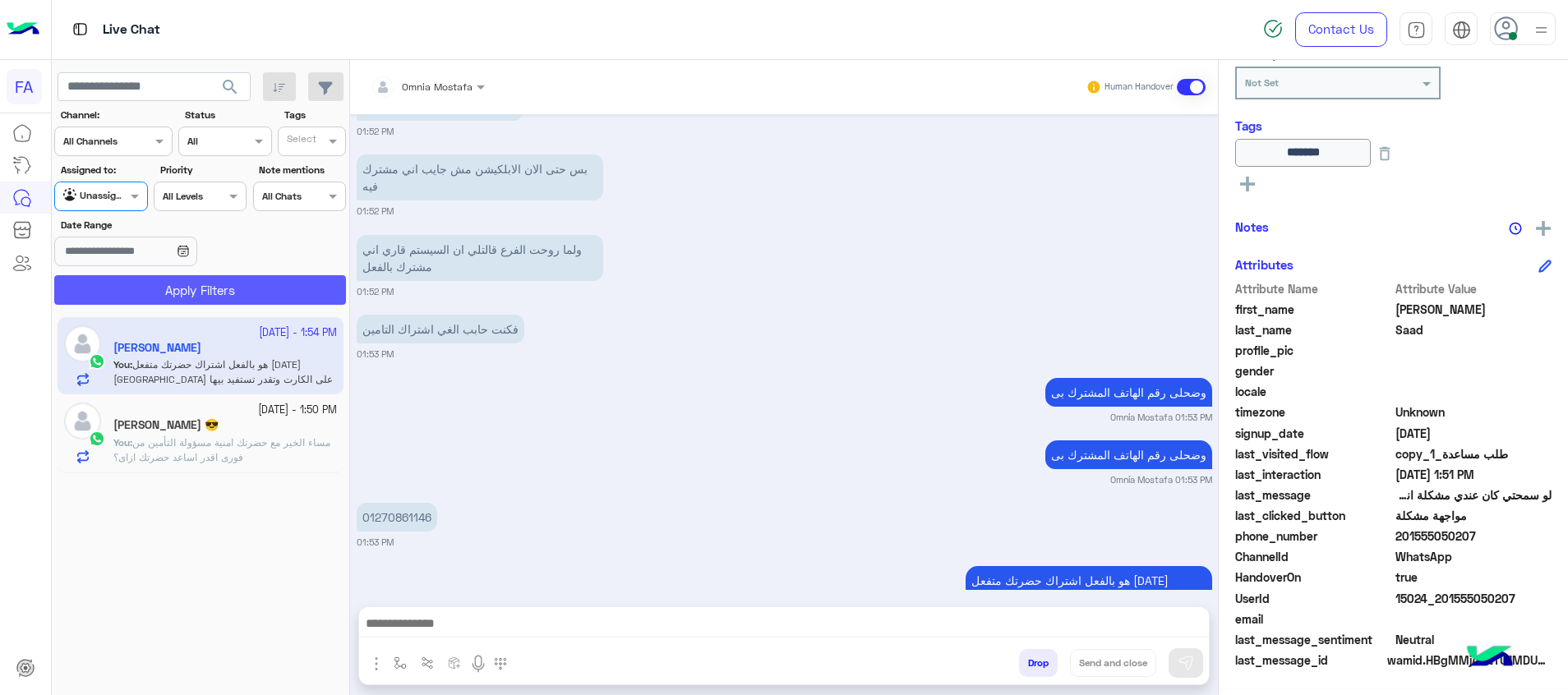
click at [196, 297] on button "Apply Filters" at bounding box center [200, 291] width 291 height 30
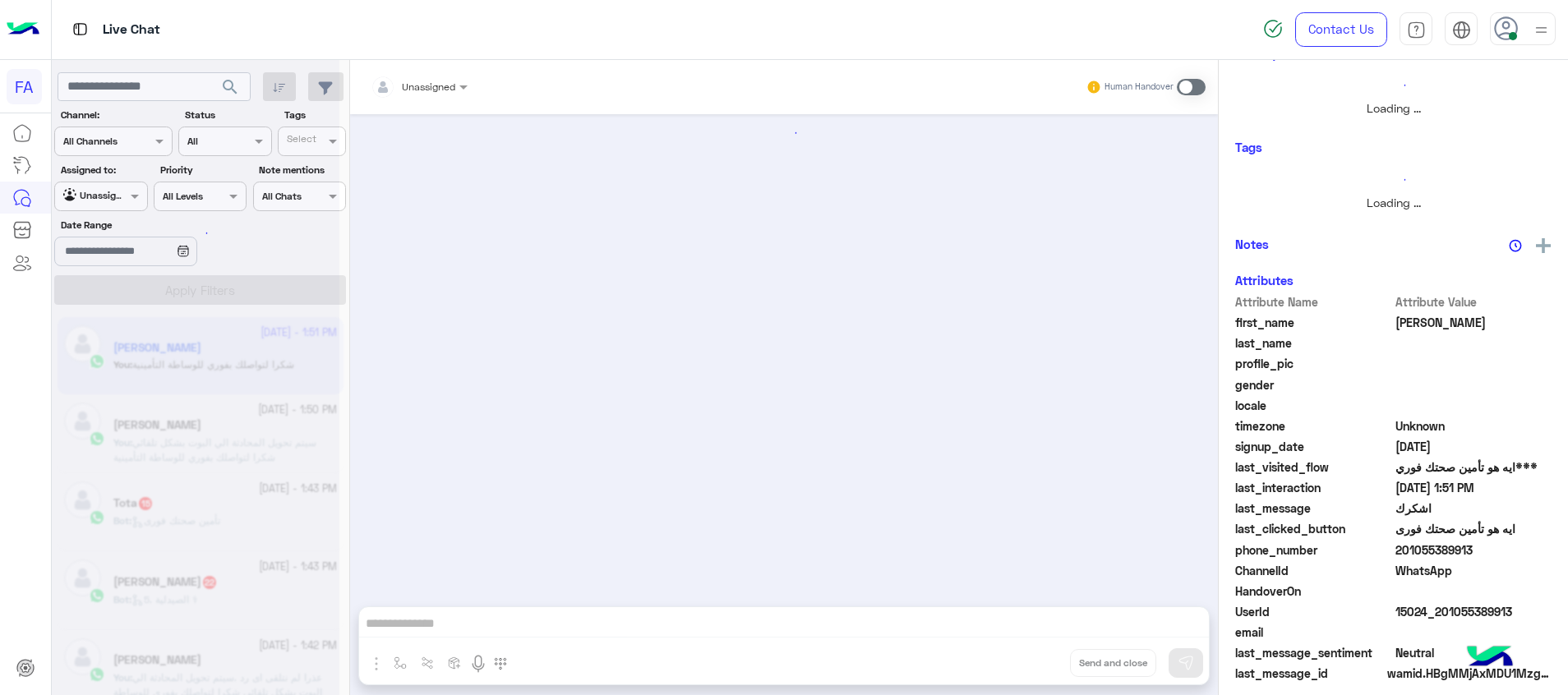
scroll to position [947, 0]
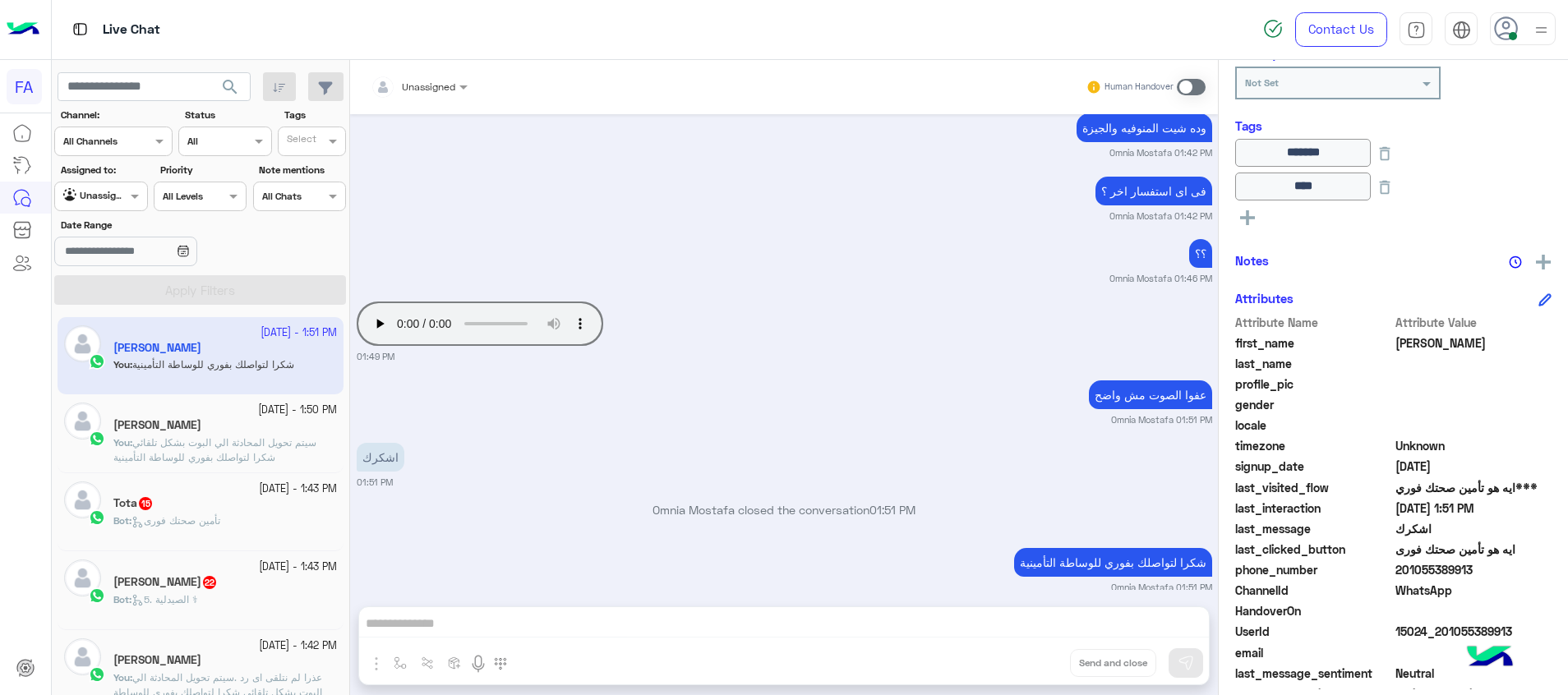
drag, startPoint x: 1478, startPoint y: 565, endPoint x: 1405, endPoint y: 574, distance: 73.6
click at [1405, 574] on div "phone_number [PHONE_NUMBER]" at bounding box center [1393, 571] width 316 height 20
click at [115, 195] on div at bounding box center [100, 194] width 91 height 16
click at [122, 284] on b "Your Inbox" at bounding box center [107, 291] width 57 height 14
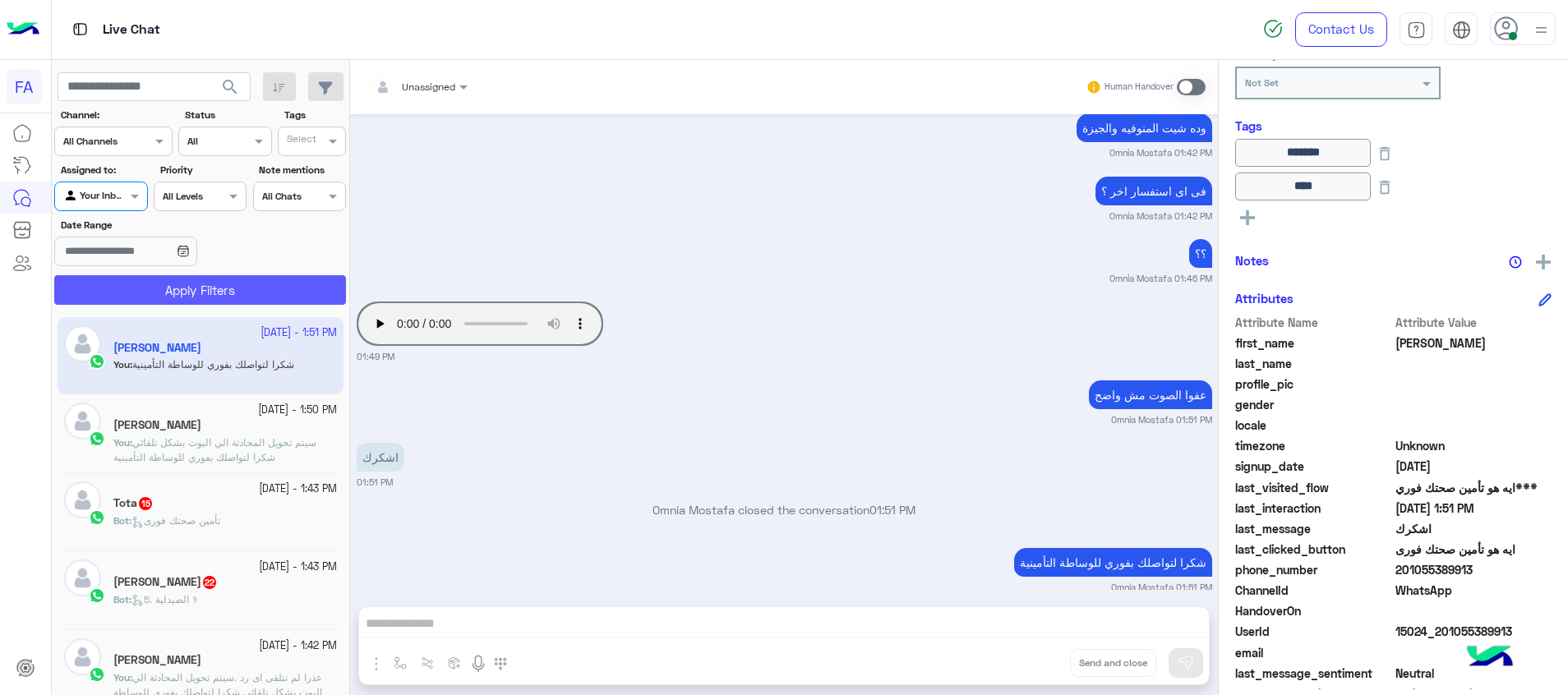
click at [164, 288] on button "Apply Filters" at bounding box center [200, 291] width 291 height 30
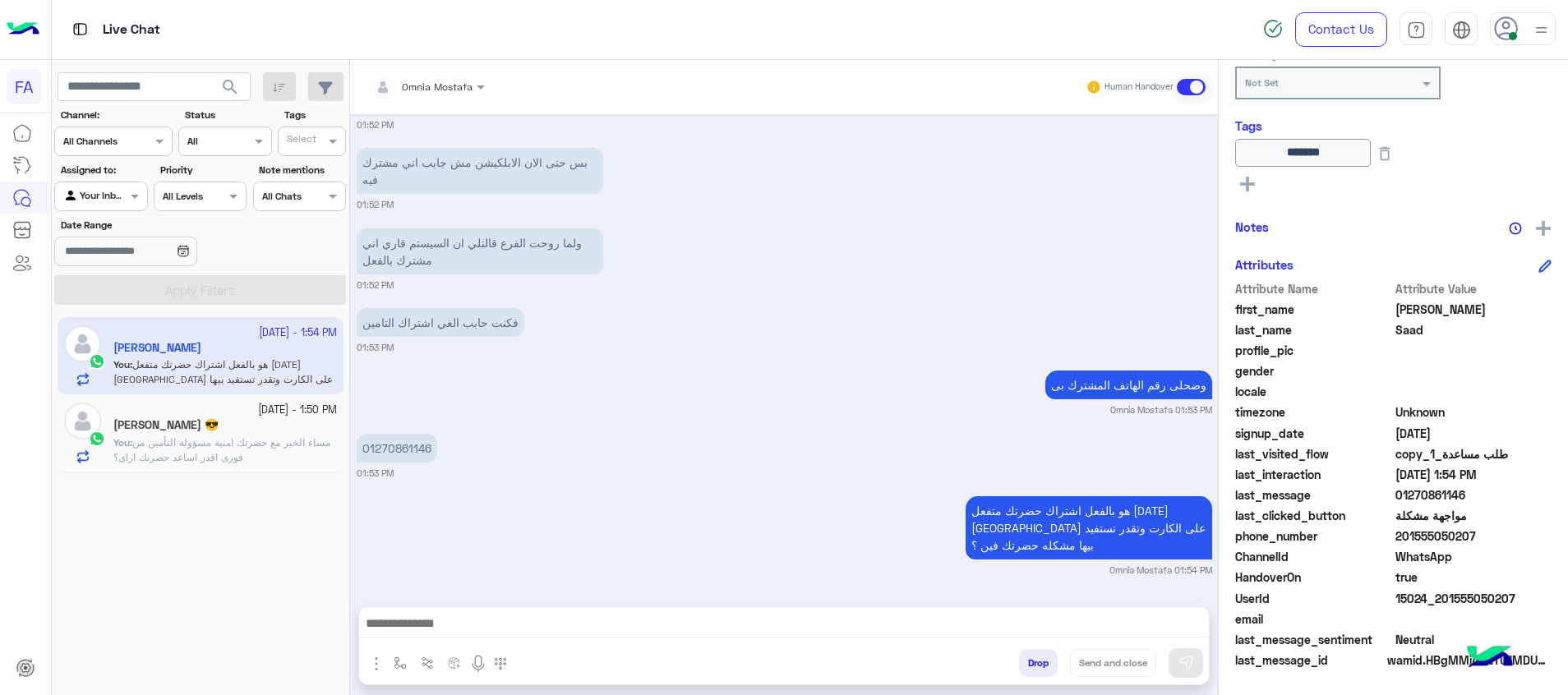
scroll to position [1411, 0]
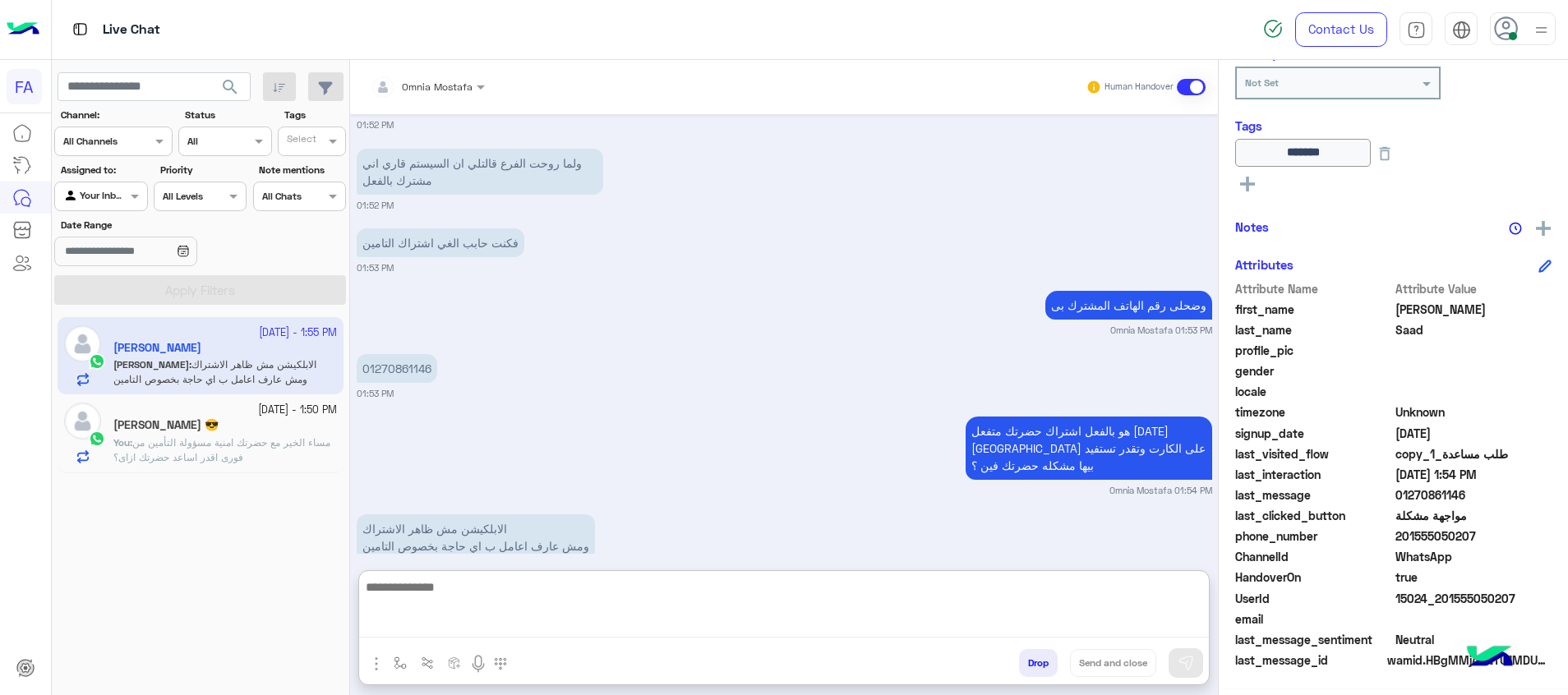
click at [696, 623] on textarea at bounding box center [784, 607] width 849 height 61
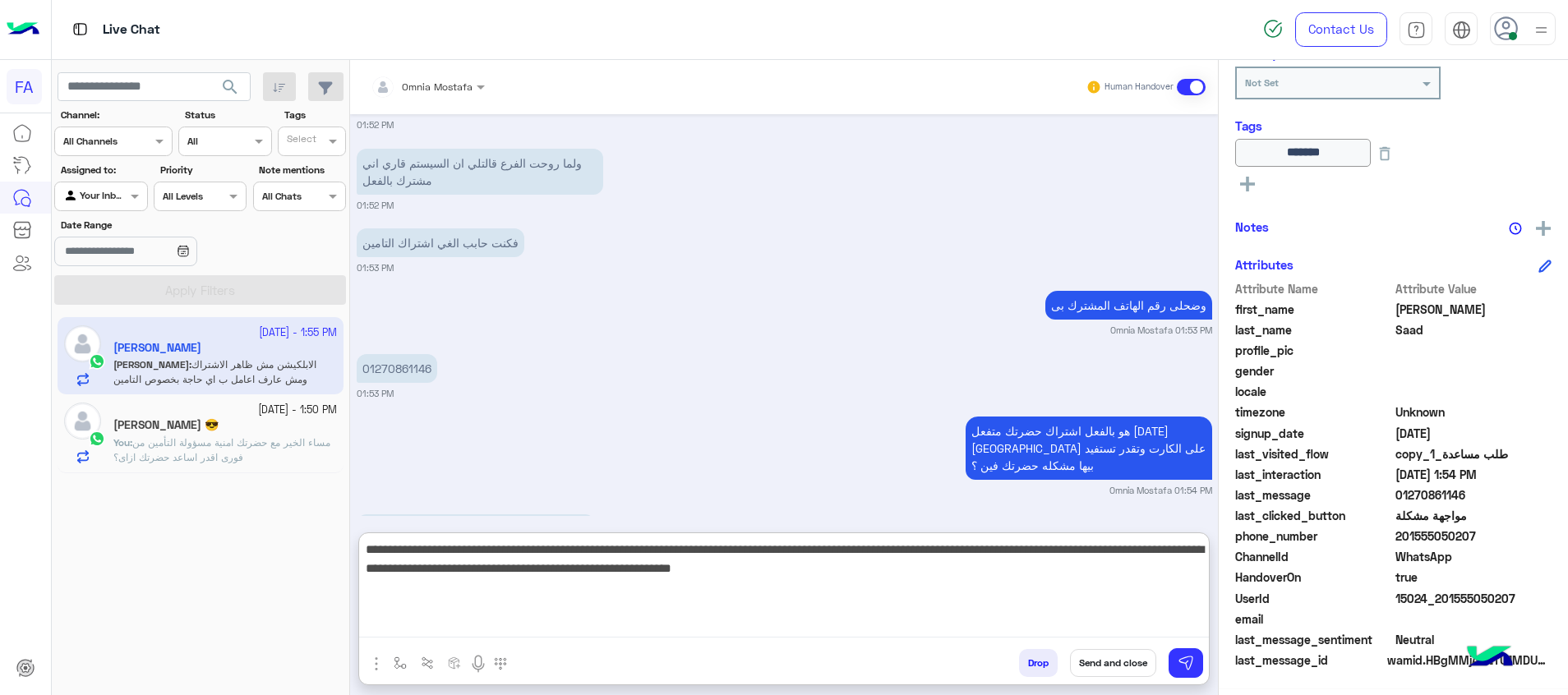
type textarea "**********"
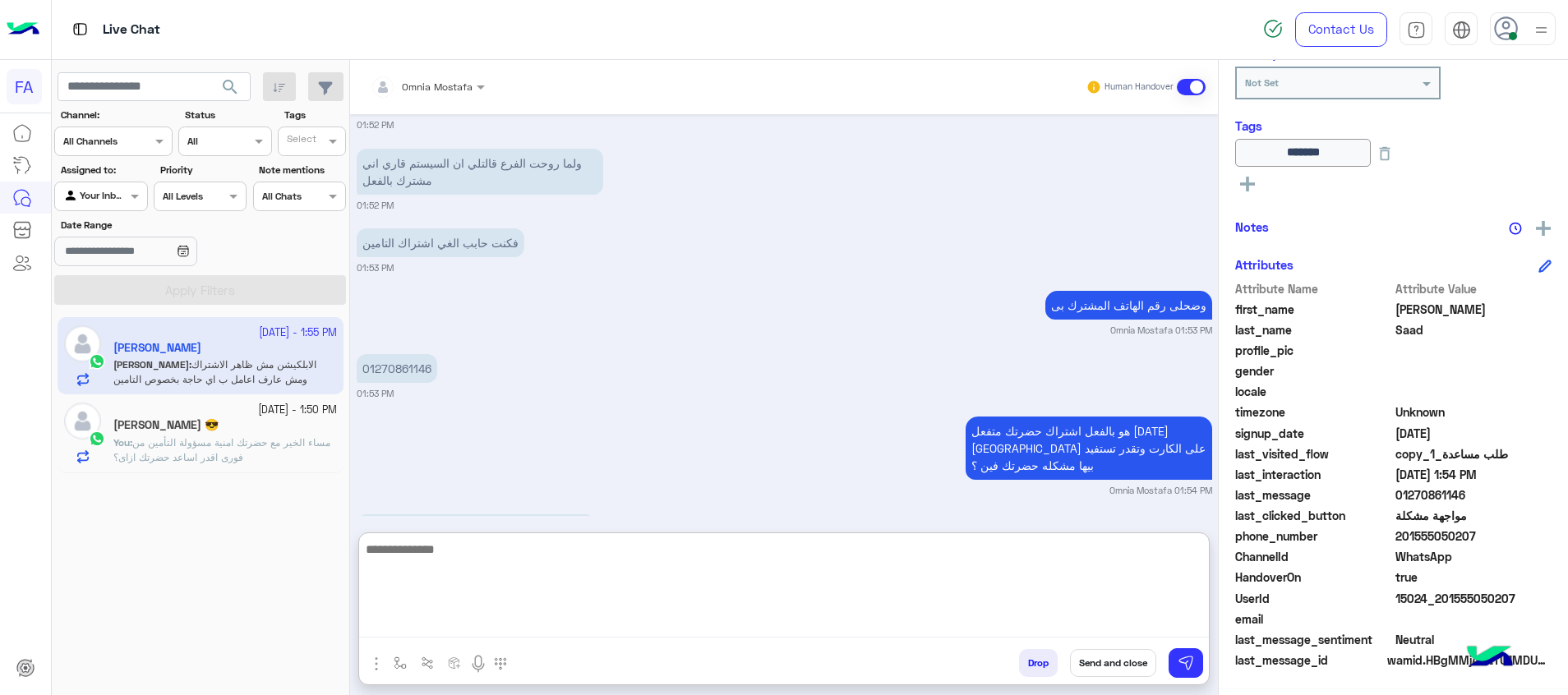
scroll to position [1635, 0]
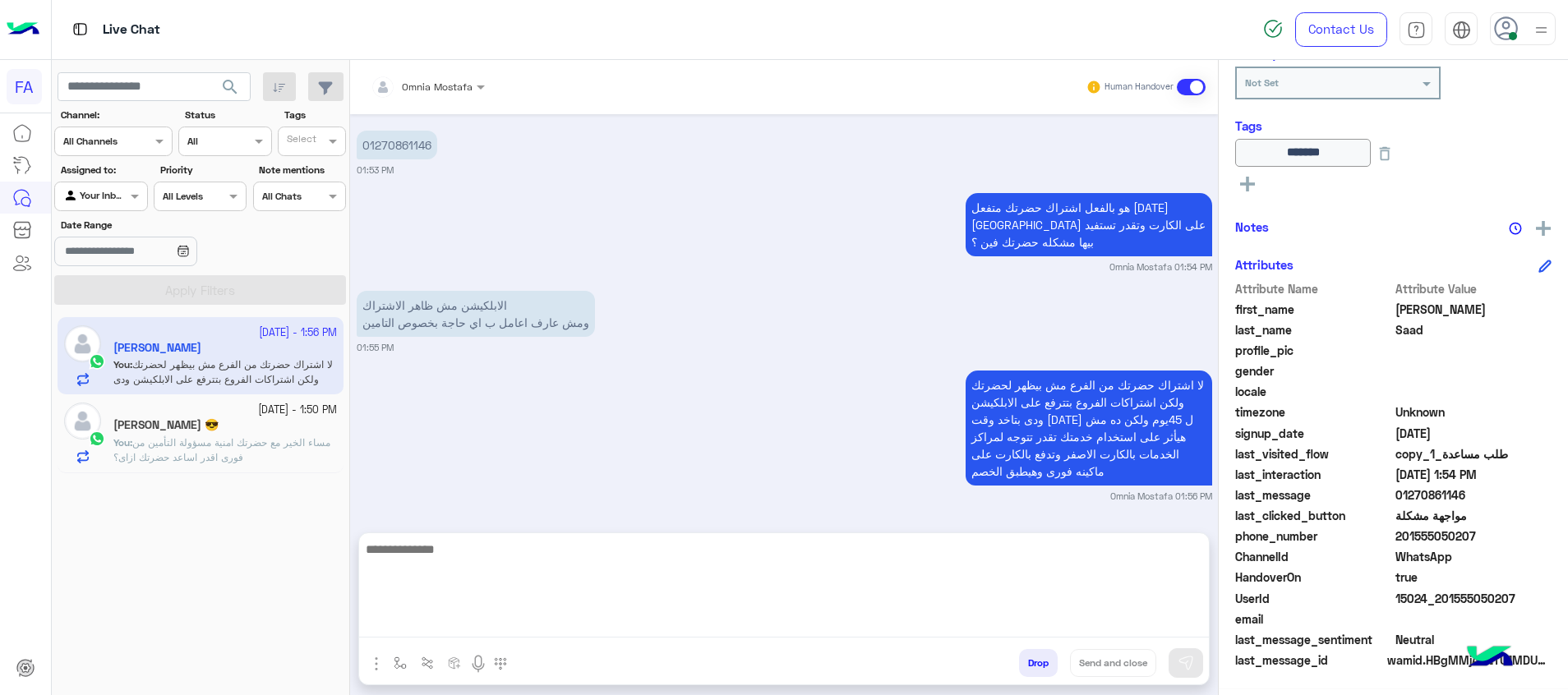
click at [381, 661] on img "button" at bounding box center [376, 664] width 19 height 19
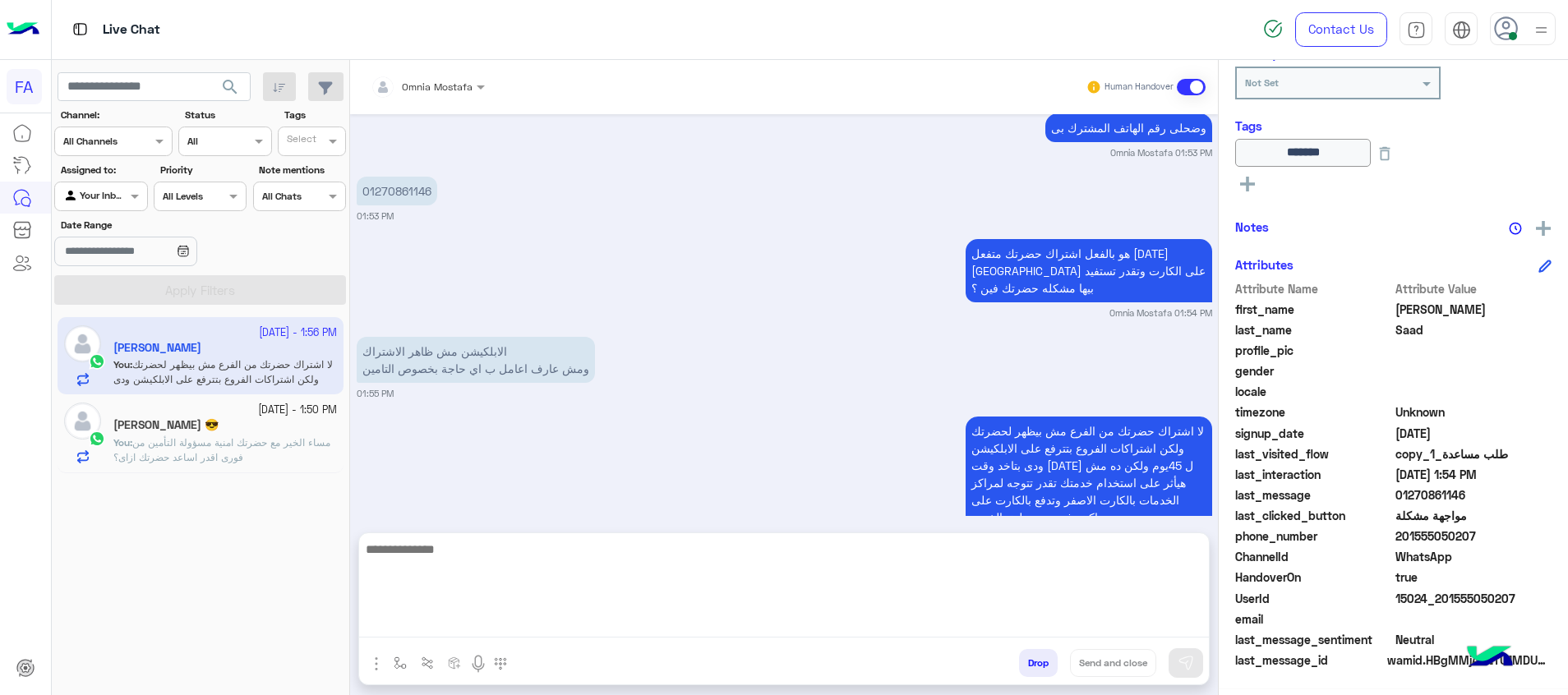
scroll to position [1560, 0]
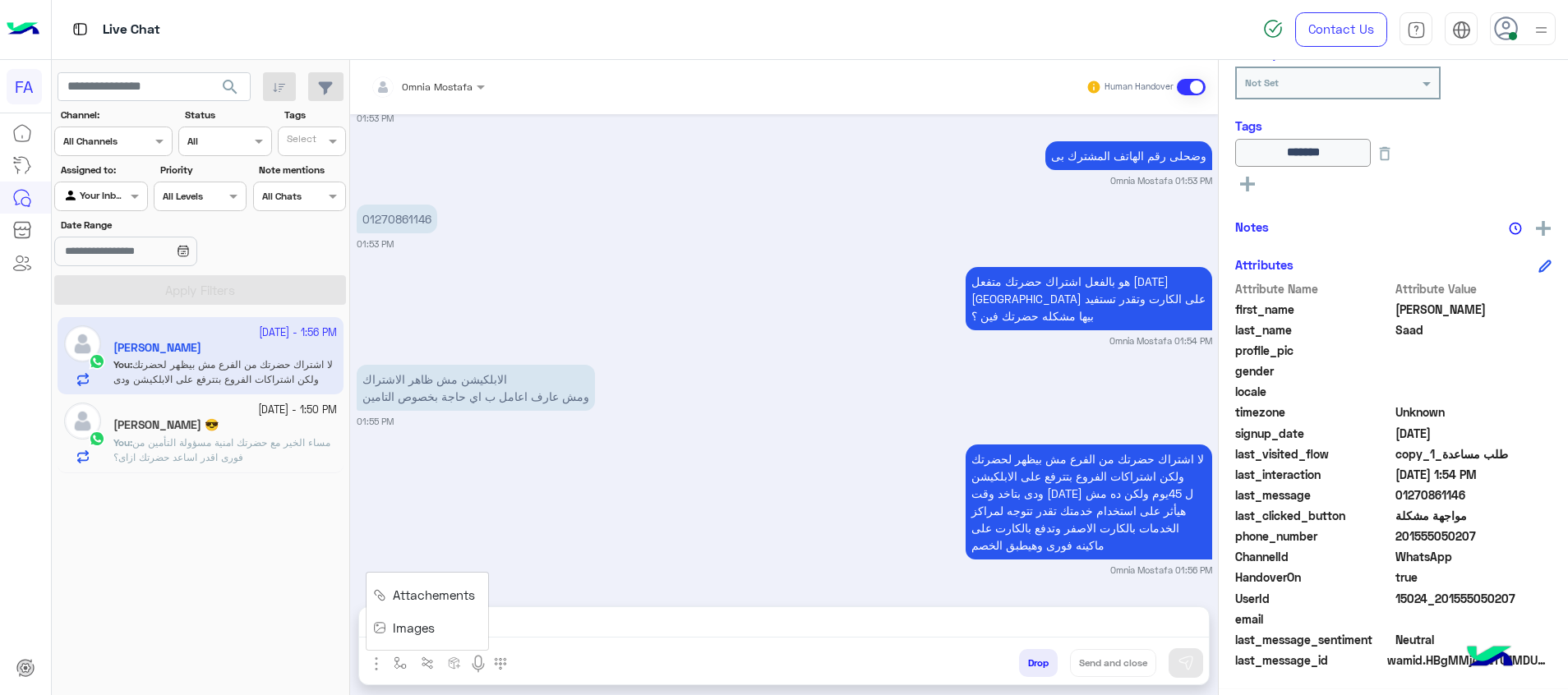
click at [414, 588] on span "Attachements" at bounding box center [433, 595] width 82 height 19
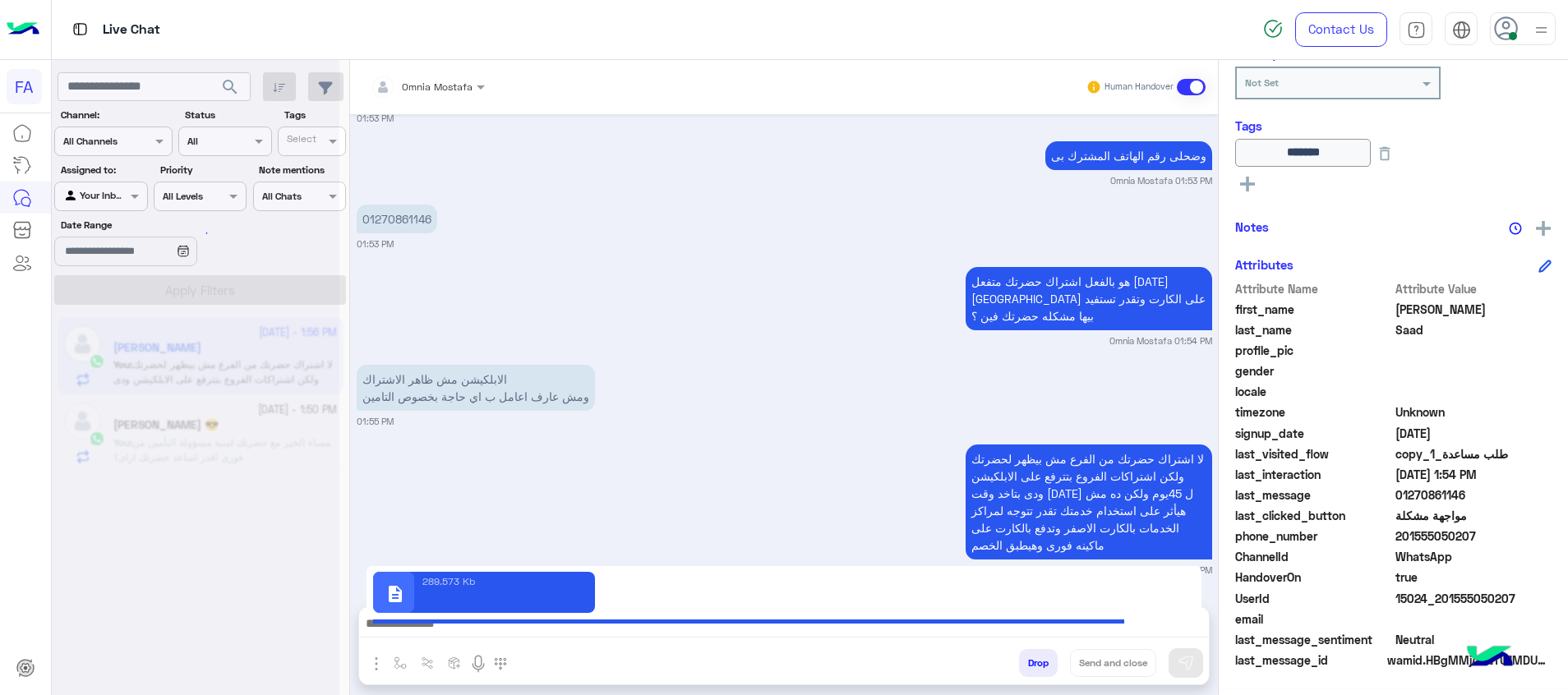
type textarea "**********"
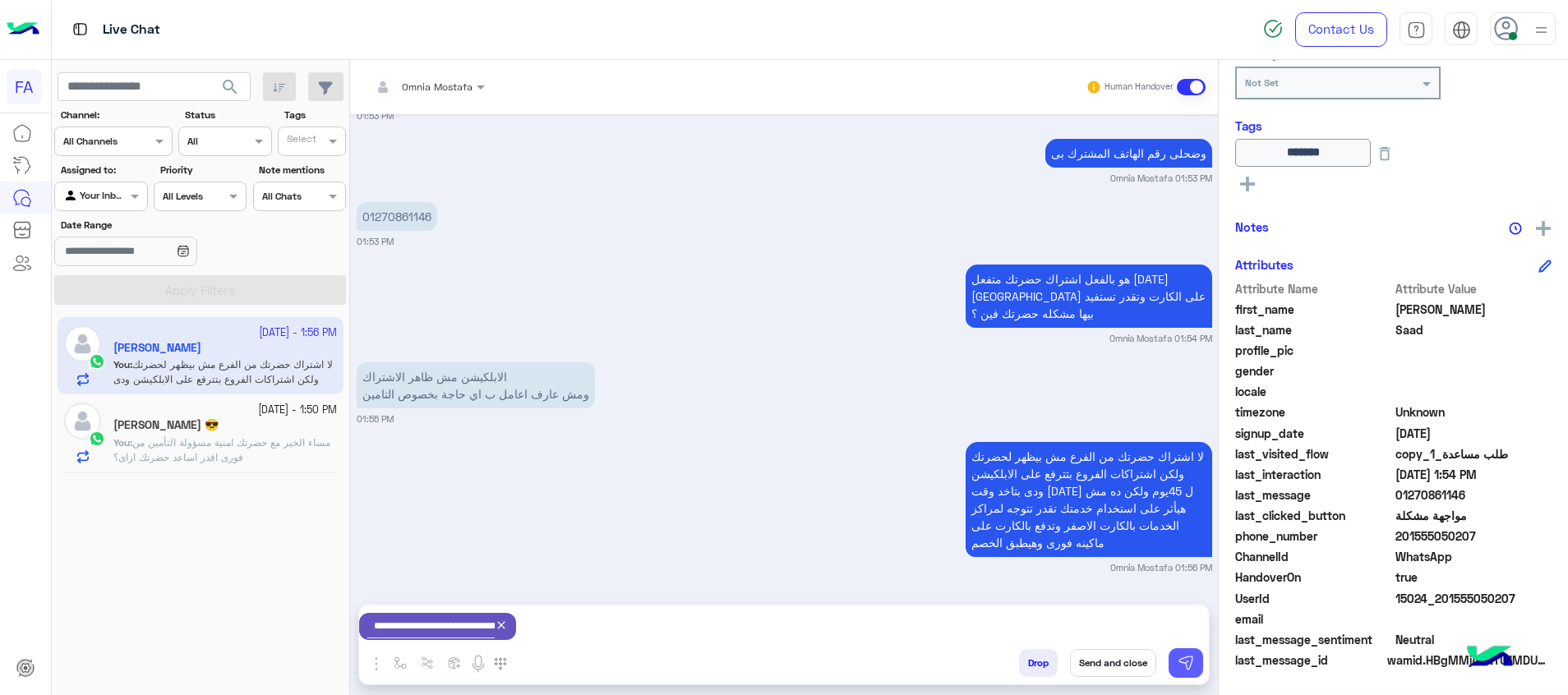
click at [1180, 676] on button at bounding box center [1185, 663] width 34 height 30
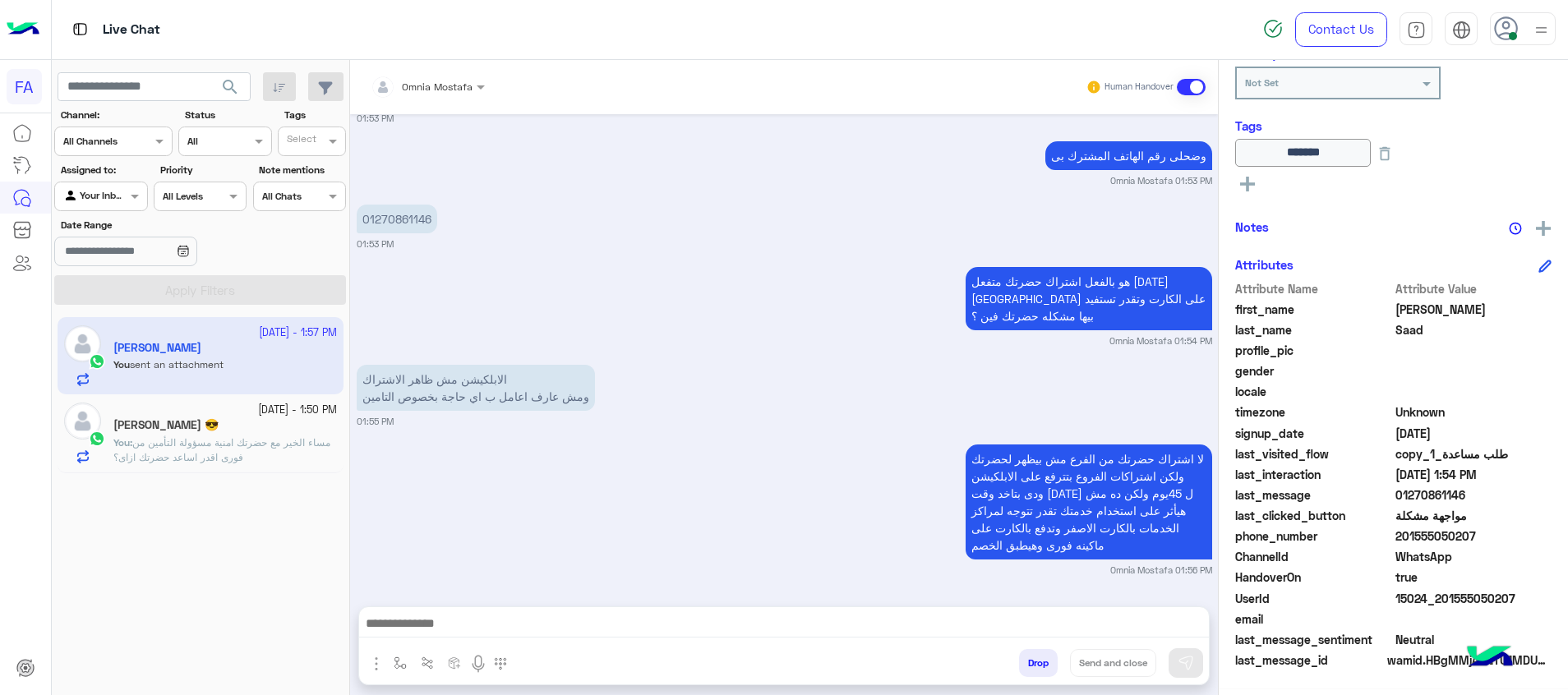
scroll to position [1639, 0]
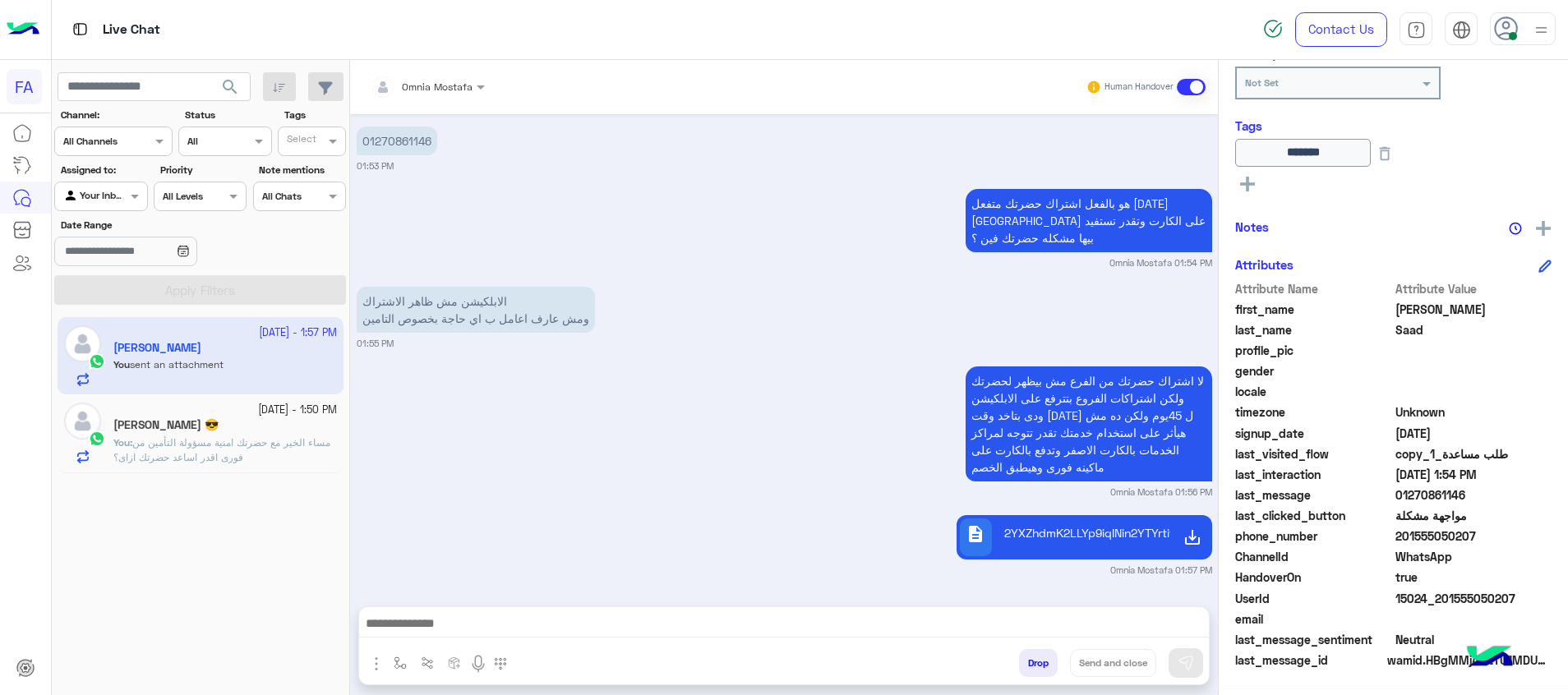
drag, startPoint x: 262, startPoint y: 433, endPoint x: 1121, endPoint y: 623, distance: 879.8
click at [278, 434] on div "[PERSON_NAME] 😎" at bounding box center [224, 427] width 223 height 18
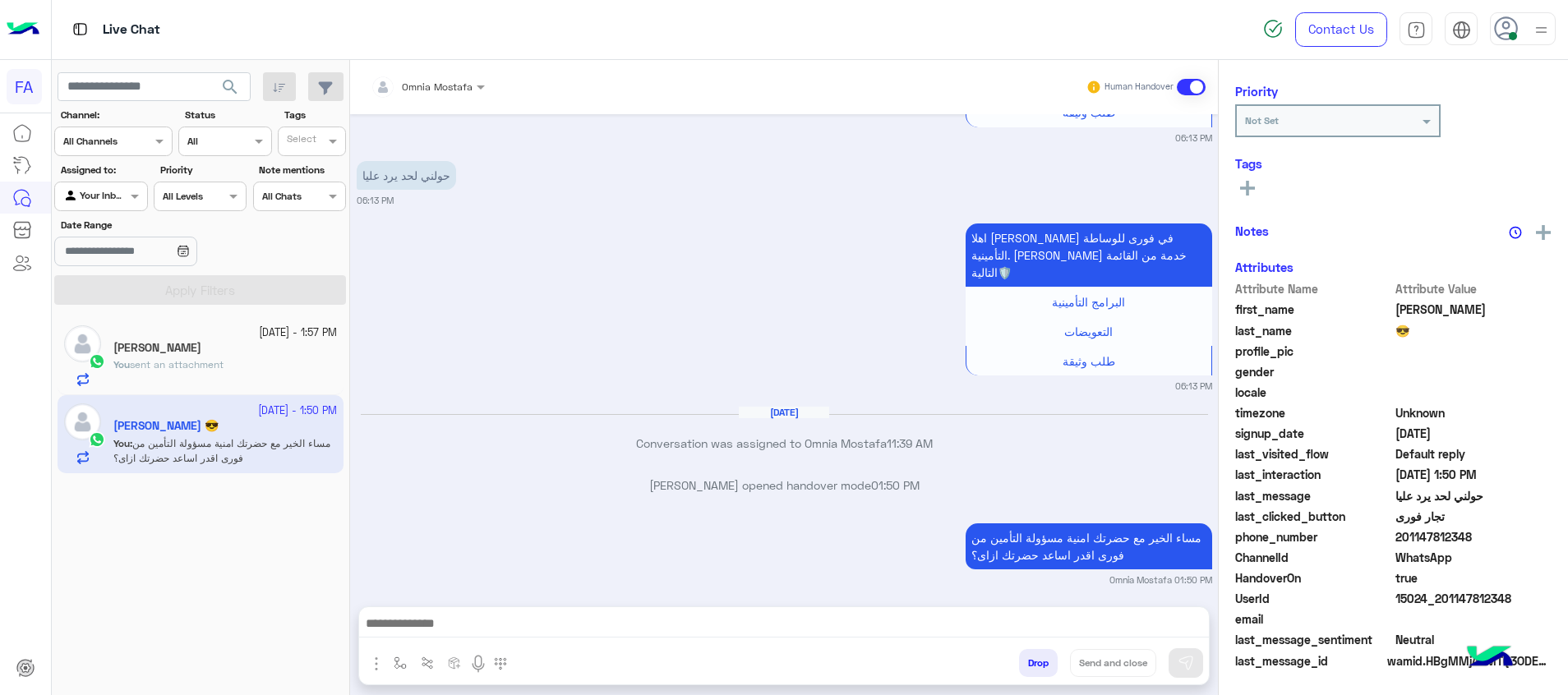
scroll to position [208, 0]
click at [1166, 625] on textarea at bounding box center [784, 625] width 849 height 25
paste textarea "**********"
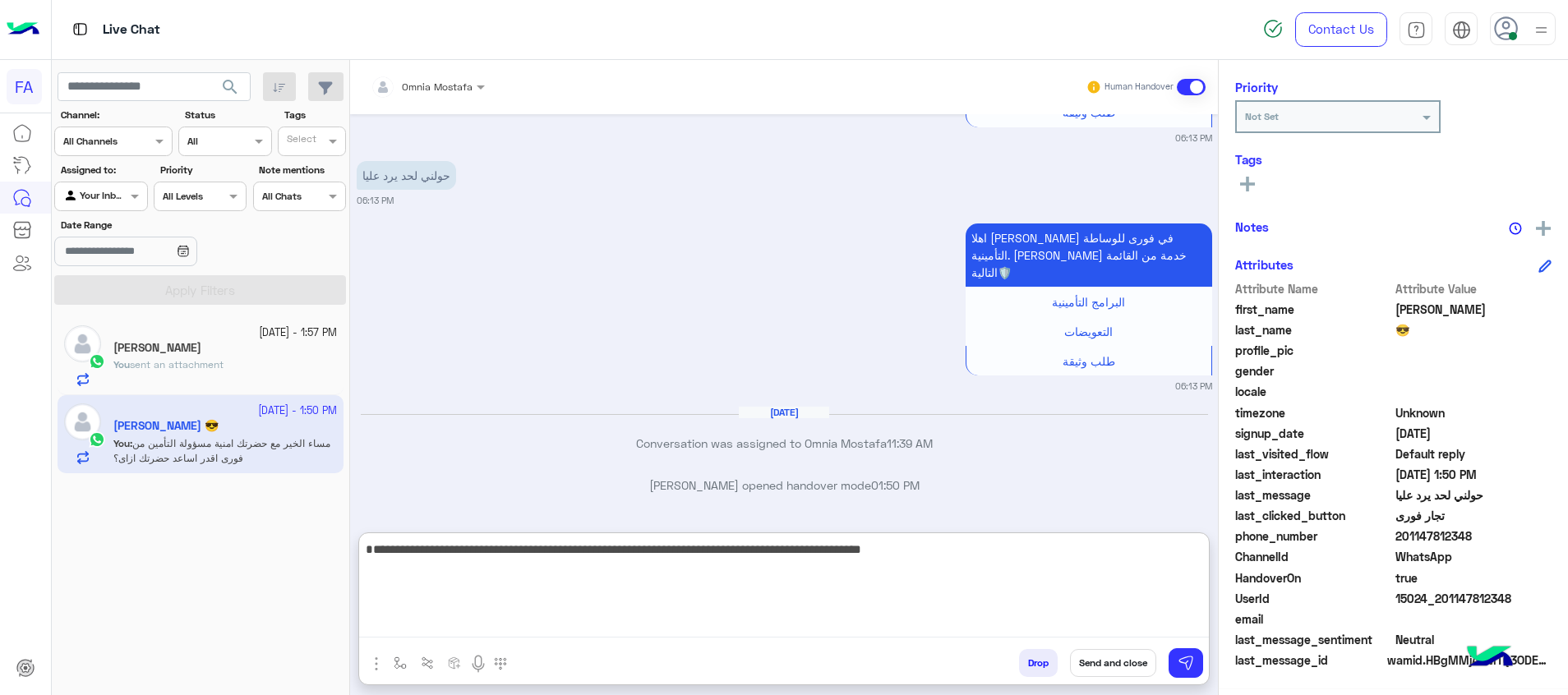
type textarea "**********"
click at [1258, 179] on button at bounding box center [1248, 182] width 25 height 19
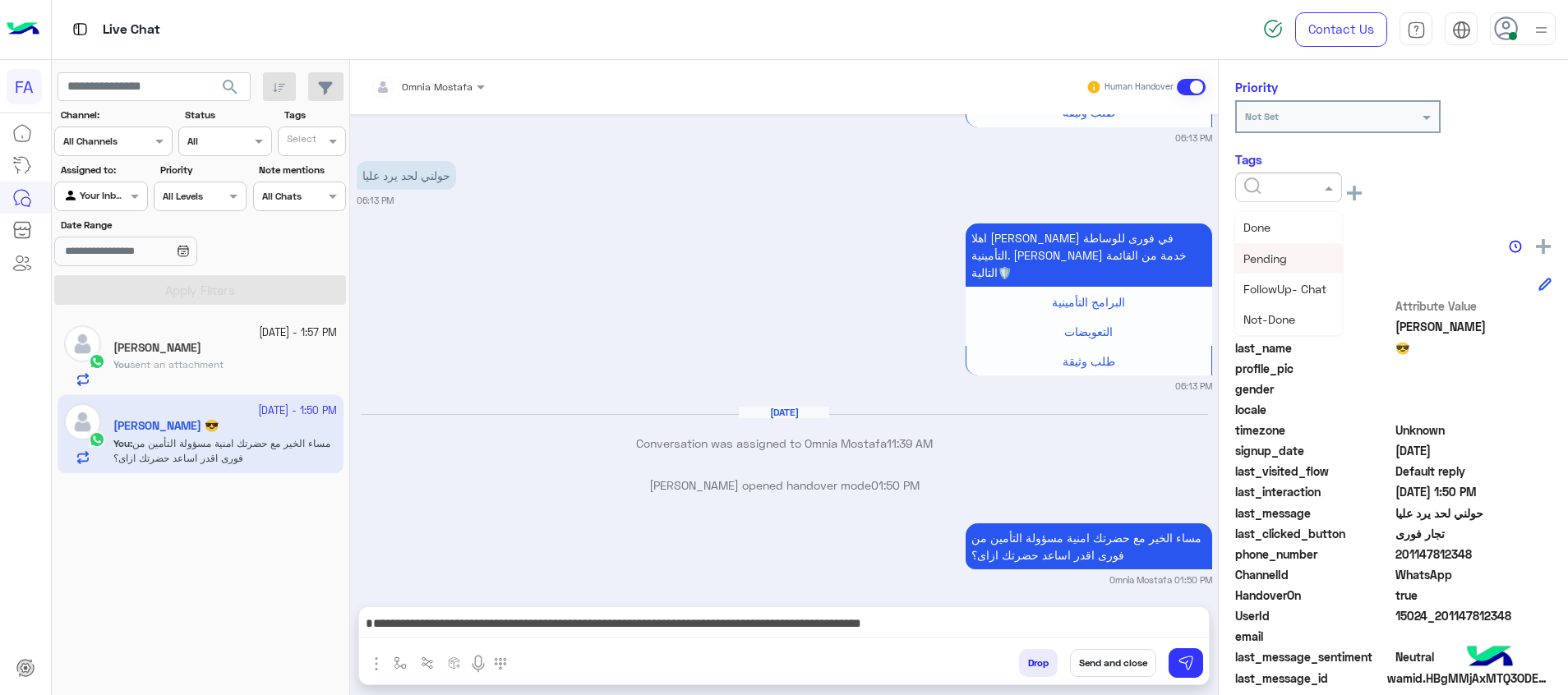
click at [1263, 261] on span "Pending" at bounding box center [1264, 259] width 43 height 14
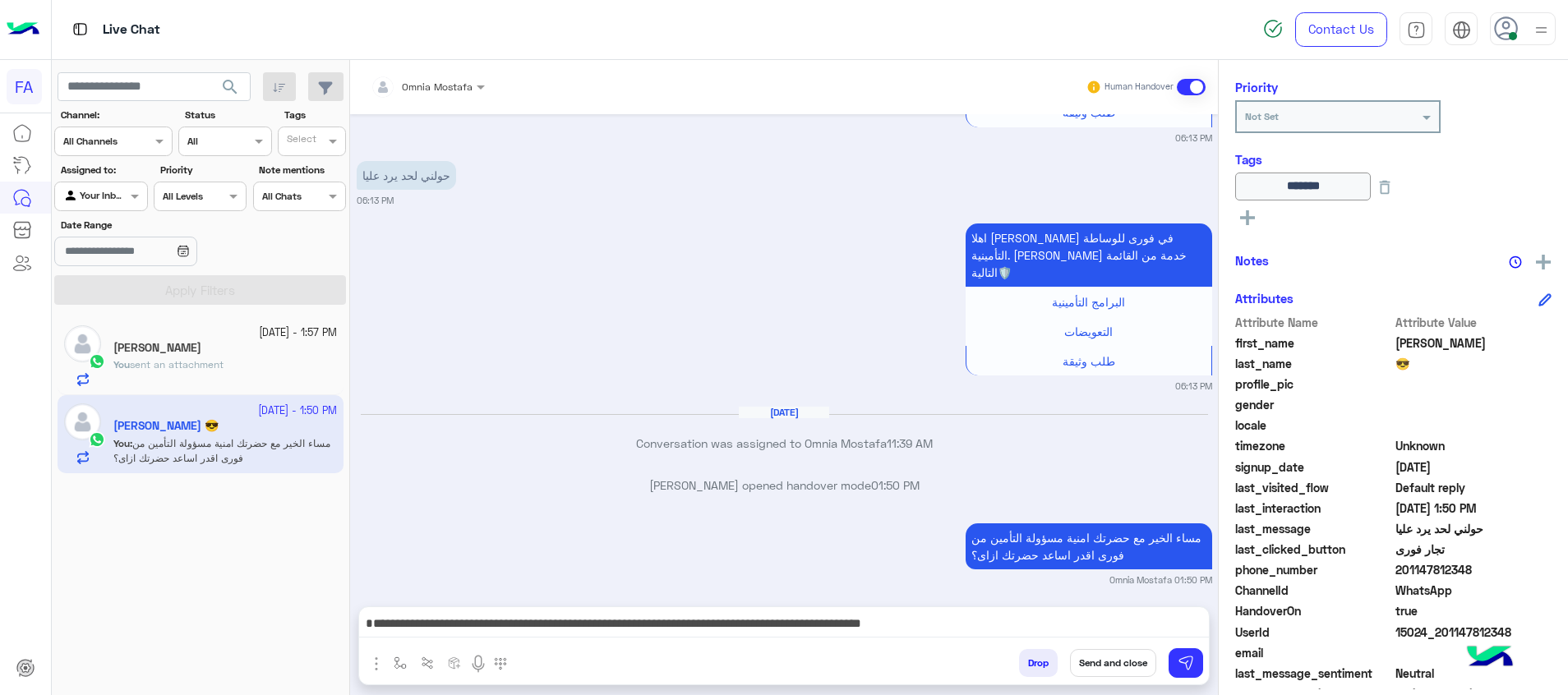
click at [1102, 666] on button "Send and close" at bounding box center [1113, 663] width 87 height 28
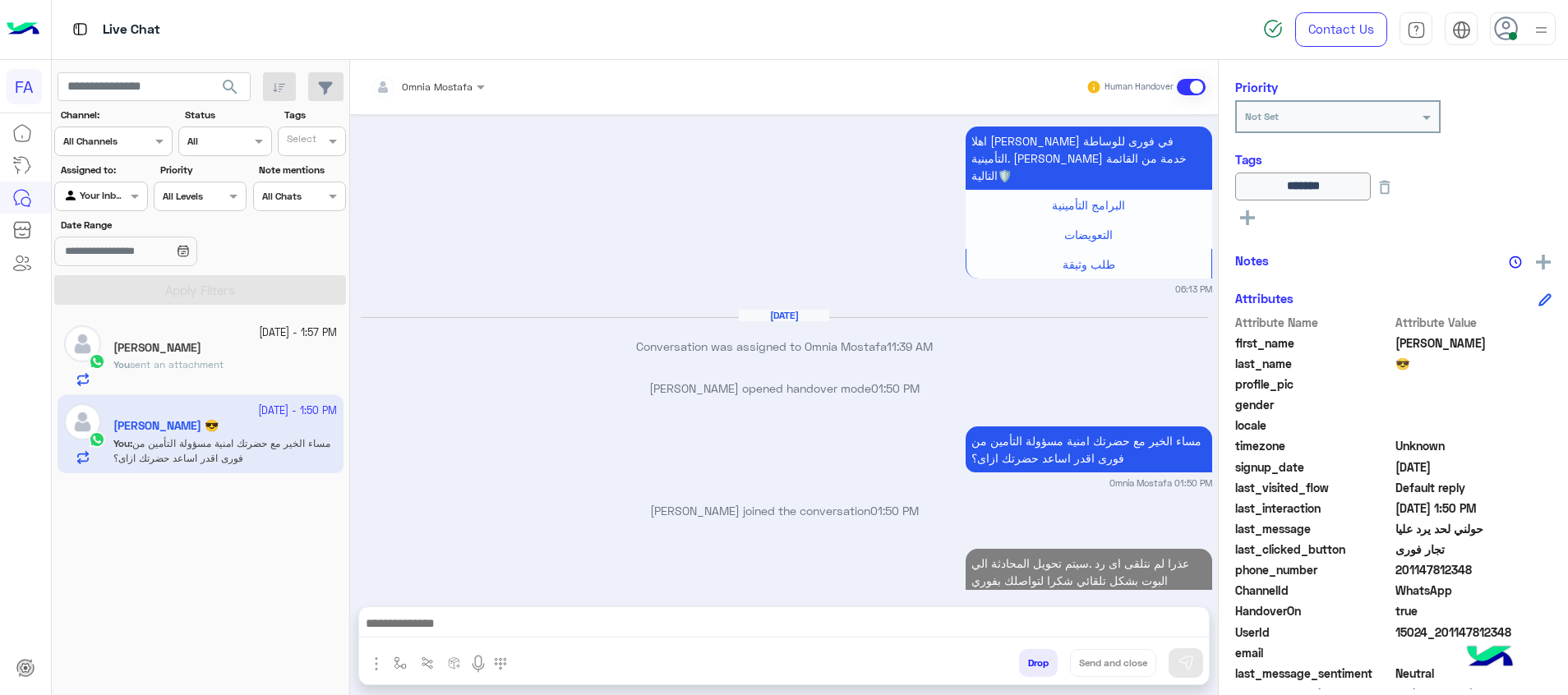
scroll to position [1476, 0]
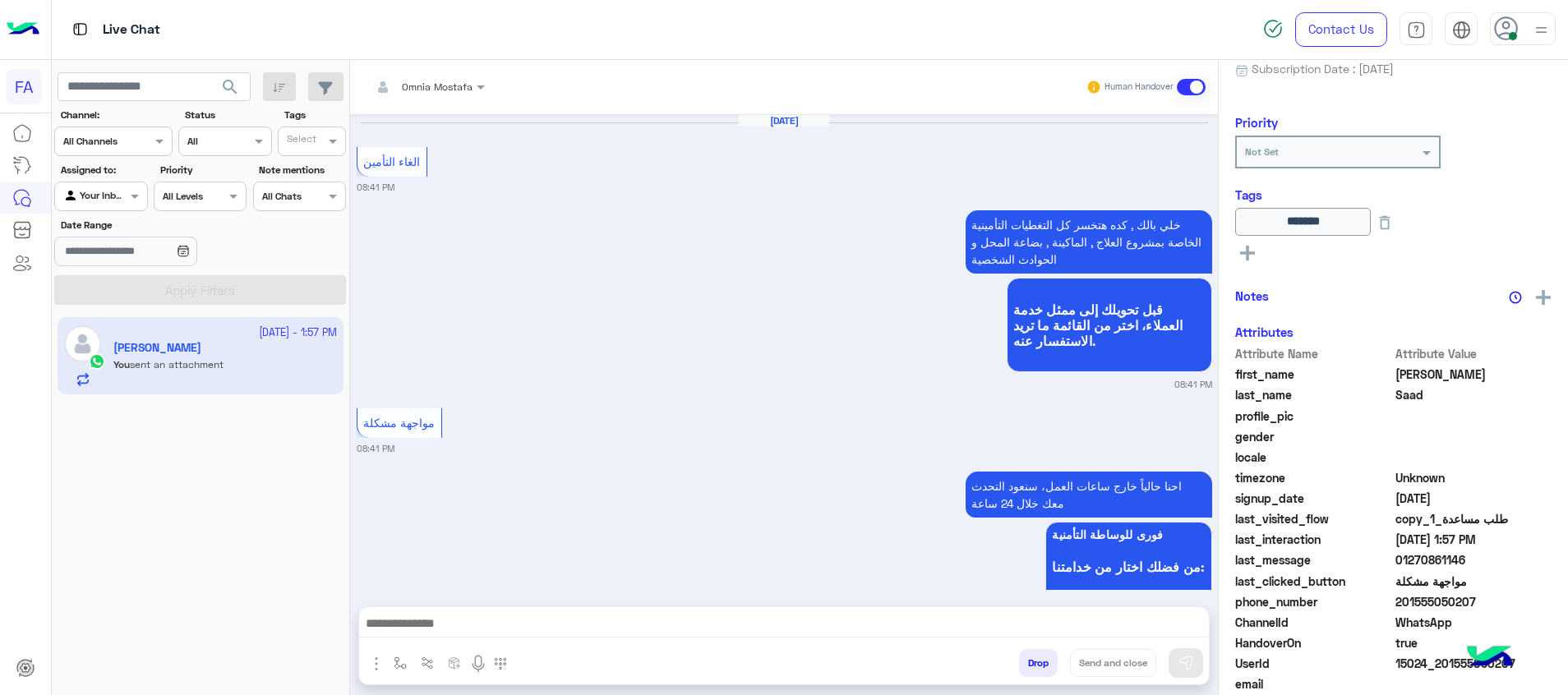
scroll to position [1265, 0]
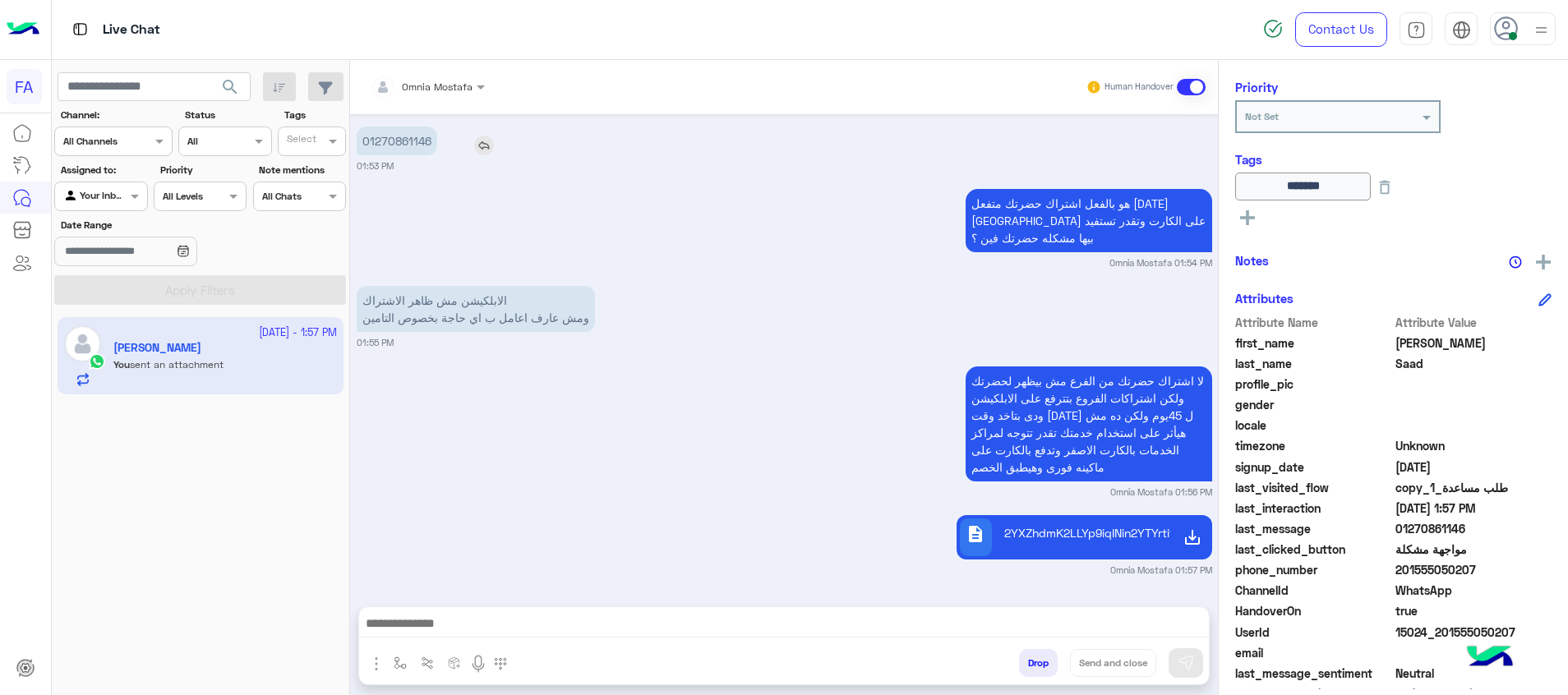
click at [412, 140] on p "01270861146" at bounding box center [396, 140] width 80 height 29
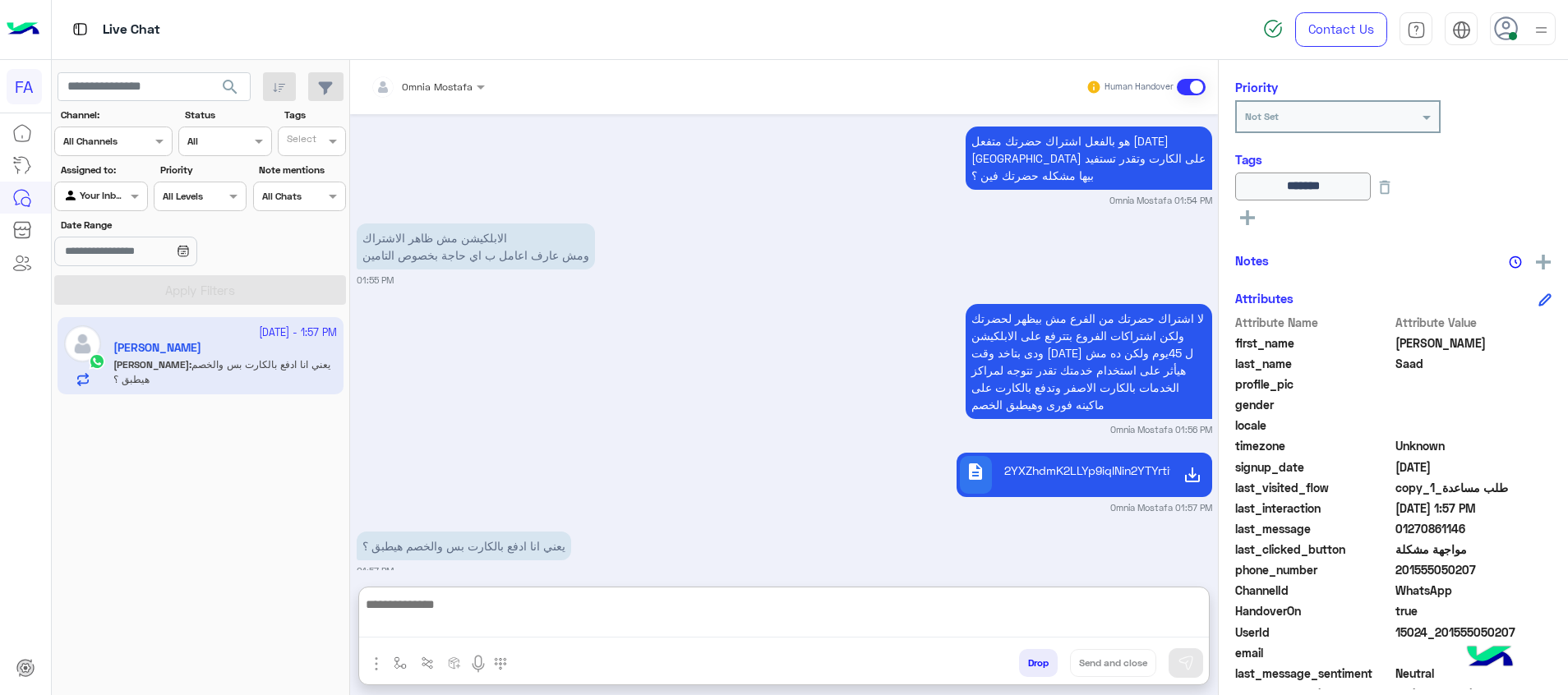
click at [758, 628] on textarea at bounding box center [784, 616] width 849 height 43
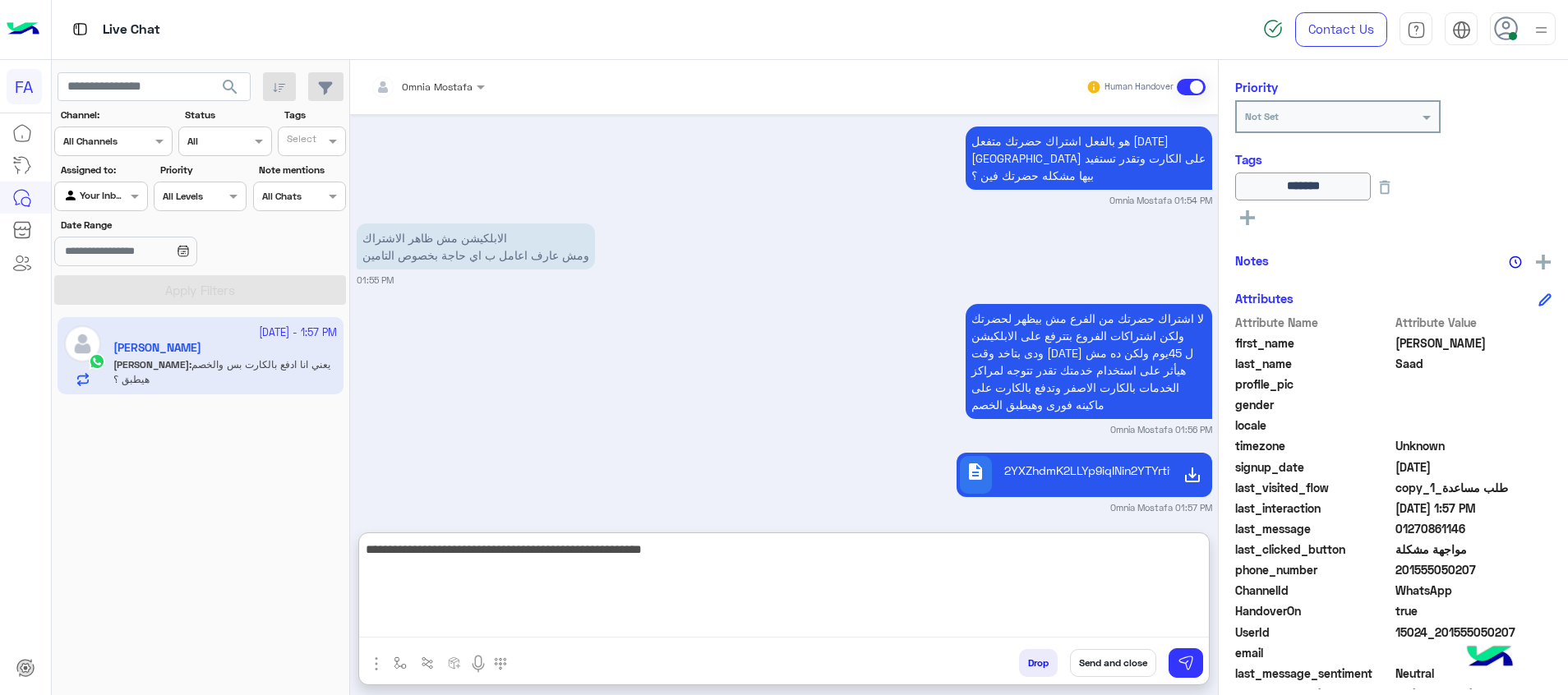
type textarea "**********"
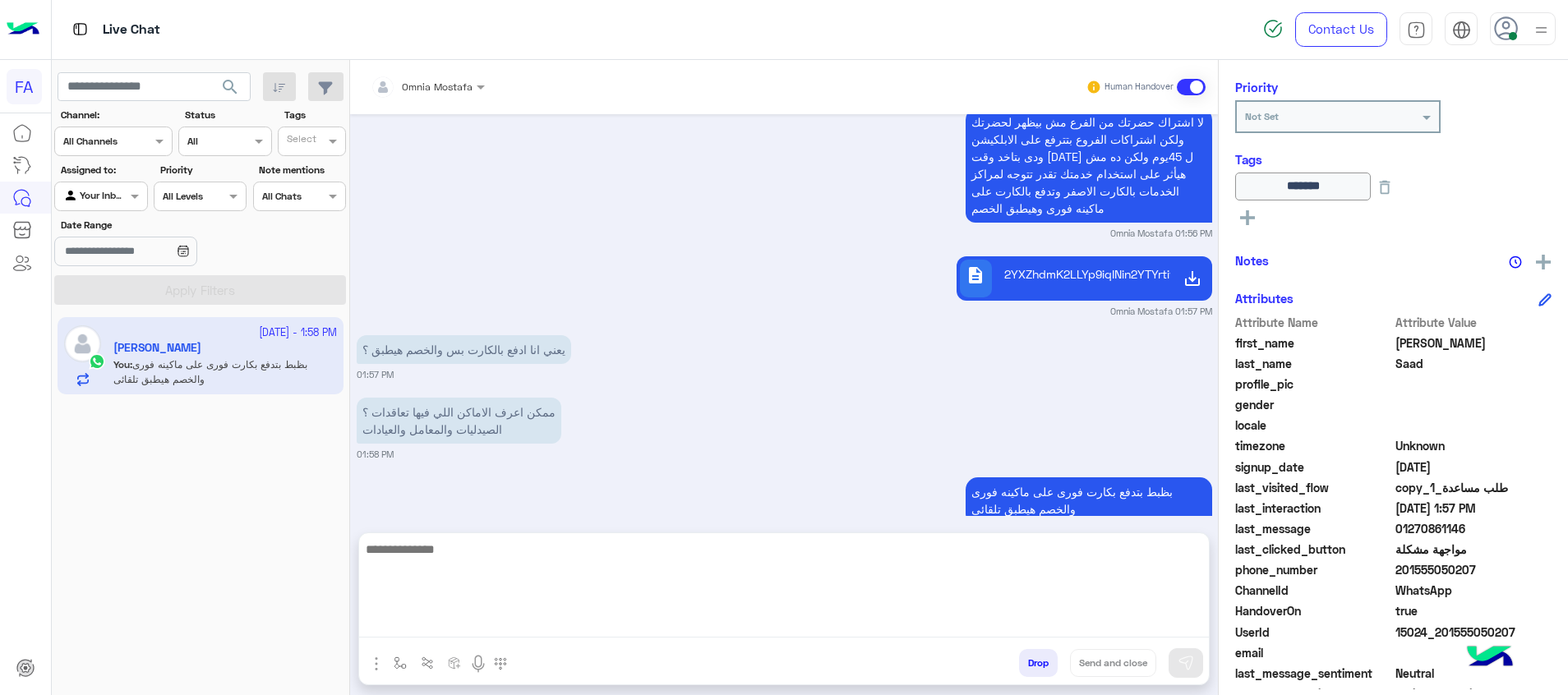
scroll to position [1488, 0]
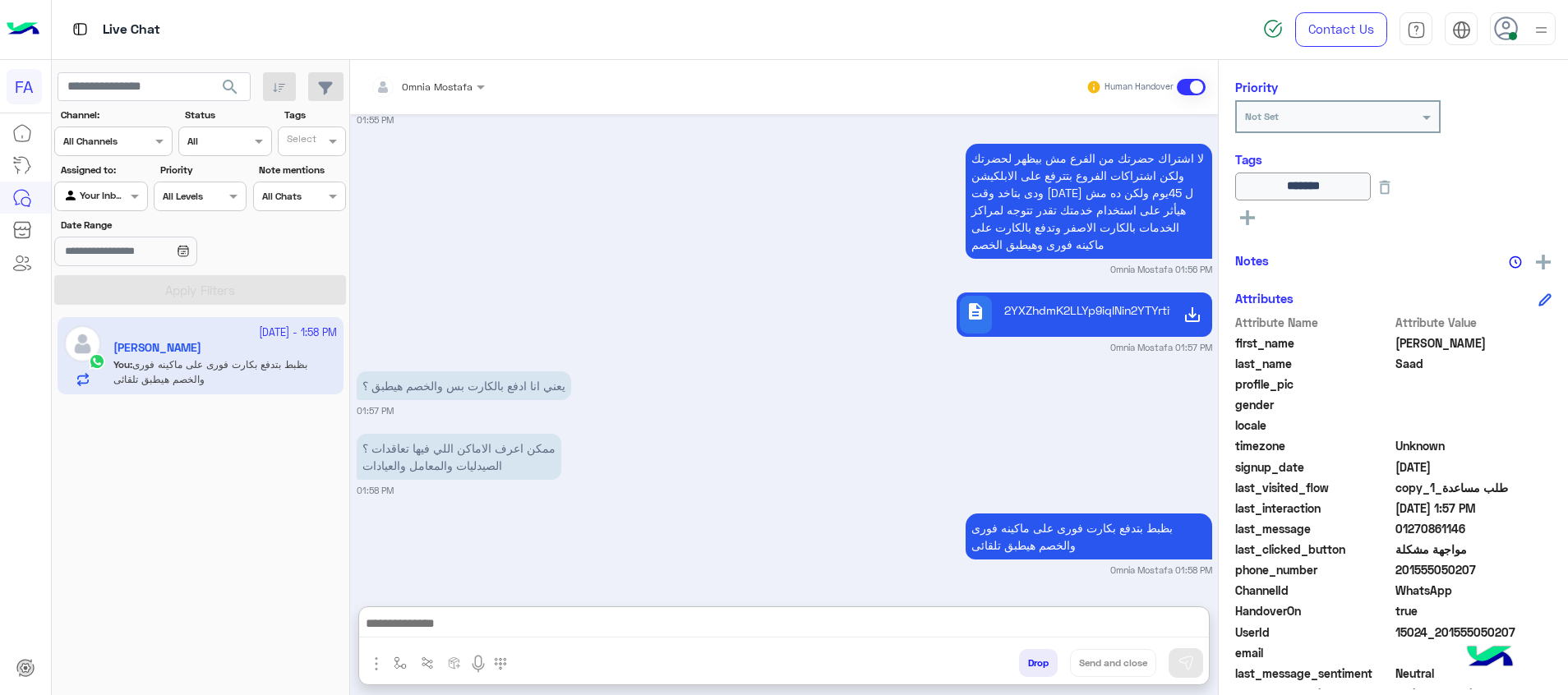
click at [1052, 627] on textarea at bounding box center [784, 625] width 849 height 25
paste textarea "**********"
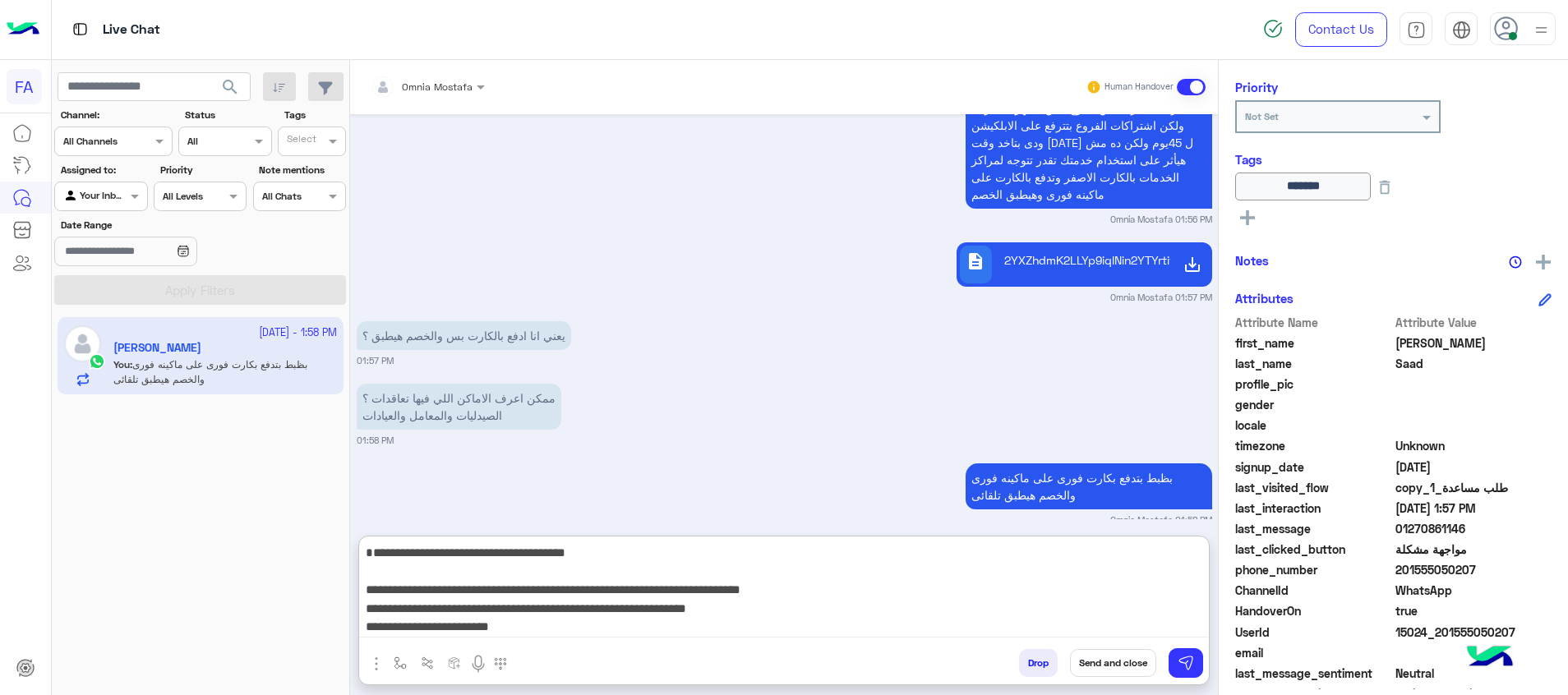
scroll to position [127, 0]
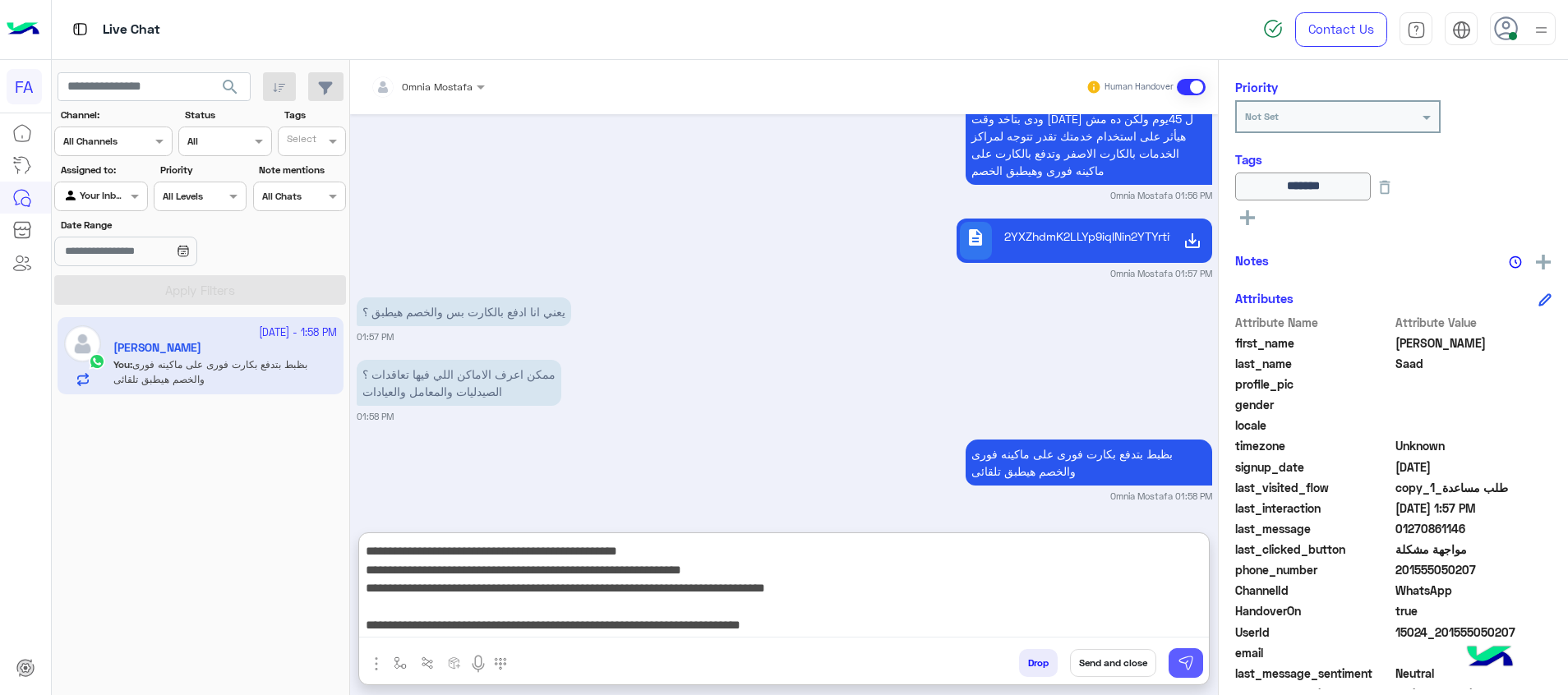
type textarea "**********"
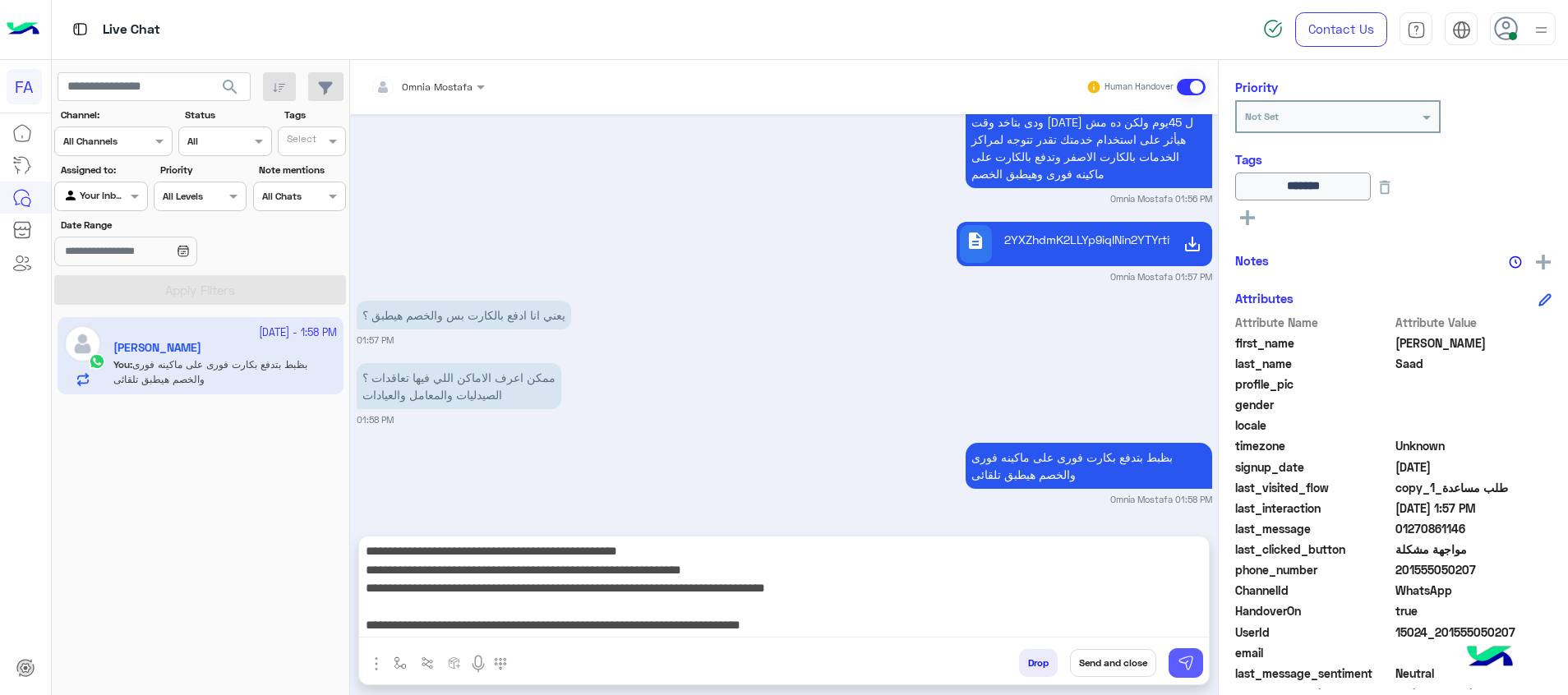
click at [1192, 656] on img at bounding box center [1186, 663] width 17 height 17
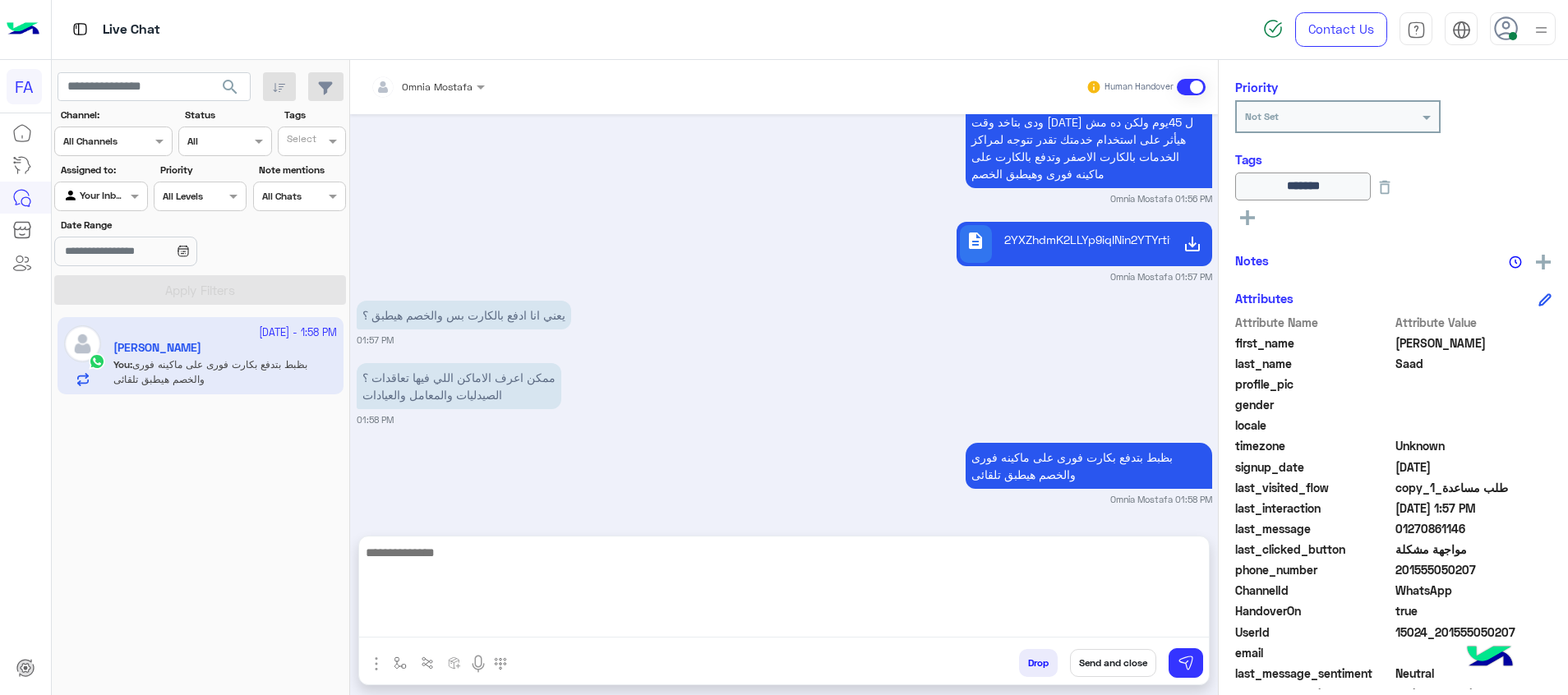
scroll to position [0, 0]
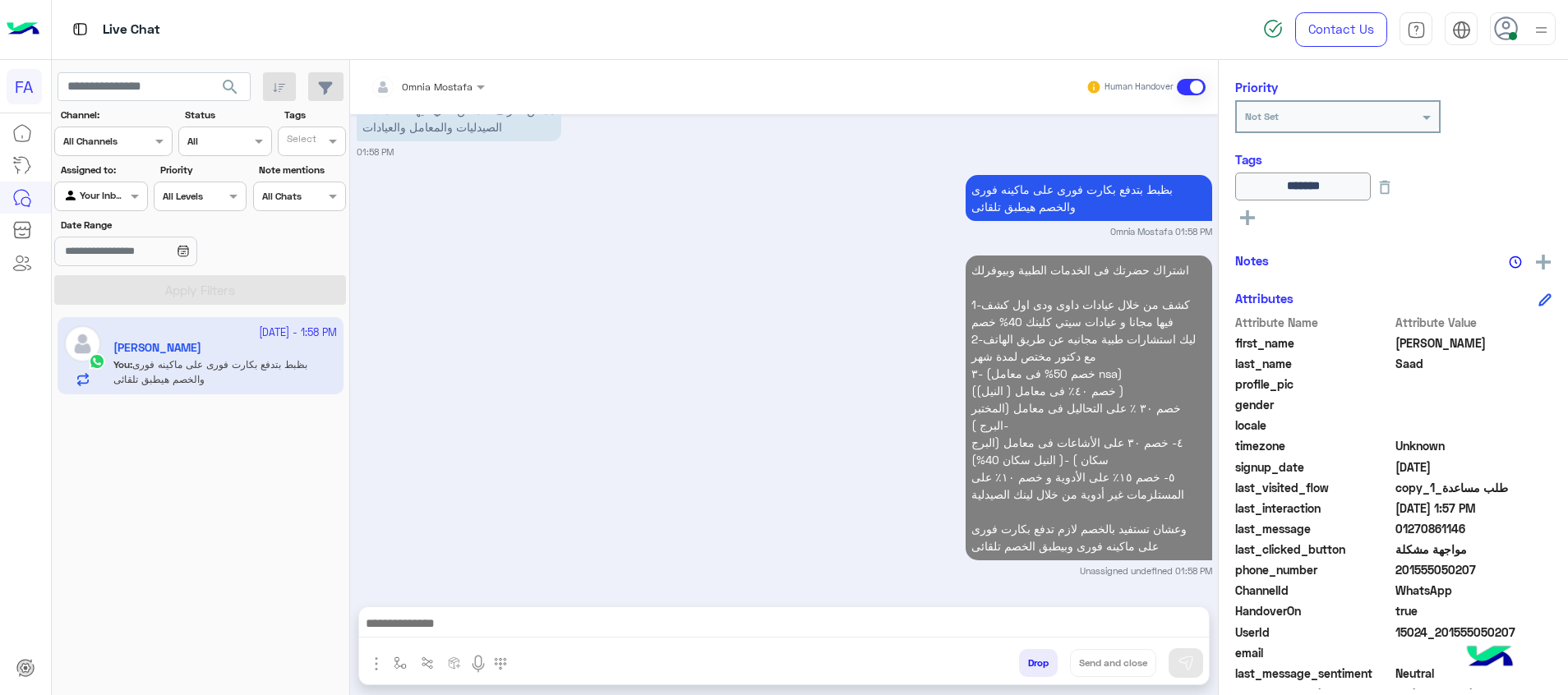
click at [1161, 630] on textarea at bounding box center [784, 625] width 849 height 25
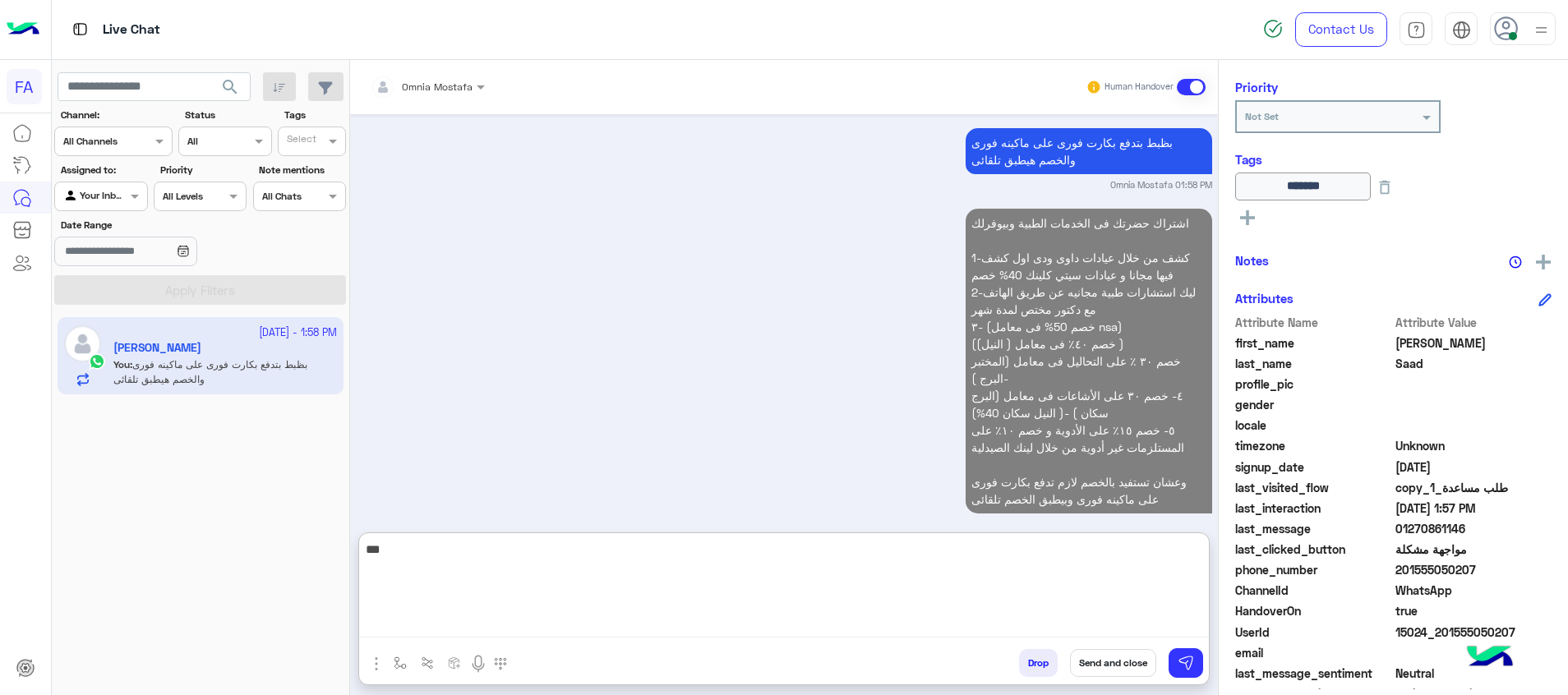
scroll to position [1900, 0]
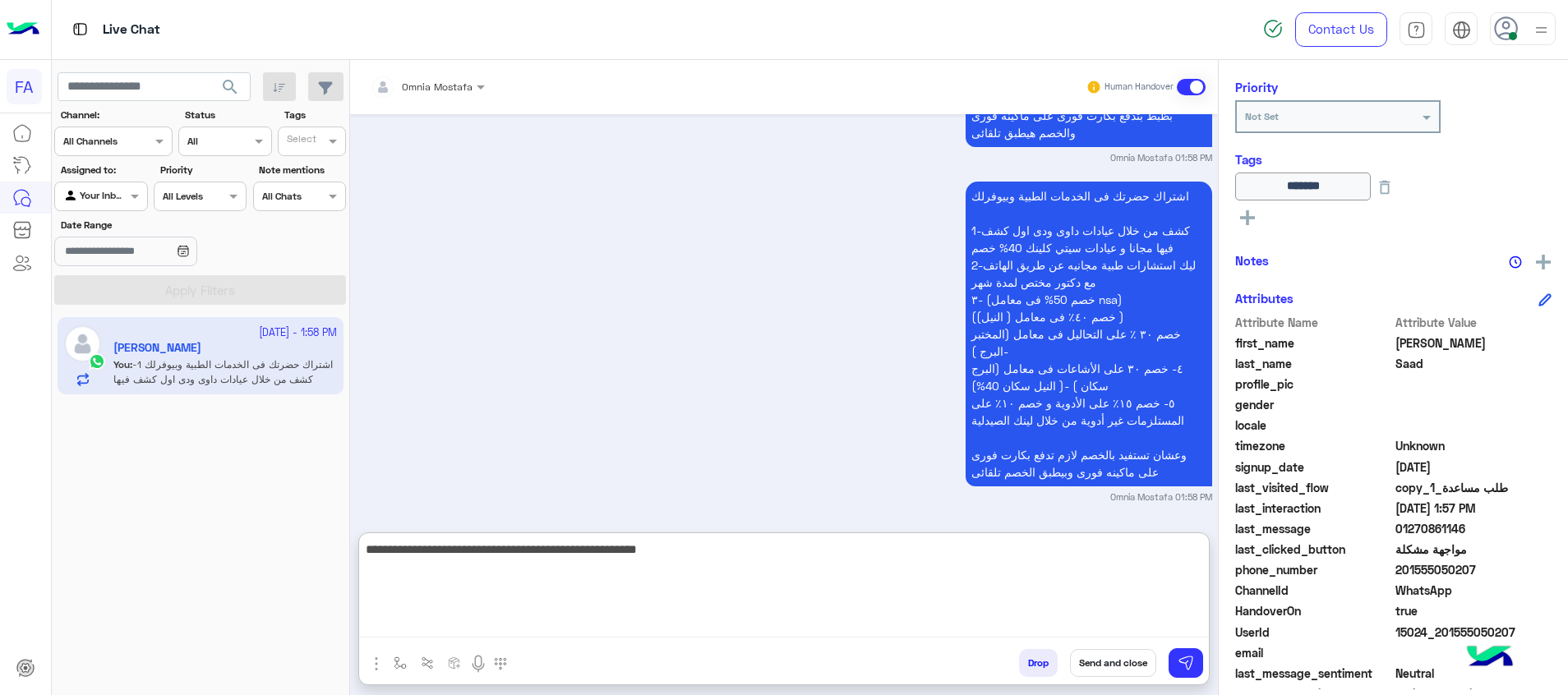
type textarea "**********"
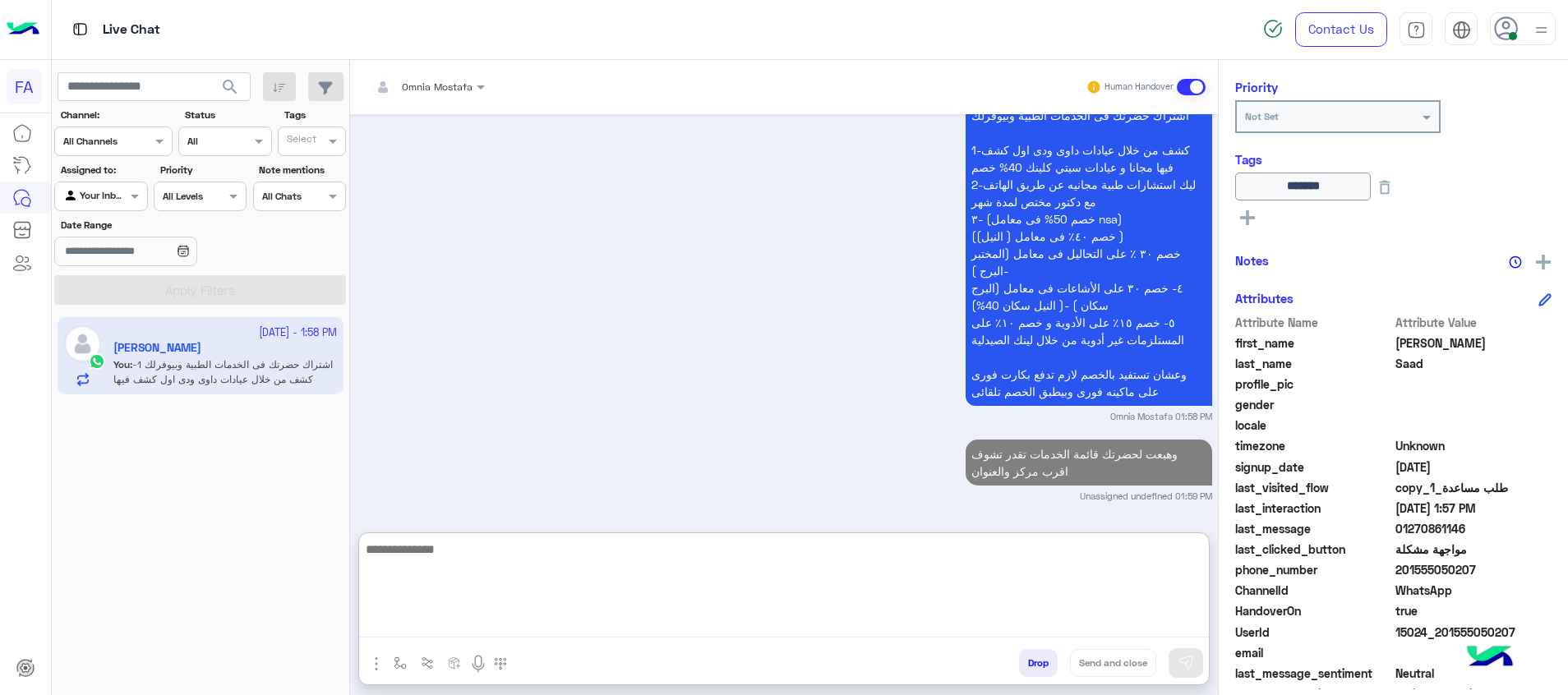
click at [839, 596] on textarea at bounding box center [784, 589] width 849 height 99
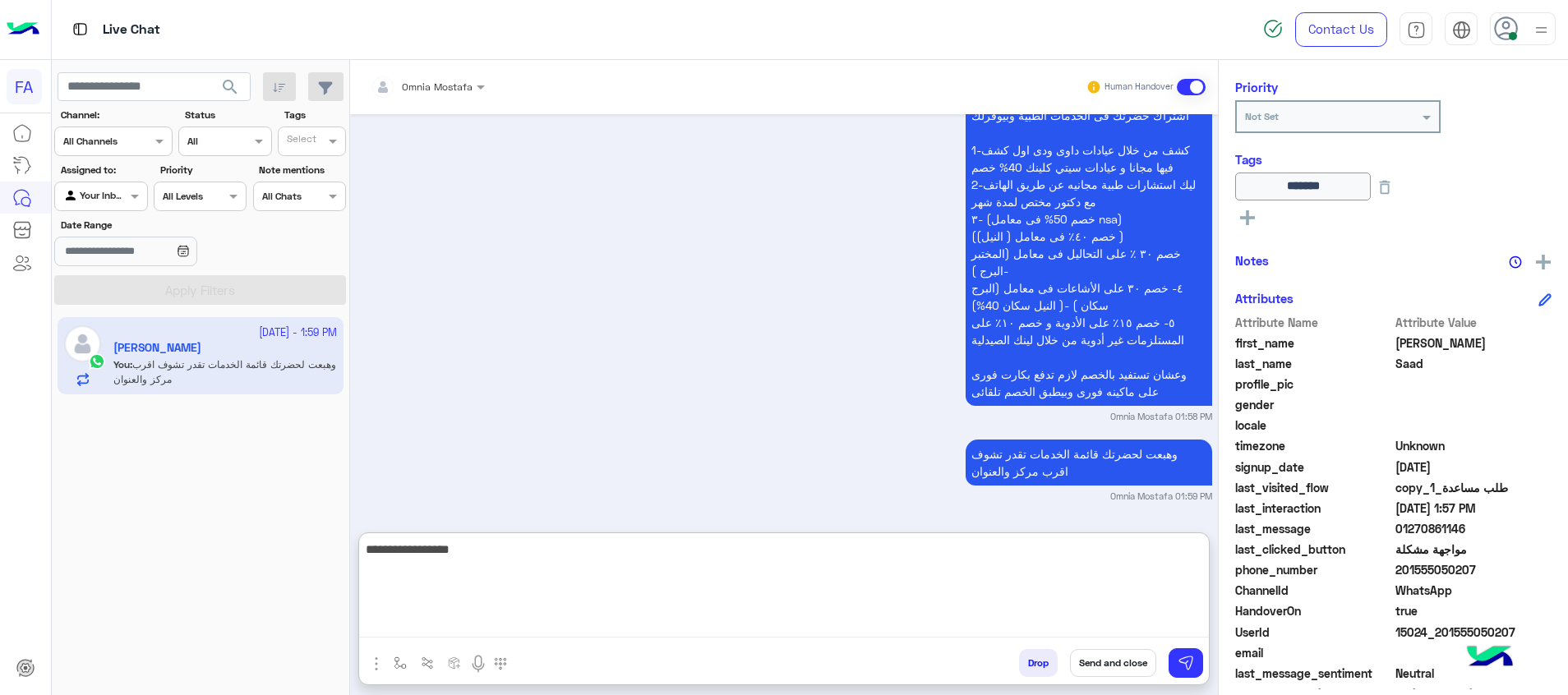
type textarea "**********"
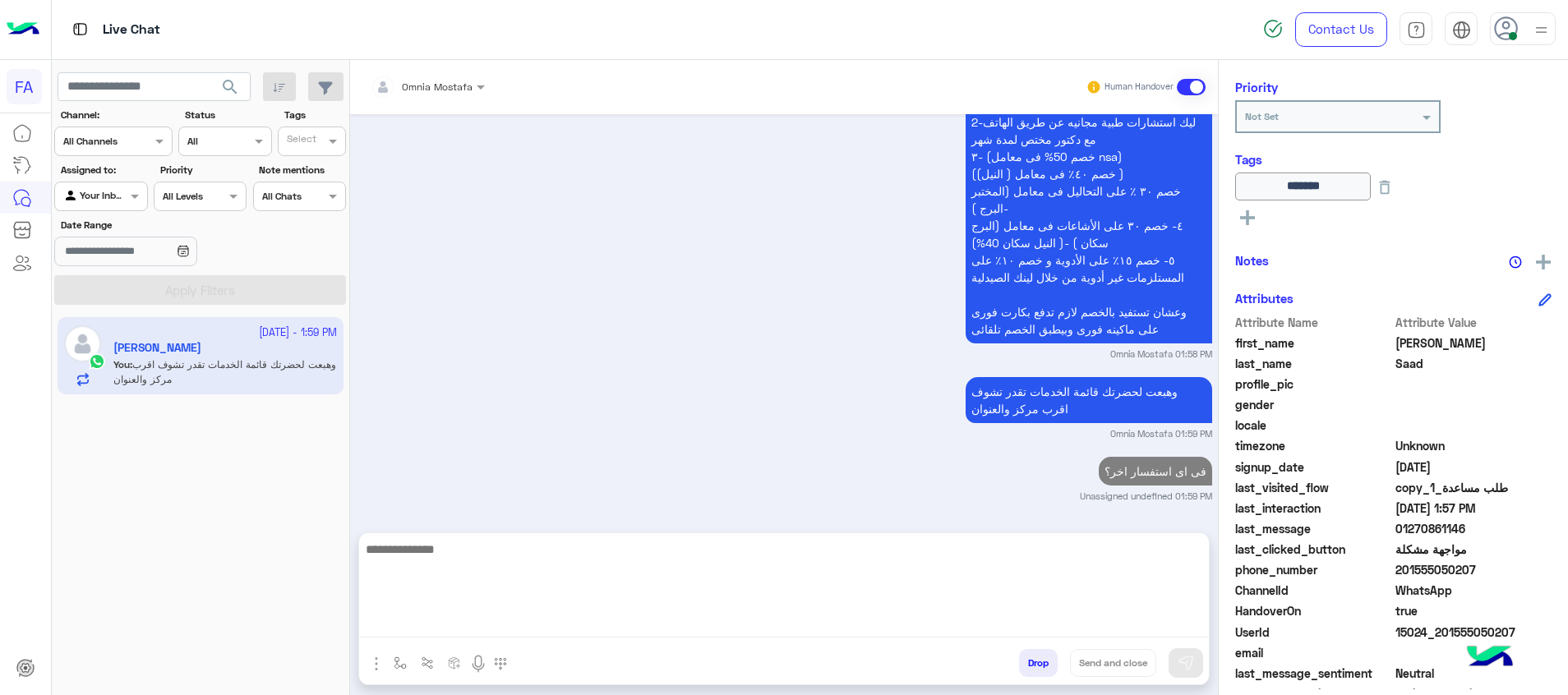
click at [1245, 212] on icon at bounding box center [1247, 217] width 15 height 15
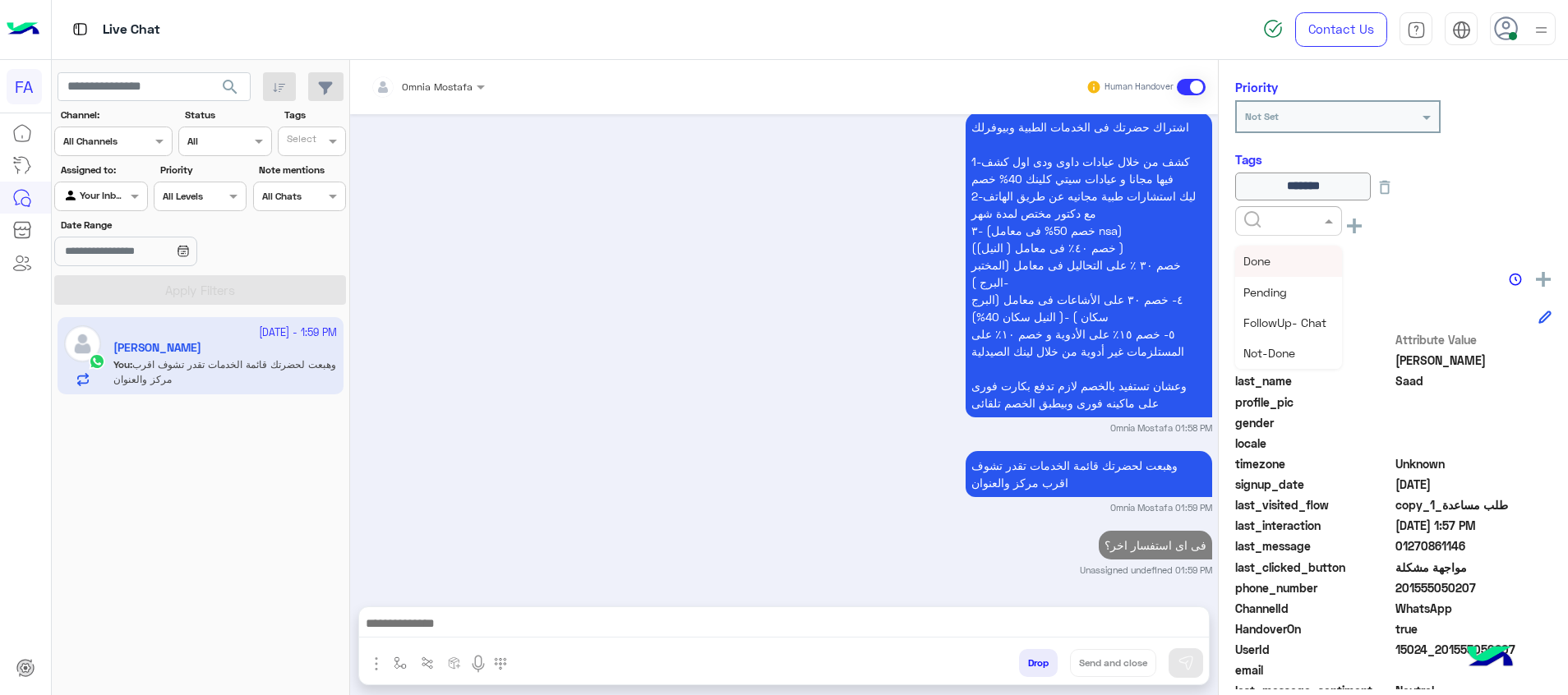
scroll to position [1969, 0]
click at [1248, 217] on input "text" at bounding box center [1269, 219] width 50 height 15
click at [1278, 362] on div "Medical" at bounding box center [1288, 353] width 107 height 30
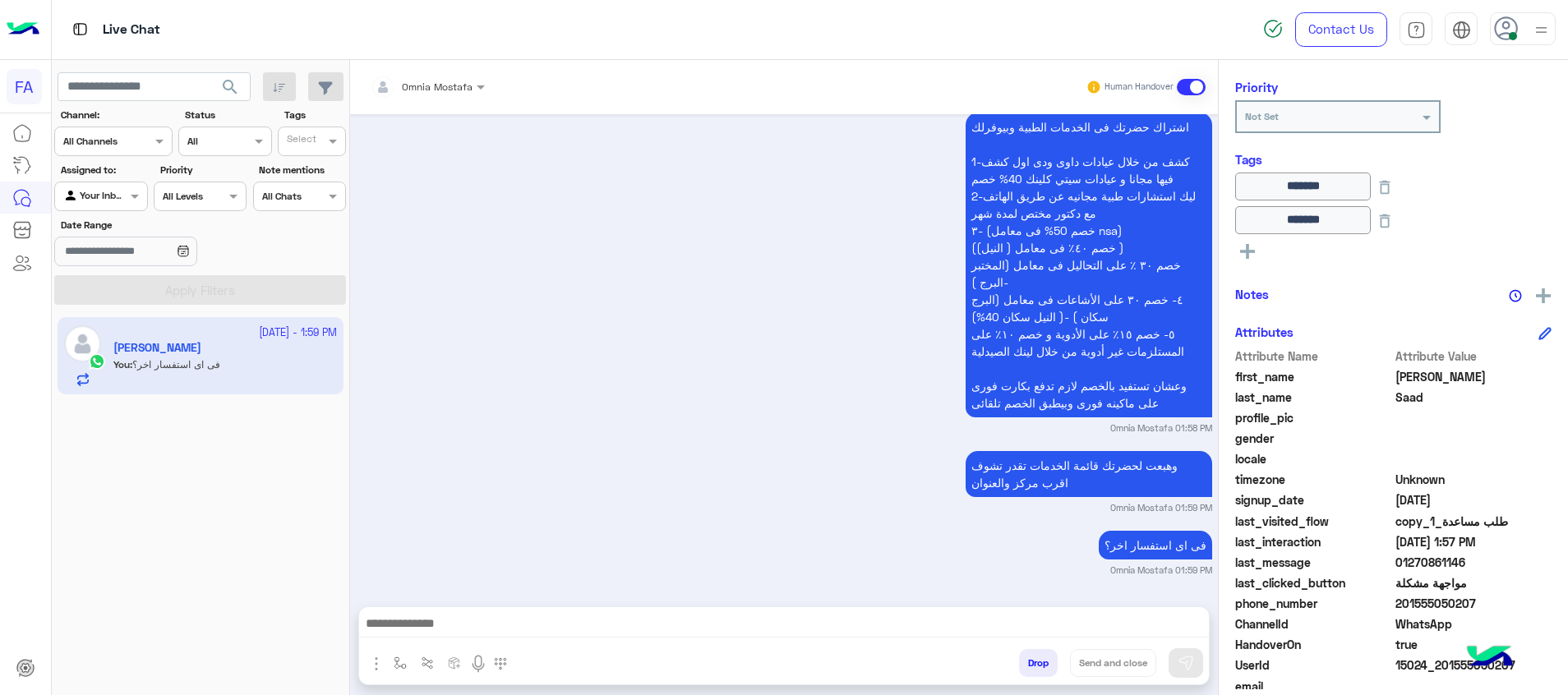
click at [1248, 244] on icon at bounding box center [1247, 251] width 15 height 15
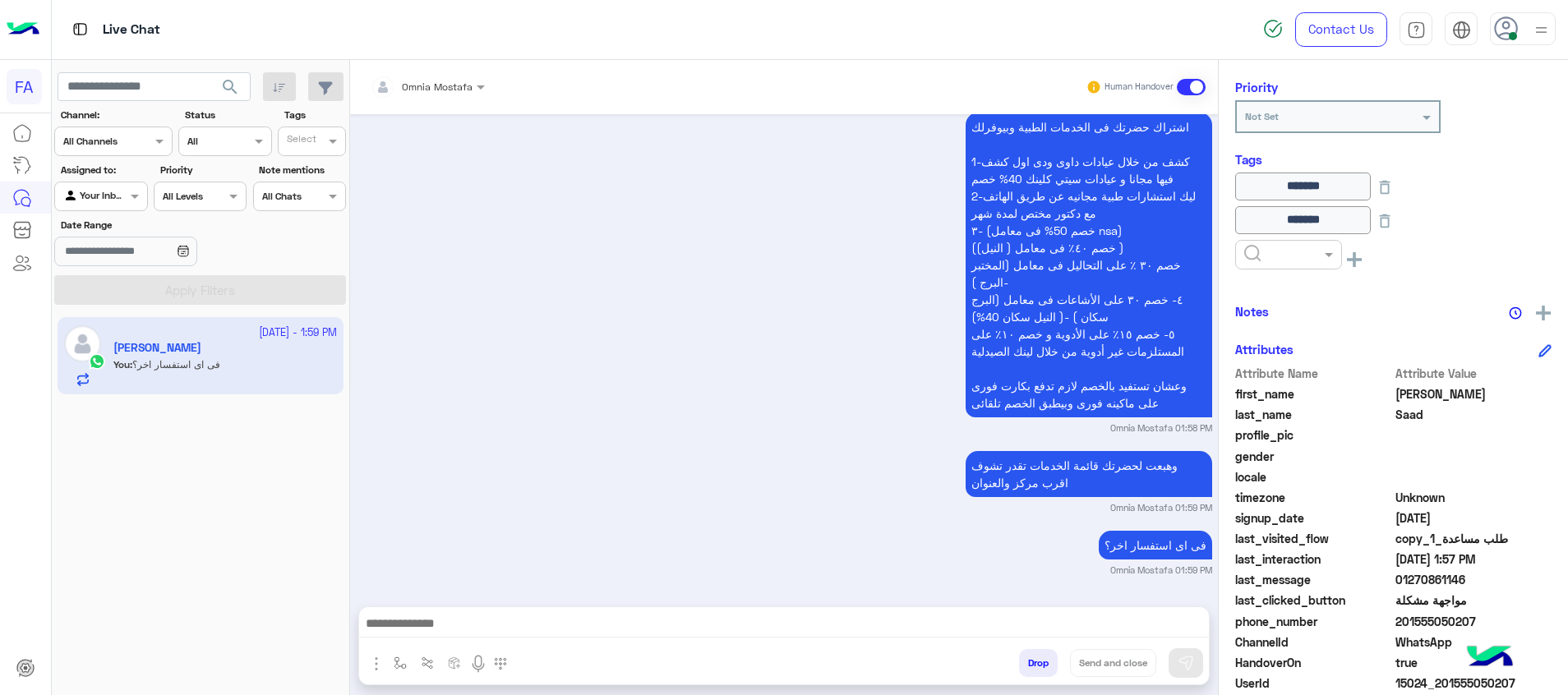
drag, startPoint x: 1248, startPoint y: 243, endPoint x: 1272, endPoint y: 261, distance: 30.0
click at [1248, 249] on input "text" at bounding box center [1269, 253] width 50 height 15
drag, startPoint x: 1272, startPoint y: 261, endPoint x: 1283, endPoint y: 296, distance: 36.7
click at [1272, 265] on div at bounding box center [1288, 255] width 107 height 30
click at [1283, 292] on div "Done" at bounding box center [1288, 294] width 107 height 30
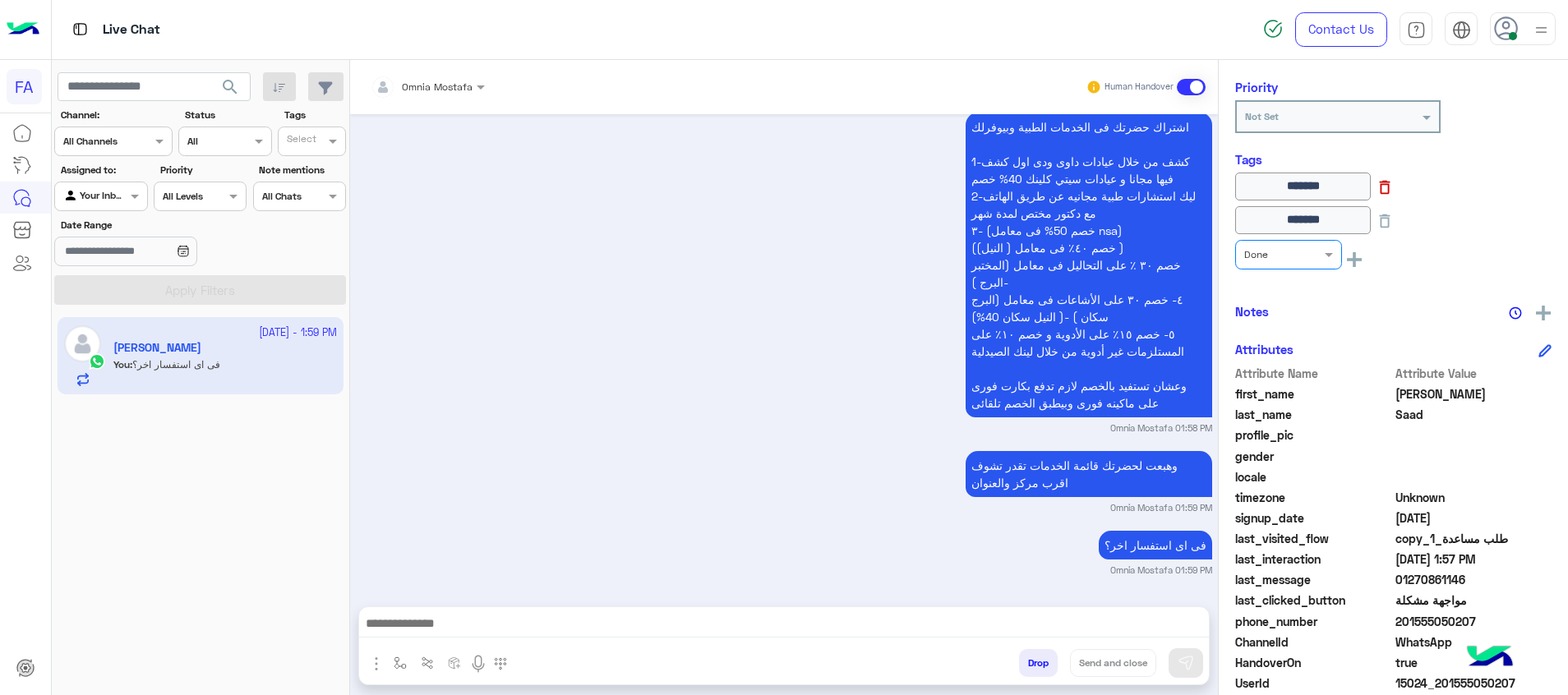
click at [1398, 188] on button at bounding box center [1384, 185] width 28 height 27
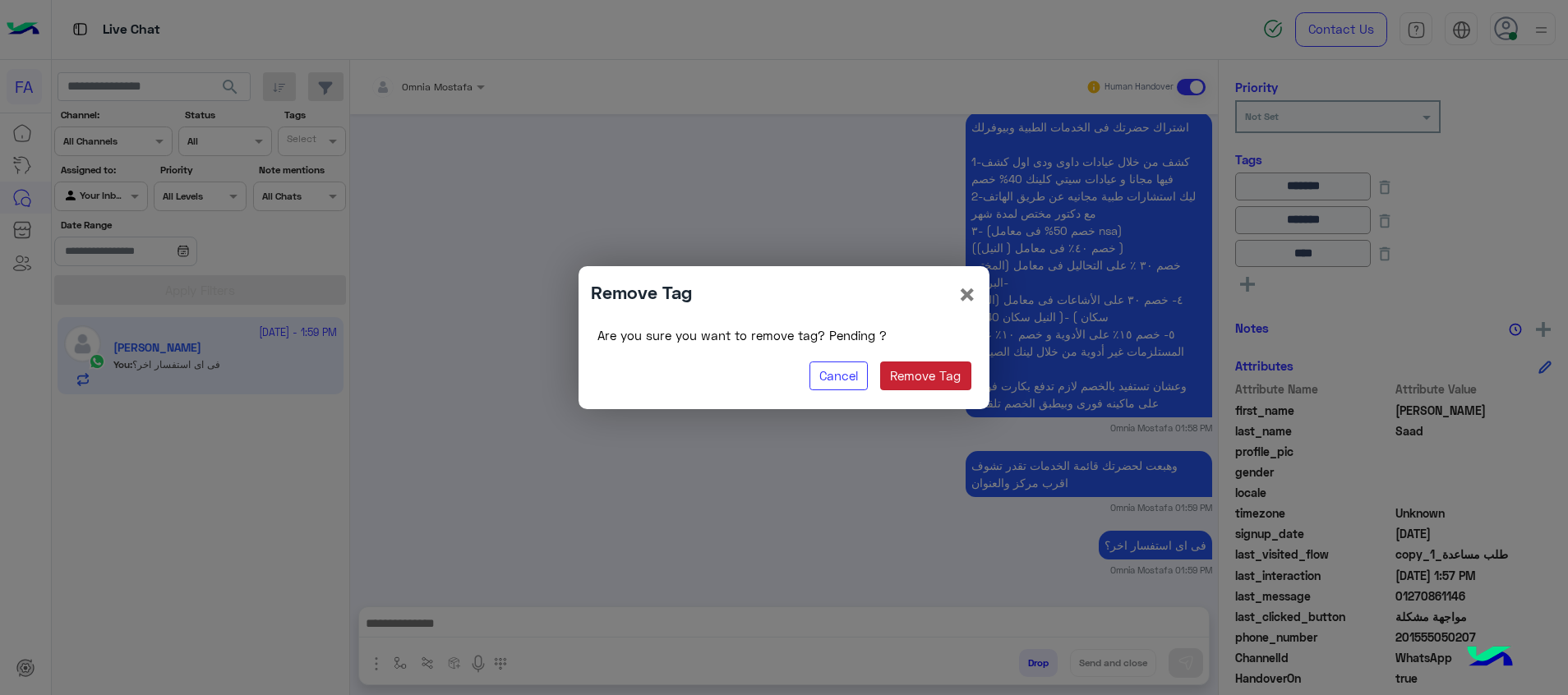
click at [923, 376] on button "Remove Tag" at bounding box center [925, 377] width 91 height 30
type input "*******"
type input "****"
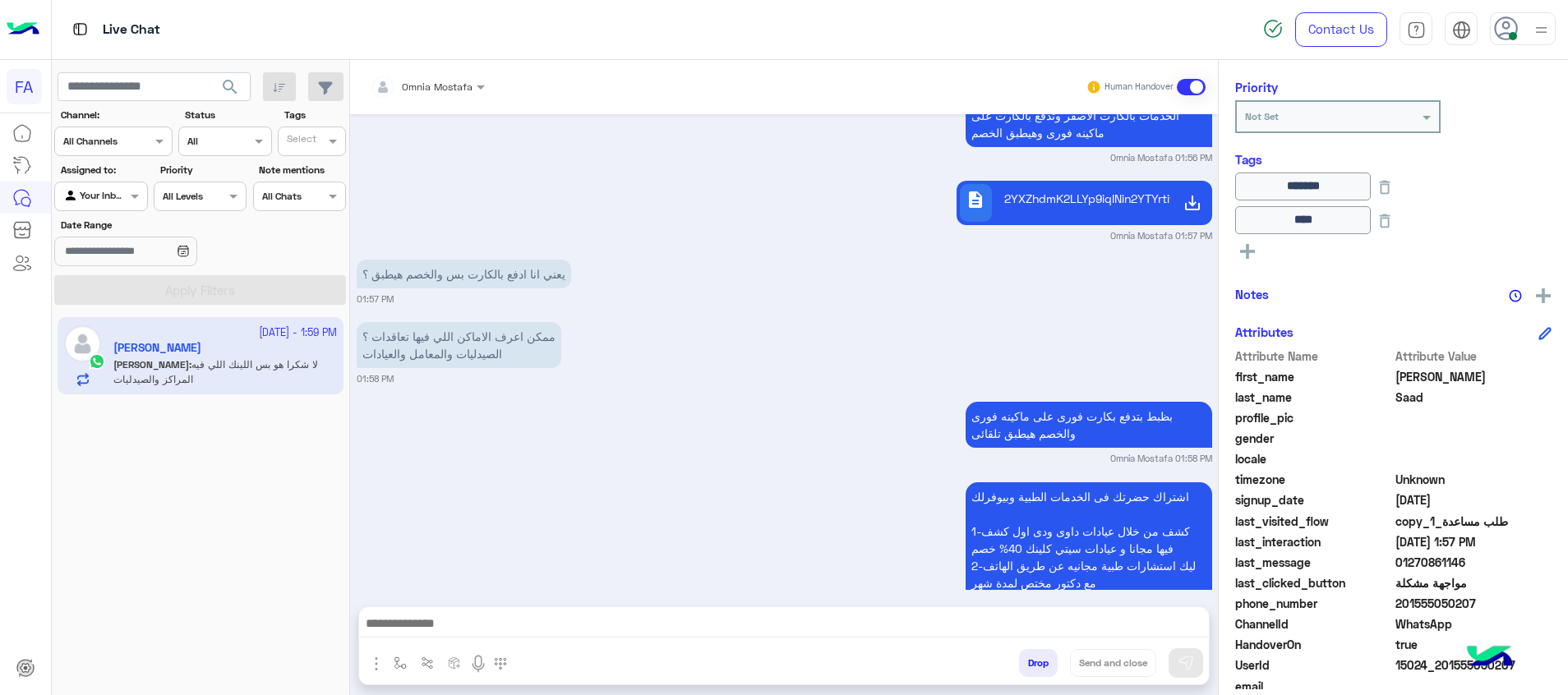
scroll to position [2050, 0]
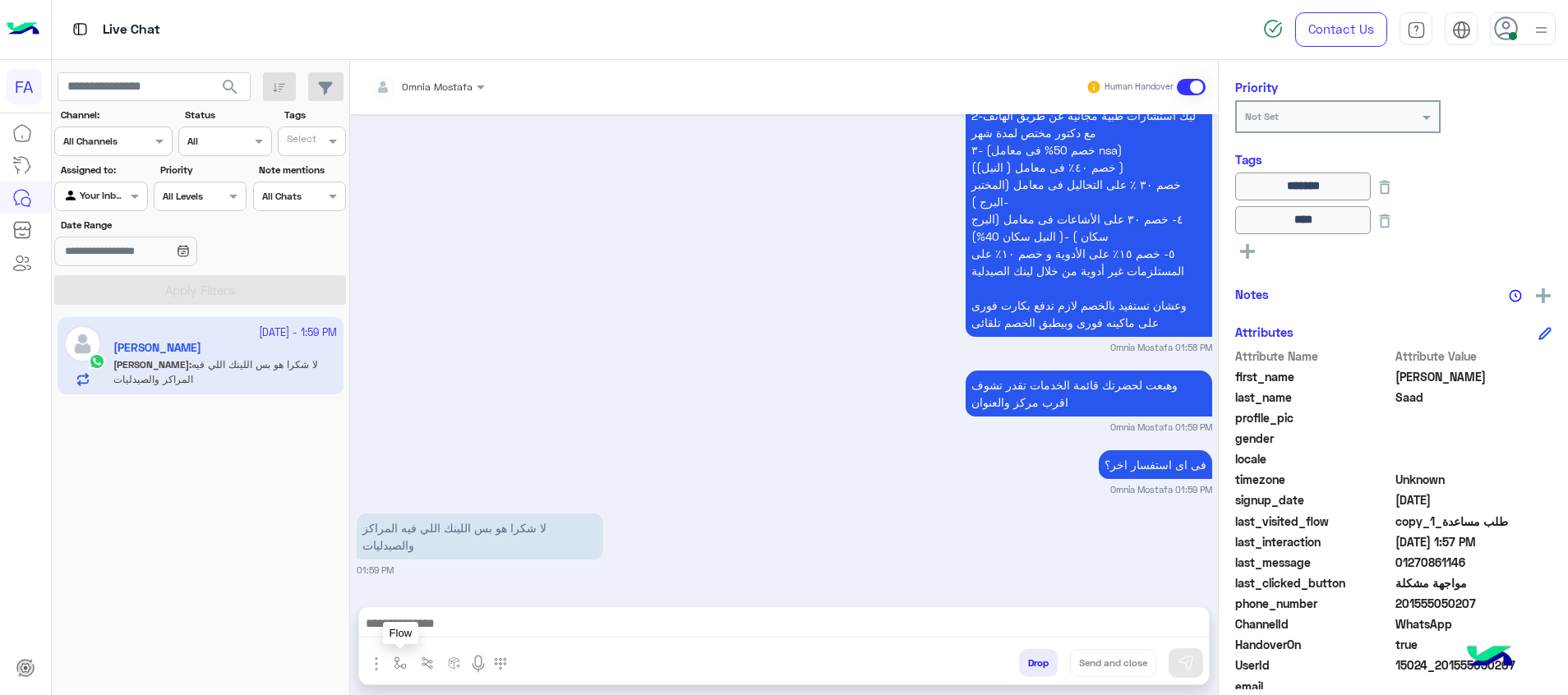
click at [396, 668] on img "button" at bounding box center [400, 663] width 13 height 13
click at [670, 625] on textarea at bounding box center [784, 625] width 849 height 25
click at [1189, 621] on textarea at bounding box center [784, 625] width 849 height 25
paste textarea "**********"
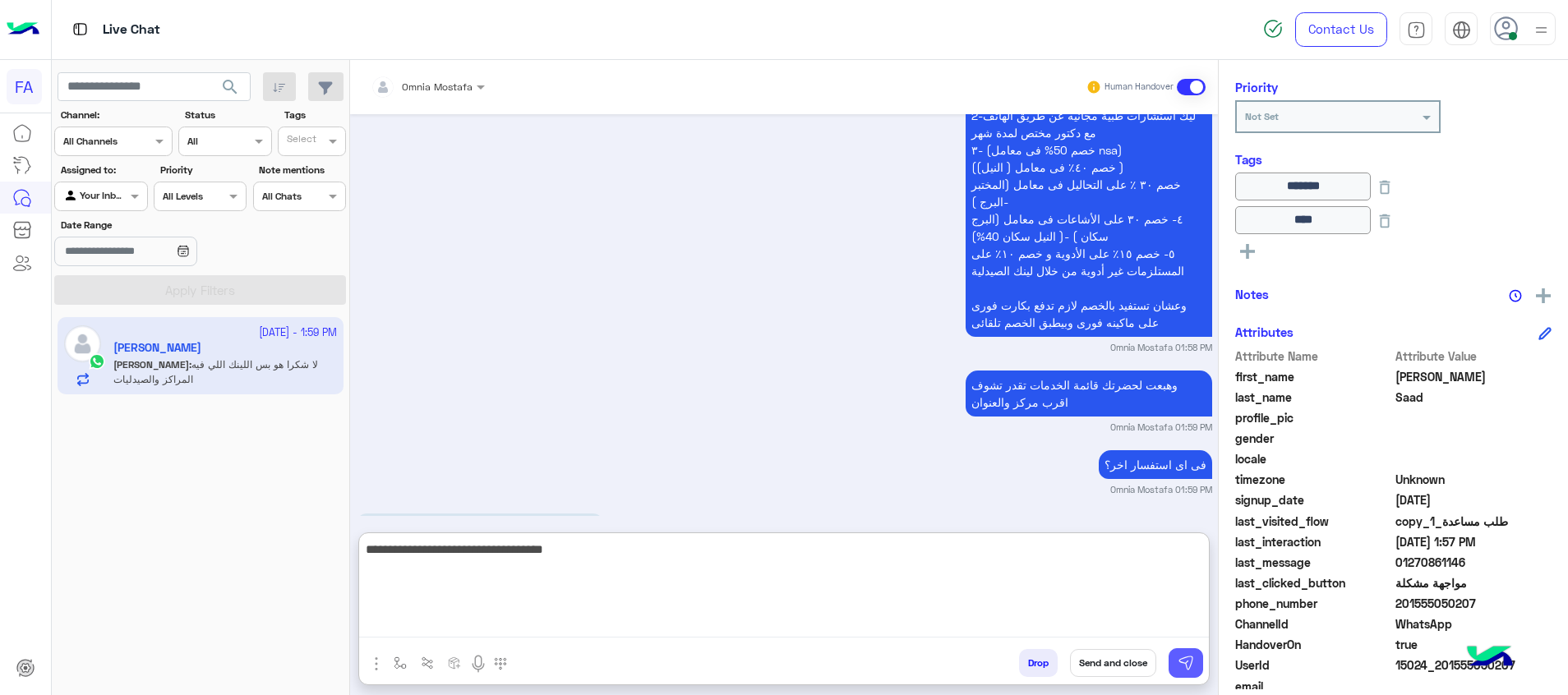
type textarea "**********"
click at [1187, 659] on img at bounding box center [1186, 663] width 17 height 17
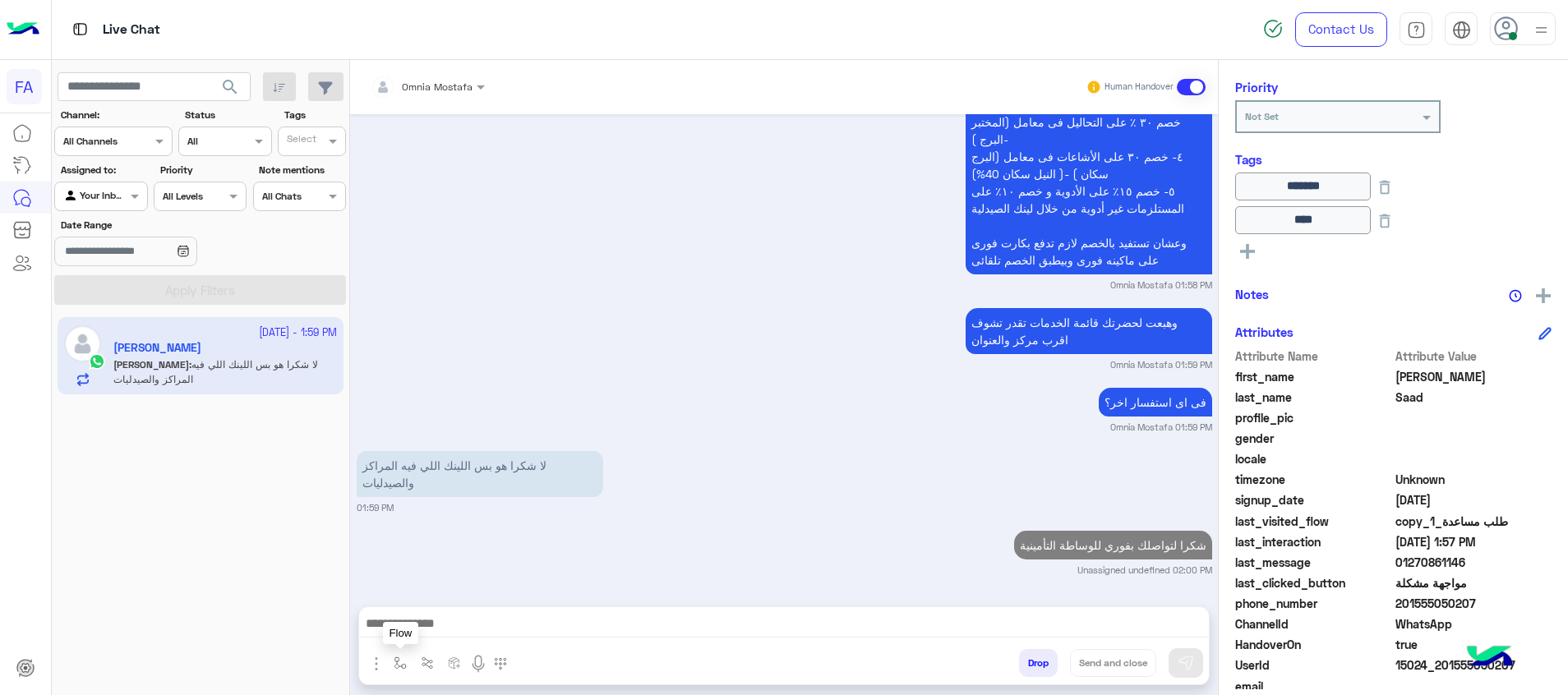
click at [390, 670] on button "button" at bounding box center [400, 662] width 27 height 27
click at [456, 631] on input "text" at bounding box center [429, 624] width 65 height 15
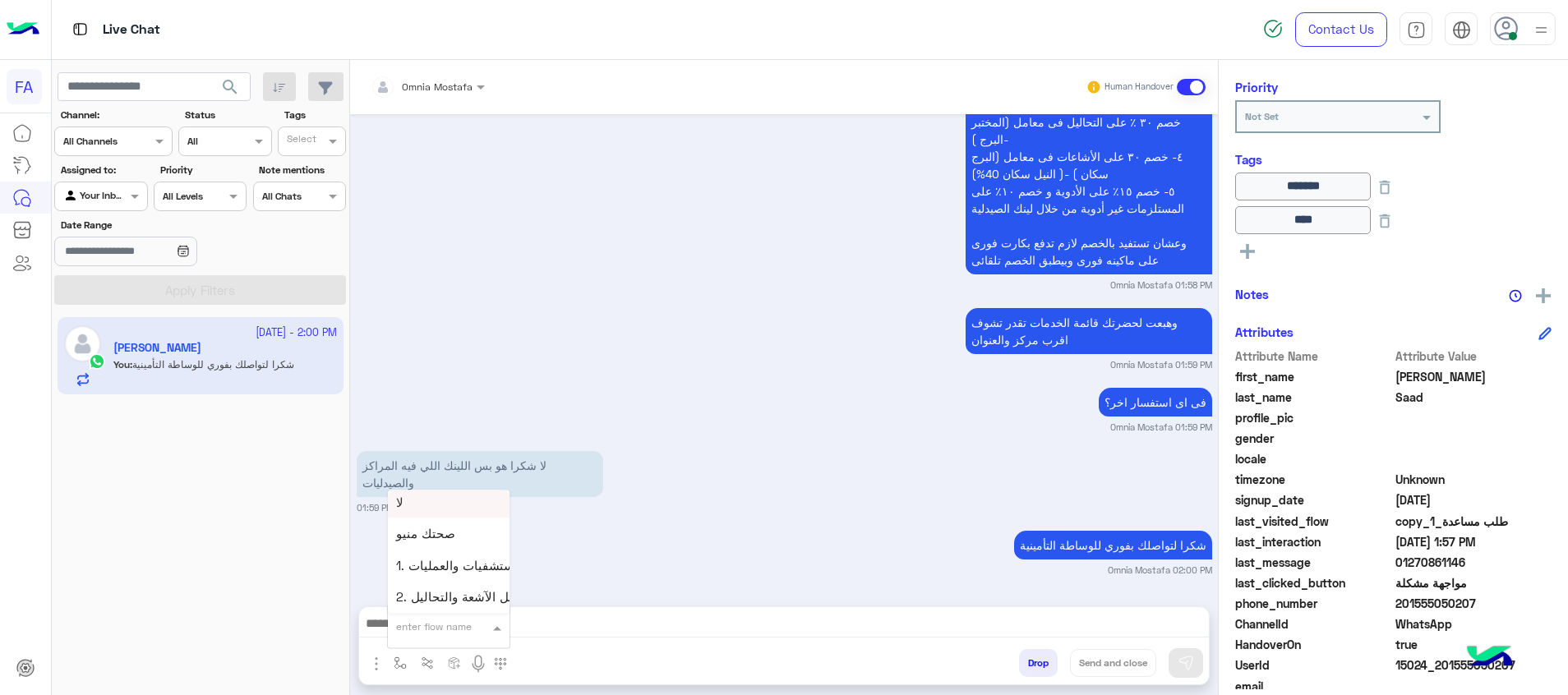
scroll to position [986, 0]
click at [453, 498] on span "صحتك منيو" at bounding box center [426, 500] width 59 height 15
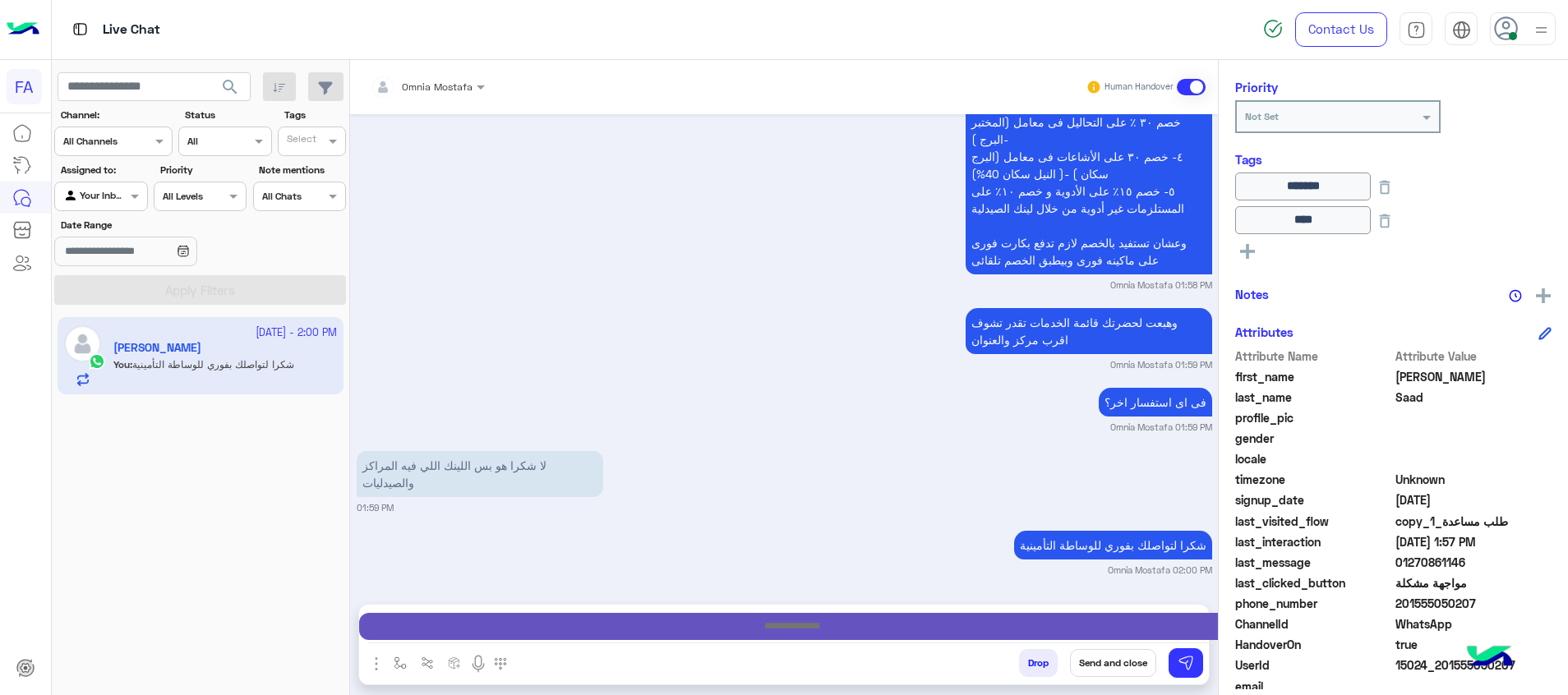
type textarea "*********"
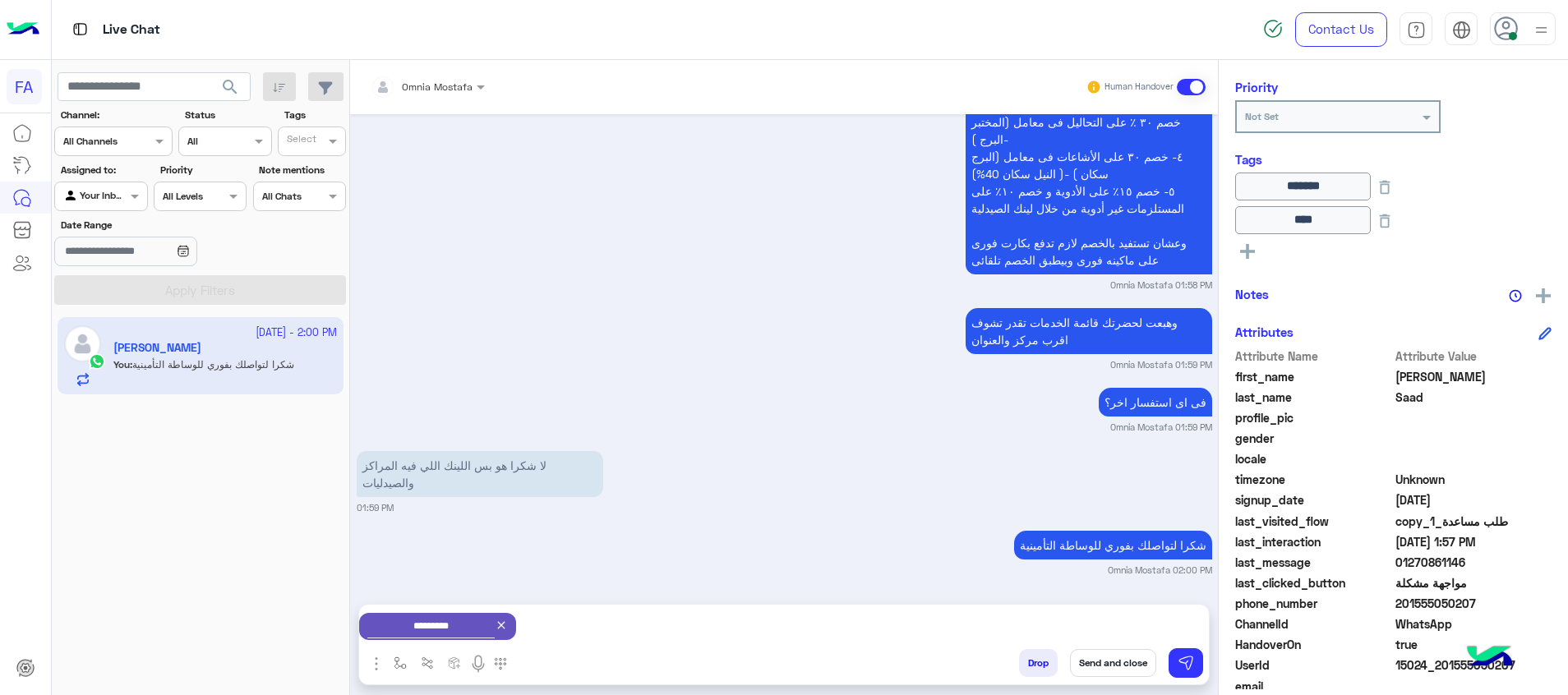
click at [1115, 666] on button "Send and close" at bounding box center [1113, 663] width 87 height 28
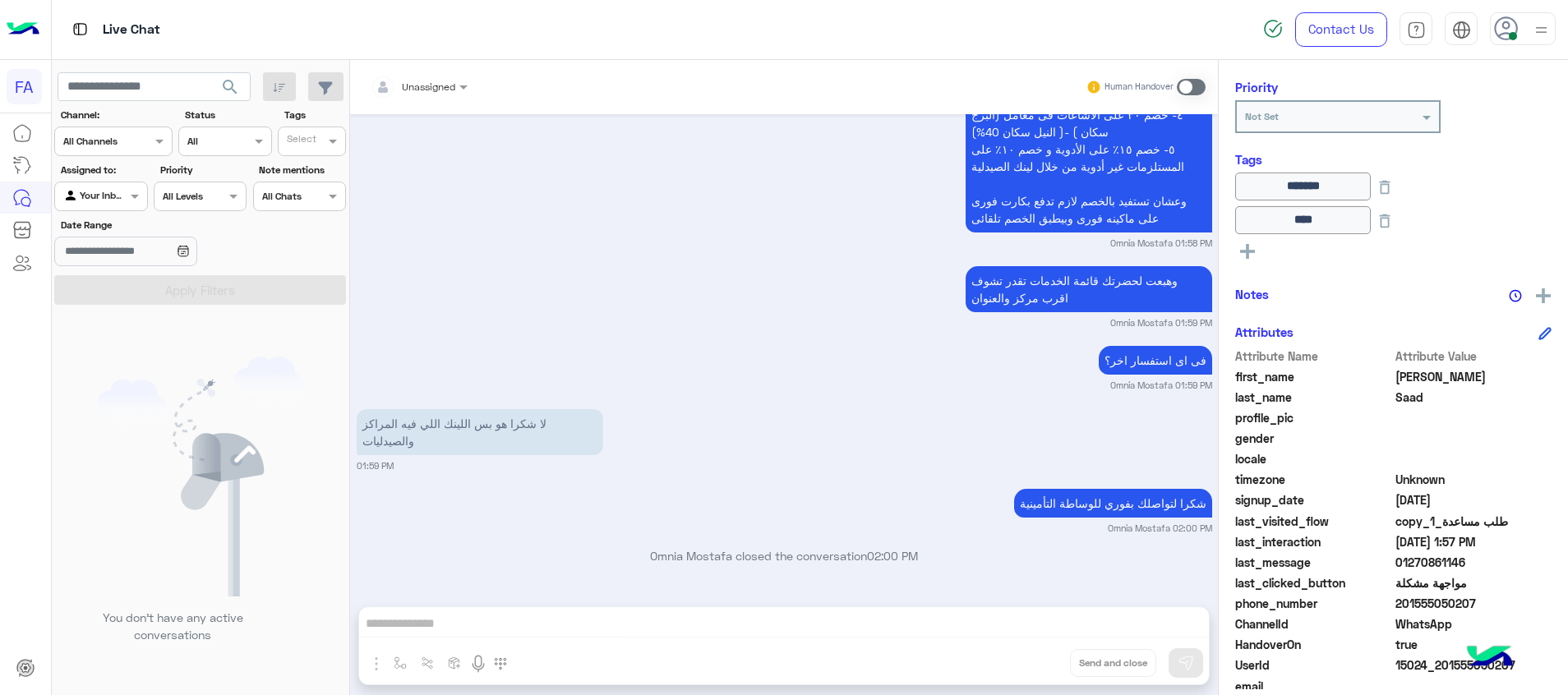
scroll to position [2345, 0]
